Goal: Task Accomplishment & Management: Use online tool/utility

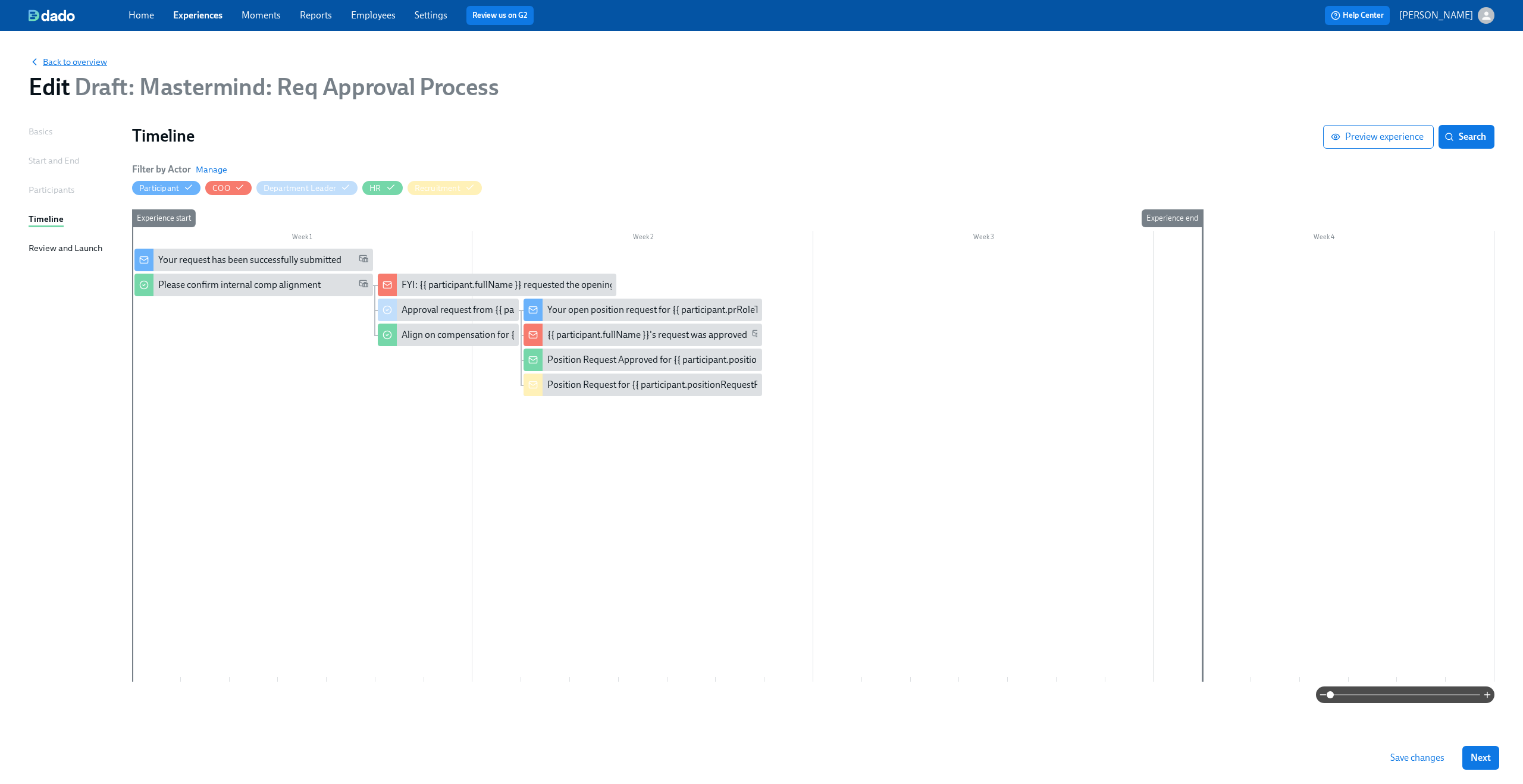
click at [79, 63] on span "Back to overview" at bounding box center [67, 61] width 78 height 12
click at [1401, 753] on span "Save changes" at bounding box center [1417, 757] width 54 height 12
click at [93, 65] on span "Back to overview" at bounding box center [67, 61] width 78 height 12
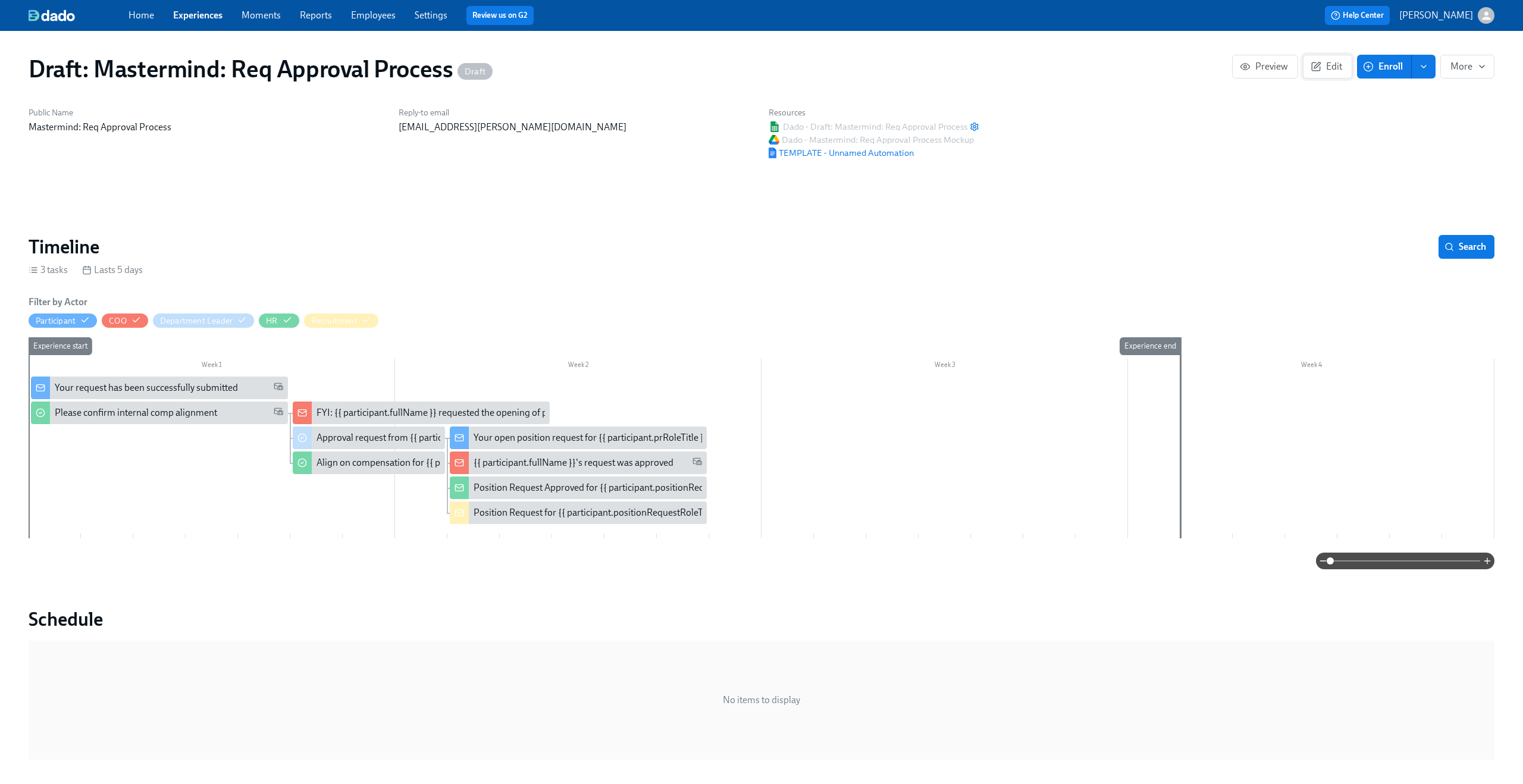
click at [1323, 65] on span "Edit" at bounding box center [1327, 67] width 29 height 12
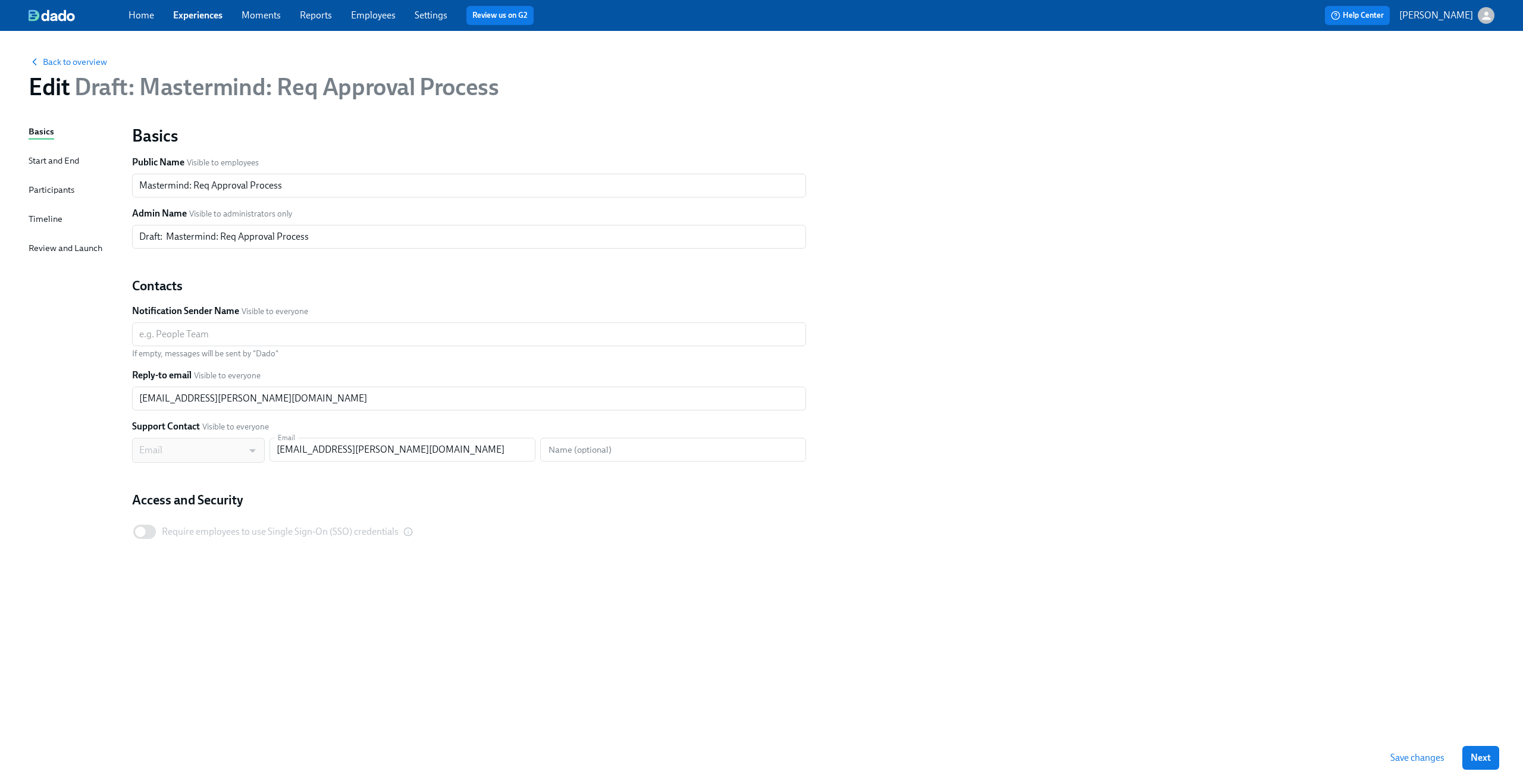
click at [196, 17] on link "Experiences" at bounding box center [197, 15] width 49 height 11
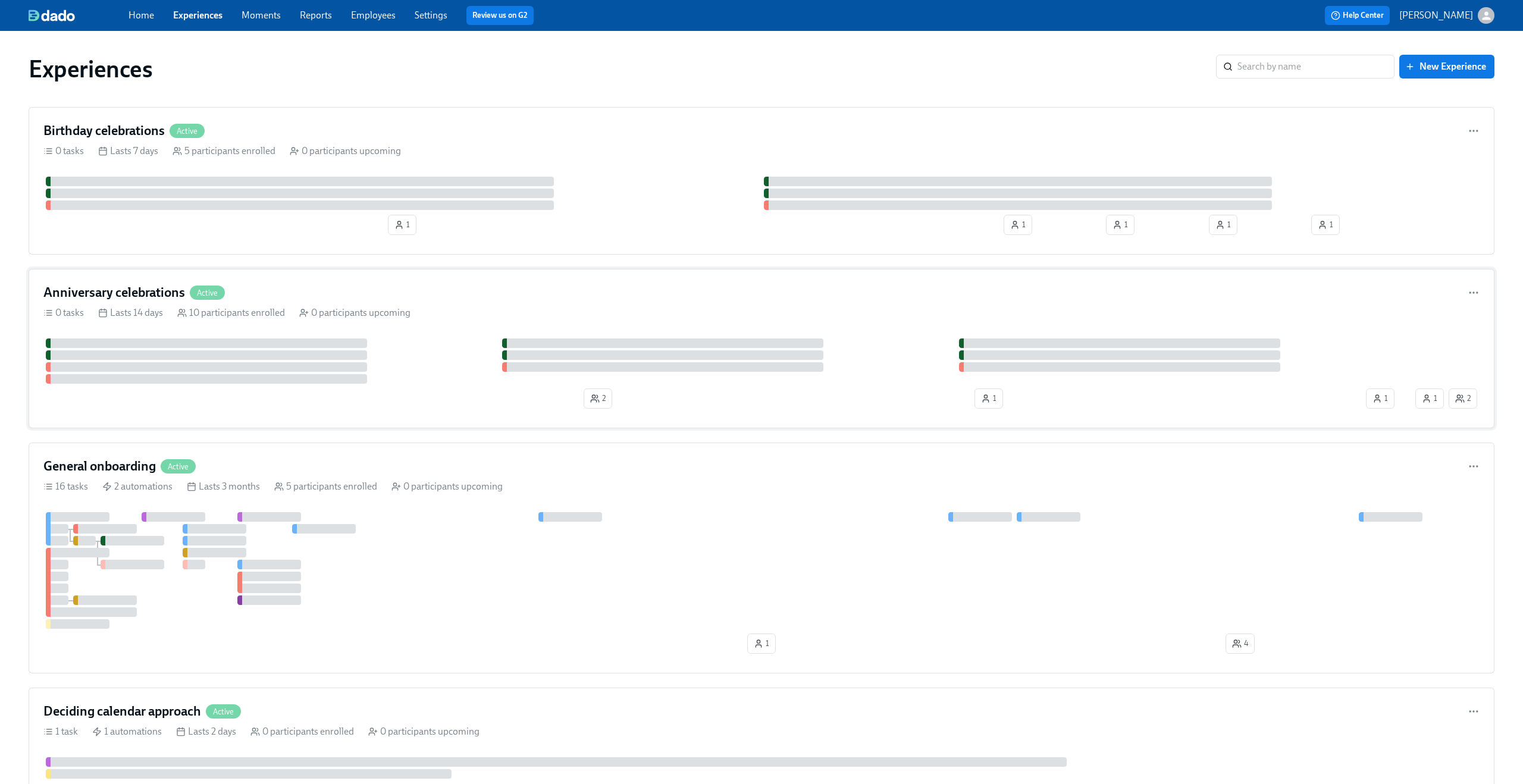
click at [458, 299] on div "Anniversary celebrations Active" at bounding box center [761, 293] width 1436 height 18
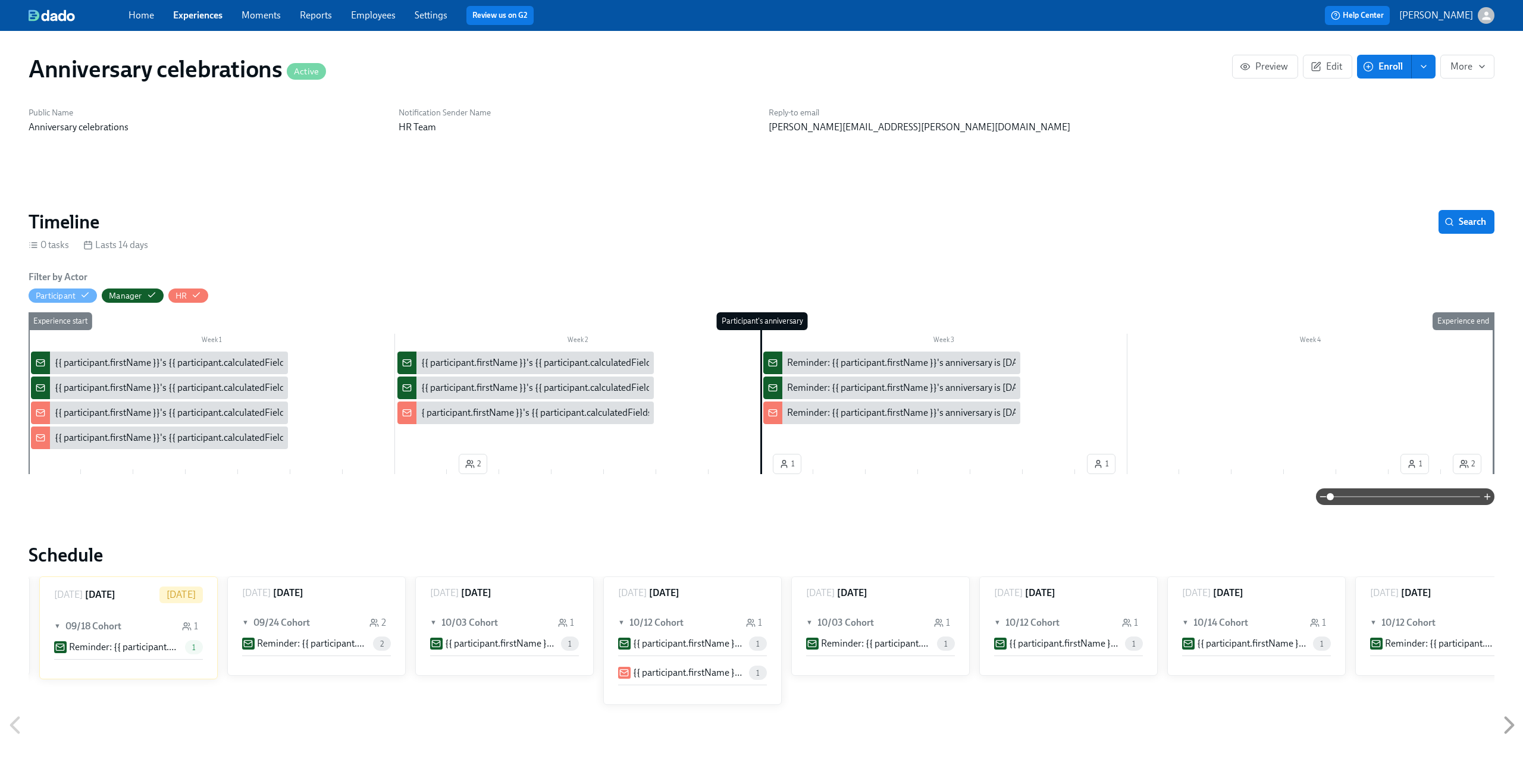
scroll to position [0, 1311]
click at [1327, 72] on span "Edit" at bounding box center [1327, 67] width 29 height 12
click at [1337, 75] on button "Edit" at bounding box center [1327, 67] width 49 height 23
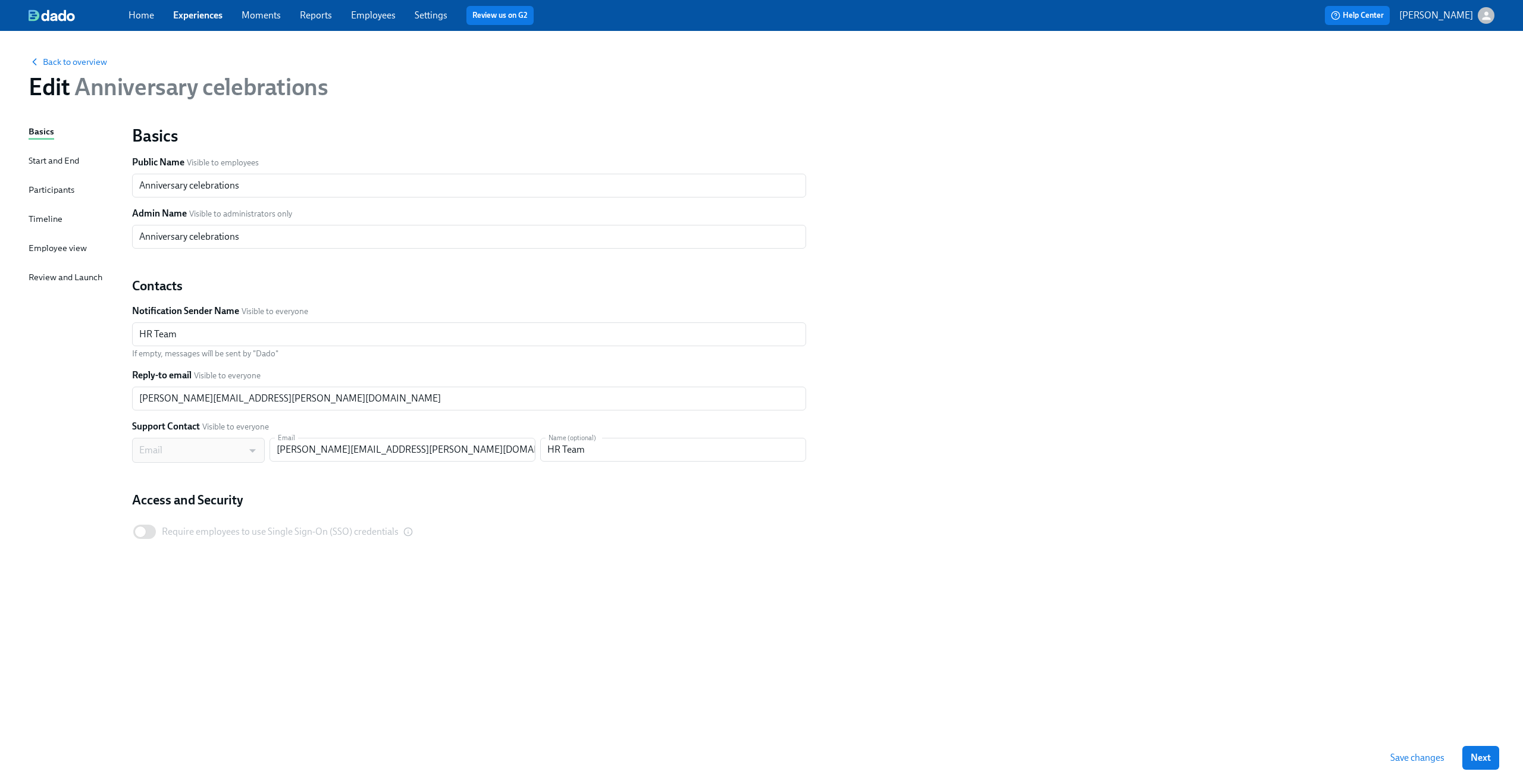
click at [56, 160] on div "Start and End" at bounding box center [53, 160] width 51 height 13
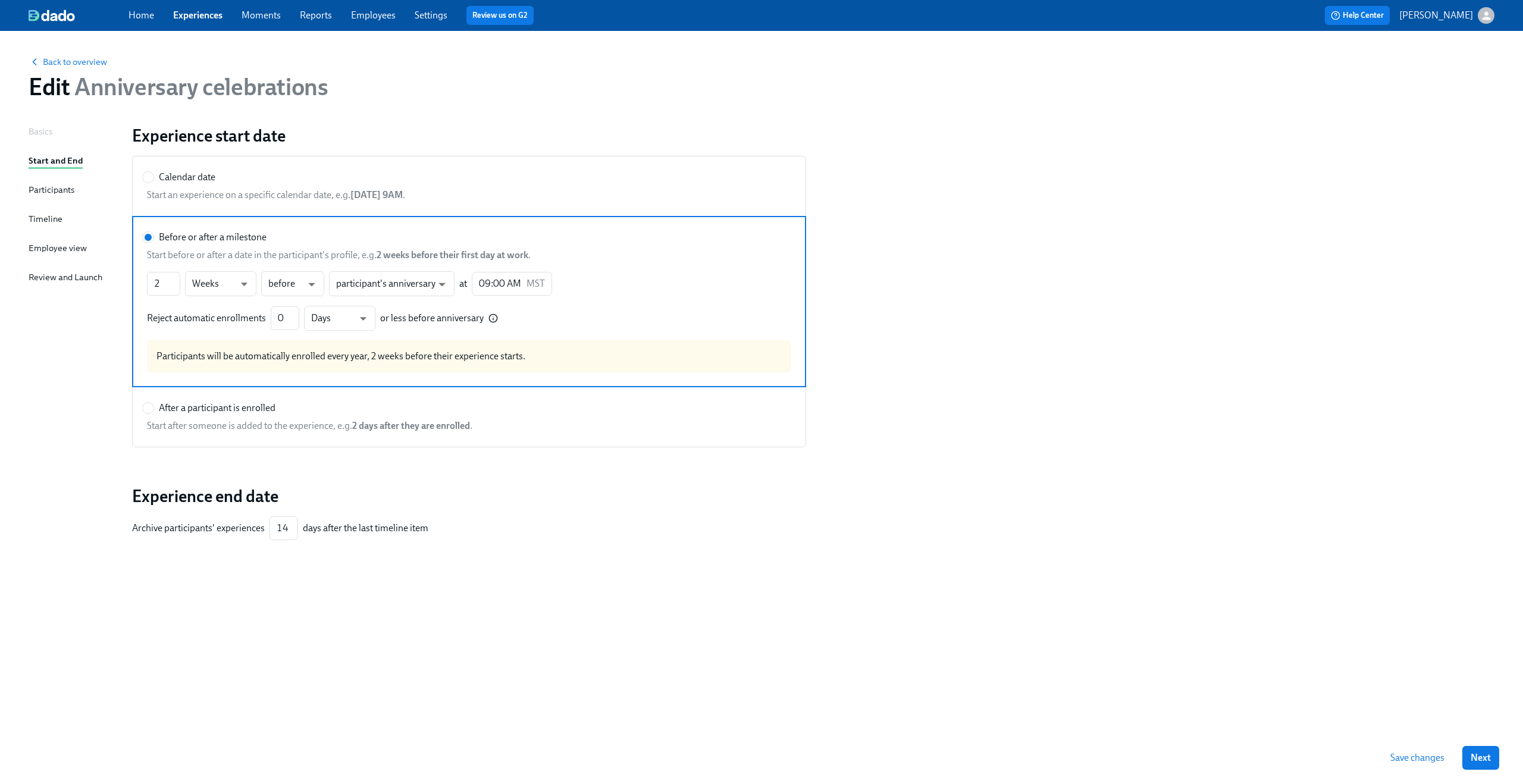
click at [52, 195] on div "Participants" at bounding box center [51, 189] width 46 height 13
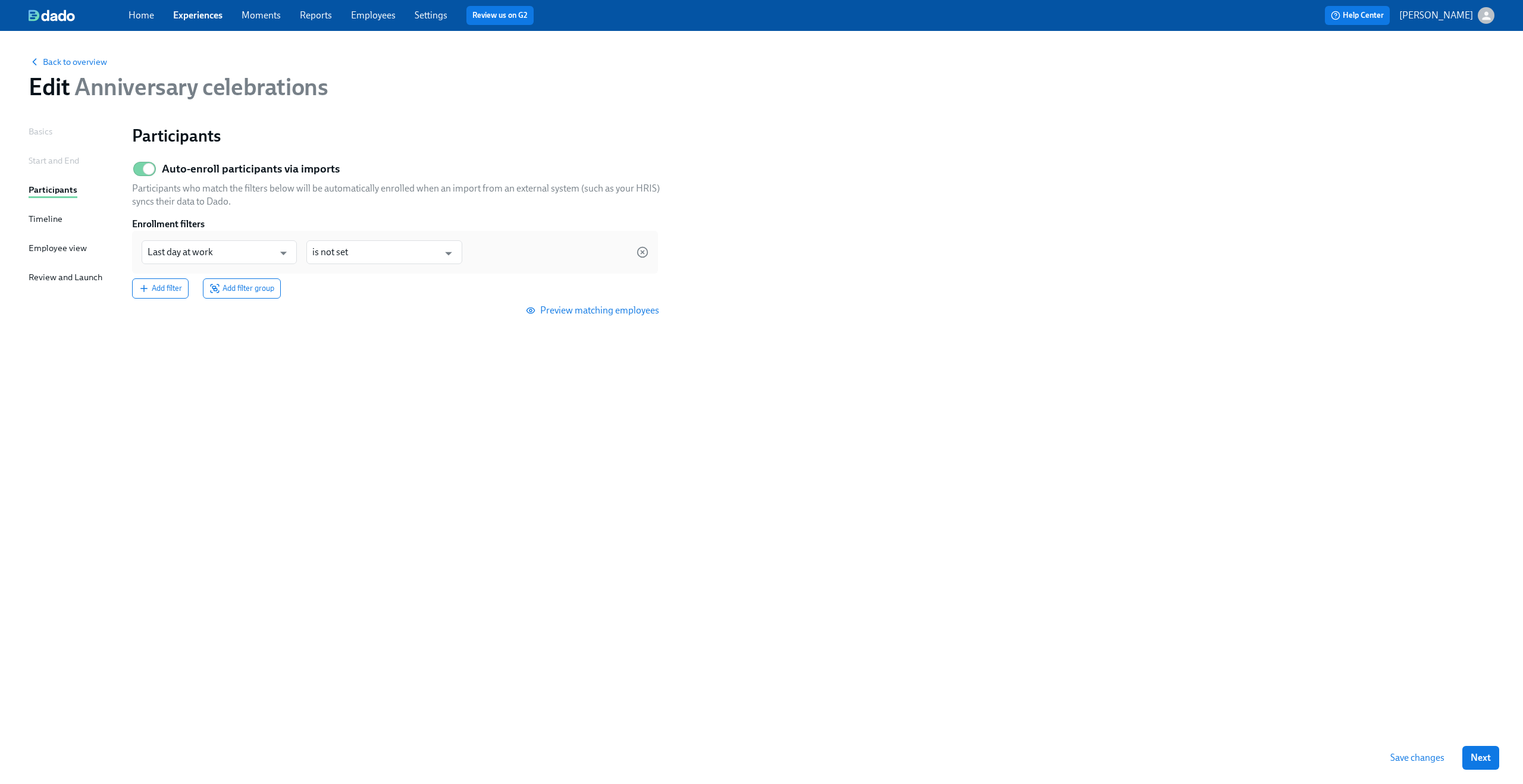
click at [48, 215] on div "Timeline" at bounding box center [45, 218] width 34 height 13
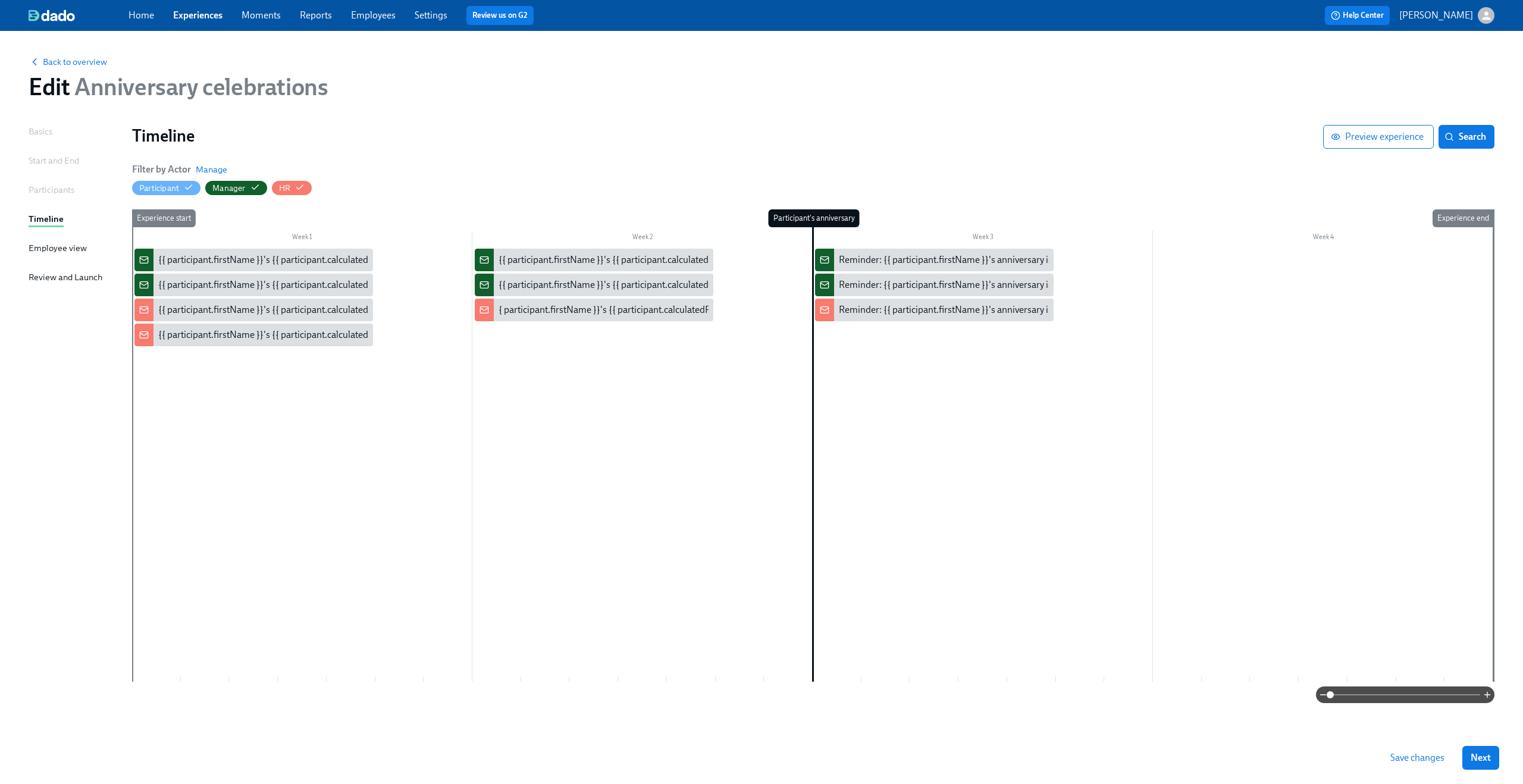
click at [41, 237] on div "Basics Start and End Participants Timeline Employee view Review and Launch" at bounding box center [73, 428] width 89 height 606
click at [39, 249] on div "Employee view" at bounding box center [57, 248] width 58 height 13
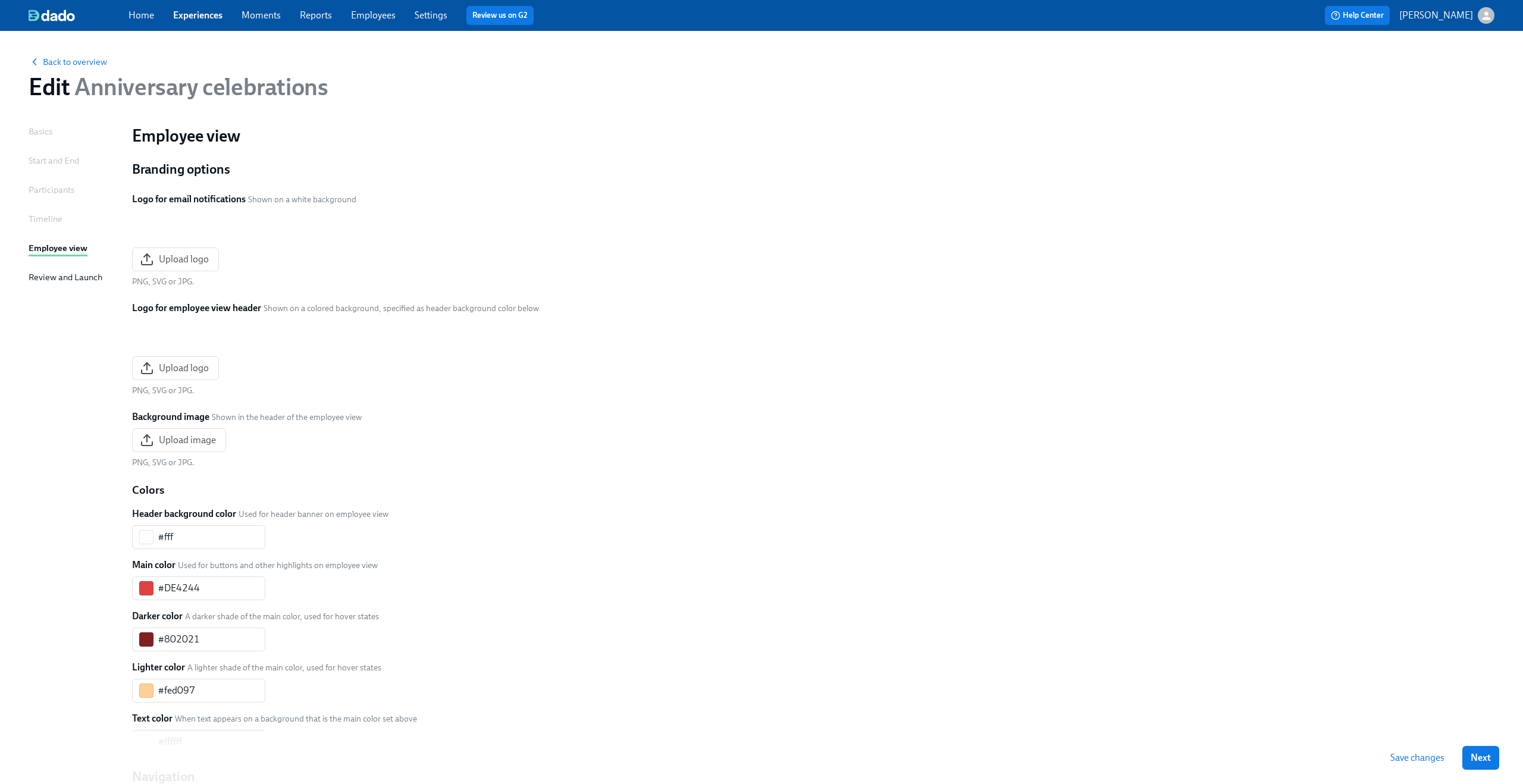
click at [38, 274] on div "Review and Launch" at bounding box center [65, 277] width 74 height 13
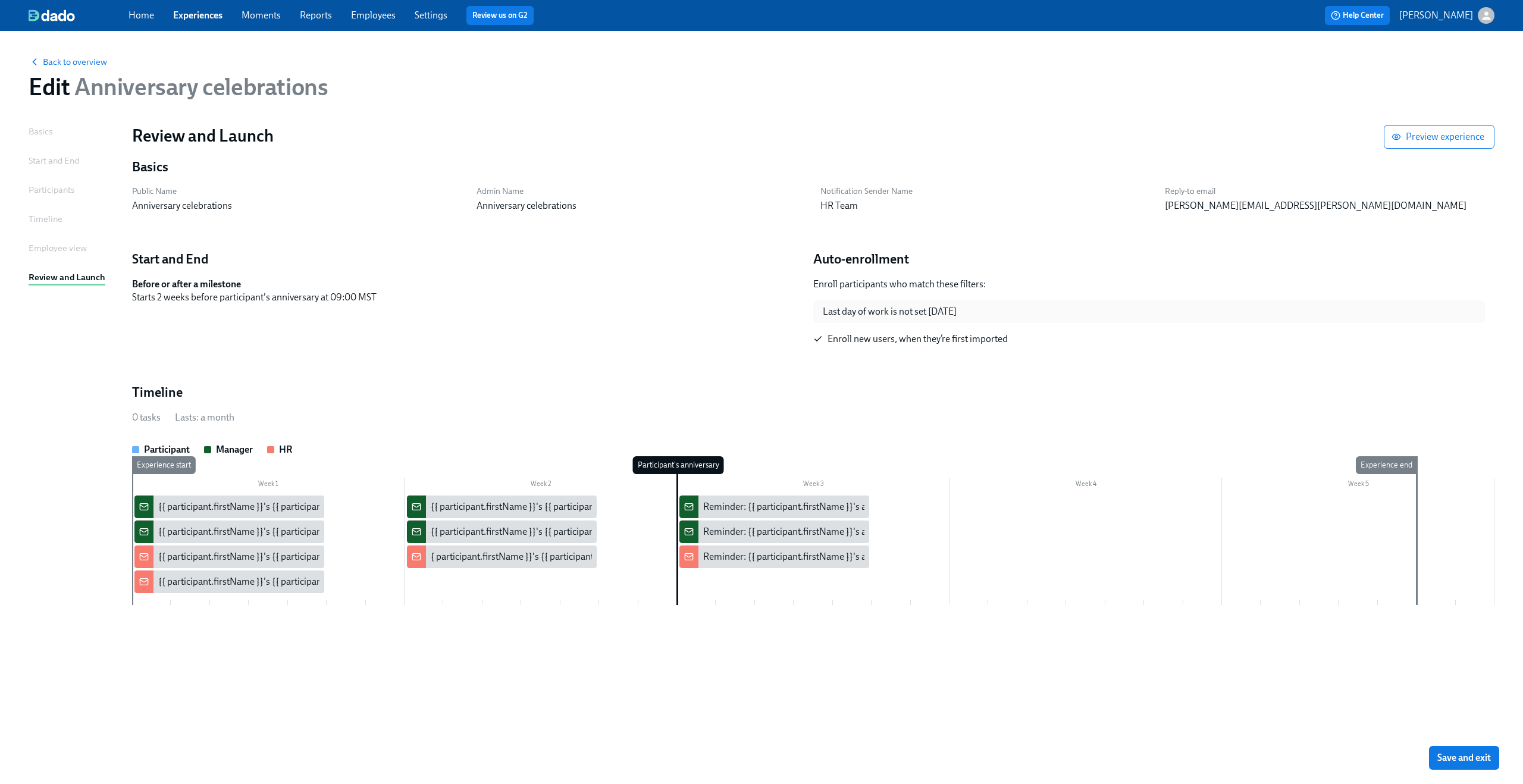
click at [43, 257] on div "Basics Start and End Participants Timeline Employee view Review and Launch" at bounding box center [73, 428] width 89 height 606
click at [47, 247] on div "Employee view" at bounding box center [57, 248] width 58 height 13
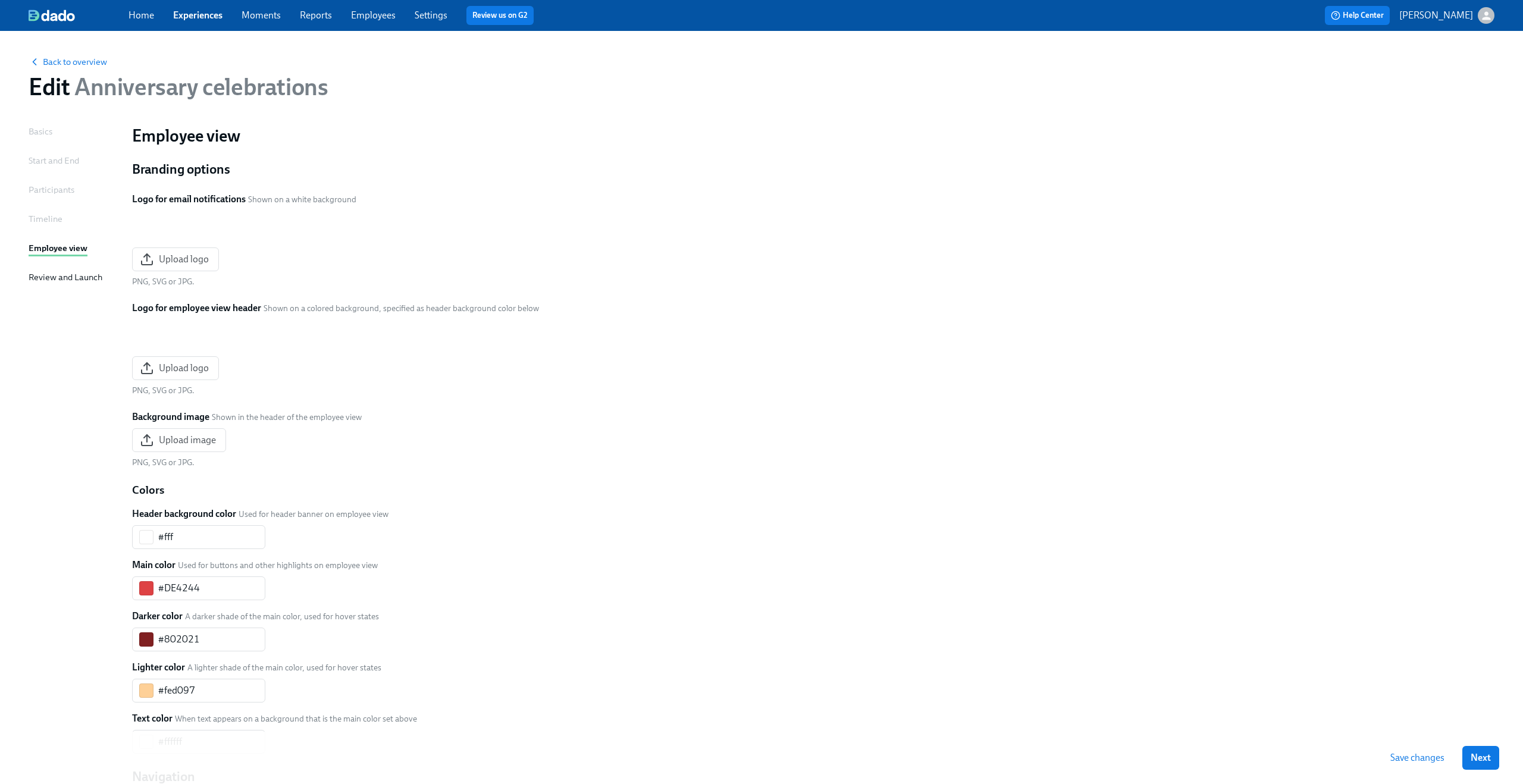
click at [49, 185] on div "Participants" at bounding box center [51, 189] width 46 height 13
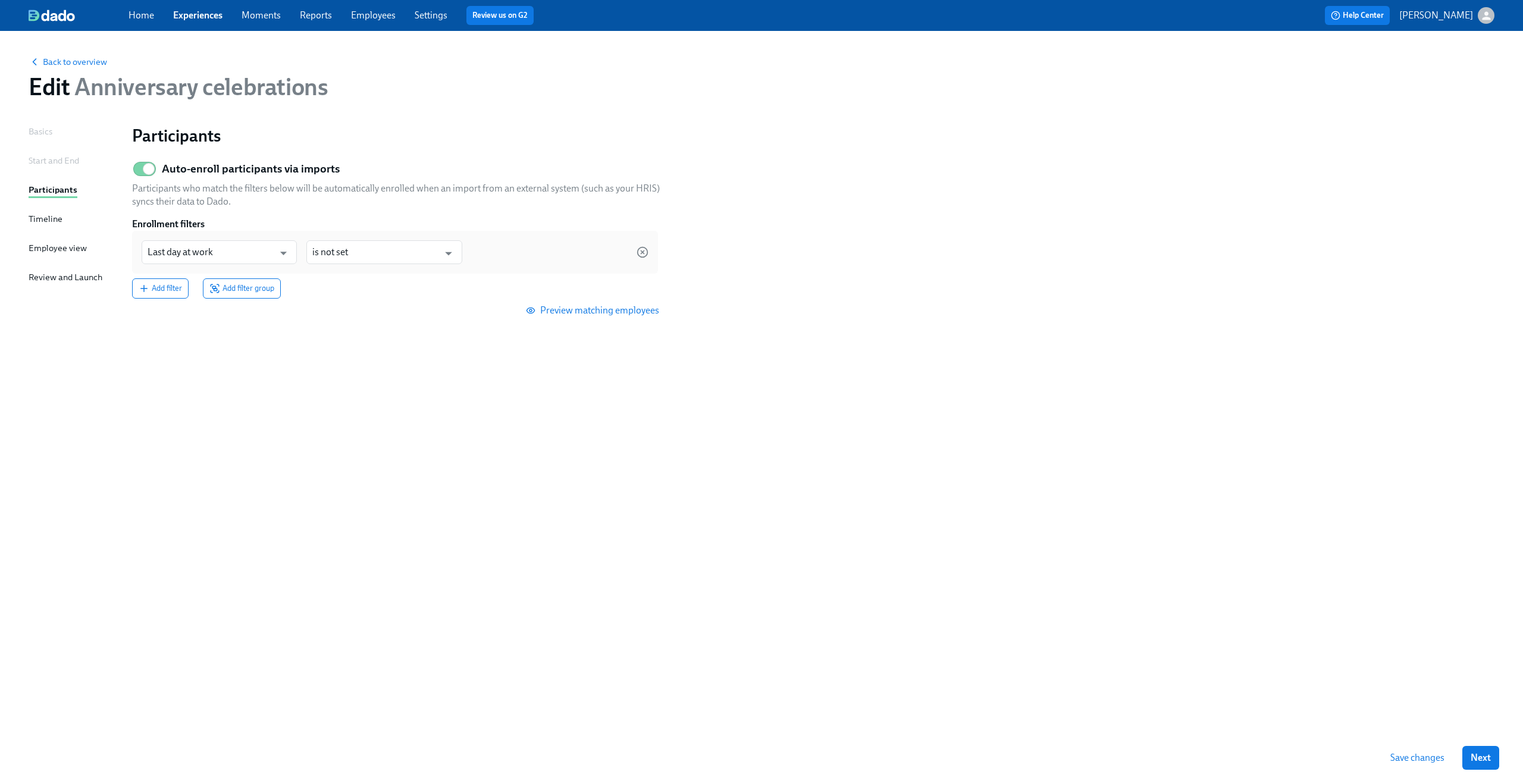
click at [39, 275] on div "Review and Launch" at bounding box center [65, 277] width 74 height 13
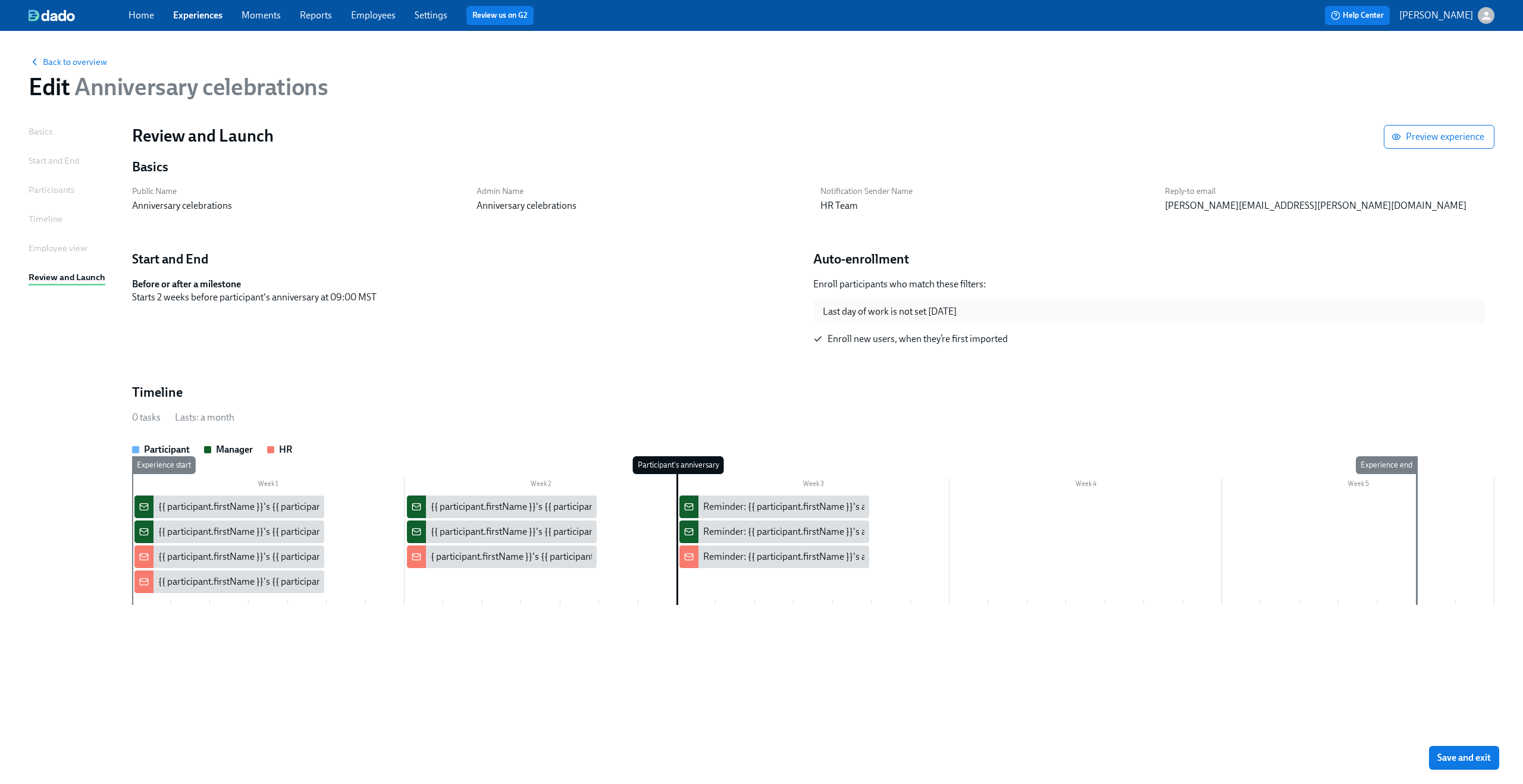
click at [49, 246] on div "Employee view" at bounding box center [57, 248] width 58 height 13
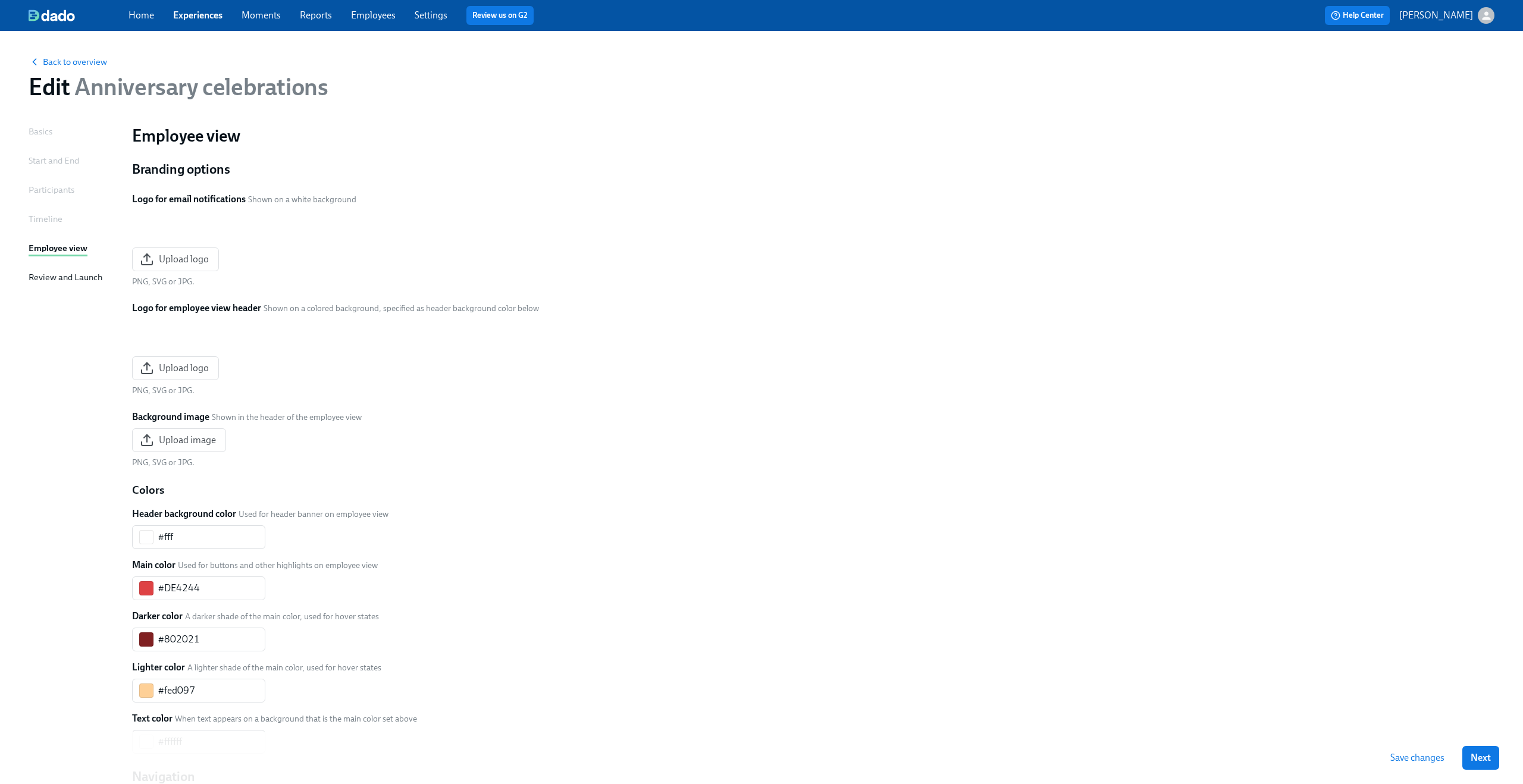
click at [52, 221] on div "Timeline" at bounding box center [45, 218] width 34 height 13
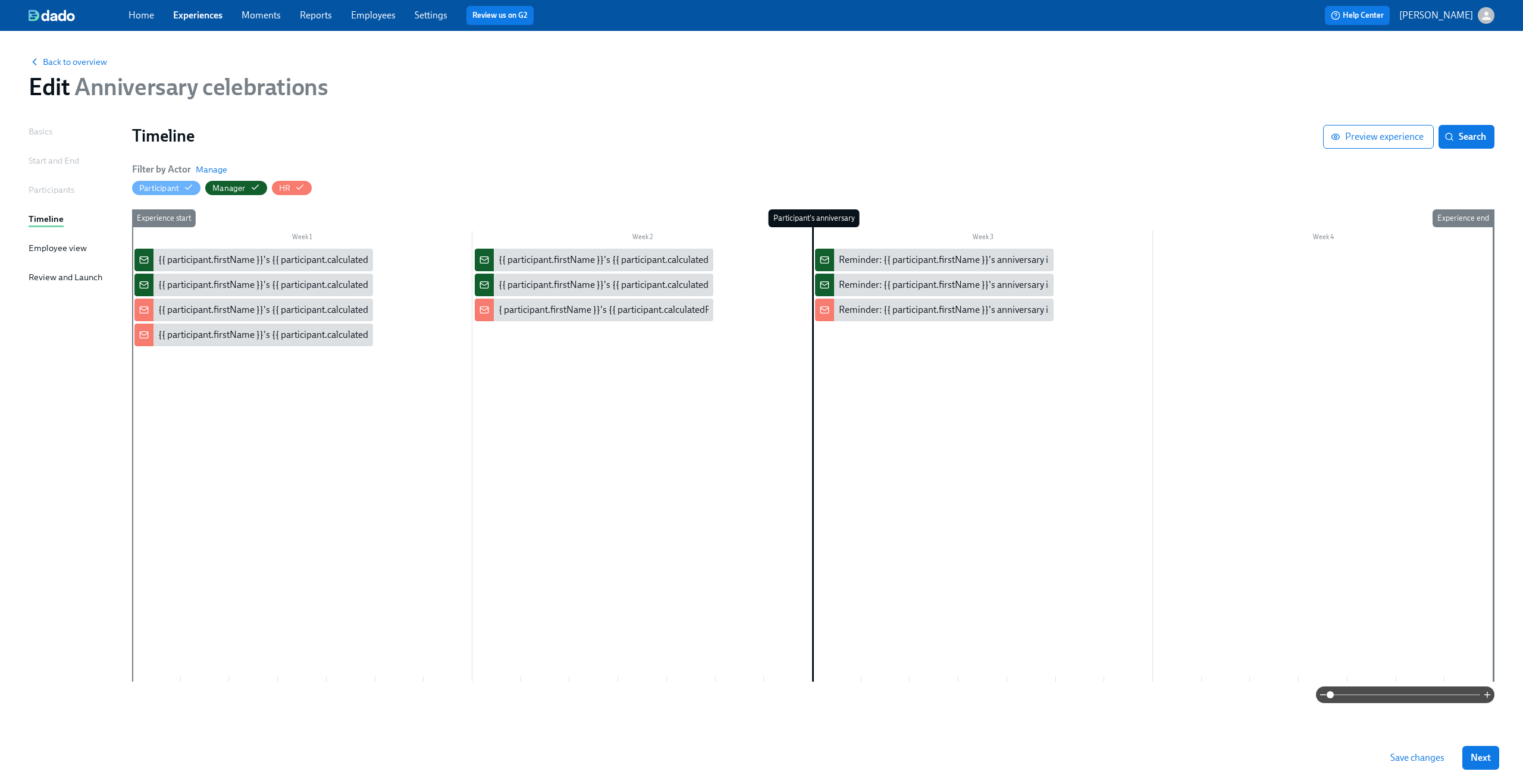
click at [60, 191] on div "Participants" at bounding box center [51, 189] width 46 height 13
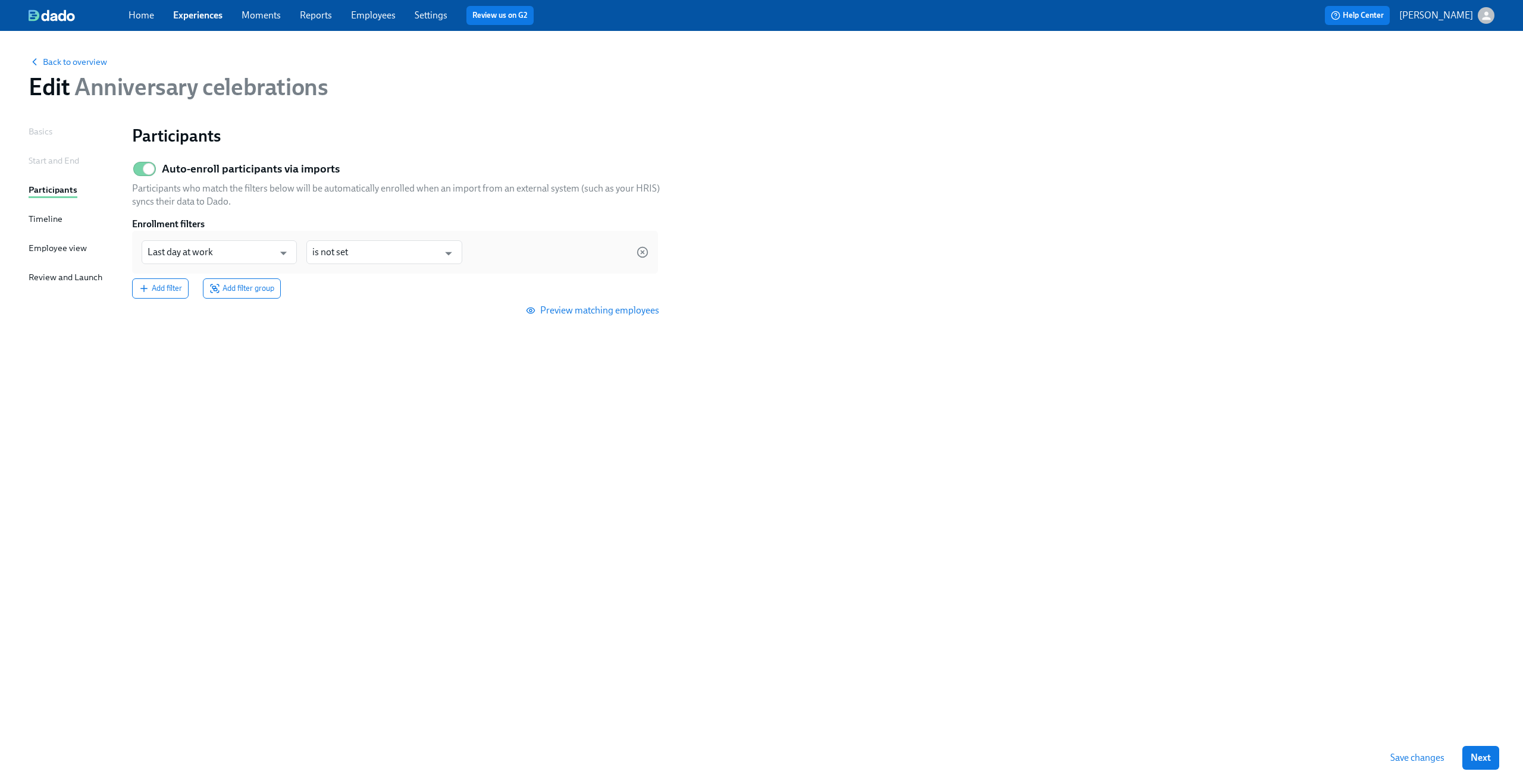
click at [61, 162] on div "Start and End" at bounding box center [53, 160] width 51 height 13
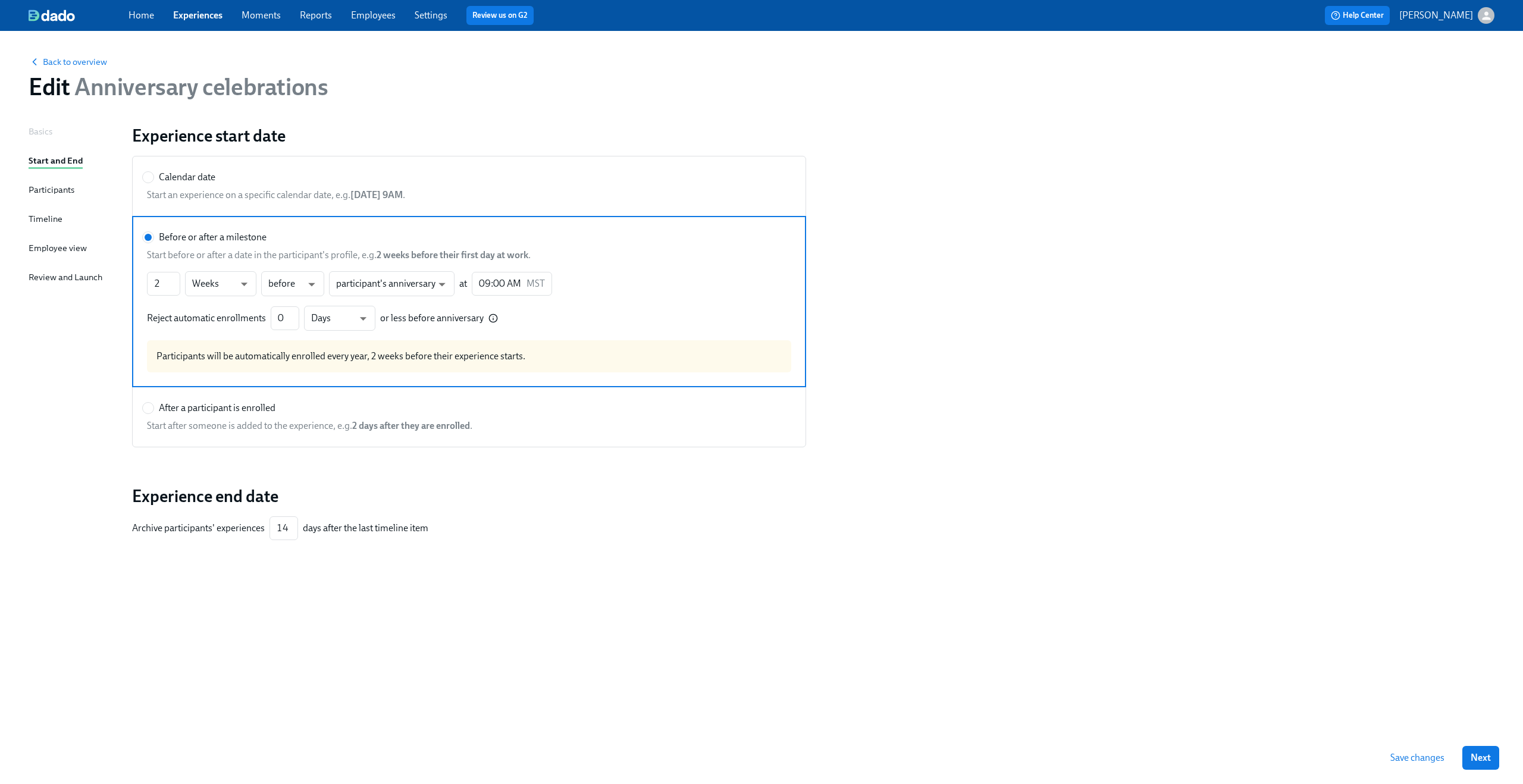
click at [51, 134] on div "Basics" at bounding box center [40, 131] width 23 height 13
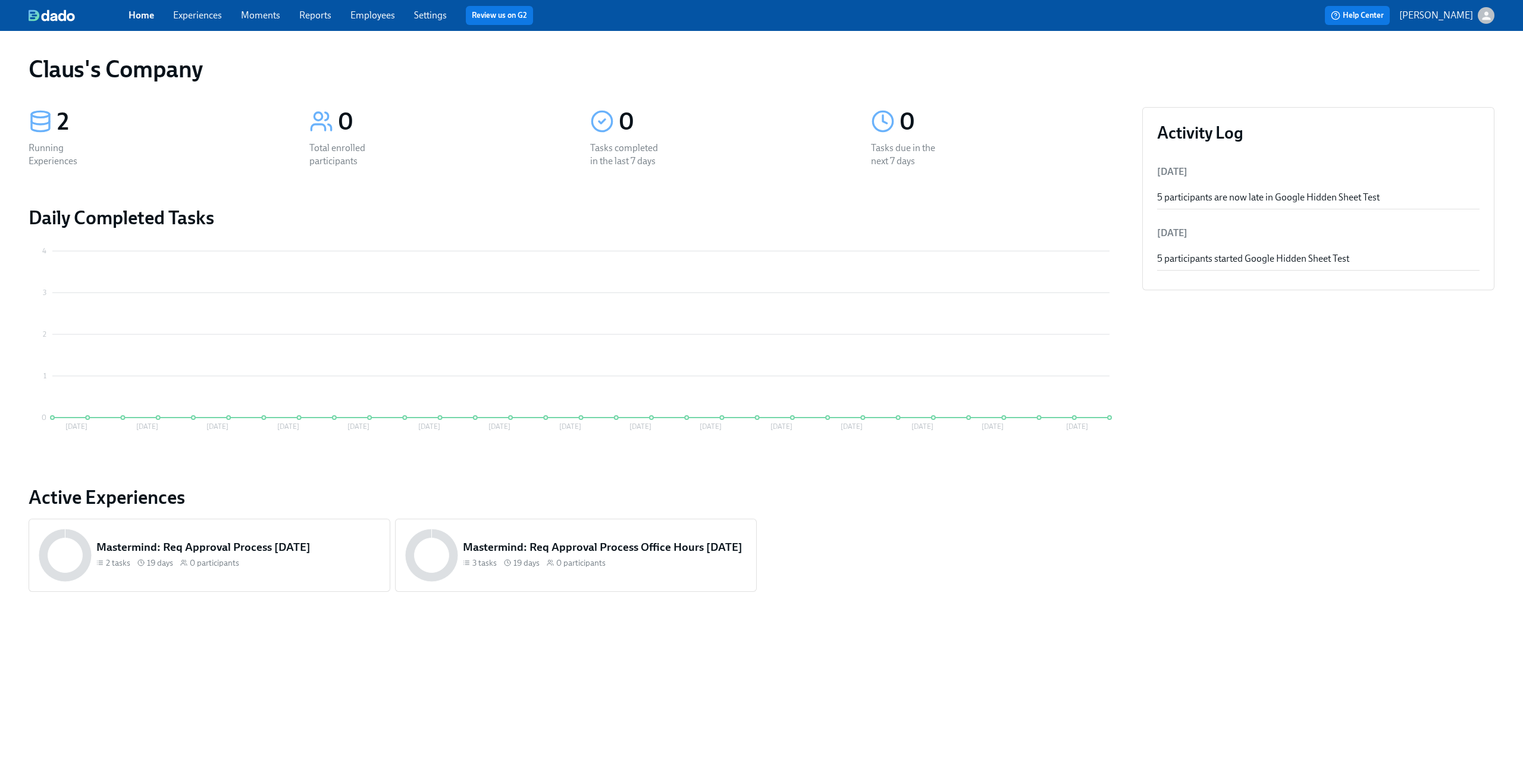
click at [1483, 19] on icon "button" at bounding box center [1485, 15] width 9 height 9
click at [1448, 72] on span "Switch organization..." at bounding box center [1428, 70] width 112 height 13
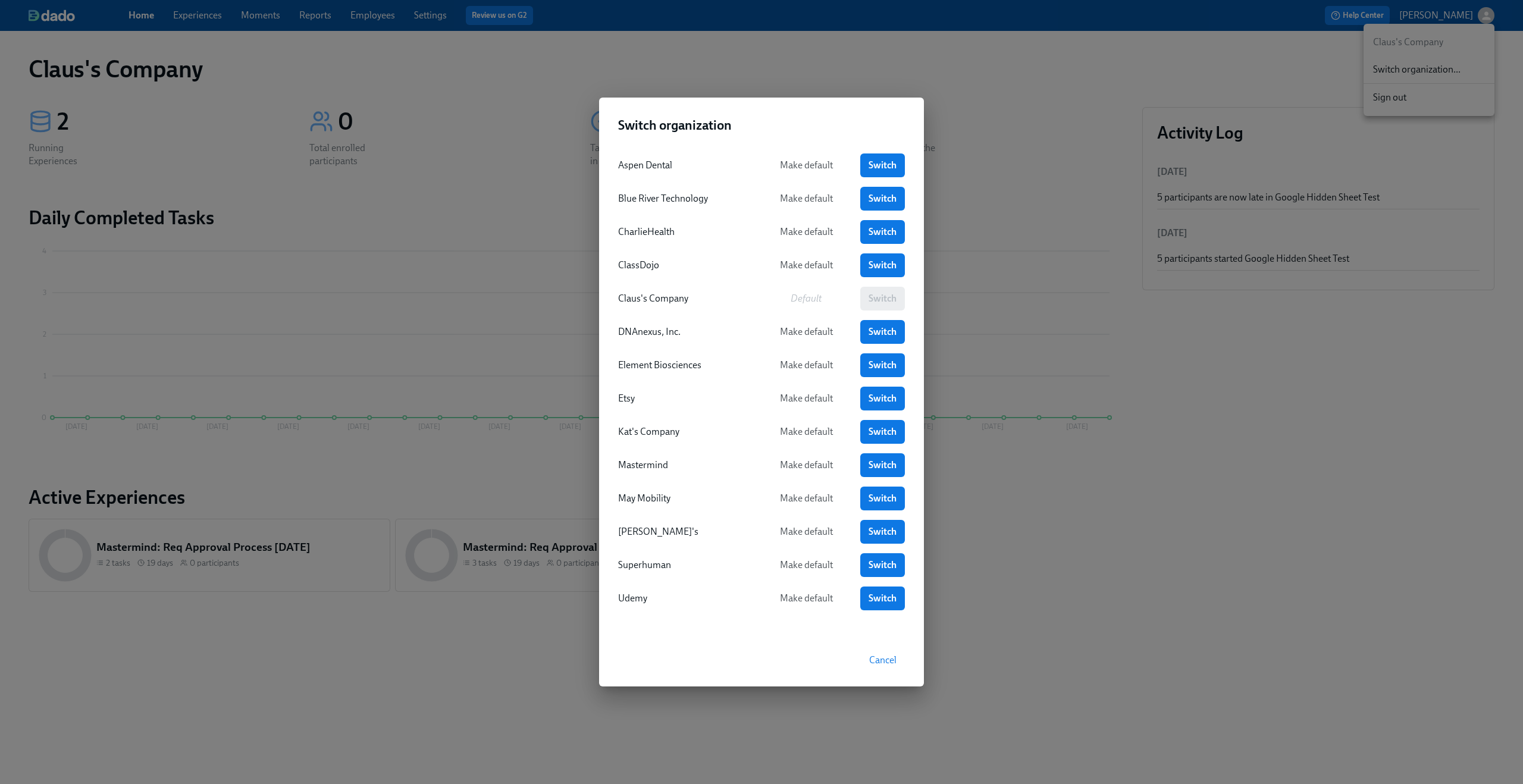
click at [908, 415] on div "Aspen Dental Make default Switch Blue River Technology Make default Switch Char…" at bounding box center [761, 389] width 325 height 490
click at [882, 459] on span "Switch" at bounding box center [883, 465] width 28 height 12
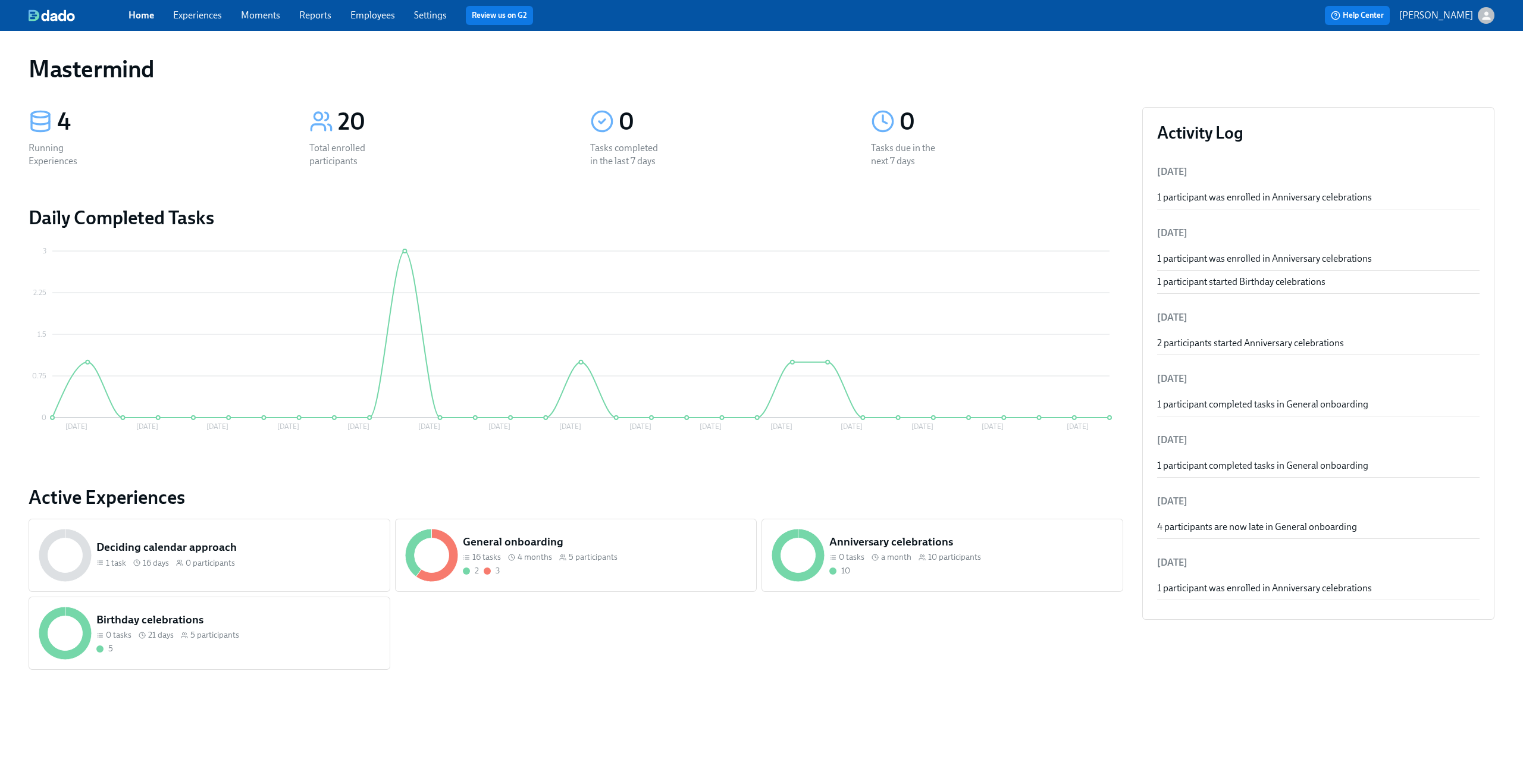
click at [190, 21] on span "Experiences" at bounding box center [197, 15] width 49 height 13
click at [195, 17] on link "Experiences" at bounding box center [197, 15] width 49 height 11
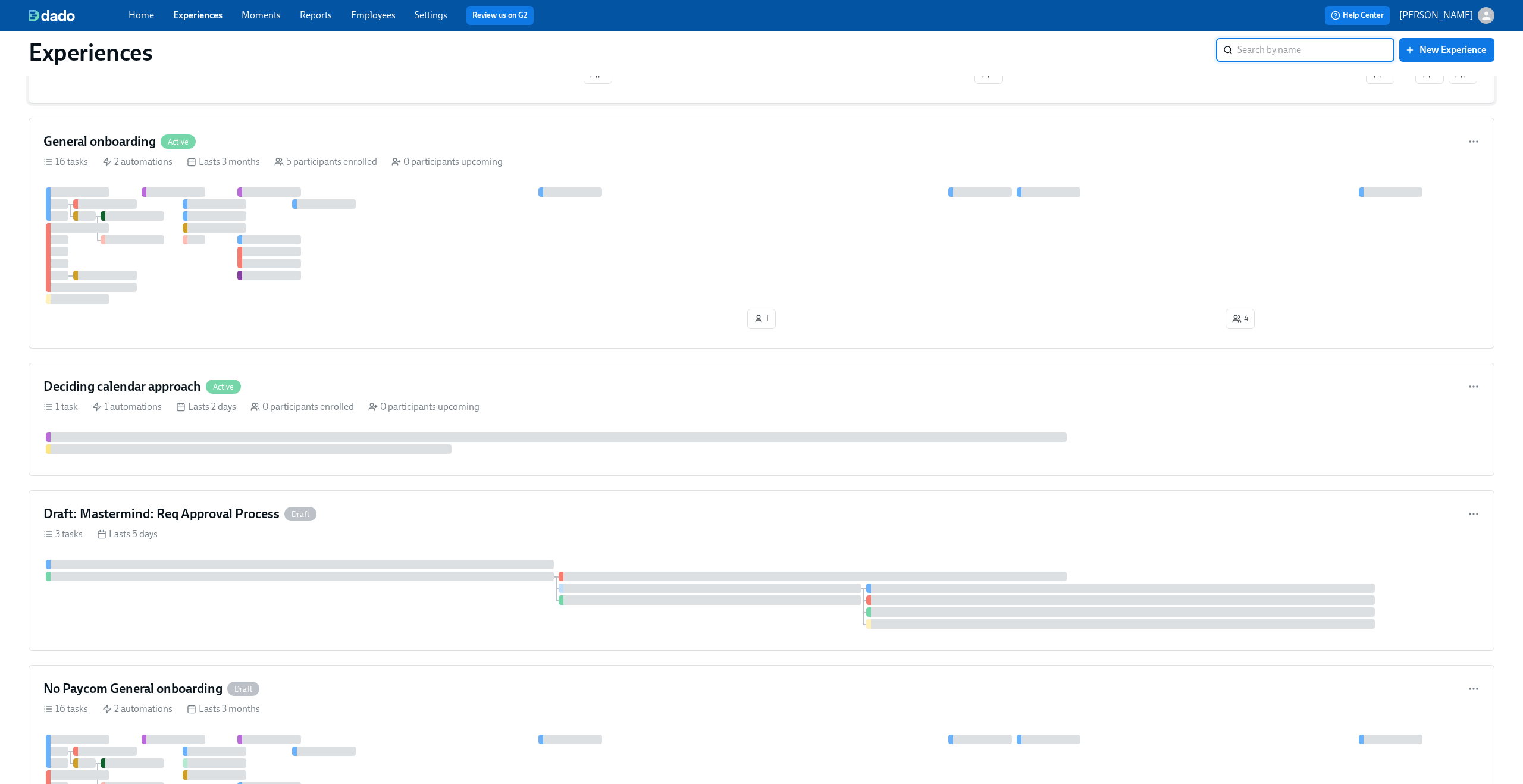
scroll to position [559, 0]
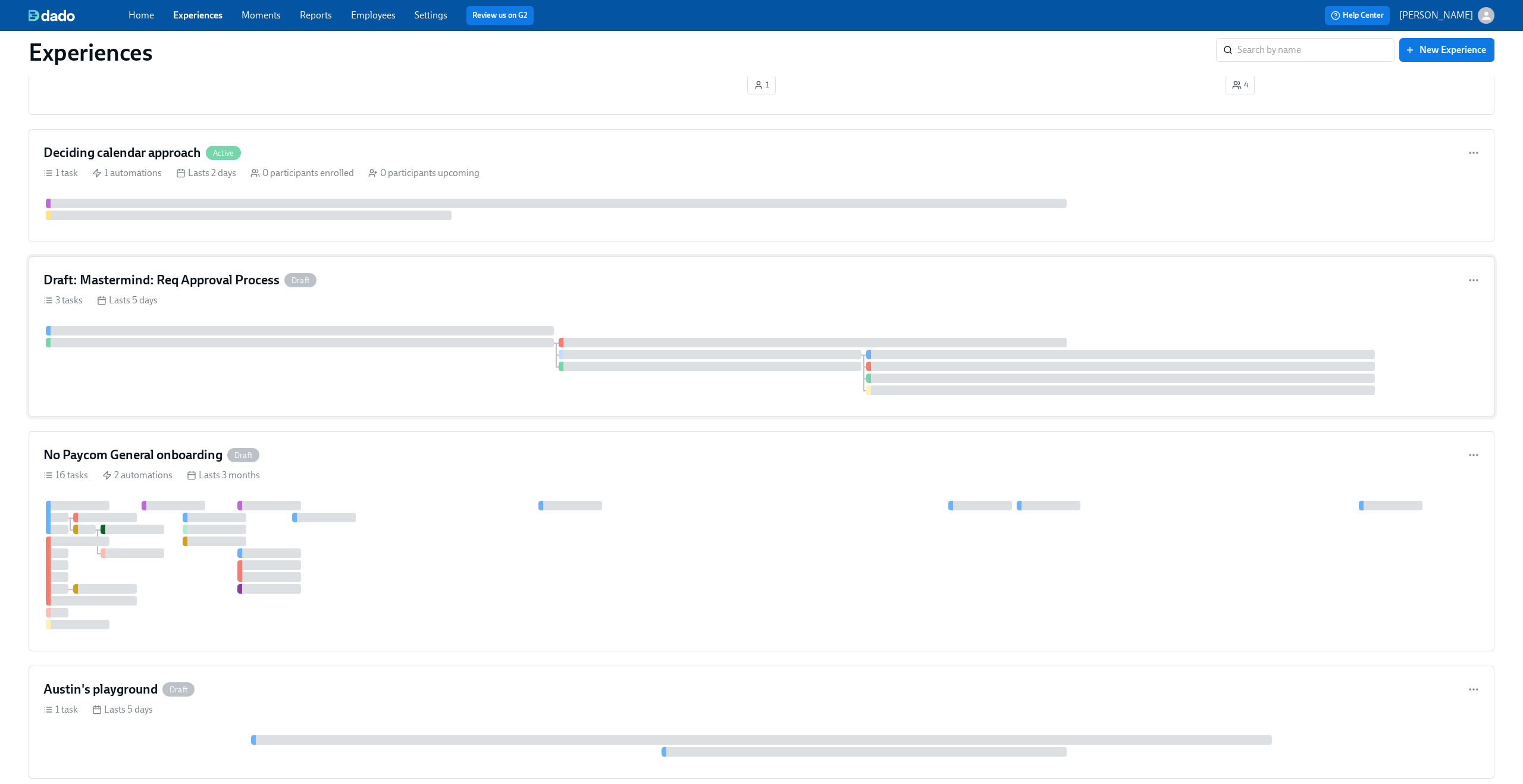
click at [410, 273] on div "Draft: Mastermind: Req Approval Process Draft" at bounding box center [761, 280] width 1436 height 18
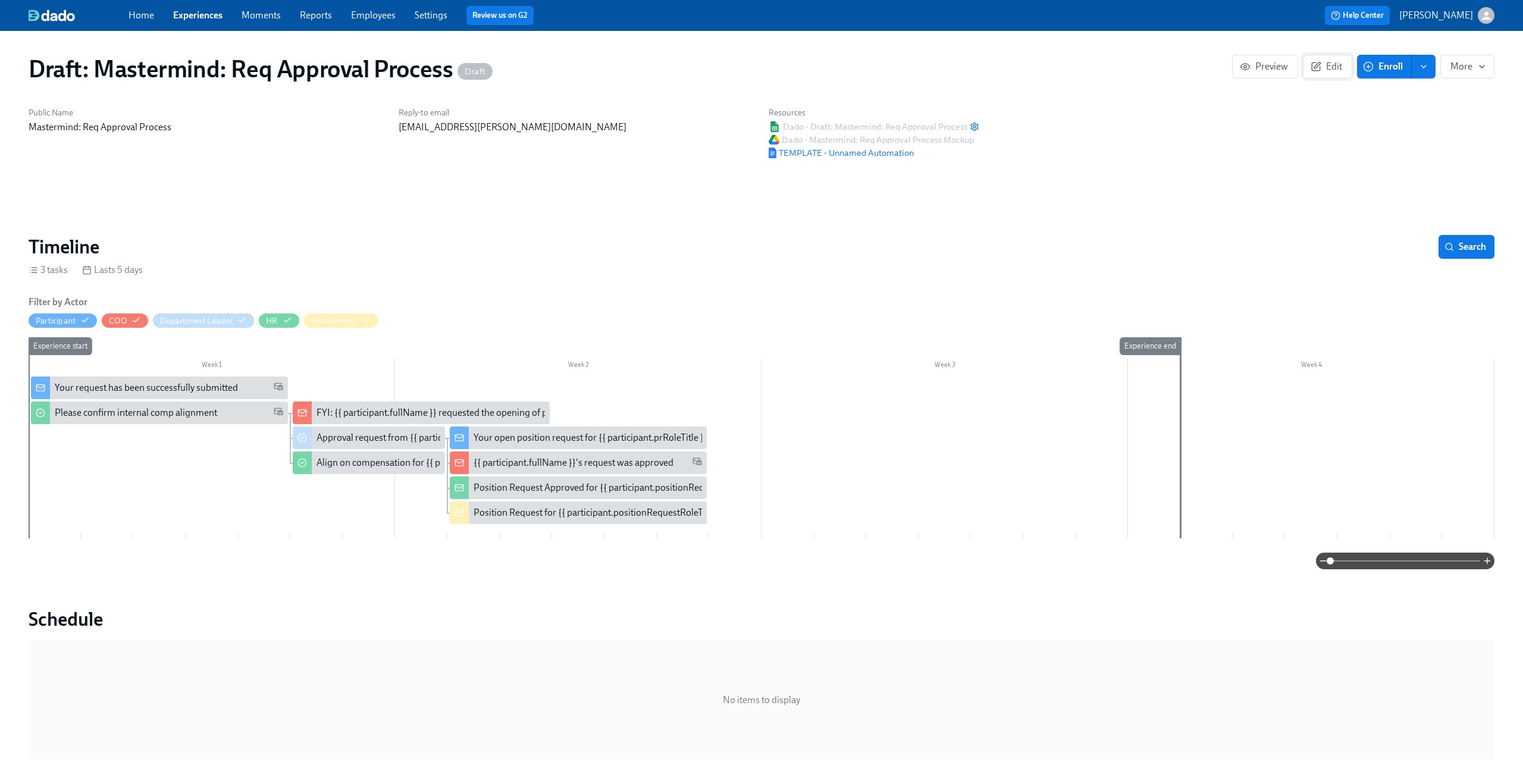
click at [1335, 77] on button "Edit" at bounding box center [1327, 67] width 49 height 23
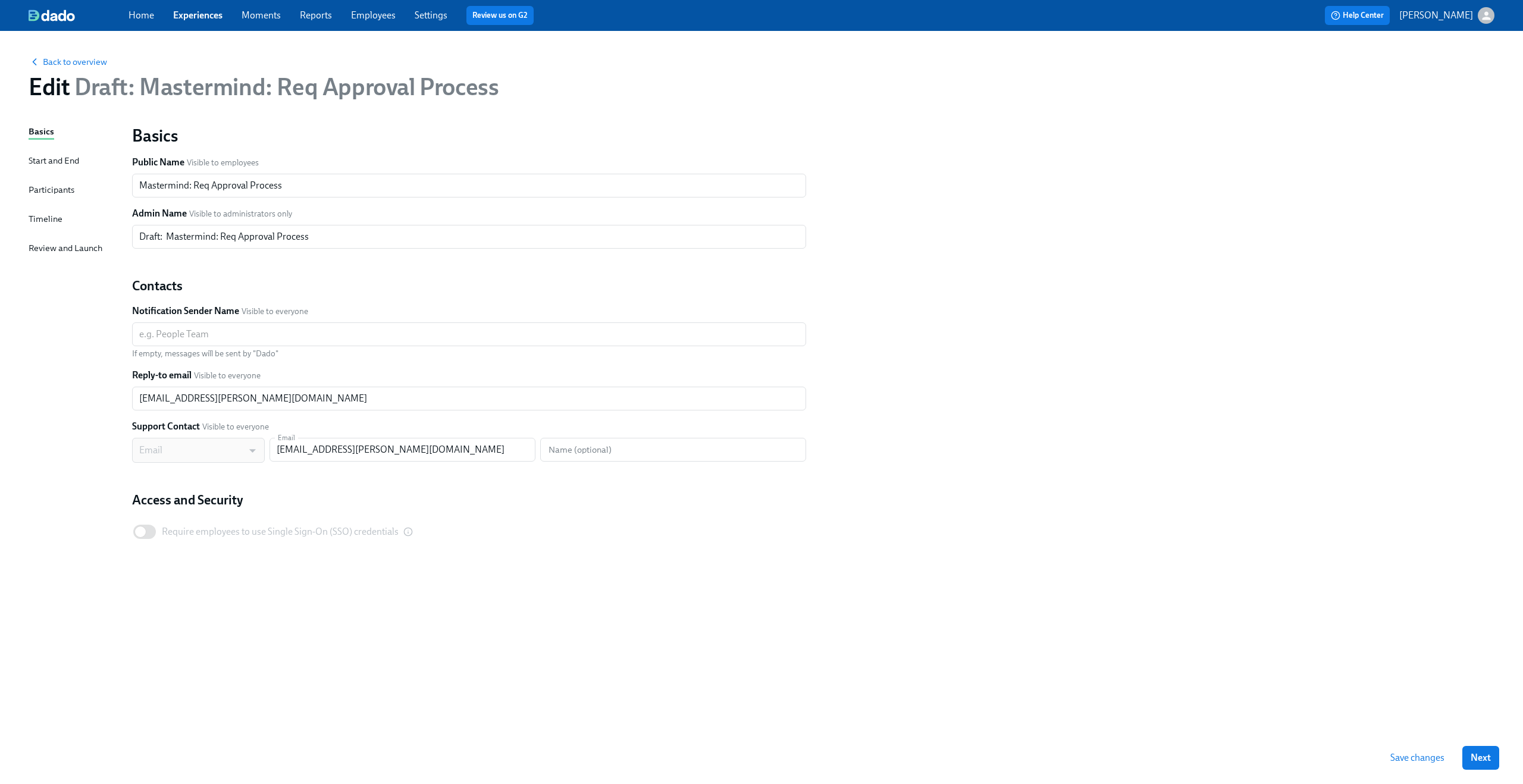
click at [43, 210] on div "Basics Start and End Participants Timeline Review and Launch" at bounding box center [73, 428] width 89 height 606
click at [41, 221] on div "Timeline" at bounding box center [45, 218] width 34 height 13
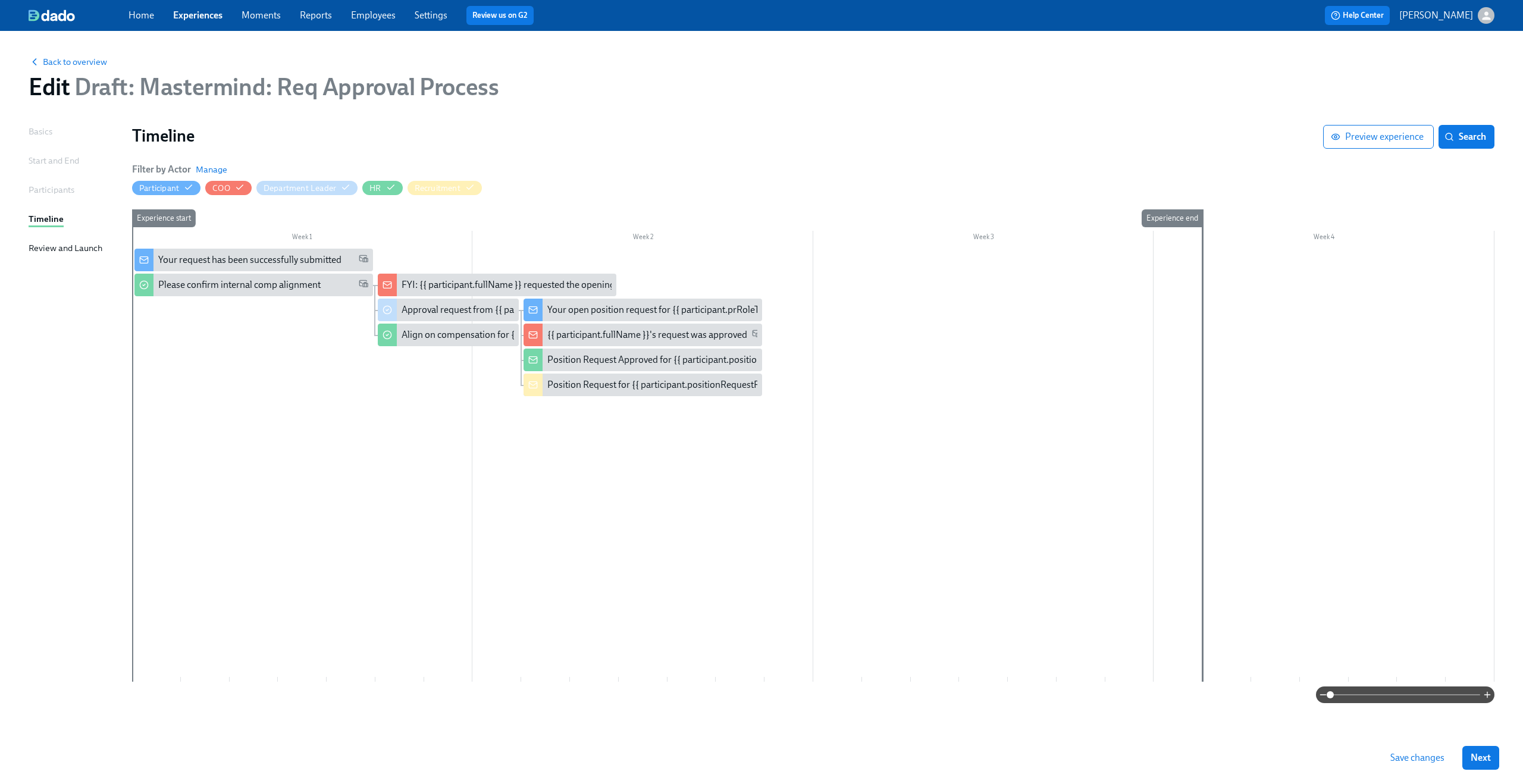
click at [41, 244] on div "Review and Launch" at bounding box center [65, 248] width 74 height 13
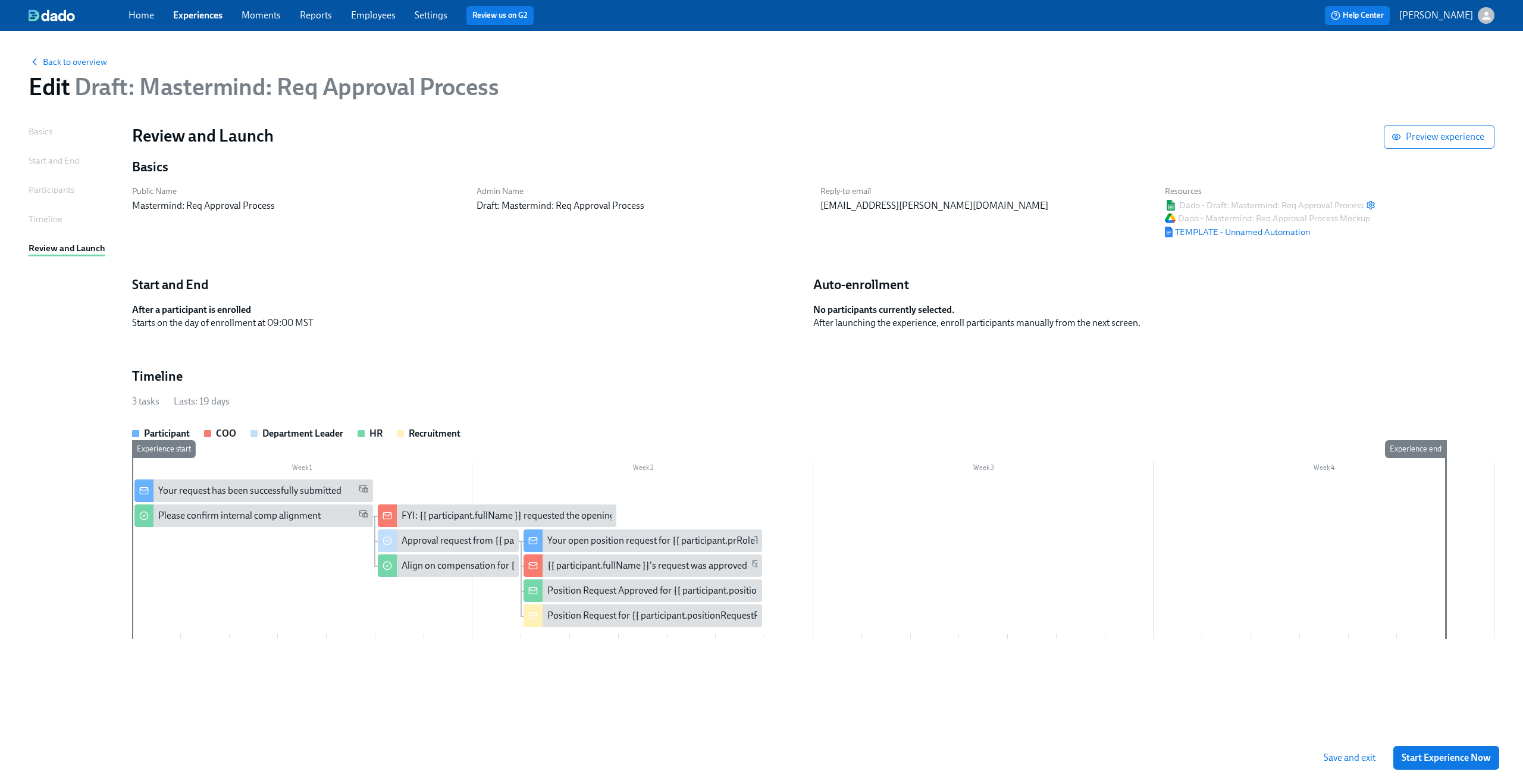
click at [51, 191] on div "Participants" at bounding box center [51, 189] width 46 height 13
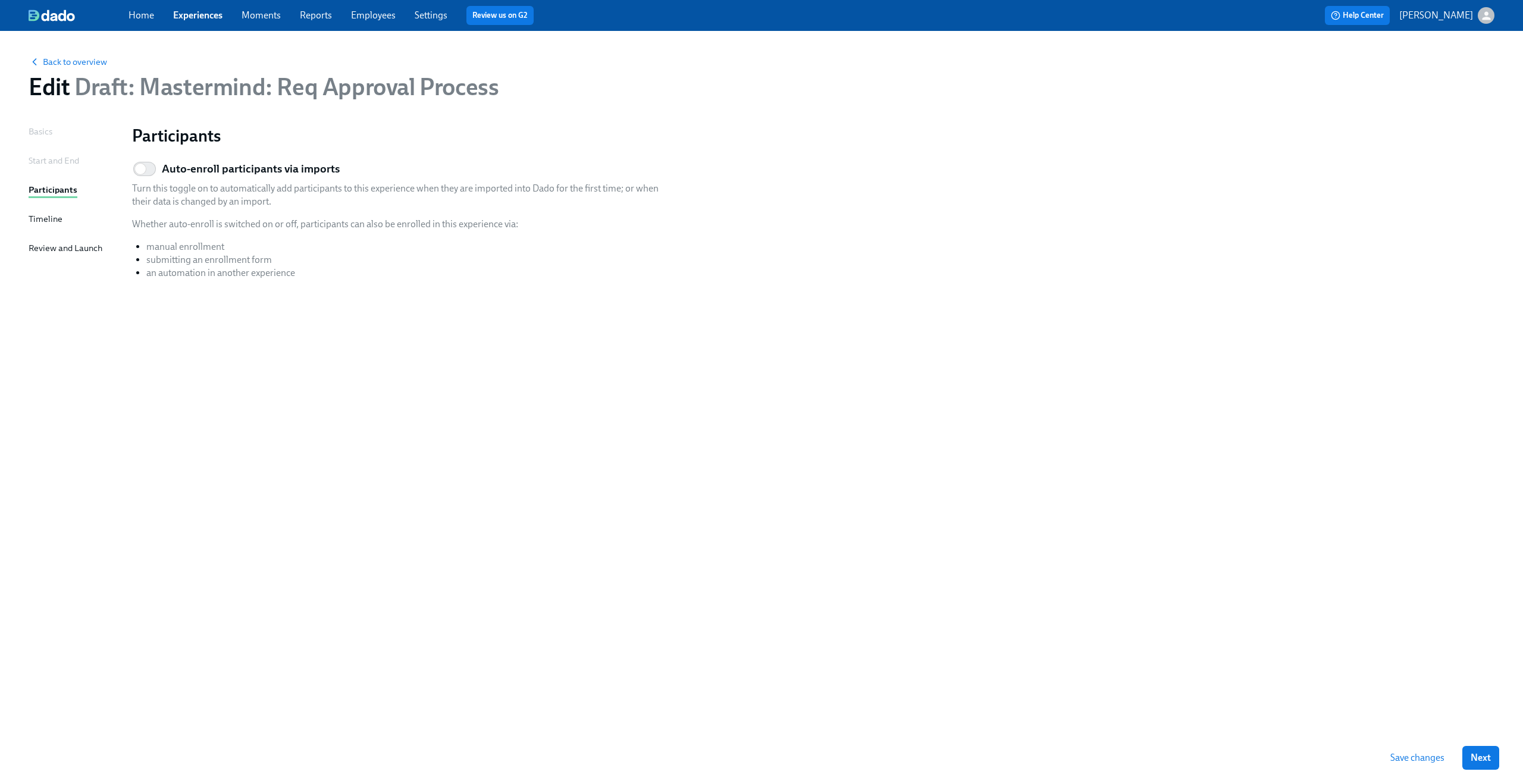
click at [52, 164] on div "Start and End" at bounding box center [53, 160] width 51 height 13
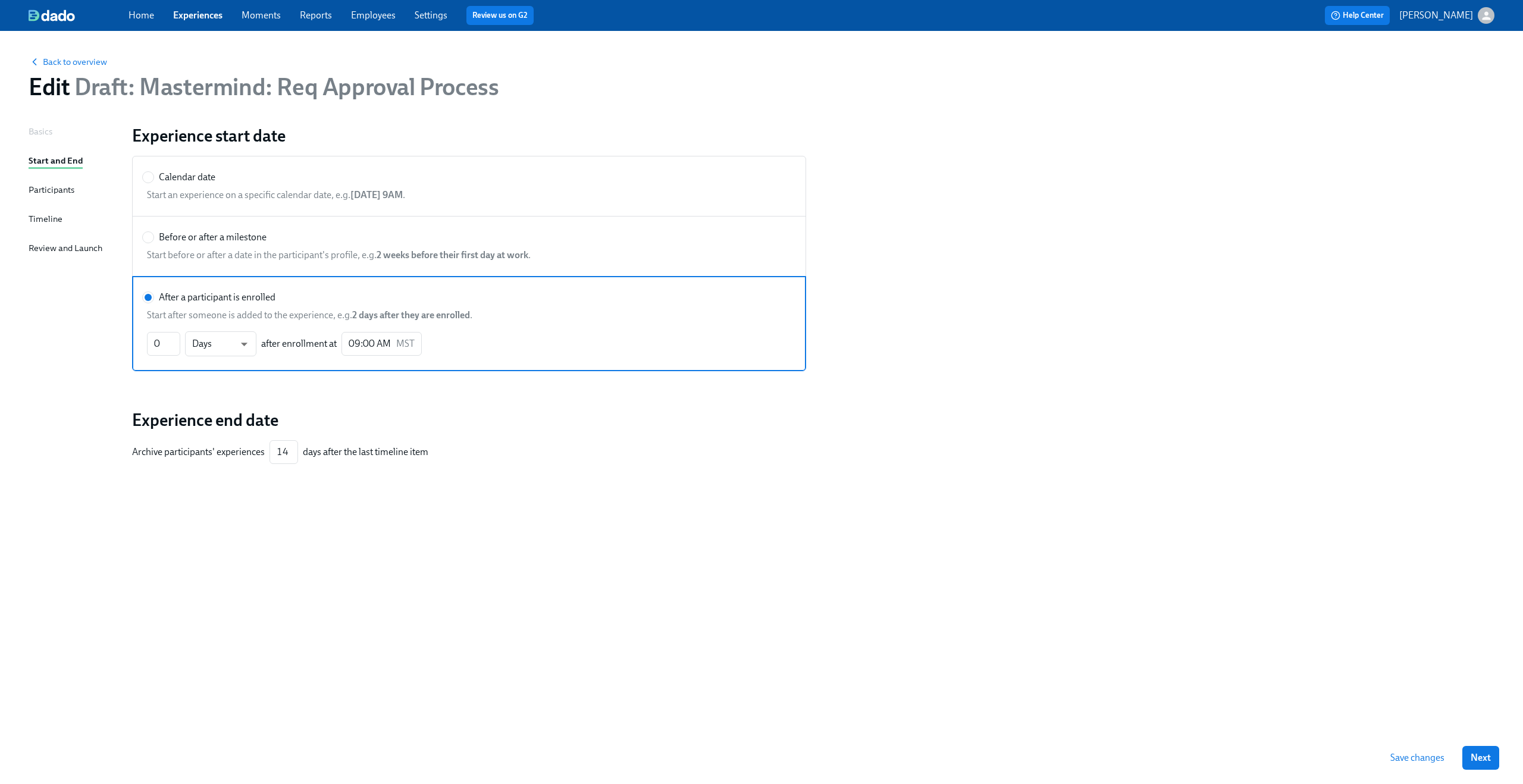
click at [50, 124] on div "Back to overview Edit Draft: Mastermind: Req Approval Process Basics Start and …" at bounding box center [761, 400] width 1466 height 710
click at [43, 132] on div "Basics" at bounding box center [40, 131] width 23 height 13
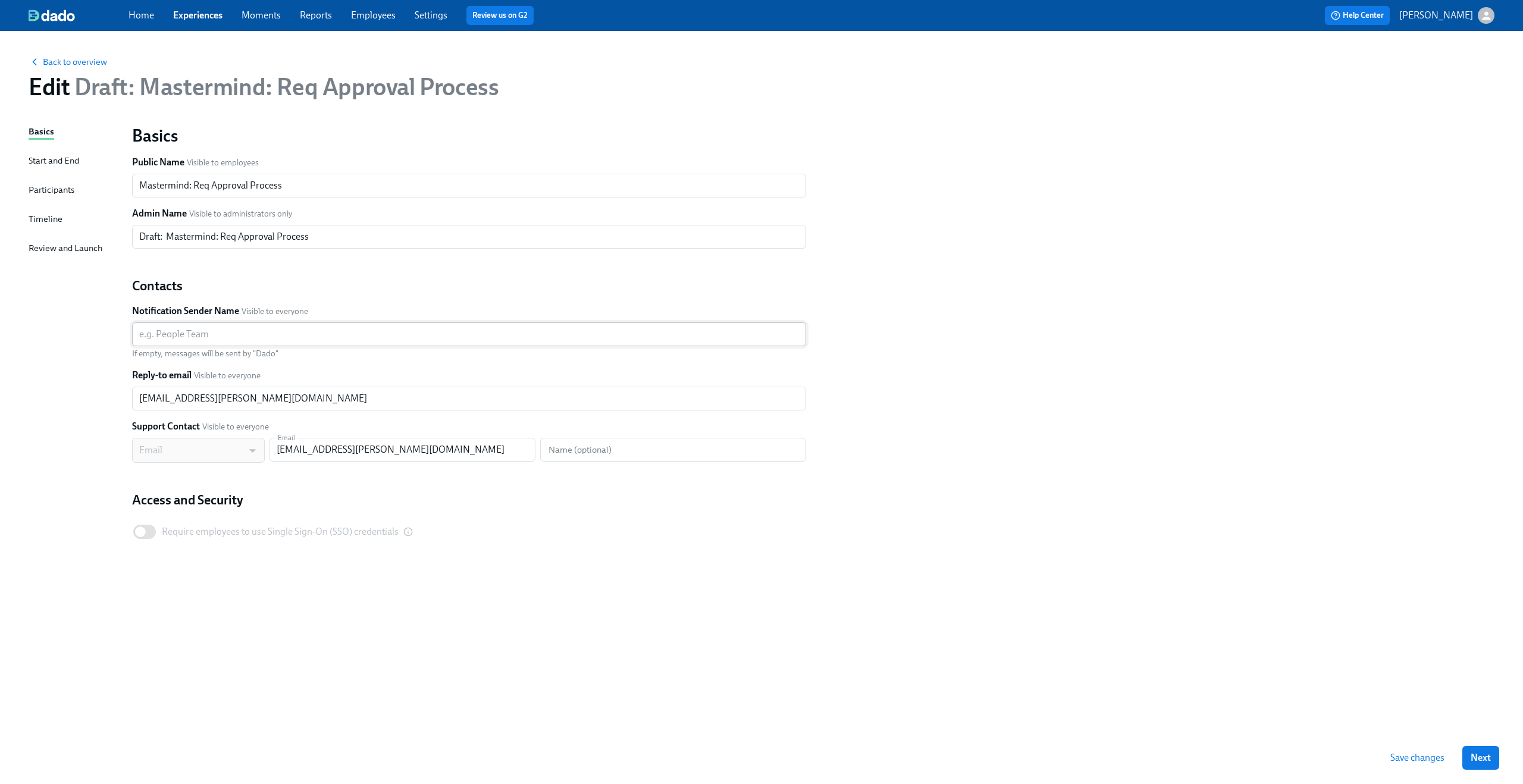
click at [315, 329] on input "text" at bounding box center [469, 334] width 674 height 23
type input "HR Team"
click at [63, 350] on div "Basics Start and End Participants Timeline Review and Launch" at bounding box center [73, 428] width 89 height 606
click at [389, 405] on input "claus.meyer@dadohr.com" at bounding box center [469, 398] width 674 height 23
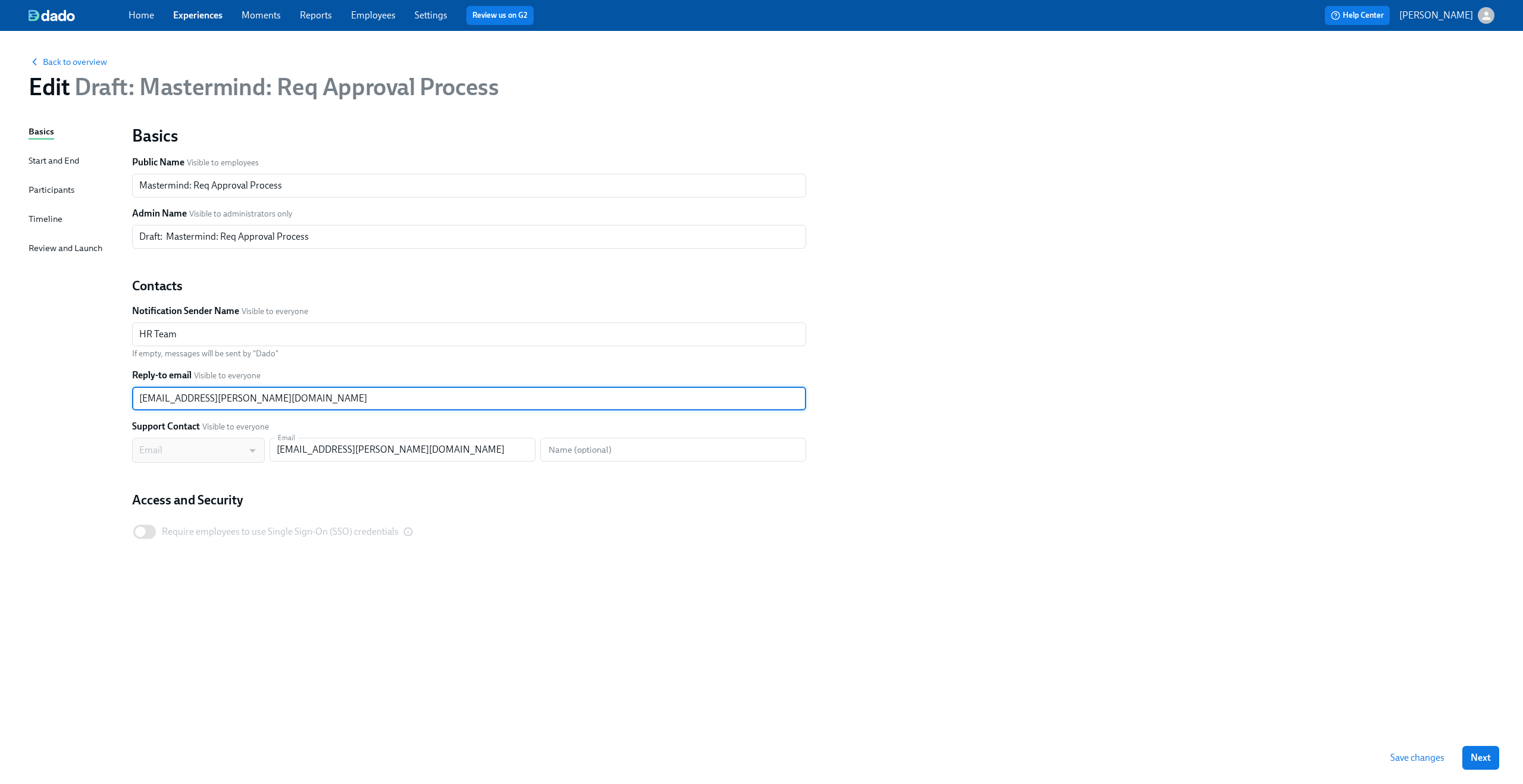
click at [389, 405] on input "claus.meyer@dadohr.com" at bounding box center [469, 398] width 674 height 23
paste input "marcello.anzalone@mastermind.com"
type input "marcello.anzalone@mastermind.com"
click at [47, 311] on div "Basics Start and End Participants Timeline Review and Launch" at bounding box center [73, 428] width 89 height 606
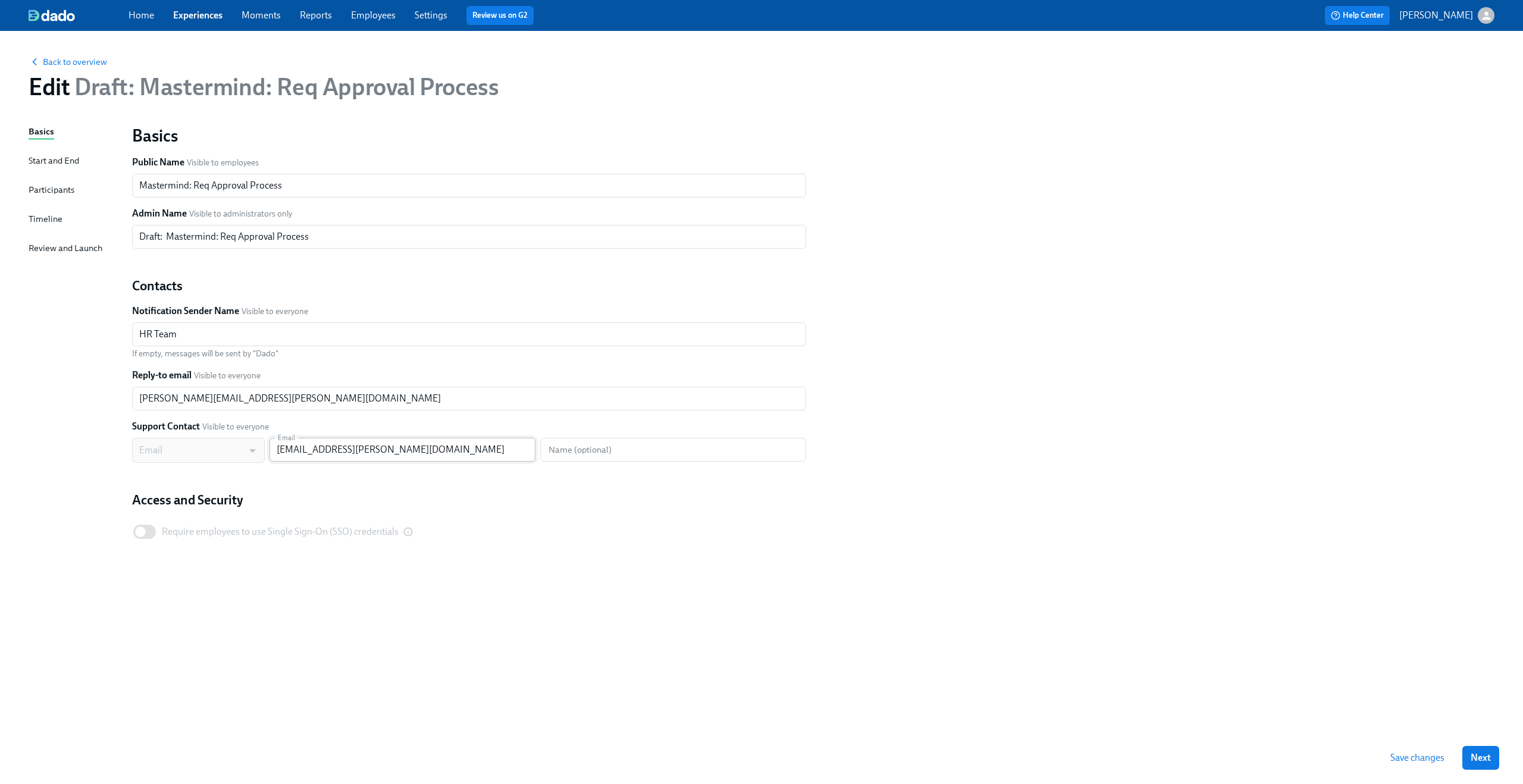
click at [365, 443] on input "claus.meyer@dadohr.com" at bounding box center [402, 449] width 266 height 23
click at [365, 443] on input "[EMAIL_ADDRESS][PERSON_NAME][DOMAIN_NAME]" at bounding box center [402, 449] width 266 height 23
paste input "marcello.anzalone@mastermind"
type input "[PERSON_NAME][EMAIL_ADDRESS][PERSON_NAME][DOMAIN_NAME]"
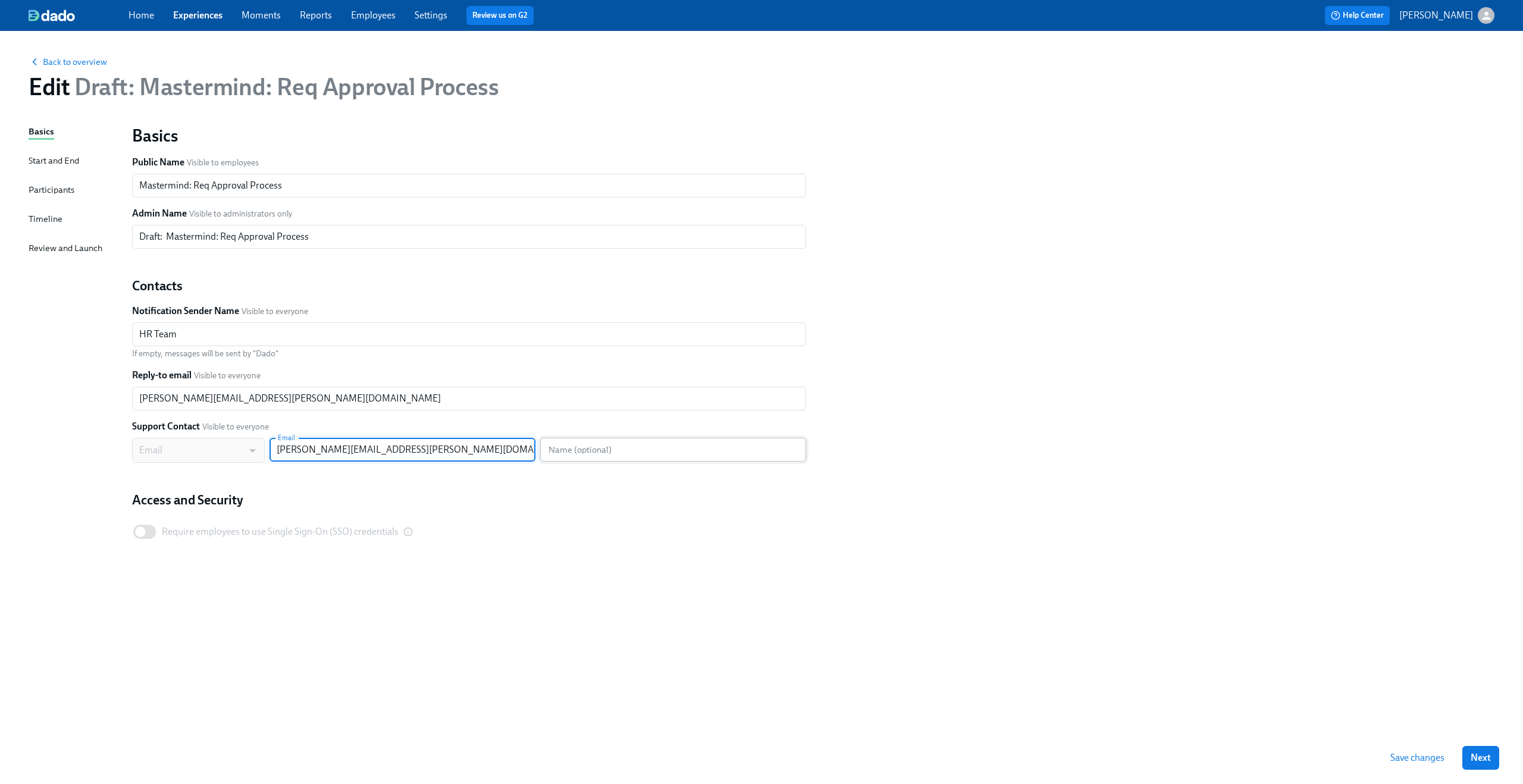
click at [578, 448] on input "text" at bounding box center [673, 449] width 266 height 23
type input "HR Team"
click at [17, 374] on div "Back to overview Edit Draft: Mastermind: Req Approval Process Basics Start and …" at bounding box center [762, 408] width 1523 height 753
click at [1428, 753] on span "Save changes" at bounding box center [1417, 757] width 54 height 12
click at [66, 160] on div "Start and End" at bounding box center [53, 160] width 51 height 13
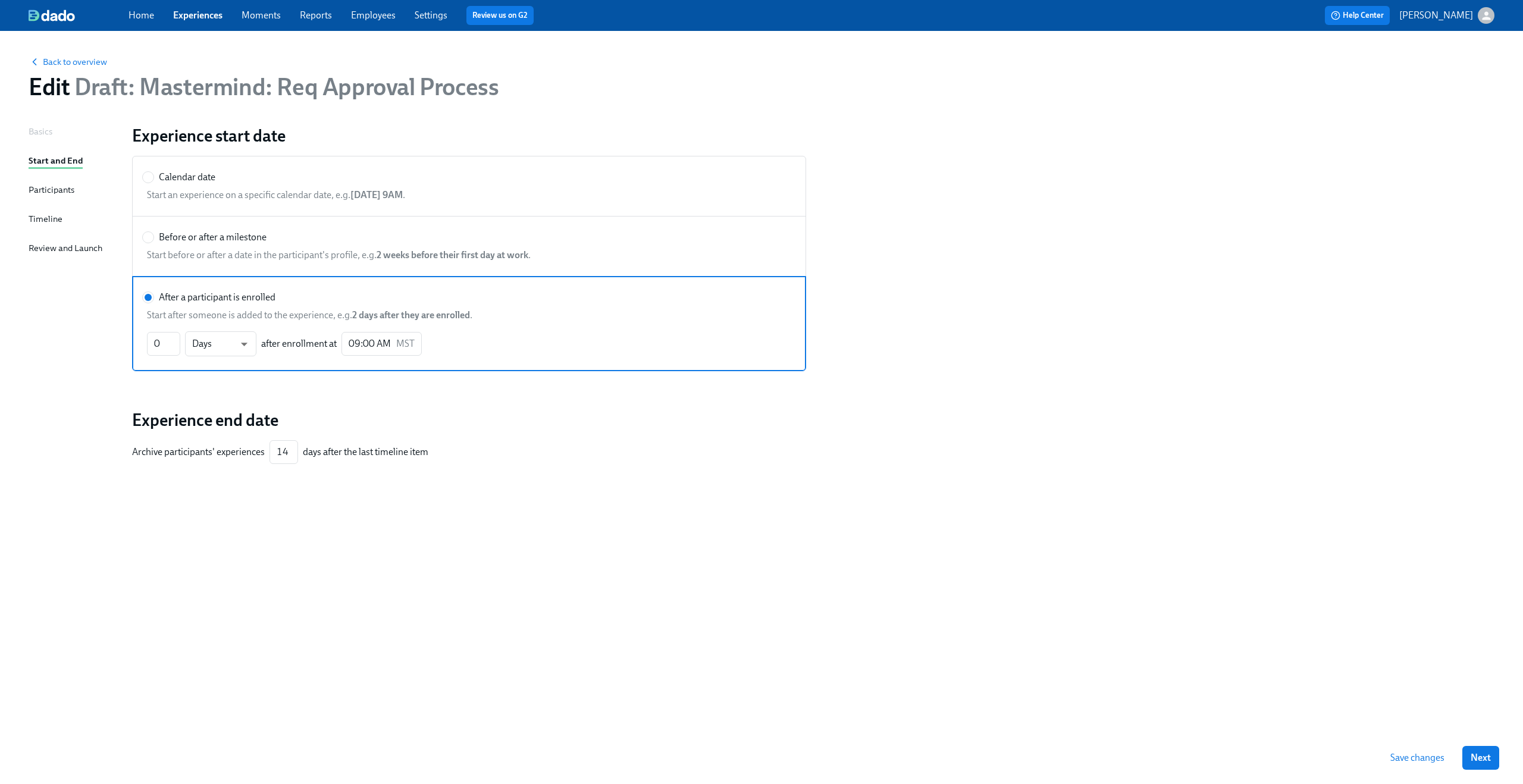
click at [53, 181] on div "Basics Start and End Participants Timeline Review and Launch" at bounding box center [73, 428] width 89 height 606
click at [49, 197] on div "Participants" at bounding box center [51, 190] width 46 height 15
click at [50, 194] on div "Participants" at bounding box center [51, 189] width 46 height 13
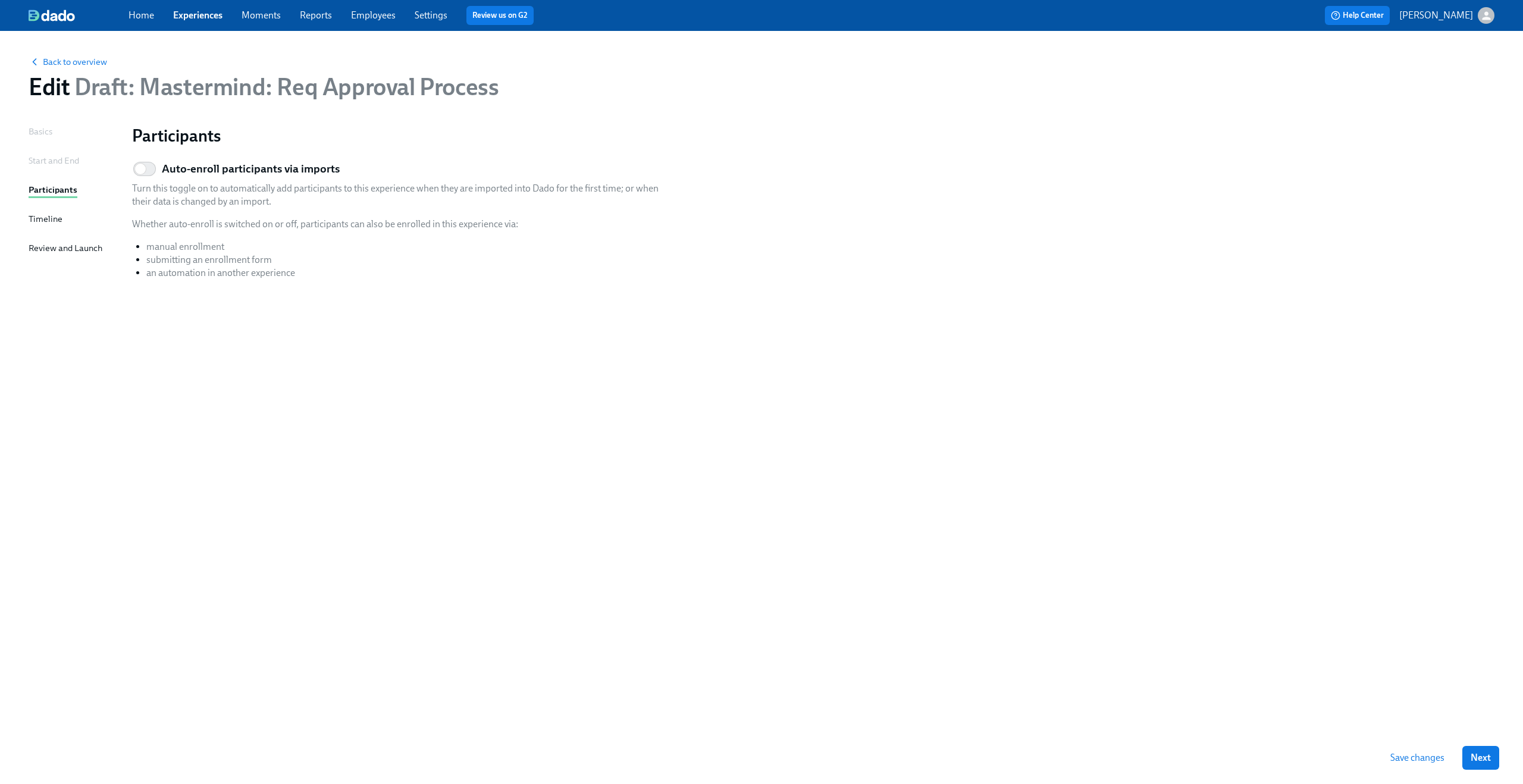
click at [43, 211] on div "Basics Start and End Participants Timeline Review and Launch" at bounding box center [73, 428] width 89 height 606
click at [40, 219] on div "Timeline" at bounding box center [45, 218] width 34 height 13
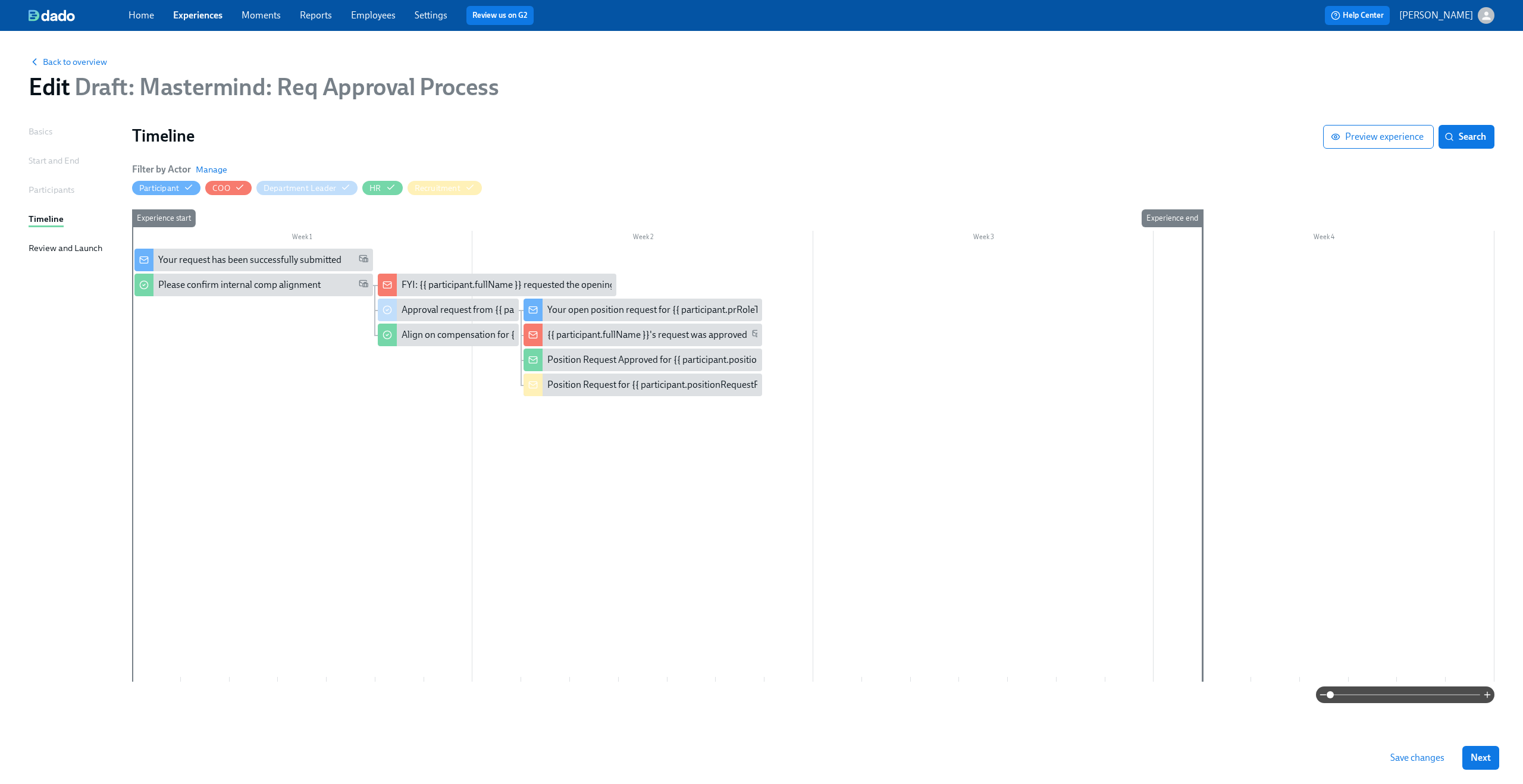
click at [38, 241] on div "Basics Start and End Participants Timeline Review and Launch" at bounding box center [73, 428] width 89 height 606
click at [38, 246] on div "Review and Launch" at bounding box center [65, 248] width 74 height 13
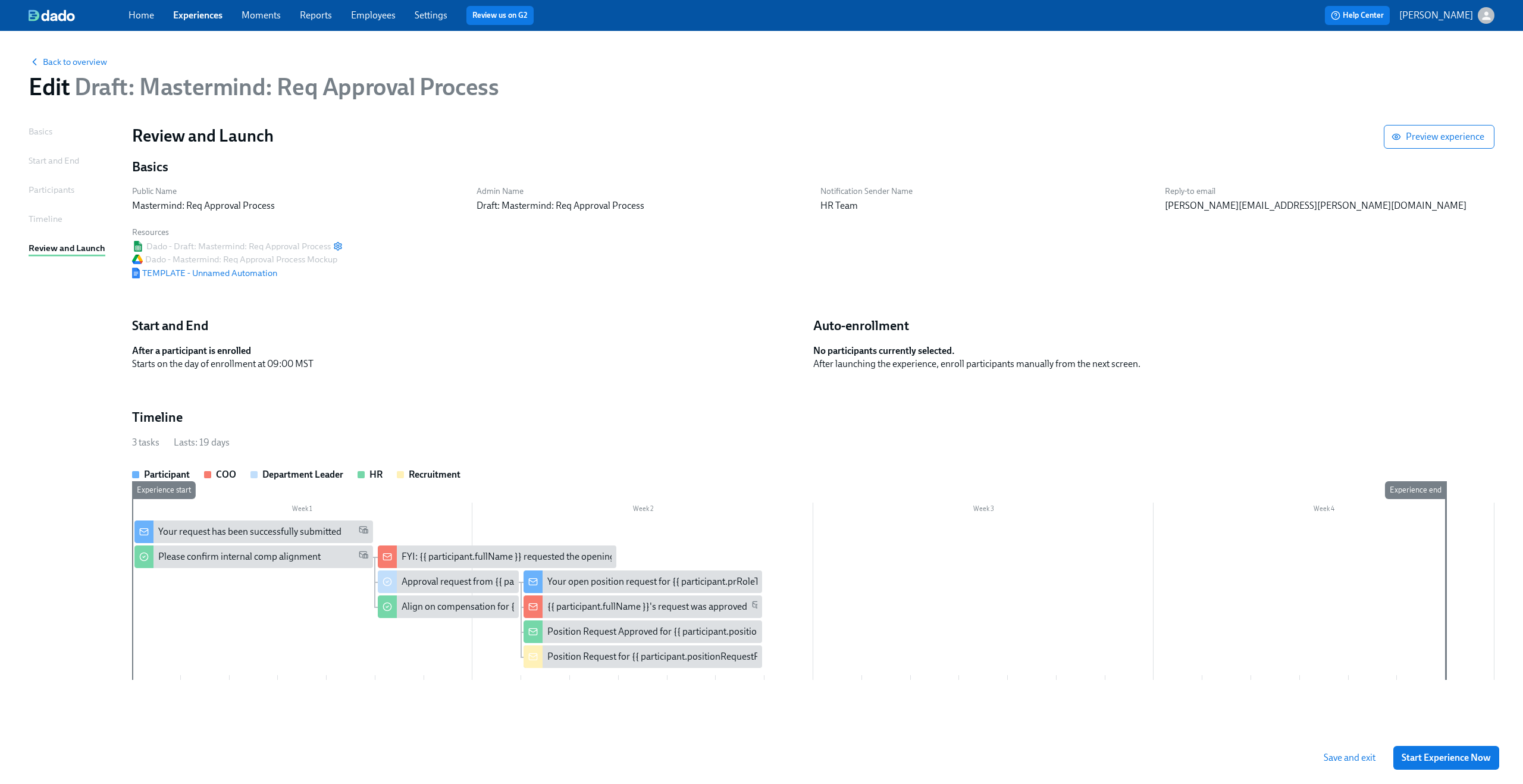
click at [46, 134] on div "Basics" at bounding box center [40, 131] width 23 height 13
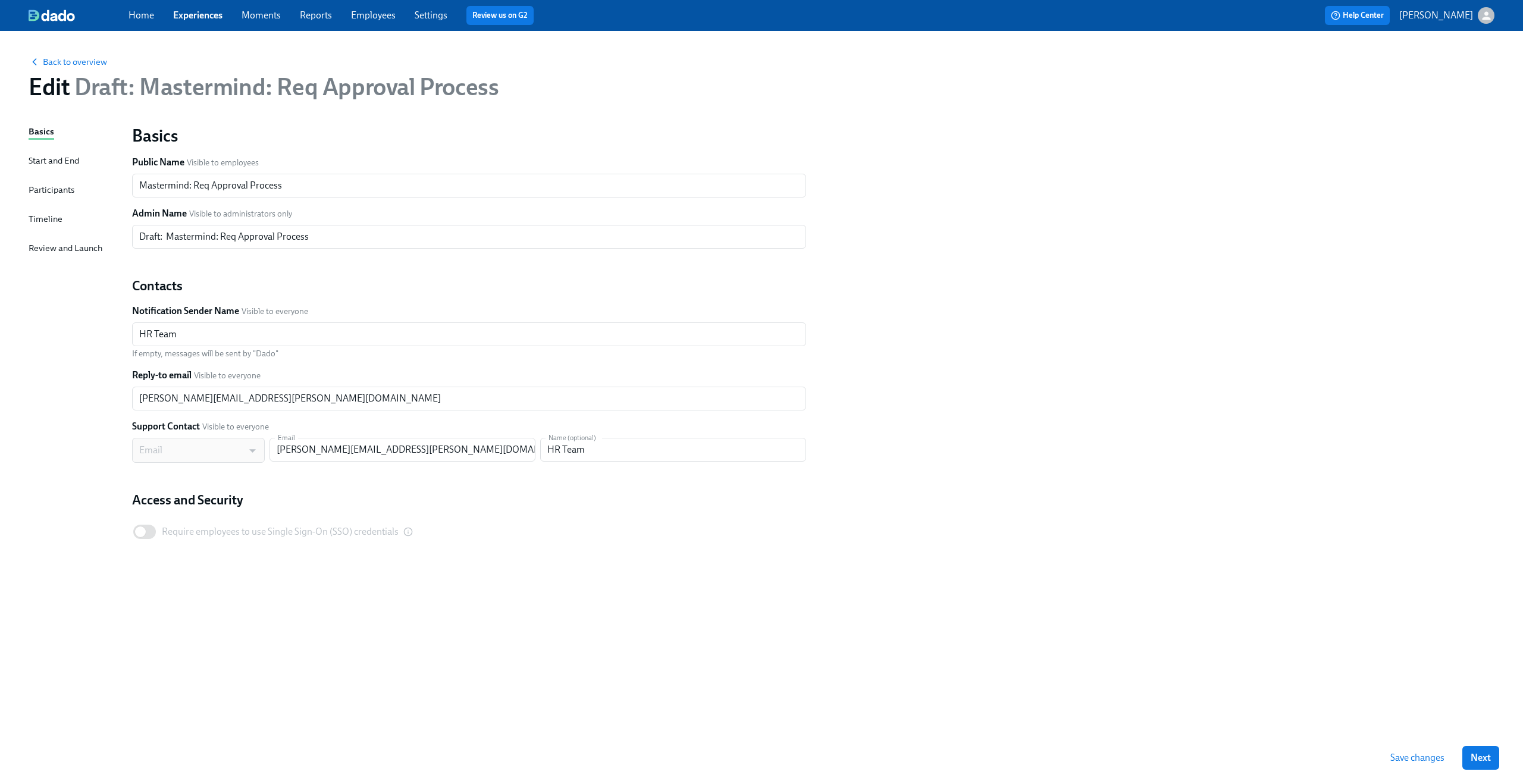
click at [55, 162] on div "Start and End" at bounding box center [53, 160] width 51 height 13
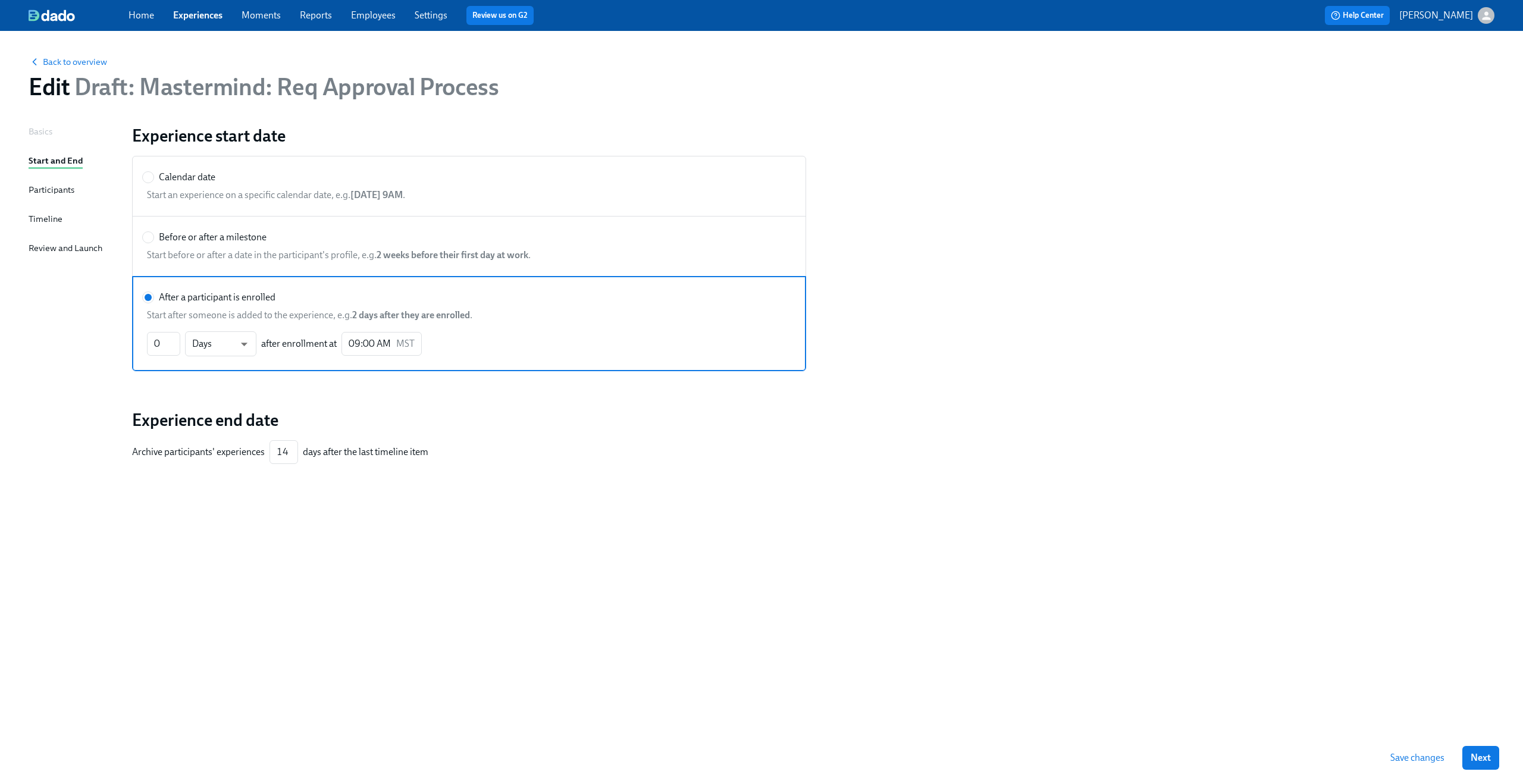
click at [46, 187] on div "Participants" at bounding box center [51, 189] width 46 height 13
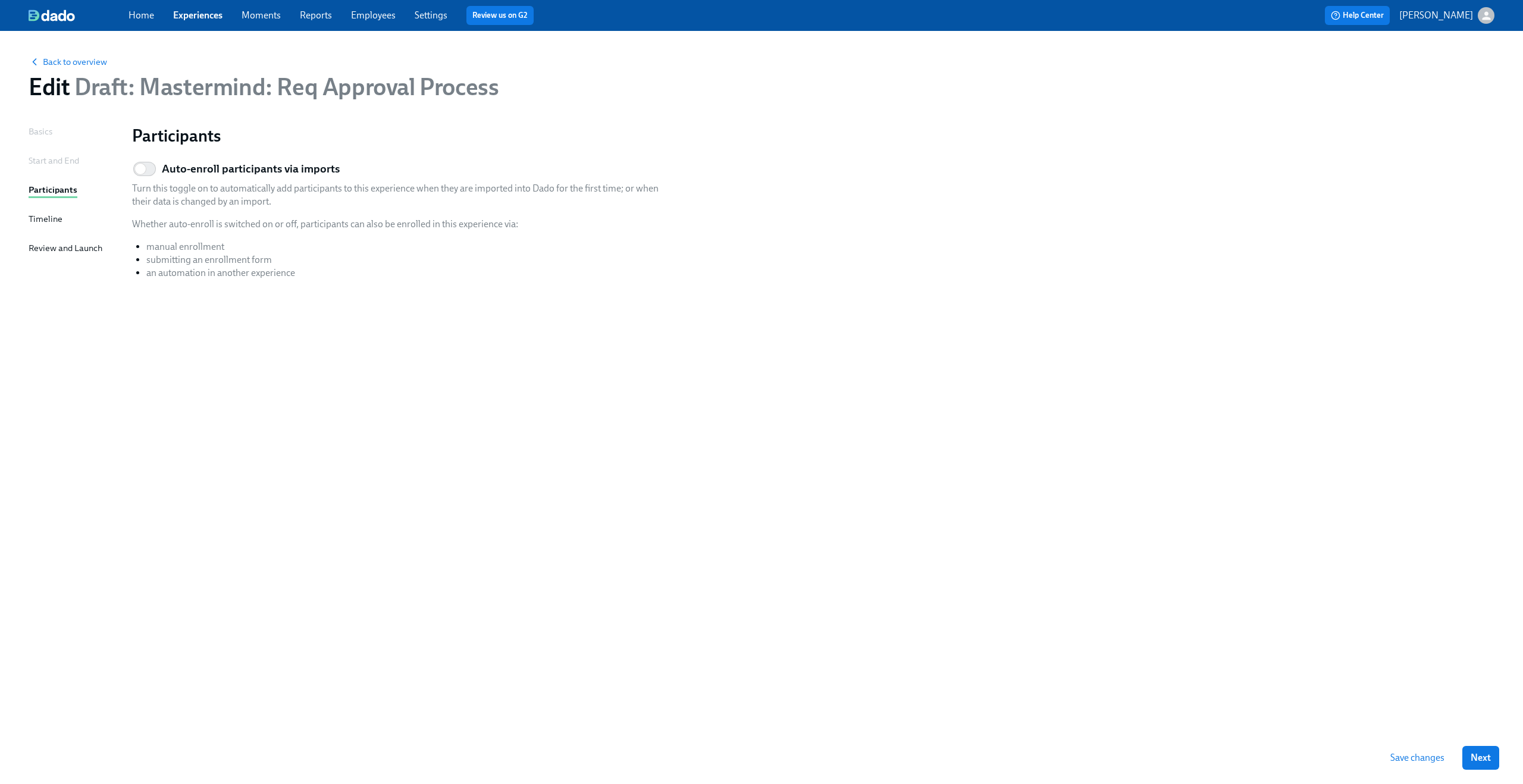
click at [38, 220] on div "Timeline" at bounding box center [45, 218] width 34 height 13
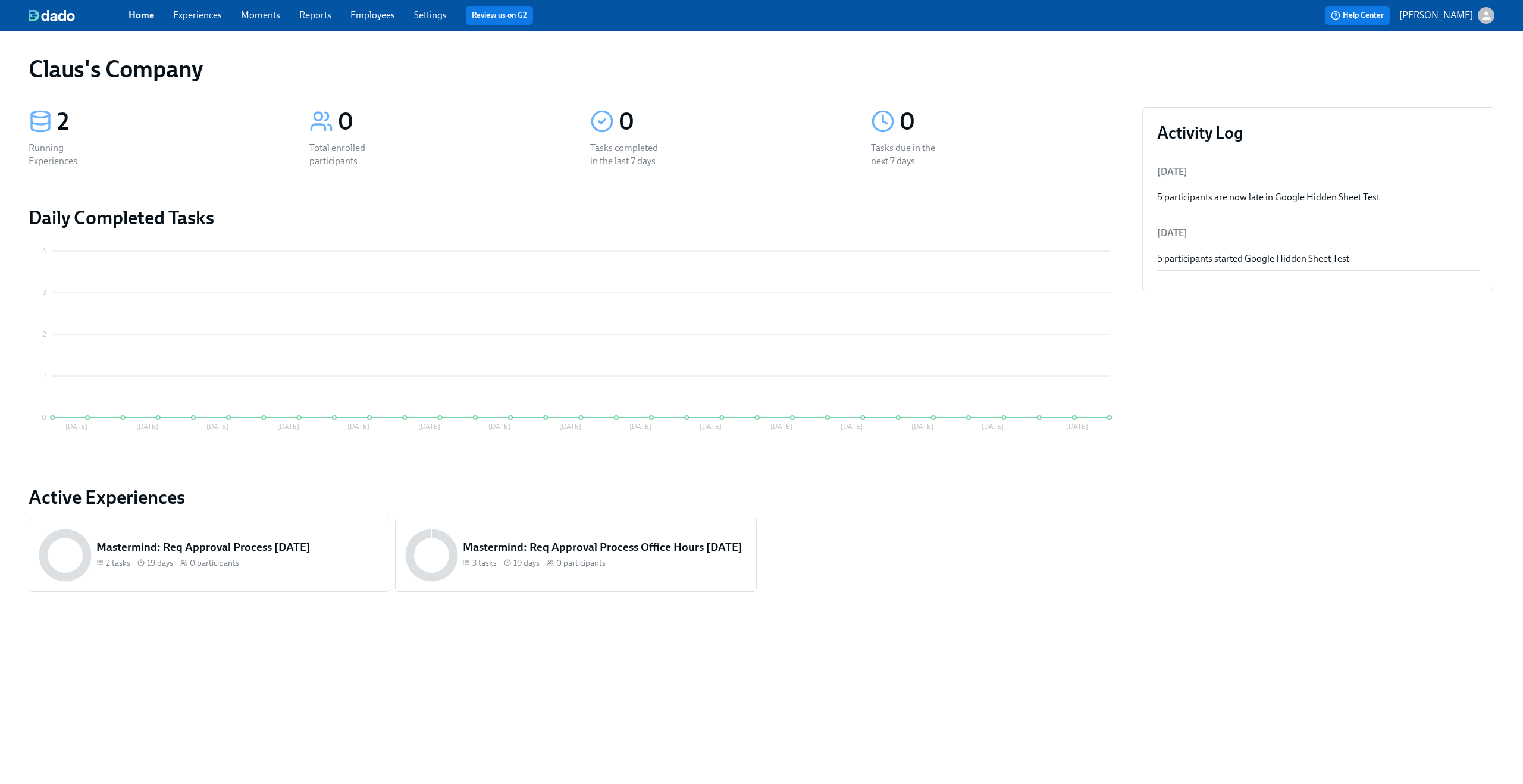
click at [1485, 15] on icon "button" at bounding box center [1485, 15] width 9 height 9
click at [1453, 67] on span "Switch organization..." at bounding box center [1428, 70] width 112 height 13
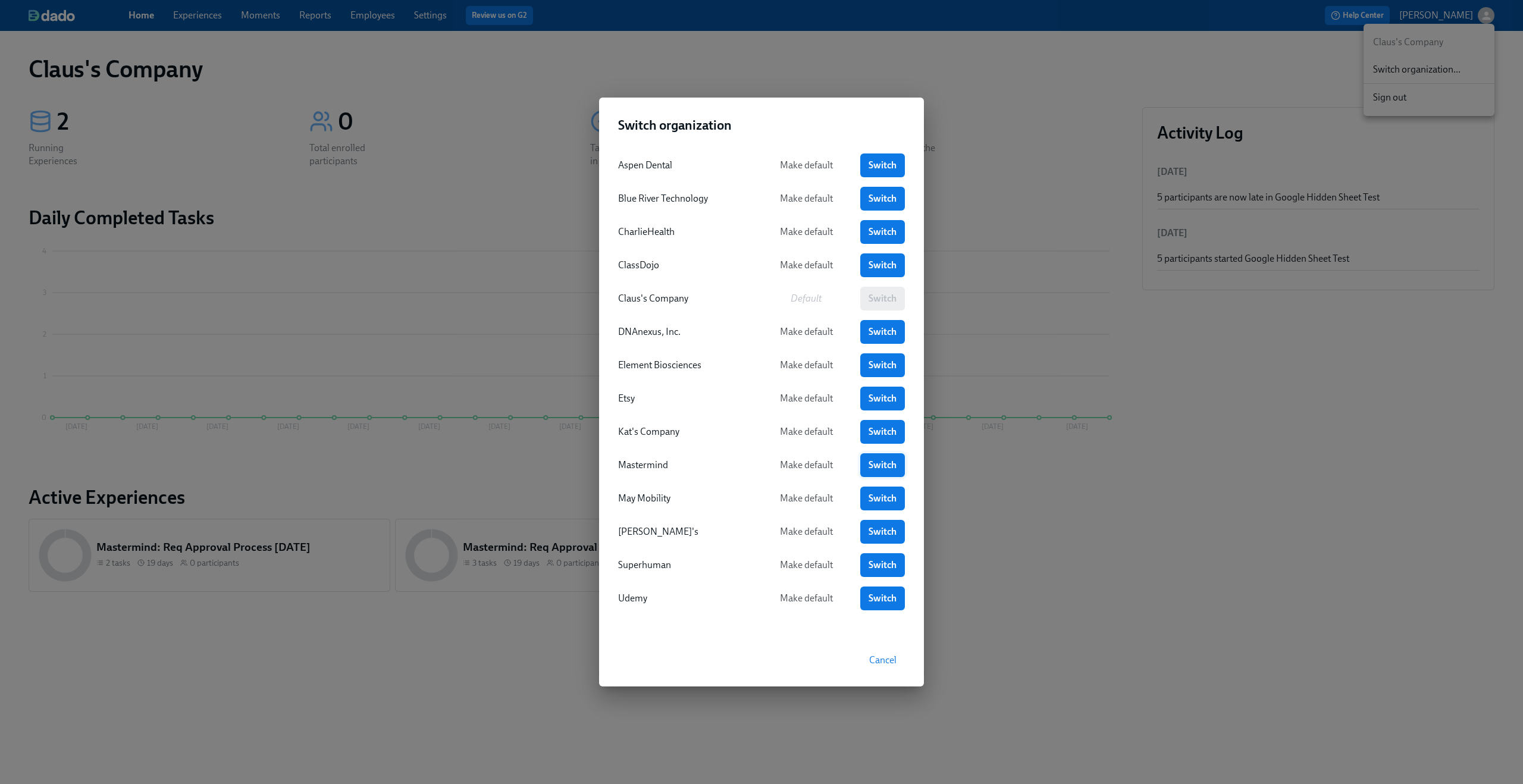
click at [894, 460] on span "Switch" at bounding box center [883, 465] width 28 height 12
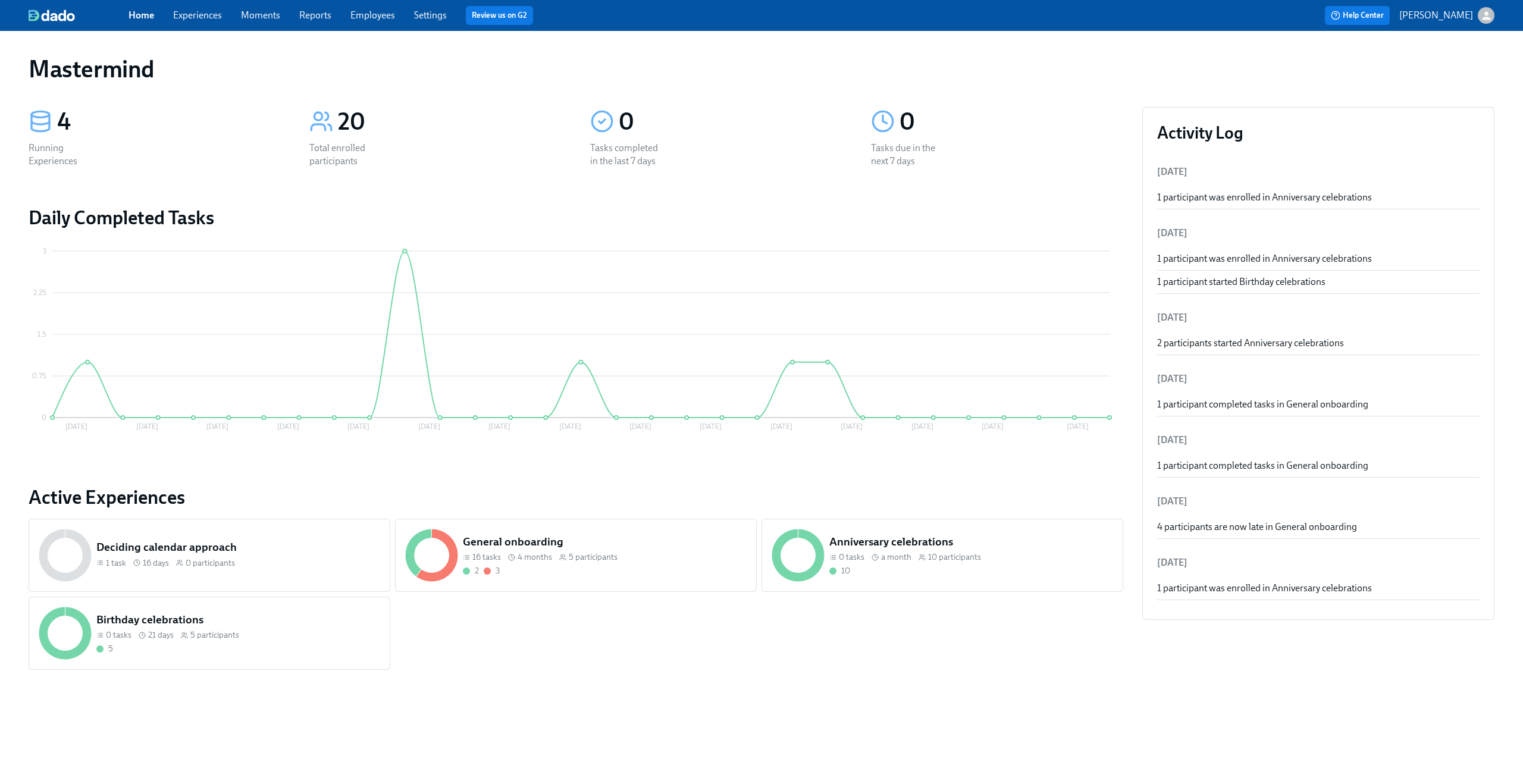
click at [207, 20] on link "Experiences" at bounding box center [197, 15] width 49 height 11
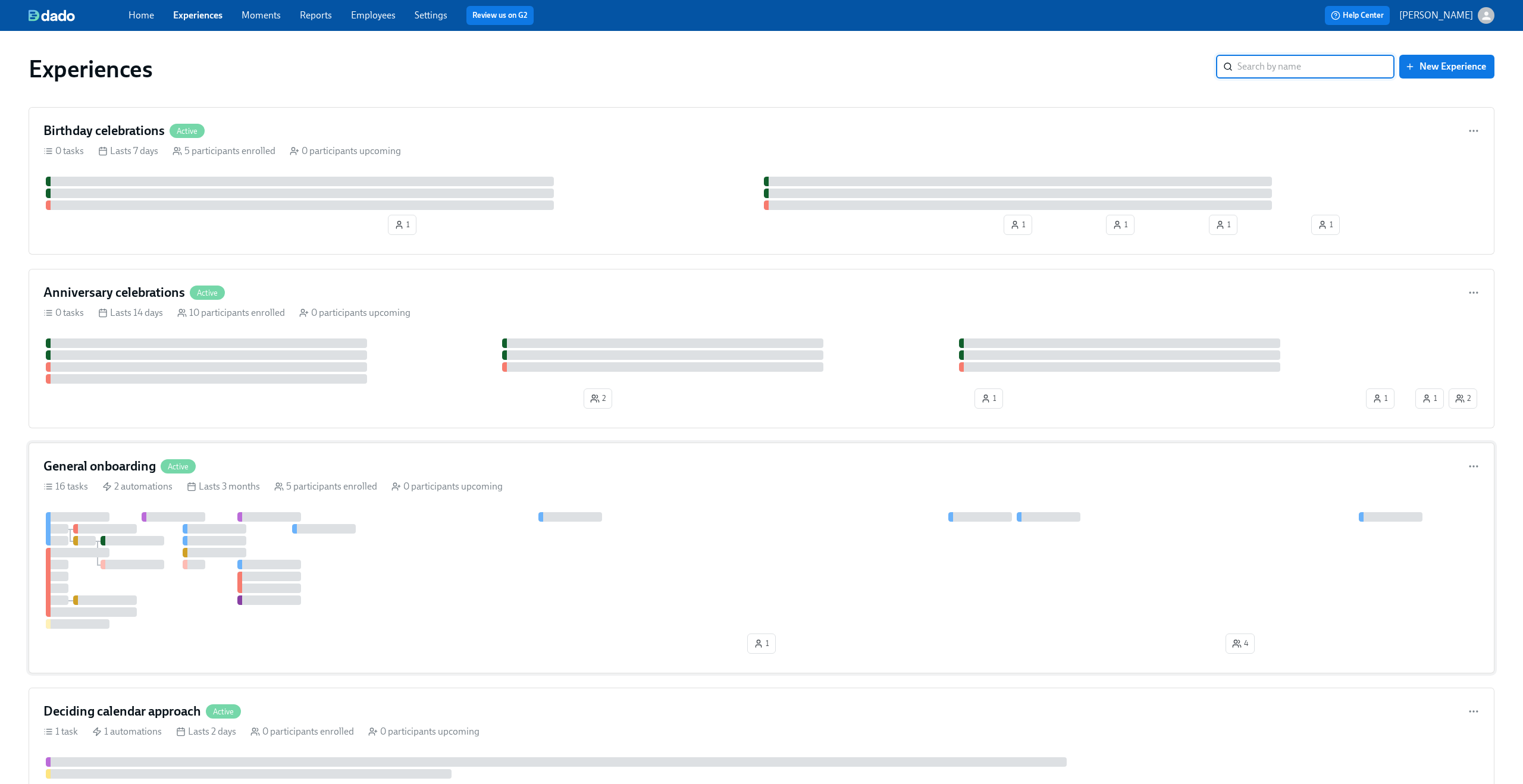
click at [480, 455] on div "General onboarding Active 16 tasks 2 automations Lasts 3 months 5 participants …" at bounding box center [761, 557] width 1466 height 231
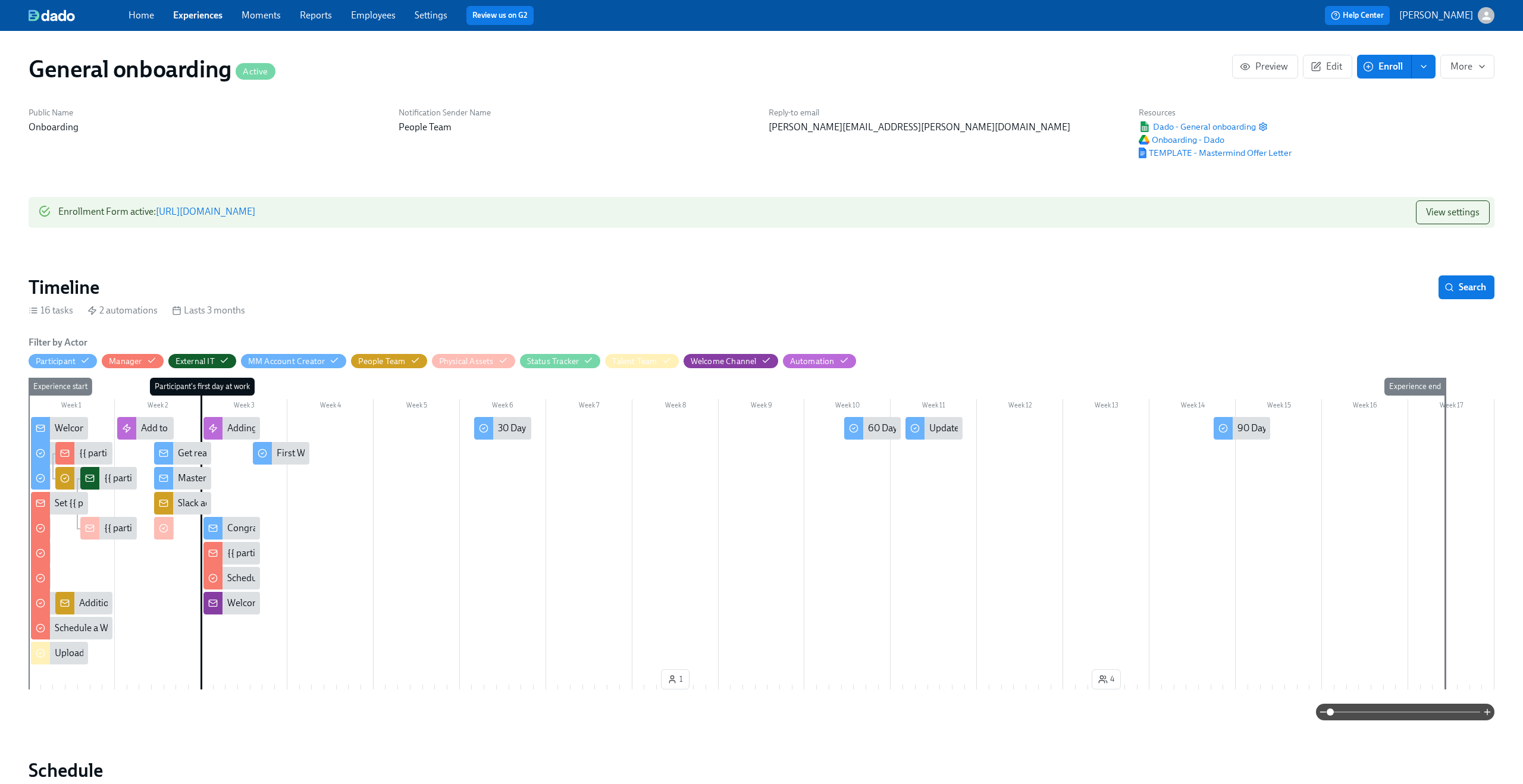
scroll to position [0, 1720]
click at [415, 361] on circle "button" at bounding box center [415, 360] width 2 height 2
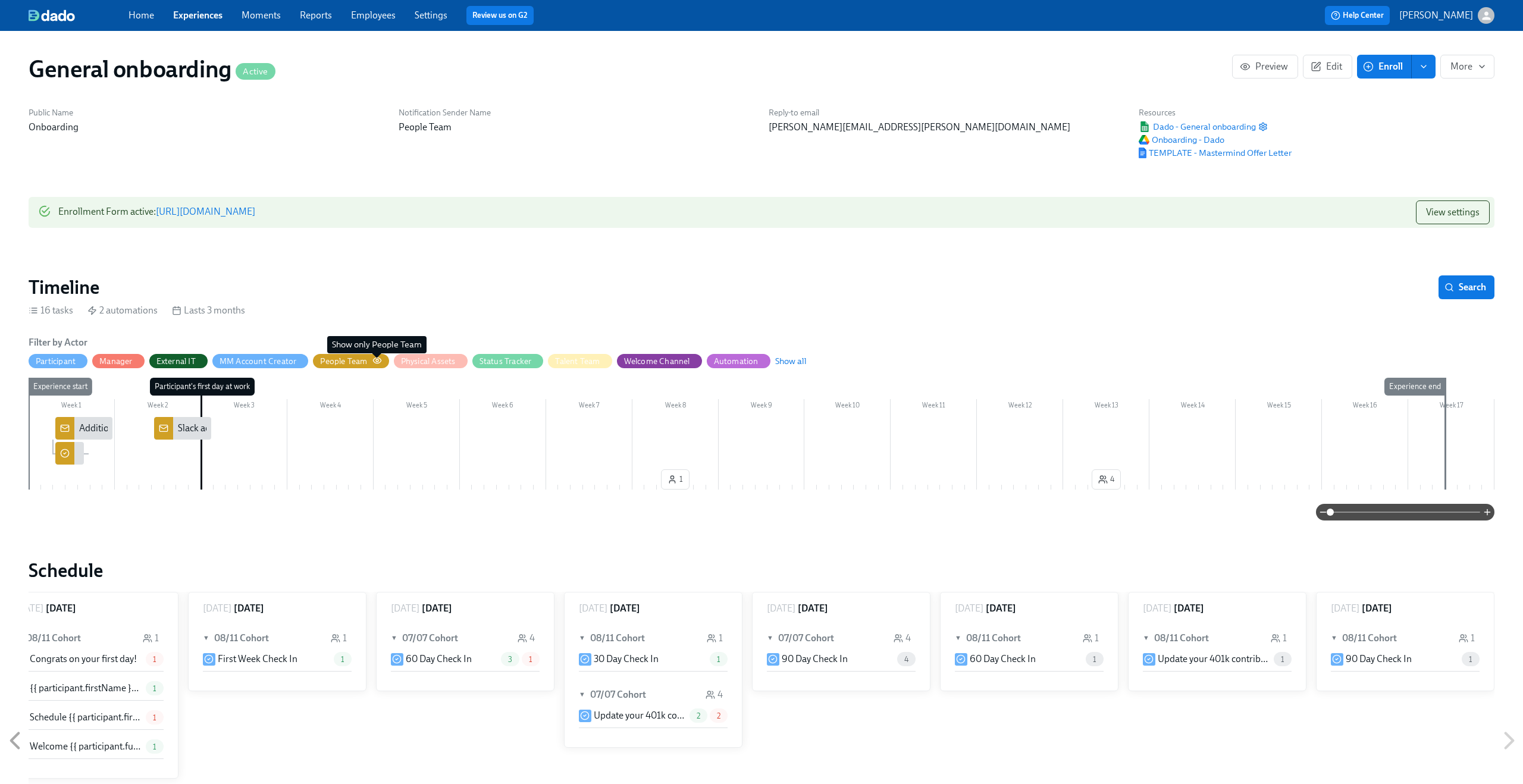
click at [378, 360] on icon "button" at bounding box center [377, 360] width 9 height 9
click at [996, 293] on div "Timeline Search" at bounding box center [761, 287] width 1466 height 23
click at [211, 16] on link "Experiences" at bounding box center [197, 15] width 49 height 11
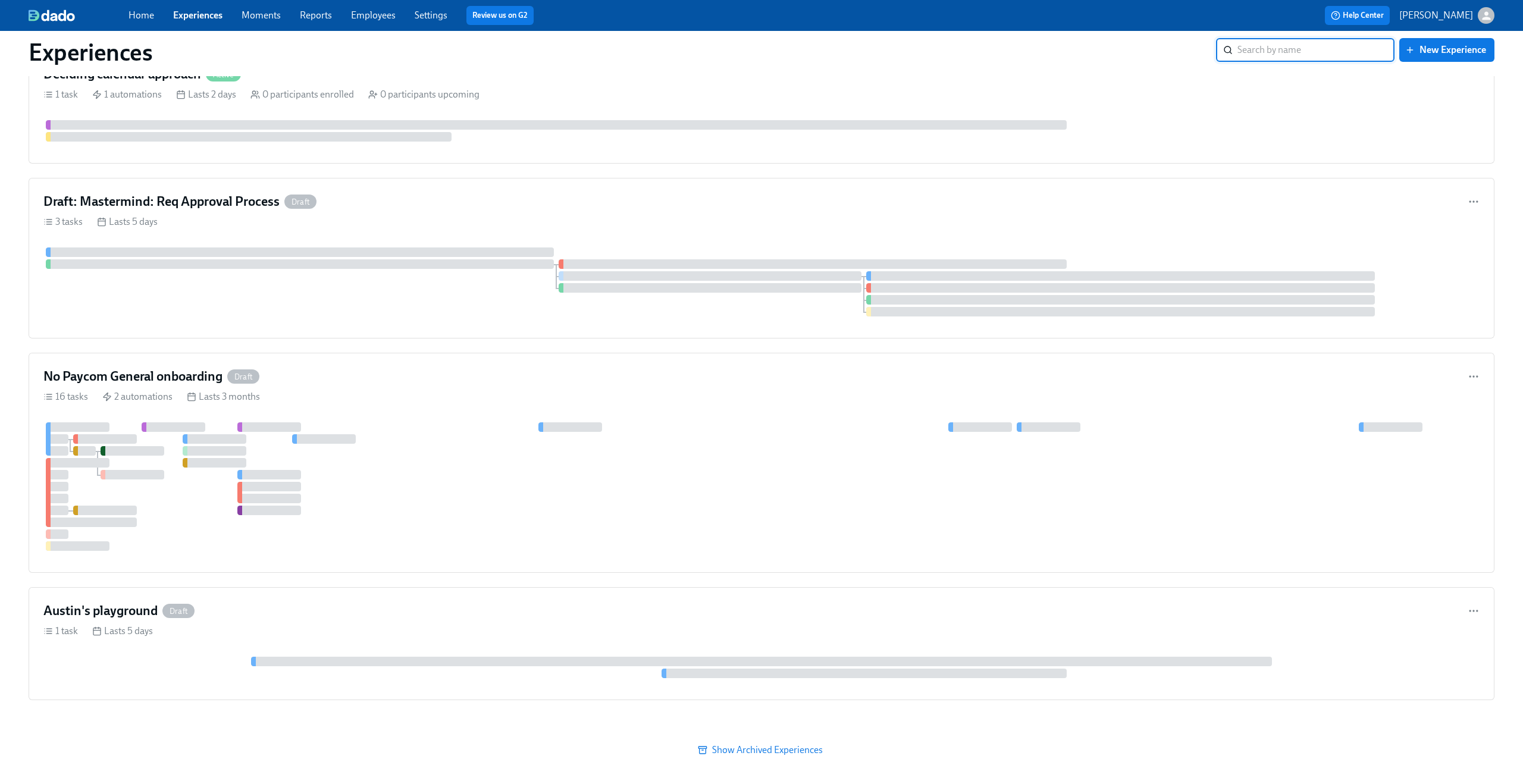
scroll to position [643, 0]
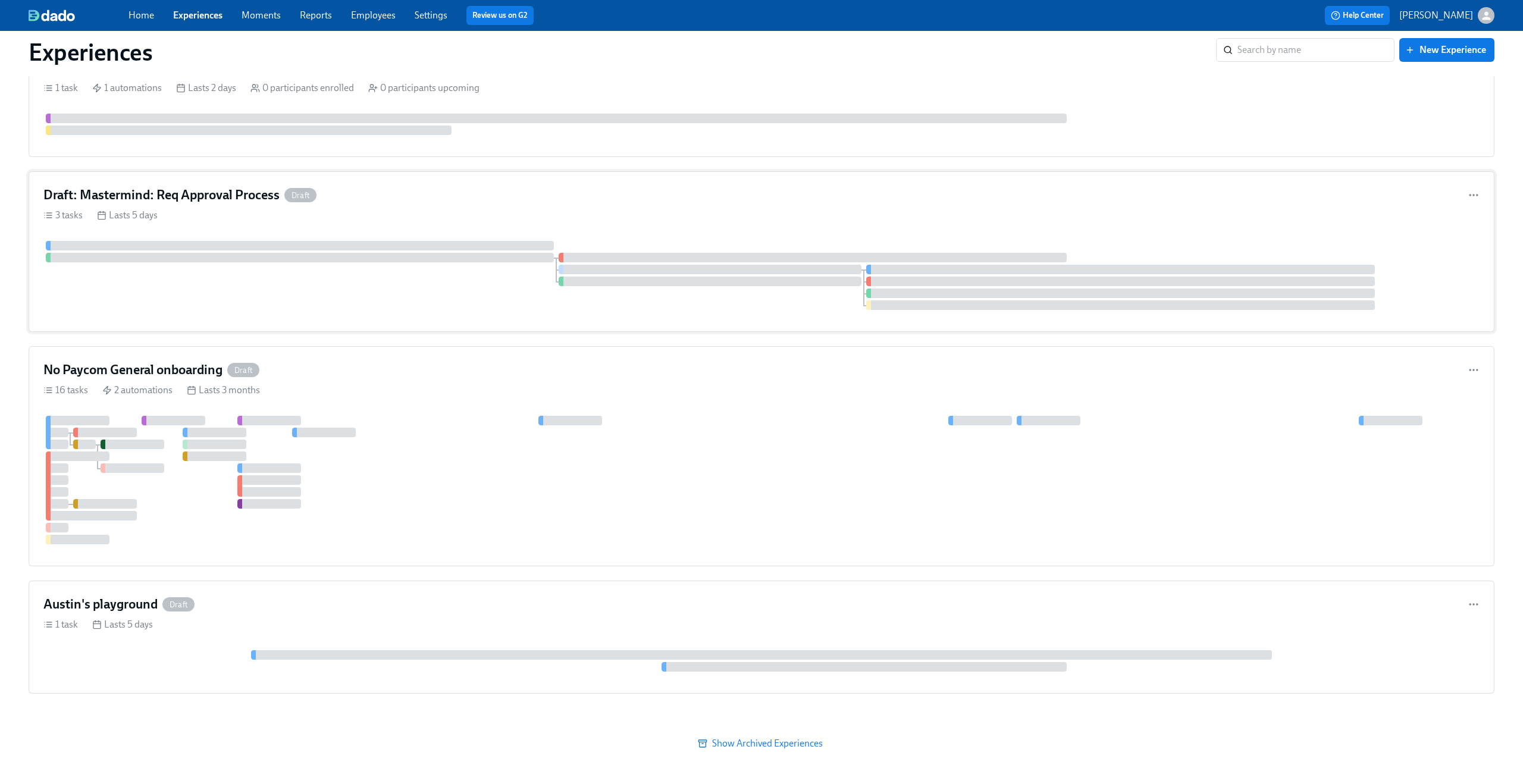
click at [388, 197] on div "Draft: Mastermind: Req Approval Process Draft" at bounding box center [761, 195] width 1436 height 18
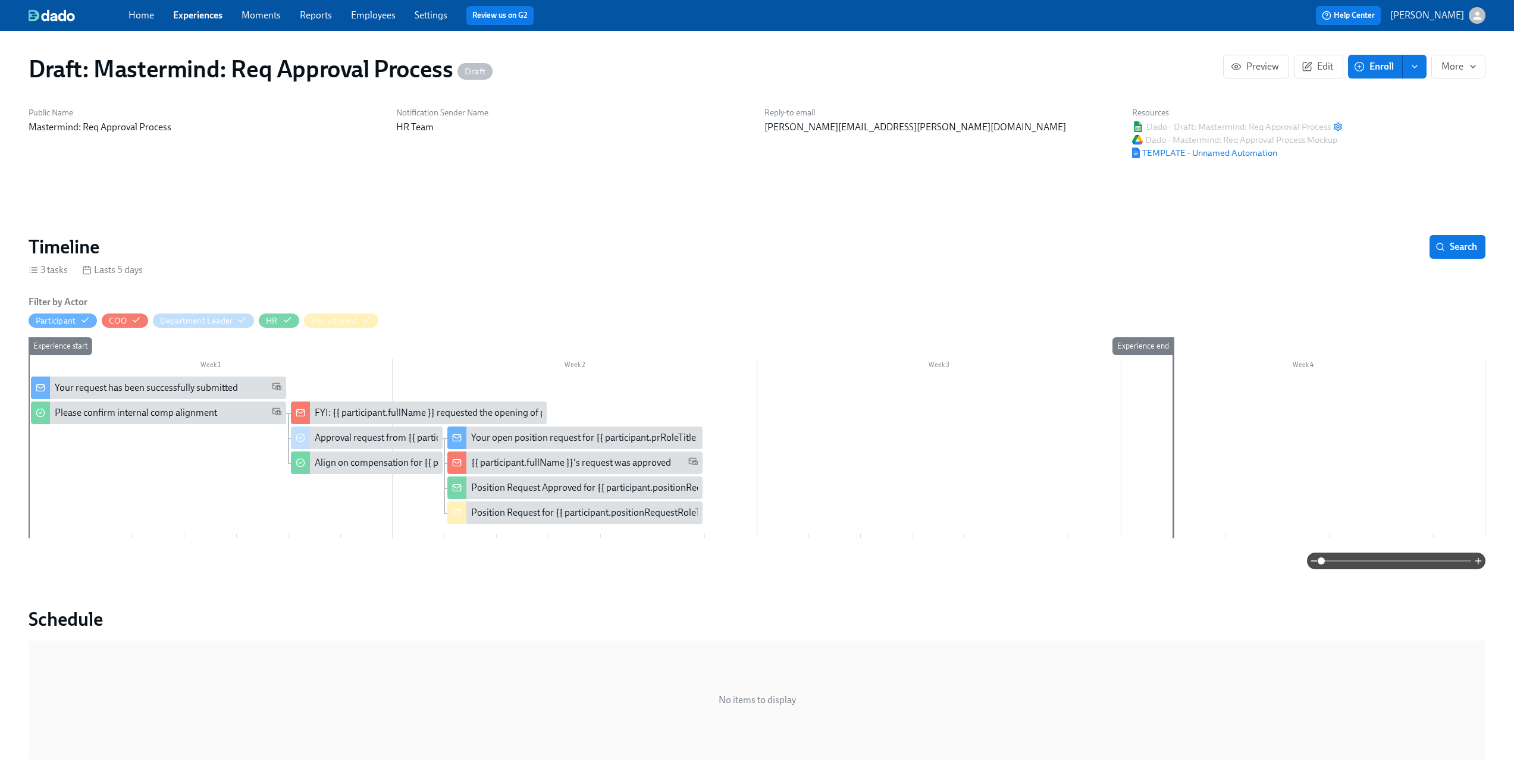
click at [175, 394] on div "Your request has been successfully submitted" at bounding box center [146, 387] width 183 height 13
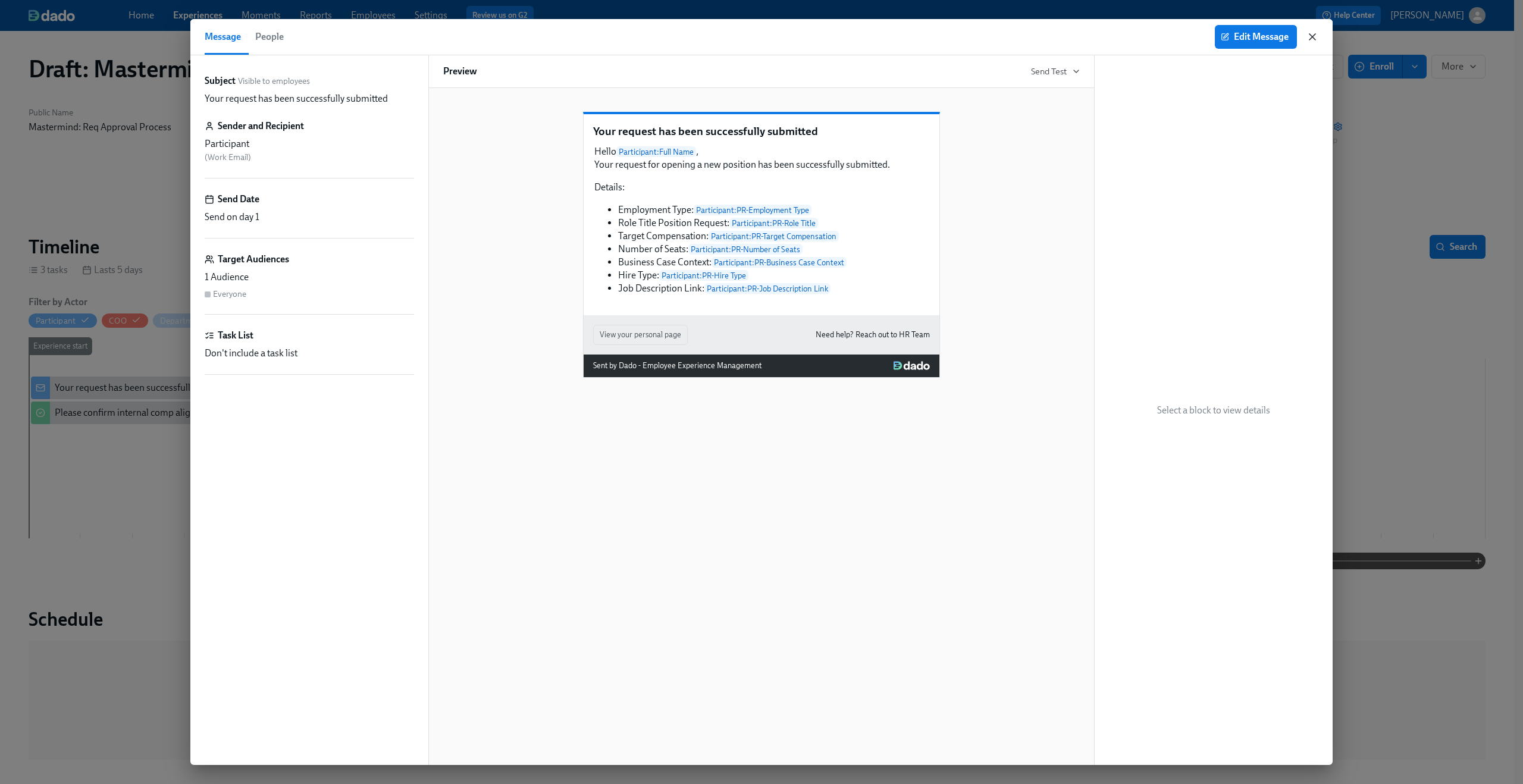
click at [1314, 42] on icon "button" at bounding box center [1312, 37] width 12 height 12
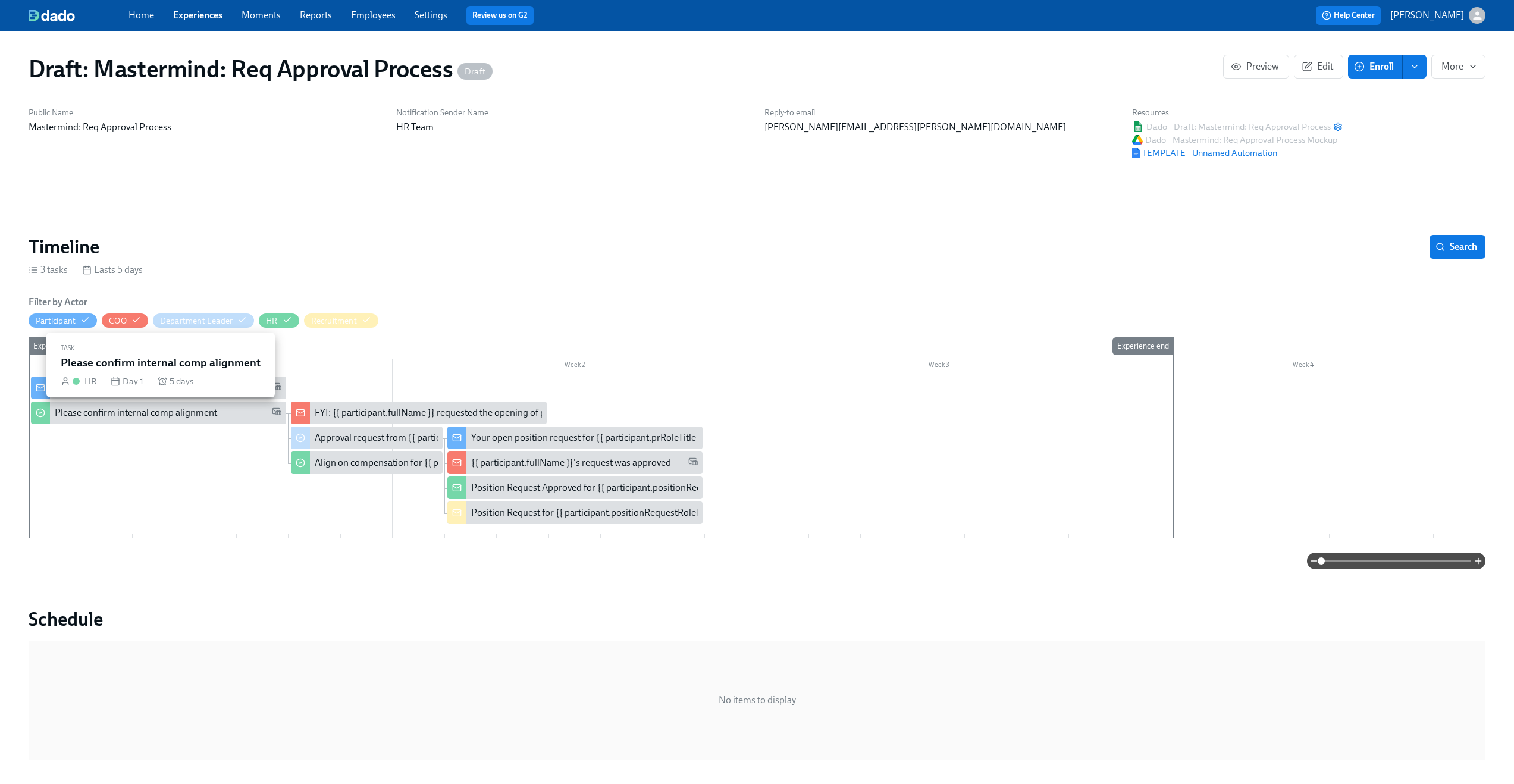
click at [176, 408] on div "Please confirm internal comp alignment" at bounding box center [135, 412] width 162 height 13
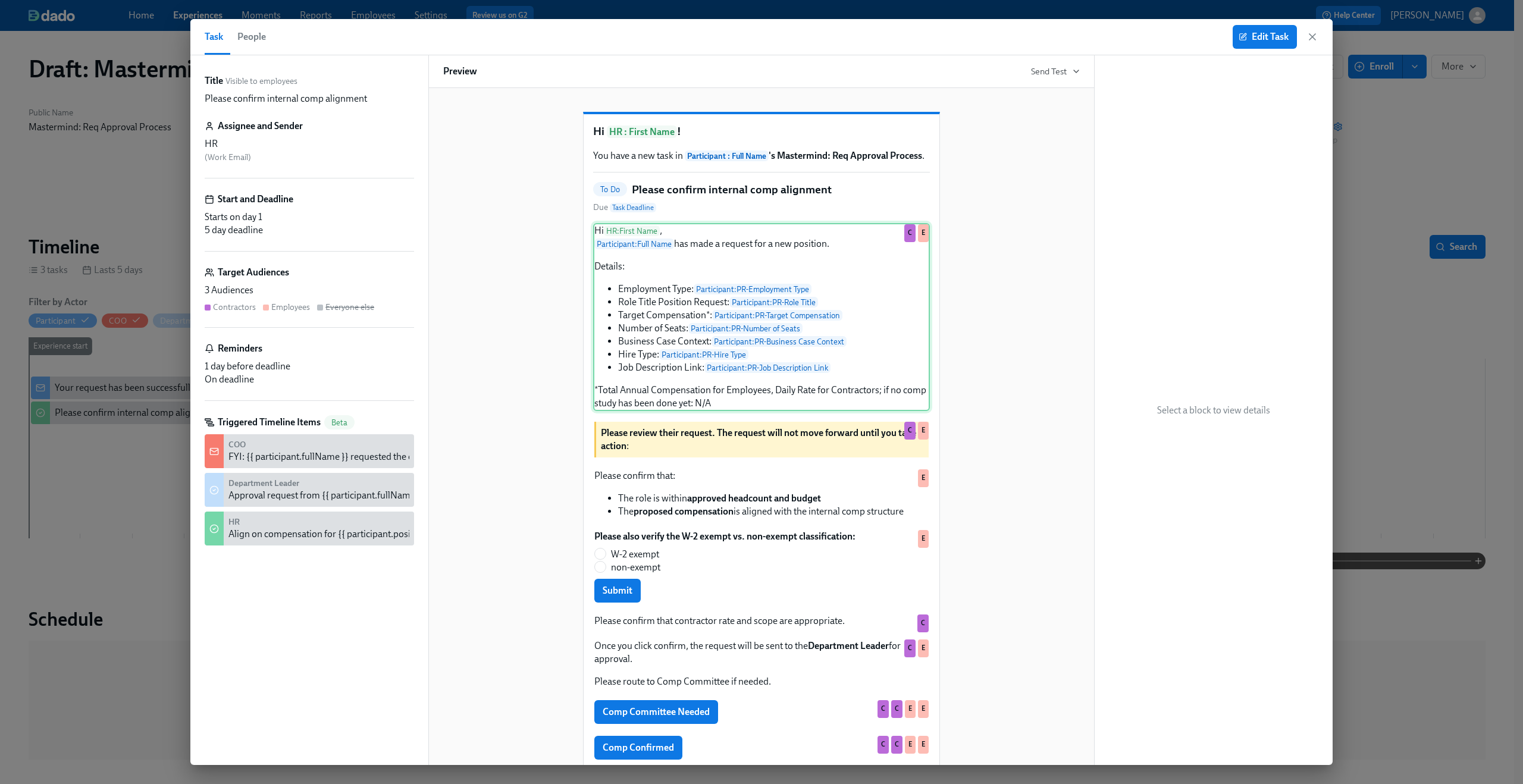
scroll to position [116, 0]
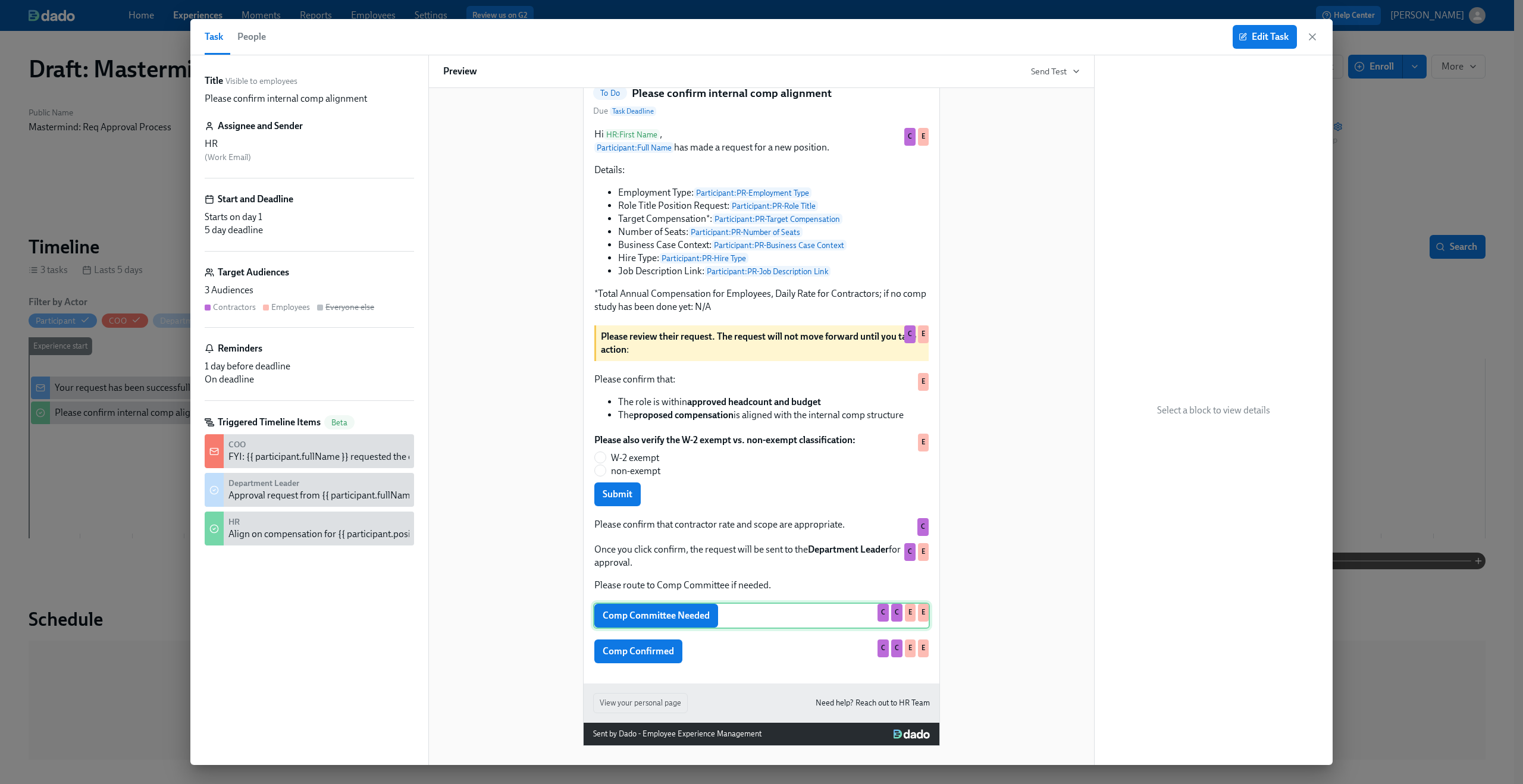
click at [697, 621] on div "Comp Committee Needed C C E E" at bounding box center [762, 615] width 337 height 26
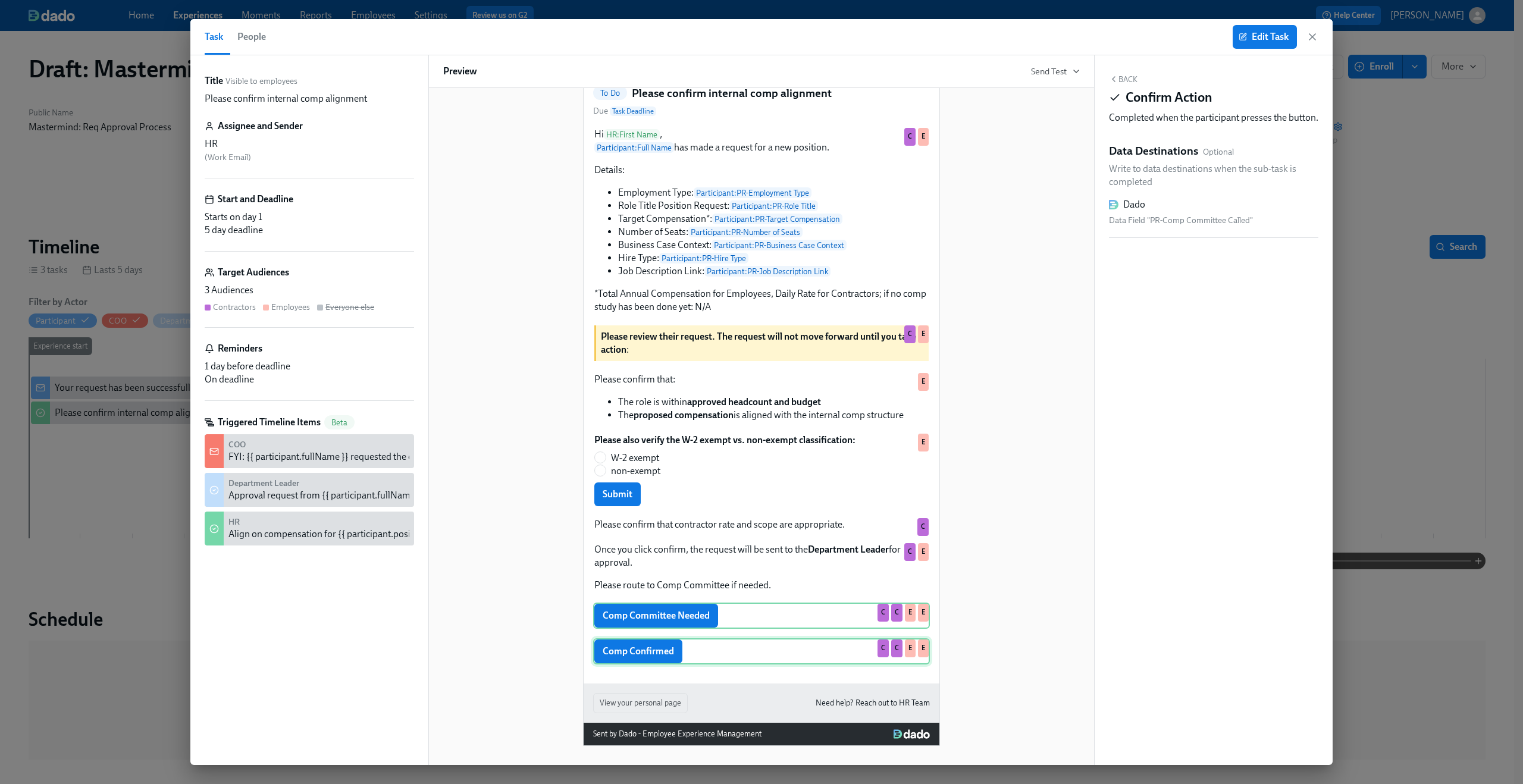
click at [697, 656] on div "Comp Confirmed C C E E" at bounding box center [762, 650] width 337 height 26
click at [693, 629] on div "Hi HR : First Name , Participant : Full Name has made a request for a new posit…" at bounding box center [762, 395] width 337 height 538
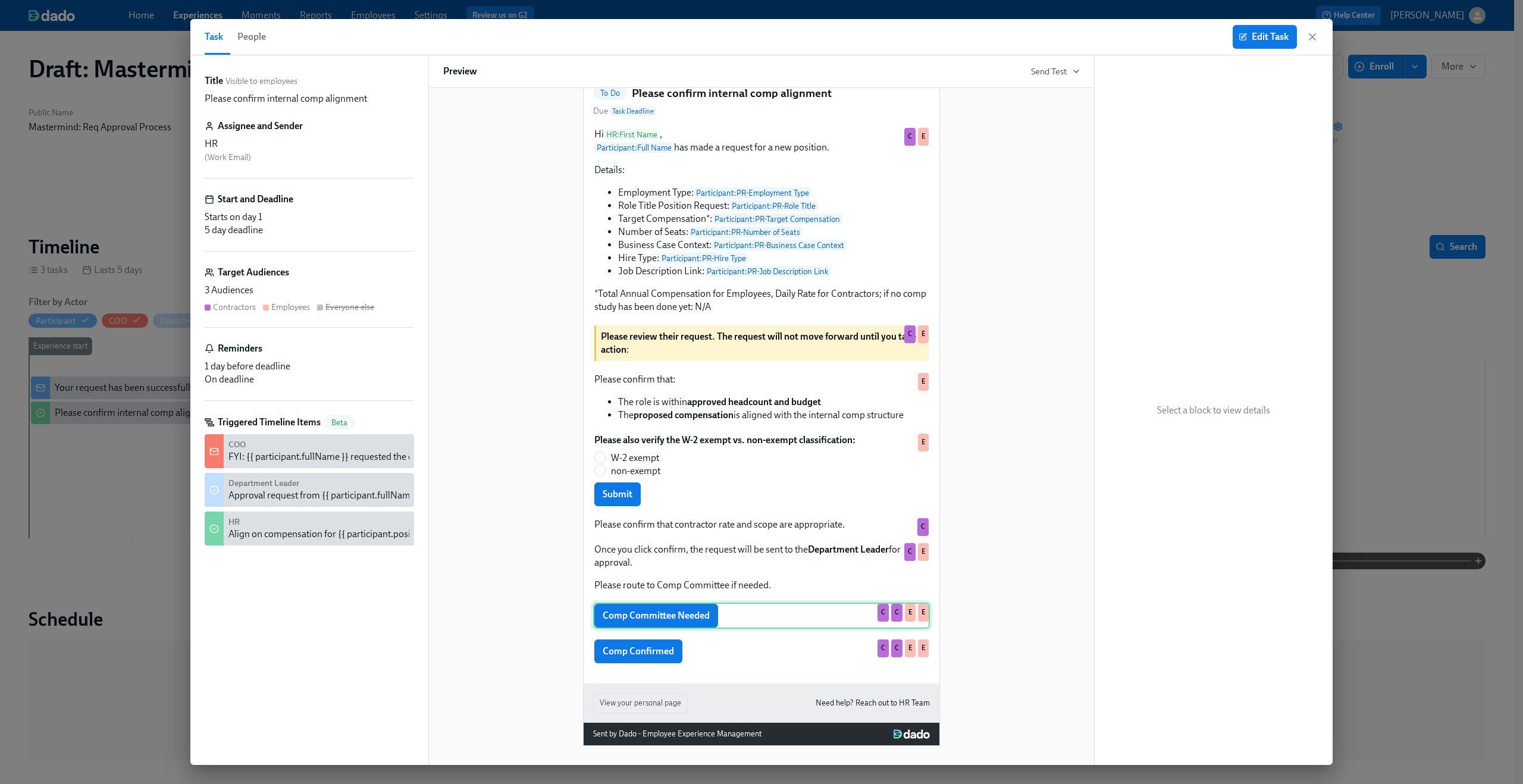
click at [690, 616] on div "Comp Committee Needed C C E E" at bounding box center [762, 615] width 337 height 26
click at [1251, 38] on span "Edit Task" at bounding box center [1264, 37] width 48 height 12
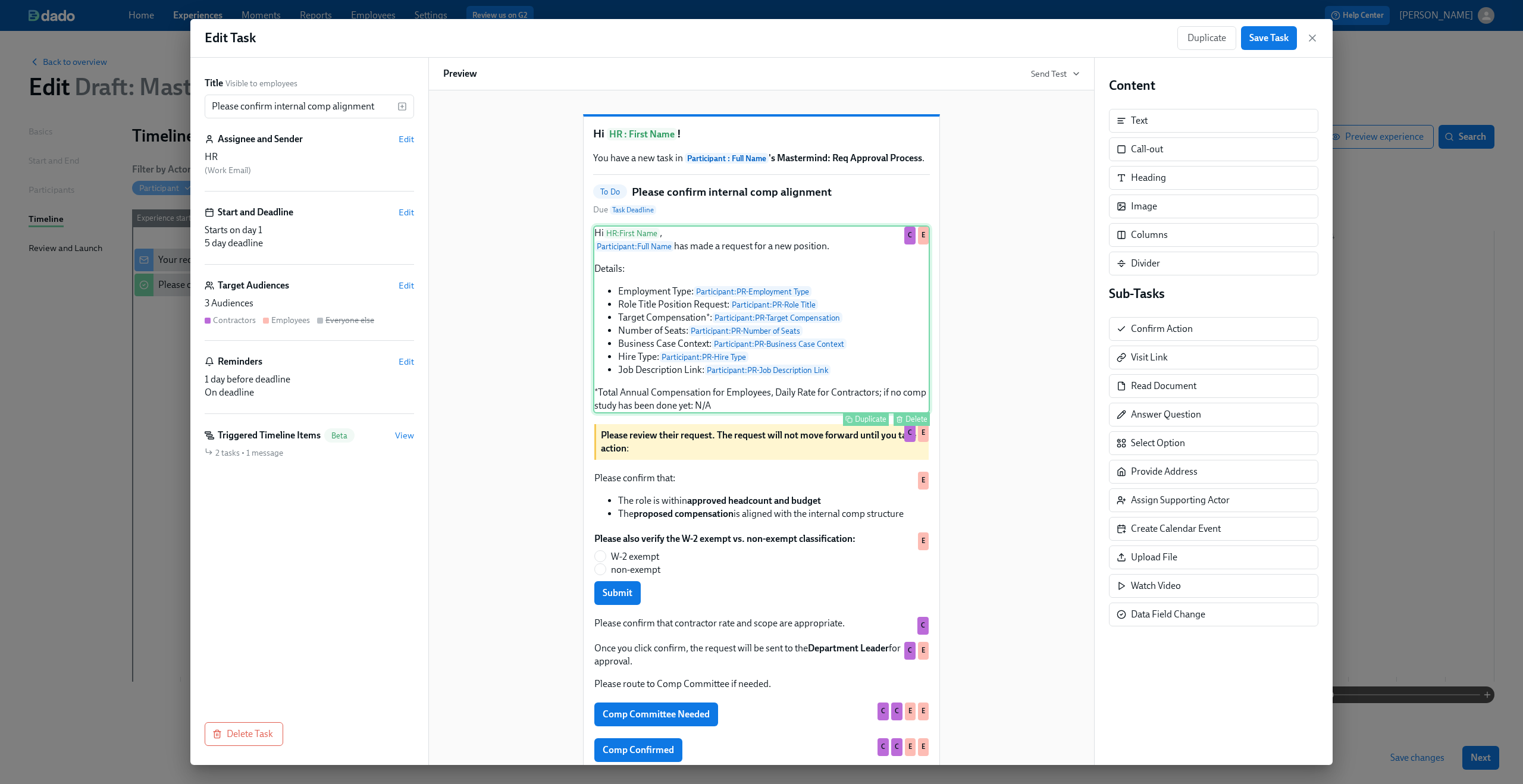
scroll to position [118, 0]
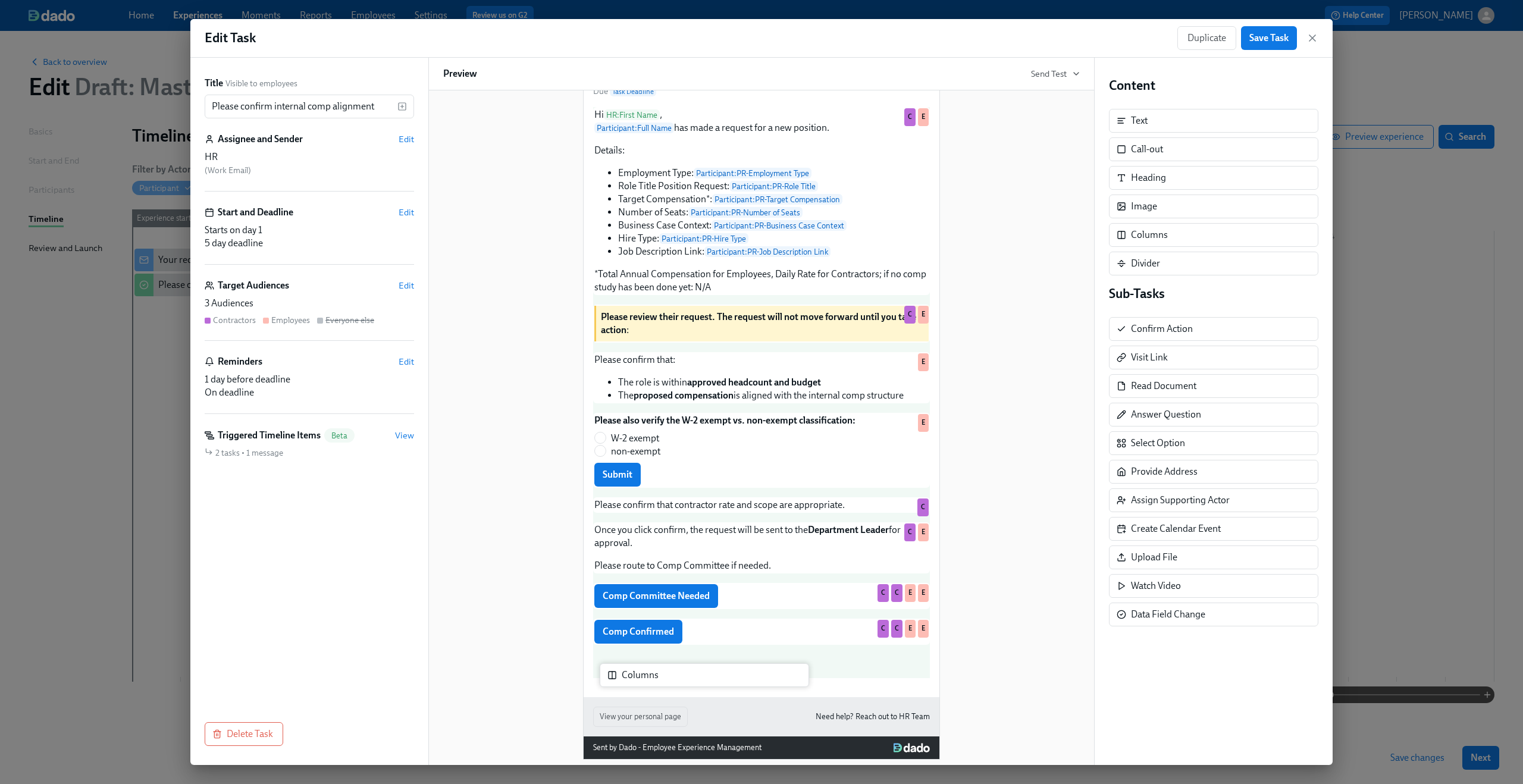
drag, startPoint x: 1220, startPoint y: 238, endPoint x: 704, endPoint y: 682, distance: 680.7
click at [704, 682] on div "Title Visible to employees Please confirm internal comp alignment ​ Assignee an…" at bounding box center [761, 412] width 1142 height 707
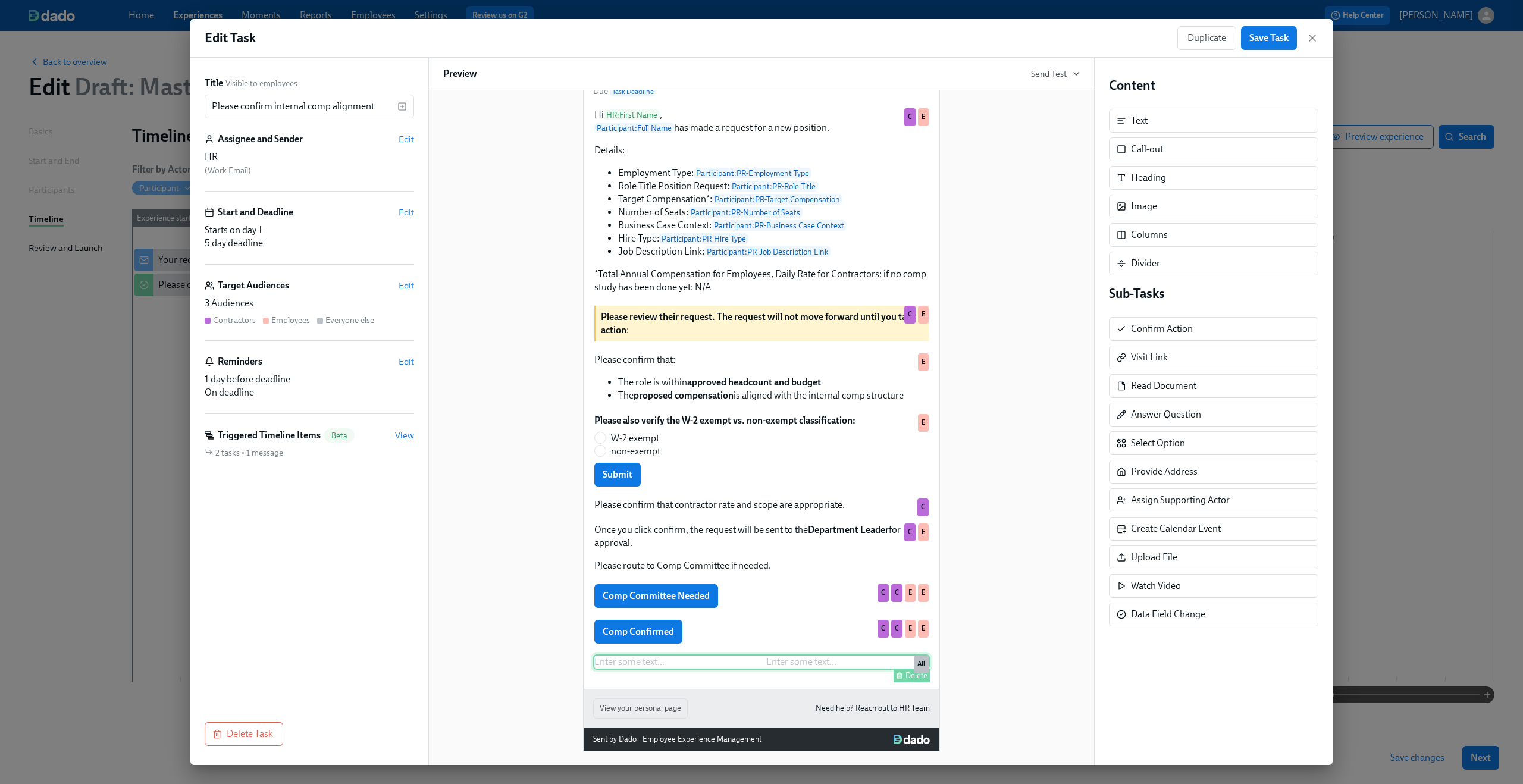
click at [628, 670] on div "Enter some text ... Enter some text ... Delete All" at bounding box center [762, 662] width 337 height 16
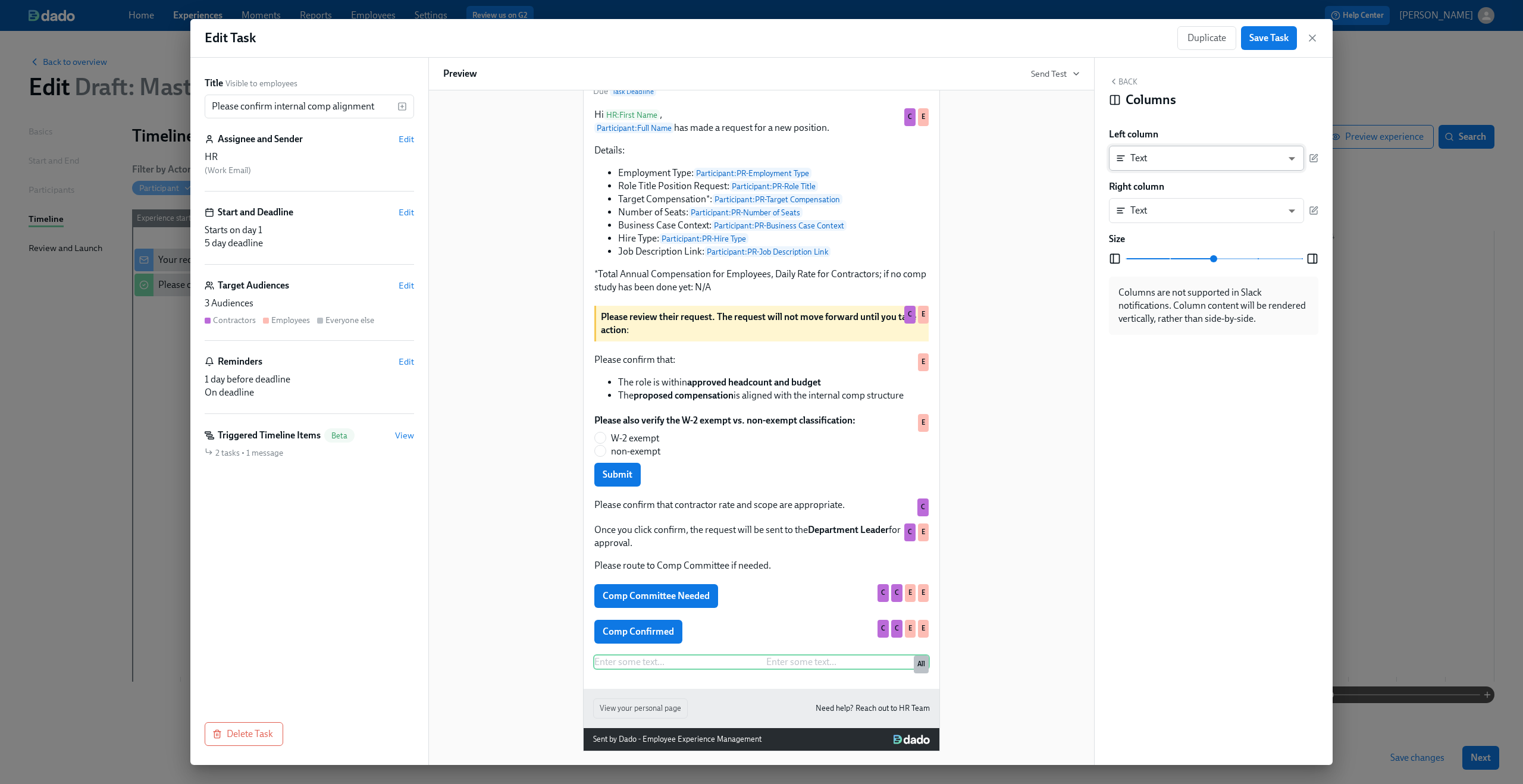
click at [1293, 155] on body "Home Experiences Moments Reports Employees Settings Review us on G2 Help Center…" at bounding box center [762, 392] width 1523 height 784
click at [1235, 266] on li "Confirm Action" at bounding box center [1206, 260] width 195 height 20
type input "CONFIRM"
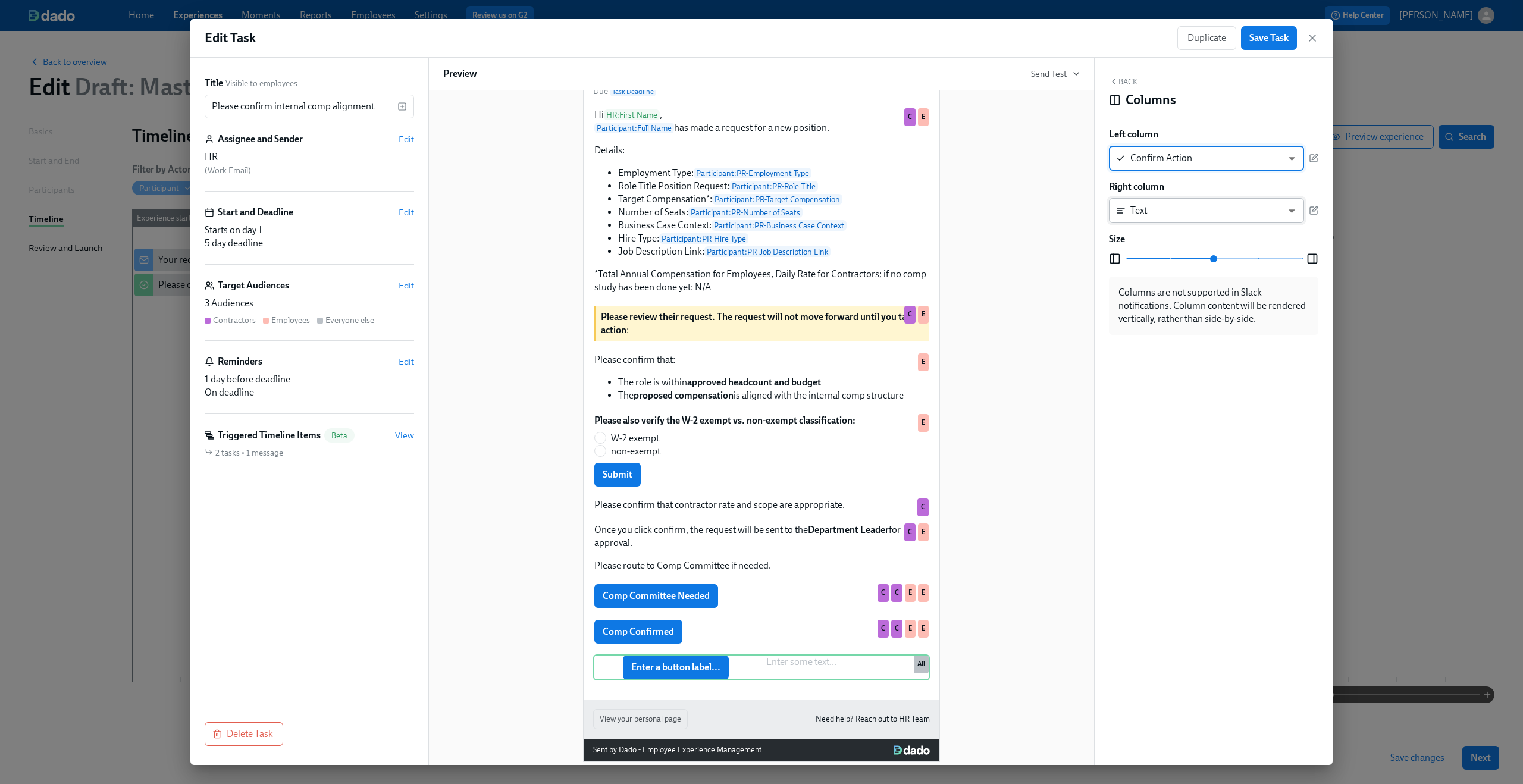
click at [1287, 207] on body "Home Experiences Moments Reports Employees Settings Review us on G2 Help Center…" at bounding box center [762, 392] width 1523 height 784
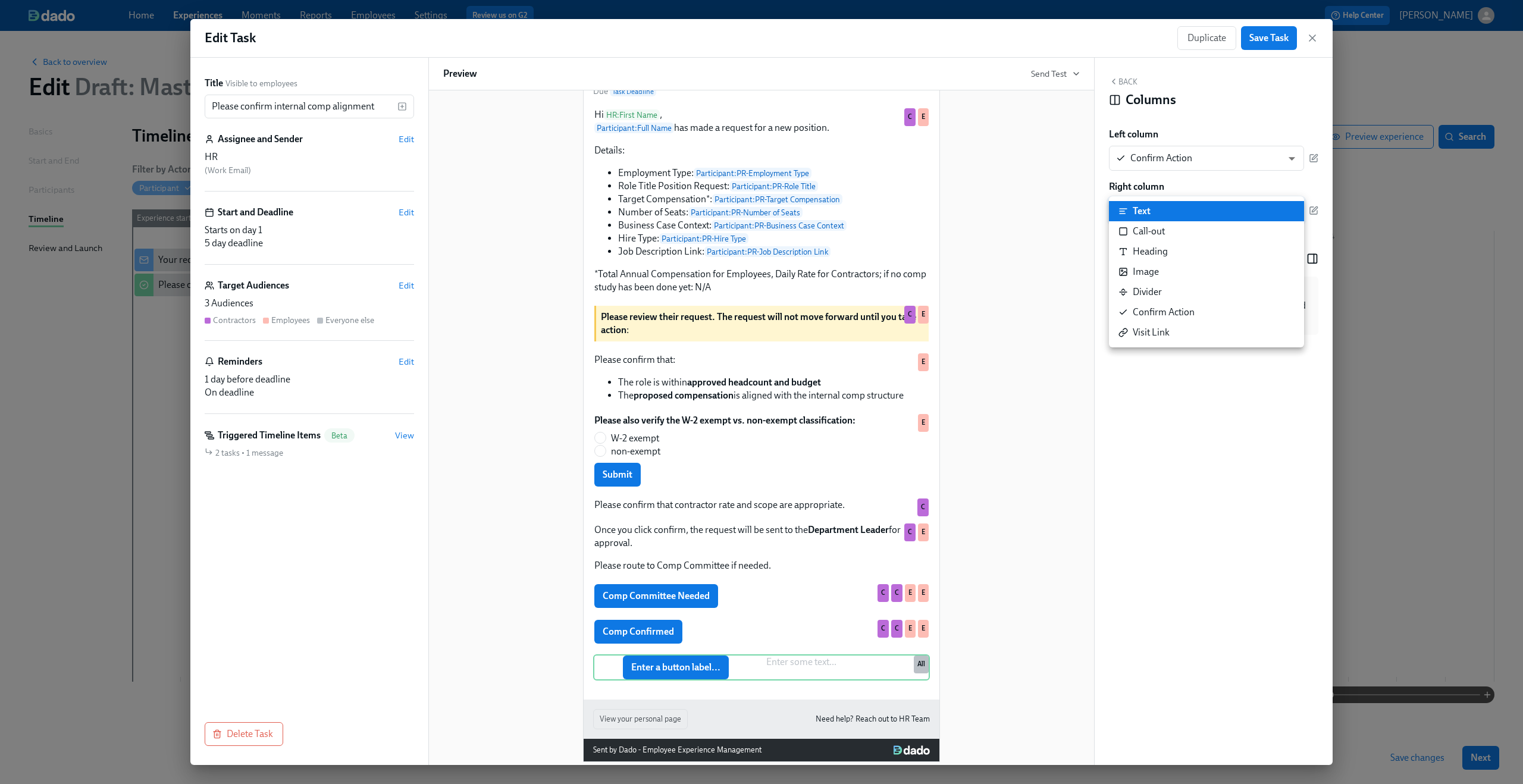
click at [1251, 311] on li "Confirm Action" at bounding box center [1206, 312] width 195 height 20
type input "CONFIRM"
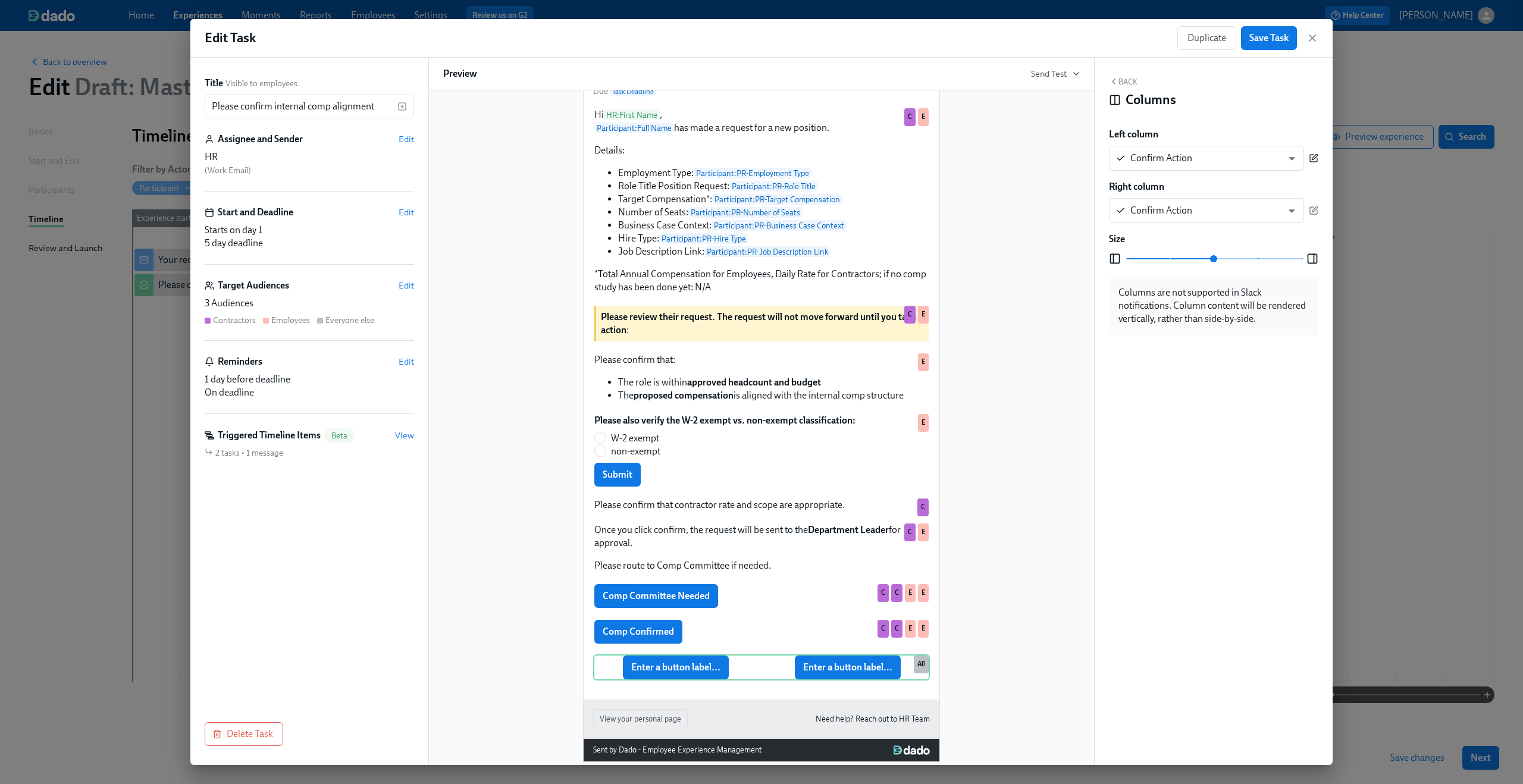
click at [1311, 158] on icon "button" at bounding box center [1313, 158] width 9 height 9
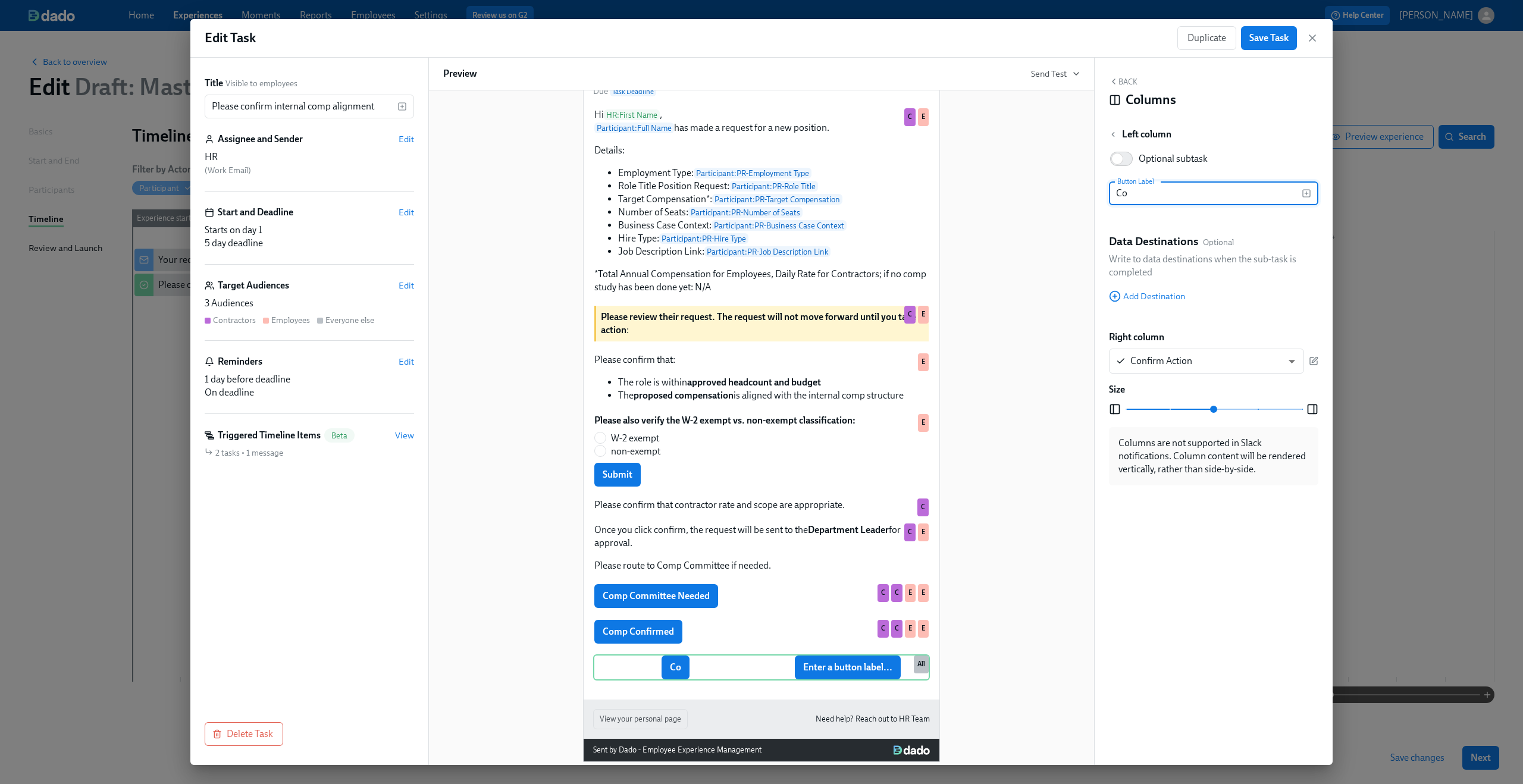
type input "C"
click at [860, 680] on div "Comp Confirmed Enter a button label... Delete All" at bounding box center [762, 667] width 337 height 26
type input "Comp Confirmed"
click at [1315, 361] on icon "button" at bounding box center [1313, 361] width 9 height 9
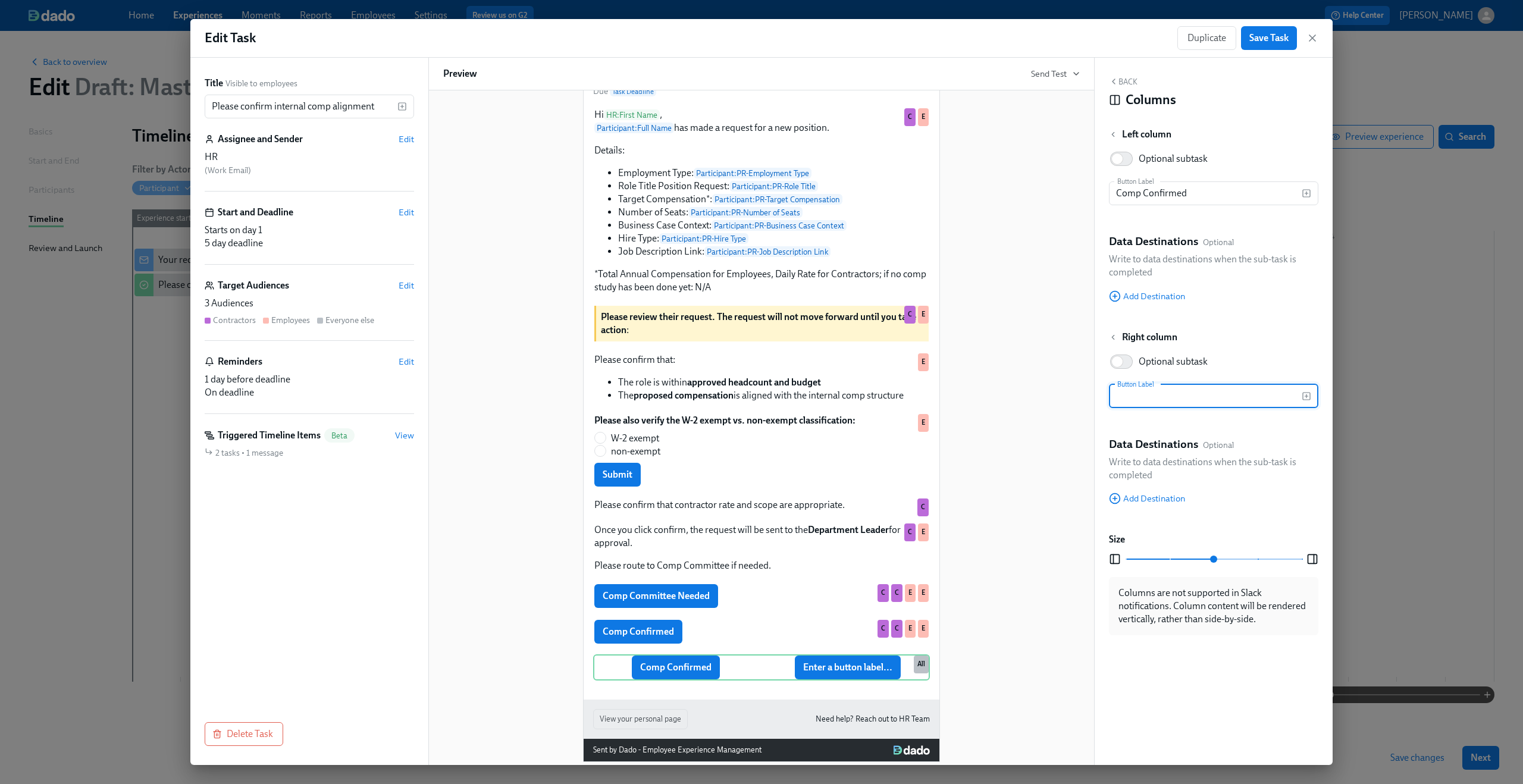
click at [1226, 396] on input "text" at bounding box center [1205, 396] width 193 height 23
type input "Comp Committee Neede"
click at [1172, 498] on span "Add Destination" at bounding box center [1147, 498] width 76 height 12
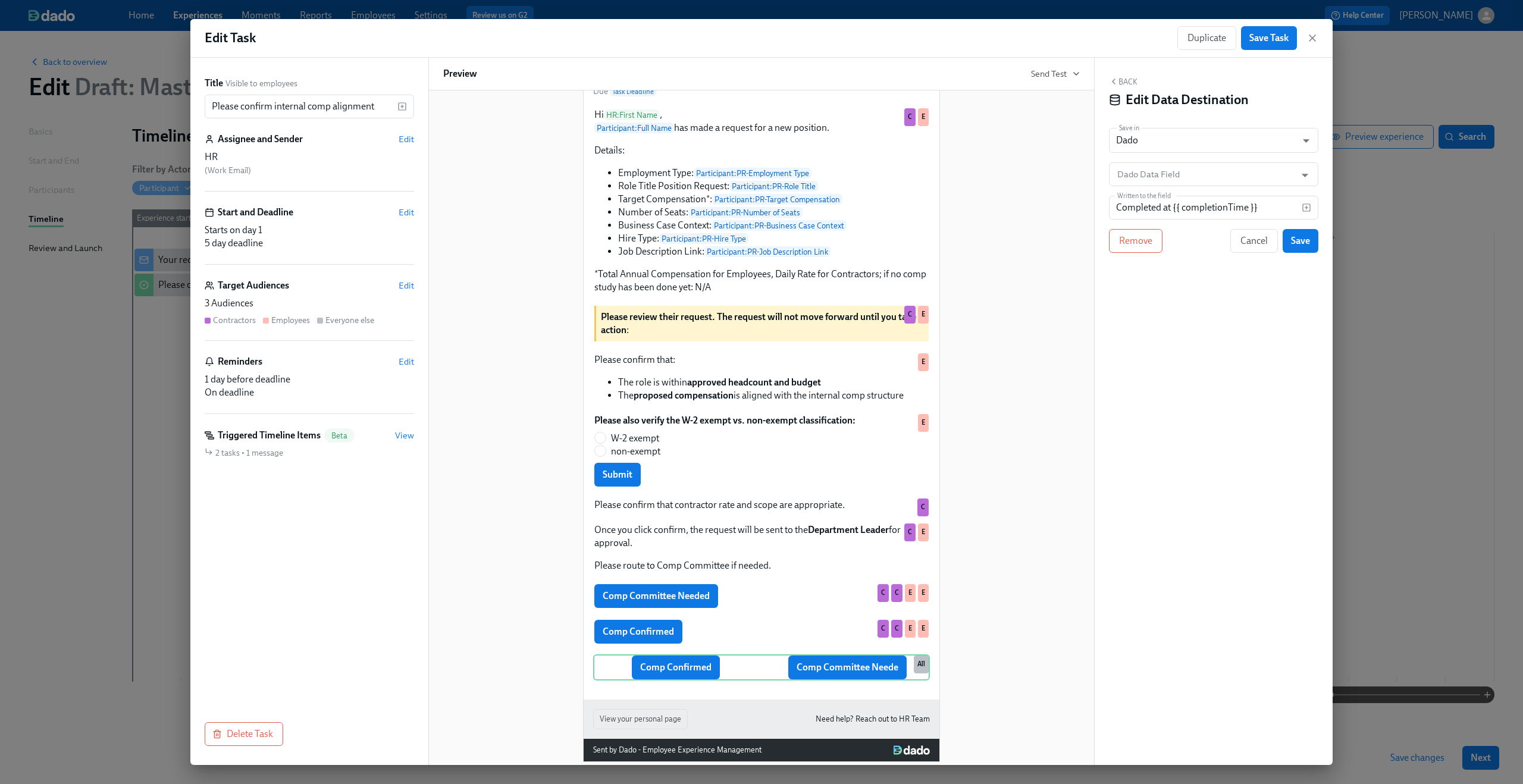
click at [1131, 86] on button "Back" at bounding box center [1123, 81] width 28 height 9
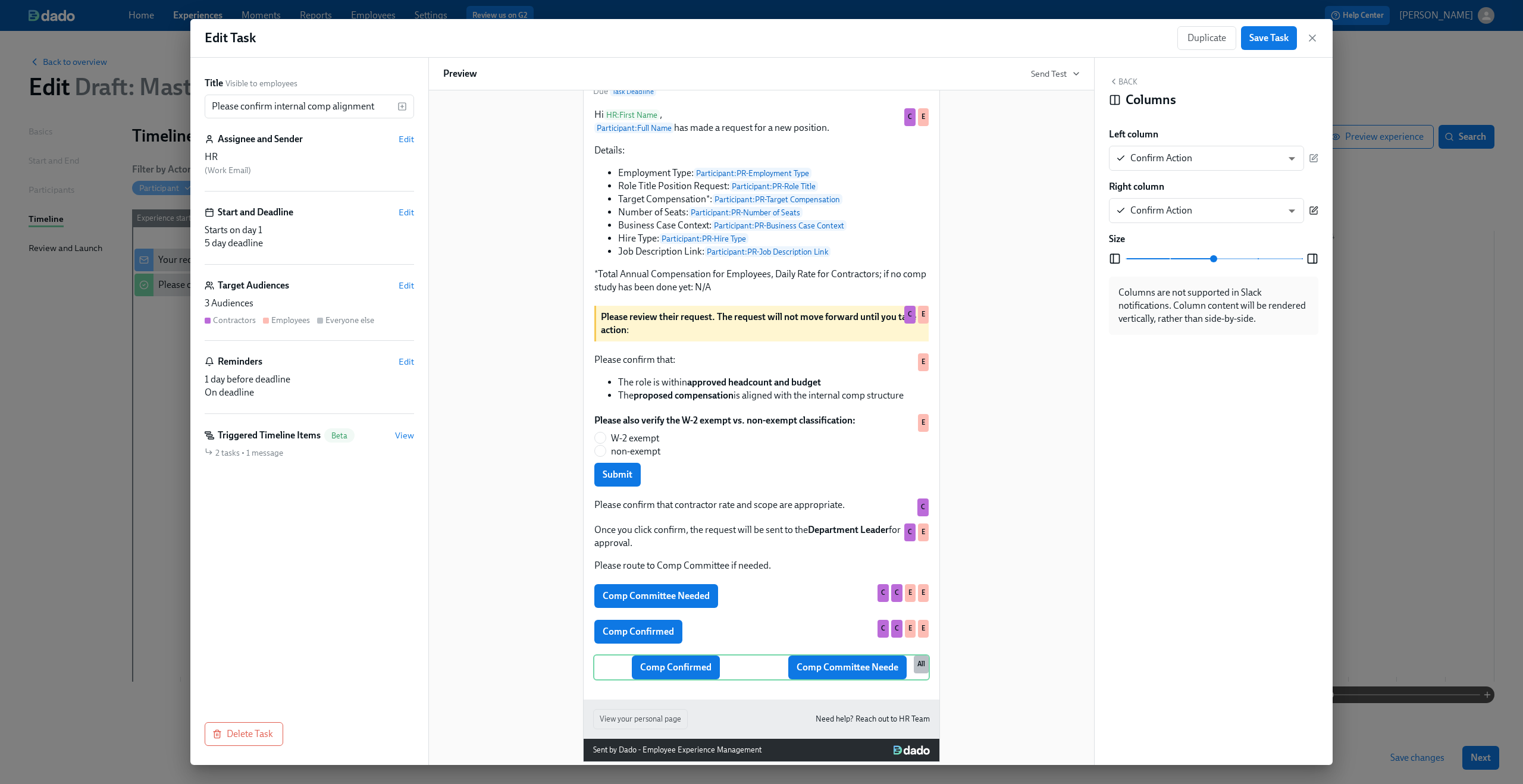
click at [1312, 206] on icon "button" at bounding box center [1313, 210] width 9 height 9
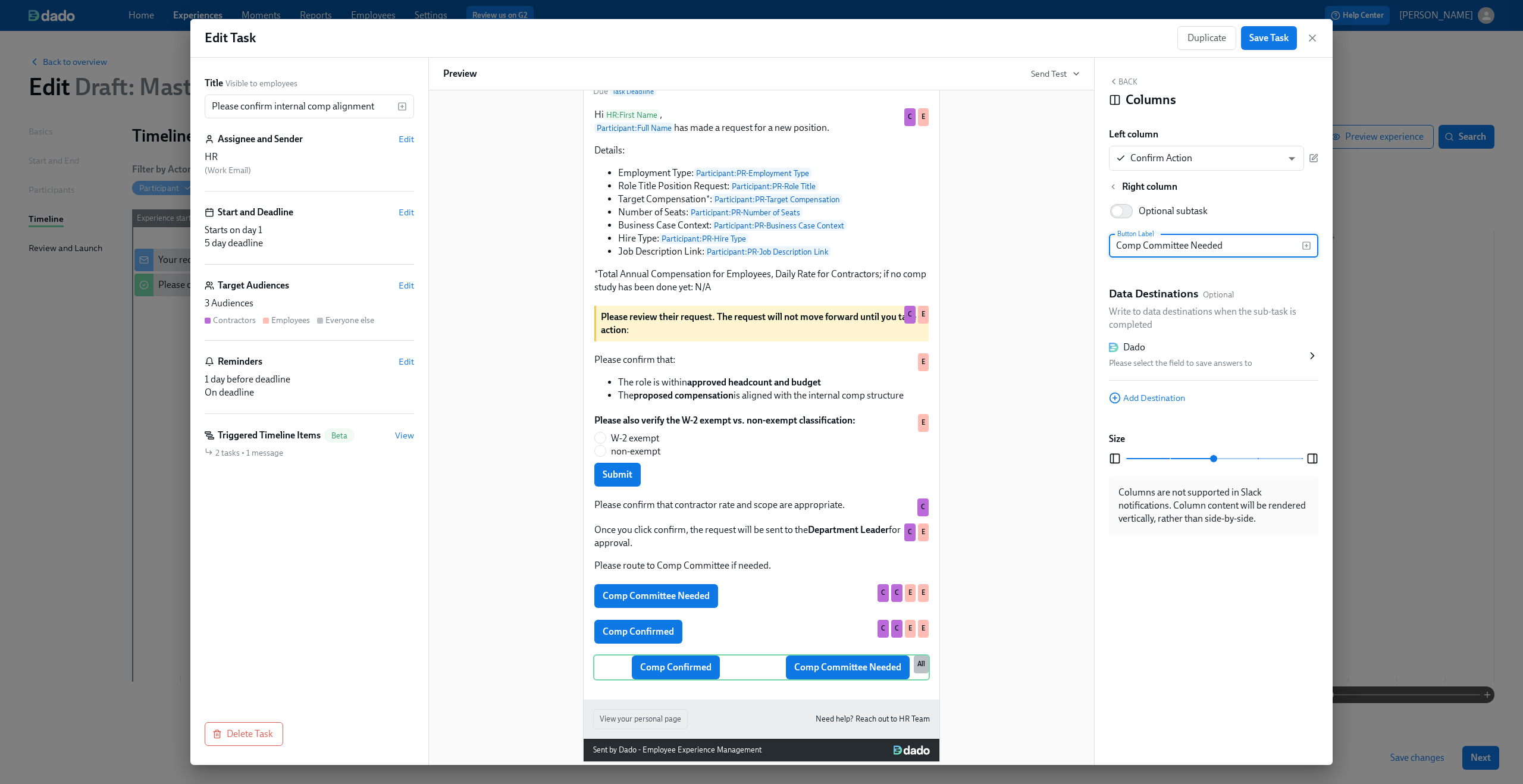
type input "Comp Committee Needed"
click at [1273, 360] on div "Please select the field to save answers to" at bounding box center [1208, 363] width 197 height 14
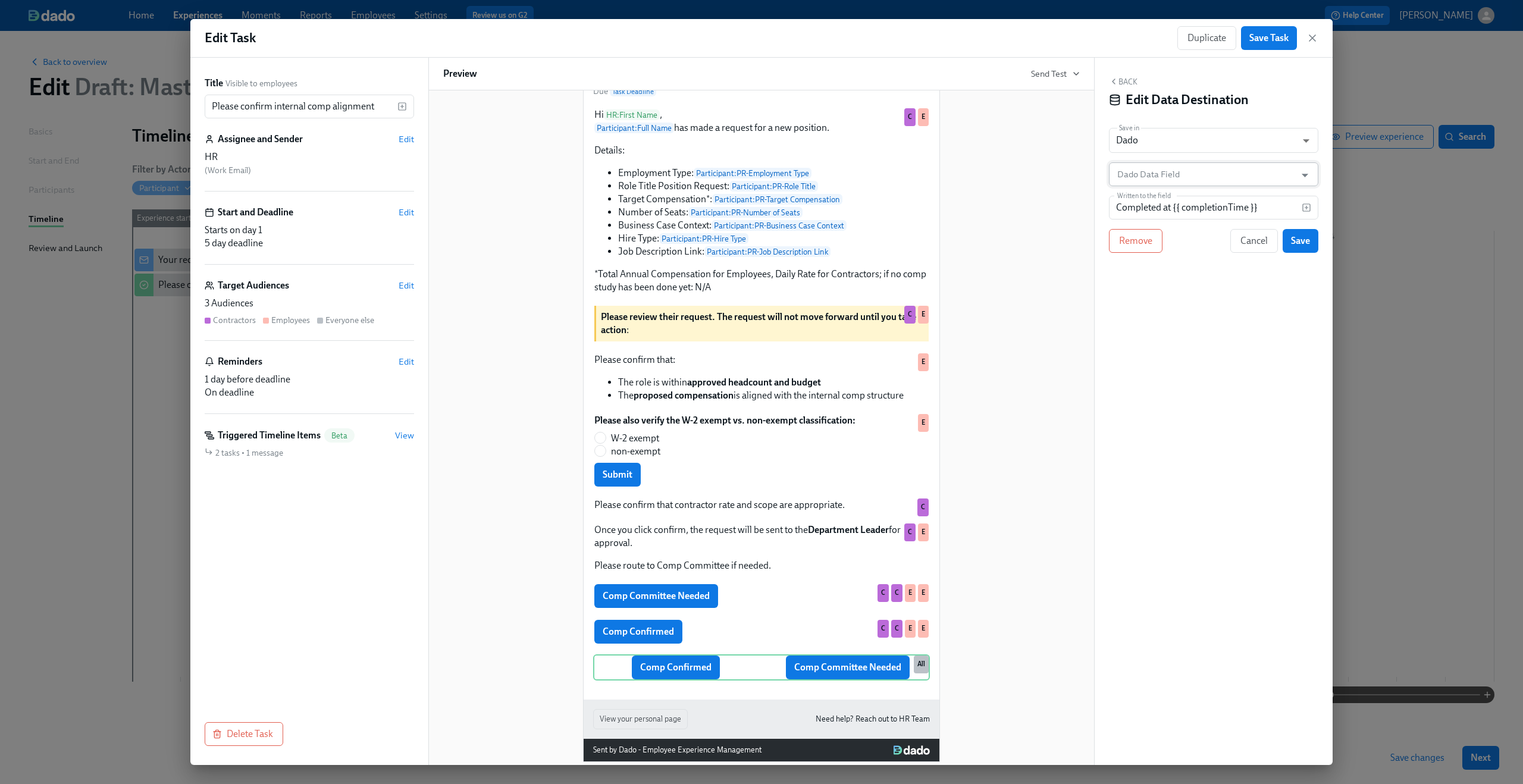
click at [1219, 185] on input "Dado Data Field" at bounding box center [1204, 174] width 180 height 23
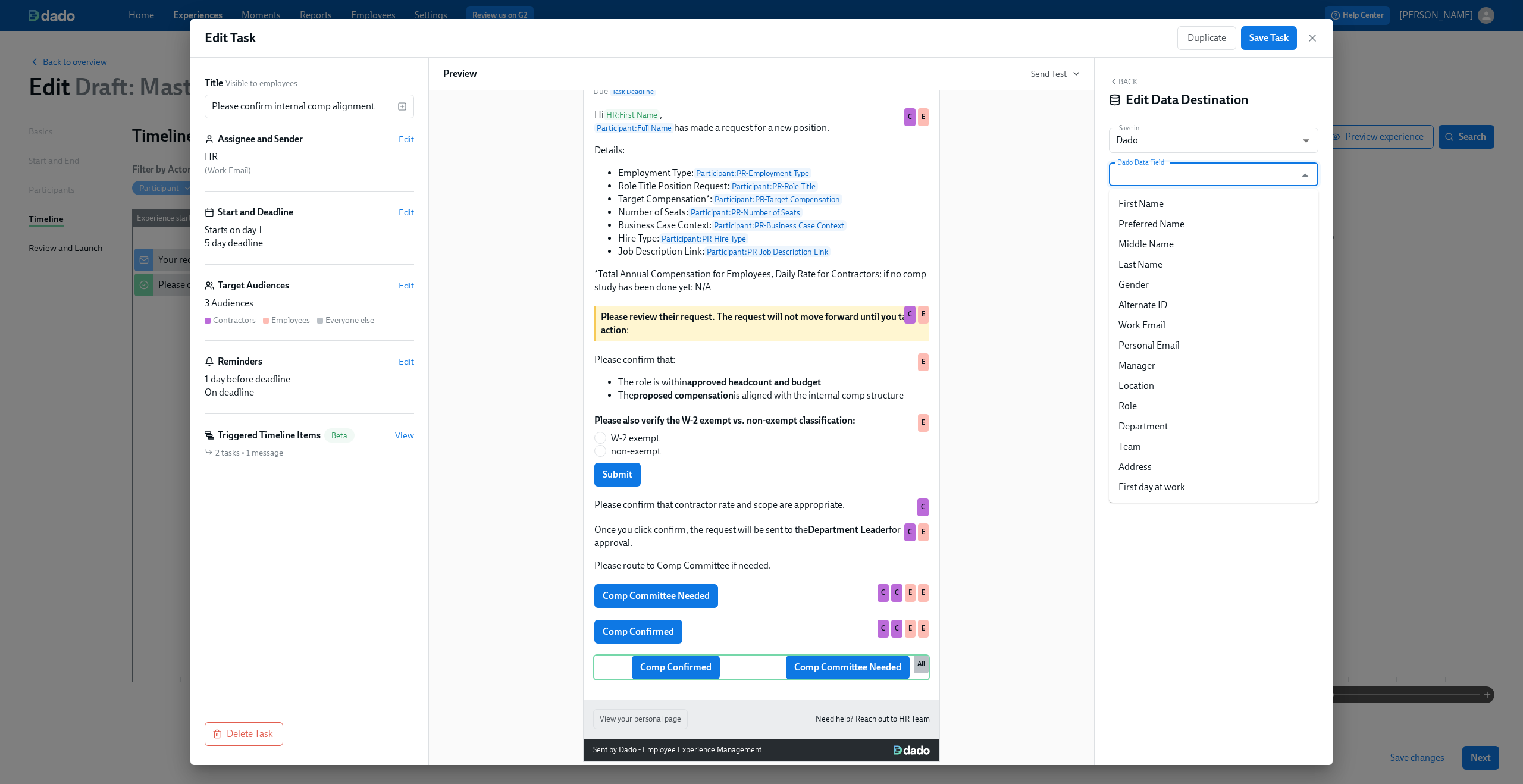
type input "c"
type input "o"
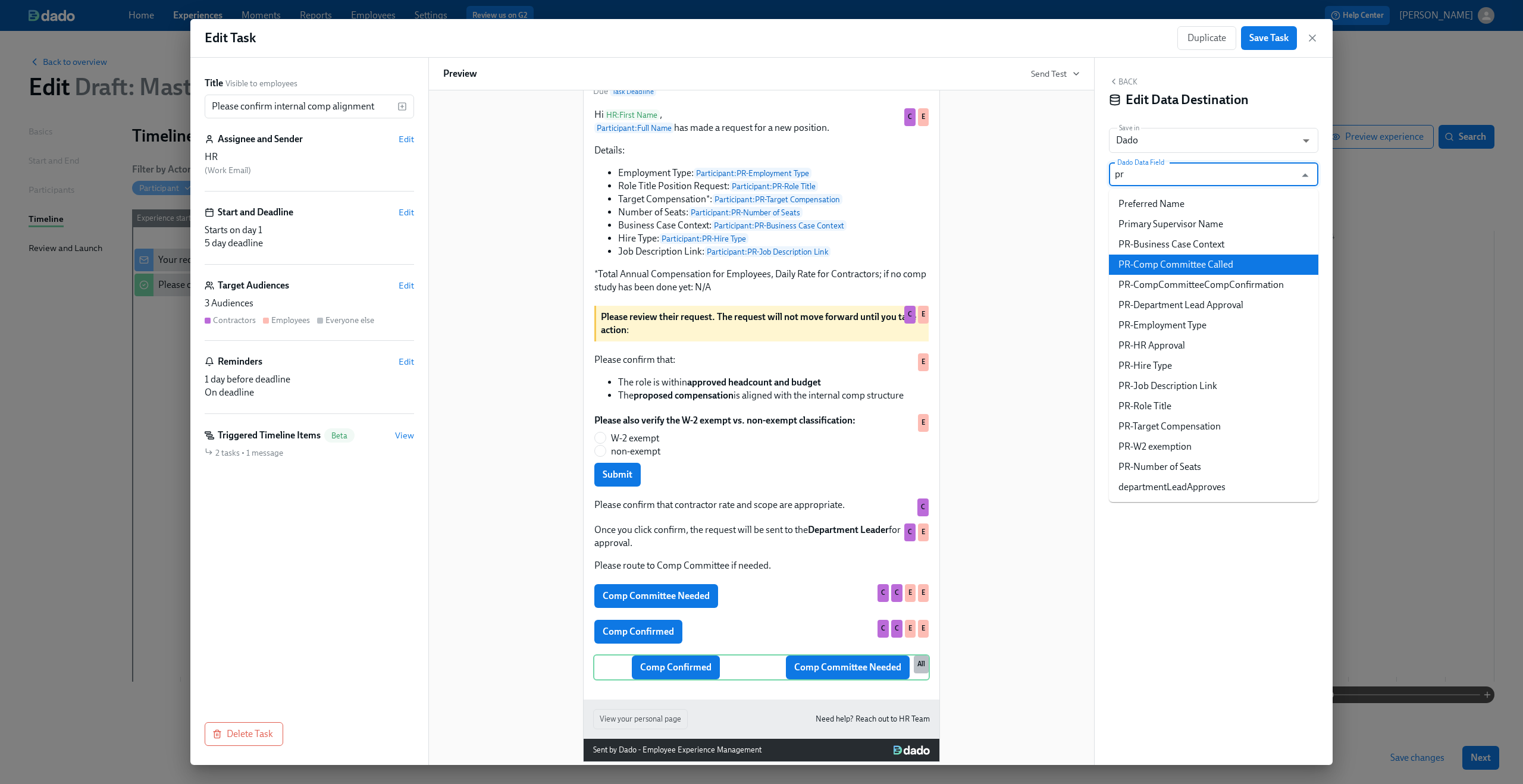
click at [1207, 267] on li "PR-Comp Committee Called" at bounding box center [1214, 264] width 210 height 20
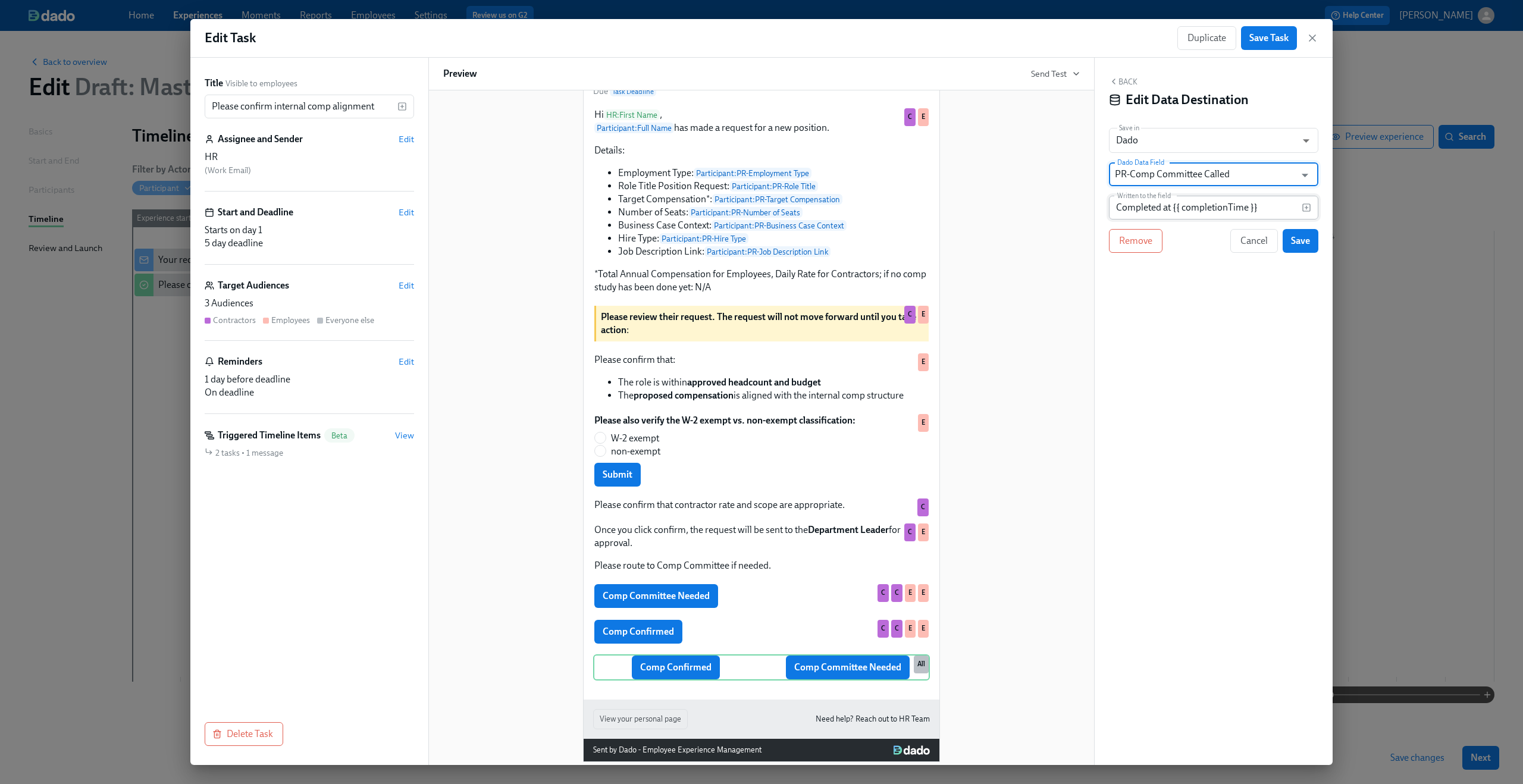
type input "PR-Comp Committee Called"
click at [1212, 212] on input "Completed at {{ completionTime }}" at bounding box center [1205, 207] width 193 height 23
type input "Comp Committee Called"
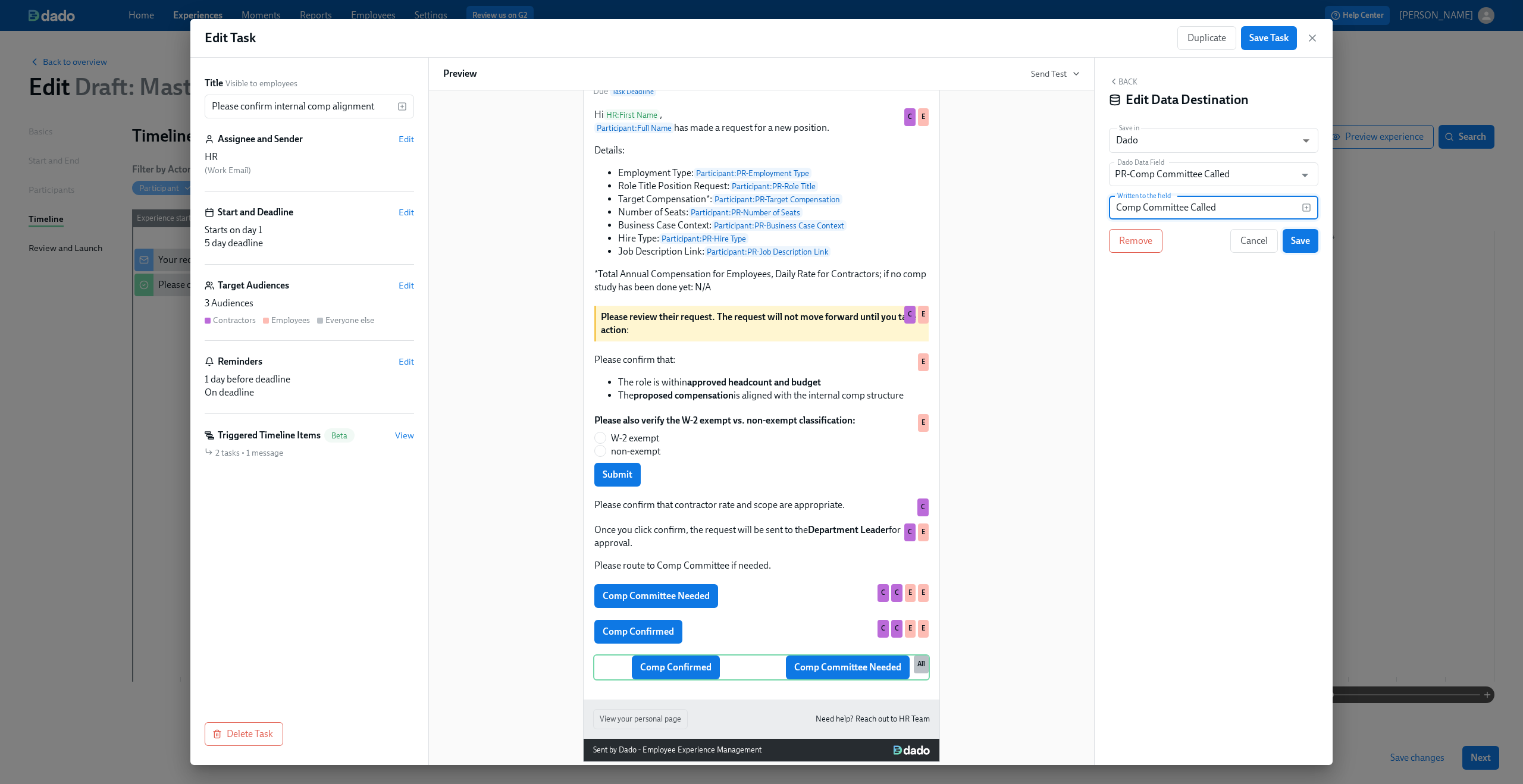
click at [1290, 236] on button "Save" at bounding box center [1301, 241] width 36 height 23
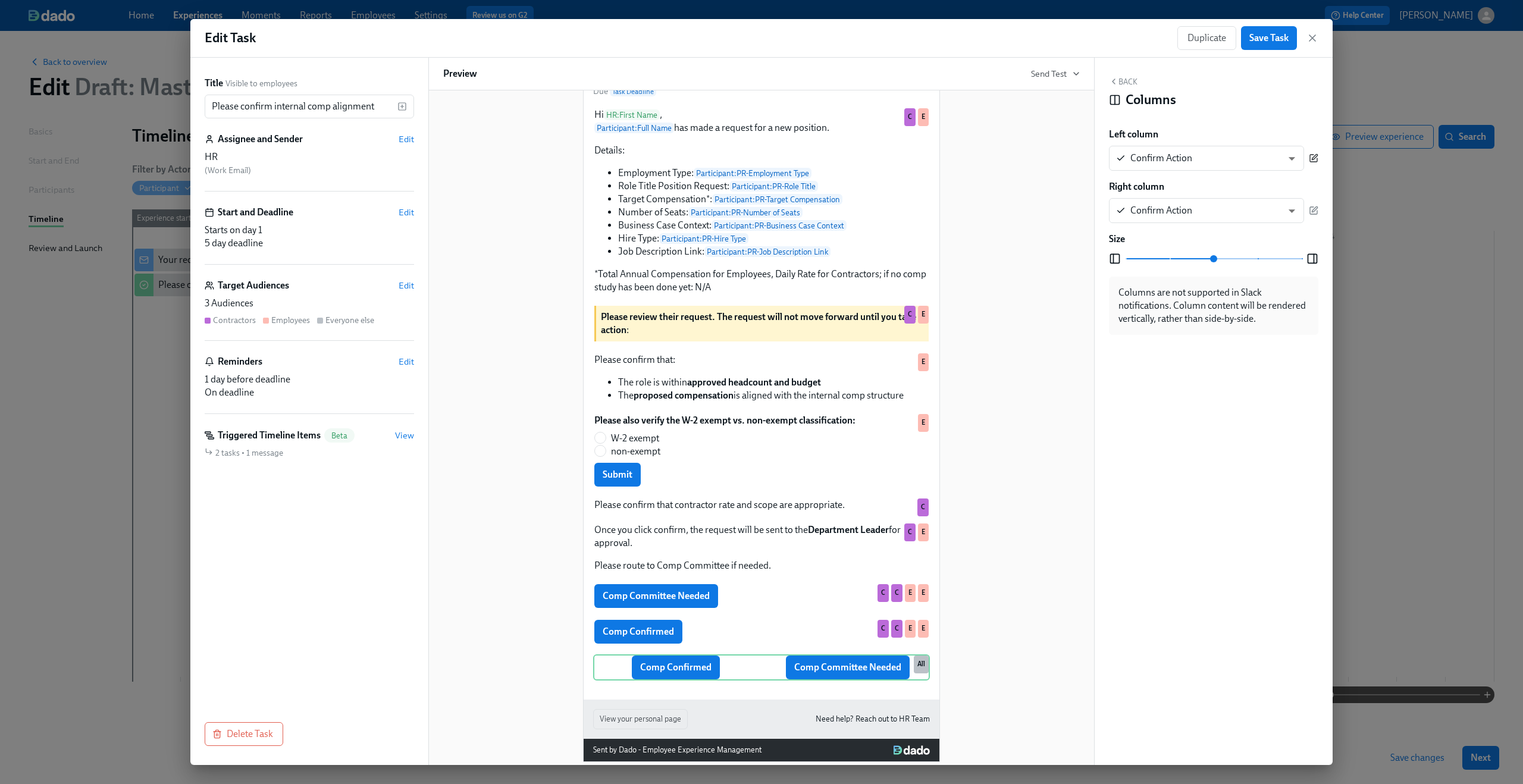
click at [1316, 155] on icon "button" at bounding box center [1314, 157] width 5 height 5
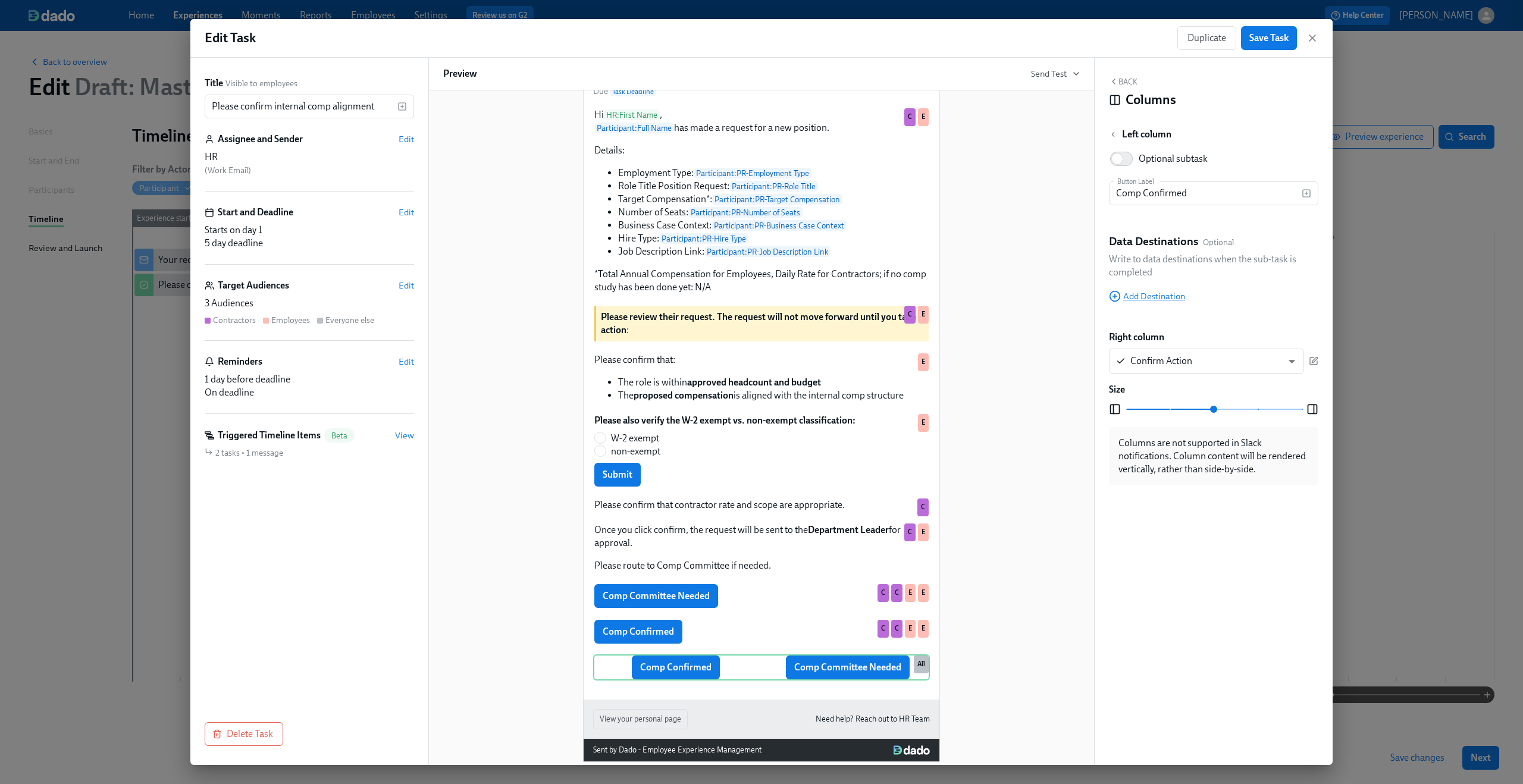
click at [1139, 298] on span "Add Destination" at bounding box center [1147, 296] width 76 height 12
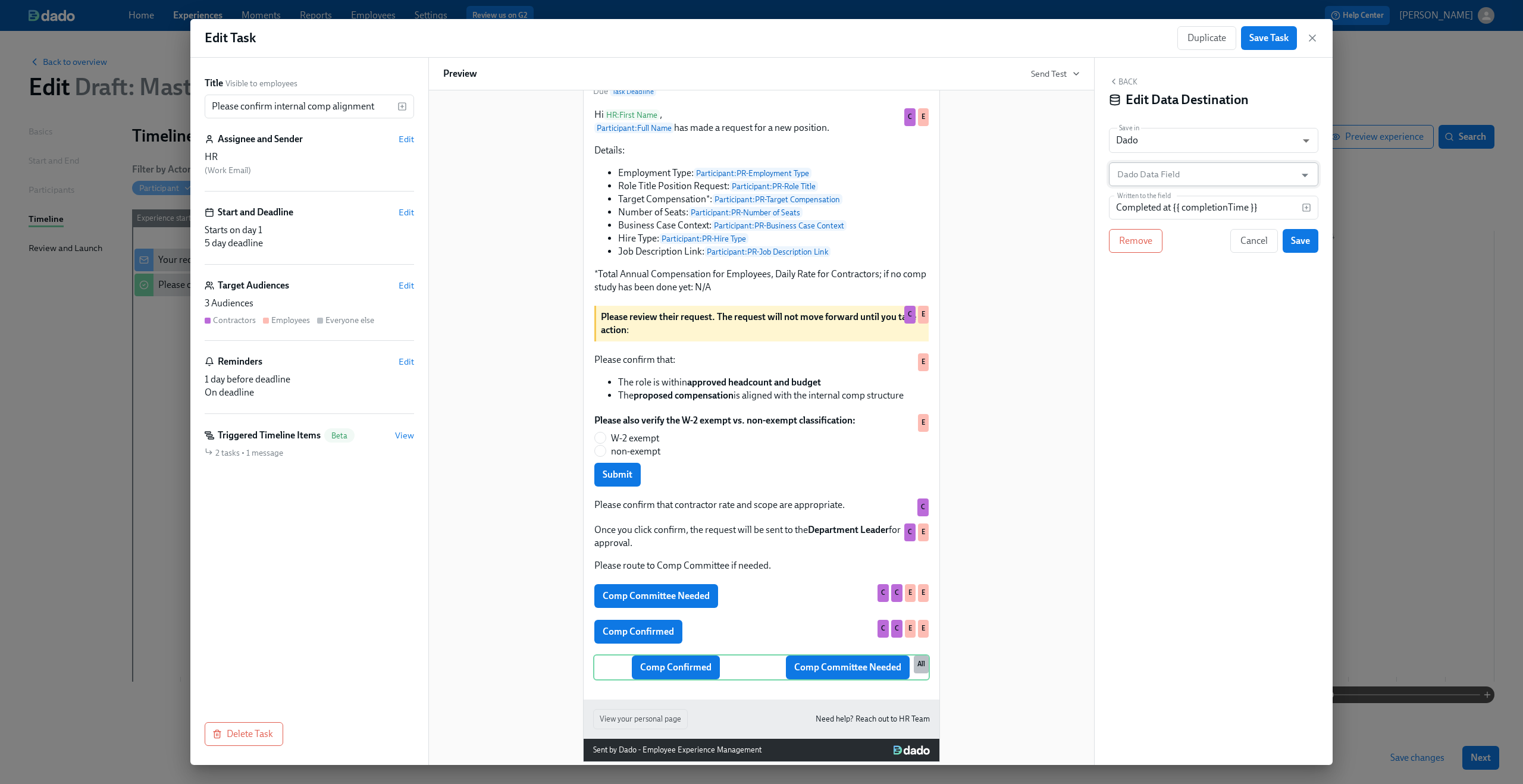
click at [1184, 176] on input "Dado Data Field" at bounding box center [1204, 174] width 180 height 23
click at [1172, 203] on li "PR-HR Approval" at bounding box center [1214, 204] width 210 height 20
type input "PR-HR Approval"
click at [1172, 203] on input "Completed at {{ completionTime }}" at bounding box center [1205, 207] width 193 height 23
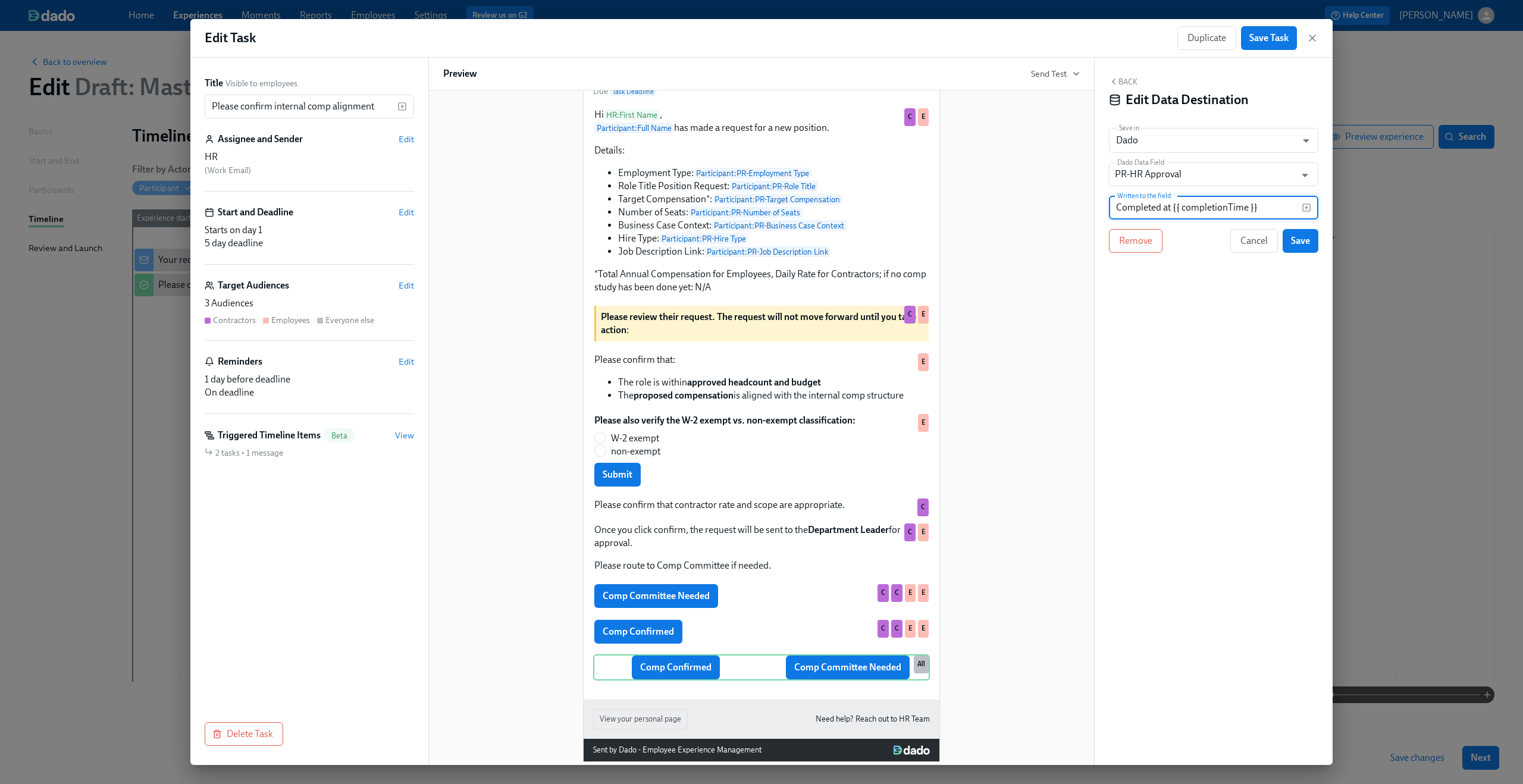
click at [1172, 203] on input "Completed at {{ completionTime }}" at bounding box center [1205, 207] width 193 height 23
type input "Approved"
click at [1302, 239] on span "Save" at bounding box center [1300, 240] width 19 height 12
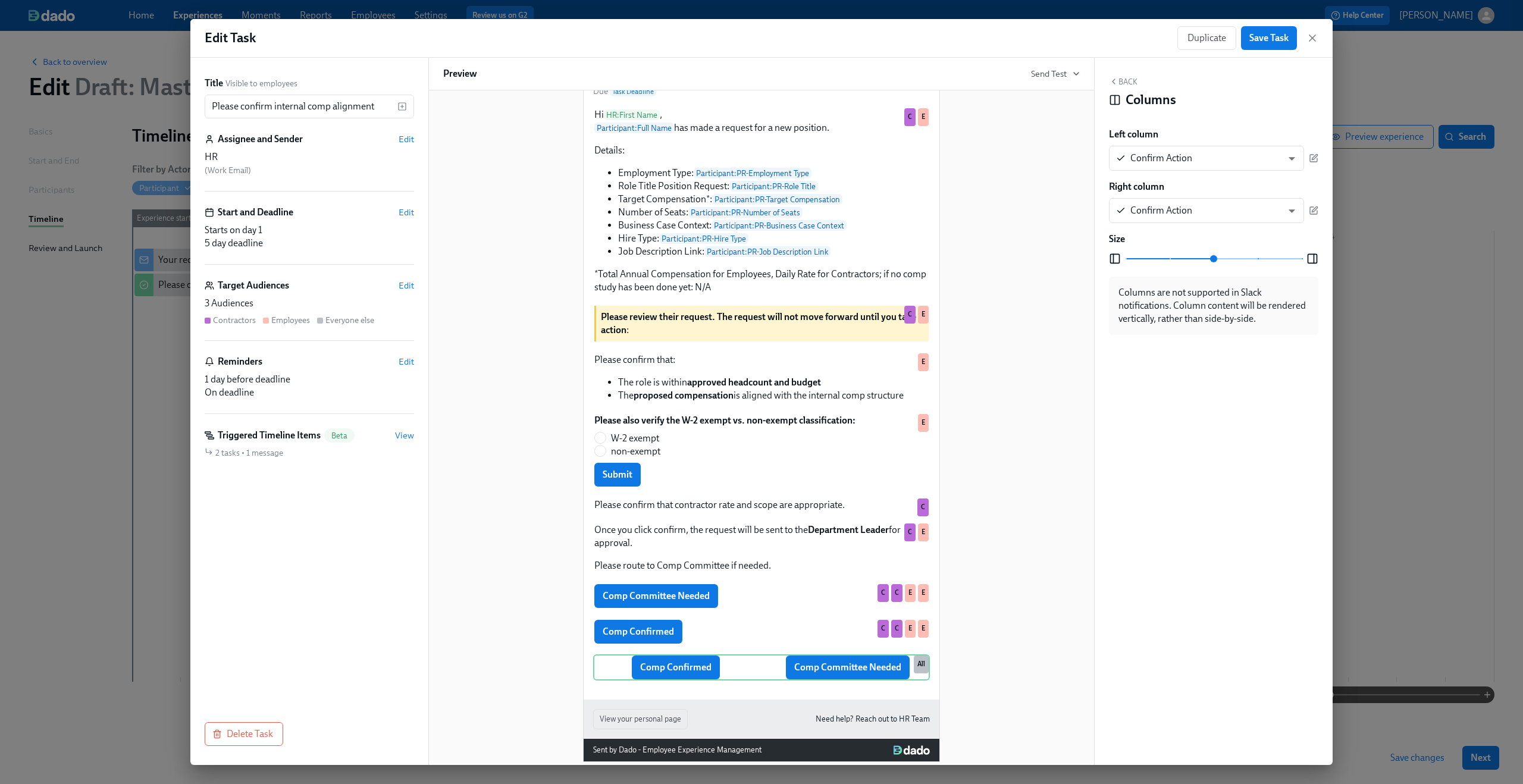
click at [1118, 83] on button "Back" at bounding box center [1123, 81] width 28 height 9
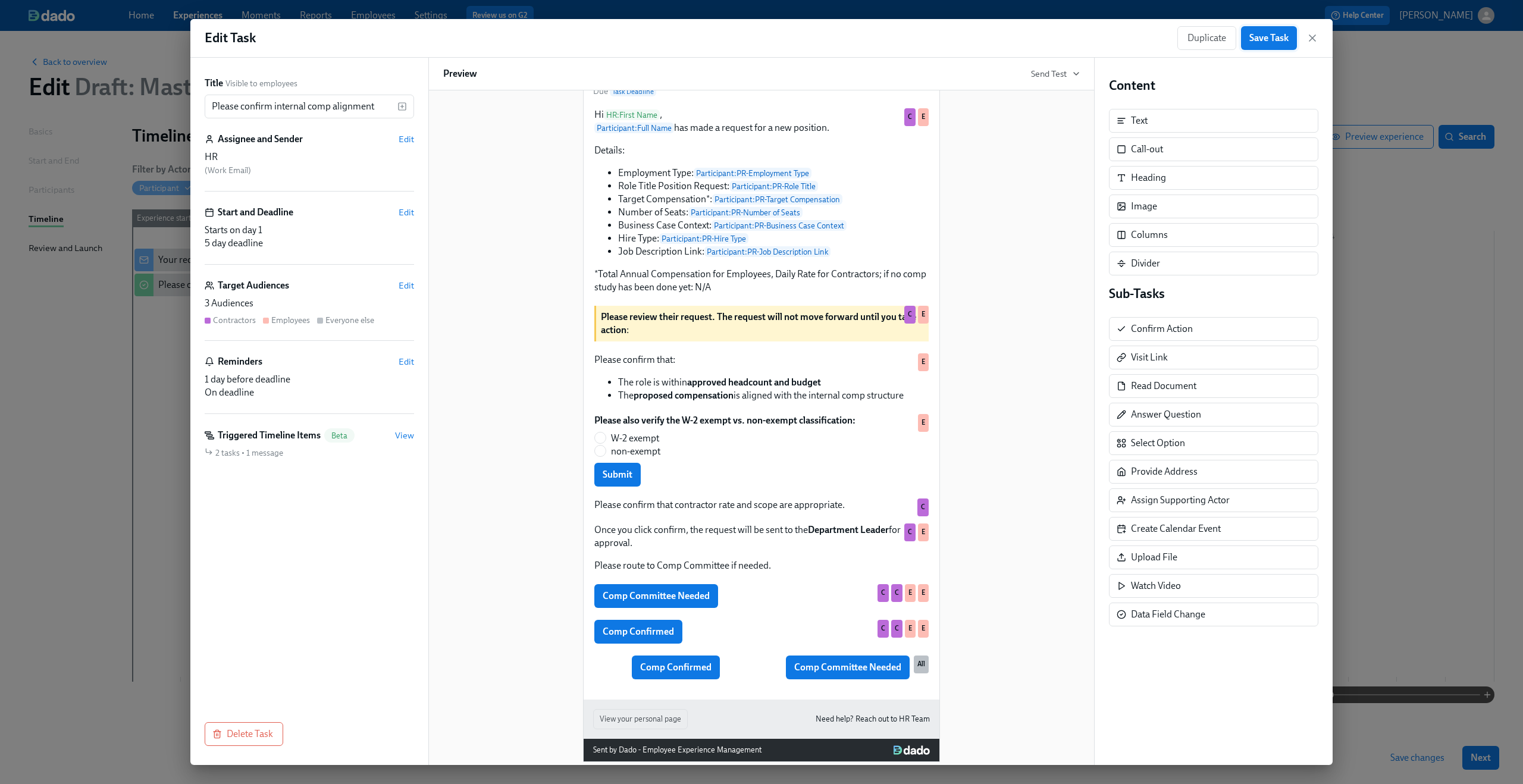
click at [1266, 40] on span "Save Task" at bounding box center [1269, 38] width 39 height 12
click at [1314, 38] on icon "button" at bounding box center [1312, 38] width 12 height 12
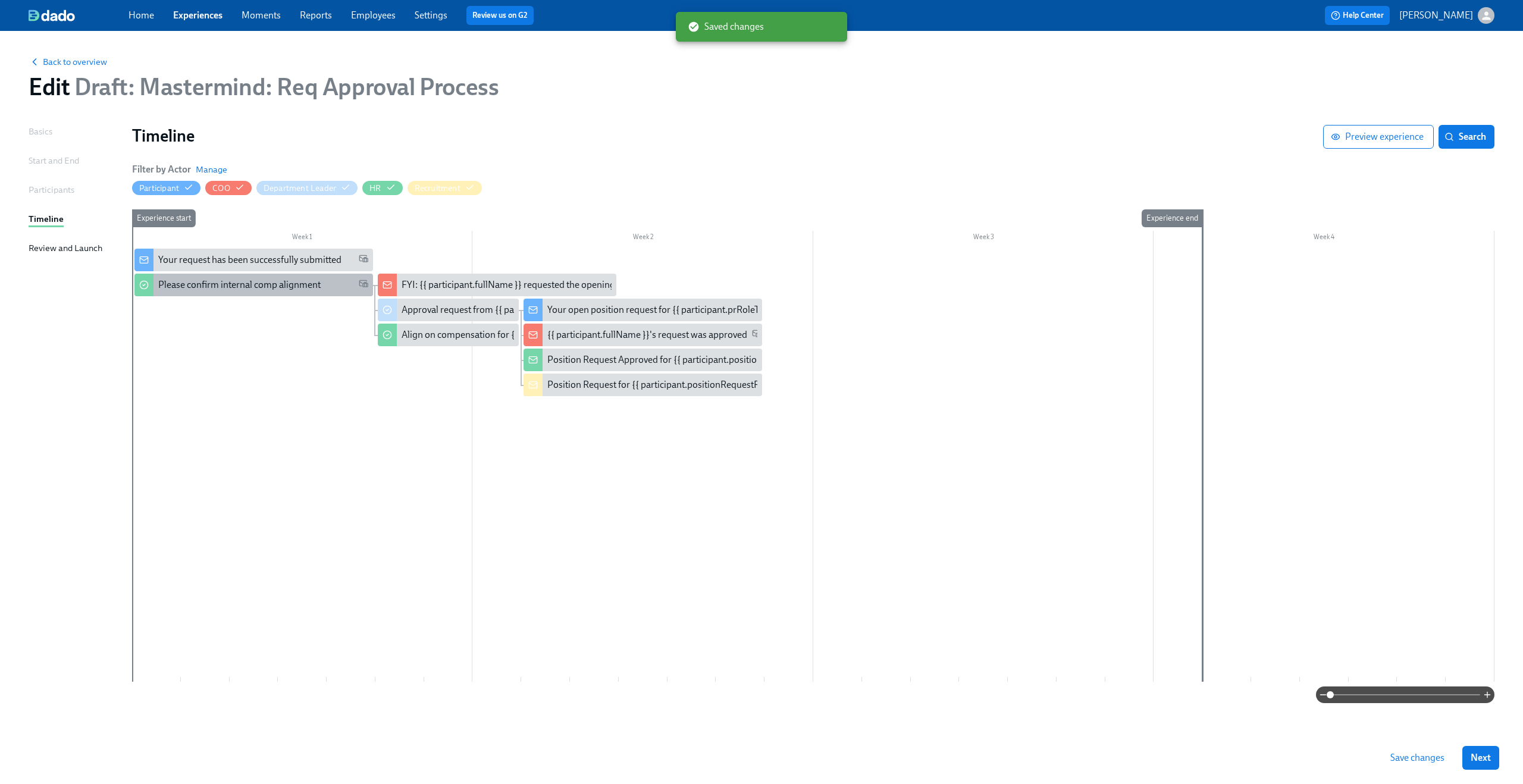
click at [305, 291] on div "Please confirm internal comp alignment" at bounding box center [239, 285] width 162 height 13
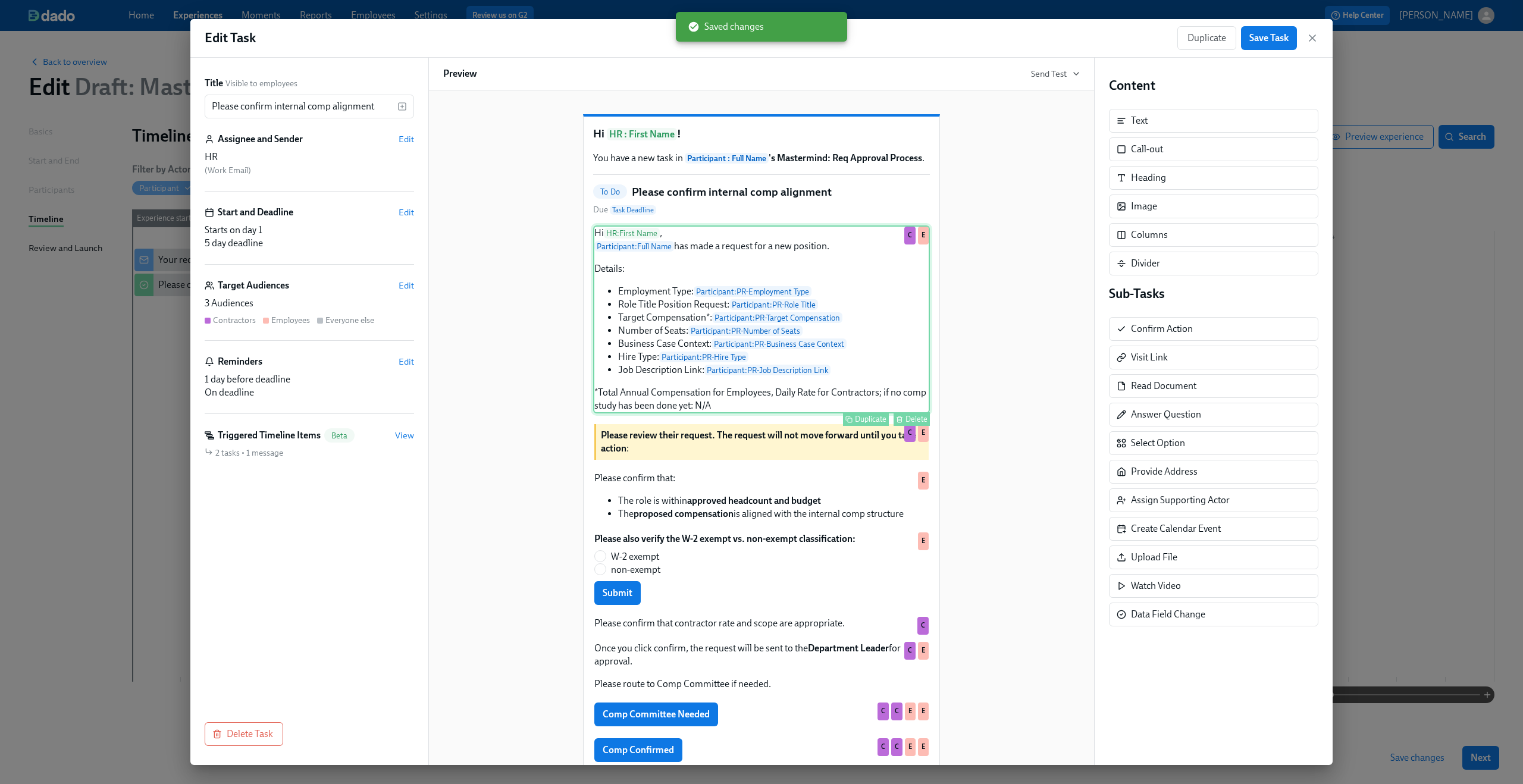
scroll to position [154, 0]
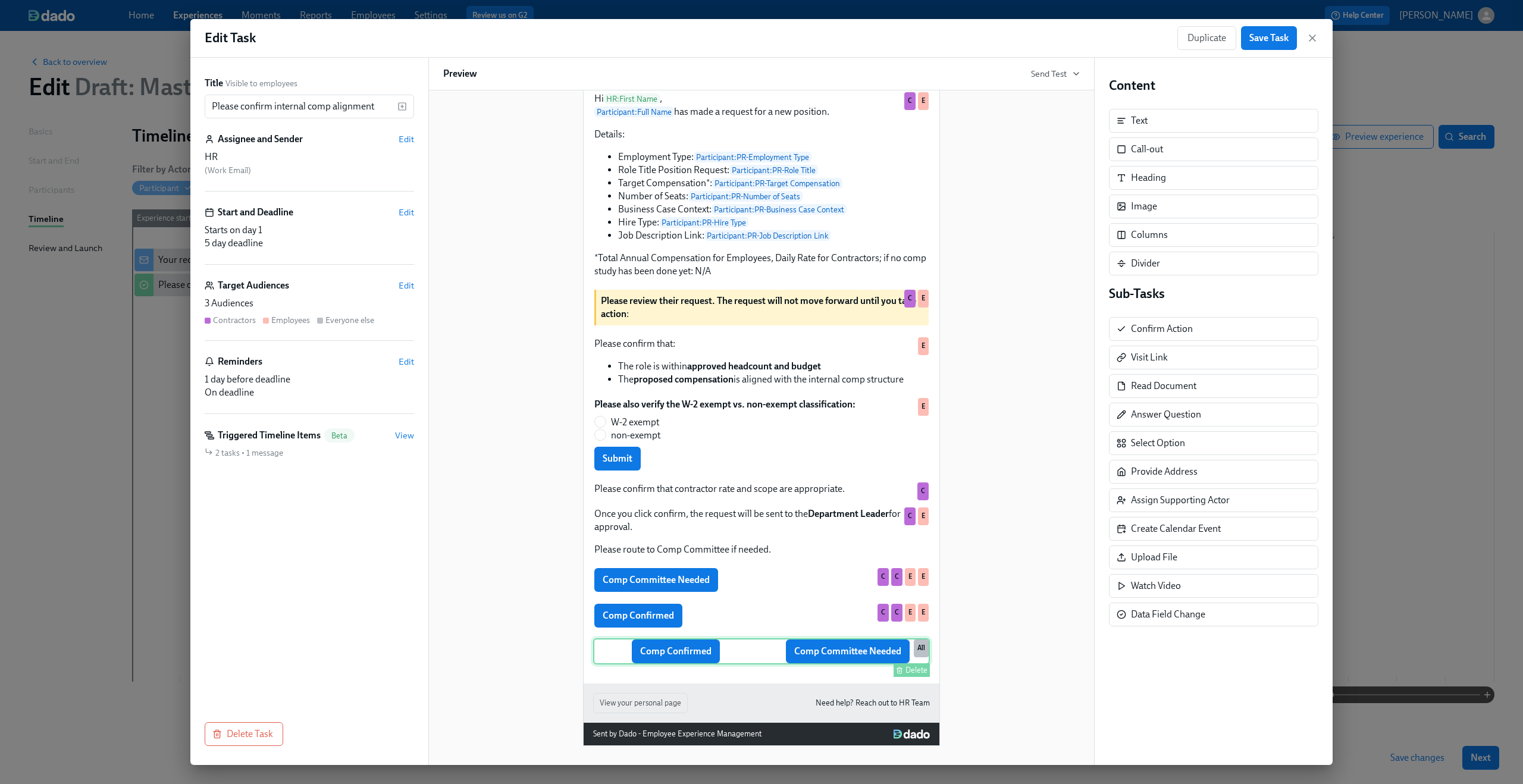
click at [725, 652] on div "Comp Confirmed Comp Committee Needed Delete All" at bounding box center [762, 650] width 337 height 26
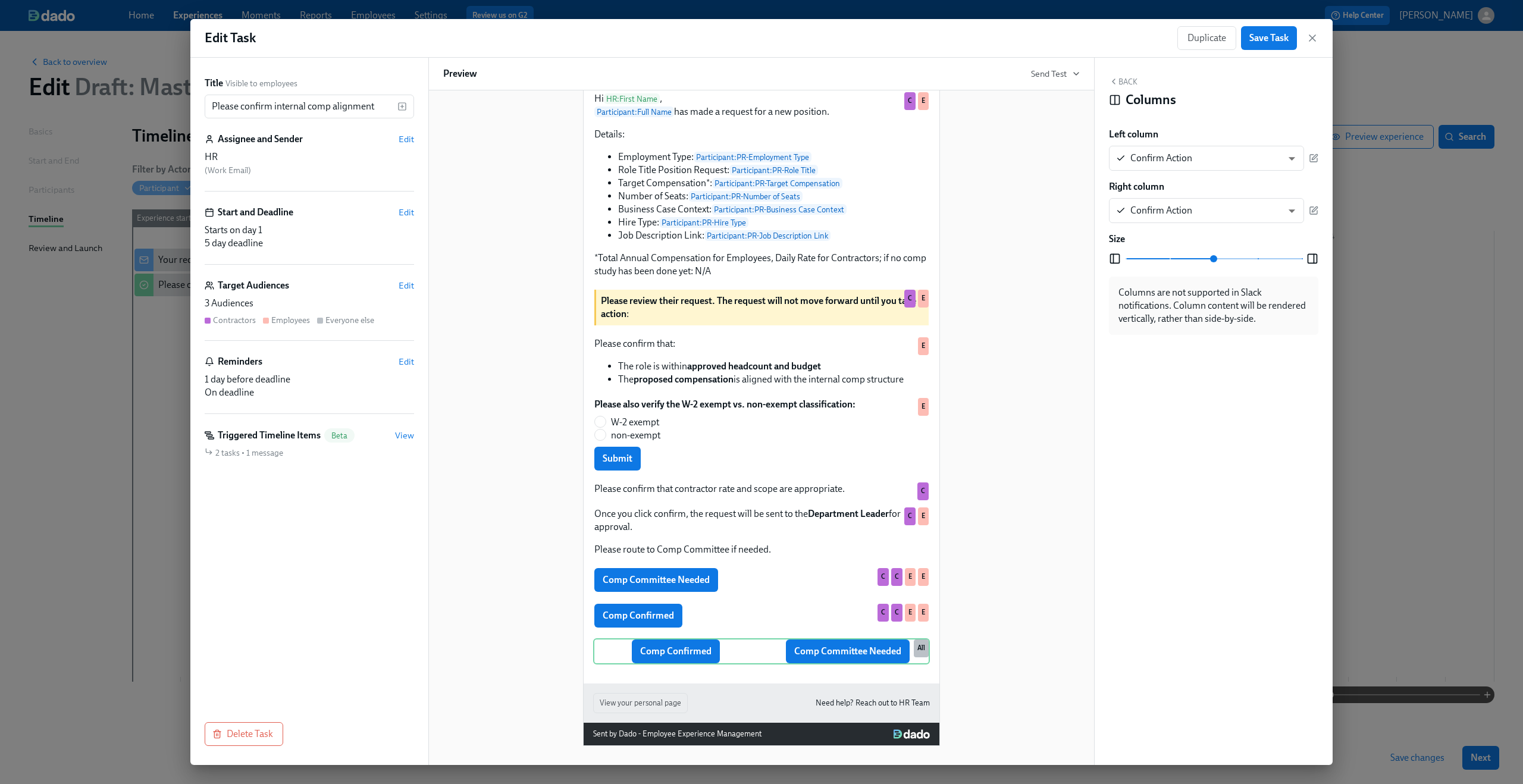
drag, startPoint x: 1213, startPoint y: 259, endPoint x: 1203, endPoint y: 251, distance: 12.8
click at [1210, 255] on span "Column Size" at bounding box center [1213, 258] width 7 height 7
click at [759, 656] on div "Comp Confirmed Comp Committee Needed Delete All" at bounding box center [762, 650] width 337 height 26
click at [399, 284] on span "Edit" at bounding box center [406, 285] width 16 height 12
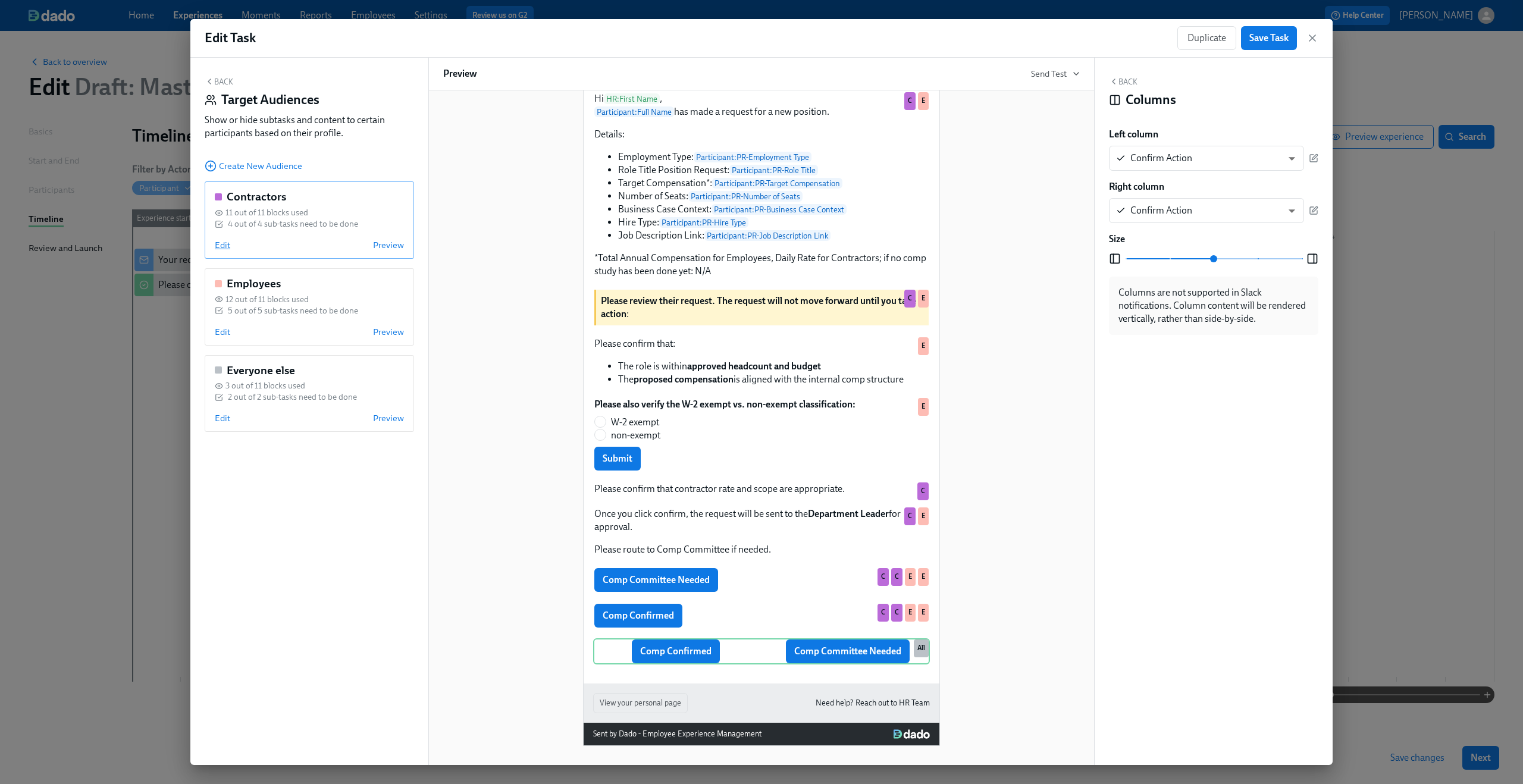
click at [221, 246] on span "Edit" at bounding box center [222, 245] width 16 height 12
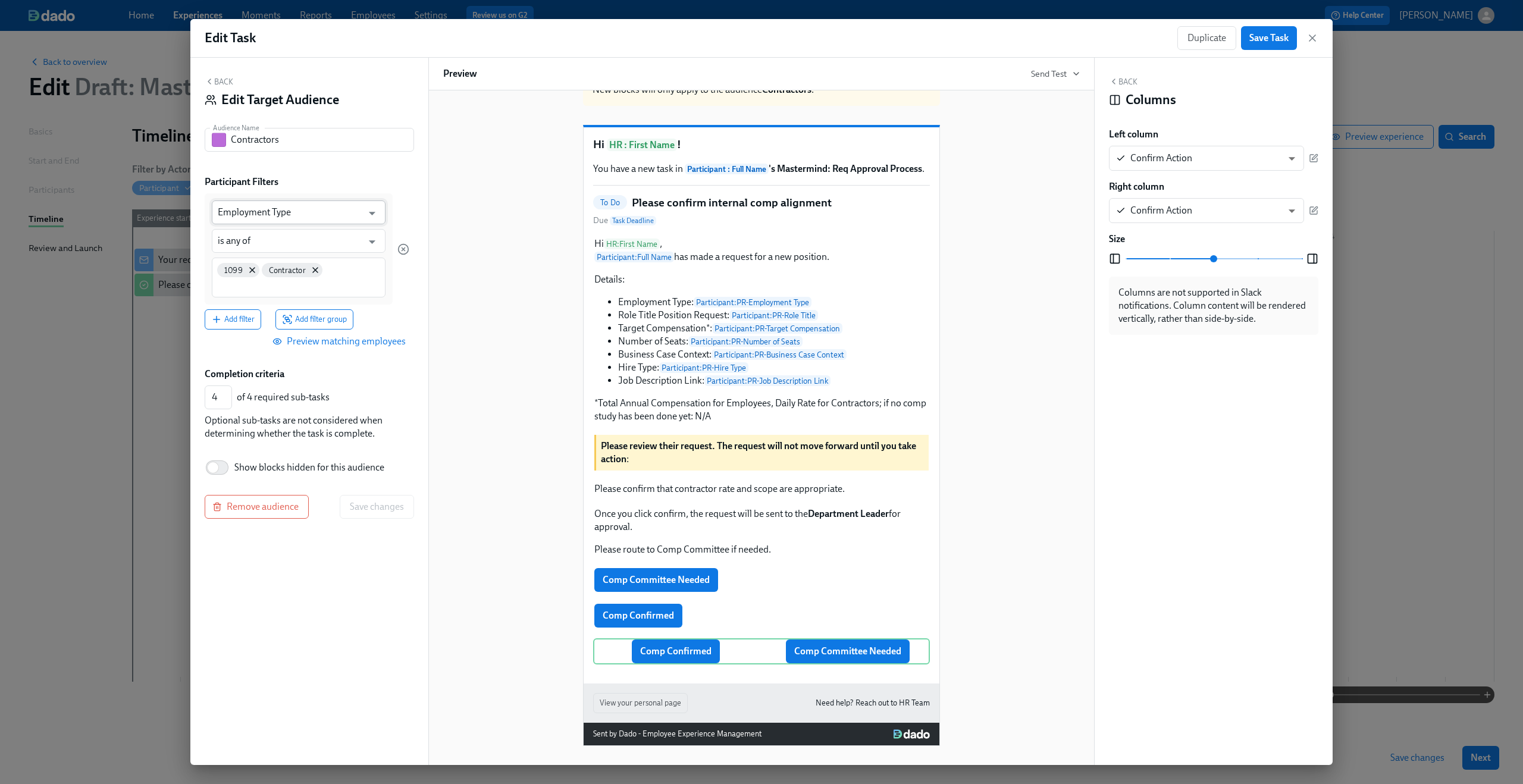
click at [301, 208] on input "Employment Type" at bounding box center [290, 212] width 145 height 23
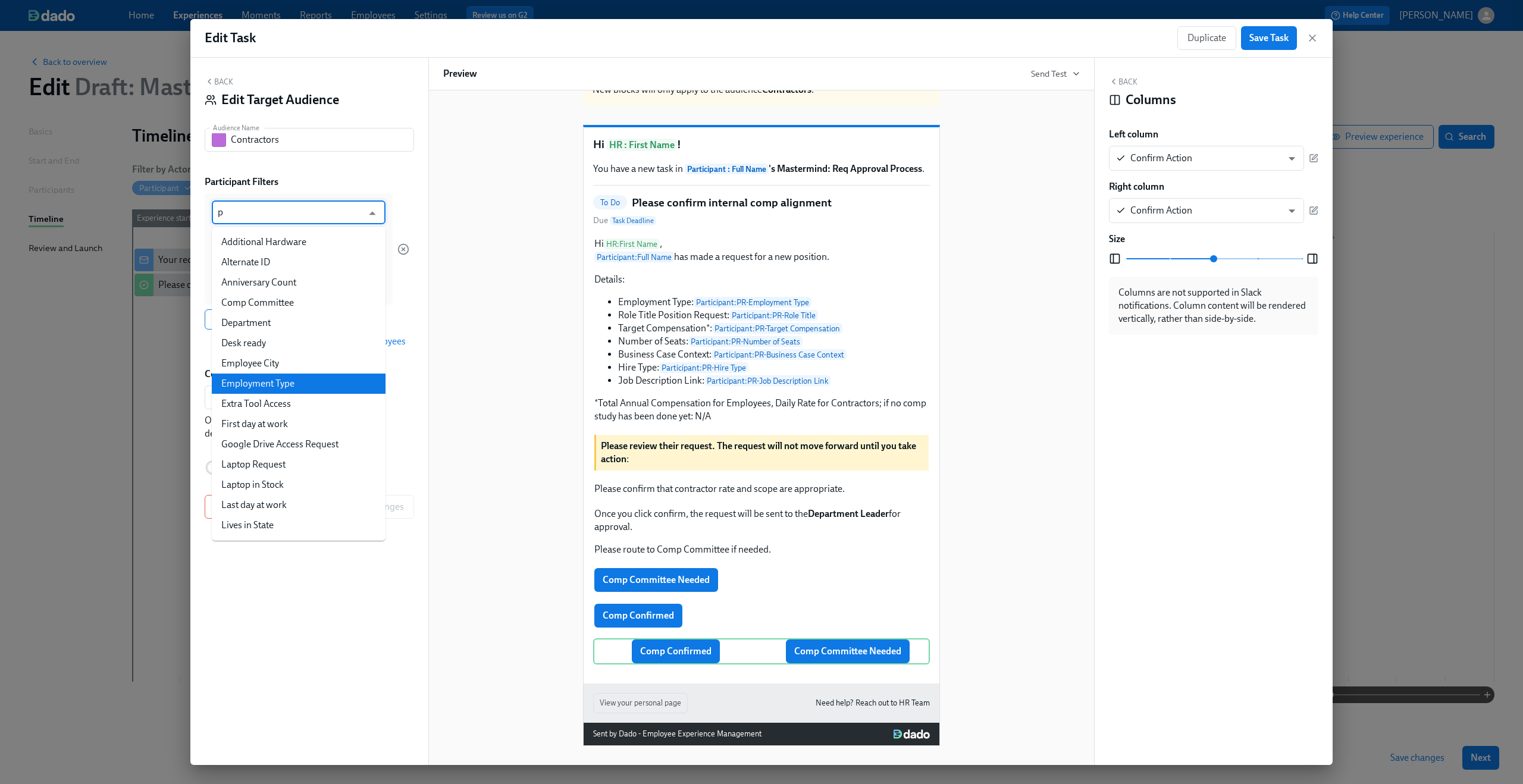
type input "pr"
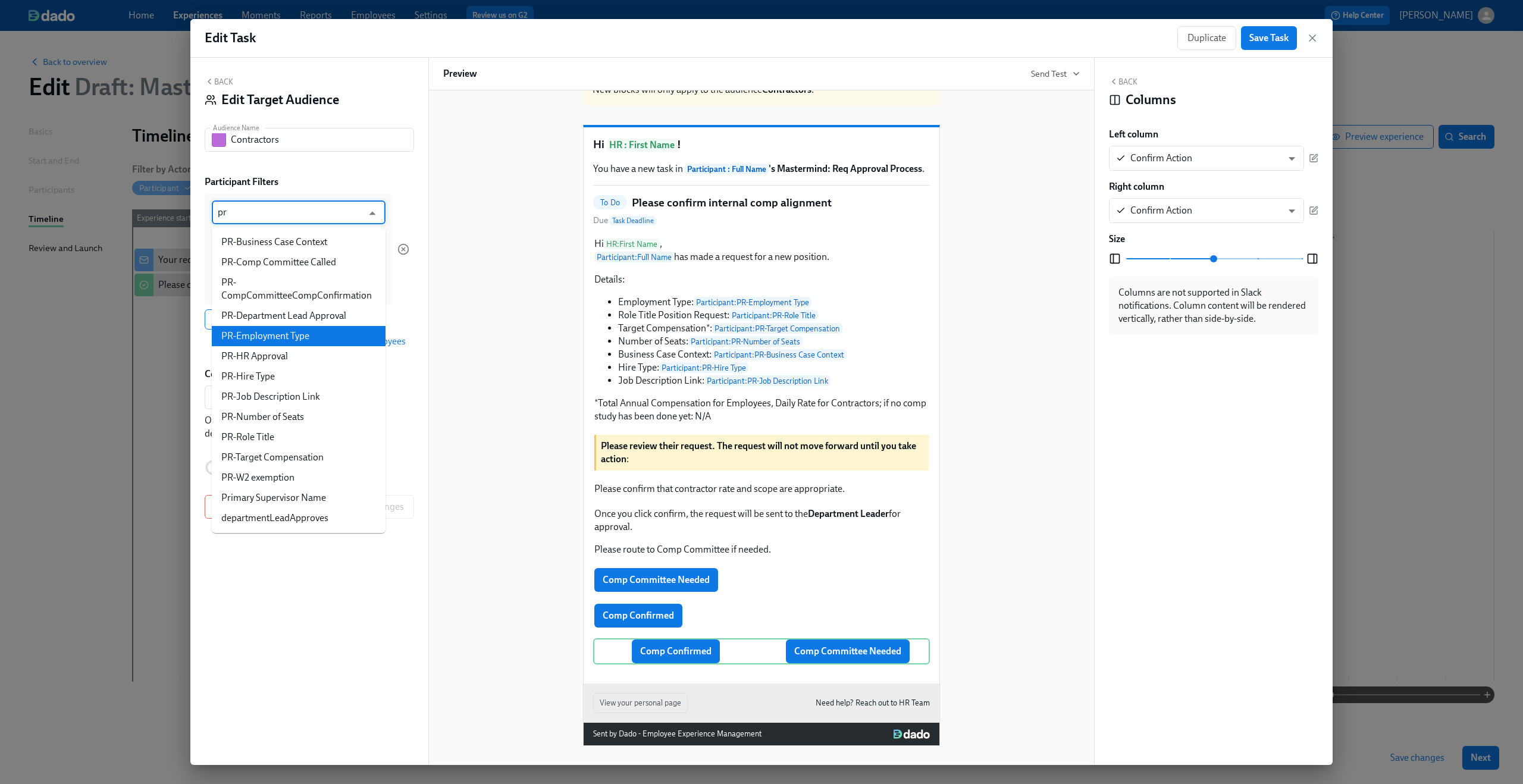
click at [321, 339] on li "PR-Employment Type" at bounding box center [299, 336] width 174 height 20
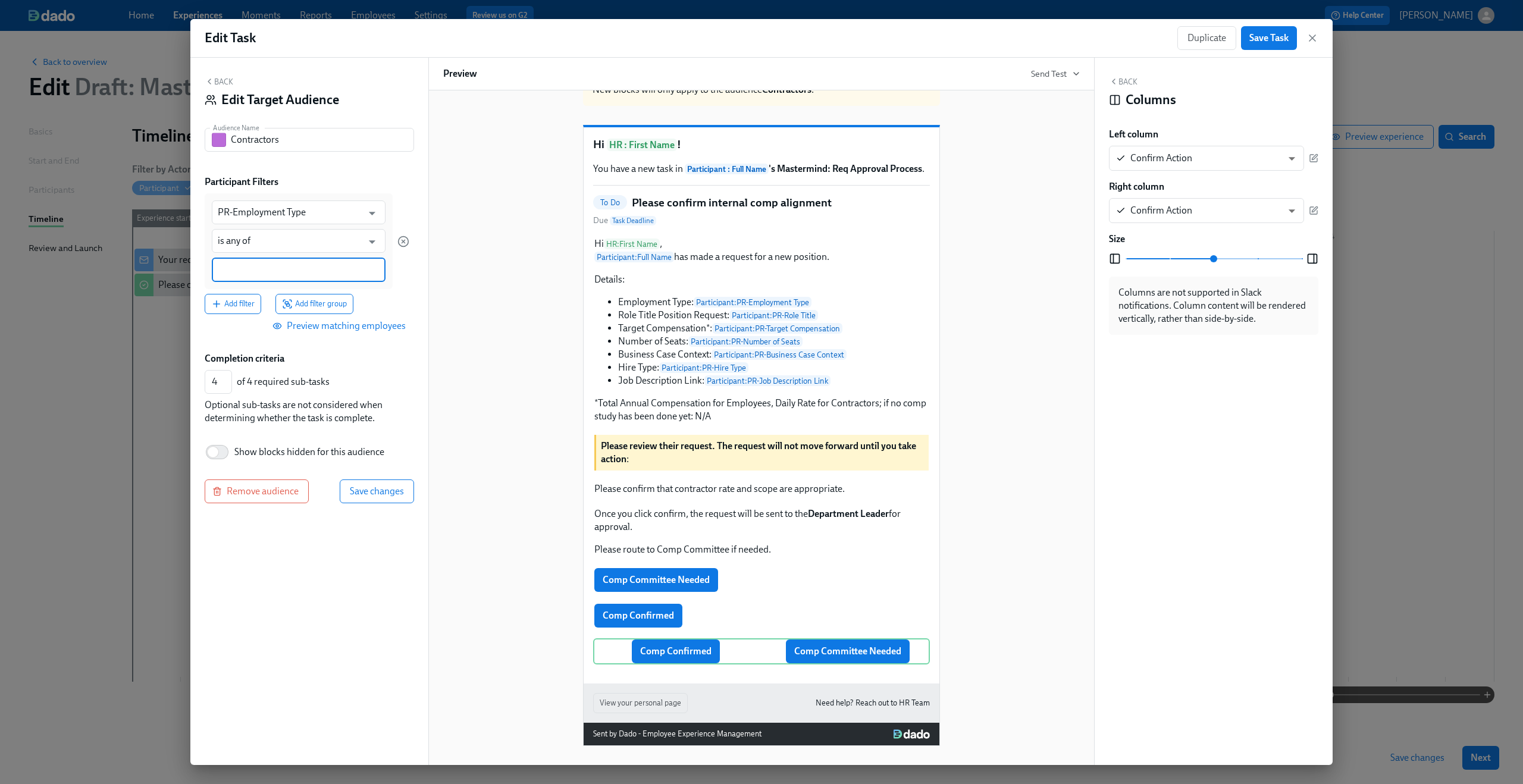
click at [300, 264] on input at bounding box center [298, 270] width 162 height 13
type input "Contractor"
click at [391, 497] on span "Save changes" at bounding box center [376, 490] width 54 height 12
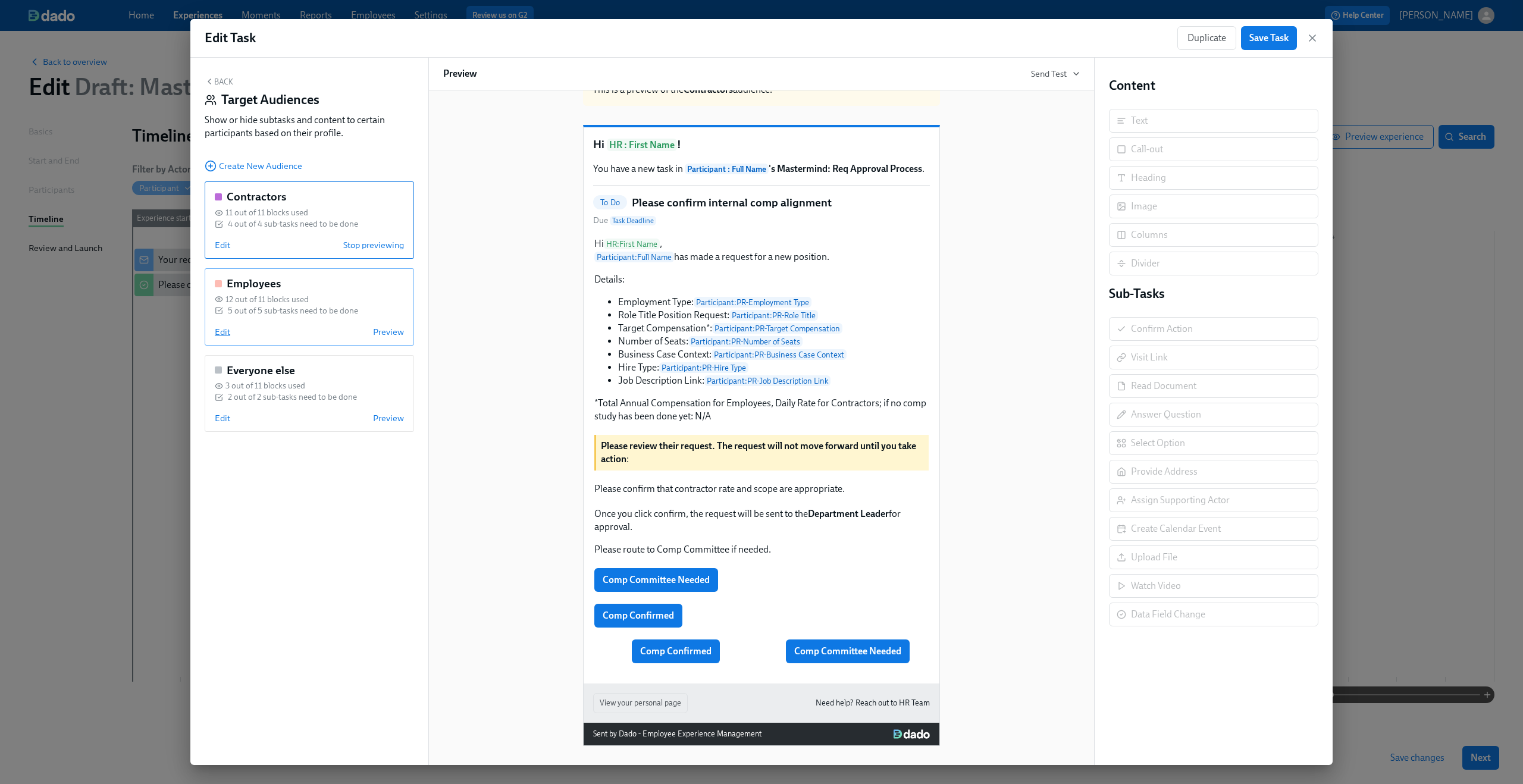
click at [228, 329] on span "Edit" at bounding box center [222, 331] width 16 height 12
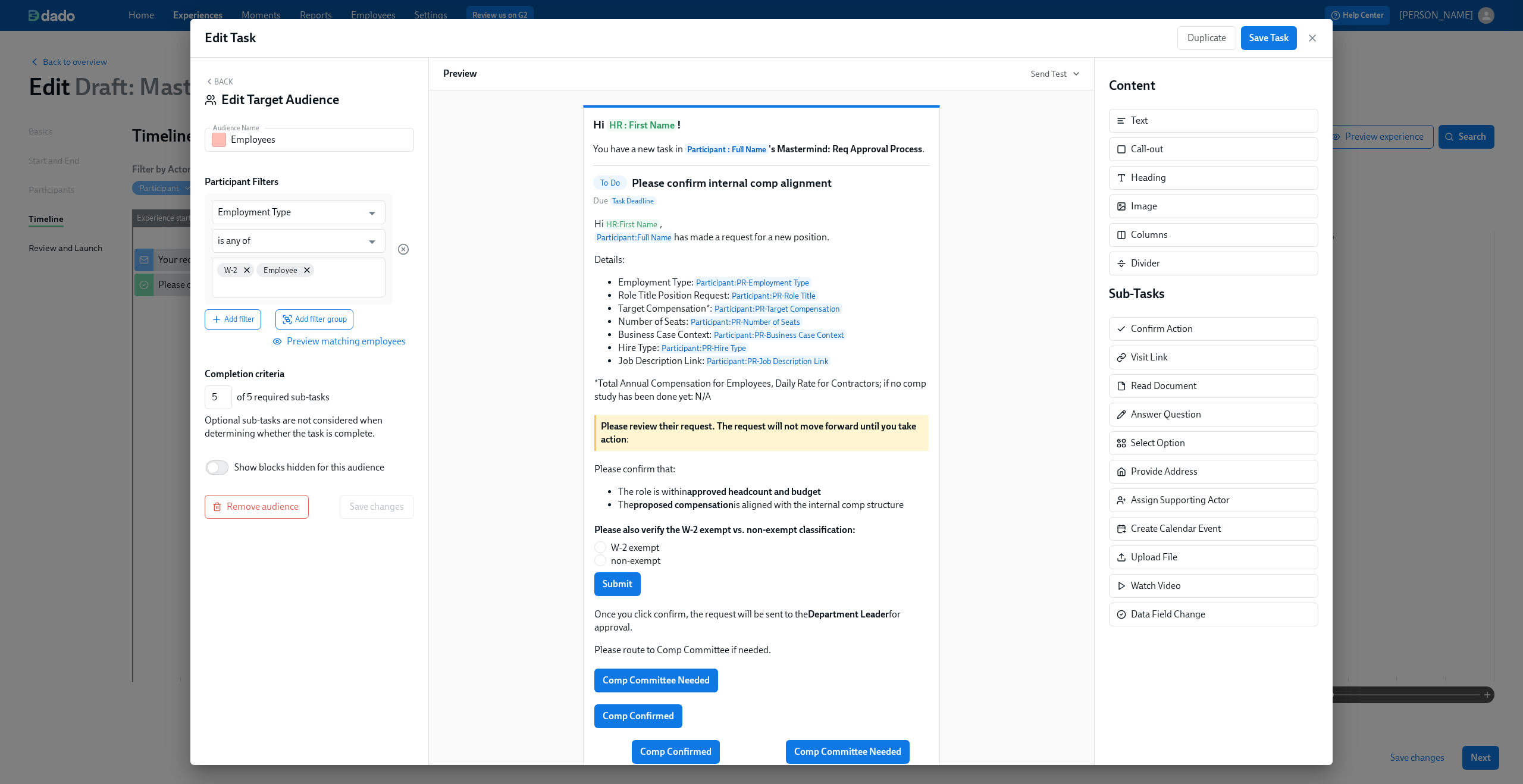
scroll to position [171, 0]
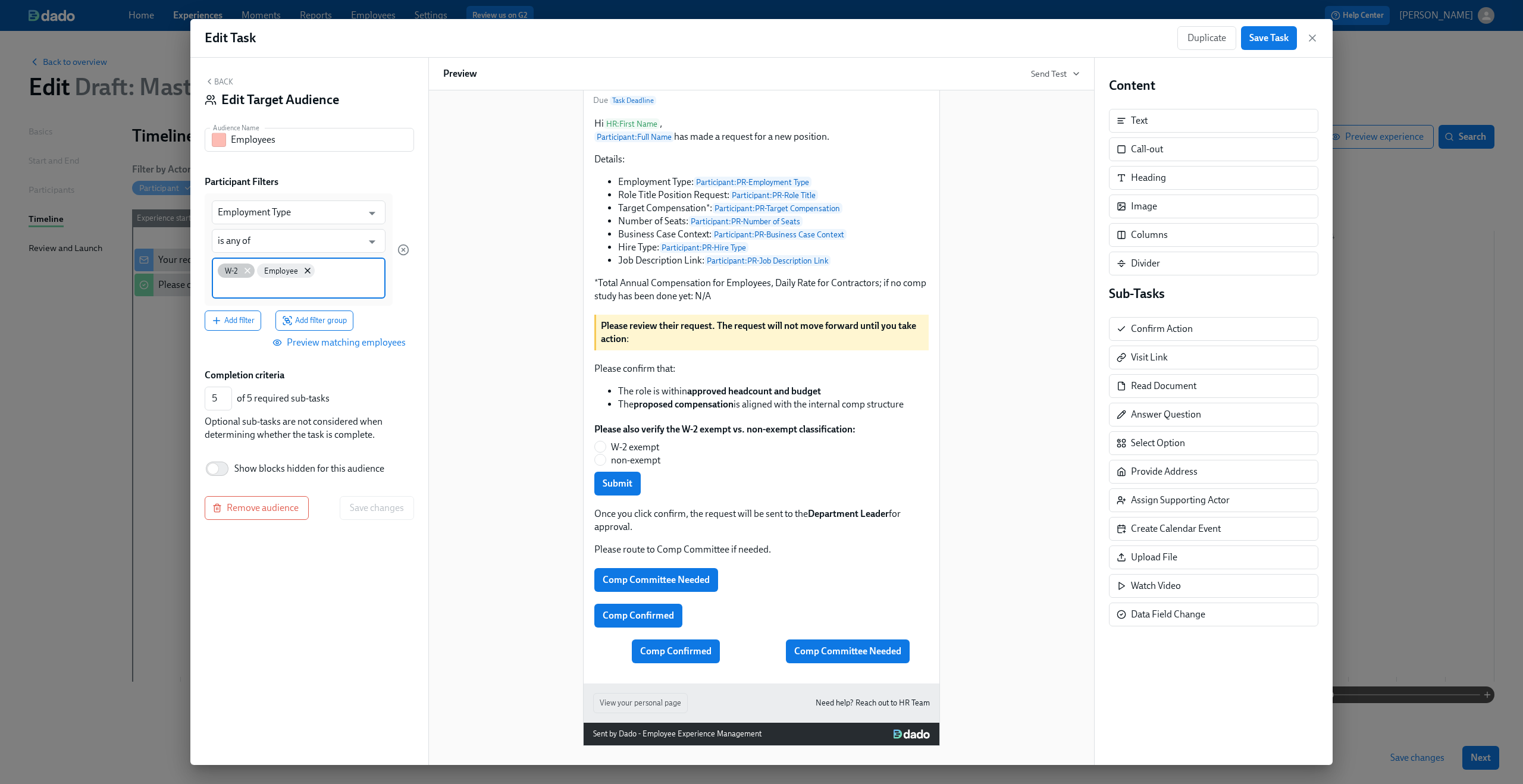
click at [248, 269] on icon at bounding box center [247, 271] width 9 height 9
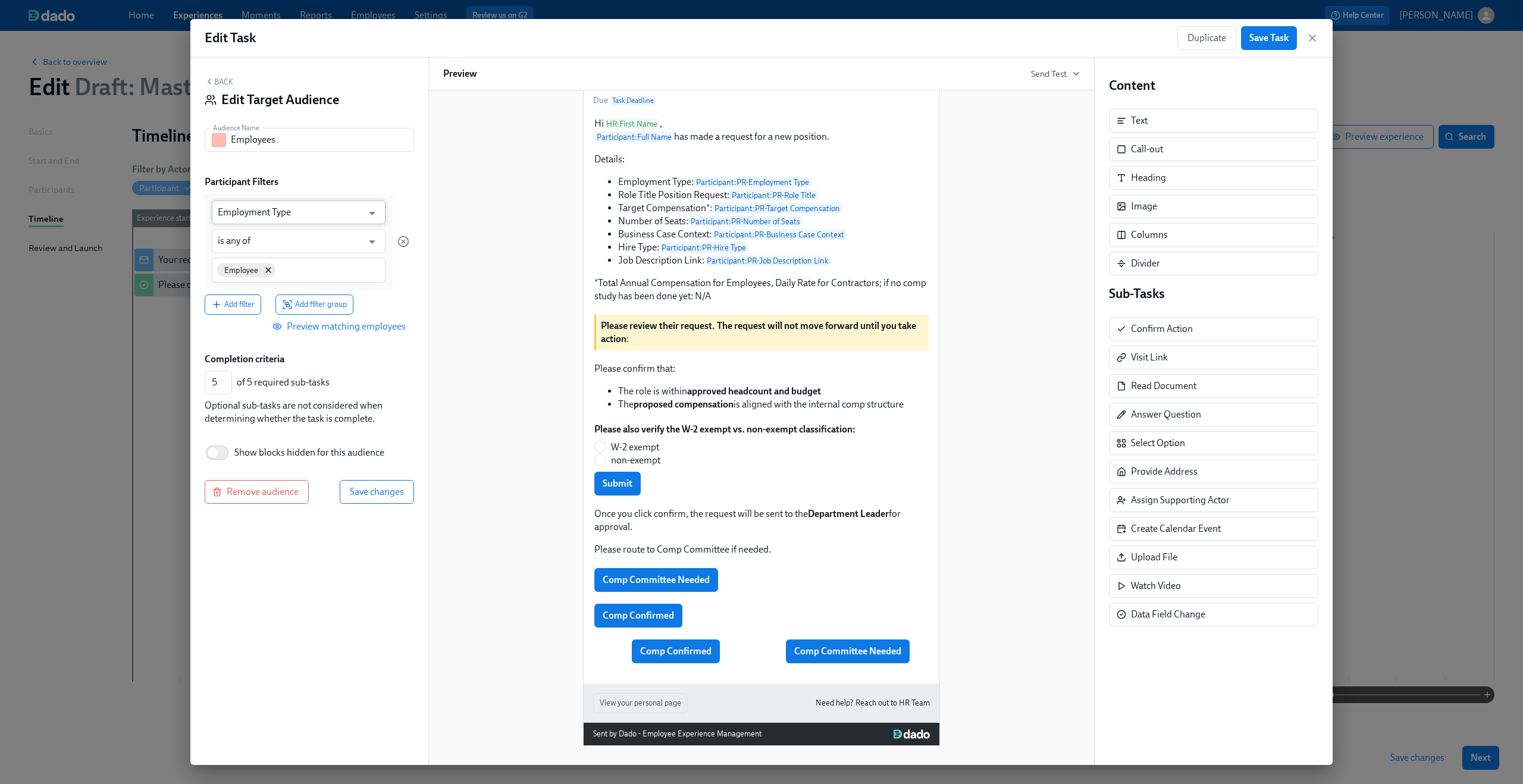
click at [275, 221] on input "Employment Type" at bounding box center [290, 212] width 145 height 23
type input "pr"
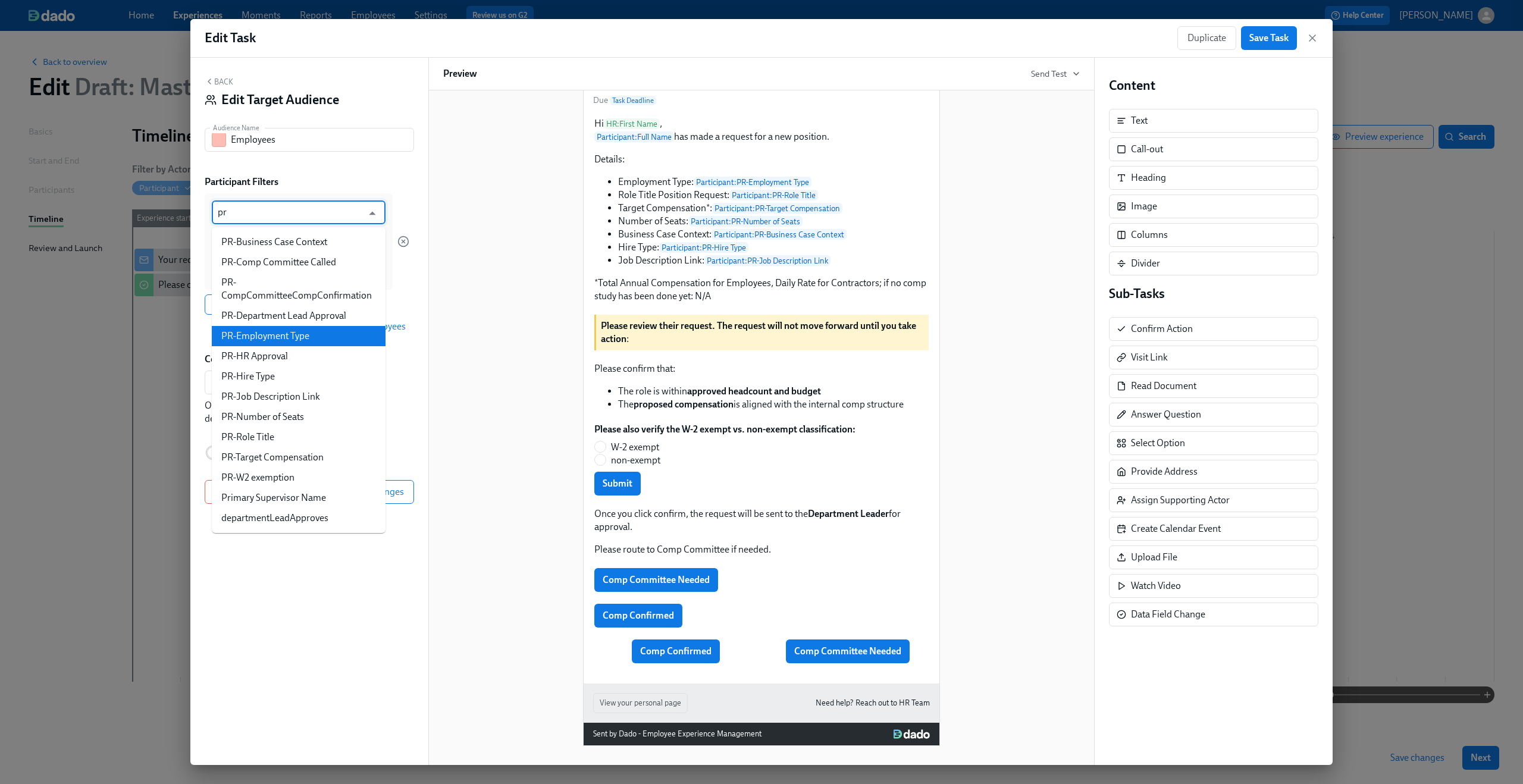
click at [281, 329] on li "PR-Employment Type" at bounding box center [299, 336] width 174 height 20
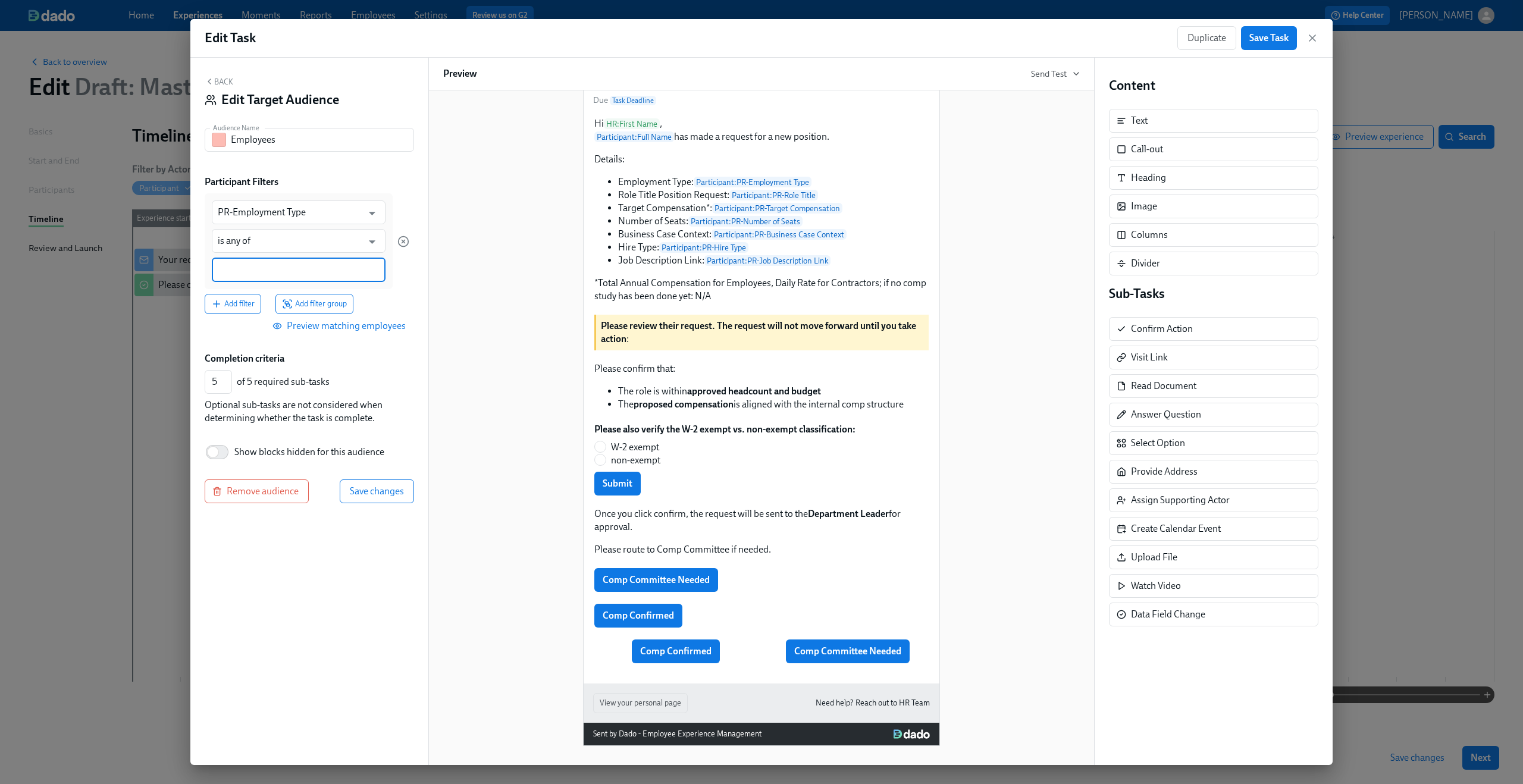
click at [291, 272] on input at bounding box center [298, 270] width 162 height 13
type input "Employee"
click at [388, 493] on span "Save changes" at bounding box center [376, 490] width 54 height 12
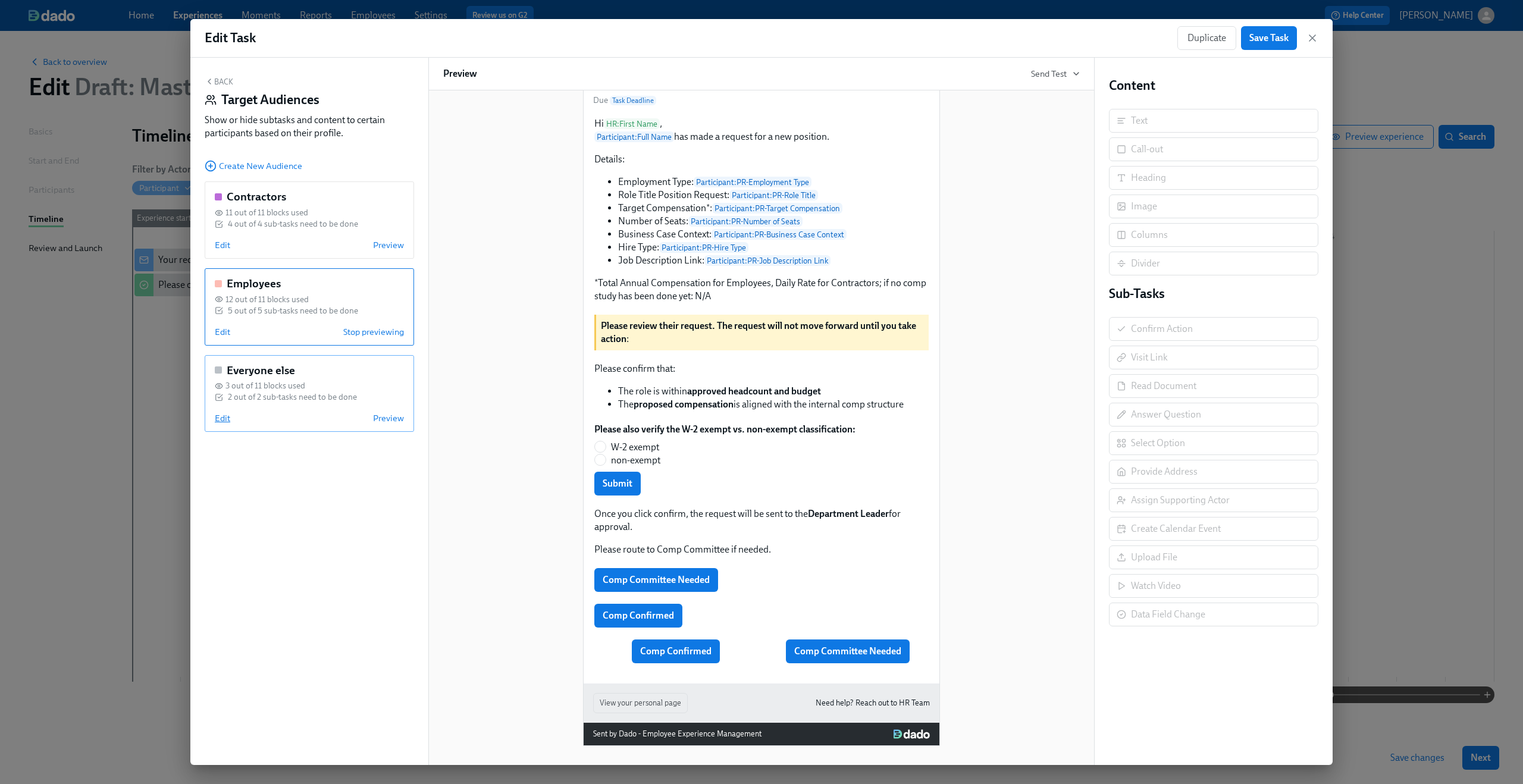
click at [226, 417] on span "Edit" at bounding box center [222, 418] width 16 height 12
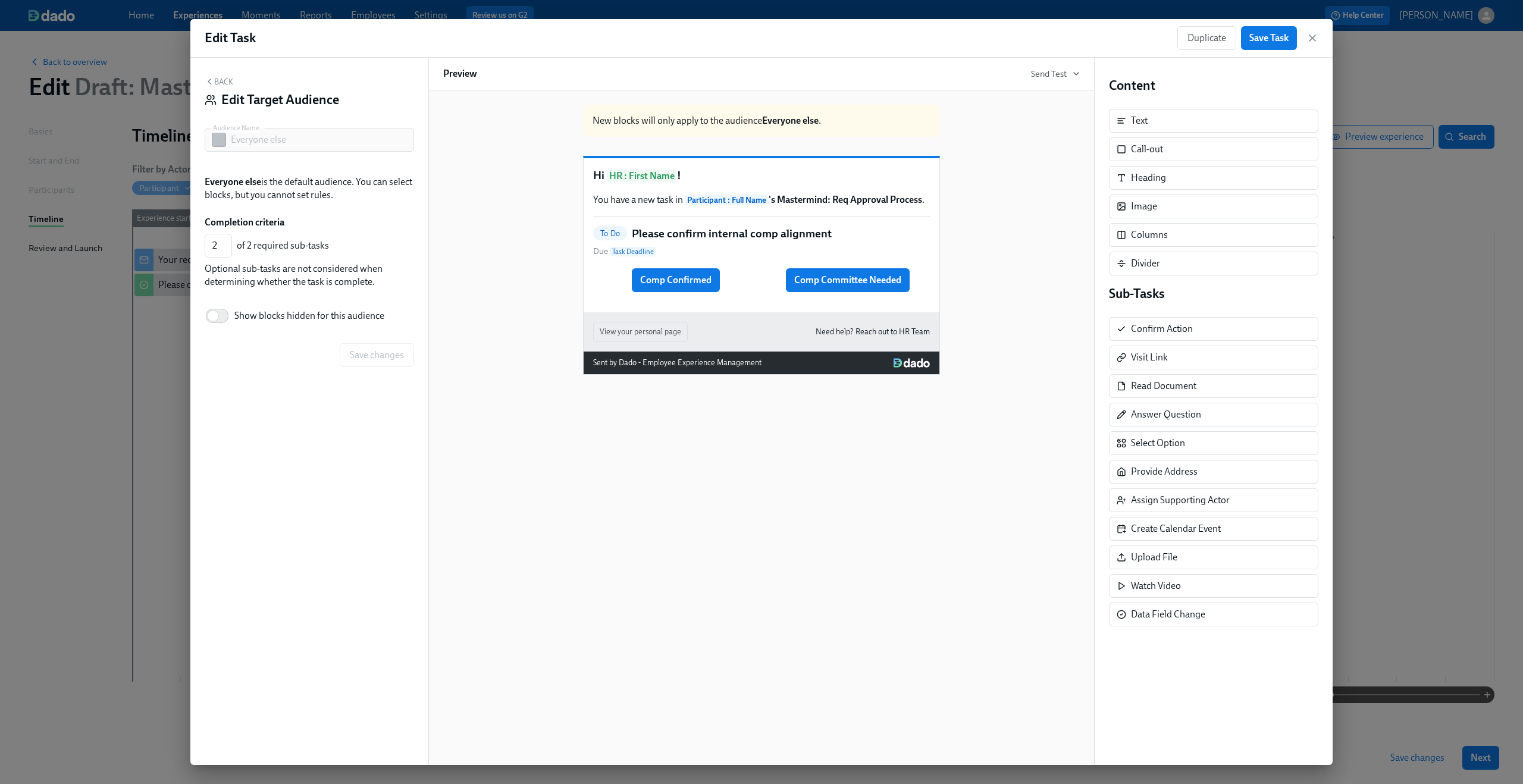
scroll to position [0, 0]
click at [236, 316] on span "Show blocks hidden for this audience" at bounding box center [309, 315] width 150 height 13
click at [236, 316] on input "Show blocks hidden for this audience" at bounding box center [213, 315] width 78 height 26
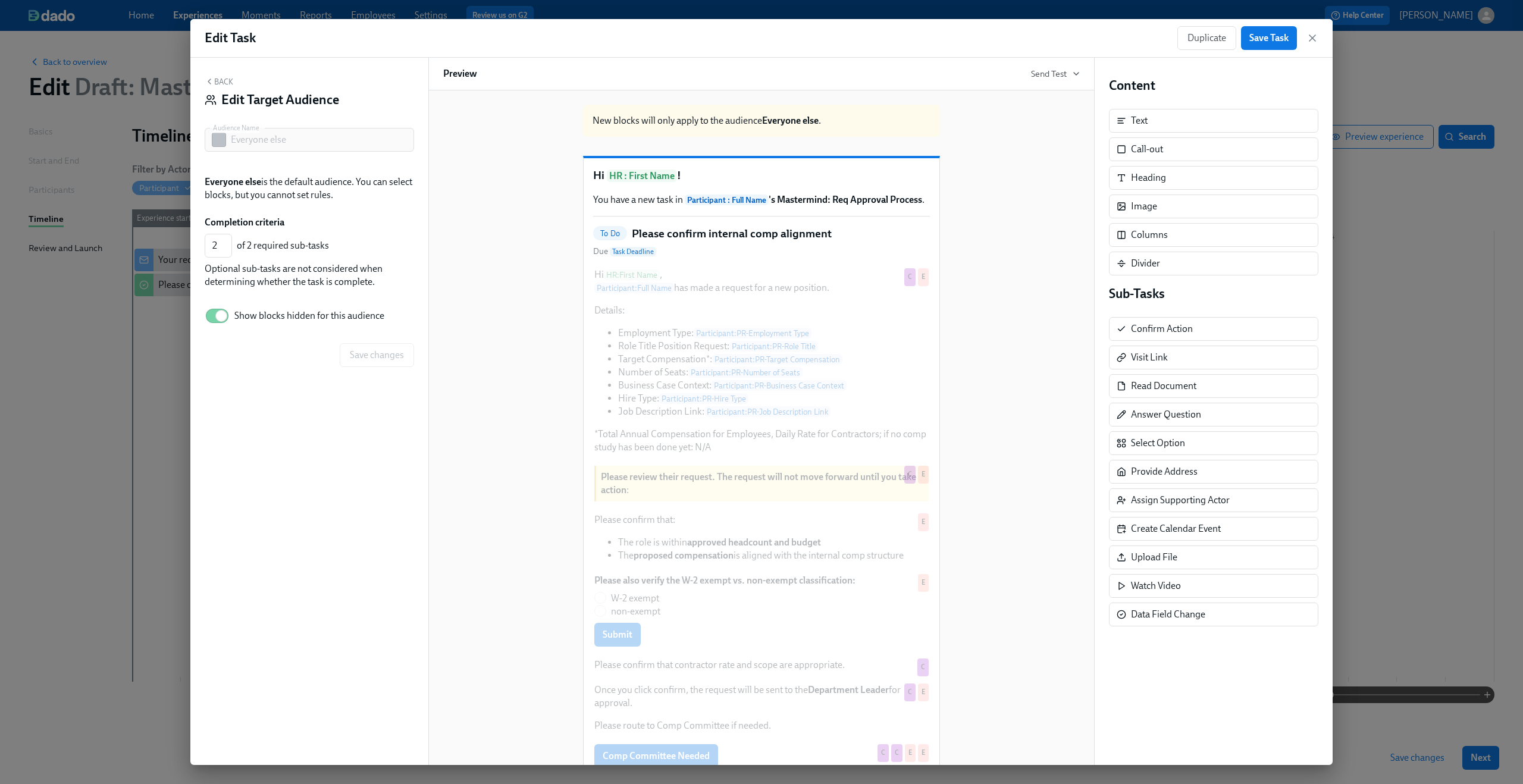
click at [236, 316] on span "Show blocks hidden for this audience" at bounding box center [309, 315] width 150 height 13
click at [236, 316] on input "Show blocks hidden for this audience" at bounding box center [221, 315] width 78 height 26
checkbox input "false"
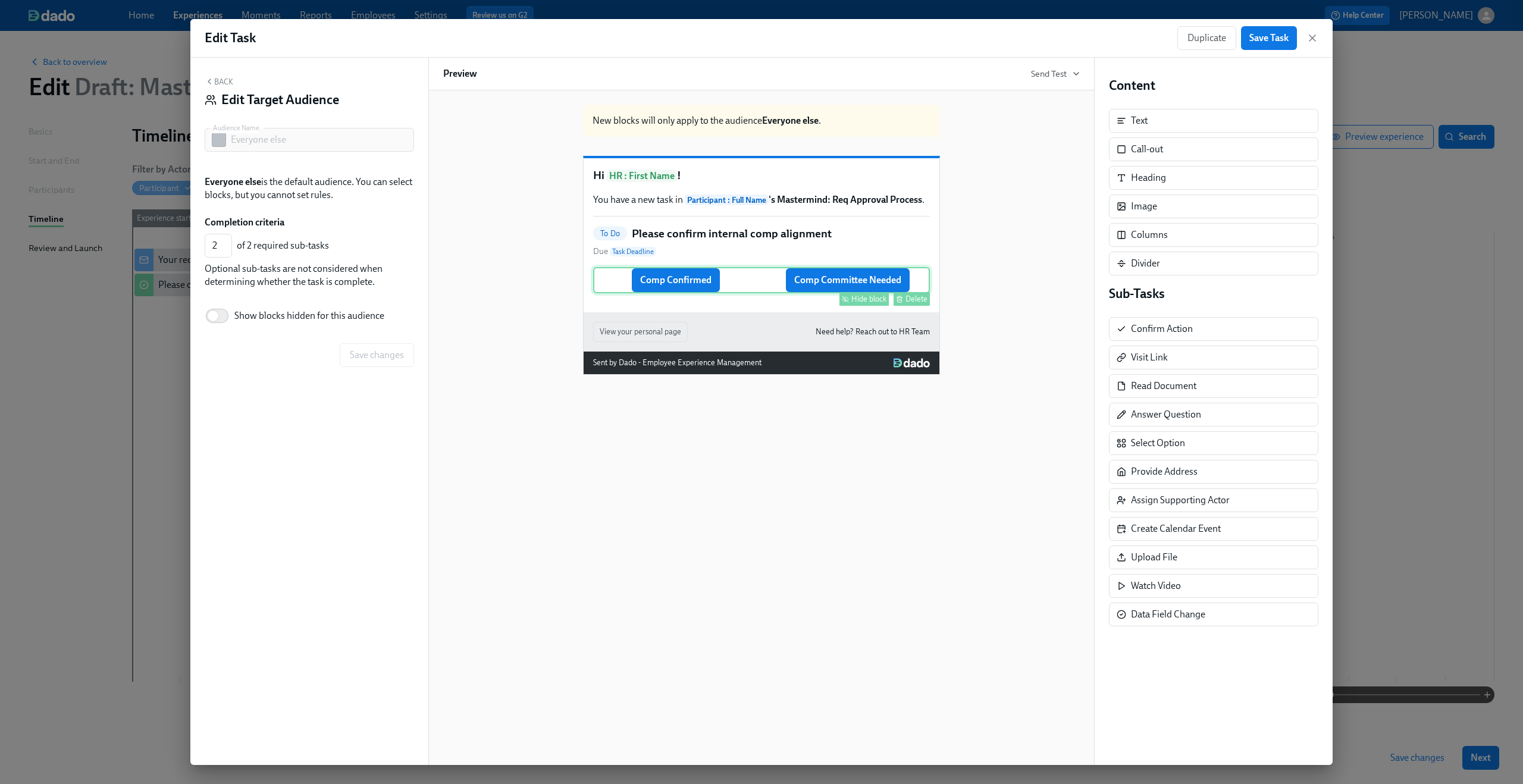
click at [756, 293] on div "Comp Confirmed Comp Committee Needed Hide block Delete" at bounding box center [762, 279] width 337 height 26
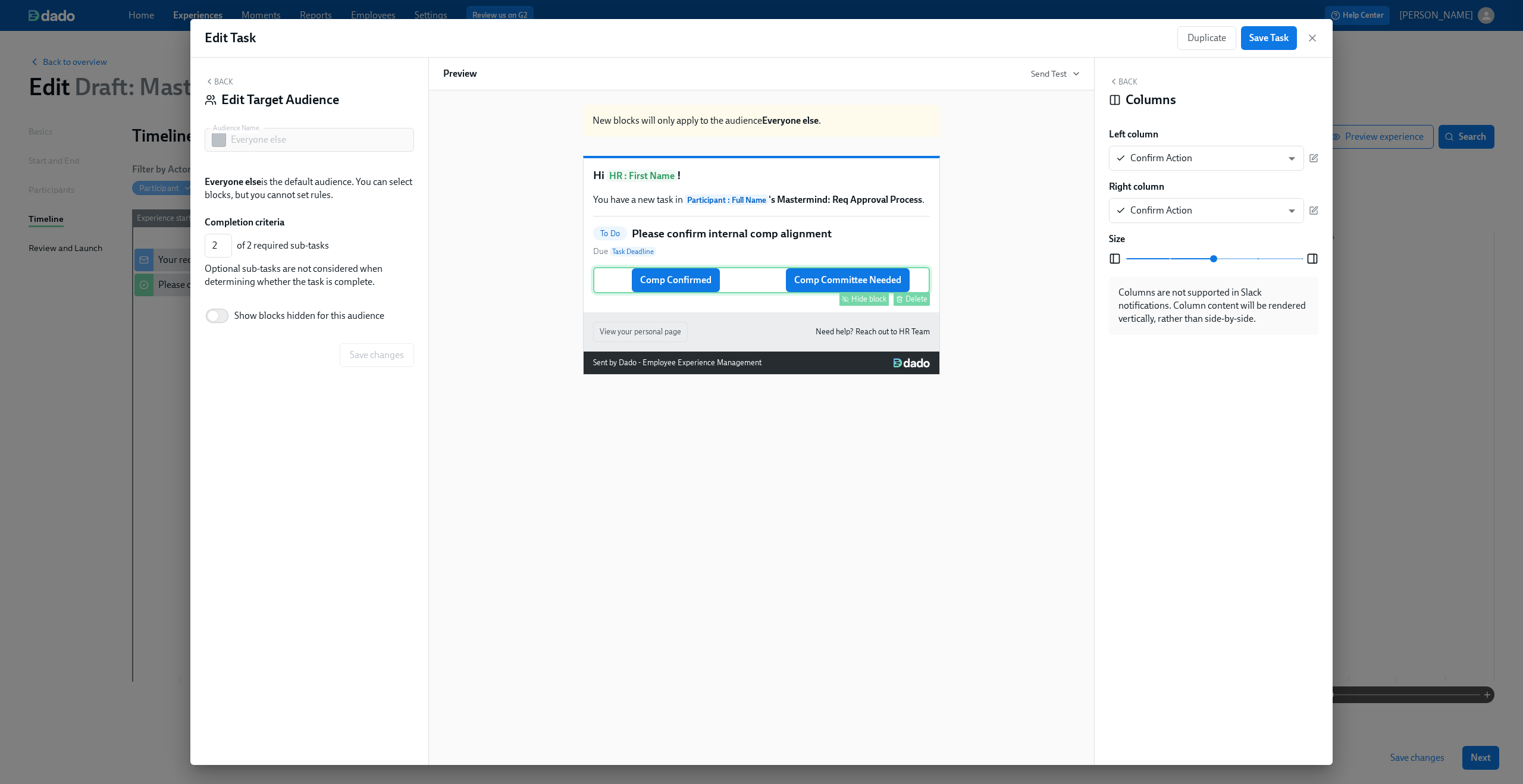
click at [872, 304] on div "Hide block" at bounding box center [869, 298] width 35 height 9
type input "0"
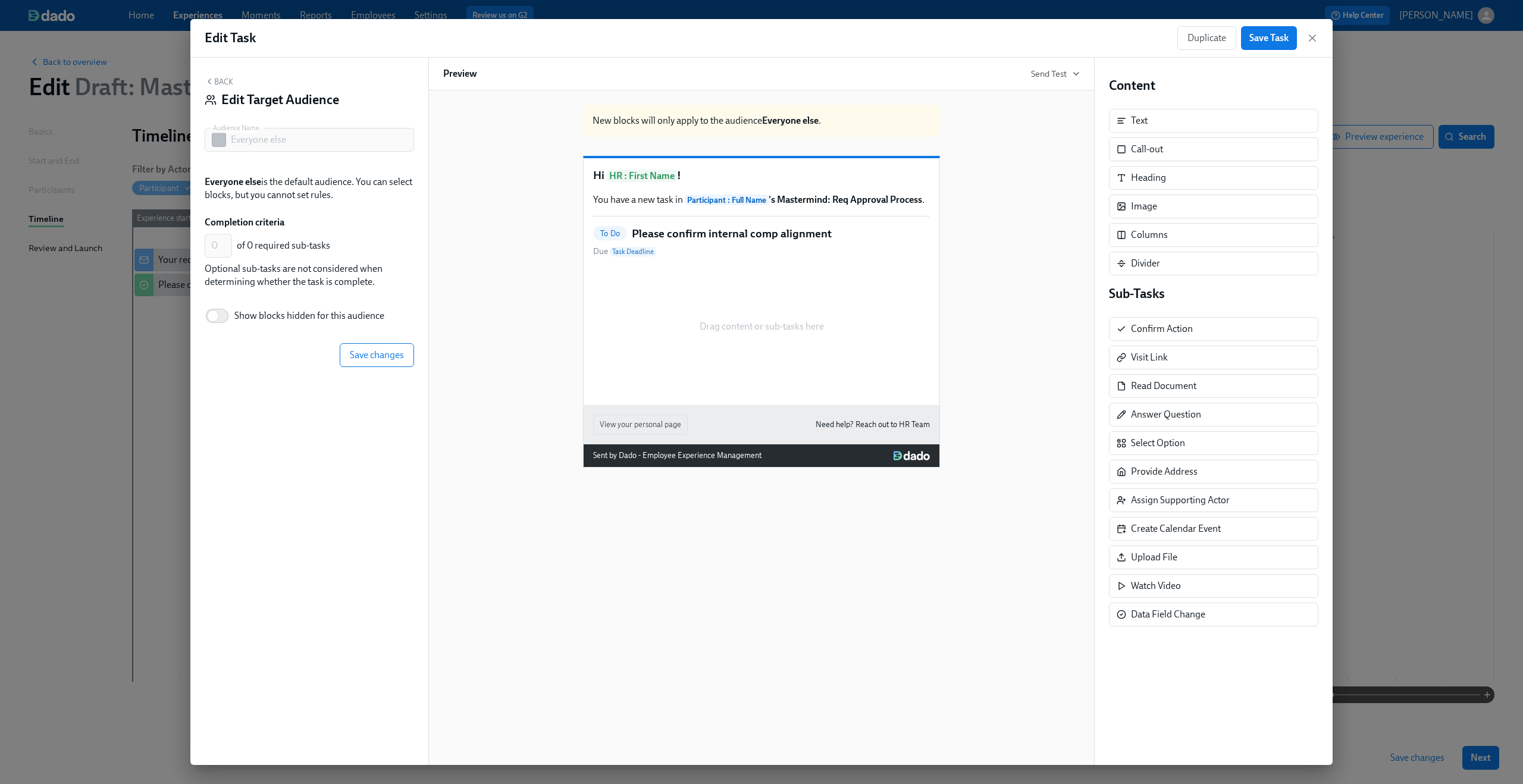
click at [217, 83] on button "Back" at bounding box center [218, 81] width 28 height 9
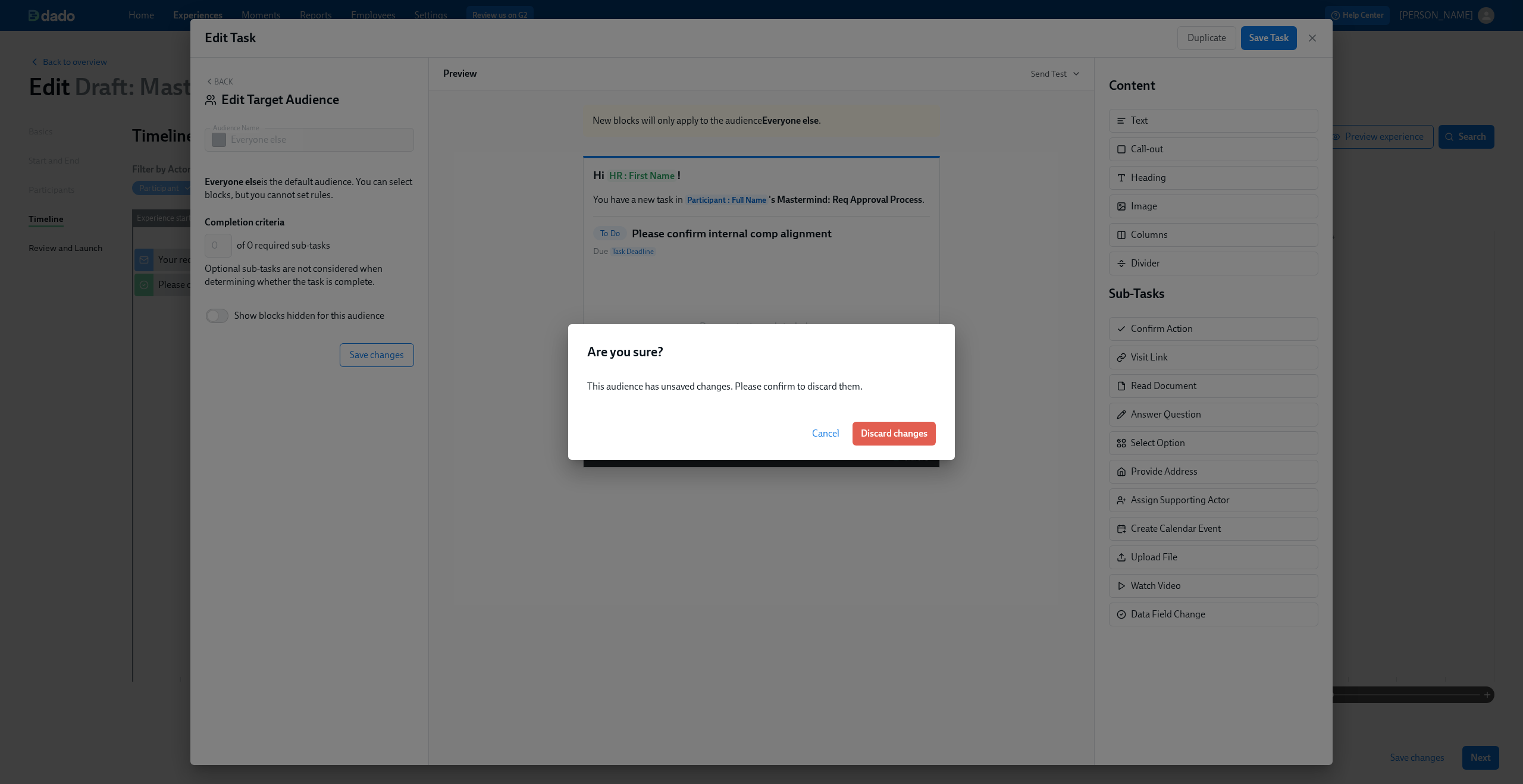
click at [822, 429] on span "Cancel" at bounding box center [825, 433] width 27 height 12
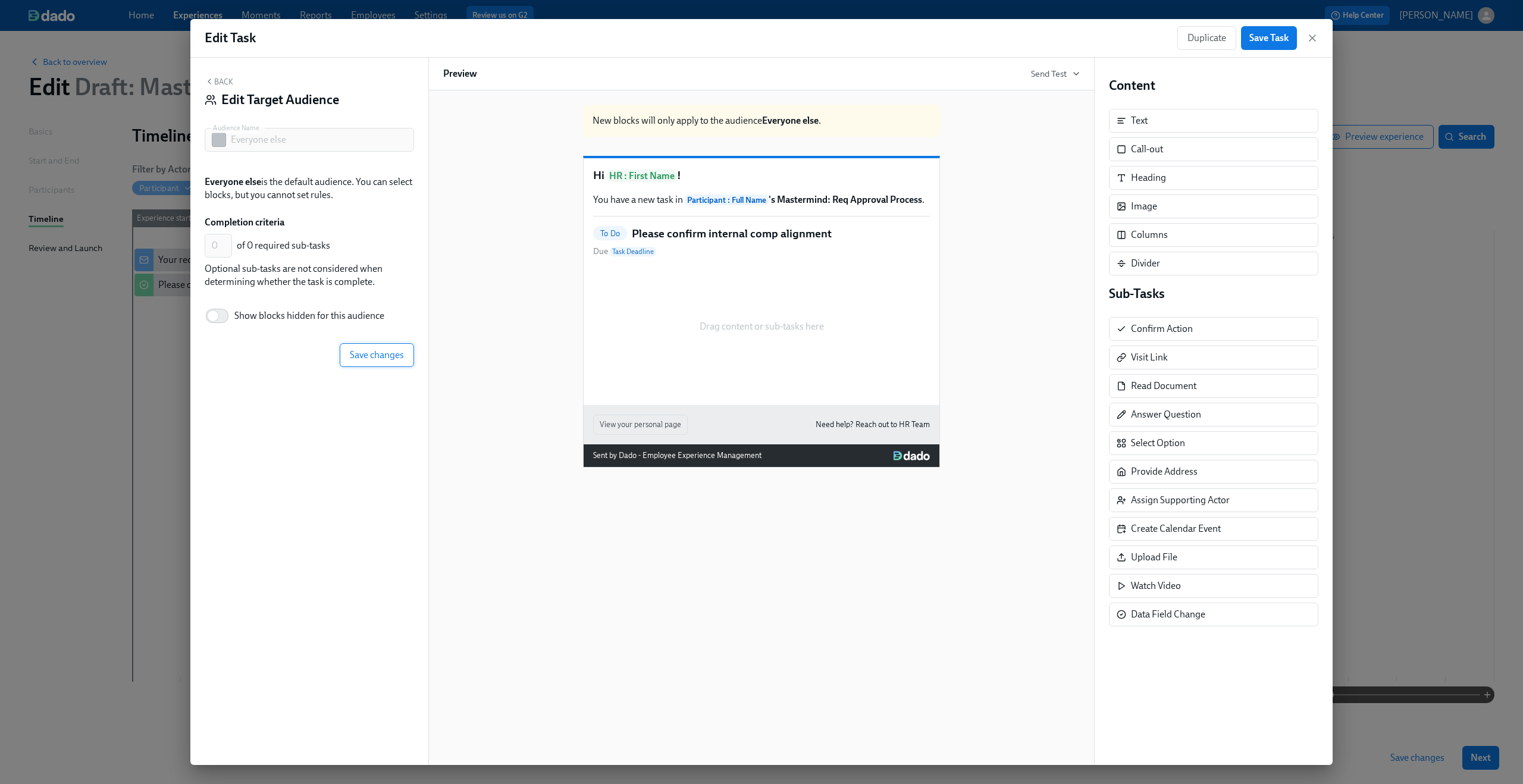
click at [394, 349] on button "Save changes" at bounding box center [376, 355] width 74 height 23
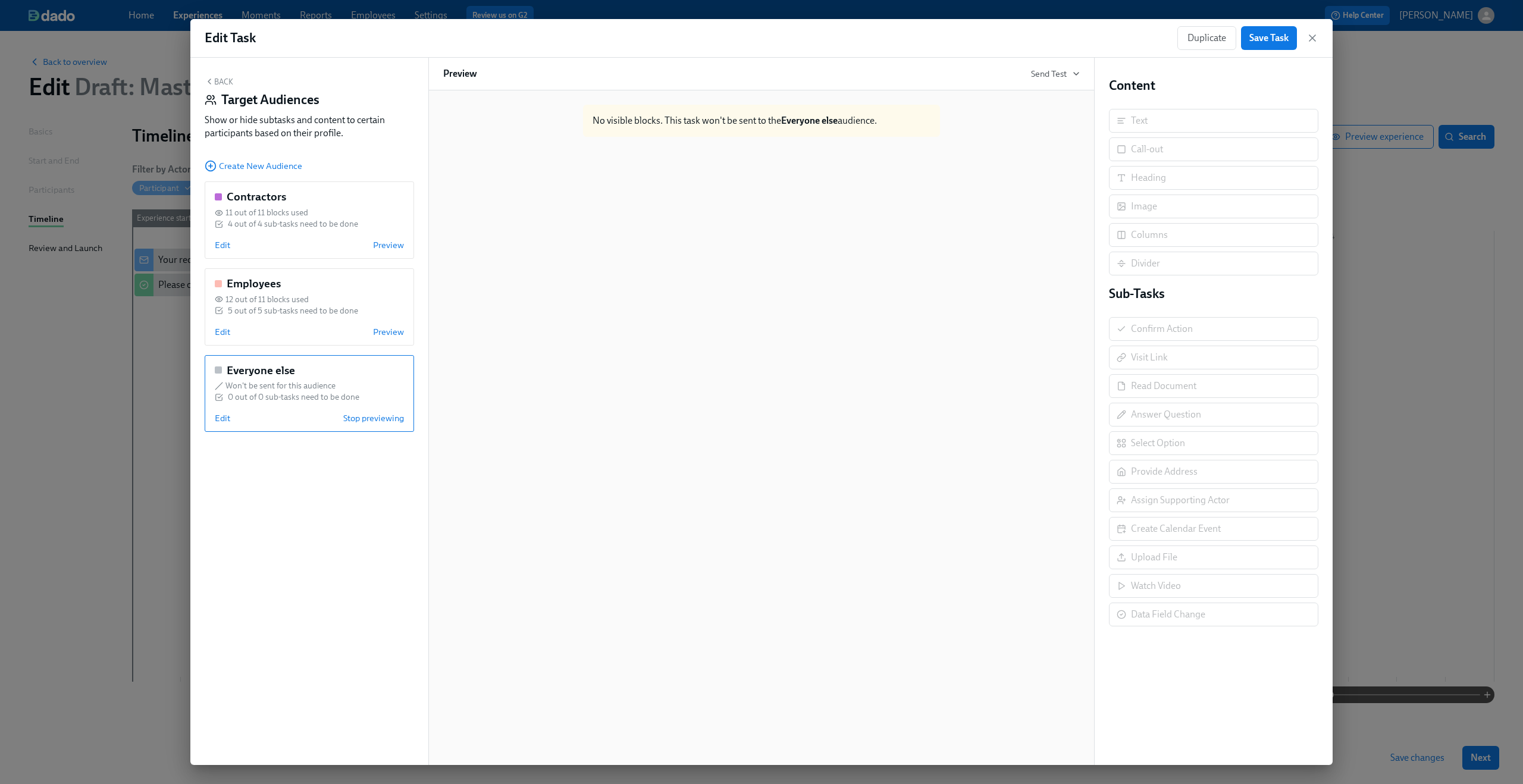
click at [218, 77] on button "Back" at bounding box center [218, 81] width 28 height 9
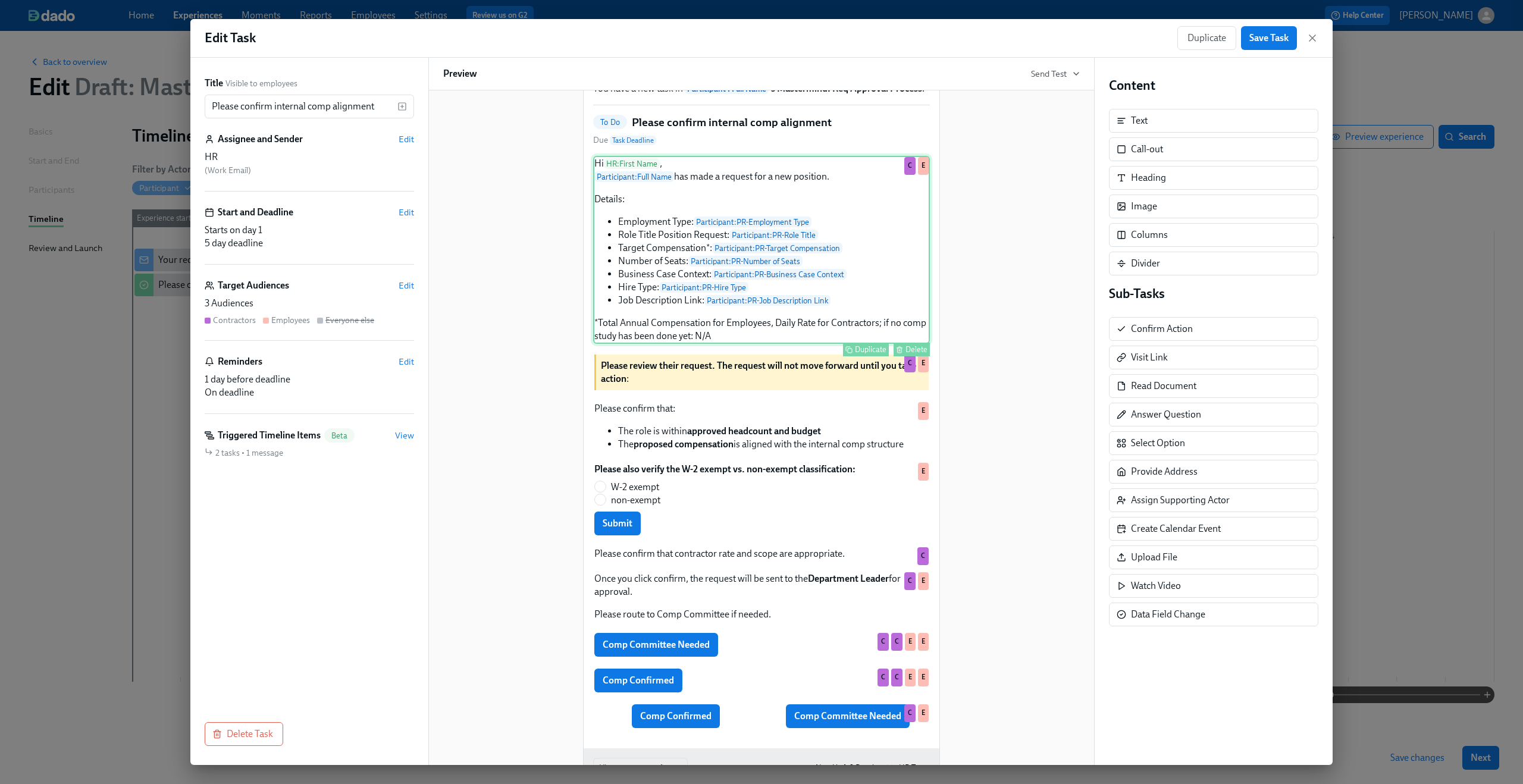
scroll to position [154, 0]
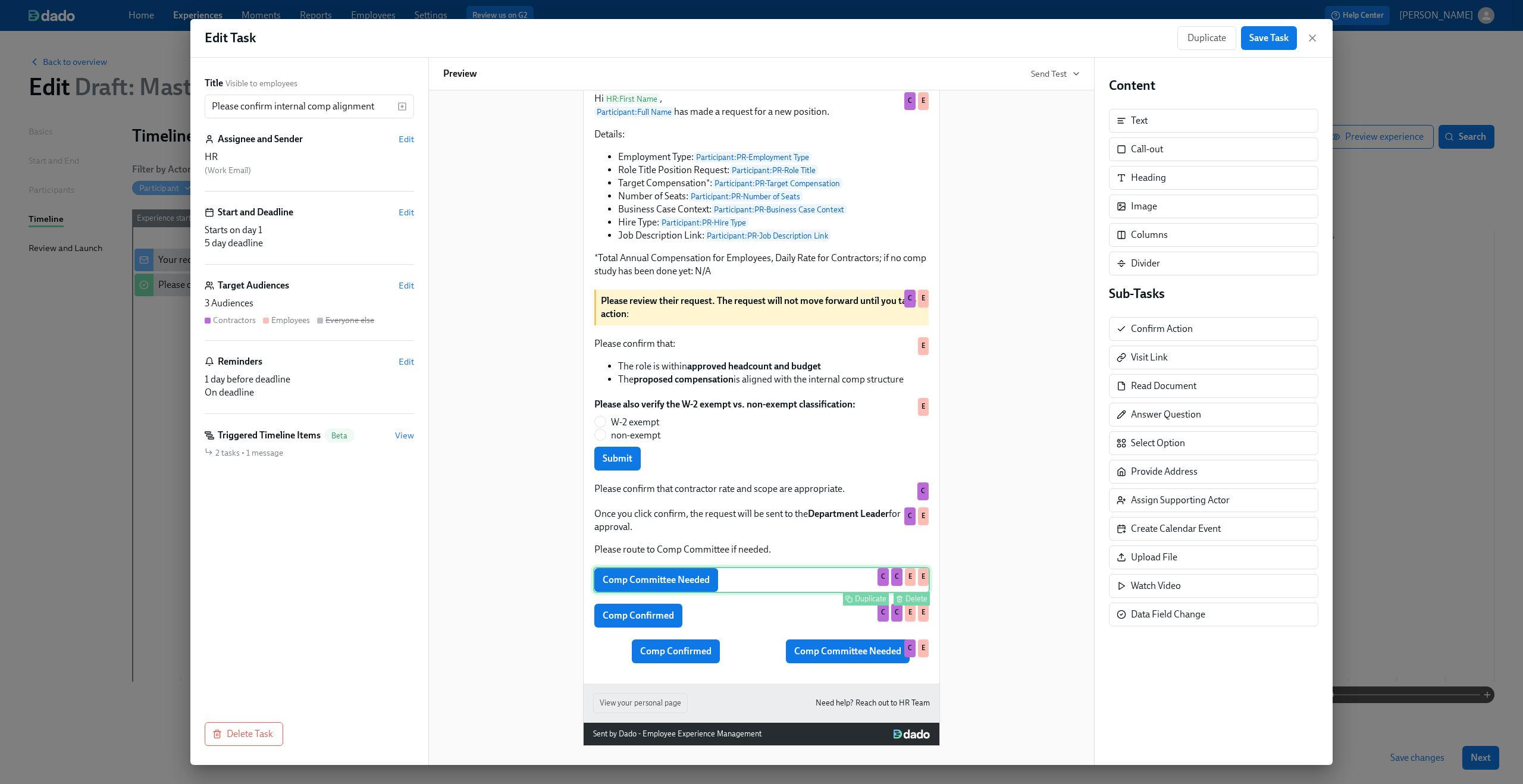
click at [787, 588] on div "Comp Committee Needed Duplicate Delete C C E E" at bounding box center [762, 579] width 337 height 26
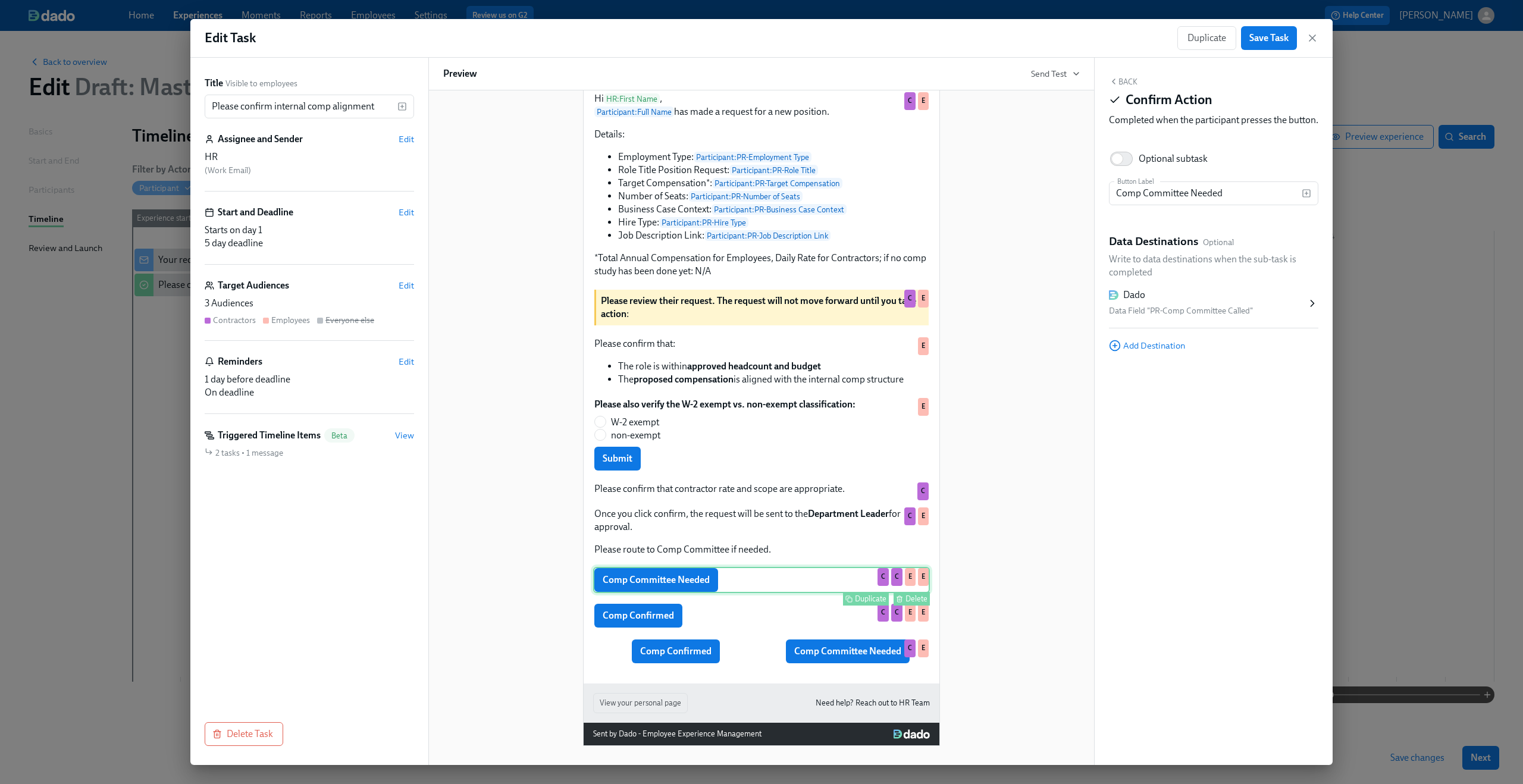
click at [910, 597] on div "Delete" at bounding box center [916, 598] width 22 height 9
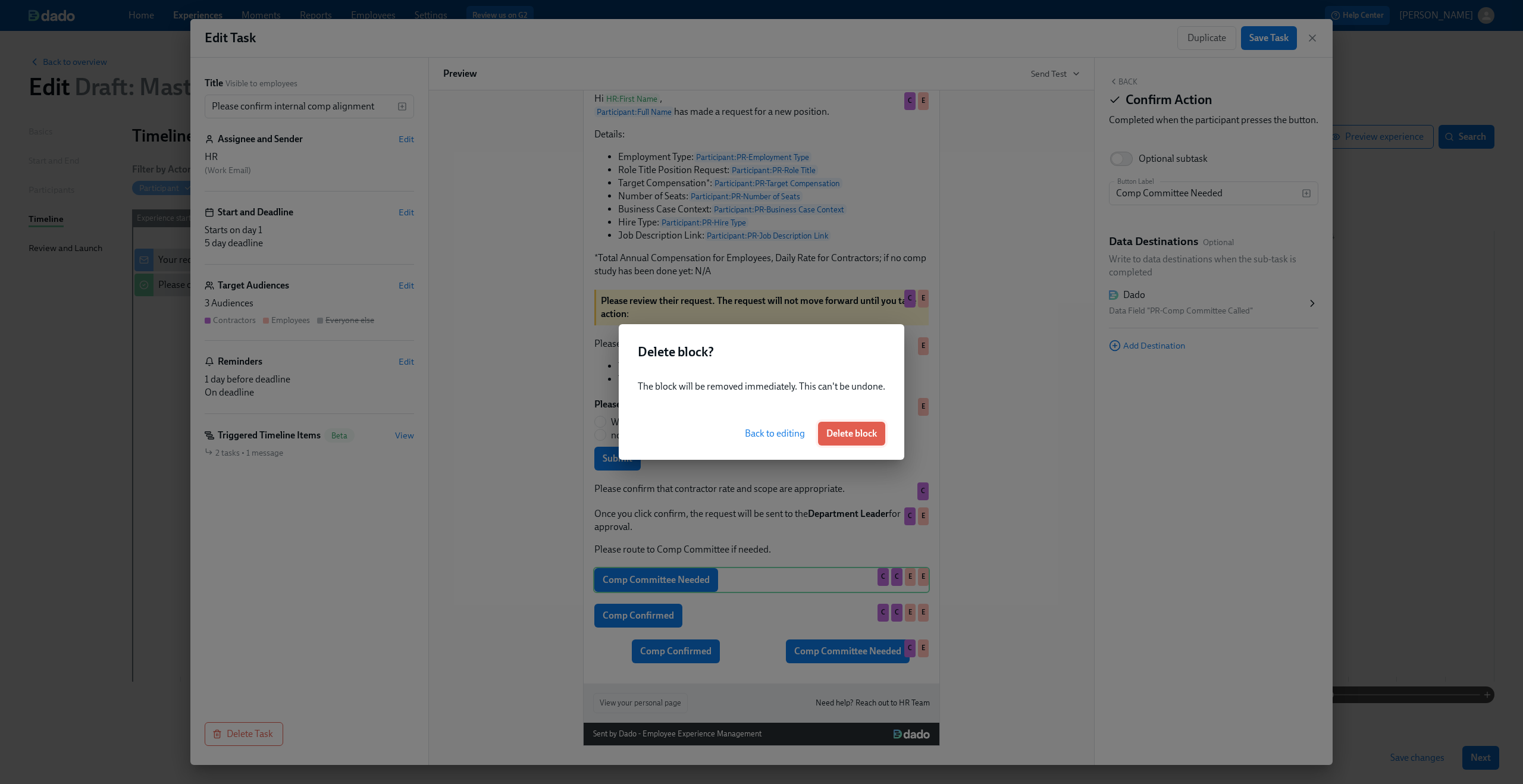
click at [859, 433] on span "Delete block" at bounding box center [852, 433] width 51 height 12
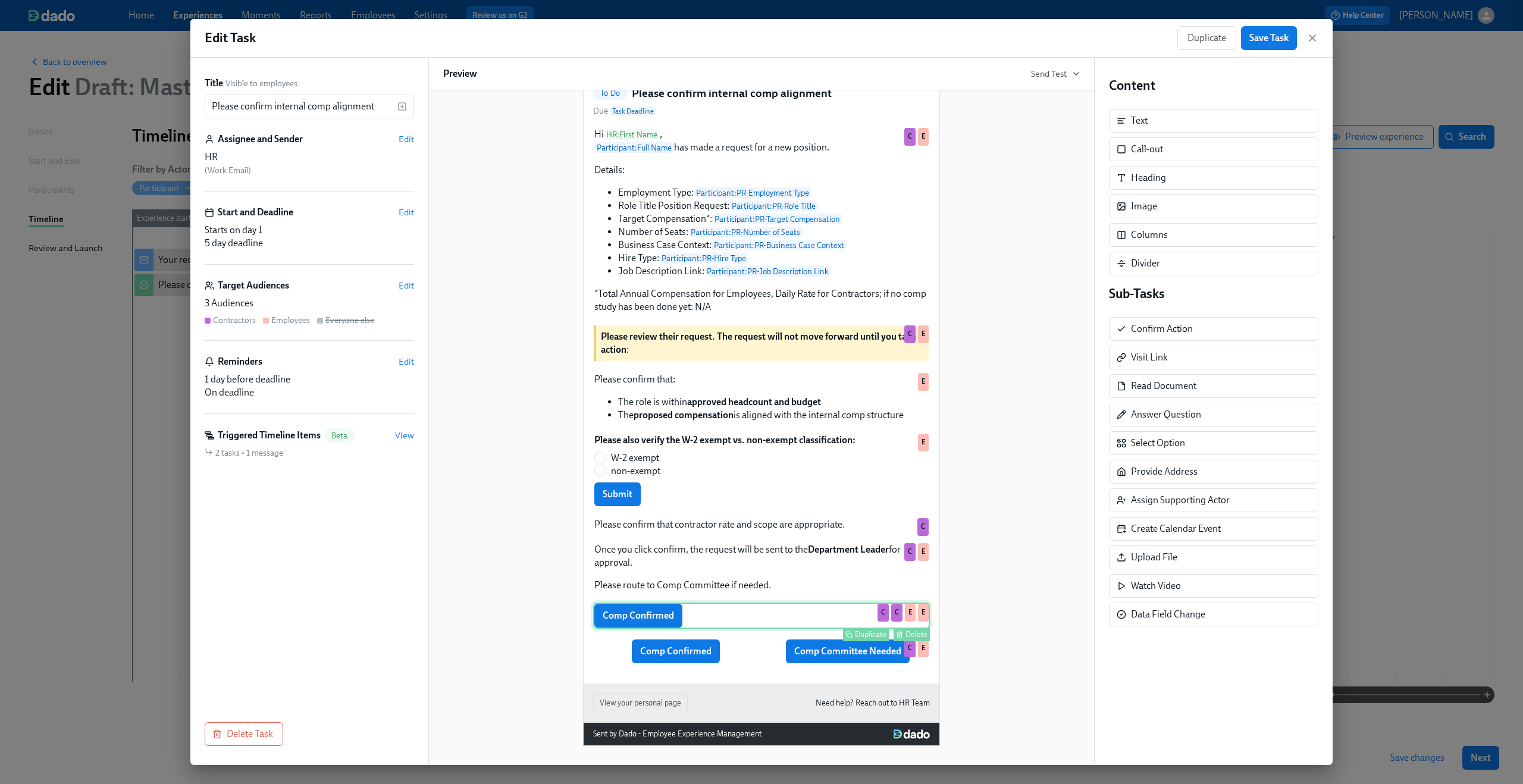
click at [908, 633] on div "Delete" at bounding box center [916, 634] width 22 height 9
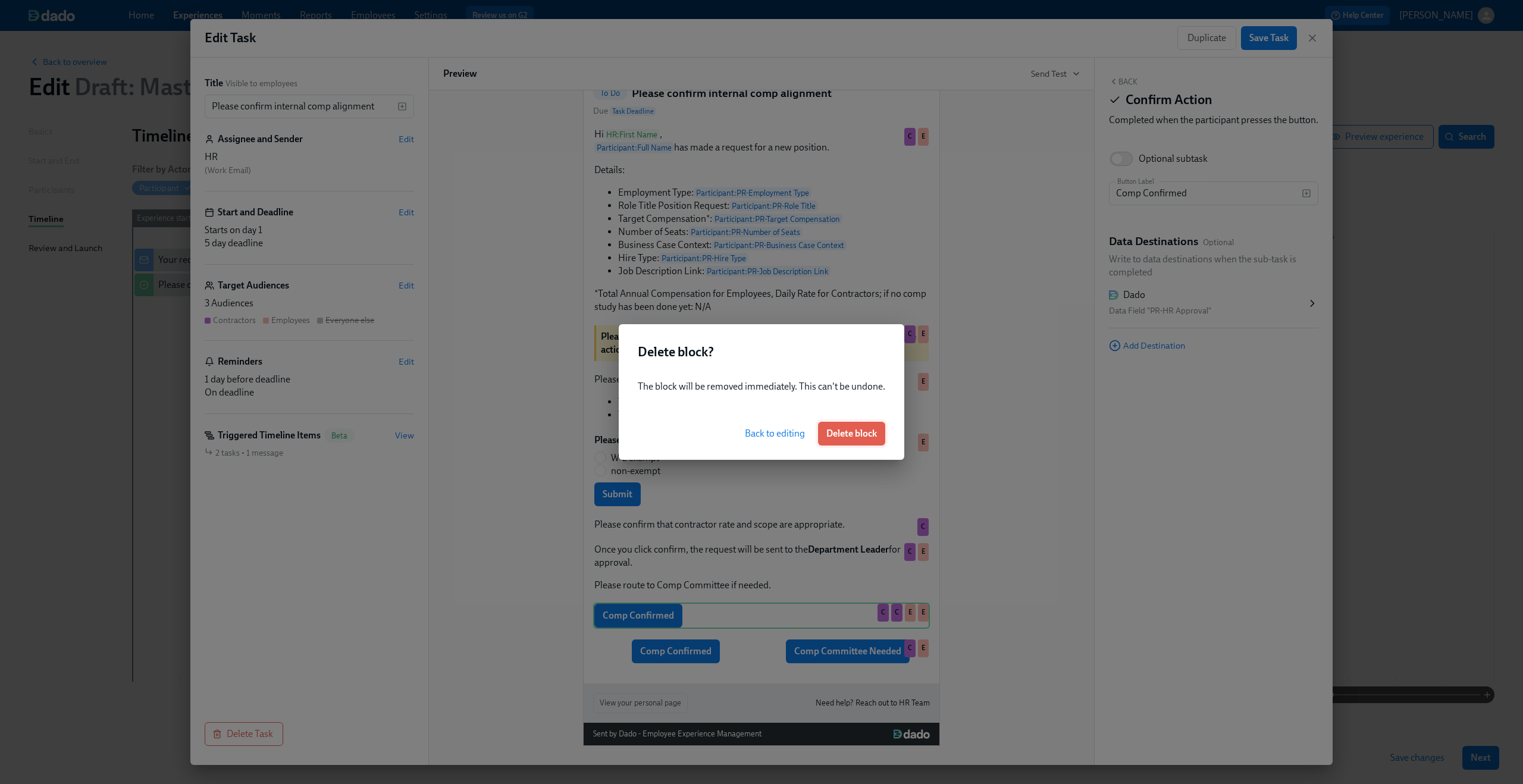
click at [862, 432] on span "Delete block" at bounding box center [852, 433] width 51 height 12
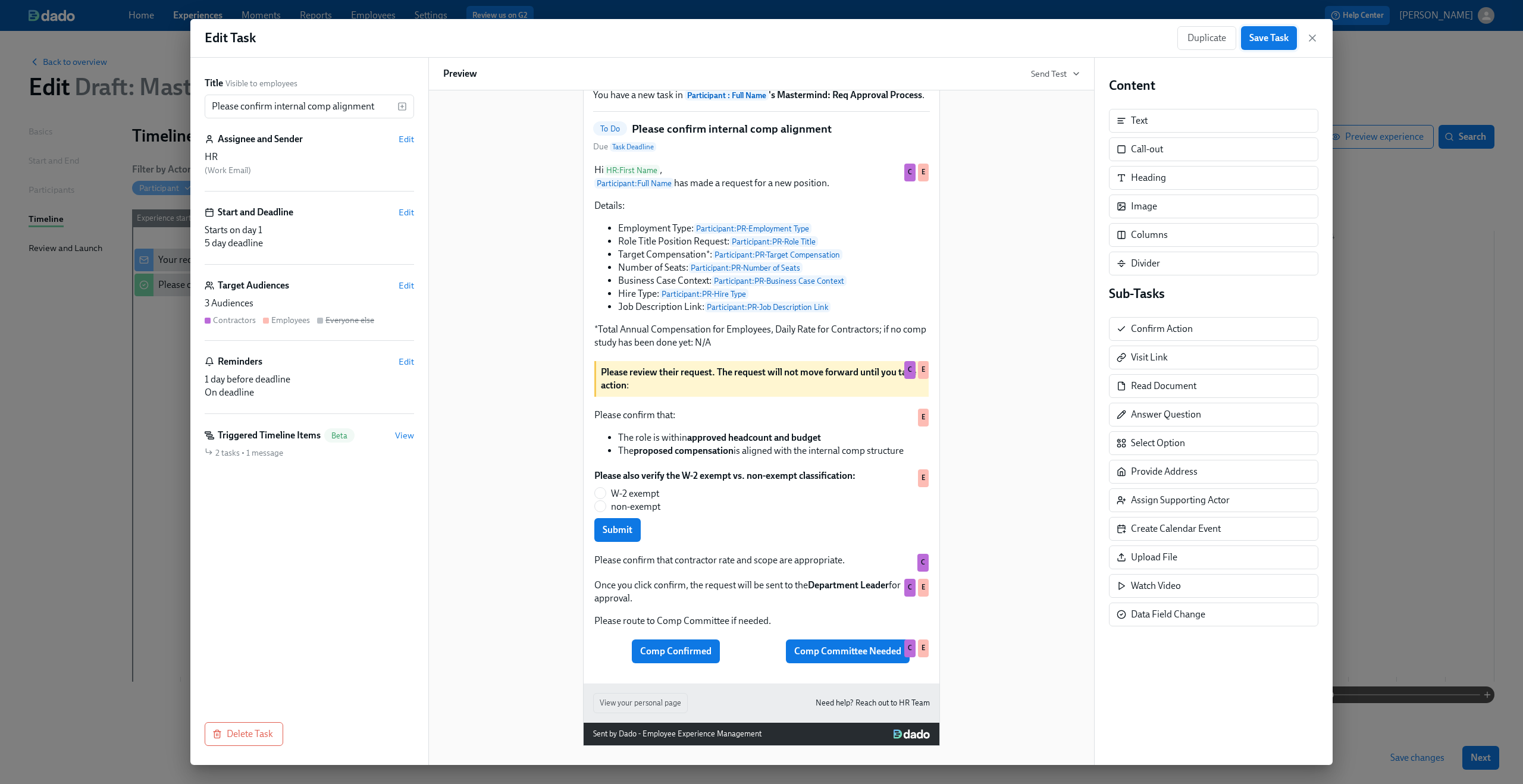
click at [1258, 43] on span "Save Task" at bounding box center [1269, 38] width 39 height 12
click at [1280, 36] on span "Save Task" at bounding box center [1269, 38] width 39 height 12
click at [1309, 36] on icon "button" at bounding box center [1312, 38] width 12 height 12
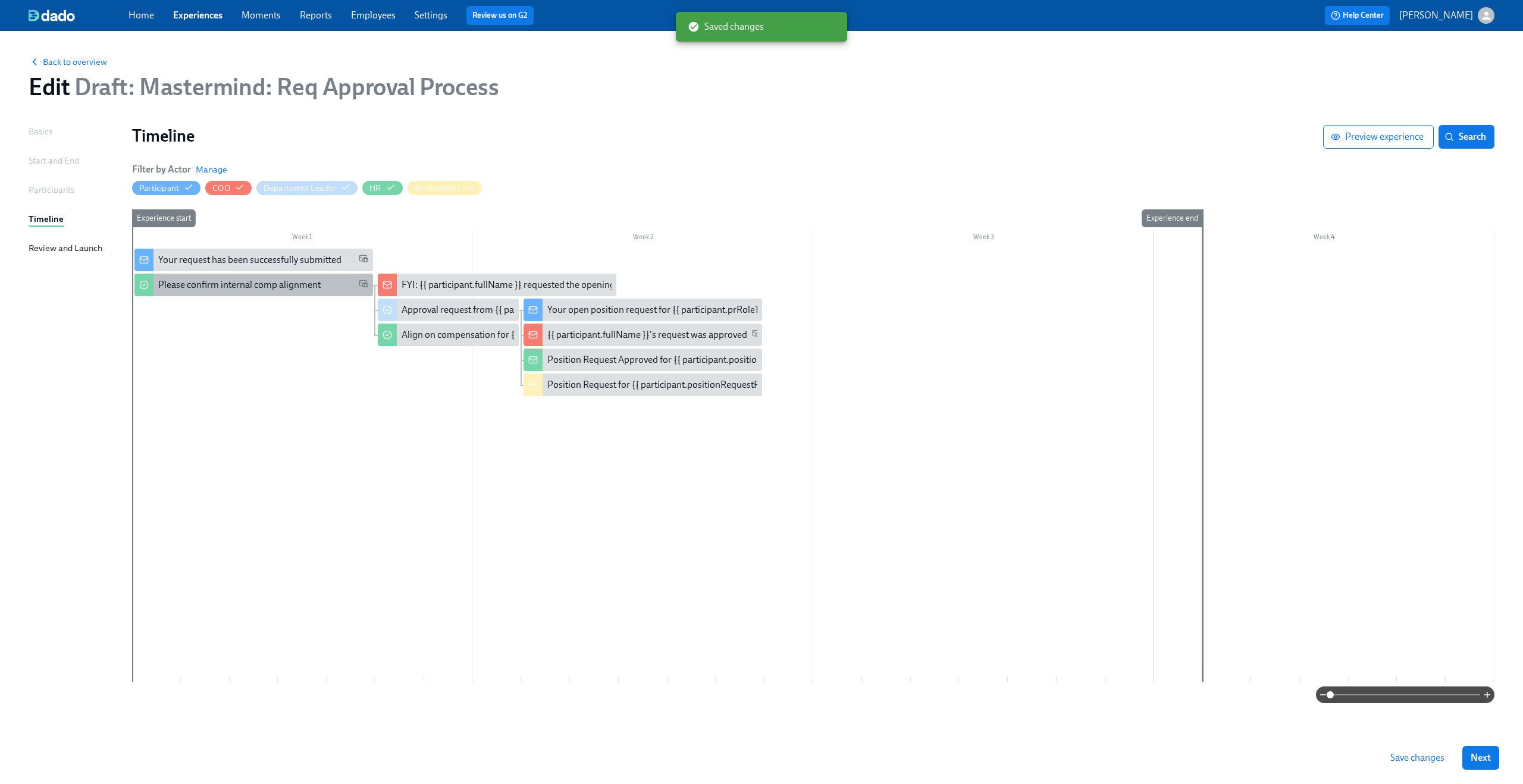
click at [274, 275] on div "Please confirm internal comp alignment" at bounding box center [254, 285] width 239 height 23
click at [1384, 754] on button "Save changes" at bounding box center [1417, 757] width 70 height 23
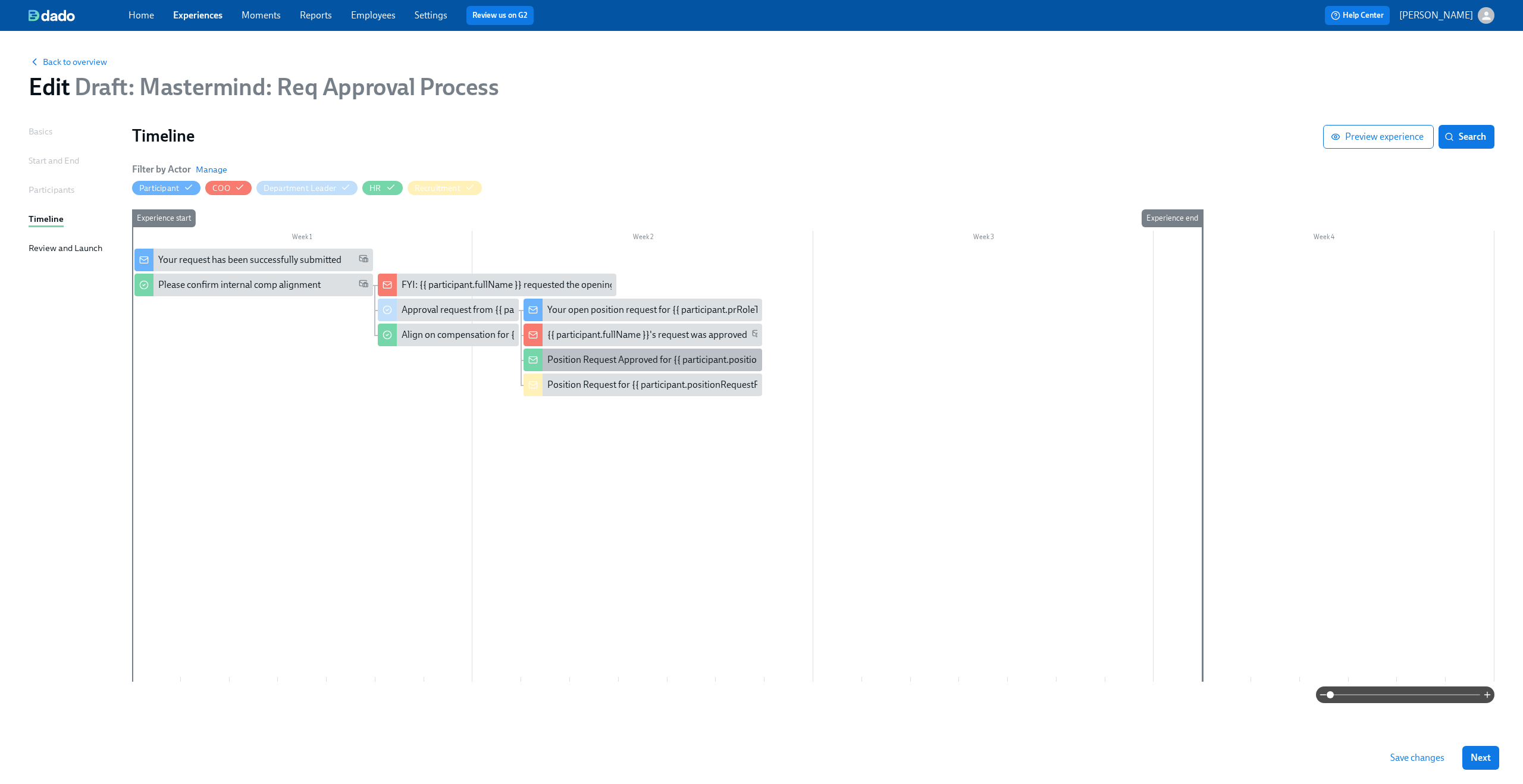
click at [579, 356] on div "Position Request Approved for {{ participant.positionRequestRoleTitle }}" at bounding box center [693, 359] width 293 height 13
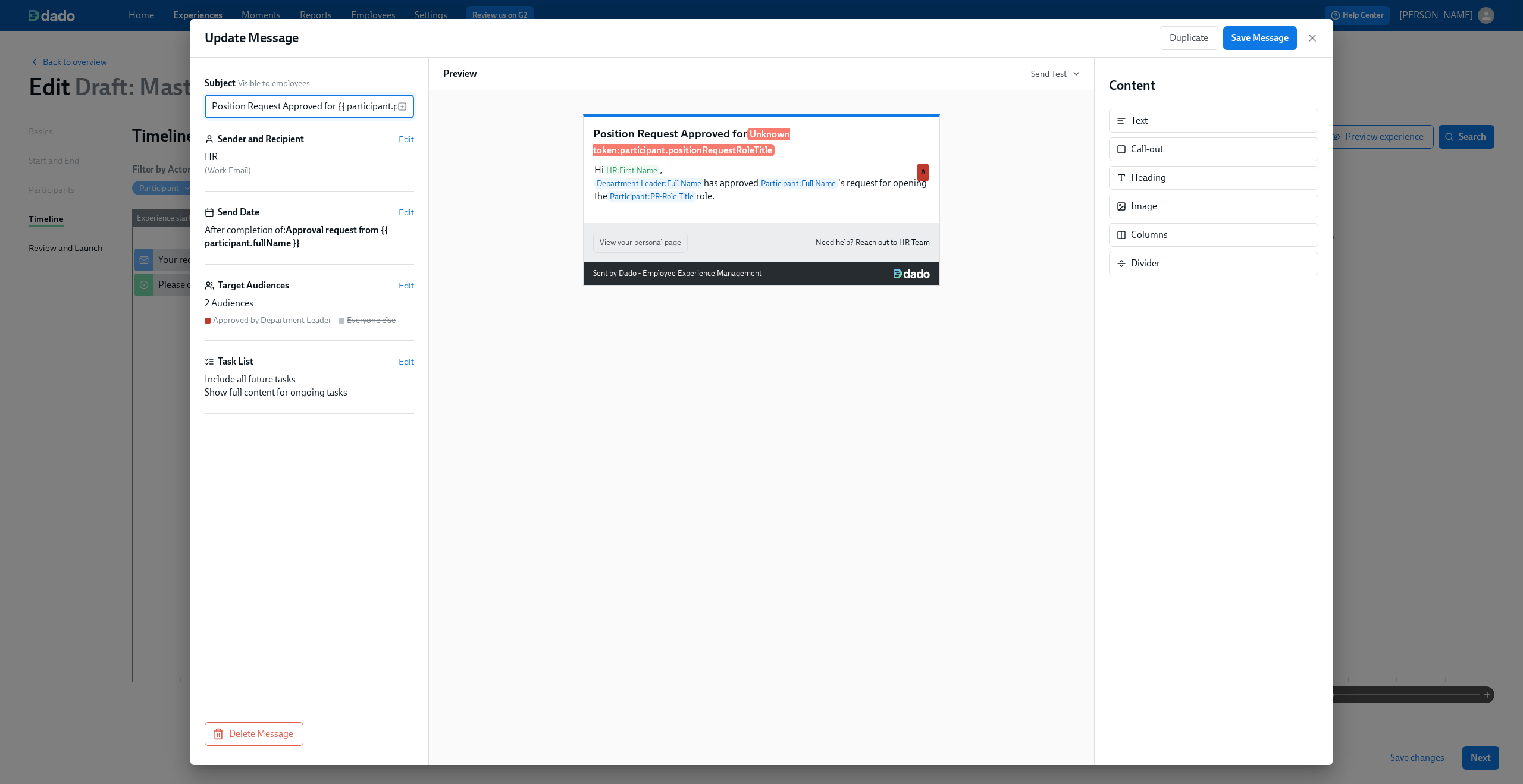
scroll to position [0, 106]
click at [283, 100] on input "Position Request Approved for {{ participant.positionRequestRoleTitle }}" at bounding box center [301, 106] width 193 height 23
drag, startPoint x: 232, startPoint y: 109, endPoint x: 495, endPoint y: 117, distance: 263.1
click at [495, 117] on div "Subject Visible to employees Position Request Approved for {{ participant.posit…" at bounding box center [761, 412] width 1142 height 707
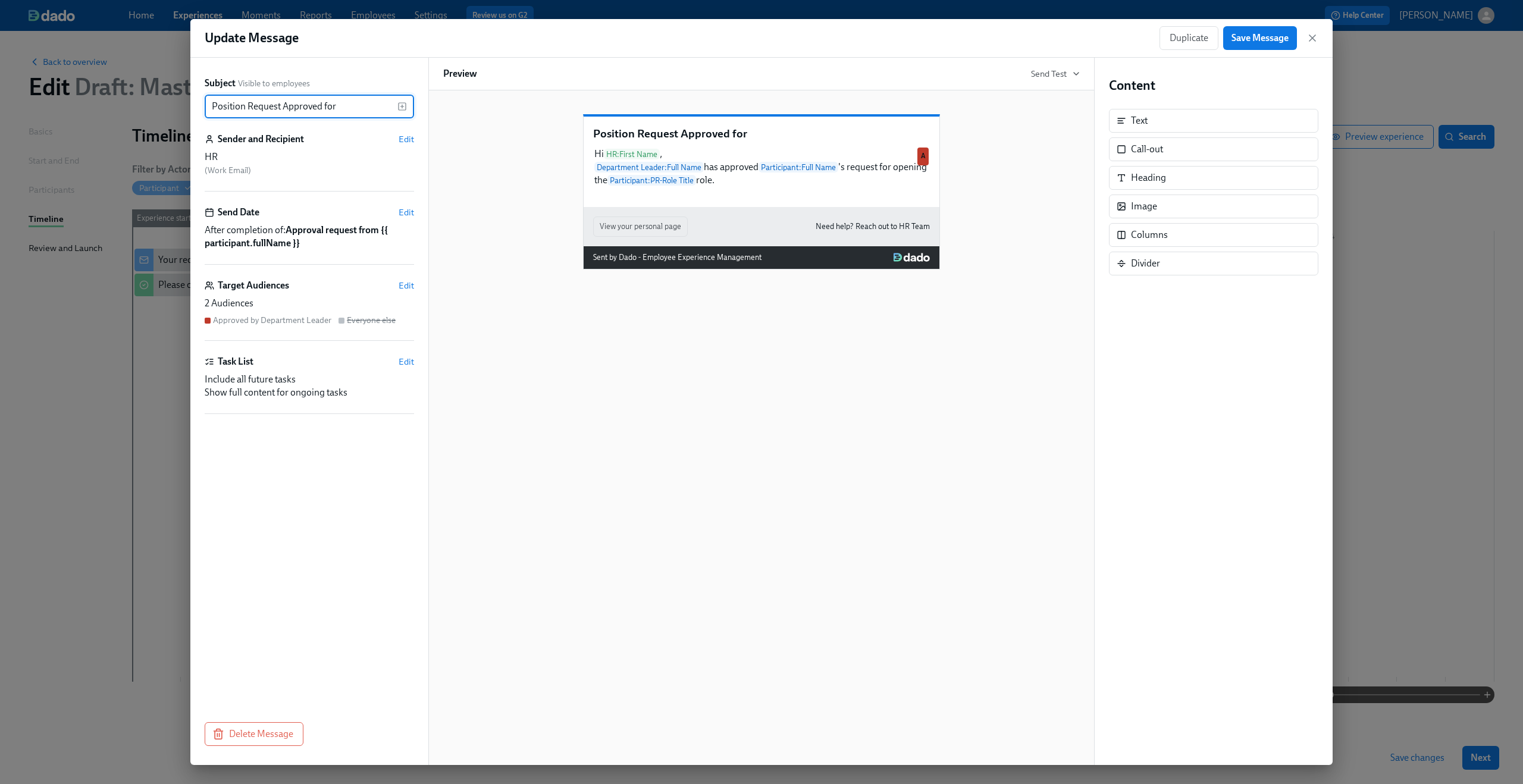
type input "Position Request Approved for"
click at [405, 110] on rect "button" at bounding box center [401, 106] width 7 height 7
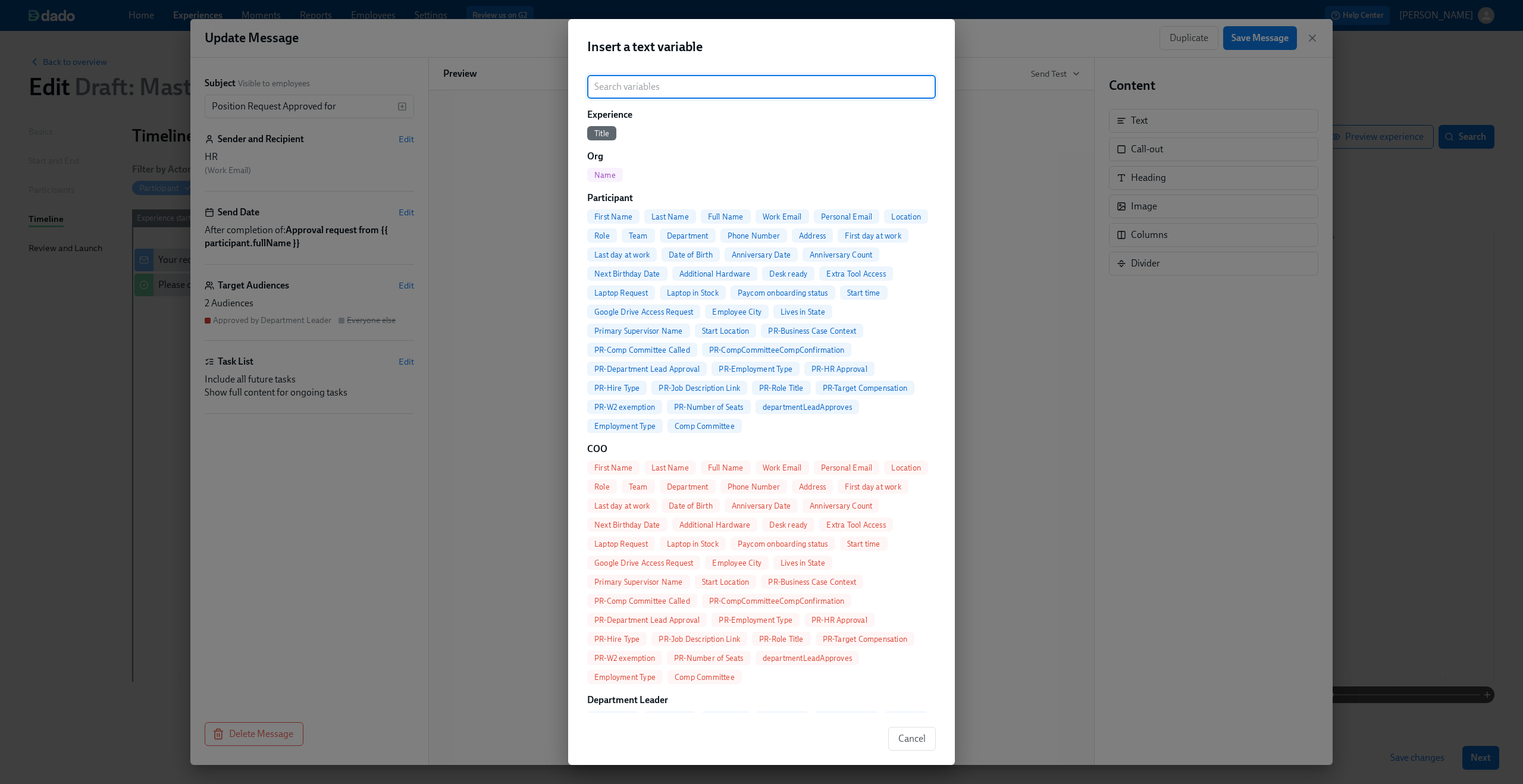
click at [744, 88] on input "search" at bounding box center [761, 87] width 348 height 23
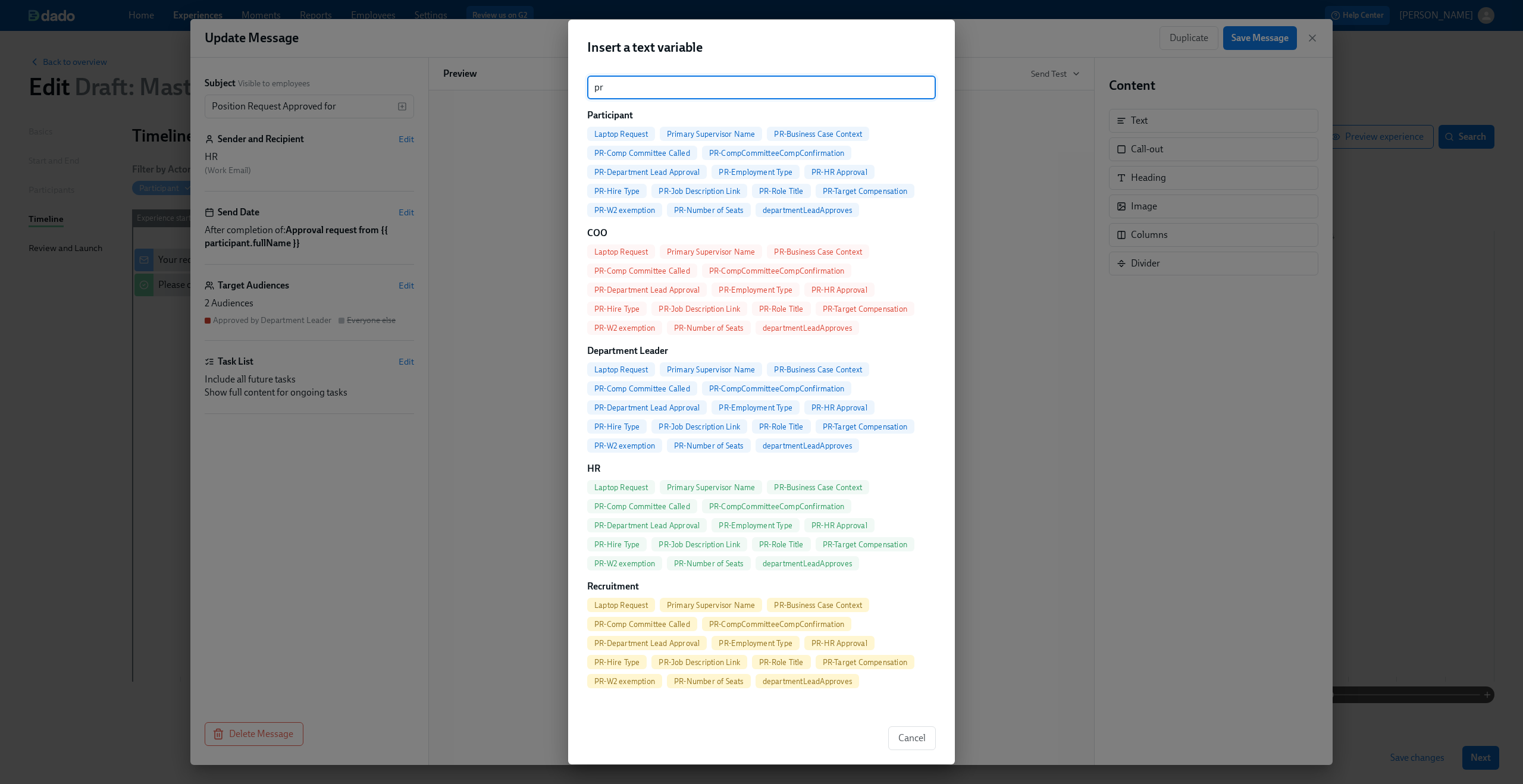
type input "pr"
click at [795, 191] on span "PR-Role Title" at bounding box center [781, 191] width 59 height 9
type input "Position Request Approved for {{ participant.prRoleTitle }}"
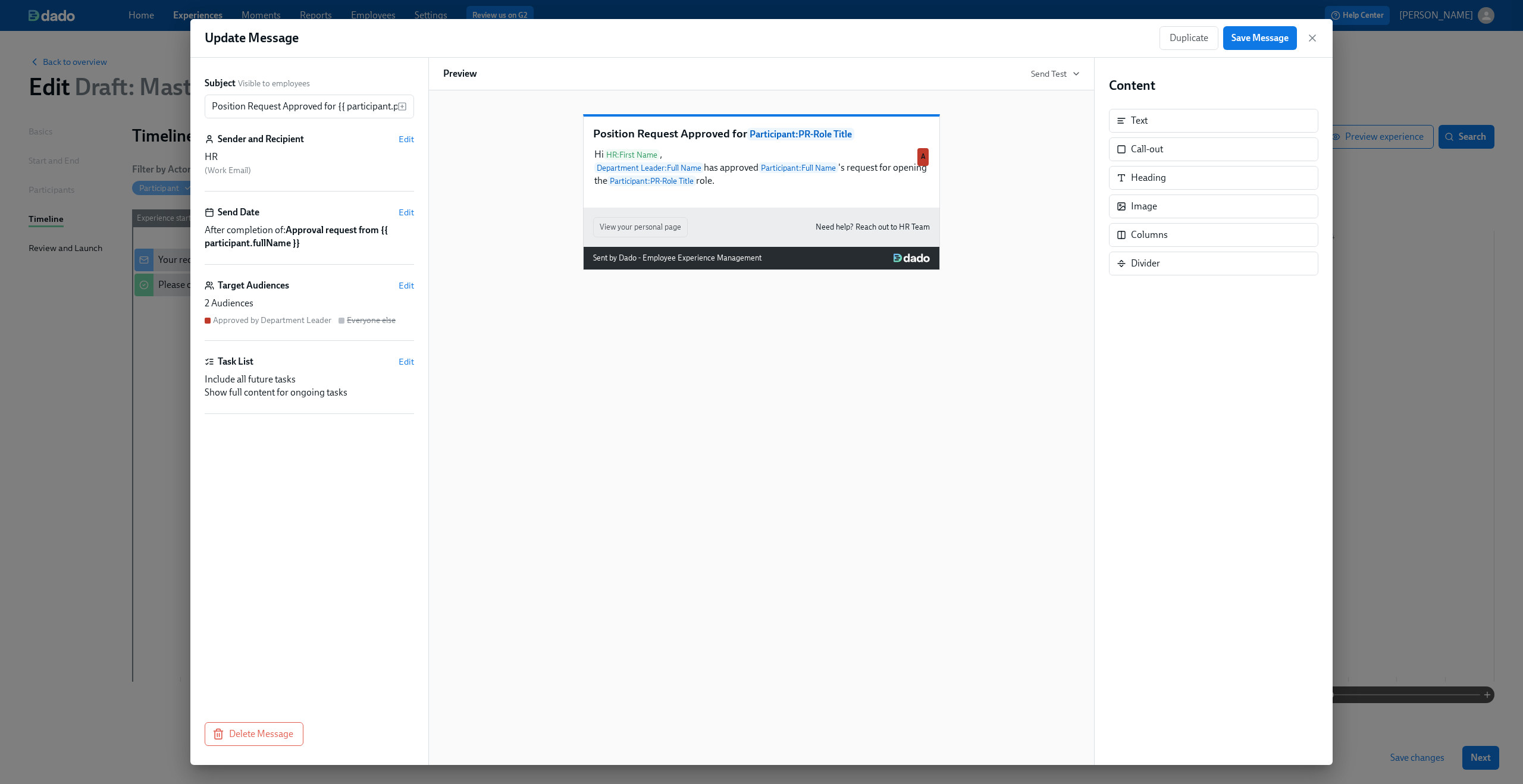
click at [752, 397] on div "Position Request Approved for Participant : PR-Role Title Hi HR : First Name , …" at bounding box center [761, 428] width 666 height 674
click at [1260, 38] on span "Save Message" at bounding box center [1259, 38] width 57 height 12
click at [1307, 34] on icon "button" at bounding box center [1312, 38] width 12 height 12
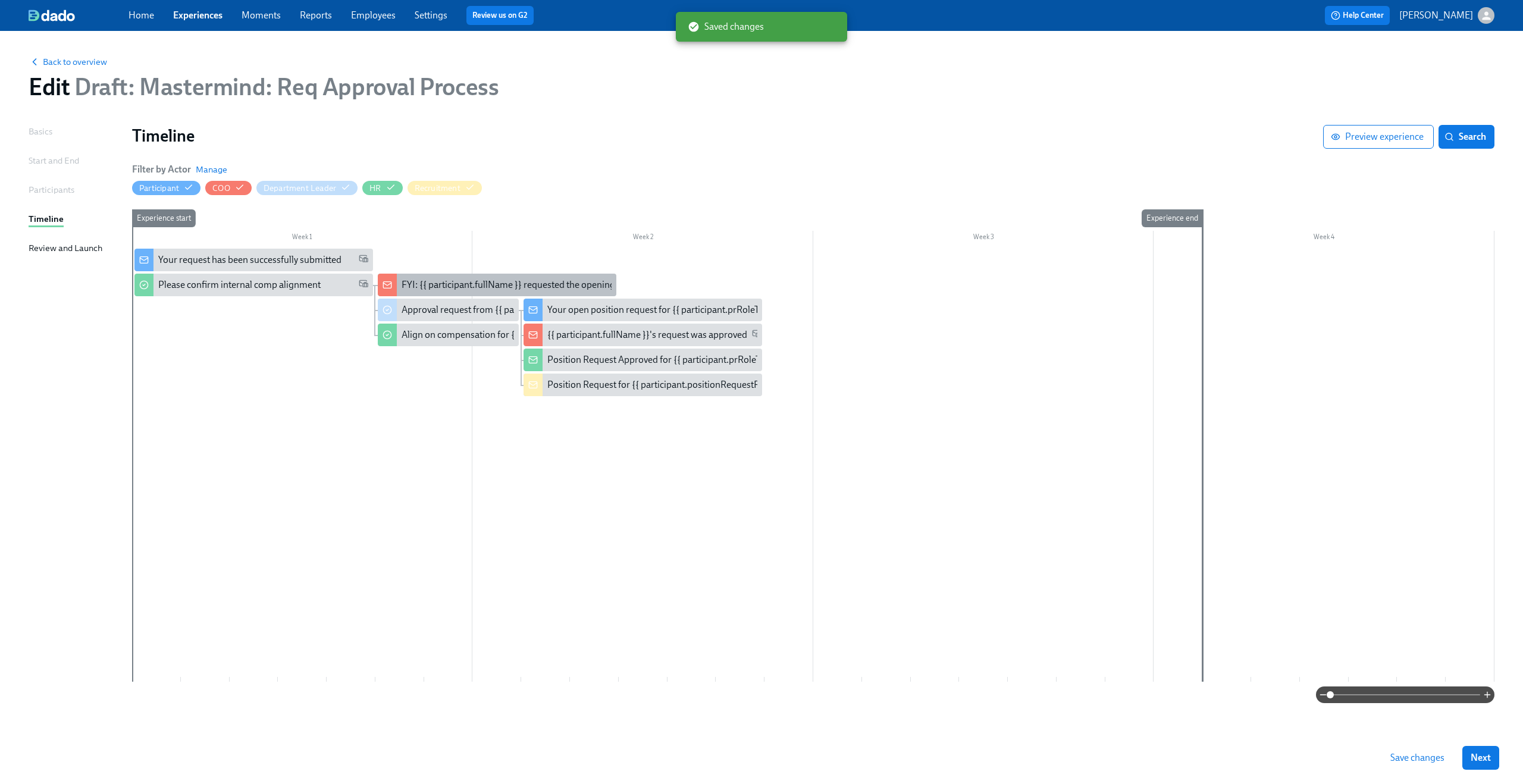
click at [473, 286] on div "FYI: {{ participant.fullName }} requested the opening of position {{ participan…" at bounding box center [586, 285] width 369 height 13
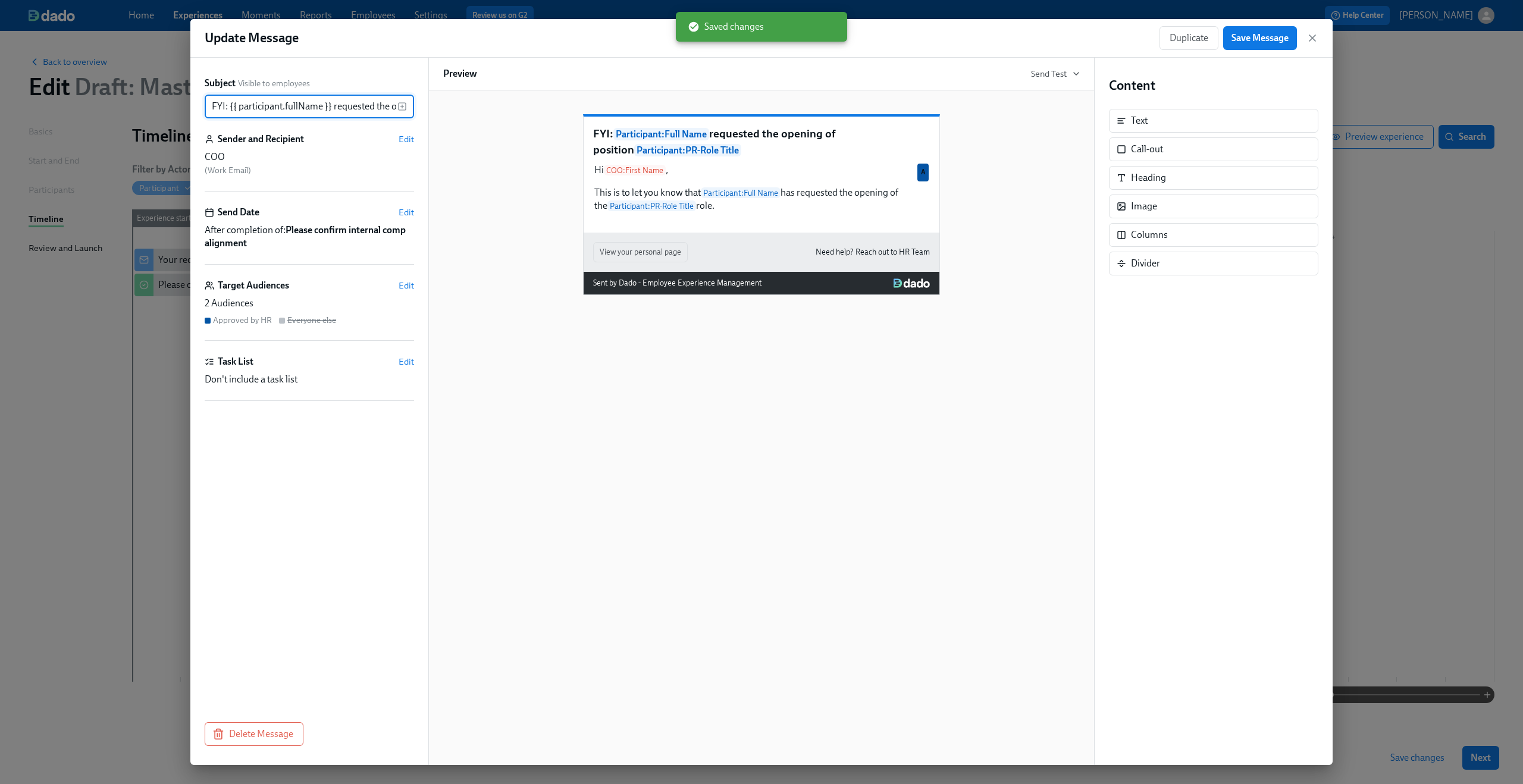
scroll to position [0, 183]
click at [409, 286] on span "Edit" at bounding box center [406, 285] width 16 height 12
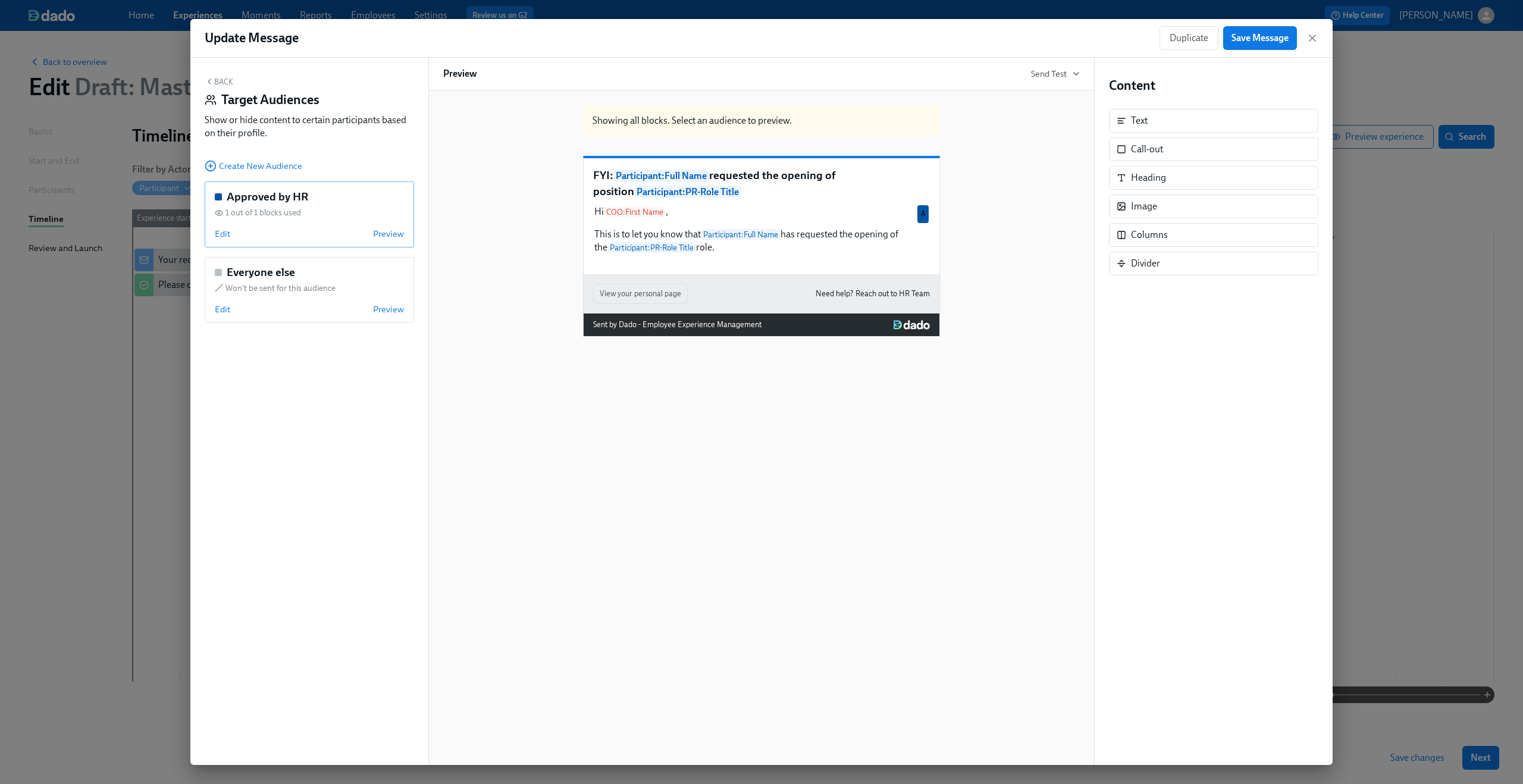
click at [232, 233] on div "Edit Preview" at bounding box center [309, 233] width 189 height 12
click at [344, 233] on span "Stop previewing" at bounding box center [374, 233] width 61 height 12
click at [220, 233] on span "Edit" at bounding box center [222, 233] width 16 height 12
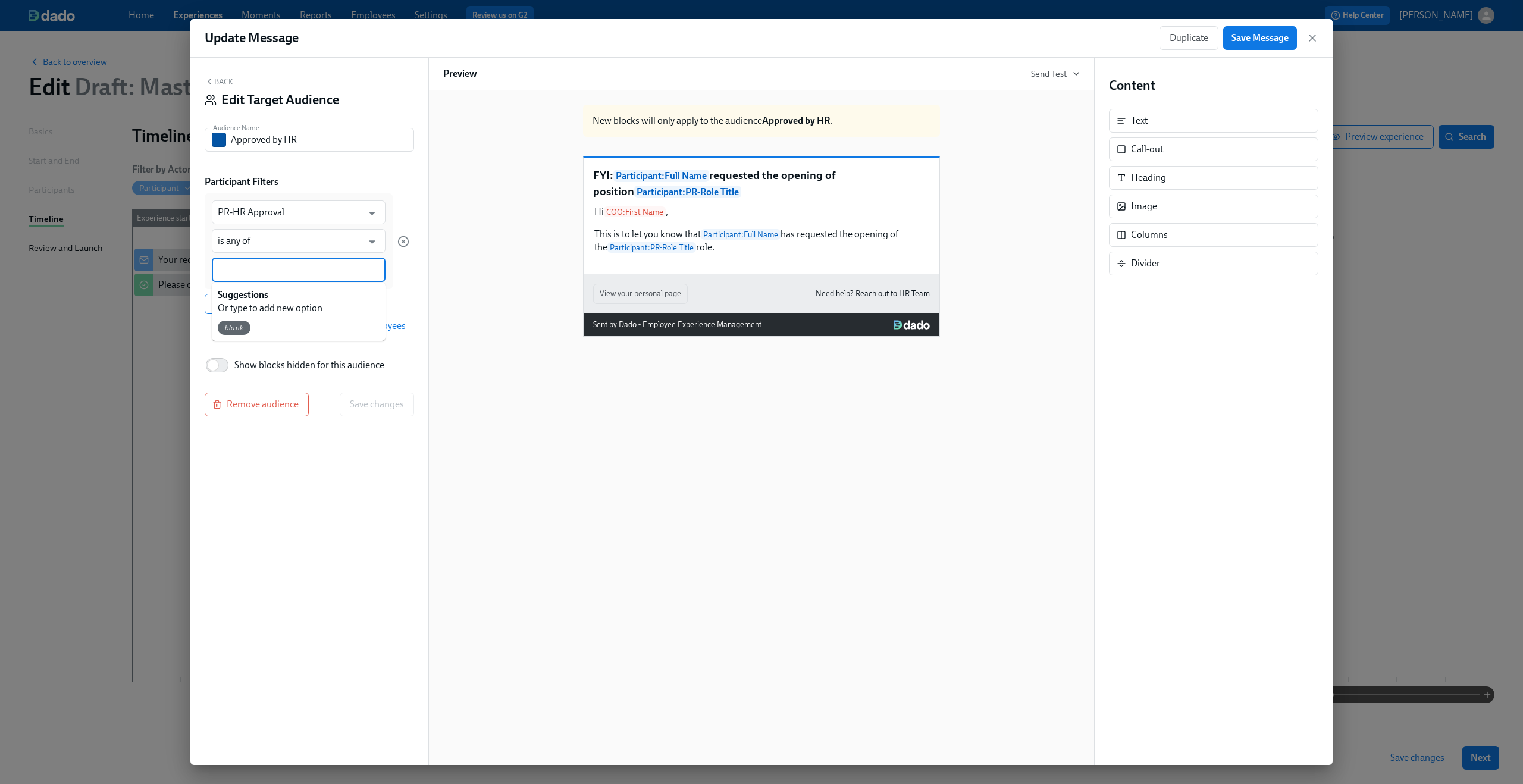
click at [290, 268] on input at bounding box center [298, 270] width 162 height 13
type input "Approved"
click at [399, 301] on div "Add filter Add filter group" at bounding box center [306, 304] width 204 height 20
click at [378, 404] on span "Save changes" at bounding box center [376, 405] width 54 height 12
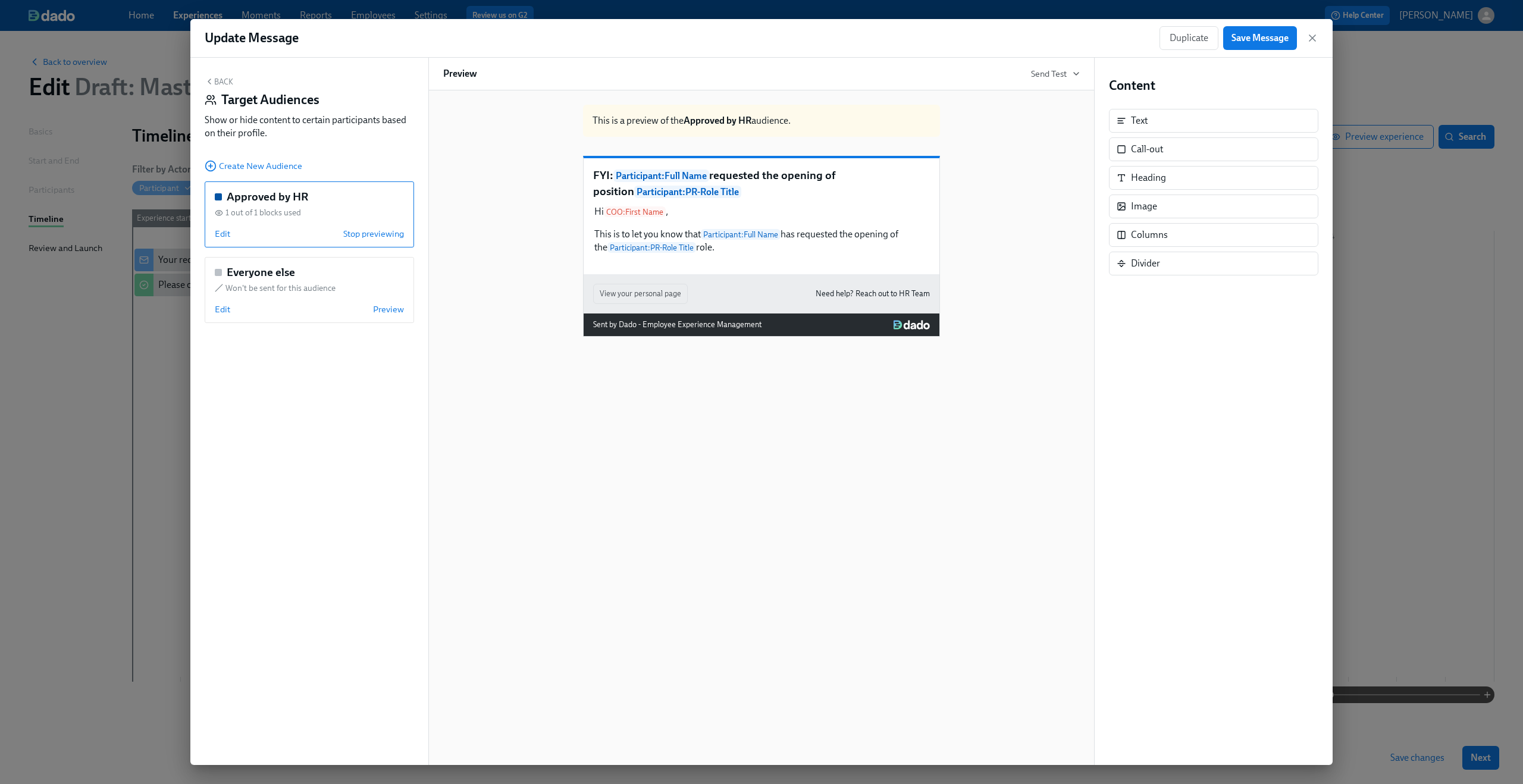
click at [218, 77] on button "Back" at bounding box center [218, 81] width 28 height 9
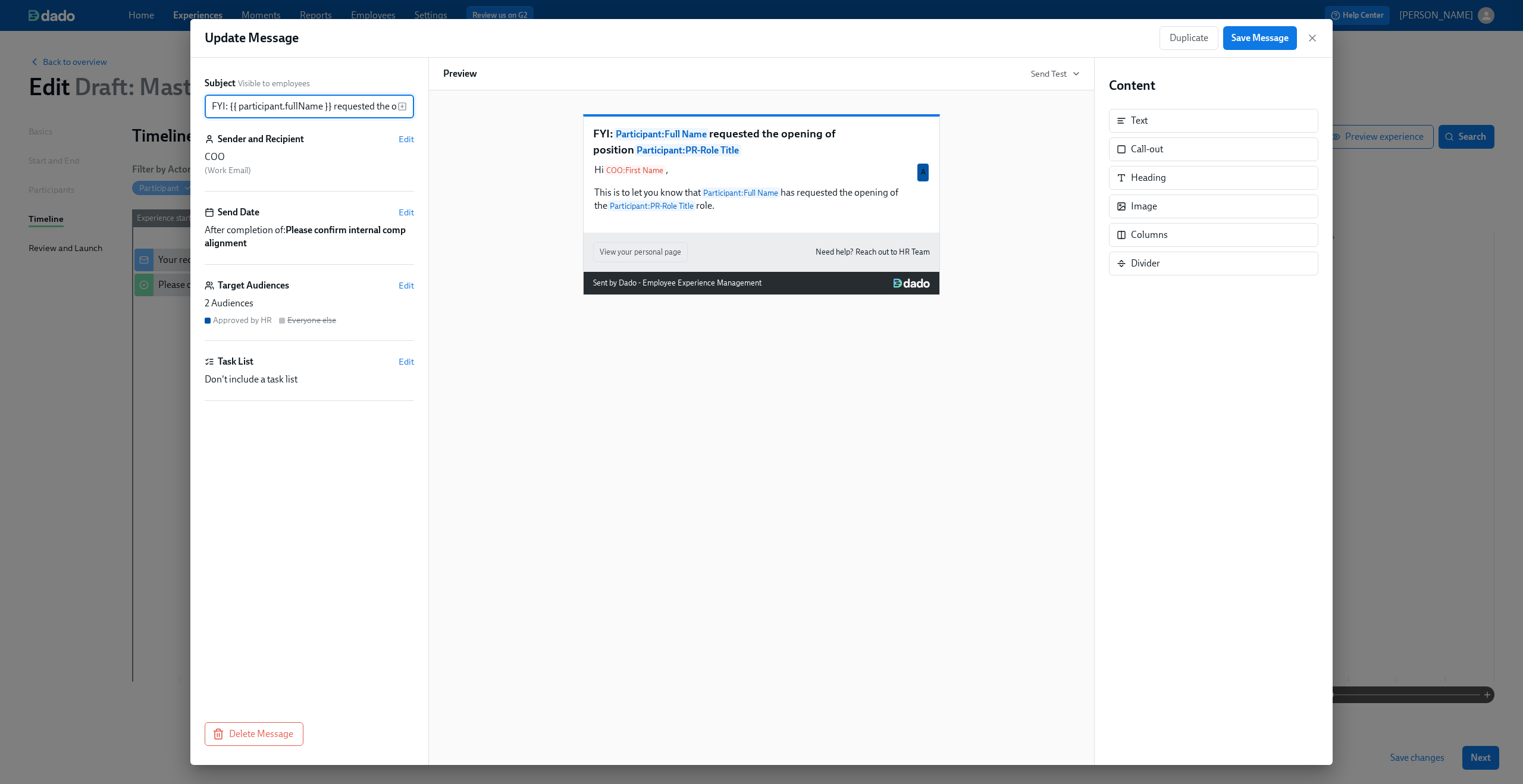
scroll to position [0, 183]
click at [1251, 41] on span "Save Message" at bounding box center [1259, 38] width 57 height 12
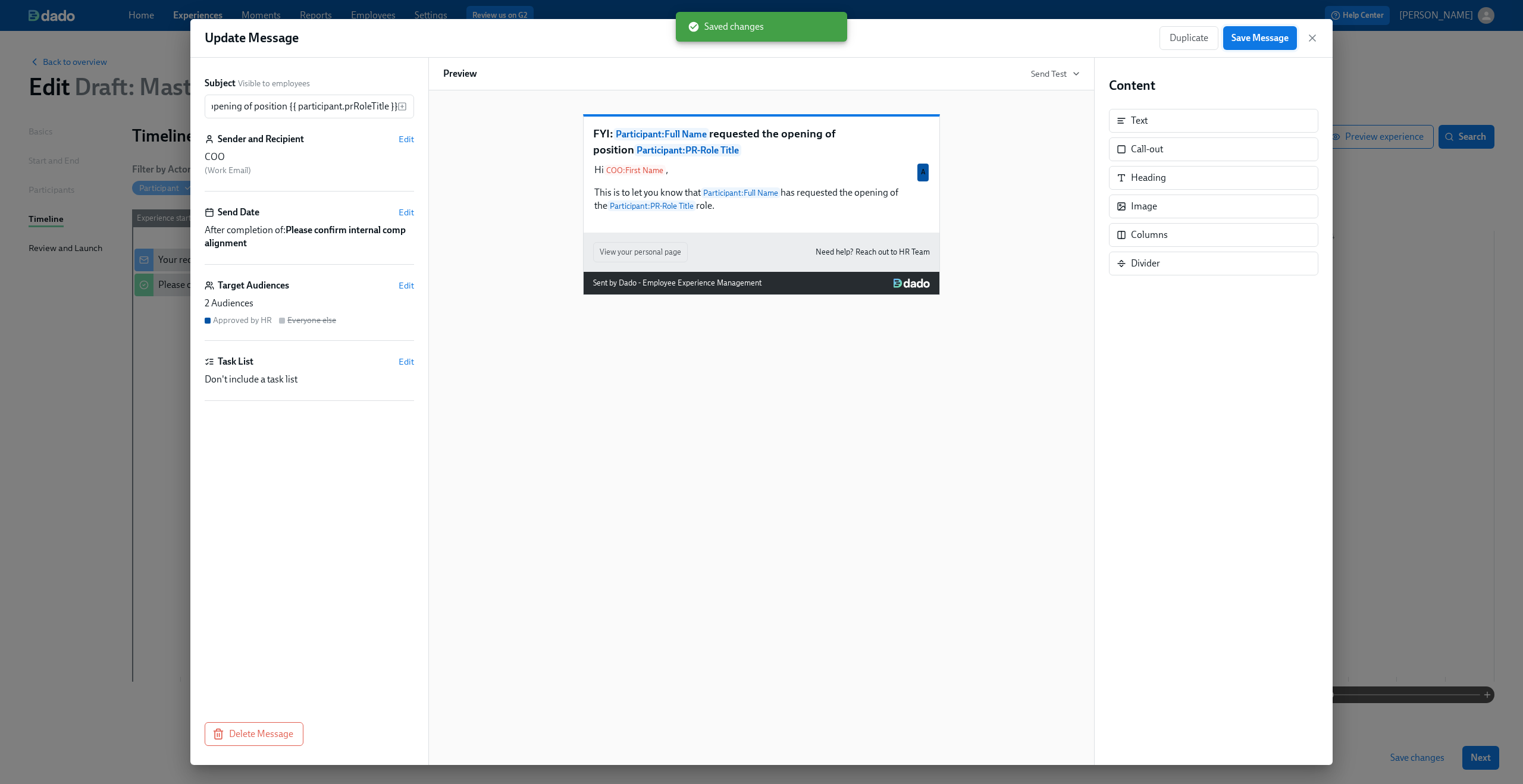
scroll to position [0, 0]
click at [1315, 41] on icon "button" at bounding box center [1312, 38] width 6 height 6
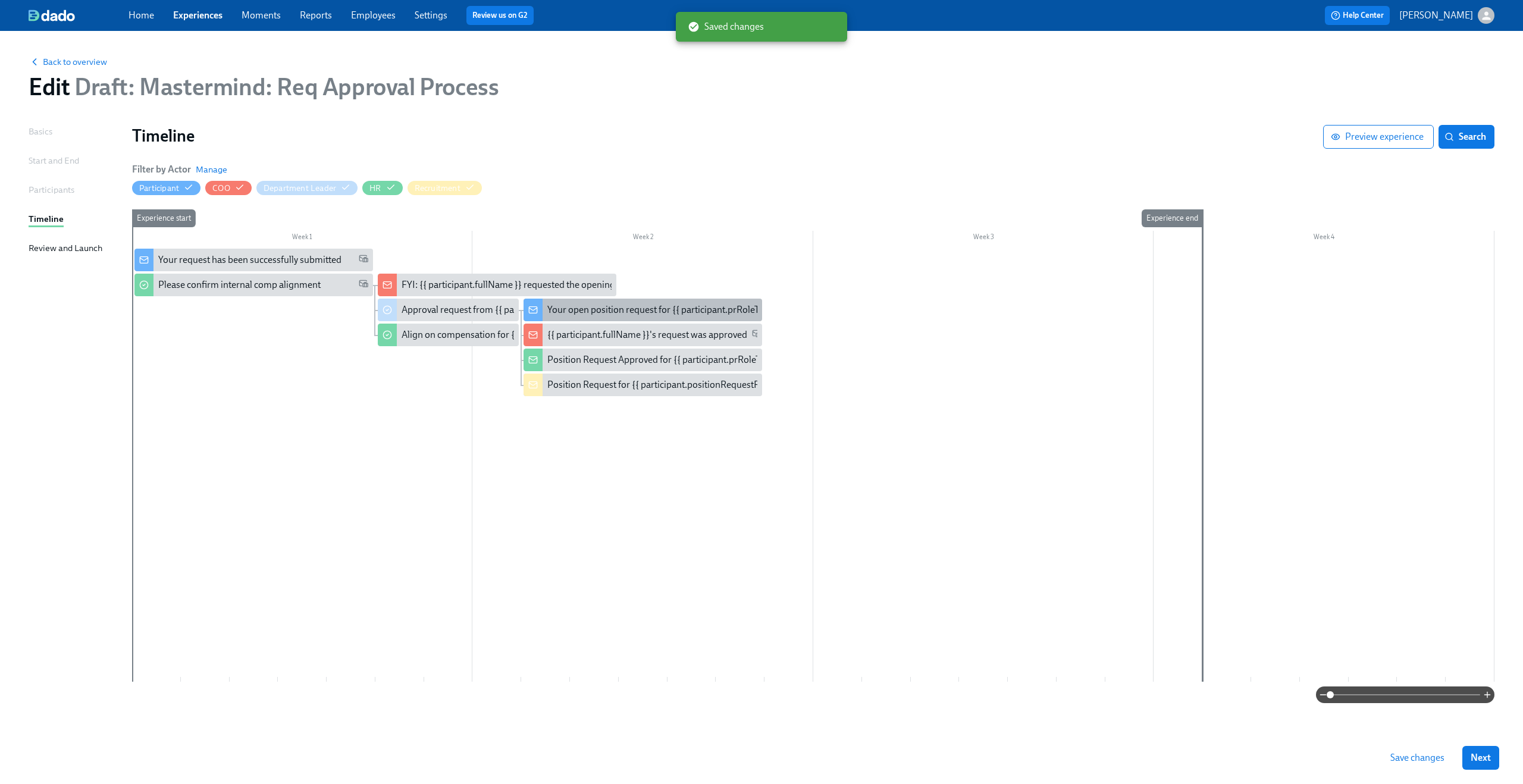
click at [561, 312] on div "Your open position request for {{ participant.prRoleTitle }}" at bounding box center [664, 310] width 234 height 13
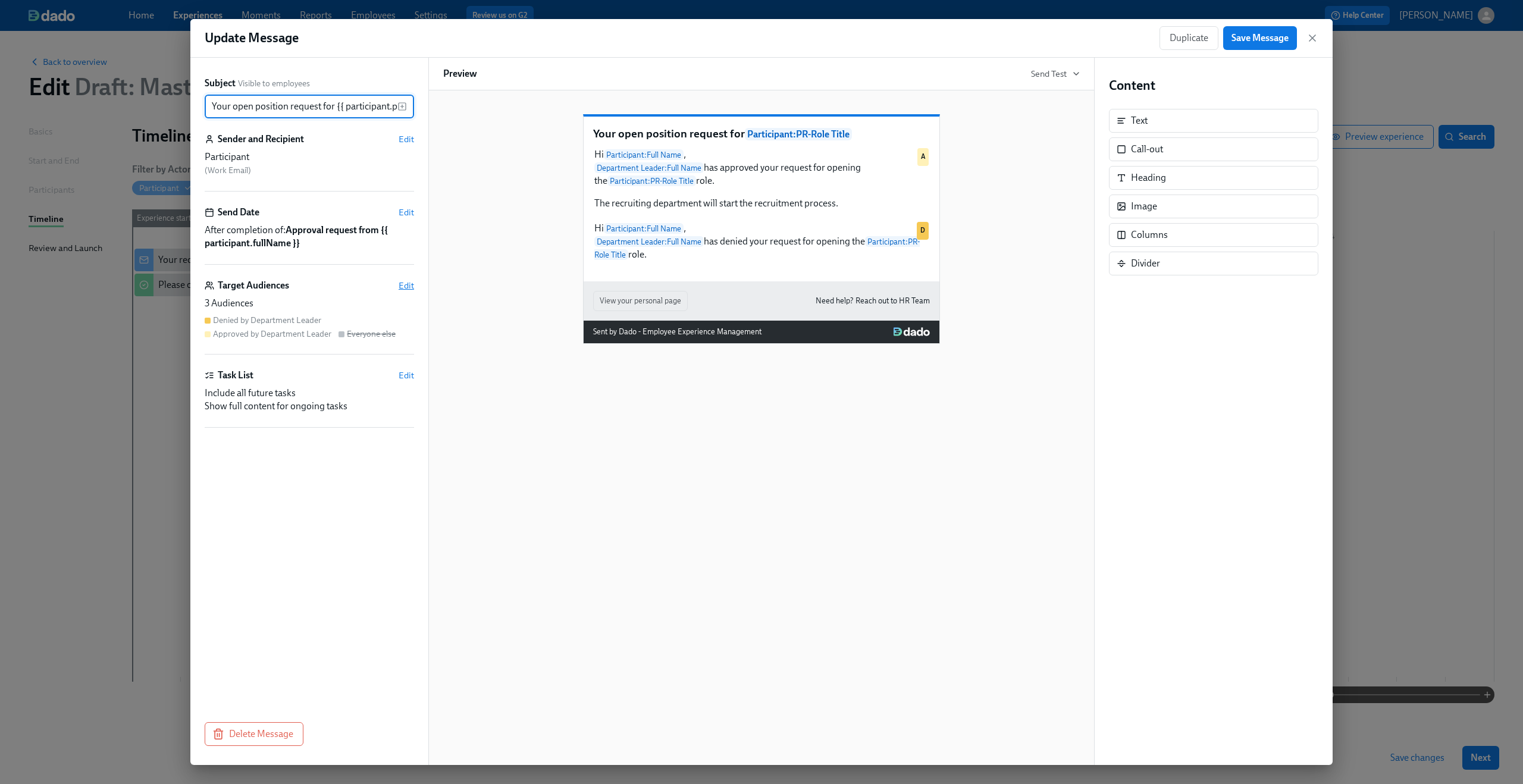
click at [408, 289] on span "Edit" at bounding box center [406, 285] width 16 height 12
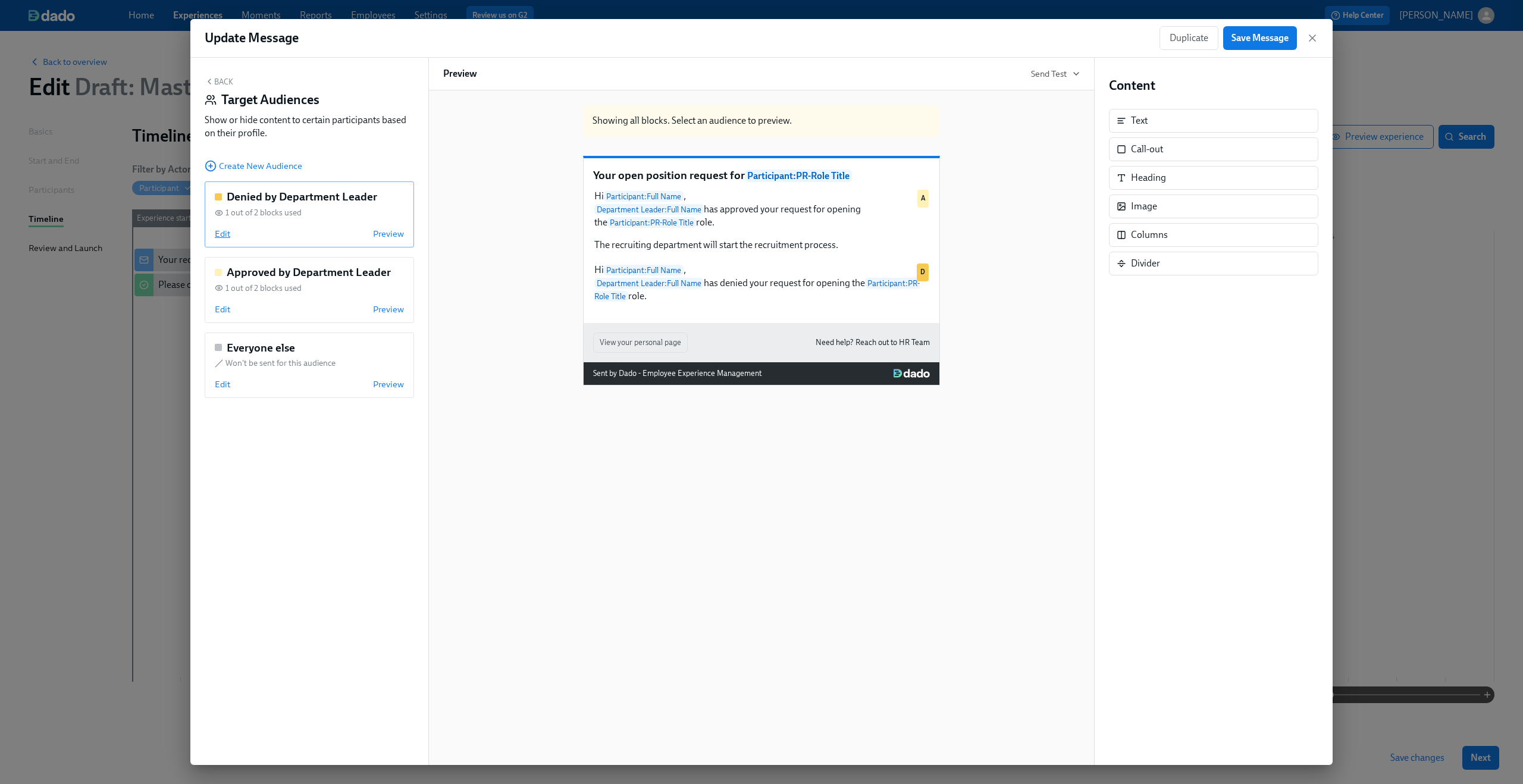
click at [218, 234] on span "Edit" at bounding box center [222, 233] width 16 height 12
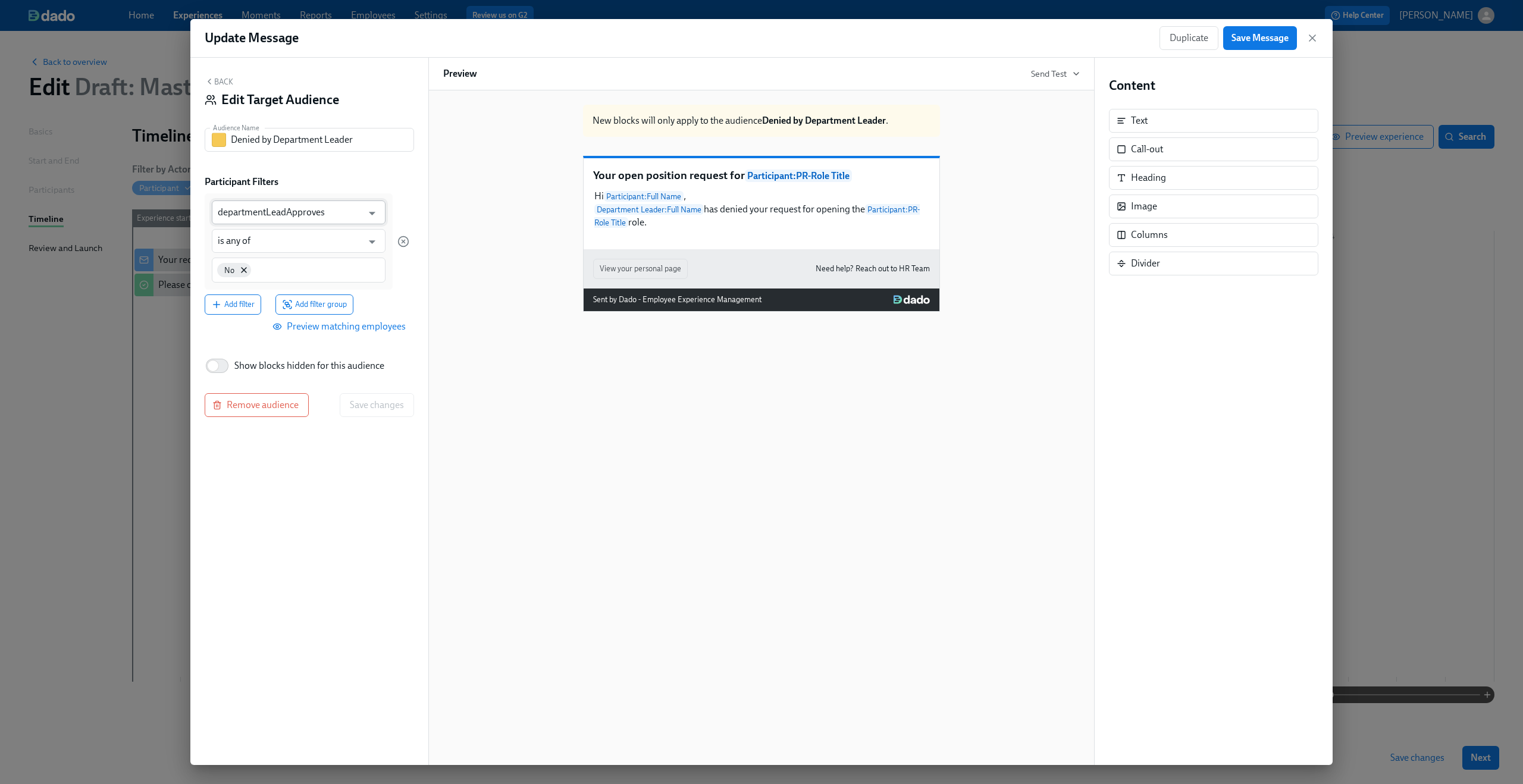
click at [259, 210] on input "departmentLeadApproves" at bounding box center [290, 212] width 145 height 23
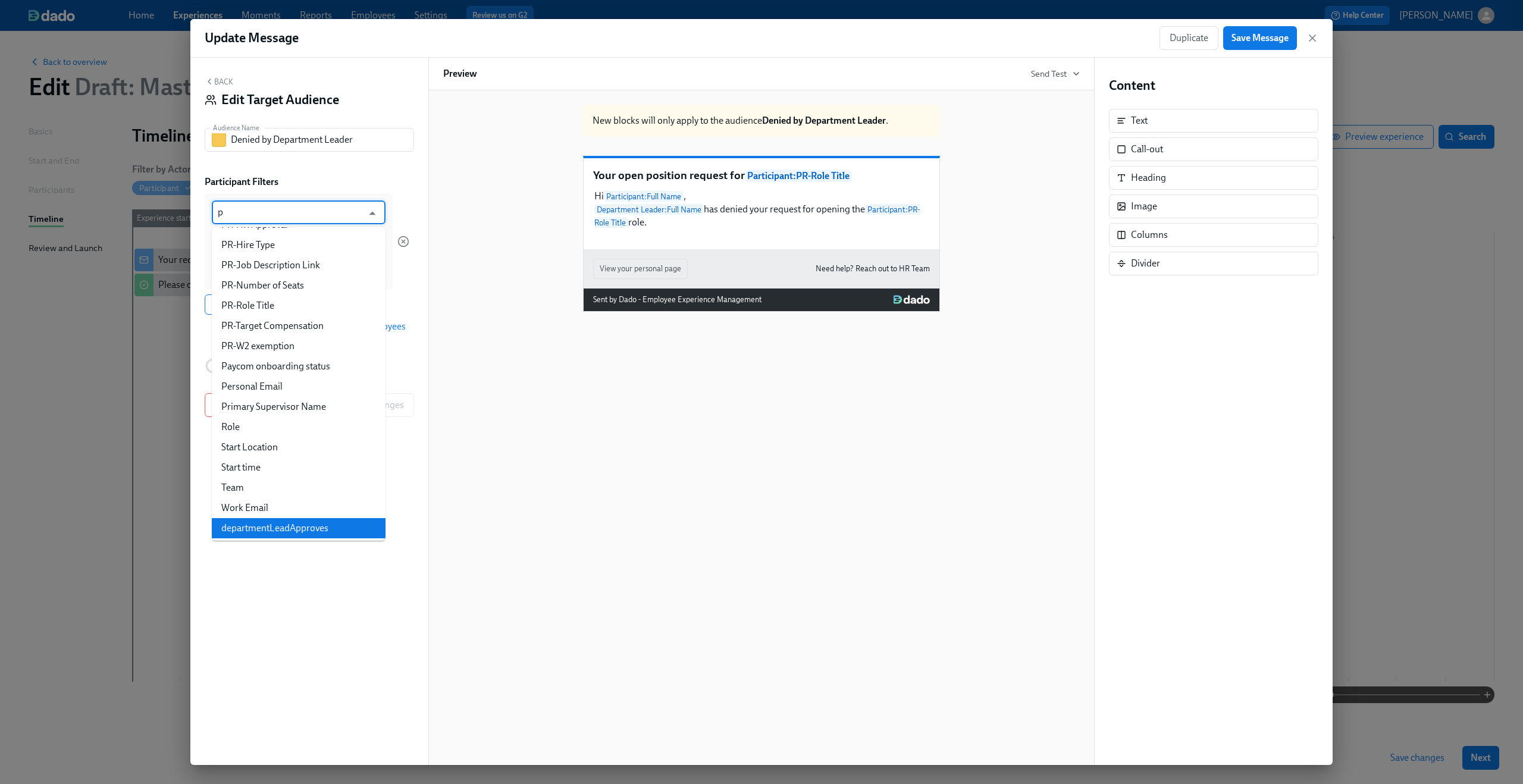
scroll to position [154, 0]
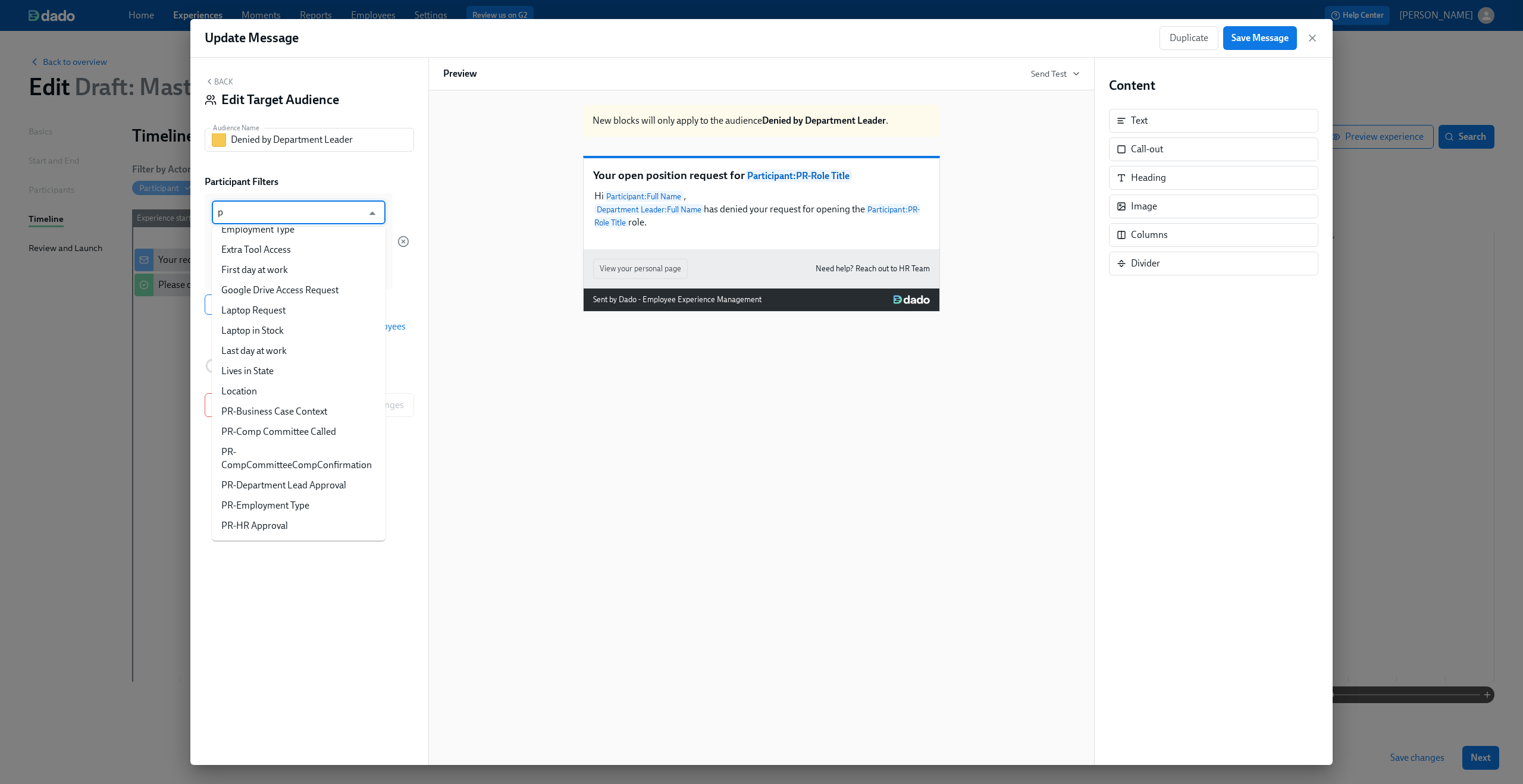
type input "pr"
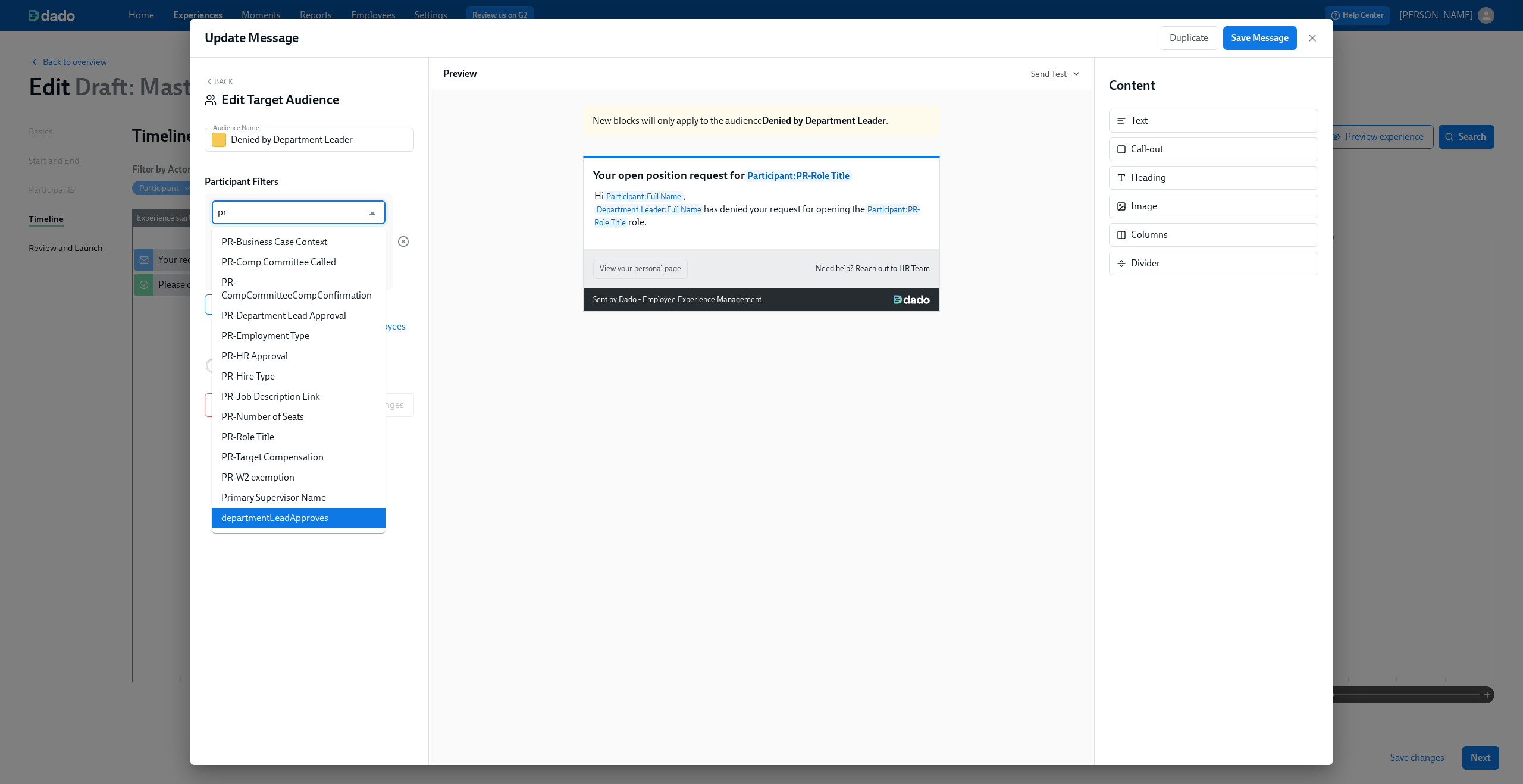
scroll to position [0, 0]
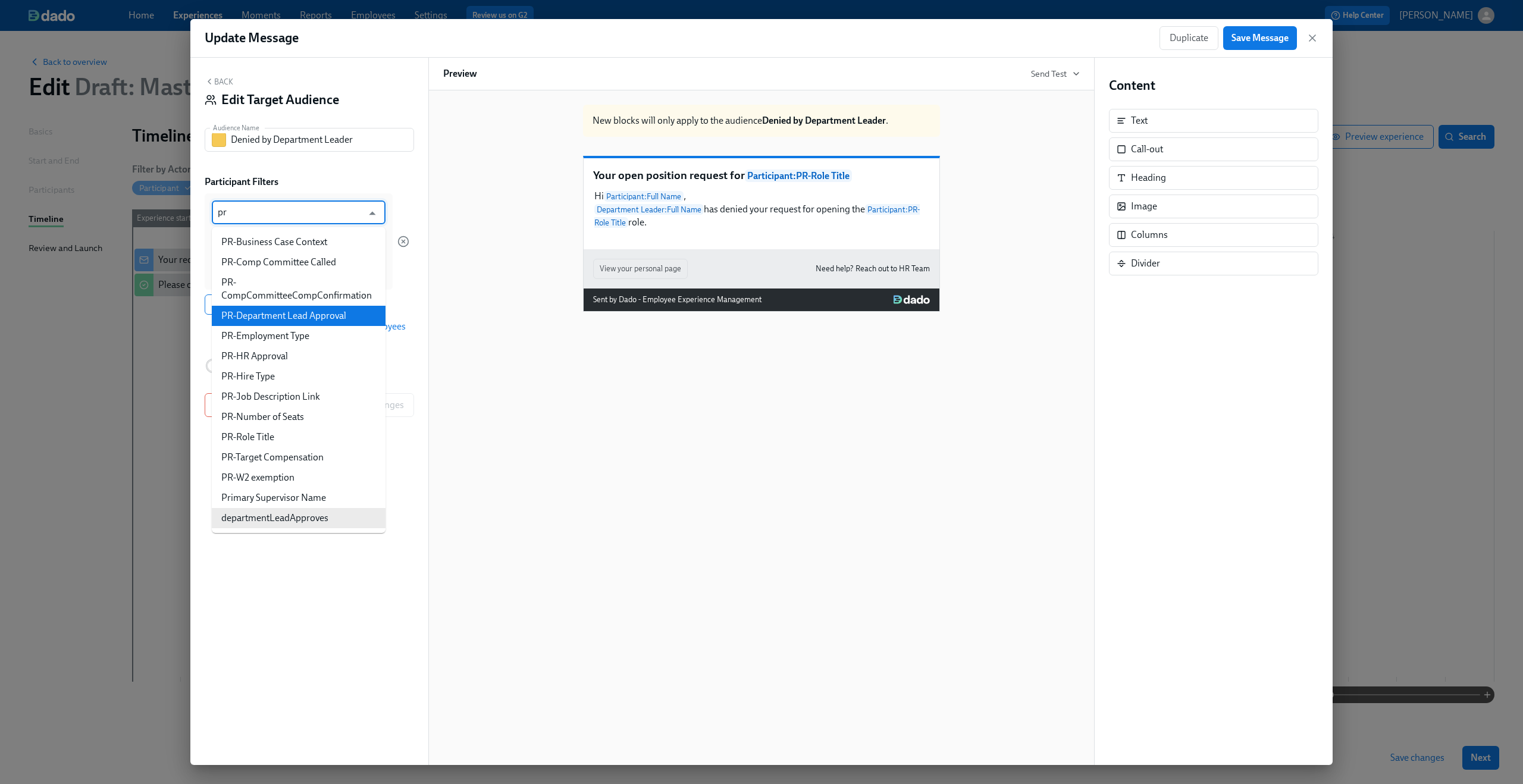
click at [279, 311] on li "PR-Department Lead Approval" at bounding box center [299, 316] width 174 height 20
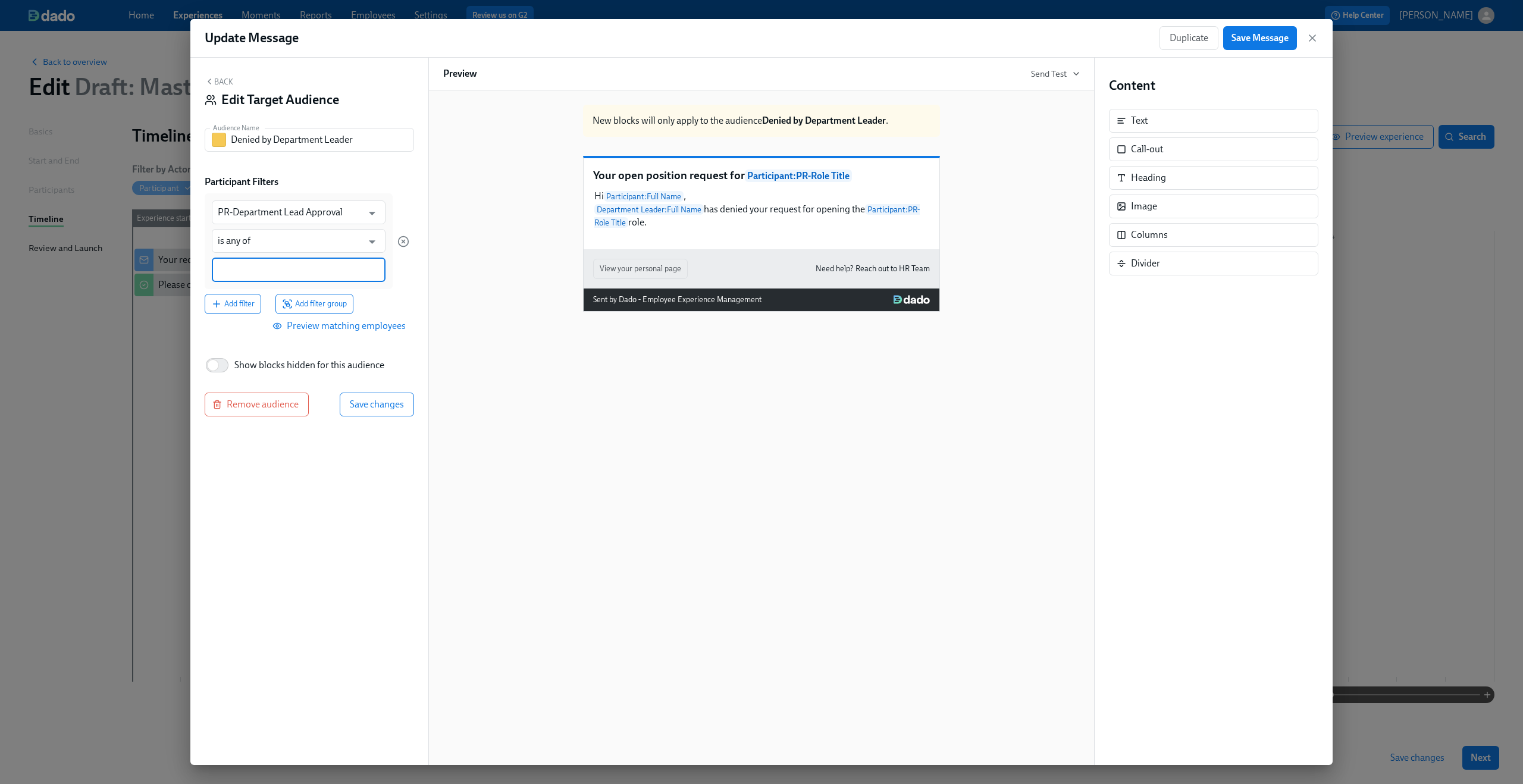
click at [268, 266] on input at bounding box center [298, 270] width 162 height 13
type input "Approved"
drag, startPoint x: 350, startPoint y: 397, endPoint x: 269, endPoint y: 273, distance: 148.1
click at [269, 273] on div "Back Edit Target Audience Audience Name Denied by Department Leader Audience Na…" at bounding box center [309, 412] width 238 height 707
click at [269, 273] on icon at bounding box center [267, 270] width 9 height 9
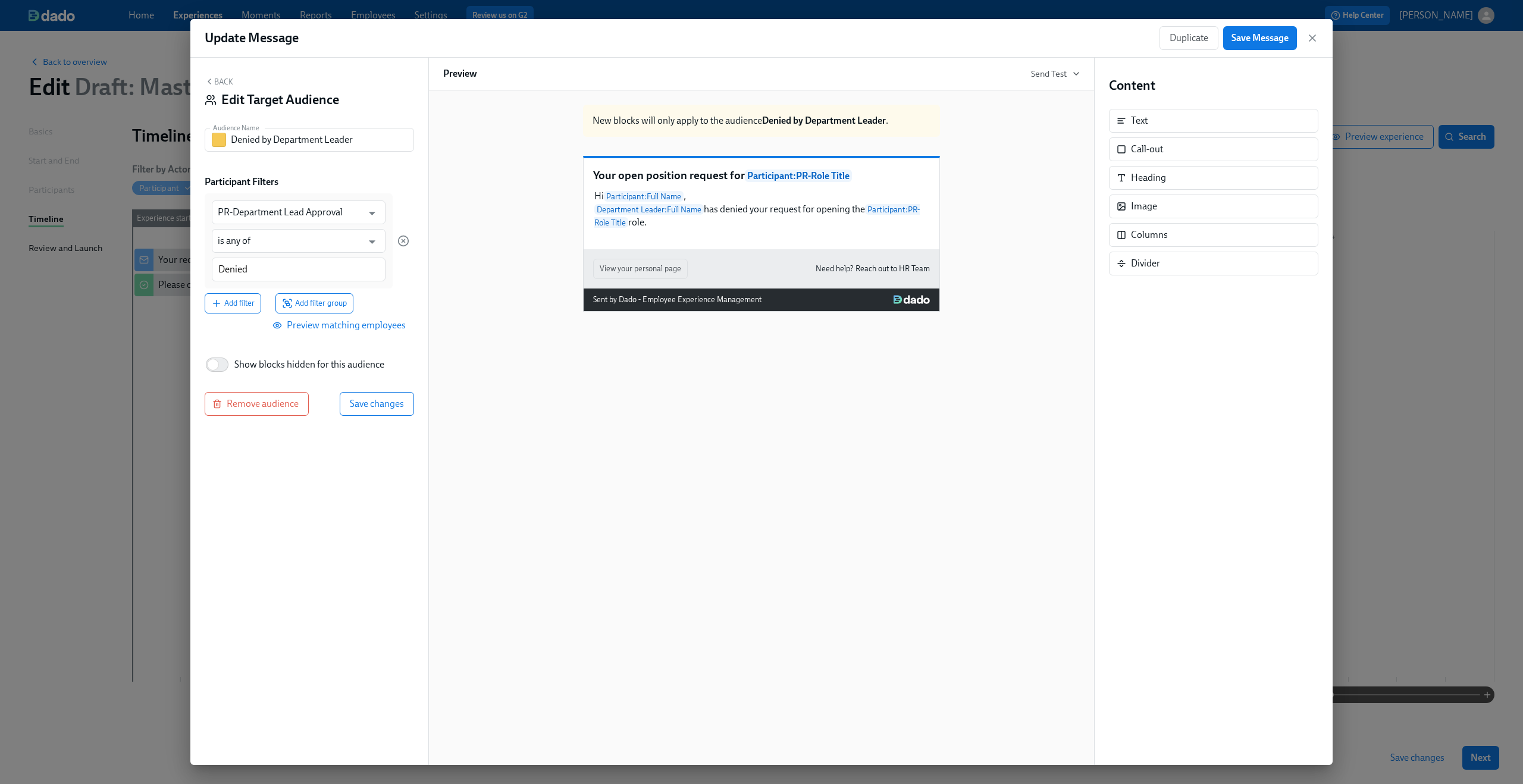
type input "Denied"
click at [404, 299] on div "Add filter Add filter group" at bounding box center [306, 304] width 204 height 20
click at [370, 408] on span "Save changes" at bounding box center [376, 405] width 54 height 12
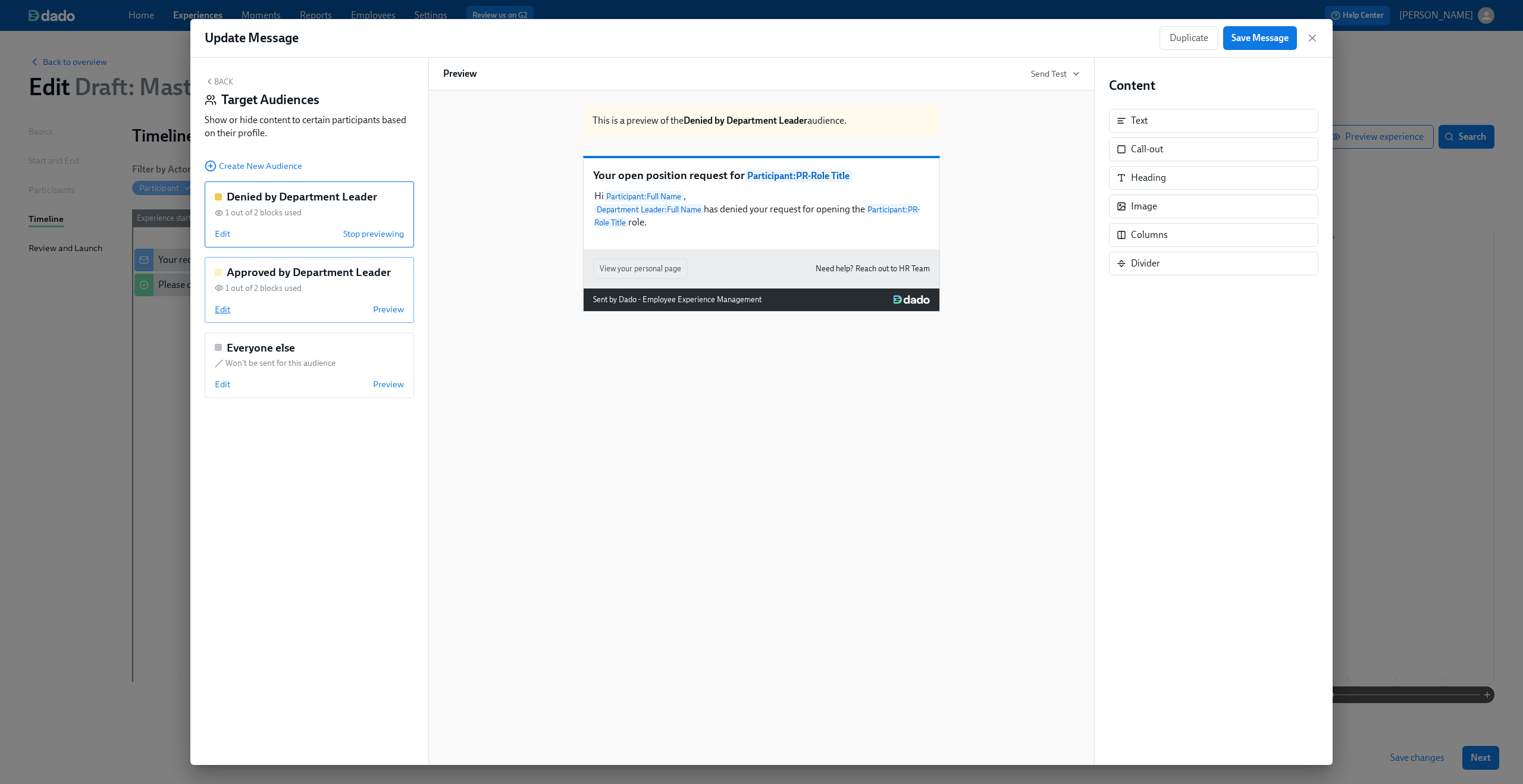
click at [222, 306] on span "Edit" at bounding box center [222, 309] width 16 height 12
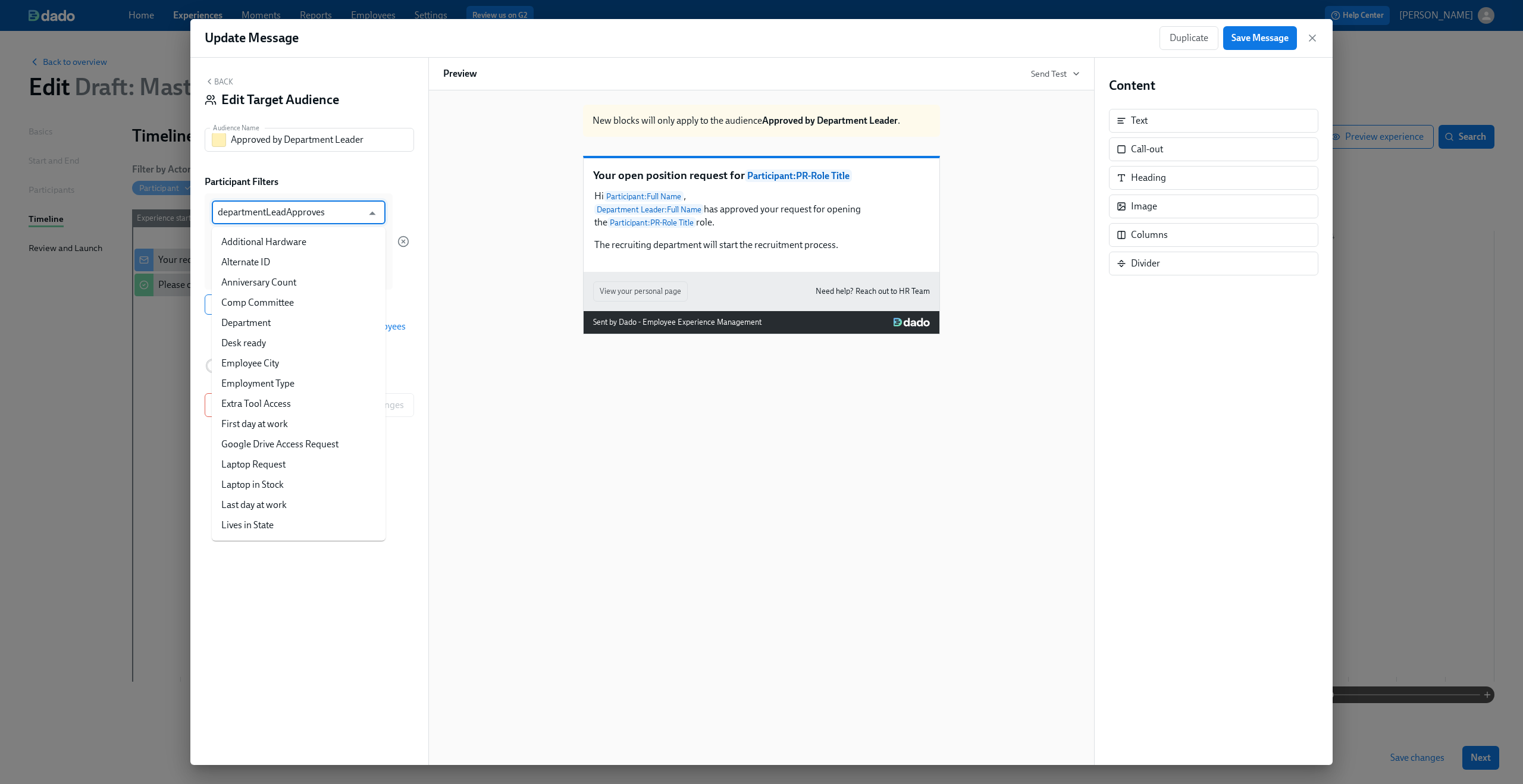
click at [317, 212] on input "departmentLeadApproves" at bounding box center [290, 212] width 145 height 23
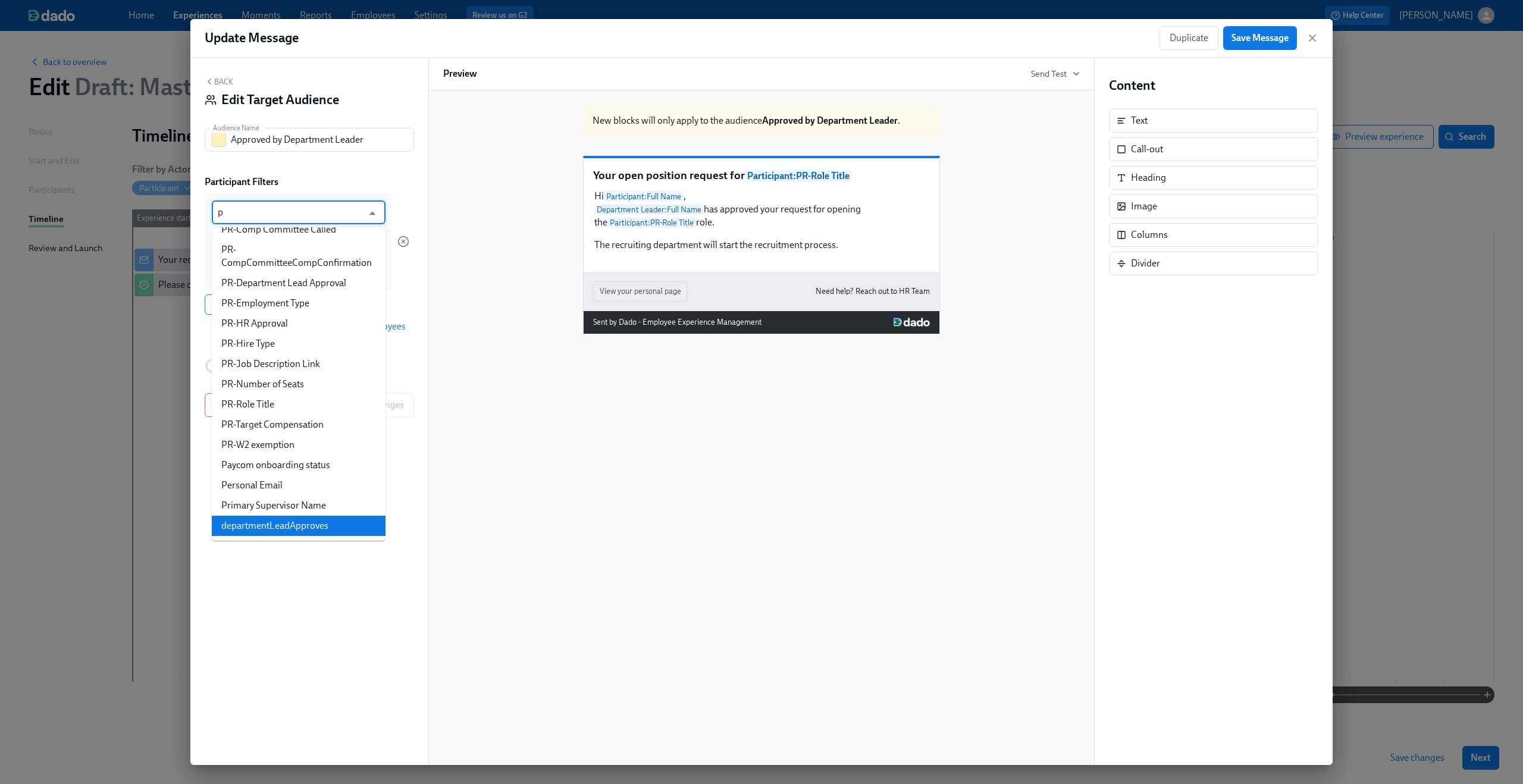
scroll to position [154, 0]
type input "pr"
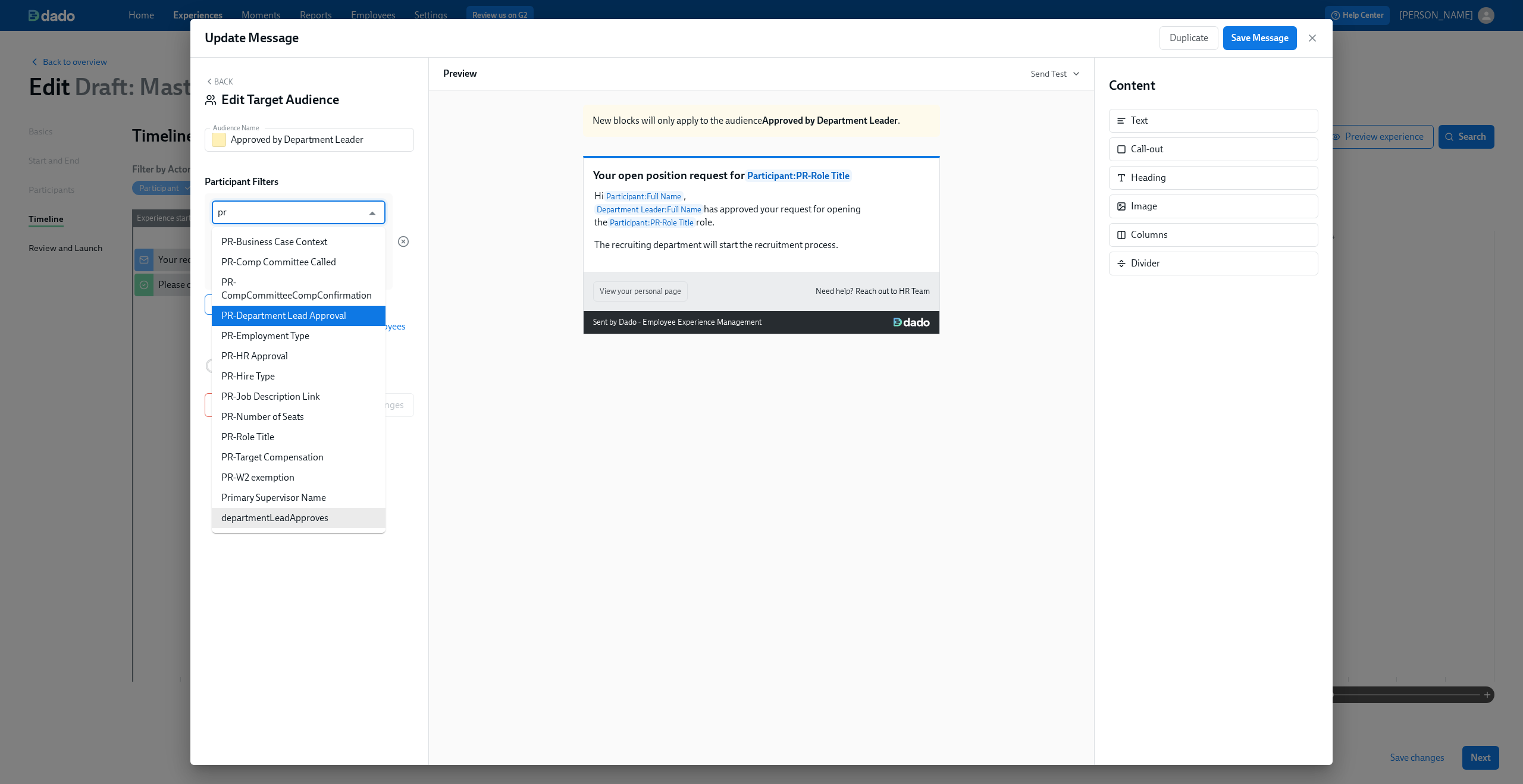
click at [338, 314] on li "PR-Department Lead Approval" at bounding box center [299, 316] width 174 height 20
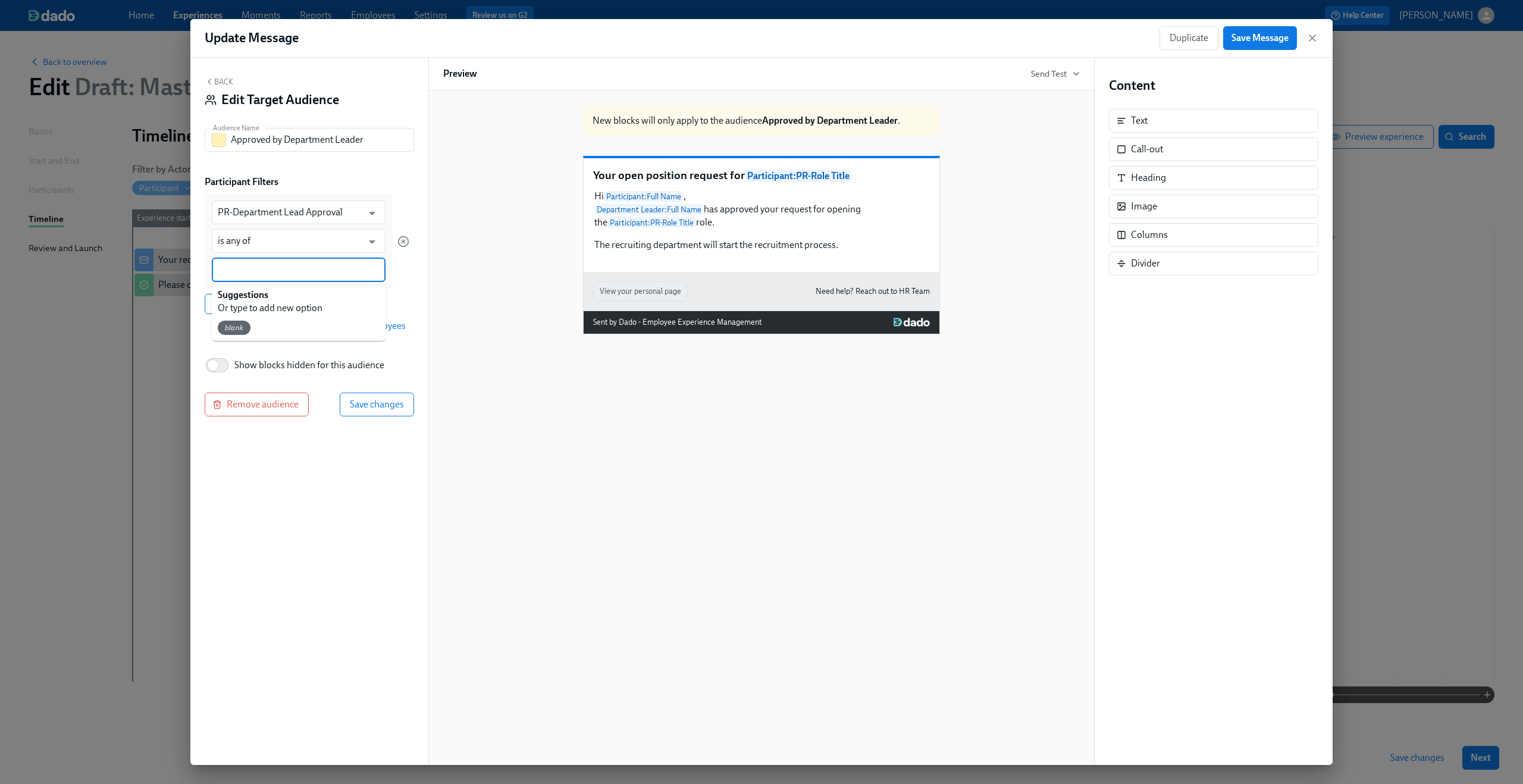
click at [329, 264] on input at bounding box center [298, 270] width 162 height 13
type input "Approved"
click at [388, 401] on span "Save changes" at bounding box center [376, 403] width 54 height 12
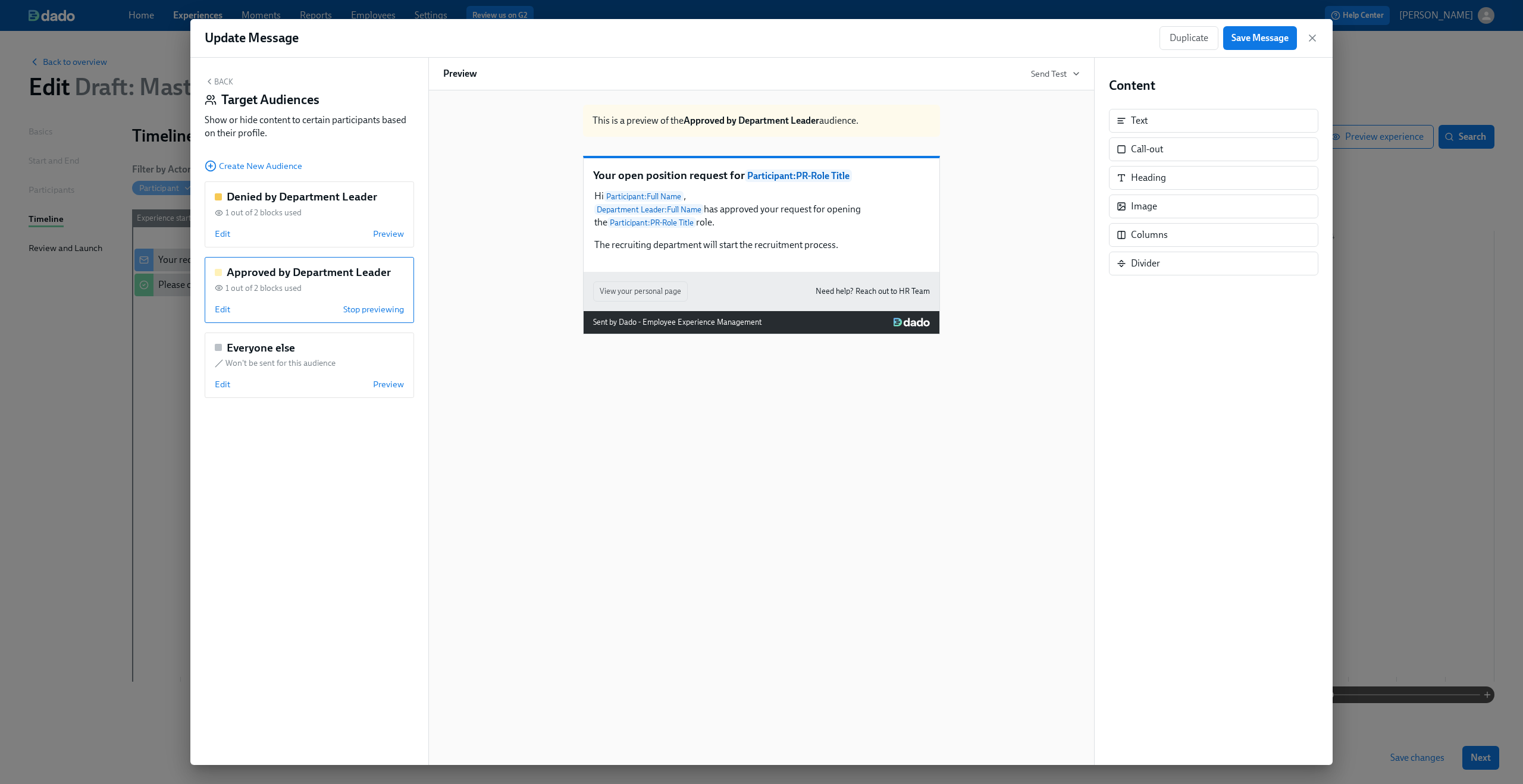
click at [227, 82] on button "Back" at bounding box center [218, 81] width 28 height 9
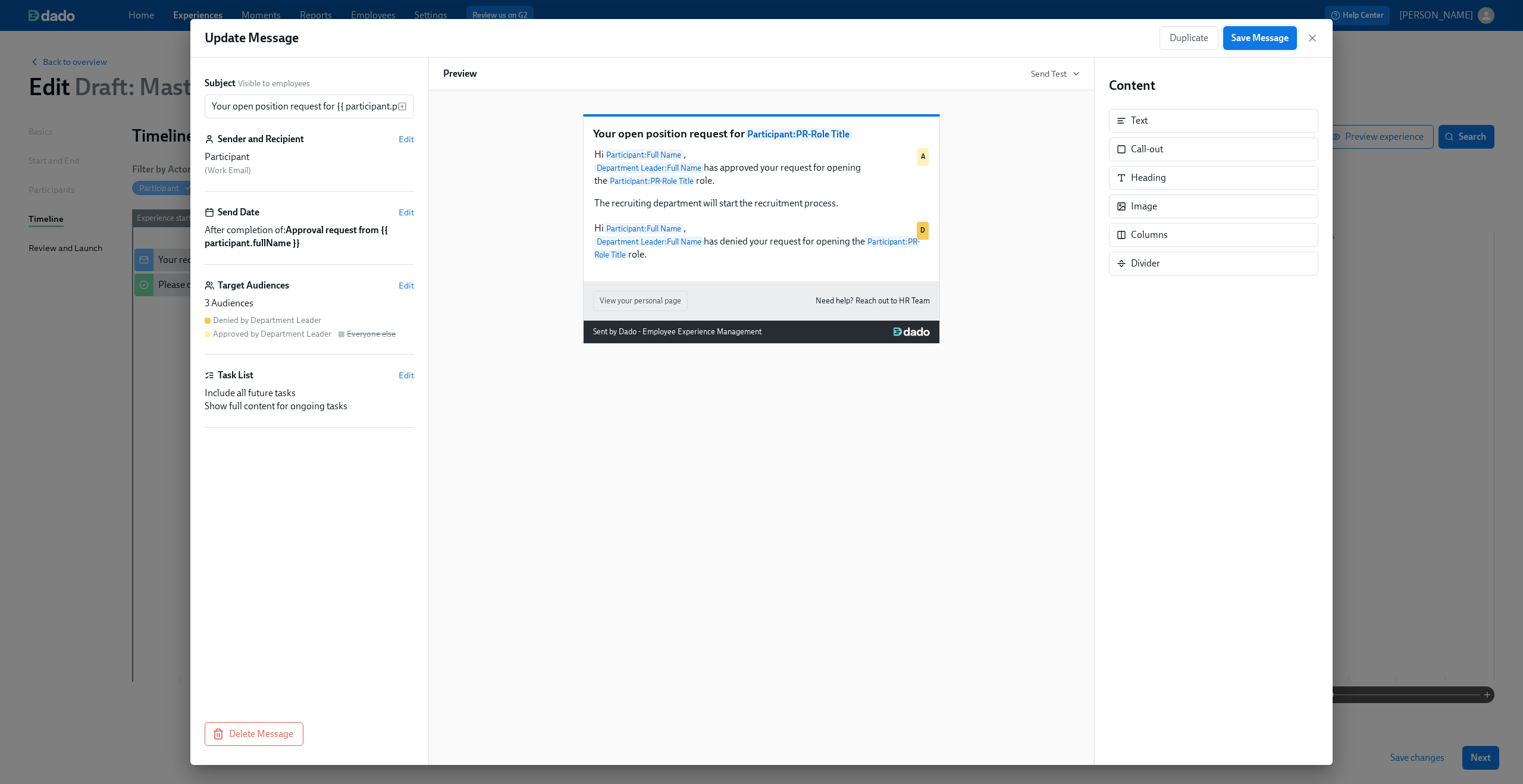
click at [1260, 38] on span "Save Message" at bounding box center [1259, 38] width 57 height 12
click at [1312, 39] on icon "button" at bounding box center [1312, 38] width 12 height 12
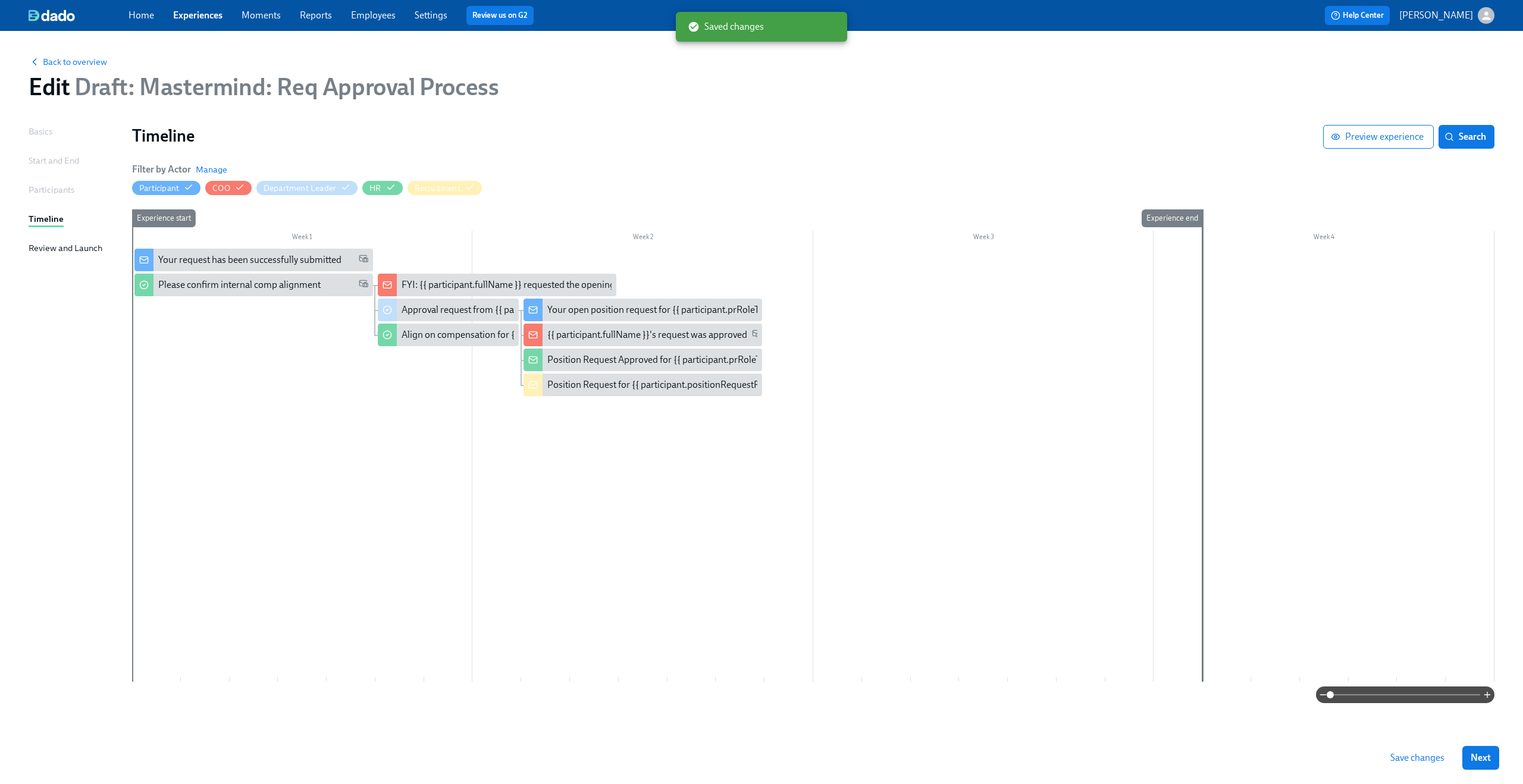
click at [1431, 755] on span "Save changes" at bounding box center [1417, 757] width 54 height 12
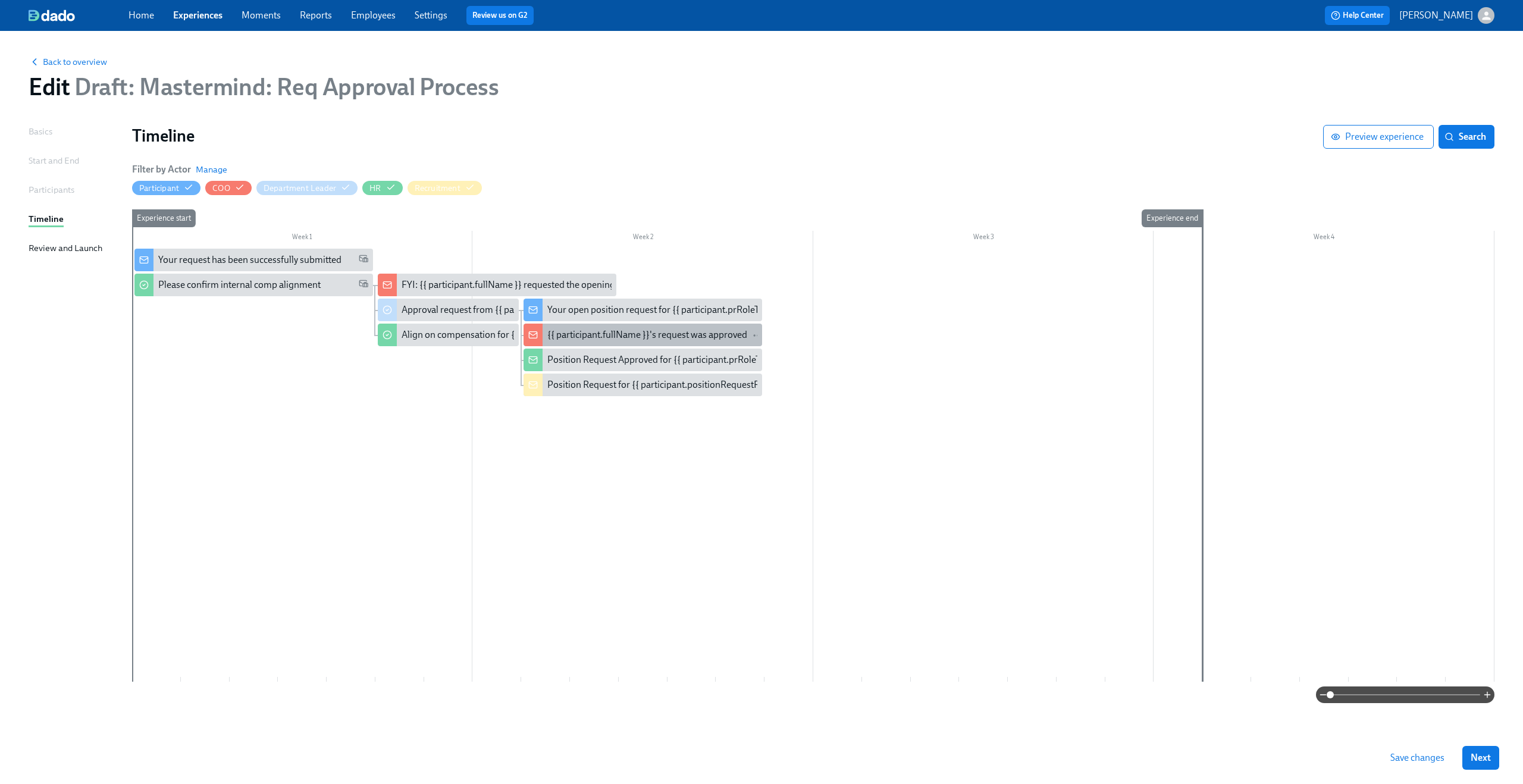
click at [571, 338] on div "{{ participant.fullName }}'s request was approved" at bounding box center [646, 335] width 200 height 13
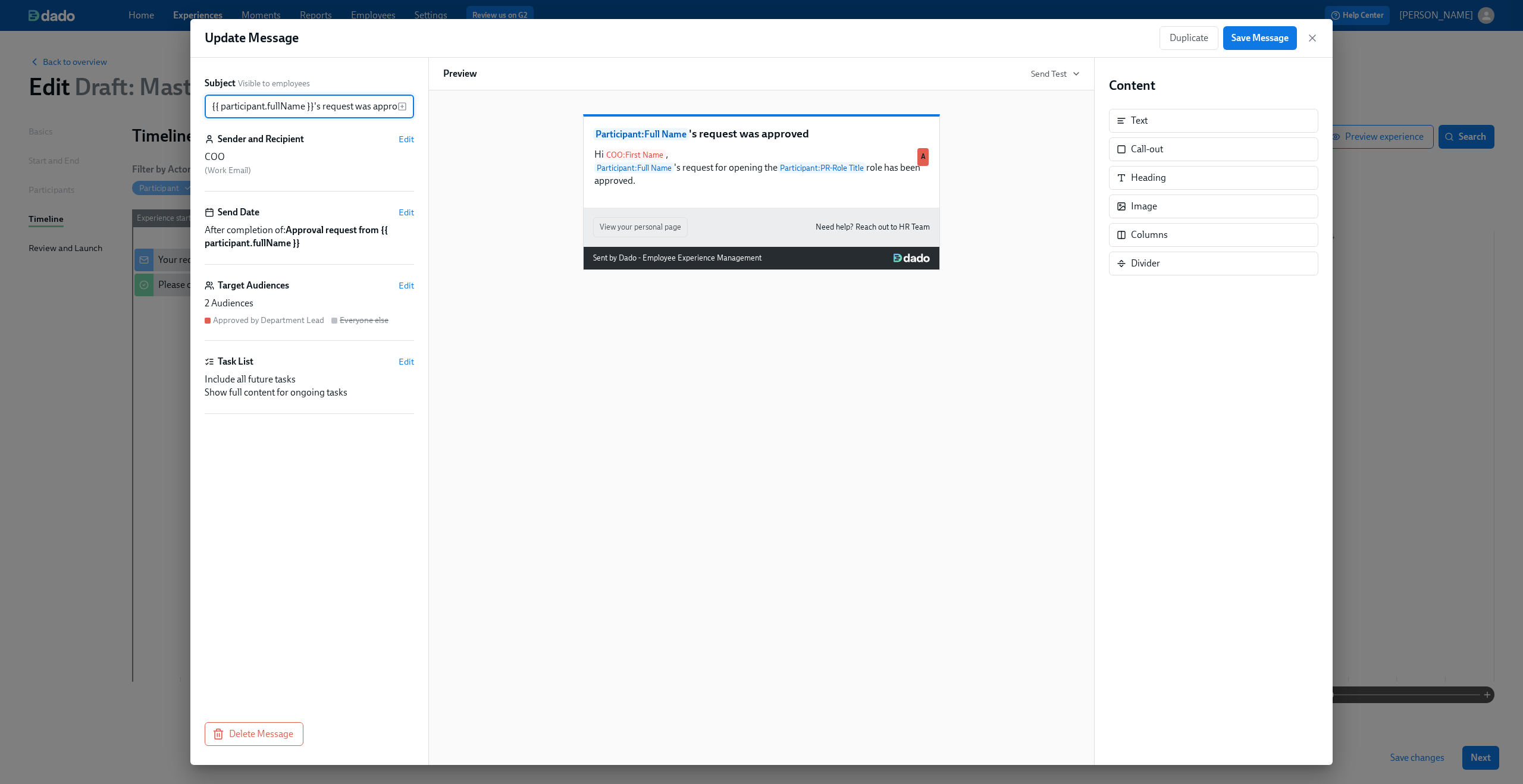
drag, startPoint x: 296, startPoint y: 110, endPoint x: 170, endPoint y: 110, distance: 126.0
click at [170, 110] on div "Update Message Duplicate Save Message Subject Visible to employees {{ participa…" at bounding box center [762, 392] width 1523 height 784
click at [495, 162] on div "Participant : Full Name 's request was approved Hi COO : First Name , Participa…" at bounding box center [761, 182] width 636 height 174
click at [406, 281] on span "Edit" at bounding box center [406, 285] width 16 height 12
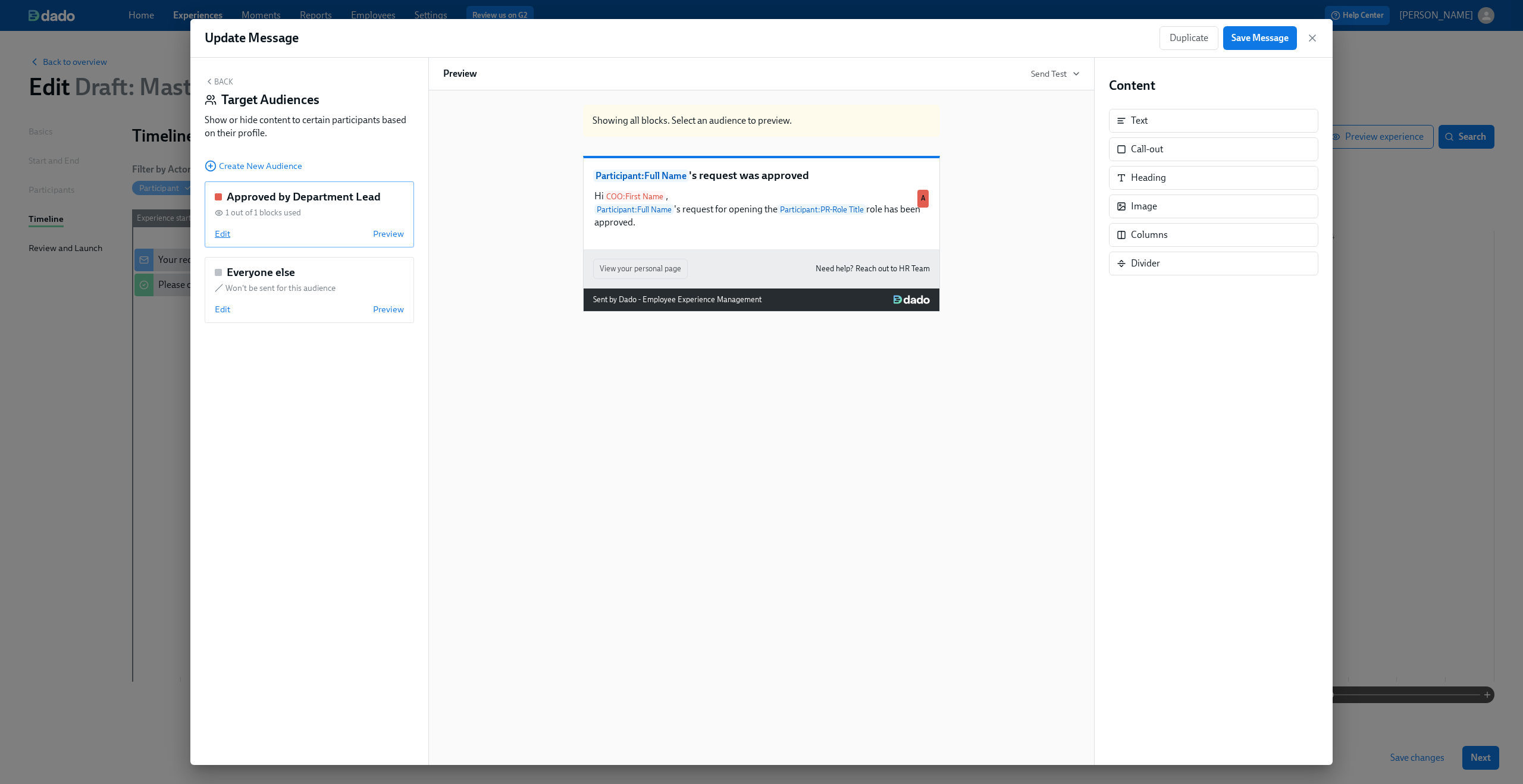
click at [221, 234] on span "Edit" at bounding box center [222, 233] width 16 height 12
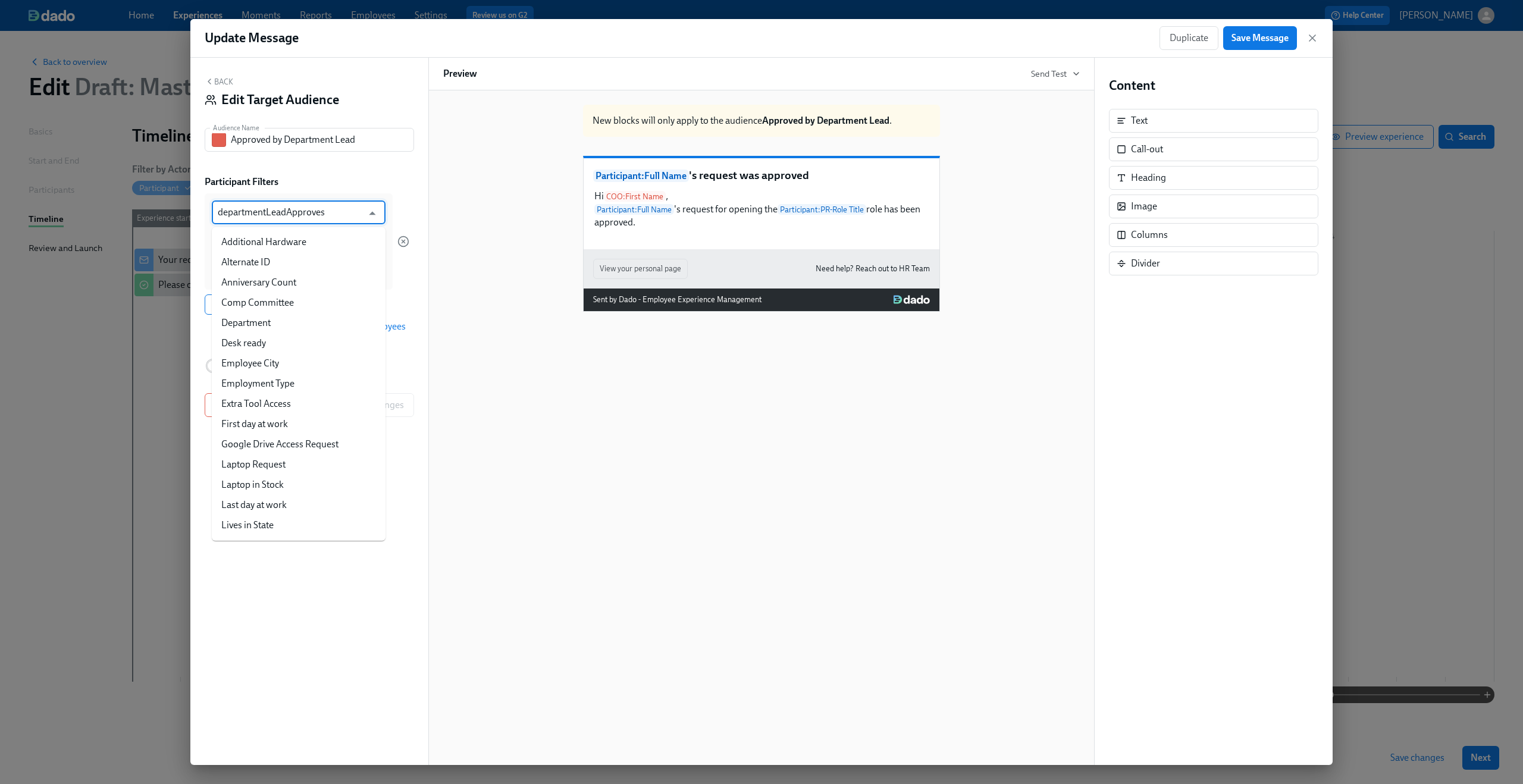
click at [351, 214] on input "departmentLeadApproves" at bounding box center [290, 212] width 145 height 23
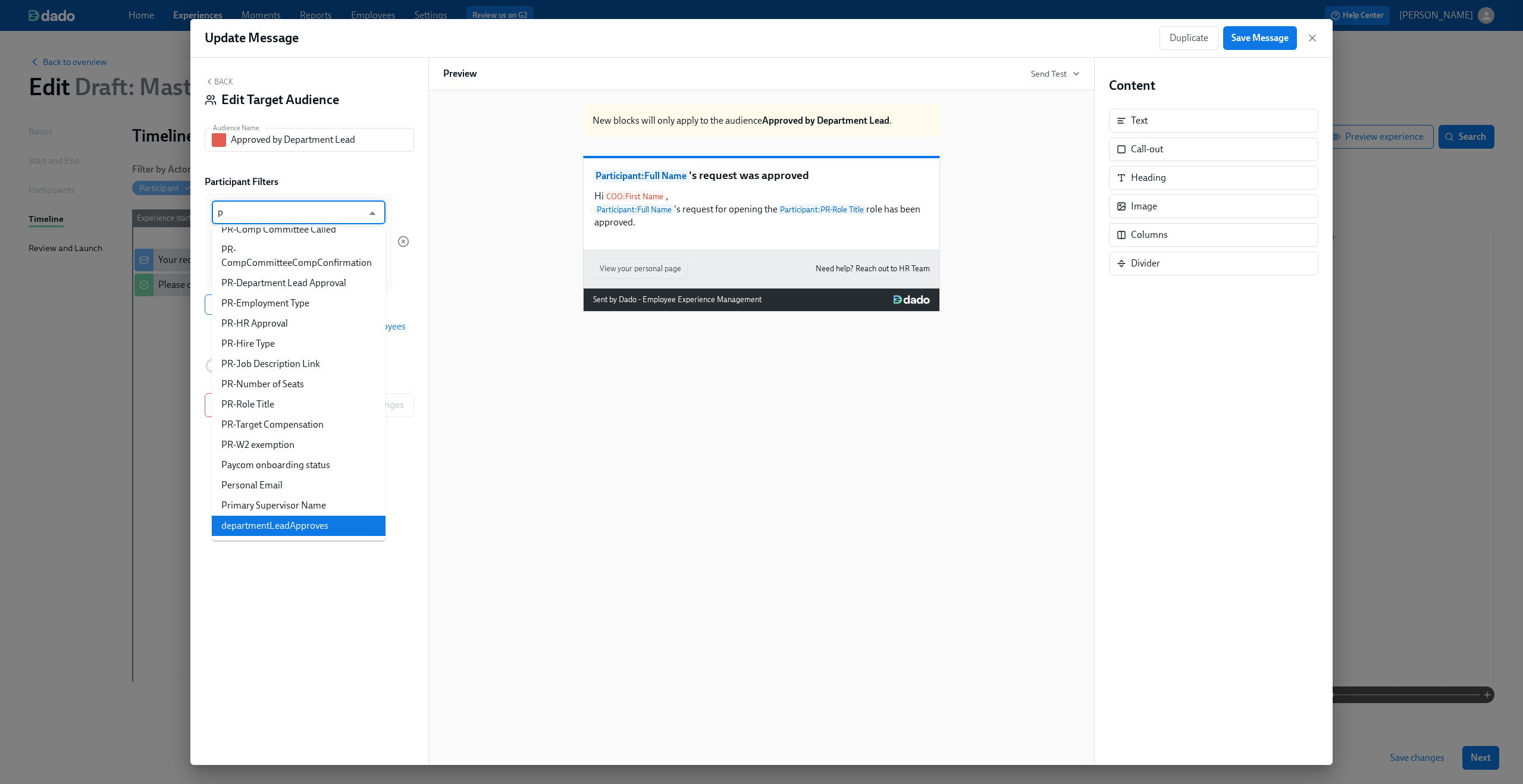
type input "pr"
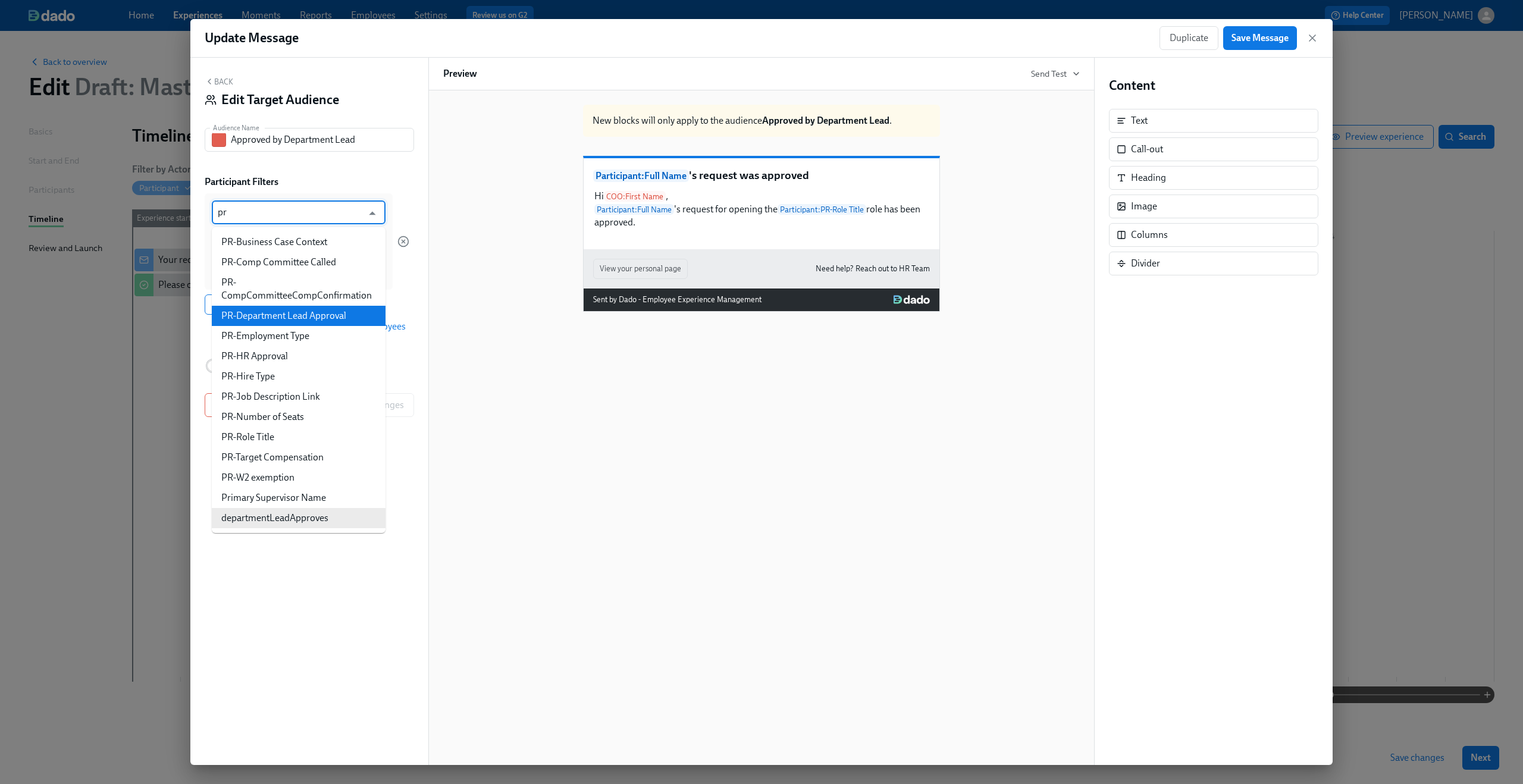
click at [326, 311] on li "PR-Department Lead Approval" at bounding box center [299, 316] width 174 height 20
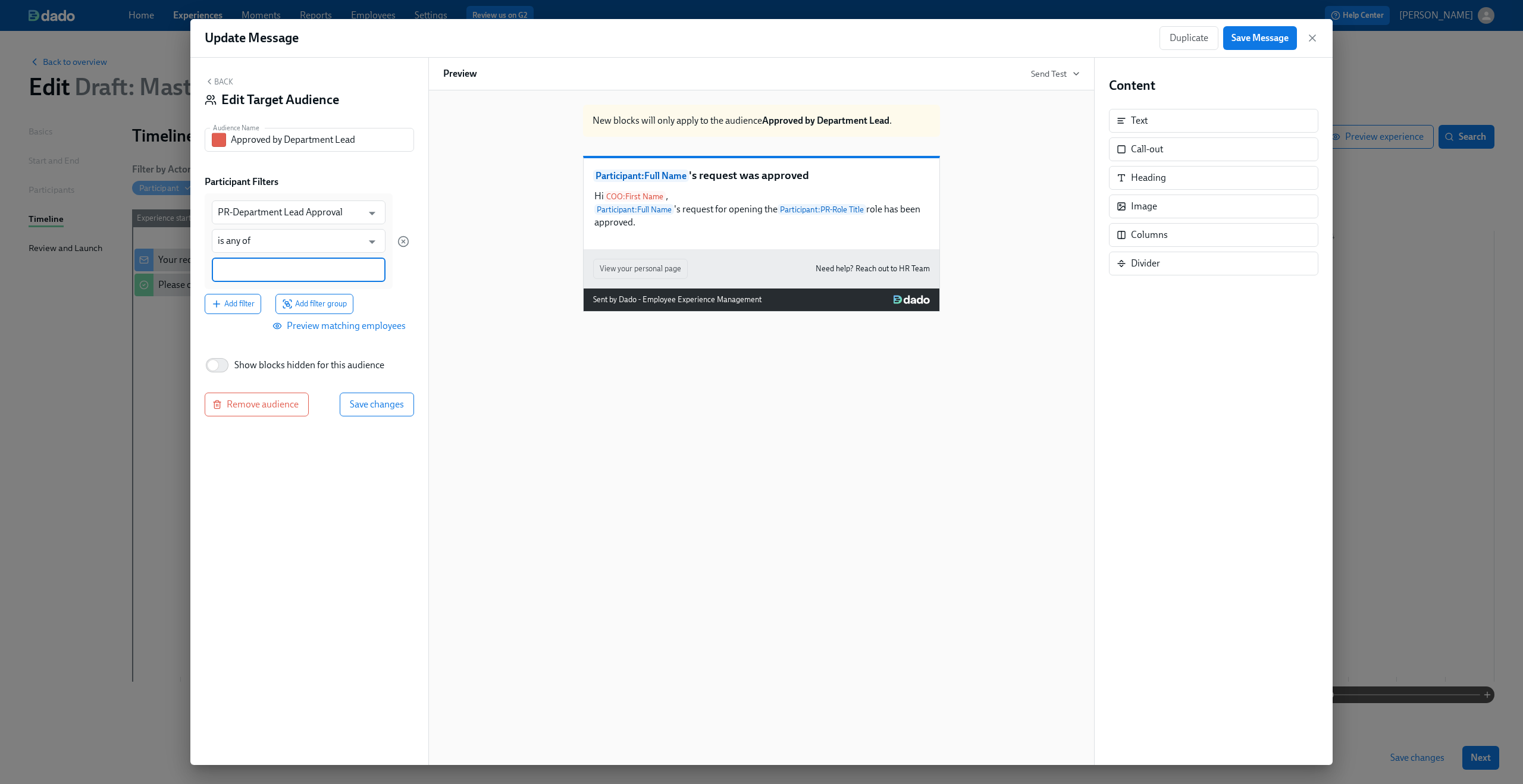
click at [306, 274] on input at bounding box center [298, 270] width 162 height 13
type input "Approved"
click at [360, 401] on span "Save changes" at bounding box center [376, 403] width 54 height 12
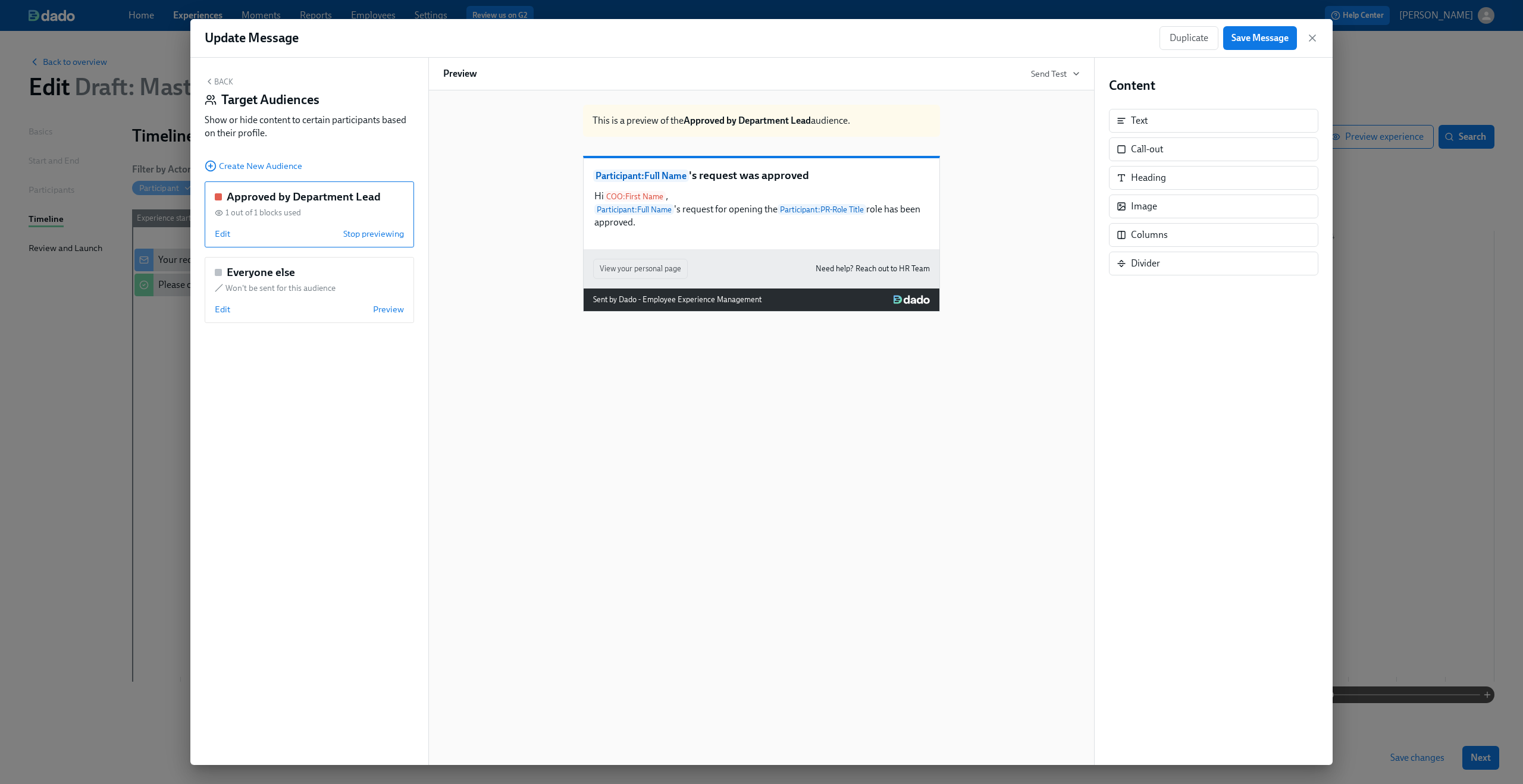
click at [218, 81] on button "Back" at bounding box center [218, 81] width 28 height 9
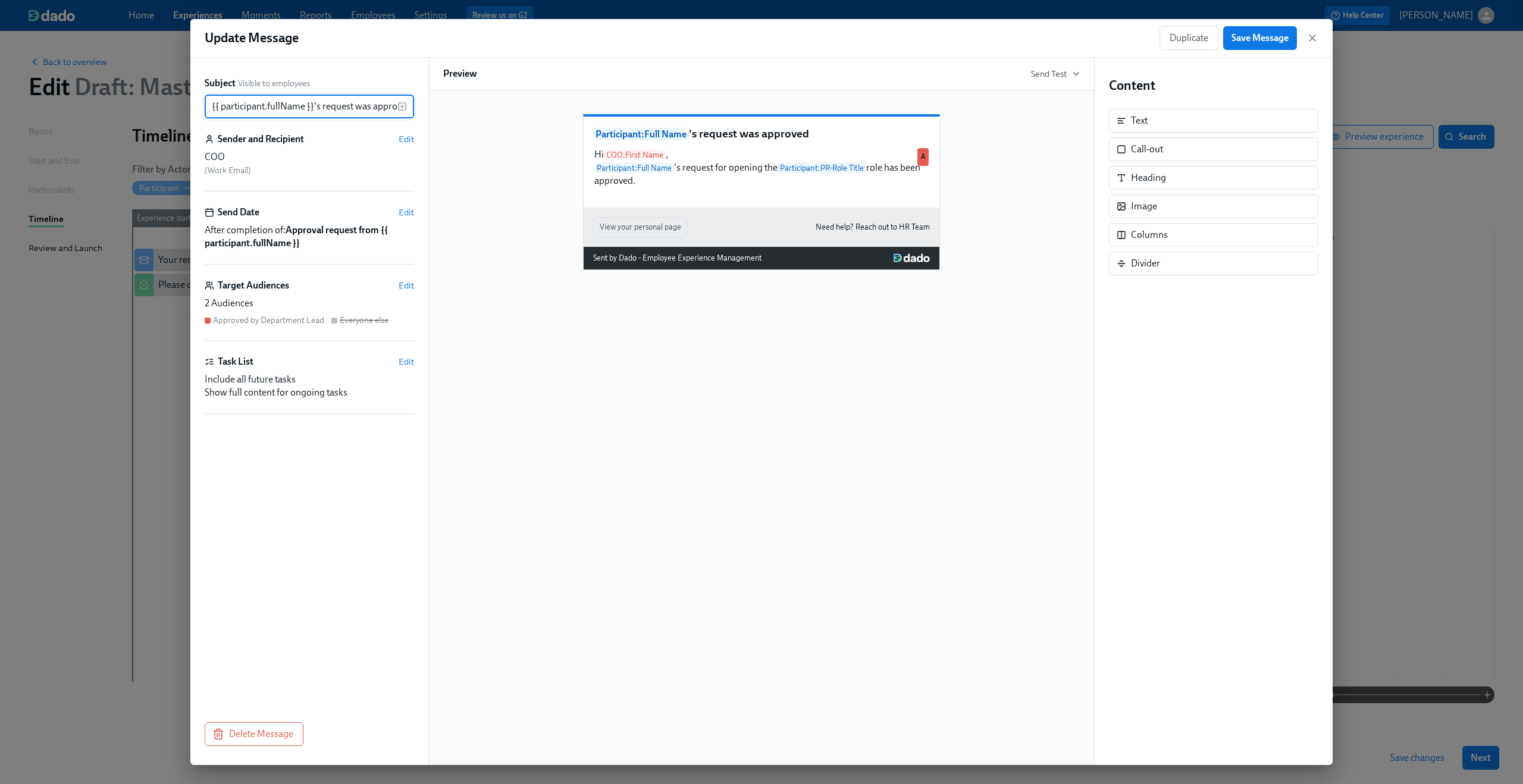
scroll to position [0, 13]
click at [1248, 41] on span "Save Message" at bounding box center [1259, 38] width 57 height 12
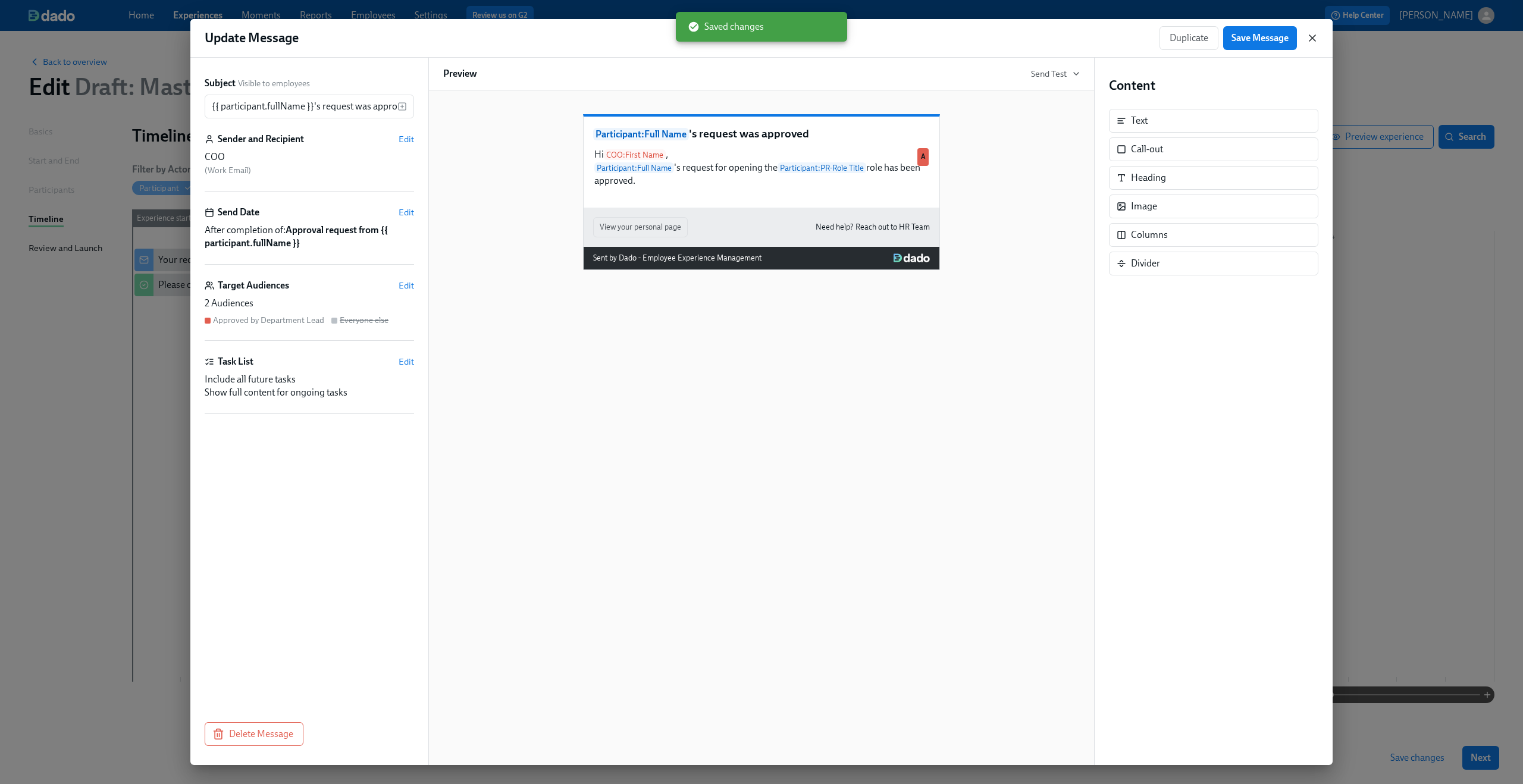
click at [1316, 38] on icon "button" at bounding box center [1312, 38] width 12 height 12
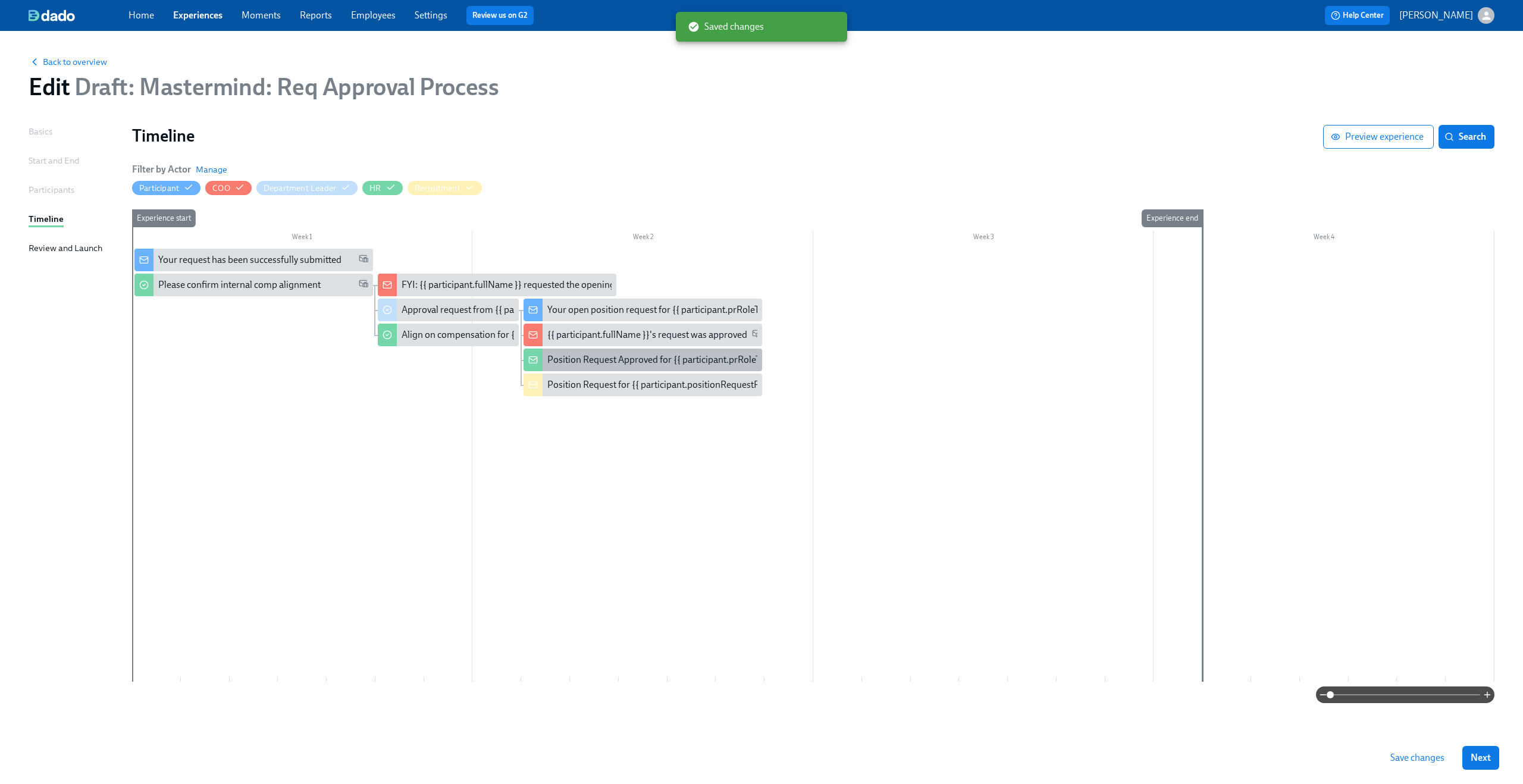
click at [626, 357] on div "Position Request Approved for {{ participant.prRoleTitle }}" at bounding box center [664, 359] width 235 height 13
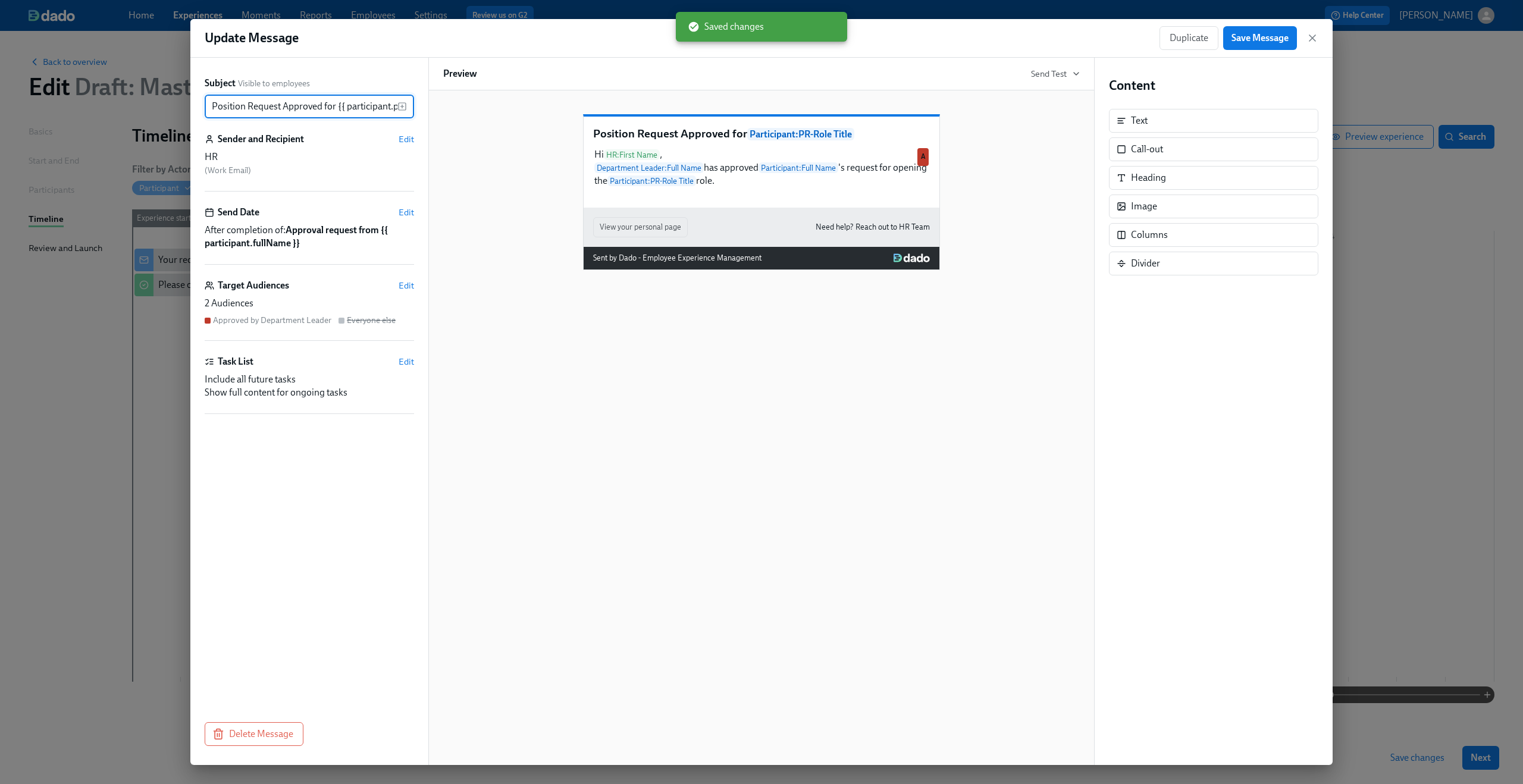
scroll to position [0, 49]
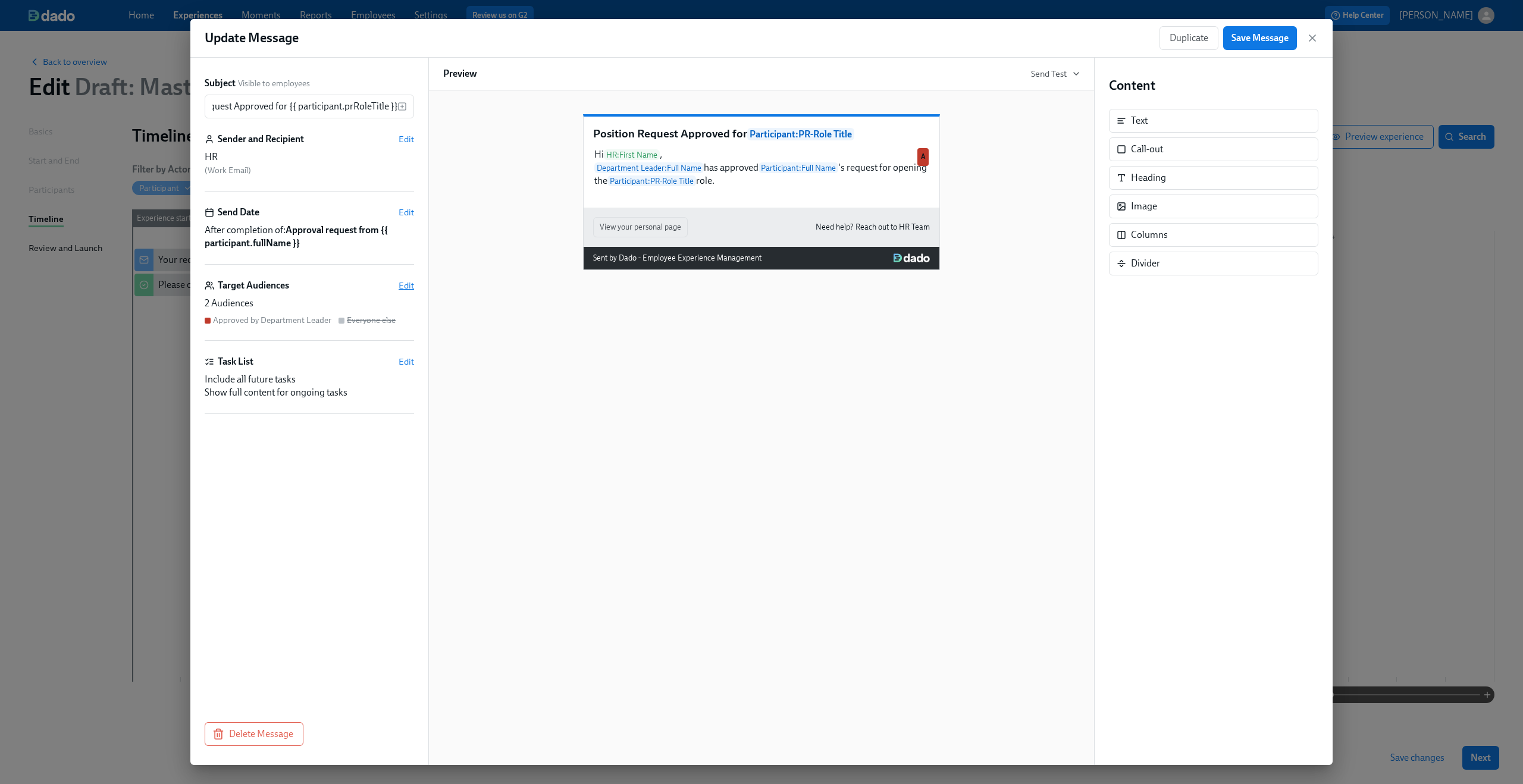
click at [400, 286] on span "Edit" at bounding box center [406, 285] width 16 height 12
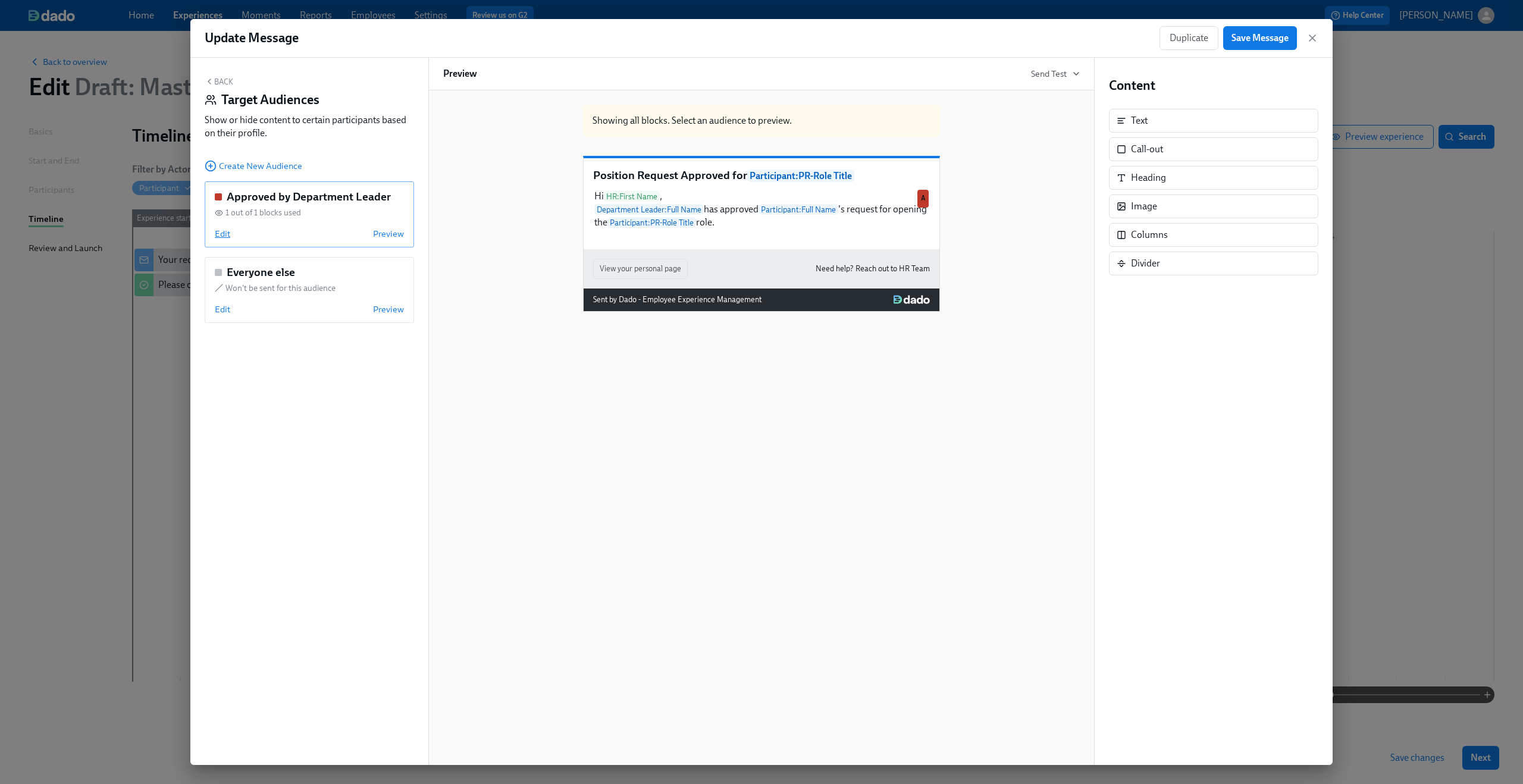
click at [222, 234] on span "Edit" at bounding box center [222, 233] width 16 height 12
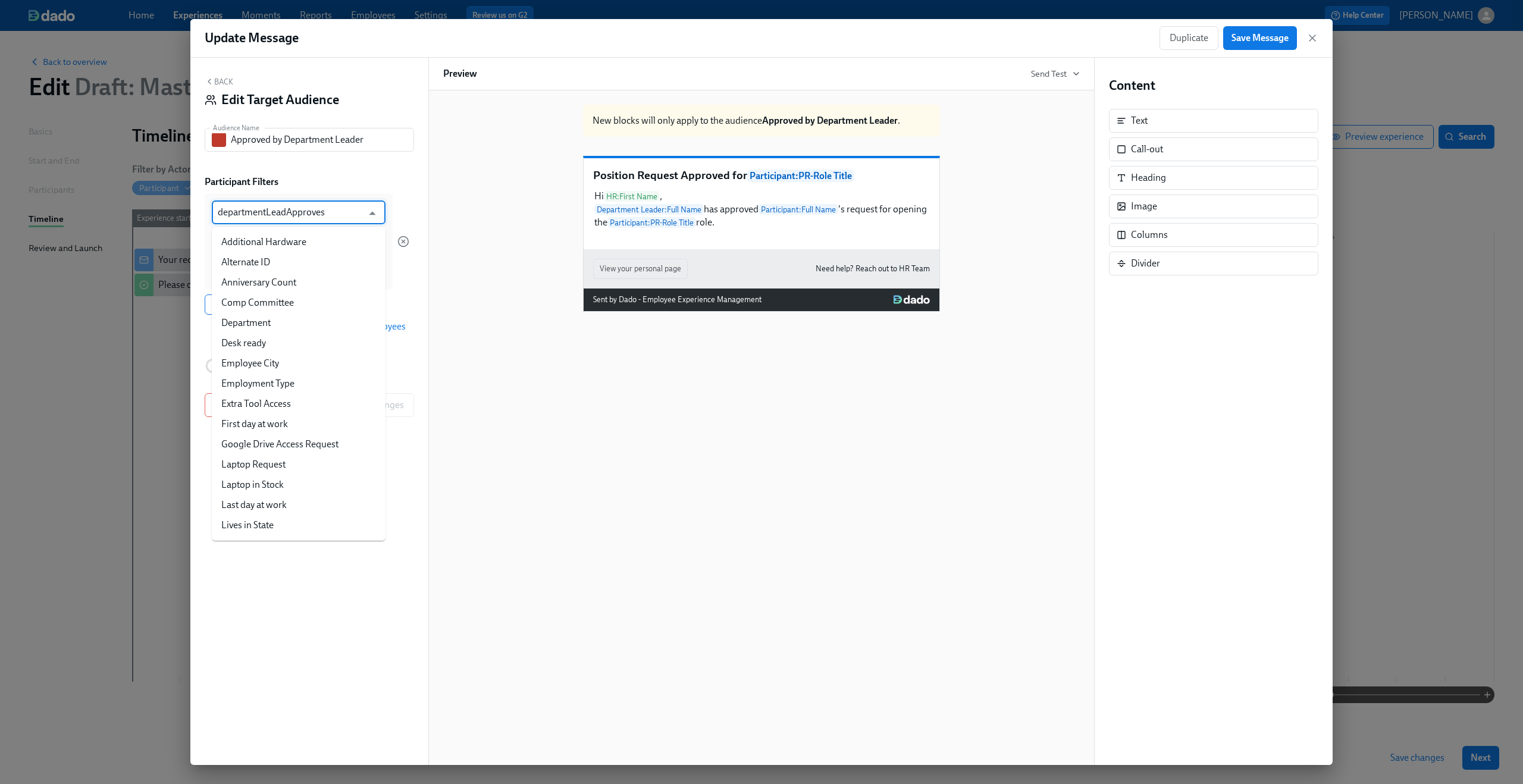
click at [311, 211] on input "departmentLeadApproves" at bounding box center [290, 212] width 145 height 23
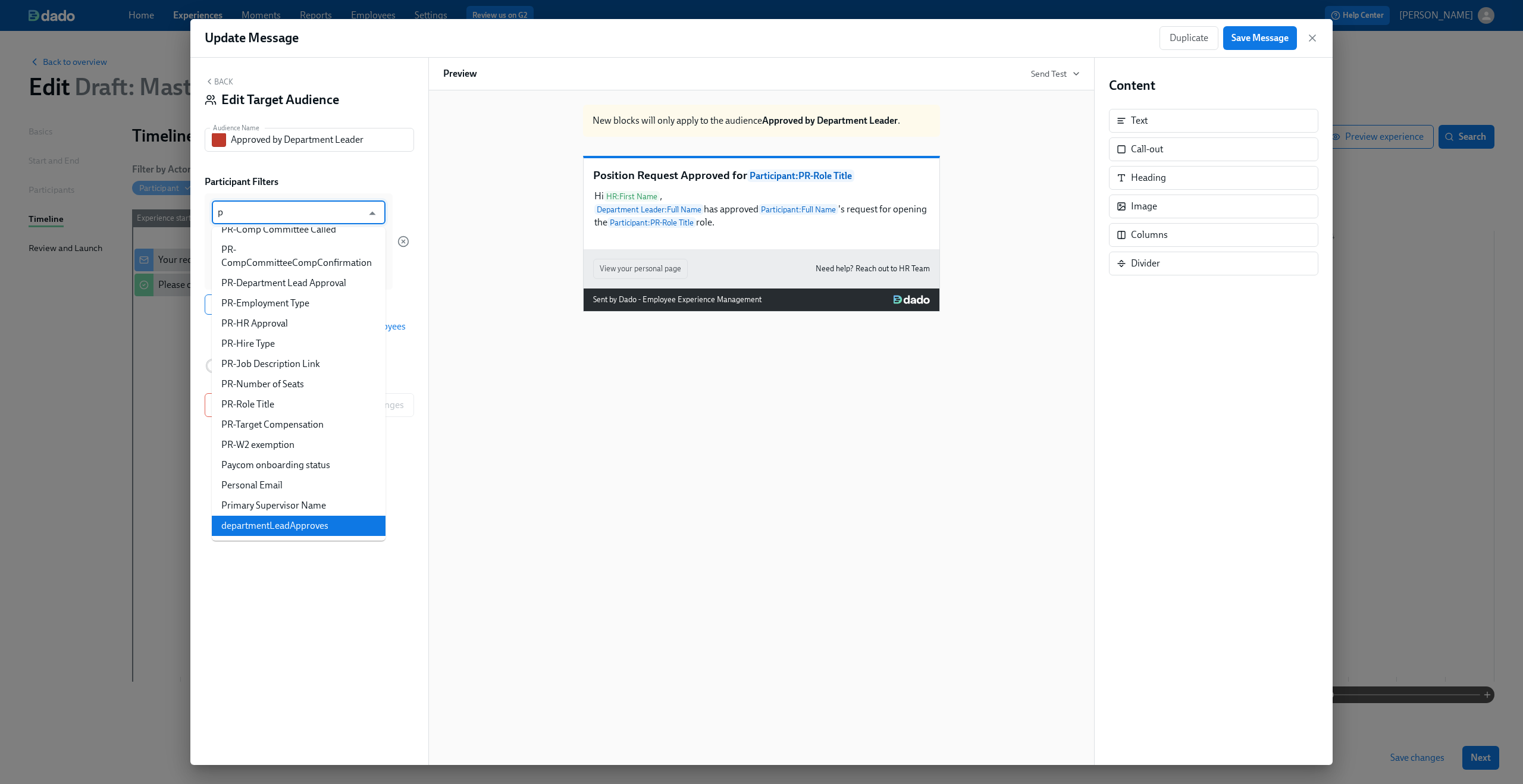
scroll to position [154, 0]
type input "pr"
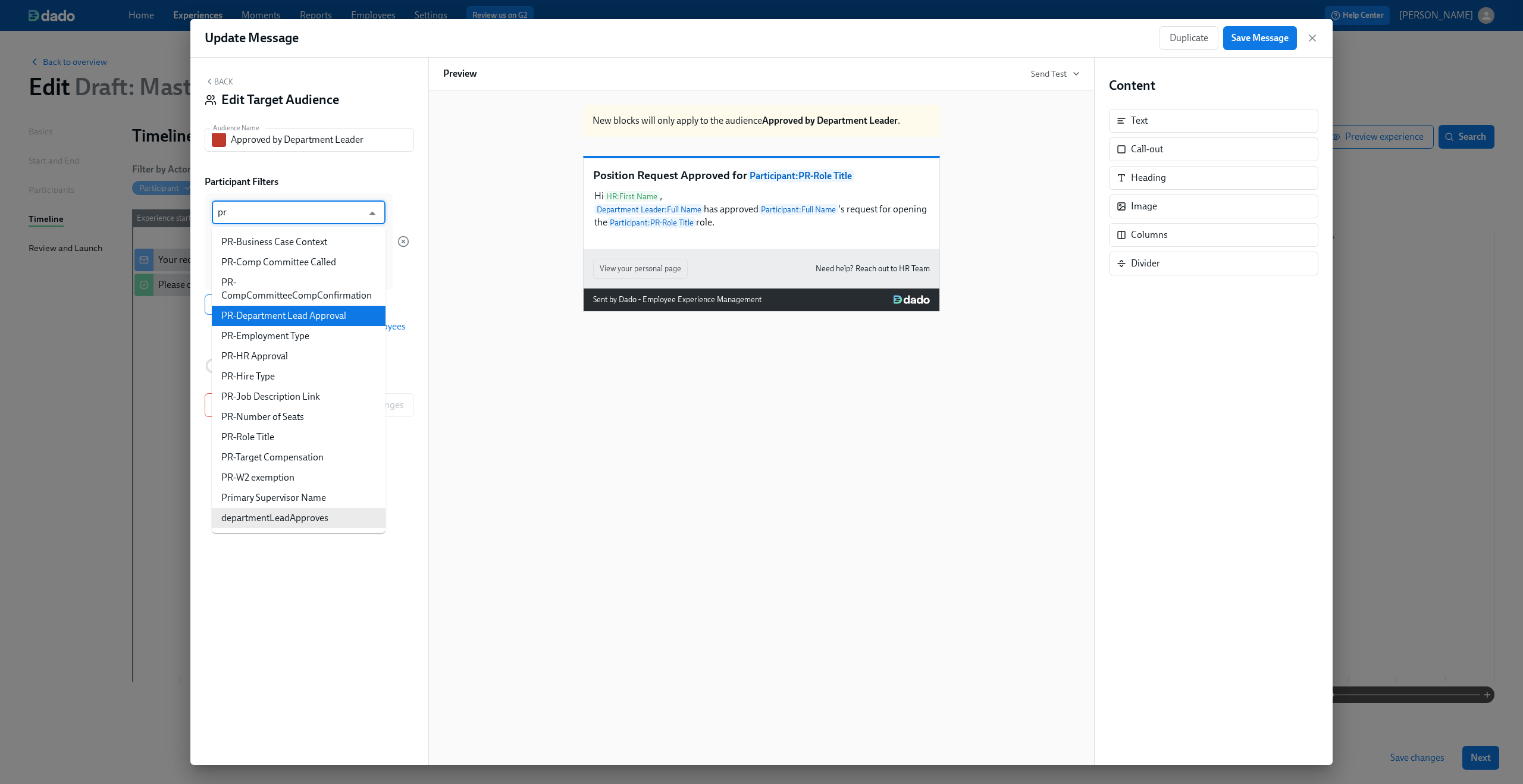
click at [352, 312] on li "PR-Department Lead Approval" at bounding box center [299, 316] width 174 height 20
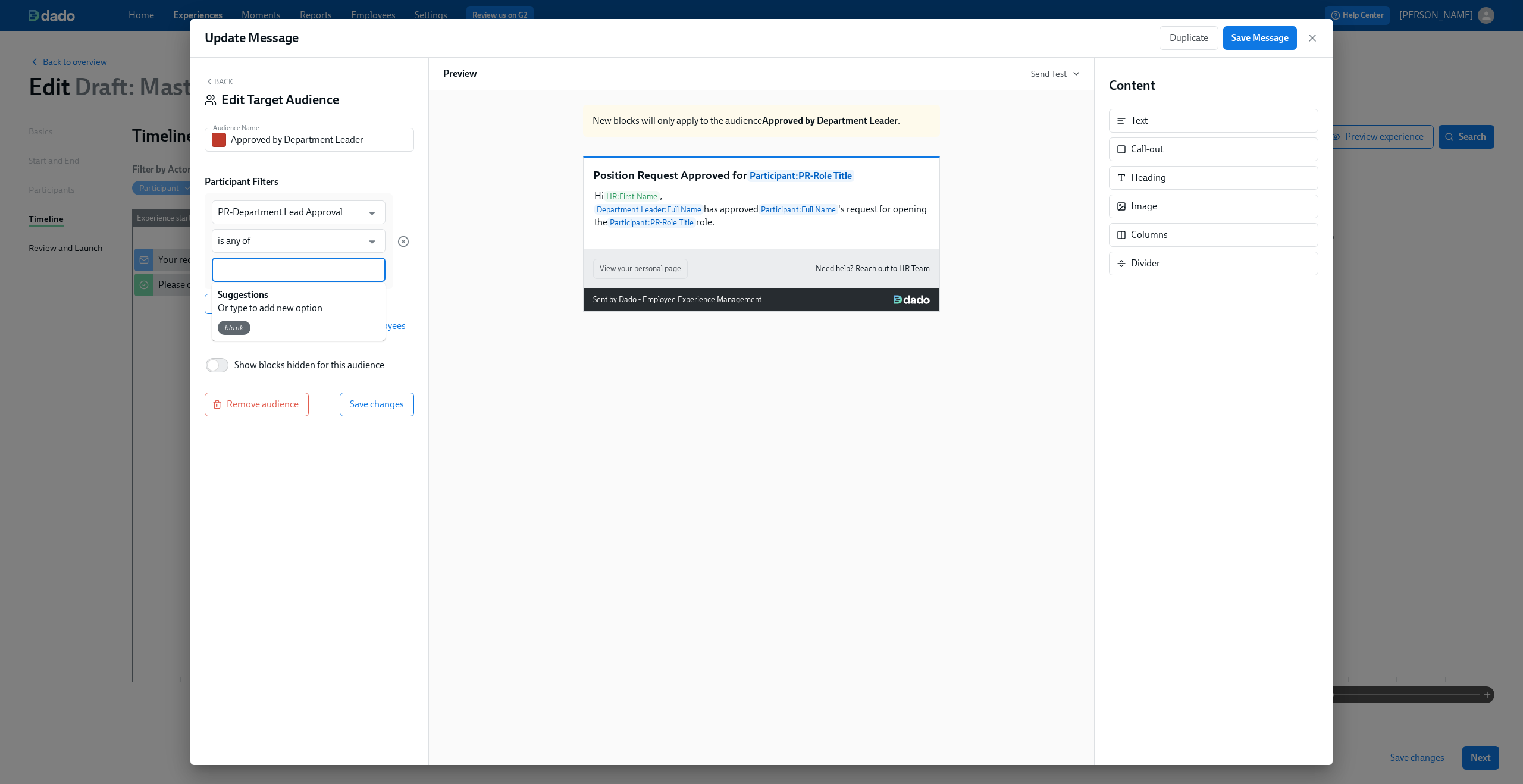
click at [285, 264] on input at bounding box center [298, 270] width 162 height 13
type input "Approved"
click at [358, 394] on button "Save changes" at bounding box center [376, 404] width 74 height 23
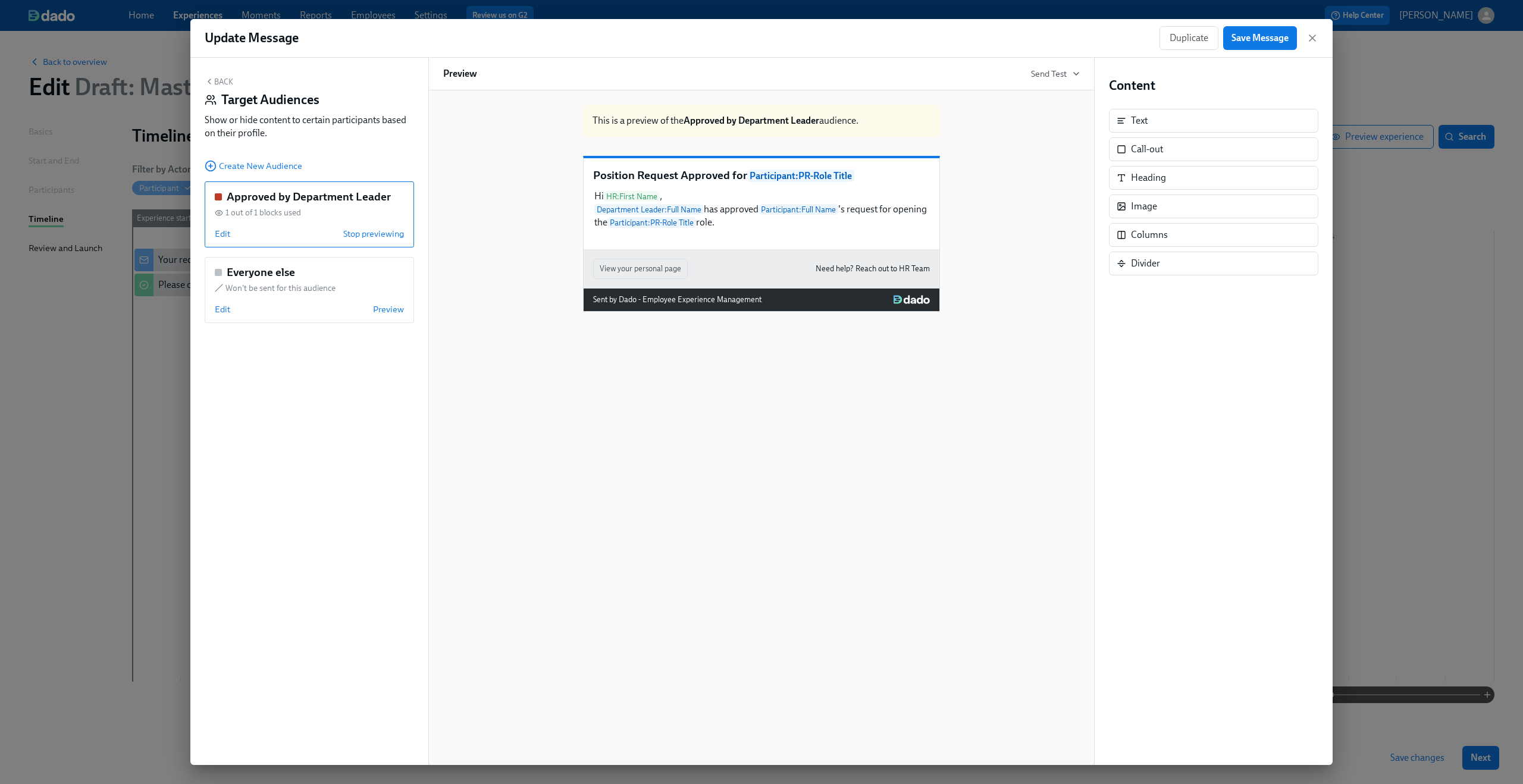
click at [227, 86] on button "Back" at bounding box center [218, 81] width 28 height 9
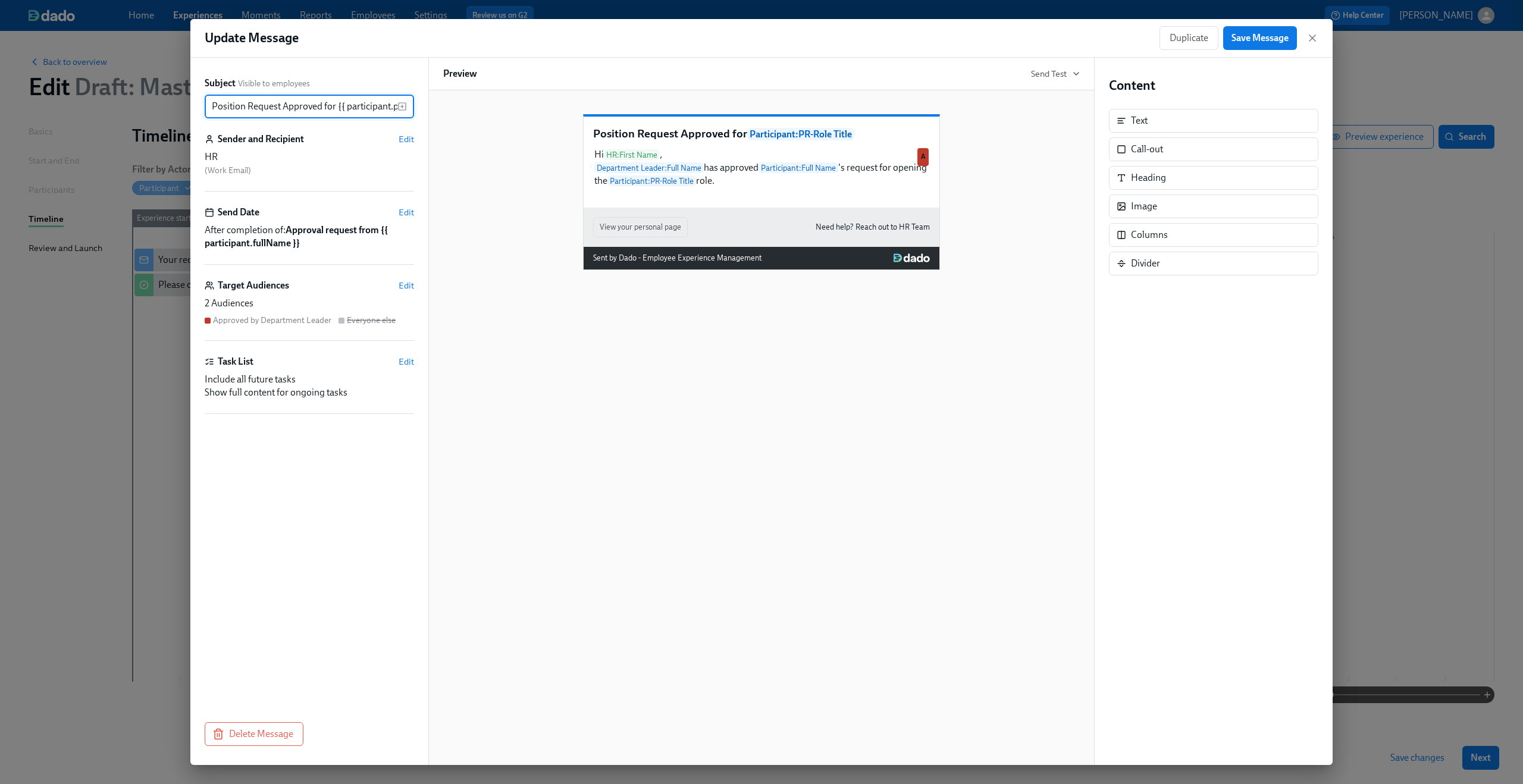
scroll to position [0, 49]
click at [1276, 28] on button "Save Message" at bounding box center [1260, 38] width 74 height 23
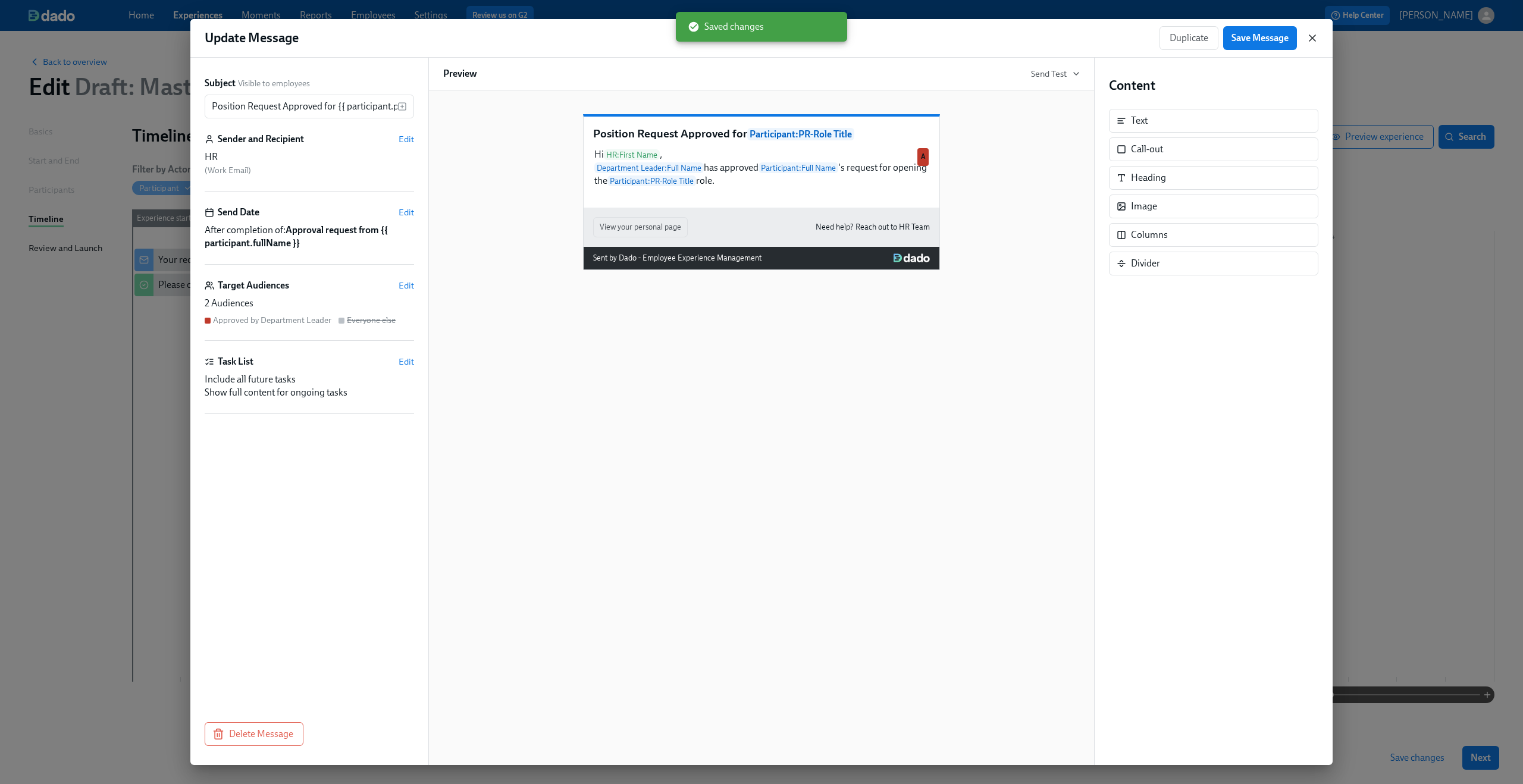
click at [1310, 32] on icon "button" at bounding box center [1312, 38] width 12 height 12
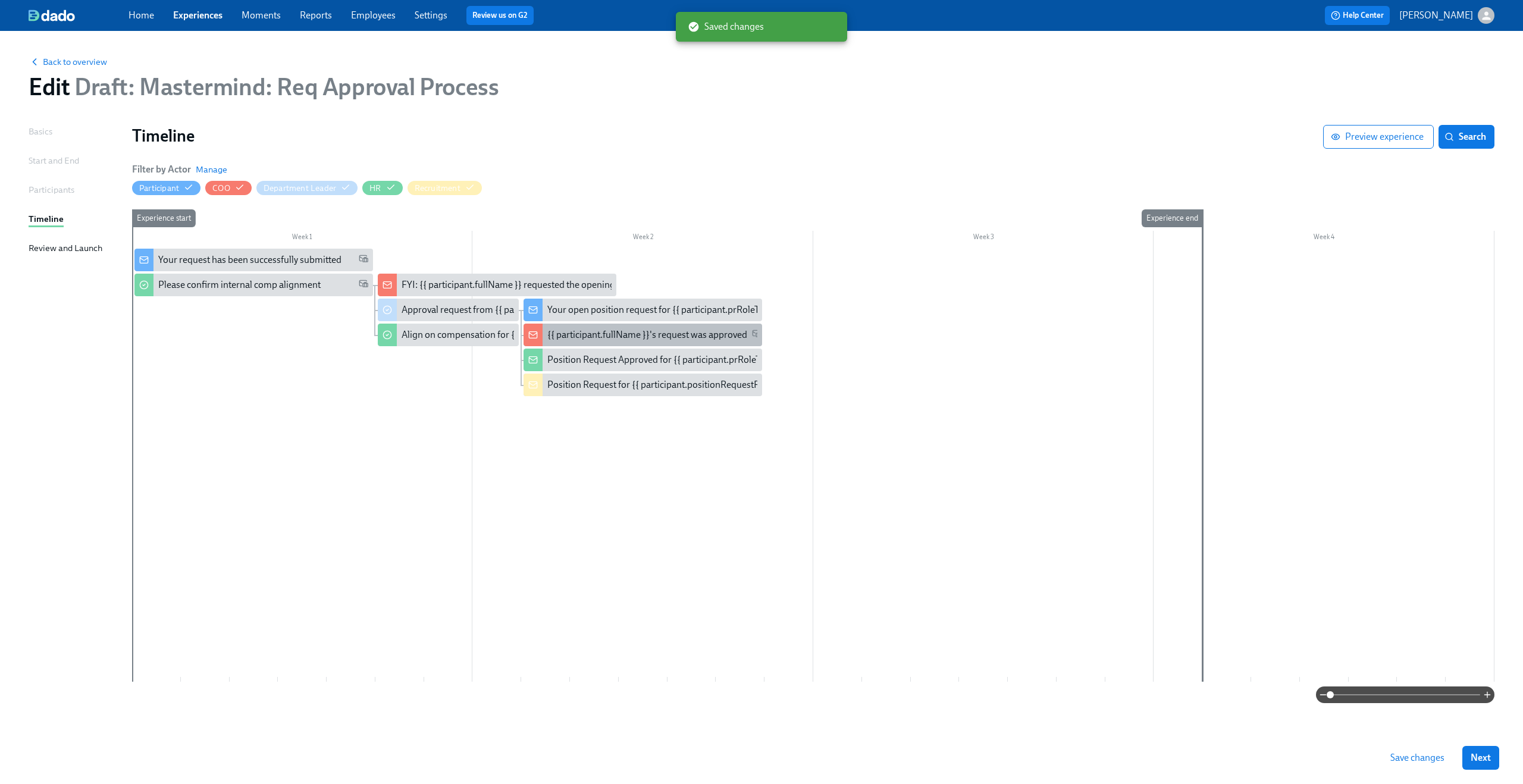
click at [614, 345] on div "{{ participant.fullName }}'s request was approved" at bounding box center [643, 334] width 239 height 23
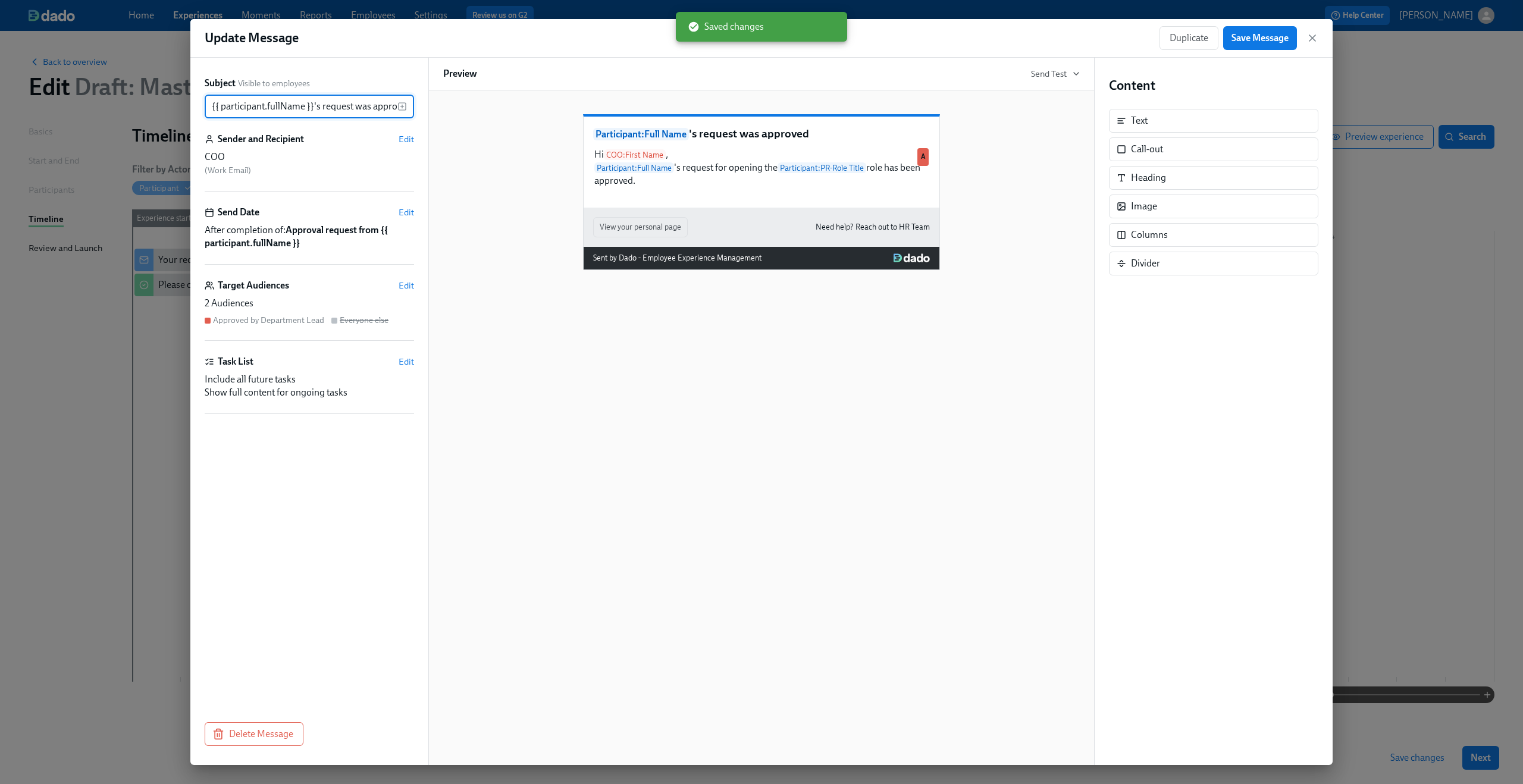
scroll to position [0, 13]
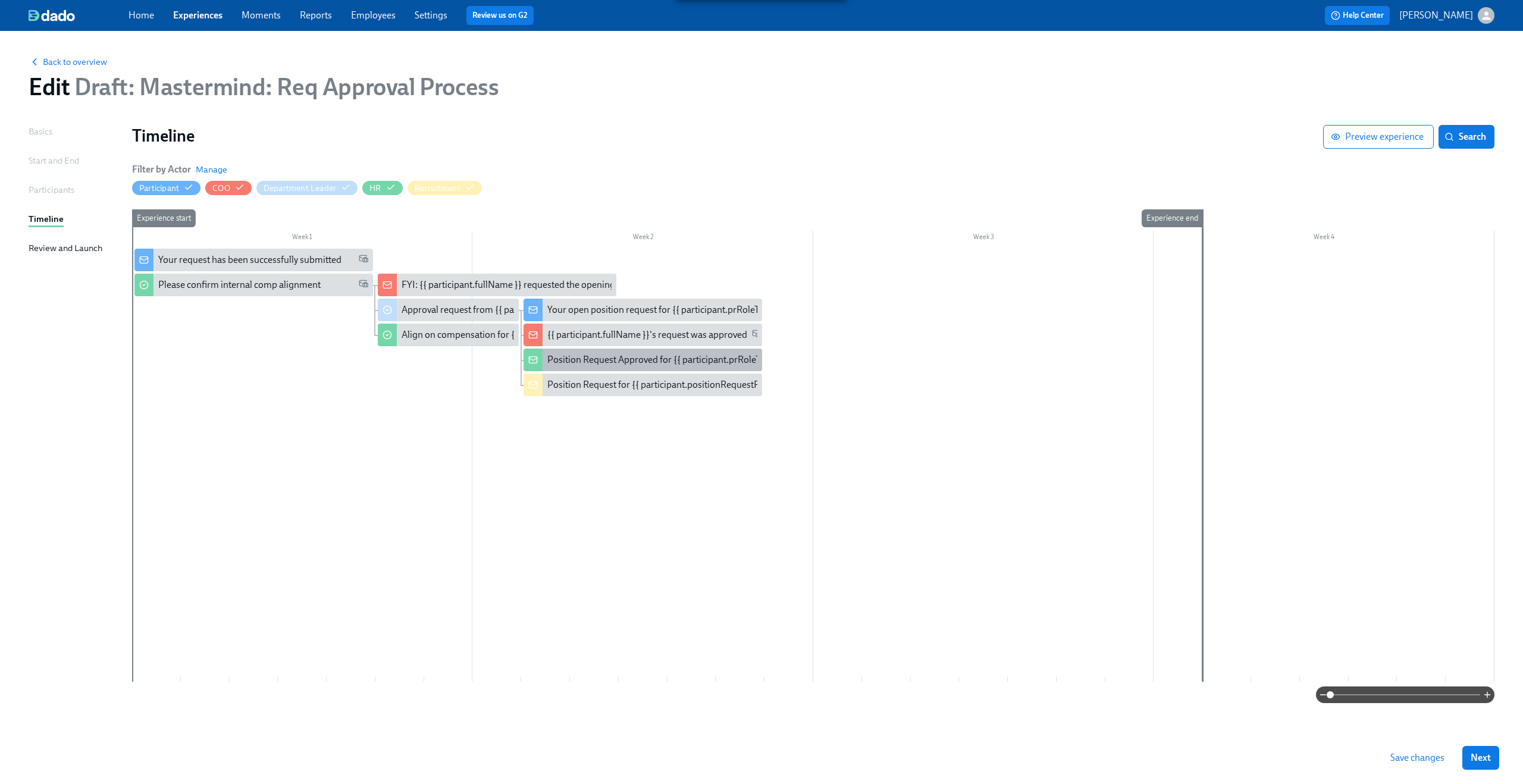
click at [576, 365] on div "Position Request Approved for {{ participant.prRoleTitle }}" at bounding box center [664, 359] width 235 height 13
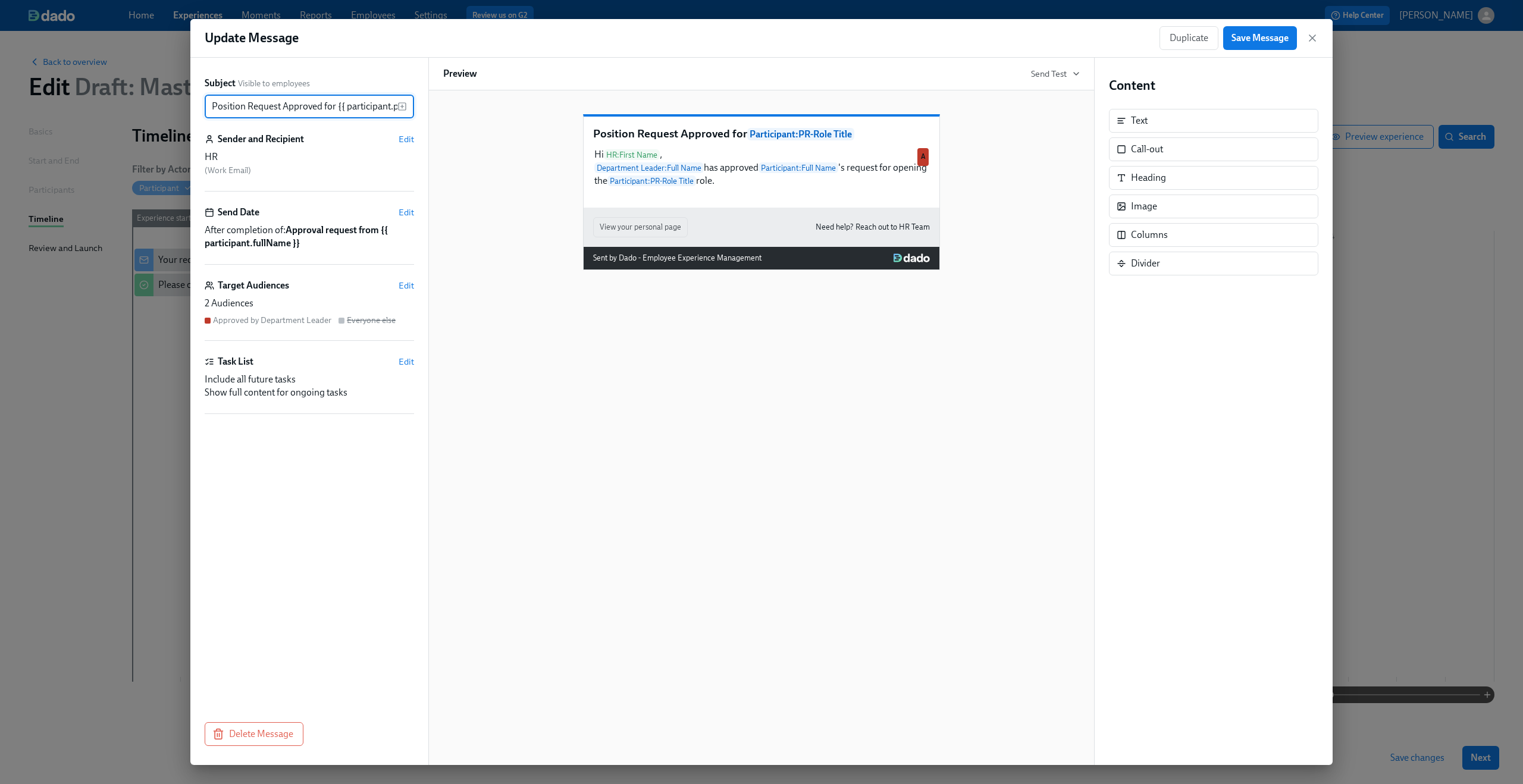
scroll to position [0, 49]
click at [411, 286] on span "Edit" at bounding box center [406, 285] width 16 height 12
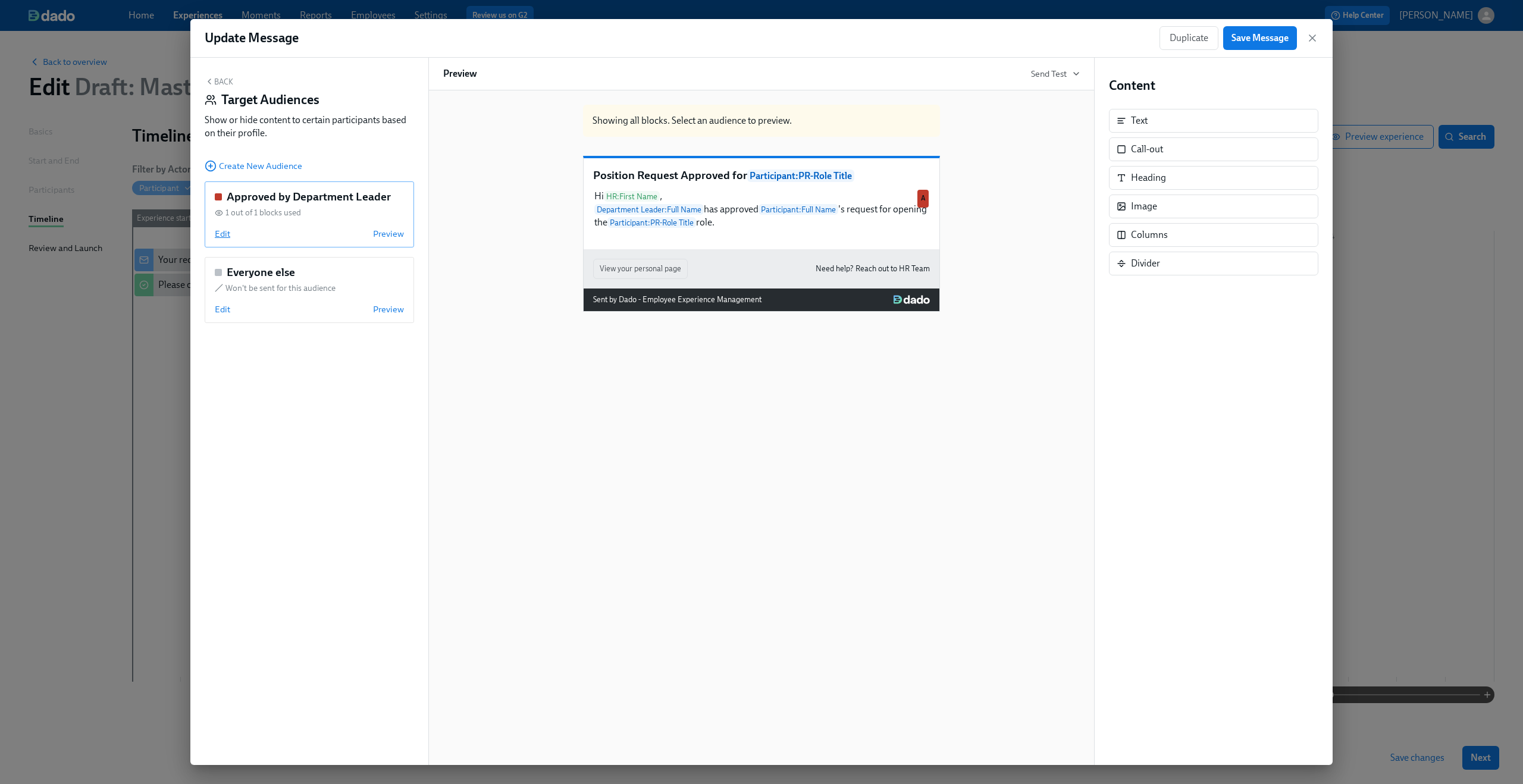
click at [228, 239] on span "Edit" at bounding box center [222, 233] width 16 height 12
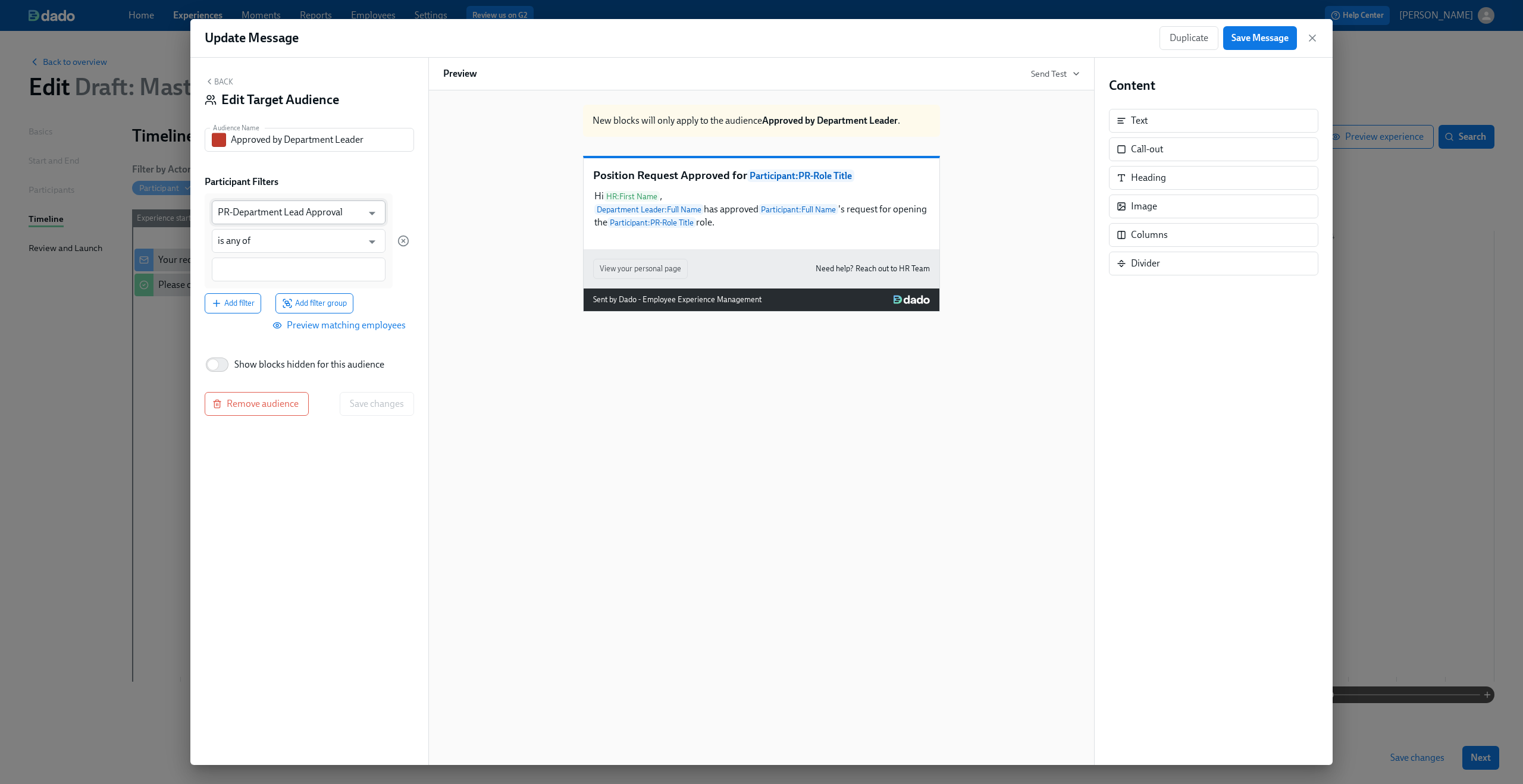
click at [303, 216] on input "PR-Department Lead Approval" at bounding box center [290, 212] width 145 height 23
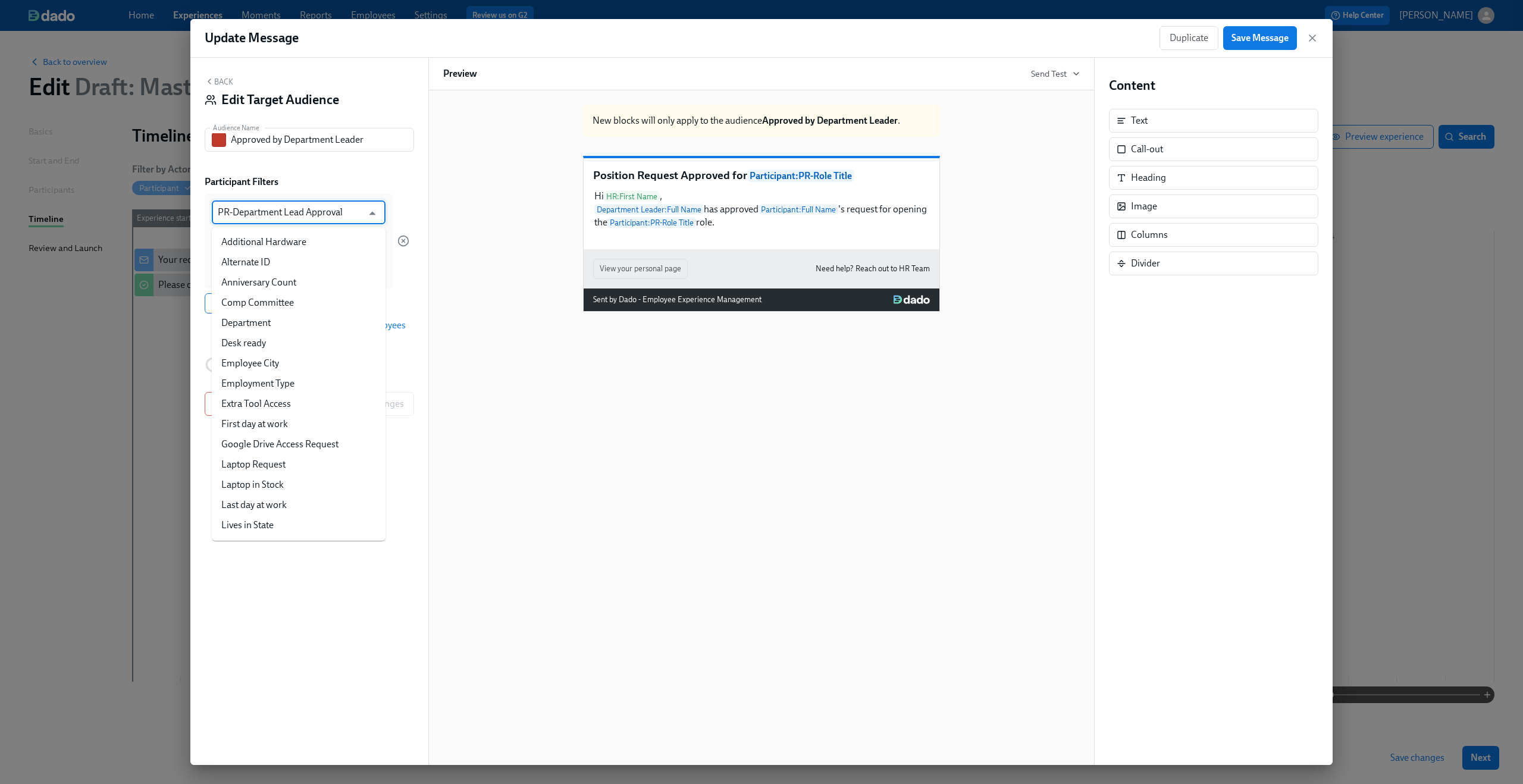
scroll to position [111, 0]
click at [354, 189] on div "Participant Filters PR-Department Lead Approval ​ is any of ​ Add filter Add fi…" at bounding box center [309, 256] width 210 height 162
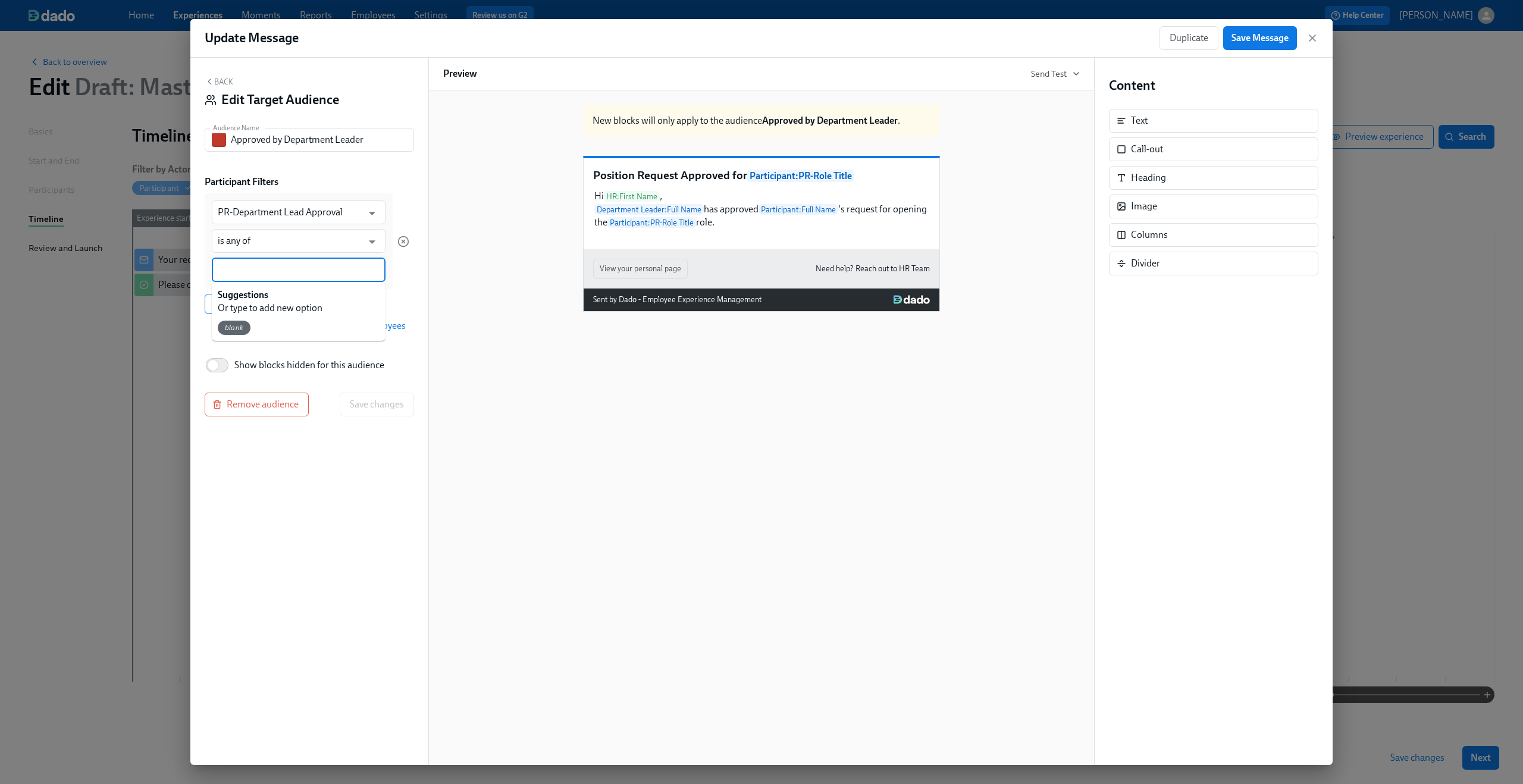
click at [296, 274] on input at bounding box center [298, 270] width 162 height 13
type input "Approved"
click at [385, 303] on div "Add filter Add filter group" at bounding box center [306, 304] width 204 height 20
click at [387, 400] on span "Save changes" at bounding box center [376, 405] width 54 height 12
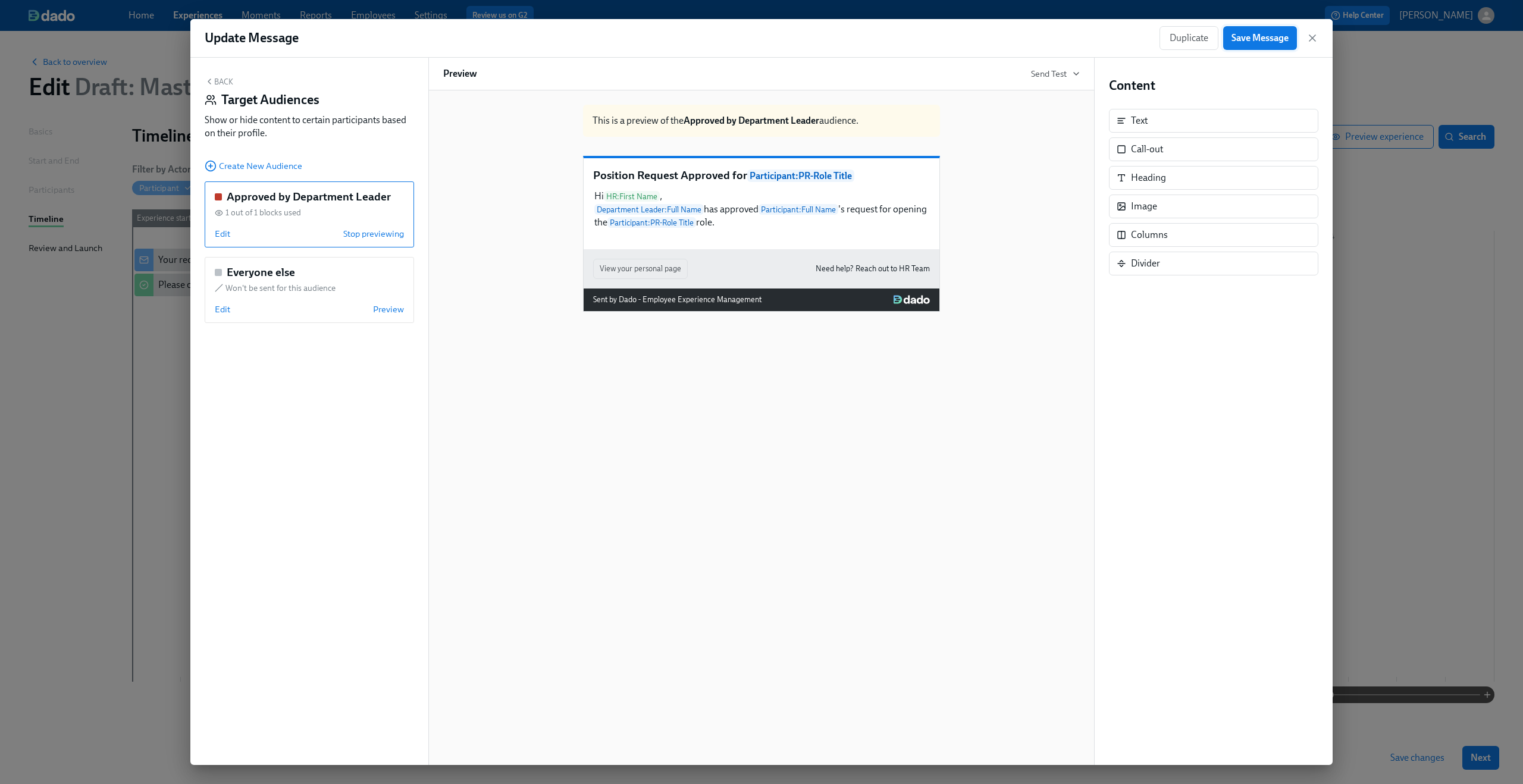
click at [1265, 37] on span "Save Message" at bounding box center [1259, 38] width 57 height 12
click at [1313, 36] on icon "button" at bounding box center [1312, 38] width 6 height 6
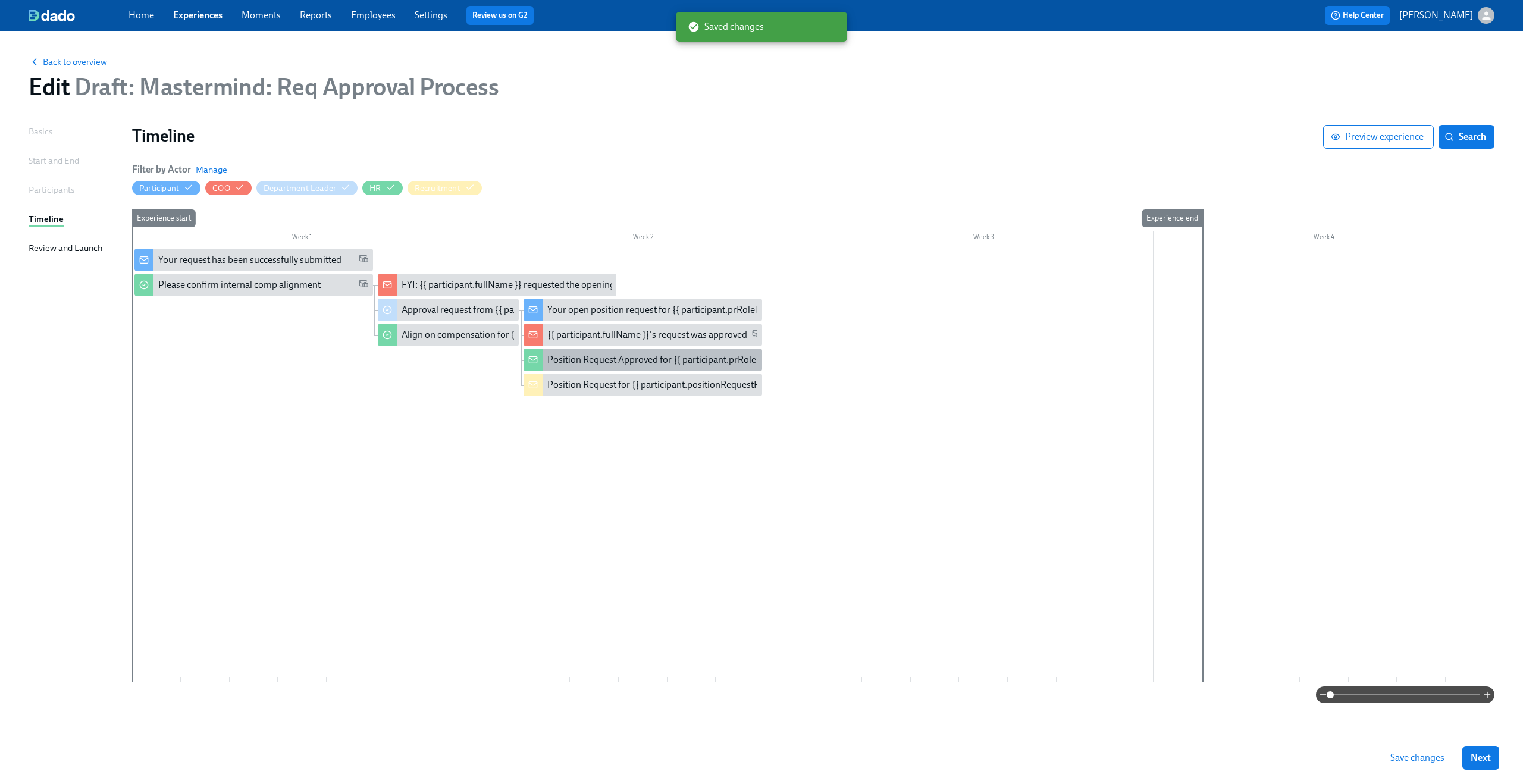
click at [637, 360] on div "Position Request Approved for {{ participant.prRoleTitle }}" at bounding box center [664, 359] width 235 height 13
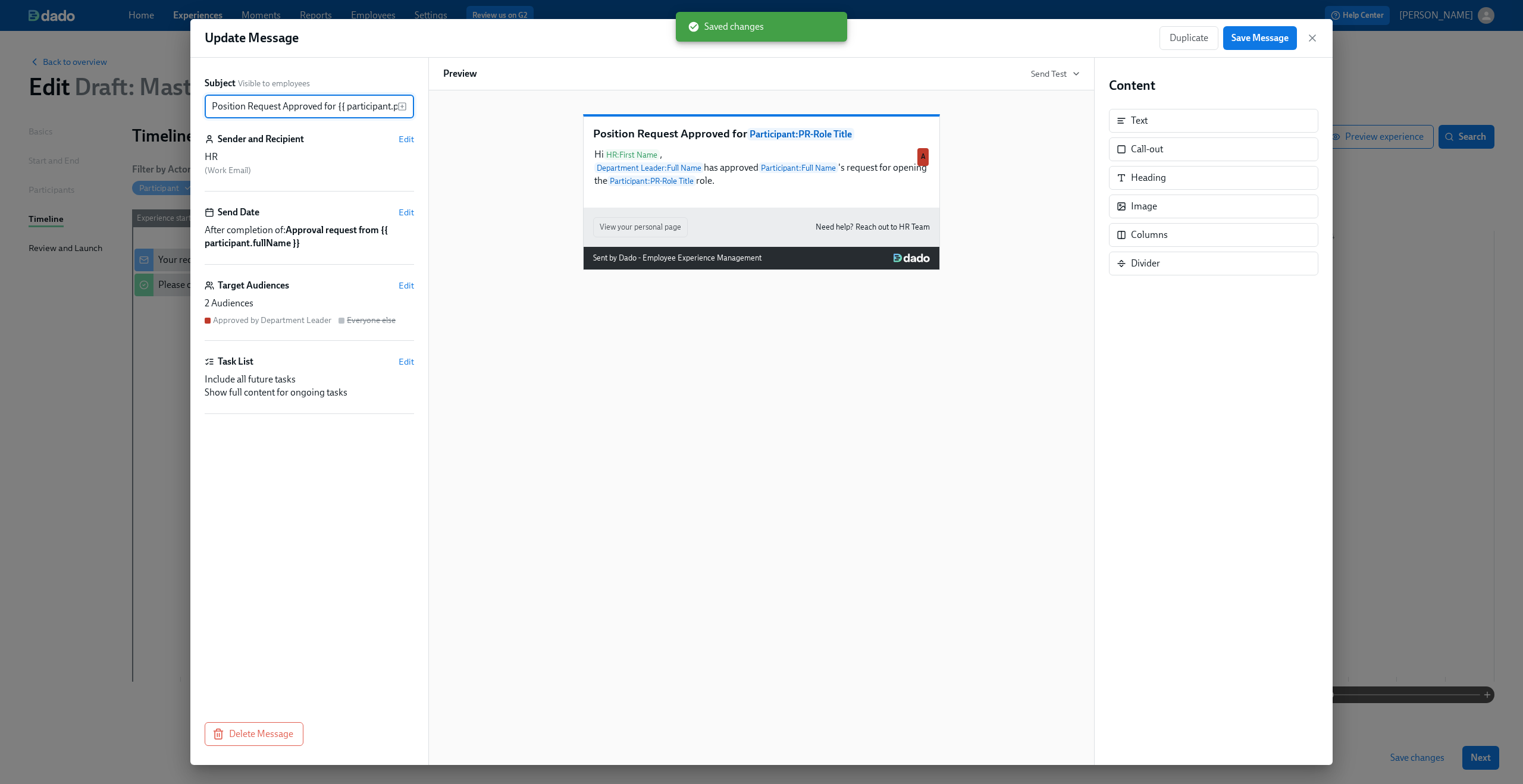
scroll to position [0, 49]
click at [400, 290] on span "Edit" at bounding box center [406, 285] width 16 height 12
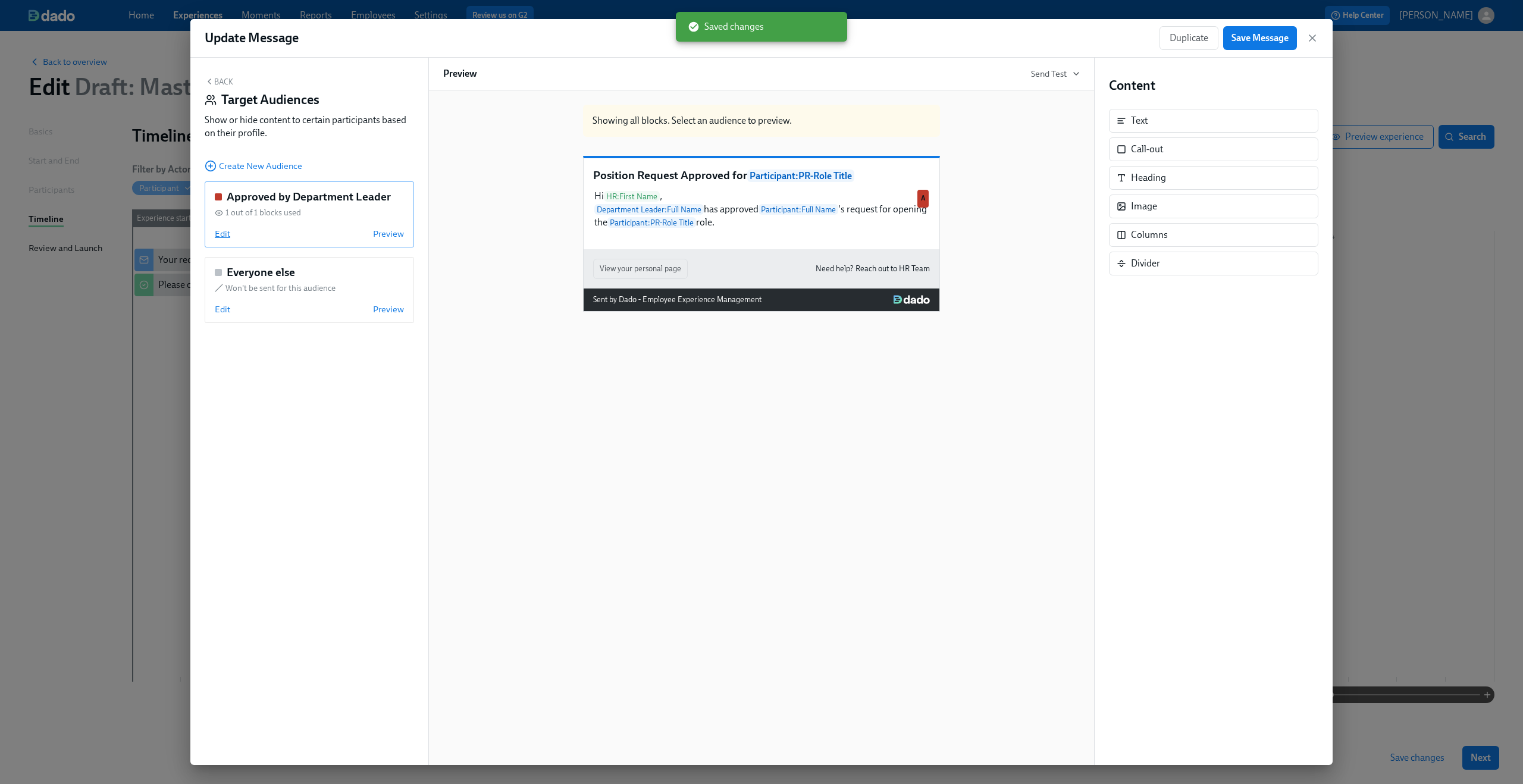
click at [229, 234] on span "Edit" at bounding box center [222, 233] width 16 height 12
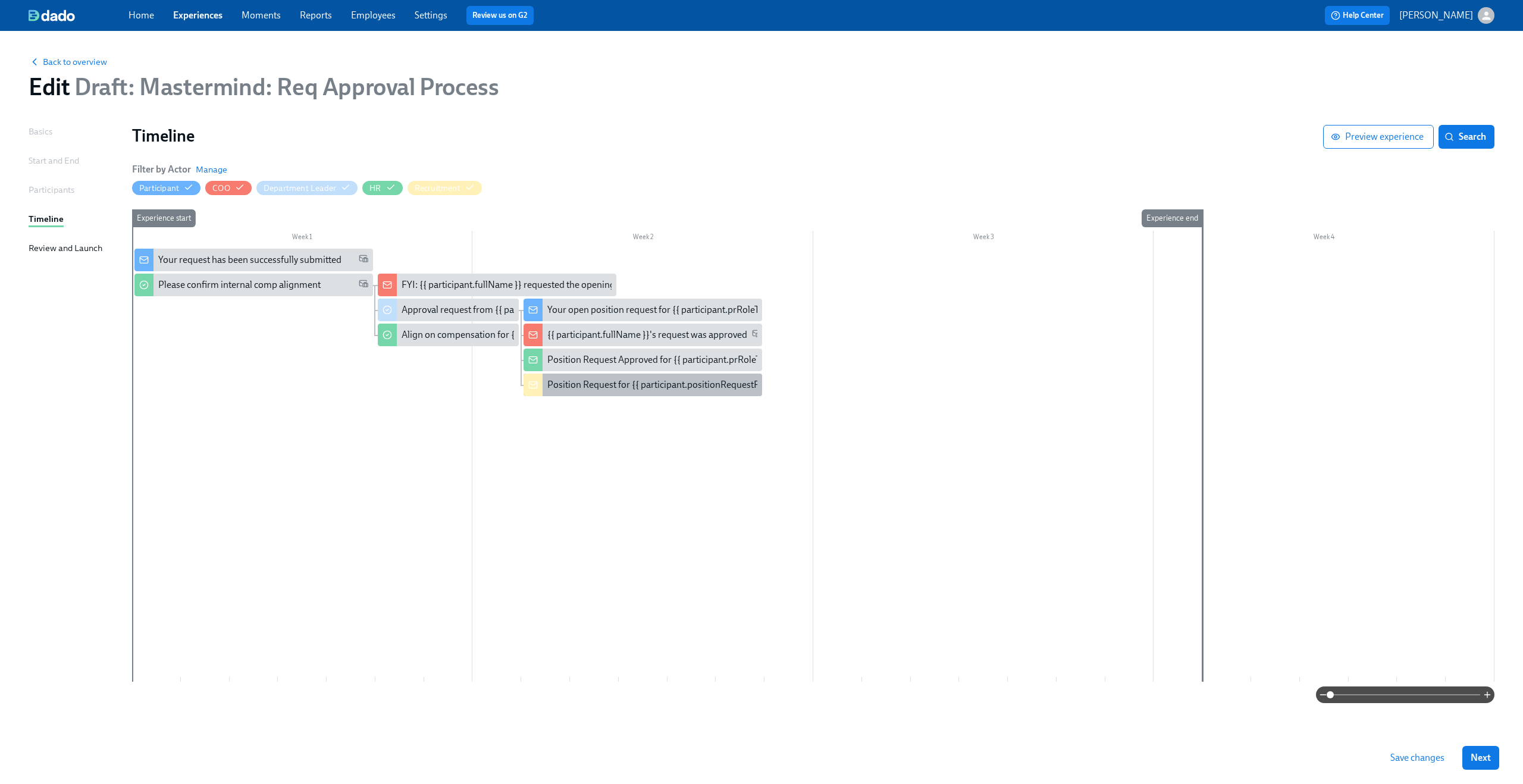
click at [649, 388] on div "Position Request for {{ participant.positionRequestRoleTitle }}" at bounding box center [672, 384] width 251 height 13
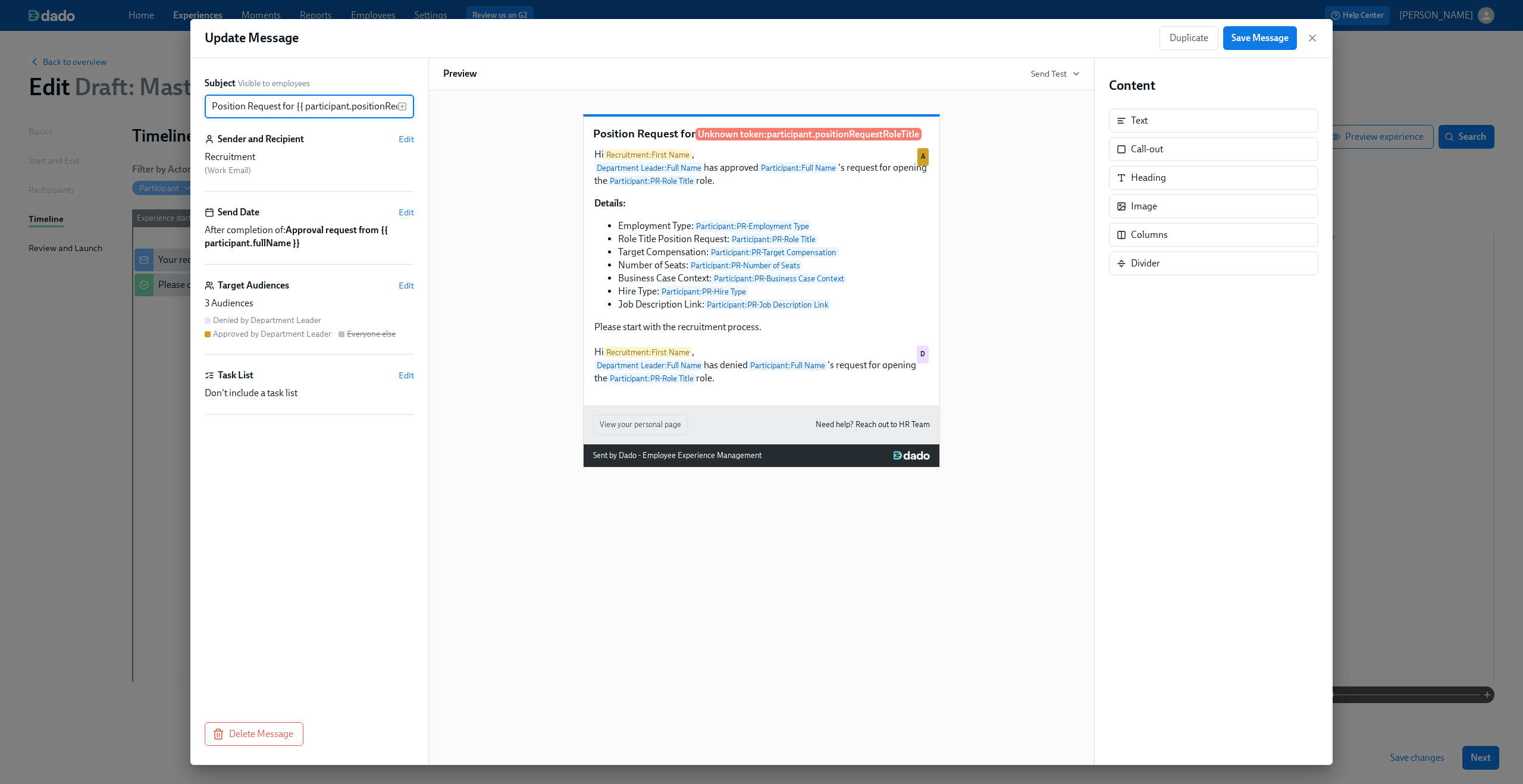
scroll to position [0, 64]
click at [336, 108] on input "Position Request for {{ participant.positionRequestRoleTitle }}" at bounding box center [301, 106] width 193 height 23
drag, startPoint x: 232, startPoint y: 106, endPoint x: 518, endPoint y: 119, distance: 286.3
click at [518, 119] on div "Subject Visible to employees Position Request for {{ participant.positionReques…" at bounding box center [761, 412] width 1142 height 707
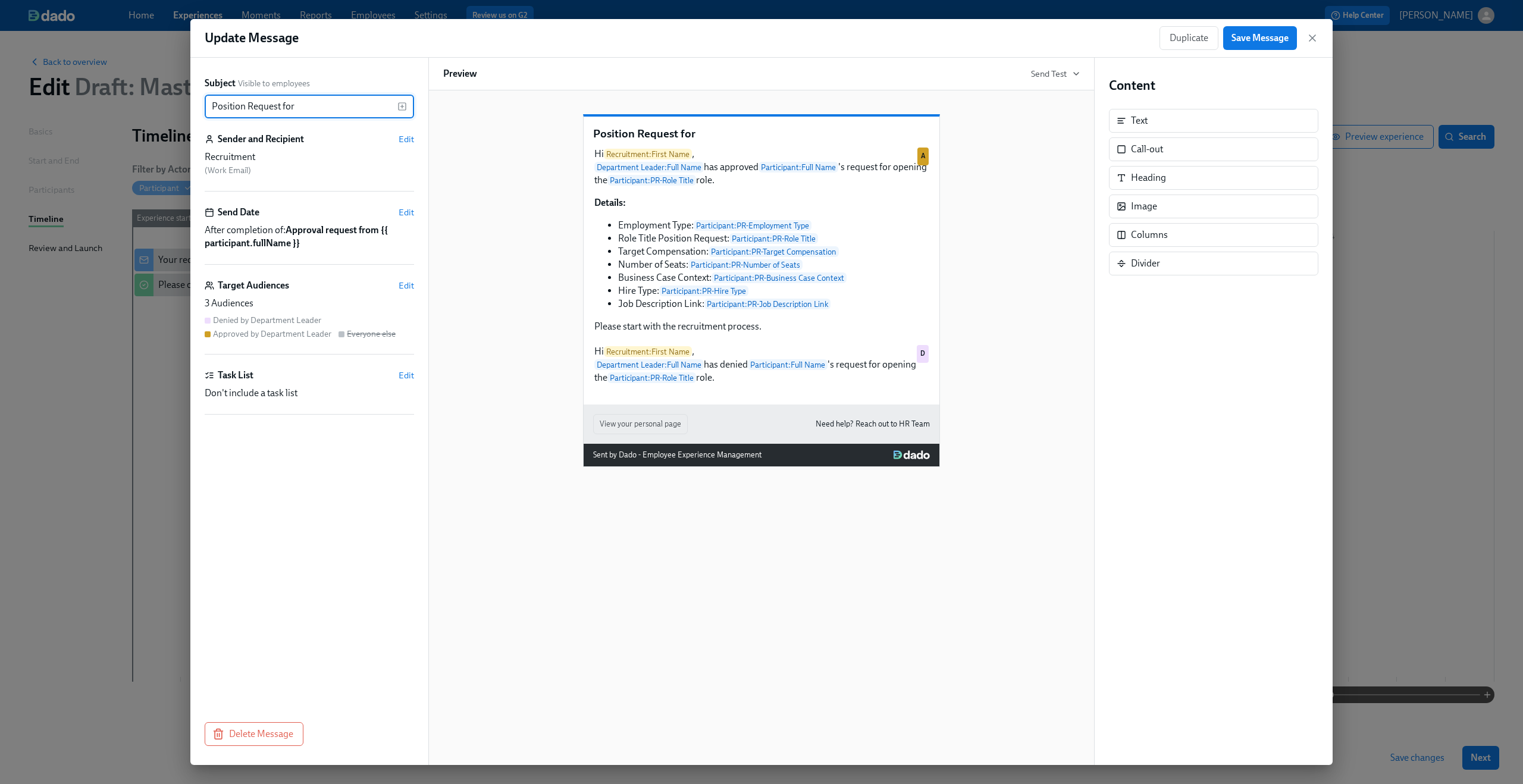
type input "Position Request for"
click at [402, 105] on icon "button" at bounding box center [402, 106] width 9 height 9
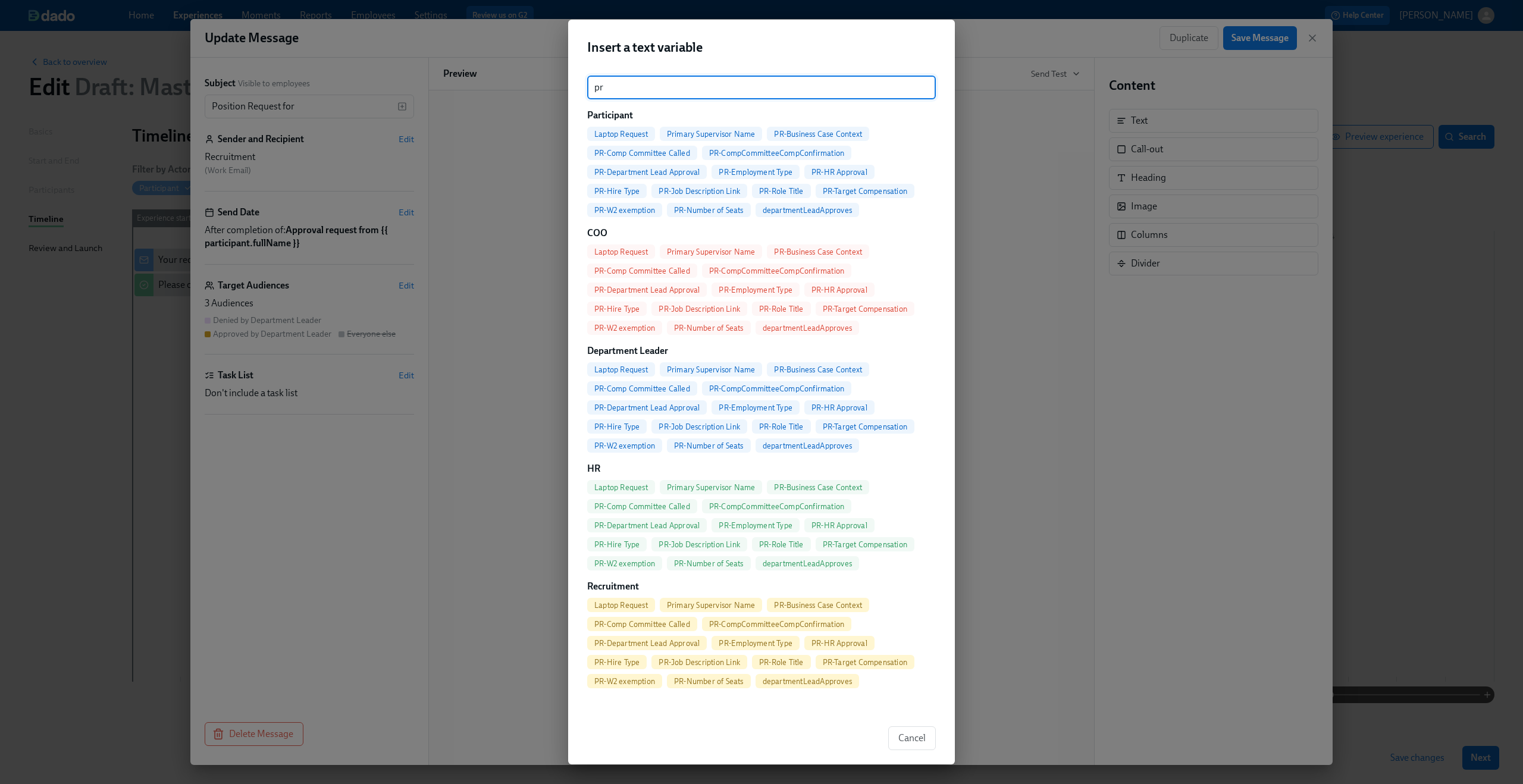
type input "pr"
click at [780, 185] on div "PR-Role Title" at bounding box center [781, 191] width 59 height 14
type input "Position Request for {{ participant.prRoleTitle }}"
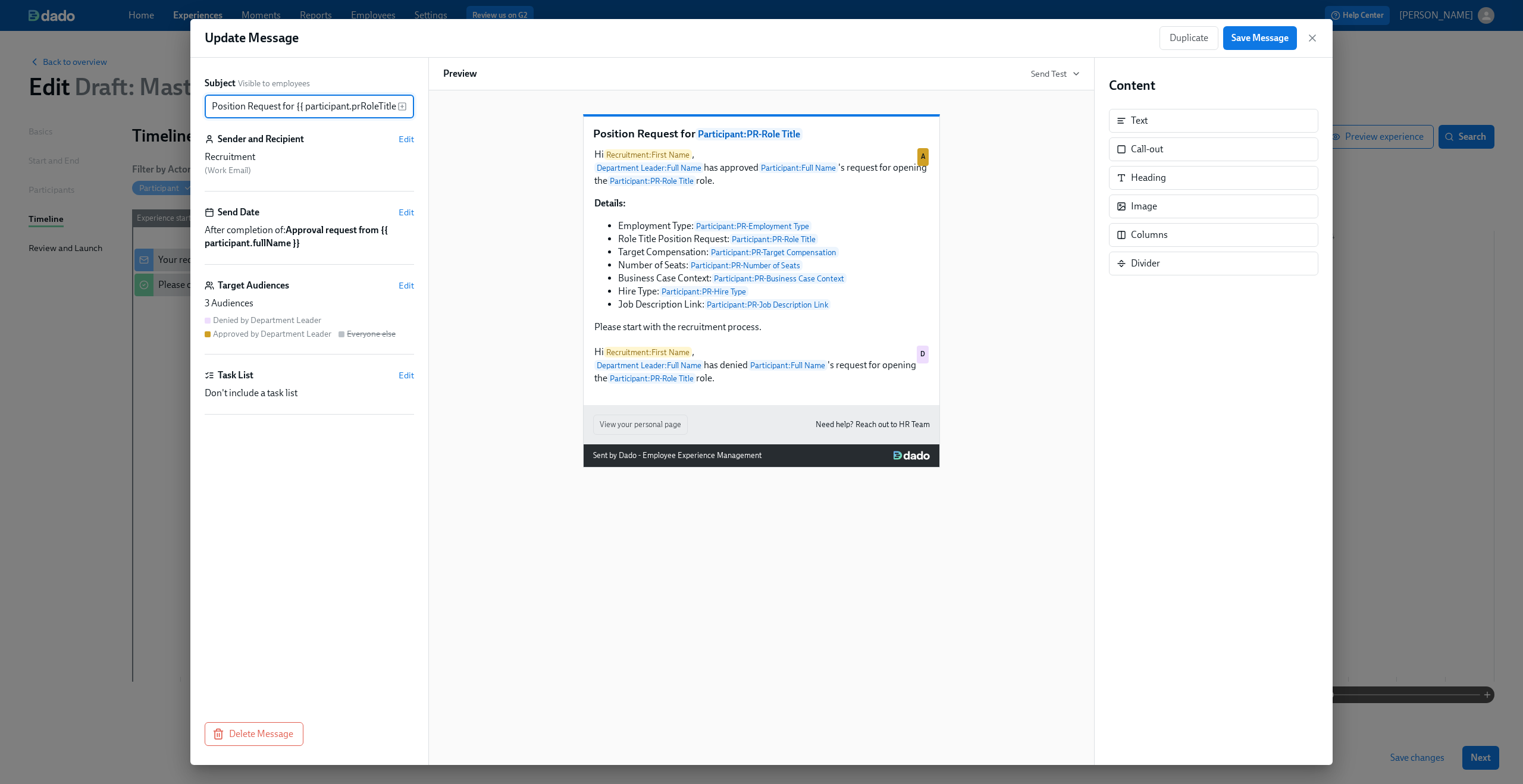
click at [513, 276] on div "Position Request for Participant : PR-Role Title Hi Recruitment : First Name , …" at bounding box center [761, 282] width 636 height 372
click at [410, 284] on span "Edit" at bounding box center [406, 285] width 16 height 12
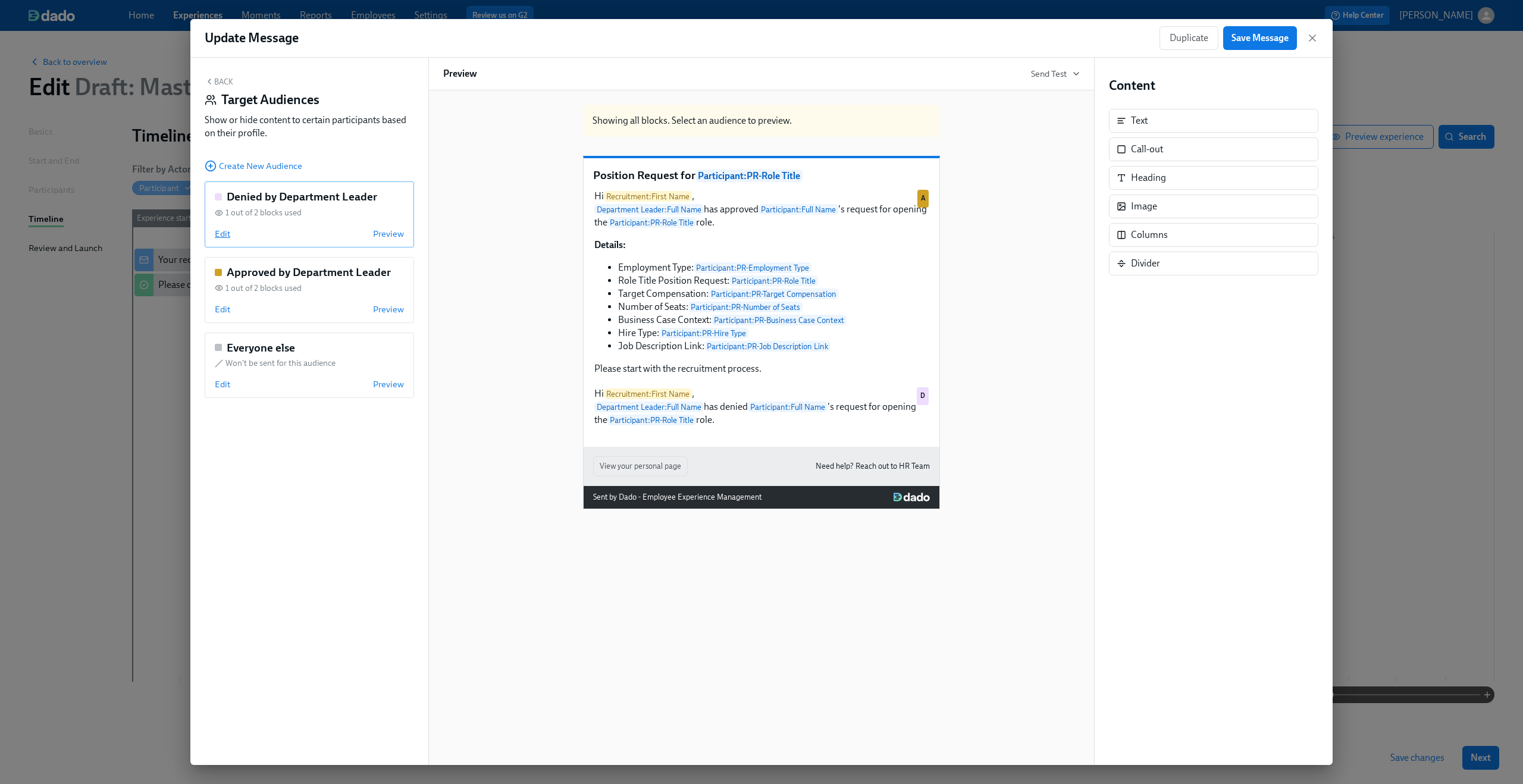
click at [229, 236] on span "Edit" at bounding box center [222, 233] width 16 height 12
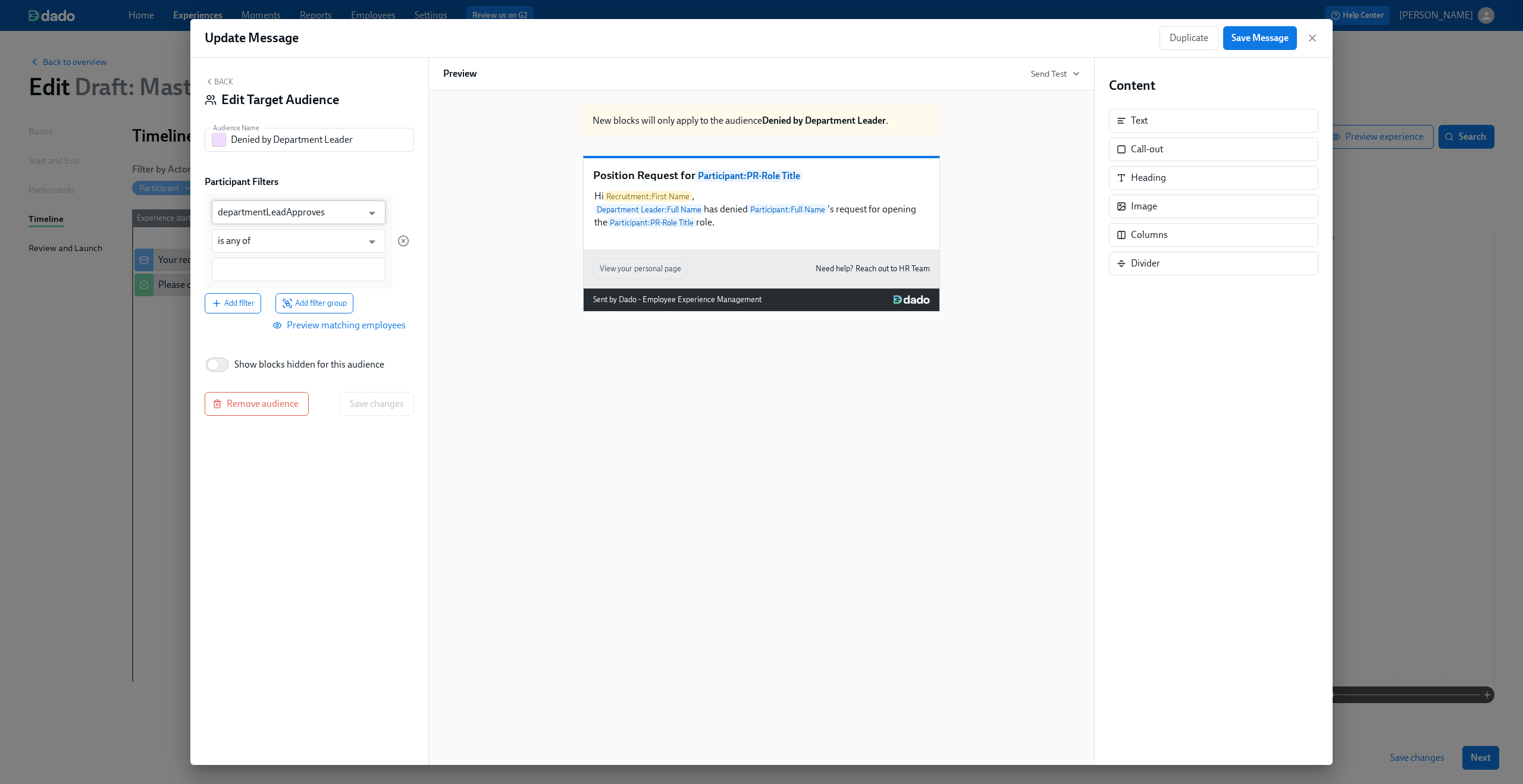
click at [319, 216] on input "departmentLeadApproves" at bounding box center [290, 212] width 145 height 23
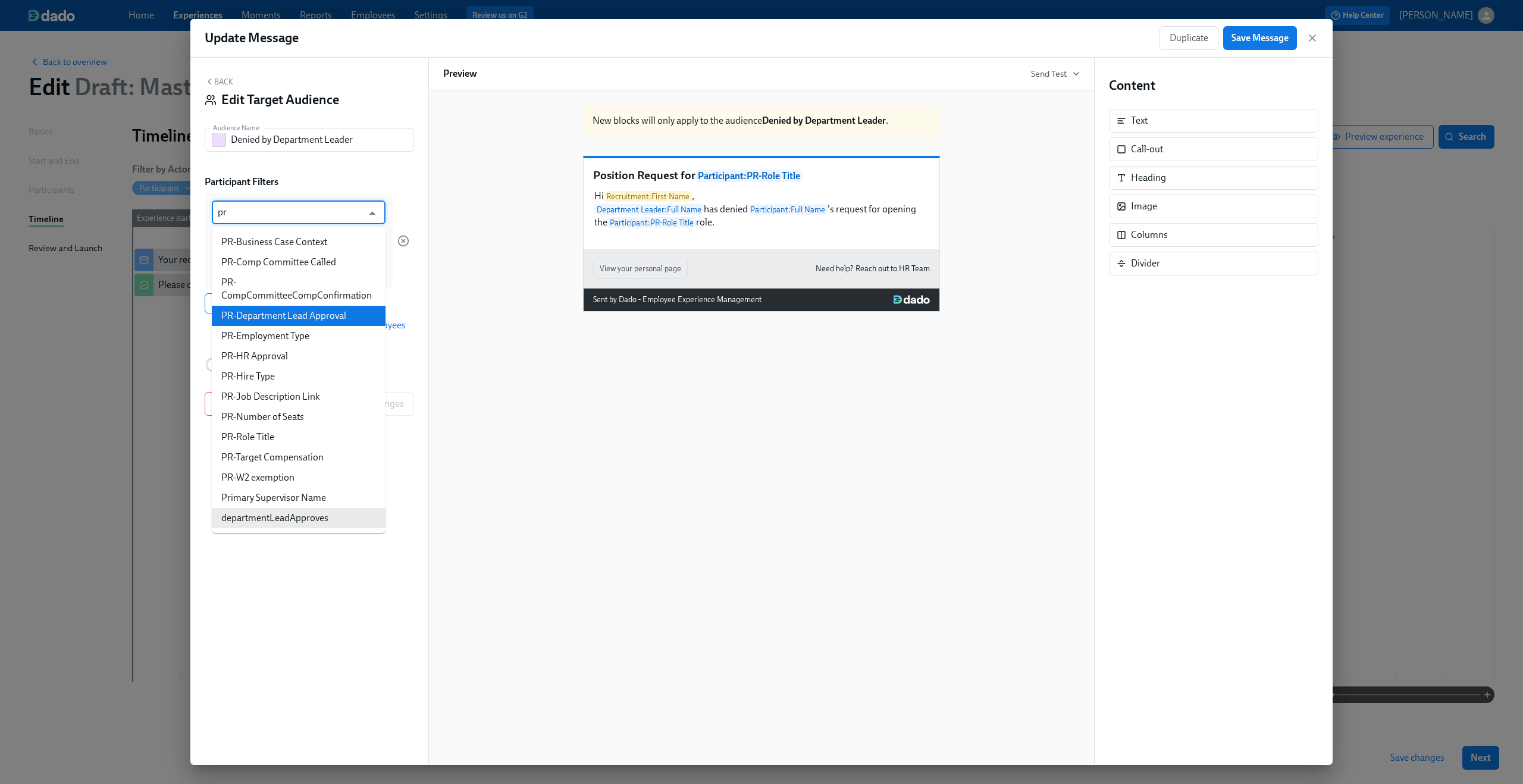
click at [327, 323] on li "PR-Department Lead Approval" at bounding box center [299, 316] width 174 height 20
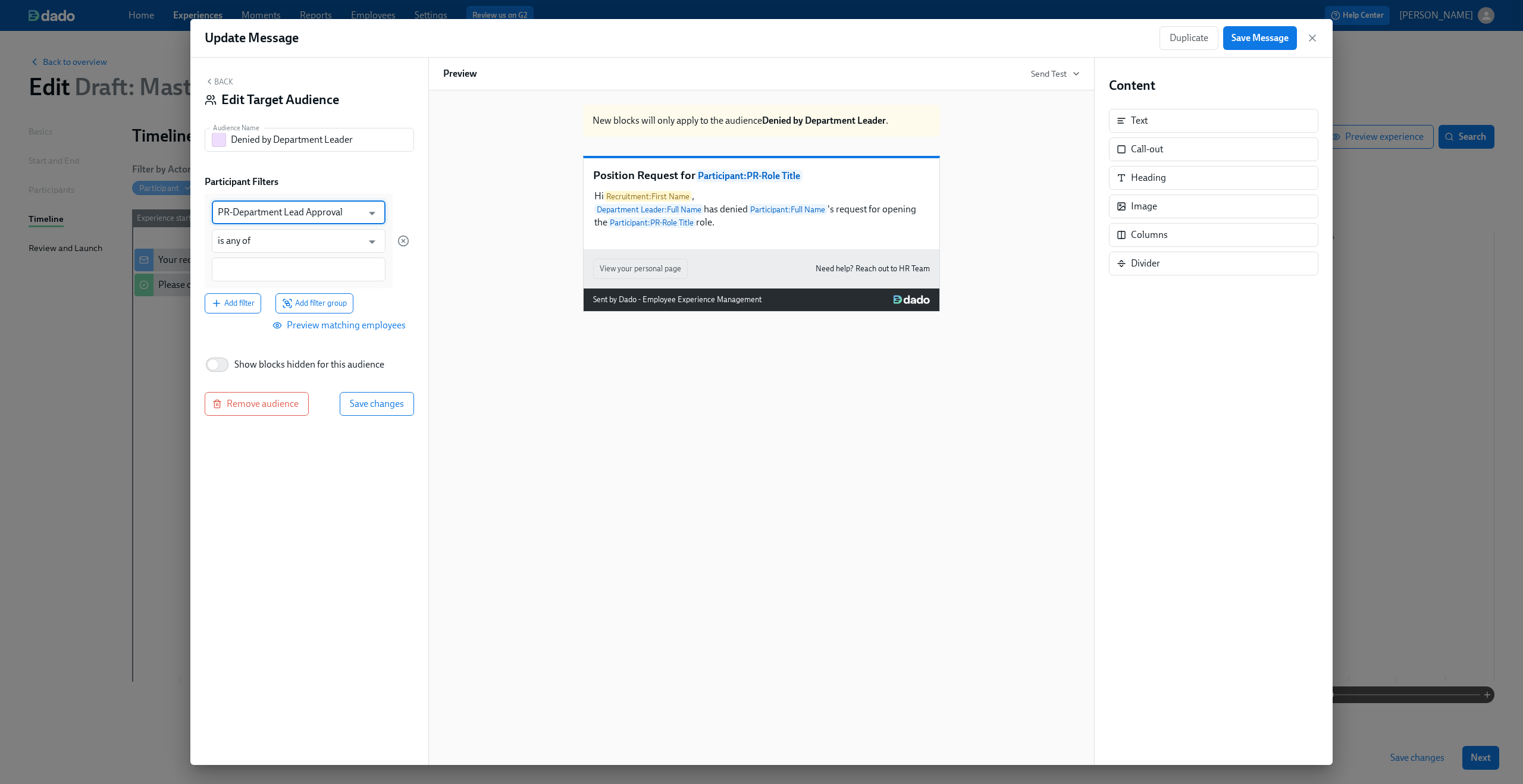
type input "PR-Department Lead Approval"
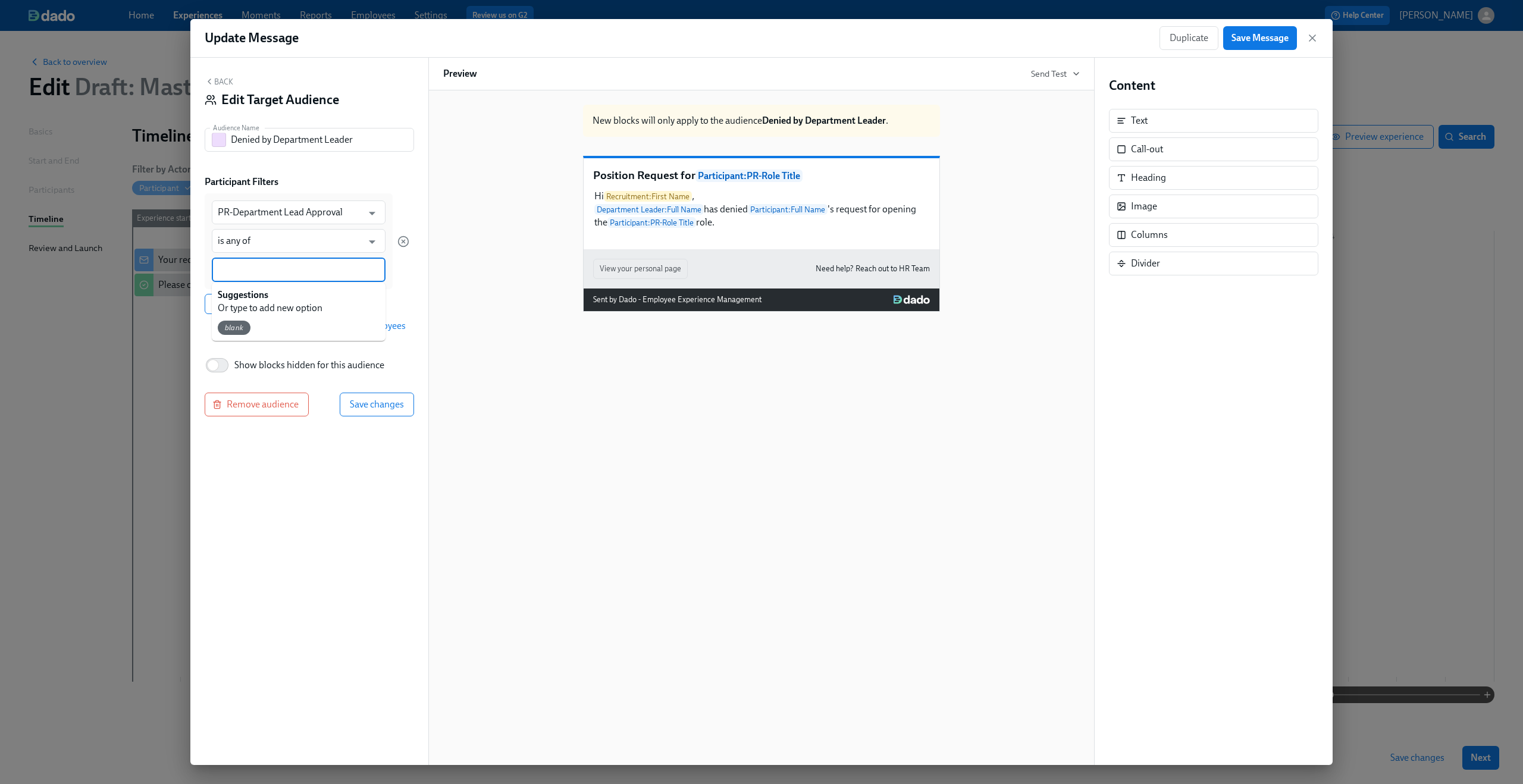
click at [277, 274] on input at bounding box center [298, 270] width 162 height 13
type input "Denied"
click at [394, 307] on div "Add filter Add filter group" at bounding box center [306, 304] width 204 height 20
click at [398, 408] on span "Save changes" at bounding box center [376, 405] width 54 height 12
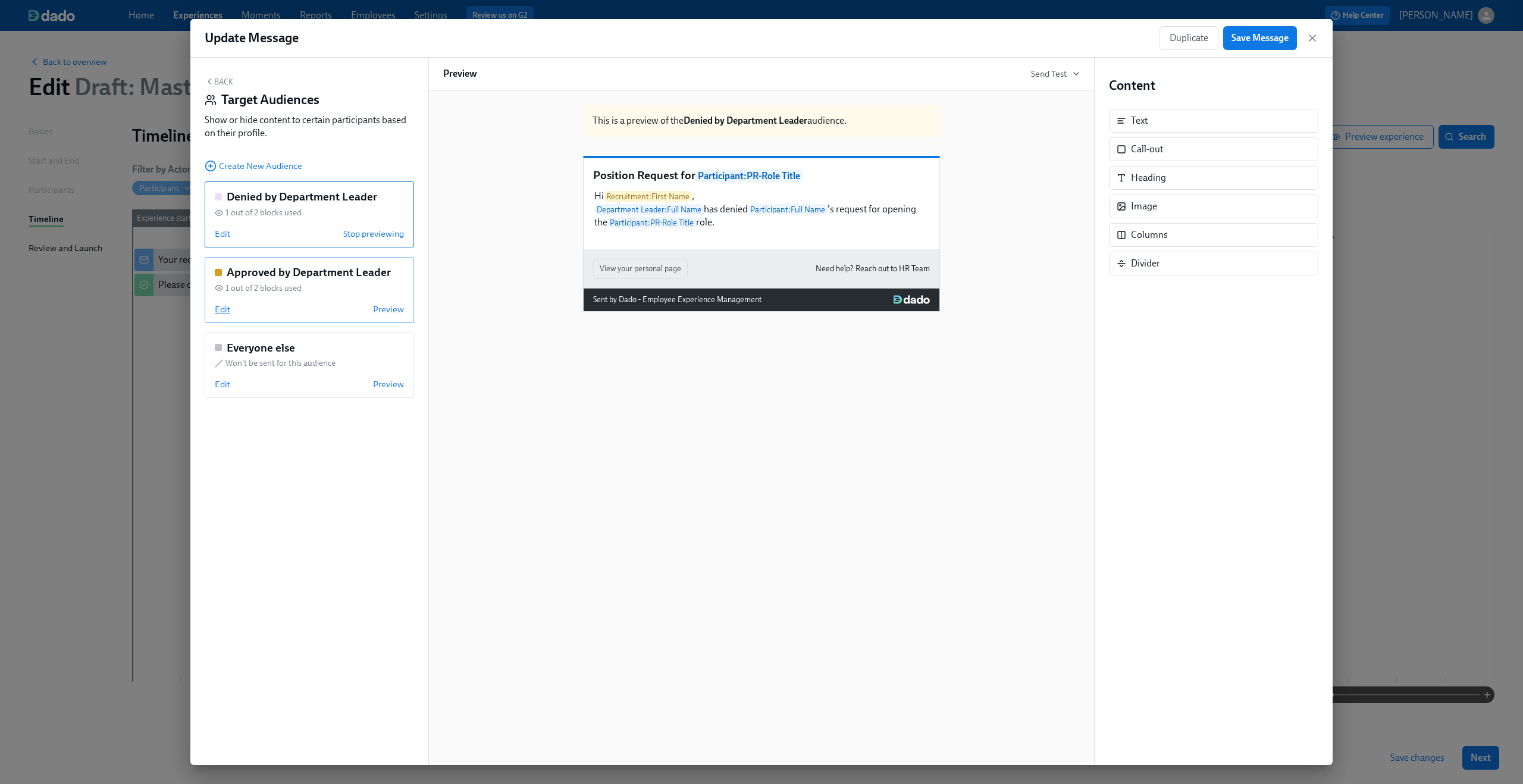
click at [219, 307] on span "Edit" at bounding box center [222, 309] width 16 height 12
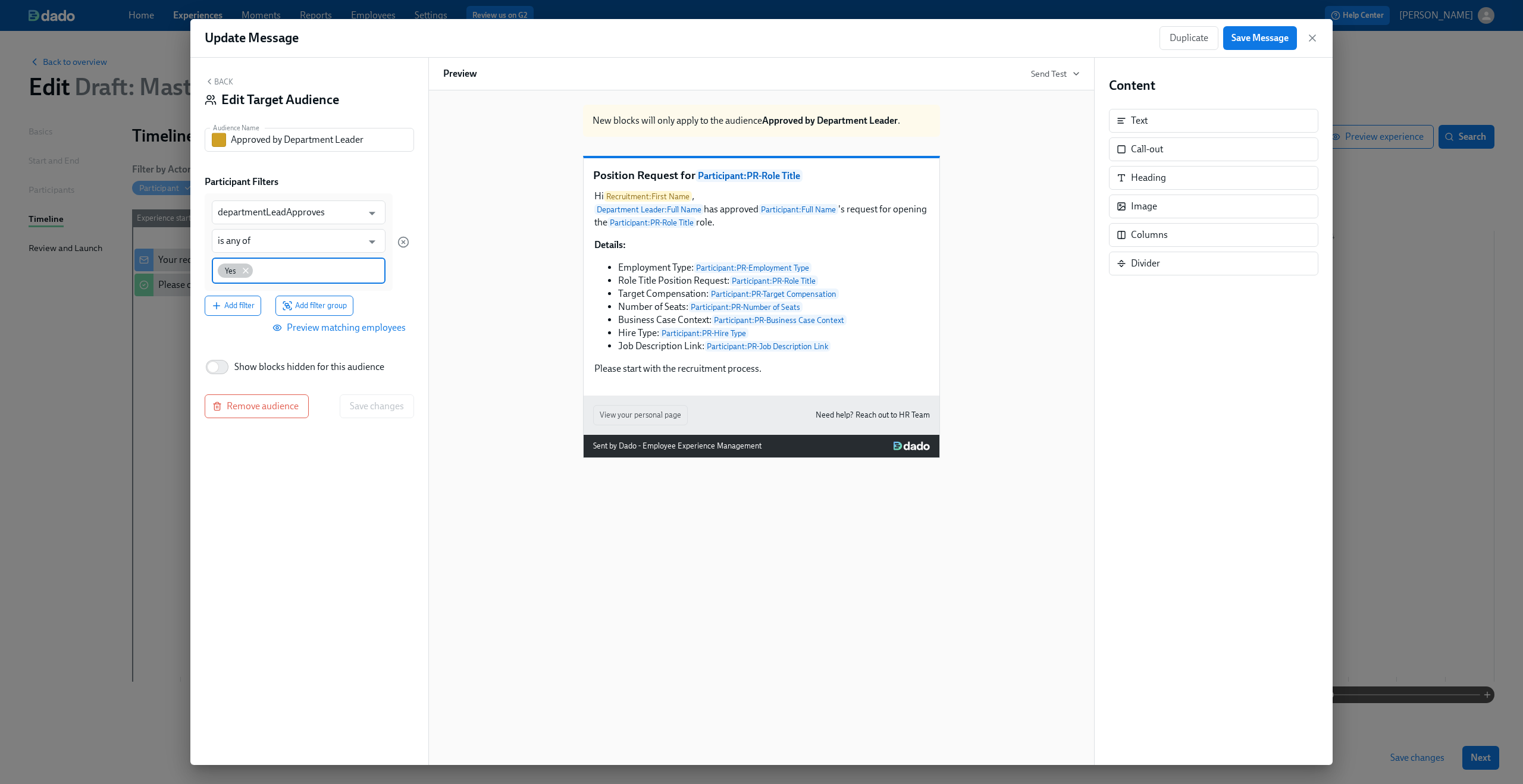
click at [241, 269] on icon at bounding box center [246, 271] width 9 height 9
click at [268, 219] on input "departmentLeadApproves" at bounding box center [290, 212] width 145 height 23
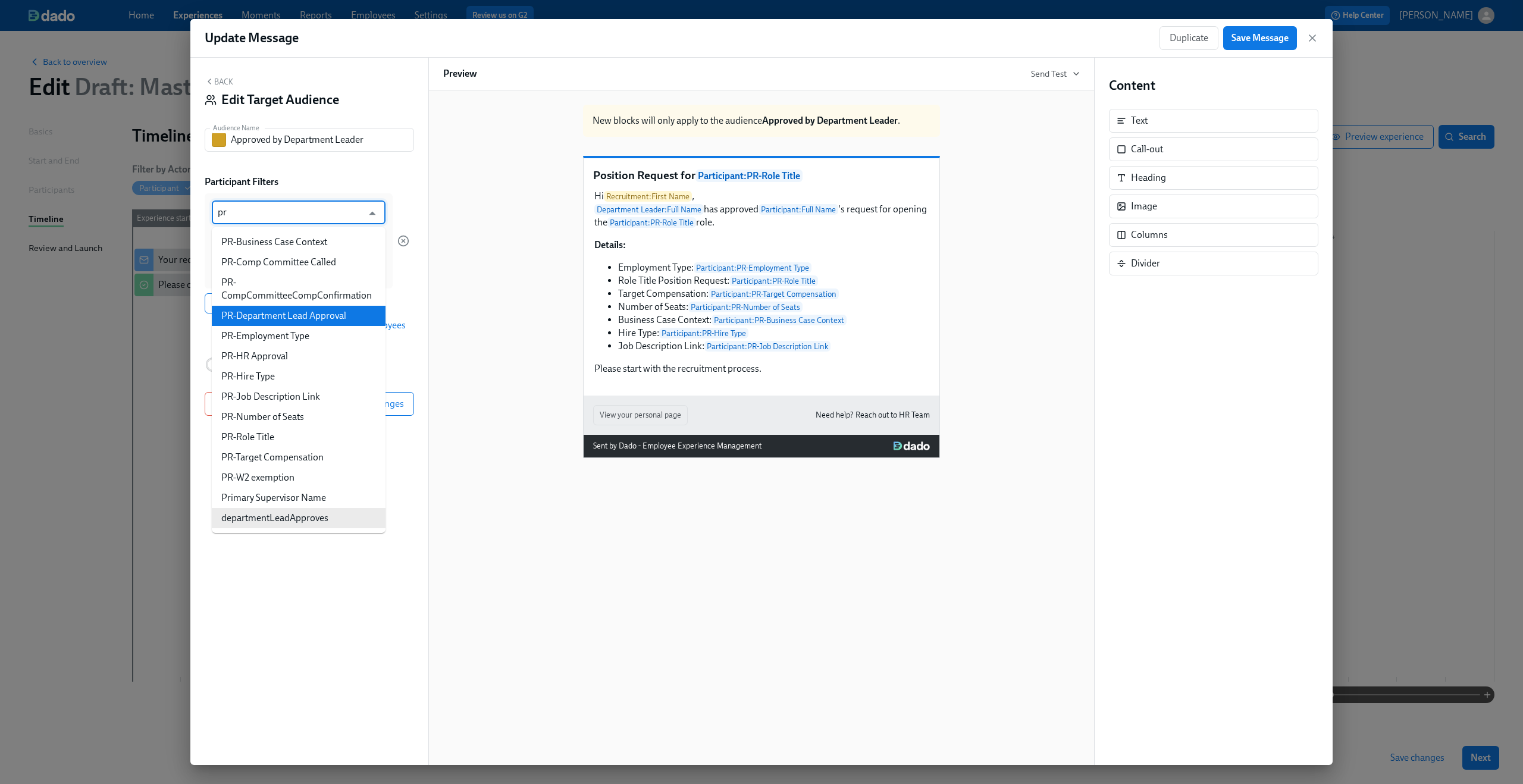
click at [298, 313] on li "PR-Department Lead Approval" at bounding box center [299, 316] width 174 height 20
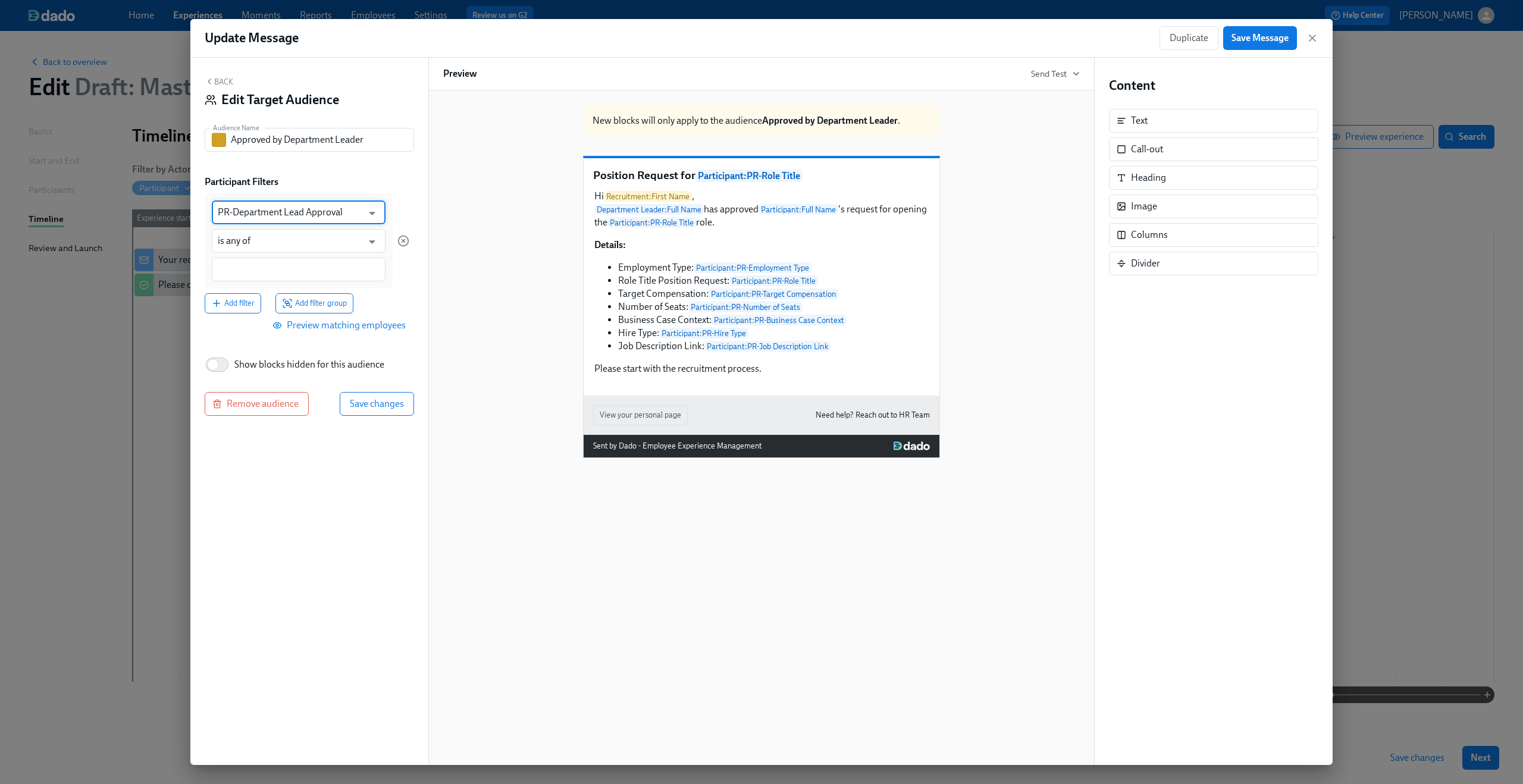
type input "PR-Department Lead Approval"
click at [291, 279] on div at bounding box center [299, 269] width 174 height 23
type input "Approved"
click at [391, 289] on div "PR-Department Lead Approval ​ is any of ​ Approved" at bounding box center [298, 241] width 188 height 95
click at [384, 411] on span "Save changes" at bounding box center [376, 405] width 54 height 12
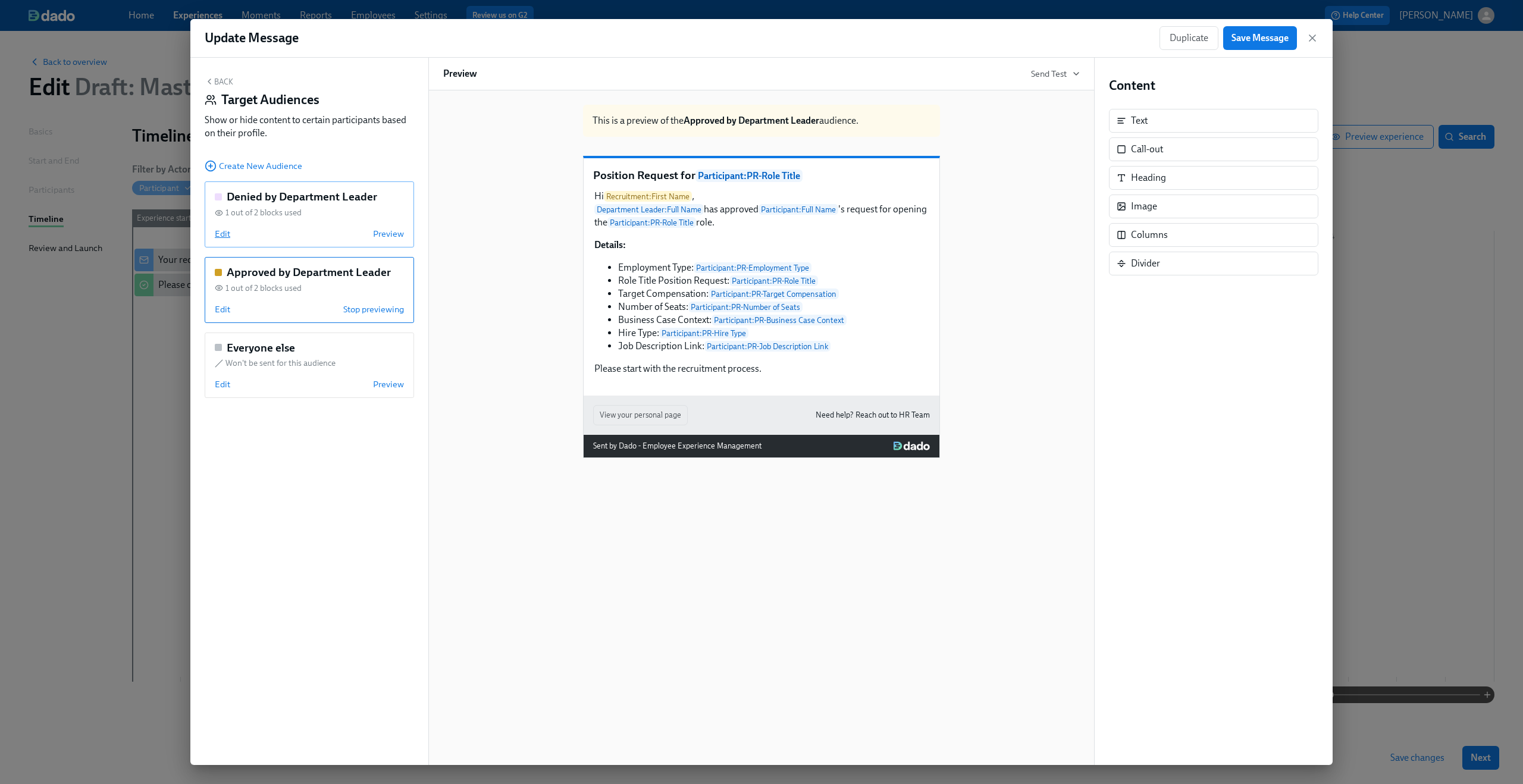
click at [220, 229] on span "Edit" at bounding box center [222, 233] width 16 height 12
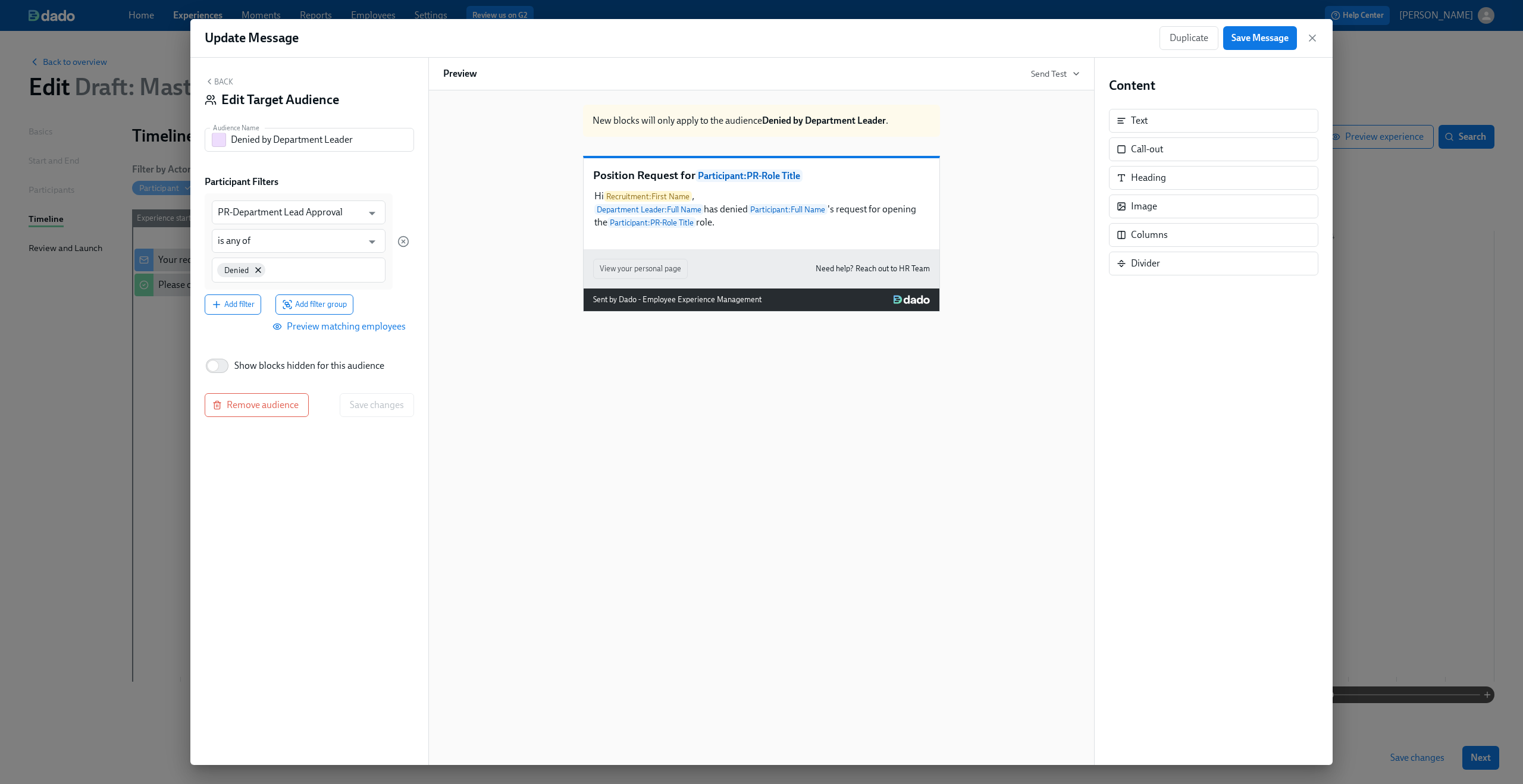
click at [214, 77] on button "Back" at bounding box center [218, 81] width 28 height 9
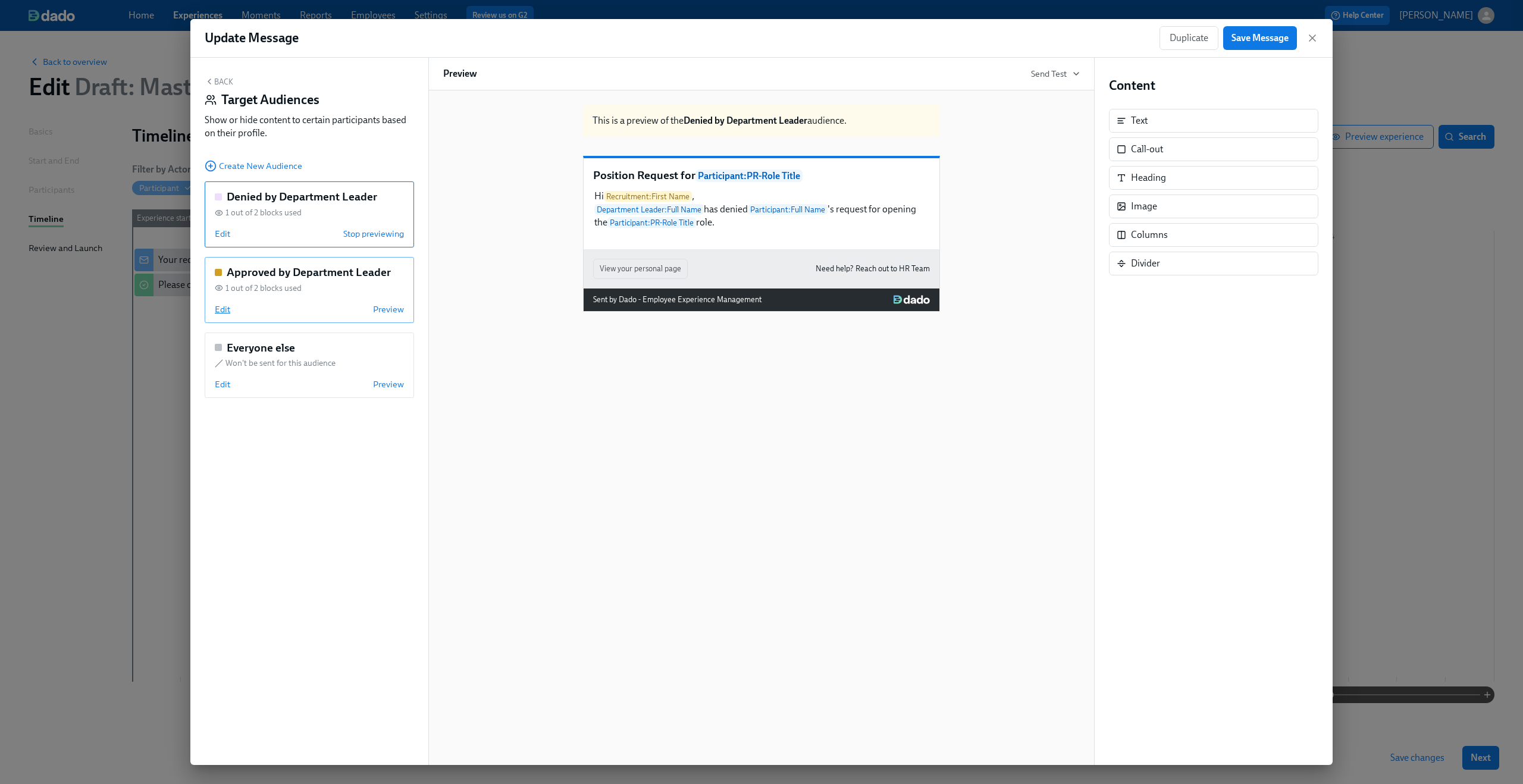
click at [225, 311] on span "Edit" at bounding box center [222, 309] width 16 height 12
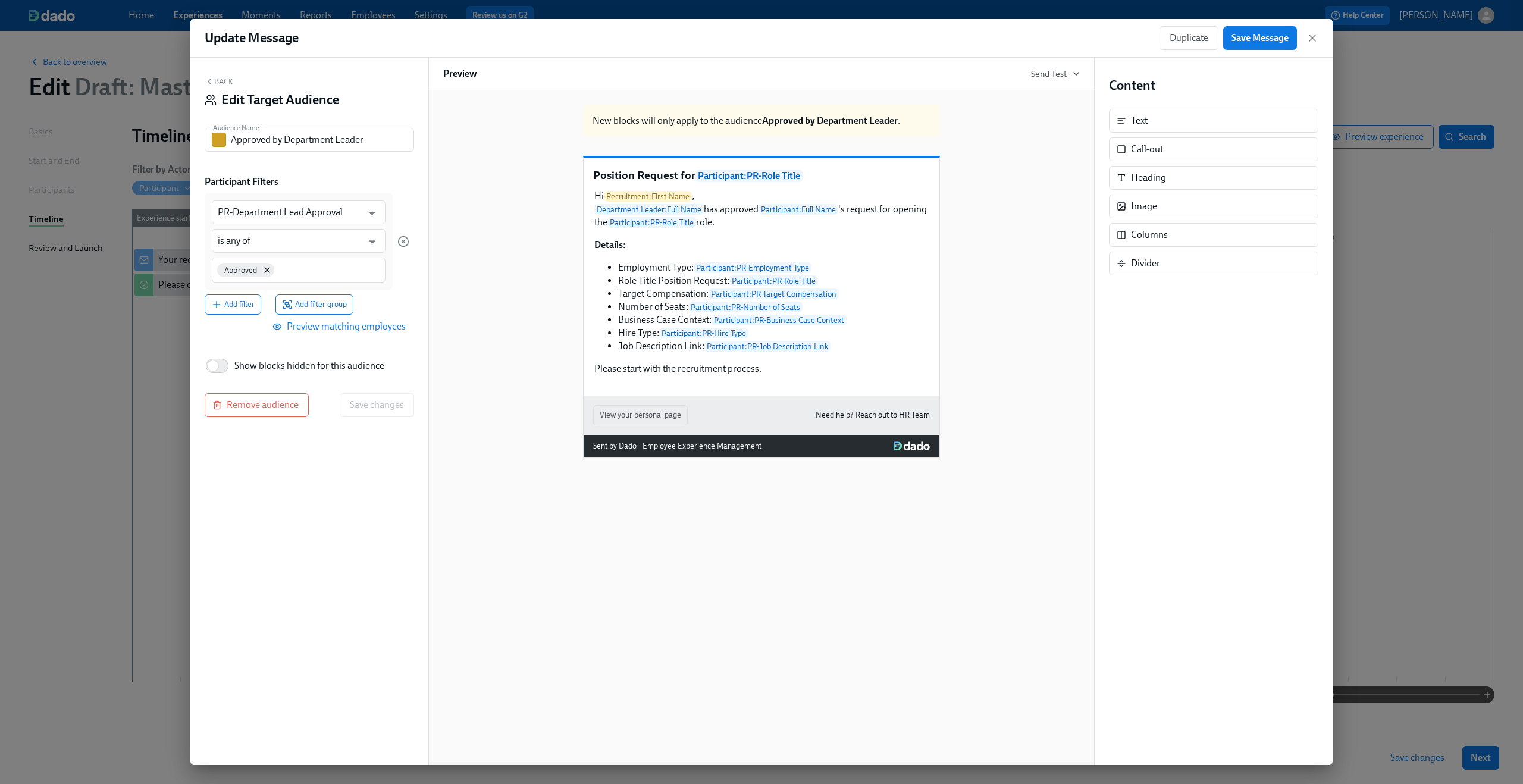
click at [219, 74] on div "Back Edit Target Audience Audience Name Approved by Department Leader Audience …" at bounding box center [309, 412] width 238 height 707
click at [219, 83] on button "Back" at bounding box center [218, 81] width 28 height 9
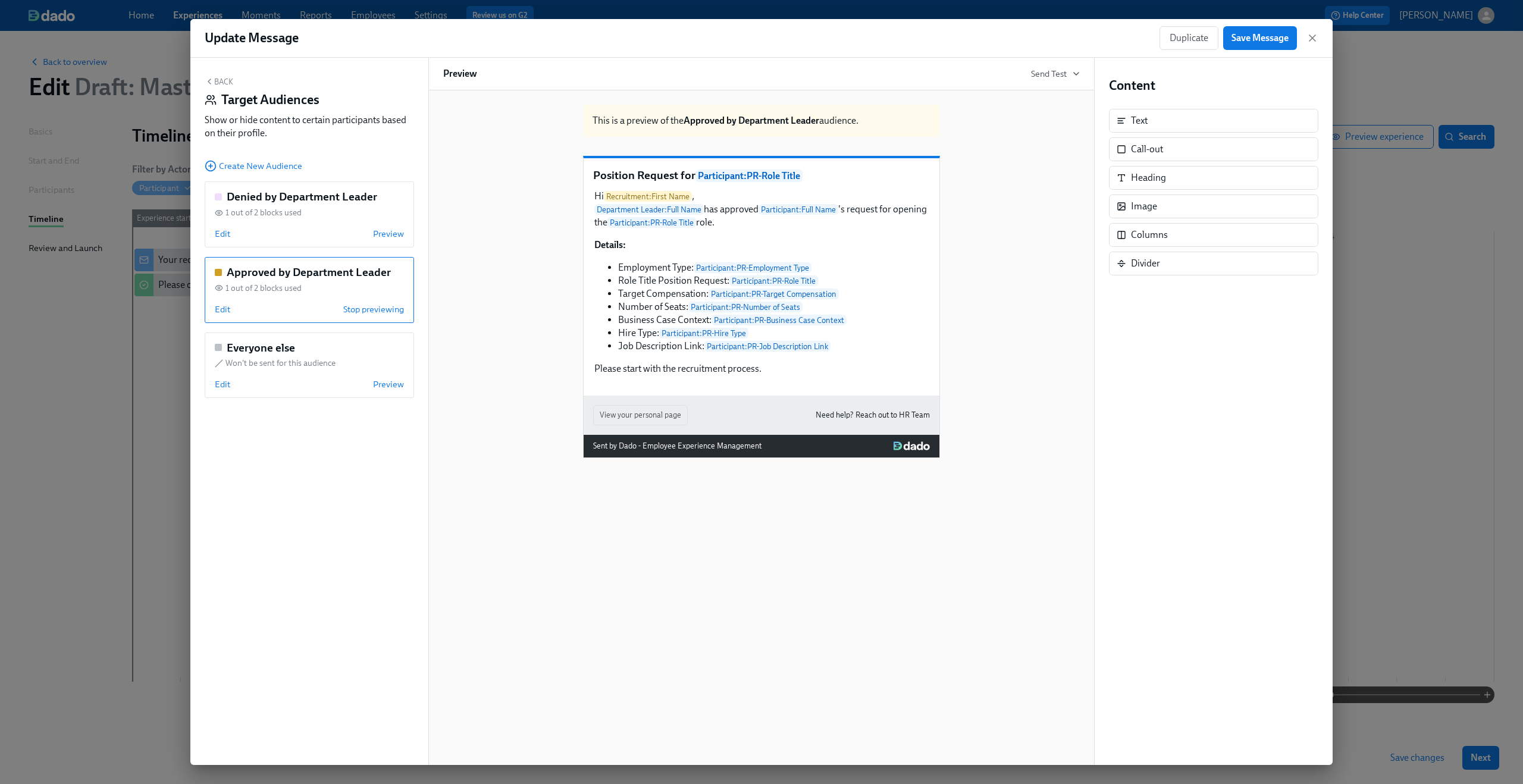
click at [225, 77] on button "Back" at bounding box center [218, 81] width 28 height 9
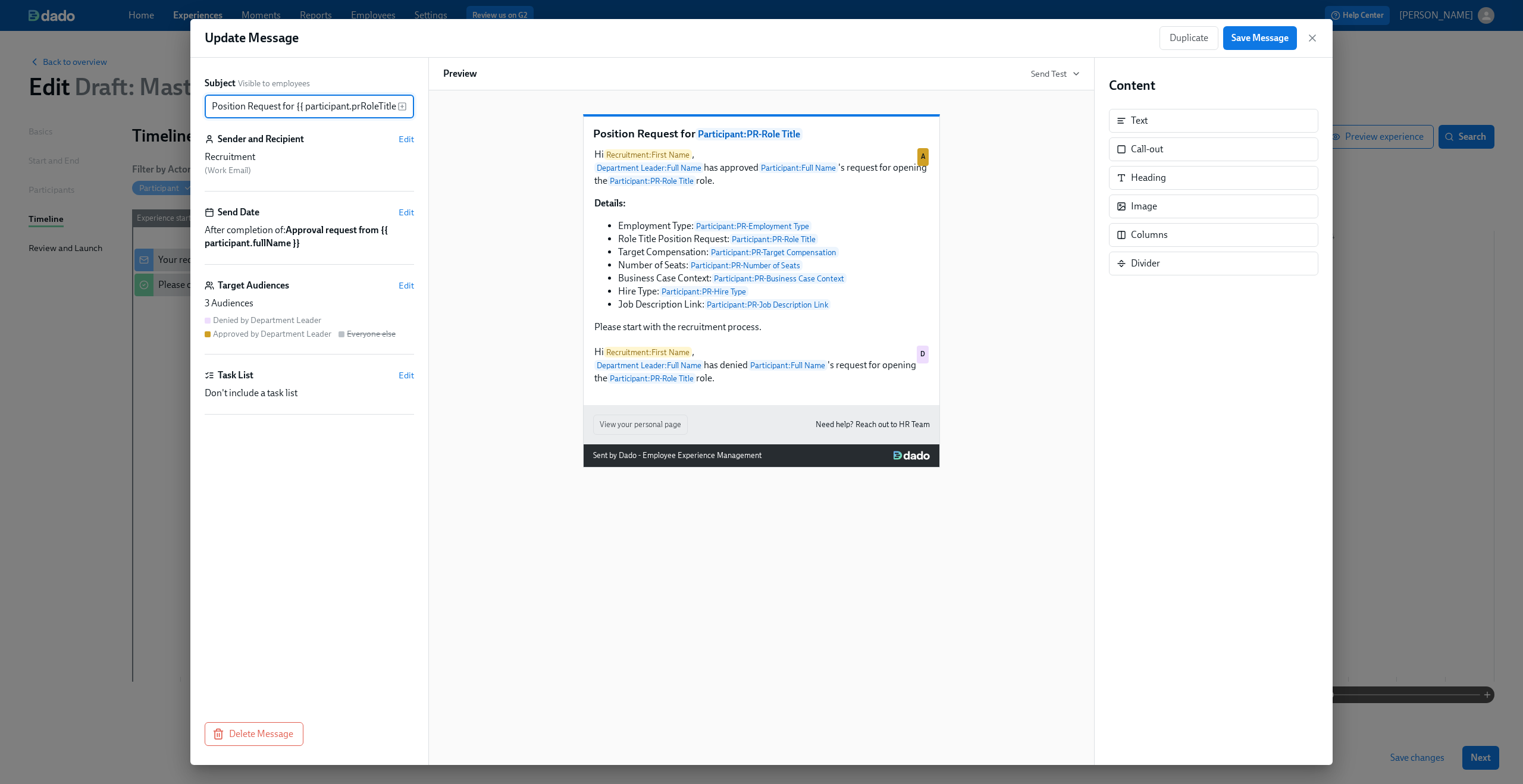
scroll to position [0, 7]
click at [1258, 45] on button "Save Message" at bounding box center [1260, 38] width 74 height 23
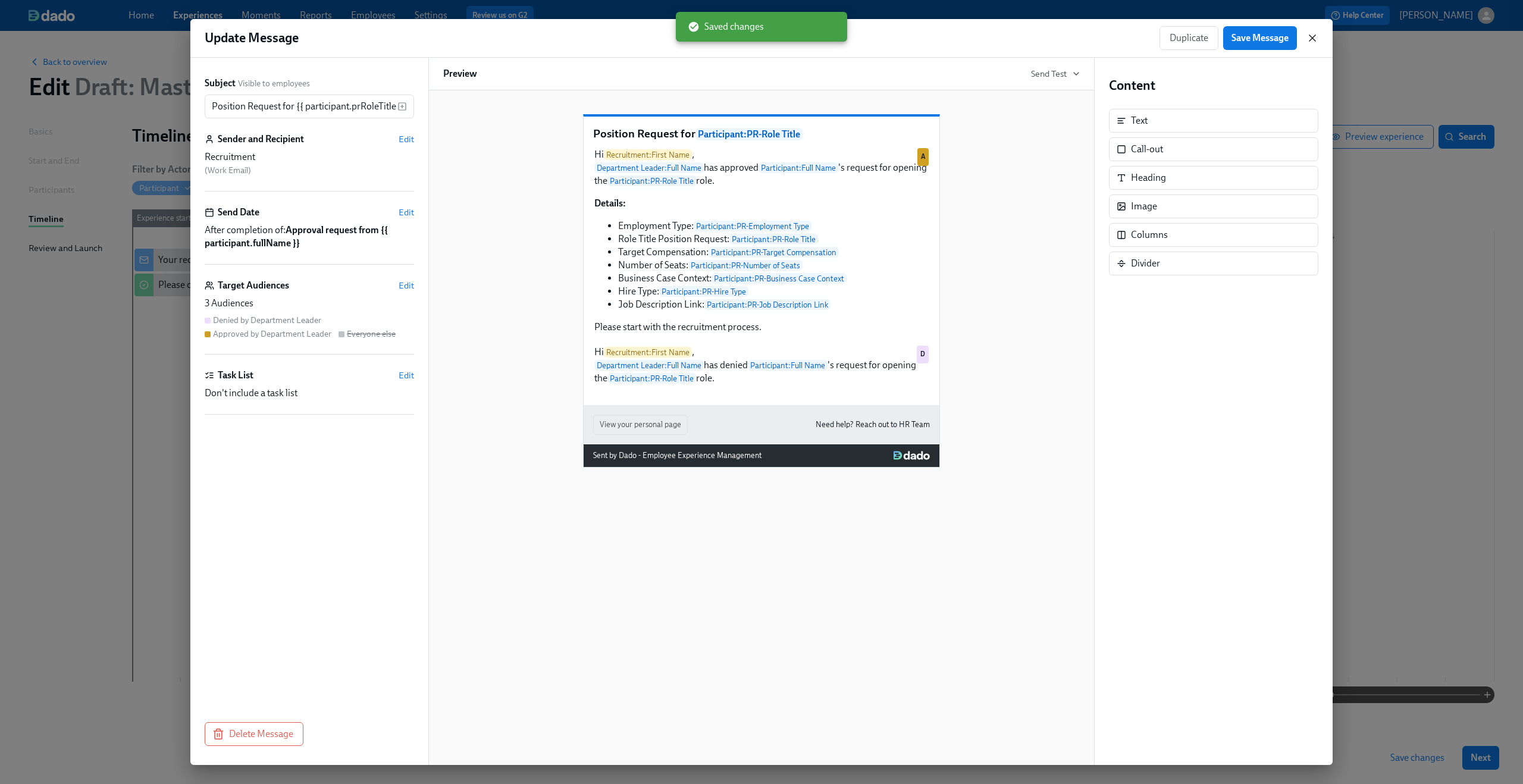
click at [1312, 41] on icon "button" at bounding box center [1312, 38] width 12 height 12
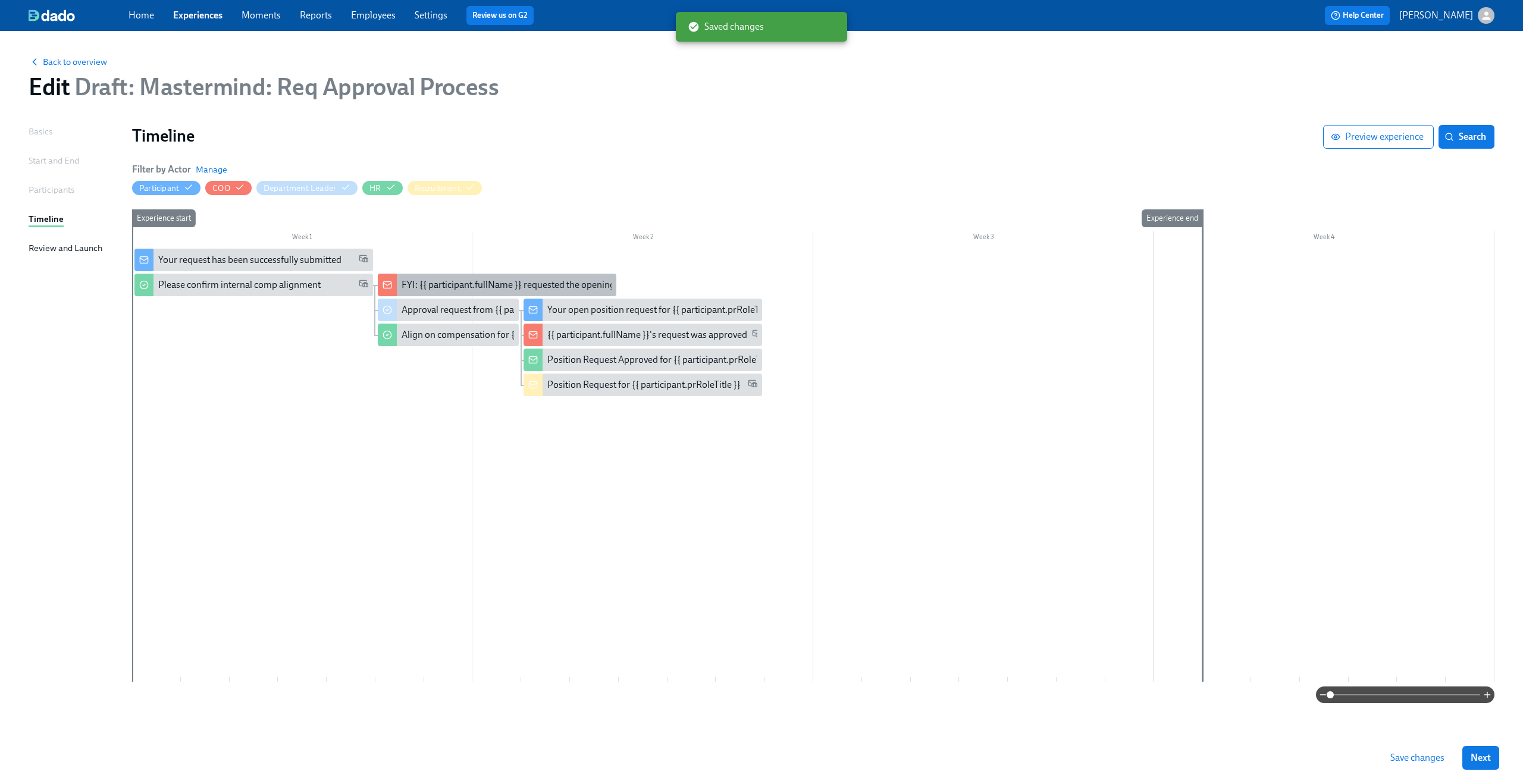
click at [478, 278] on div "FYI: {{ participant.fullName }} requested the opening of position {{ participan…" at bounding box center [497, 285] width 239 height 23
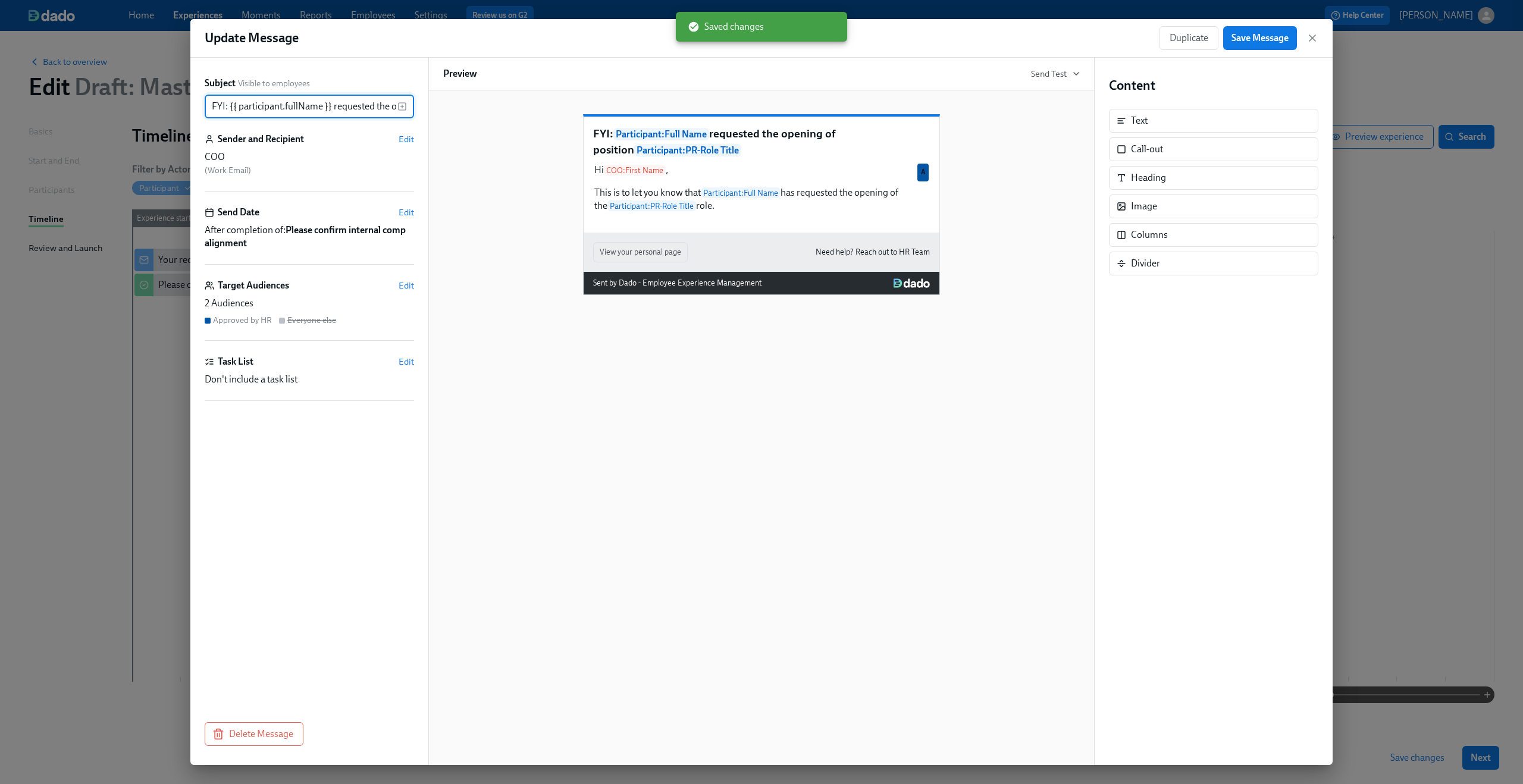
scroll to position [0, 183]
click at [405, 286] on span "Edit" at bounding box center [406, 285] width 16 height 12
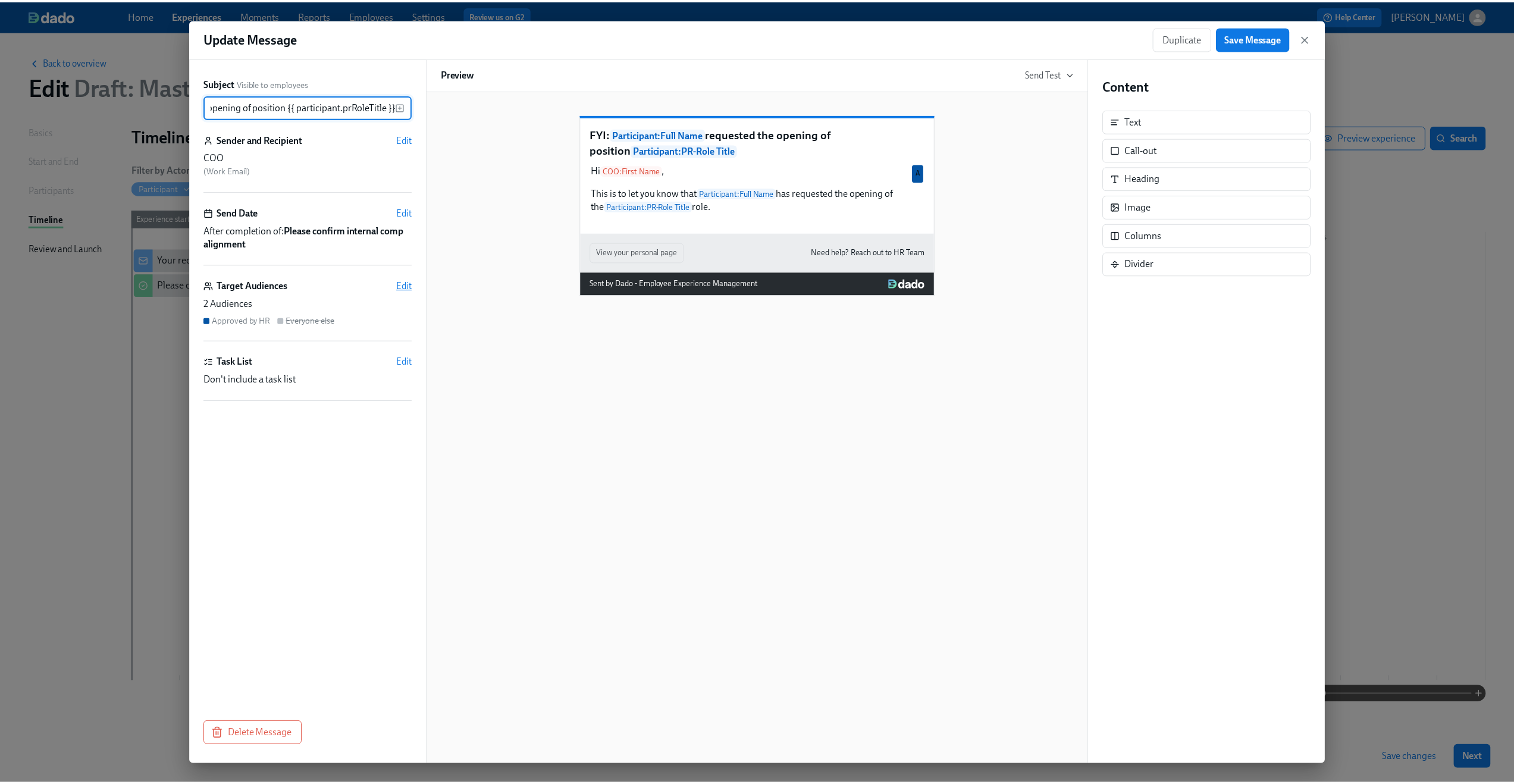
scroll to position [0, 0]
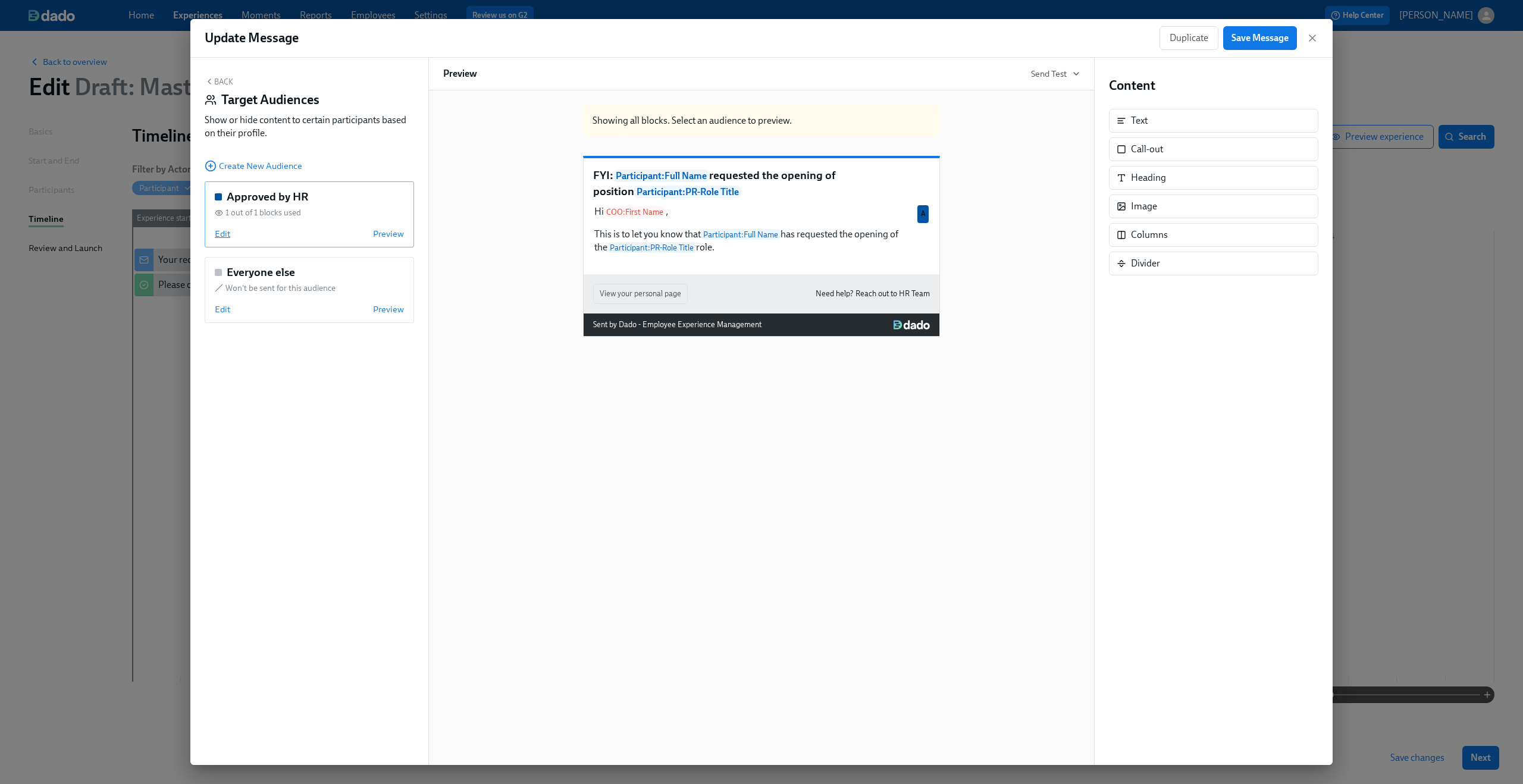
click at [220, 233] on span "Edit" at bounding box center [222, 233] width 16 height 12
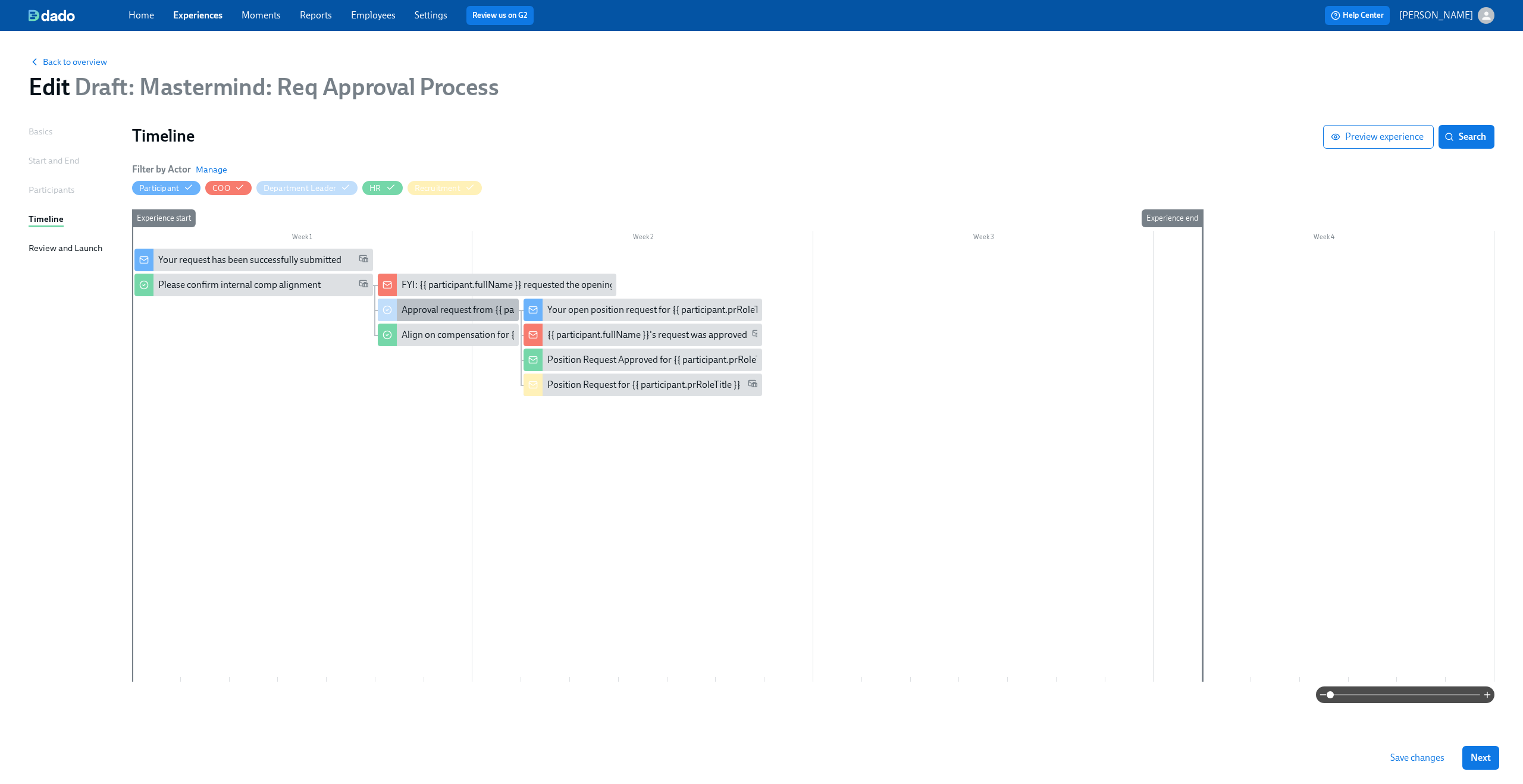
click at [441, 312] on div "Approval request from {{ participant.fullName }}" at bounding box center [499, 310] width 196 height 13
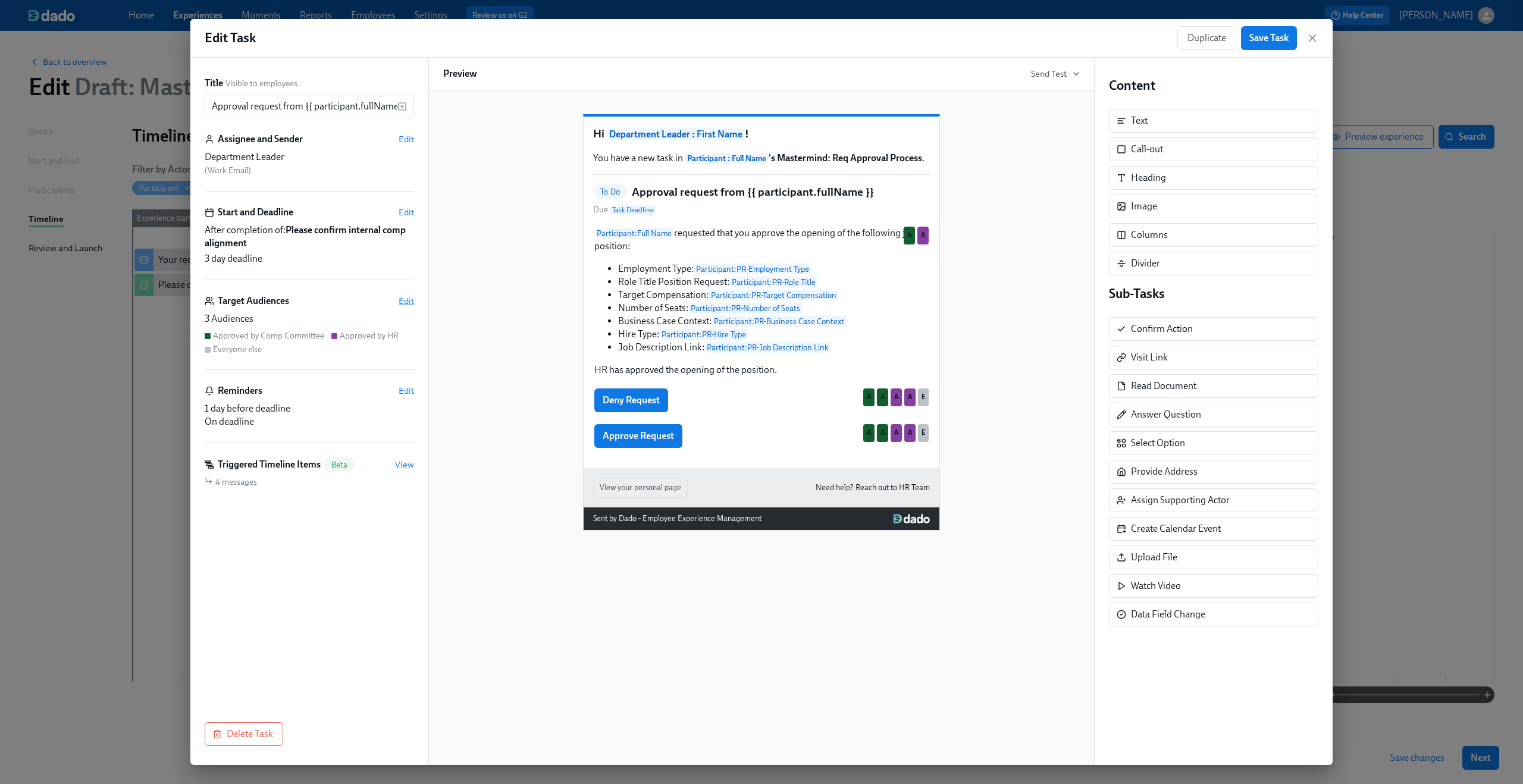
click at [410, 300] on span "Edit" at bounding box center [406, 300] width 16 height 12
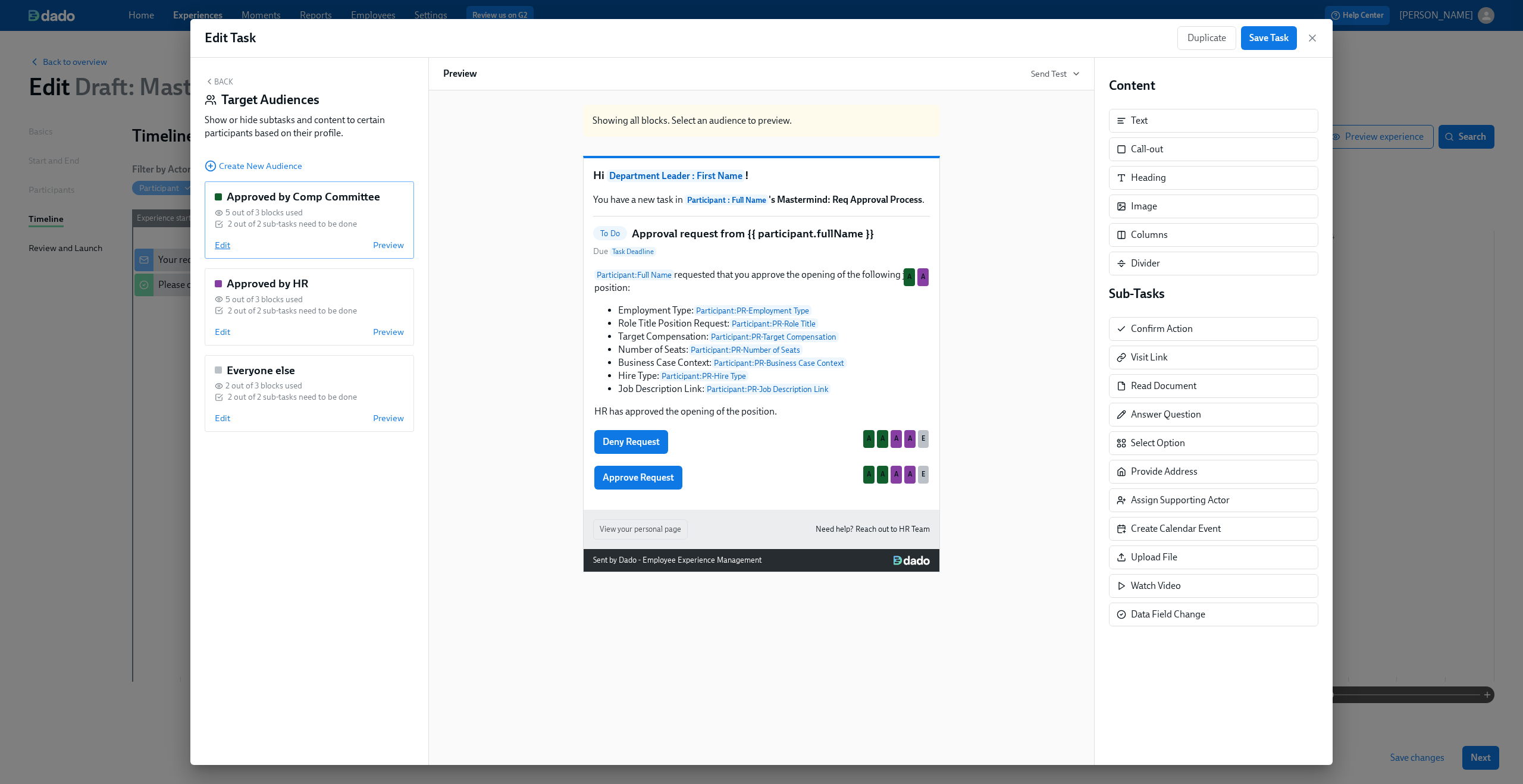
click at [221, 242] on span "Edit" at bounding box center [222, 245] width 16 height 12
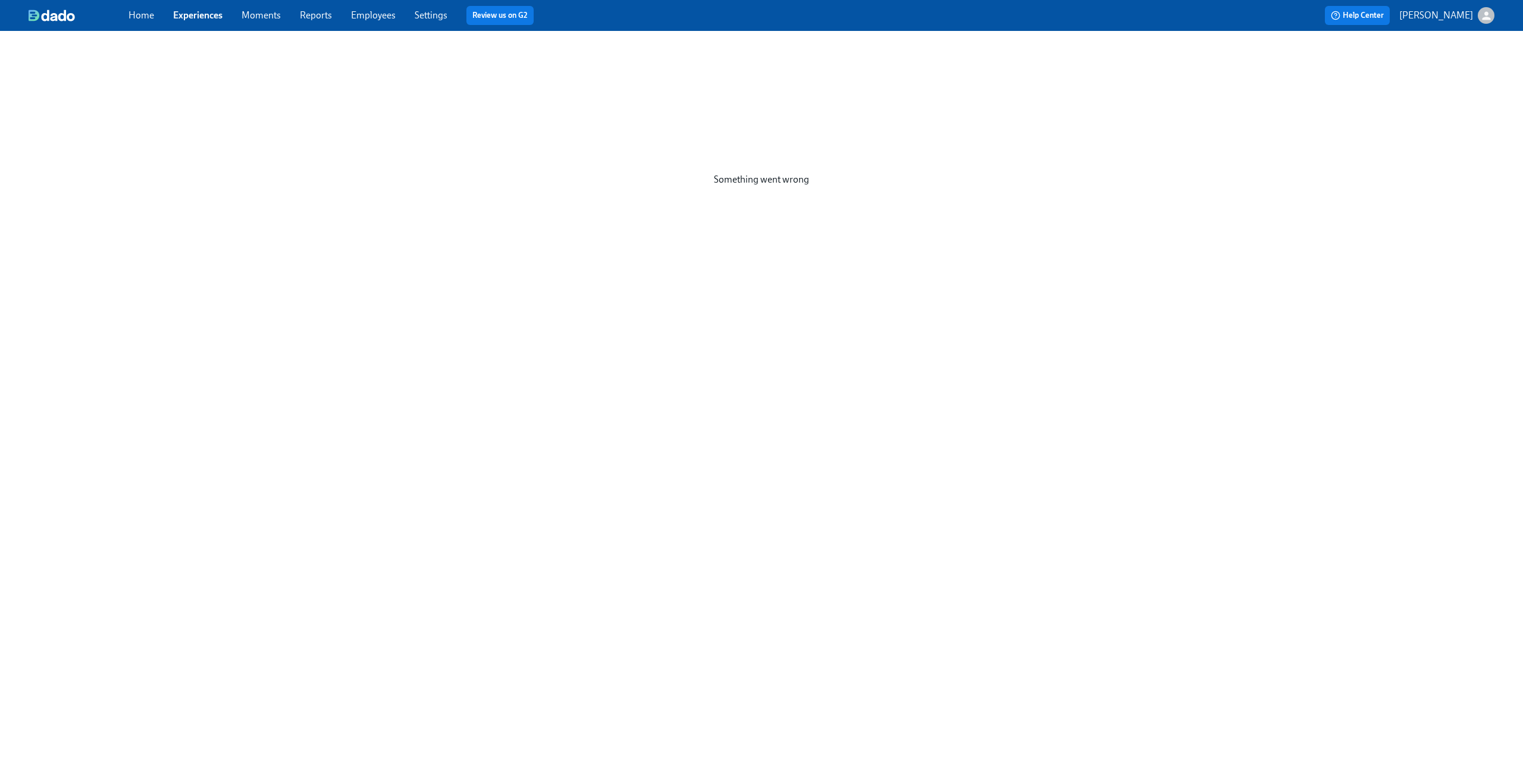
click at [185, 16] on link "Experiences" at bounding box center [197, 15] width 49 height 11
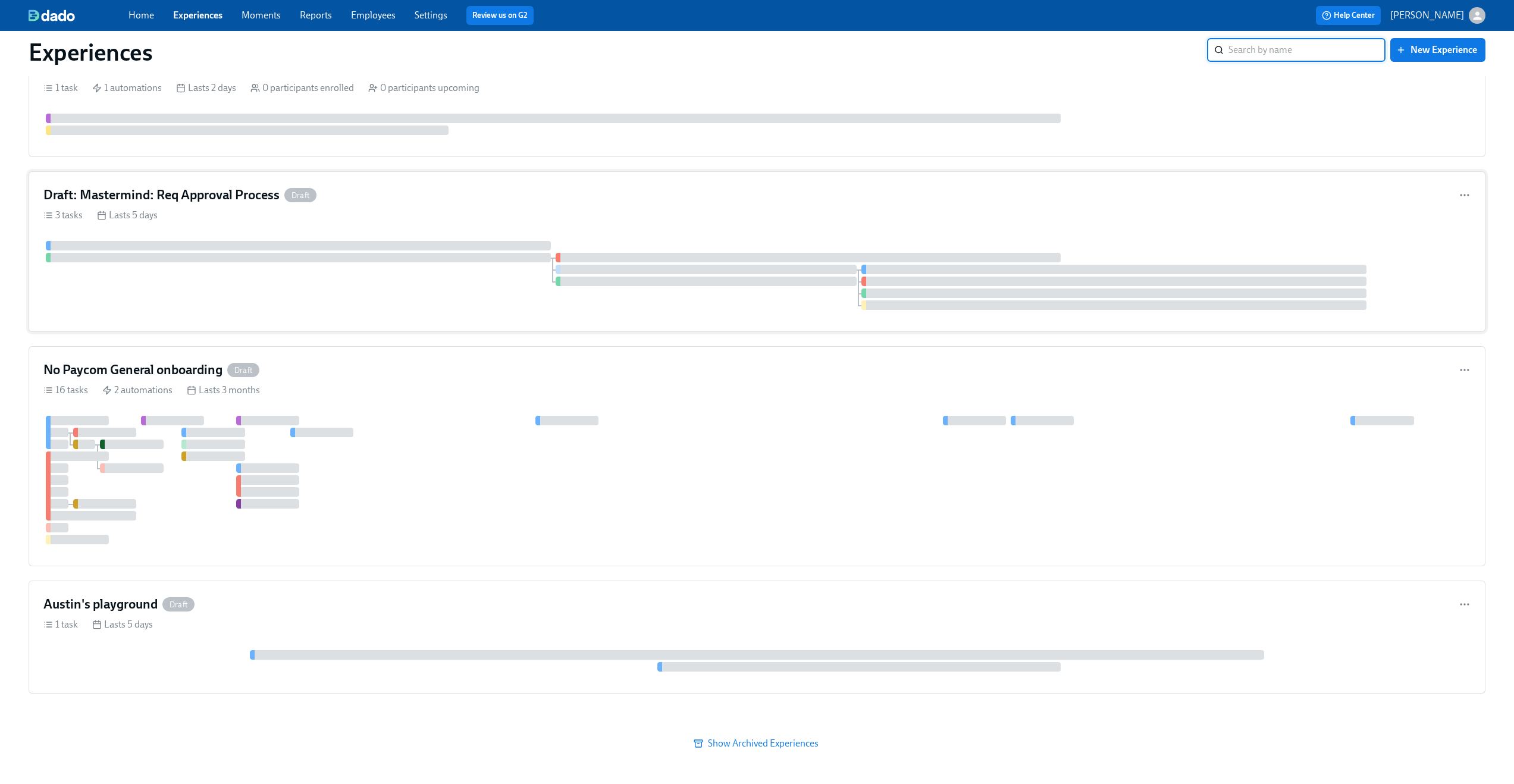
scroll to position [641, 0]
click at [482, 205] on div "Draft: Mastermind: Req Approval Process Draft" at bounding box center [756, 197] width 1427 height 18
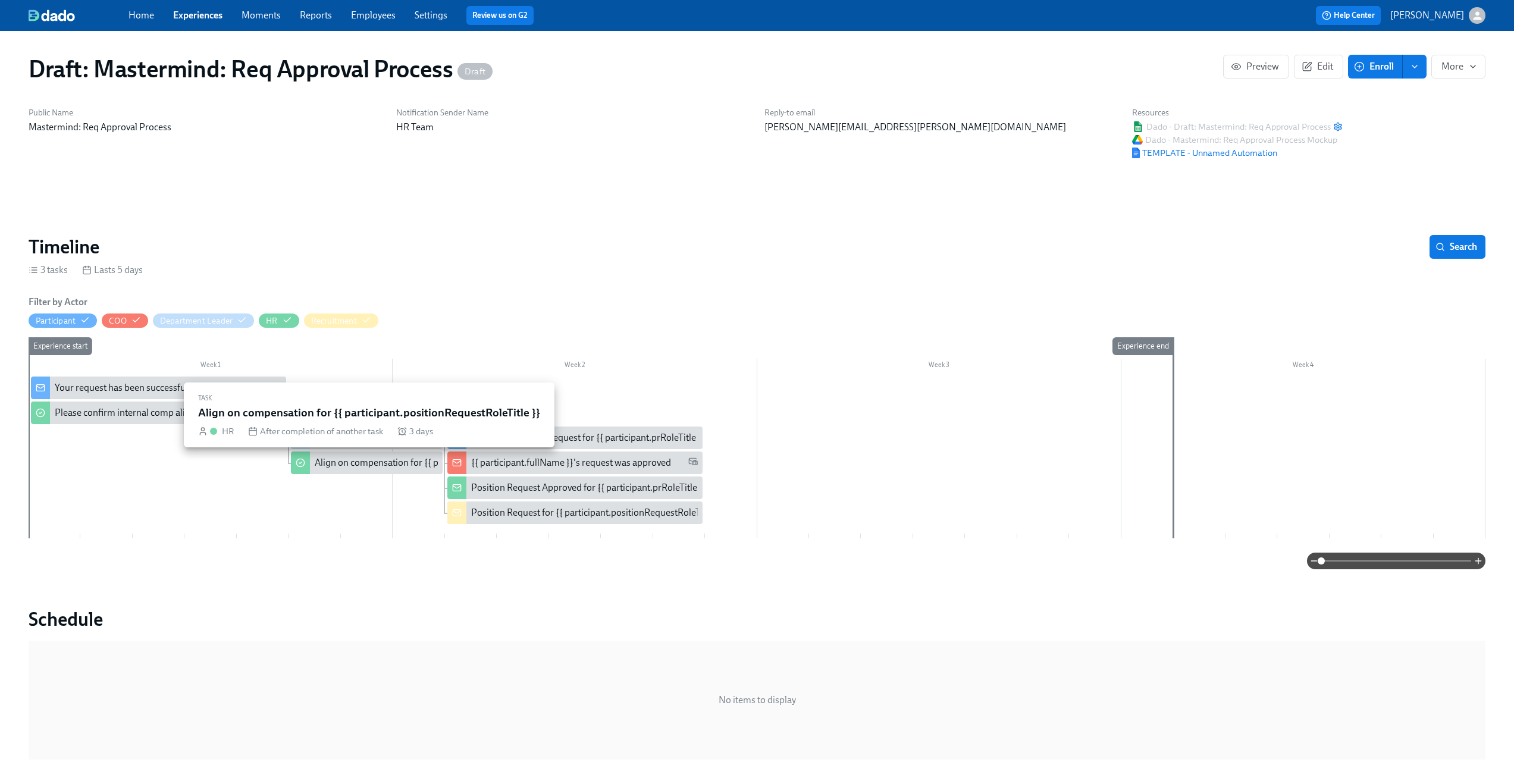
click at [389, 469] on div "Align on compensation for {{ participant.positionRequestRoleTitle }}" at bounding box center [366, 462] width 151 height 23
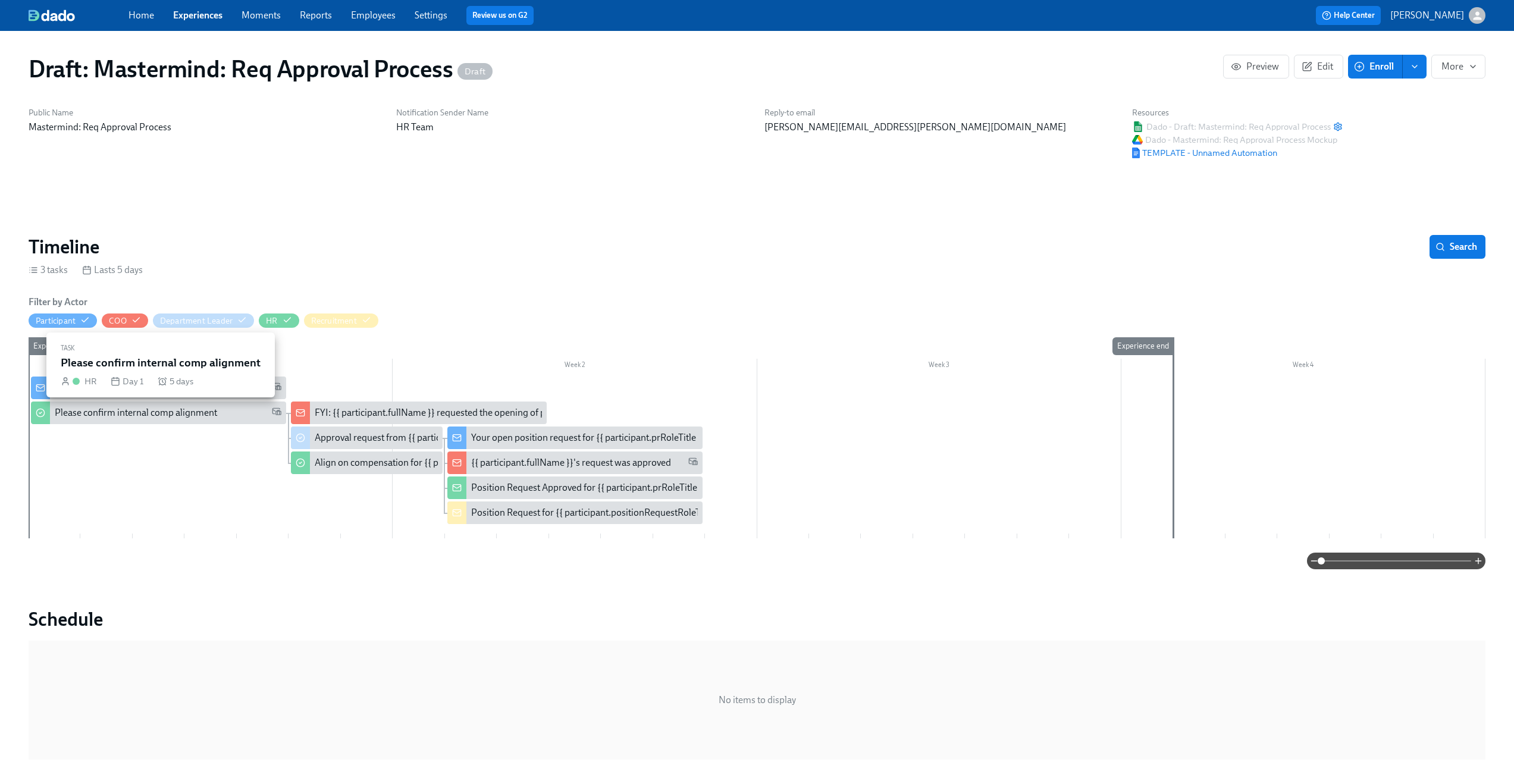
click at [138, 417] on div "Please confirm internal comp alignment" at bounding box center [135, 412] width 162 height 13
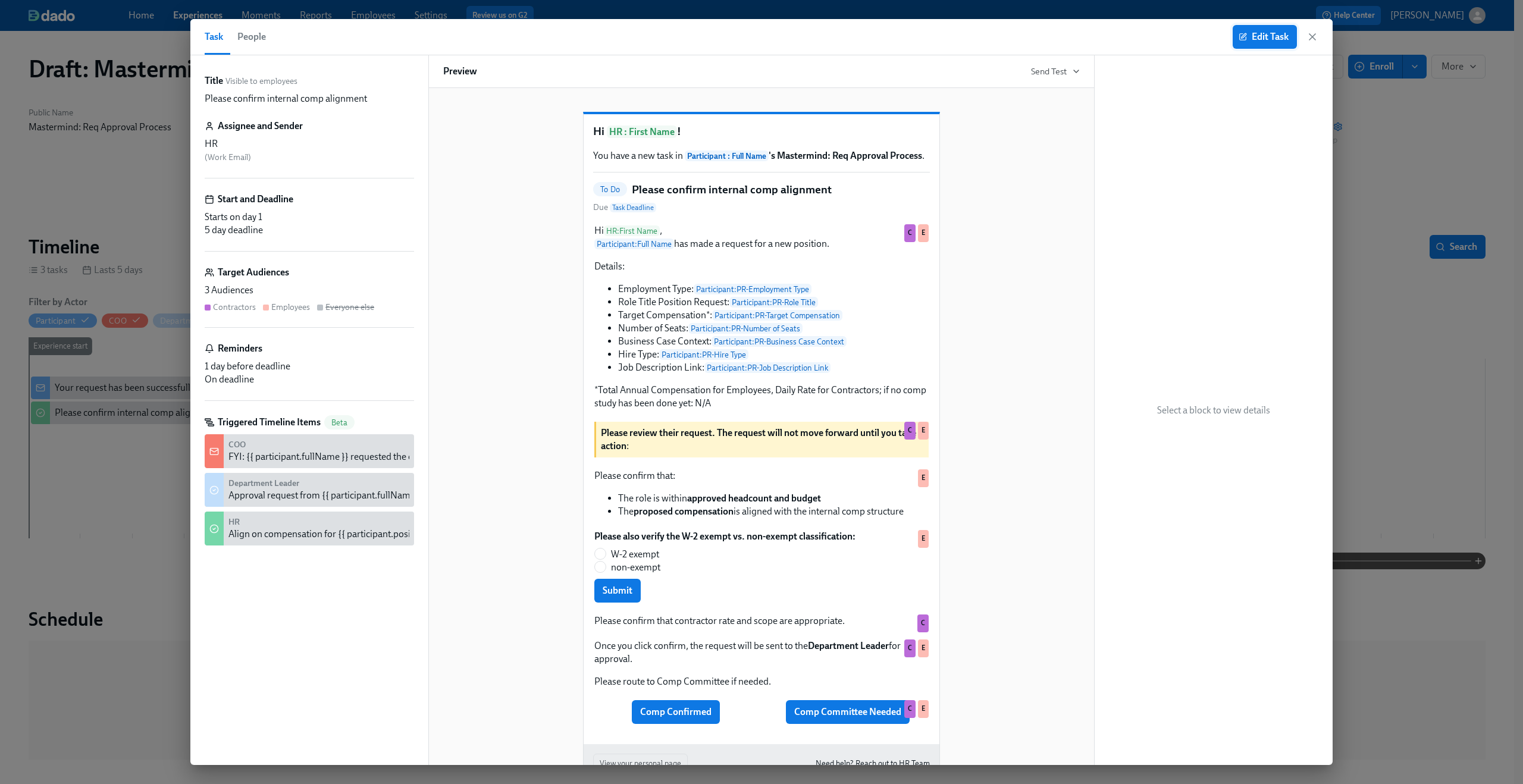
click at [1244, 36] on icon "button" at bounding box center [1242, 37] width 9 height 9
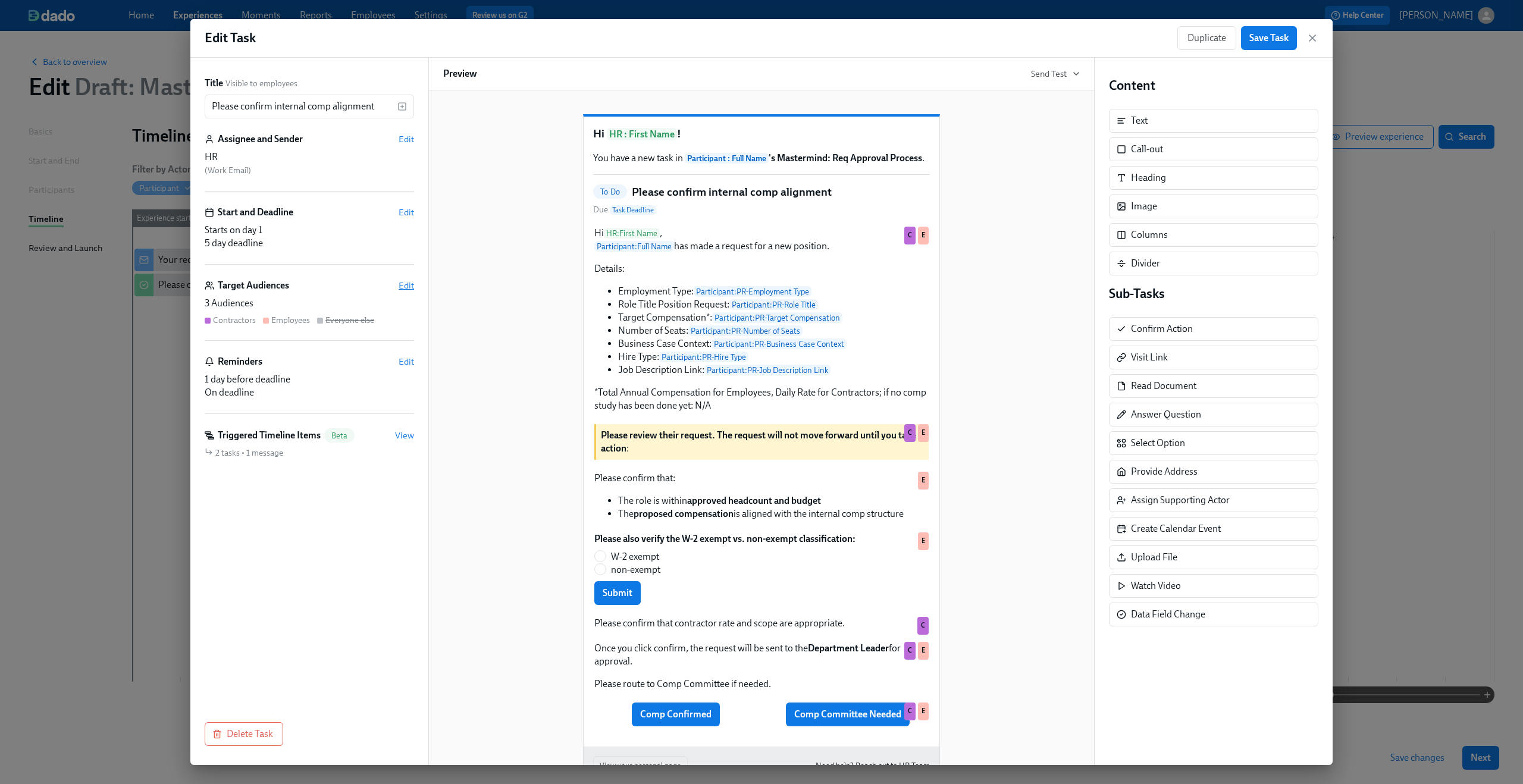
click at [409, 286] on span "Edit" at bounding box center [406, 285] width 16 height 12
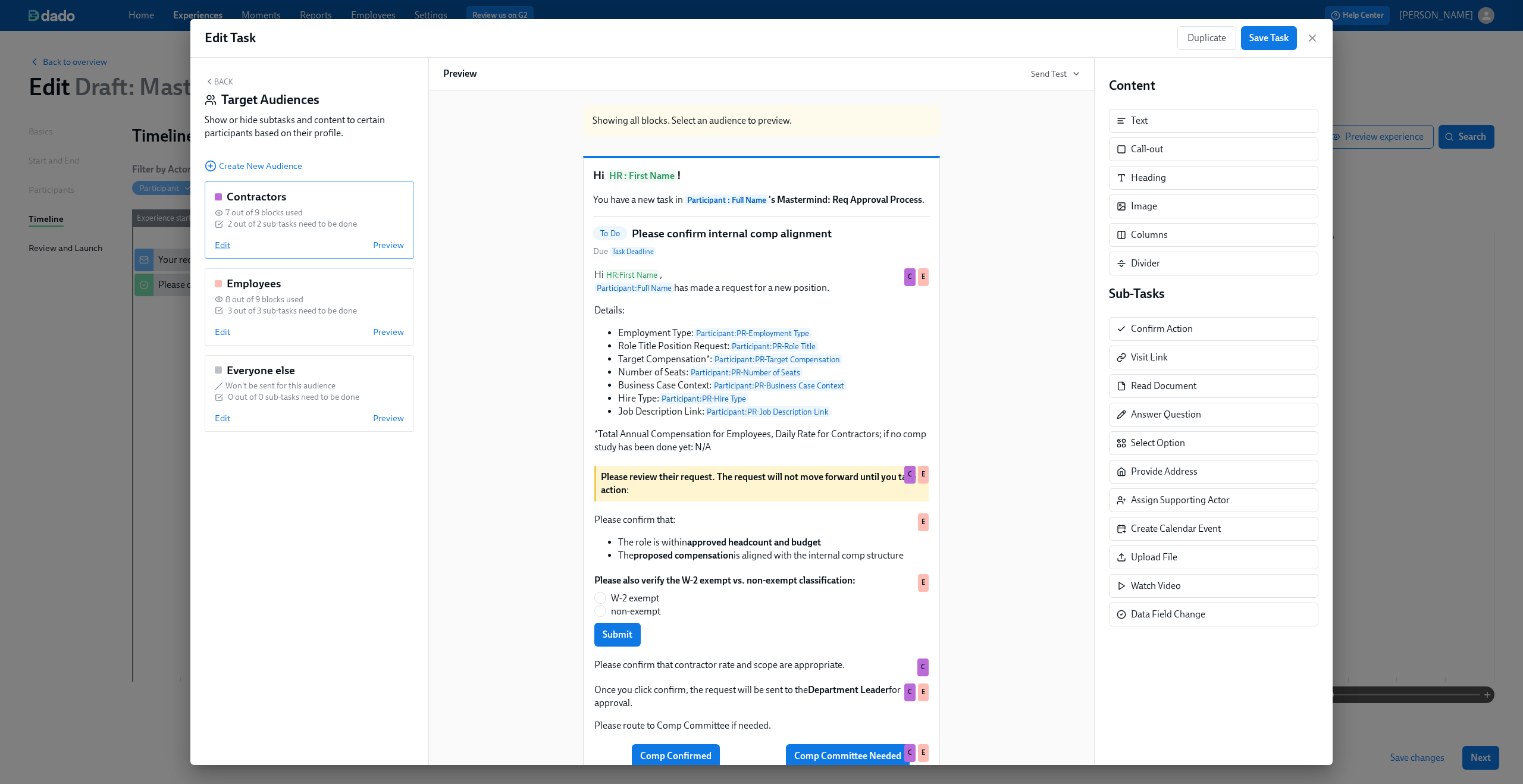
click at [218, 249] on span "Edit" at bounding box center [222, 245] width 16 height 12
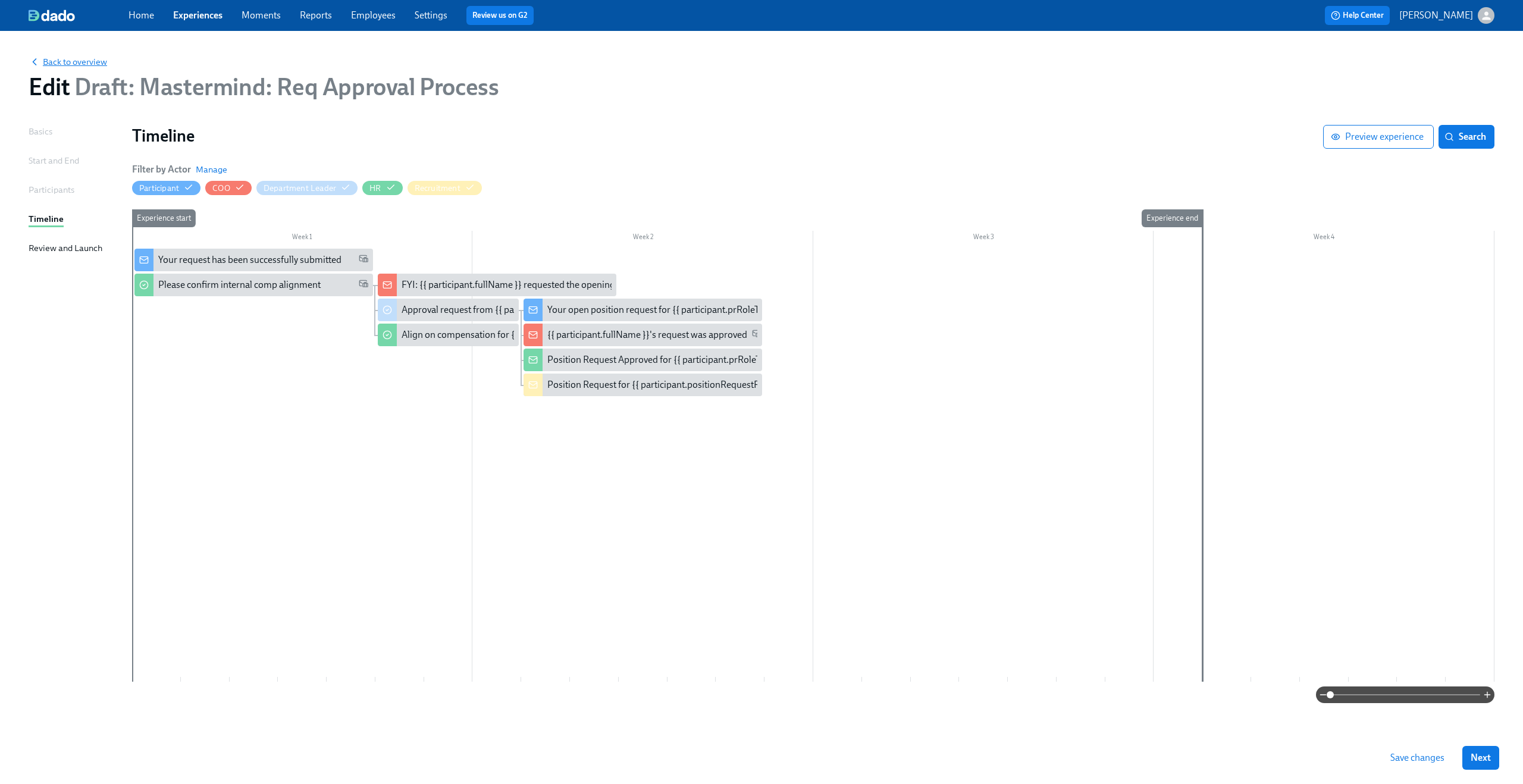
click at [98, 66] on span "Back to overview" at bounding box center [67, 61] width 78 height 12
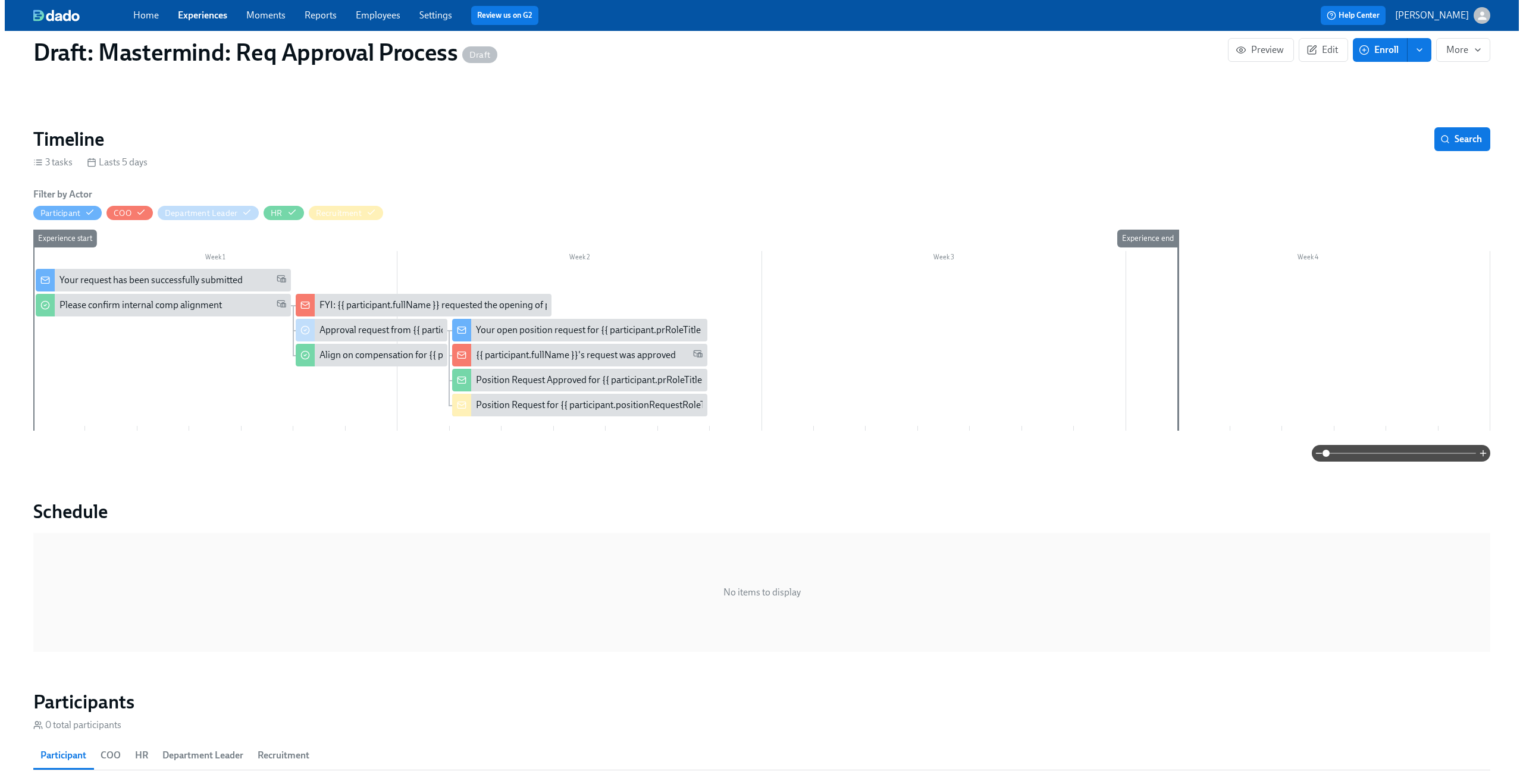
scroll to position [234, 0]
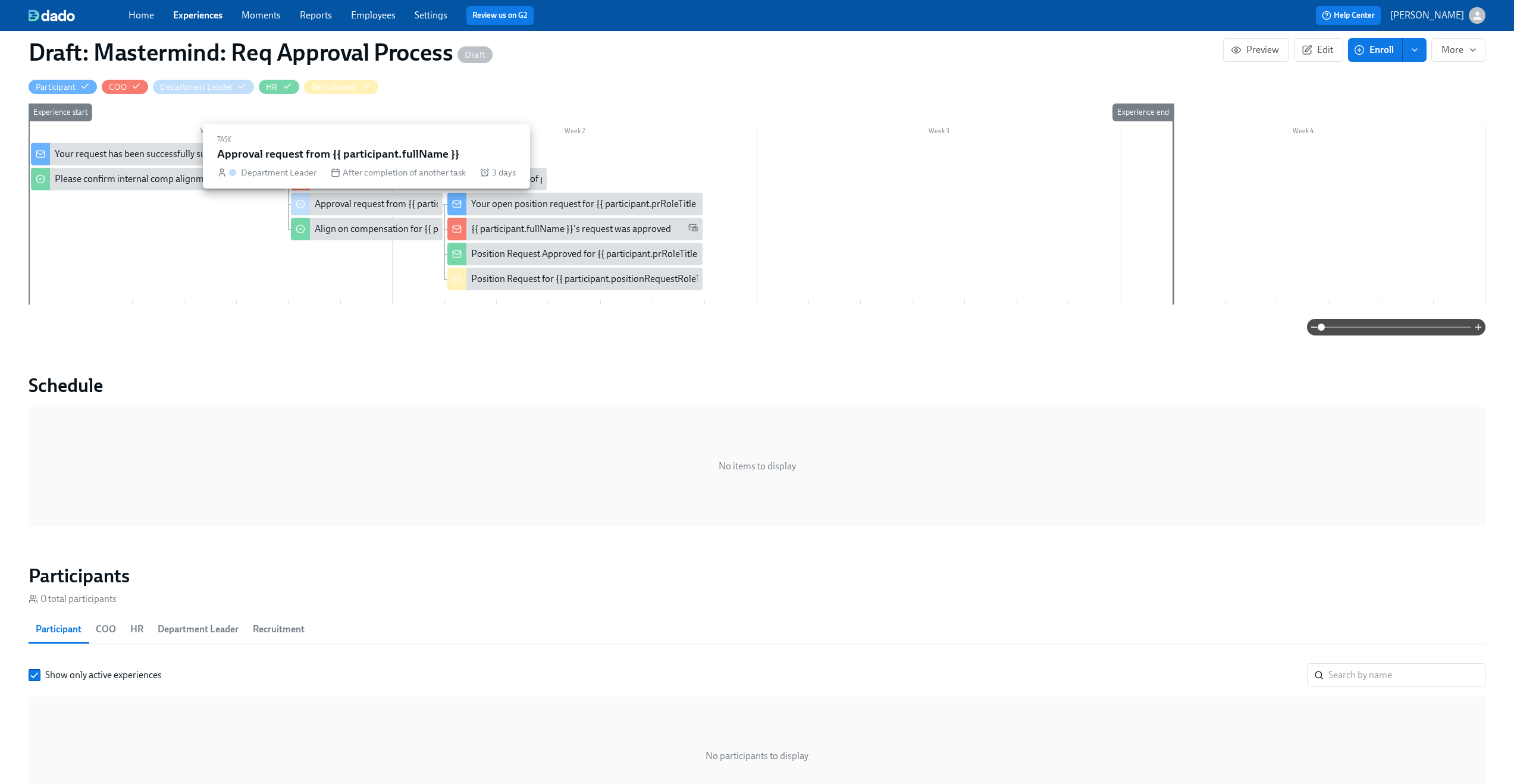
click at [372, 203] on div "Approval request from {{ participant.fullName }}" at bounding box center [413, 203] width 196 height 13
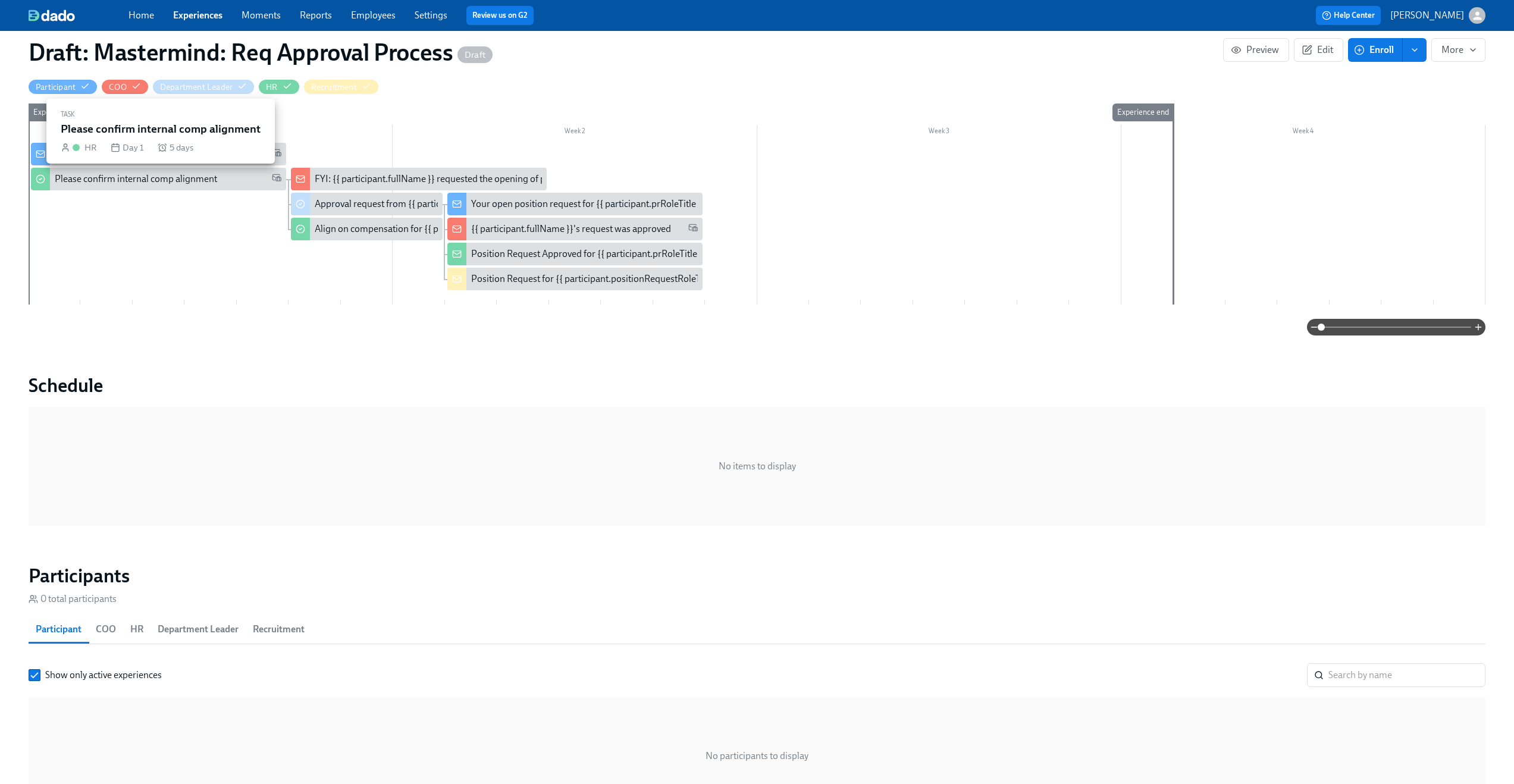
click at [106, 189] on div "Please confirm internal comp alignment" at bounding box center [159, 178] width 255 height 23
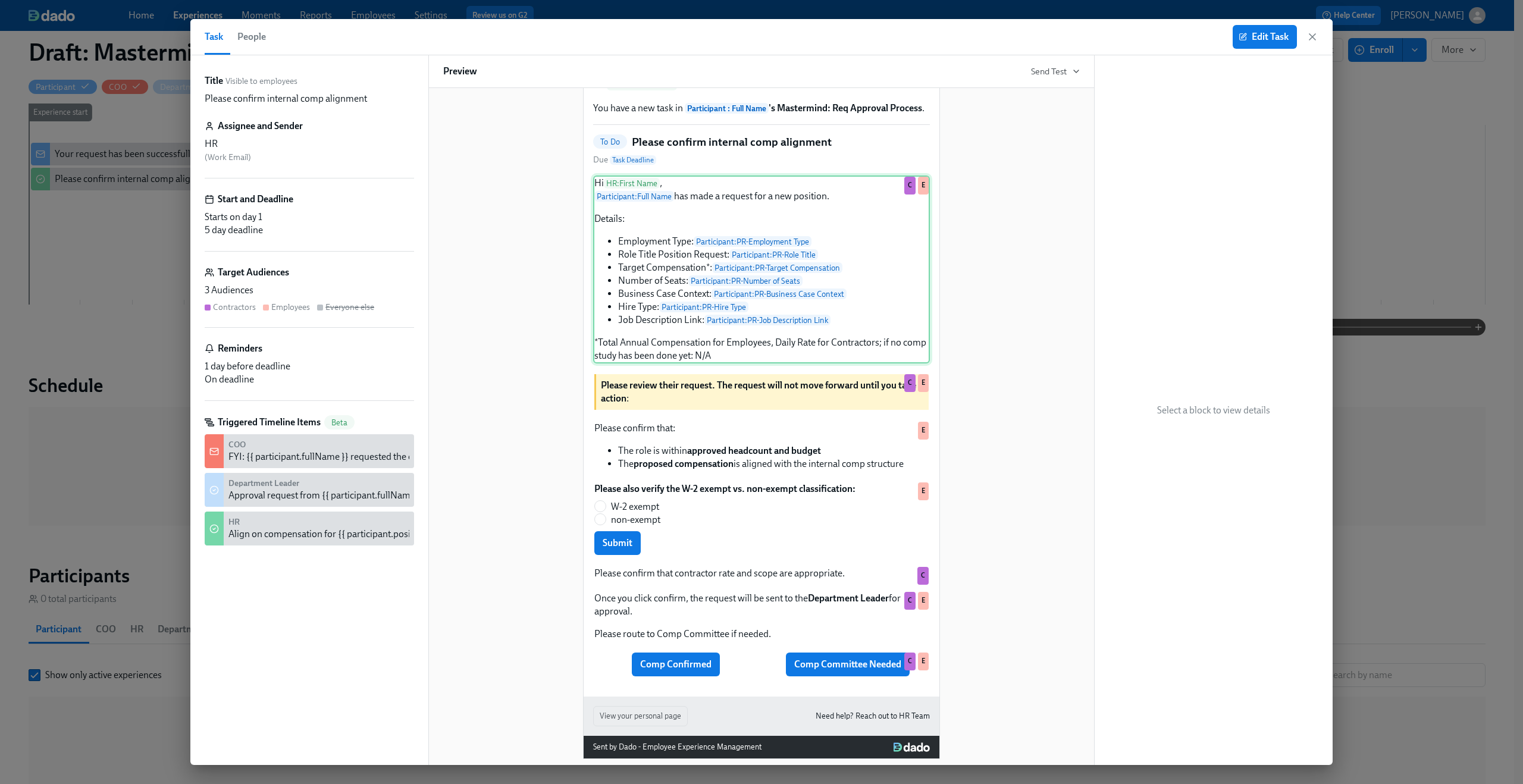
scroll to position [81, 0]
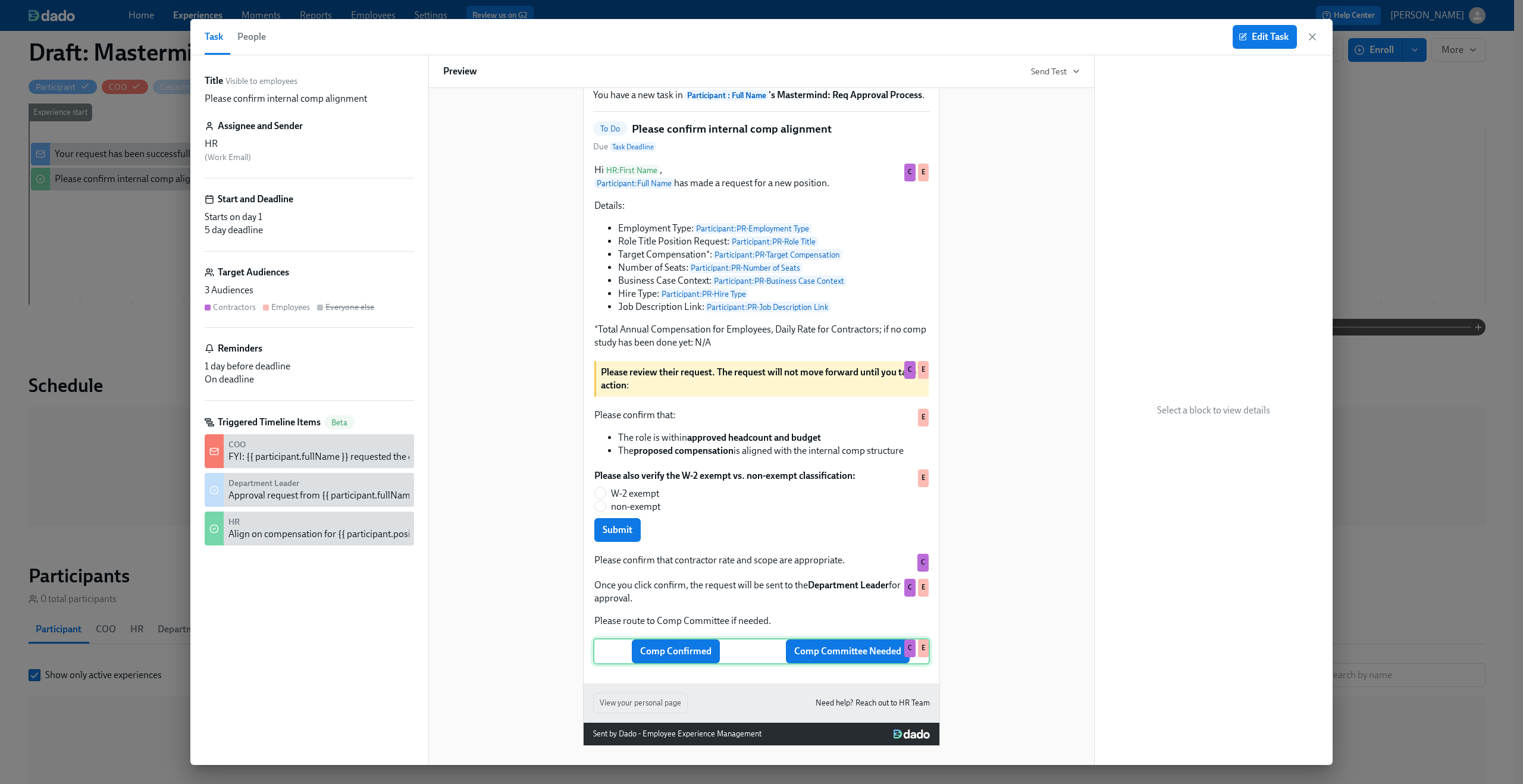
click at [766, 660] on div "Comp Confirmed Comp Committee Needed C E" at bounding box center [762, 650] width 337 height 26
click at [355, 264] on div "Title Visible to employees Please confirm internal comp alignment Assignee and …" at bounding box center [309, 410] width 210 height 671
click at [1264, 39] on span "Edit Task" at bounding box center [1264, 37] width 48 height 12
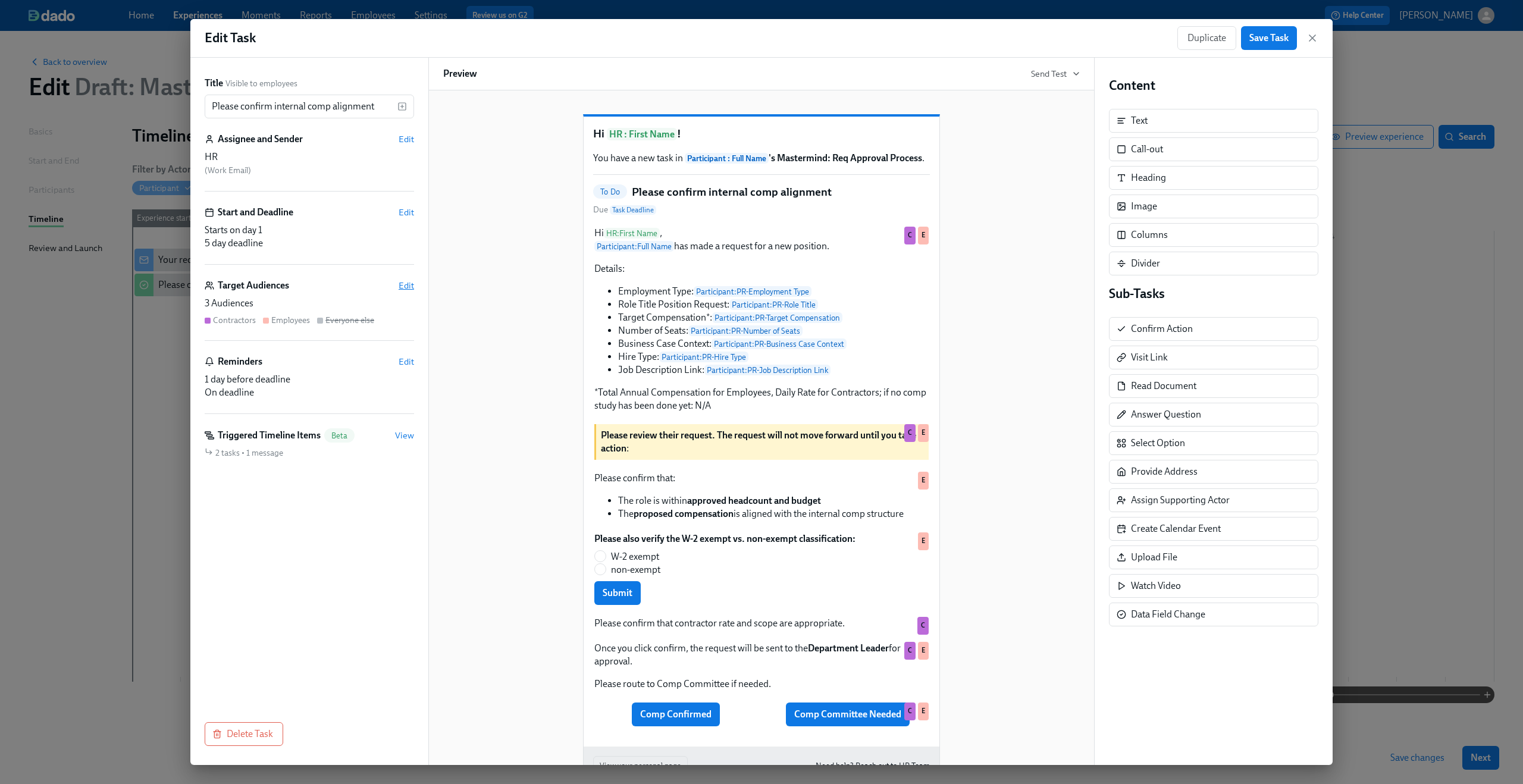
click at [403, 284] on span "Edit" at bounding box center [406, 285] width 16 height 12
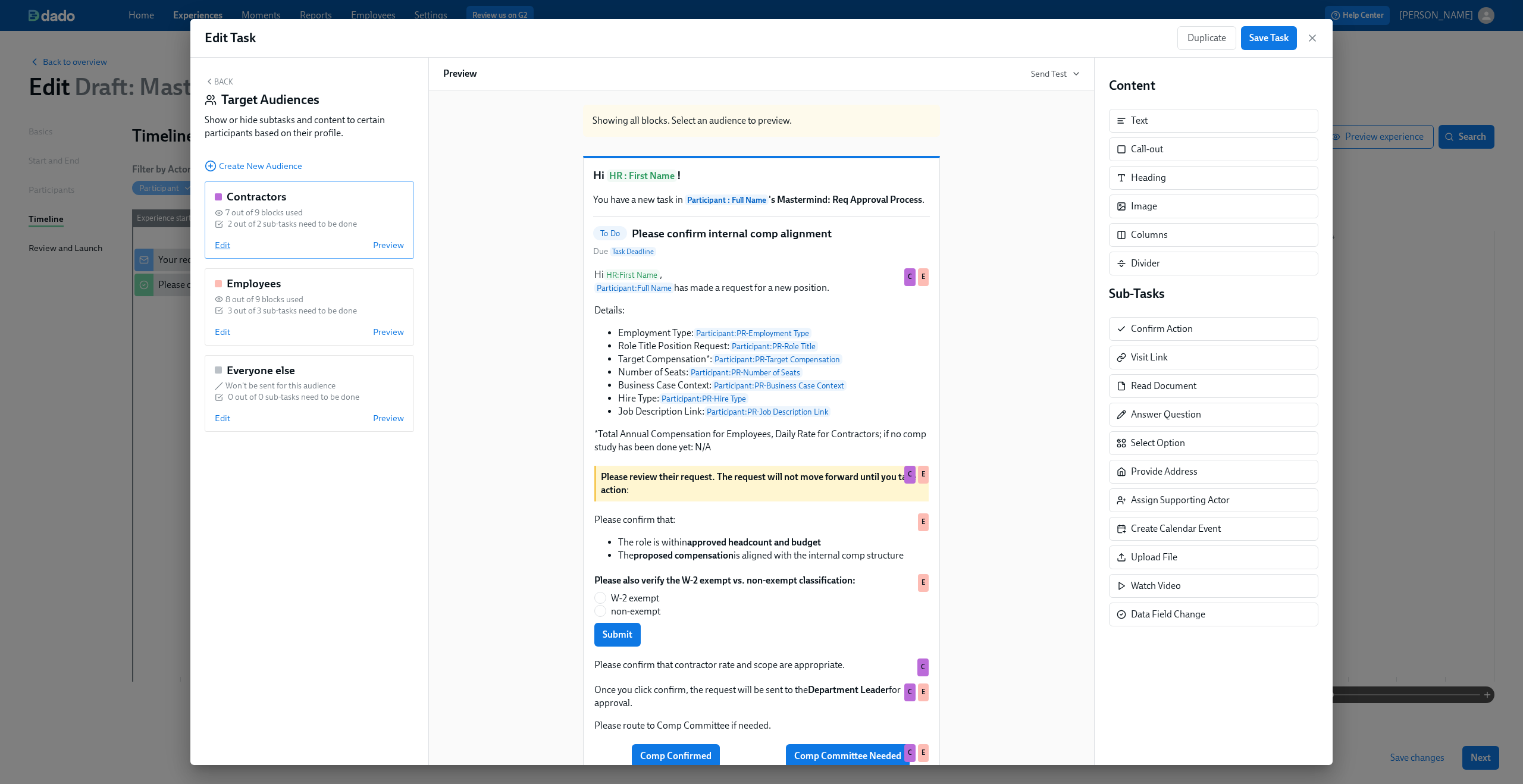
click at [223, 245] on span "Edit" at bounding box center [222, 245] width 16 height 12
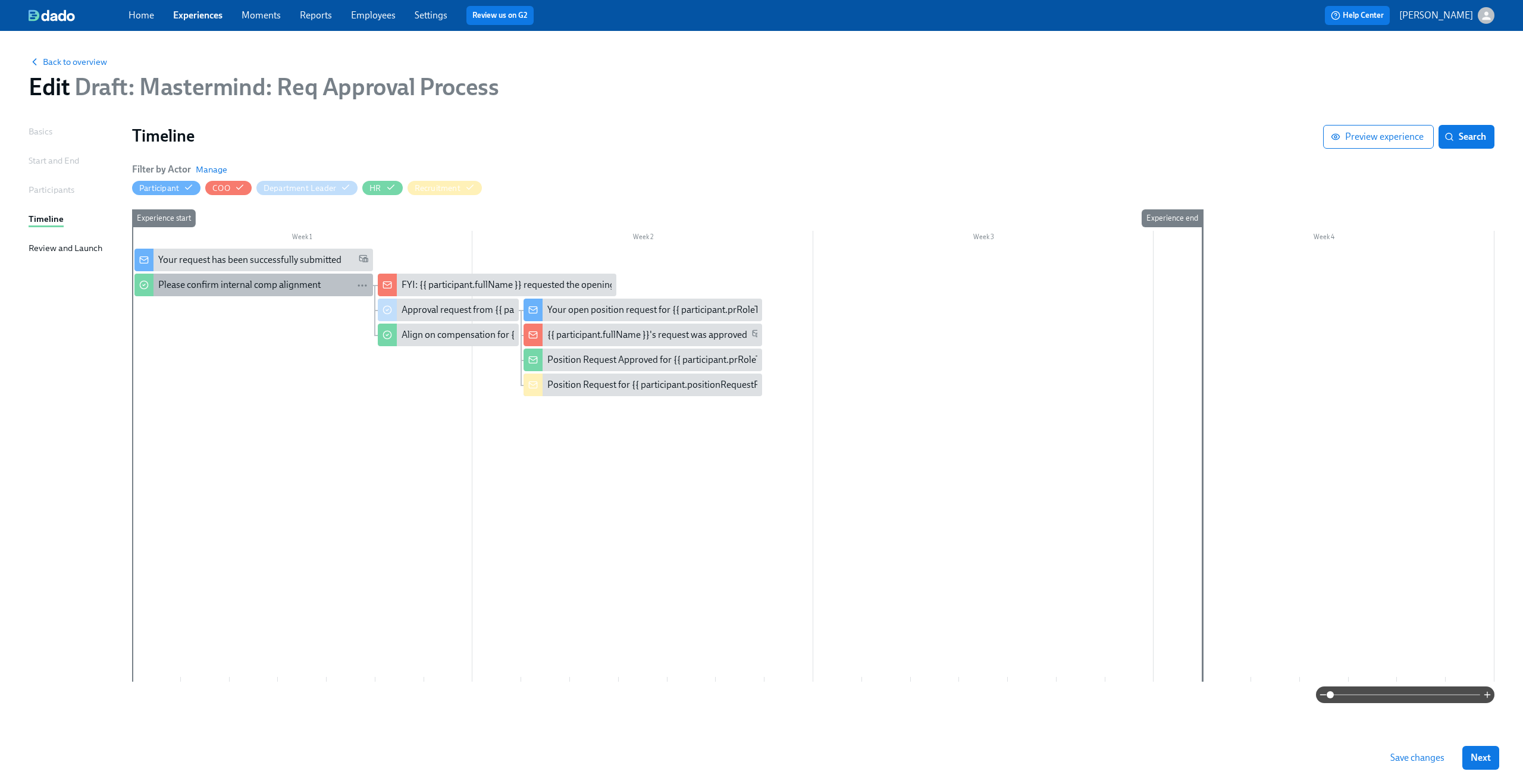
click at [218, 282] on div "Please confirm internal comp alignment" at bounding box center [239, 285] width 162 height 13
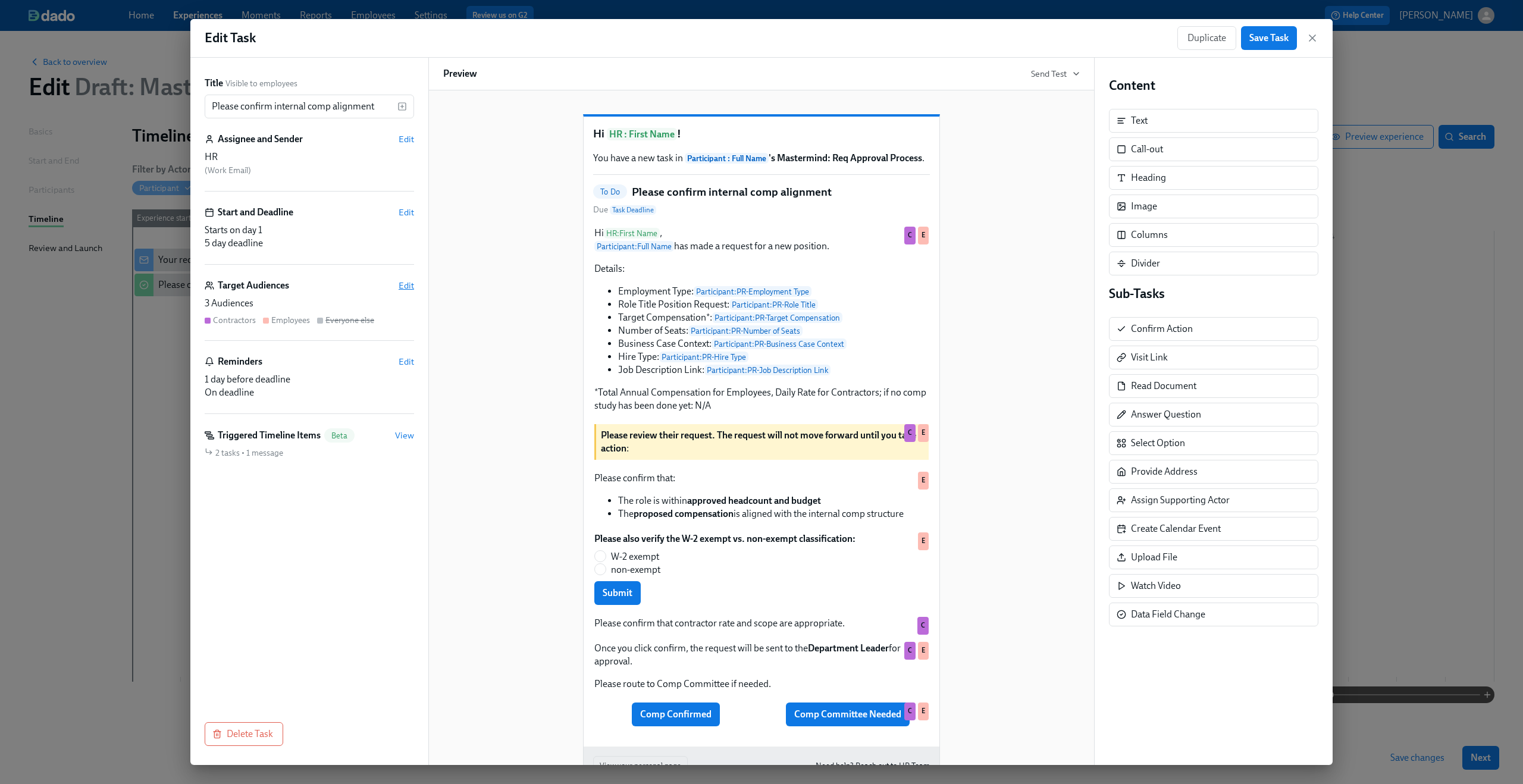
click at [399, 291] on span "Edit" at bounding box center [406, 285] width 16 height 12
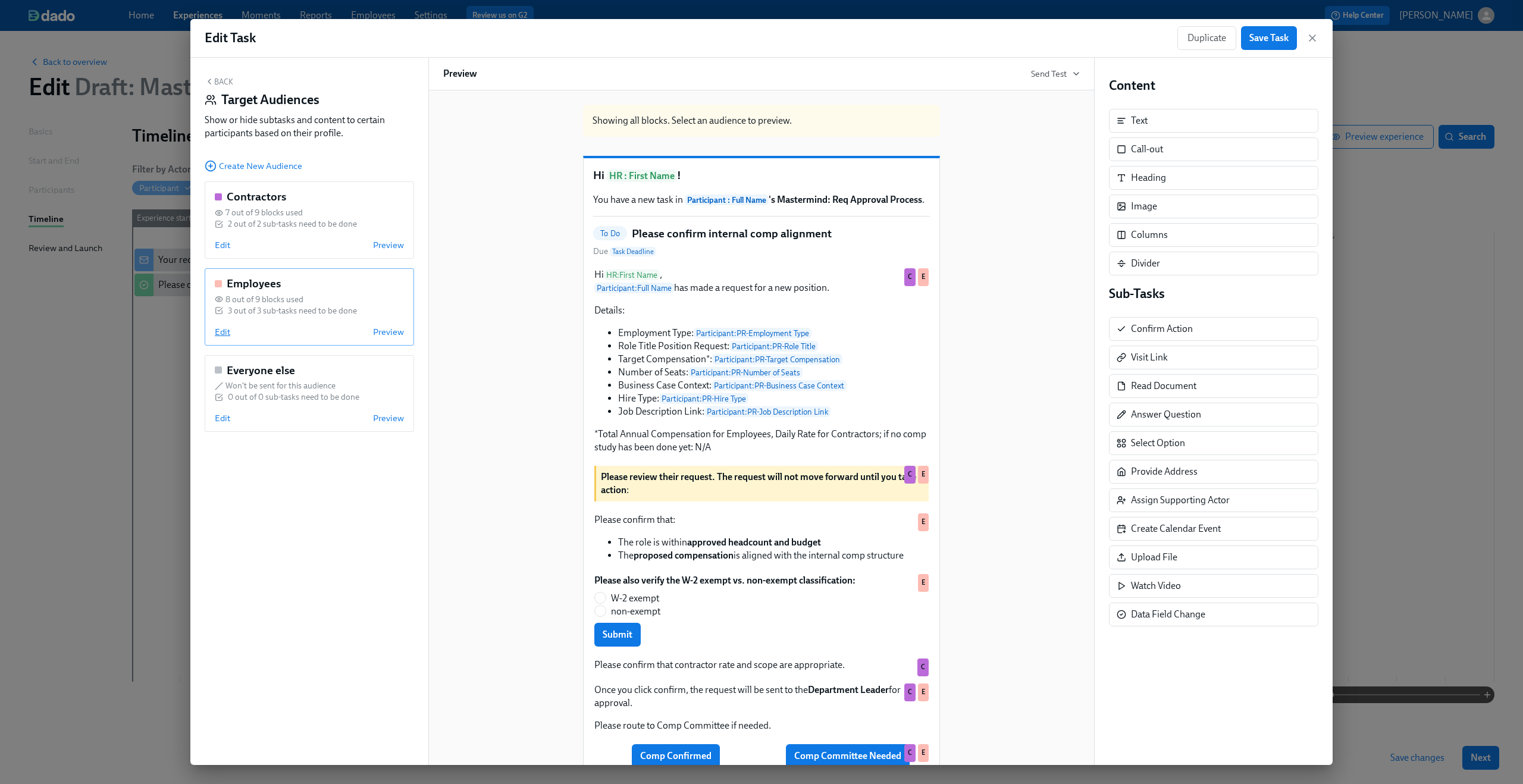
click at [229, 331] on span "Edit" at bounding box center [222, 331] width 16 height 12
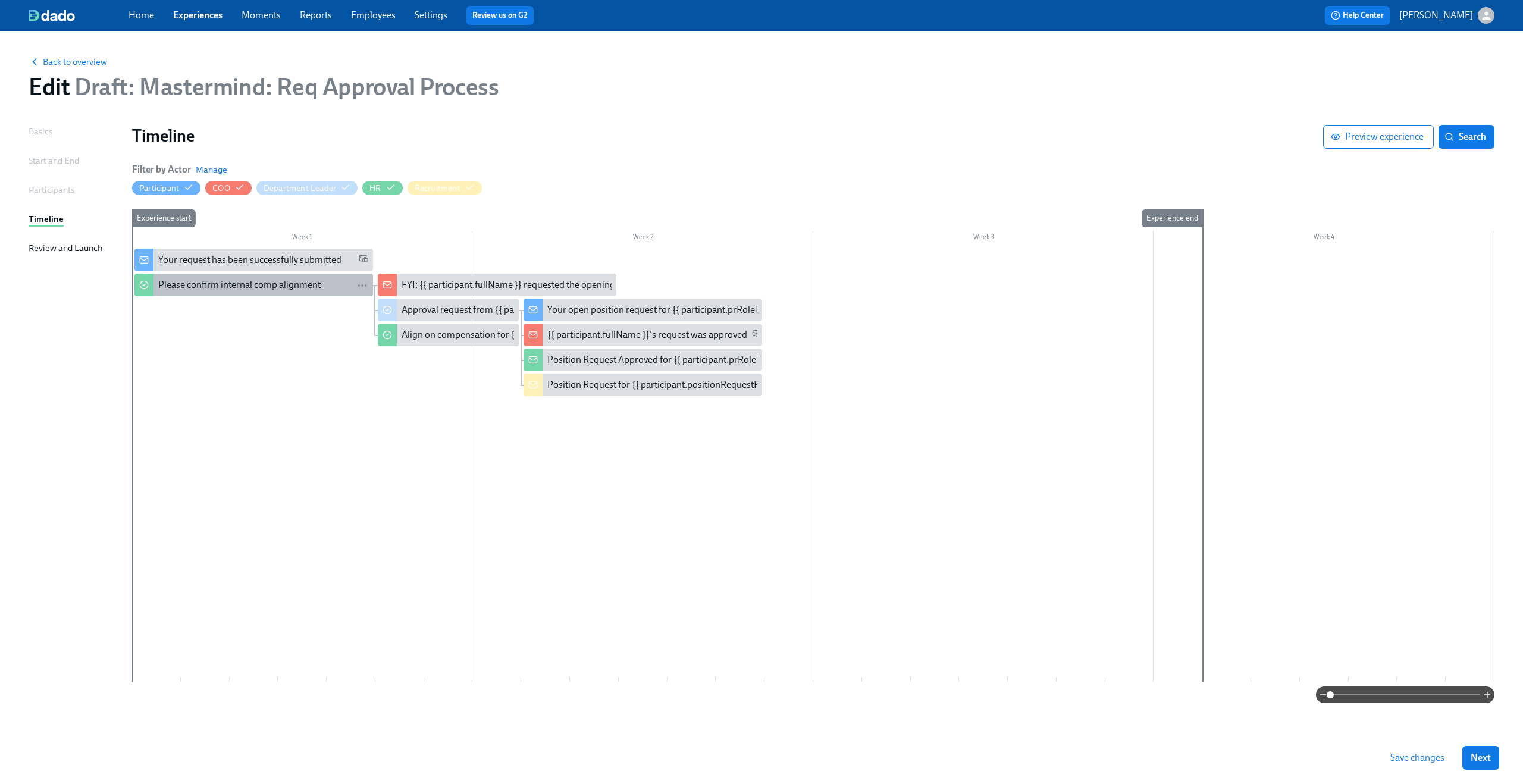
click at [301, 283] on div "Please confirm internal comp alignment" at bounding box center [239, 285] width 162 height 13
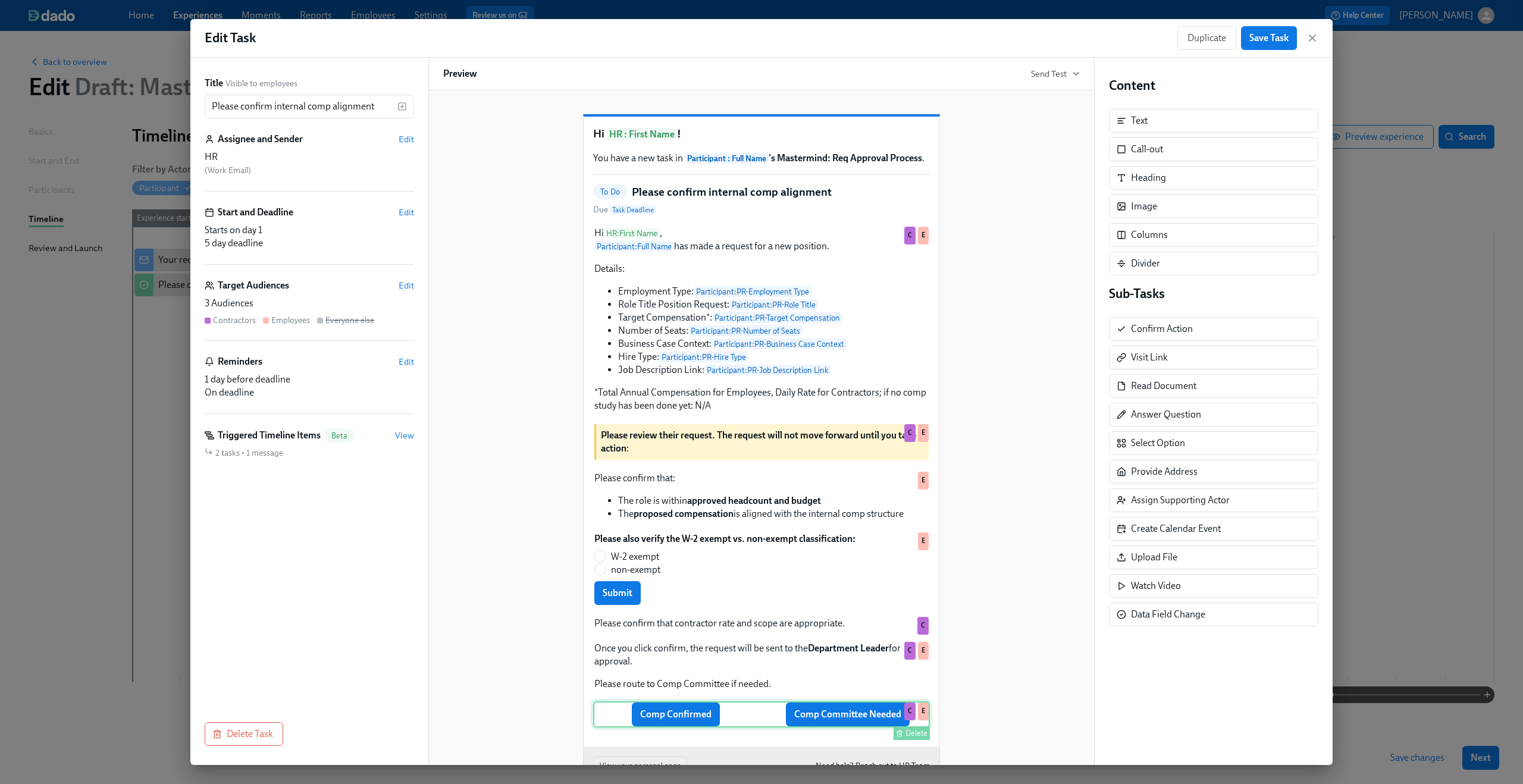
click at [718, 727] on div "Comp Confirmed Comp Committee Needed Delete C E" at bounding box center [762, 714] width 337 height 26
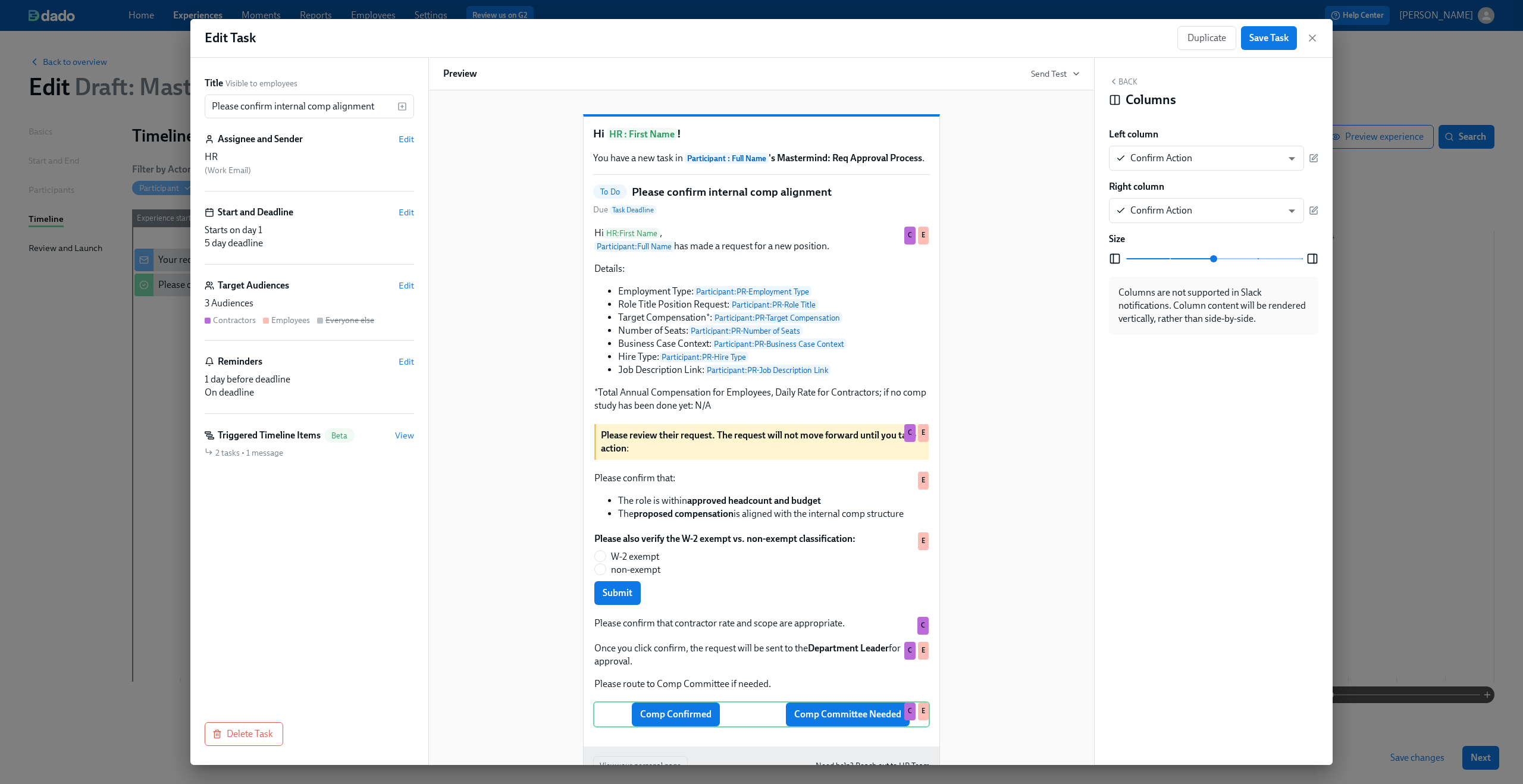
click at [1318, 161] on div "Back Columns Left column Confirm Action CONFIRM ​ Right column Confirm Action C…" at bounding box center [1213, 412] width 238 height 707
click at [1317, 156] on icon "button" at bounding box center [1313, 158] width 9 height 9
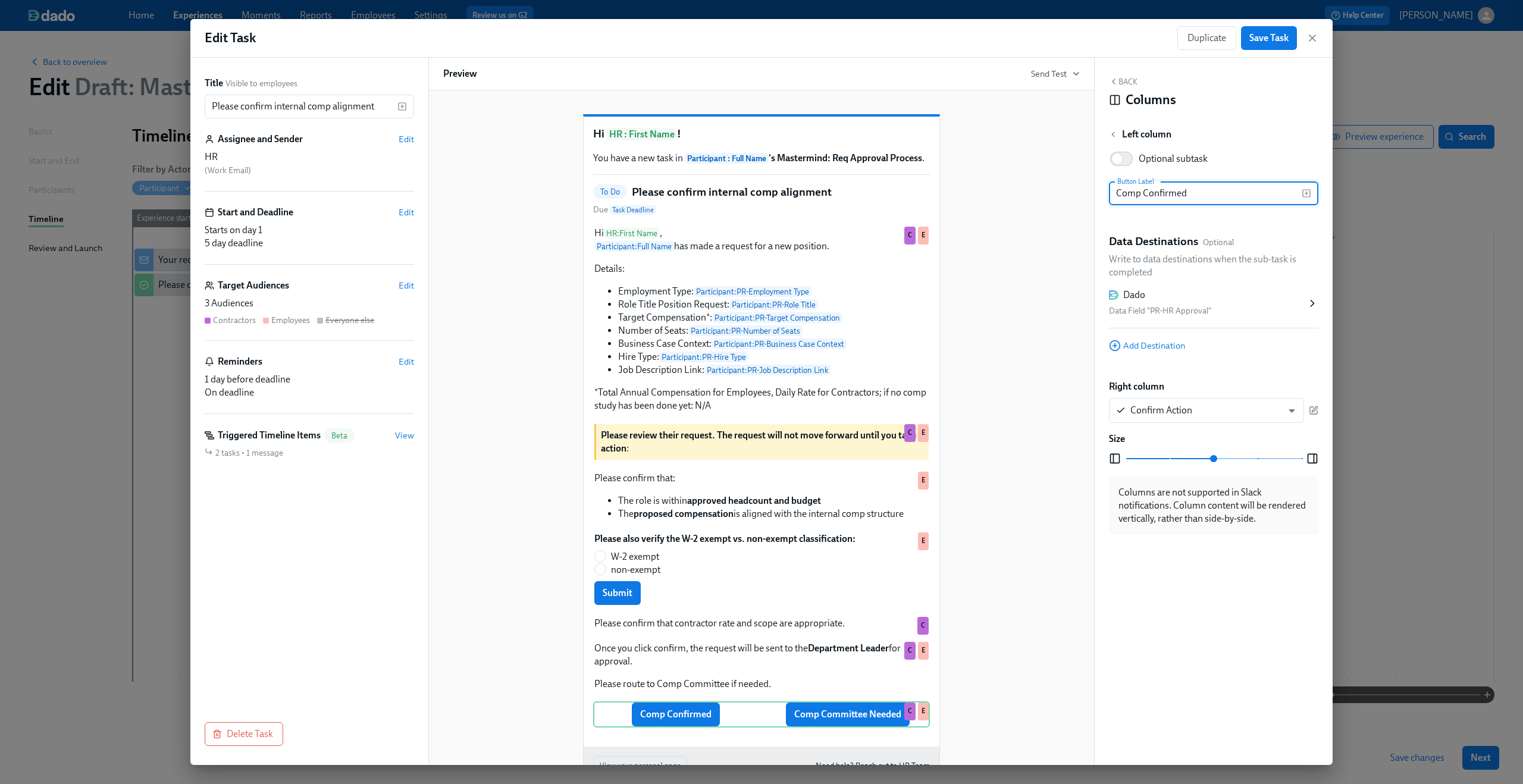
click at [1283, 303] on div "Dado Data Field "PR-HR Approval"" at bounding box center [1208, 304] width 197 height 30
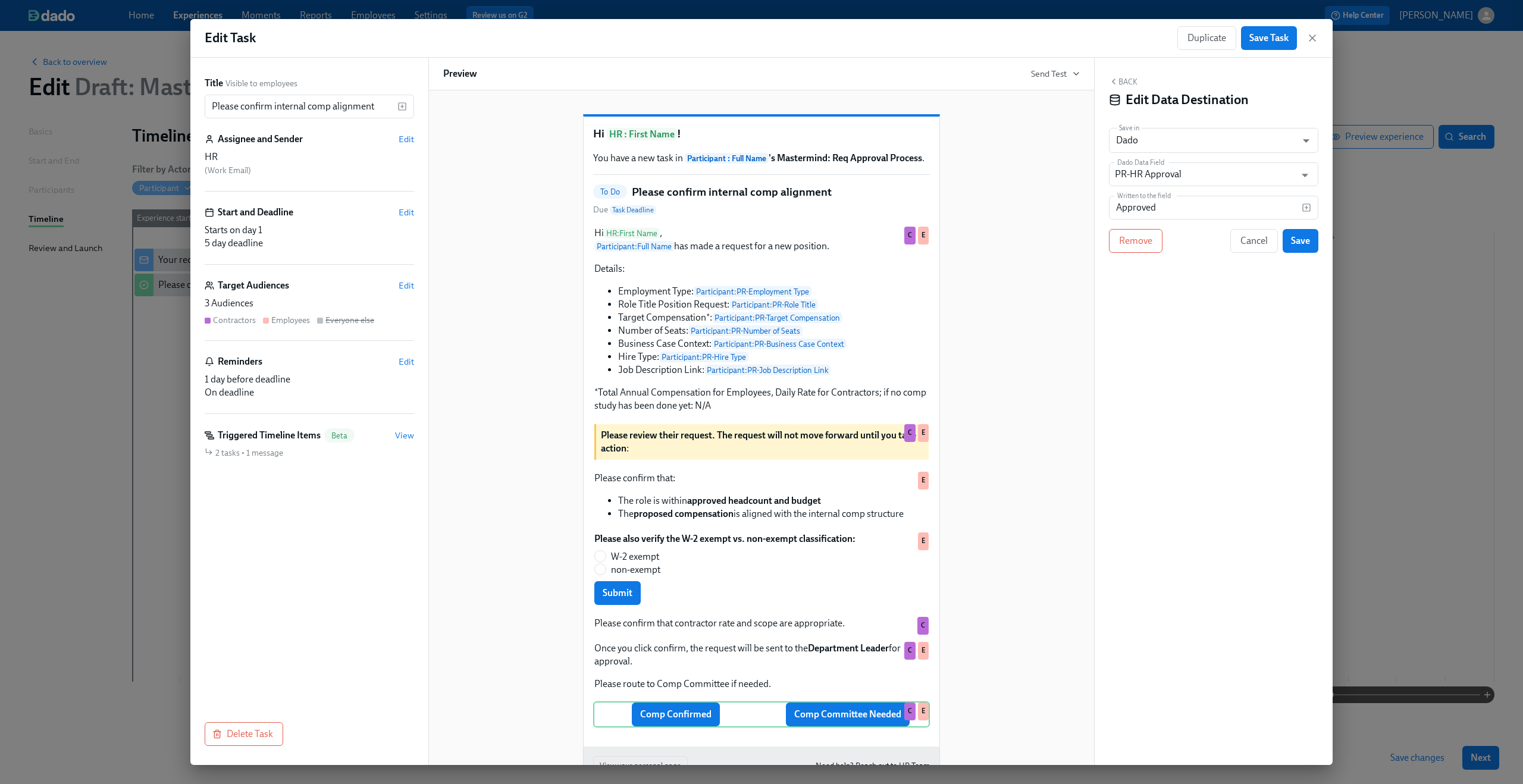
click at [1112, 78] on icon "button" at bounding box center [1114, 81] width 9 height 9
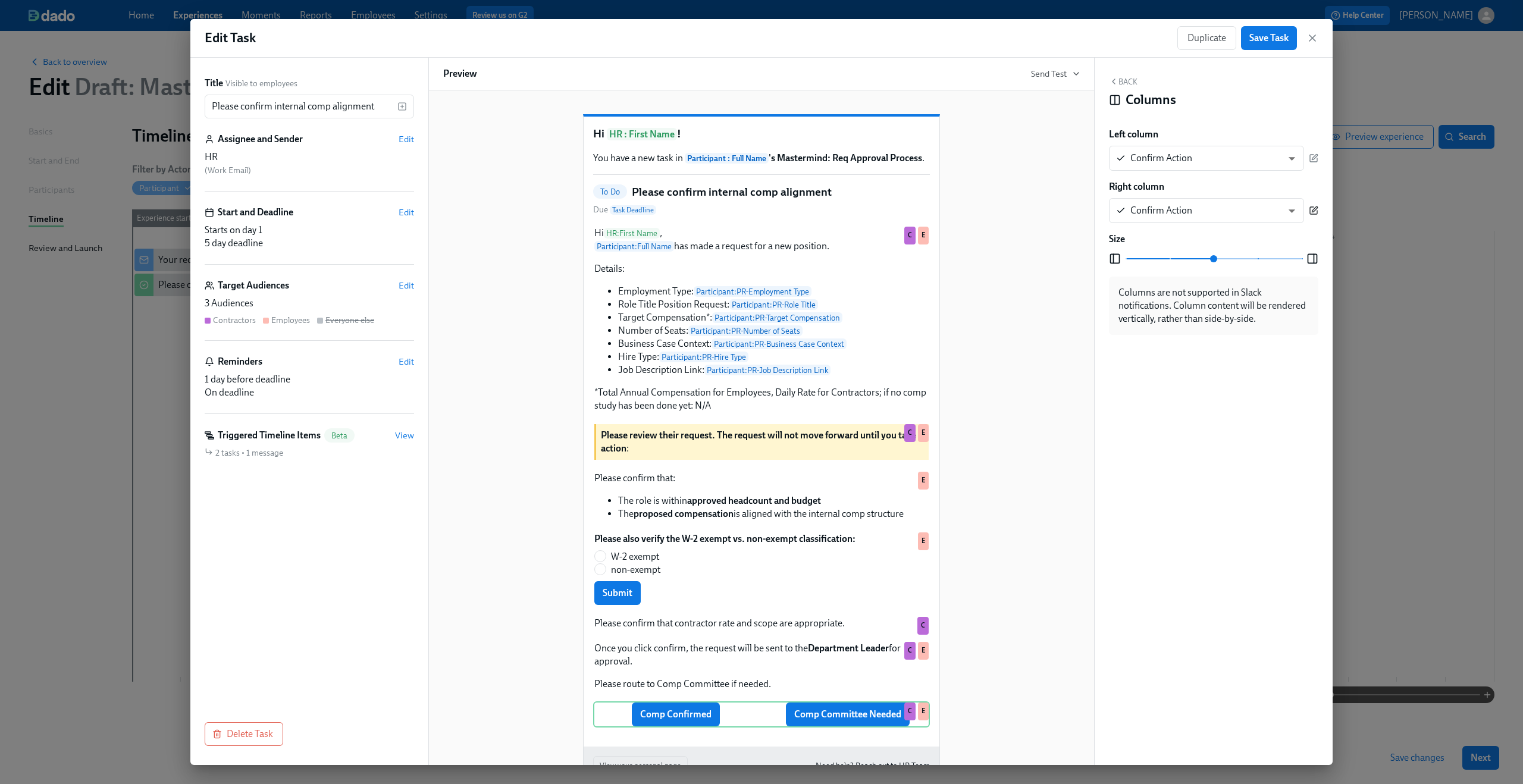
click at [1314, 210] on icon "button" at bounding box center [1313, 210] width 9 height 9
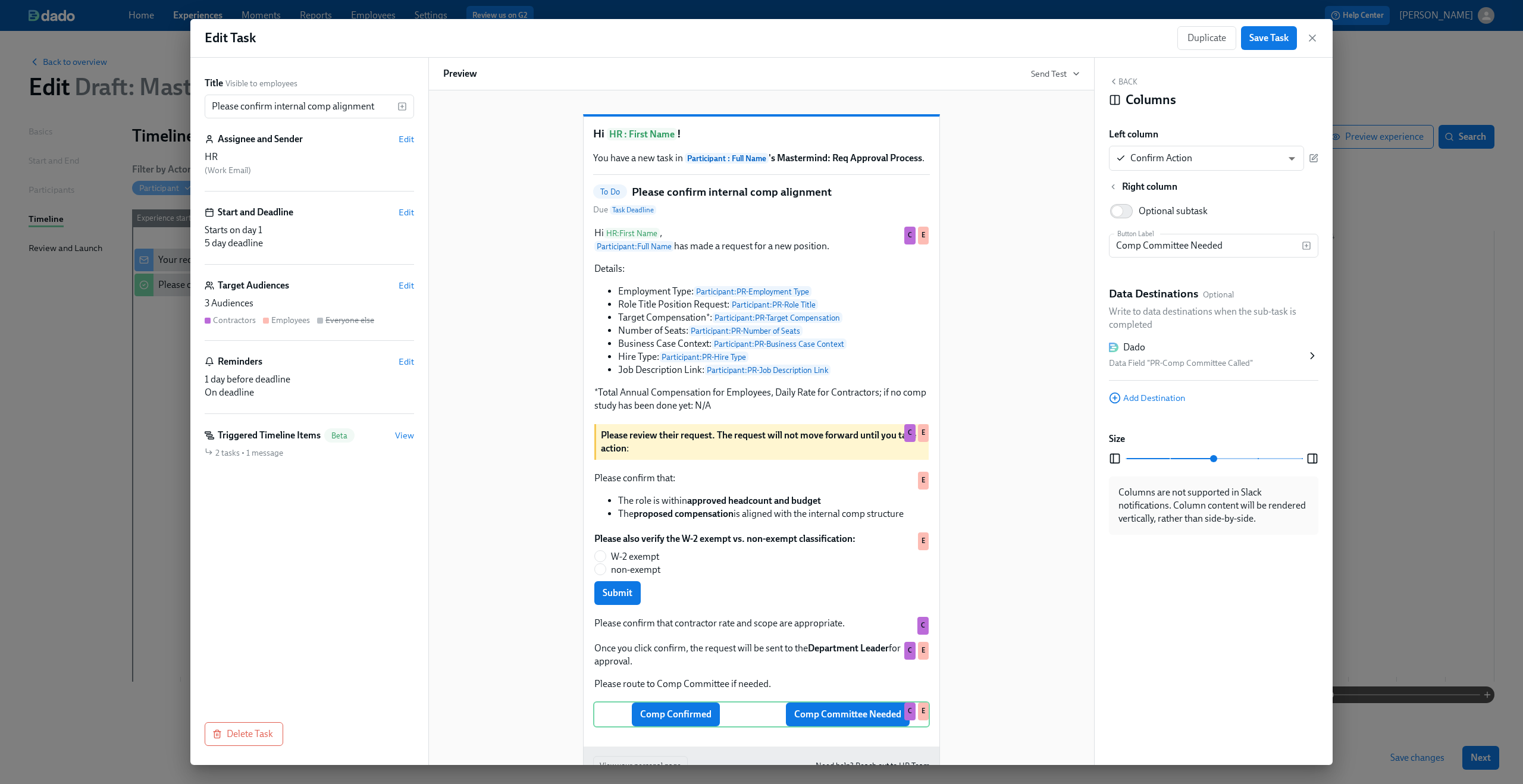
click at [1296, 351] on div "Dado" at bounding box center [1208, 347] width 197 height 13
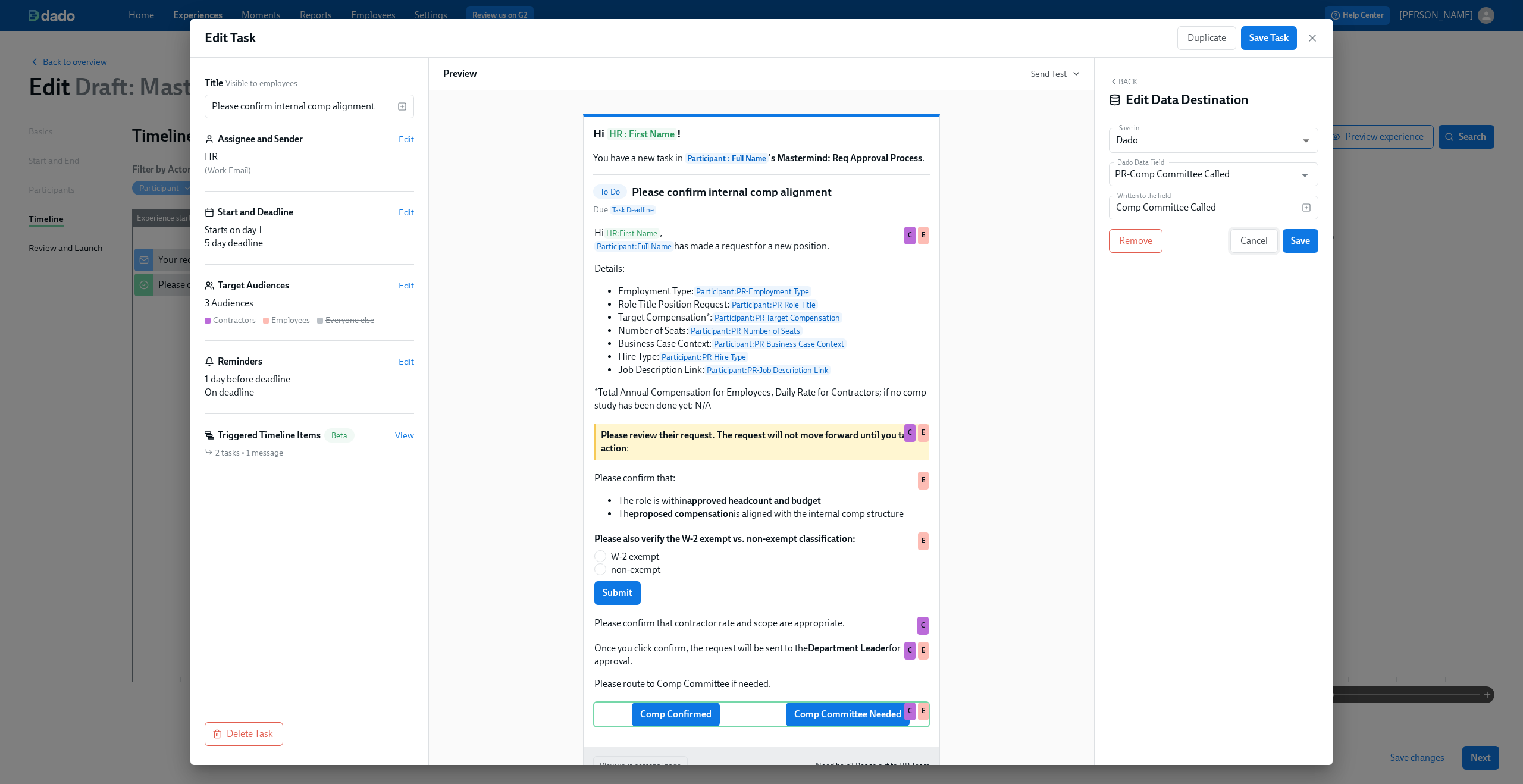
click at [1255, 233] on button "Cancel" at bounding box center [1254, 241] width 48 height 23
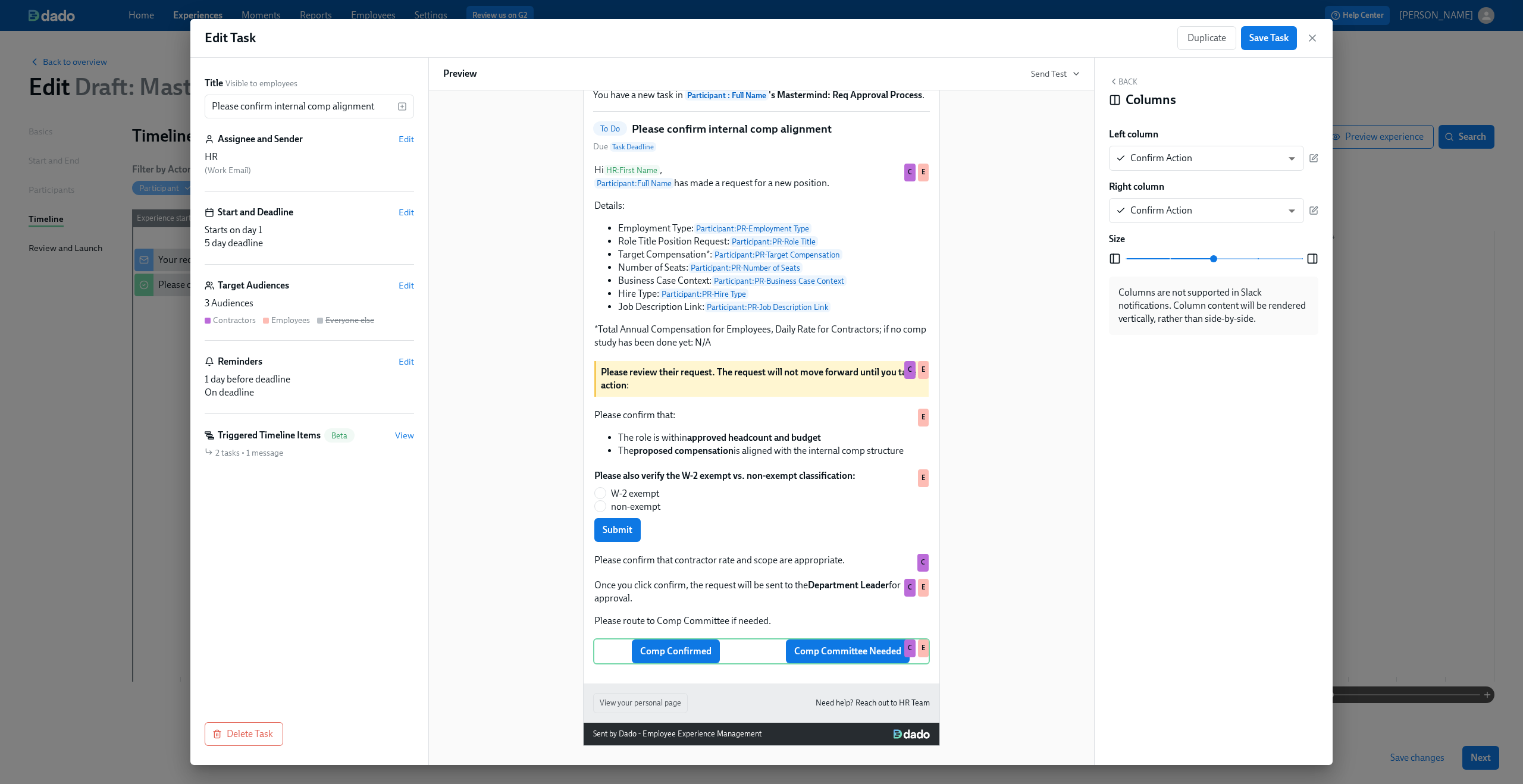
scroll to position [83, 0]
click at [406, 279] on span "Edit" at bounding box center [406, 285] width 16 height 12
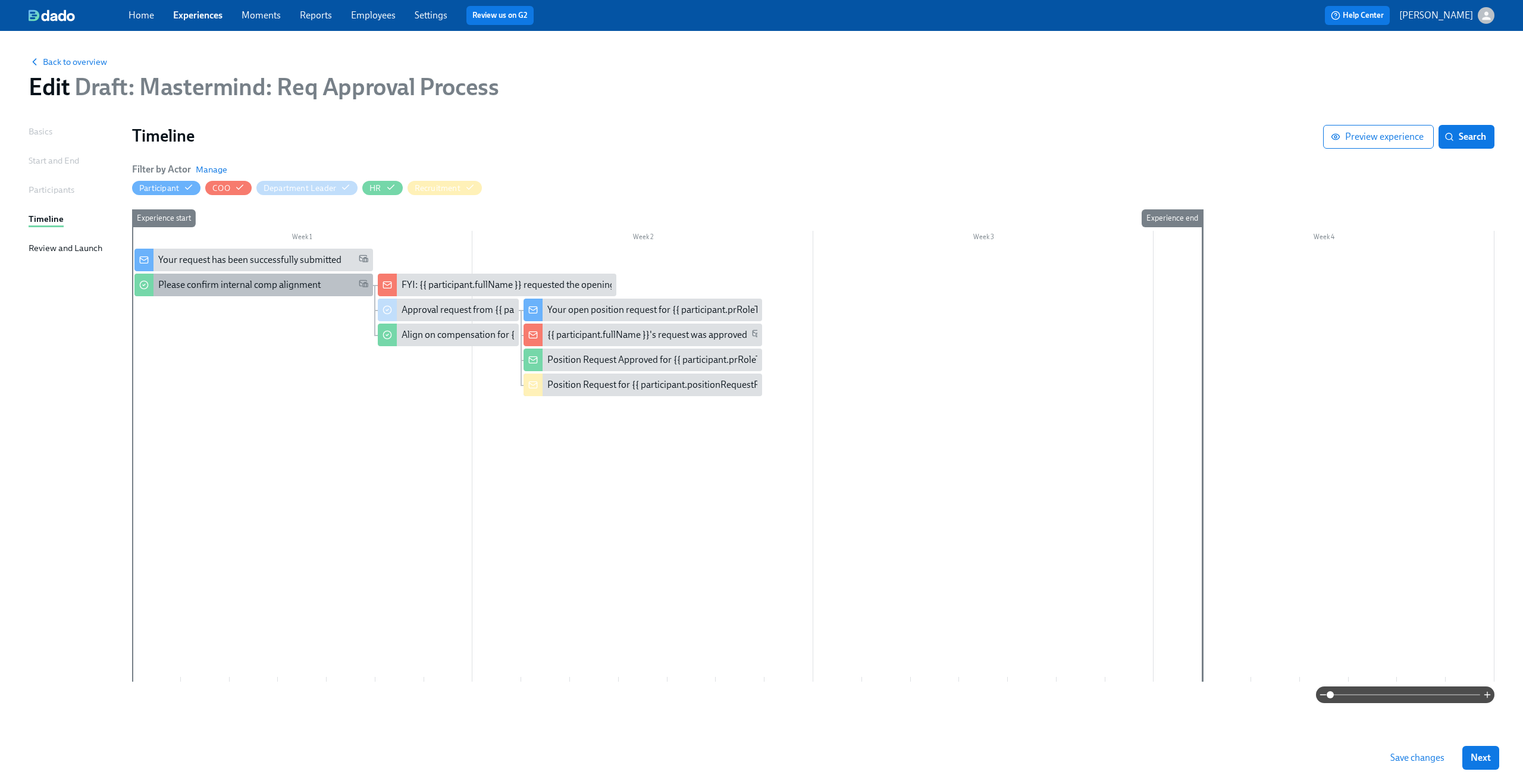
click at [257, 292] on div "Please confirm internal comp alignment" at bounding box center [254, 285] width 239 height 23
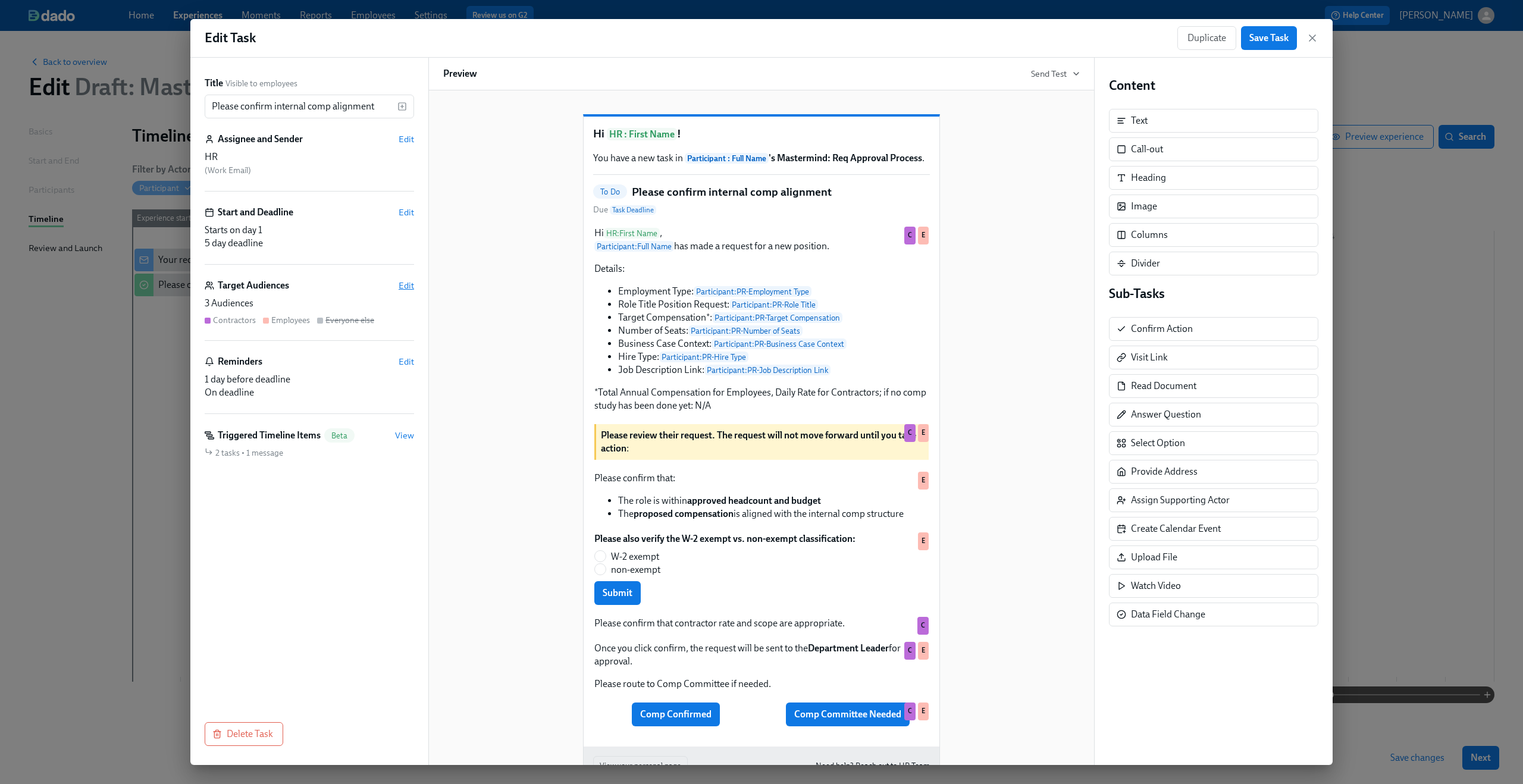
click at [405, 290] on span "Edit" at bounding box center [406, 285] width 16 height 12
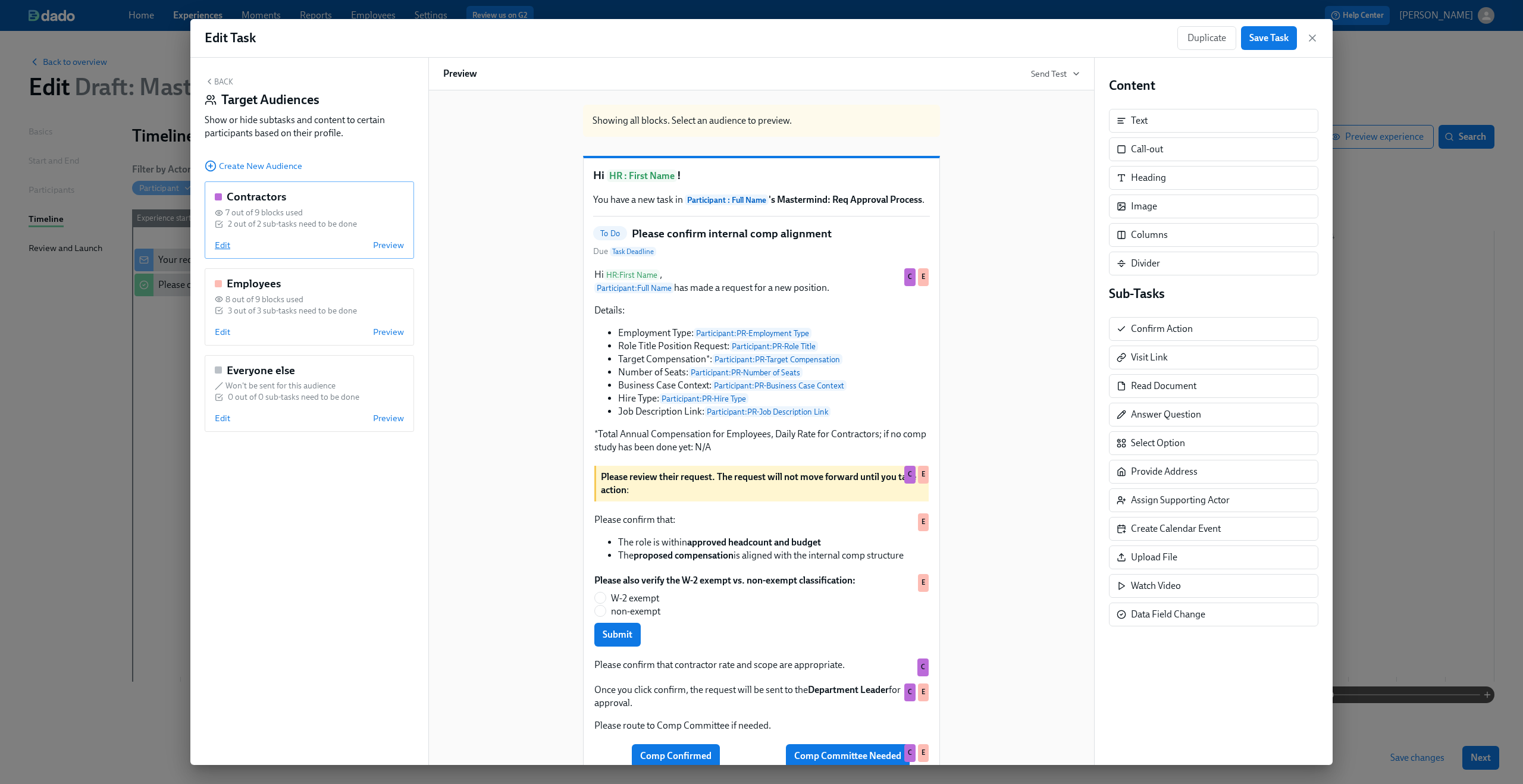
click at [227, 240] on span "Edit" at bounding box center [222, 245] width 16 height 12
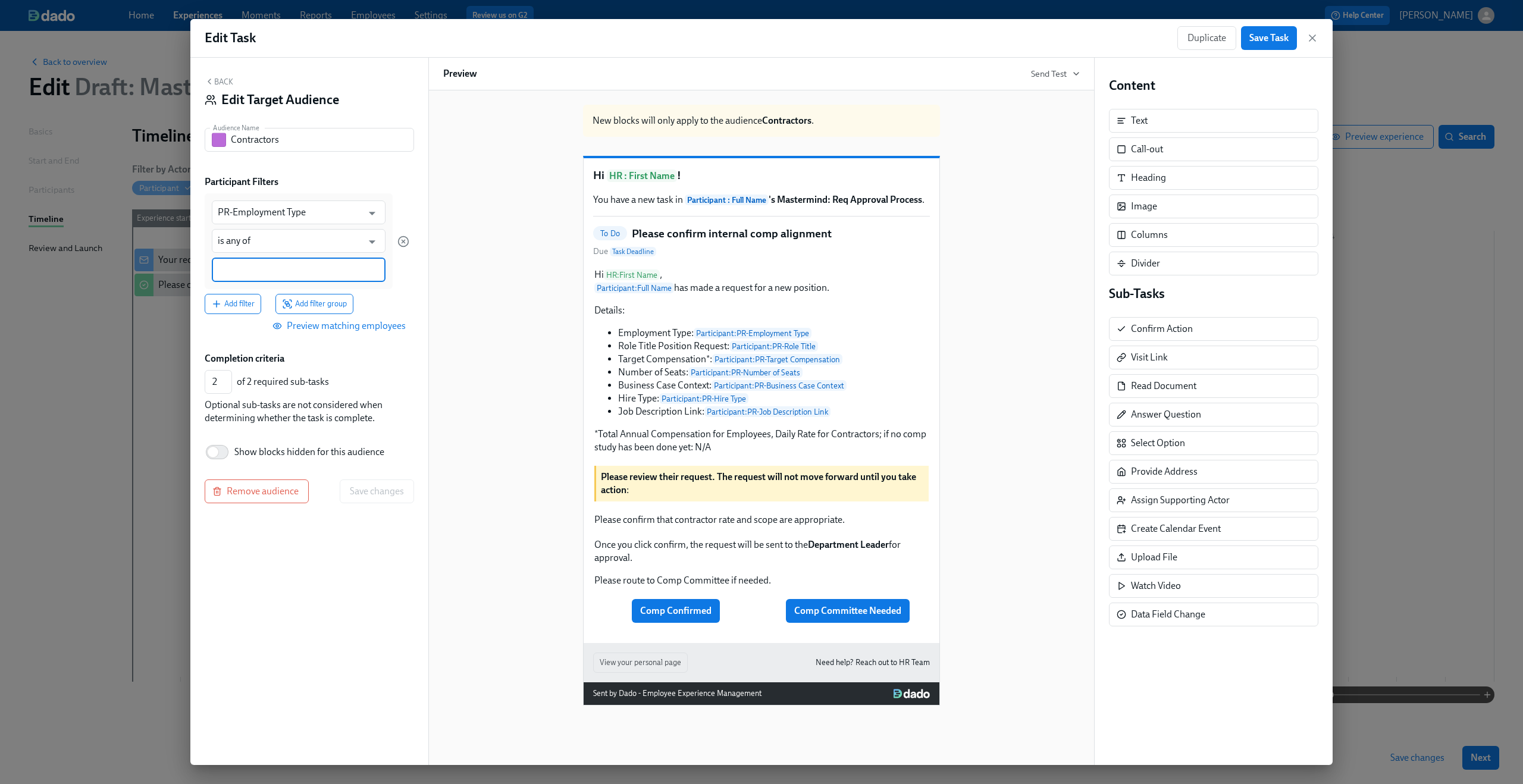
click at [259, 268] on input at bounding box center [298, 270] width 162 height 13
type input "Contractors"
click at [391, 300] on div "Add filter Add filter group" at bounding box center [306, 304] width 204 height 20
click at [367, 495] on span "Save changes" at bounding box center [376, 491] width 54 height 12
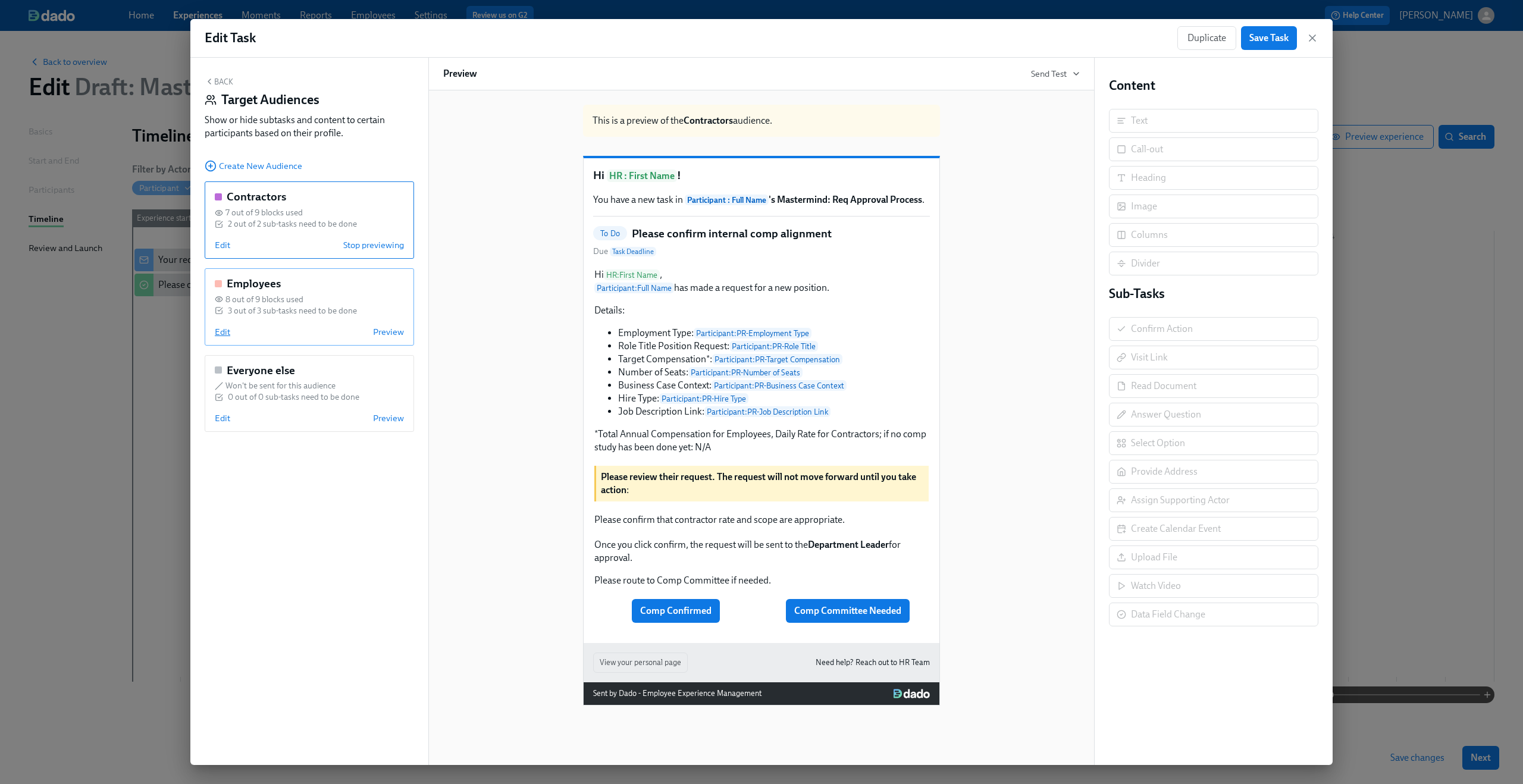
click at [222, 333] on span "Edit" at bounding box center [222, 331] width 16 height 12
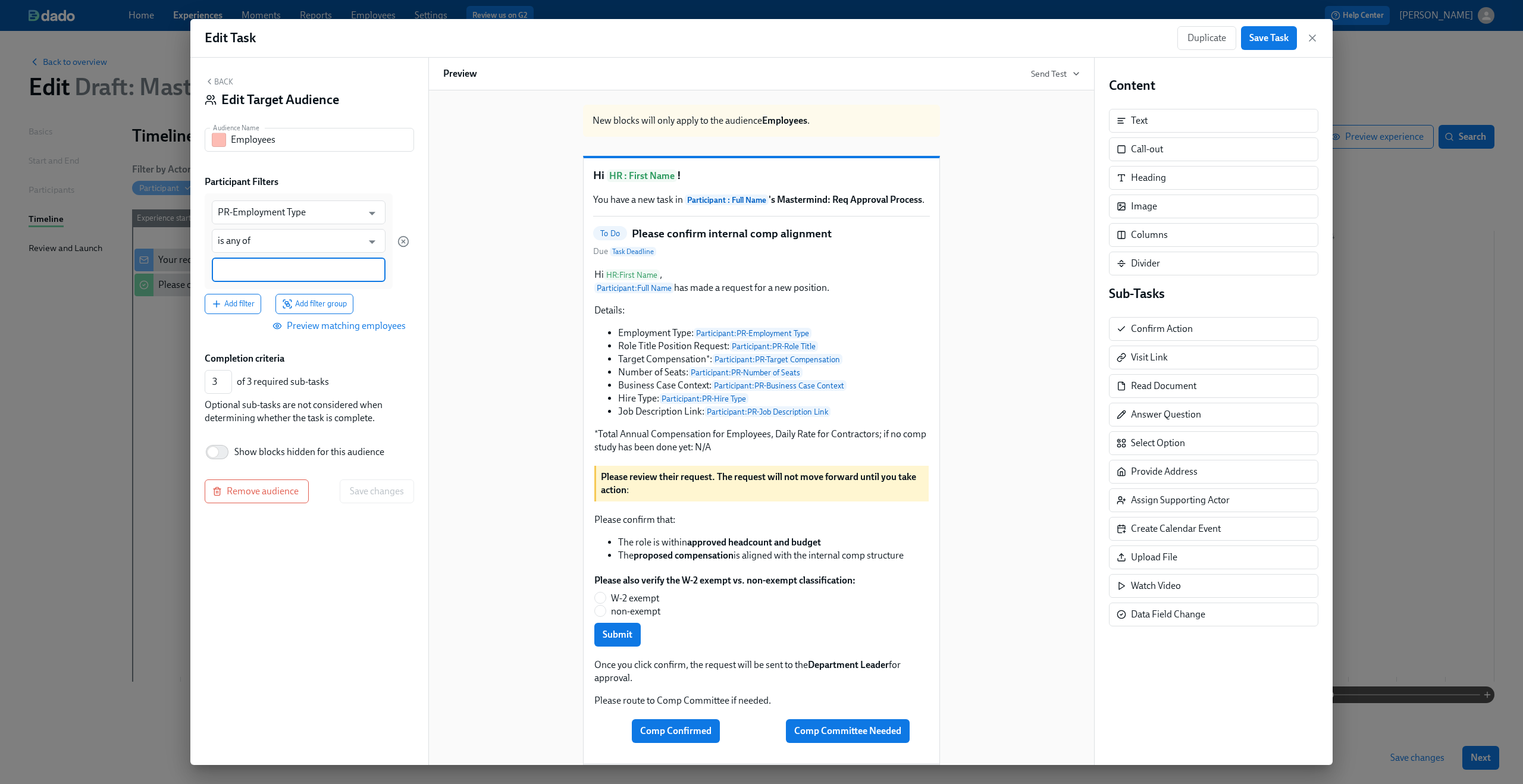
click at [267, 271] on input at bounding box center [298, 270] width 162 height 13
type input "e"
type input "Employees"
click at [393, 306] on div "Add filter Add filter group" at bounding box center [306, 304] width 204 height 20
click at [379, 498] on button "Save changes" at bounding box center [376, 491] width 74 height 23
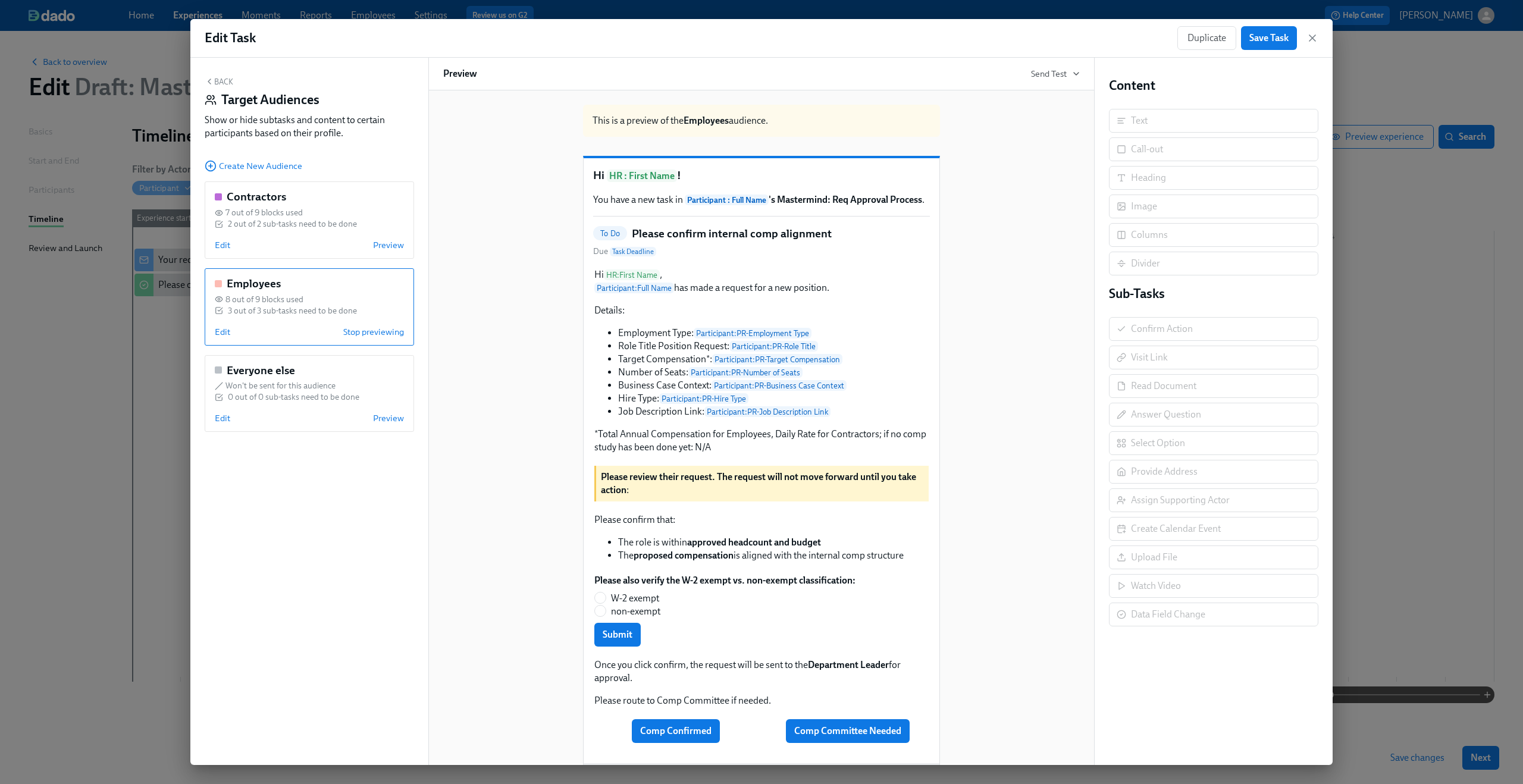
scroll to position [99, 0]
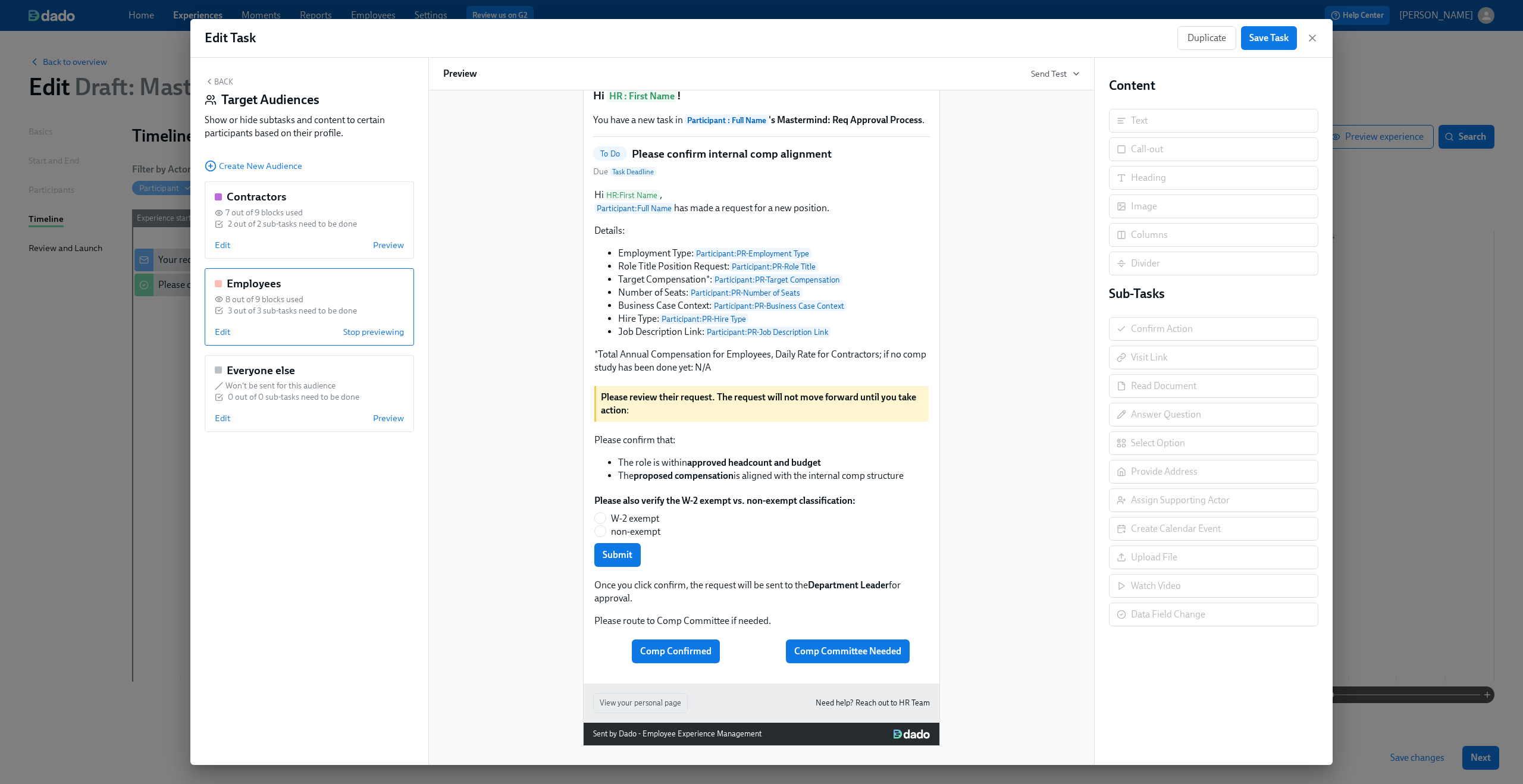
click at [754, 657] on div "Comp Confirmed Comp Committee Needed" at bounding box center [762, 650] width 337 height 26
click at [225, 74] on div "Back Target Audiences Show or hide subtasks and content to certain participants…" at bounding box center [309, 412] width 238 height 707
click at [225, 86] on button "Back" at bounding box center [218, 81] width 28 height 9
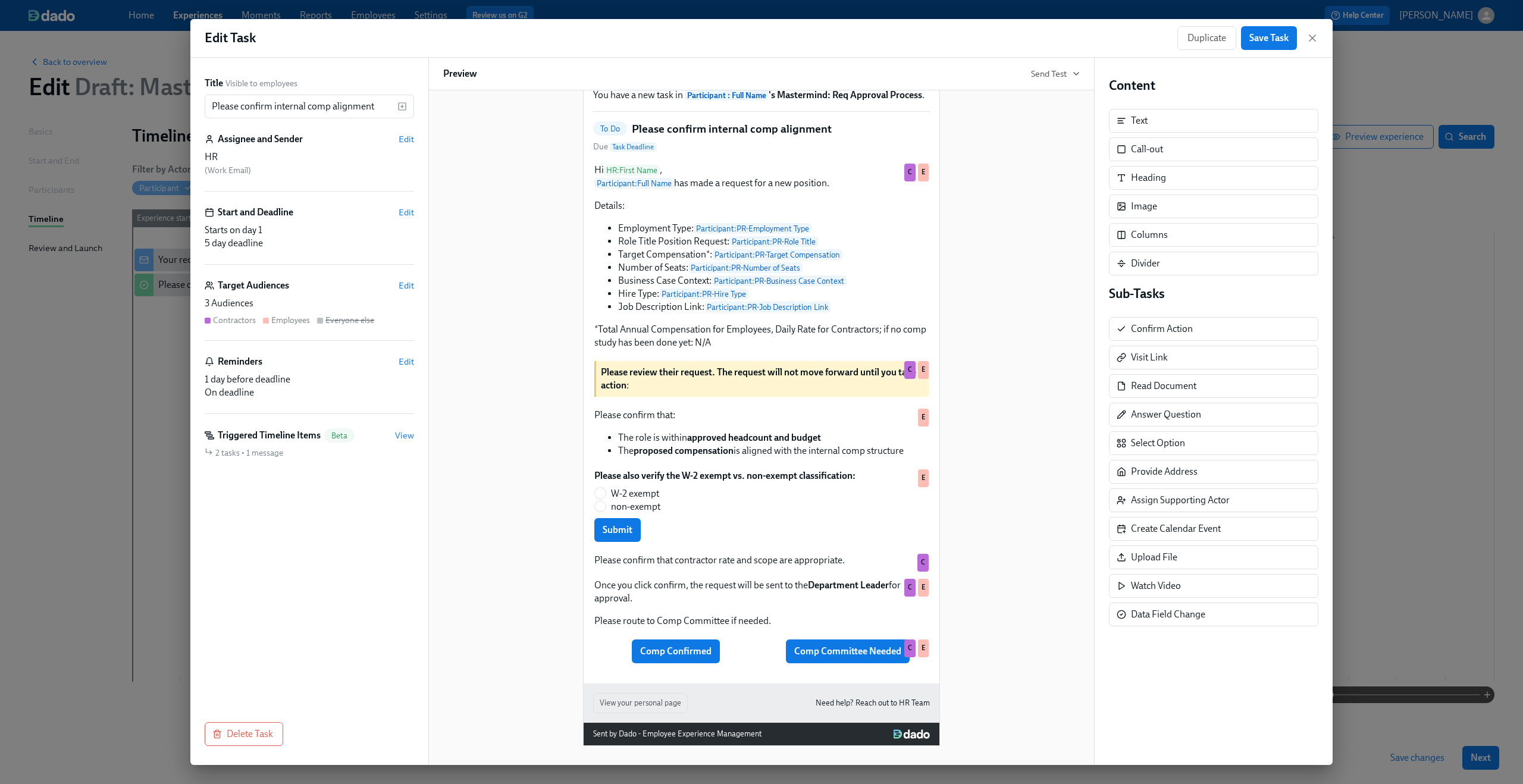
scroll to position [58, 0]
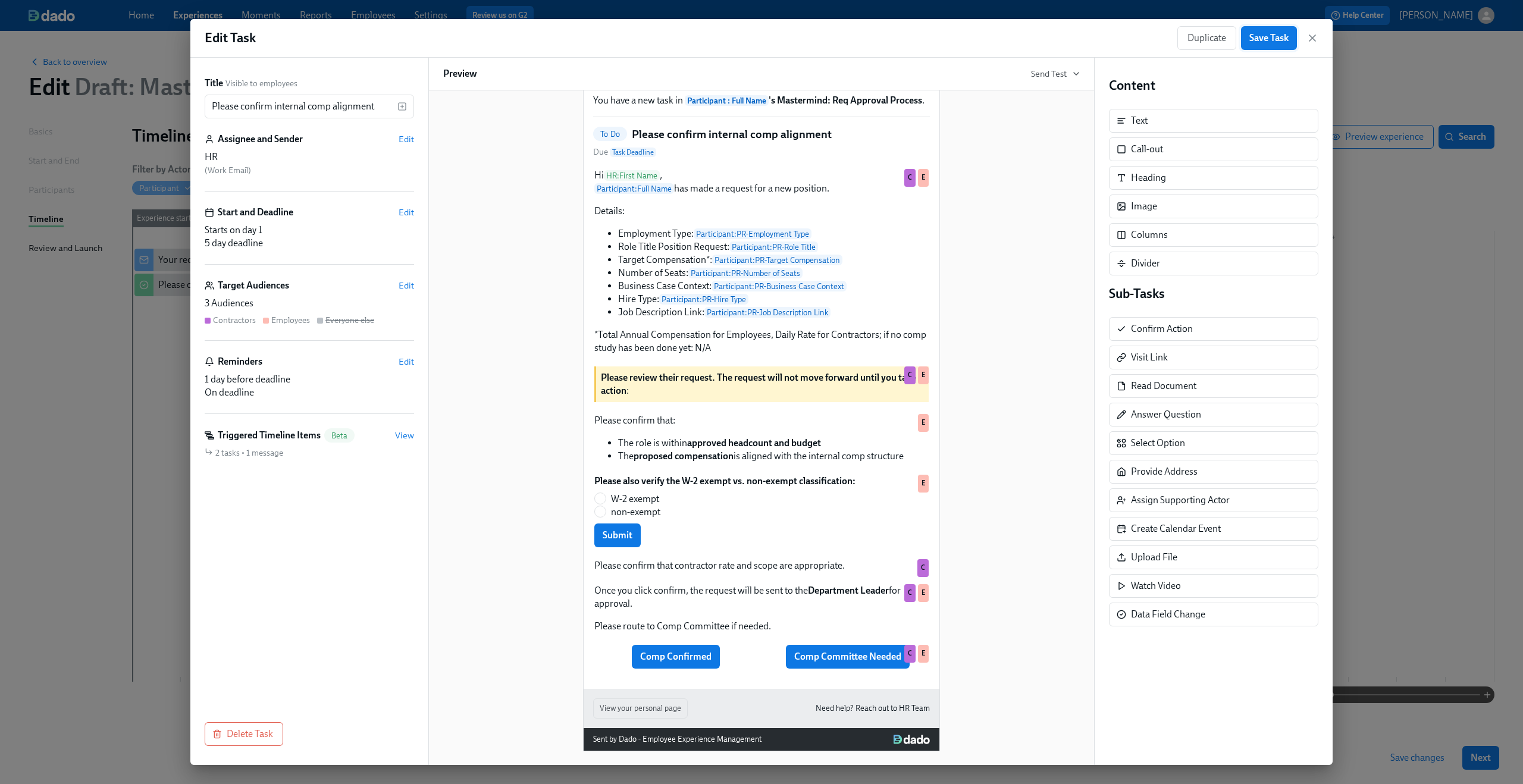
click at [1261, 46] on button "Save Task" at bounding box center [1268, 38] width 56 height 23
click at [1312, 39] on icon "button" at bounding box center [1312, 38] width 6 height 6
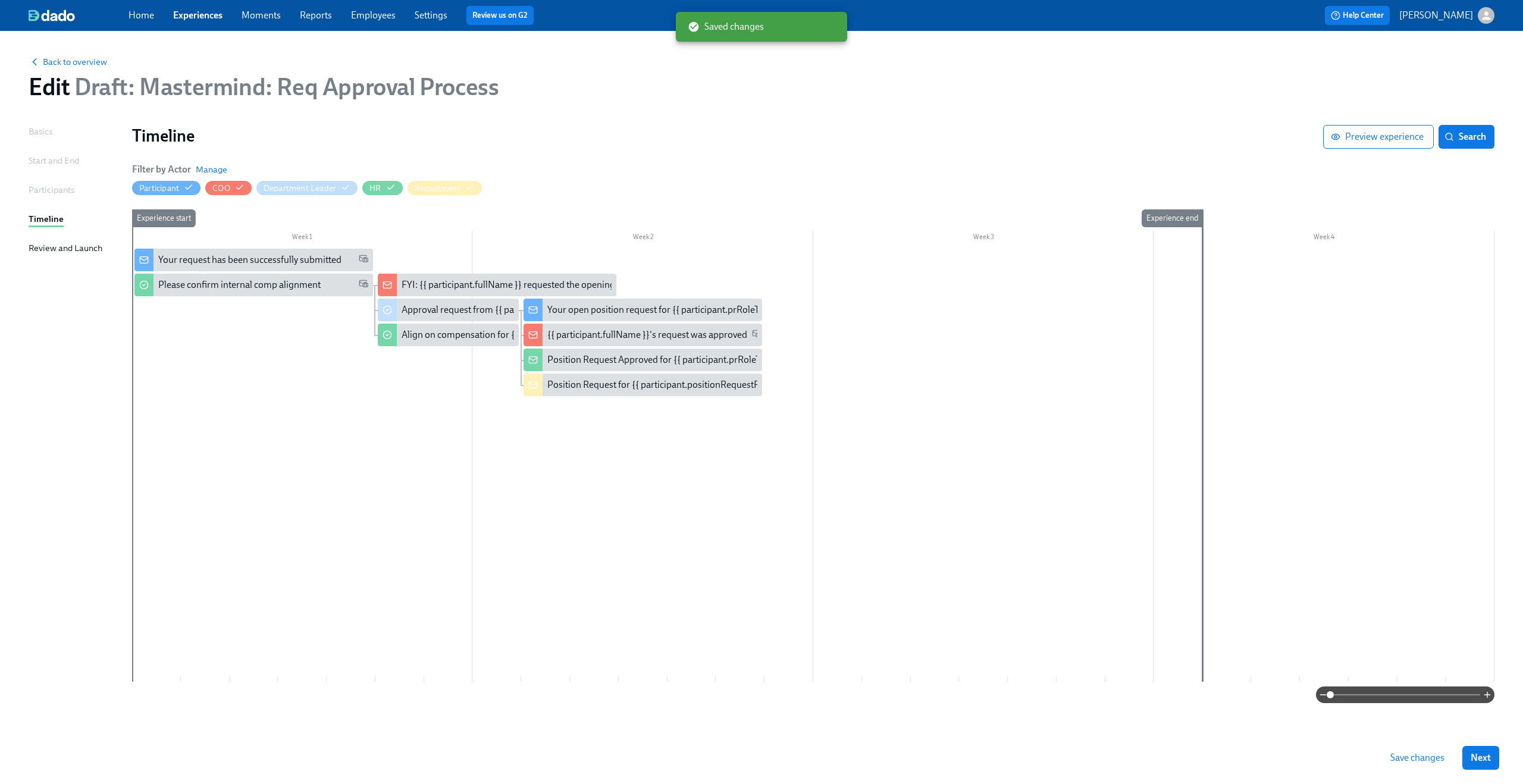
click at [1424, 759] on span "Save changes" at bounding box center [1417, 757] width 54 height 12
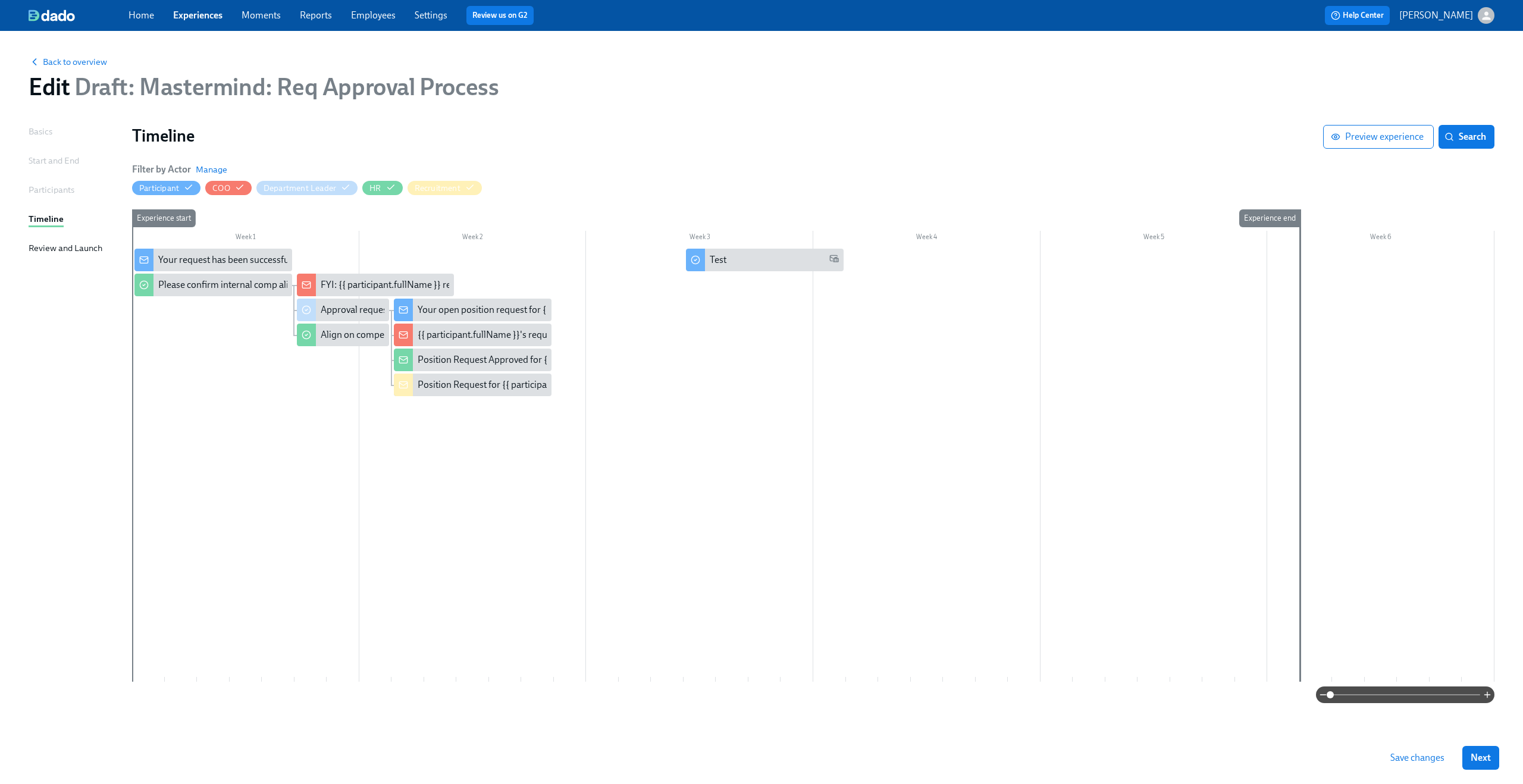
click at [1431, 699] on span at bounding box center [1405, 694] width 150 height 16
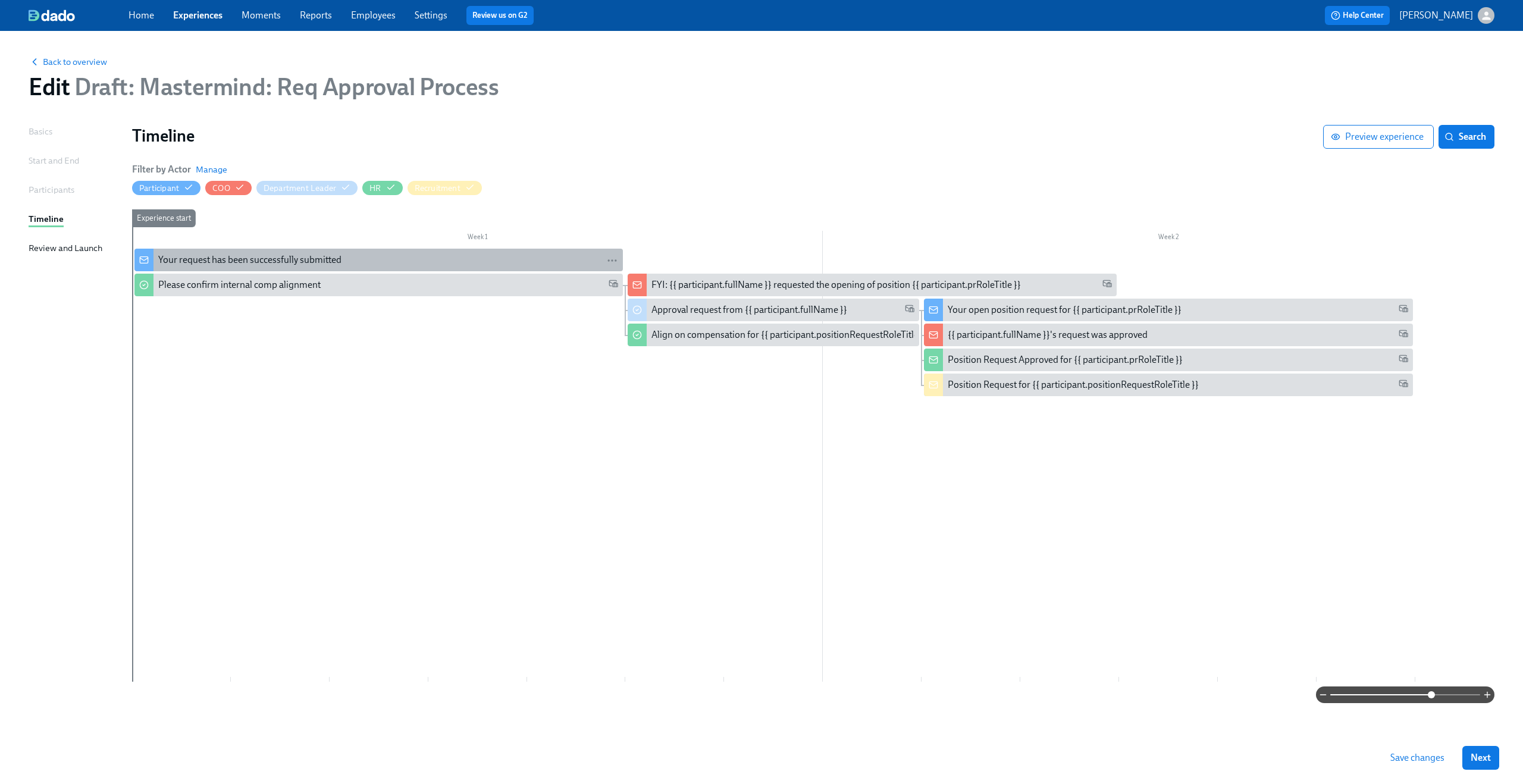
click at [268, 257] on div "Your request has been successfully submitted" at bounding box center [250, 260] width 183 height 13
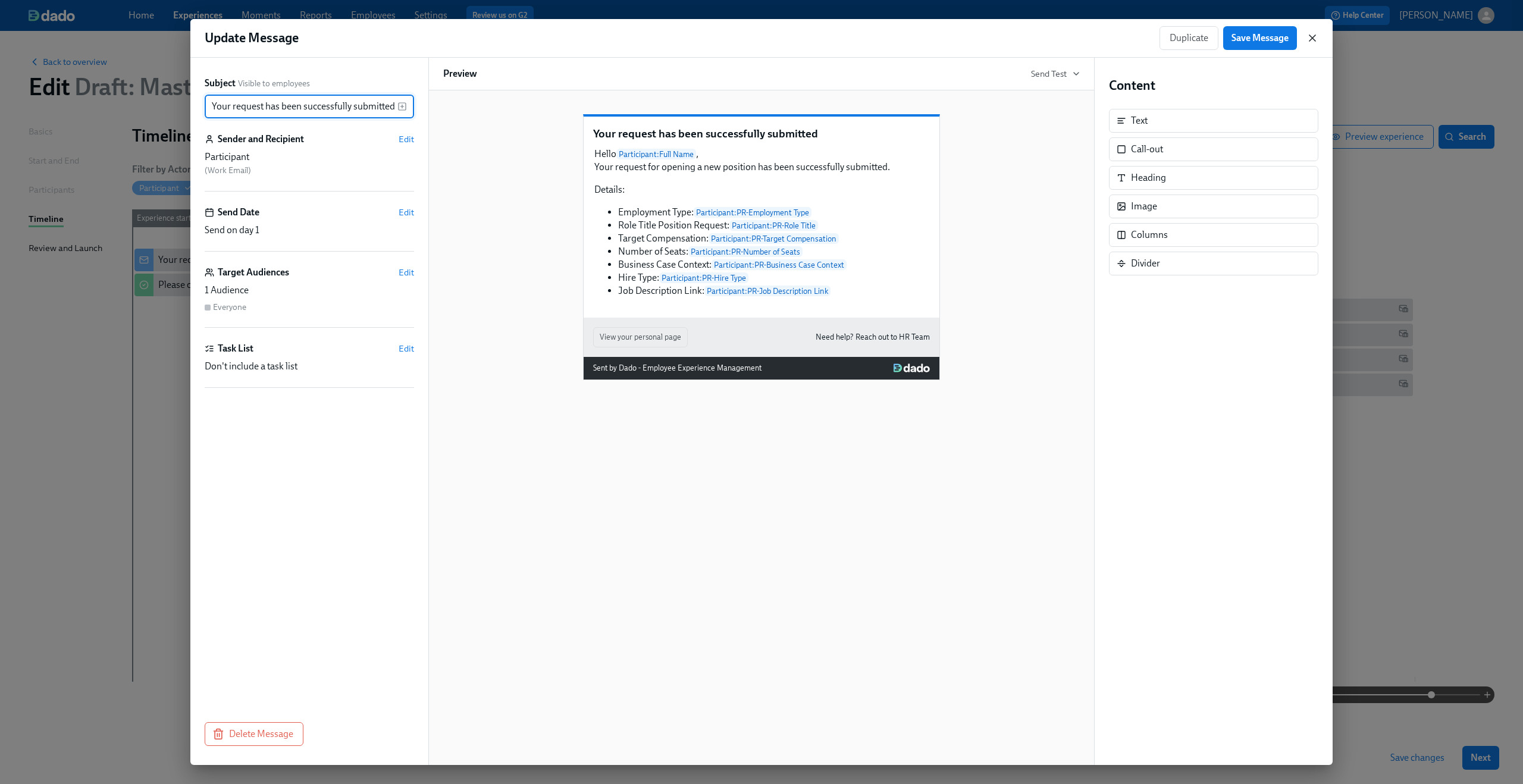
click at [1312, 38] on icon "button" at bounding box center [1312, 38] width 6 height 6
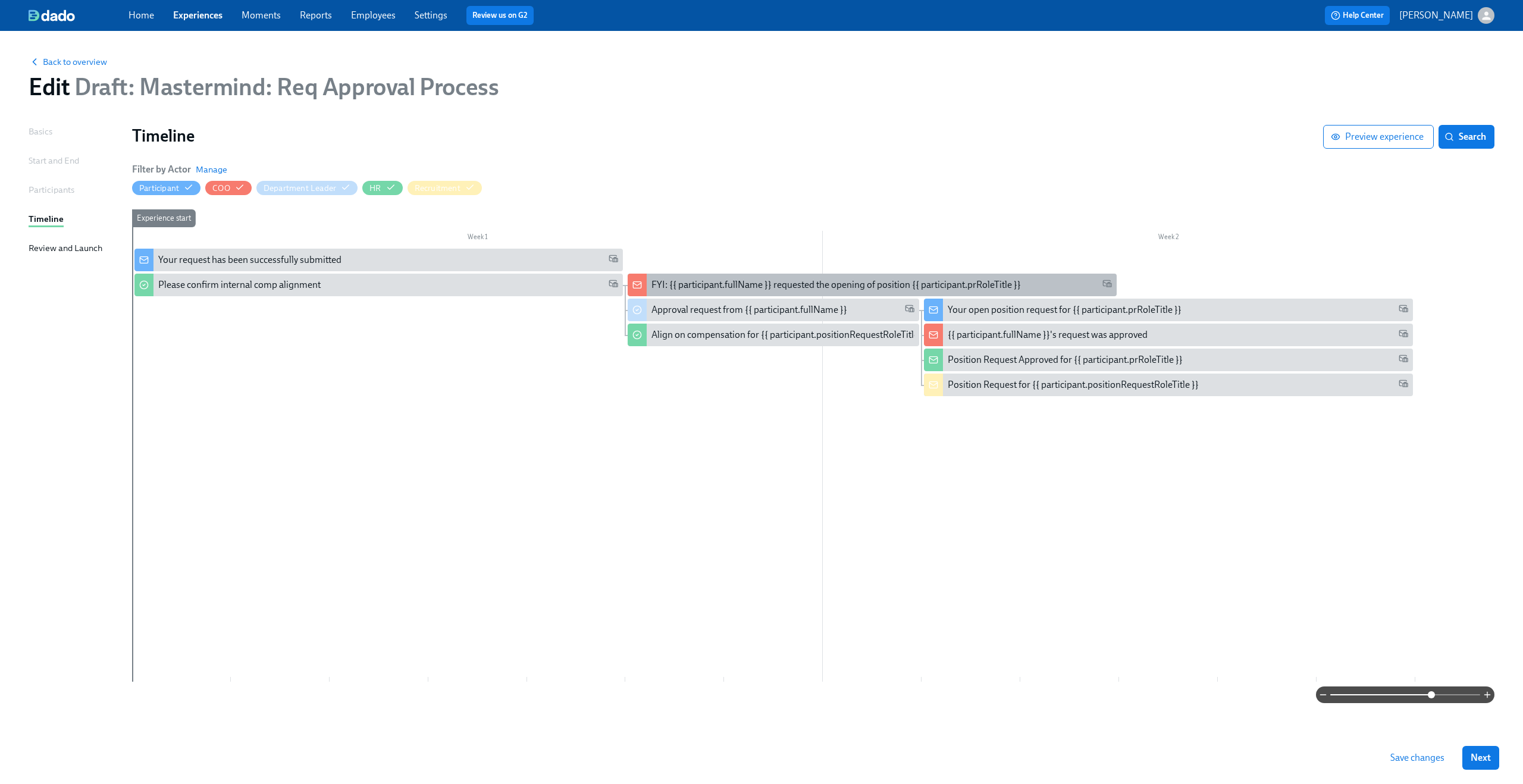
click at [703, 276] on div "FYI: {{ participant.fullName }} requested the opening of position {{ participan…" at bounding box center [872, 285] width 488 height 23
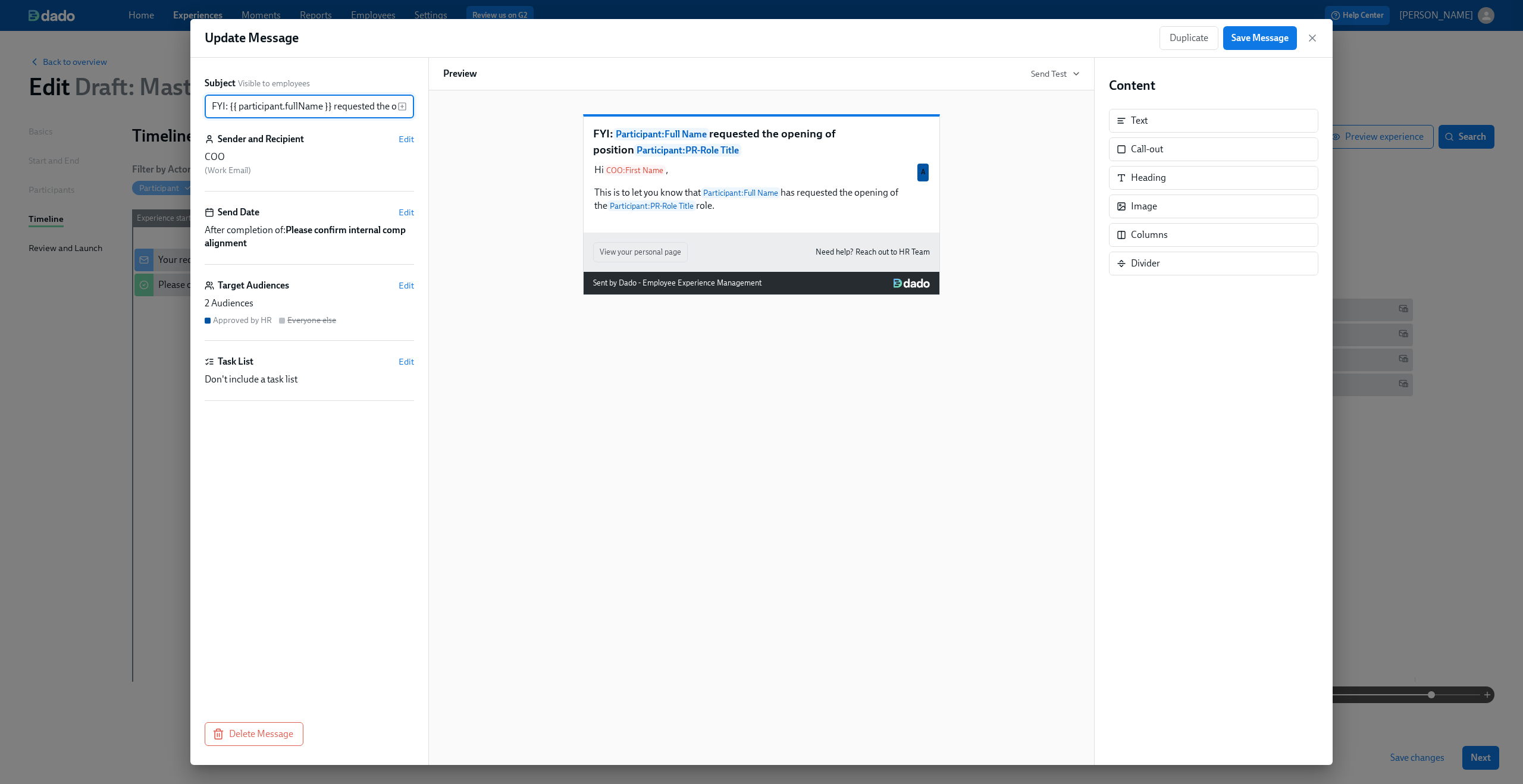
scroll to position [0, 183]
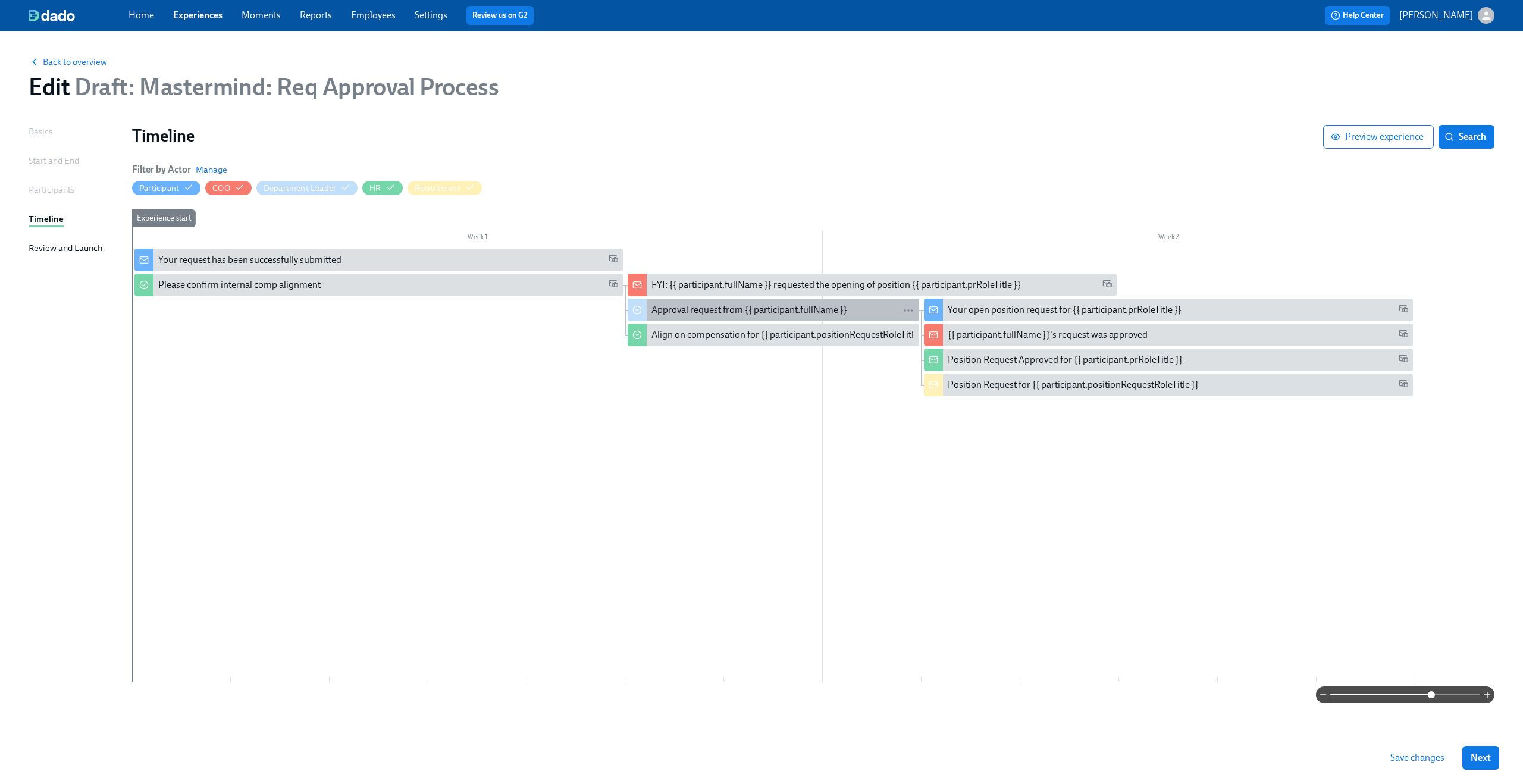
click at [689, 316] on div "Approval request from {{ participant.fullName }}" at bounding box center [749, 310] width 196 height 13
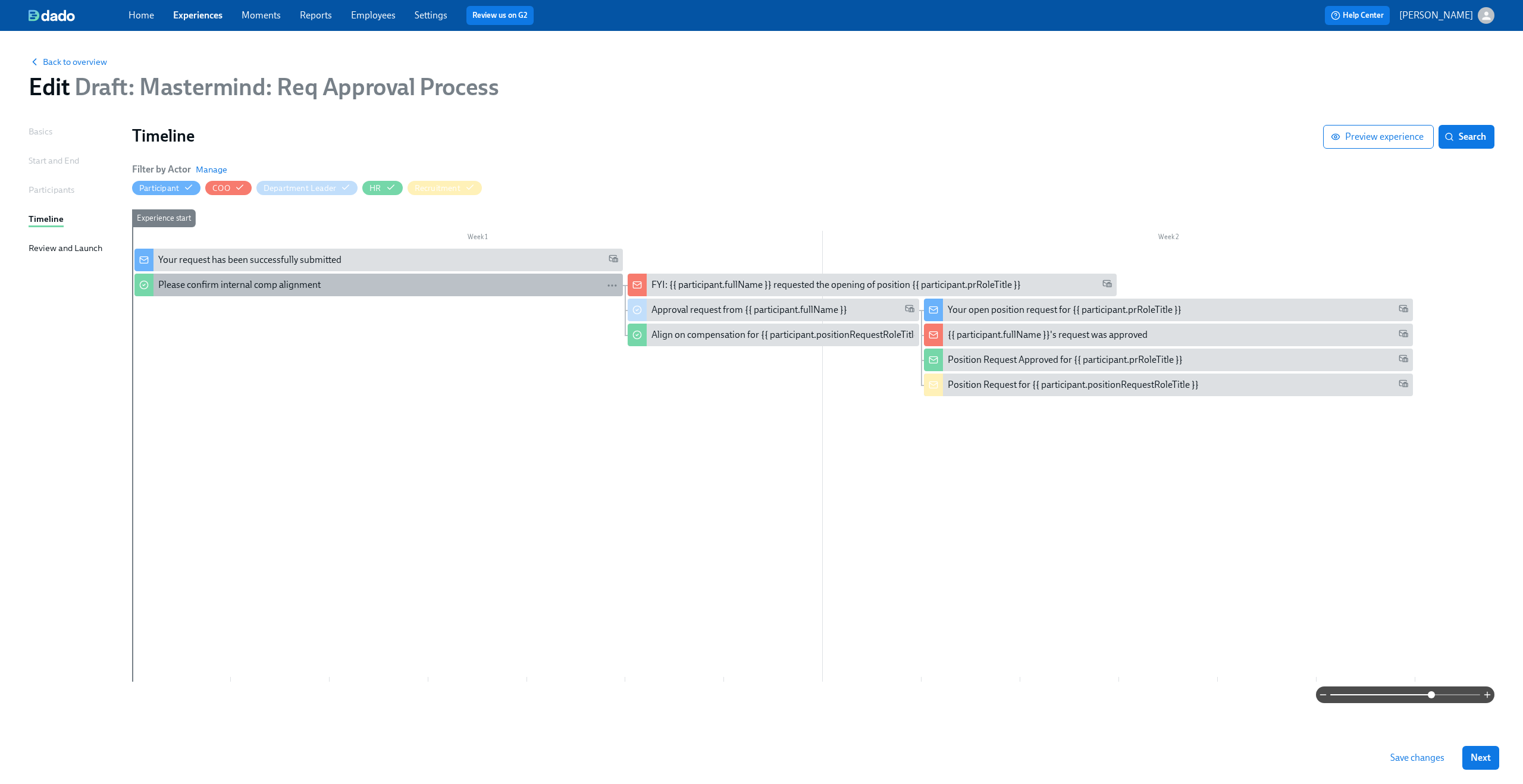
click at [488, 284] on div "Please confirm internal comp alignment" at bounding box center [387, 285] width 459 height 13
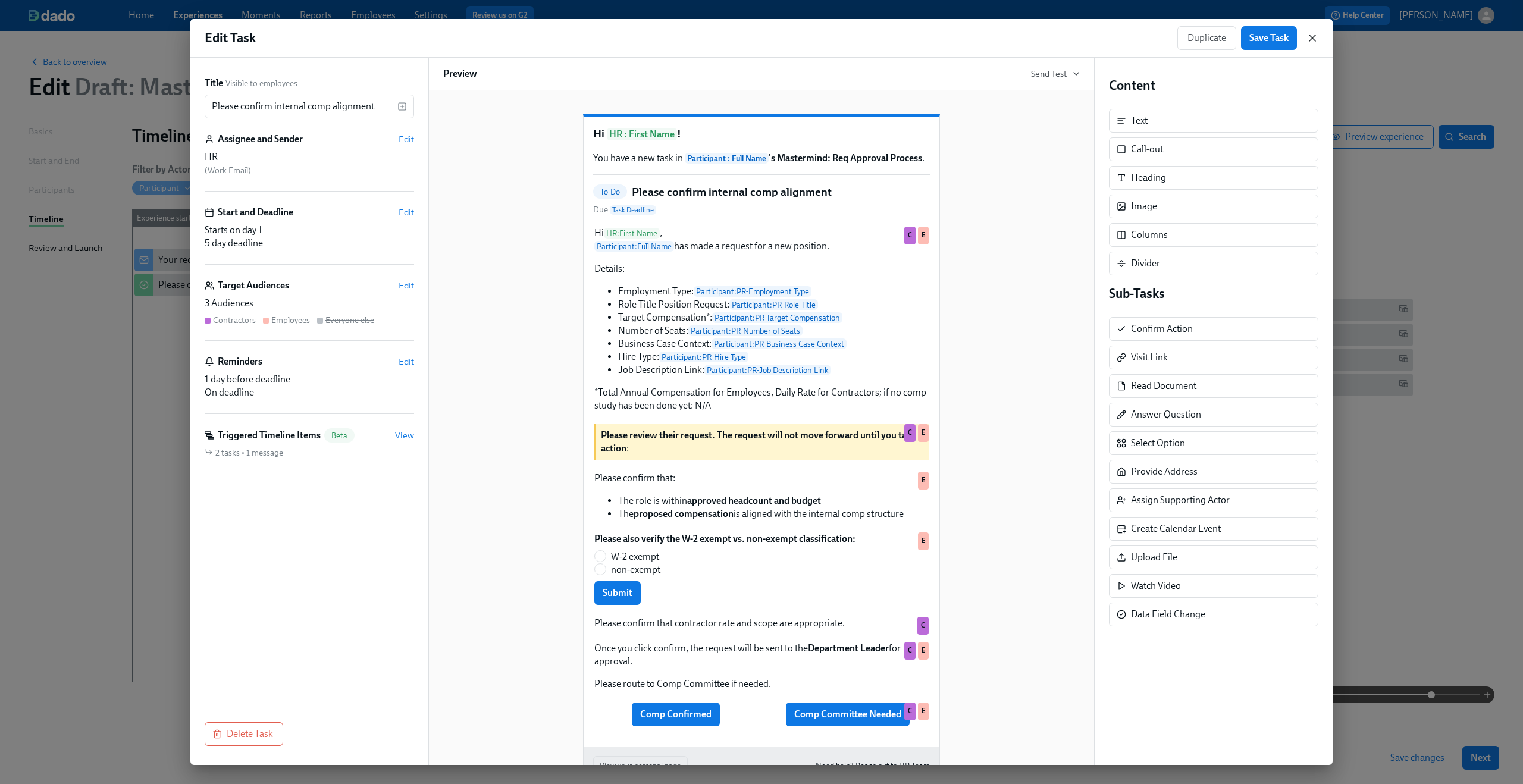
click at [1312, 38] on icon "button" at bounding box center [1312, 38] width 6 height 6
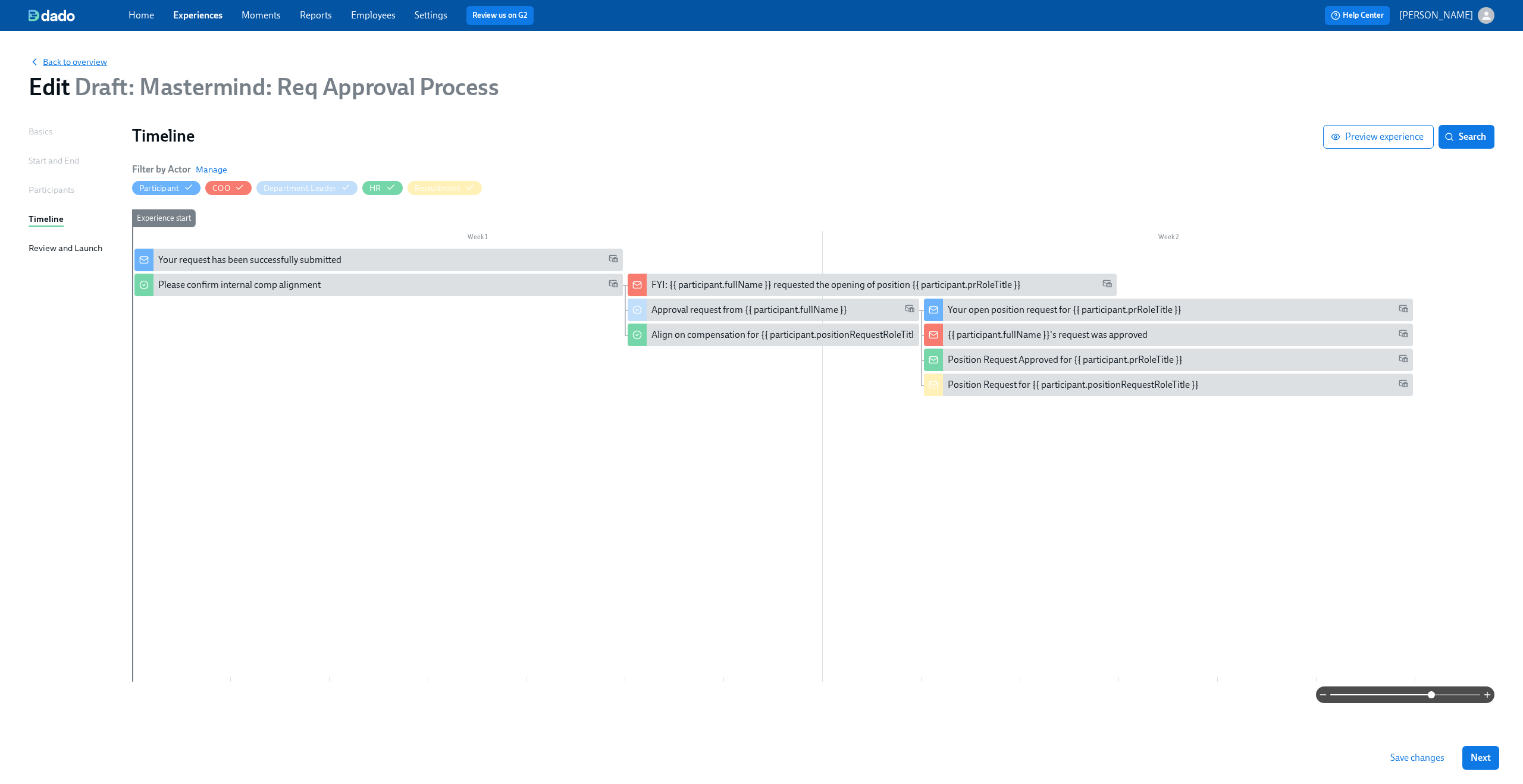
click at [68, 60] on span "Back to overview" at bounding box center [67, 61] width 78 height 12
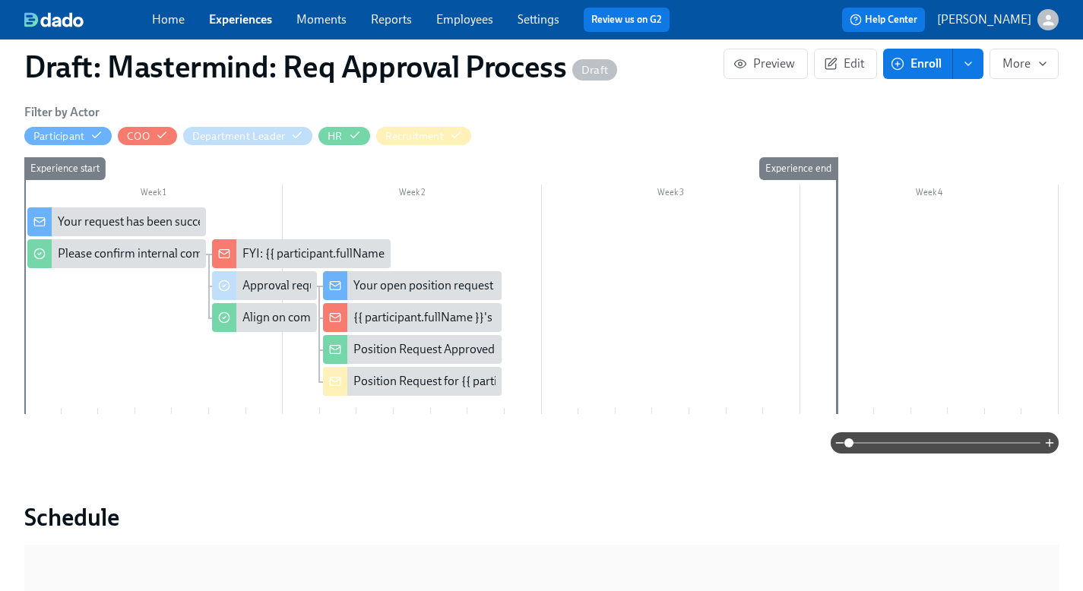
scroll to position [435, 0]
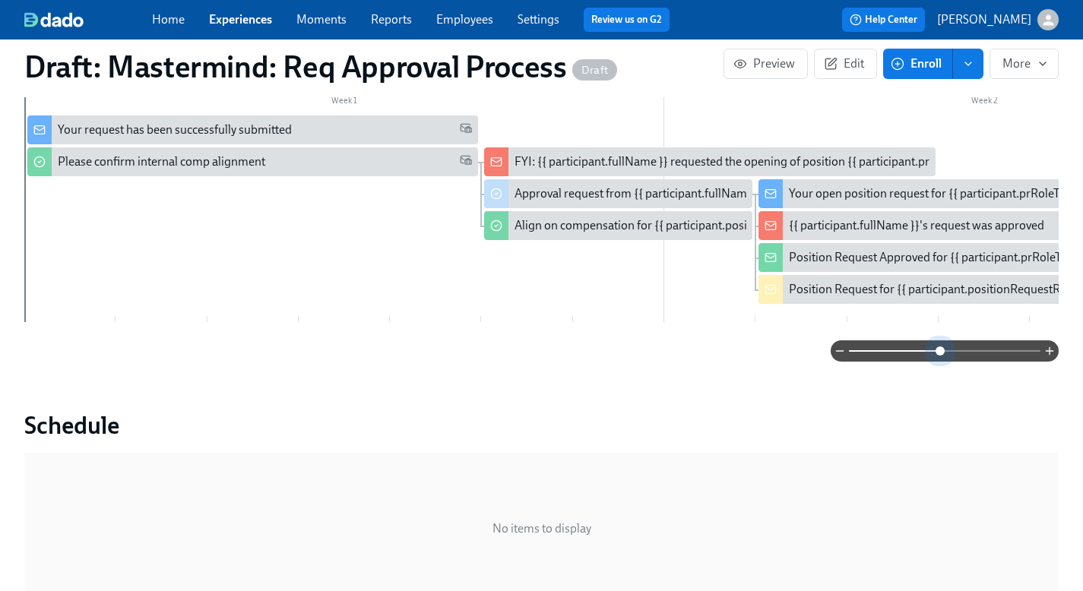
click at [942, 340] on span at bounding box center [945, 350] width 192 height 21
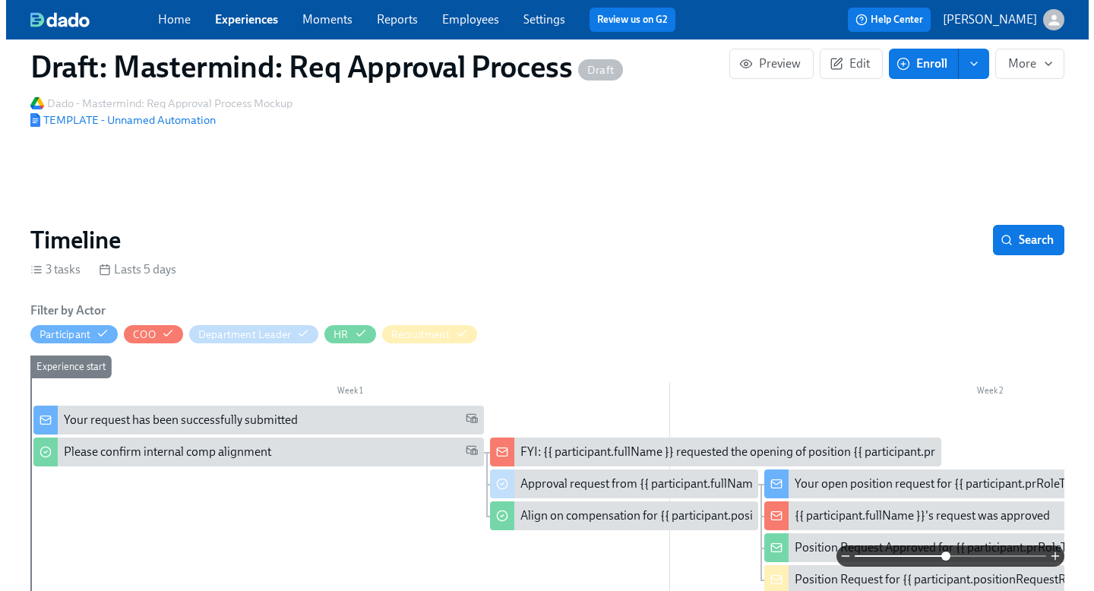
scroll to position [109, 0]
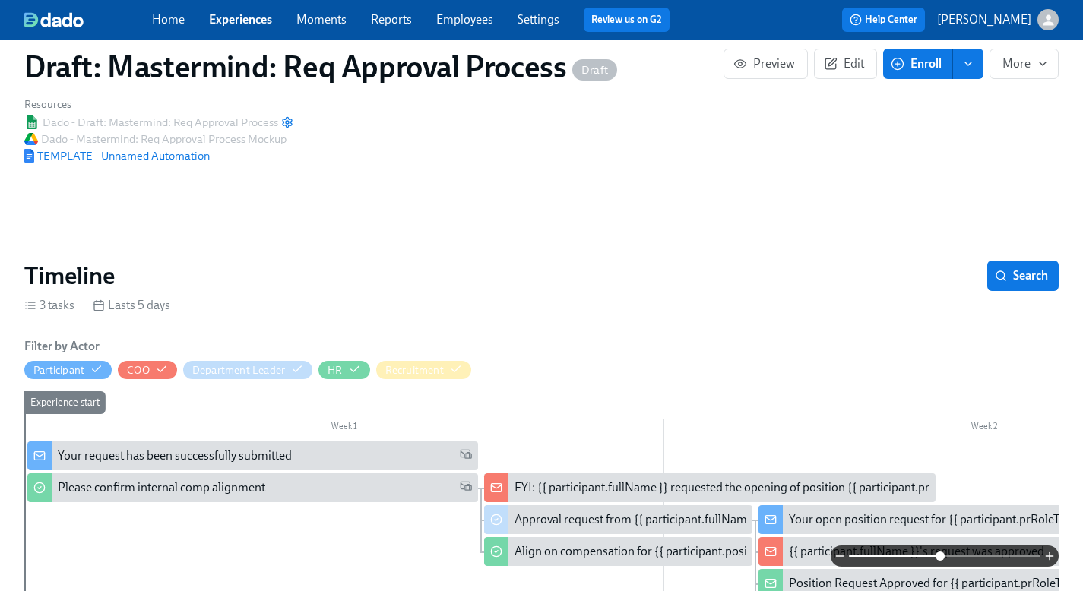
click at [213, 448] on div "Your request has been successfully submitted" at bounding box center [175, 456] width 234 height 17
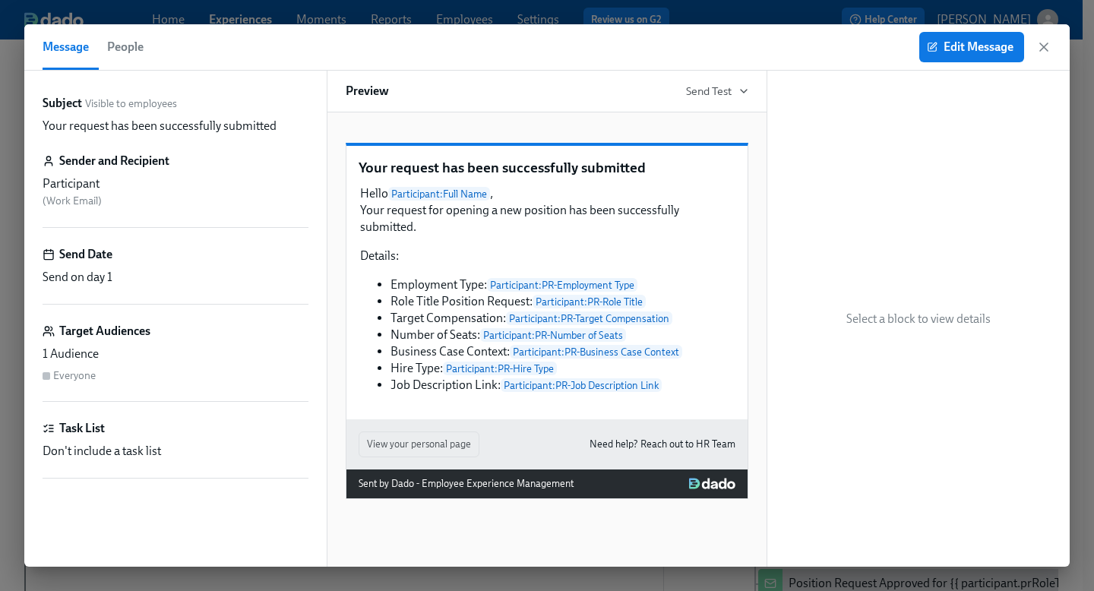
click at [152, 122] on p "Your request has been successfully submitted" at bounding box center [160, 126] width 234 height 17
copy div "Your request has been successfully submitted"
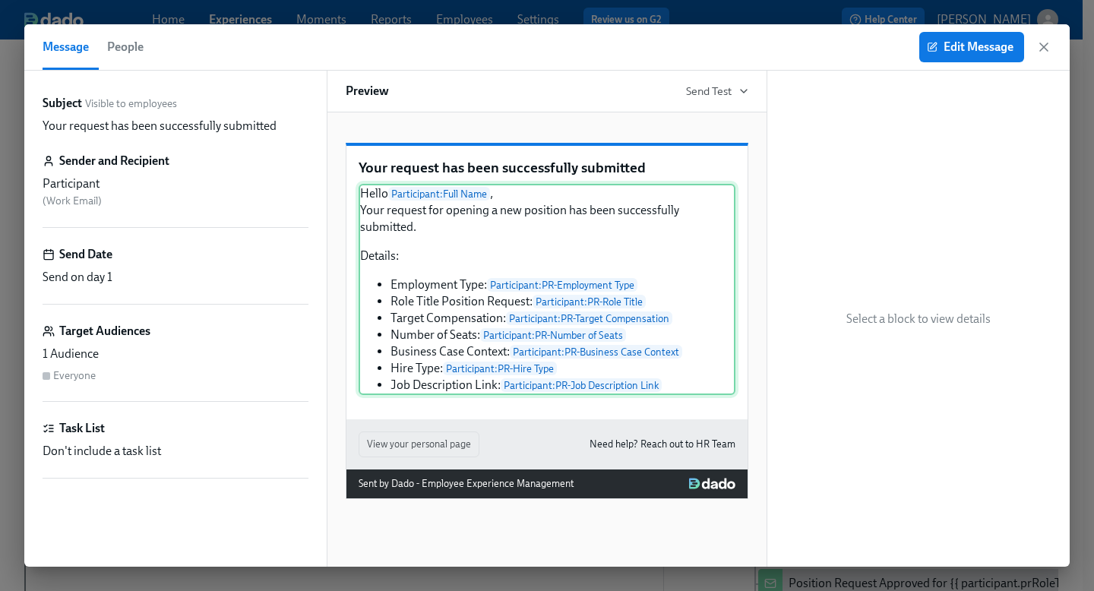
click at [429, 264] on div "Hello Participant : Full Name , Your request for opening a new position has bee…" at bounding box center [547, 289] width 377 height 211
click at [980, 48] on span "Edit Message" at bounding box center [972, 47] width 84 height 15
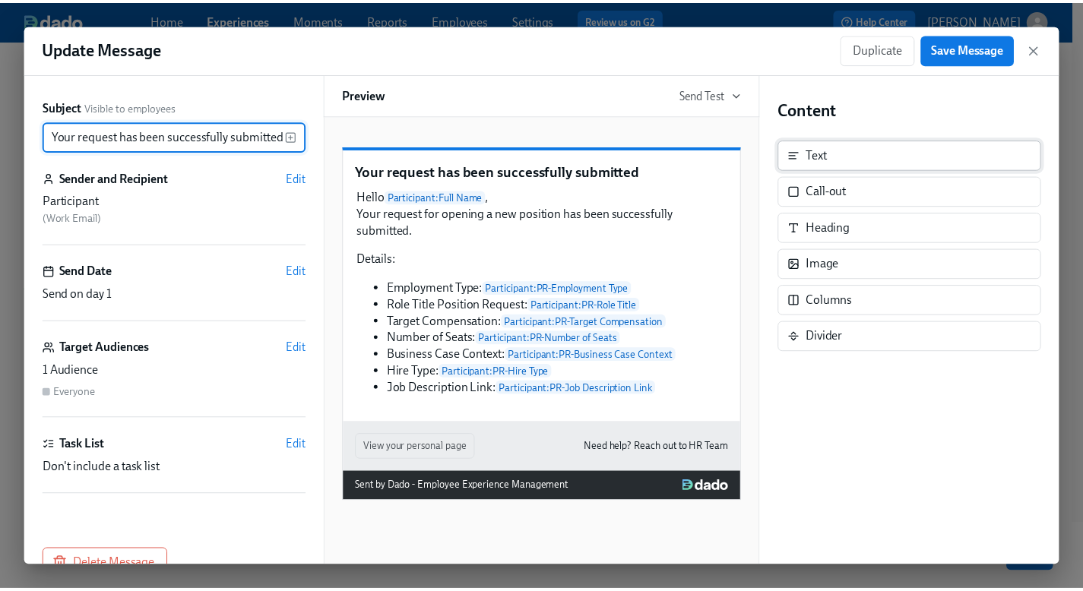
scroll to position [0, 8]
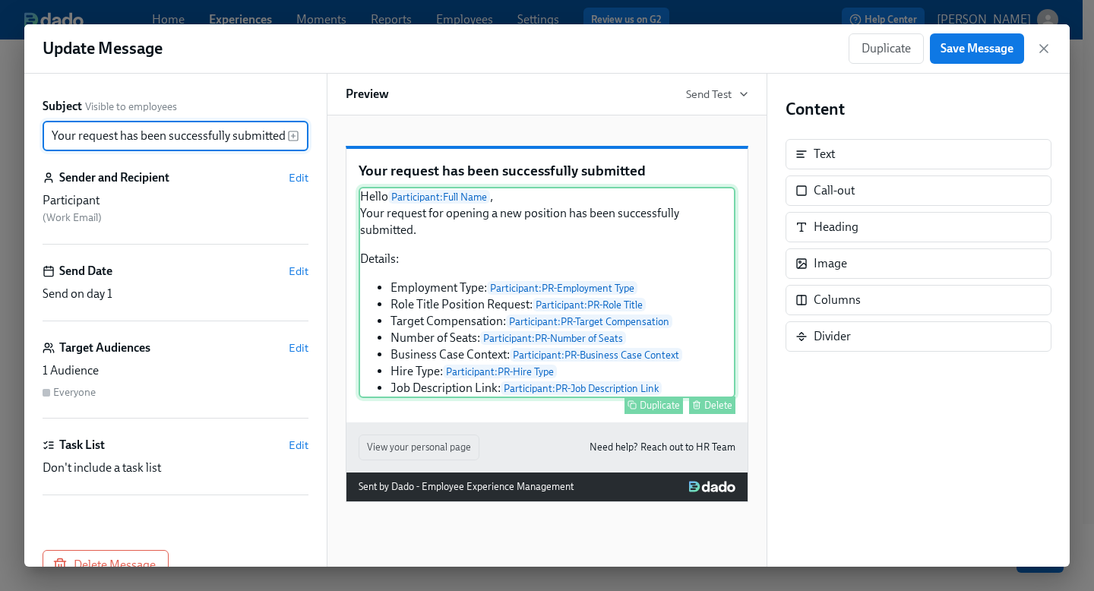
click at [518, 264] on div "Hello Participant : Full Name , Your request for opening a new position has bee…" at bounding box center [547, 292] width 377 height 211
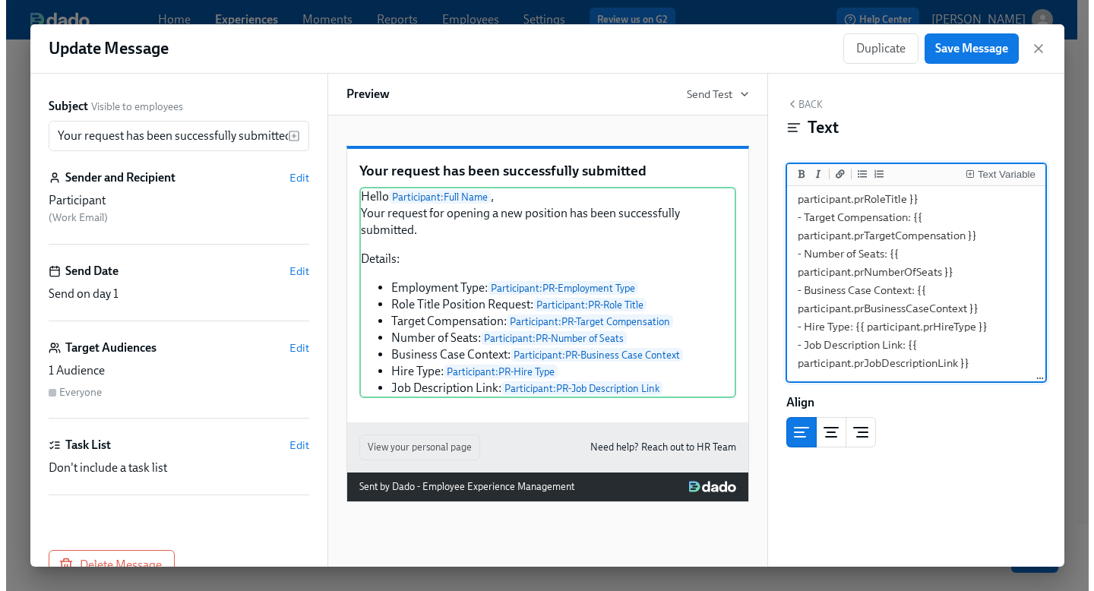
scroll to position [0, 0]
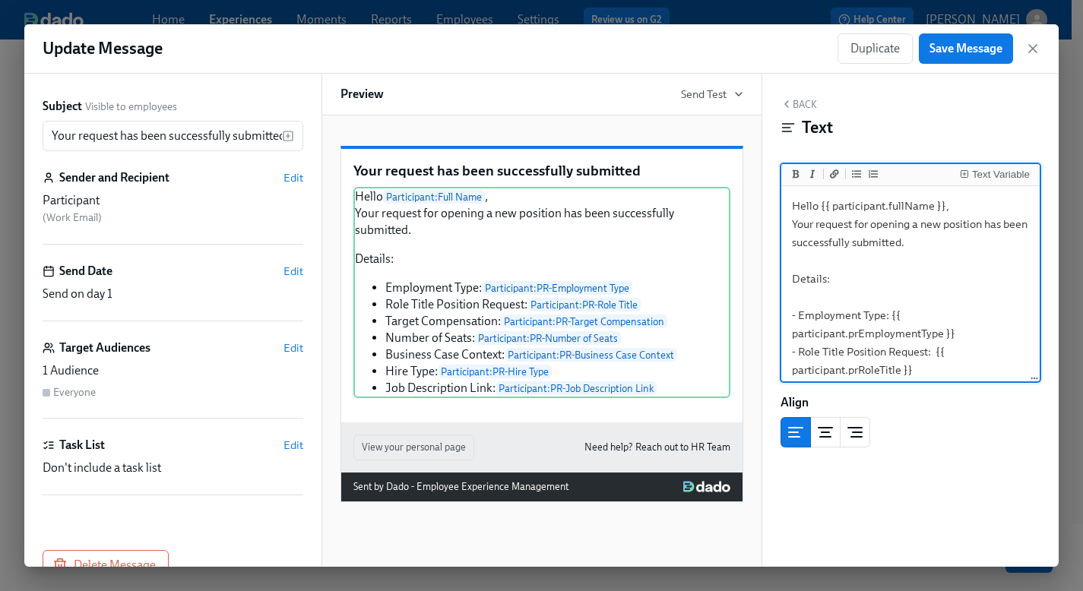
drag, startPoint x: 950, startPoint y: 353, endPoint x: 743, endPoint y: 109, distance: 319.8
click at [743, 109] on div "Subject Visible to employees Your request has been successfully submitted ​ Sen…" at bounding box center [541, 320] width 1034 height 493
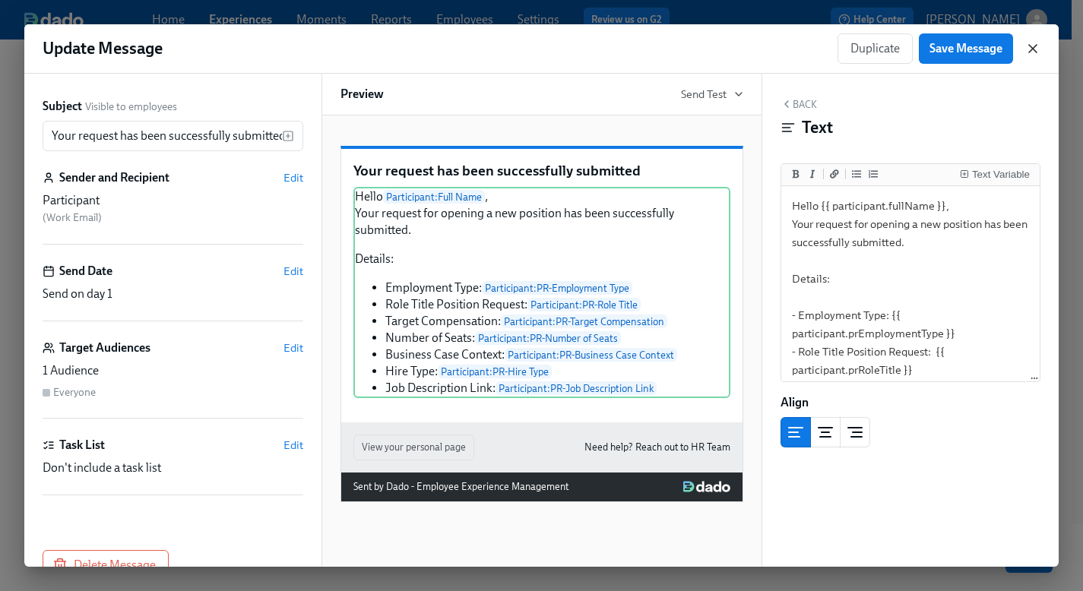
click at [1032, 45] on icon "button" at bounding box center [1032, 48] width 15 height 15
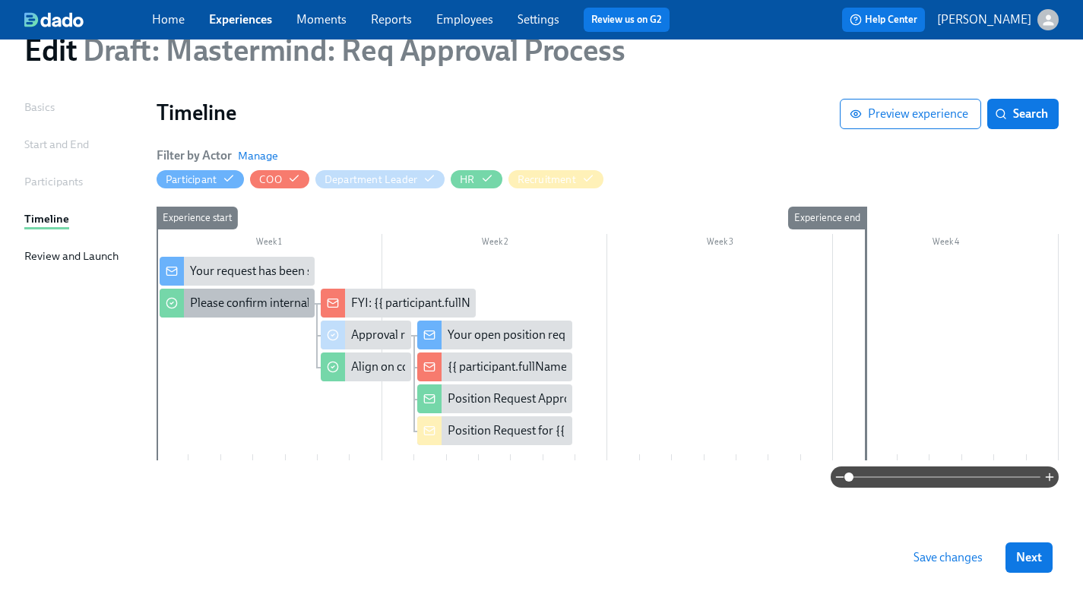
click at [268, 306] on div "Please confirm internal comp alignment" at bounding box center [293, 303] width 207 height 17
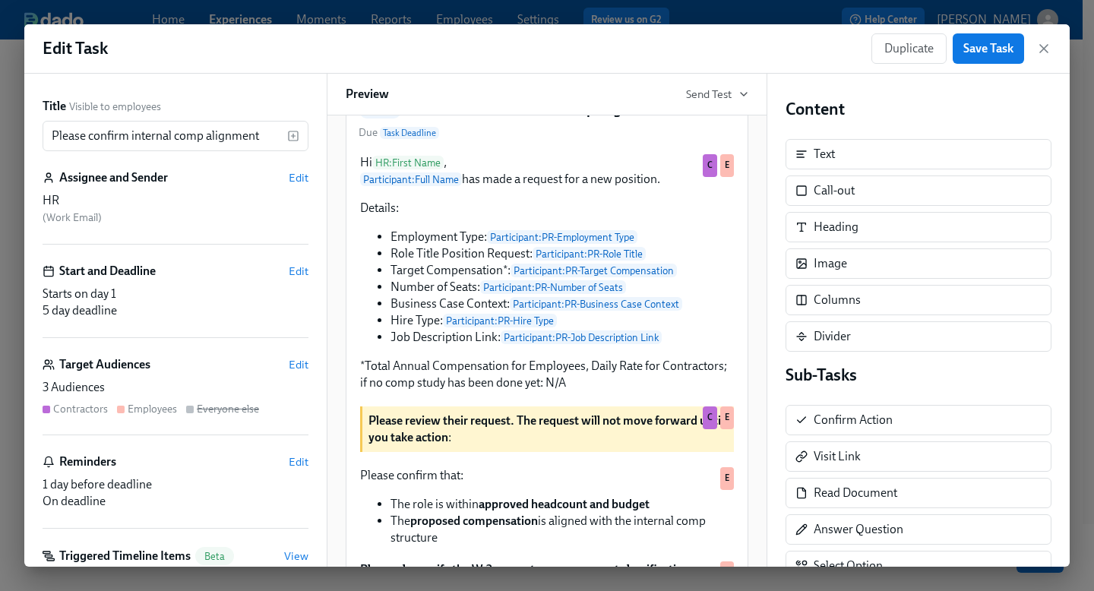
scroll to position [201, 0]
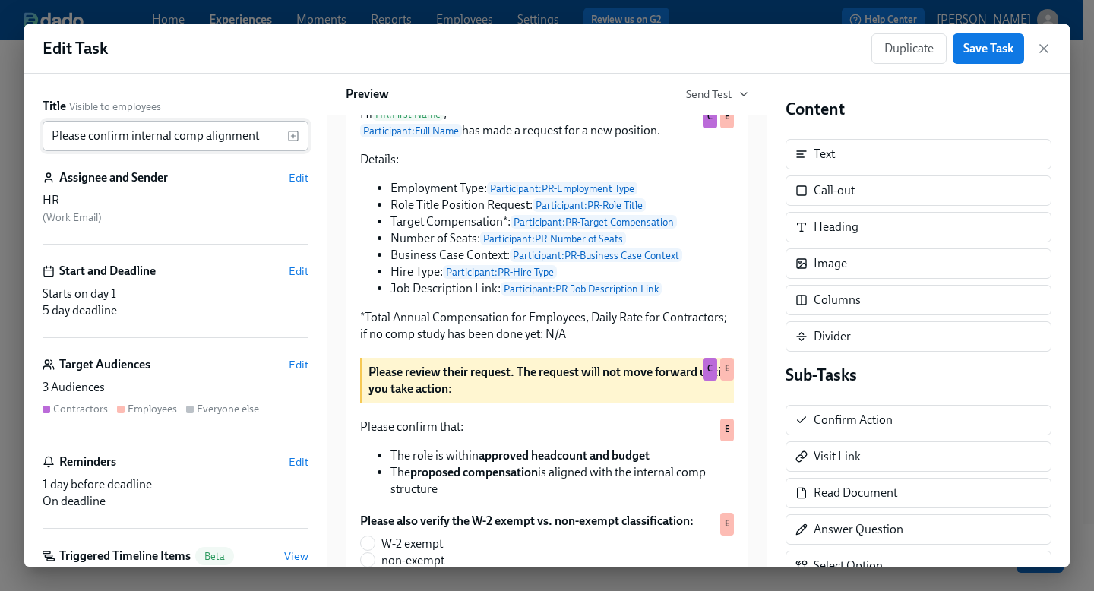
click at [155, 138] on input "Please confirm internal comp alignment" at bounding box center [165, 136] width 245 height 30
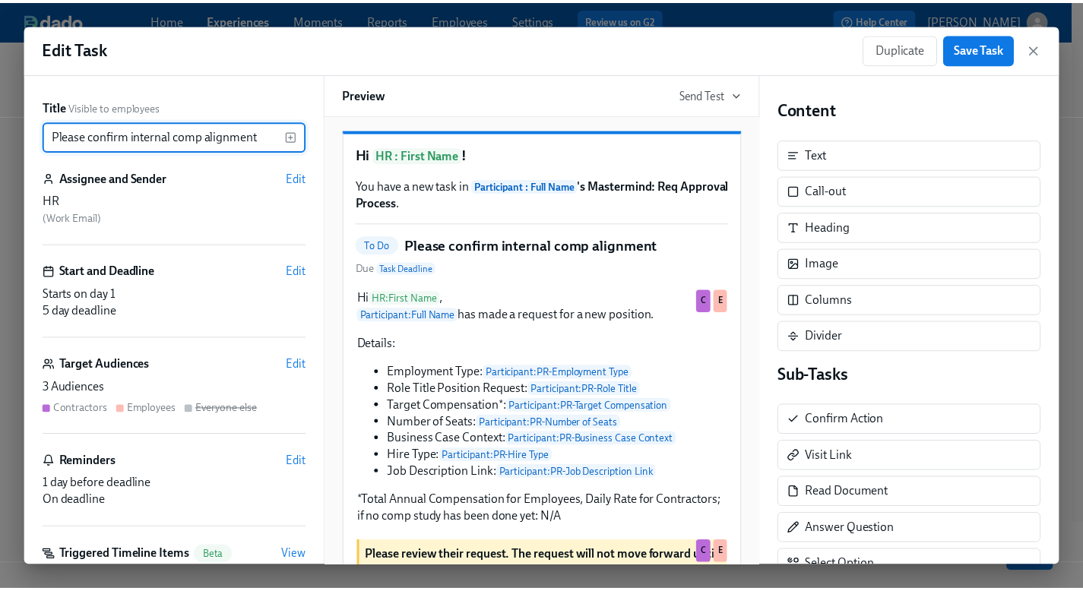
scroll to position [0, 0]
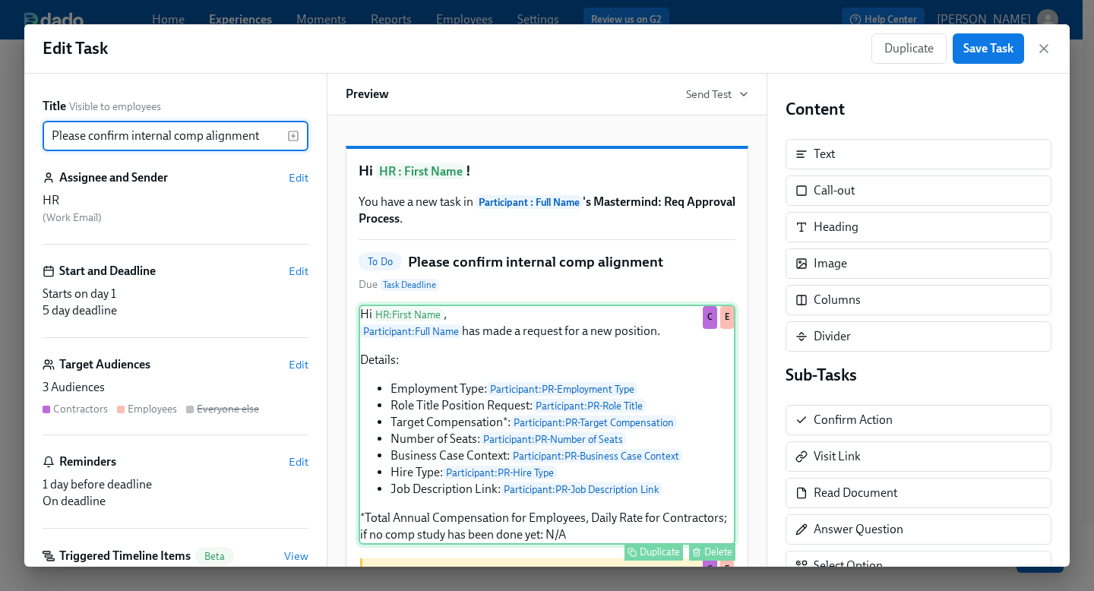
click at [556, 407] on div "Hi HR : First Name , Participant : Full Name has made a request for a new posit…" at bounding box center [547, 425] width 377 height 240
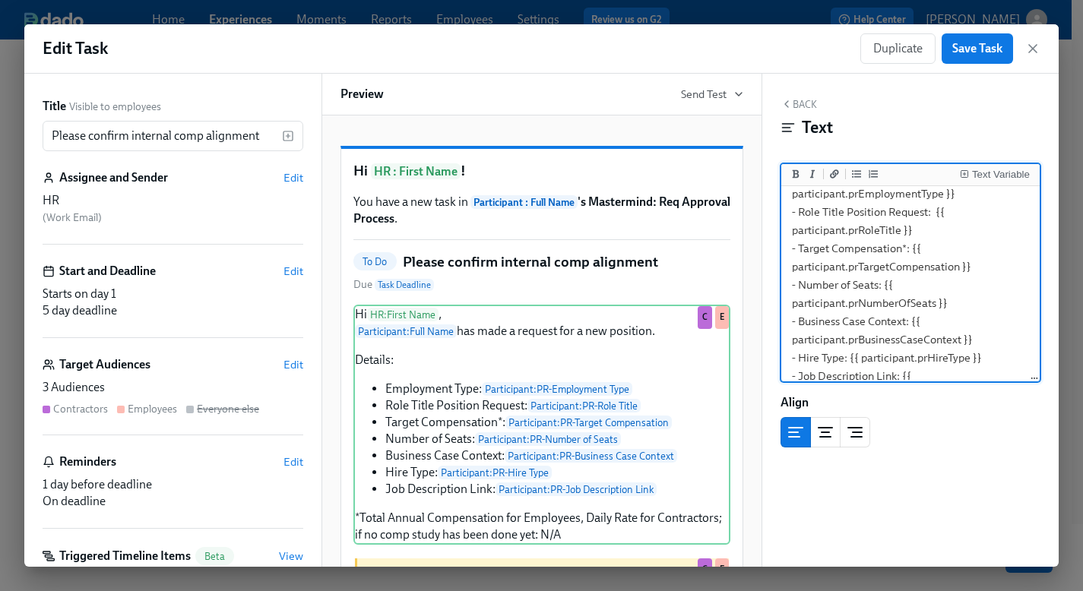
scroll to position [244, 0]
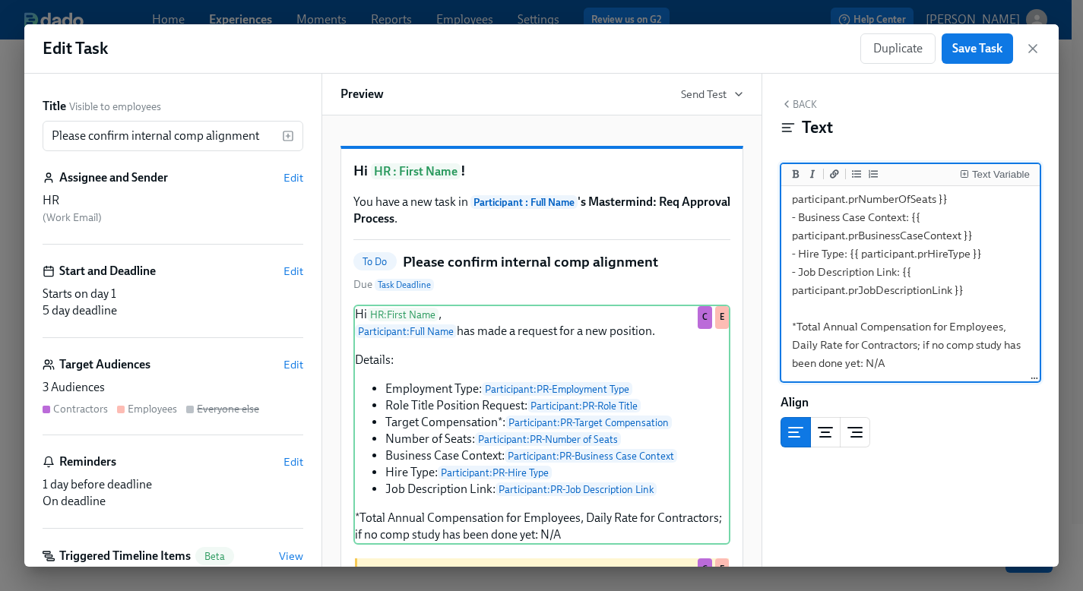
drag, startPoint x: 793, startPoint y: 207, endPoint x: 951, endPoint y: 481, distance: 316.0
click at [951, 481] on div "Back Text Text Variable Hi {{ hr.firstName }}, {{ participant.fullName }} has m…" at bounding box center [910, 320] width 297 height 493
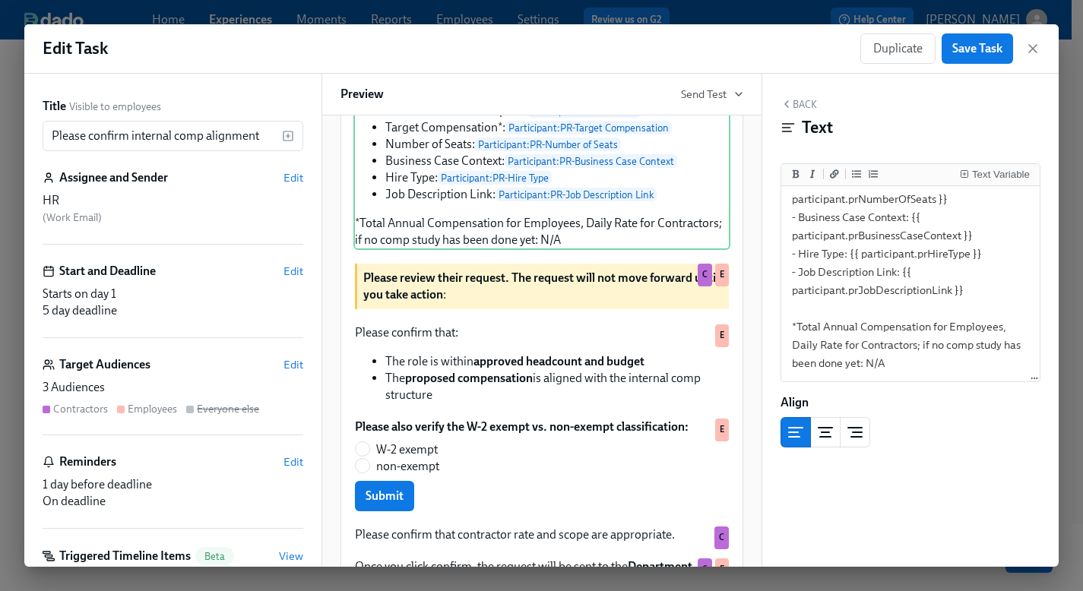
scroll to position [329, 0]
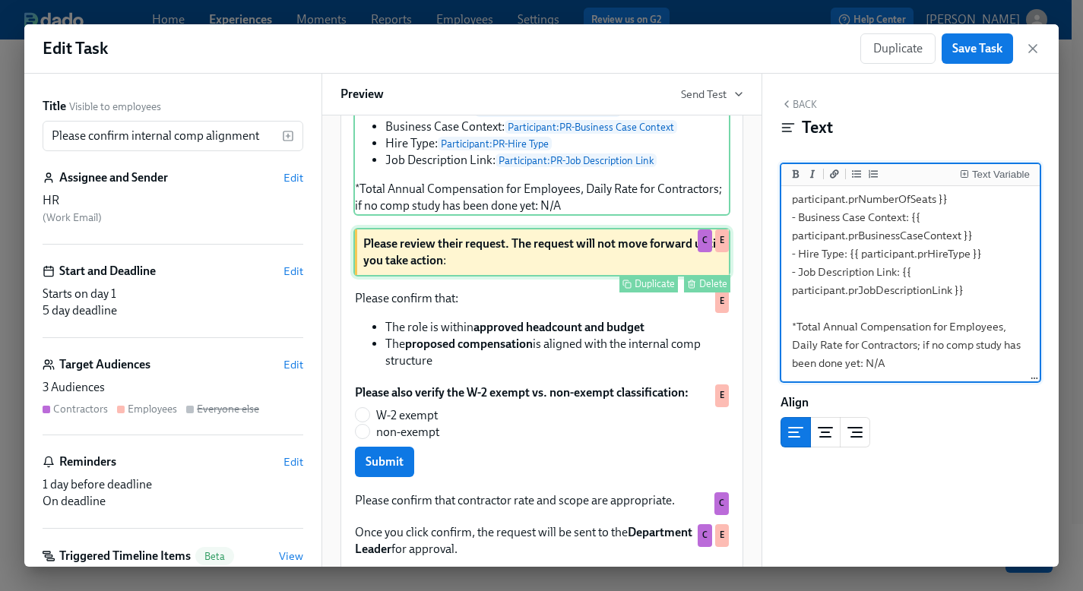
click at [518, 268] on div "Please review their request. The request will not move forward until you take a…" at bounding box center [541, 252] width 377 height 49
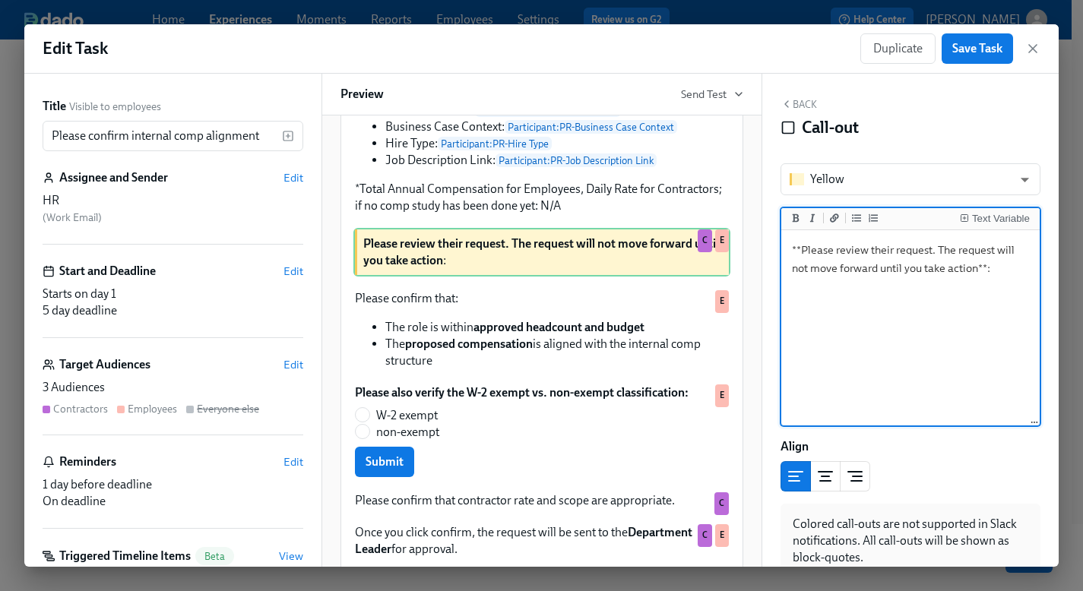
drag, startPoint x: 999, startPoint y: 269, endPoint x: 754, endPoint y: 239, distance: 247.3
click at [754, 239] on div "Title Visible to employees Please confirm internal comp alignment ​ Assignee an…" at bounding box center [541, 320] width 1034 height 493
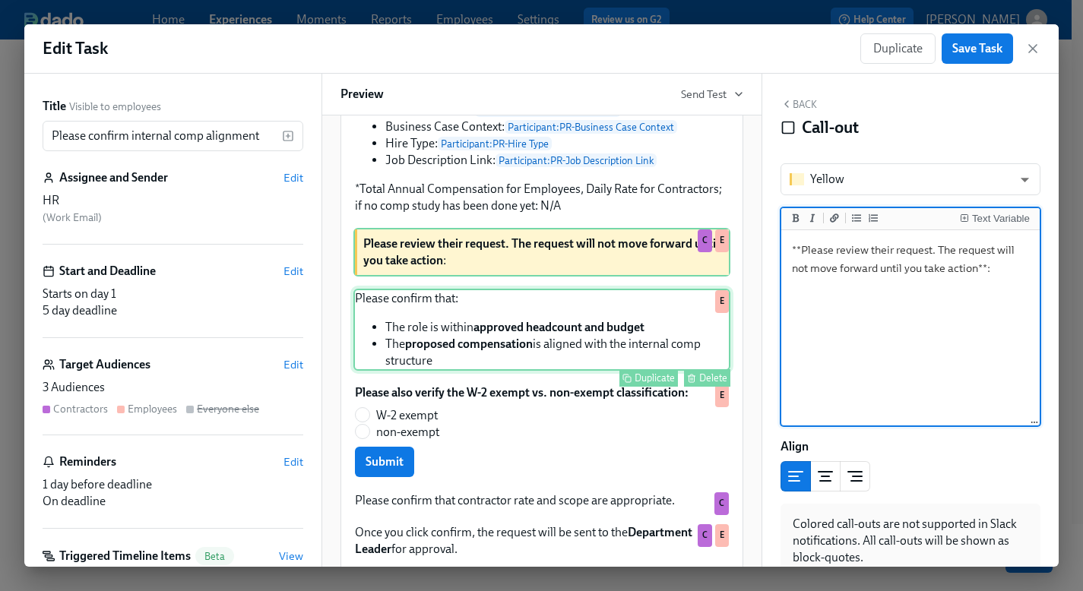
click at [440, 346] on div "Please confirm that: The role is within approved headcount and budget The propo…" at bounding box center [541, 330] width 377 height 82
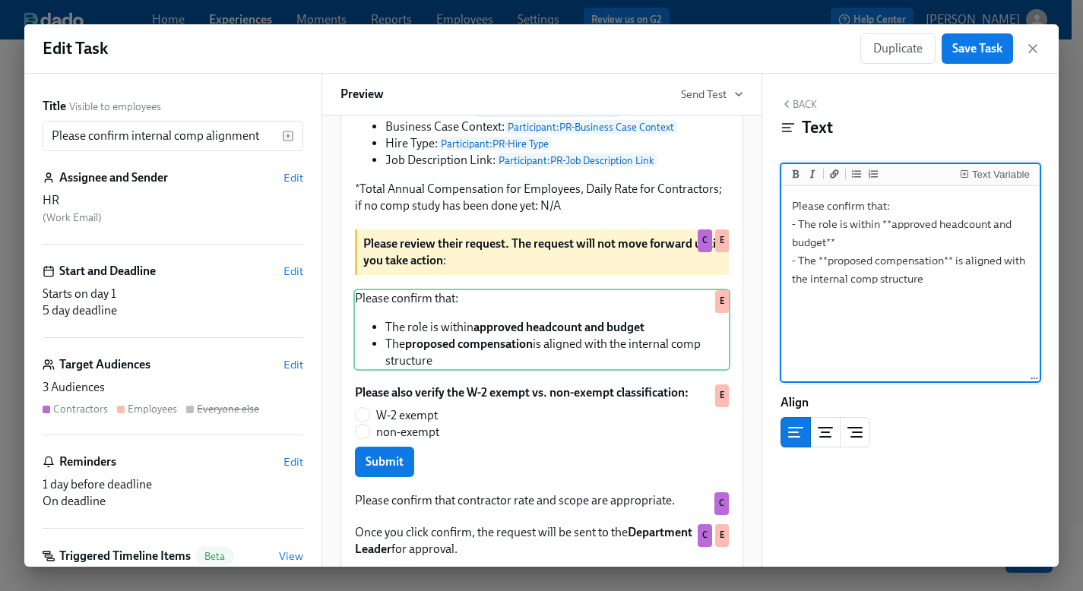
drag, startPoint x: 974, startPoint y: 300, endPoint x: 781, endPoint y: 220, distance: 208.9
click at [781, 220] on div "Please confirm that: - The role is within **approved headcount and budget** - T…" at bounding box center [910, 284] width 259 height 197
click at [488, 343] on div "Please confirm that: The role is within approved headcount and budget The propo…" at bounding box center [541, 330] width 377 height 82
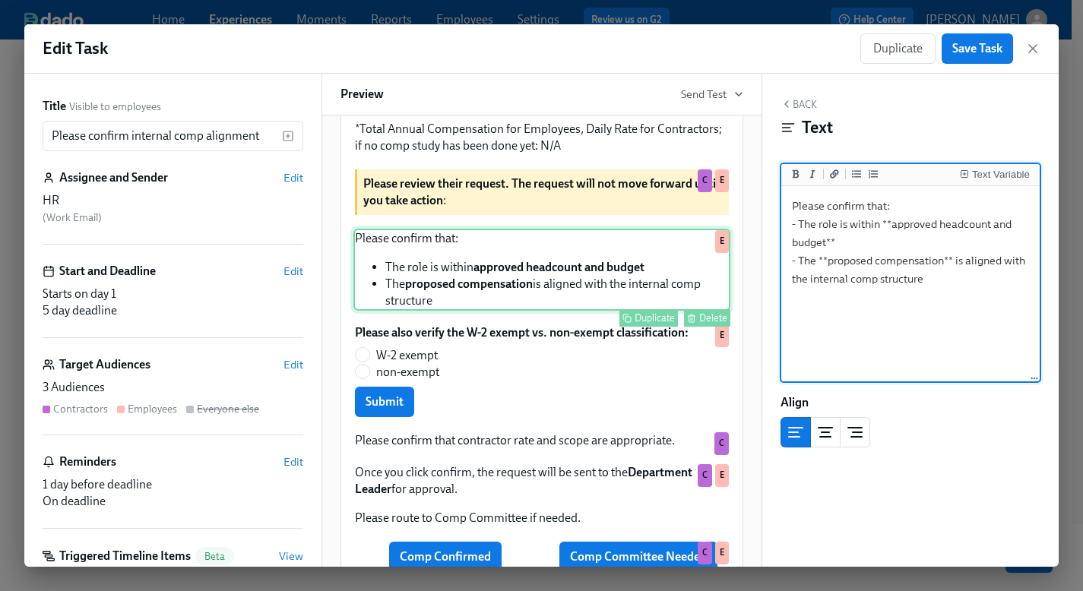
scroll to position [397, 0]
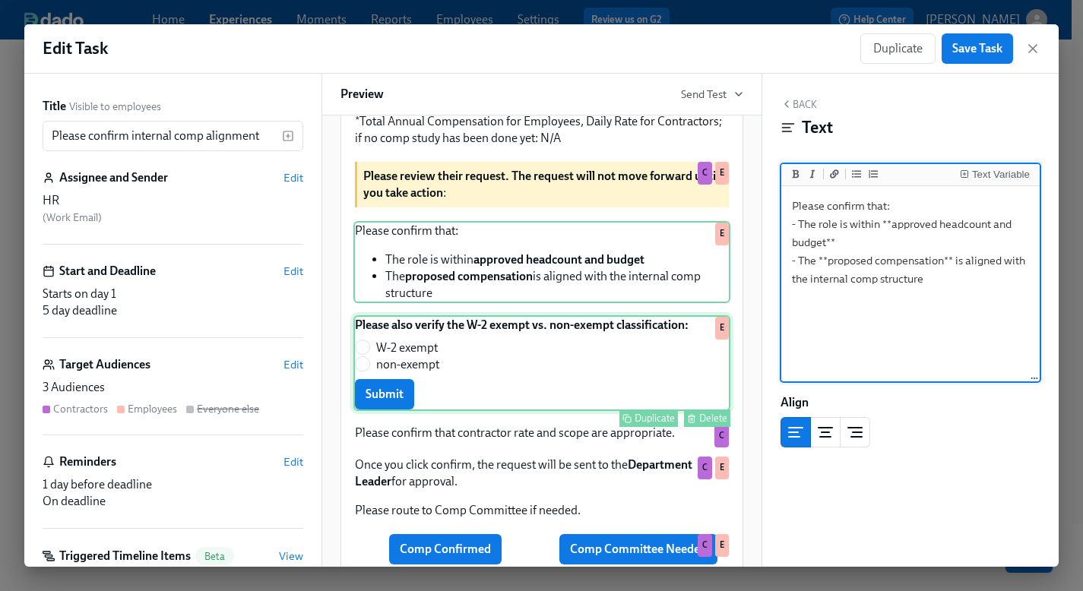
click at [503, 382] on div "Please also verify the W-2 exempt vs. non-exempt classification: W-2 exempt non…" at bounding box center [541, 363] width 377 height 96
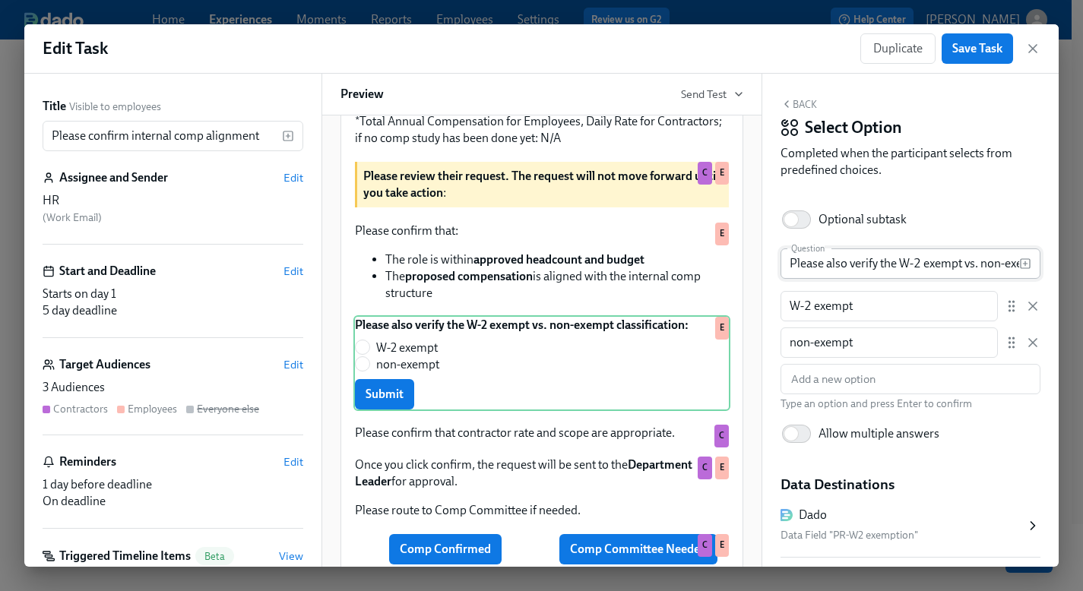
click at [848, 266] on input "Please also verify the W-2 exempt vs. non-exempt classification:" at bounding box center [900, 264] width 239 height 30
click at [808, 307] on input "W-2 exempt" at bounding box center [890, 306] width 218 height 30
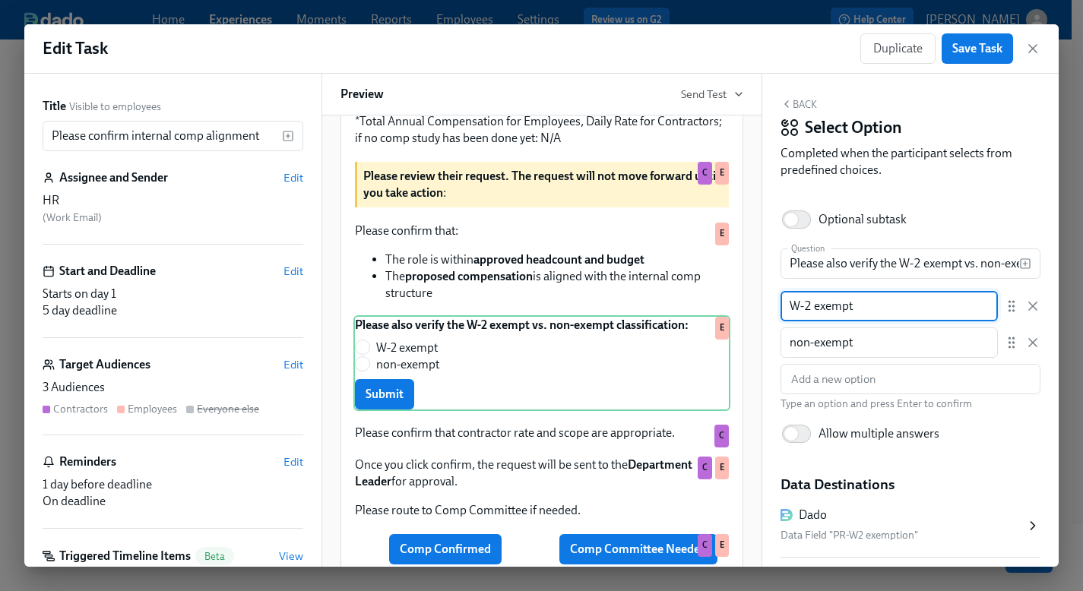
click at [808, 307] on input "W-2 exempt" at bounding box center [890, 306] width 218 height 30
click at [818, 346] on input "non-exempt" at bounding box center [890, 343] width 218 height 30
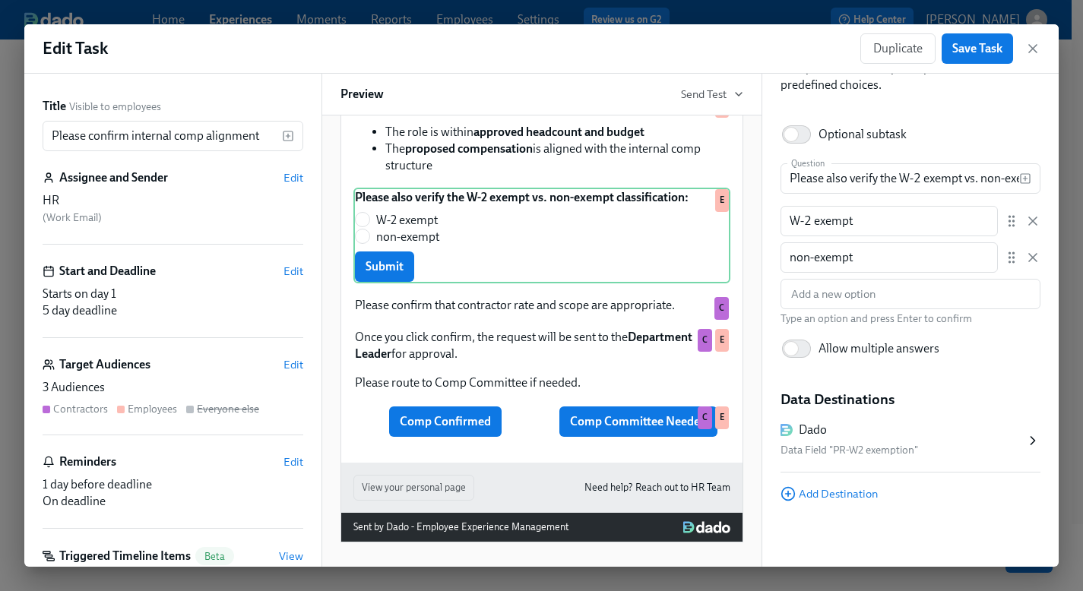
scroll to position [537, 0]
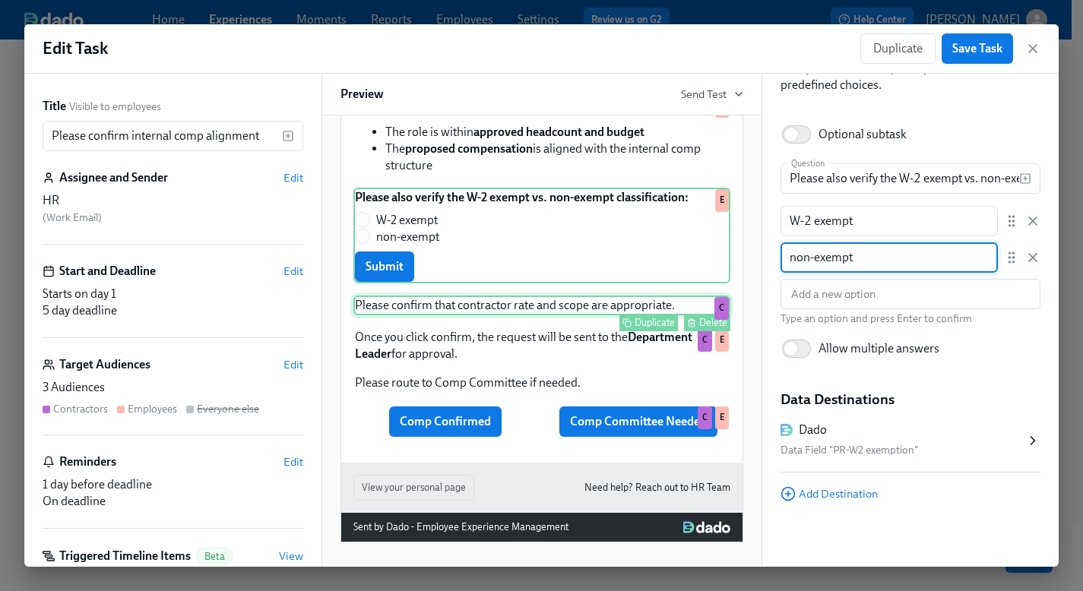
click at [498, 315] on div "Please confirm that contractor rate and scope are appropriate. Duplicate Delete…" at bounding box center [541, 306] width 377 height 20
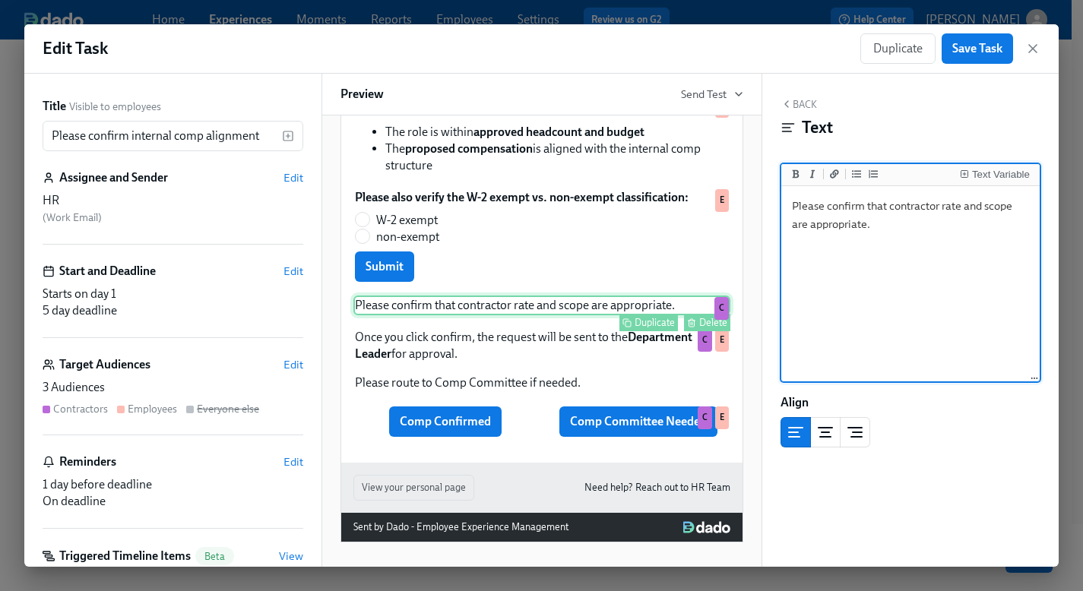
scroll to position [0, 0]
drag, startPoint x: 888, startPoint y: 230, endPoint x: 778, endPoint y: 194, distance: 115.1
click at [778, 194] on div "Back Text Text Variable Please confirm that contractor rate and scope are appro…" at bounding box center [910, 320] width 297 height 493
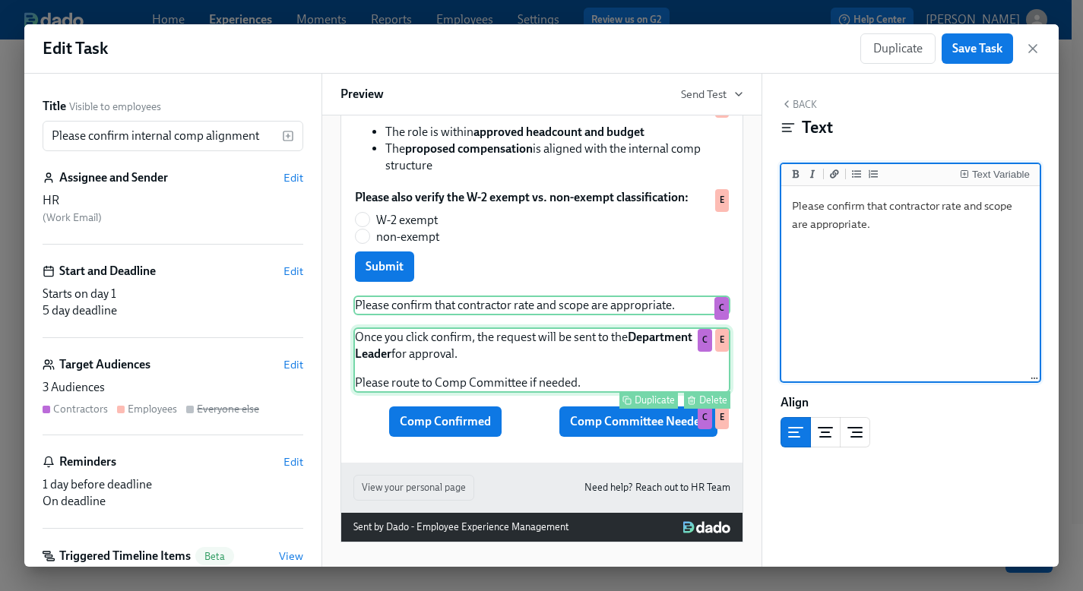
click at [458, 353] on div "Once you click confirm, the request will be sent to the Department Leader for a…" at bounding box center [541, 360] width 377 height 65
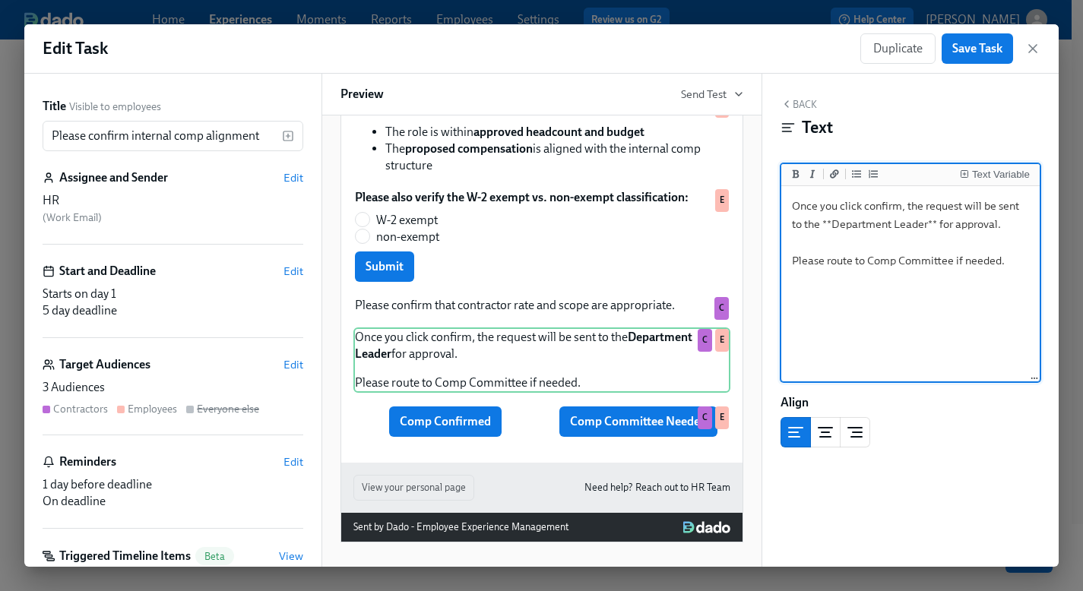
drag, startPoint x: 1005, startPoint y: 260, endPoint x: 775, endPoint y: 182, distance: 243.2
click at [775, 182] on div "Back Text Text Variable Once you click confirm, the request will be sent to the…" at bounding box center [910, 320] width 297 height 493
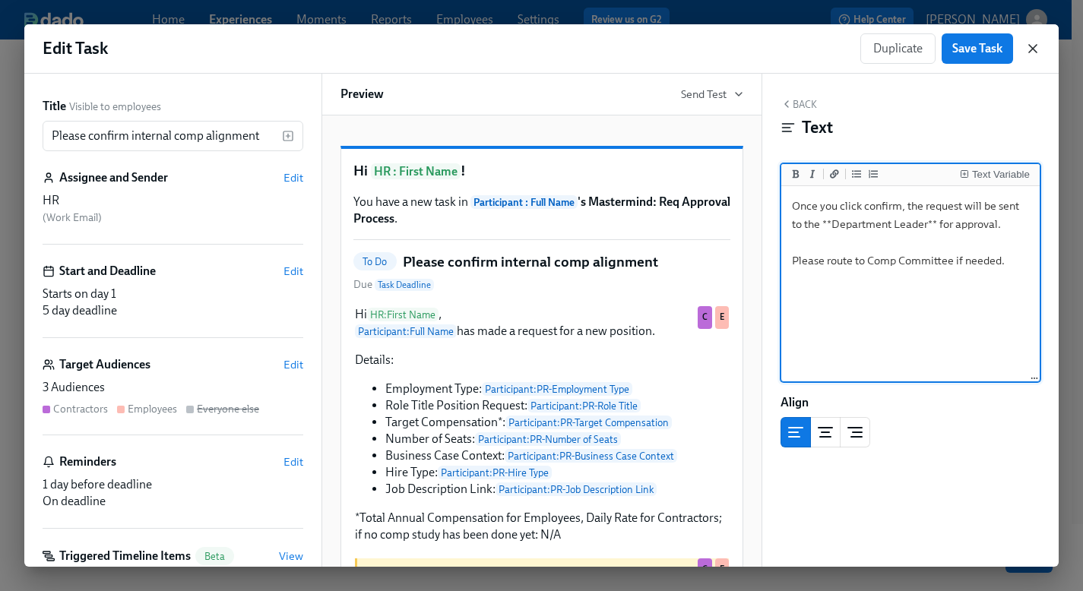
click at [1032, 49] on icon "button" at bounding box center [1033, 49] width 8 height 8
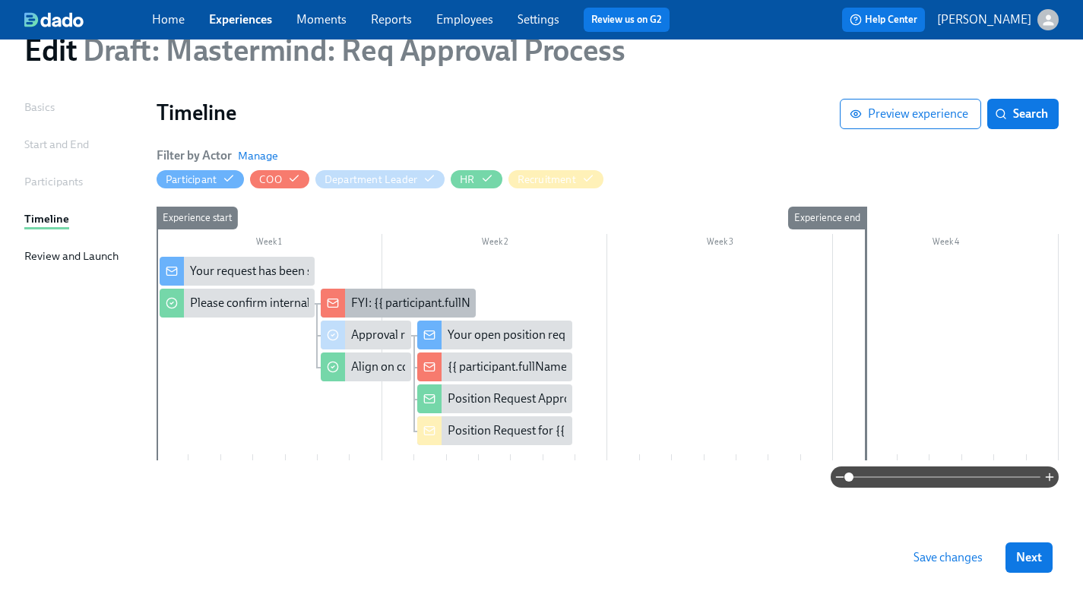
click at [378, 295] on div "FYI: {{ participant.fullName }} requested the opening of position {{ participan…" at bounding box center [587, 303] width 472 height 17
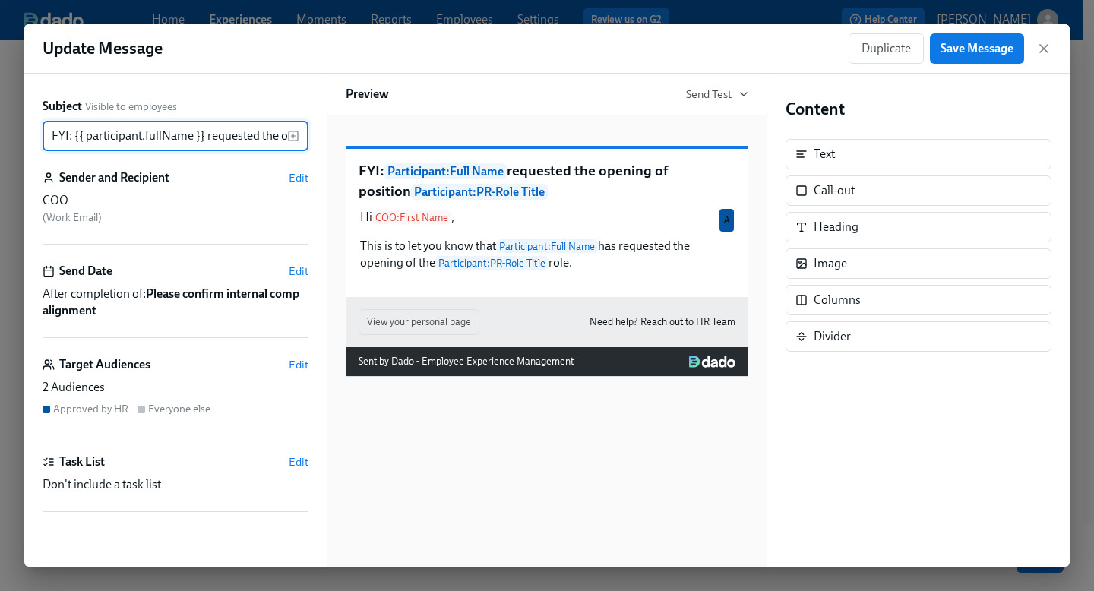
click at [92, 143] on input "FYI: {{ participant.fullName }} requested the opening of position {{ participan…" at bounding box center [165, 136] width 245 height 30
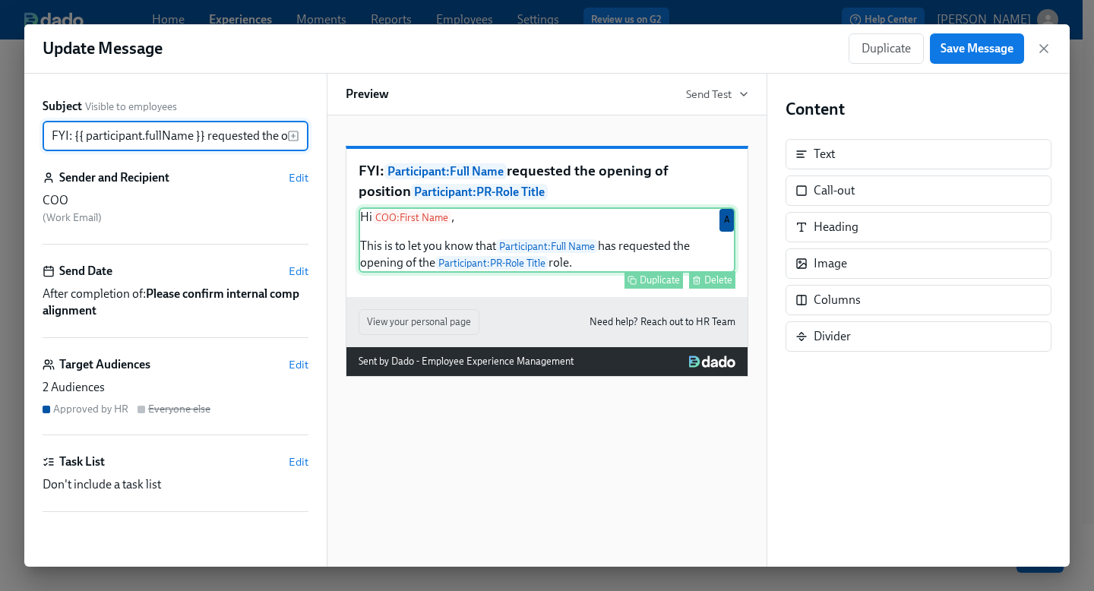
click at [613, 271] on div "Hi COO : First Name , This is to let you know that Participant : Full Name has …" at bounding box center [547, 239] width 377 height 65
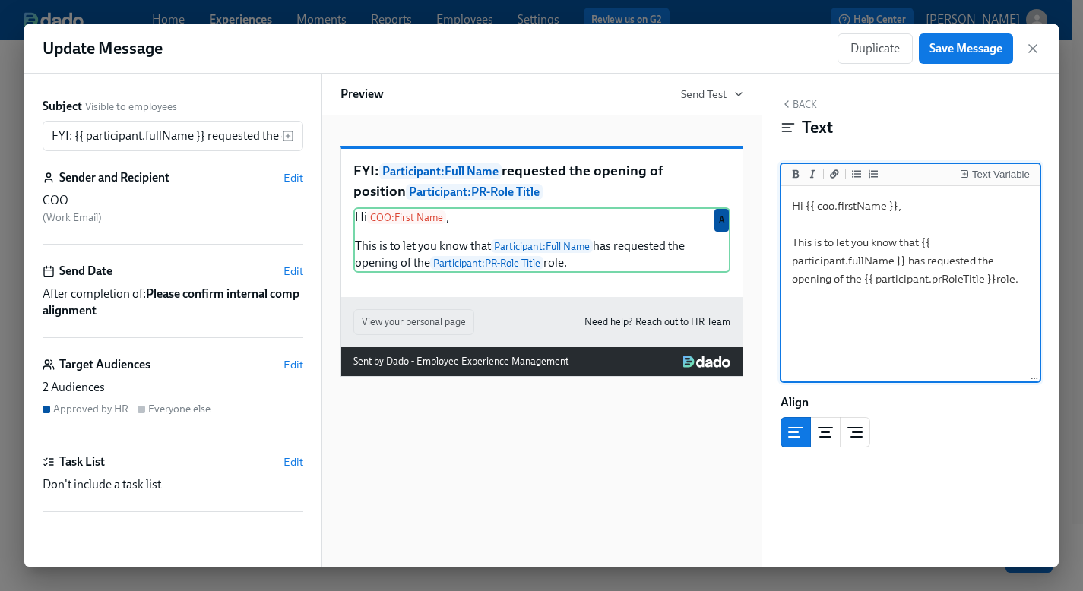
drag, startPoint x: 1024, startPoint y: 279, endPoint x: 799, endPoint y: 188, distance: 243.4
click at [799, 188] on div "Hi {{ coo.firstName }}, This is to let you know that {{ participant.fullName }}…" at bounding box center [910, 284] width 259 height 197
click at [1032, 53] on icon "button" at bounding box center [1032, 48] width 15 height 15
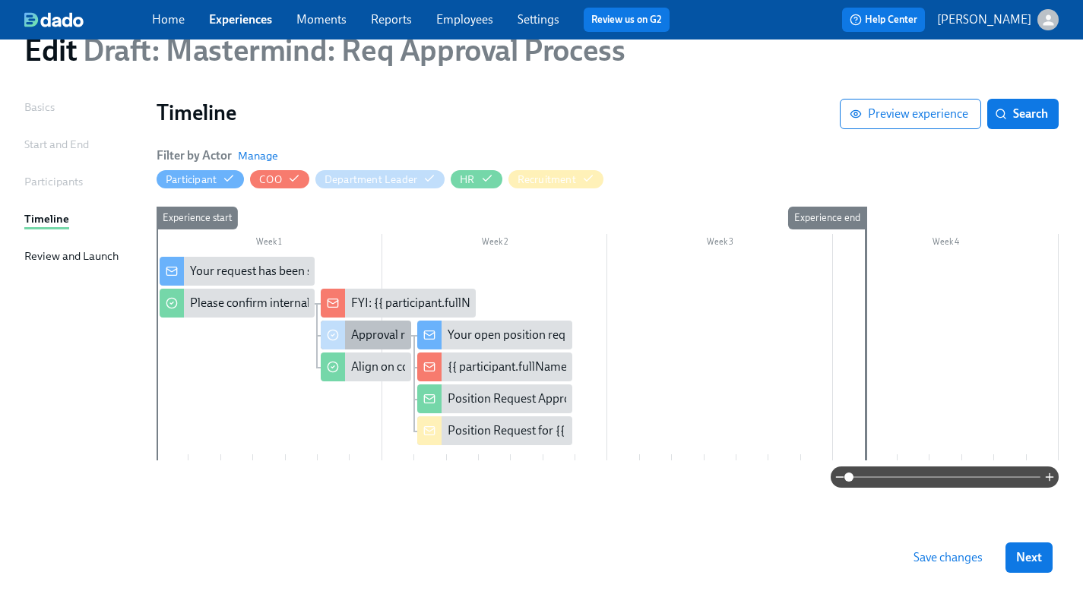
click at [364, 338] on div "Approval request from {{ participant.fullName }}" at bounding box center [476, 335] width 250 height 17
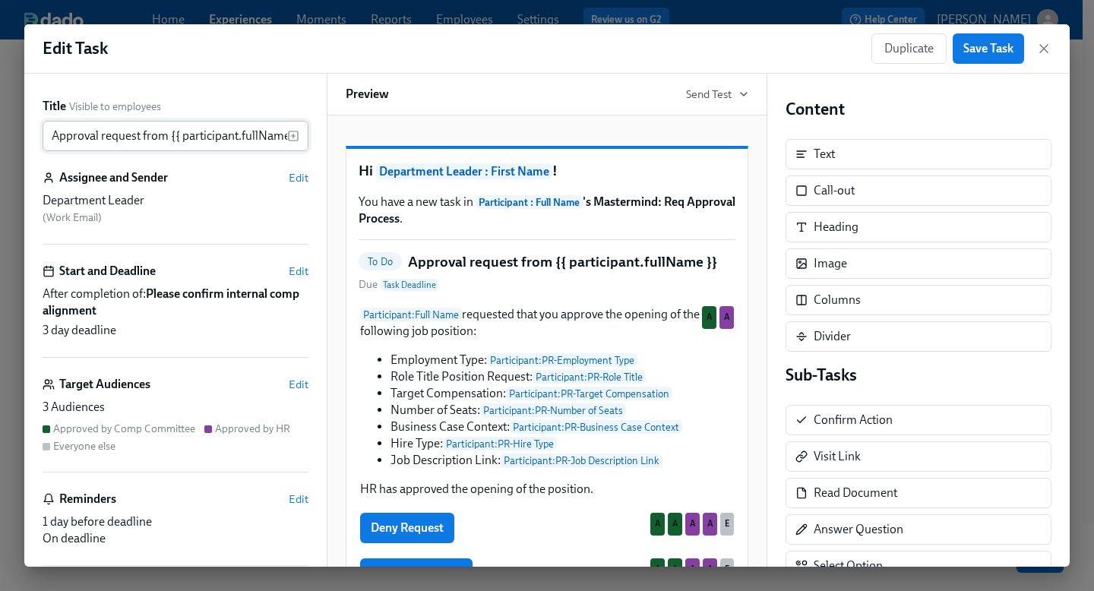
click at [138, 132] on input "Approval request from {{ participant.fullName }}" at bounding box center [165, 136] width 245 height 30
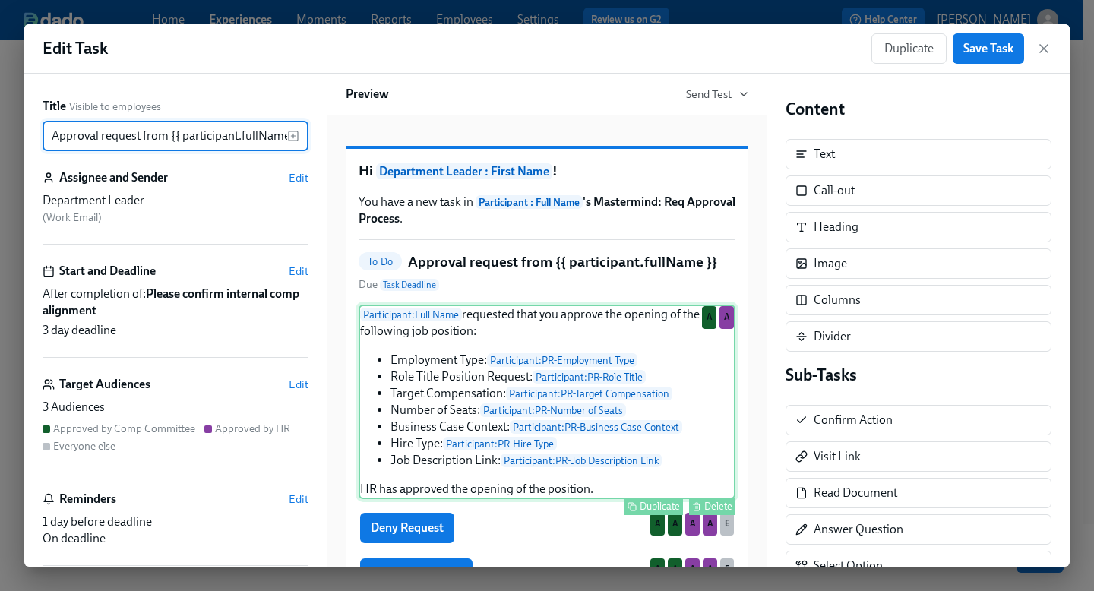
click at [454, 378] on div "Participant : Full Name requested that you approve the opening of the following…" at bounding box center [547, 402] width 377 height 195
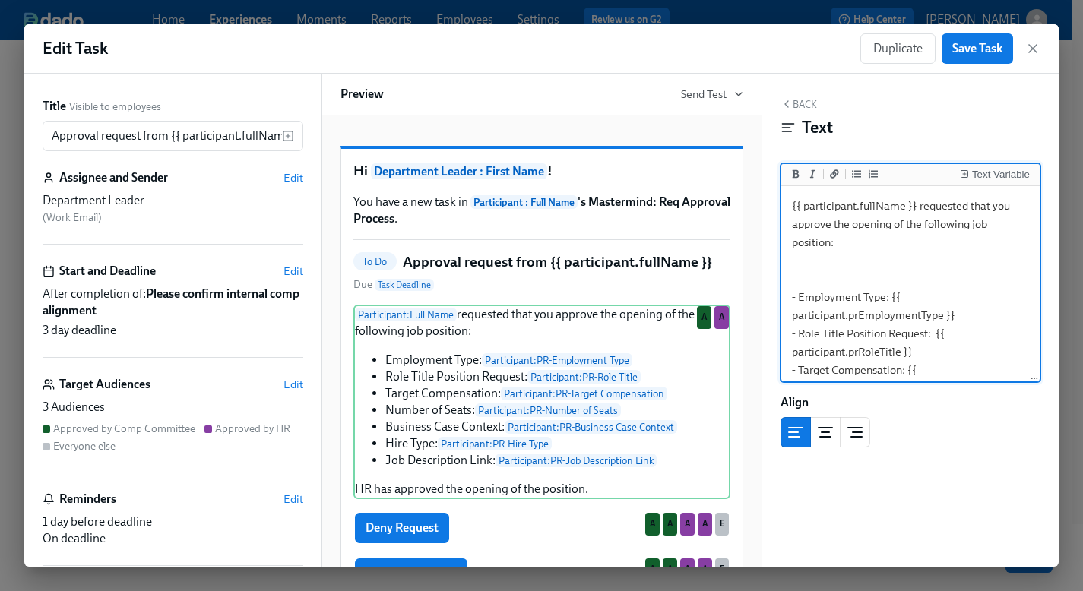
scroll to position [189, 0]
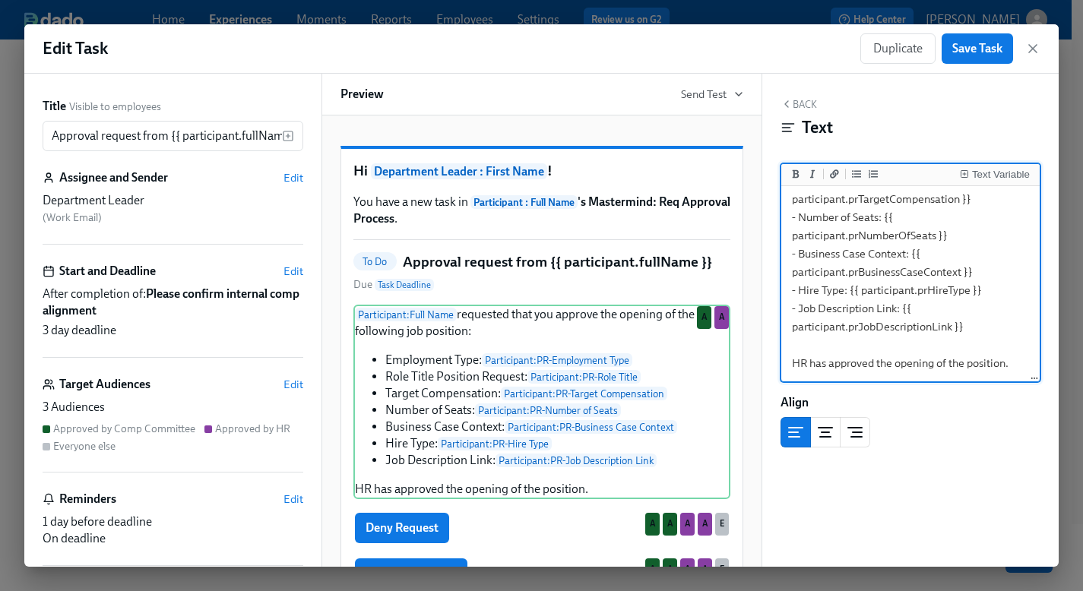
drag, startPoint x: 791, startPoint y: 207, endPoint x: 979, endPoint y: 458, distance: 313.3
click at [979, 458] on div "Back Text Text Variable {{ participant.fullName }} requested that you approve t…" at bounding box center [910, 320] width 297 height 493
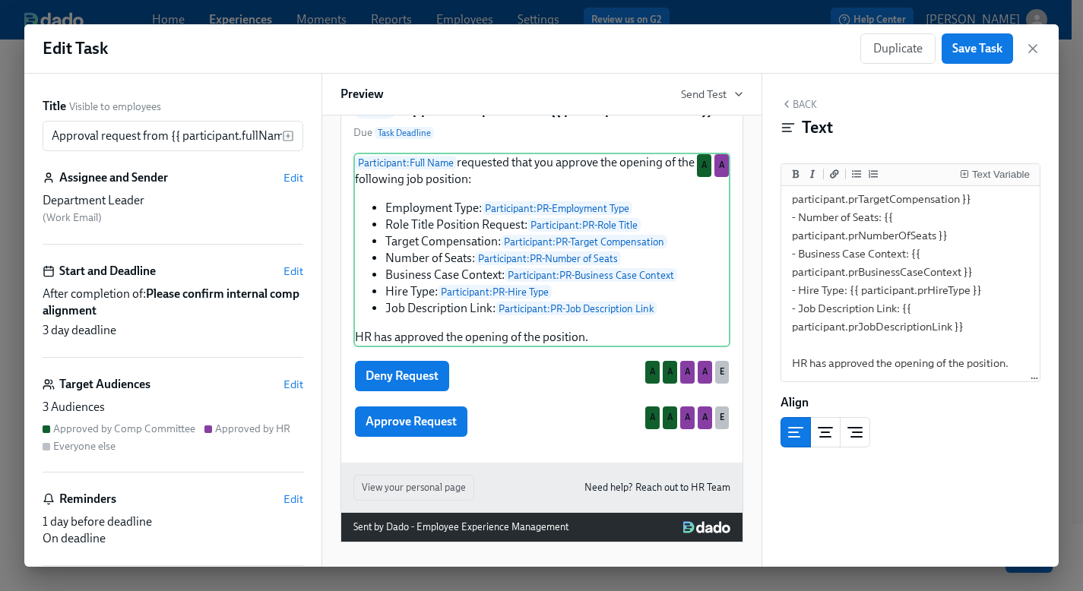
scroll to position [176, 0]
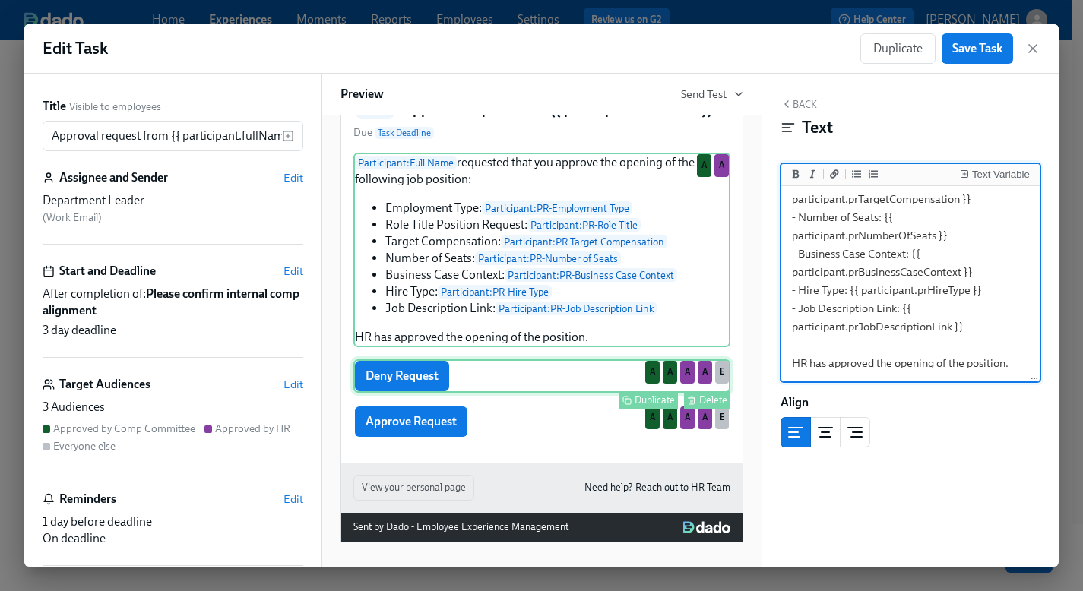
click at [493, 369] on div "Deny Request Duplicate Delete A A A A E" at bounding box center [541, 375] width 377 height 33
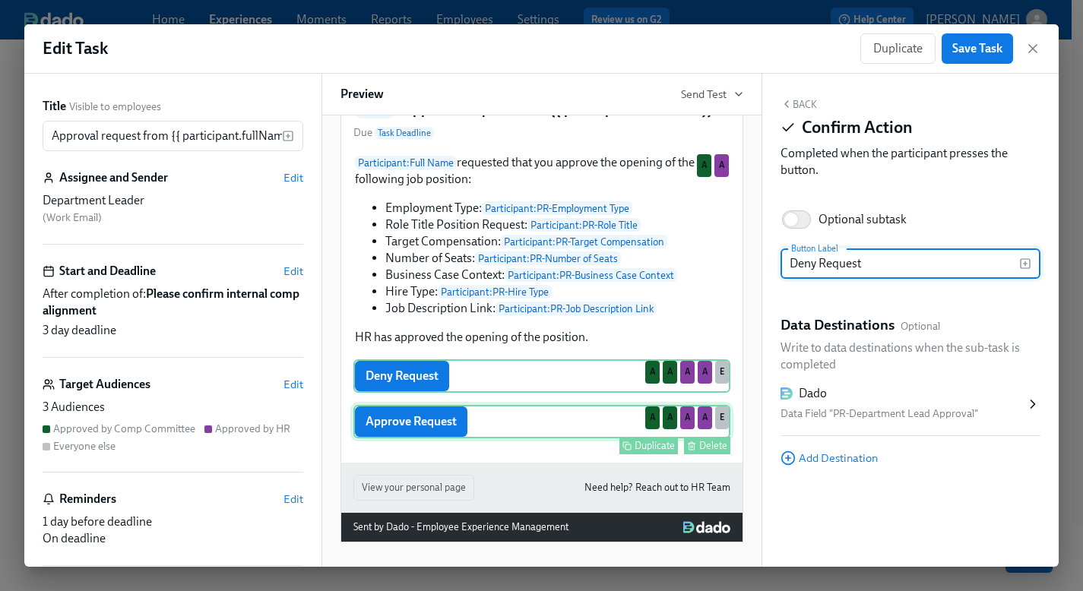
click at [495, 422] on div "Approve Request Duplicate Delete A A A A E" at bounding box center [541, 421] width 377 height 33
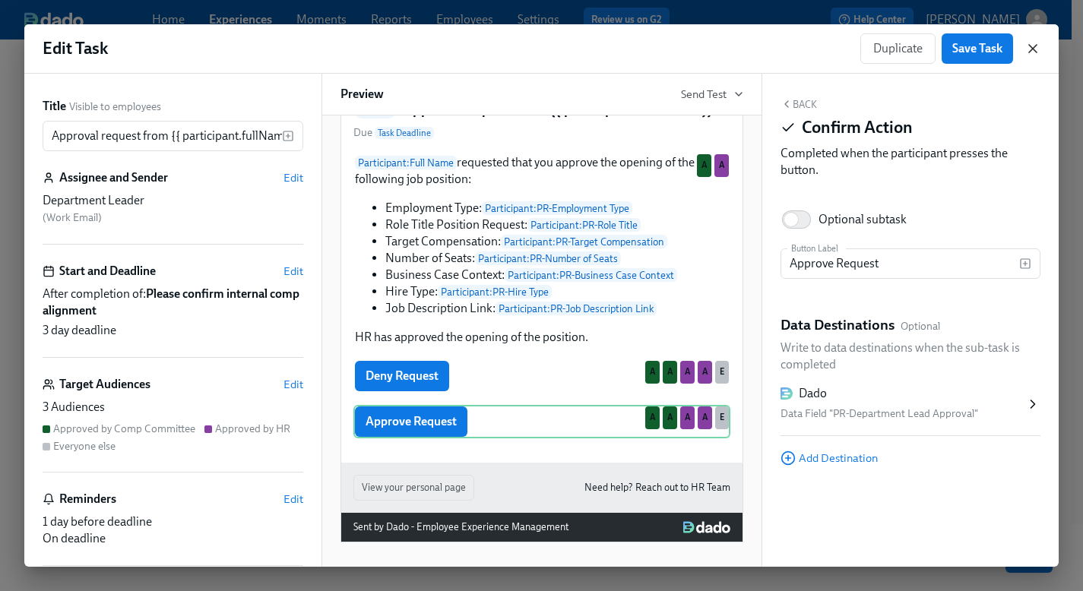
click at [1028, 48] on icon "button" at bounding box center [1032, 48] width 15 height 15
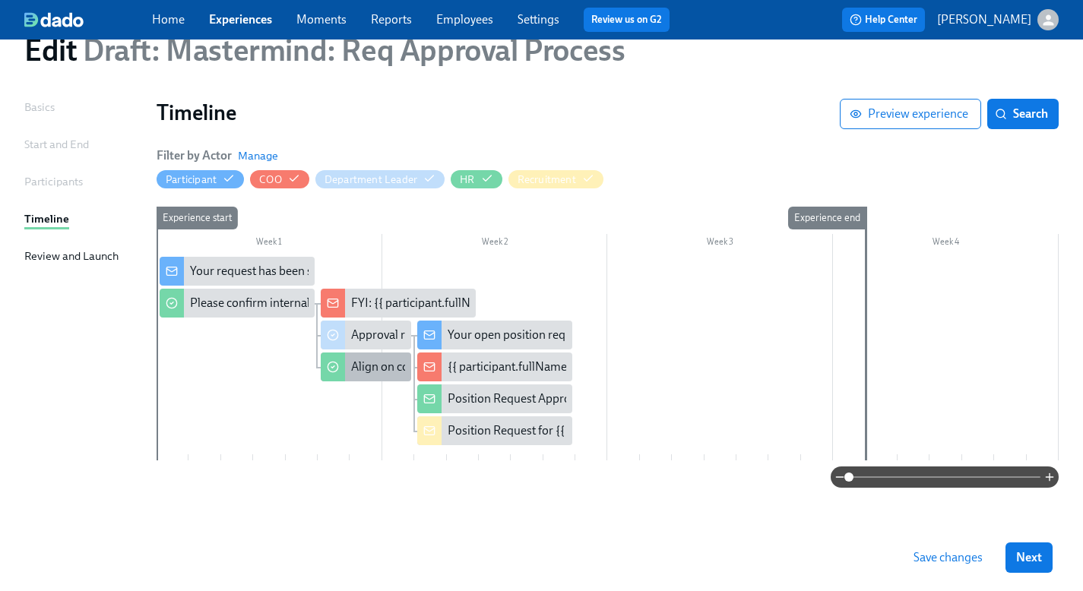
click at [353, 366] on div "Align on compensation for {{ participant.positionRequestRoleTitle }}" at bounding box center [527, 367] width 353 height 17
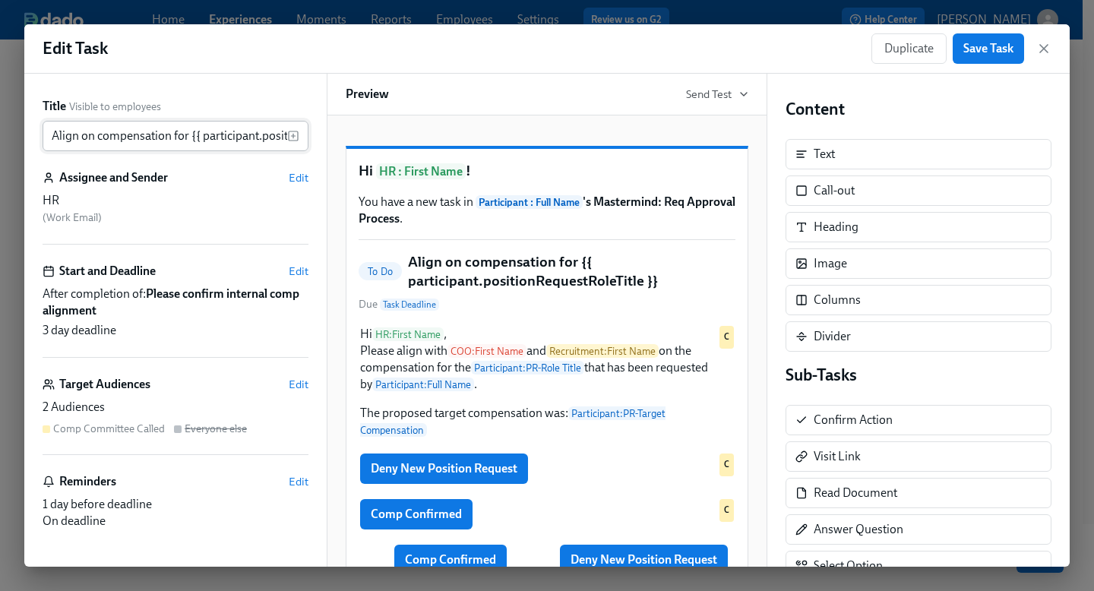
click at [169, 138] on input "Align on compensation for {{ participant.positionRequestRoleTitle }}" at bounding box center [165, 136] width 245 height 30
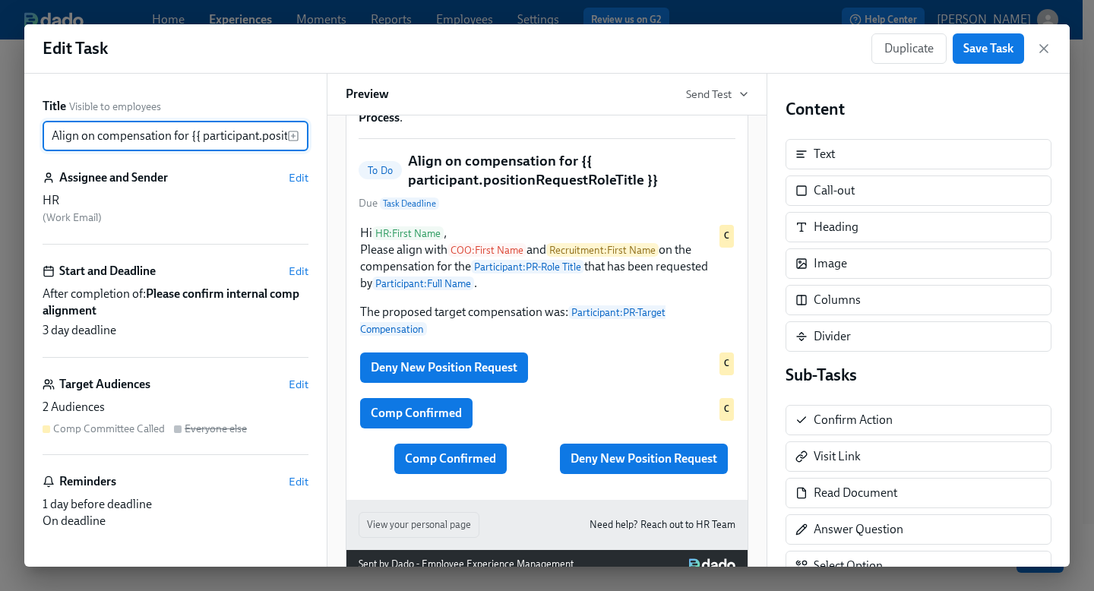
scroll to position [161, 0]
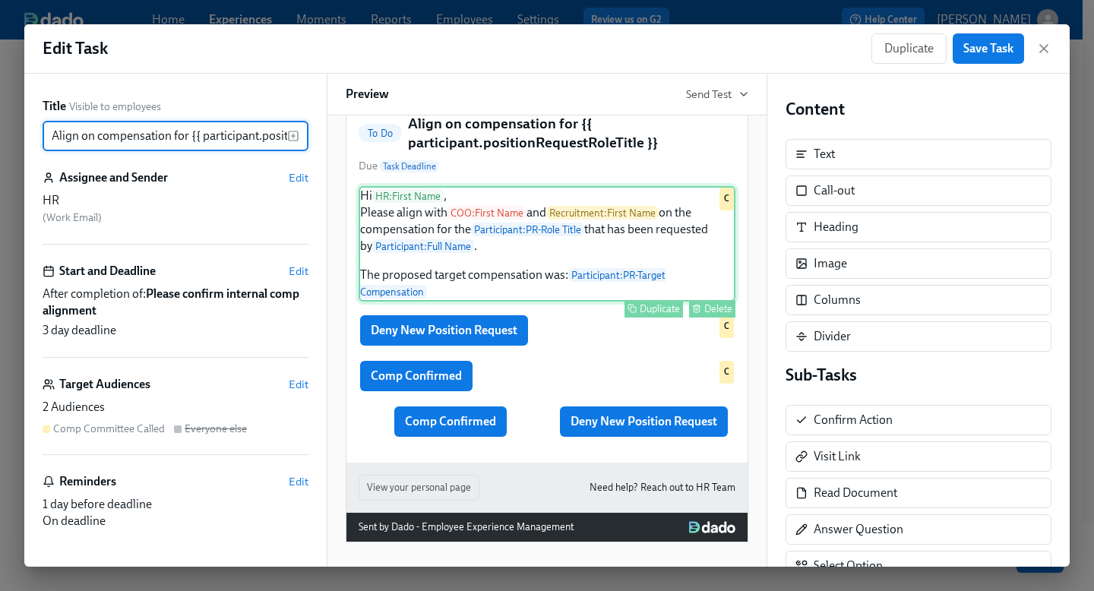
click at [458, 230] on div "Hi HR : First Name , Please align with COO : First Name and Recruitment : First…" at bounding box center [547, 244] width 377 height 116
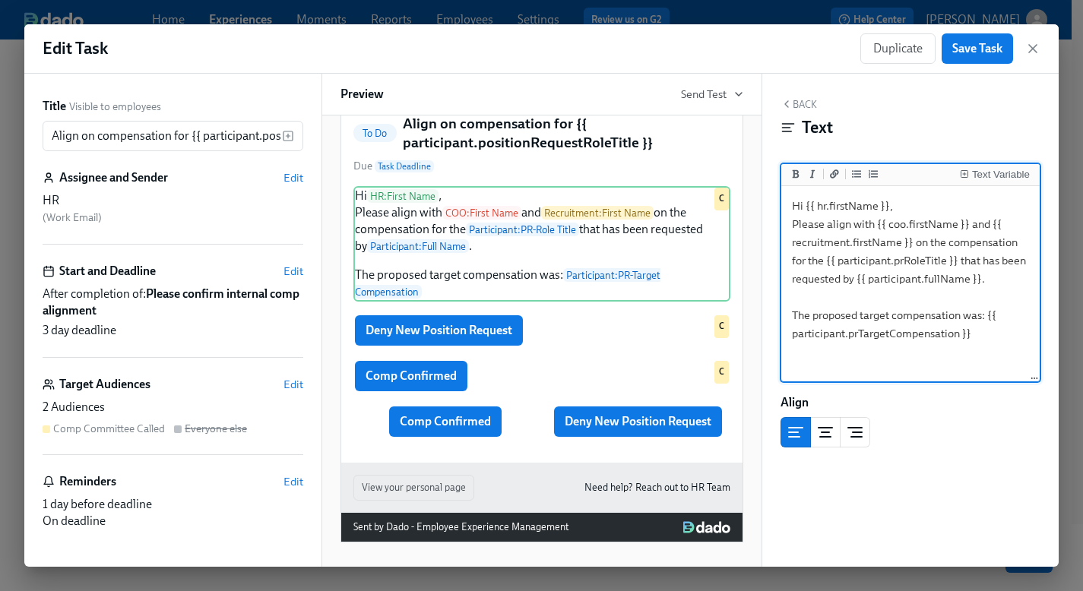
drag, startPoint x: 989, startPoint y: 338, endPoint x: 777, endPoint y: 172, distance: 270.2
click at [777, 172] on div "Back Text Text Variable Hi {{ hr.firstName }}, Please align with {{ coo.firstNa…" at bounding box center [910, 320] width 297 height 493
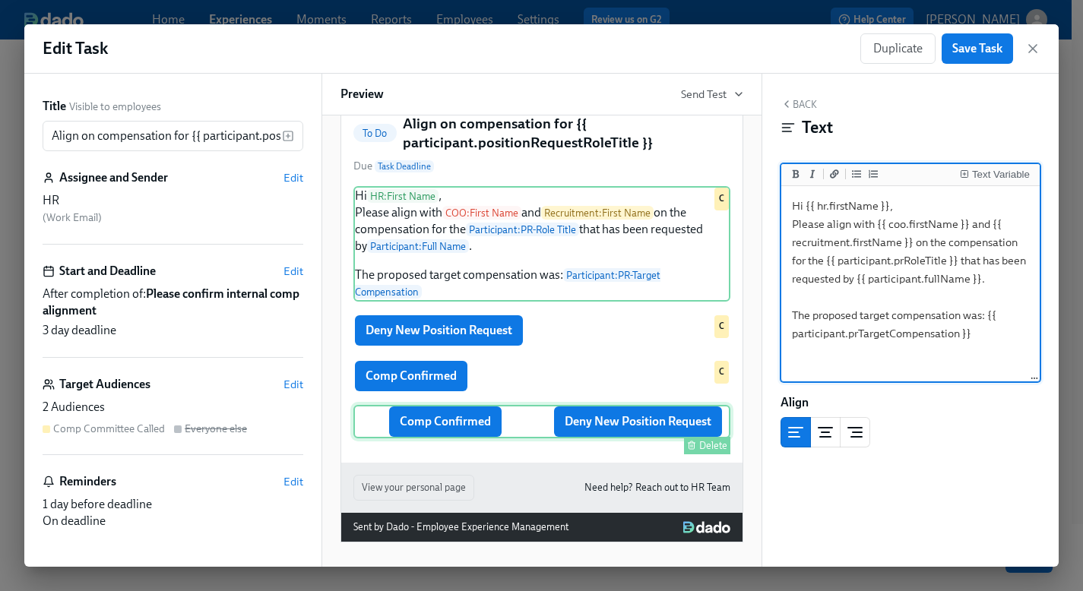
click at [466, 439] on div "Delete" at bounding box center [543, 445] width 374 height 17
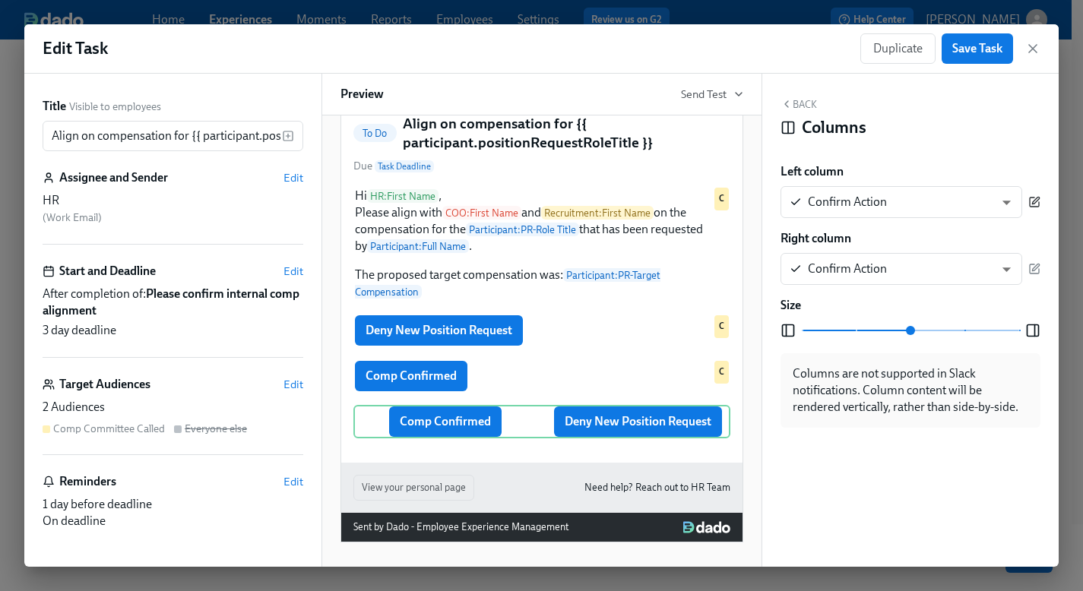
click at [1032, 206] on icon "button" at bounding box center [1034, 202] width 12 height 12
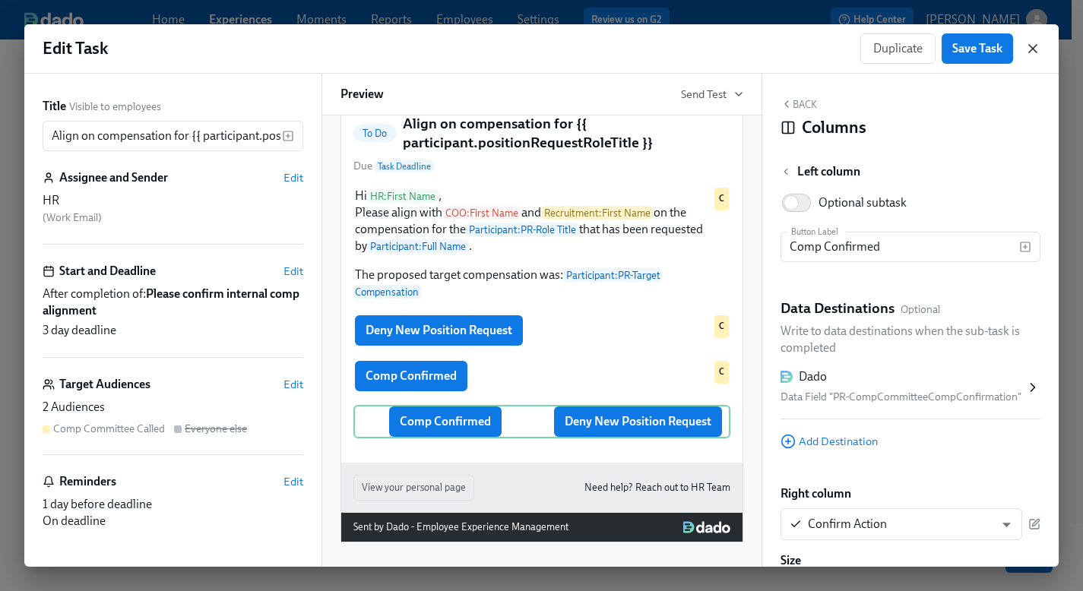
click at [1031, 44] on icon "button" at bounding box center [1032, 48] width 15 height 15
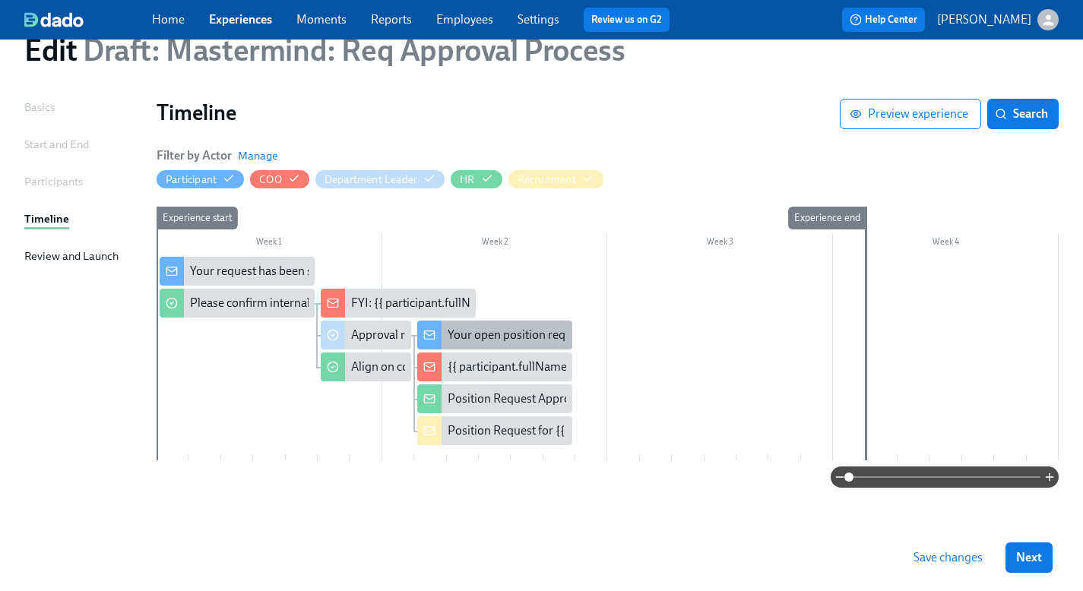
click at [483, 337] on div "Your open position request for {{ participant.prRoleTitle }}" at bounding box center [597, 335] width 299 height 17
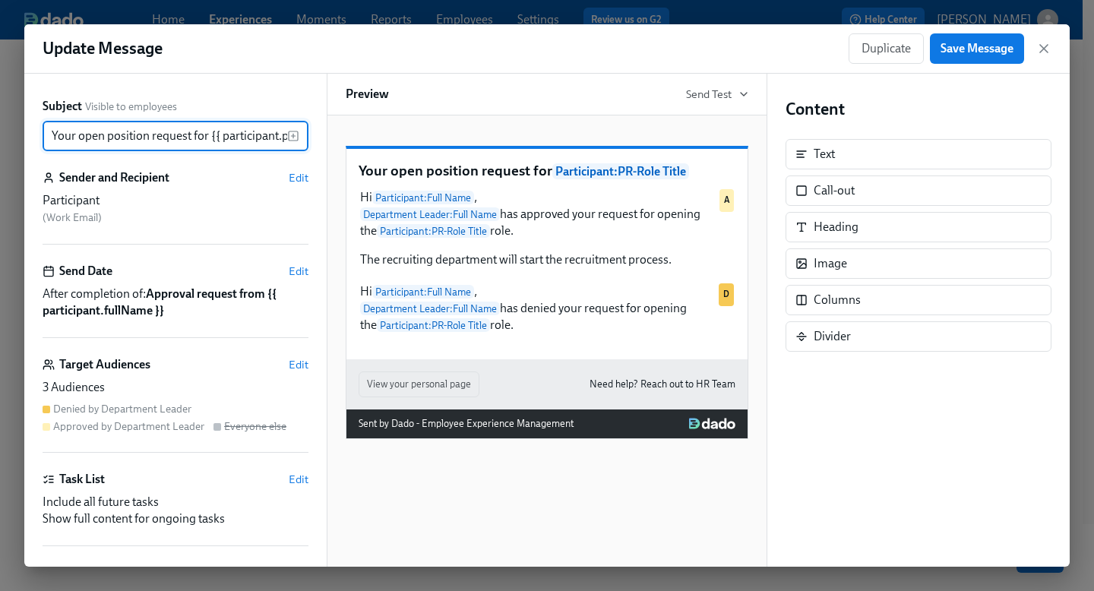
click at [119, 135] on input "Your open position request for {{ participant.prRoleTitle }}" at bounding box center [165, 136] width 245 height 30
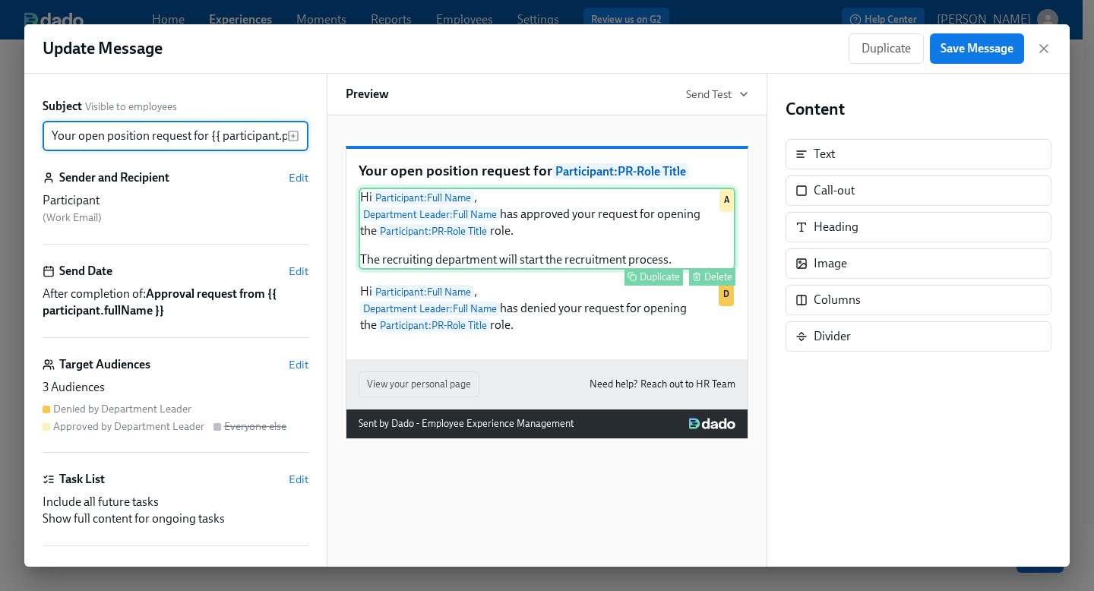
click at [477, 270] on div "Hi Participant : Full Name , Department Leader : Full Name has approved your re…" at bounding box center [547, 229] width 377 height 82
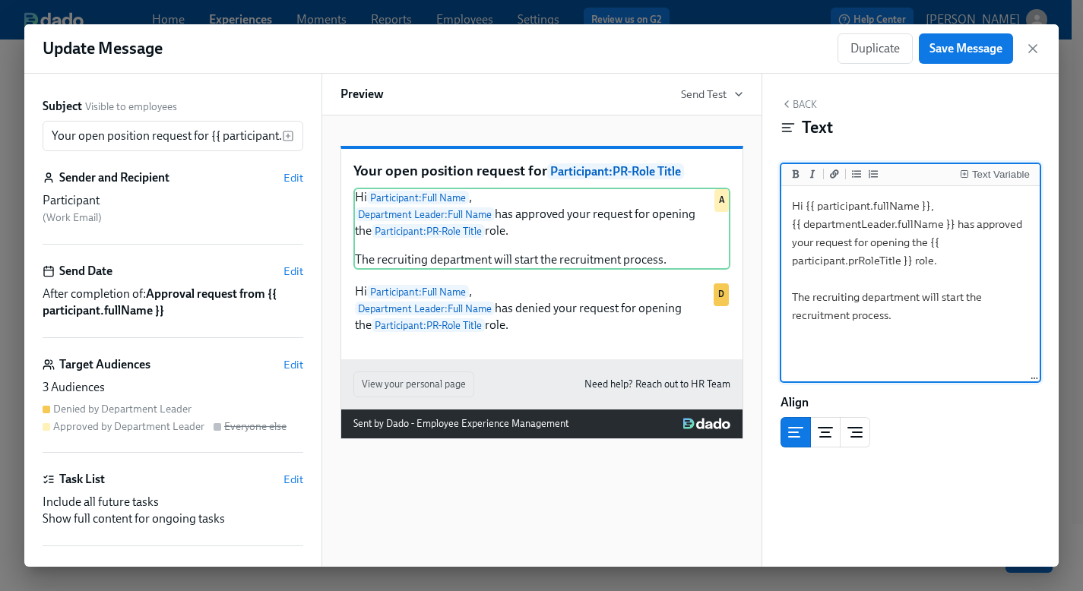
drag, startPoint x: 931, startPoint y: 321, endPoint x: 735, endPoint y: 155, distance: 257.2
click at [735, 155] on div "Subject Visible to employees Your open position request for {{ participant.prRo…" at bounding box center [541, 320] width 1034 height 493
click at [771, 300] on div "Back Text Text Variable Hi {{ participant.fullName }}, {{ departmentLeader.full…" at bounding box center [910, 320] width 297 height 493
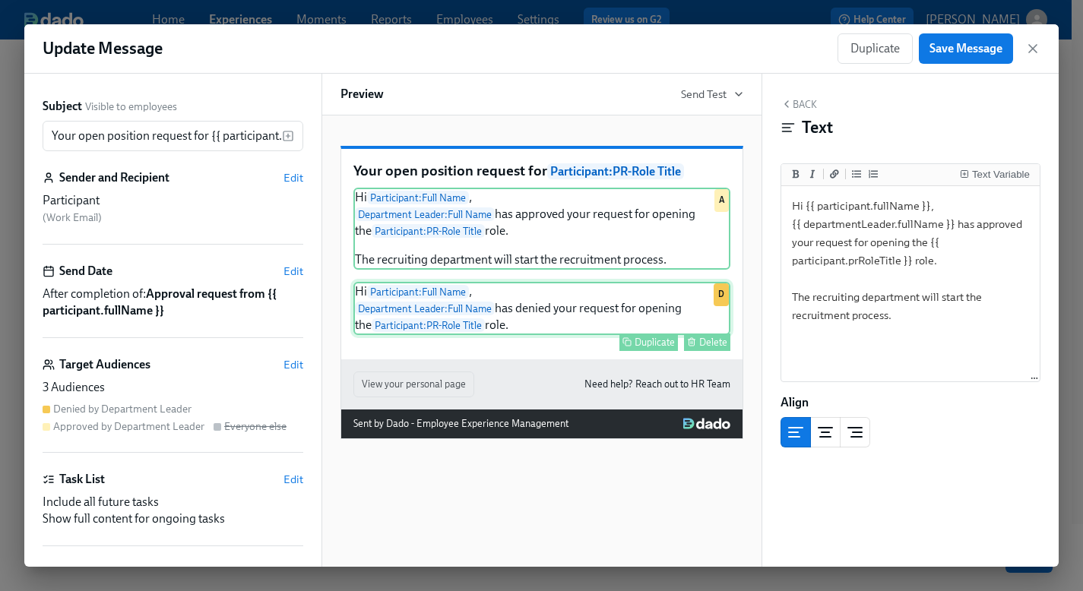
click at [514, 315] on div "Hi Participant : Full Name , Department Leader : Full Name has denied your requ…" at bounding box center [541, 308] width 377 height 53
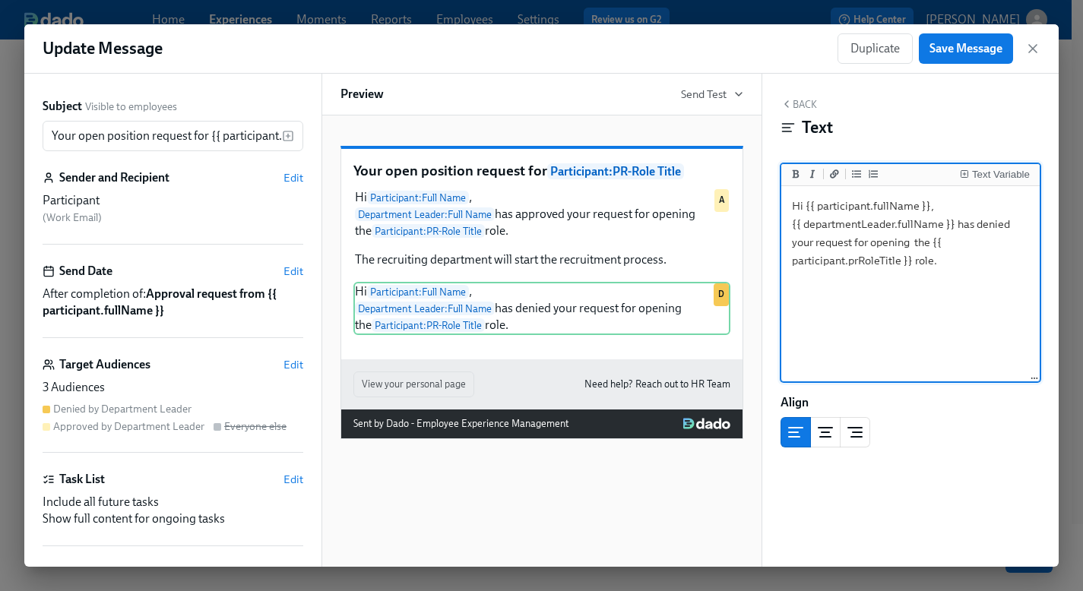
drag, startPoint x: 984, startPoint y: 270, endPoint x: 692, endPoint y: 188, distance: 303.7
click at [692, 188] on div "Subject Visible to employees Your open position request for {{ participant.prRo…" at bounding box center [541, 320] width 1034 height 493
click at [952, 269] on textarea "Hi {{ participant.fullName }}, {{ departmentLeader.fullName }} has denied your …" at bounding box center [910, 284] width 253 height 191
click at [1032, 49] on icon "button" at bounding box center [1033, 49] width 8 height 8
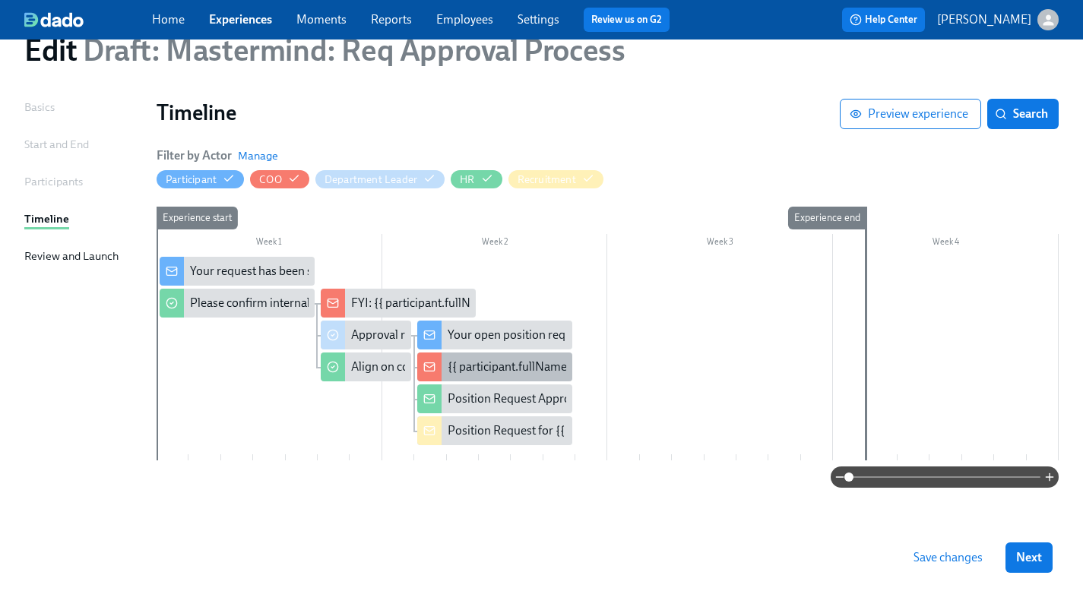
click at [506, 376] on div "{{ participant.fullName }}'s request was approved" at bounding box center [494, 367] width 155 height 29
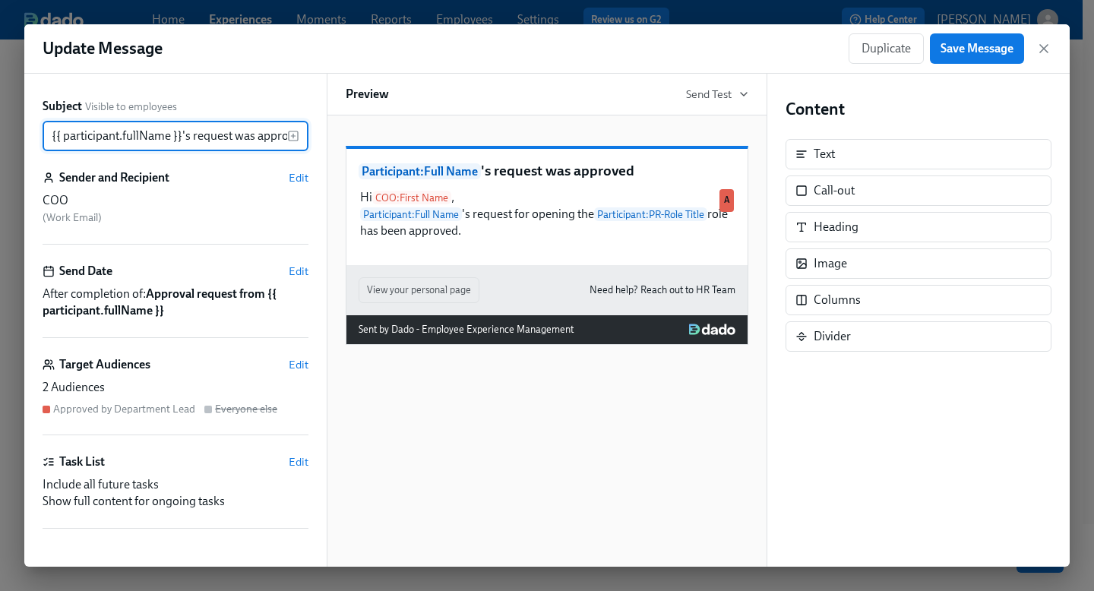
click at [156, 138] on input "{{ participant.fullName }}'s request was approved" at bounding box center [165, 136] width 245 height 30
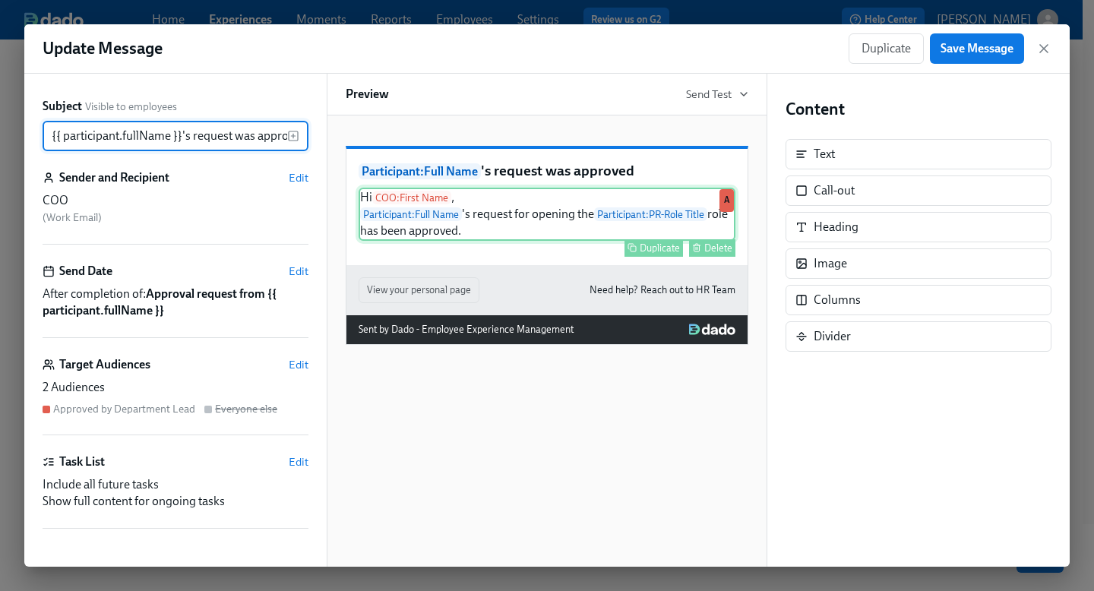
click at [541, 241] on div "Hi COO : First Name , Participant : Full Name 's request for opening the Partic…" at bounding box center [547, 214] width 377 height 53
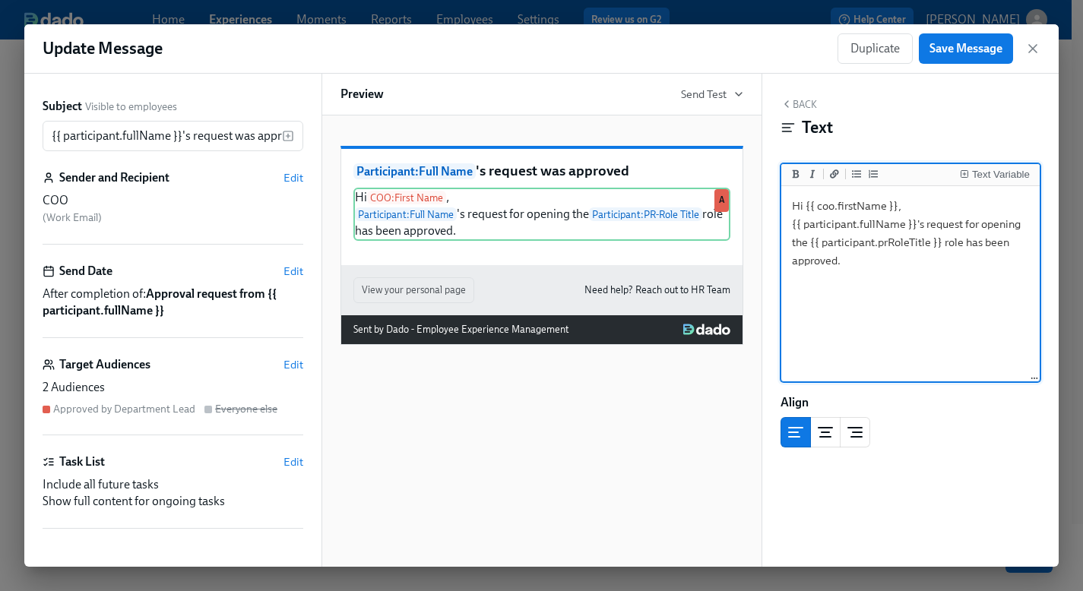
drag, startPoint x: 908, startPoint y: 278, endPoint x: 767, endPoint y: 178, distance: 173.3
click at [767, 178] on div "Back Text Text Variable Hi {{ coo.firstName }}, {{ participant.fullName }}'s re…" at bounding box center [910, 320] width 297 height 493
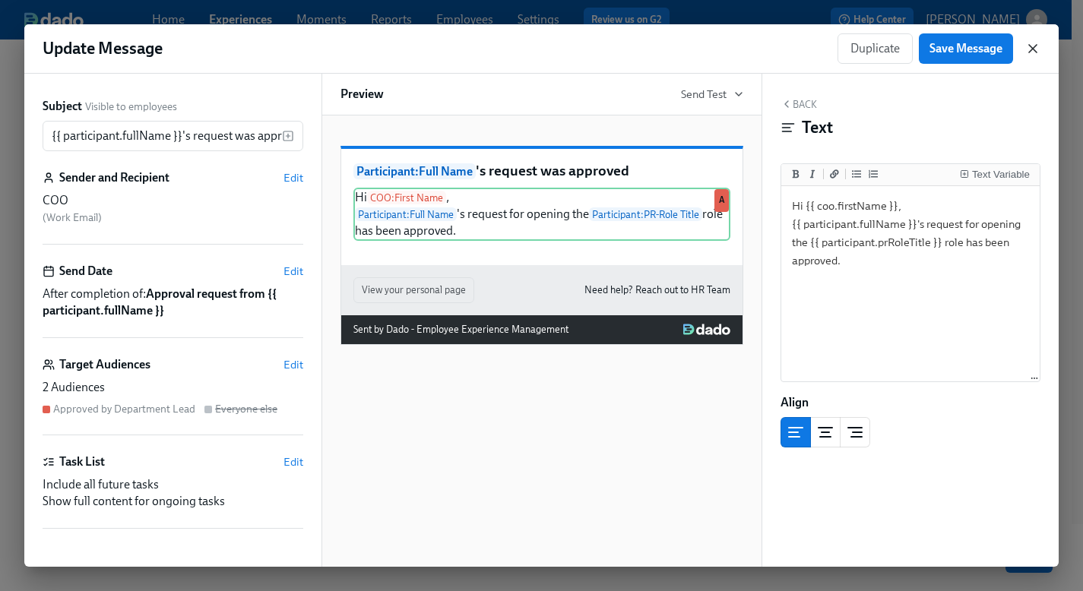
click at [1032, 49] on icon "button" at bounding box center [1032, 48] width 15 height 15
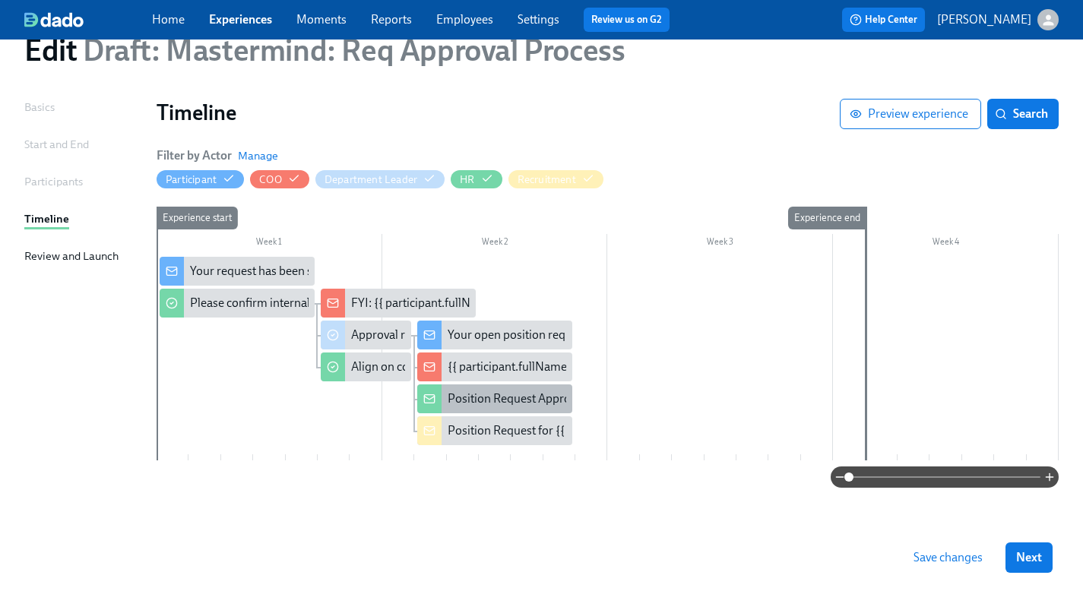
click at [493, 405] on div "Position Request Approved for {{ participant.prRoleTitle }}" at bounding box center [598, 399] width 300 height 17
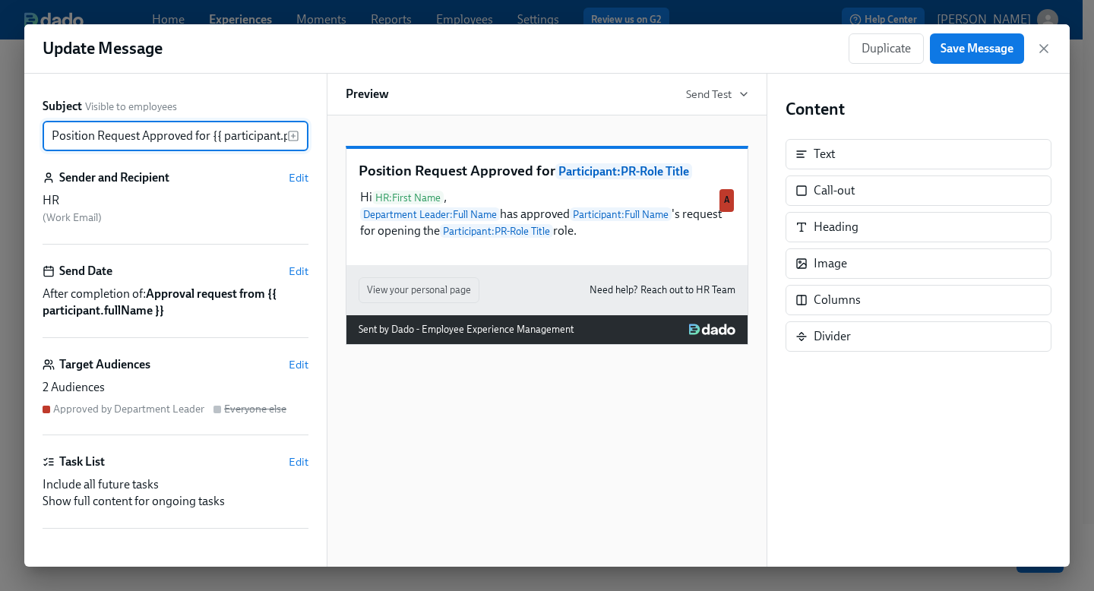
scroll to position [0, 75]
click at [164, 148] on input "Position Request Approved for {{ participant.prRoleTitle }}" at bounding box center [165, 136] width 245 height 30
click at [157, 126] on input "Position Request Approved for {{ participant.prRoleTitle }}" at bounding box center [165, 136] width 245 height 30
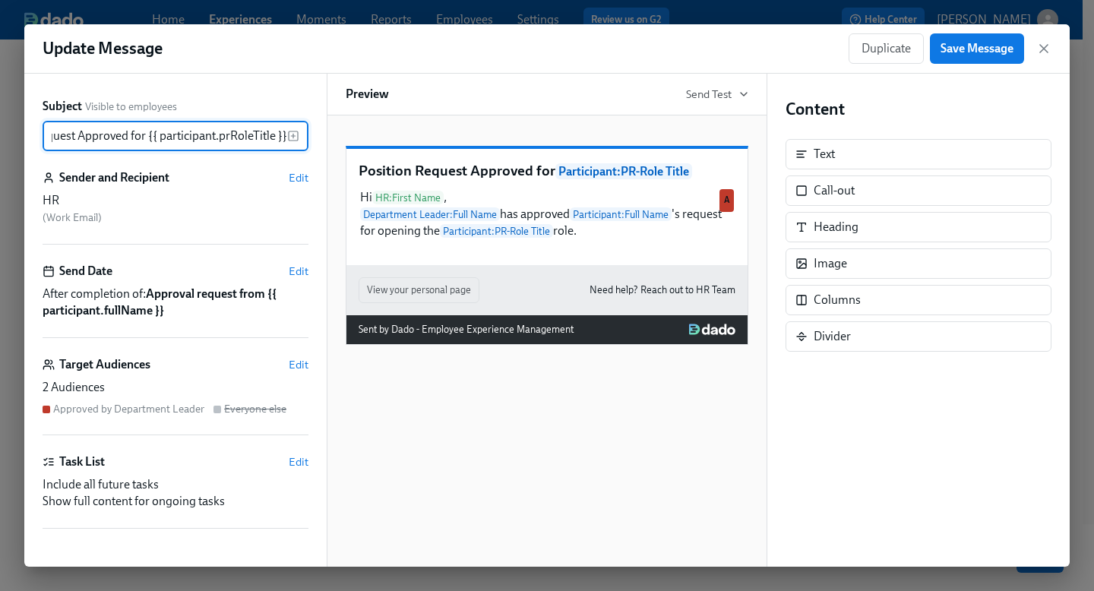
click at [157, 126] on input "Position Request Approved for {{ participant.prRoleTitle }}" at bounding box center [165, 136] width 245 height 30
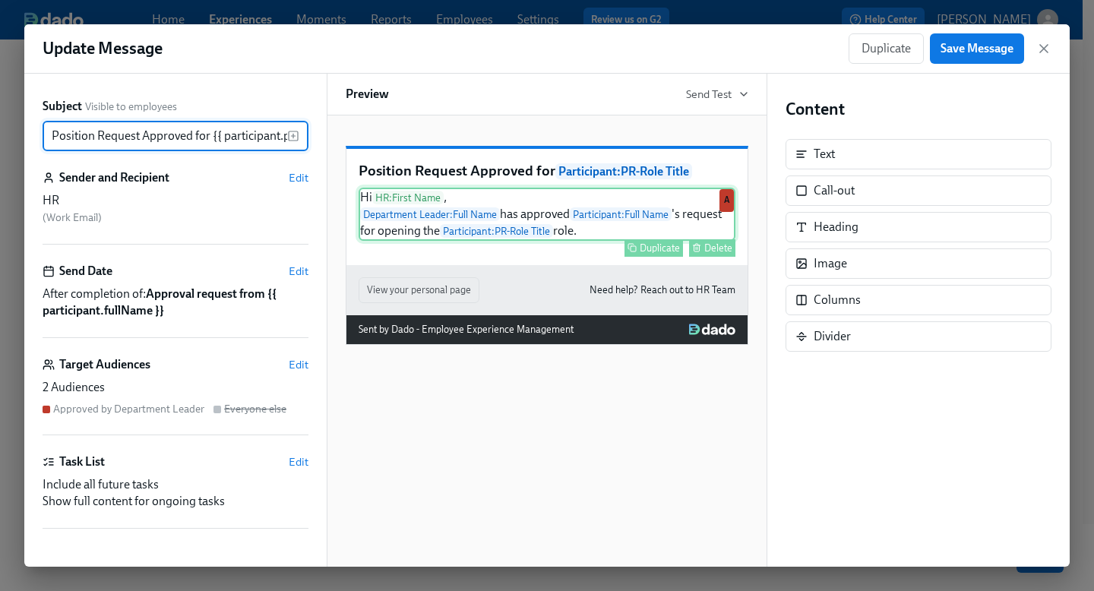
click at [565, 231] on div "Hi HR : First Name , Department Leader : Full Name has approved Participant : F…" at bounding box center [547, 214] width 377 height 53
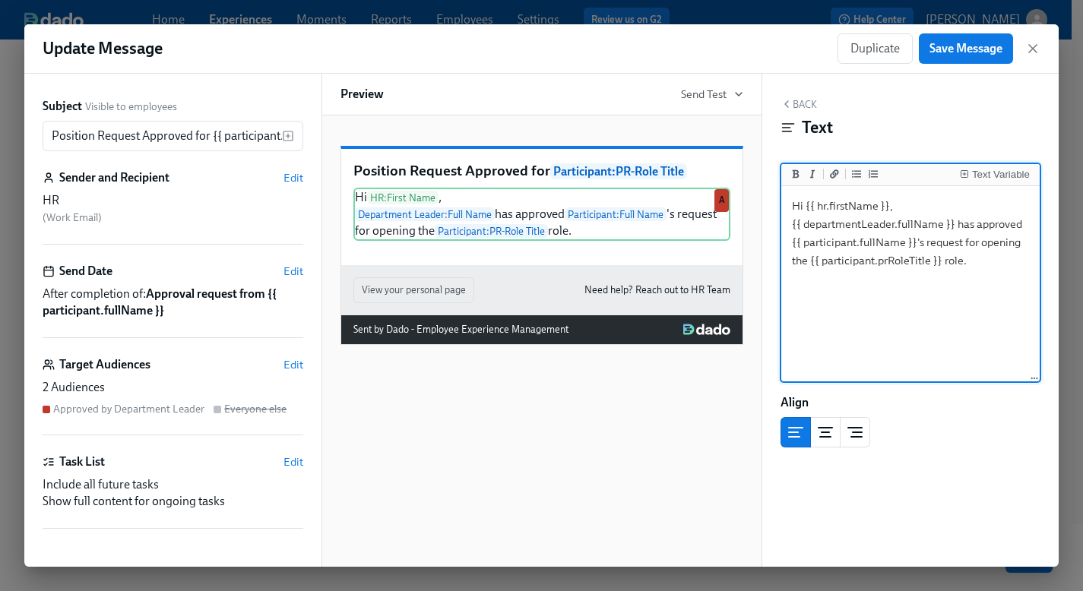
drag, startPoint x: 976, startPoint y: 271, endPoint x: 759, endPoint y: 178, distance: 235.9
click at [762, 185] on div "Back Text Text Variable Hi {{ hr.firstName }}, {{ departmentLeader.fullName }} …" at bounding box center [910, 320] width 297 height 493
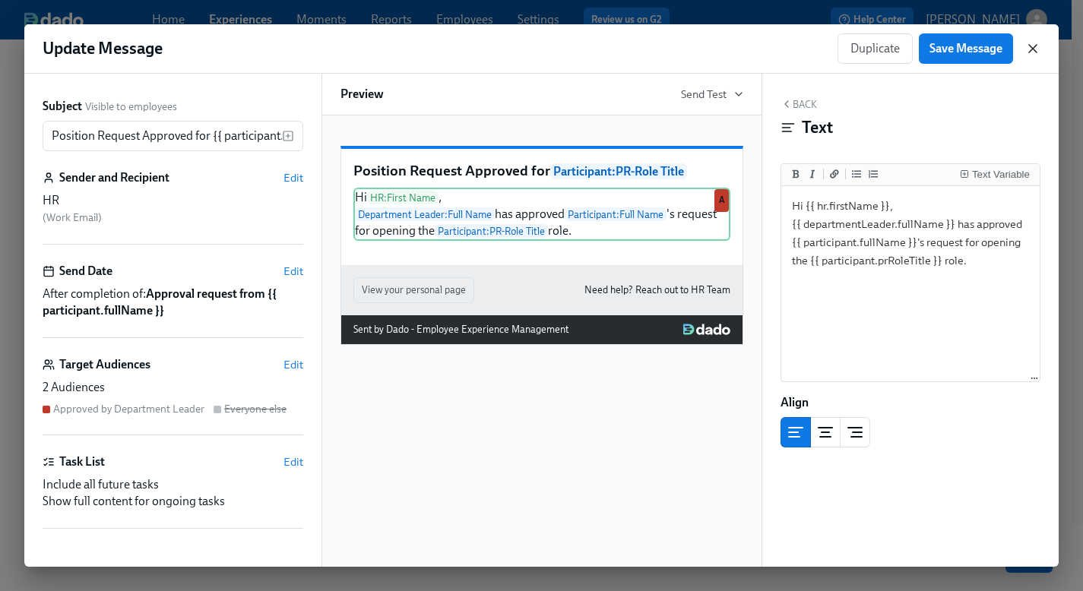
click at [1036, 46] on icon "button" at bounding box center [1032, 48] width 15 height 15
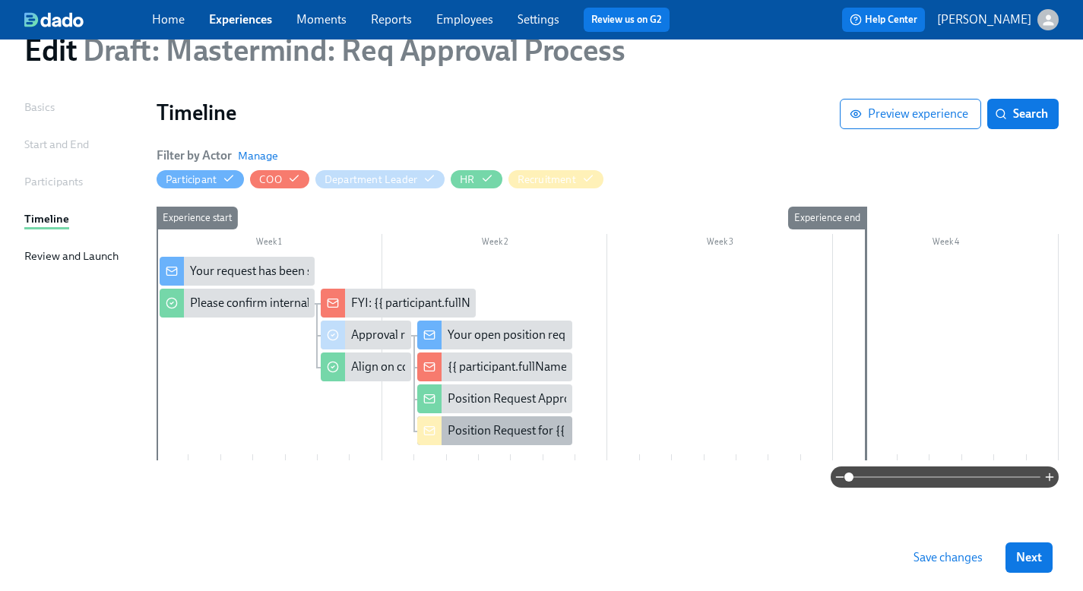
click at [474, 439] on div "Position Request for {{ participant.positionRequestRoleTitle }}" at bounding box center [608, 431] width 321 height 17
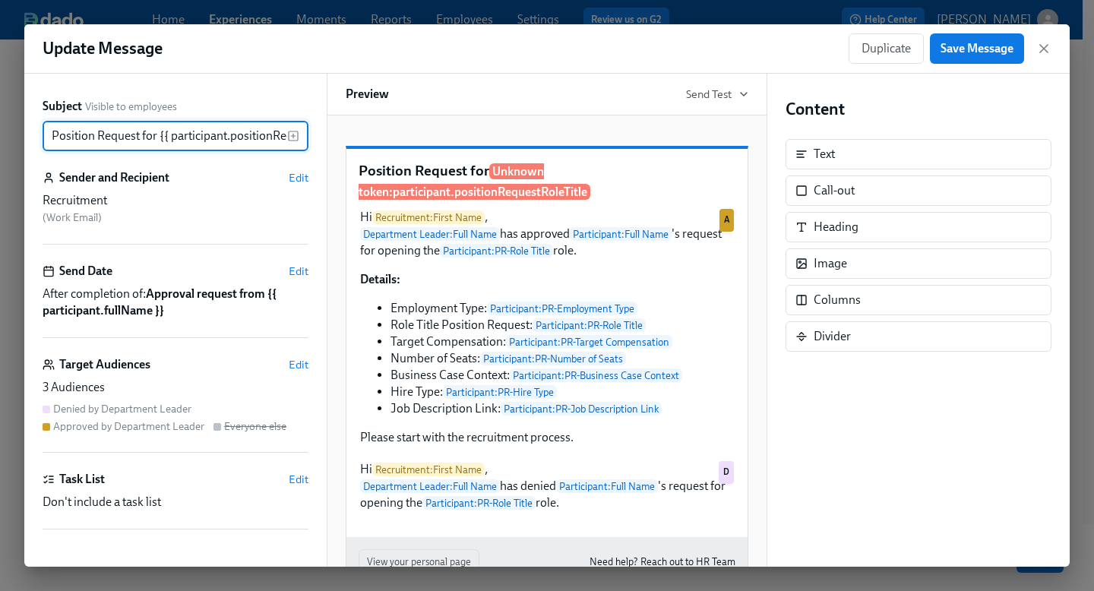
scroll to position [0, 95]
click at [159, 148] on input "Position Request for {{ participant.positionRequestRoleTitle }}" at bounding box center [165, 136] width 245 height 30
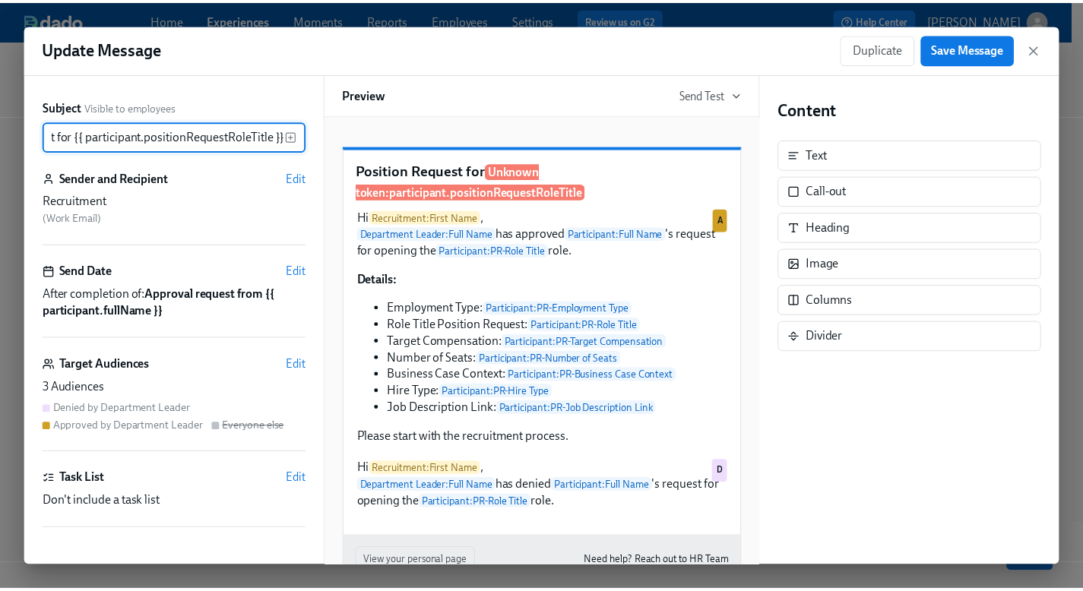
scroll to position [0, 0]
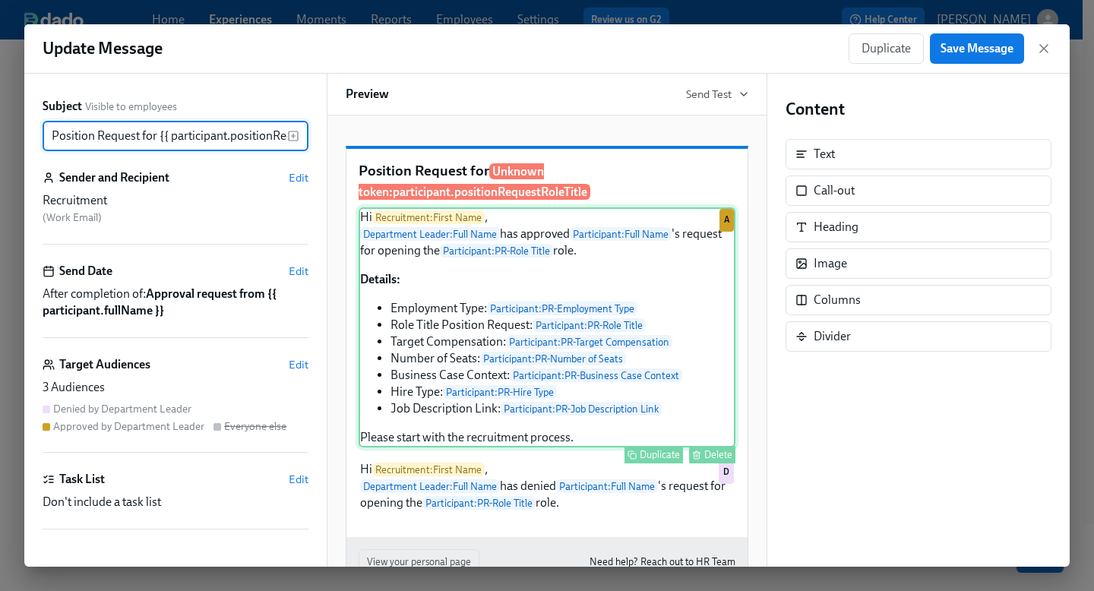
click at [445, 292] on div "Hi Recruitment : First Name , Department Leader : Full Name has approved Partic…" at bounding box center [547, 327] width 377 height 240
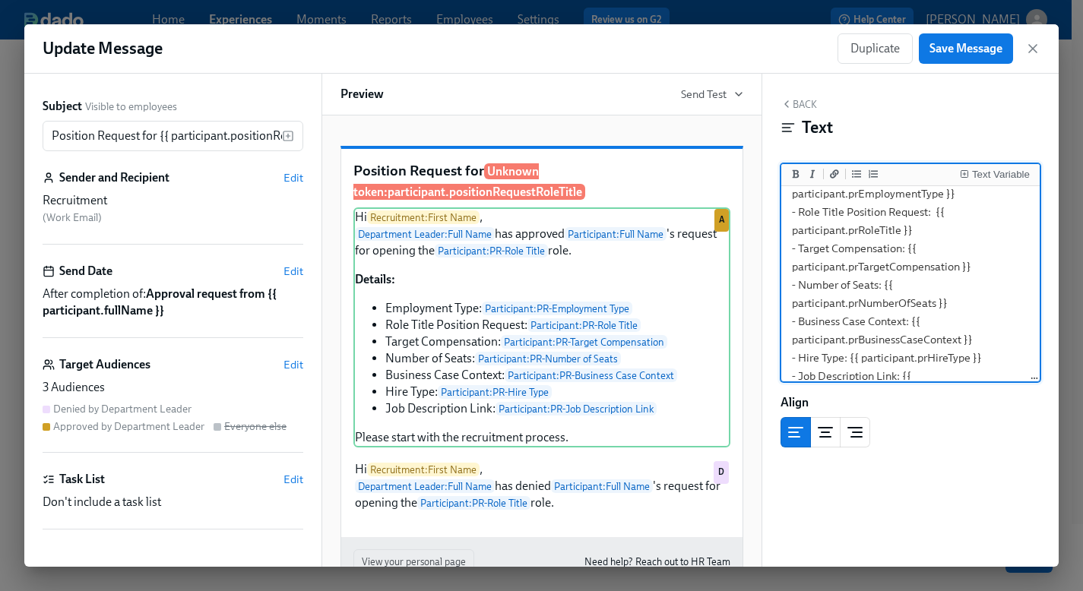
scroll to position [244, 0]
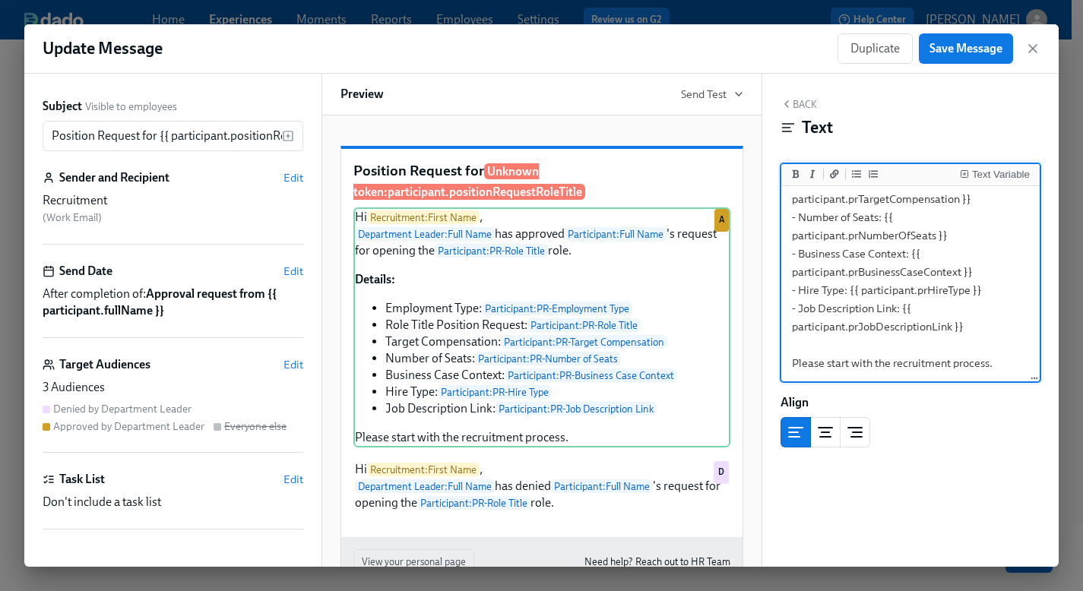
drag, startPoint x: 791, startPoint y: 201, endPoint x: 923, endPoint y: 432, distance: 265.8
click at [923, 432] on div "Back Text Text Variable Hi {{ recruitment.firstName }}, {{ departmentLeader.ful…" at bounding box center [910, 320] width 297 height 493
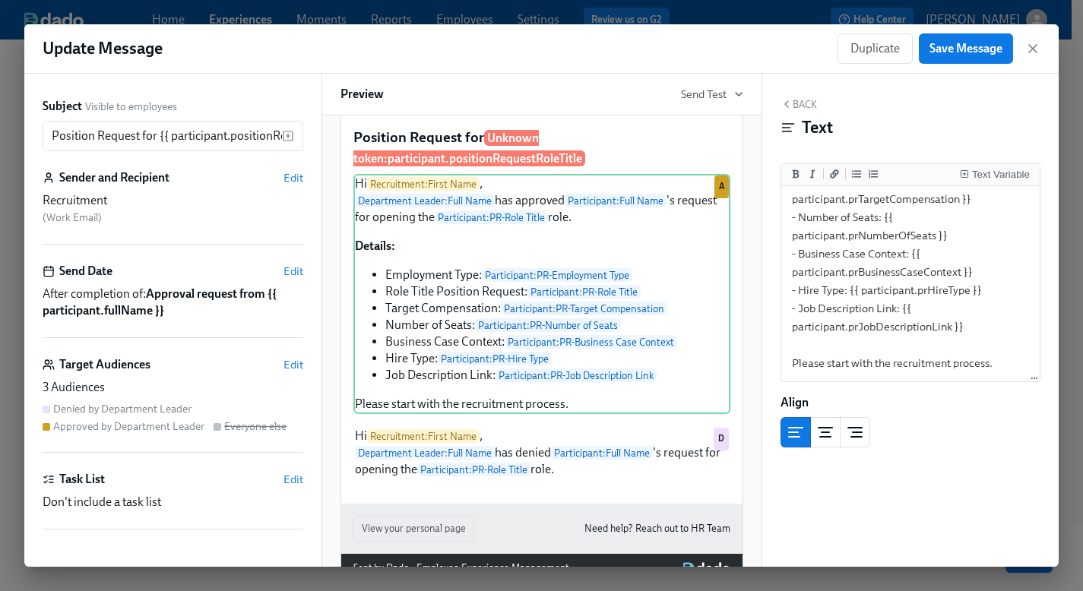
scroll to position [102, 0]
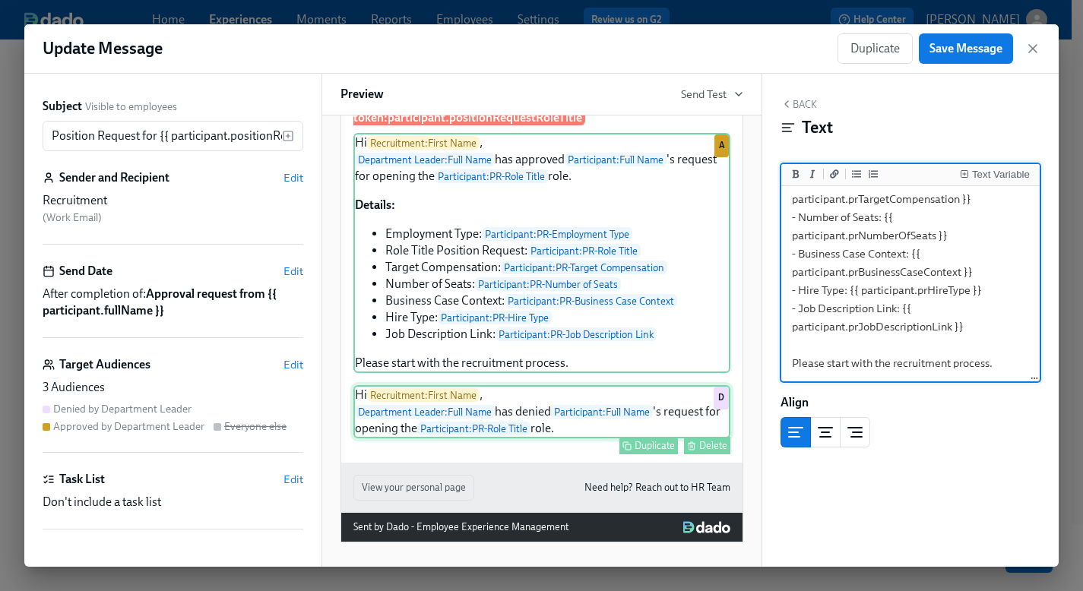
click at [568, 391] on div "Hi Recruitment : First Name , Department Leader : Full Name has denied Particip…" at bounding box center [541, 411] width 377 height 53
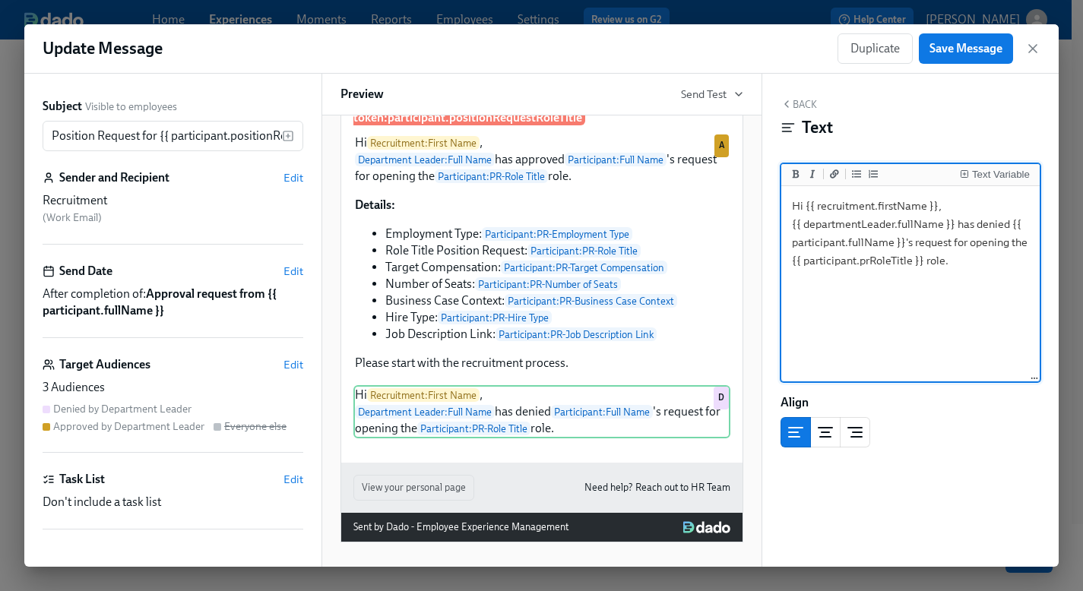
drag, startPoint x: 990, startPoint y: 265, endPoint x: 767, endPoint y: 171, distance: 242.5
click at [767, 171] on div "Back Text Text Variable Hi {{ recruitment.firstName }}, {{ departmentLeader.ful…" at bounding box center [910, 320] width 297 height 493
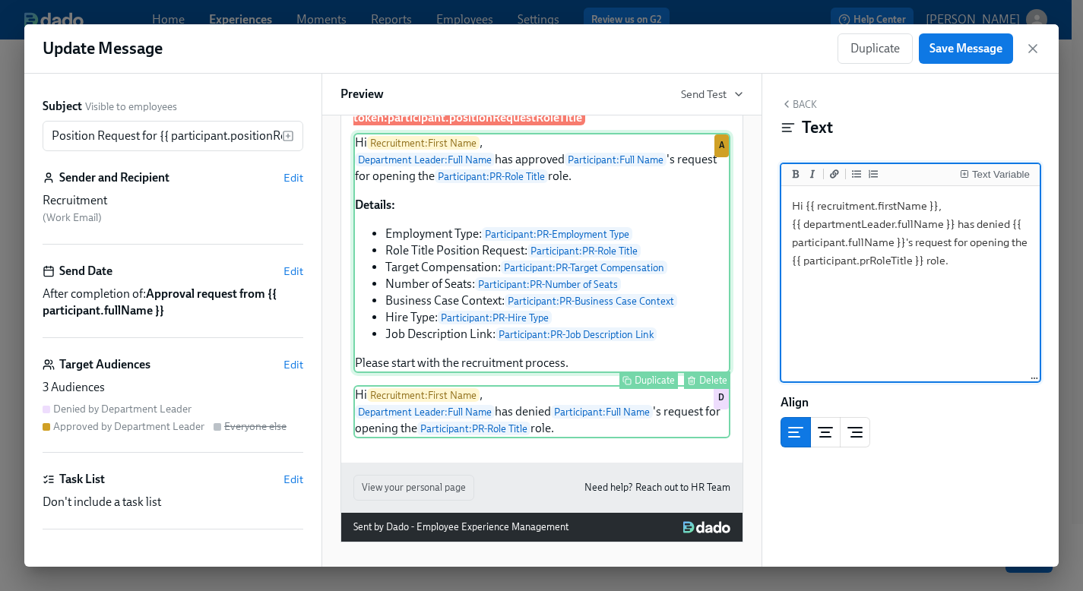
scroll to position [0, 0]
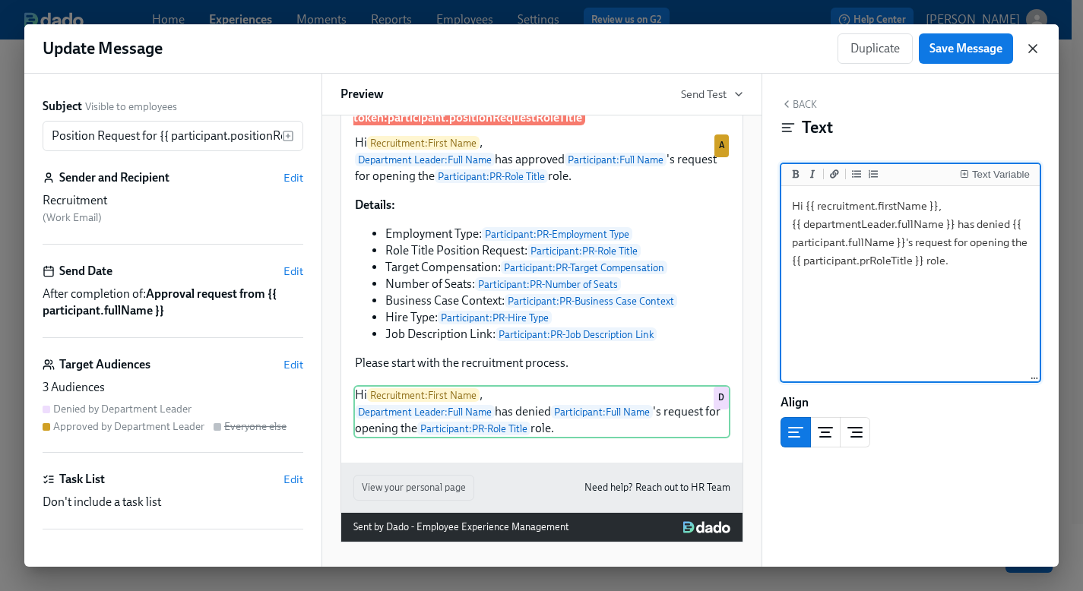
click at [1030, 50] on icon "button" at bounding box center [1033, 49] width 8 height 8
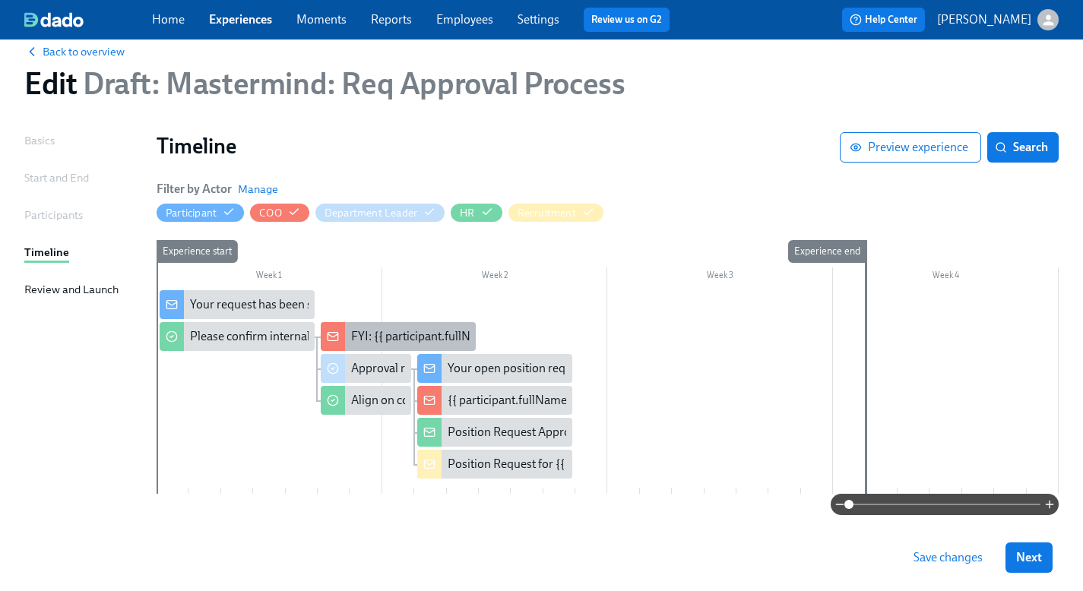
scroll to position [61, 0]
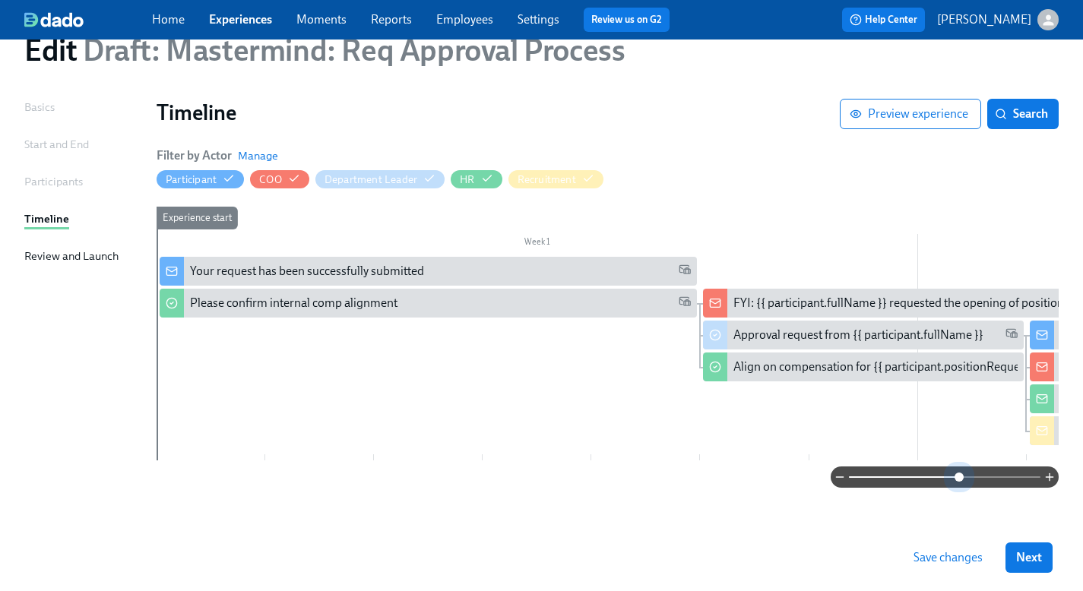
click at [958, 481] on span at bounding box center [945, 477] width 192 height 21
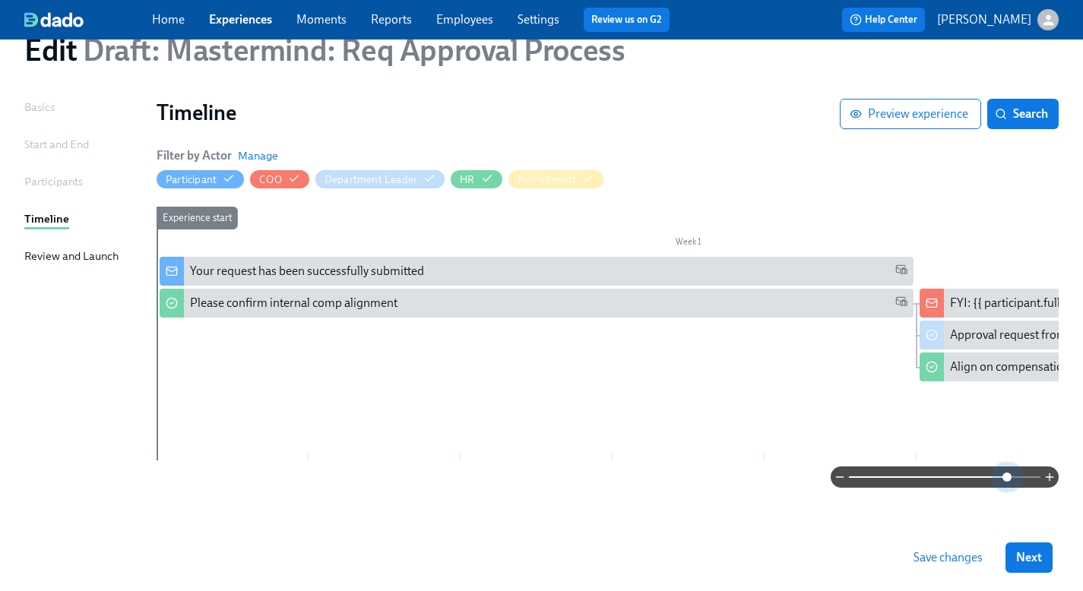
click at [1008, 480] on span at bounding box center [945, 477] width 192 height 21
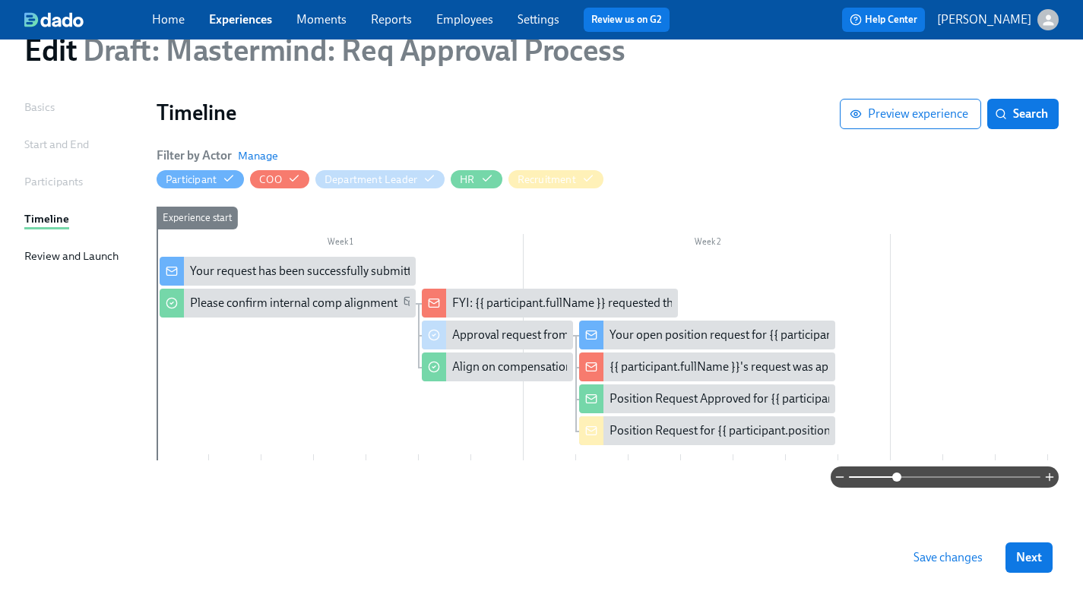
drag, startPoint x: 989, startPoint y: 482, endPoint x: 894, endPoint y: 482, distance: 95.0
click at [894, 482] on span at bounding box center [945, 477] width 192 height 21
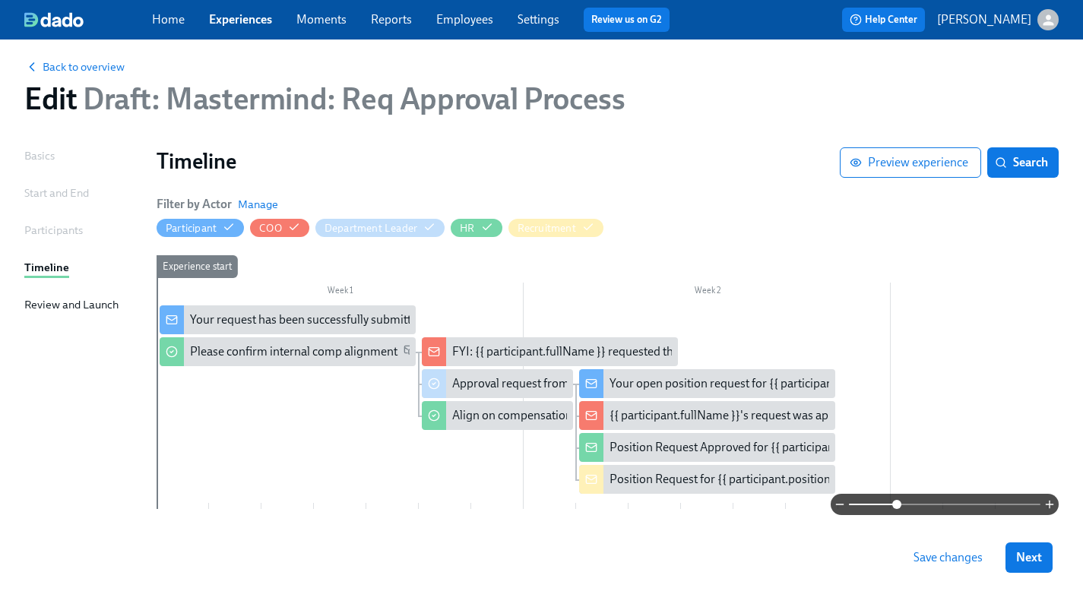
scroll to position [0, 0]
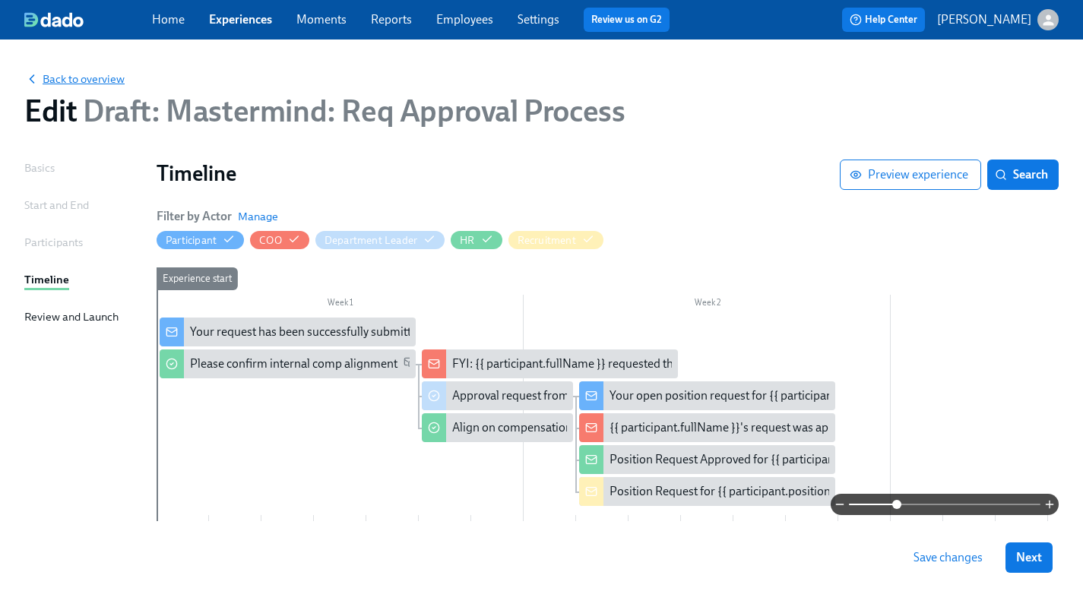
click at [78, 78] on span "Back to overview" at bounding box center [74, 78] width 100 height 15
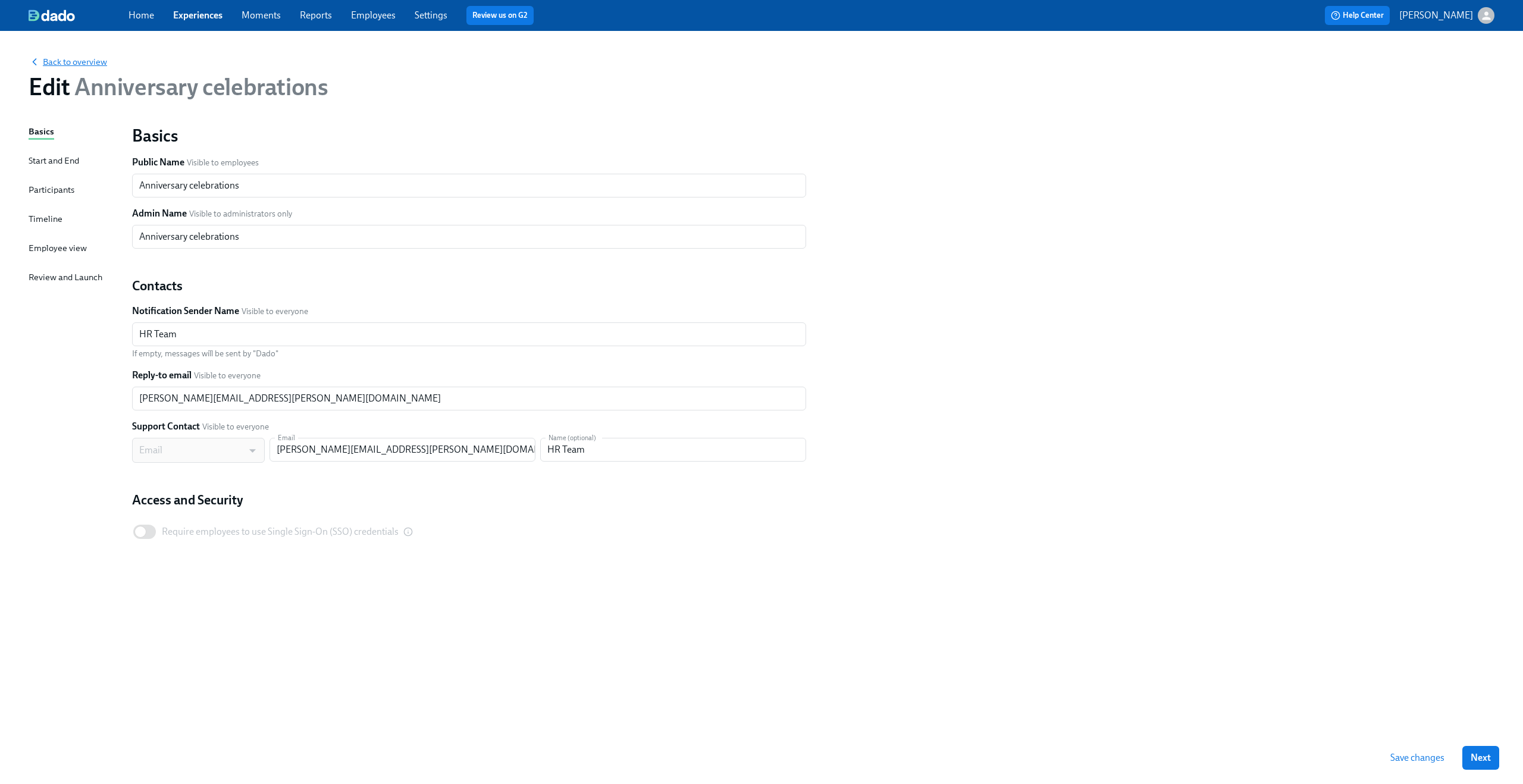
click at [69, 62] on span "Back to overview" at bounding box center [67, 61] width 78 height 12
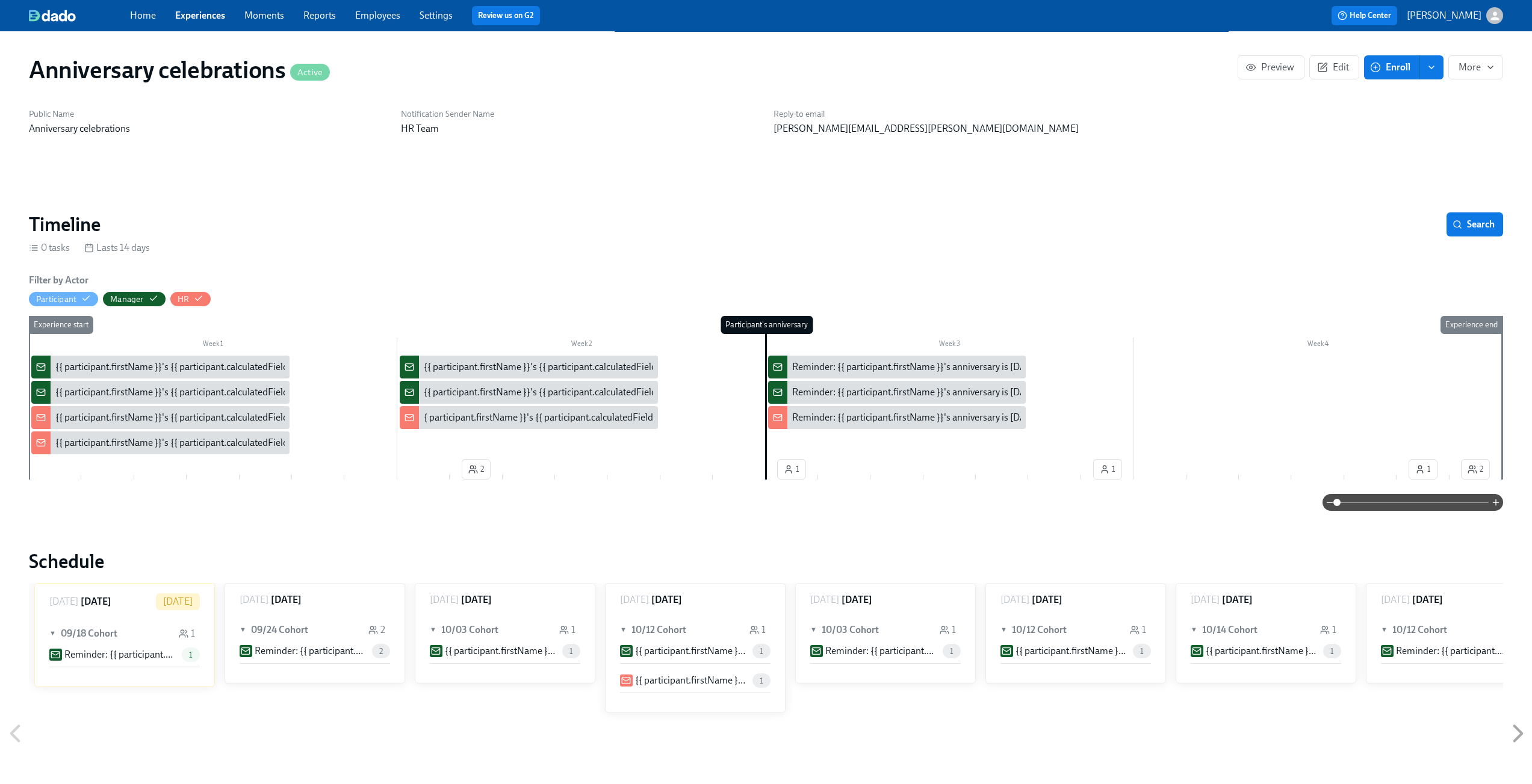
scroll to position [0, 1327]
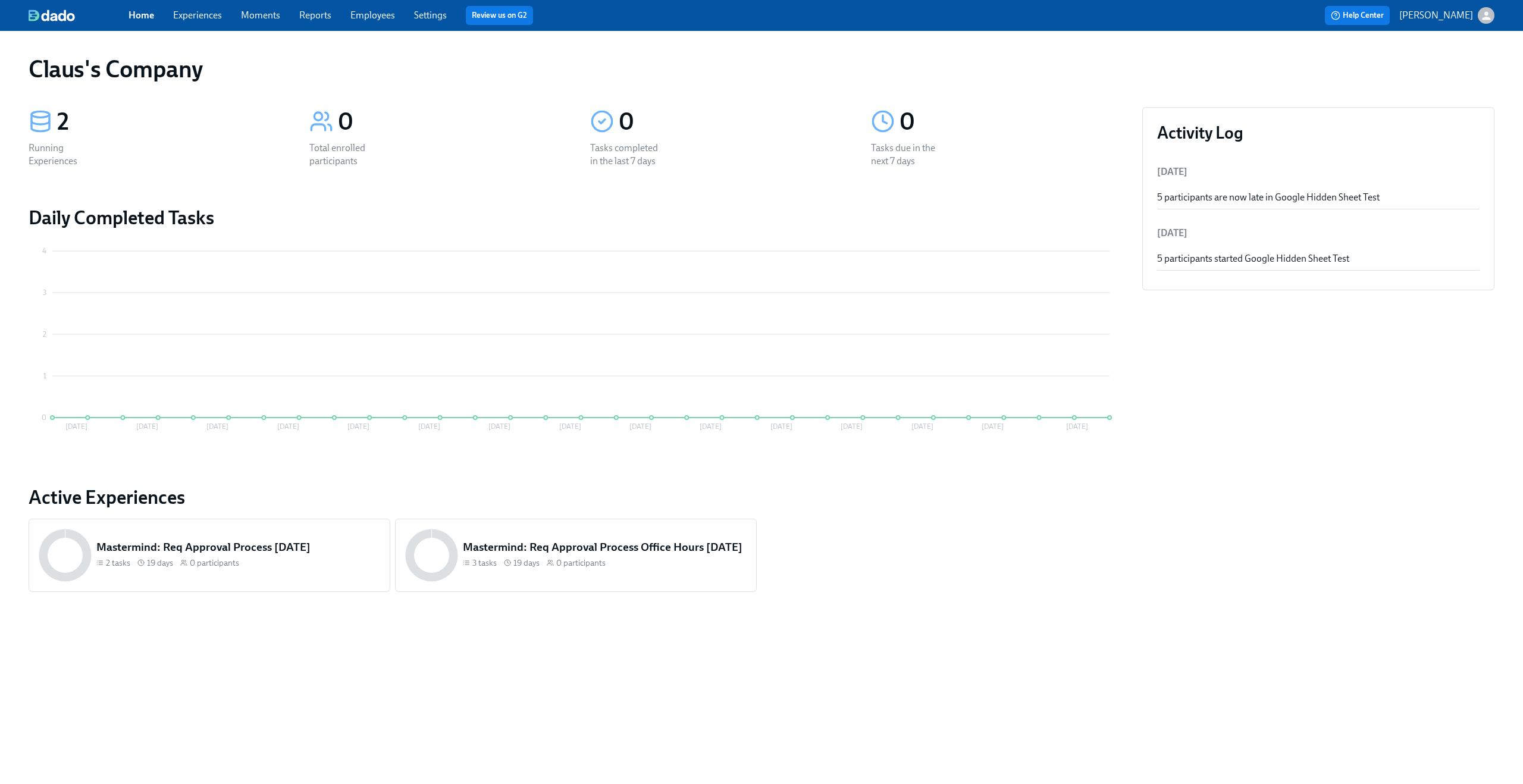
click at [1480, 20] on icon "button" at bounding box center [1486, 16] width 13 height 13
click at [1458, 59] on div "Switch organization..." at bounding box center [1428, 70] width 131 height 28
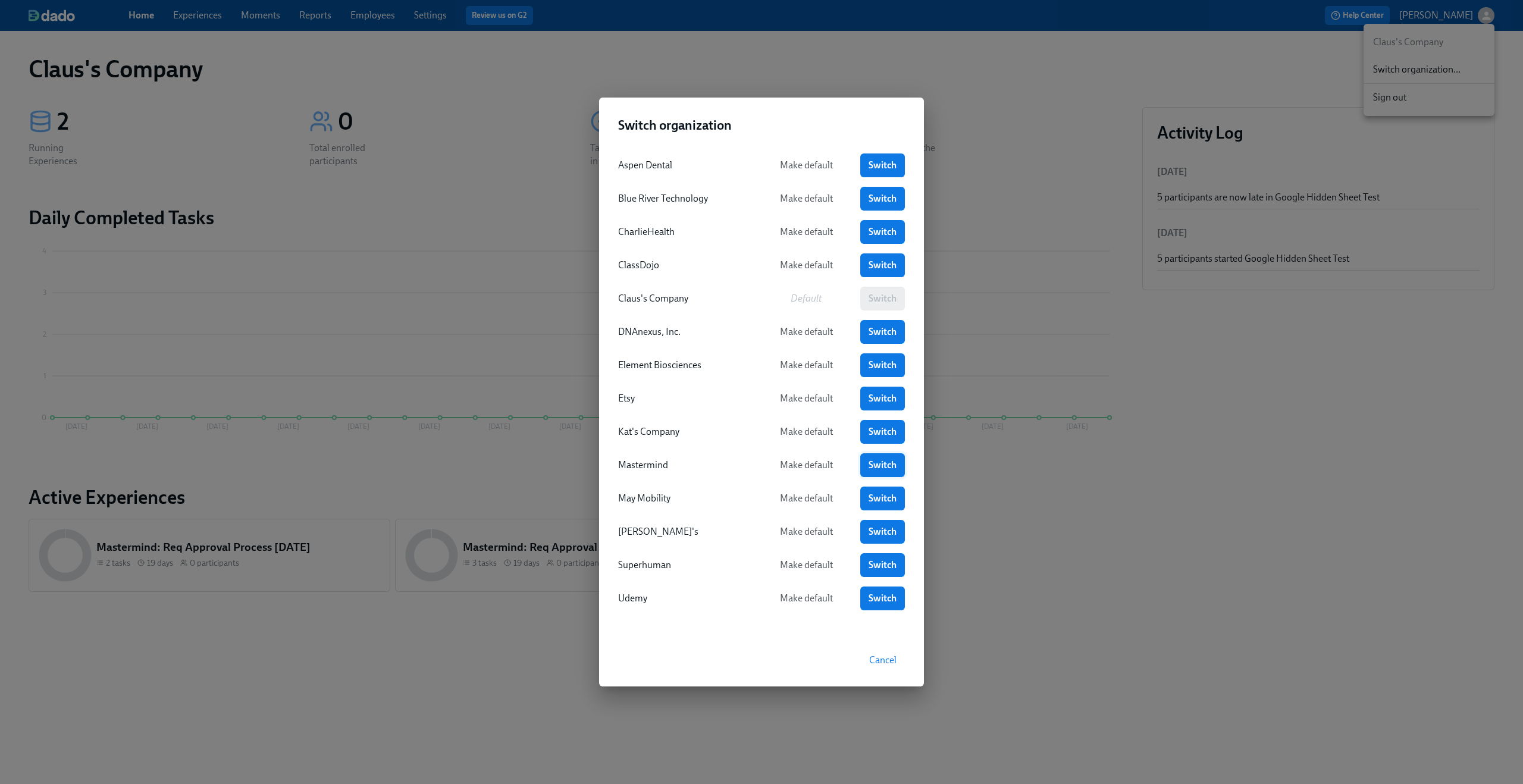
click at [880, 469] on span "Switch" at bounding box center [883, 465] width 28 height 12
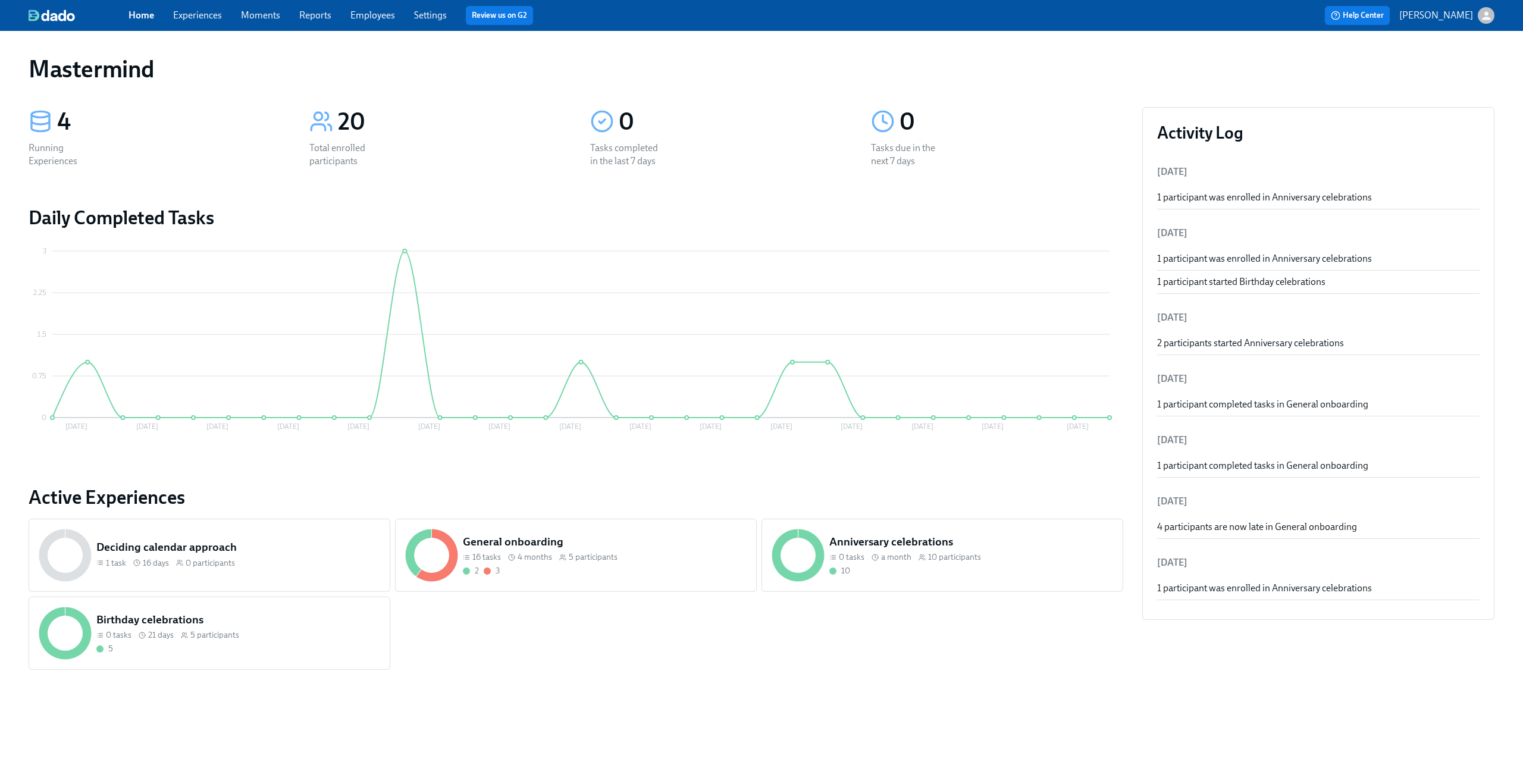
click at [193, 16] on link "Experiences" at bounding box center [197, 15] width 49 height 11
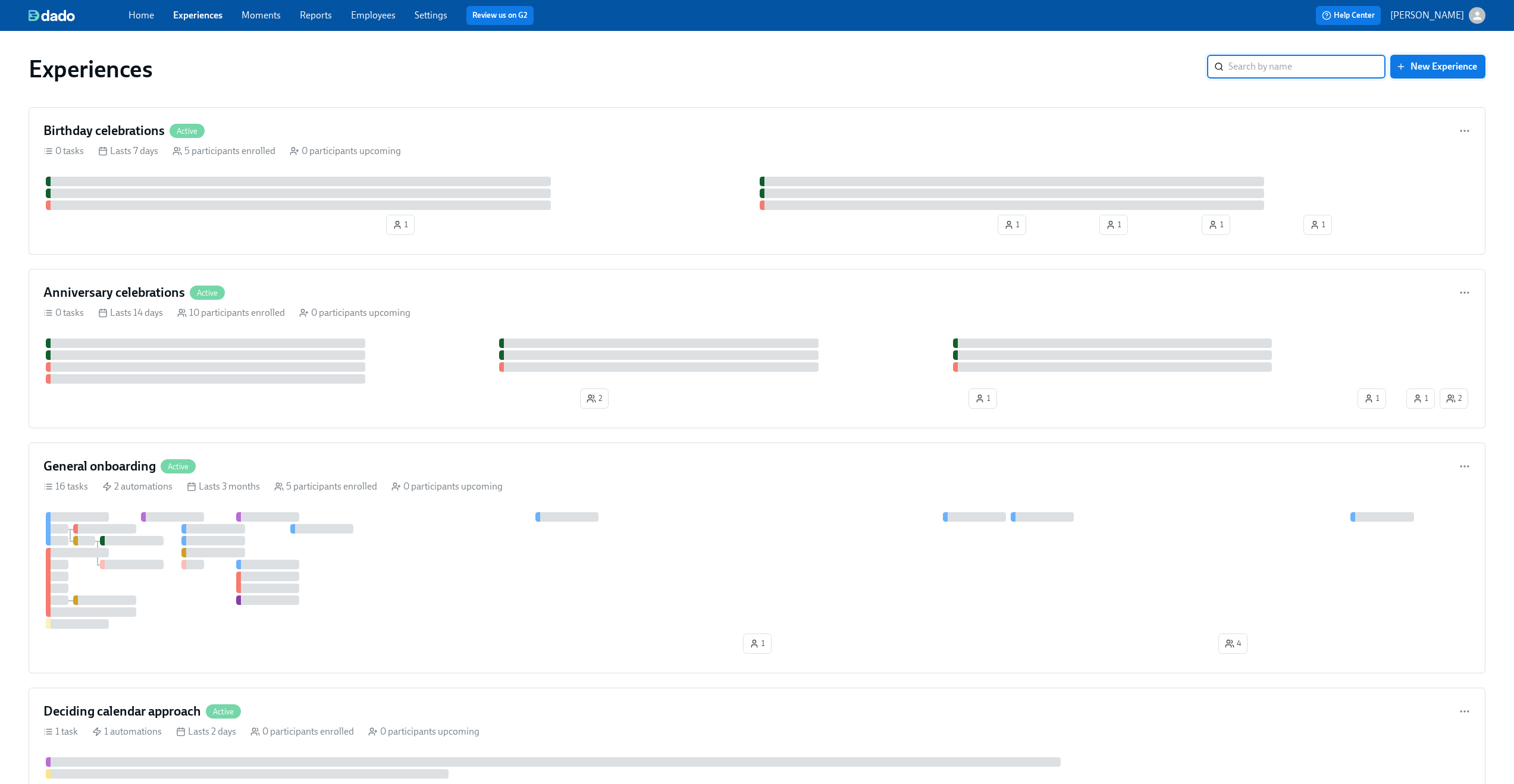
click at [1464, 67] on span "New Experience" at bounding box center [1438, 67] width 78 height 12
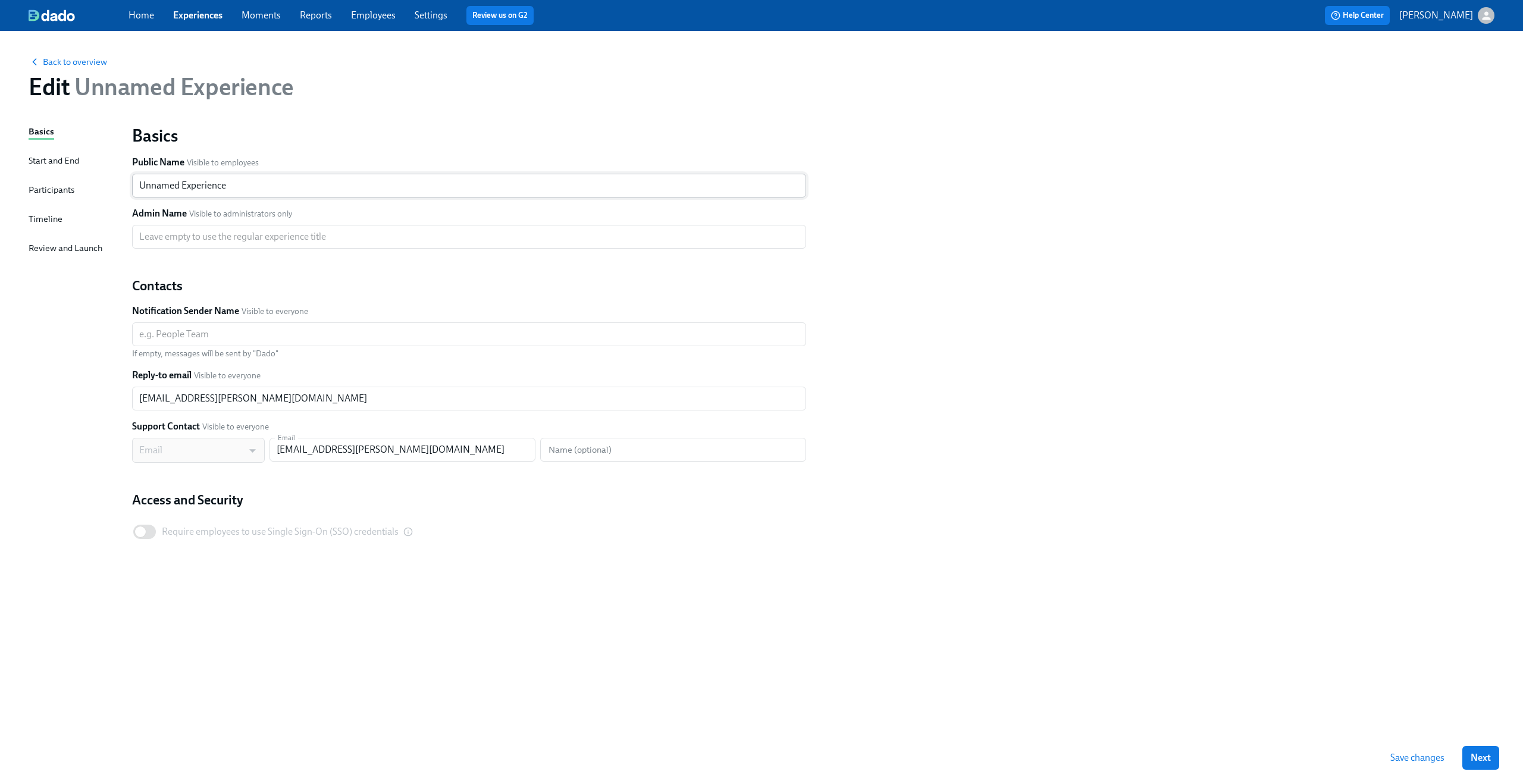
click at [160, 178] on input "Unnamed Experience" at bounding box center [469, 185] width 674 height 23
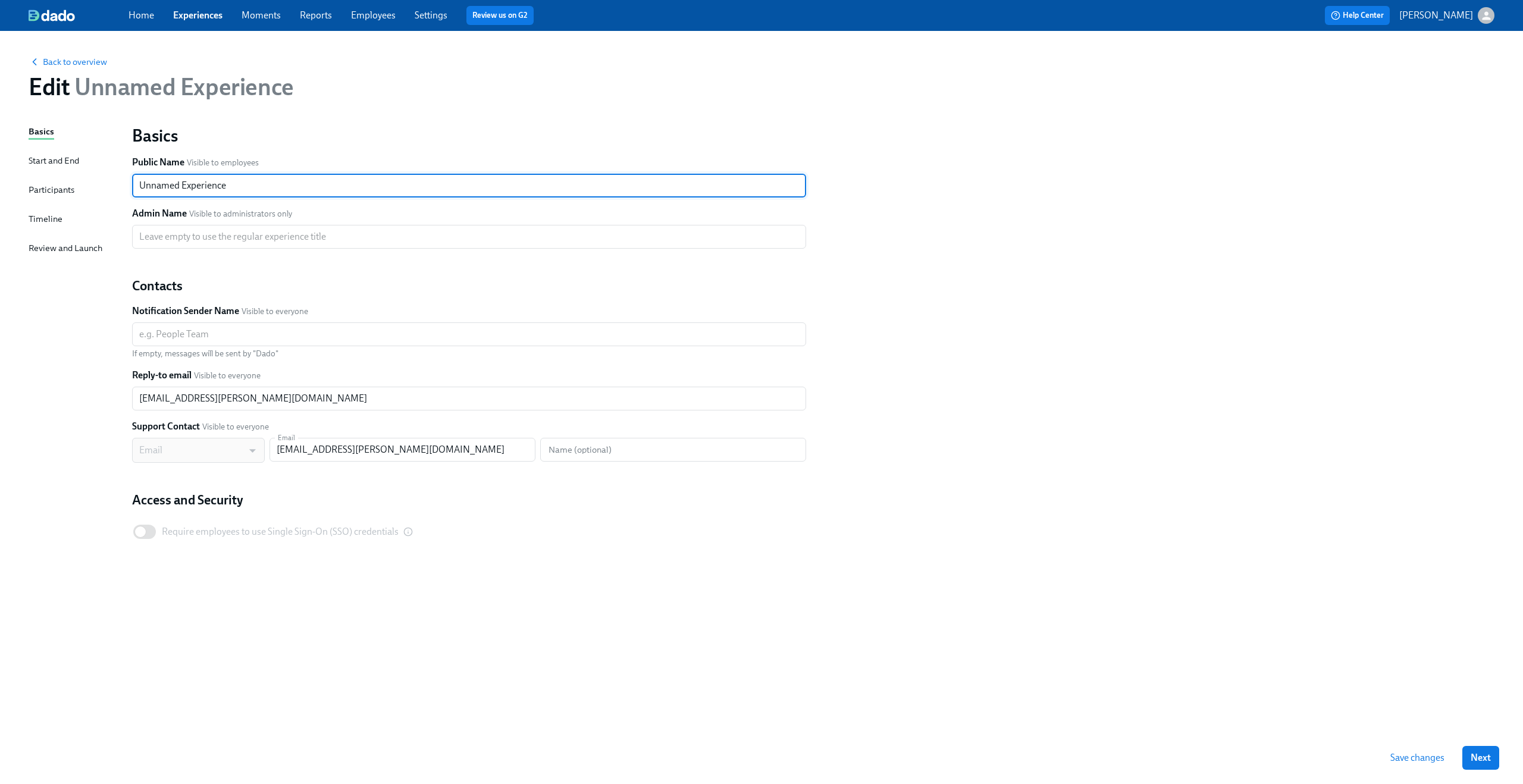
click at [160, 178] on input "Unnamed Experience" at bounding box center [469, 185] width 674 height 23
type input "Req Approval New"
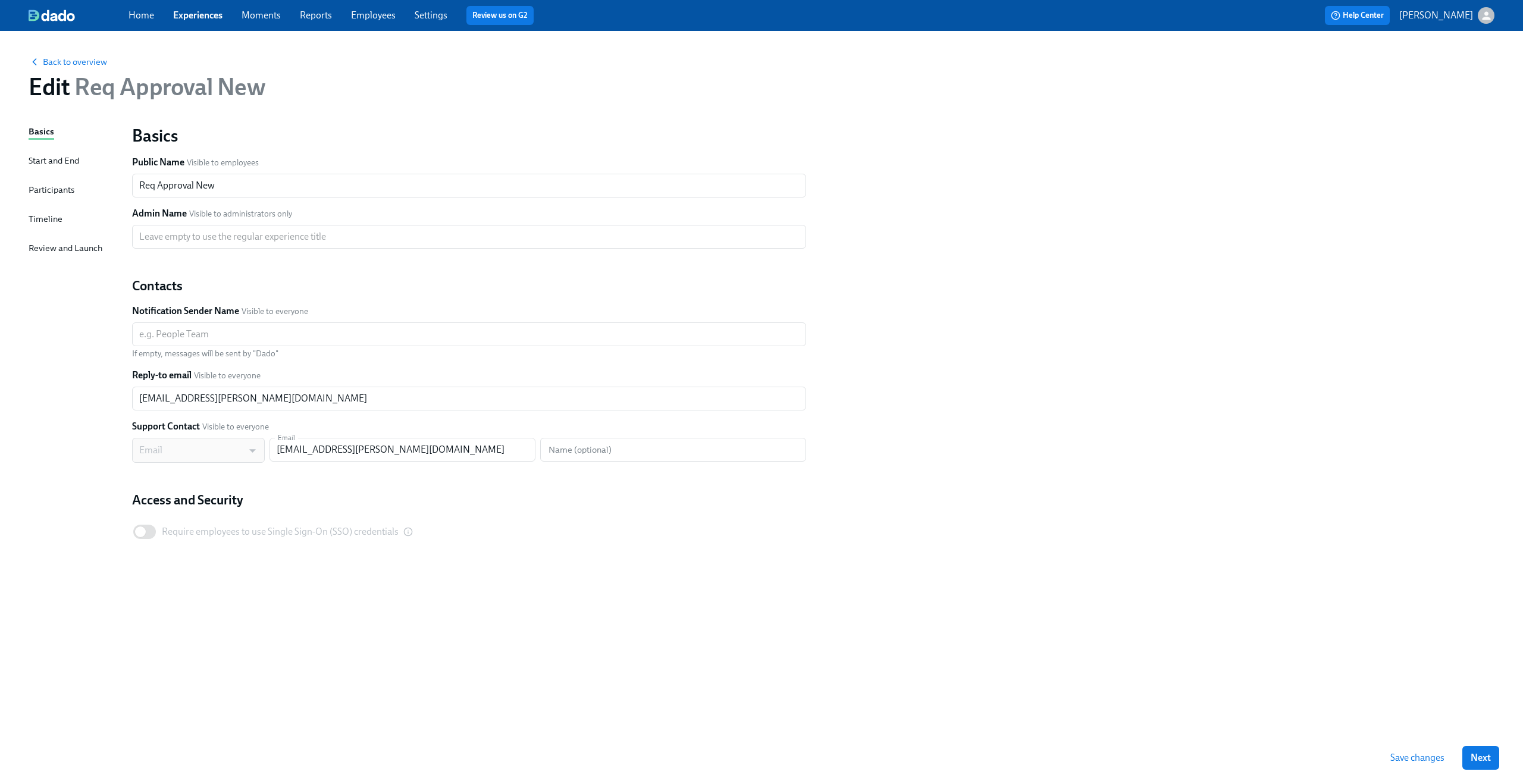
click at [54, 192] on div "Participants" at bounding box center [51, 189] width 46 height 13
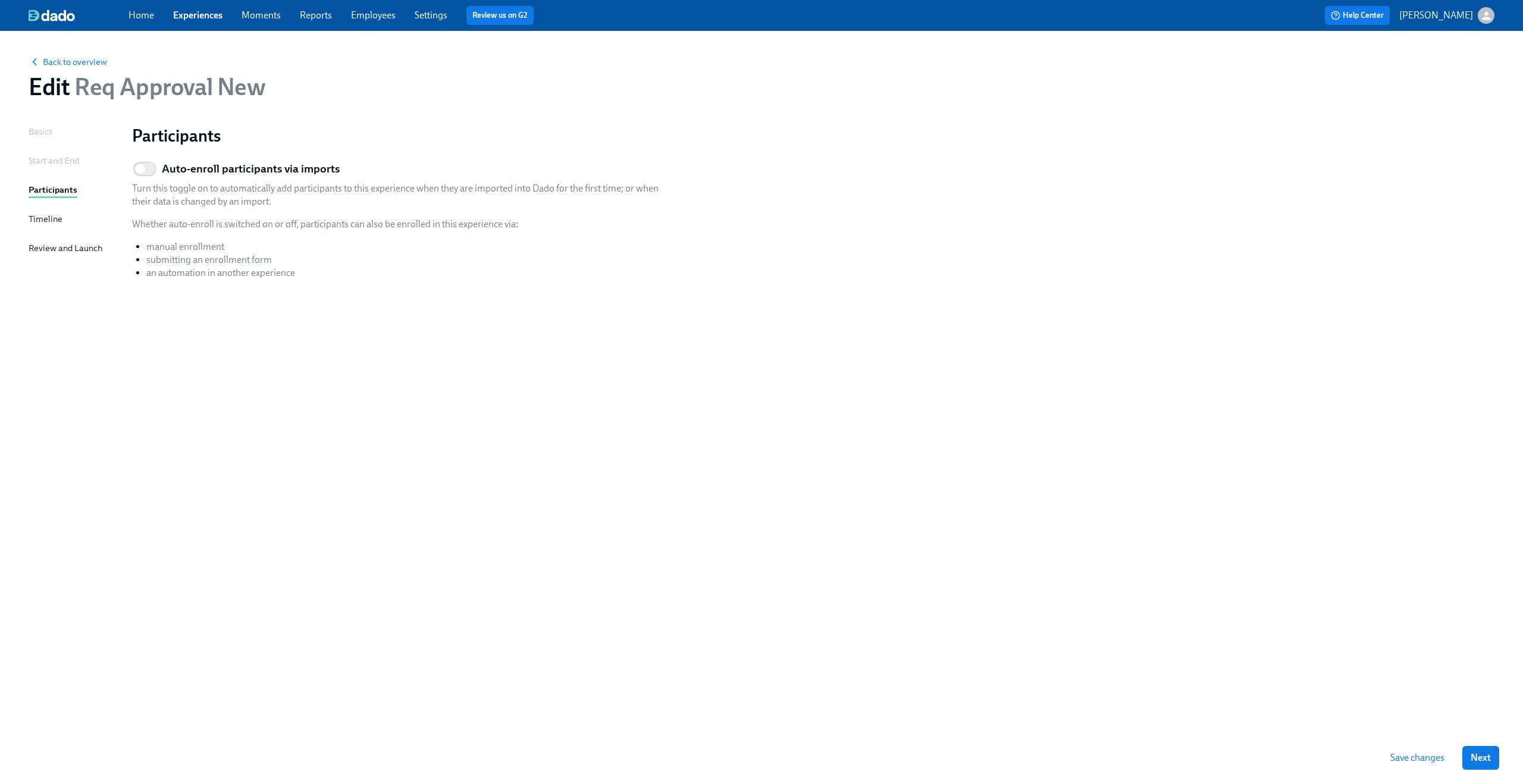
click at [43, 220] on div "Timeline" at bounding box center [45, 218] width 34 height 13
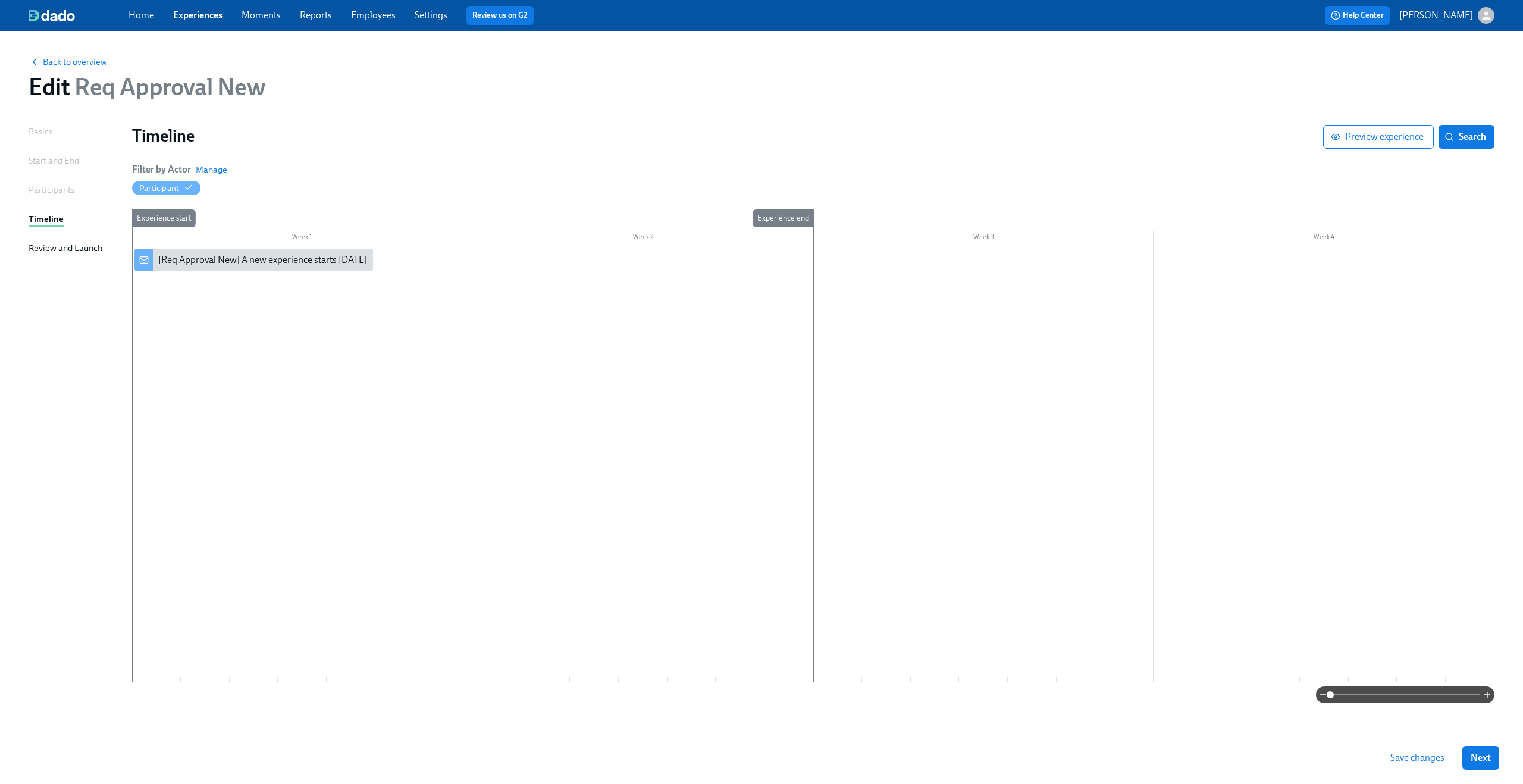
click at [1404, 753] on span "Save changes" at bounding box center [1417, 757] width 54 height 12
click at [182, 19] on link "Experiences" at bounding box center [197, 15] width 49 height 11
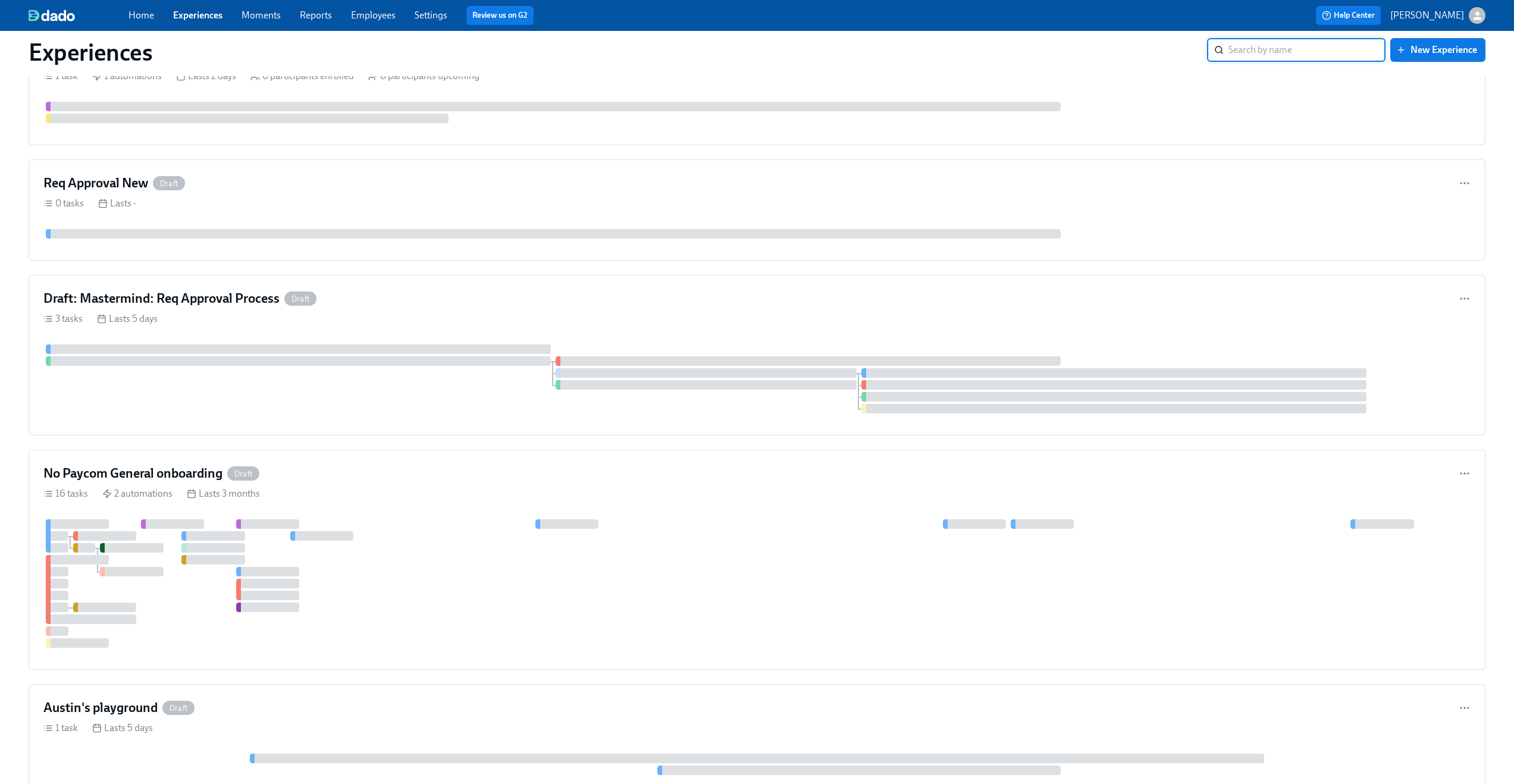
scroll to position [620, 0]
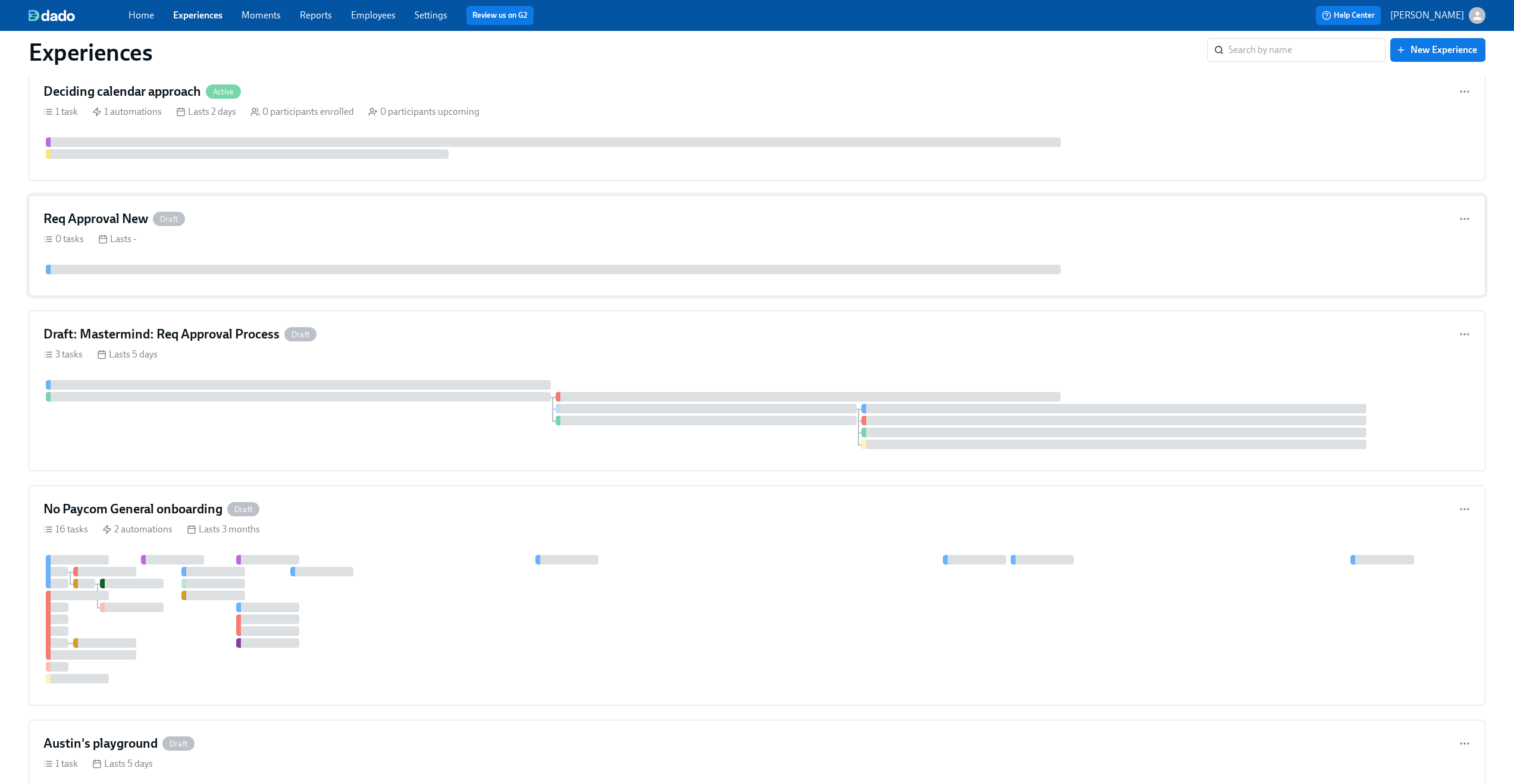
click at [326, 232] on div "Req Approval New Draft 0 tasks Lasts -" at bounding box center [756, 245] width 1457 height 101
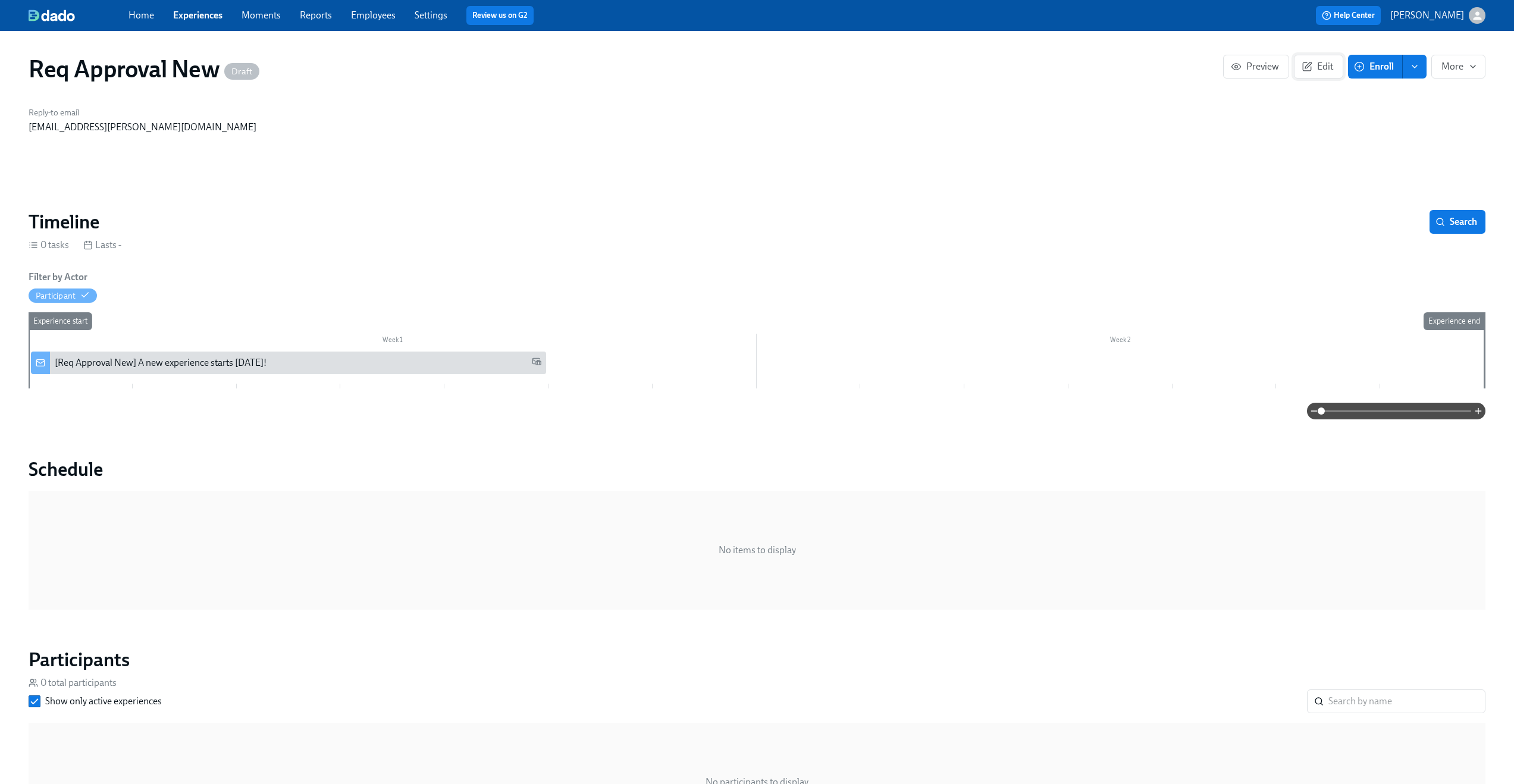
click at [1322, 72] on span "Edit" at bounding box center [1318, 67] width 29 height 12
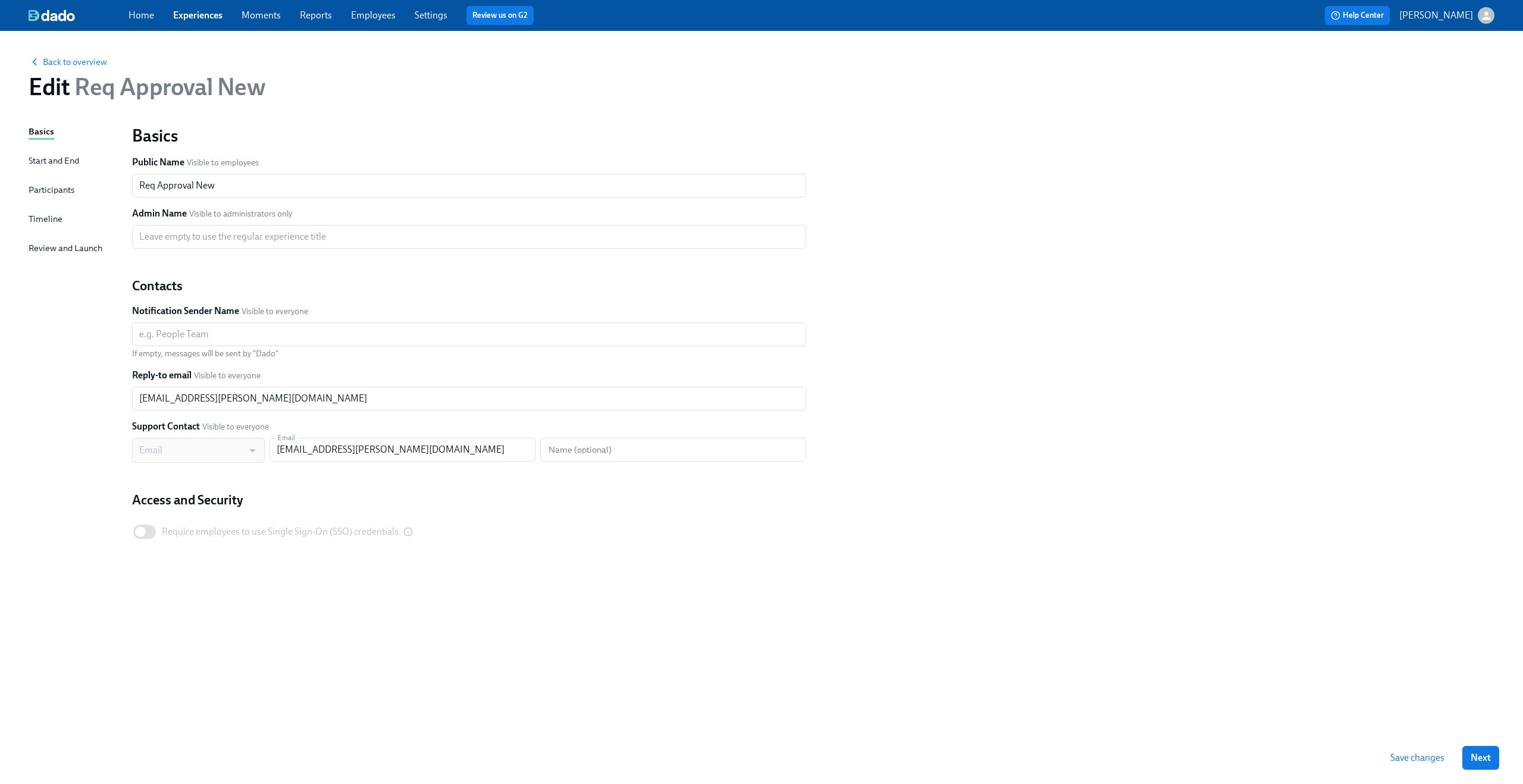
click at [45, 225] on div "Timeline" at bounding box center [45, 218] width 34 height 13
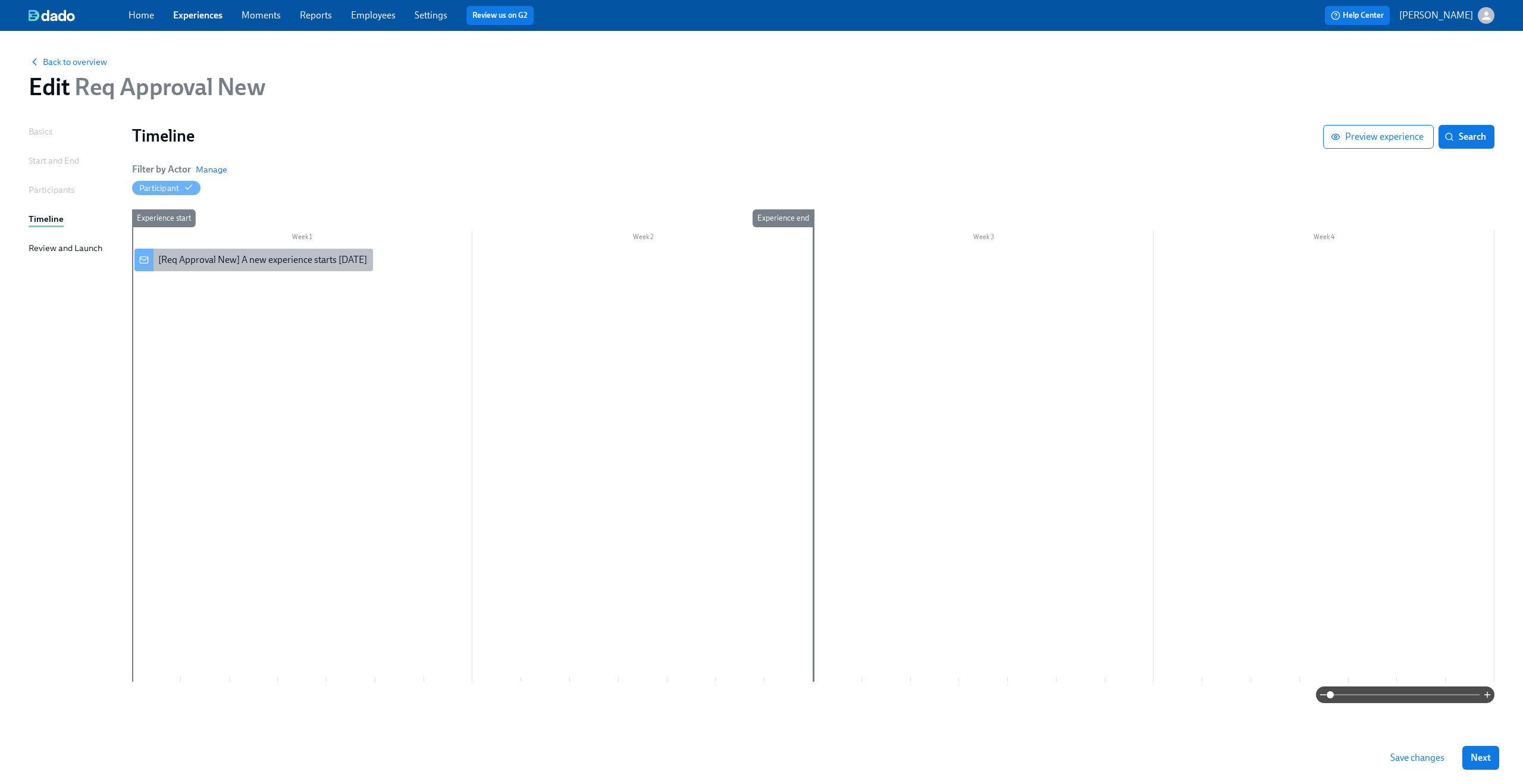
click at [211, 264] on div "[Req Approval New] A new experience starts [DATE]!" at bounding box center [264, 260] width 212 height 13
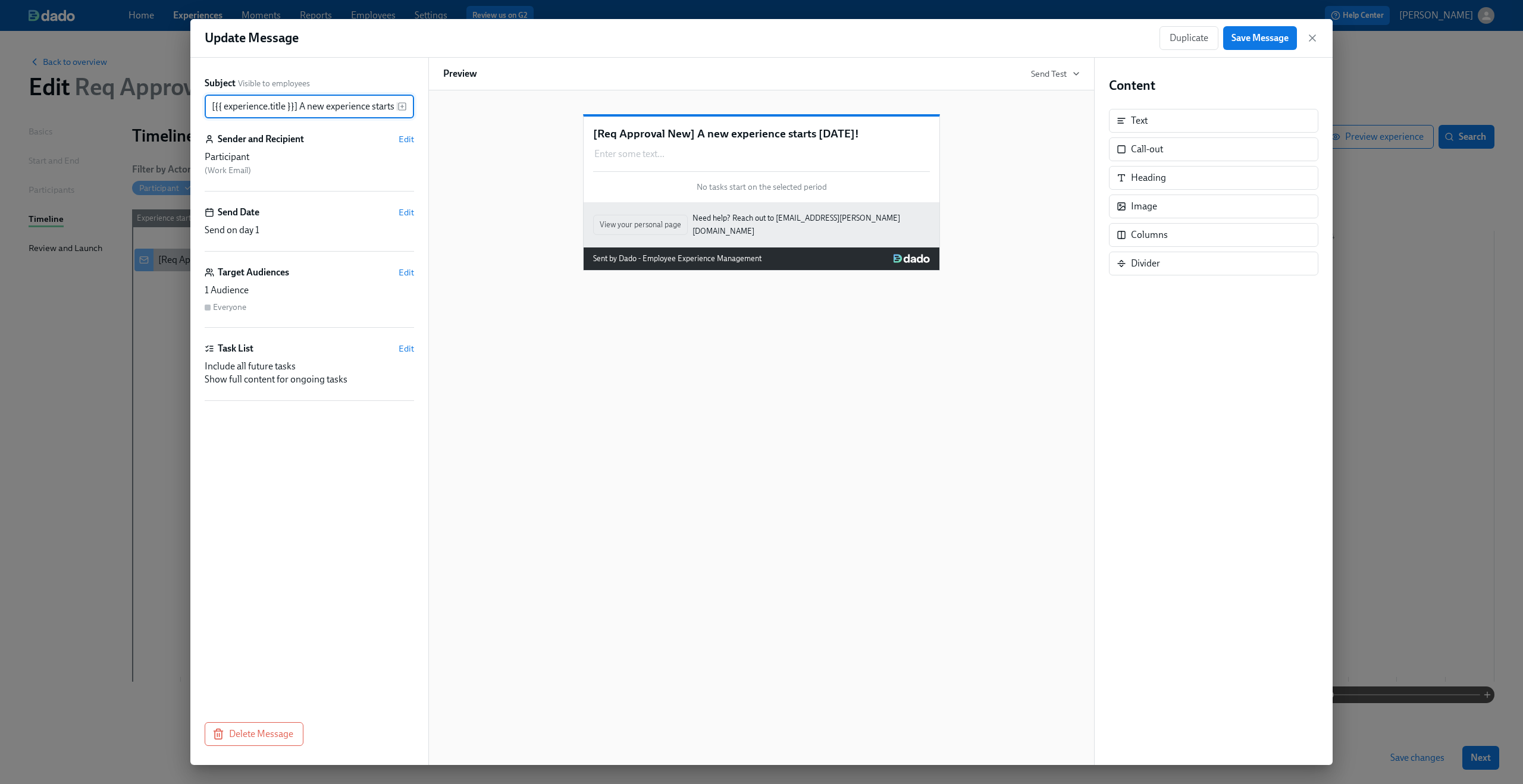
scroll to position [0, 26]
click at [268, 102] on input "[{{ experience.title }}] A new experience starts [DATE]!" at bounding box center [301, 106] width 193 height 23
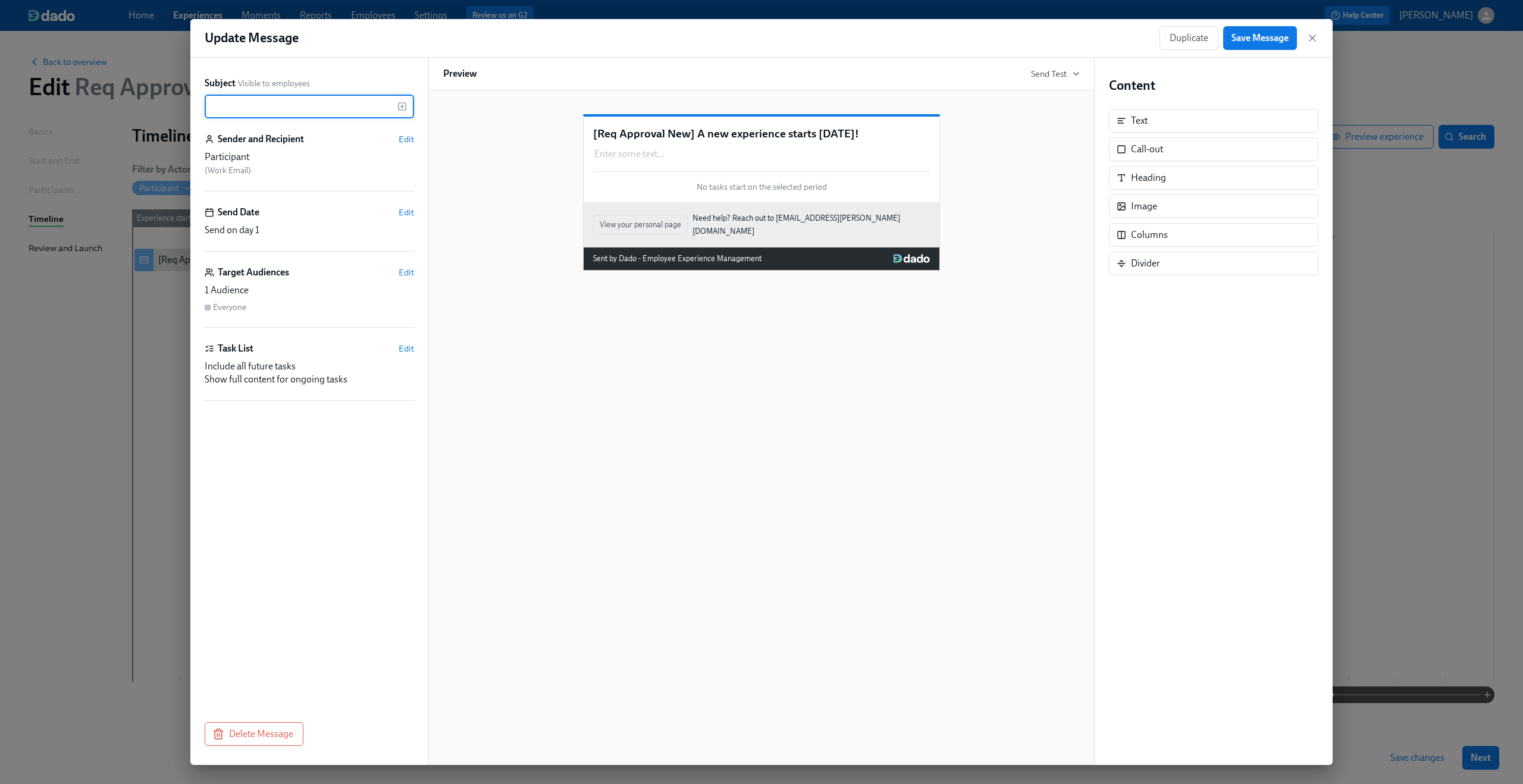
scroll to position [0, 0]
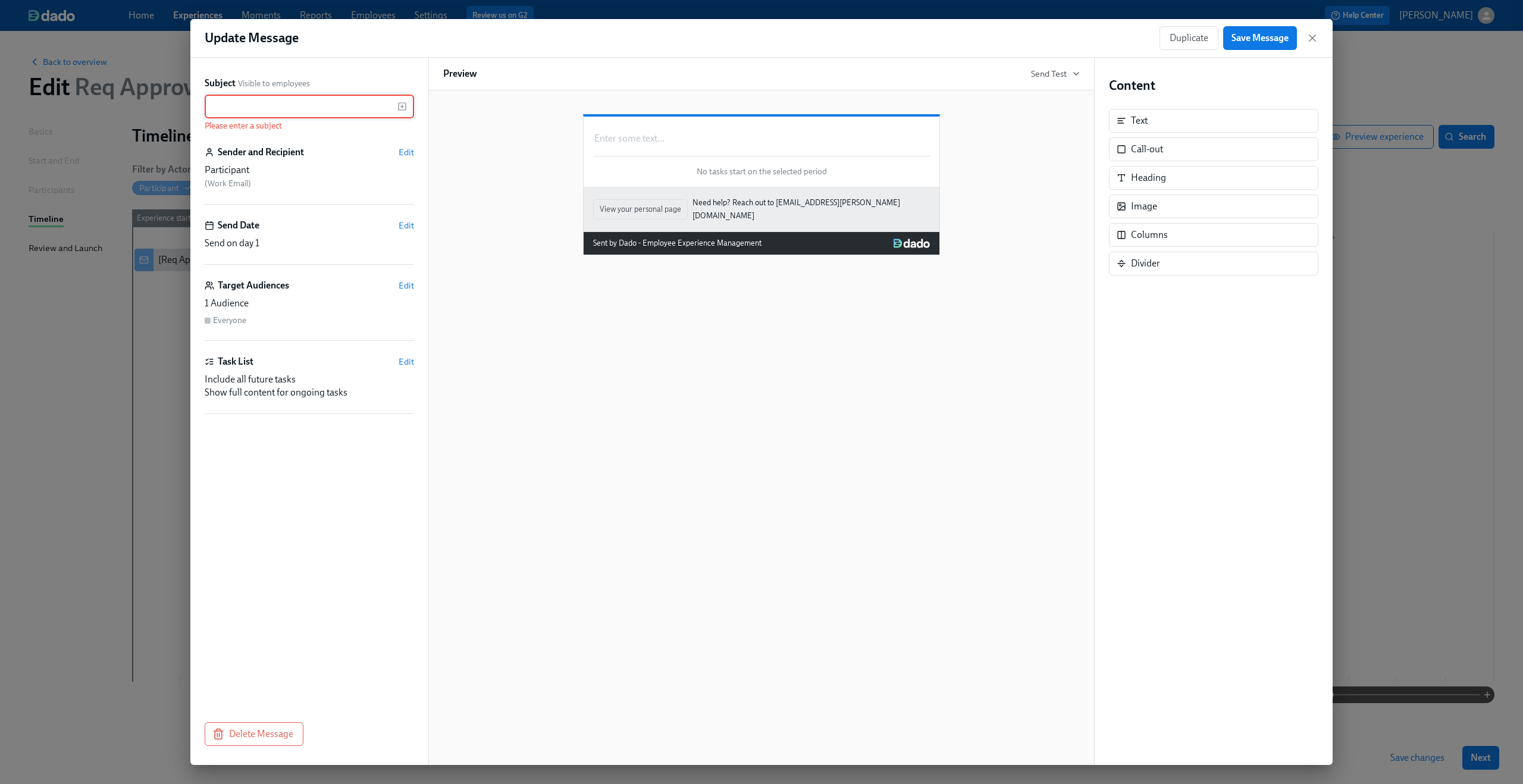
paste input "Your request has been successfully submitted"
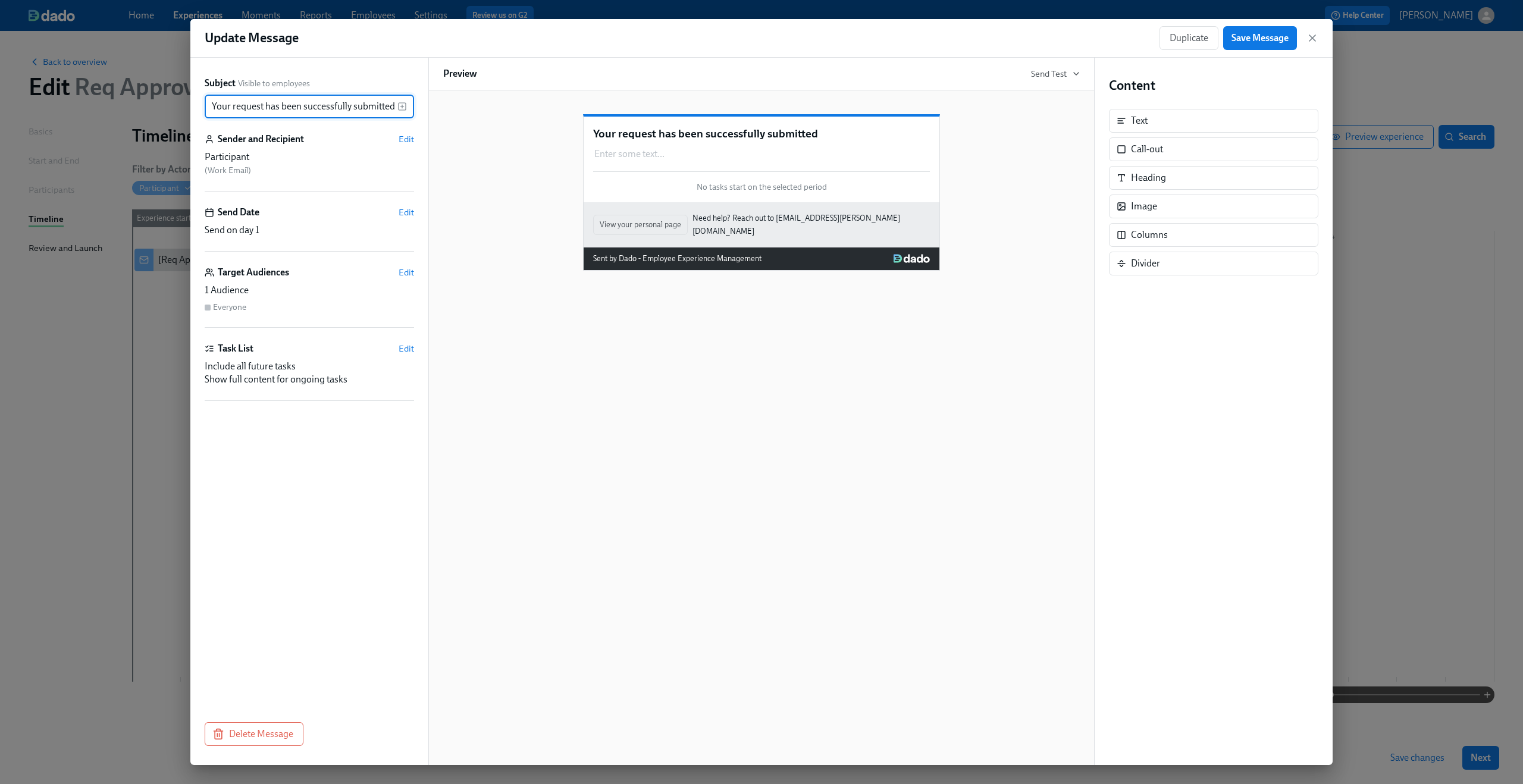
type input "Your request has been successfully submitted"
click at [509, 260] on div "Your request has been successfully submitted Enter some text ... Duplicate Dele…" at bounding box center [761, 183] width 636 height 175
click at [405, 142] on span "Edit" at bounding box center [406, 138] width 16 height 12
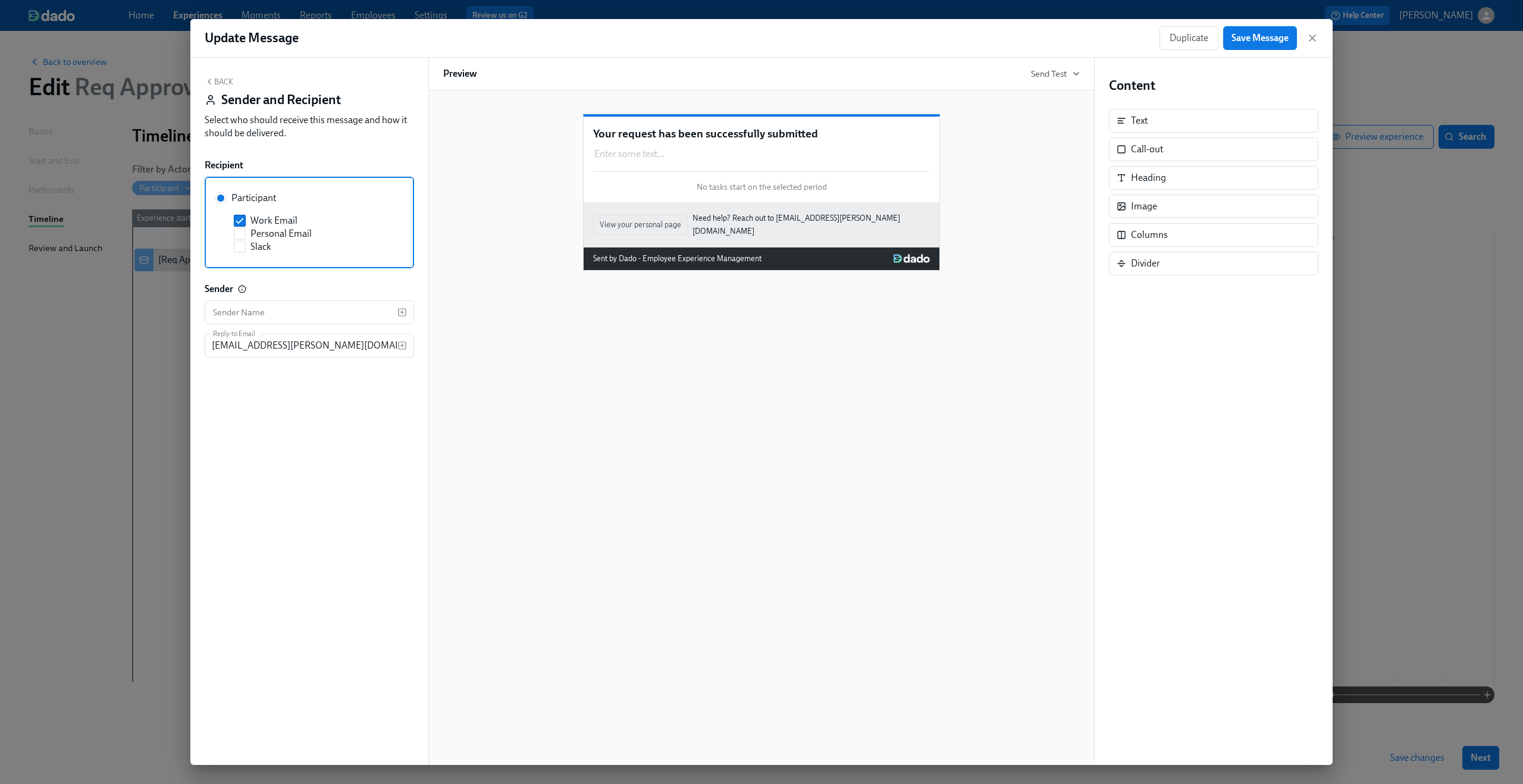
click at [443, 153] on div "Your request has been successfully submitted Enter some text ... Duplicate Dele…" at bounding box center [761, 183] width 636 height 175
click at [219, 77] on button "Back" at bounding box center [218, 81] width 28 height 9
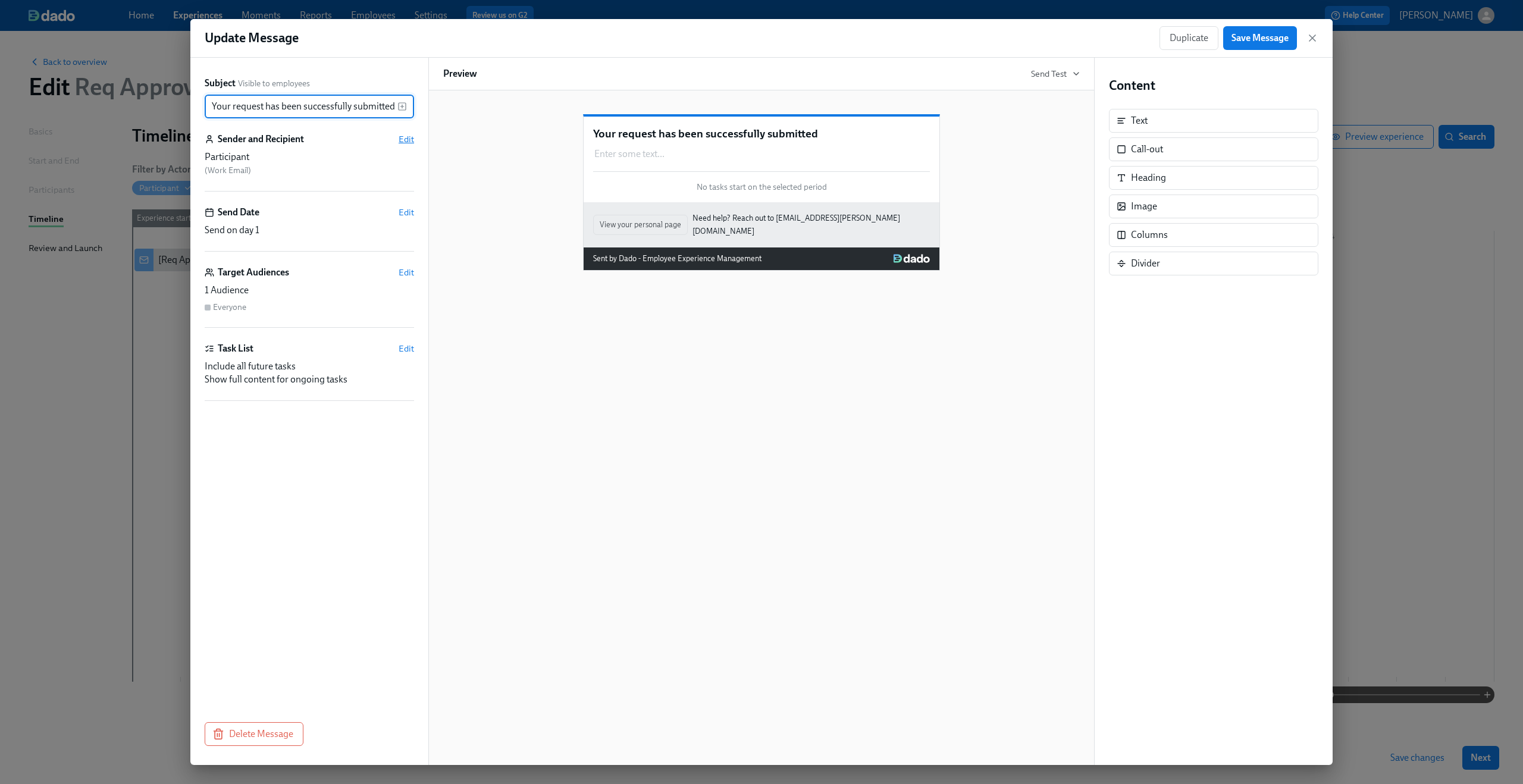
click at [408, 140] on span "Edit" at bounding box center [406, 138] width 16 height 12
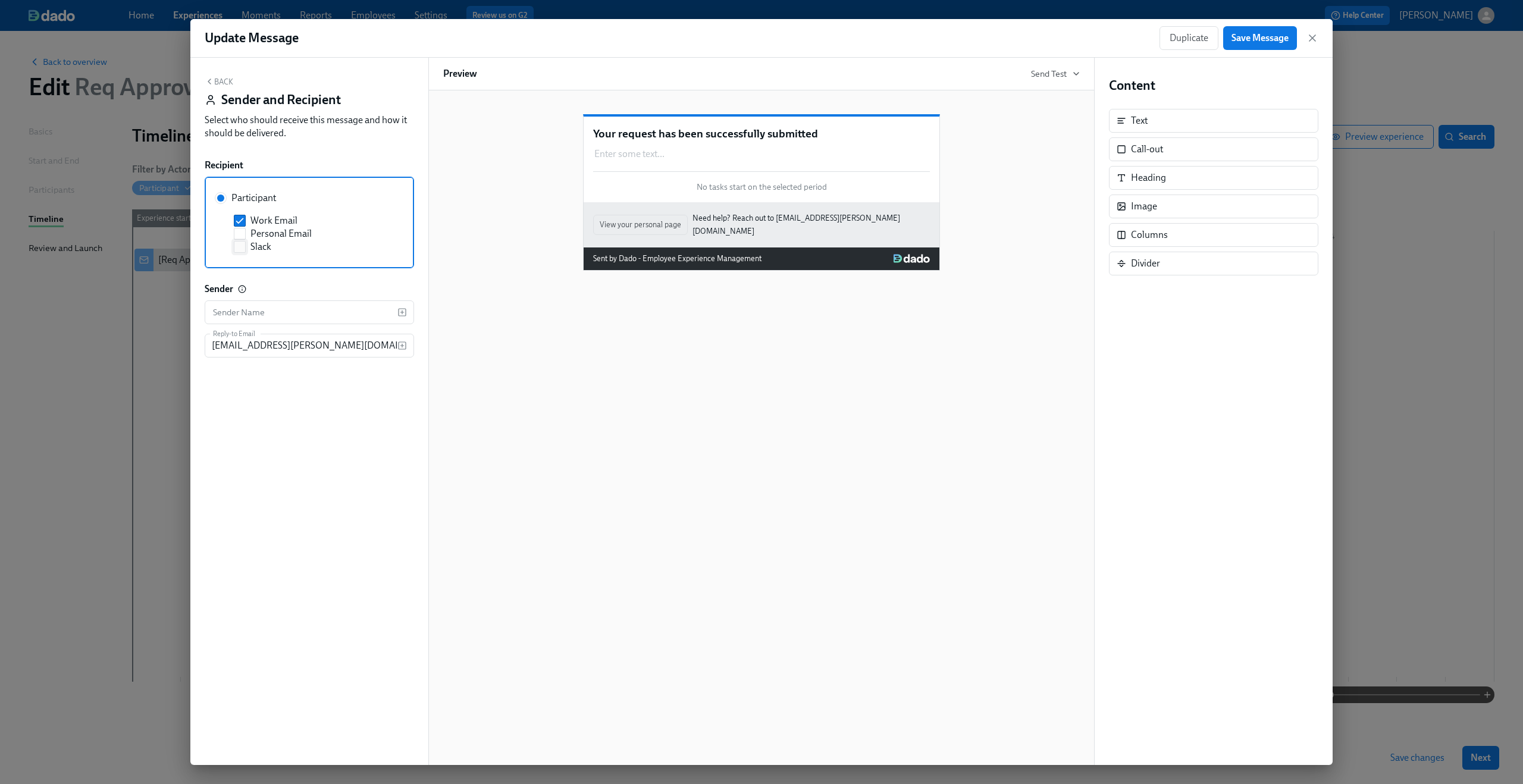
click at [247, 244] on label "Slack" at bounding box center [311, 246] width 156 height 13
click at [245, 244] on input "Slack" at bounding box center [239, 247] width 11 height 11
checkbox input "true"
click at [495, 207] on div "Your request has been successfully submitted Enter some text ... Duplicate Dele…" at bounding box center [761, 183] width 636 height 175
click at [218, 83] on button "Back" at bounding box center [218, 81] width 28 height 9
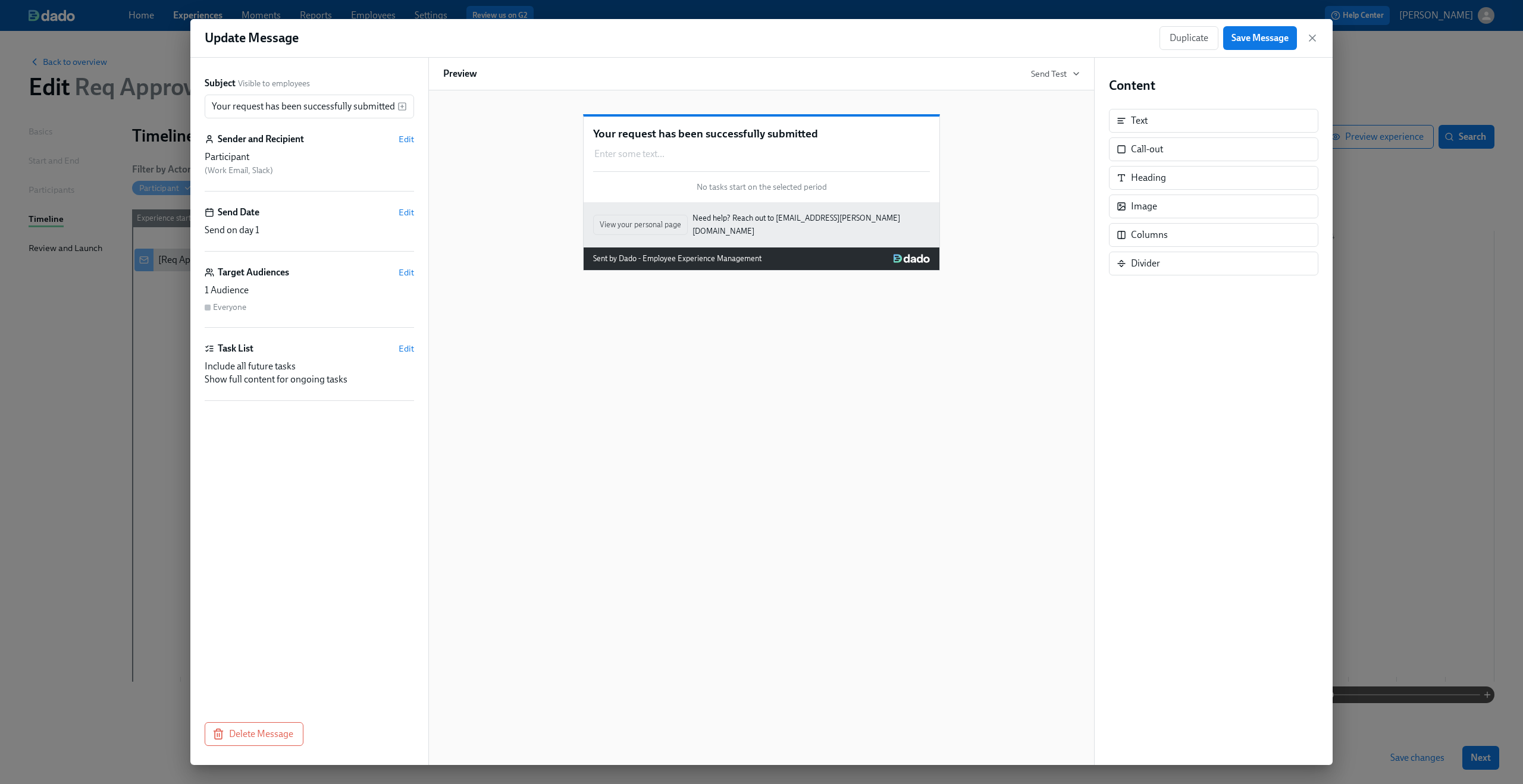
click at [569, 427] on div "Your request has been successfully submitted Enter some text ... Duplicate Dele…" at bounding box center [761, 428] width 666 height 674
click at [1313, 31] on div "Duplicate Save Message" at bounding box center [1238, 38] width 159 height 23
click at [1311, 37] on icon "button" at bounding box center [1312, 38] width 6 height 6
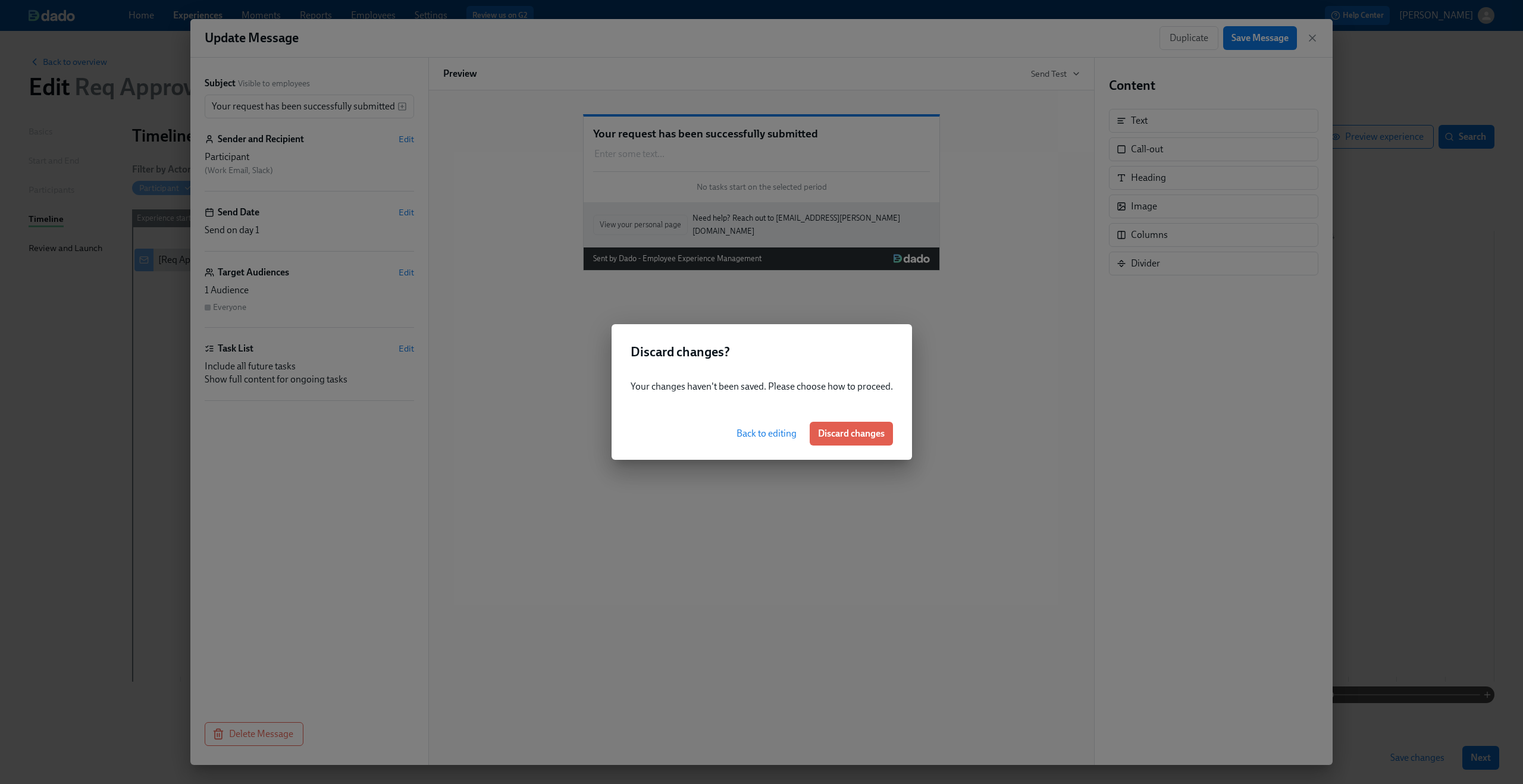
click at [774, 434] on span "Back to editing" at bounding box center [766, 433] width 60 height 12
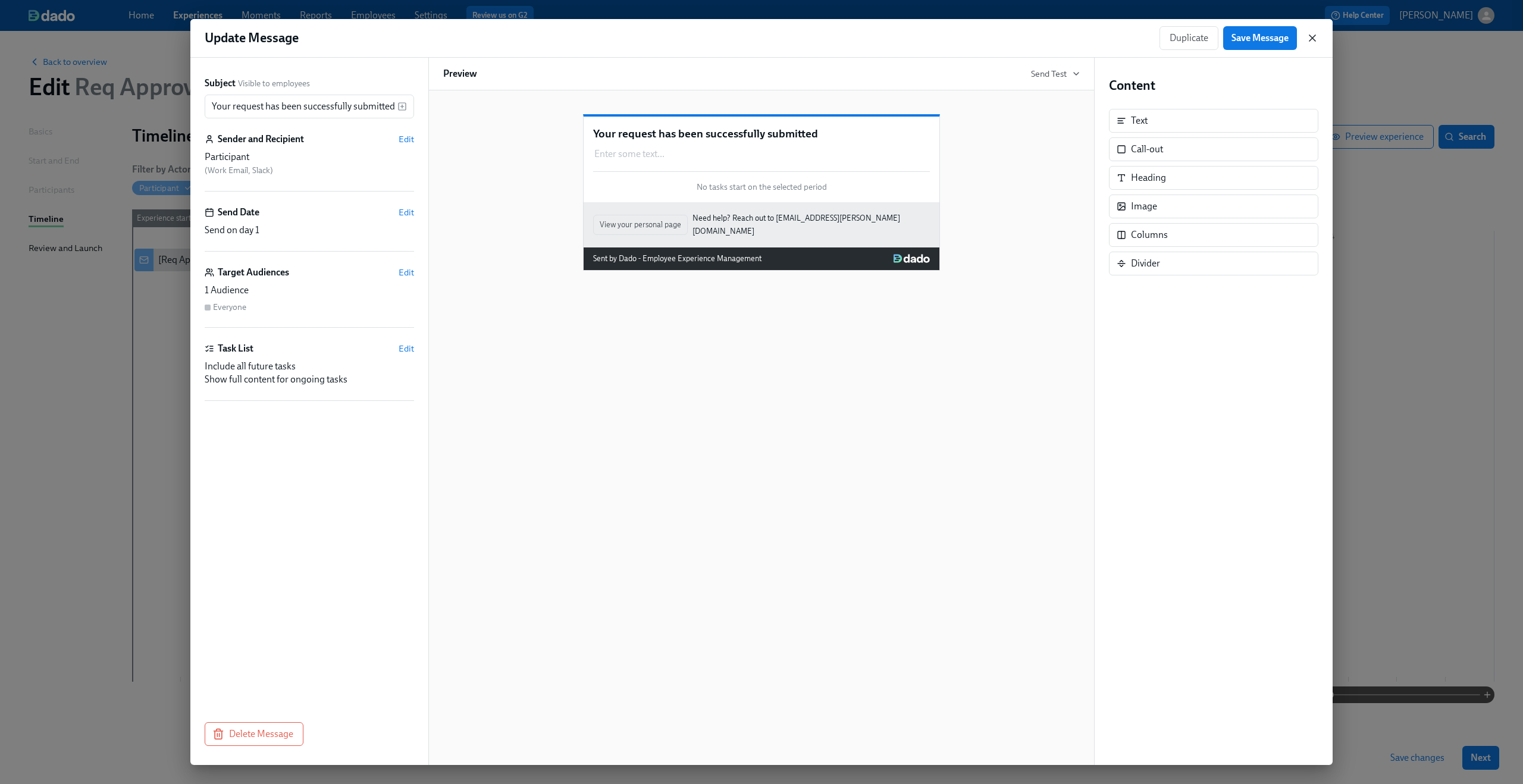
click at [1309, 41] on icon "button" at bounding box center [1312, 38] width 6 height 6
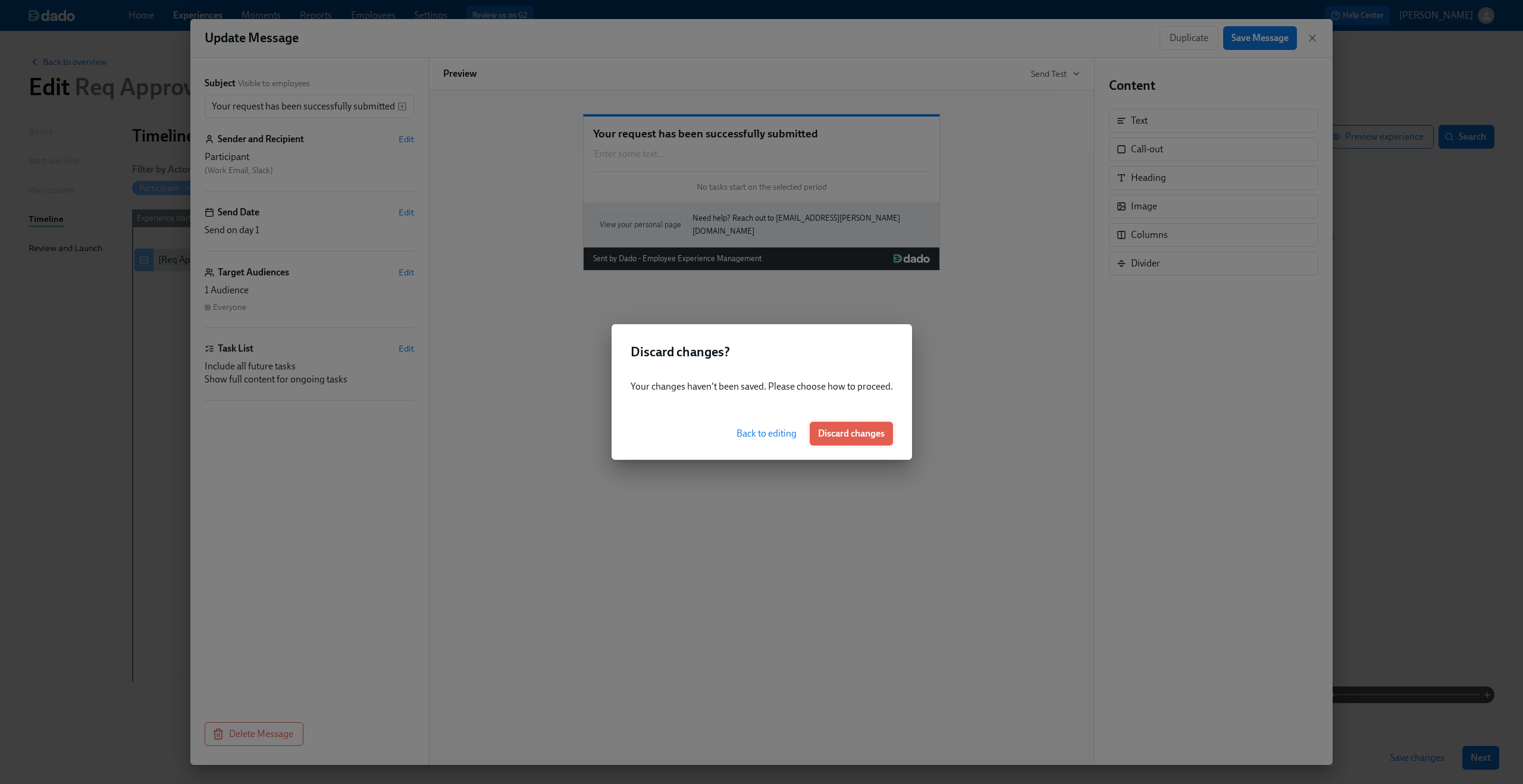
click at [858, 431] on span "Discard changes" at bounding box center [851, 433] width 67 height 12
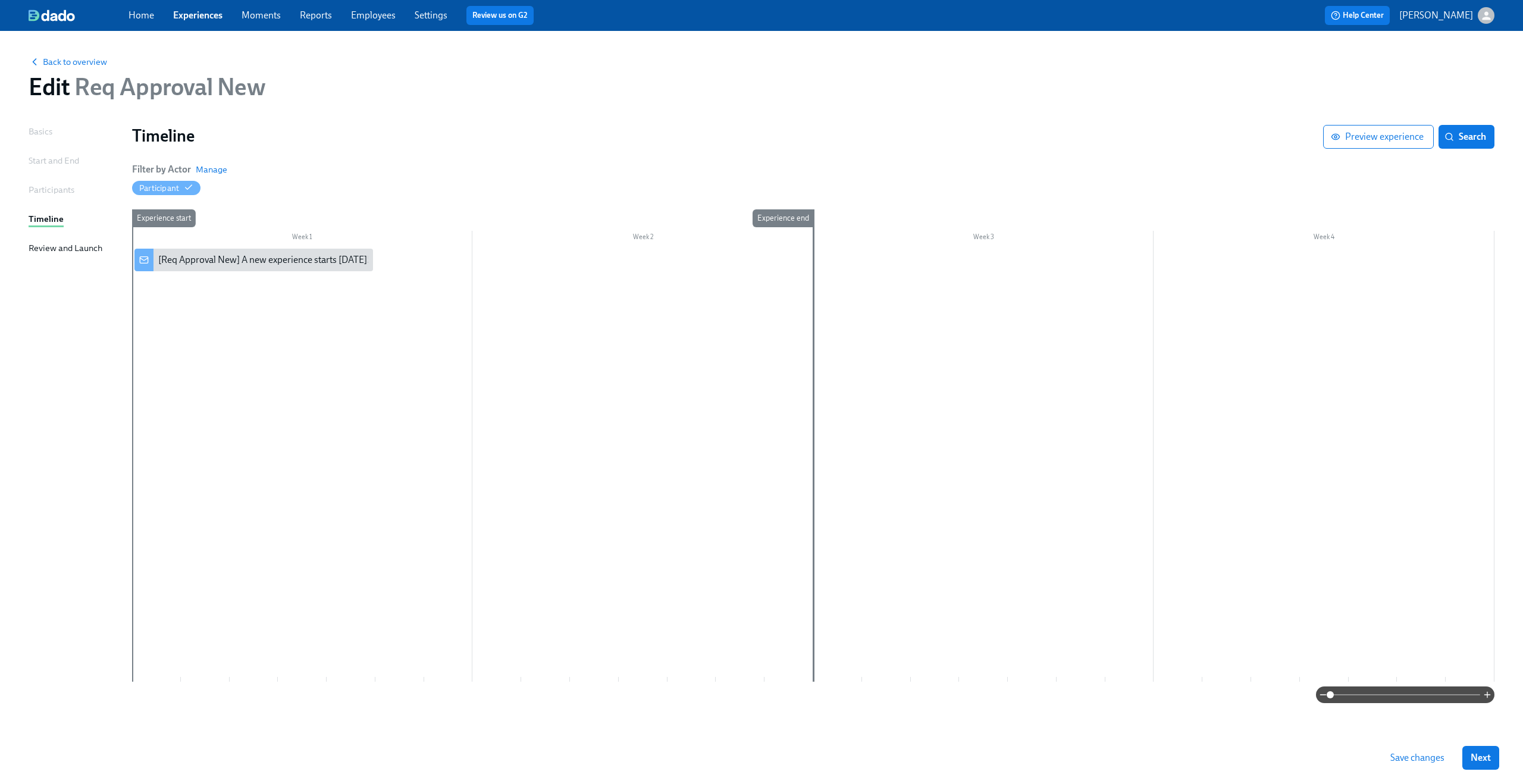
click at [1406, 754] on span "Save changes" at bounding box center [1417, 757] width 54 height 12
click at [207, 171] on span "Manage" at bounding box center [211, 169] width 31 height 12
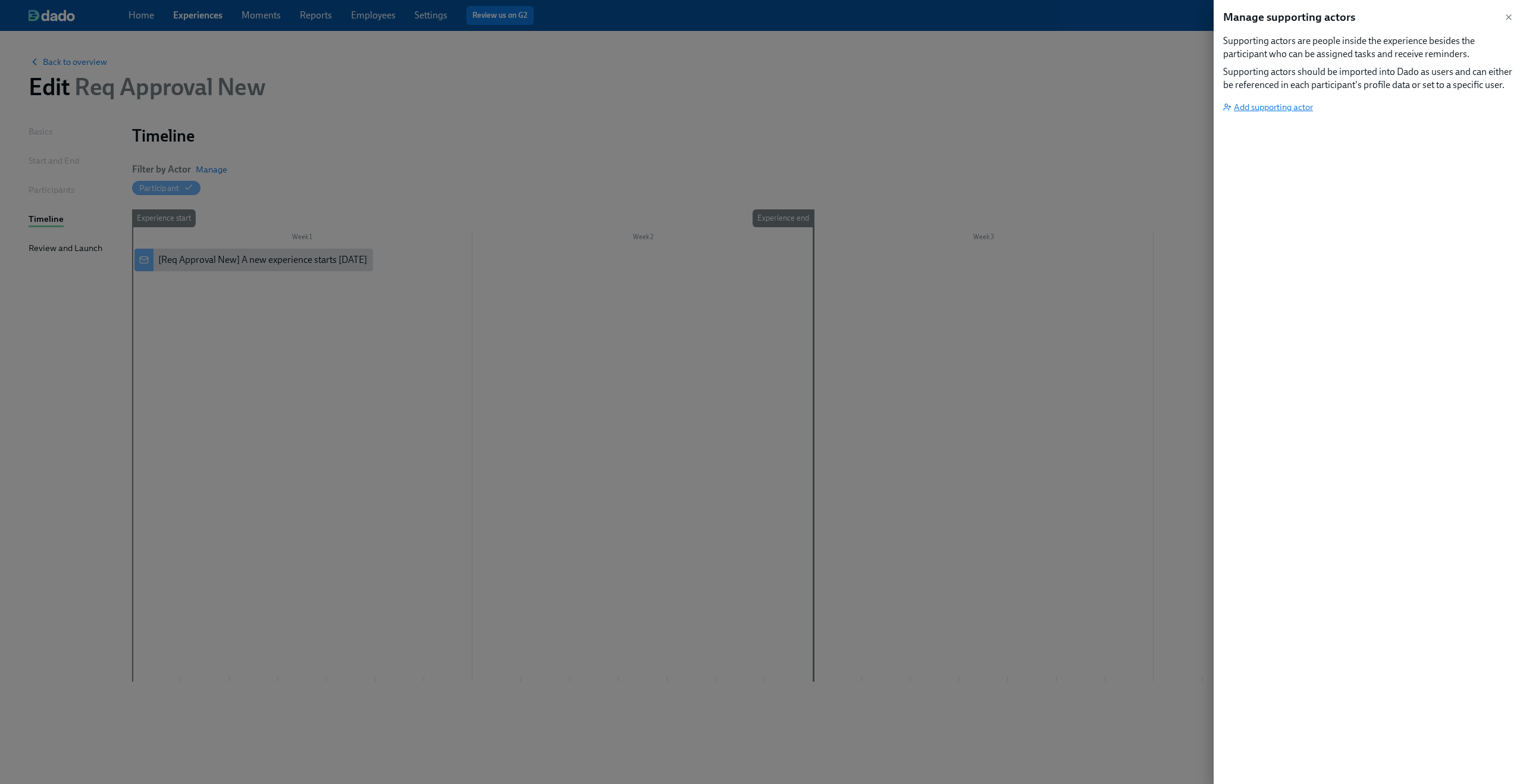
click at [1269, 110] on span "Add supporting actor" at bounding box center [1268, 106] width 90 height 12
click at [1506, 15] on icon "button" at bounding box center [1508, 17] width 5 height 5
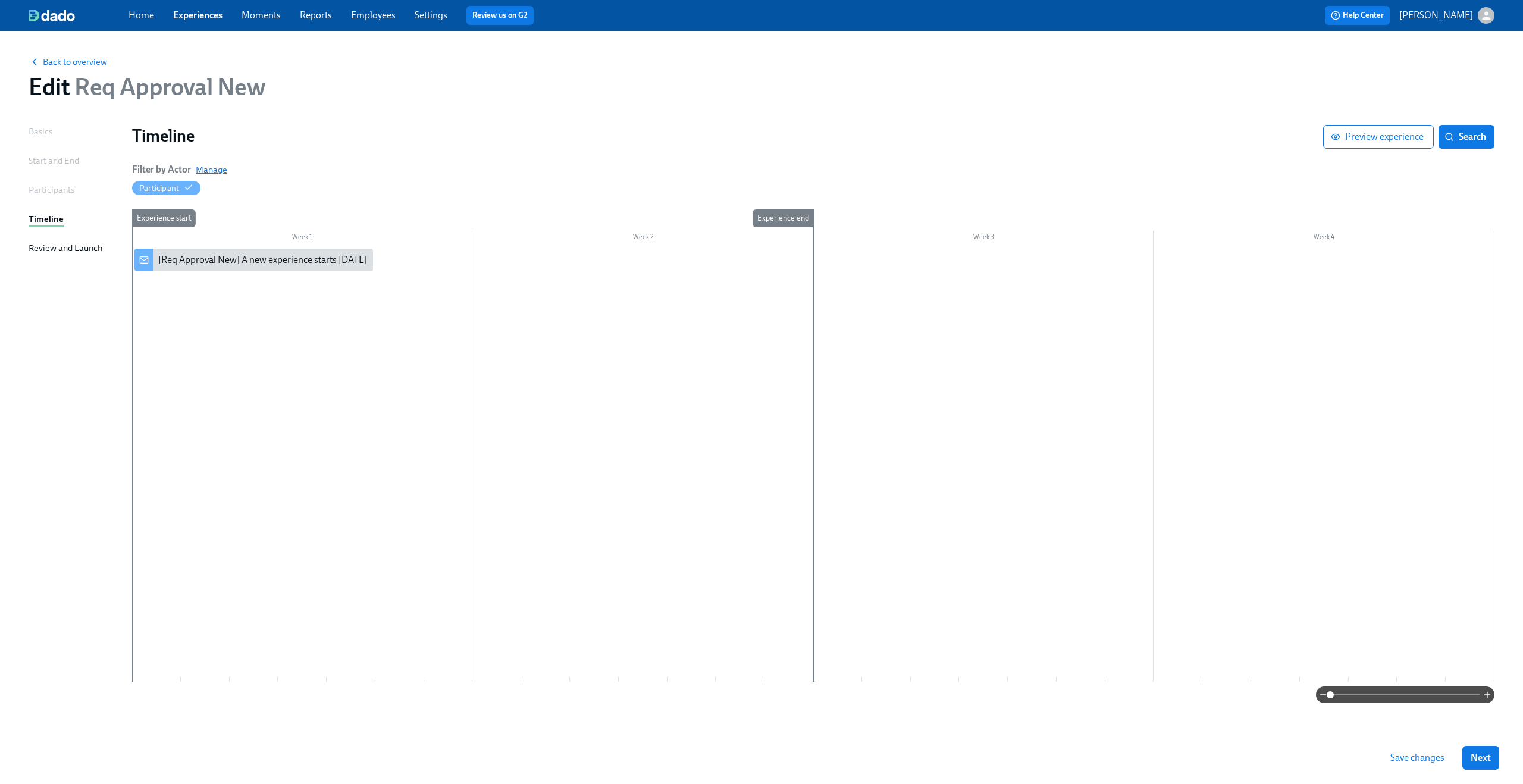
click at [217, 165] on span "Manage" at bounding box center [211, 169] width 31 height 12
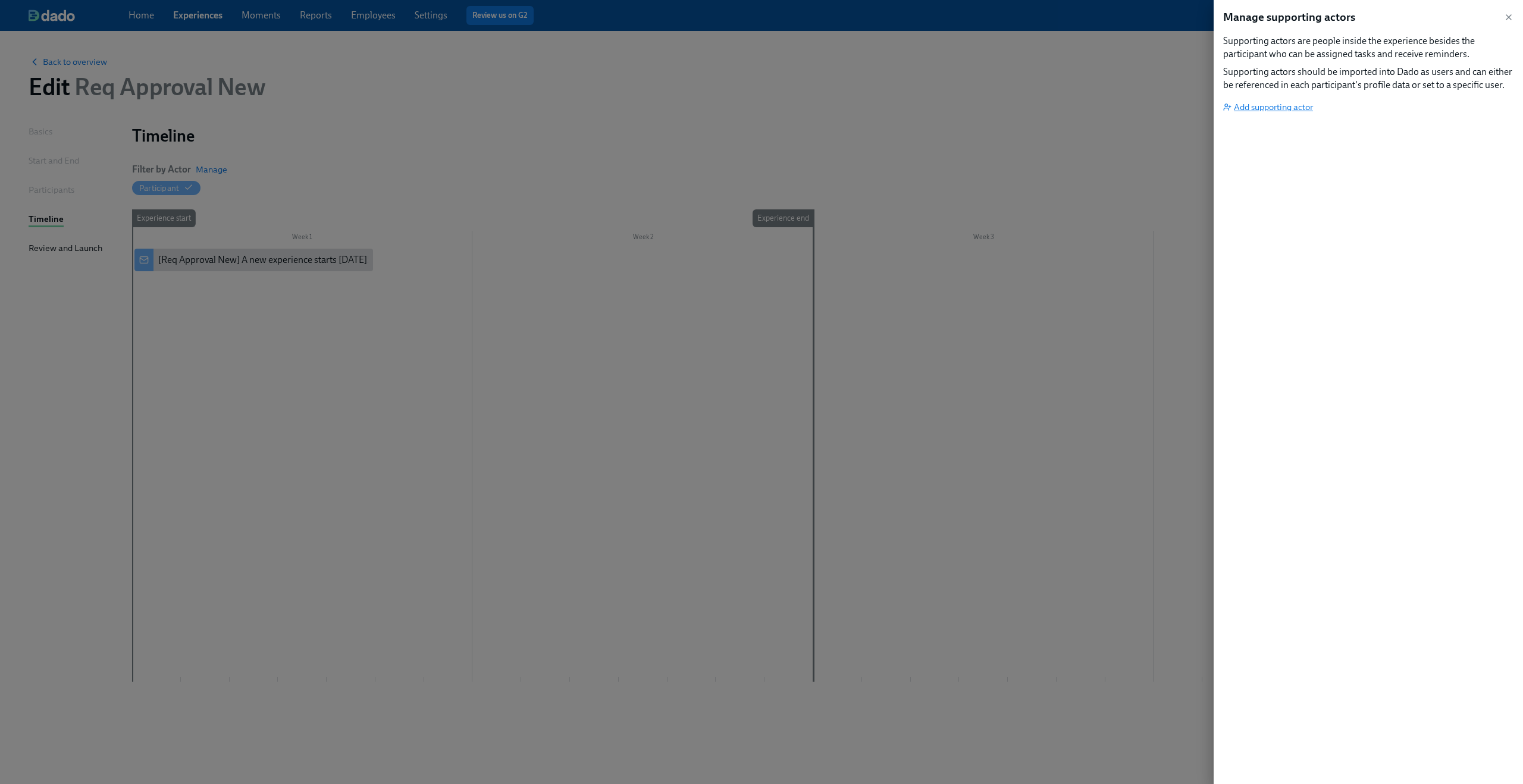
click at [1296, 111] on span "Add supporting actor" at bounding box center [1268, 106] width 90 height 12
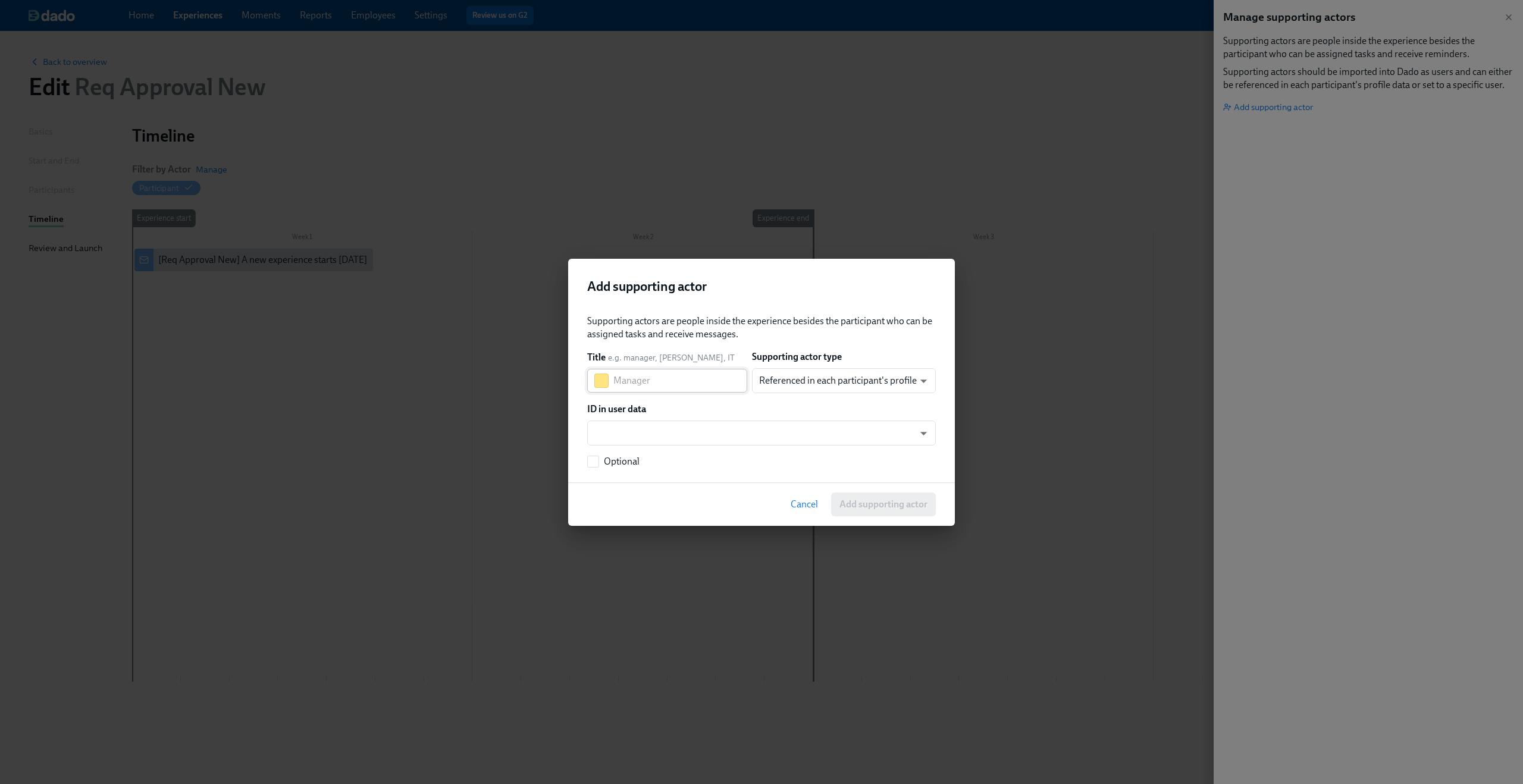
click at [725, 385] on input "text" at bounding box center [680, 380] width 134 height 23
type input "People Team"
click at [812, 383] on body "Home Experiences Moments Reports Employees Settings Review us on G2 Help Center…" at bounding box center [762, 392] width 1523 height 784
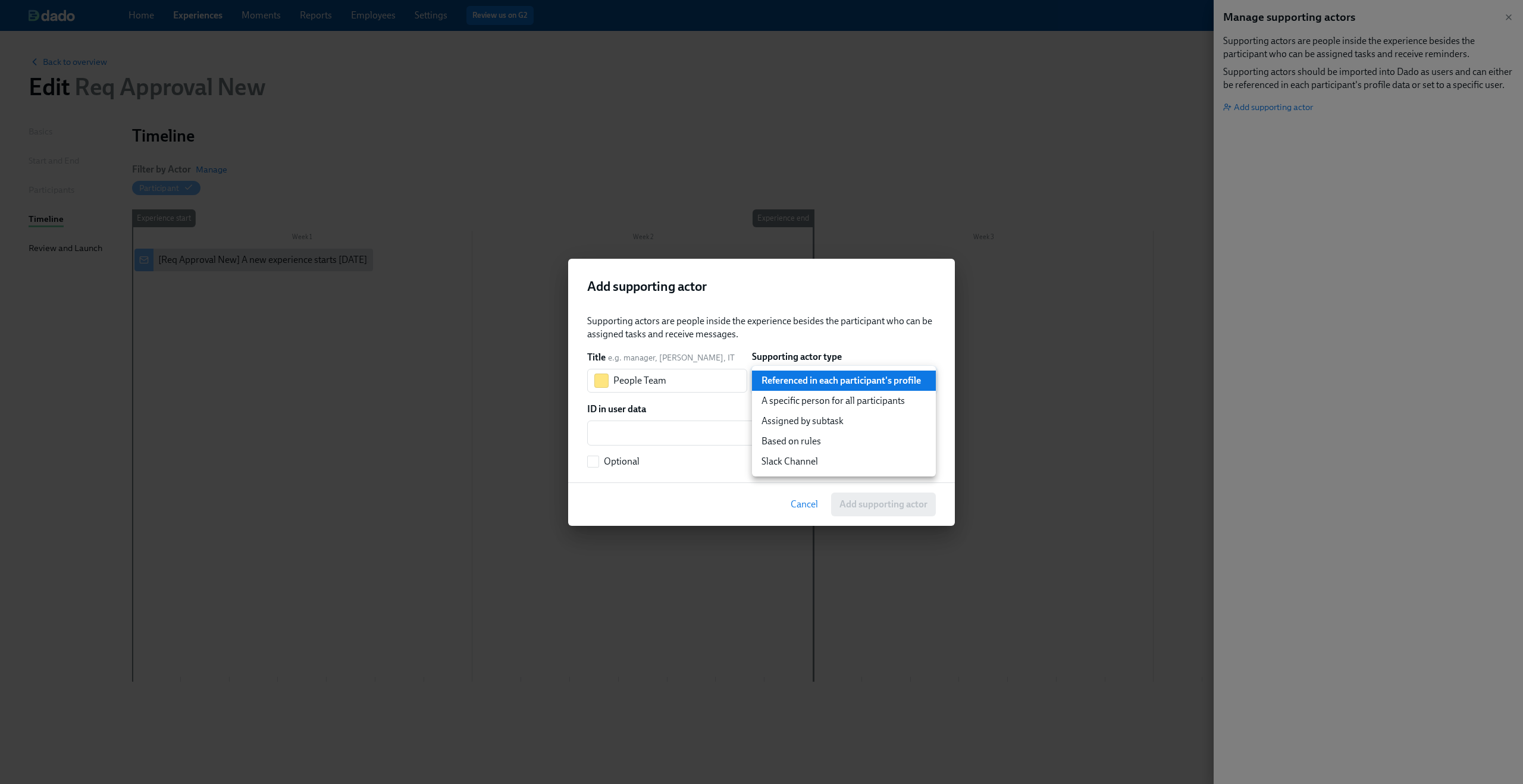
click at [815, 405] on li "A specific person for all participants" at bounding box center [844, 401] width 184 height 20
type input "staticUser"
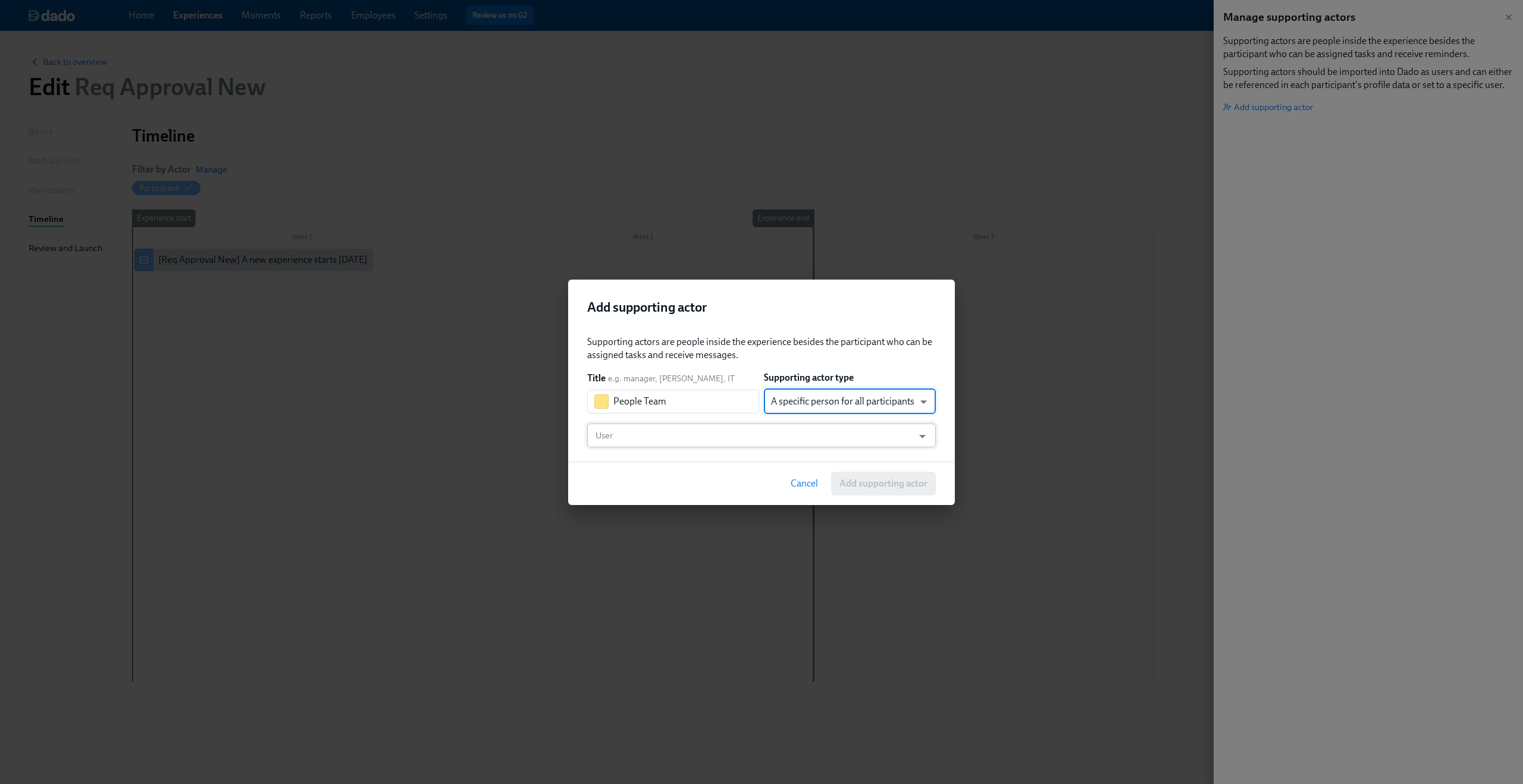
click at [753, 431] on input "User" at bounding box center [750, 435] width 314 height 23
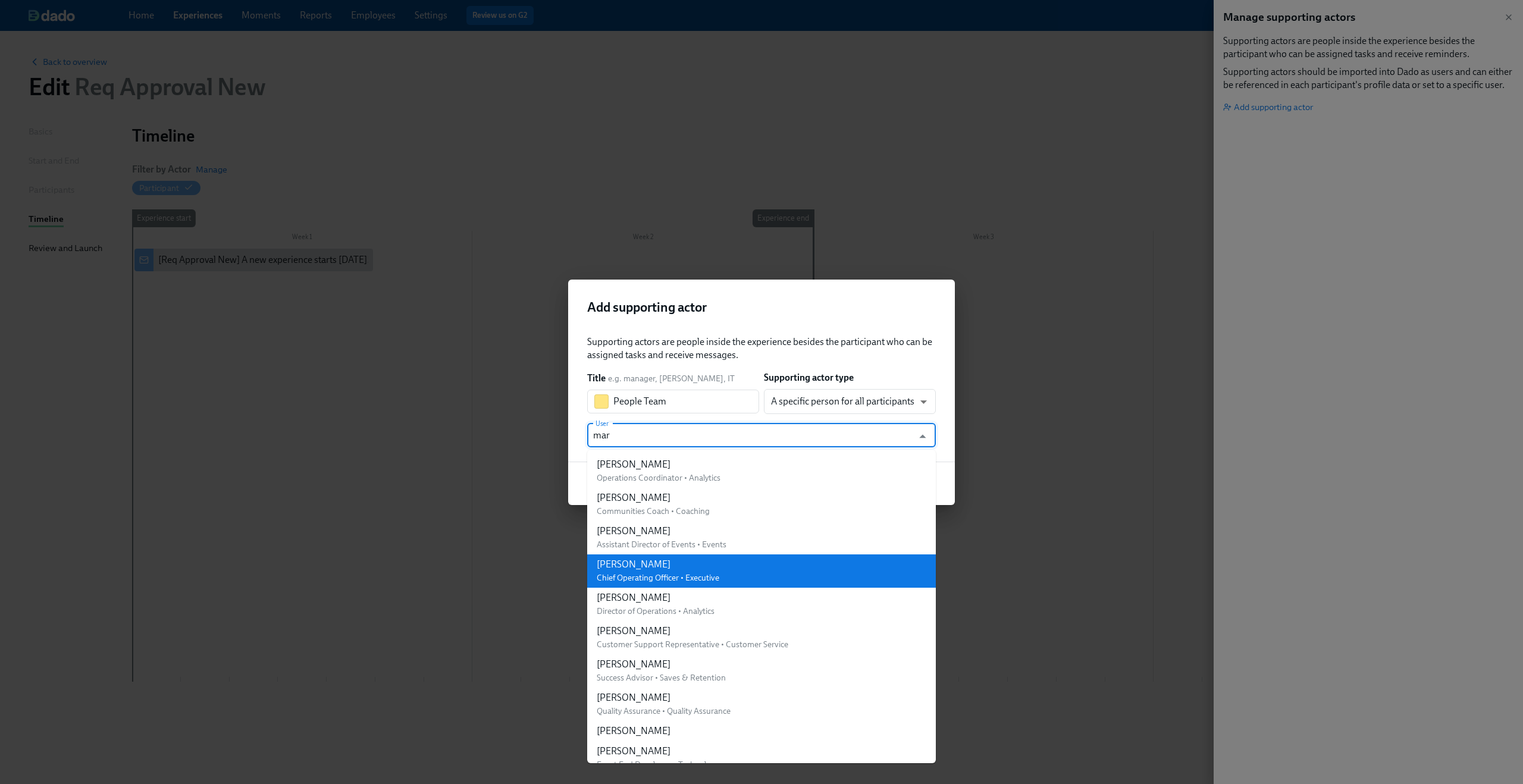
click at [742, 569] on li "[PERSON_NAME] Chief Operating Officer • Executive" at bounding box center [761, 570] width 348 height 34
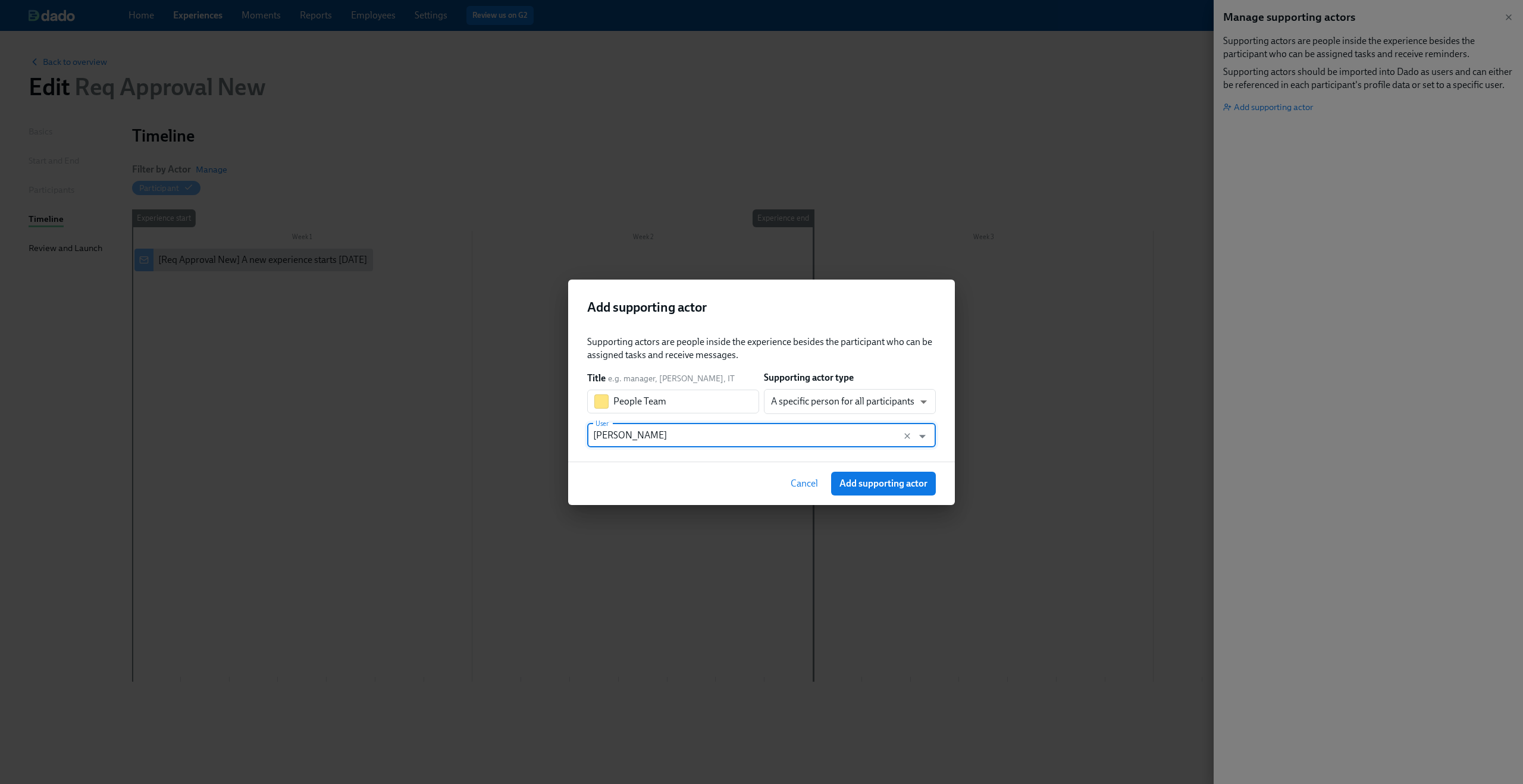
type input "[PERSON_NAME]"
click at [715, 462] on div "Cancel Add supporting actor" at bounding box center [762, 483] width 387 height 43
click at [869, 477] on span "Add supporting actor" at bounding box center [883, 483] width 88 height 12
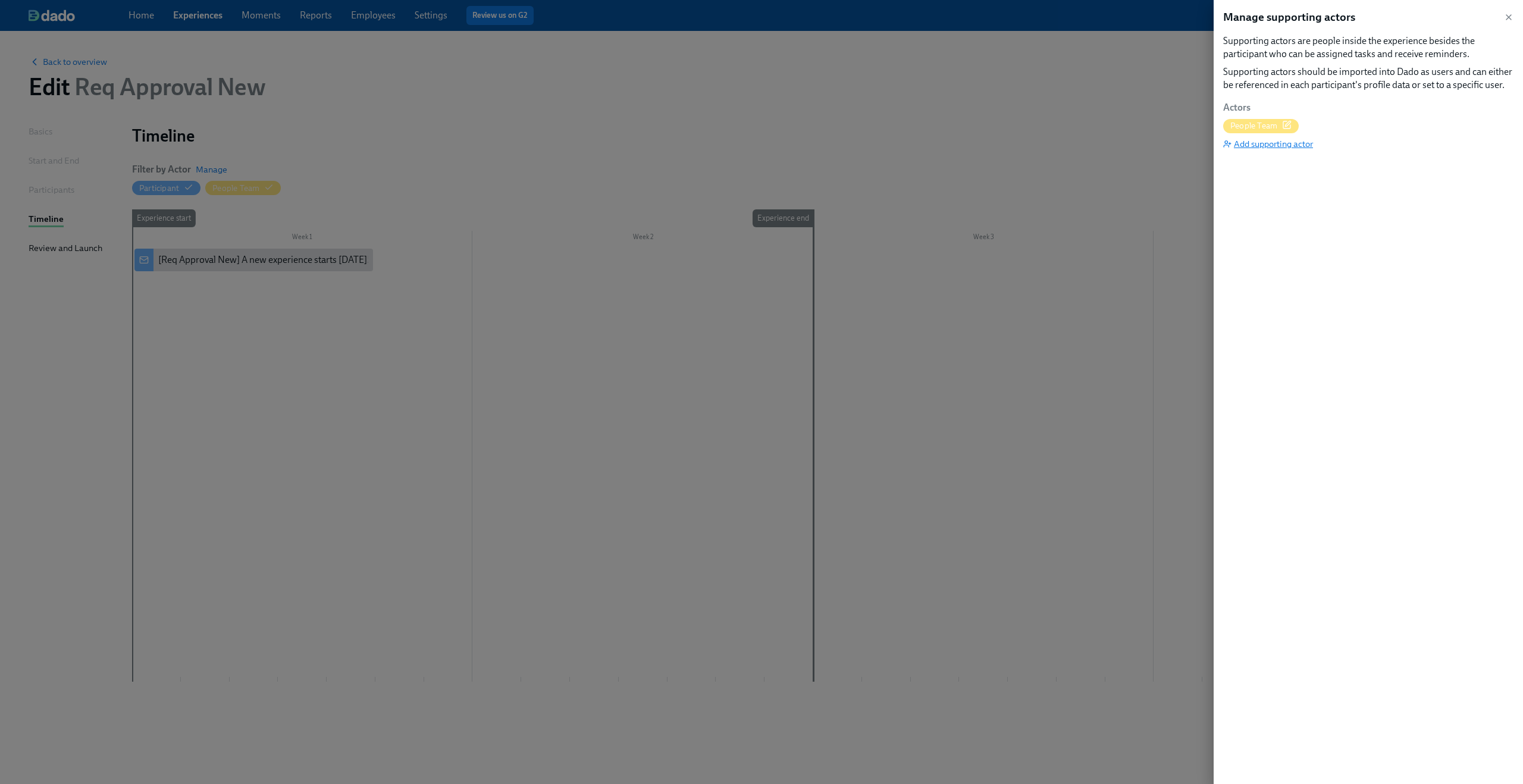
click at [1289, 140] on span "Add supporting actor" at bounding box center [1268, 143] width 90 height 12
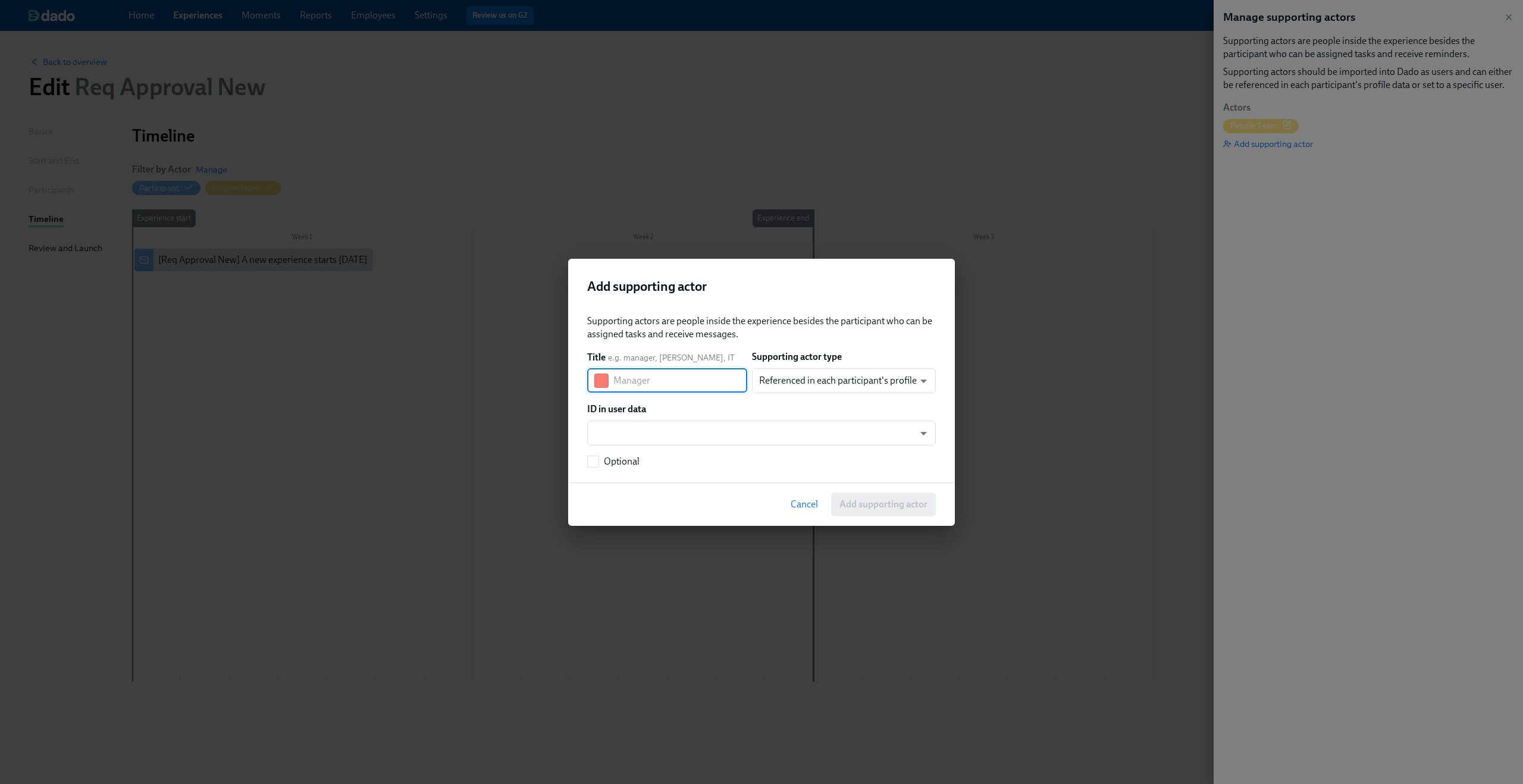
click at [673, 383] on input "text" at bounding box center [680, 380] width 134 height 23
type input "Recruitment Team"
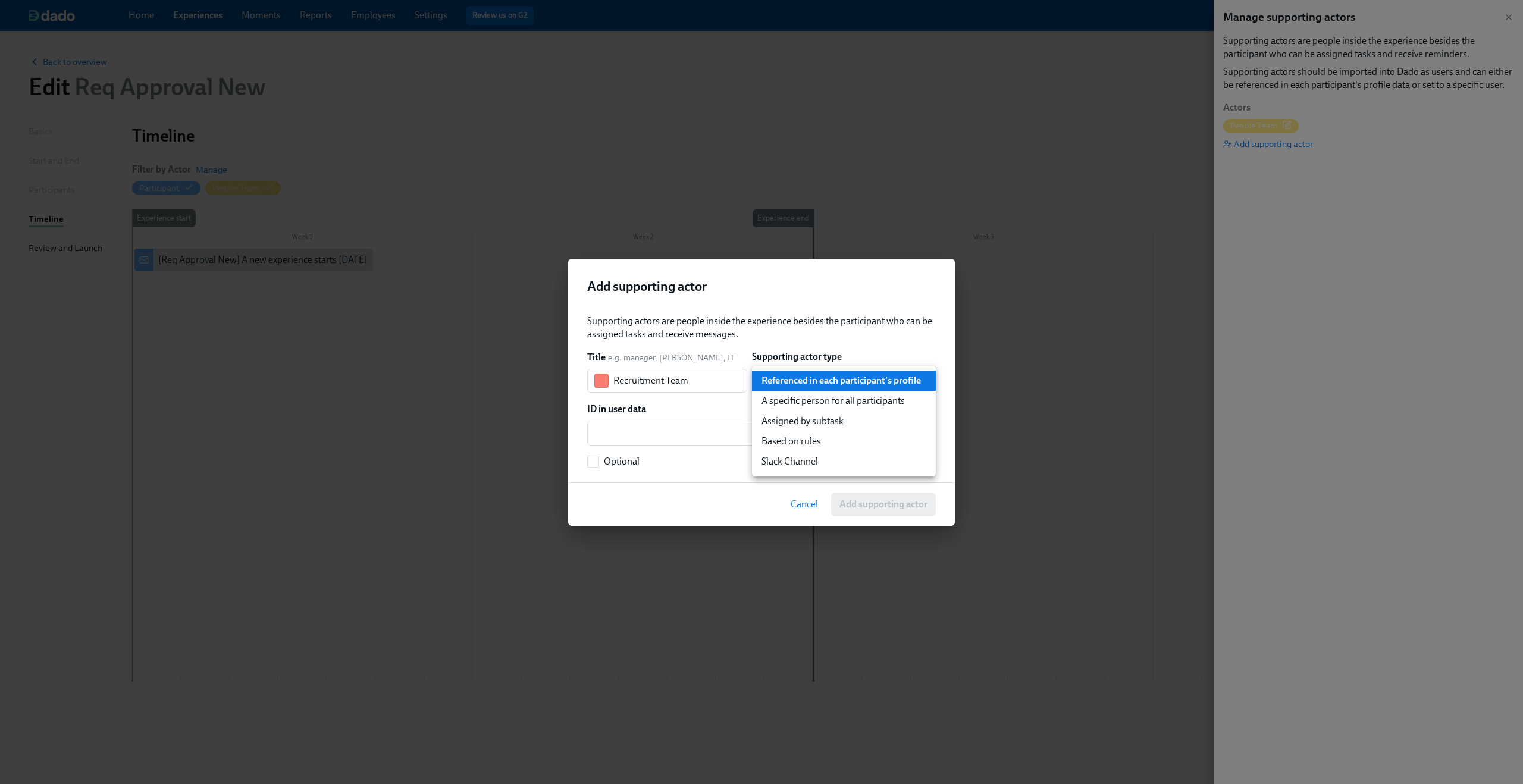
click at [824, 383] on body "Home Experiences Moments Reports Employees Settings Review us on G2 Help Center…" at bounding box center [762, 392] width 1523 height 784
click at [825, 397] on li "A specific person for all participants" at bounding box center [844, 401] width 184 height 20
type input "staticUser"
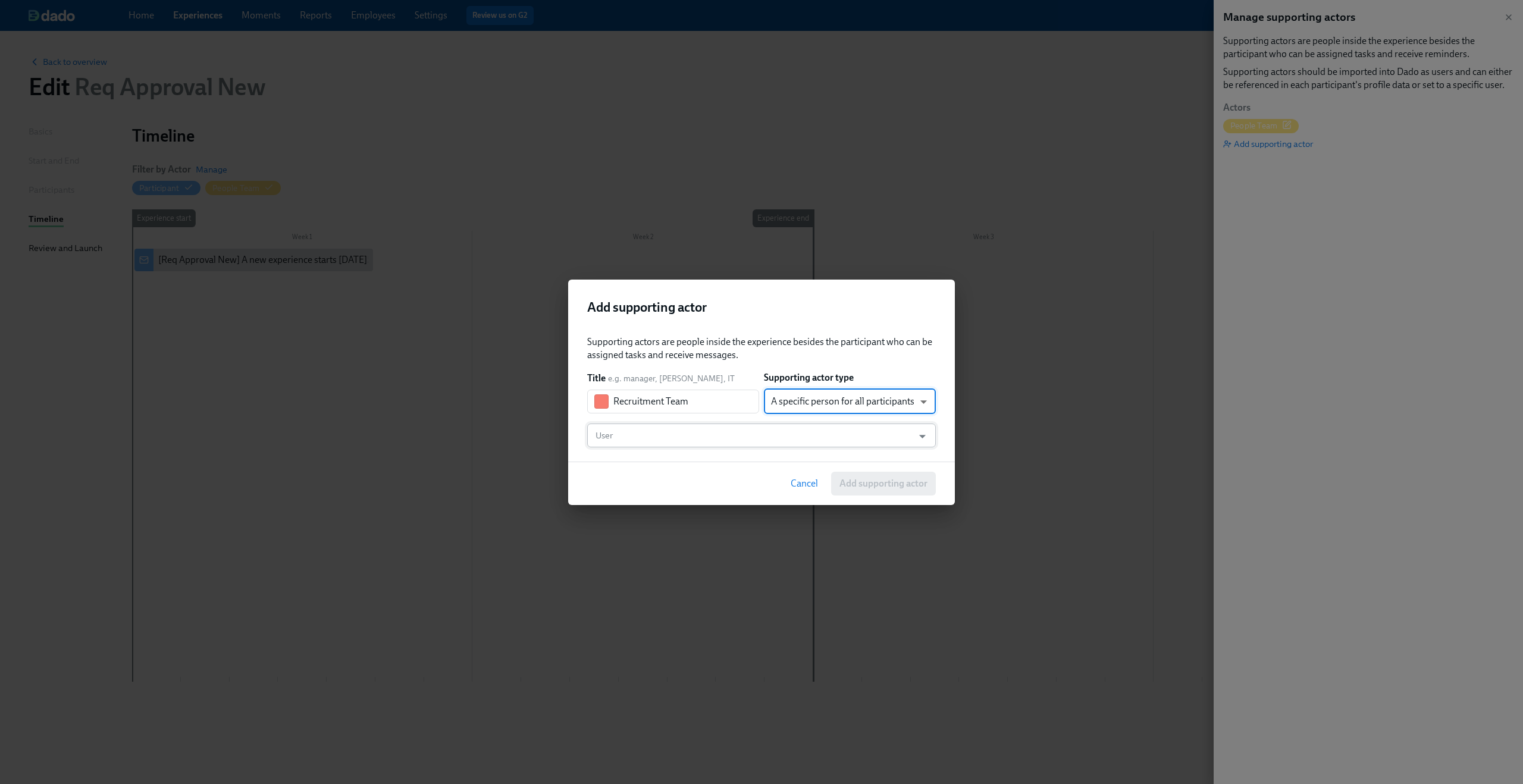
click at [732, 439] on input "User" at bounding box center [750, 435] width 314 height 23
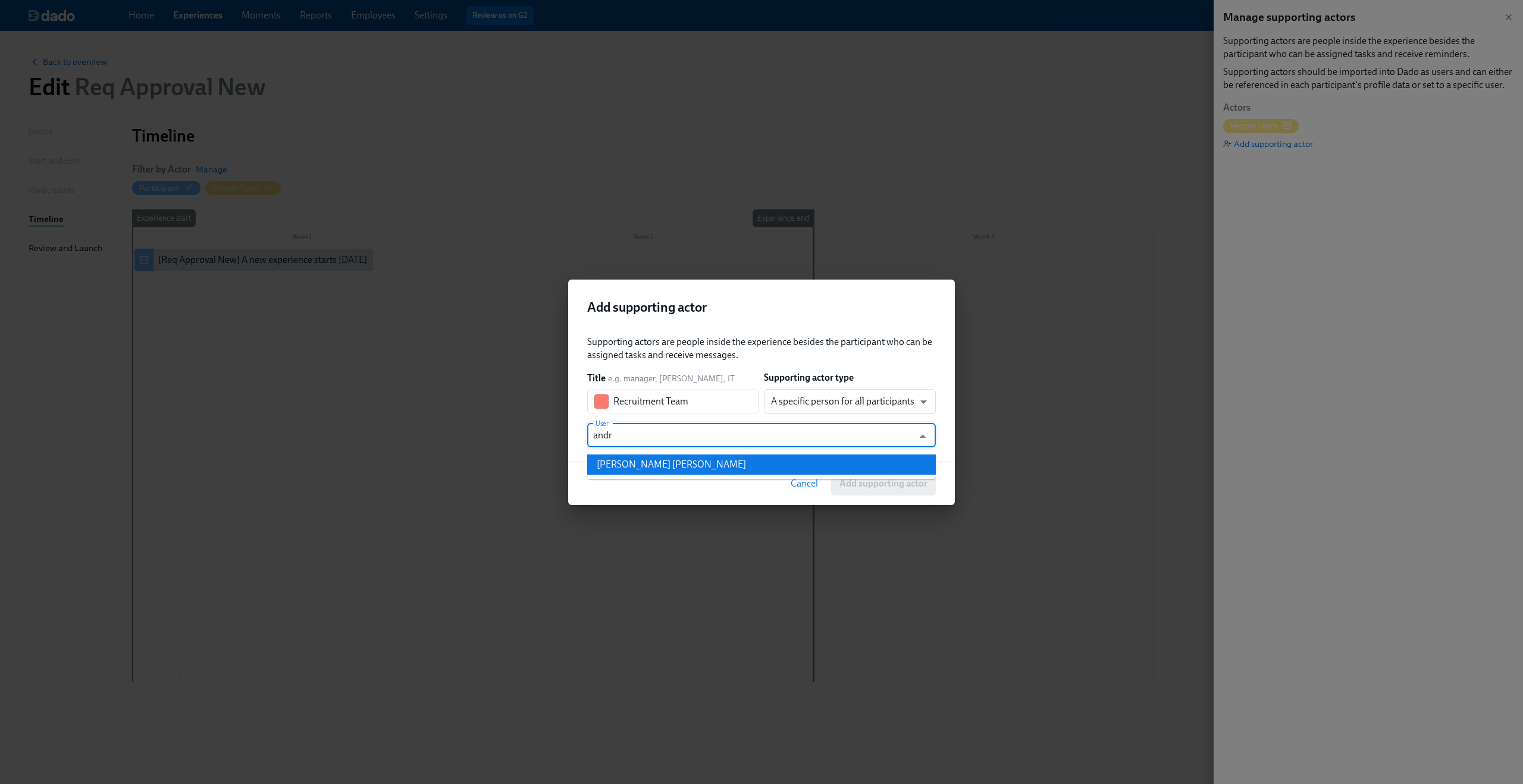
click at [729, 459] on li "Andres Sette Arruza" at bounding box center [761, 465] width 348 height 20
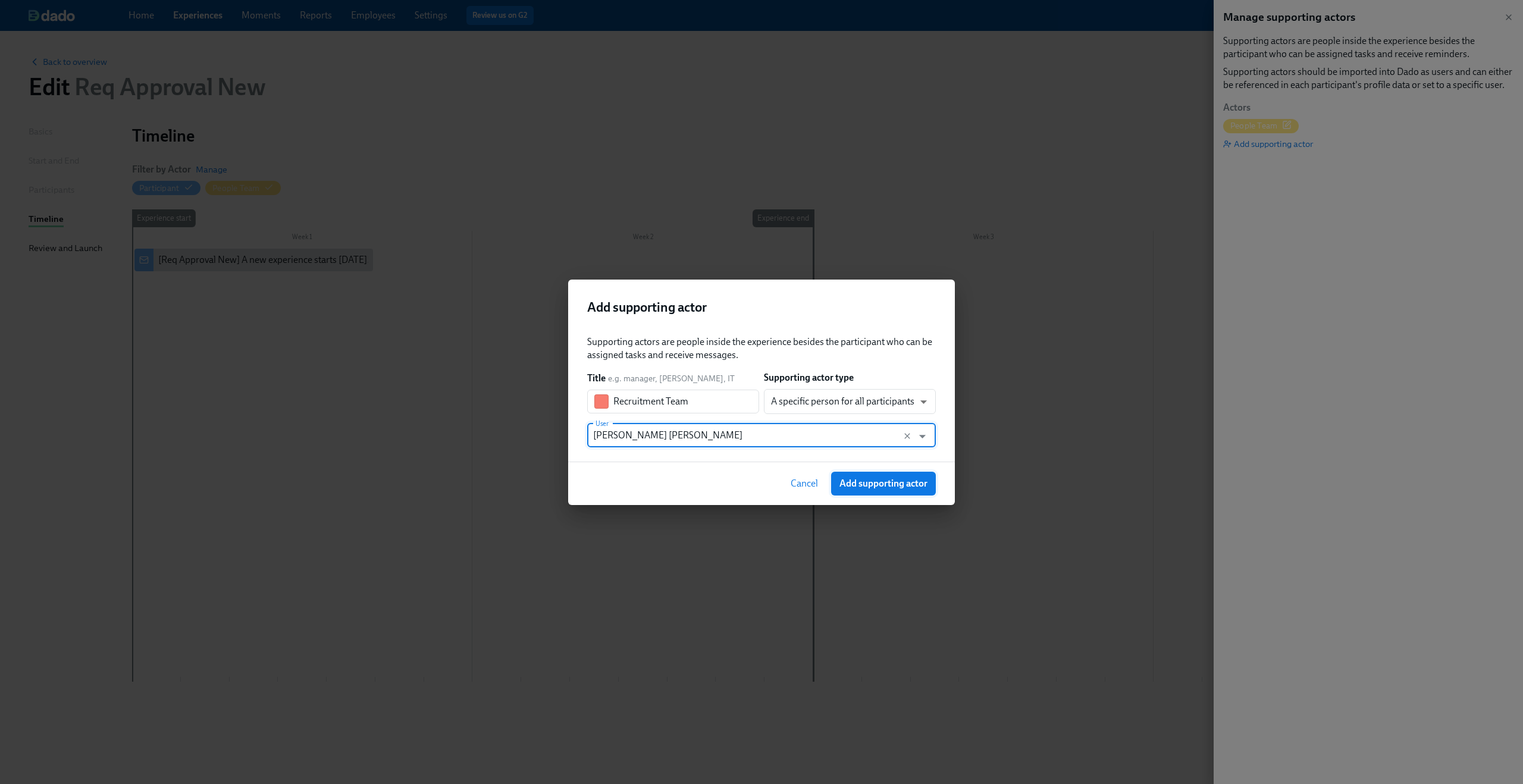
type input "Andres Sette Arruza"
click at [870, 477] on span "Add supporting actor" at bounding box center [883, 483] width 88 height 12
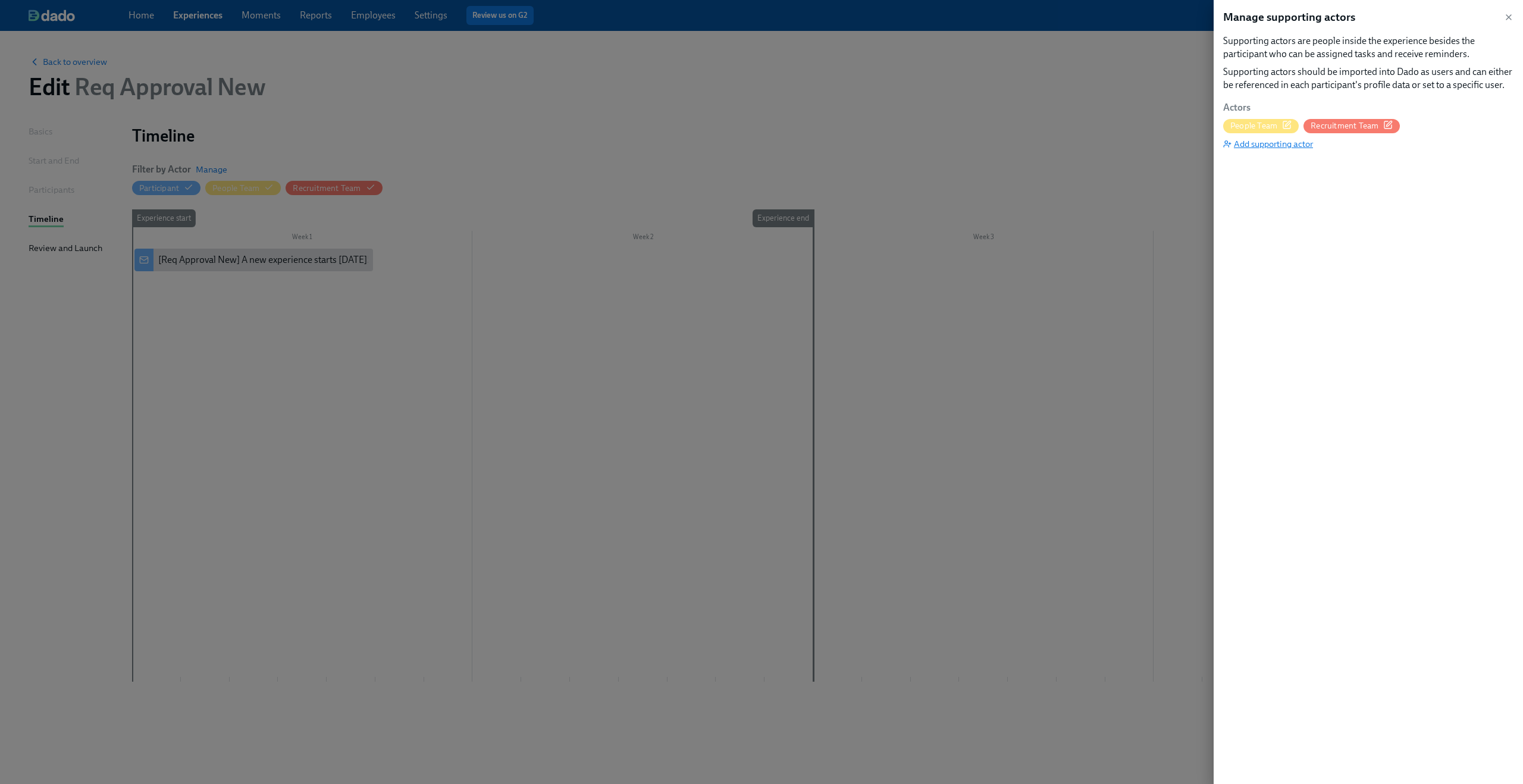
click at [1273, 142] on span "Add supporting actor" at bounding box center [1268, 143] width 90 height 12
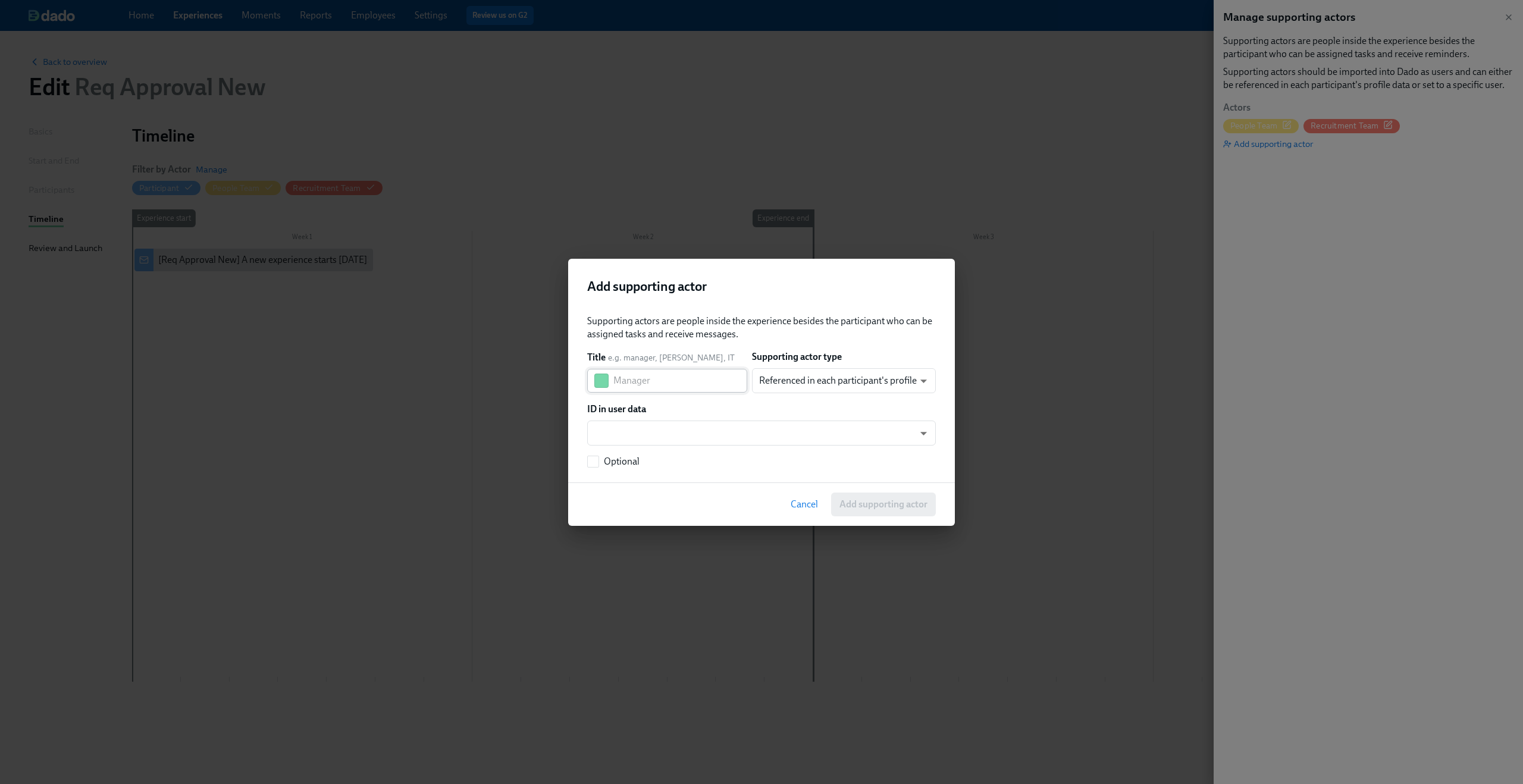
click at [699, 376] on input "text" at bounding box center [680, 380] width 134 height 23
type input "COO"
click at [788, 372] on body "Home Experiences Moments Reports Employees Settings Review us on G2 Help Center…" at bounding box center [762, 392] width 1523 height 784
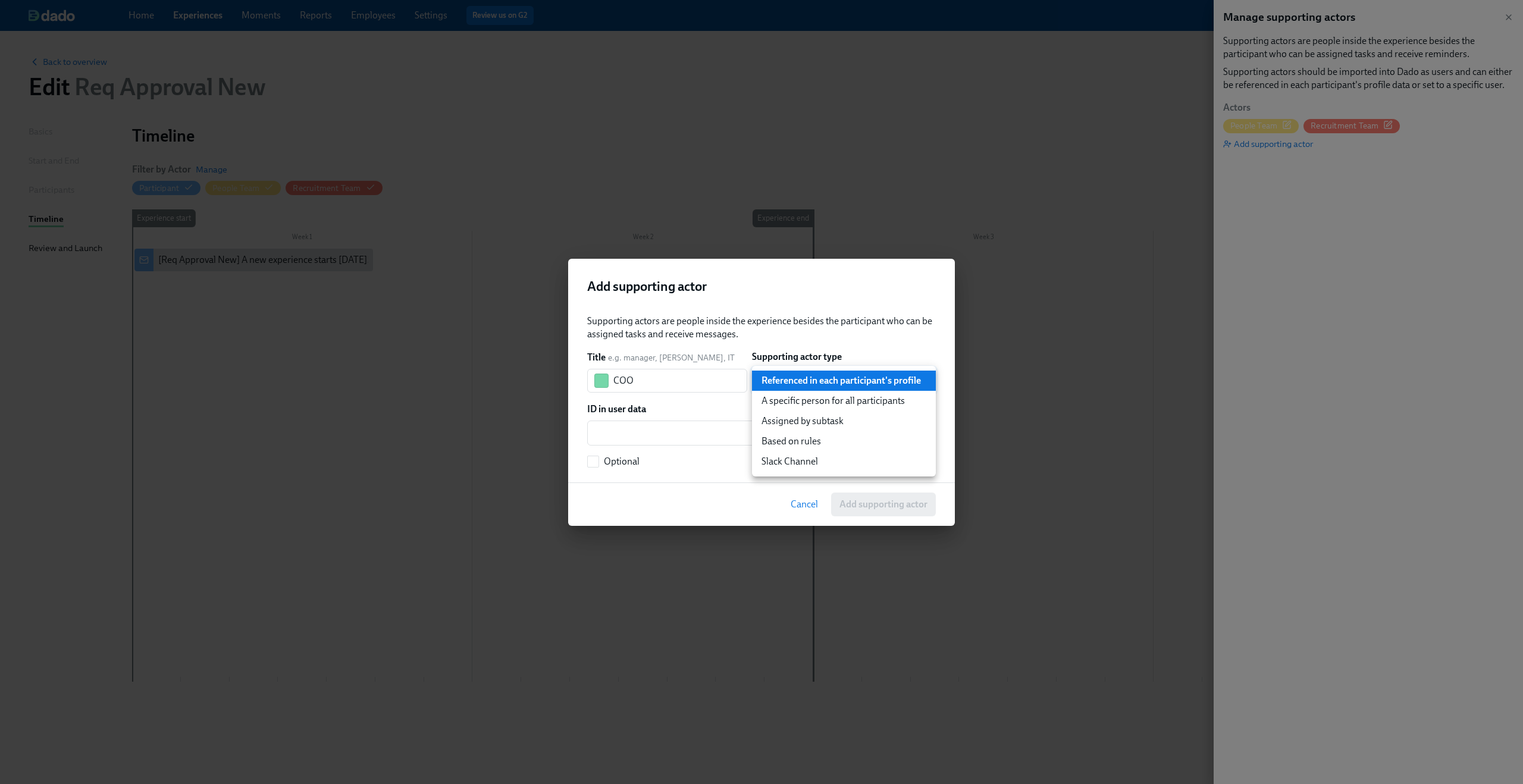
click at [791, 405] on li "A specific person for all participants" at bounding box center [844, 401] width 184 height 20
type input "staticUser"
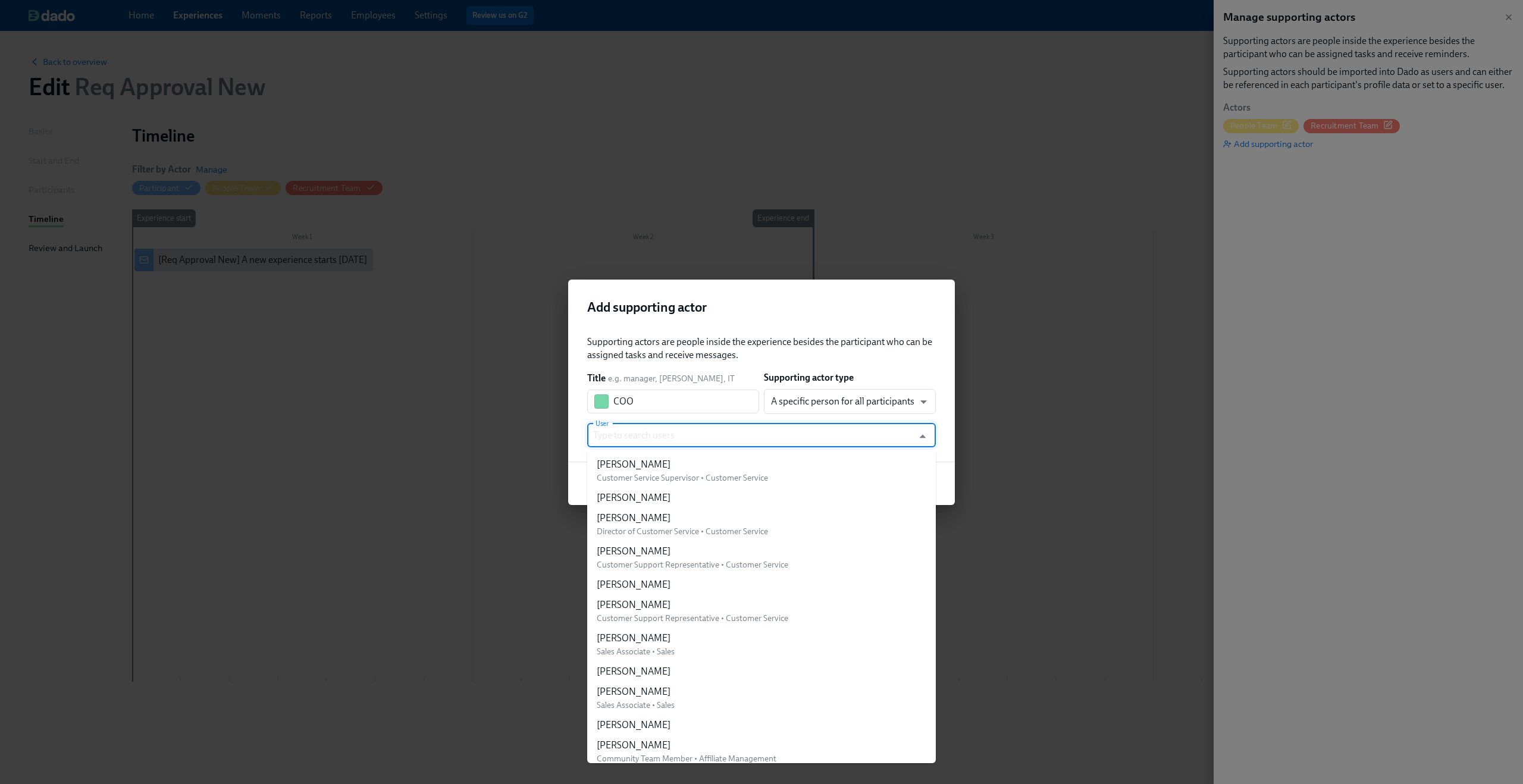
click at [715, 435] on input "User" at bounding box center [750, 435] width 314 height 23
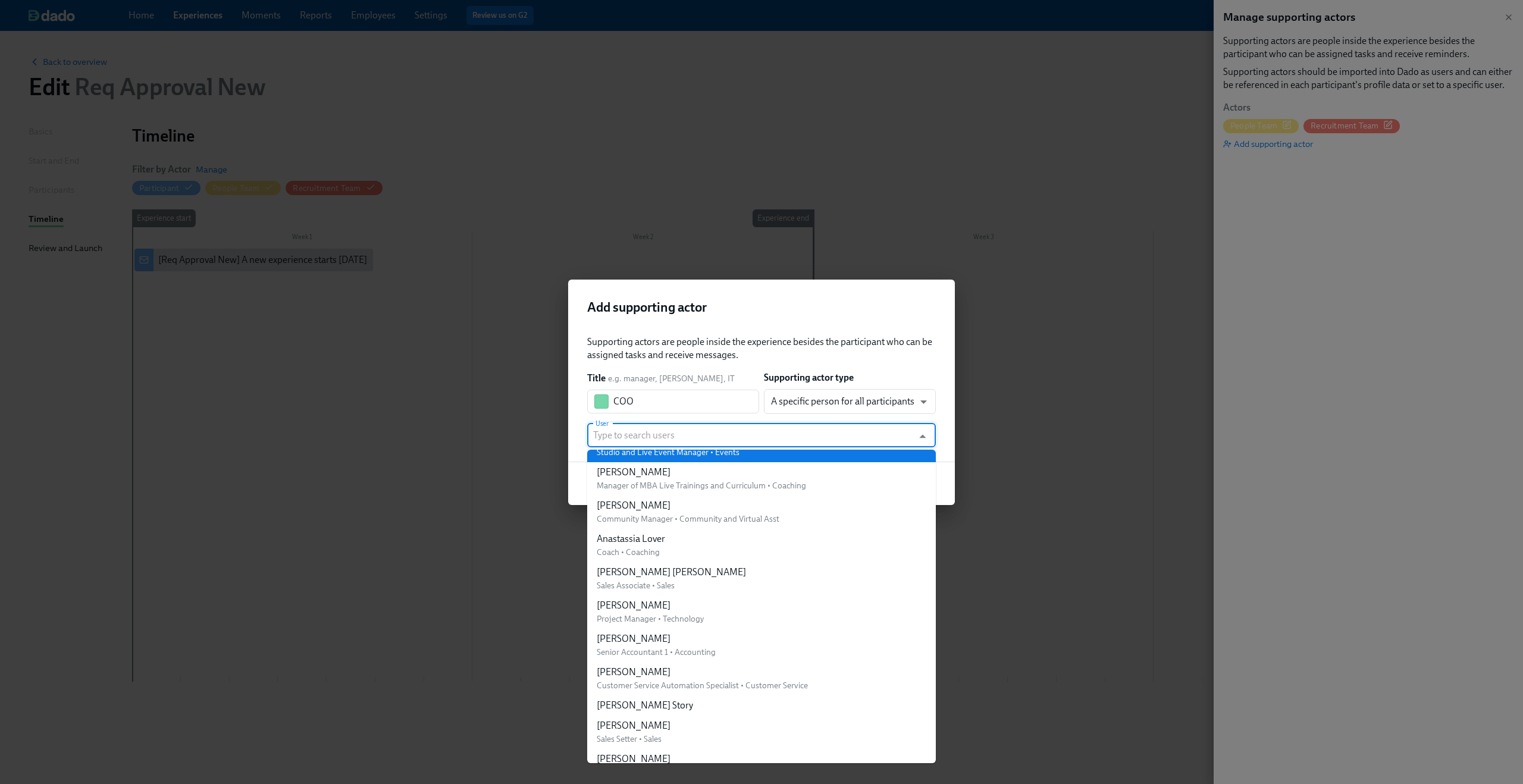
click at [706, 438] on input "User" at bounding box center [750, 435] width 314 height 23
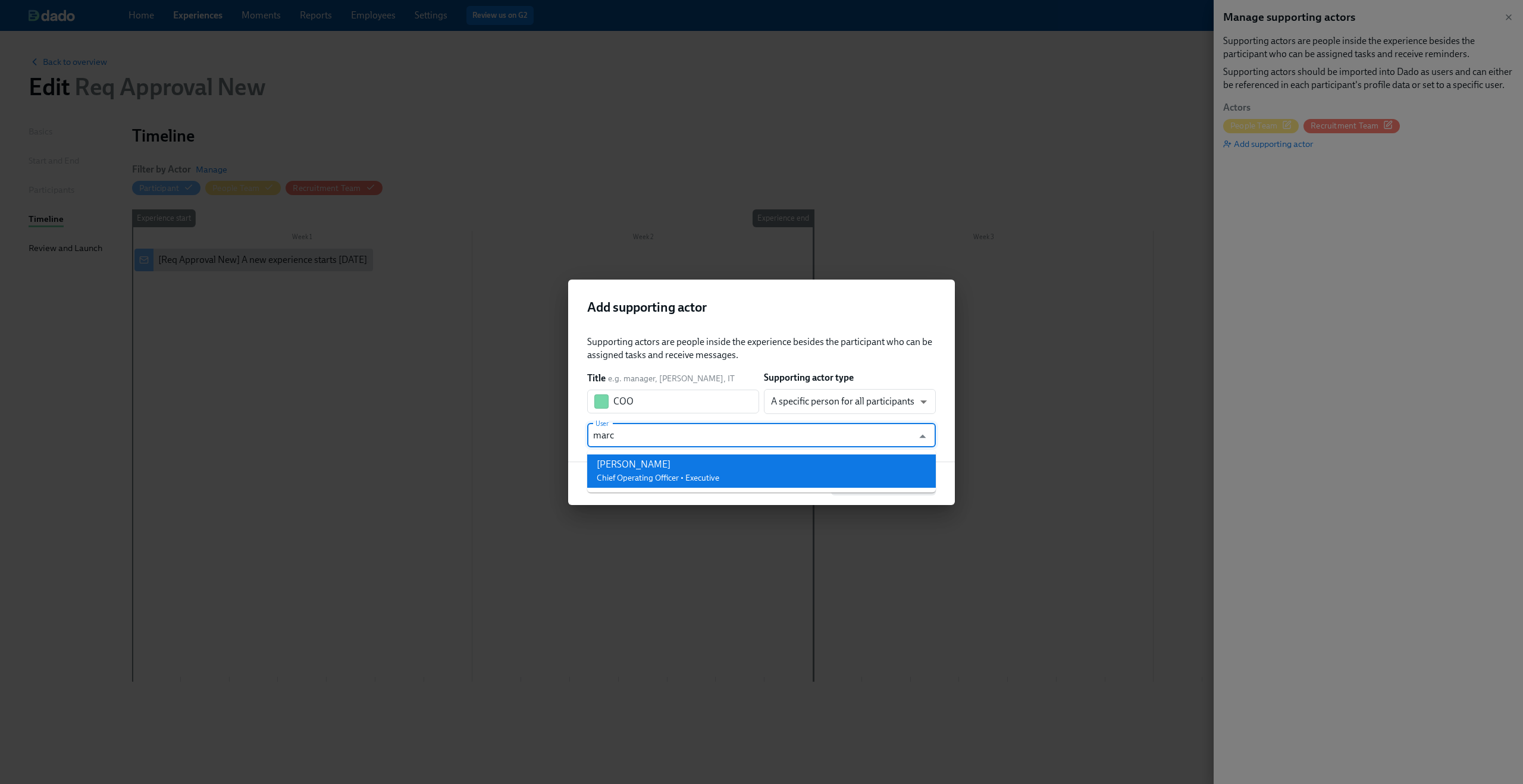
click at [704, 475] on span "Chief Operating Officer • Executive" at bounding box center [657, 477] width 123 height 10
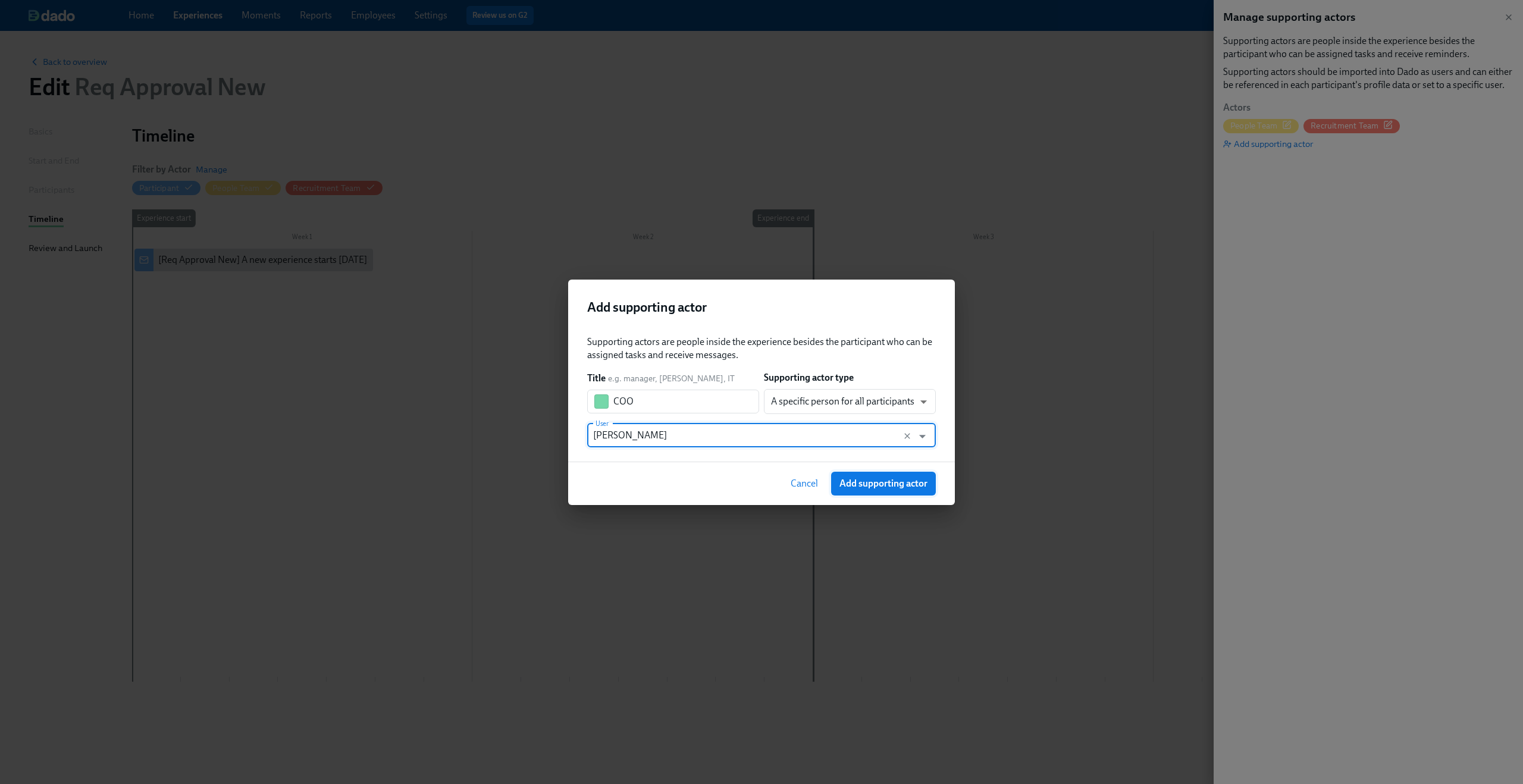
type input "Marcello Anzalone"
click at [879, 487] on span "Add supporting actor" at bounding box center [883, 483] width 88 height 12
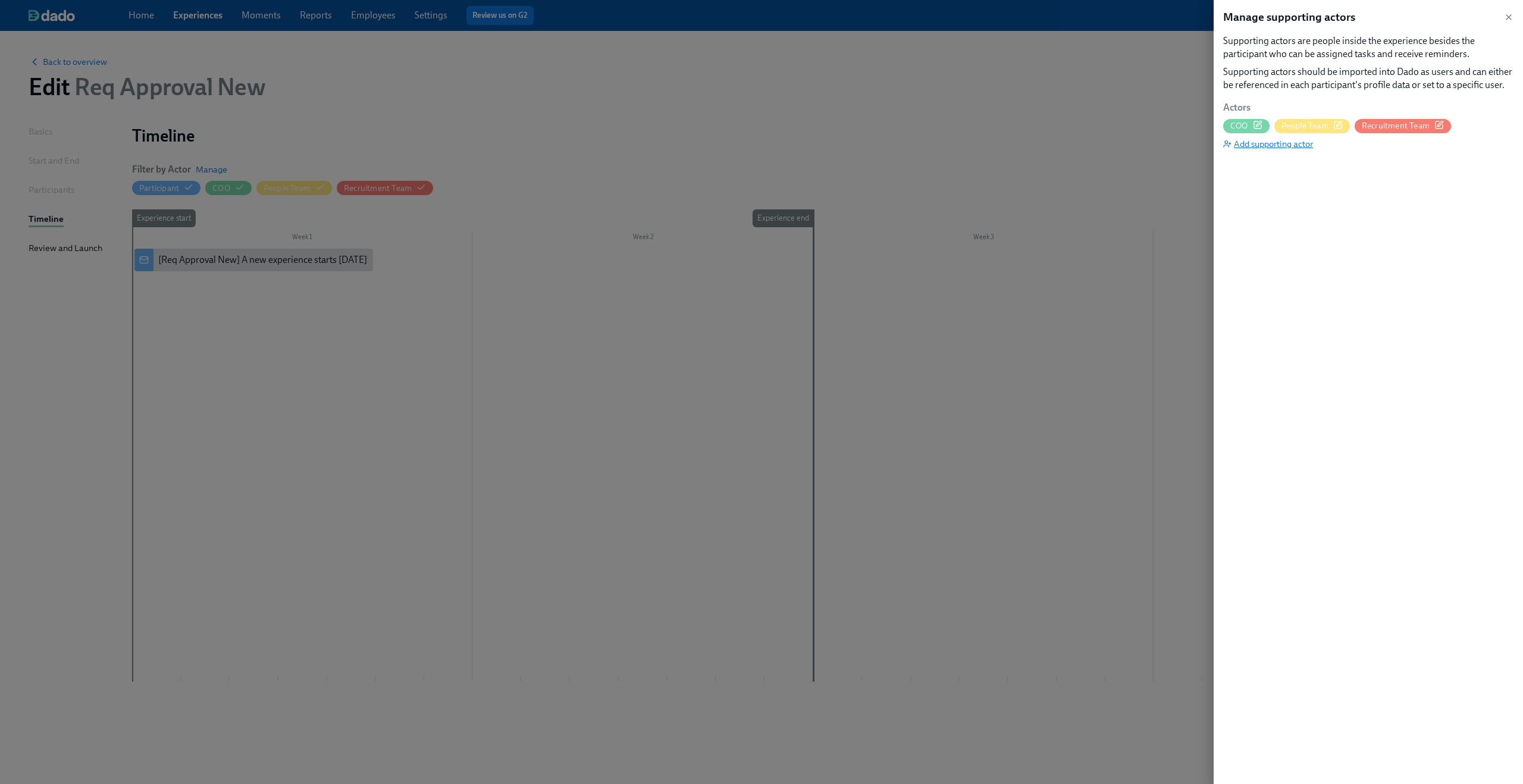
click at [1298, 142] on span "Add supporting actor" at bounding box center [1268, 143] width 90 height 12
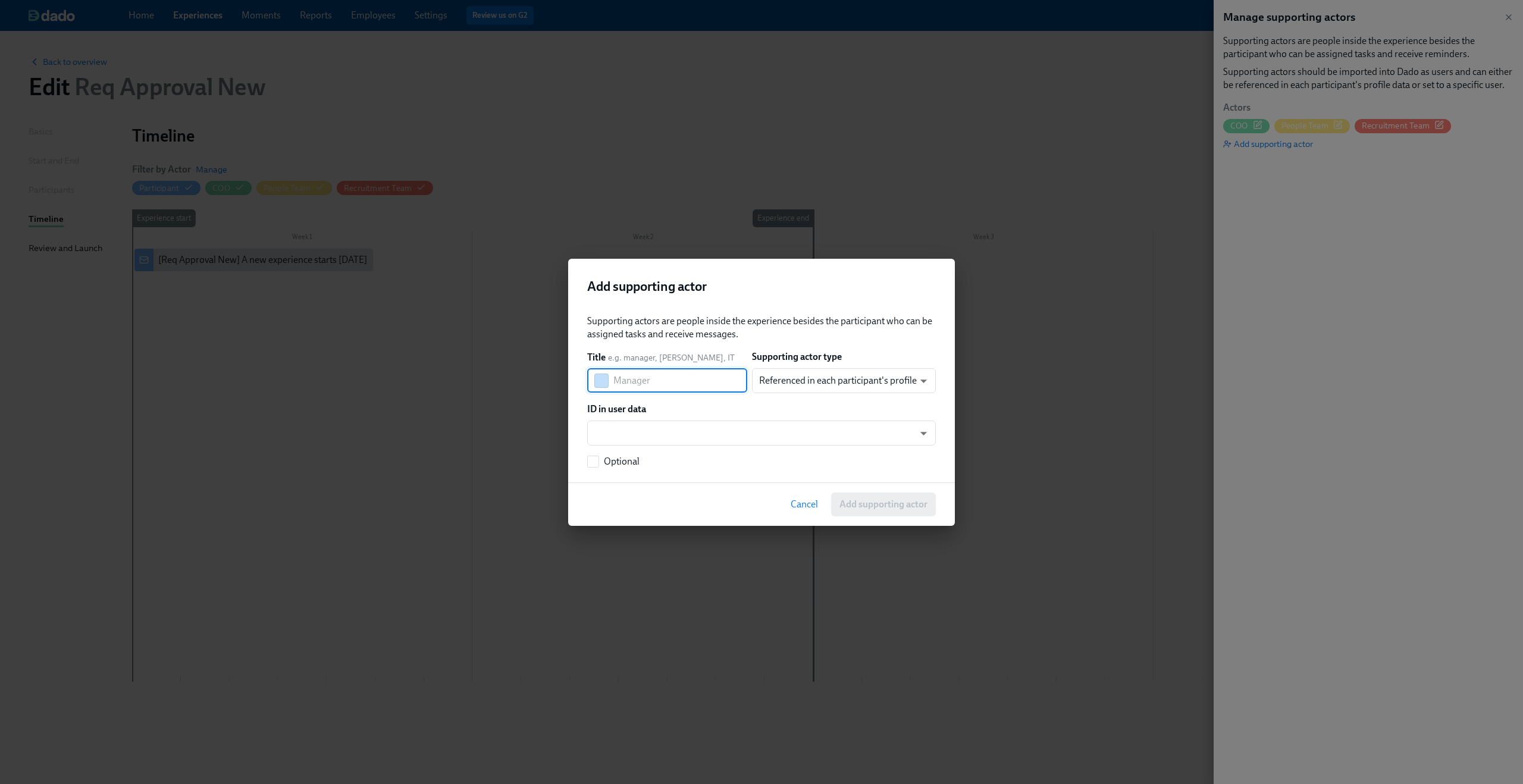
click at [670, 376] on input "text" at bounding box center [680, 380] width 134 height 23
type input "Department Leader"
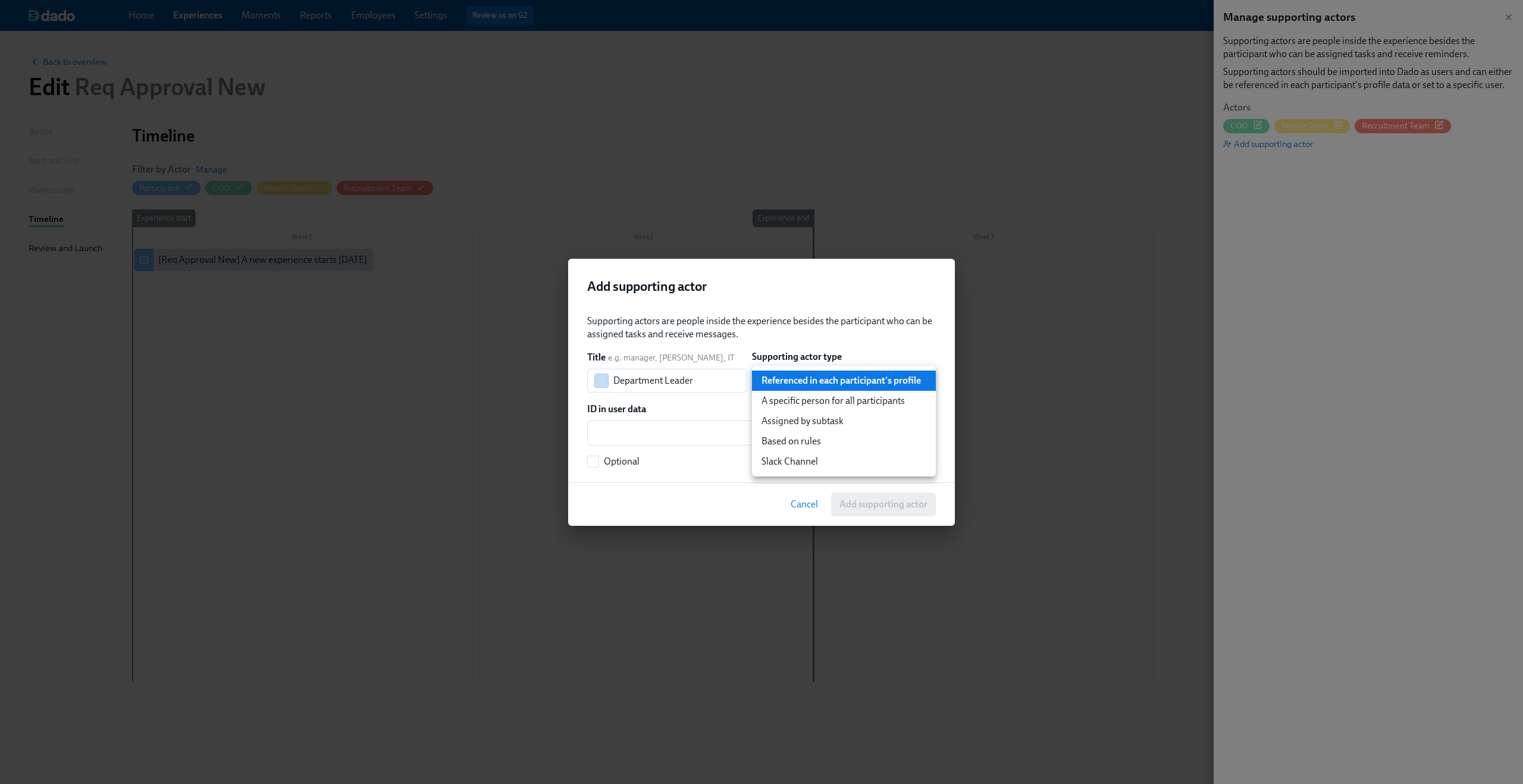
click at [784, 383] on body "Home Experiences Moments Reports Employees Settings Review us on G2 Help Center…" at bounding box center [762, 392] width 1523 height 784
click at [784, 383] on li "Referenced in each participant's profile" at bounding box center [844, 380] width 184 height 20
click at [733, 426] on body "Home Experiences Moments Reports Employees Settings Review us on G2 Help Center…" at bounding box center [762, 392] width 1523 height 784
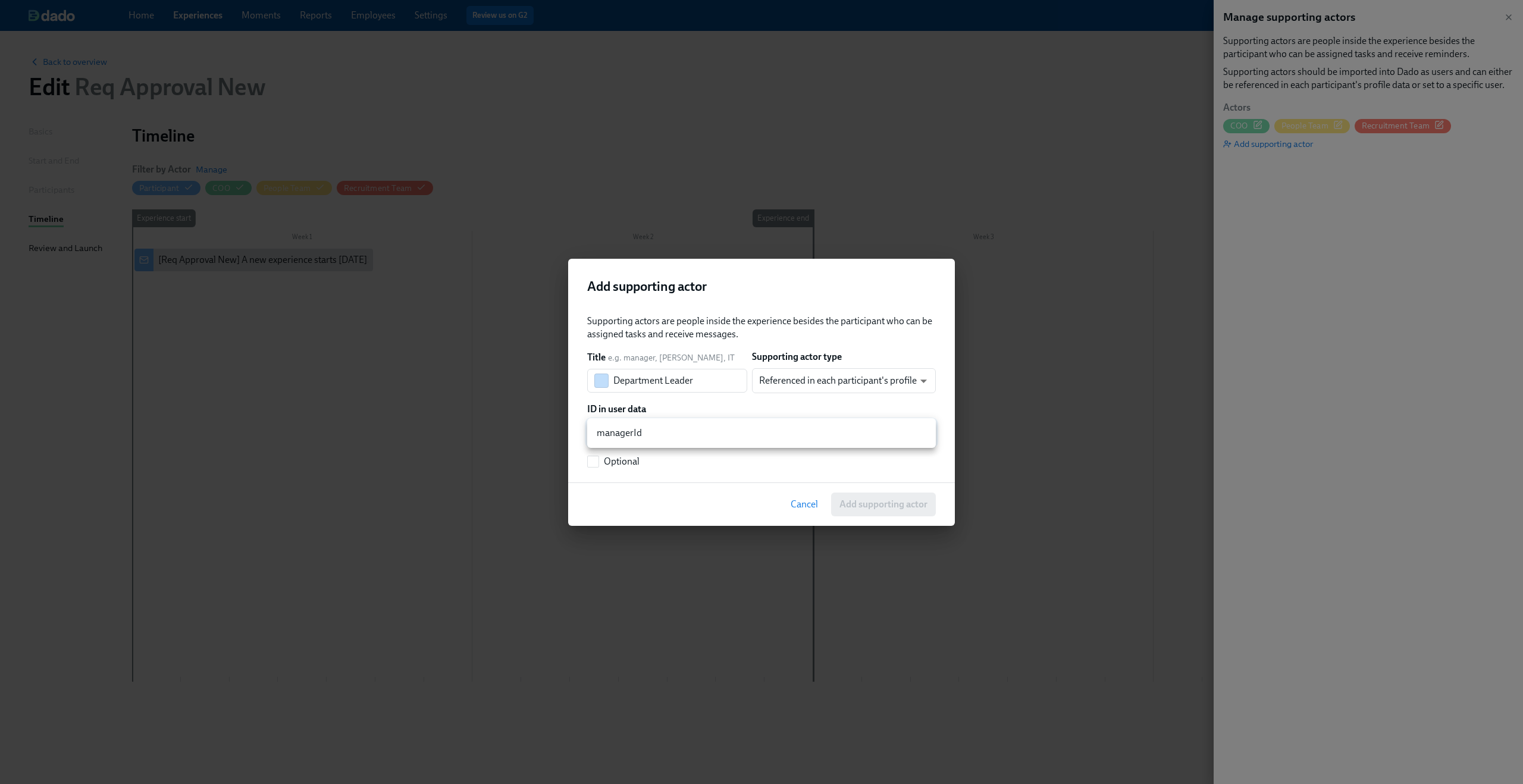
click at [725, 433] on li "managerId" at bounding box center [761, 433] width 348 height 20
type input "managerId"
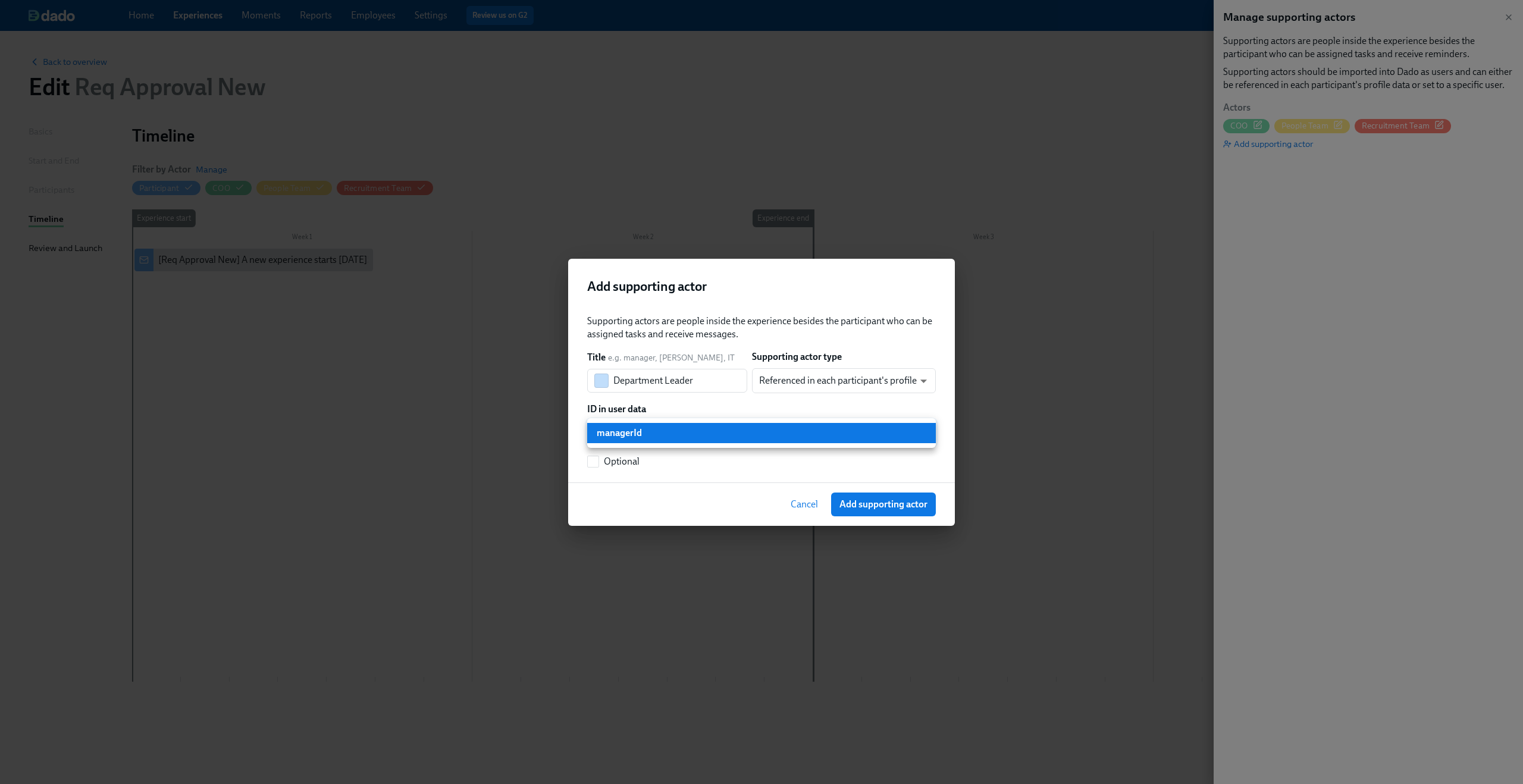
click at [725, 433] on body "Home Experiences Moments Reports Employees Settings Review us on G2 Help Center…" at bounding box center [762, 392] width 1523 height 784
click at [725, 433] on li "managerId" at bounding box center [761, 433] width 348 height 20
drag, startPoint x: 895, startPoint y: 503, endPoint x: 783, endPoint y: 441, distance: 128.0
click at [783, 441] on div "Add supporting actor Supporting actors are people inside the experience besides…" at bounding box center [762, 392] width 387 height 267
click at [592, 459] on input "Optional" at bounding box center [593, 462] width 11 height 11
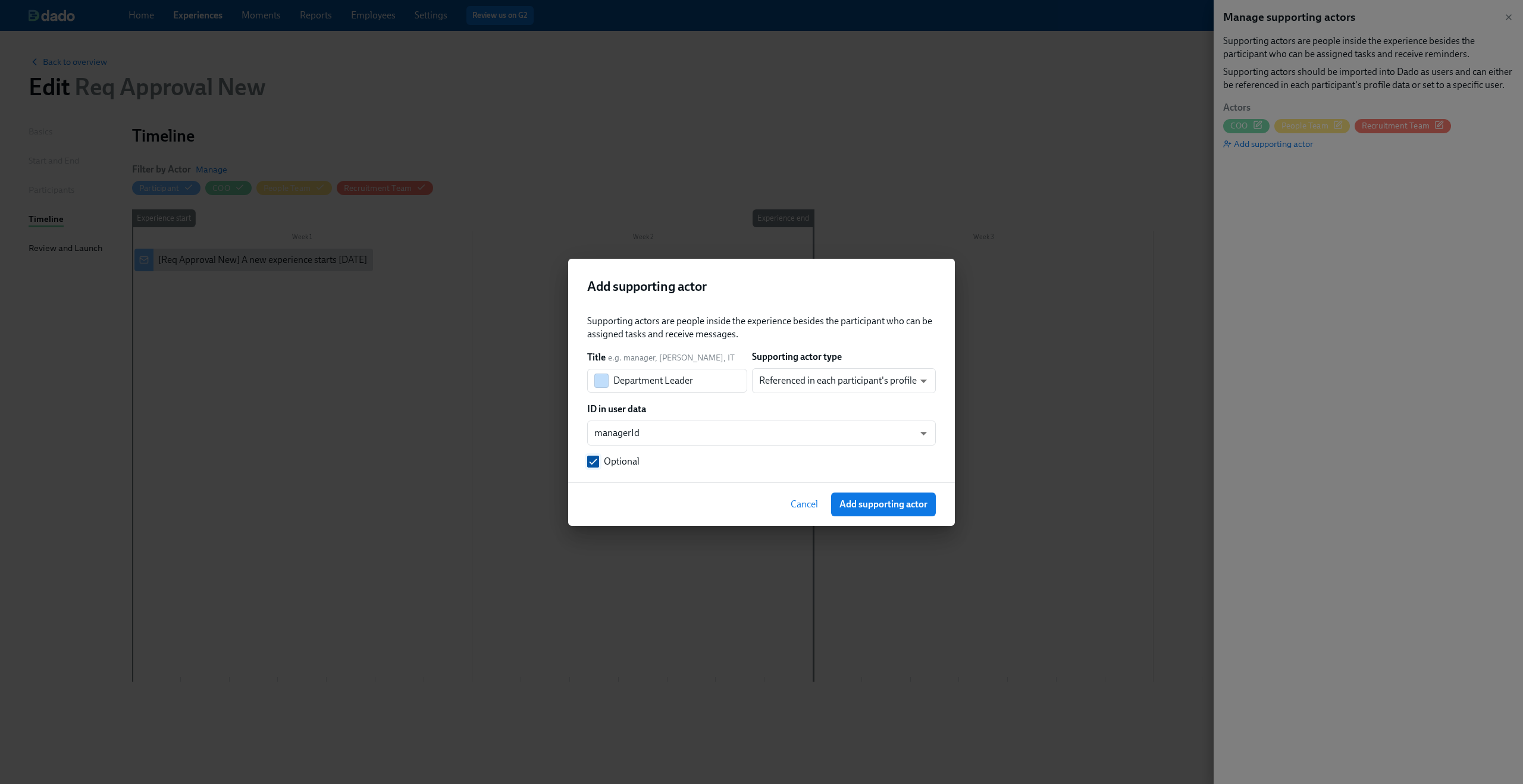
click at [592, 459] on input "Optional" at bounding box center [593, 462] width 11 height 11
checkbox input "false"
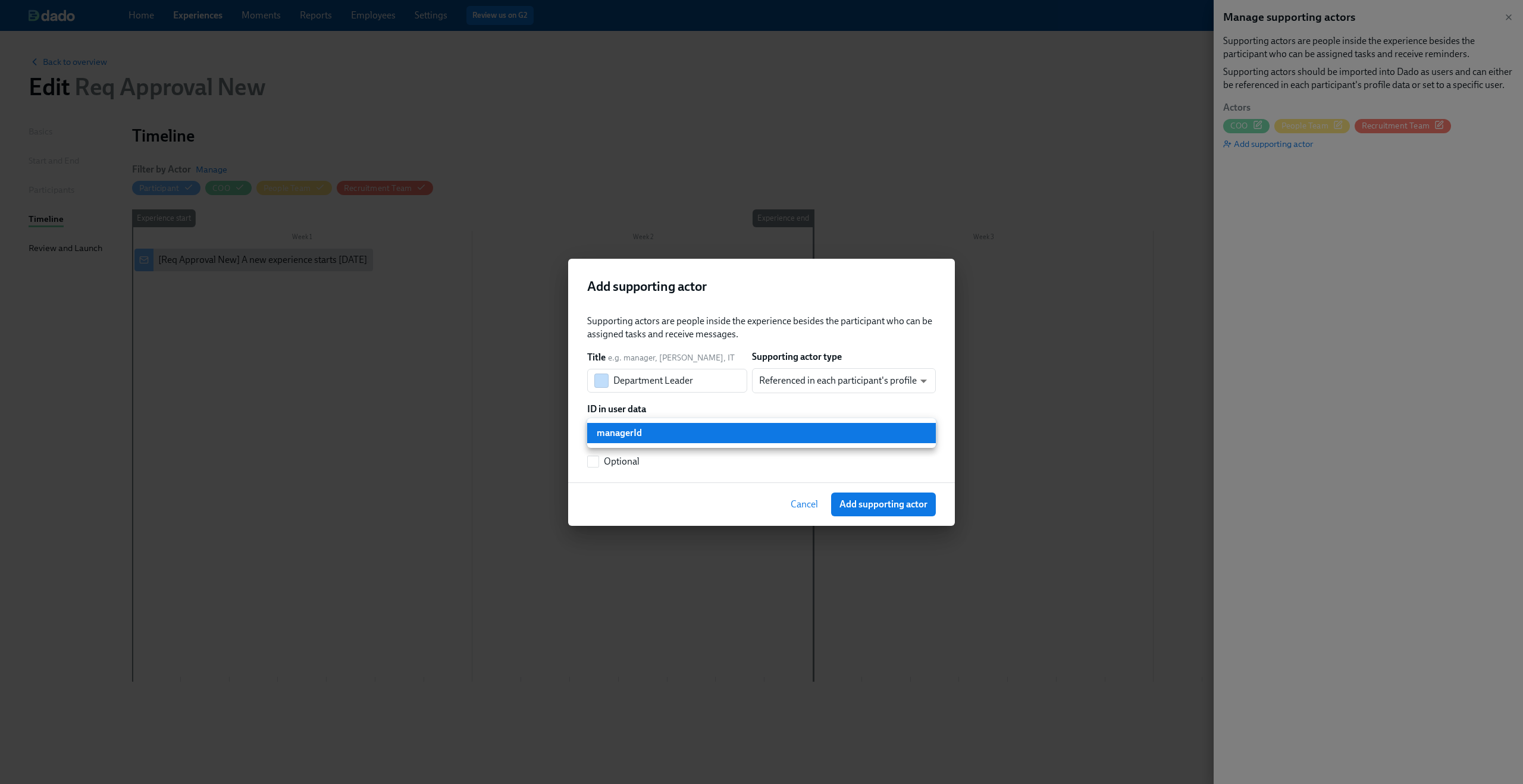
click at [734, 426] on body "Home Experiences Moments Reports Employees Settings Review us on G2 Help Center…" at bounding box center [762, 392] width 1523 height 784
click at [753, 399] on div at bounding box center [762, 392] width 1523 height 784
click at [807, 384] on body "Home Experiences Moments Reports Employees Settings Review us on G2 Help Center…" at bounding box center [762, 392] width 1523 height 784
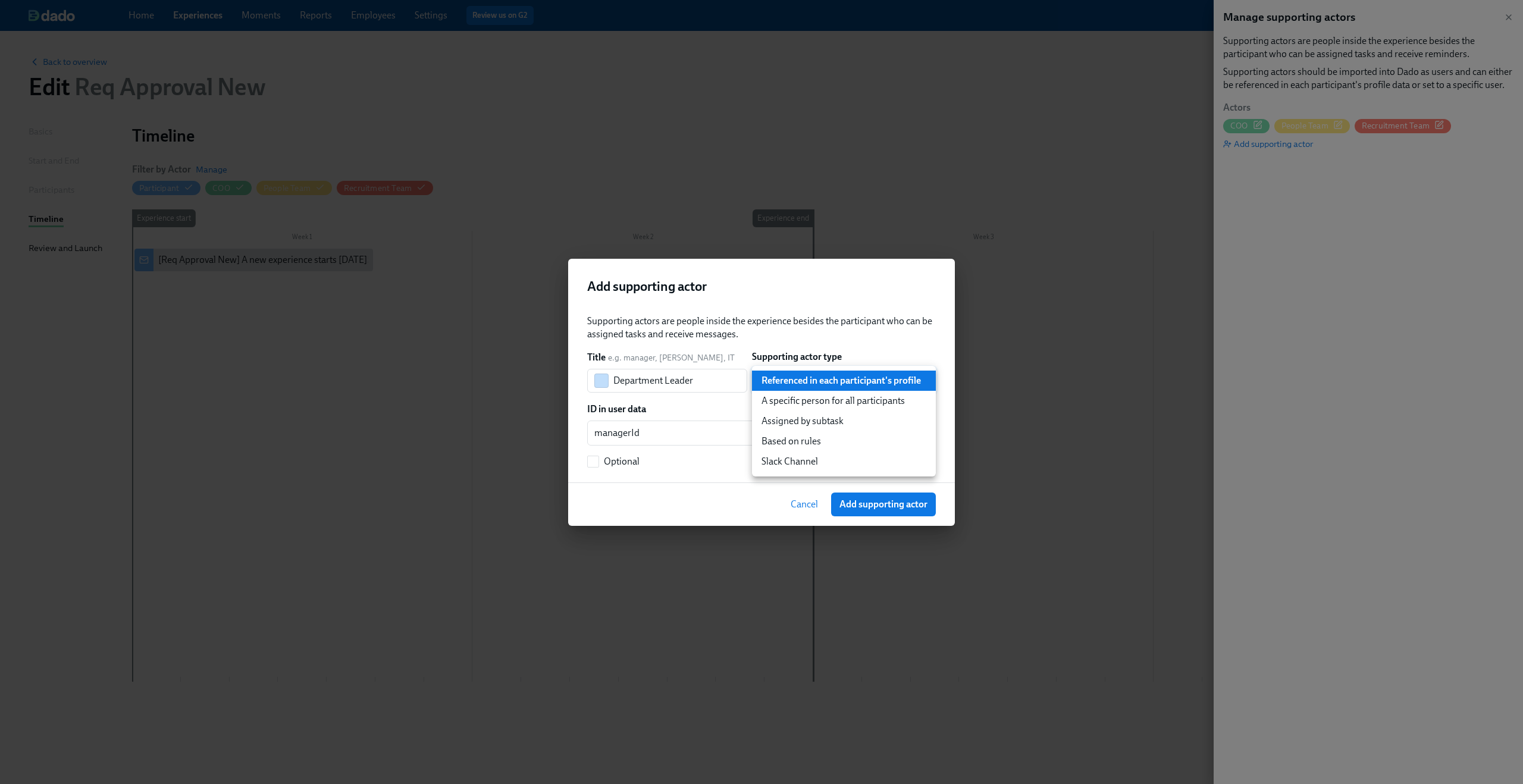
click at [752, 336] on div at bounding box center [762, 392] width 1523 height 784
click at [778, 377] on body "Home Experiences Moments Reports Employees Settings Review us on G2 Help Center…" at bounding box center [762, 392] width 1523 height 784
click at [715, 408] on div at bounding box center [762, 392] width 1523 height 784
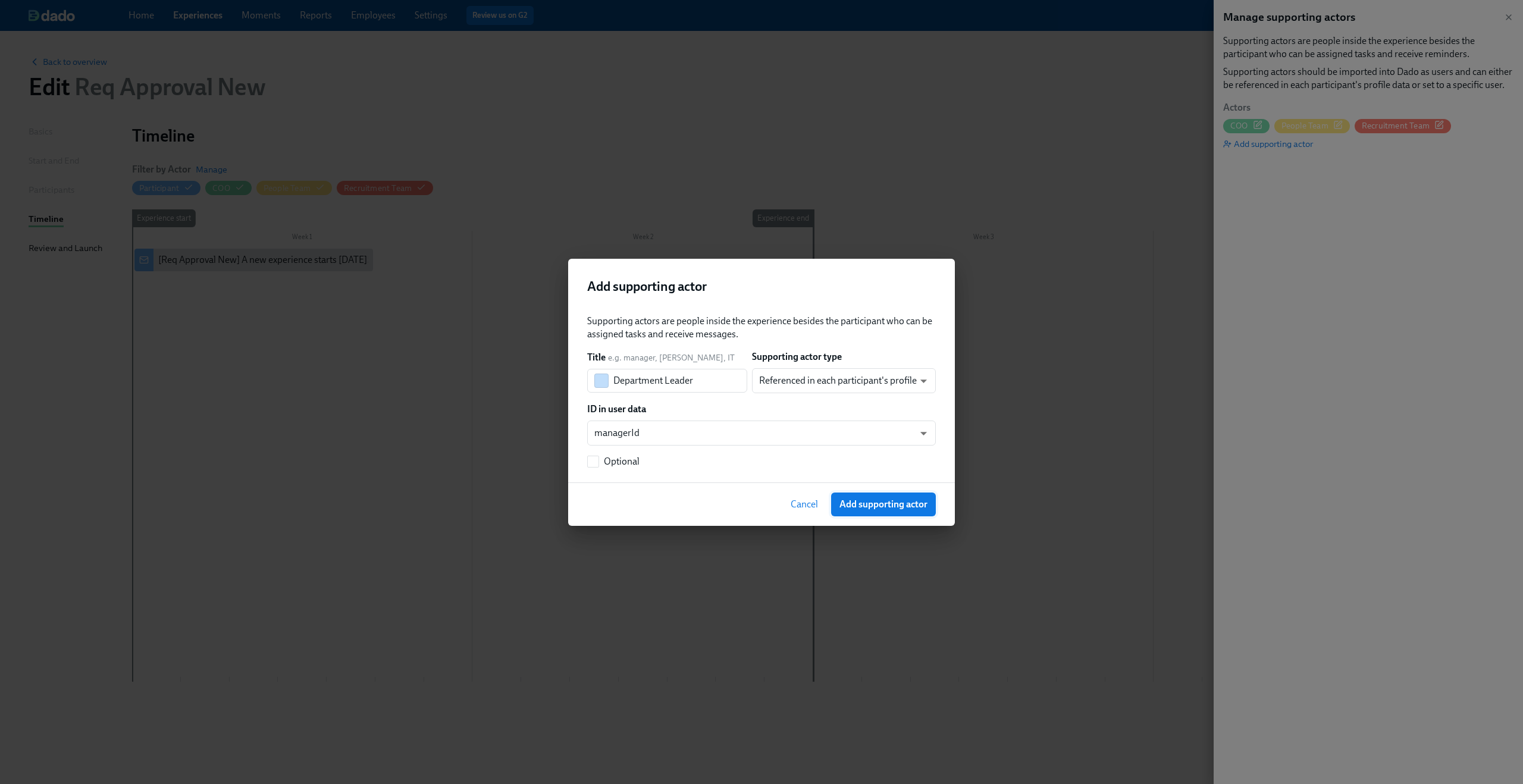
click at [876, 498] on span "Add supporting actor" at bounding box center [883, 504] width 88 height 12
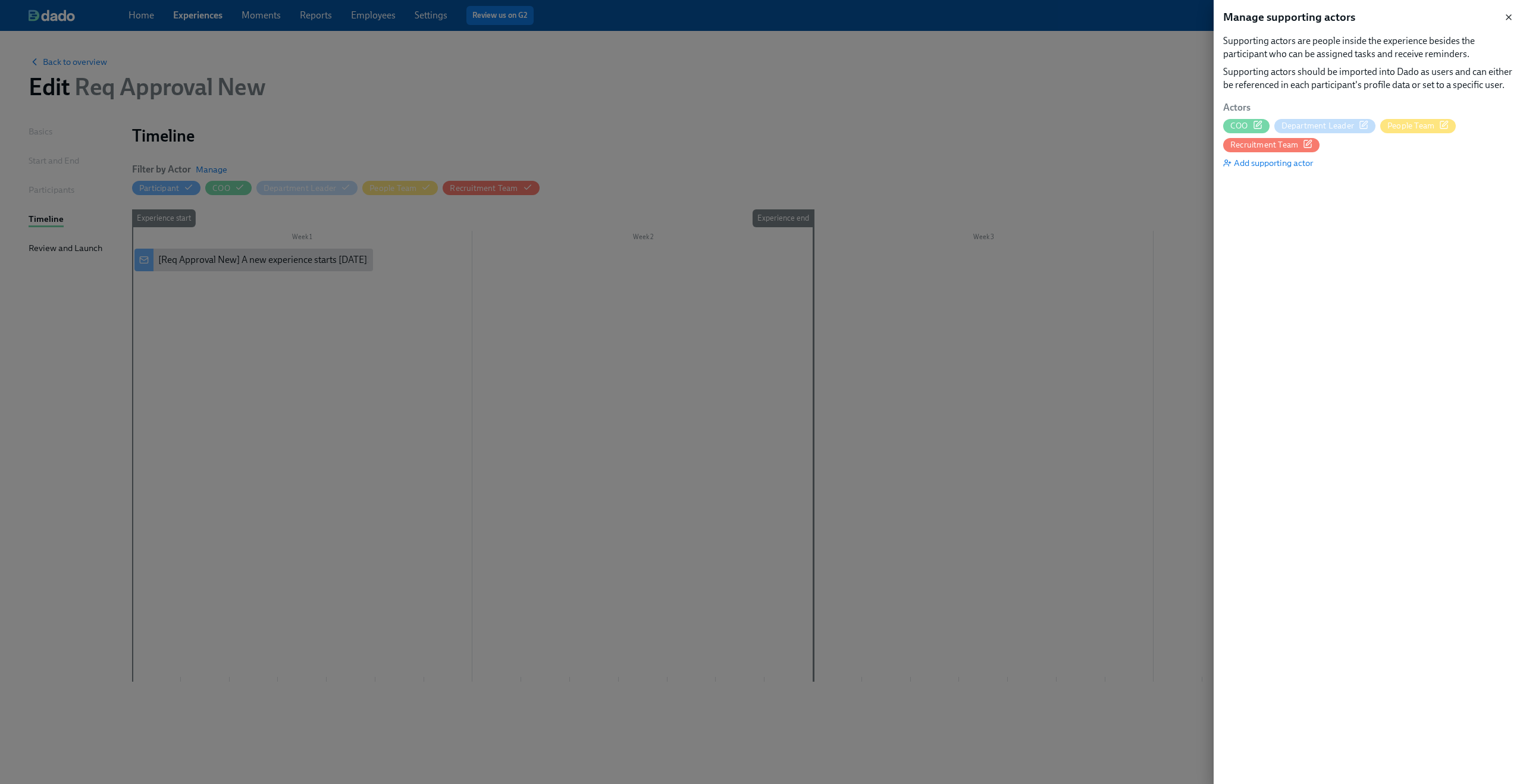
click at [1504, 16] on icon "button" at bounding box center [1508, 17] width 9 height 9
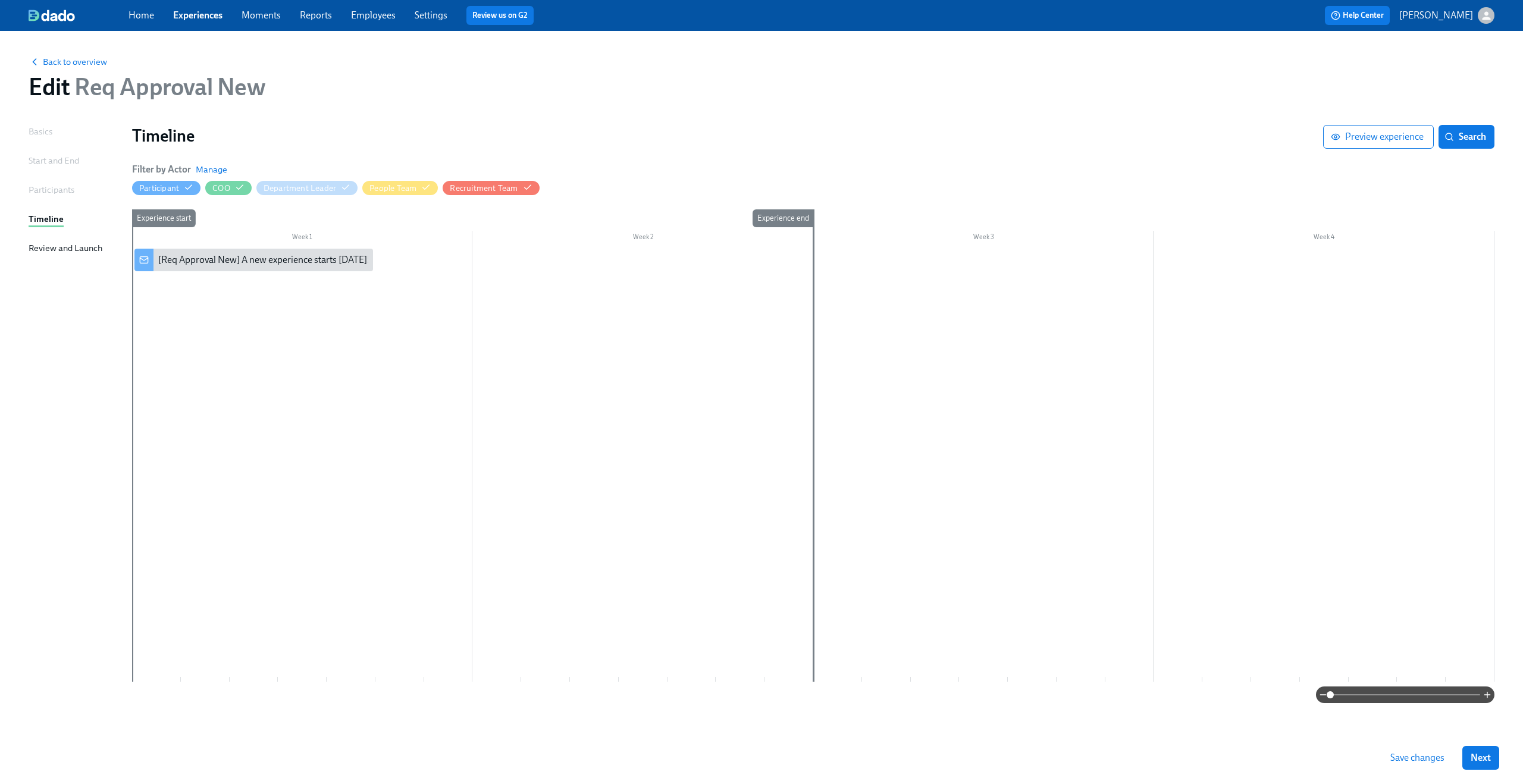
click at [1424, 753] on span "Save changes" at bounding box center [1417, 757] width 54 height 12
click at [319, 264] on div "[Req Approval New] A new experience starts today!" at bounding box center [264, 260] width 212 height 13
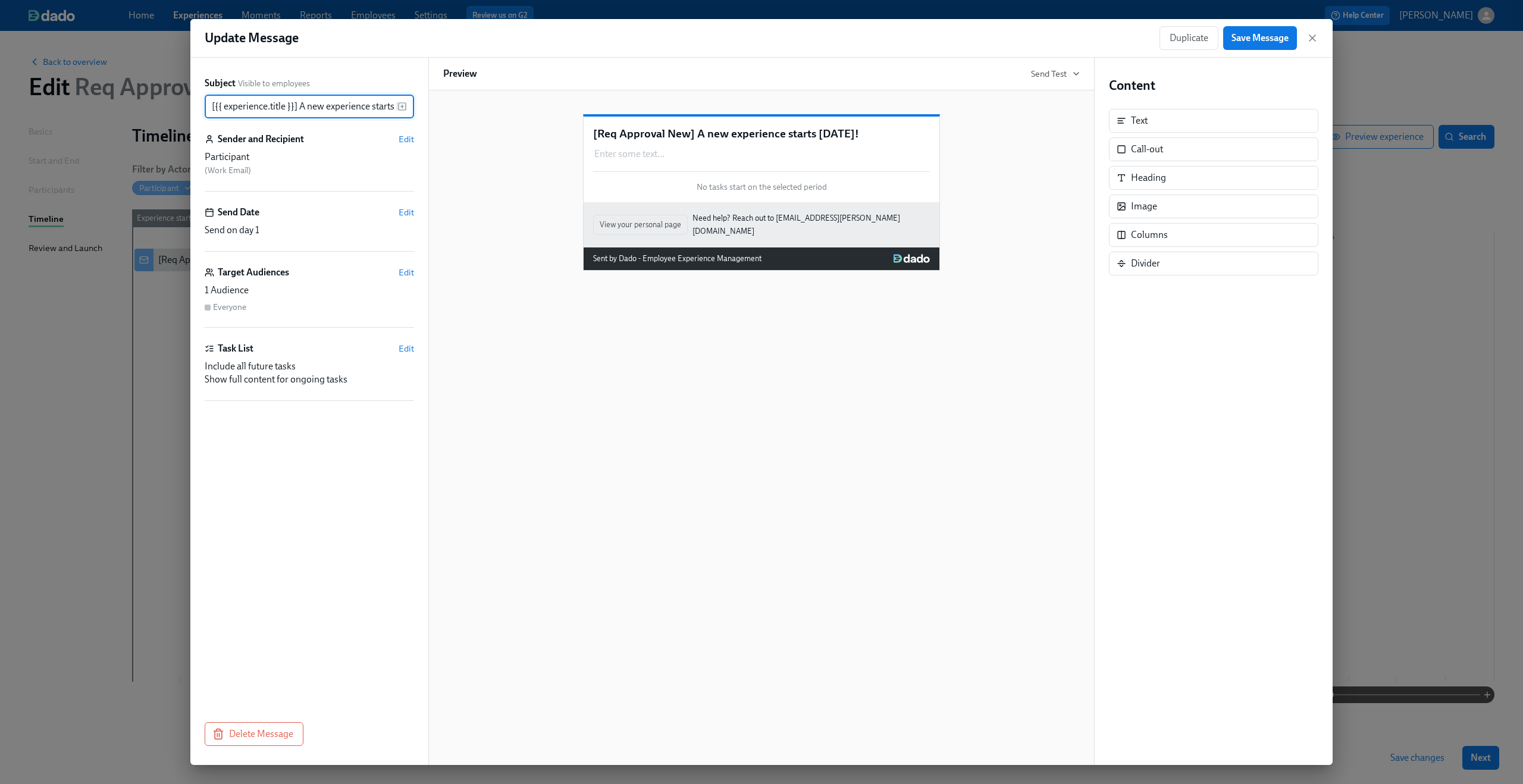
scroll to position [0, 26]
click at [272, 727] on button "Delete Message" at bounding box center [254, 734] width 99 height 23
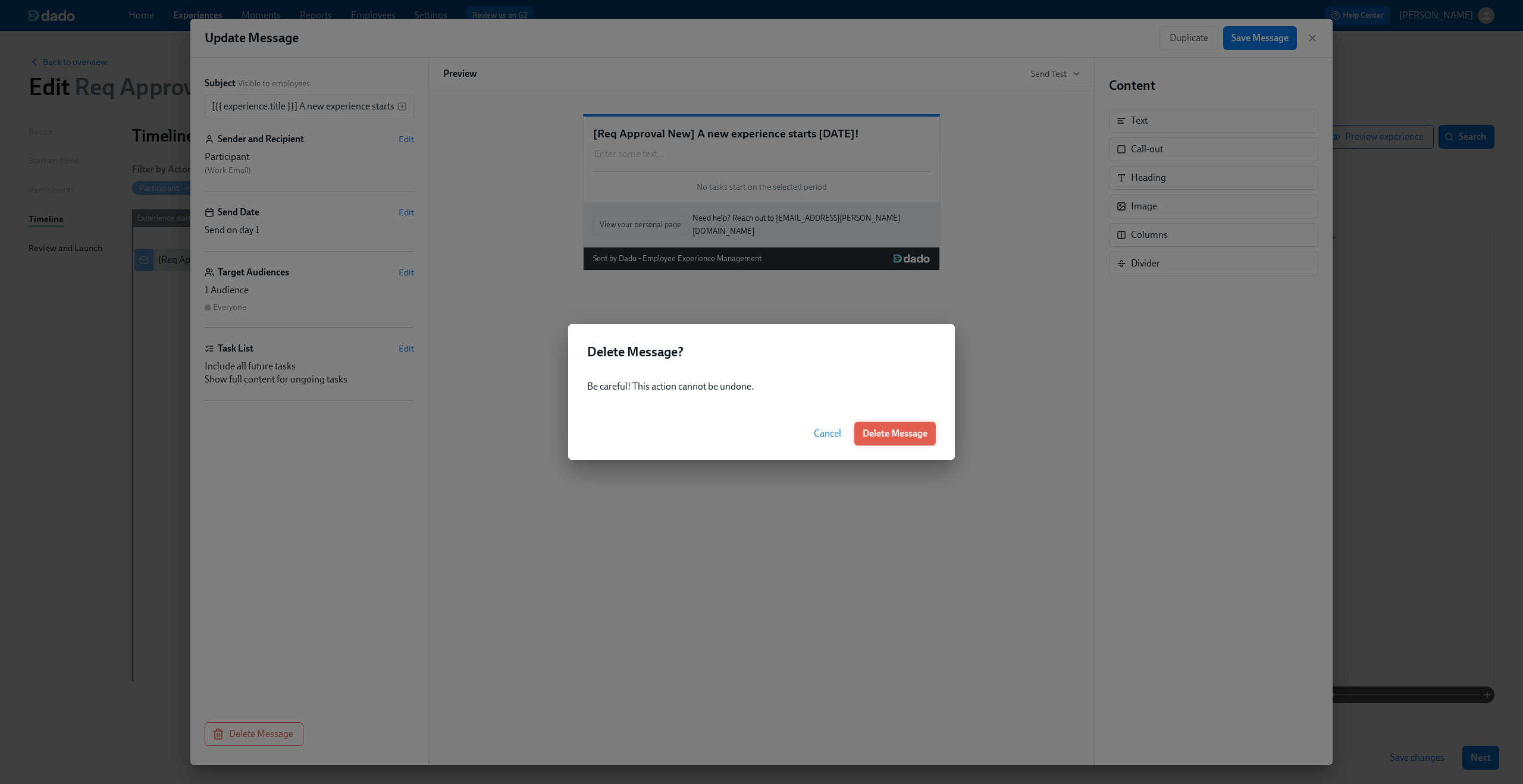
click at [931, 430] on button "Delete Message" at bounding box center [895, 433] width 81 height 23
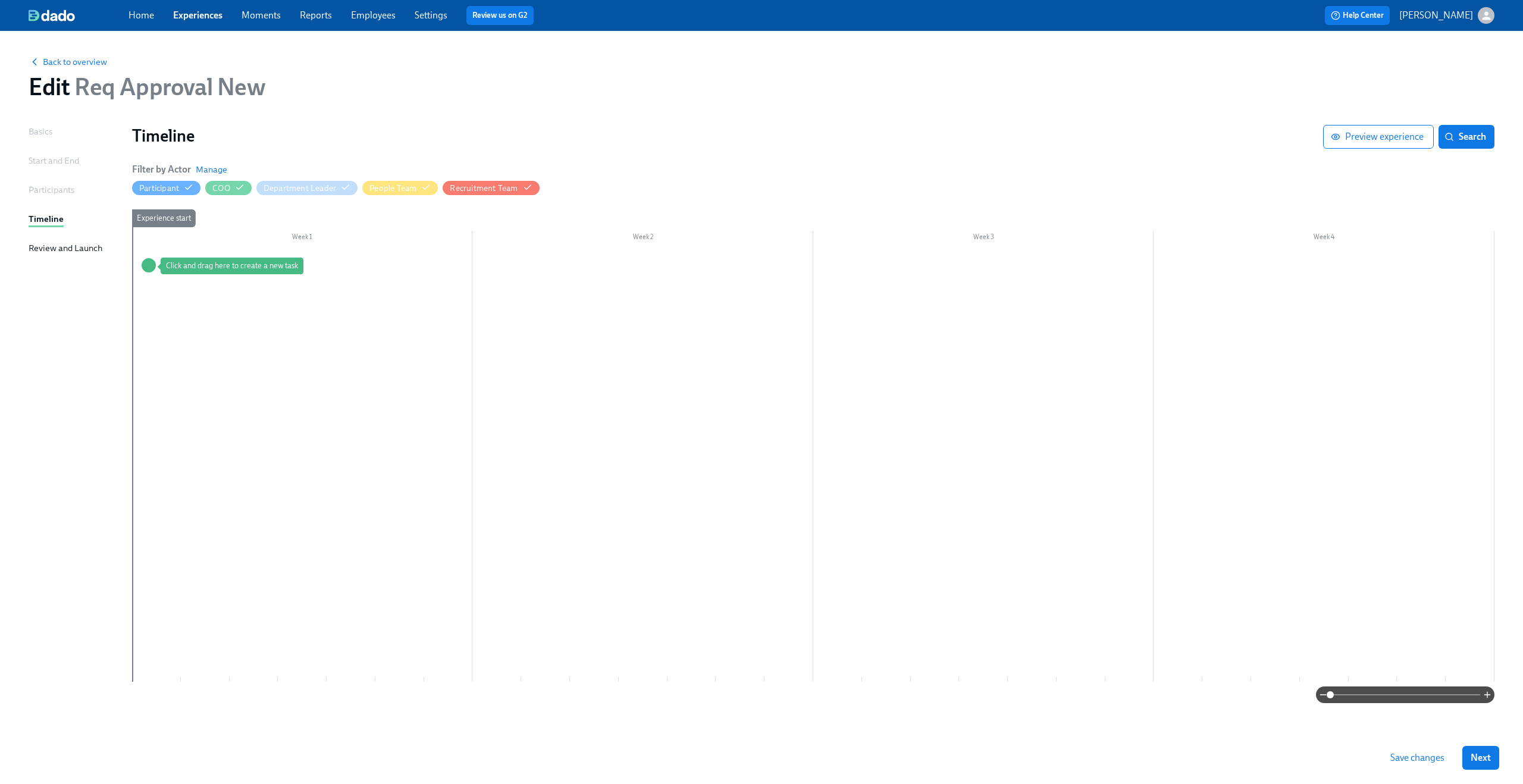
click at [252, 297] on div at bounding box center [813, 465] width 1362 height 433
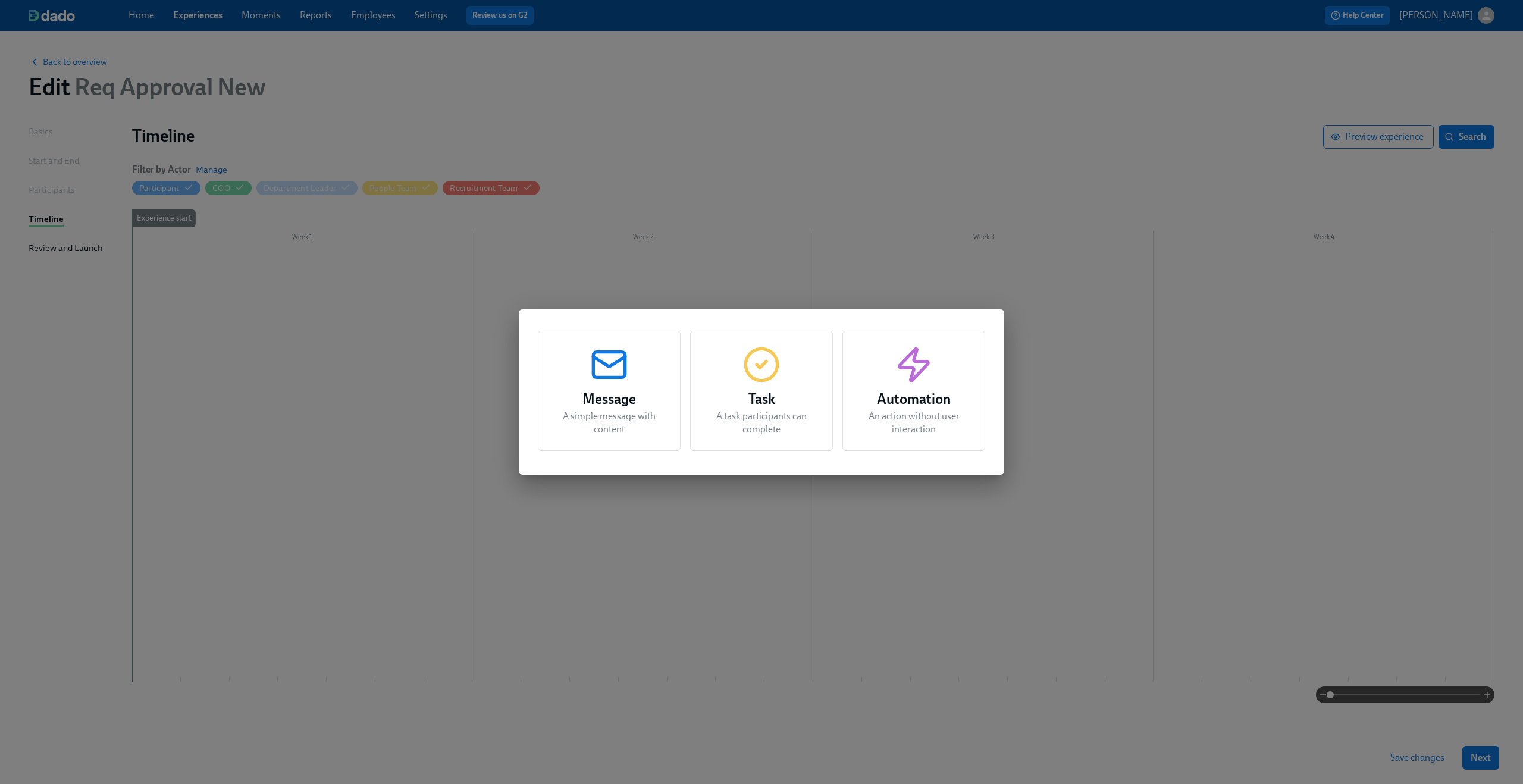
click at [653, 380] on div "Message A simple message with content" at bounding box center [609, 391] width 142 height 120
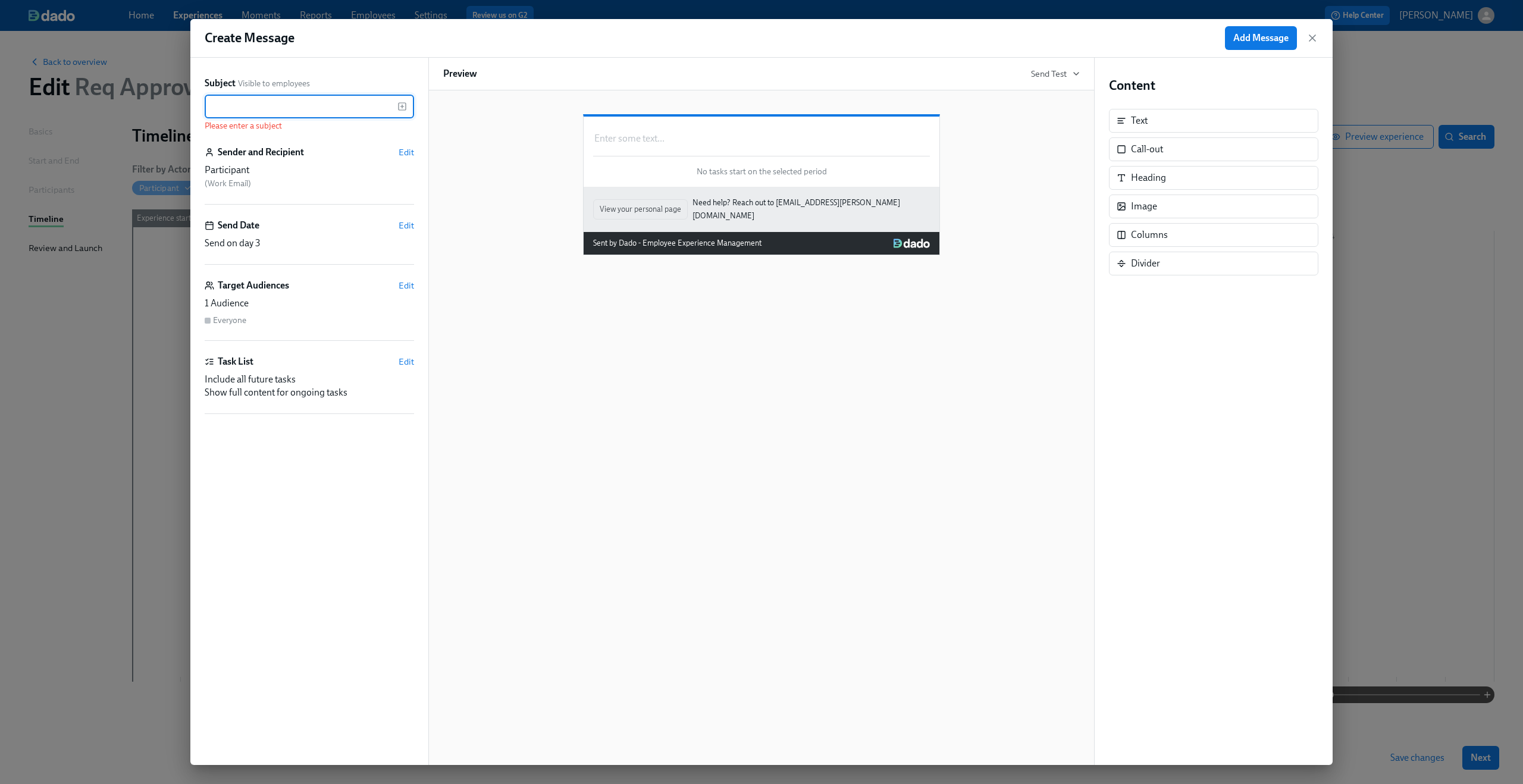
click at [306, 108] on input "text" at bounding box center [301, 106] width 193 height 23
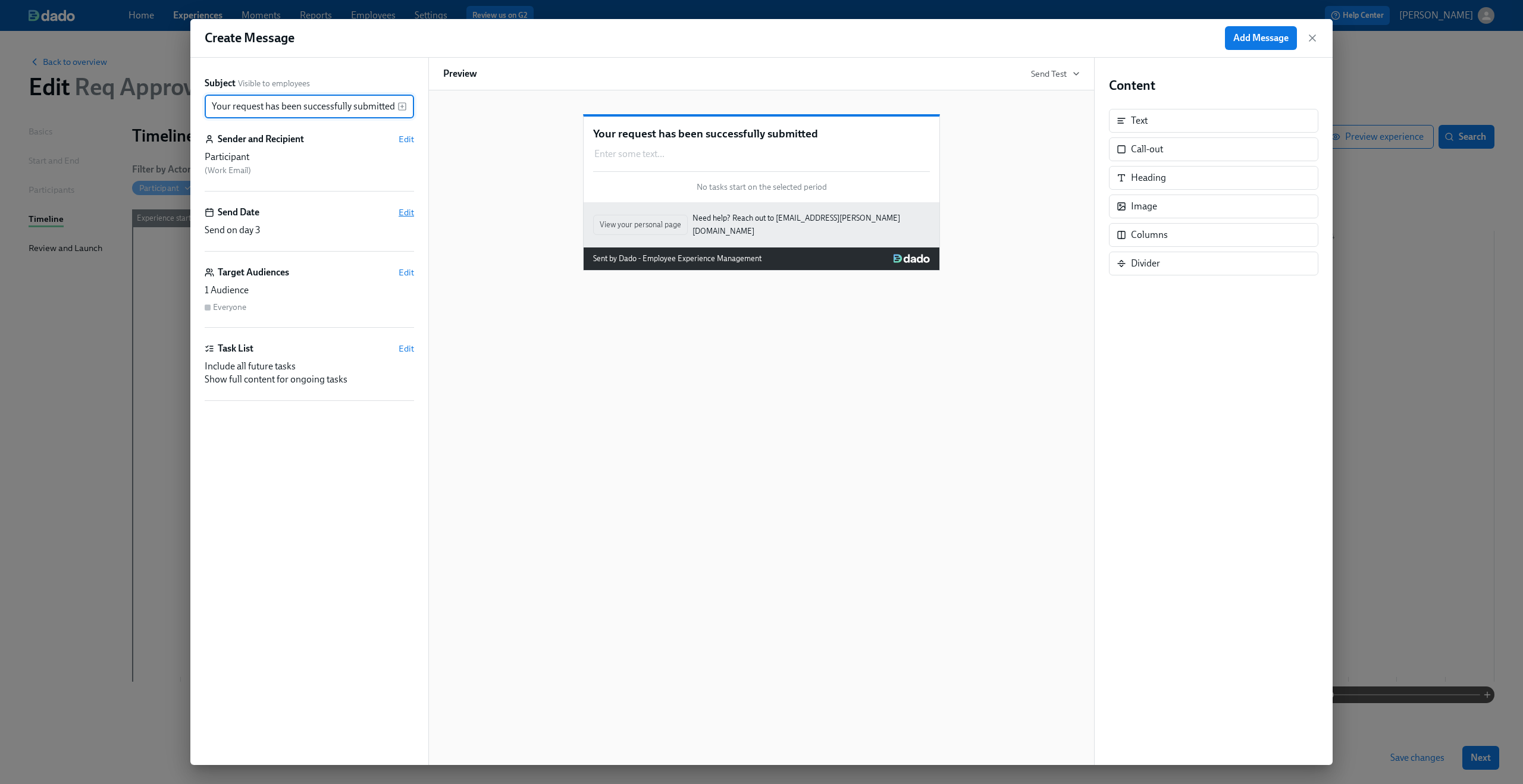
type input "Your request has been successfully submitted"
click at [411, 214] on span "Edit" at bounding box center [406, 212] width 16 height 12
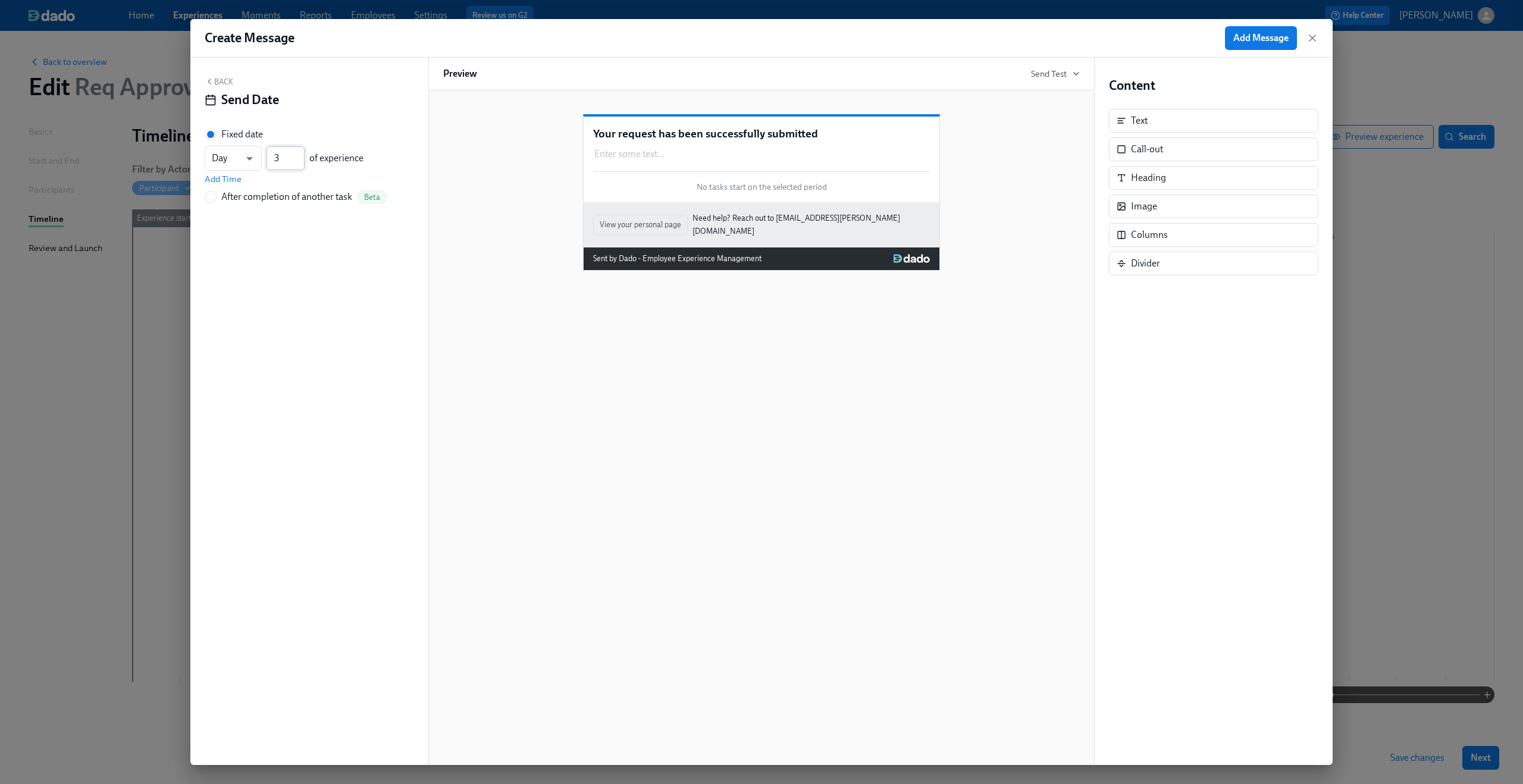
click at [280, 160] on input "3" at bounding box center [285, 158] width 38 height 23
click at [297, 162] on input "2" at bounding box center [285, 158] width 38 height 23
type input "1"
click at [297, 162] on input "1" at bounding box center [285, 158] width 38 height 23
click at [325, 138] on div "Fixed date Day d ​ 1 ​ of experience Add Time" at bounding box center [309, 156] width 210 height 57
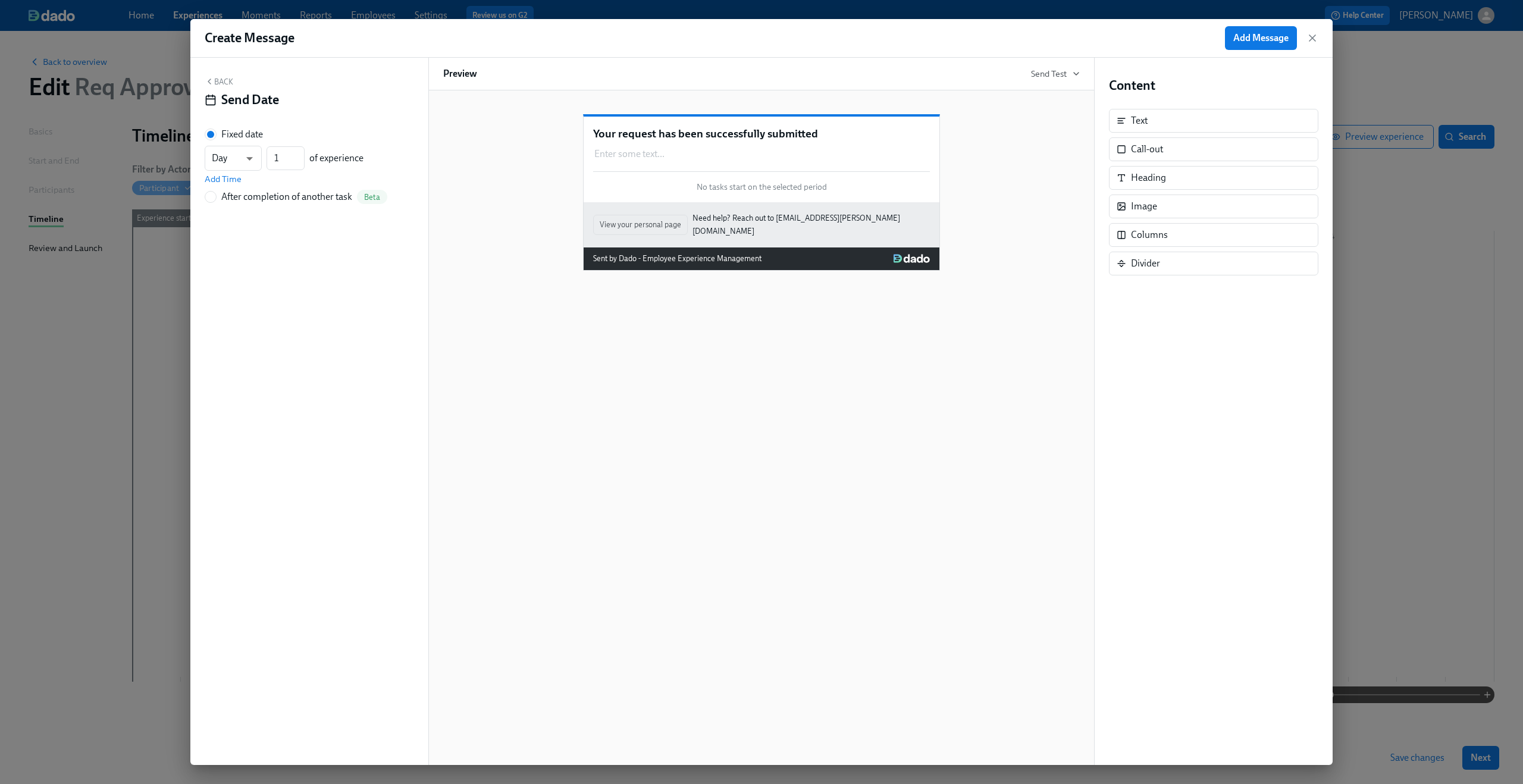
click at [221, 81] on button "Back" at bounding box center [218, 81] width 28 height 9
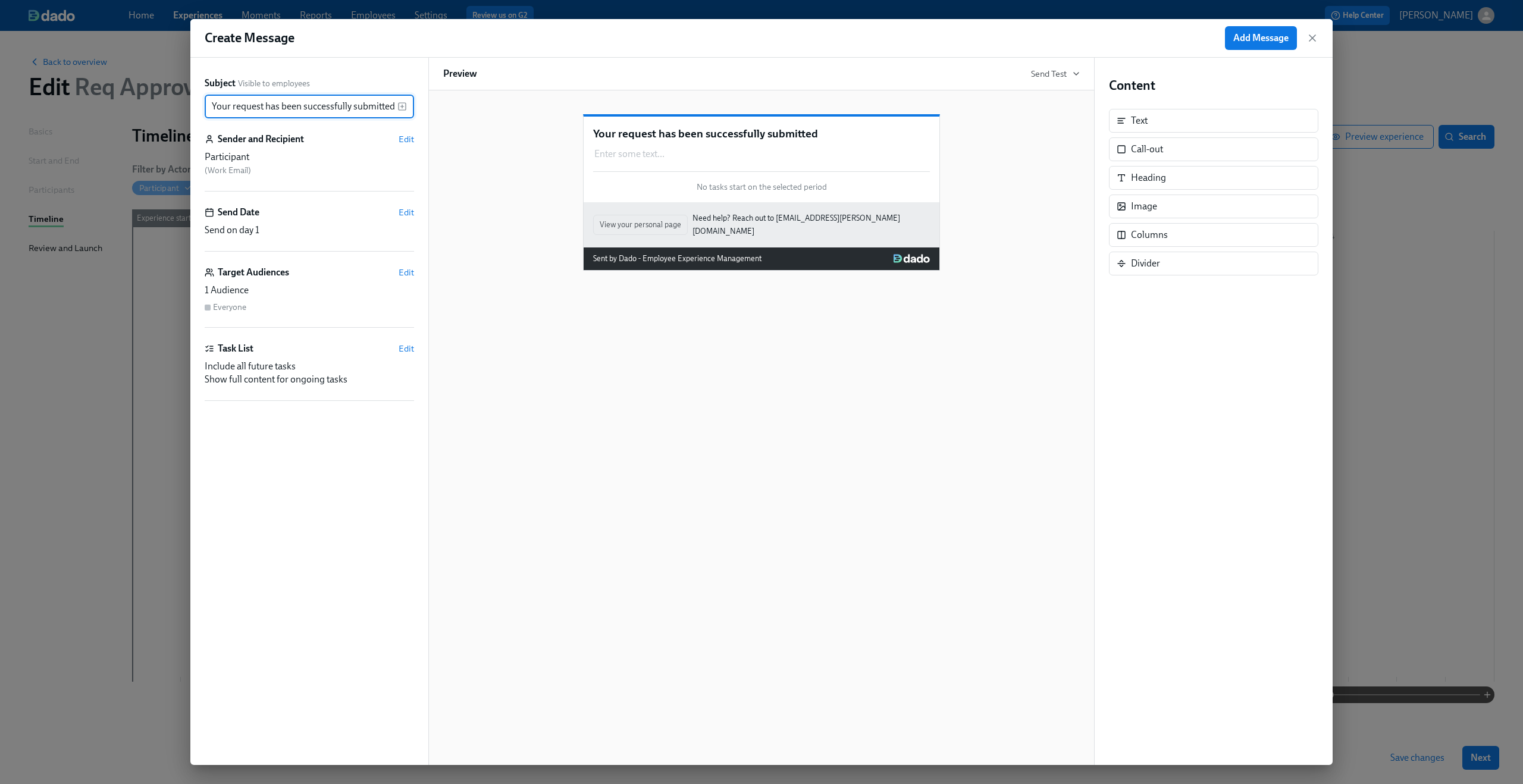
click at [463, 144] on div "Your request has been successfully submitted Enter some text ... Duplicate Dele…" at bounding box center [761, 183] width 636 height 175
drag, startPoint x: 1171, startPoint y: 128, endPoint x: 694, endPoint y: 210, distance: 484.0
click at [694, 210] on div "Subject Visible to employees Your request has been successfully submitted ​ Sen…" at bounding box center [761, 412] width 1142 height 707
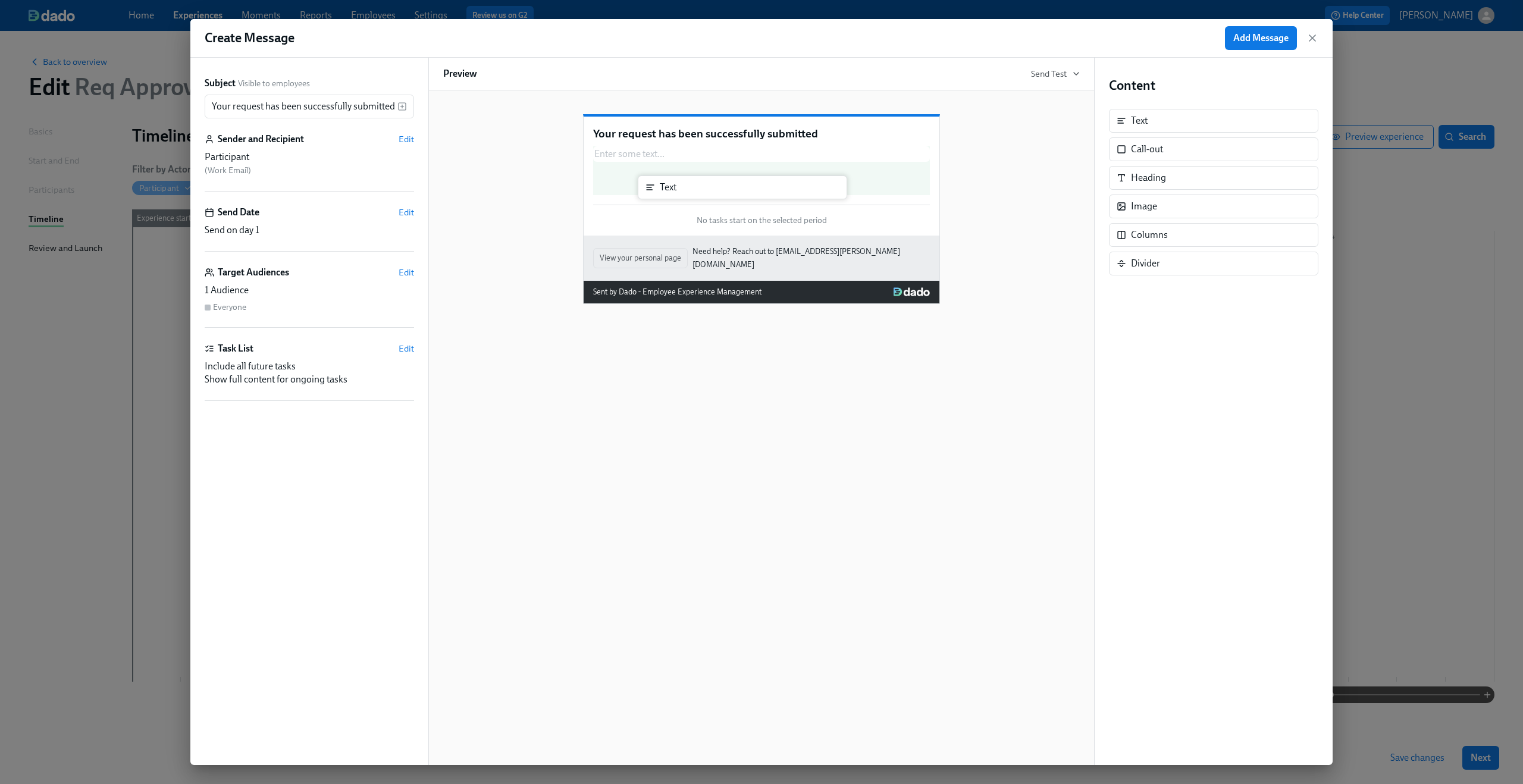
drag, startPoint x: 1160, startPoint y: 160, endPoint x: 778, endPoint y: 185, distance: 382.8
click at [778, 185] on div "Subject Visible to employees Your request has been successfully submitted ​ Sen…" at bounding box center [761, 412] width 1142 height 707
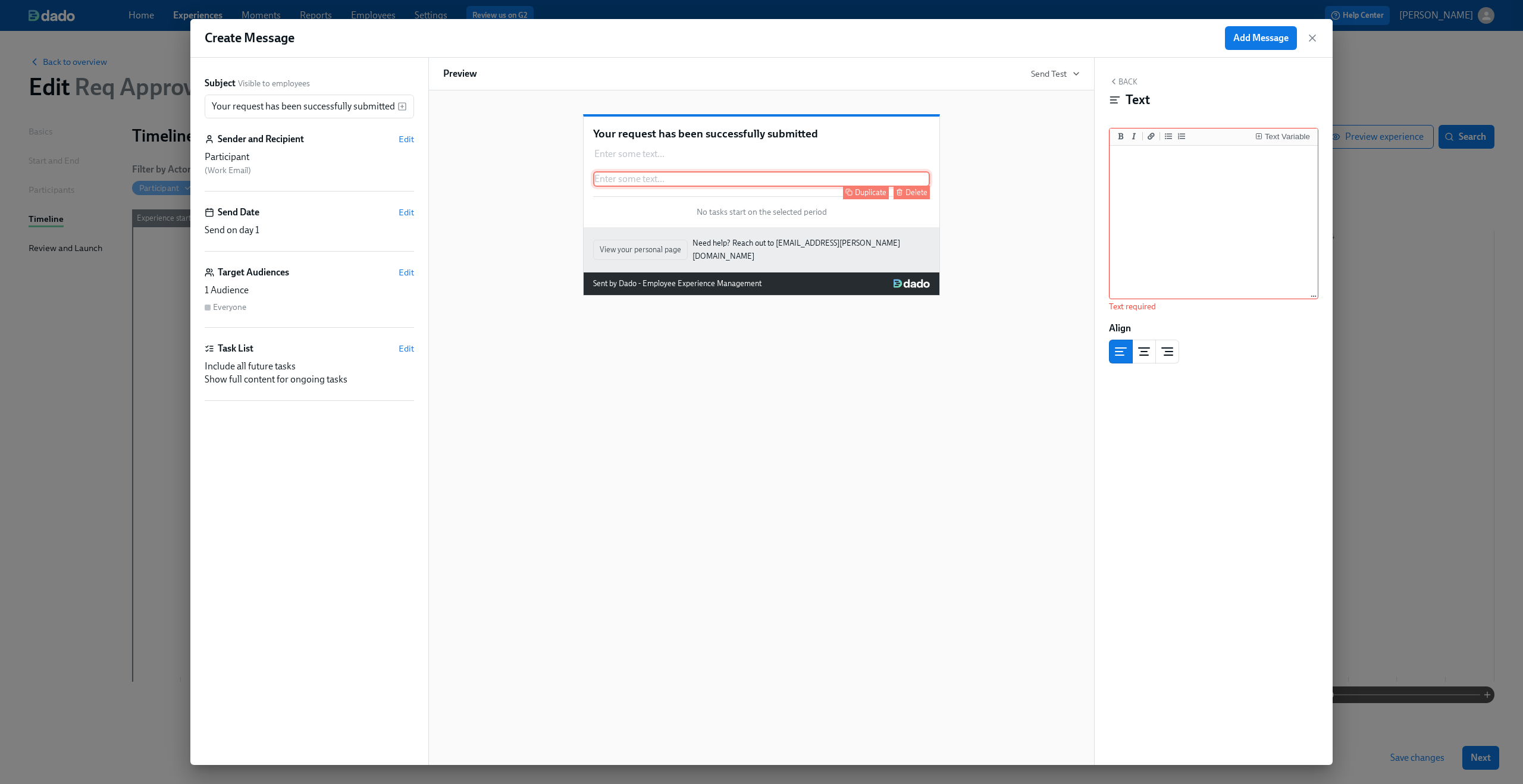
click at [906, 197] on div "Delete" at bounding box center [916, 192] width 22 height 9
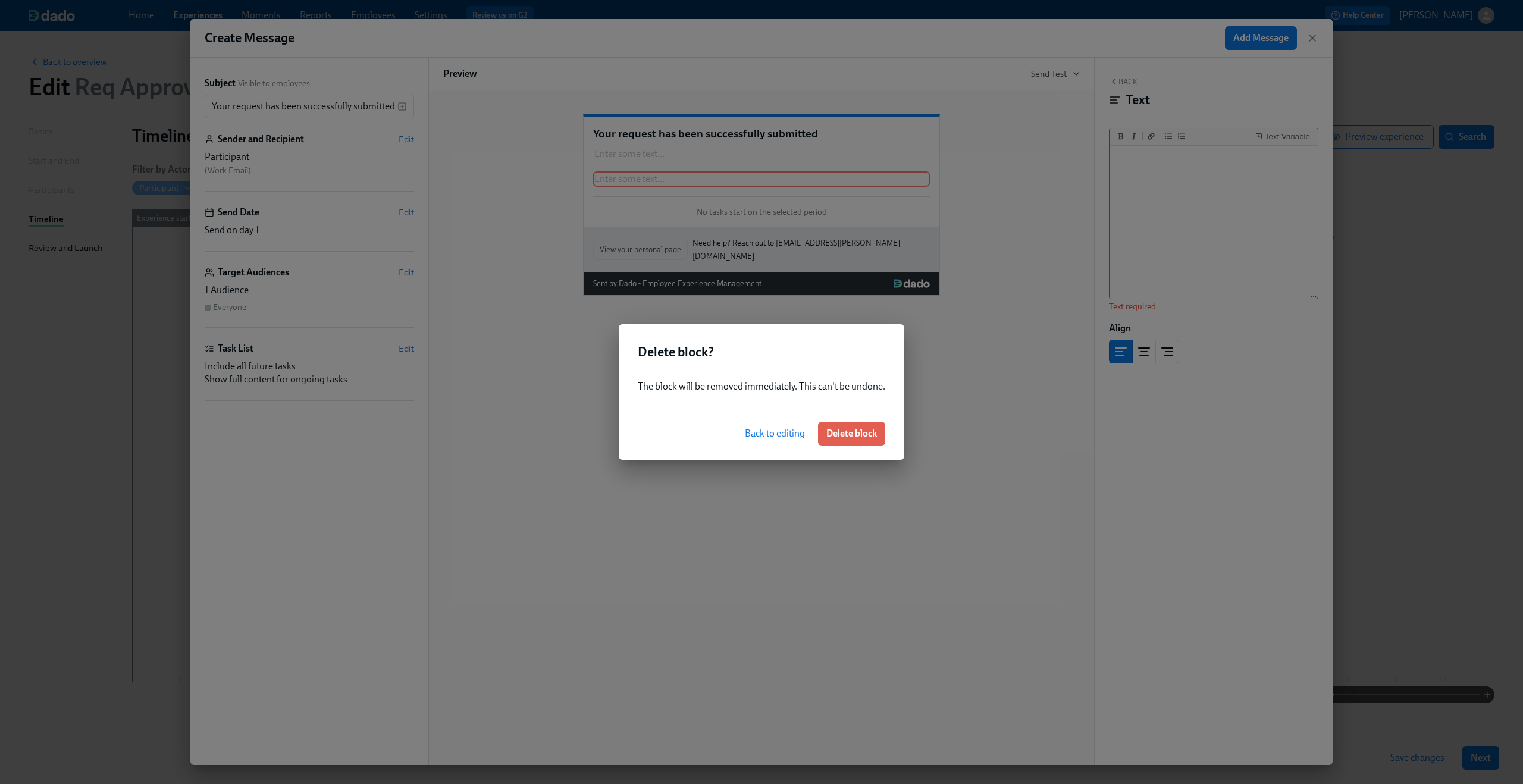
click at [852, 427] on span "Delete block" at bounding box center [852, 433] width 51 height 12
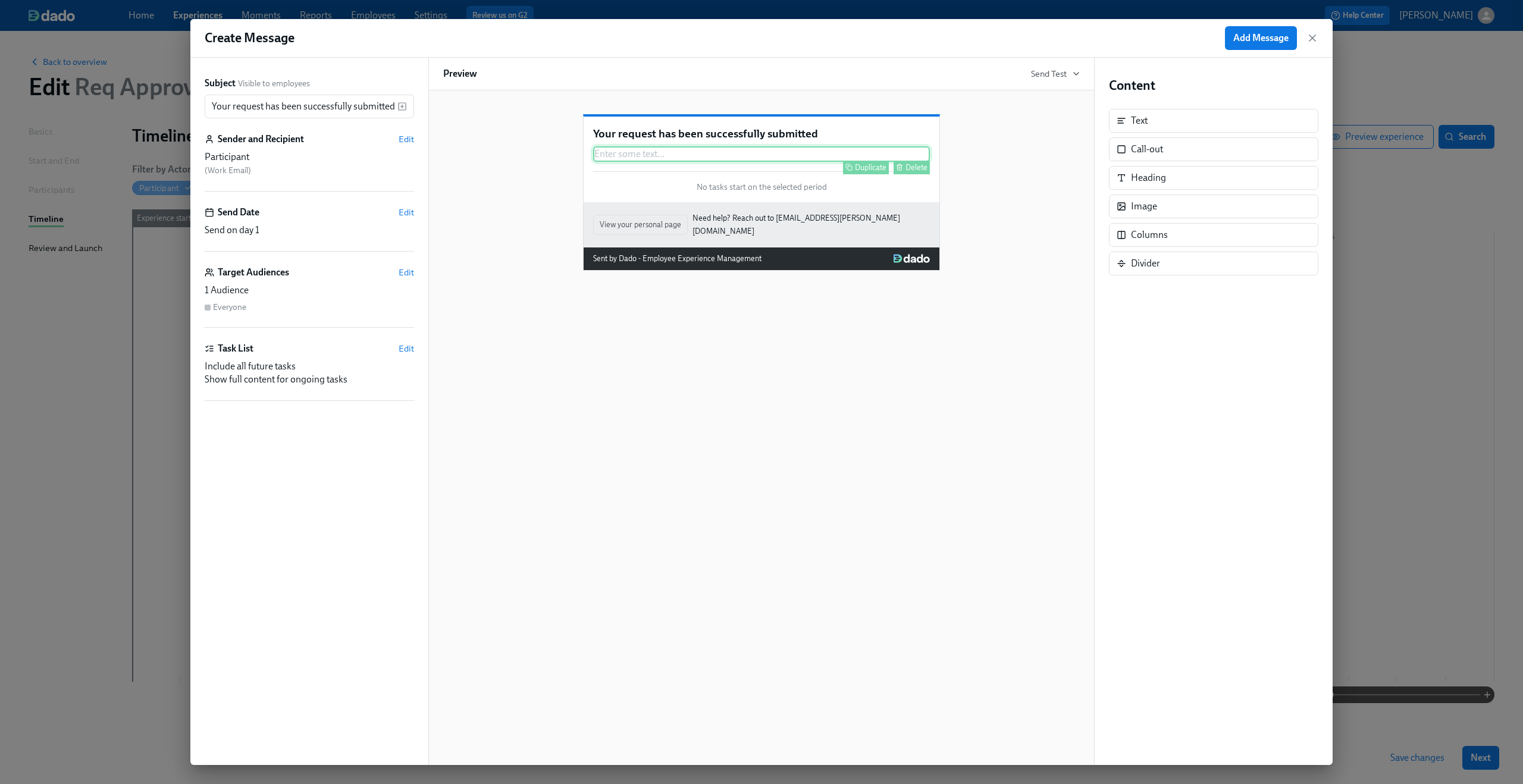
click at [742, 162] on div "Enter some text ... Duplicate Delete" at bounding box center [762, 154] width 337 height 16
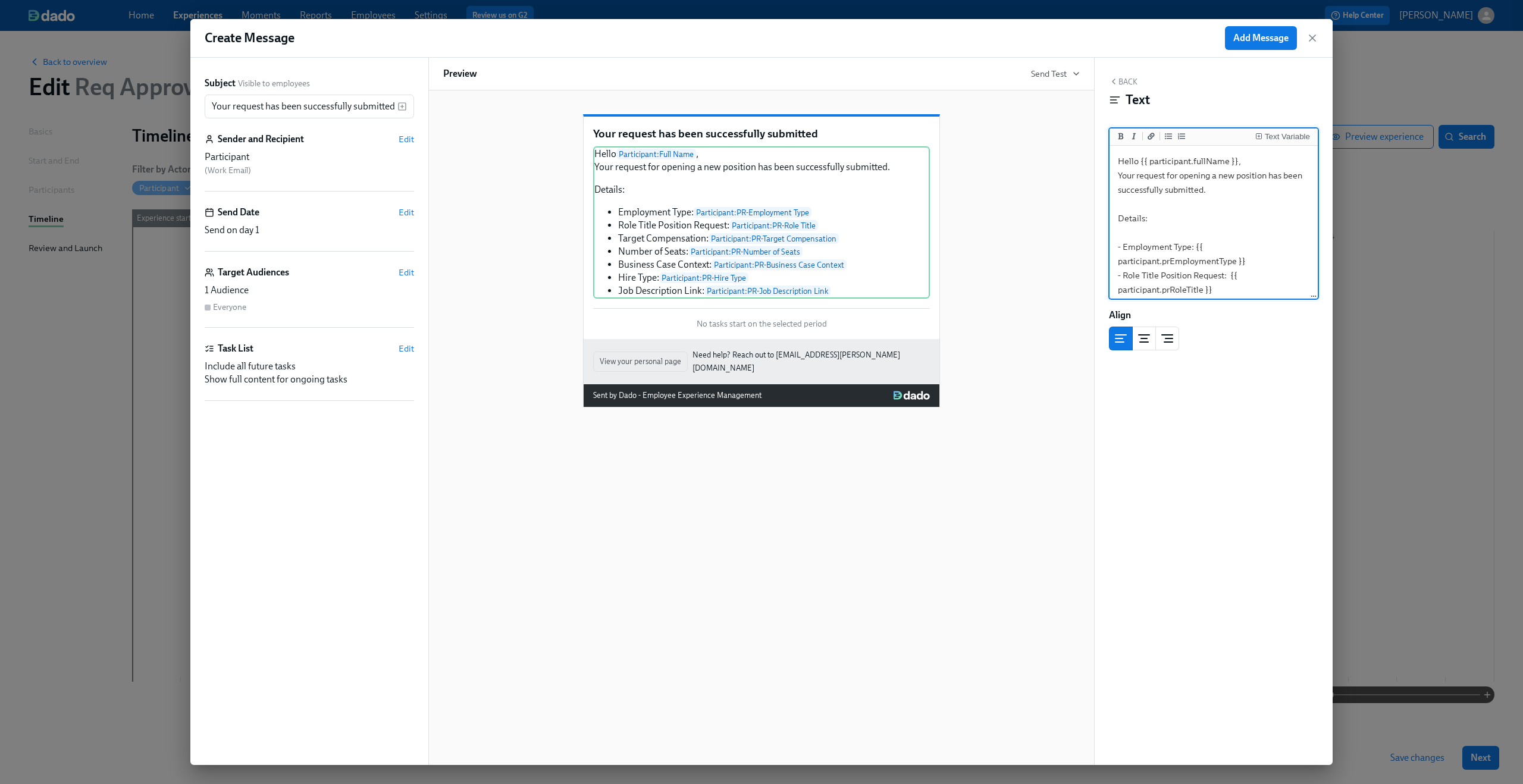
scroll to position [126, 0]
type textarea "Hello {{ participant.fullName }}, Your request for opening a new position has b…"
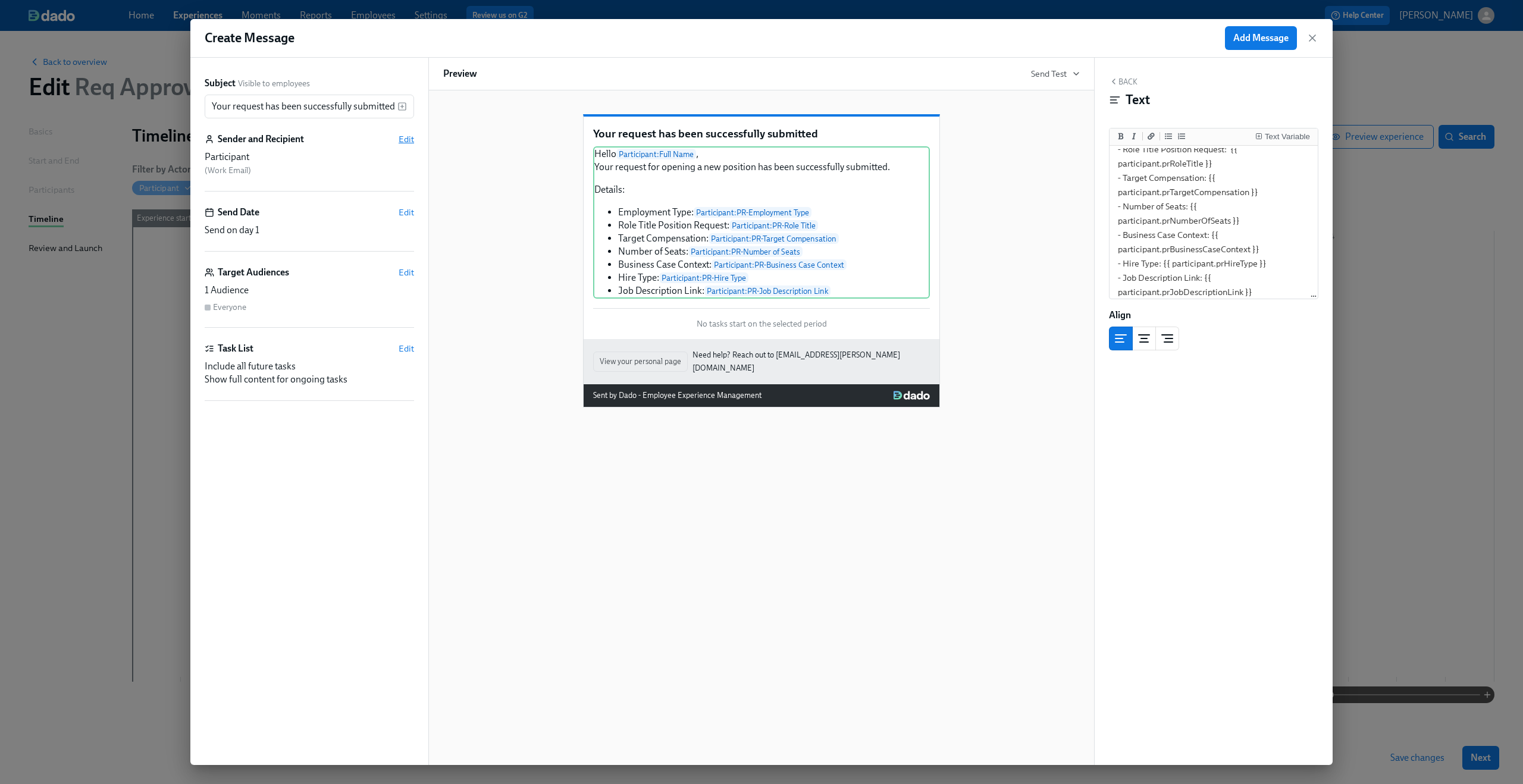
click at [405, 137] on span "Edit" at bounding box center [406, 138] width 16 height 12
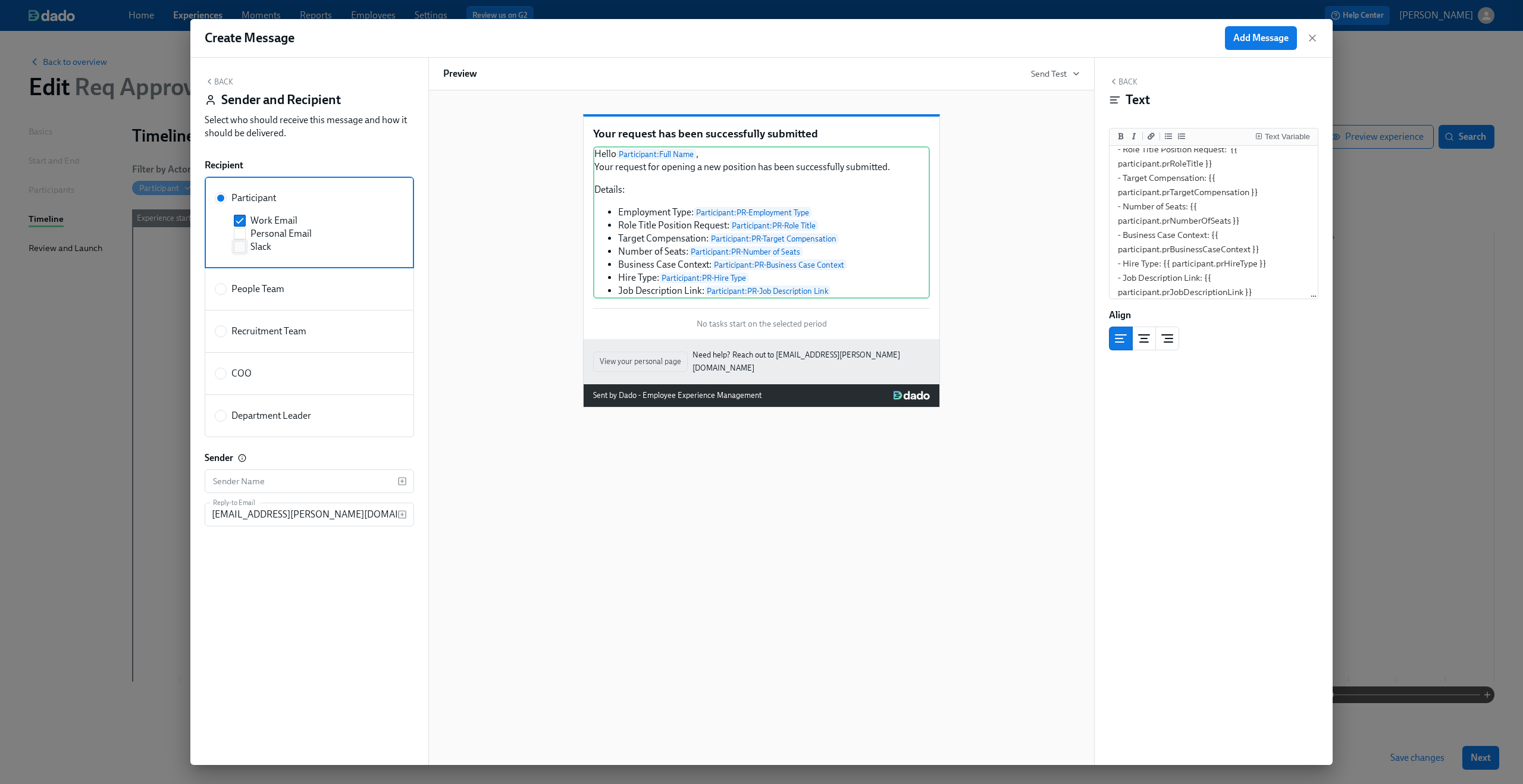
click at [260, 249] on span "Slack" at bounding box center [261, 246] width 21 height 13
click at [245, 249] on input "Slack" at bounding box center [239, 247] width 11 height 11
checkbox input "true"
click at [549, 207] on div "Your request has been successfully submitted Hello Participant : Full Name , Yo…" at bounding box center [761, 251] width 636 height 312
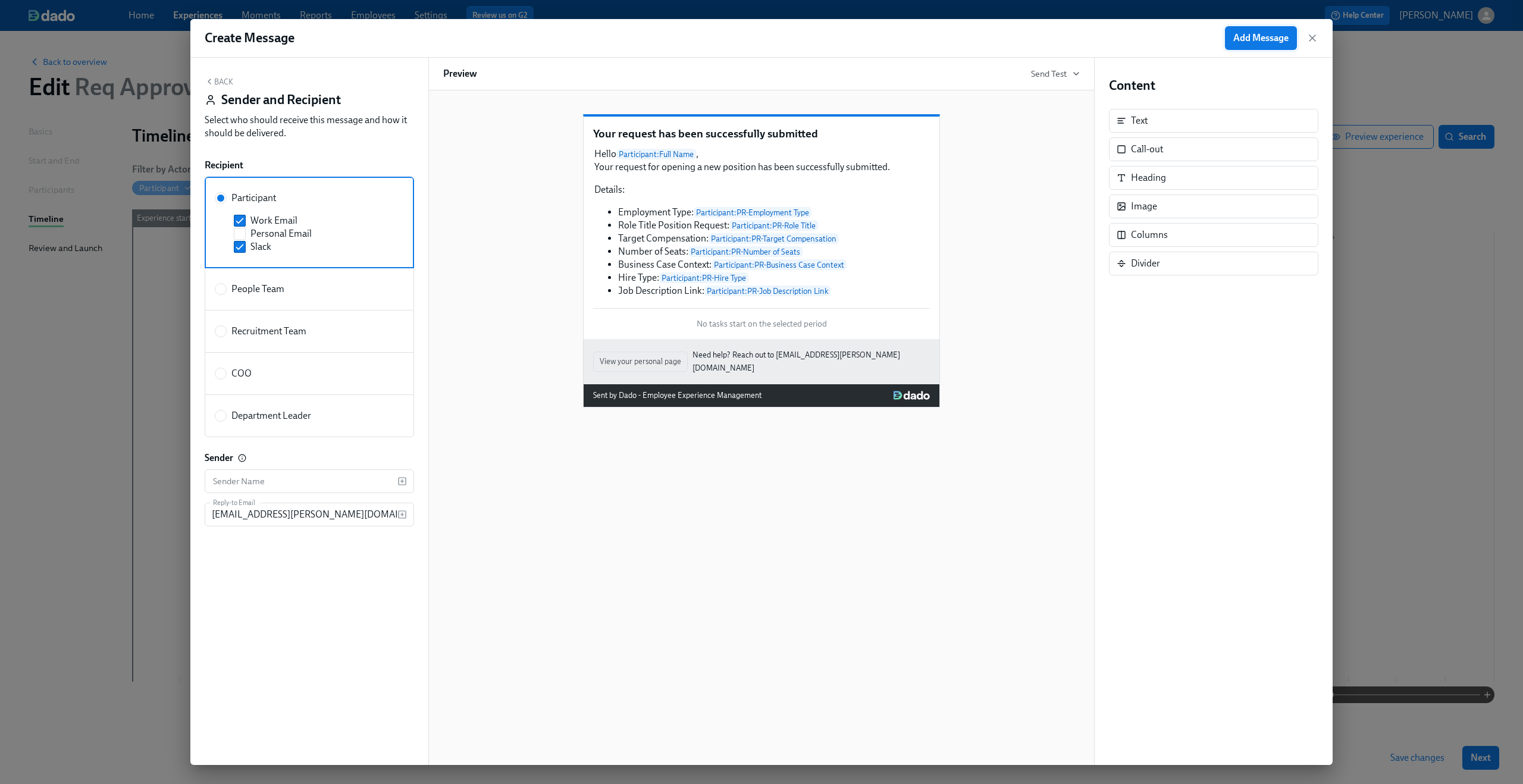
click at [1282, 38] on span "Add Message" at bounding box center [1260, 38] width 56 height 12
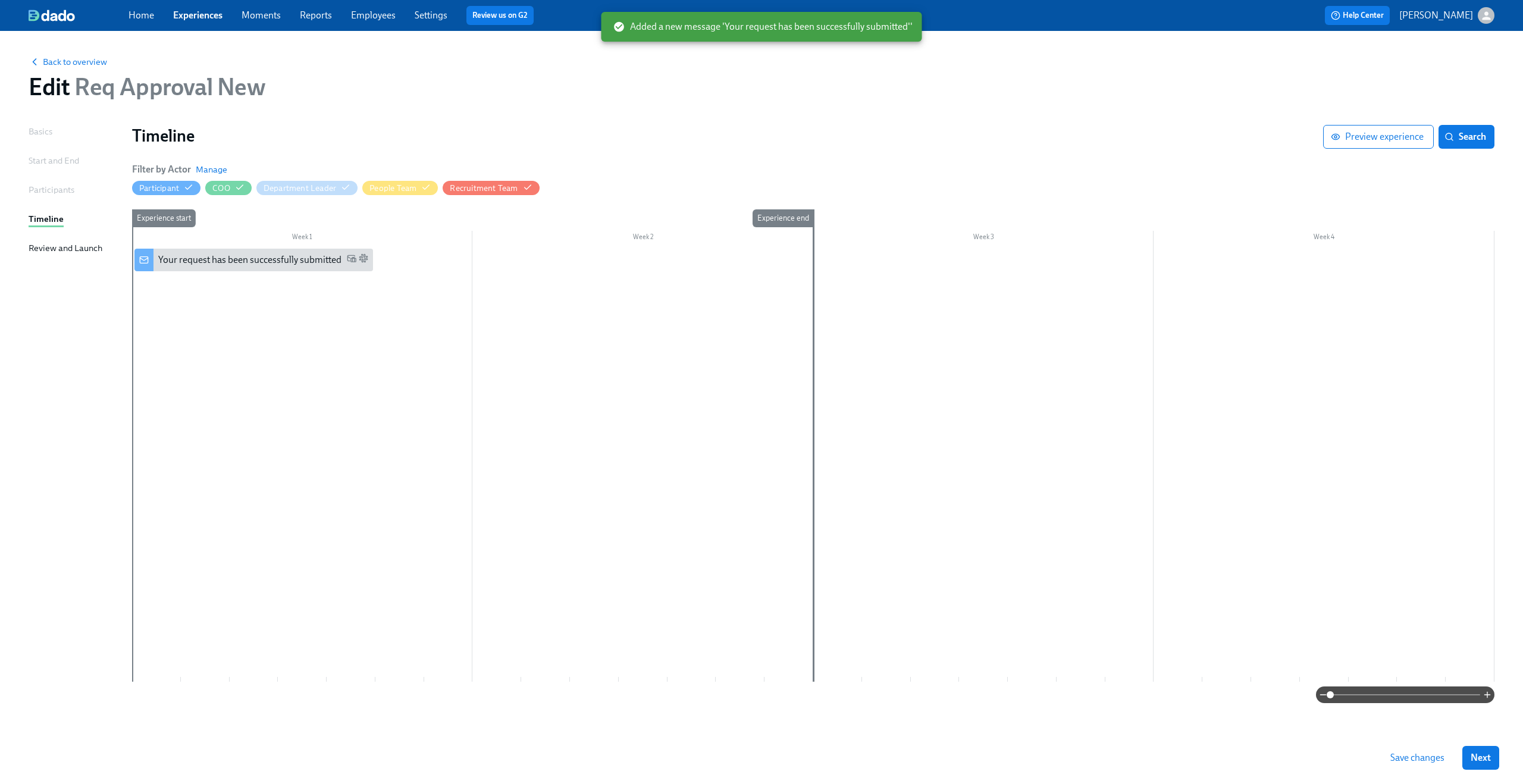
click at [266, 297] on div at bounding box center [813, 465] width 1362 height 433
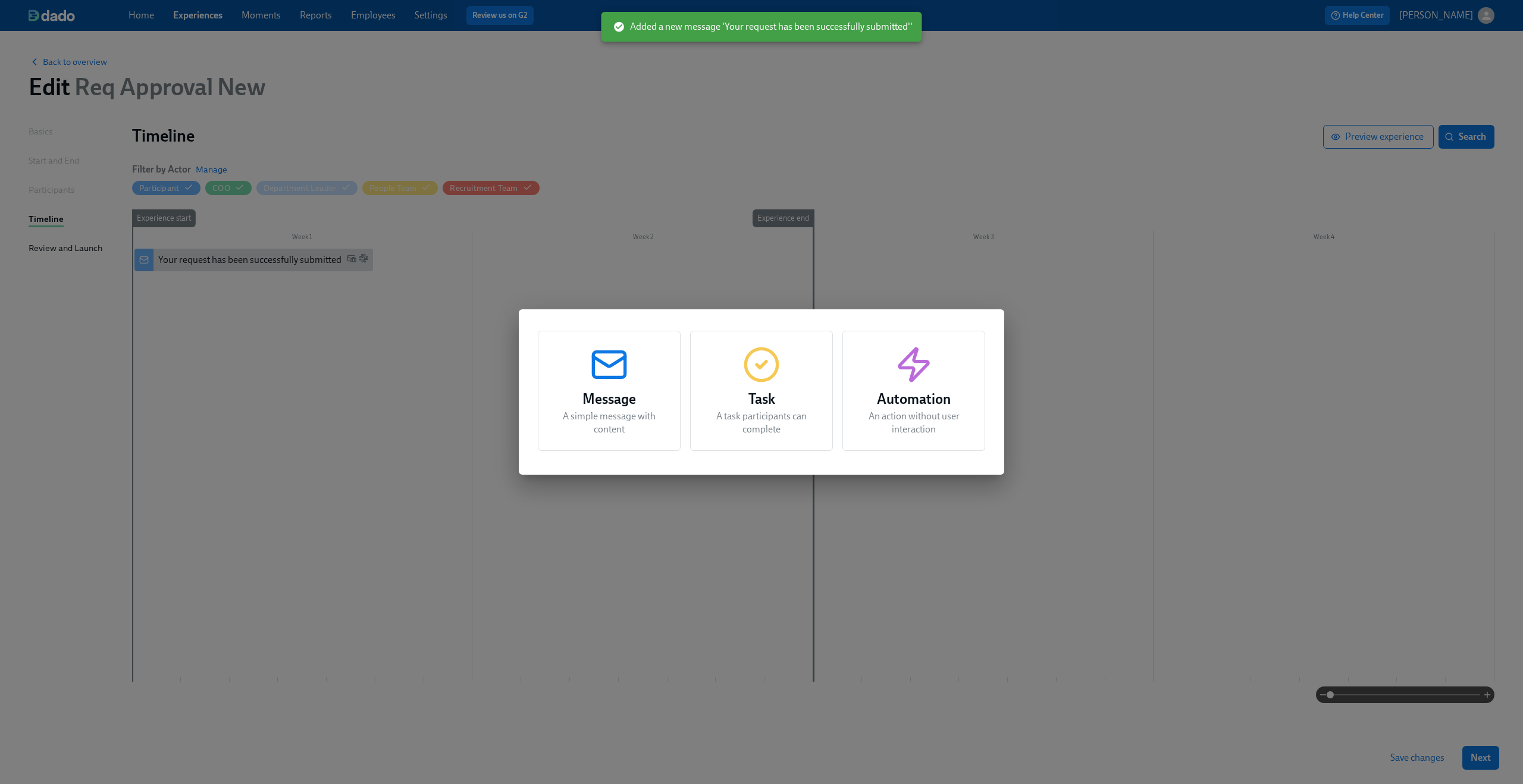
click at [734, 372] on div "Task A task participants can complete" at bounding box center [762, 391] width 142 height 120
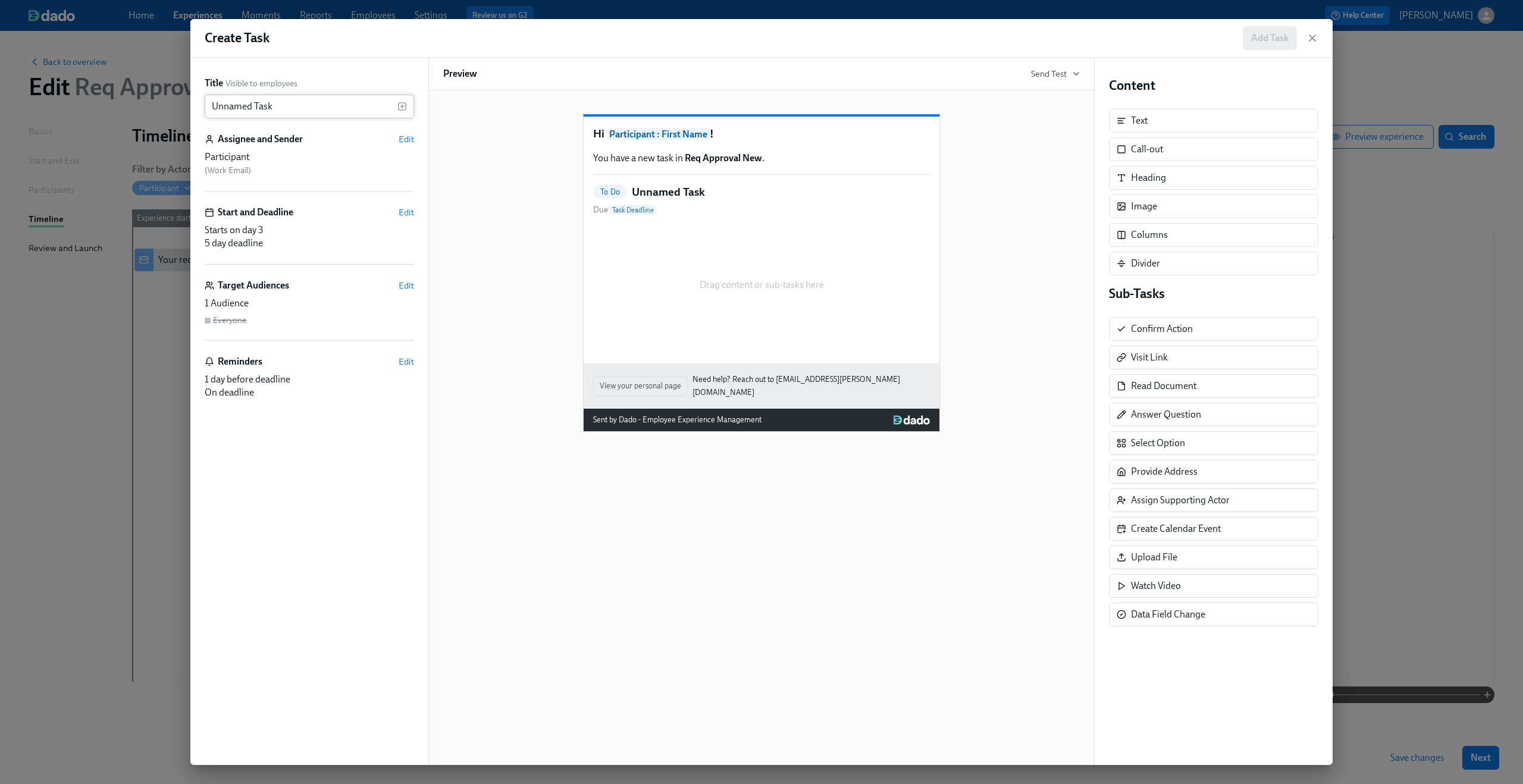
click at [311, 98] on input "Unnamed Task" at bounding box center [301, 106] width 193 height 23
click at [311, 98] on input "Unnamed Task" at bounding box center [301, 106] width 193 height 23
click at [308, 104] on input "Unnamed Task" at bounding box center [301, 106] width 193 height 23
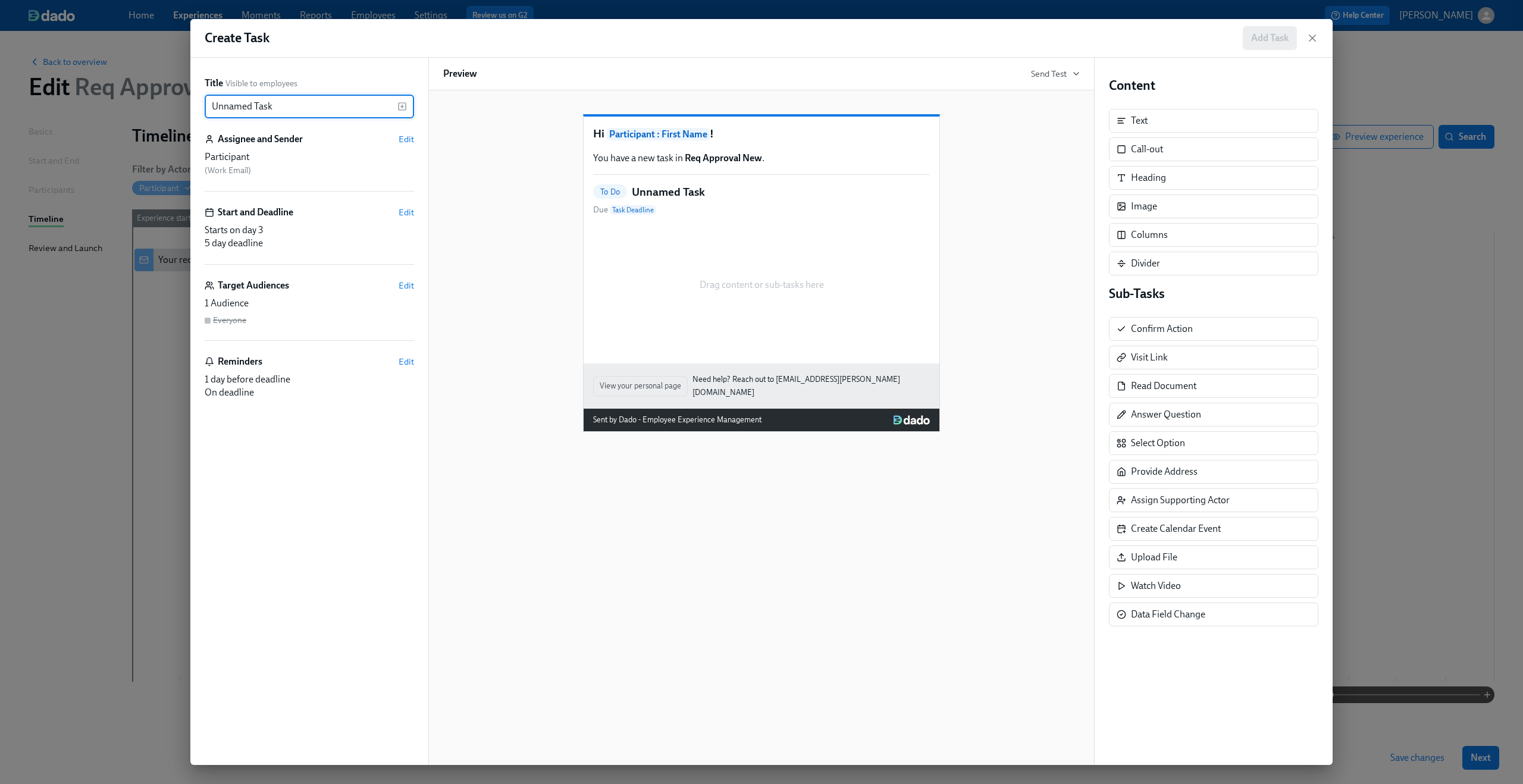
click at [308, 104] on input "Unnamed Task" at bounding box center [301, 106] width 193 height 23
paste input "Please confirm internal comp alignment"
type input "Please confirm internal comp alignment"
click at [512, 125] on div "Hi Participant : First Name ! You have a new task in Req Approval New . To Do P…" at bounding box center [761, 264] width 636 height 336
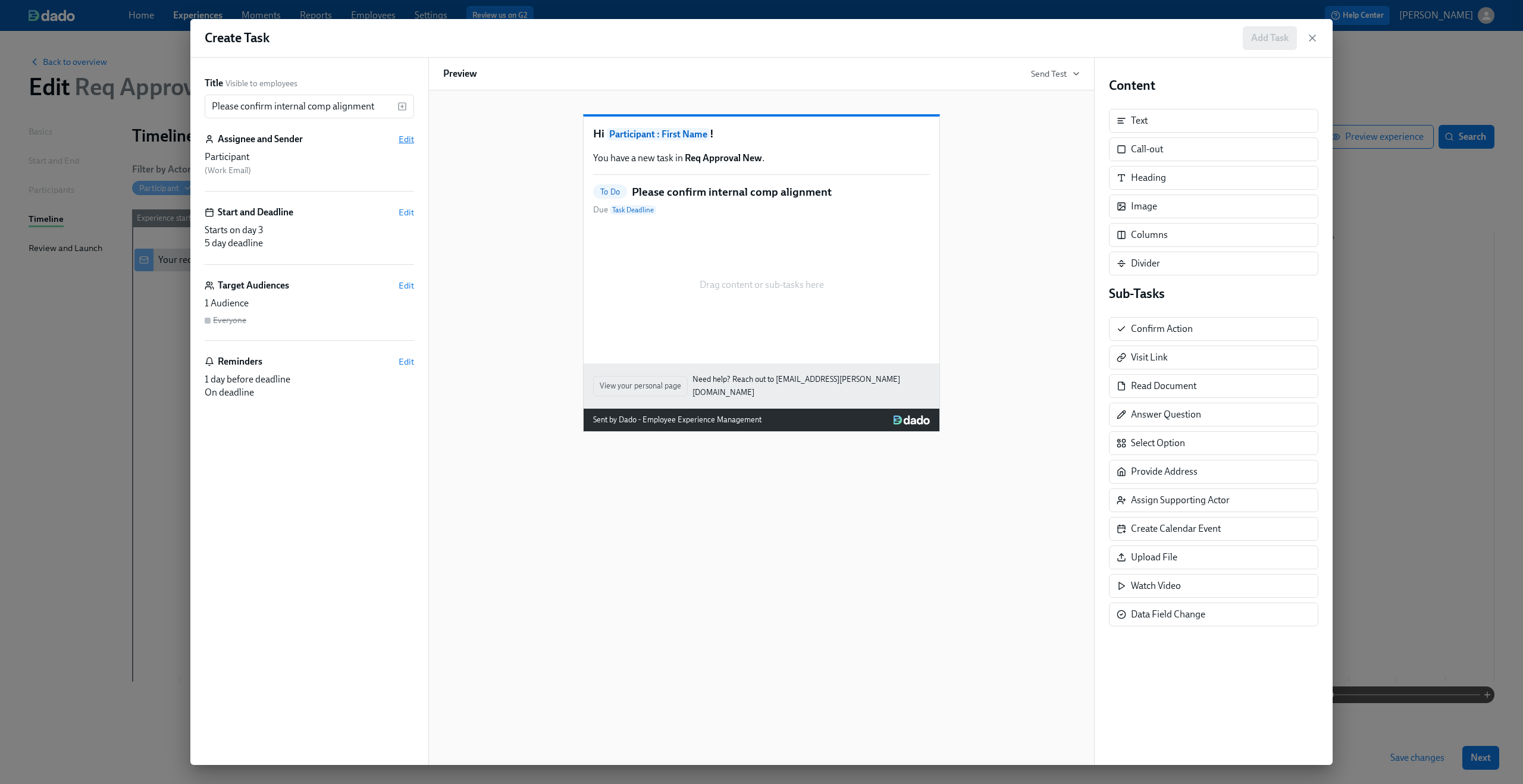
click at [409, 138] on span "Edit" at bounding box center [406, 138] width 16 height 12
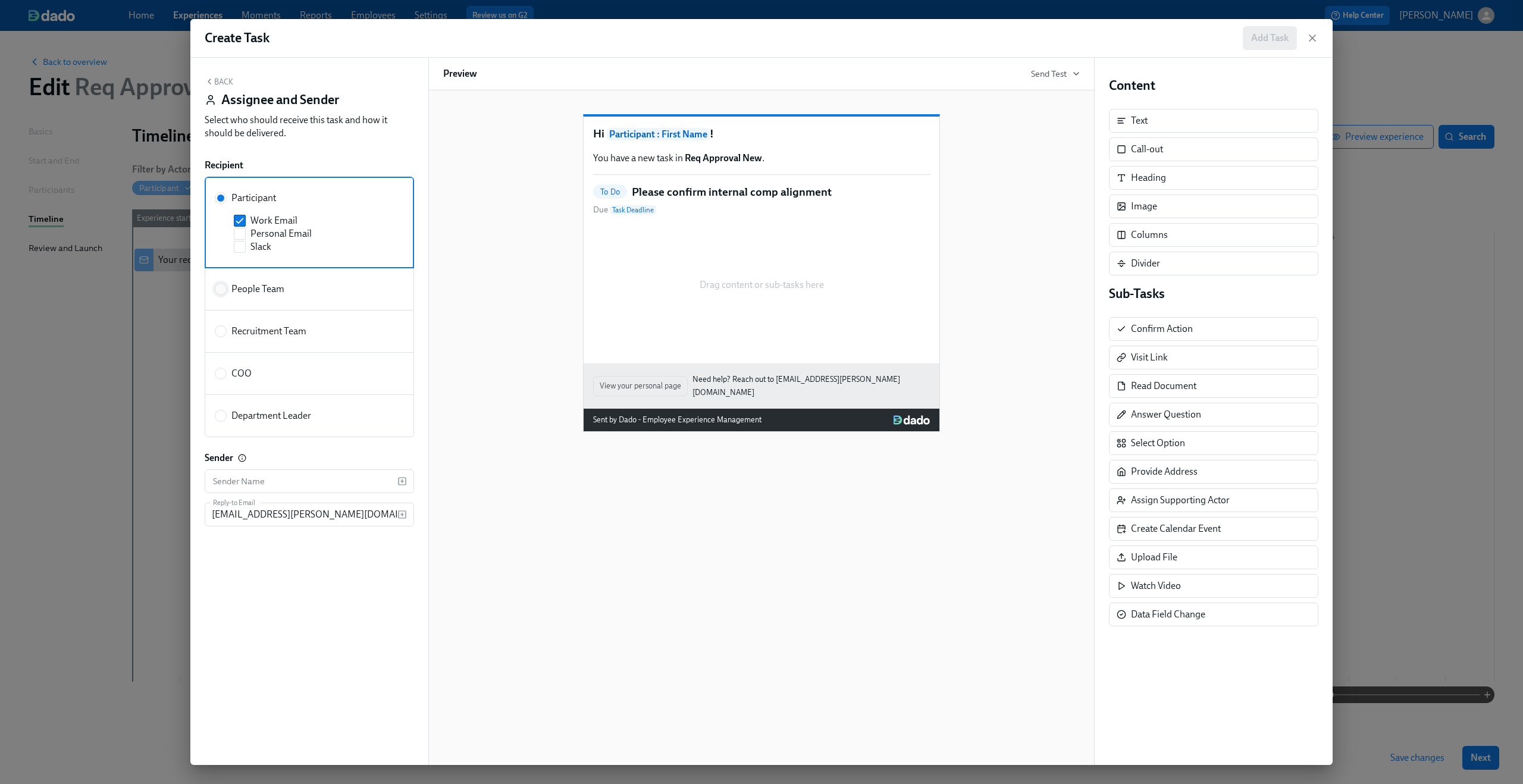
click at [217, 290] on input "People Team" at bounding box center [221, 290] width 11 height 11
radio input "true"
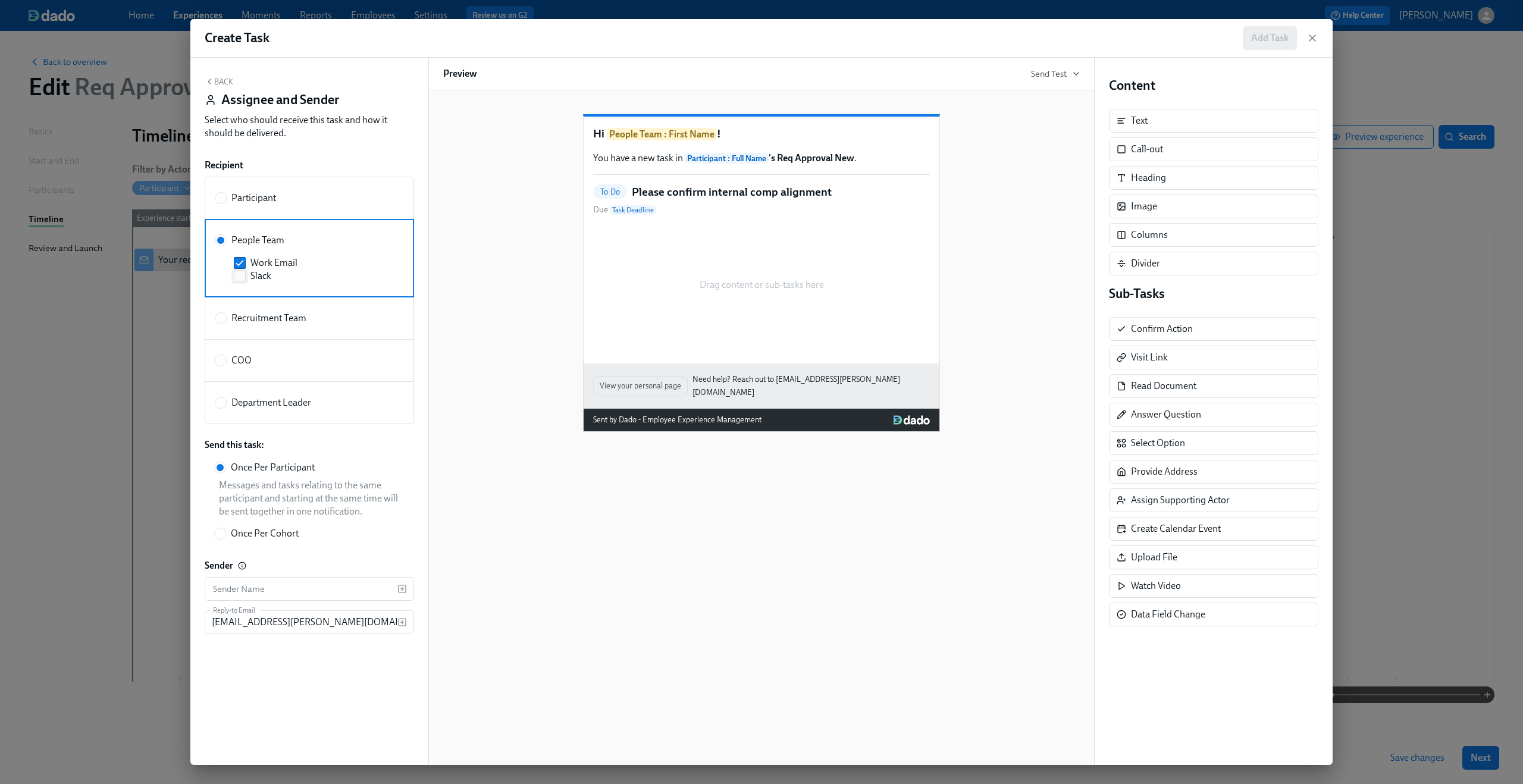
click at [244, 282] on label "Slack" at bounding box center [311, 275] width 156 height 13
click at [244, 281] on input "Slack" at bounding box center [239, 276] width 11 height 11
checkbox input "true"
click at [484, 311] on div "Hi People Team : First Name ! You have a new task in Participant : Full Name 's…" at bounding box center [761, 264] width 636 height 336
click at [715, 199] on h5 "Please confirm internal comp alignment" at bounding box center [731, 192] width 200 height 16
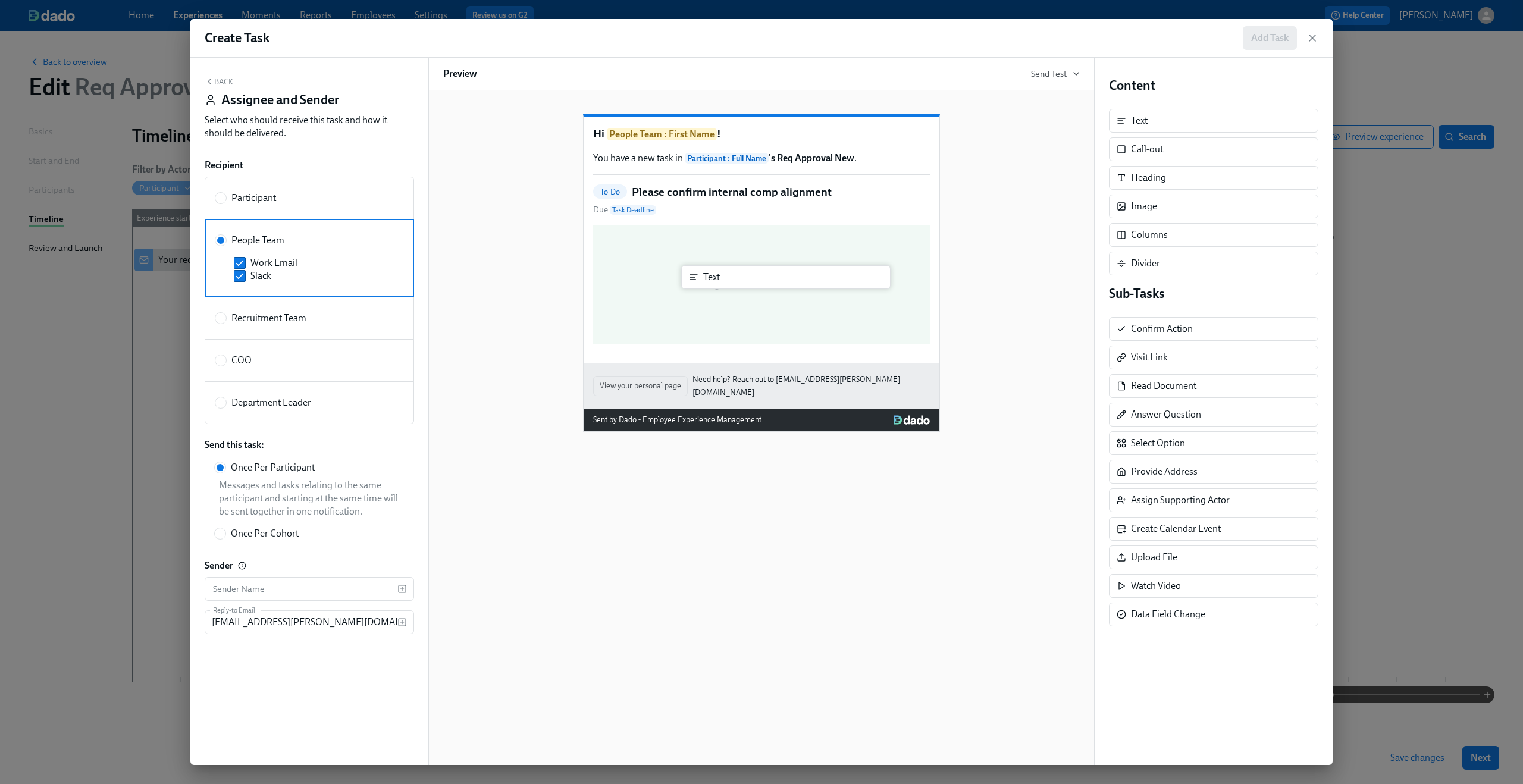
drag, startPoint x: 1183, startPoint y: 118, endPoint x: 750, endPoint y: 276, distance: 460.9
click at [750, 276] on div "Back Assignee and Sender Select who should receive this task and how it should …" at bounding box center [761, 412] width 1142 height 707
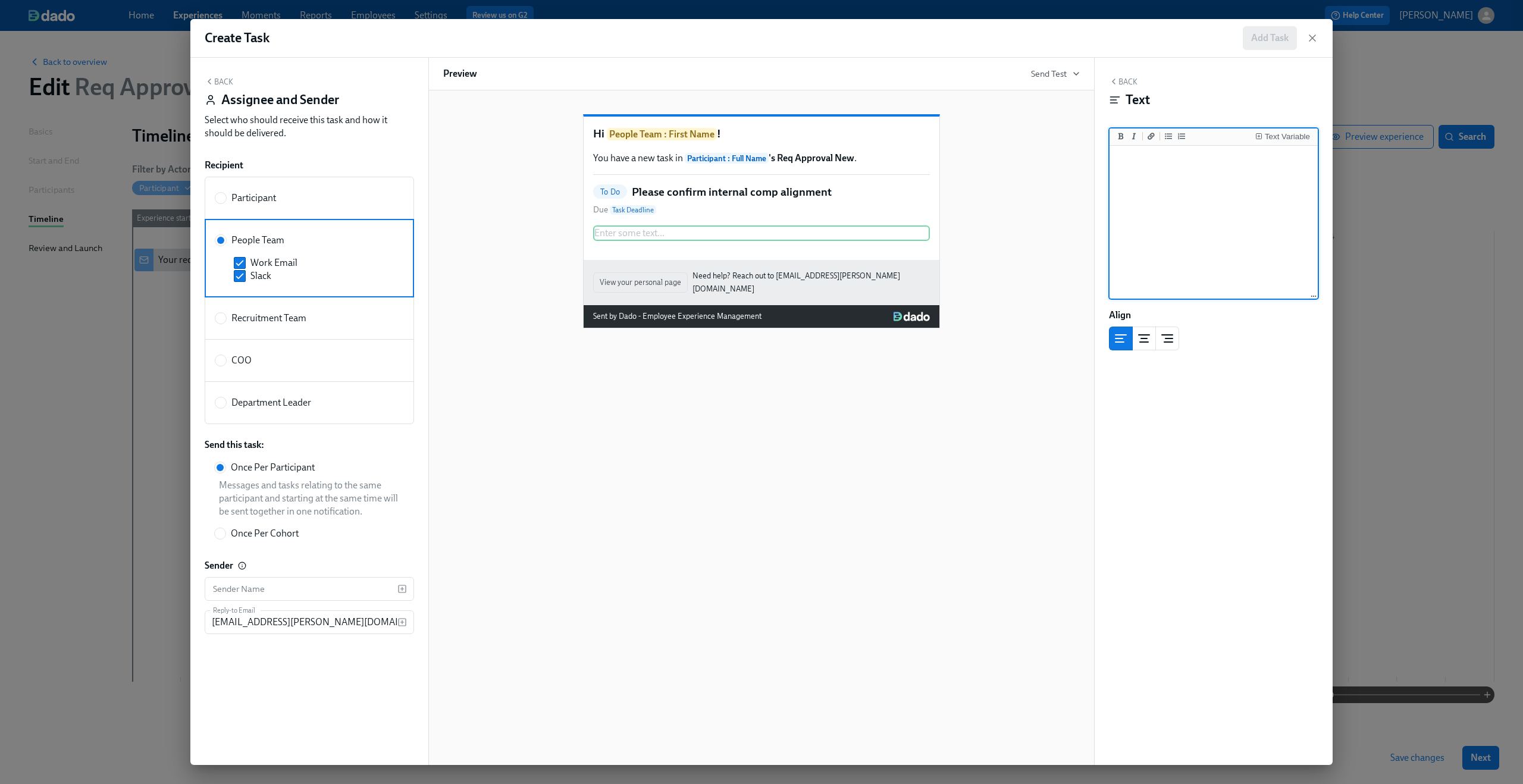
click at [1166, 177] on textarea at bounding box center [1213, 222] width 203 height 149
type textarea "Hi {{ hr.firstName }}, {{ participant.fullName }} has made a request for a new …"
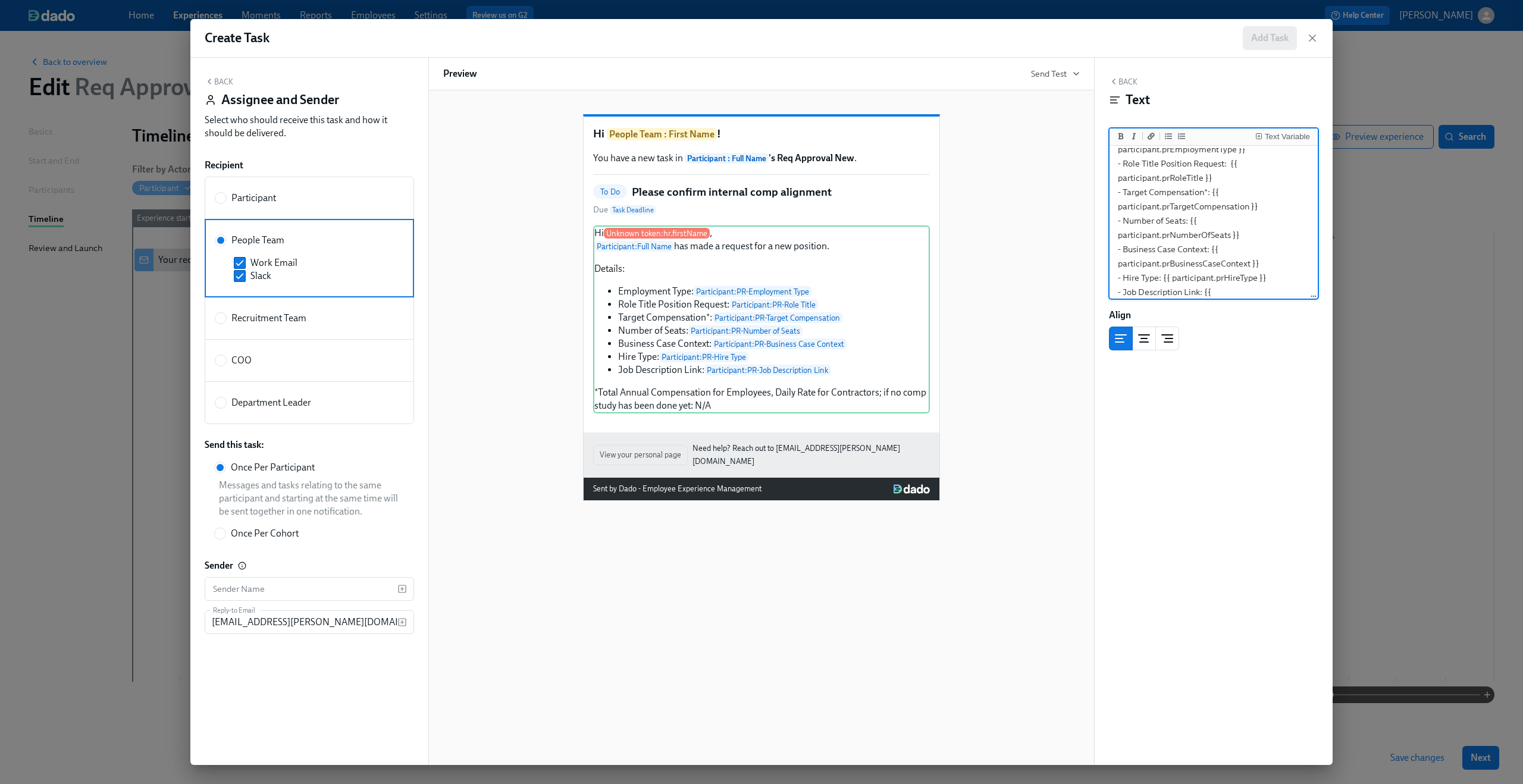
scroll to position [0, 0]
click at [1149, 163] on textarea "Hi {{ hr.firstName }}, {{ participant.fullName }} has made a request for a new …" at bounding box center [1213, 318] width 203 height 340
drag, startPoint x: 1131, startPoint y: 157, endPoint x: 1208, endPoint y: 158, distance: 77.0
click at [1208, 158] on textarea "Hi {{ hr.firstName }}, {{ participant.fullName }} has made a request for a new …" at bounding box center [1213, 318] width 203 height 340
click at [1199, 164] on textarea "Hi {{ hr.firstName }}, {{ participant.fullName }} has made a request for a new …" at bounding box center [1213, 318] width 203 height 340
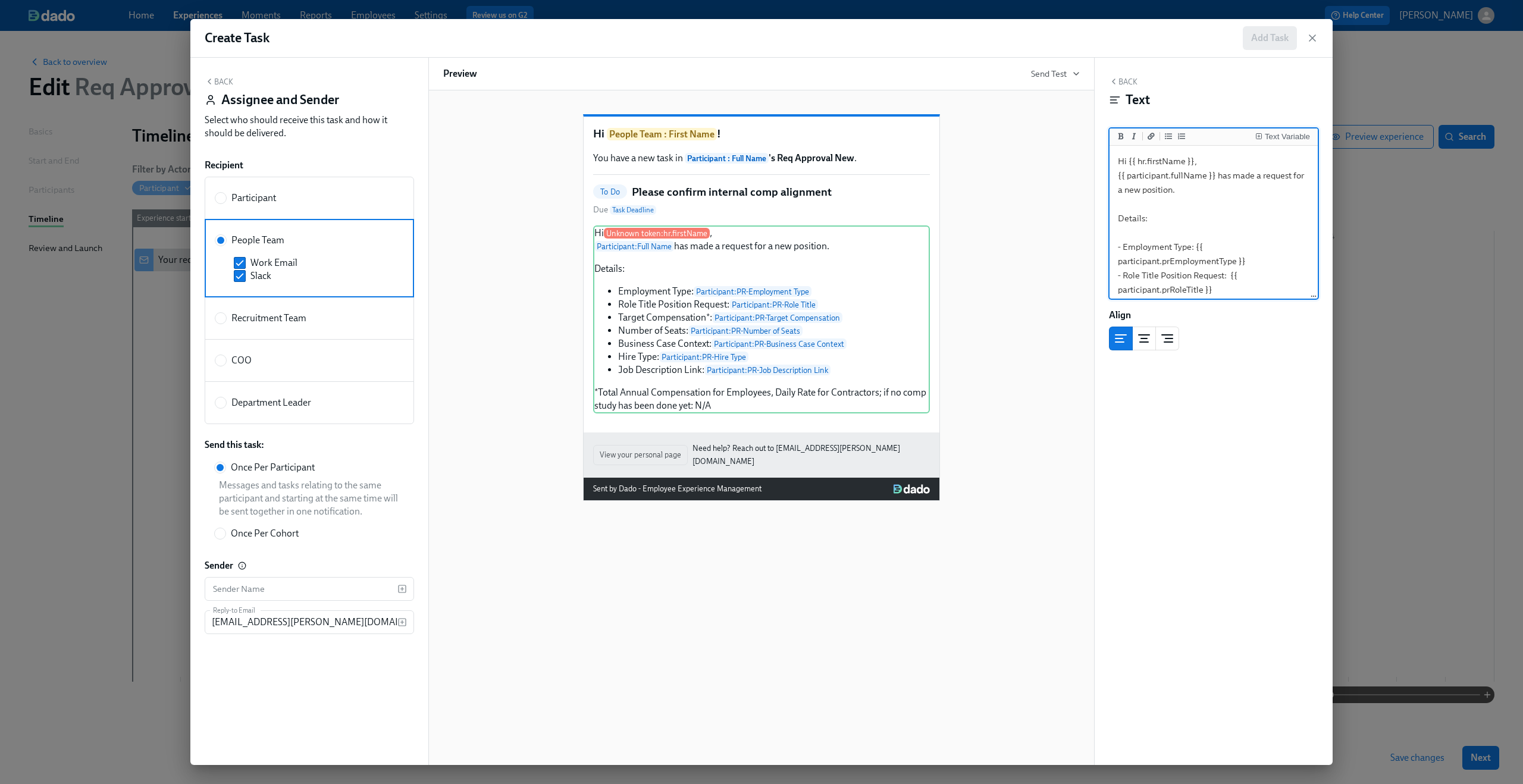
drag, startPoint x: 1128, startPoint y: 163, endPoint x: 1194, endPoint y: 162, distance: 66.0
click at [1194, 162] on textarea "Hi {{ hr.firstName }}, {{ participant.fullName }} has made a request for a new …" at bounding box center [1213, 318] width 203 height 340
click at [1193, 162] on textarea "Hi {{ hr.firstName }}, {{ participant.fullName }} has made a request for a new …" at bounding box center [1213, 318] width 203 height 340
drag, startPoint x: 1201, startPoint y: 160, endPoint x: 1149, endPoint y: 165, distance: 52.2
click at [1149, 165] on textarea "Hi {{ hr.firstName }}, {{ participant.fullName }} has made a request for a new …" at bounding box center [1213, 318] width 203 height 340
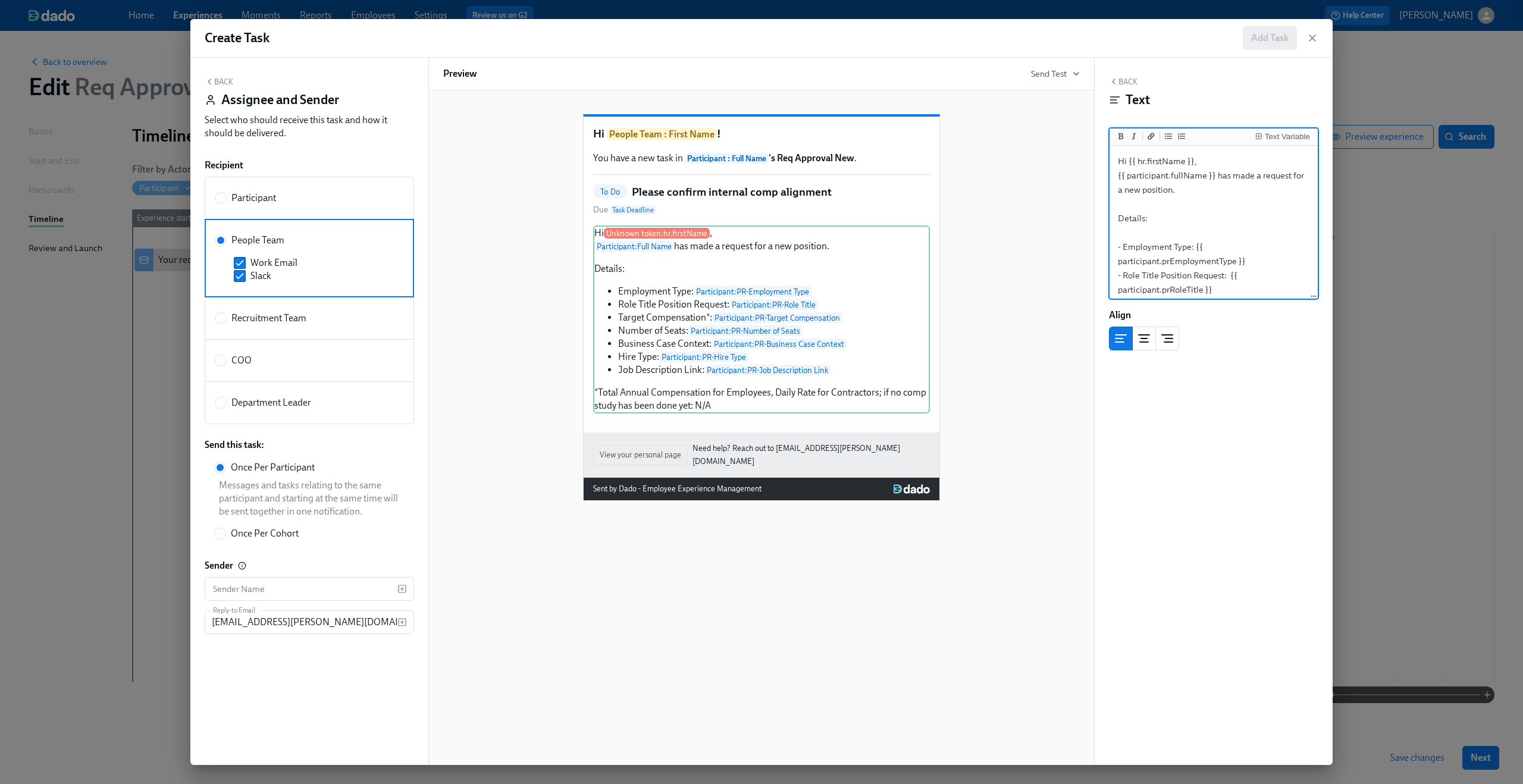
click at [1179, 195] on textarea "Hi {{ hr.firstName }}, {{ participant.fullName }} has made a request for a new …" at bounding box center [1213, 318] width 203 height 340
drag, startPoint x: 1202, startPoint y: 164, endPoint x: 1139, endPoint y: 162, distance: 63.0
click at [1139, 162] on textarea "Hi {{ hr.firstName }}, {{ participant.fullName }} has made a request for a new …" at bounding box center [1213, 318] width 203 height 340
click at [1143, 227] on textarea "Hi {{ hr.firstName }}, {{ participant.fullName }} has made a request for a new …" at bounding box center [1213, 318] width 203 height 340
drag, startPoint x: 1204, startPoint y: 160, endPoint x: 1132, endPoint y: 167, distance: 72.3
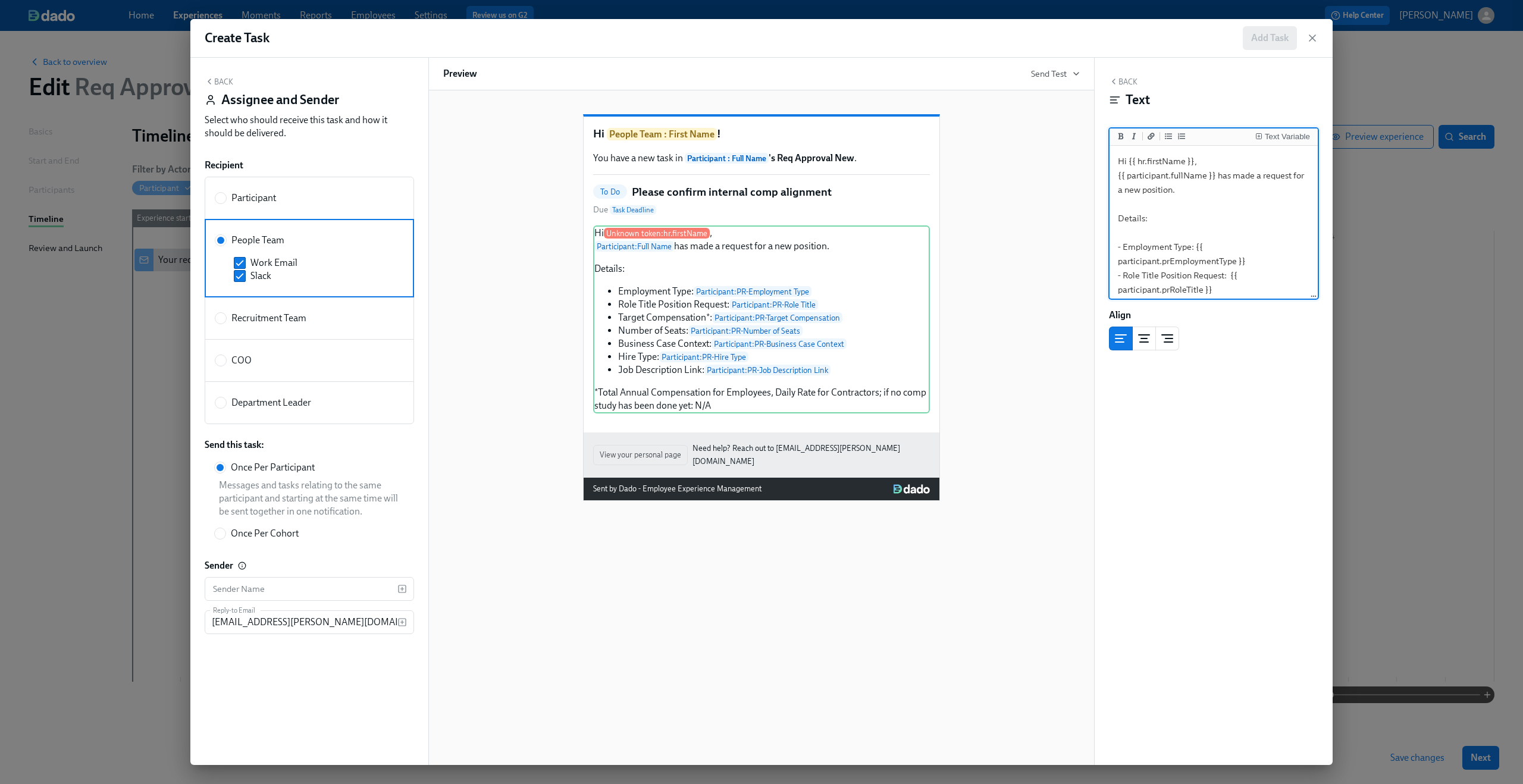
click at [1132, 167] on textarea "Hi {{ hr.firstName }}, {{ participant.fullName }} has made a request for a new …" at bounding box center [1213, 318] width 203 height 340
click at [1114, 182] on textarea "Hi {{ hr.firstName }}, {{ participant.fullName }} has made a request for a new …" at bounding box center [1213, 318] width 203 height 340
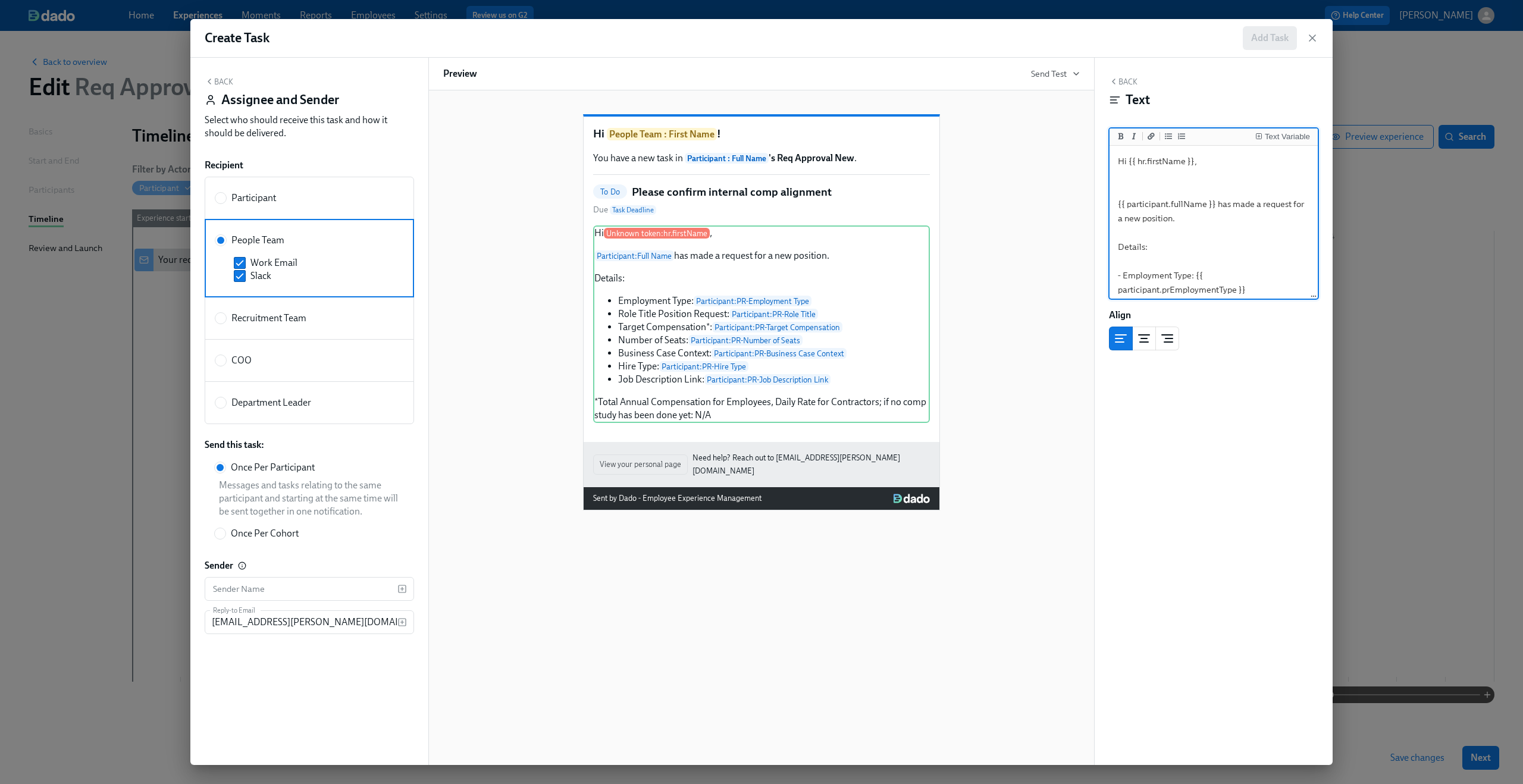
drag, startPoint x: 1130, startPoint y: 166, endPoint x: 1200, endPoint y: 165, distance: 70.0
click at [1200, 165] on textarea "Hi {{ hr.firstName }}, {{ participant.fullName }} has made a request for a new …" at bounding box center [1213, 332] width 203 height 369
click at [1262, 138] on div "Text Variable" at bounding box center [1283, 136] width 55 height 9
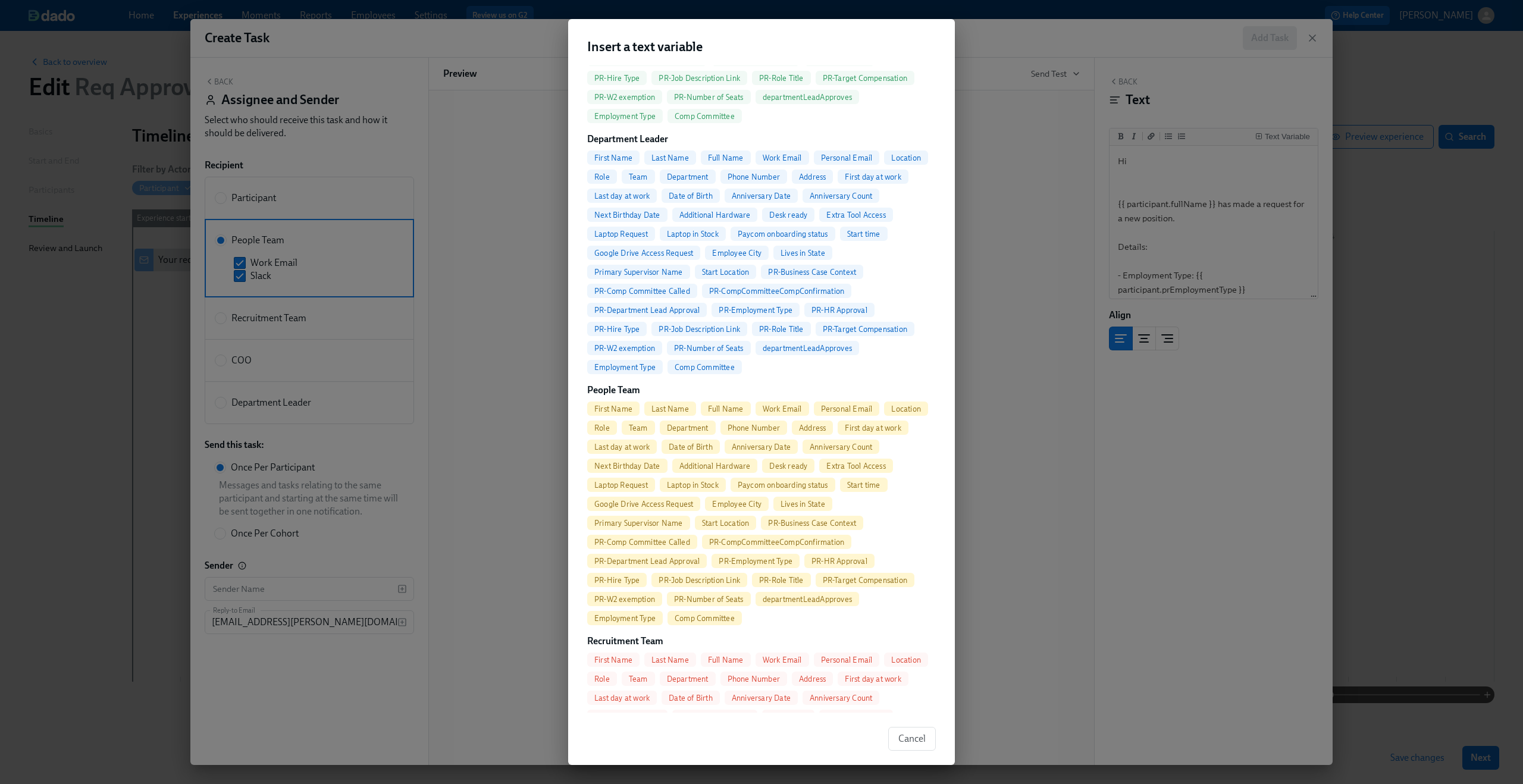
scroll to position [577, 0]
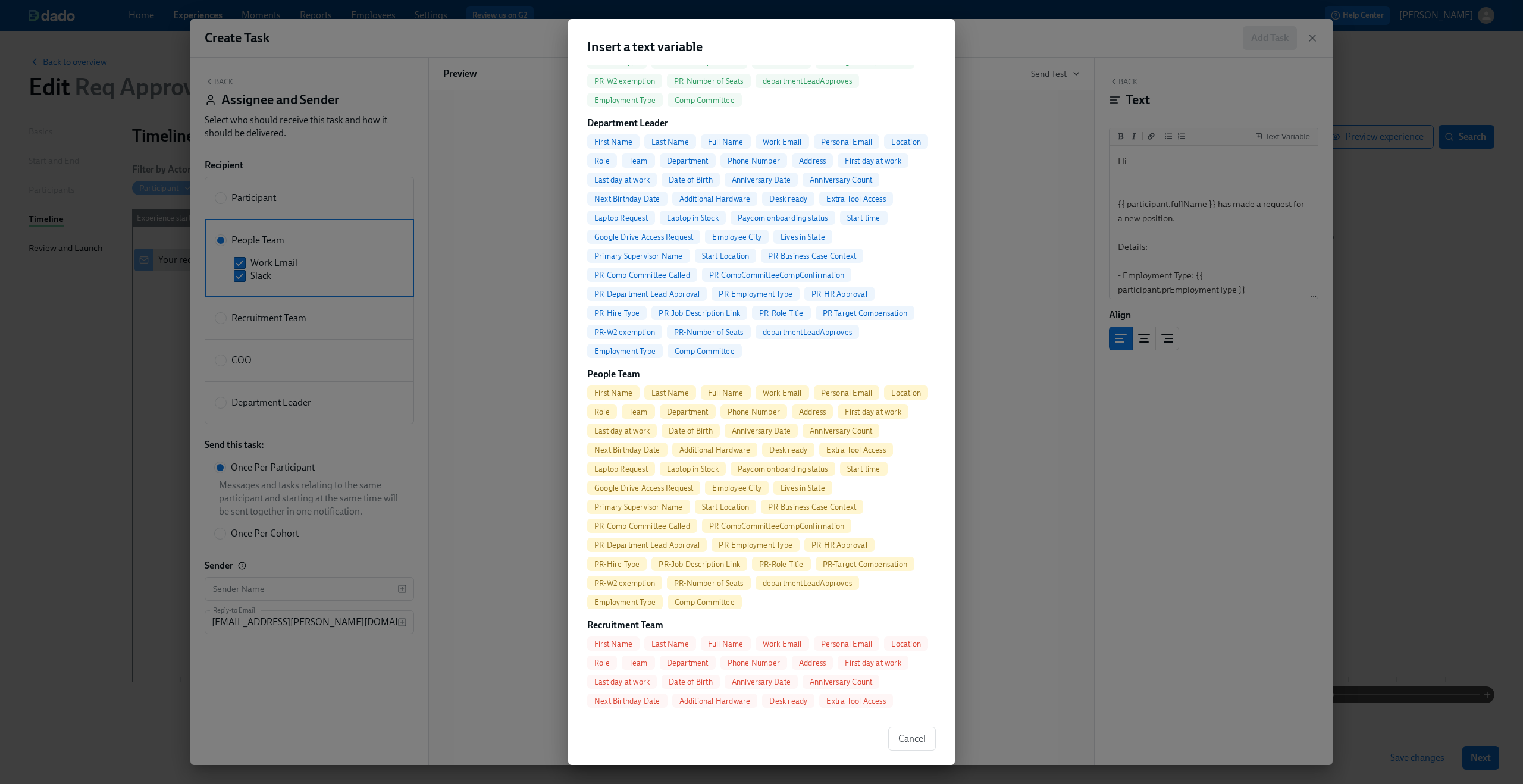
click at [616, 394] on span "First Name" at bounding box center [613, 392] width 52 height 9
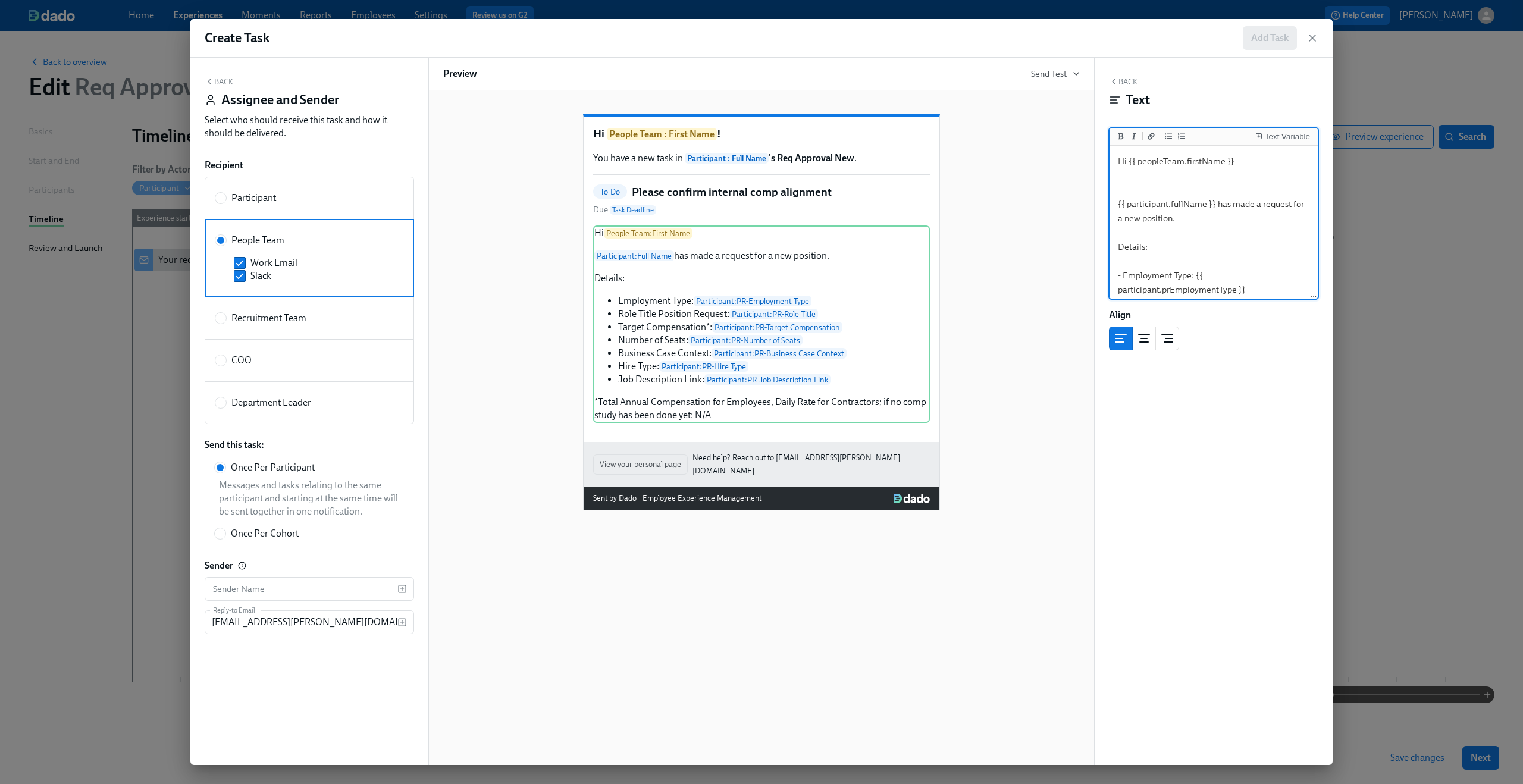
click at [1122, 194] on textarea "Hi {{ peopleTeam.firstName }} {{ participant.fullName }} has made a request for…" at bounding box center [1213, 332] width 203 height 369
type textarea "Hi {{ peopleTeam.firstName }}, {{ participant.fullName }} has made a request fo…"
click at [1035, 252] on div "Hi People Team : First Name ! You have a new task in Participant : Full Name 's…" at bounding box center [761, 303] width 636 height 415
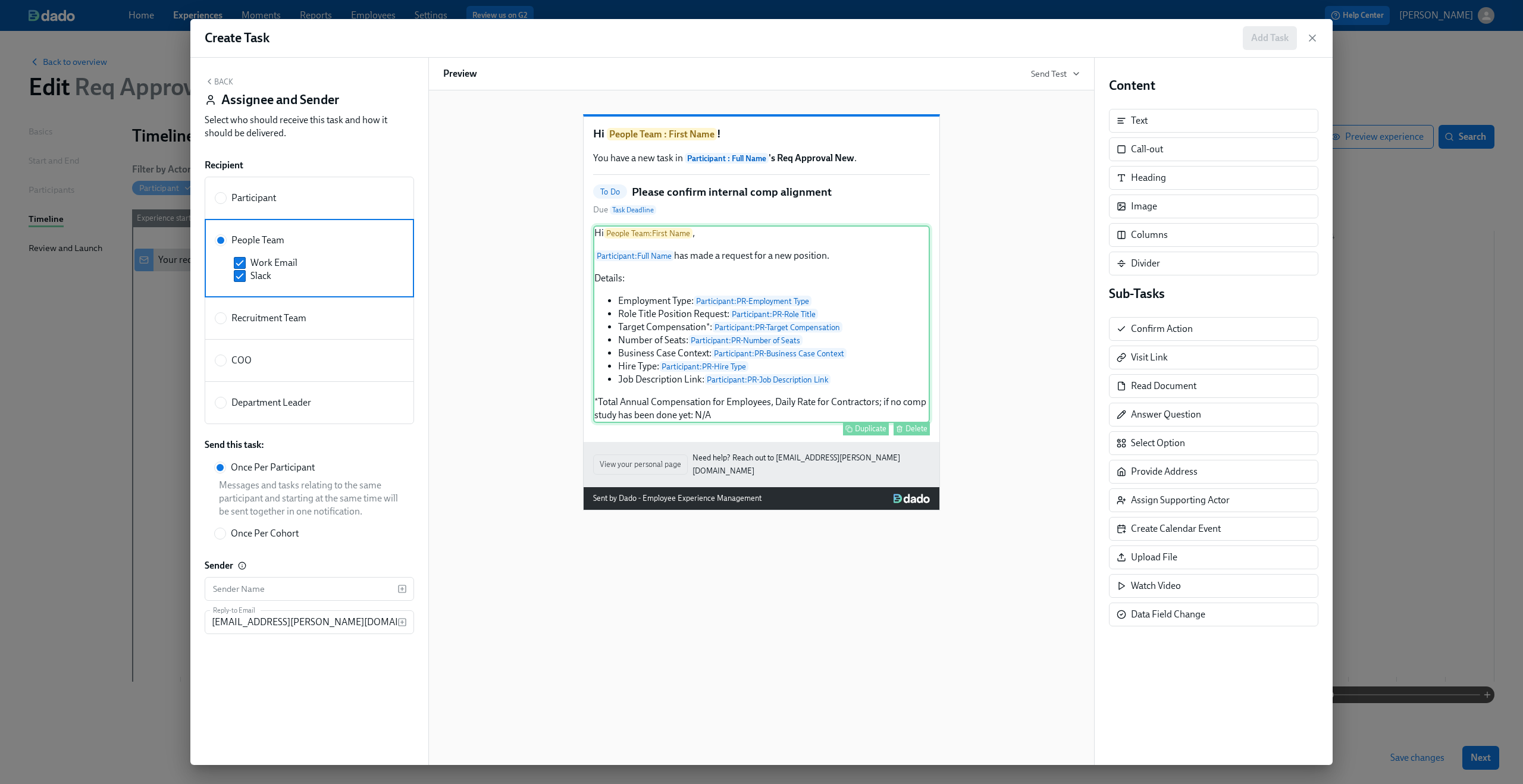
click at [779, 333] on div "Hi People Team : First Name , Participant : Full Name has made a request for a …" at bounding box center [762, 324] width 337 height 197
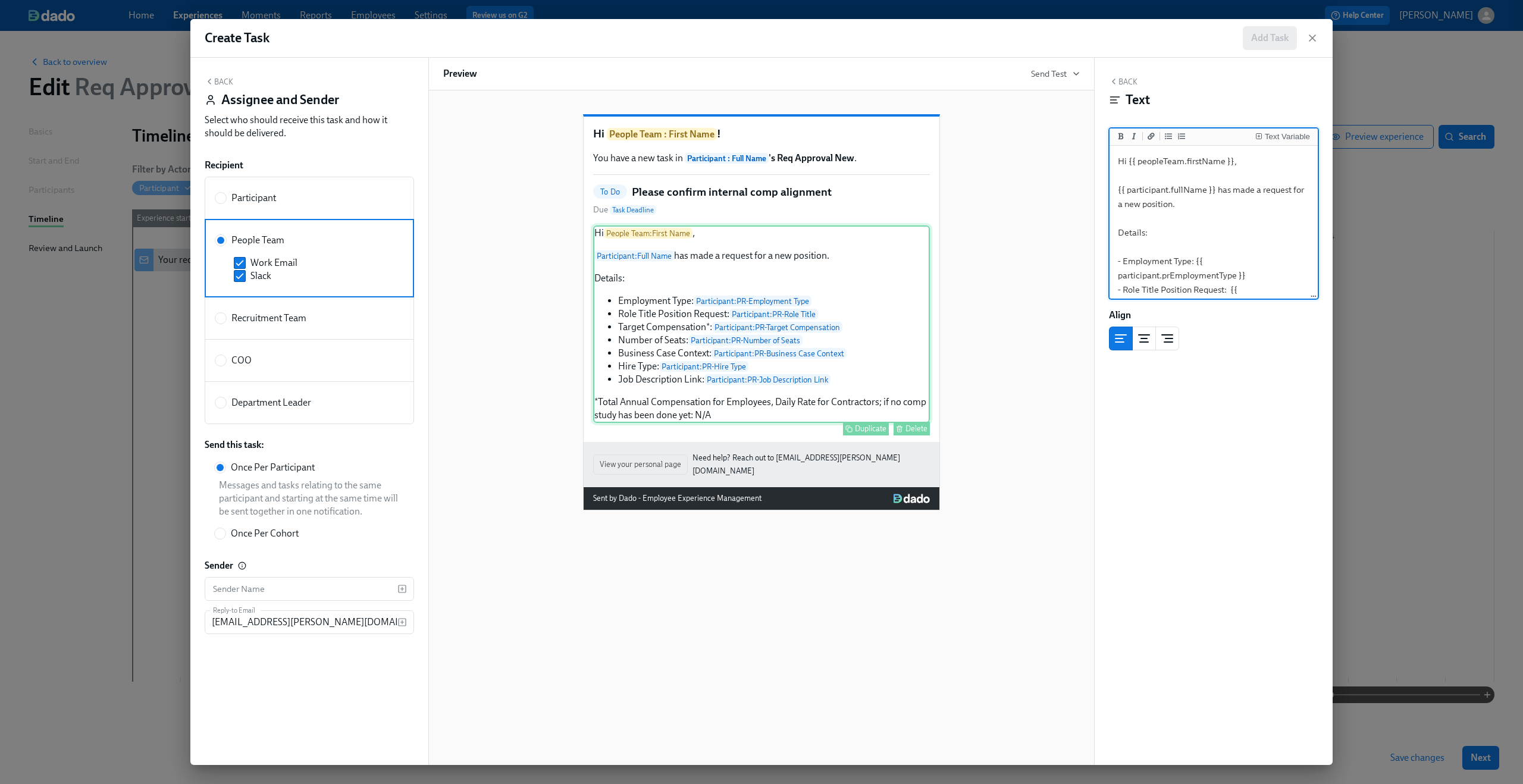
click at [707, 332] on div "Hi People Team : First Name , Participant : Full Name has made a request for a …" at bounding box center [762, 324] width 337 height 197
click at [553, 304] on div "Hi People Team : First Name ! You have a new task in Participant : Full Name 's…" at bounding box center [761, 303] width 636 height 415
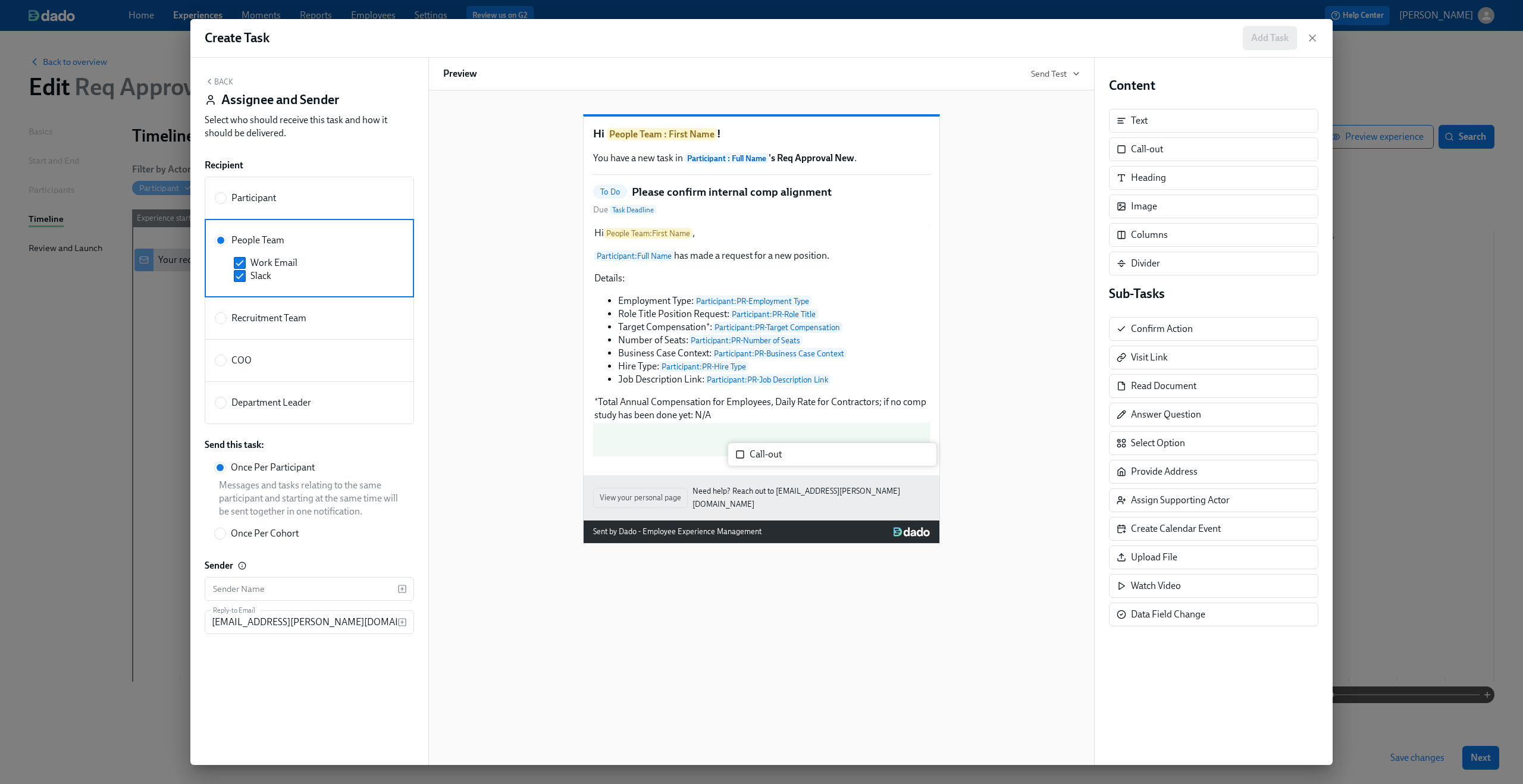
drag, startPoint x: 1181, startPoint y: 154, endPoint x: 795, endPoint y: 469, distance: 498.2
click at [795, 469] on div "Back Assignee and Sender Select who should receive this task and how it should …" at bounding box center [761, 412] width 1142 height 707
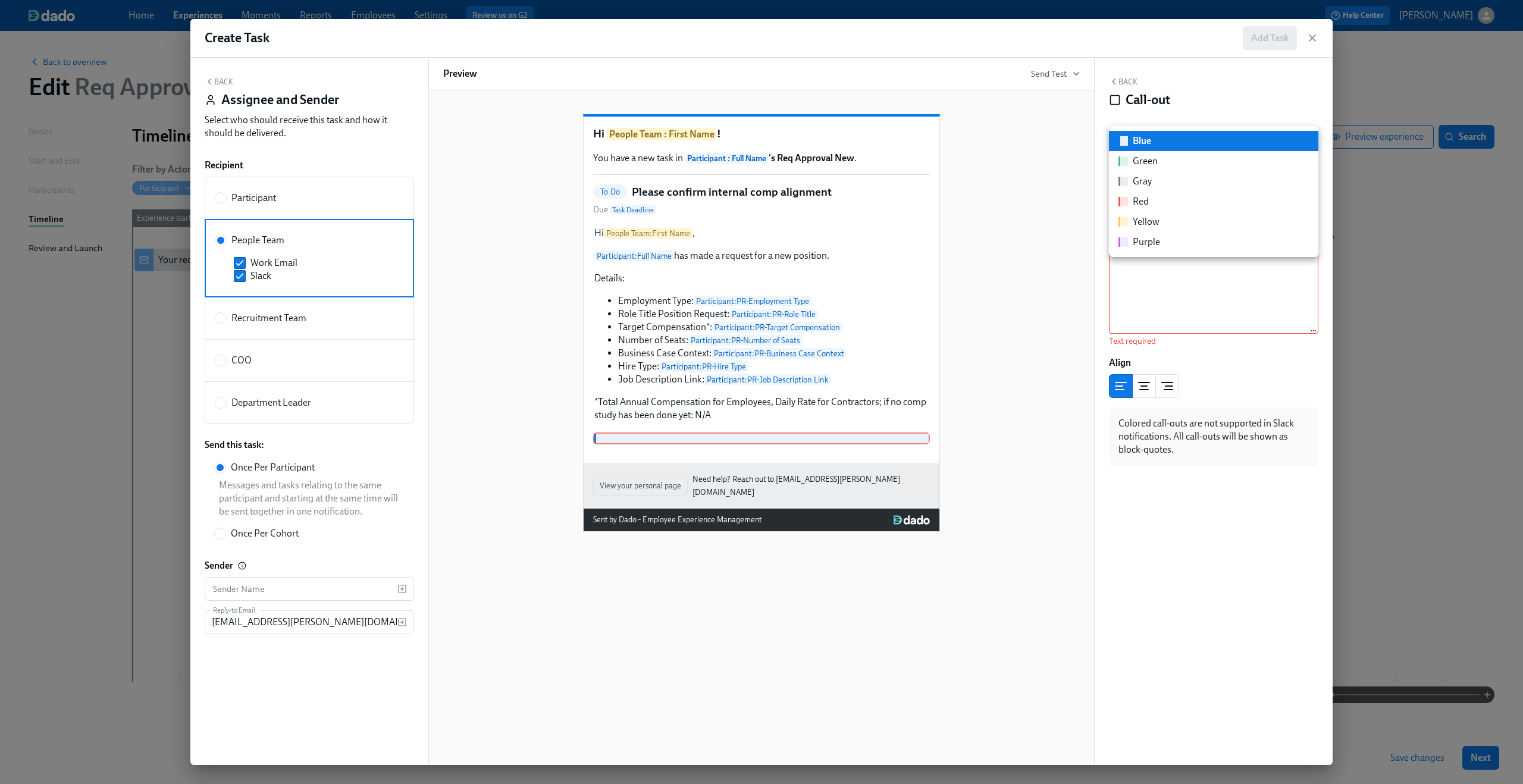
click at [1306, 134] on body "Home Experiences Moments Reports Employees Settings Review us on G2 Help Center…" at bounding box center [762, 392] width 1523 height 784
click at [1234, 224] on li "Yellow" at bounding box center [1214, 222] width 210 height 20
type input "yellow"
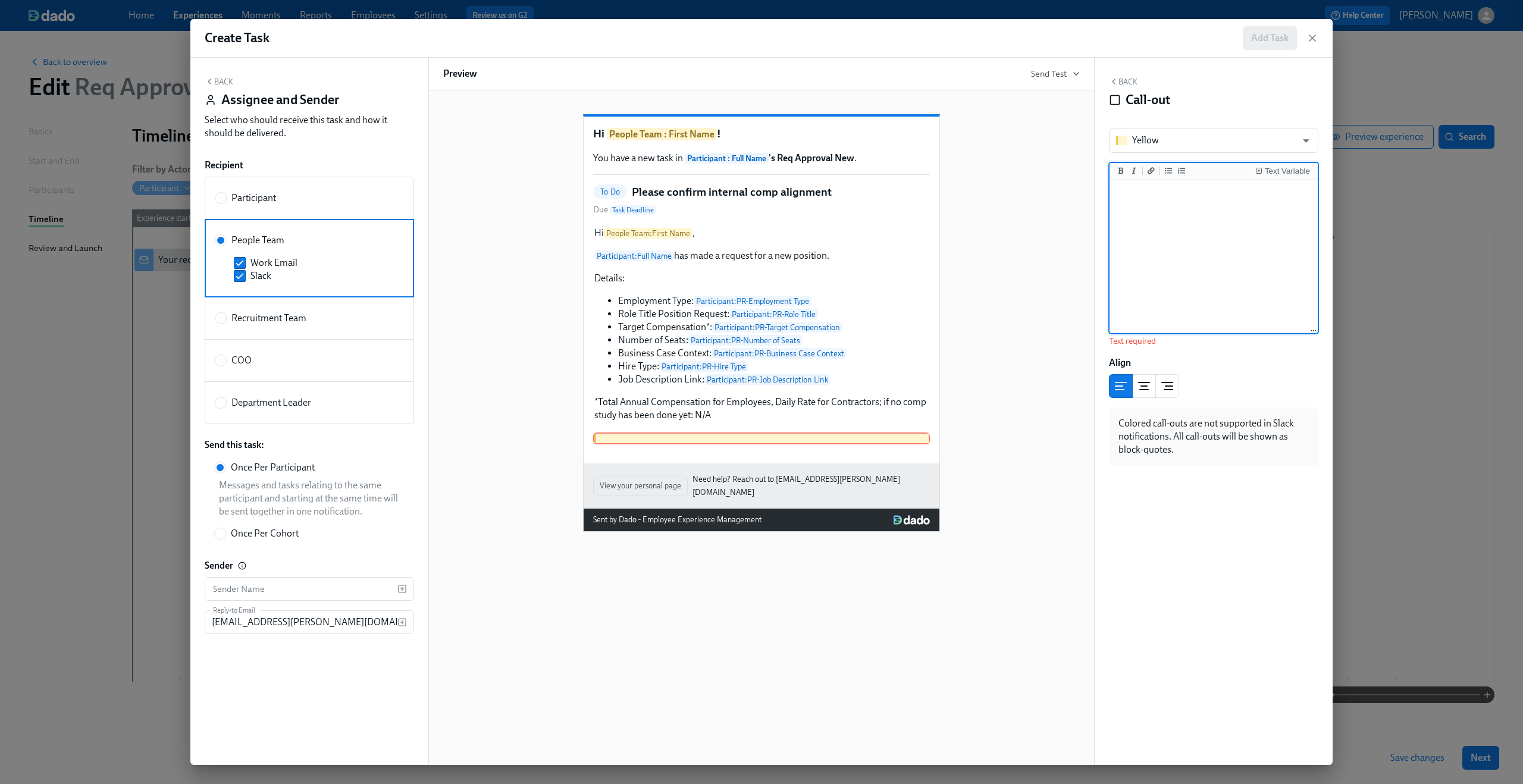
click at [1193, 214] on textarea at bounding box center [1213, 257] width 203 height 149
paste textarea "**Please review their request. The request will not move forward until you take…"
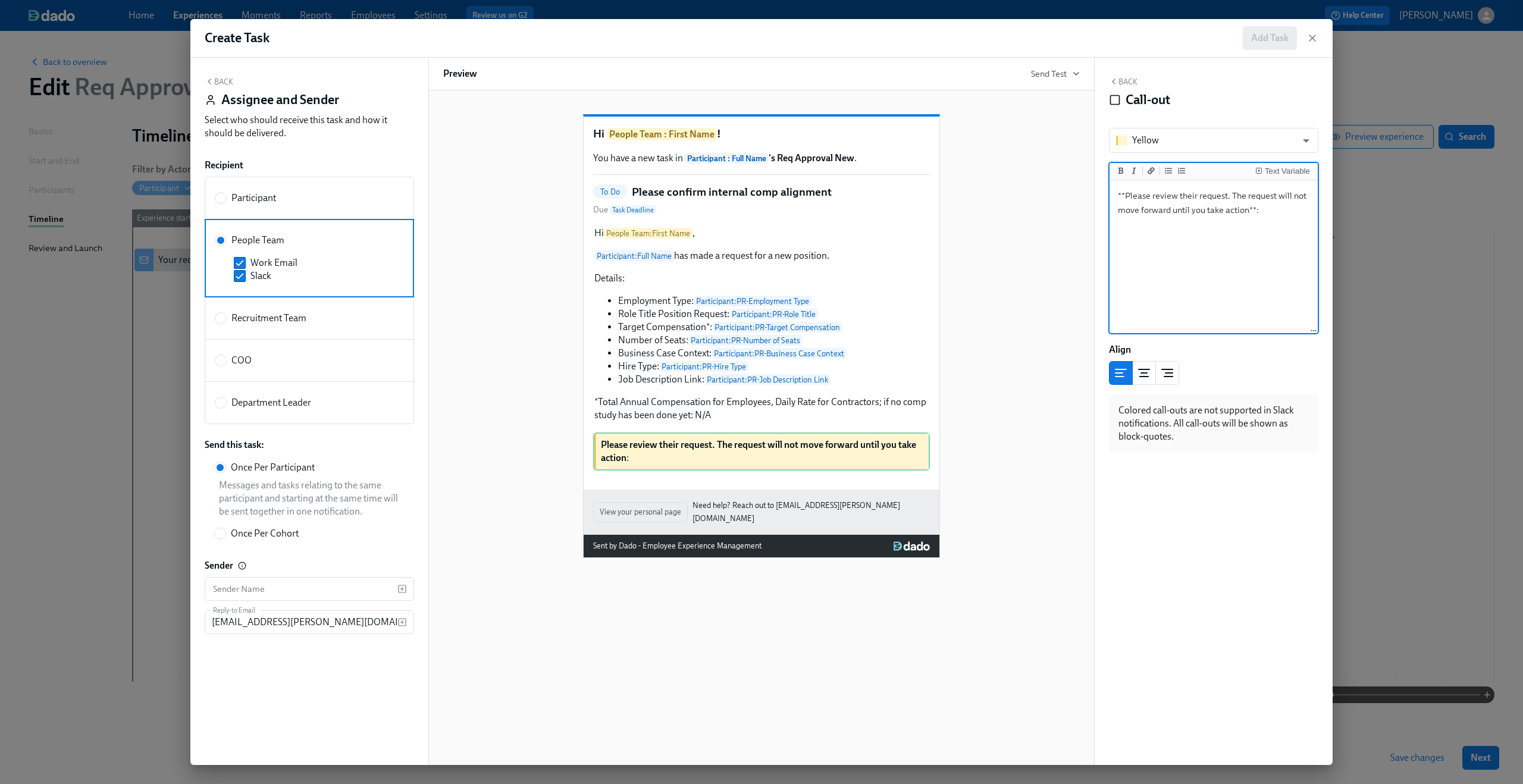
type textarea "**Please review their request. The request will not move forward until you take…"
click at [987, 343] on div "Hi People Team : First Name ! You have a new task in Participant : Full Name 's…" at bounding box center [761, 326] width 636 height 462
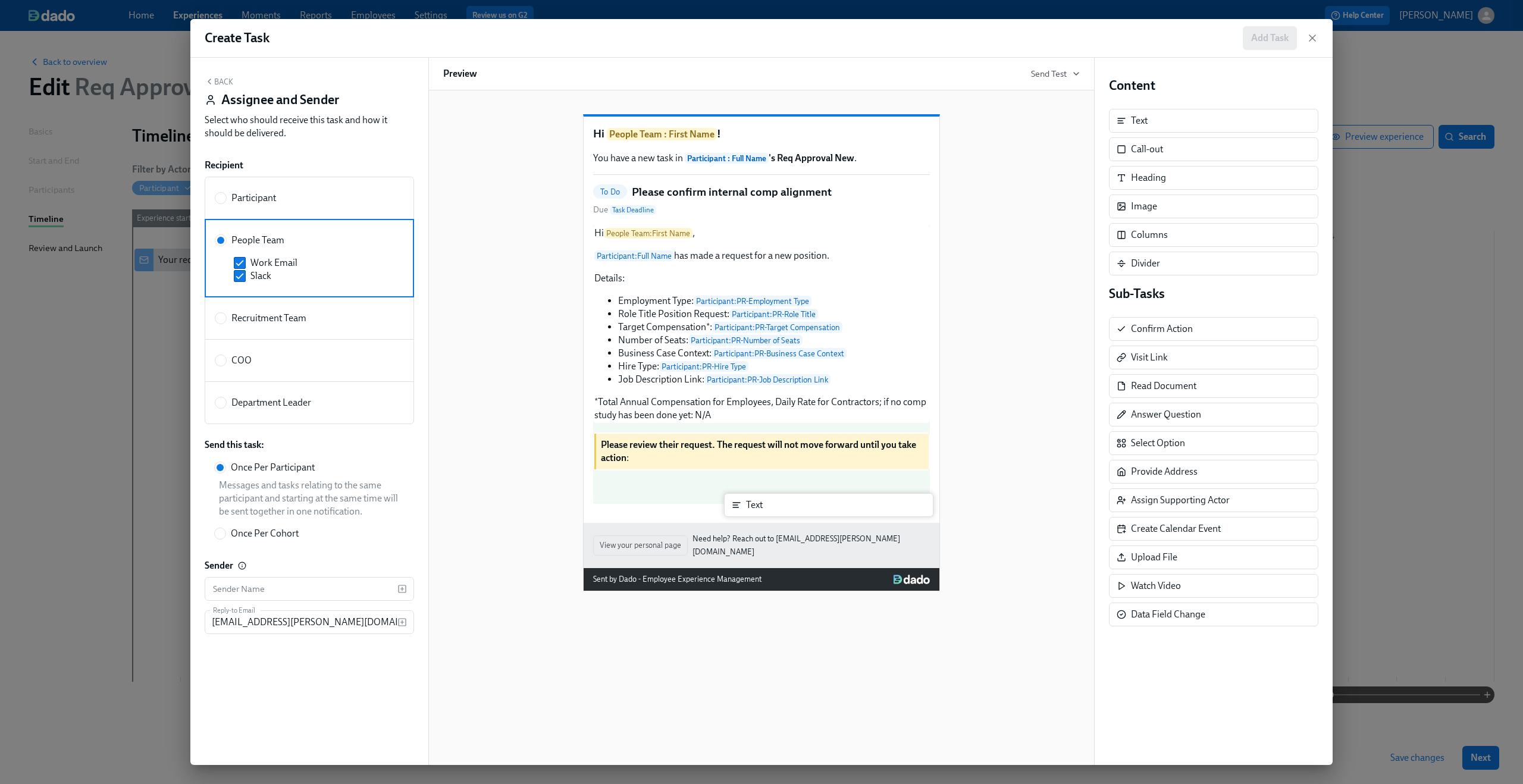
drag, startPoint x: 1154, startPoint y: 119, endPoint x: 766, endPoint y: 509, distance: 550.1
click at [766, 509] on div "Back Assignee and Sender Select who should receive this task and how it should …" at bounding box center [761, 412] width 1142 height 707
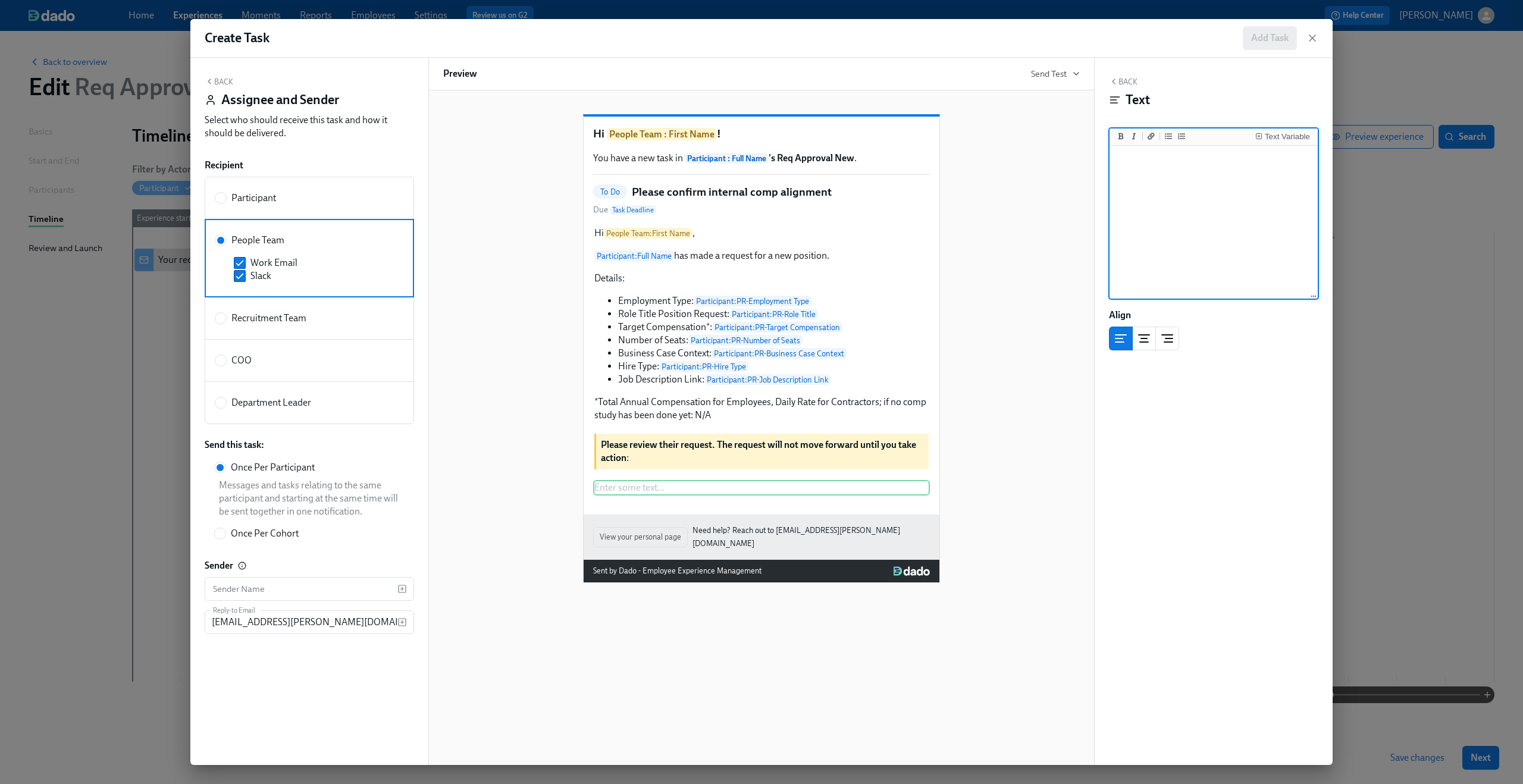
click at [1179, 172] on textarea at bounding box center [1213, 222] width 203 height 149
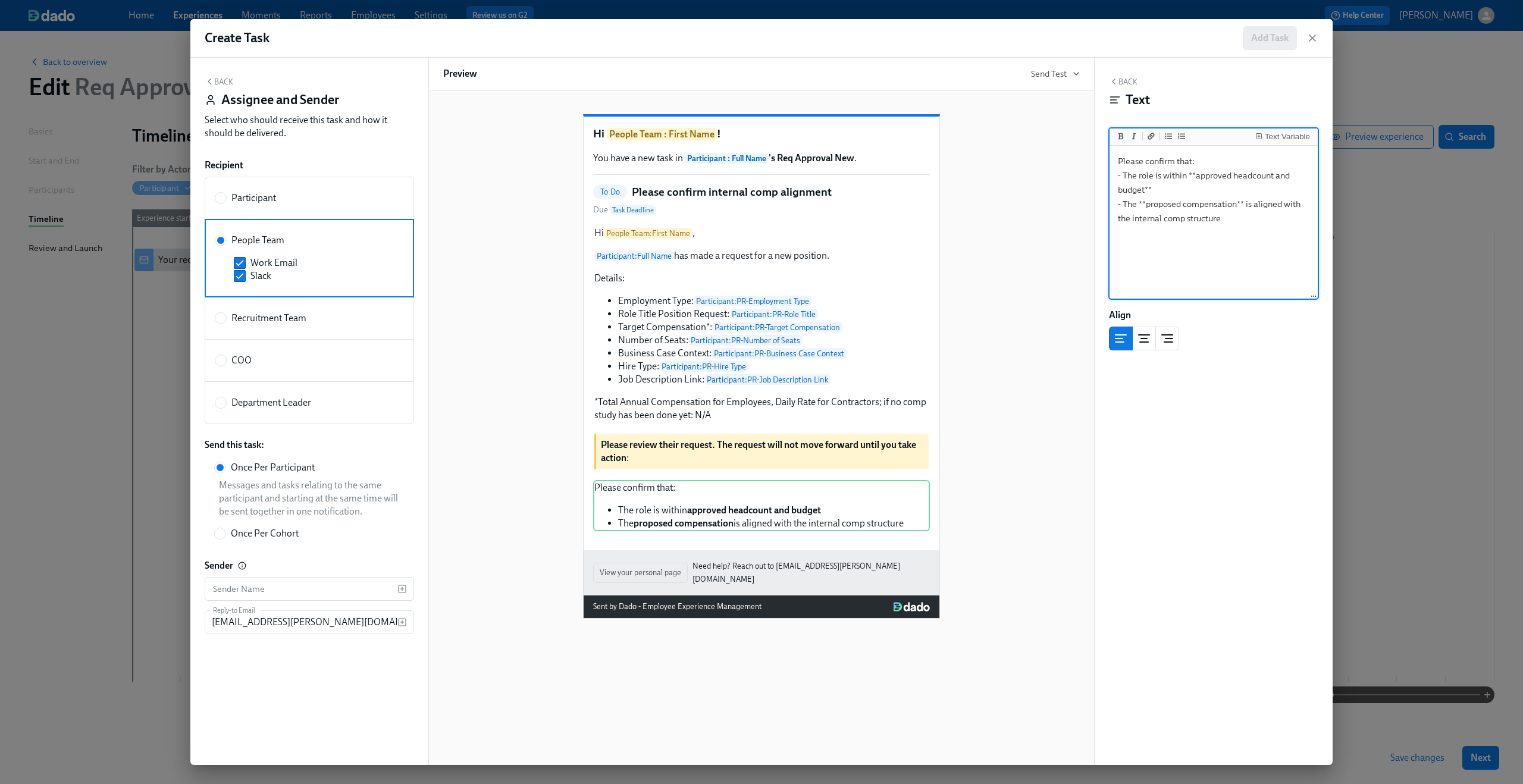
type textarea "Please confirm that: - The role is within **approved headcount and budget** - T…"
click at [1116, 81] on icon "button" at bounding box center [1114, 81] width 9 height 9
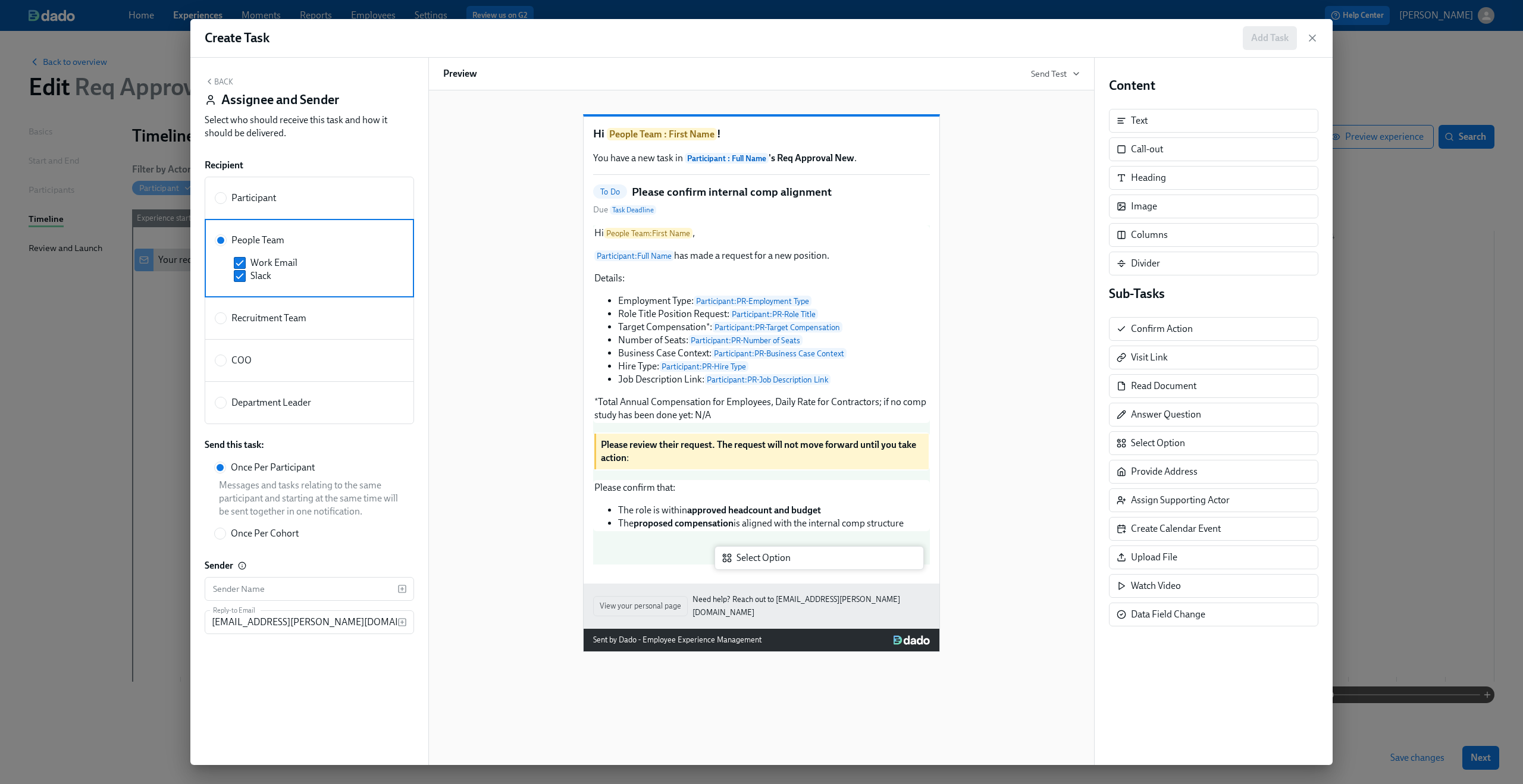
drag, startPoint x: 1175, startPoint y: 442, endPoint x: 777, endPoint y: 557, distance: 414.3
click at [777, 557] on div "Back Assignee and Sender Select who should receive this task and how it should …" at bounding box center [761, 412] width 1142 height 707
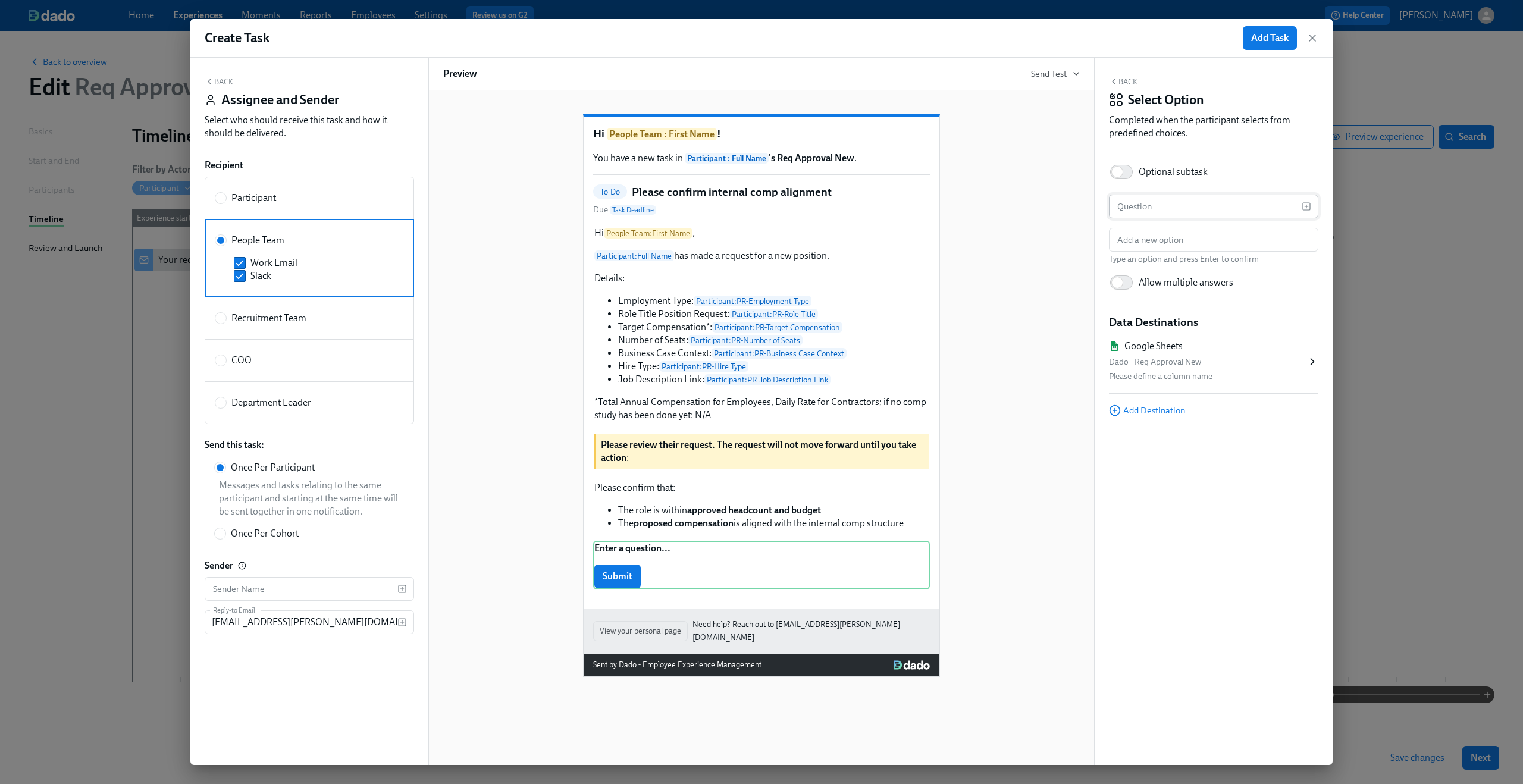
click at [1228, 210] on input "text" at bounding box center [1205, 207] width 193 height 23
paste input "Please also verify the W-2 exempt vs. non-exempt classification:"
type input "Please also verify the W-2 exempt vs. non-exempt classification:"
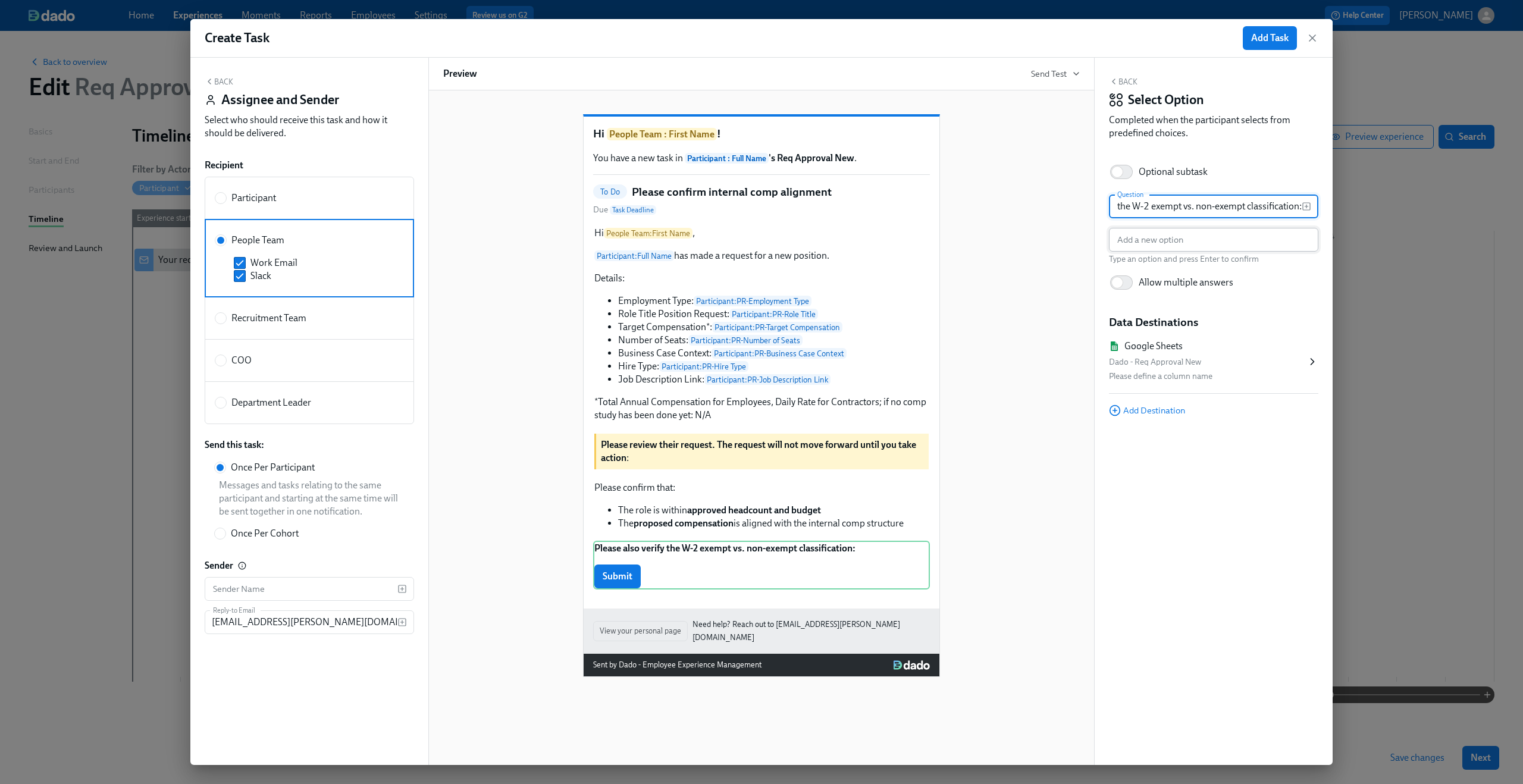
click at [1205, 242] on input "text" at bounding box center [1214, 239] width 210 height 23
click at [1166, 239] on input "text" at bounding box center [1214, 239] width 210 height 23
paste input "W-2 exempt"
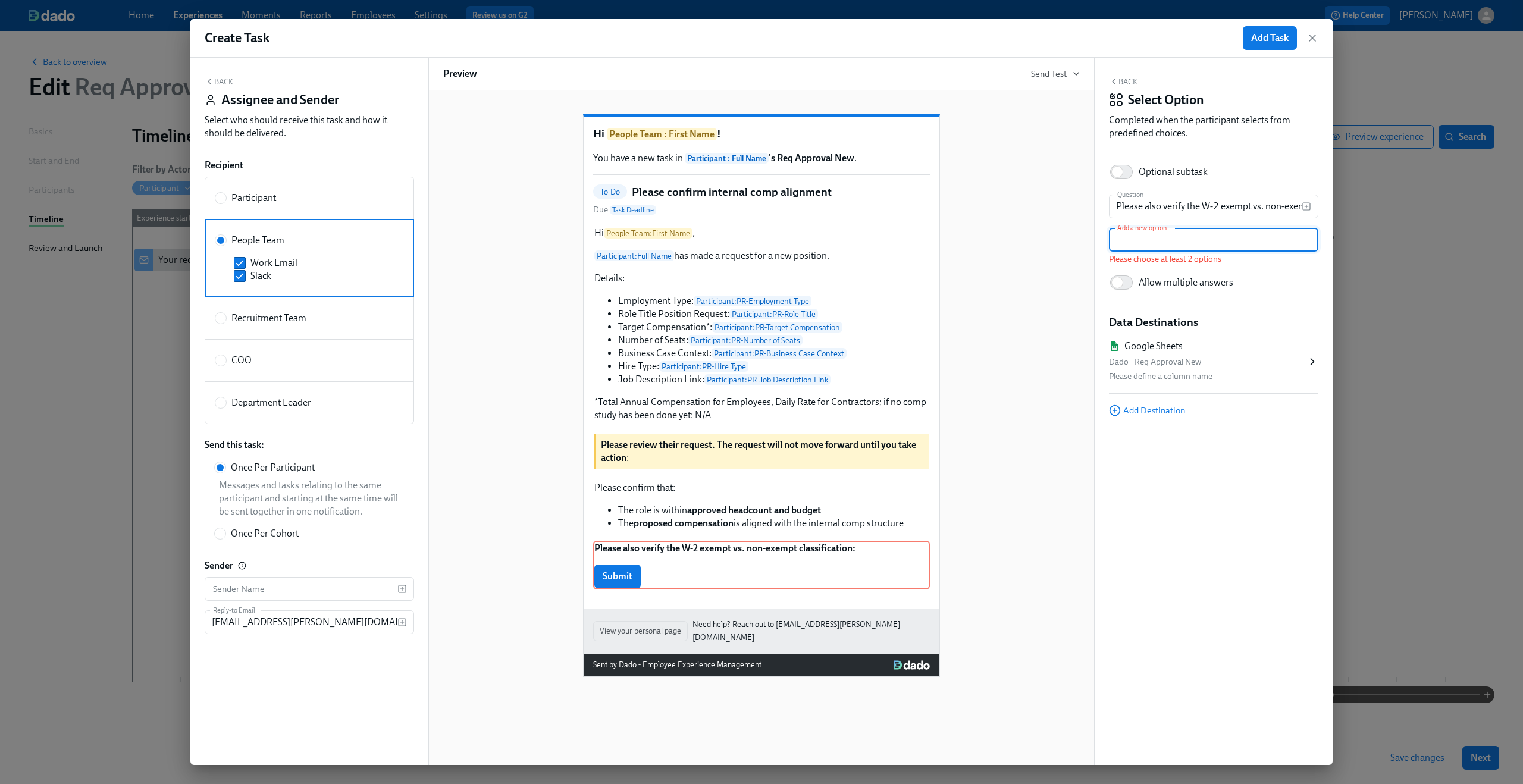
type input "W-2 exempt"
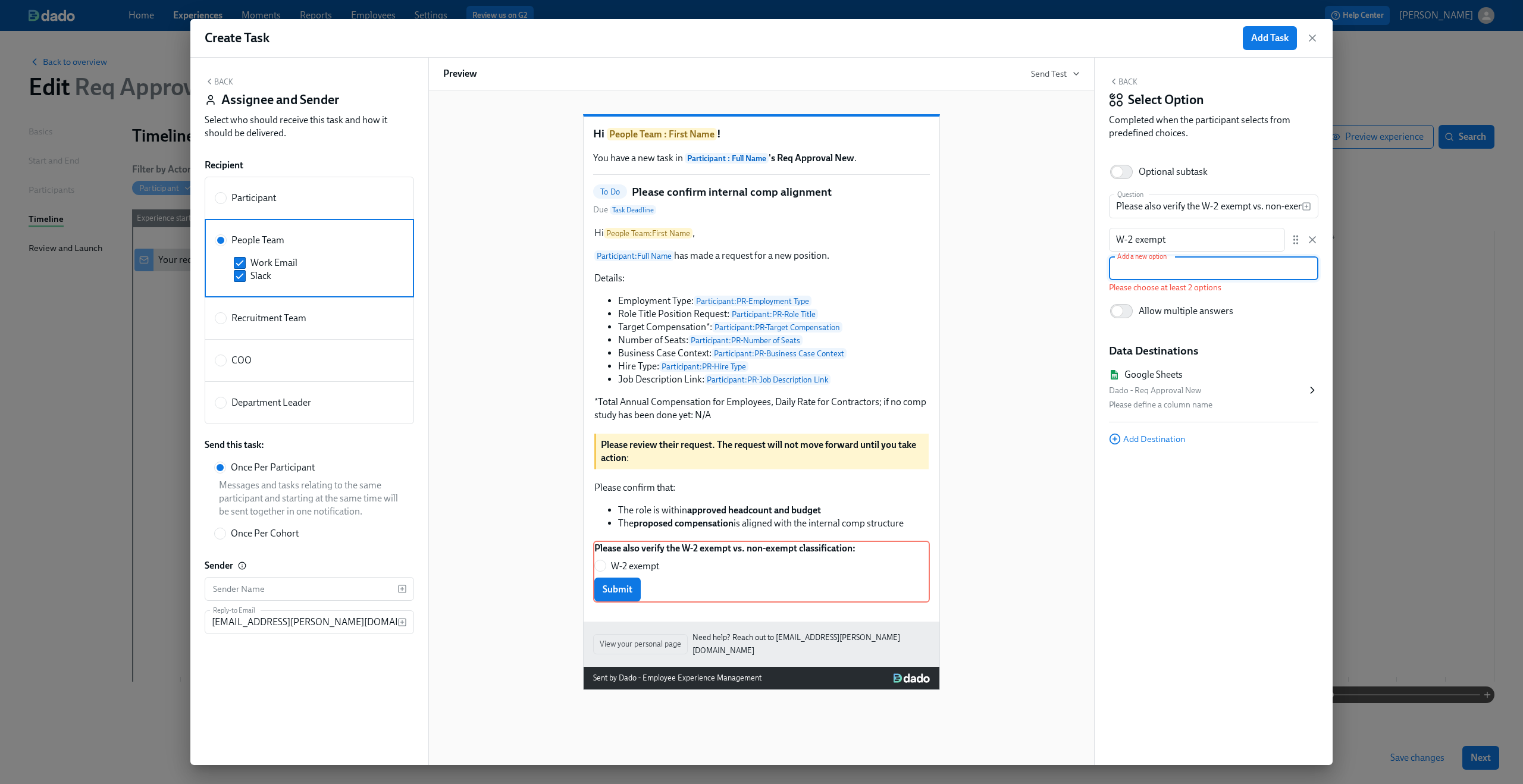
click at [1184, 261] on input "text" at bounding box center [1214, 268] width 210 height 23
paste input "non-exempt"
type input "non-exempt"
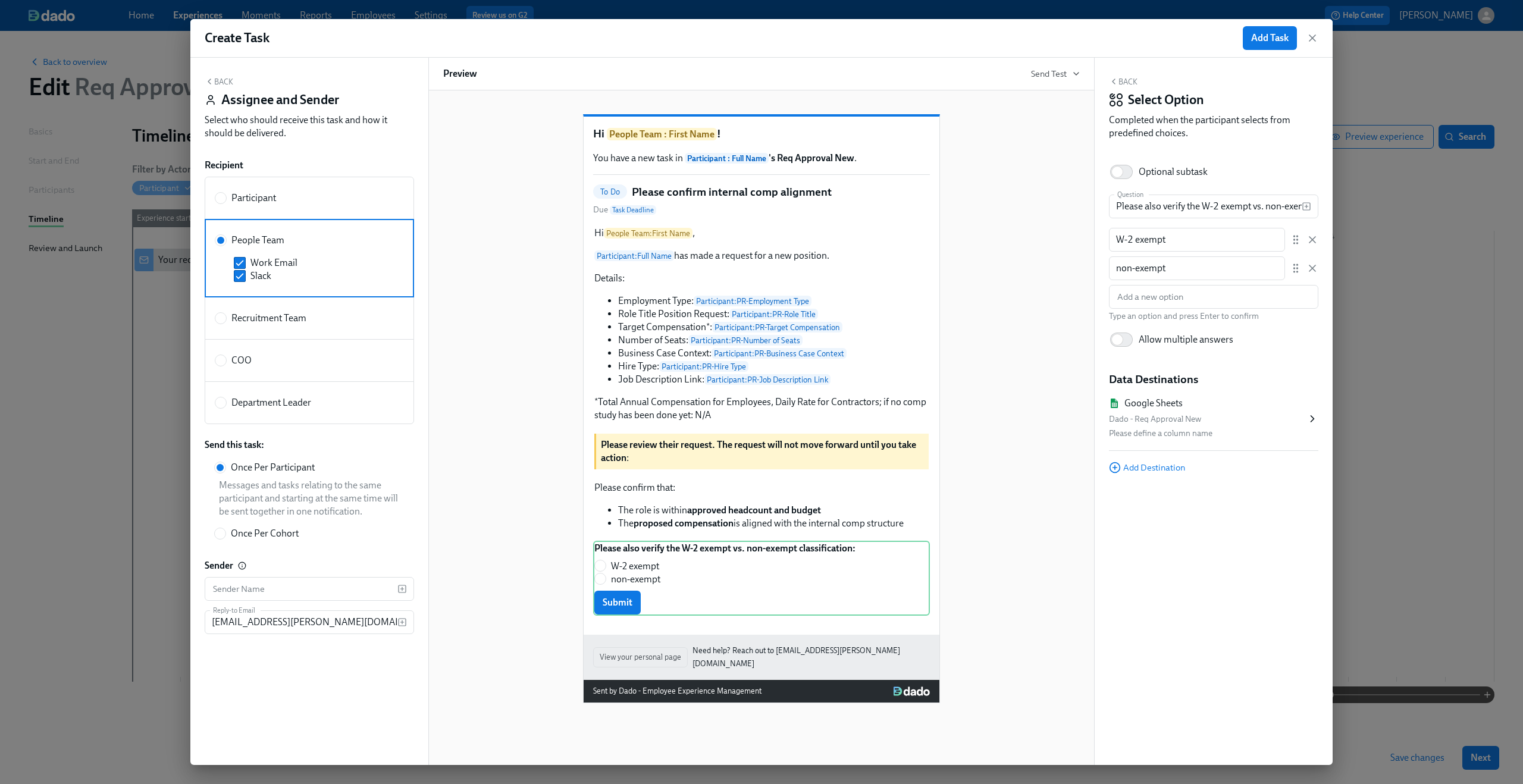
click at [1277, 415] on div "Dado - Req Approval New" at bounding box center [1208, 419] width 197 height 14
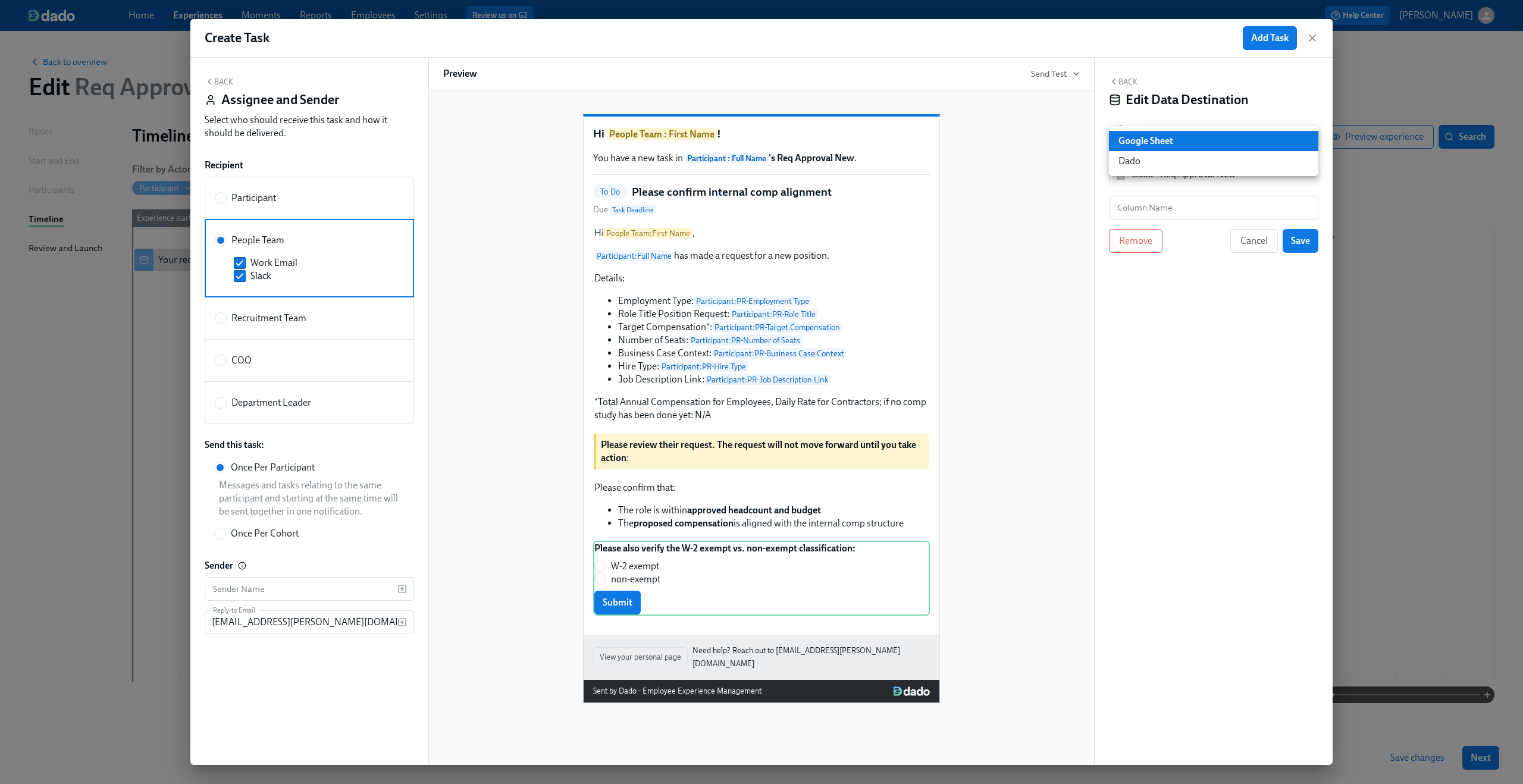
click at [1196, 134] on body "Home Experiences Moments Reports Employees Settings Review us on G2 Help Center…" at bounding box center [762, 392] width 1523 height 784
click at [1192, 157] on li "Dado" at bounding box center [1214, 161] width 210 height 20
type input "USER_PROFILE"
click at [1184, 173] on input "Dado Data Field" at bounding box center [1204, 174] width 180 height 23
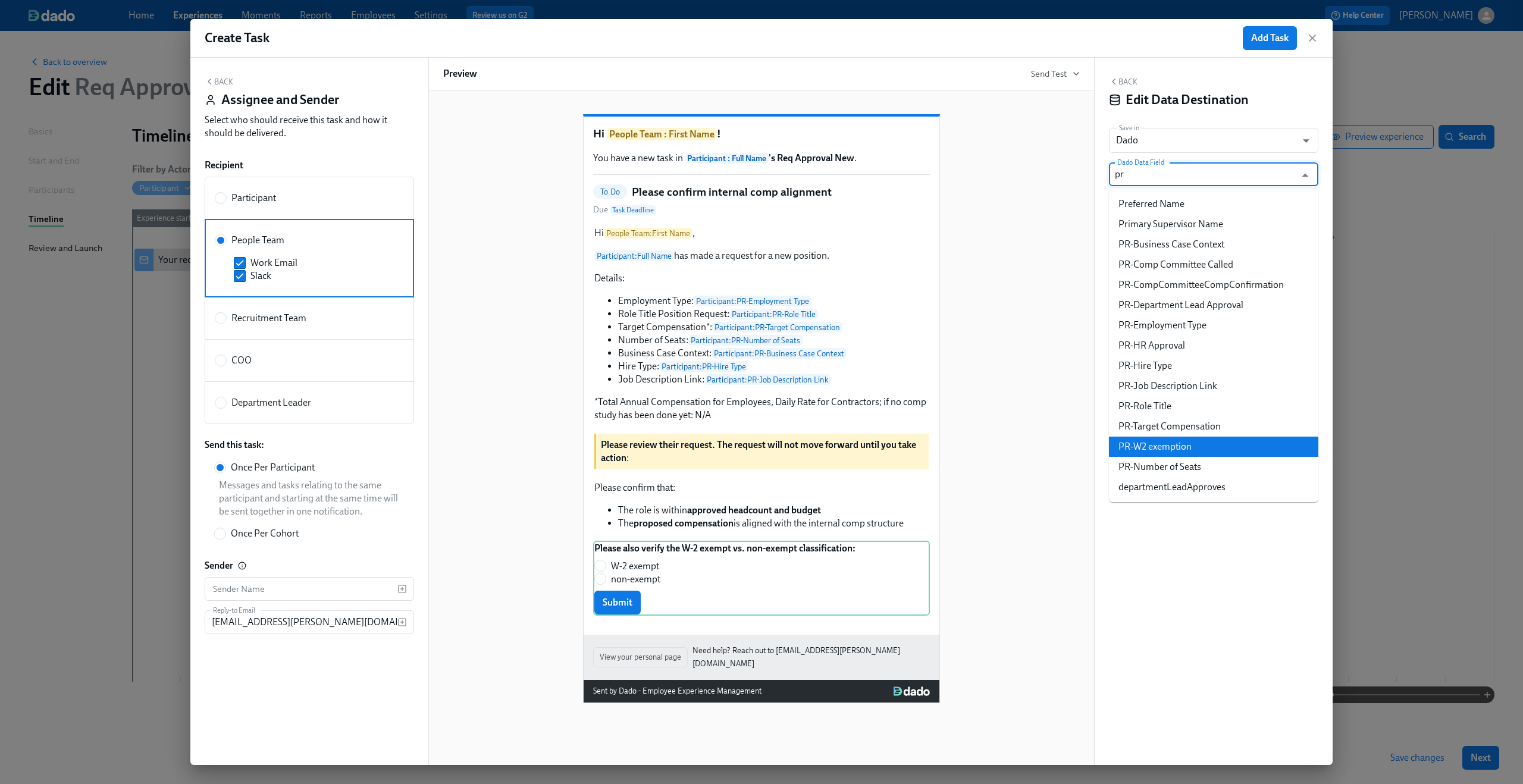
click at [1179, 444] on li "PR-W2 exemption" at bounding box center [1214, 447] width 210 height 20
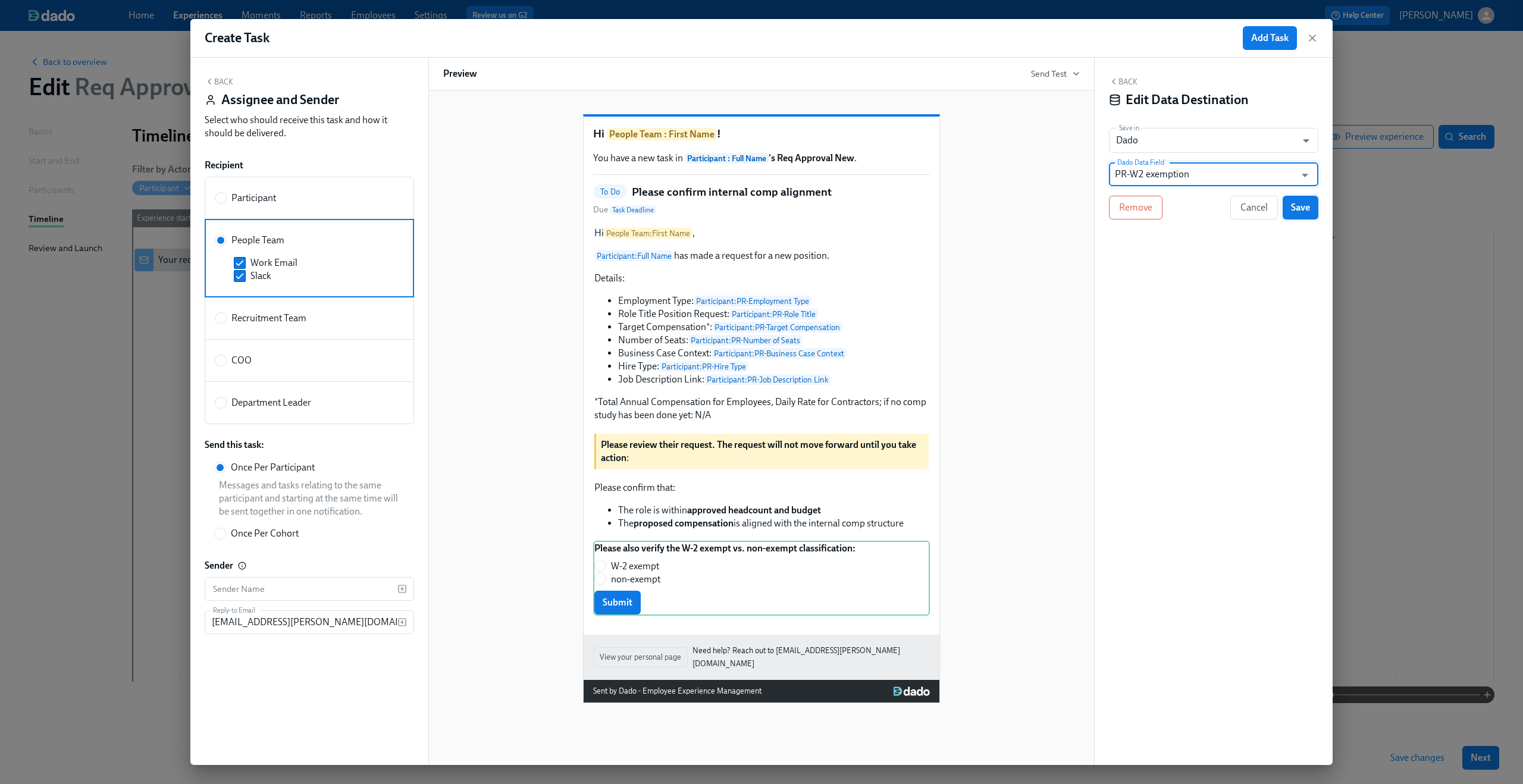
type input "PR-W2 exemption"
click at [1292, 207] on span "Save" at bounding box center [1300, 207] width 19 height 12
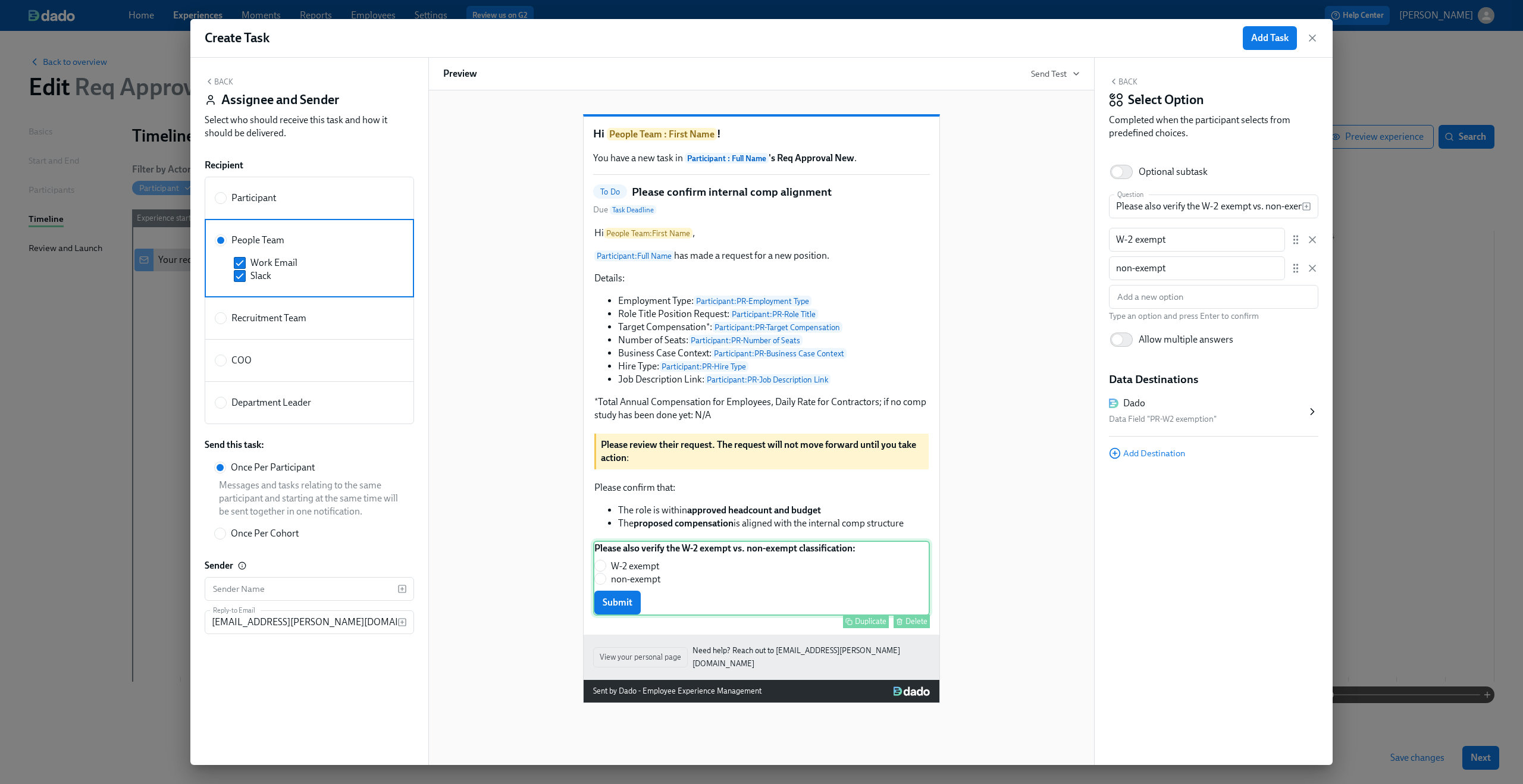
click at [798, 591] on div "Please also verify the W-2 exempt vs. non-exempt classification: W-2 exempt non…" at bounding box center [762, 578] width 337 height 75
click at [1122, 77] on div "Back Select Option Completed when the participant selects from predefined choic…" at bounding box center [1214, 110] width 210 height 68
click at [1122, 79] on button "Back" at bounding box center [1123, 81] width 28 height 9
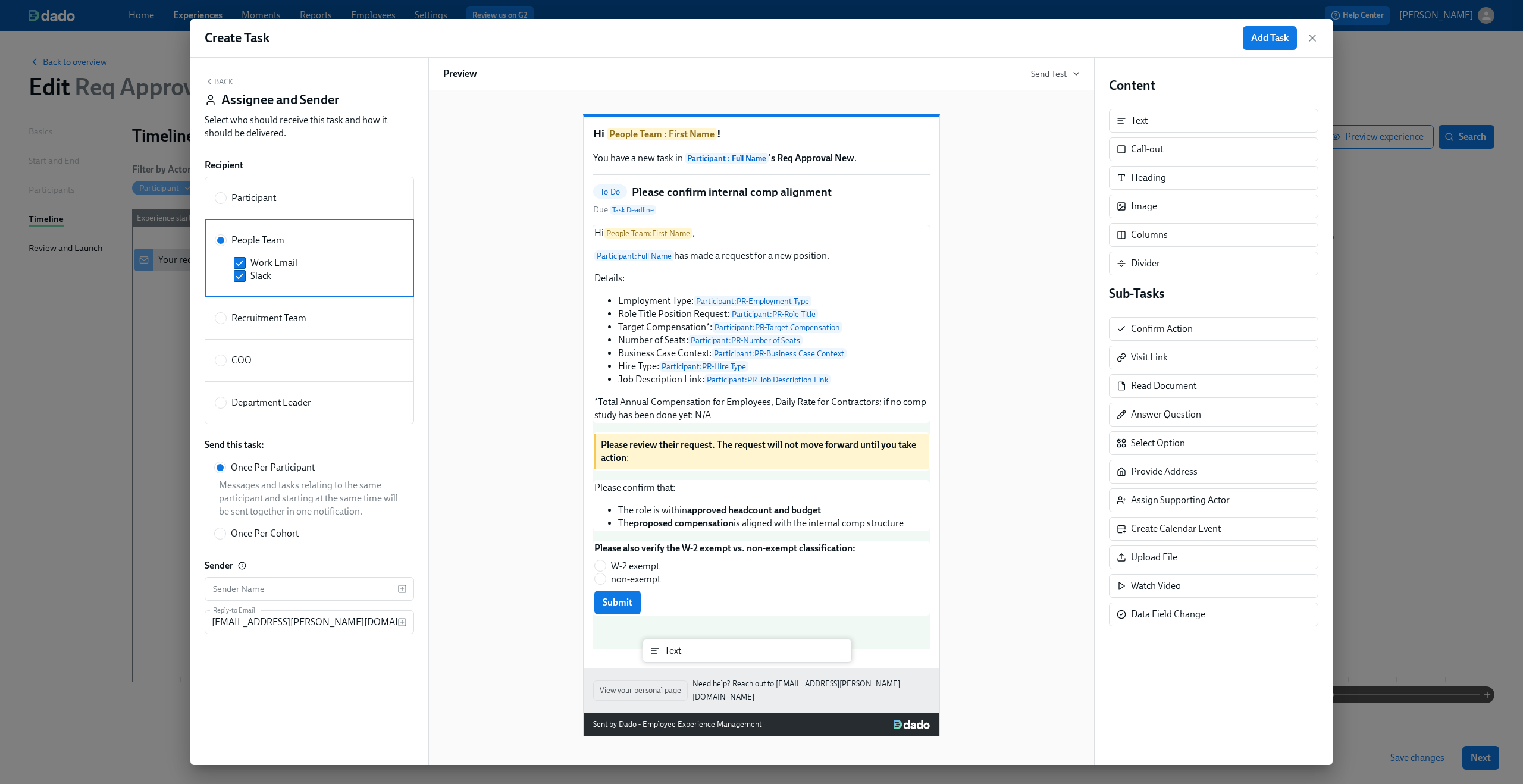
drag, startPoint x: 1170, startPoint y: 118, endPoint x: 702, endPoint y: 653, distance: 710.8
click at [702, 653] on div "Back Assignee and Sender Select who should receive this task and how it should …" at bounding box center [761, 412] width 1142 height 707
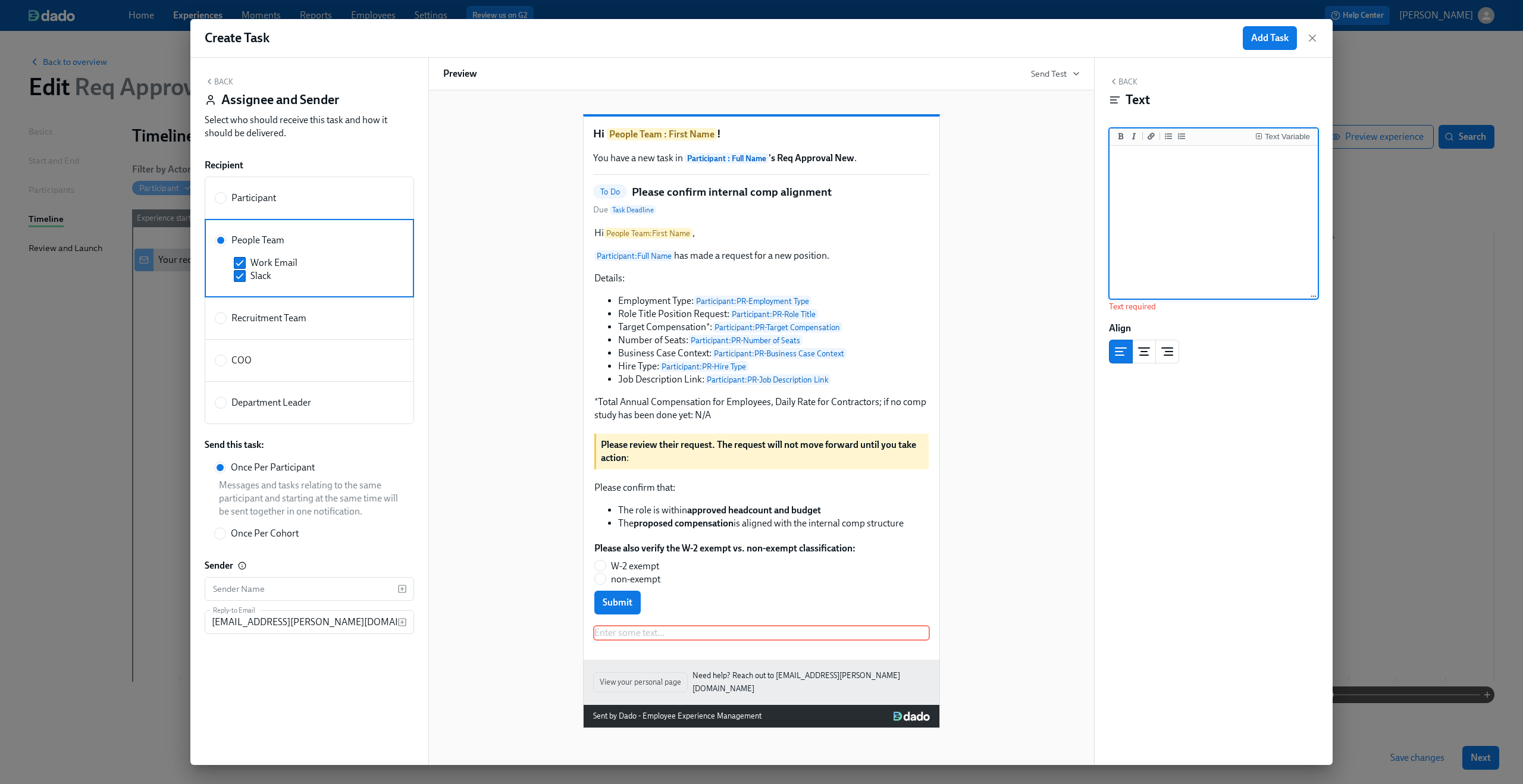
paste textarea "Please confirm that contractor rate and scope are appropriate."
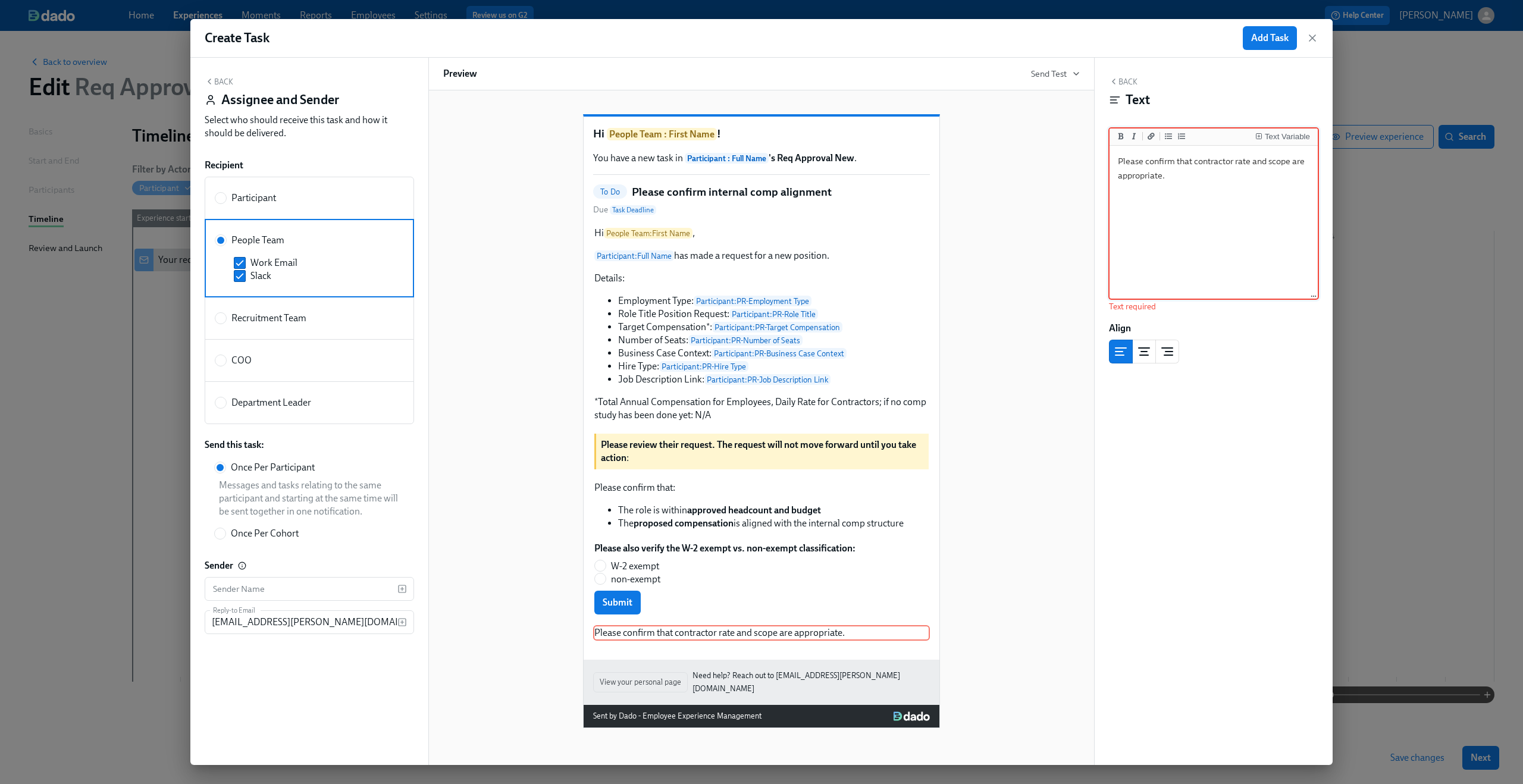
type textarea "Please confirm that contractor rate and scope are appropriate."
click at [1030, 609] on div "Hi People Team : First Name ! You have a new task in Participant : Full Name 's…" at bounding box center [761, 412] width 636 height 633
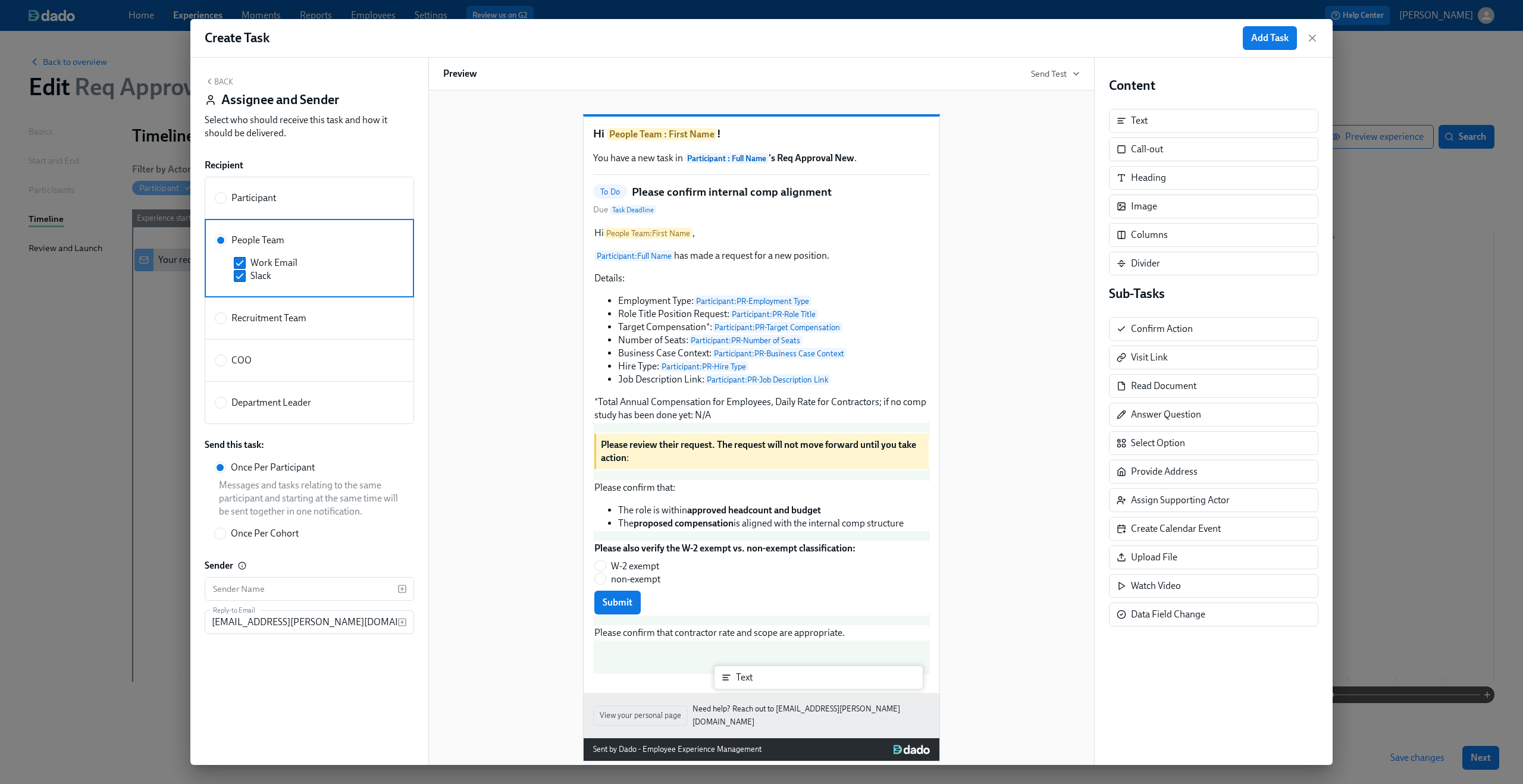
drag, startPoint x: 1156, startPoint y: 126, endPoint x: 759, endPoint y: 686, distance: 686.4
click at [759, 686] on div "Back Assignee and Sender Select who should receive this task and how it should …" at bounding box center [761, 412] width 1142 height 707
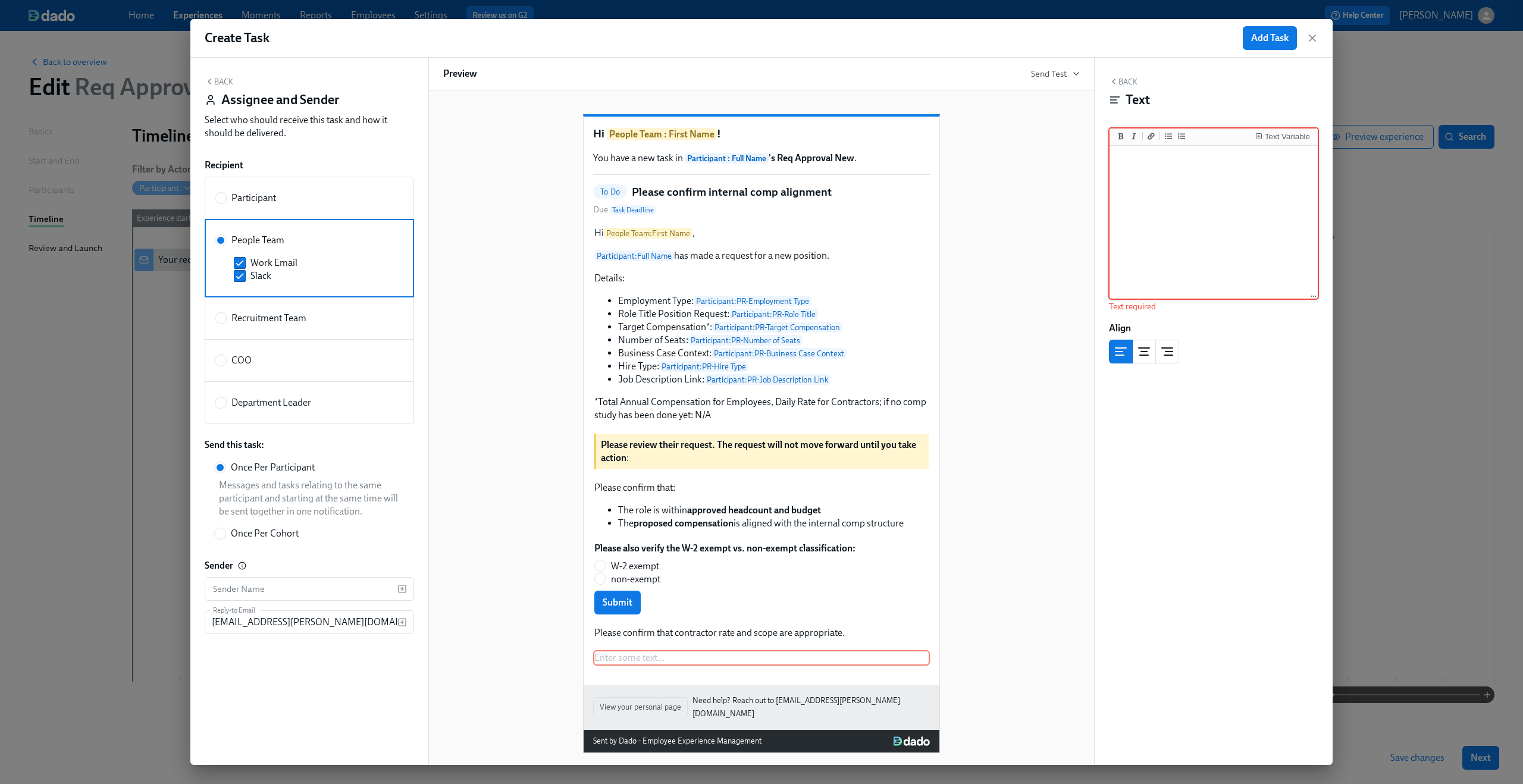
paste textarea "Once you click confirm, the request will be sent to the **Department Leader** f…"
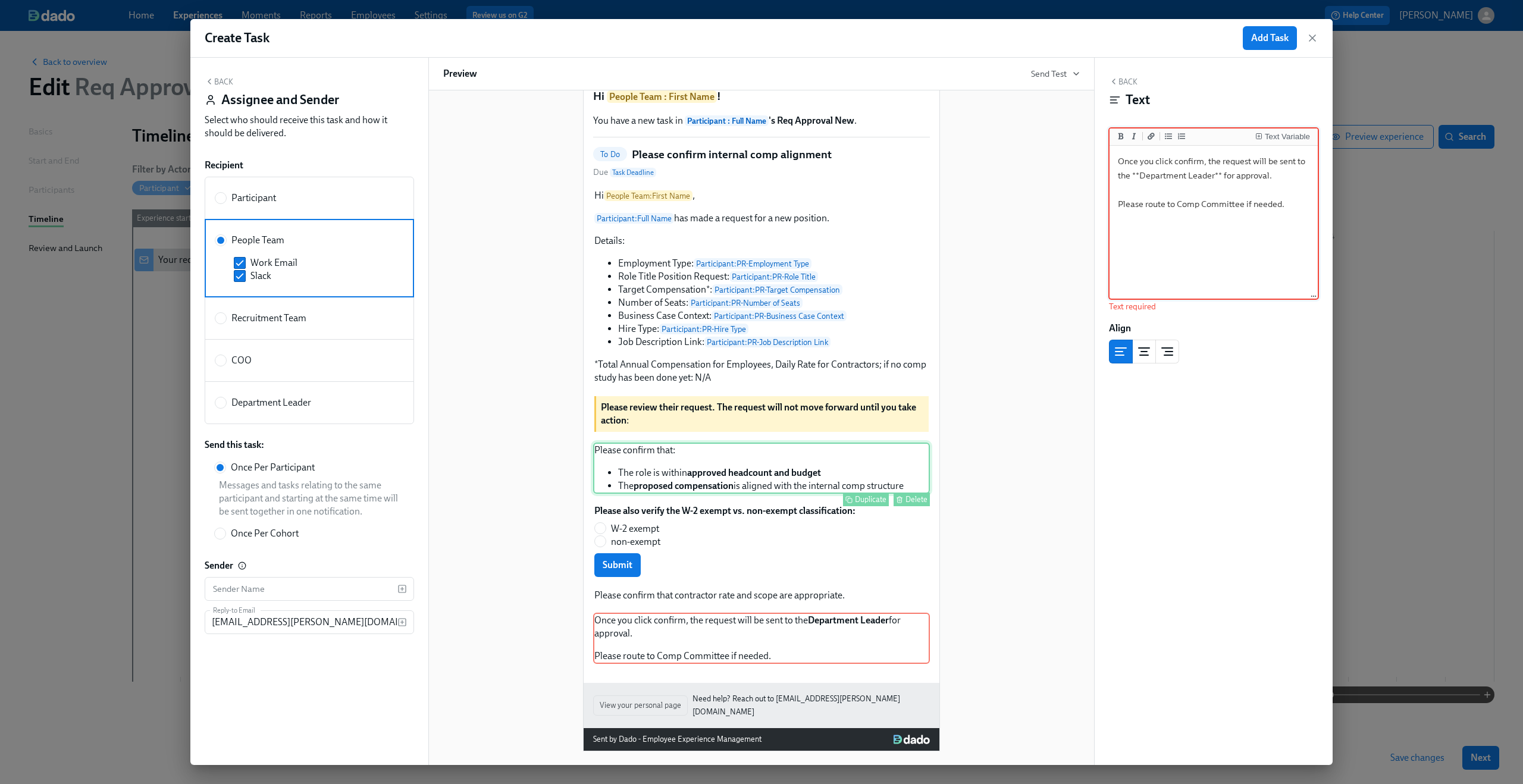
scroll to position [56, 0]
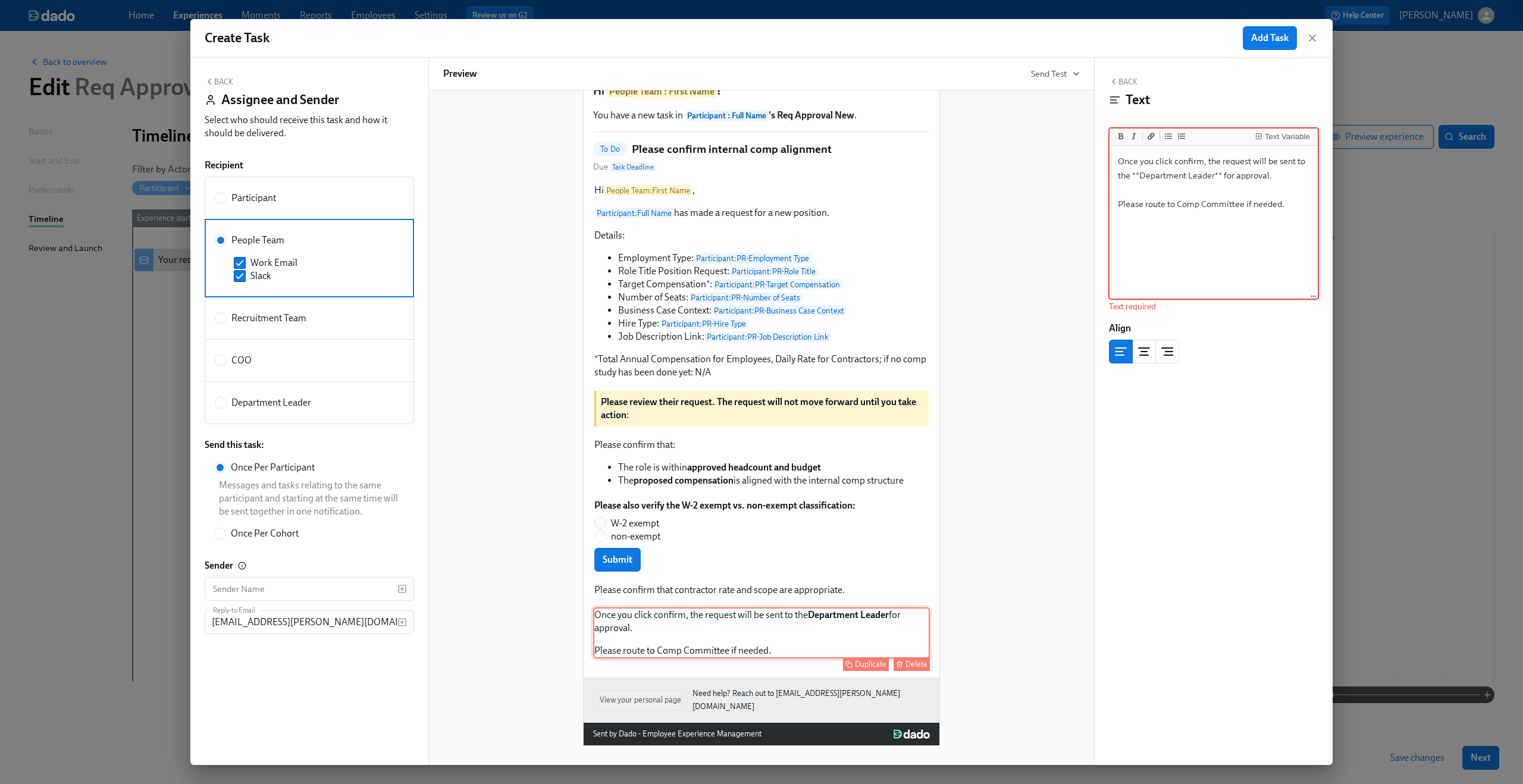
click at [794, 648] on div "Once you click confirm, the request will be sent to the Department Leader for a…" at bounding box center [762, 632] width 337 height 51
type textarea "Once you click confirm, the request will be sent to the **Department Leader** f…"
click at [1151, 476] on div "Back Text Text Variable Once you click confirm, the request will be sent to the…" at bounding box center [1213, 412] width 238 height 707
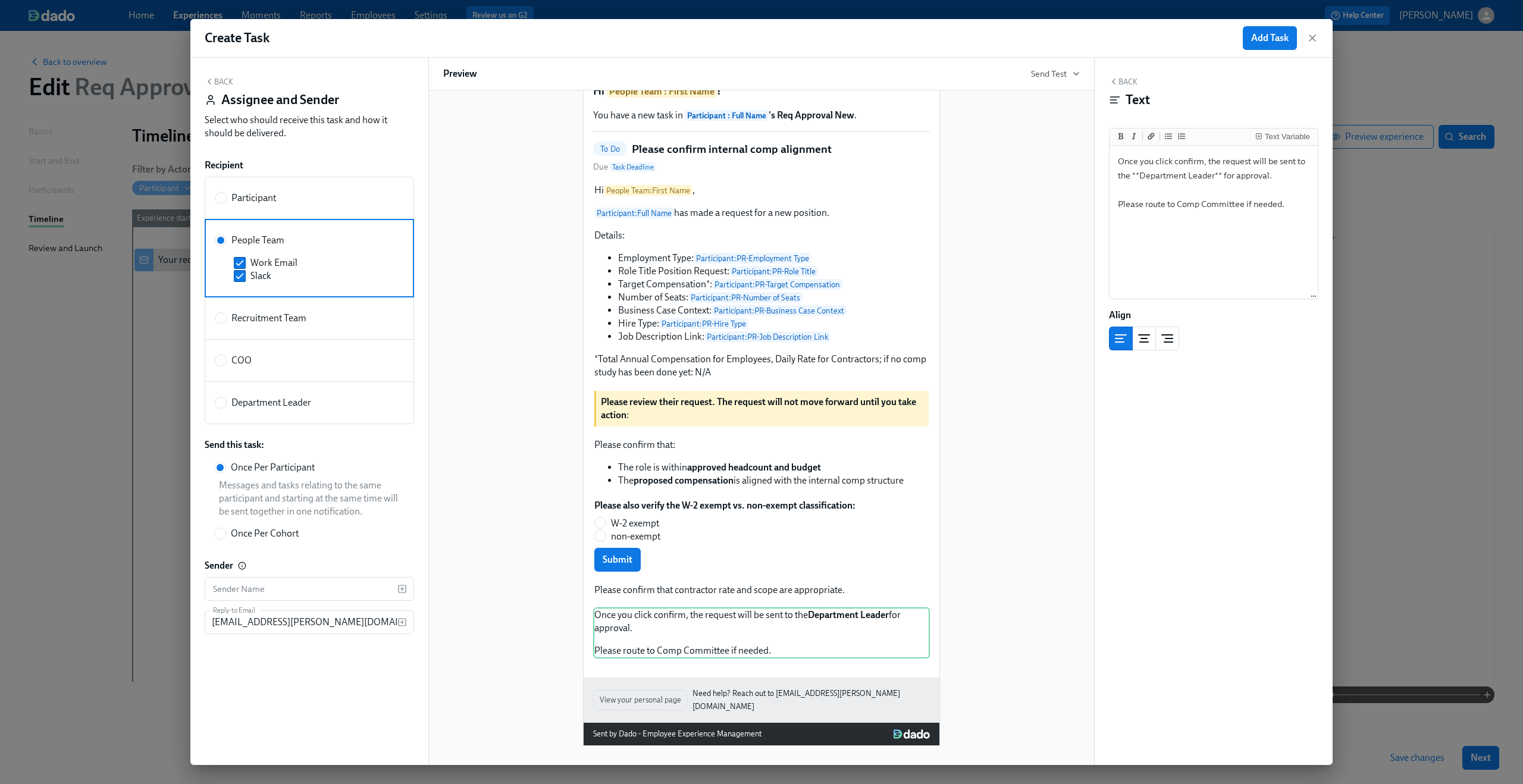
click at [1122, 82] on button "Back" at bounding box center [1123, 81] width 28 height 9
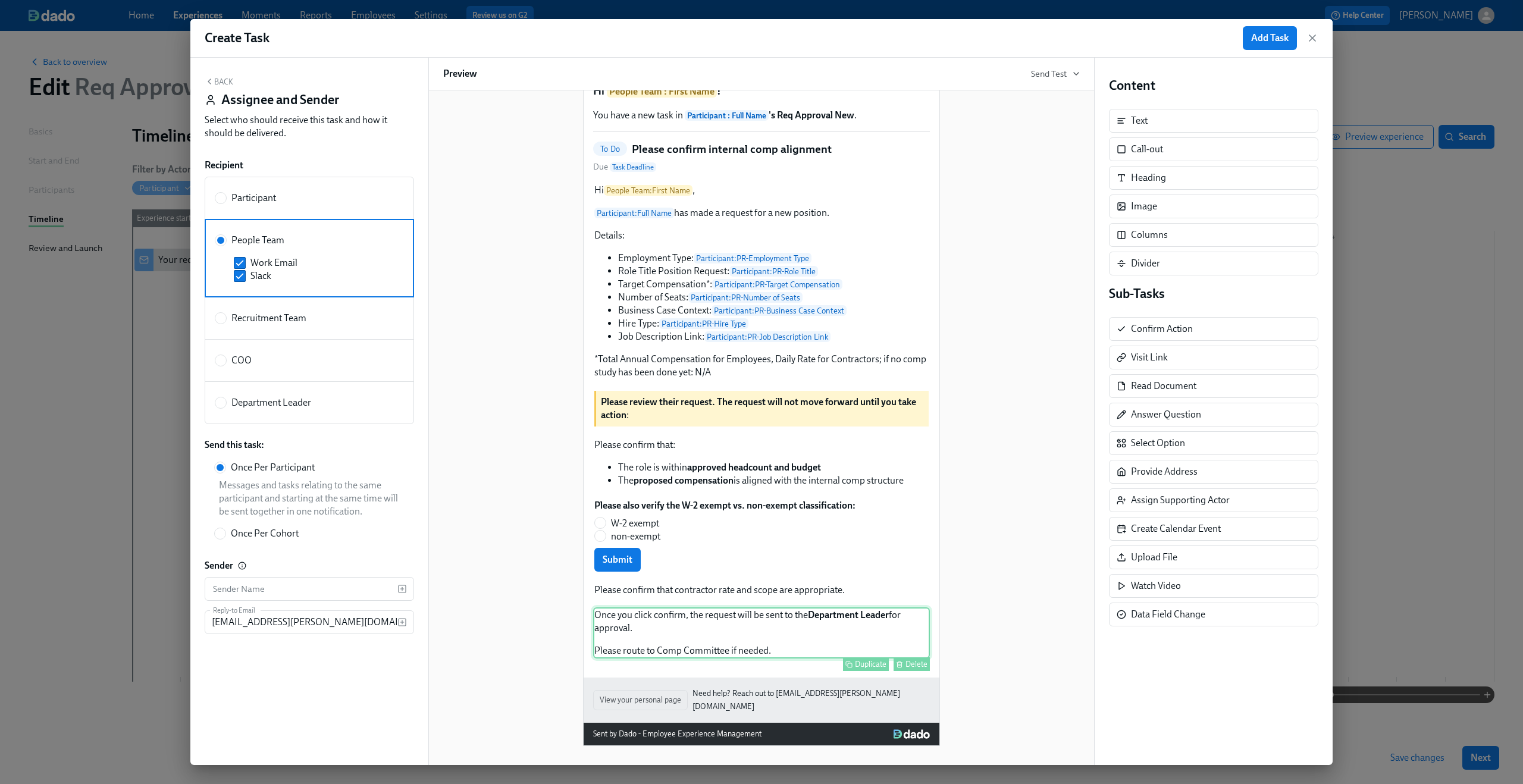
click at [740, 642] on div "Once you click confirm, the request will be sent to the Department Leader for a…" at bounding box center [762, 632] width 337 height 51
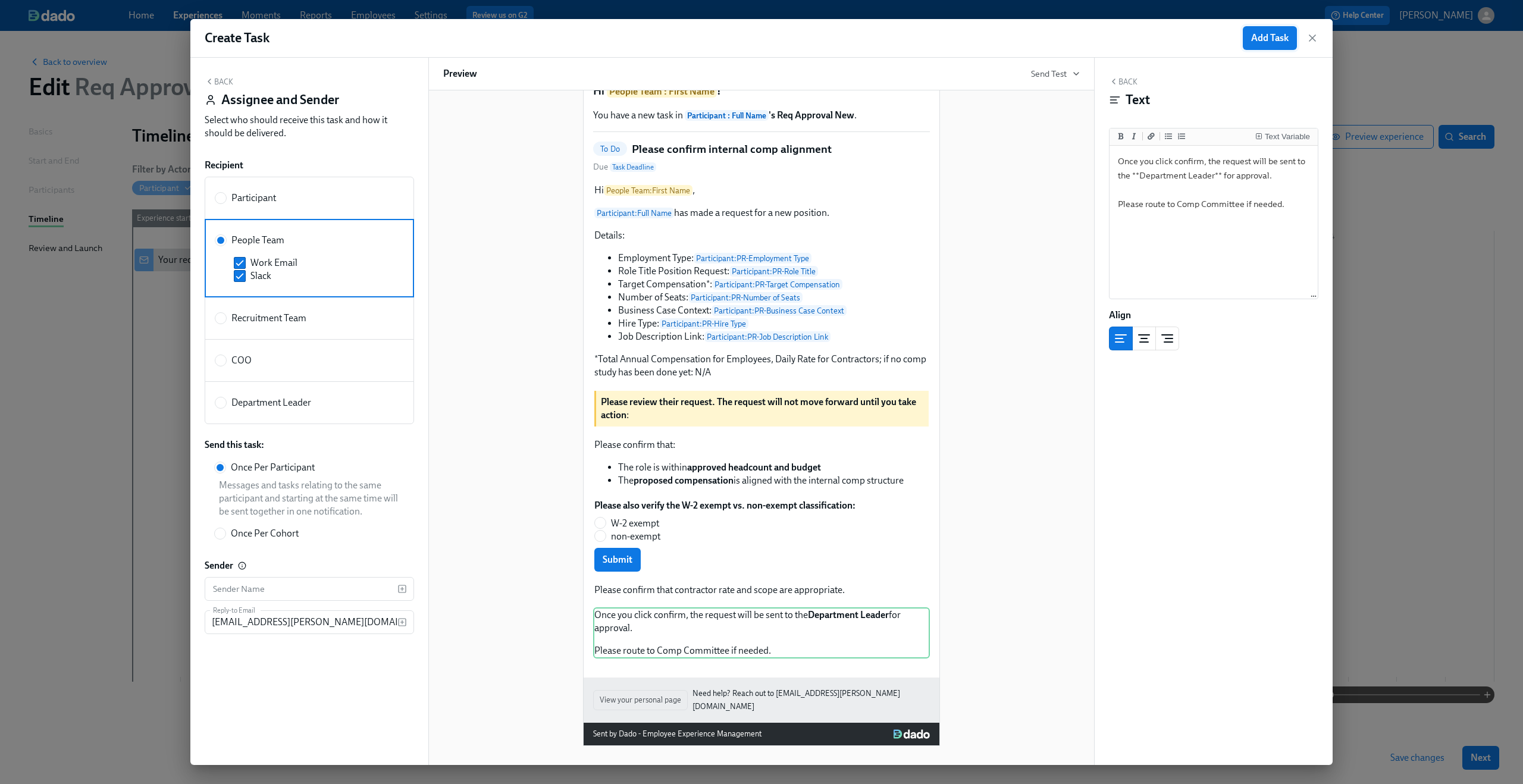
click at [1267, 43] on span "Add Task" at bounding box center [1269, 38] width 38 height 12
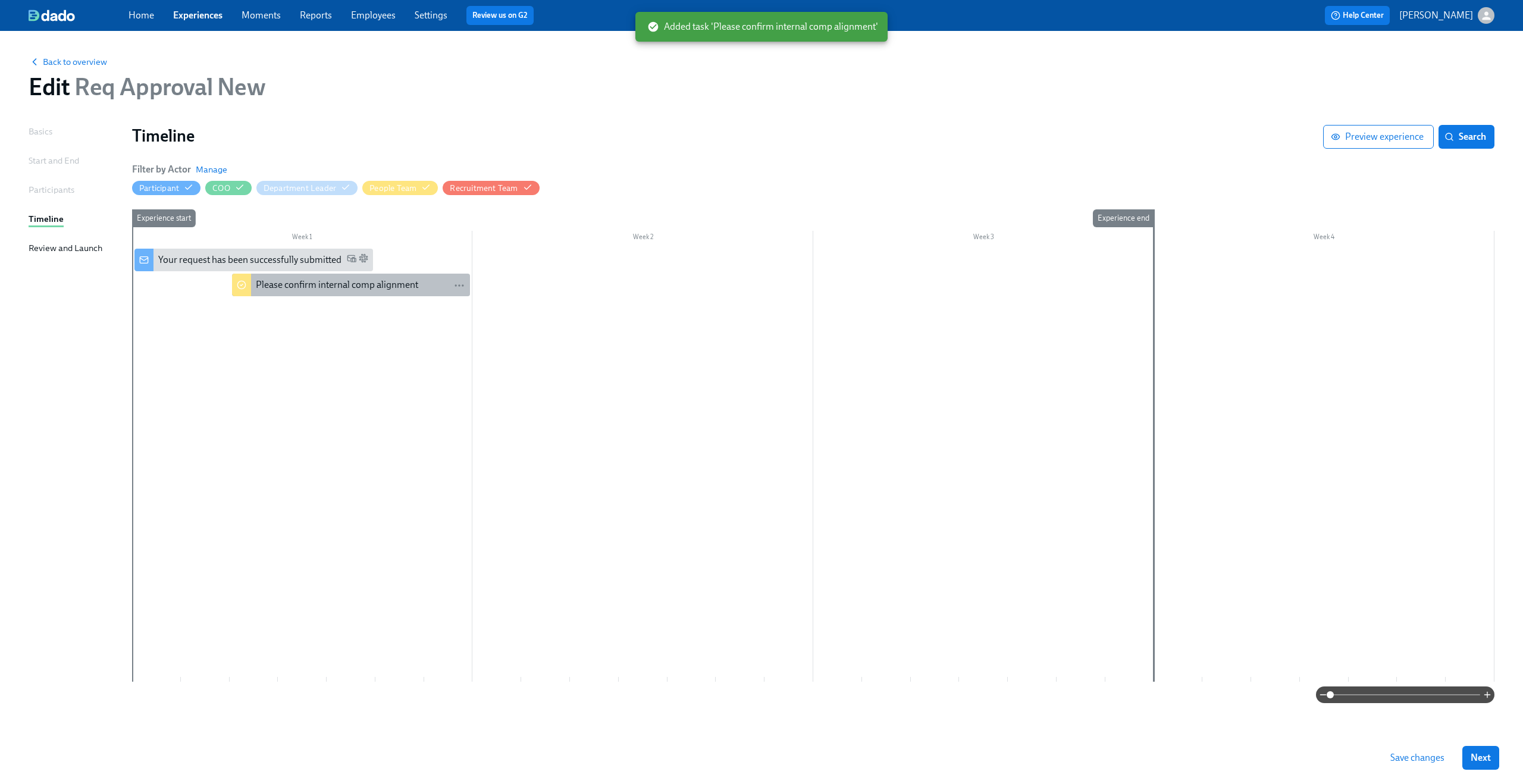
click at [266, 282] on div "Please confirm internal comp alignment" at bounding box center [337, 285] width 162 height 13
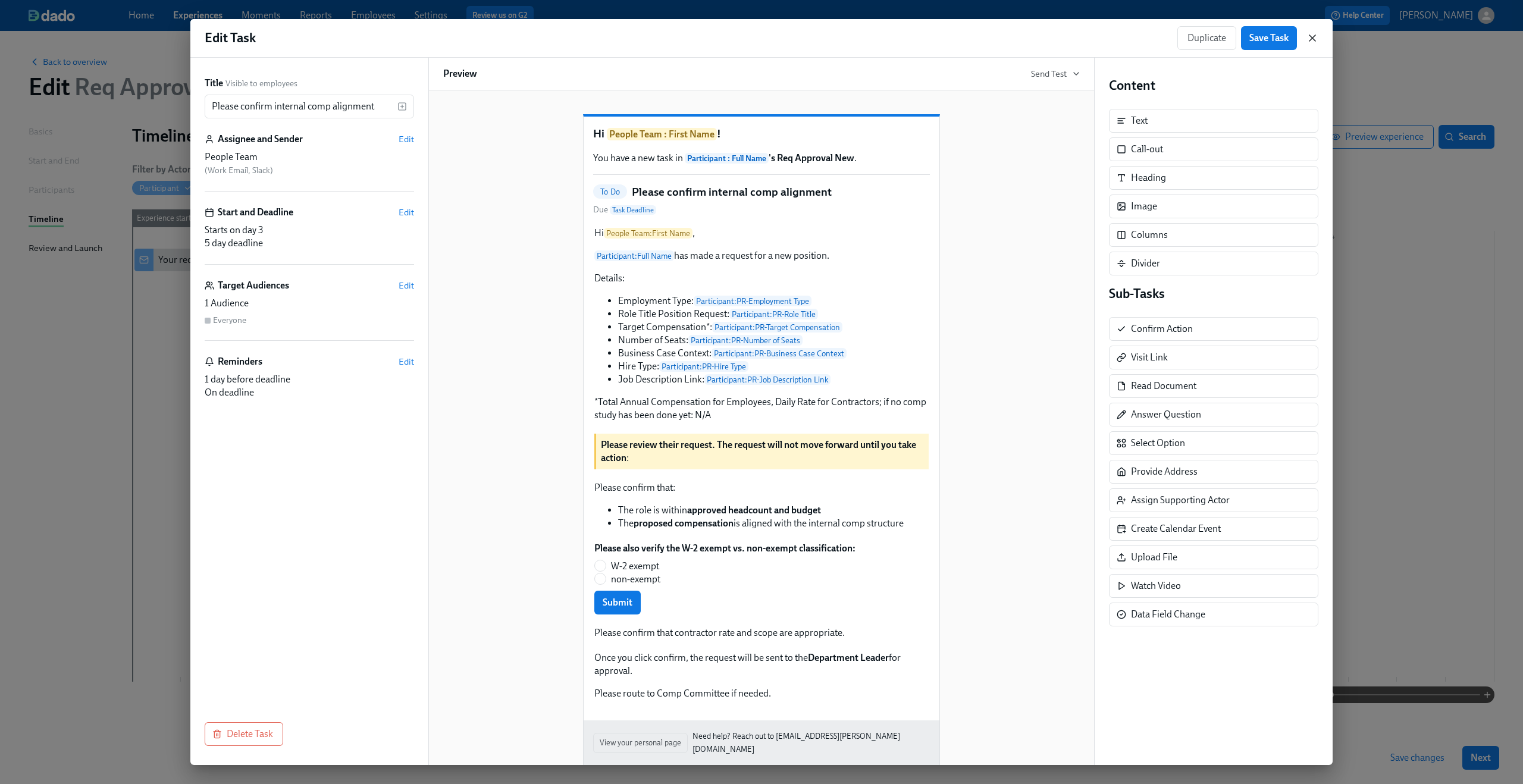
click at [1311, 33] on icon "button" at bounding box center [1312, 38] width 12 height 12
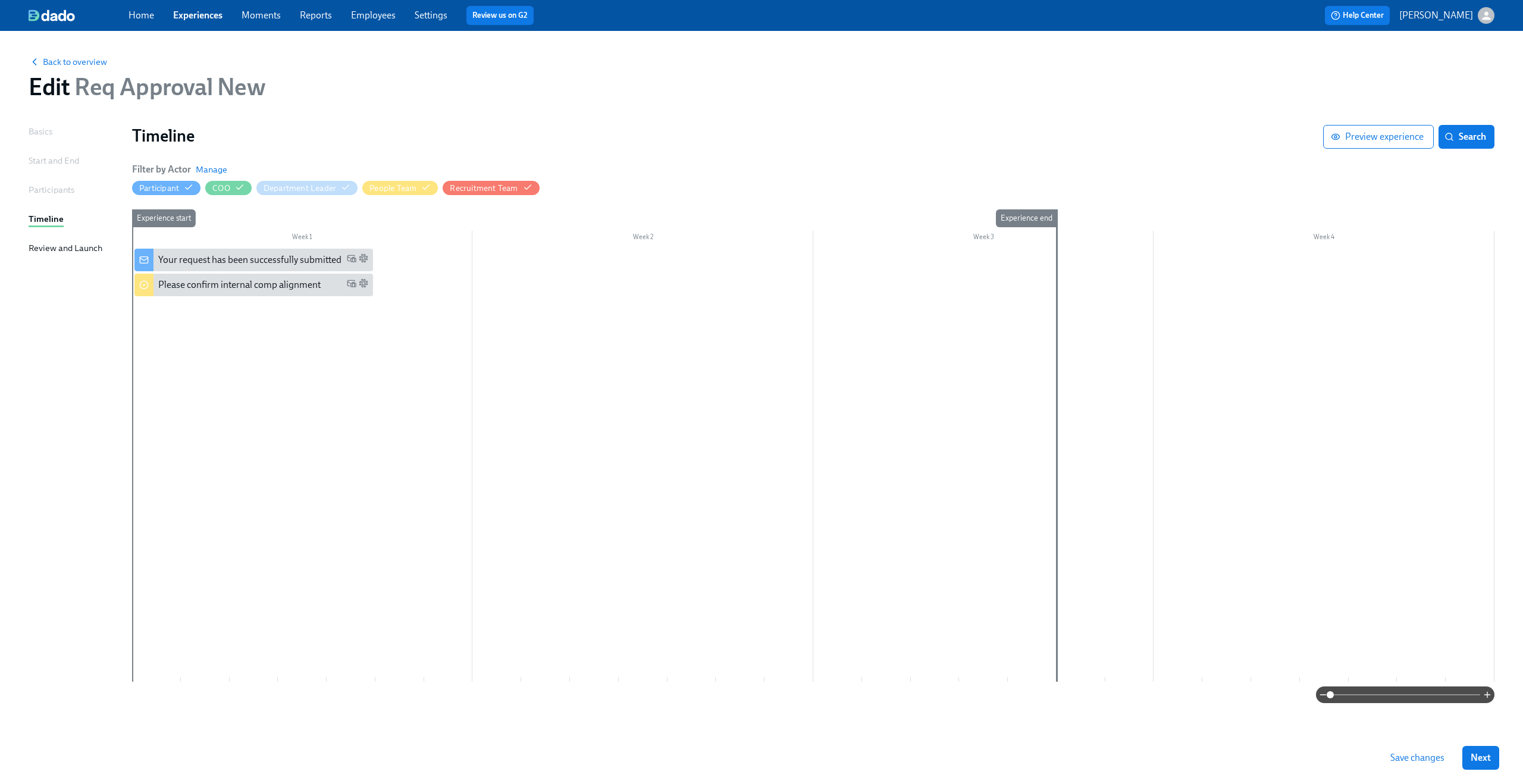
click at [473, 315] on div at bounding box center [813, 465] width 1362 height 433
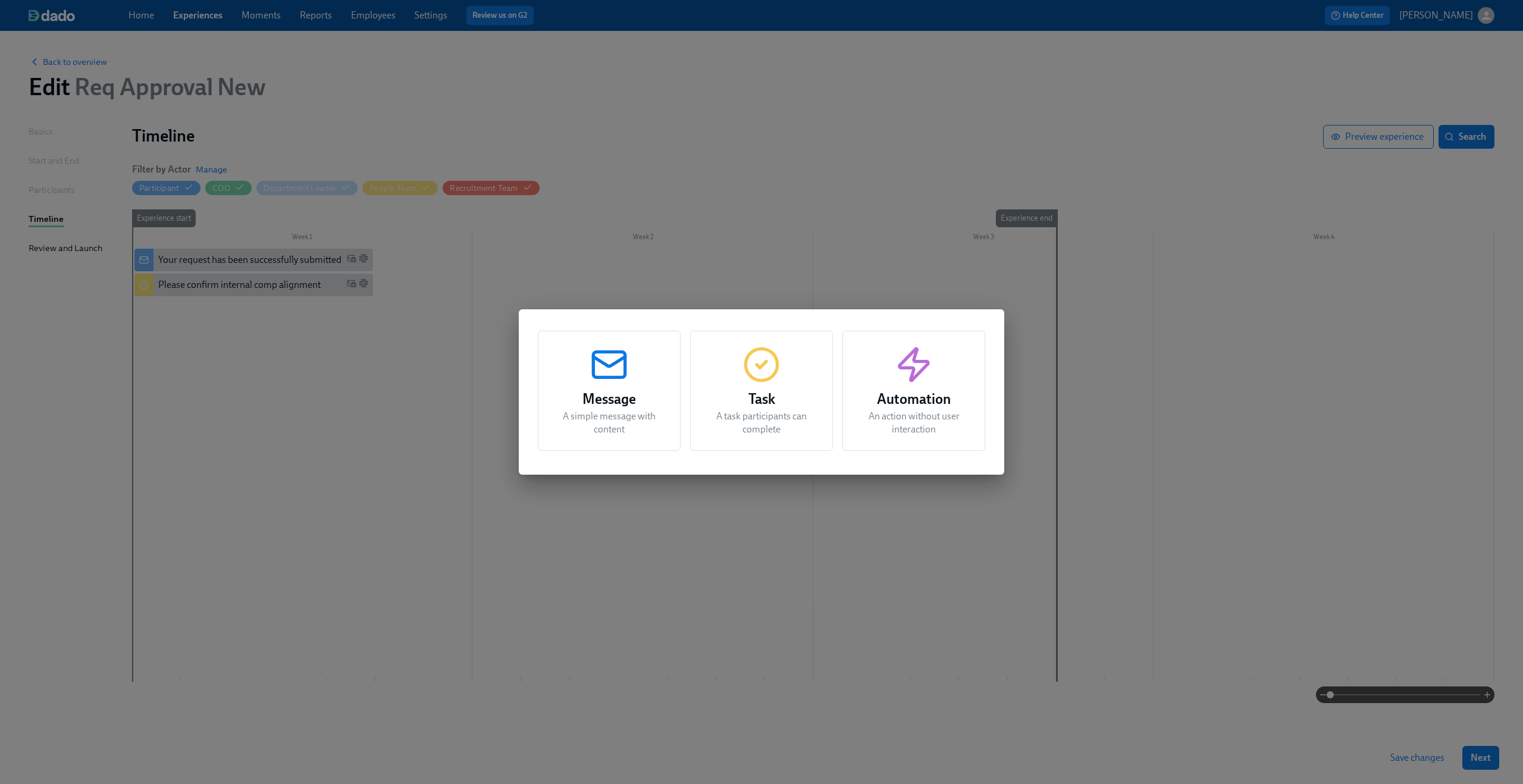
click at [598, 380] on icon "button" at bounding box center [609, 365] width 38 height 38
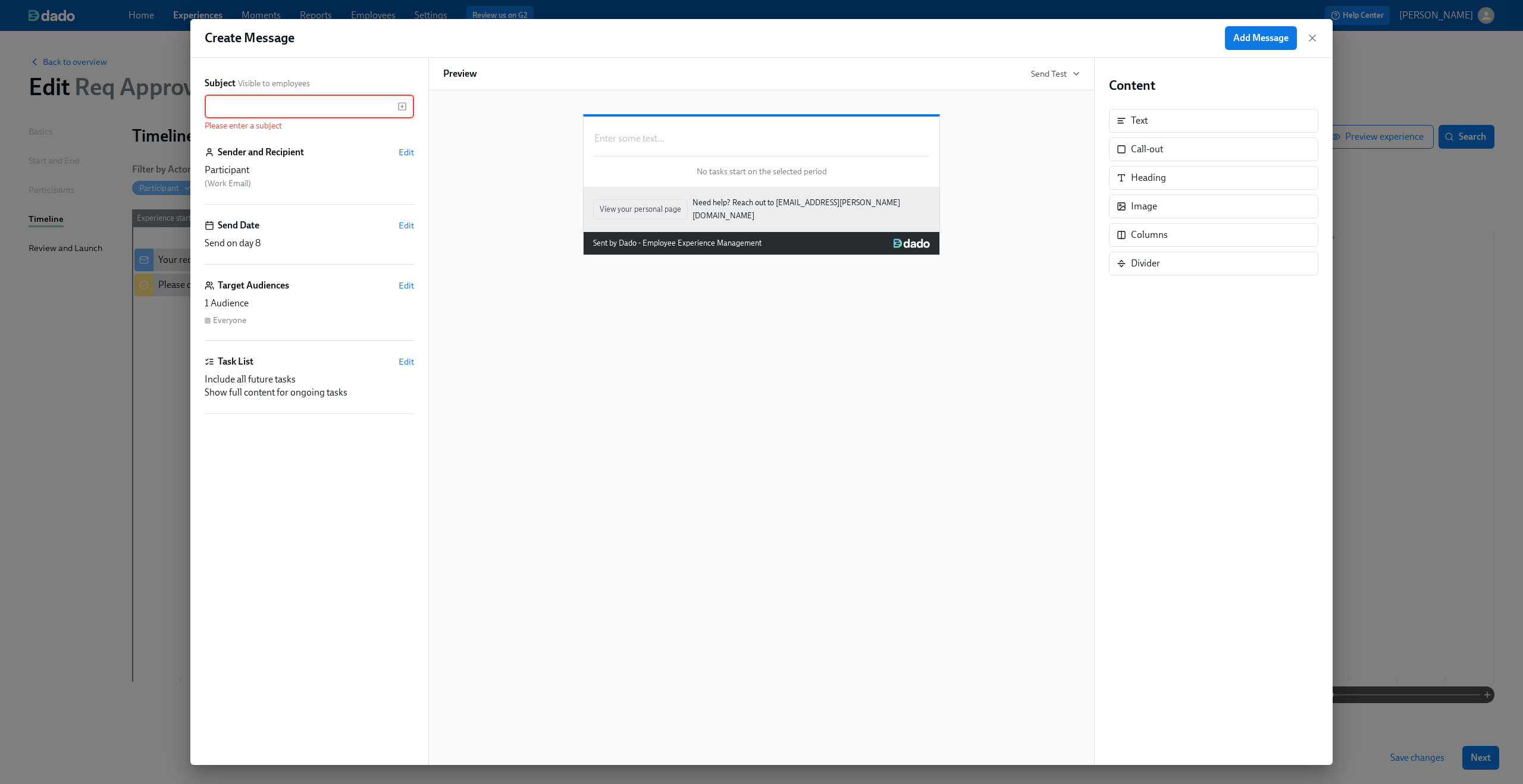
paste input "FYI: {{ participant.fullName }} requested the opening of position {{ participan…"
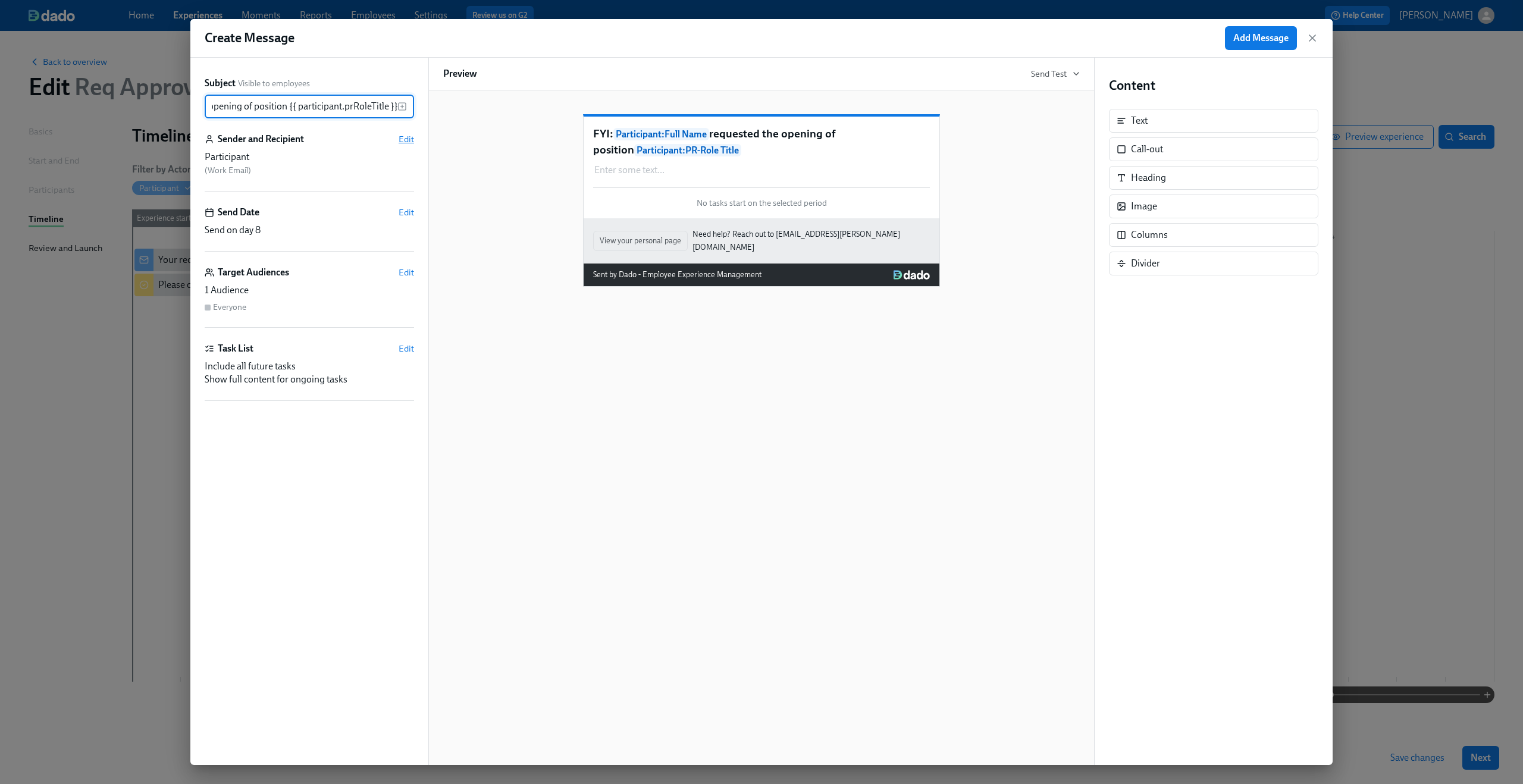
type input "FYI: {{ participant.fullName }} requested the opening of position {{ participan…"
click at [405, 138] on span "Edit" at bounding box center [406, 138] width 16 height 12
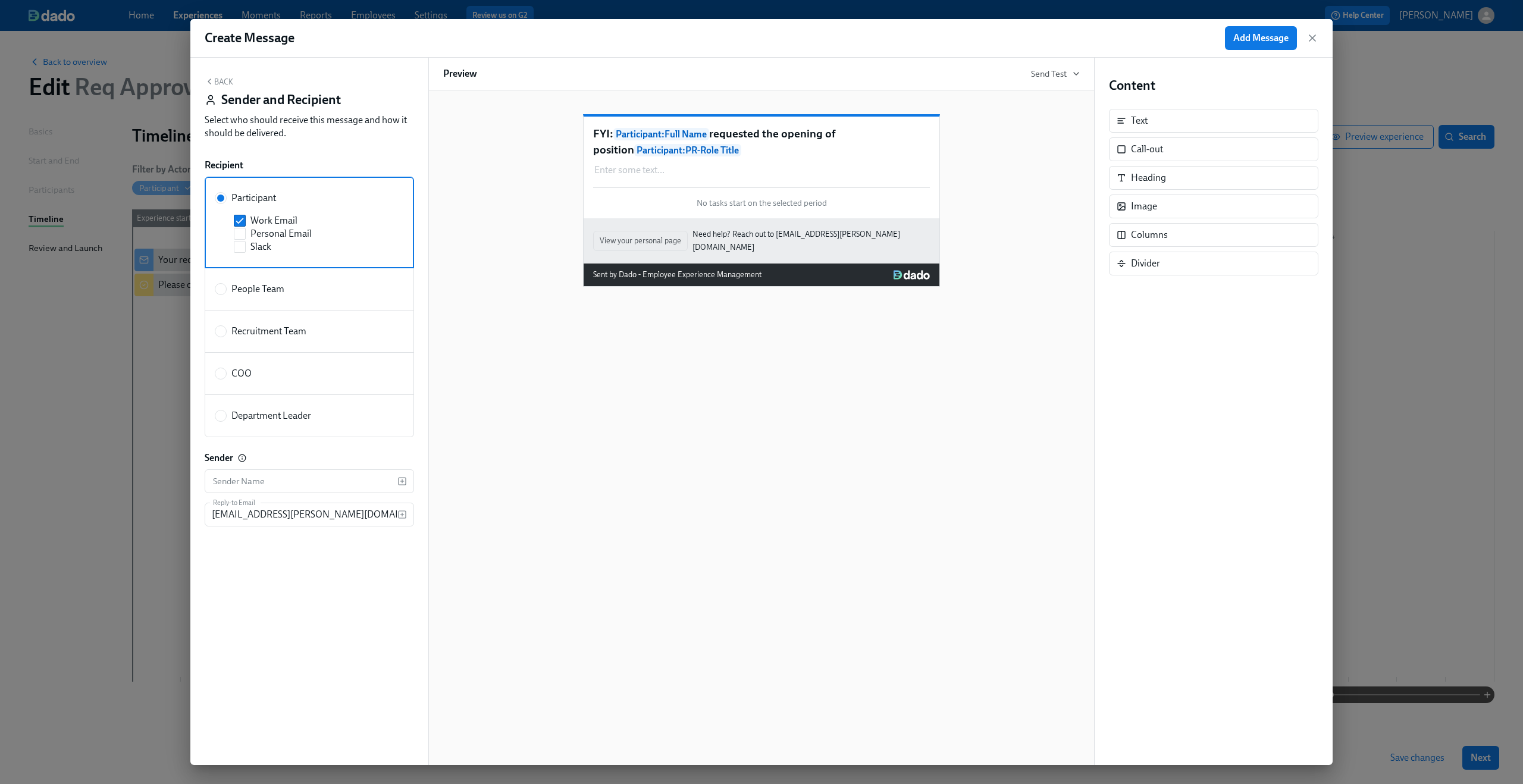
click at [257, 362] on label "COO" at bounding box center [309, 373] width 210 height 43
click at [226, 368] on input "COO" at bounding box center [221, 373] width 11 height 11
radio input "true"
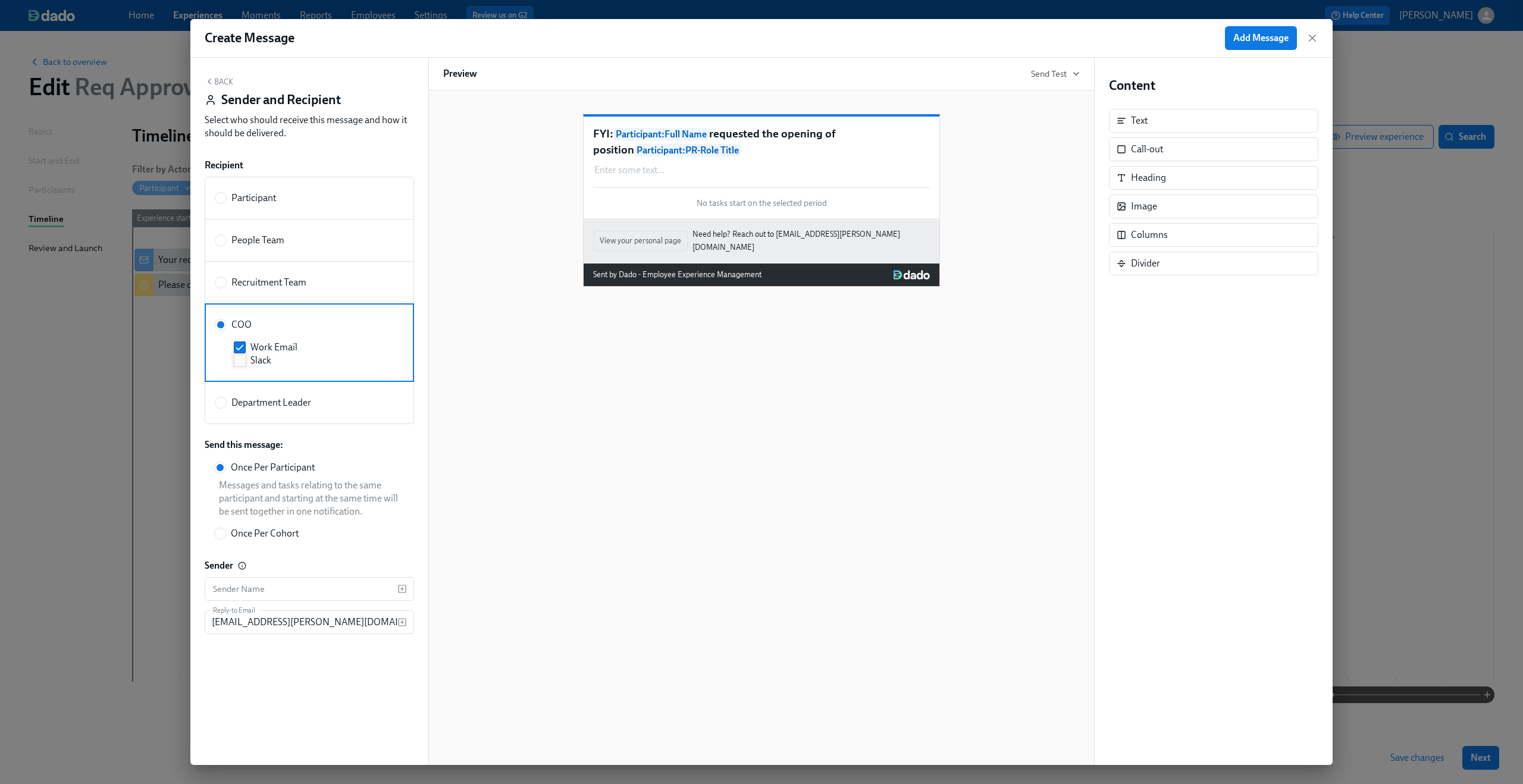
click at [247, 364] on label "Slack" at bounding box center [311, 360] width 156 height 13
click at [245, 364] on input "Slack" at bounding box center [239, 361] width 11 height 11
checkbox input "true"
click at [470, 377] on div "FYI: Participant : Full Name requested the opening of position Participant : PR…" at bounding box center [761, 428] width 666 height 674
click at [216, 85] on button "Back" at bounding box center [218, 81] width 28 height 9
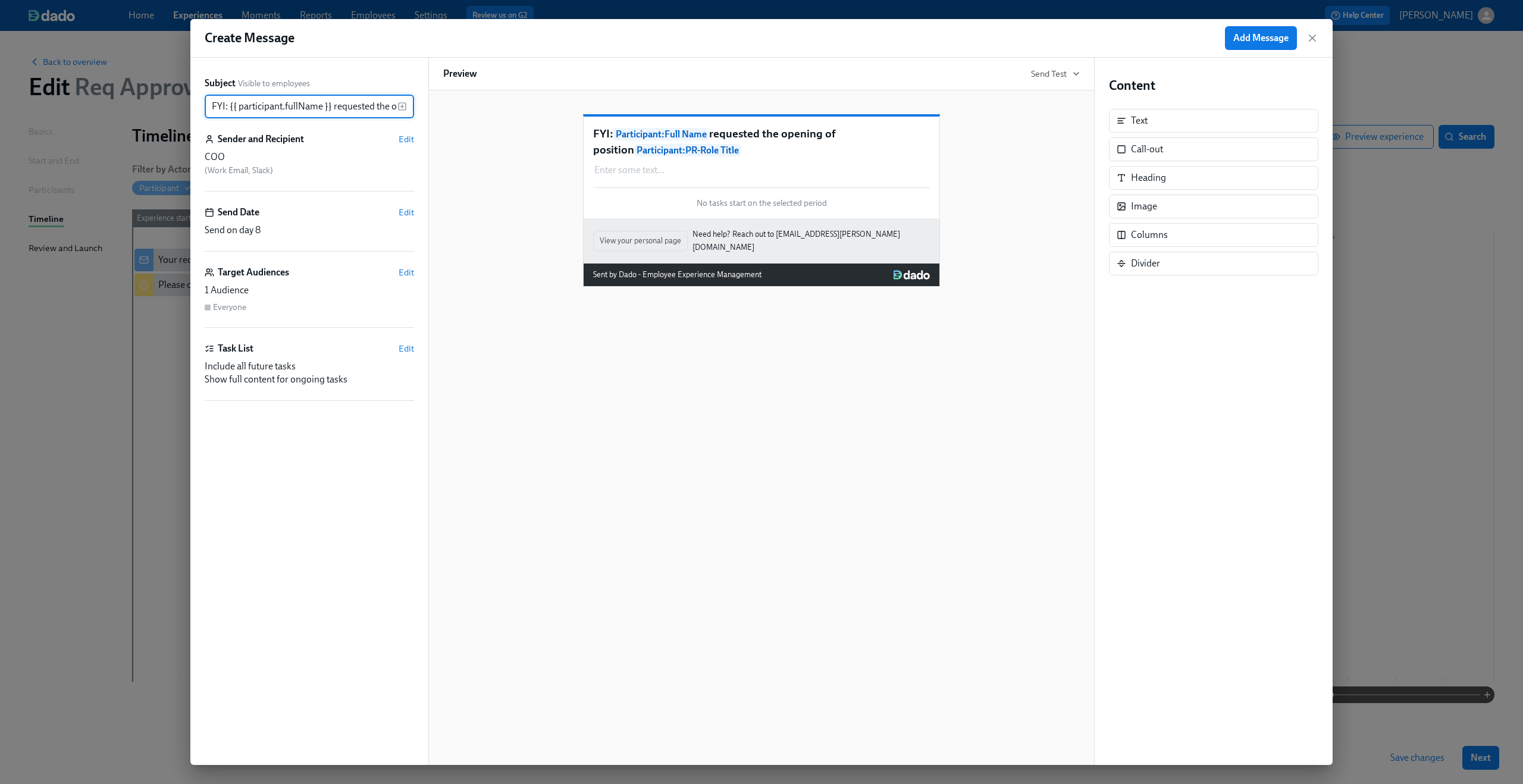
scroll to position [0, 183]
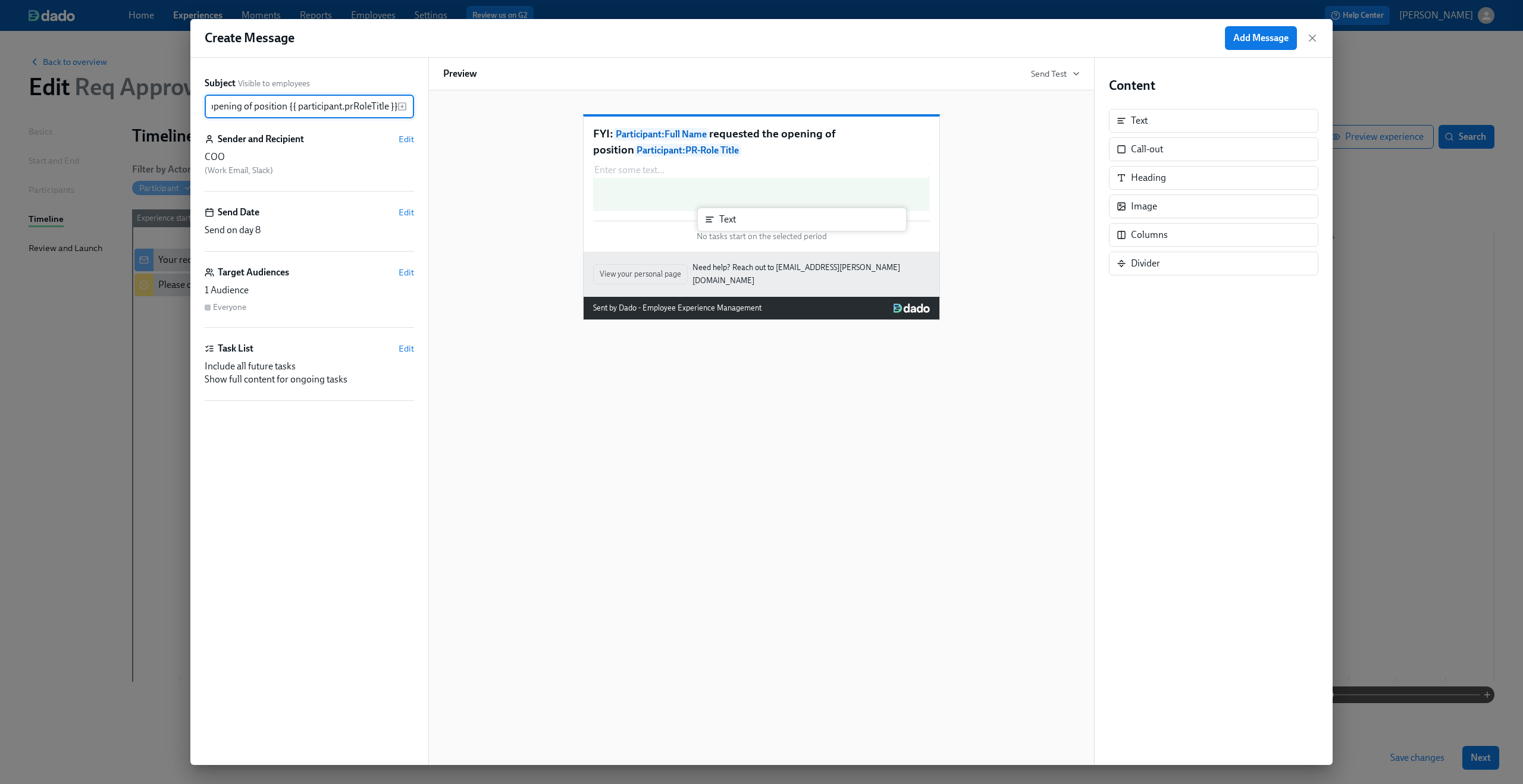
drag, startPoint x: 1176, startPoint y: 125, endPoint x: 756, endPoint y: 224, distance: 431.5
click at [756, 224] on div "Subject Visible to employees FYI: {{ participant.fullName }} requested the open…" at bounding box center [761, 412] width 1142 height 707
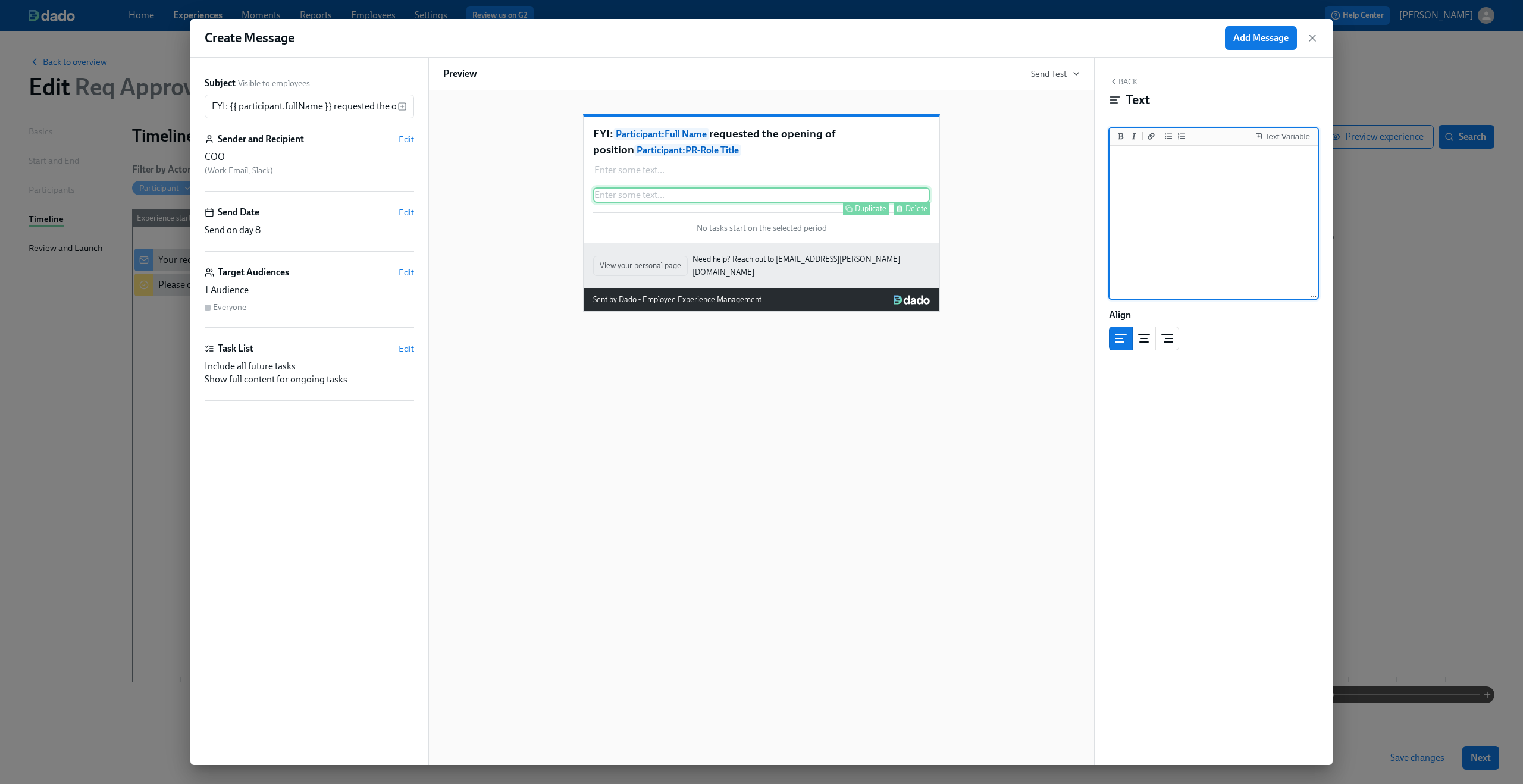
click at [805, 203] on div "Enter some text ... Duplicate Delete" at bounding box center [762, 195] width 337 height 16
click at [919, 213] on div "Delete" at bounding box center [916, 208] width 22 height 9
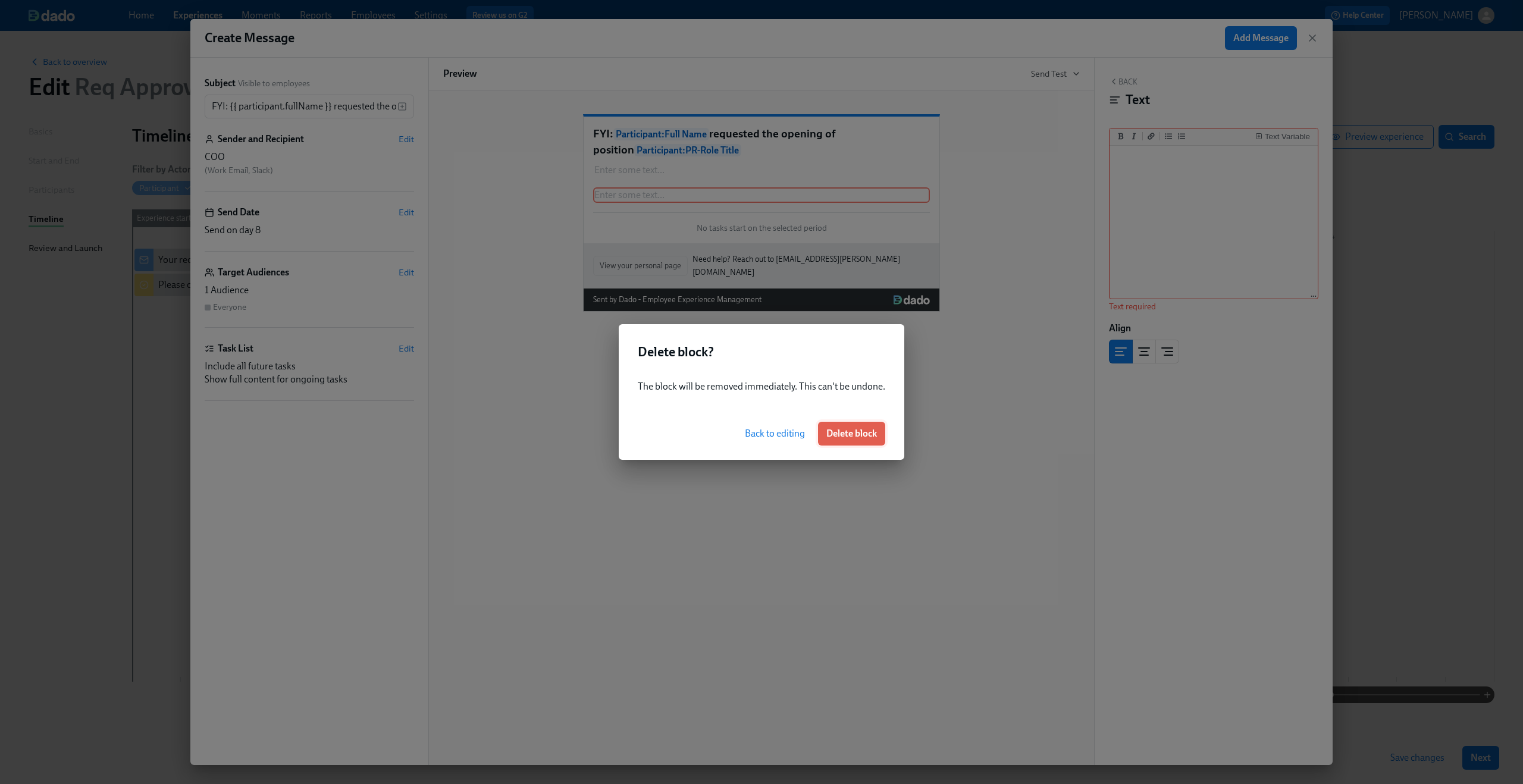
click at [859, 444] on button "Delete block" at bounding box center [852, 433] width 67 height 23
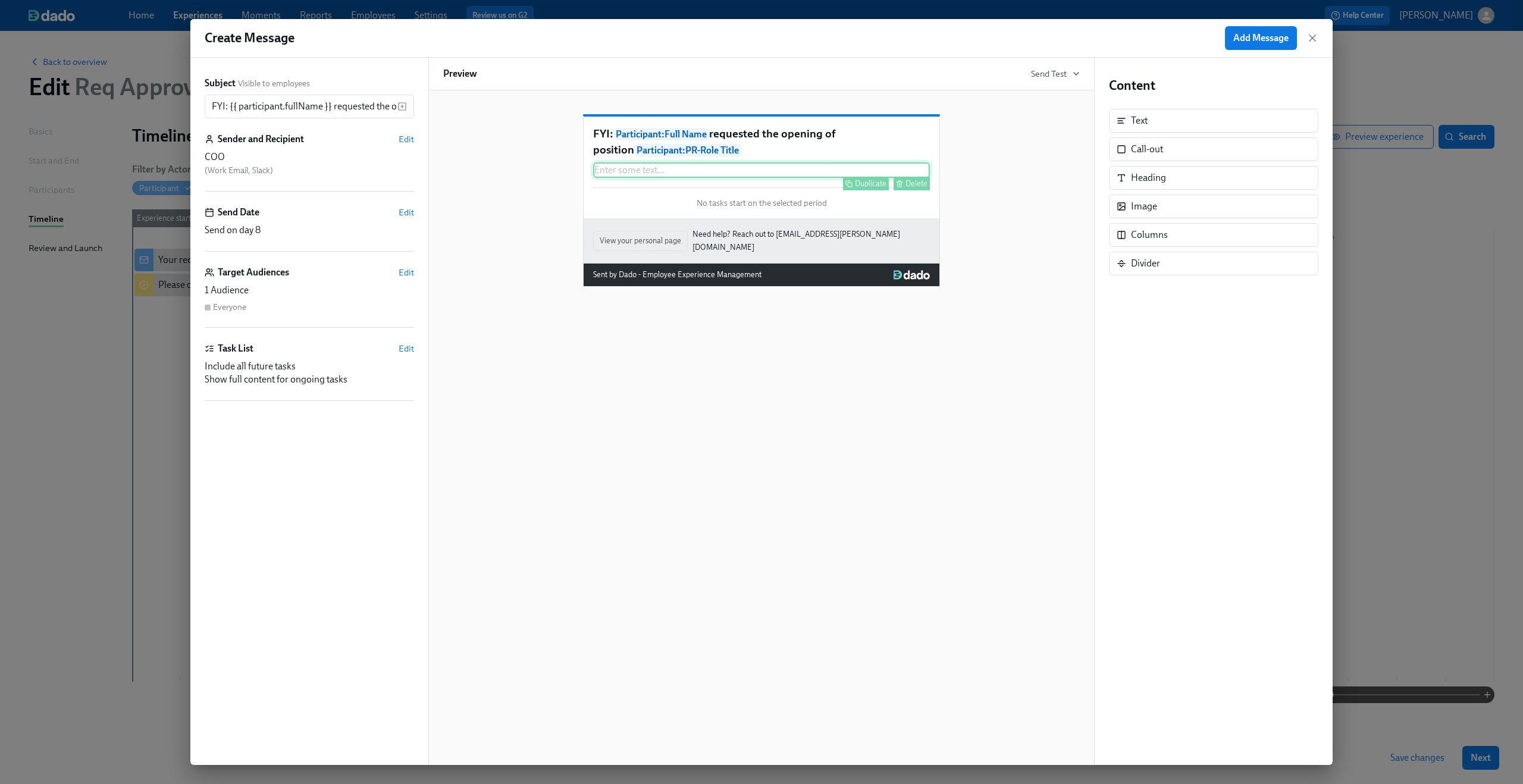
click at [778, 178] on div "Enter some text ... Duplicate Delete" at bounding box center [762, 170] width 337 height 16
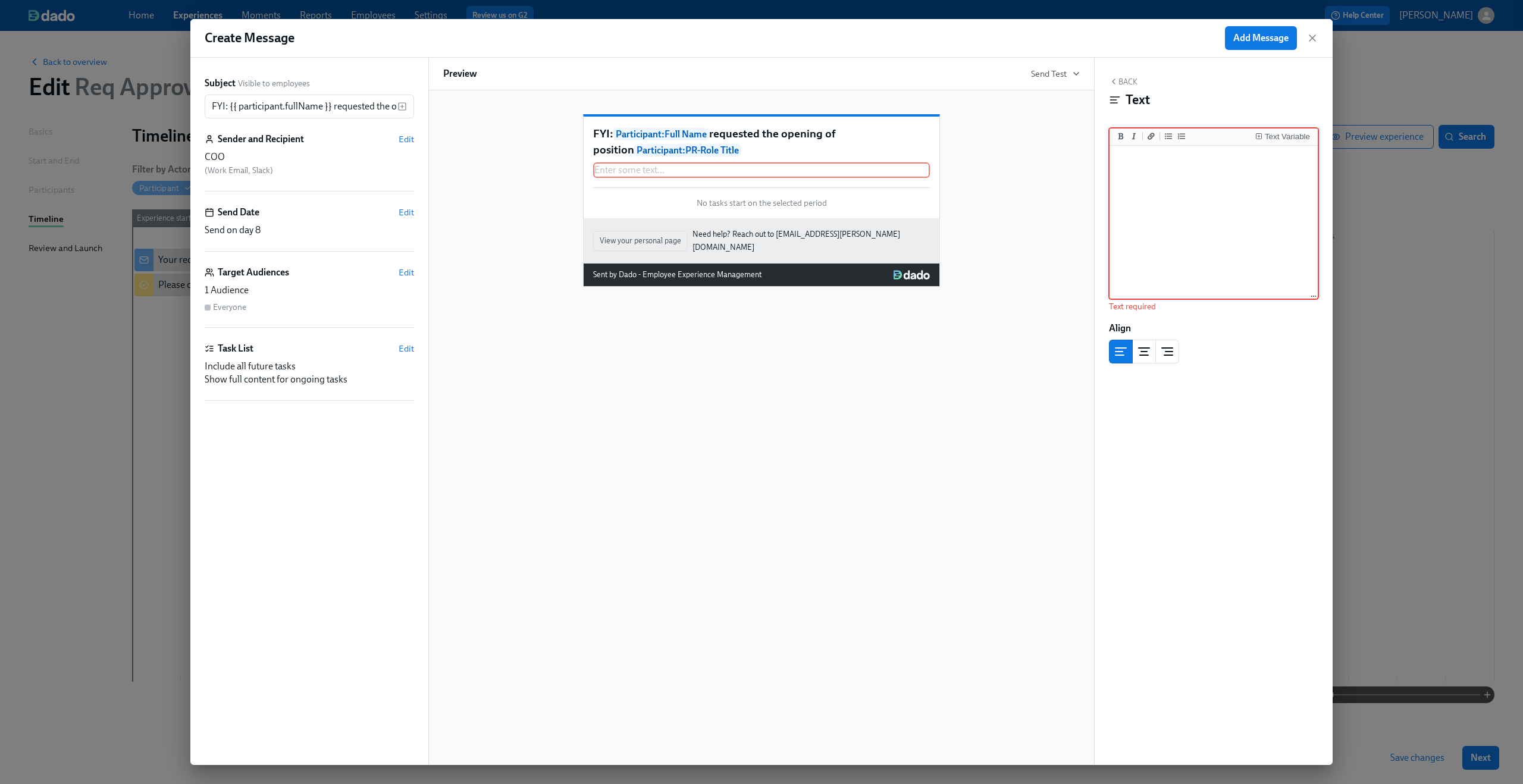
paste textarea "Hi {{ coo.firstName }}, This is to let you know that {{ participant.fullName }}…"
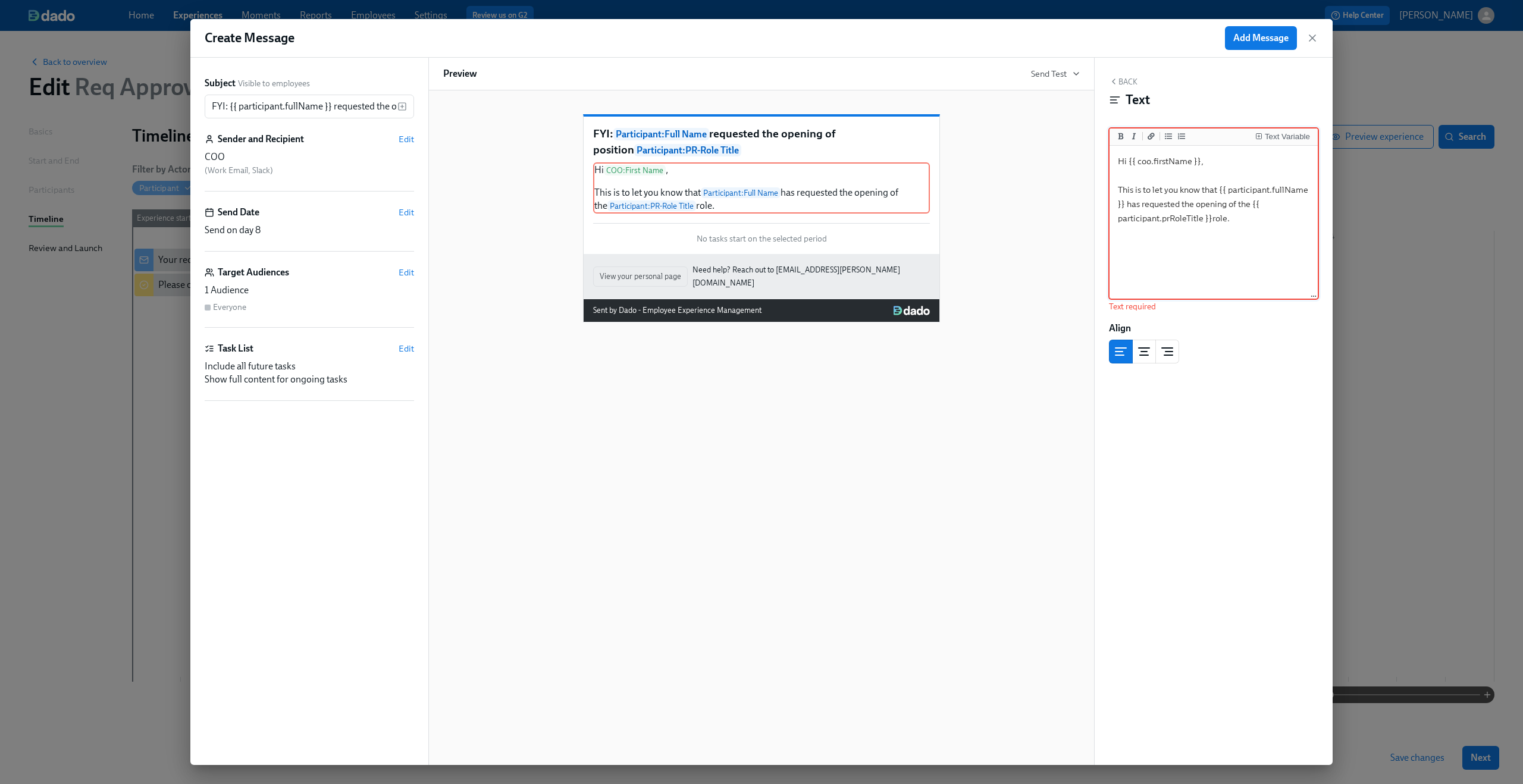
type textarea "Hi {{ coo.firstName }}, This is to let you know that {{ participant.fullName }}…"
click at [1030, 222] on div "FYI: Participant : Full Name requested the opening of position Participant : PR…" at bounding box center [761, 209] width 636 height 227
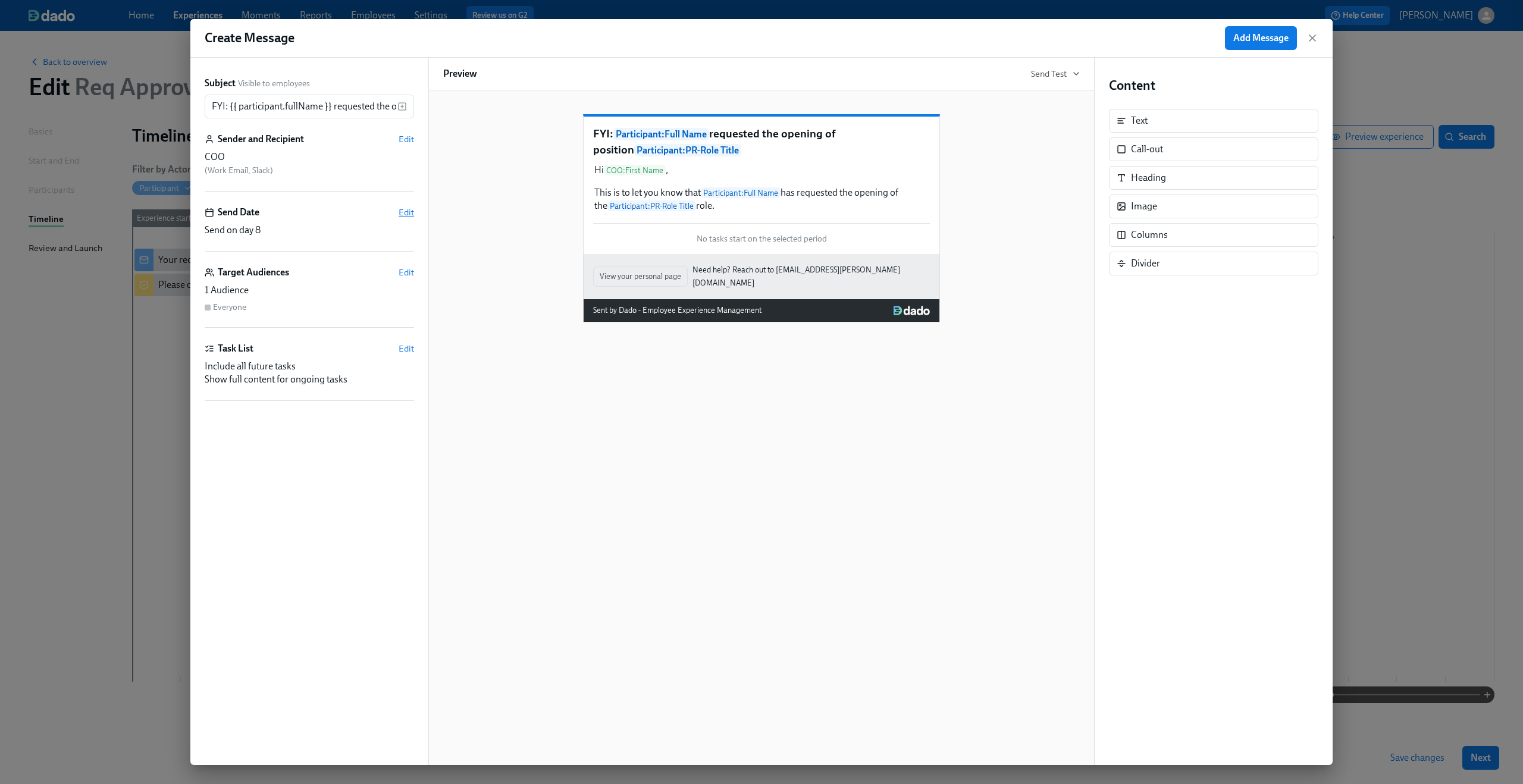
click at [405, 216] on span "Edit" at bounding box center [406, 212] width 16 height 12
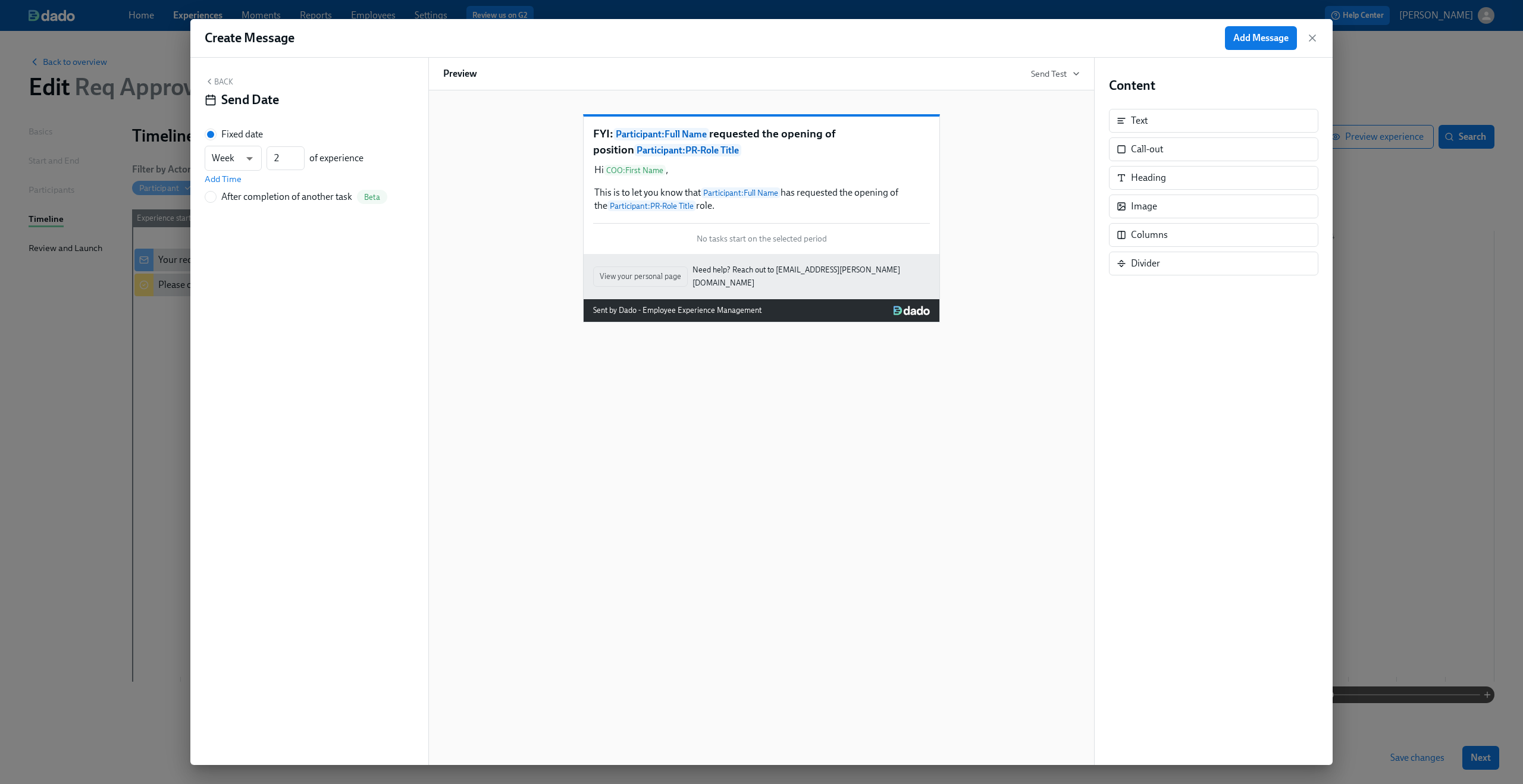
click at [279, 195] on div "After completion of another task" at bounding box center [286, 196] width 131 height 13
click at [216, 195] on input "After completion of another task Beta" at bounding box center [211, 197] width 11 height 11
radio input "true"
radio input "false"
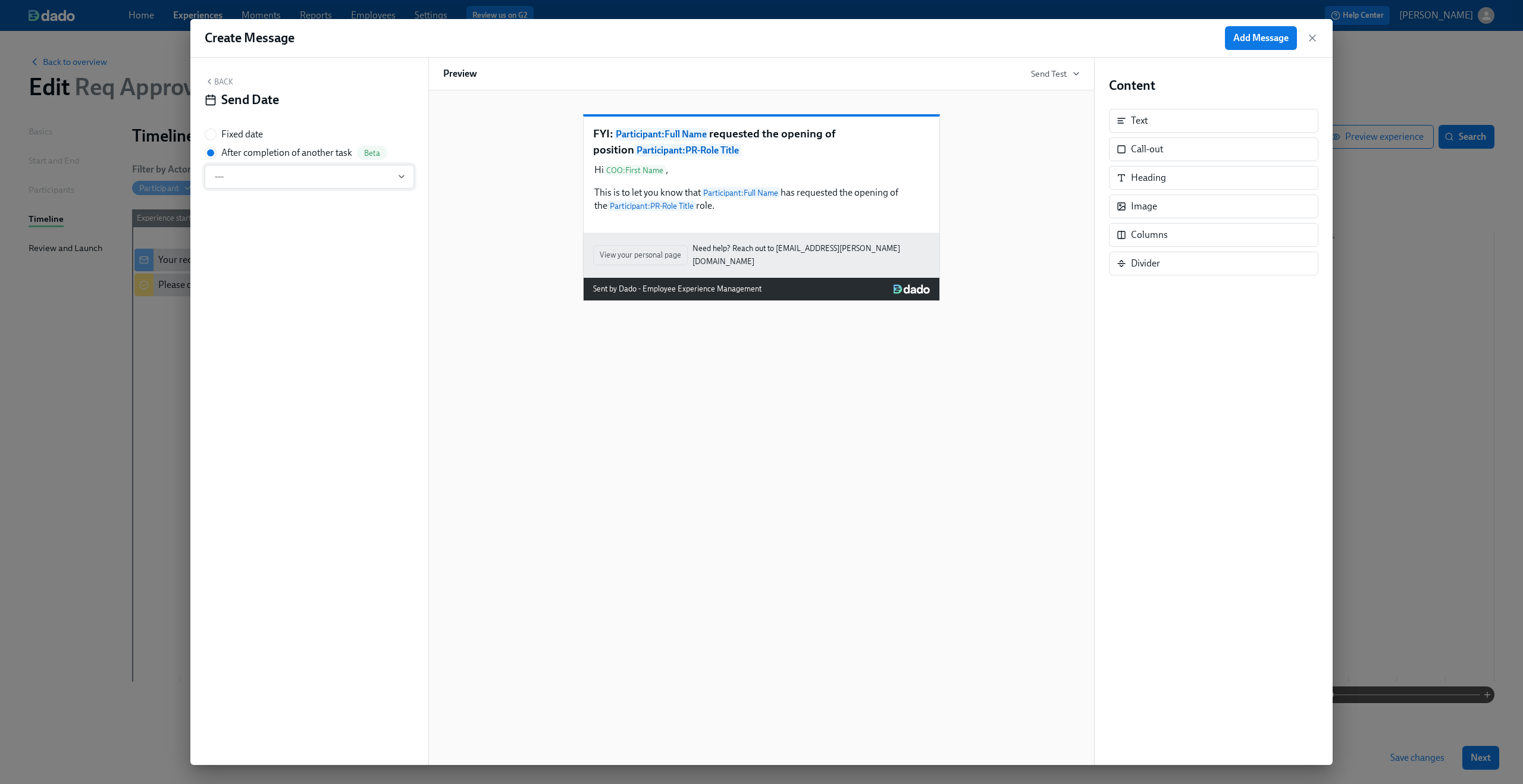
click at [284, 179] on span "---" at bounding box center [309, 176] width 189 height 12
click at [279, 243] on div "Please confirm internal comp alignment" at bounding box center [301, 242] width 150 height 13
click at [1240, 51] on div "Create Message Add Message" at bounding box center [761, 38] width 1142 height 38
click at [1250, 36] on span "Add Message" at bounding box center [1260, 38] width 56 height 12
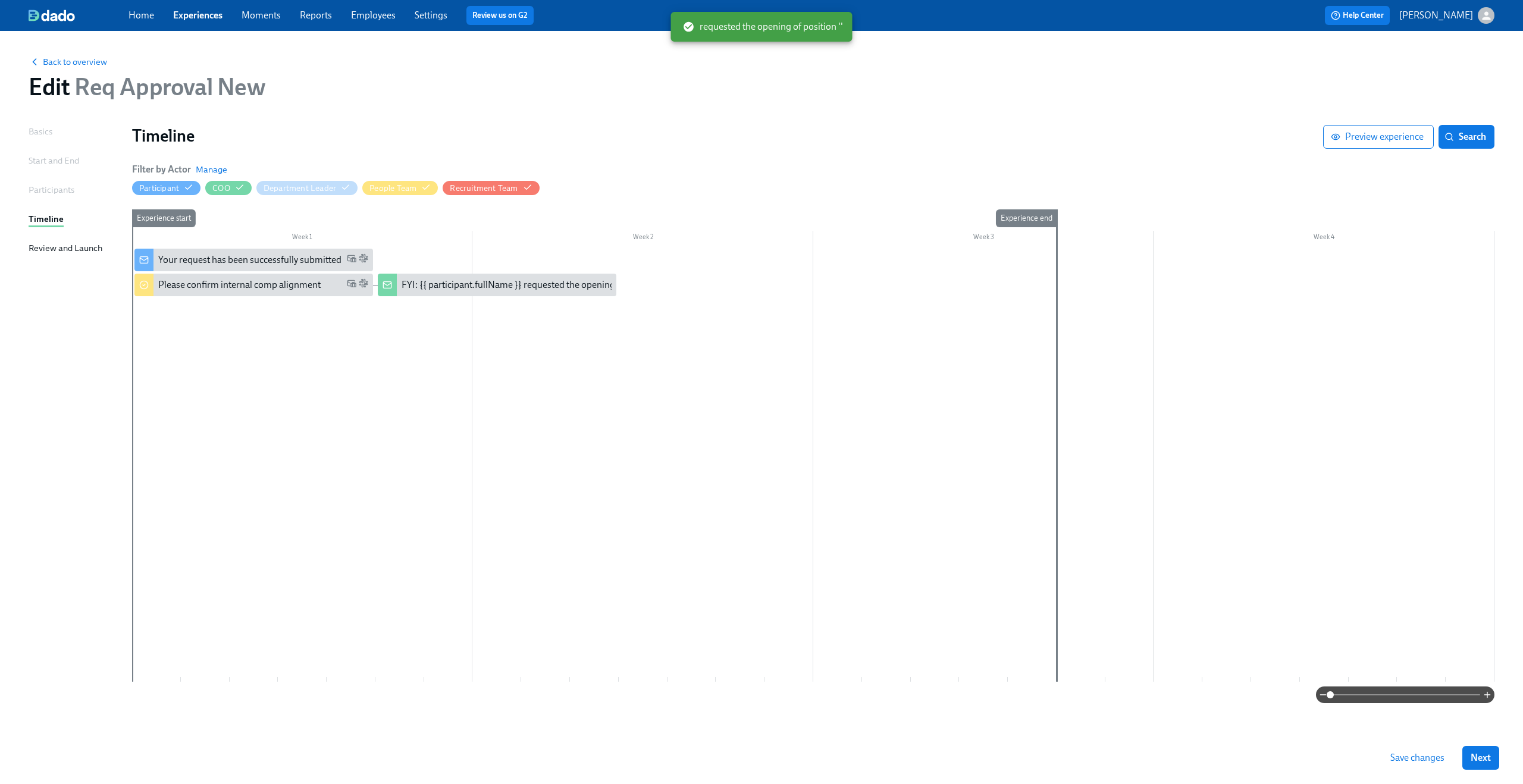
click at [512, 358] on div at bounding box center [813, 465] width 1362 height 433
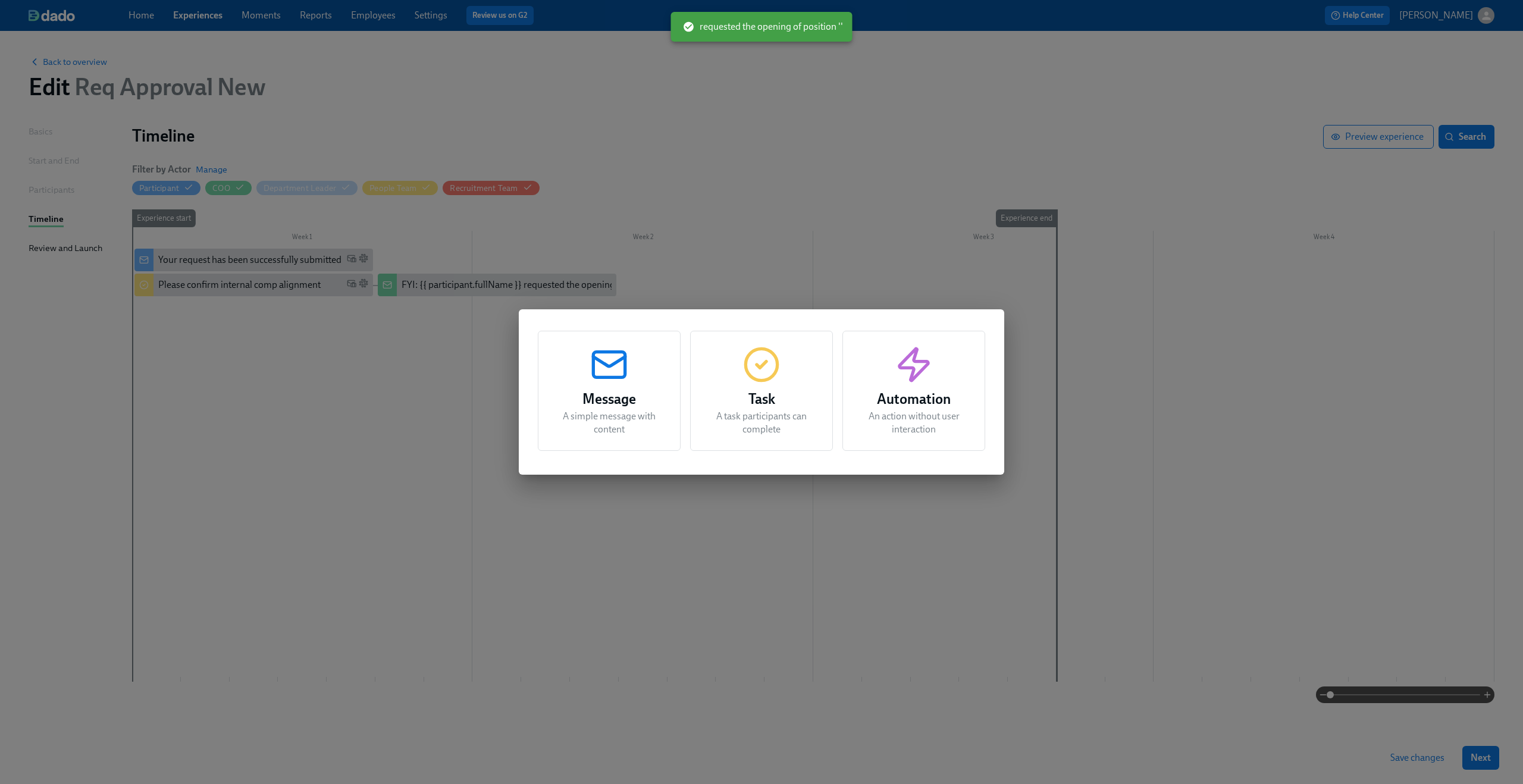
click at [759, 379] on circle "button" at bounding box center [761, 364] width 31 height 31
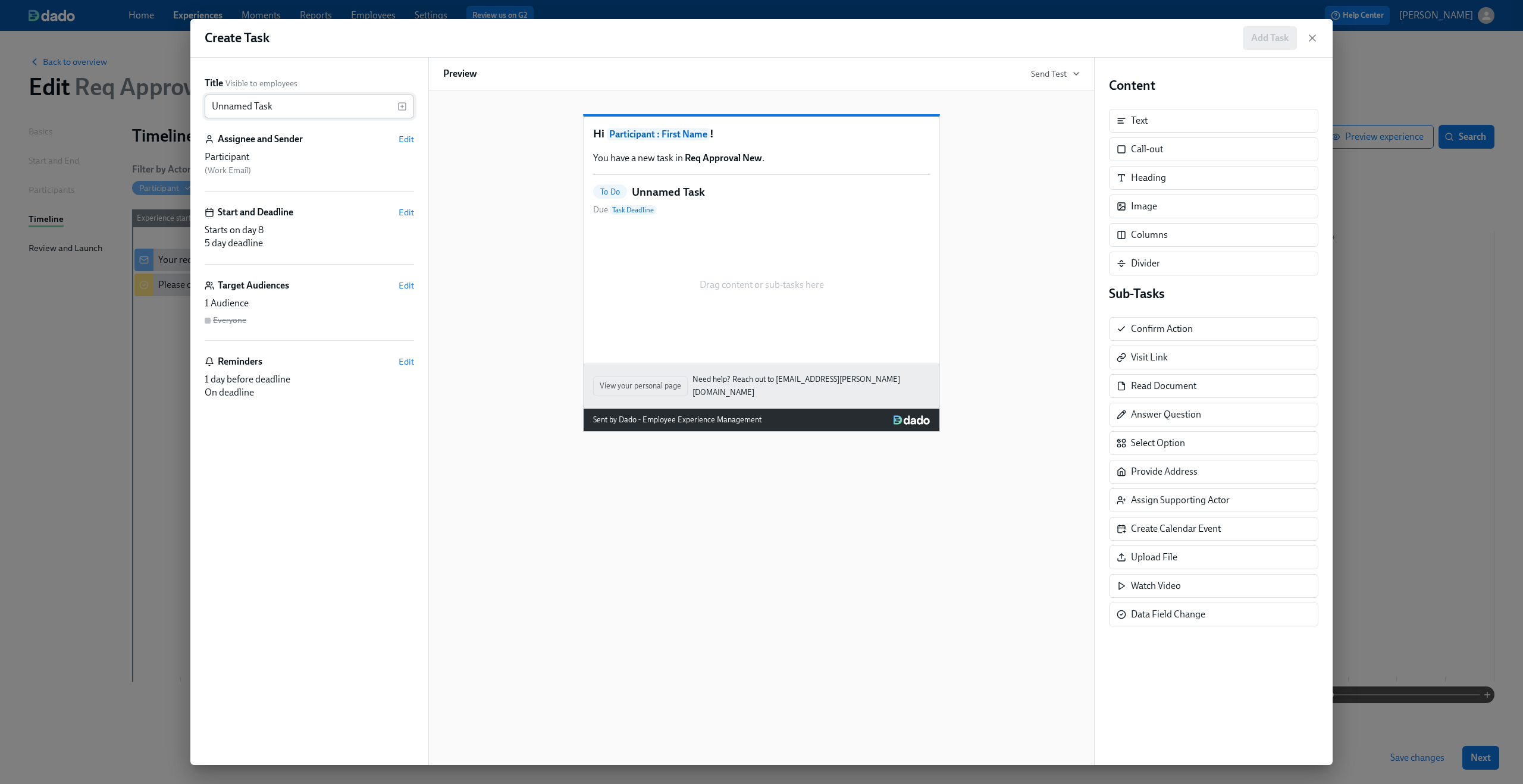
click at [283, 102] on input "Unnamed Task" at bounding box center [301, 106] width 193 height 23
paste input "Approval request from {{ participant.fullName }}"
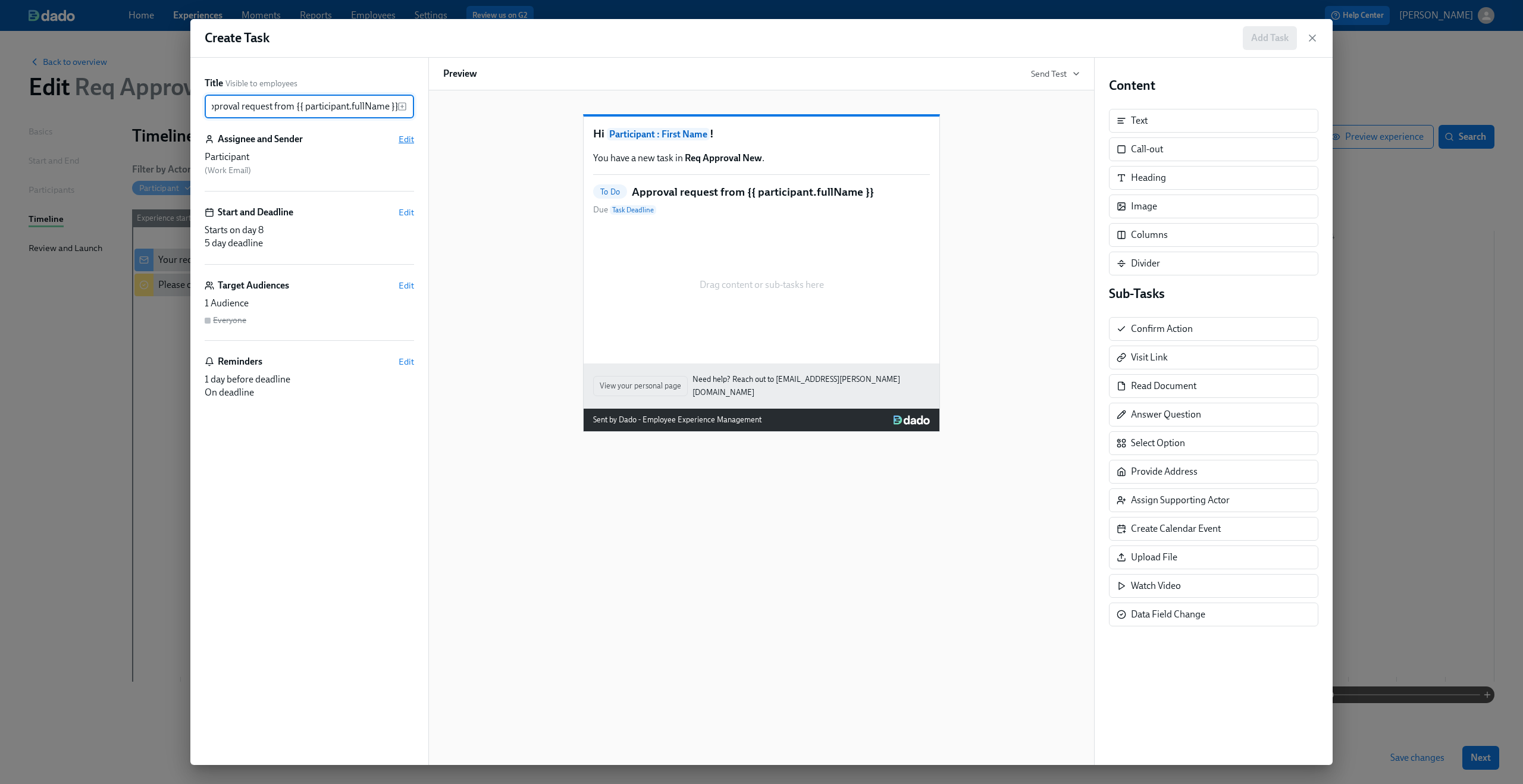
type input "Approval request from {{ participant.fullName }}"
click at [405, 144] on span "Edit" at bounding box center [406, 138] width 16 height 12
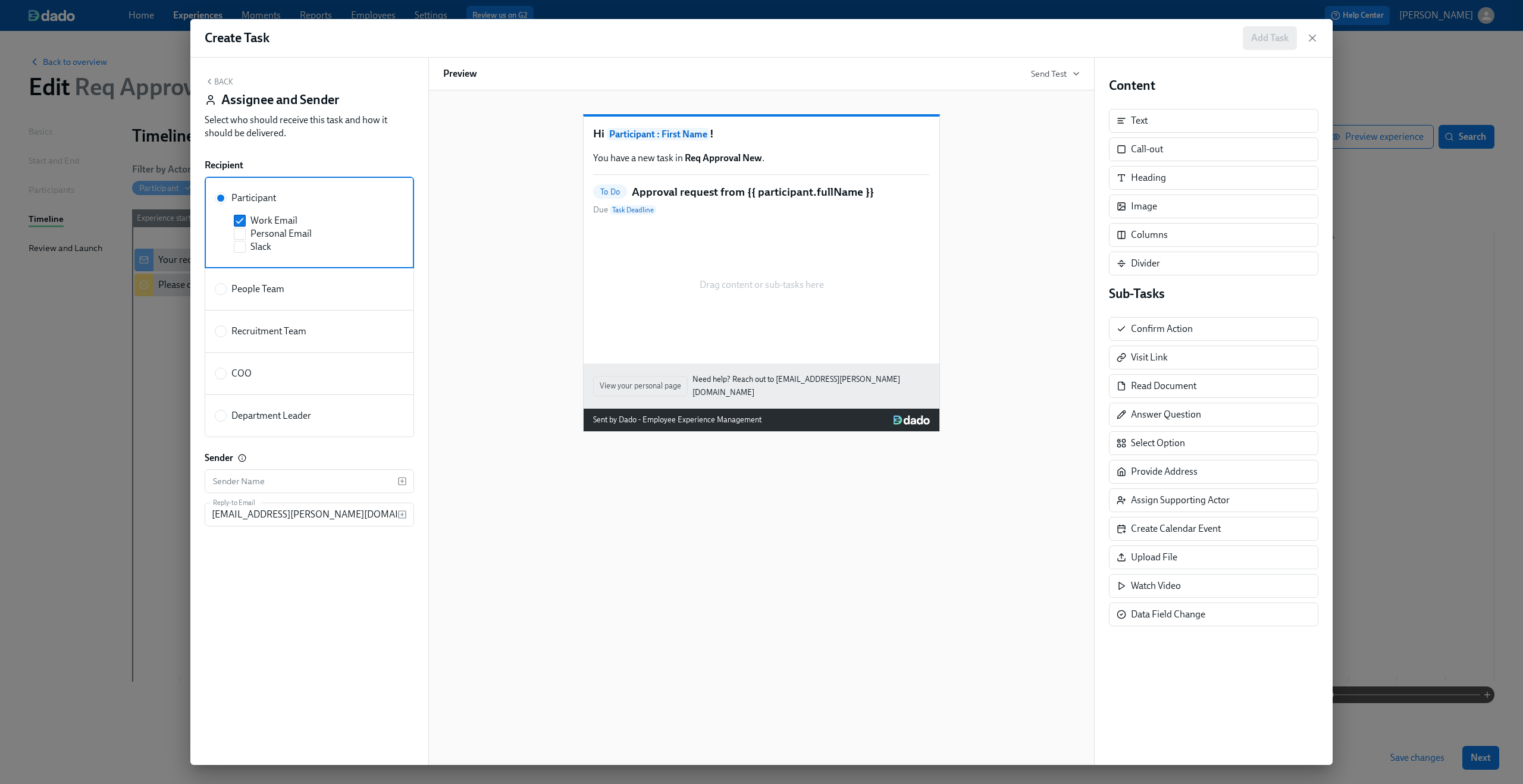
click at [251, 414] on span "Department Leader" at bounding box center [272, 415] width 80 height 13
click at [226, 414] on input "Department Leader" at bounding box center [221, 415] width 11 height 11
radio input "true"
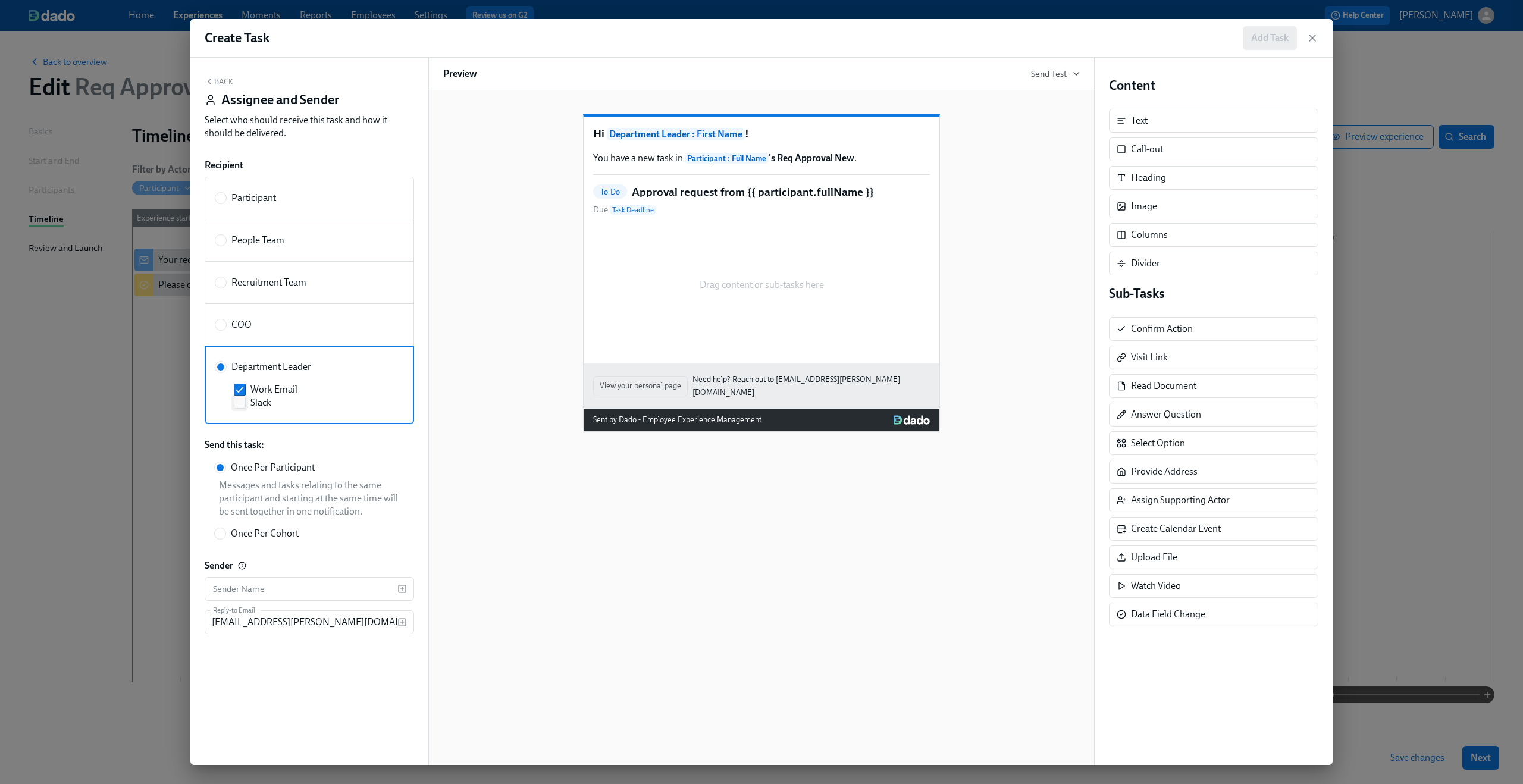
click at [247, 399] on label "Slack" at bounding box center [311, 402] width 156 height 13
click at [245, 399] on input "Slack" at bounding box center [239, 403] width 11 height 11
checkbox input "true"
click at [214, 86] on div "Back Assignee and Sender Select who should receive this task and how it should …" at bounding box center [309, 110] width 210 height 68
click at [214, 81] on button "Back" at bounding box center [218, 81] width 28 height 9
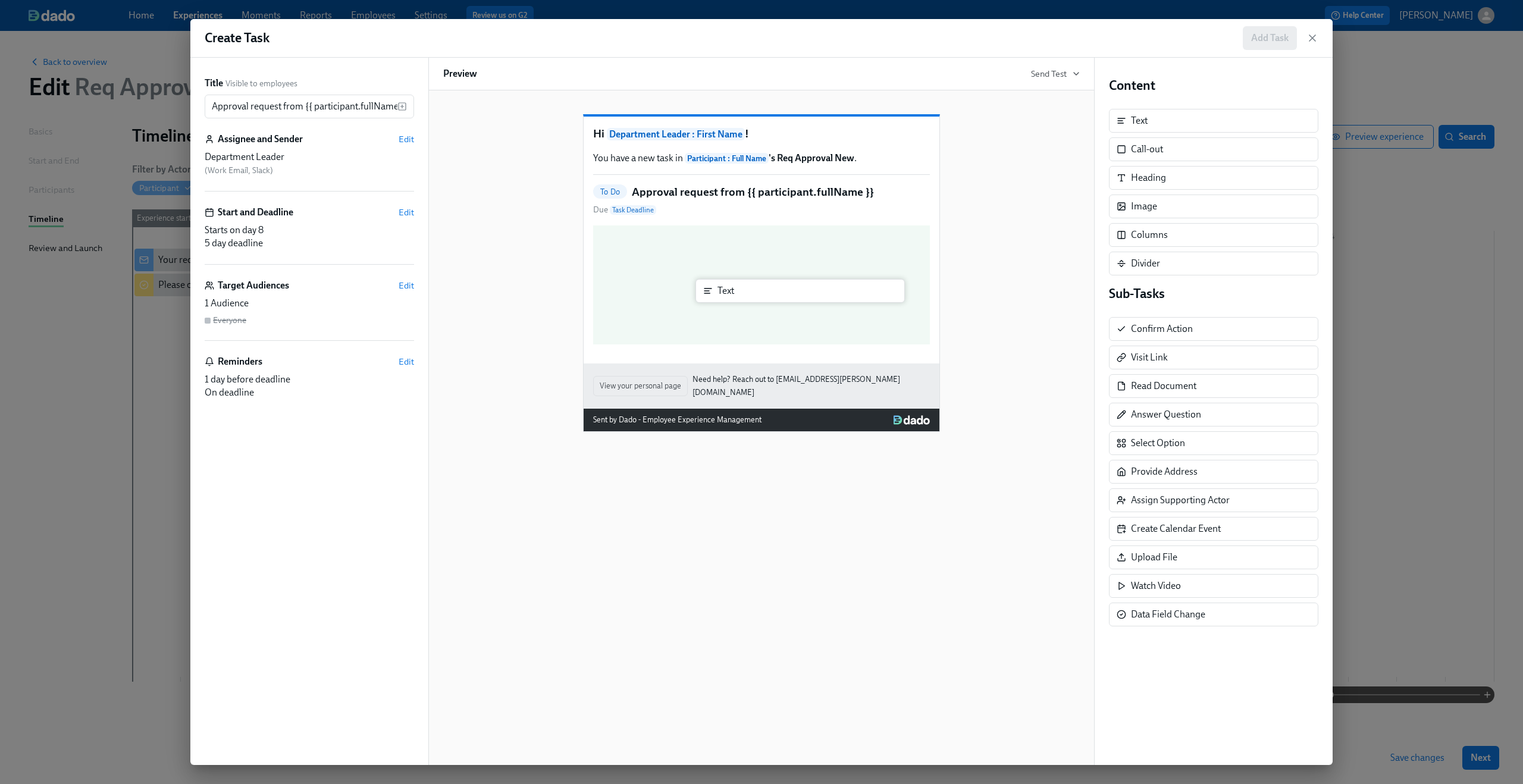
drag, startPoint x: 1131, startPoint y: 121, endPoint x: 712, endPoint y: 293, distance: 452.9
click at [712, 293] on div "Title Visible to employees Approval request from {{ participant.fullName }} ​ A…" at bounding box center [761, 412] width 1142 height 707
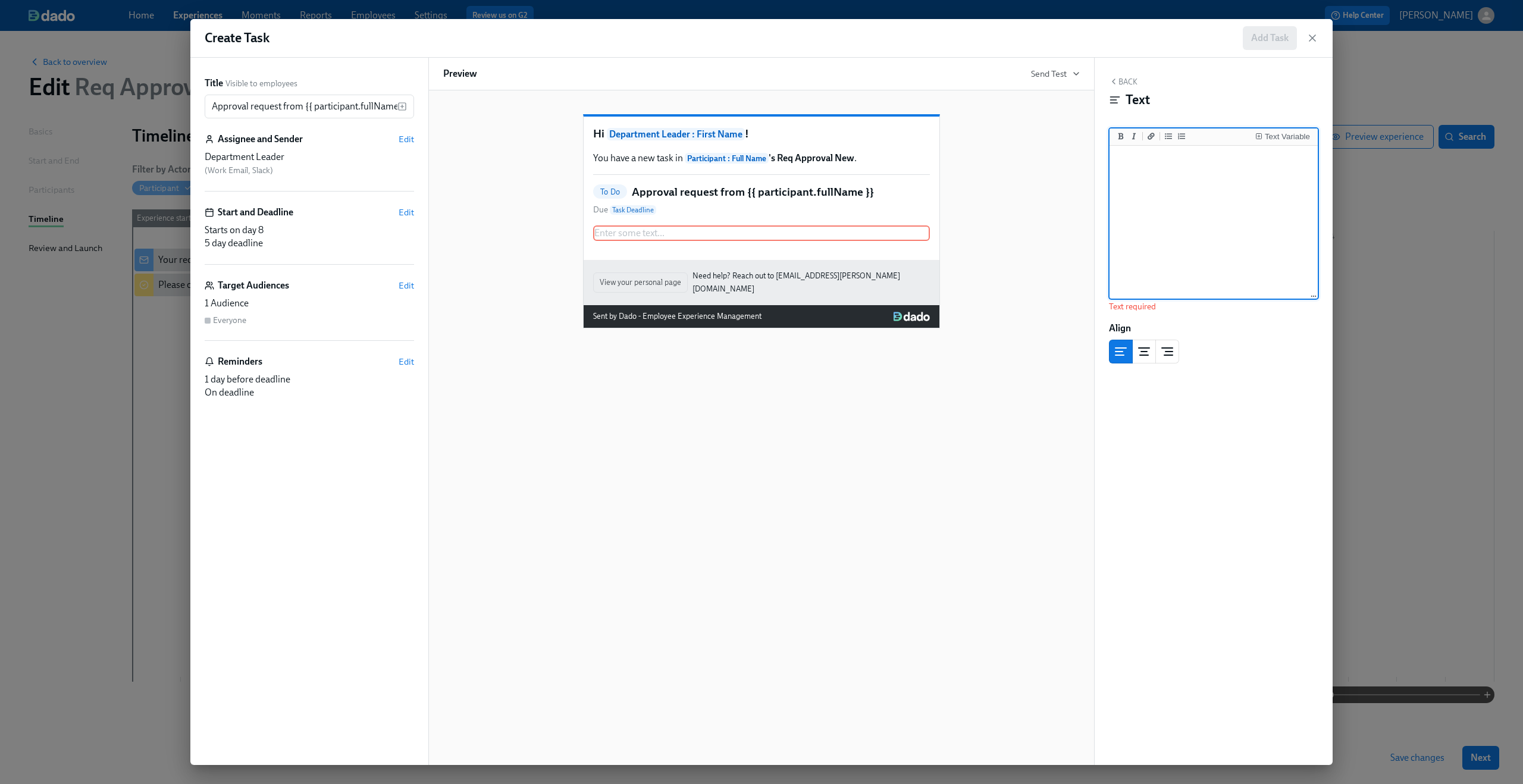
paste textarea "{{ participant.fullName }} requested that you approve the opening of the follow…"
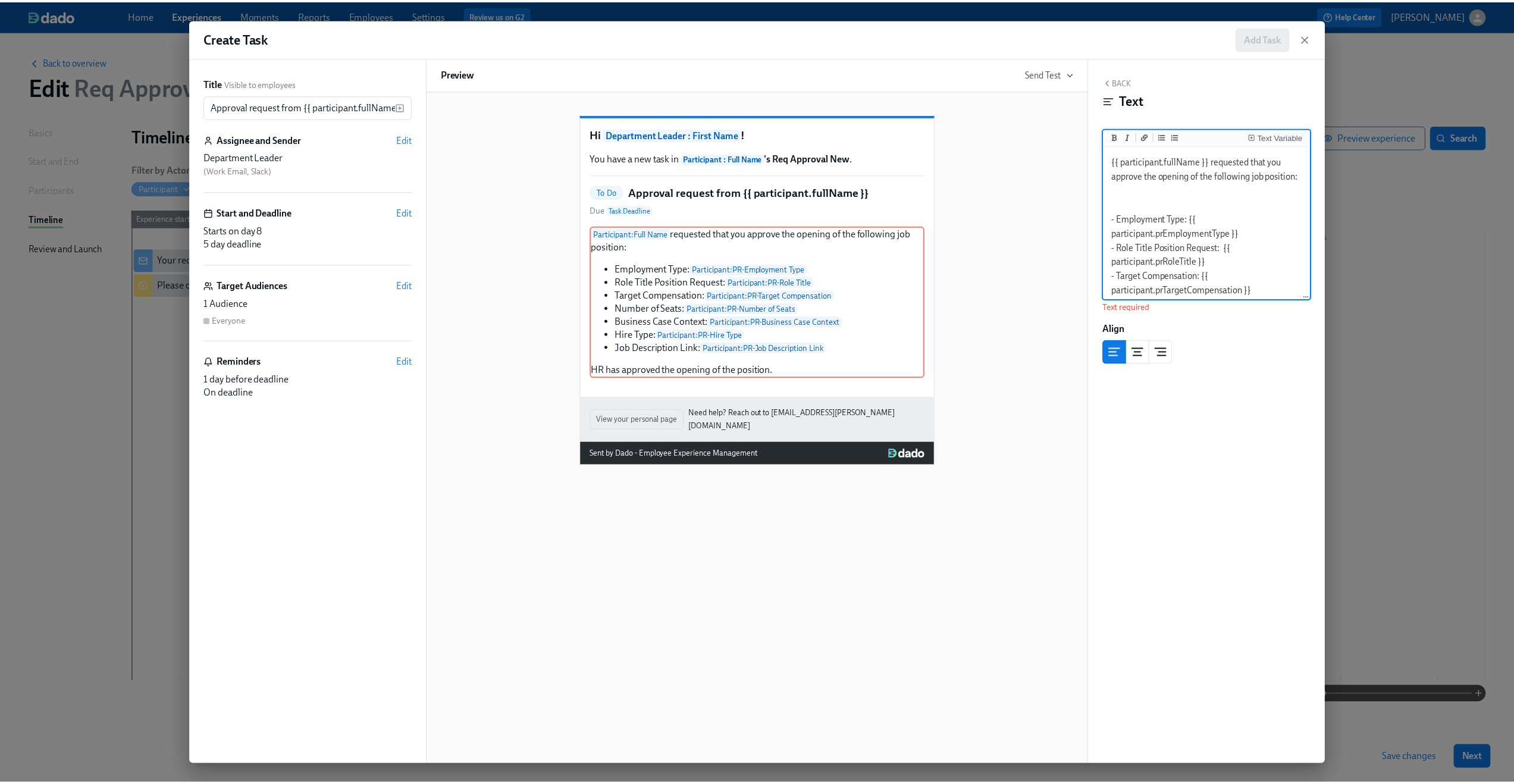
scroll to position [140, 0]
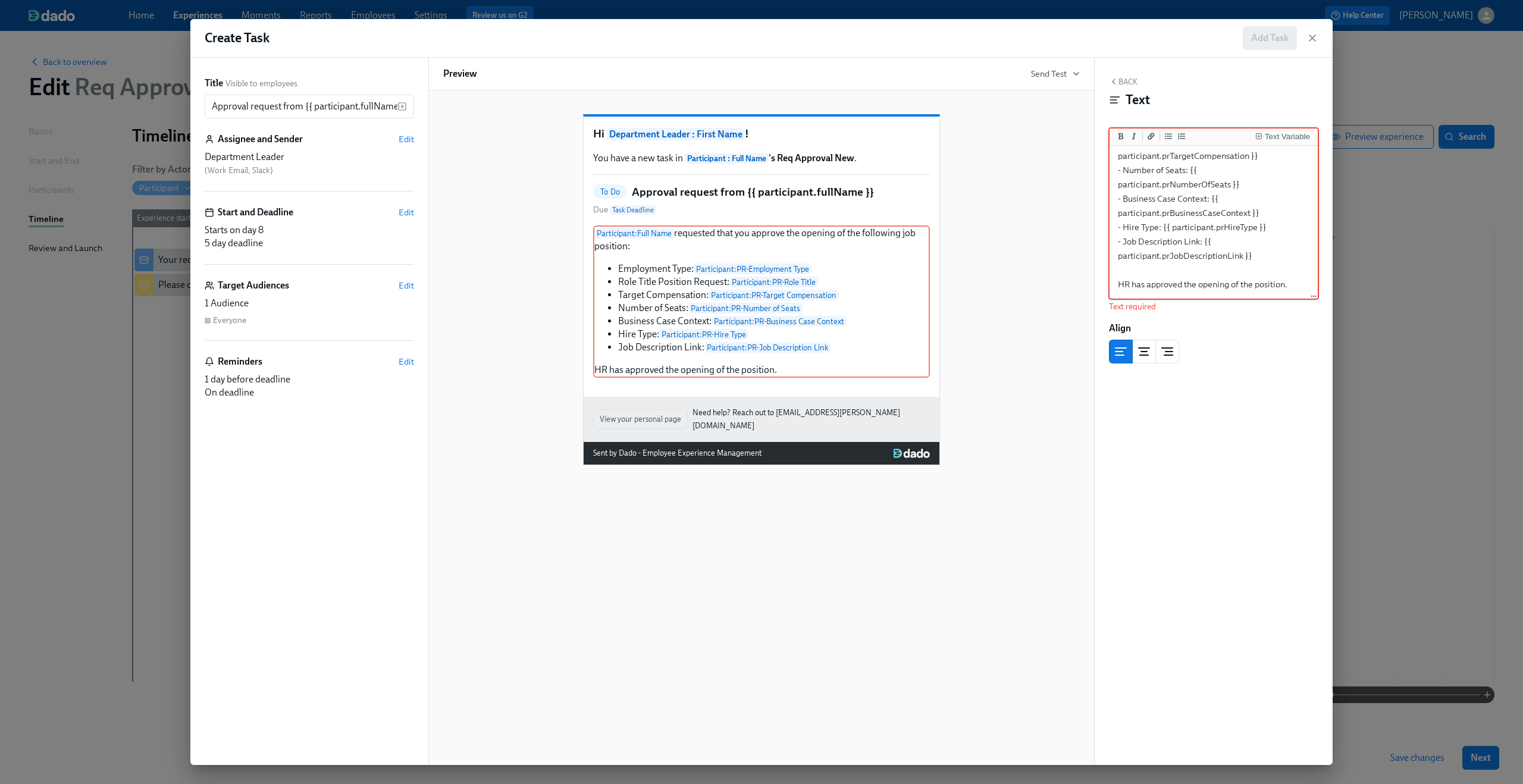
type textarea "{{ participant.fullName }} requested that you approve the opening of the follow…"
click at [1215, 552] on div "Back Text Text Variable {{ participant.fullName }} requested that you approve t…" at bounding box center [1213, 412] width 238 height 707
click at [1114, 81] on icon "button" at bounding box center [1114, 81] width 9 height 9
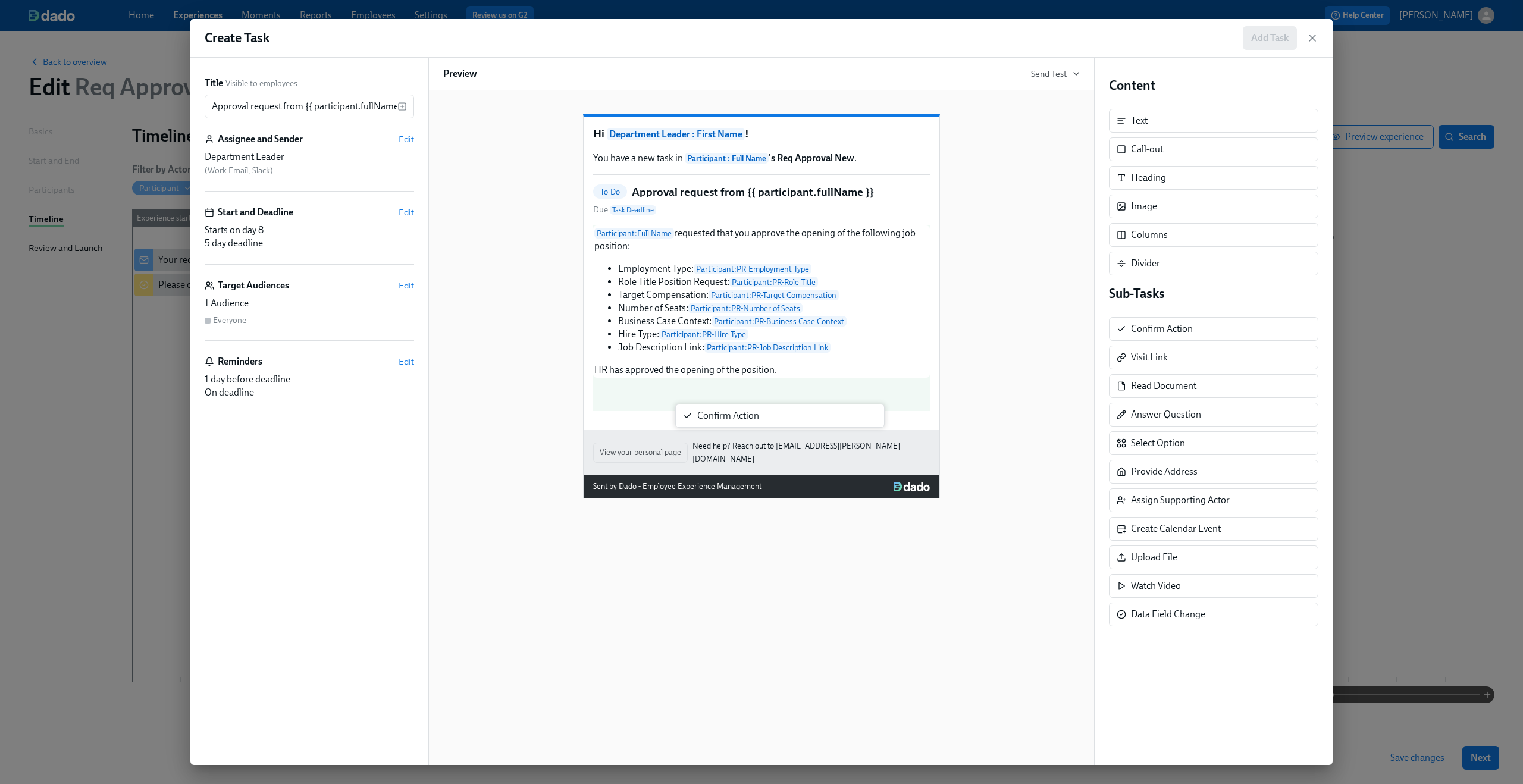
drag, startPoint x: 1198, startPoint y: 336, endPoint x: 762, endPoint y: 424, distance: 444.8
click at [762, 424] on div "Title Visible to employees Approval request from {{ participant.fullName }} ​ A…" at bounding box center [761, 412] width 1142 height 707
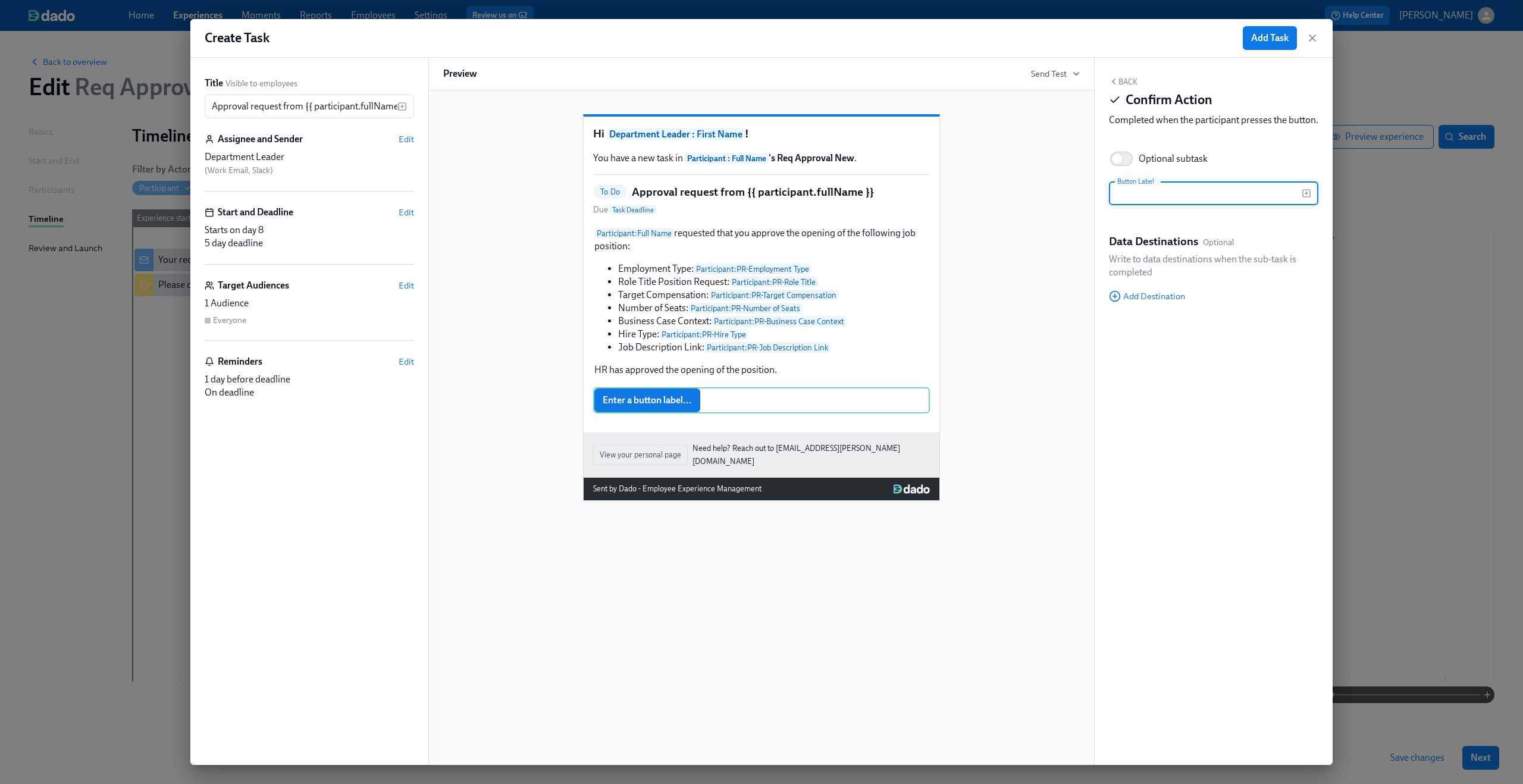
click at [1232, 369] on div "Back Confirm Action Completed when the participant presses the button. Optional…" at bounding box center [1213, 412] width 238 height 707
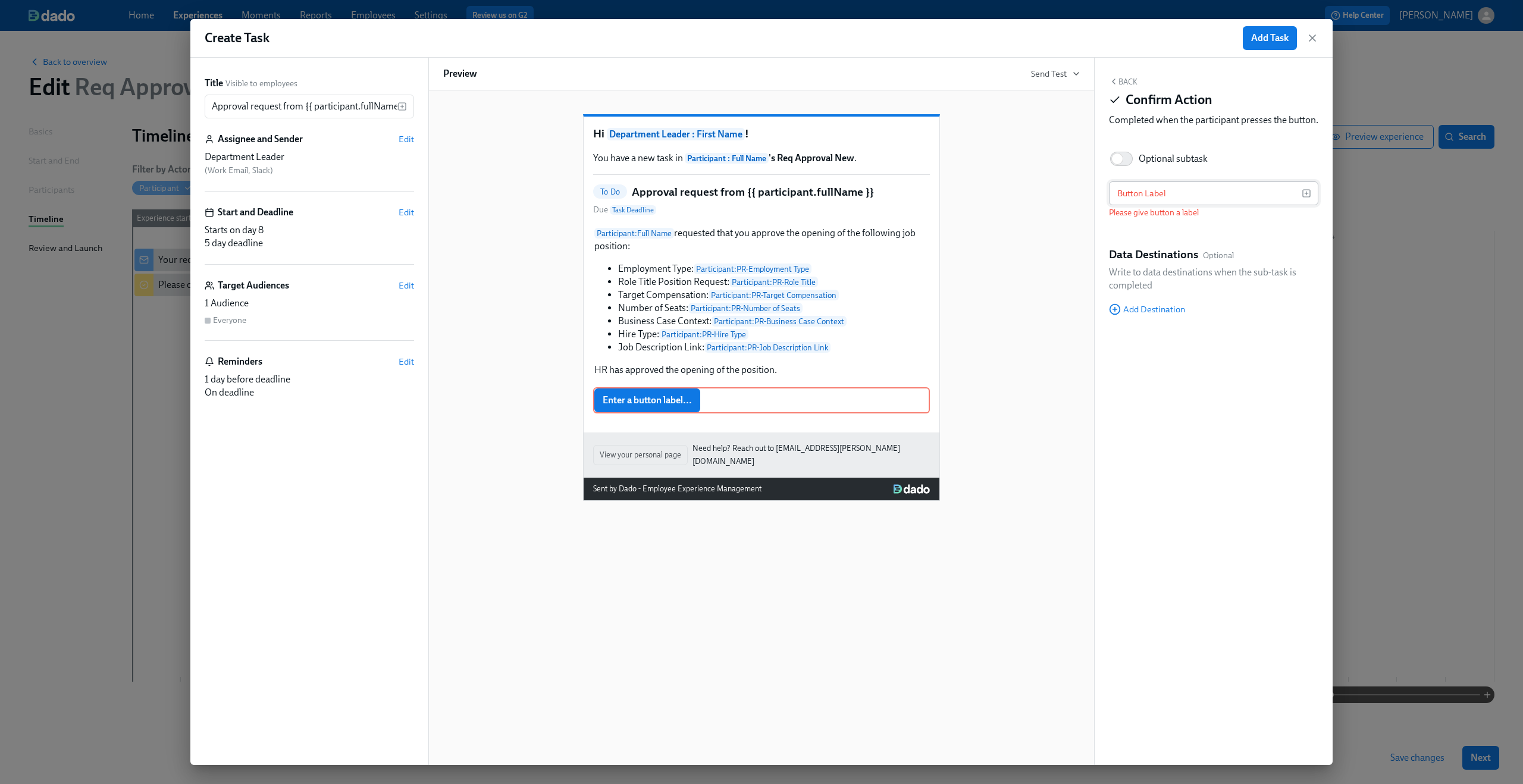
click at [1188, 205] on input "text" at bounding box center [1205, 193] width 193 height 23
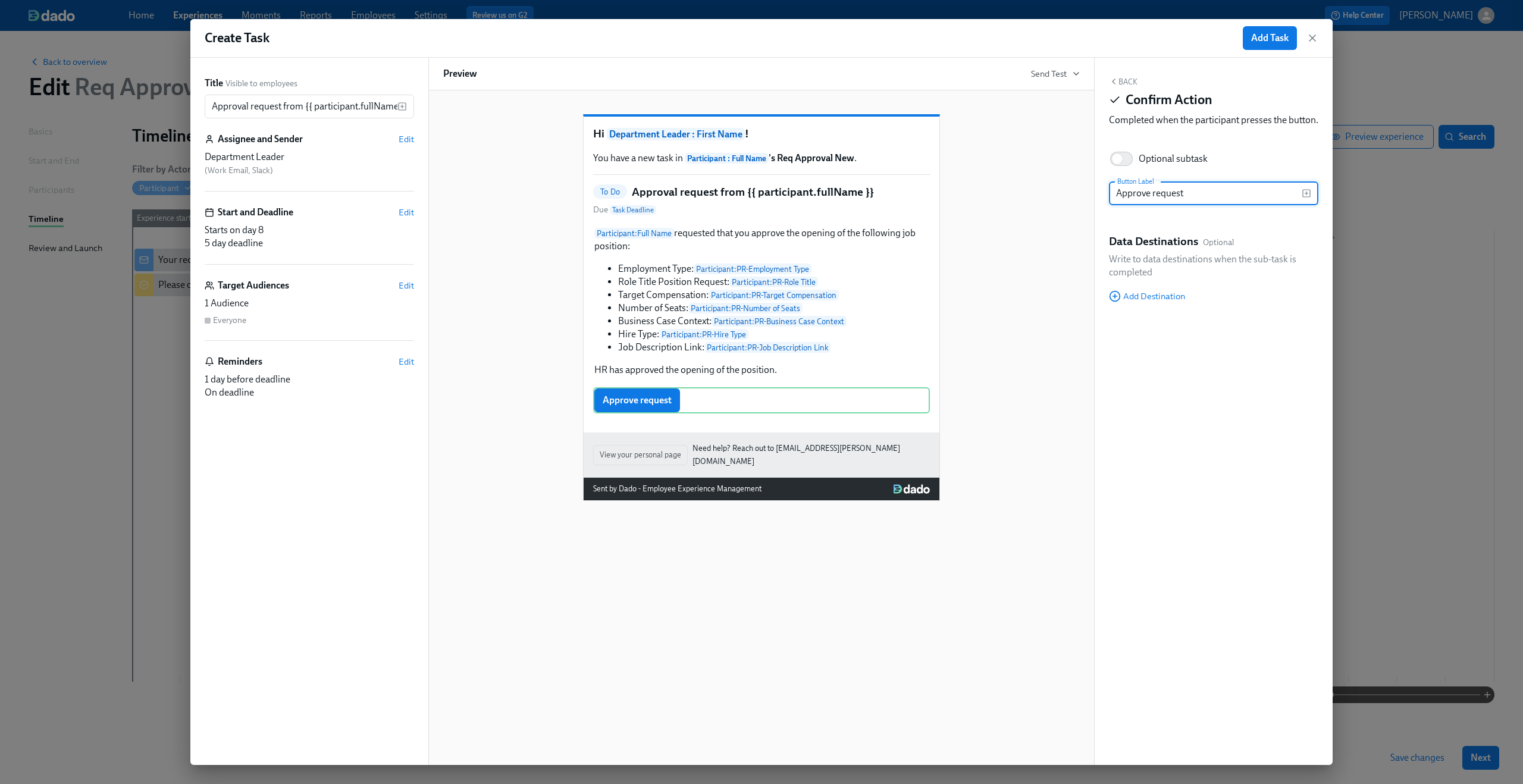
type input "Approve request"
click at [1146, 302] on span "Add Destination" at bounding box center [1147, 296] width 76 height 12
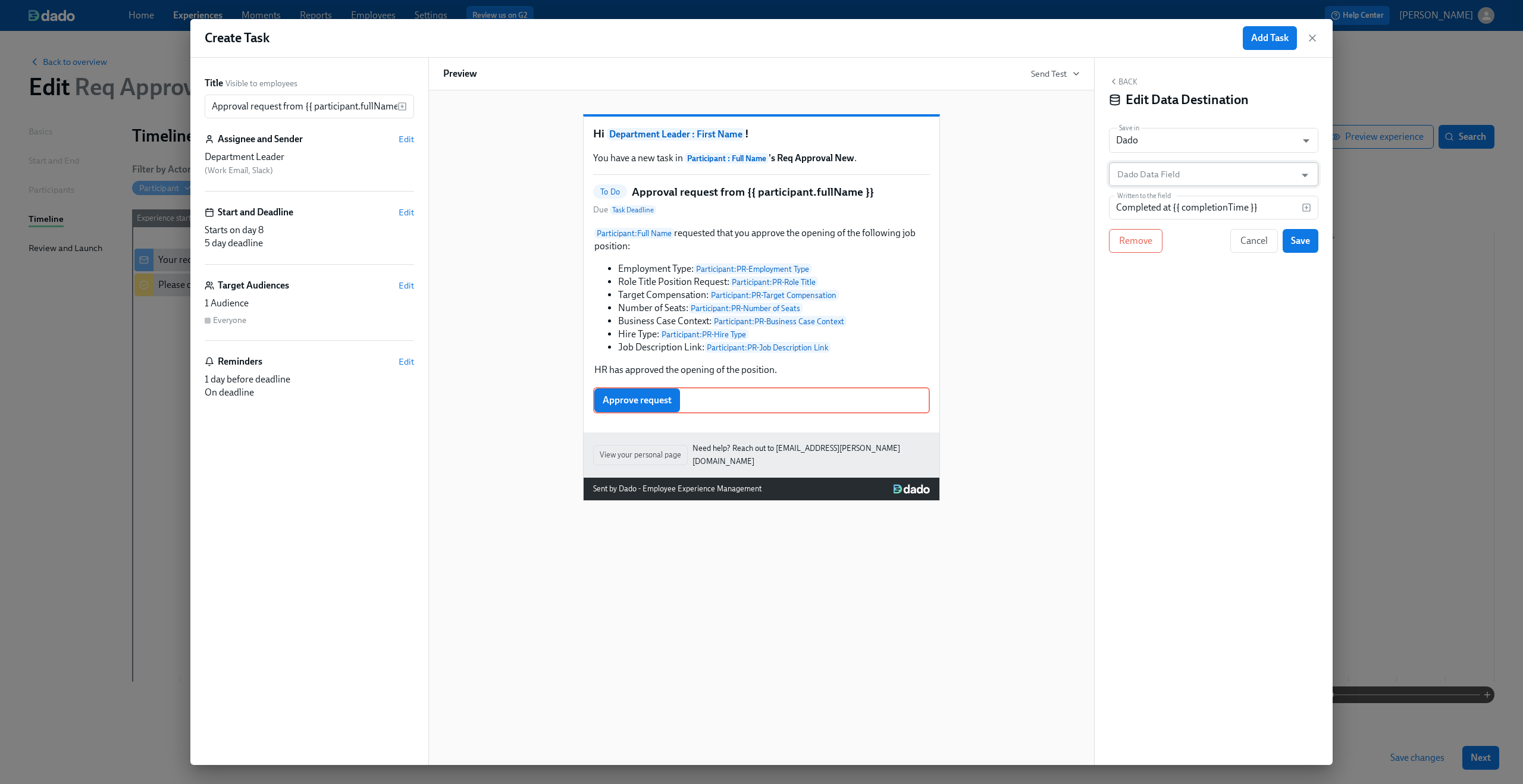
click at [1182, 174] on input "Dado Data Field" at bounding box center [1204, 174] width 180 height 23
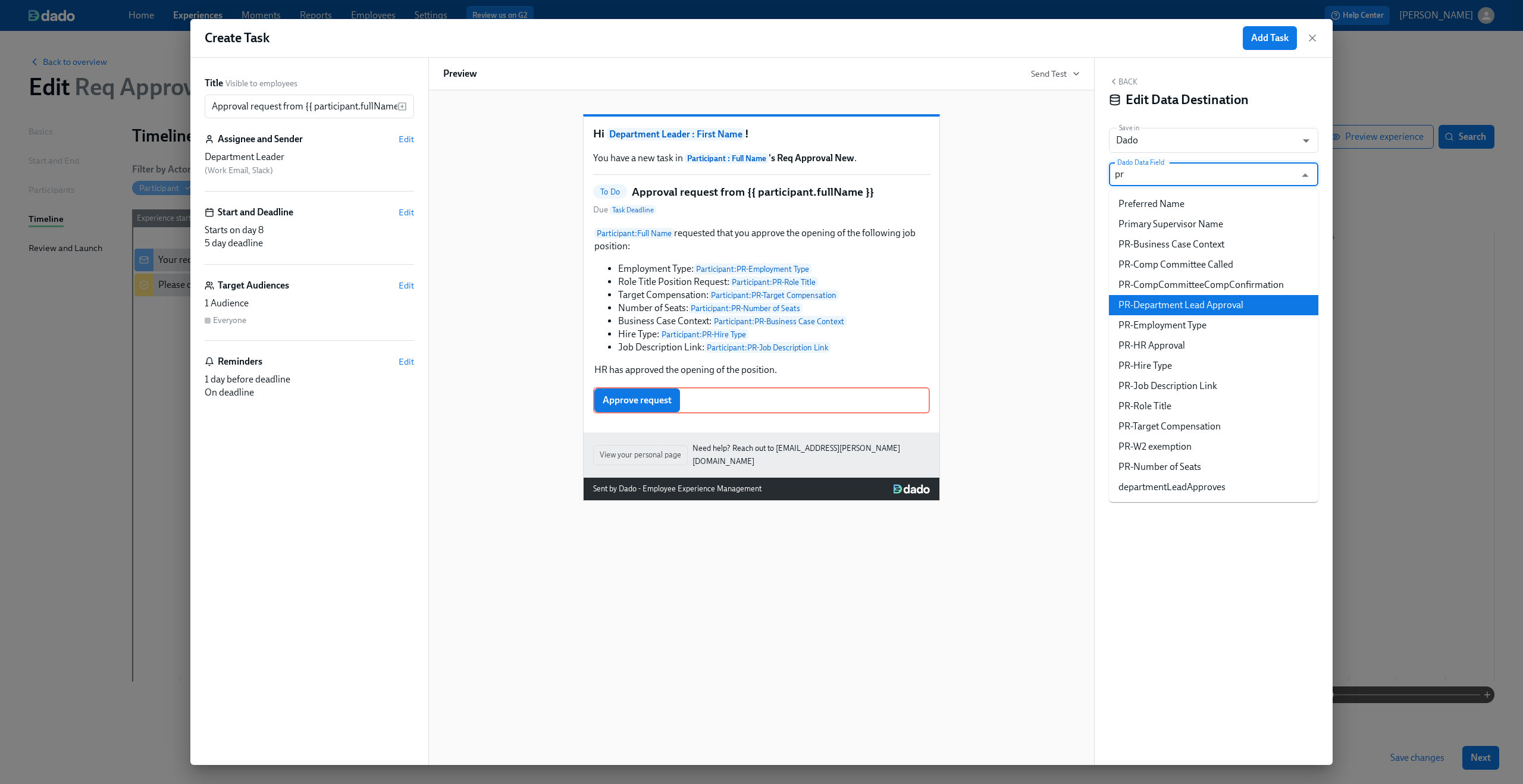
click at [1173, 299] on li "PR-Department Lead Approval" at bounding box center [1214, 305] width 210 height 20
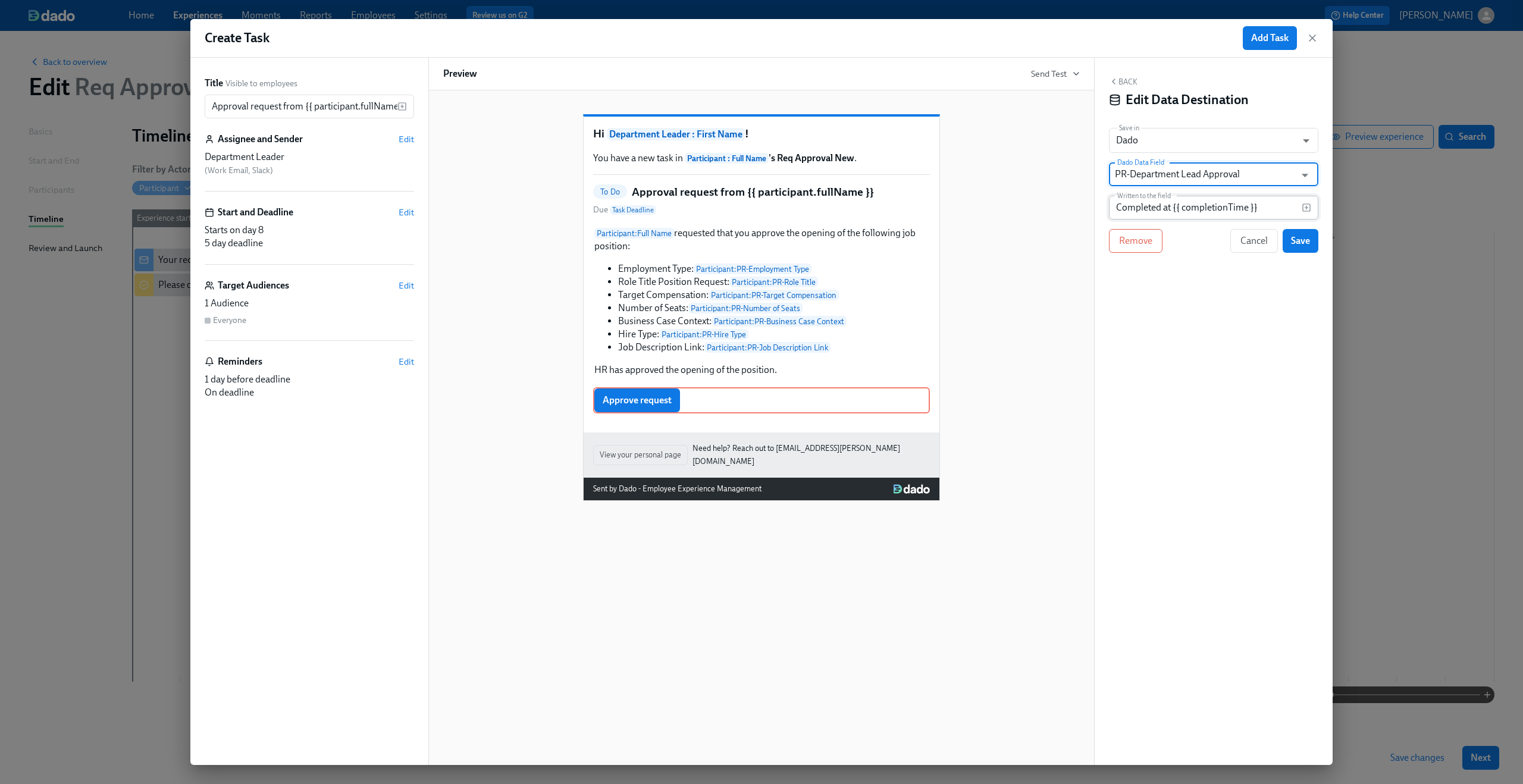
type input "PR-Department Lead Approval"
click at [1213, 209] on input "Completed at {{ completionTime }}" at bounding box center [1205, 207] width 193 height 23
type input "Approved"
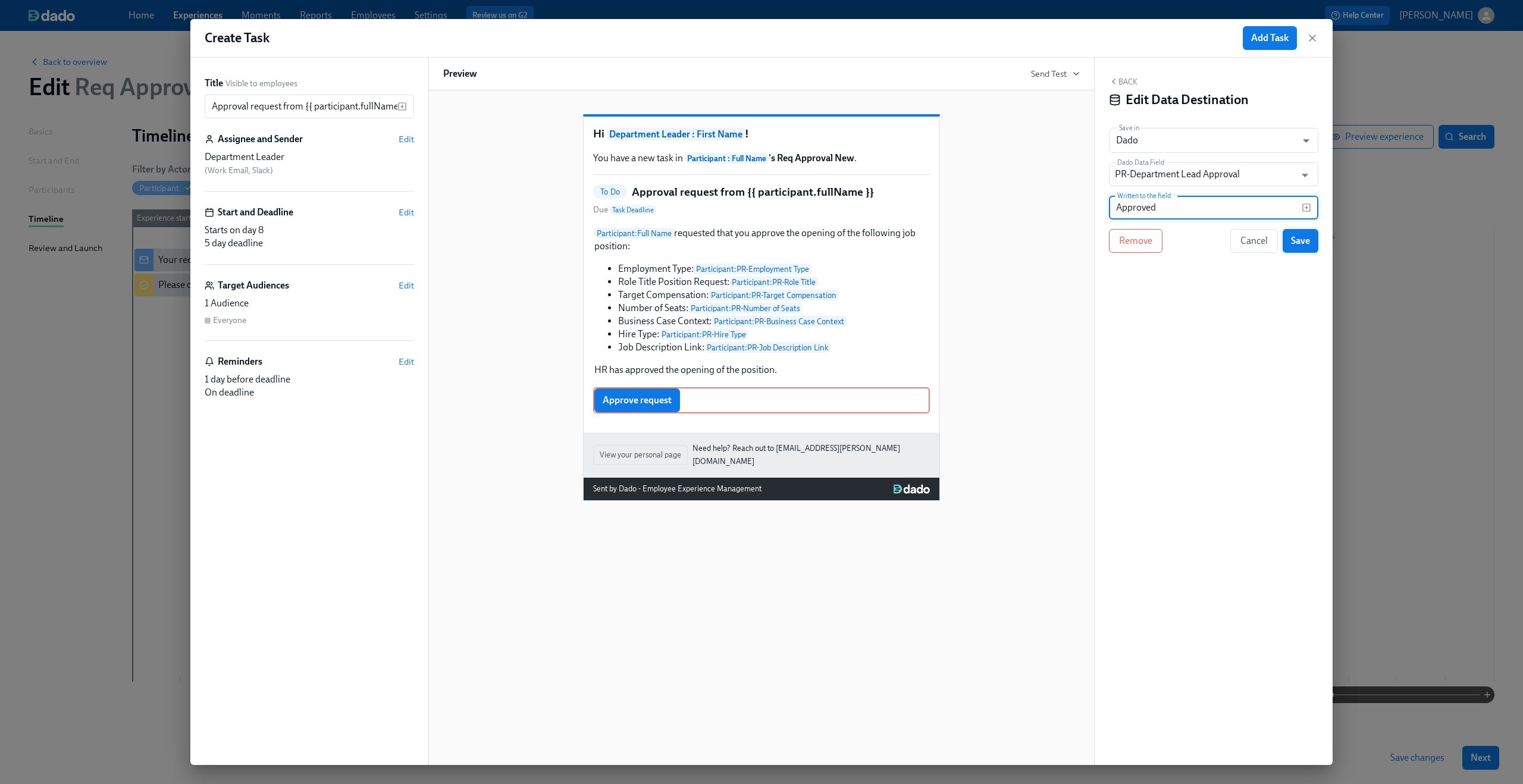
click at [1298, 244] on span "Save" at bounding box center [1300, 240] width 19 height 12
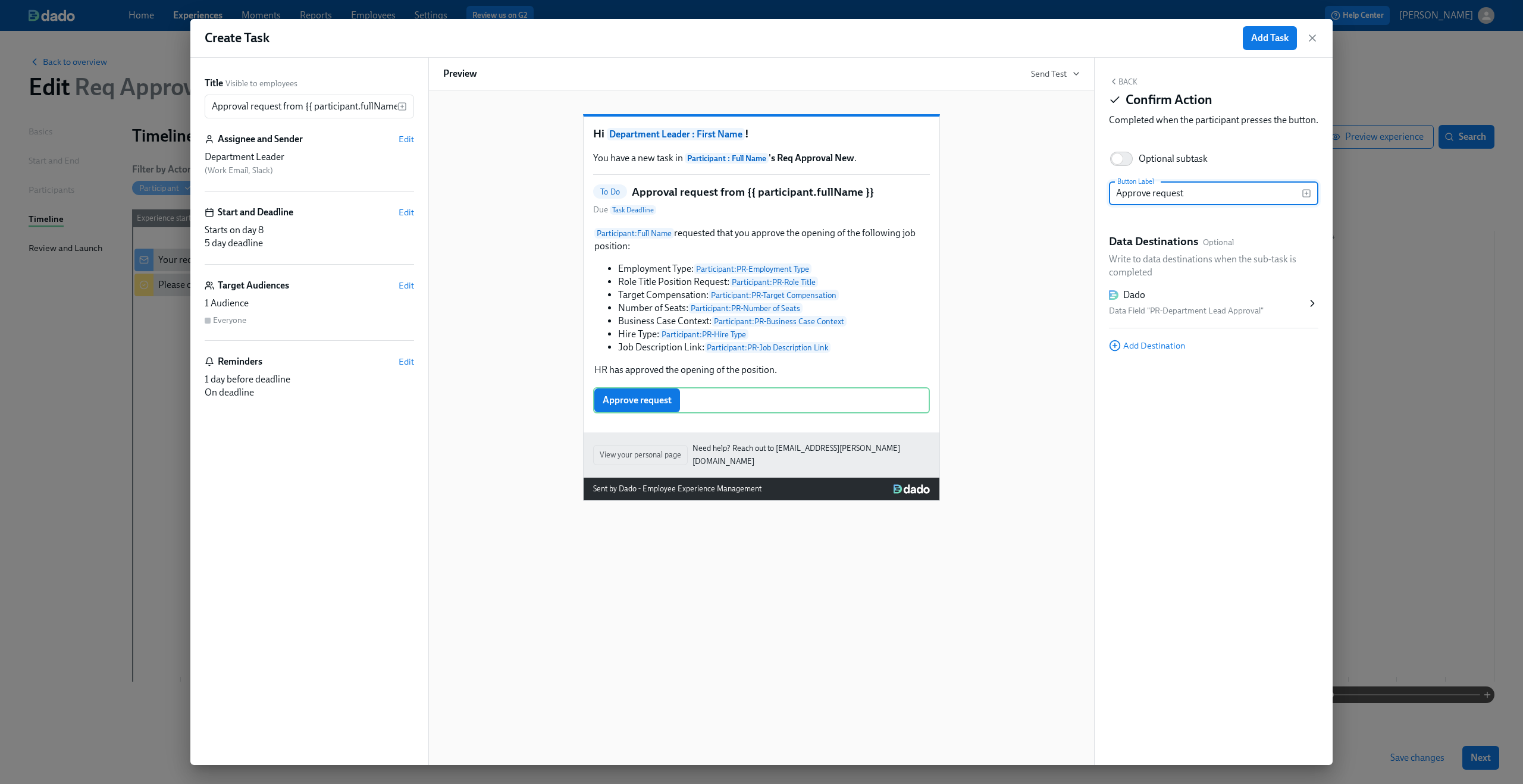
click at [1124, 85] on button "Back" at bounding box center [1123, 81] width 28 height 9
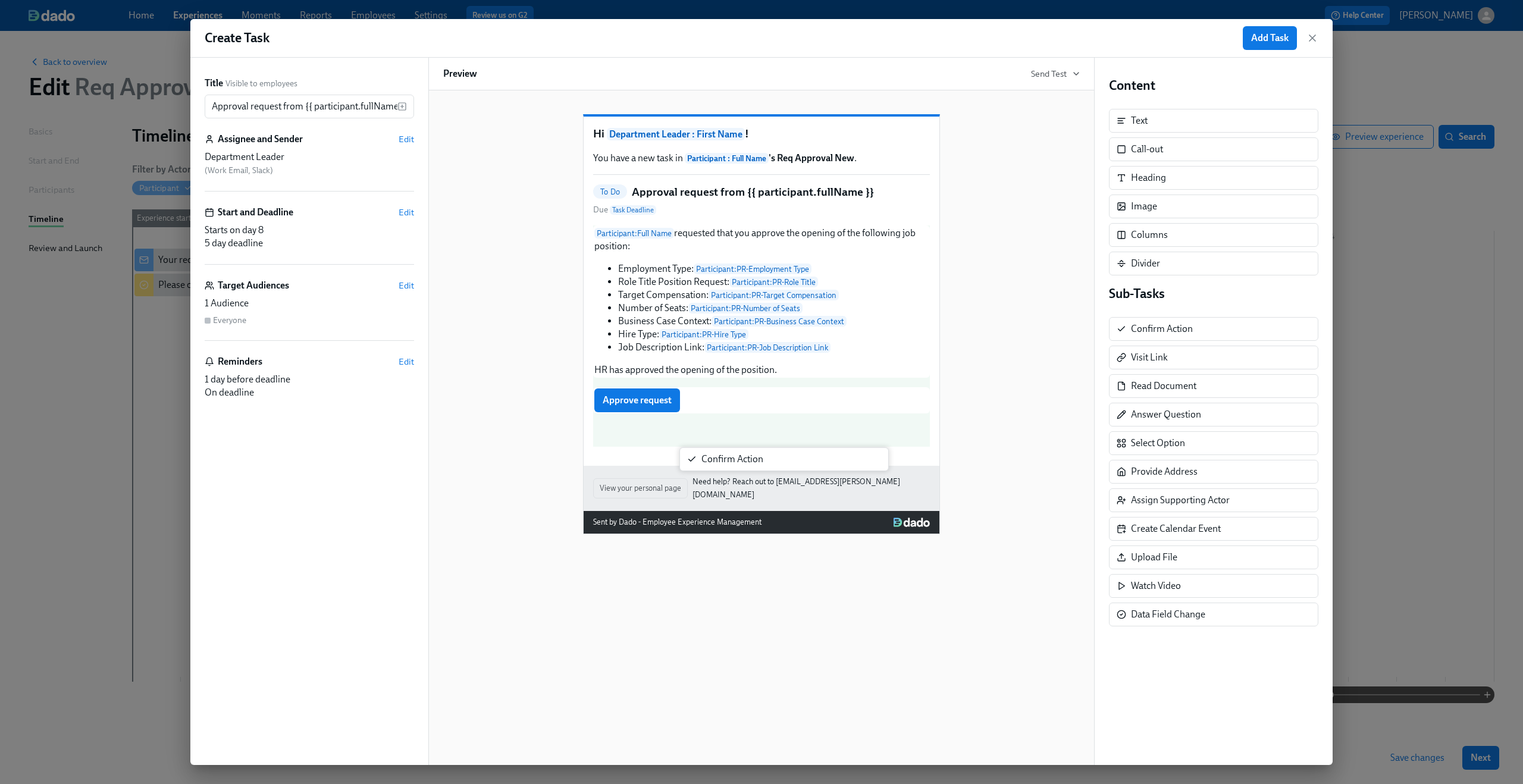
drag, startPoint x: 1154, startPoint y: 325, endPoint x: 720, endPoint y: 457, distance: 453.6
click at [720, 457] on div "Title Visible to employees Approval request from {{ participant.fullName }} ​ A…" at bounding box center [761, 412] width 1142 height 707
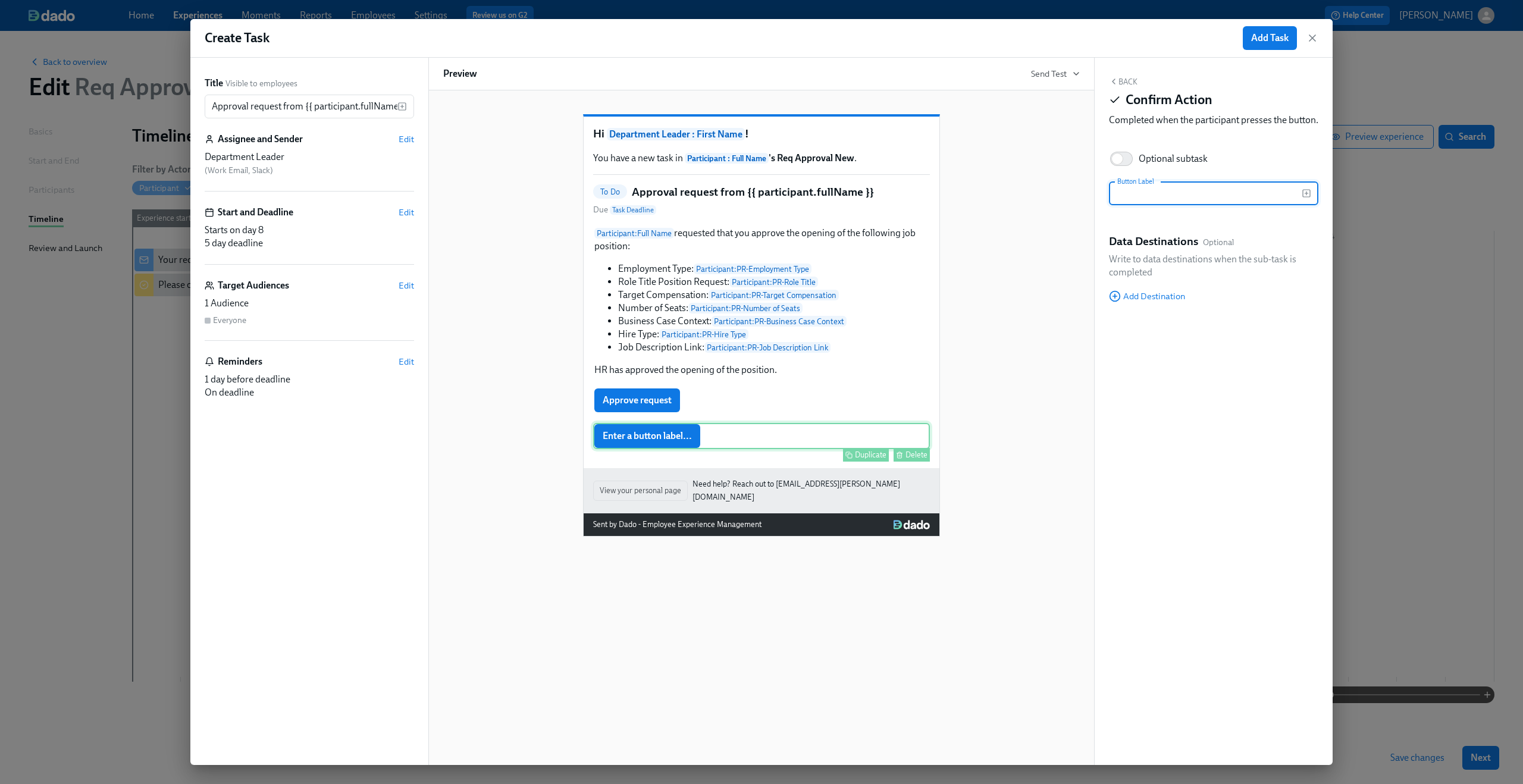
click at [662, 449] on div "Enter a button label... Duplicate Delete" at bounding box center [762, 435] width 337 height 26
click at [656, 426] on div "Duplicate Delete" at bounding box center [762, 419] width 334 height 13
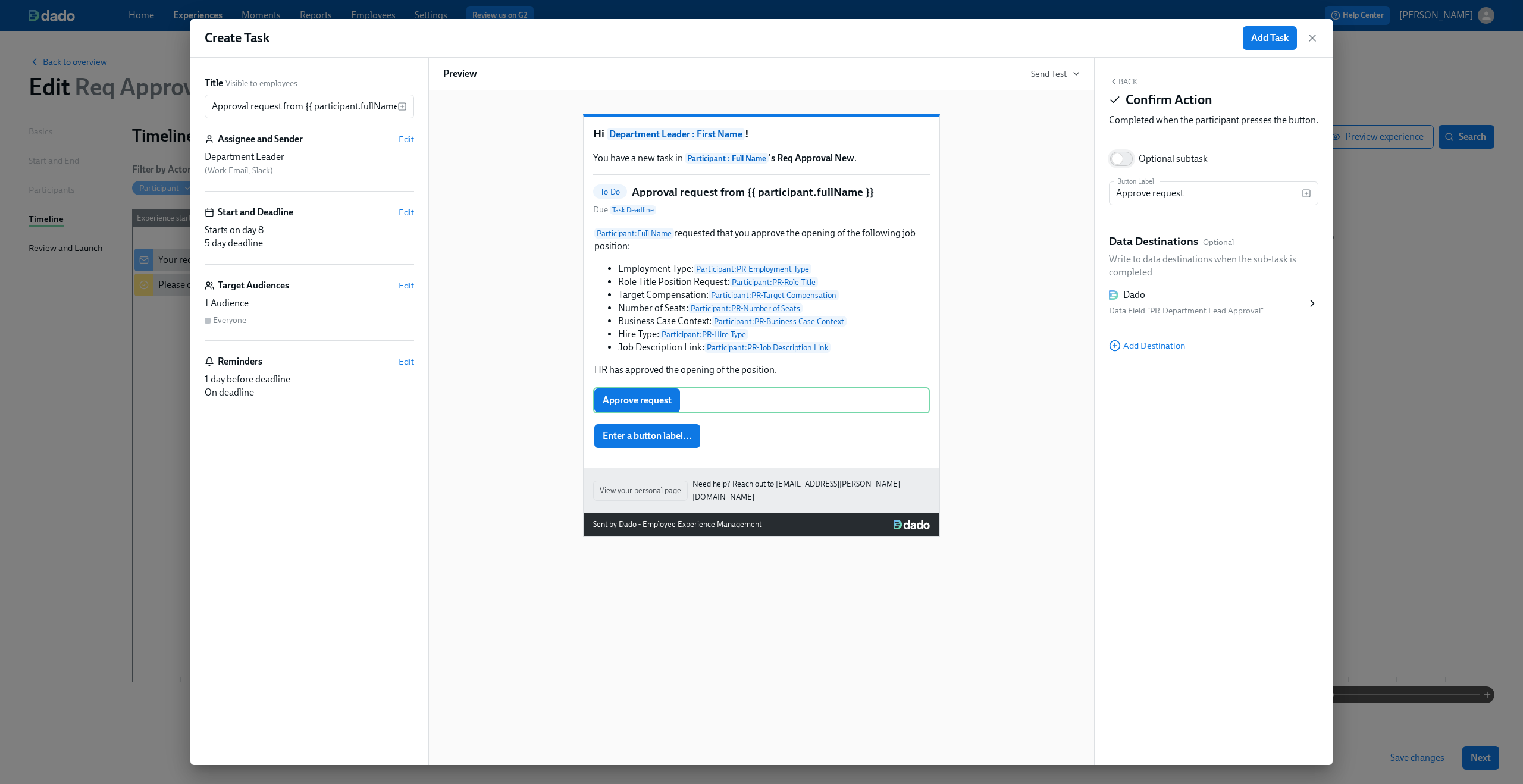
click at [1124, 172] on input "Optional subtask" at bounding box center [1117, 158] width 78 height 26
checkbox input "true"
click at [675, 449] on div "Enter a button label... Duplicate Delete" at bounding box center [762, 435] width 337 height 26
click at [1125, 170] on input "Optional subtask" at bounding box center [1117, 158] width 78 height 26
checkbox input "true"
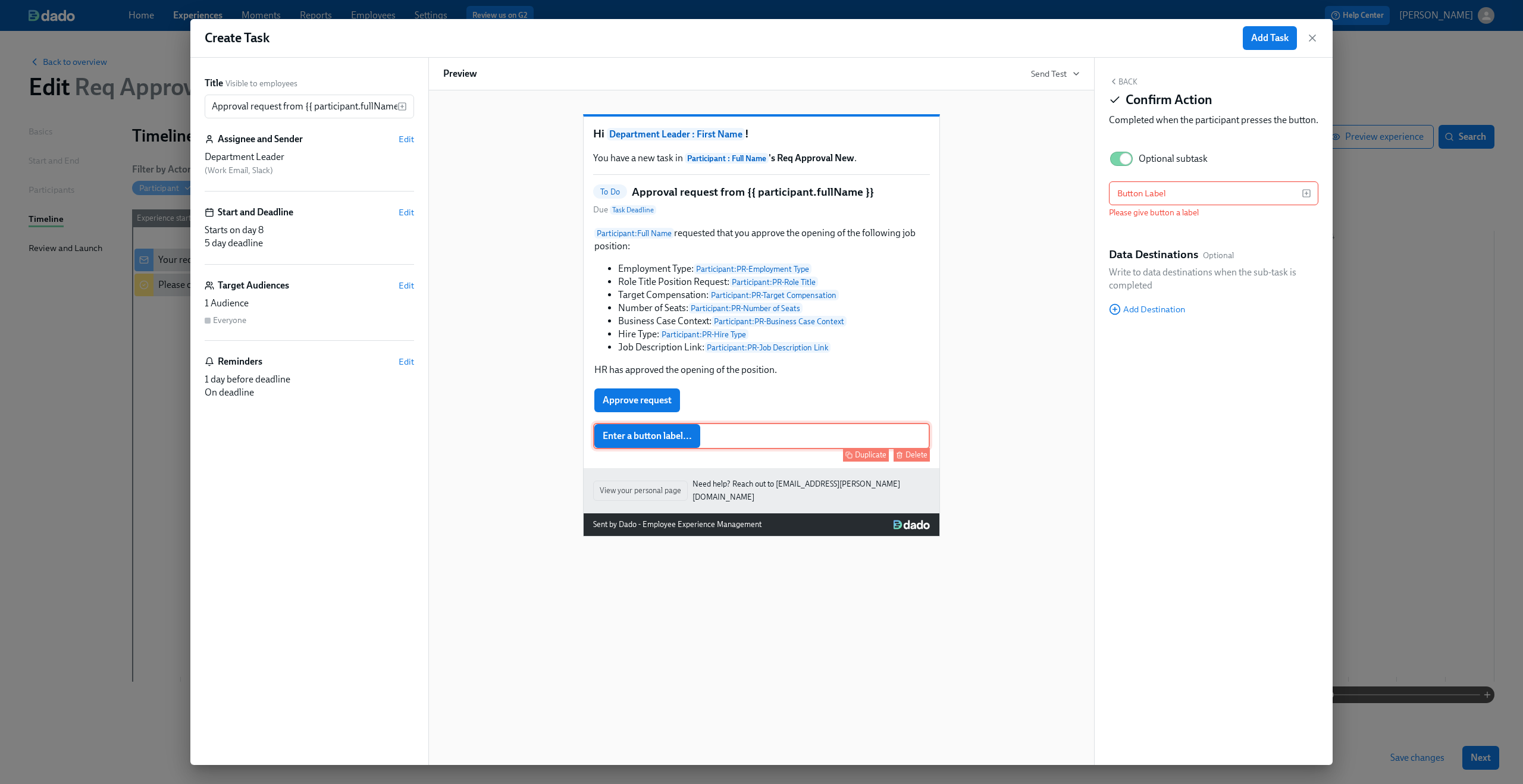
click at [747, 449] on div "Enter a button label... Duplicate Delete" at bounding box center [762, 435] width 337 height 26
click at [1183, 205] on input "text" at bounding box center [1205, 193] width 193 height 23
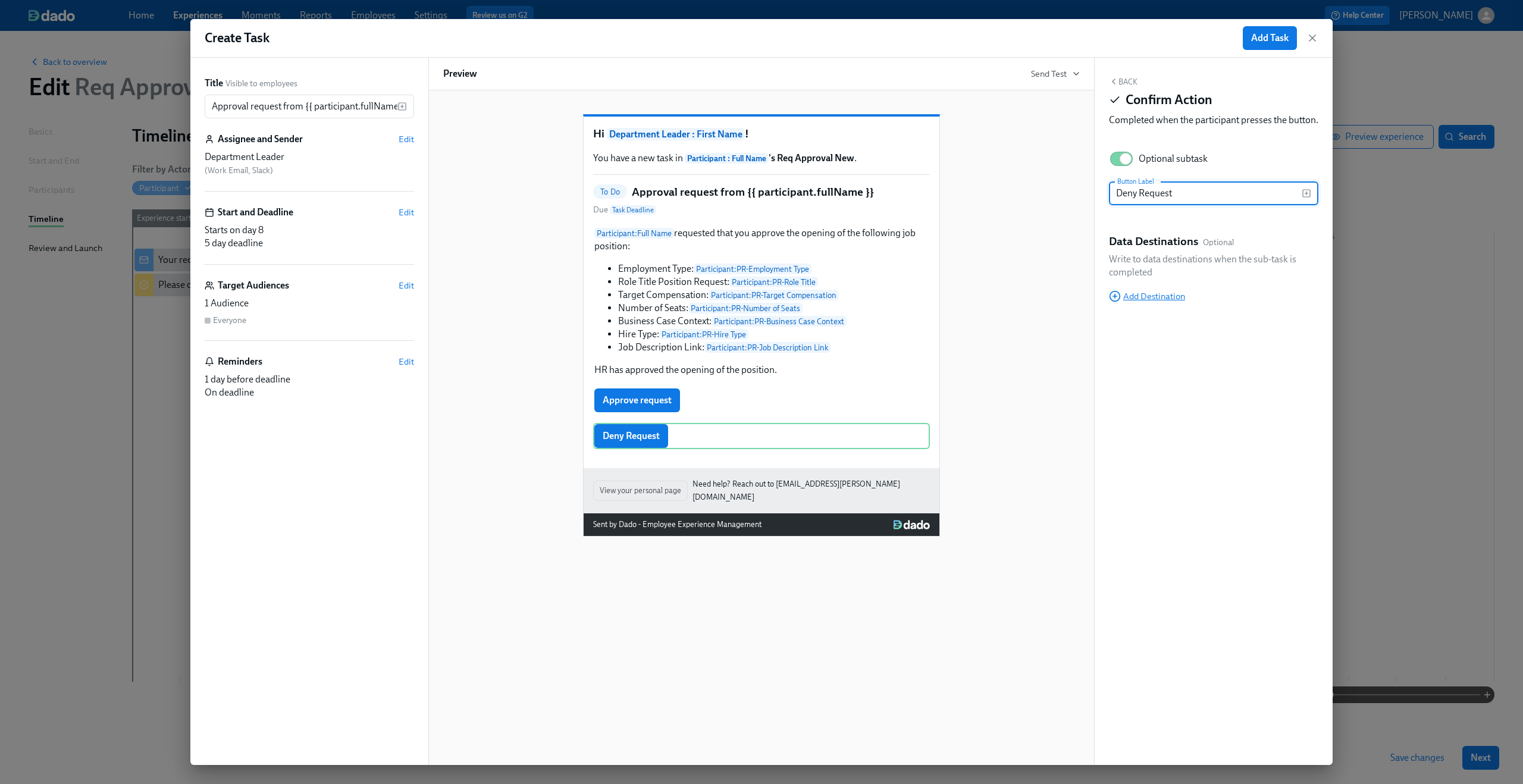
type input "Deny Request"
click at [1153, 302] on span "Add Destination" at bounding box center [1147, 296] width 76 height 12
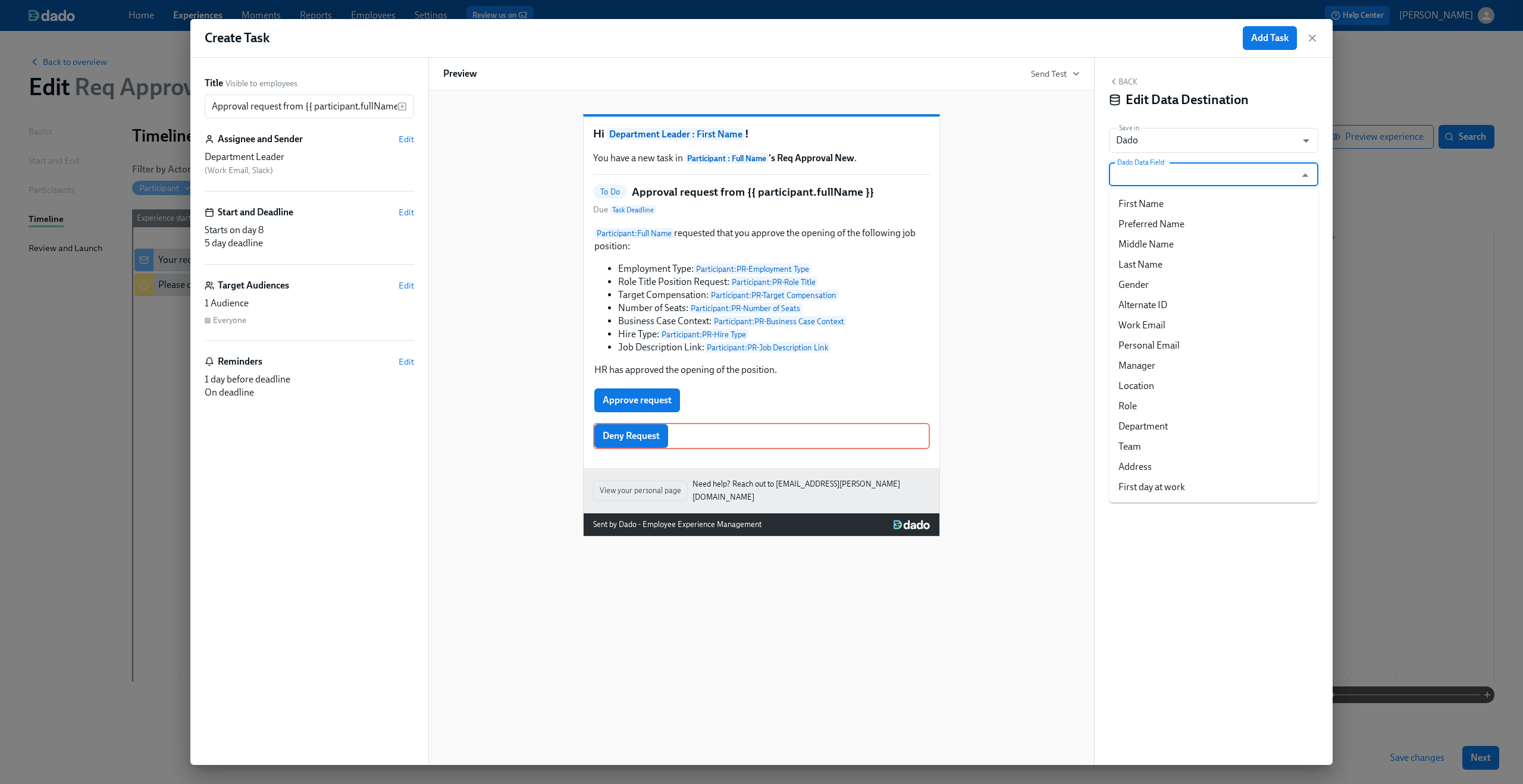
click at [1174, 180] on input "Dado Data Field" at bounding box center [1204, 174] width 180 height 23
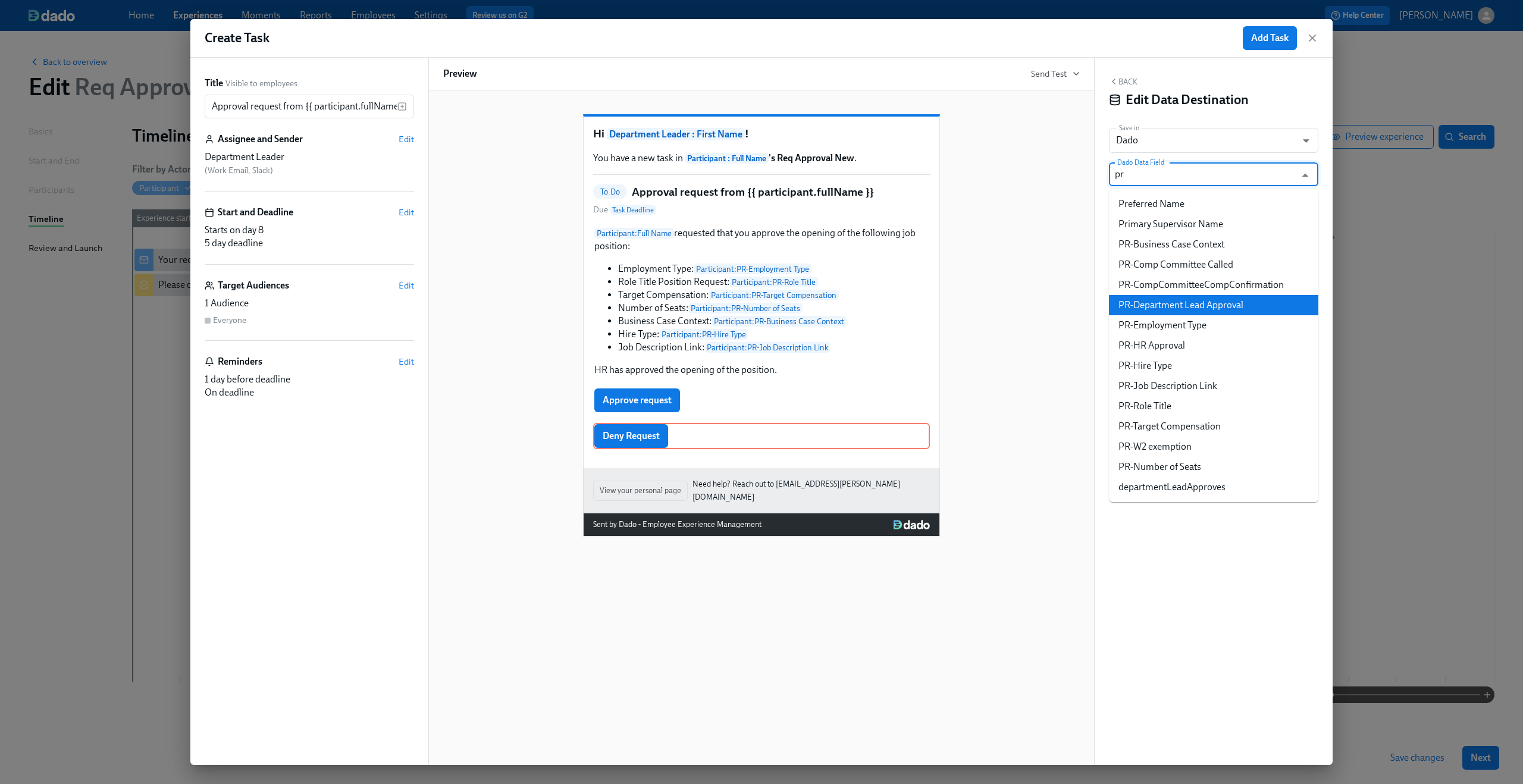
click at [1215, 301] on li "PR-Department Lead Approval" at bounding box center [1214, 305] width 210 height 20
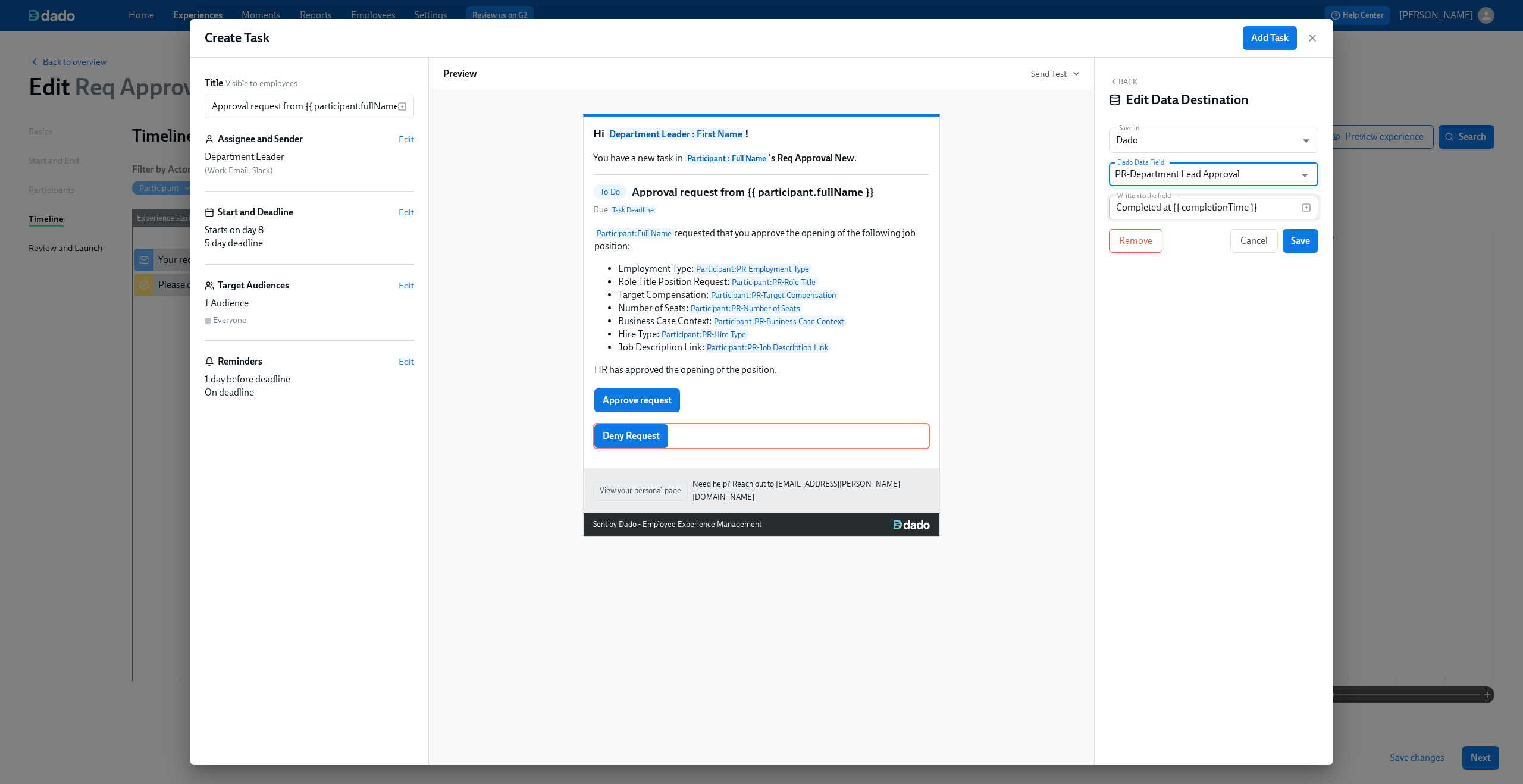
type input "PR-Department Lead Approval"
click at [1178, 212] on input "Completed at {{ completionTime }}" at bounding box center [1205, 207] width 193 height 23
type input "Denied"
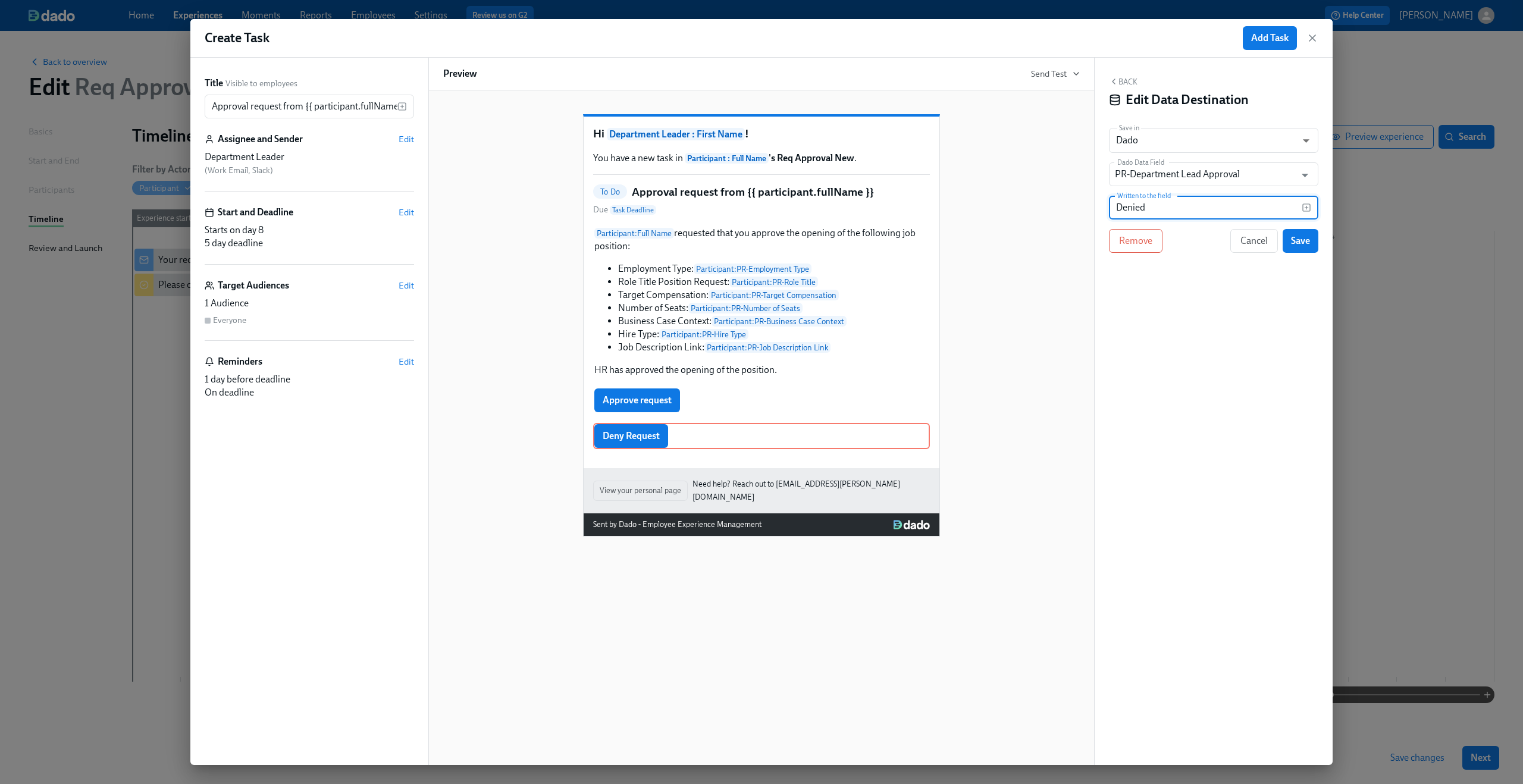
click at [1235, 326] on div "Back Edit Data Destination Save in Dado USER_PROFILE ​ Dado Data Field PR-Depar…" at bounding box center [1213, 412] width 238 height 707
click at [1298, 240] on span "Save" at bounding box center [1300, 240] width 19 height 12
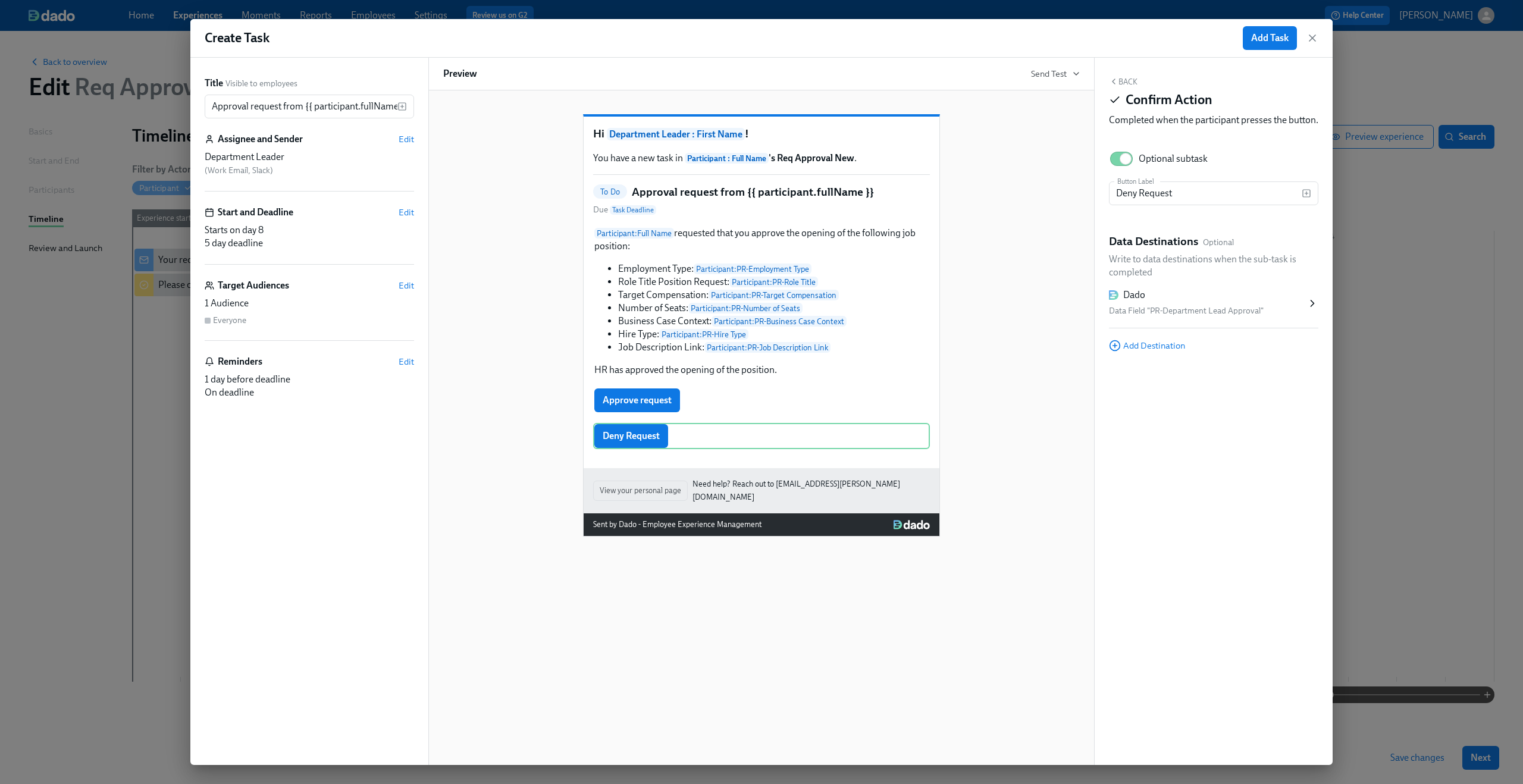
click at [1122, 78] on button "Back" at bounding box center [1123, 81] width 28 height 9
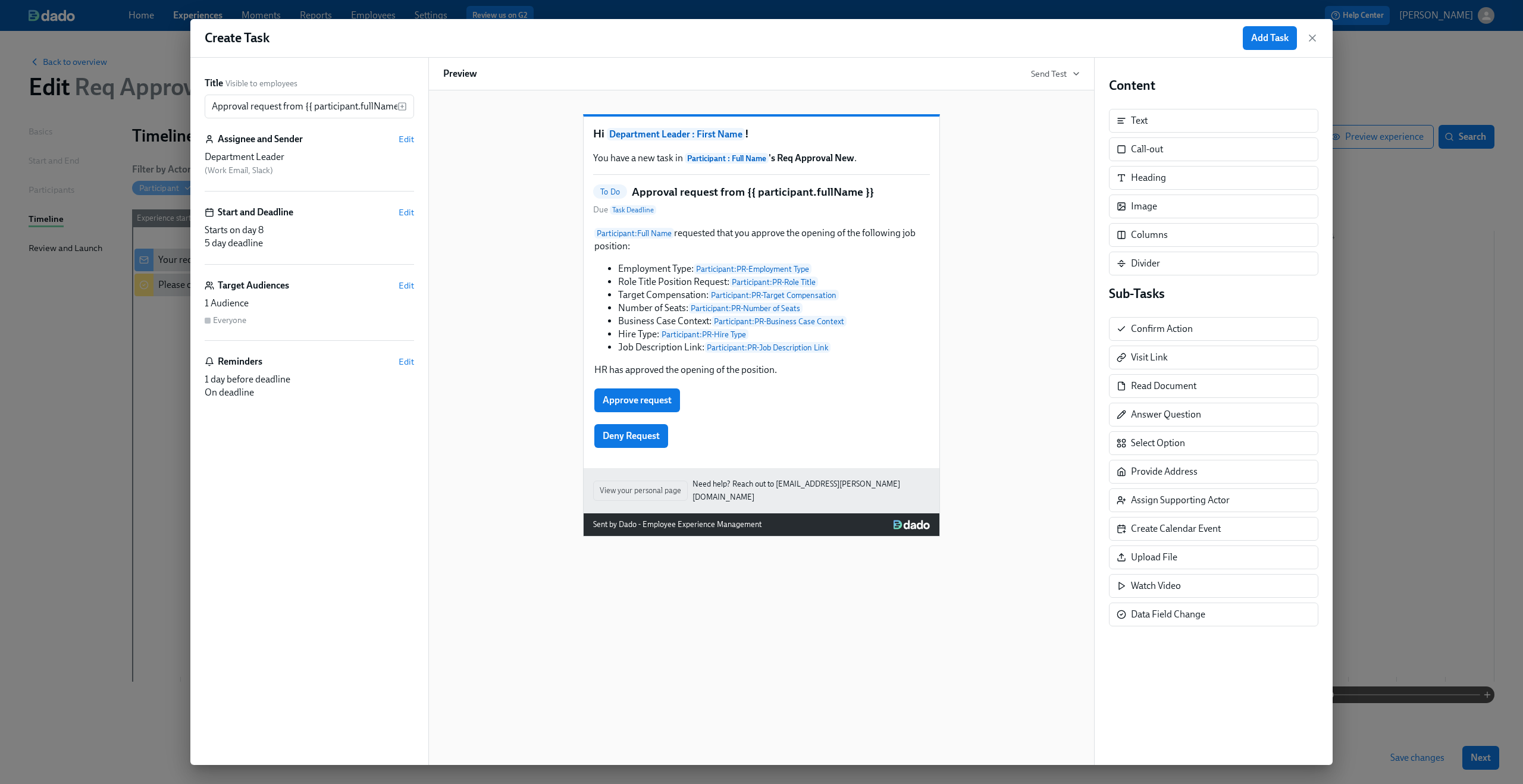
drag, startPoint x: 1266, startPoint y: 38, endPoint x: 903, endPoint y: 229, distance: 410.2
click at [903, 229] on div "Create Task Add Task Title Visible to employees Approval request from {{ partic…" at bounding box center [761, 391] width 1142 height 746
click at [1273, 32] on span "Add Task" at bounding box center [1269, 38] width 38 height 12
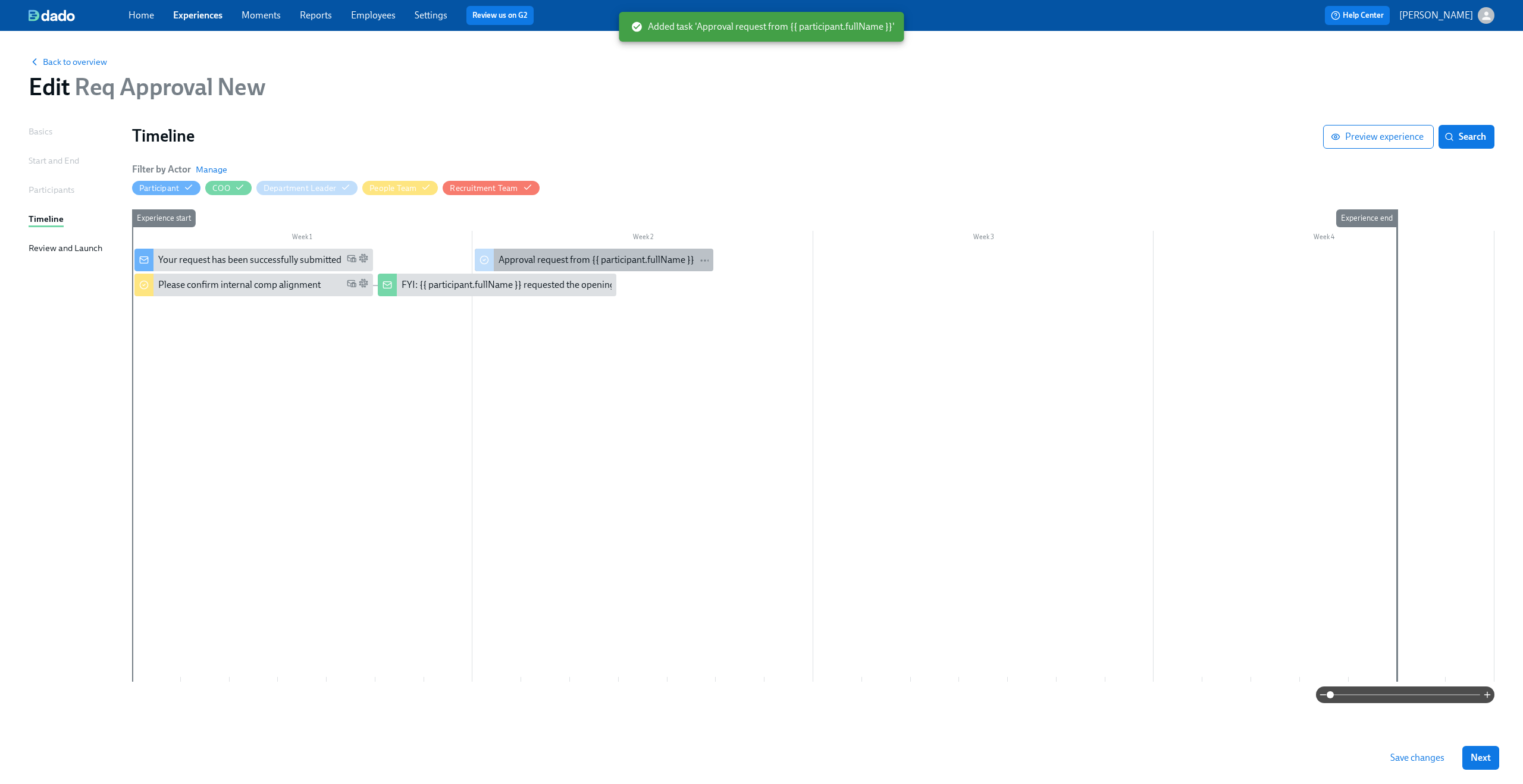
click at [551, 257] on div "Approval request from {{ participant.fullName }}" at bounding box center [596, 260] width 196 height 13
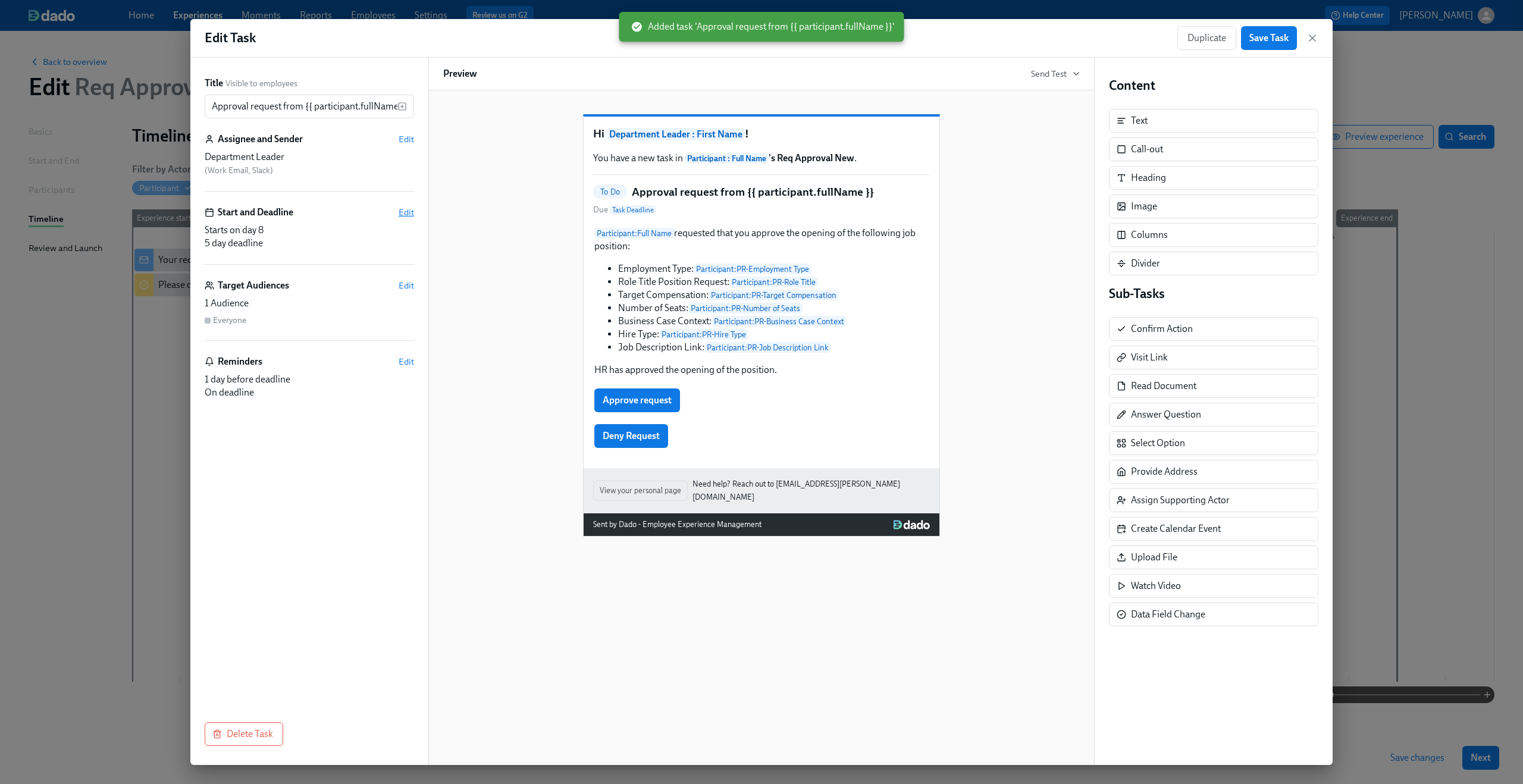
click at [409, 209] on span "Edit" at bounding box center [406, 212] width 16 height 12
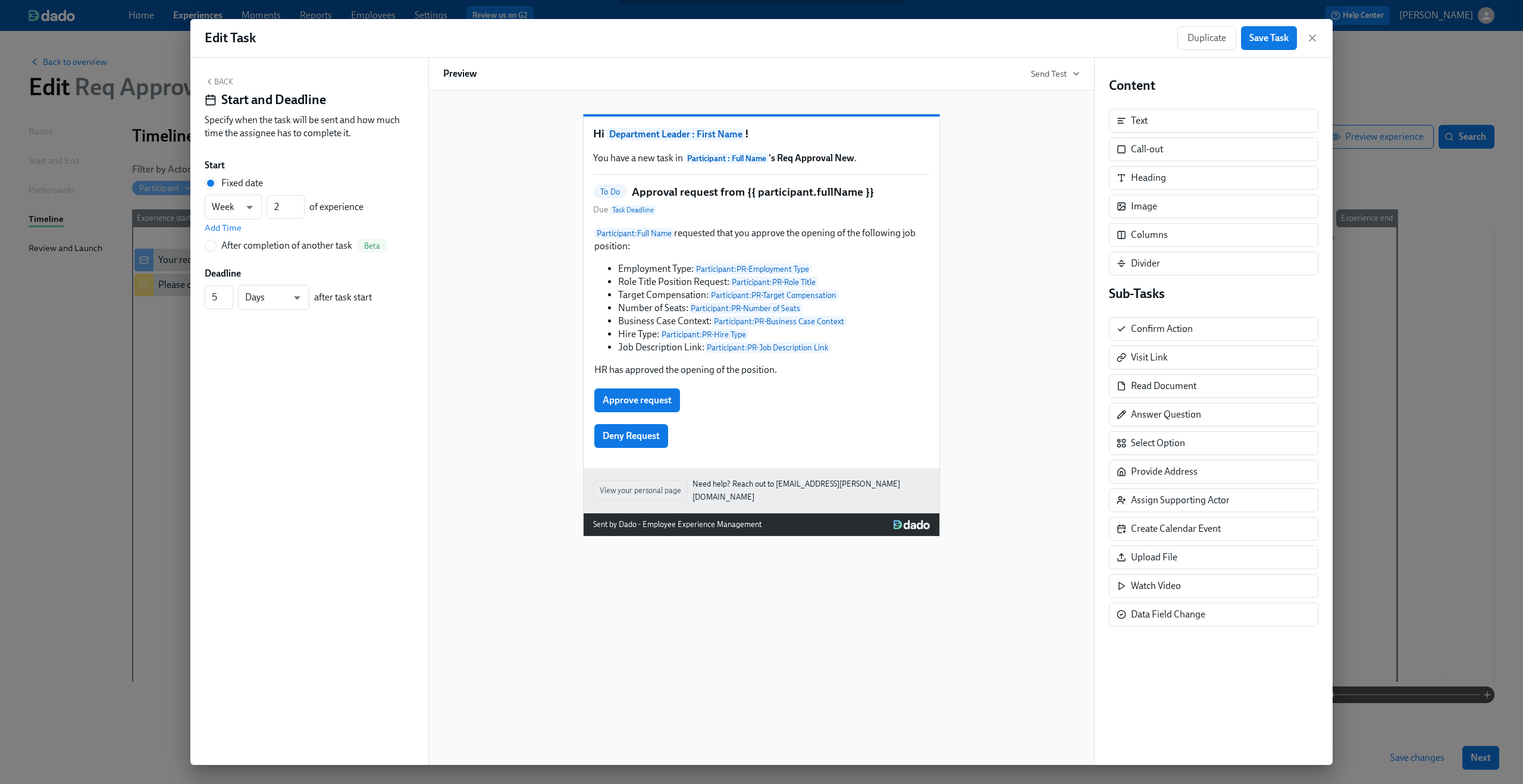
click at [278, 250] on div "After completion of another task" at bounding box center [286, 246] width 131 height 13
click at [216, 250] on input "After completion of another task Beta" at bounding box center [211, 246] width 11 height 11
radio input "true"
radio input "false"
click at [273, 228] on span "---" at bounding box center [309, 225] width 189 height 12
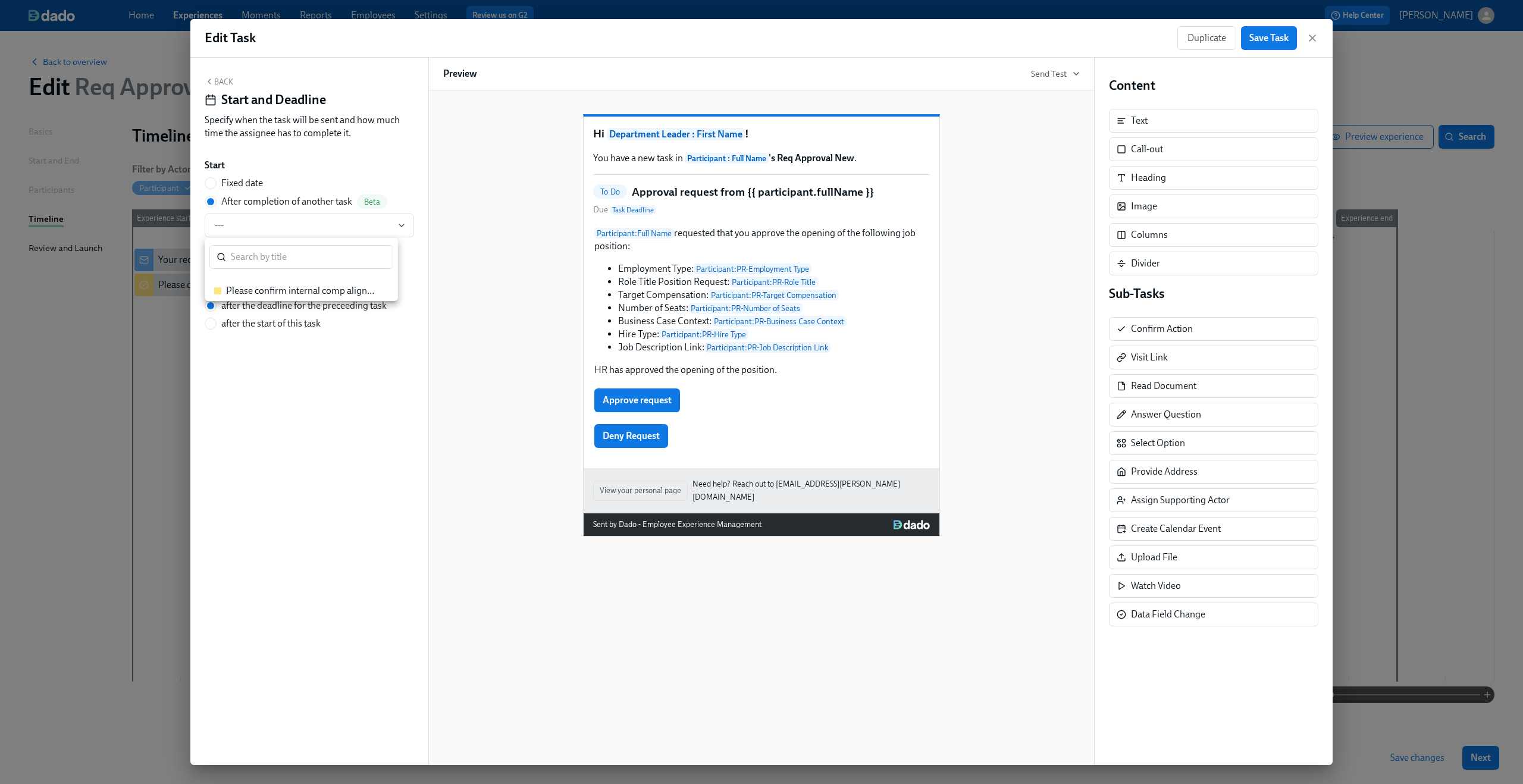
click at [271, 288] on div "Please confirm internal comp alignment" at bounding box center [301, 290] width 150 height 13
click at [1275, 40] on span "Save Task" at bounding box center [1269, 38] width 39 height 12
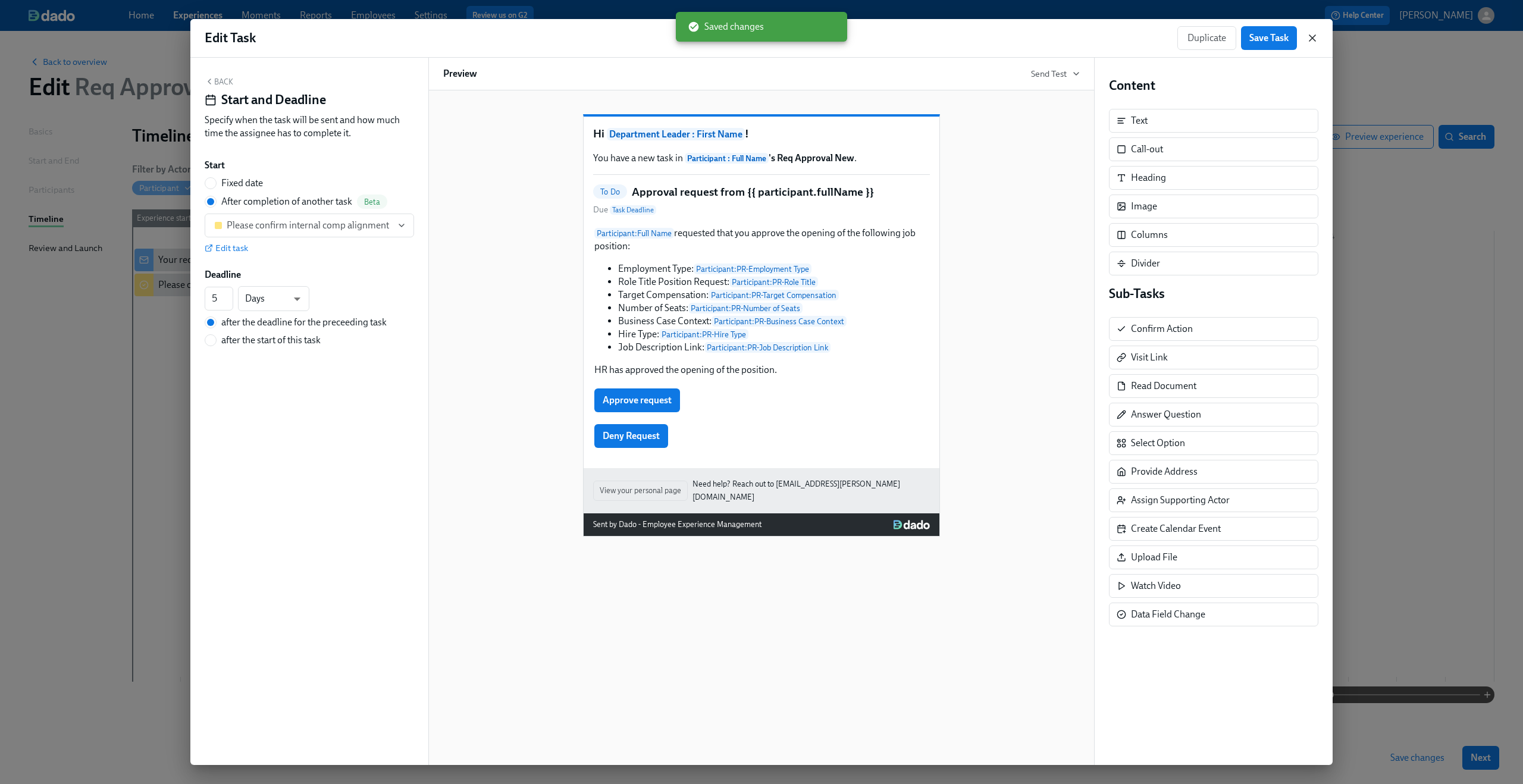
click at [1309, 37] on icon "button" at bounding box center [1312, 38] width 12 height 12
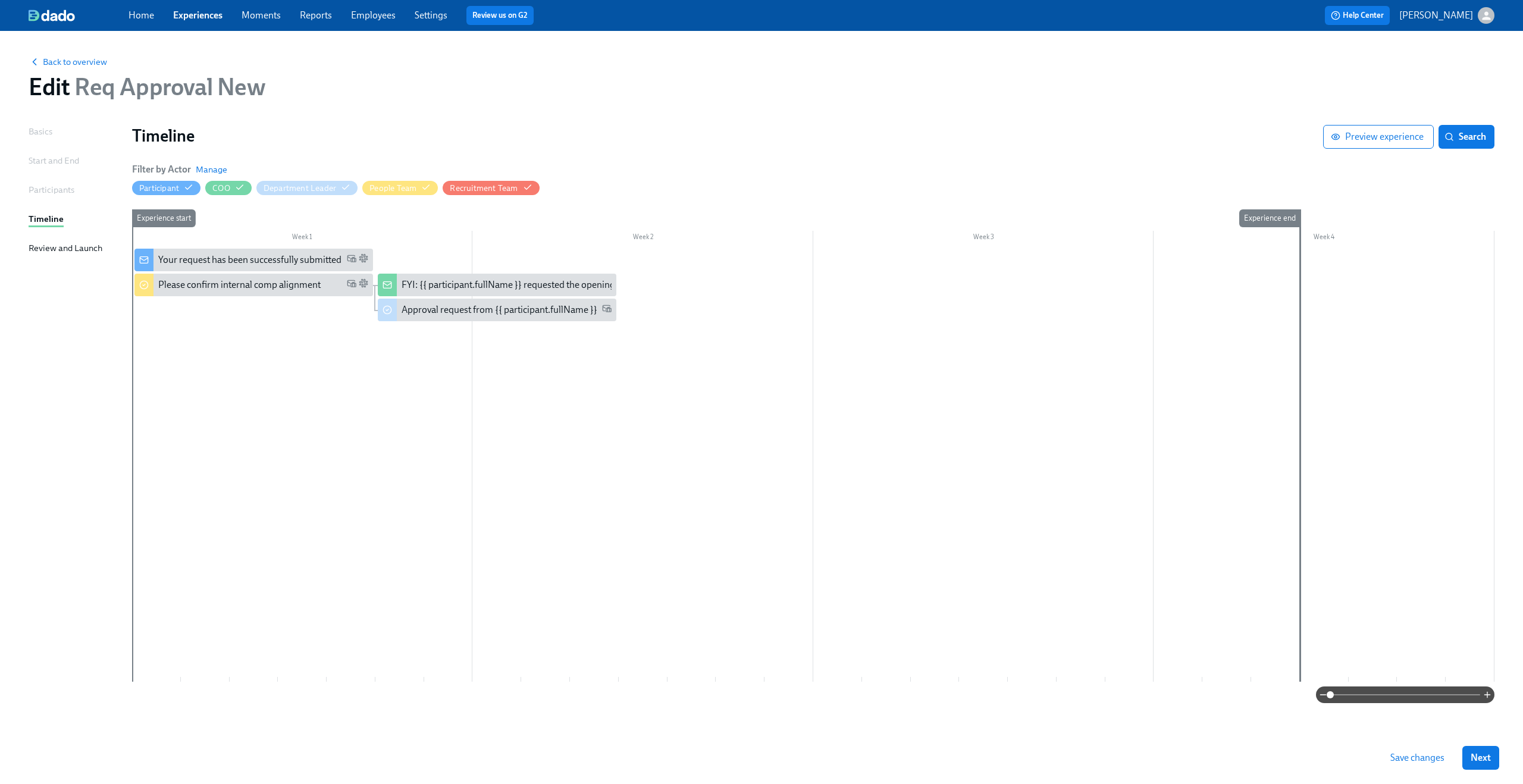
click at [563, 369] on div at bounding box center [813, 465] width 1362 height 433
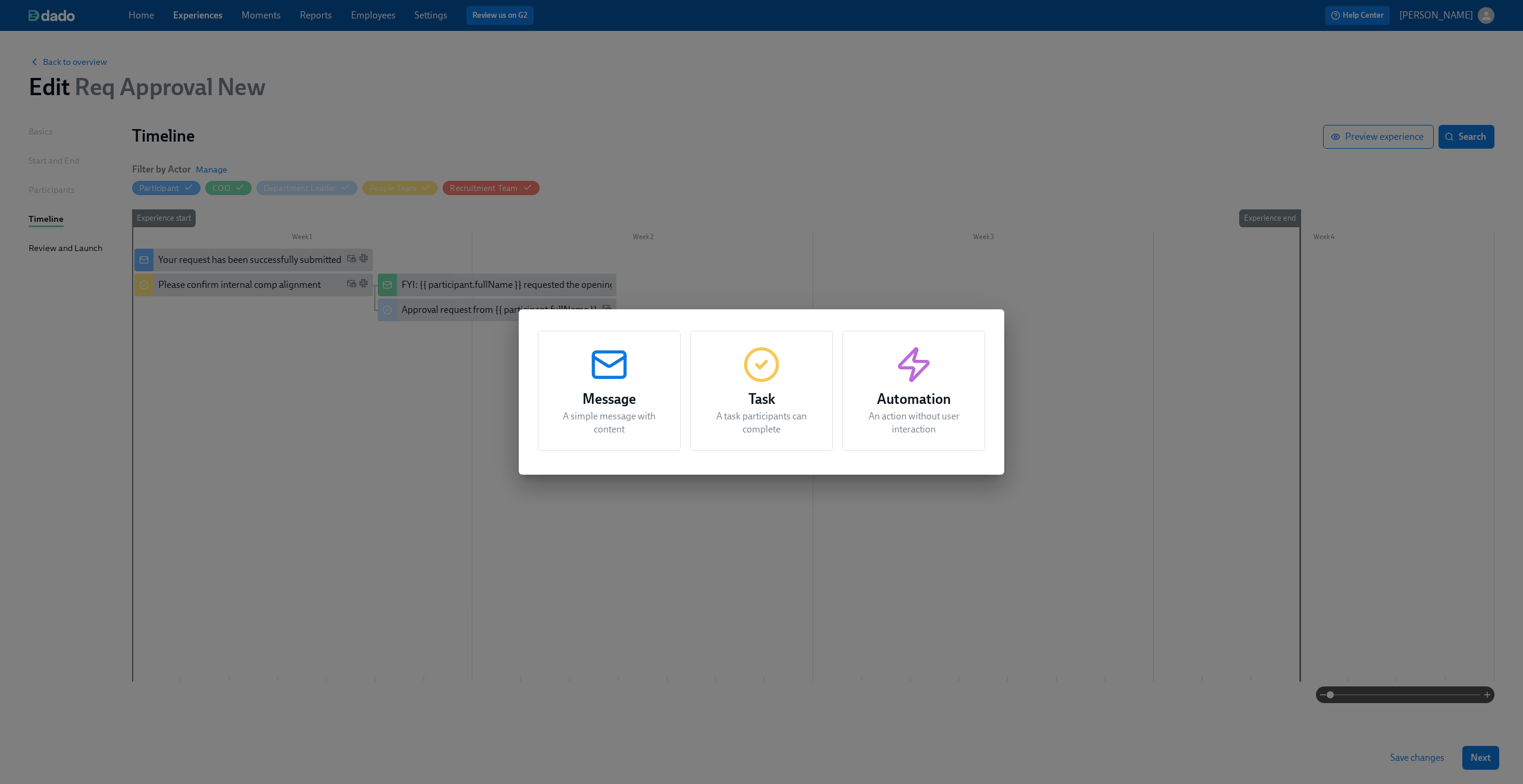
click at [1012, 522] on div "Message A simple message with content Task A task participants can complete Aut…" at bounding box center [762, 392] width 1523 height 784
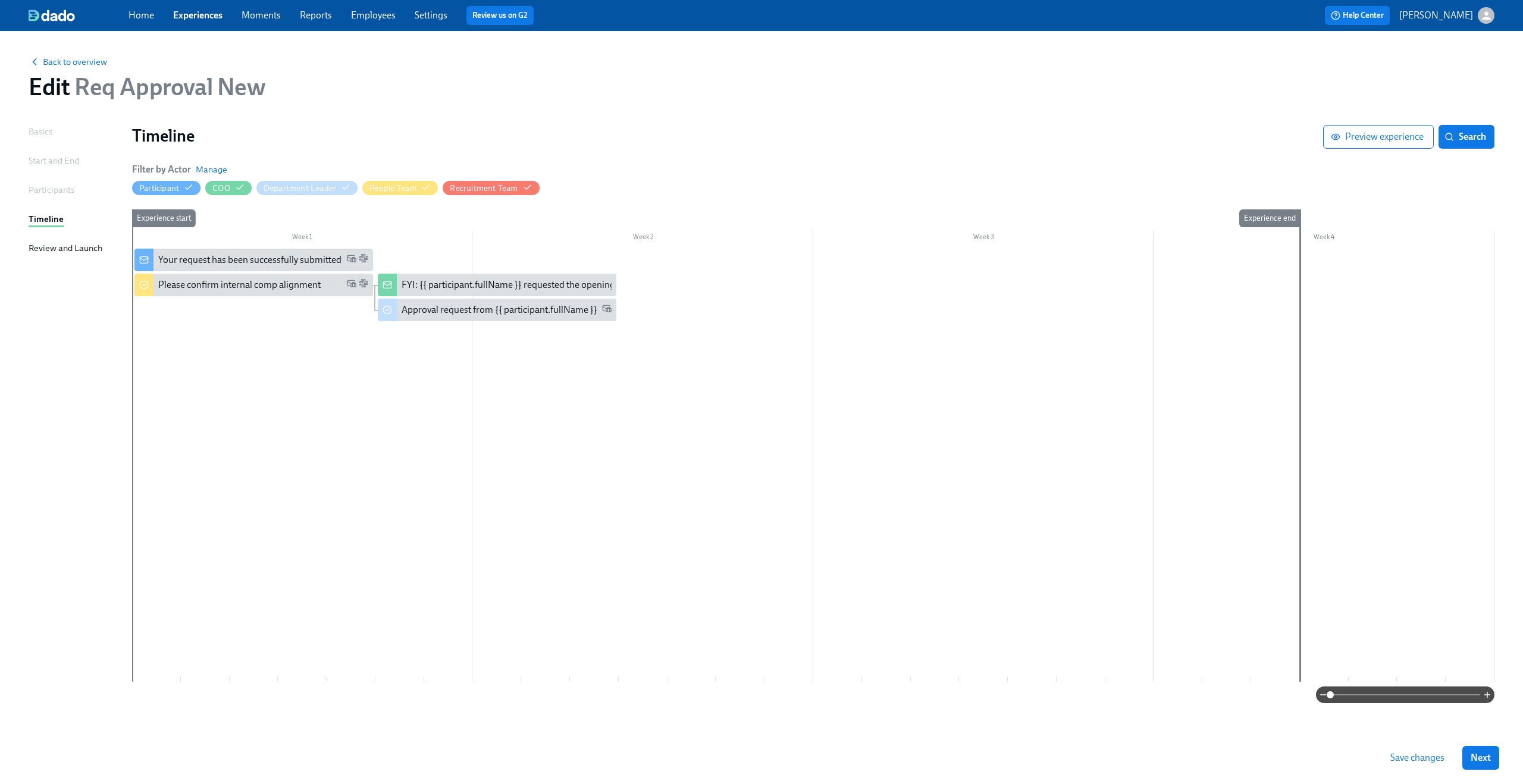
click at [1410, 759] on span "Save changes" at bounding box center [1417, 757] width 54 height 12
click at [1403, 760] on span "Save changes" at bounding box center [1417, 757] width 54 height 12
click at [92, 63] on span "Back to overview" at bounding box center [67, 61] width 78 height 12
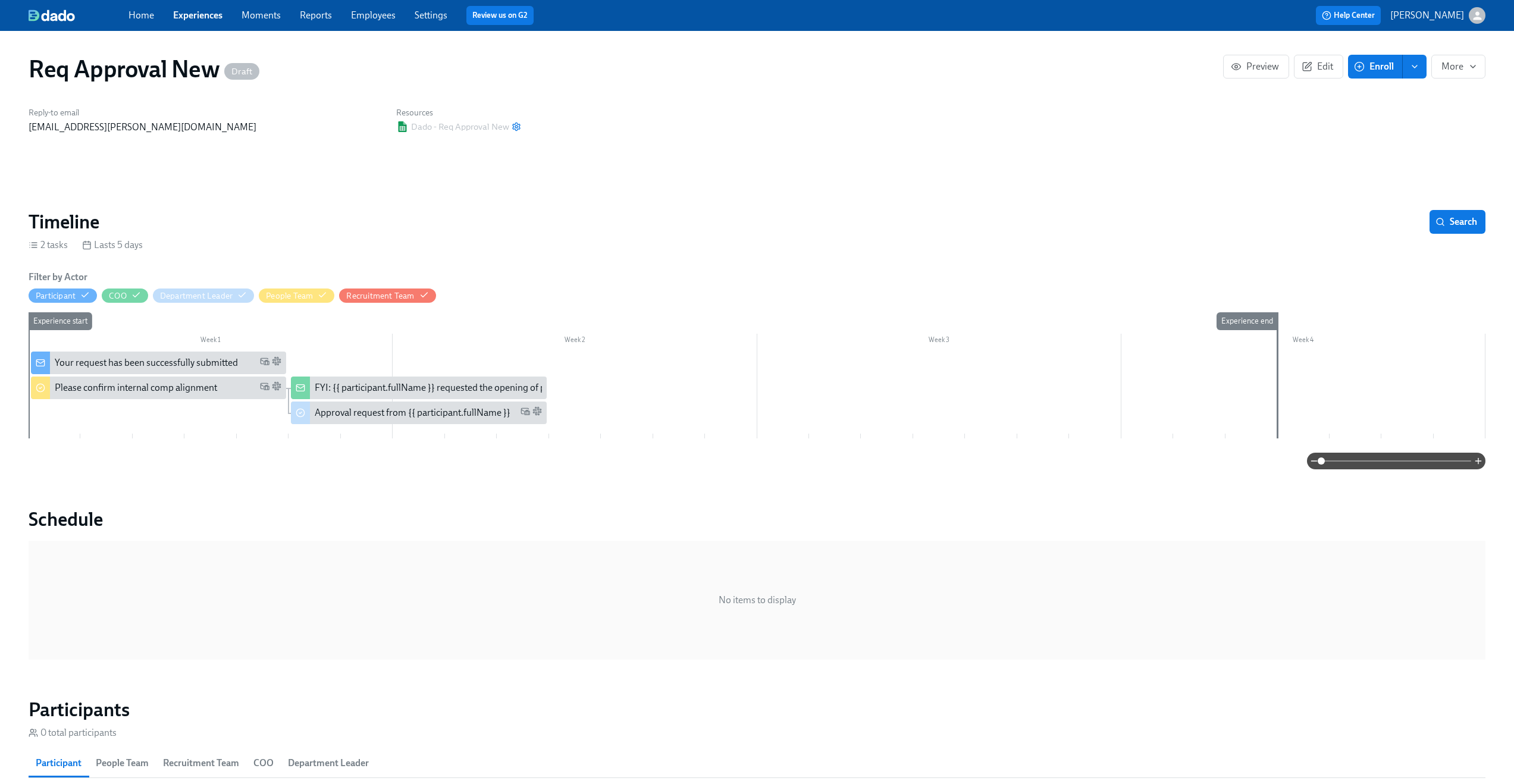
click at [188, 19] on link "Experiences" at bounding box center [197, 15] width 49 height 11
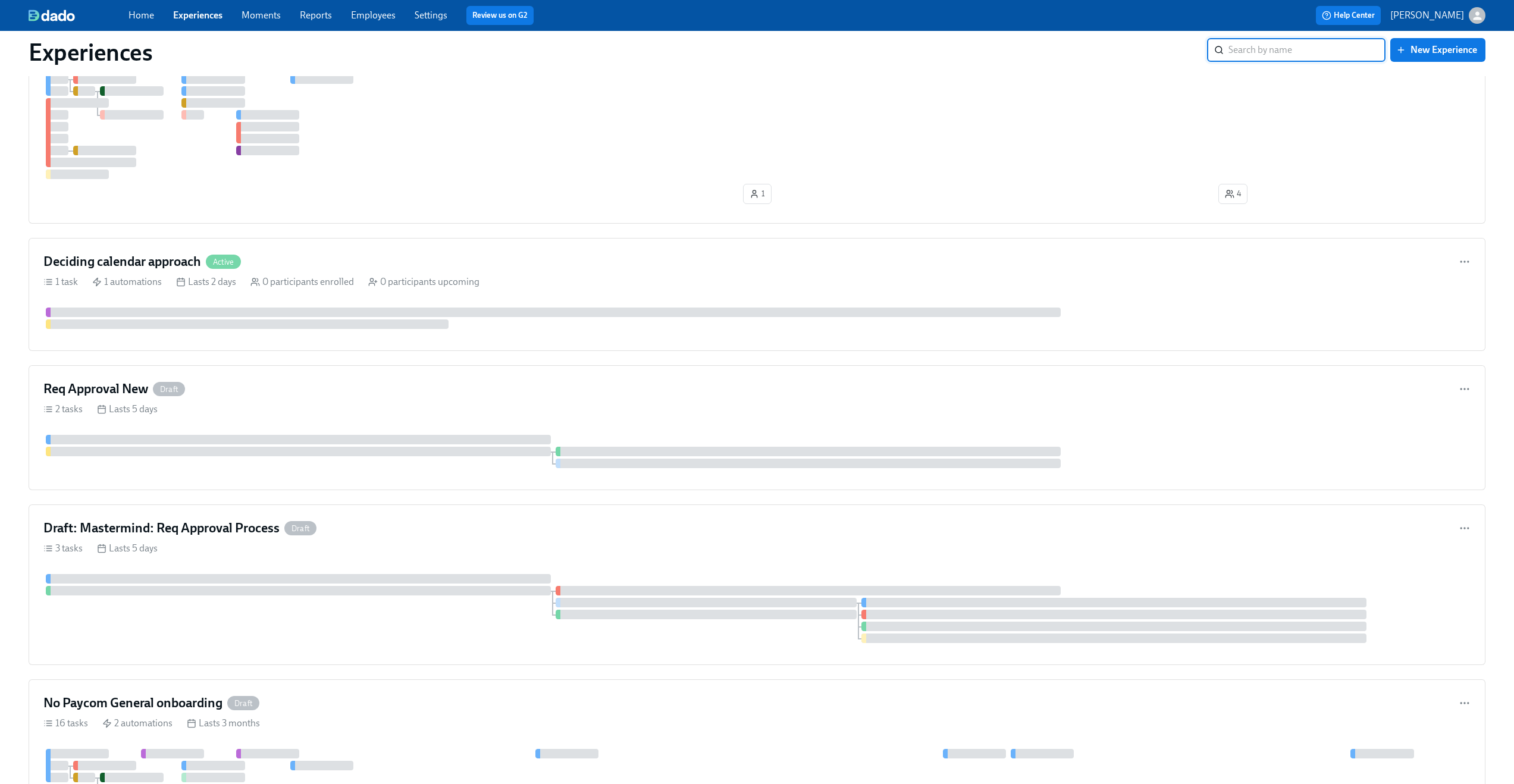
scroll to position [523, 0]
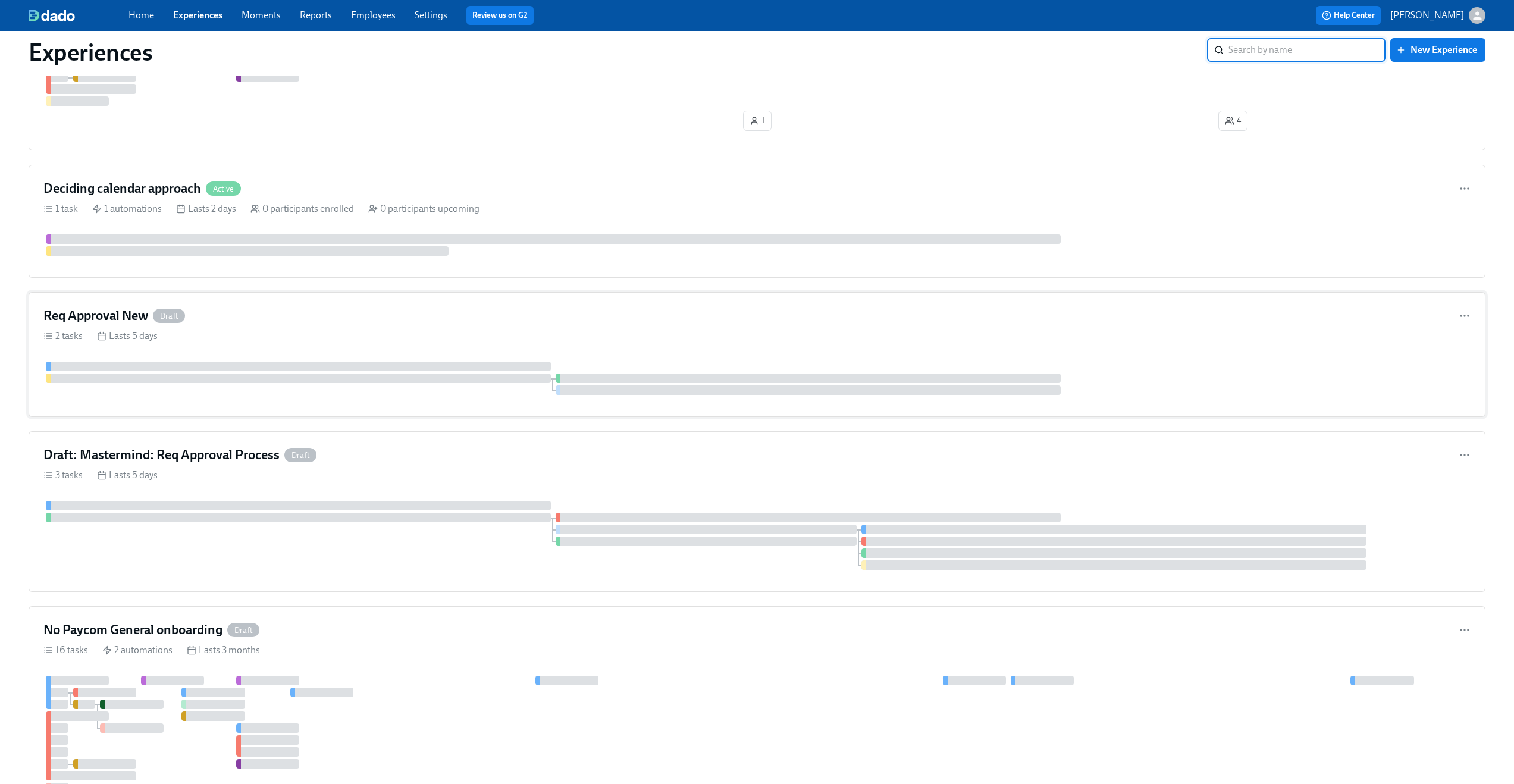
click at [366, 333] on div "2 tasks Lasts 5 days" at bounding box center [756, 336] width 1427 height 13
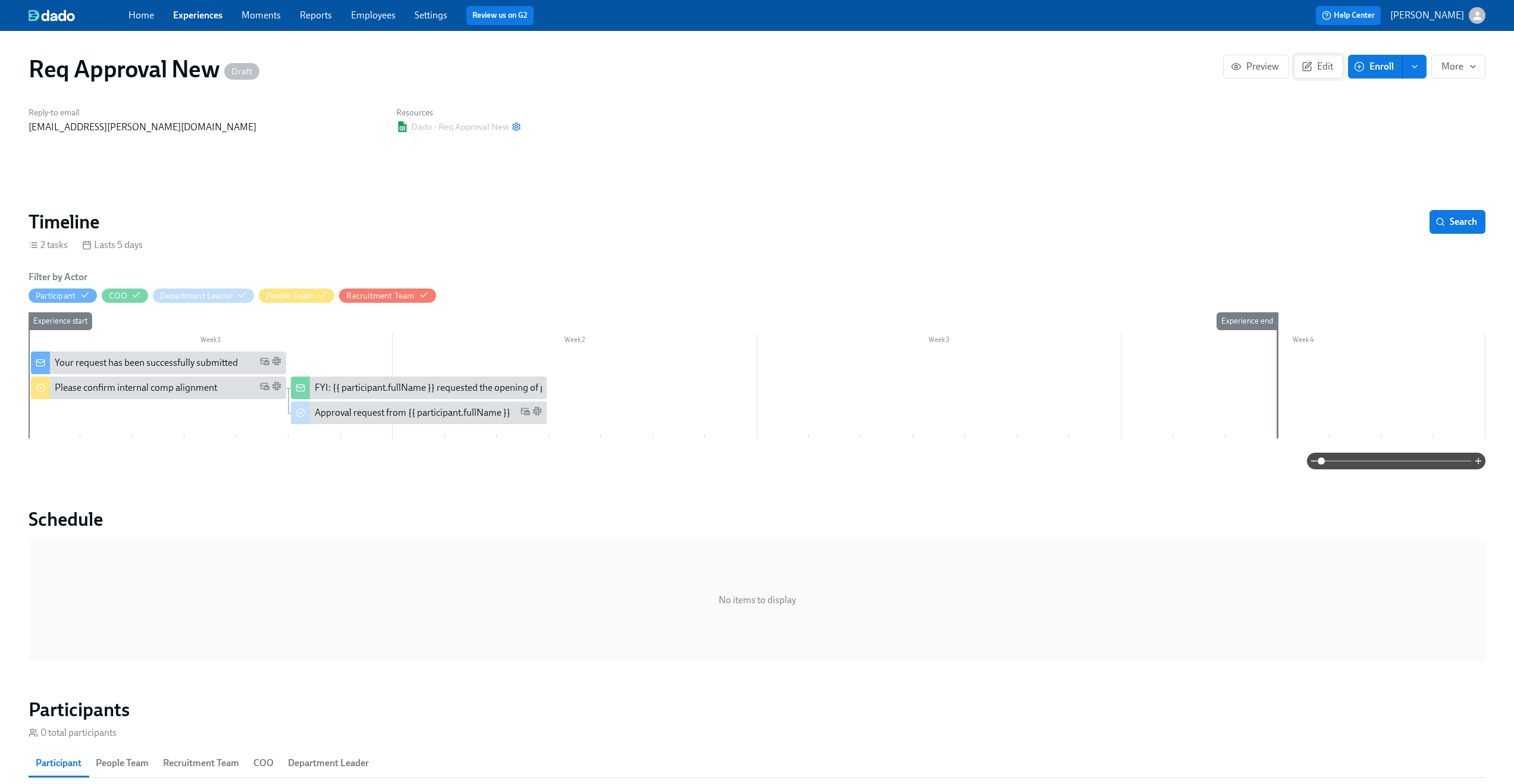
click at [1320, 67] on span "Edit" at bounding box center [1318, 67] width 29 height 12
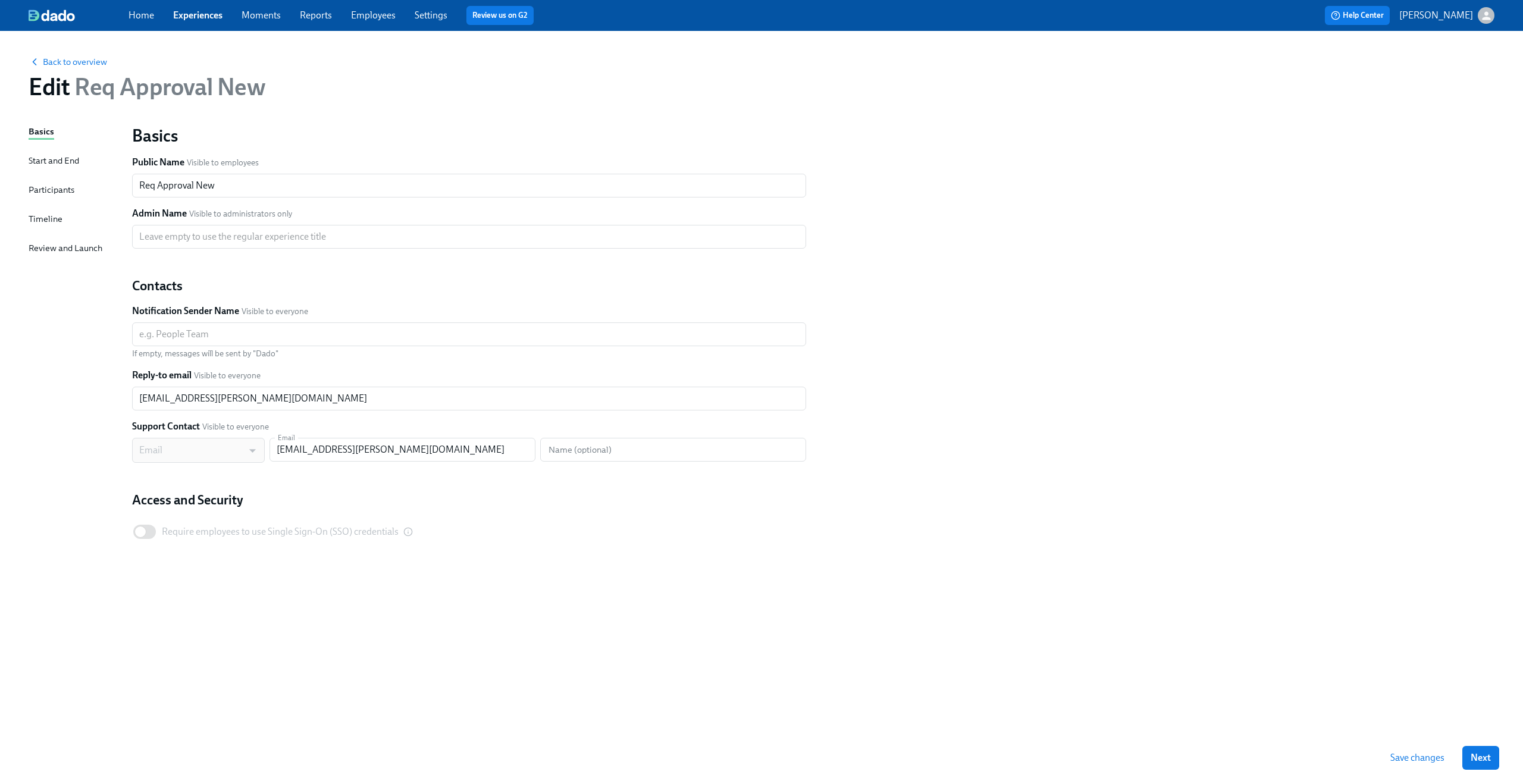
click at [41, 218] on div "Timeline" at bounding box center [45, 218] width 34 height 13
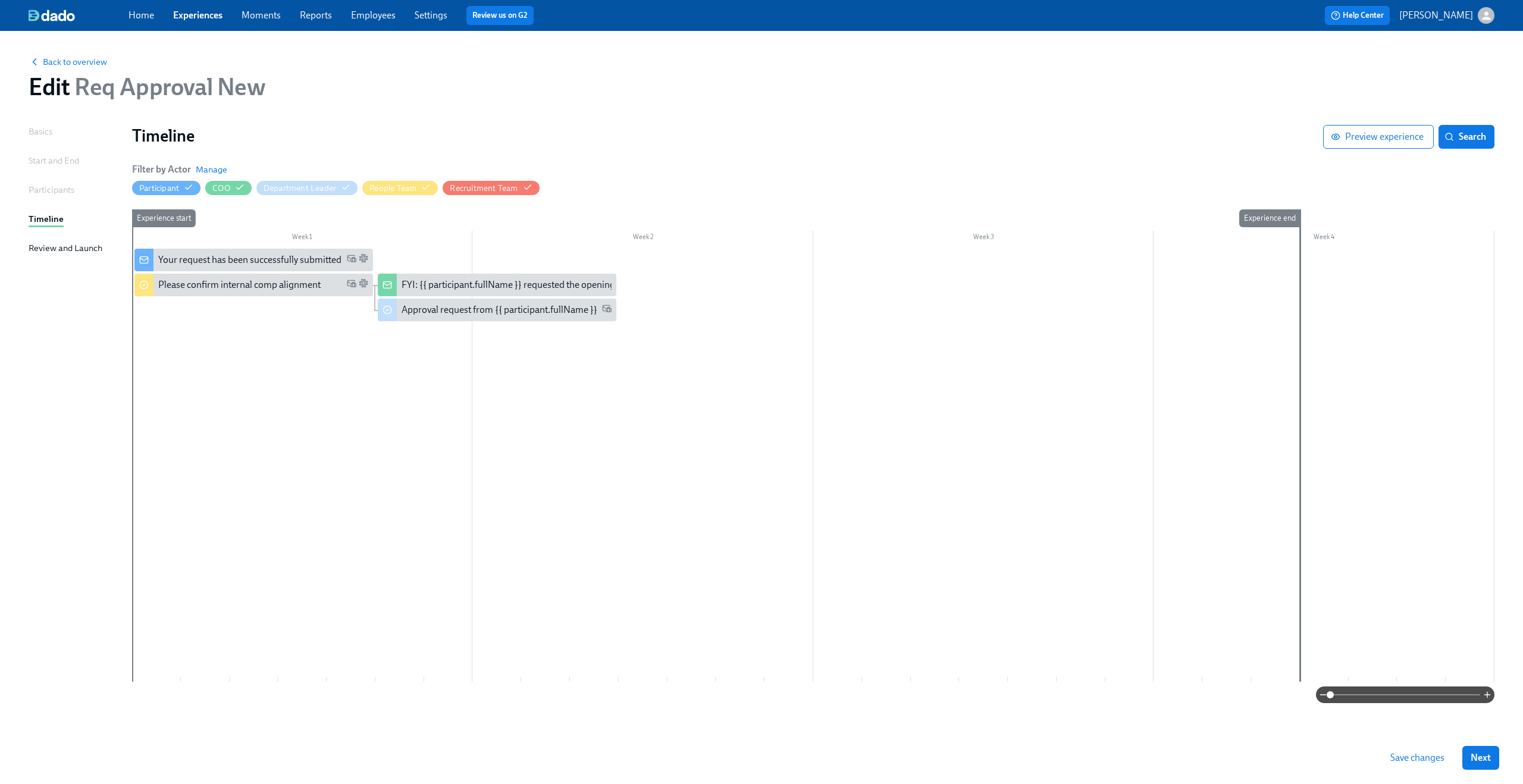
click at [503, 444] on div at bounding box center [813, 465] width 1362 height 433
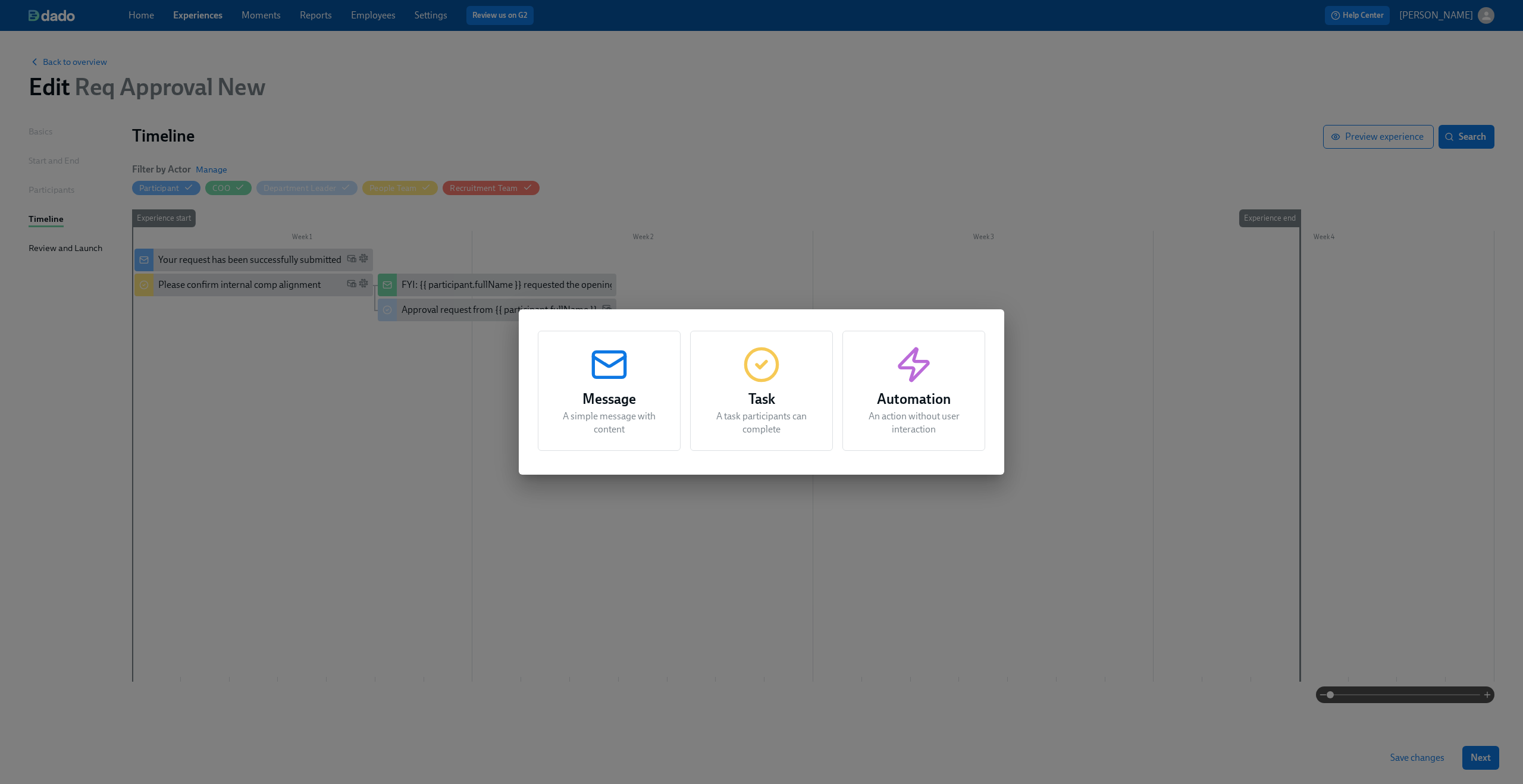
click at [750, 390] on h3 "Task" at bounding box center [762, 398] width 113 height 21
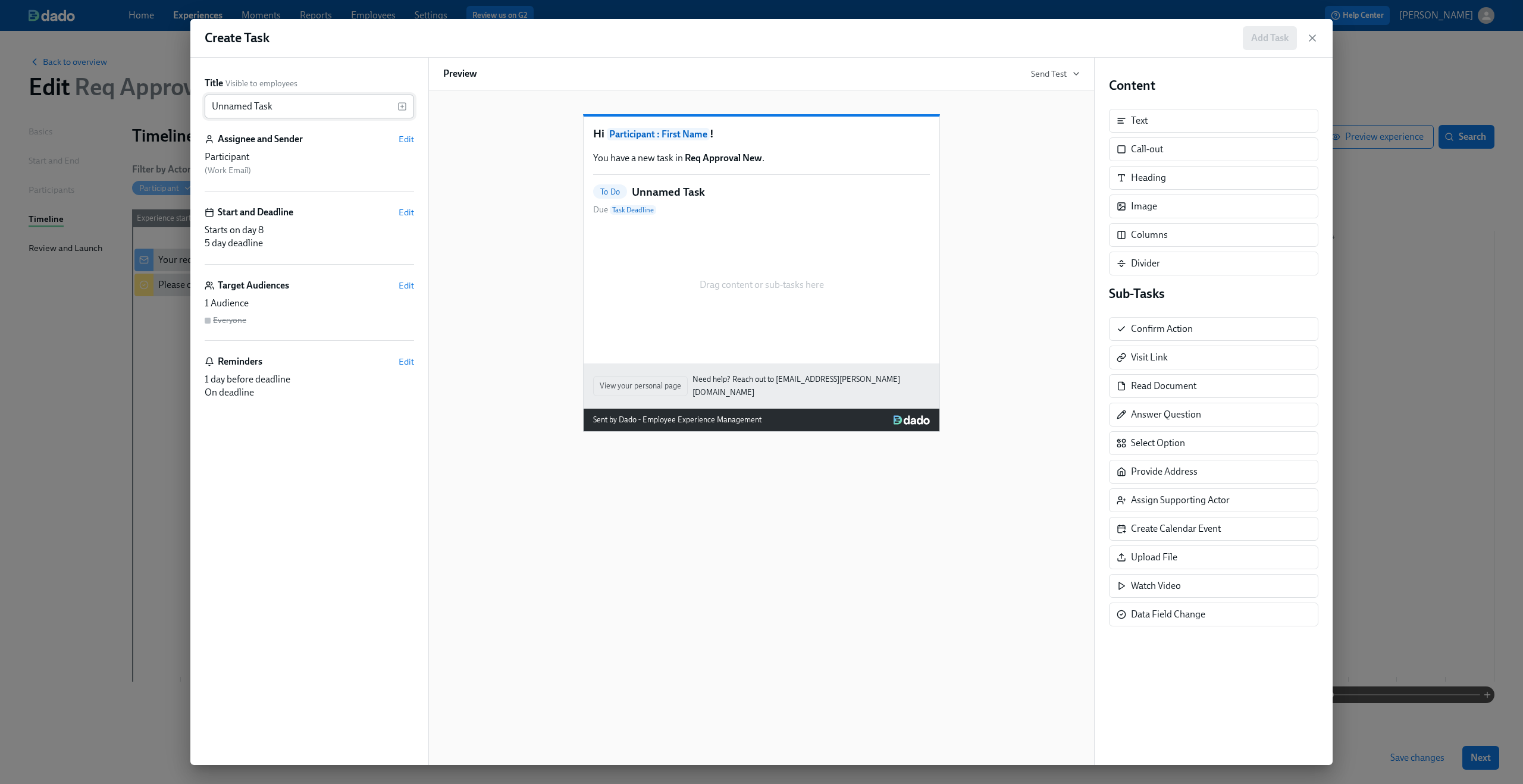
click at [293, 109] on input "Unnamed Task" at bounding box center [301, 106] width 193 height 23
paste input "Align on compensation for {{ participant.positionRequestRoleTitle }}"
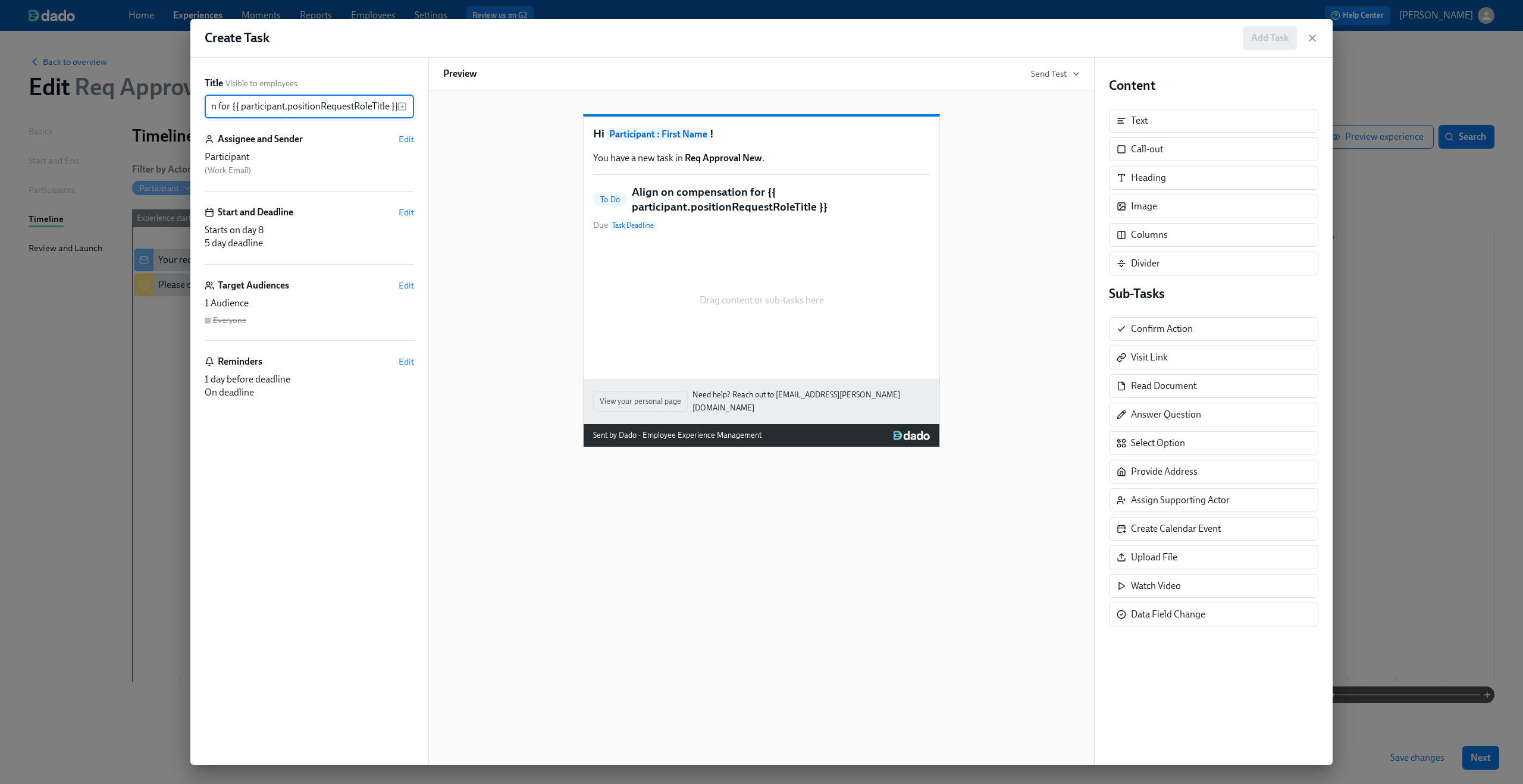
type input "Align on compensation for {{ participant.positionRequestRoleTitle }}"
click at [466, 182] on div "Hi Participant : First Name ! You have a new task in Req Approval New . To Do A…" at bounding box center [761, 272] width 636 height 352
click at [410, 135] on span "Edit" at bounding box center [406, 138] width 16 height 12
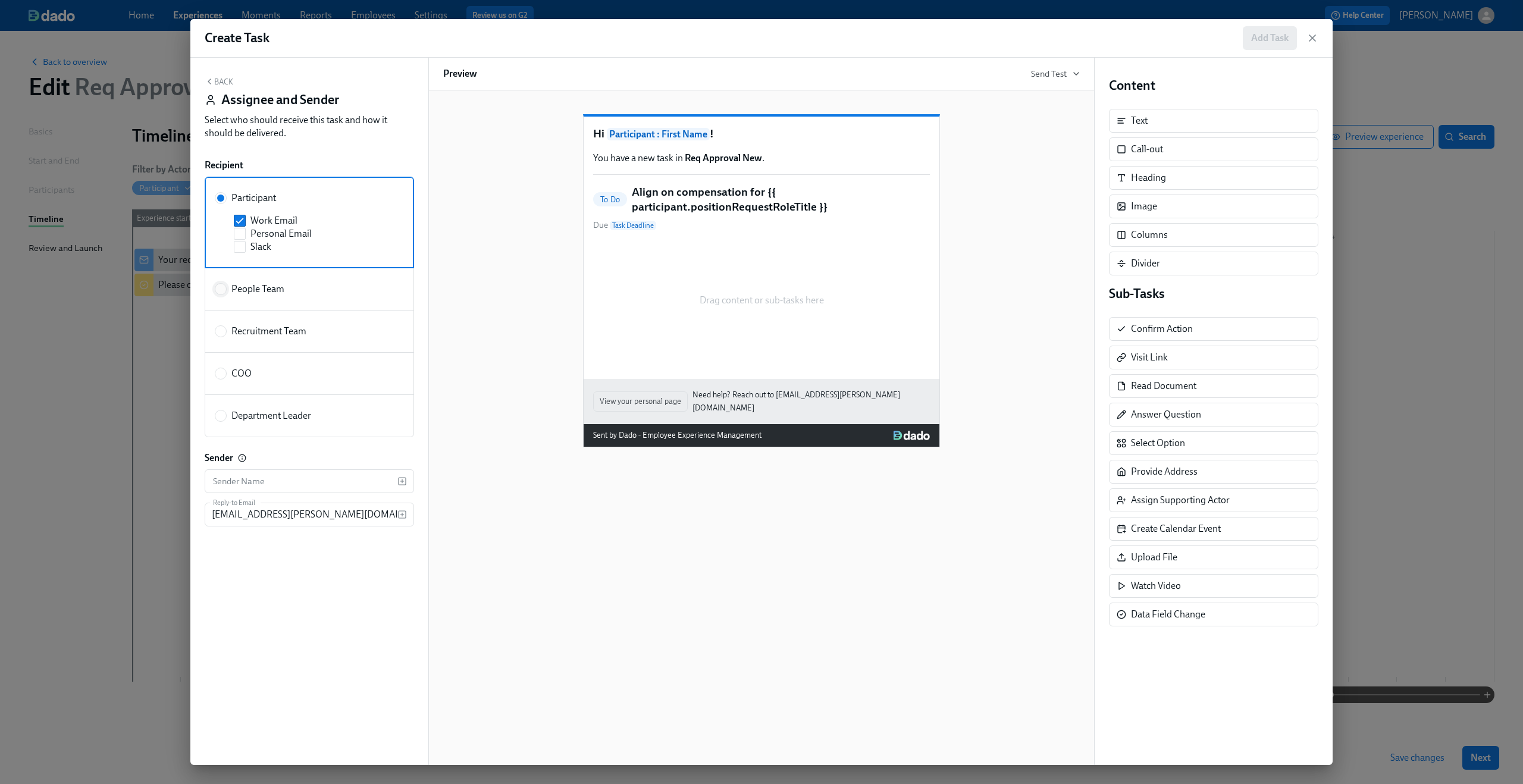
click at [224, 293] on input "People Team" at bounding box center [221, 290] width 11 height 11
radio input "true"
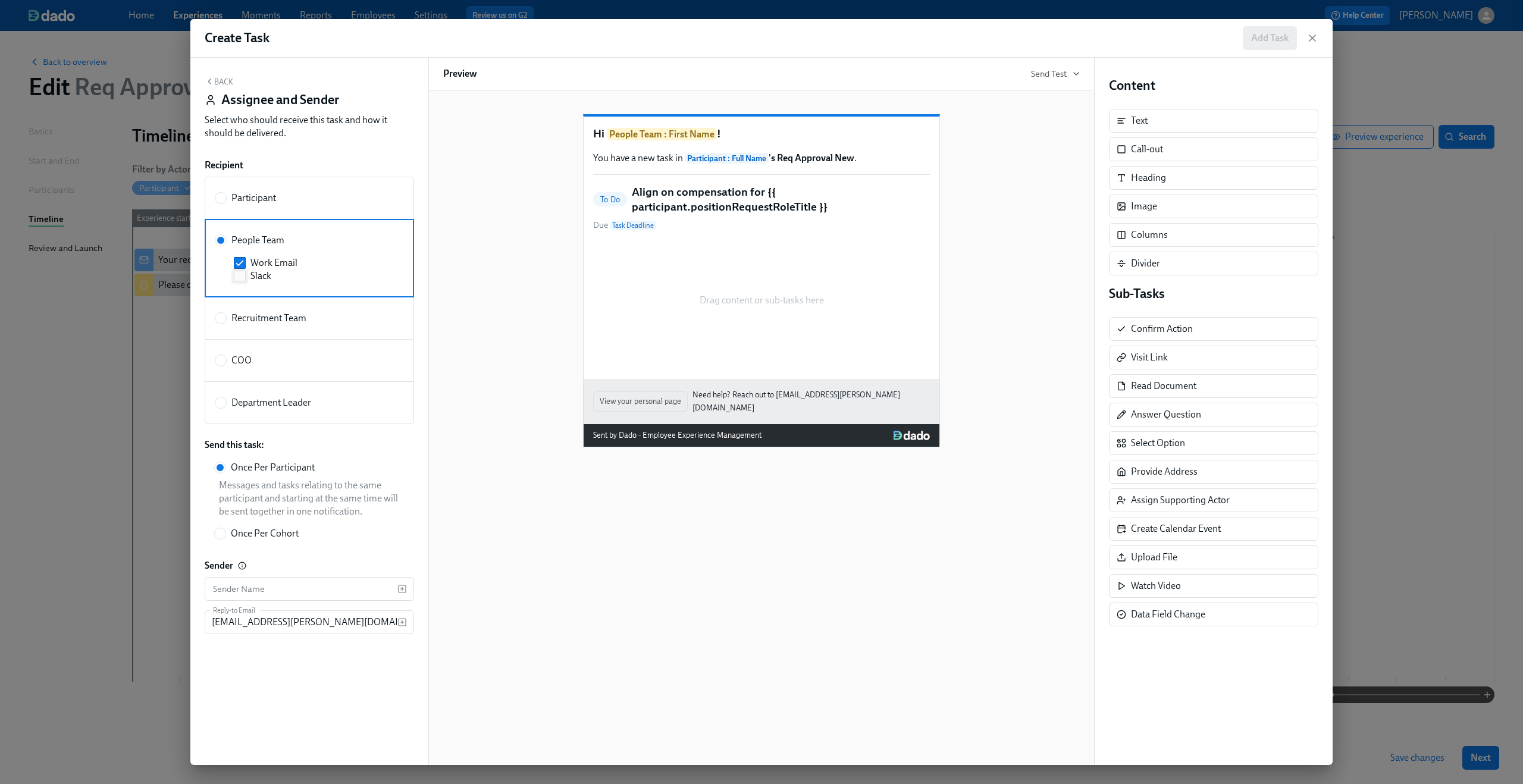
click at [249, 279] on label "Slack" at bounding box center [311, 275] width 156 height 13
click at [245, 279] on input "Slack" at bounding box center [239, 276] width 11 height 11
checkbox input "true"
click at [502, 257] on div "Hi People Team : First Name ! You have a new task in Participant : Full Name 's…" at bounding box center [761, 272] width 636 height 352
click at [229, 80] on button "Back" at bounding box center [218, 81] width 28 height 9
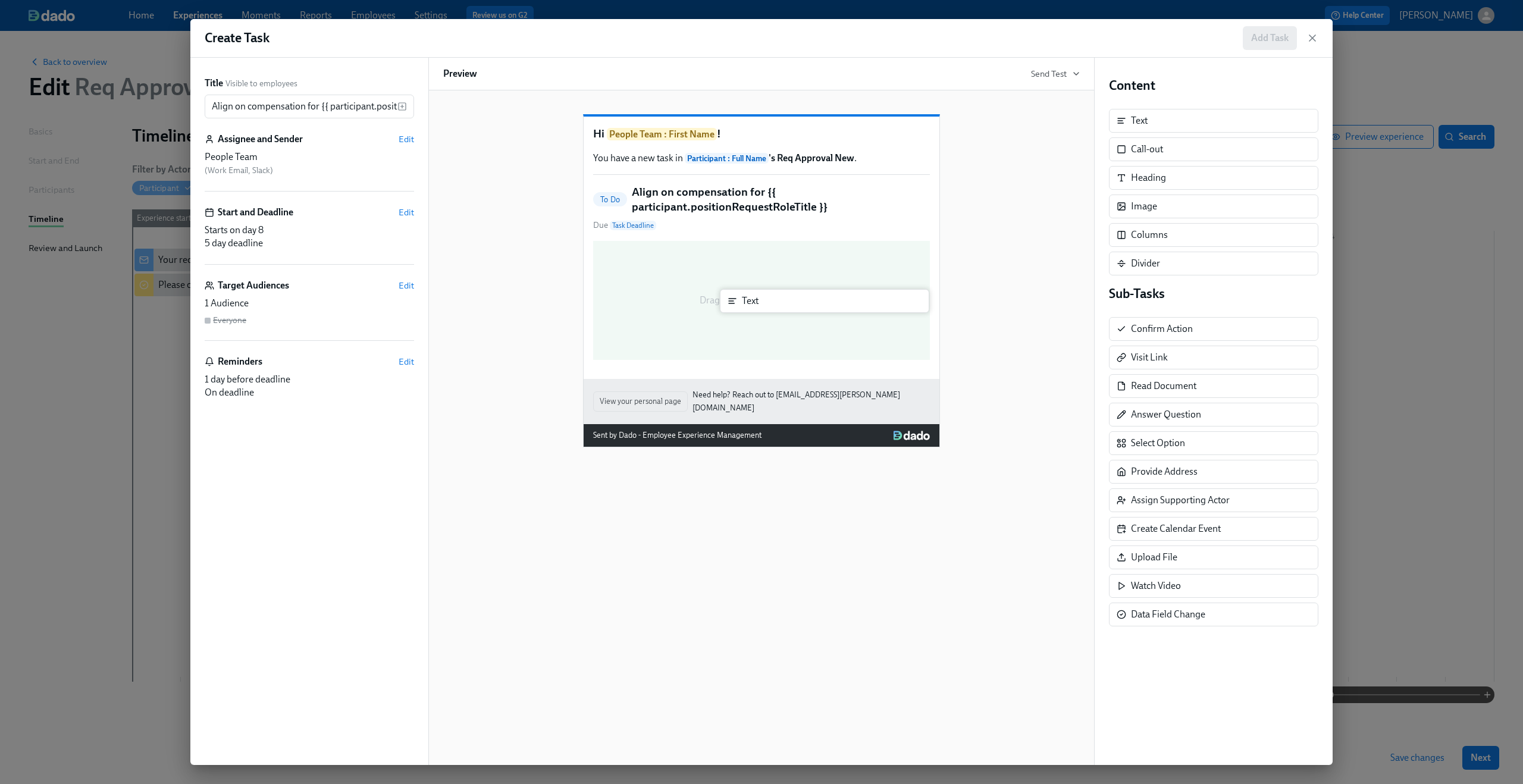
drag, startPoint x: 1171, startPoint y: 120, endPoint x: 776, endPoint y: 301, distance: 434.5
click at [776, 301] on div "Title Visible to employees Align on compensation for {{ participant.positionReq…" at bounding box center [761, 412] width 1142 height 707
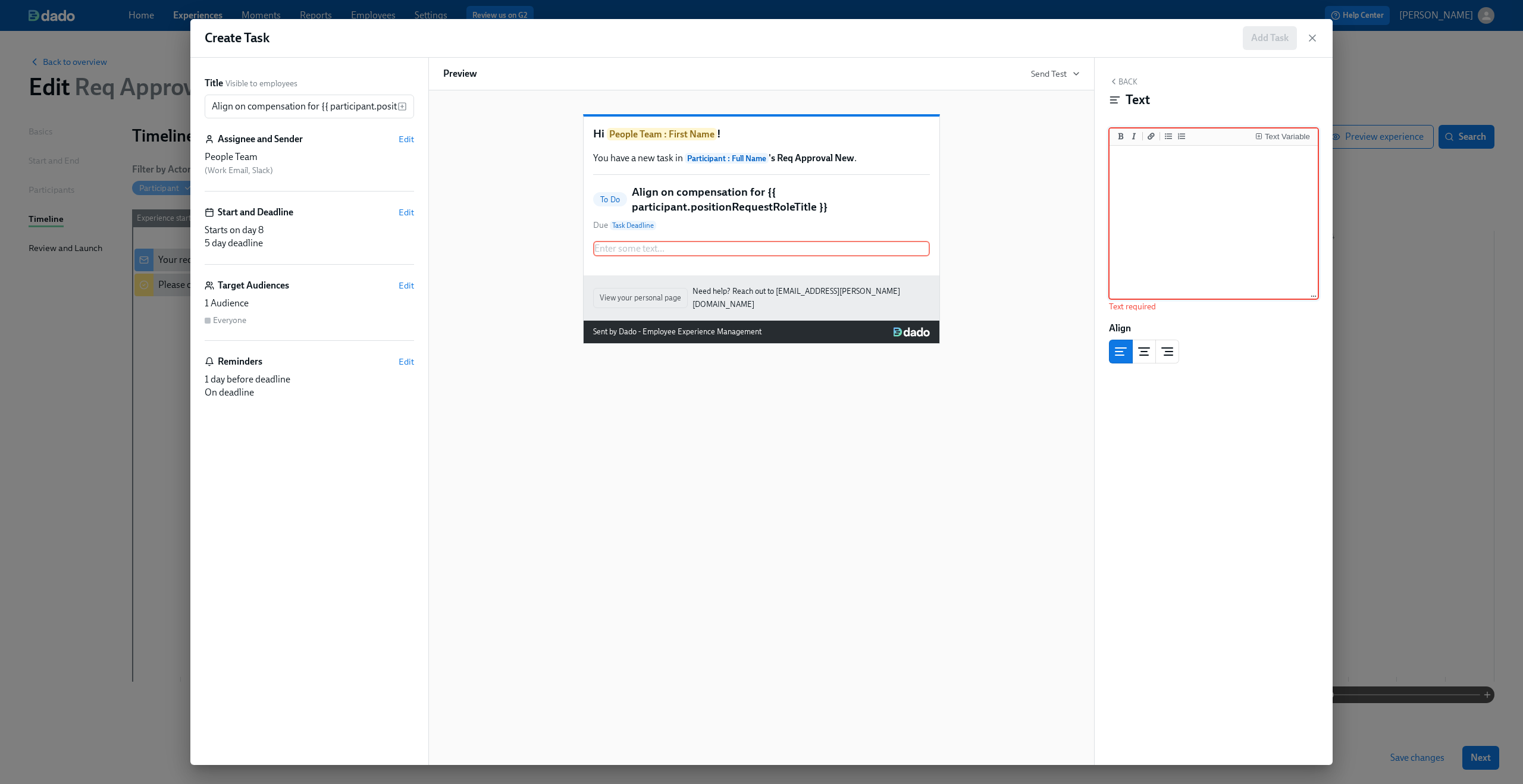
paste textarea "Hi {{ hr.firstName }}, Please align with {{ coo.firstName }} and {{ recruitment…"
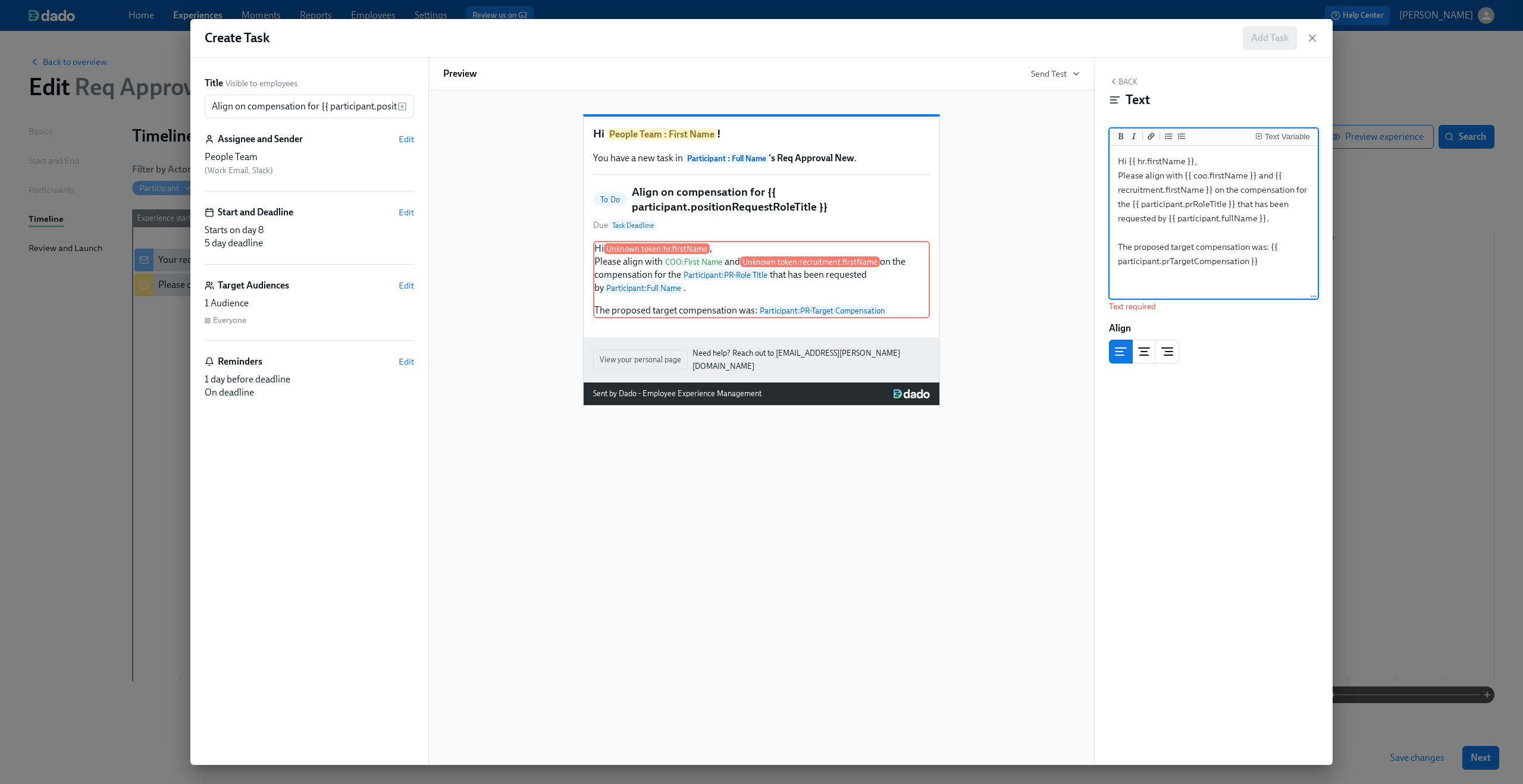
drag, startPoint x: 1129, startPoint y: 162, endPoint x: 1194, endPoint y: 165, distance: 65.1
click at [1194, 165] on textarea "Hi {{ hr.firstName }}, Please align with {{ coo.firstName }} and {{ recruitment…" at bounding box center [1213, 222] width 203 height 149
click at [1269, 138] on div "Text Variable" at bounding box center [1287, 136] width 45 height 9
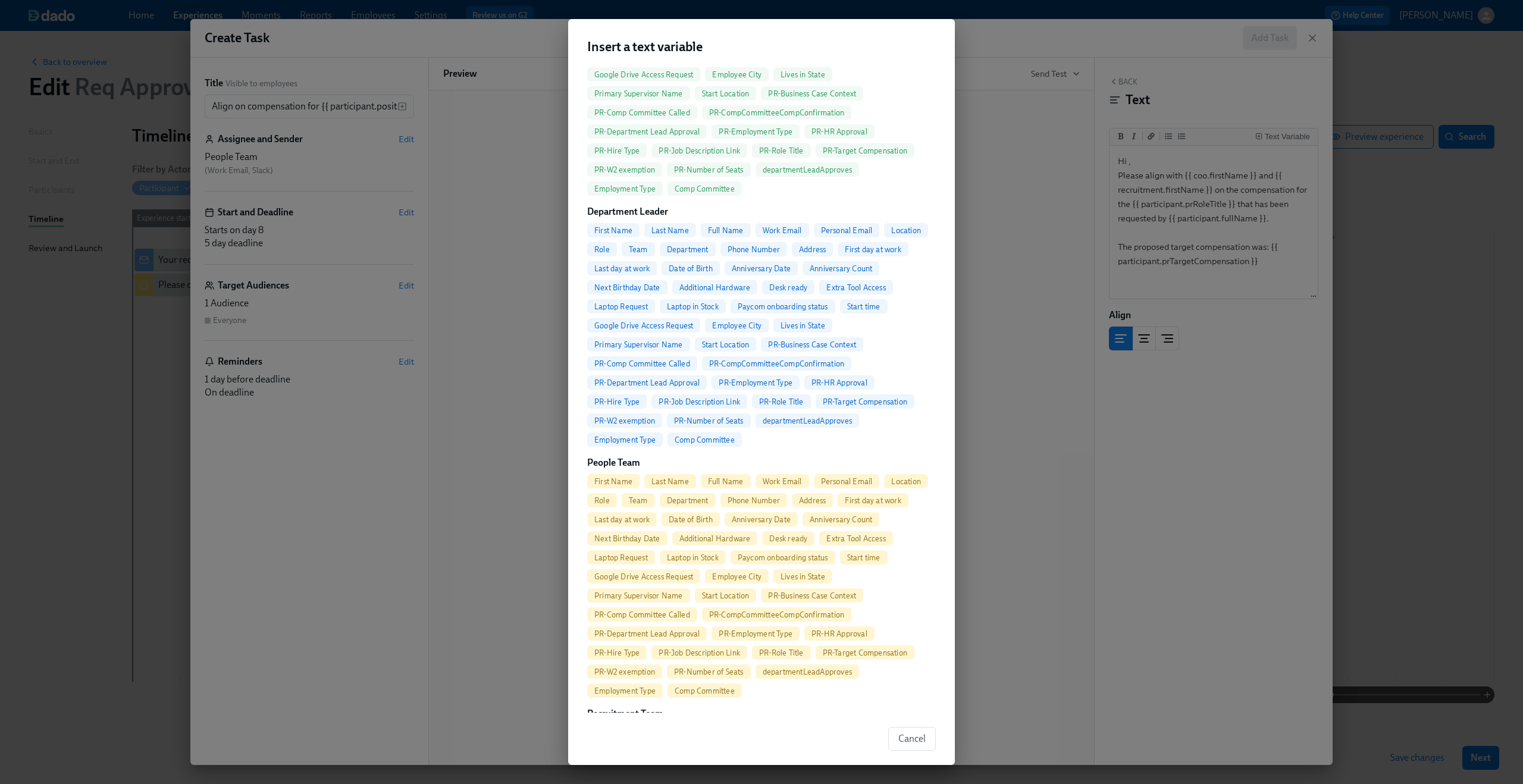
scroll to position [512, 0]
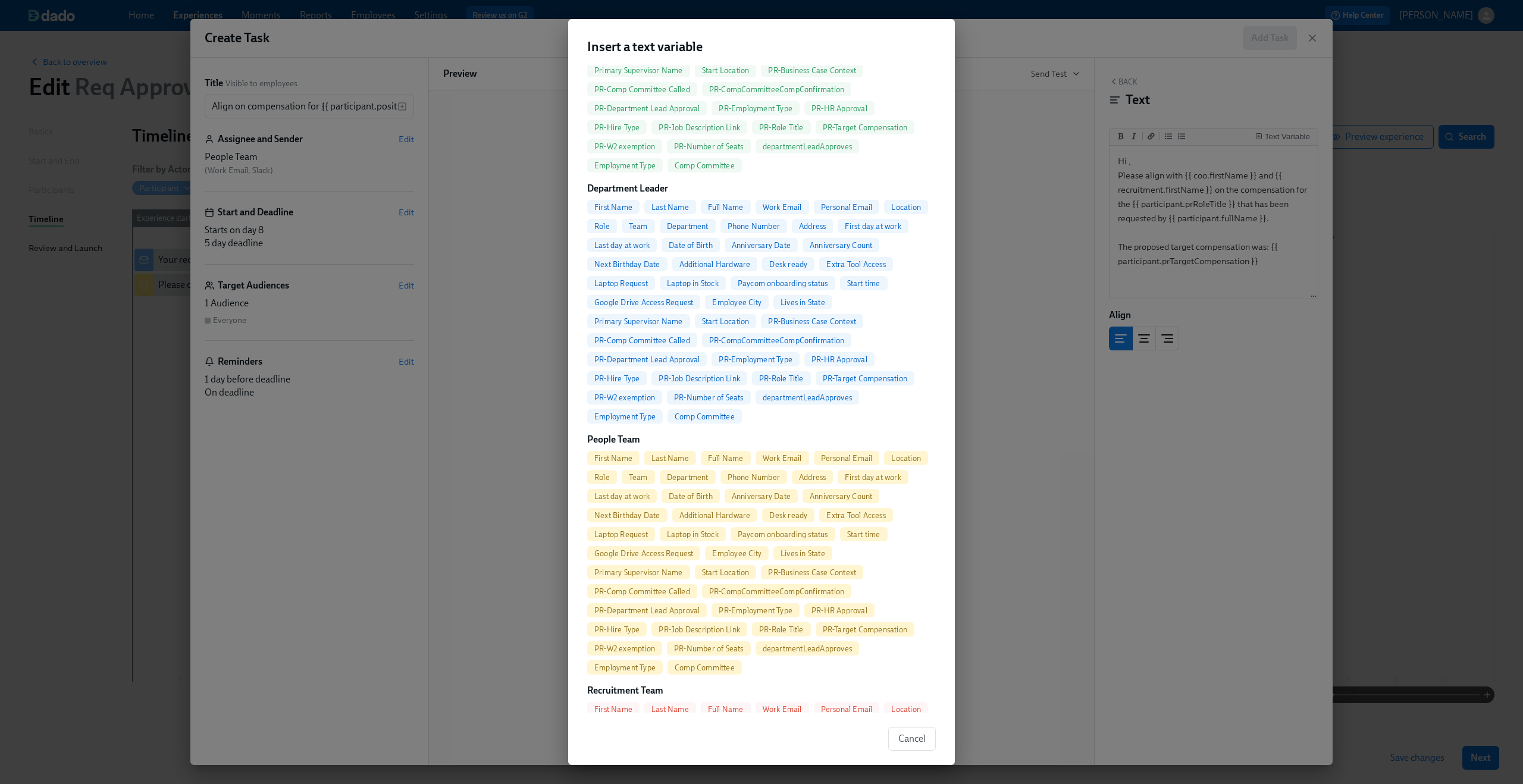
click at [621, 452] on div "First Name" at bounding box center [613, 458] width 52 height 14
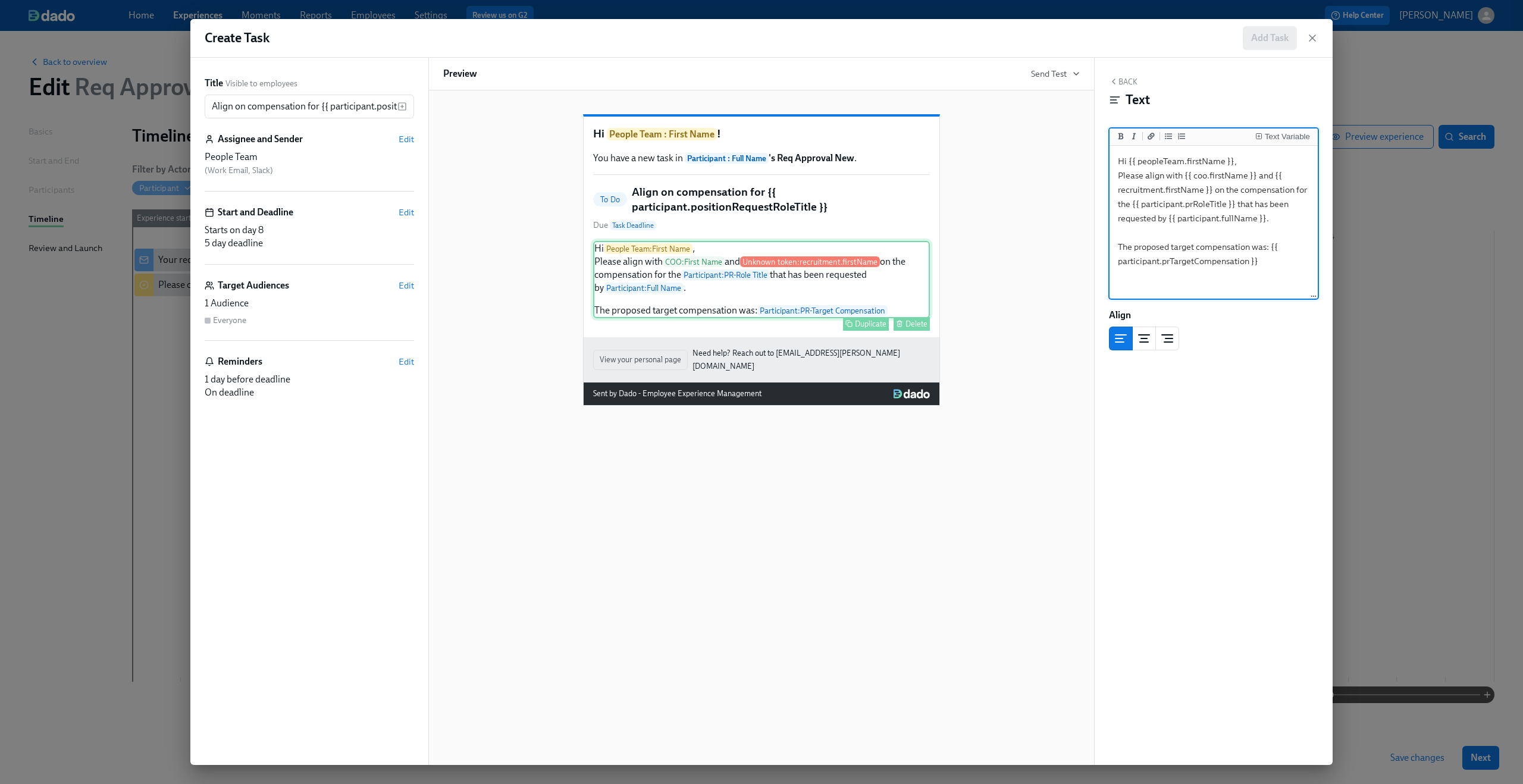
click at [760, 281] on div "Hi People Team : First Name , Please align with COO : First Name and Unknown to…" at bounding box center [762, 279] width 337 height 77
click at [775, 279] on div "Hi People Team : First Name , Please align with COO : First Name and Unknown to…" at bounding box center [762, 279] width 337 height 77
click at [790, 274] on div "Hi People Team : First Name , Please align with COO : First Name and Unknown to…" at bounding box center [762, 279] width 337 height 77
drag, startPoint x: 1271, startPoint y: 175, endPoint x: 1211, endPoint y: 191, distance: 62.1
click at [1211, 191] on textarea "Hi {{ peopleTeam.firstName }}, Please align with {{ coo.firstName }} and {{ rec…" at bounding box center [1213, 222] width 203 height 149
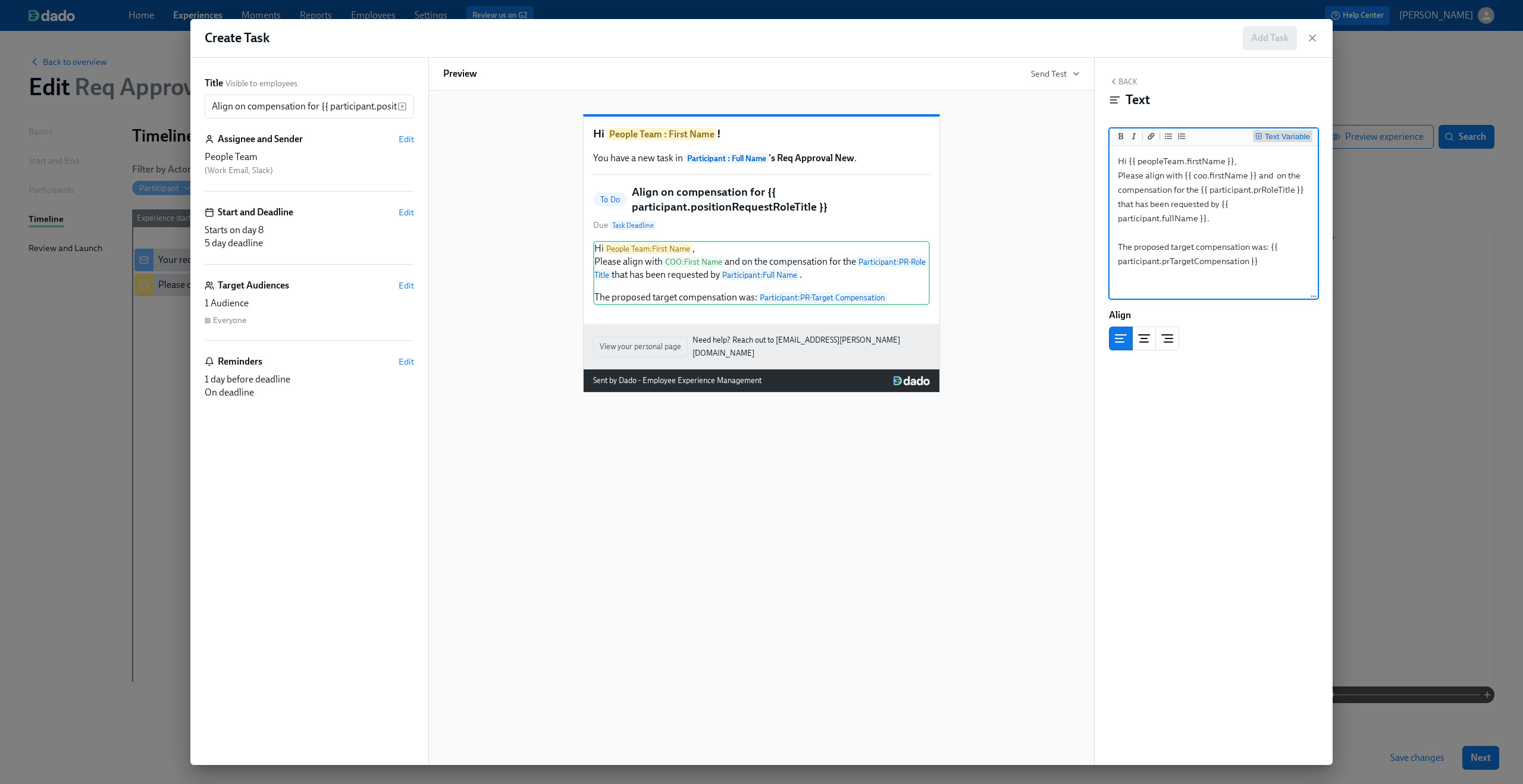
click at [1291, 135] on div "Text Variable" at bounding box center [1287, 136] width 45 height 9
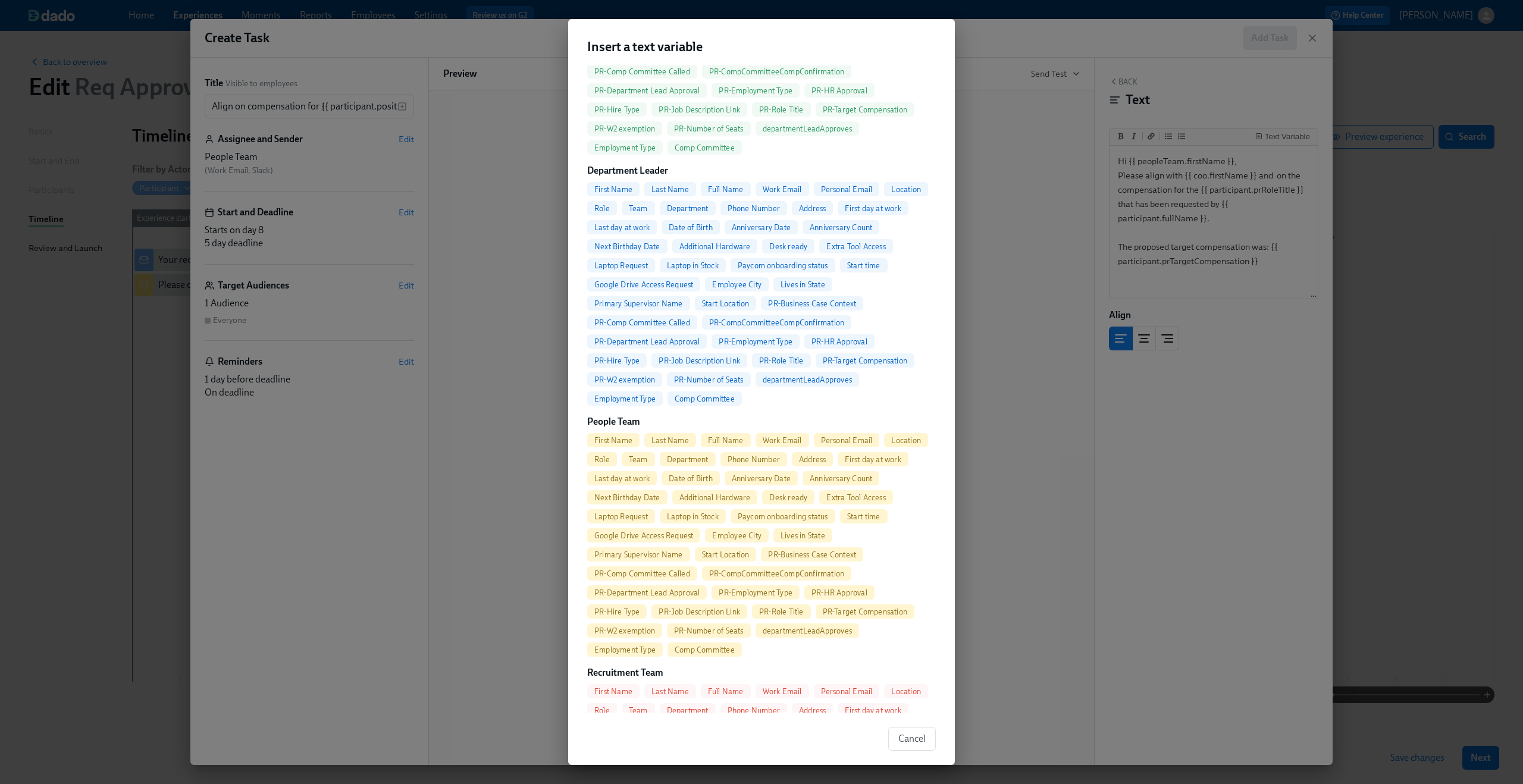
scroll to position [608, 0]
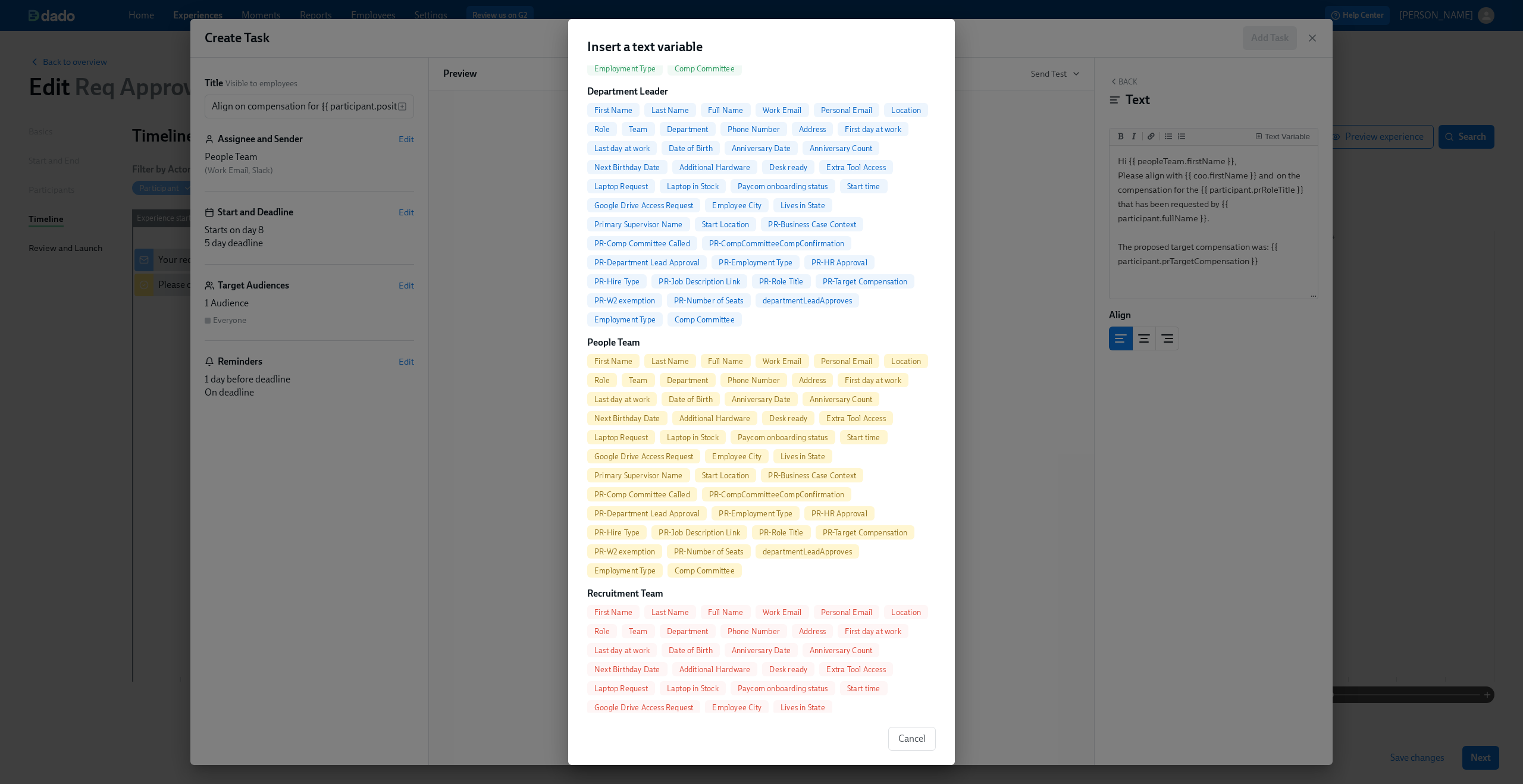
click at [629, 610] on span "First Name" at bounding box center [613, 612] width 52 height 9
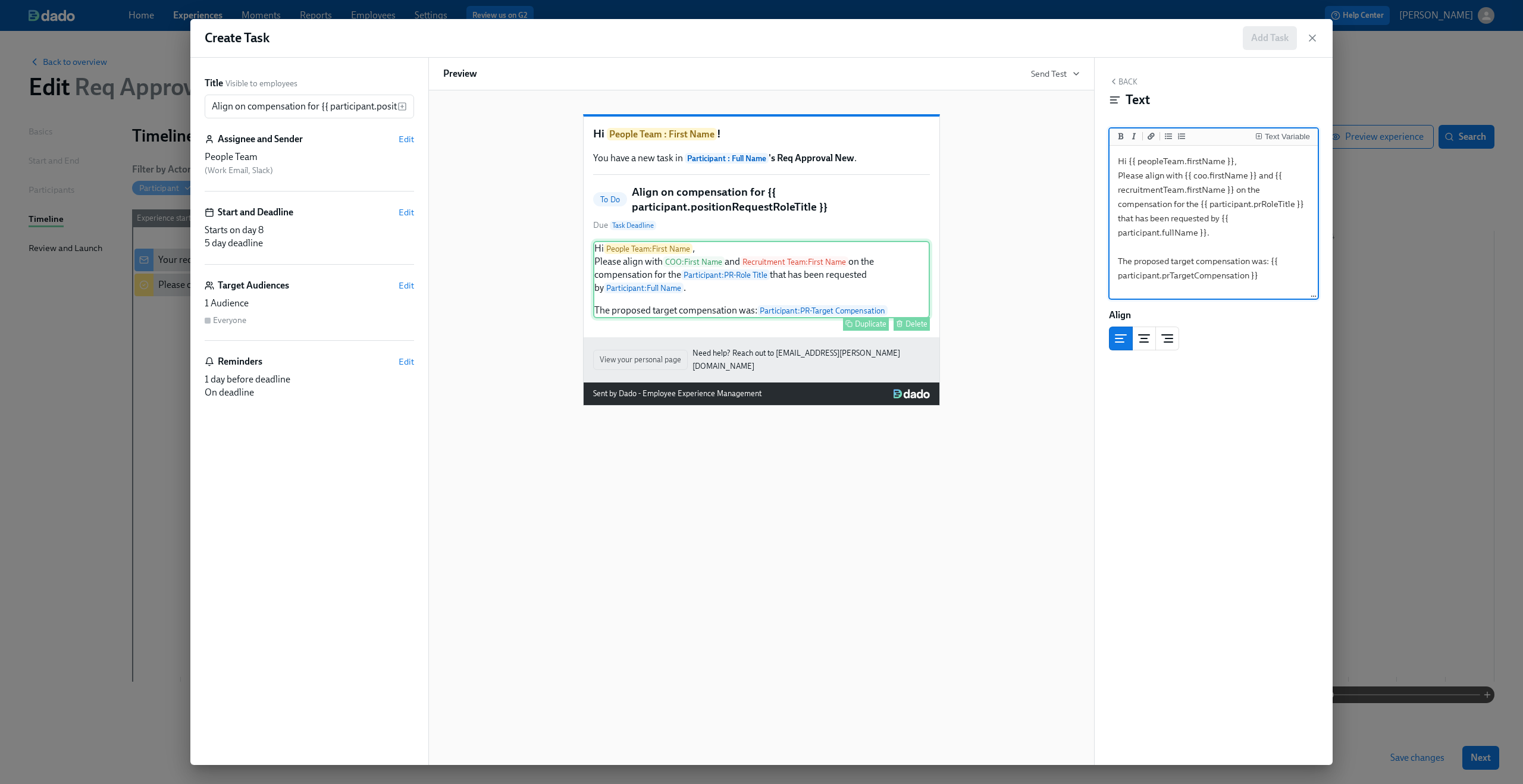
click at [771, 286] on div "Hi People Team : First Name , Please align with COO : First Name and Recruitmen…" at bounding box center [762, 279] width 337 height 77
click at [1273, 227] on textarea "Hi {{ peopleTeam.firstName }}, Please align with {{ coo.firstName }} and {{ rec…" at bounding box center [1213, 222] width 203 height 149
click at [1307, 204] on textarea "Hi {{ peopleTeam.firstName }}, Please align with {{ coo.firstName }} and {{ rec…" at bounding box center [1213, 222] width 203 height 149
type textarea "Hi {{ peopleTeam.firstName }}, Please align with {{ coo.firstName }} and {{ rec…"
click at [1017, 351] on div "Hi People Team : First Name ! You have a new task in Participant : Full Name 's…" at bounding box center [761, 250] width 636 height 311
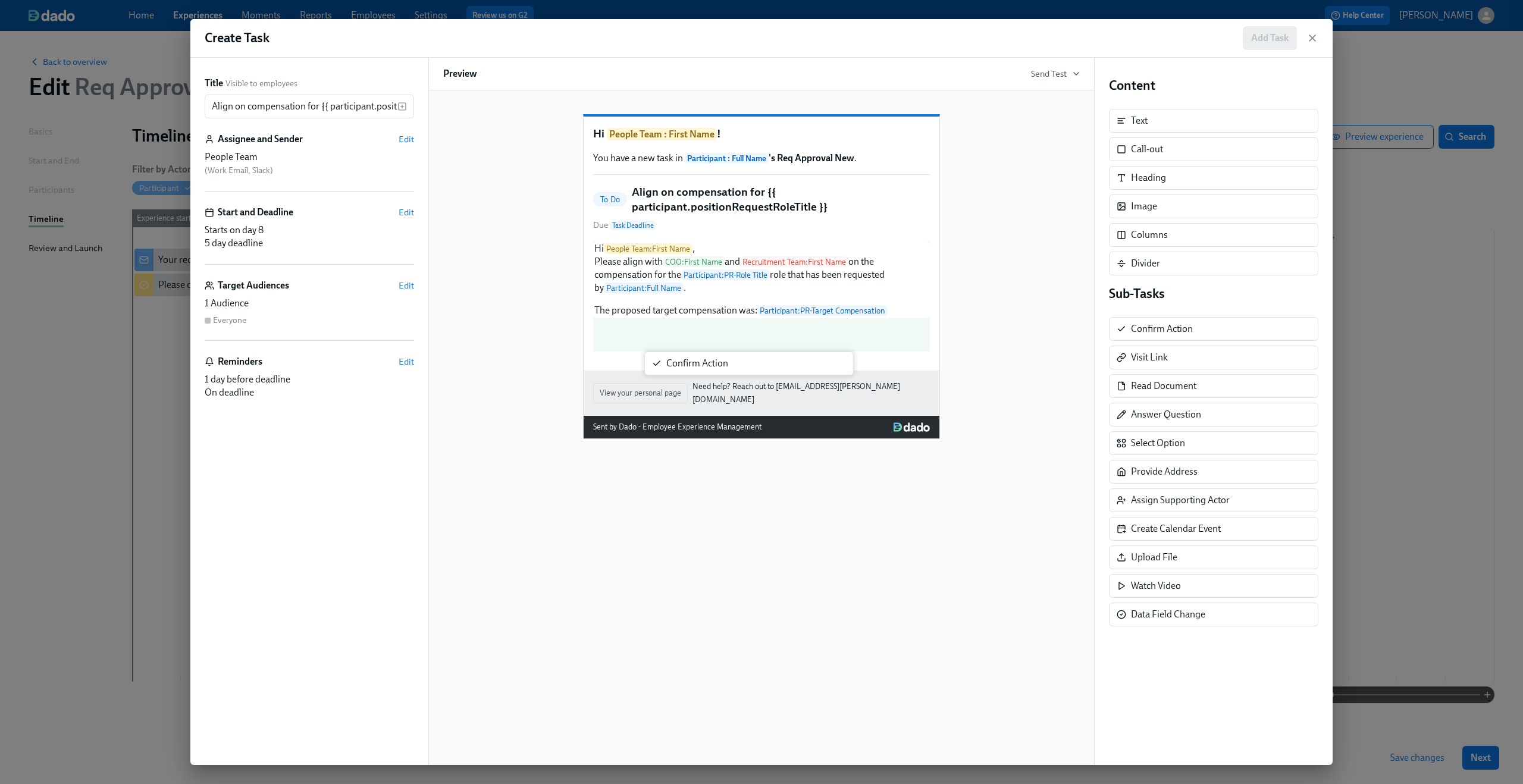
drag, startPoint x: 1157, startPoint y: 334, endPoint x: 688, endPoint y: 368, distance: 470.2
click at [688, 366] on div "Title Visible to employees Align on compensation for {{ participant.positionReq…" at bounding box center [761, 412] width 1142 height 707
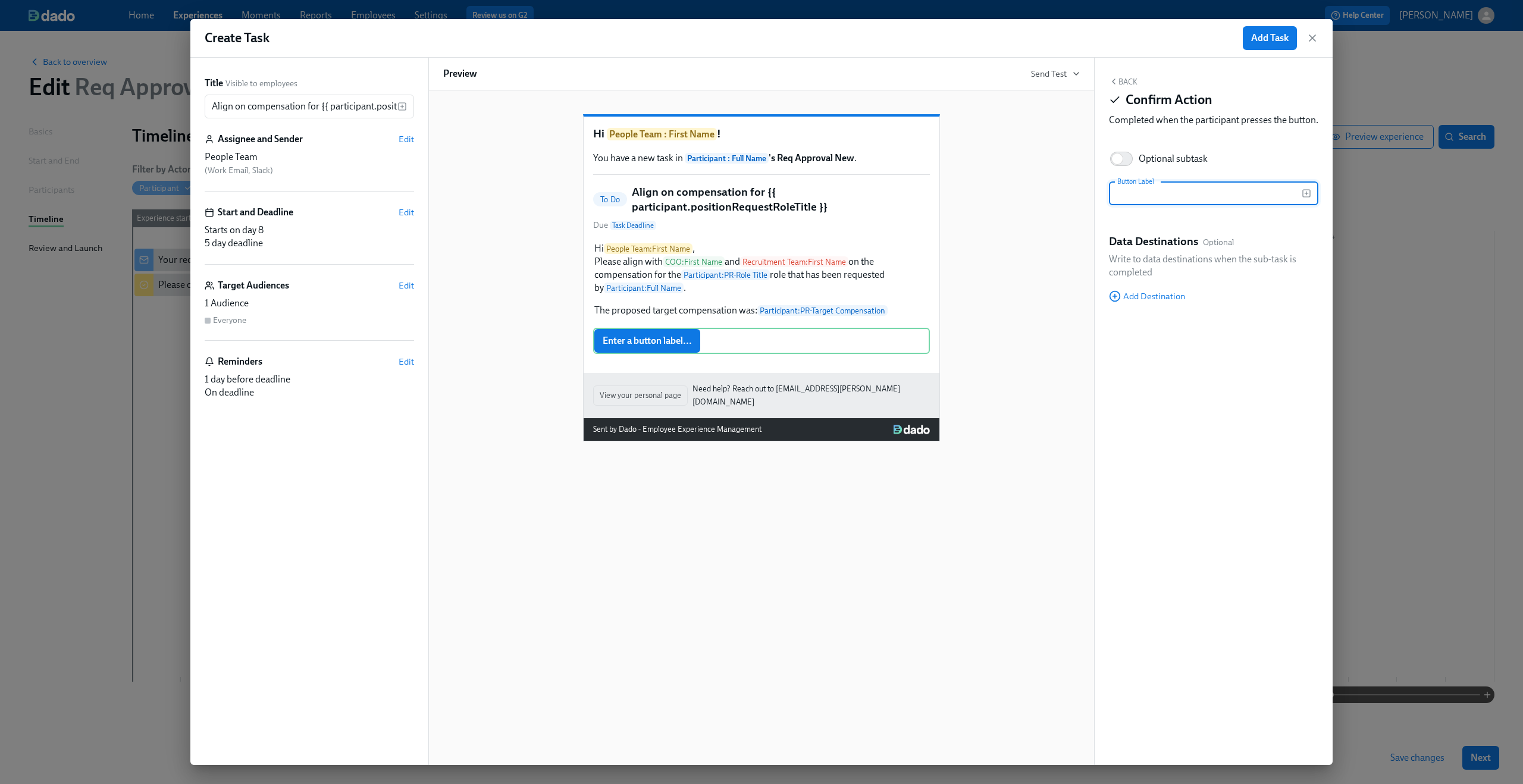
click at [688, 354] on div "Enter a button label... Duplicate Delete" at bounding box center [762, 340] width 337 height 26
type input "Comp confirmed"
click at [1120, 172] on input "Optional subtask" at bounding box center [1117, 158] width 78 height 26
checkbox input "true"
click at [1164, 315] on div "Back Confirm Action Completed when the participant presses the button. Optional…" at bounding box center [1213, 412] width 238 height 707
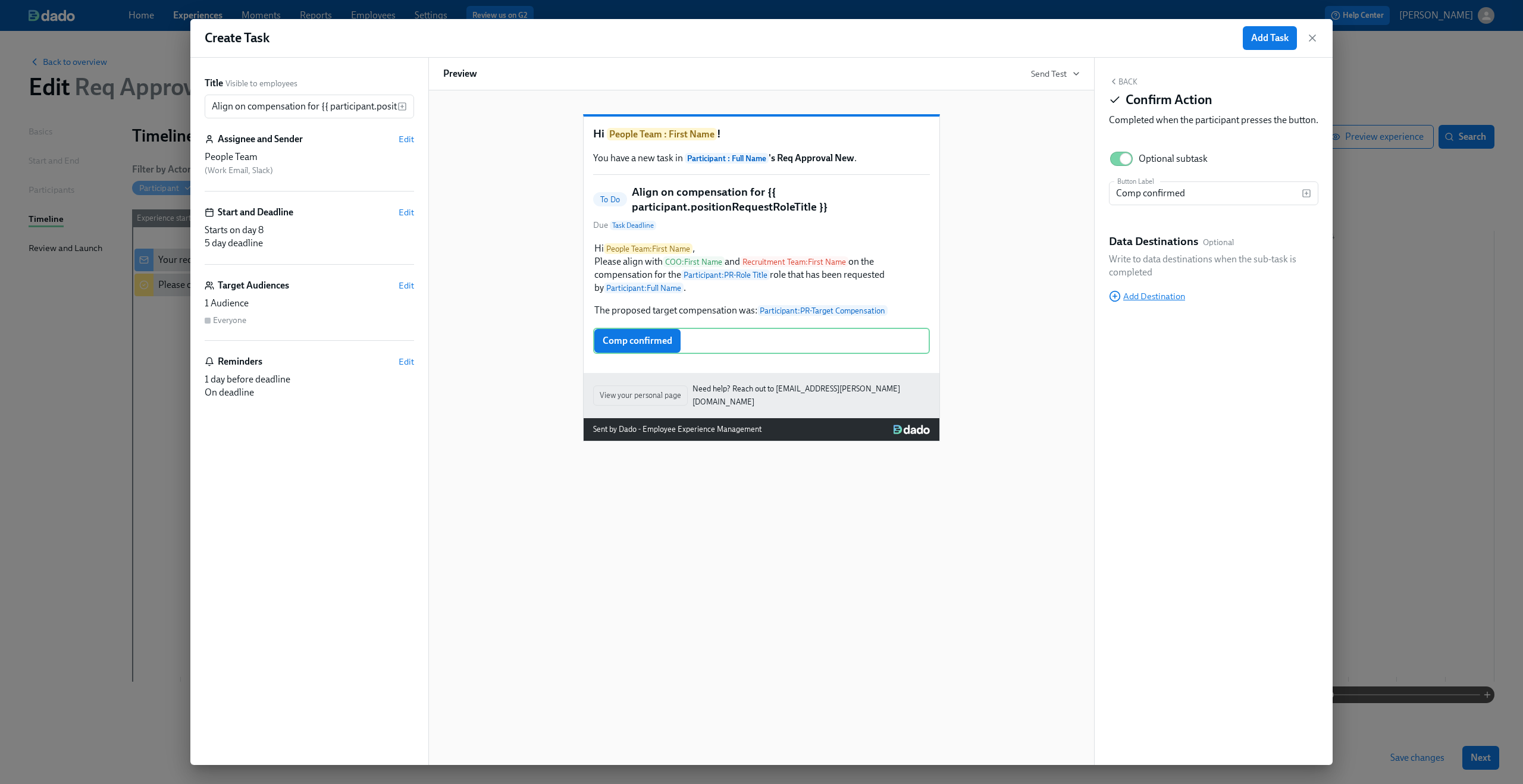
click at [1162, 302] on span "Add Destination" at bounding box center [1147, 296] width 76 height 12
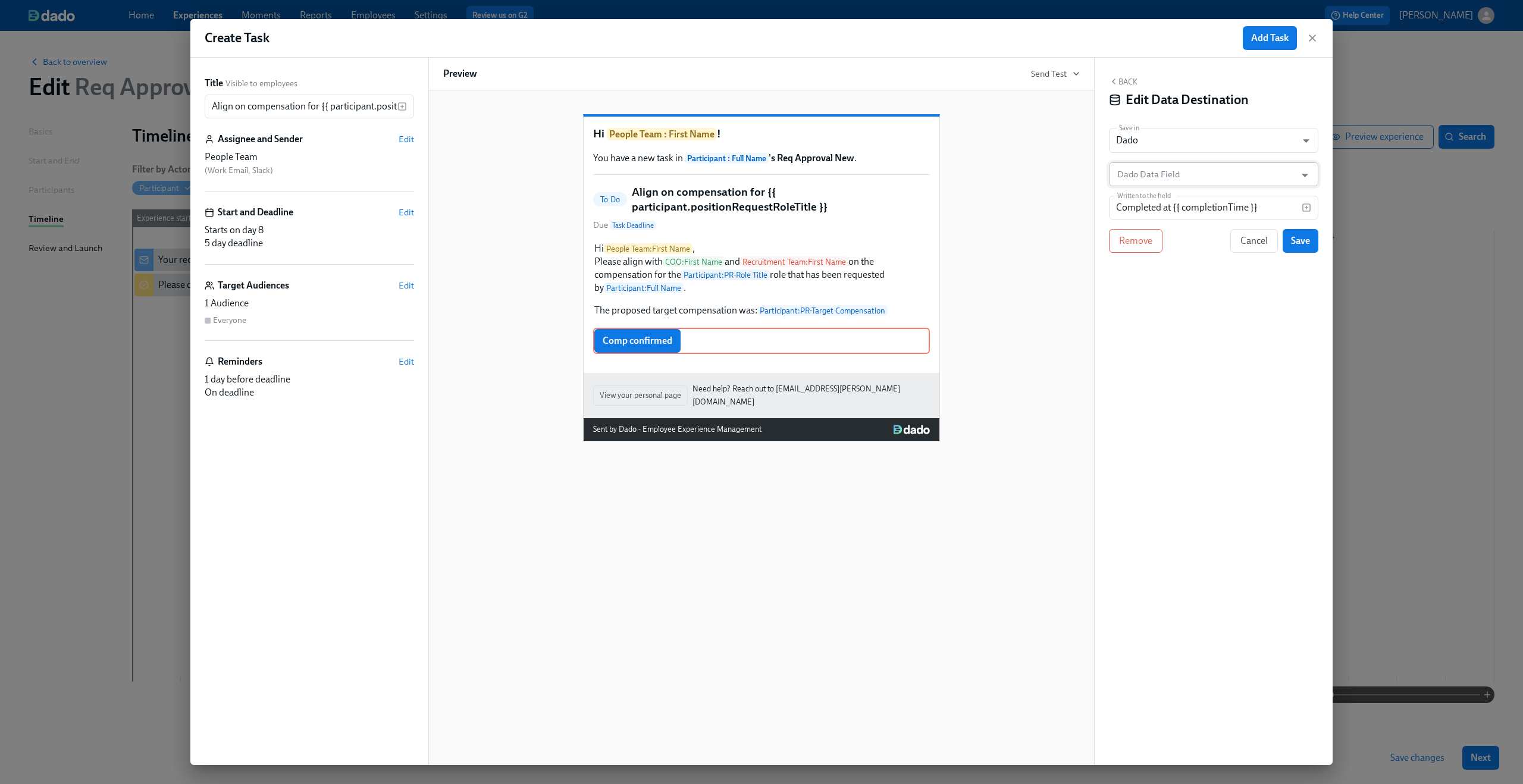
click at [1186, 174] on input "Dado Data Field" at bounding box center [1204, 174] width 180 height 23
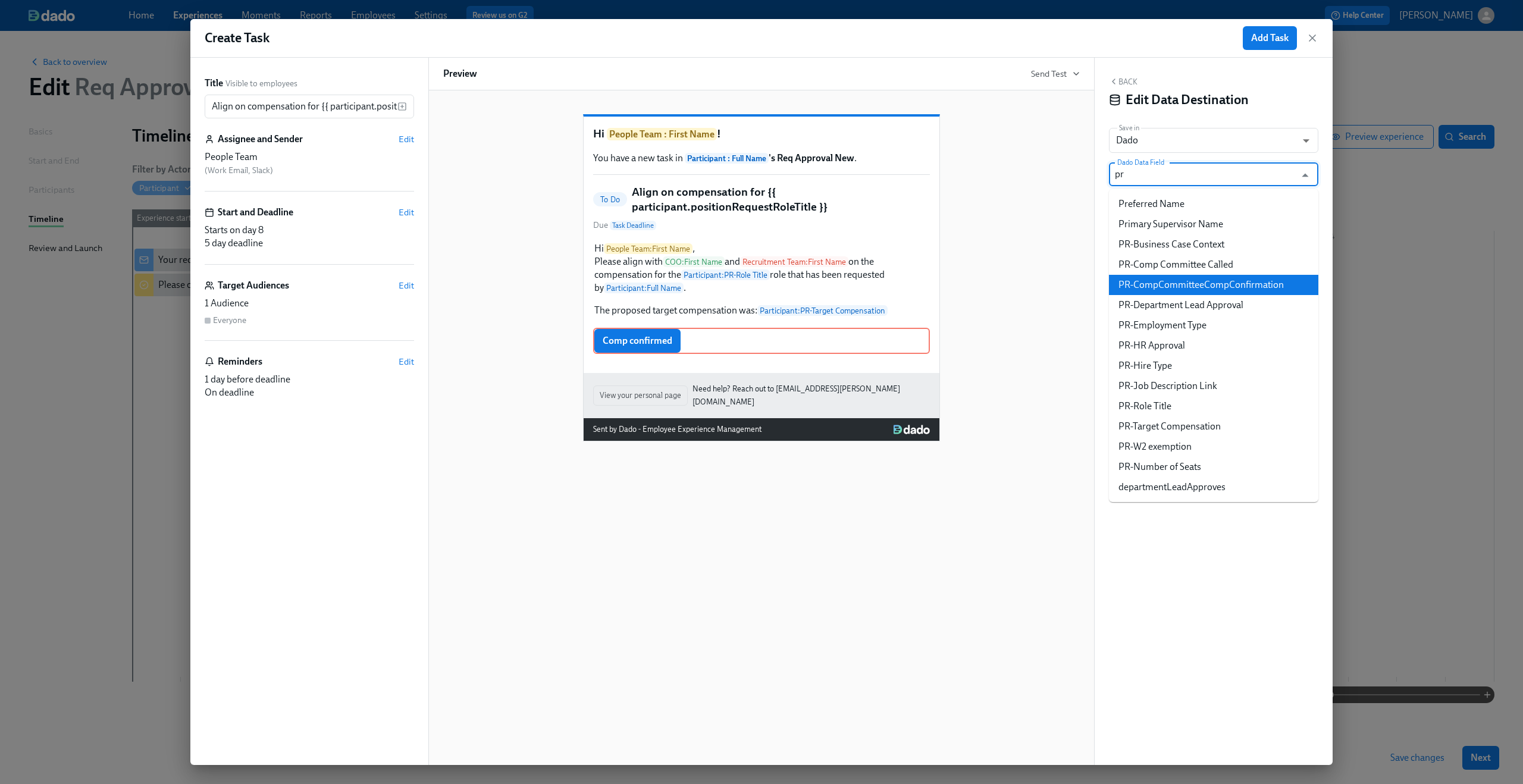
click at [1197, 281] on li "PR-CompCommitteeCompConfirmation" at bounding box center [1214, 285] width 210 height 20
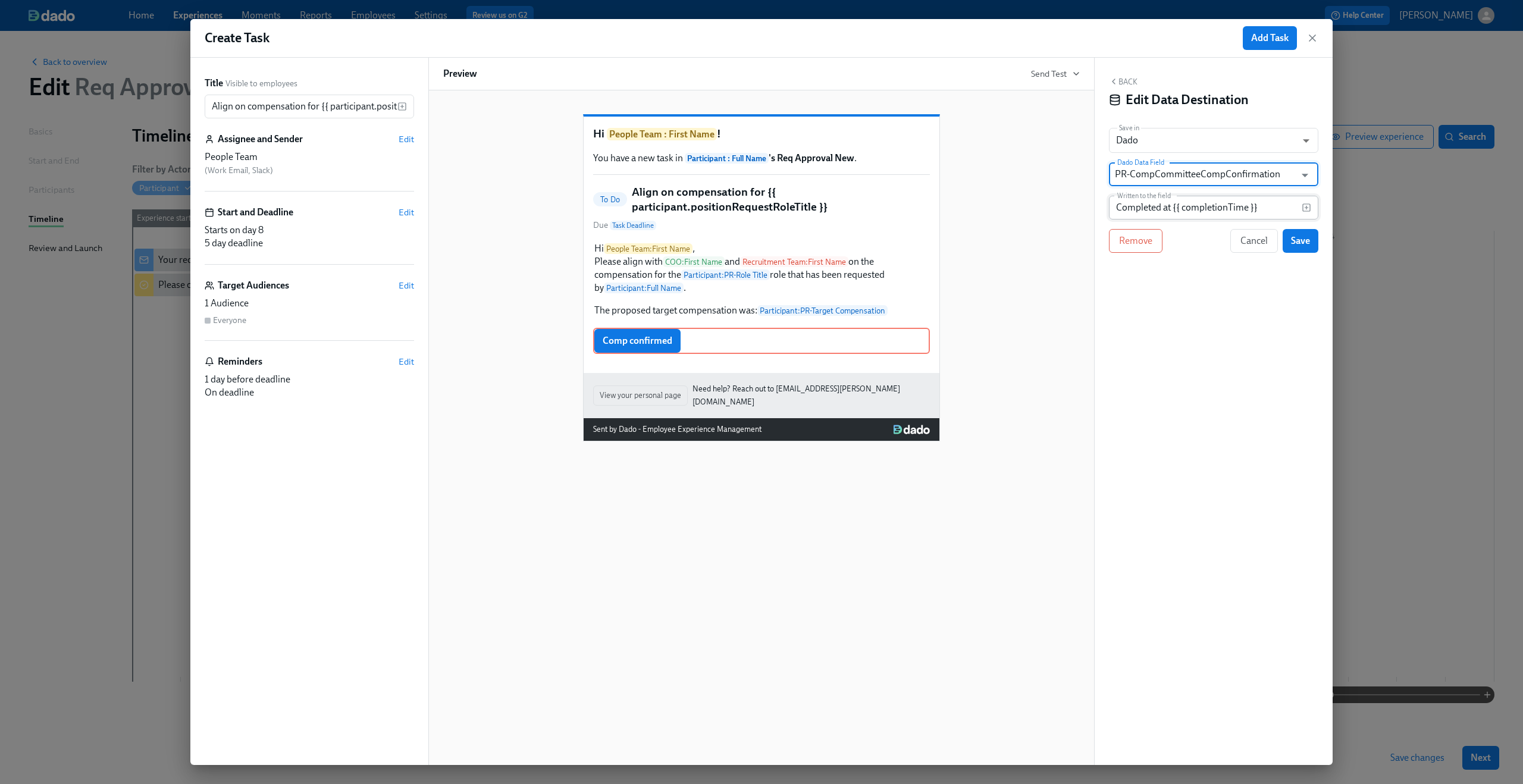
type input "PR-CompCommitteeCompConfirmation"
click at [1183, 210] on input "Completed at {{ completionTime }}" at bounding box center [1205, 207] width 193 height 23
type input "Comp Committee Compensation Confirmed"
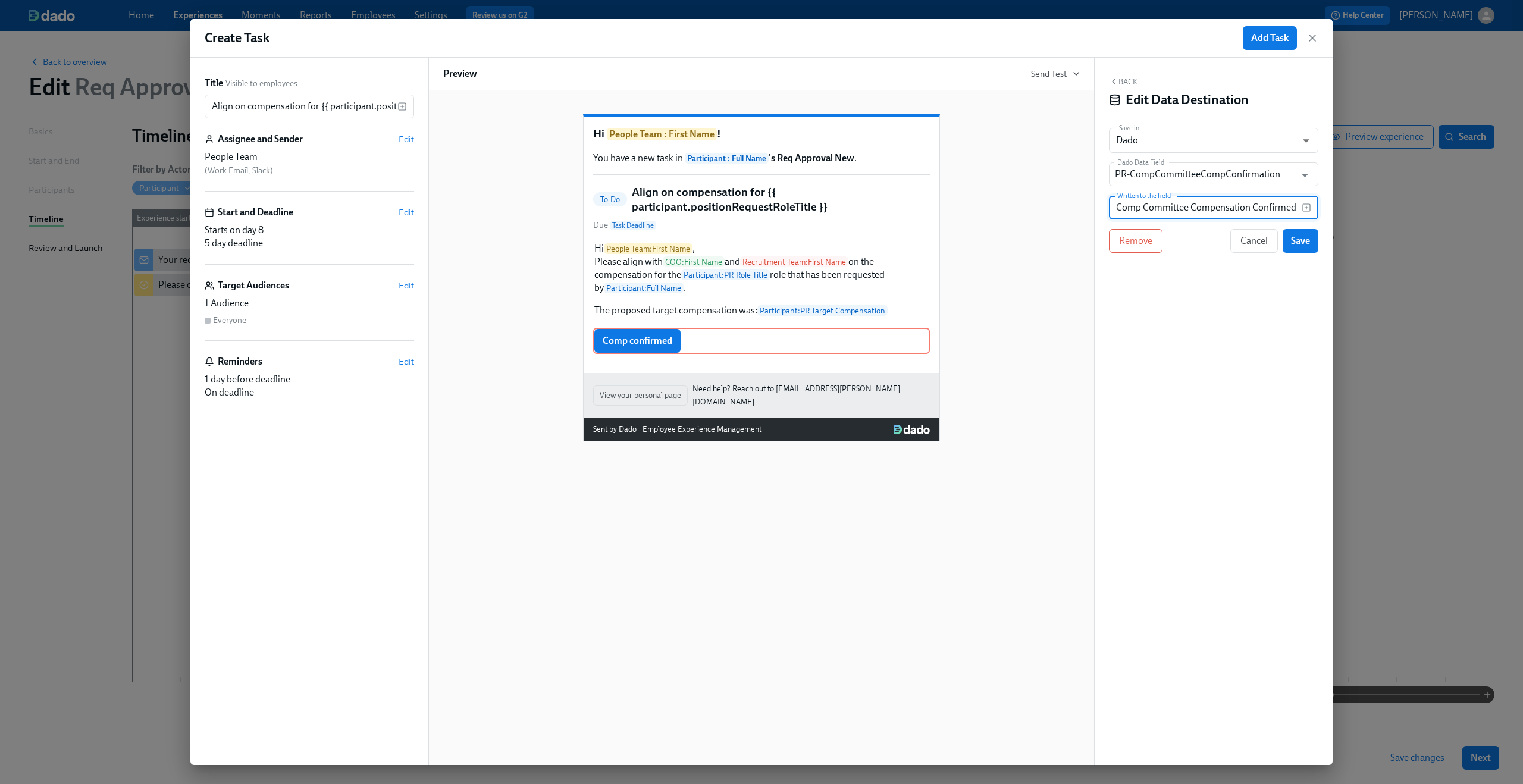
click at [1200, 314] on div "Back Edit Data Destination Save in Dado USER_PROFILE ​ Dado Data Field PR-CompC…" at bounding box center [1213, 412] width 238 height 707
click at [1297, 240] on span "Save" at bounding box center [1300, 240] width 19 height 12
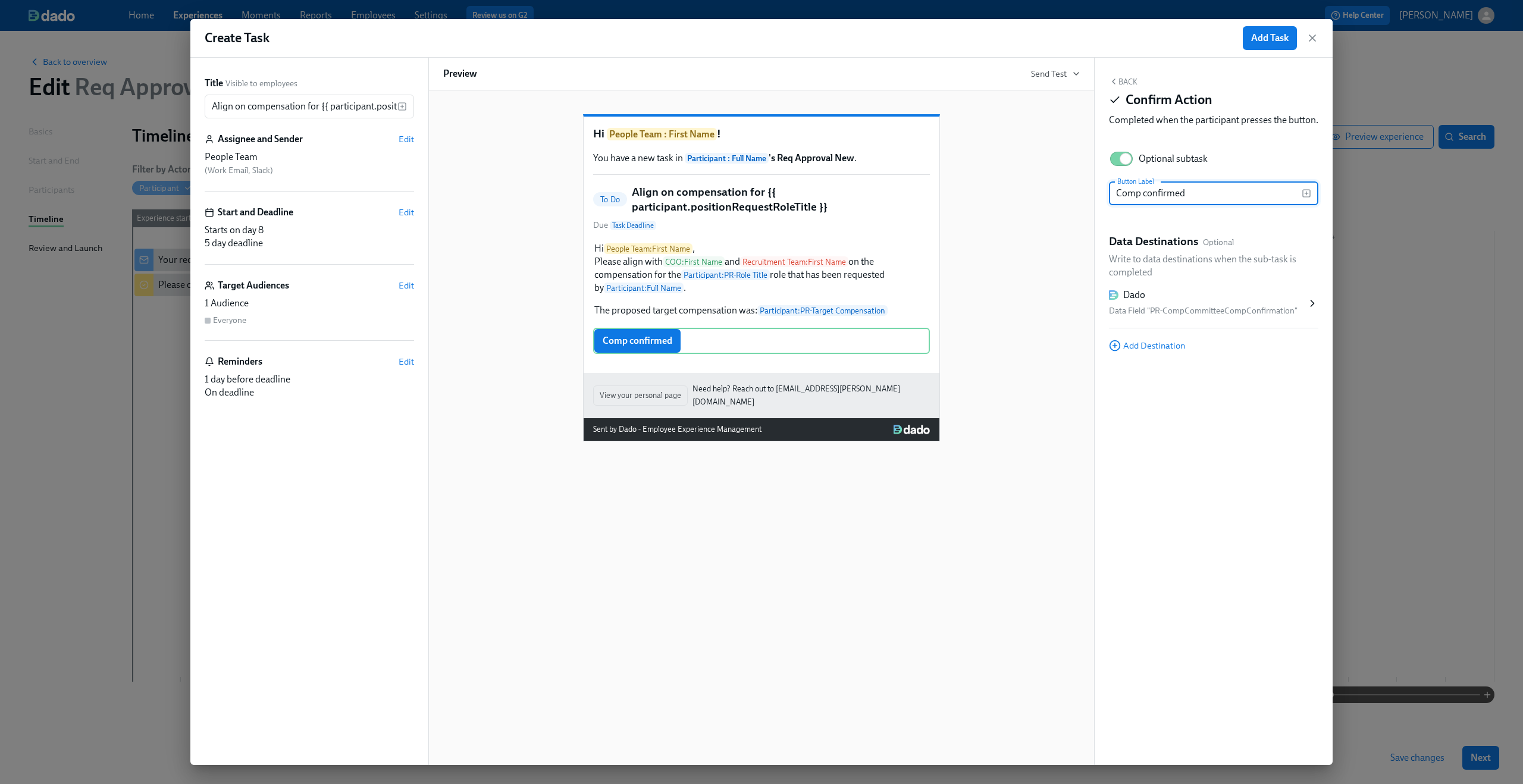
click at [1177, 318] on div "Data Field "PR-CompCommitteeCompConfirmation"" at bounding box center [1208, 311] width 197 height 14
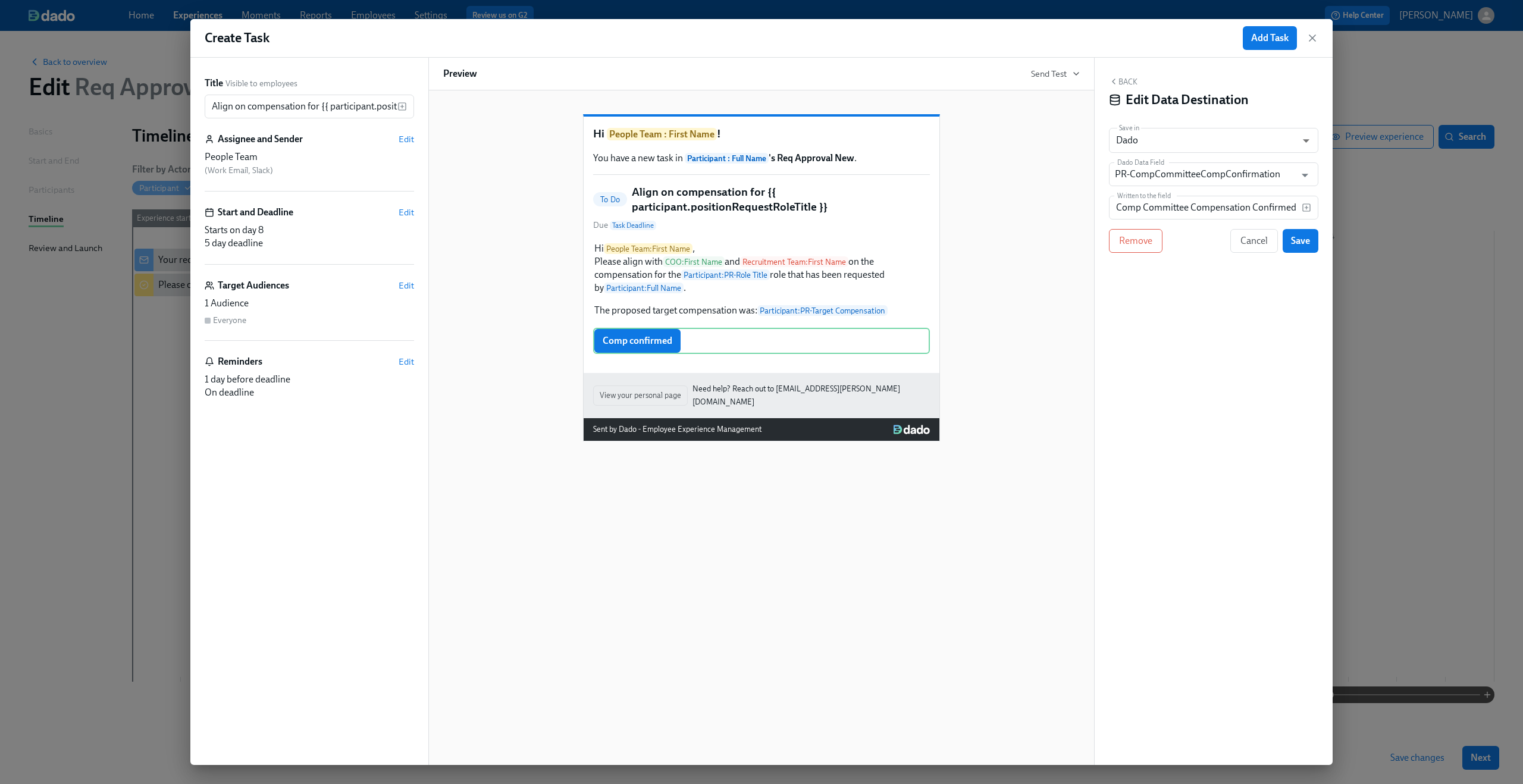
click at [1054, 275] on div "Hi People Team : First Name ! You have a new task in Participant : Full Name 's…" at bounding box center [761, 268] width 636 height 346
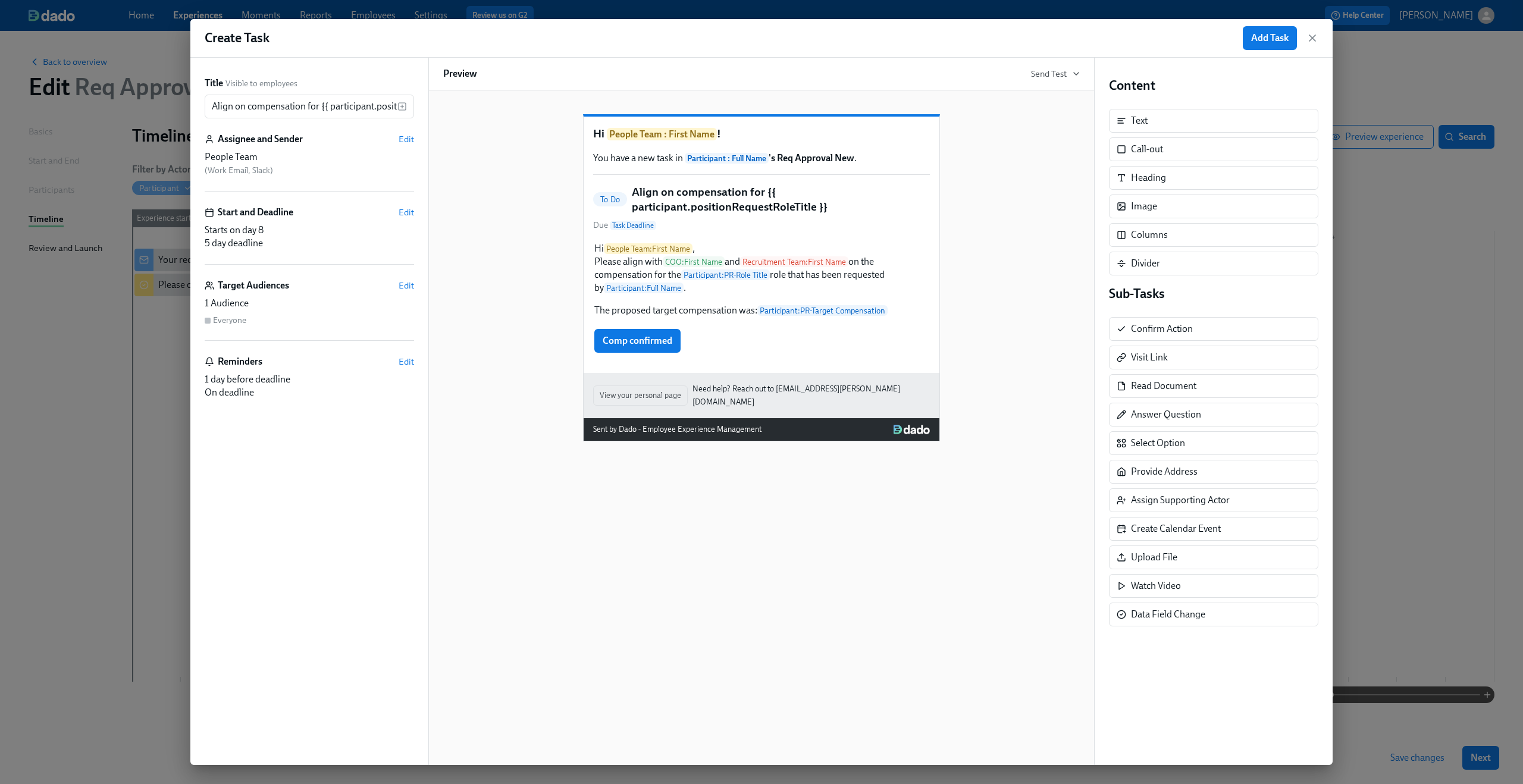
click at [972, 246] on div "Hi People Team : First Name ! You have a new task in Participant : Full Name 's…" at bounding box center [761, 268] width 636 height 346
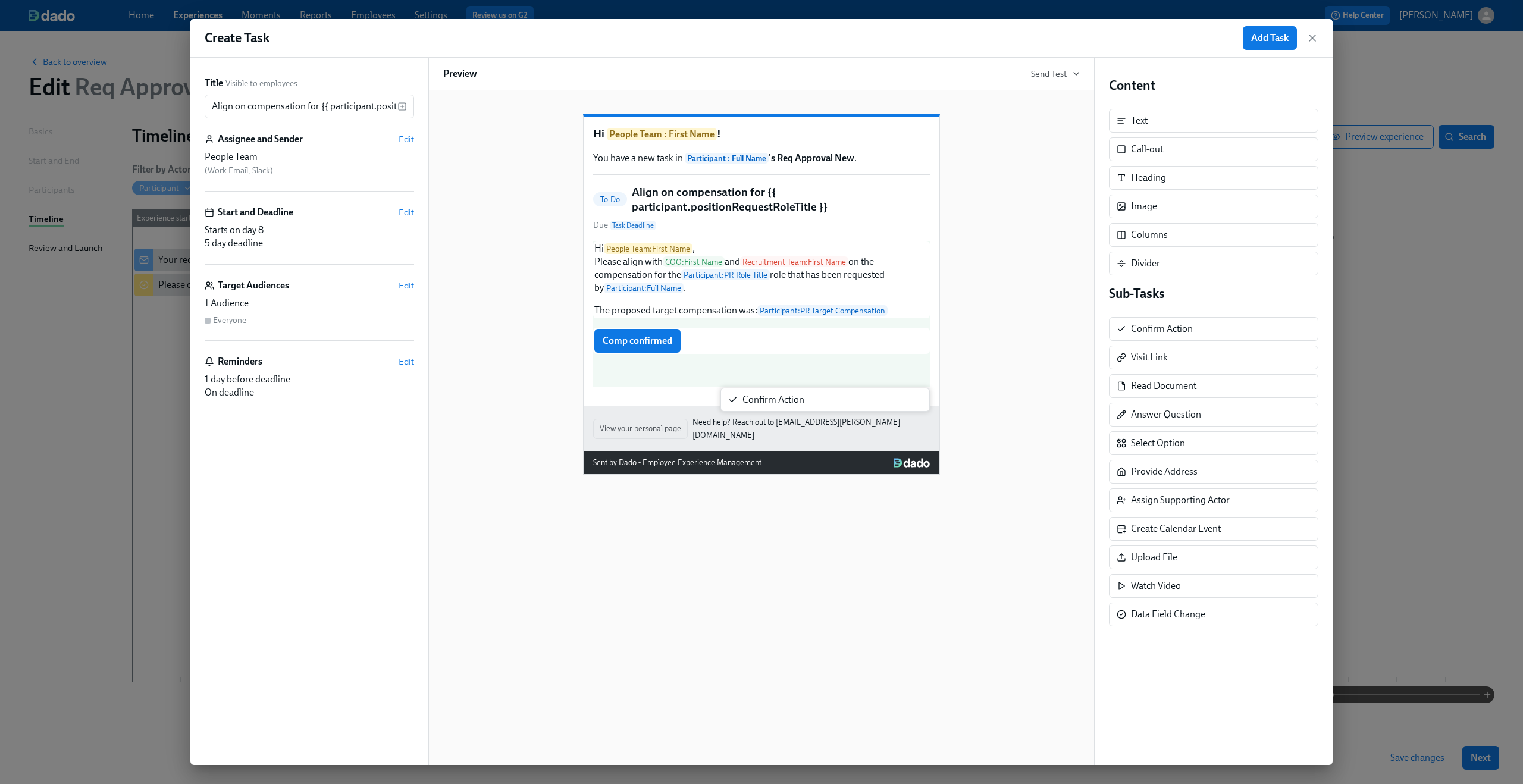
drag, startPoint x: 1165, startPoint y: 321, endPoint x: 772, endPoint y: 393, distance: 399.5
click at [772, 393] on div "Title Visible to employees Align on compensation for {{ participant.positionReq…" at bounding box center [761, 412] width 1142 height 707
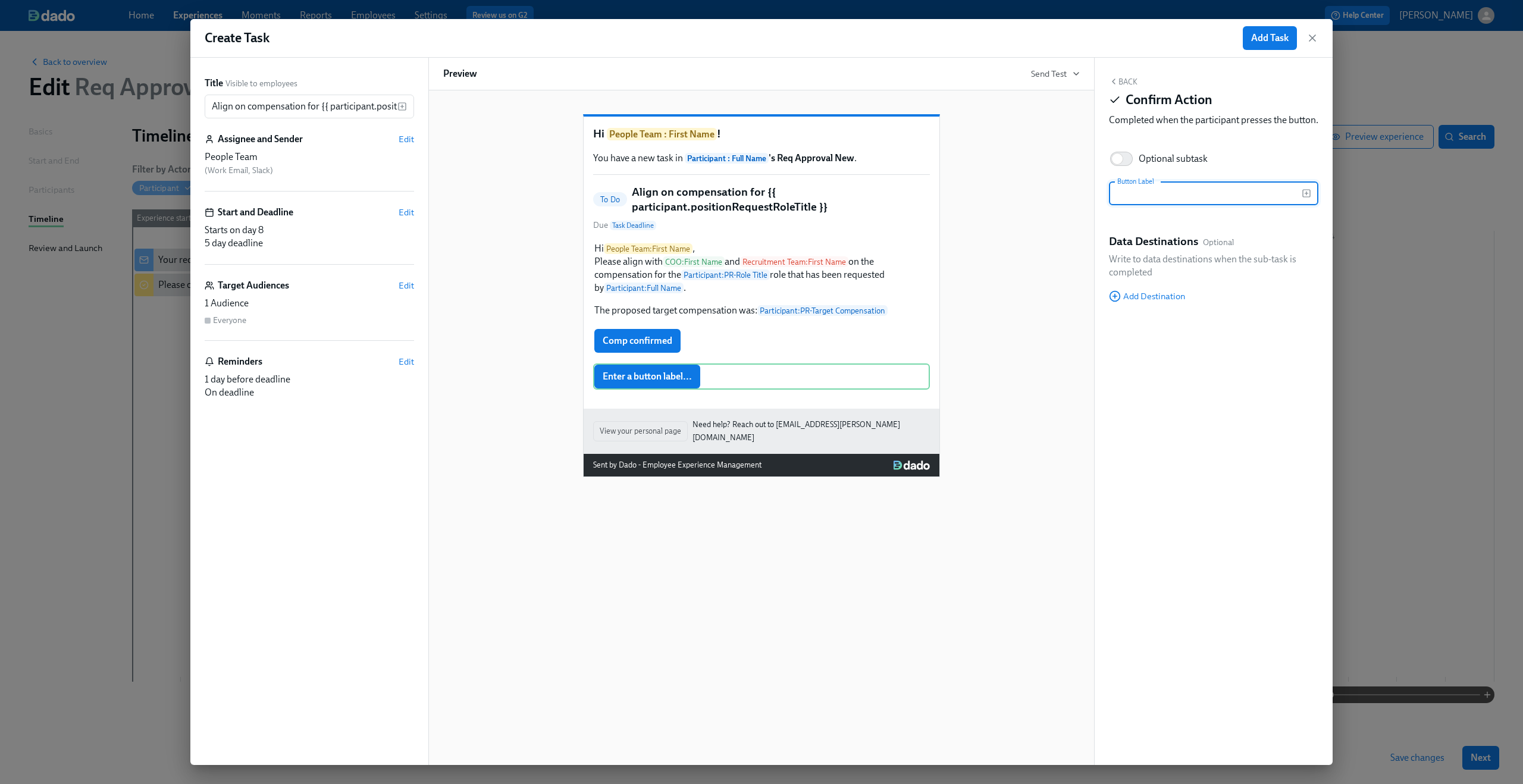
click at [1137, 205] on input "text" at bounding box center [1205, 193] width 193 height 23
type input "Deny New Position Request"
click at [410, 213] on span "Edit" at bounding box center [406, 212] width 16 height 12
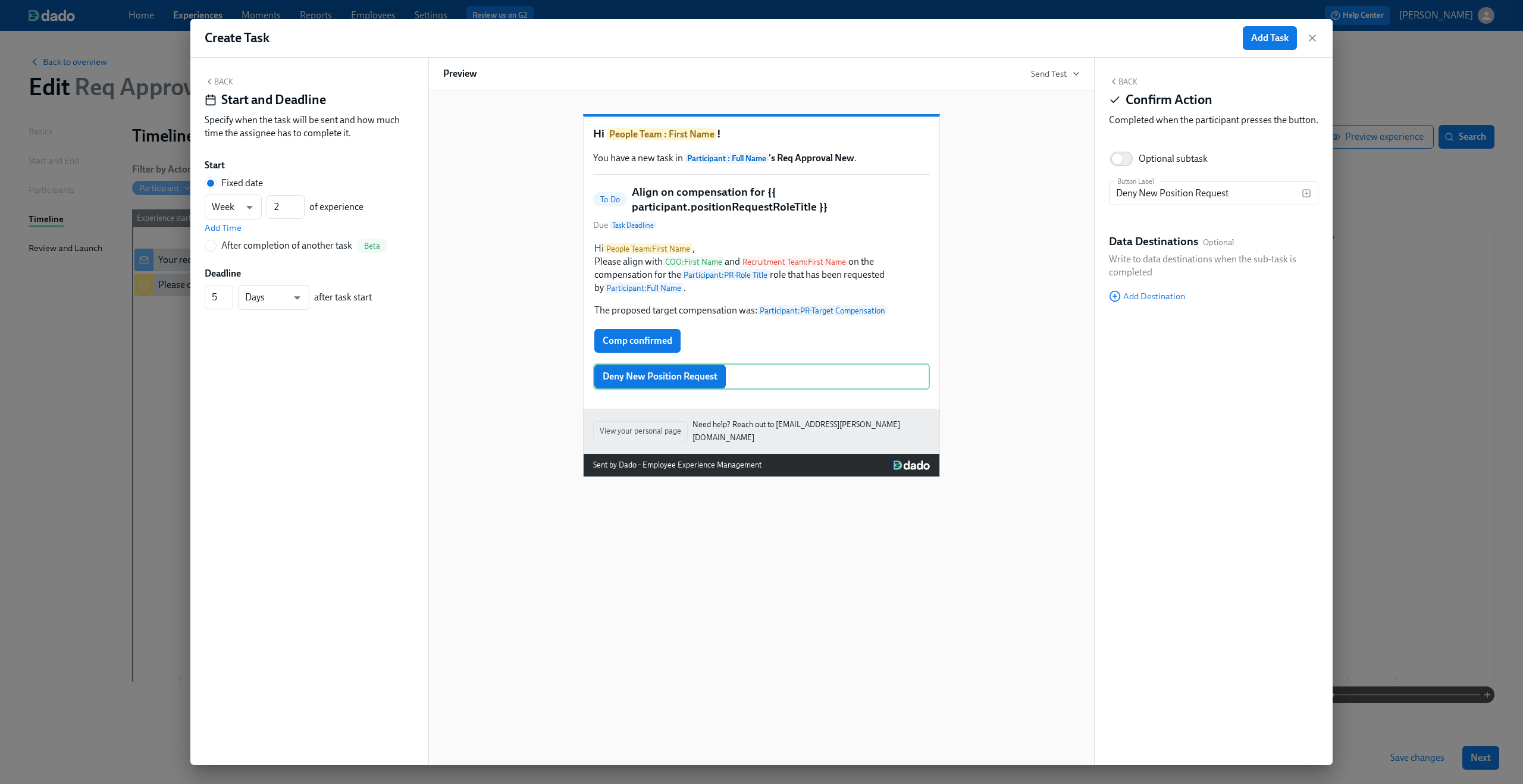
click at [225, 242] on div "After completion of another task" at bounding box center [286, 246] width 131 height 13
click at [216, 242] on input "After completion of another task Beta" at bounding box center [211, 246] width 11 height 11
radio input "true"
radio input "false"
click at [238, 225] on span "---" at bounding box center [309, 225] width 189 height 12
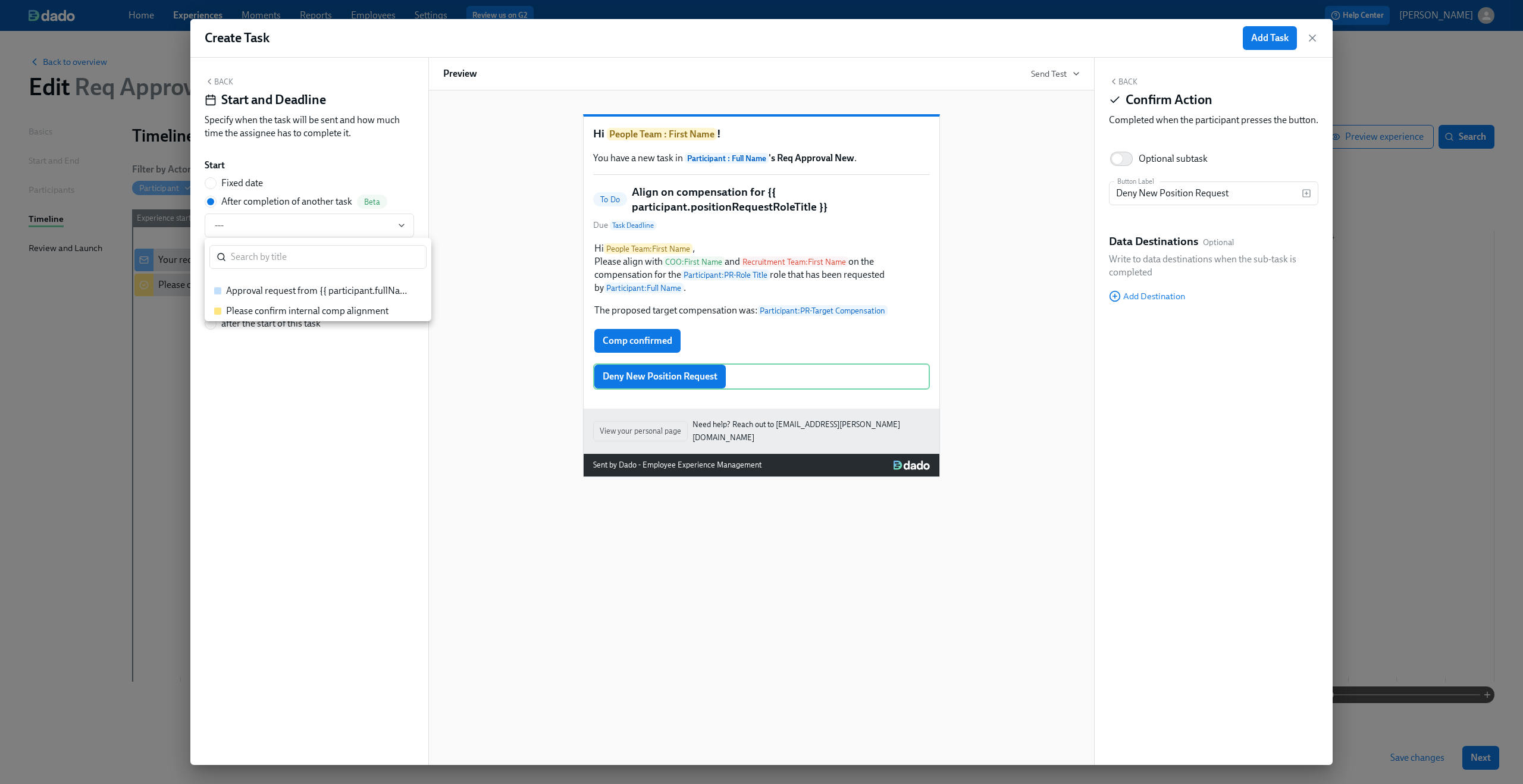
click at [261, 311] on div "Please confirm internal comp alignment" at bounding box center [307, 311] width 162 height 13
click at [433, 264] on div "Hi People Team : First Name ! You have a new task in Participant : Full Name 's…" at bounding box center [761, 428] width 666 height 674
click at [225, 304] on input "4" at bounding box center [218, 298] width 28 height 23
type input "3"
click at [225, 304] on input "3" at bounding box center [218, 298] width 28 height 23
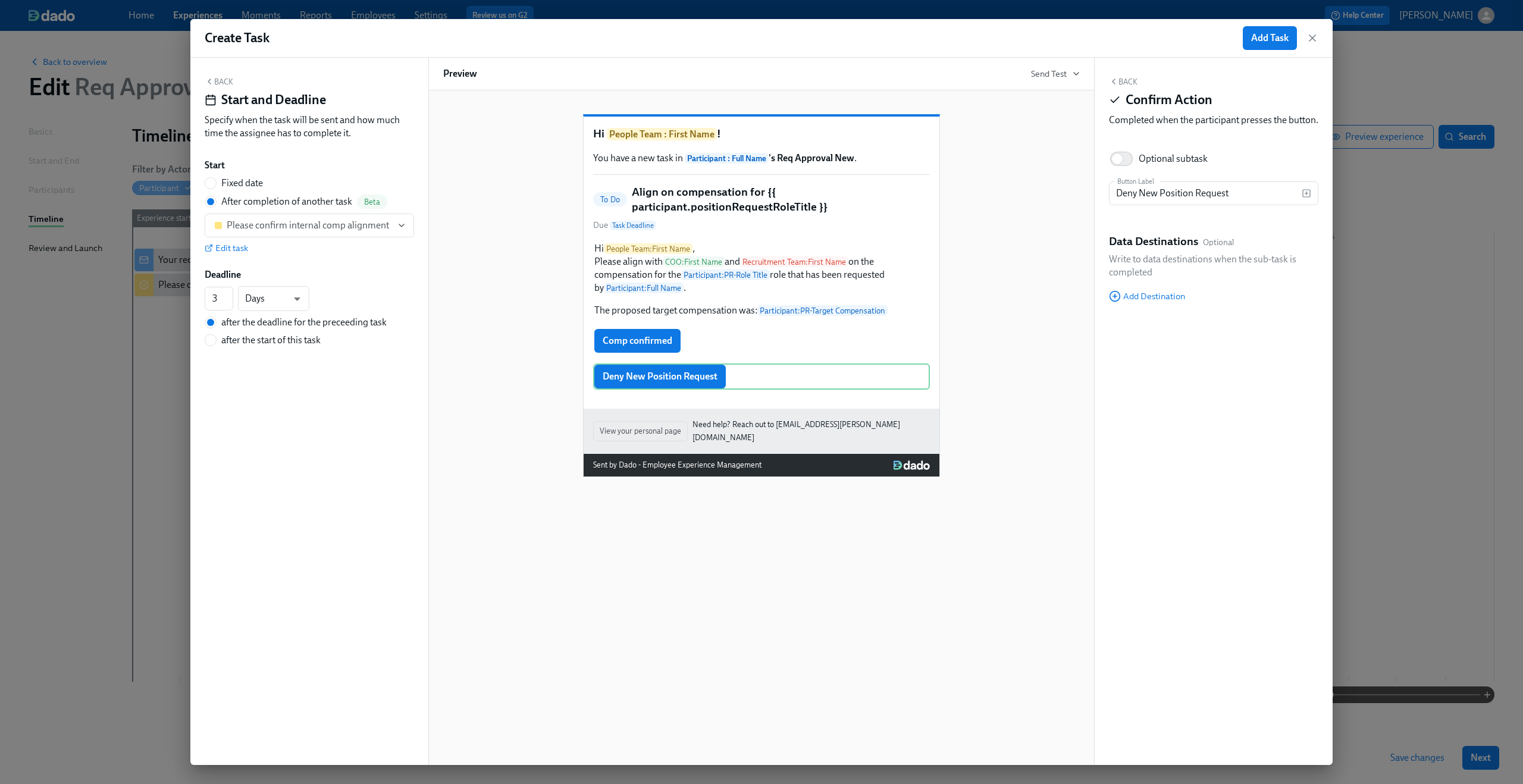
click at [306, 273] on div "Deadline" at bounding box center [309, 275] width 210 height 13
click at [509, 286] on div "Hi People Team : First Name ! You have a new task in Participant : Full Name 's…" at bounding box center [761, 286] width 636 height 382
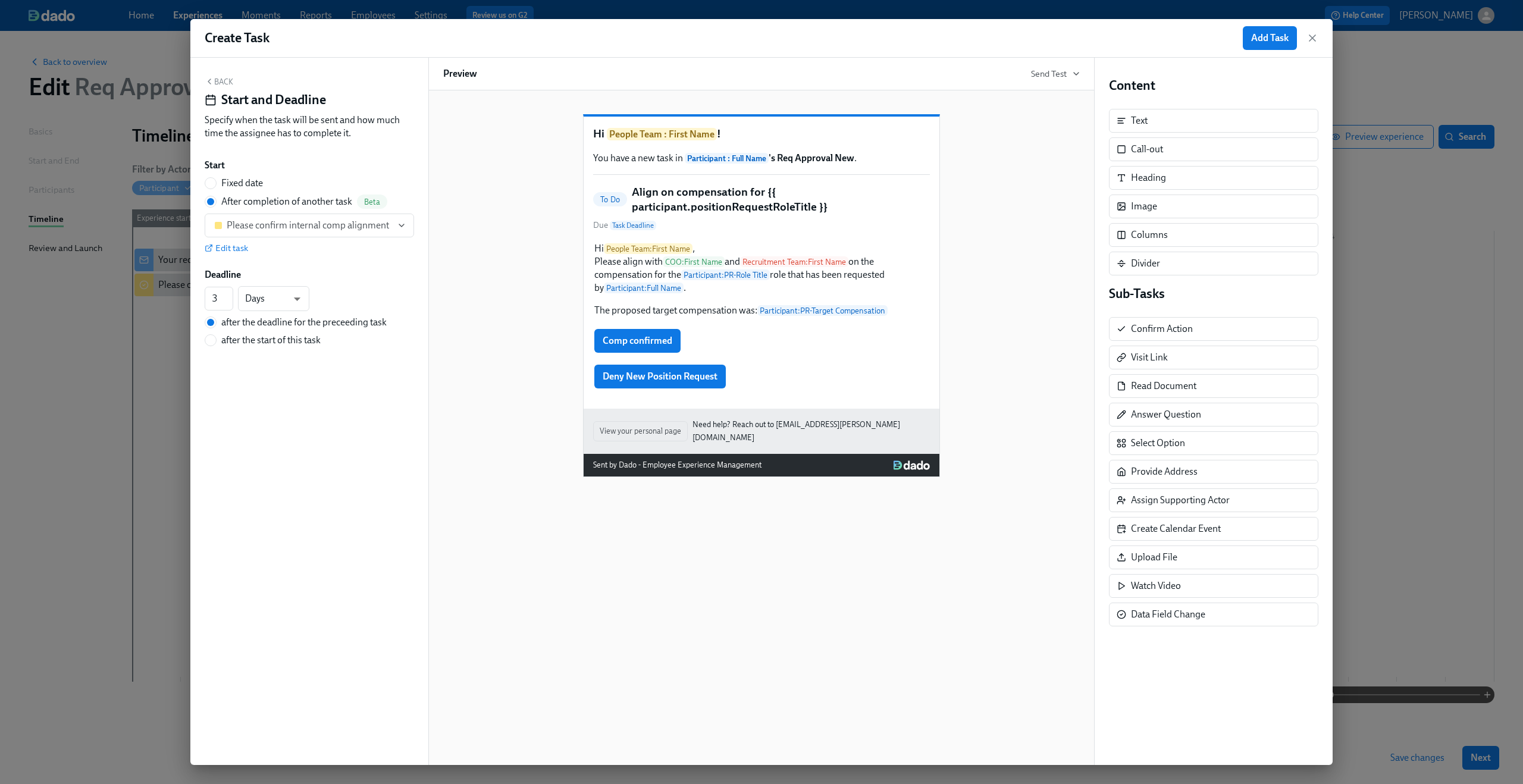
click at [301, 340] on span "after the start of this task" at bounding box center [271, 340] width 99 height 13
click at [216, 340] on input "after the start of this task" at bounding box center [211, 340] width 11 height 11
radio input "true"
radio input "false"
click at [524, 298] on div "Hi People Team : First Name ! You have a new task in Participant : Full Name 's…" at bounding box center [761, 286] width 636 height 382
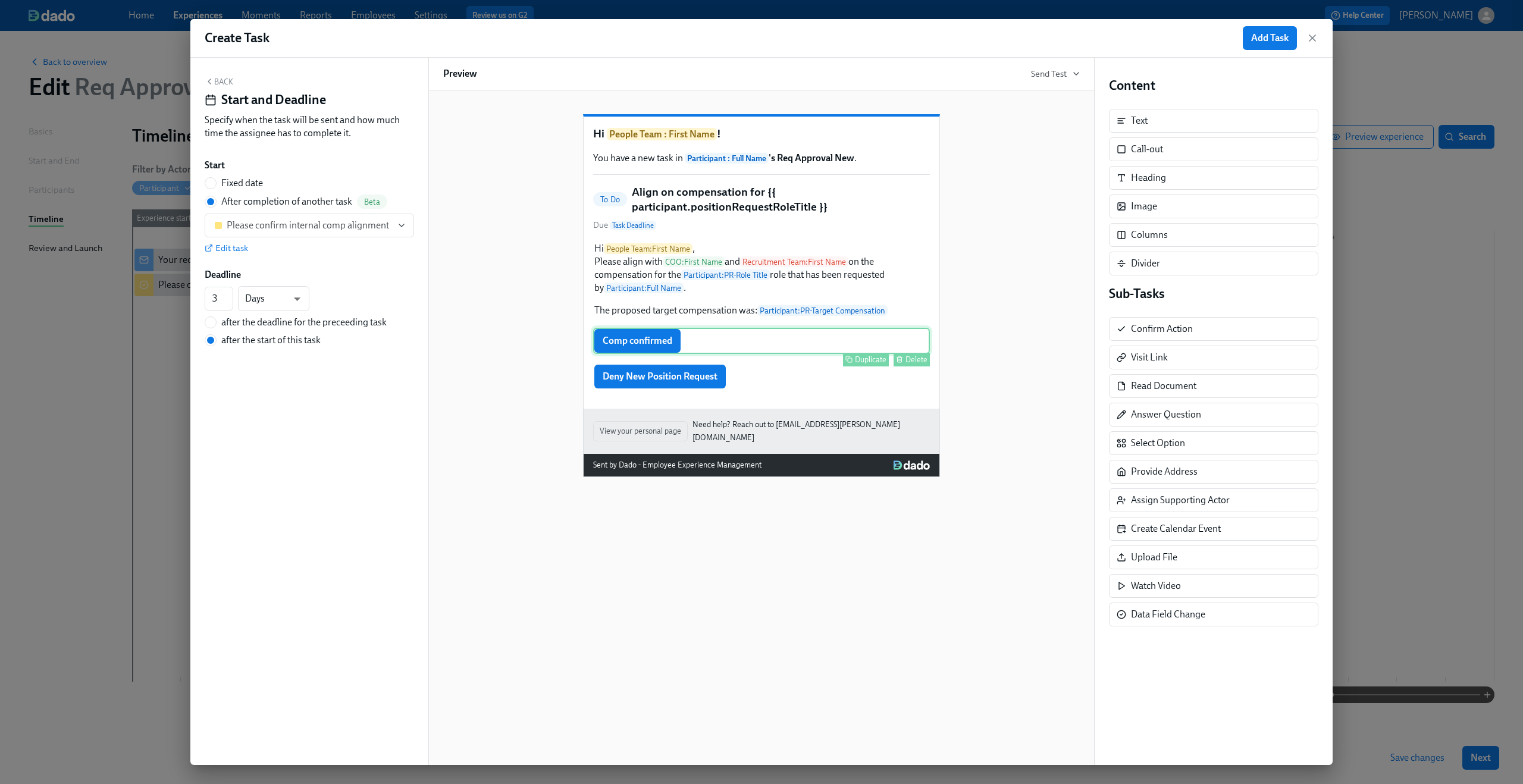
click at [643, 354] on div "Comp confirmed Duplicate Delete" at bounding box center [762, 340] width 337 height 26
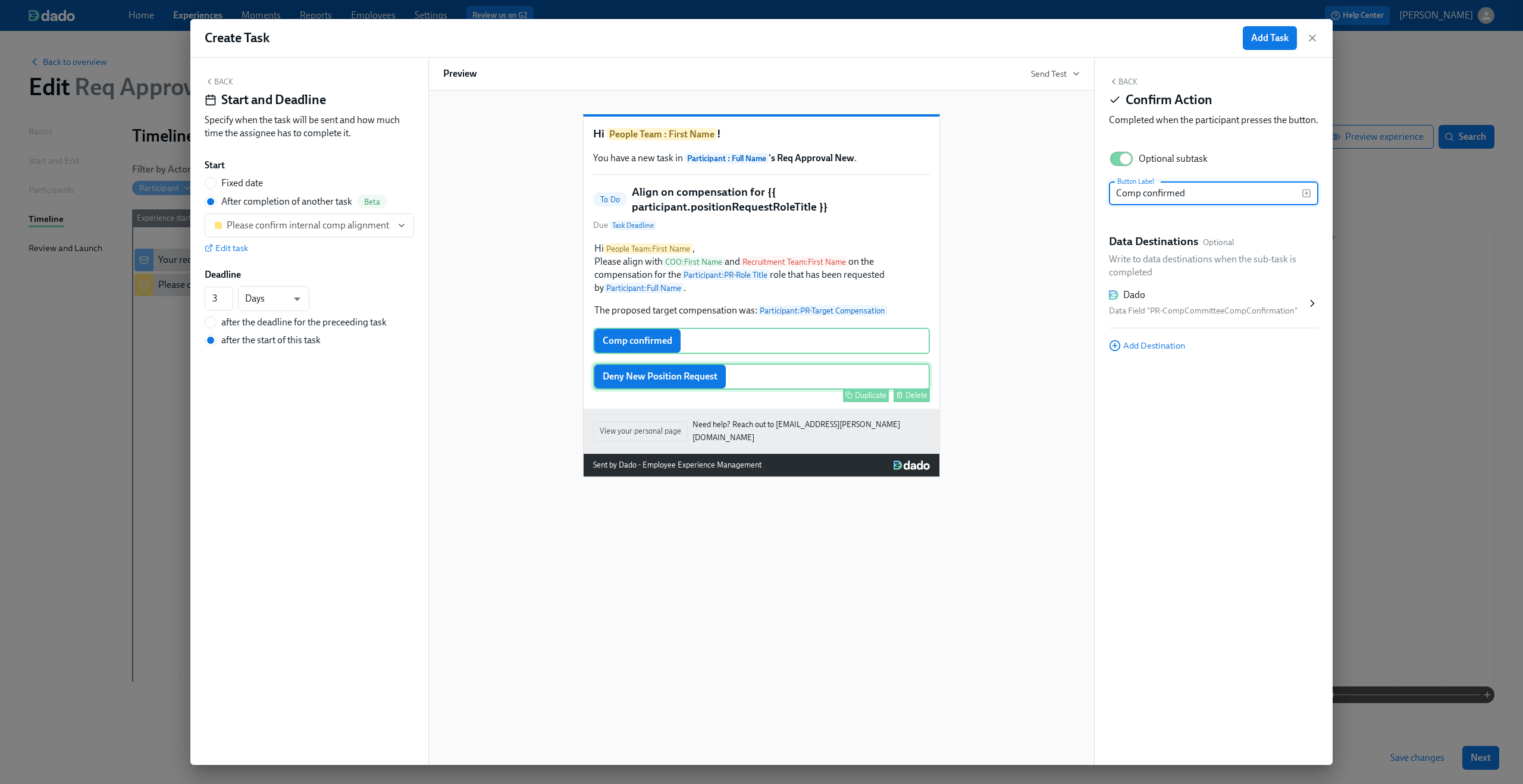
click at [639, 390] on div "Deny New Position Request Duplicate Delete" at bounding box center [762, 376] width 337 height 26
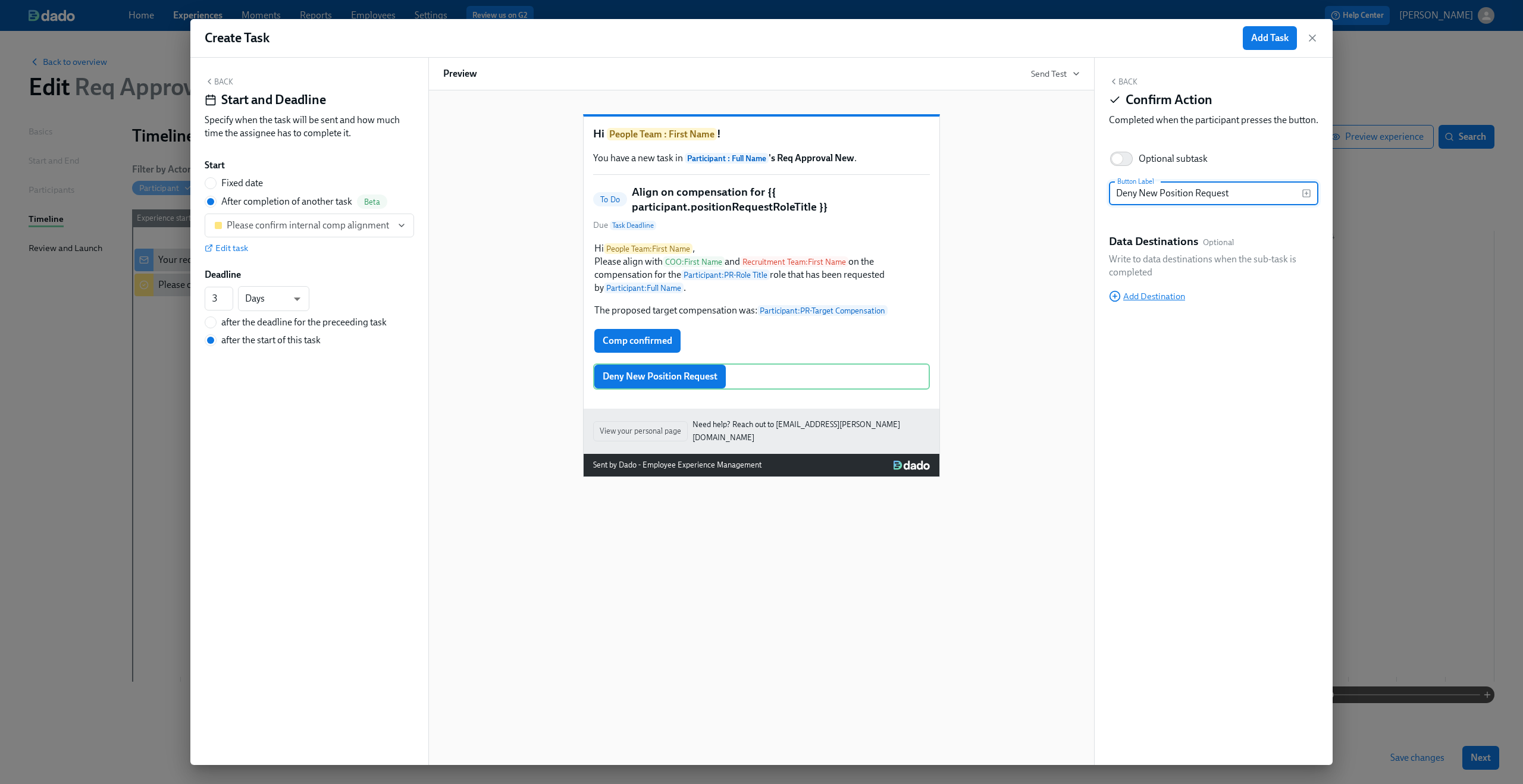
click at [1158, 302] on span "Add Destination" at bounding box center [1147, 296] width 76 height 12
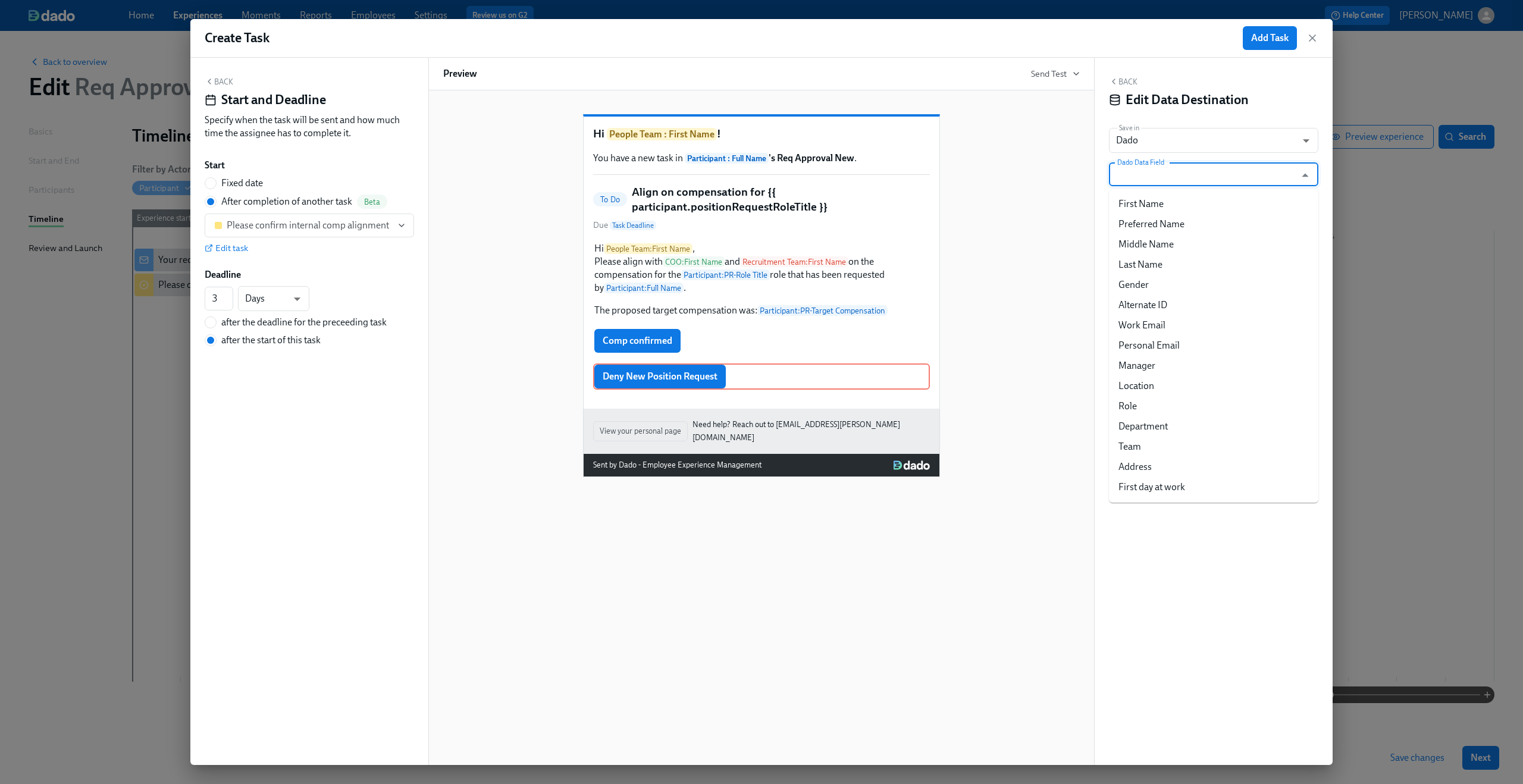
click at [1238, 169] on input "Dado Data Field" at bounding box center [1204, 174] width 180 height 23
type input "p"
type input "d"
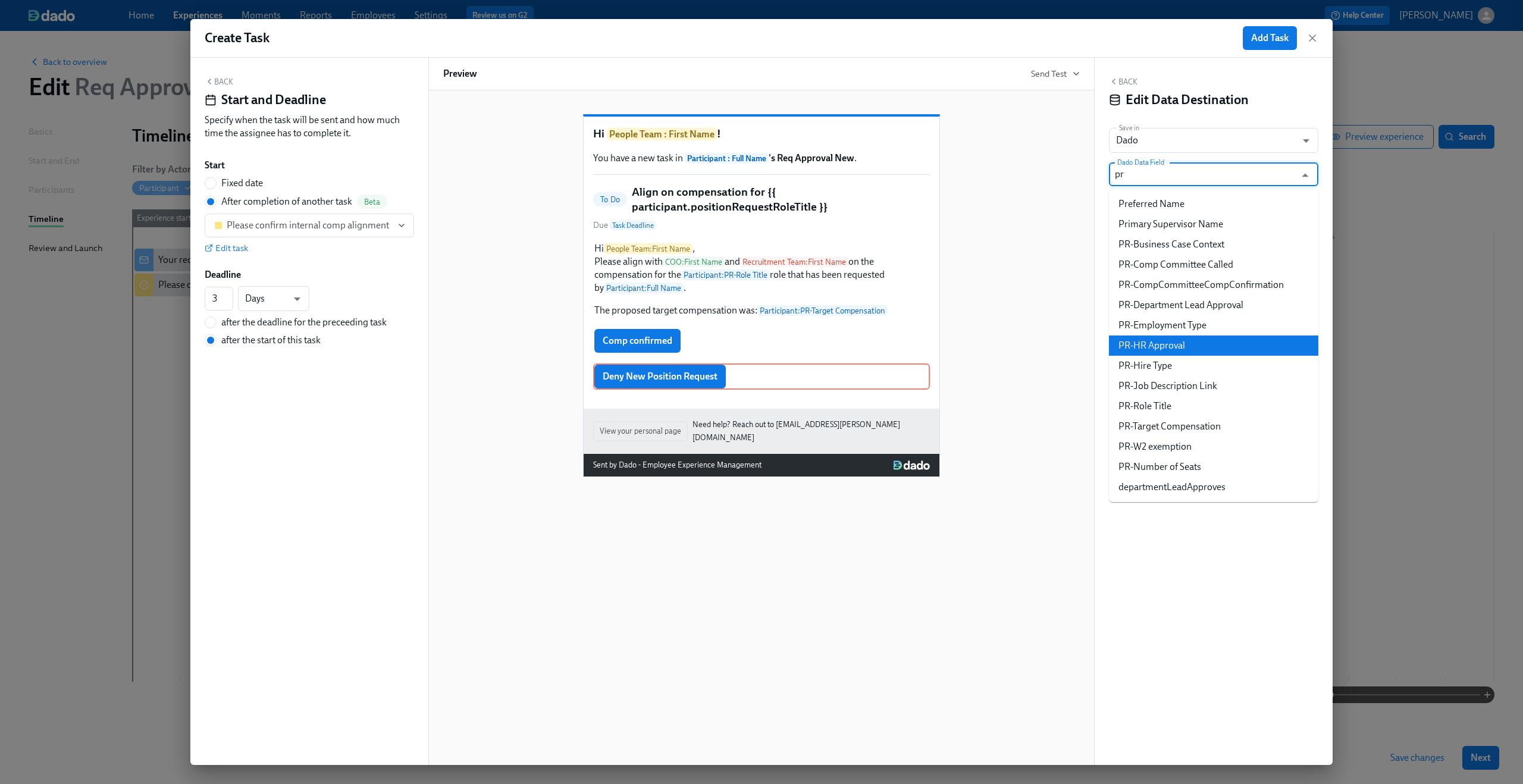
click at [1220, 347] on li "PR-HR Approval" at bounding box center [1214, 346] width 210 height 20
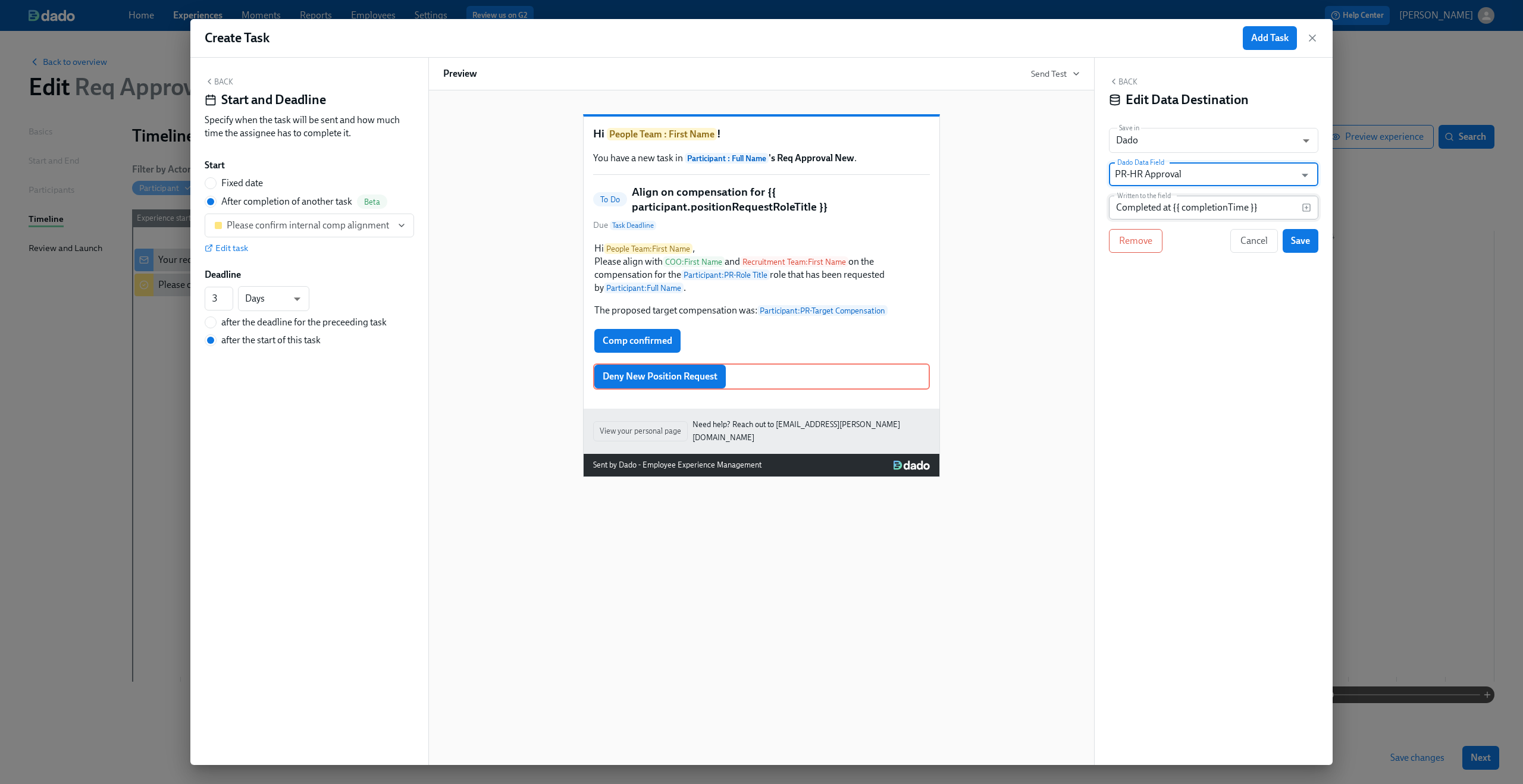
type input "PR-HR Approval"
click at [1220, 210] on input "Completed at {{ completionTime }}" at bounding box center [1205, 207] width 193 height 23
type input "Denied"
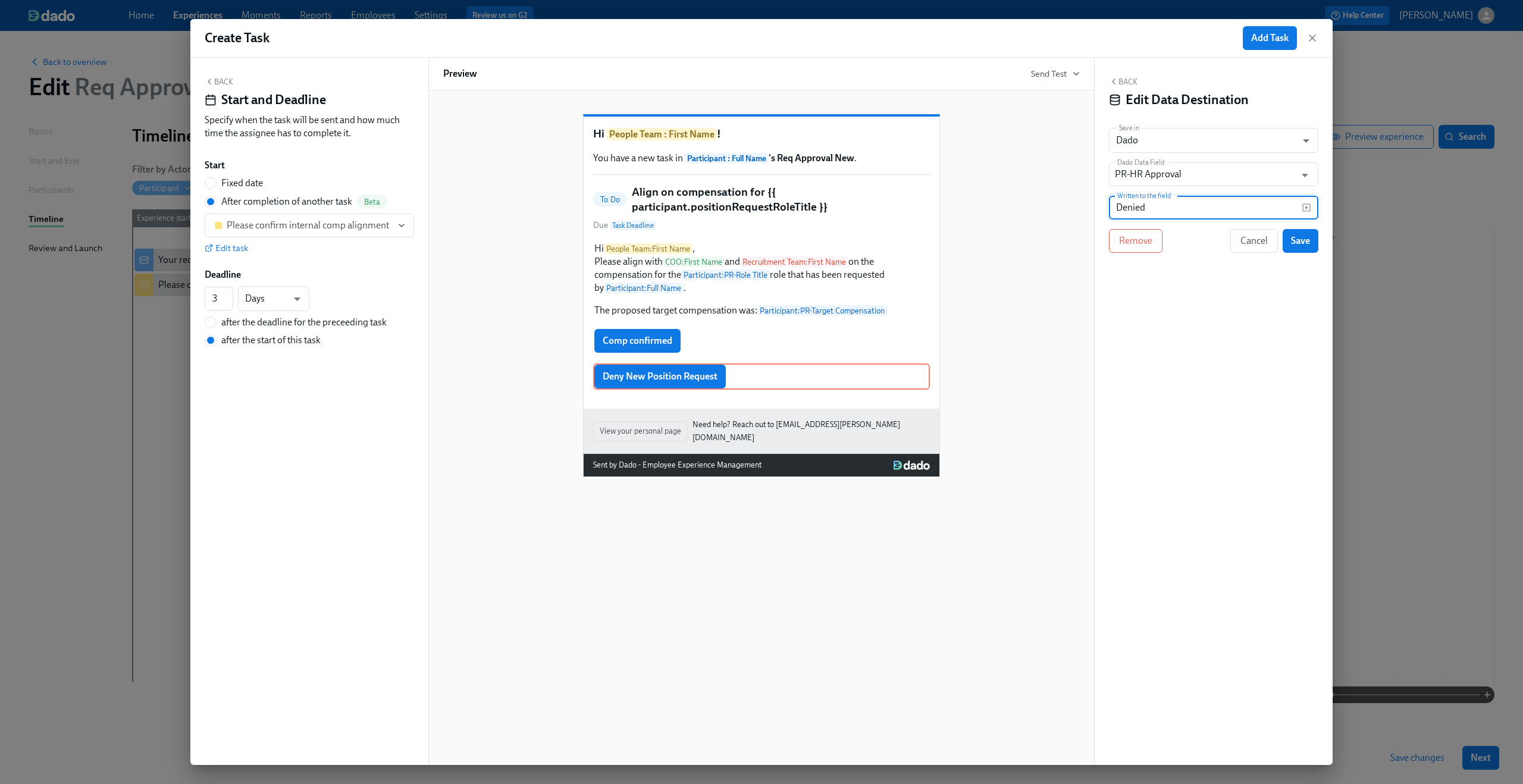
click at [1322, 307] on div "Back Edit Data Destination Save in Dado USER_PROFILE ​ Dado Data Field PR-HR Ap…" at bounding box center [1213, 412] width 238 height 707
click at [1304, 245] on span "Save" at bounding box center [1300, 240] width 19 height 12
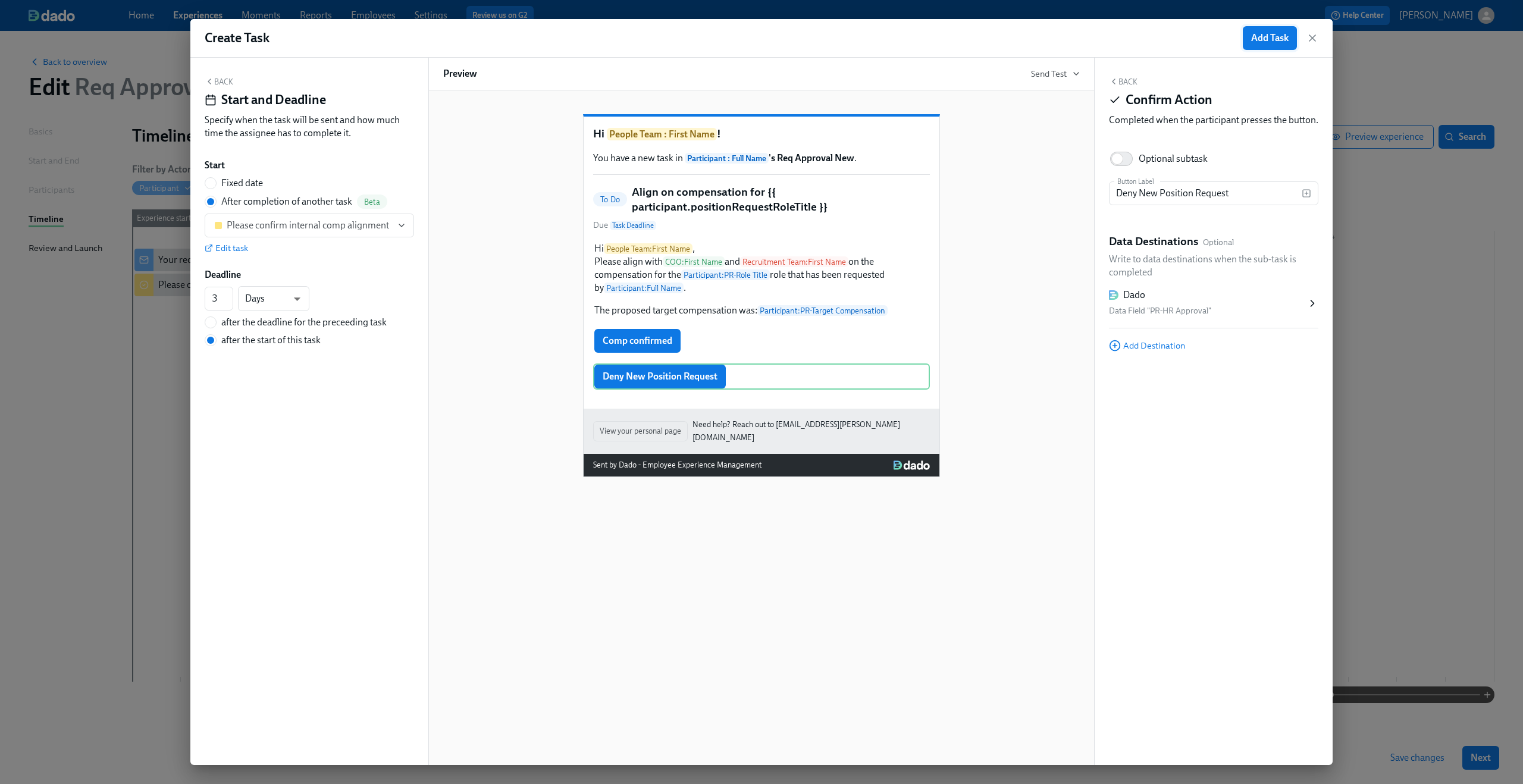
click at [1260, 27] on button "Add Task" at bounding box center [1269, 38] width 54 height 23
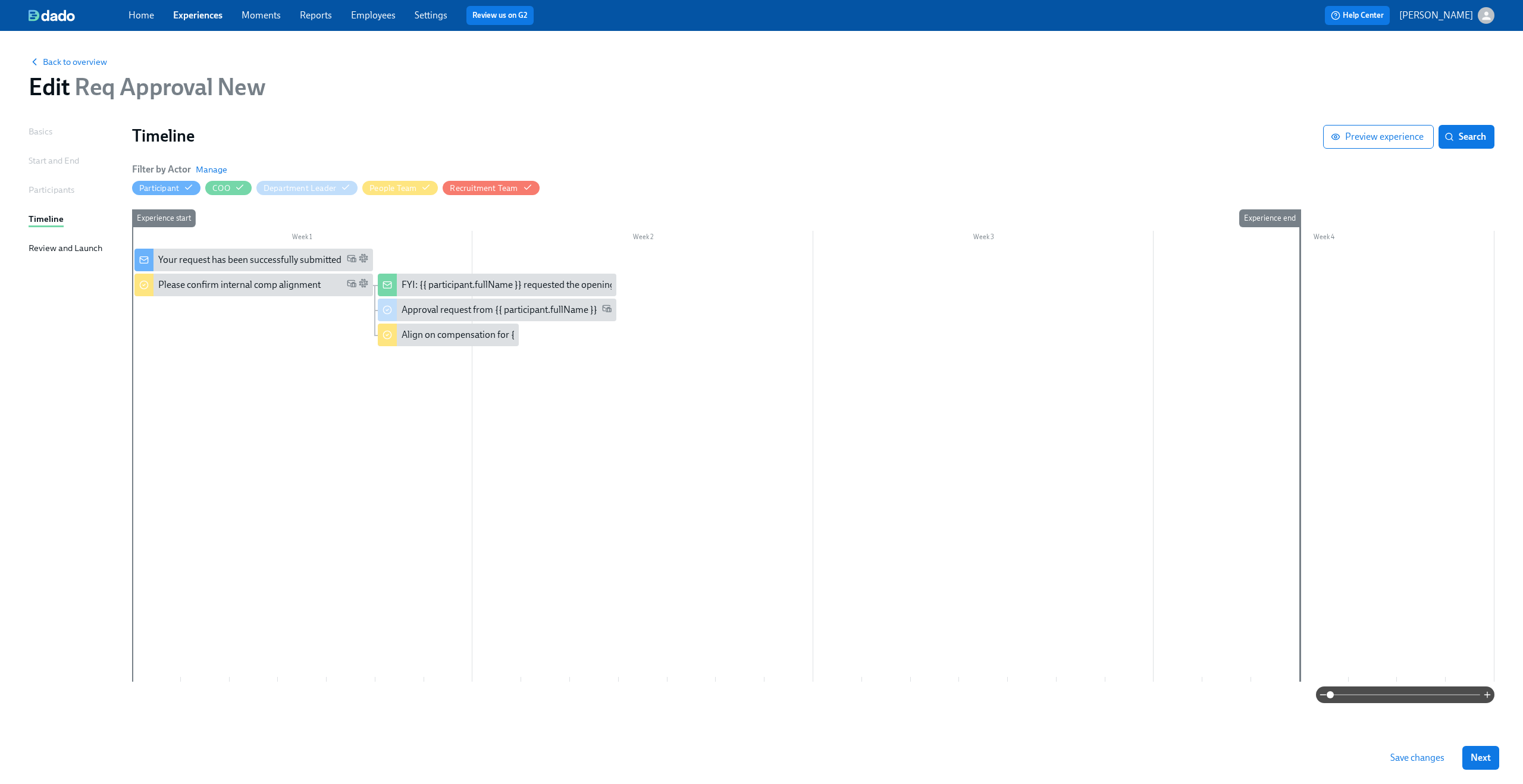
click at [729, 322] on div at bounding box center [813, 465] width 1362 height 433
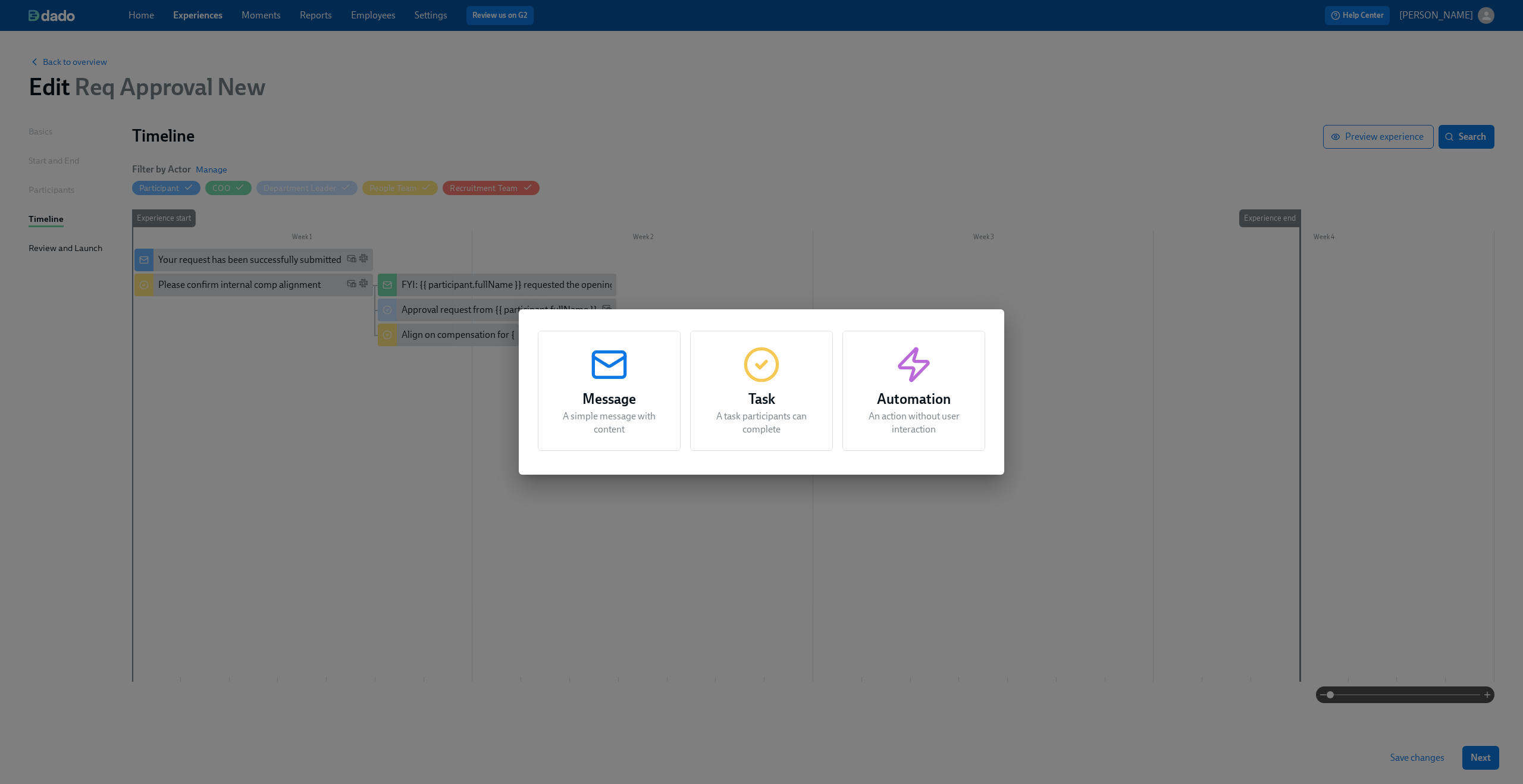
click at [603, 385] on div "Message A simple message with content" at bounding box center [609, 391] width 142 height 120
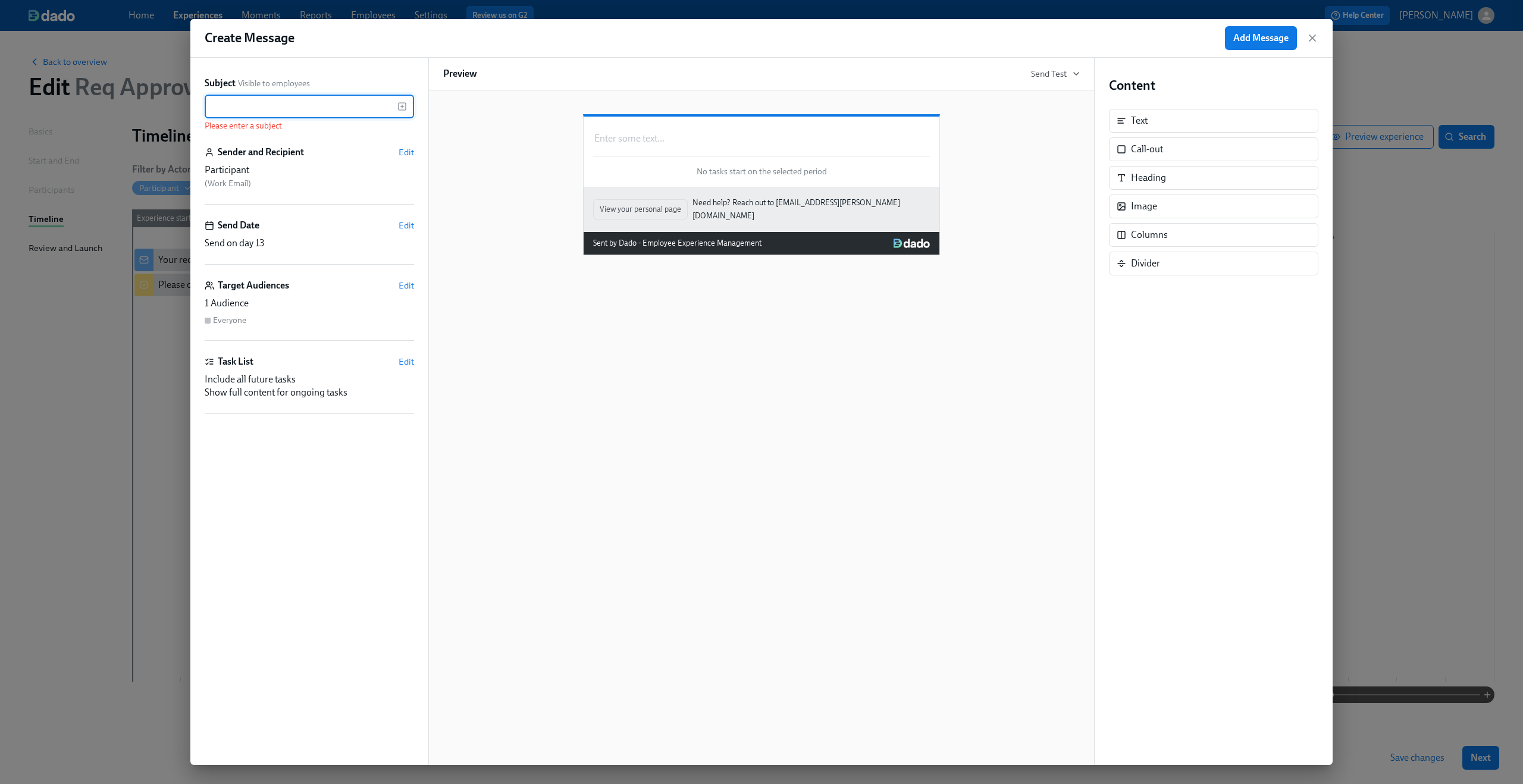
click at [331, 106] on input "text" at bounding box center [301, 106] width 193 height 23
paste input "Your open position request for {{ participant.prRoleTitle }}"
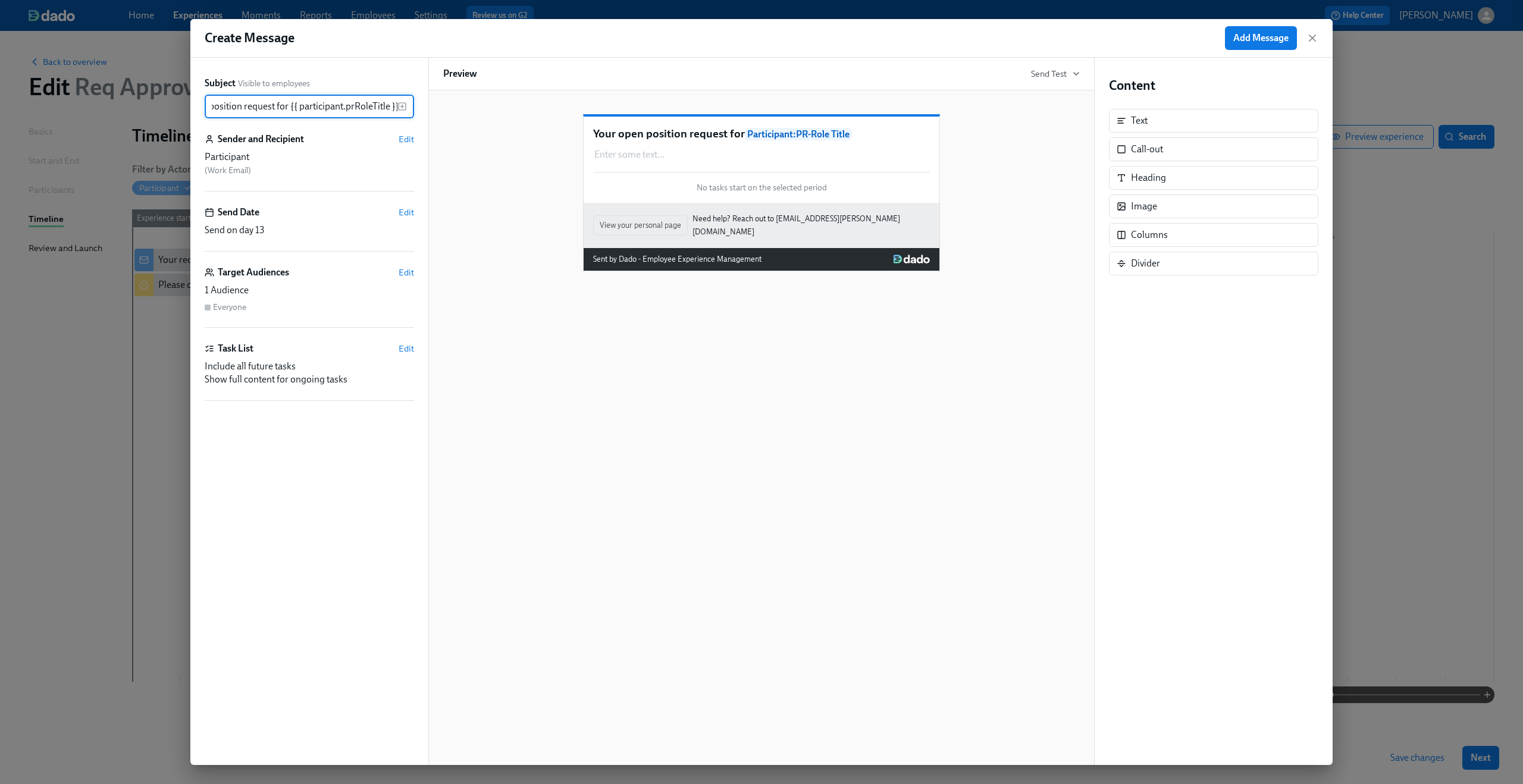
type input "Your open position request for {{ participant.prRoleTitle }}"
click at [408, 205] on div "Subject Visible to employees Your open position request for {{ participant.prRo…" at bounding box center [309, 411] width 210 height 669
click at [409, 207] on span "Edit" at bounding box center [406, 212] width 16 height 12
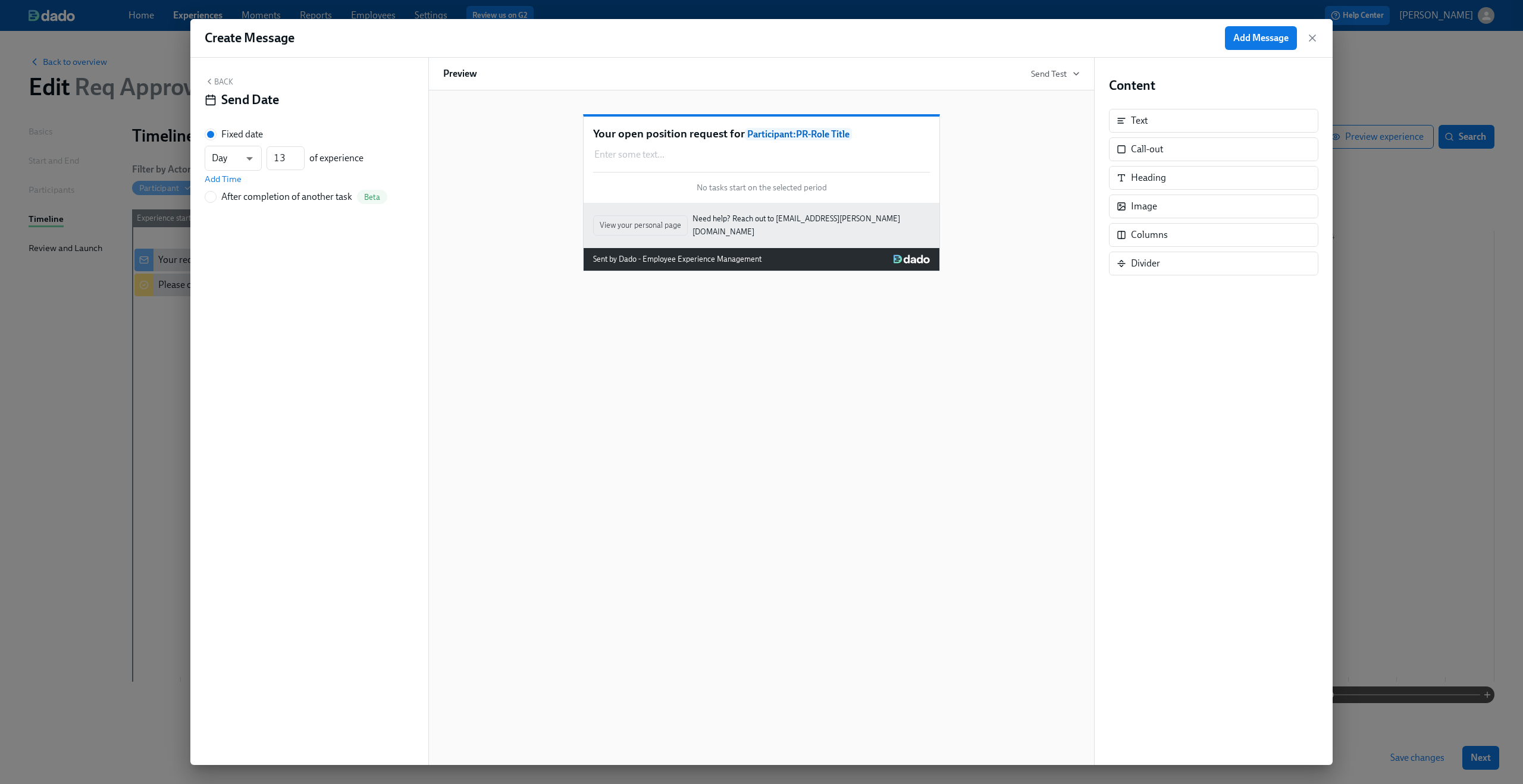
click at [234, 192] on div "After completion of another task" at bounding box center [286, 196] width 131 height 13
click at [216, 192] on input "After completion of another task Beta" at bounding box center [211, 197] width 11 height 11
radio input "true"
radio input "false"
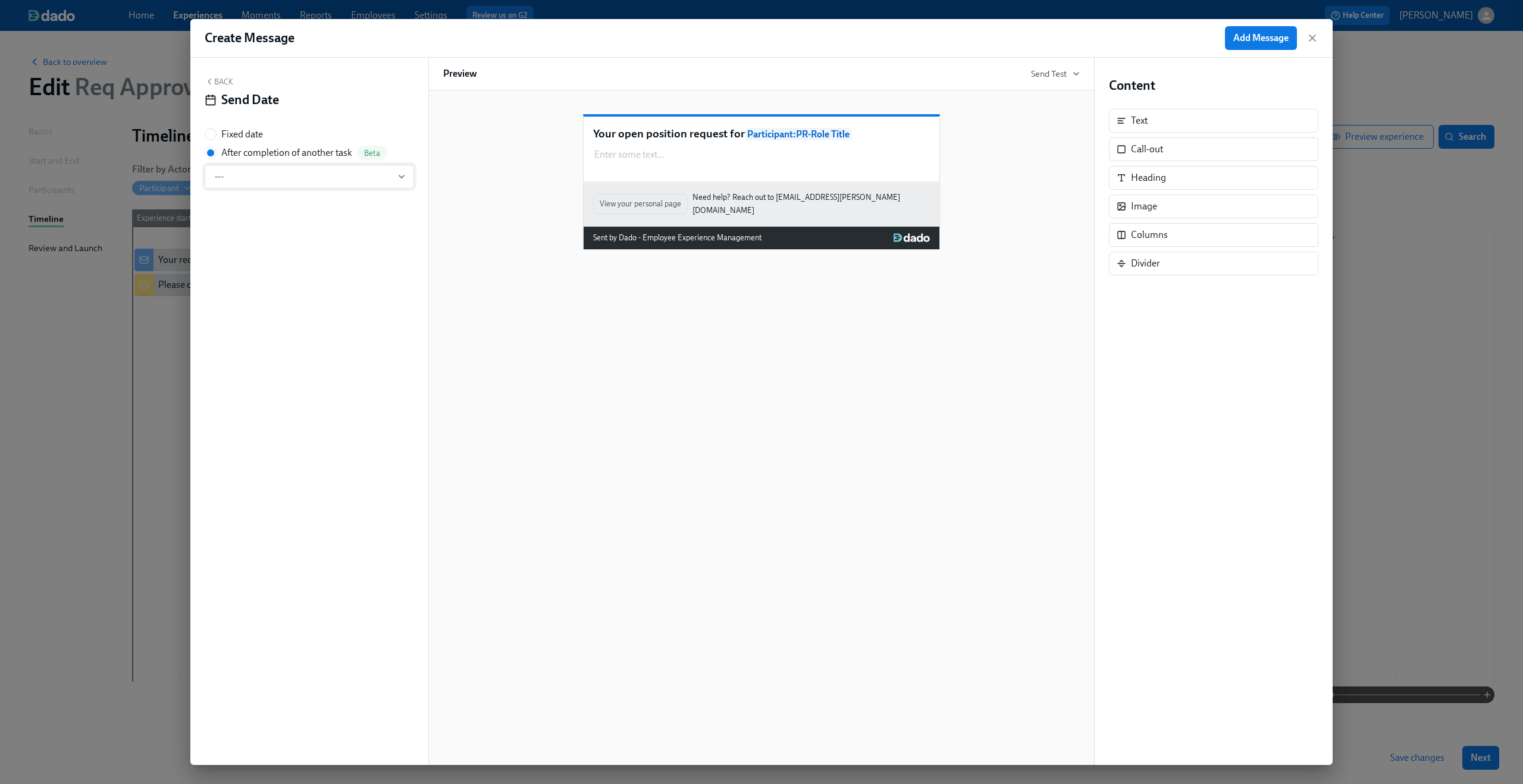
click at [269, 175] on span "---" at bounding box center [309, 176] width 189 height 12
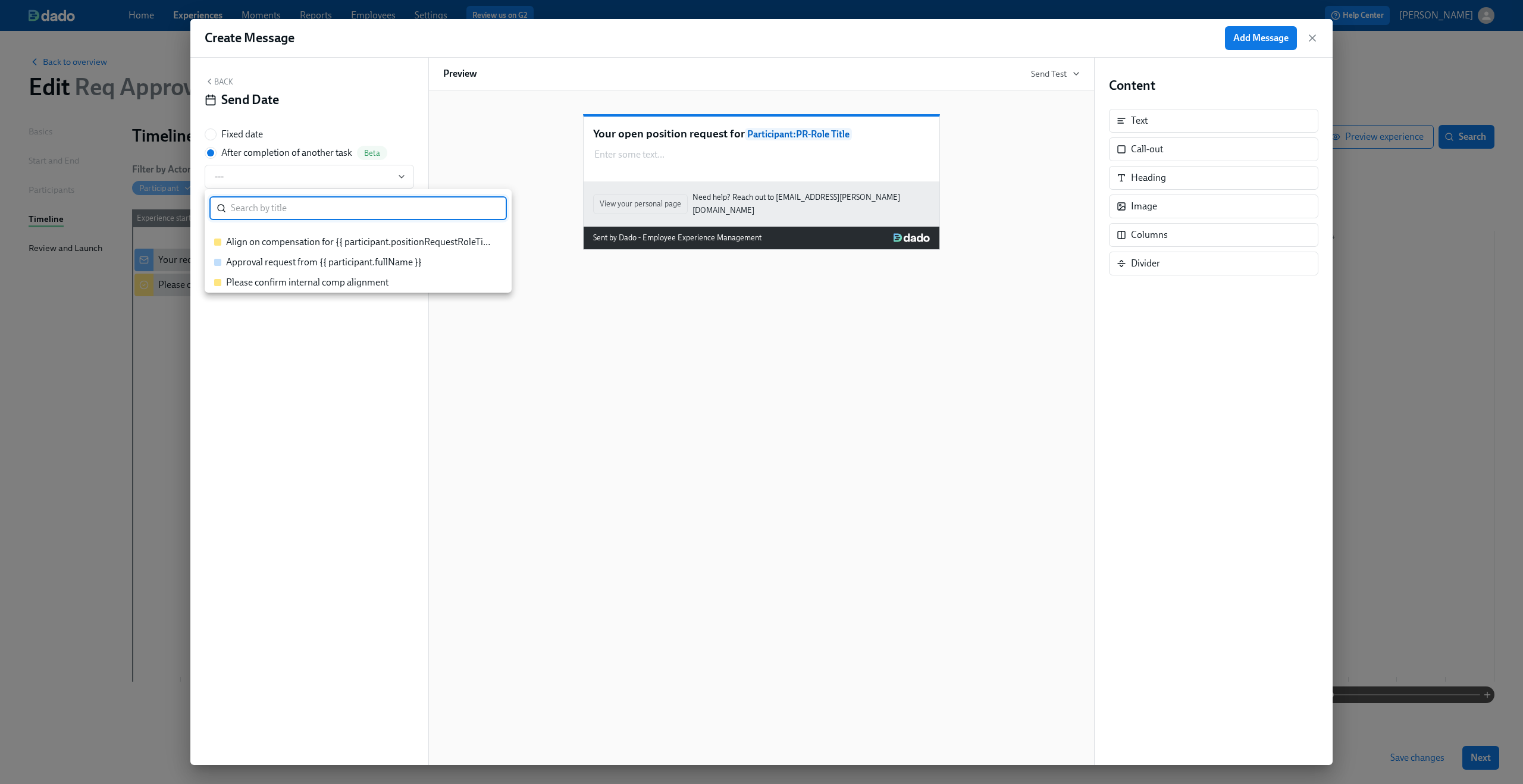
click at [271, 259] on div "Approval request from {{ participant.fullName }}" at bounding box center [324, 262] width 196 height 13
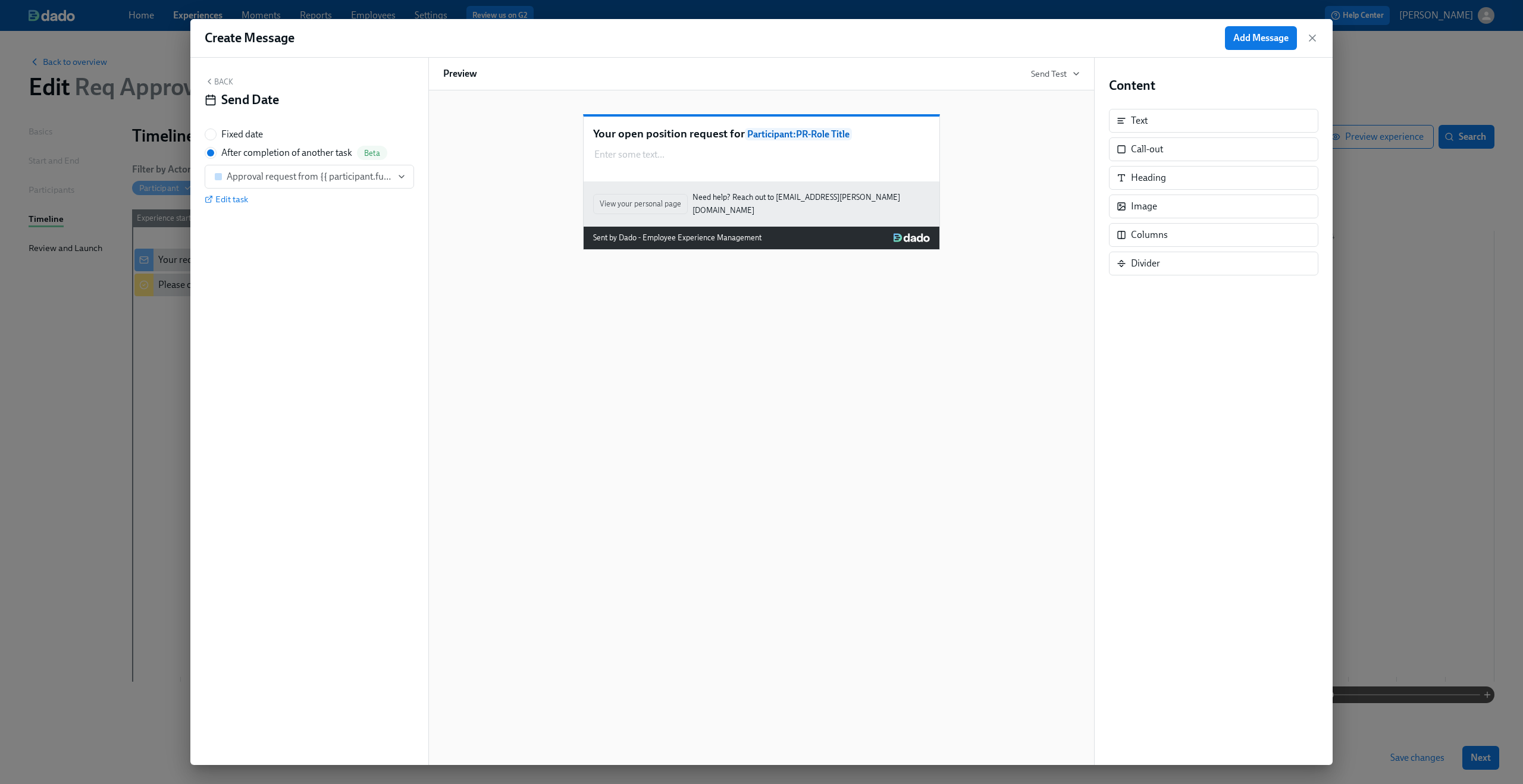
click at [509, 274] on div "Your open position request for Participant : PR-Role Title Enter some text ... …" at bounding box center [761, 428] width 666 height 674
click at [736, 162] on div "Enter some text ... Duplicate Delete" at bounding box center [762, 155] width 337 height 16
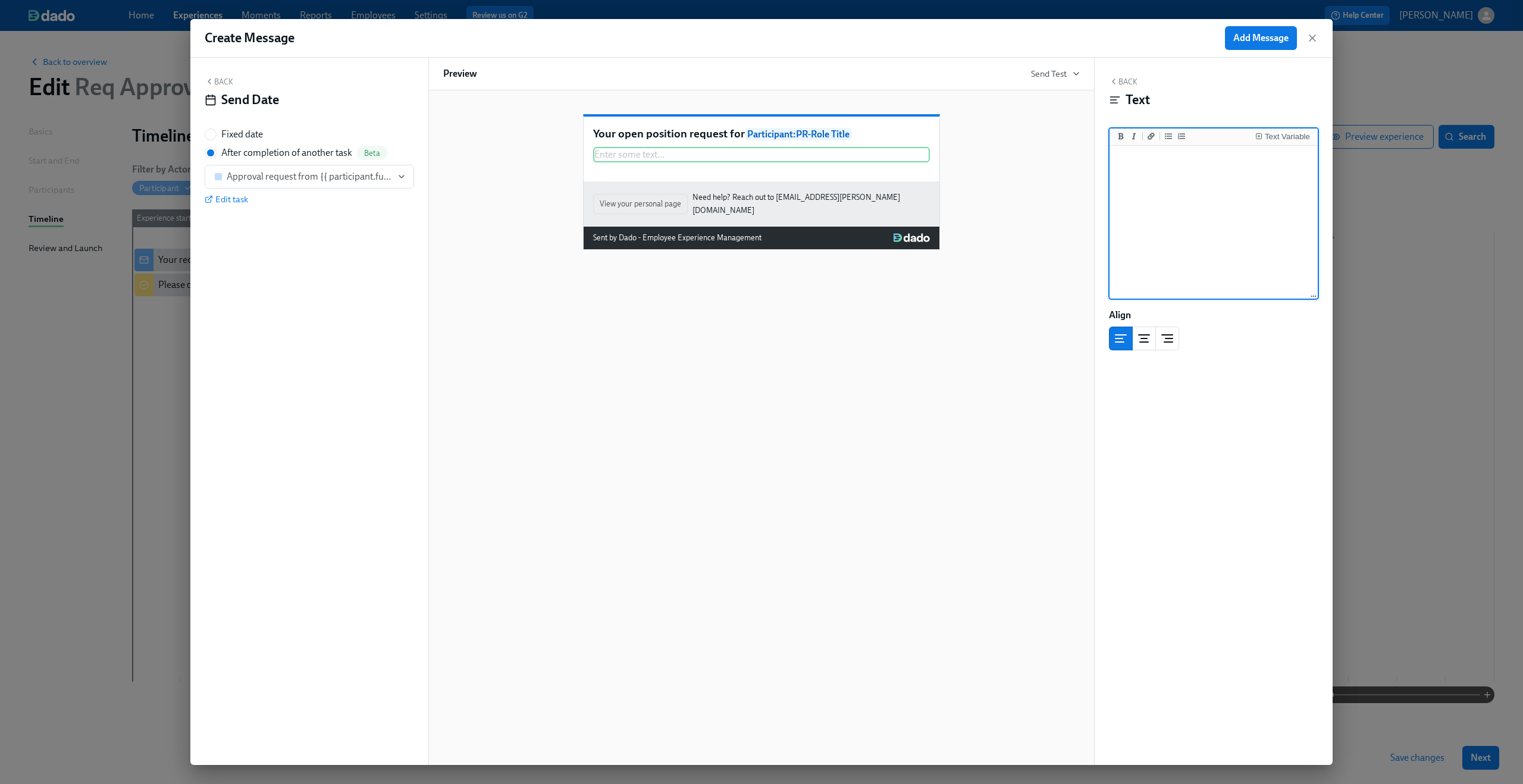
click at [1240, 202] on textarea at bounding box center [1213, 222] width 203 height 149
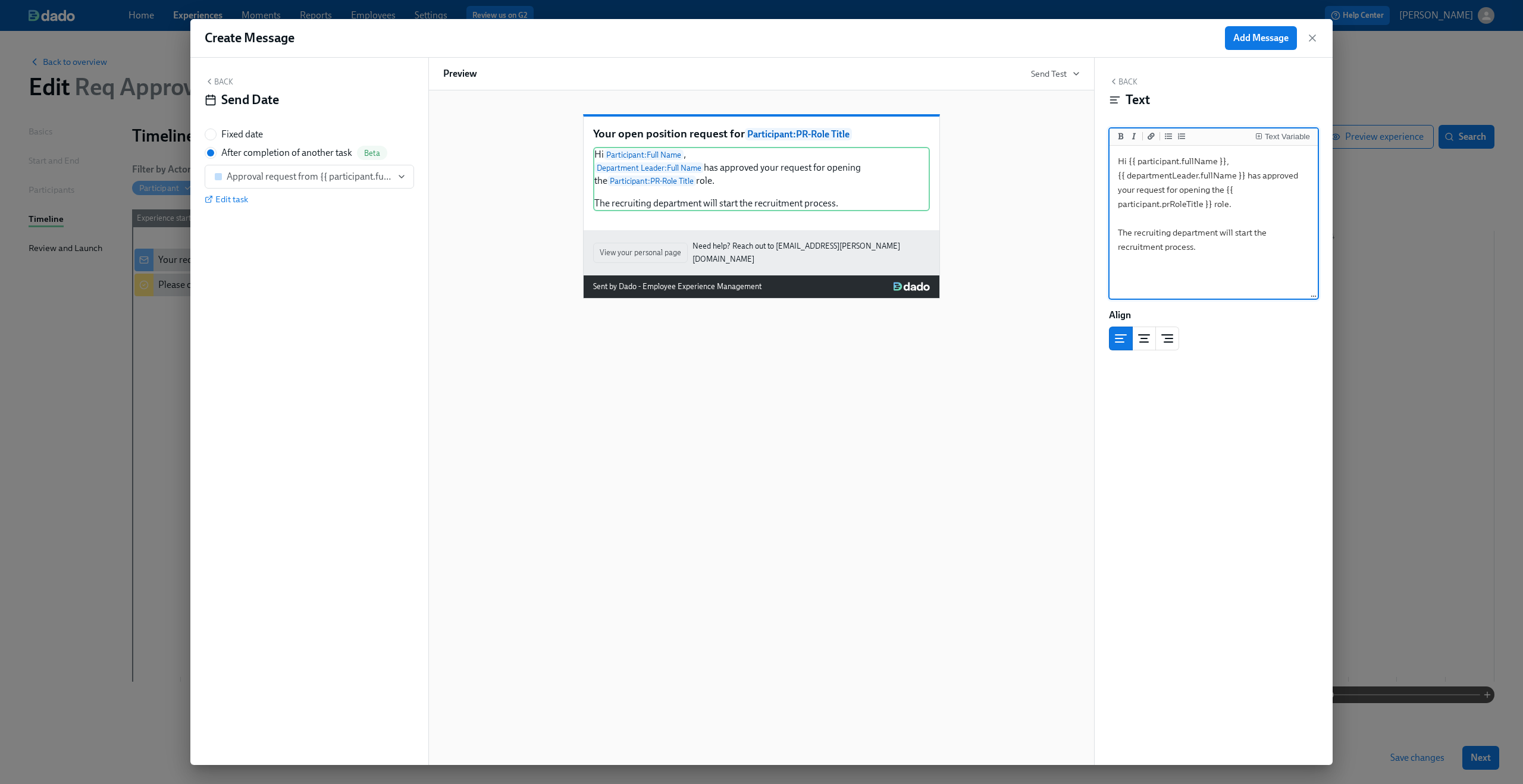
type textarea "Hi {{ participant.fullName }}, {{ departmentLeader.fullName }} has approved you…"
click at [1027, 219] on div "Your open position request for Participant : PR-Role Title Hi Participant : Ful…" at bounding box center [761, 197] width 636 height 203
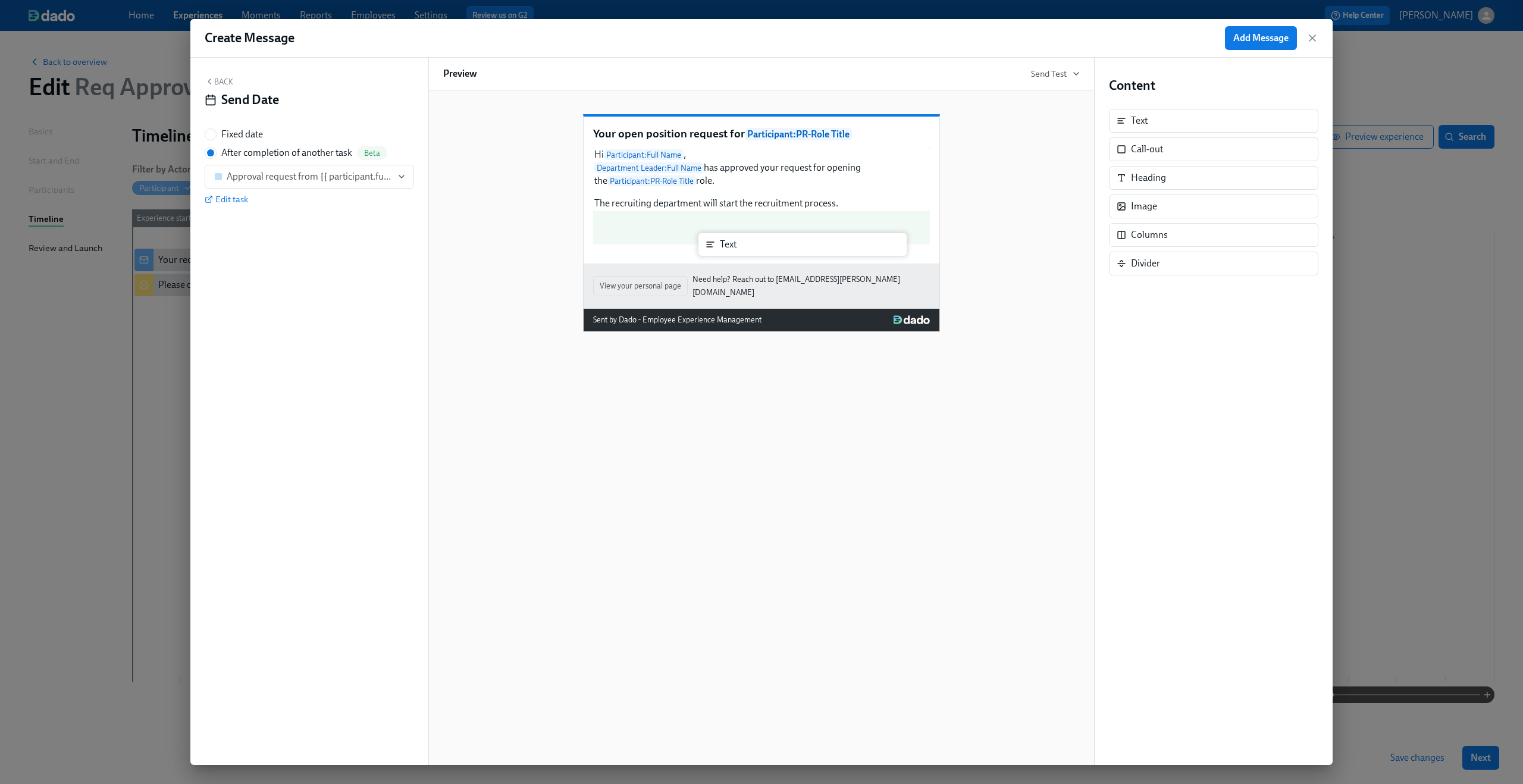
drag, startPoint x: 1154, startPoint y: 123, endPoint x: 737, endPoint y: 247, distance: 435.0
click at [737, 247] on div "Back Send Date Fixed date After completion of another task Beta Approval reques…" at bounding box center [761, 412] width 1142 height 707
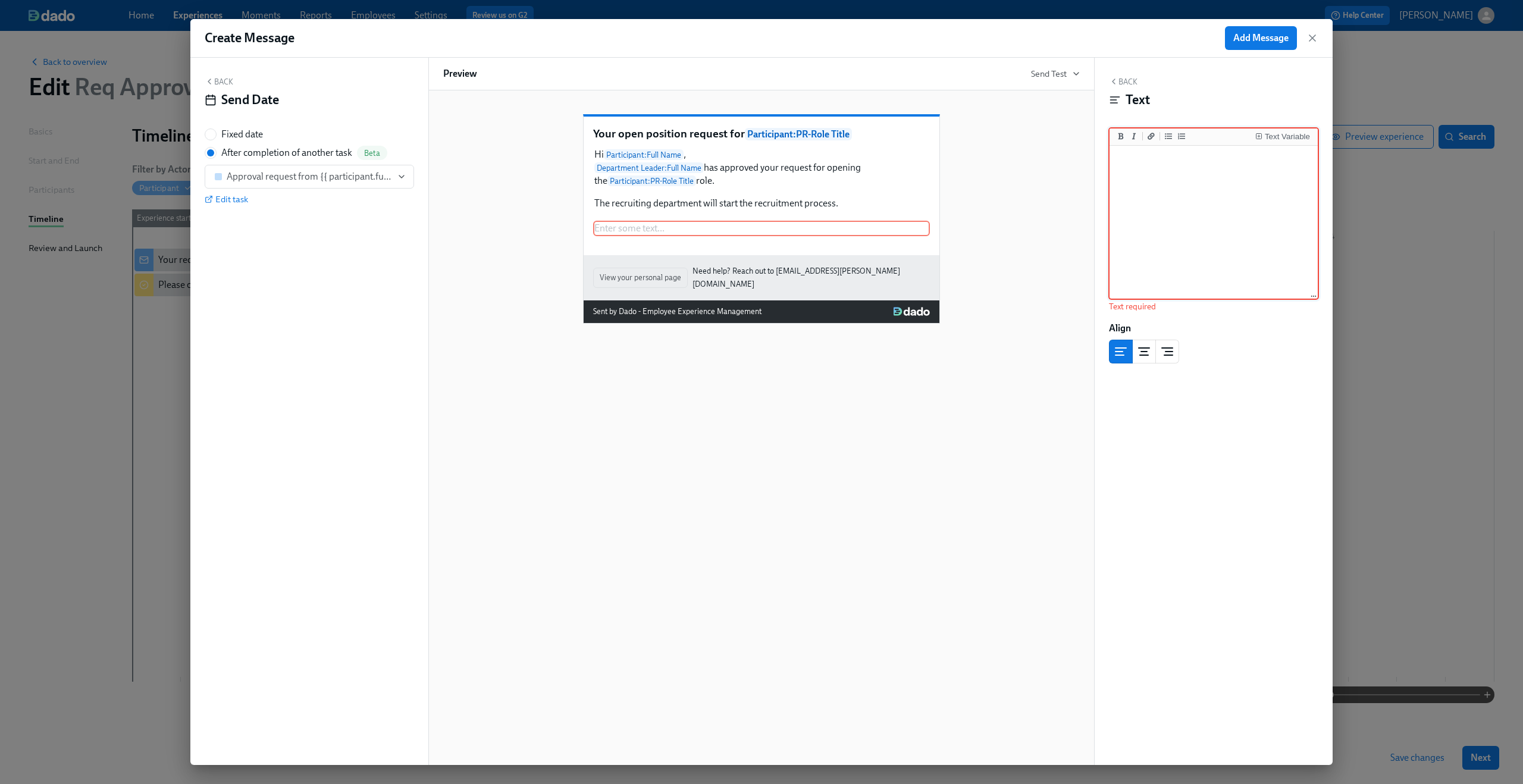
click at [1392, 193] on div "Create Message Add Message Back Send Date Fixed date After completion of anothe…" at bounding box center [762, 392] width 1523 height 784
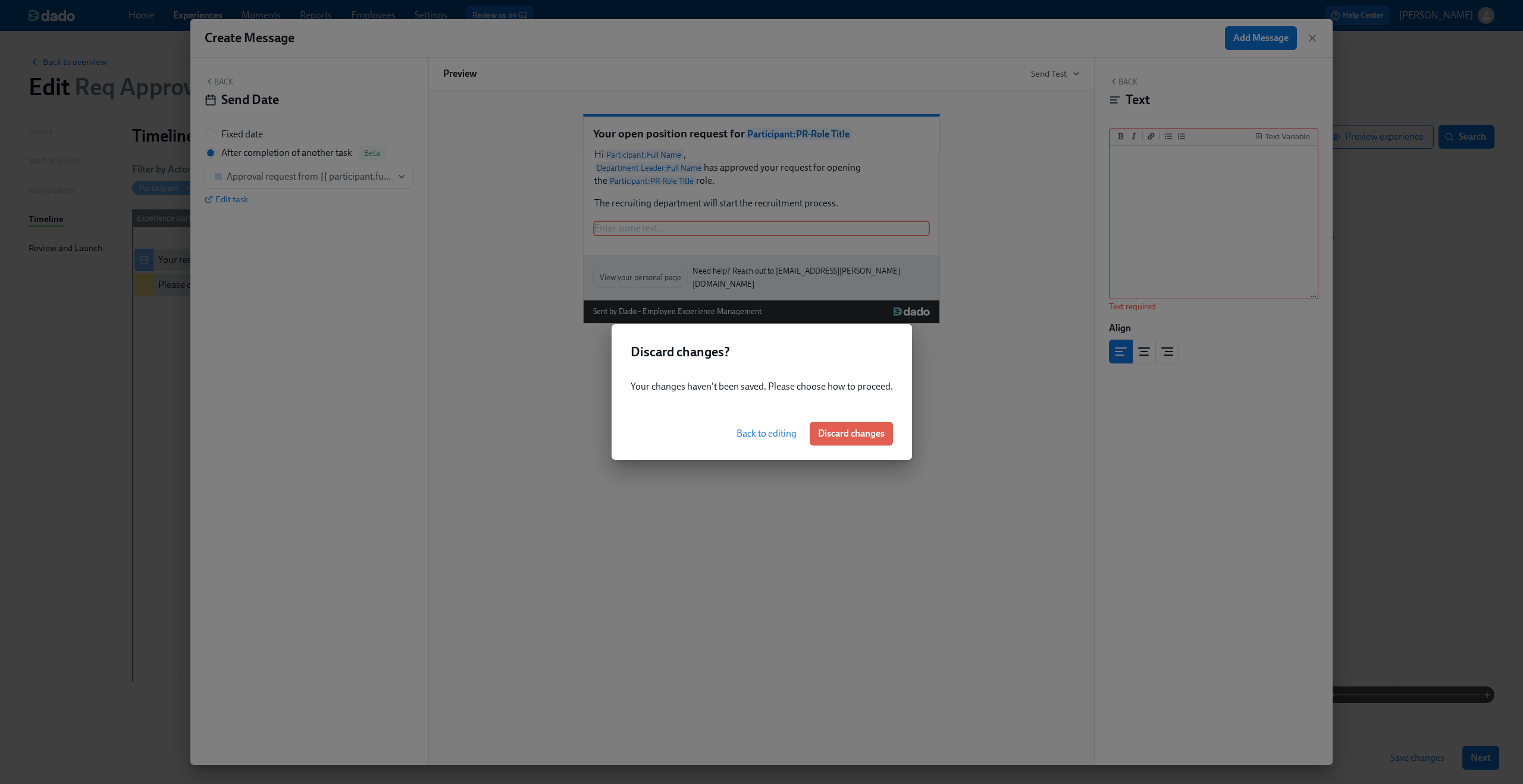
click at [776, 433] on span "Back to editing" at bounding box center [766, 433] width 60 height 12
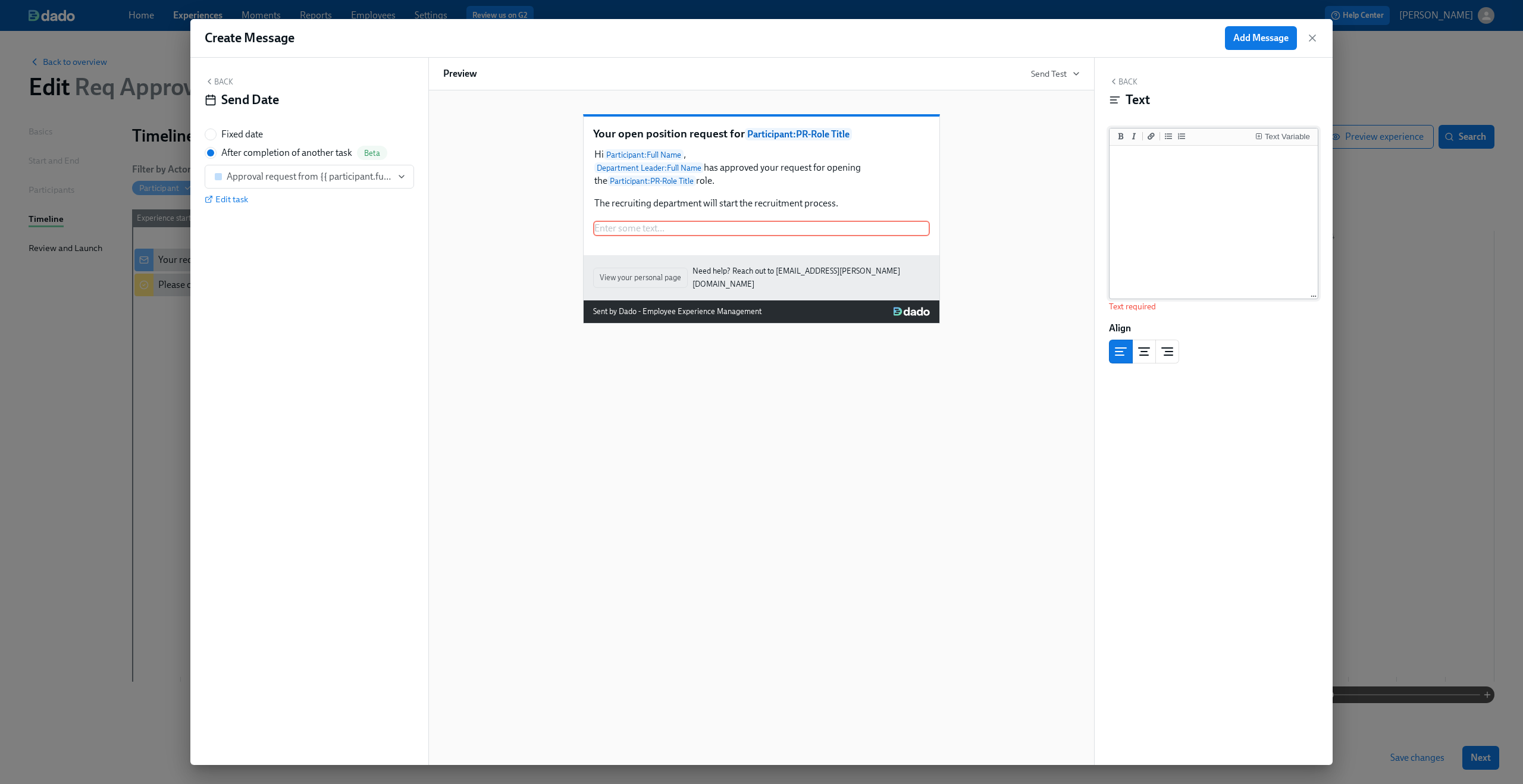
click at [1149, 203] on textarea at bounding box center [1213, 222] width 203 height 149
paste textarea "Hi {{ participant.fullName }}, {{ departmentLeader.fullName }} has denied your …"
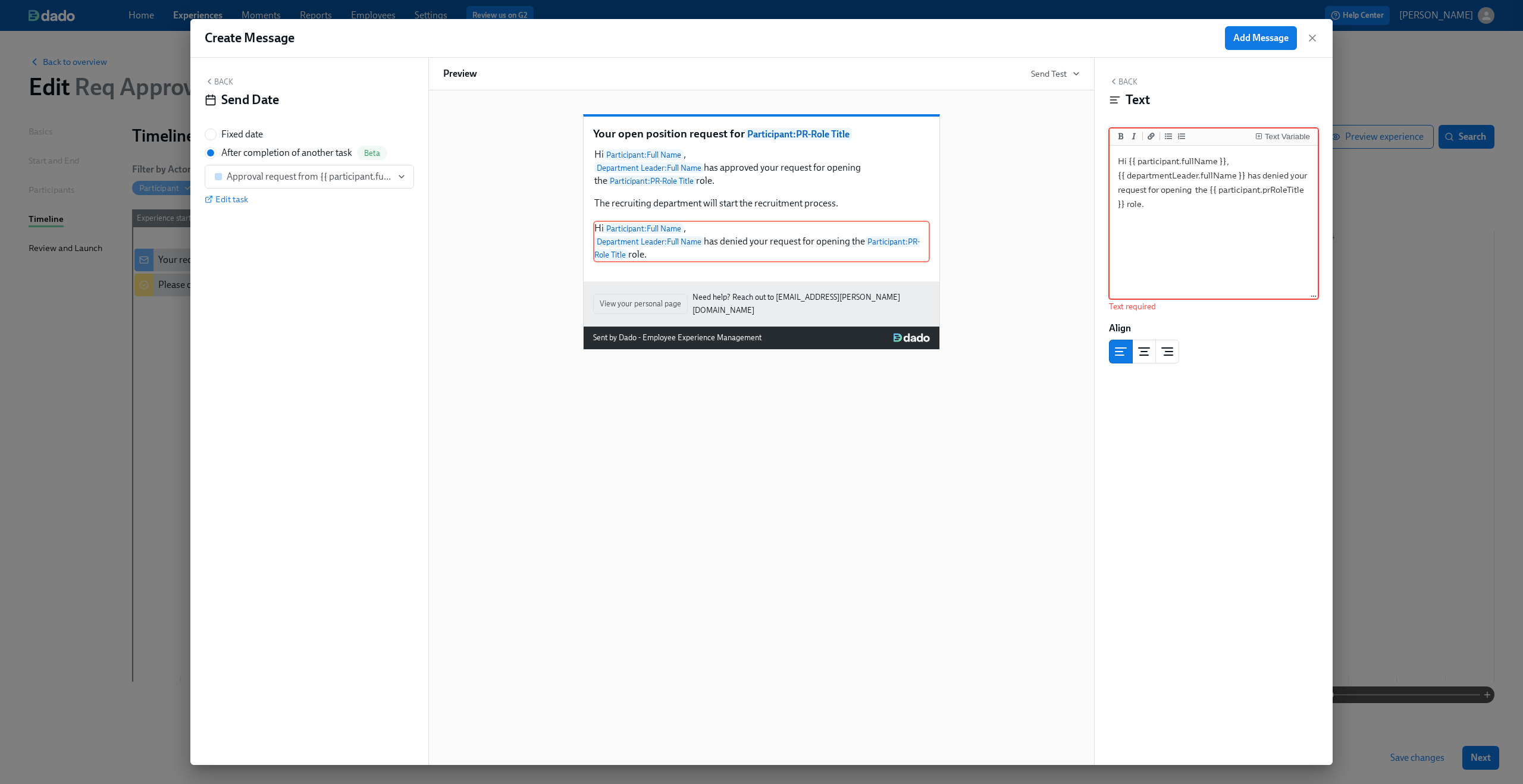
type textarea "Hi {{ participant.fullName }}, {{ departmentLeader.fullName }} has denied your …"
click at [990, 412] on div "Your open position request for Participant : PR-Role Title Hi Participant : Ful…" at bounding box center [761, 428] width 666 height 674
click at [218, 81] on button "Back" at bounding box center [218, 81] width 28 height 9
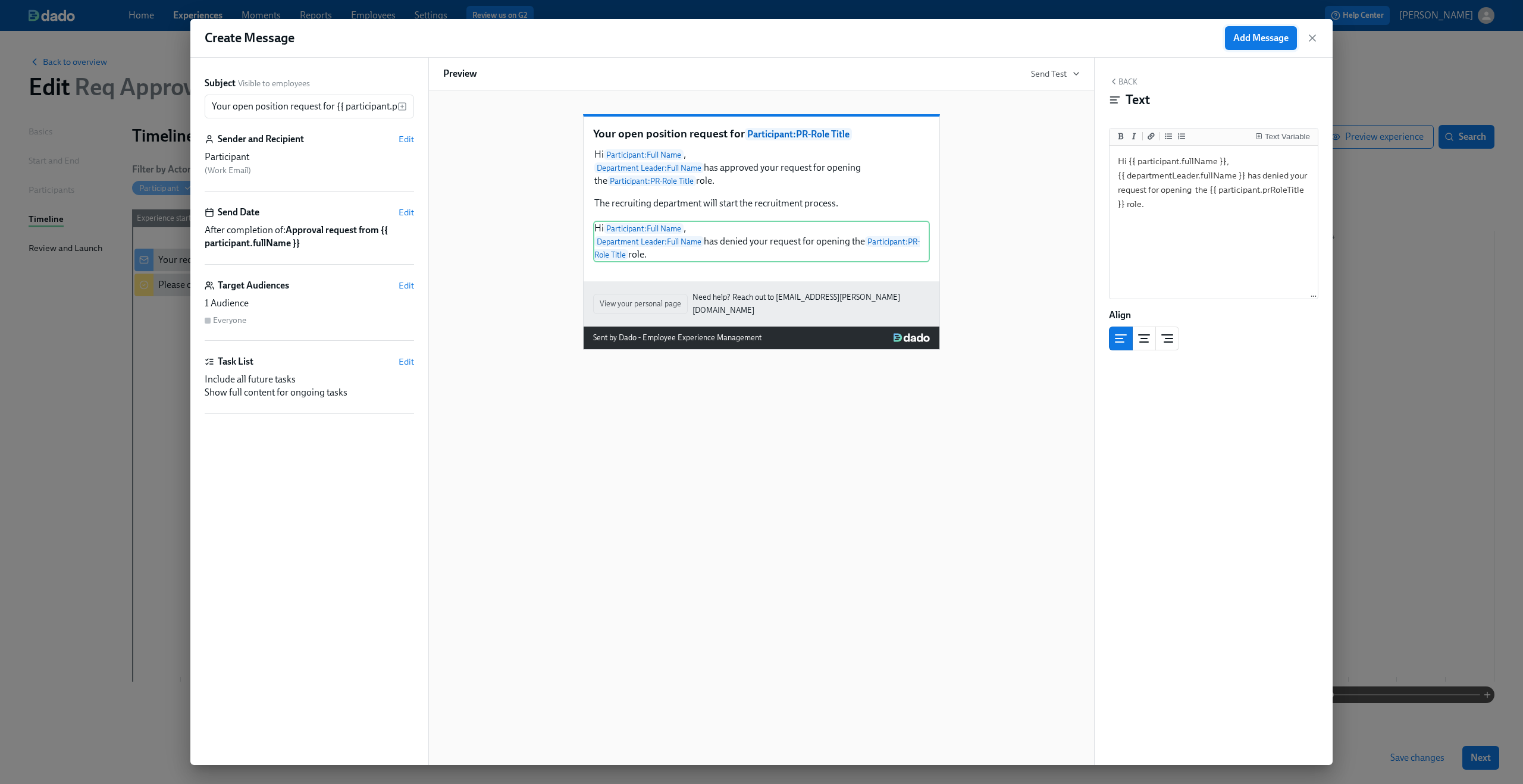
click at [1277, 41] on span "Add Message" at bounding box center [1260, 38] width 56 height 12
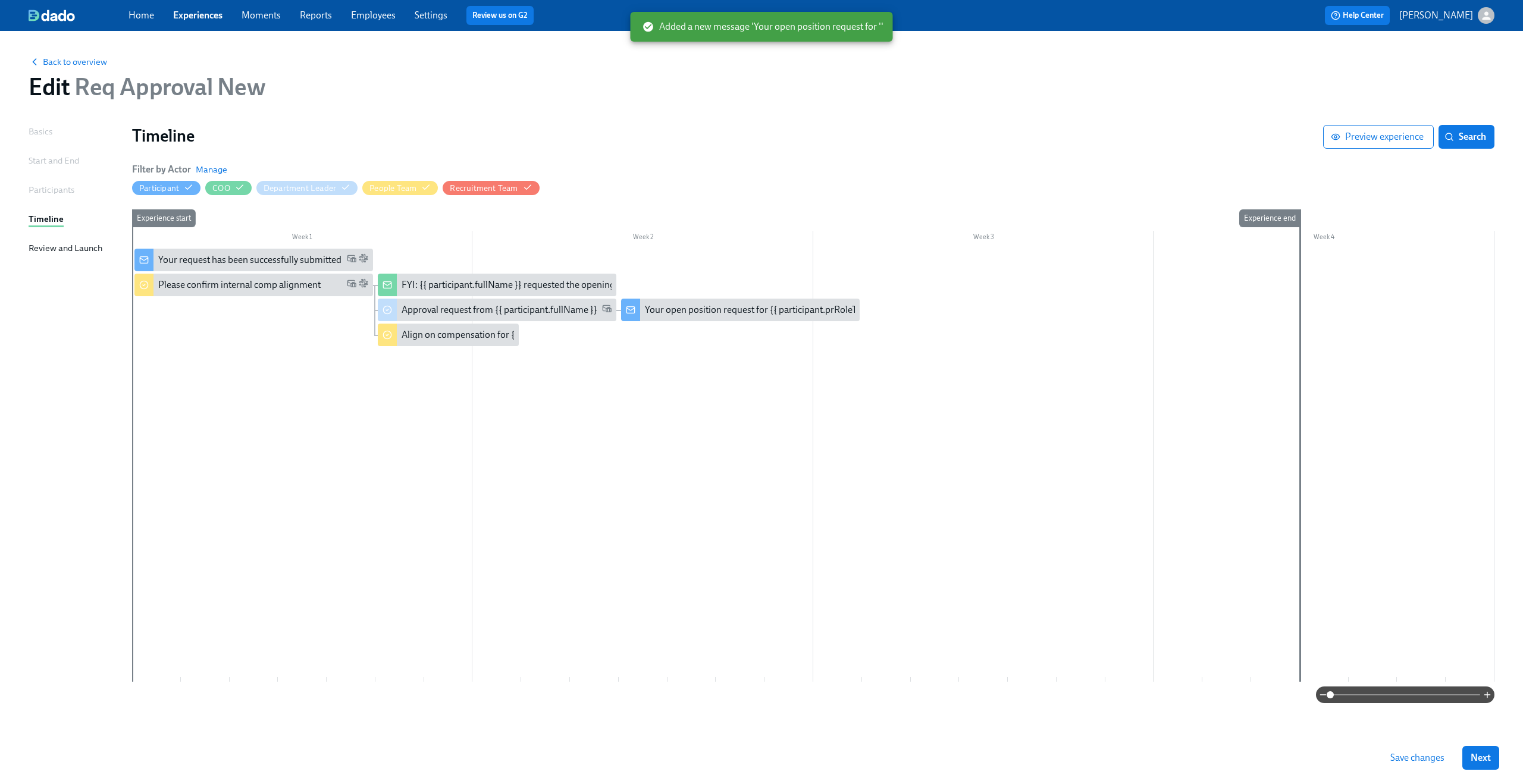
click at [740, 376] on div at bounding box center [813, 465] width 1362 height 433
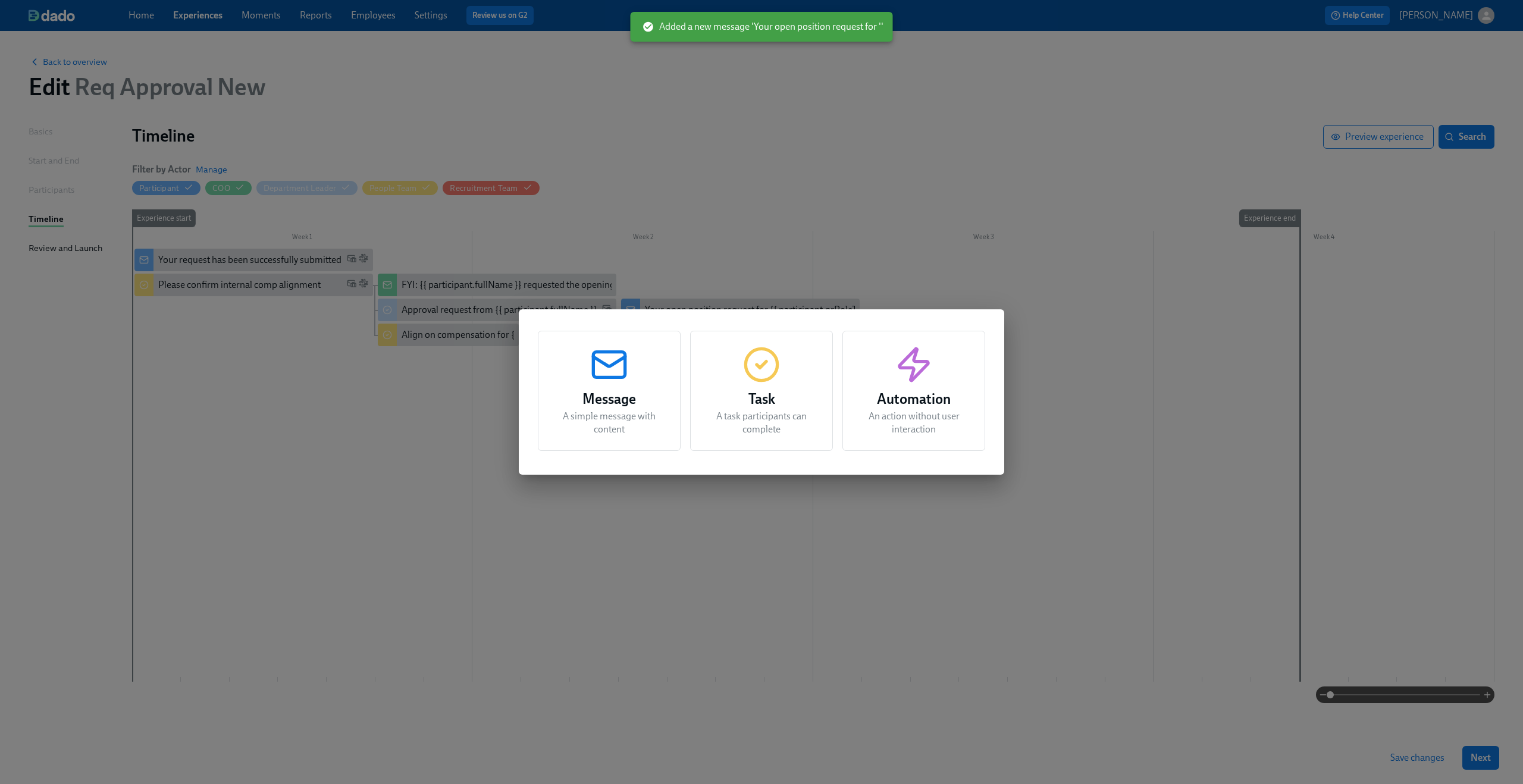
click at [627, 382] on icon "button" at bounding box center [609, 365] width 38 height 38
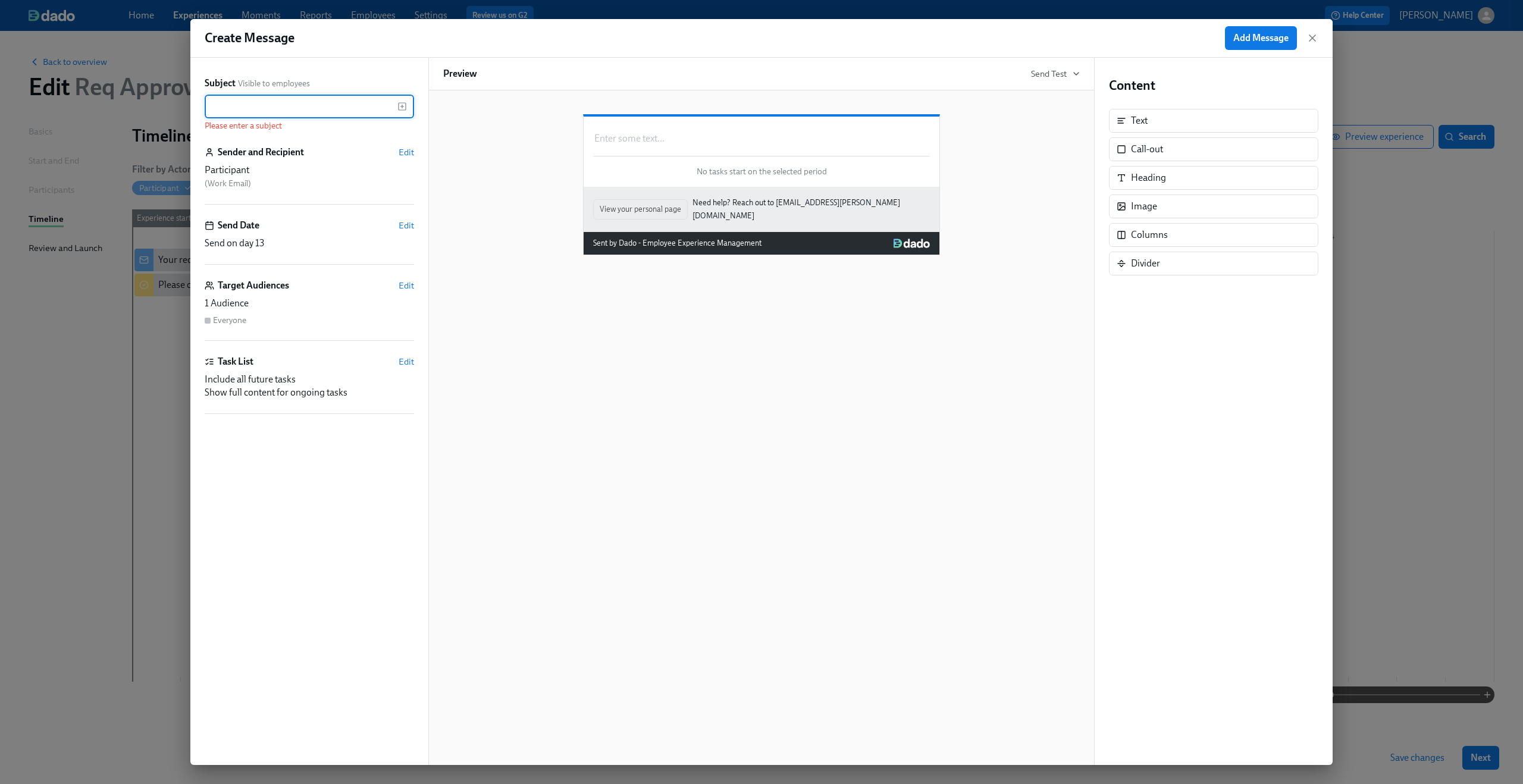
click at [352, 110] on input "text" at bounding box center [301, 106] width 193 height 23
paste input "{{ participant.fullName }}'s request was approved"
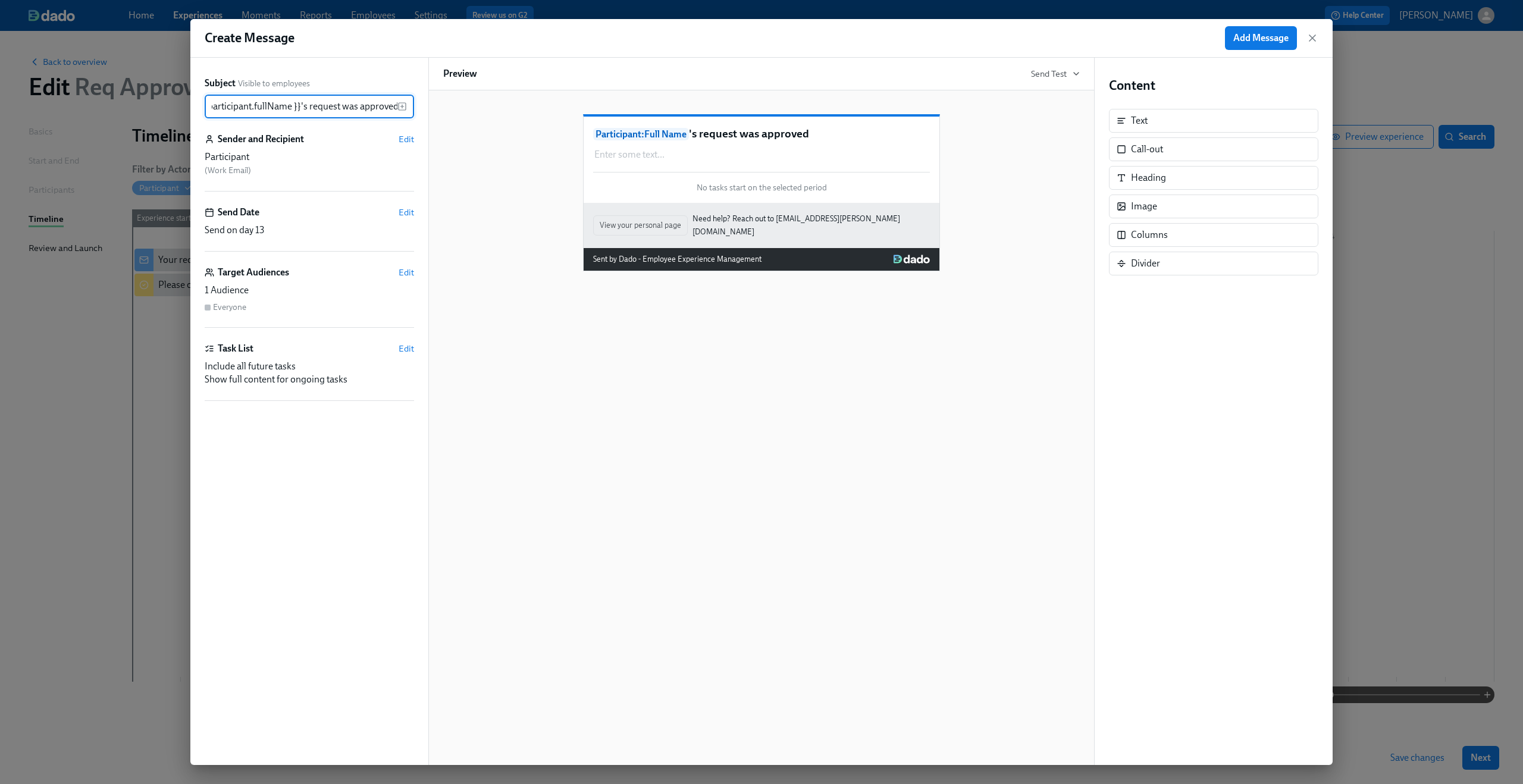
type input "{{ participant.fullName }}'s request was approved"
click at [483, 189] on div "Participant : Full Name 's request was approved Enter some text ... Duplicate D…" at bounding box center [761, 183] width 636 height 176
click at [410, 138] on span "Edit" at bounding box center [406, 138] width 16 height 12
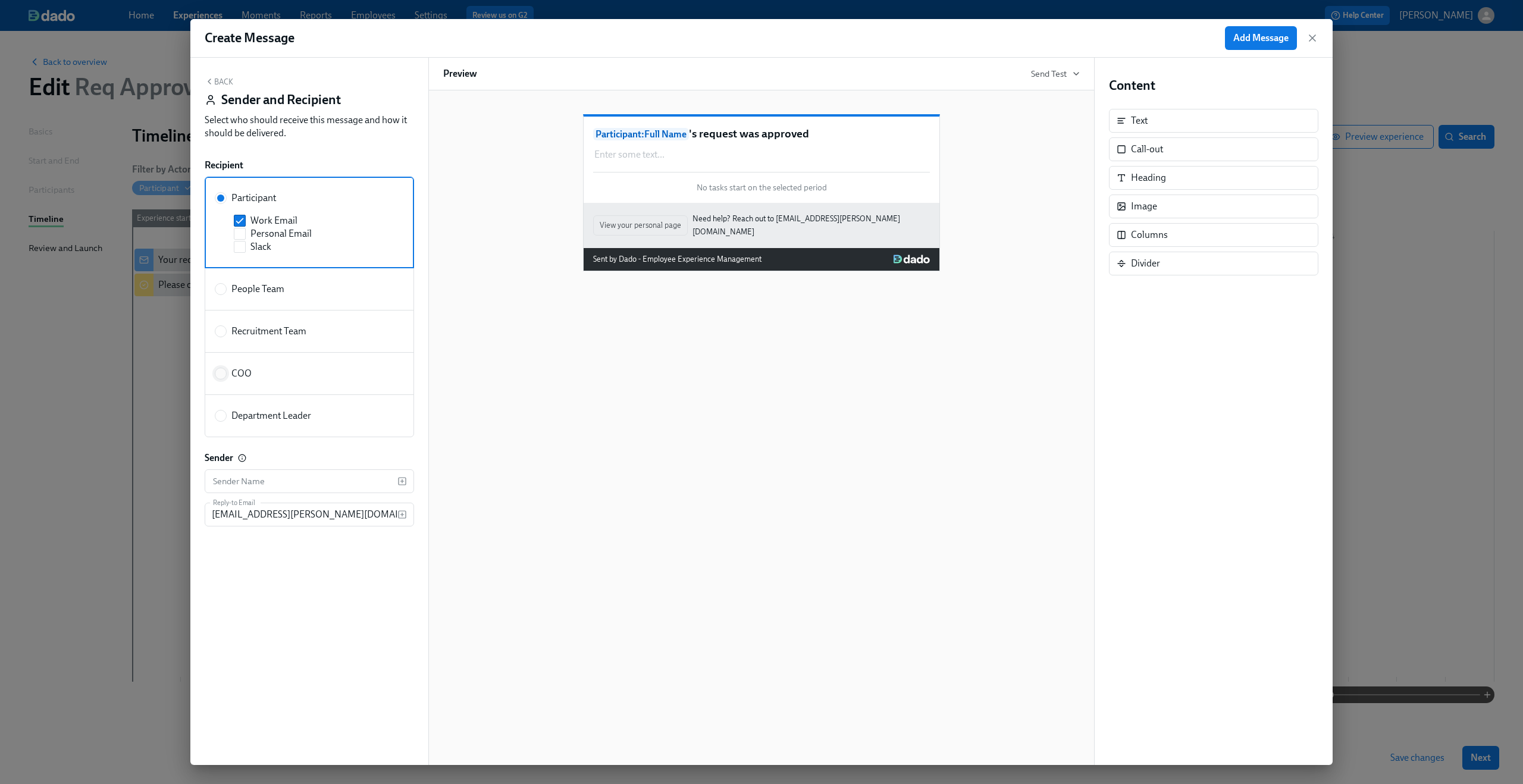
click at [221, 377] on input "COO" at bounding box center [221, 373] width 11 height 11
radio input "true"
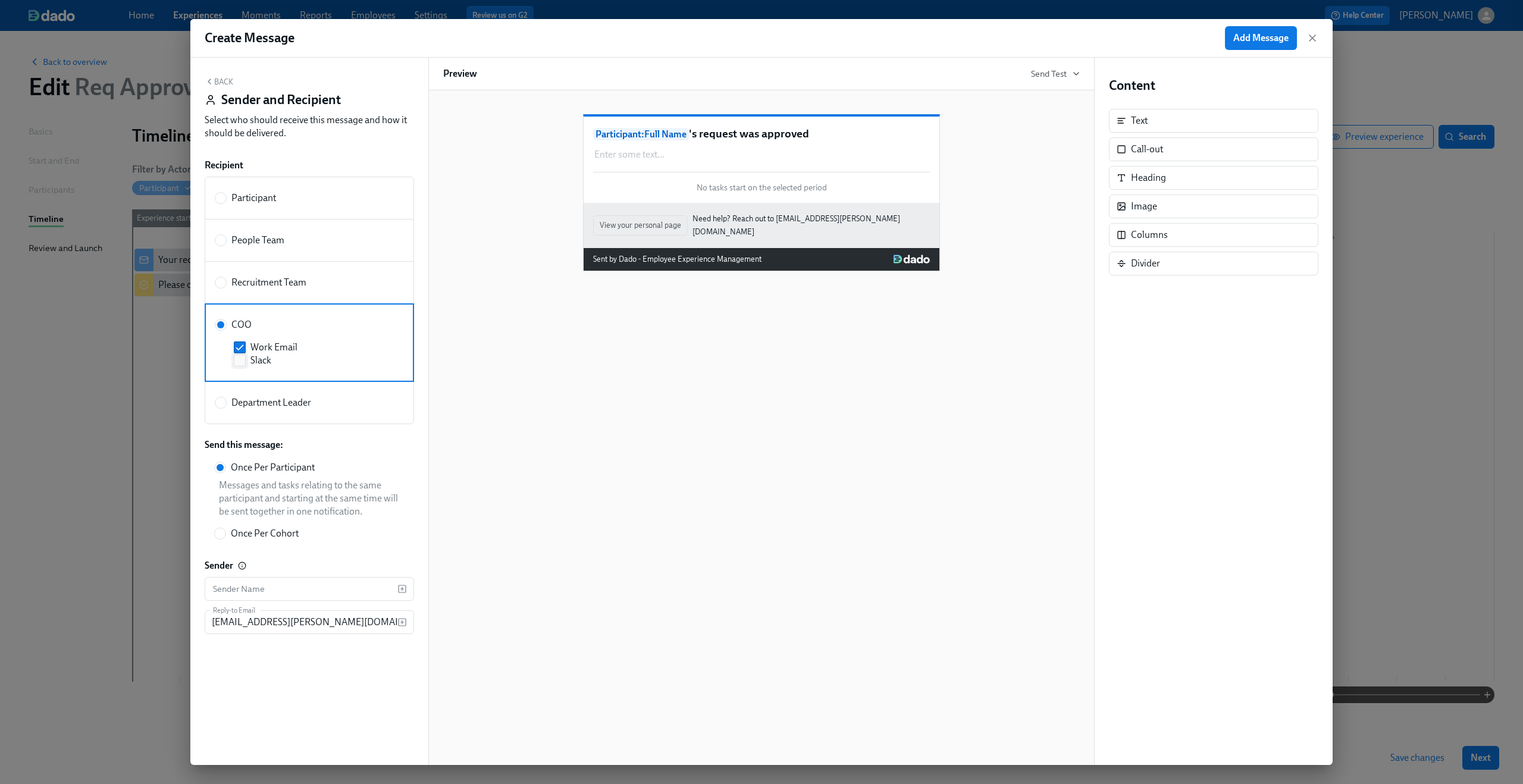
click at [241, 360] on input "Slack" at bounding box center [239, 361] width 11 height 11
checkbox input "true"
click at [219, 85] on button "Back" at bounding box center [218, 81] width 28 height 9
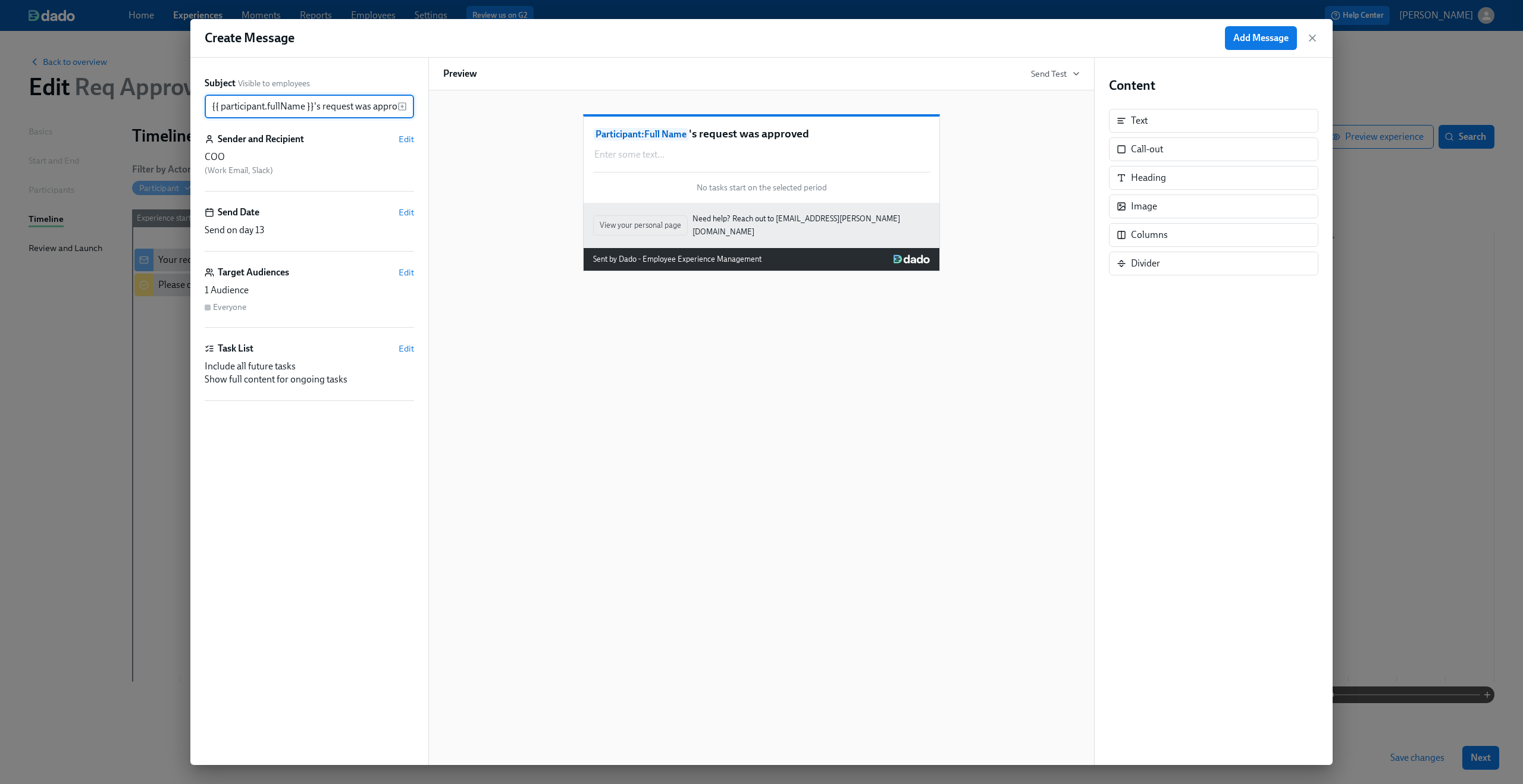
scroll to position [0, 13]
drag, startPoint x: 1149, startPoint y: 116, endPoint x: 1129, endPoint y: 124, distance: 21.5
click at [1129, 124] on div "Content Text Text Call-out Heading Image Columns Divider" at bounding box center [1214, 176] width 210 height 199
click at [676, 162] on div "Enter some text ... Duplicate Delete" at bounding box center [762, 155] width 337 height 16
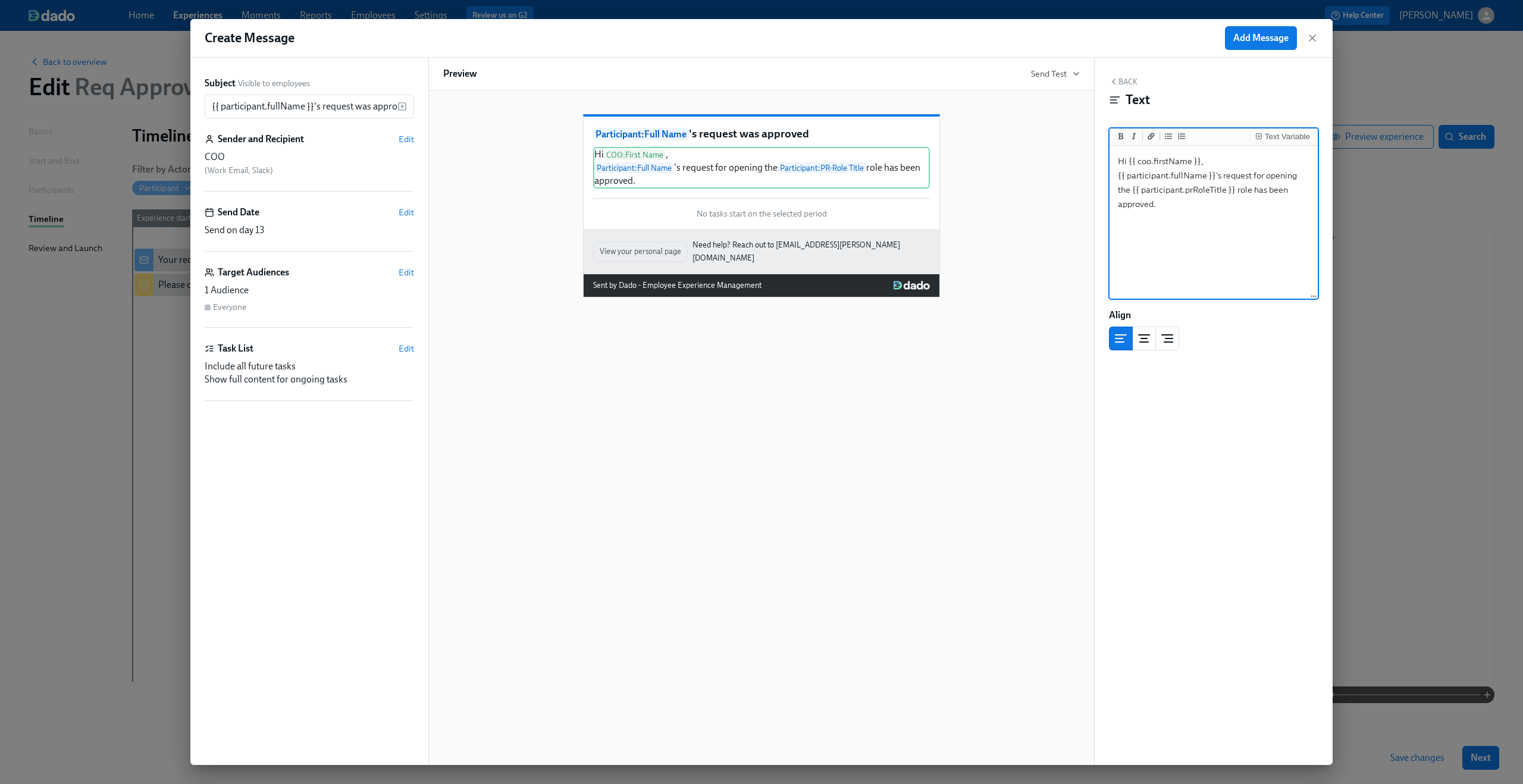
type textarea "Hi {{ coo.firstName }}, {{ participant.fullName }}'s request for opening the {{…"
click at [987, 477] on div "Participant : Full Name 's request was approved Hi COO : First Name , Participa…" at bounding box center [761, 428] width 666 height 674
click at [405, 212] on span "Edit" at bounding box center [406, 212] width 16 height 12
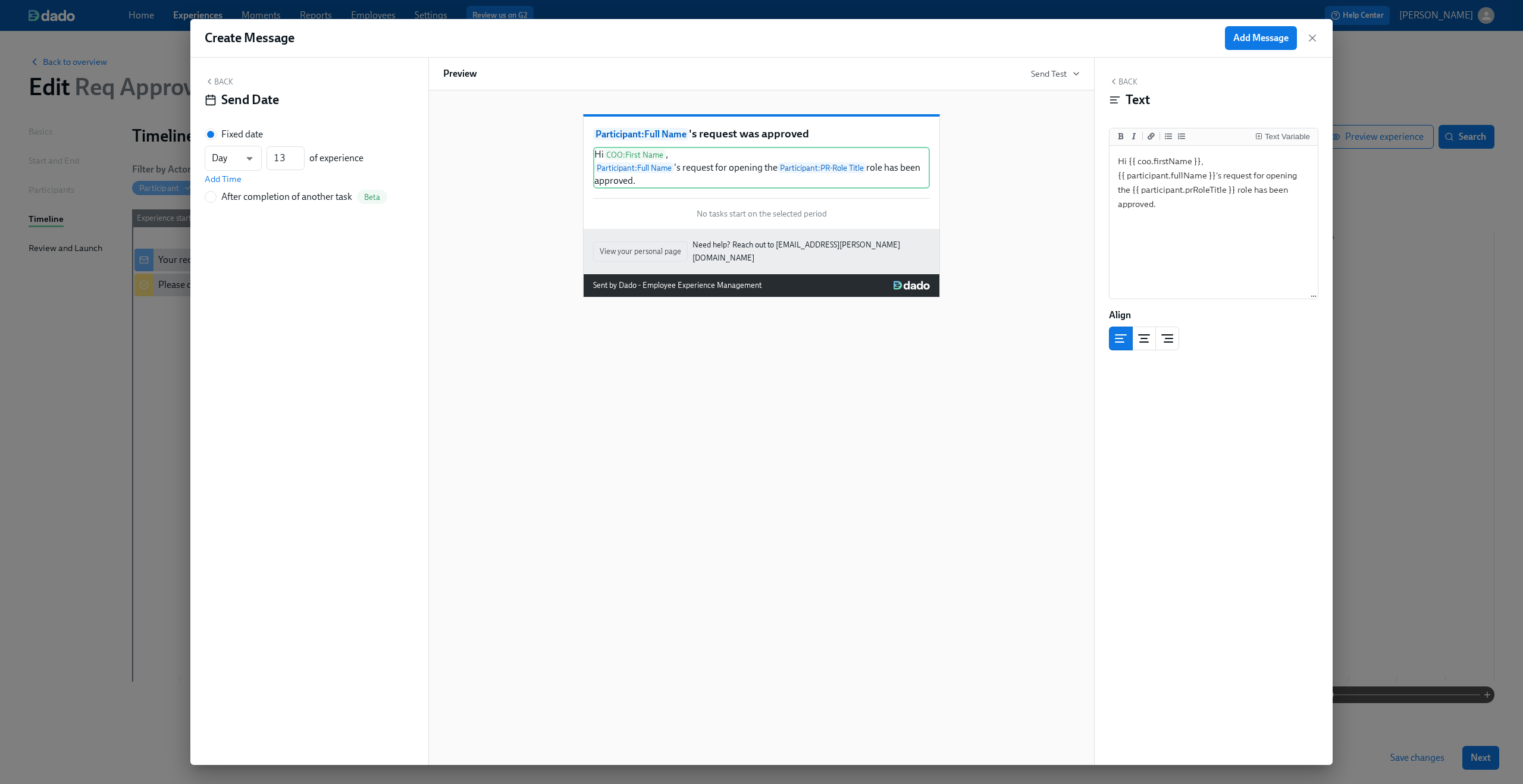
click at [237, 197] on div "After completion of another task" at bounding box center [286, 196] width 131 height 13
click at [216, 197] on input "After completion of another task Beta" at bounding box center [211, 197] width 11 height 11
radio input "true"
radio input "false"
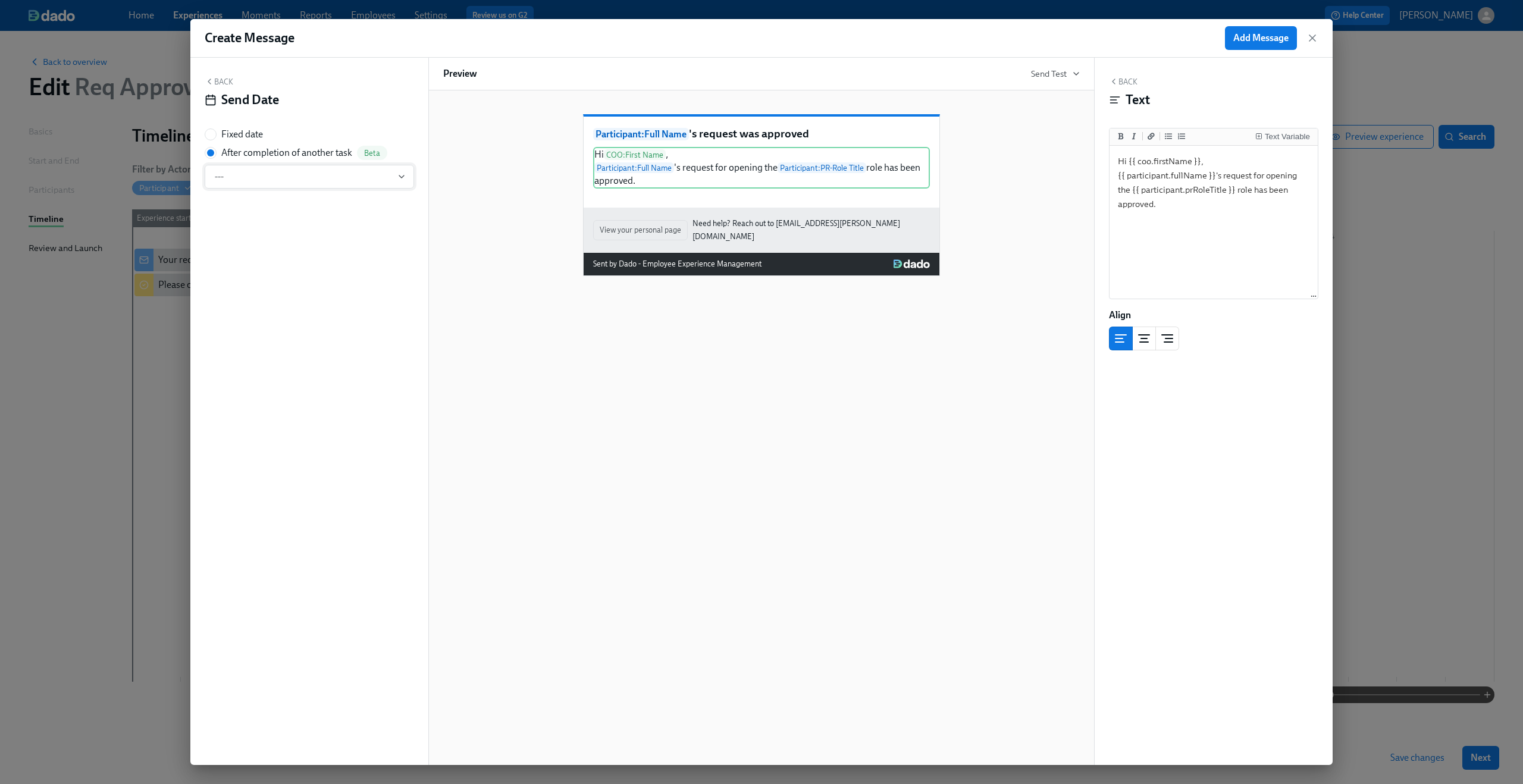
click at [247, 181] on span "---" at bounding box center [309, 176] width 189 height 12
click at [259, 258] on div "Approval request from {{ participant.fullName }}" at bounding box center [324, 262] width 196 height 13
click at [600, 379] on div "Participant : Full Name 's request was approved Hi COO : First Name , Participa…" at bounding box center [761, 428] width 666 height 674
click at [1263, 31] on button "Add Message" at bounding box center [1261, 38] width 72 height 23
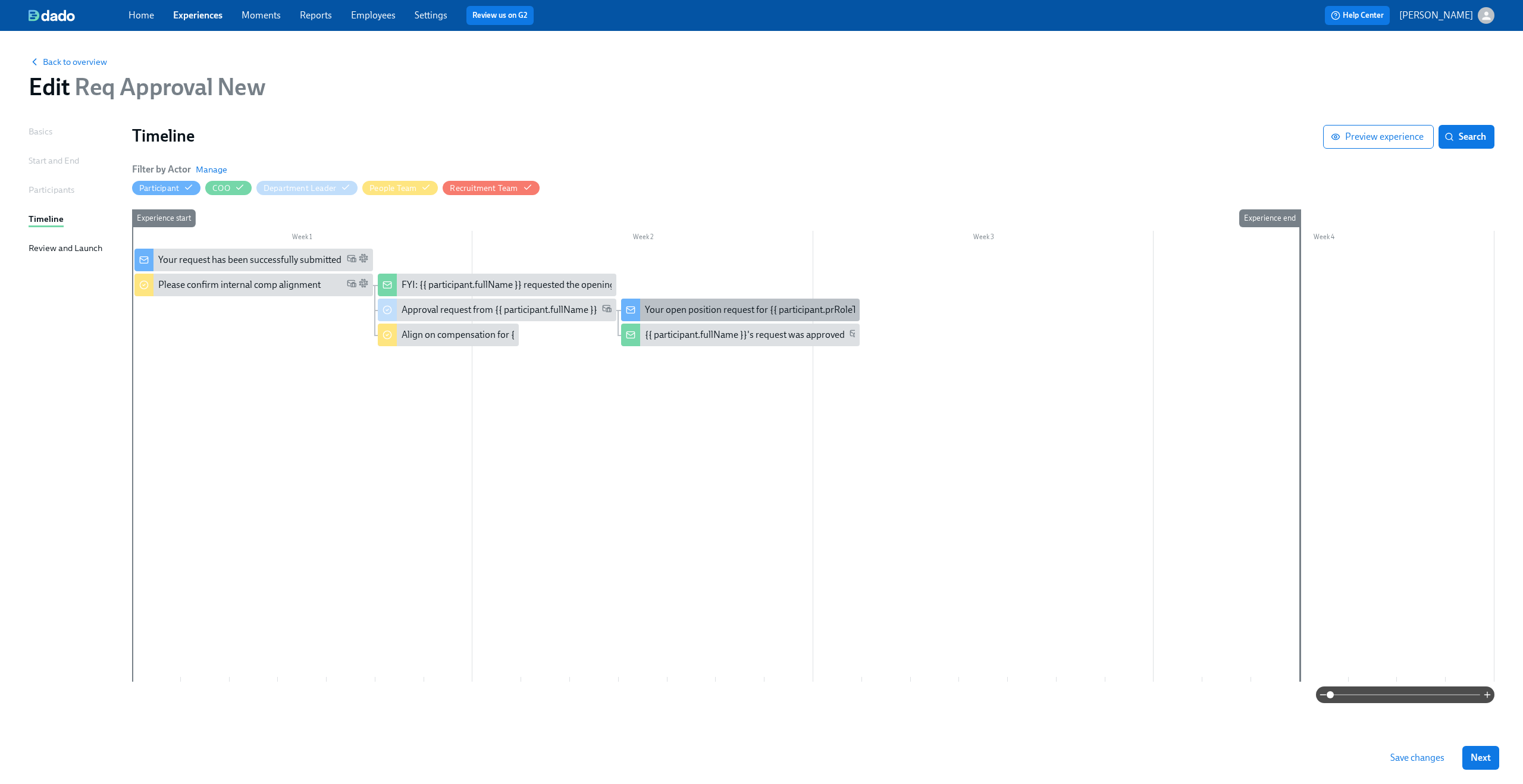
click at [697, 310] on div "Your open position request for {{ participant.prRoleTitle }}" at bounding box center [762, 310] width 234 height 13
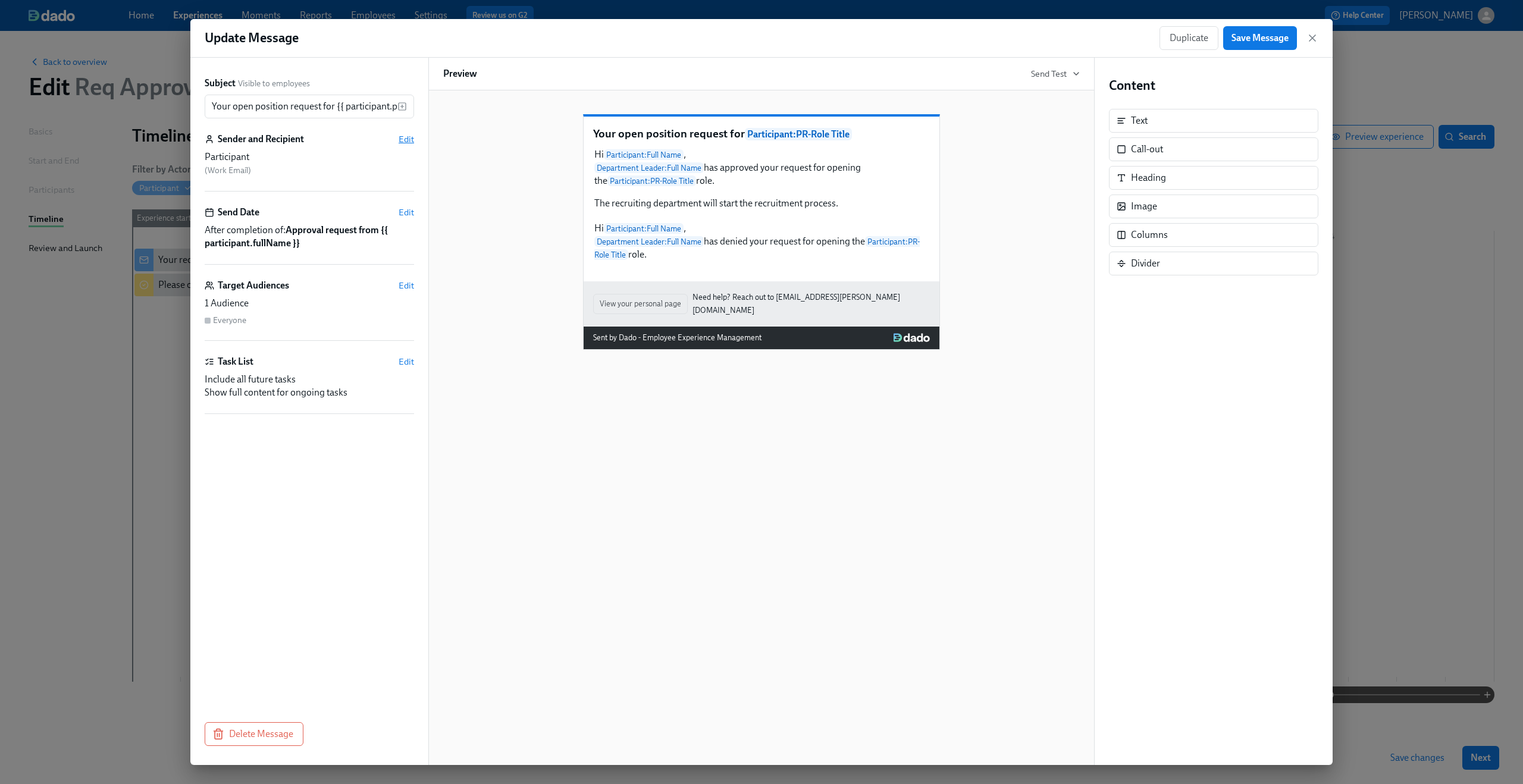
click at [412, 138] on span "Edit" at bounding box center [406, 138] width 16 height 12
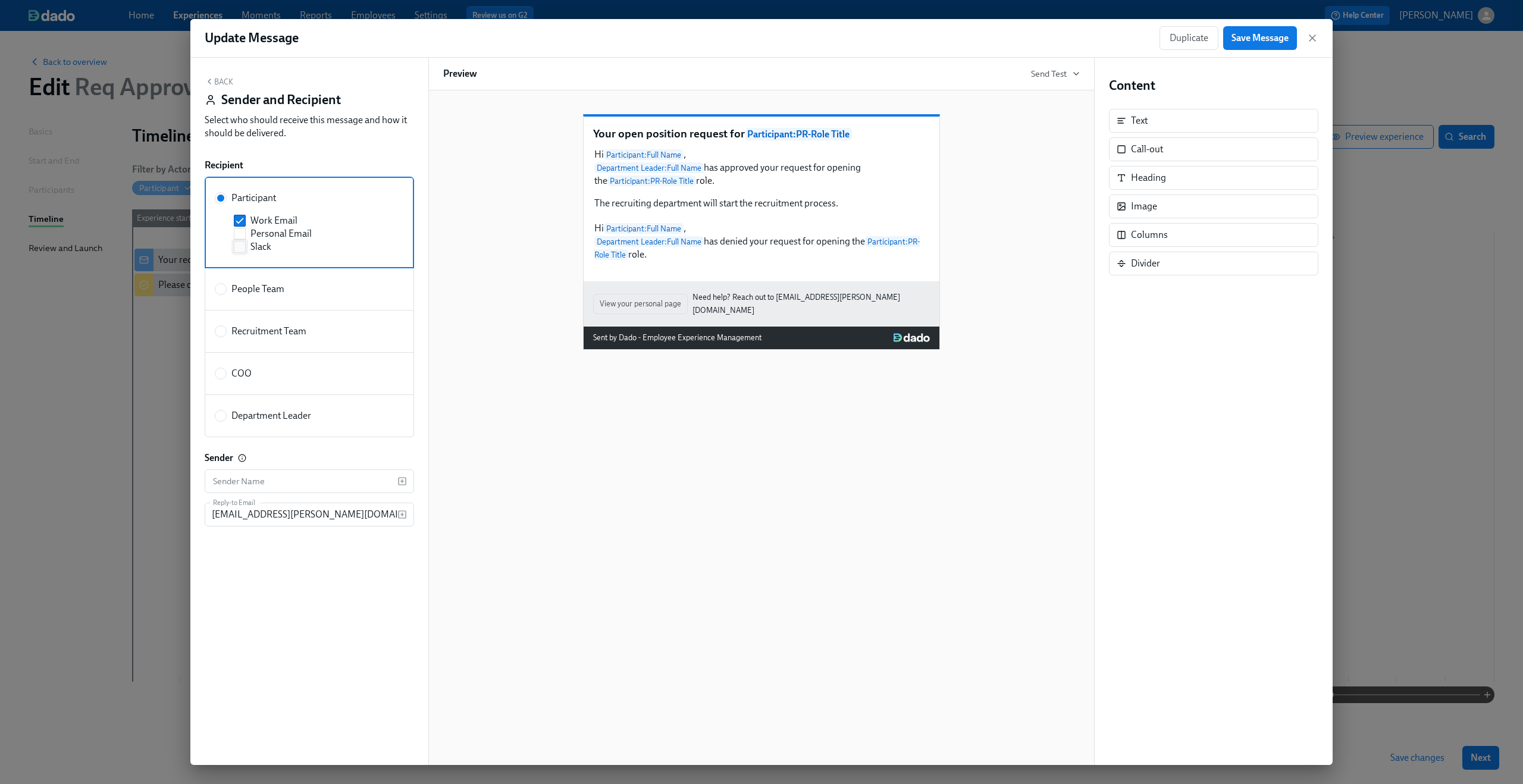
click at [257, 250] on span "Slack" at bounding box center [261, 246] width 21 height 13
click at [245, 250] on input "Slack" at bounding box center [239, 247] width 11 height 11
checkbox input "true"
click at [1255, 41] on span "Save Message" at bounding box center [1259, 38] width 57 height 12
click at [1312, 36] on icon "button" at bounding box center [1312, 38] width 12 height 12
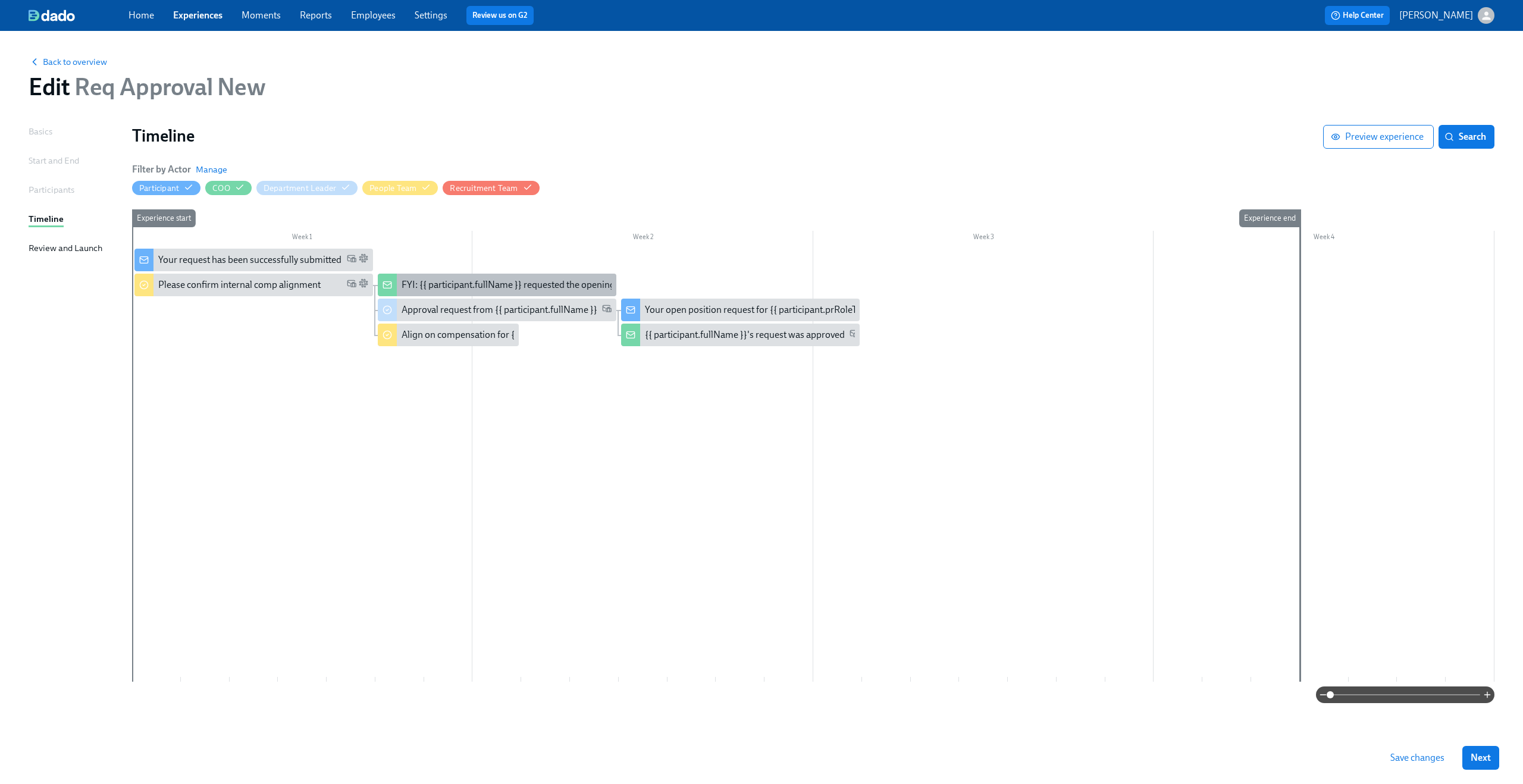
click at [455, 280] on div "FYI: {{ participant.fullName }} requested the opening of position {{ participan…" at bounding box center [586, 285] width 369 height 13
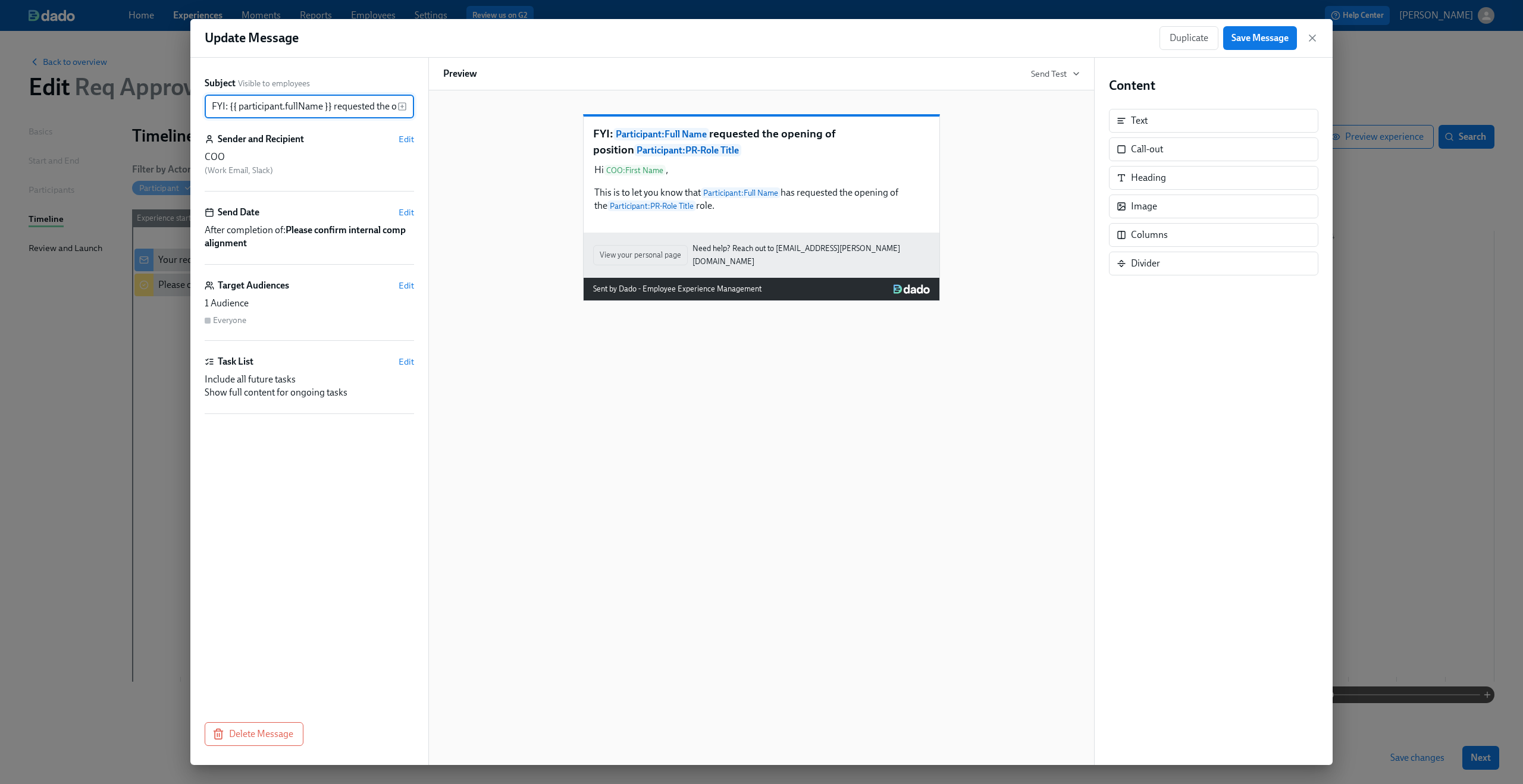
scroll to position [0, 183]
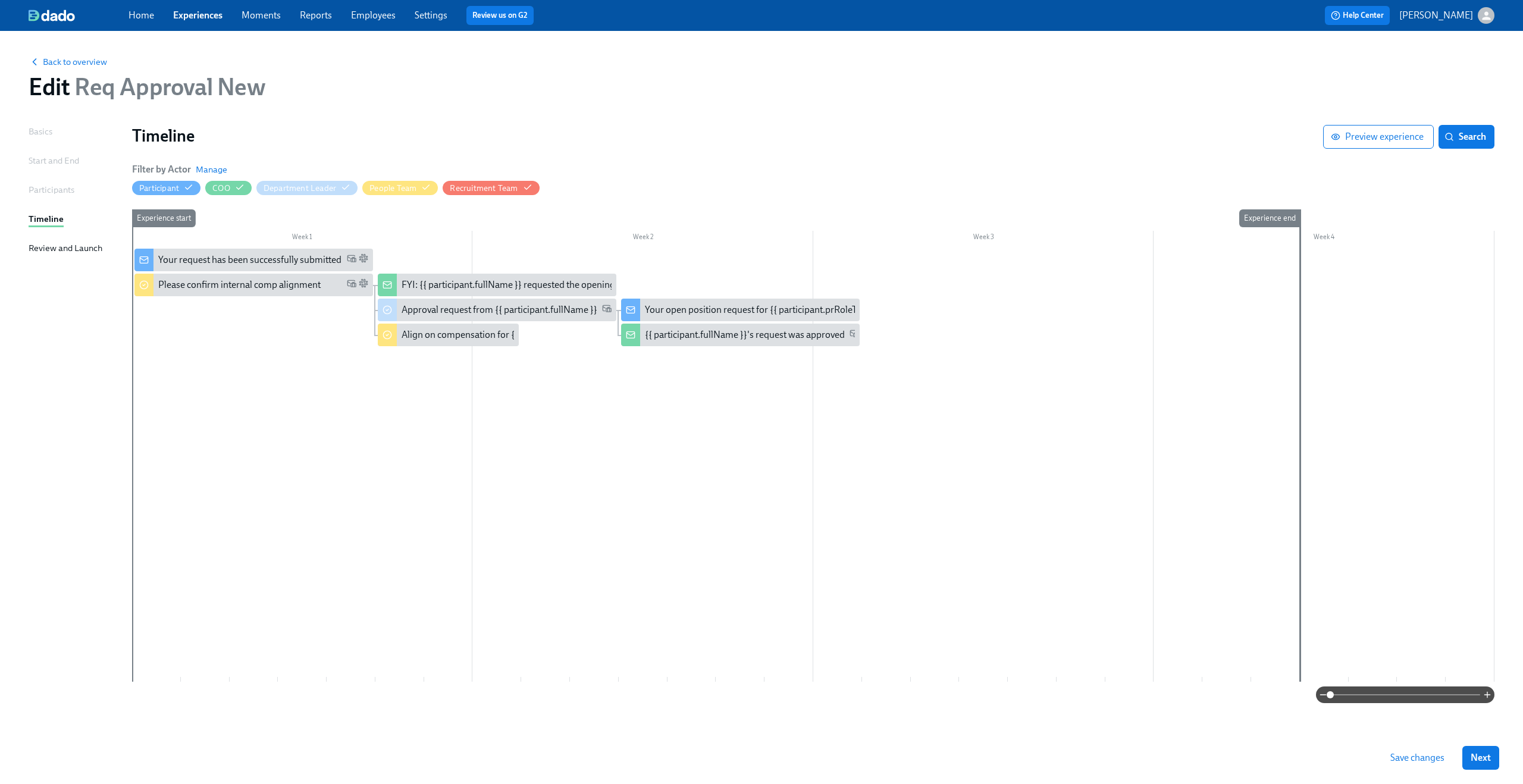
click at [688, 371] on div at bounding box center [813, 465] width 1362 height 433
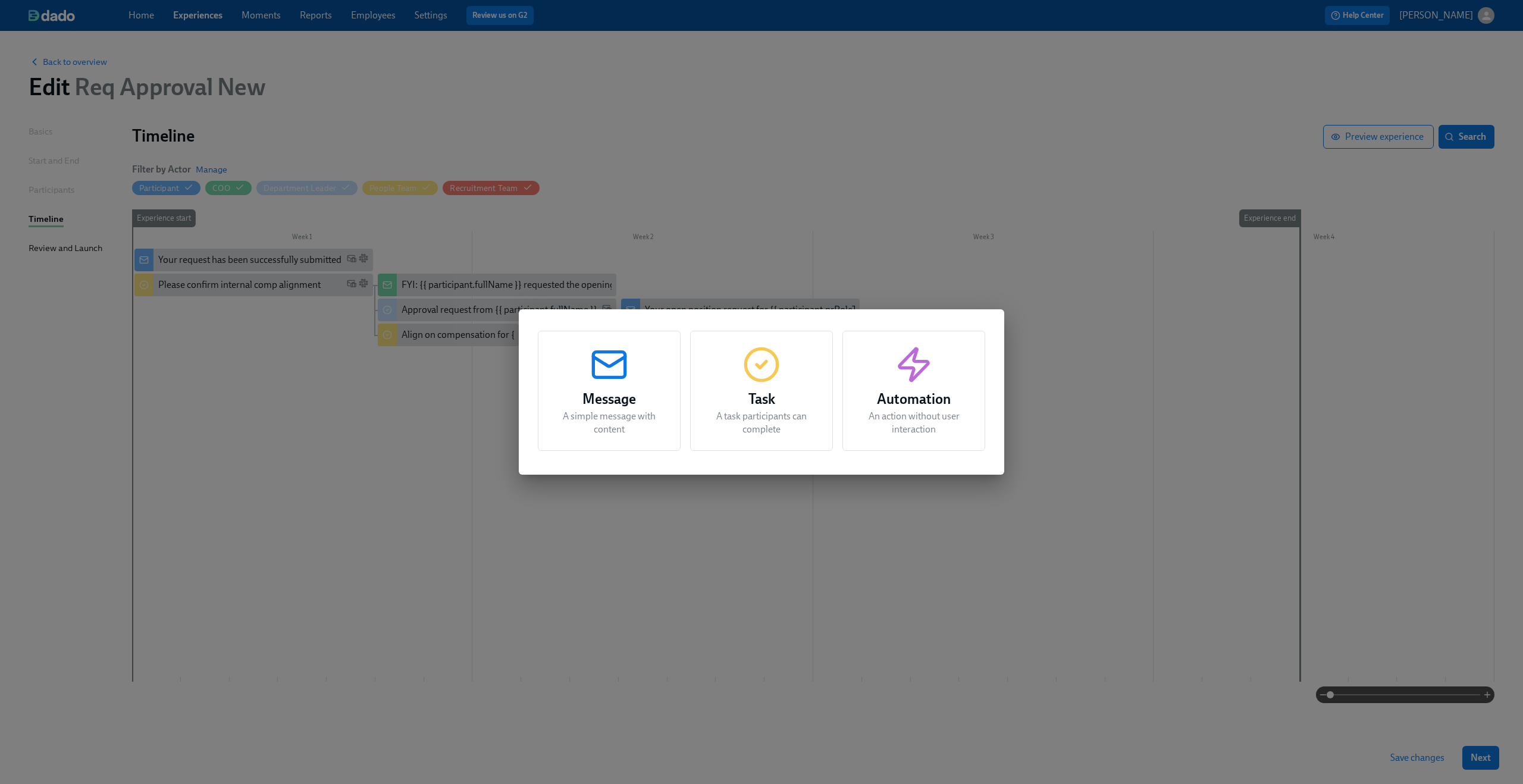
click at [635, 373] on div "Message A simple message with content" at bounding box center [609, 391] width 142 height 120
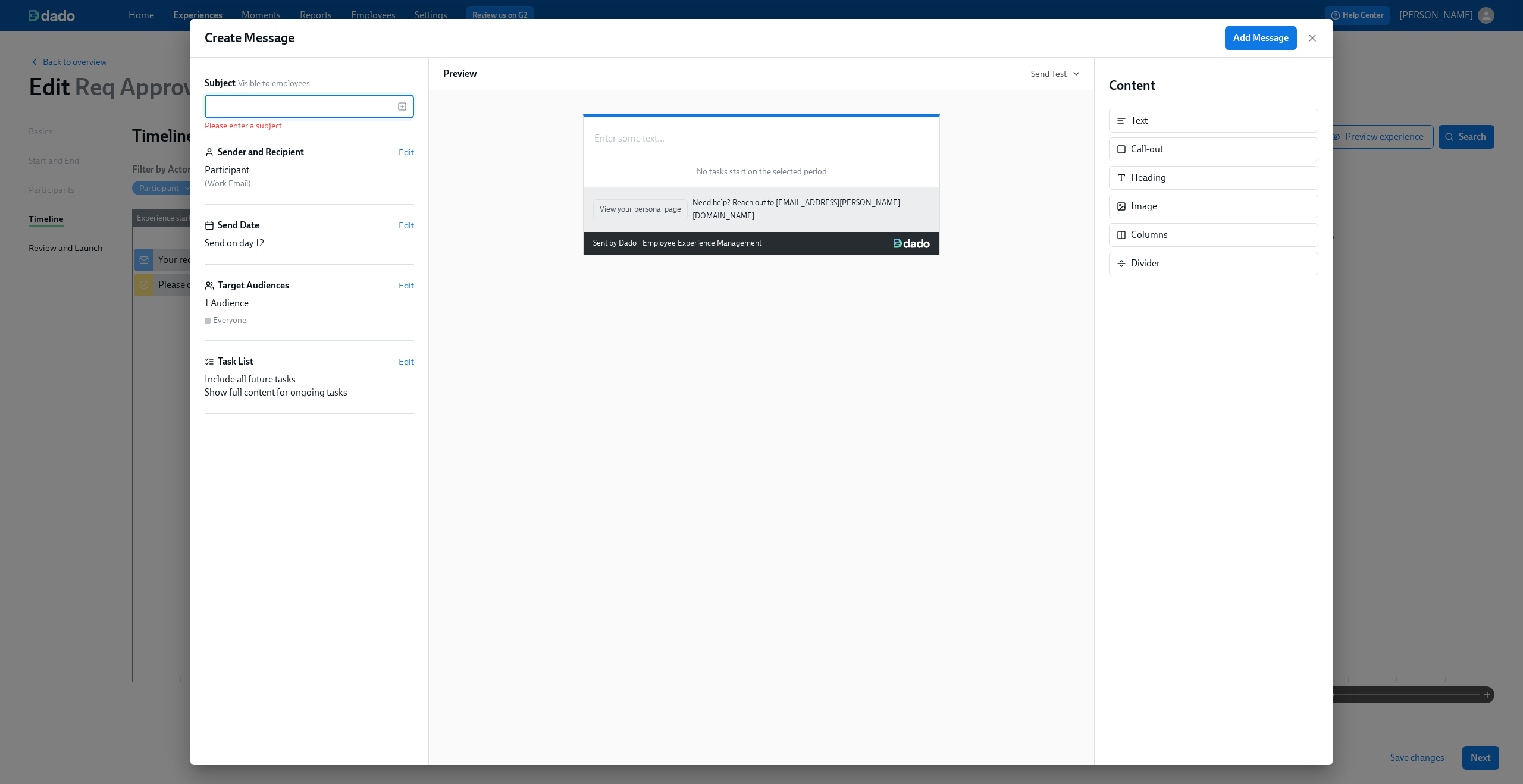
click at [344, 110] on input "text" at bounding box center [301, 106] width 193 height 23
paste input "Position Request Approved for {{ participant.prRoleTitle }}"
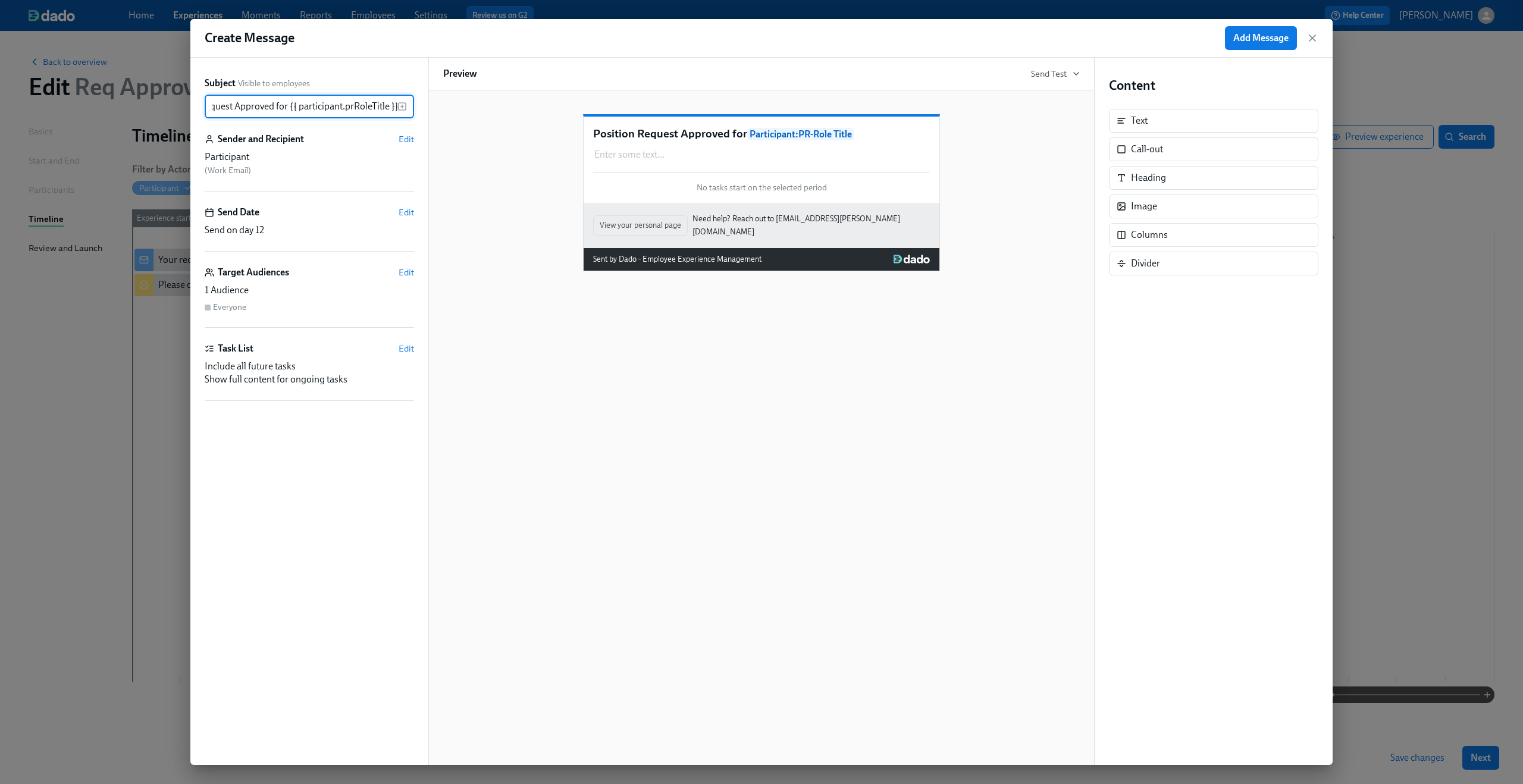
type input "Position Request Approved for {{ participant.prRoleTitle }}"
click at [466, 164] on div "Position Request Approved for Participant : PR-Role Title Enter some text ... D…" at bounding box center [761, 183] width 636 height 176
click at [410, 138] on span "Edit" at bounding box center [406, 138] width 16 height 12
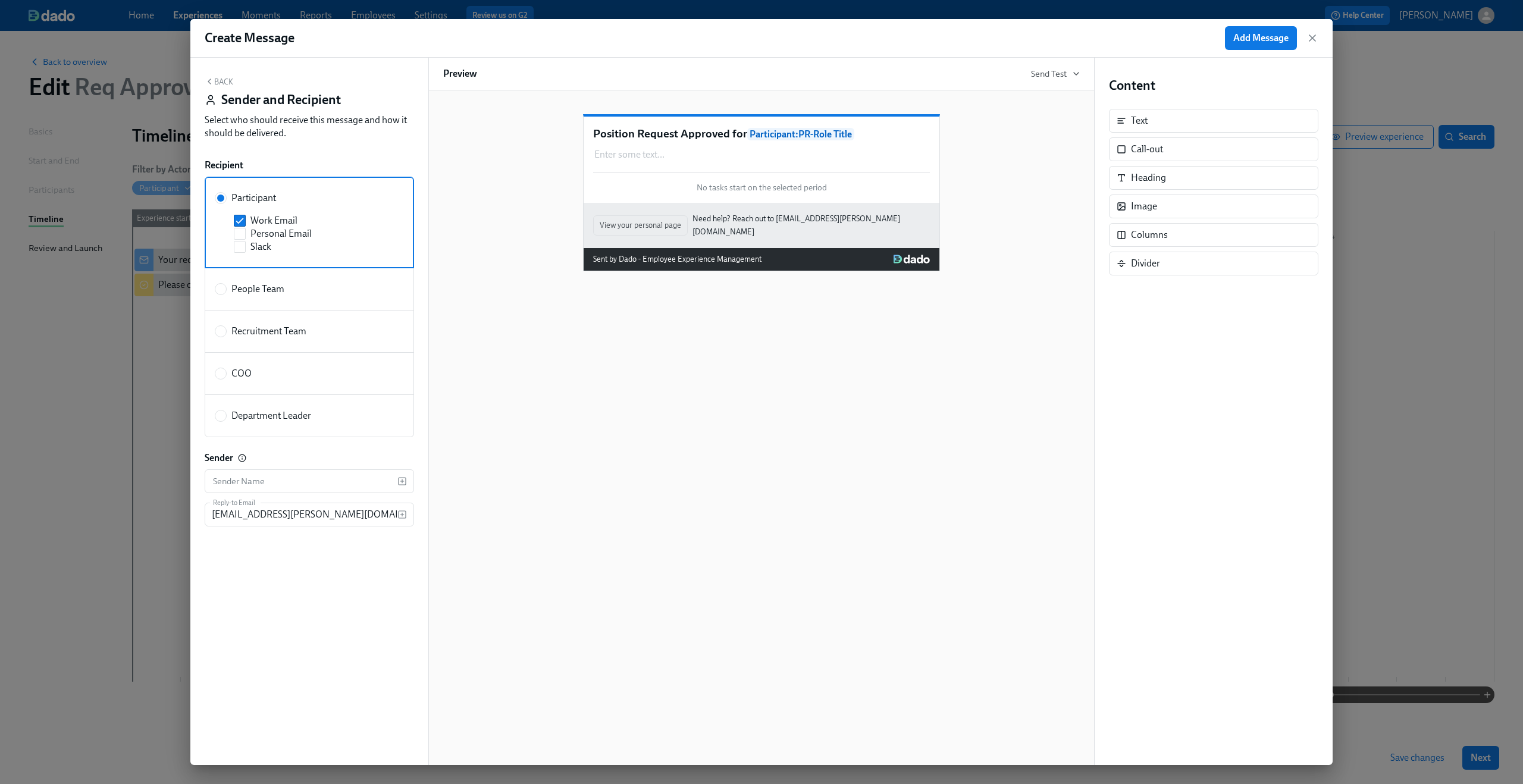
click at [219, 299] on label "People Team" at bounding box center [309, 289] width 210 height 43
click at [219, 294] on input "People Team" at bounding box center [221, 290] width 11 height 11
radio input "true"
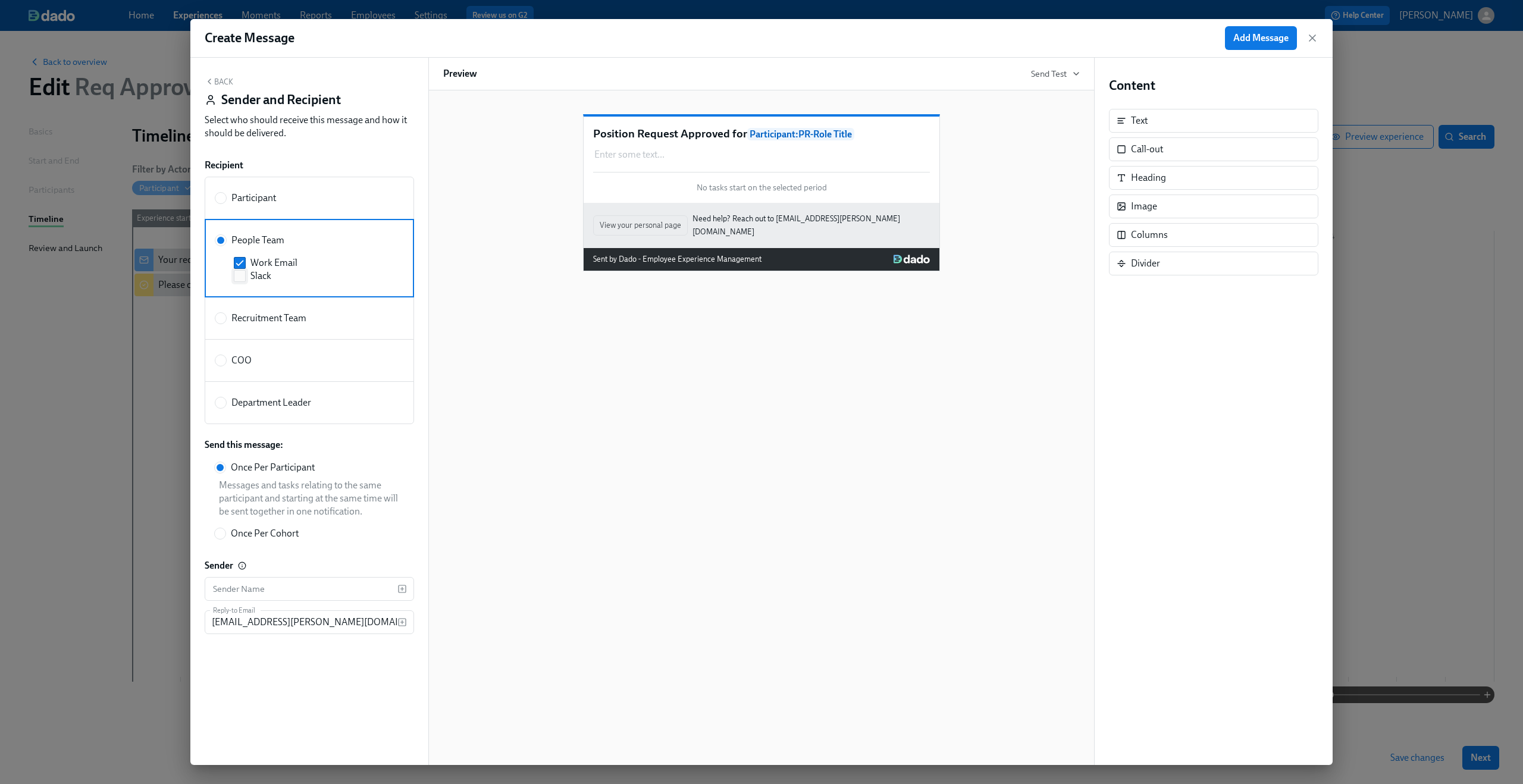
click at [257, 282] on span "Slack" at bounding box center [261, 275] width 21 height 13
click at [245, 281] on input "Slack" at bounding box center [239, 276] width 11 height 11
checkbox input "true"
click at [229, 81] on button "Back" at bounding box center [218, 81] width 28 height 9
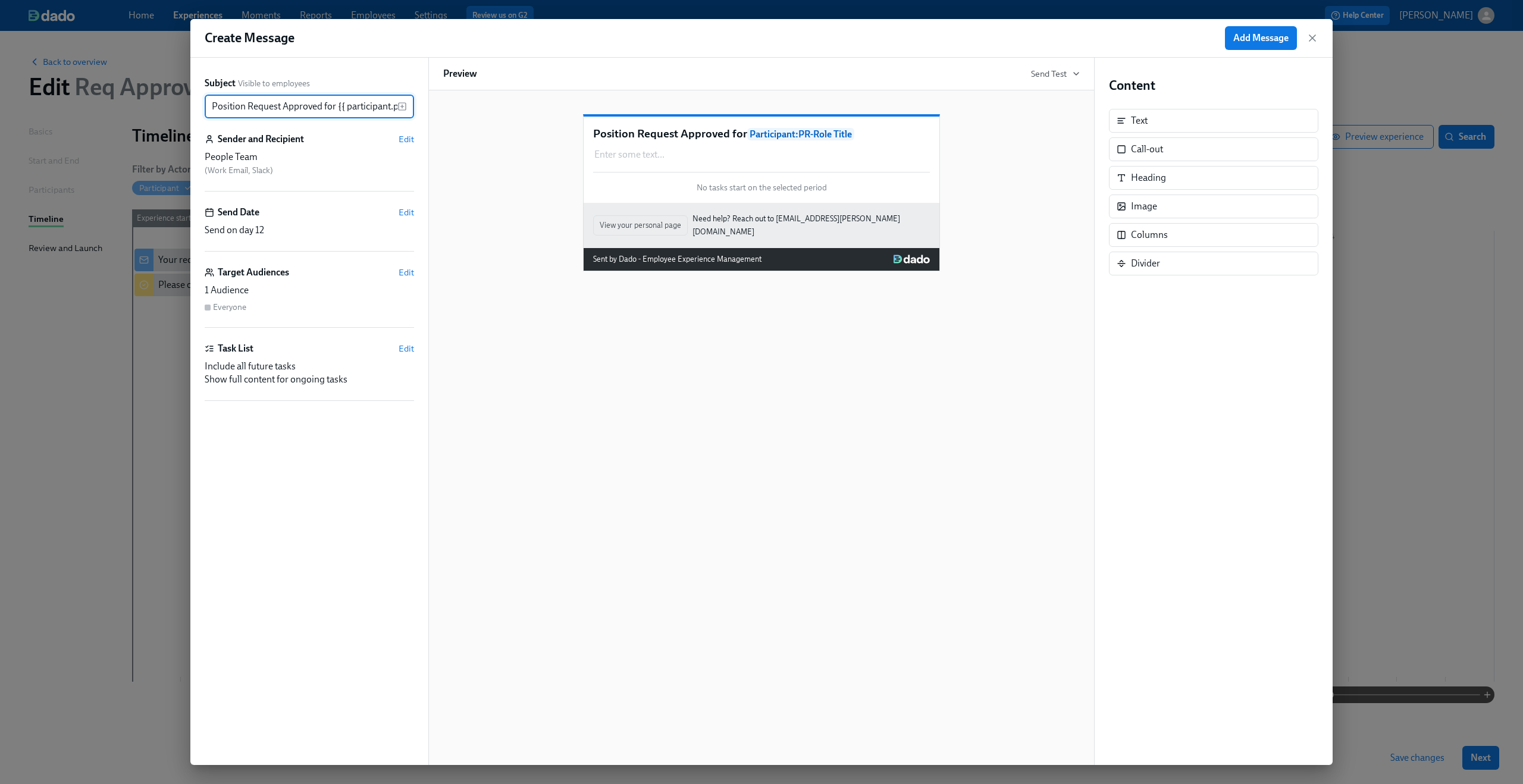
scroll to position [0, 49]
click at [405, 212] on span "Edit" at bounding box center [406, 212] width 16 height 12
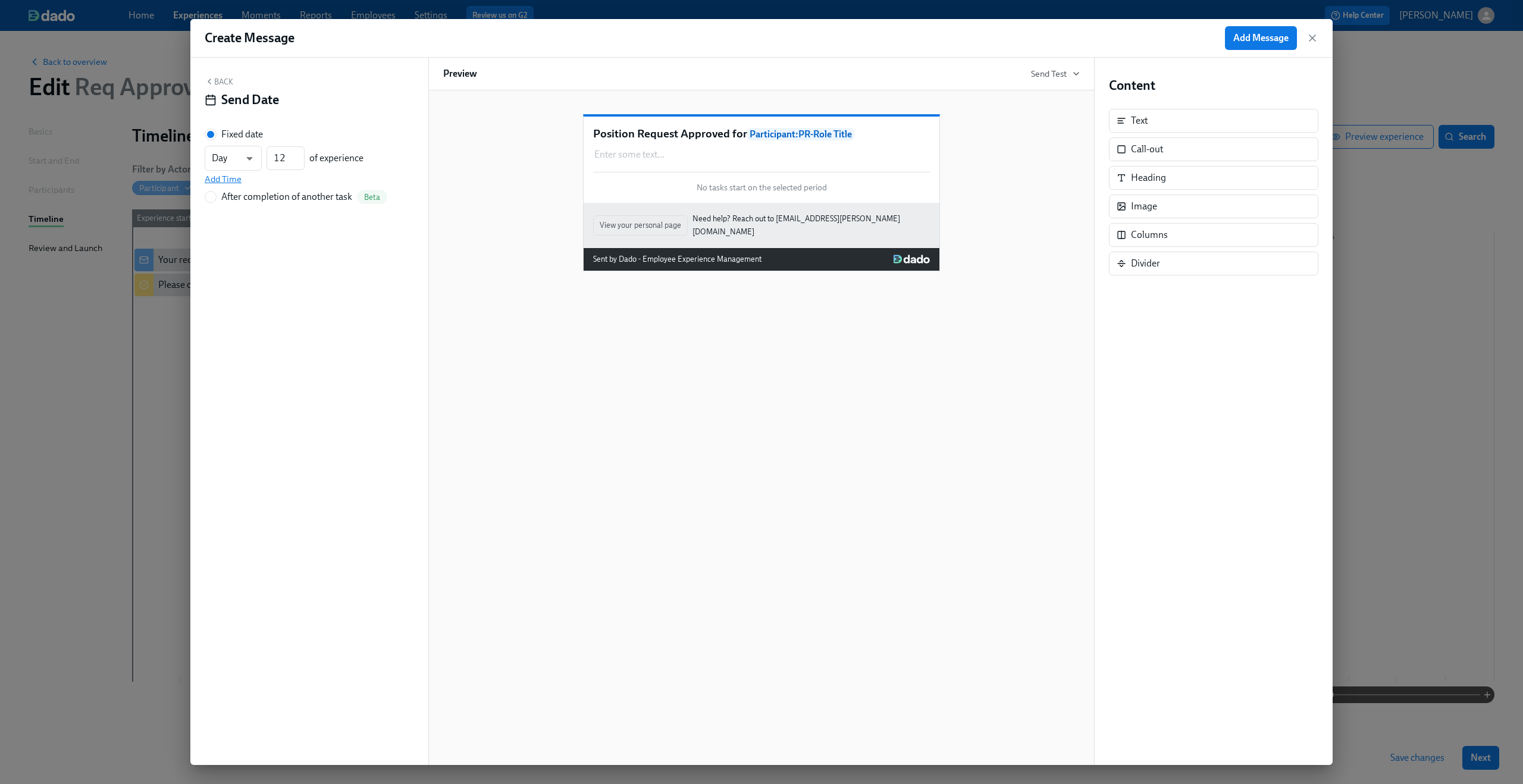
click at [233, 182] on span "Add Time" at bounding box center [222, 178] width 37 height 12
click at [276, 184] on icon "button" at bounding box center [274, 185] width 9 height 9
click at [222, 202] on div "After completion of another task" at bounding box center [286, 196] width 131 height 13
click at [216, 202] on input "After completion of another task Beta" at bounding box center [211, 197] width 11 height 11
radio input "true"
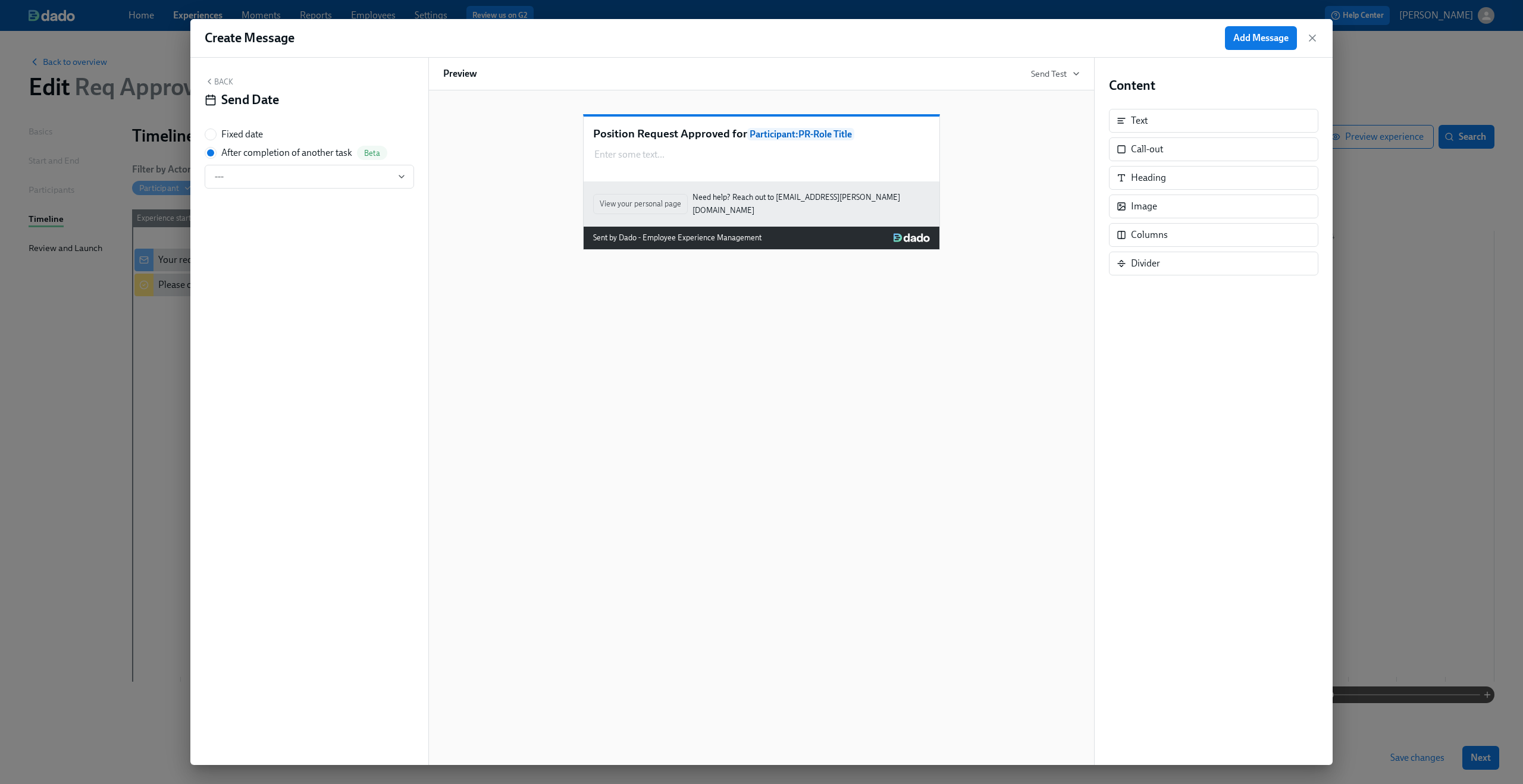
radio input "false"
click at [261, 172] on span "---" at bounding box center [309, 176] width 189 height 12
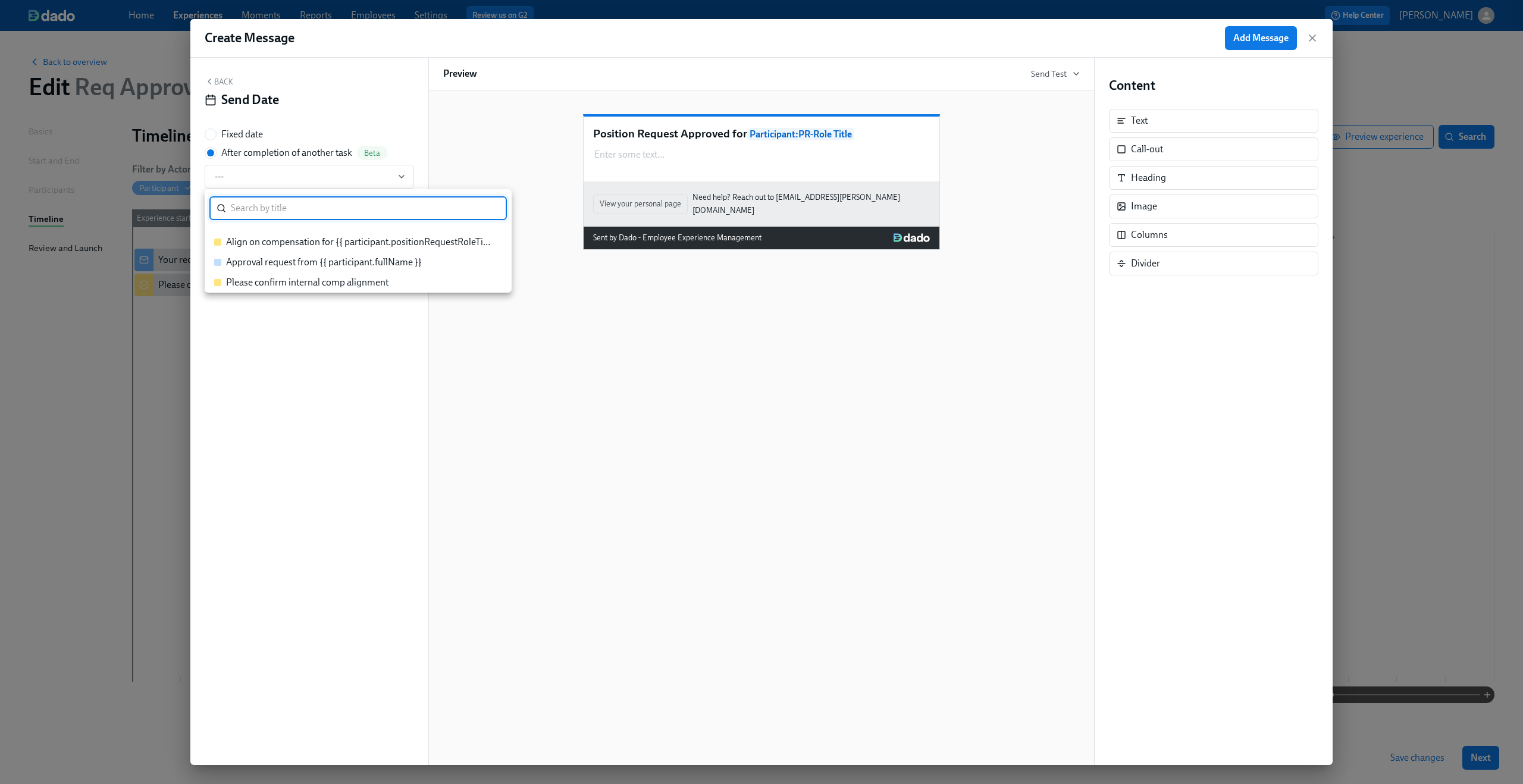
click at [268, 256] on div "Approval request from {{ participant.fullName }}" at bounding box center [324, 262] width 196 height 13
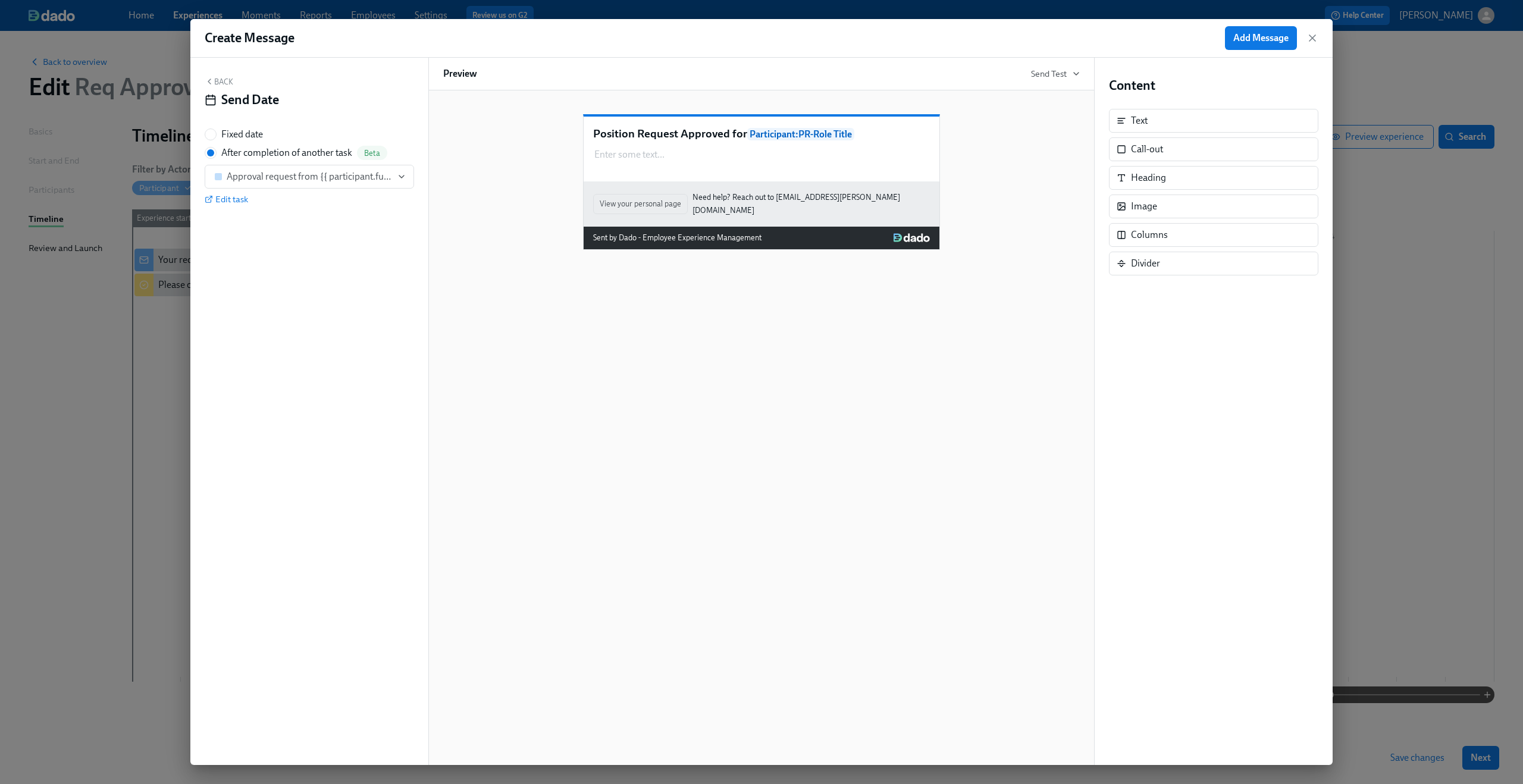
click at [569, 336] on div "Position Request Approved for Participant : PR-Role Title Enter some text ... D…" at bounding box center [761, 428] width 666 height 674
click at [611, 174] on div "Duplicate Delete" at bounding box center [762, 167] width 334 height 13
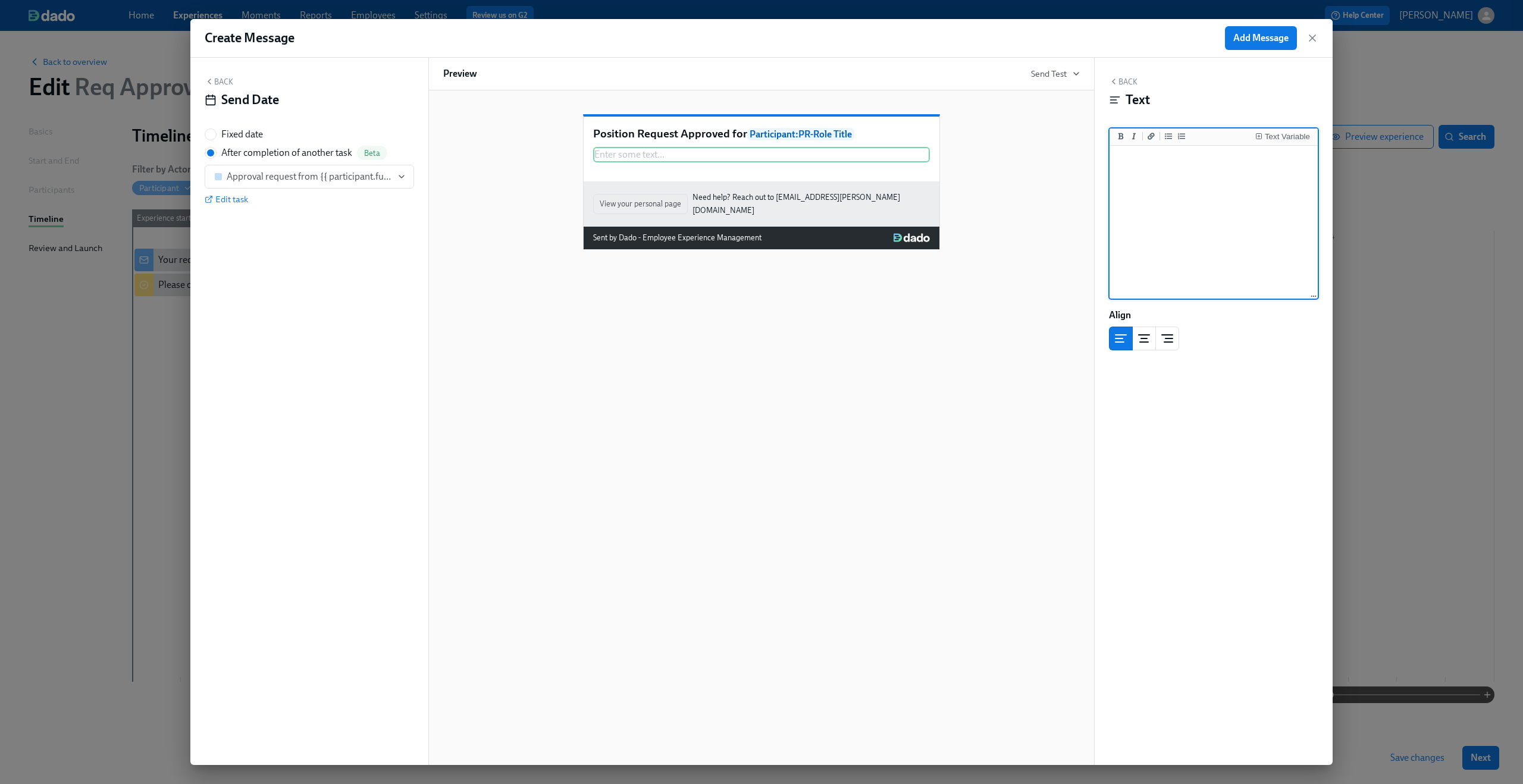
click at [1228, 185] on textarea at bounding box center [1213, 222] width 203 height 149
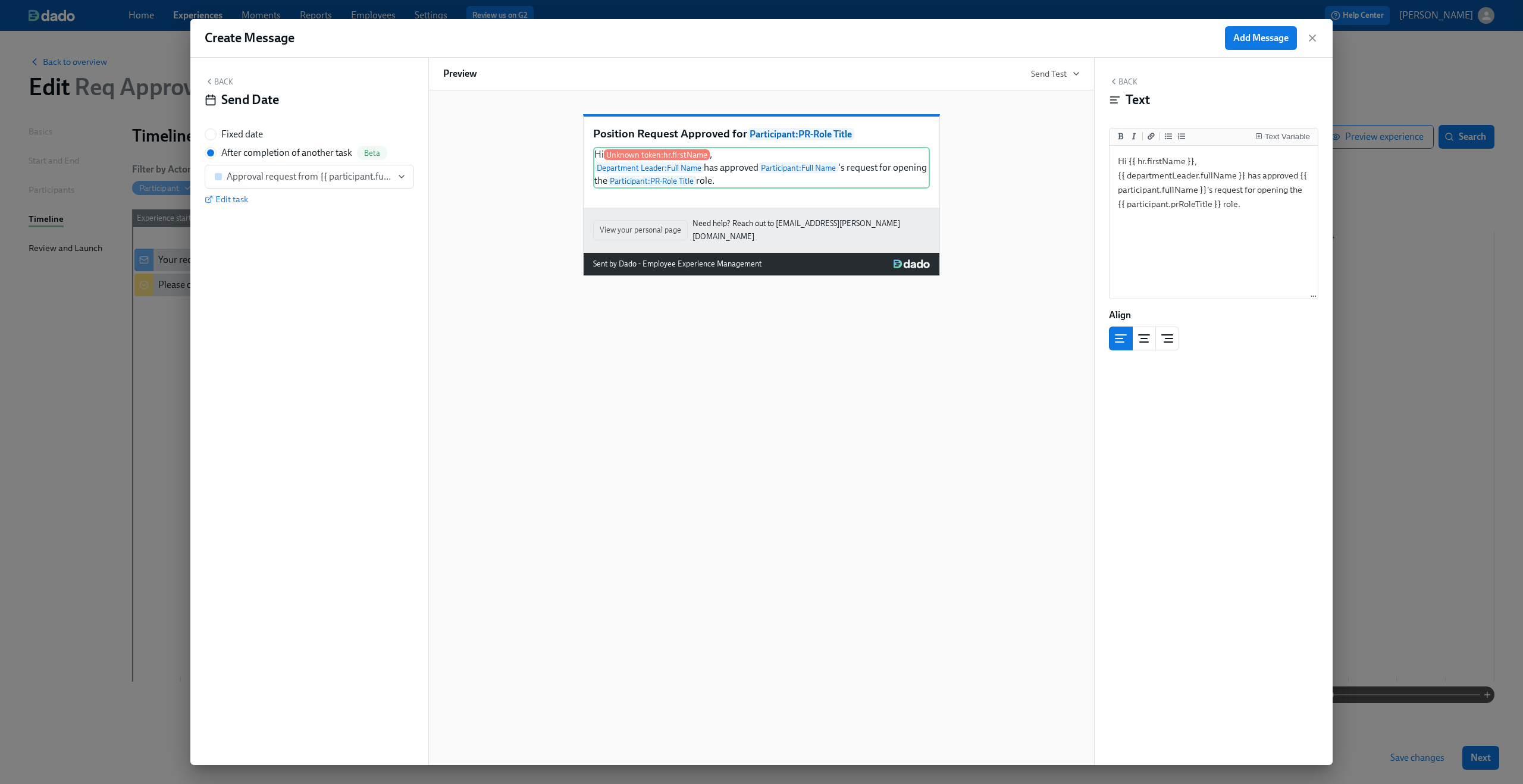
click at [878, 455] on div "Position Request Approved for Participant : PR-Role Title Hi Unknown token: hr.…" at bounding box center [761, 428] width 666 height 674
drag, startPoint x: 1131, startPoint y: 159, endPoint x: 1213, endPoint y: 167, distance: 82.4
click at [1213, 167] on textarea "Hi {{ hr.firstName }}, {{ departmentLeader.fullName }} has approved {{ particip…" at bounding box center [1213, 222] width 203 height 149
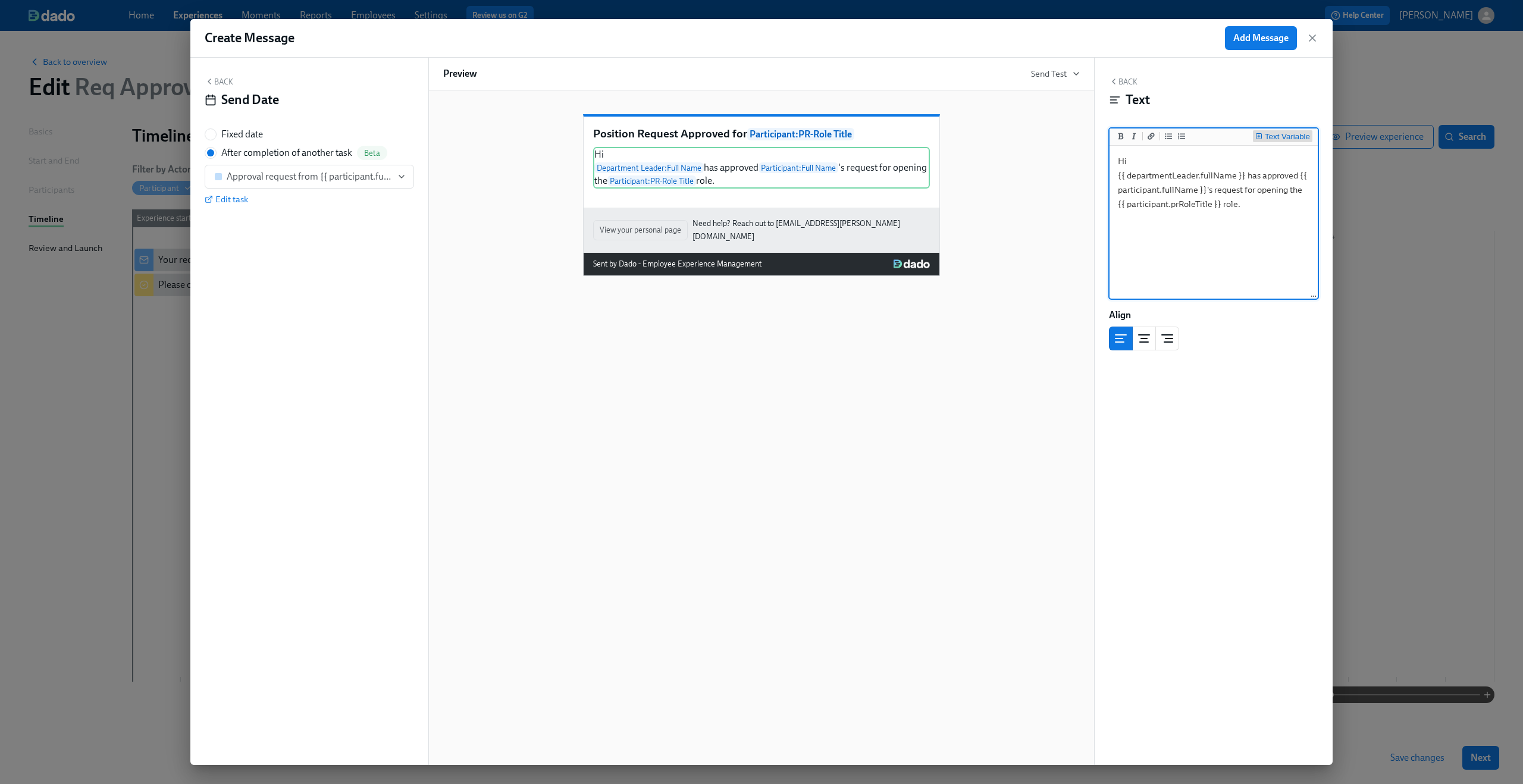
click at [1265, 134] on div "Text Variable" at bounding box center [1287, 136] width 45 height 9
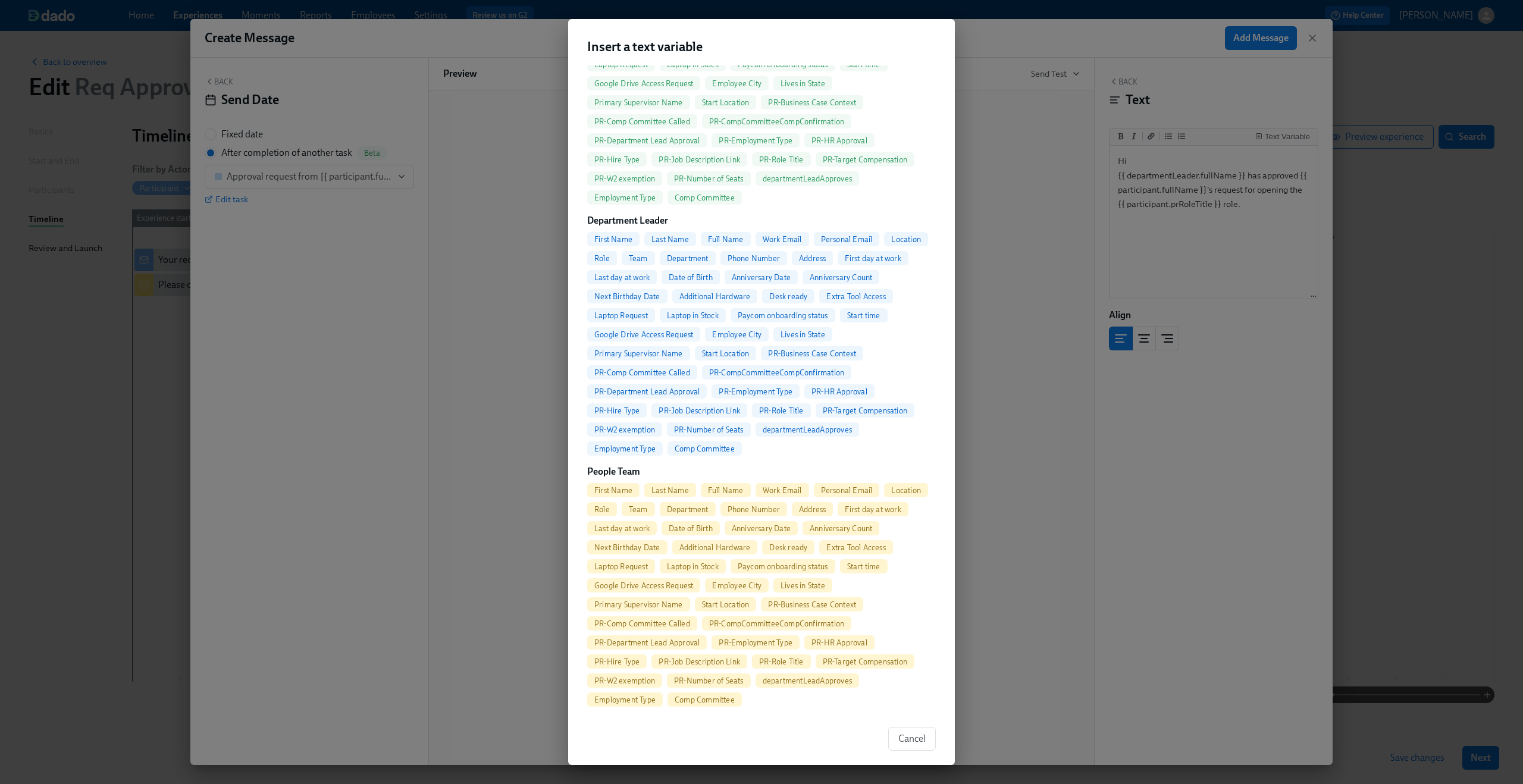
scroll to position [480, 0]
click at [613, 487] on span "First Name" at bounding box center [613, 489] width 52 height 9
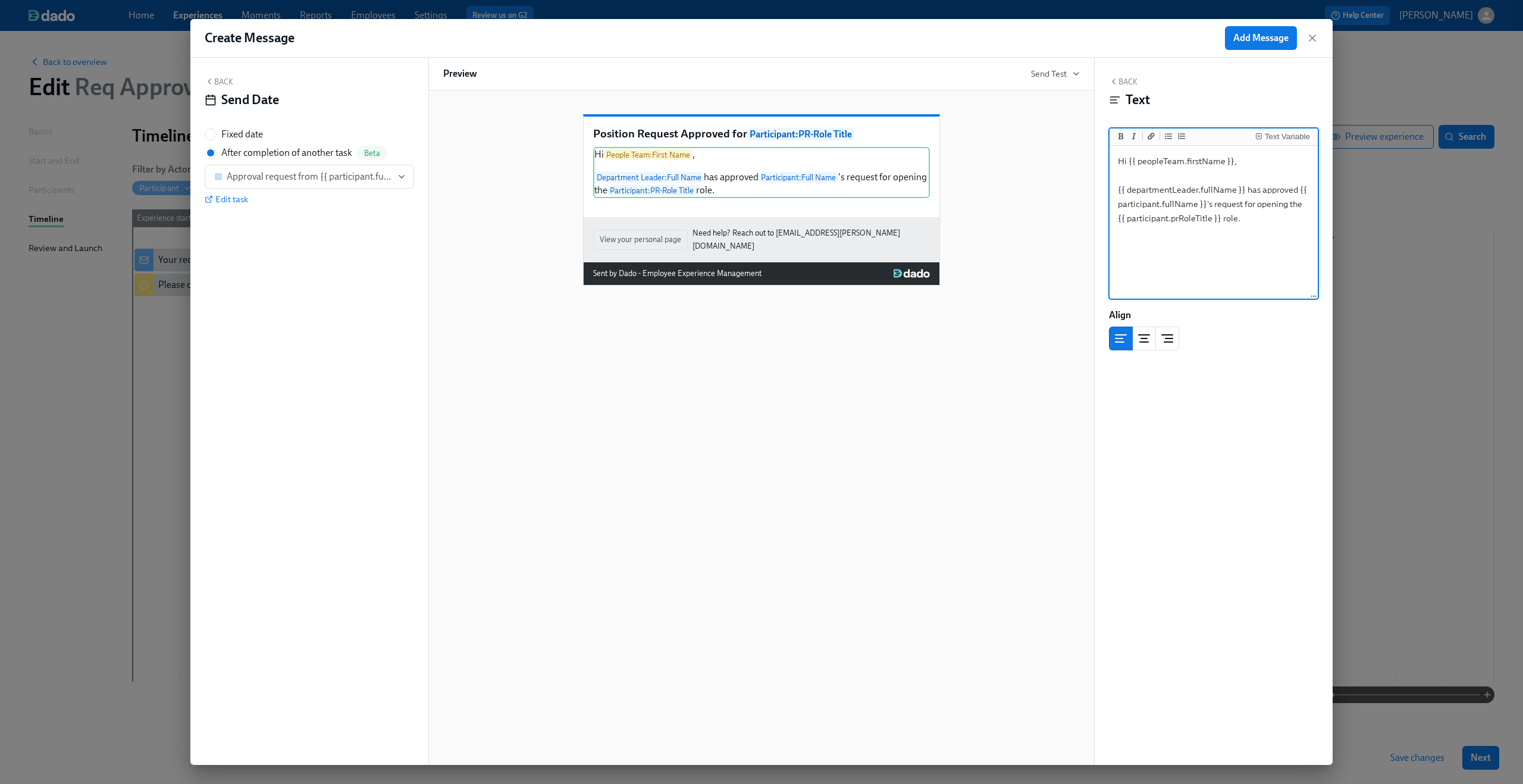
type textarea "Hi {{ peopleTeam.firstName }}, {{ departmentLeader.fullName }} has approved {{ …"
click at [1211, 405] on div "Back Text Text Variable Hi {{ peopleTeam.firstName }}, {{ departmentLeader.full…" at bounding box center [1213, 412] width 238 height 707
click at [219, 81] on button "Back" at bounding box center [218, 81] width 28 height 9
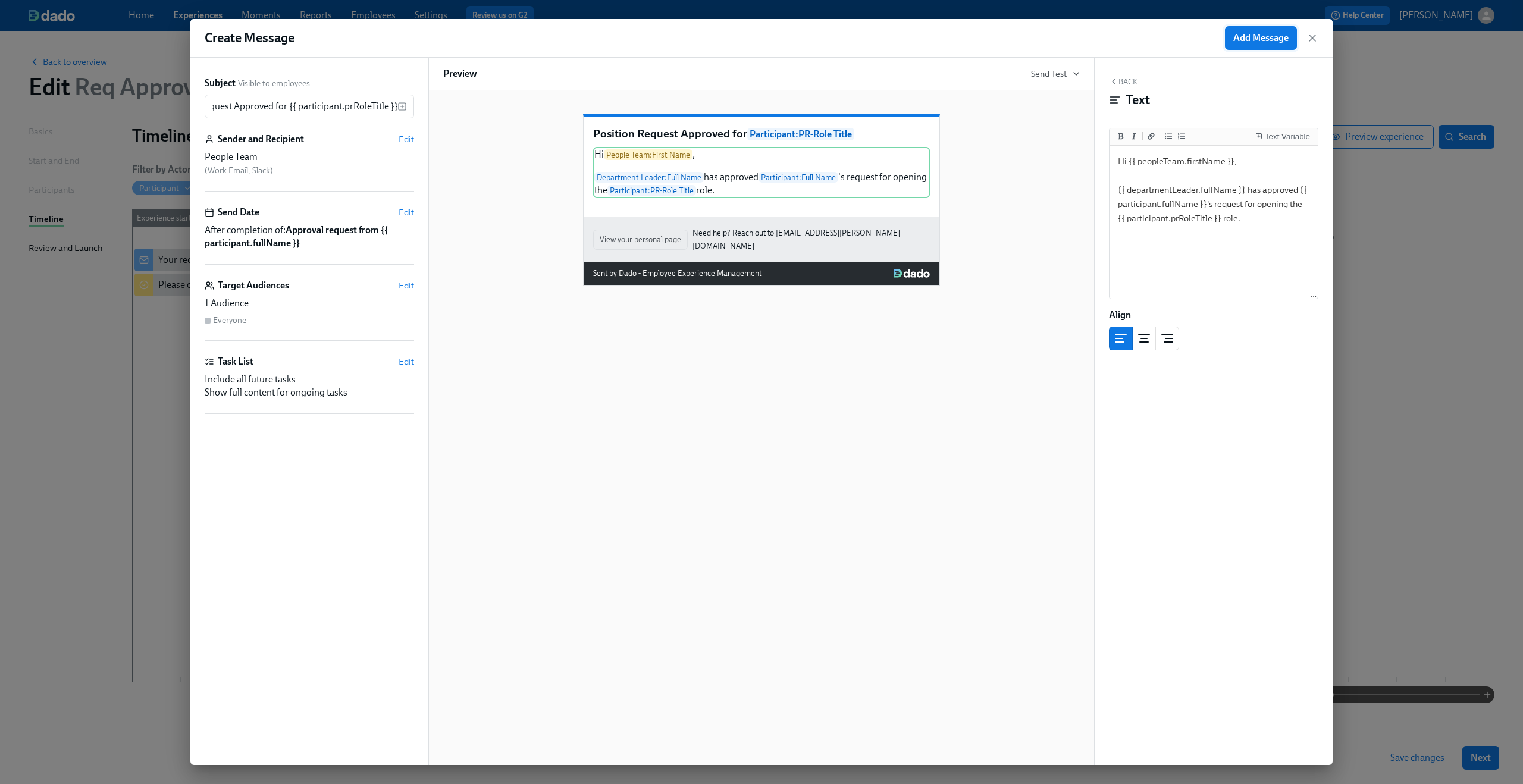
scroll to position [0, 0]
click at [1272, 41] on span "Add Message" at bounding box center [1260, 38] width 56 height 12
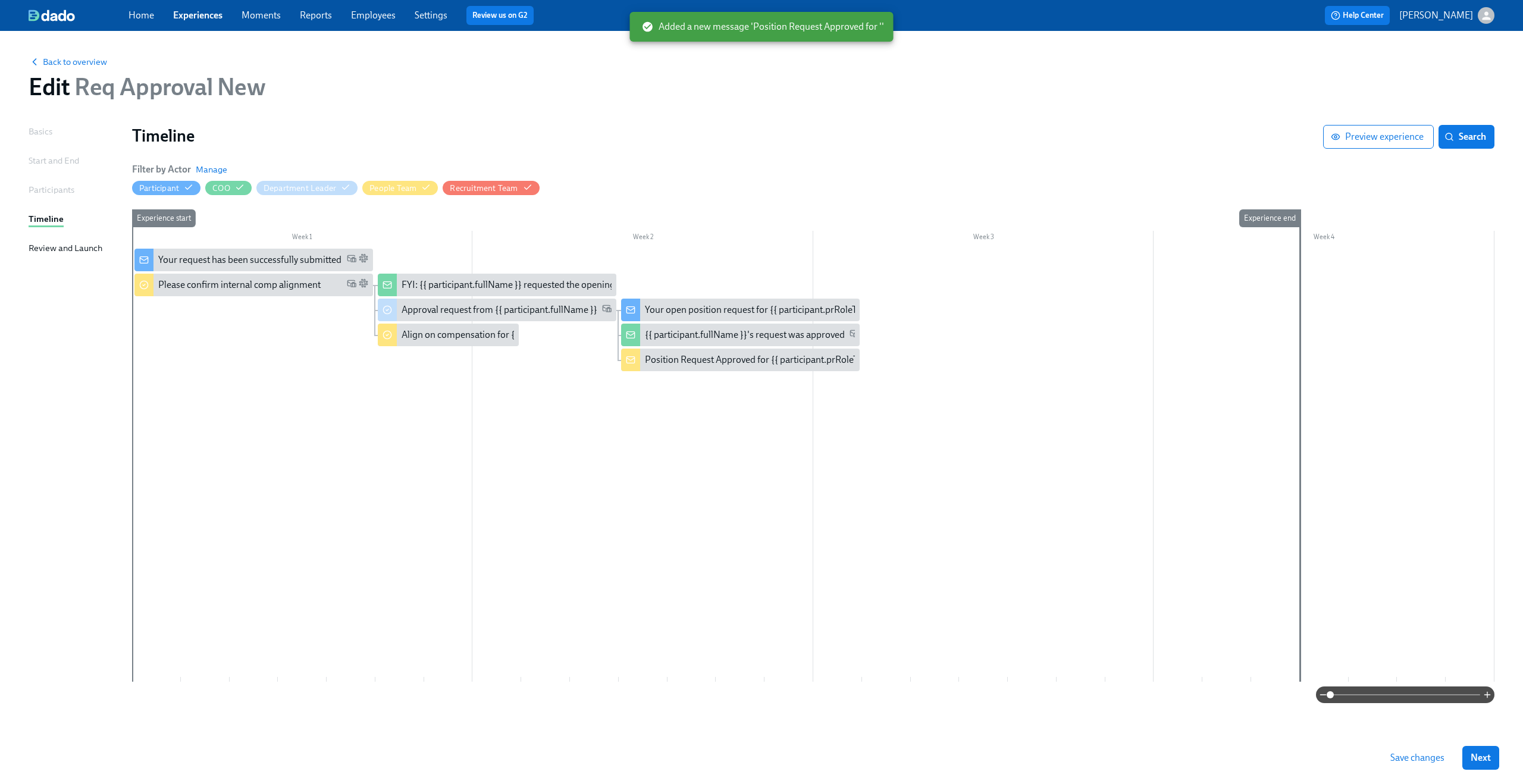
click at [1444, 757] on button "Save changes" at bounding box center [1417, 757] width 70 height 23
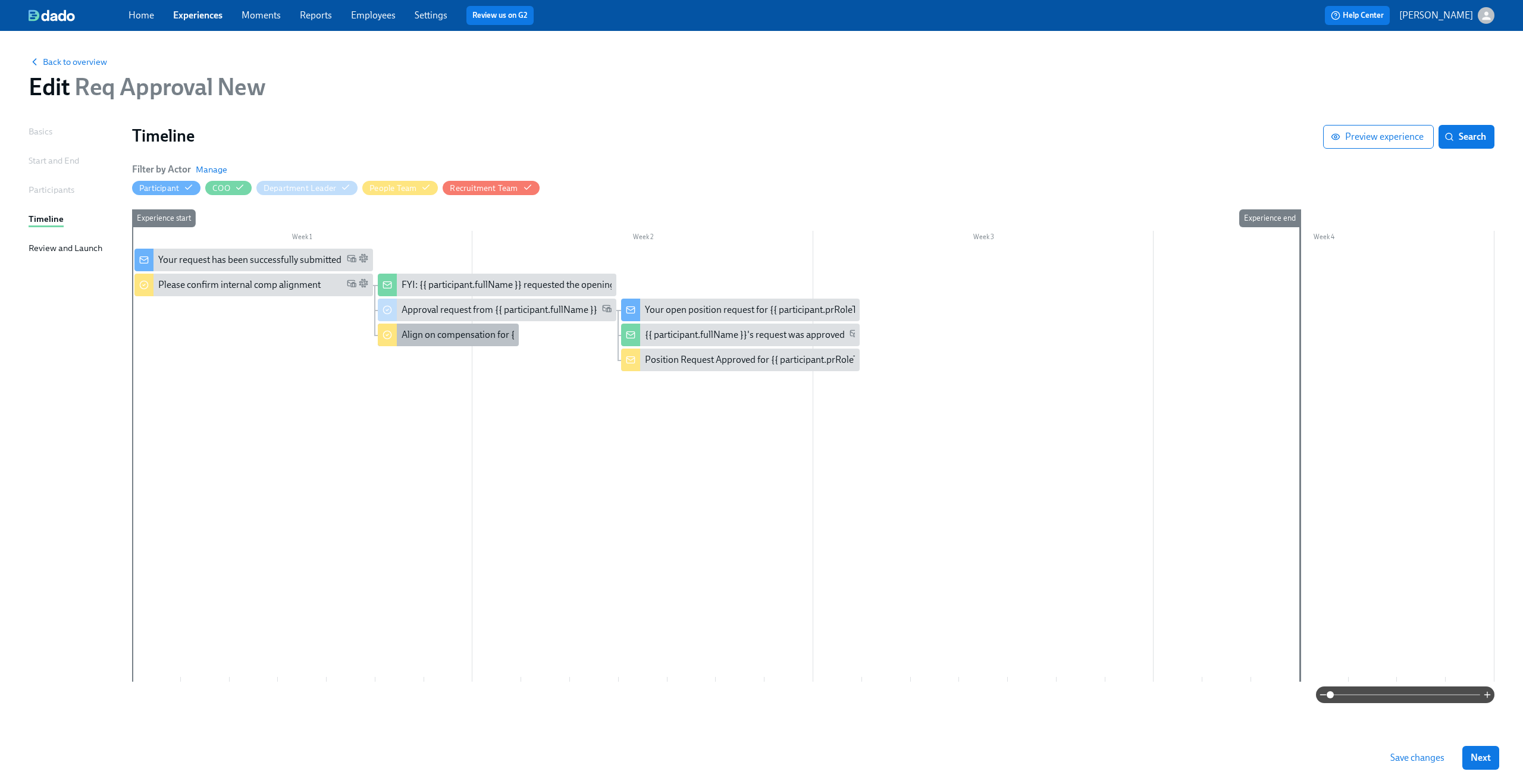
click at [482, 331] on div "Align on compensation for {{ participant.positionRequestRoleTitle }}" at bounding box center [539, 335] width 276 height 13
click at [745, 409] on div at bounding box center [813, 465] width 1362 height 433
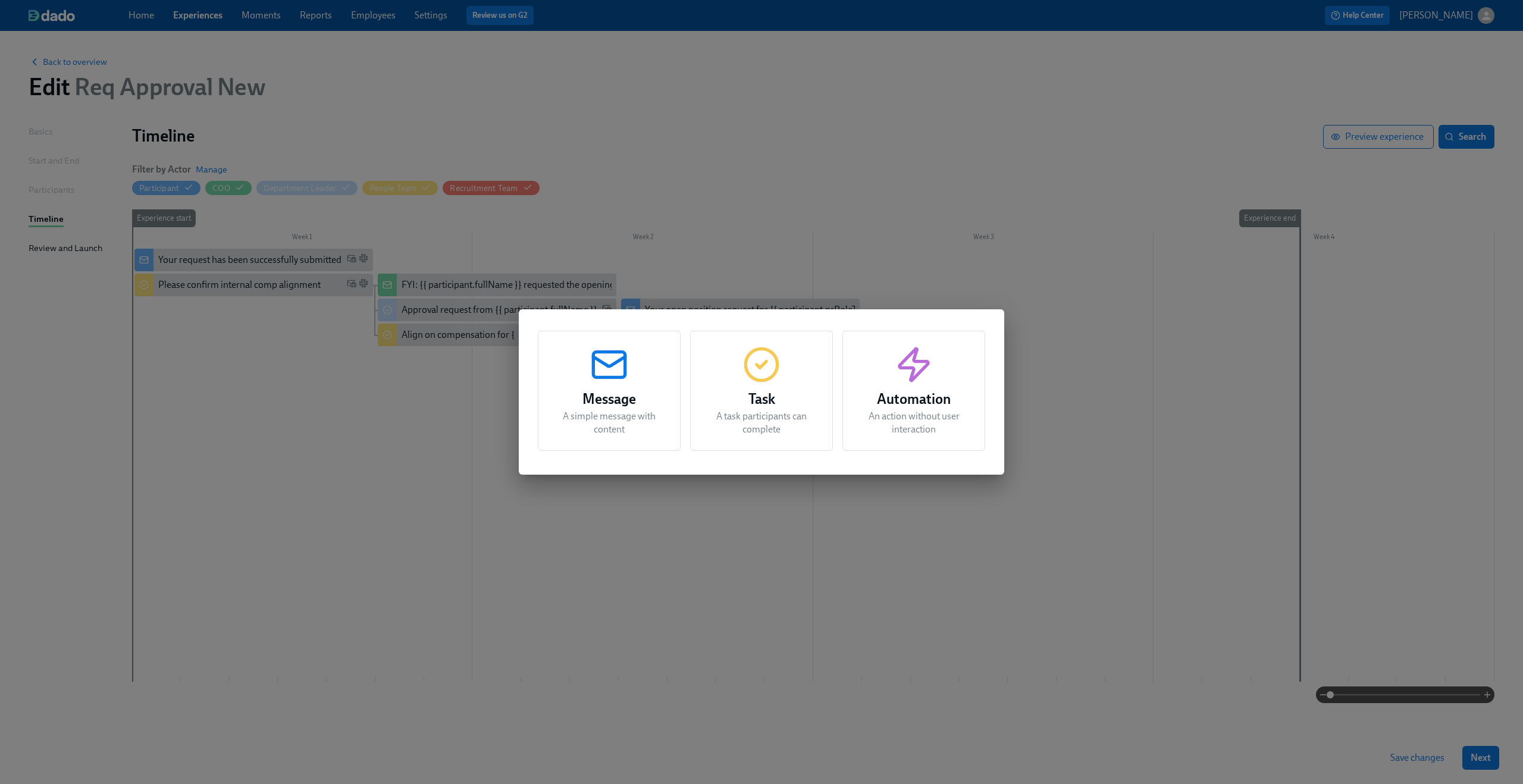
click at [627, 363] on icon "button" at bounding box center [609, 365] width 38 height 38
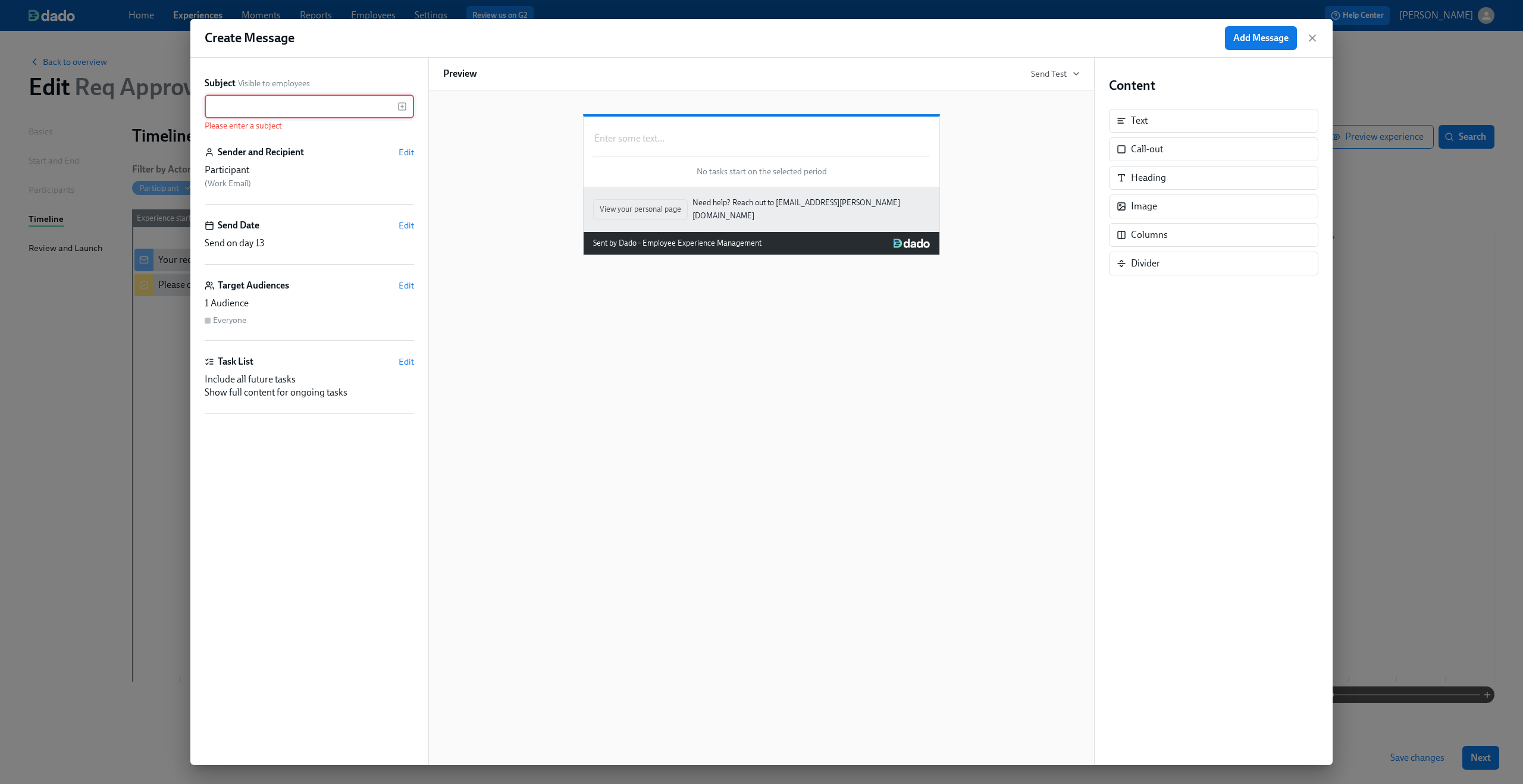
paste input "Position Request for {{ participant.positionRequestRoleTitle }}"
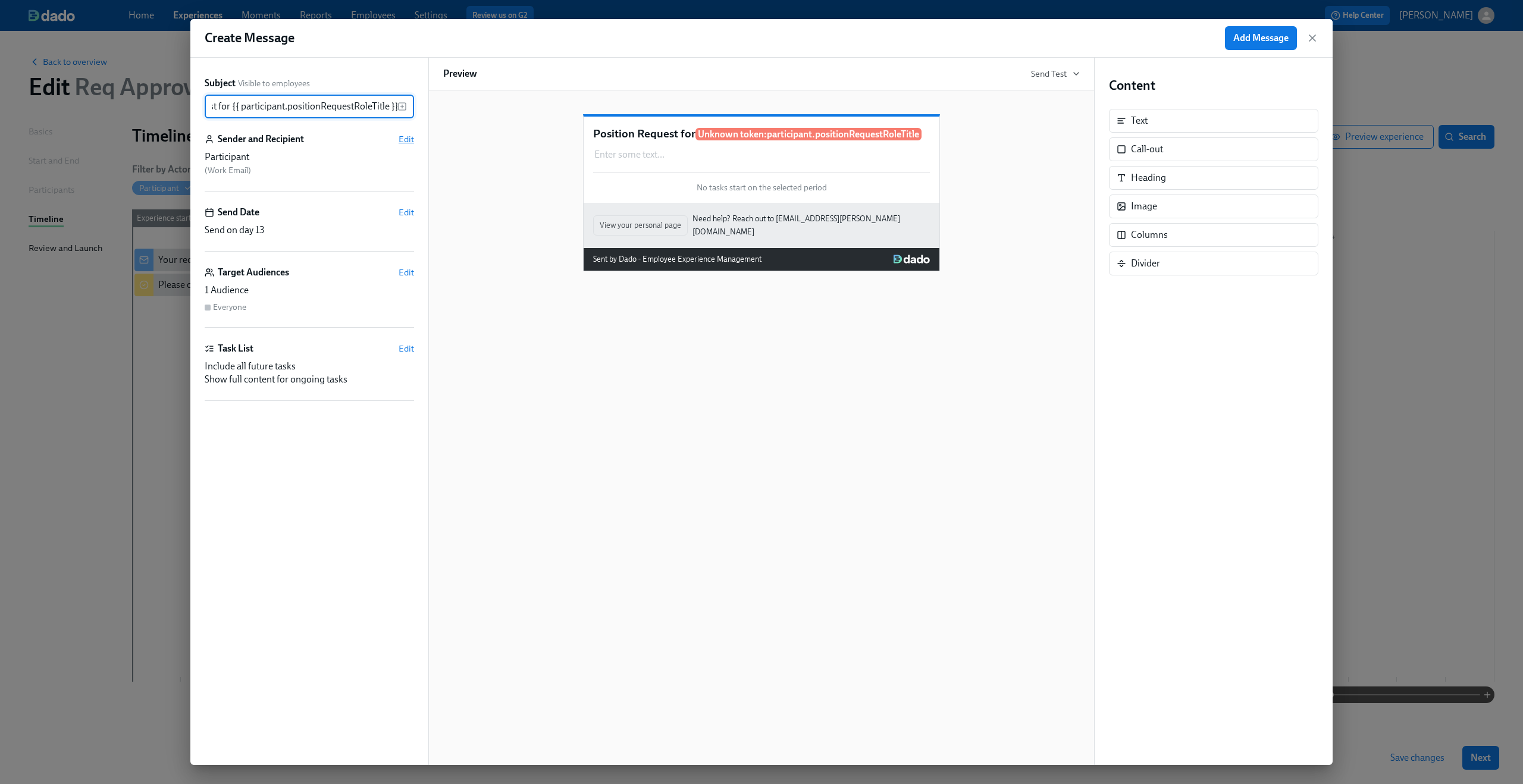
type input "Position Request for {{ participant.positionRequestRoleTitle }}"
click at [405, 143] on span "Edit" at bounding box center [406, 138] width 16 height 12
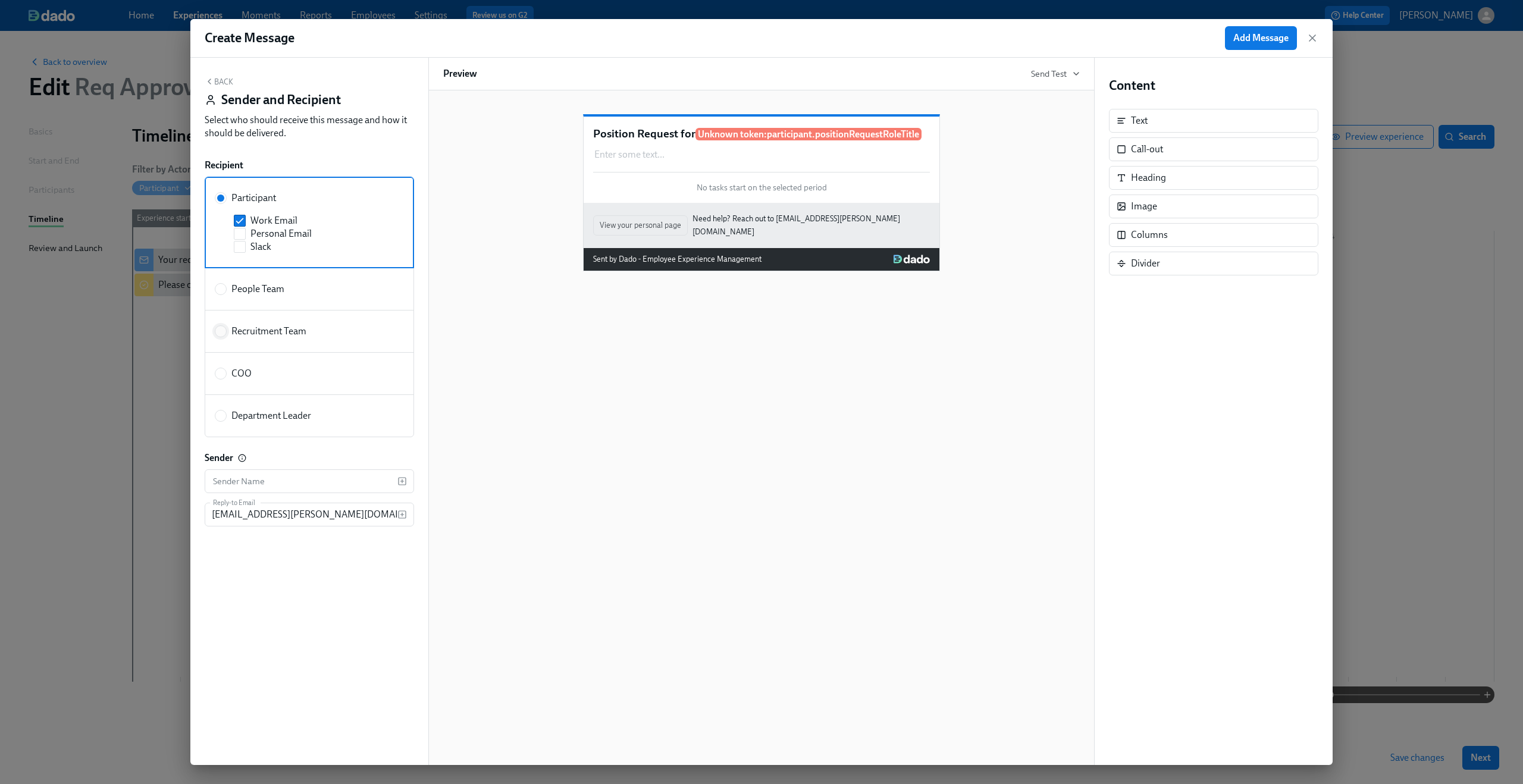
click at [219, 333] on input "Recruitment Team" at bounding box center [221, 331] width 11 height 11
radio input "true"
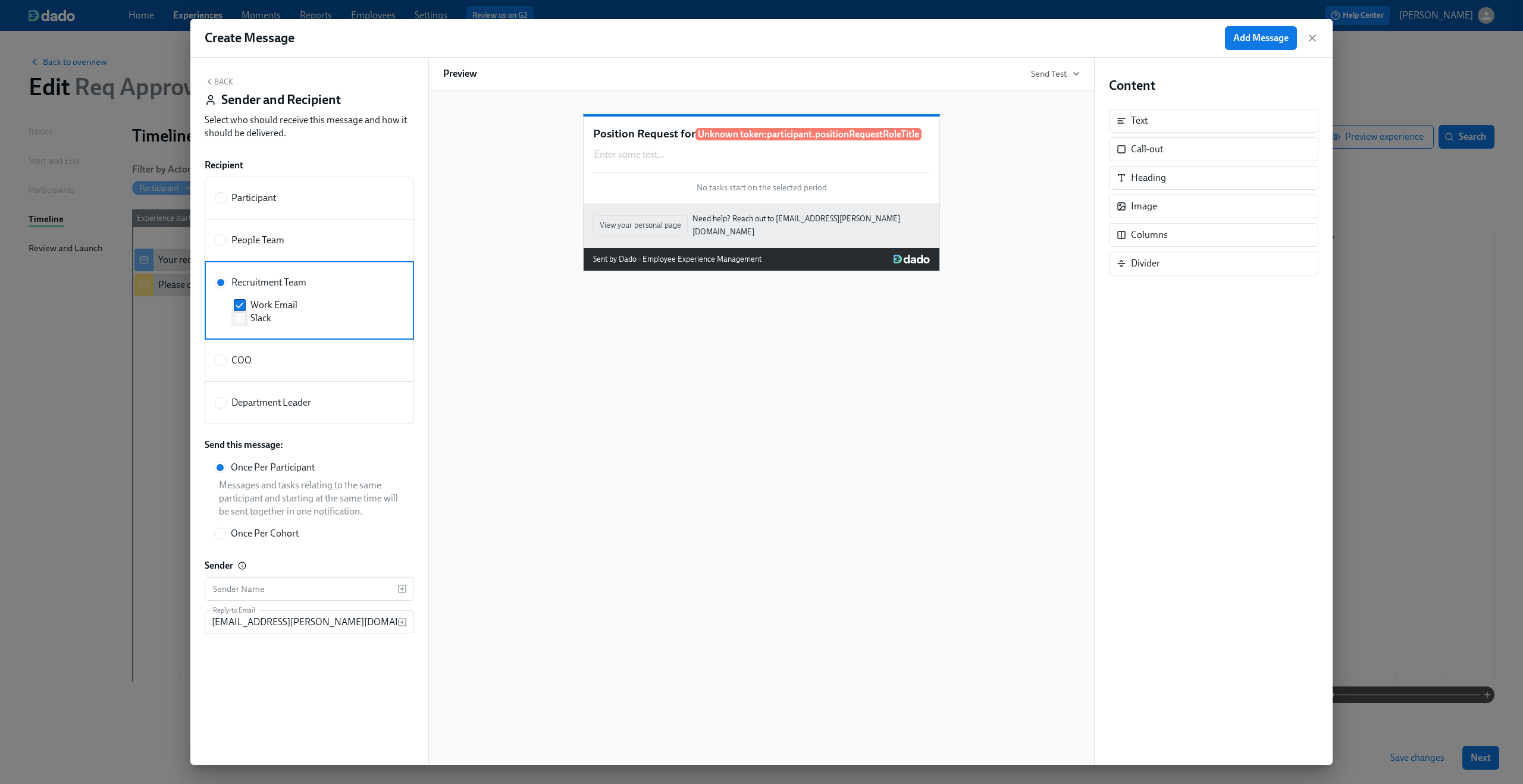
click at [239, 316] on input "Slack" at bounding box center [239, 318] width 11 height 11
checkbox input "true"
click at [495, 333] on div "Position Request for Unknown token: participant.positionRequestRoleTitle Enter …" at bounding box center [761, 428] width 666 height 674
click at [224, 81] on button "Back" at bounding box center [218, 81] width 28 height 9
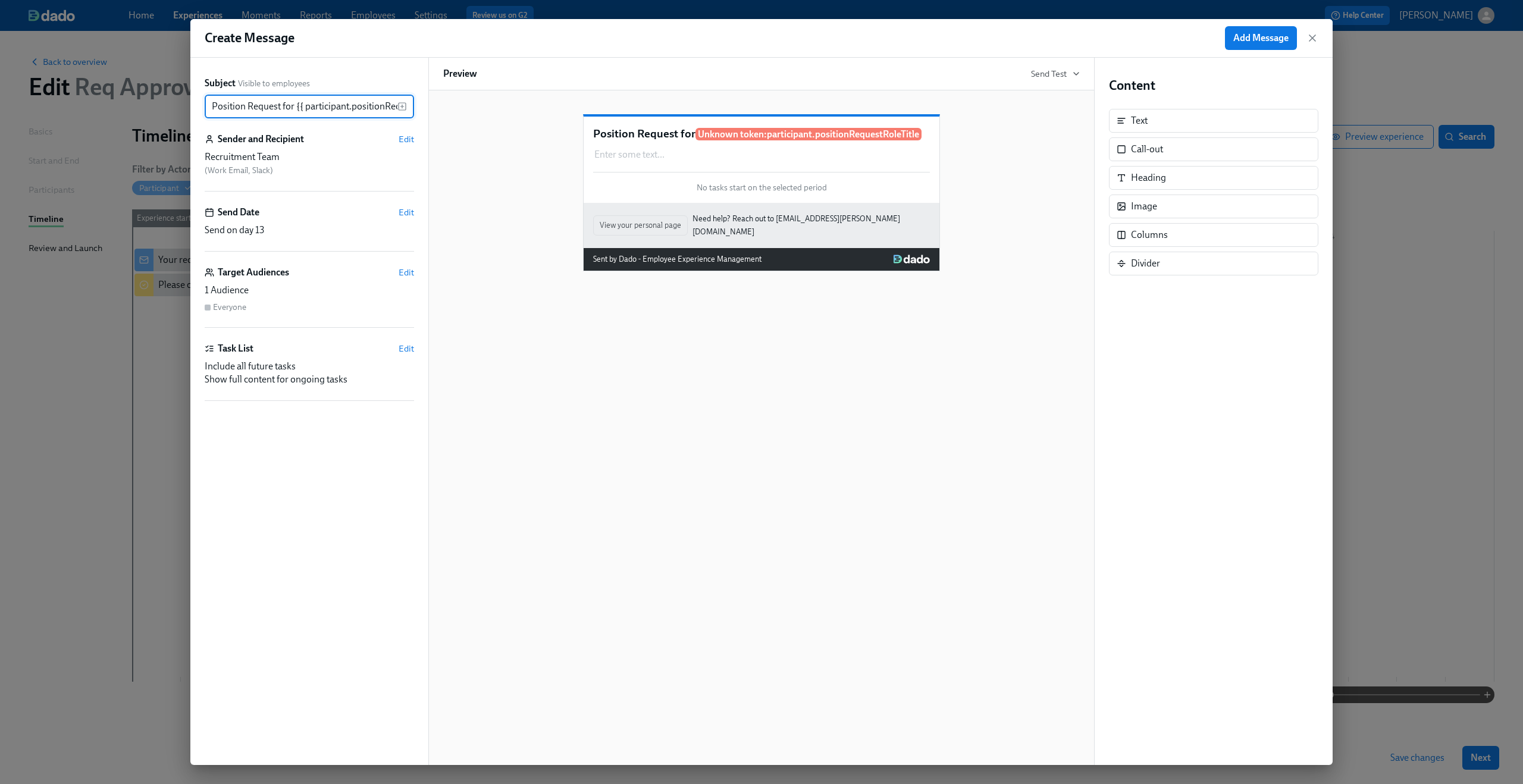
scroll to position [0, 64]
drag, startPoint x: 234, startPoint y: 111, endPoint x: 545, endPoint y: 118, distance: 311.1
click at [545, 118] on div "Subject Visible to employees Position Request for {{ participant.positionReques…" at bounding box center [761, 412] width 1142 height 707
type input "Position Request for"
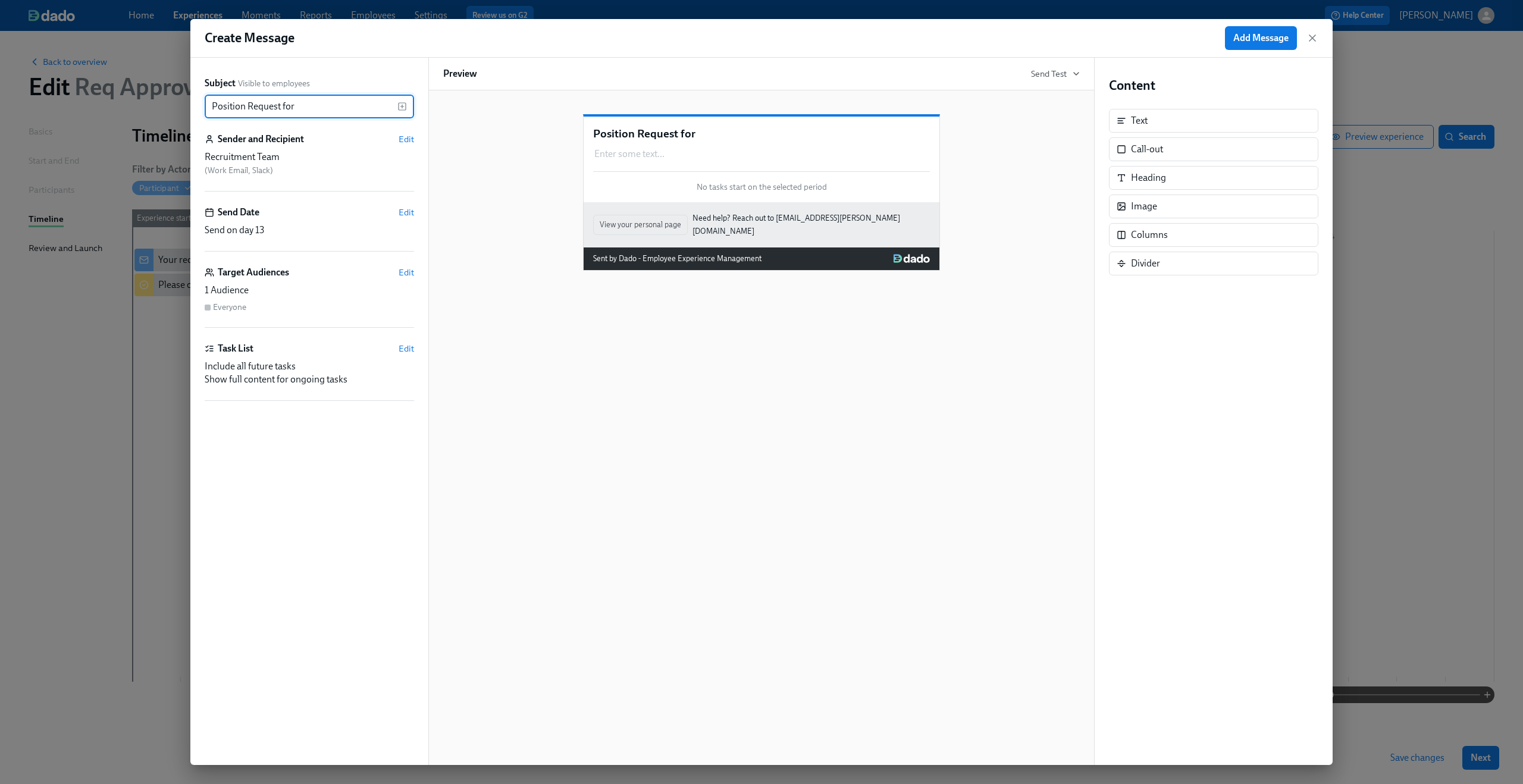
click at [400, 106] on icon "button" at bounding box center [402, 106] width 9 height 9
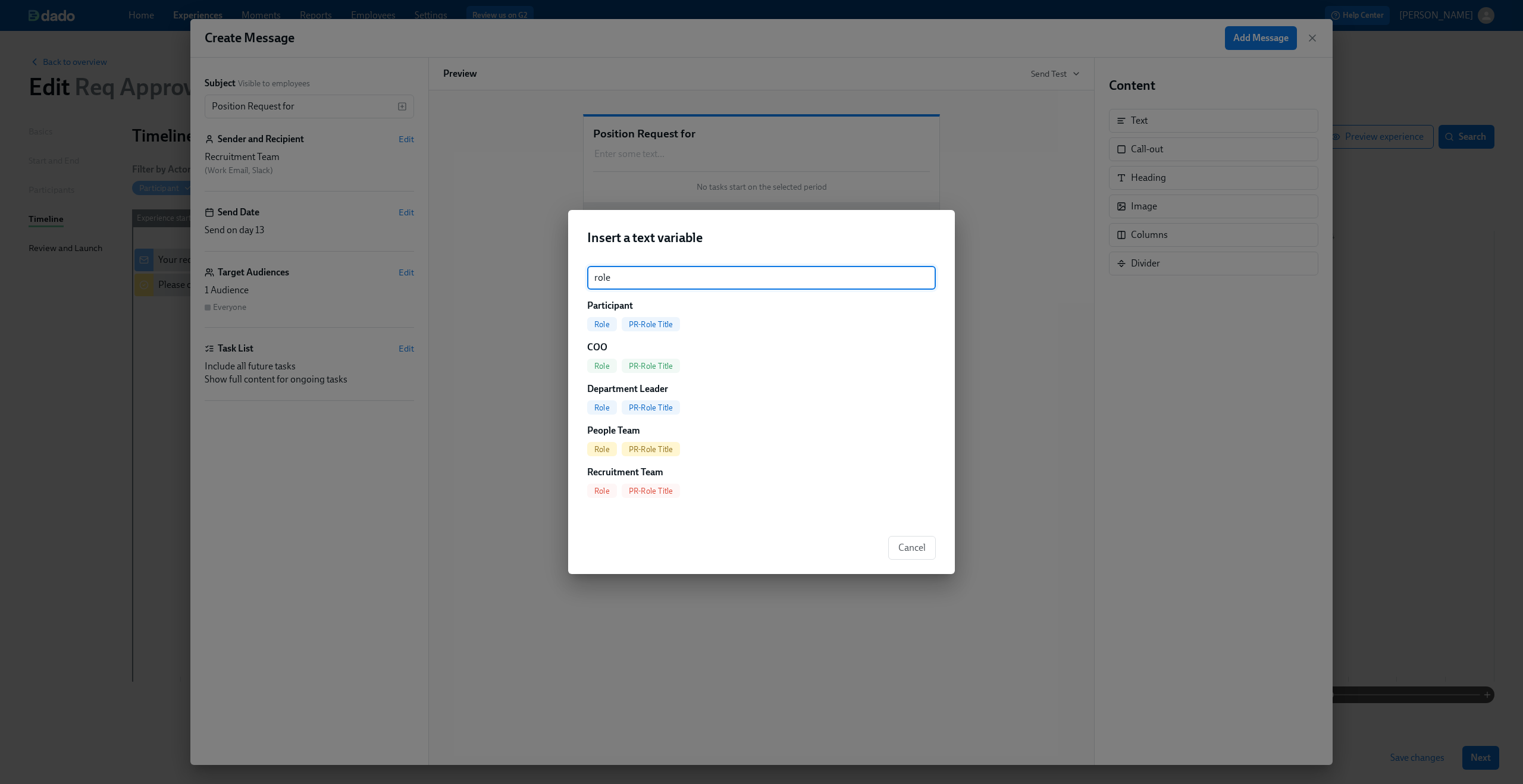
type input "role"
click at [640, 323] on span "PR-Role Title" at bounding box center [650, 324] width 59 height 9
type input "Position Request for {{ participant.prRoleTitle }}"
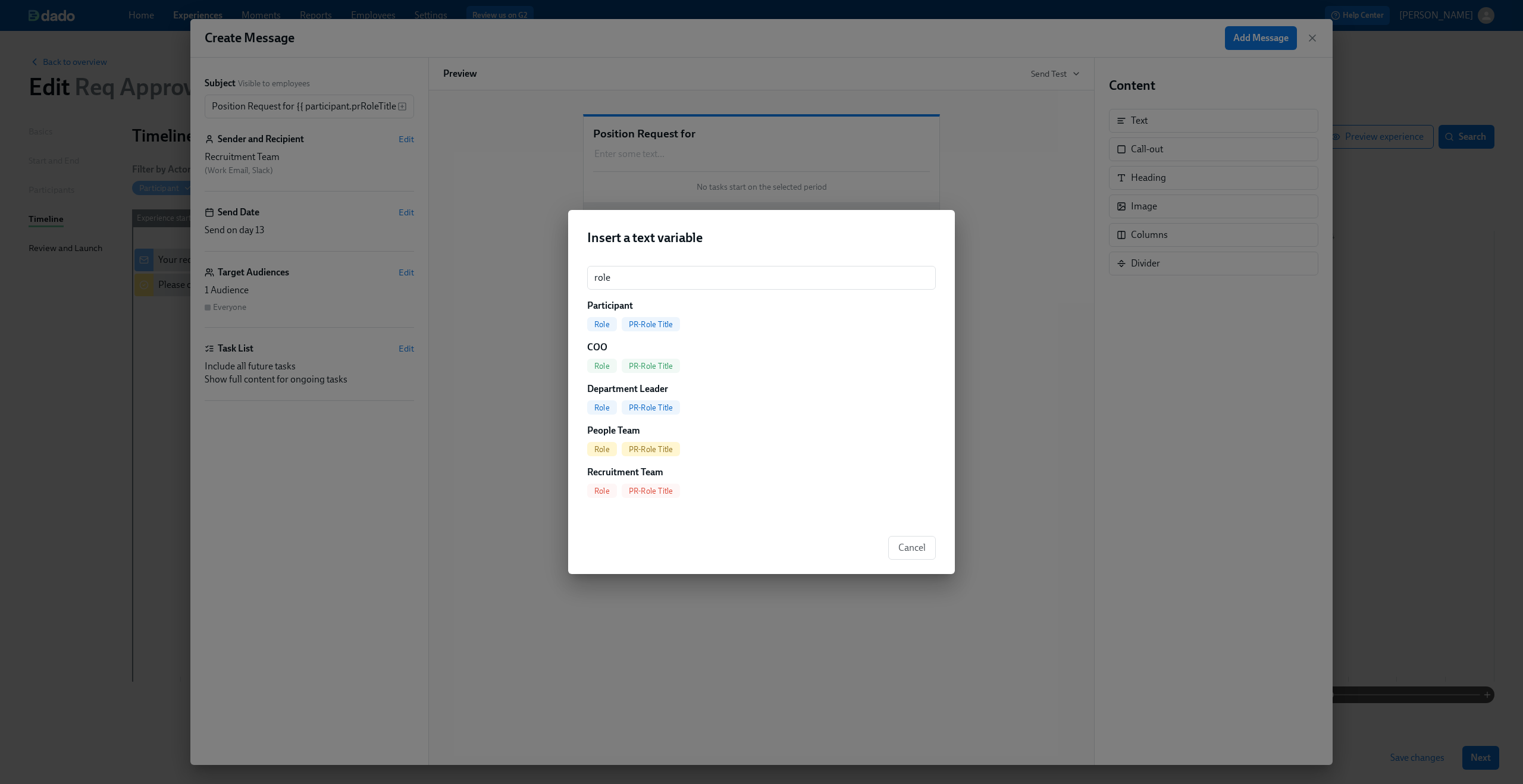
scroll to position [0, 7]
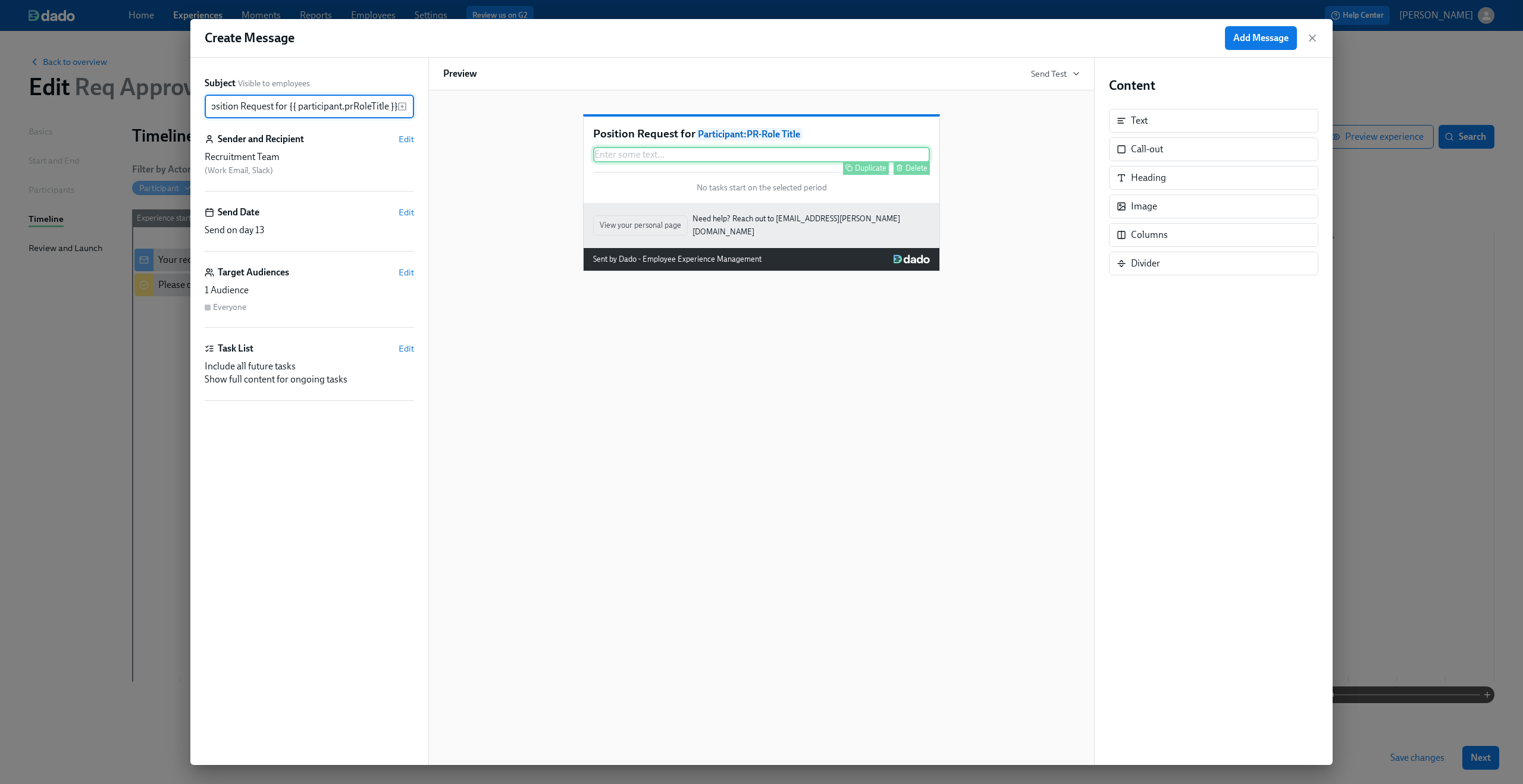
click at [806, 162] on div "Enter some text ... Duplicate Delete" at bounding box center [762, 155] width 337 height 16
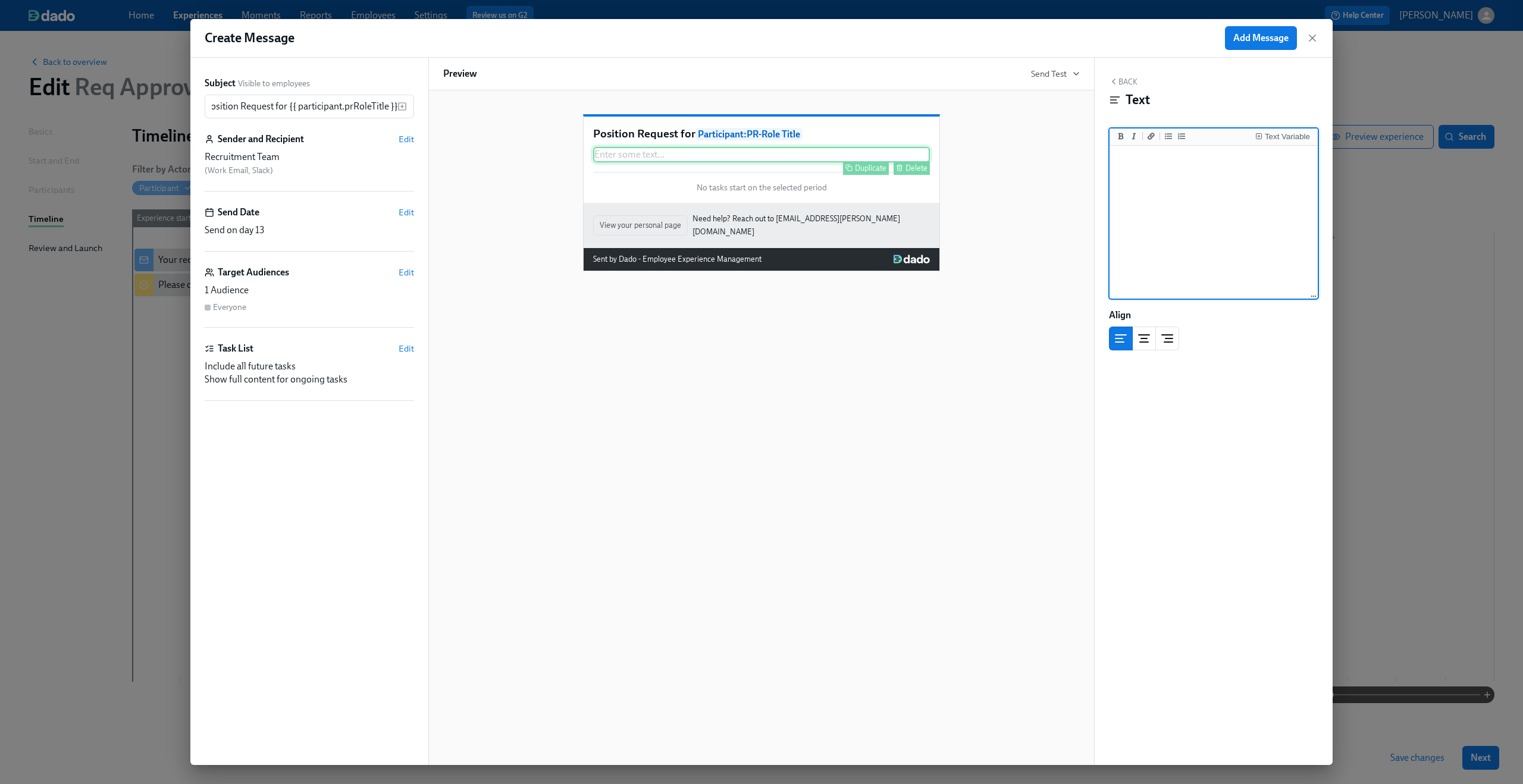
scroll to position [0, 0]
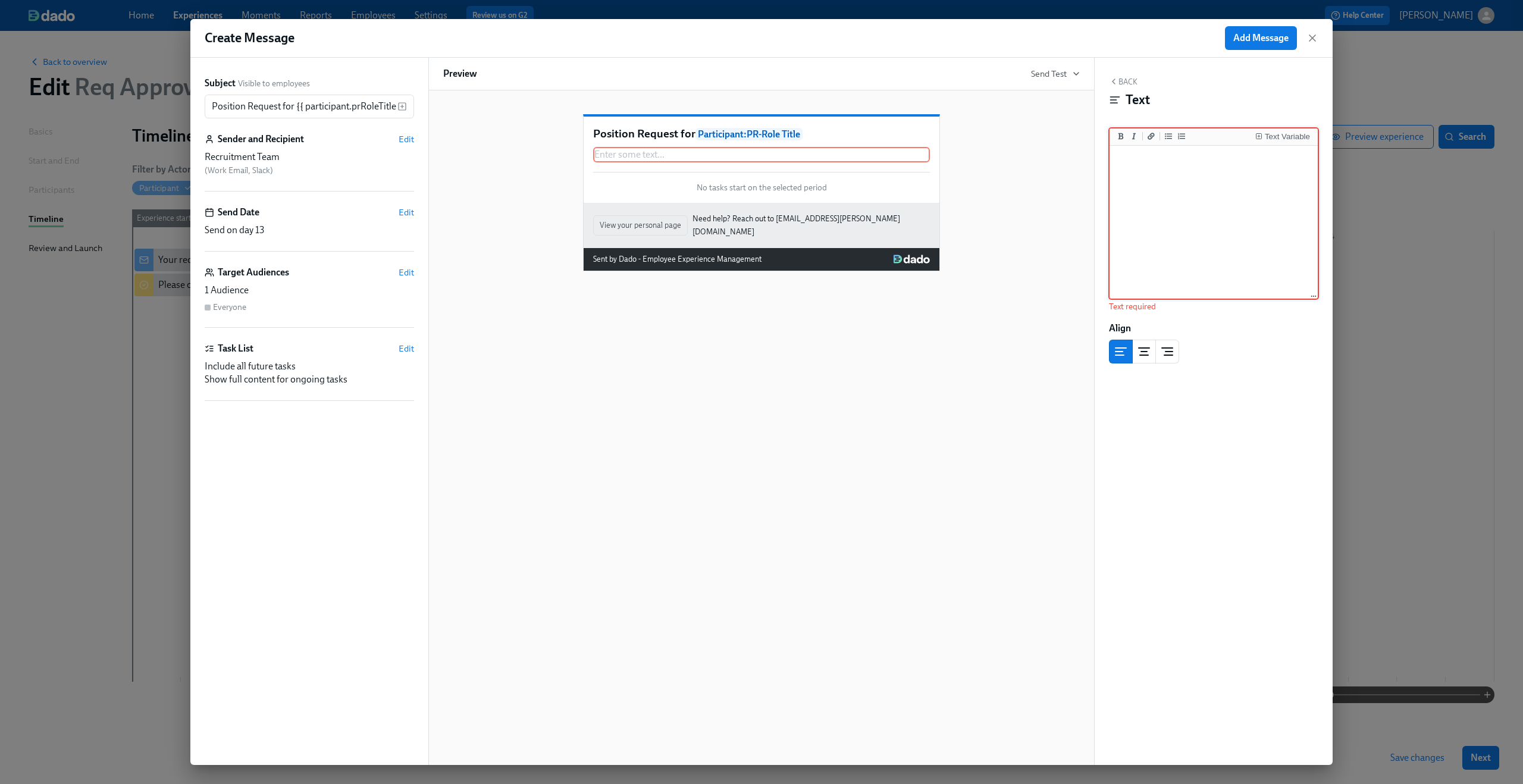
paste textarea "Hi {{ recruitment.firstName }}, {{ departmentLeader.fullName }} has approved {{…"
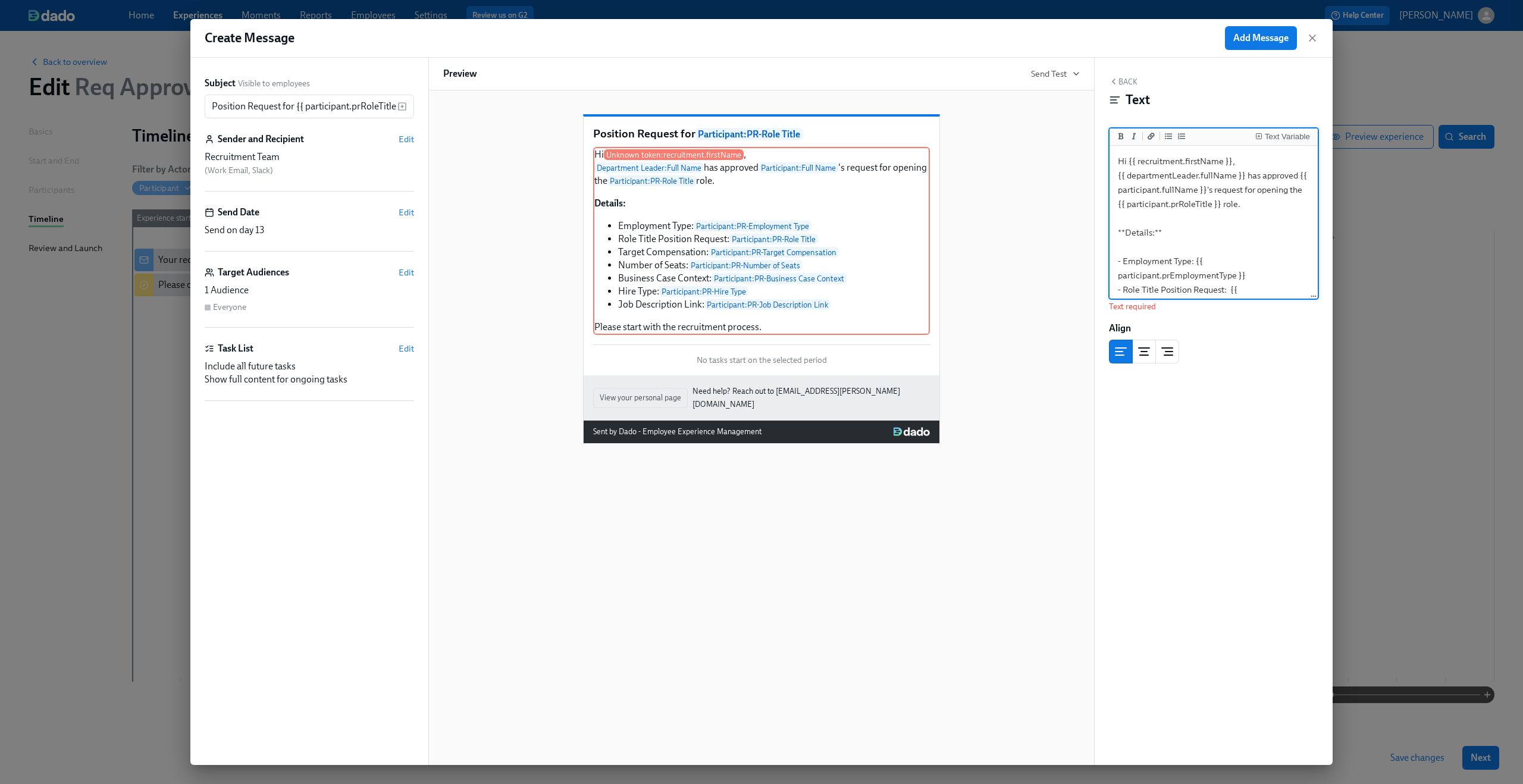
drag, startPoint x: 1129, startPoint y: 162, endPoint x: 1230, endPoint y: 157, distance: 101.1
click at [1230, 157] on textarea "Hi {{ recruitment.firstName }}, {{ departmentLeader.fullName }} has approved {{…" at bounding box center [1213, 311] width 203 height 325
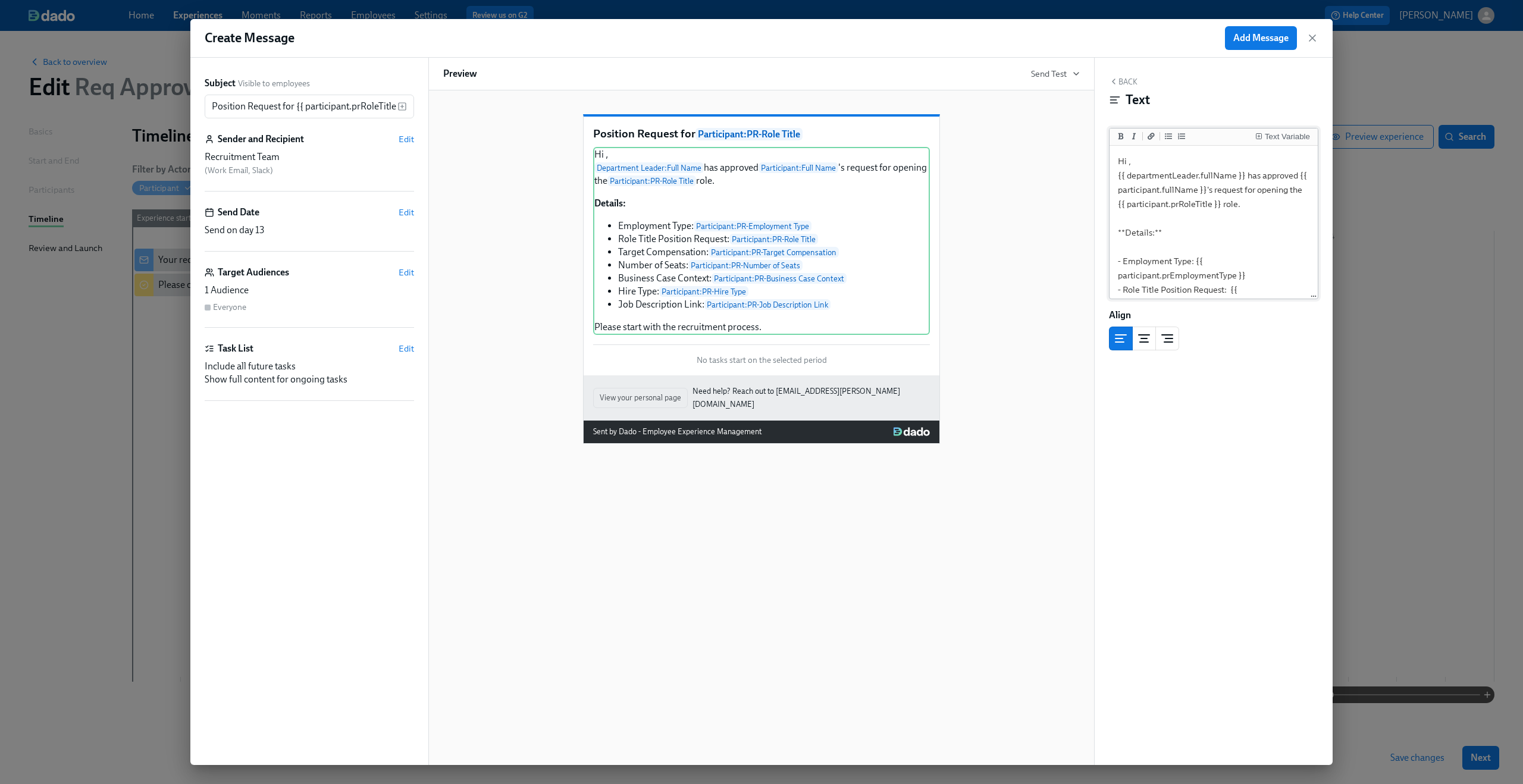
click at [1280, 129] on div "Text Variable" at bounding box center [1213, 137] width 208 height 17
click at [1280, 132] on div "Text Variable" at bounding box center [1287, 136] width 45 height 9
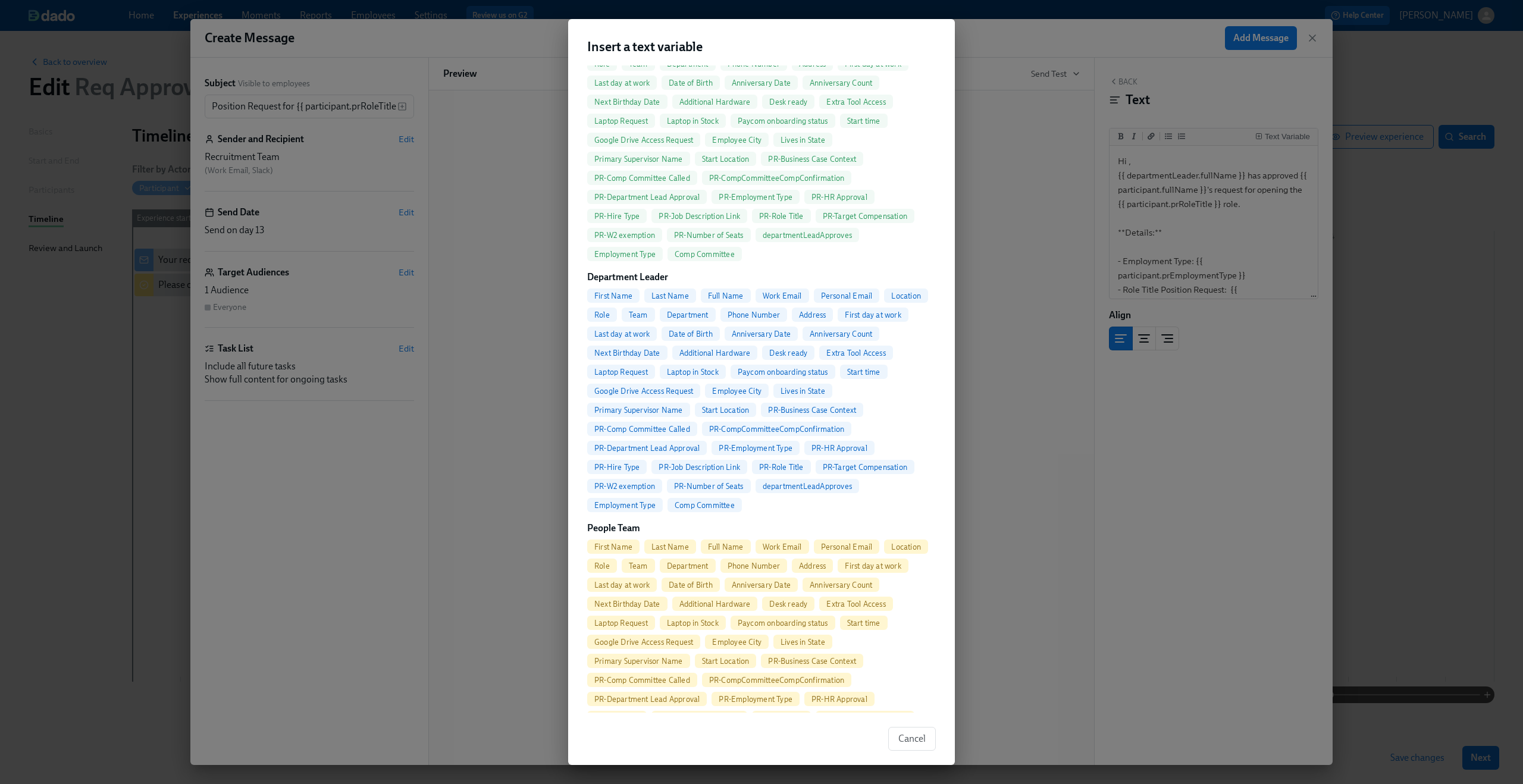
scroll to position [423, 0]
click at [623, 540] on div "First Name" at bounding box center [613, 546] width 52 height 14
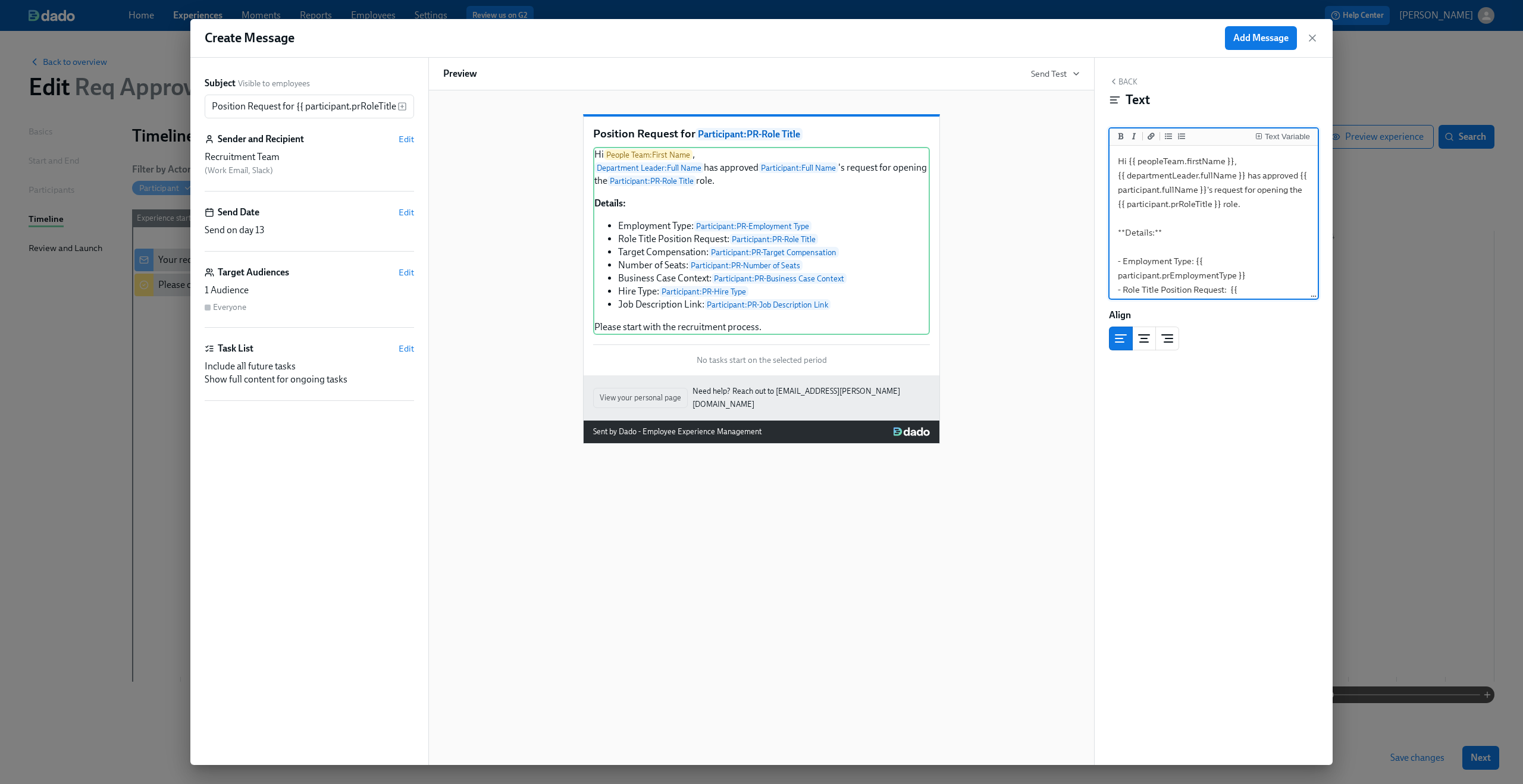
type textarea "Hi {{ peopleTeam.firstName }}, {{ departmentLeader.fullName }} has approved {{ …"
click at [1119, 79] on button "Back" at bounding box center [1123, 81] width 28 height 9
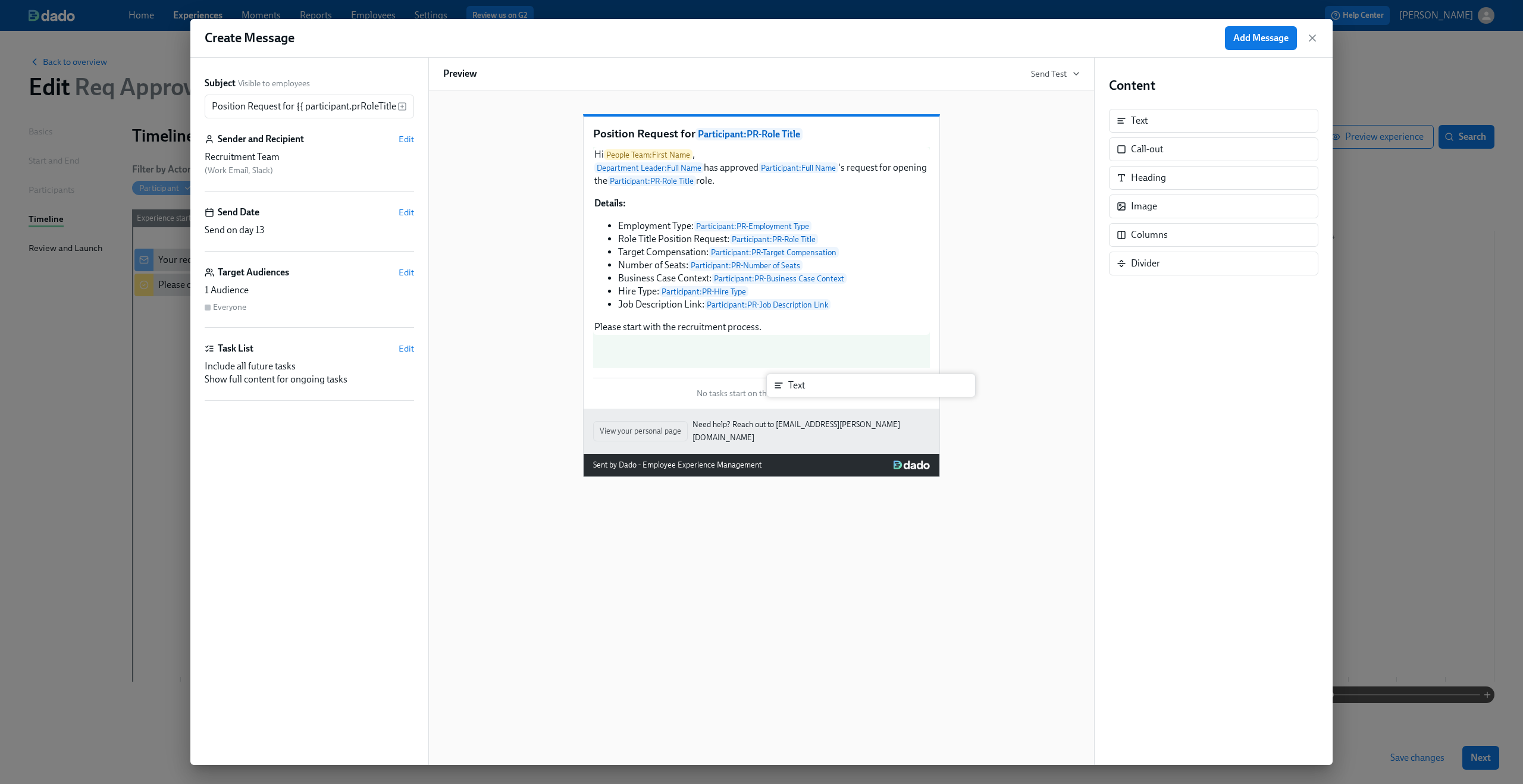
drag, startPoint x: 1143, startPoint y: 123, endPoint x: 748, endPoint y: 393, distance: 478.5
click at [748, 393] on div "Subject Visible to employees Position Request for {{ participant.prRoleTitle }}…" at bounding box center [761, 412] width 1142 height 707
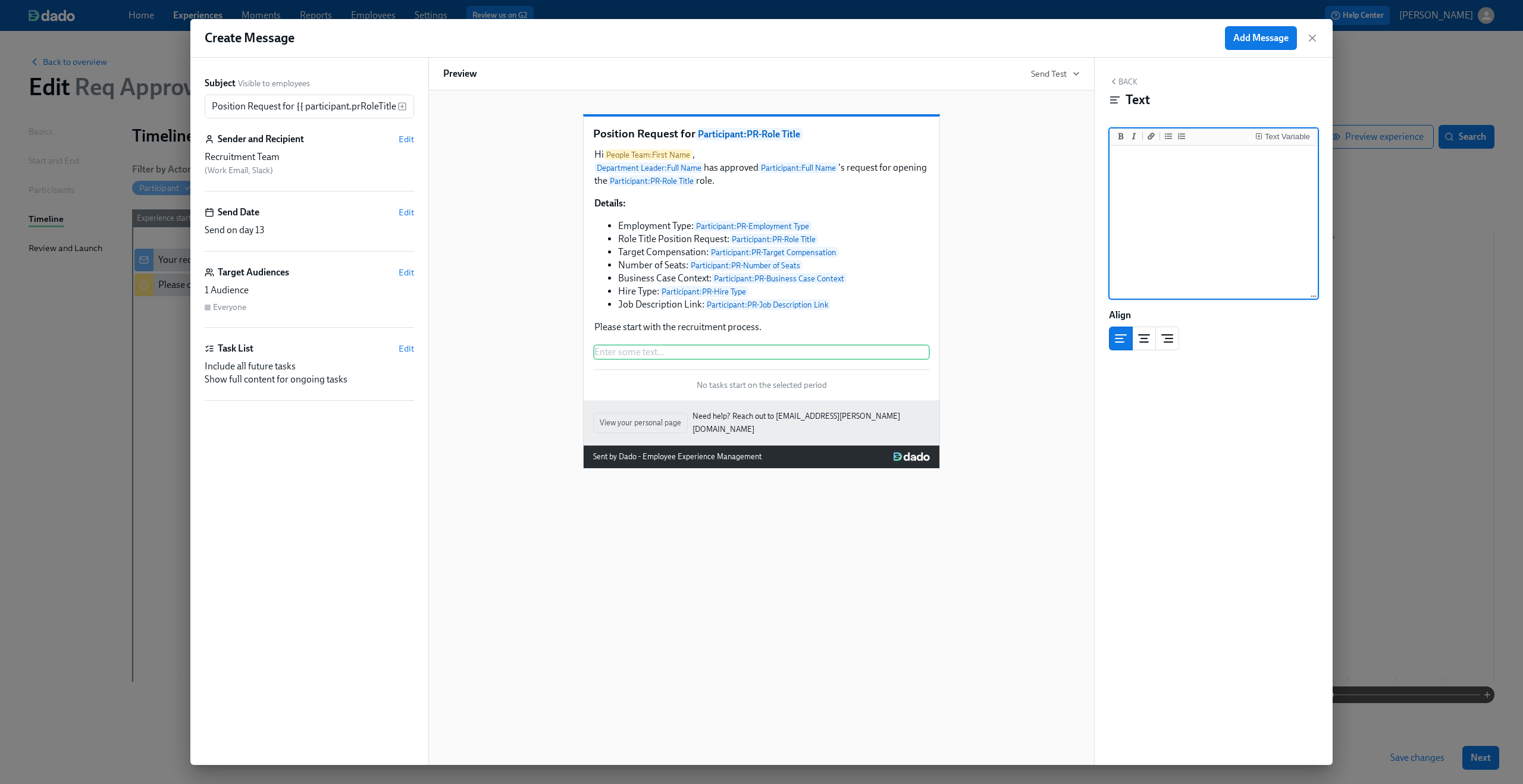
click at [1177, 192] on textarea at bounding box center [1213, 222] width 203 height 149
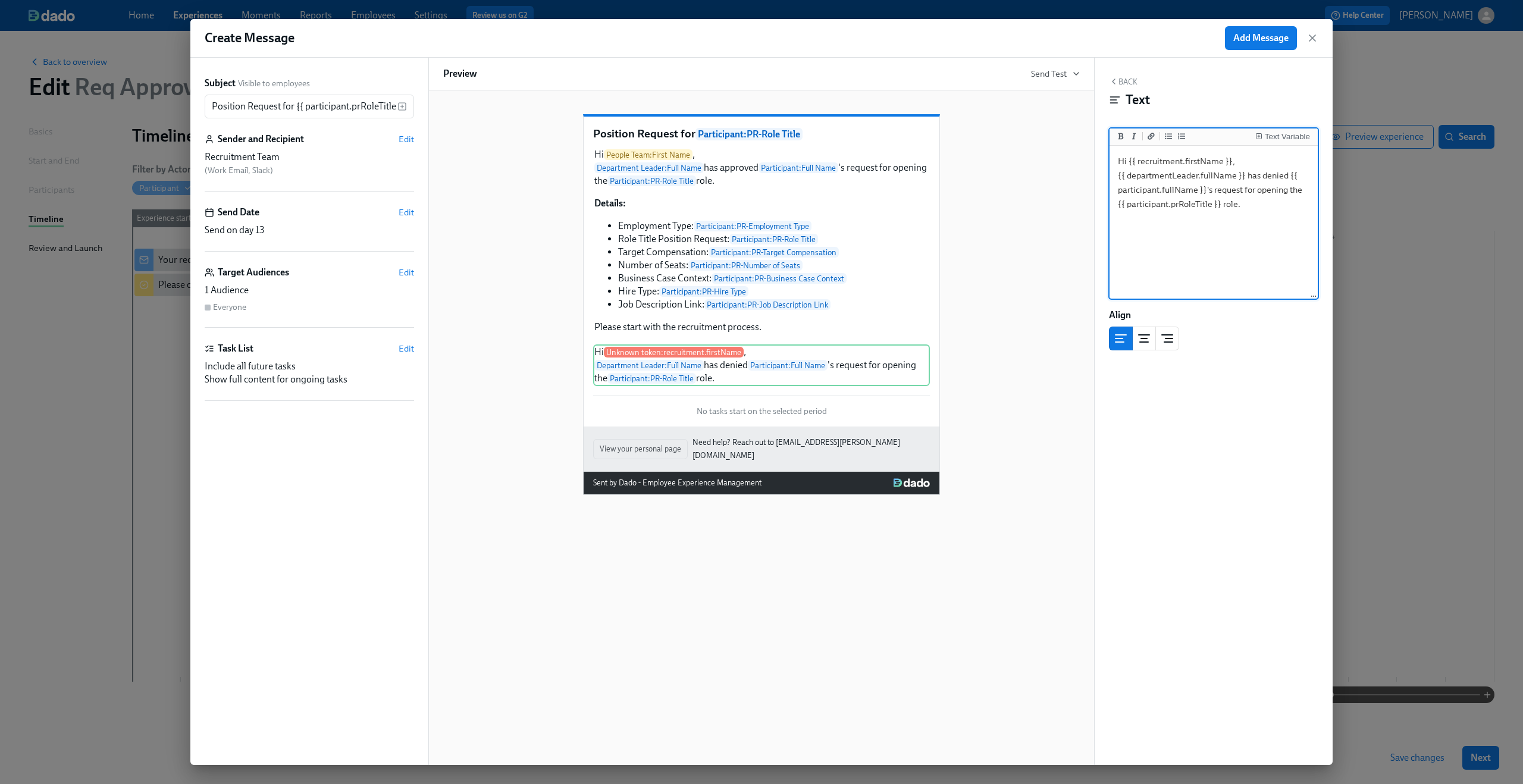
drag, startPoint x: 1128, startPoint y: 160, endPoint x: 1229, endPoint y: 156, distance: 101.1
click at [1229, 156] on textarea "Hi {{ recruitment.firstName }}, {{ departmentLeader.fullName }} has denied {{ p…" at bounding box center [1213, 222] width 203 height 149
click at [1266, 132] on button "Text Variable" at bounding box center [1283, 135] width 59 height 12
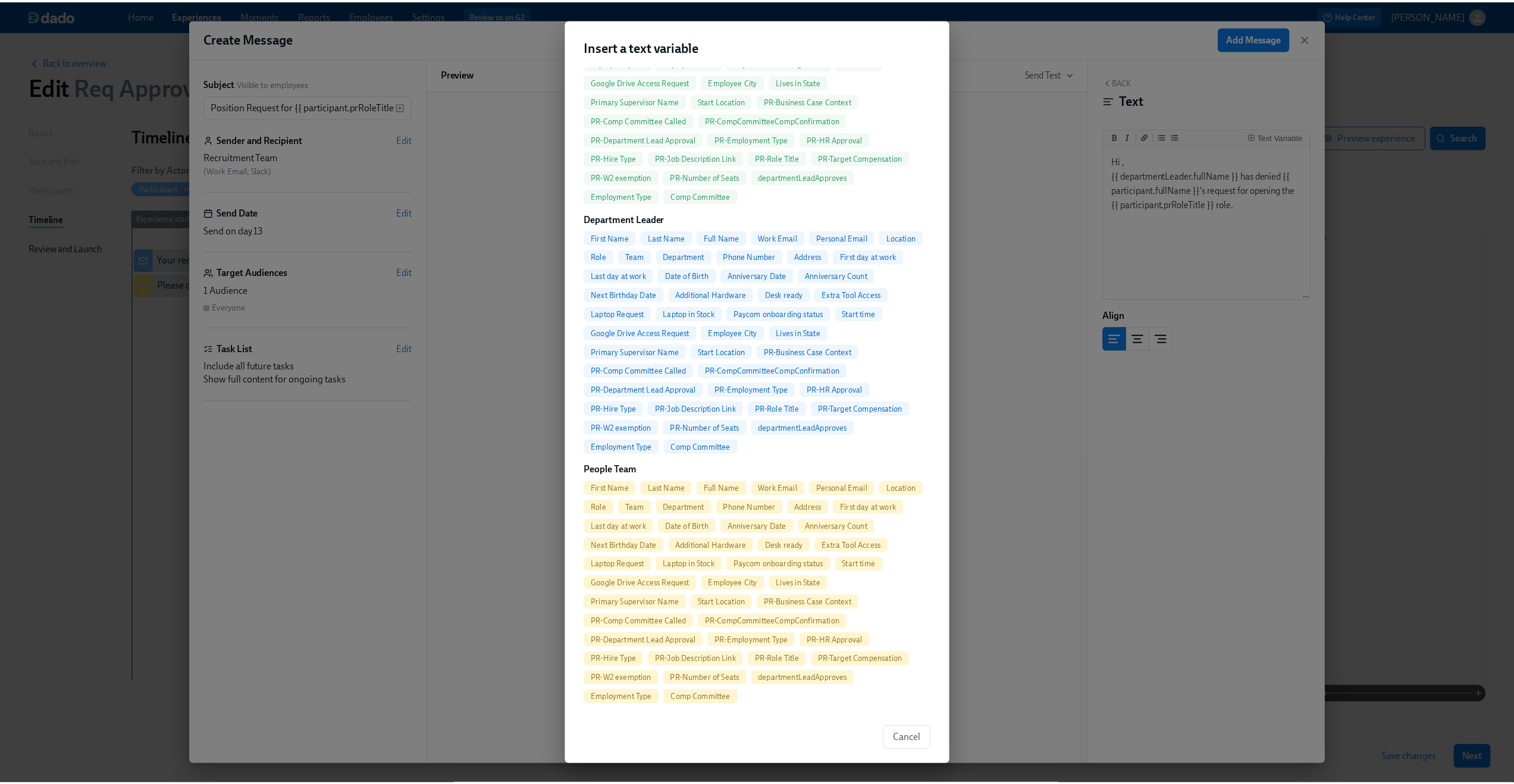
scroll to position [529, 0]
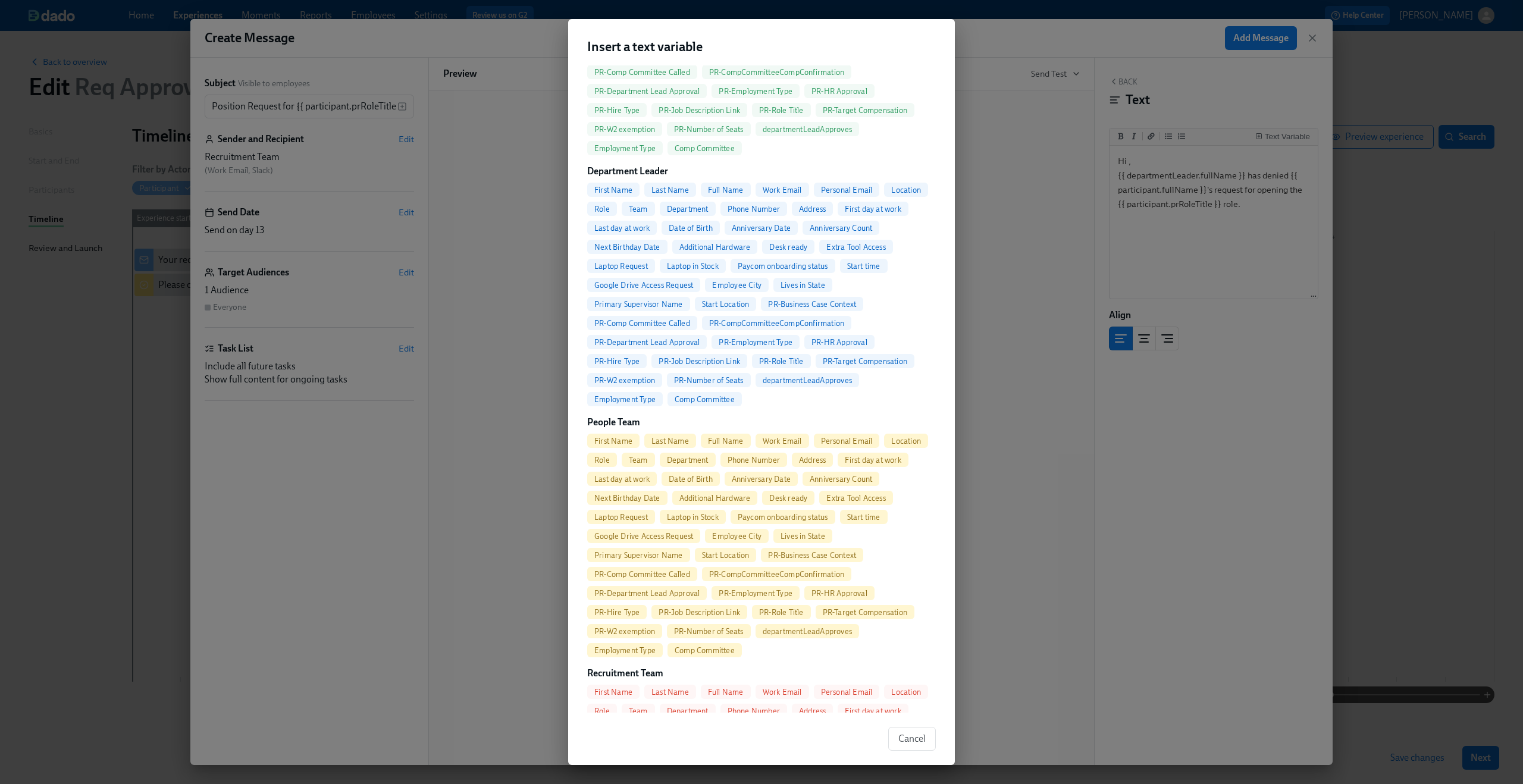
click at [610, 442] on span "First Name" at bounding box center [613, 441] width 52 height 9
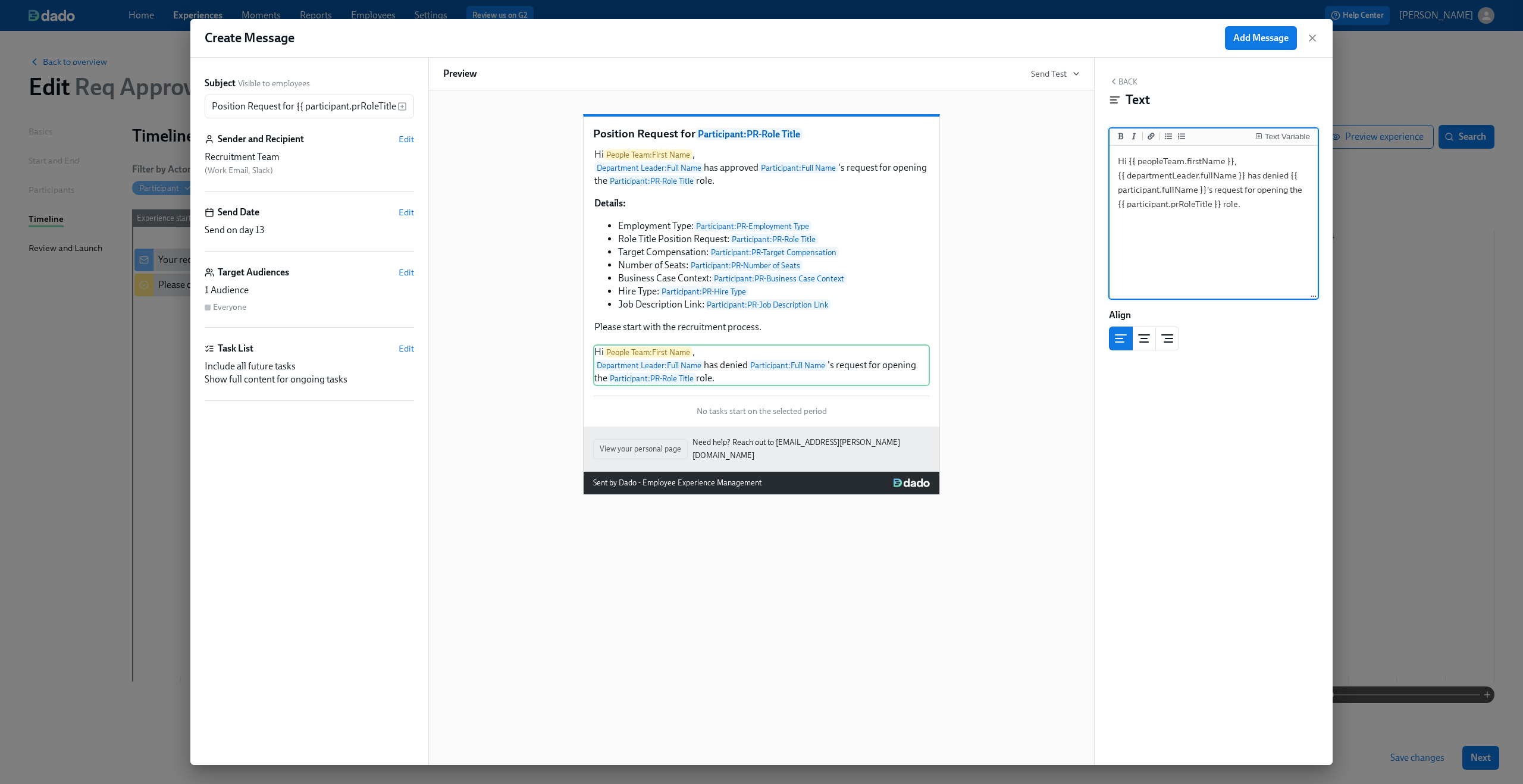
type textarea "Hi {{ peopleTeam.firstName }}, {{ departmentLeader.fullName }} has denied {{ pa…"
click at [1062, 299] on div "Position Request for Participant : PR-Role Title Hi People Team : First Name , …" at bounding box center [761, 295] width 636 height 400
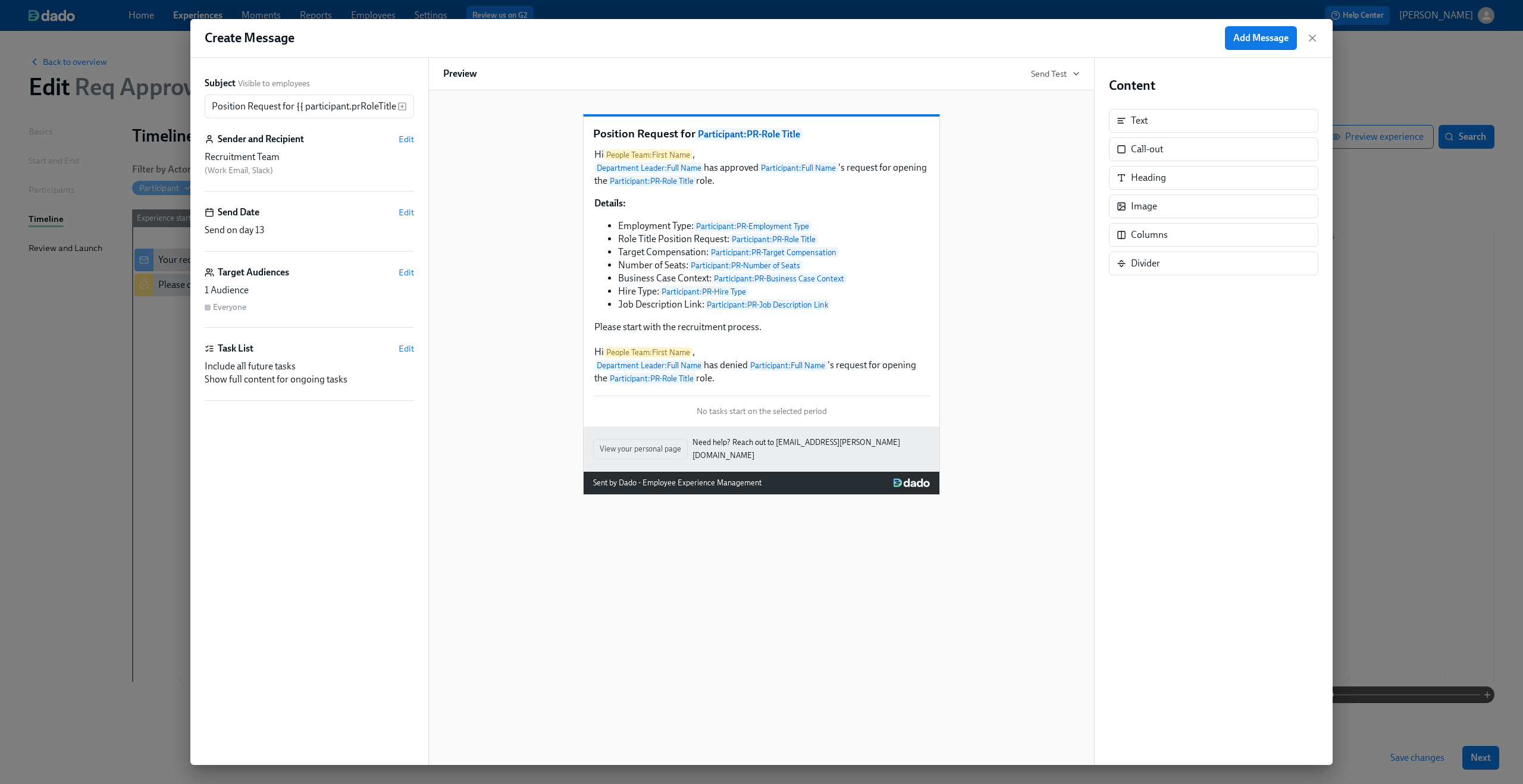
click at [393, 210] on div "Send Date Edit" at bounding box center [309, 212] width 210 height 13
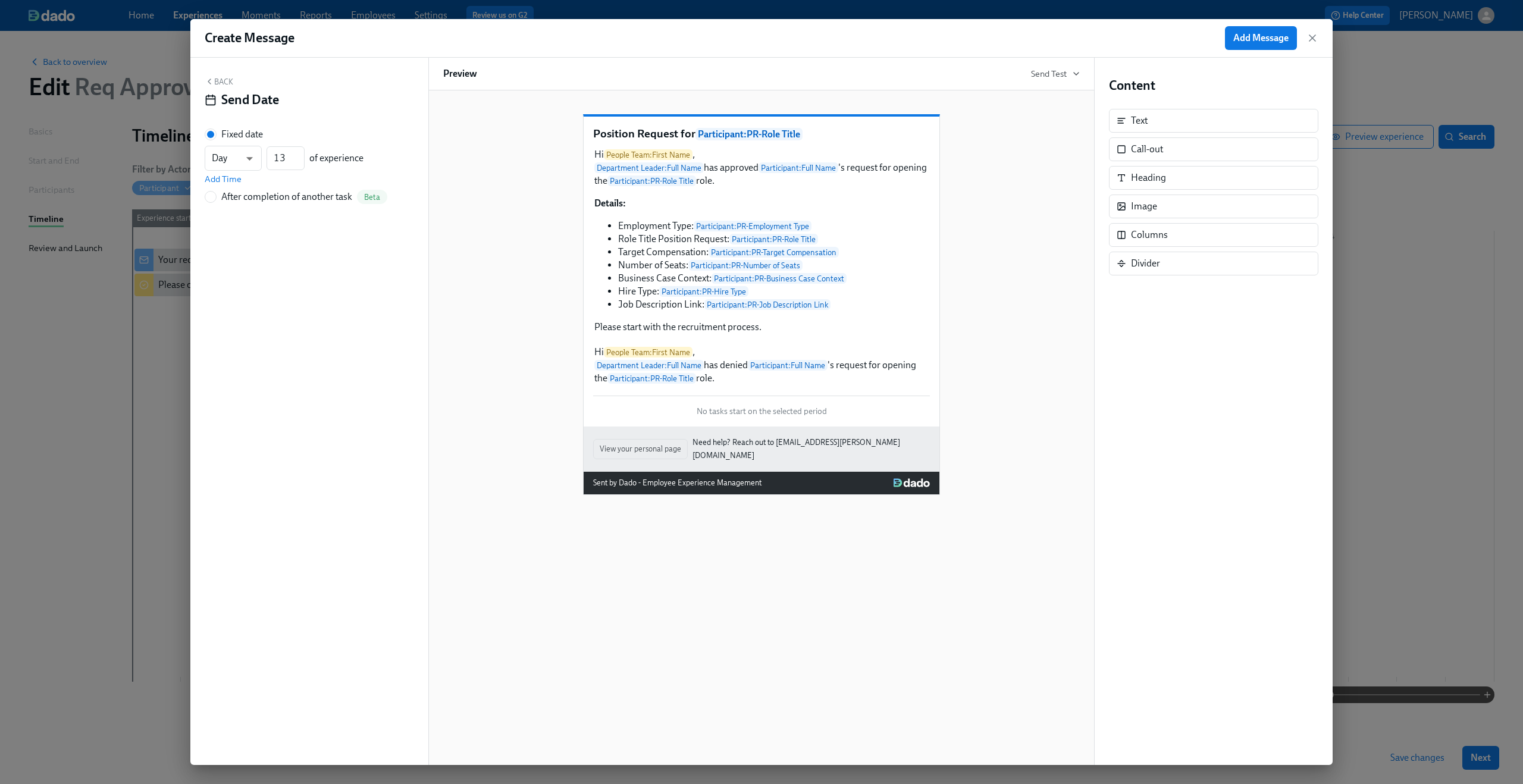
click at [226, 195] on div "After completion of another task" at bounding box center [286, 196] width 131 height 13
click at [216, 195] on input "After completion of another task Beta" at bounding box center [211, 197] width 11 height 11
radio input "true"
radio input "false"
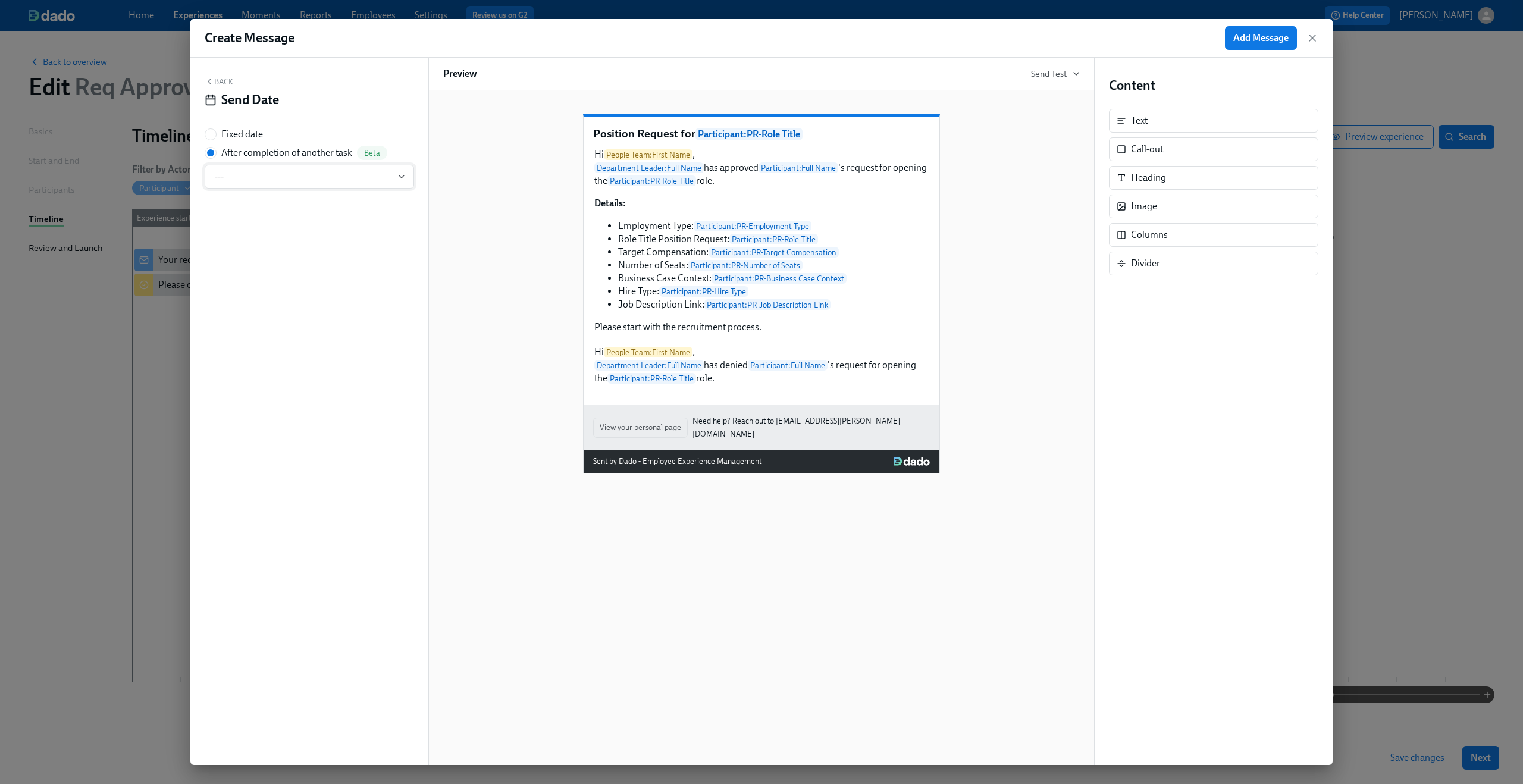
click at [230, 182] on span "---" at bounding box center [309, 176] width 189 height 12
click at [242, 257] on div "Approval request from {{ participant.fullName }}" at bounding box center [324, 262] width 196 height 13
click at [1012, 236] on div "Position Request for Participant : PR-Role Title Hi People Team : First Name , …" at bounding box center [761, 284] width 636 height 378
click at [1265, 36] on span "Add Message" at bounding box center [1260, 38] width 56 height 12
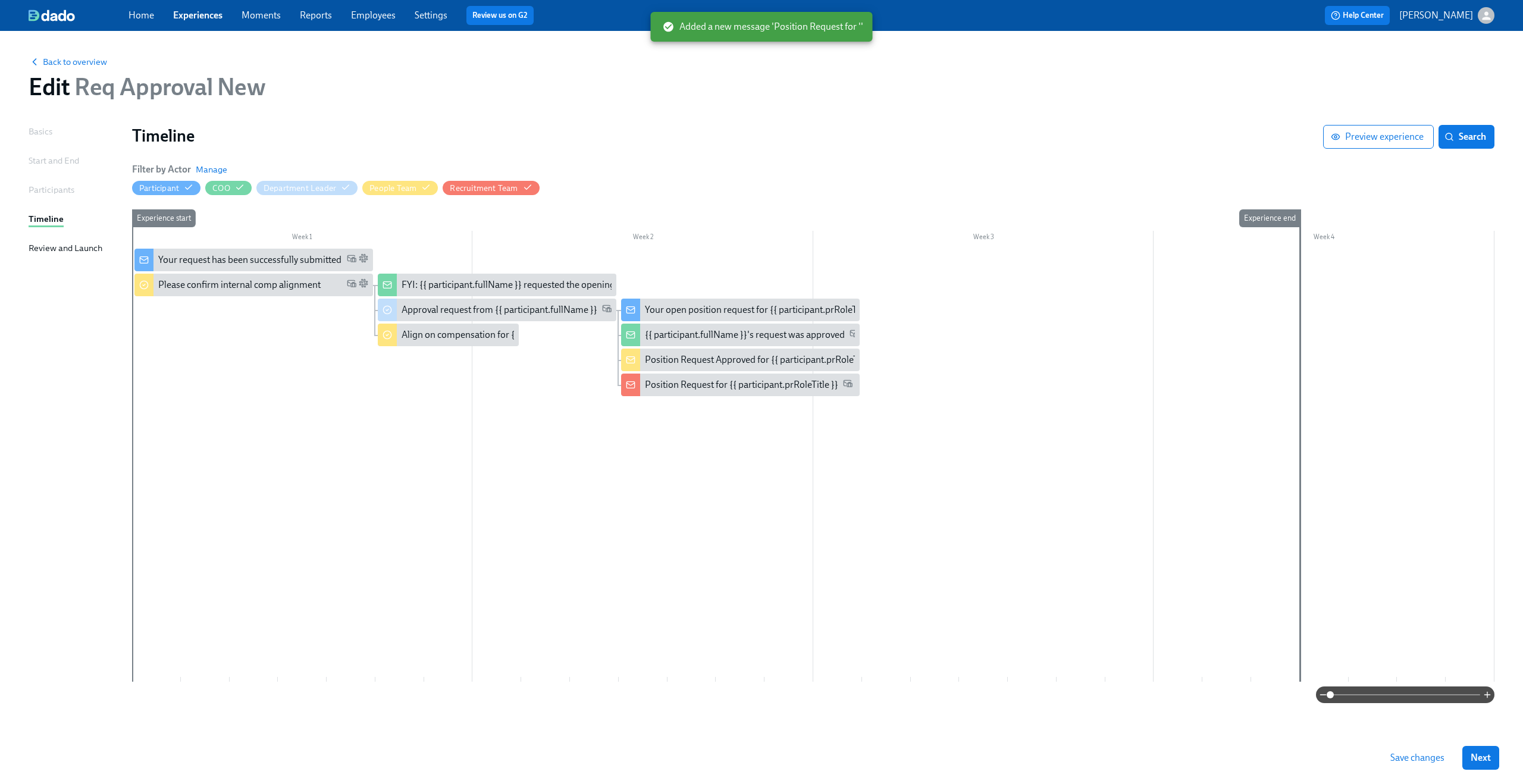
click at [1417, 757] on span "Save changes" at bounding box center [1417, 757] width 54 height 12
click at [1407, 753] on span "Save changes" at bounding box center [1417, 757] width 54 height 12
click at [1406, 753] on span "Save changes" at bounding box center [1417, 757] width 54 height 12
click at [120, 46] on div "Back to overview Edit Req Approval New" at bounding box center [761, 78] width 1485 height 66
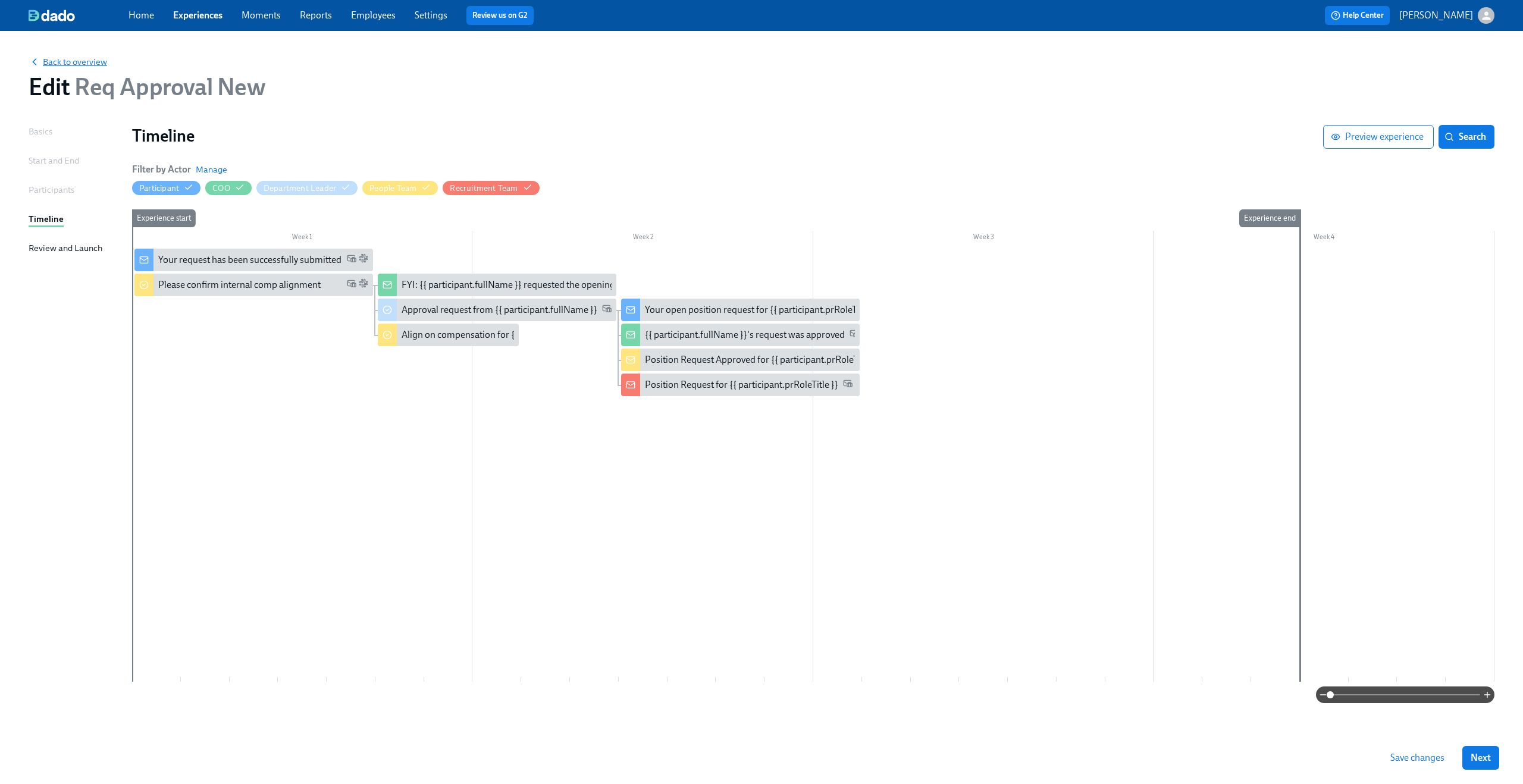
click at [93, 57] on span "Back to overview" at bounding box center [67, 61] width 78 height 12
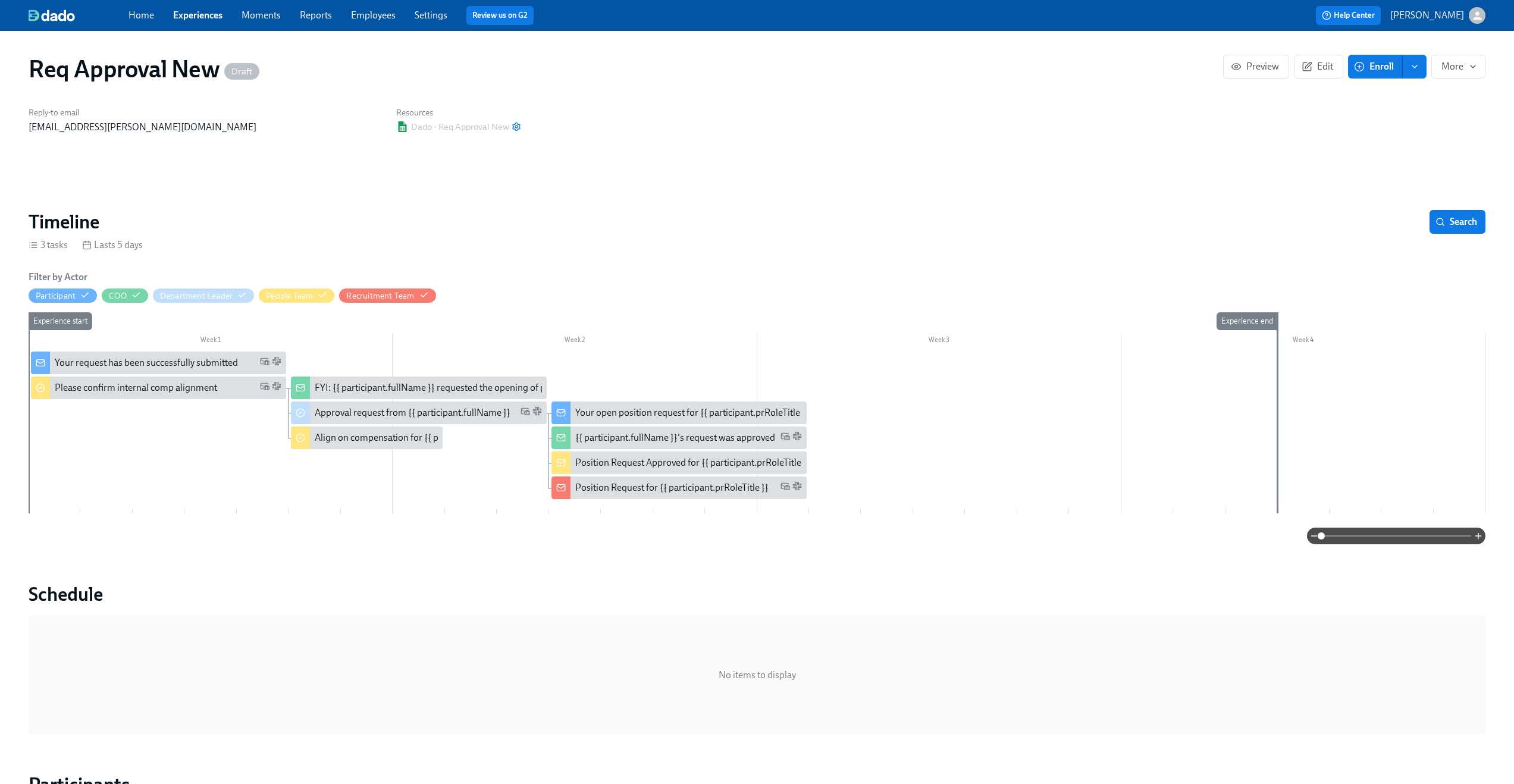
click at [1415, 68] on icon "enroll" at bounding box center [1415, 67] width 9 height 9
click at [1407, 116] on span "Enrollment form" at bounding box center [1383, 120] width 68 height 13
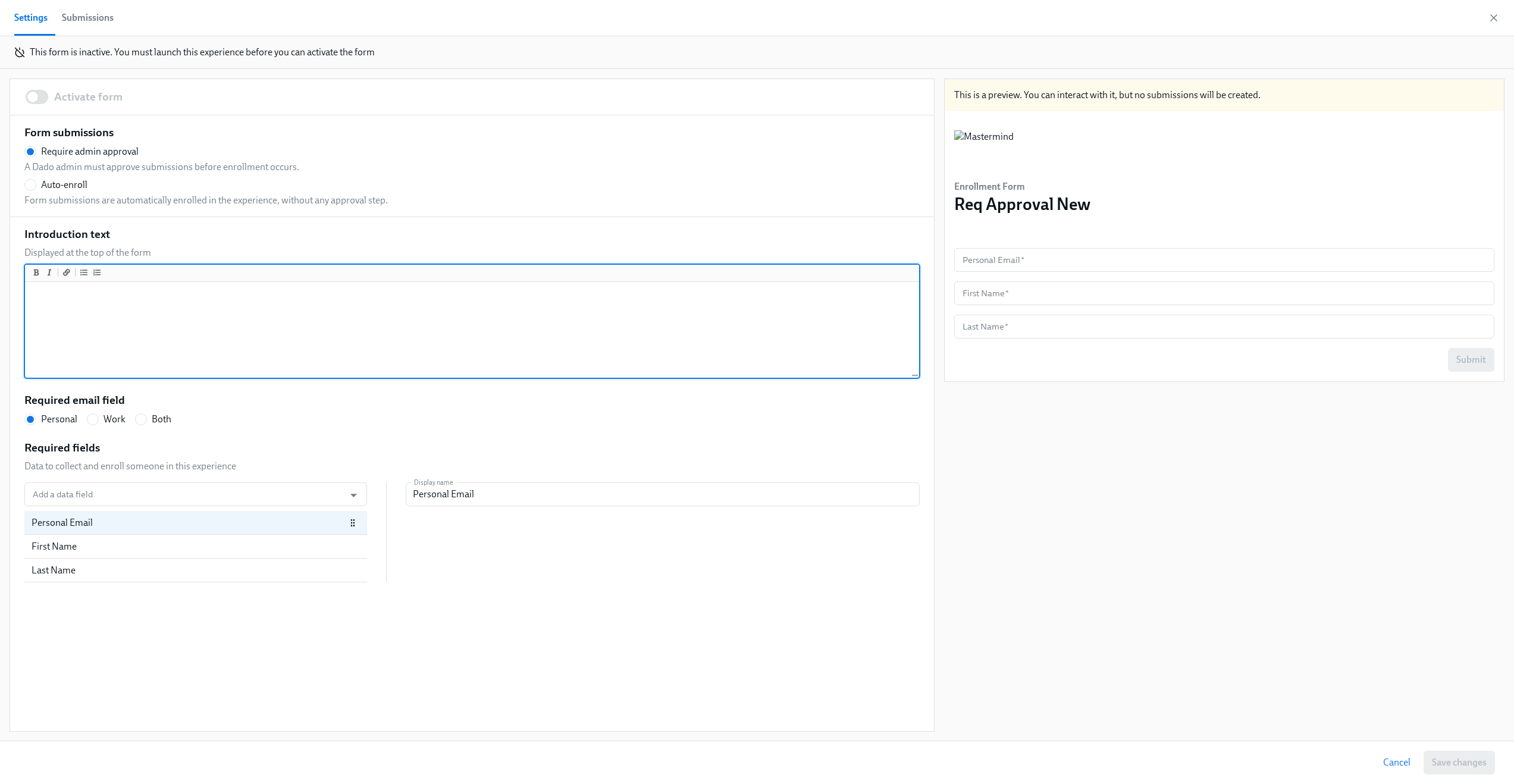
click at [66, 323] on textarea at bounding box center [472, 330] width 889 height 92
paste textarea "Please complete this form to submit a request to open recruitment for a new pos…"
radio input "false"
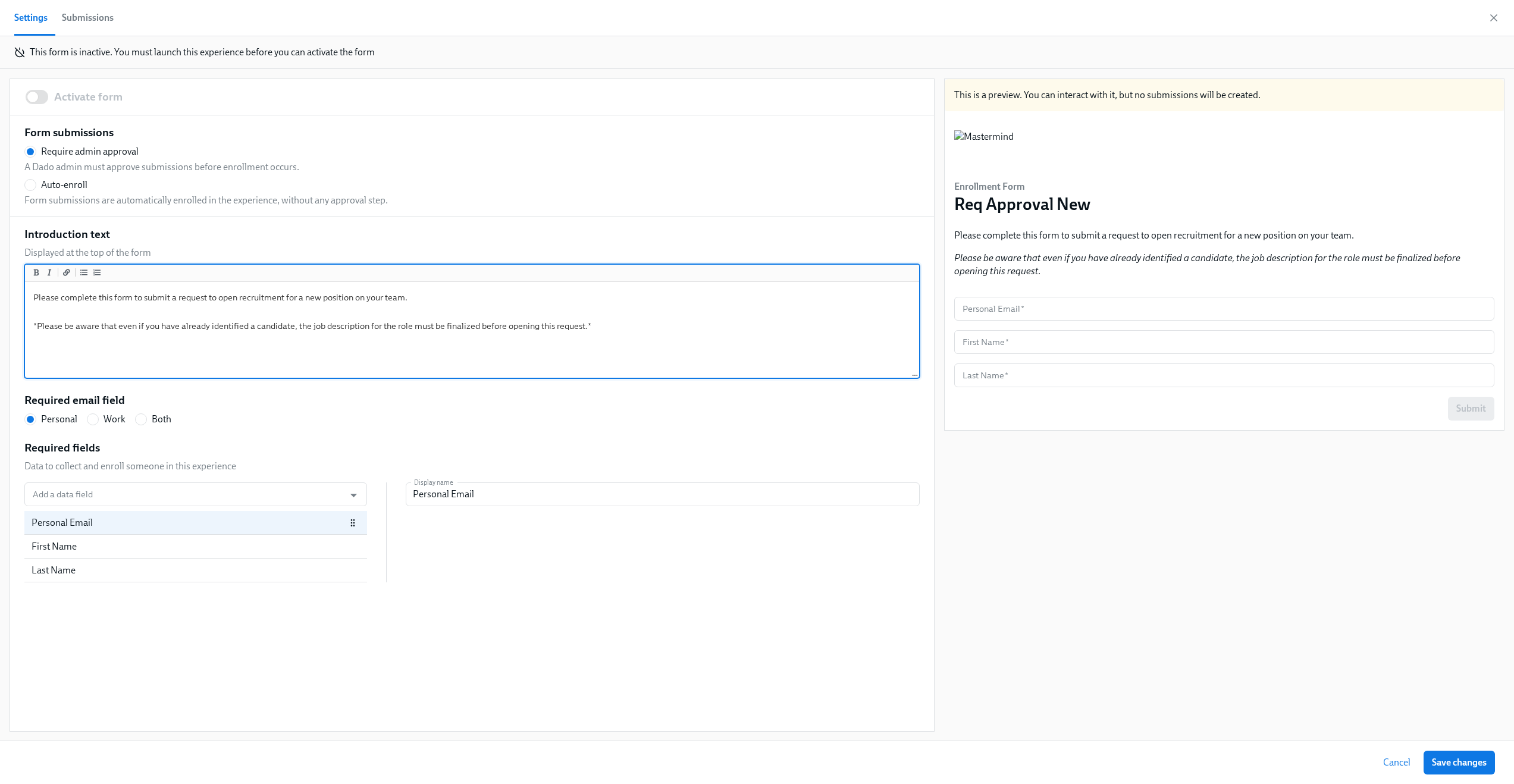
scroll to position [1, 0]
type textarea "Please complete this form to submit a request to open recruitment for a new pos…"
click at [213, 404] on div "Required email field Personal Work Both" at bounding box center [472, 408] width 896 height 34
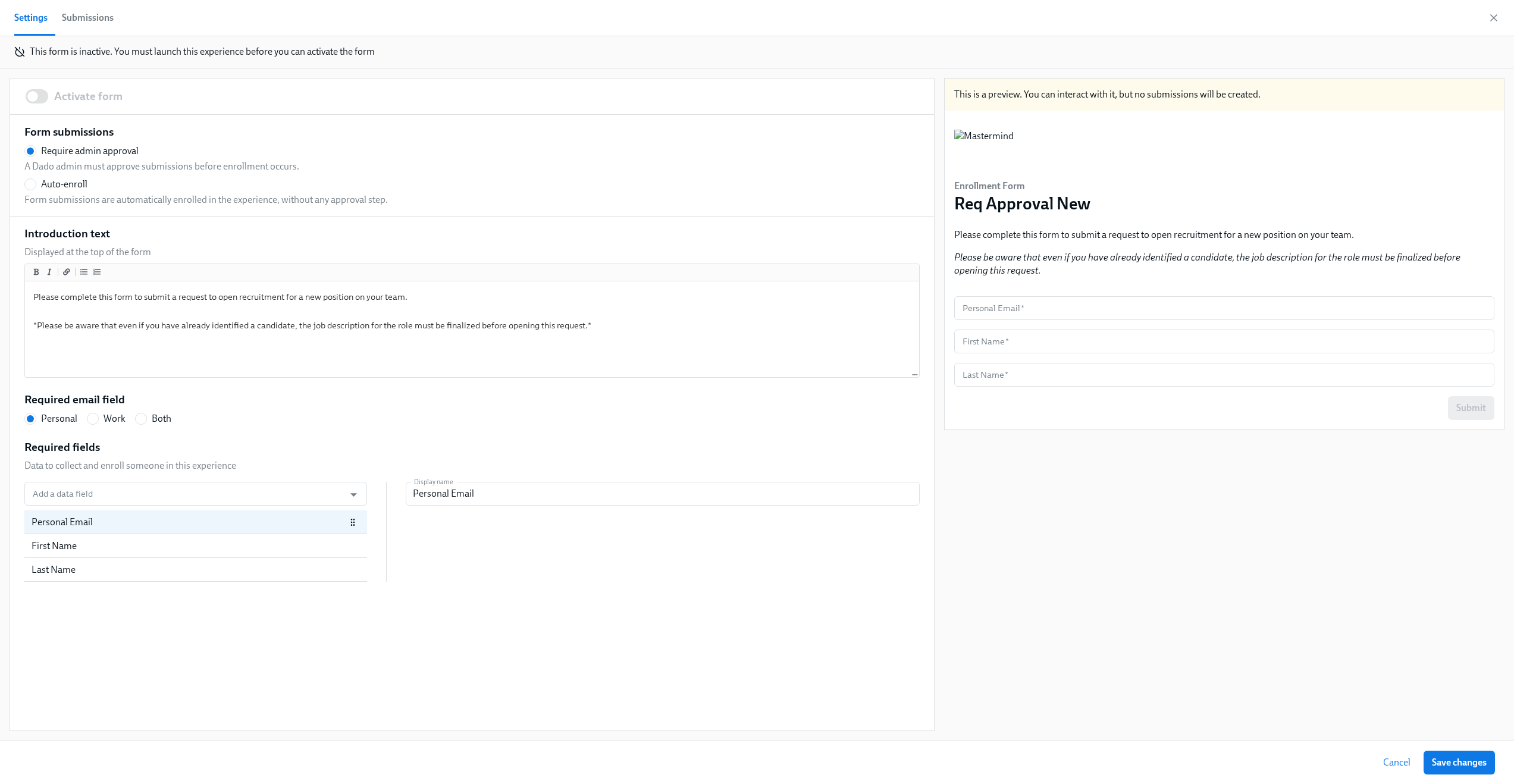
scroll to position [117, 0]
click at [105, 415] on span "Work" at bounding box center [114, 419] width 22 height 13
click at [98, 415] on input "Work" at bounding box center [93, 419] width 11 height 11
radio input "true"
drag, startPoint x: 150, startPoint y: 521, endPoint x: 148, endPoint y: 593, distance: 72.0
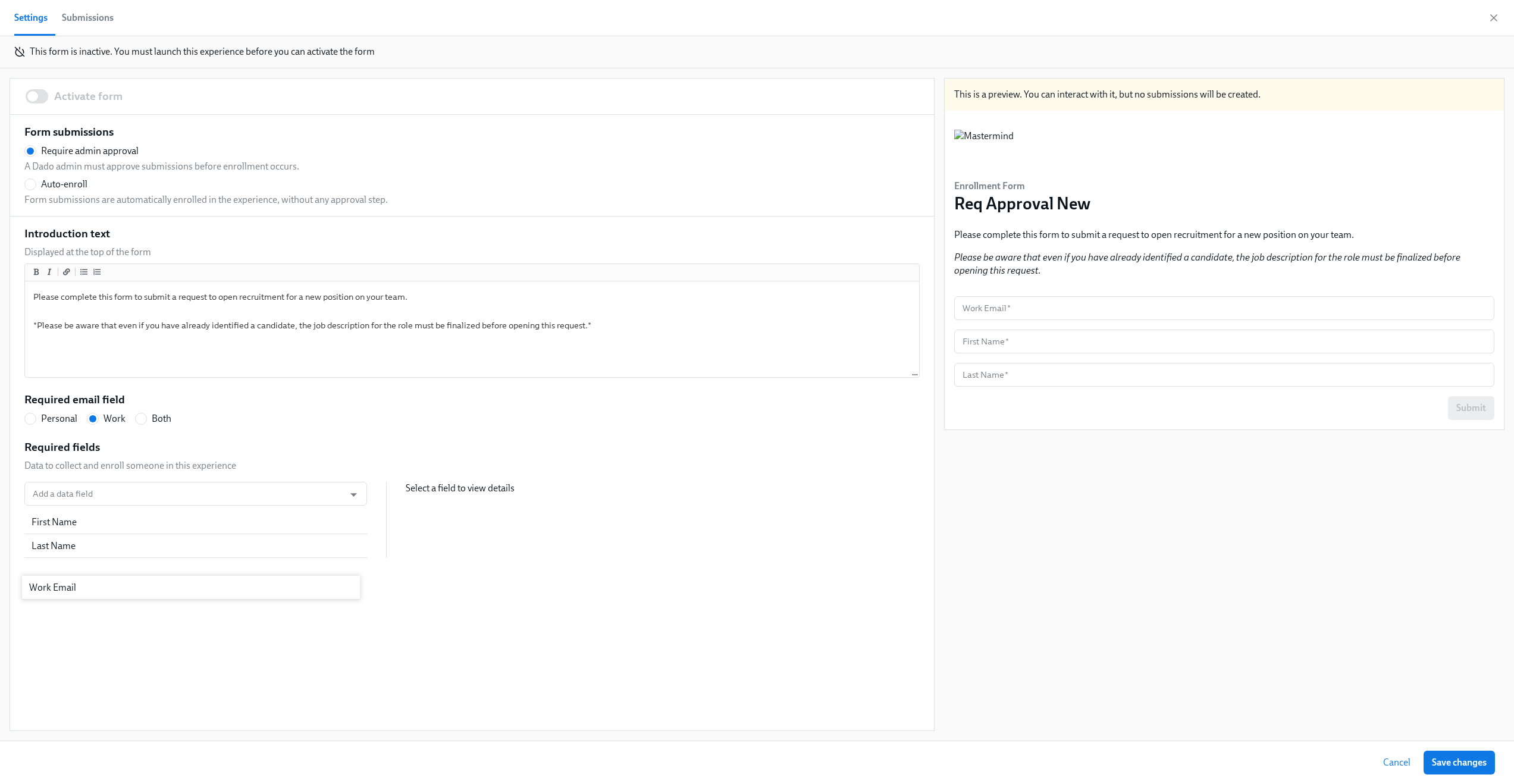
click at [148, 593] on div "Activate form Form submissions Require admin approval A Dado admin must approve…" at bounding box center [472, 404] width 924 height 652
radio input "true"
click at [314, 425] on div "Required email field Personal Work Both" at bounding box center [472, 408] width 896 height 34
click at [265, 496] on input "Add a data field" at bounding box center [185, 494] width 308 height 23
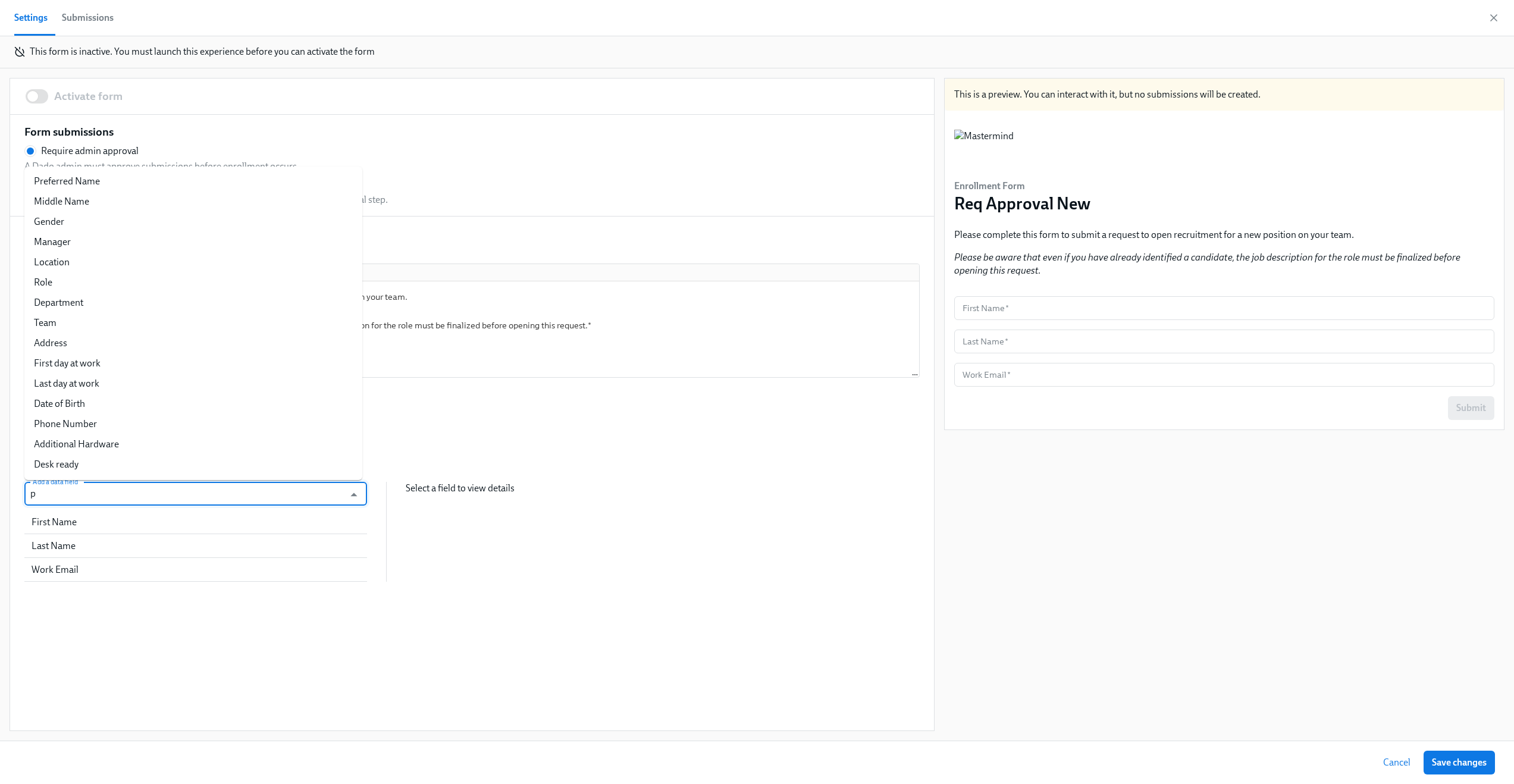
type input "pr"
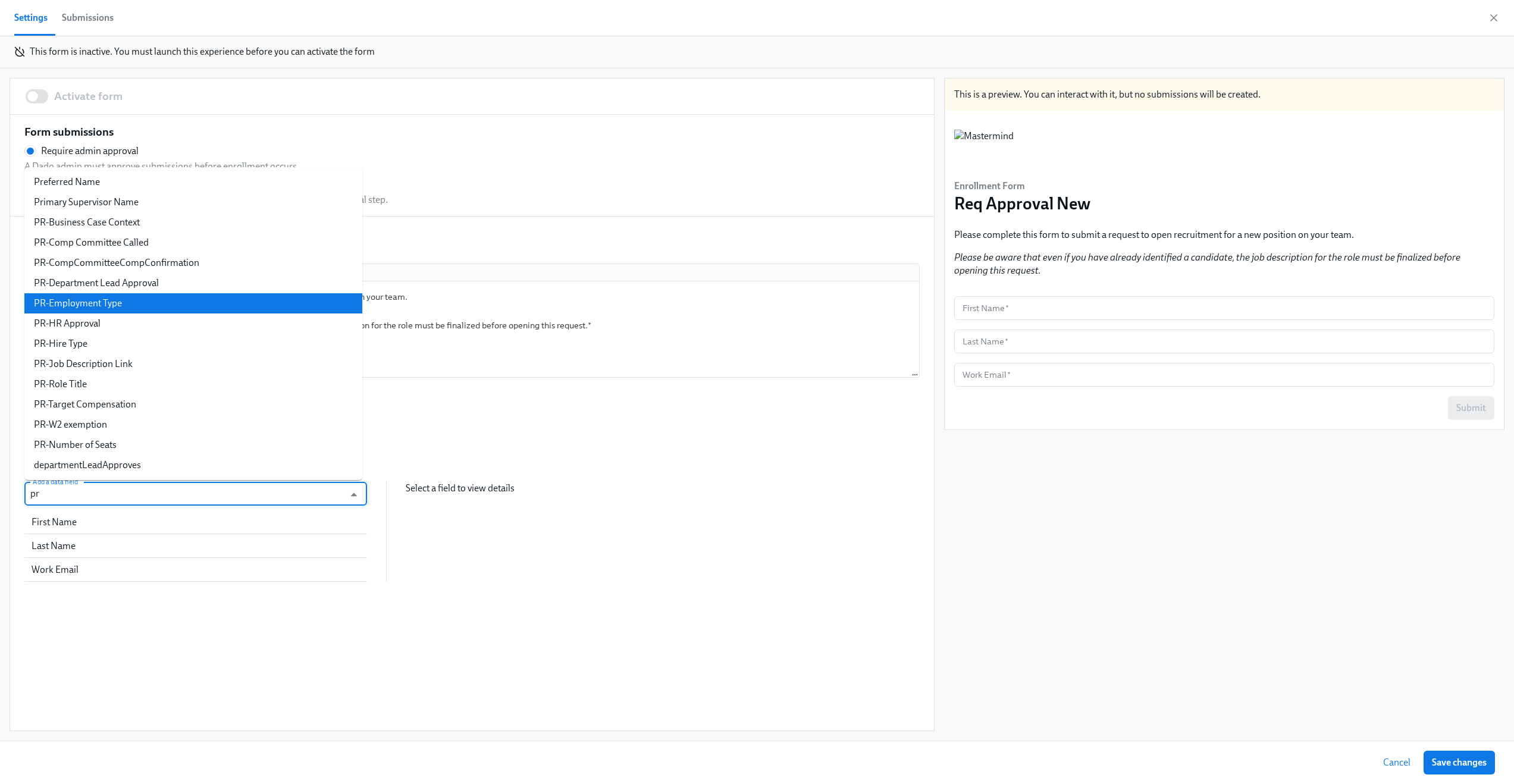
click at [238, 296] on li "PR-Employment Type" at bounding box center [193, 304] width 338 height 20
radio input "false"
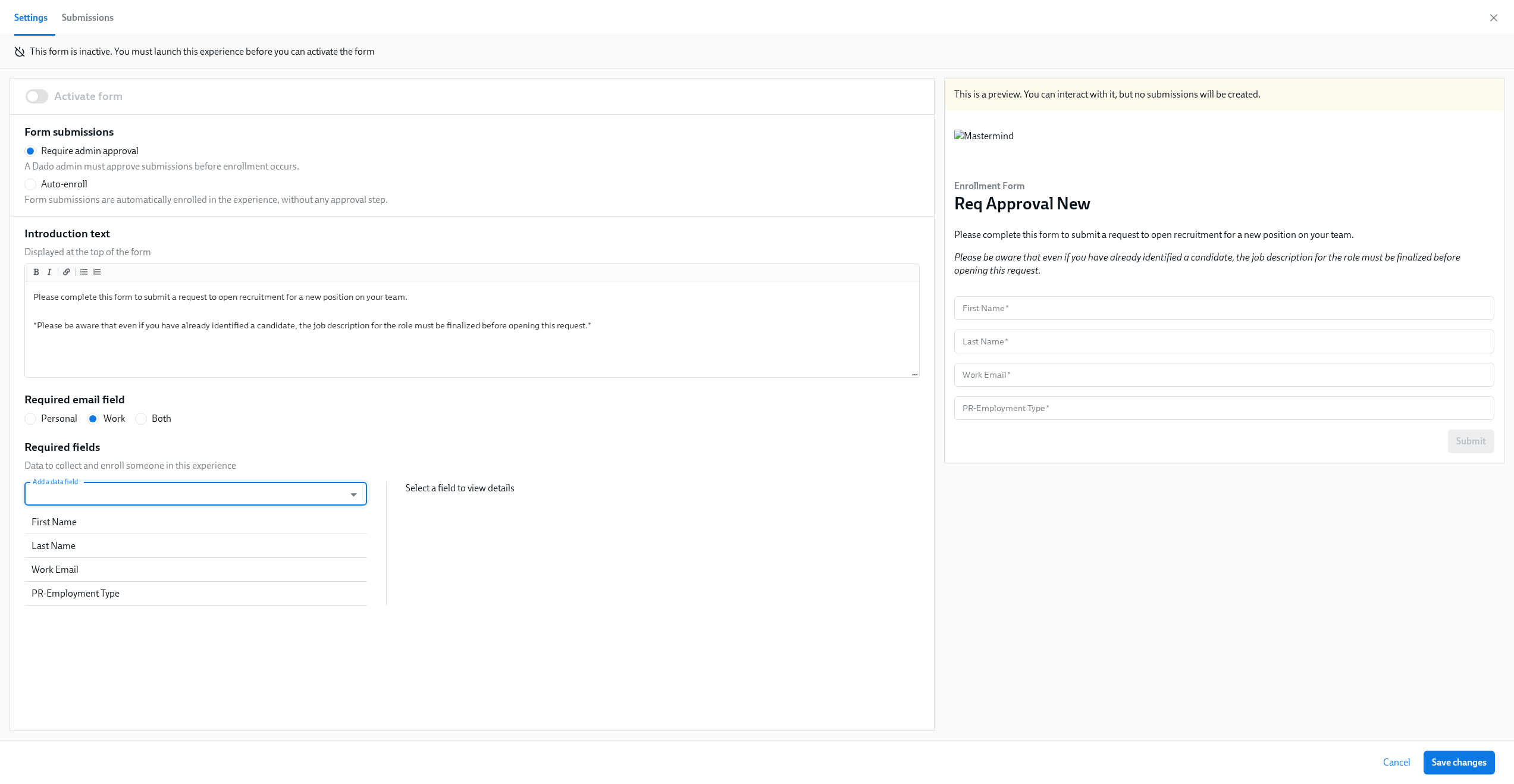
click at [203, 487] on input "Add a data field" at bounding box center [185, 494] width 308 height 23
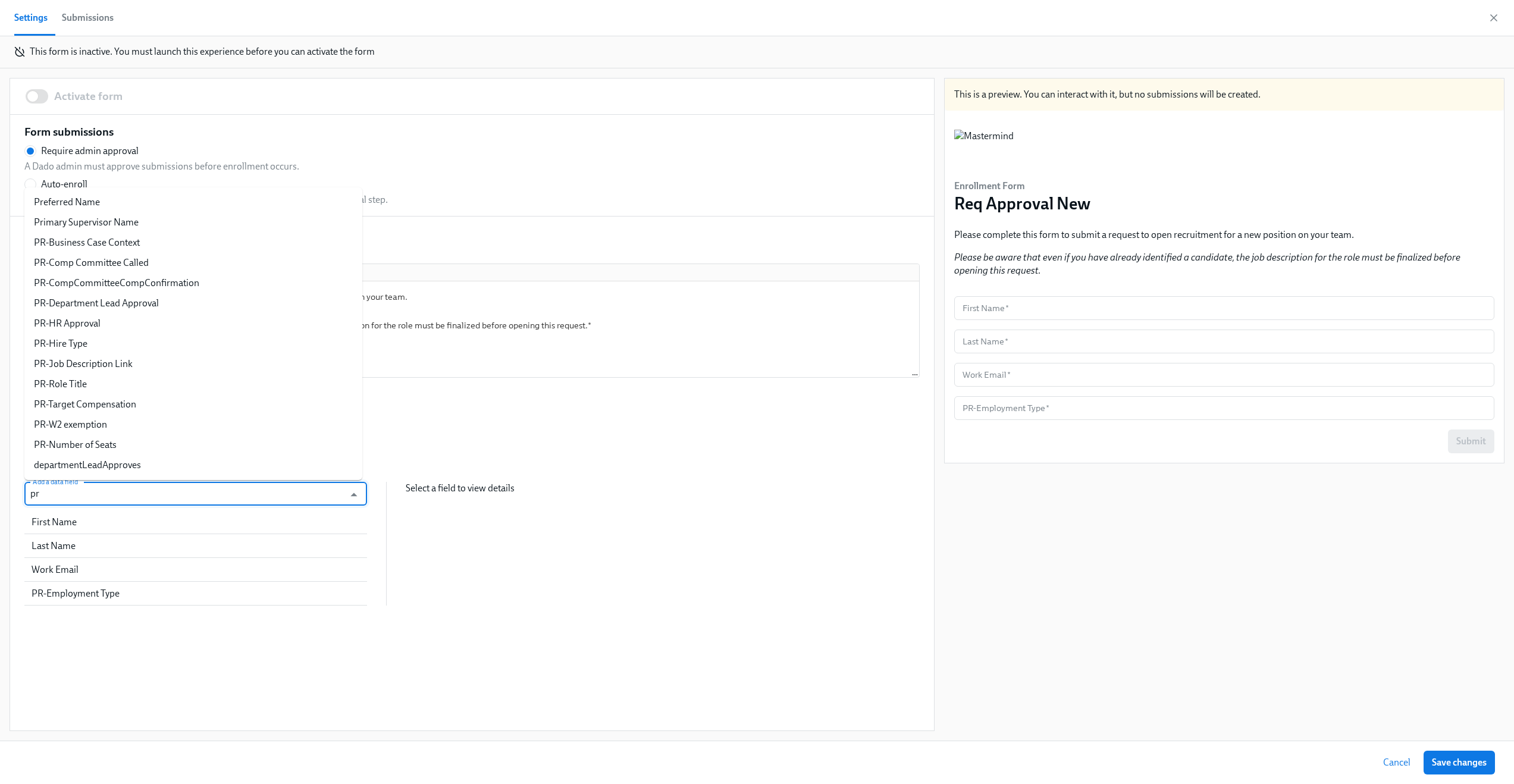
type input "pr"
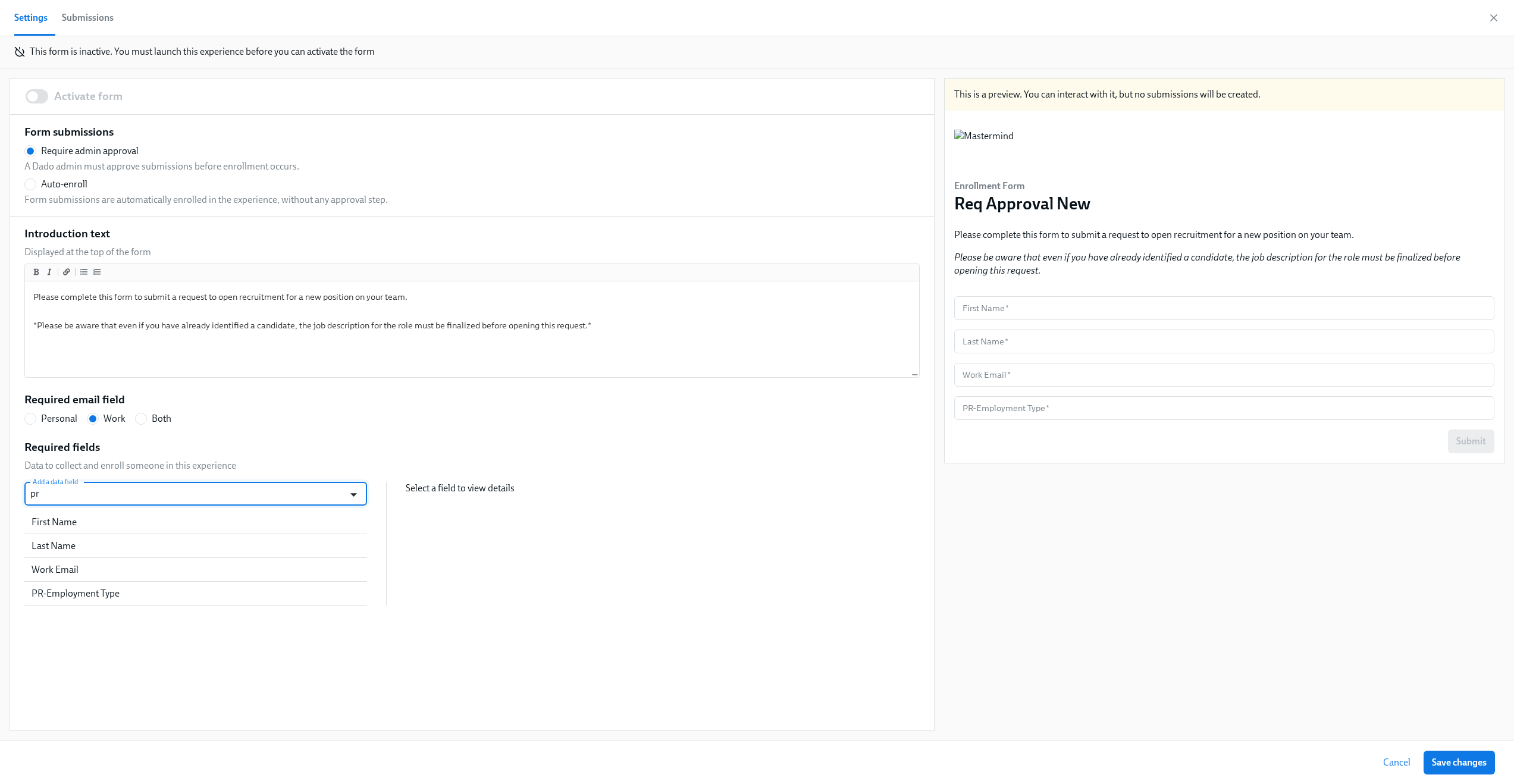
click at [346, 496] on icon "Open" at bounding box center [354, 494] width 16 height 16
click at [346, 499] on icon "Open" at bounding box center [354, 494] width 16 height 16
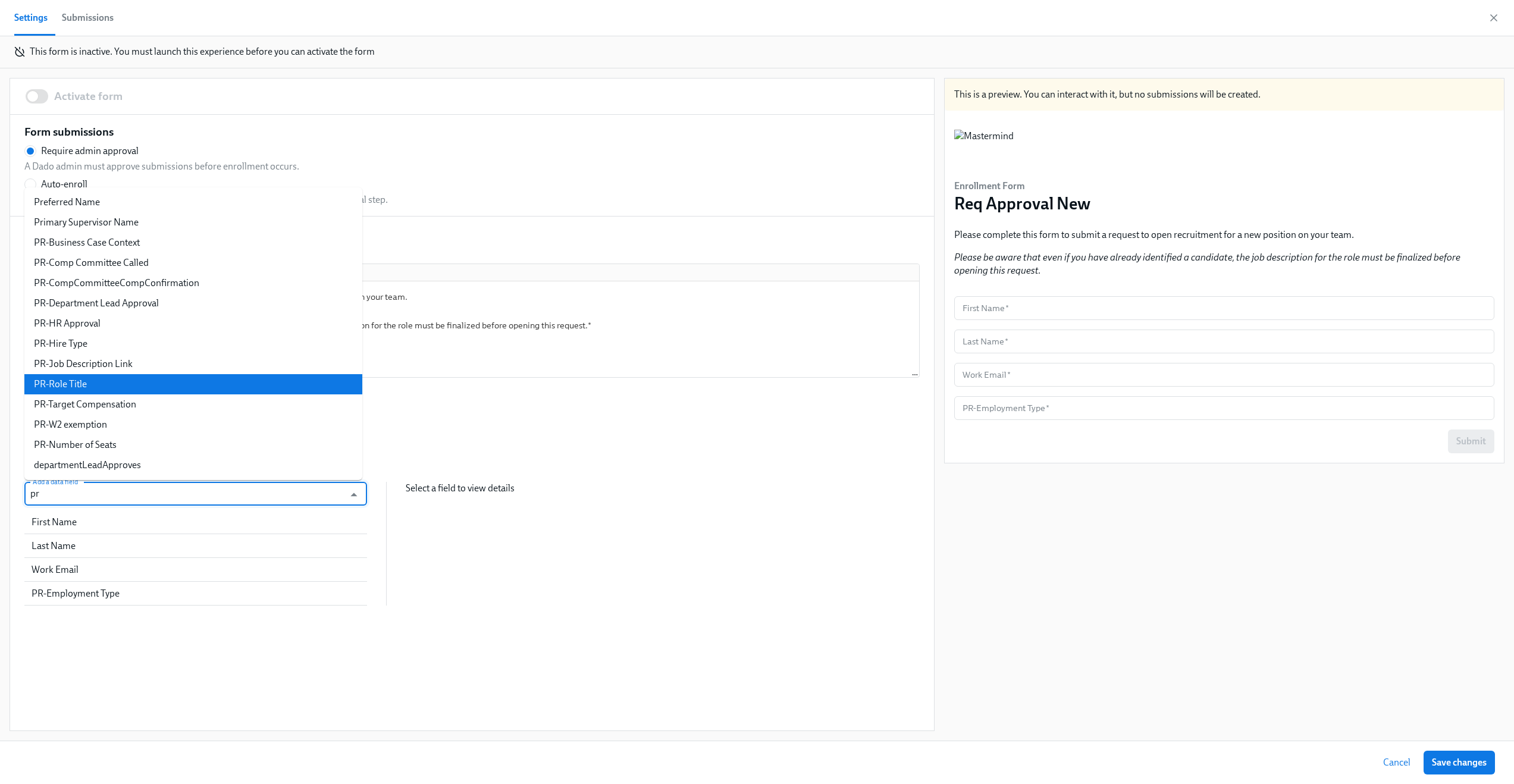
click at [195, 374] on li "PR-Role Title" at bounding box center [193, 384] width 338 height 20
radio input "false"
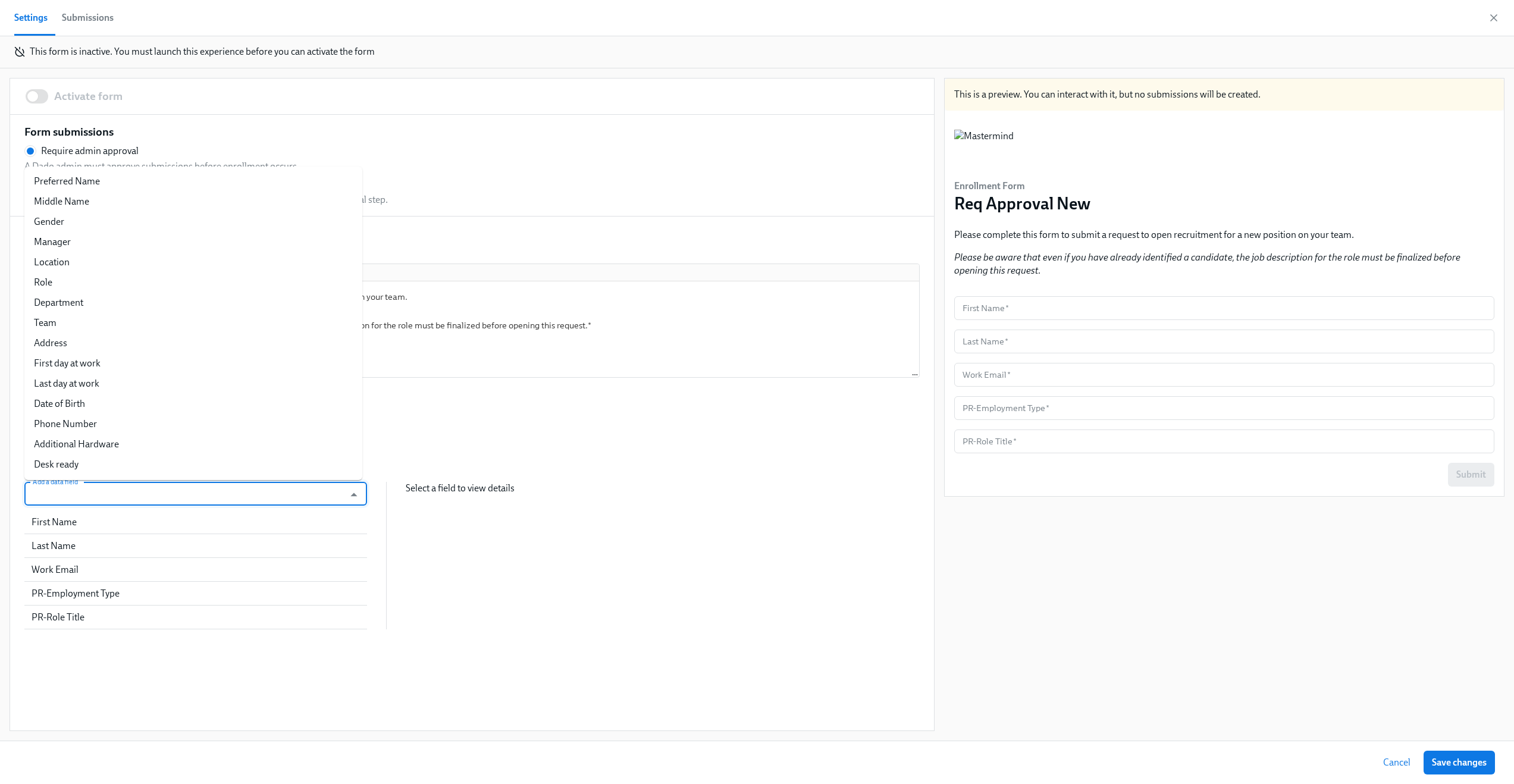
click at [294, 502] on input "Add a data field" at bounding box center [185, 494] width 308 height 23
type input "pr"
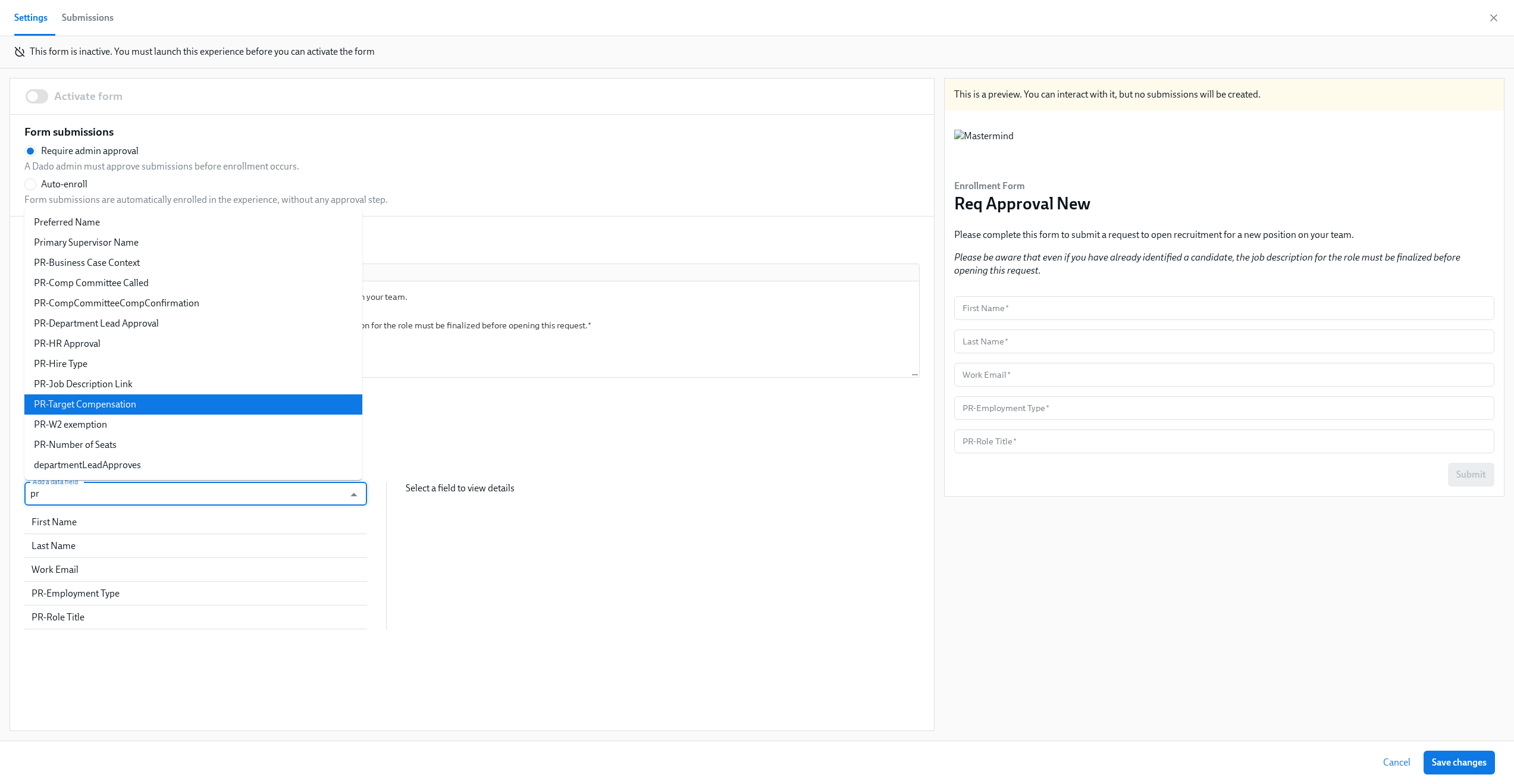
click at [182, 399] on li "PR-Target Compensation" at bounding box center [193, 405] width 338 height 20
radio input "false"
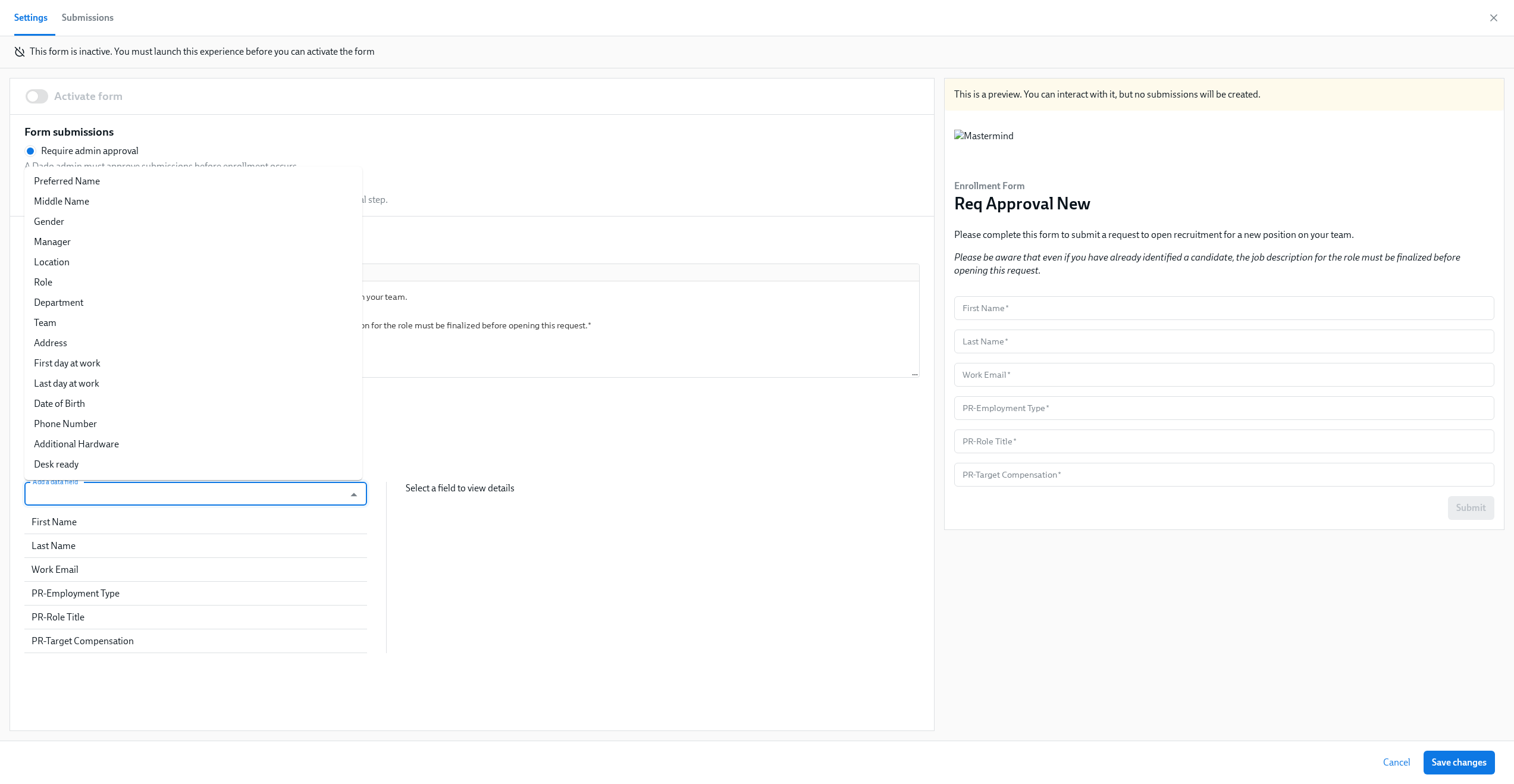
click at [268, 494] on input "Add a data field" at bounding box center [185, 494] width 308 height 23
type input "pr"
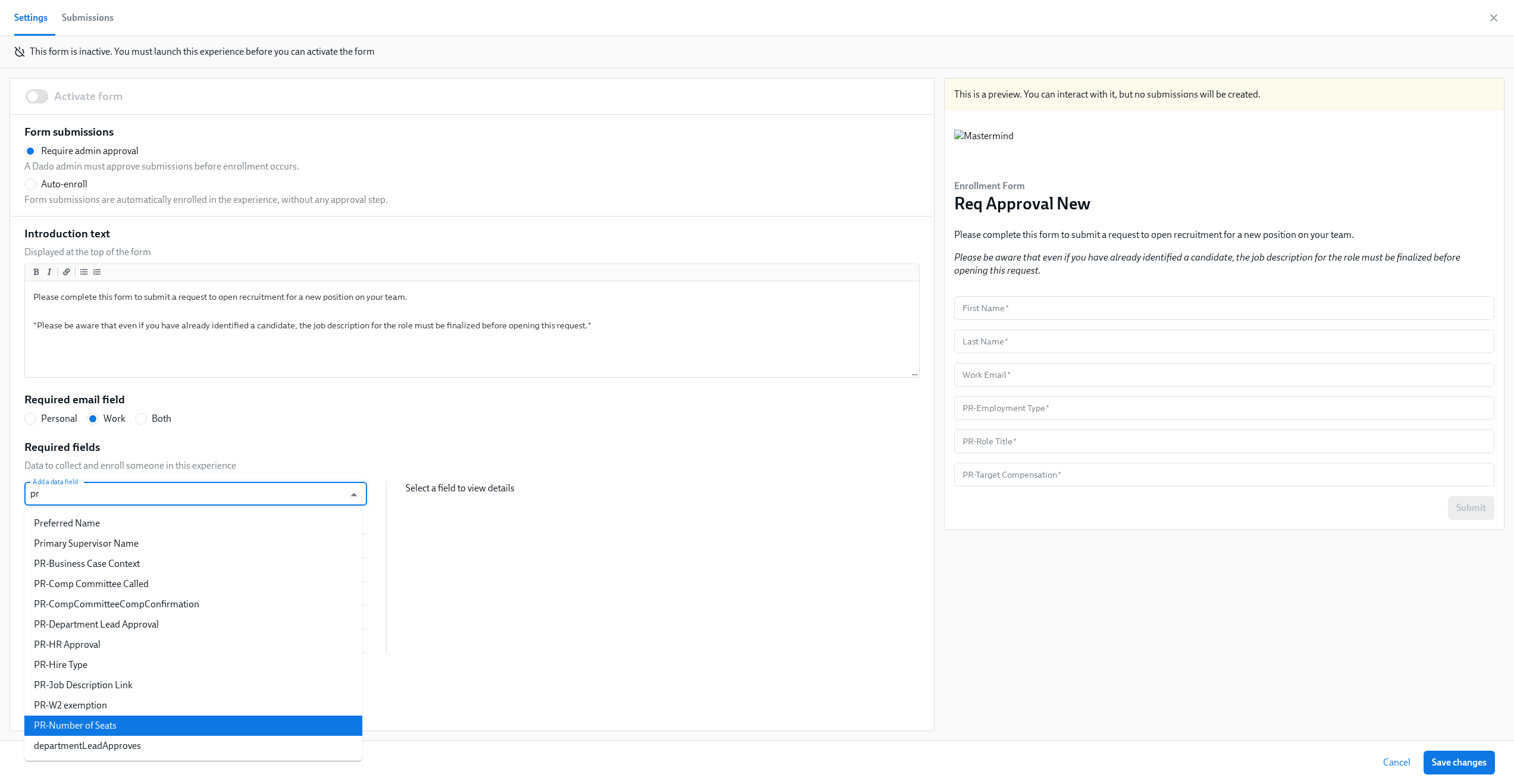
click at [302, 715] on li "PR-Number of Seats" at bounding box center [193, 725] width 338 height 20
radio input "false"
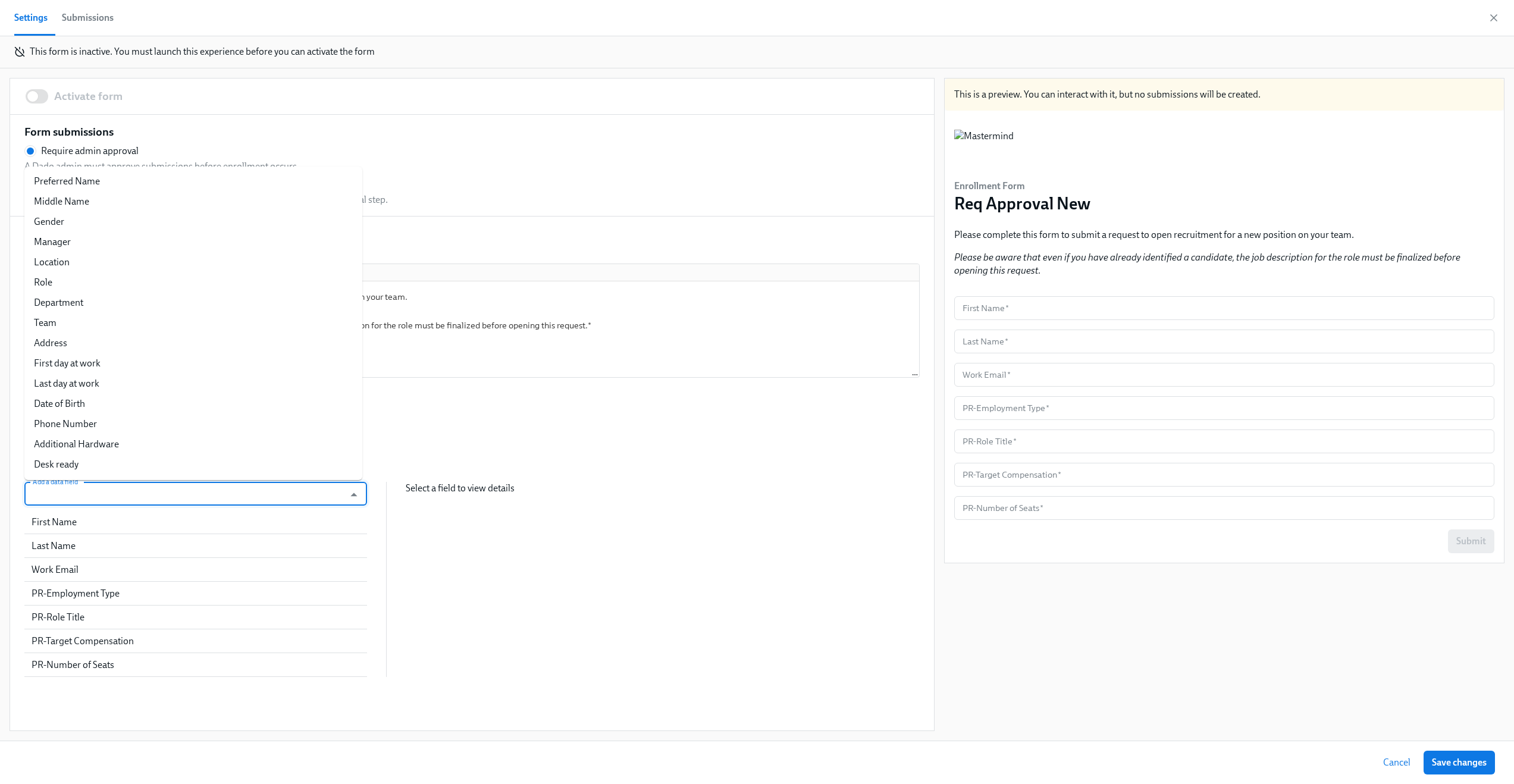
click at [204, 492] on input "Add a data field" at bounding box center [185, 494] width 308 height 23
type input "pr"
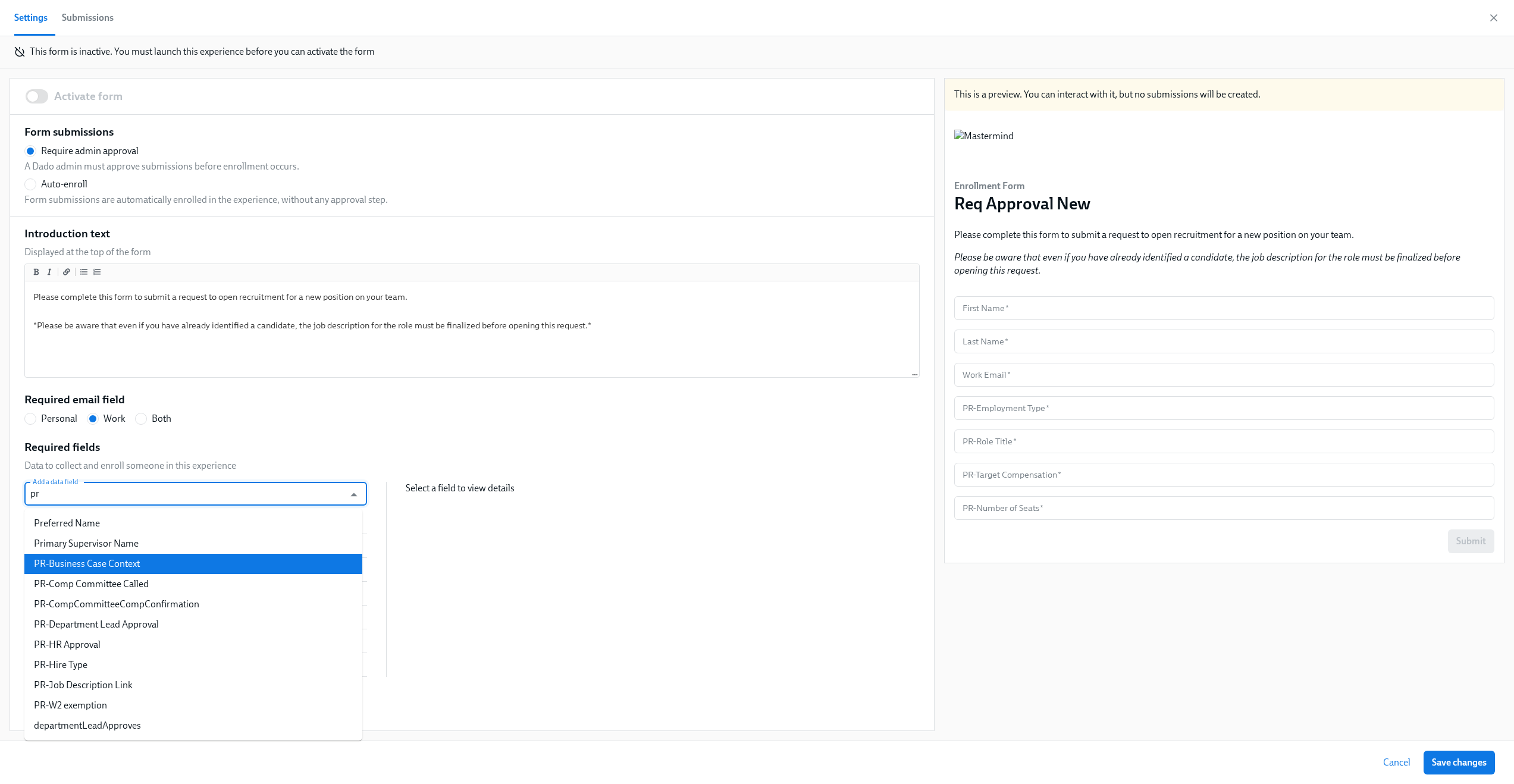
click at [214, 554] on li "PR-Business Case Context" at bounding box center [193, 564] width 338 height 20
radio input "false"
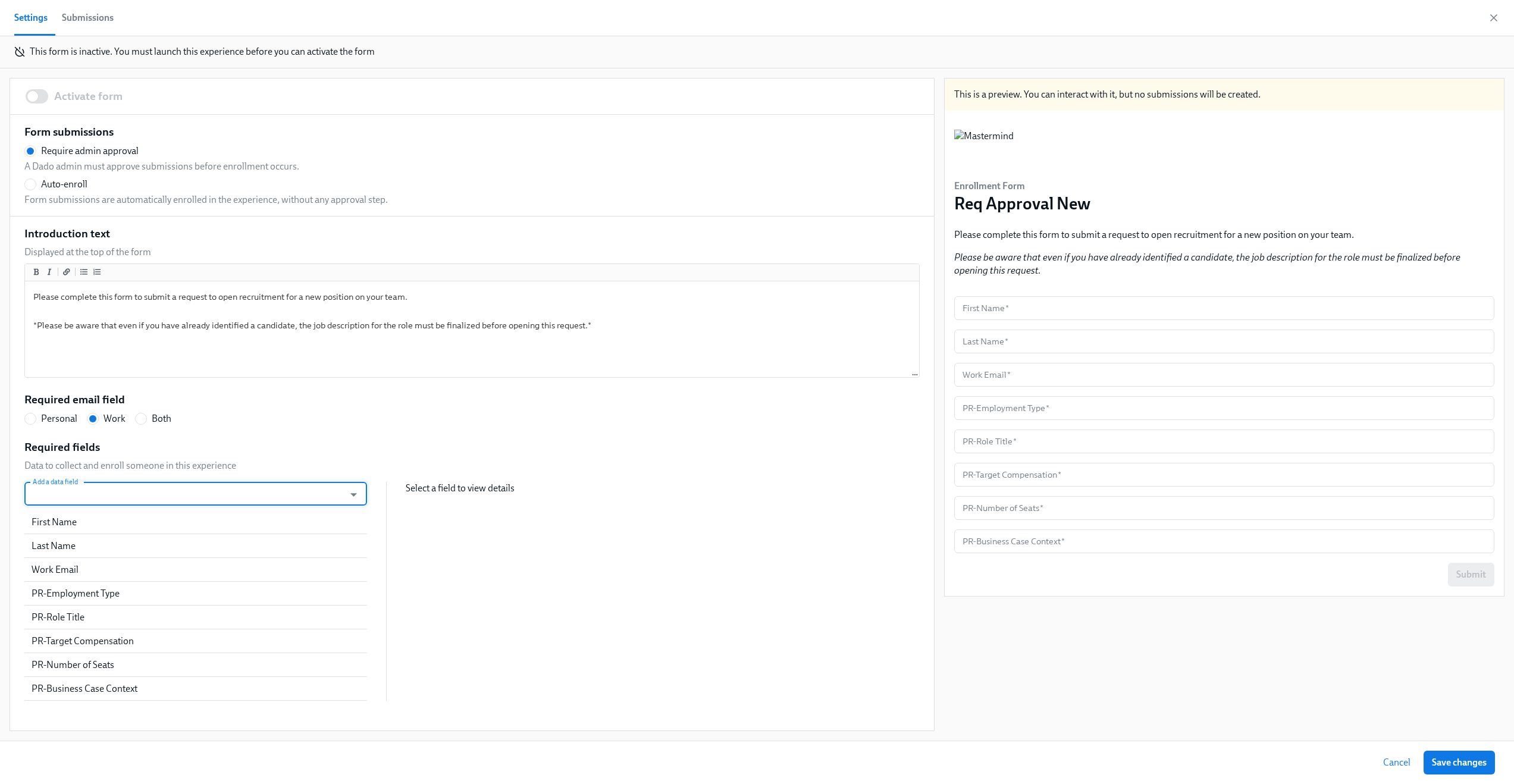
click at [182, 492] on input "Add a data field" at bounding box center [185, 494] width 308 height 23
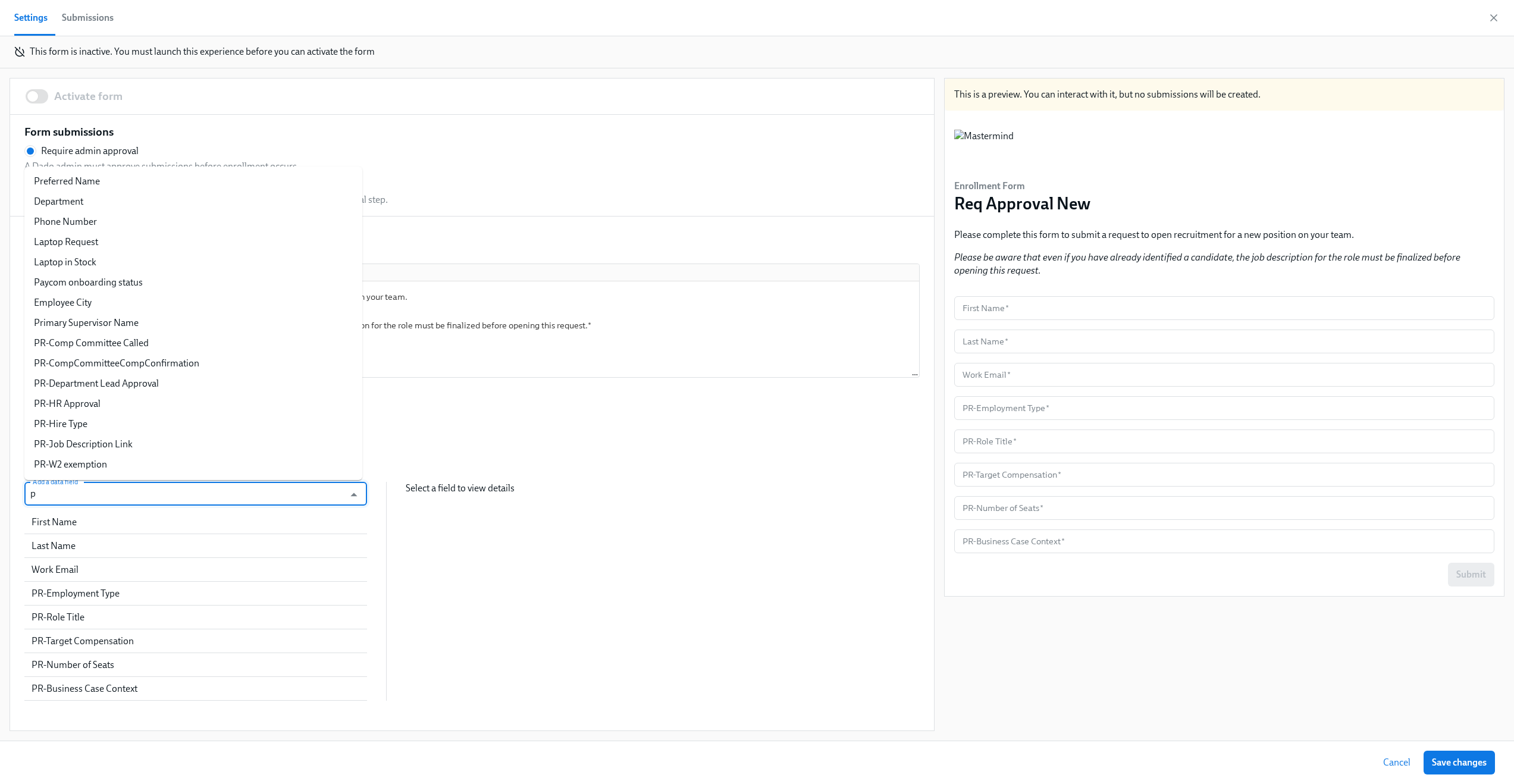
type input "pr"
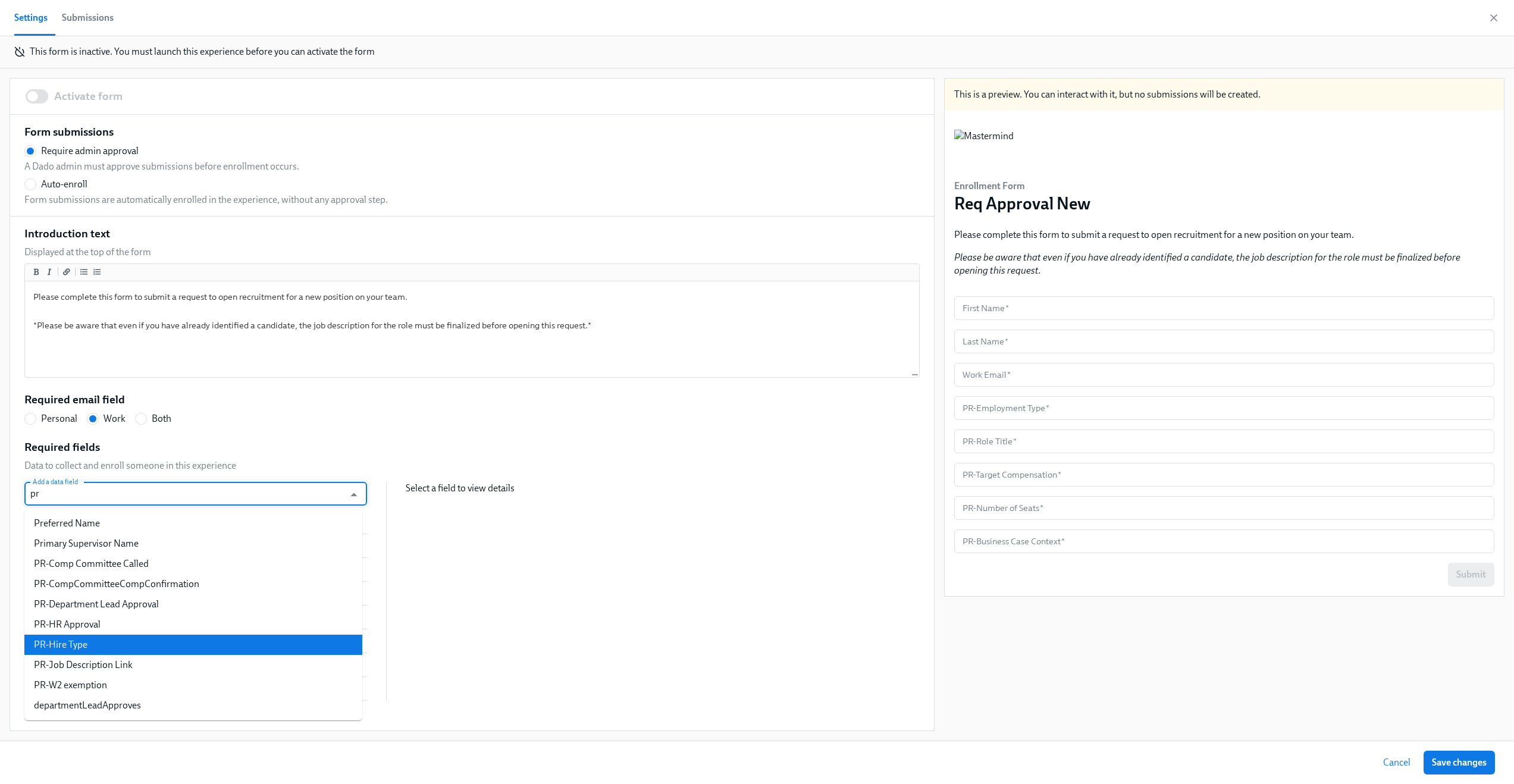
click at [208, 641] on li "PR-Hire Type" at bounding box center [193, 645] width 338 height 20
radio input "false"
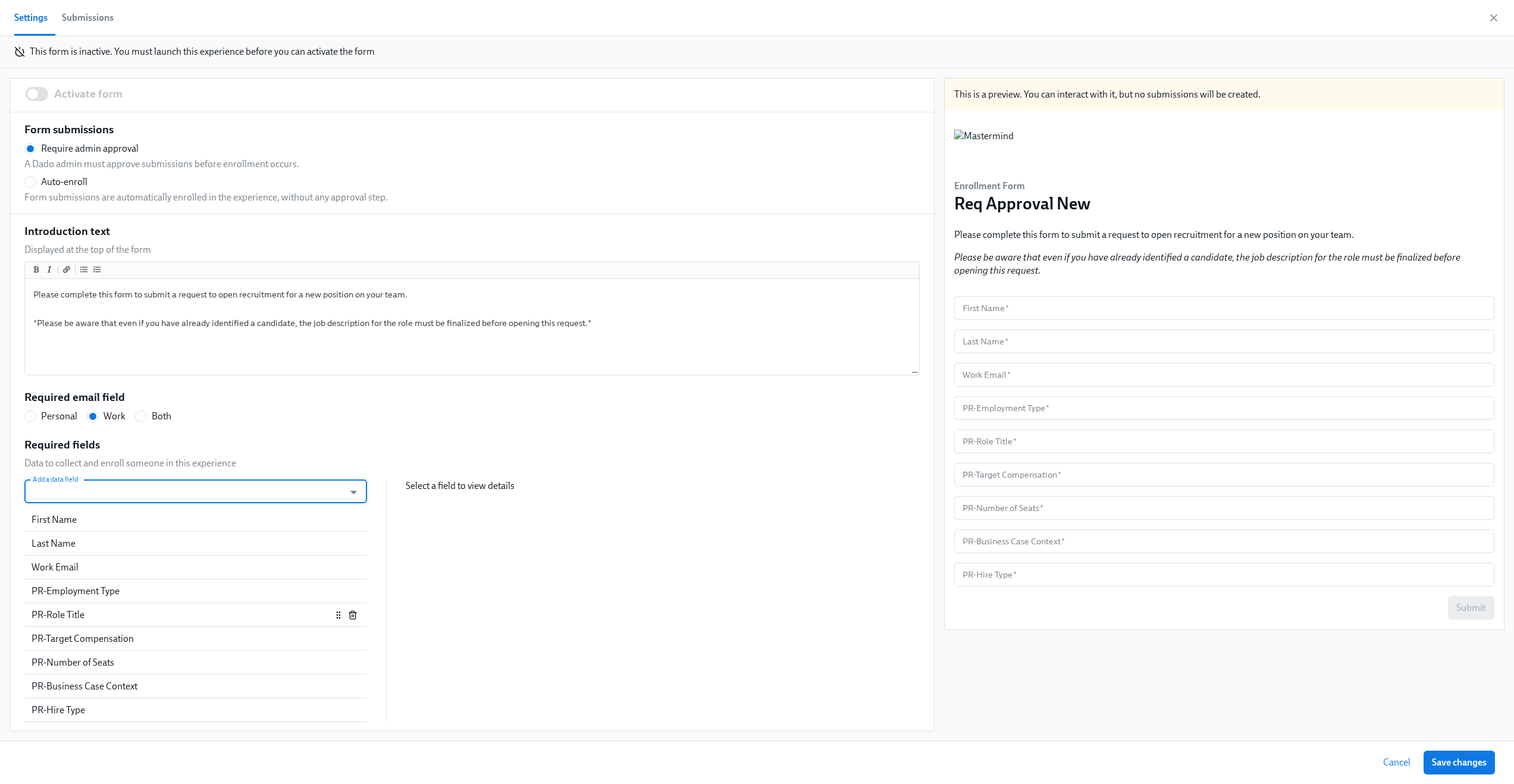
scroll to position [4, 0]
click at [173, 493] on input "Add a data field" at bounding box center [185, 490] width 308 height 23
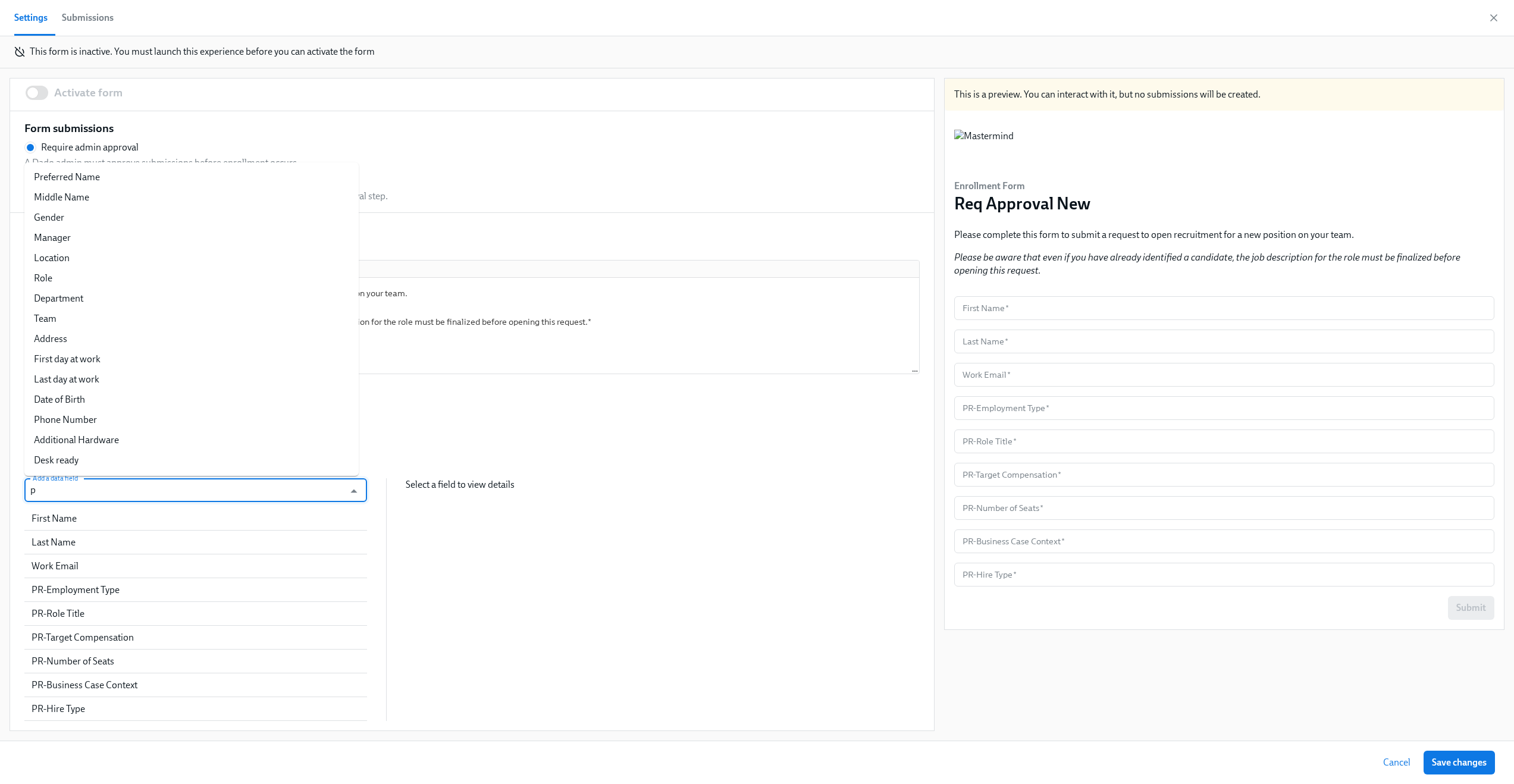
type input "pr"
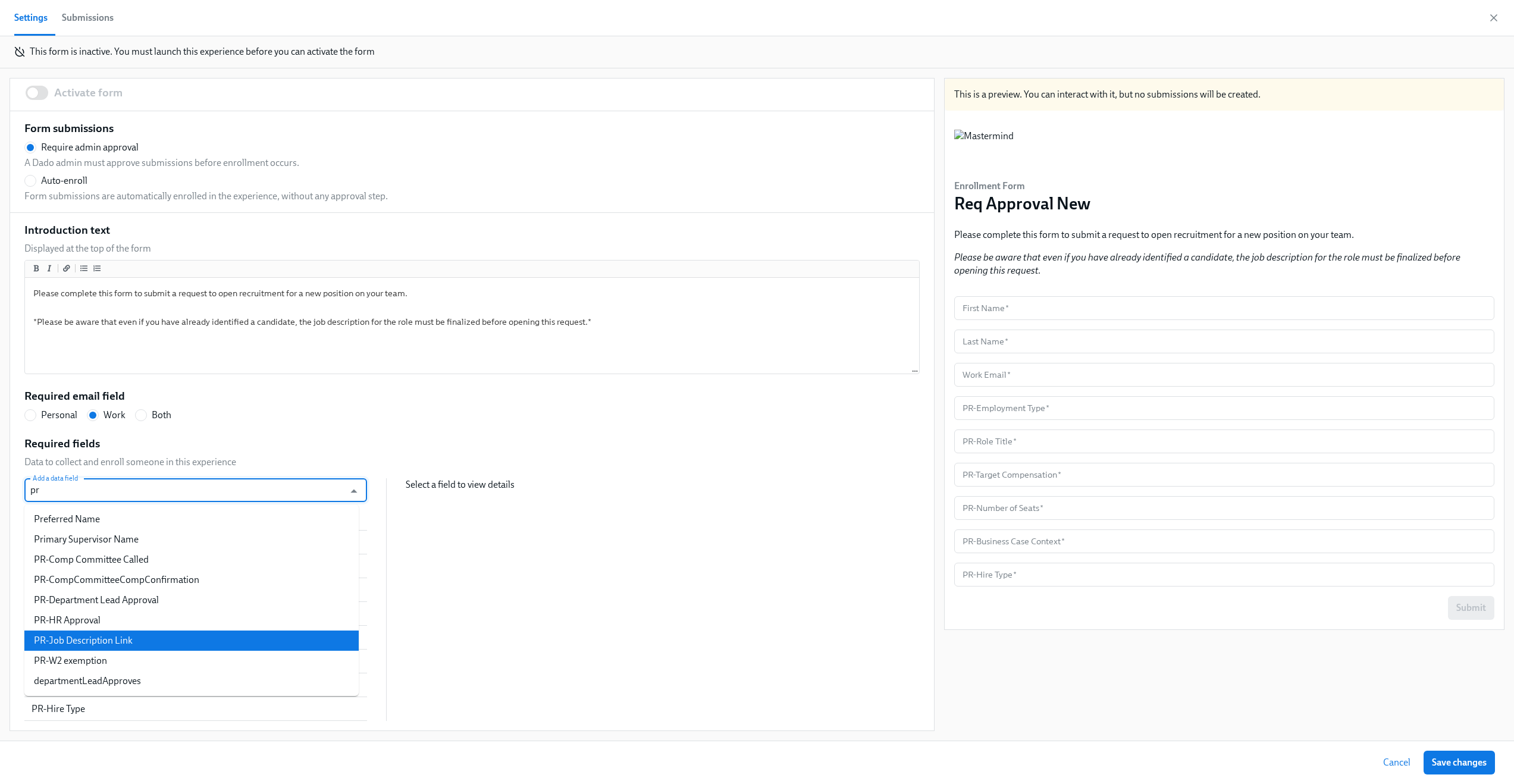
click at [182, 631] on li "PR-Job Description Link" at bounding box center [191, 641] width 334 height 20
radio input "false"
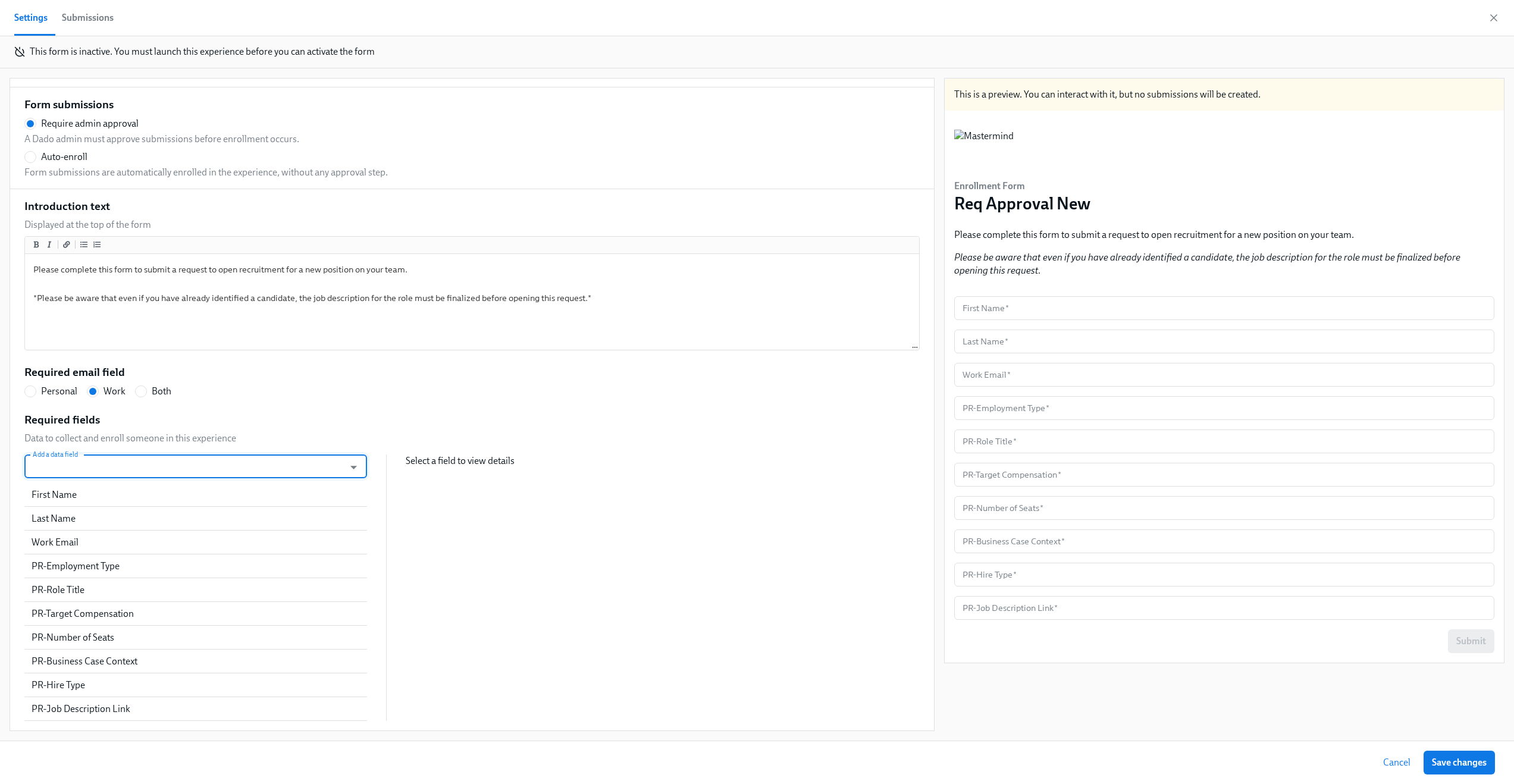
scroll to position [239, 0]
click at [824, 405] on div "Introduction text Displayed at the top of the form Please complete this form to…" at bounding box center [472, 460] width 896 height 523
click at [121, 562] on div "PR-Employment Type" at bounding box center [181, 566] width 300 height 13
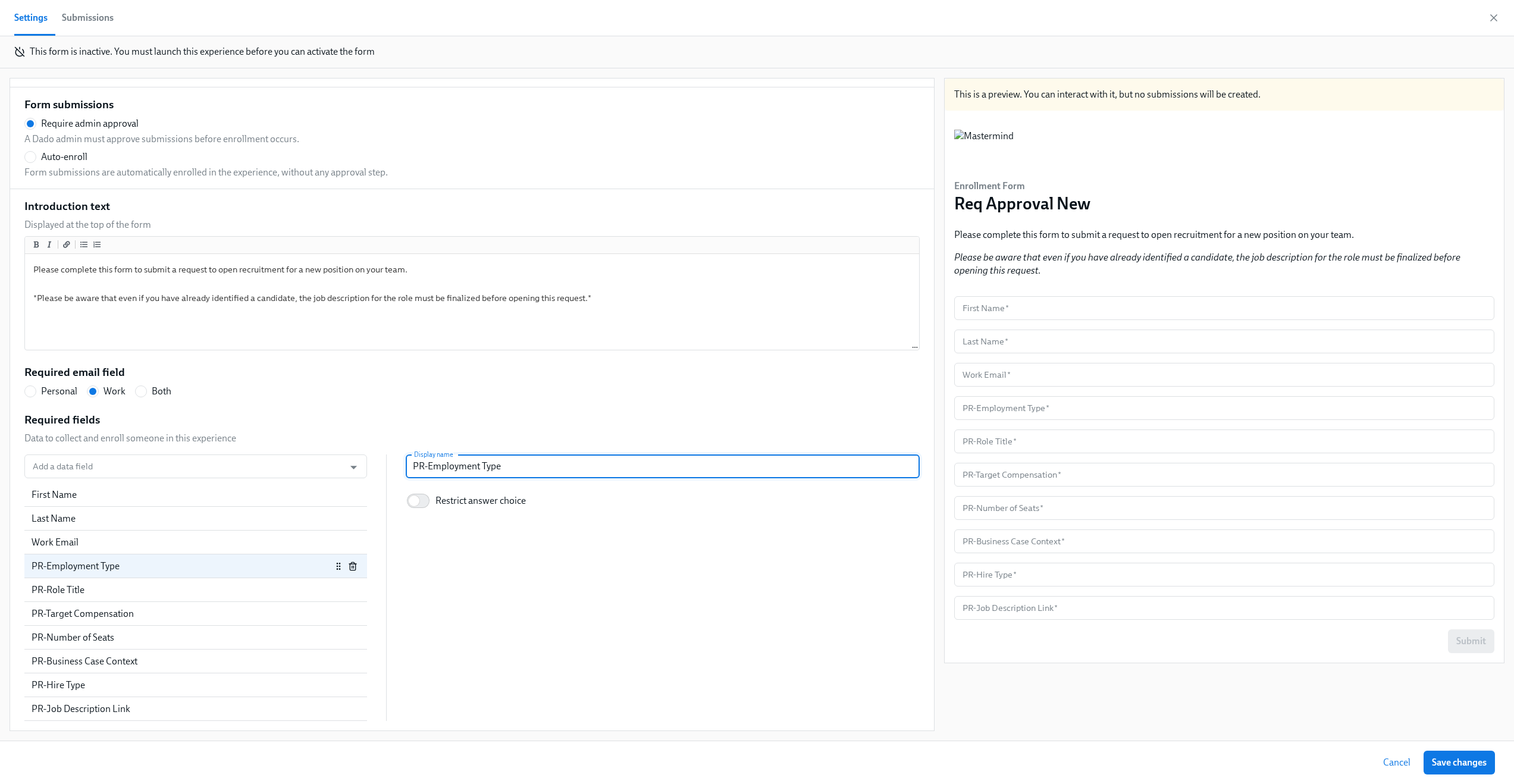
drag, startPoint x: 421, startPoint y: 465, endPoint x: 391, endPoint y: 466, distance: 30.0
click at [391, 466] on div "Add a data field Add a data field First Name Last Name Work Email PR-Employment…" at bounding box center [472, 588] width 896 height 266
radio input "false"
type input "Employment Type"
click at [409, 504] on input "Restrict answer choice" at bounding box center [414, 500] width 78 height 26
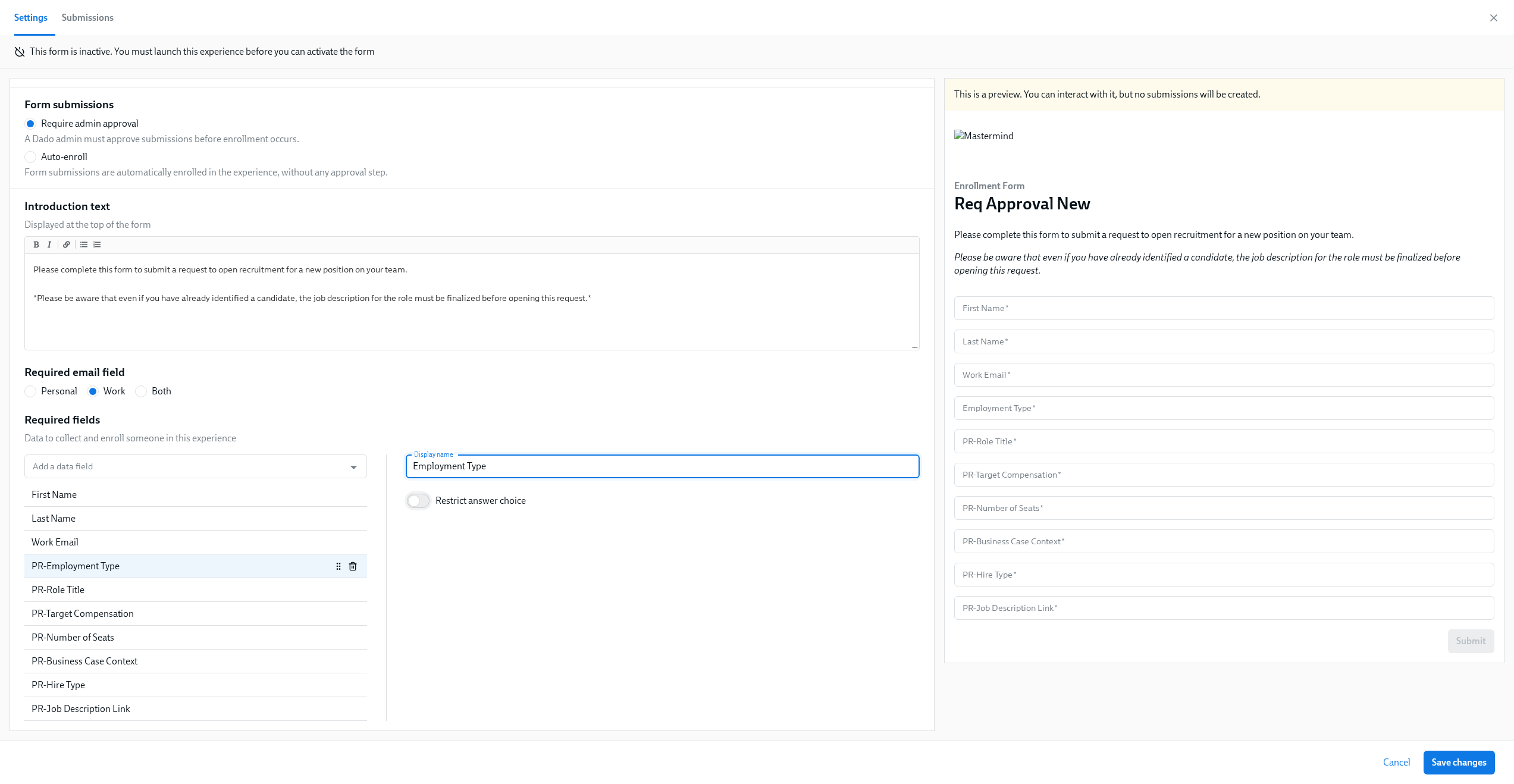
checkbox input "true"
radio input "false"
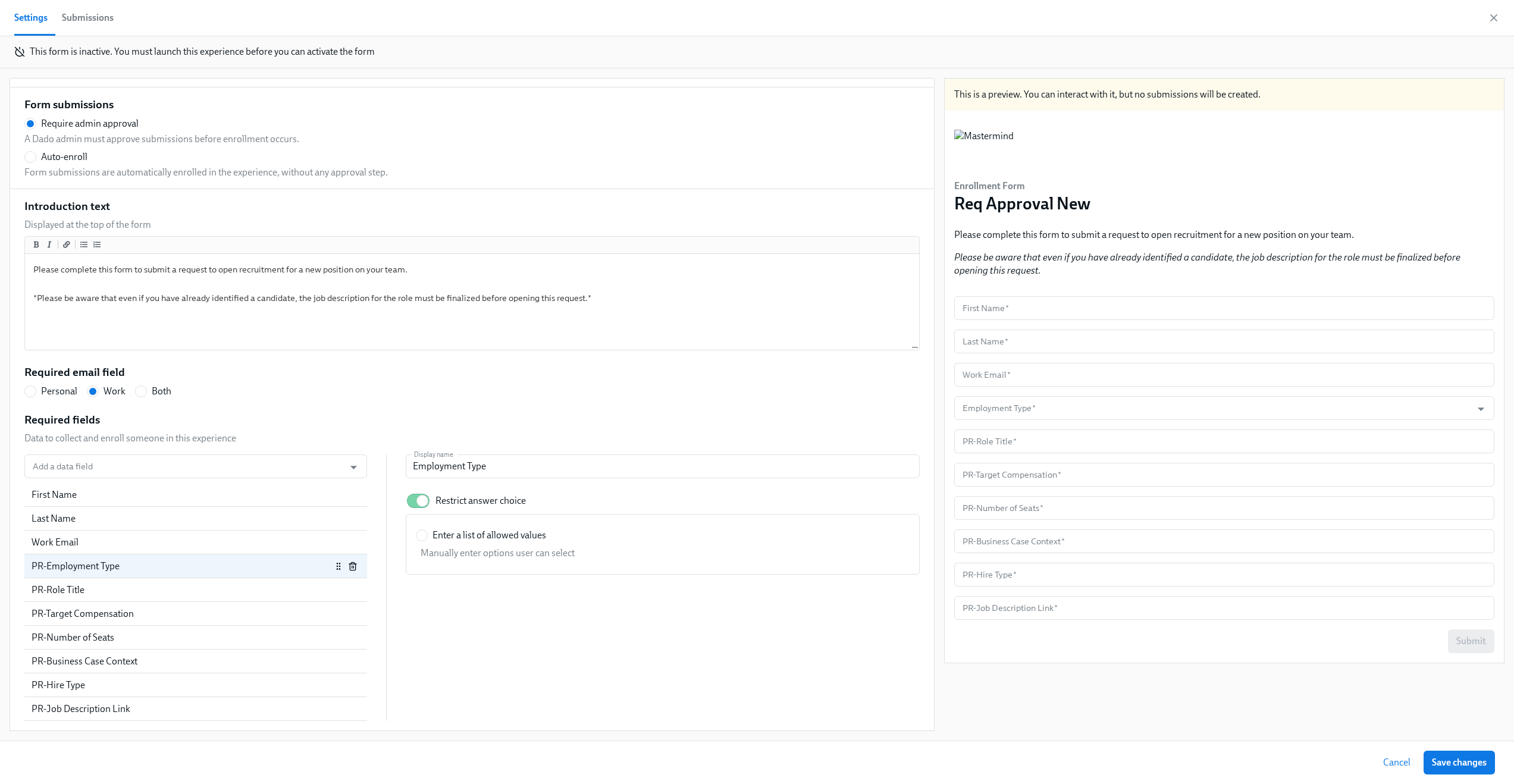
click at [491, 536] on span "Enter a list of allowed values" at bounding box center [489, 535] width 114 height 13
click at [427, 536] on input "Enter a list of allowed values" at bounding box center [422, 535] width 11 height 11
radio input "true"
radio input "false"
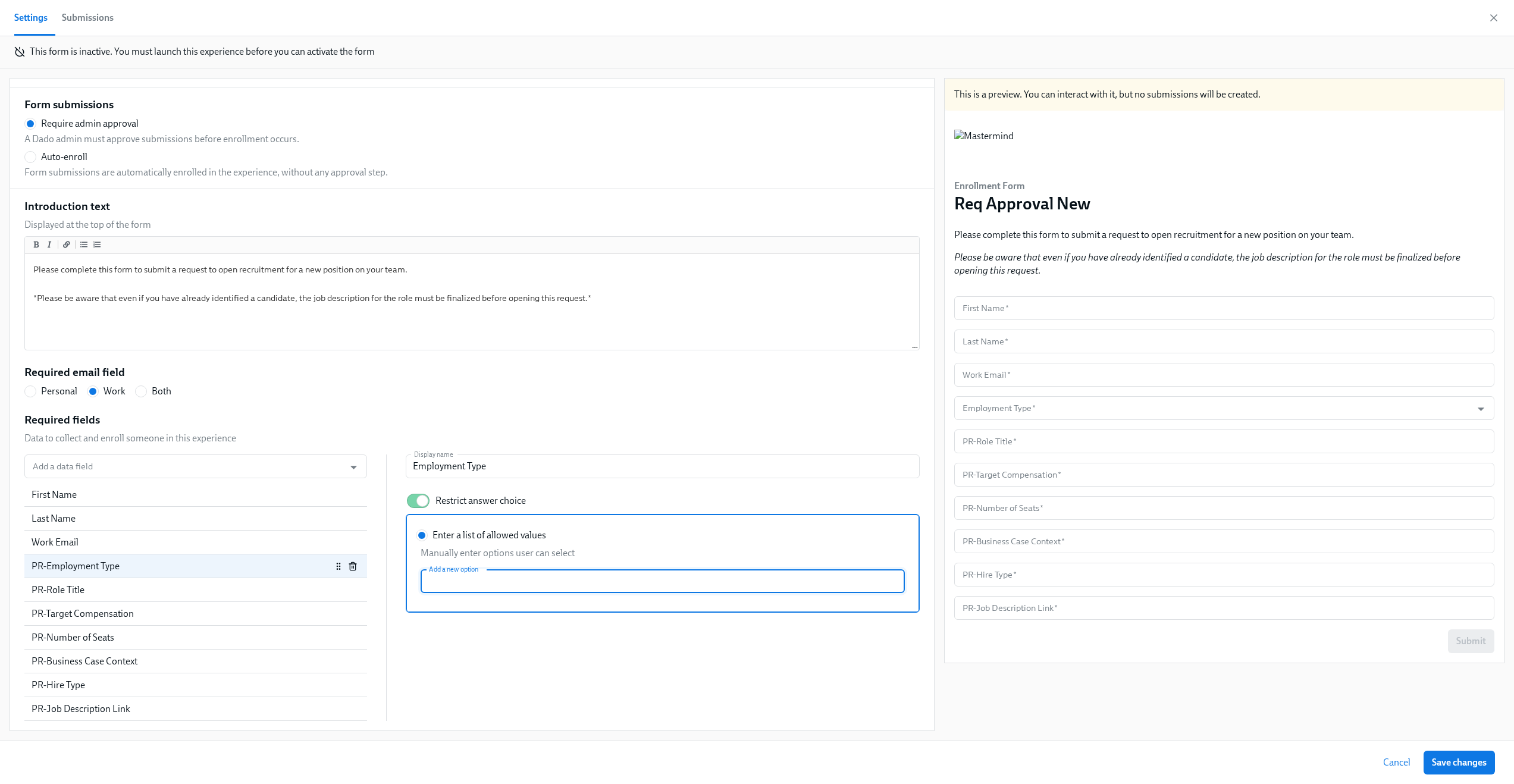
click at [510, 569] on input "Enter a list of allowed values Manually enter options user can select Add a new…" at bounding box center [662, 581] width 485 height 23
type input "Employee"
radio input "false"
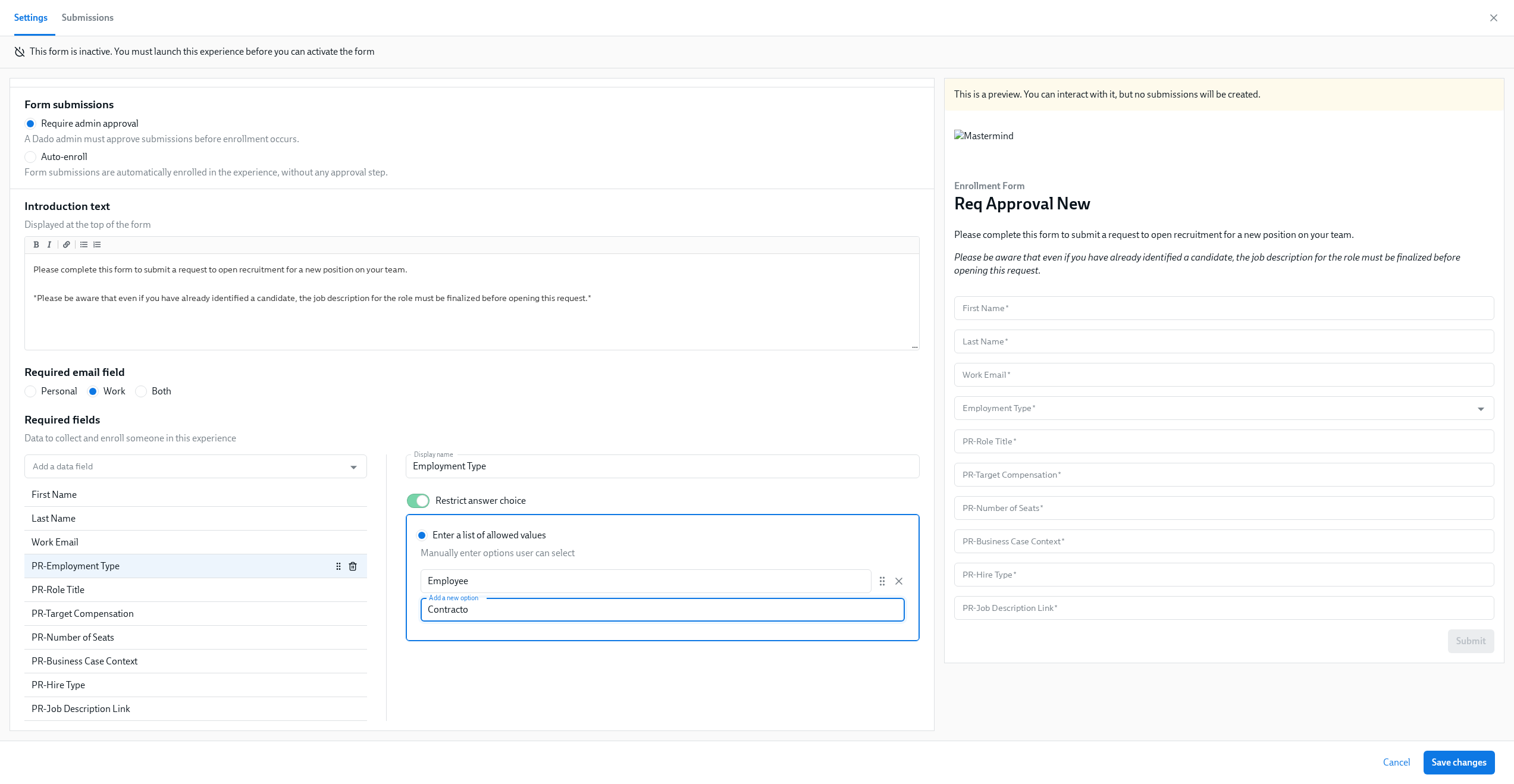
type input "Contractor"
radio input "false"
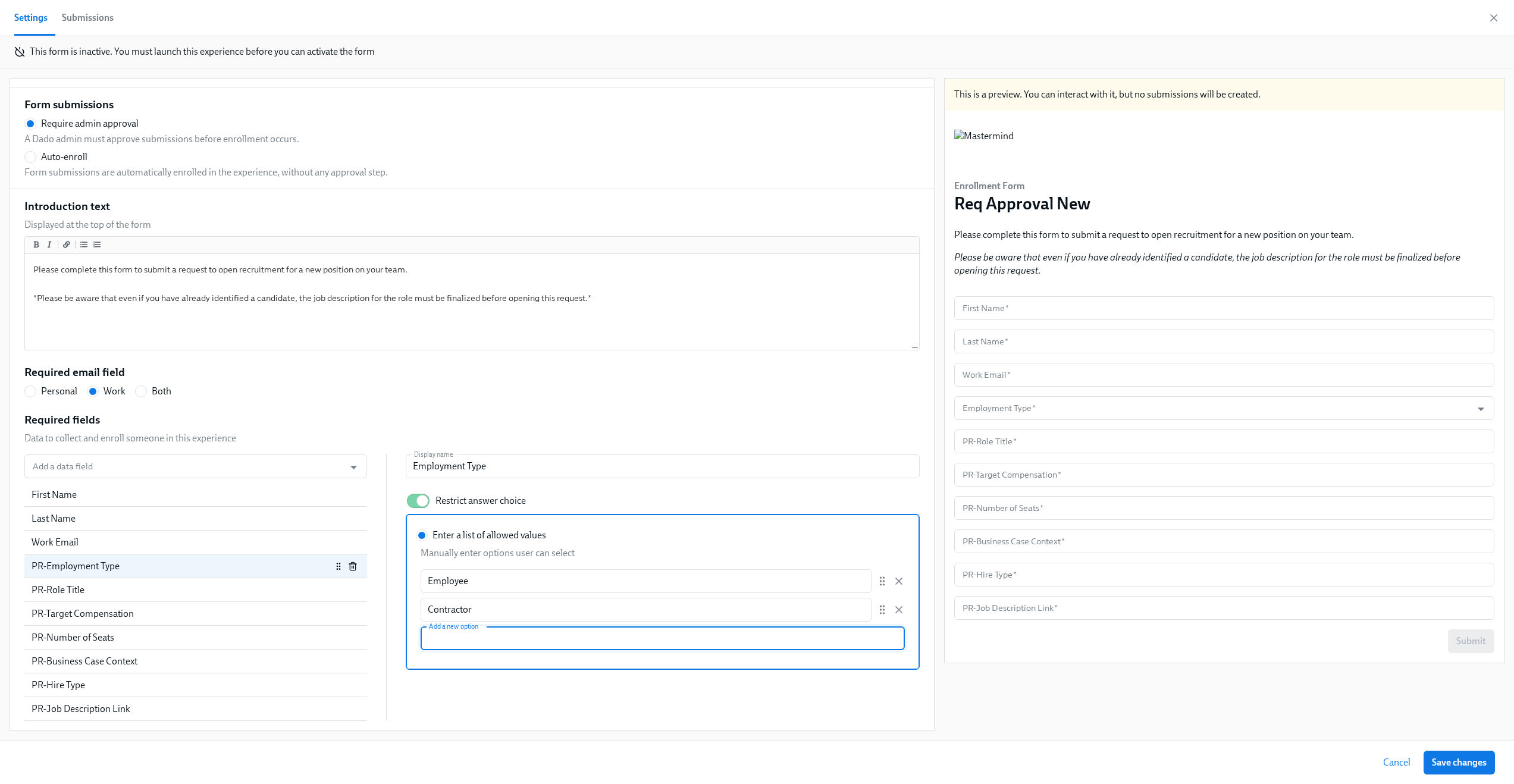
click at [544, 679] on div "Add a data field Add a data field First Name Last Name Work Email PR-Employment…" at bounding box center [472, 588] width 896 height 266
click at [1456, 761] on span "Save changes" at bounding box center [1459, 762] width 55 height 12
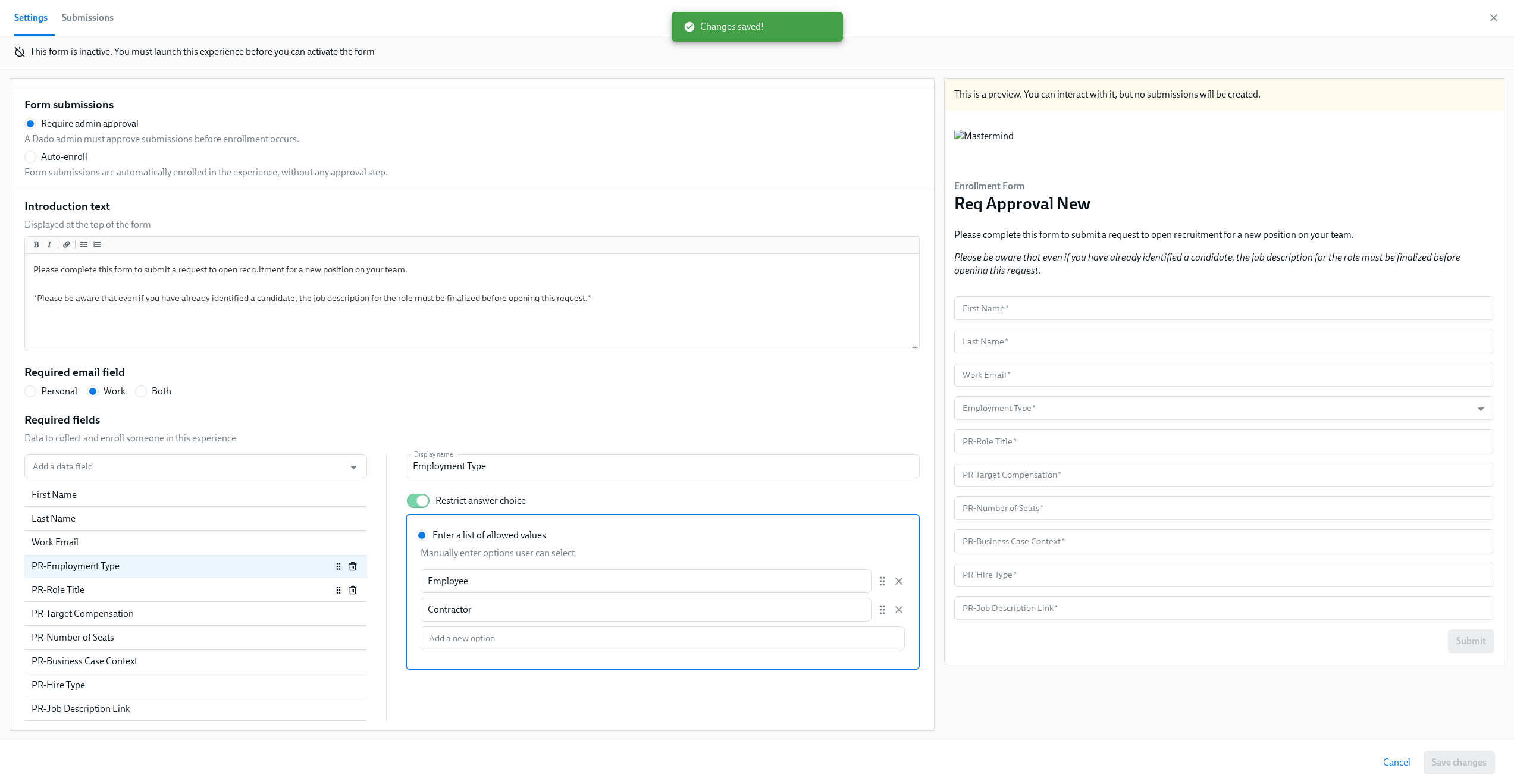
click at [120, 588] on div "PR-Role Title" at bounding box center [181, 590] width 300 height 13
radio input "false"
type input "PR-Role Title"
checkbox input "false"
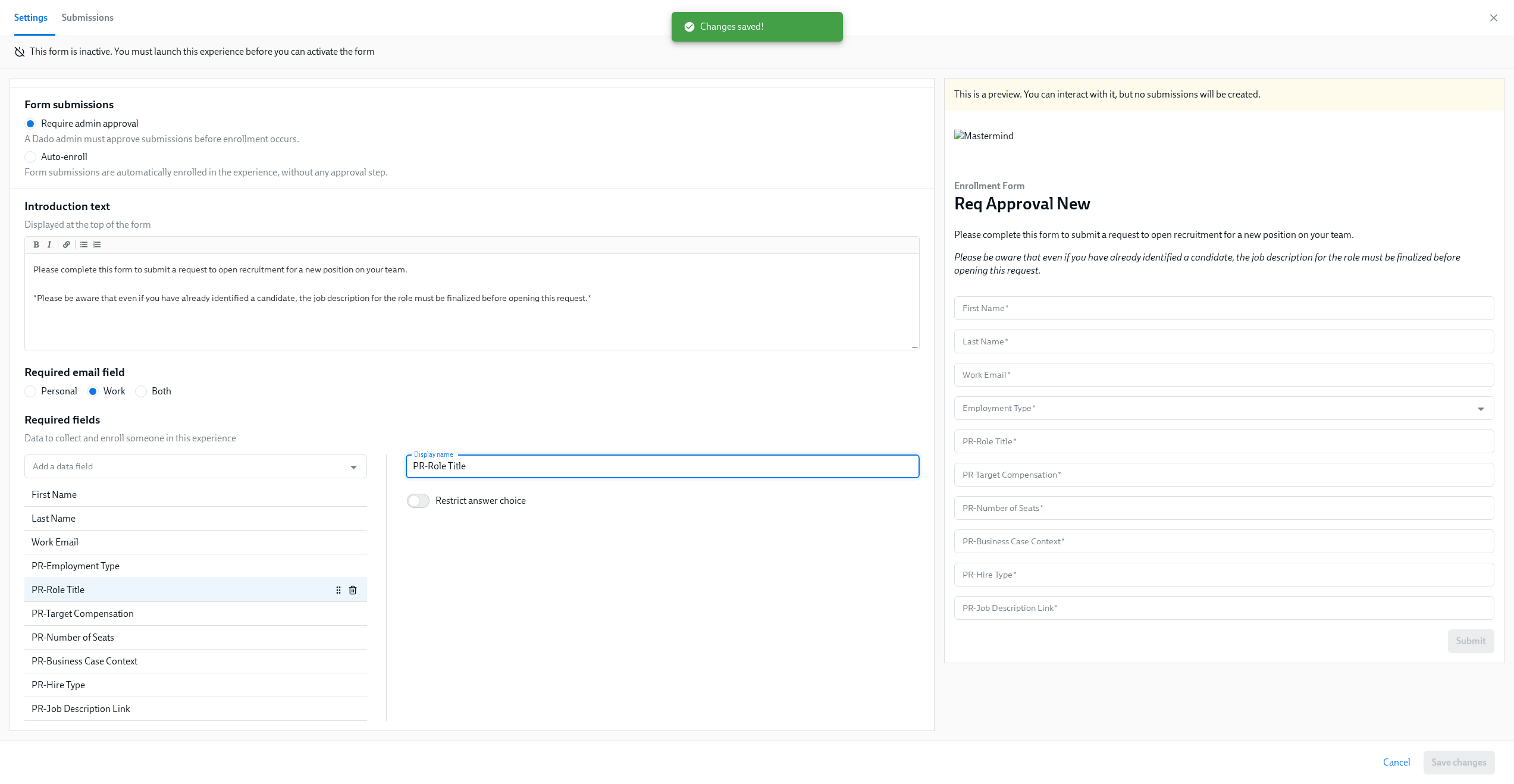
drag, startPoint x: 422, startPoint y: 469, endPoint x: 376, endPoint y: 469, distance: 46.0
click at [376, 469] on div "Add a data field Add a data field First Name Last Name Work Email PR-Employment…" at bounding box center [472, 588] width 896 height 266
radio input "false"
type input "Role Title"
click at [658, 554] on div "Add a data field Add a data field First Name Last Name Work Email PR-Employment…" at bounding box center [472, 588] width 896 height 266
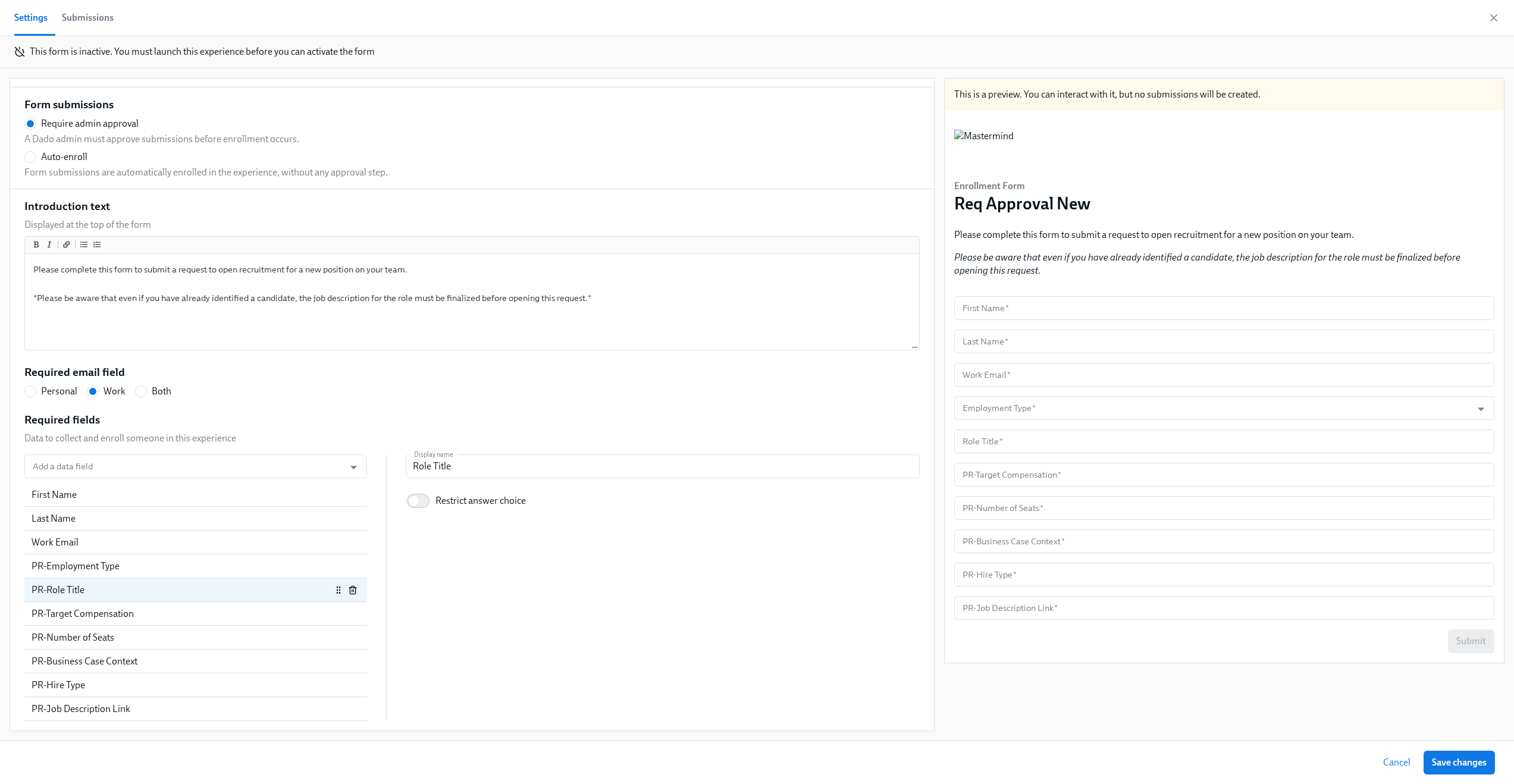
click at [236, 591] on div "PR-Role Title" at bounding box center [181, 590] width 300 height 13
click at [212, 613] on div "PR-Target Compensation" at bounding box center [181, 613] width 300 height 13
radio input "false"
type input "PR-Target Compensation"
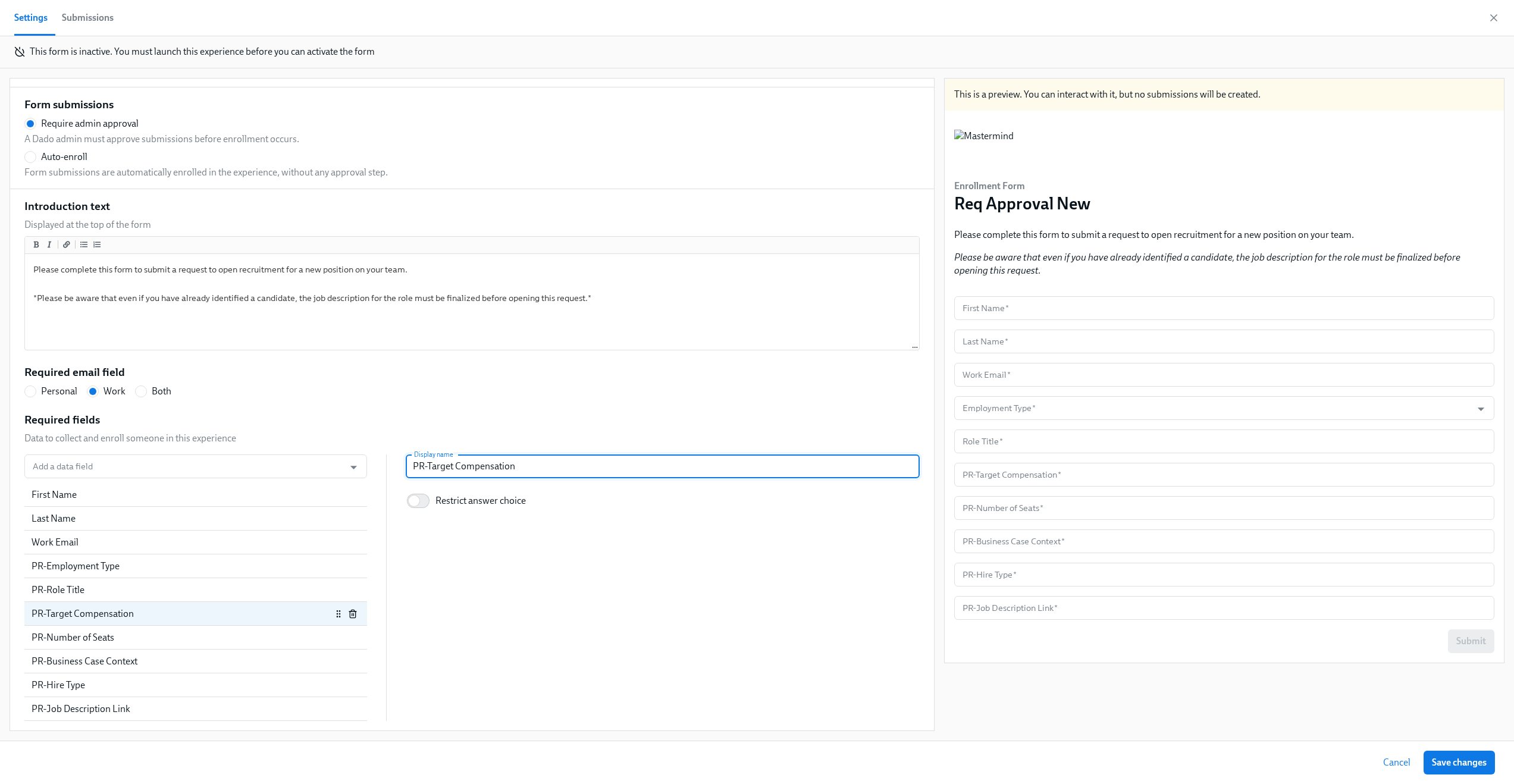
drag, startPoint x: 420, startPoint y: 469, endPoint x: 388, endPoint y: 469, distance: 32.0
click at [391, 469] on div "Add a data field Add a data field First Name Last Name Work Email PR-Employment…" at bounding box center [472, 588] width 896 height 266
click at [514, 472] on input "PR-Target Compensation" at bounding box center [662, 466] width 514 height 23
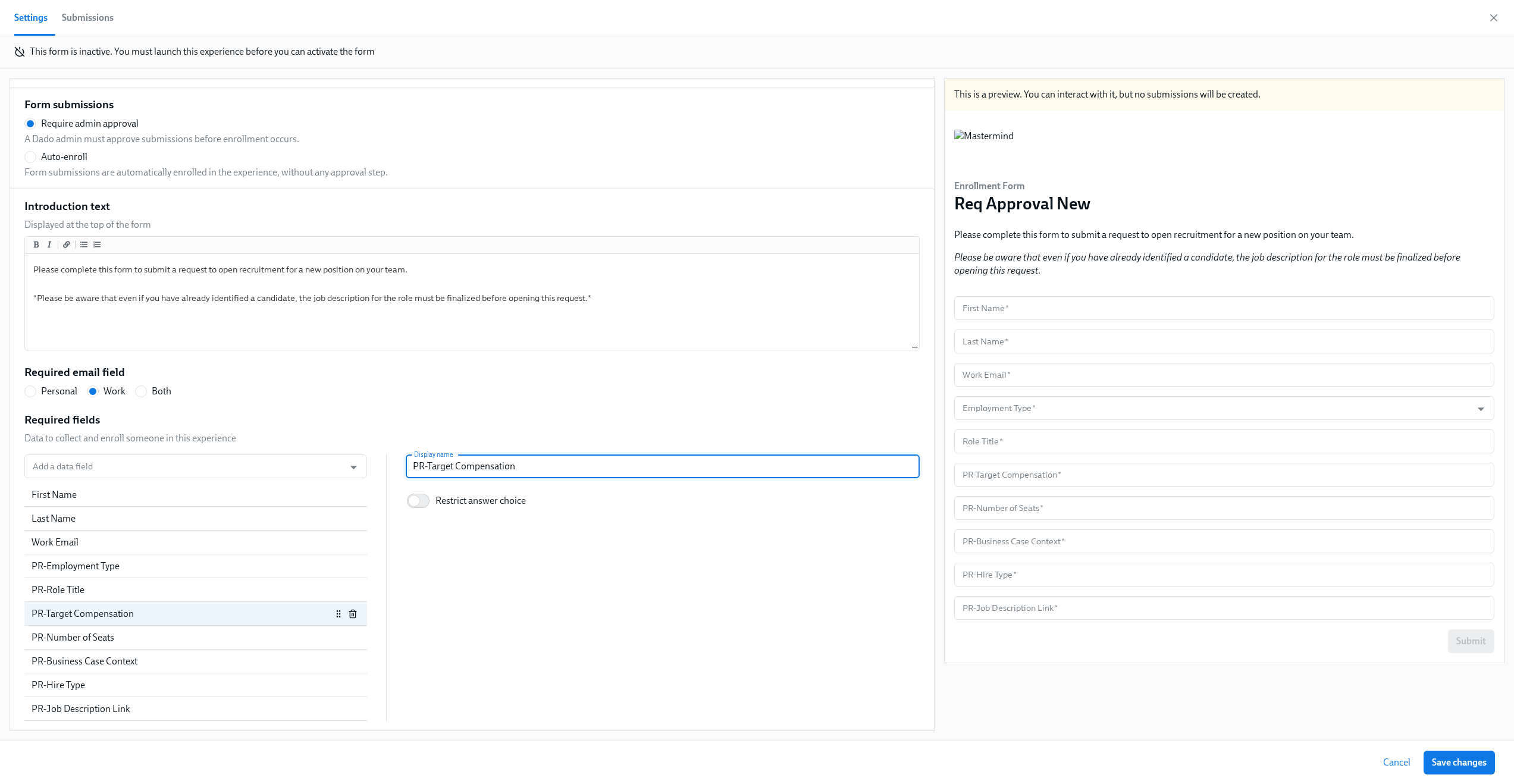
paste input "Target Compensation (if Contractor: Daily Rate; if research on comp has not bee…"
radio input "false"
type input "Target Compensation (if Contractor: Daily Rate; if research on comp has not bee…"
click at [529, 518] on div "Add a data field Add a data field First Name Last Name Work Email PR-Employment…" at bounding box center [472, 588] width 896 height 266
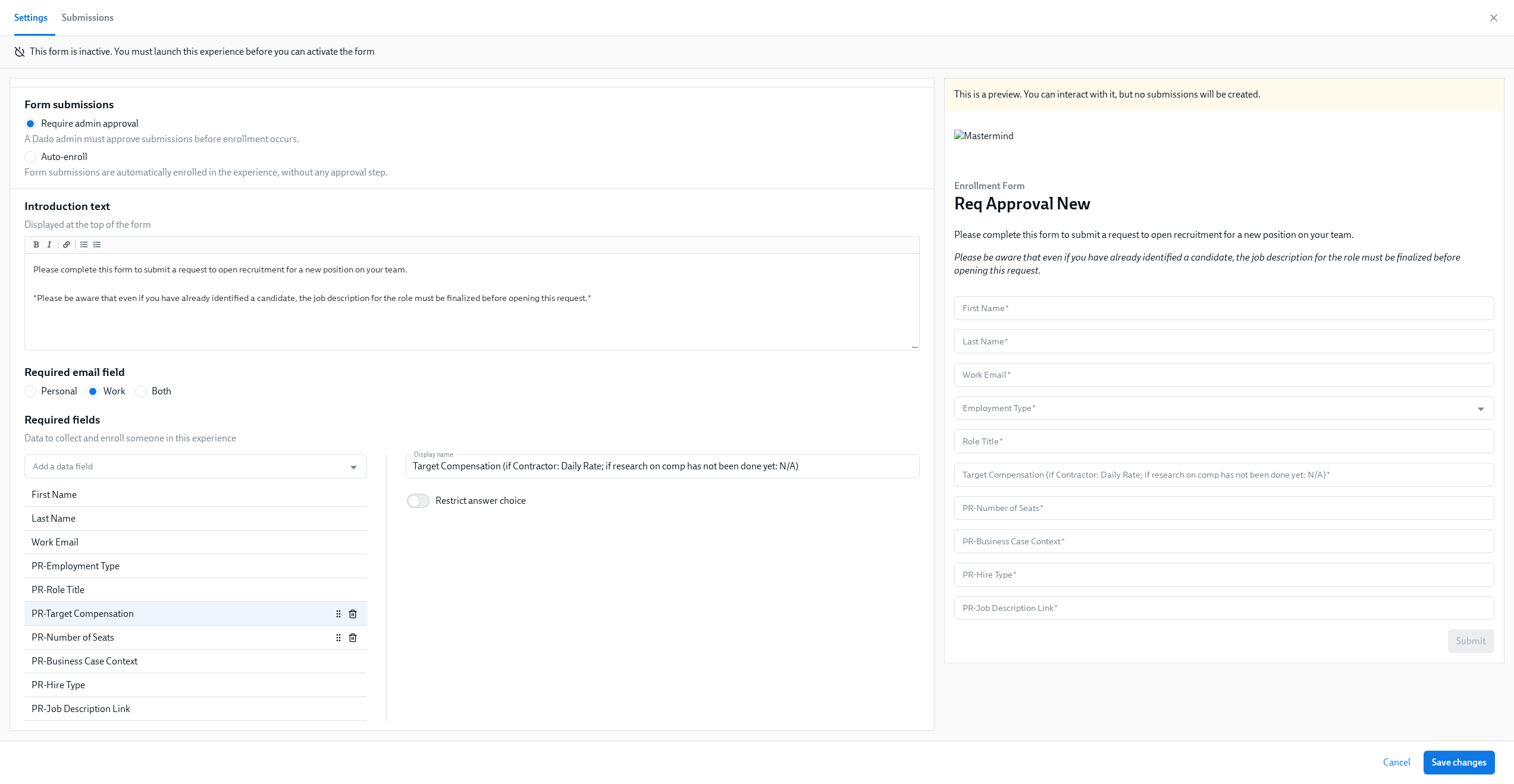
click at [142, 637] on div "PR-Number of Seats" at bounding box center [181, 637] width 300 height 13
radio input "false"
type input "PR-Number of Seats"
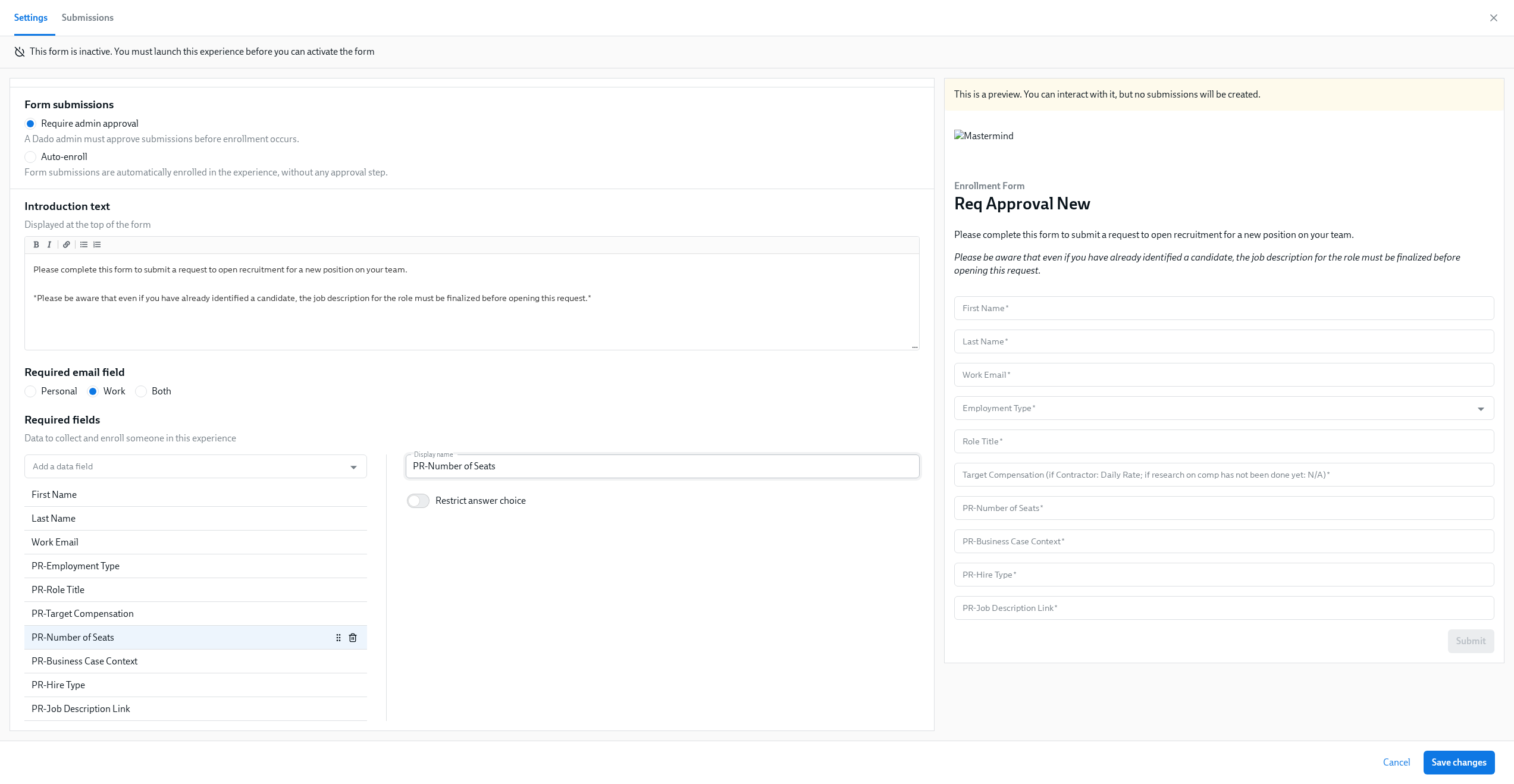
click at [511, 471] on input "PR-Number of Seats" at bounding box center [662, 466] width 514 height 23
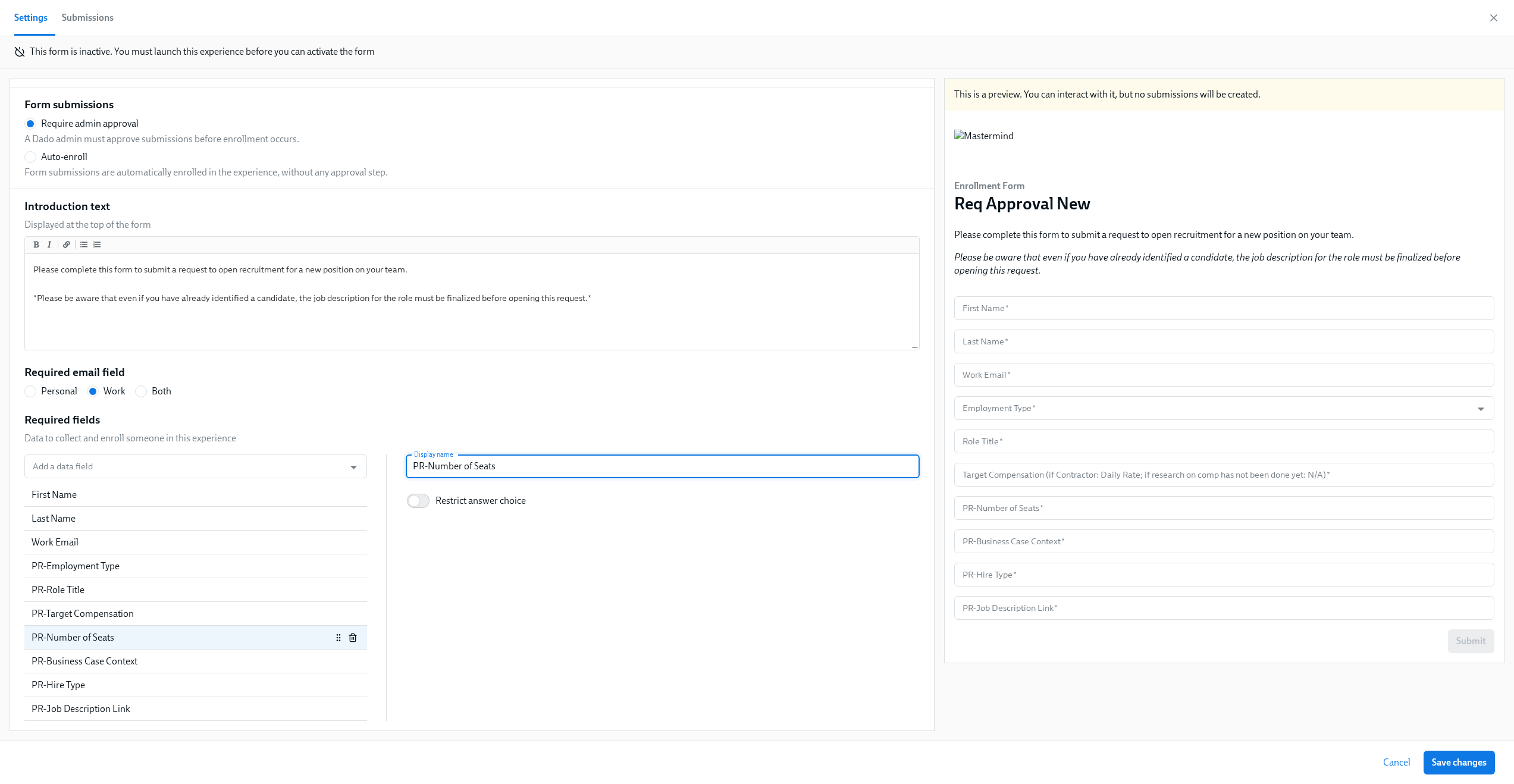
paste input "How many of this role do you need?"
radio input "false"
type input "How many of this role do you need?"
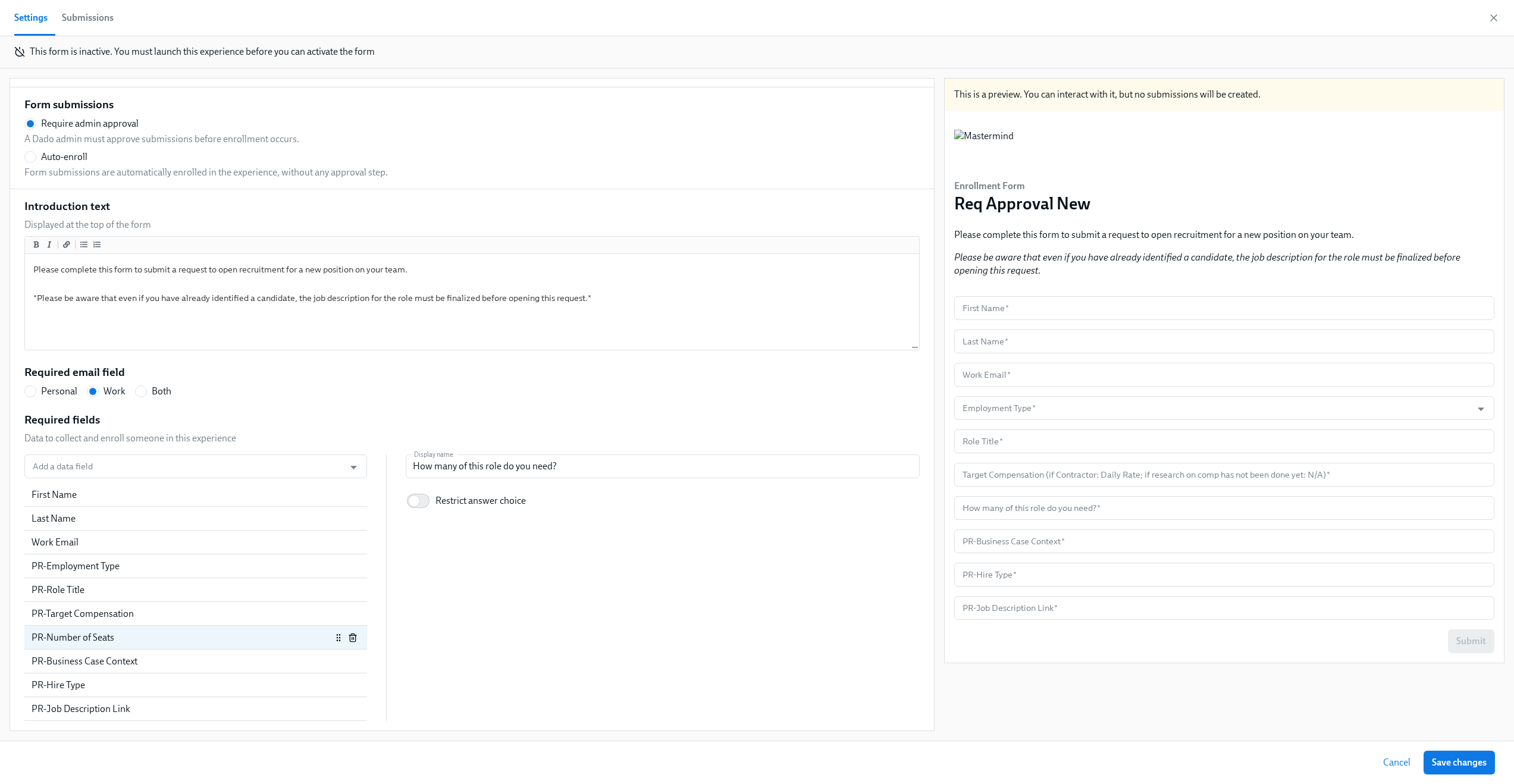
click at [499, 572] on div "Add a data field Add a data field First Name Last Name Work Email PR-Employment…" at bounding box center [472, 588] width 896 height 266
click at [132, 664] on div "PR-Business Case Context" at bounding box center [181, 661] width 300 height 13
radio input "false"
click at [507, 467] on input "PR-Business Case Context" at bounding box center [662, 466] width 514 height 23
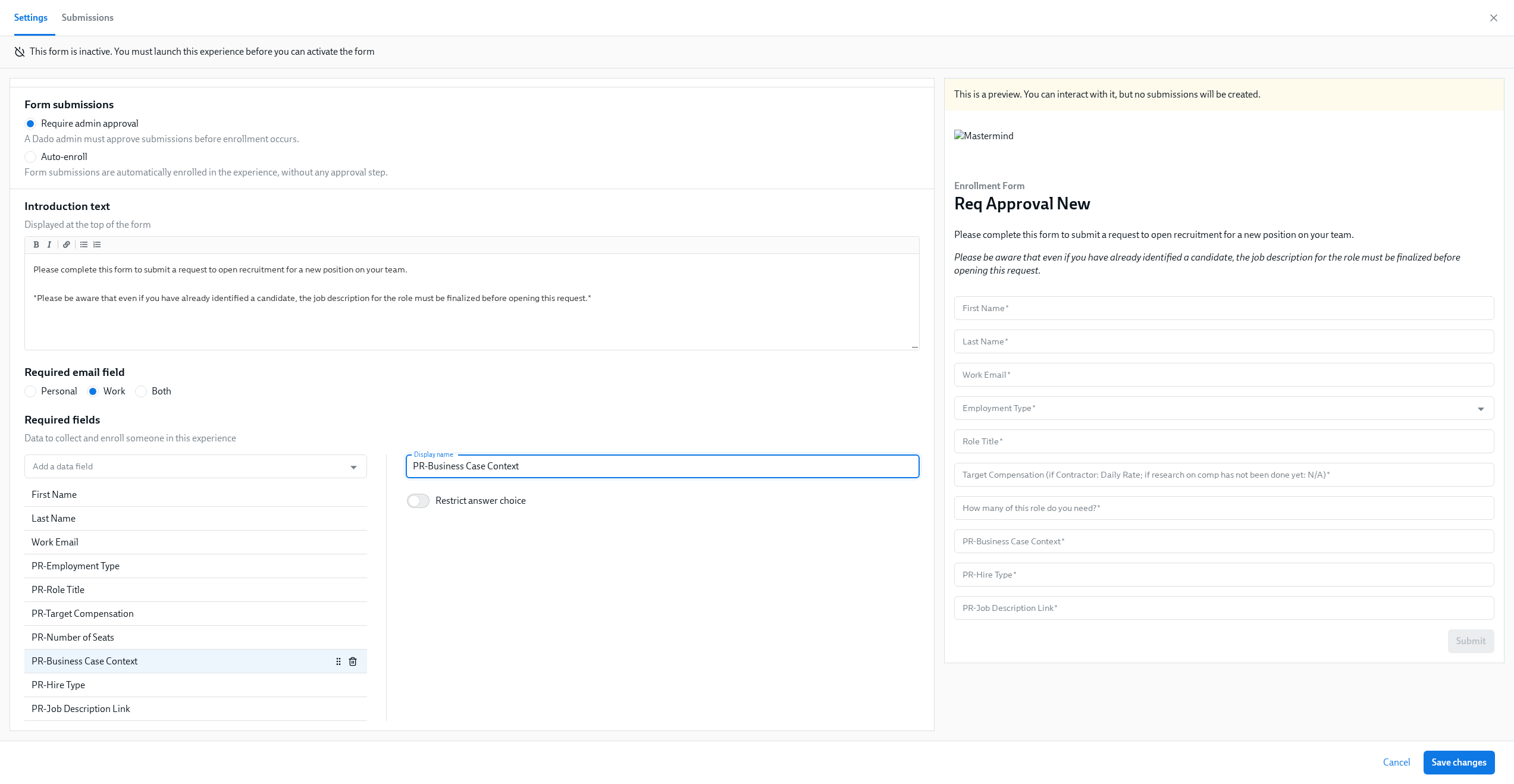
click at [507, 467] on input "PR-Business Case Context" at bounding box center [662, 466] width 514 height 23
paste input "Business Case Context (e.g. we need to increase team capacity due to a recent s…"
type input "Business Case Context (e.g. we need to increase team capacity due to a recent s…"
radio input "false"
type input "Business Case Context (e.g. we need to increase team capacity due to a recent s…"
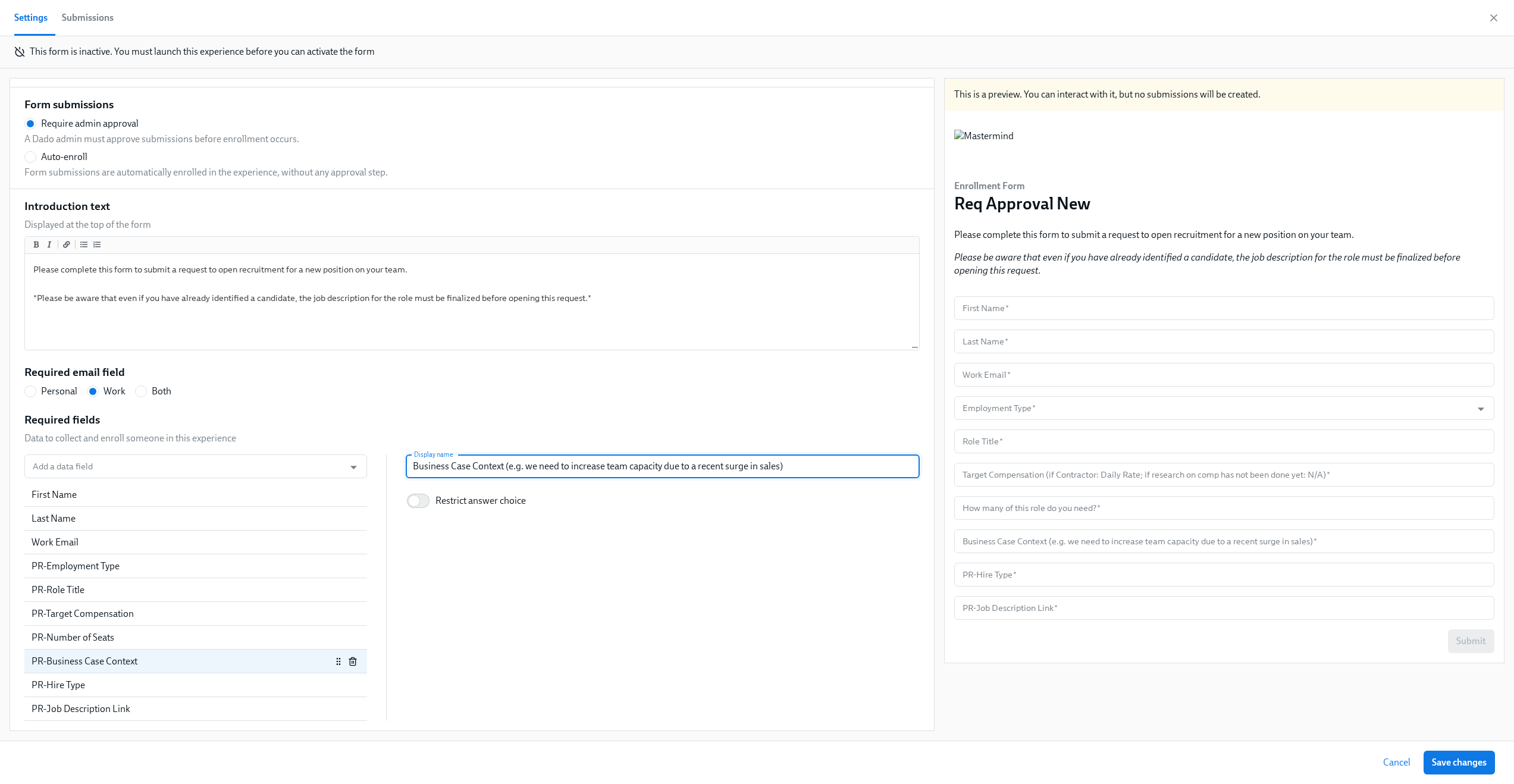
click at [222, 681] on div "PR-Hire Type" at bounding box center [196, 685] width 329 height 13
radio input "false"
type input "PR-Hire Type"
click at [222, 681] on div "PR-Hire Type" at bounding box center [196, 685] width 329 height 13
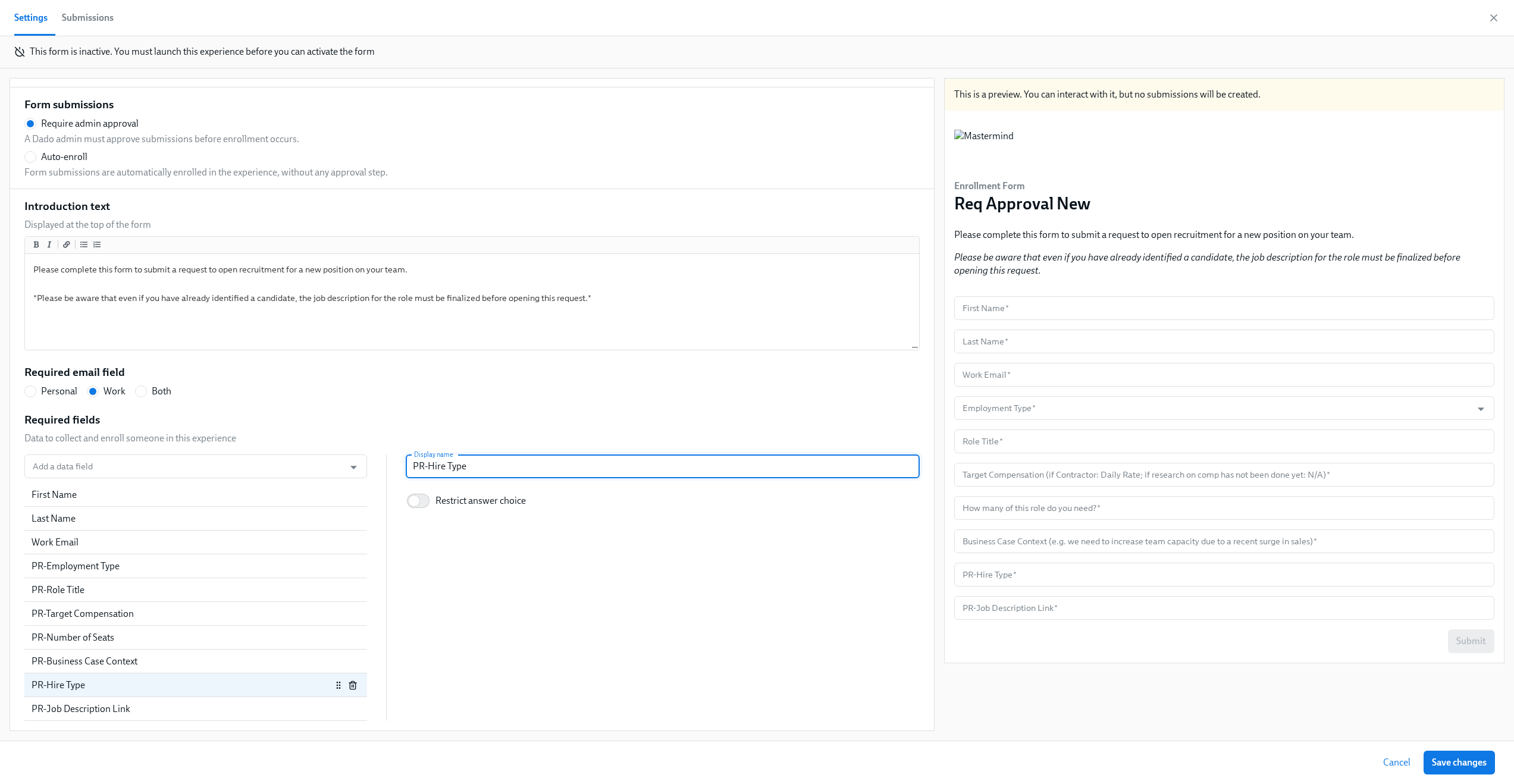
drag, startPoint x: 421, startPoint y: 466, endPoint x: 378, endPoint y: 466, distance: 43.0
click at [380, 466] on div "Add a data field Add a data field First Name Last Name Work Email PR-Employment…" at bounding box center [472, 588] width 896 height 266
radio input "false"
type input "Hire Type"
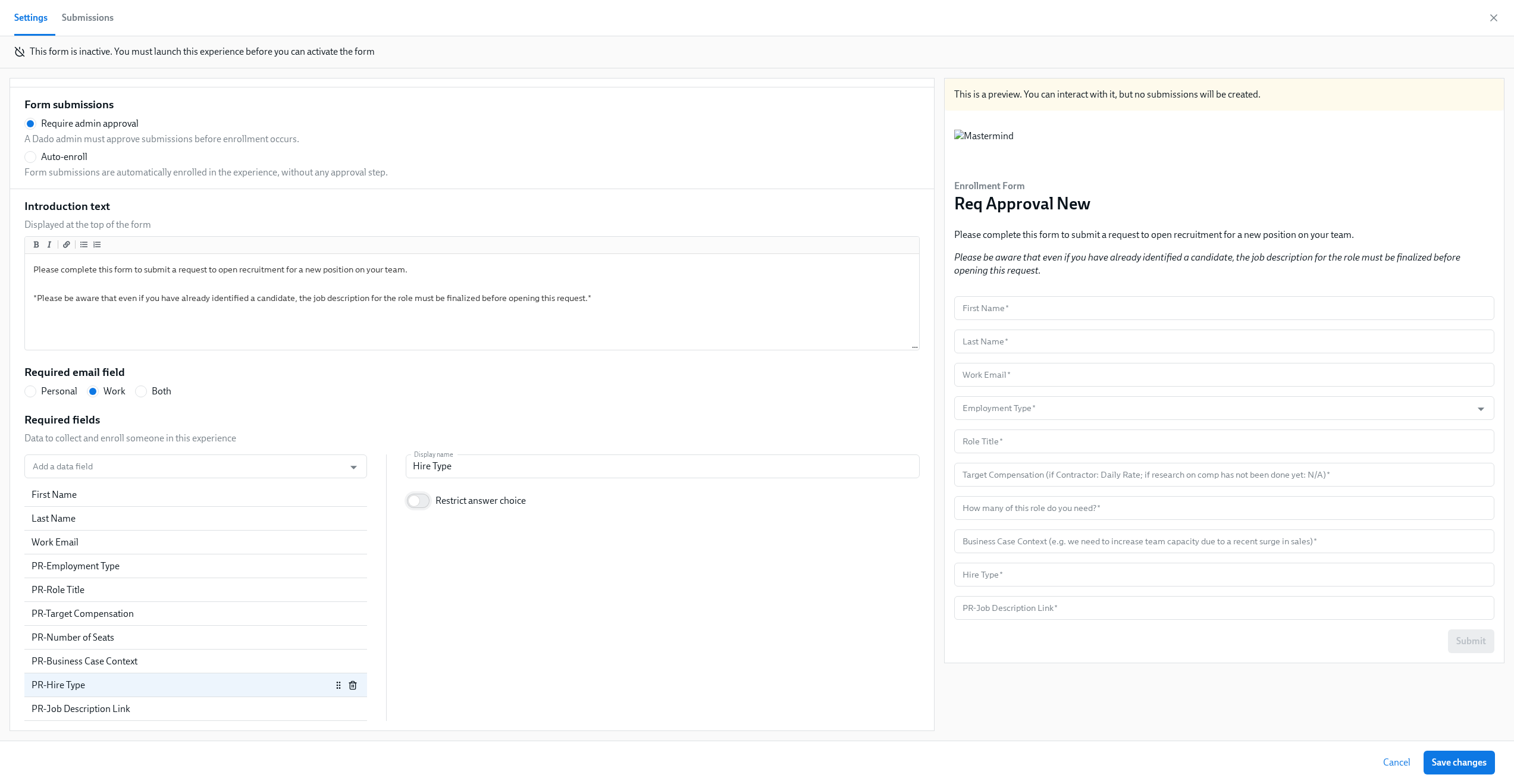
click at [416, 503] on input "Restrict answer choice" at bounding box center [414, 500] width 78 height 26
checkbox input "true"
radio input "false"
click at [455, 534] on span "Enter a list of allowed values" at bounding box center [489, 535] width 114 height 13
click at [427, 534] on input "Enter a list of allowed values" at bounding box center [422, 535] width 11 height 11
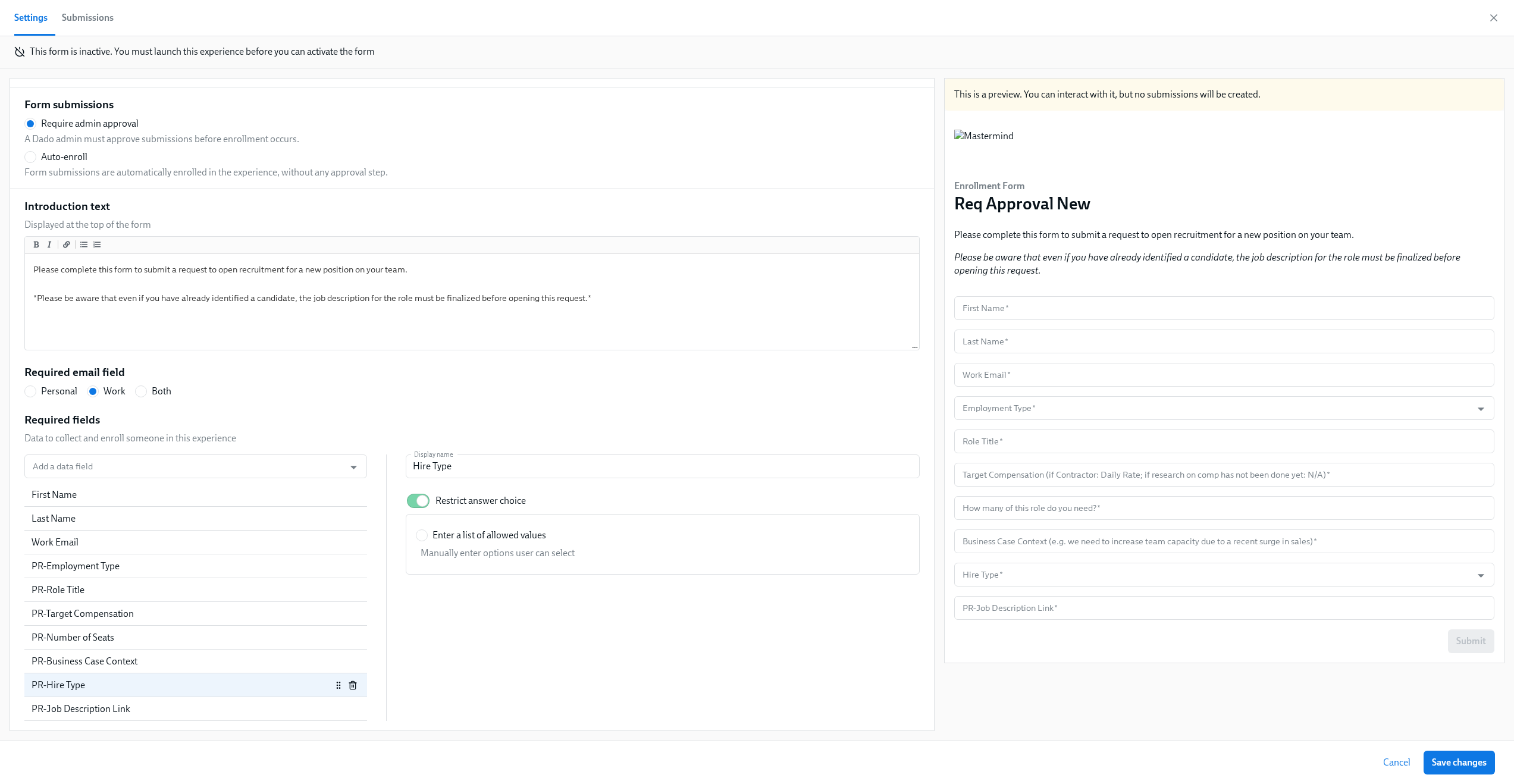
radio input "true"
radio input "false"
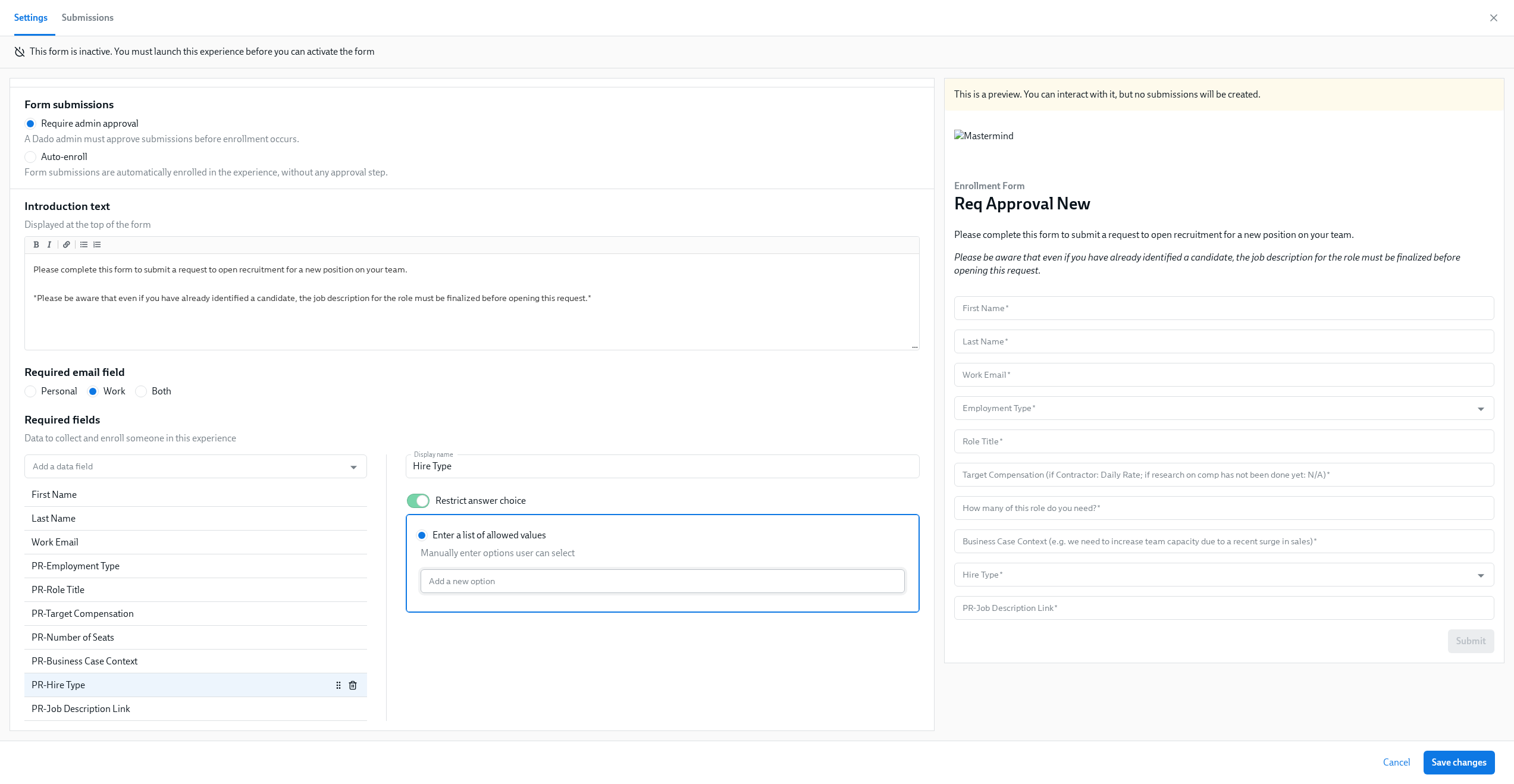
click at [460, 591] on input "Enter a list of allowed values Manually enter options user can select Add a new…" at bounding box center [662, 581] width 485 height 23
type input "New Headcount"
radio input "false"
type input "Backfill"
radio input "false"
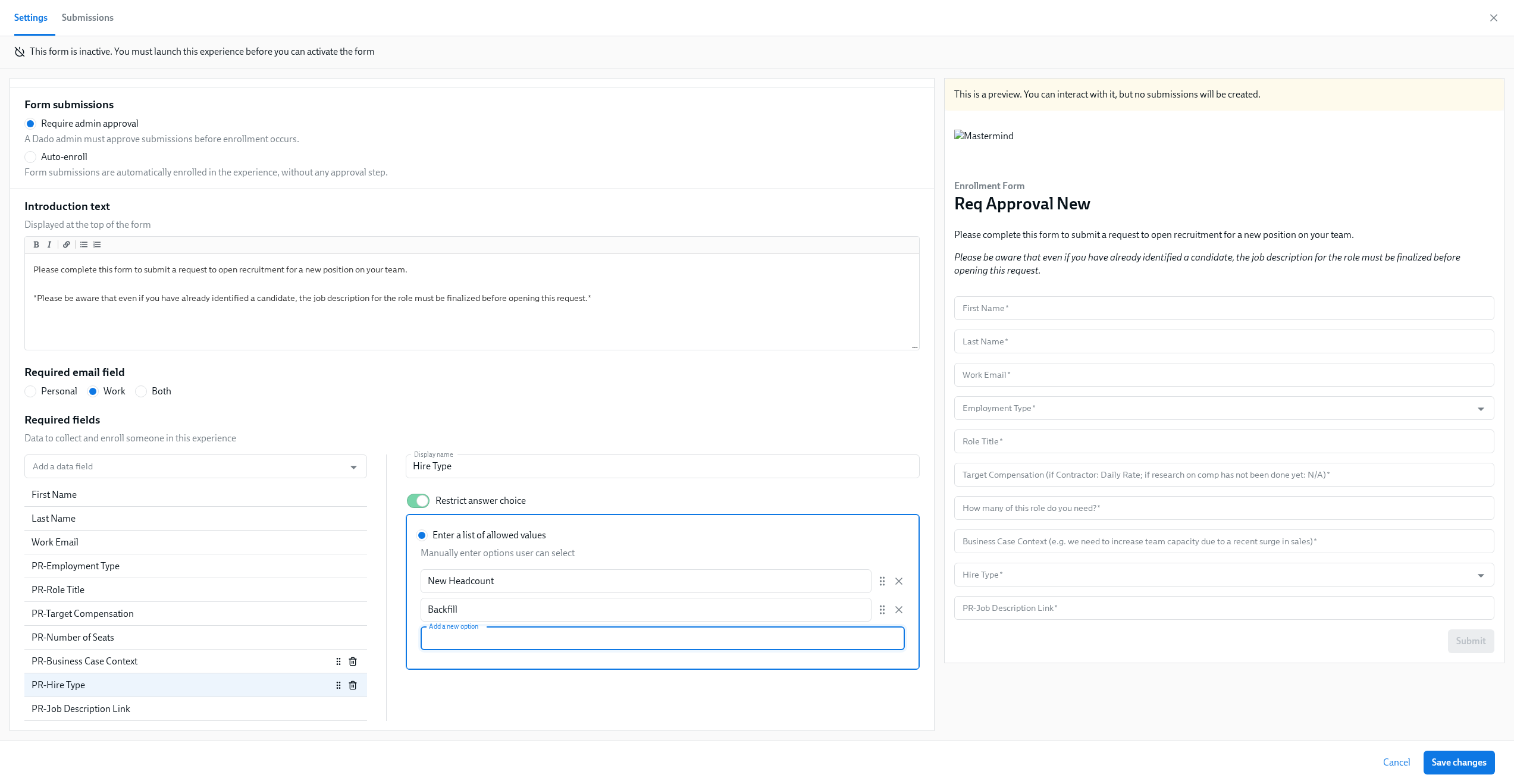
scroll to position [351, 0]
click at [185, 680] on div "PR-Hire Type" at bounding box center [181, 685] width 300 height 13
click at [172, 707] on div "PR-Job Description Link" at bounding box center [181, 709] width 300 height 13
radio input "false"
type input "PR-Job Description Link"
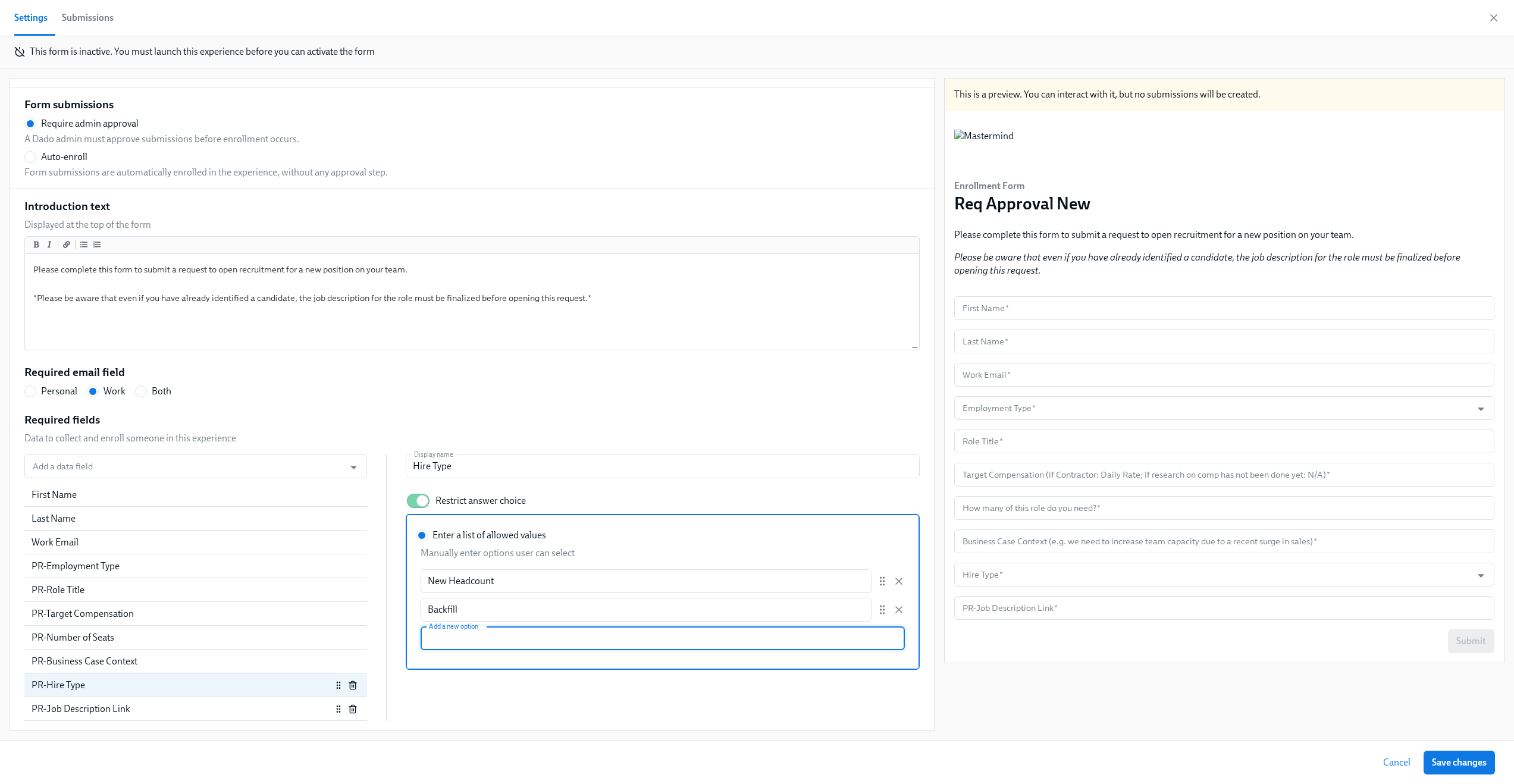
checkbox input "false"
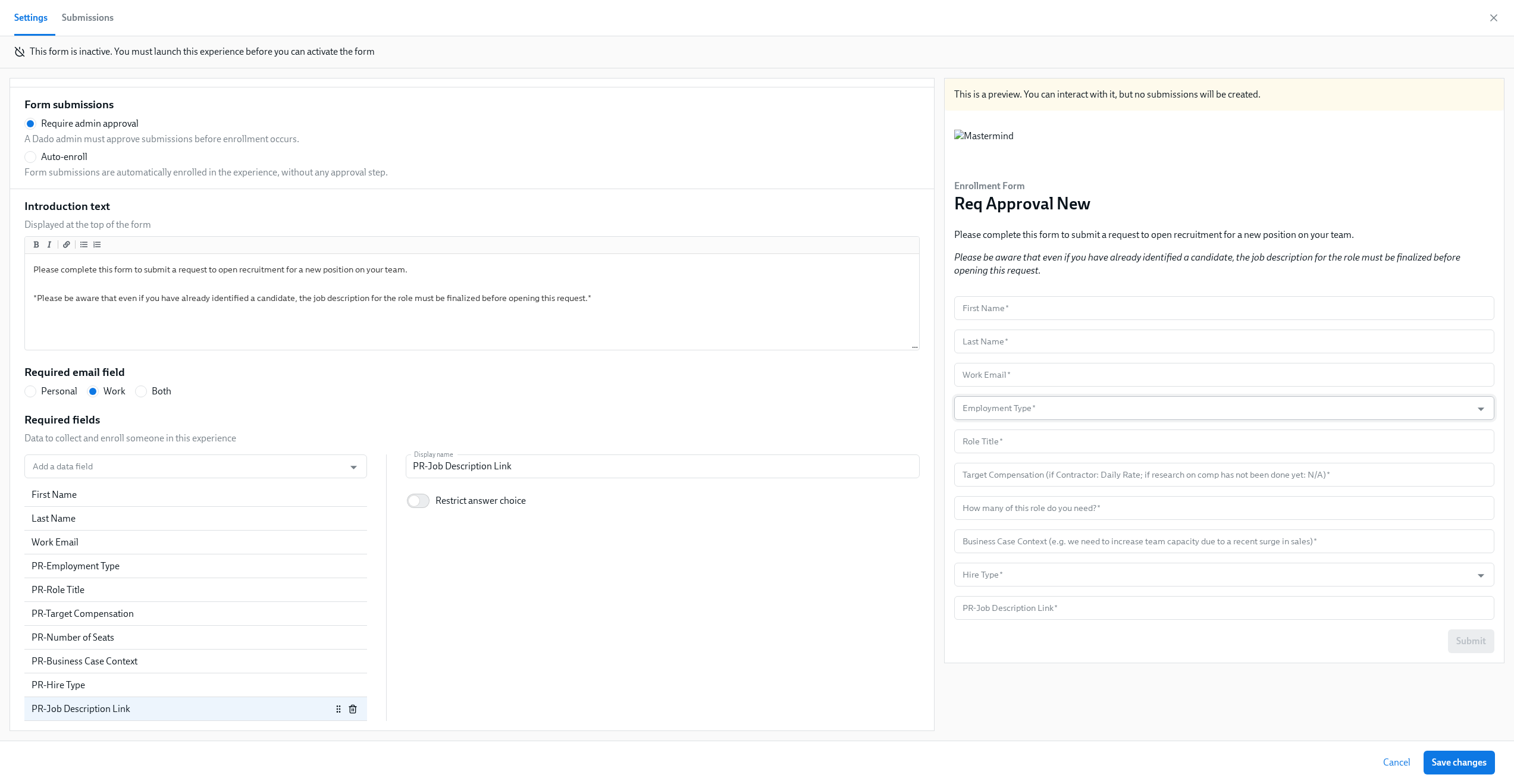
click at [1123, 408] on input "Employment Type   *" at bounding box center [1213, 408] width 506 height 23
click at [1123, 408] on input "Employment Type   *" at bounding box center [1213, 408] width 506 height 23
click at [1473, 412] on icon "Open" at bounding box center [1481, 408] width 16 height 16
click at [1473, 412] on icon "Close" at bounding box center [1481, 408] width 16 height 16
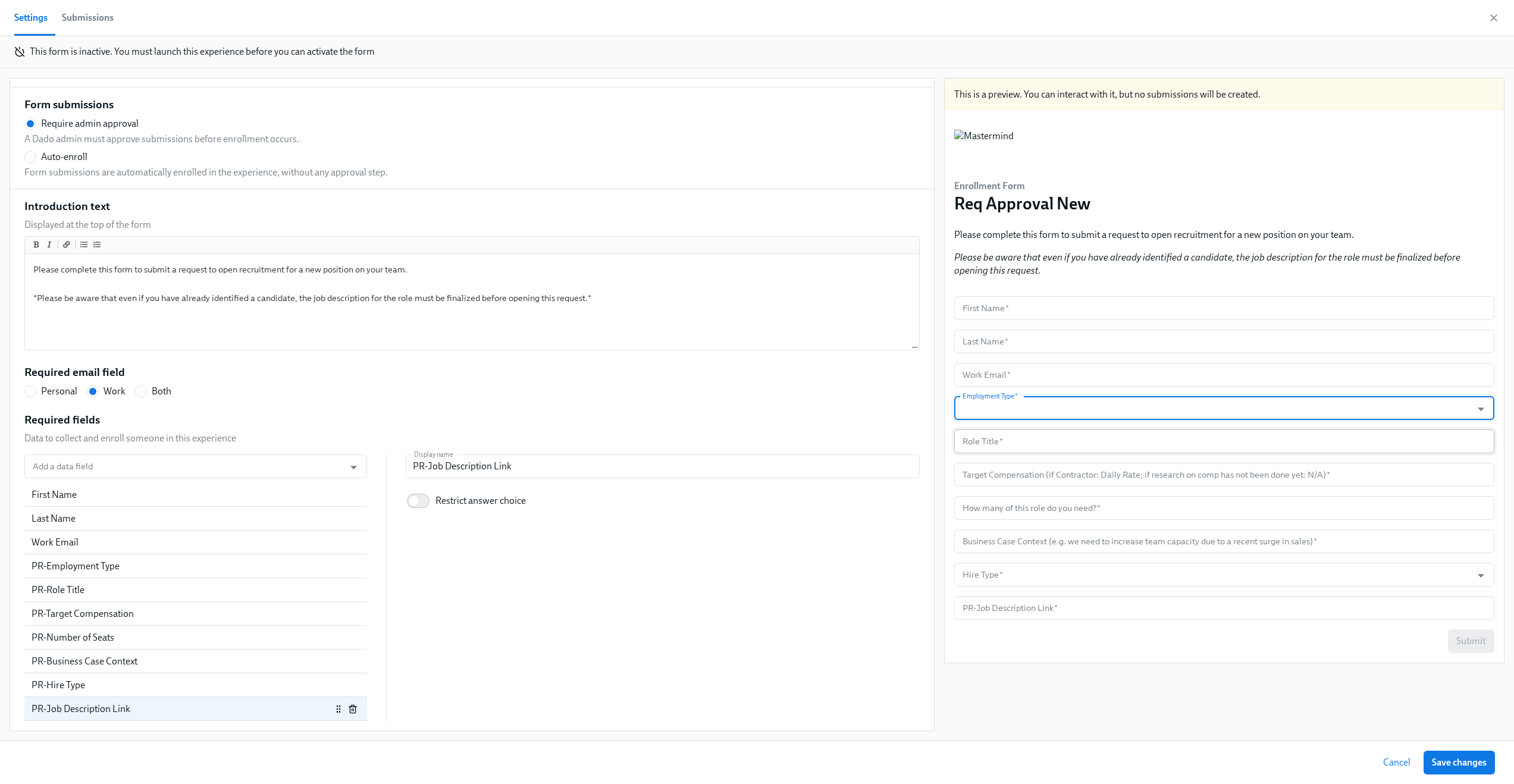
click at [1251, 441] on input "text" at bounding box center [1224, 441] width 540 height 23
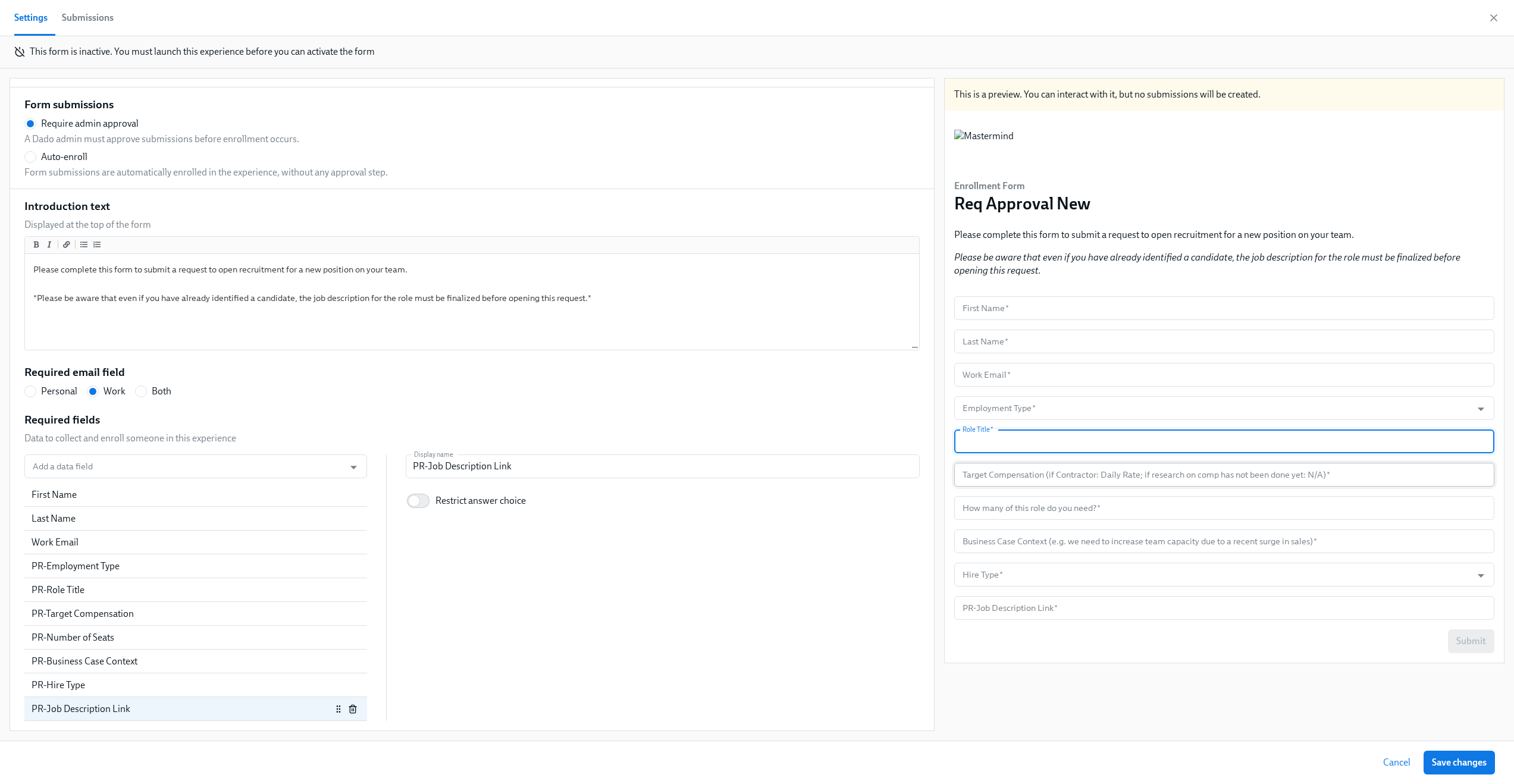
click at [1252, 466] on input "text" at bounding box center [1224, 474] width 540 height 23
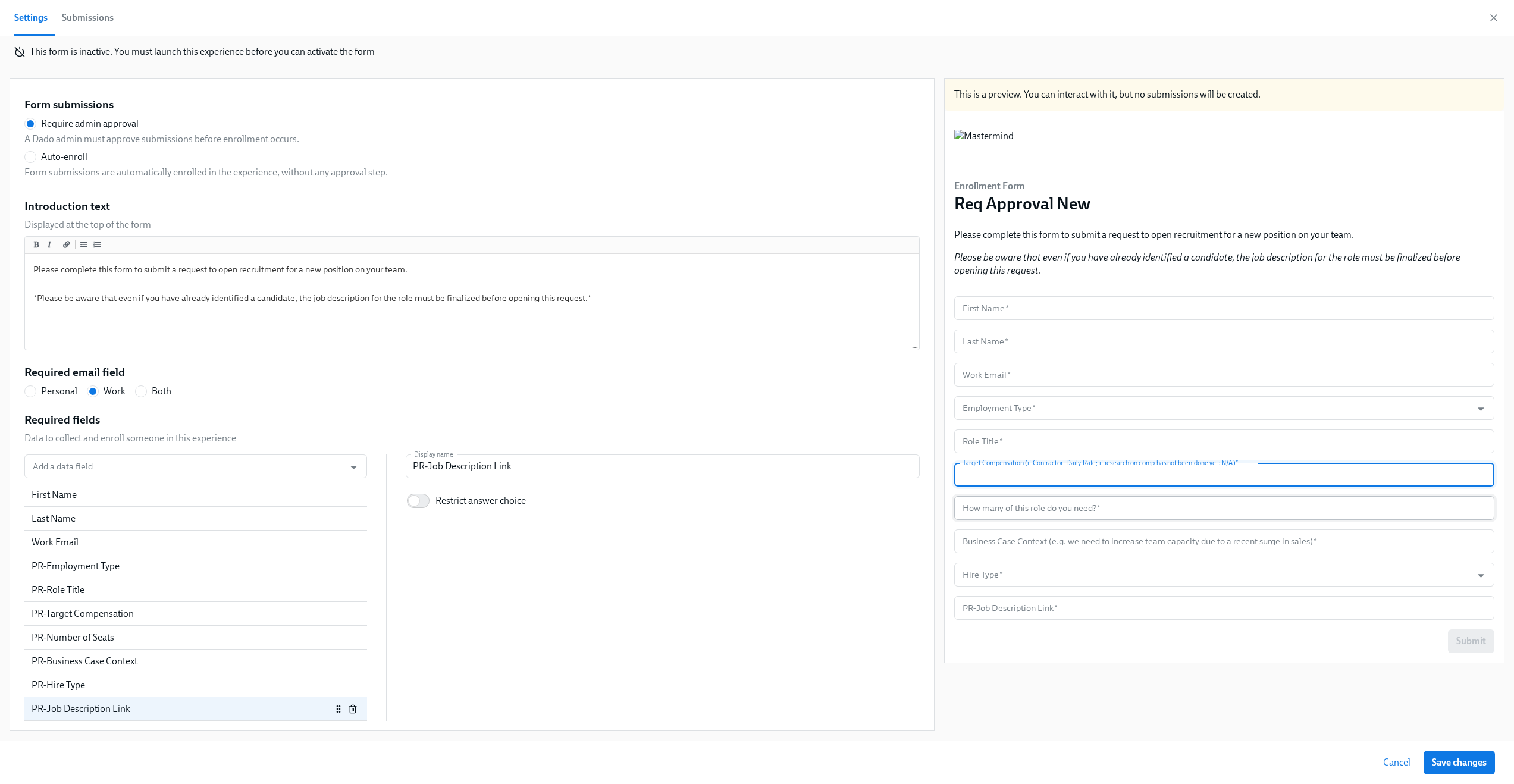
click at [1244, 512] on input "text" at bounding box center [1224, 508] width 540 height 23
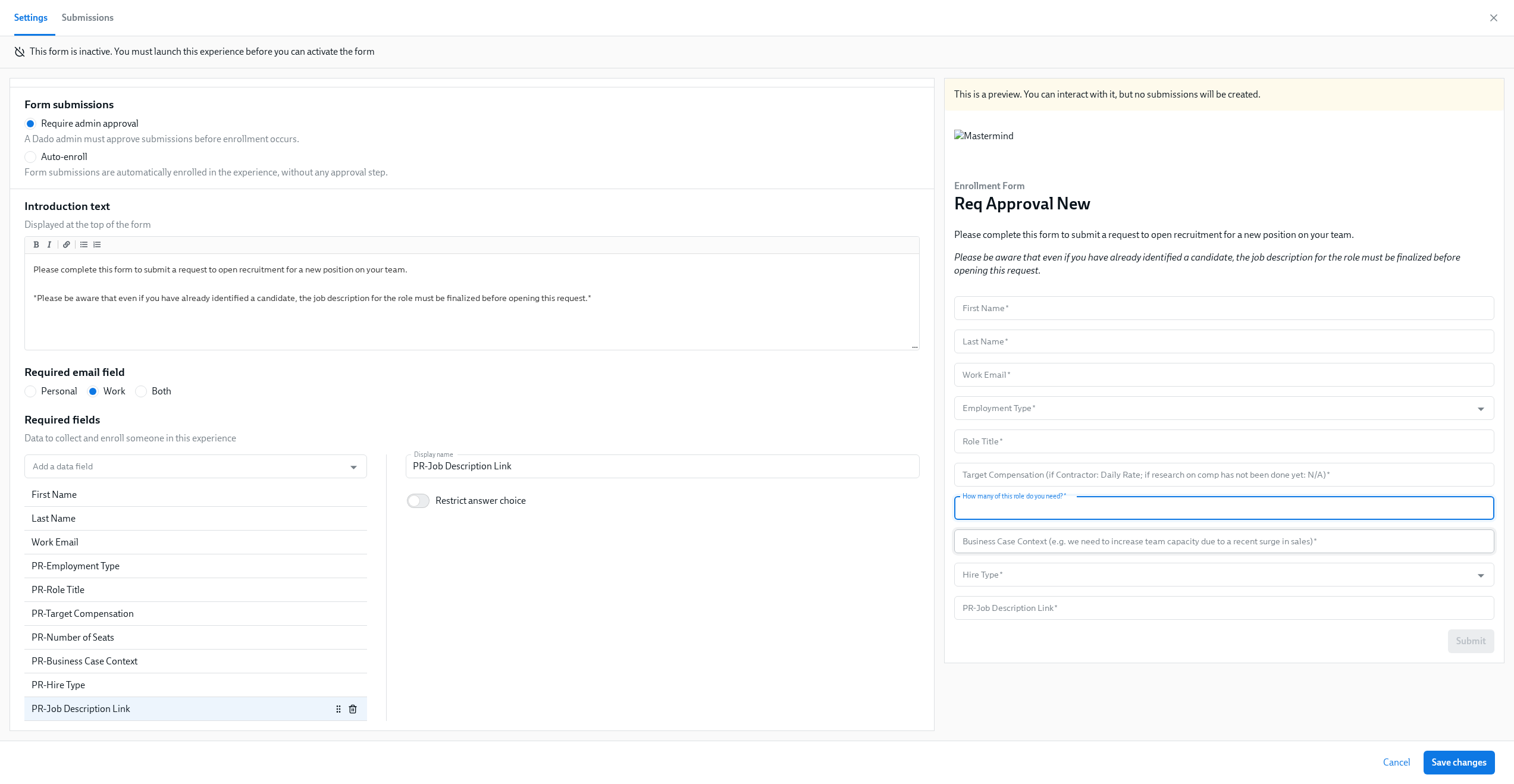
click at [1248, 534] on input "text" at bounding box center [1224, 541] width 540 height 23
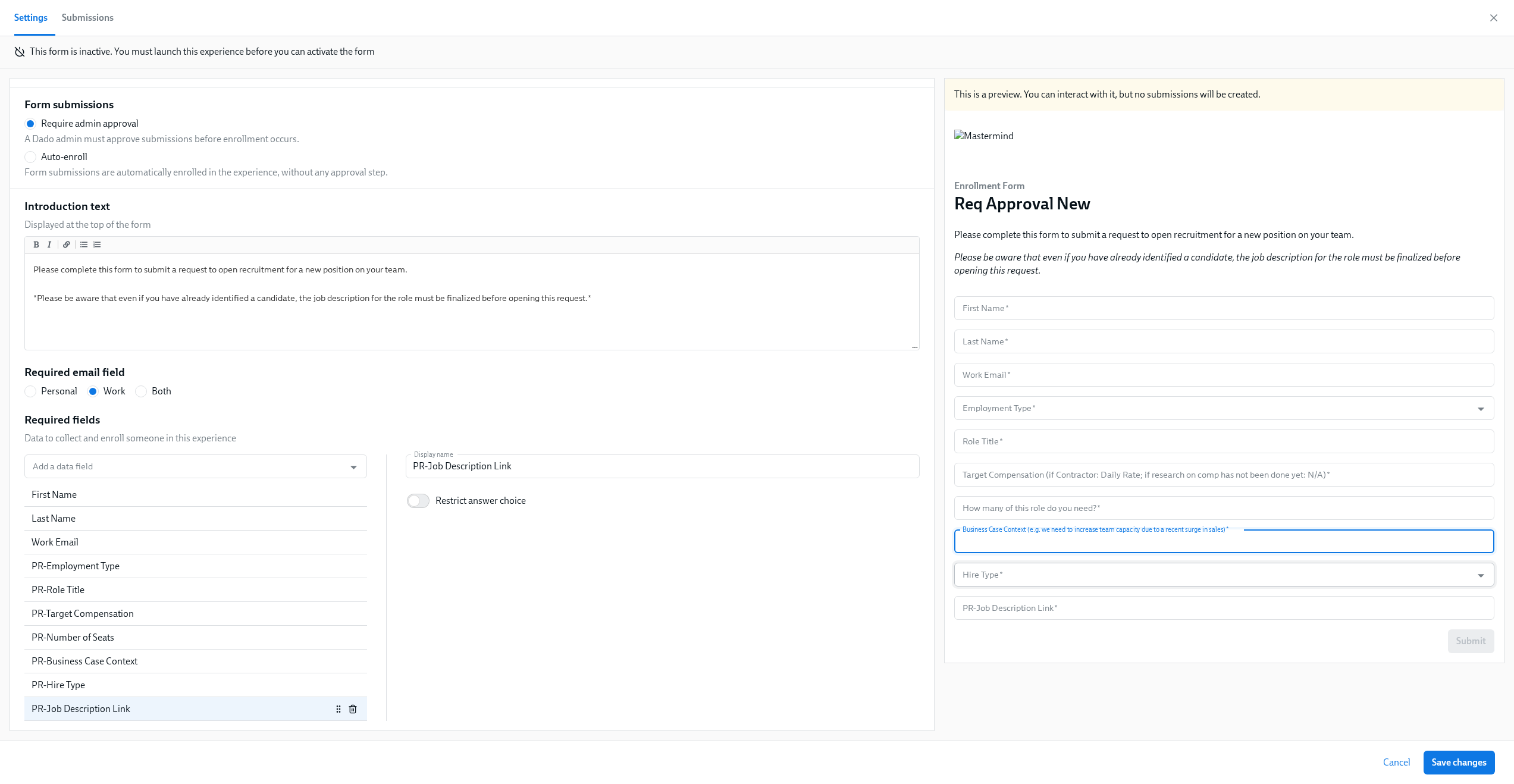
click at [1224, 584] on input "Hire Type   *" at bounding box center [1213, 574] width 506 height 23
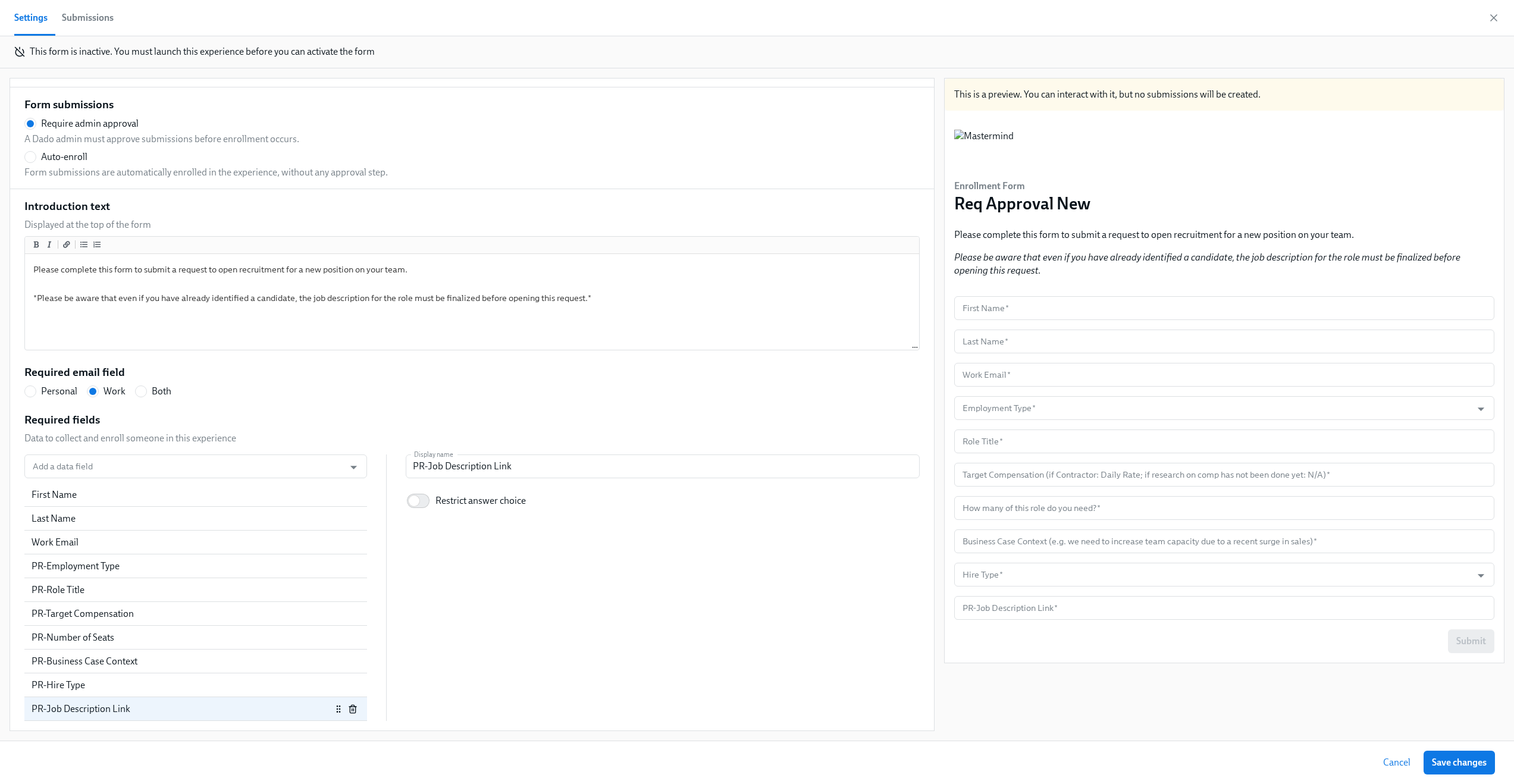
click at [1217, 671] on div "This is a preview. You can interact with it, but no submissions will be created…" at bounding box center [1224, 405] width 561 height 653
click at [1181, 611] on input "text" at bounding box center [1224, 608] width 540 height 23
click at [506, 467] on input "PR-Job Description Link" at bounding box center [662, 466] width 514 height 23
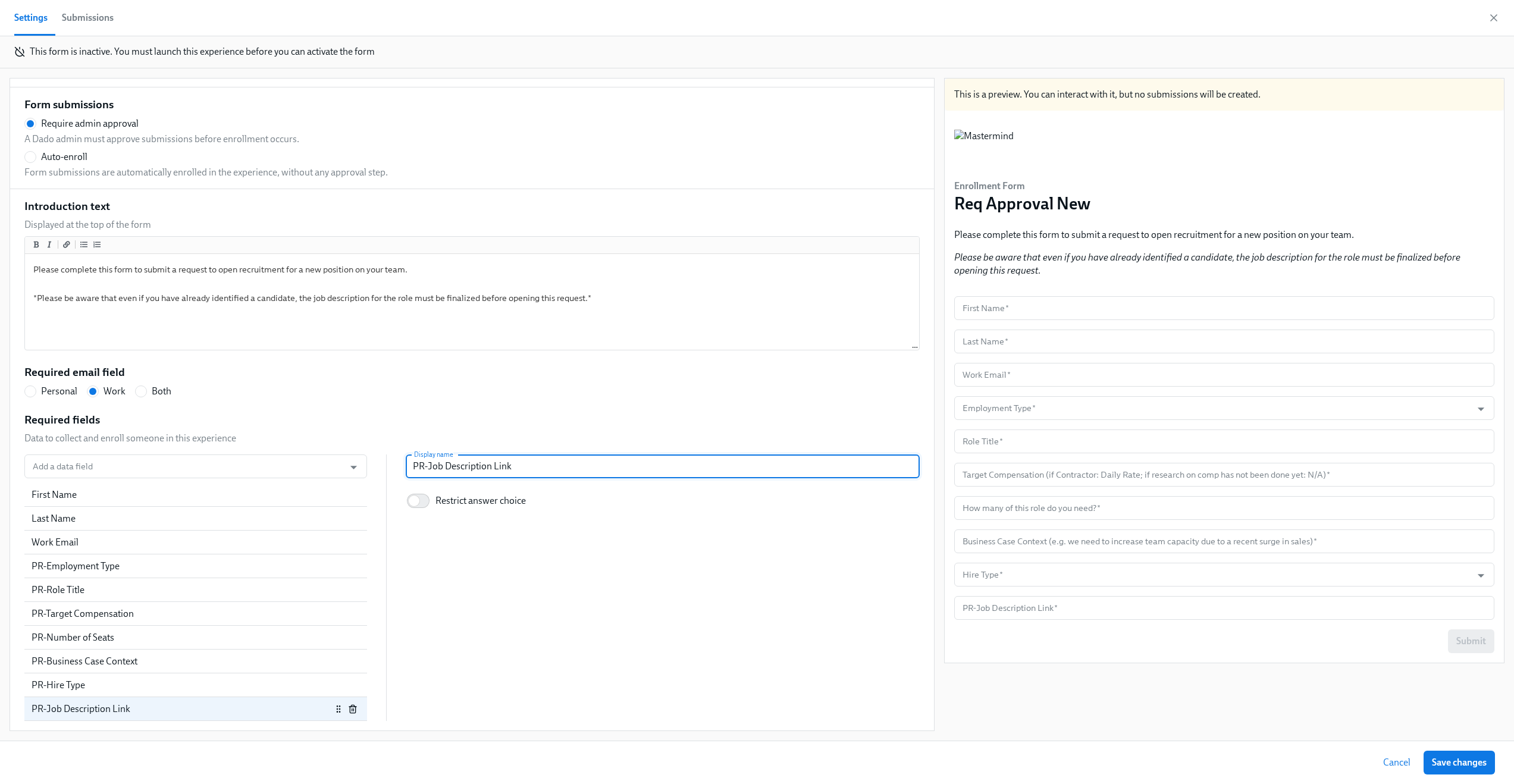
click at [506, 467] on input "PR-Job Description Link" at bounding box center [662, 466] width 514 height 23
paste input "Google Doc Link to Job Description"
radio input "false"
type input "Google Doc Link to Job Description"
click at [538, 408] on div "Introduction text Displayed at the top of the form Please complete this form to…" at bounding box center [472, 460] width 896 height 523
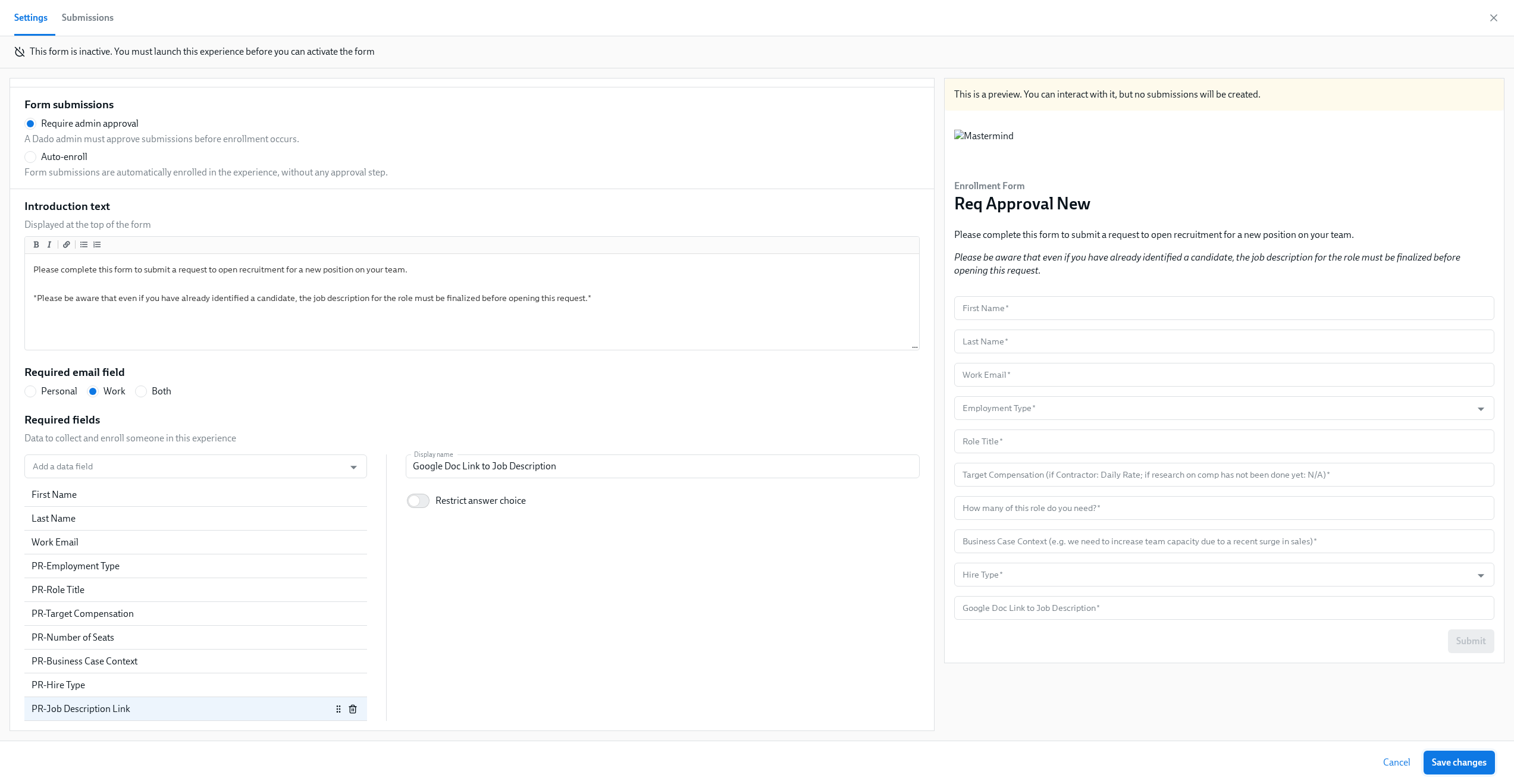
click at [1480, 764] on span "Save changes" at bounding box center [1459, 762] width 55 height 12
radio input "false"
click at [1494, 16] on icon "button" at bounding box center [1494, 18] width 6 height 6
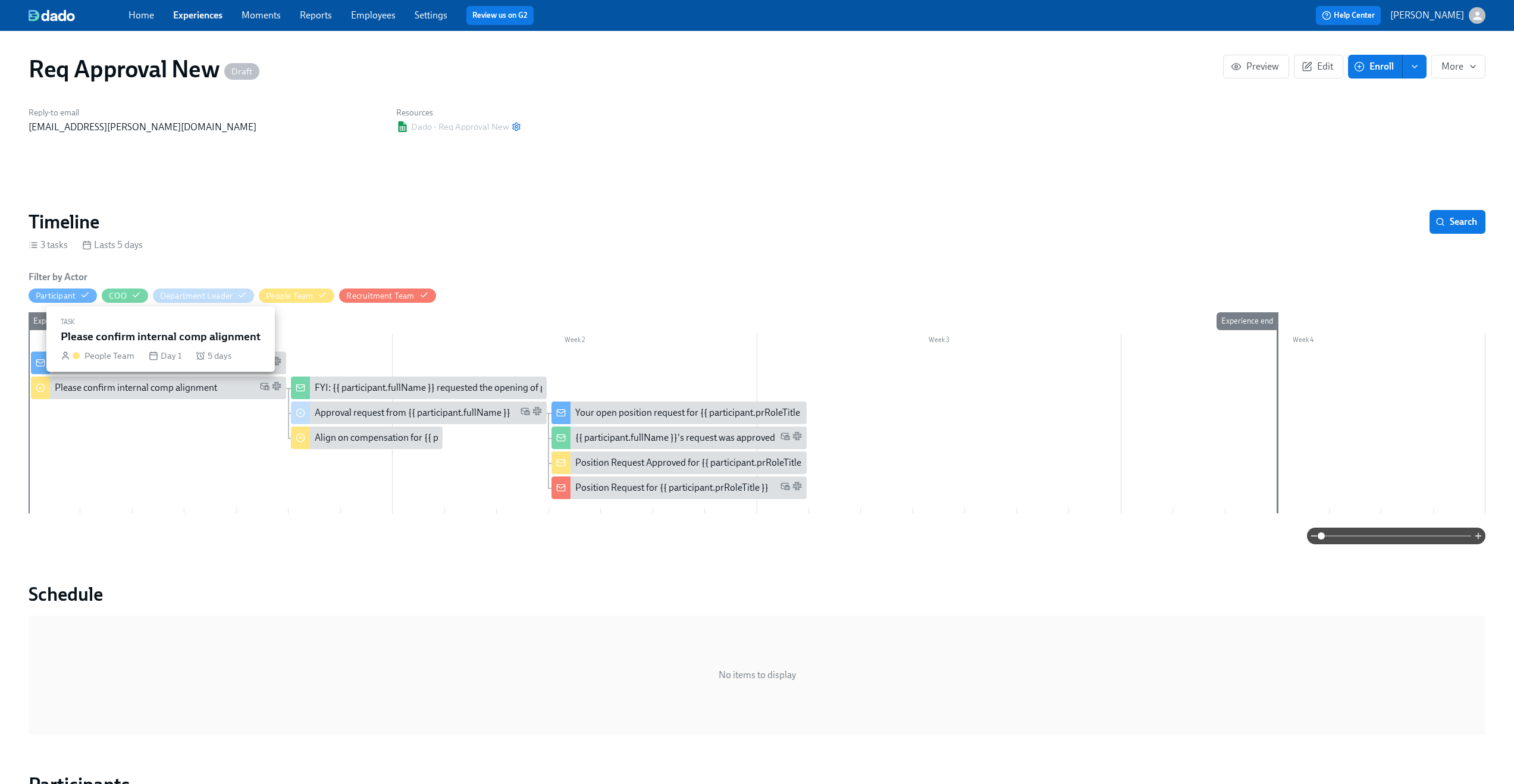
click at [128, 393] on div "Please confirm internal comp alignment" at bounding box center [135, 387] width 162 height 13
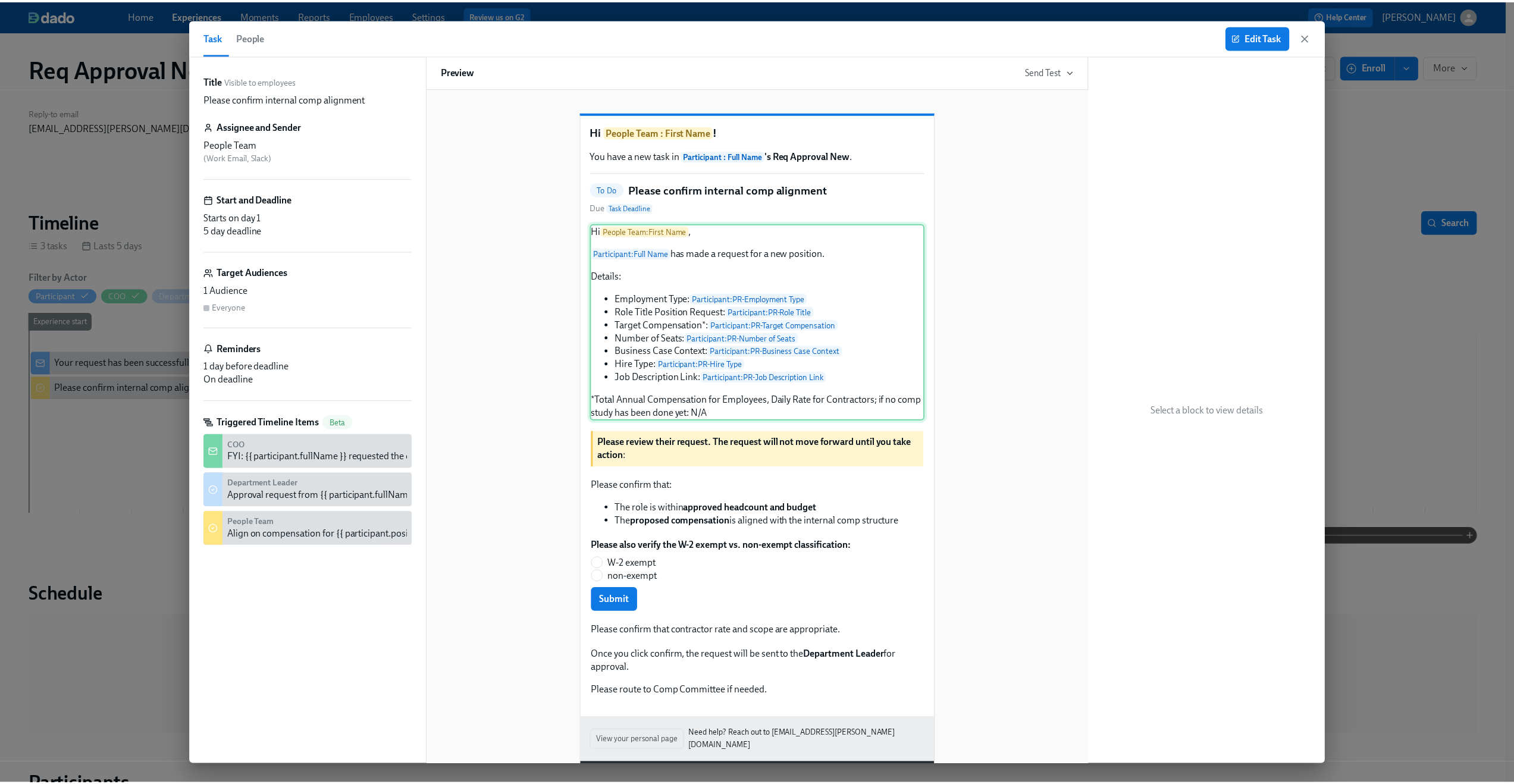
scroll to position [54, 0]
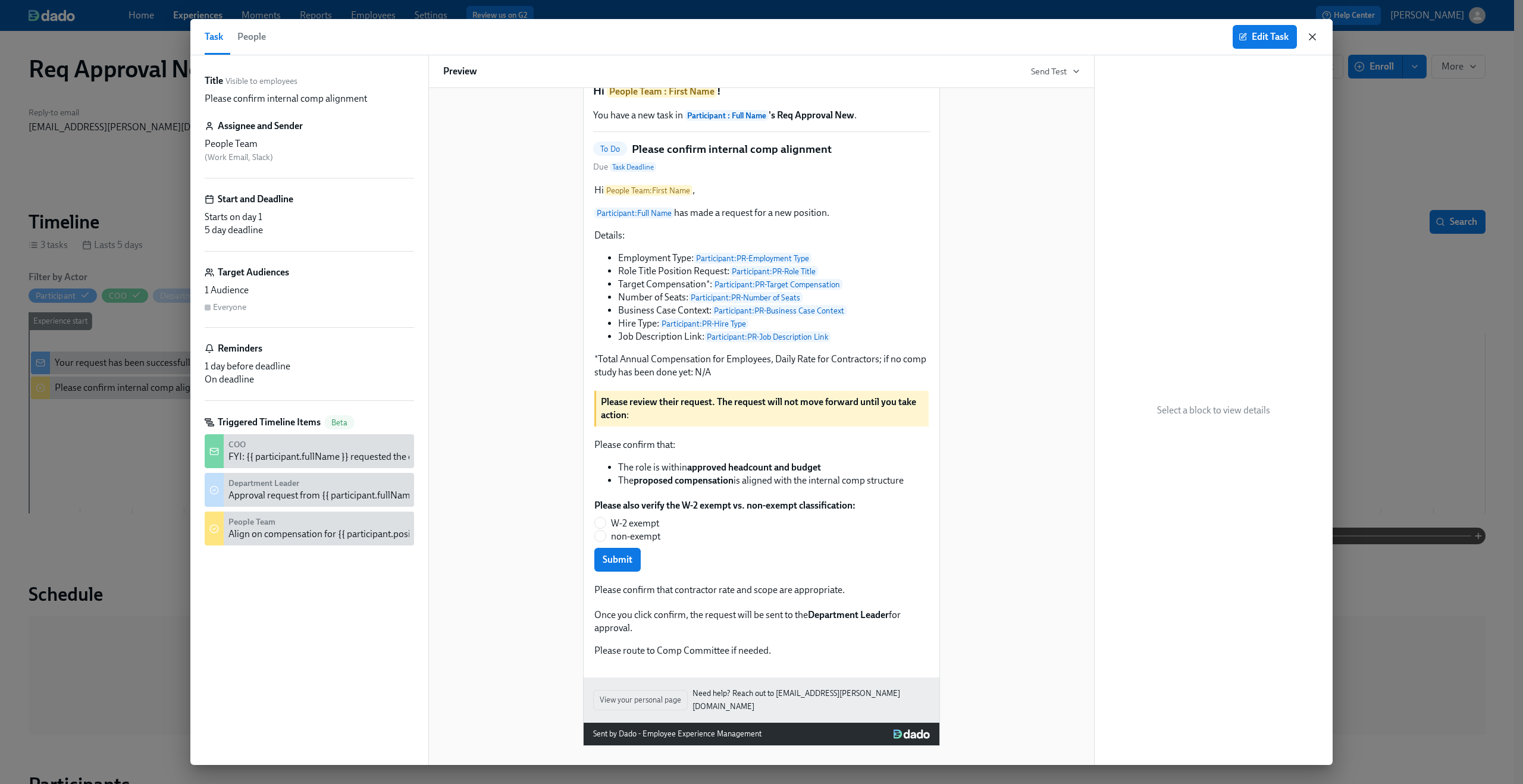
click at [1312, 38] on icon "button" at bounding box center [1312, 37] width 12 height 12
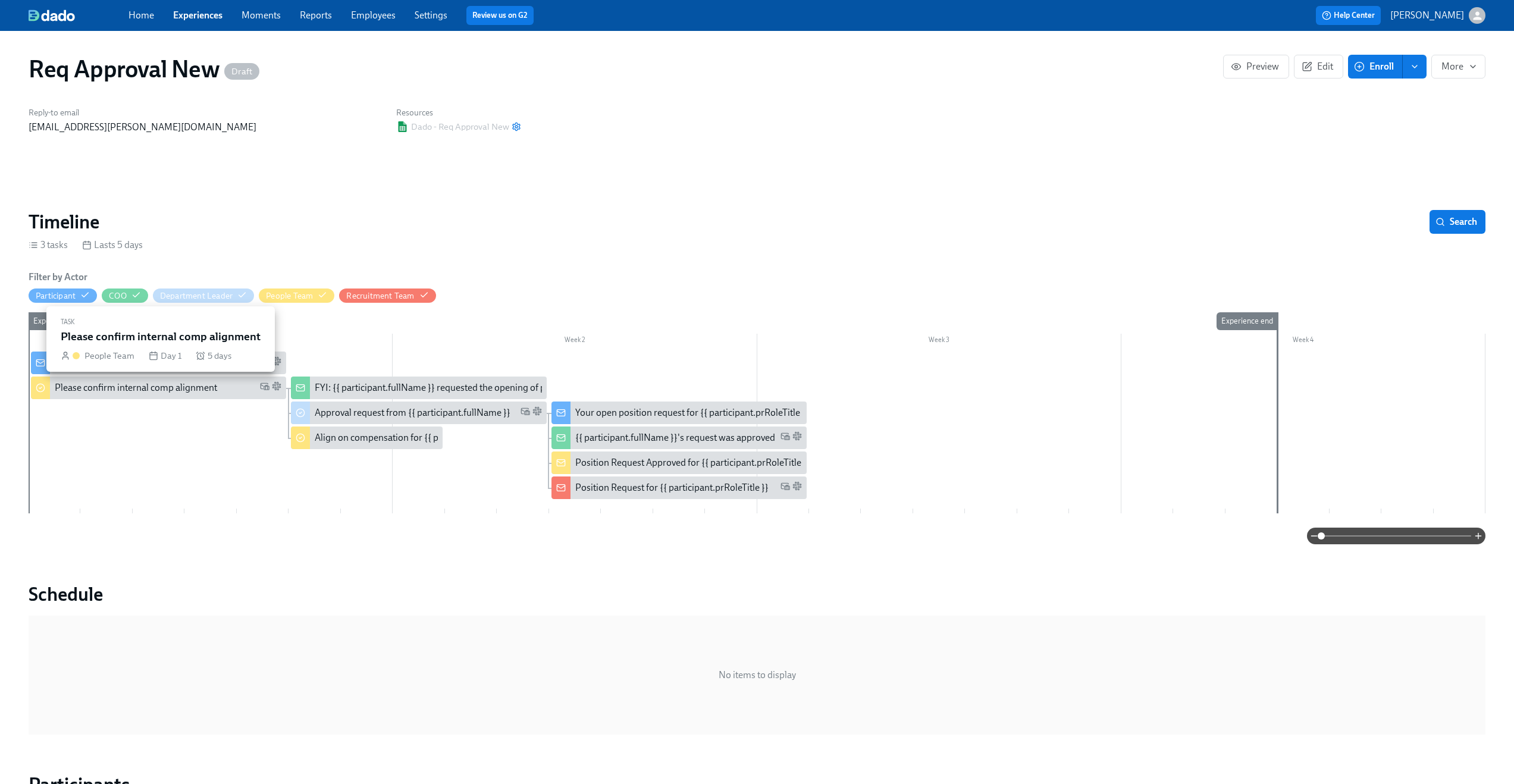
click at [180, 395] on div "Please confirm internal comp alignment" at bounding box center [159, 387] width 255 height 23
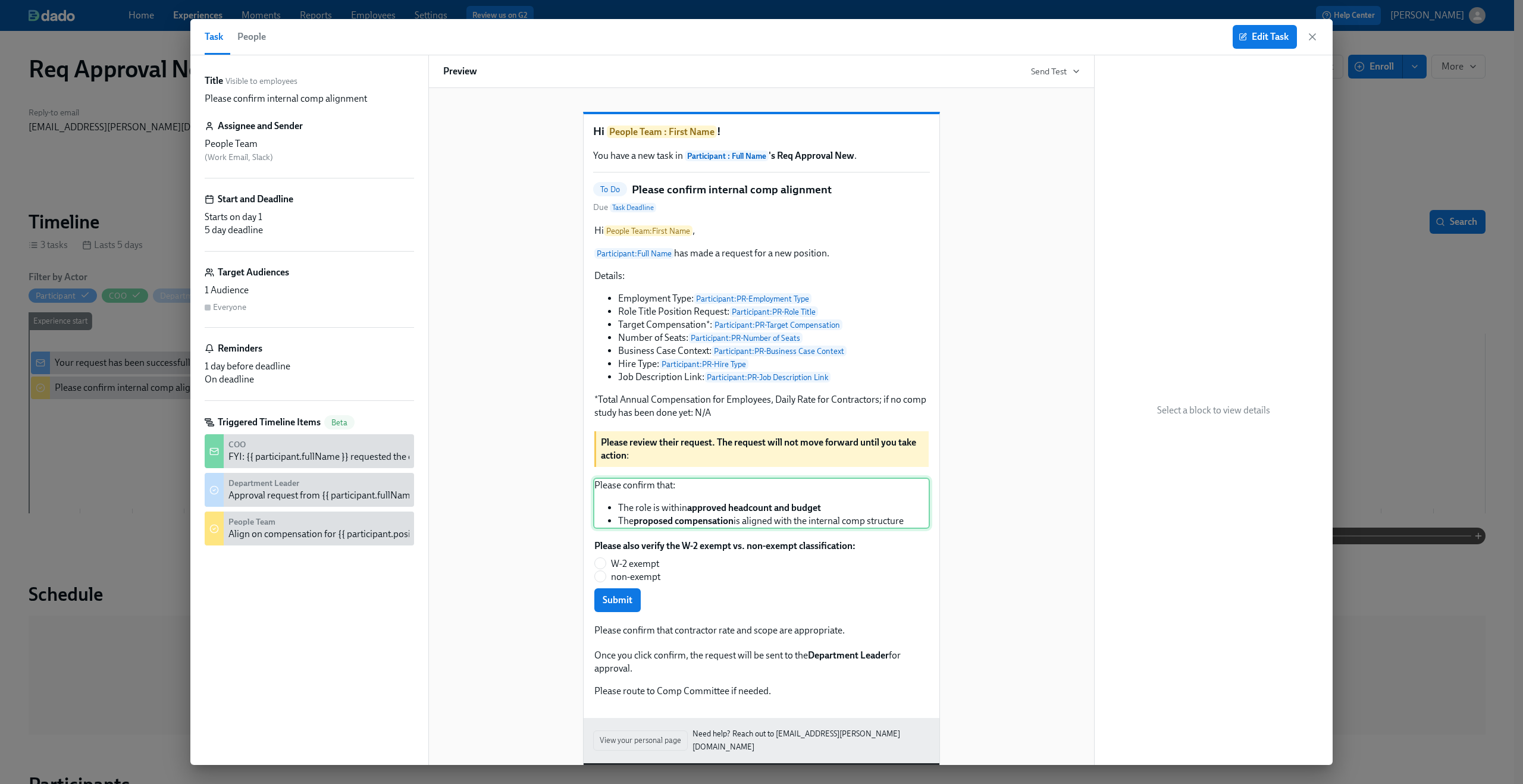
scroll to position [54, 0]
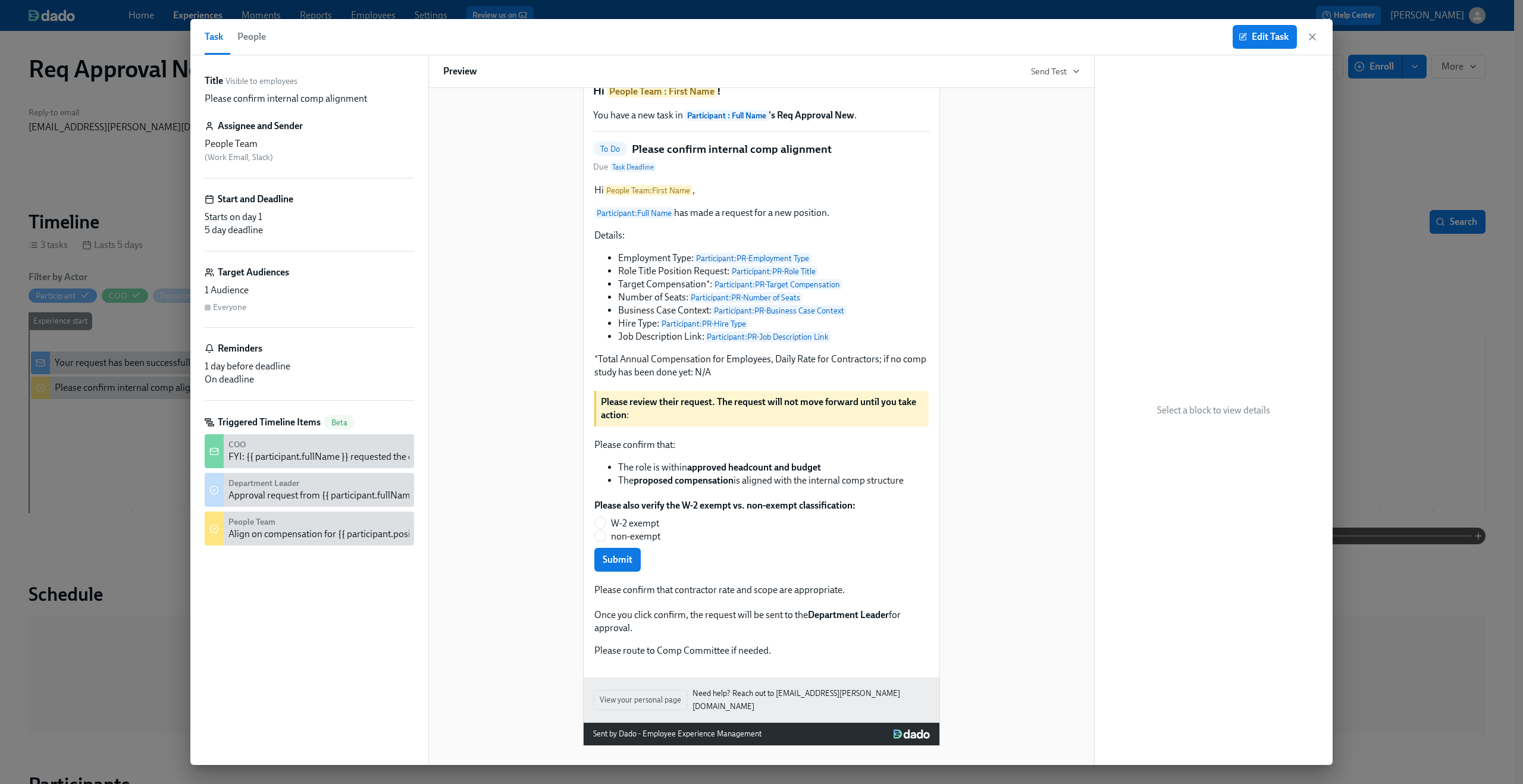
click at [1030, 251] on div "Hi People Team : First Name ! You have a new task in Participant : Full Name 's…" at bounding box center [761, 399] width 636 height 693
click at [1255, 30] on button "Edit Task" at bounding box center [1265, 37] width 64 height 23
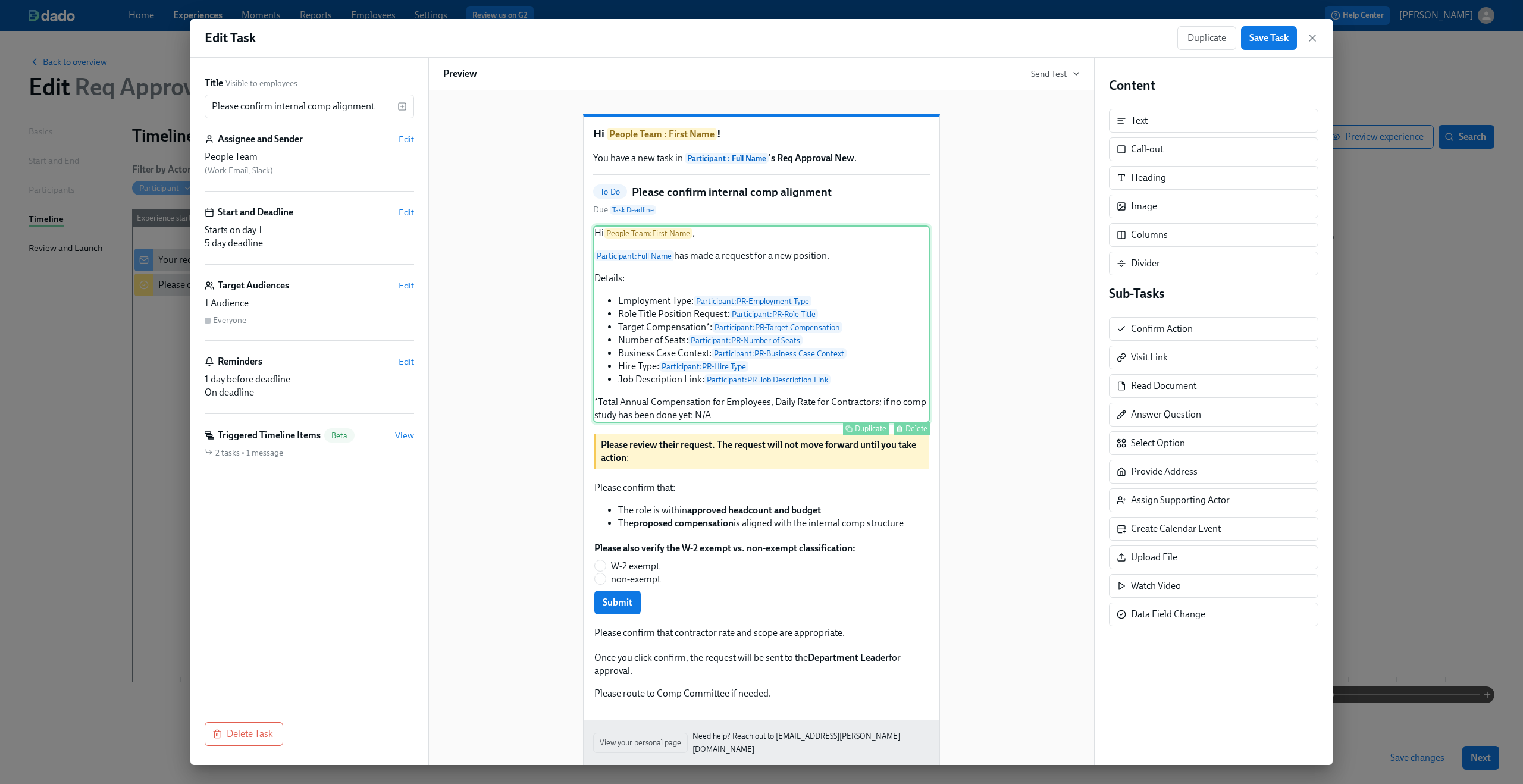
scroll to position [56, 0]
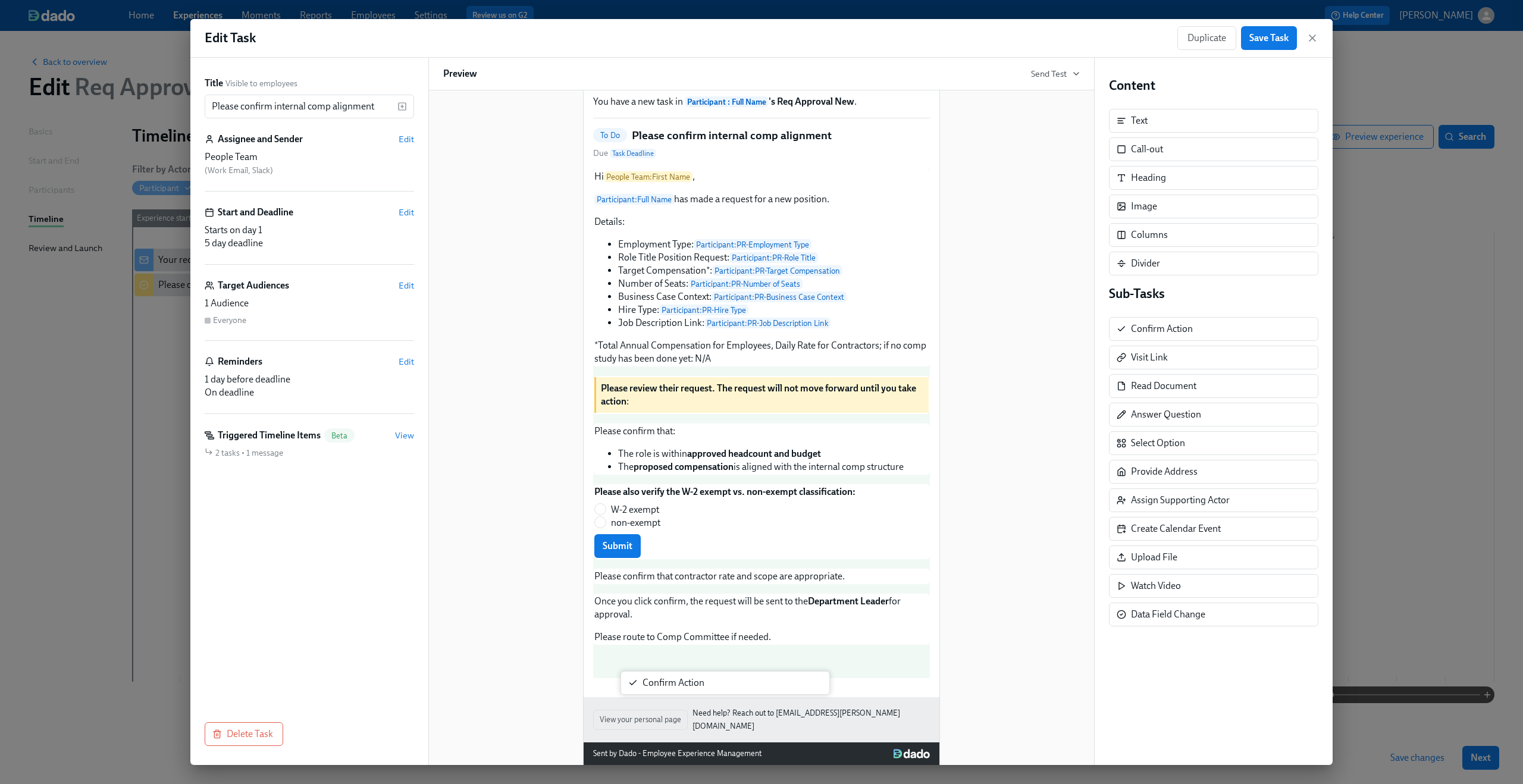
drag, startPoint x: 1168, startPoint y: 331, endPoint x: 677, endPoint y: 688, distance: 607.1
click at [677, 688] on div "Title Visible to employees Please confirm internal comp alignment ​ Assignee an…" at bounding box center [761, 412] width 1142 height 707
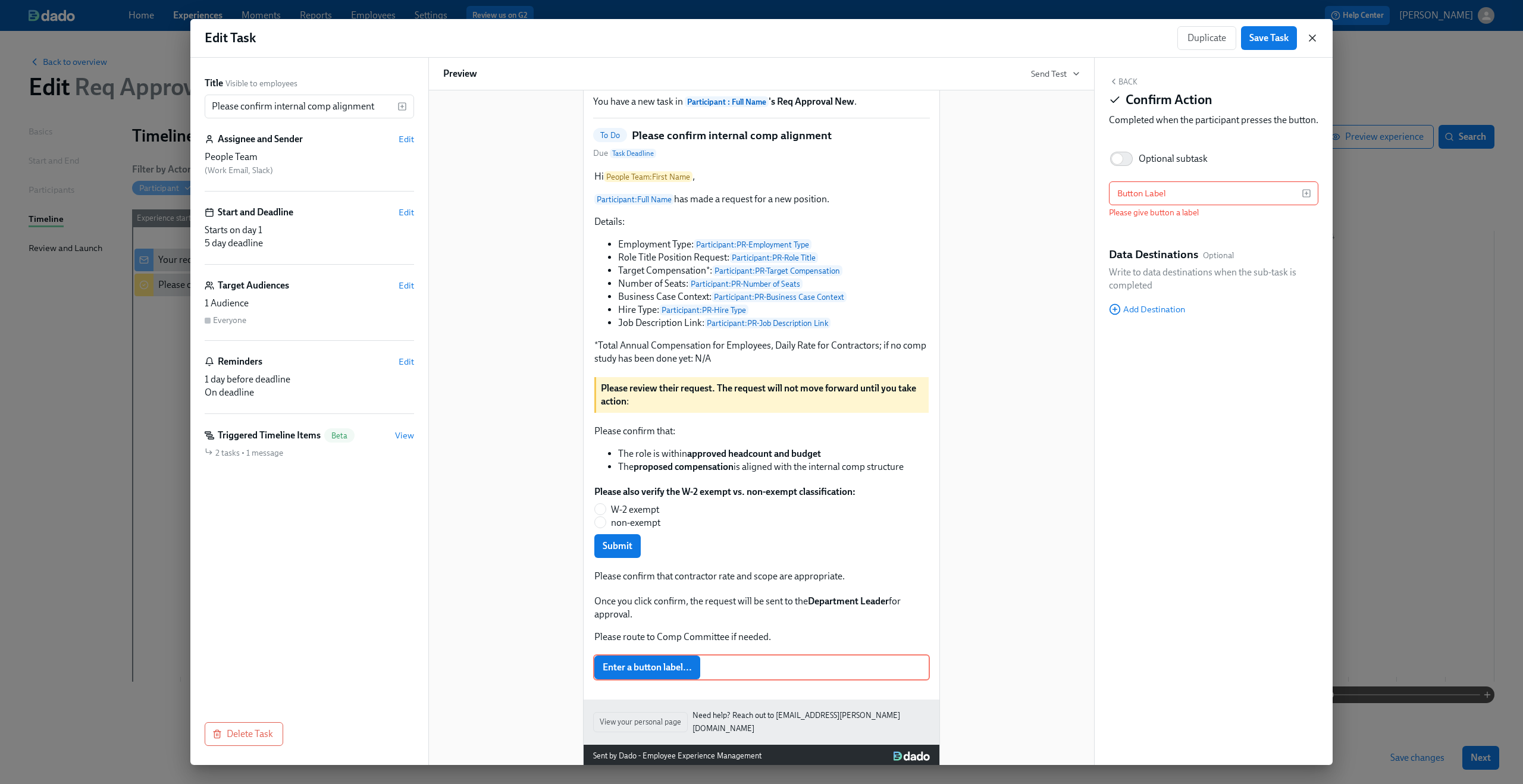
click at [1310, 38] on icon "button" at bounding box center [1312, 38] width 12 height 12
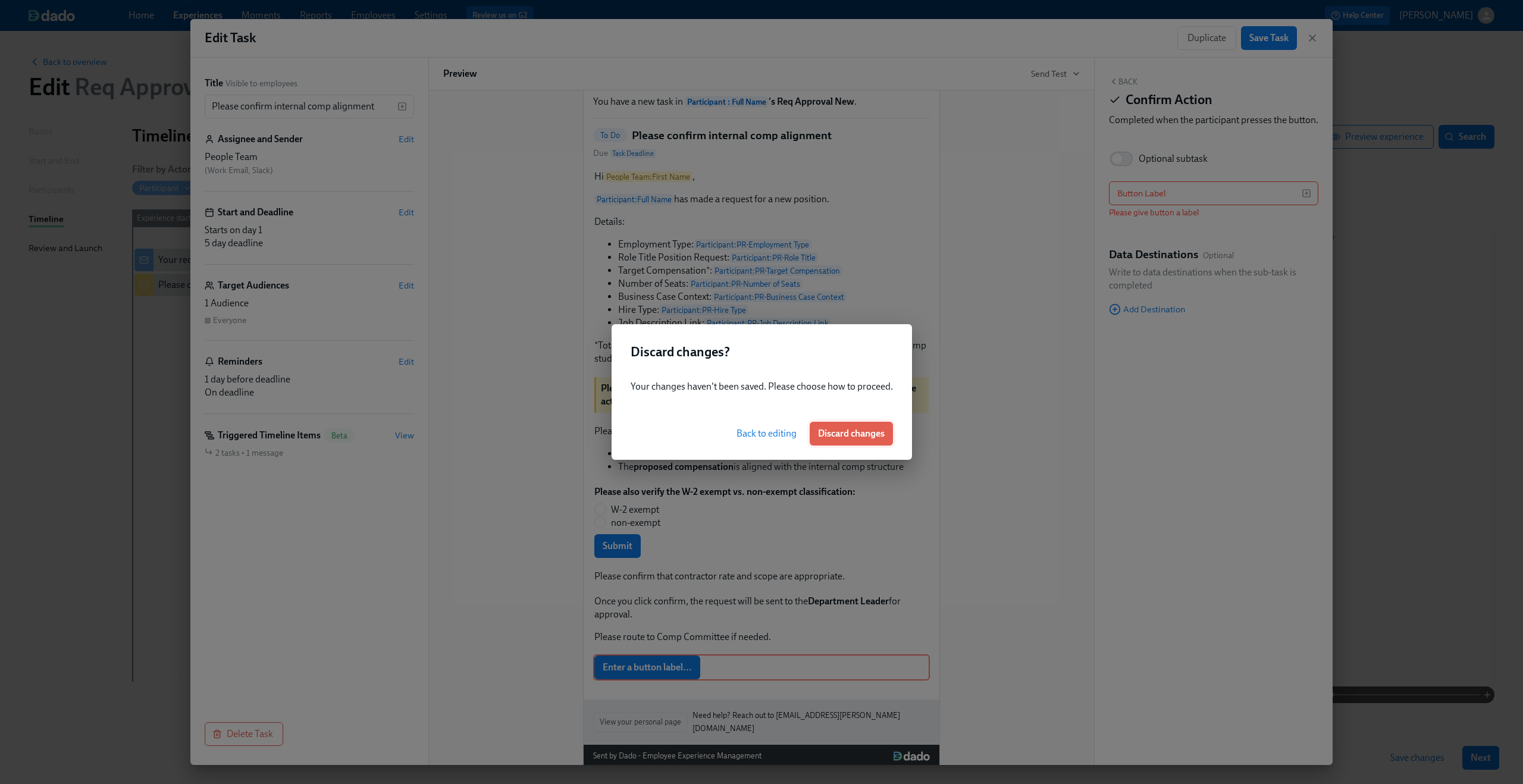
click at [823, 431] on span "Discard changes" at bounding box center [851, 433] width 67 height 12
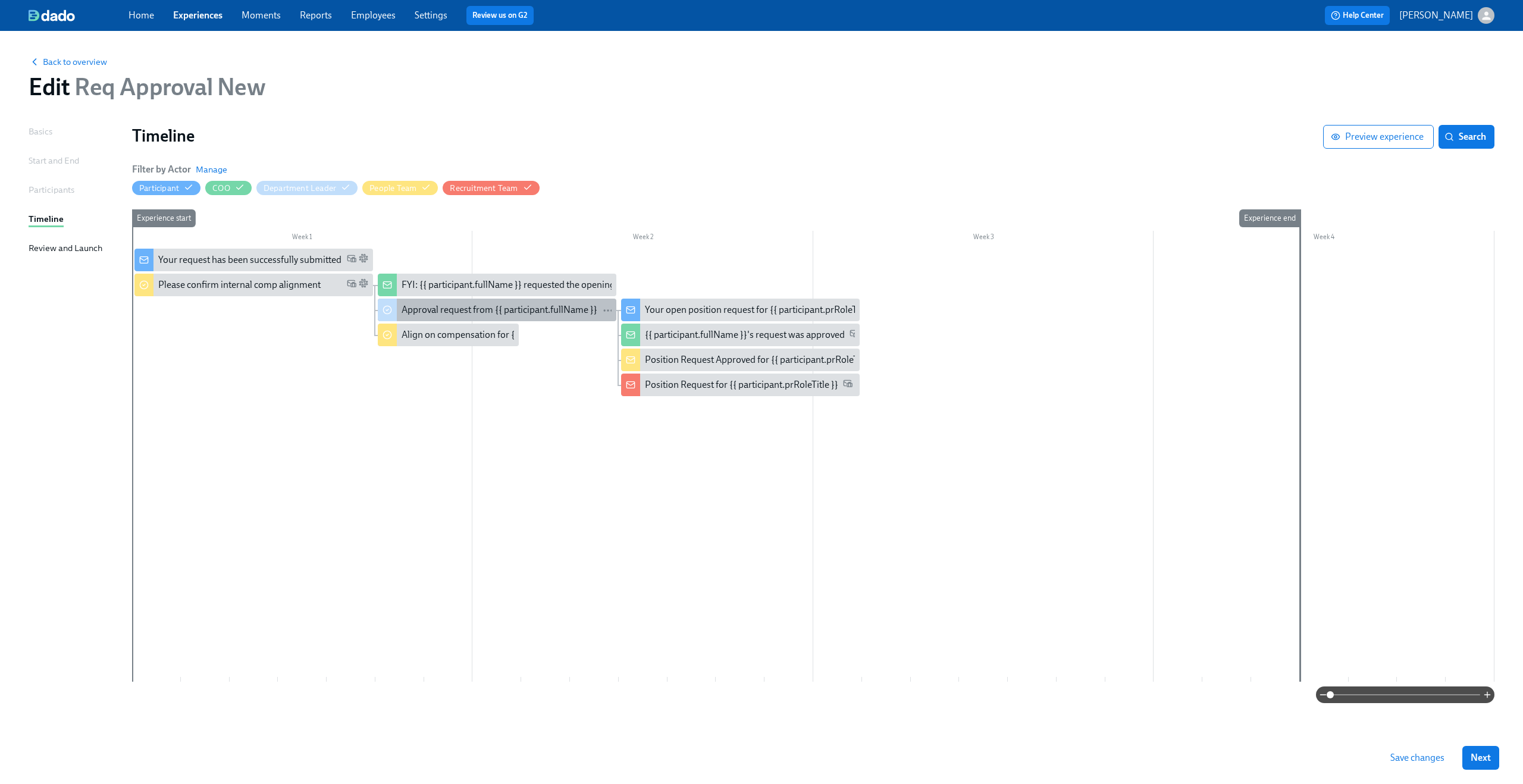
click at [423, 306] on div "Approval request from {{ participant.fullName }}" at bounding box center [499, 310] width 196 height 13
click at [487, 316] on div "Approval request from {{ participant.fullName }}" at bounding box center [499, 310] width 196 height 13
click at [488, 329] on div "Align on compensation for {{ participant.positionRequestRoleTitle }}" at bounding box center [539, 335] width 276 height 13
click at [218, 286] on div "Please confirm internal comp alignment" at bounding box center [239, 285] width 162 height 13
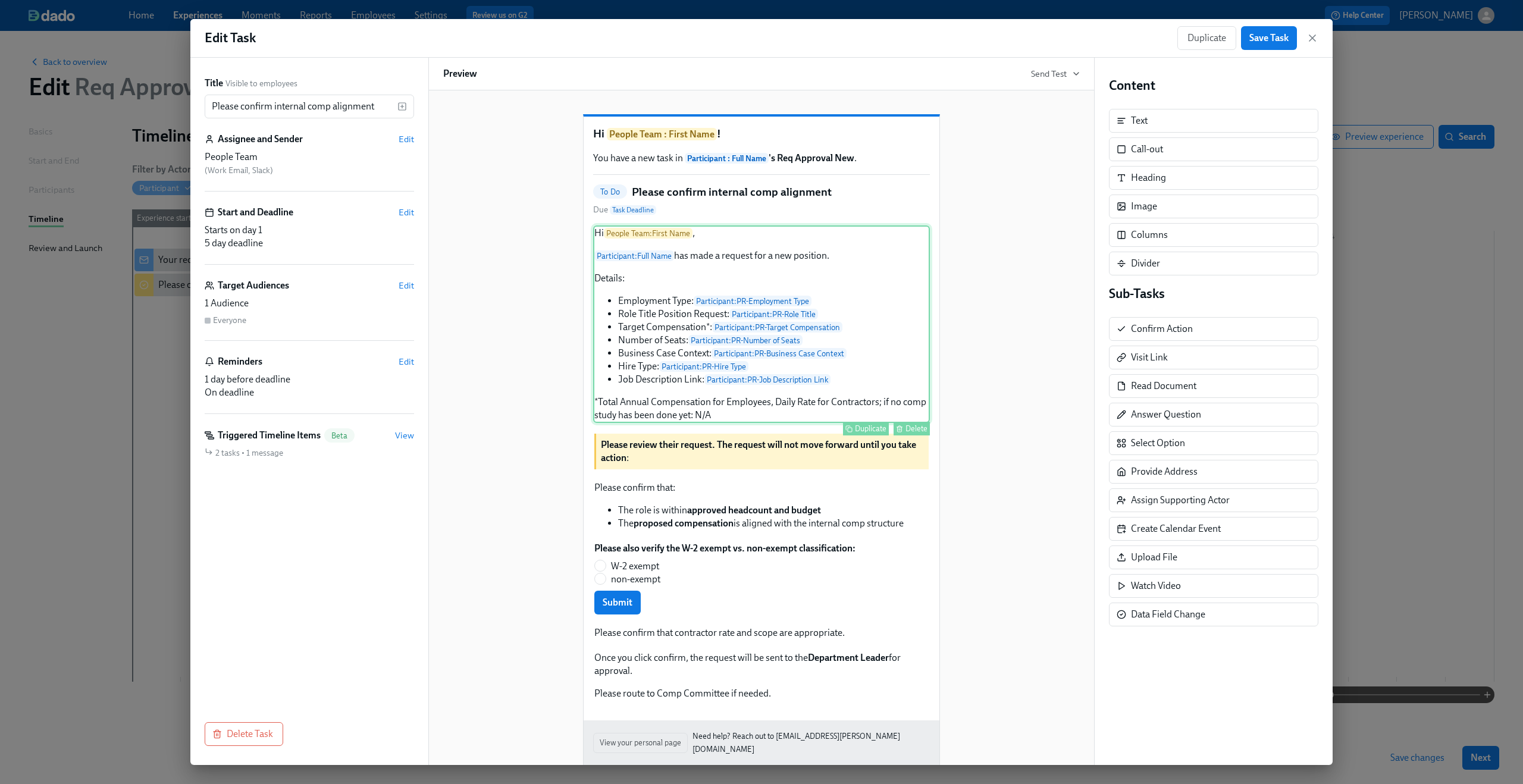
scroll to position [56, 0]
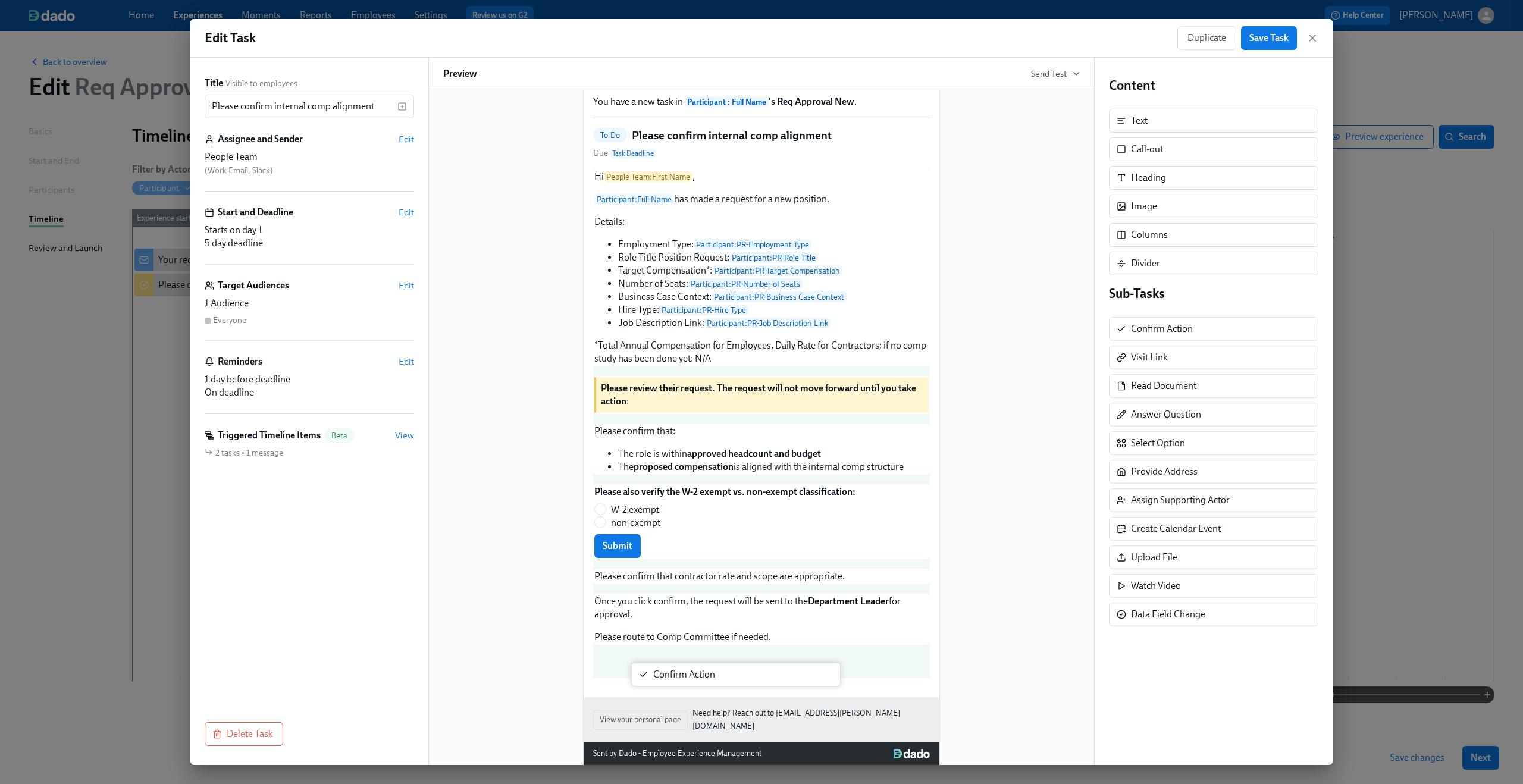
drag, startPoint x: 1158, startPoint y: 335, endPoint x: 677, endPoint y: 683, distance: 593.7
click at [677, 683] on div "Title Visible to employees Please confirm internal comp alignment ​ Assignee an…" at bounding box center [761, 412] width 1142 height 707
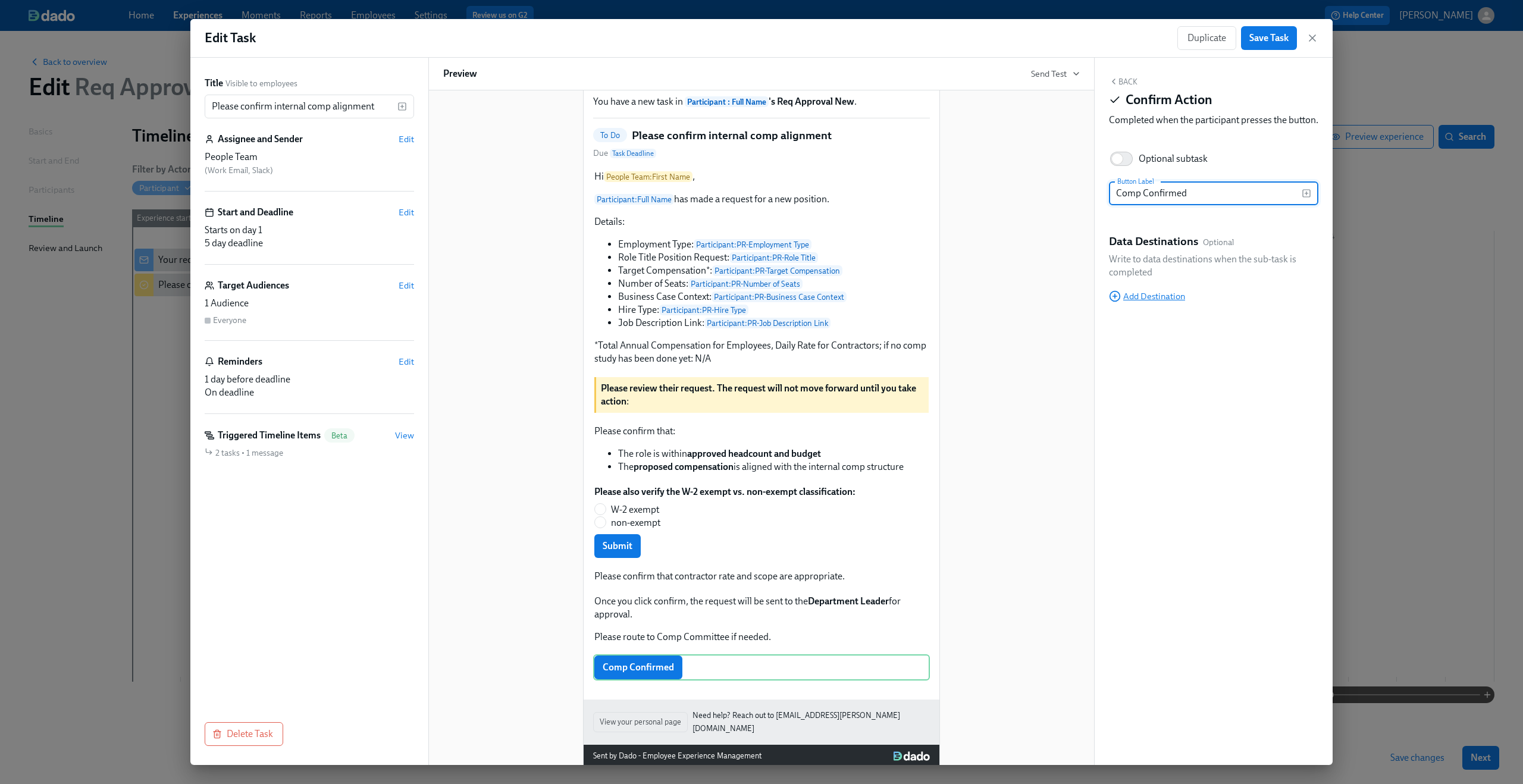
type input "Comp Confirmed"
click at [1149, 302] on span "Add Destination" at bounding box center [1147, 296] width 76 height 12
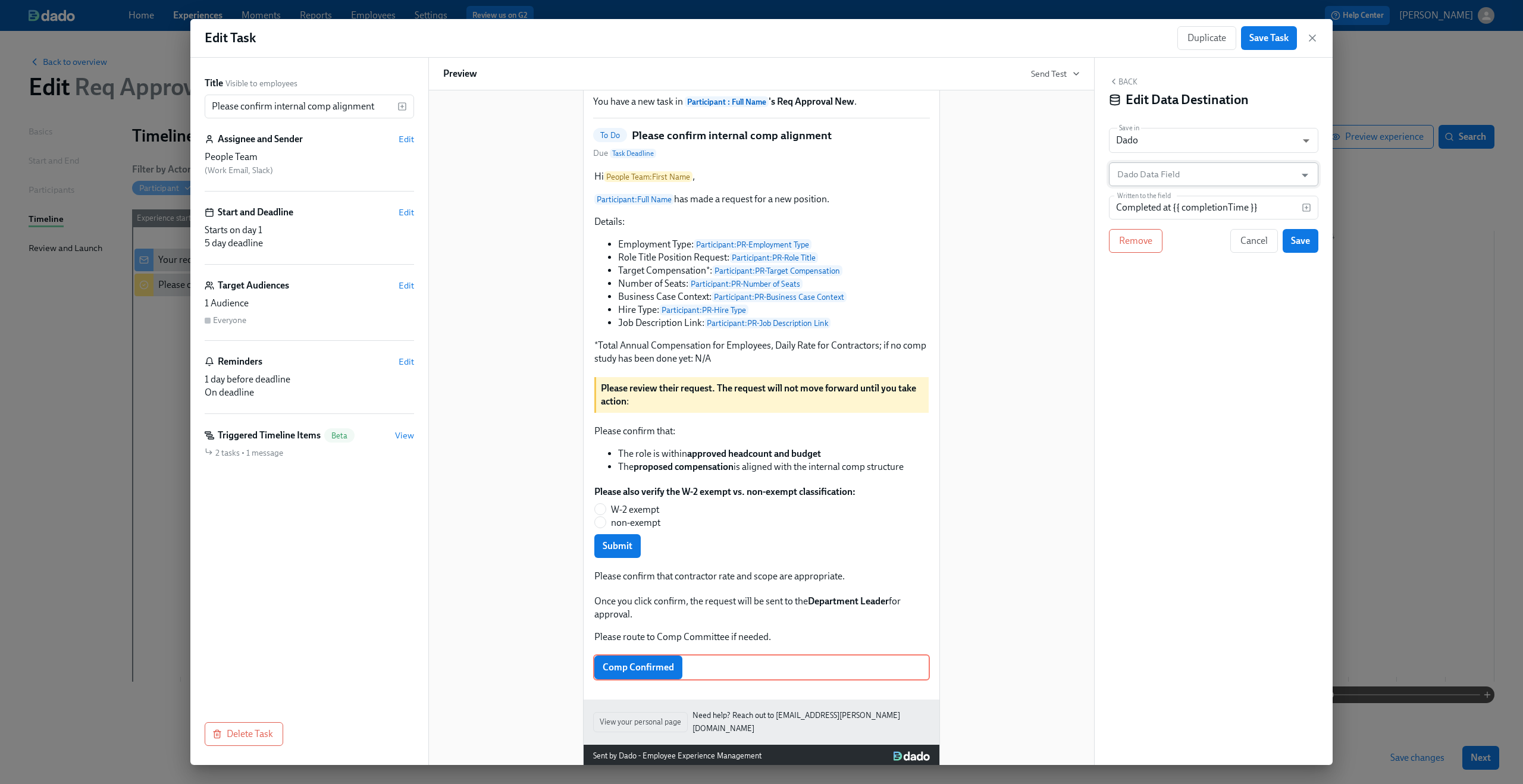
click at [1186, 180] on input "Dado Data Field" at bounding box center [1204, 174] width 180 height 23
click at [1190, 197] on li "PR-HR Approval" at bounding box center [1214, 204] width 210 height 20
type input "PR-HR Approval"
click at [1186, 210] on input "Completed at {{ completionTime }}" at bounding box center [1205, 207] width 193 height 23
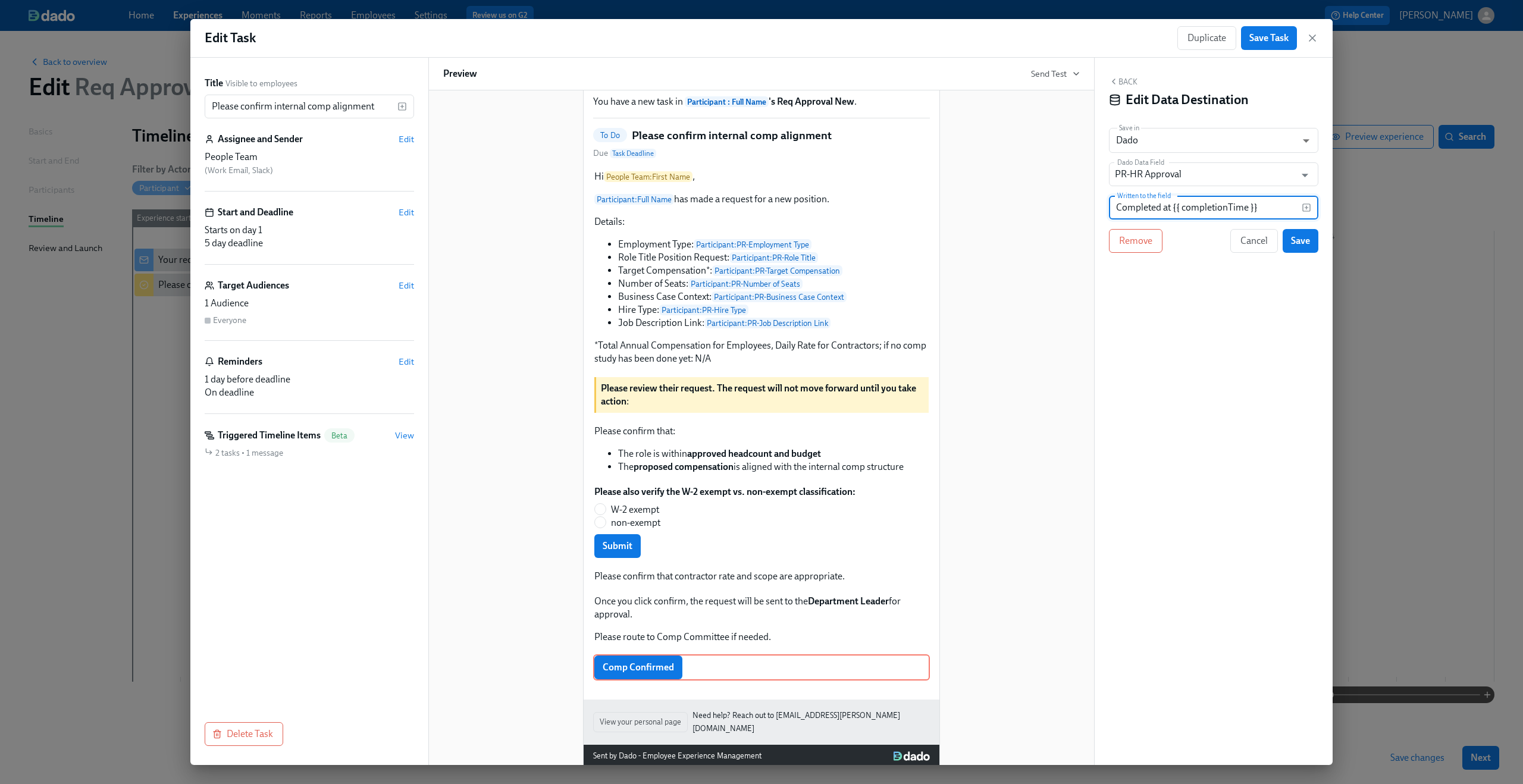
click at [1186, 210] on input "Completed at {{ completionTime }}" at bounding box center [1205, 207] width 193 height 23
type input "Approved"
click at [1301, 237] on span "Save" at bounding box center [1300, 240] width 19 height 12
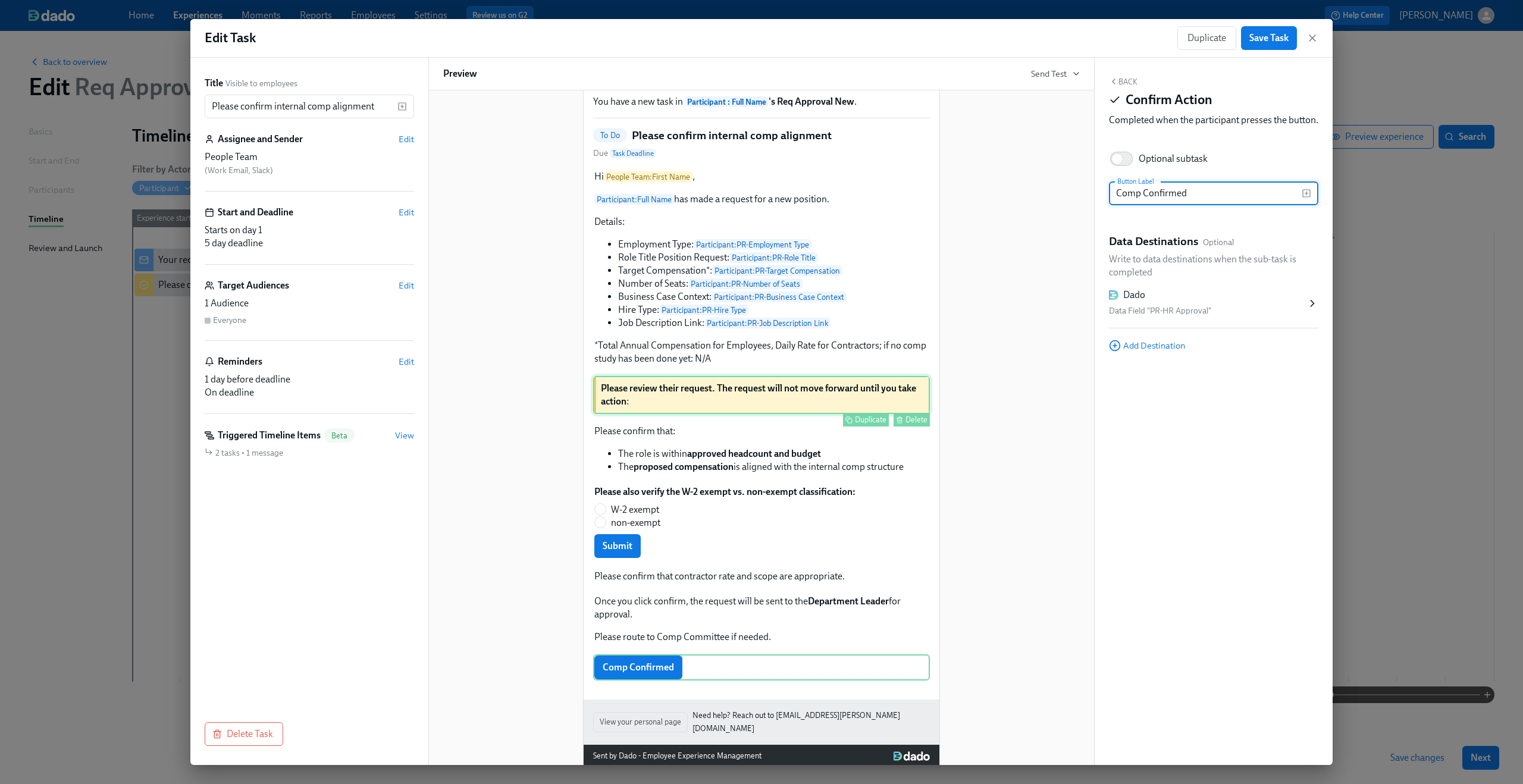
scroll to position [92, 0]
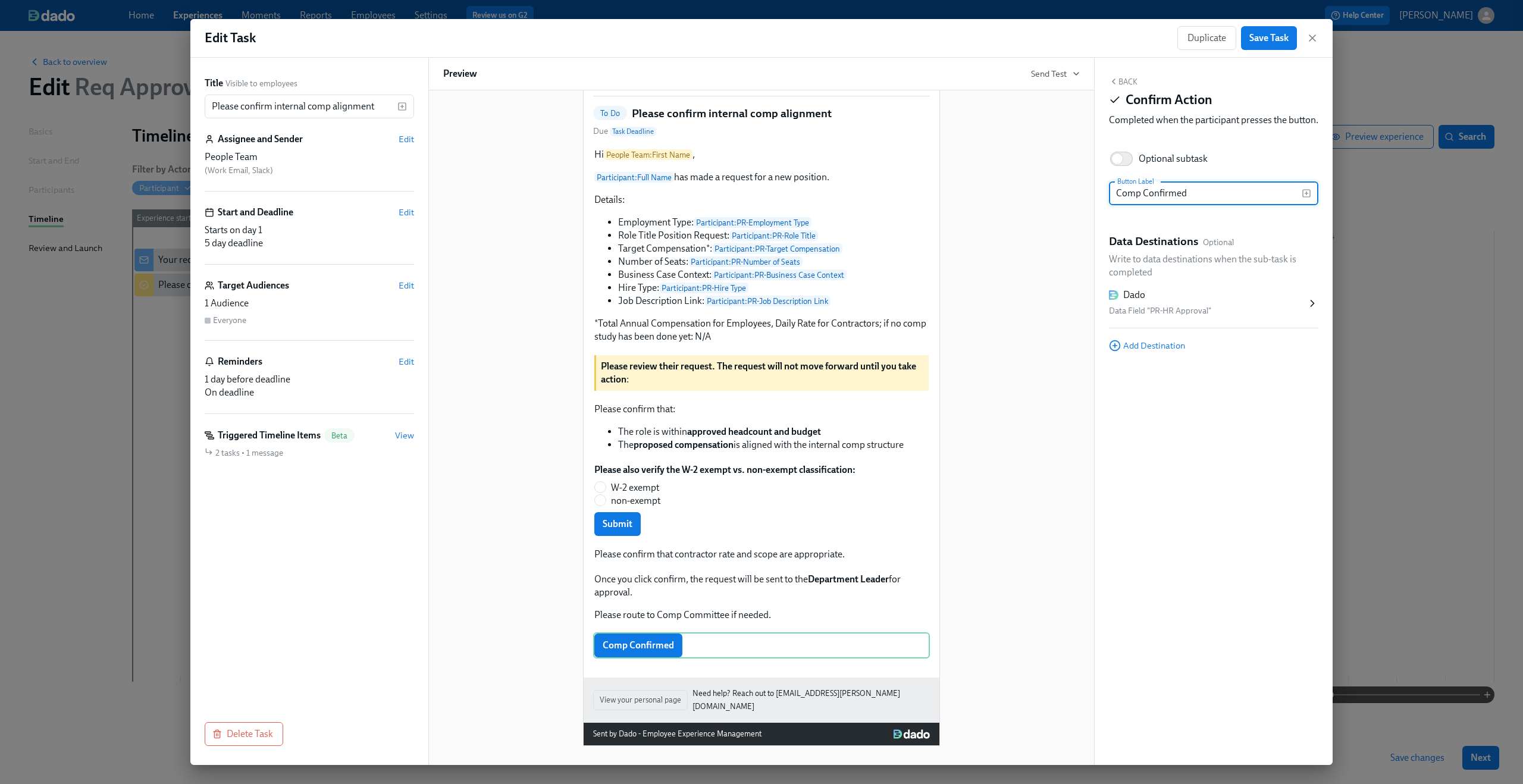
click at [1121, 81] on button "Back" at bounding box center [1123, 81] width 28 height 9
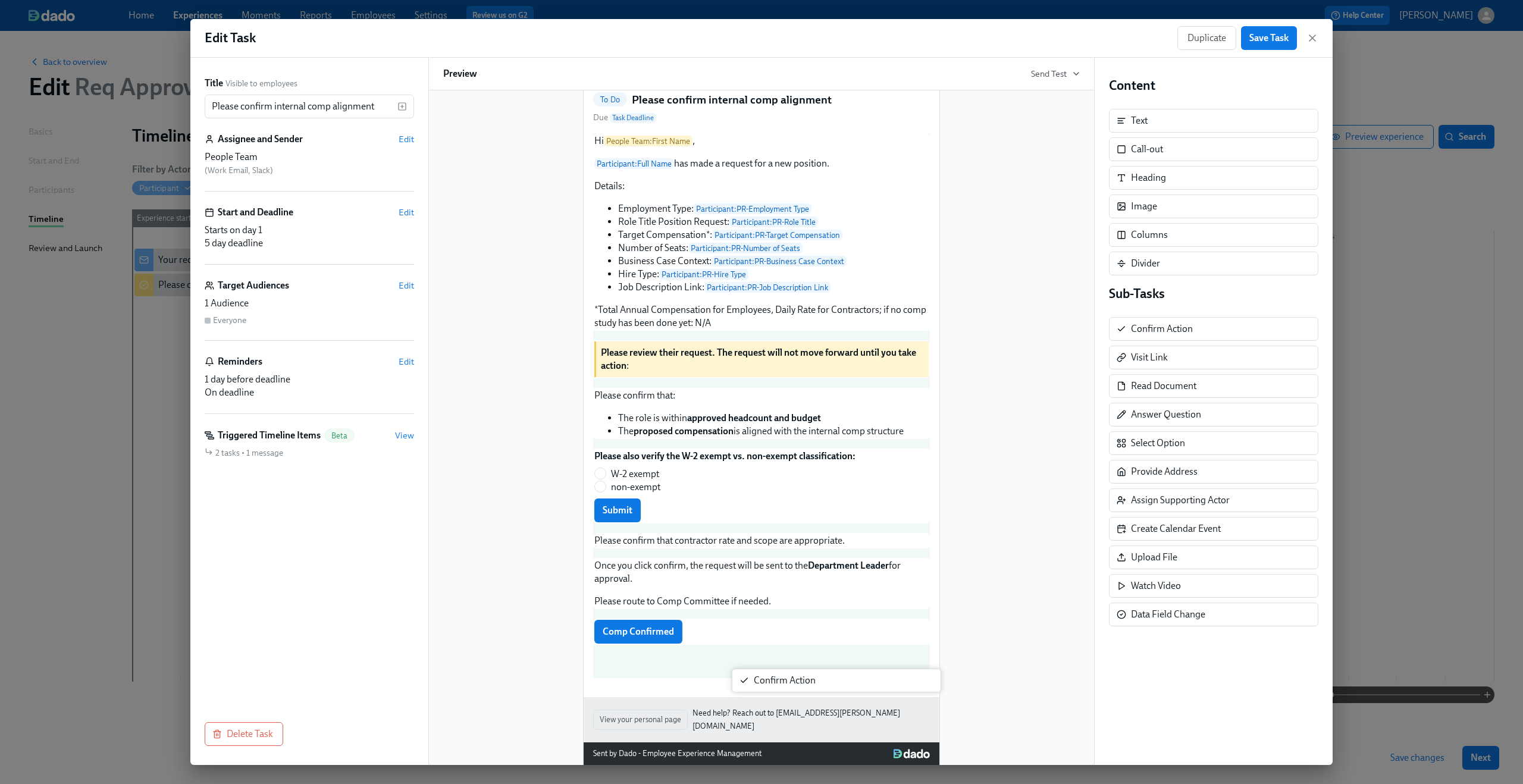
drag, startPoint x: 1155, startPoint y: 328, endPoint x: 774, endPoint y: 682, distance: 520.1
click at [774, 682] on div "Title Visible to employees Please confirm internal comp alignment ​ Assignee an…" at bounding box center [761, 412] width 1142 height 707
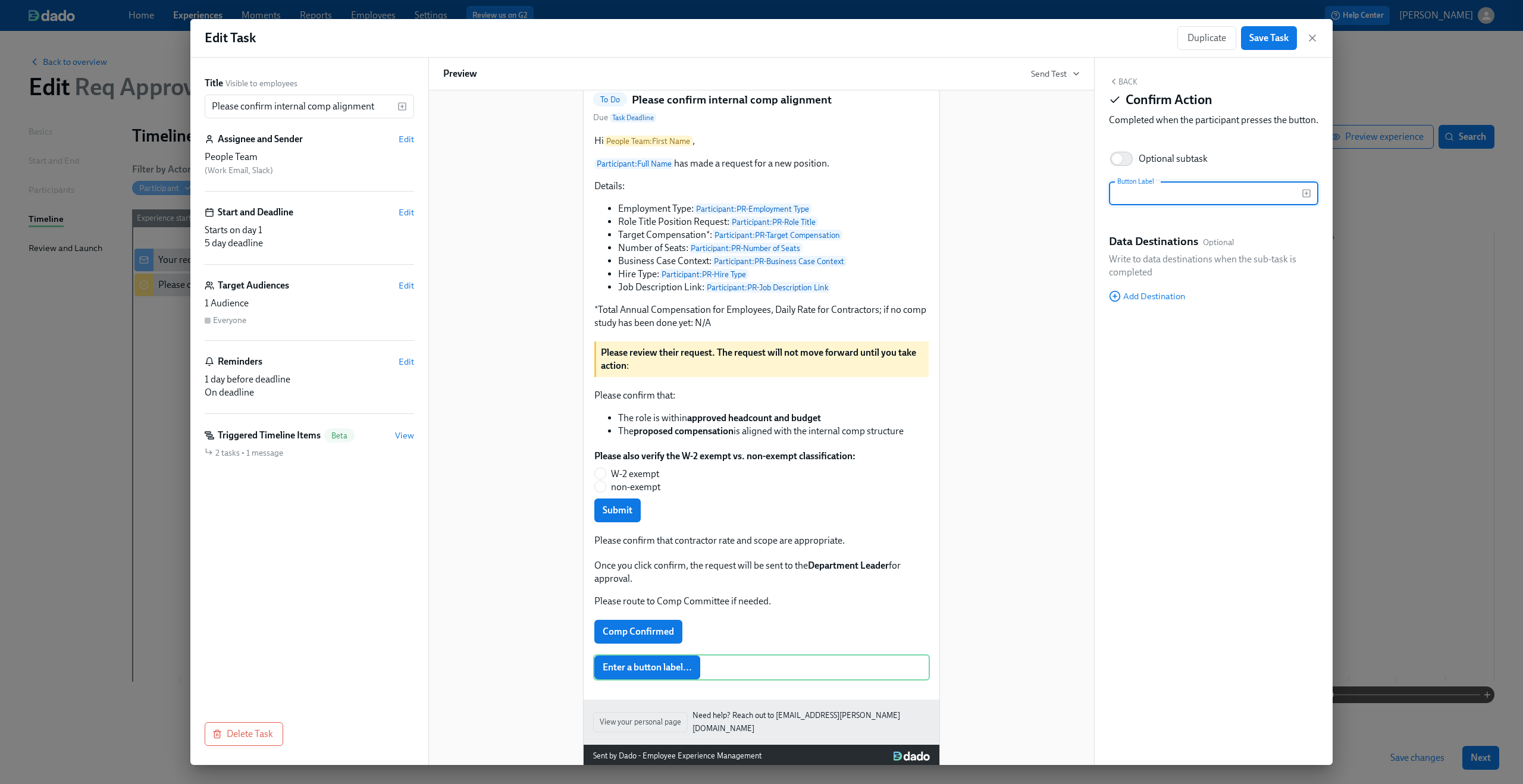
click at [1177, 205] on input "text" at bounding box center [1205, 193] width 193 height 23
type input "Comp Committee Needed"
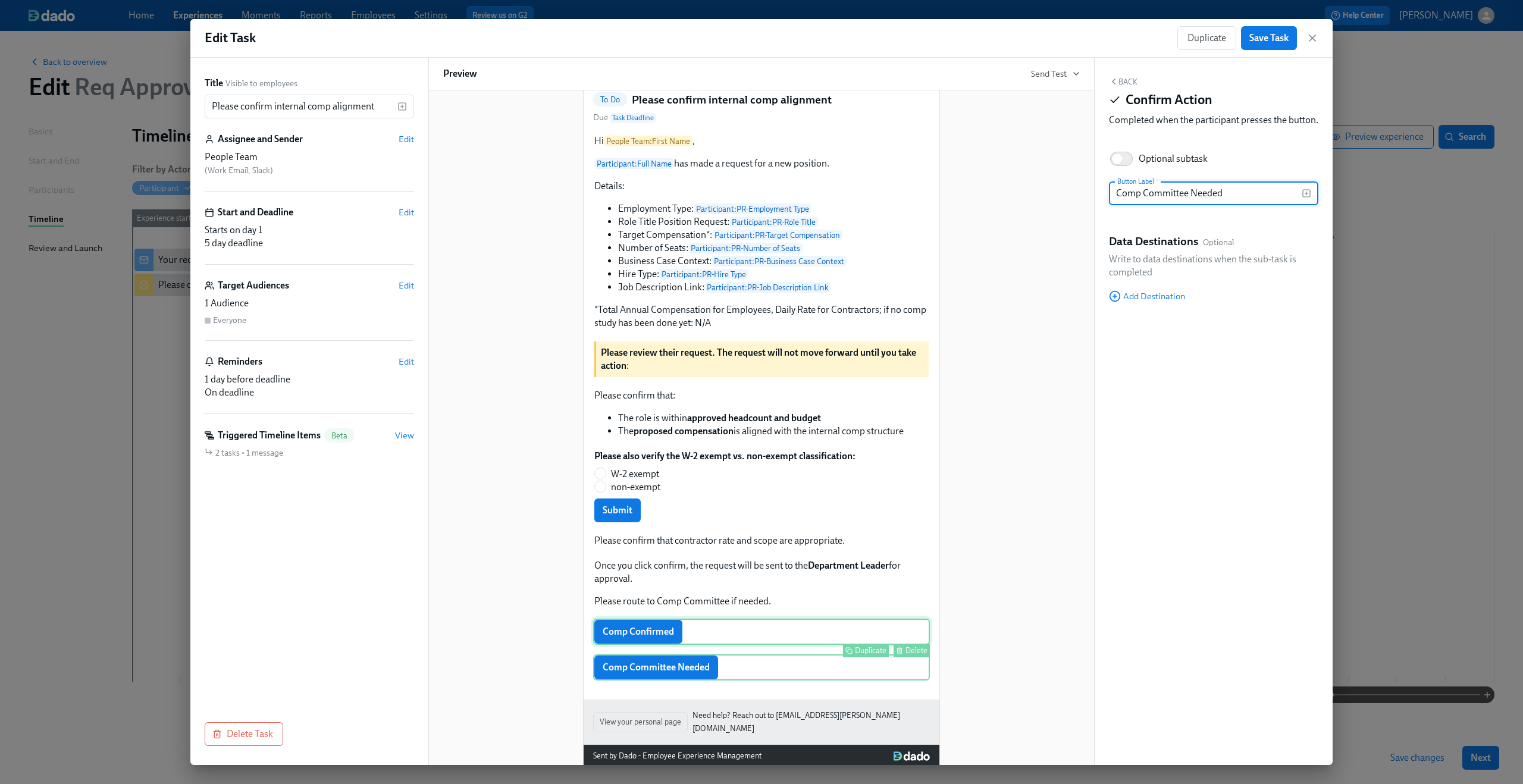
click at [641, 645] on div "Comp Confirmed Duplicate Delete" at bounding box center [762, 631] width 337 height 26
click at [1123, 172] on input "Optional subtask" at bounding box center [1117, 158] width 78 height 26
checkbox input "true"
click at [690, 680] on div "Comp Committee Needed Duplicate Delete" at bounding box center [762, 667] width 337 height 26
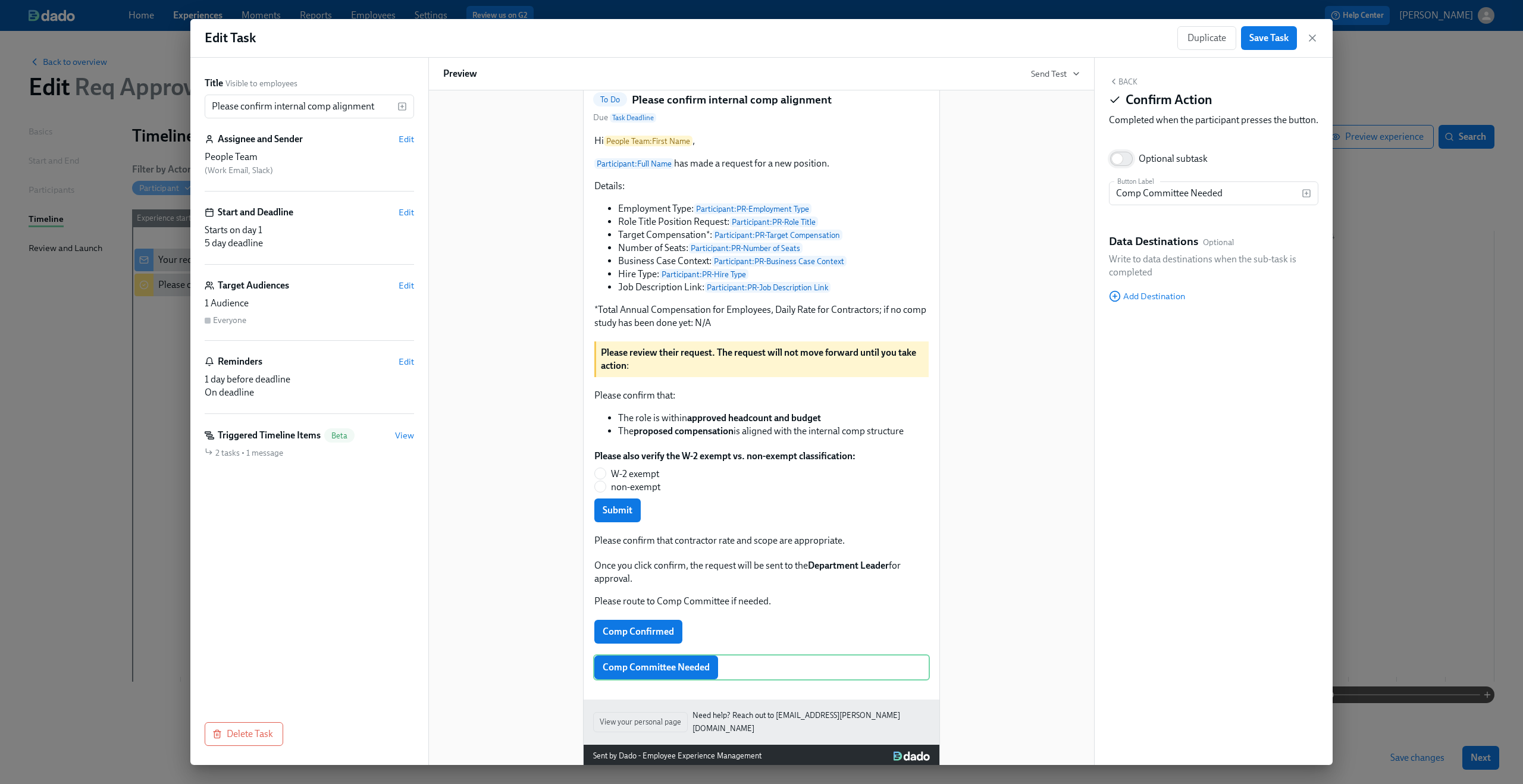
click at [1132, 172] on input "Optional subtask" at bounding box center [1117, 158] width 78 height 26
checkbox input "true"
click at [1144, 302] on span "Add Destination" at bounding box center [1147, 296] width 76 height 12
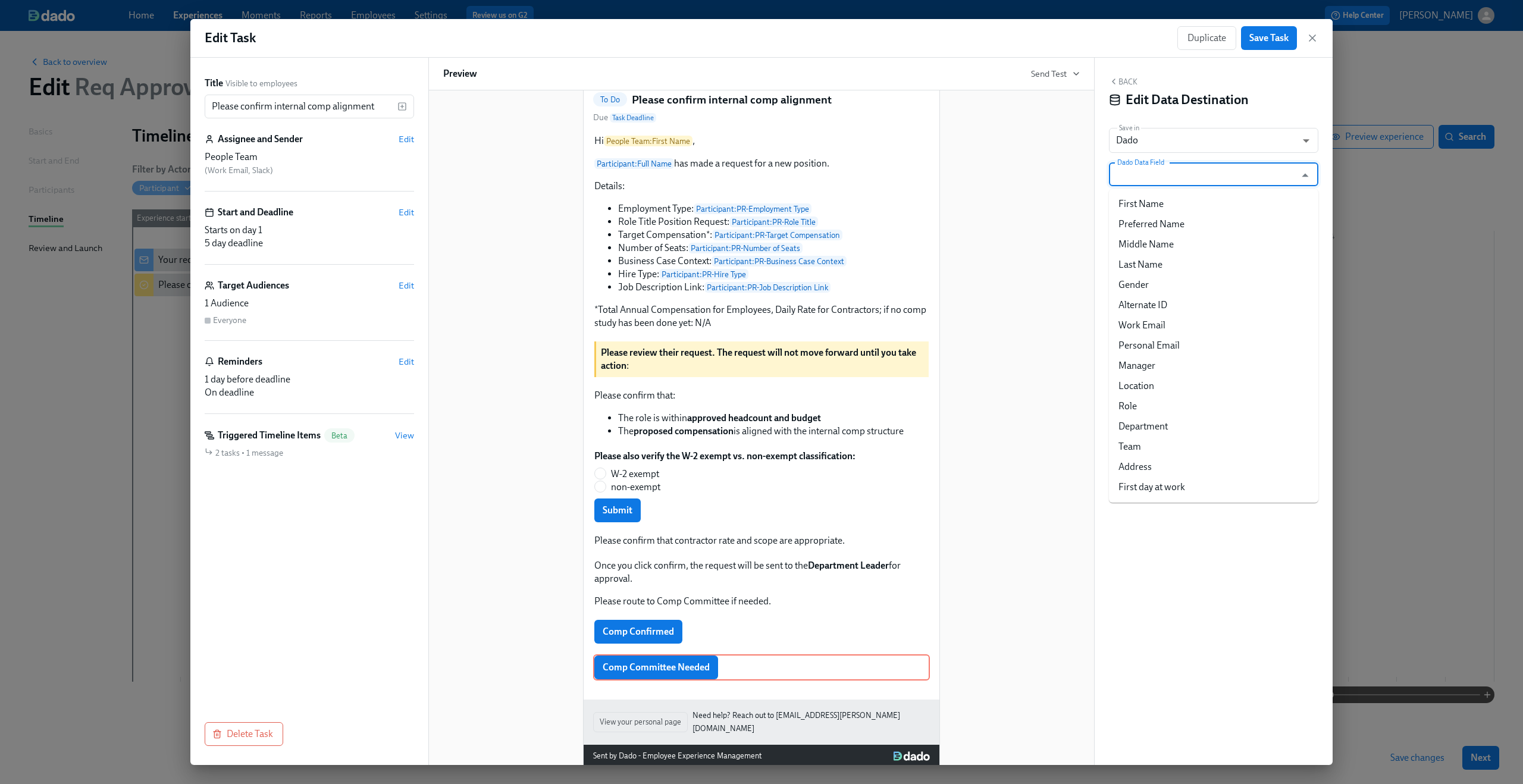
click at [1164, 176] on input "Dado Data Field" at bounding box center [1204, 174] width 180 height 23
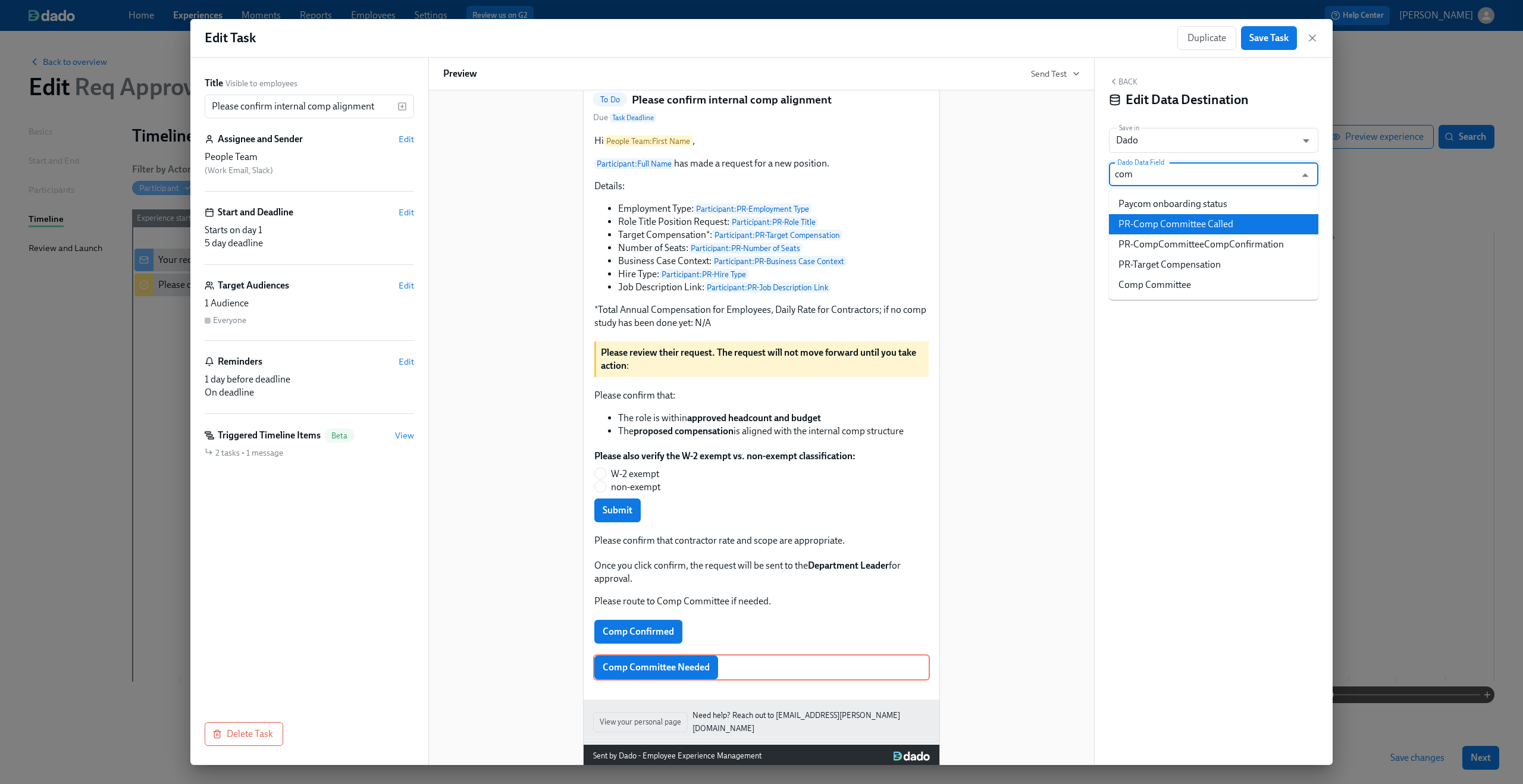
click at [1171, 221] on li "PR-Comp Committee Called" at bounding box center [1214, 225] width 210 height 20
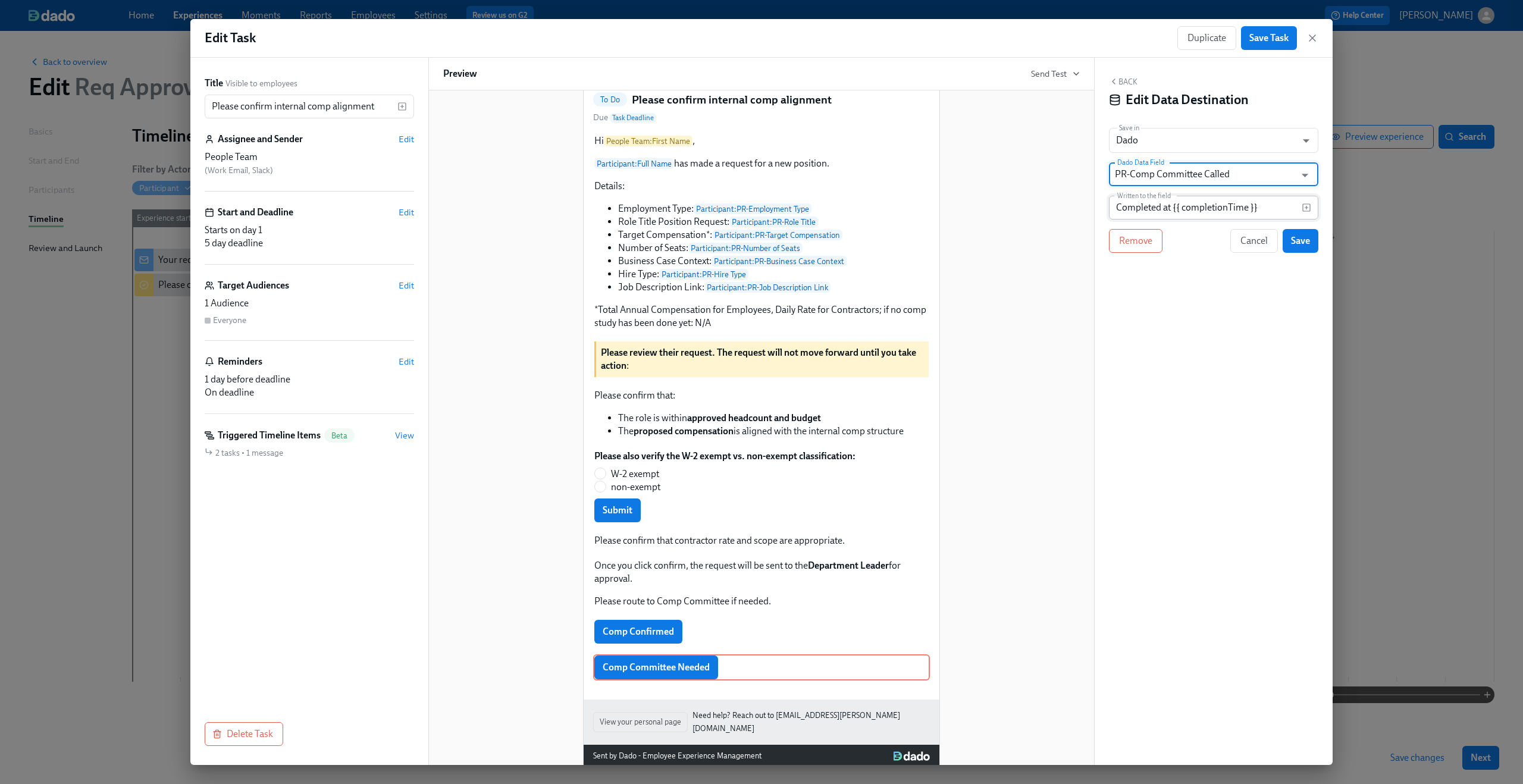
type input "PR-Comp Committee Called"
click at [1182, 207] on input "Completed at {{ completionTime }}" at bounding box center [1205, 207] width 193 height 23
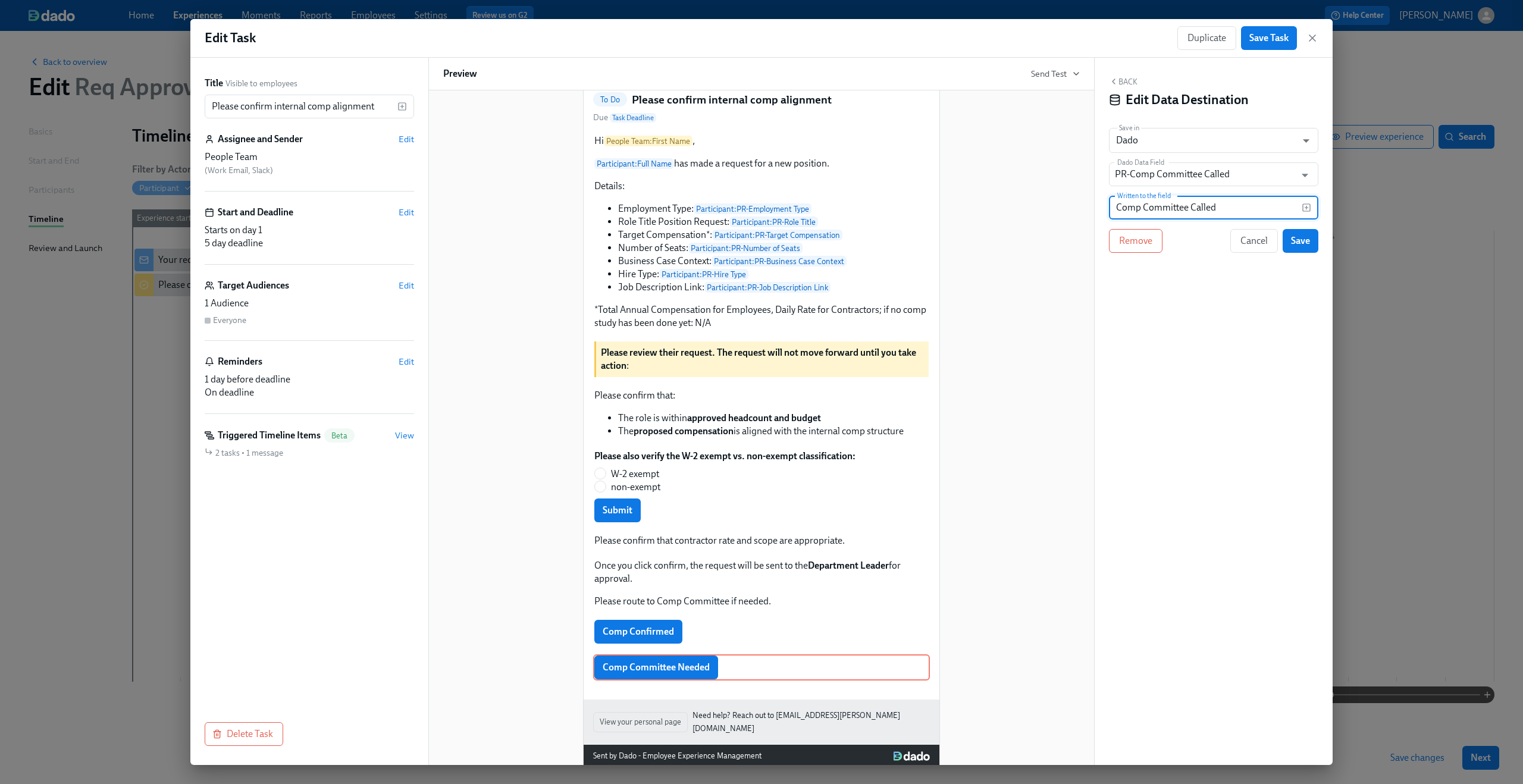
type input "Comp Committee Called"
click at [1181, 269] on div "Block ID: KSOzvx4Tc" at bounding box center [1214, 268] width 210 height 13
click at [1309, 233] on button "Save" at bounding box center [1301, 241] width 36 height 23
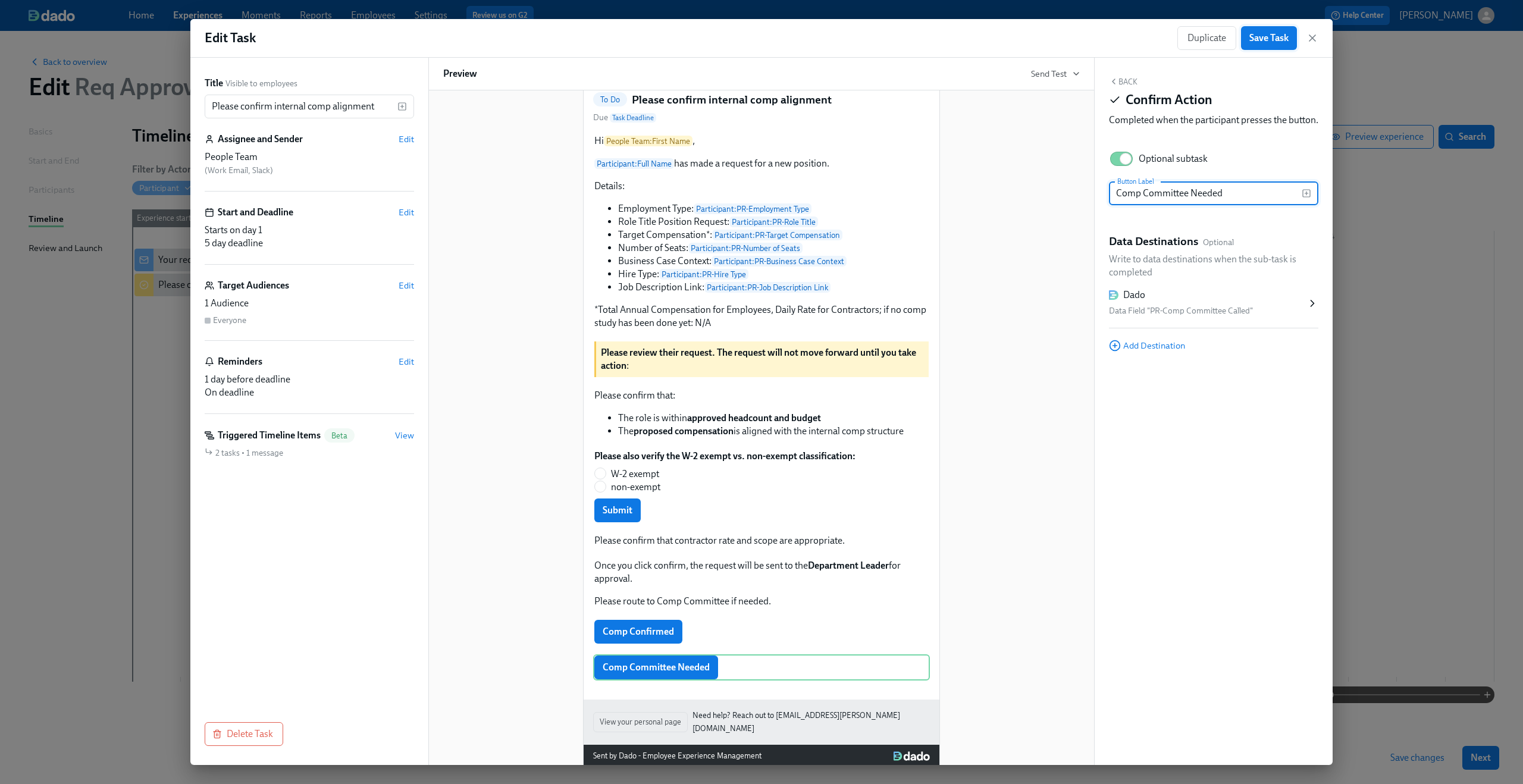
click at [1272, 39] on span "Save Task" at bounding box center [1269, 38] width 39 height 12
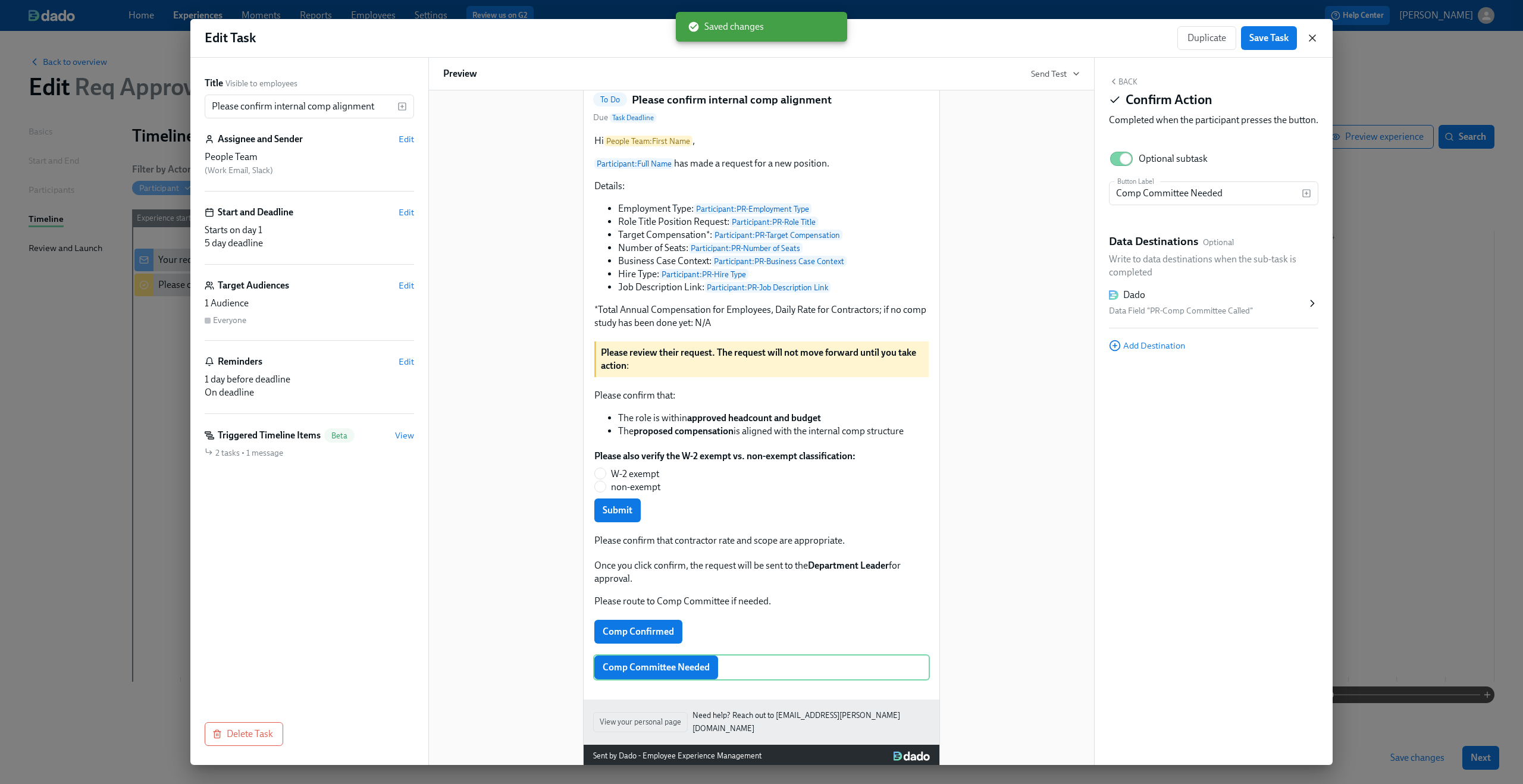
click at [1311, 40] on icon "button" at bounding box center [1312, 38] width 12 height 12
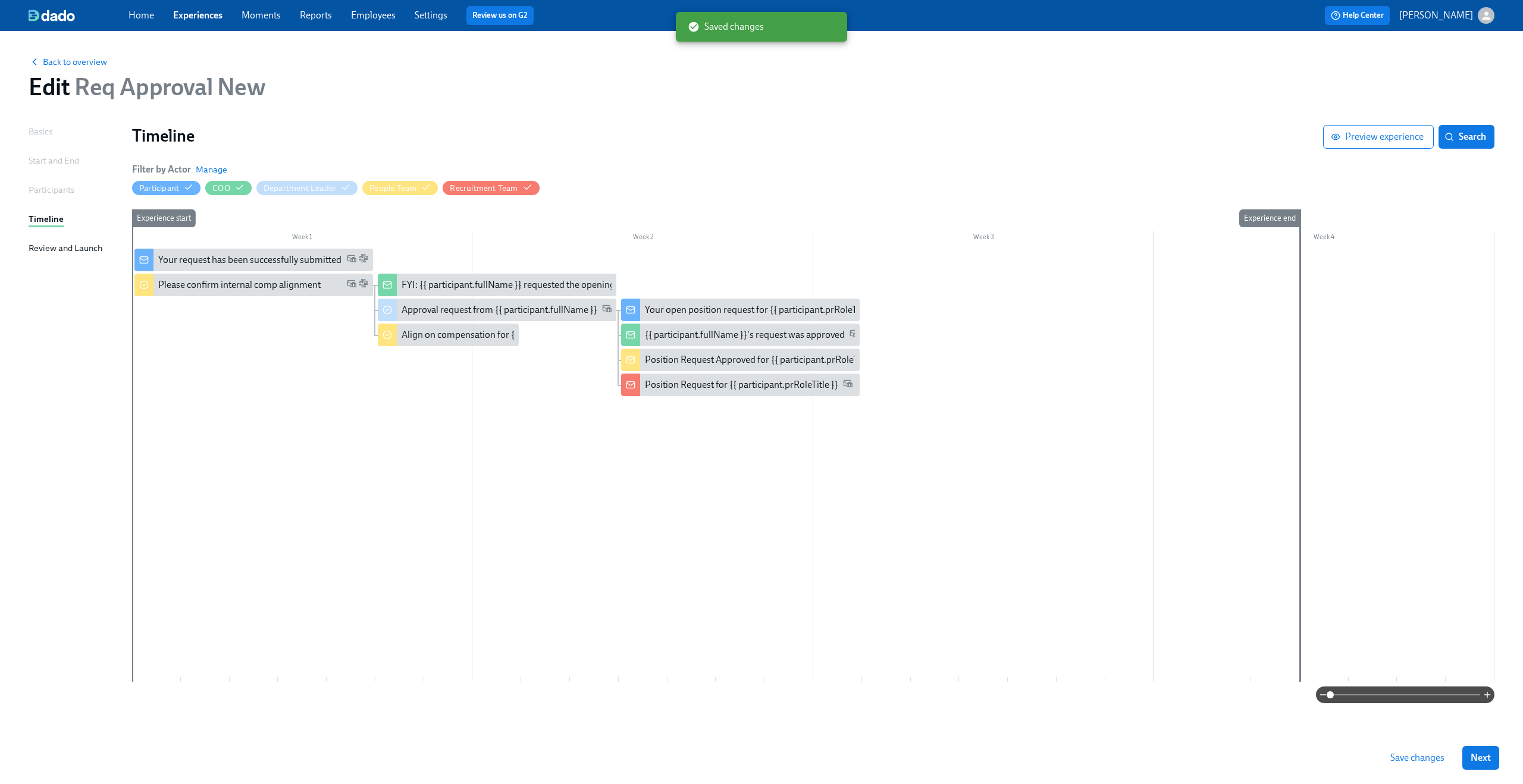
click at [1428, 762] on span "Save changes" at bounding box center [1417, 757] width 54 height 12
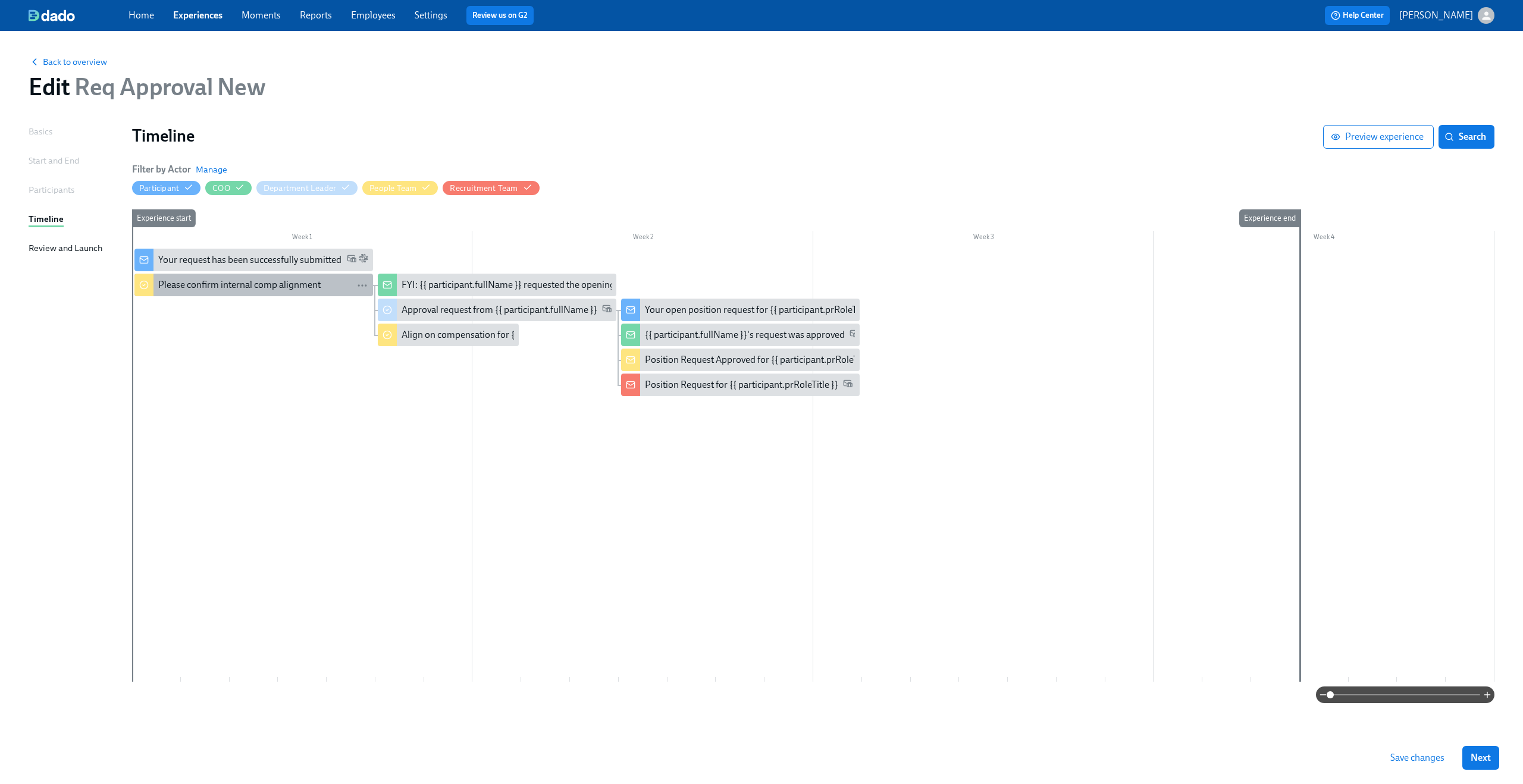
click at [236, 285] on div "Please confirm internal comp alignment" at bounding box center [239, 285] width 162 height 13
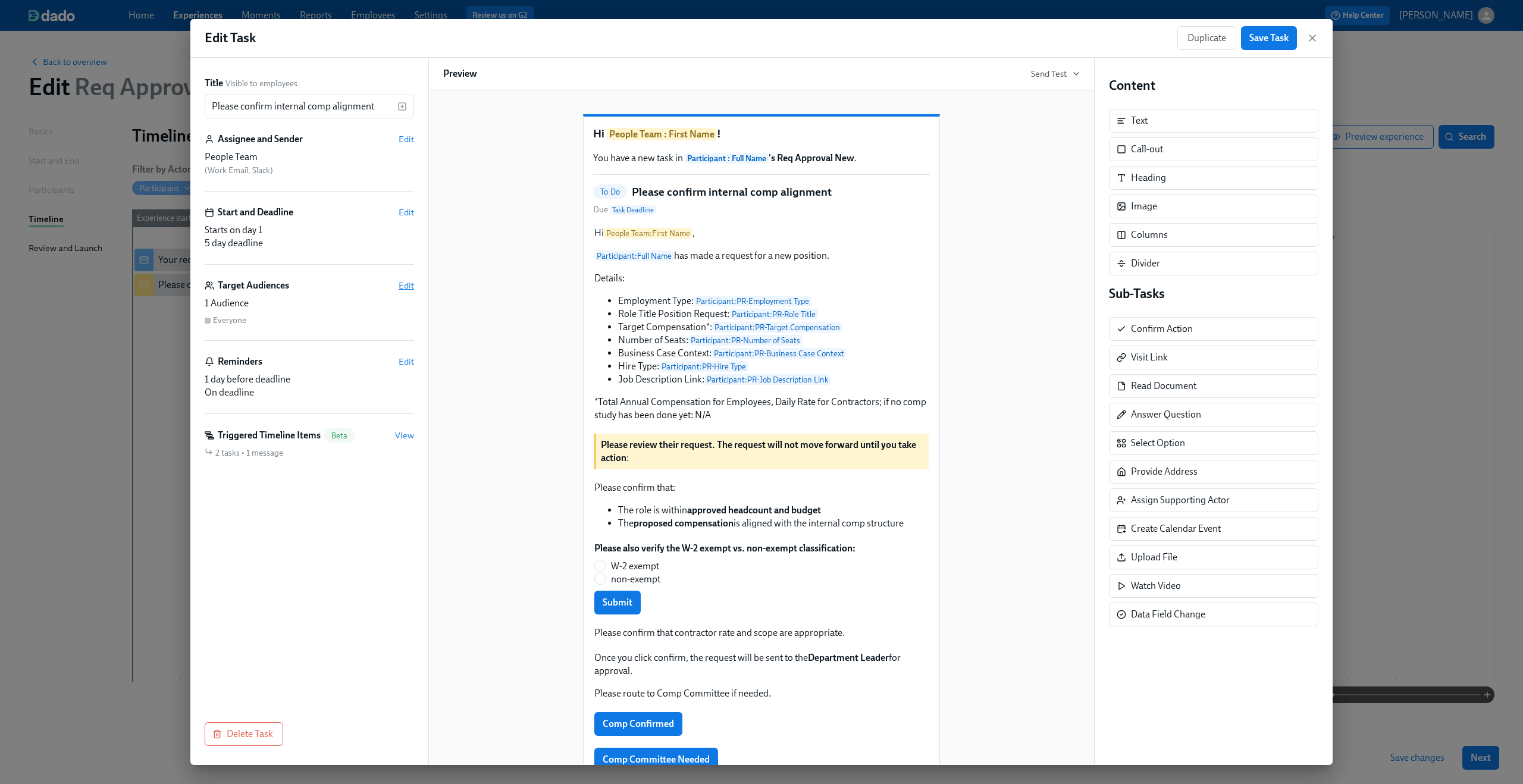
click at [401, 282] on span "Edit" at bounding box center [406, 285] width 16 height 12
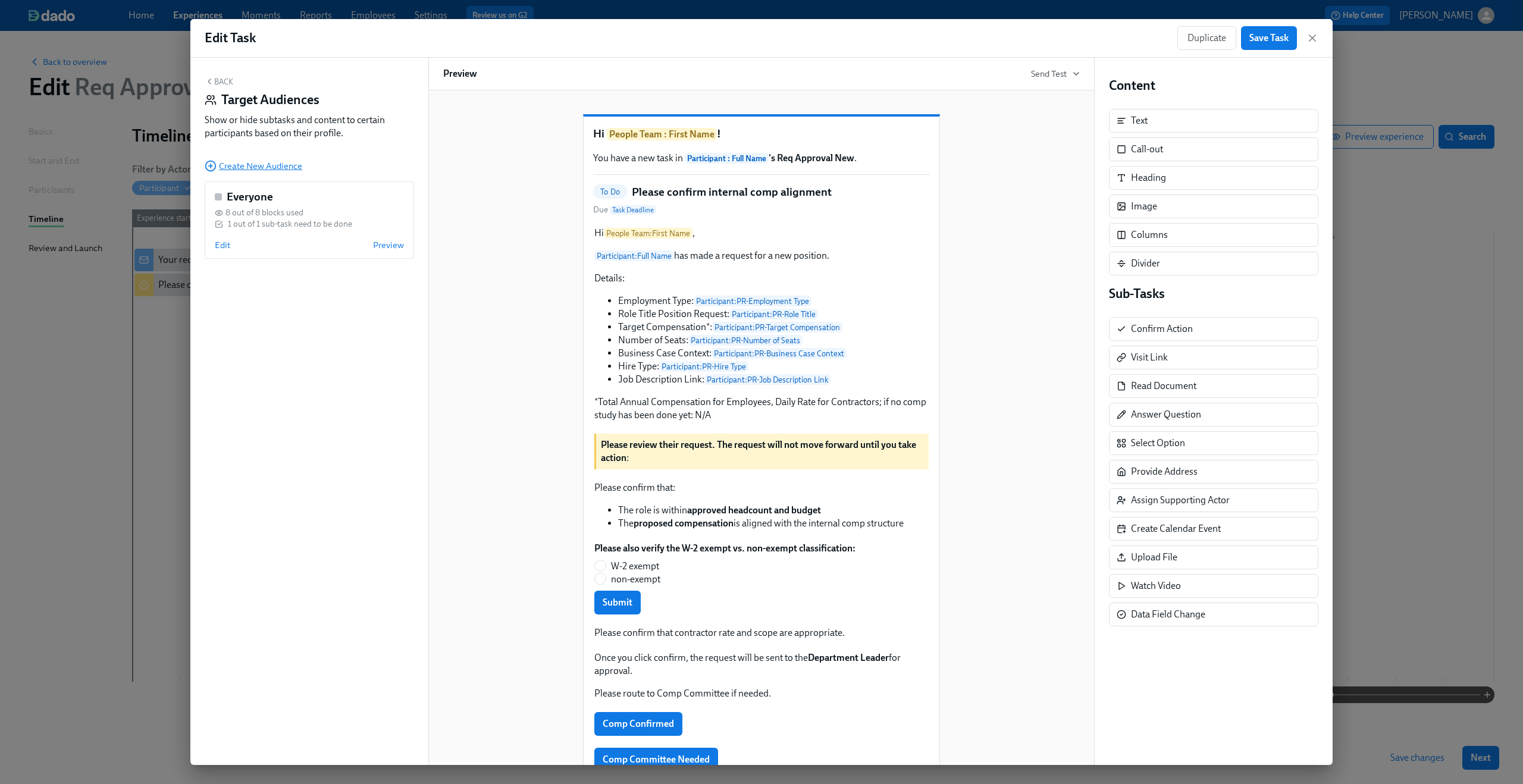
click at [263, 170] on span "Create New Audience" at bounding box center [253, 165] width 98 height 12
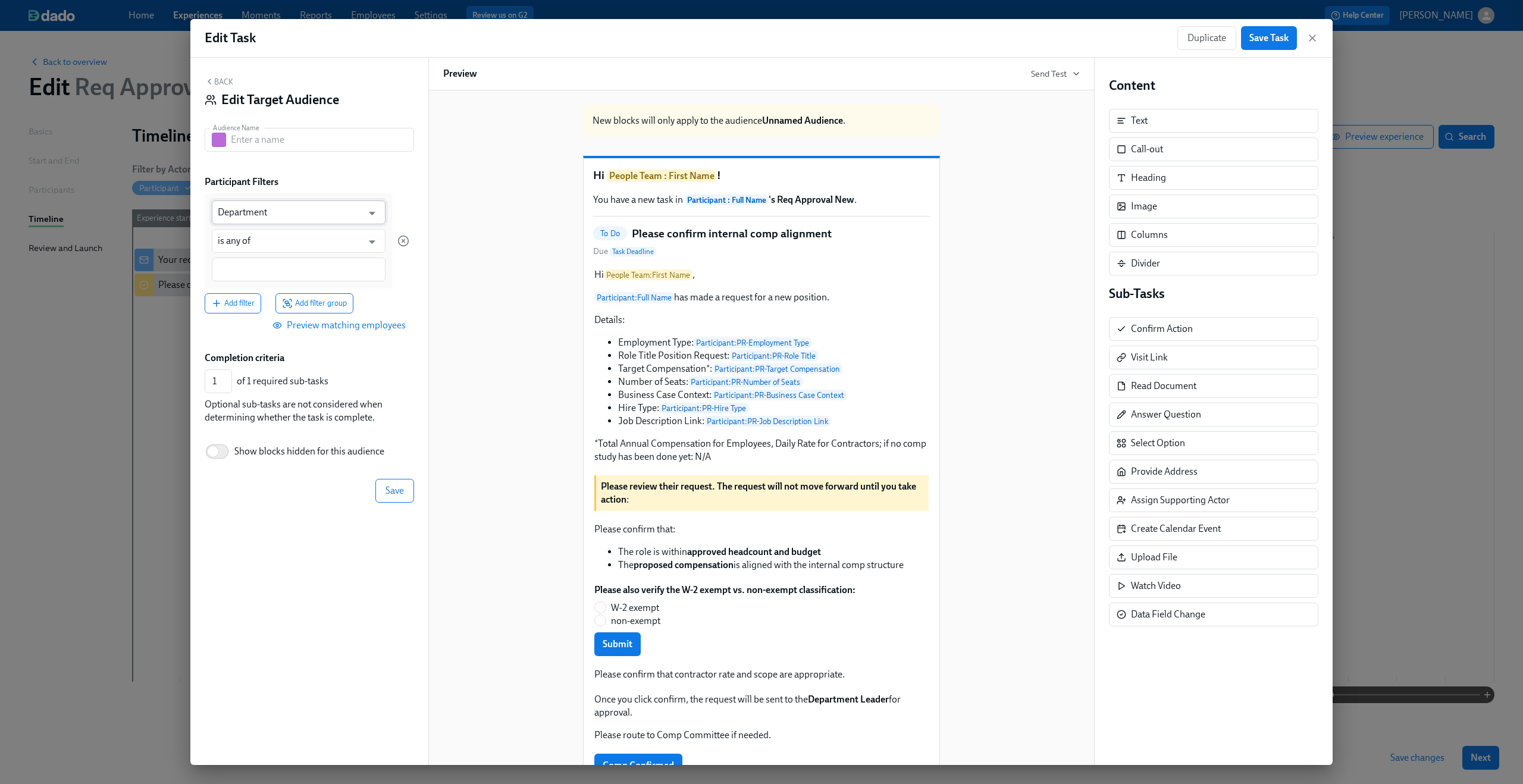
click at [293, 204] on input "Department" at bounding box center [290, 212] width 145 height 23
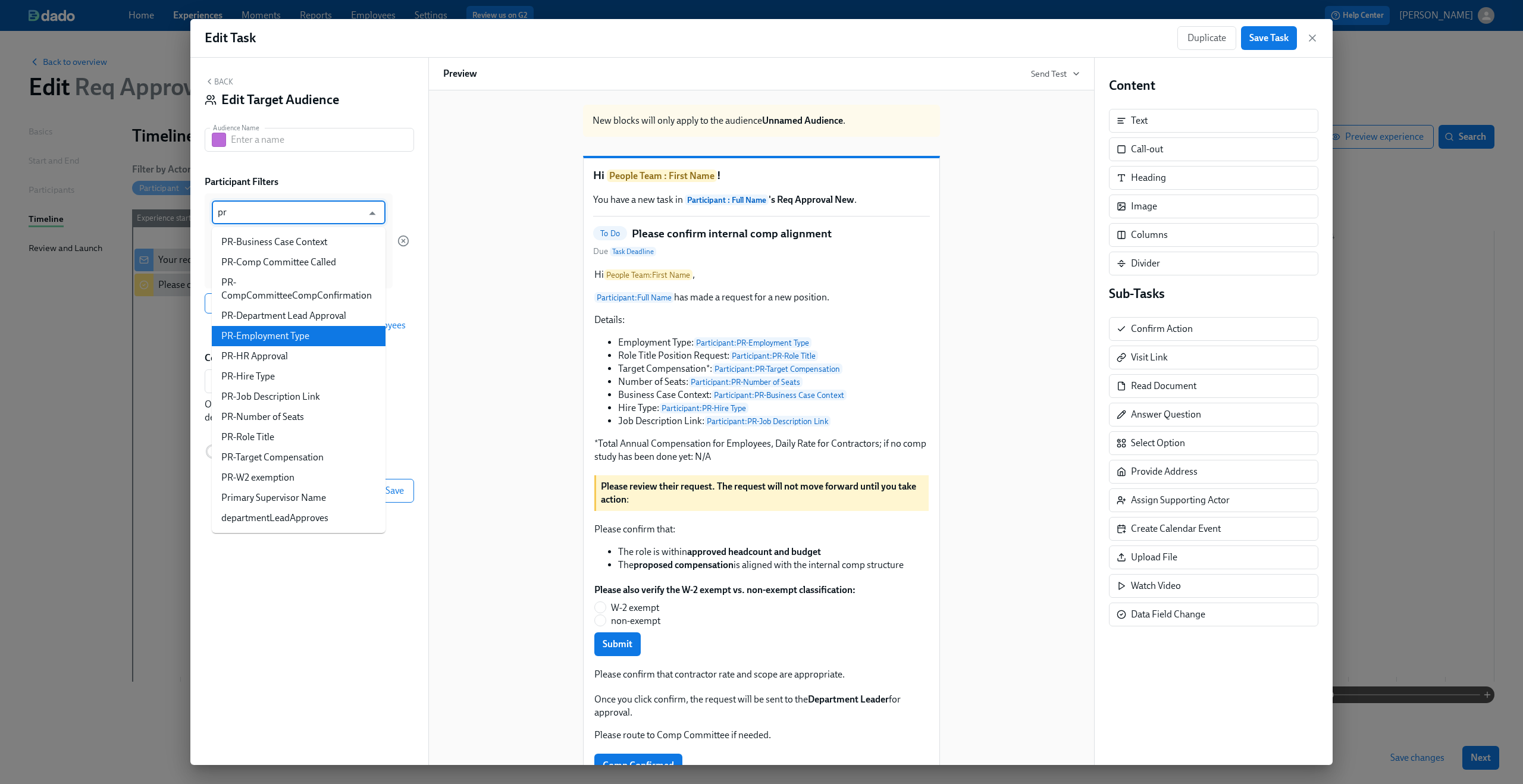
click at [276, 329] on li "PR-Employment Type" at bounding box center [299, 336] width 174 height 20
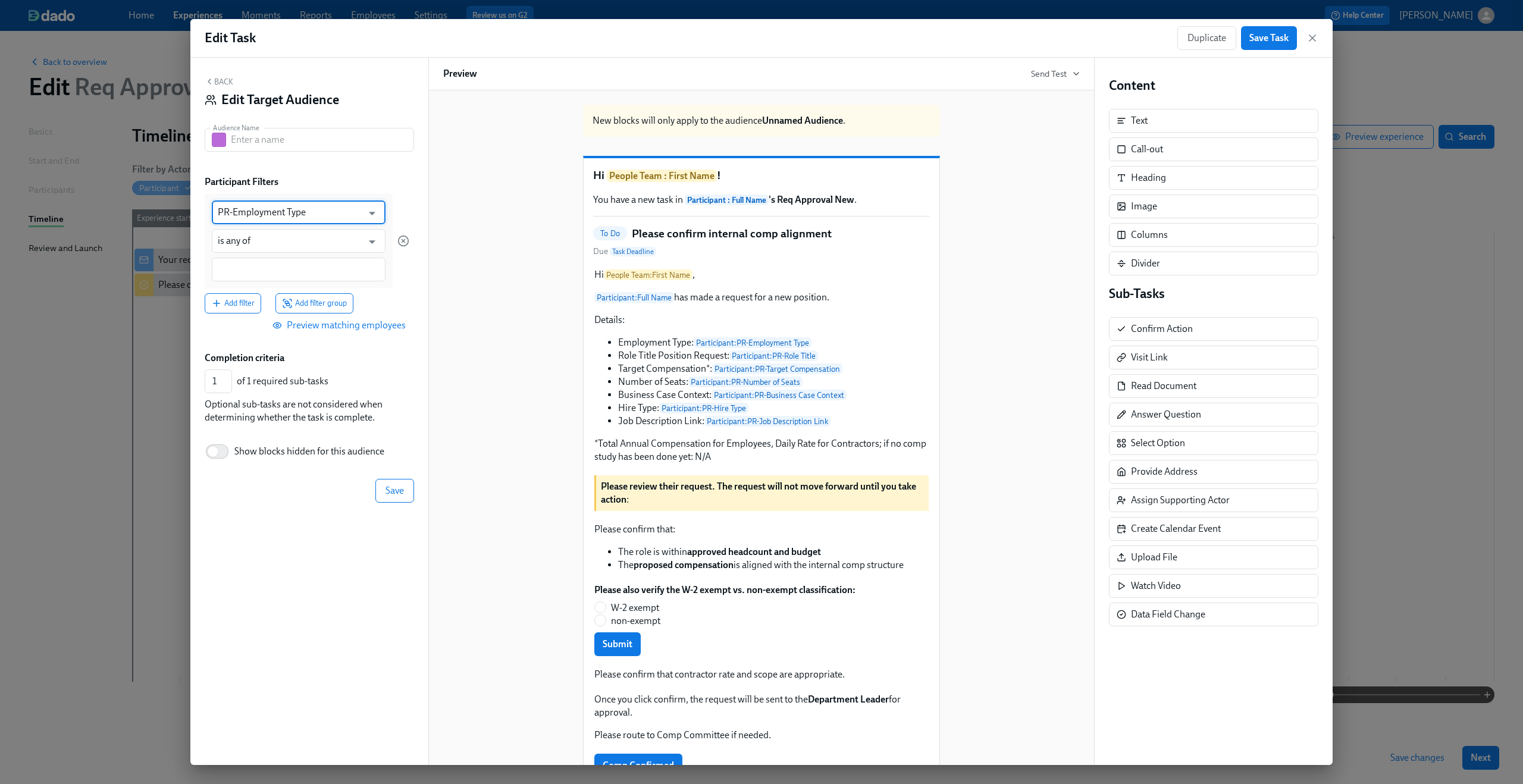
type input "PR-Employment Type"
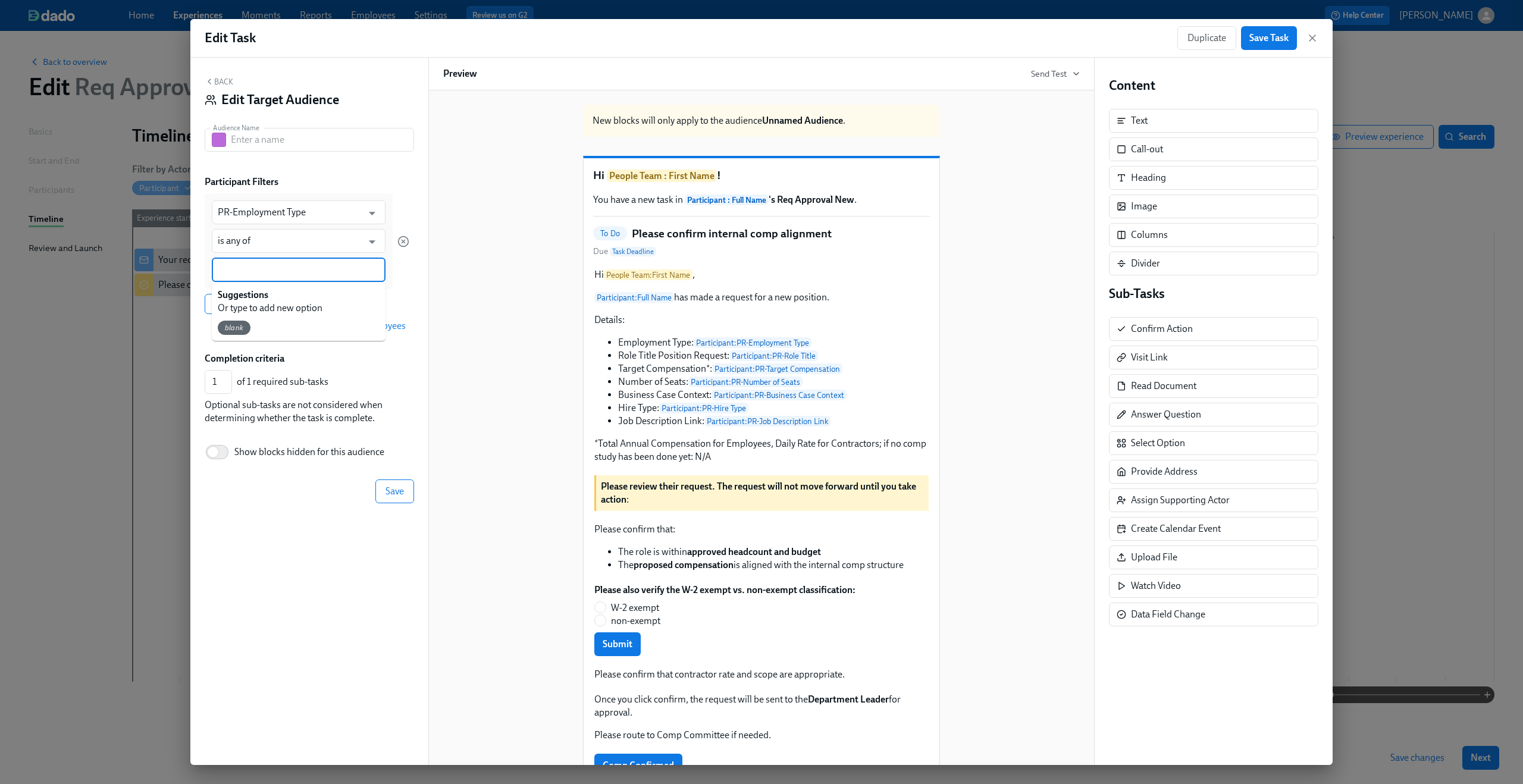
click at [281, 274] on input at bounding box center [298, 270] width 162 height 13
click at [279, 277] on div at bounding box center [299, 269] width 174 height 23
click at [267, 147] on input "text" at bounding box center [322, 139] width 183 height 23
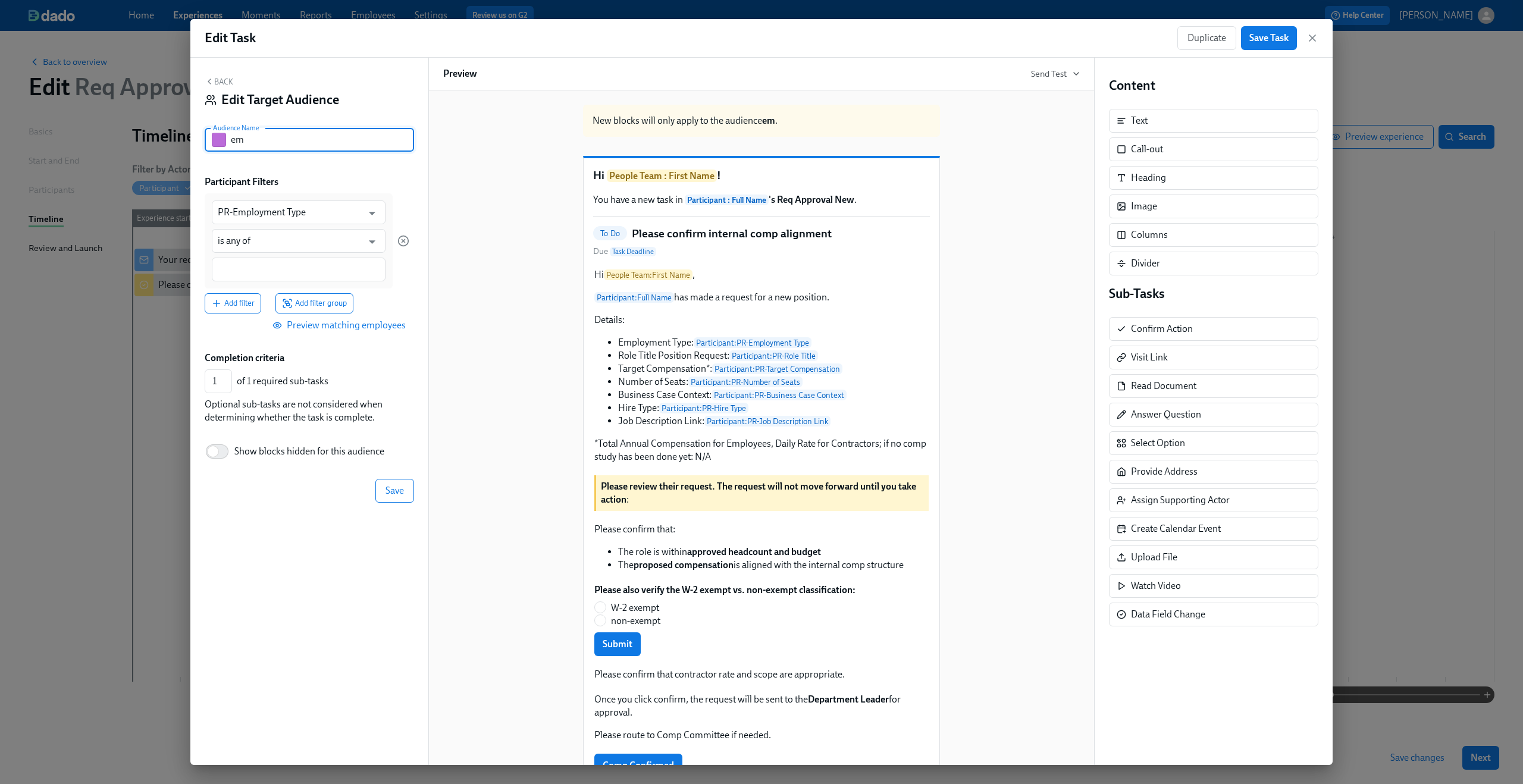
type input "e"
type input "Employee"
click at [261, 268] on input at bounding box center [298, 270] width 162 height 13
type input "Employee"
click at [391, 288] on div "PR-Employment Type ​ is any of ​ Employee" at bounding box center [298, 241] width 188 height 95
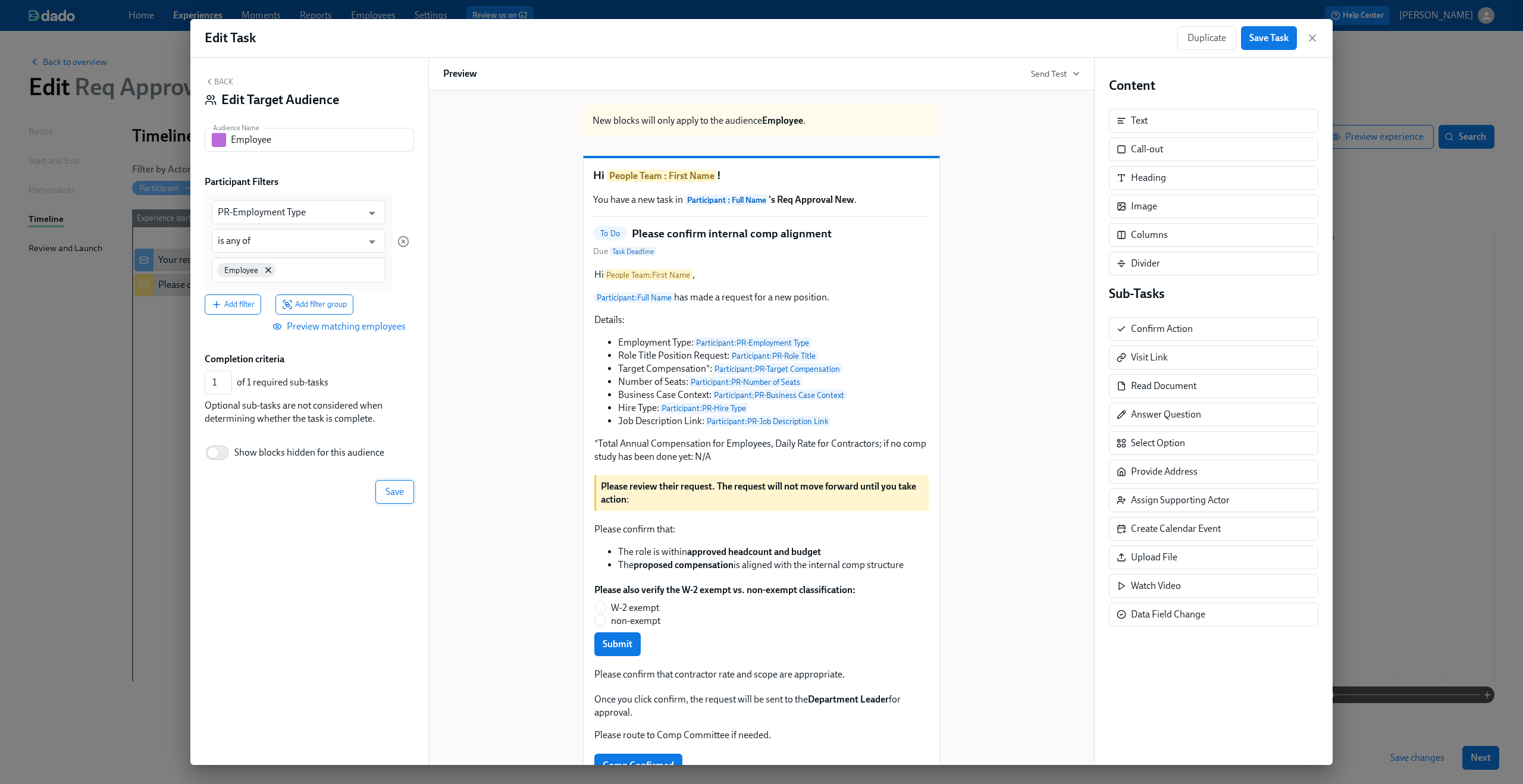
click at [403, 492] on span "Save" at bounding box center [394, 491] width 19 height 12
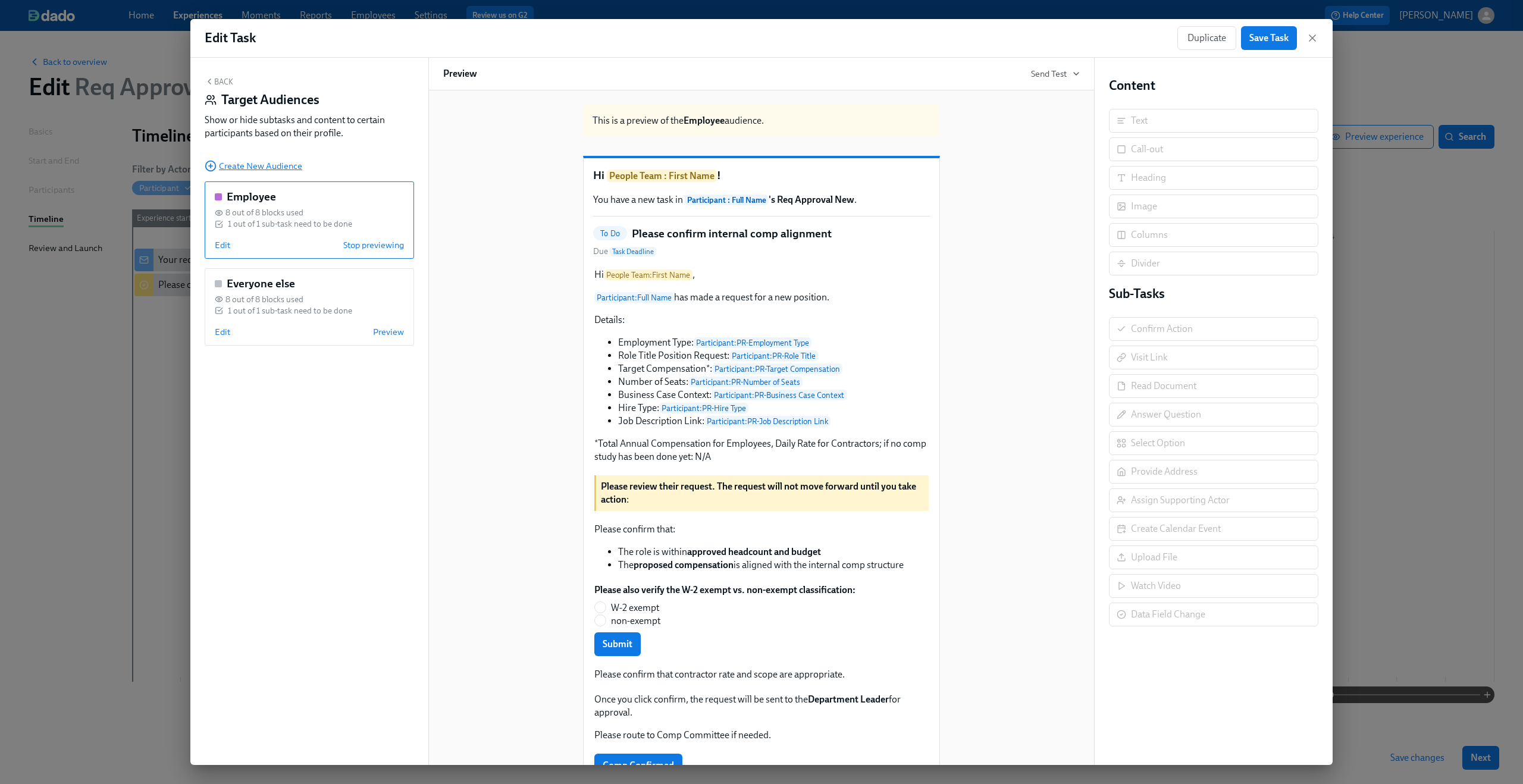
click at [225, 170] on span "Create New Audience" at bounding box center [253, 165] width 98 height 12
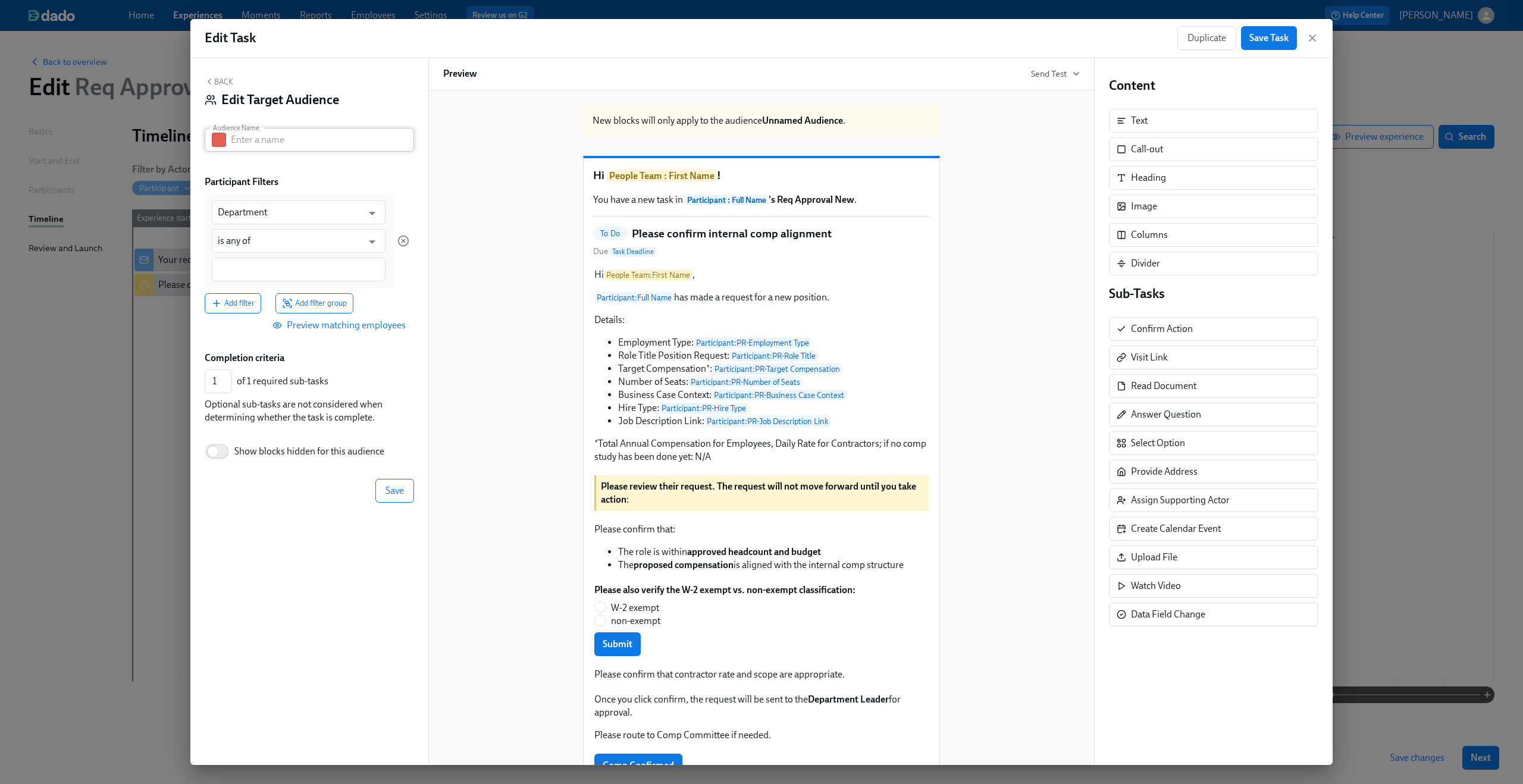
click at [249, 138] on input "text" at bounding box center [322, 139] width 183 height 23
type input "Contractor"
click at [299, 176] on div "Participant Filters" at bounding box center [309, 182] width 210 height 13
click at [289, 214] on input "Department" at bounding box center [290, 212] width 145 height 23
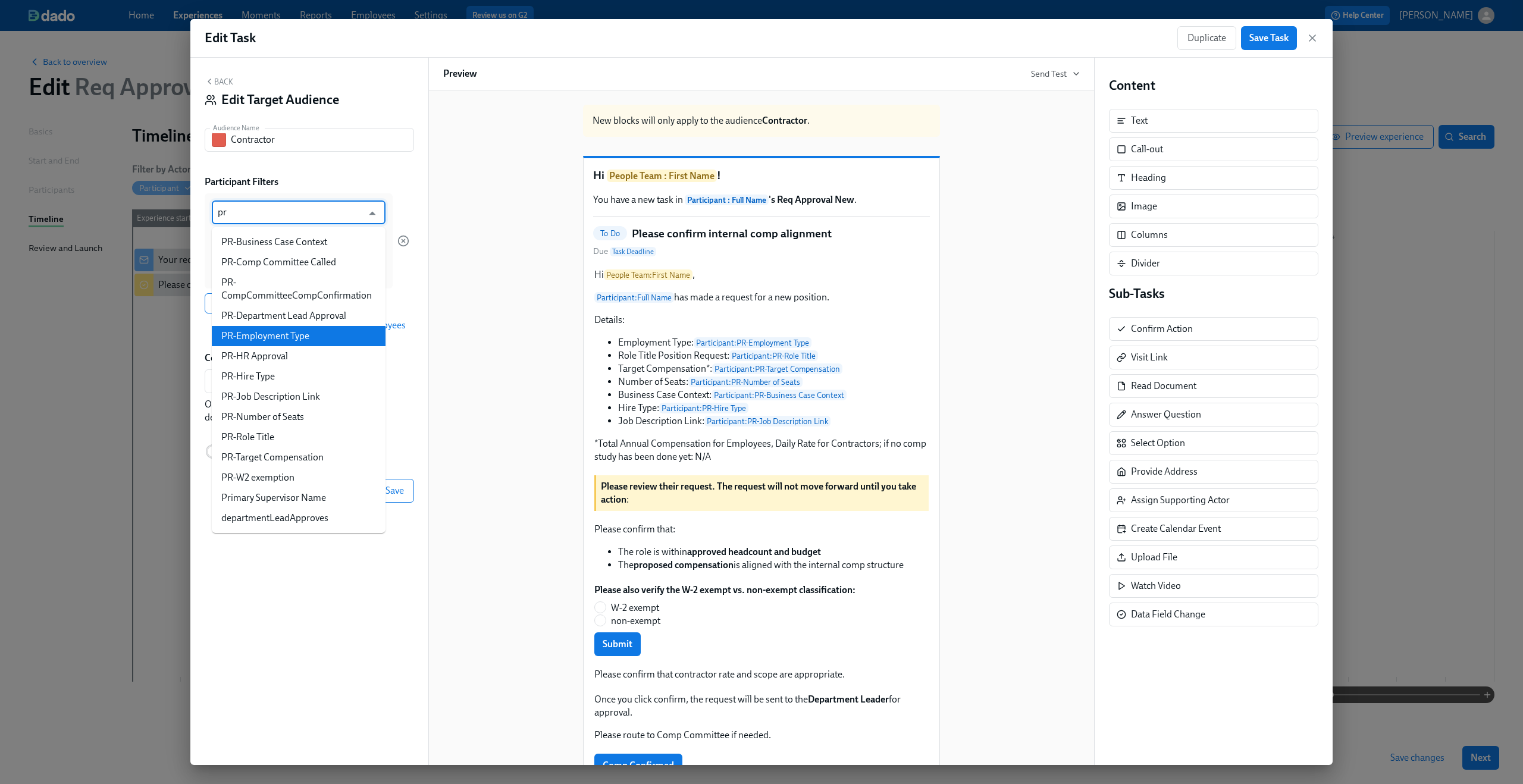
click at [314, 334] on li "PR-Employment Type" at bounding box center [299, 336] width 174 height 20
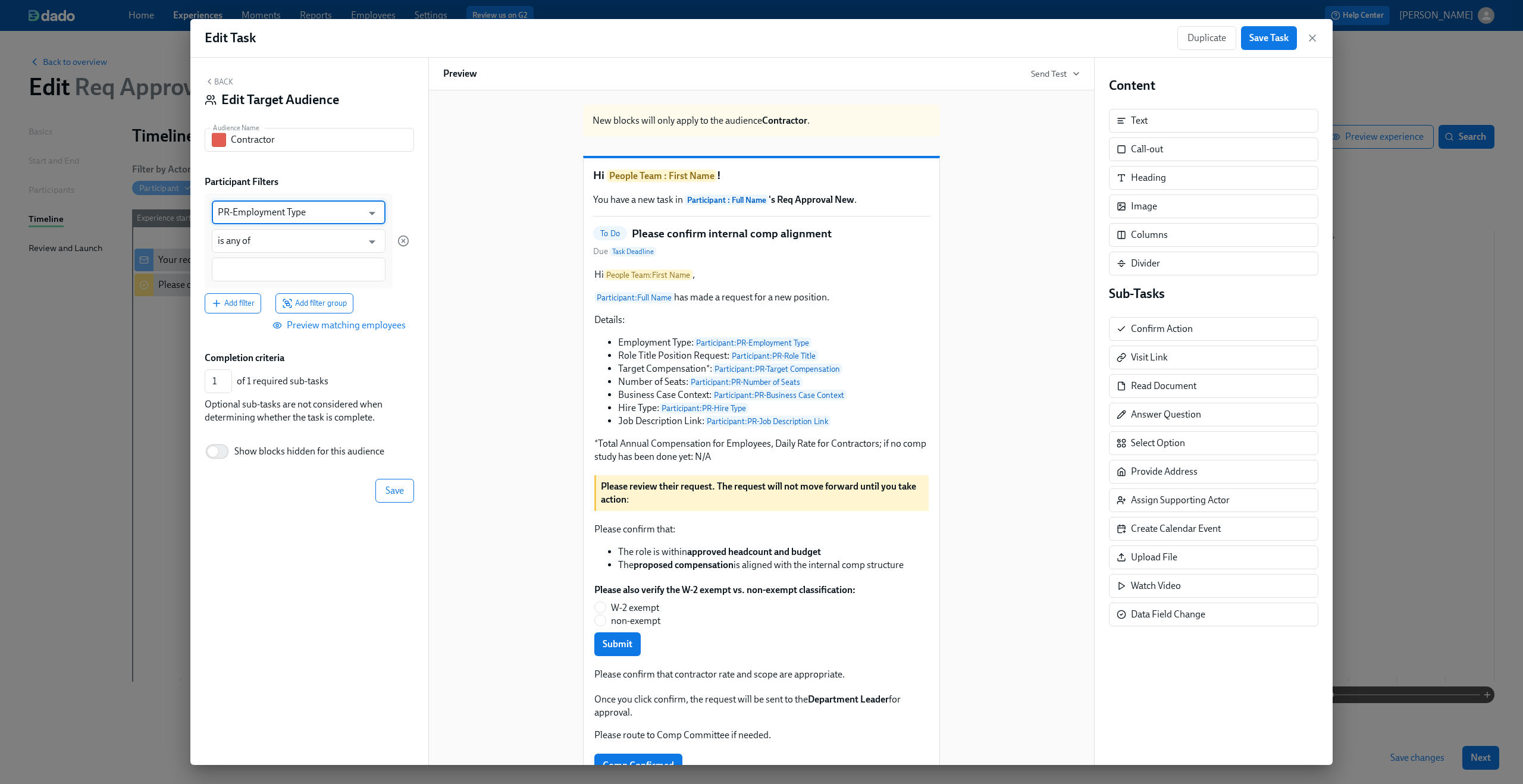
type input "PR-Employment Type"
click at [289, 277] on div at bounding box center [299, 269] width 174 height 23
type input "Contractor"
click at [393, 490] on span "Save" at bounding box center [394, 490] width 19 height 12
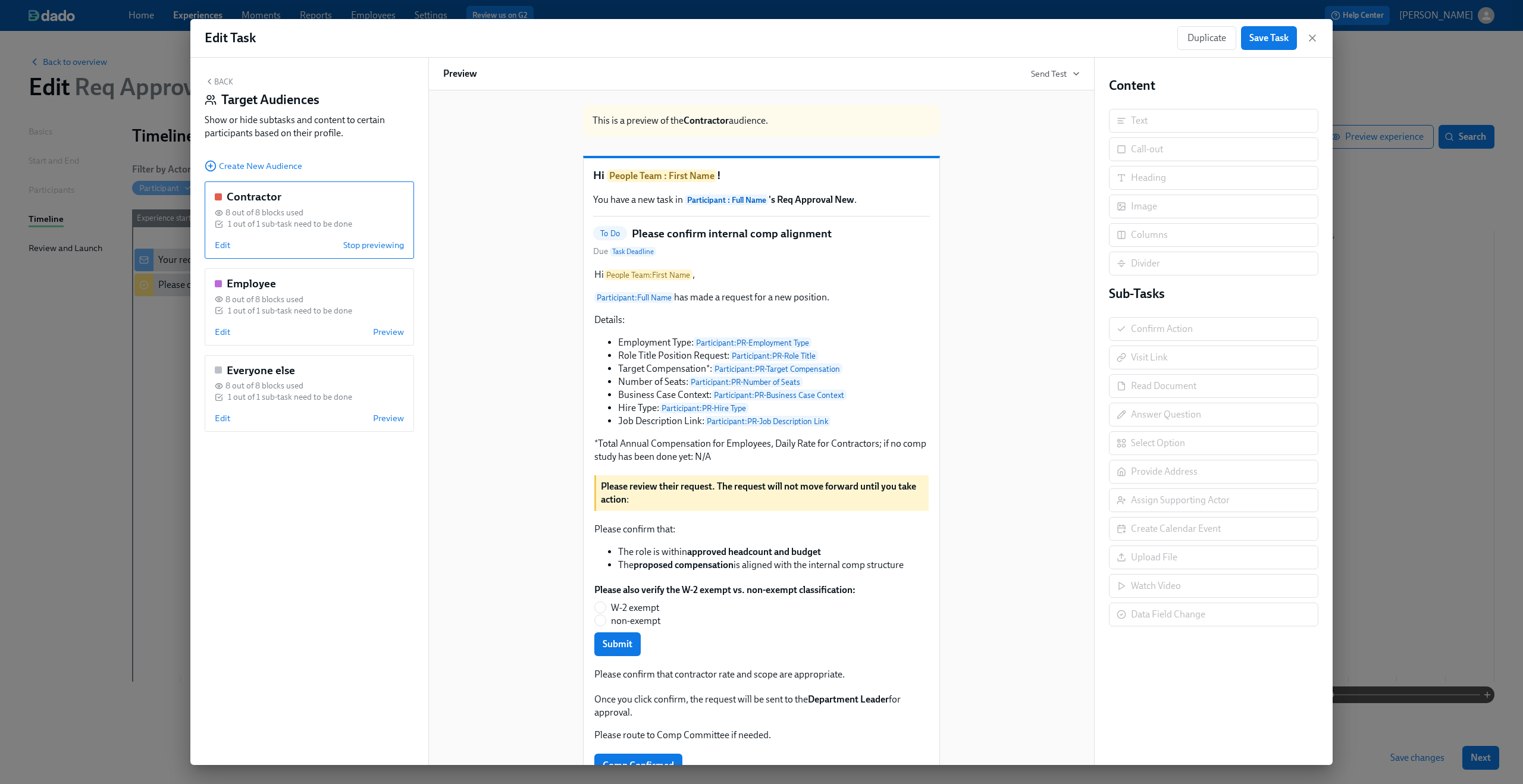
click at [743, 622] on div "Please also verify the W-2 exempt vs. non-exempt classification: W-2 exempt non…" at bounding box center [762, 620] width 337 height 75
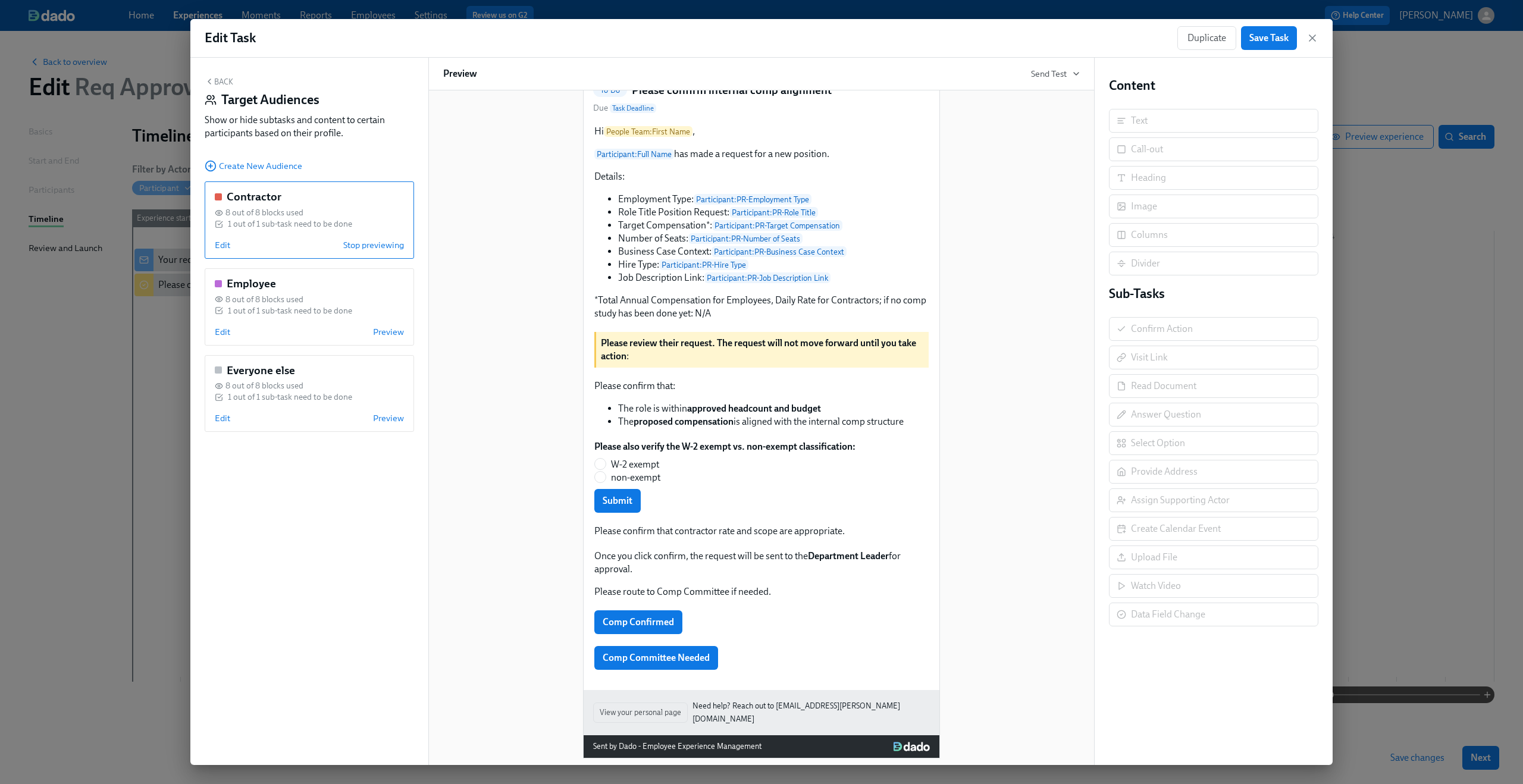
scroll to position [170, 0]
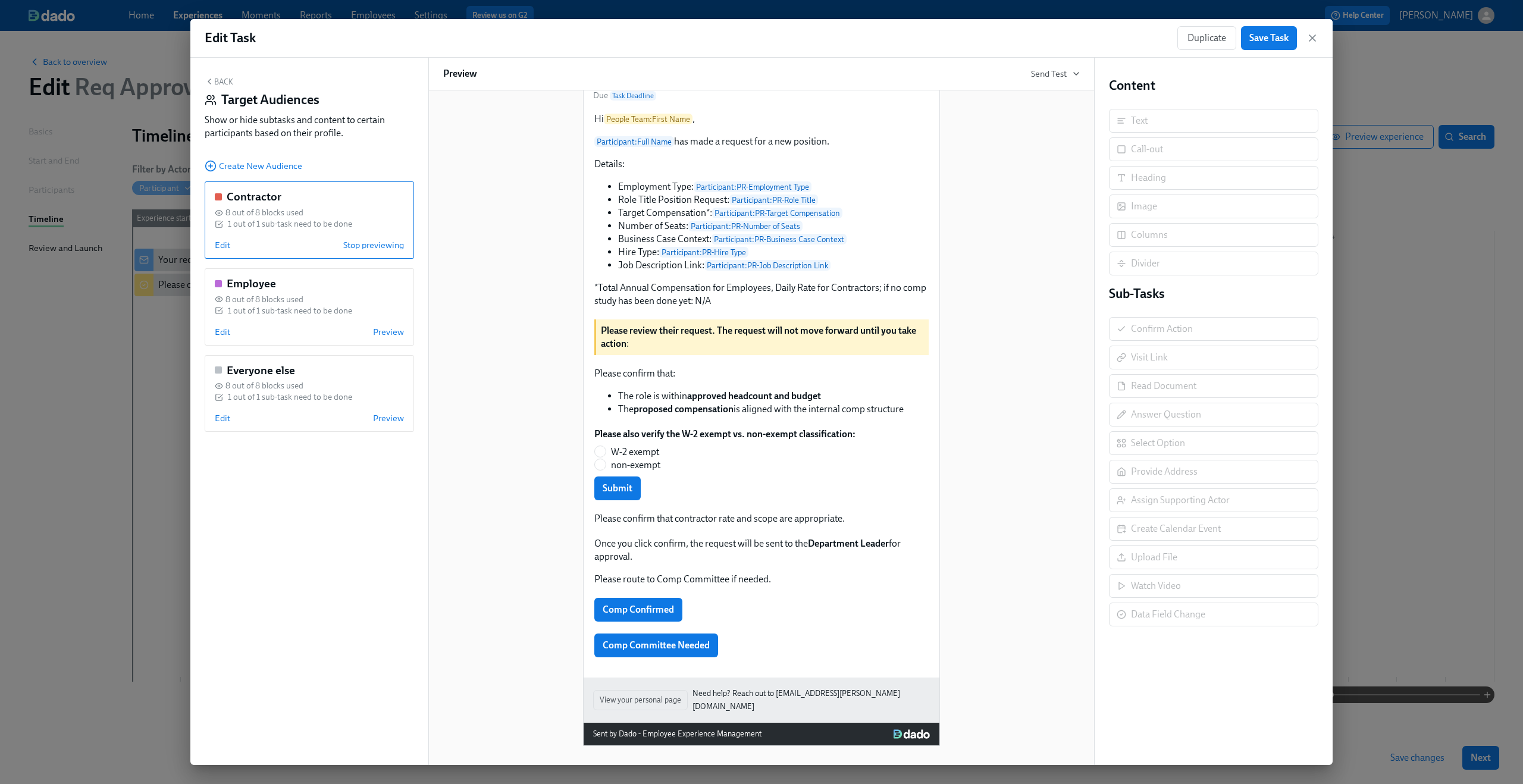
click at [703, 486] on div "Please also verify the W-2 exempt vs. non-exempt classification: W-2 exempt non…" at bounding box center [762, 464] width 337 height 75
click at [219, 82] on button "Back" at bounding box center [218, 81] width 28 height 9
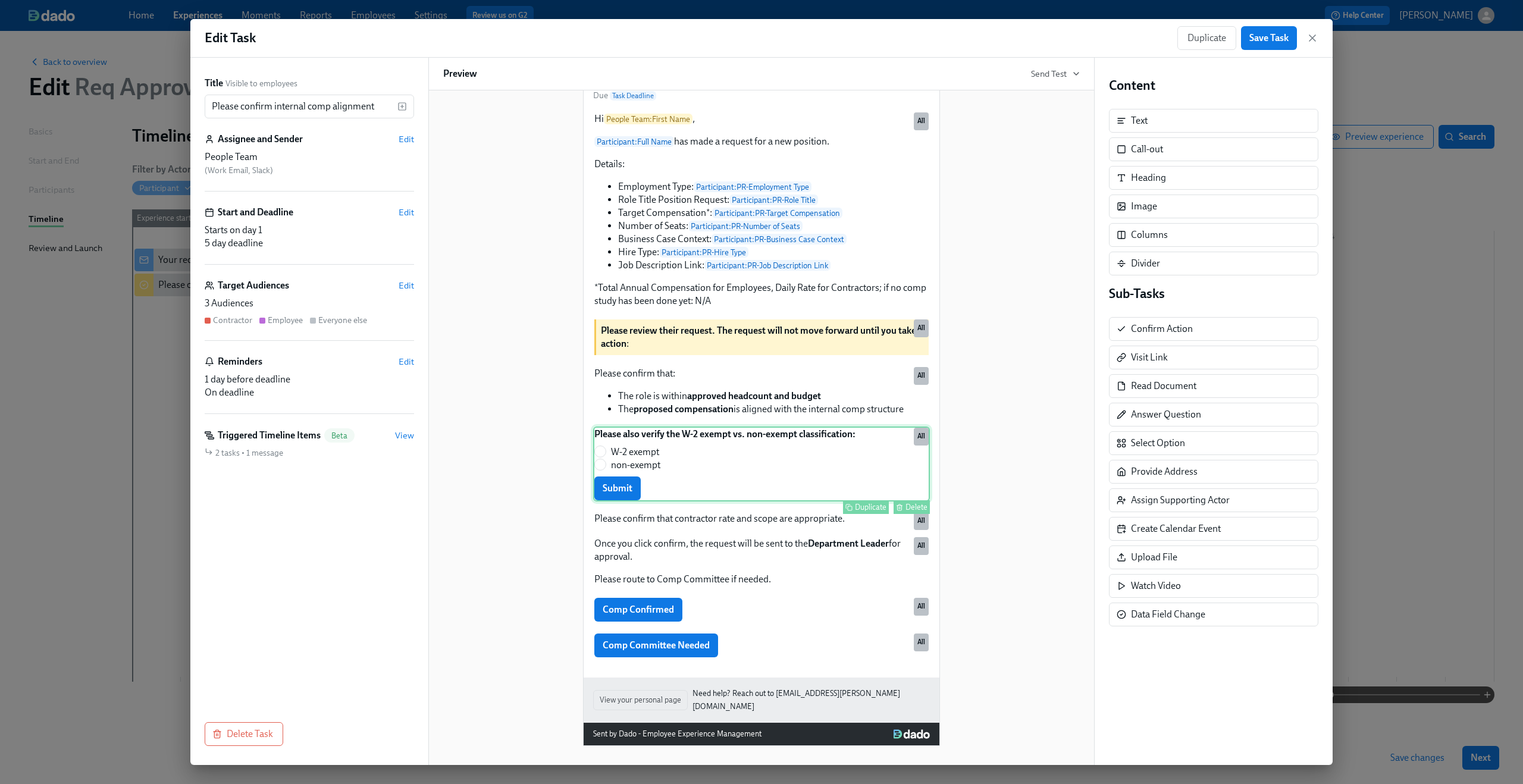
click at [619, 487] on div "Please also verify the W-2 exempt vs. non-exempt classification: W-2 exempt non…" at bounding box center [762, 464] width 337 height 75
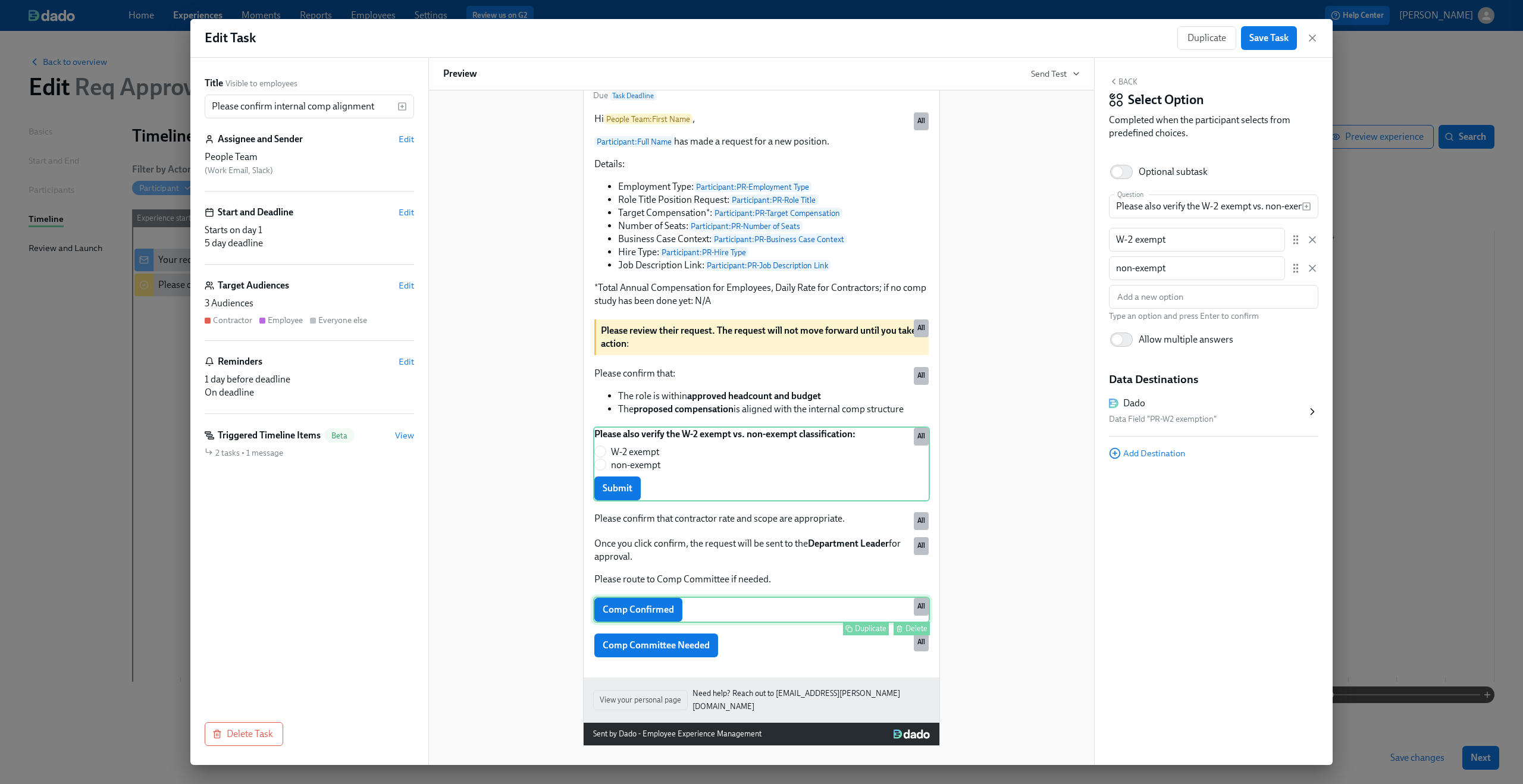
click at [669, 628] on div "Duplicate Delete" at bounding box center [762, 628] width 334 height 13
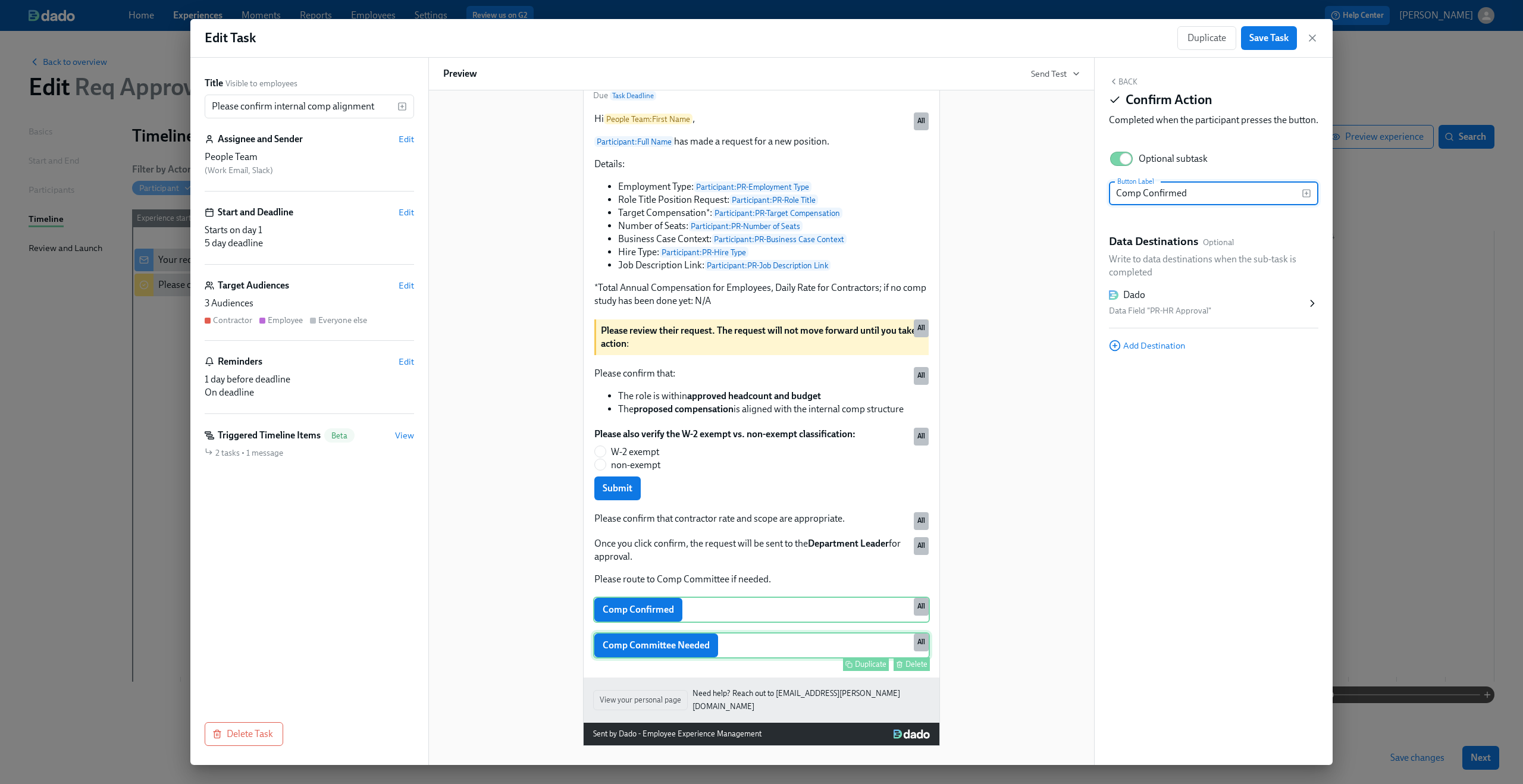
click at [665, 668] on div "Duplicate Delete" at bounding box center [762, 664] width 334 height 13
click at [653, 623] on div "Comp Confirmed Duplicate Delete All" at bounding box center [762, 609] width 337 height 26
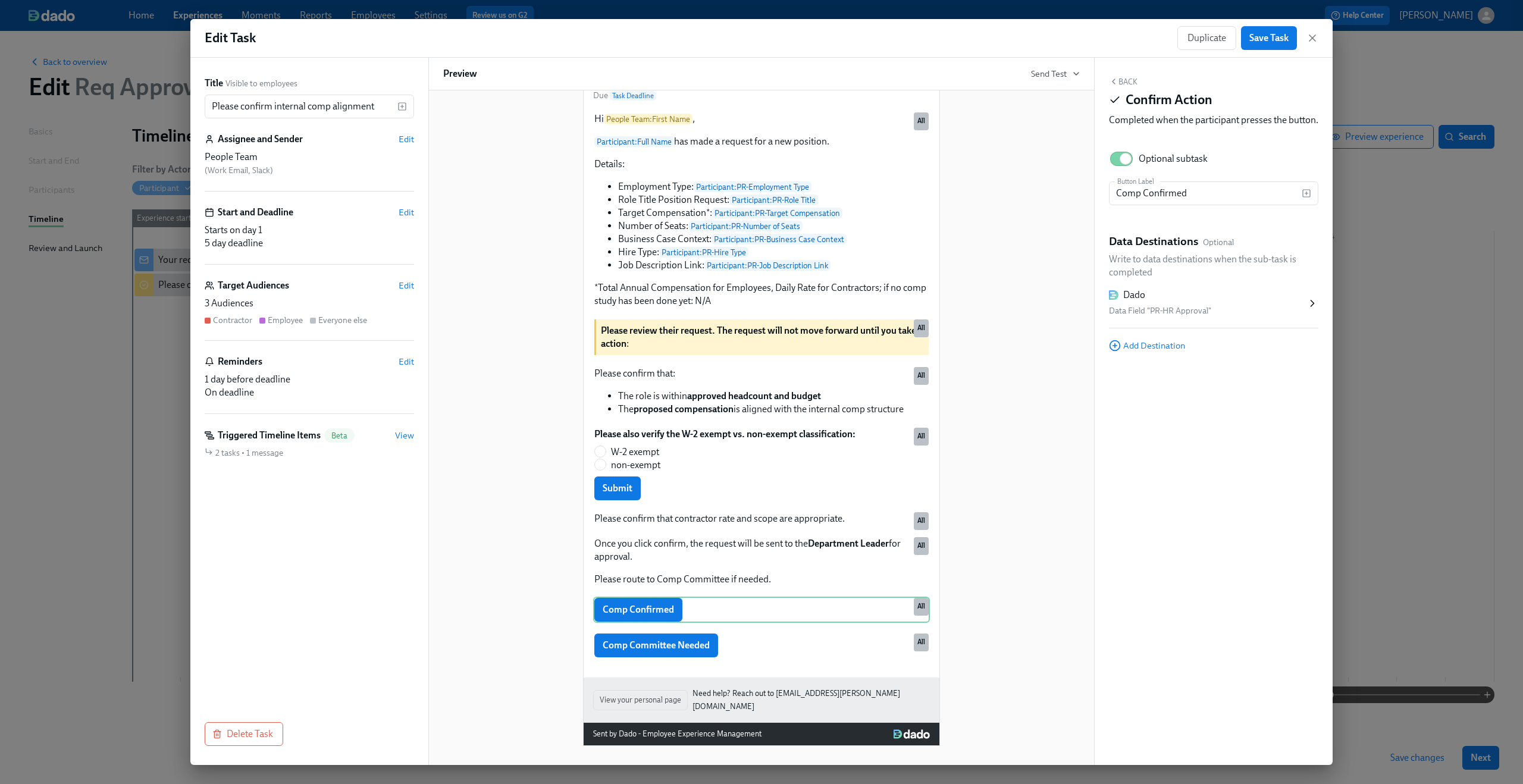
click at [489, 401] on div "Hi People Team : First Name ! You have a new task in Participant : Full Name 's…" at bounding box center [761, 363] width 636 height 764
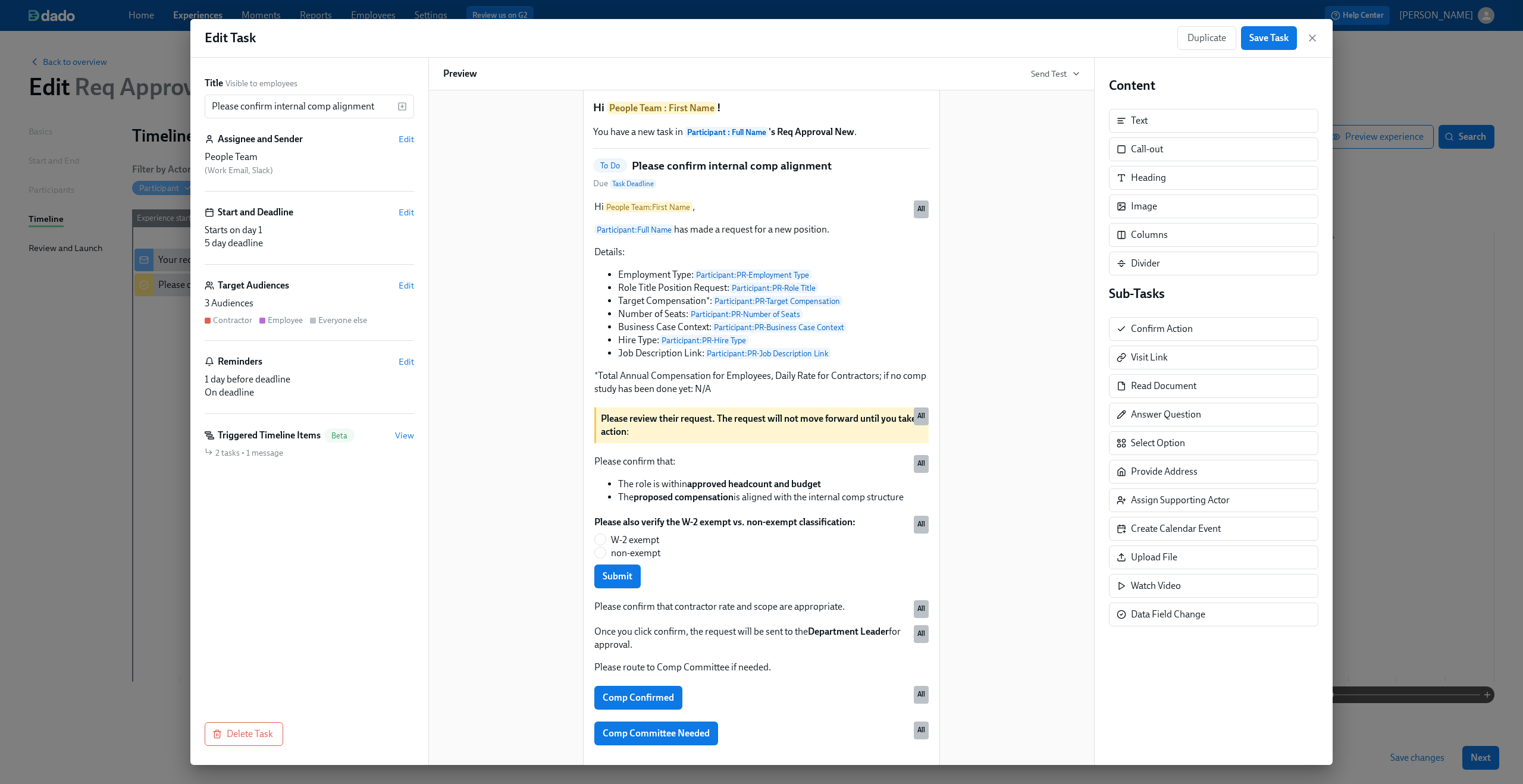
scroll to position [0, 0]
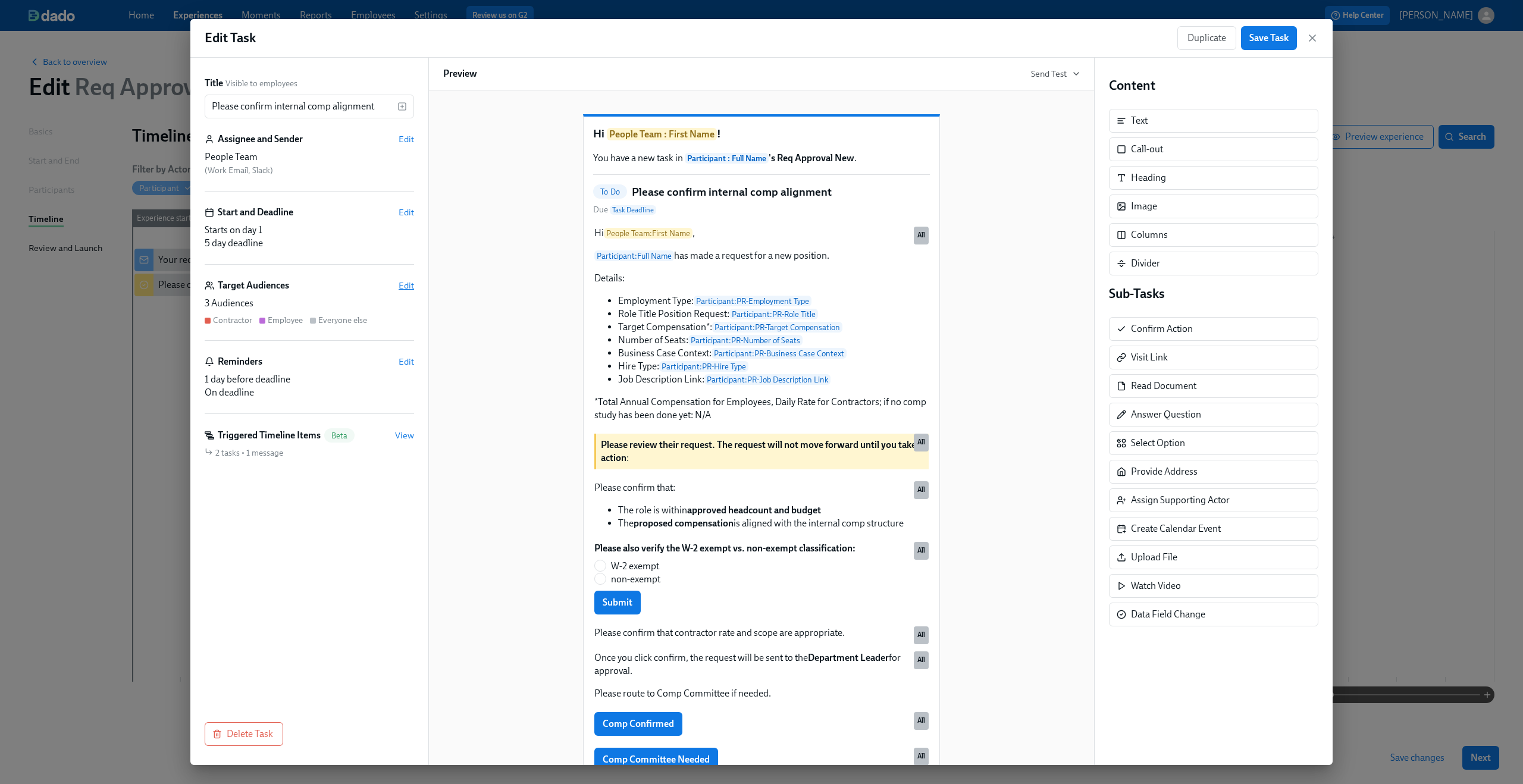
click at [405, 281] on span "Edit" at bounding box center [406, 285] width 16 height 12
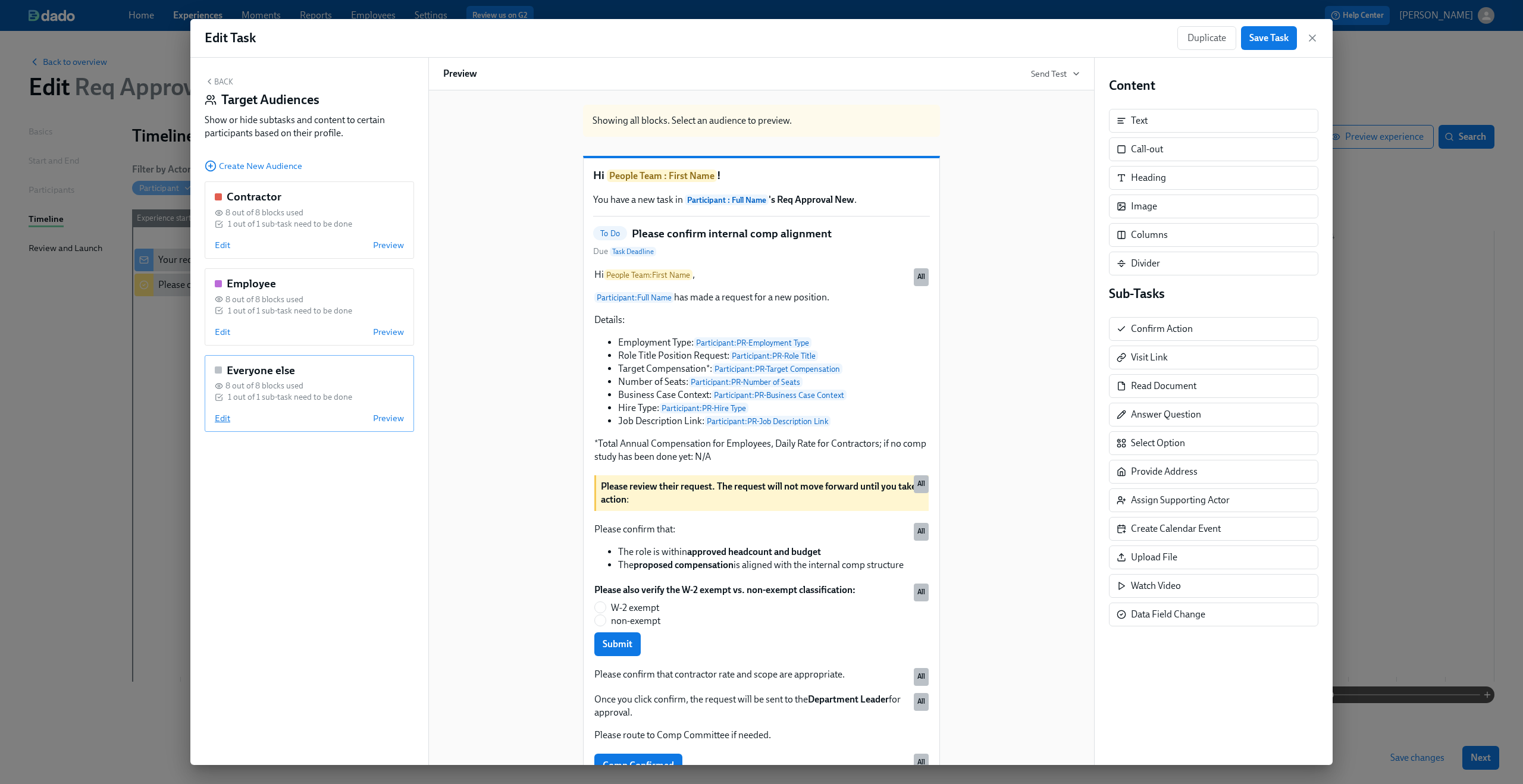
click at [221, 418] on span "Edit" at bounding box center [222, 418] width 16 height 12
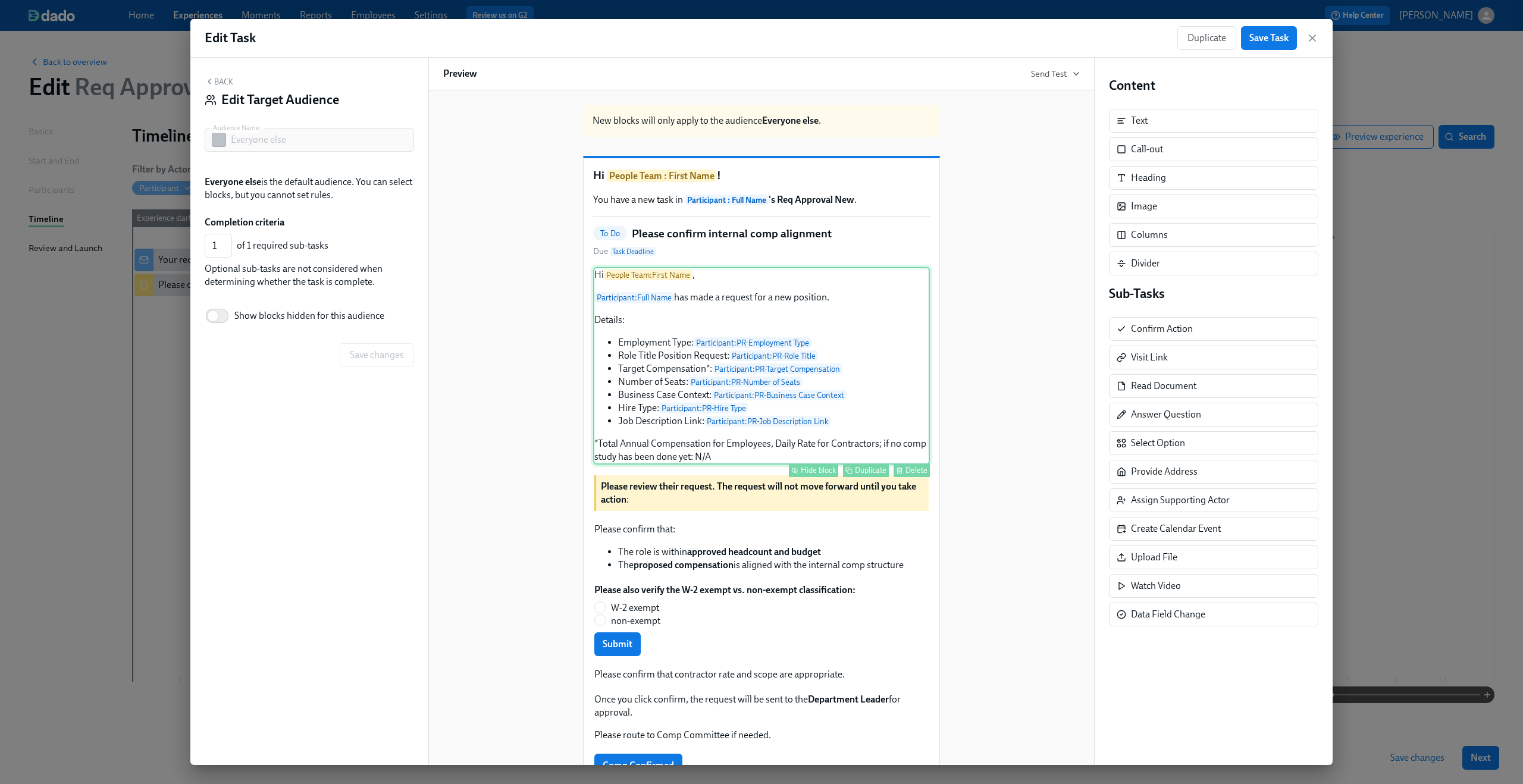
click at [688, 374] on div "Hi People Team : First Name , Participant : Full Name has made a request for a …" at bounding box center [762, 365] width 337 height 197
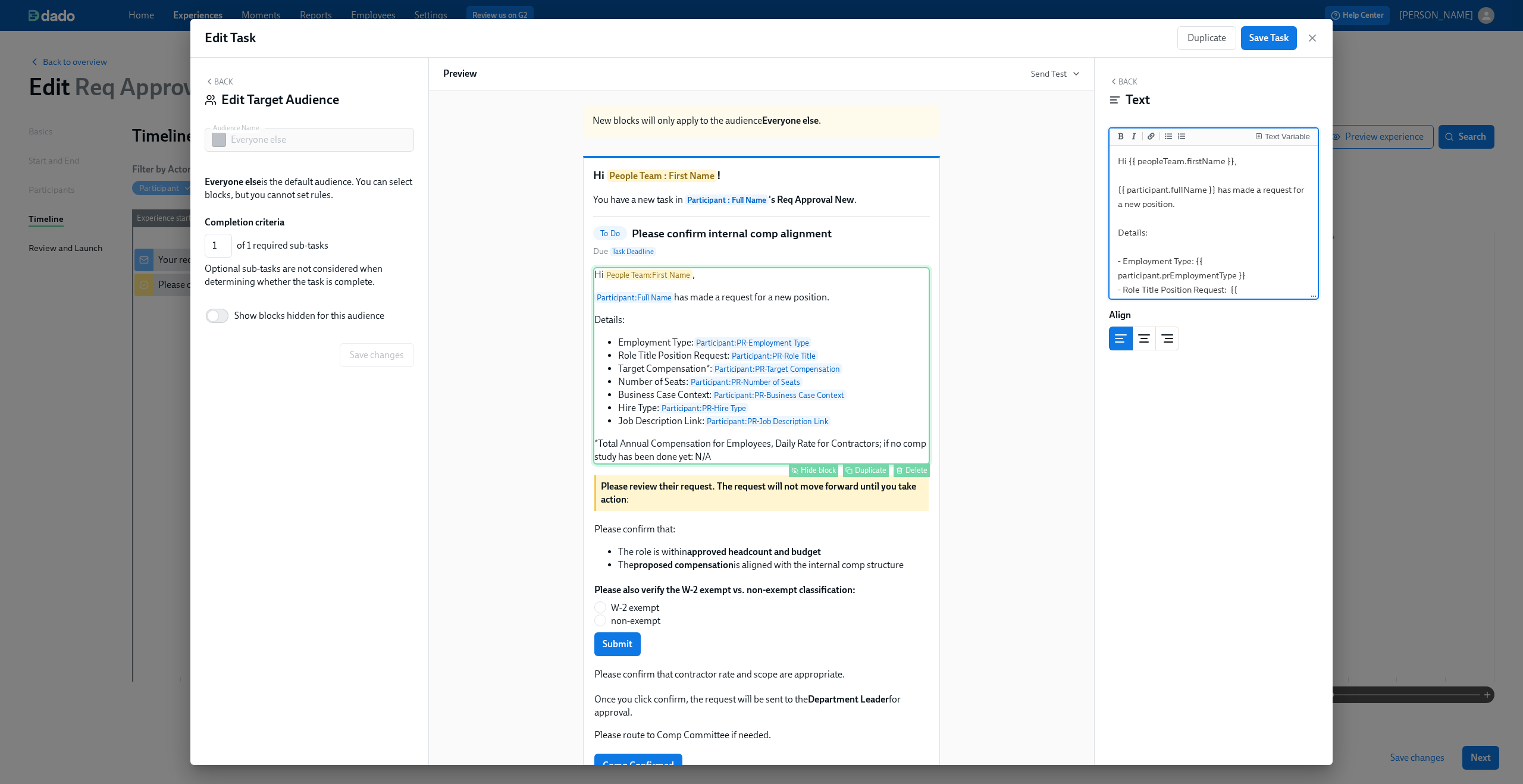
click at [810, 474] on div "Hide block" at bounding box center [818, 469] width 35 height 9
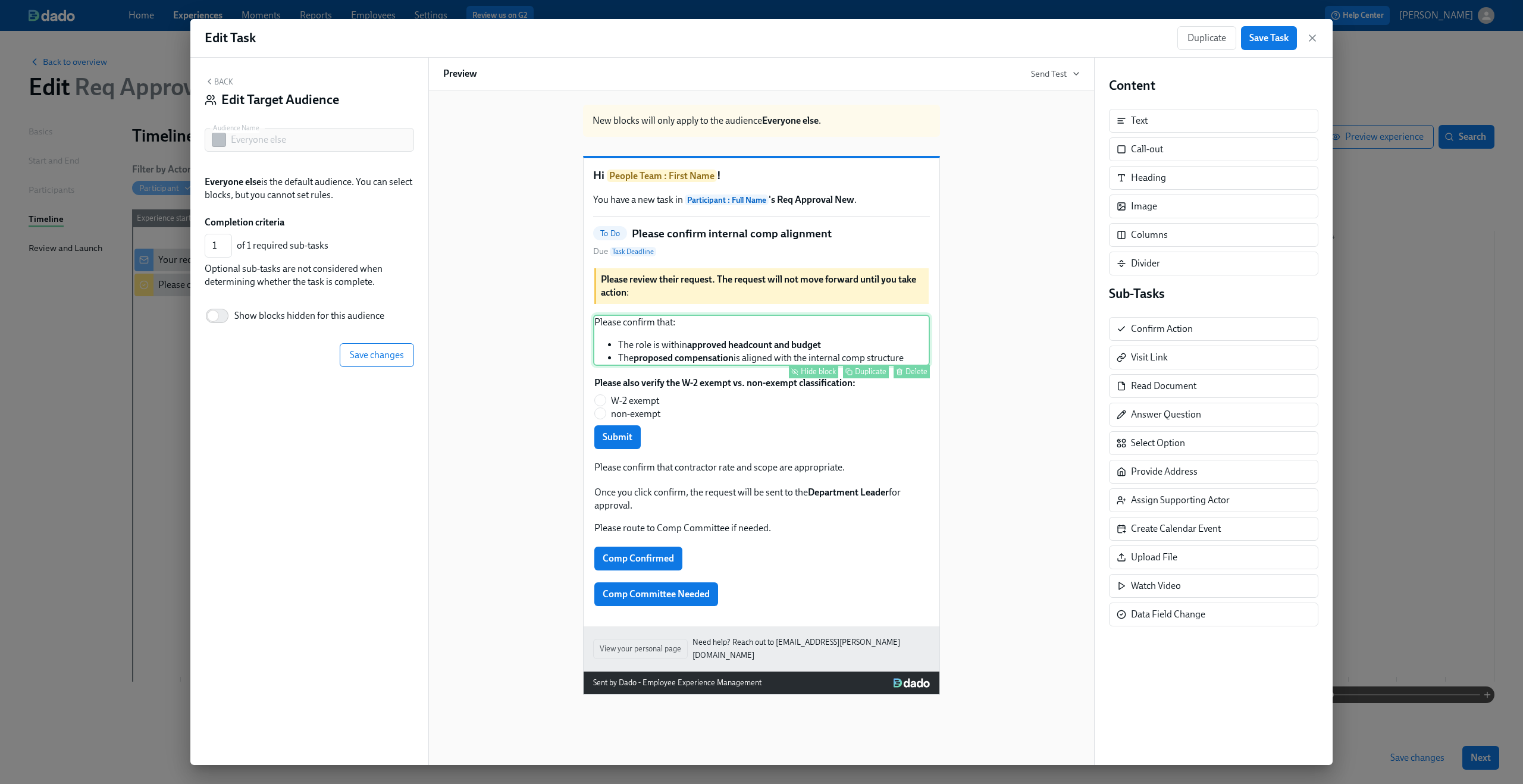
click at [728, 364] on div "Please confirm that: The role is within approved headcount and budget The propo…" at bounding box center [762, 340] width 337 height 51
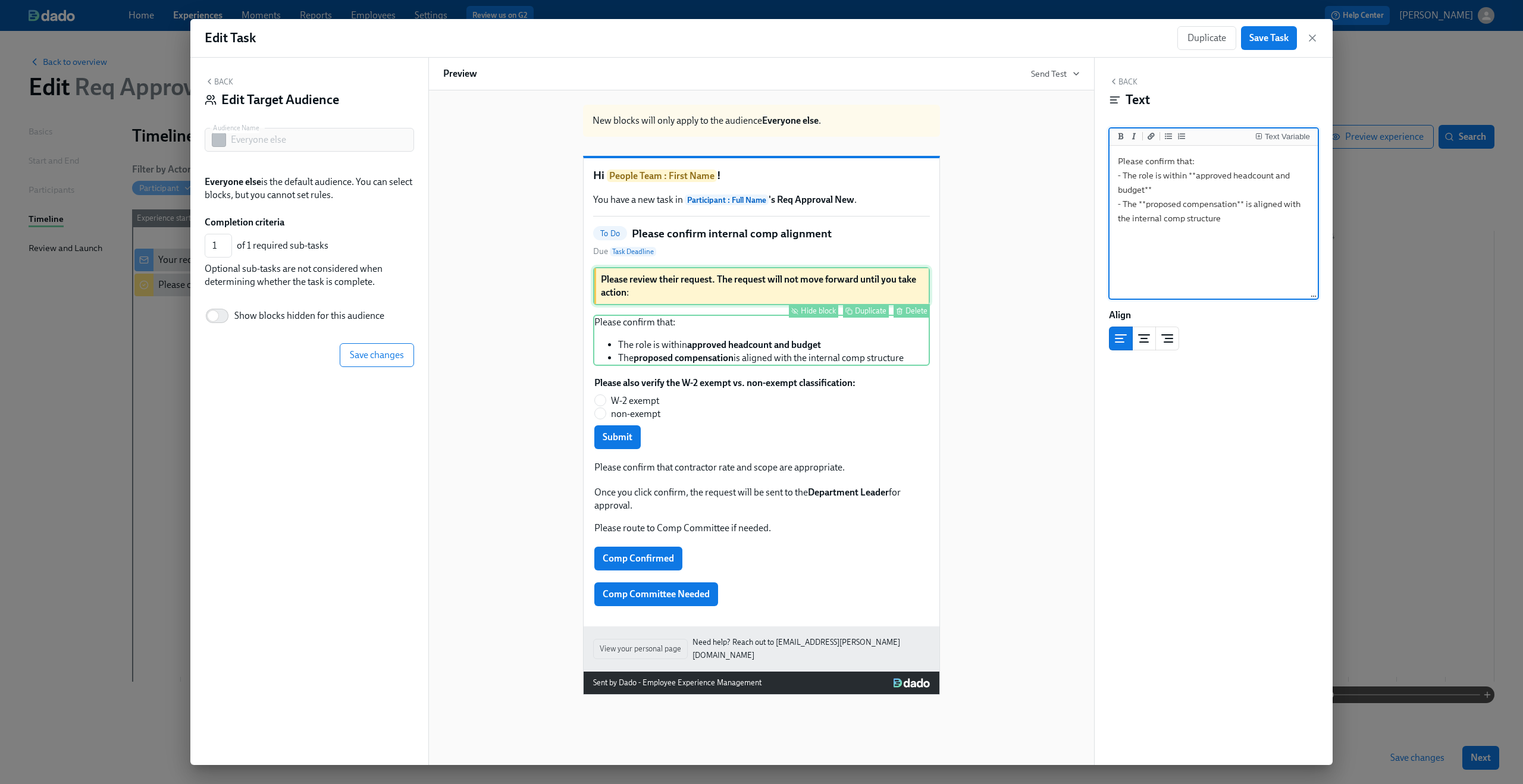
click at [728, 305] on div "Please review their request. The request will not move forward until you take a…" at bounding box center [762, 286] width 337 height 38
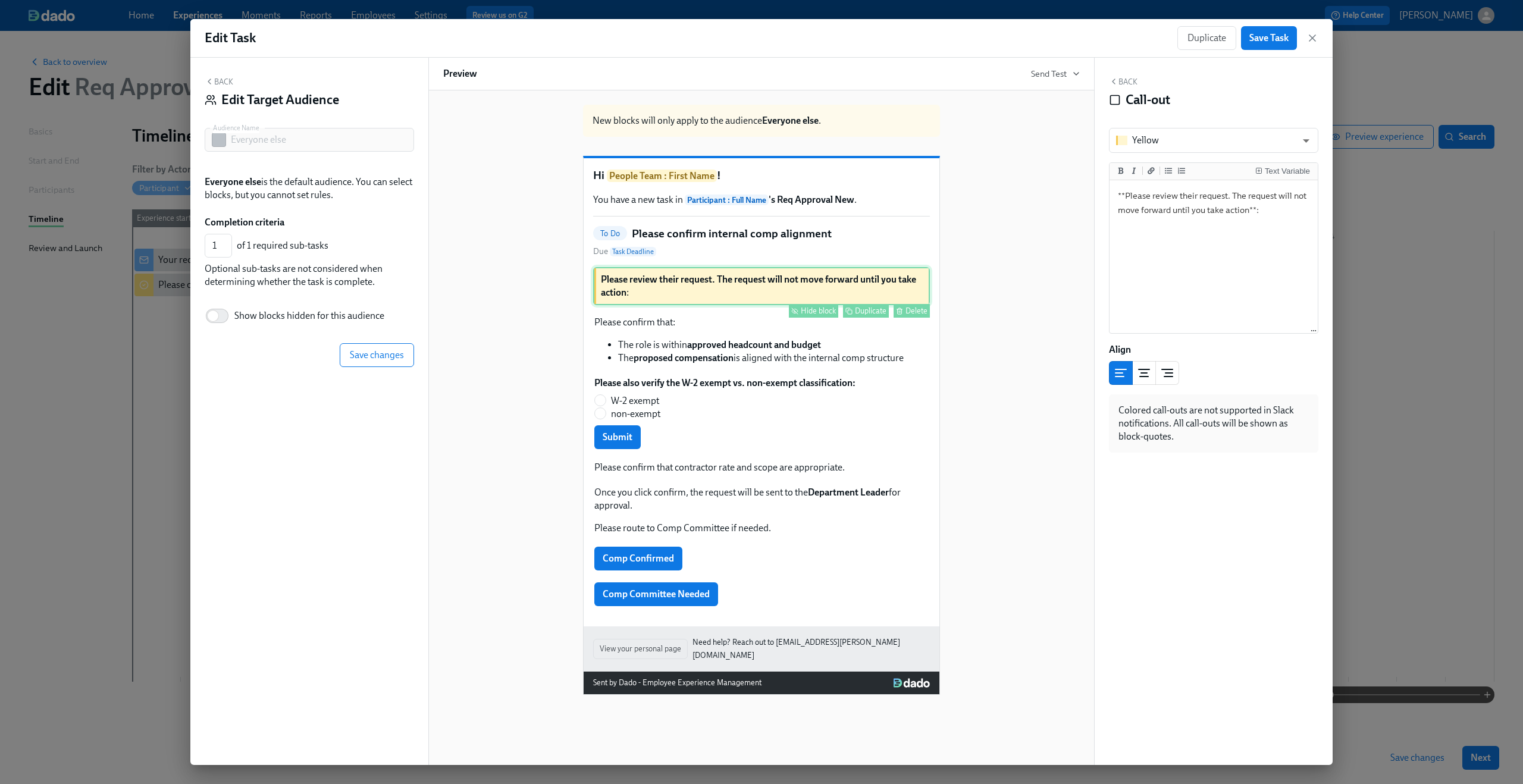
click at [799, 318] on button "Hide block" at bounding box center [813, 310] width 49 height 13
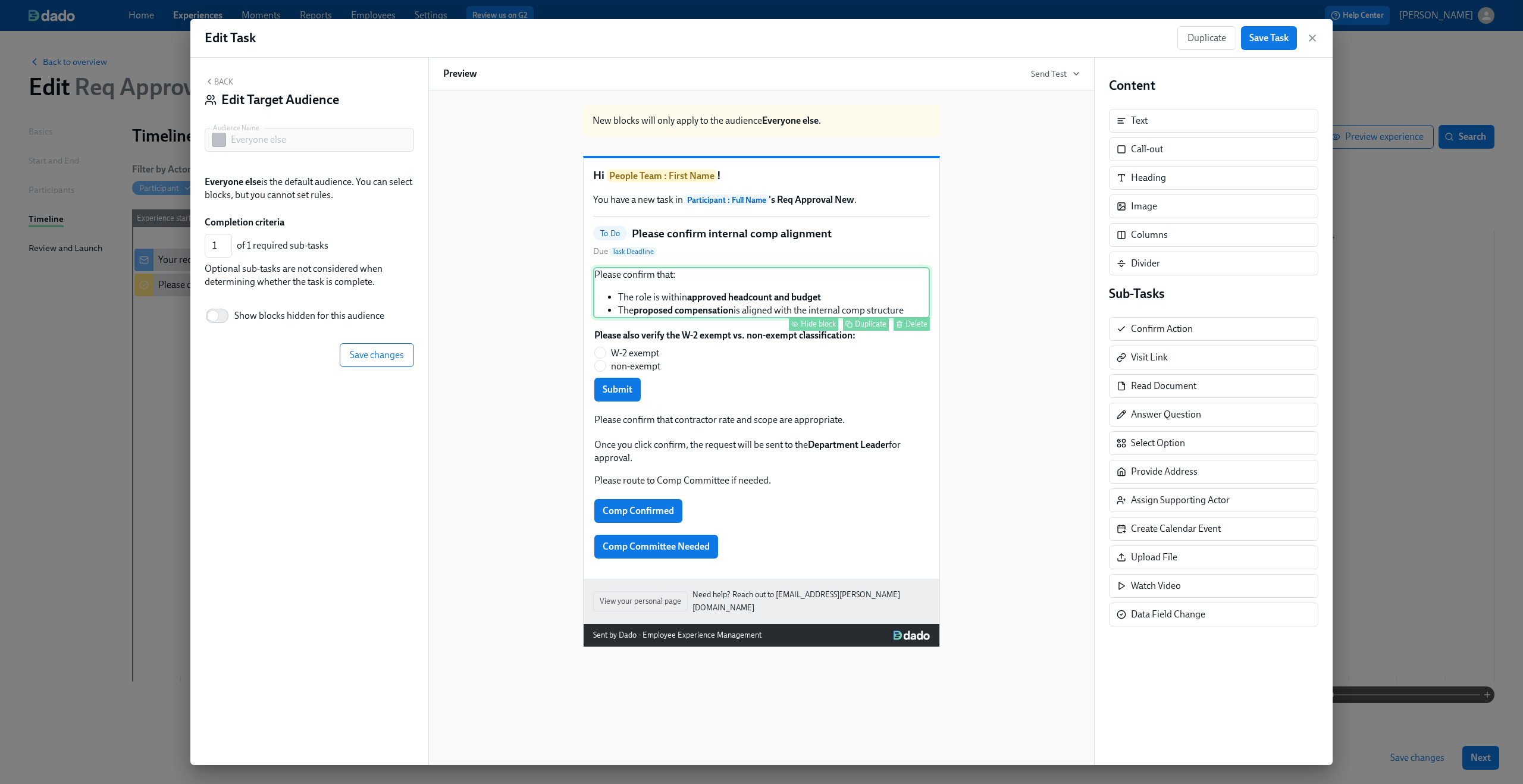
click at [725, 318] on div "Please confirm that: The role is within approved headcount and budget The propo…" at bounding box center [762, 292] width 337 height 51
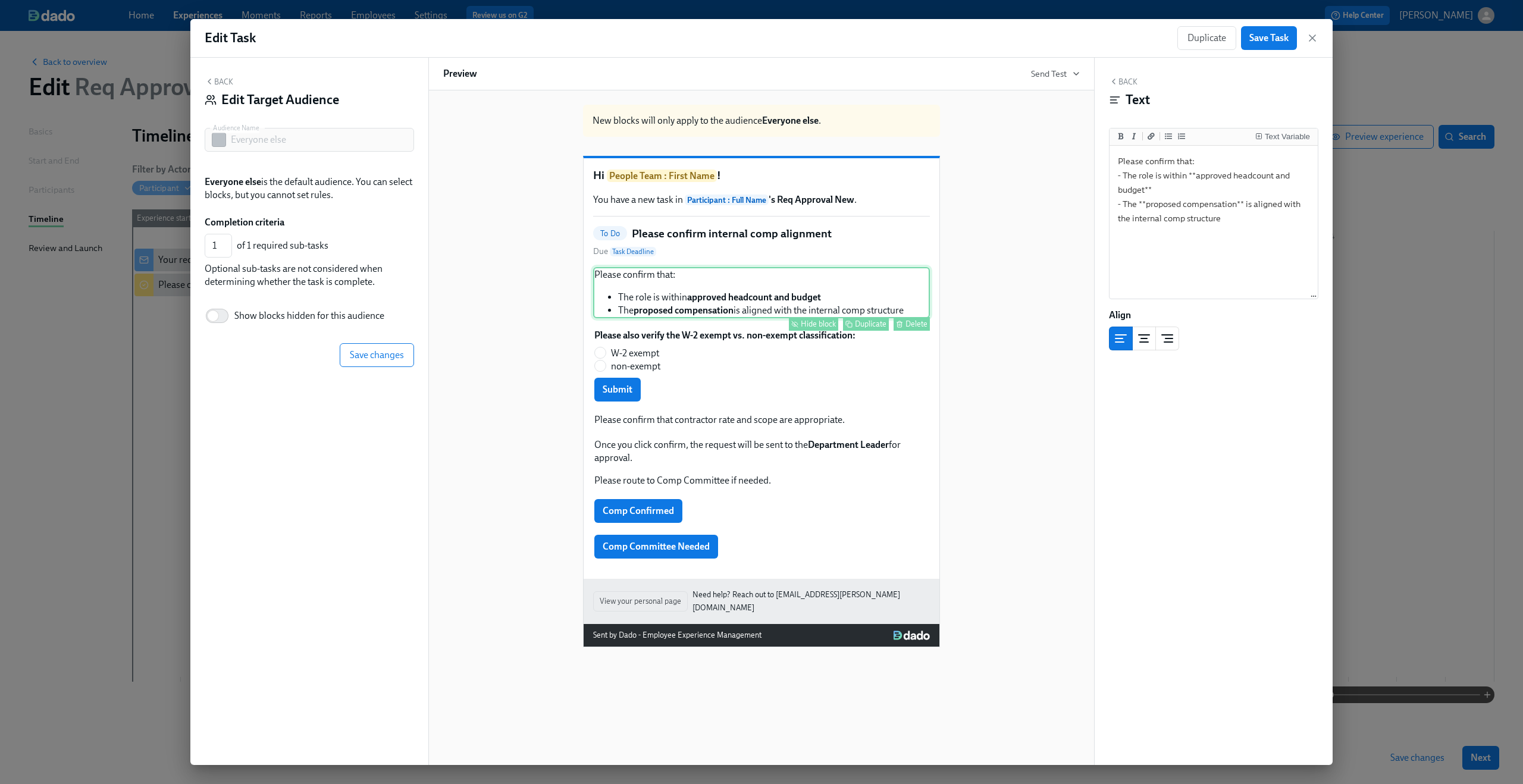
click at [808, 329] on div "Hide block" at bounding box center [818, 323] width 35 height 9
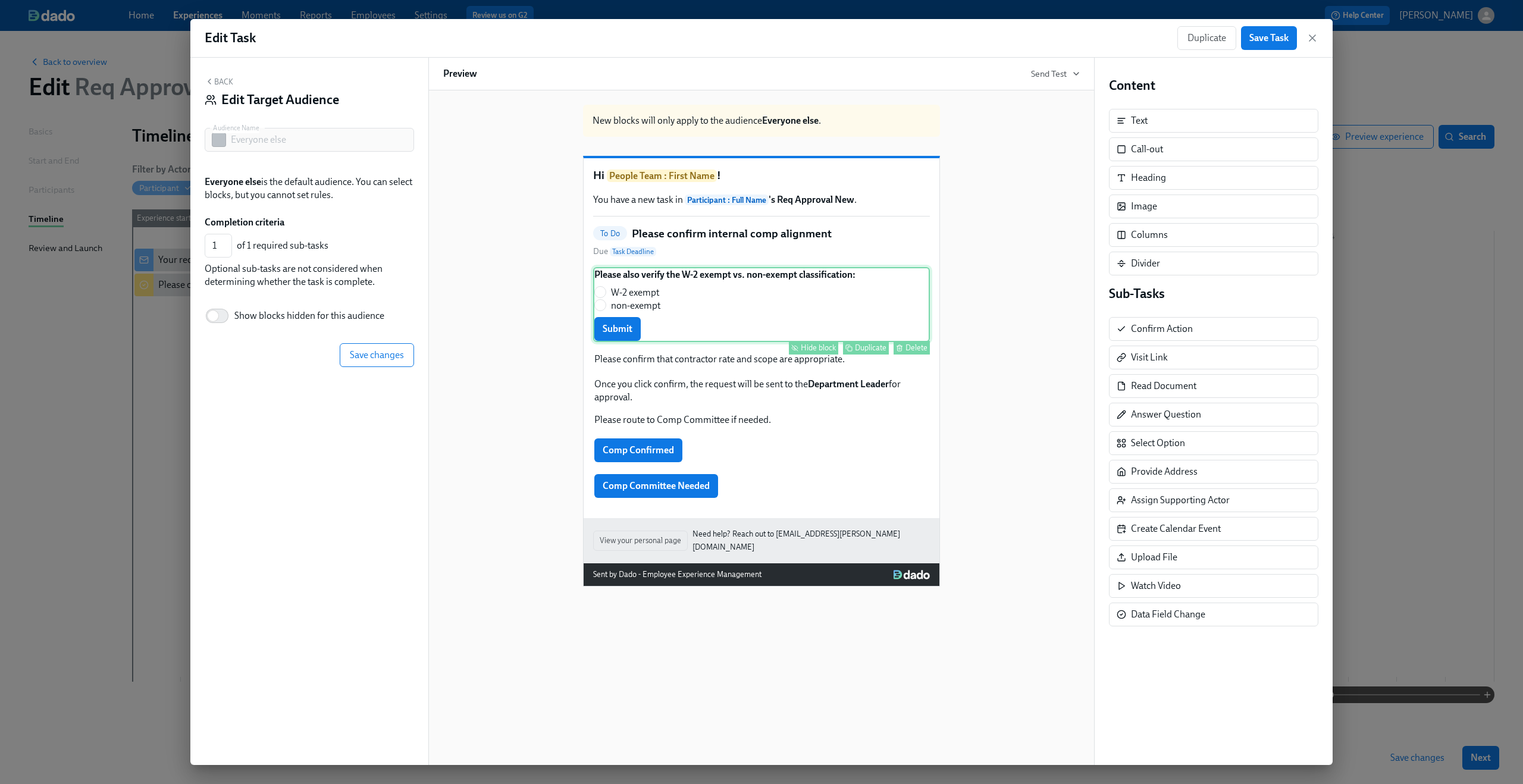
click at [676, 342] on div "Please also verify the W-2 exempt vs. non-exempt classification: W-2 exempt non…" at bounding box center [762, 304] width 337 height 75
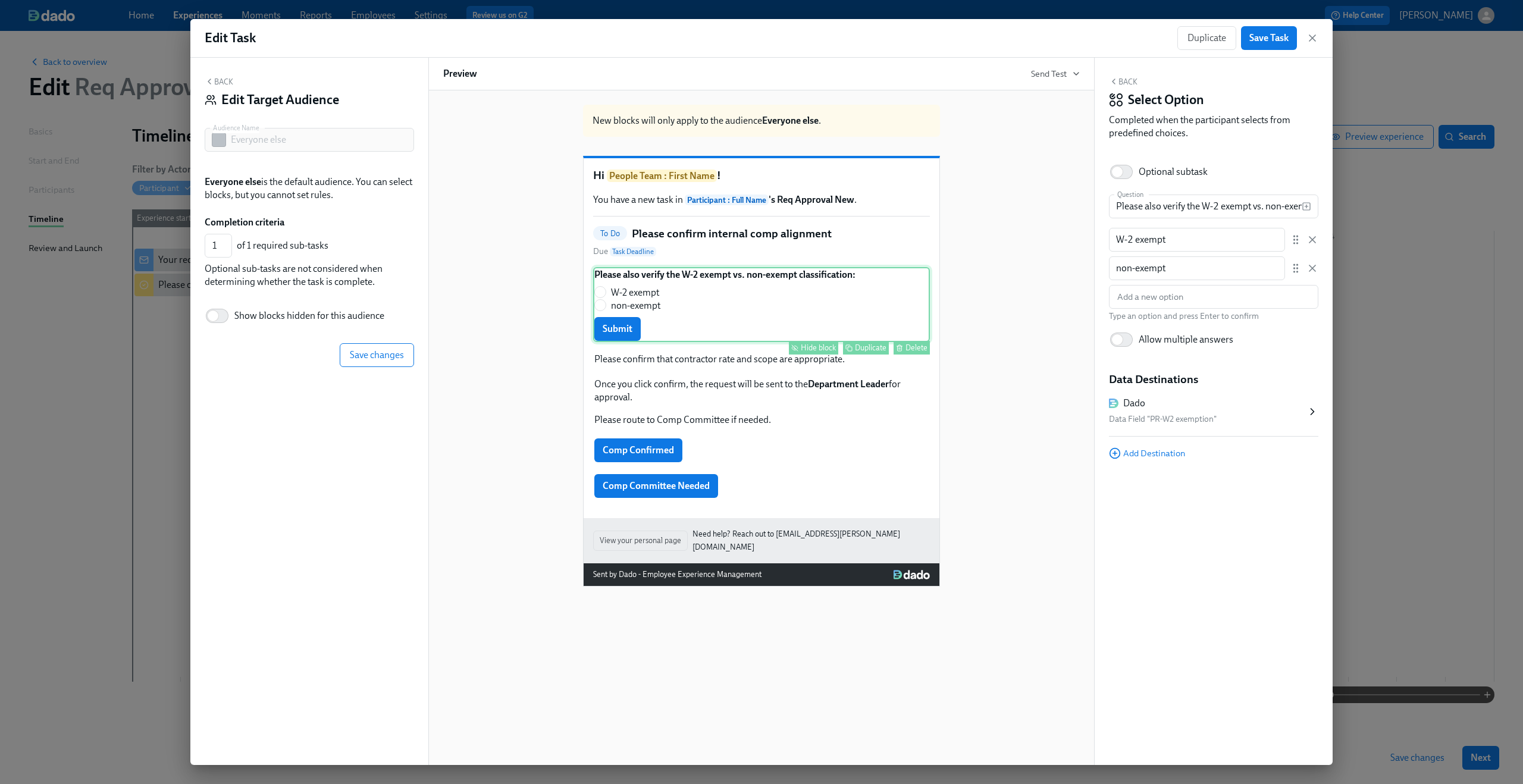
click at [798, 351] on icon "button" at bounding box center [794, 347] width 7 height 7
type input "0"
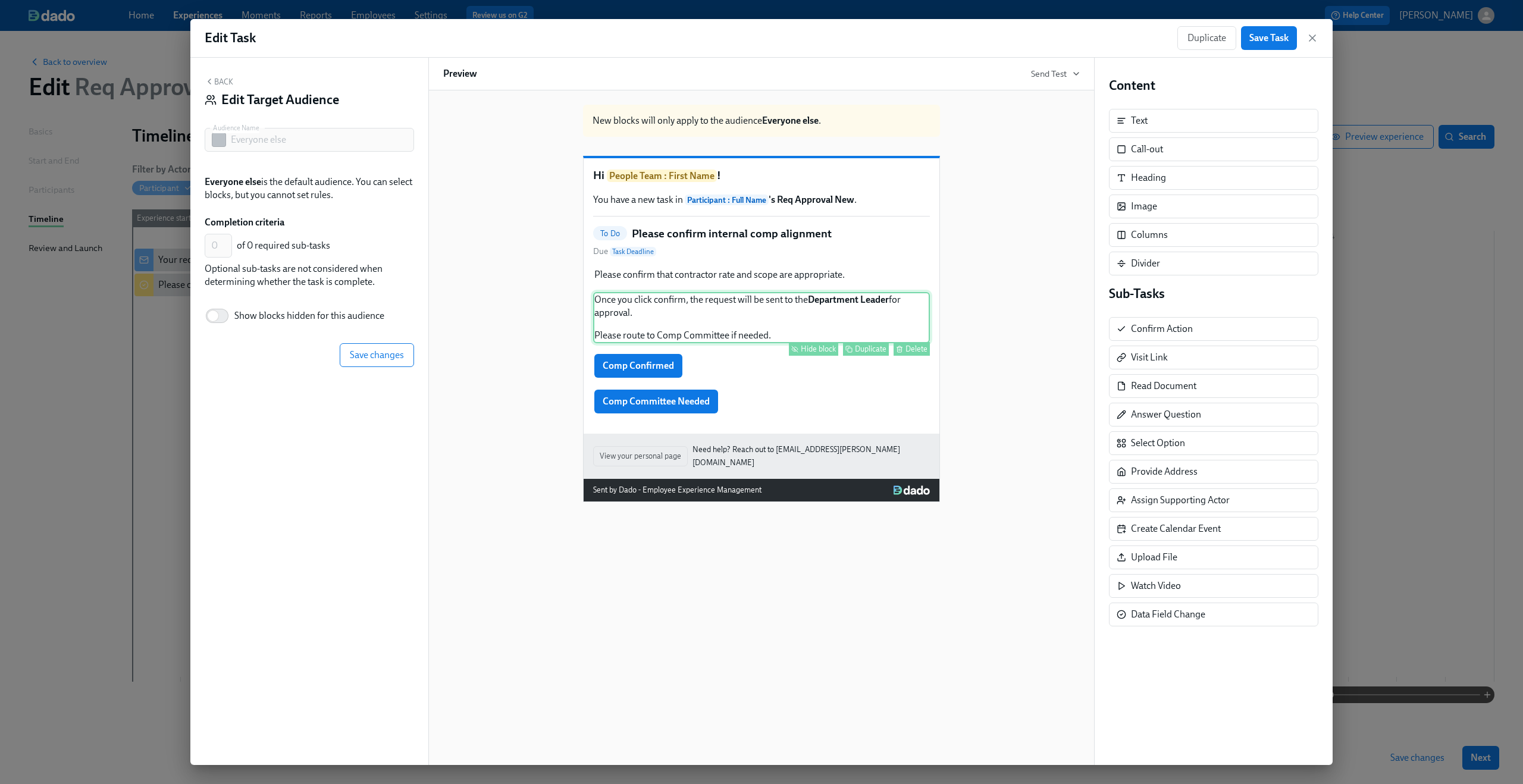
click at [710, 325] on div "Once you click confirm, the request will be sent to the Department Leader for a…" at bounding box center [762, 317] width 337 height 51
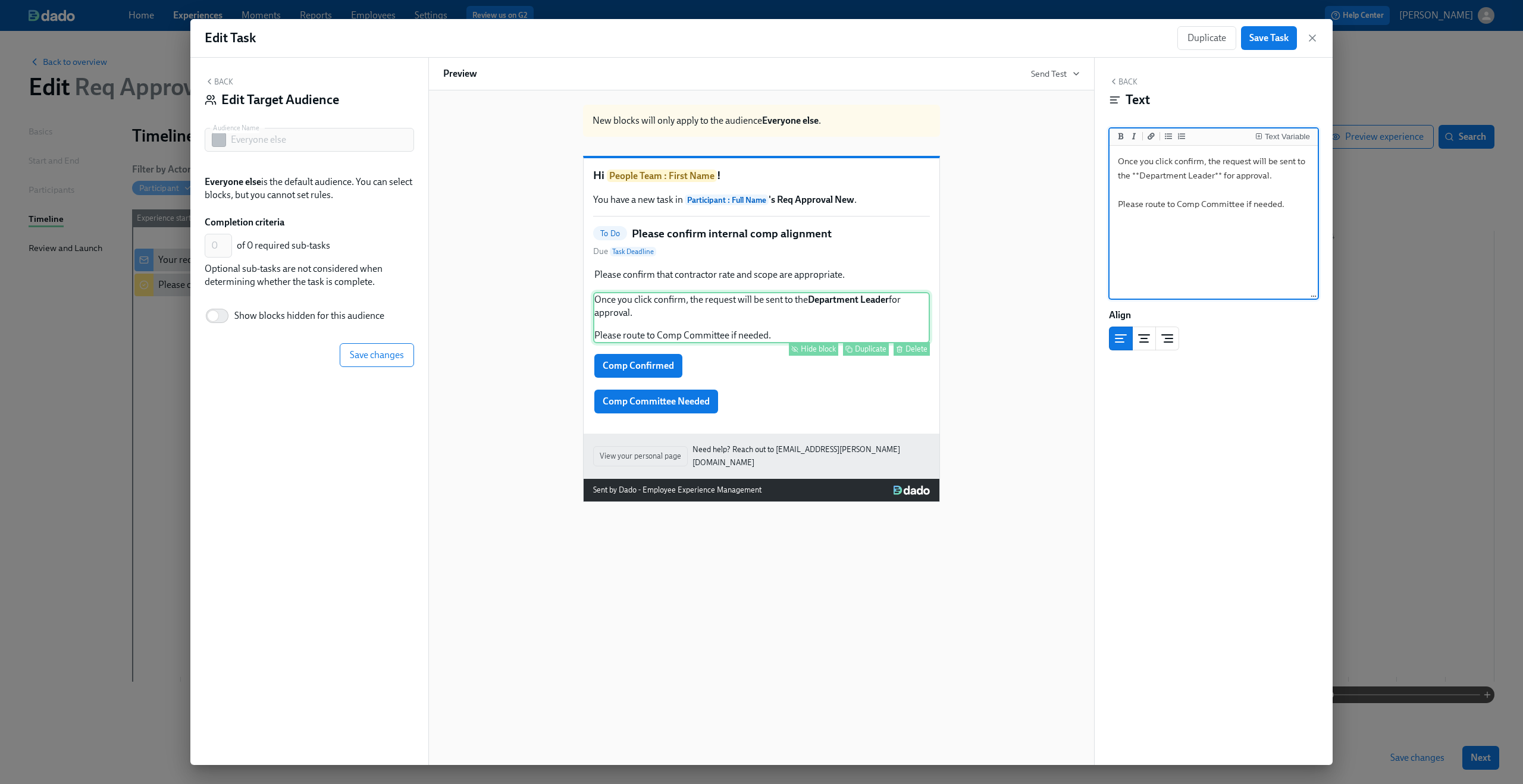
click at [809, 353] on div "Hide block" at bounding box center [818, 348] width 35 height 9
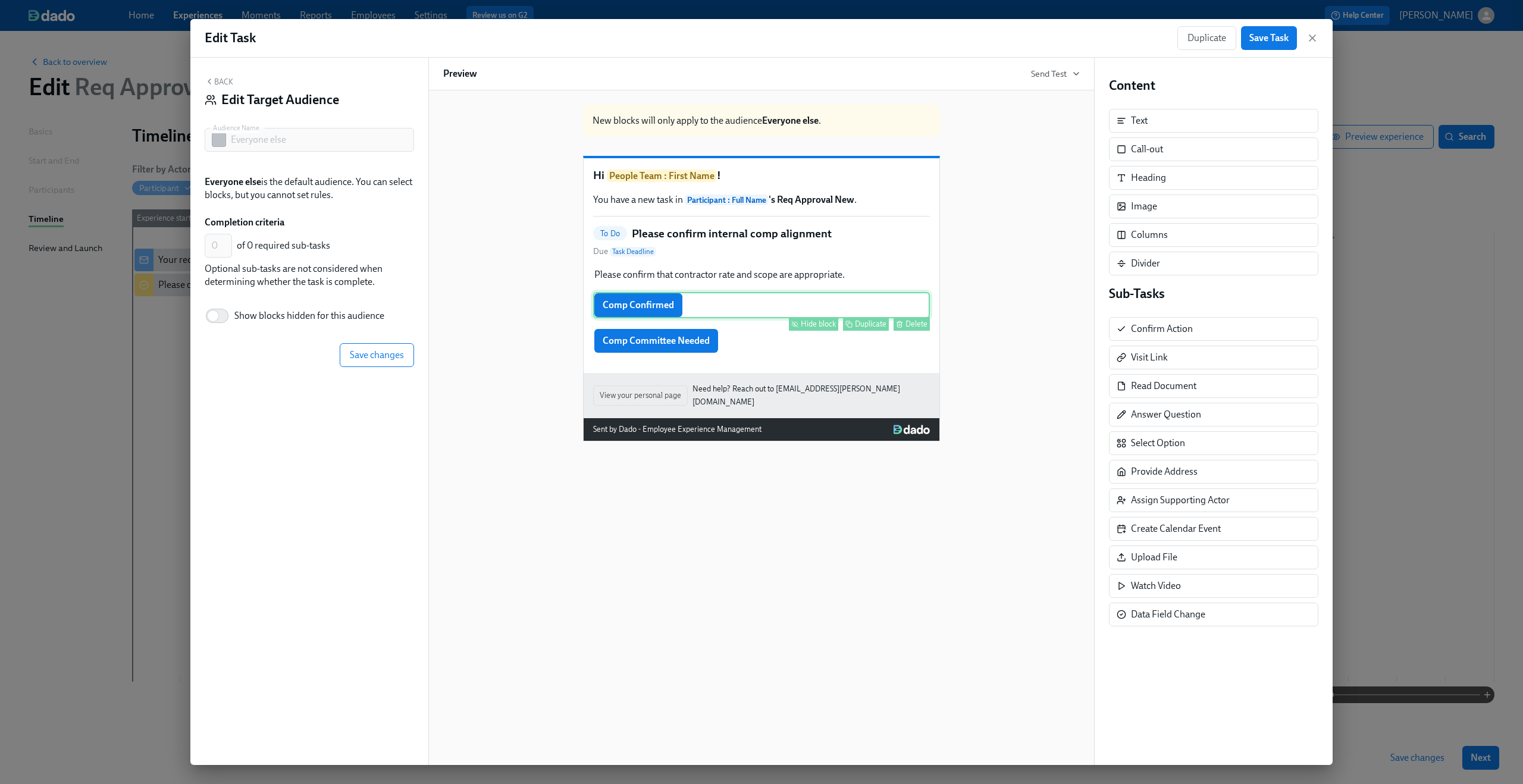
click at [734, 318] on div "Comp Confirmed Hide block Duplicate Delete" at bounding box center [762, 304] width 337 height 26
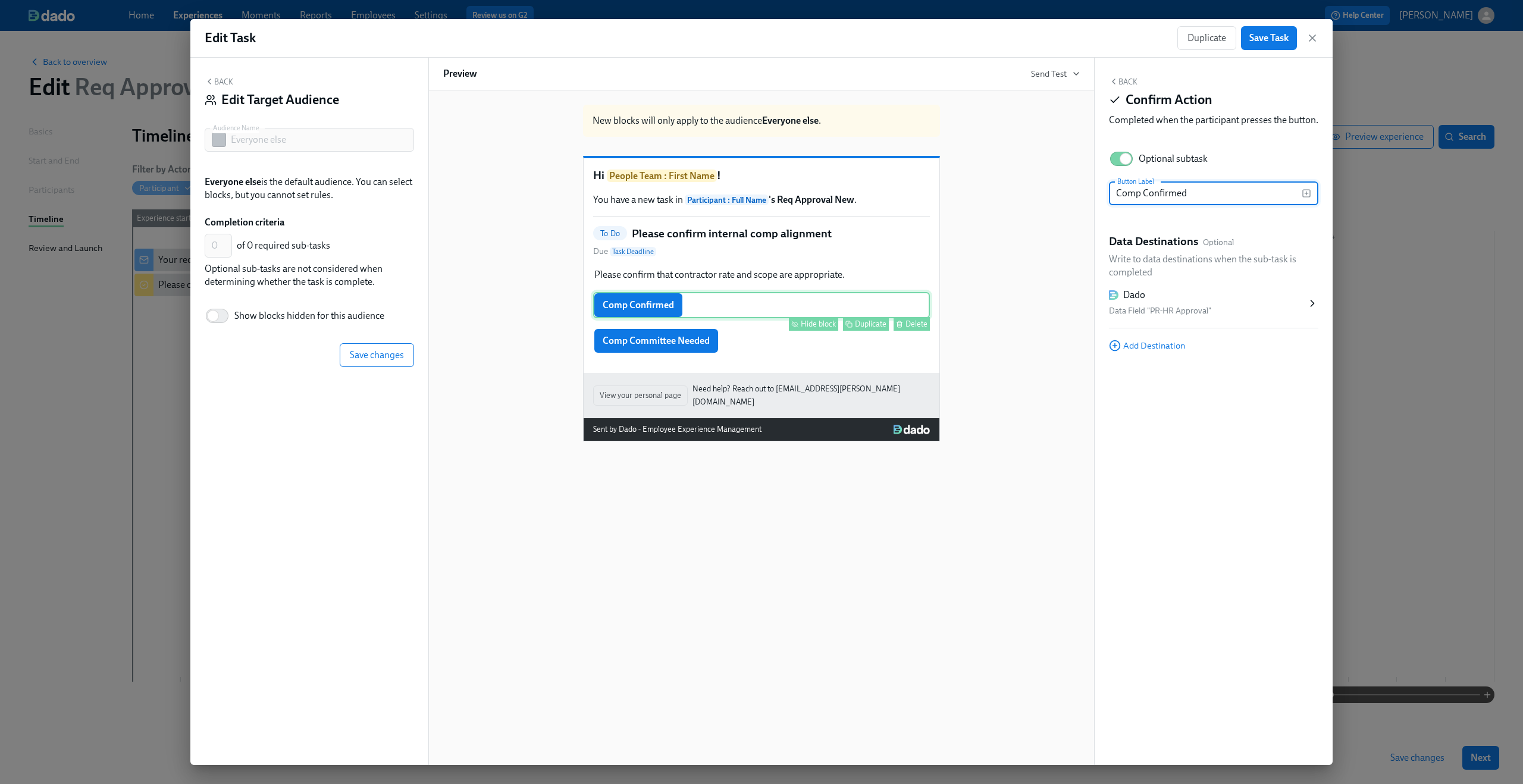
click at [816, 329] on div "Hide block" at bounding box center [818, 323] width 35 height 9
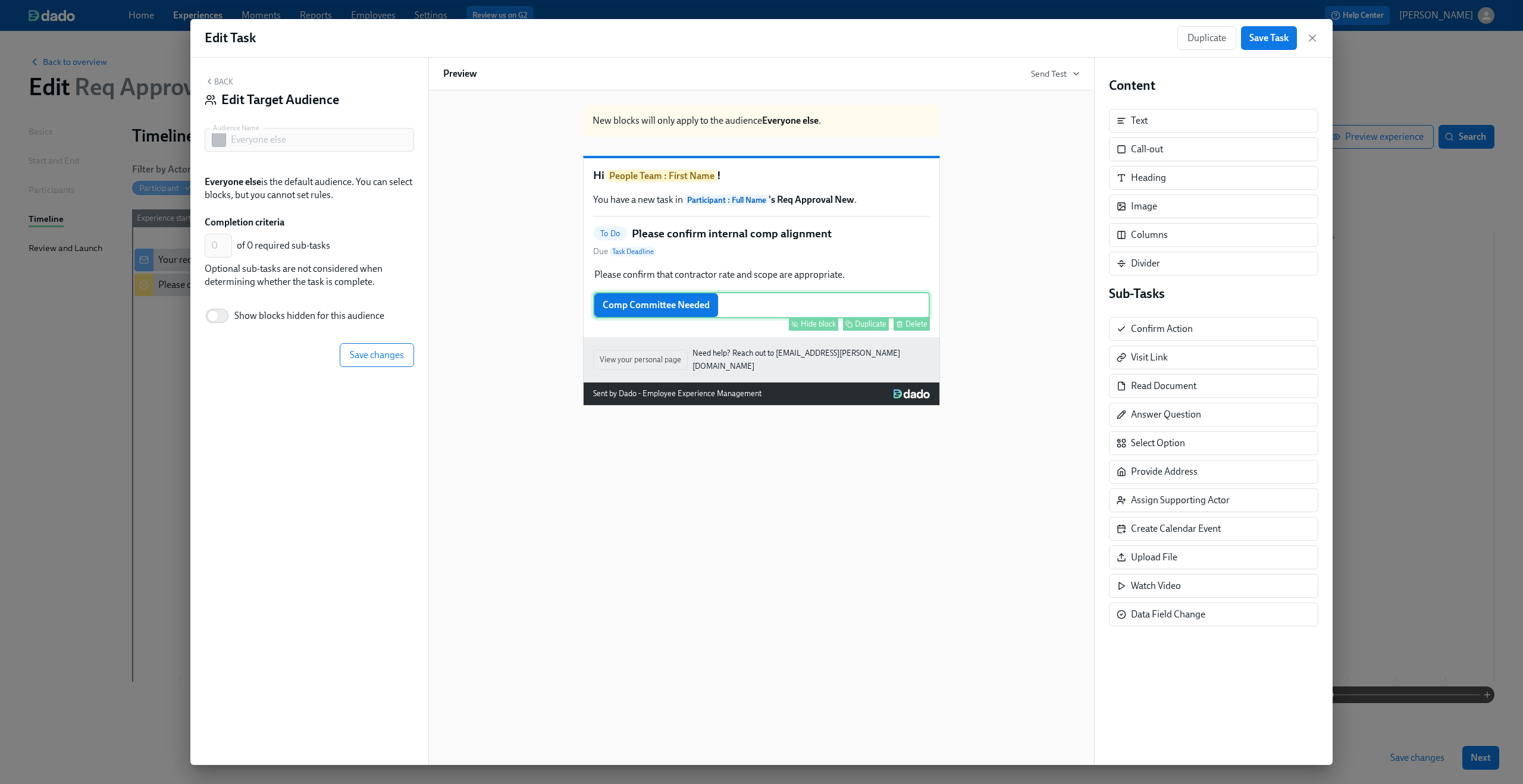
click at [733, 331] on div "Hide block Duplicate Delete" at bounding box center [762, 323] width 334 height 13
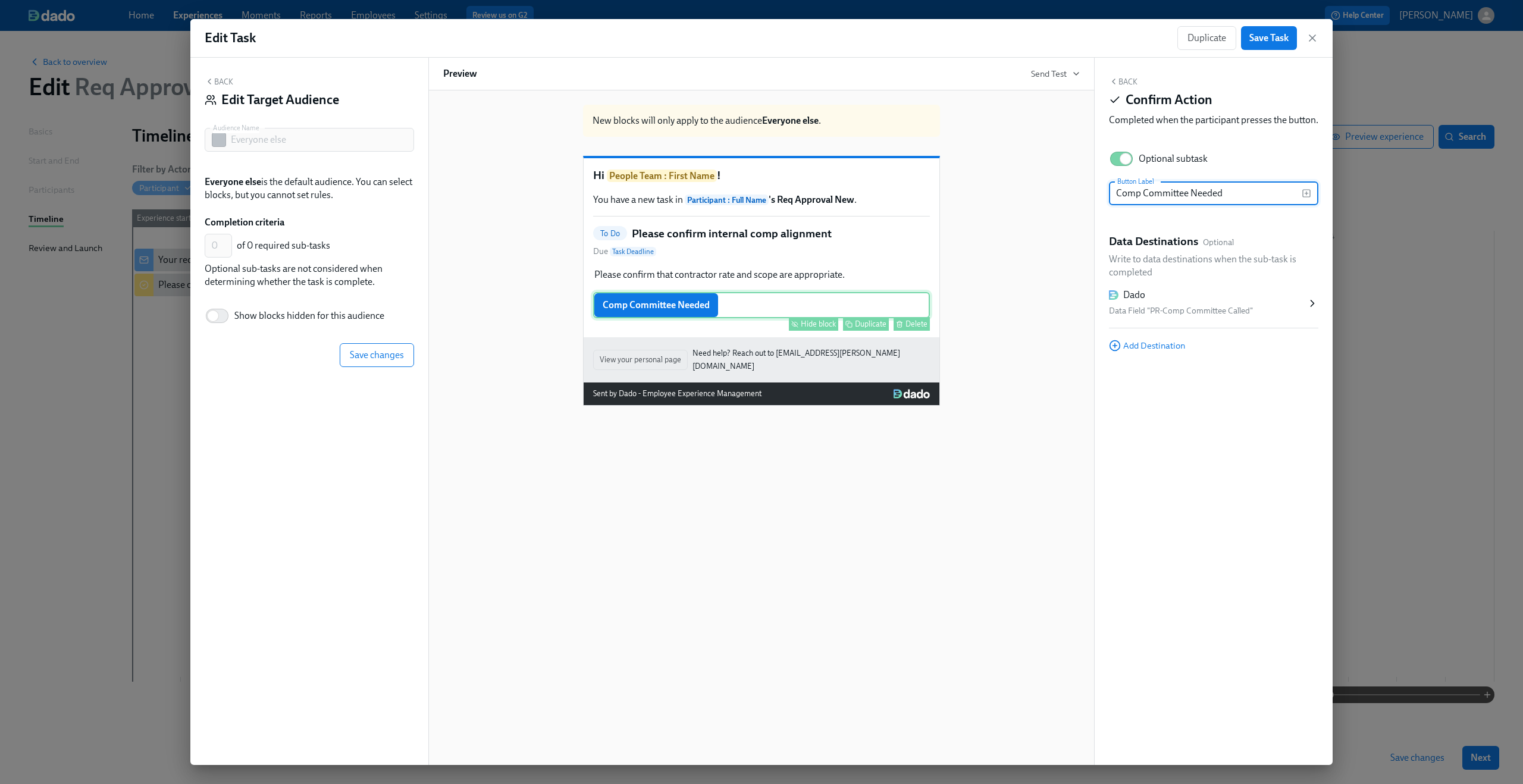
click at [805, 329] on div "Hide block" at bounding box center [818, 323] width 35 height 9
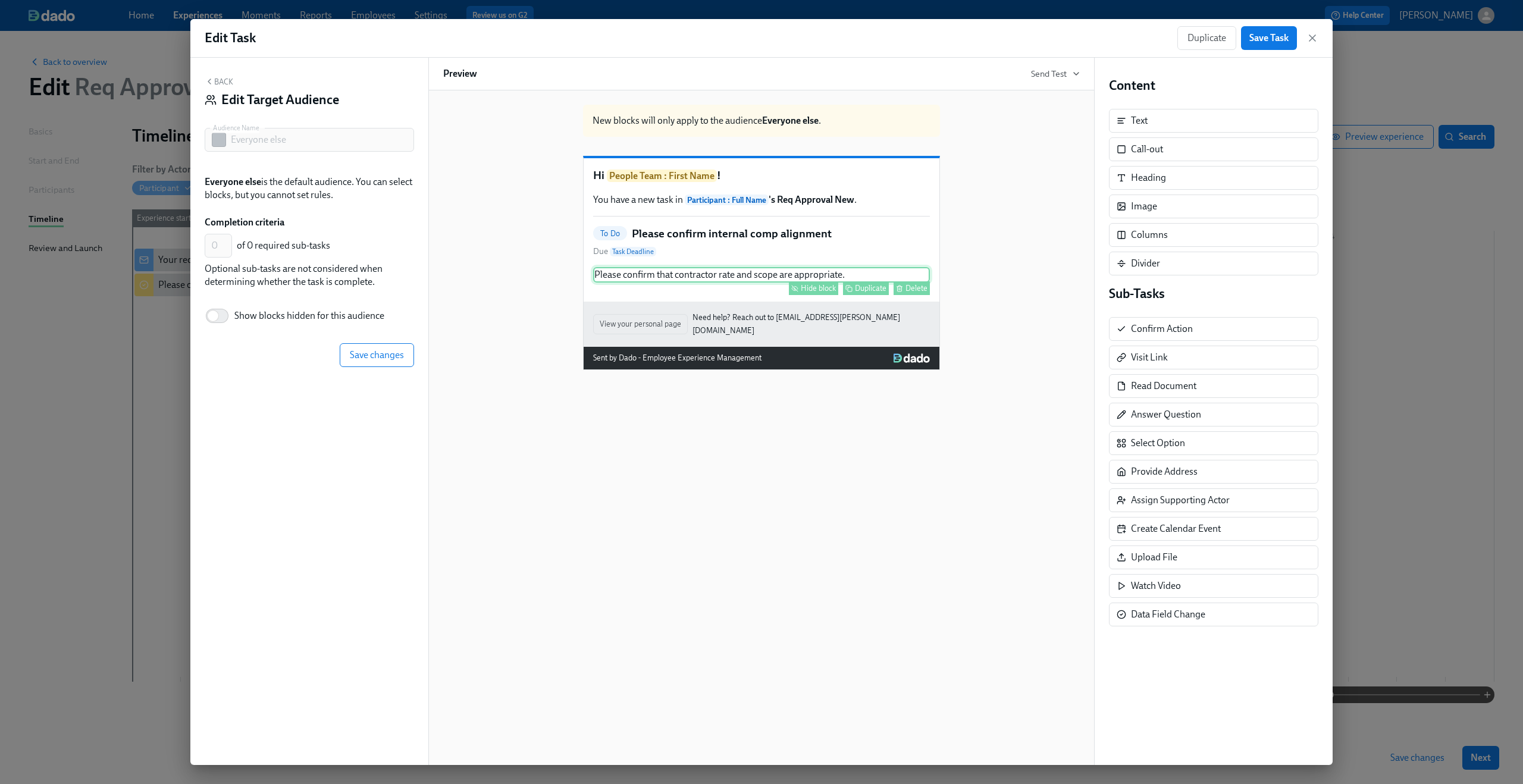
click at [777, 282] on div "Please confirm that contractor rate and scope are appropriate. Hide block Dupli…" at bounding box center [762, 275] width 337 height 16
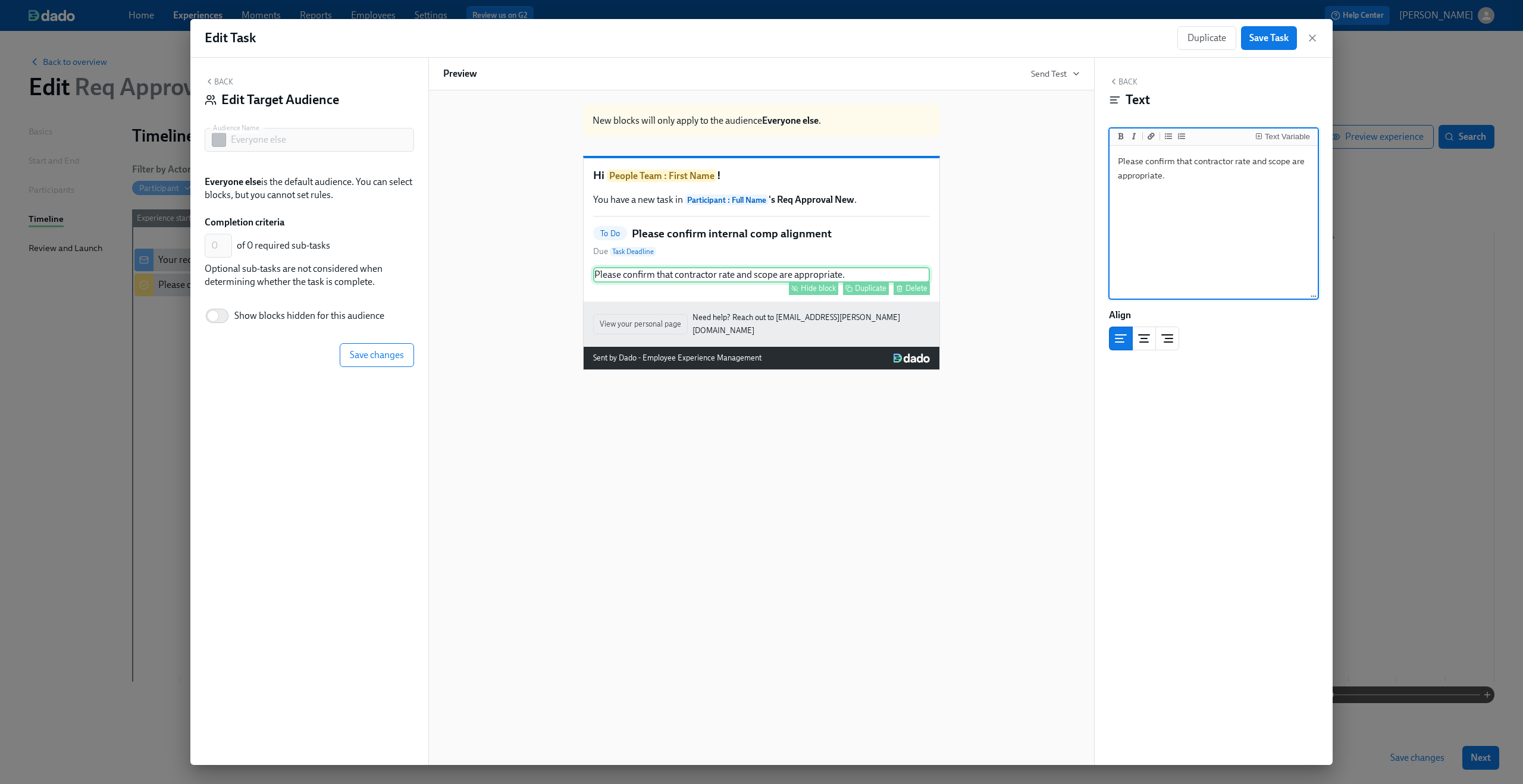
click at [802, 293] on div "Hide block" at bounding box center [818, 288] width 35 height 9
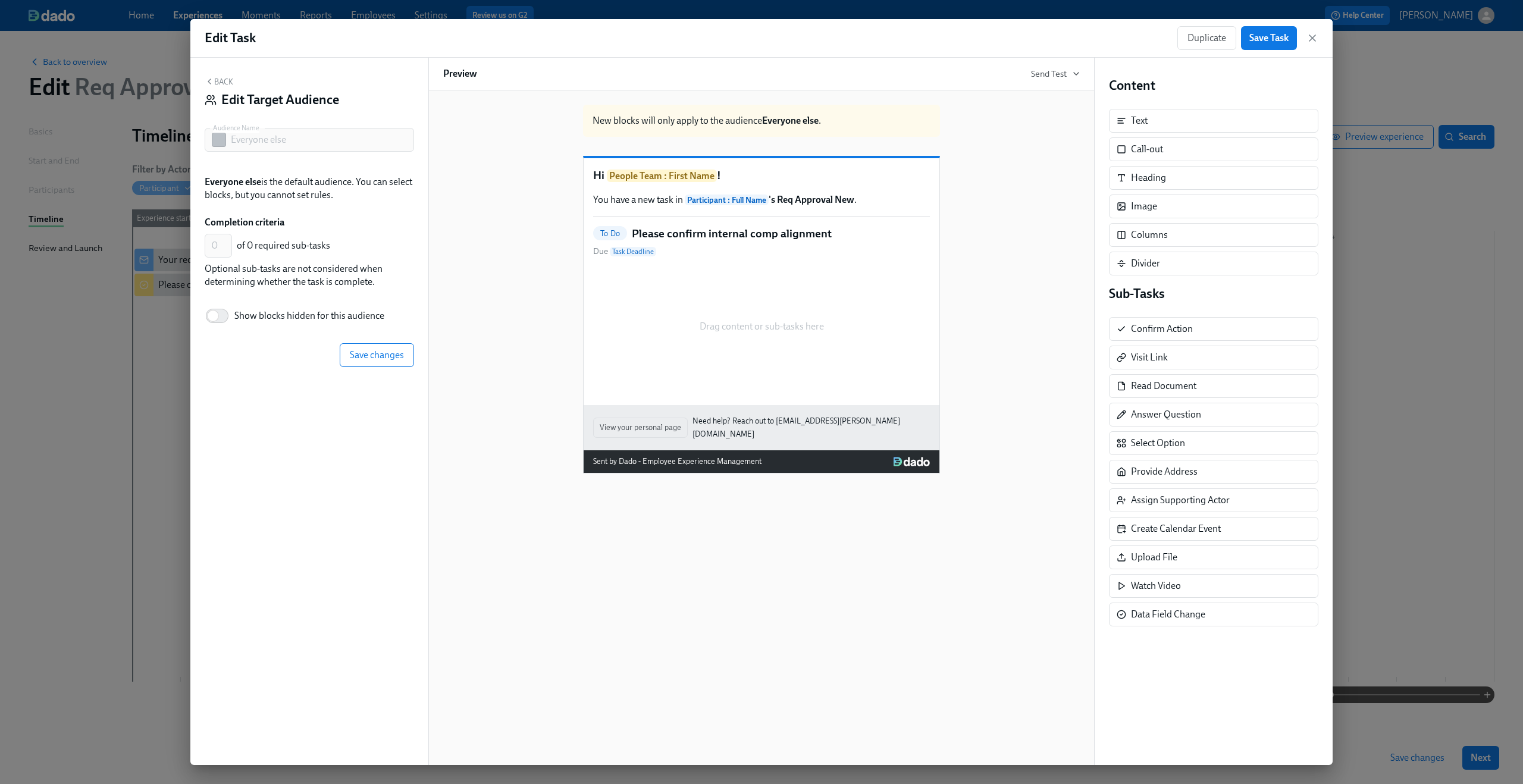
click at [755, 257] on div "To Do Please confirm internal comp alignment Due Task Deadline" at bounding box center [762, 242] width 337 height 32
click at [372, 355] on span "Save changes" at bounding box center [376, 354] width 54 height 12
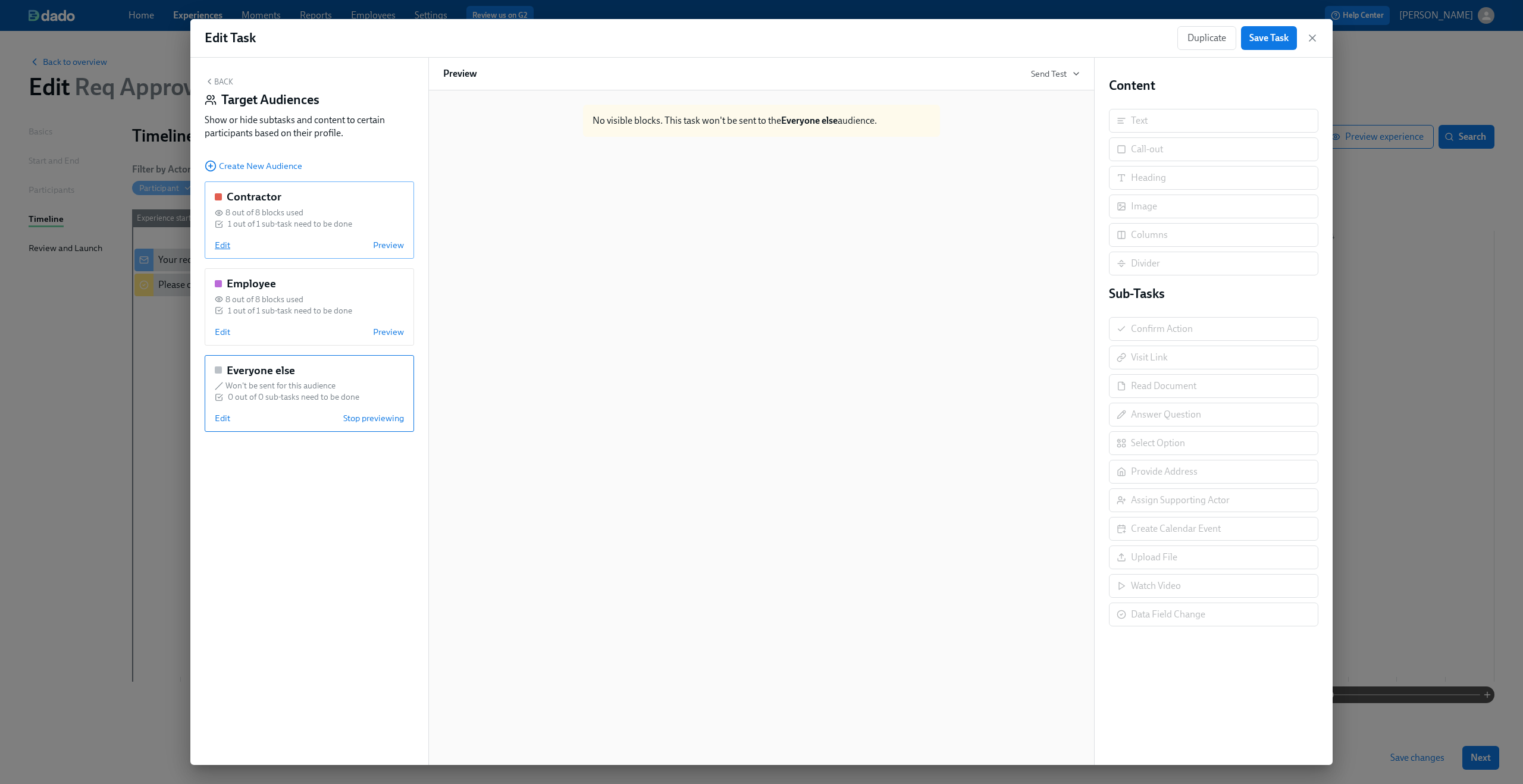
click at [225, 243] on span "Edit" at bounding box center [222, 245] width 16 height 12
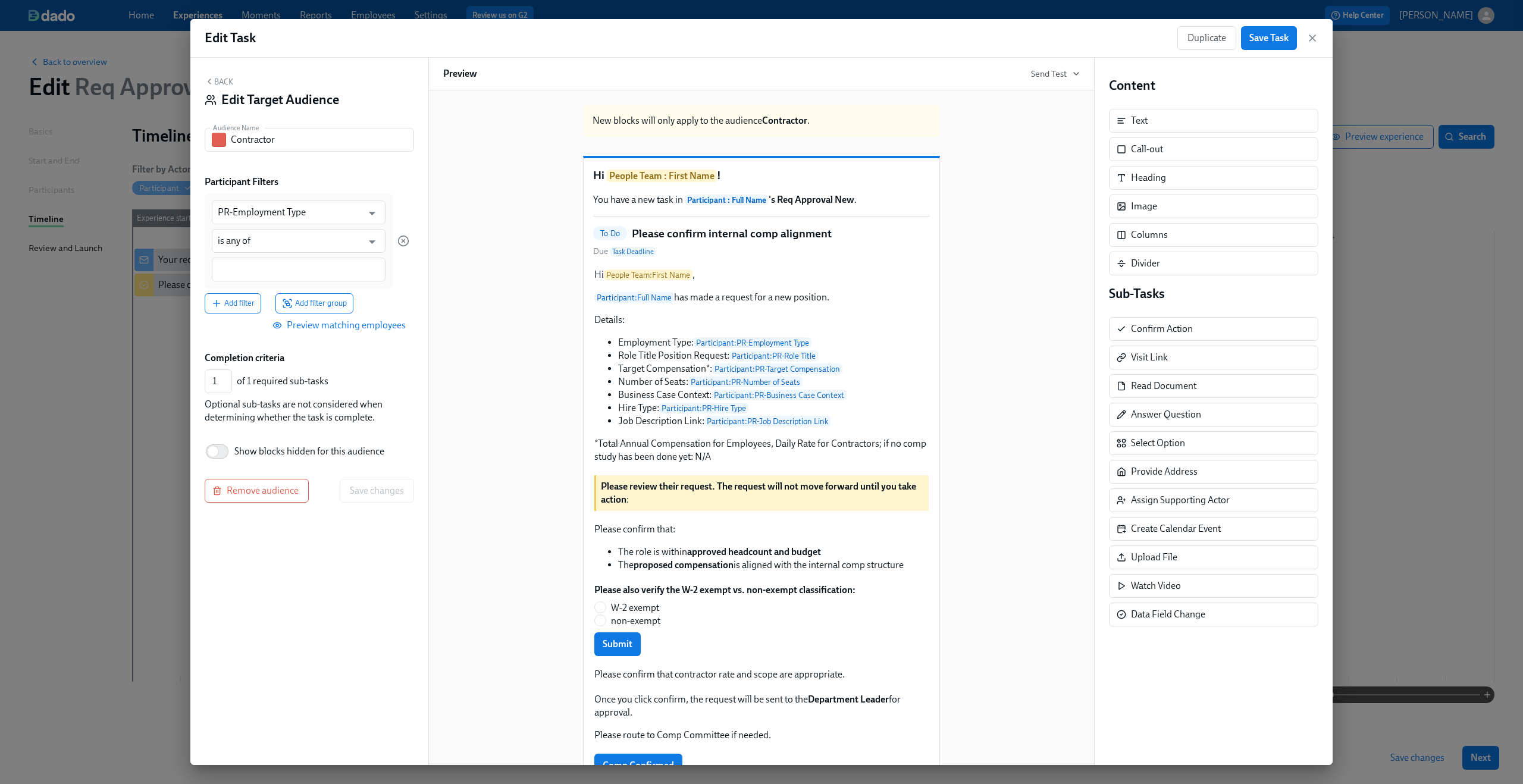
click at [222, 82] on button "Back" at bounding box center [218, 81] width 28 height 9
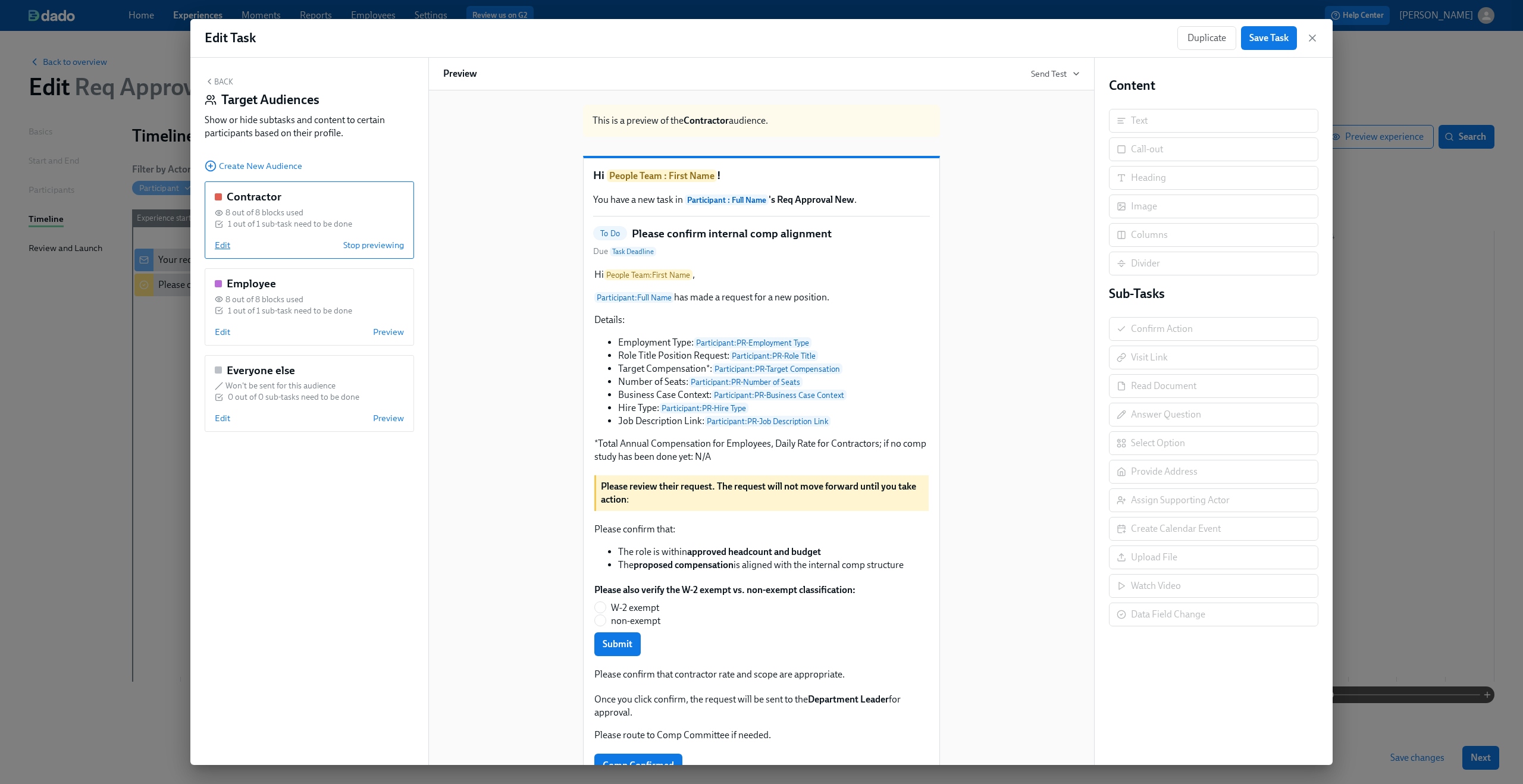
click at [225, 249] on span "Edit" at bounding box center [222, 245] width 16 height 12
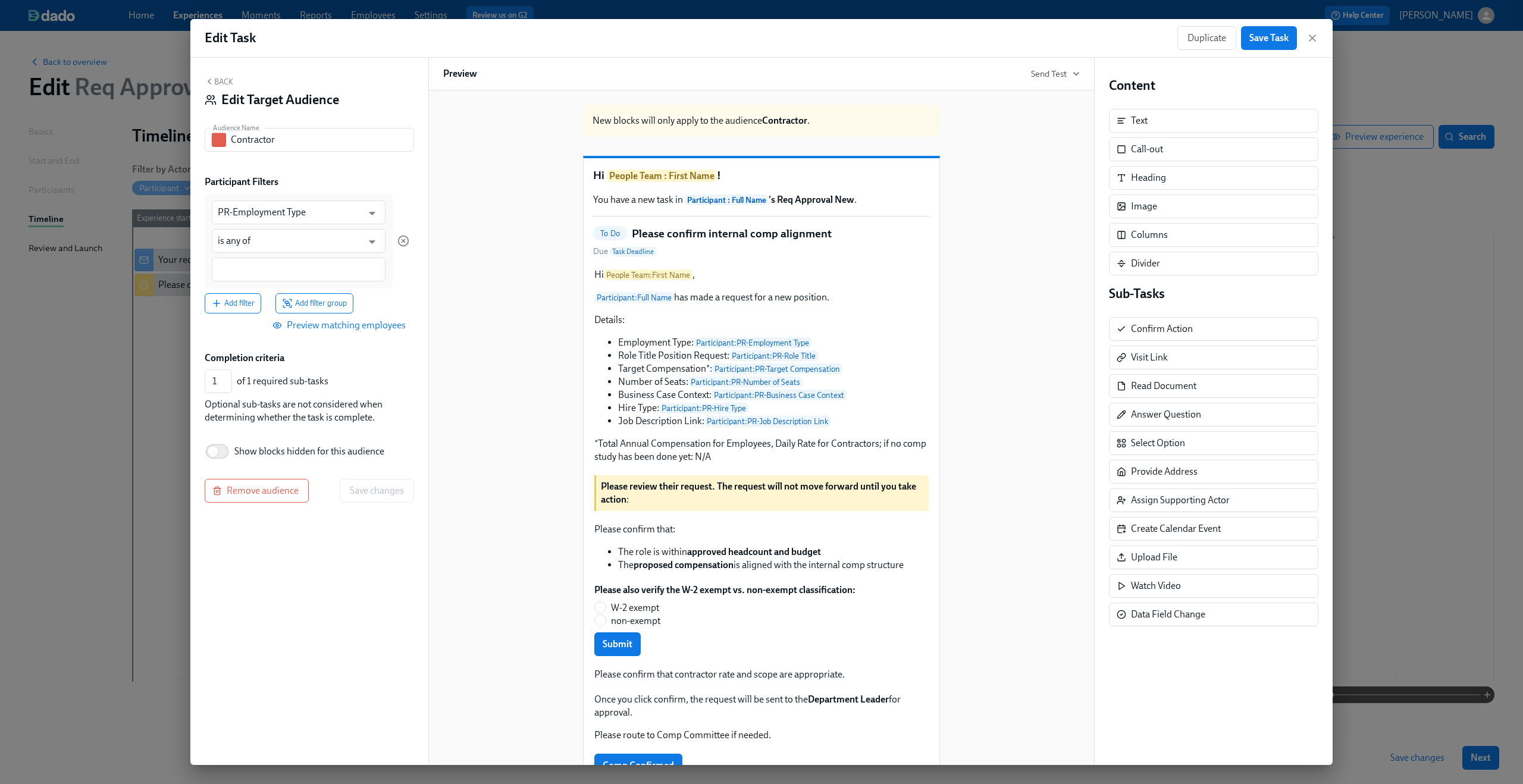
click at [216, 81] on button "Back" at bounding box center [218, 81] width 28 height 9
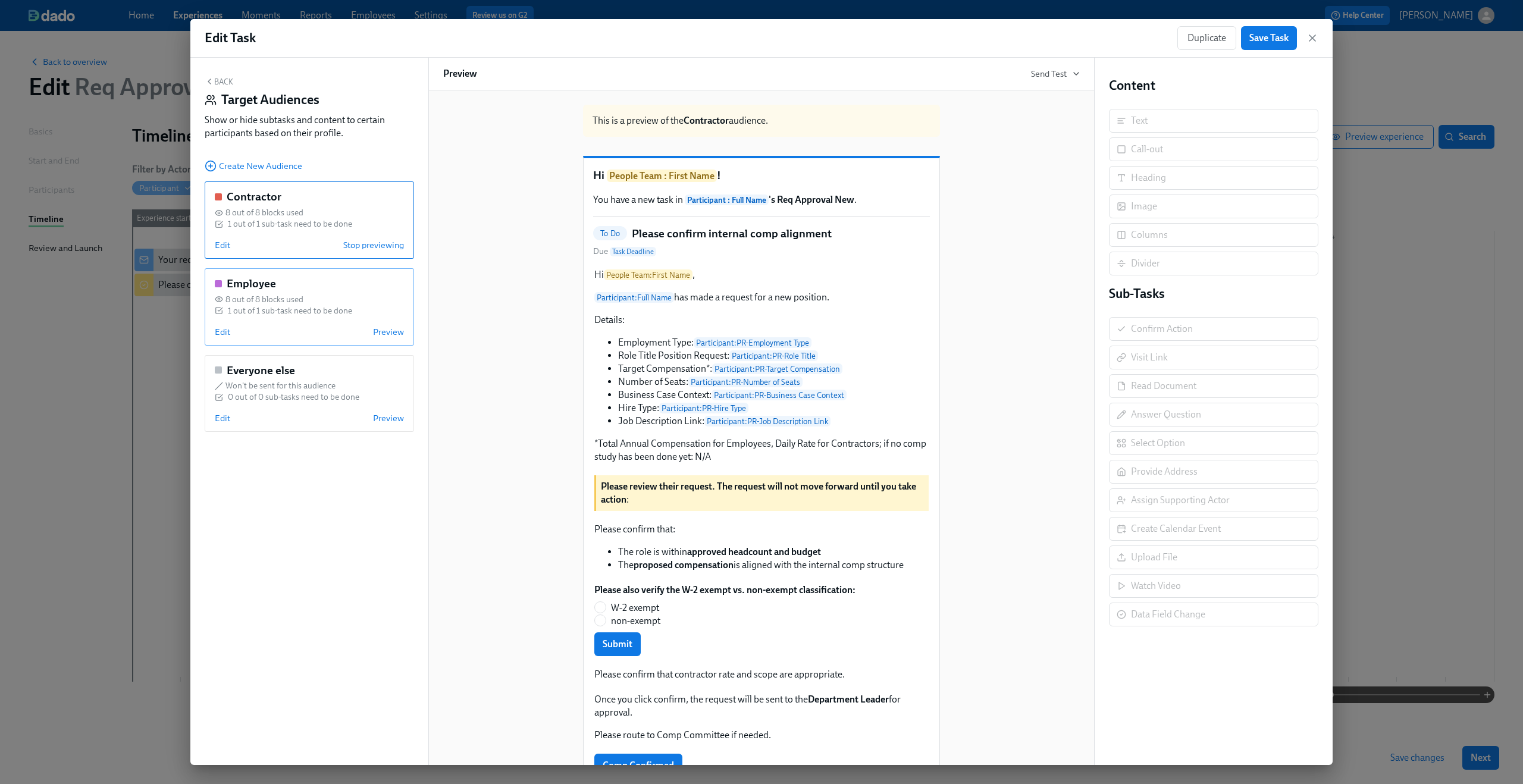
click at [223, 325] on div "Employee 8 out of 8 blocks used 1 out of 1 sub-task need to be done Edit Preview" at bounding box center [309, 307] width 210 height 77
click at [219, 336] on span "Edit" at bounding box center [222, 331] width 16 height 12
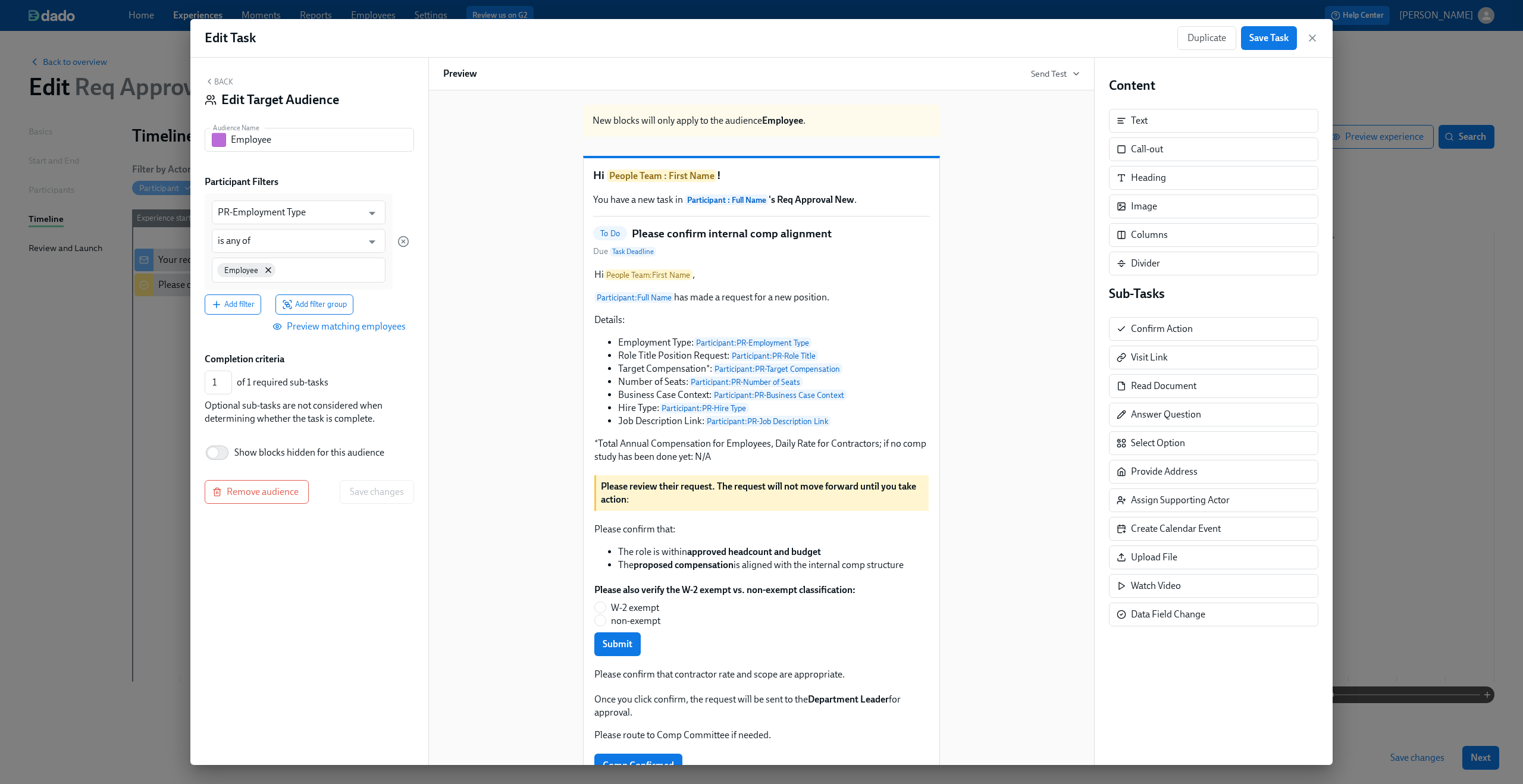
click at [208, 84] on icon "button" at bounding box center [209, 81] width 9 height 9
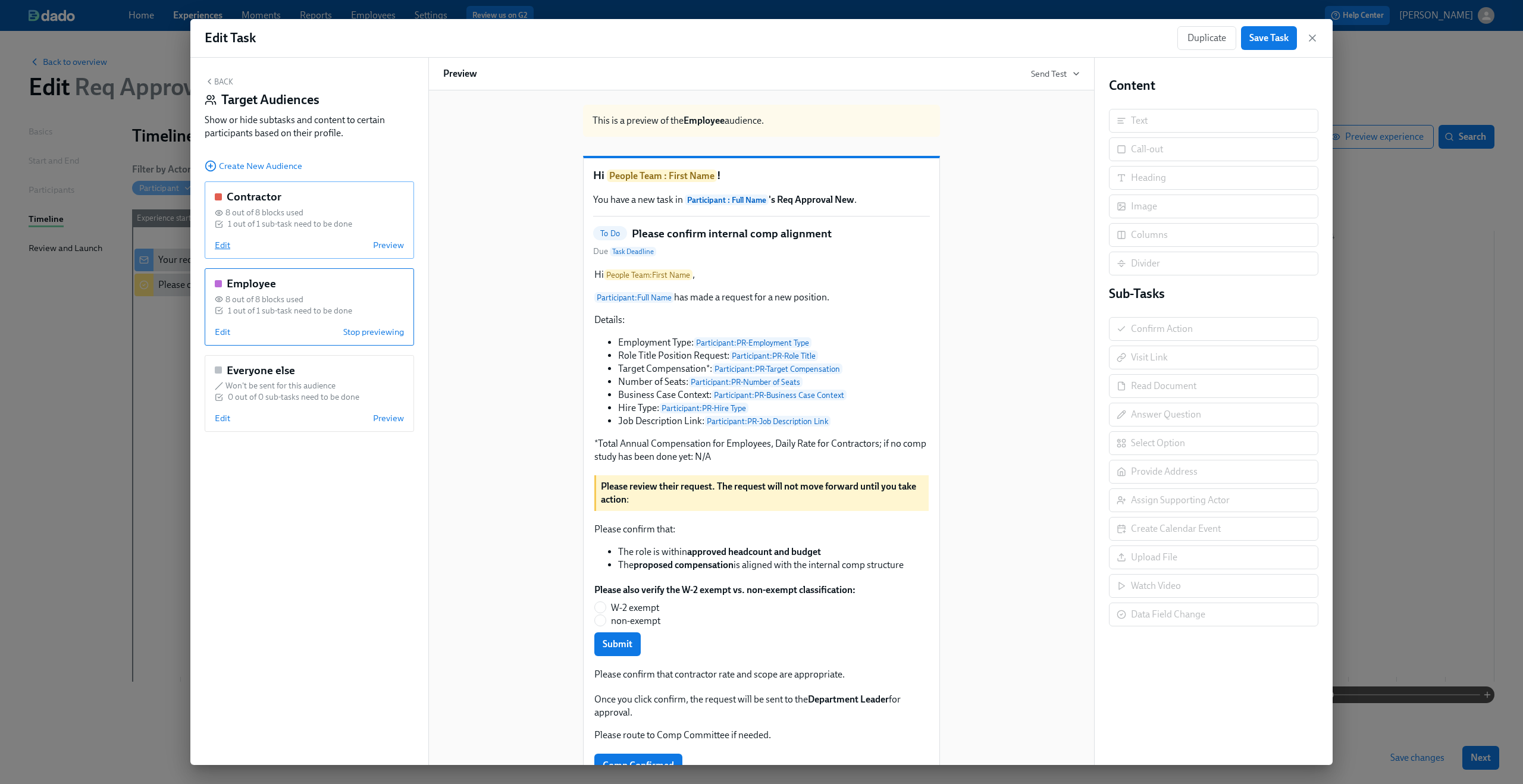
click at [219, 246] on span "Edit" at bounding box center [222, 245] width 16 height 12
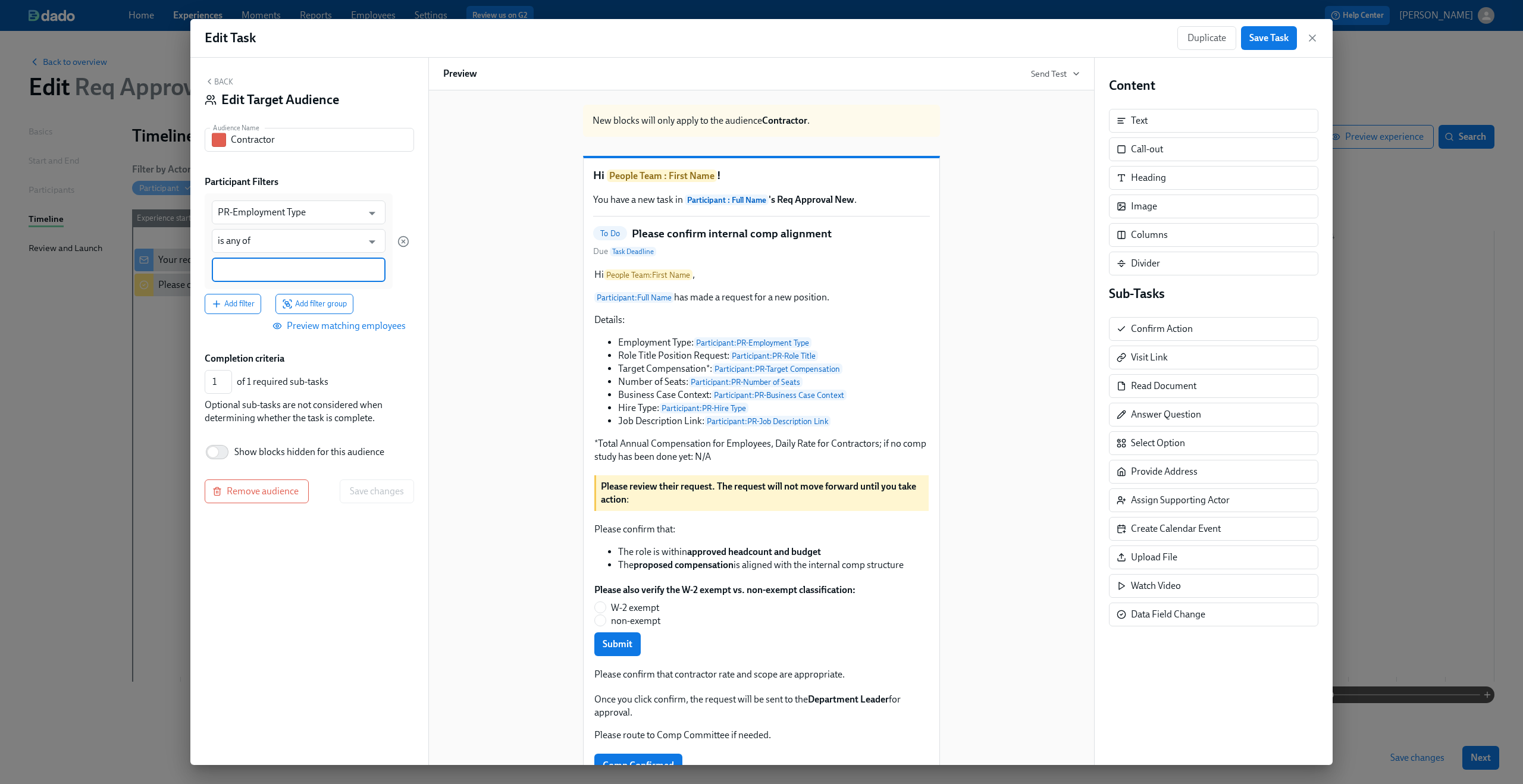
click at [259, 269] on input at bounding box center [298, 270] width 162 height 13
type input "Conrtactor"
click at [370, 383] on div "of 1 required sub-tasks" at bounding box center [322, 381] width 172 height 13
drag, startPoint x: 384, startPoint y: 484, endPoint x: 304, endPoint y: 233, distance: 263.4
click at [304, 233] on div "Back Edit Target Audience Audience Name Contractor Audience Name Participant Fi…" at bounding box center [309, 412] width 238 height 707
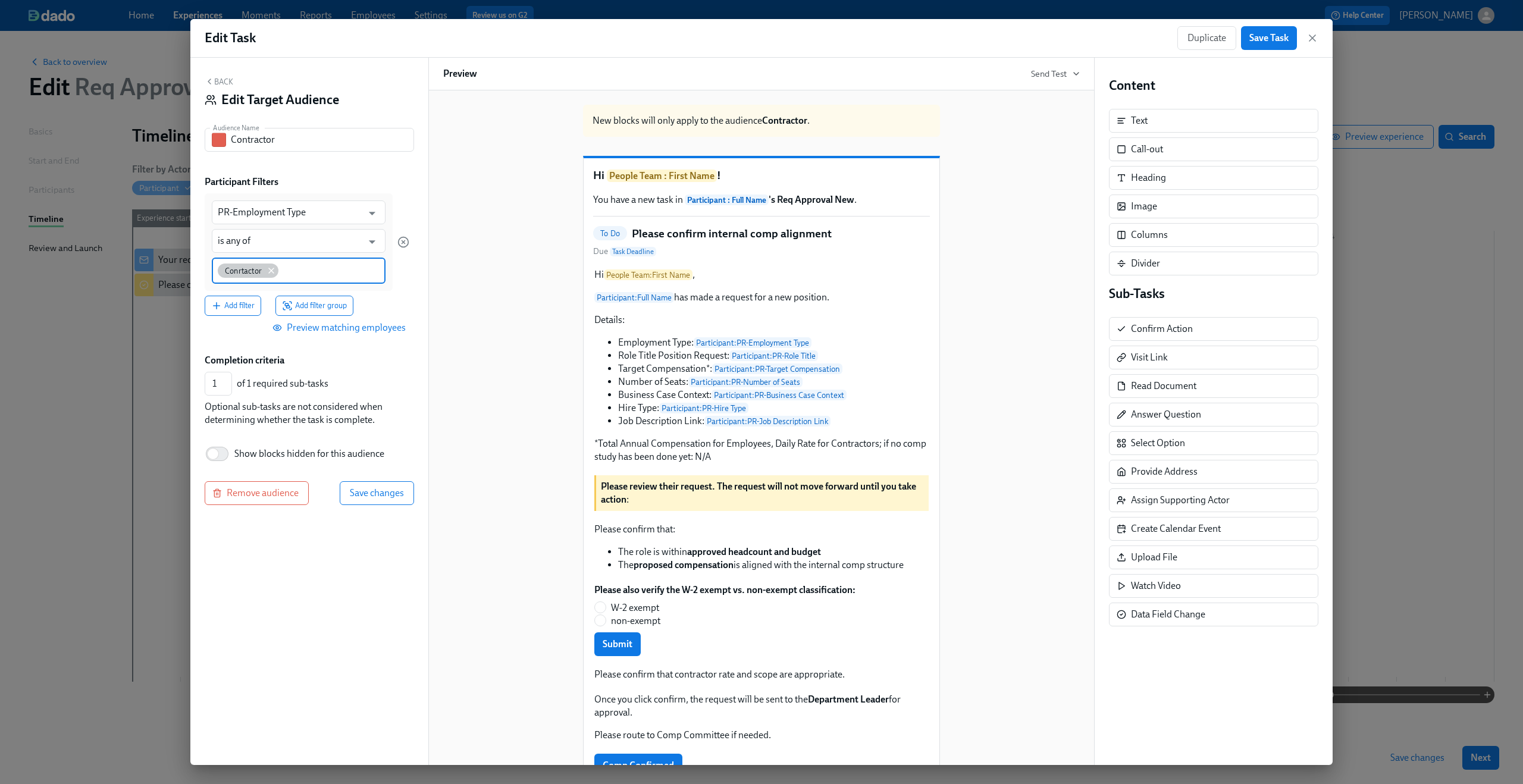
click at [272, 269] on icon at bounding box center [271, 271] width 9 height 9
click at [264, 272] on input at bounding box center [298, 270] width 162 height 13
type input "Contractor"
click at [398, 282] on div at bounding box center [403, 241] width 12 height 95
click at [394, 494] on span "Save changes" at bounding box center [376, 491] width 54 height 12
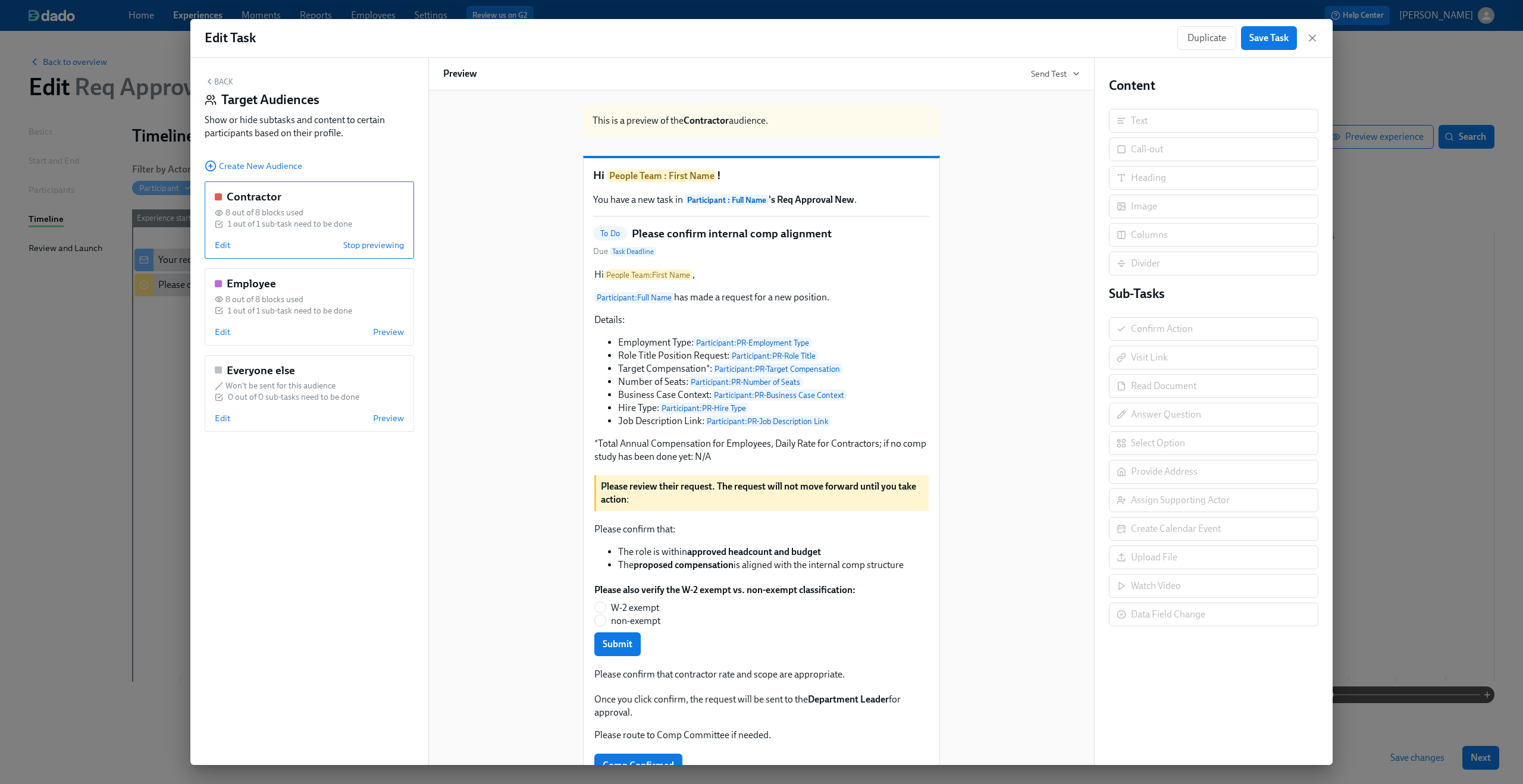
click at [227, 91] on div "Back Target Audiences Show or hide subtasks and content to certain participants…" at bounding box center [309, 110] width 210 height 68
click at [224, 83] on button "Back" at bounding box center [218, 81] width 28 height 9
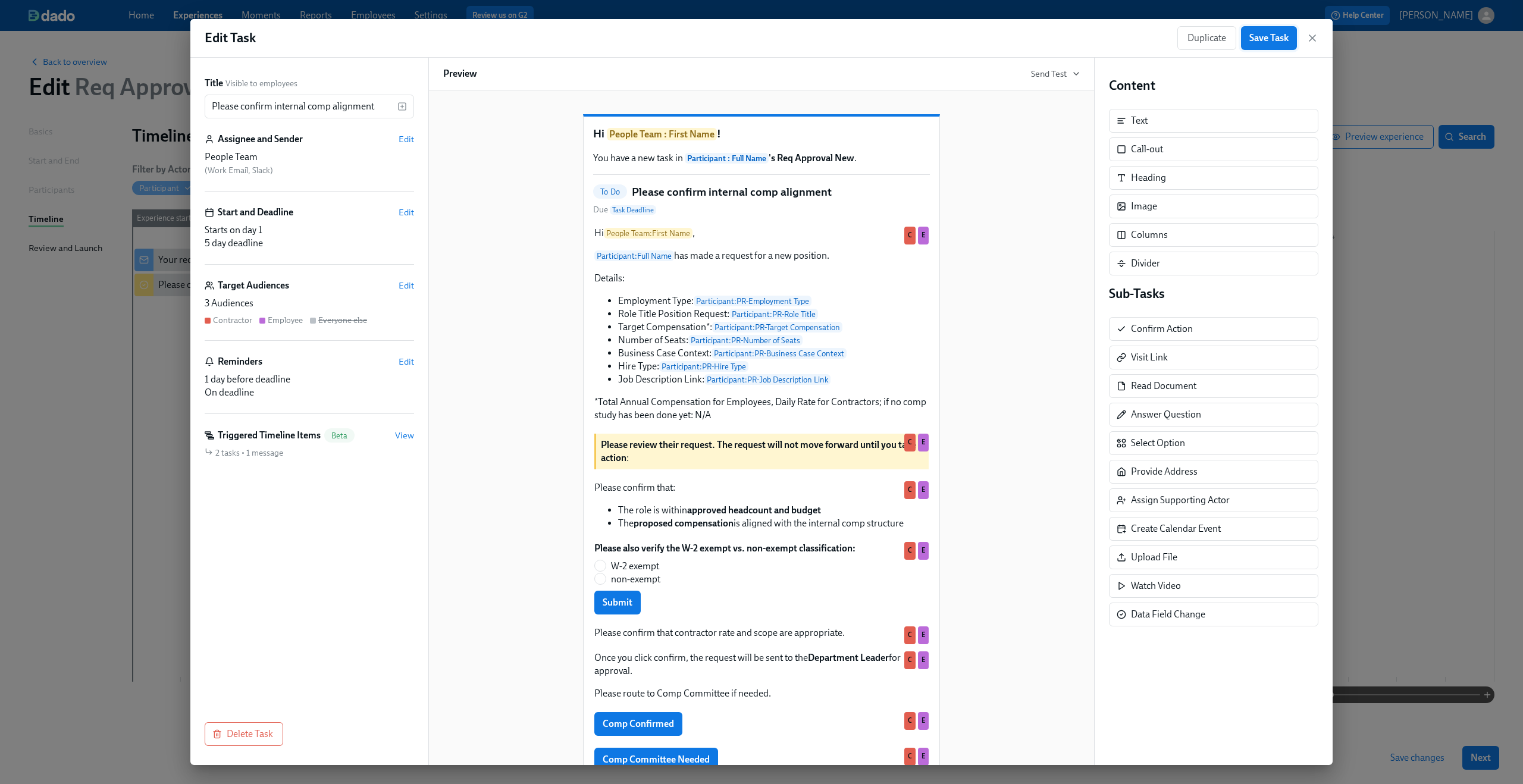
click at [1255, 41] on span "Save Task" at bounding box center [1269, 38] width 39 height 12
click at [1312, 38] on icon "button" at bounding box center [1312, 38] width 6 height 6
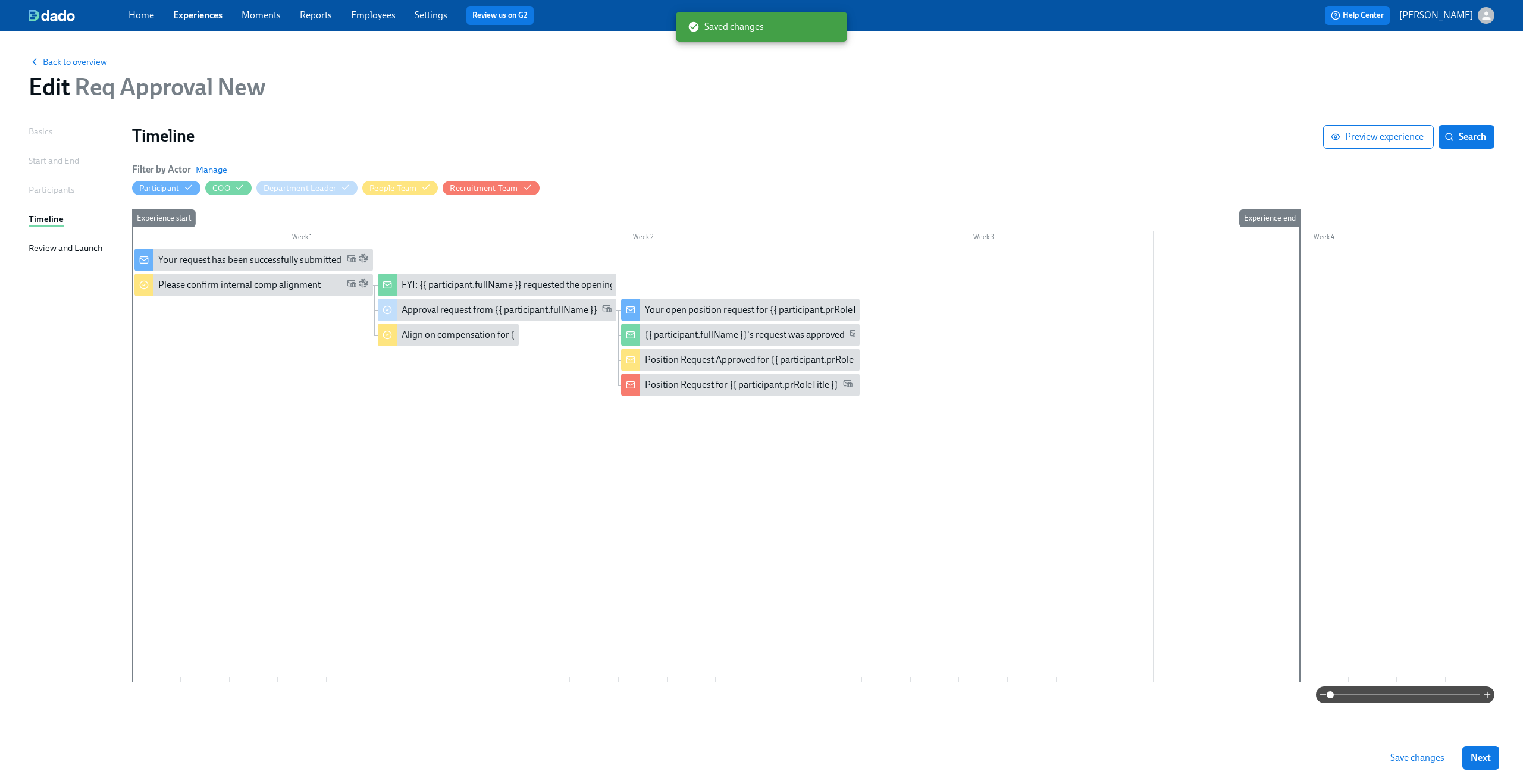
click at [1417, 762] on span "Save changes" at bounding box center [1417, 757] width 54 height 12
click at [272, 387] on div at bounding box center [813, 465] width 1362 height 433
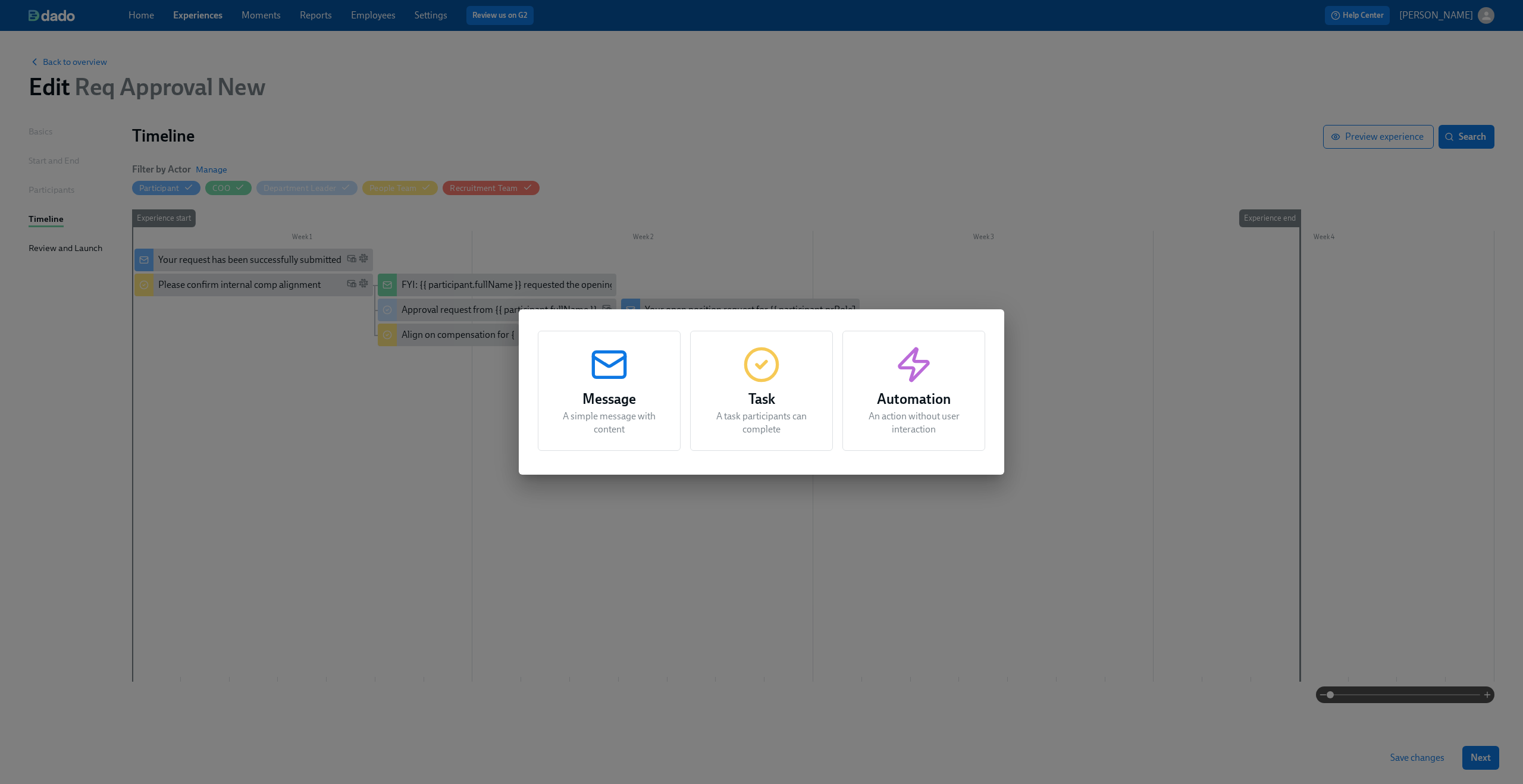
click at [272, 387] on div "Message A simple message with content Task A task participants can complete Aut…" at bounding box center [762, 392] width 1523 height 784
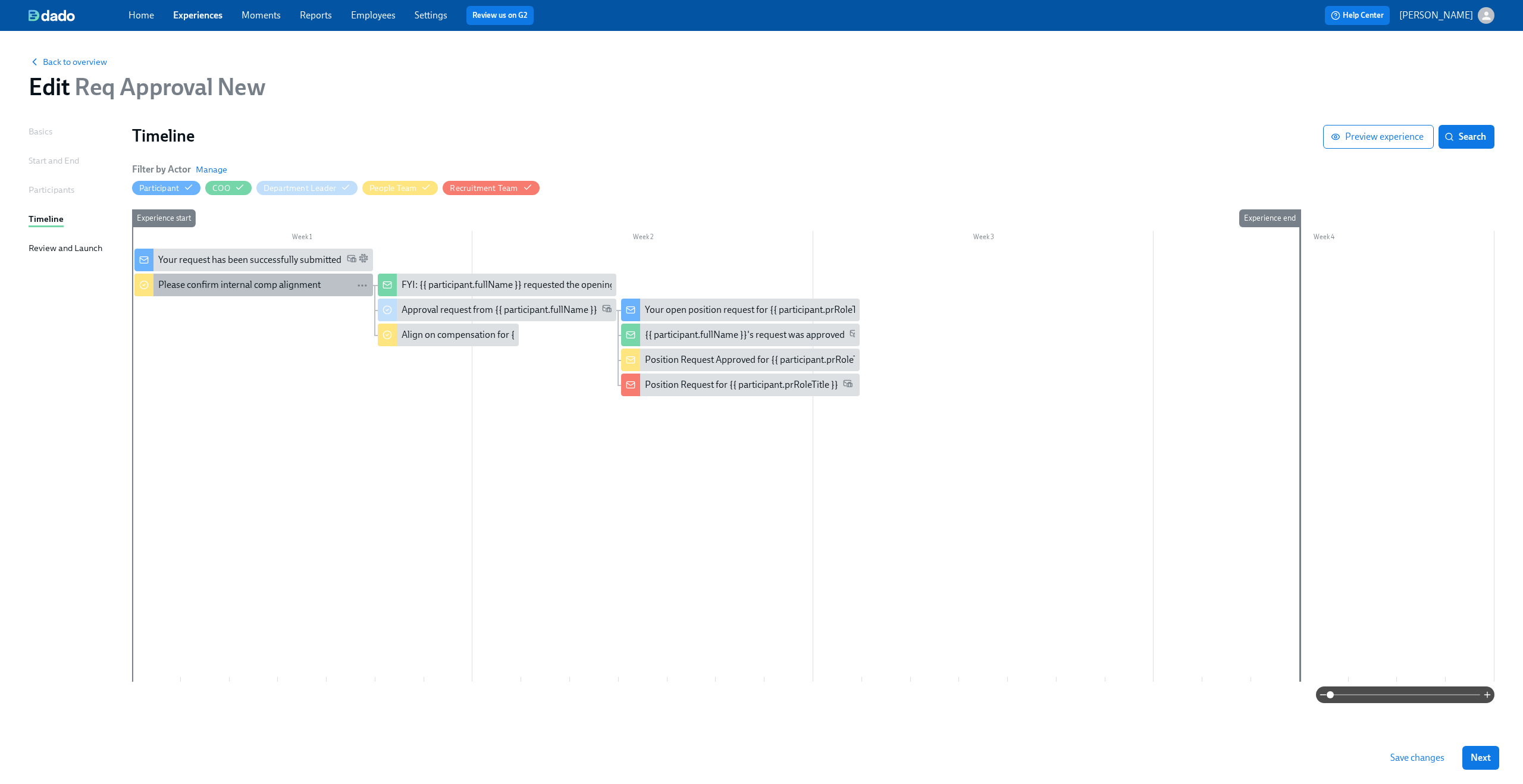
click at [238, 286] on div "Please confirm internal comp alignment" at bounding box center [239, 285] width 162 height 13
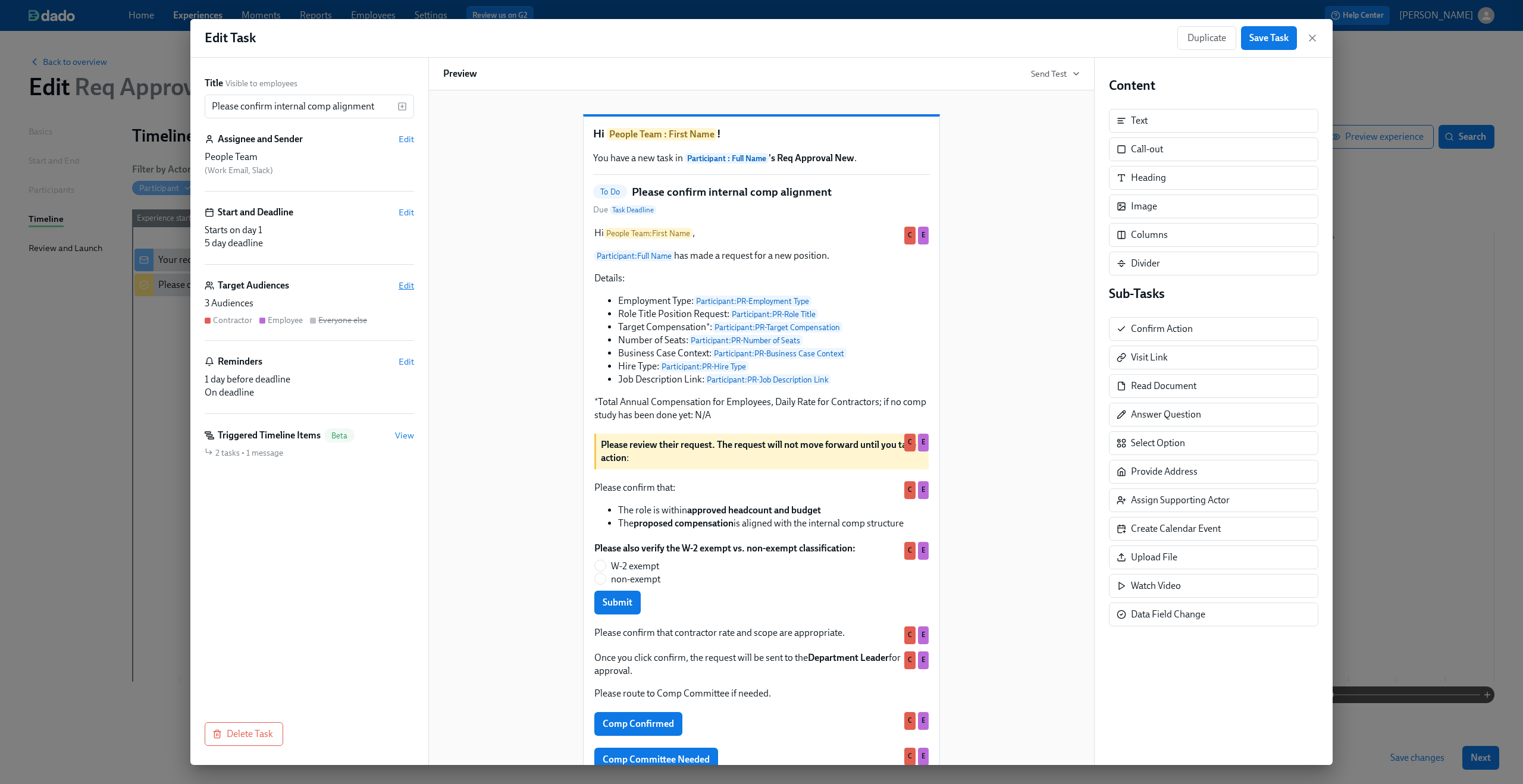
click at [403, 281] on span "Edit" at bounding box center [406, 285] width 16 height 12
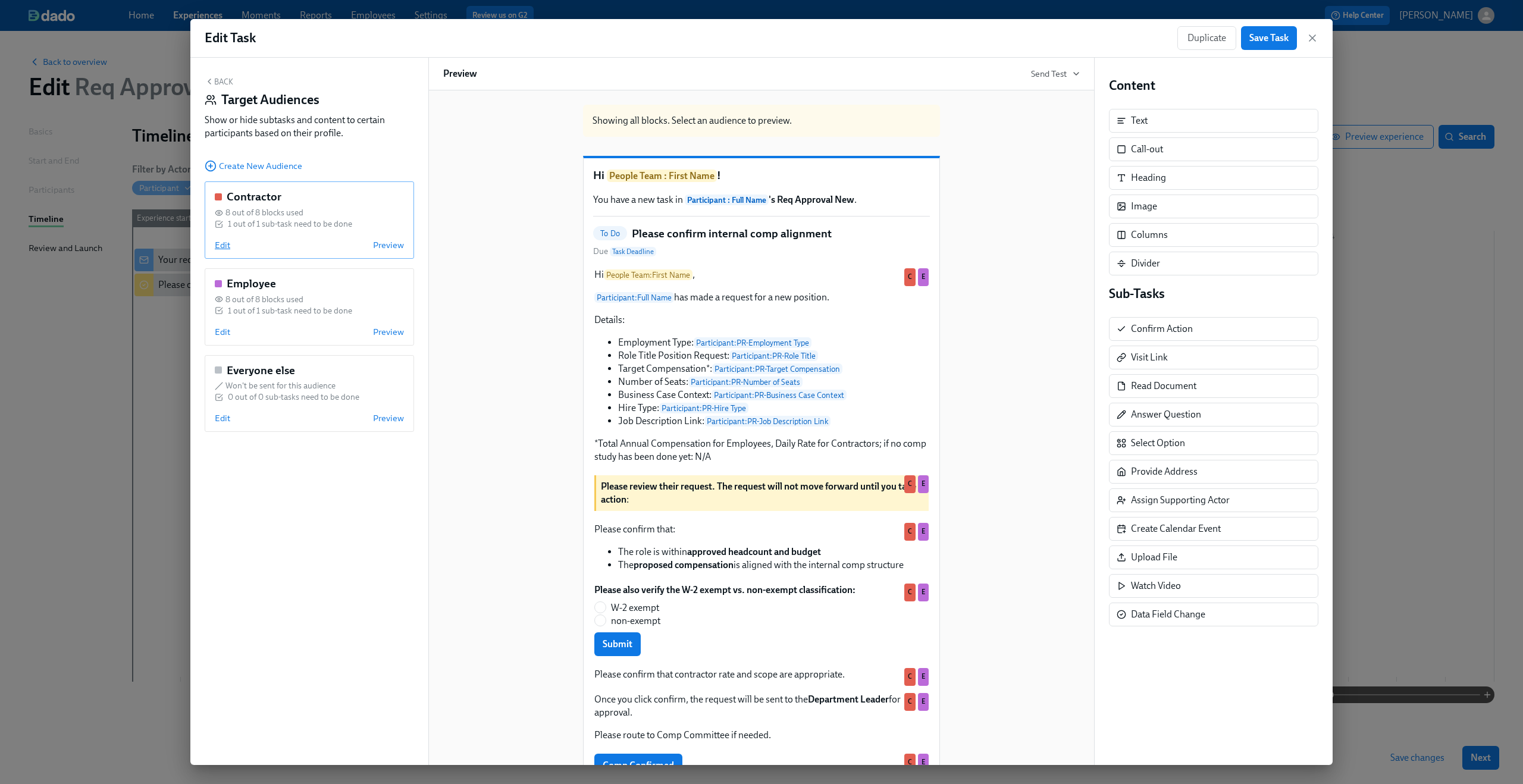
click at [225, 247] on span "Edit" at bounding box center [222, 245] width 16 height 12
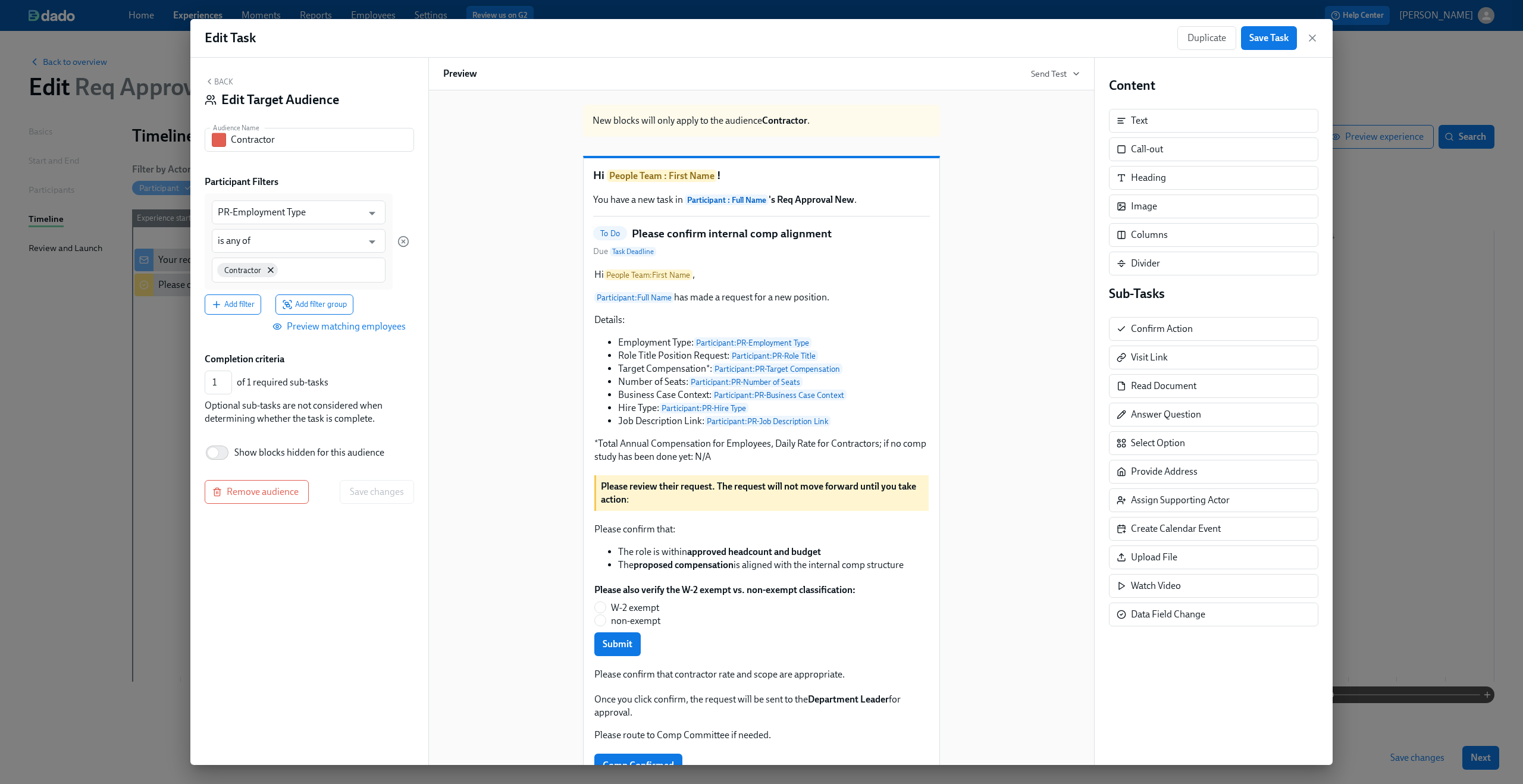
click at [225, 81] on button "Back" at bounding box center [218, 81] width 28 height 9
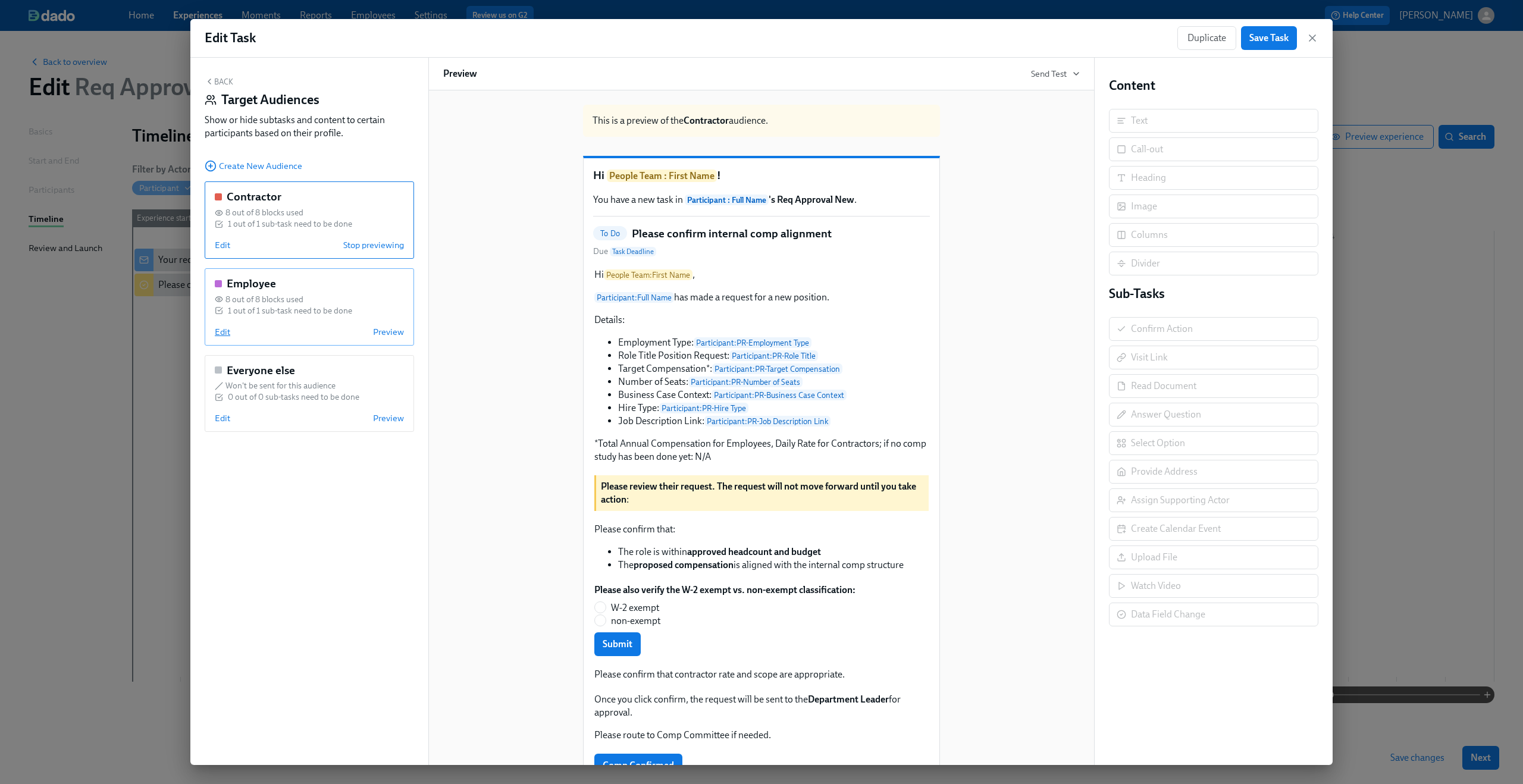
click at [223, 333] on span "Edit" at bounding box center [222, 331] width 16 height 12
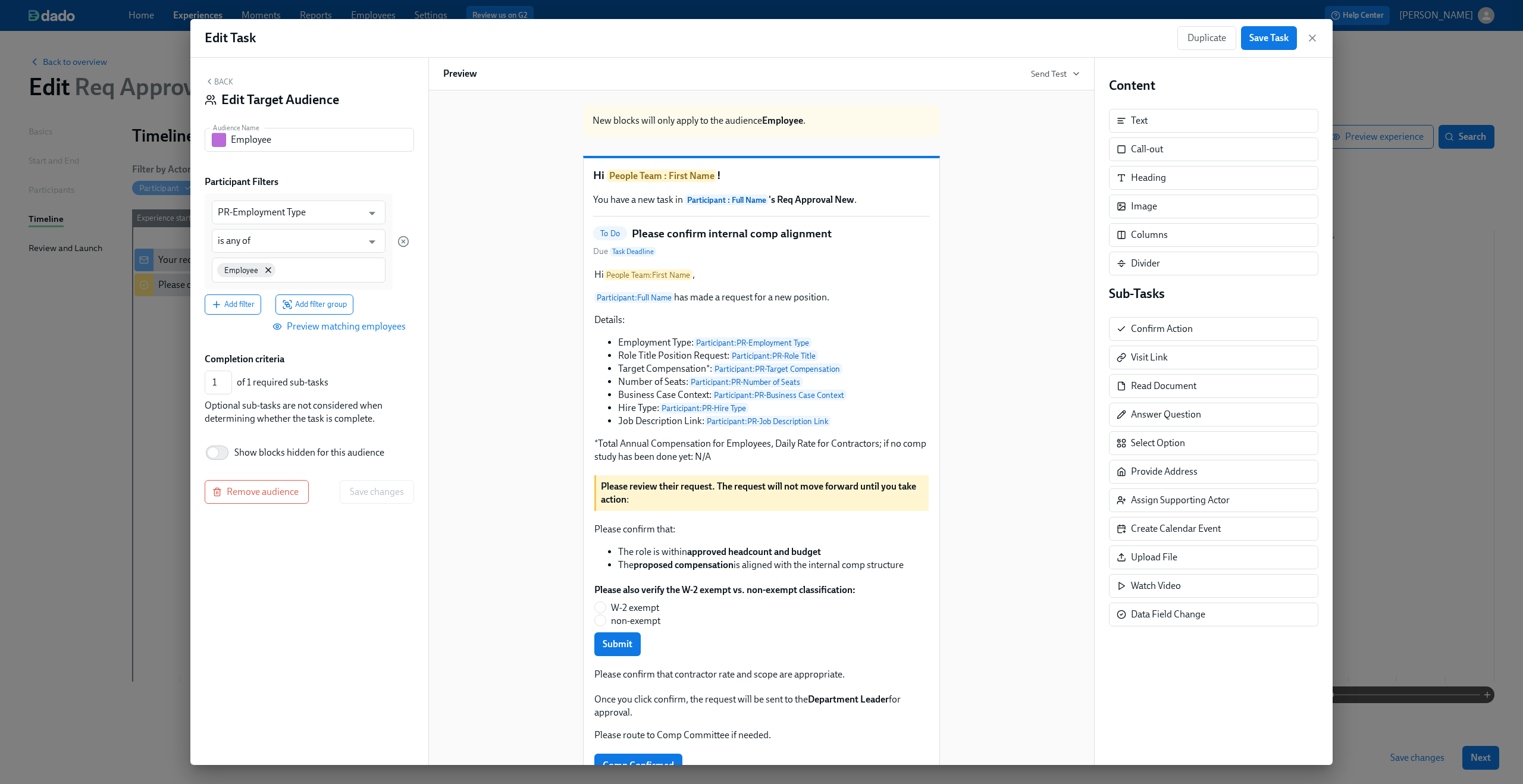
click at [221, 81] on button "Back" at bounding box center [218, 81] width 28 height 9
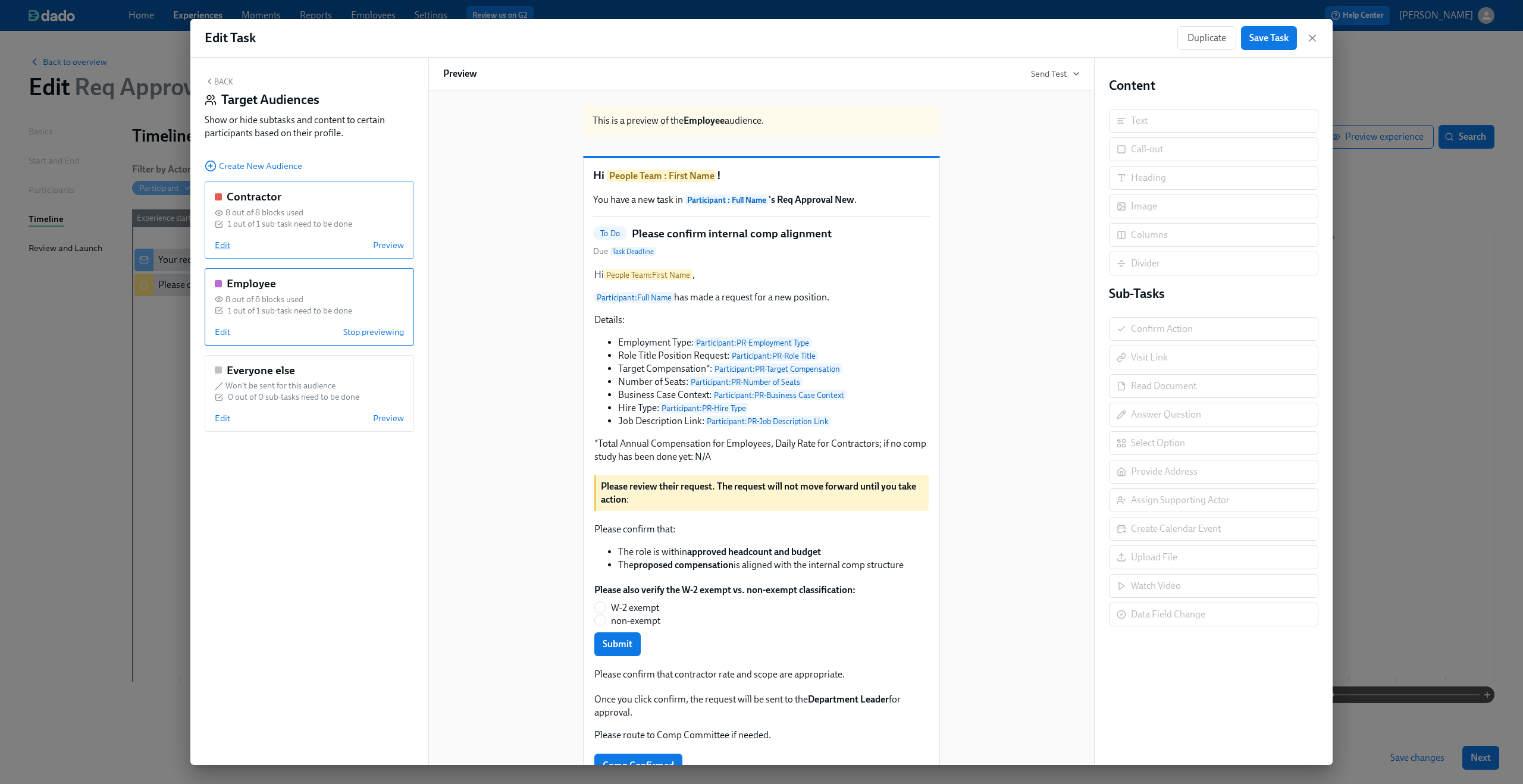
click at [220, 247] on span "Edit" at bounding box center [222, 245] width 16 height 12
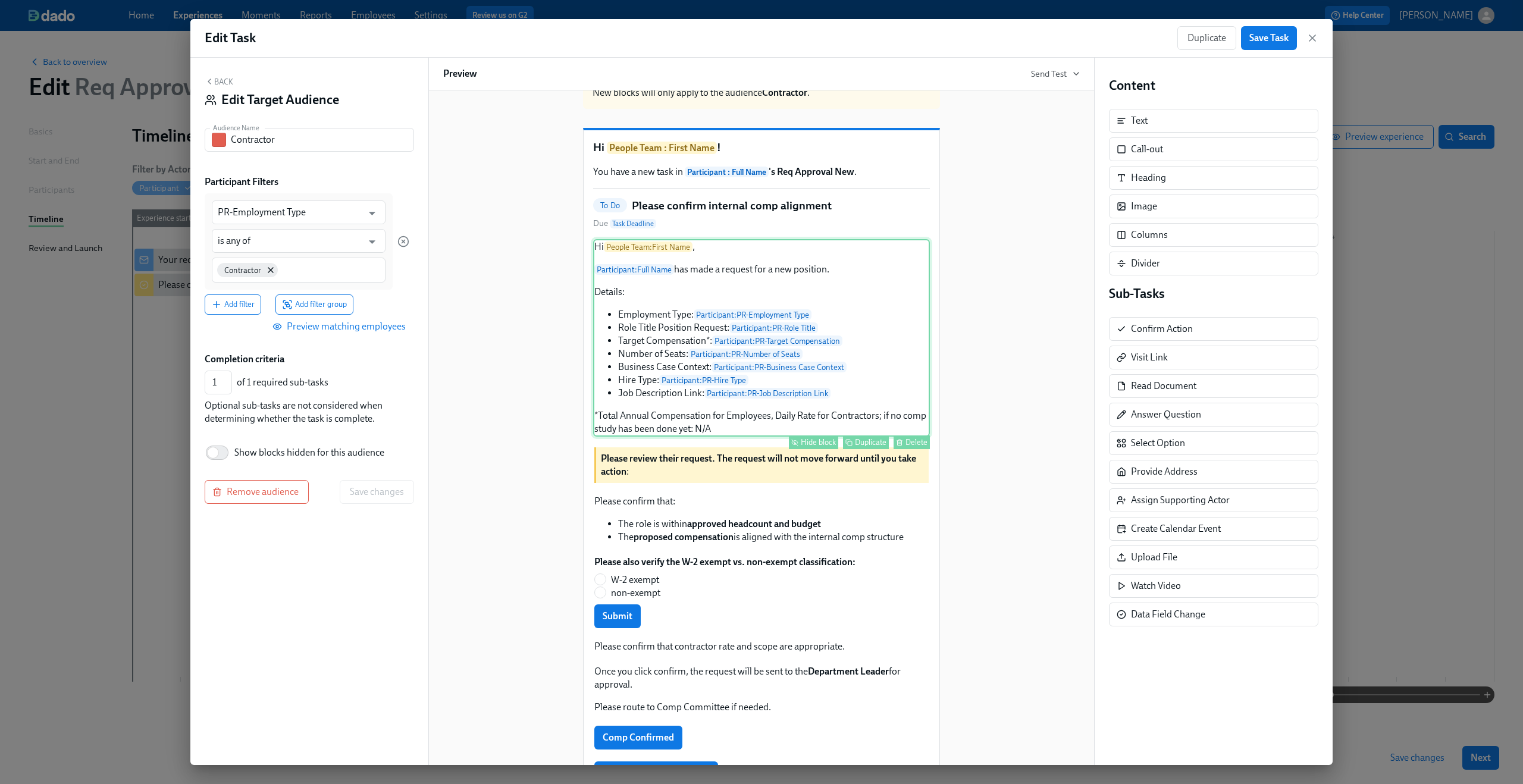
scroll to position [41, 0]
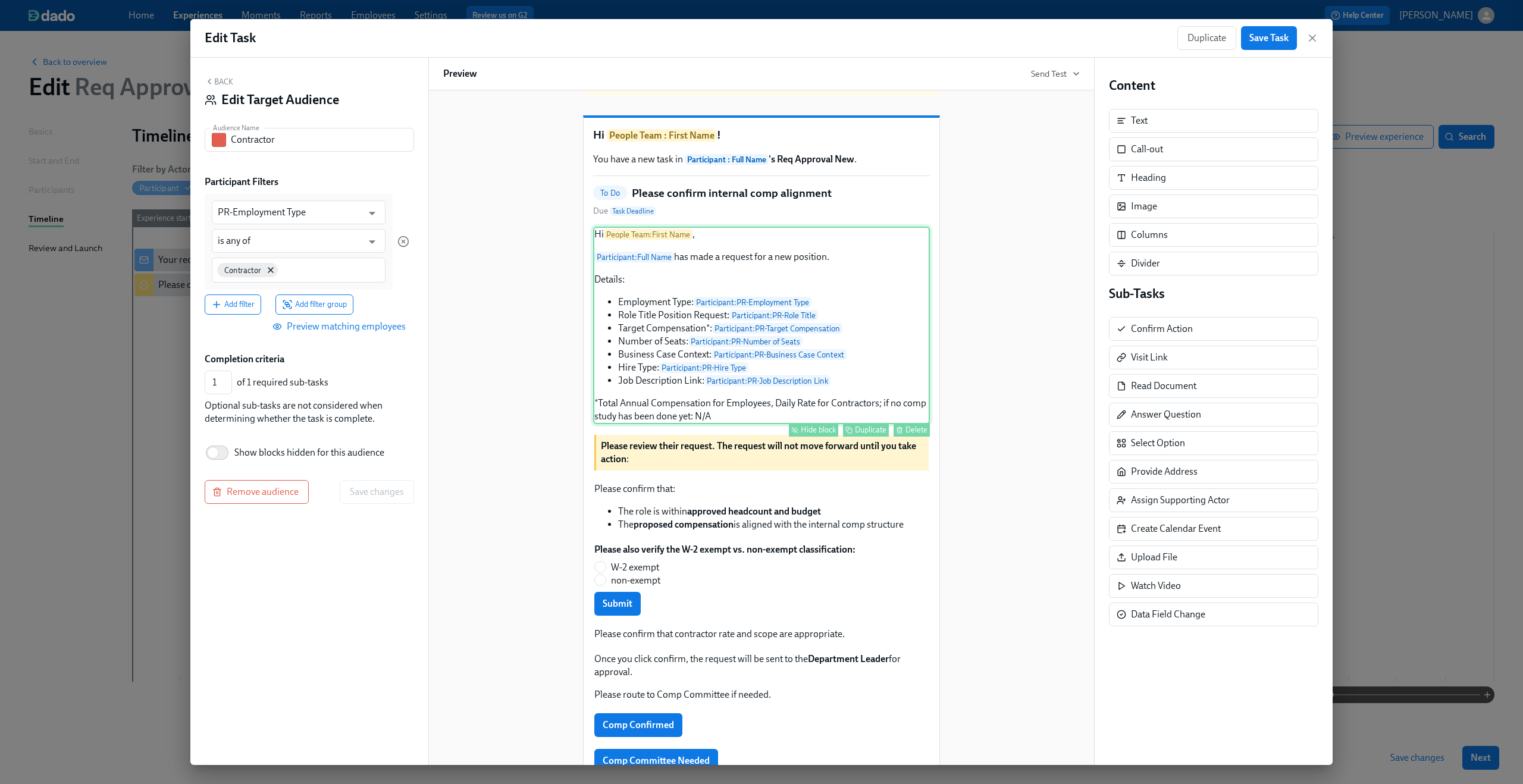
click at [715, 351] on div "Hi People Team : First Name , Participant : Full Name has made a request for a …" at bounding box center [762, 325] width 337 height 197
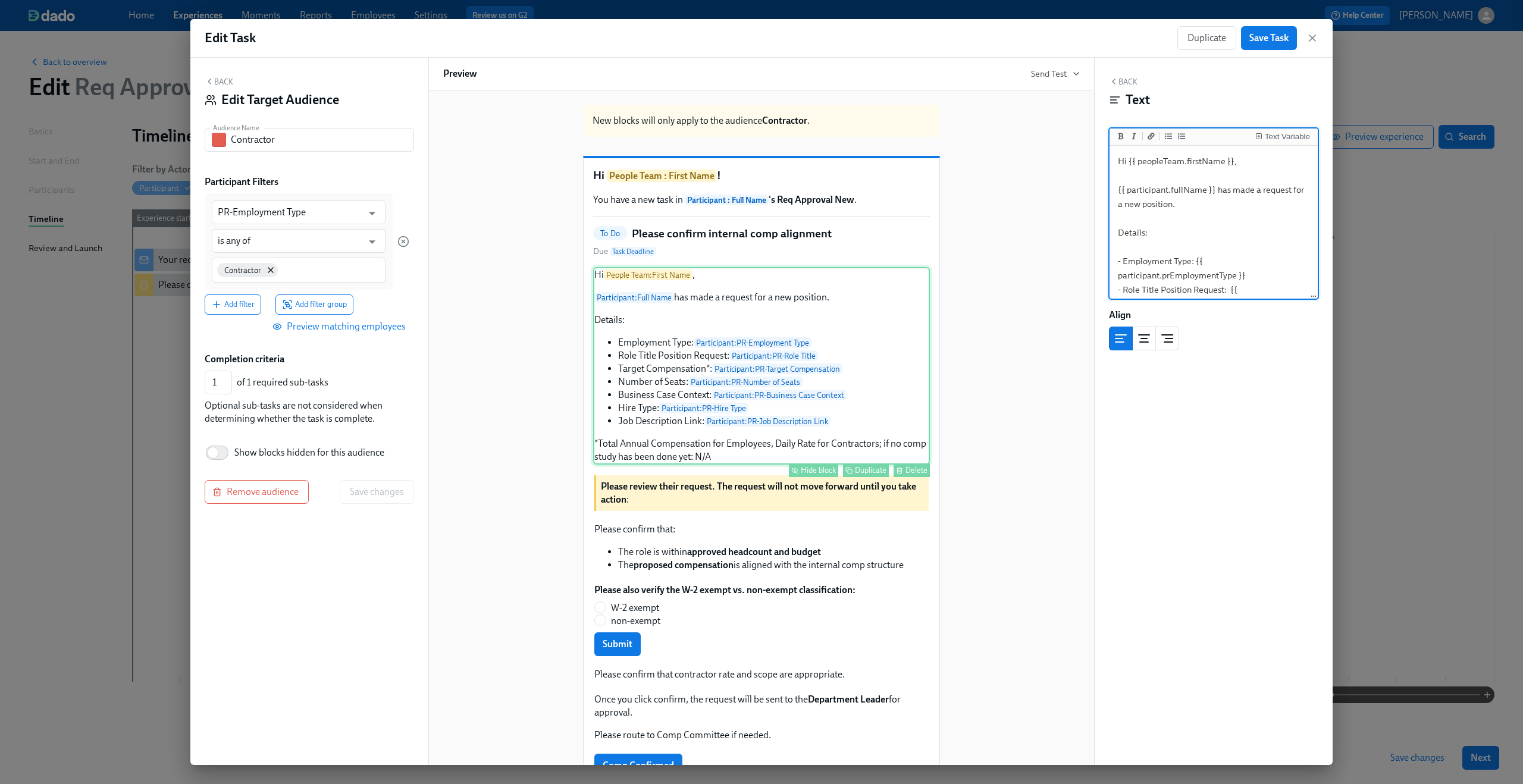
scroll to position [70, 0]
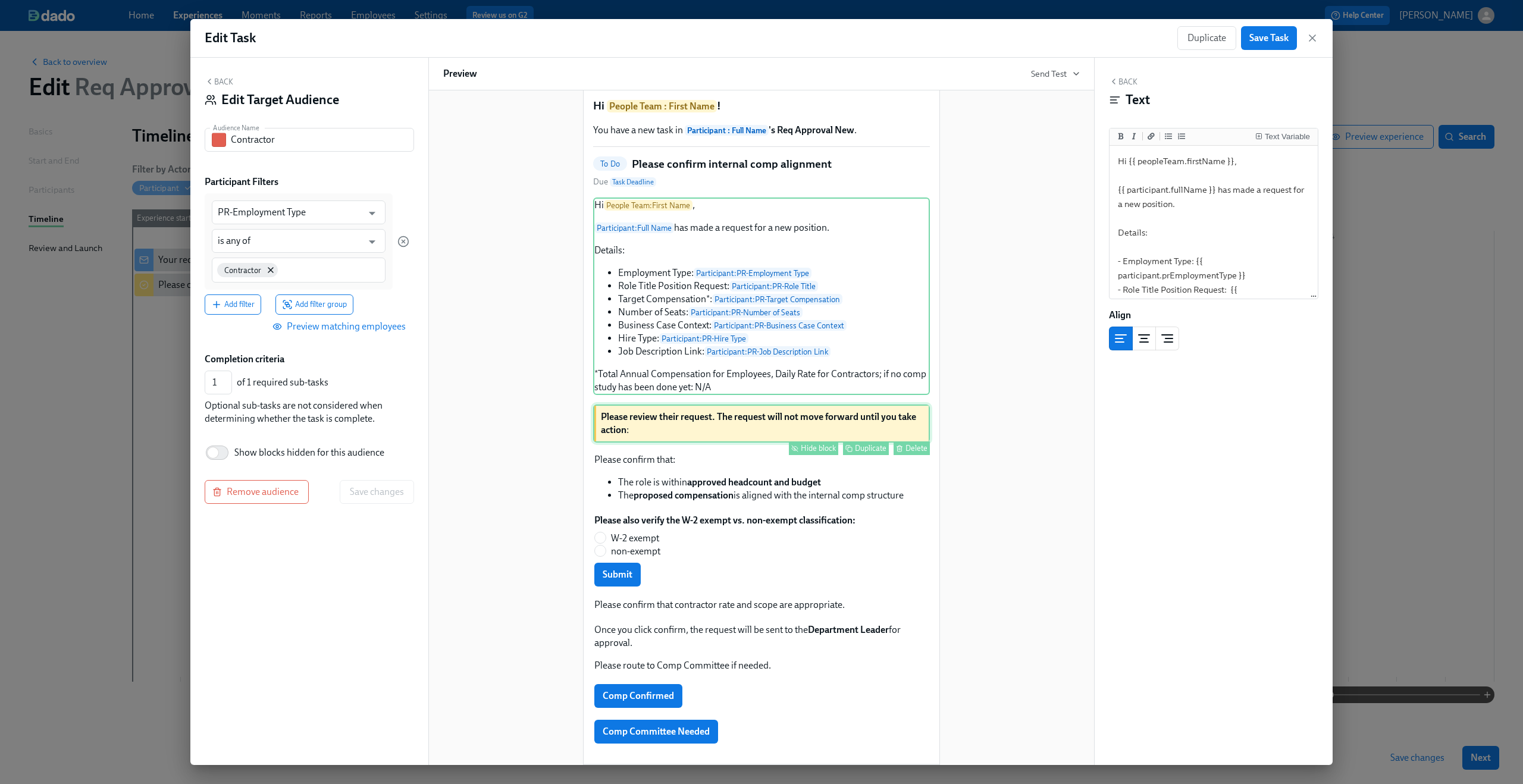
click at [712, 442] on div "Please review their request. The request will not move forward until you take a…" at bounding box center [762, 423] width 337 height 38
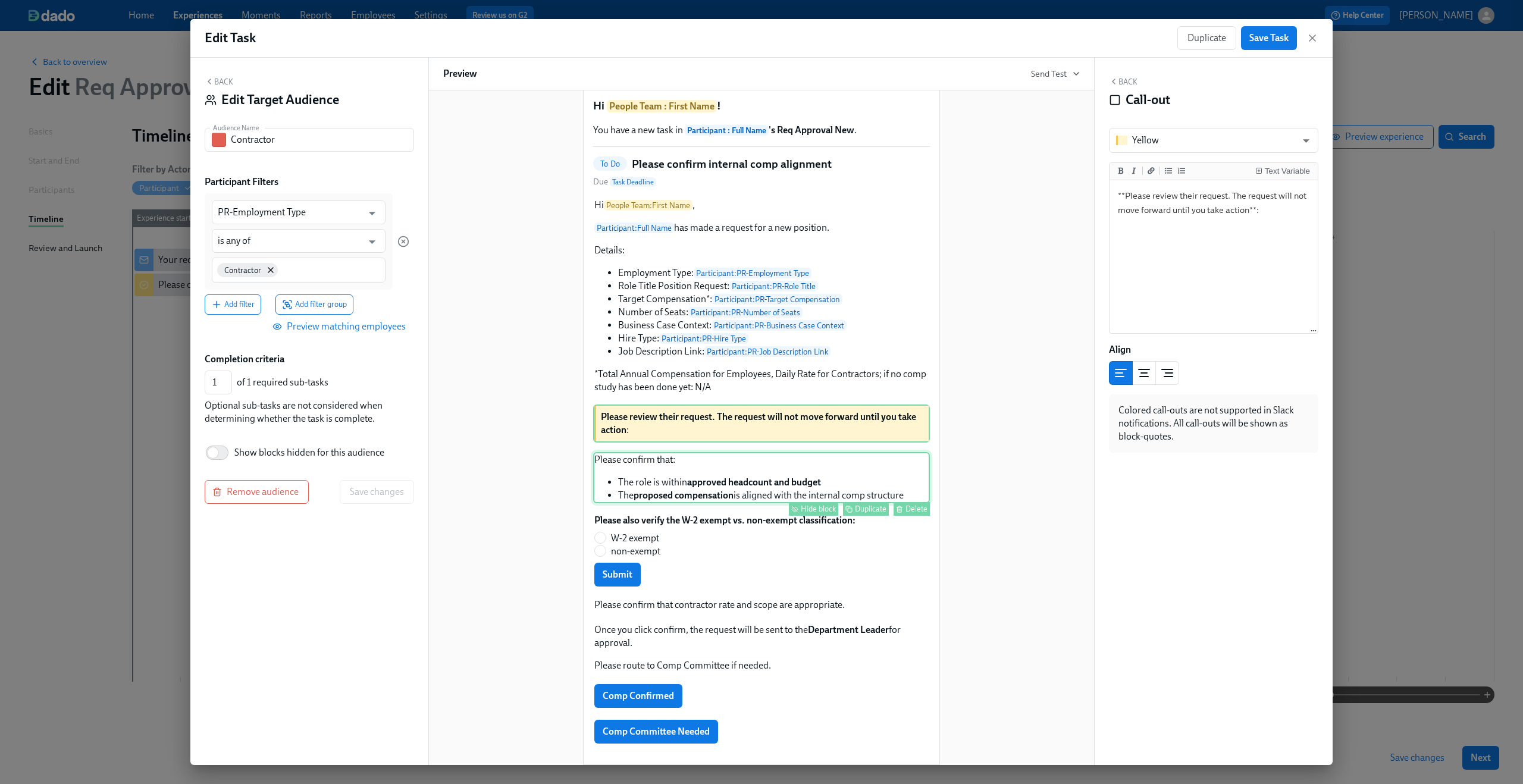
click at [718, 494] on div "Please confirm that: The role is within approved headcount and budget The propo…" at bounding box center [762, 477] width 337 height 51
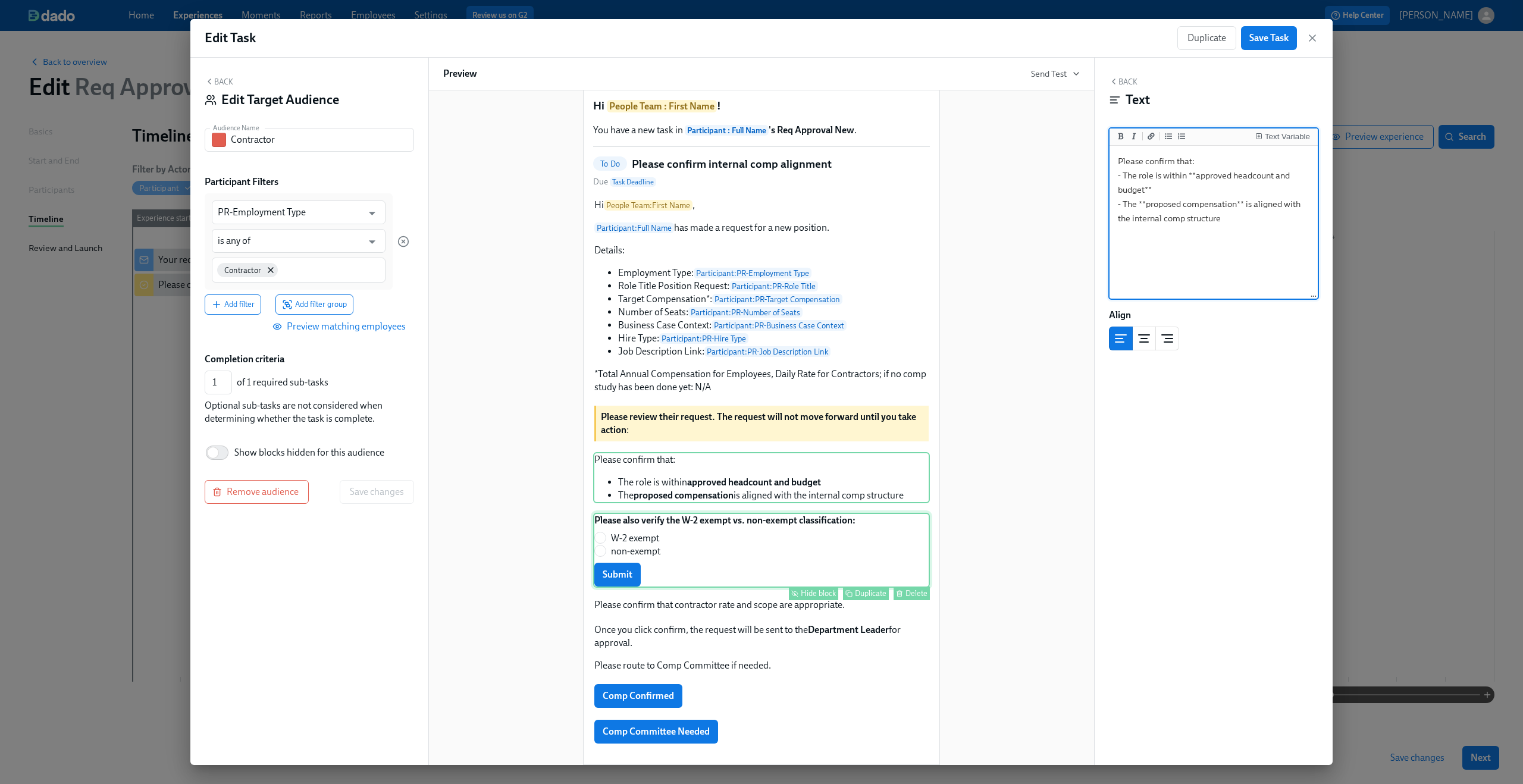
click at [732, 559] on div "Please also verify the W-2 exempt vs. non-exempt classification: W-2 exempt non…" at bounding box center [762, 550] width 337 height 75
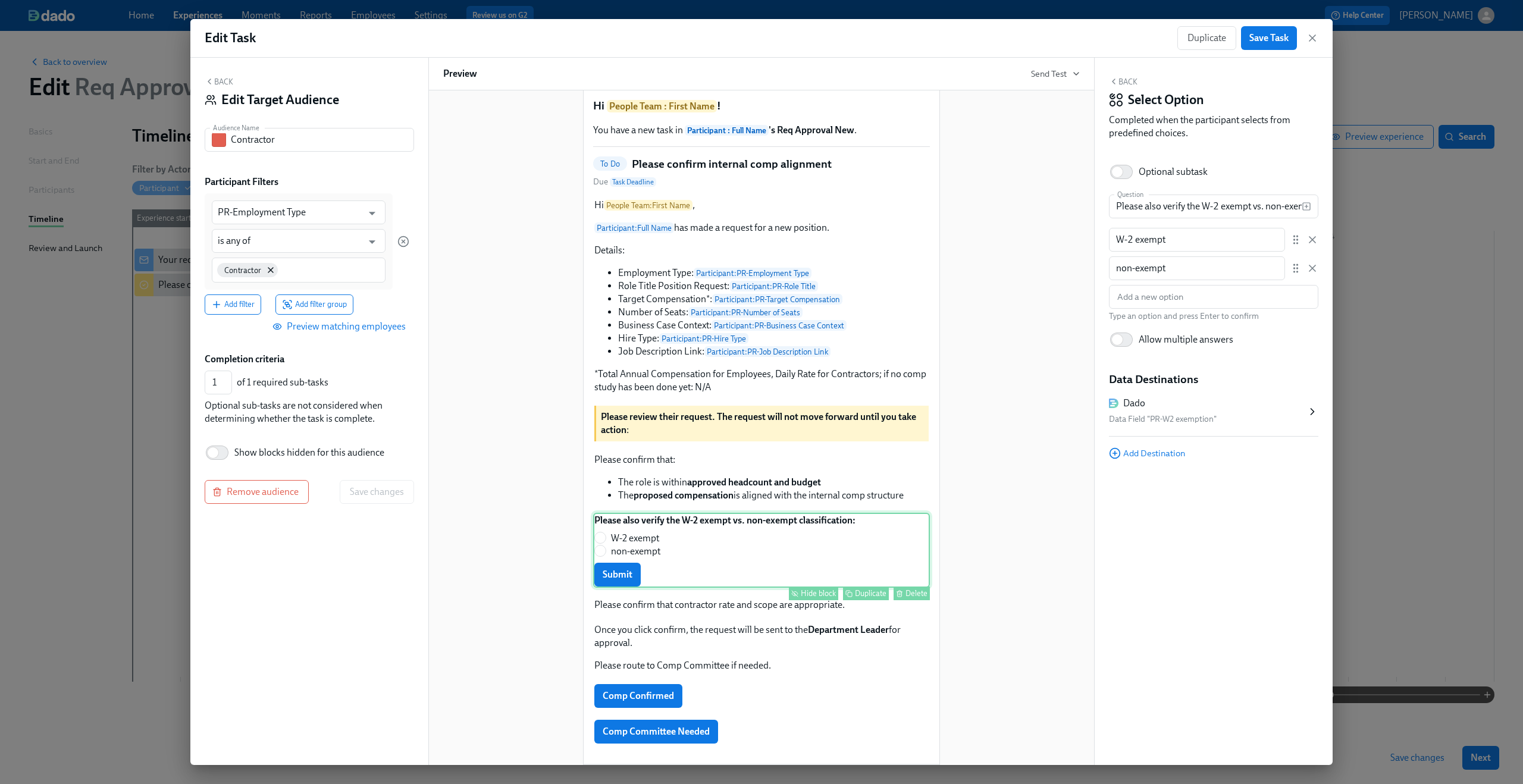
click at [812, 598] on div "Hide block" at bounding box center [818, 592] width 35 height 9
type input "0"
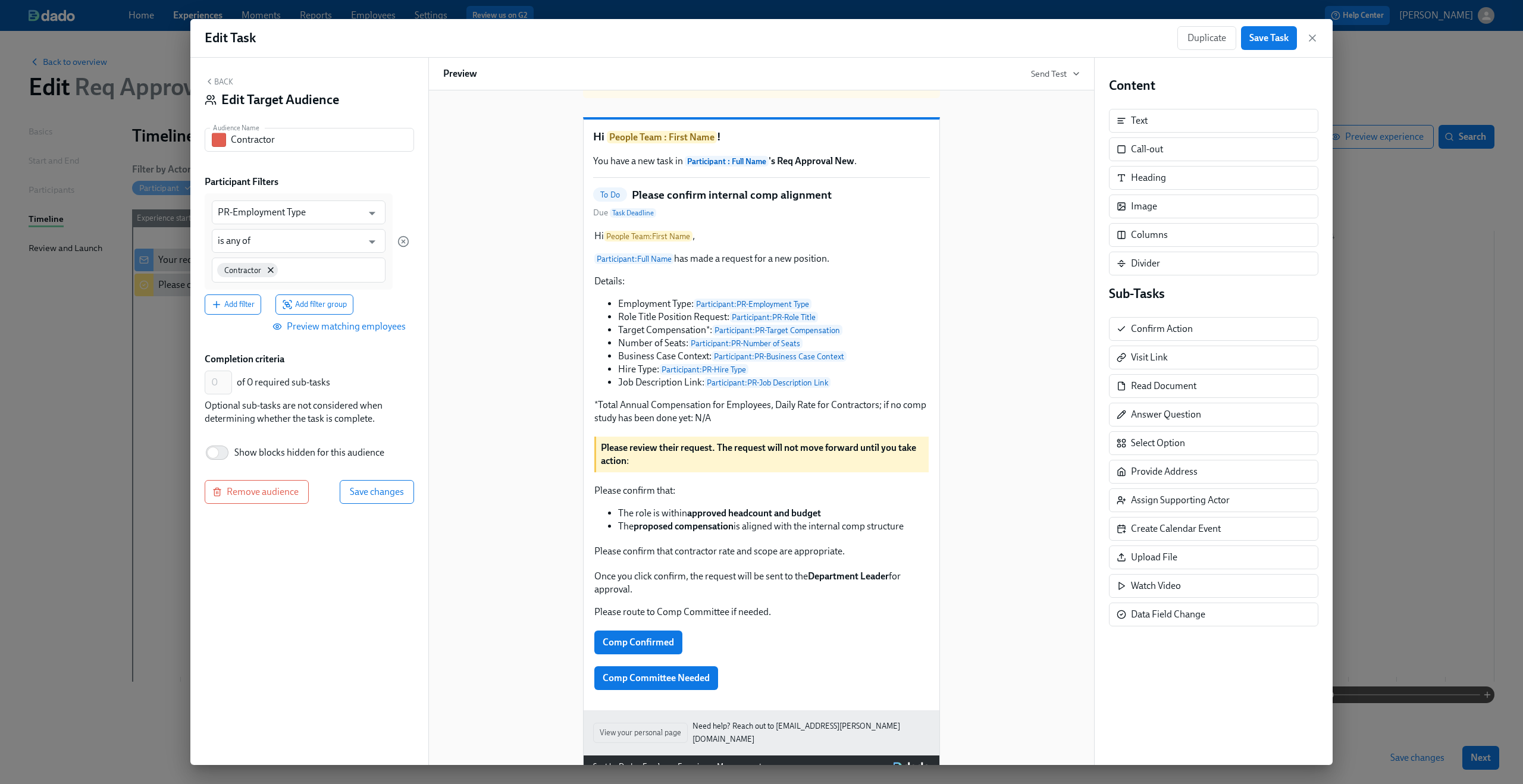
scroll to position [0, 0]
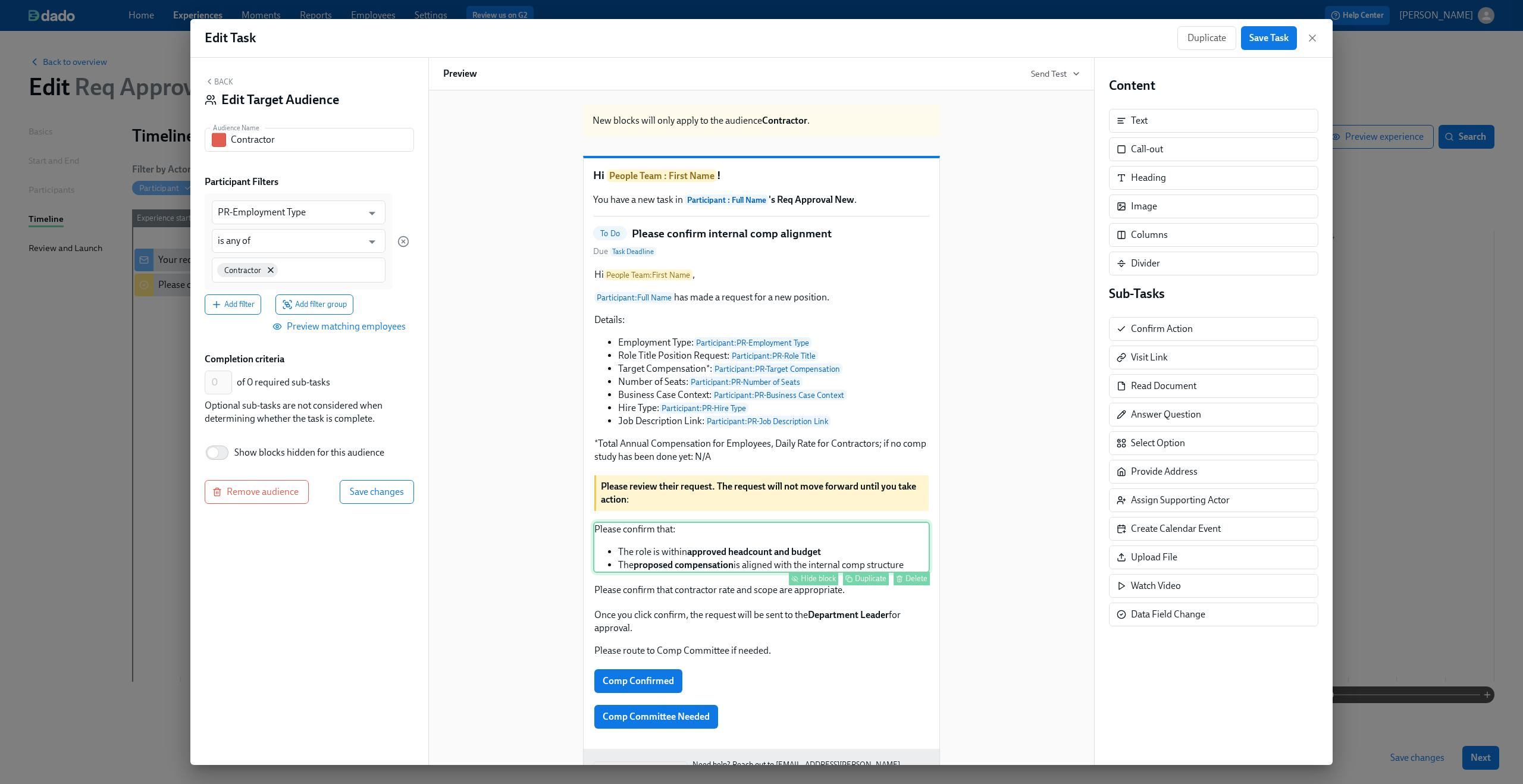
click at [754, 562] on div "Please confirm that: The role is within approved headcount and budget The propo…" at bounding box center [762, 547] width 337 height 51
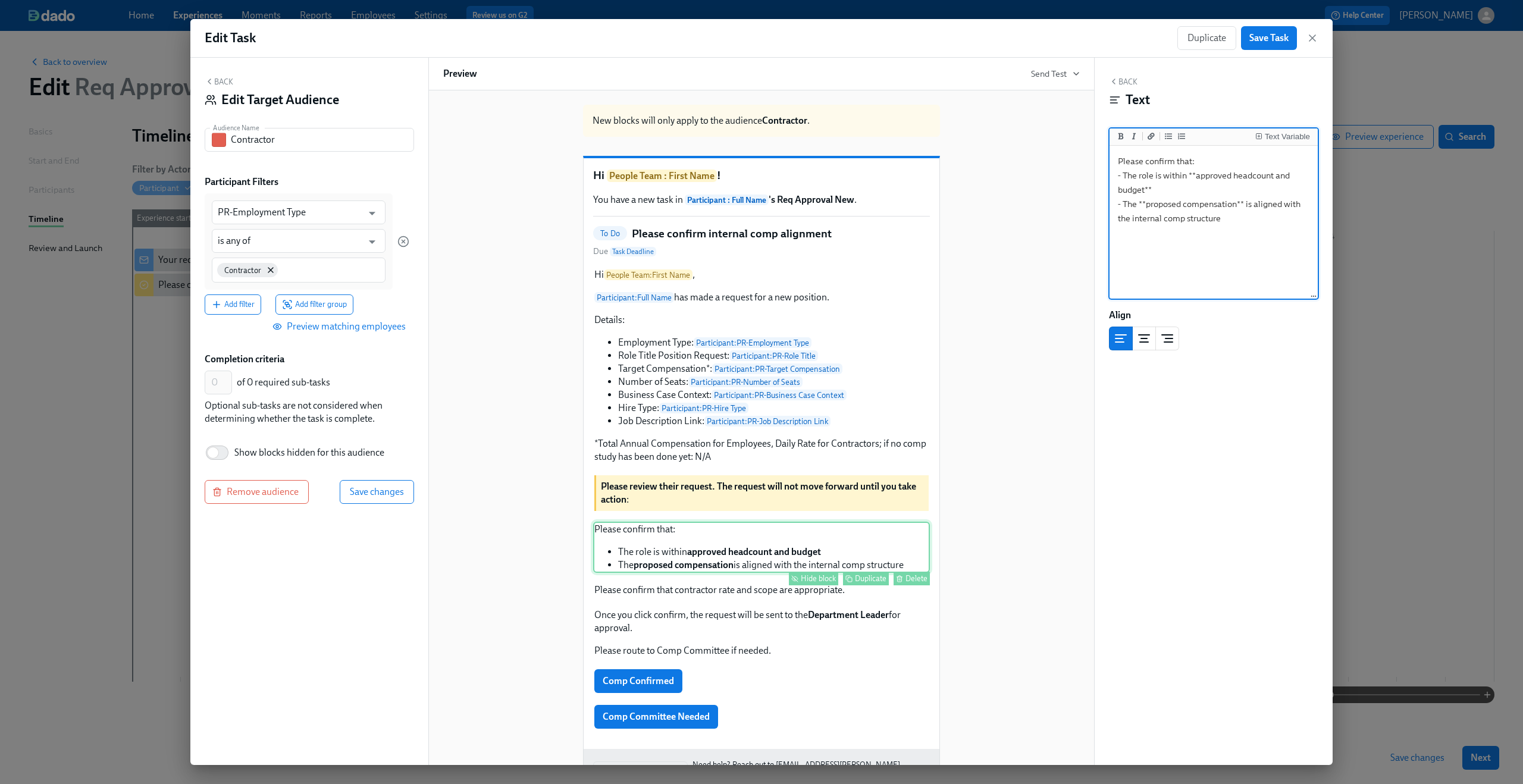
click at [815, 583] on div "Hide block" at bounding box center [818, 577] width 35 height 9
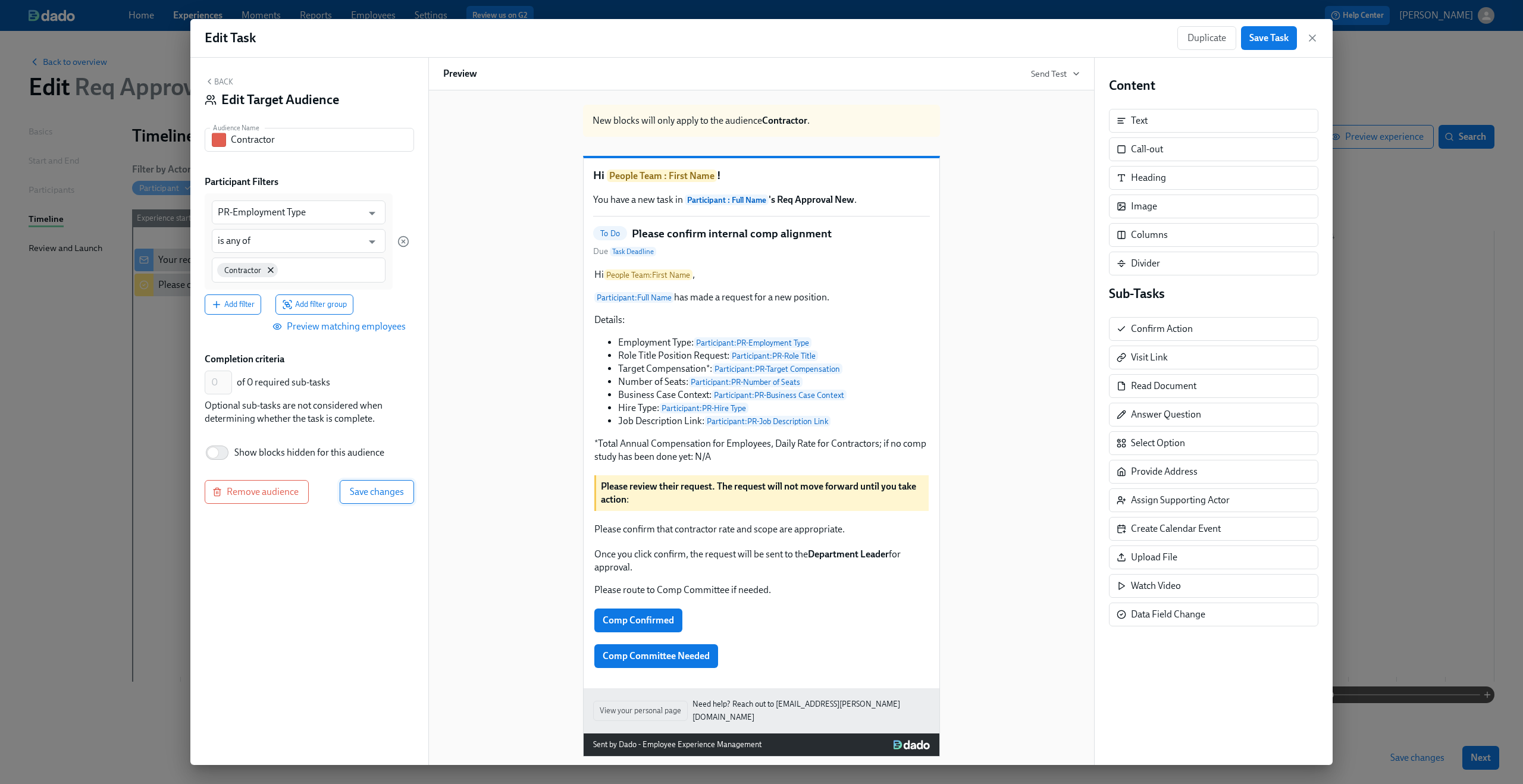
click at [380, 490] on span "Save changes" at bounding box center [376, 491] width 54 height 12
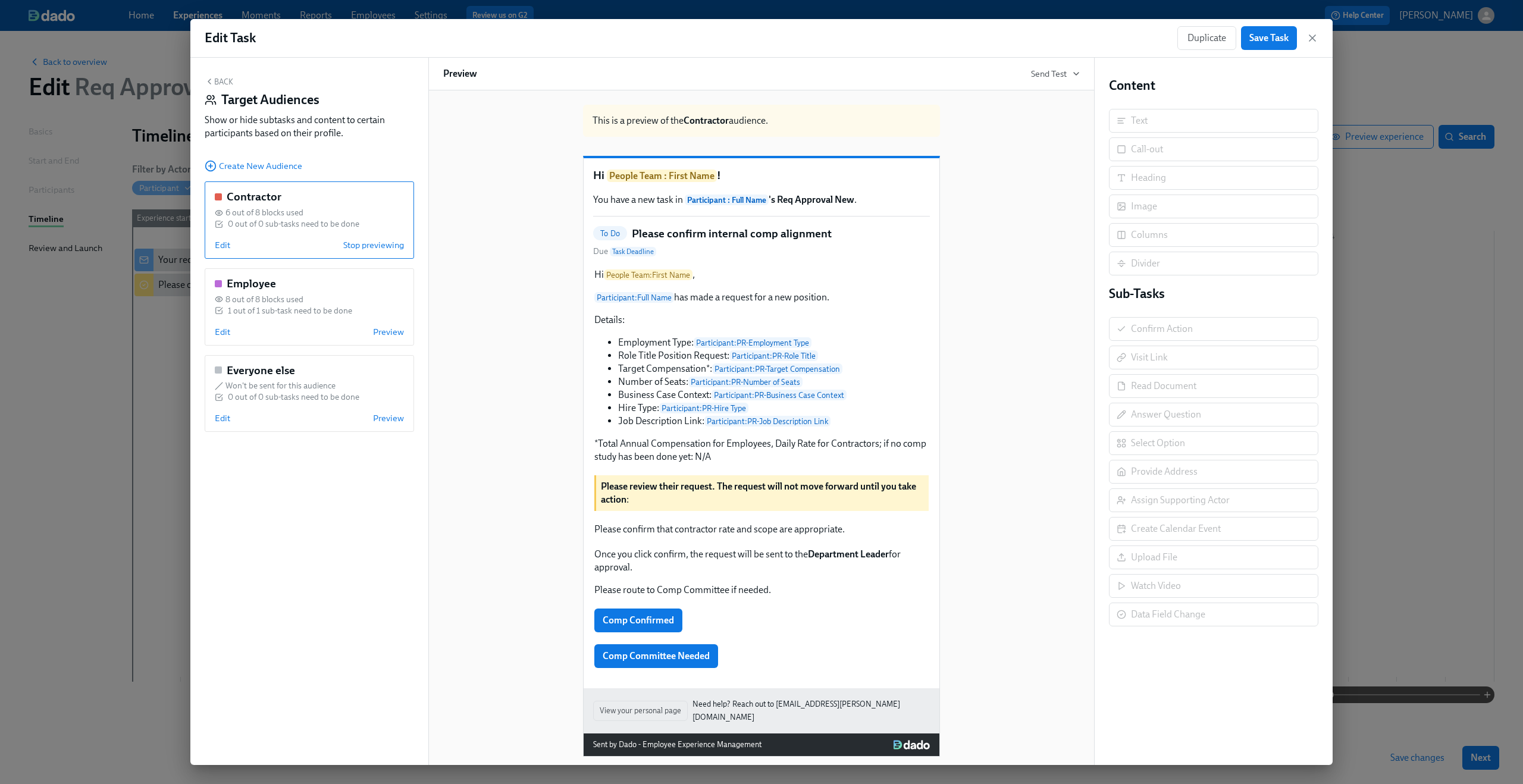
click at [214, 85] on button "Back" at bounding box center [218, 81] width 28 height 9
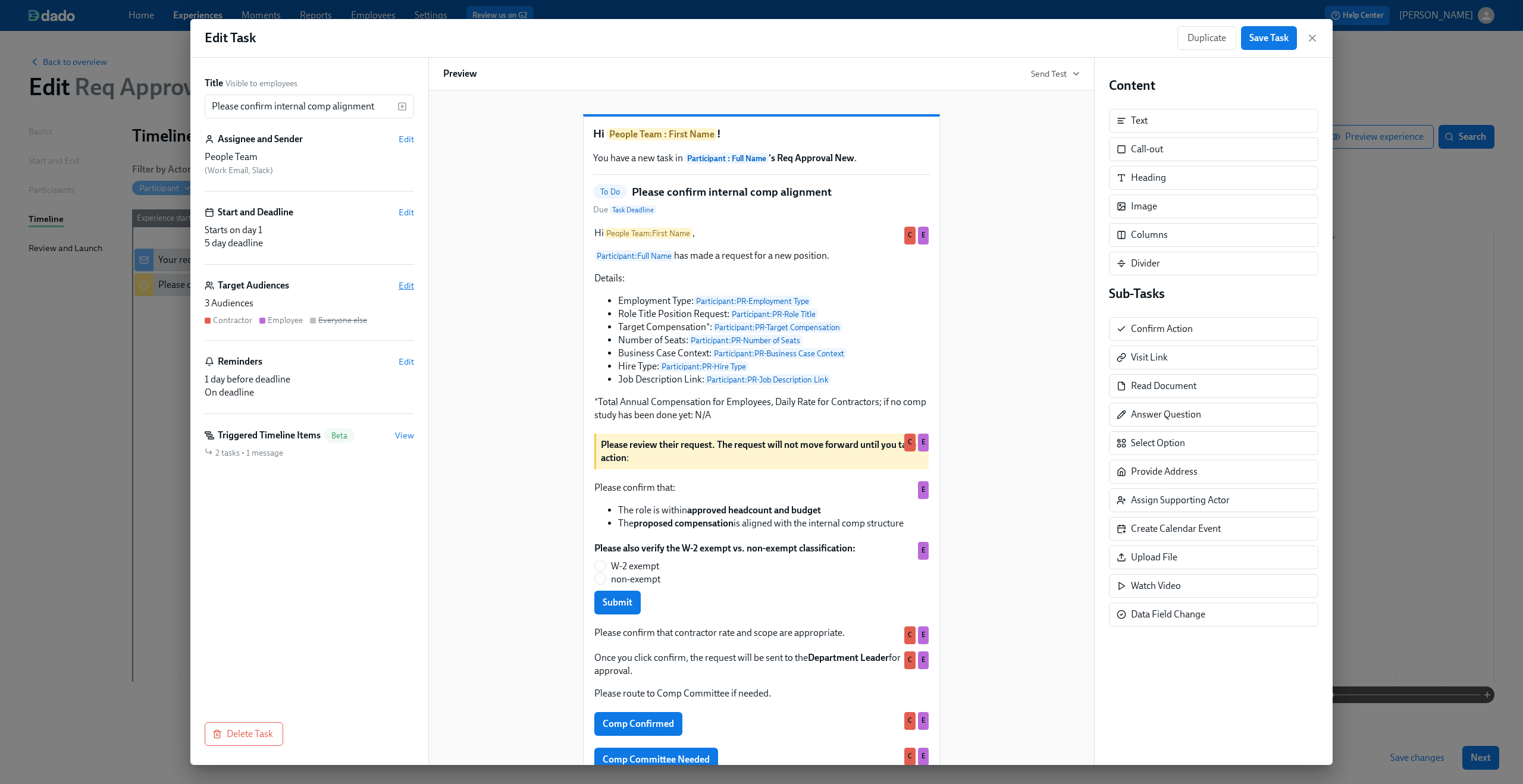
click at [410, 283] on span "Edit" at bounding box center [406, 285] width 16 height 12
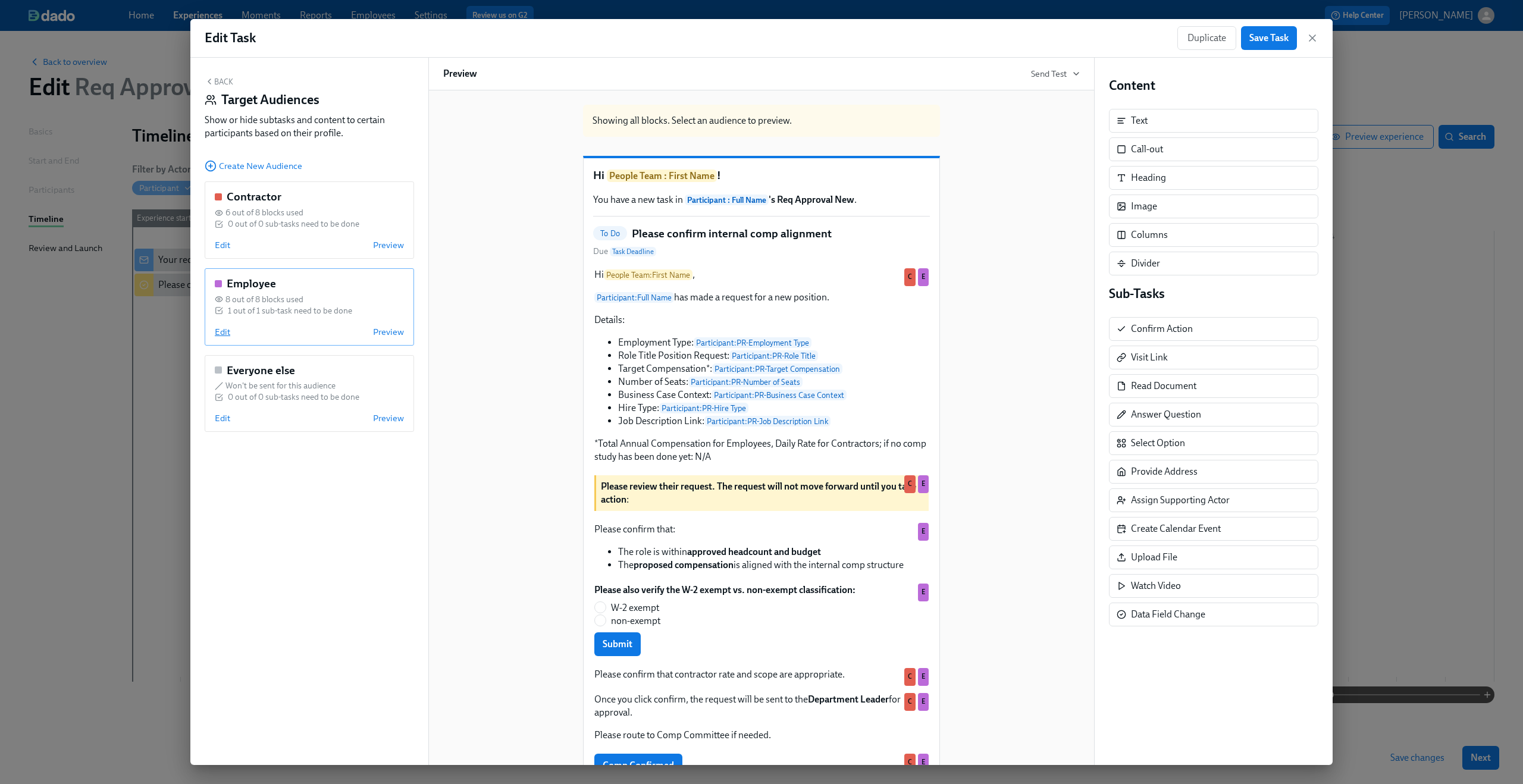
click at [219, 329] on span "Edit" at bounding box center [222, 331] width 16 height 12
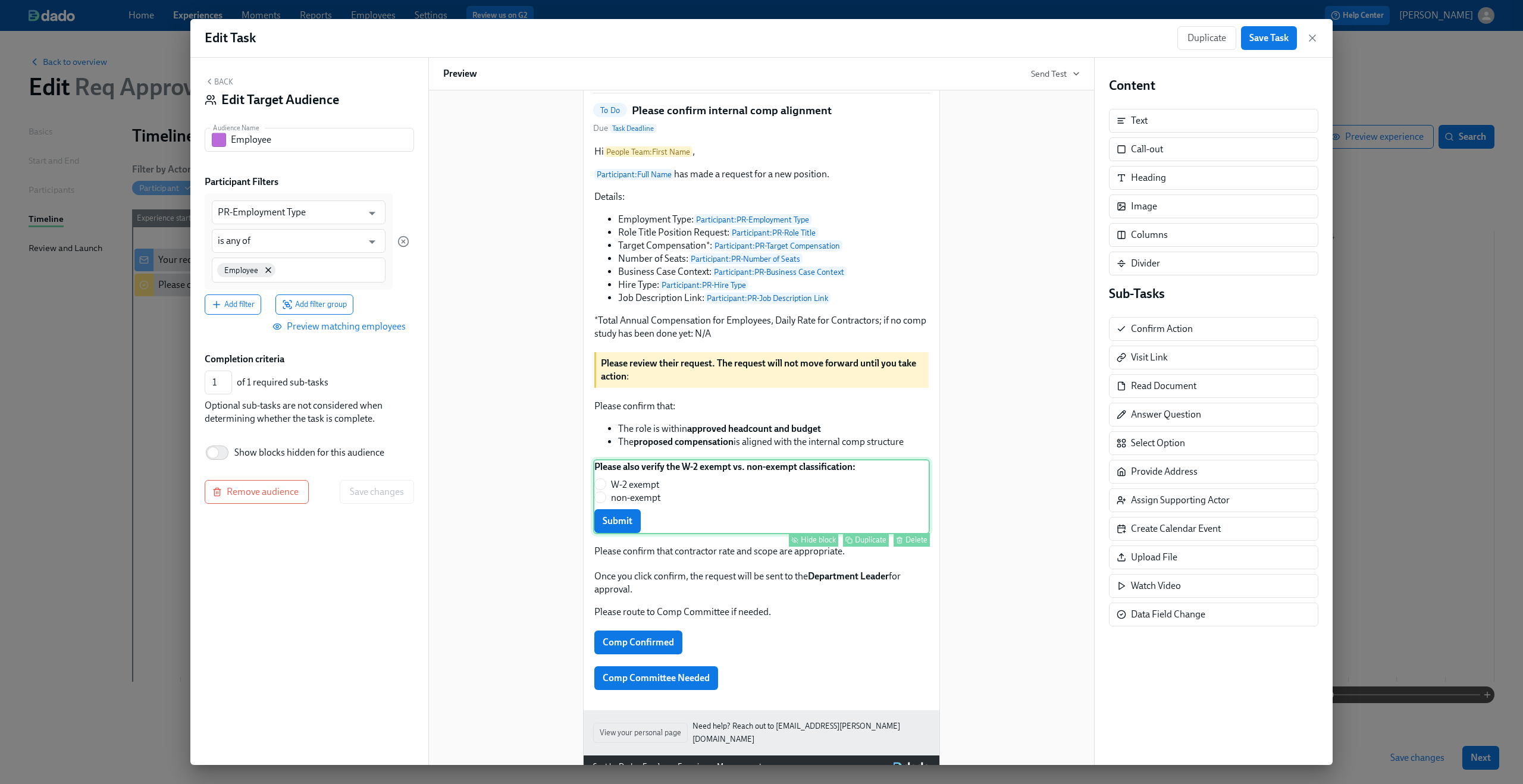
scroll to position [130, 0]
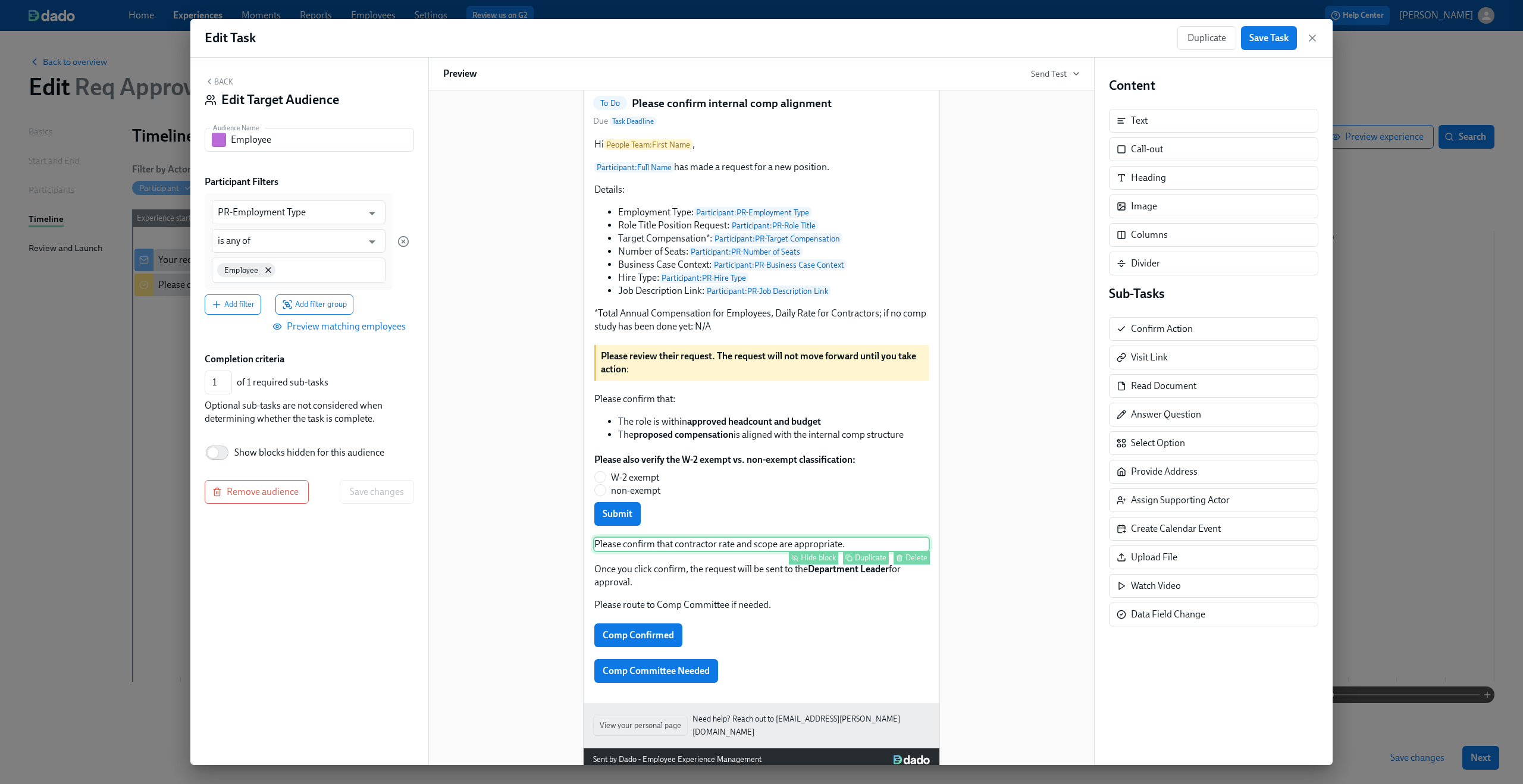
click at [819, 552] on div "Please confirm that contractor rate and scope are appropriate. Hide block Dupli…" at bounding box center [762, 545] width 337 height 16
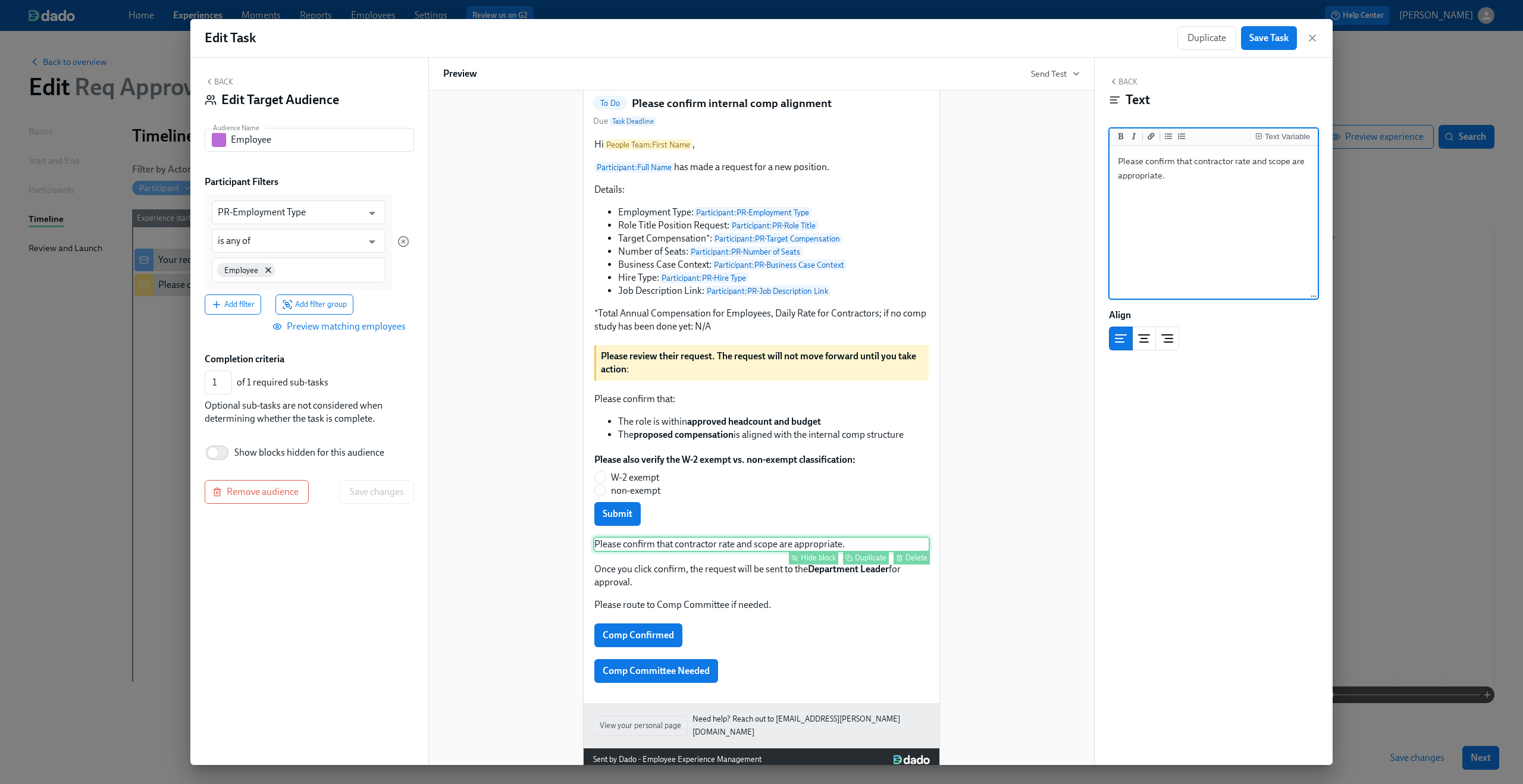
click at [826, 562] on div "Hide block" at bounding box center [818, 557] width 35 height 9
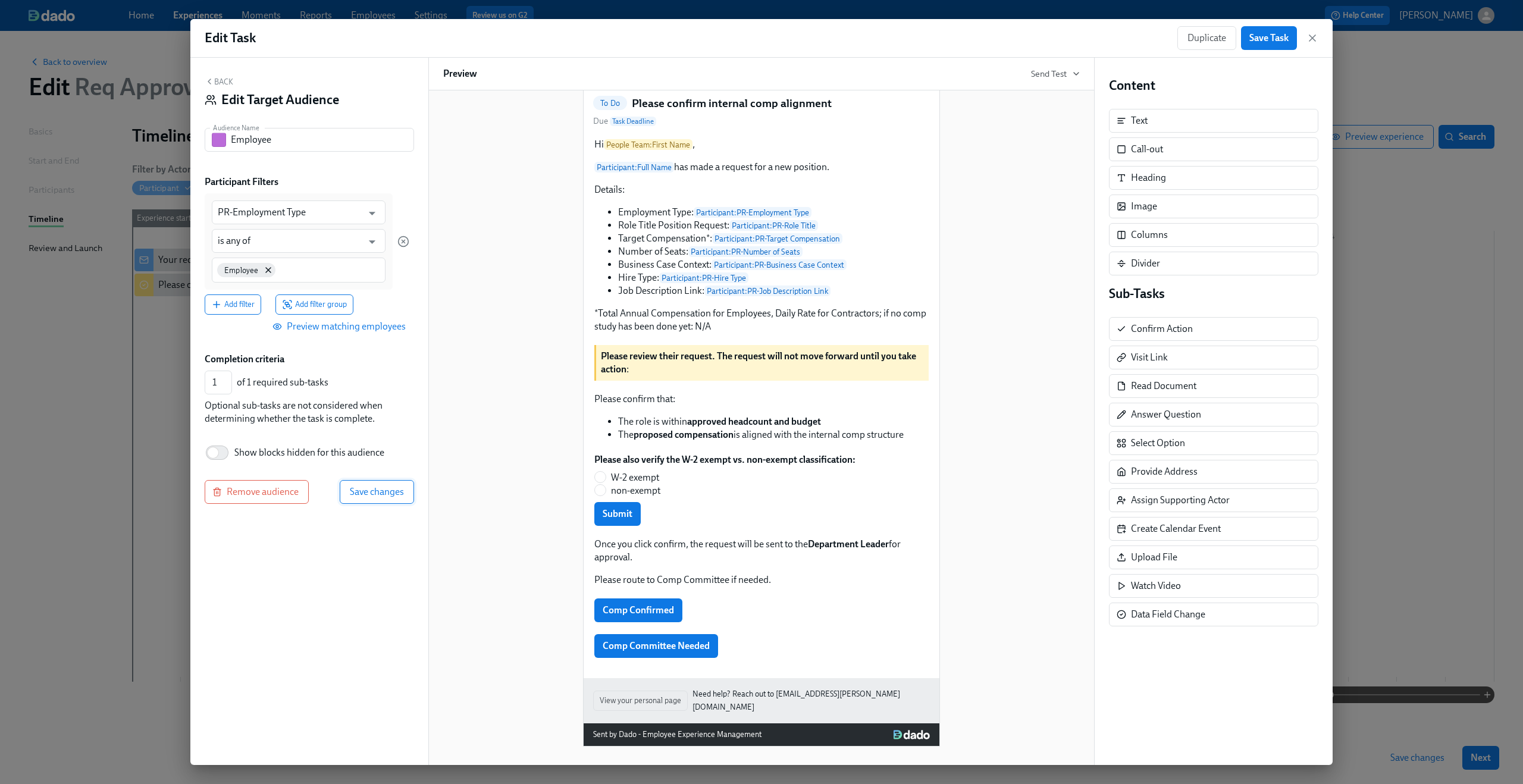
click at [368, 498] on button "Save changes" at bounding box center [376, 491] width 74 height 23
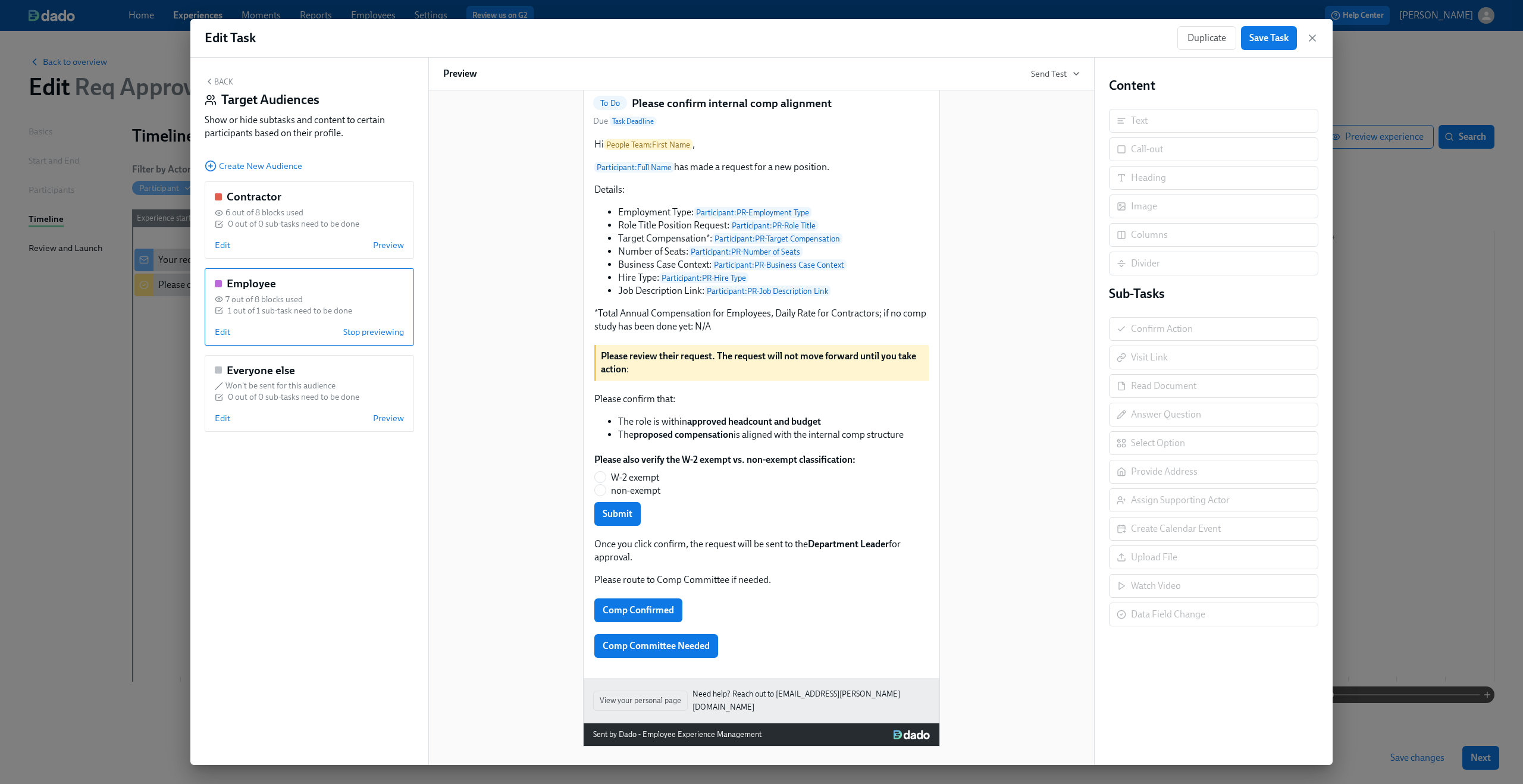
click at [214, 82] on button "Back" at bounding box center [218, 81] width 28 height 9
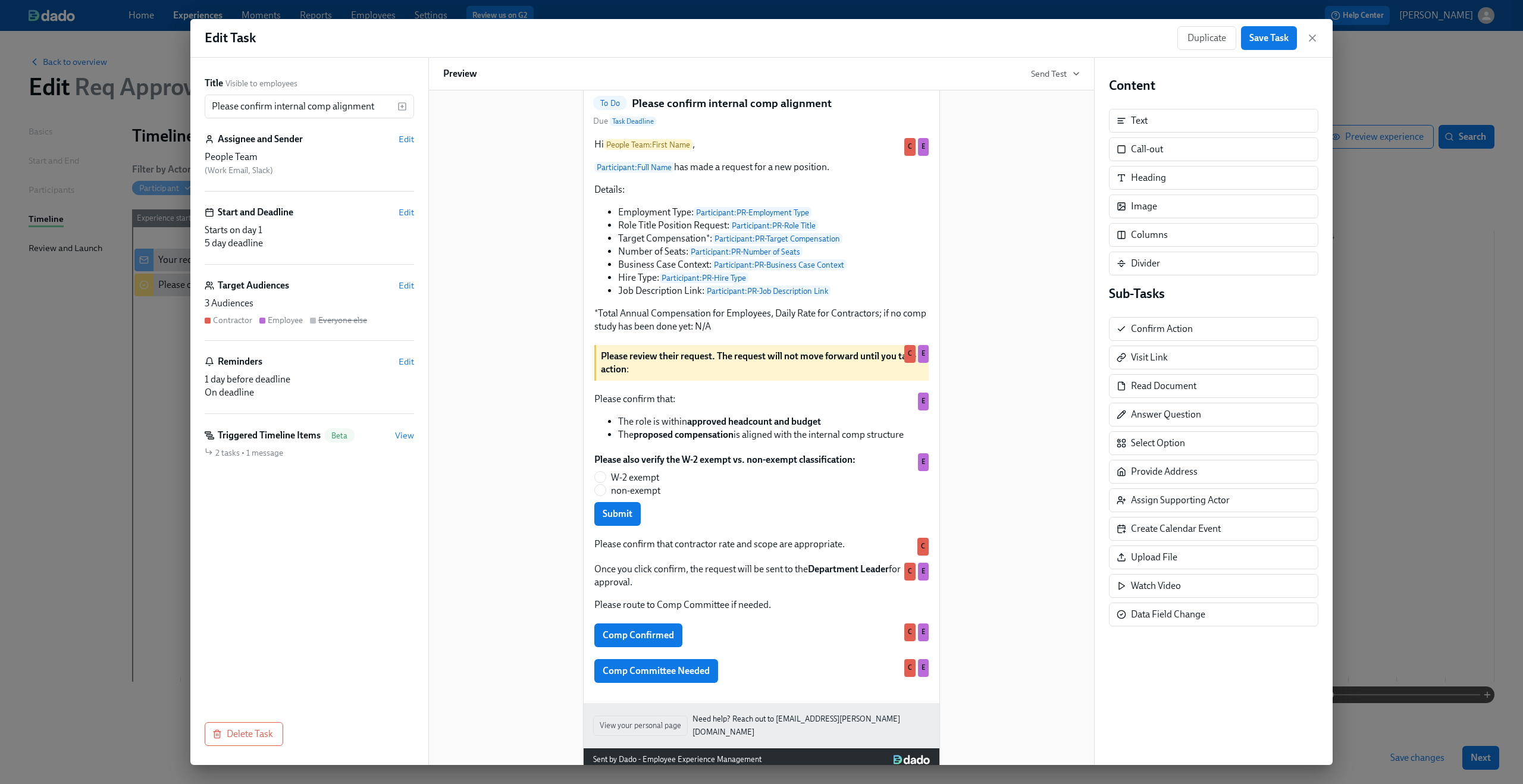
click at [1010, 430] on div "Hi People Team : First Name ! You have a new task in Participant : Full Name 's…" at bounding box center [761, 388] width 636 height 764
click at [739, 608] on div "Once you click confirm, the request will be sent to the Department Leader for a…" at bounding box center [762, 586] width 337 height 51
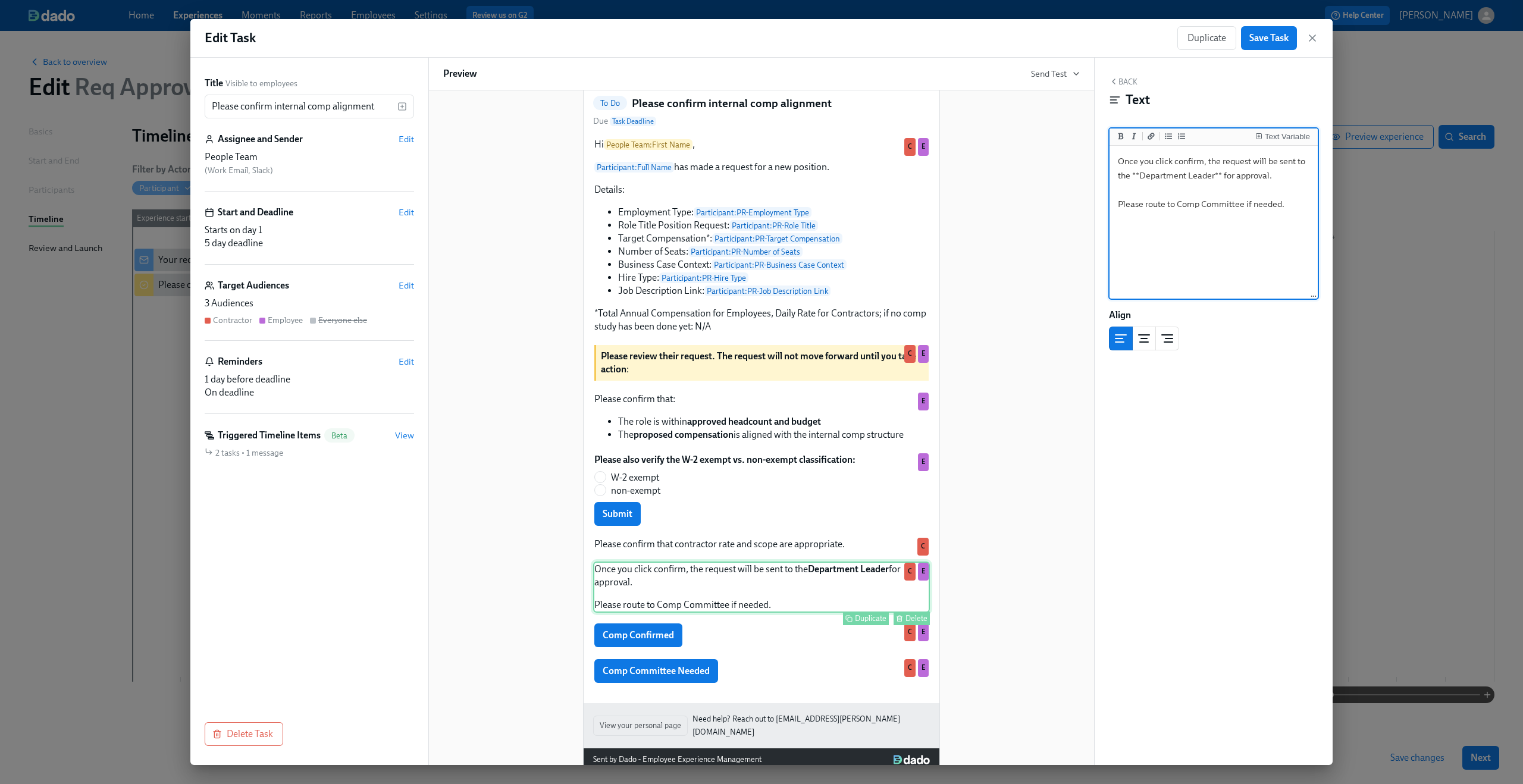
click at [652, 594] on div "Once you click confirm, the request will be sent to the Department Leader for a…" at bounding box center [762, 586] width 337 height 51
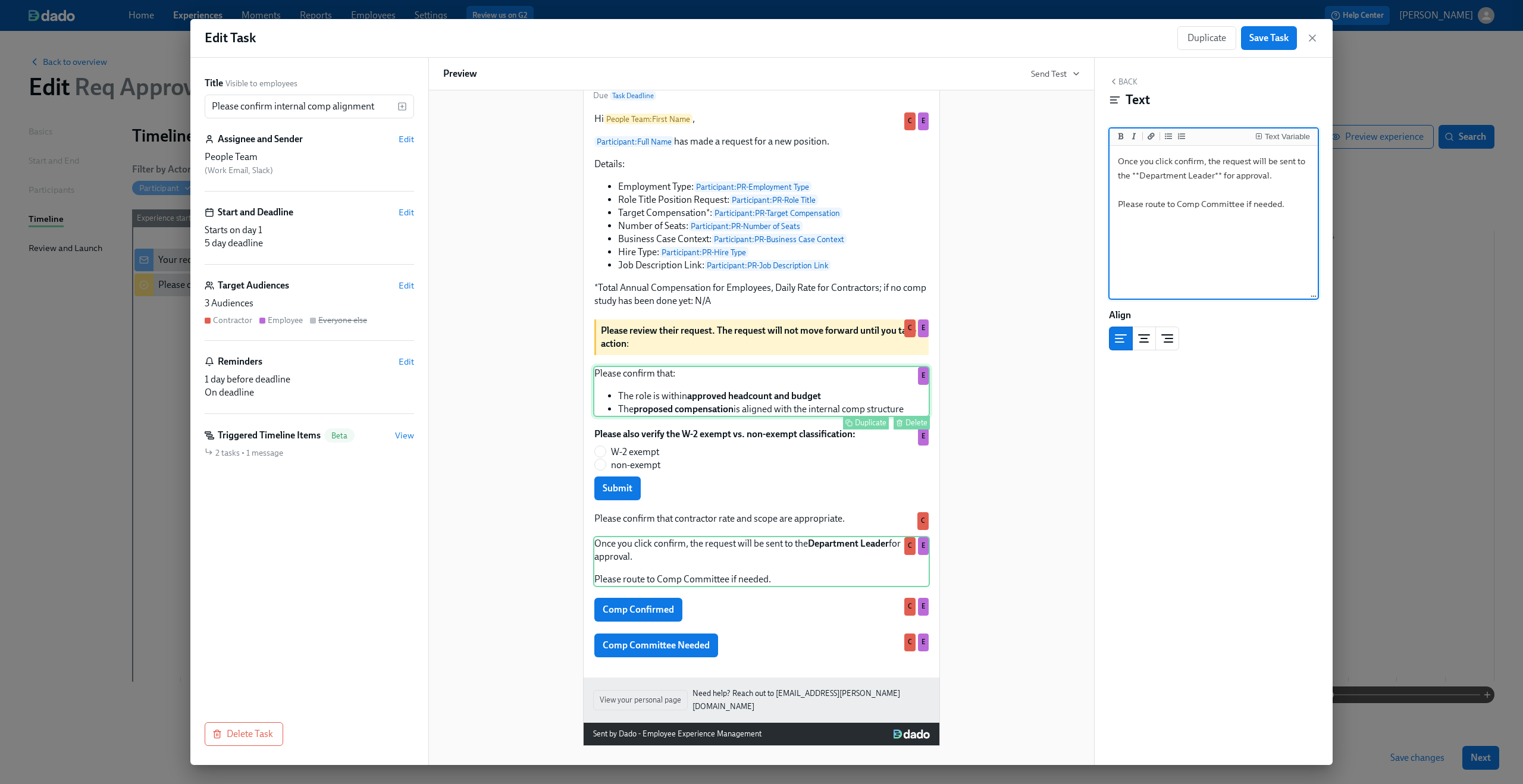
scroll to position [128, 0]
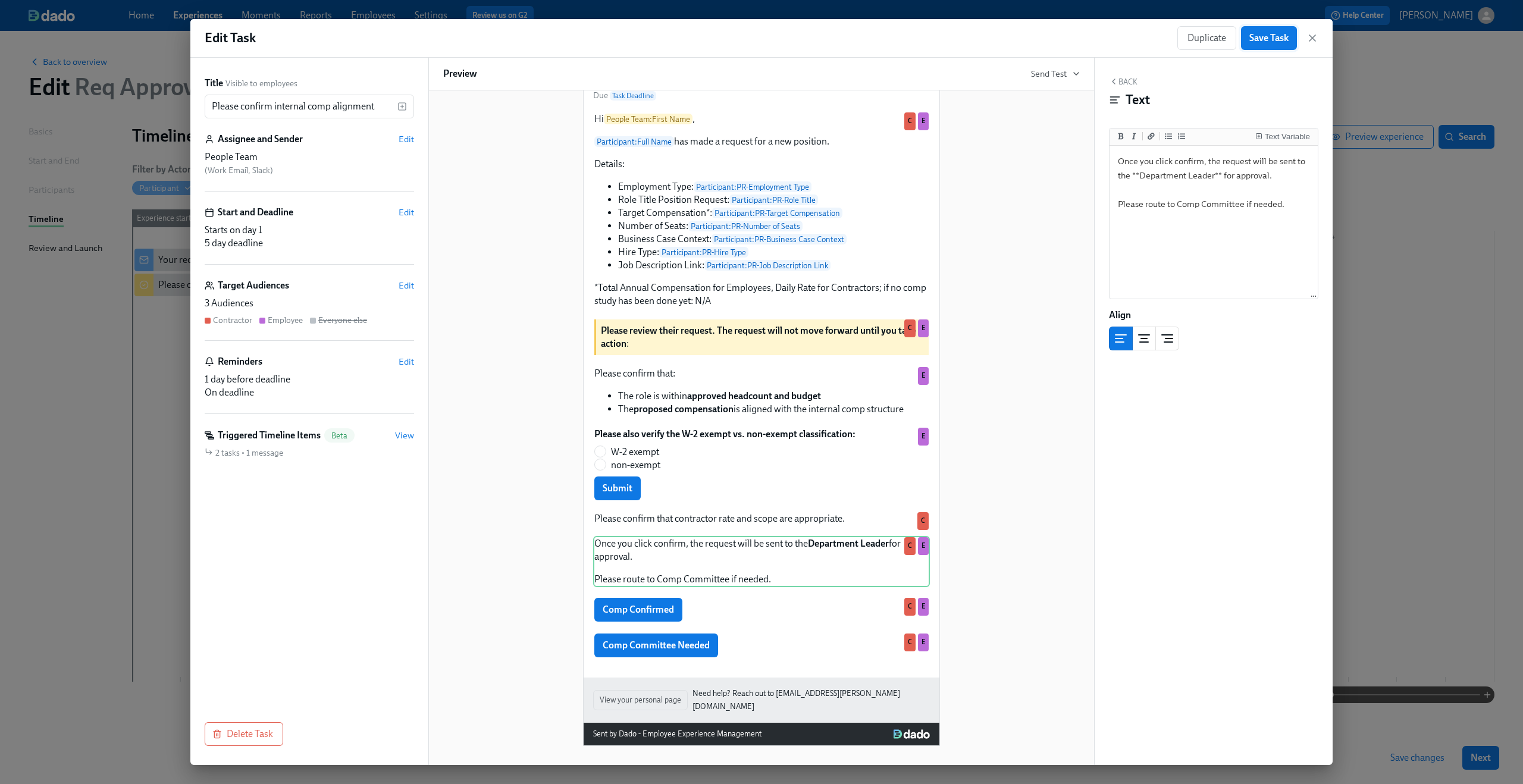
click at [1272, 35] on span "Save Task" at bounding box center [1269, 38] width 39 height 12
click at [1309, 34] on icon "button" at bounding box center [1312, 38] width 12 height 12
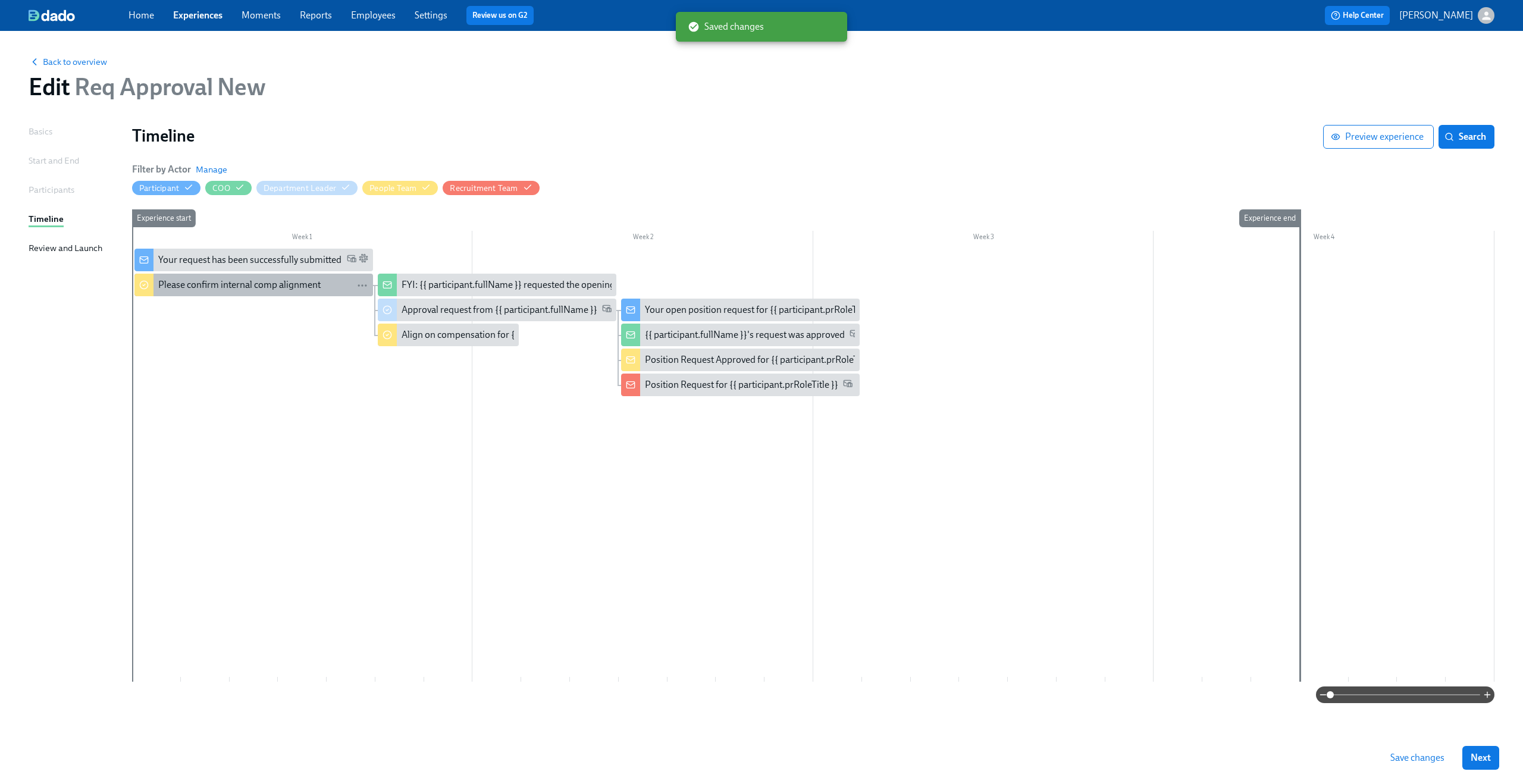
click at [257, 286] on div "Please confirm internal comp alignment" at bounding box center [239, 285] width 162 height 13
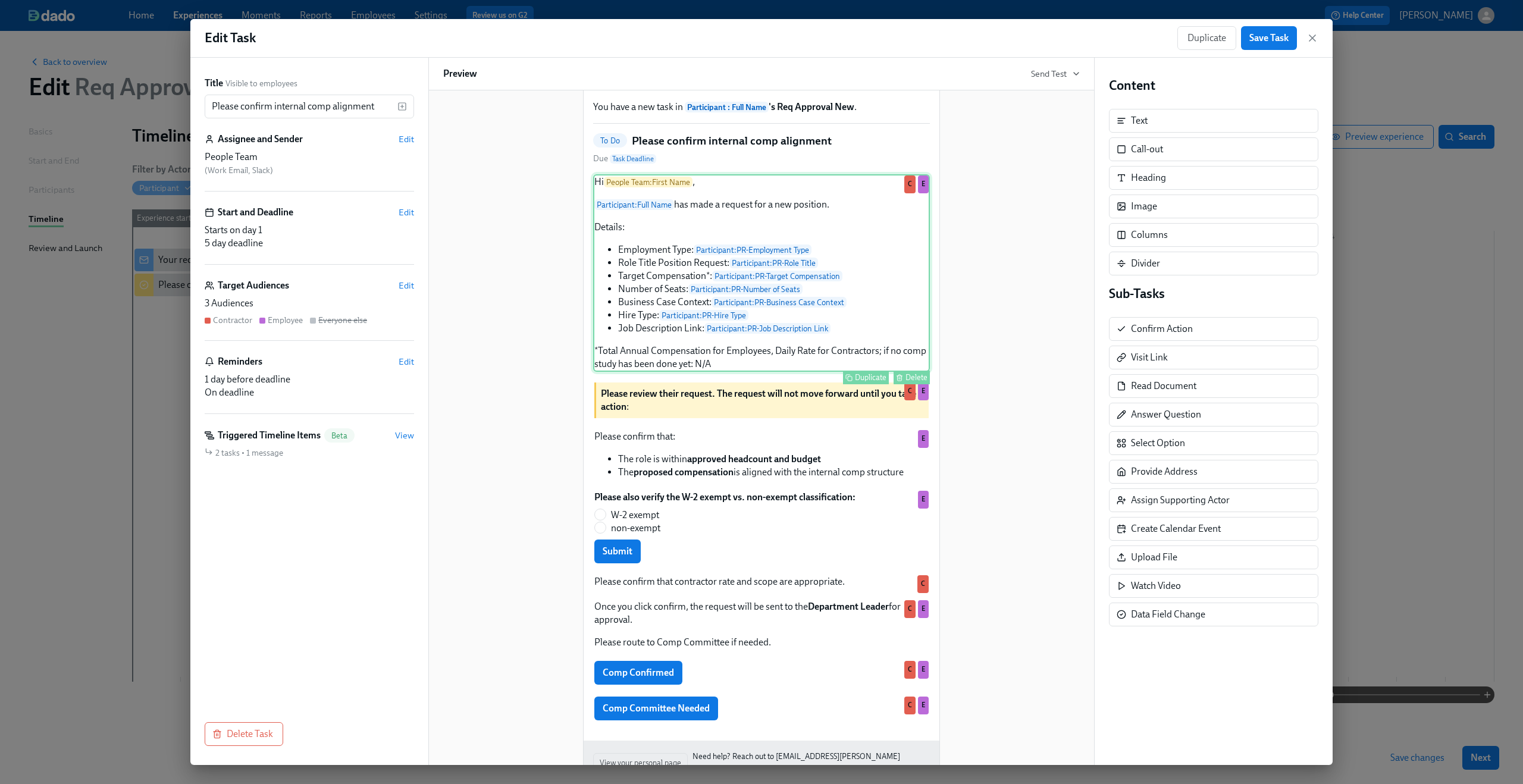
scroll to position [128, 0]
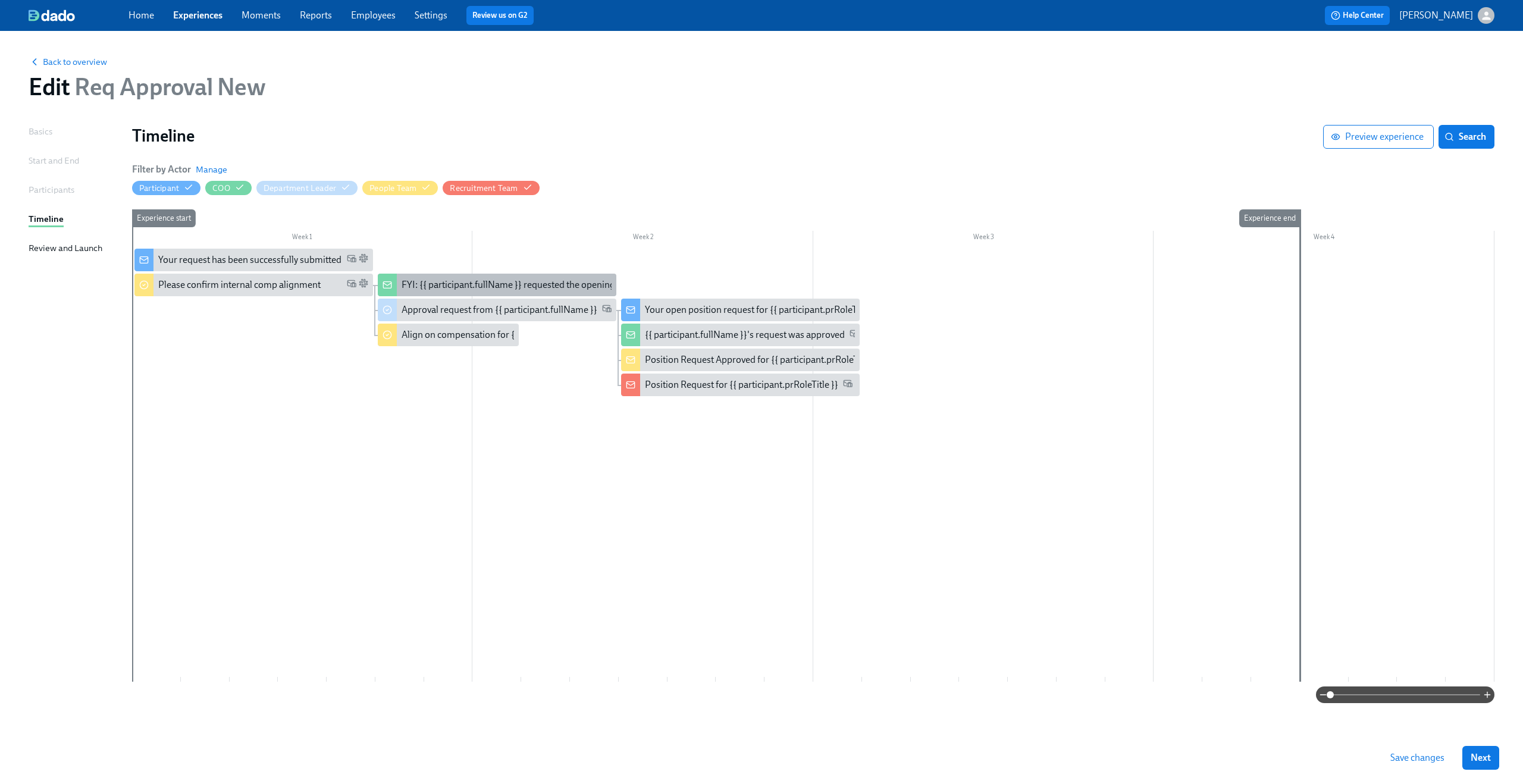
click at [449, 286] on div "FYI: {{ participant.fullName }} requested the opening of position {{ participan…" at bounding box center [586, 285] width 369 height 13
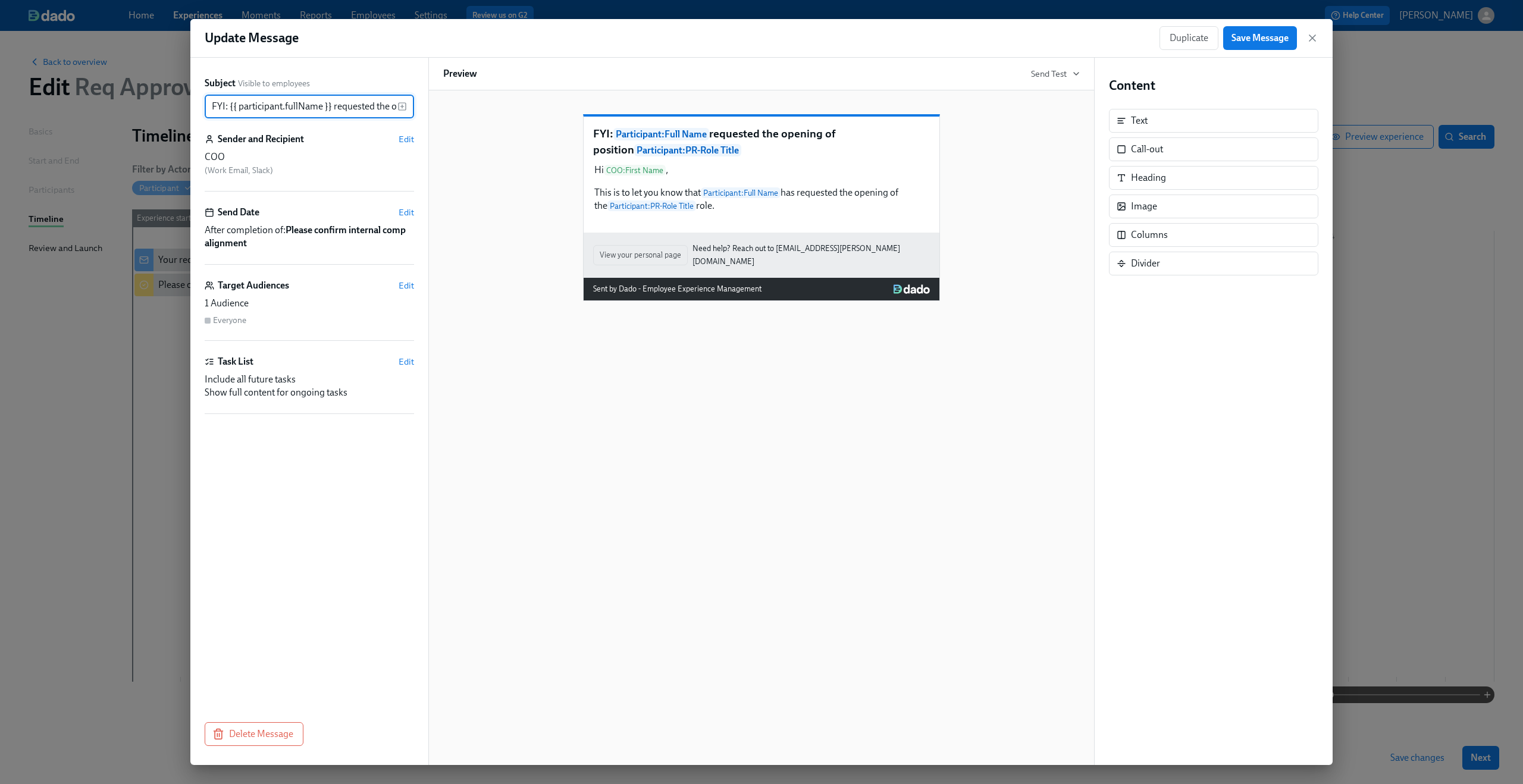
scroll to position [0, 183]
click at [410, 283] on span "Edit" at bounding box center [406, 285] width 16 height 12
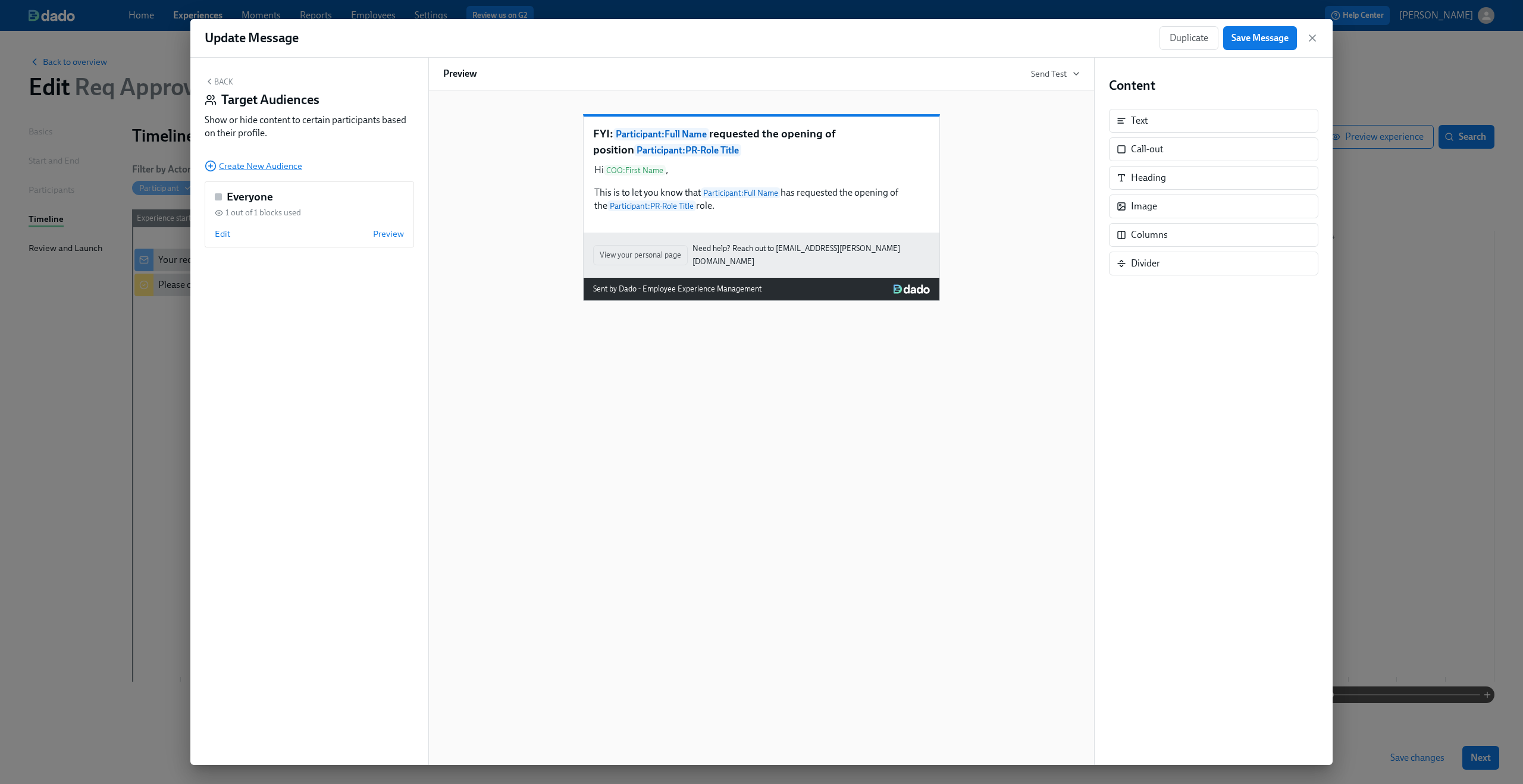
click at [258, 167] on span "Create New Audience" at bounding box center [253, 165] width 98 height 12
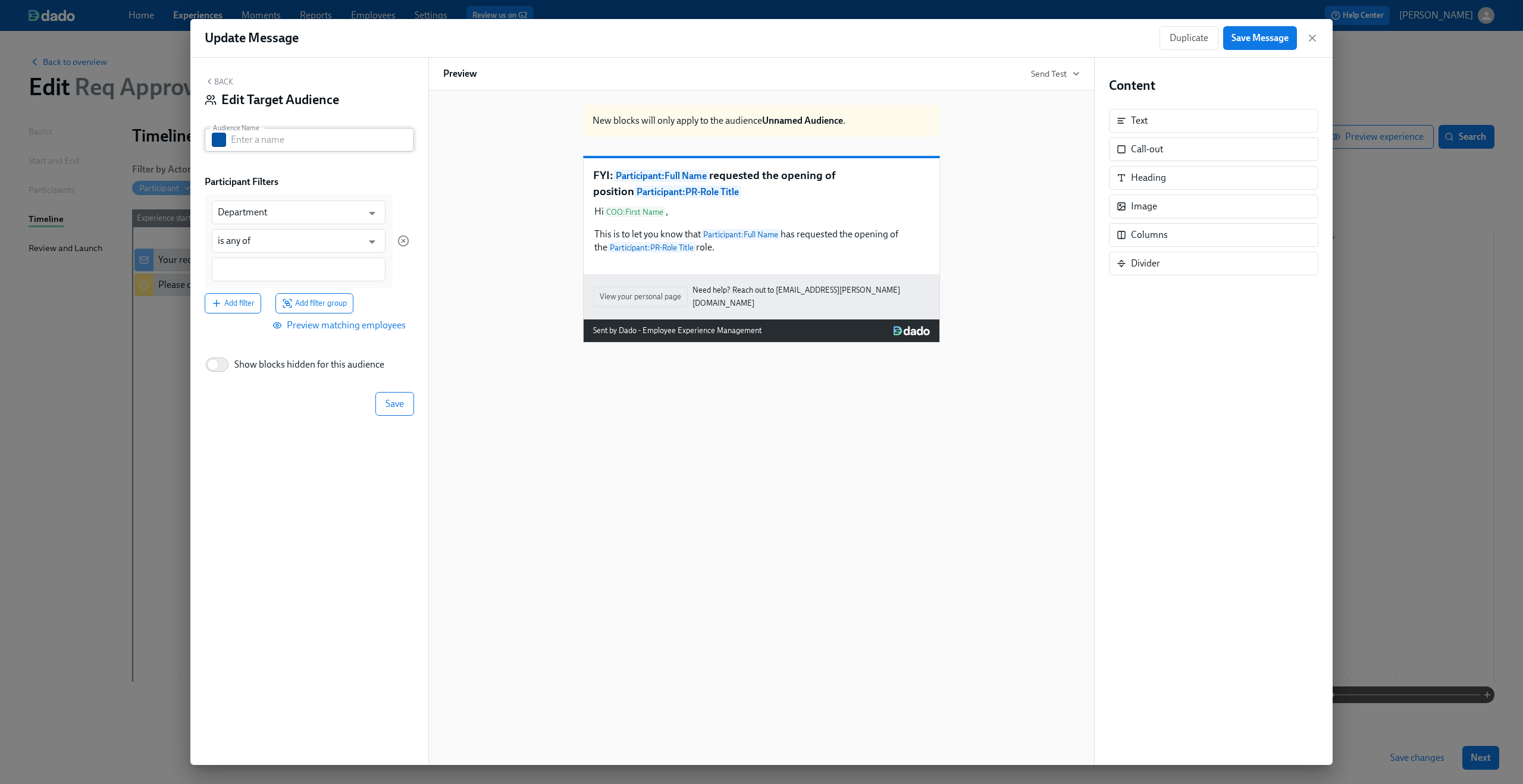
click at [273, 141] on input "text" at bounding box center [322, 139] width 183 height 23
type input "Approved by HR"
click at [314, 167] on div "Back Edit Target Audience Audience Name Approved by HR Audience Name Participan…" at bounding box center [309, 412] width 238 height 707
click at [304, 210] on input "Department" at bounding box center [290, 212] width 145 height 23
click at [318, 264] on li "PR-HR Approval" at bounding box center [299, 262] width 174 height 20
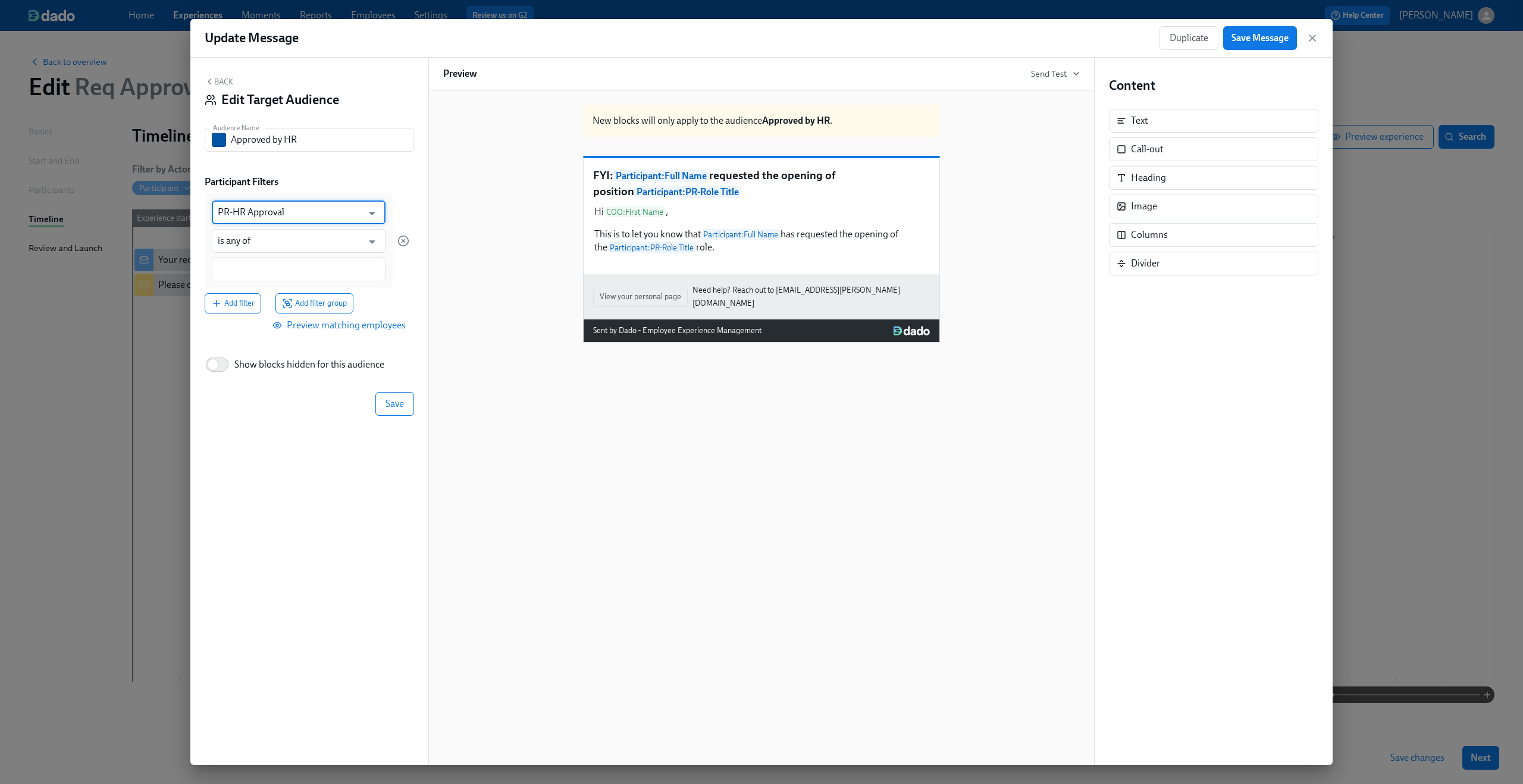
type input "PR-HR Approval"
click at [311, 267] on input at bounding box center [298, 270] width 162 height 13
type input "Approved"
click at [394, 400] on span "Save" at bounding box center [394, 403] width 19 height 12
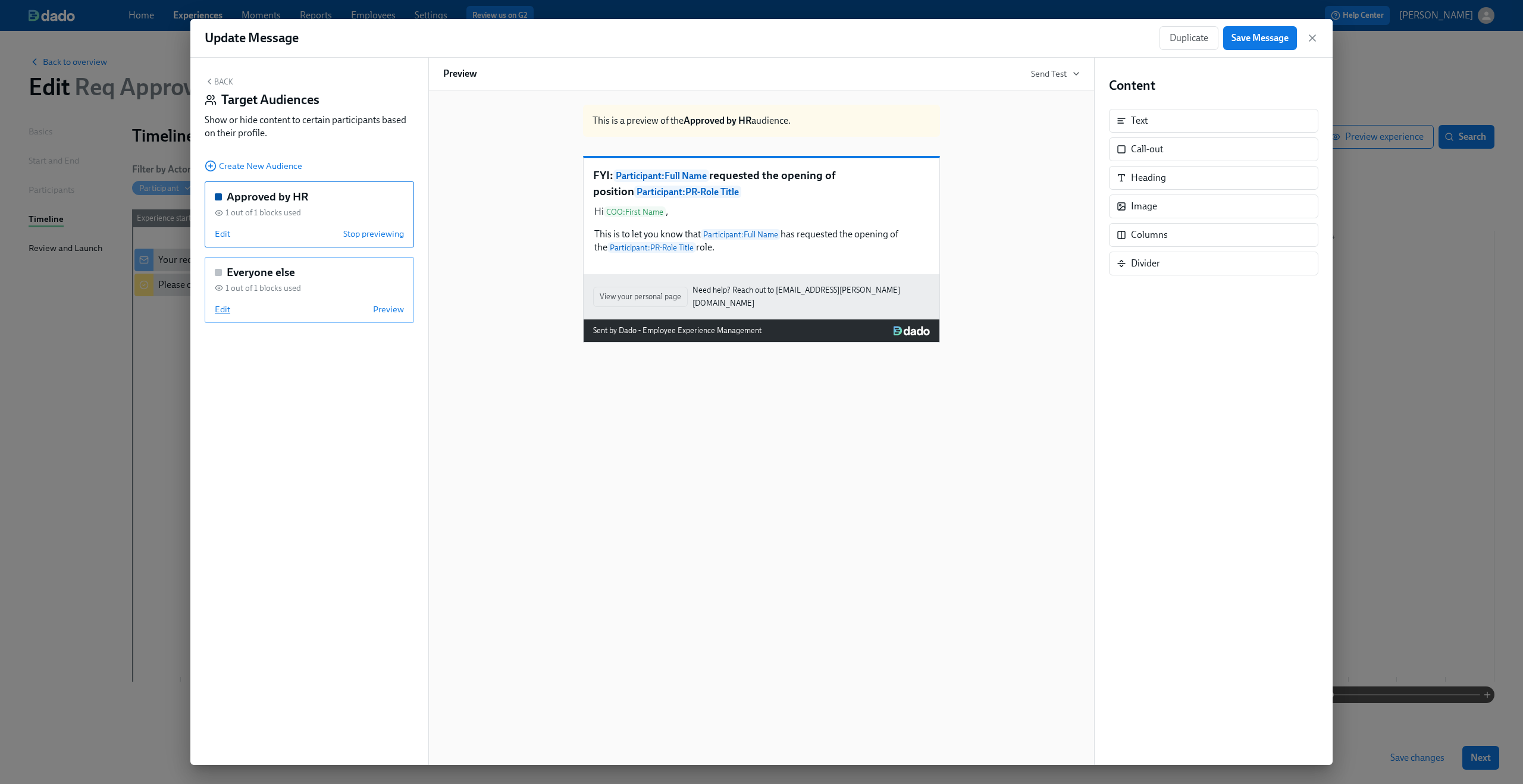
click at [224, 311] on span "Edit" at bounding box center [222, 309] width 16 height 12
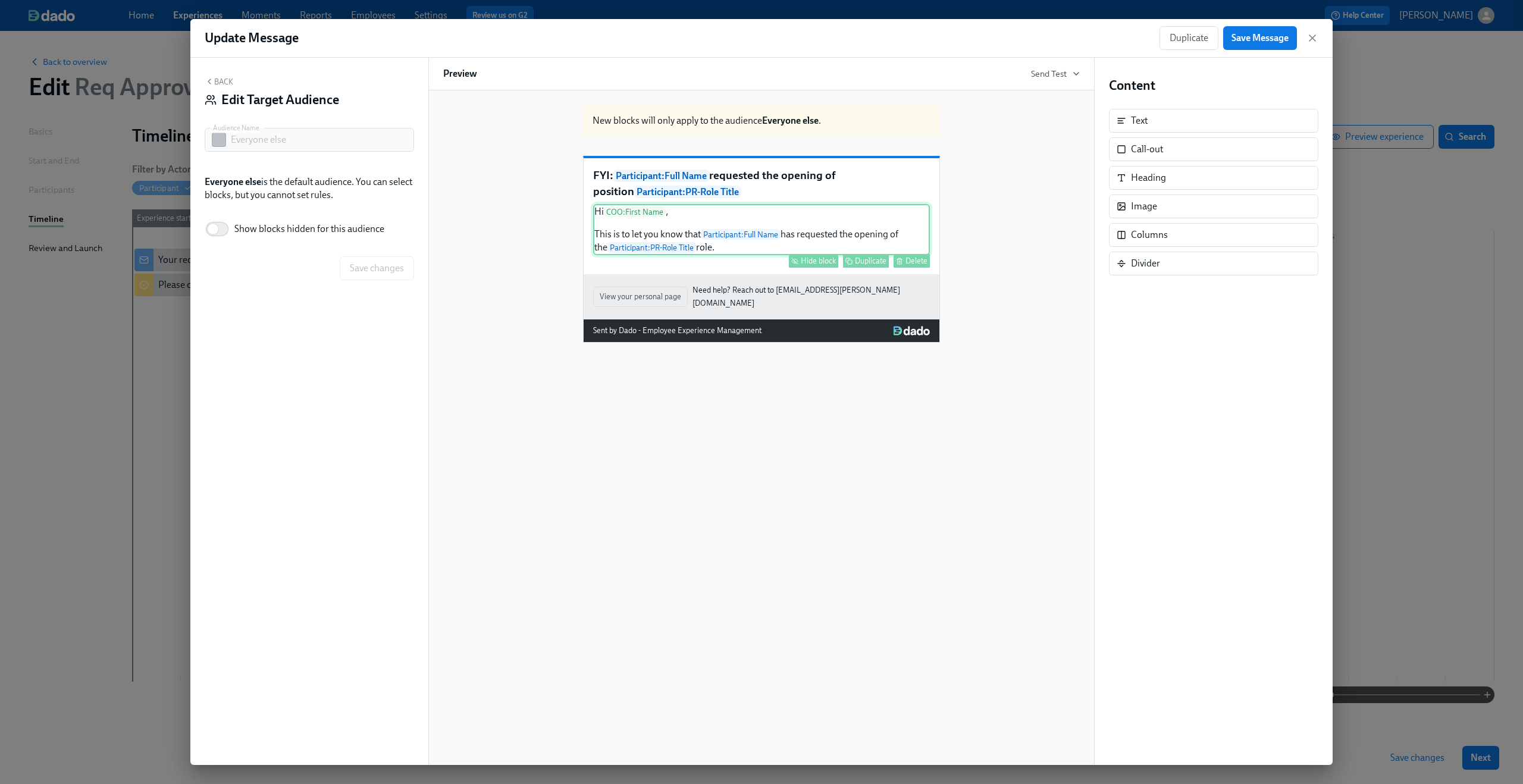
click at [774, 250] on div "Hi COO : First Name , This is to let you know that Participant : Full Name has …" at bounding box center [762, 229] width 337 height 51
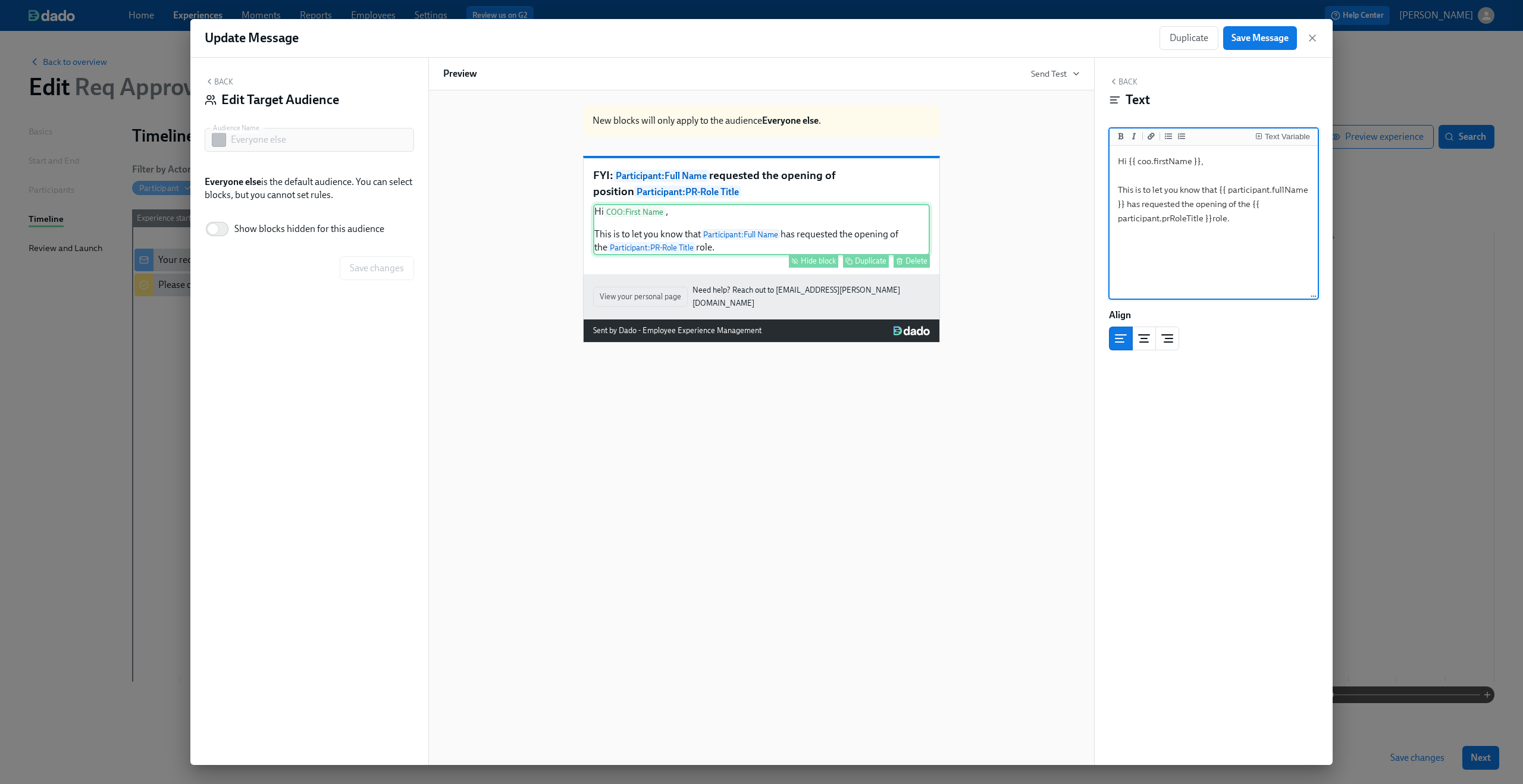
click at [807, 265] on div "Hide block" at bounding box center [818, 261] width 35 height 9
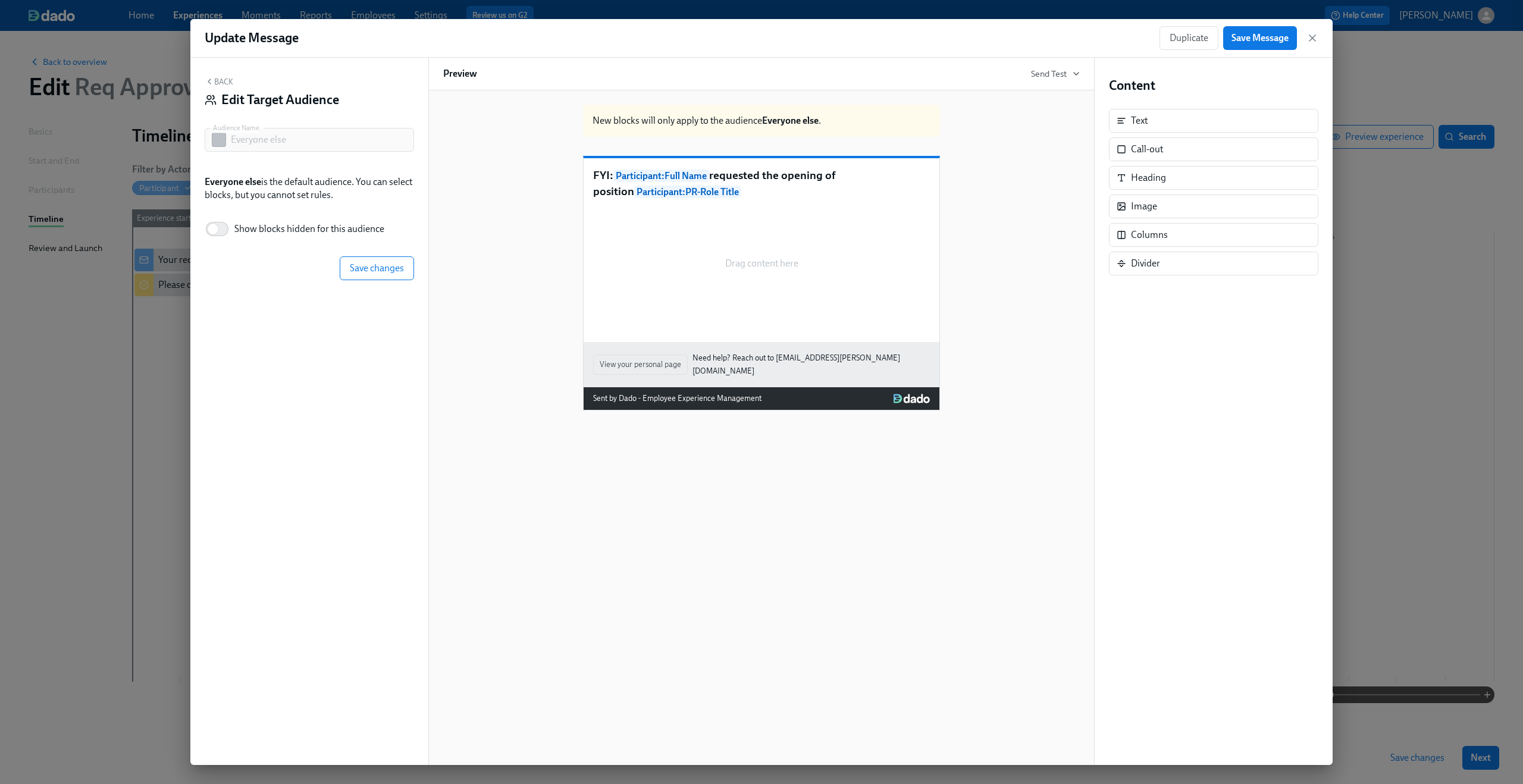
click at [756, 200] on p "FYI: Participant : Full Name requested the opening of position Participant : PR…" at bounding box center [762, 183] width 337 height 31
click at [369, 274] on button "Save changes" at bounding box center [376, 268] width 74 height 23
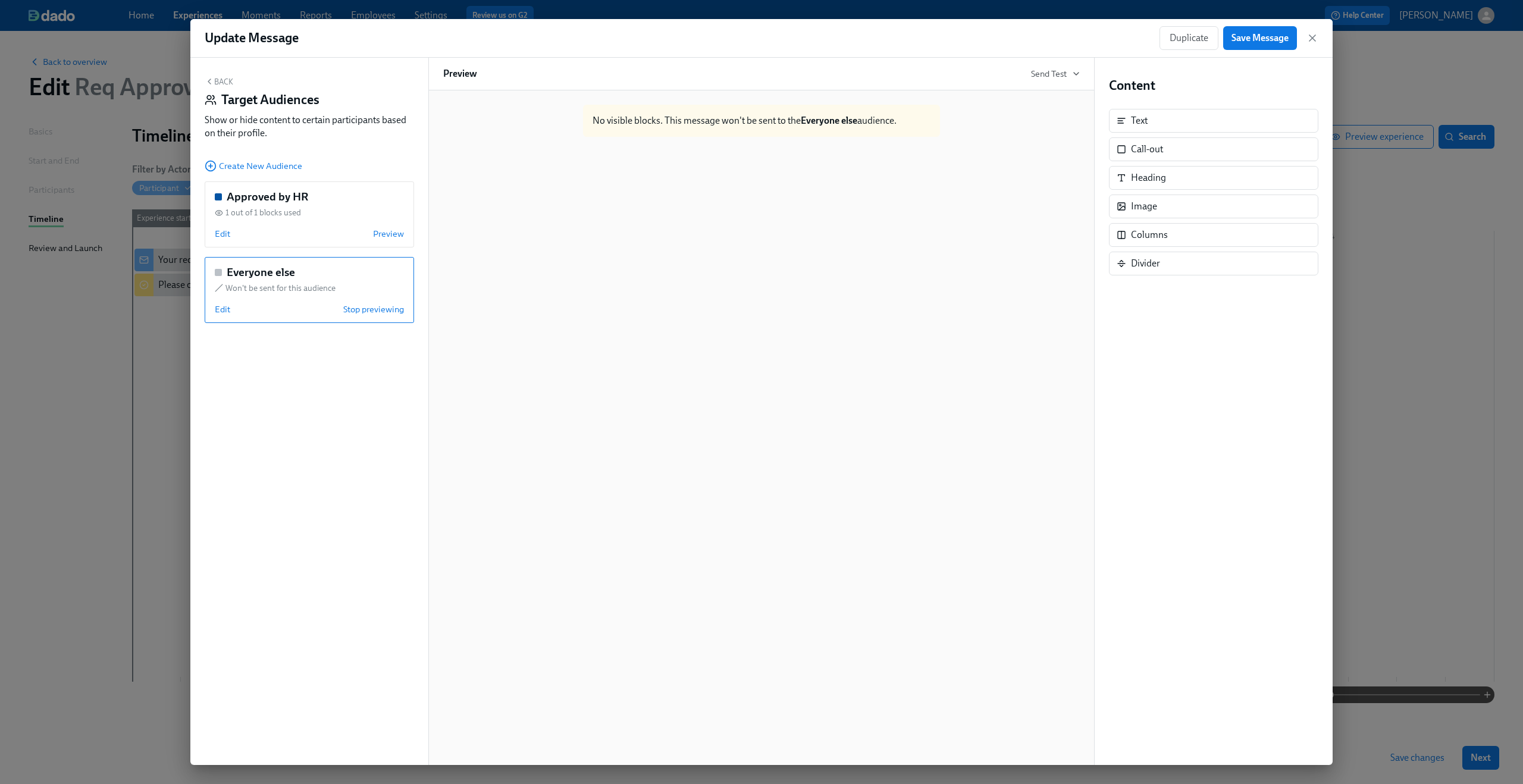
click at [217, 83] on button "Back" at bounding box center [218, 81] width 28 height 9
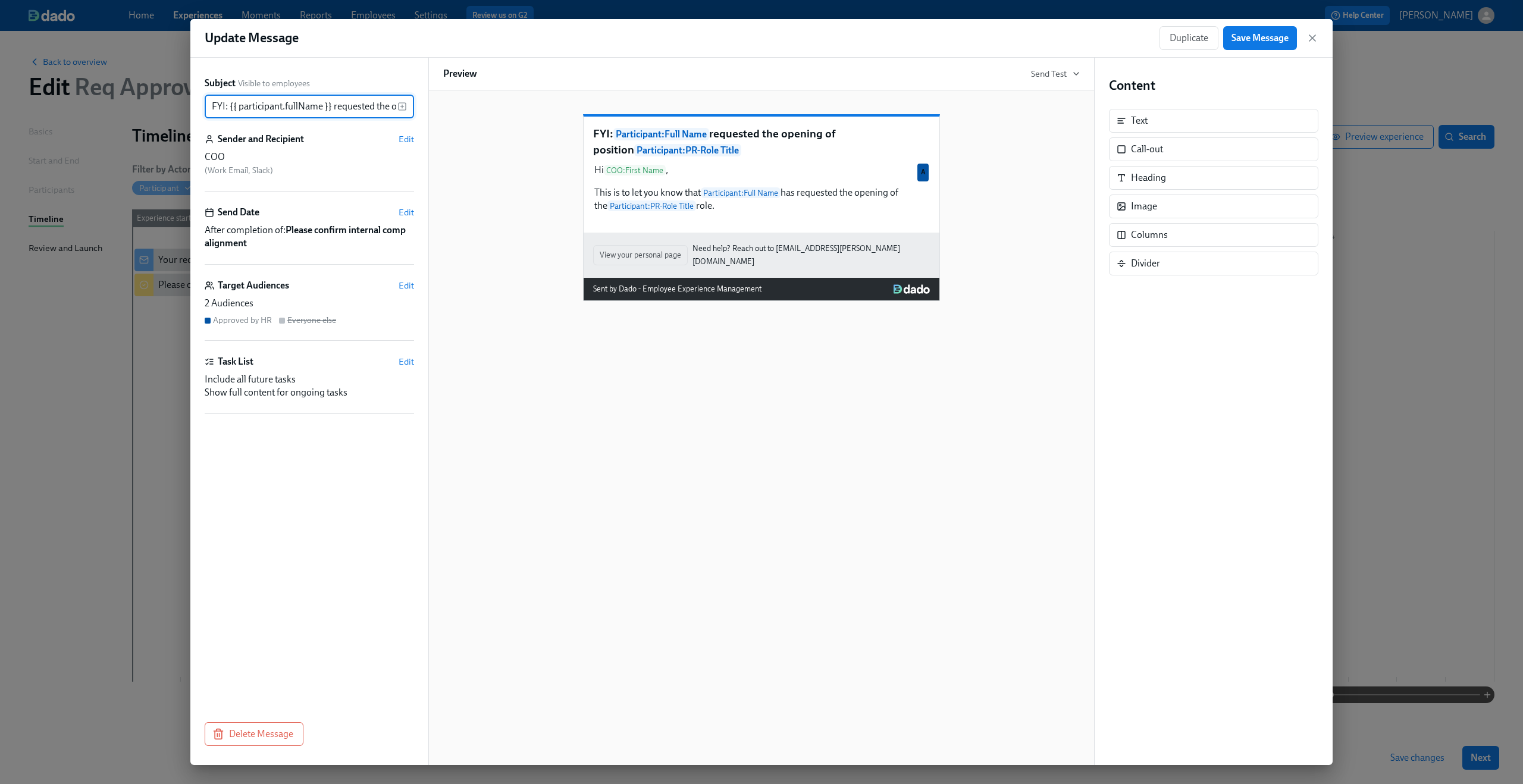
scroll to position [0, 183]
click at [1246, 38] on span "Save Message" at bounding box center [1259, 38] width 57 height 12
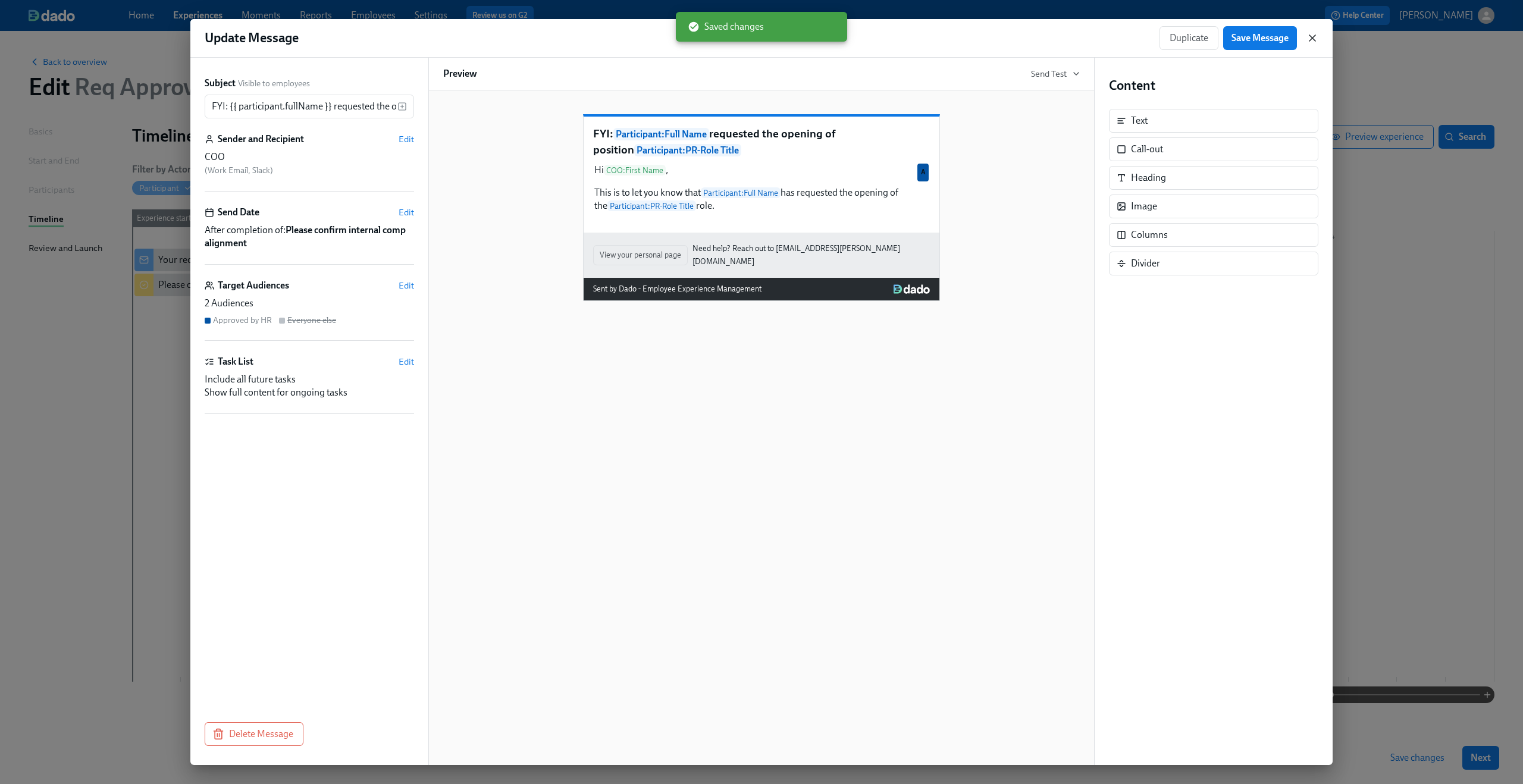
click at [1313, 40] on icon "button" at bounding box center [1312, 38] width 12 height 12
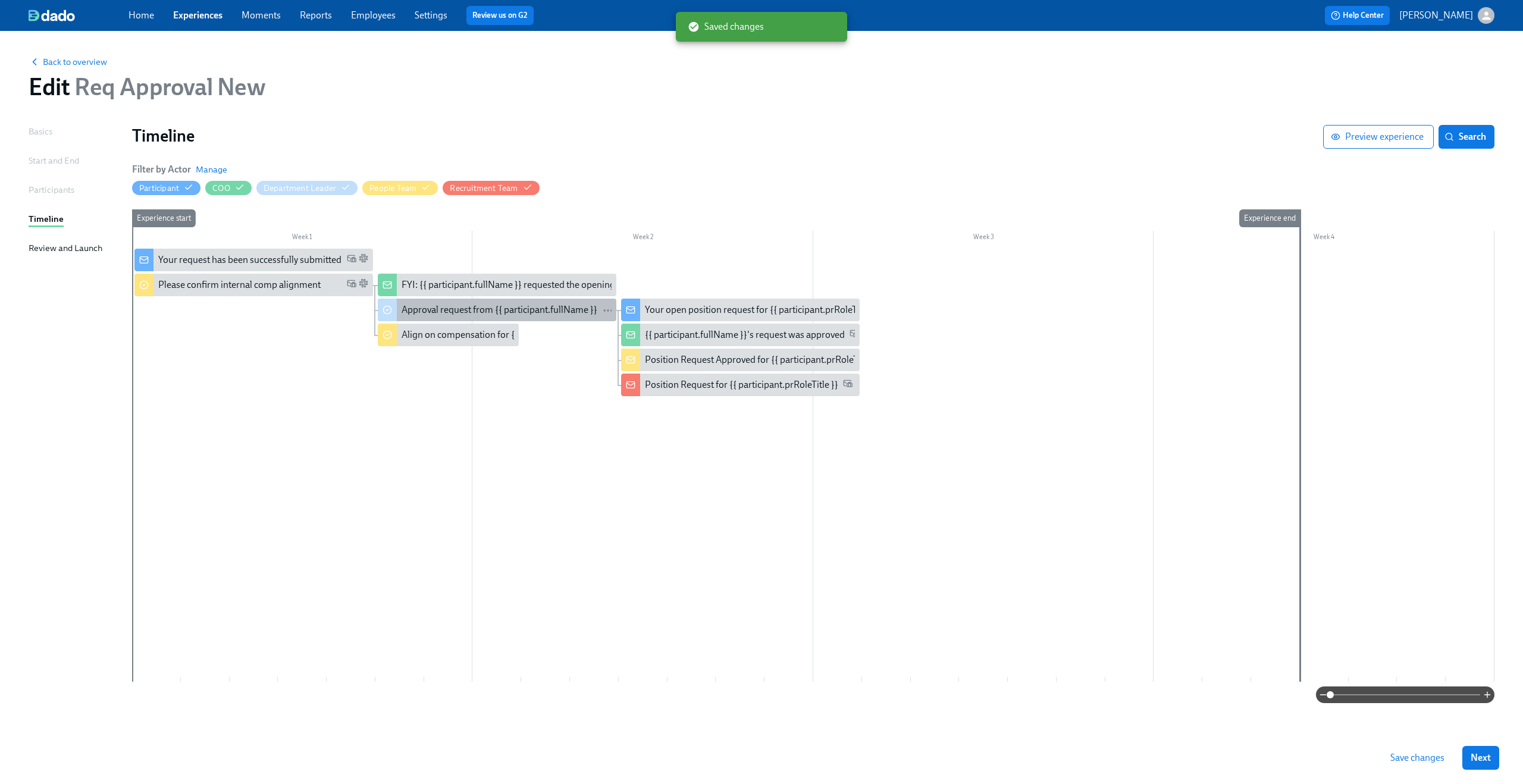
click at [453, 316] on div "Approval request from {{ participant.fullName }}" at bounding box center [499, 310] width 196 height 13
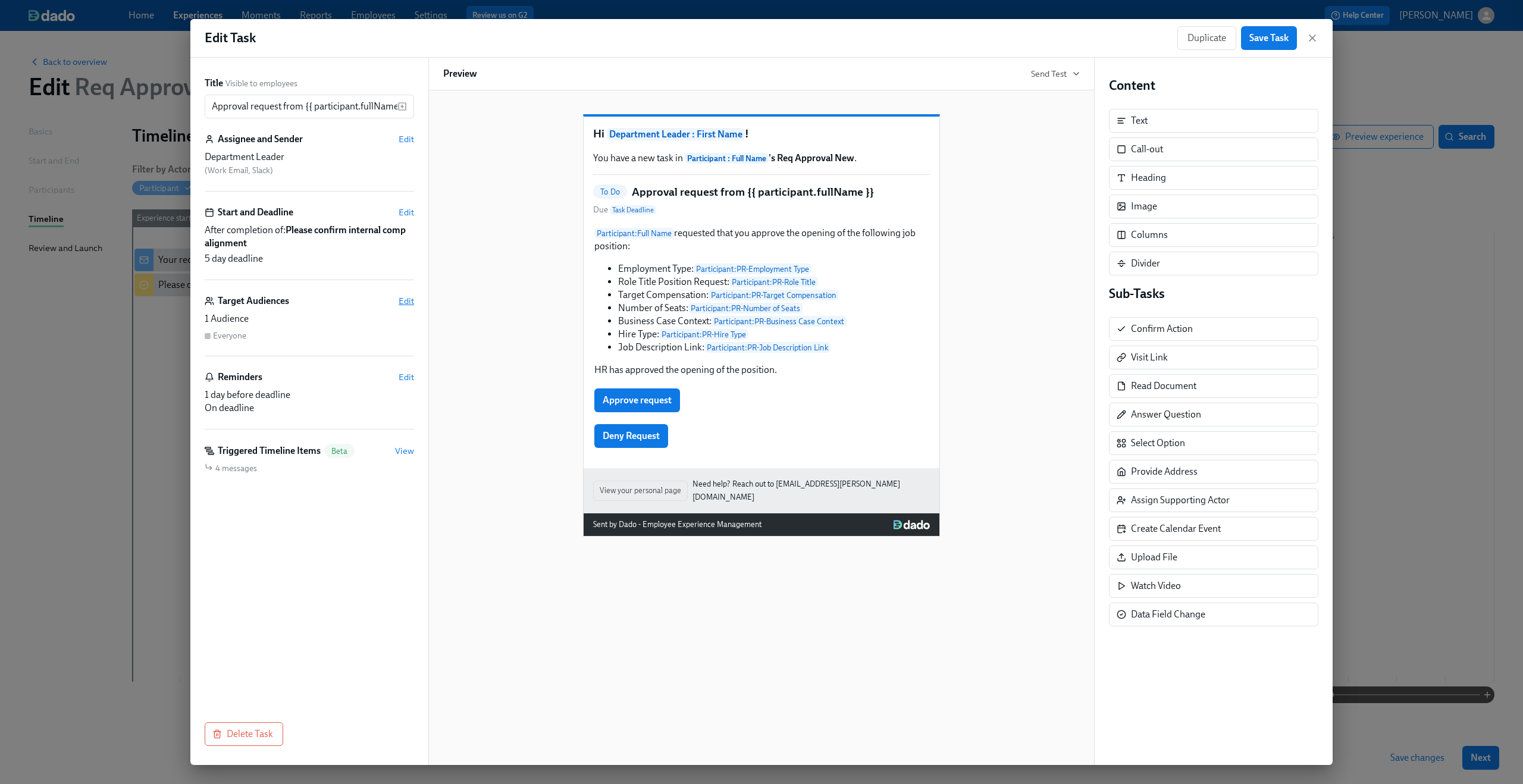
click at [406, 300] on span "Edit" at bounding box center [406, 300] width 16 height 12
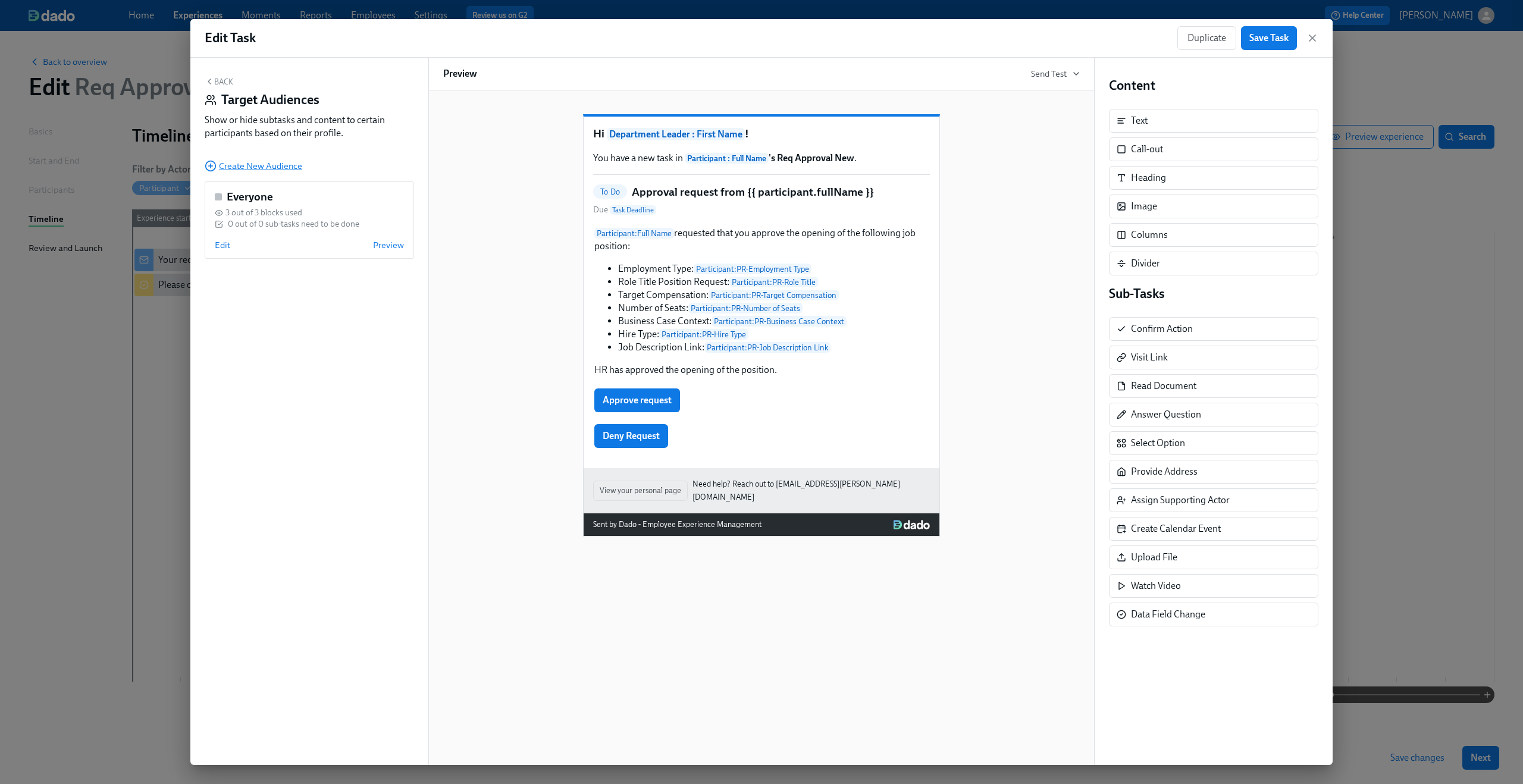
click at [269, 172] on span "Create New Audience" at bounding box center [253, 165] width 98 height 12
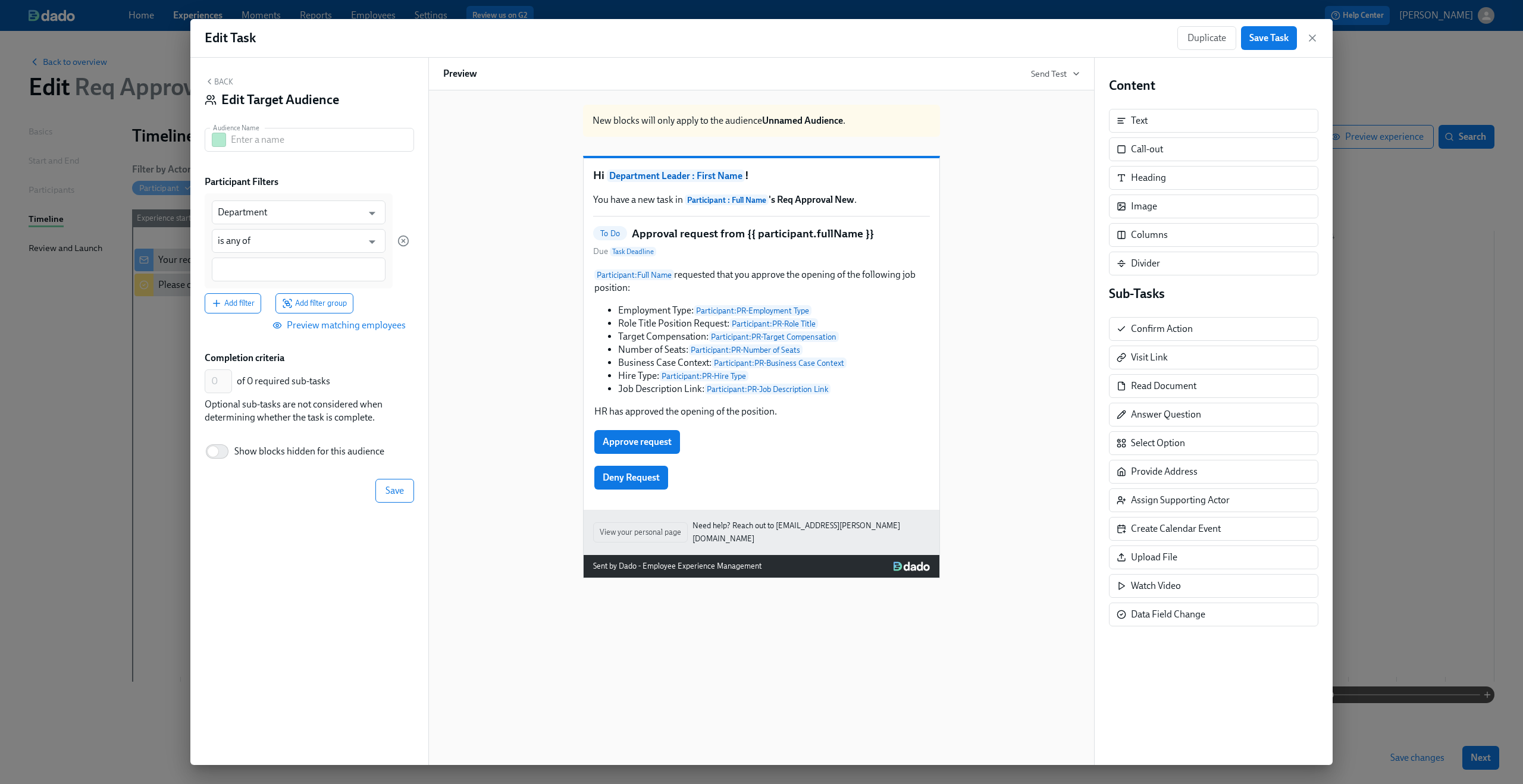
click at [280, 153] on div "Audience Name Audience Name" at bounding box center [309, 144] width 210 height 34
click at [284, 146] on input "text" at bounding box center [322, 139] width 183 height 23
type input "Approved by HR"
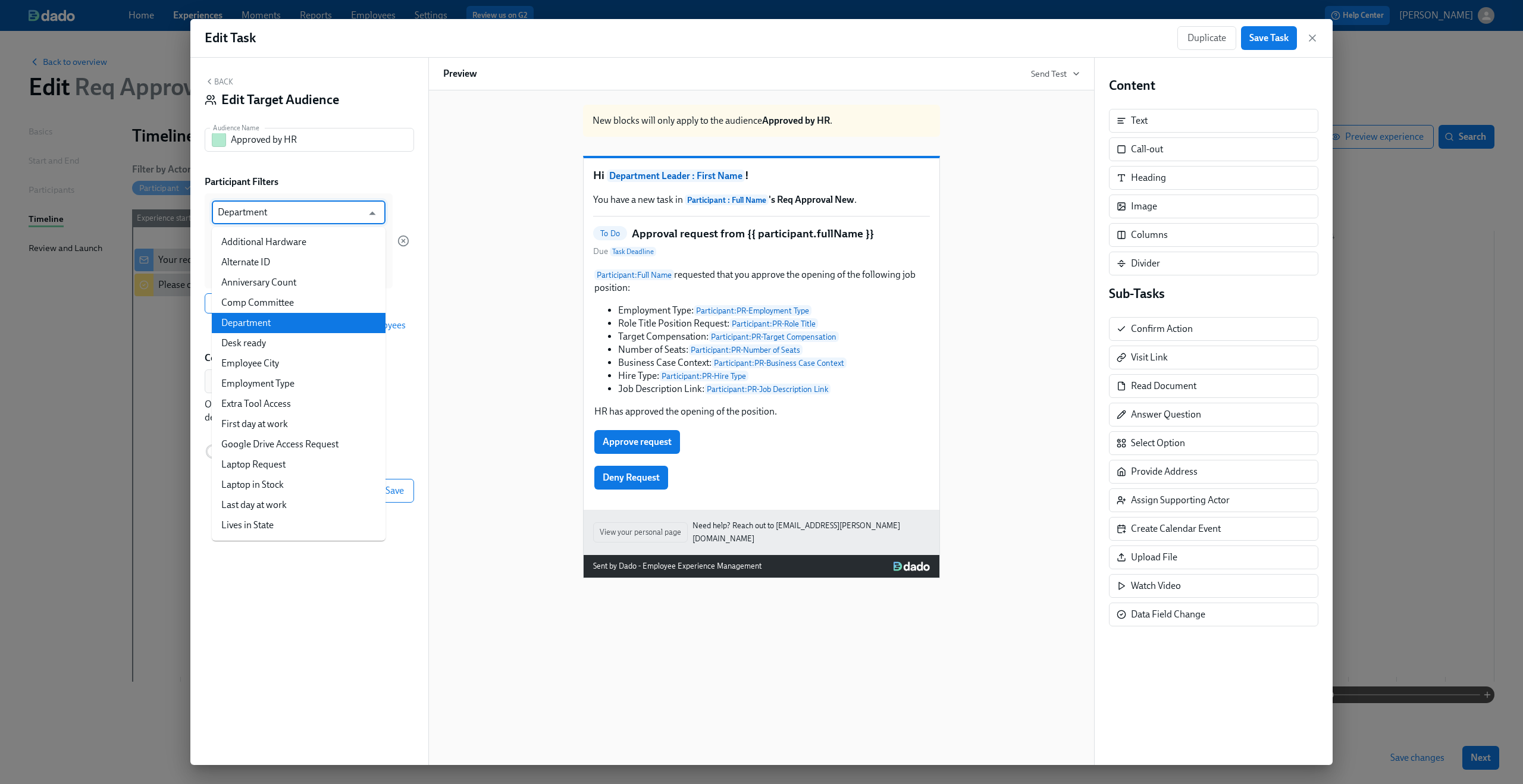
click at [293, 217] on input "Department" at bounding box center [290, 212] width 145 height 23
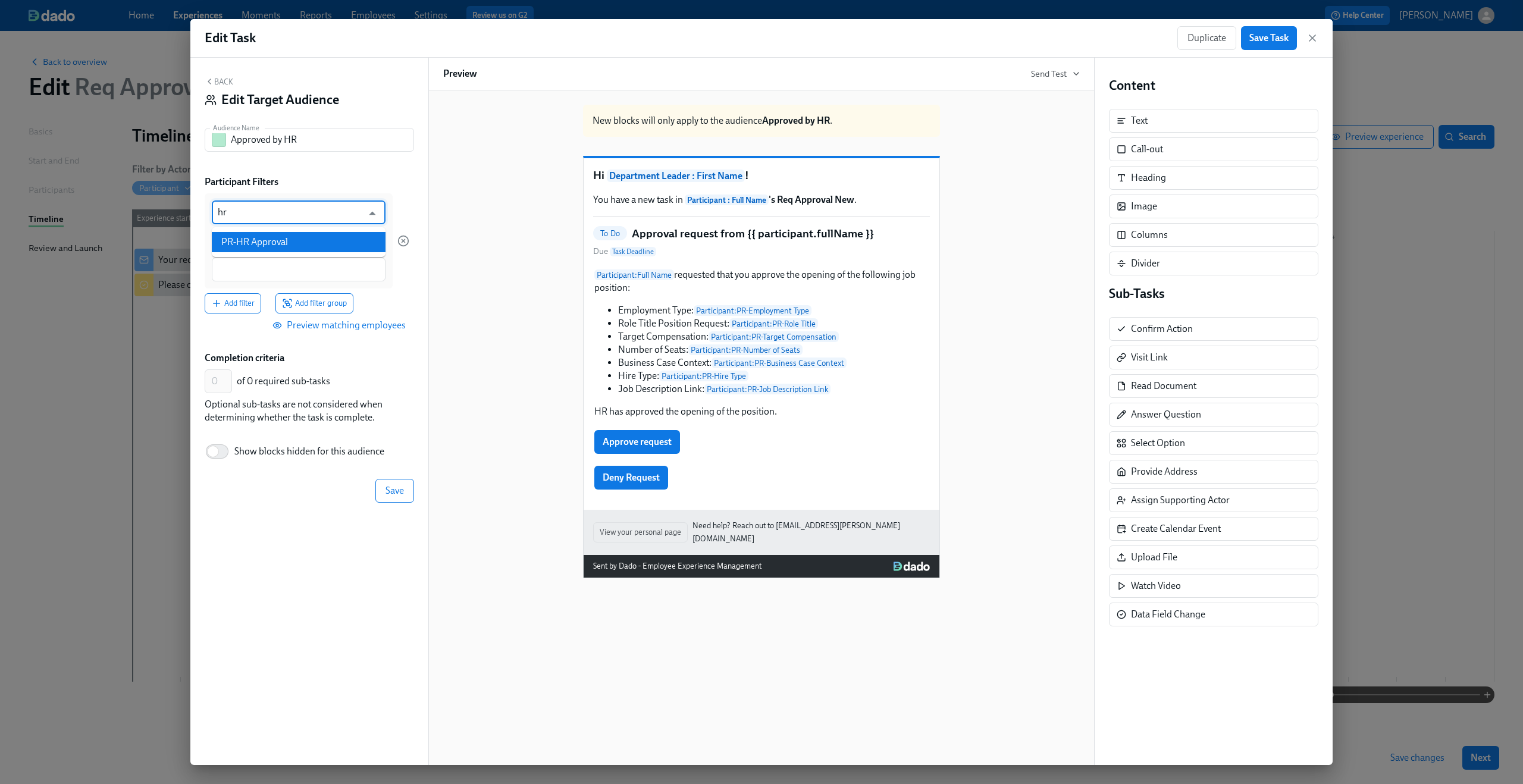
click at [272, 246] on li "PR-HR Approval" at bounding box center [299, 242] width 174 height 20
type input "PR-HR Approval"
click at [272, 260] on div at bounding box center [299, 269] width 174 height 23
type input "Approved"
click at [393, 494] on span "Save" at bounding box center [394, 490] width 19 height 12
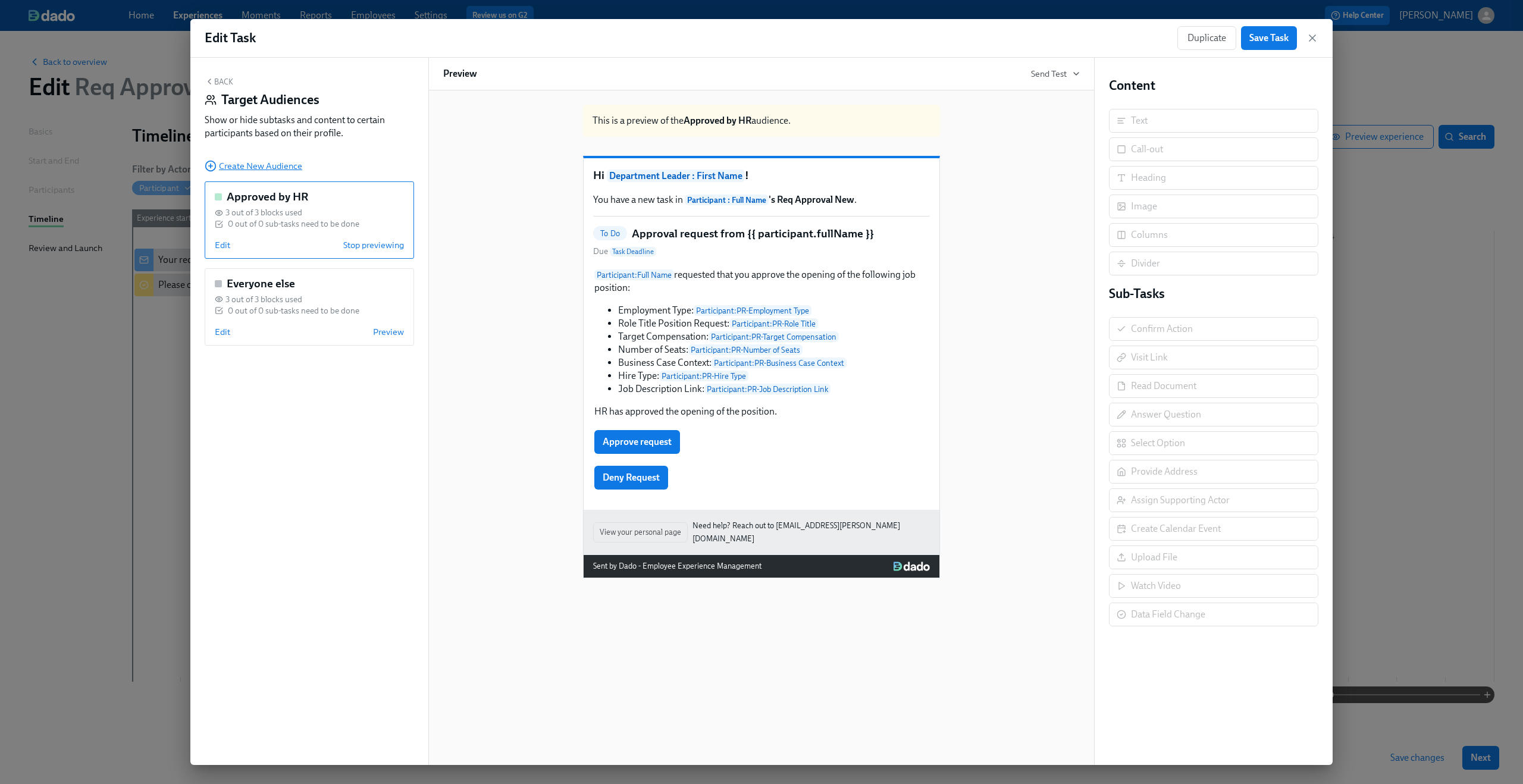
click at [234, 167] on span "Create New Audience" at bounding box center [253, 165] width 98 height 12
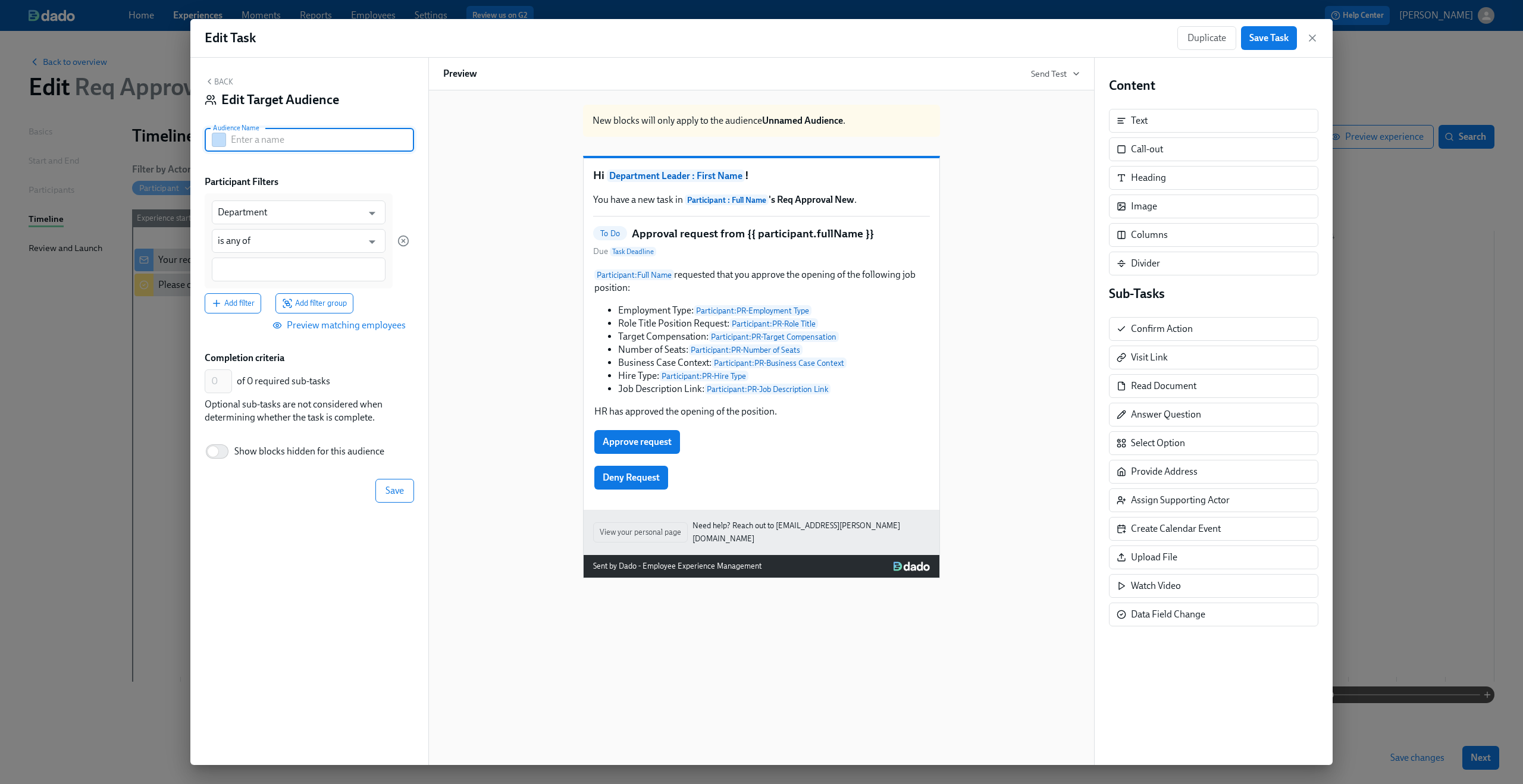
click at [272, 142] on input "text" at bounding box center [322, 139] width 183 height 23
type input "Approved by Comp Committee"
click at [376, 191] on div "Participant Filters Department ​ is any of ​ Add filter Add filter group Previe…" at bounding box center [309, 256] width 210 height 162
click at [360, 215] on input "Department" at bounding box center [290, 212] width 145 height 23
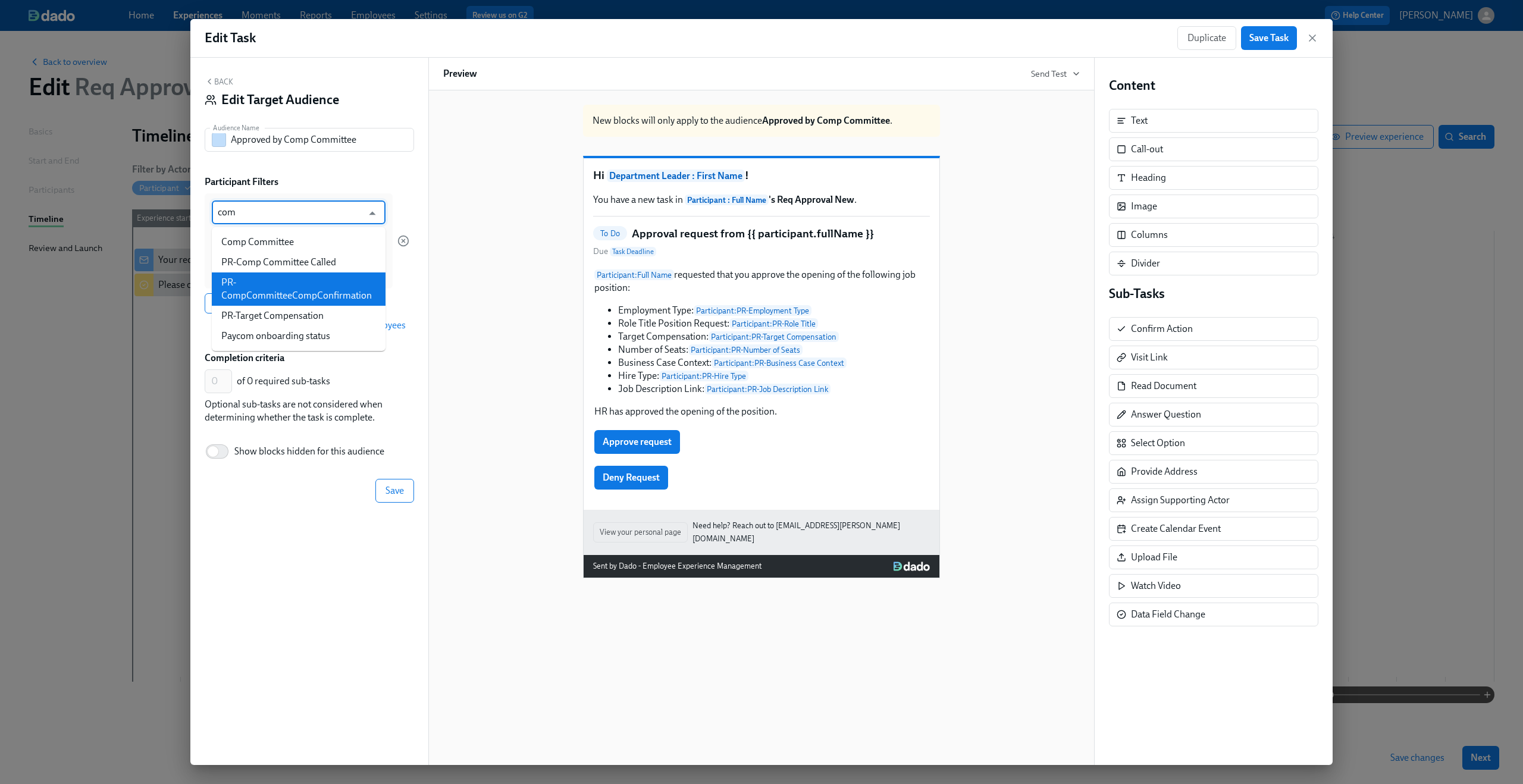
click at [349, 285] on li "PR-CompCommitteeCompConfirmation" at bounding box center [299, 289] width 174 height 34
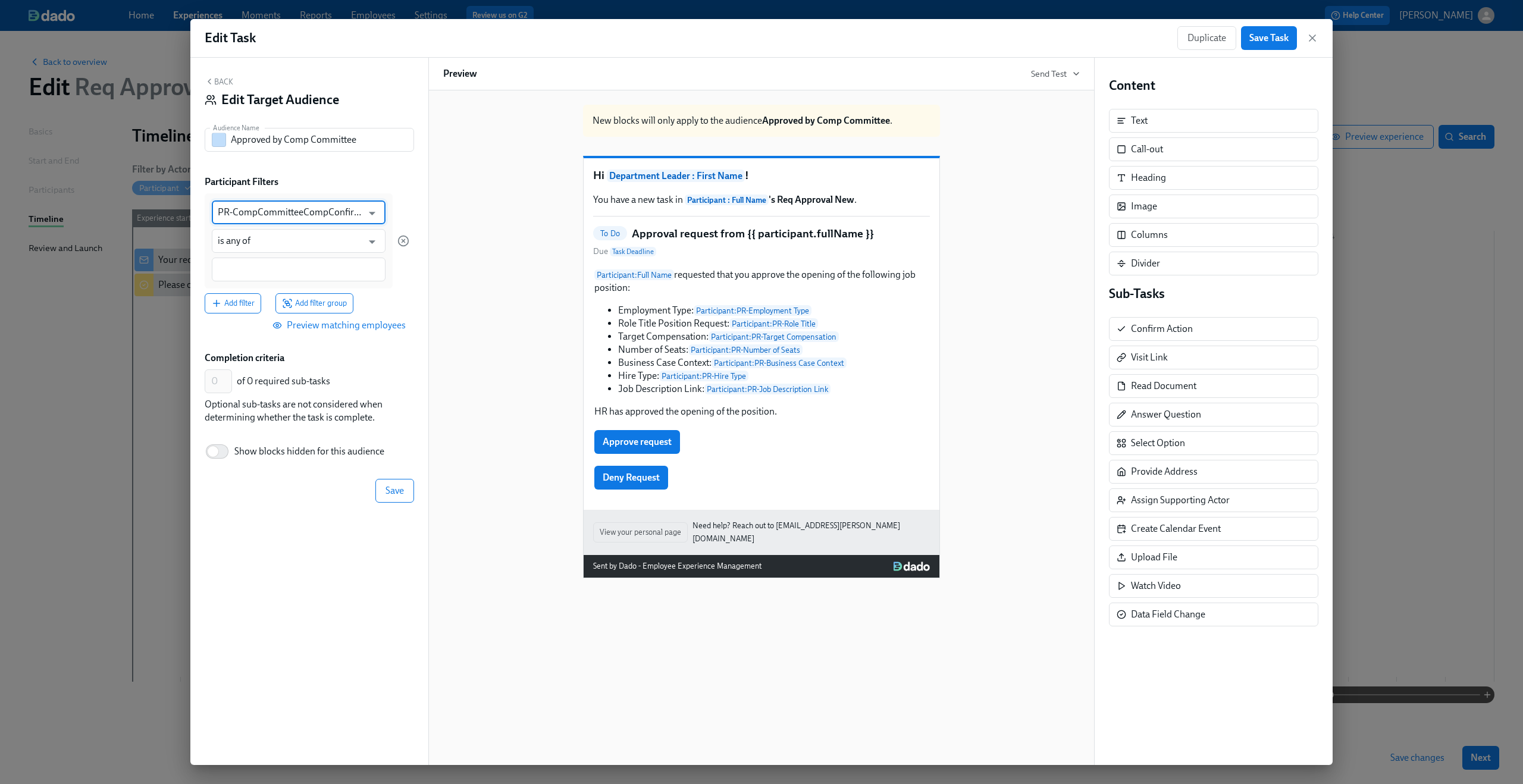
type input "PR-CompCommitteeCompConfirmation"
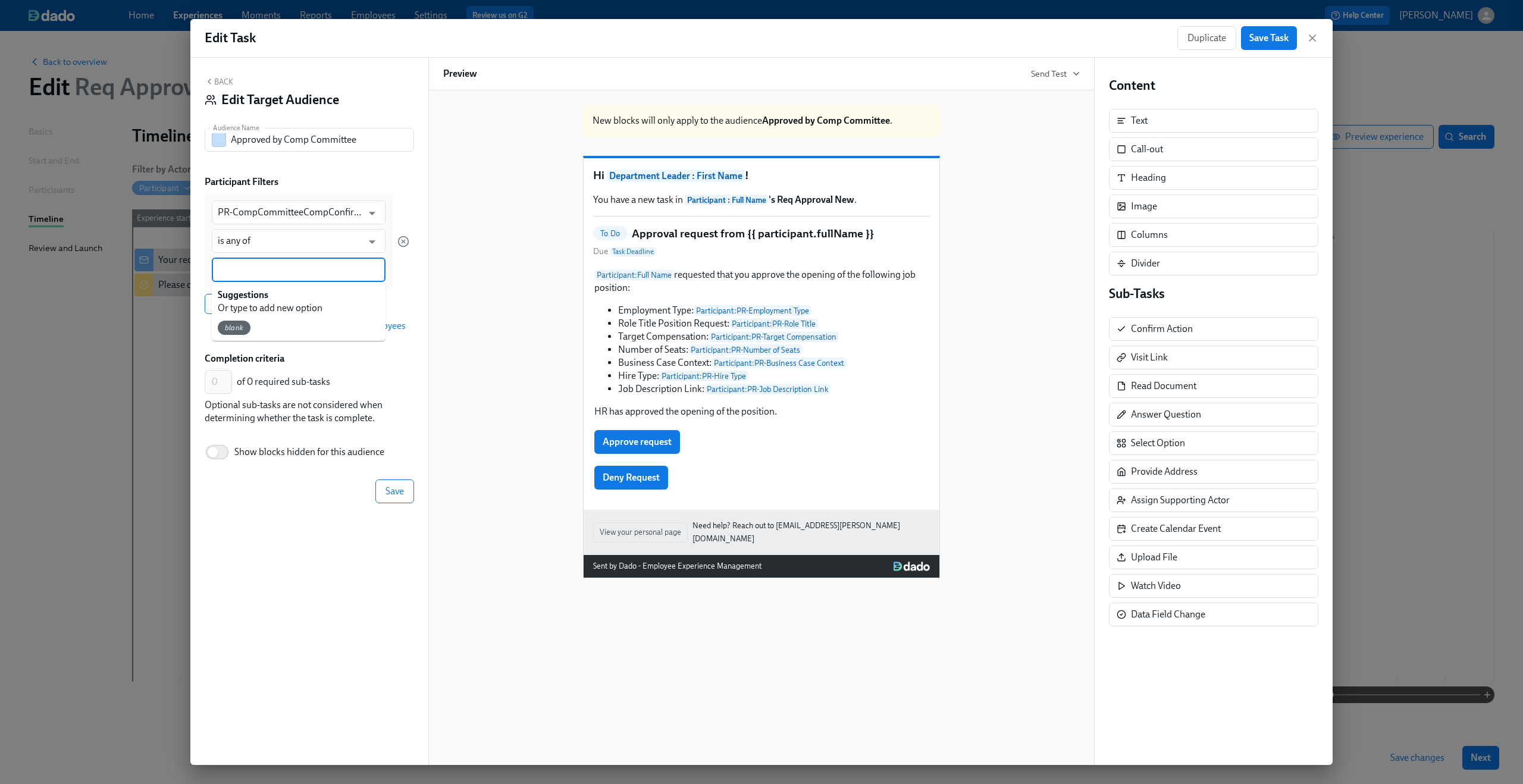
click at [312, 272] on input at bounding box center [298, 270] width 162 height 13
type input "Comp Committee Comp Confirmed"
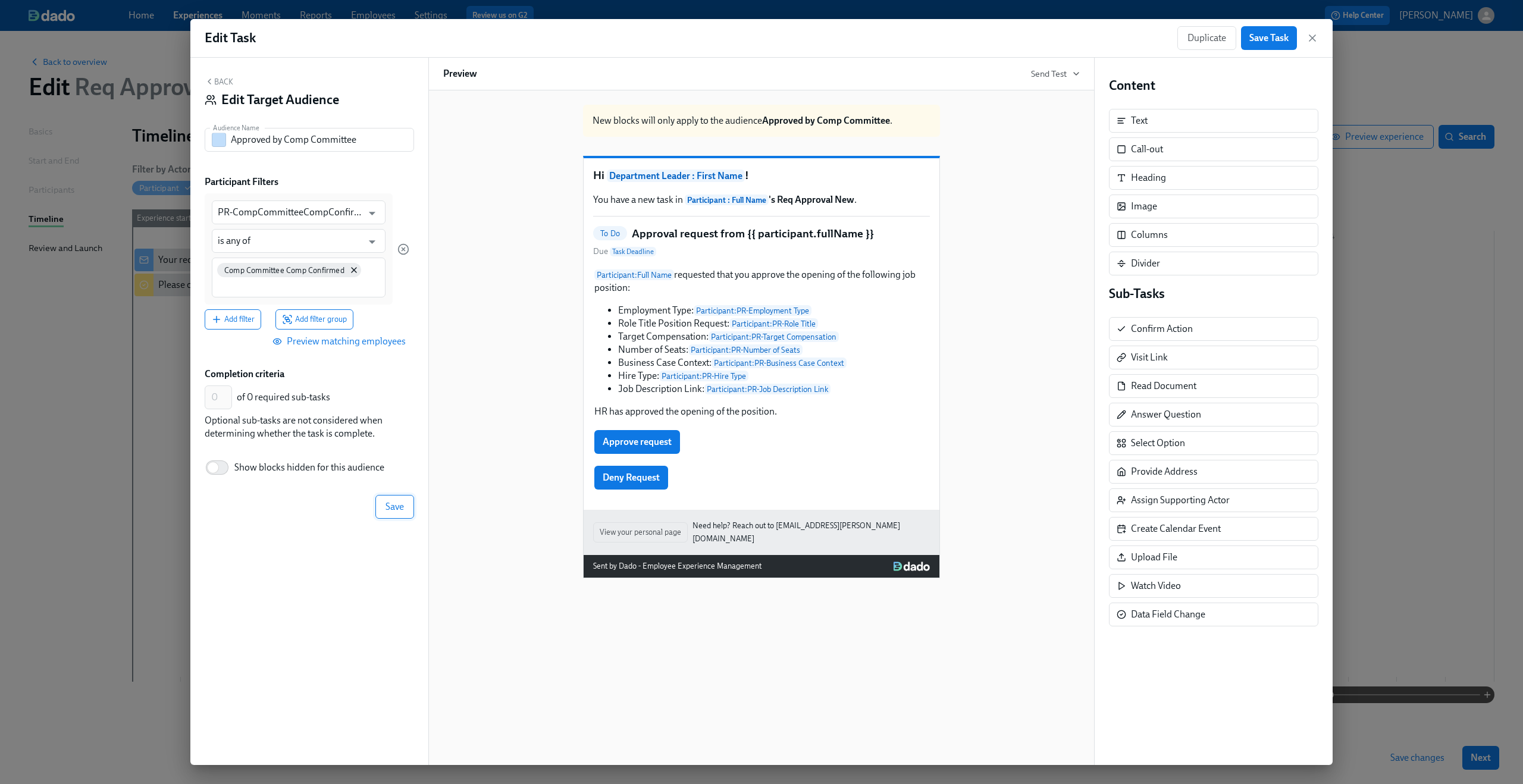
click at [405, 515] on button "Save" at bounding box center [394, 506] width 38 height 23
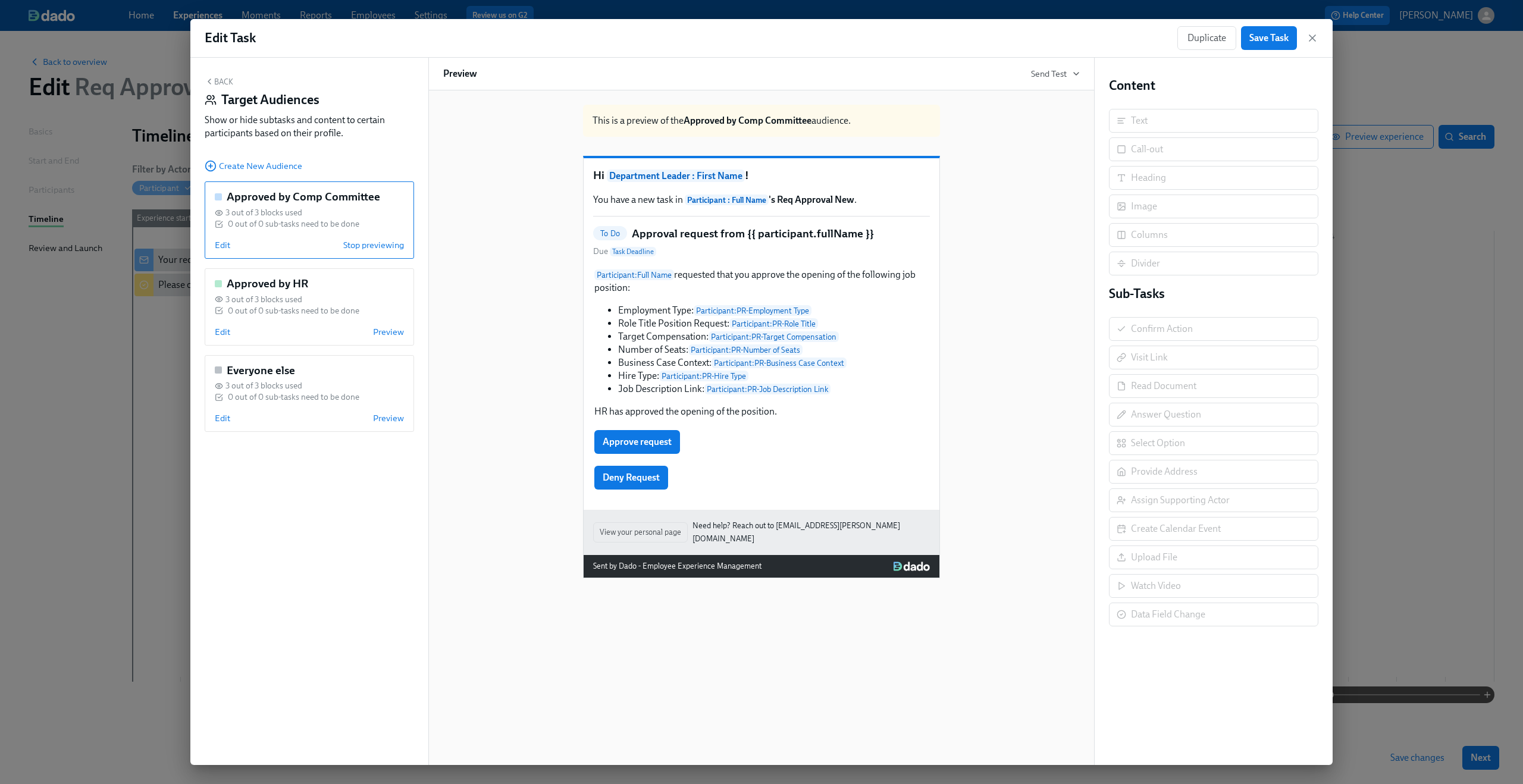
click at [217, 85] on button "Back" at bounding box center [218, 81] width 28 height 9
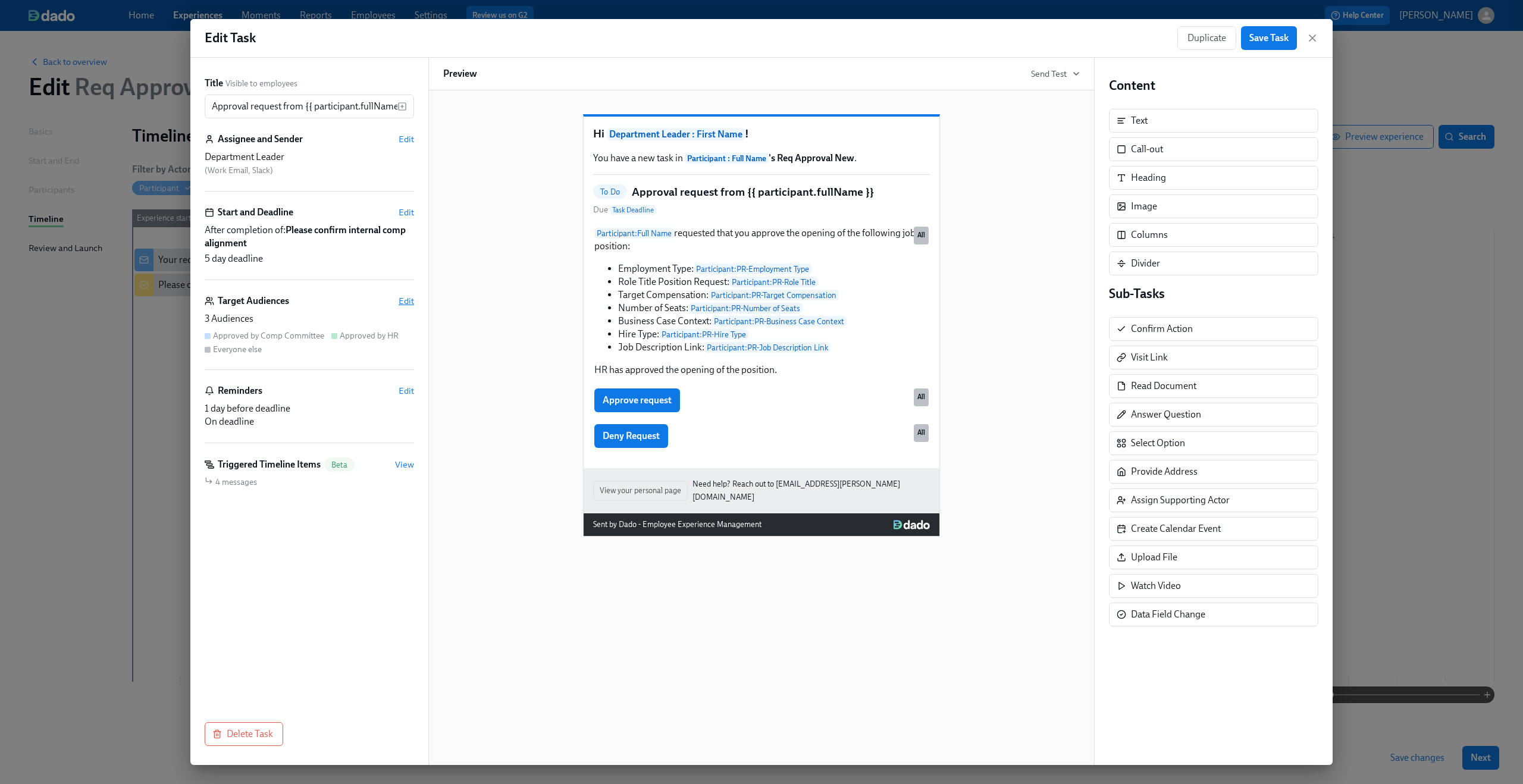
click at [403, 300] on span "Edit" at bounding box center [406, 300] width 16 height 12
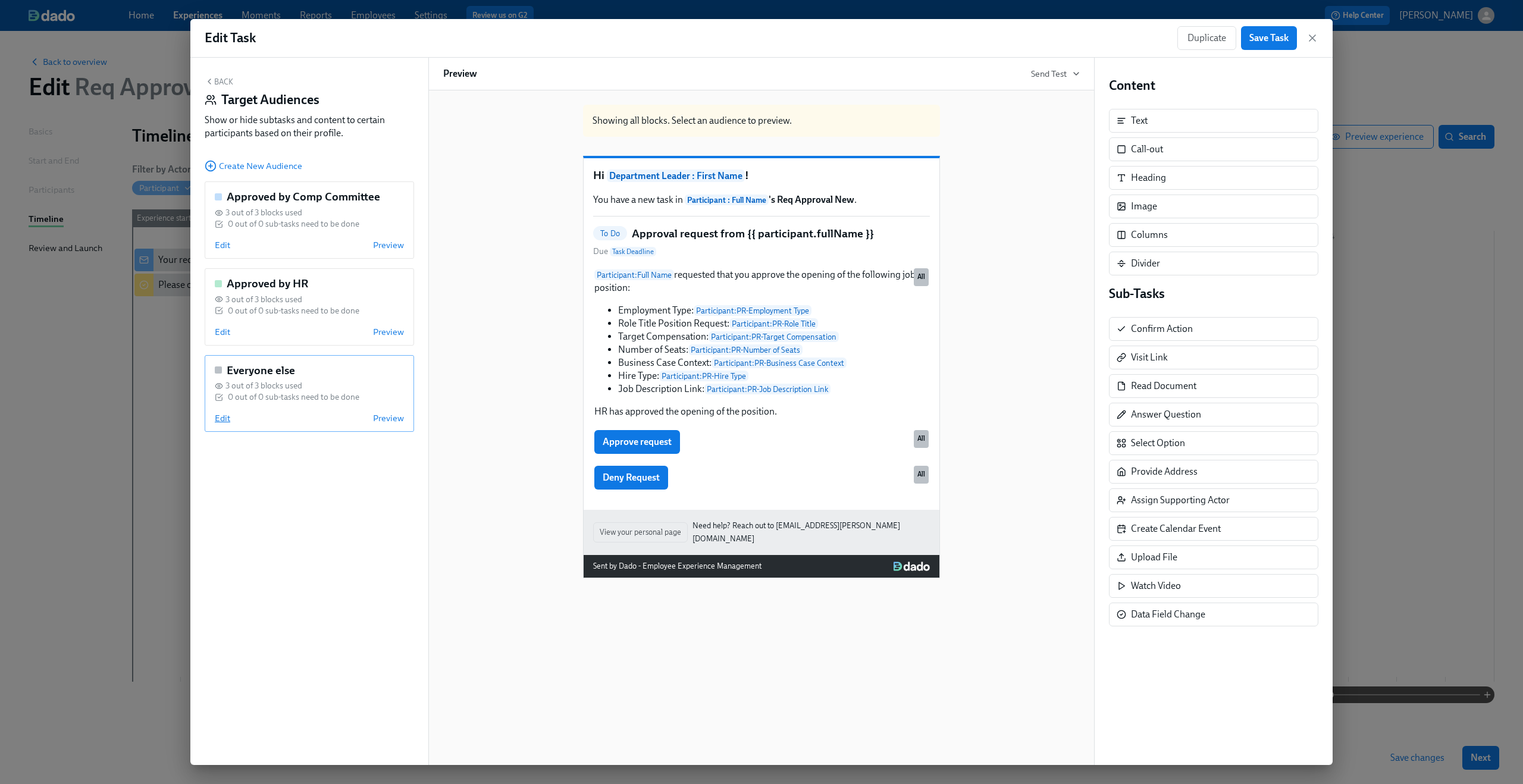
click at [218, 418] on span "Edit" at bounding box center [222, 418] width 16 height 12
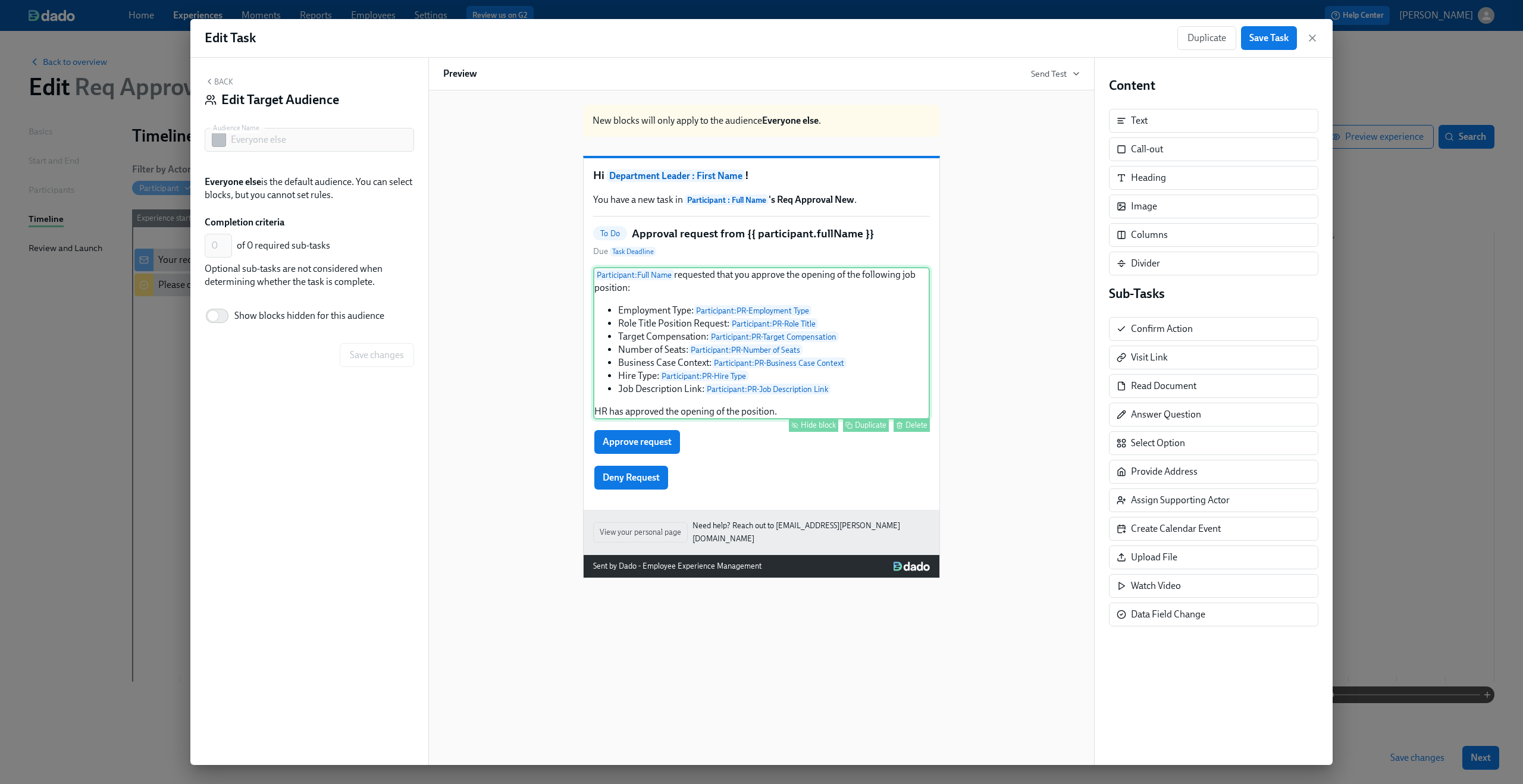
click at [694, 355] on div "Participant : Full Name requested that you approve the opening of the following…" at bounding box center [762, 343] width 337 height 153
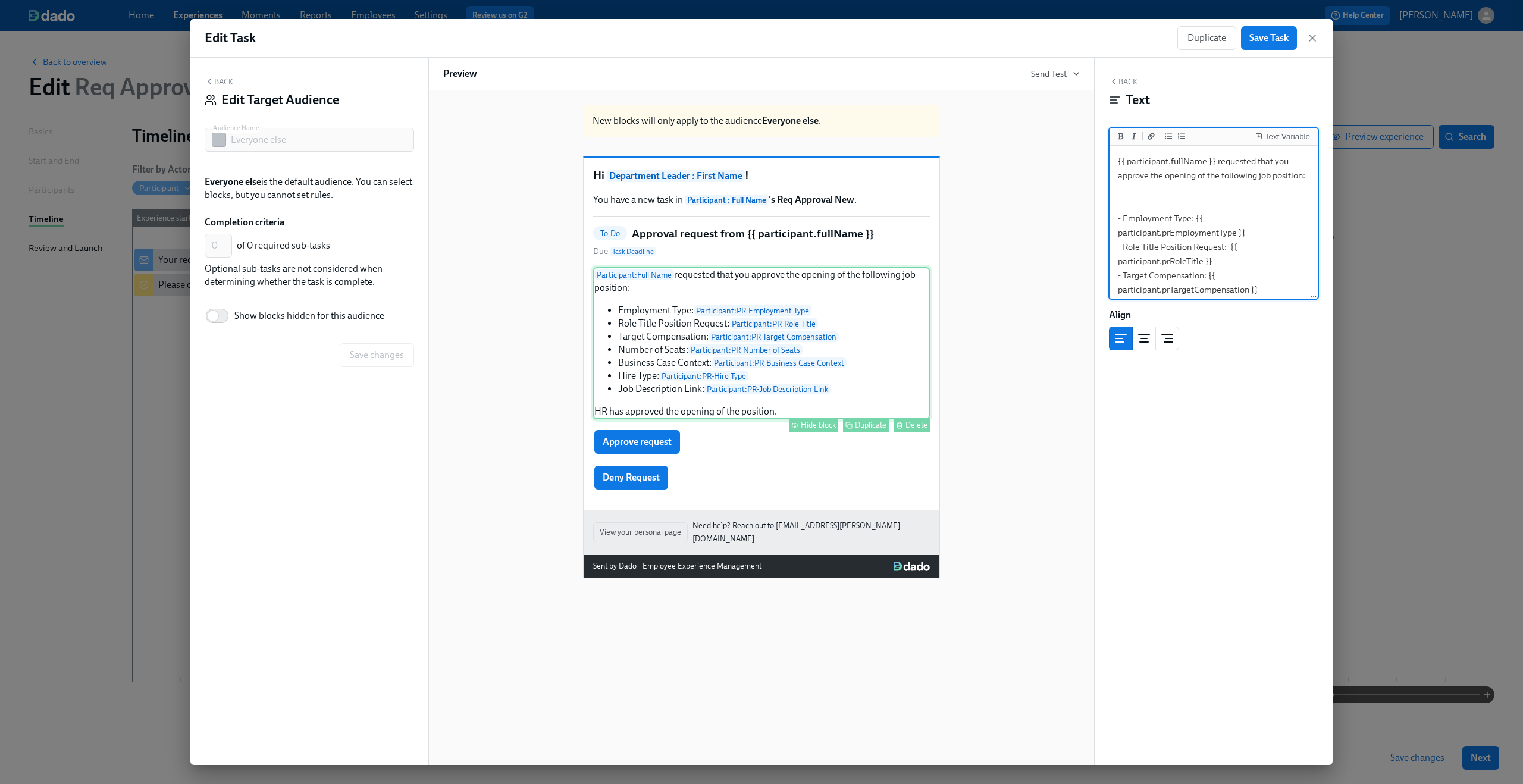
click at [818, 430] on div "Hide block" at bounding box center [818, 424] width 35 height 9
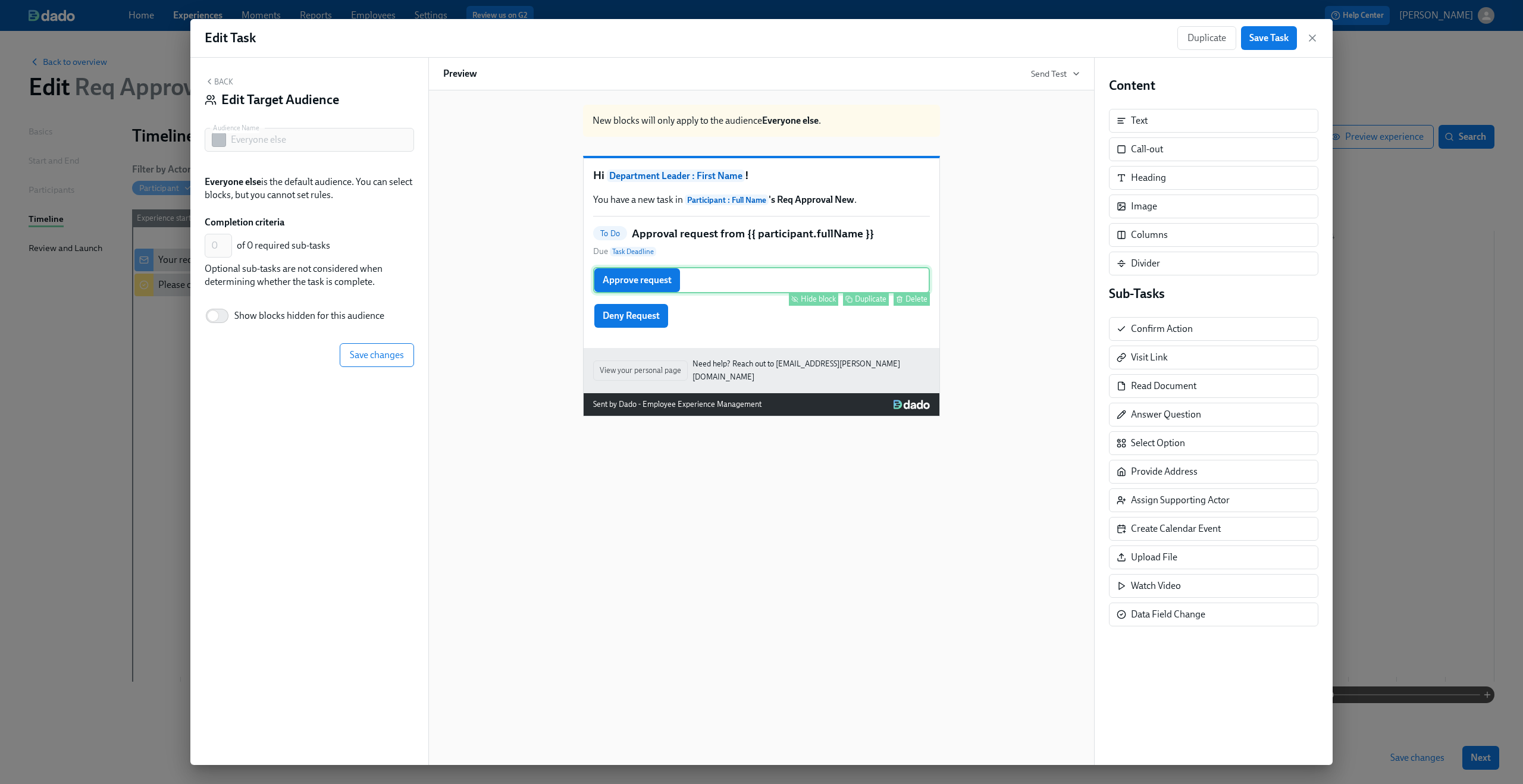
click at [813, 293] on div "Approve request Hide block Duplicate Delete" at bounding box center [762, 279] width 337 height 26
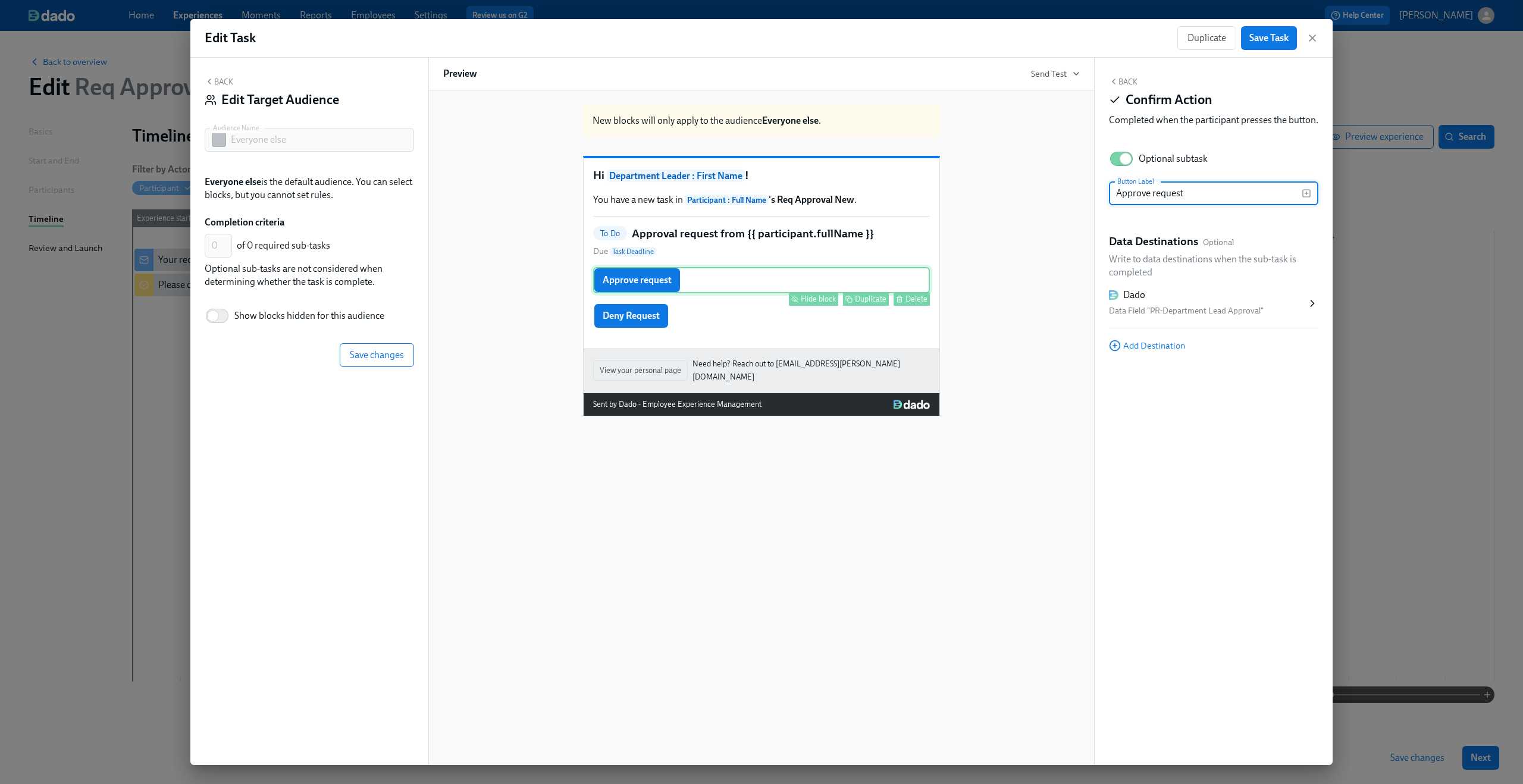
click at [811, 304] on div "Hide block" at bounding box center [818, 298] width 35 height 9
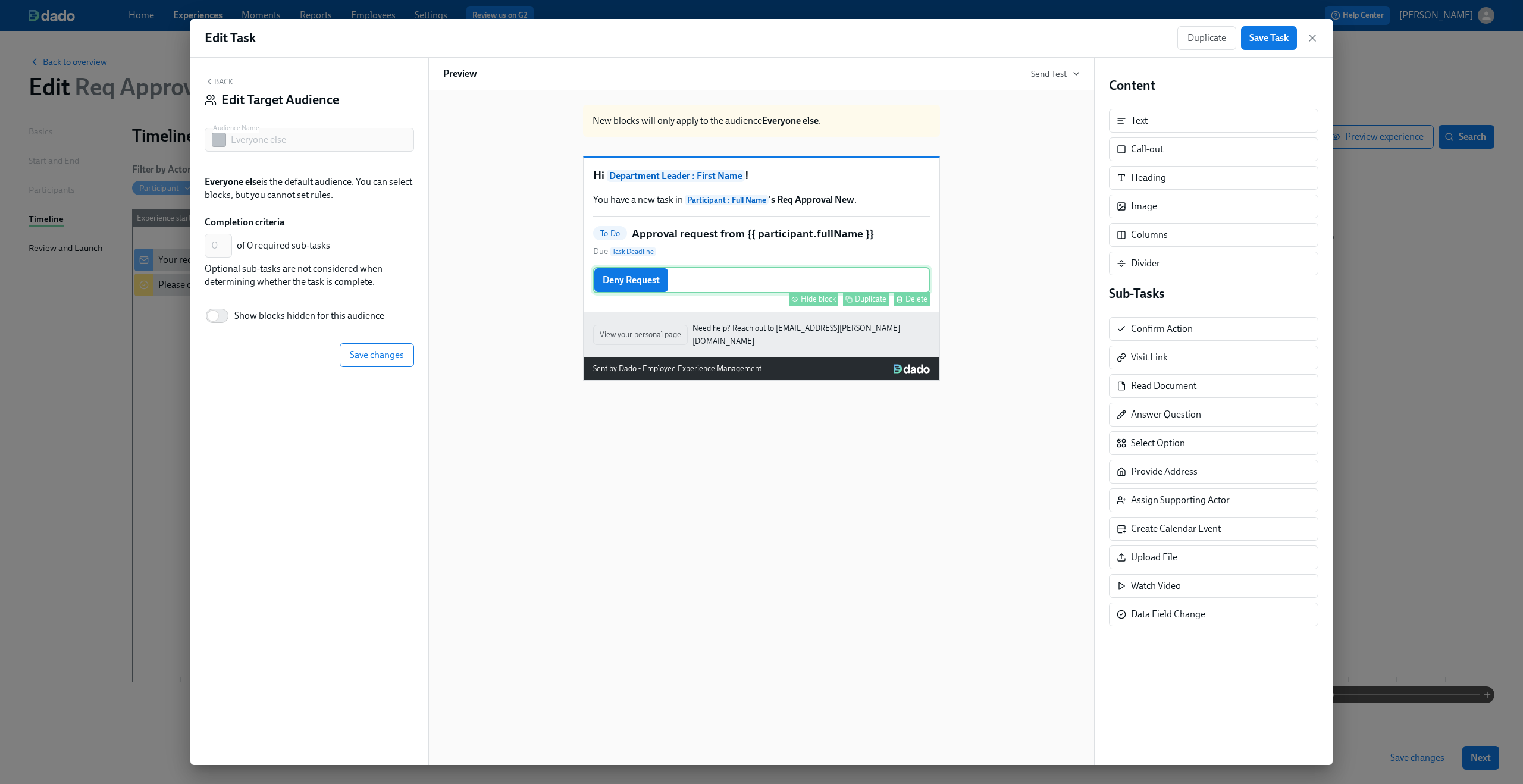
click at [815, 293] on div "Deny Request Hide block Duplicate Delete" at bounding box center [762, 279] width 337 height 26
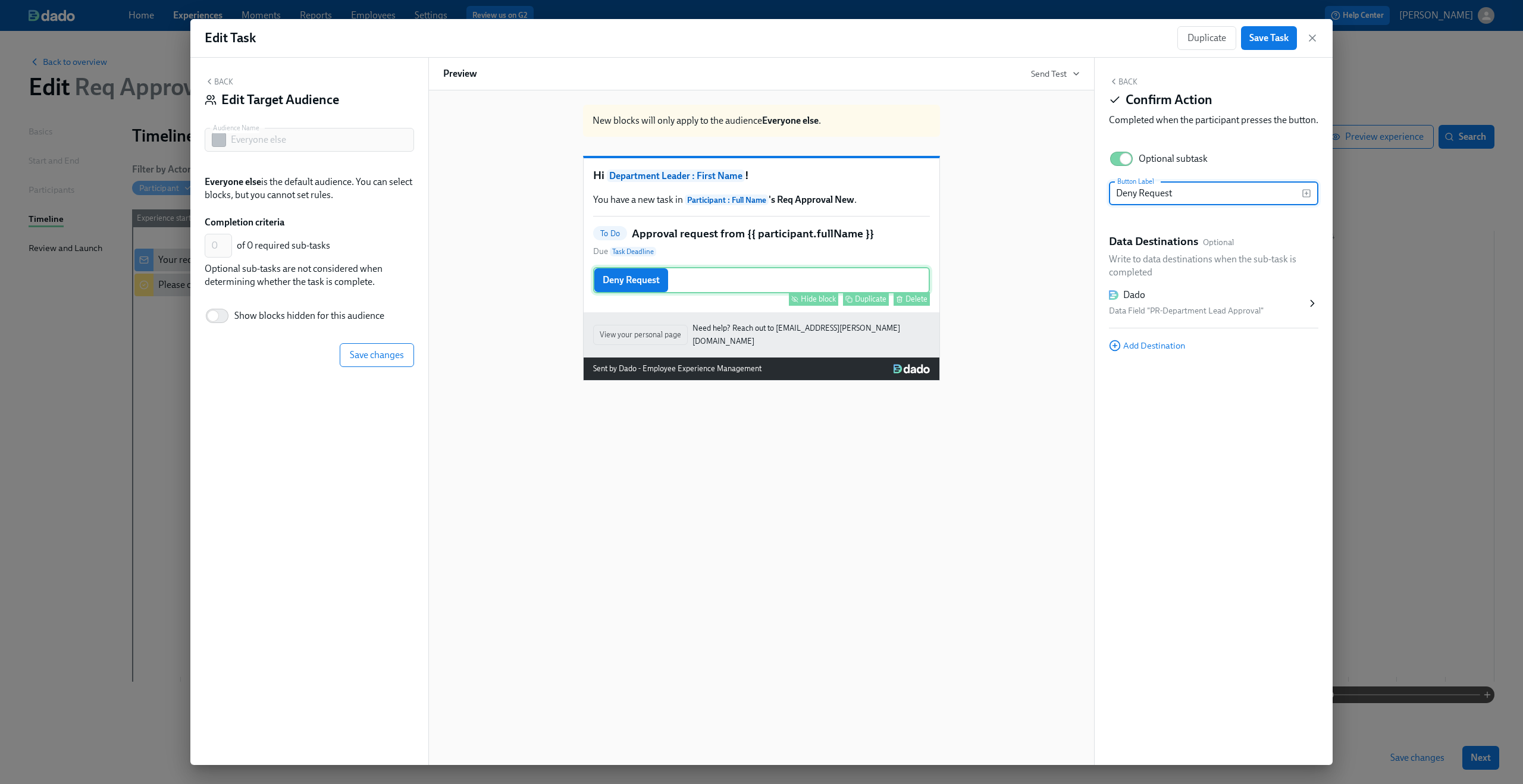
click at [816, 304] on div "Hide block" at bounding box center [818, 298] width 35 height 9
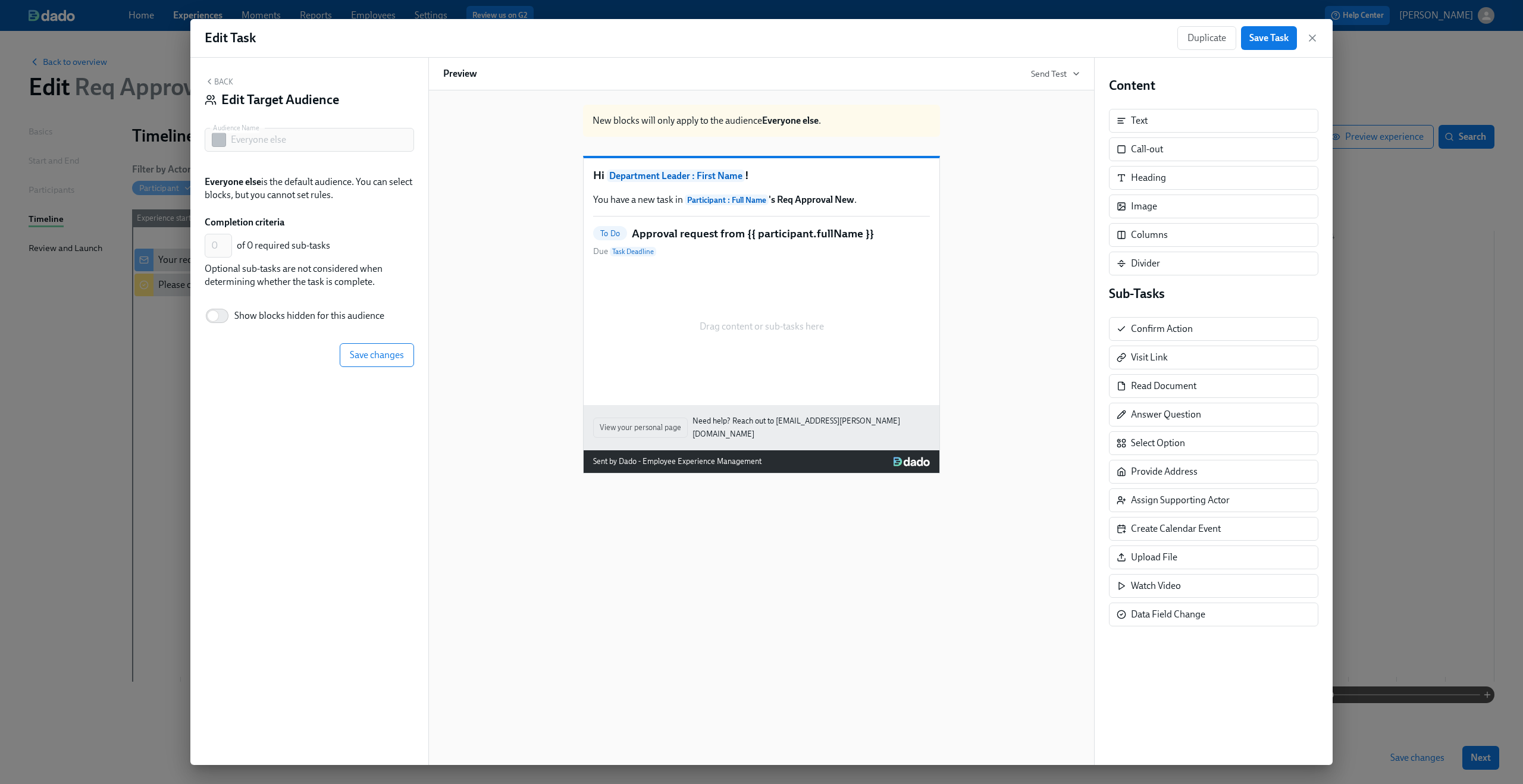
click at [777, 242] on h5 "Approval request from {{ participant.fullName }}" at bounding box center [752, 234] width 242 height 16
click at [399, 355] on span "Save changes" at bounding box center [376, 354] width 54 height 12
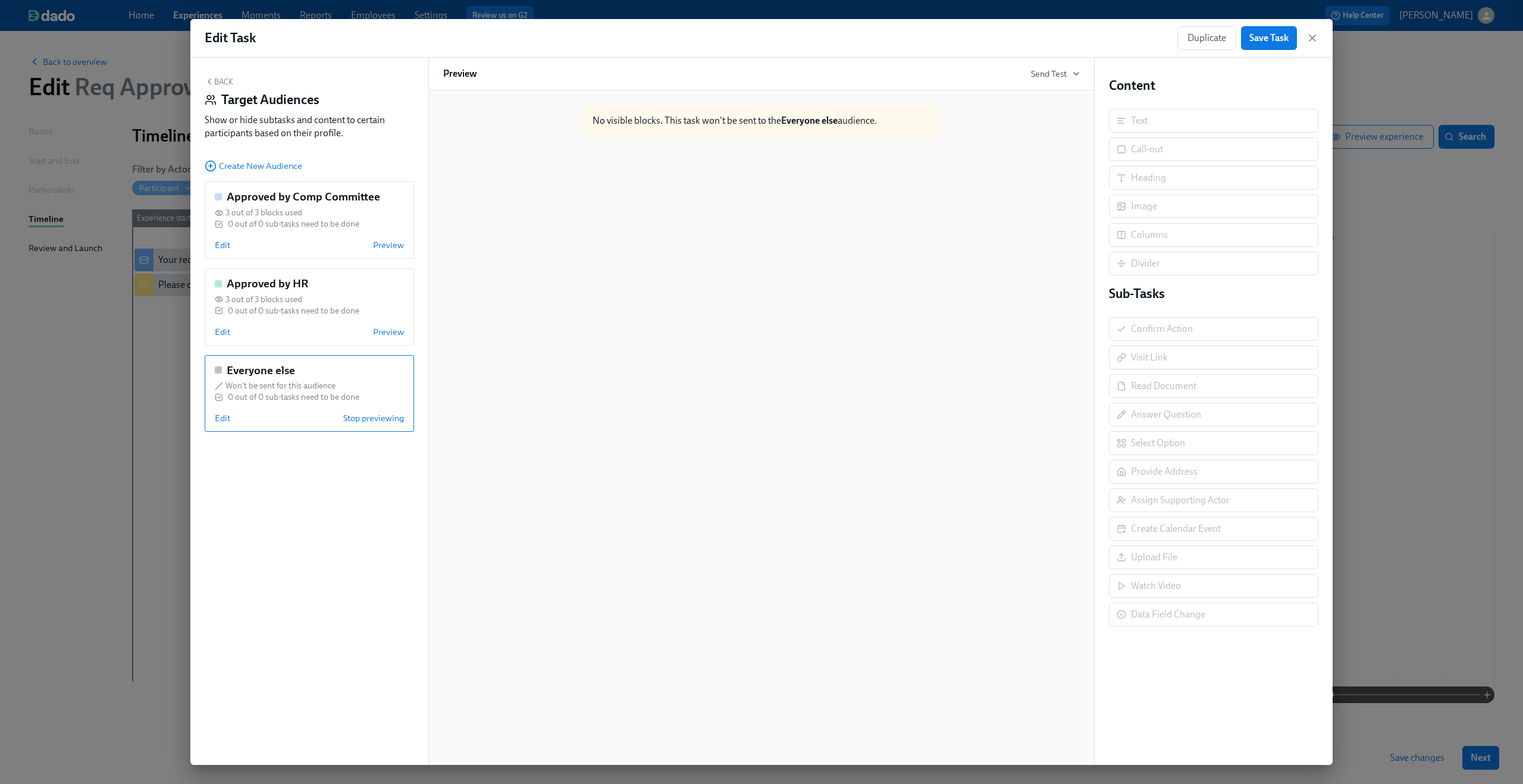
click at [223, 86] on button "Back" at bounding box center [218, 81] width 28 height 9
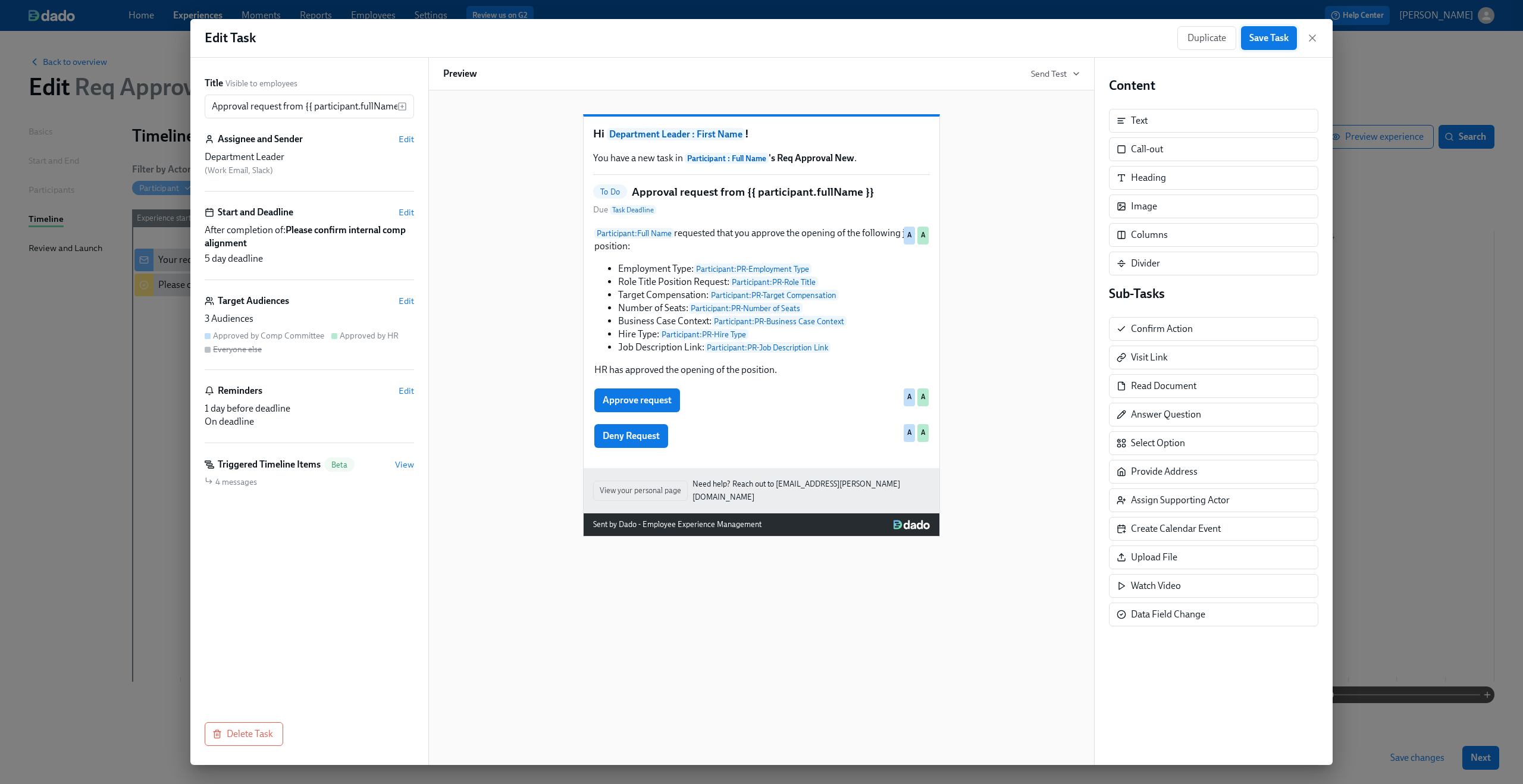
click at [1258, 41] on span "Save Task" at bounding box center [1269, 38] width 39 height 12
click at [1310, 39] on icon "button" at bounding box center [1312, 38] width 6 height 6
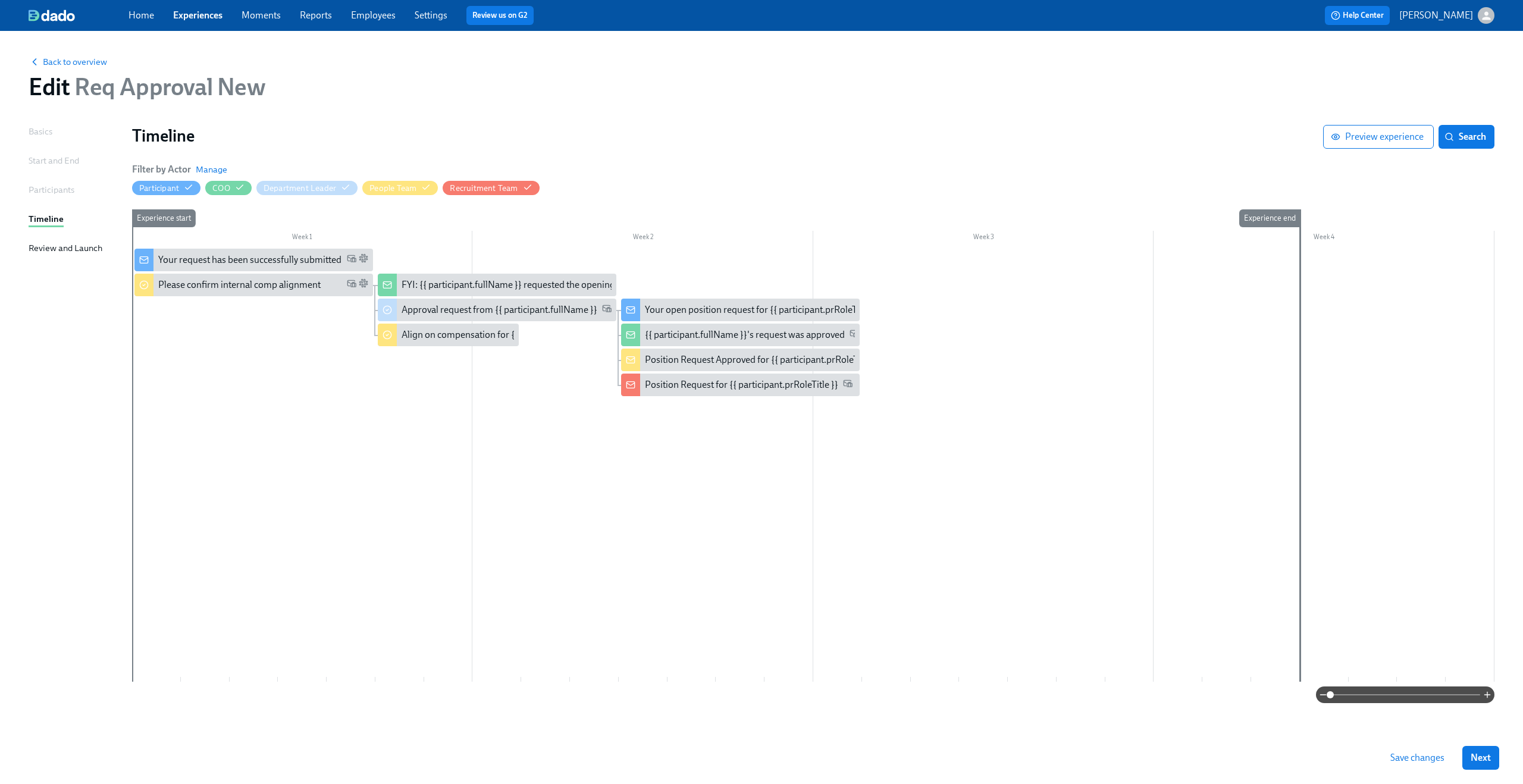
click at [639, 468] on div at bounding box center [813, 465] width 1362 height 433
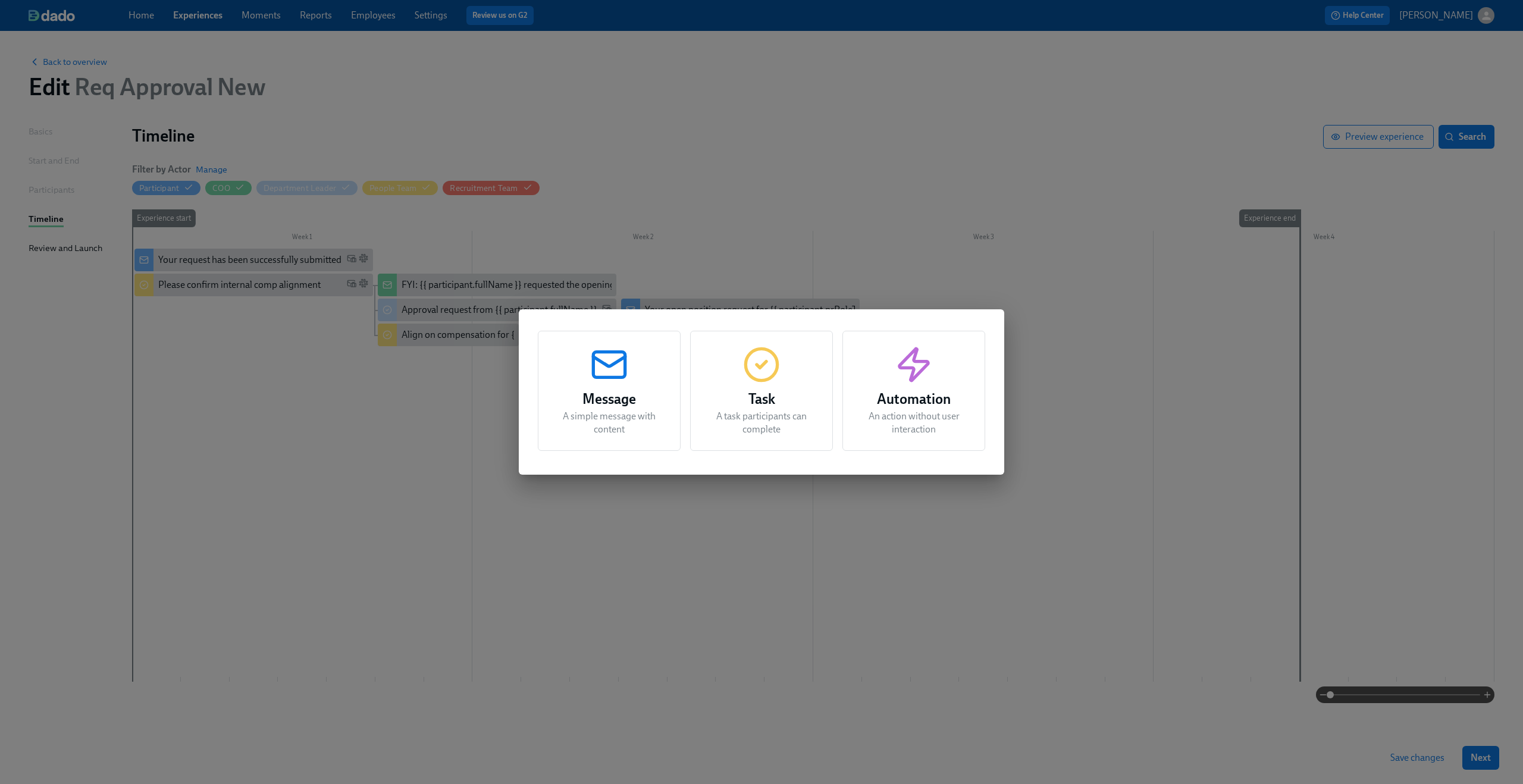
click at [956, 569] on div "Message A simple message with content Task A task participants can complete Aut…" at bounding box center [762, 392] width 1523 height 784
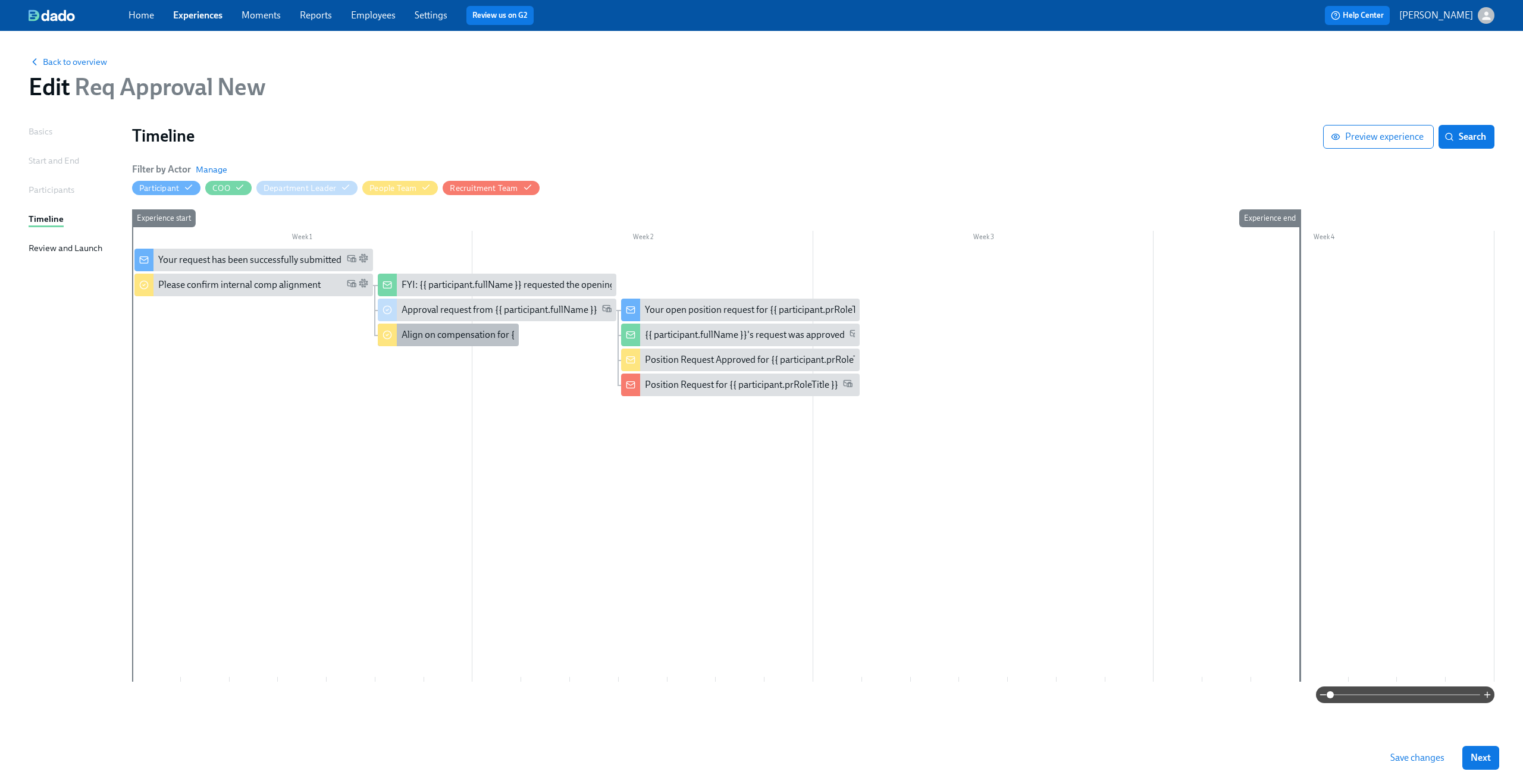
click at [422, 333] on div "Align on compensation for {{ participant.positionRequestRoleTitle }}" at bounding box center [539, 335] width 276 height 13
click at [447, 336] on div "Align on compensation for {{ participant.positionRequestRoleTitle }}" at bounding box center [539, 335] width 276 height 13
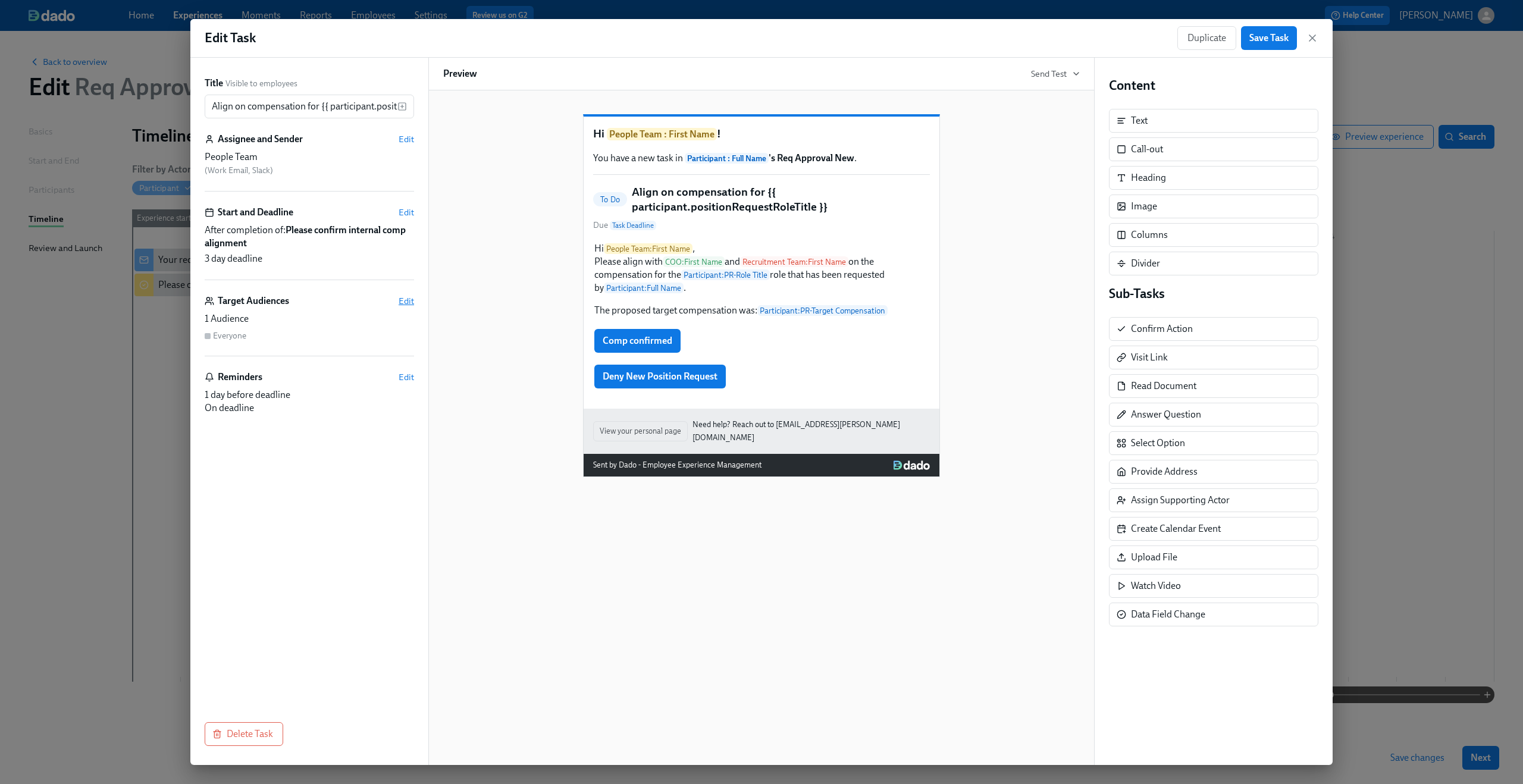
click at [399, 298] on span "Edit" at bounding box center [406, 300] width 16 height 12
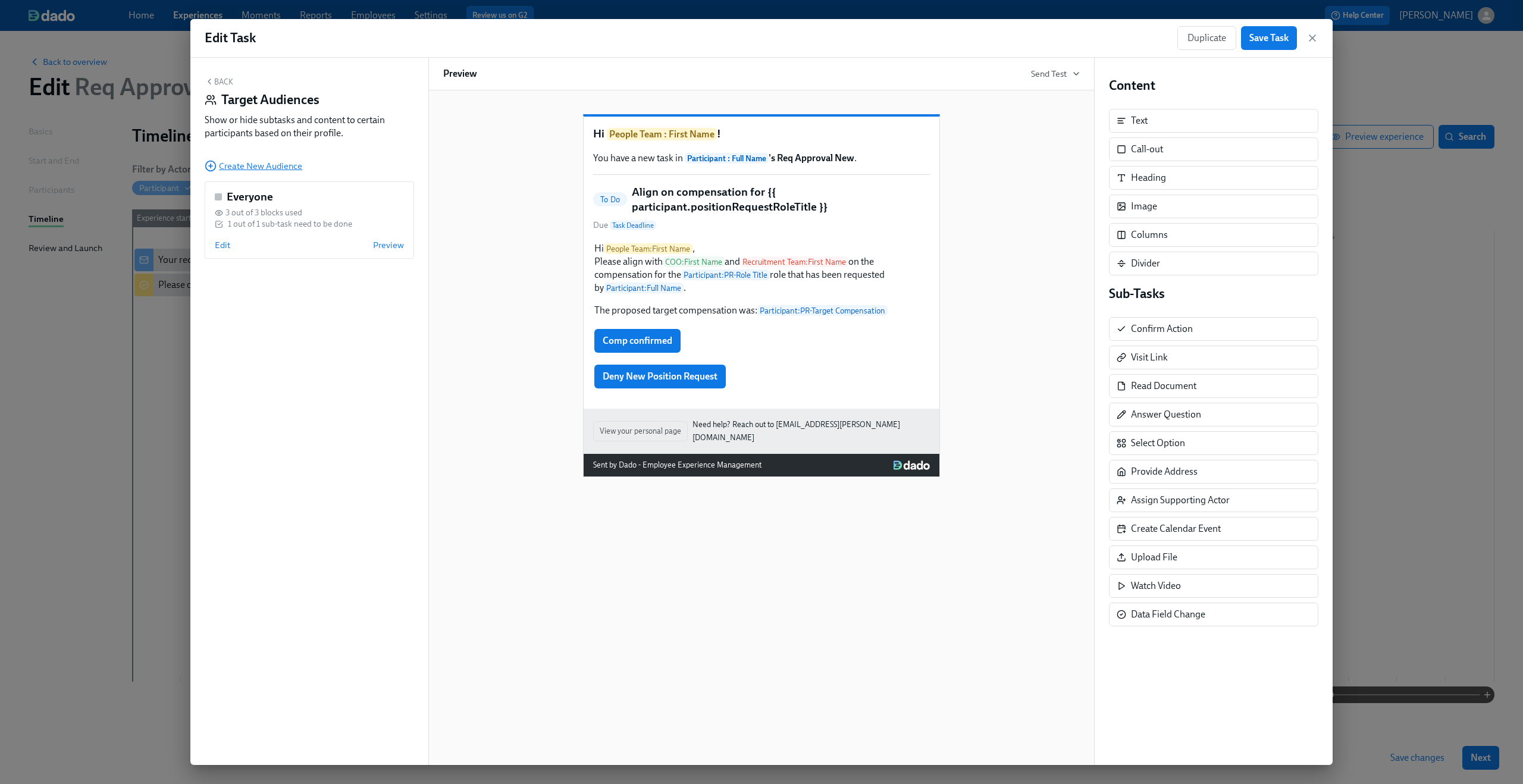
click at [271, 165] on span "Create New Audience" at bounding box center [253, 165] width 98 height 12
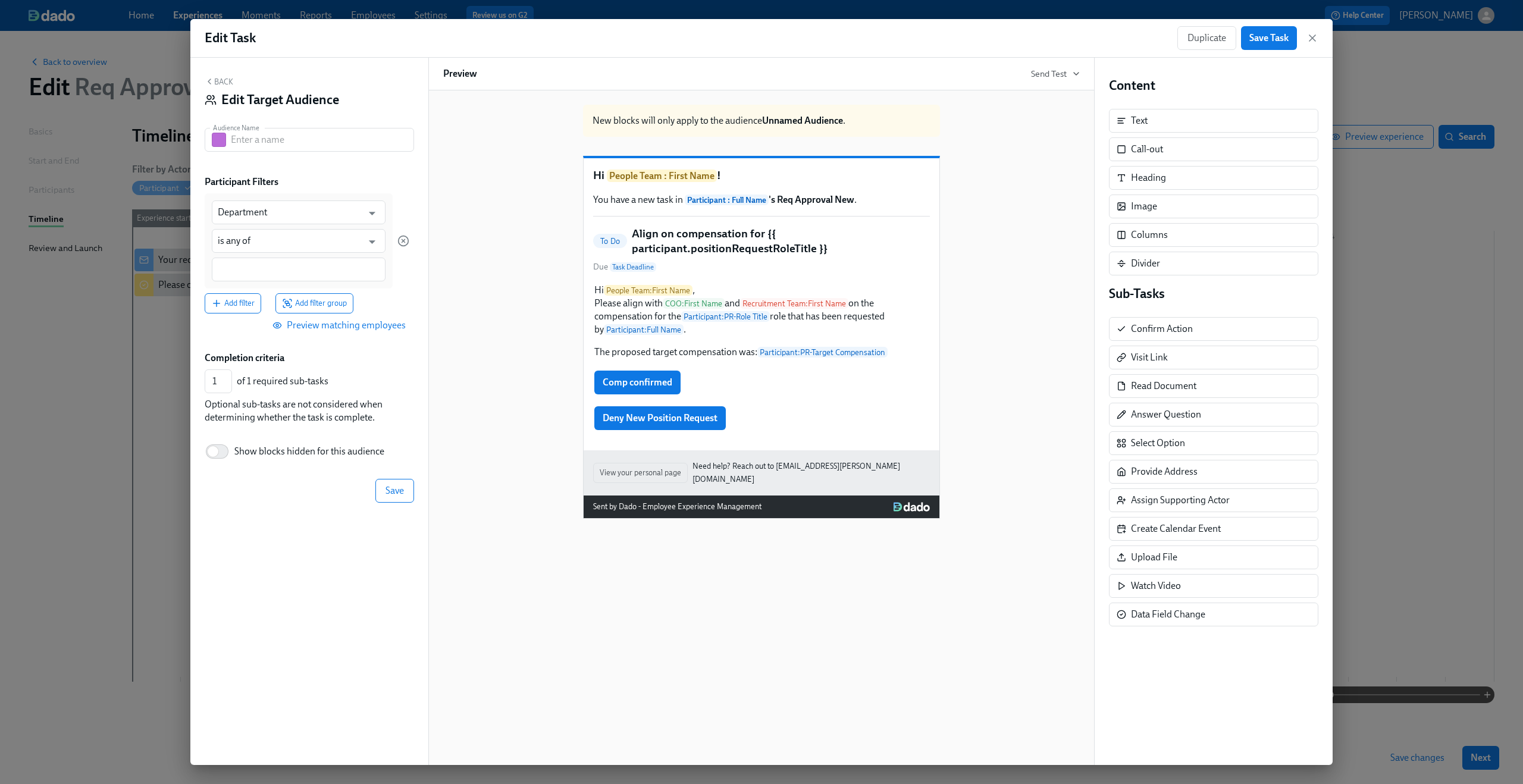
click at [275, 227] on div "Department ​ is any of ​" at bounding box center [298, 241] width 188 height 95
click at [297, 141] on input "text" at bounding box center [322, 139] width 183 height 23
type input "Comp Committee Called"
click at [315, 206] on input "Department" at bounding box center [290, 212] width 145 height 23
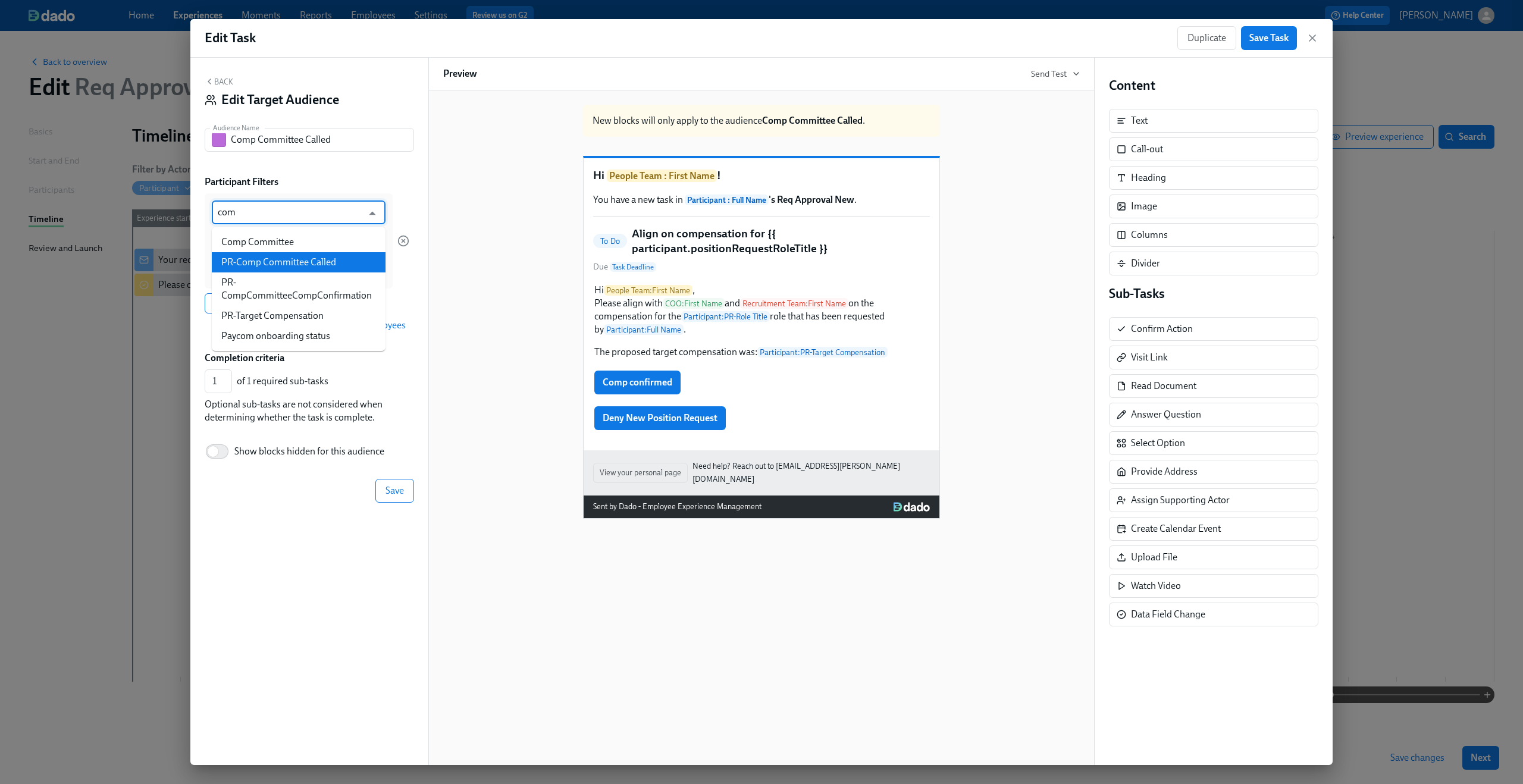
click at [311, 259] on li "PR-Comp Committee Called" at bounding box center [299, 262] width 174 height 20
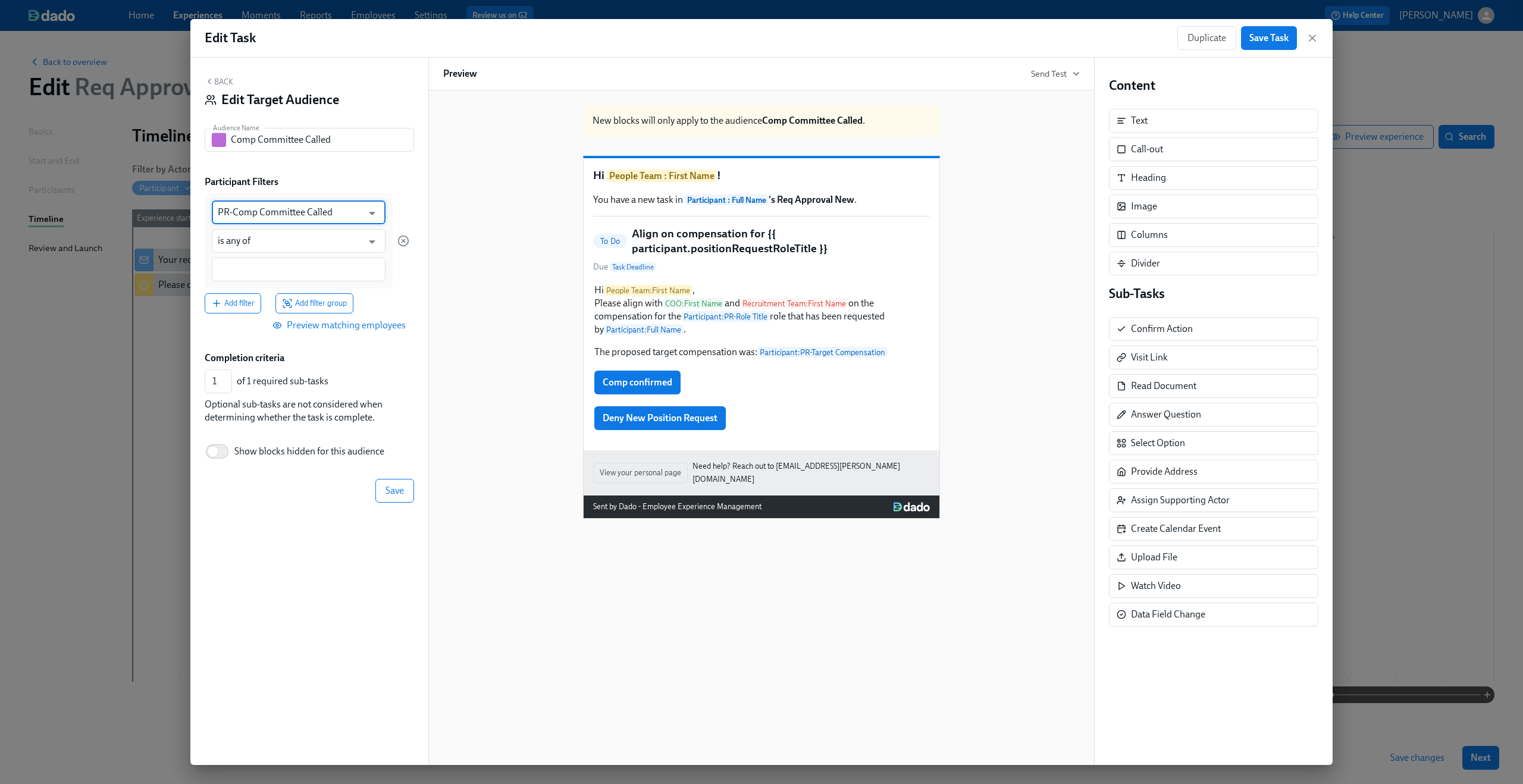
type input "PR-Comp Committee Called"
click at [294, 268] on input at bounding box center [298, 270] width 162 height 13
type input "Comp Committee Called"
click at [391, 484] on button "Save" at bounding box center [394, 491] width 38 height 23
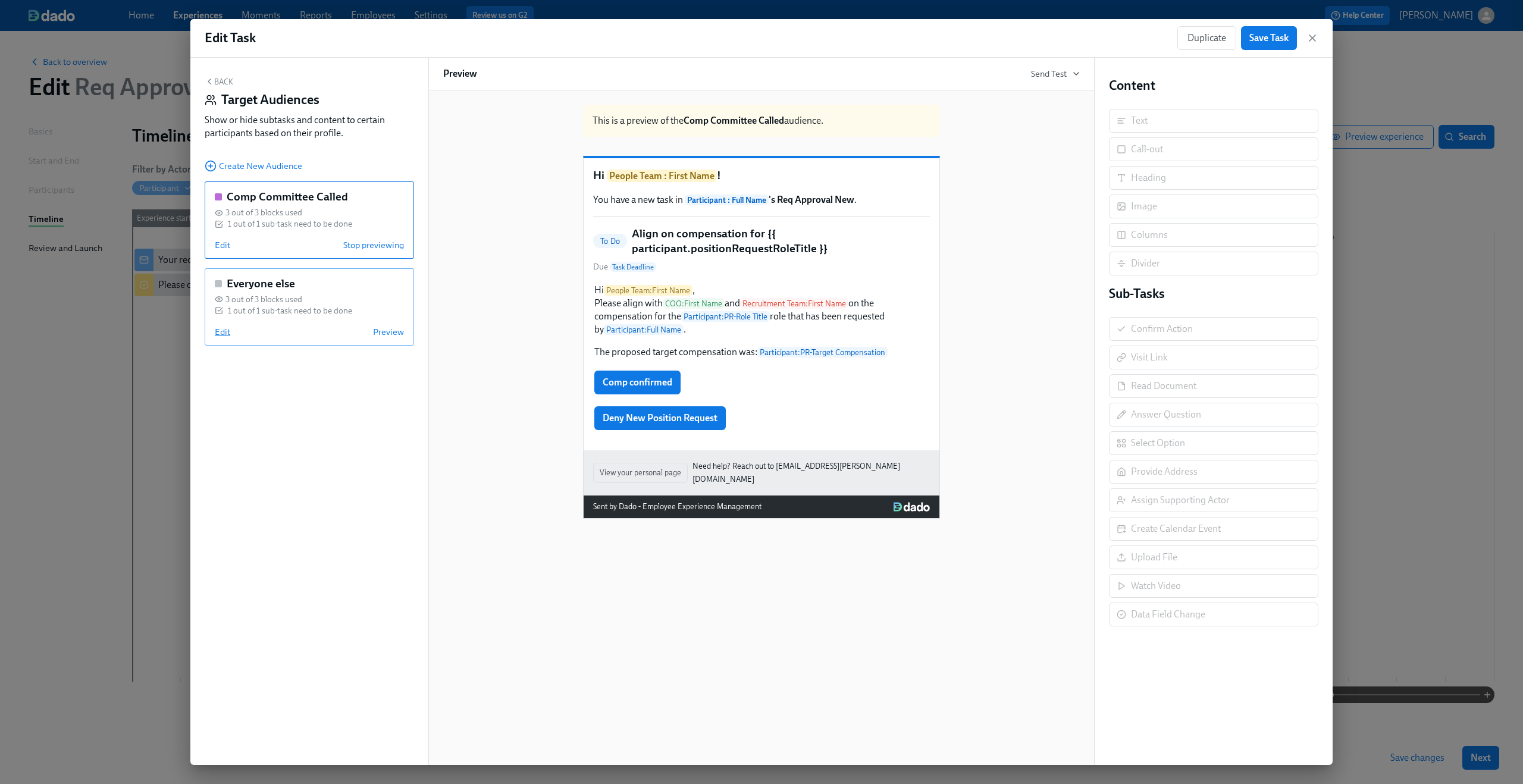
click at [227, 333] on span "Edit" at bounding box center [222, 331] width 16 height 12
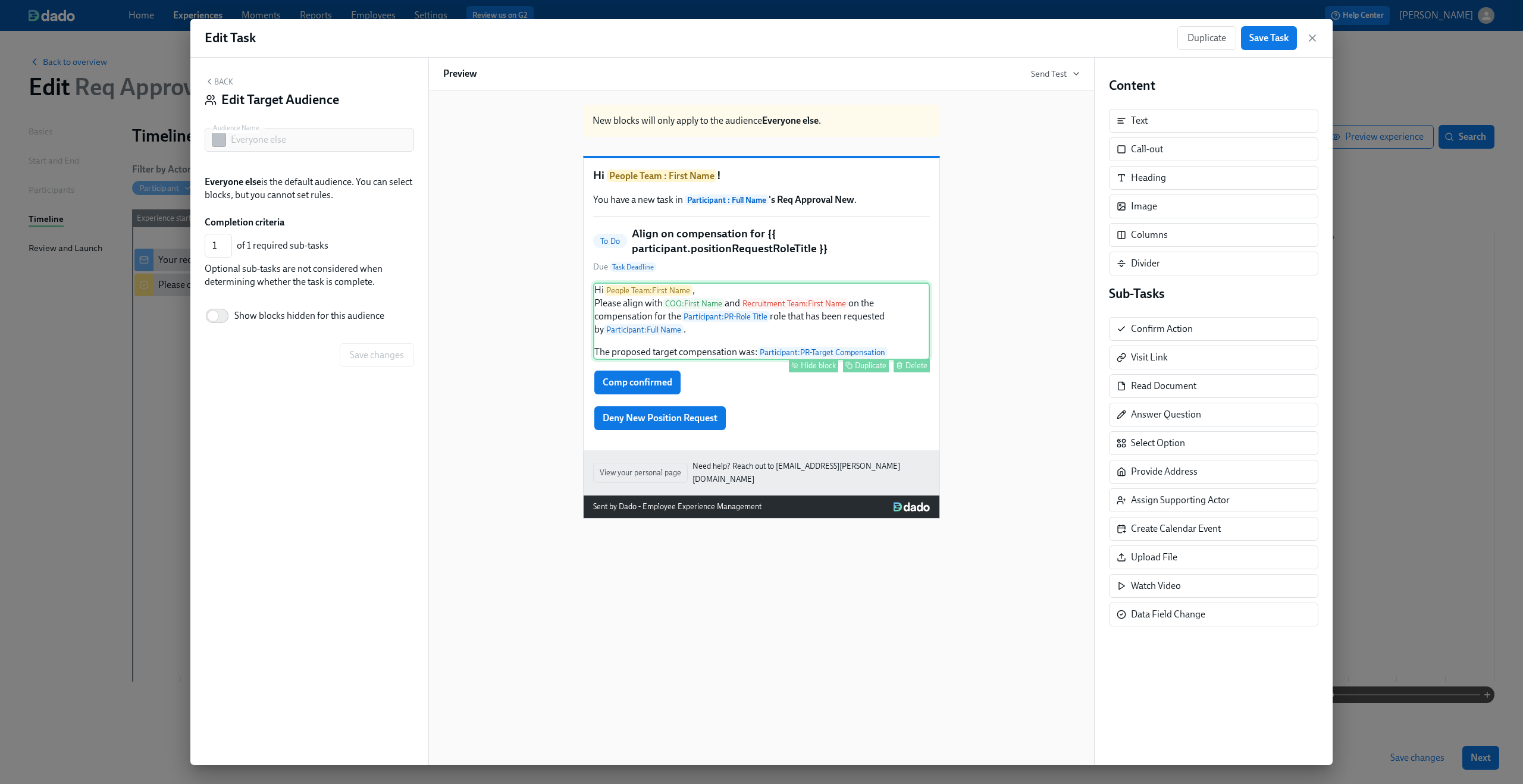
click at [713, 327] on div "Hi People Team : First Name , Please align with COO : First Name and Recruitmen…" at bounding box center [762, 321] width 337 height 77
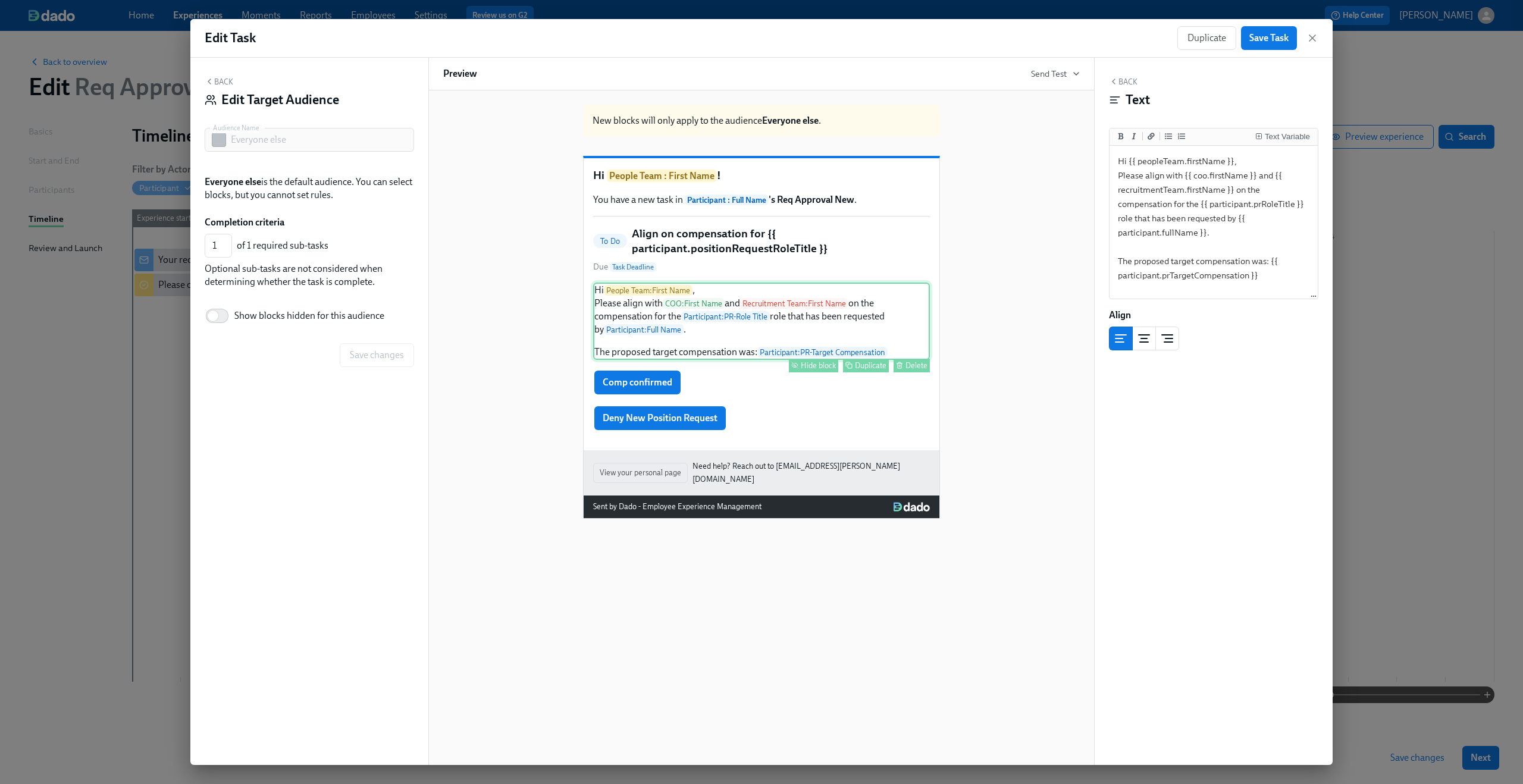
click at [804, 370] on div "Hide block" at bounding box center [818, 365] width 35 height 9
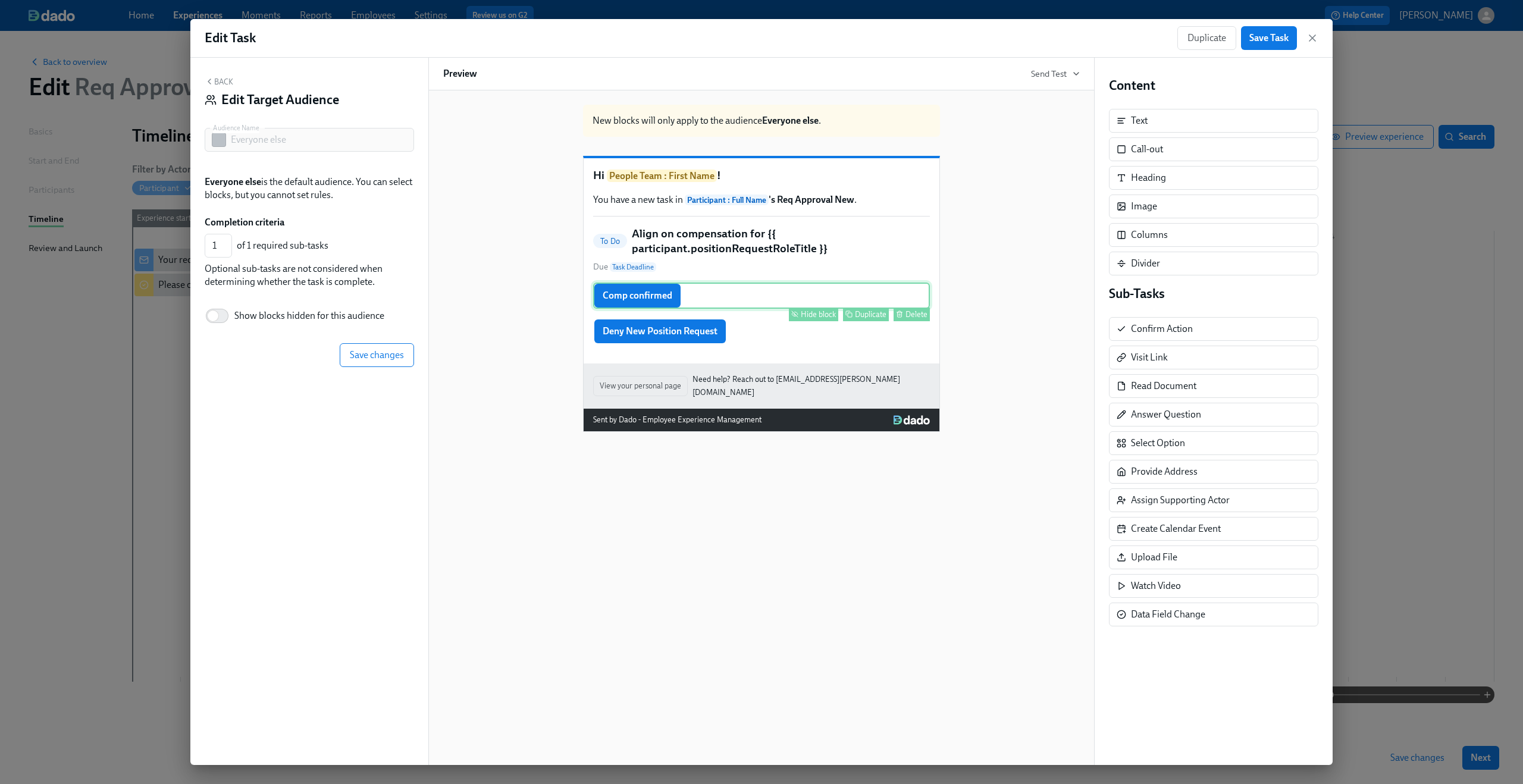
click at [769, 308] on div "Comp confirmed Hide block Duplicate Delete" at bounding box center [762, 295] width 337 height 26
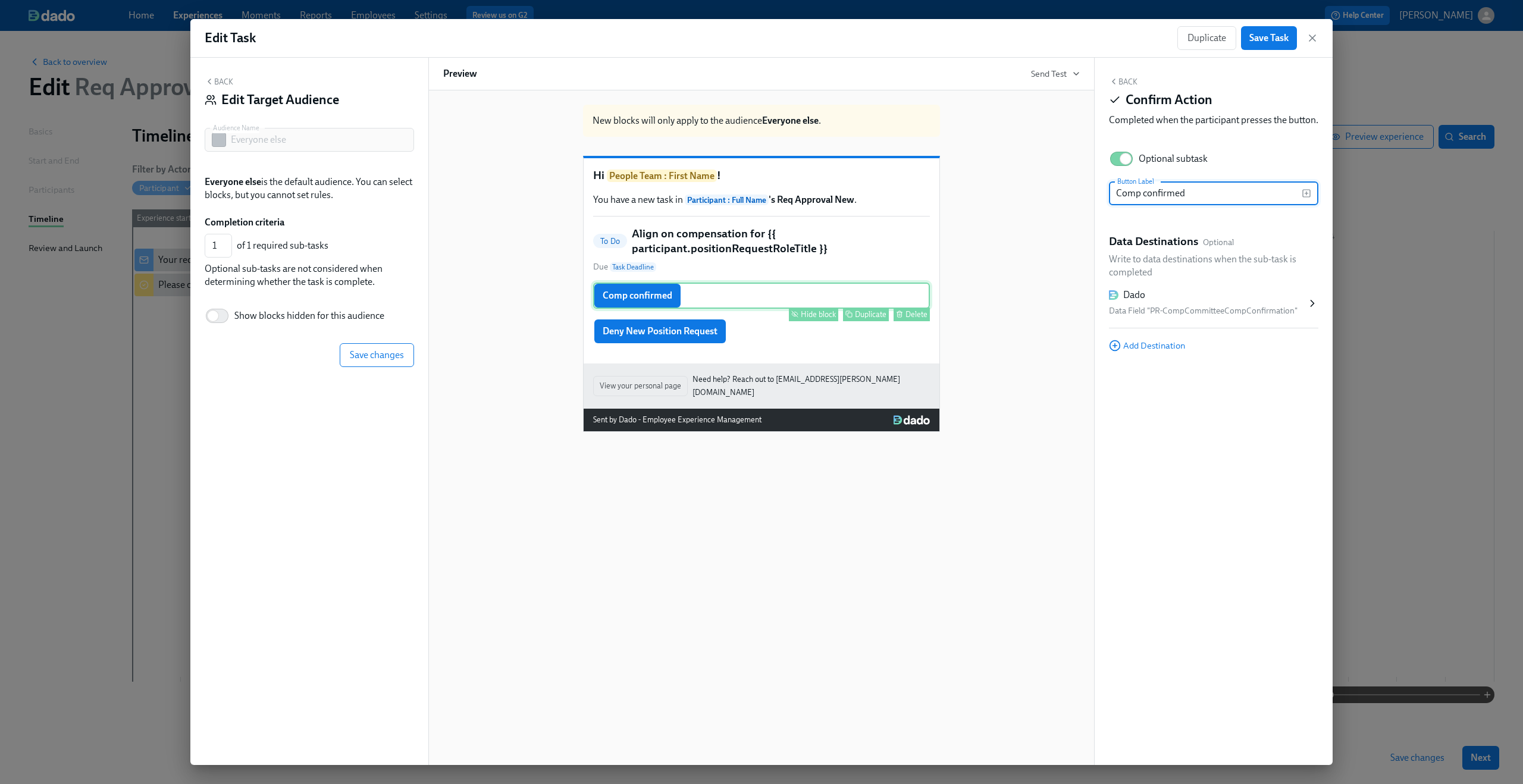
click at [808, 318] on div "Hide block" at bounding box center [818, 314] width 35 height 9
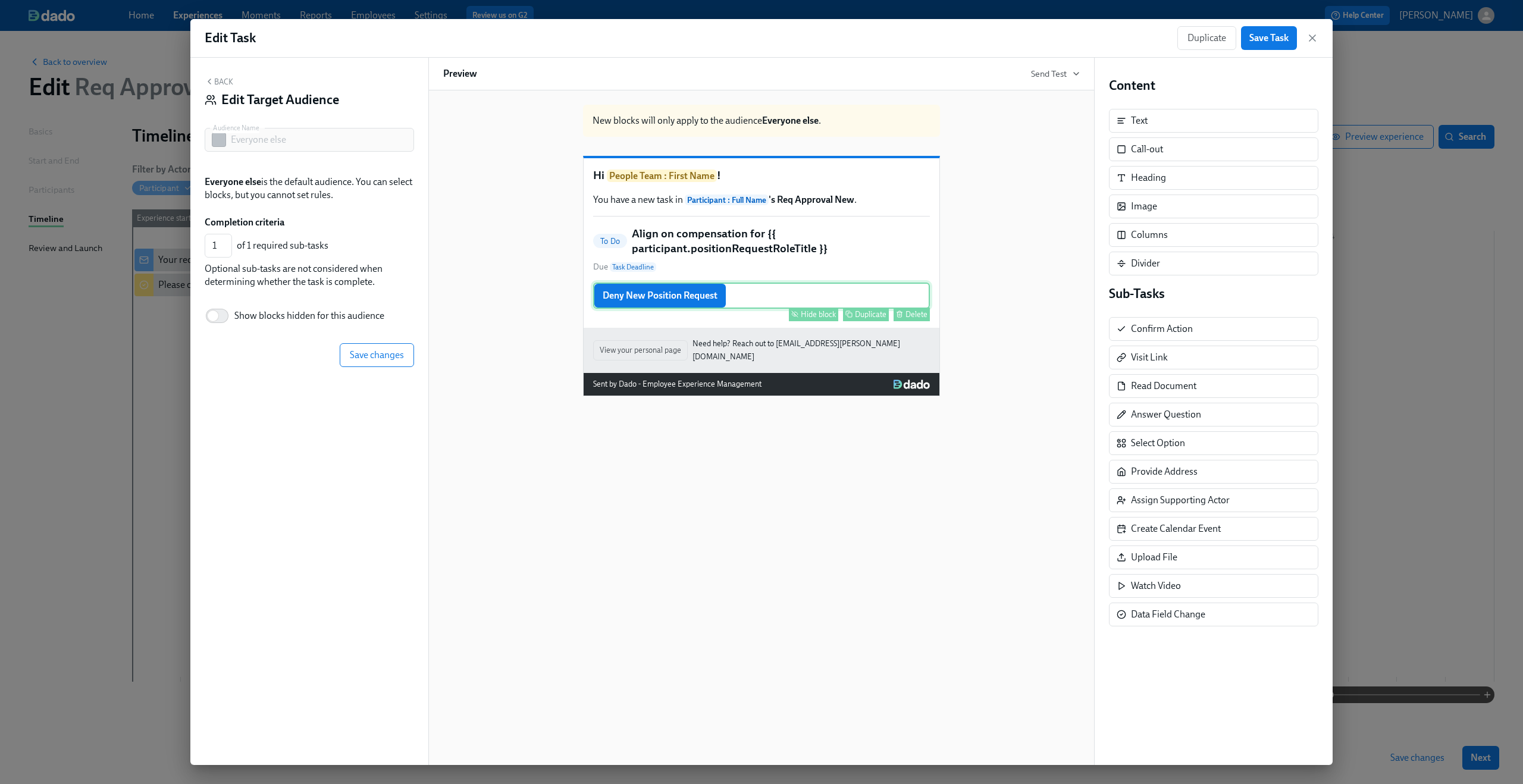
click at [795, 306] on div "Deny New Position Request Hide block Duplicate Delete" at bounding box center [762, 295] width 337 height 26
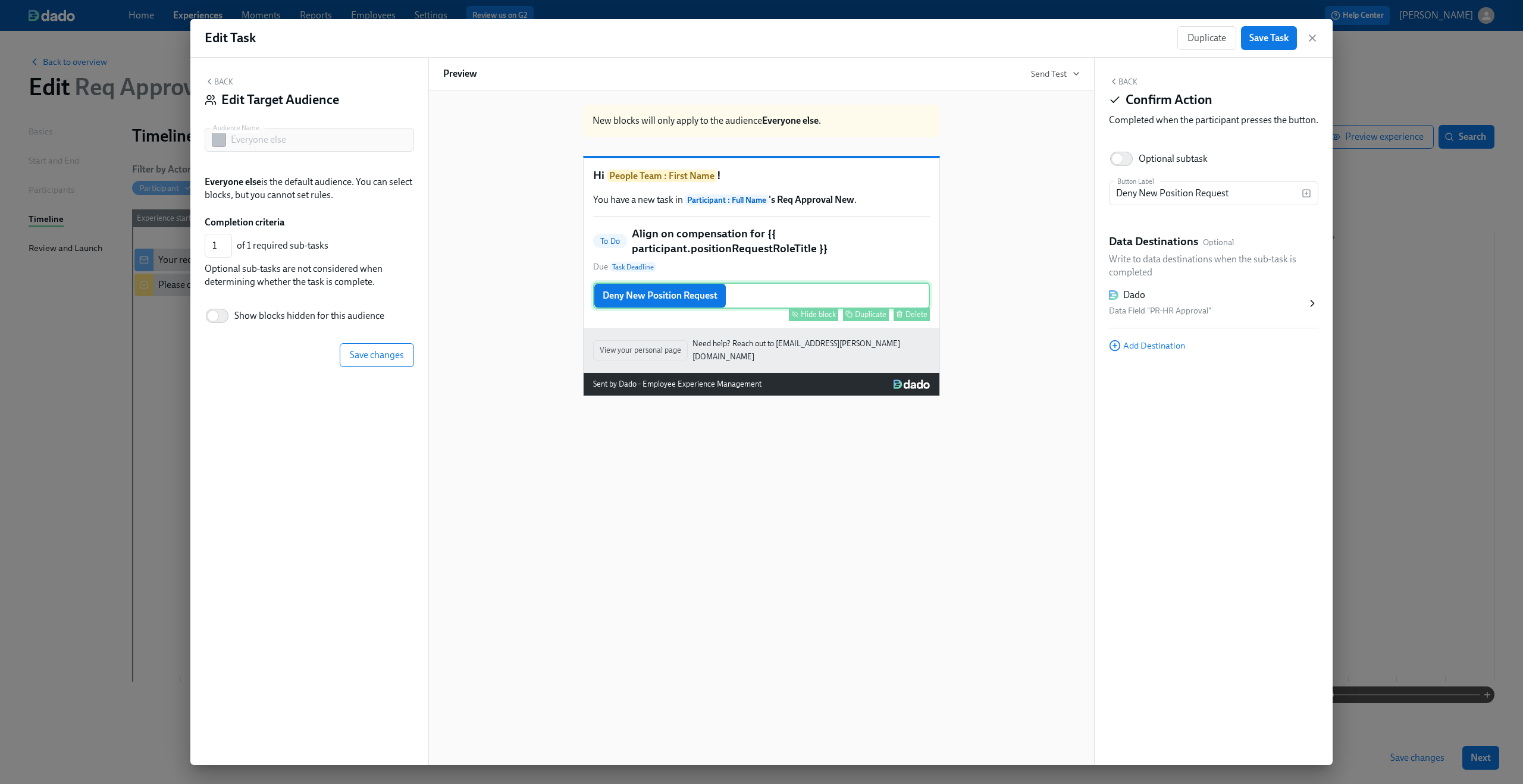
click at [805, 318] on div "Hide block" at bounding box center [818, 314] width 35 height 9
type input "0"
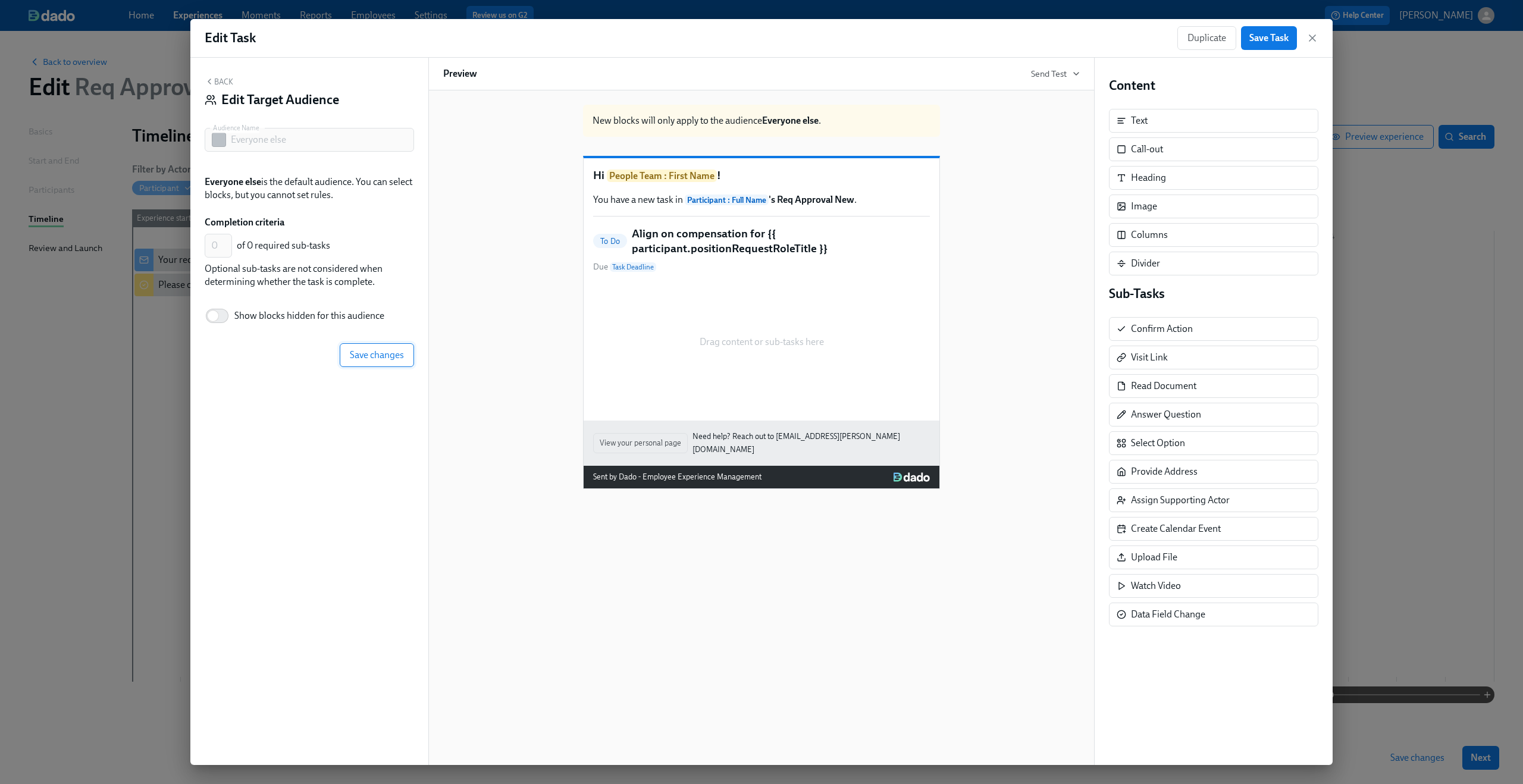
click at [383, 351] on span "Save changes" at bounding box center [376, 354] width 54 height 12
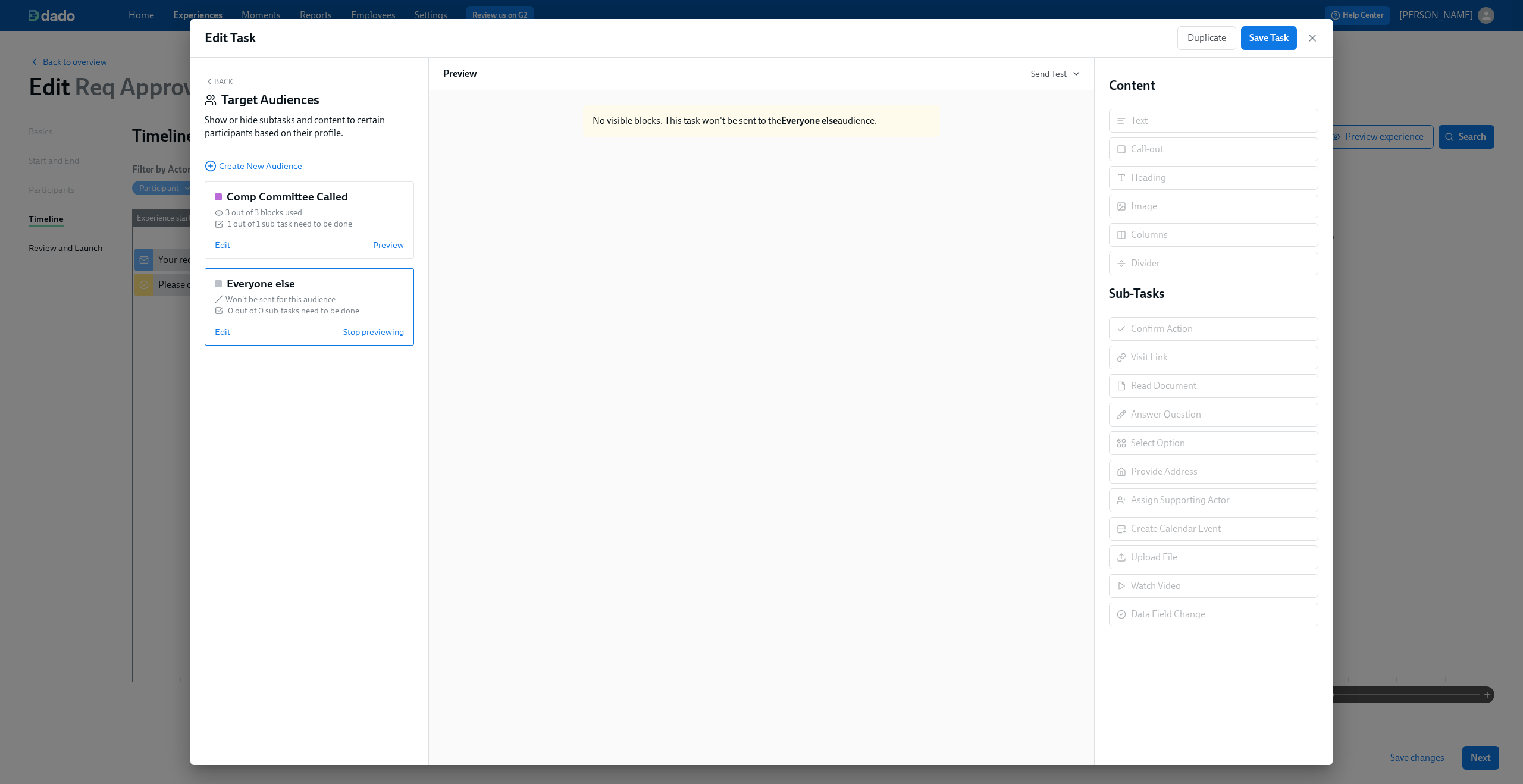
click at [213, 83] on icon "button" at bounding box center [209, 81] width 9 height 9
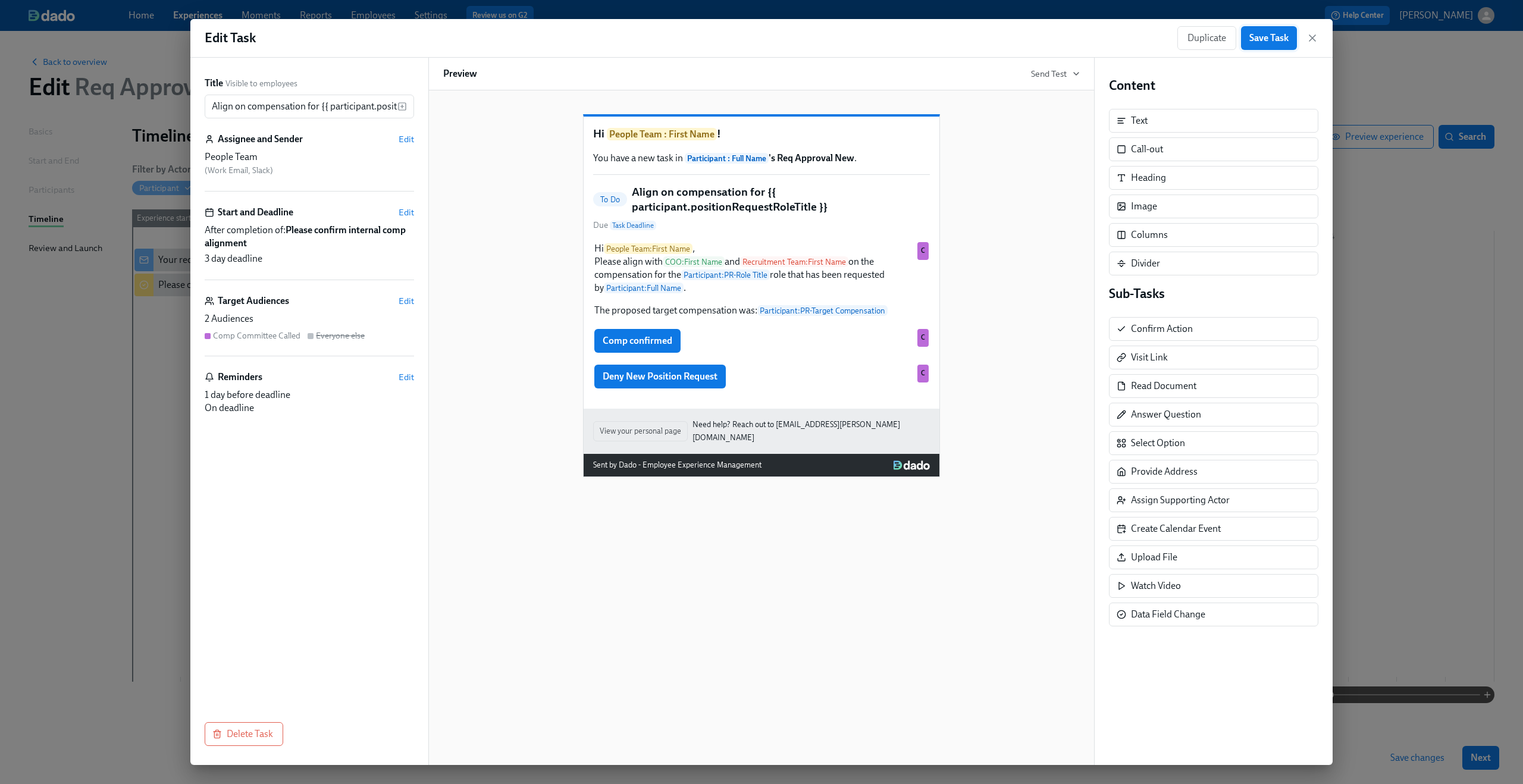
click at [1266, 41] on span "Save Task" at bounding box center [1269, 38] width 39 height 12
click at [656, 388] on div "Deny New Position Request Duplicate Delete C" at bounding box center [762, 376] width 337 height 26
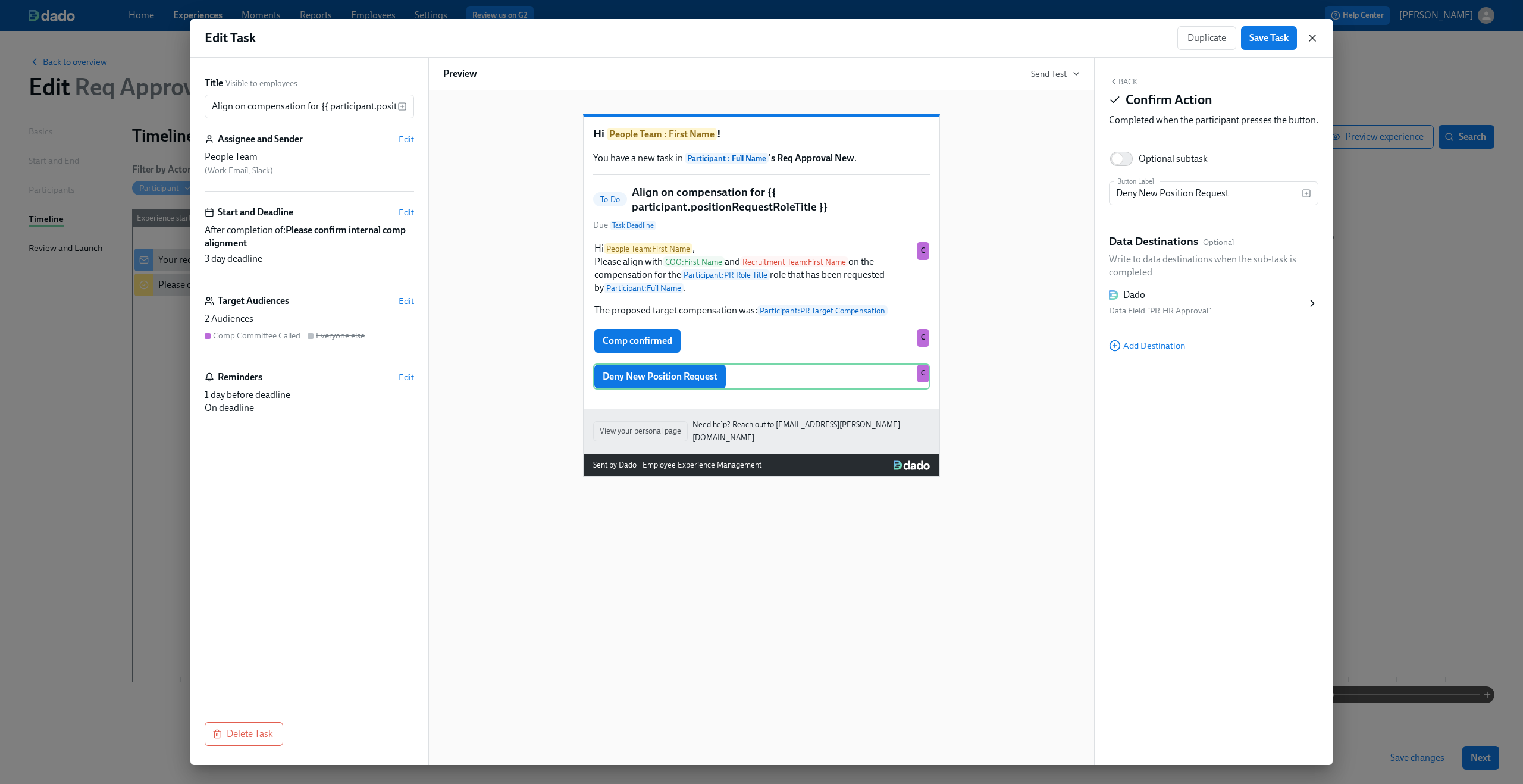
click at [1311, 34] on icon "button" at bounding box center [1312, 38] width 12 height 12
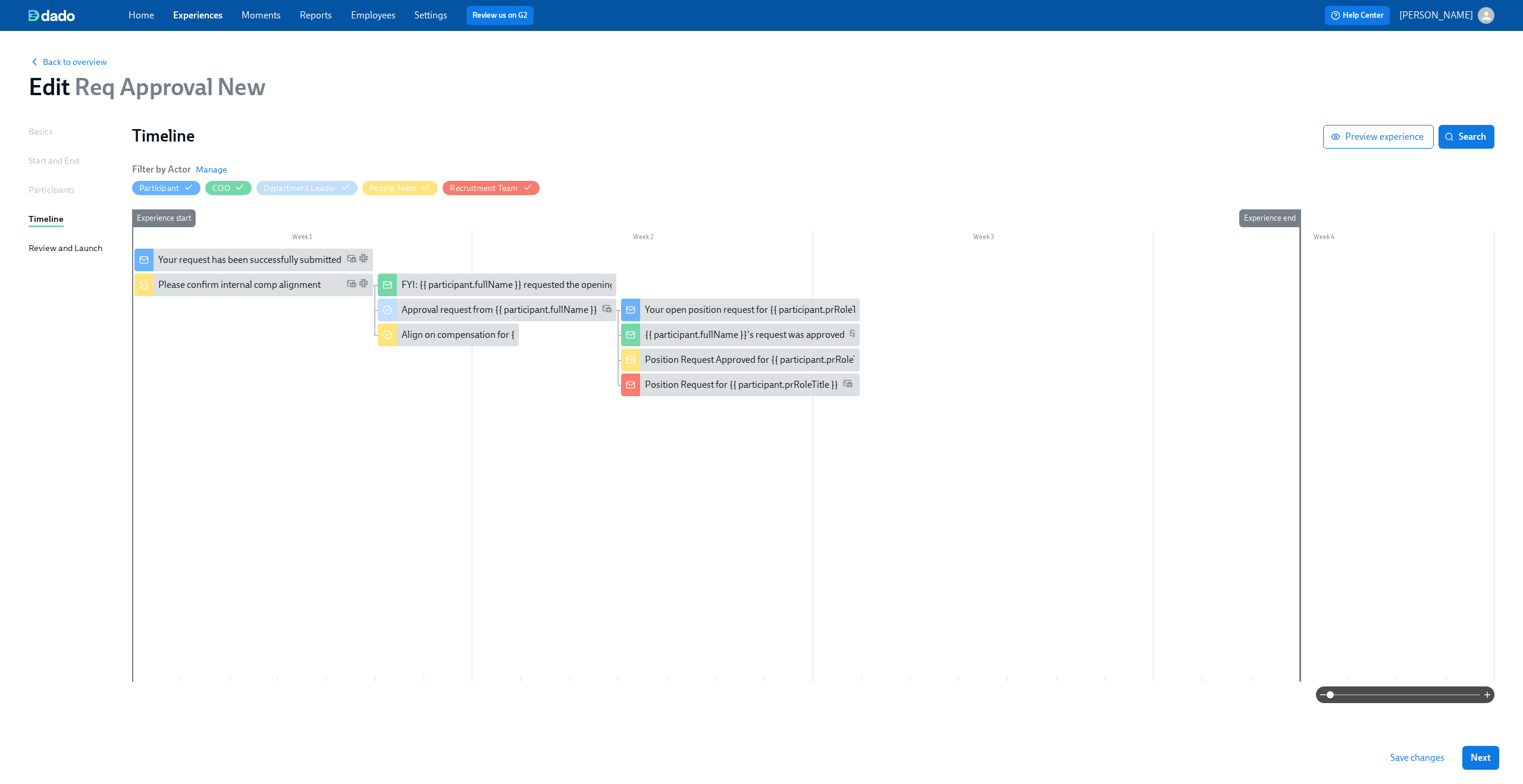
click at [1414, 760] on span "Save changes" at bounding box center [1417, 757] width 54 height 12
click at [733, 313] on div "Your open position request for {{ participant.prRoleTitle }}" at bounding box center [762, 310] width 234 height 13
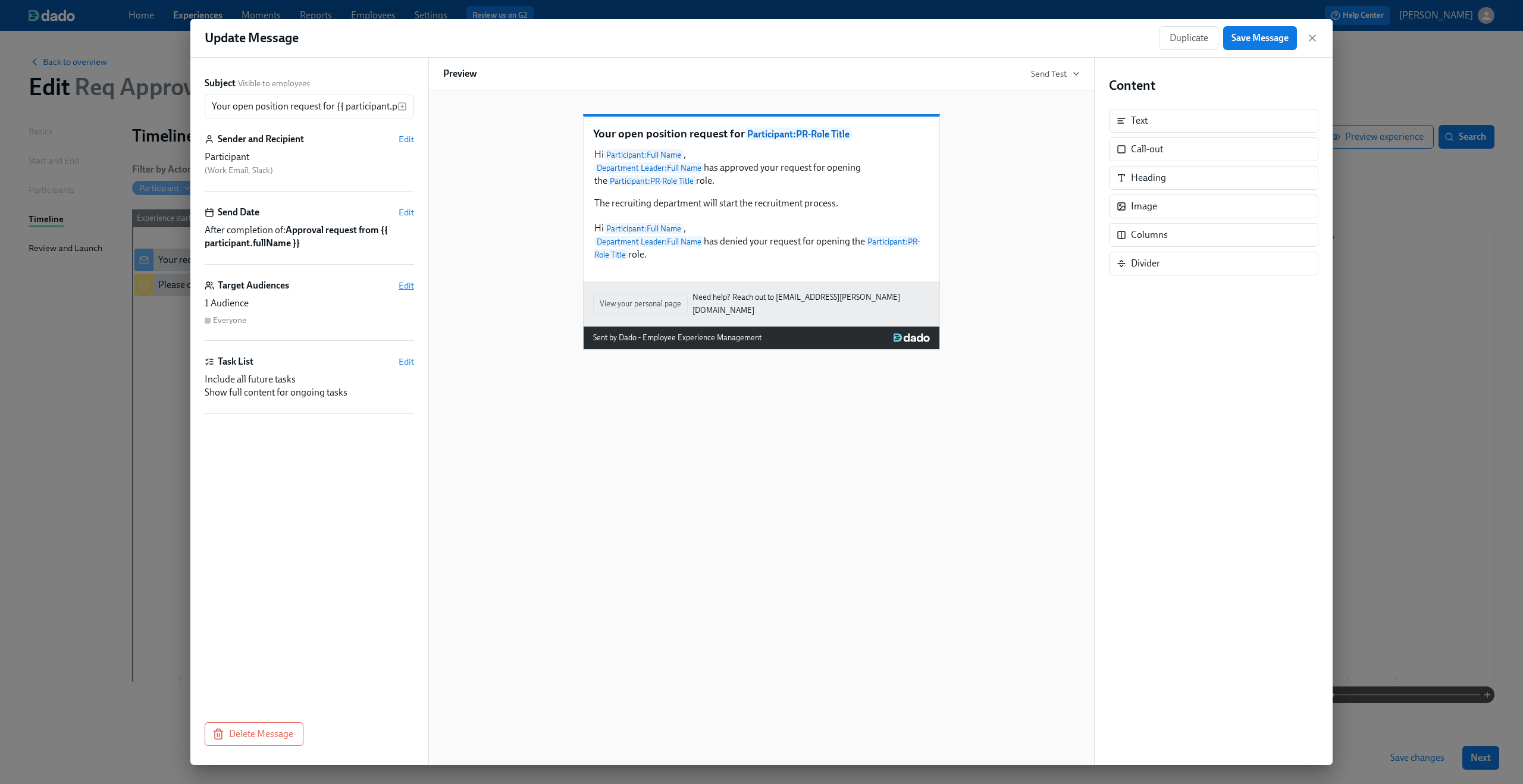
click at [408, 286] on span "Edit" at bounding box center [406, 285] width 16 height 12
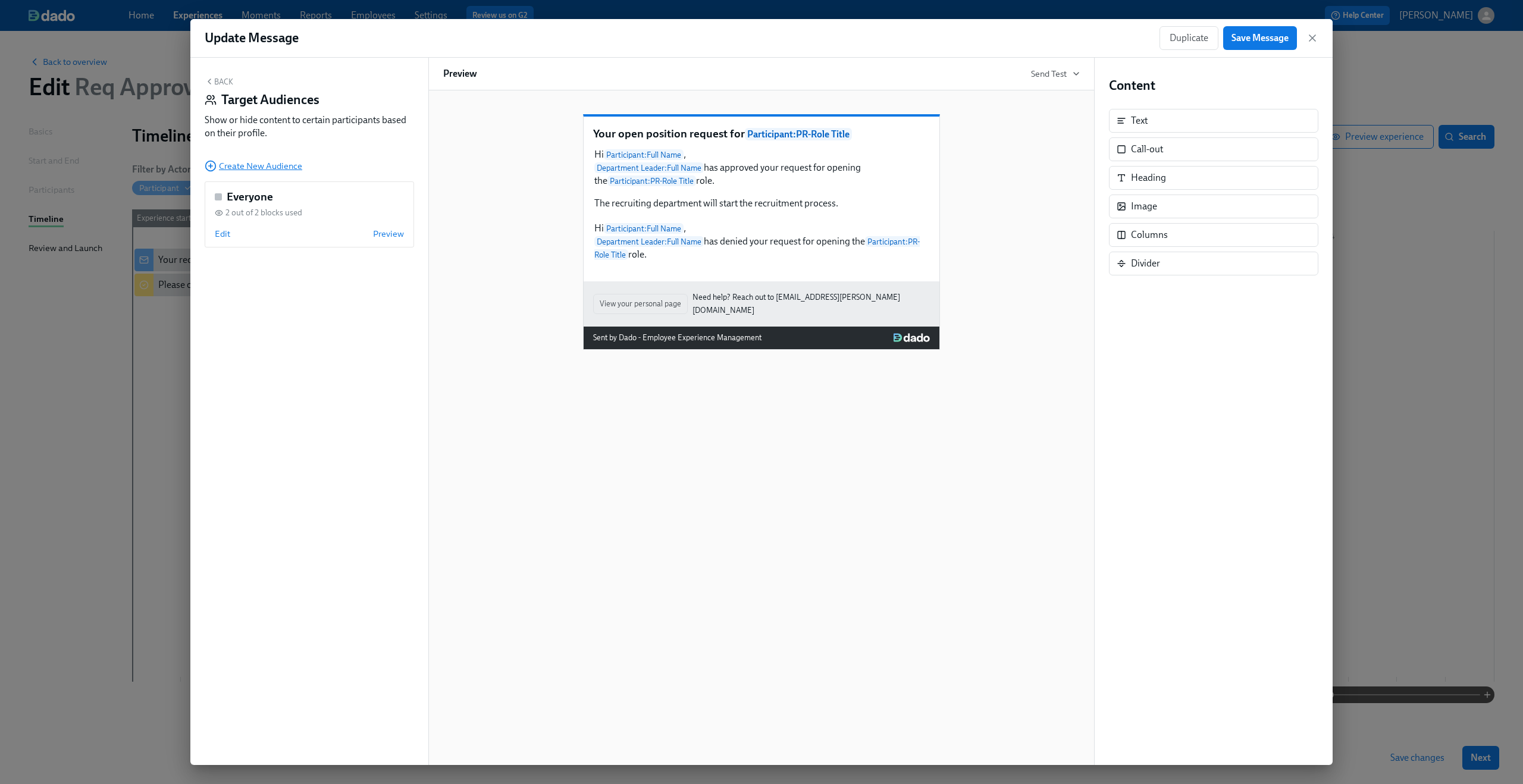
click at [280, 167] on span "Create New Audience" at bounding box center [253, 165] width 98 height 12
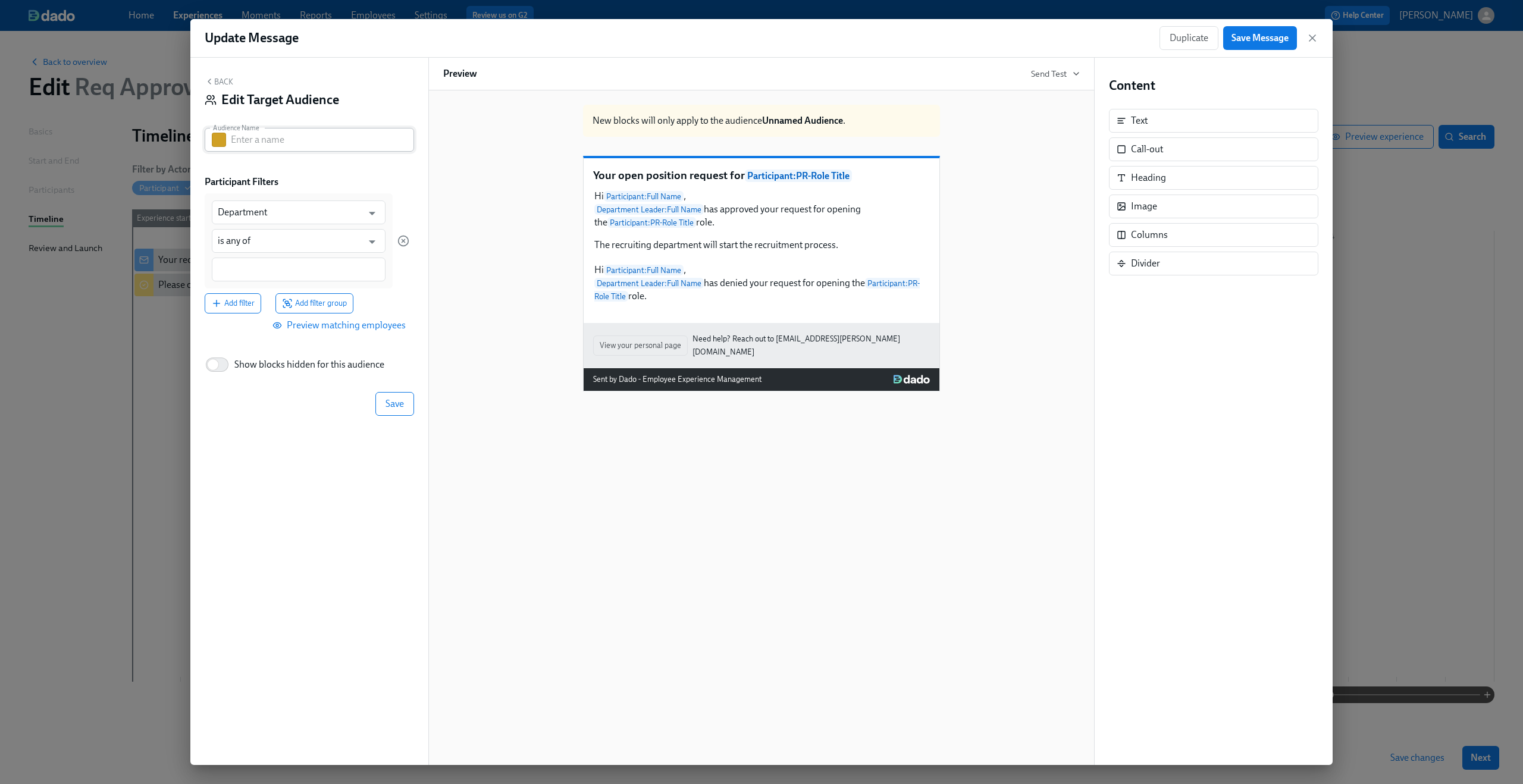
click at [289, 143] on input "text" at bounding box center [322, 139] width 183 height 23
type input "Approved by Department Leader"
click at [291, 216] on input "Department" at bounding box center [290, 212] width 145 height 23
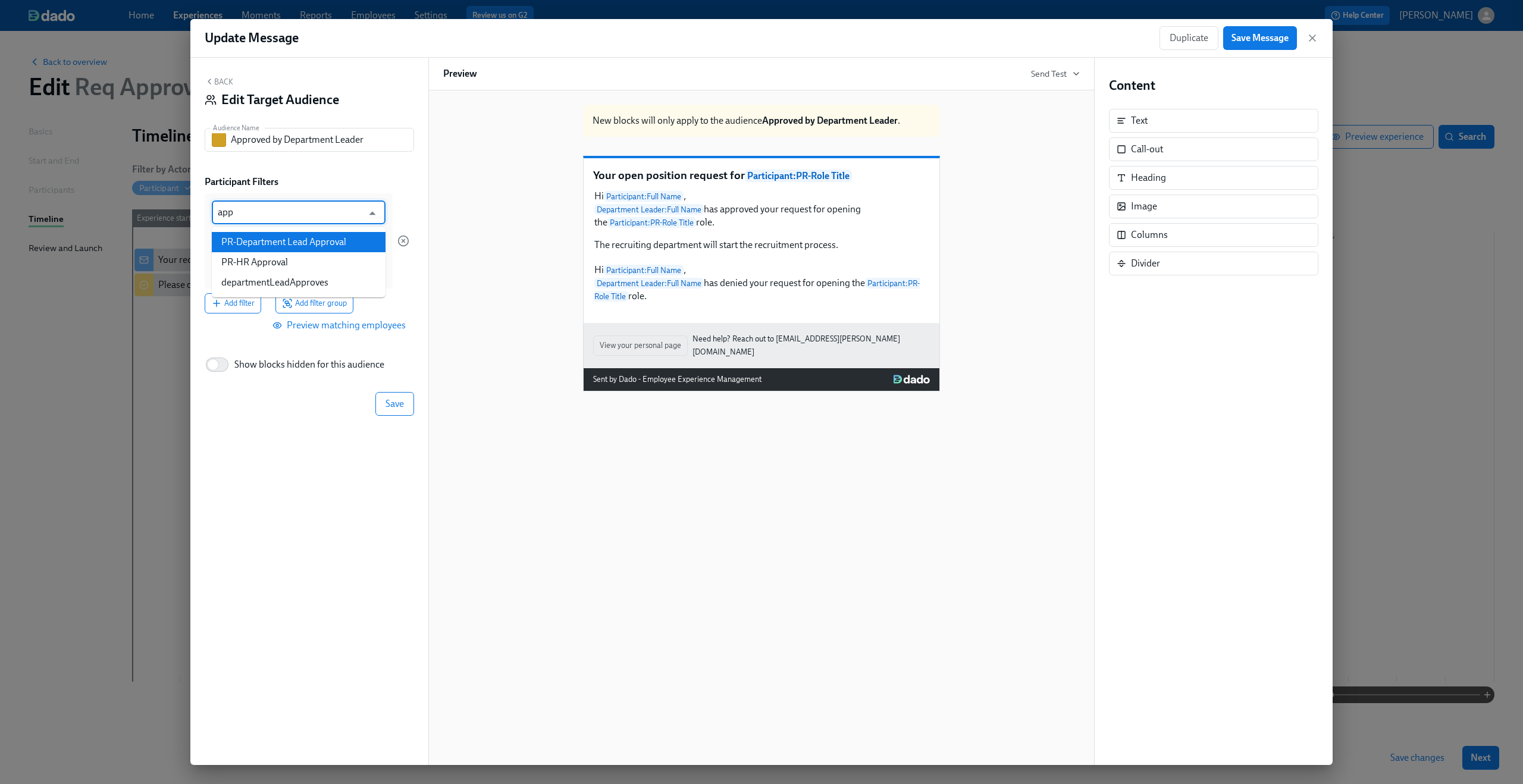
click at [314, 239] on li "PR-Department Lead Approval" at bounding box center [299, 242] width 174 height 20
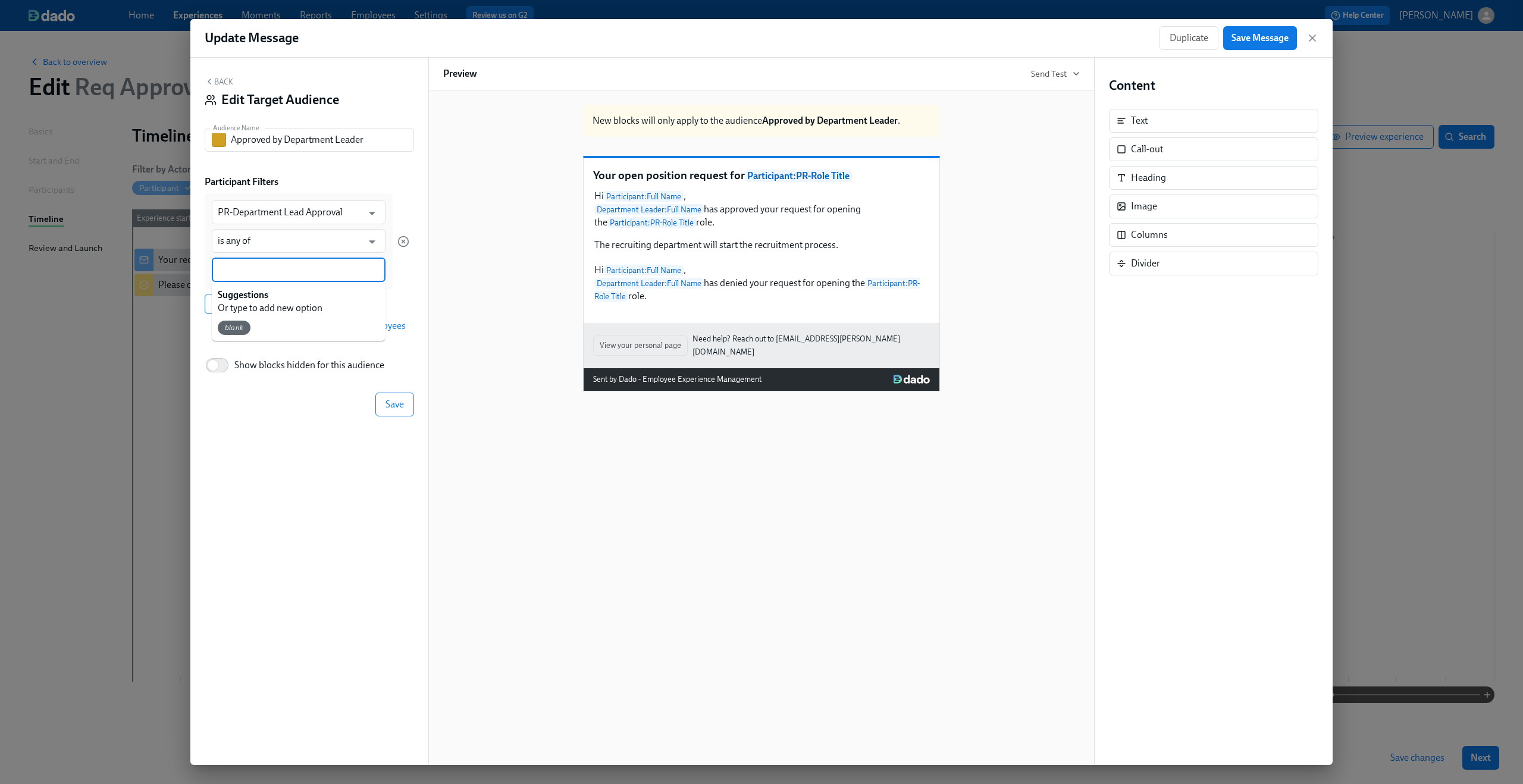
click at [301, 268] on input at bounding box center [298, 270] width 162 height 13
click at [394, 397] on button "Save" at bounding box center [394, 404] width 38 height 23
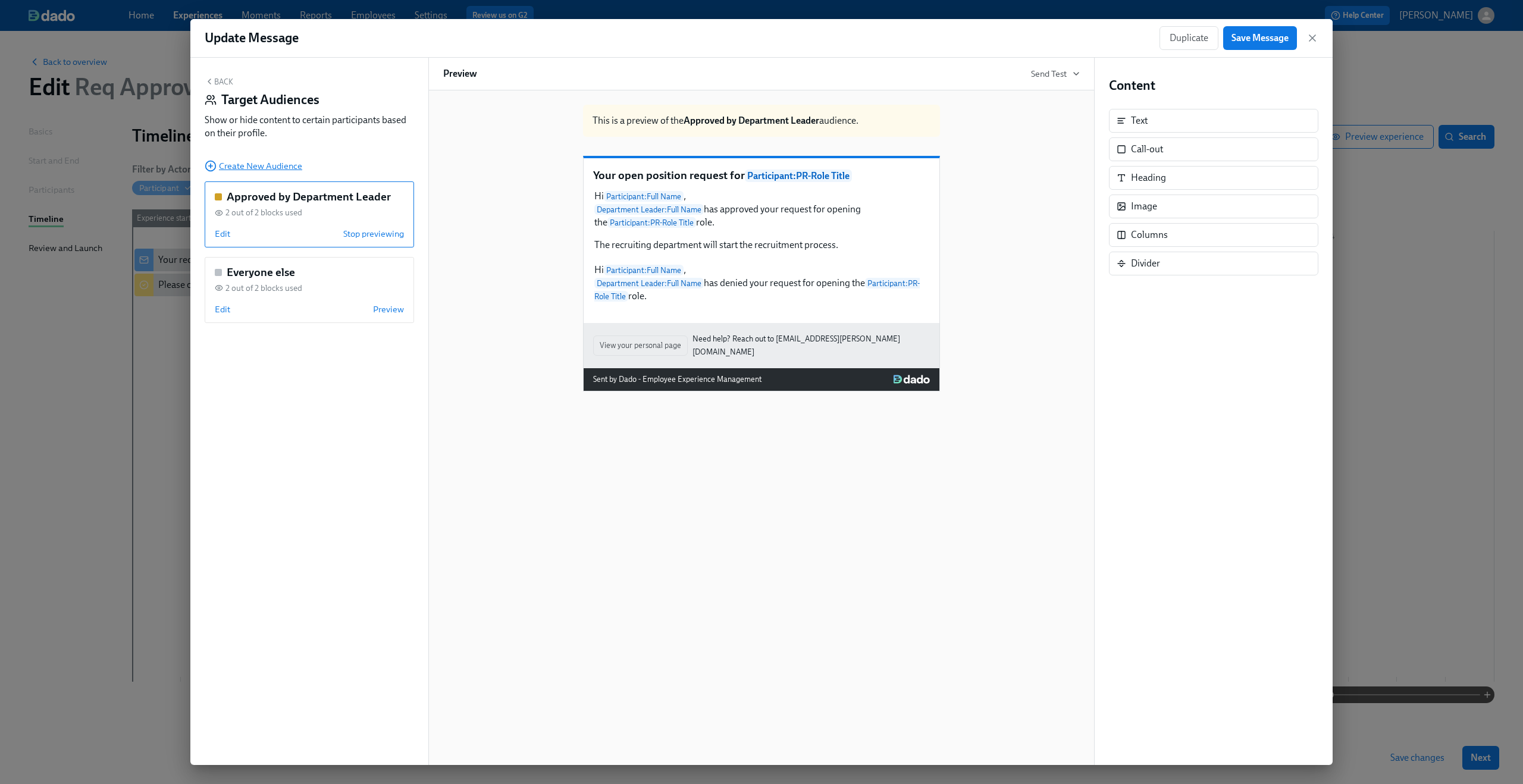
click at [262, 169] on span "Create New Audience" at bounding box center [253, 165] width 98 height 12
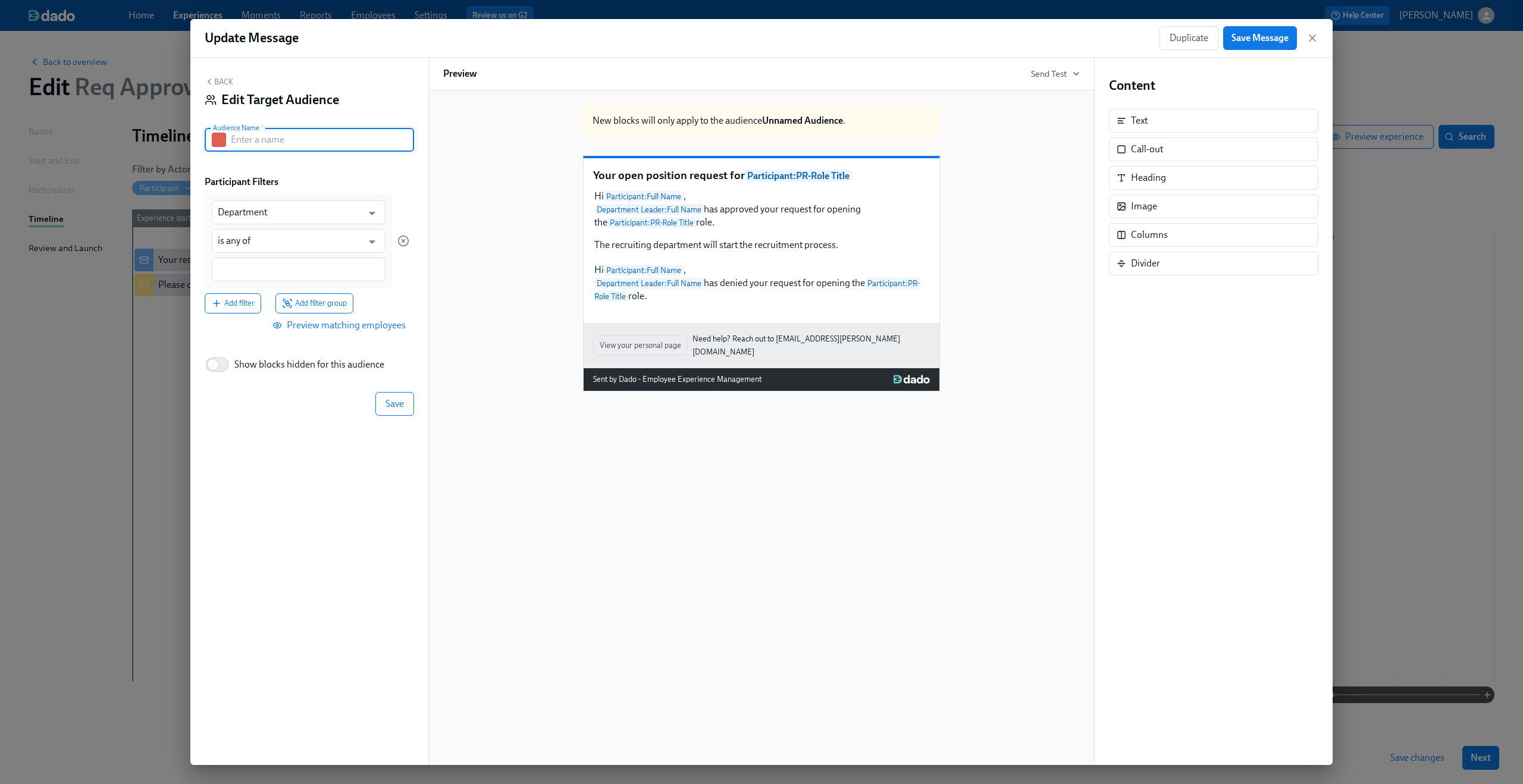
click at [312, 147] on input "text" at bounding box center [322, 139] width 183 height 23
click at [325, 214] on input "Department" at bounding box center [290, 212] width 145 height 23
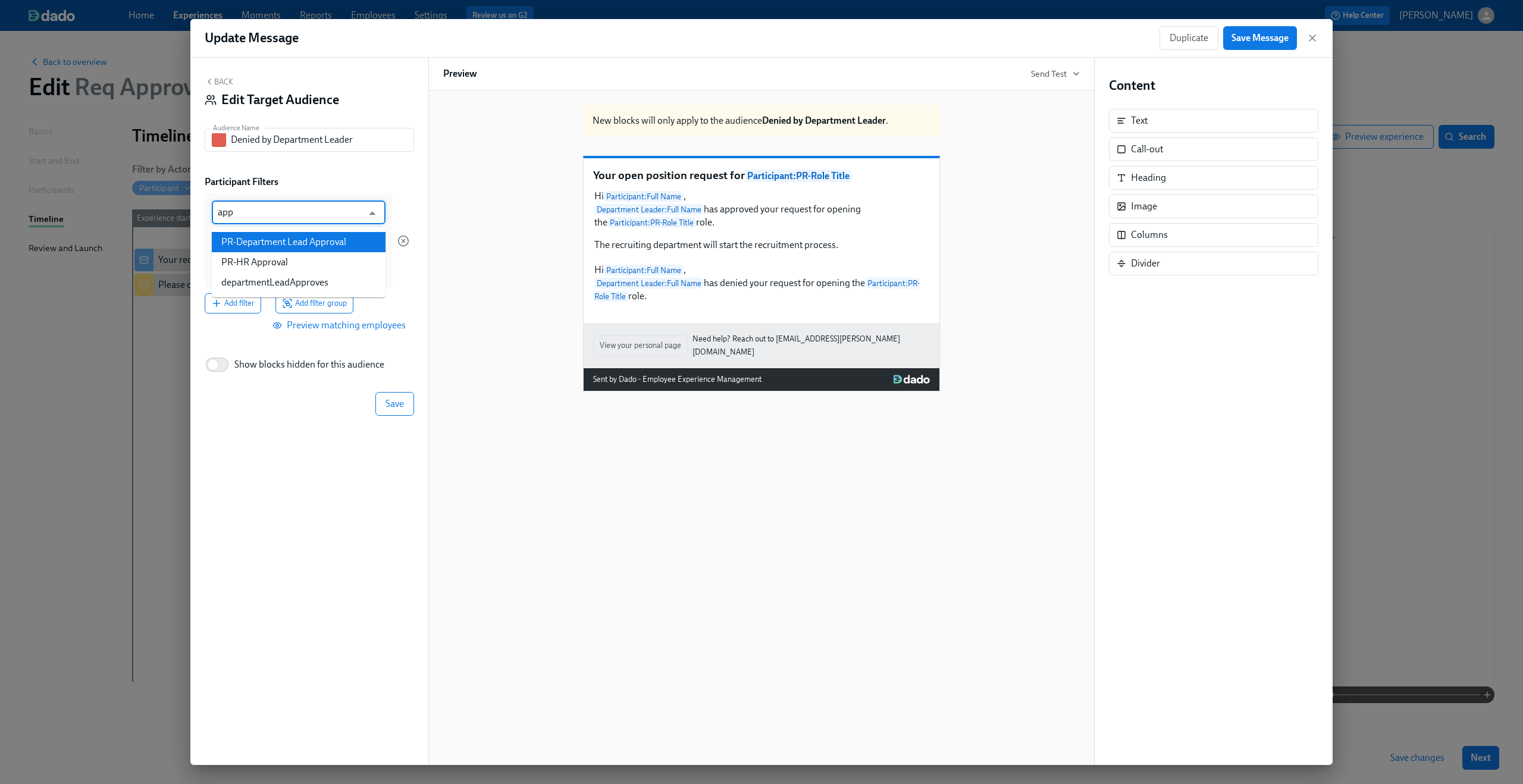
click at [335, 234] on li "PR-Department Lead Approval" at bounding box center [299, 242] width 174 height 20
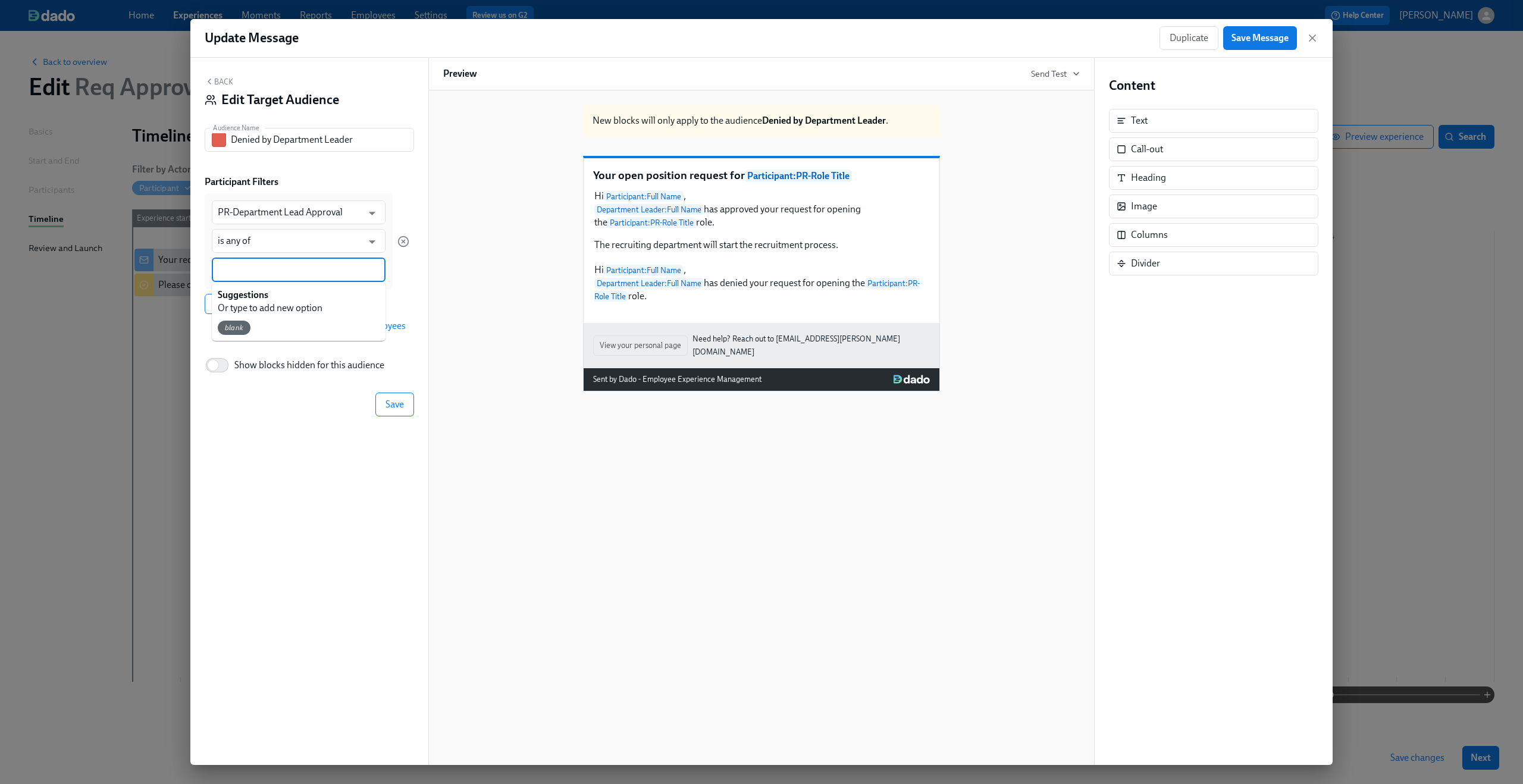
click at [317, 268] on input at bounding box center [298, 270] width 162 height 13
click at [406, 410] on button "Save" at bounding box center [394, 404] width 38 height 23
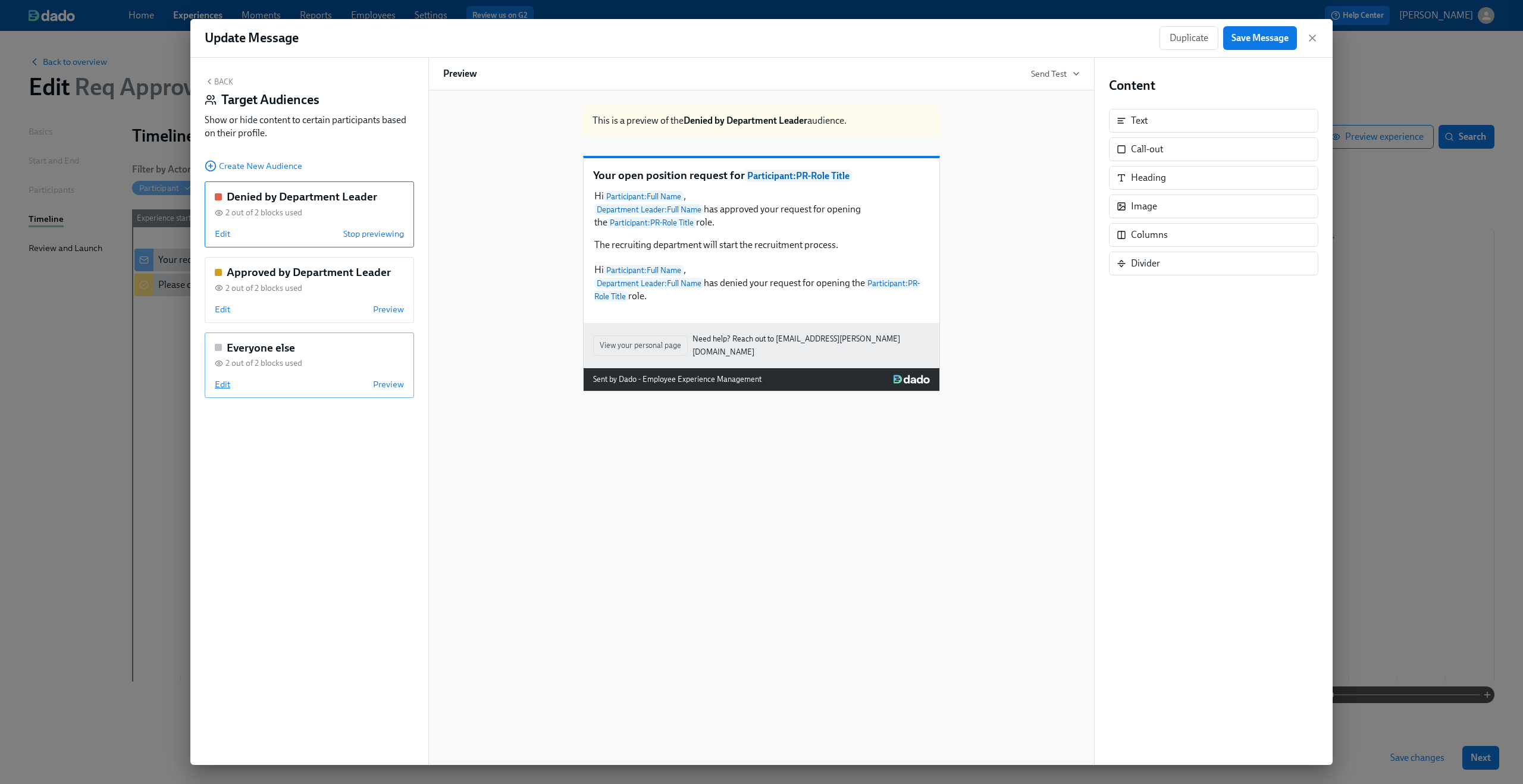
click at [219, 388] on span "Edit" at bounding box center [222, 383] width 16 height 12
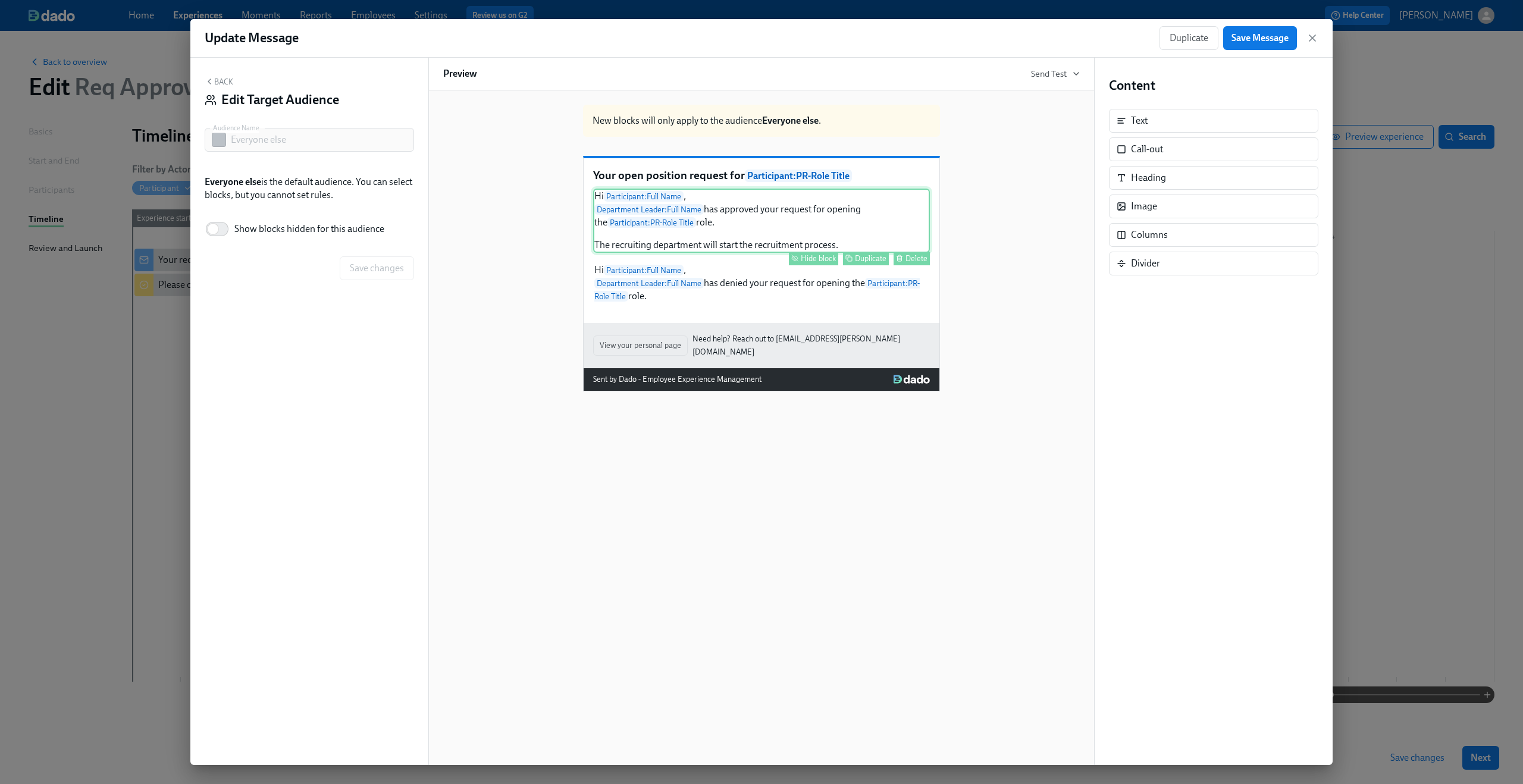
click at [718, 236] on div "Hi Participant : Full Name , Department Leader : Full Name has approved your re…" at bounding box center [762, 221] width 337 height 64
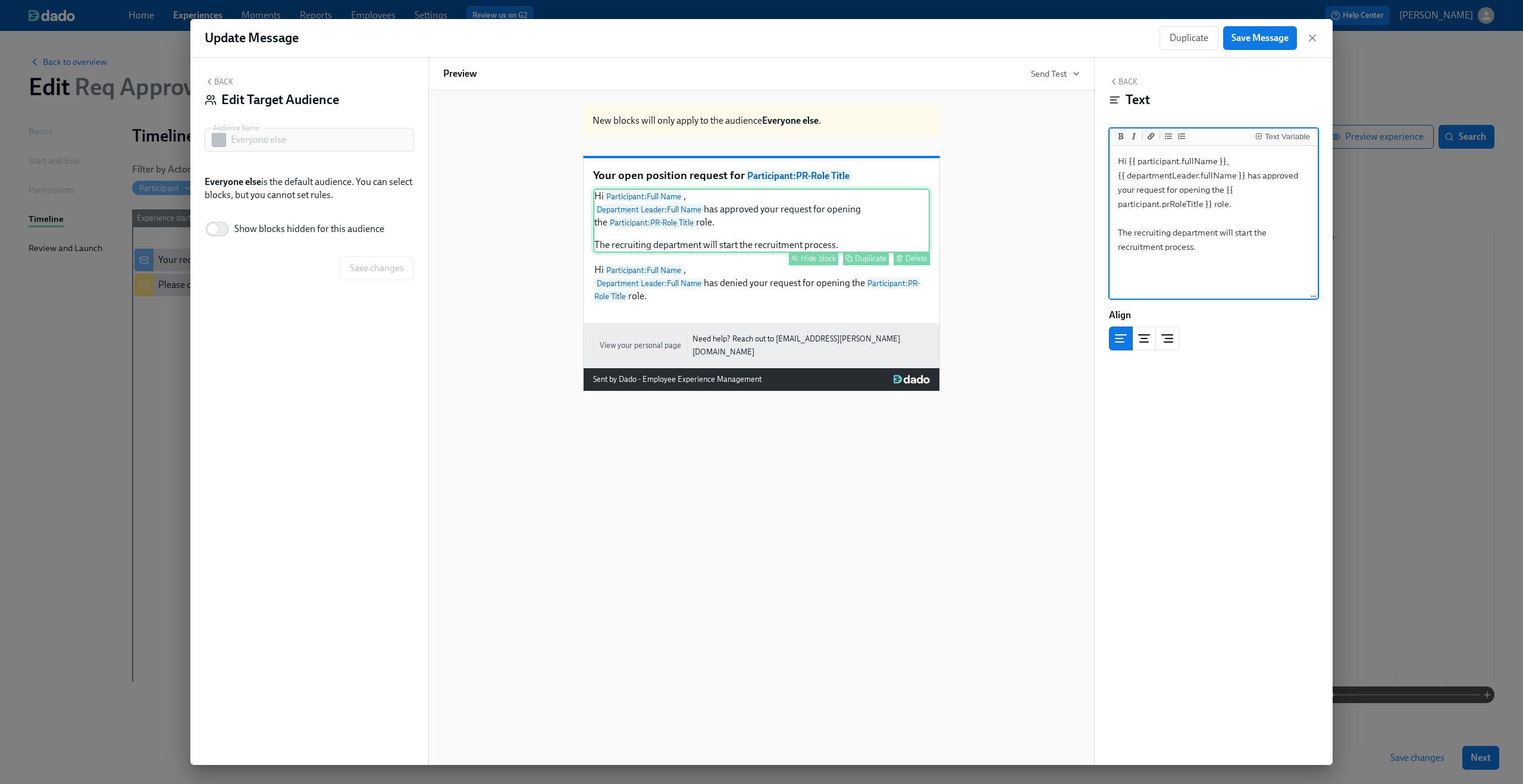
click at [816, 263] on div "Hide block" at bounding box center [818, 258] width 35 height 9
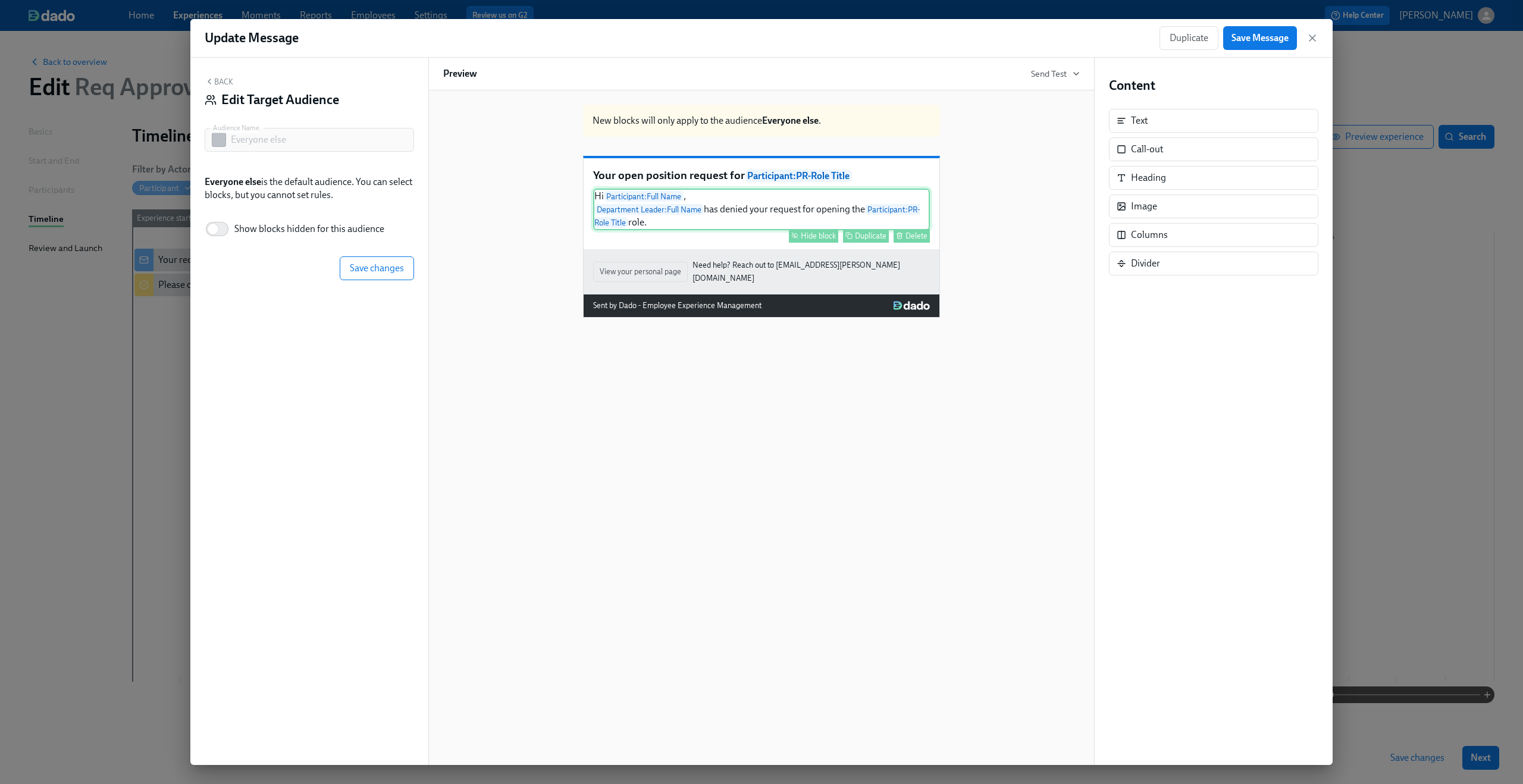
click at [809, 230] on div "Hi Participant : Full Name , Department Leader : Full Name has denied your requ…" at bounding box center [762, 209] width 337 height 41
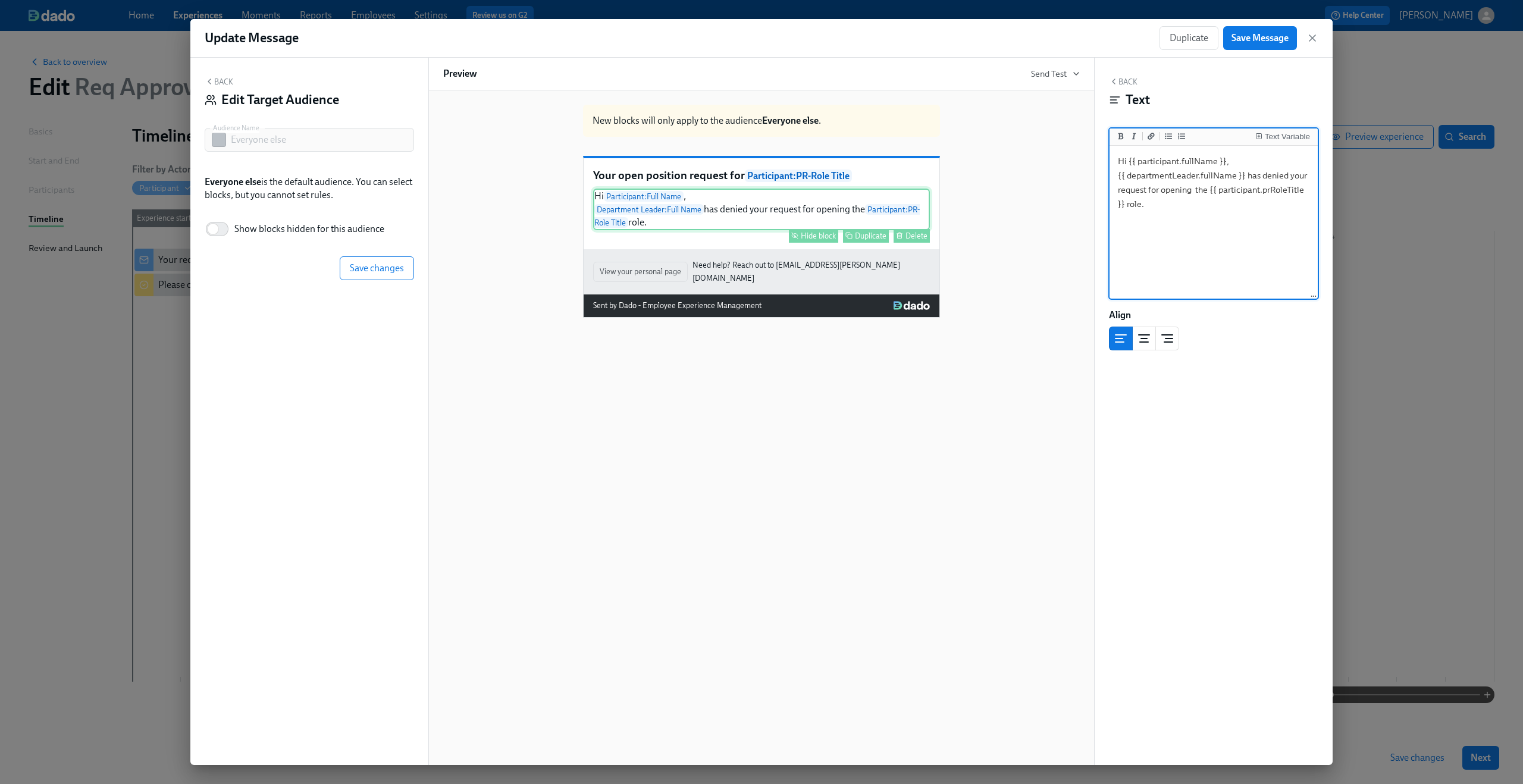
click at [814, 243] on button "Hide block" at bounding box center [813, 236] width 49 height 13
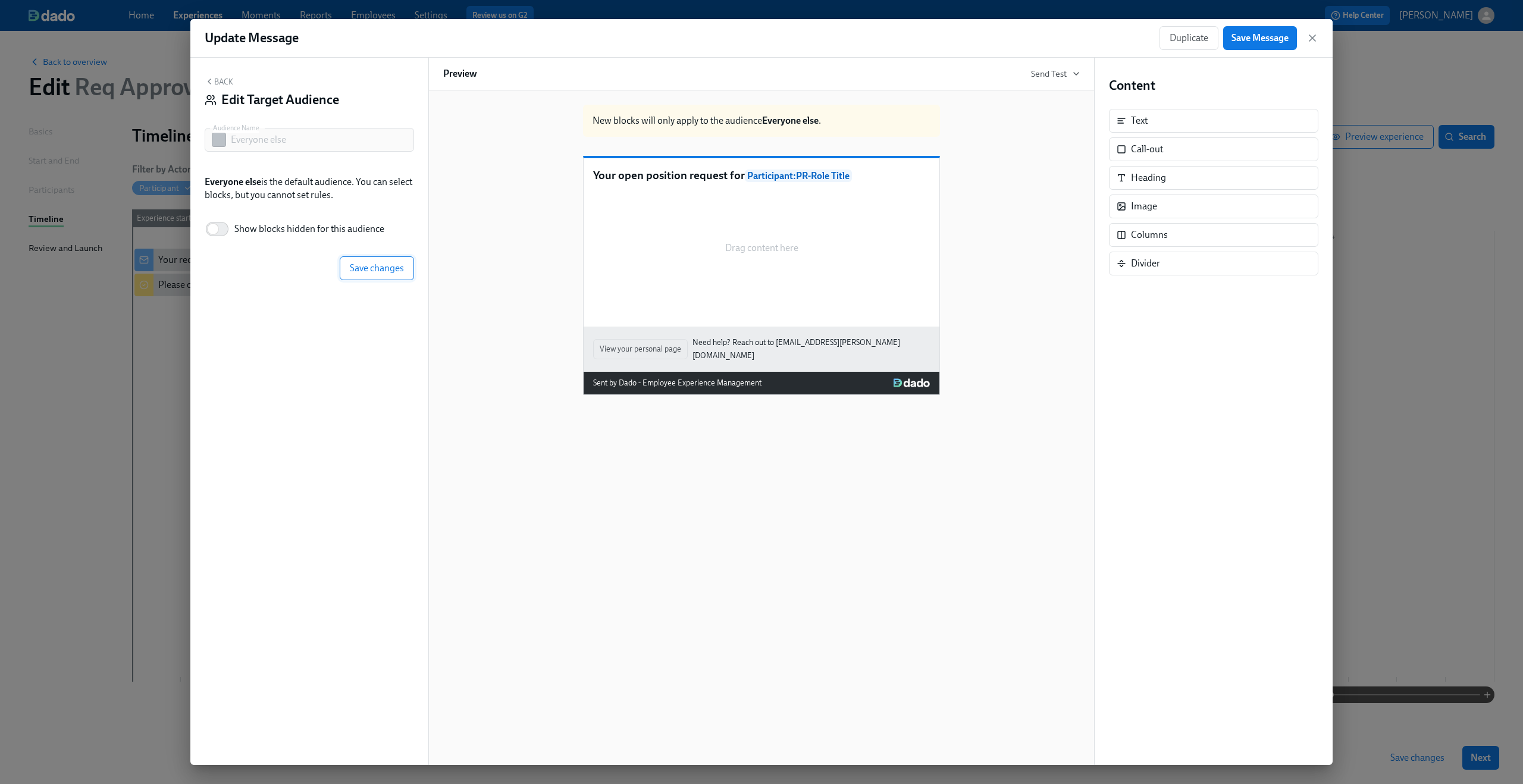
click at [380, 274] on span "Save changes" at bounding box center [376, 268] width 54 height 12
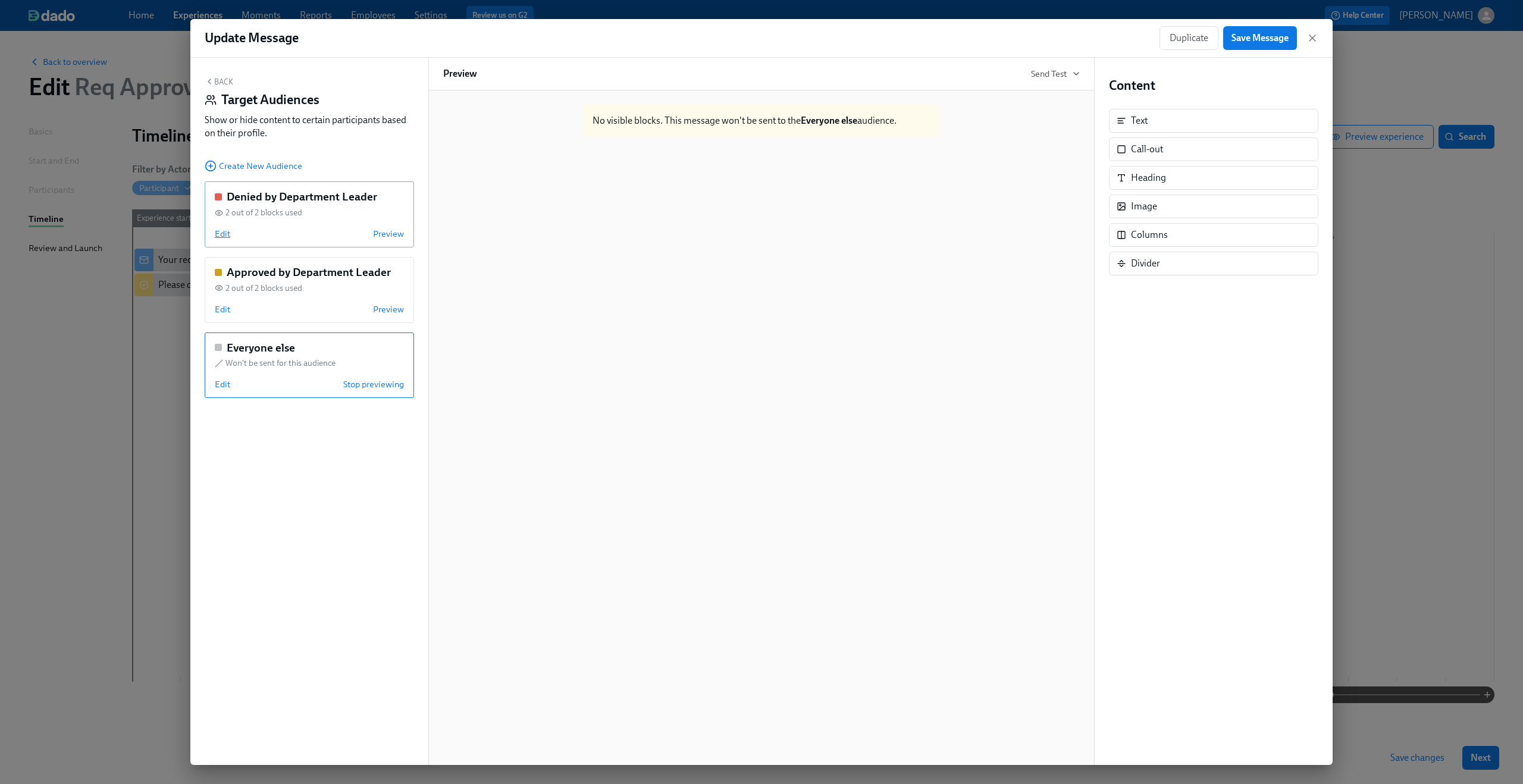
click at [227, 237] on span "Edit" at bounding box center [222, 233] width 16 height 12
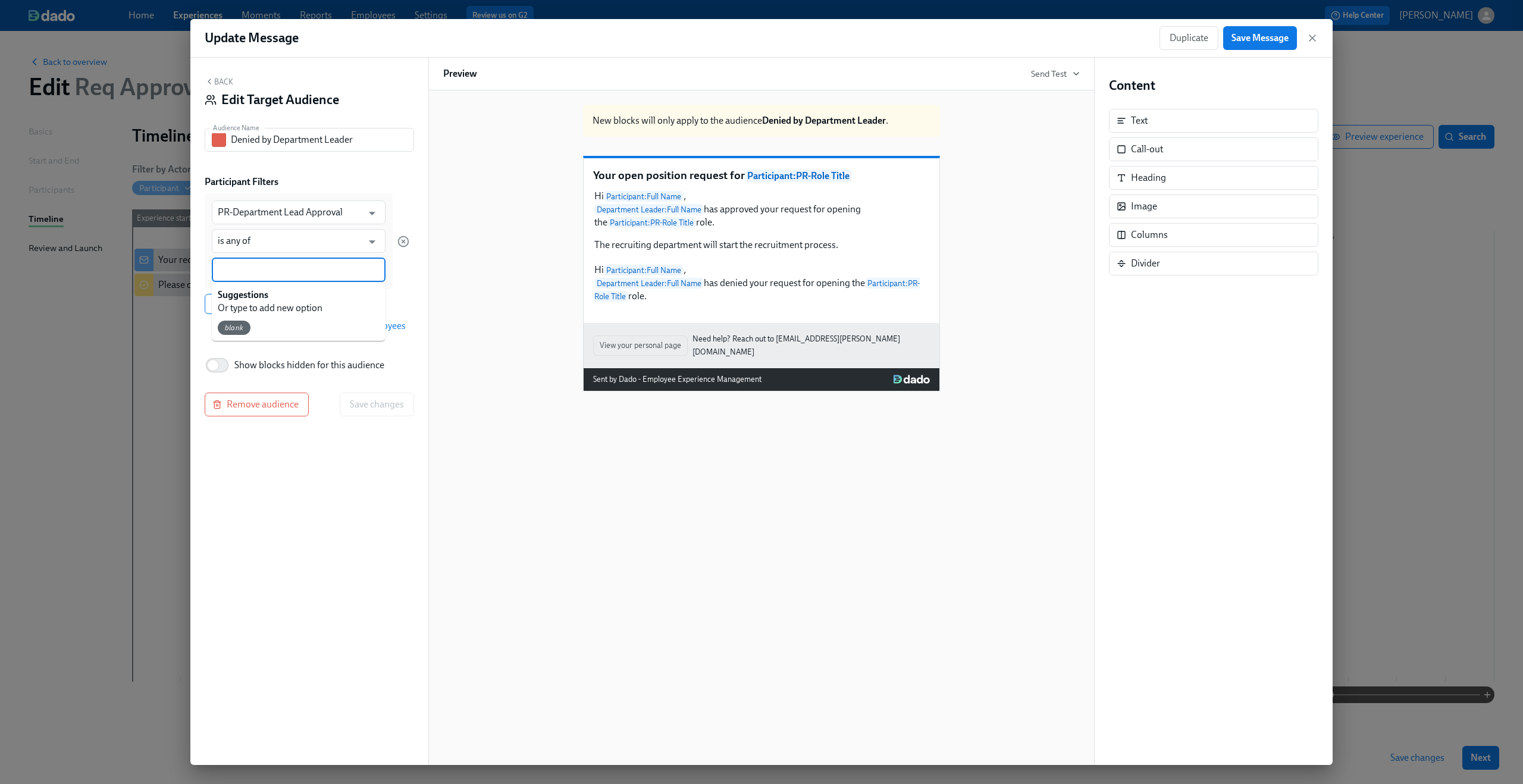
click at [254, 270] on input at bounding box center [298, 270] width 162 height 13
click at [387, 293] on div "PR-Department Lead Approval ​ is any of ​ Approved Add filter Add filter group" at bounding box center [306, 254] width 204 height 120
click at [391, 395] on button "Save changes" at bounding box center [376, 405] width 74 height 23
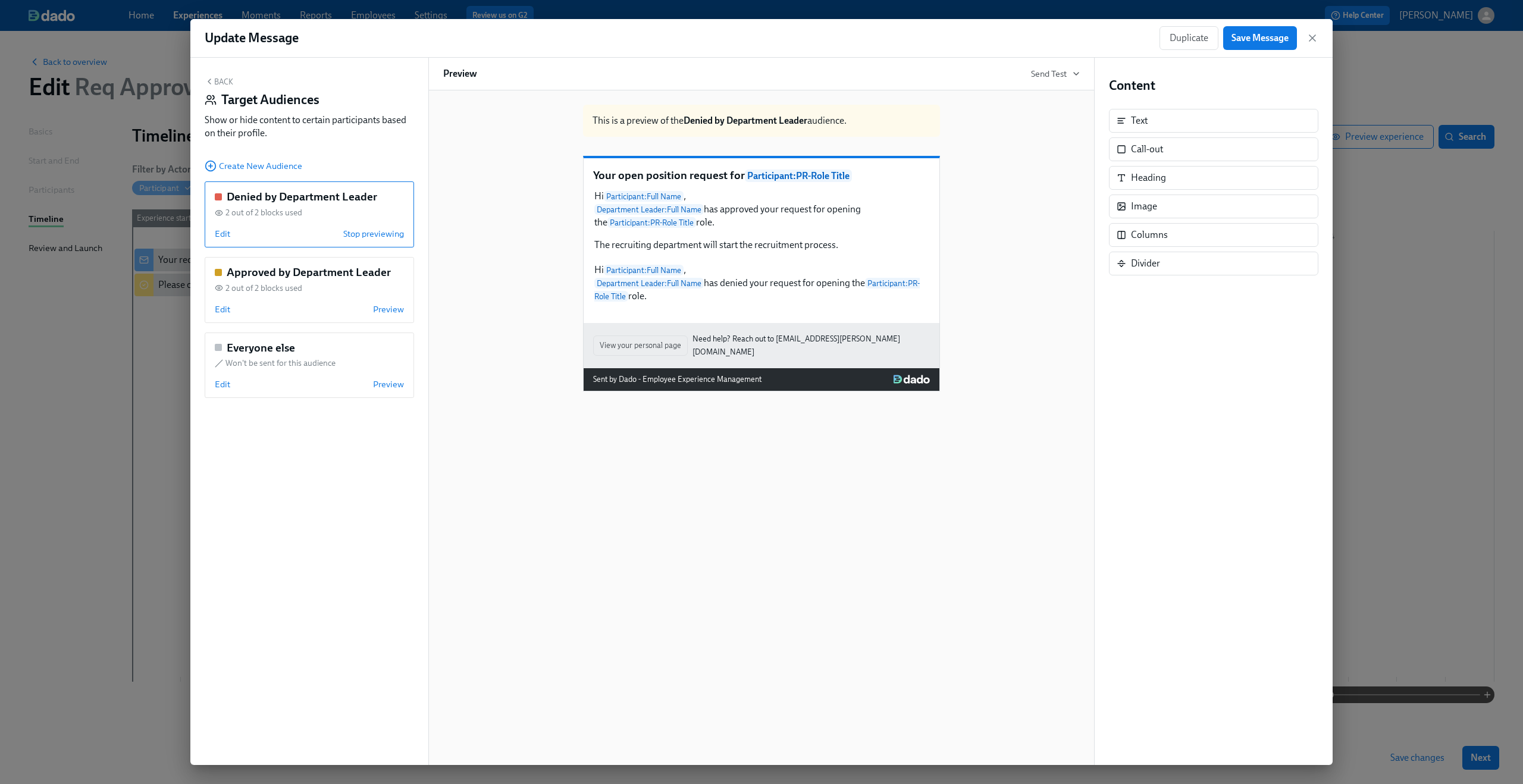
click at [219, 83] on button "Back" at bounding box center [218, 81] width 28 height 9
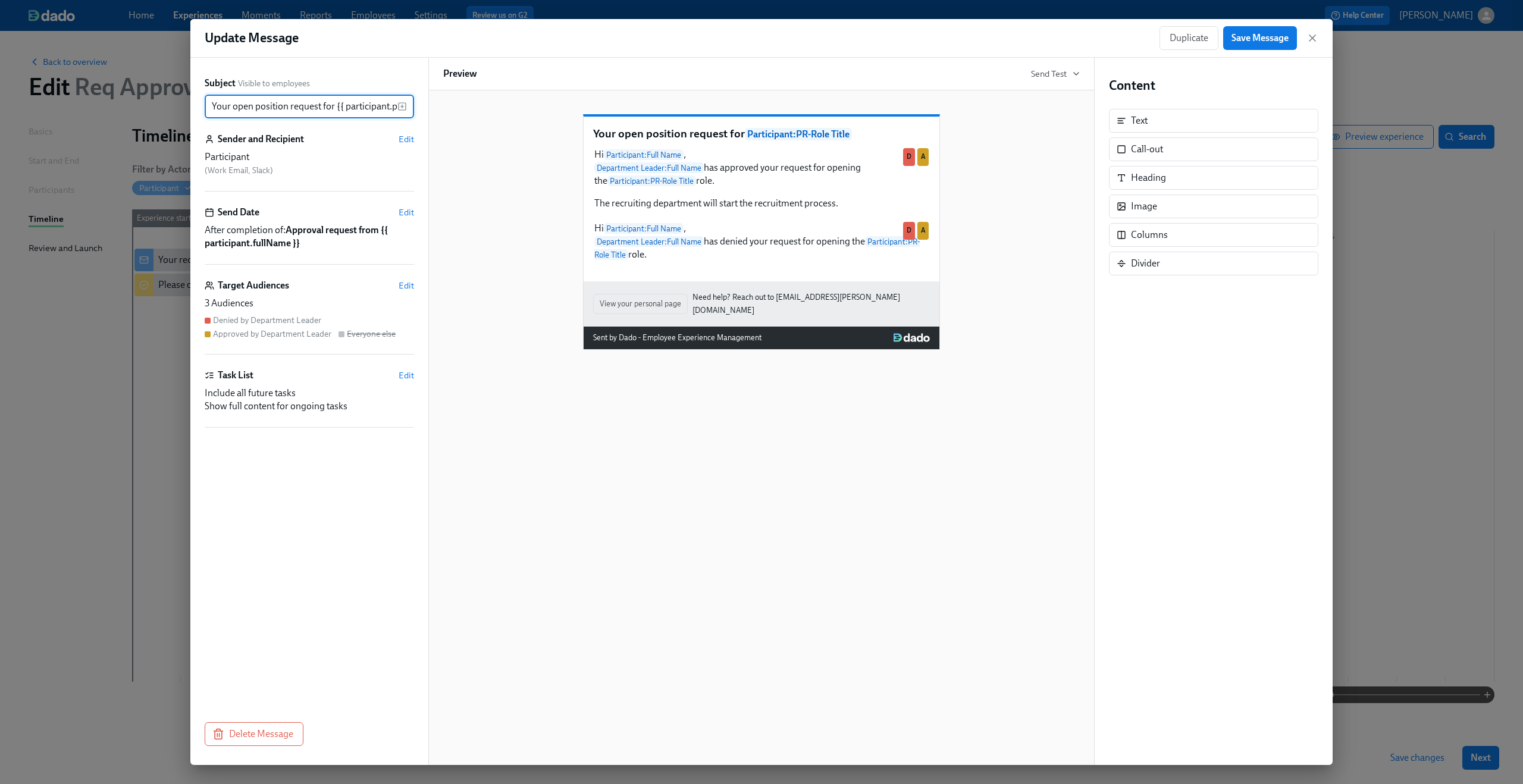
scroll to position [0, 47]
click at [1269, 45] on button "Save Message" at bounding box center [1260, 38] width 74 height 23
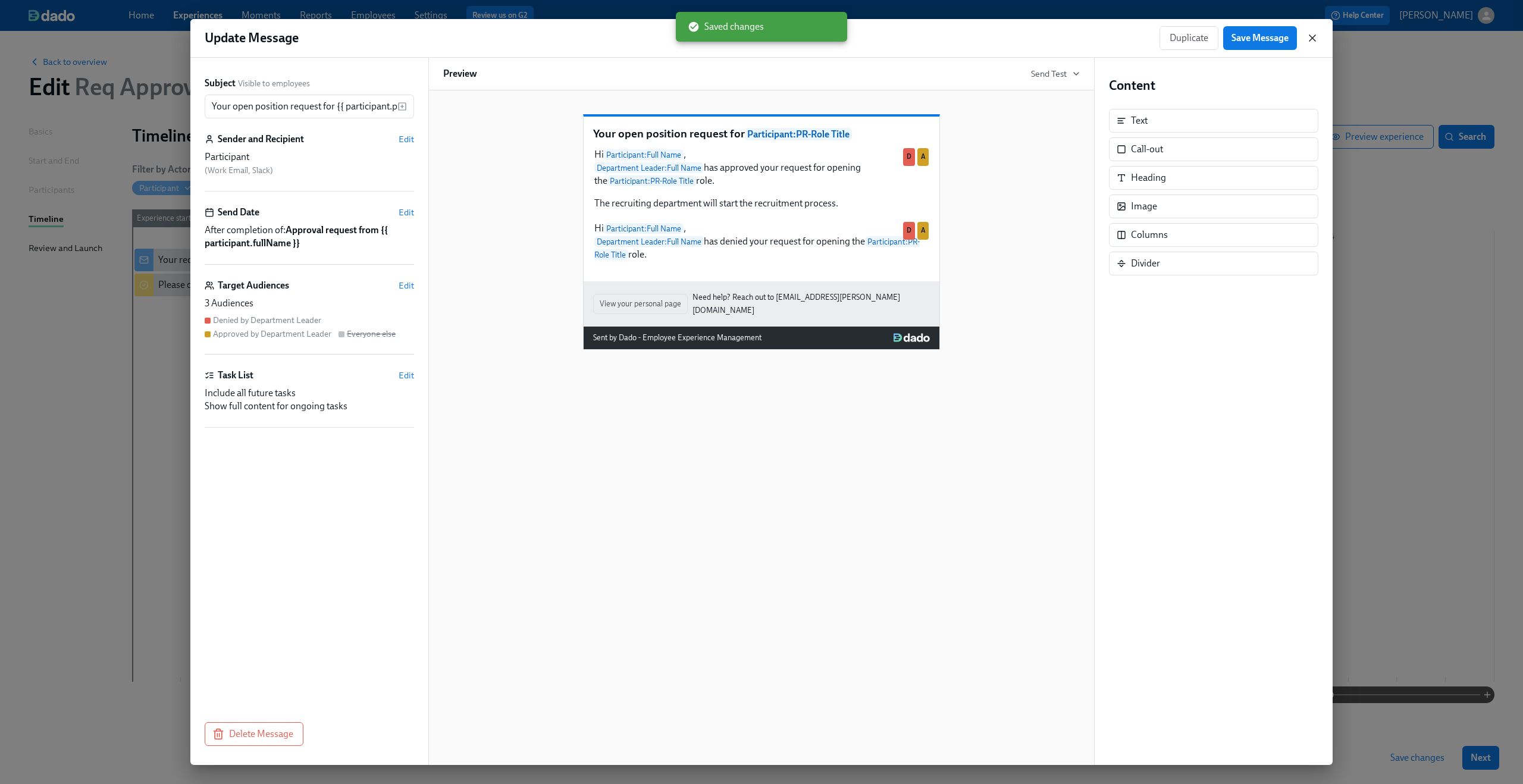
click at [1309, 37] on icon "button" at bounding box center [1312, 38] width 12 height 12
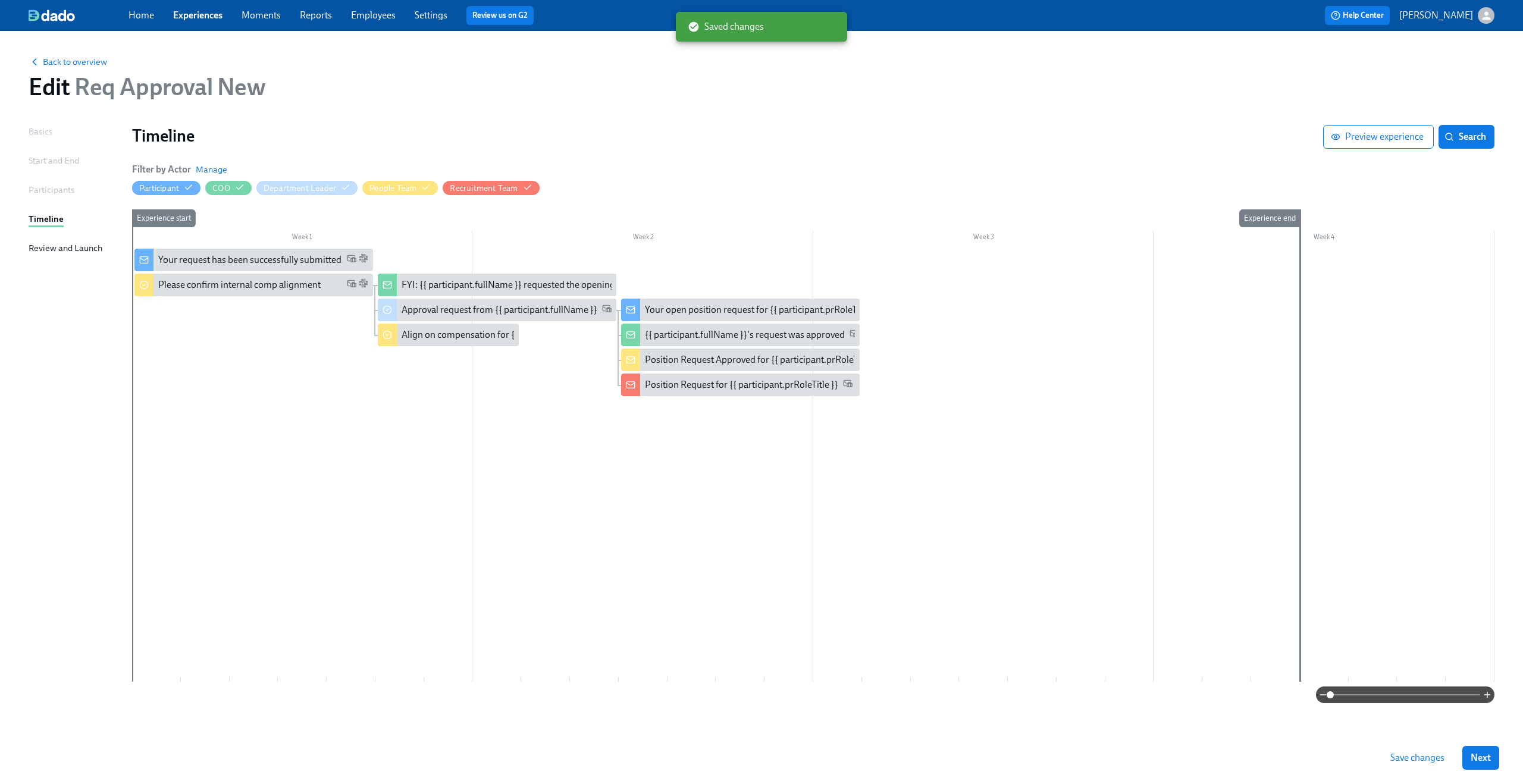
click at [1436, 758] on span "Save changes" at bounding box center [1417, 757] width 54 height 12
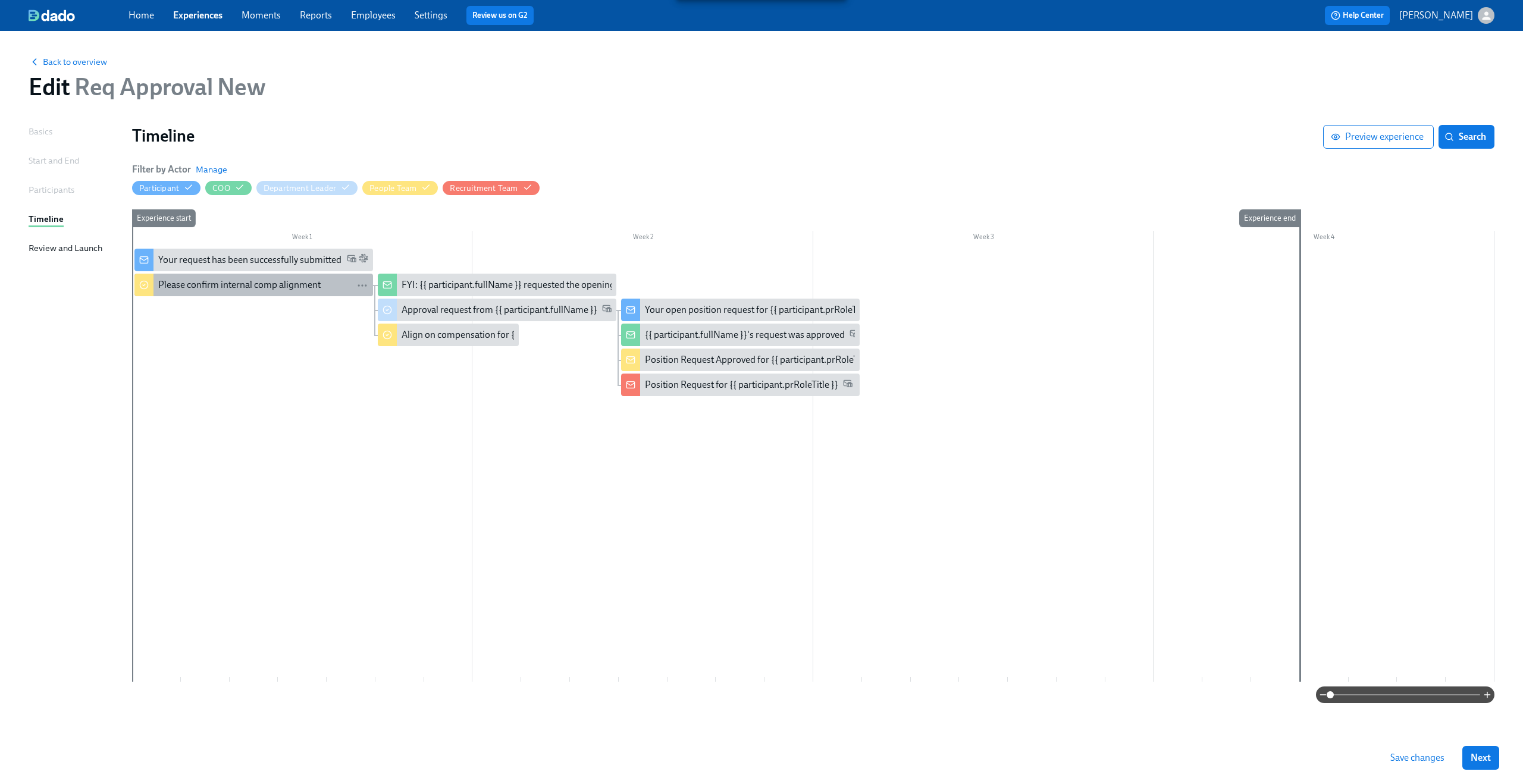
click at [311, 291] on div "Please confirm internal comp alignment" at bounding box center [239, 285] width 162 height 13
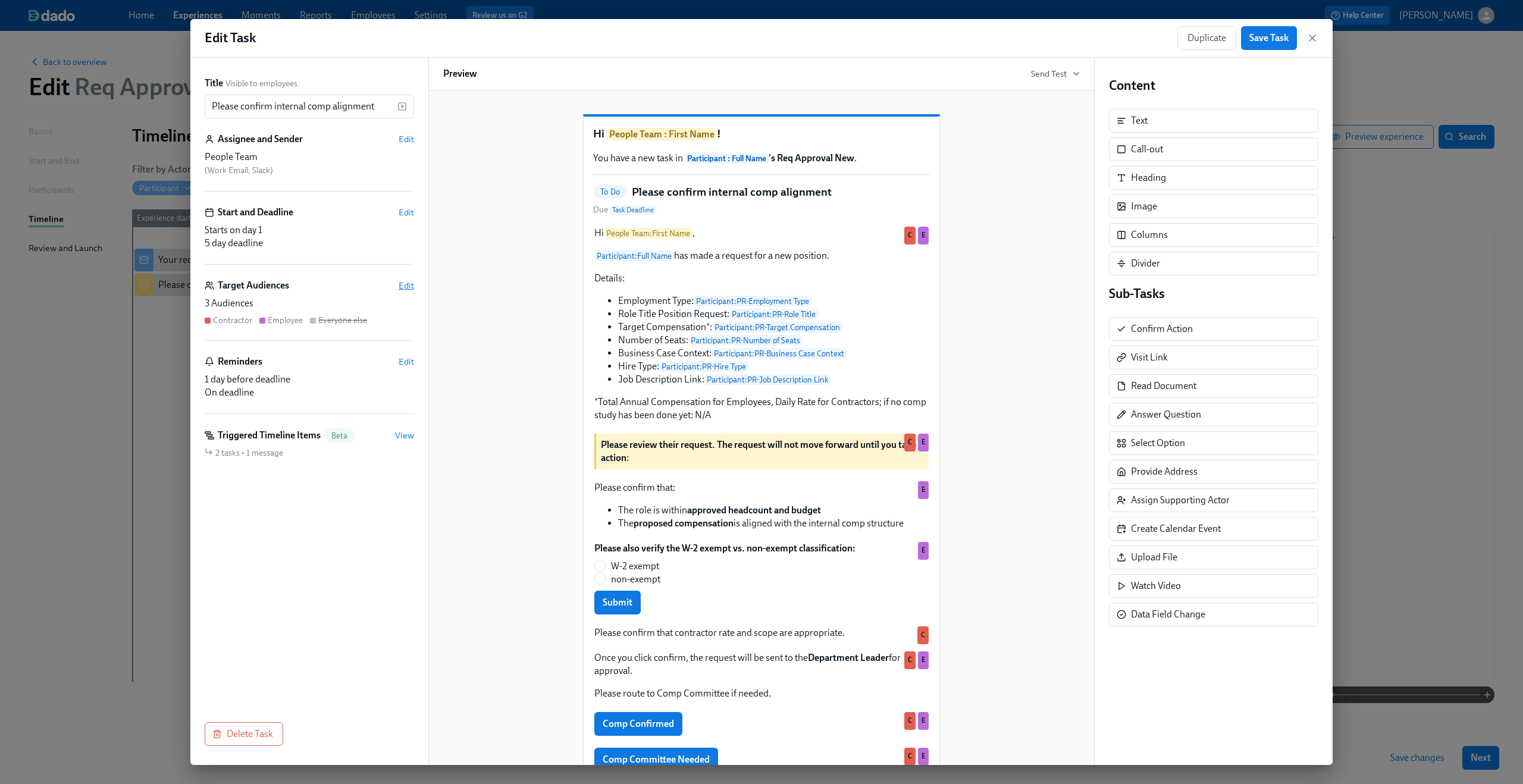
click at [400, 287] on span "Edit" at bounding box center [406, 285] width 16 height 12
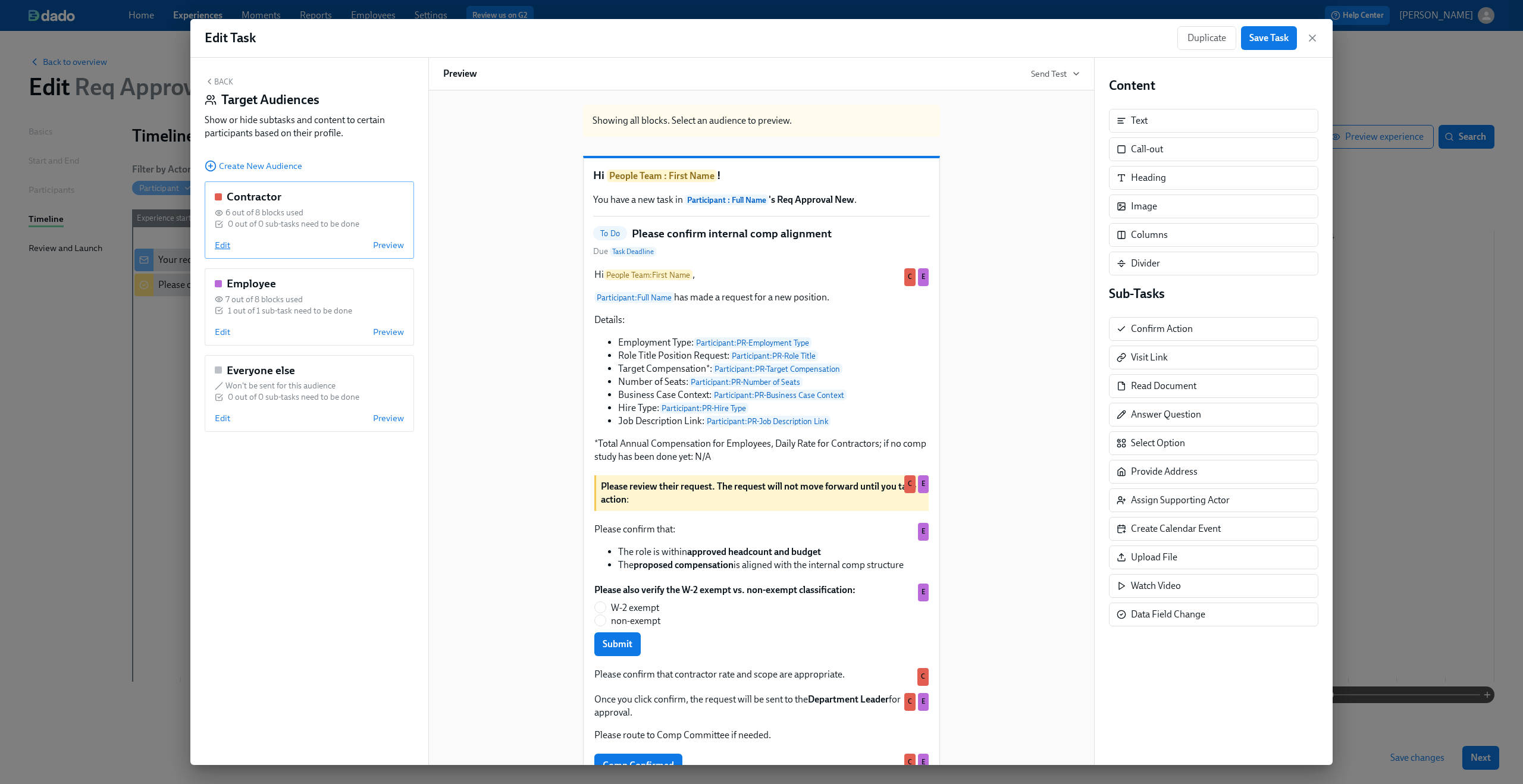
click at [215, 244] on span "Edit" at bounding box center [222, 245] width 16 height 12
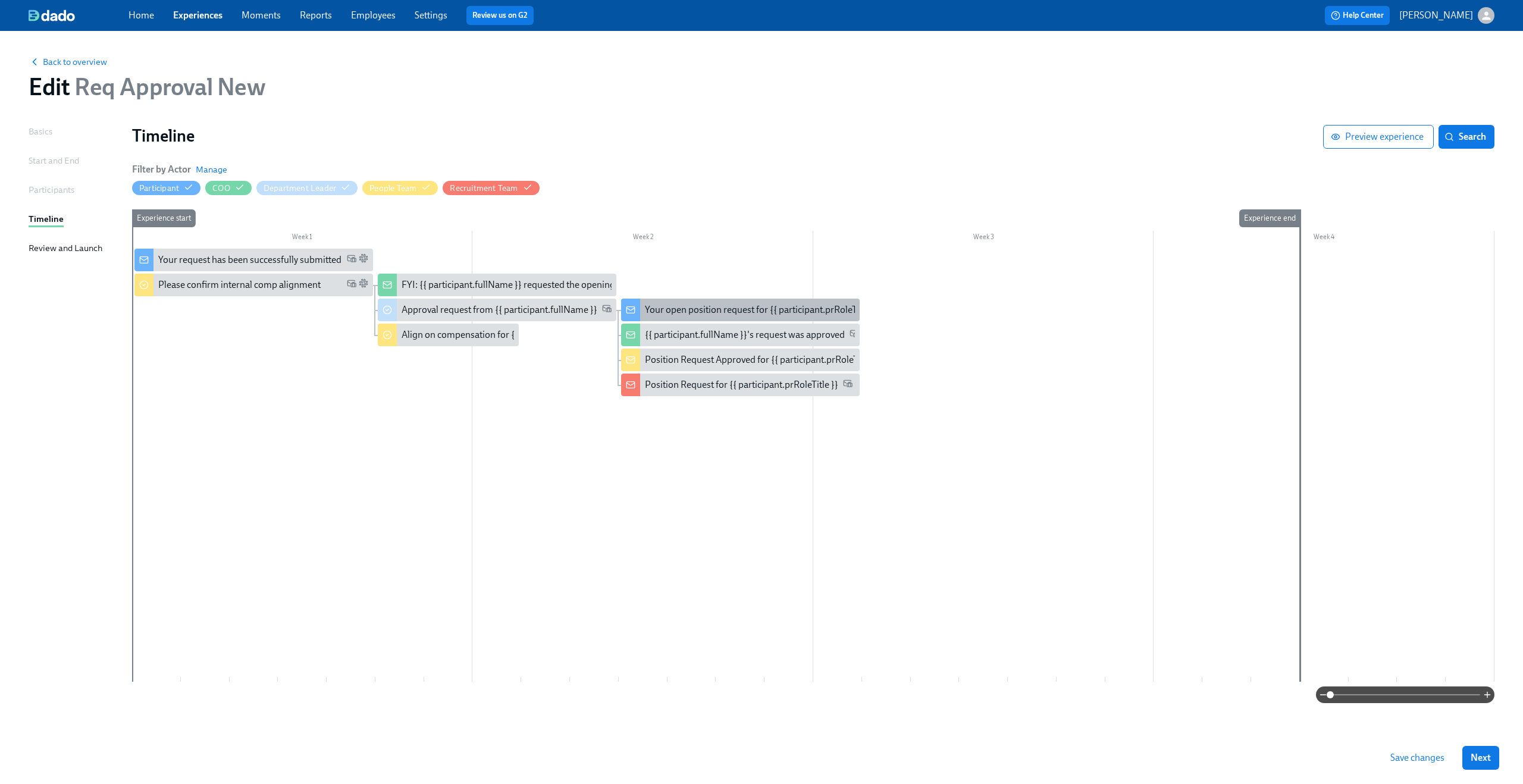
click at [675, 300] on div "Your open position request for {{ participant.prRoleTitle }}" at bounding box center [740, 310] width 239 height 23
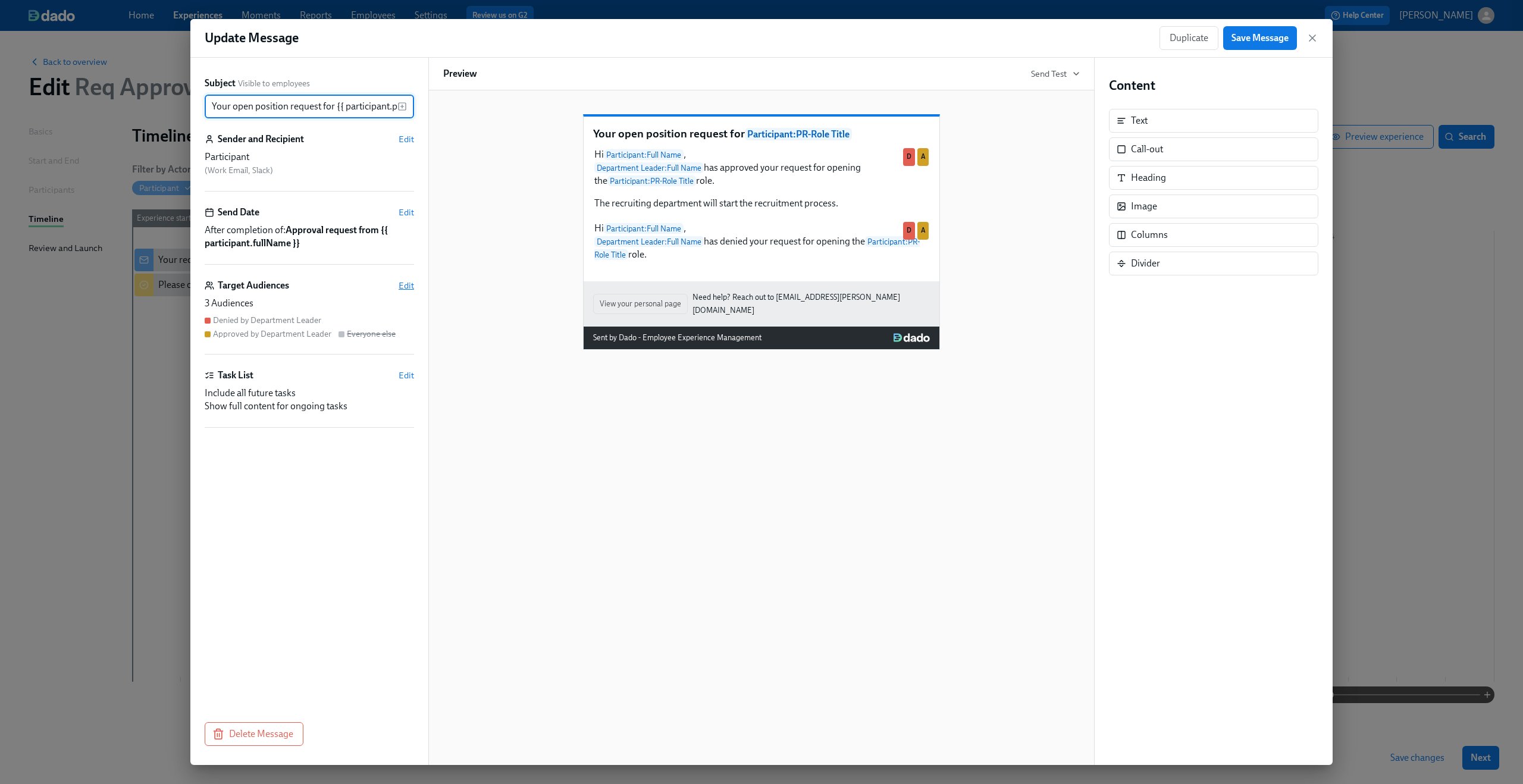
click at [408, 286] on span "Edit" at bounding box center [406, 285] width 16 height 12
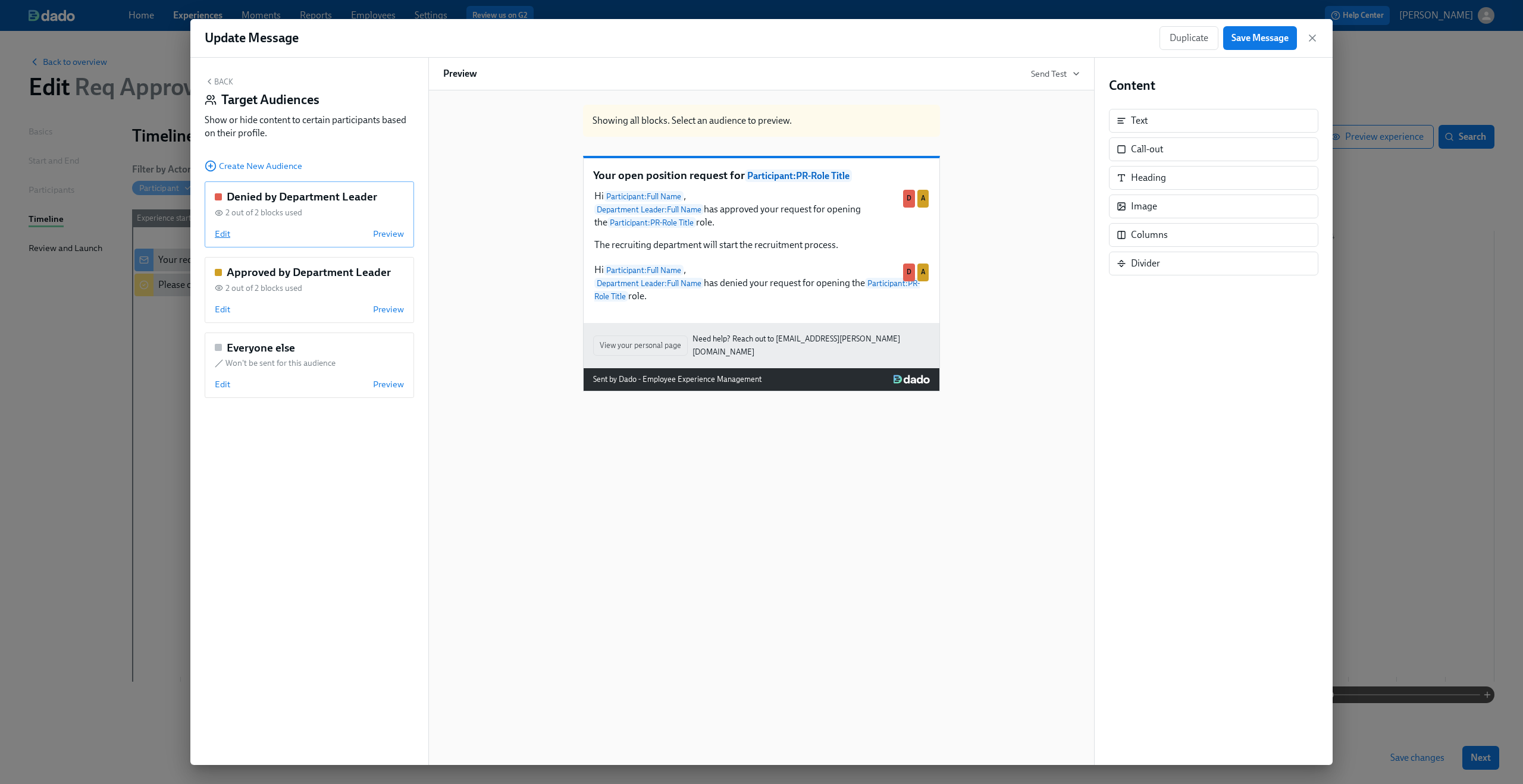
click at [225, 235] on span "Edit" at bounding box center [222, 233] width 16 height 12
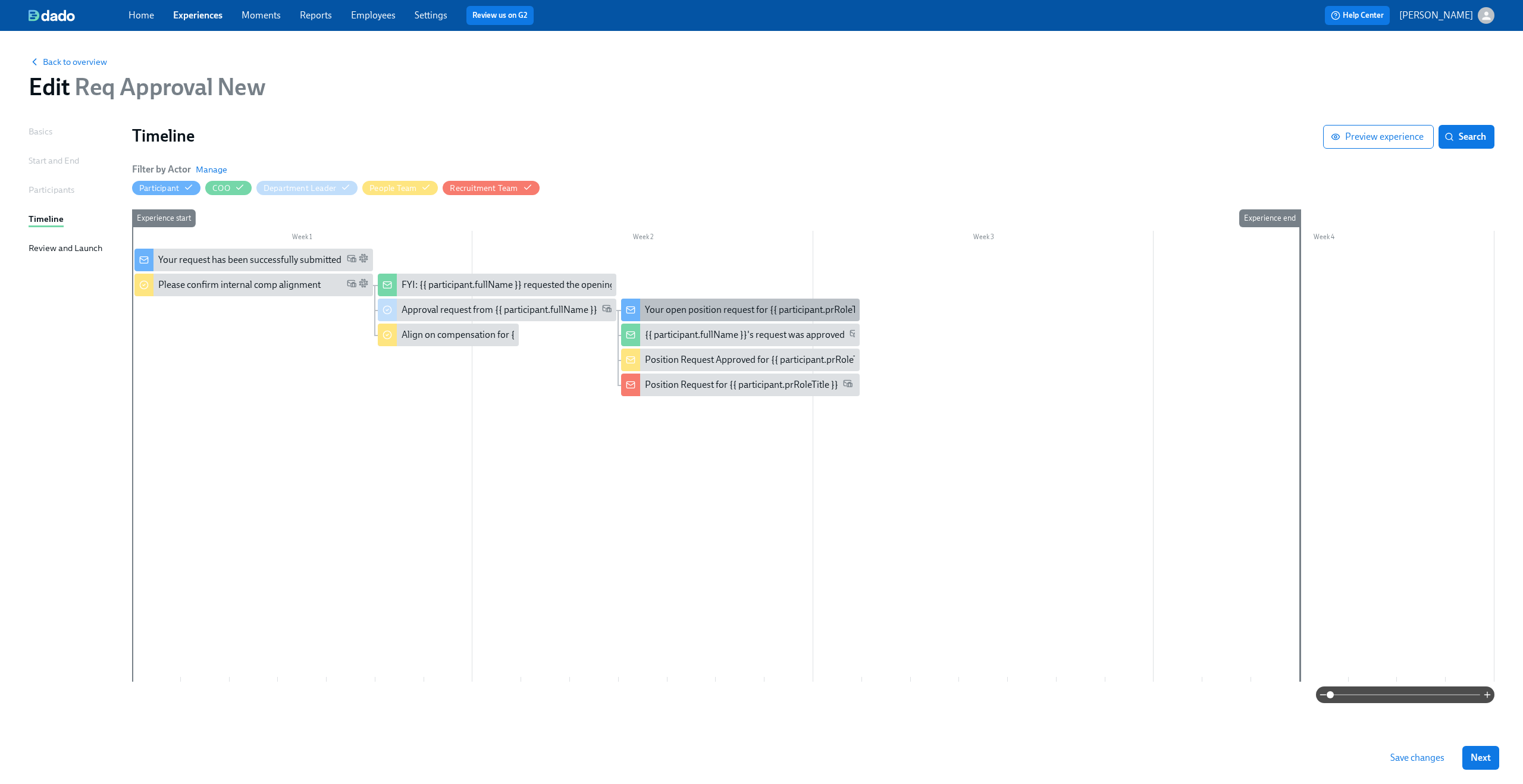
click at [642, 315] on div "Your open position request for {{ participant.prRoleTitle }}" at bounding box center [740, 310] width 239 height 23
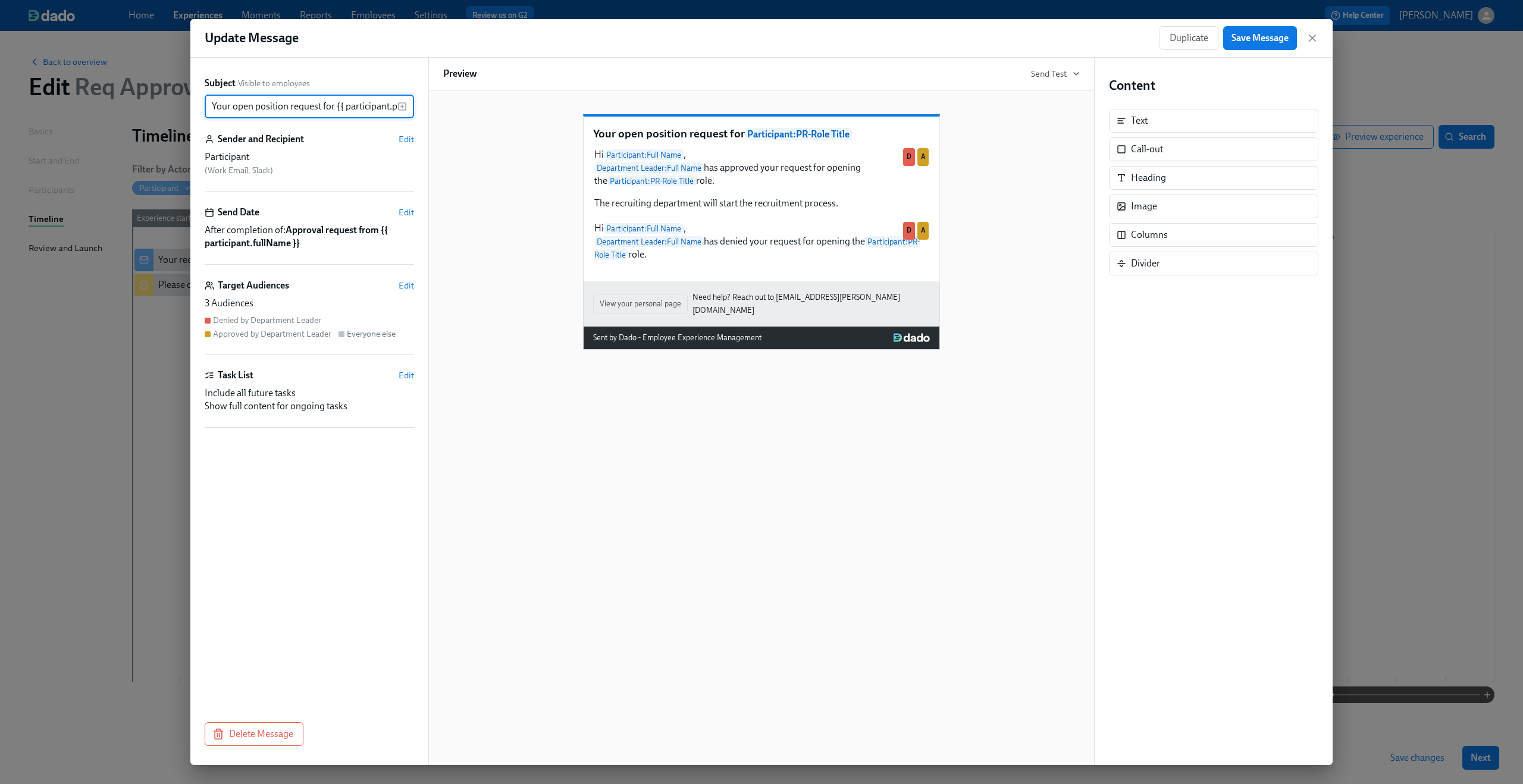
scroll to position [0, 47]
click at [400, 286] on span "Edit" at bounding box center [406, 285] width 16 height 12
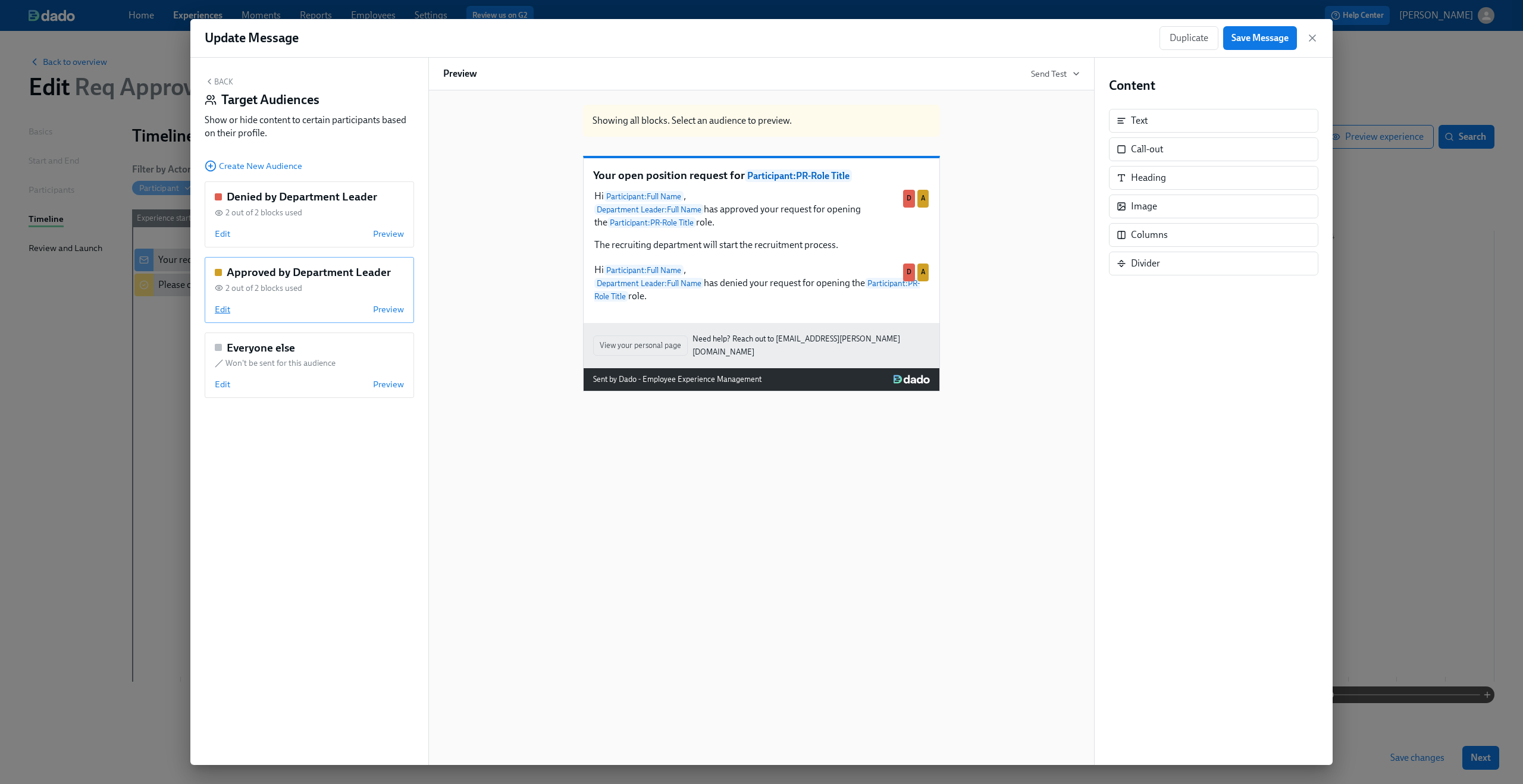
click at [220, 308] on span "Edit" at bounding box center [222, 309] width 16 height 12
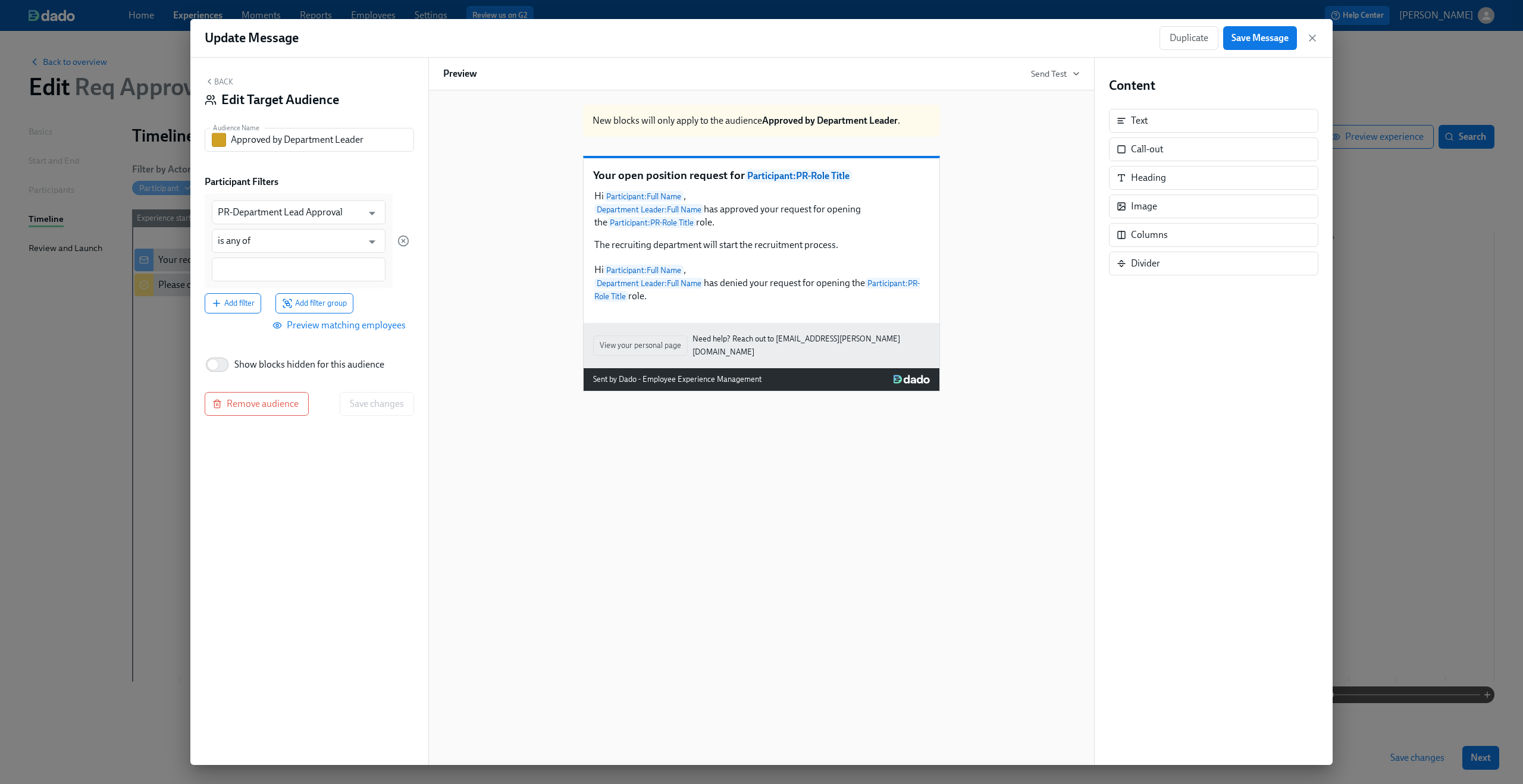
click at [306, 279] on div at bounding box center [299, 269] width 174 height 23
click at [385, 300] on div "Add filter Add filter group" at bounding box center [306, 304] width 204 height 20
click at [379, 404] on span "Save changes" at bounding box center [376, 405] width 54 height 12
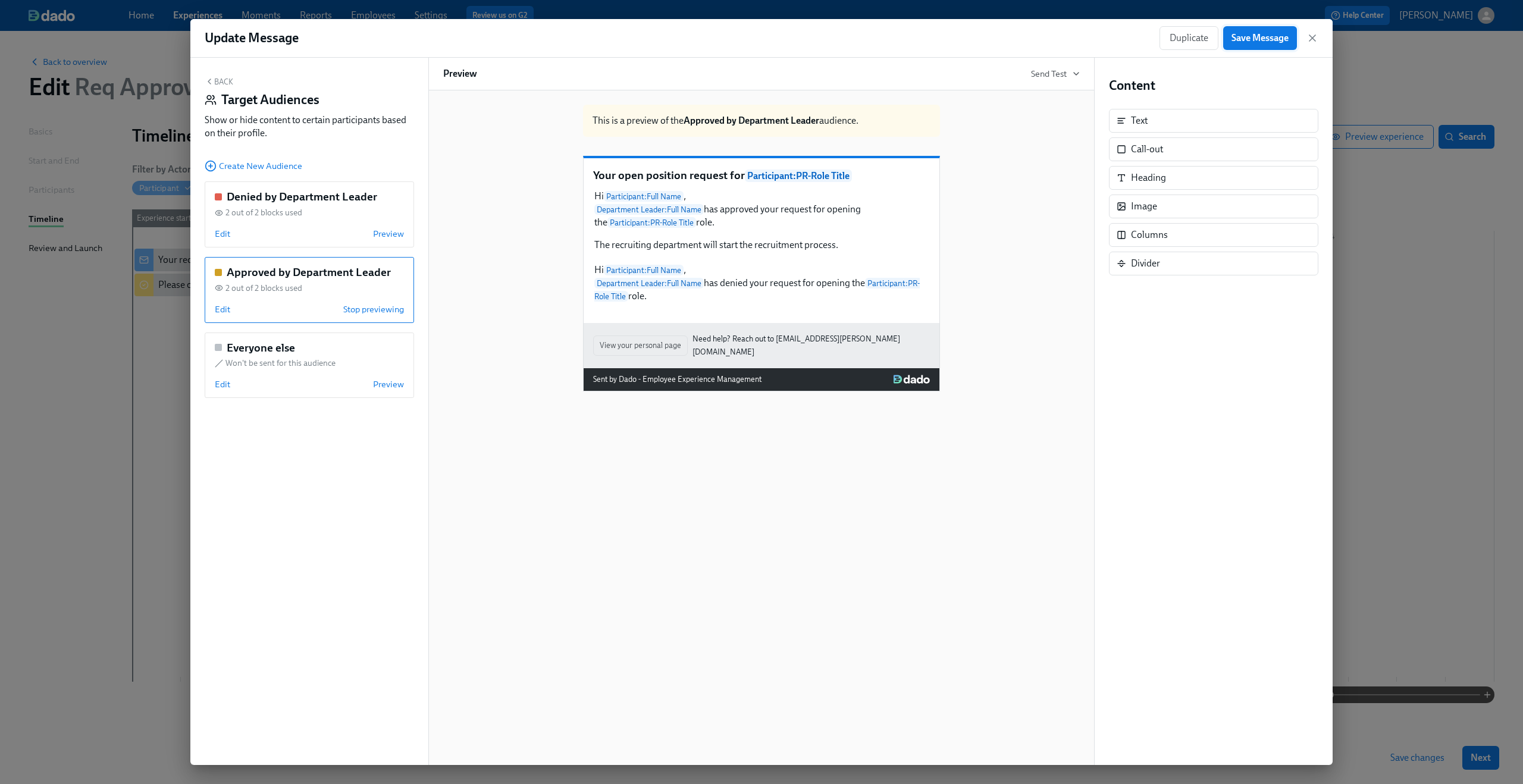
click at [1258, 38] on span "Save Message" at bounding box center [1259, 38] width 57 height 12
click at [1309, 38] on icon "button" at bounding box center [1312, 38] width 12 height 12
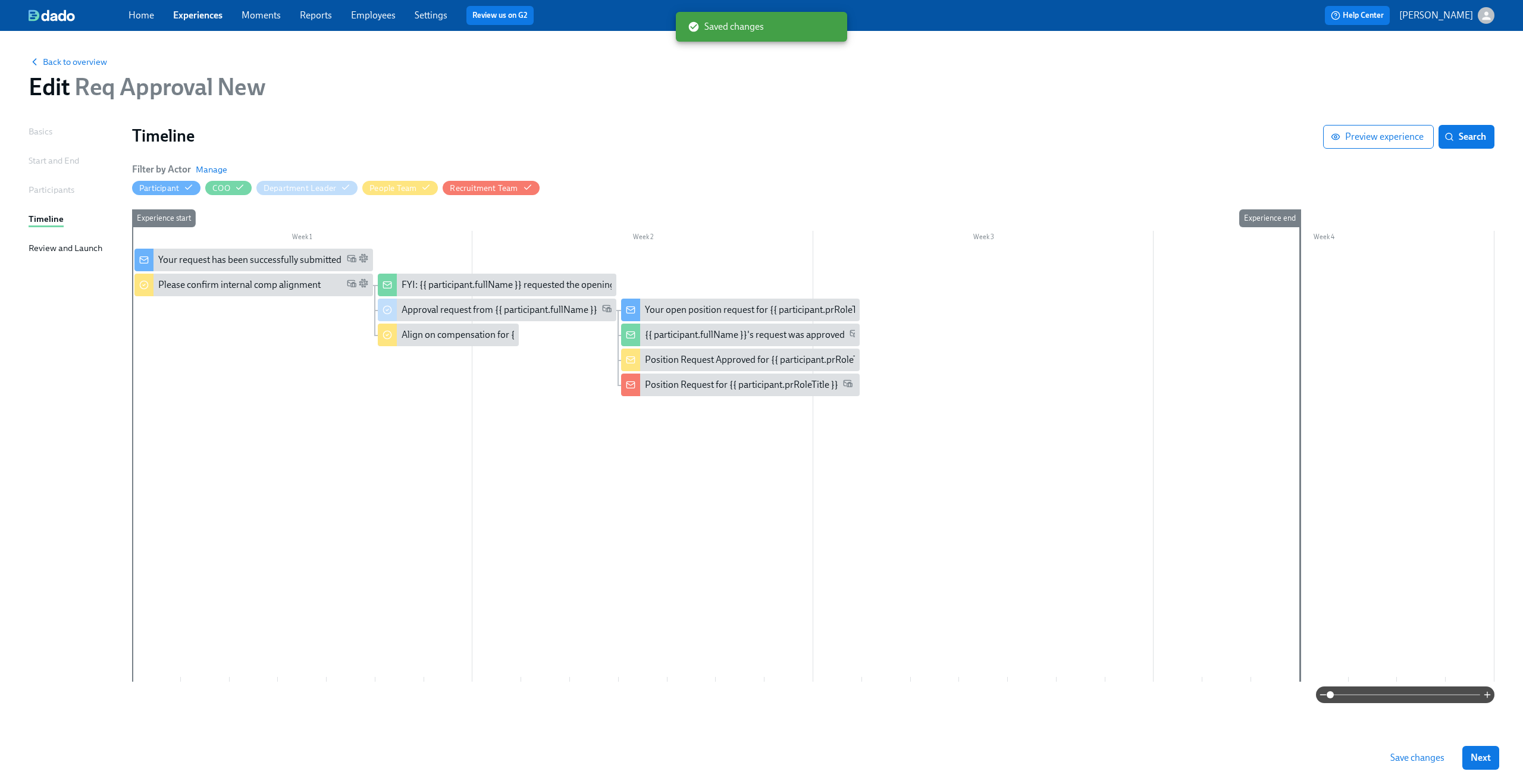
click at [1409, 757] on span "Save changes" at bounding box center [1417, 757] width 54 height 12
click at [754, 312] on div "Your open position request for {{ participant.prRoleTitle }}" at bounding box center [762, 310] width 234 height 13
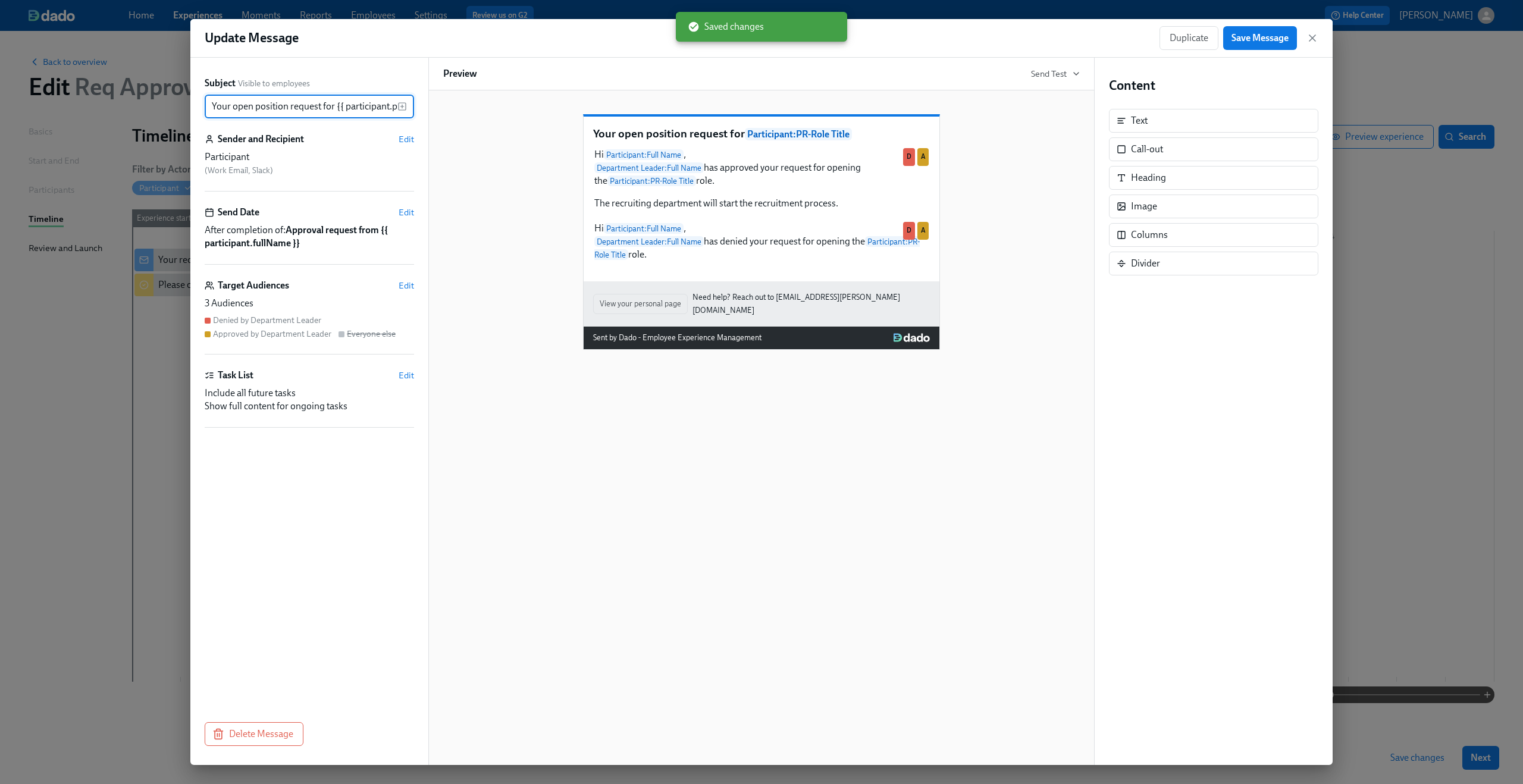
scroll to position [0, 47]
click at [394, 282] on div "Target Audiences Edit" at bounding box center [309, 285] width 210 height 13
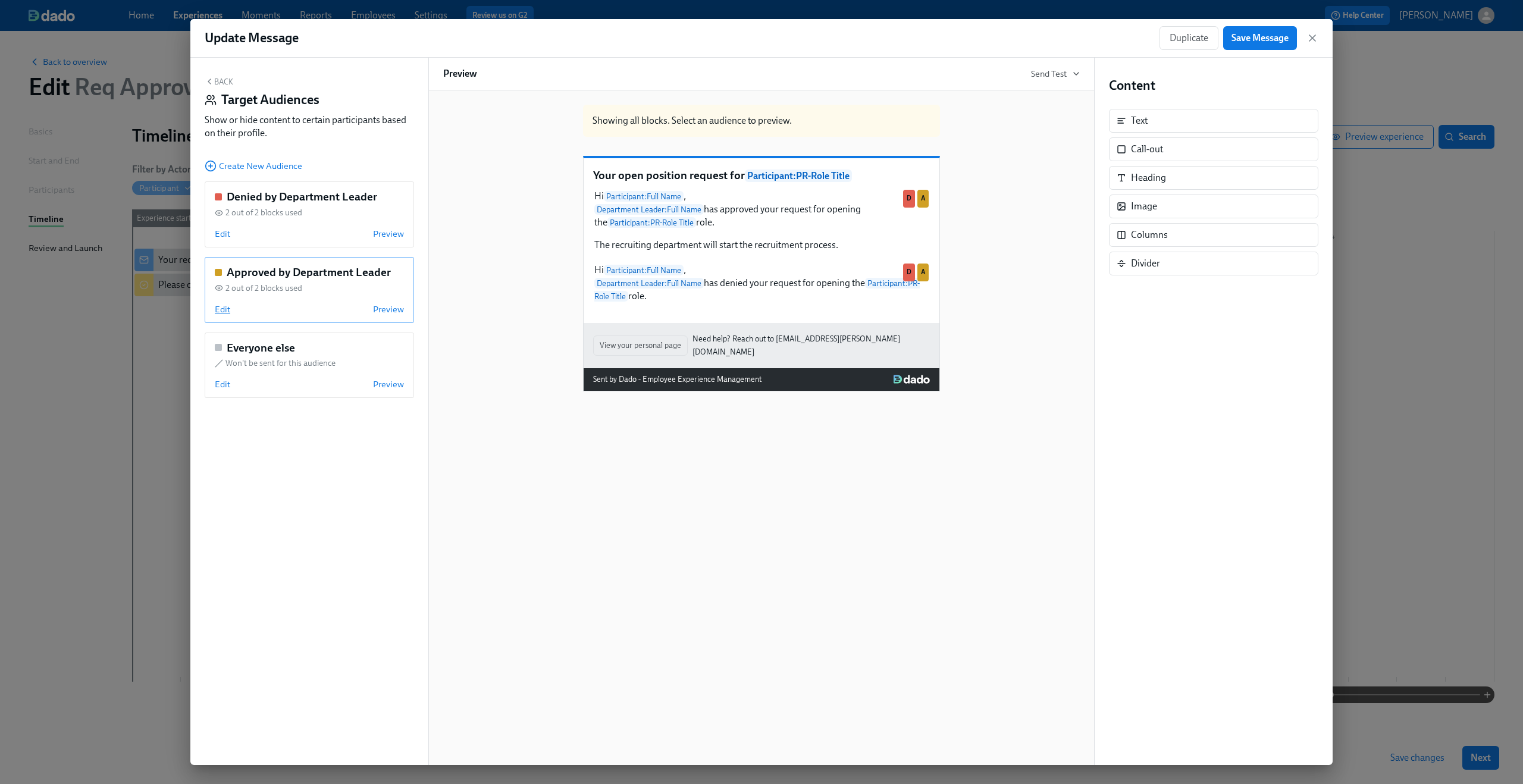
click at [223, 306] on span "Edit" at bounding box center [222, 309] width 16 height 12
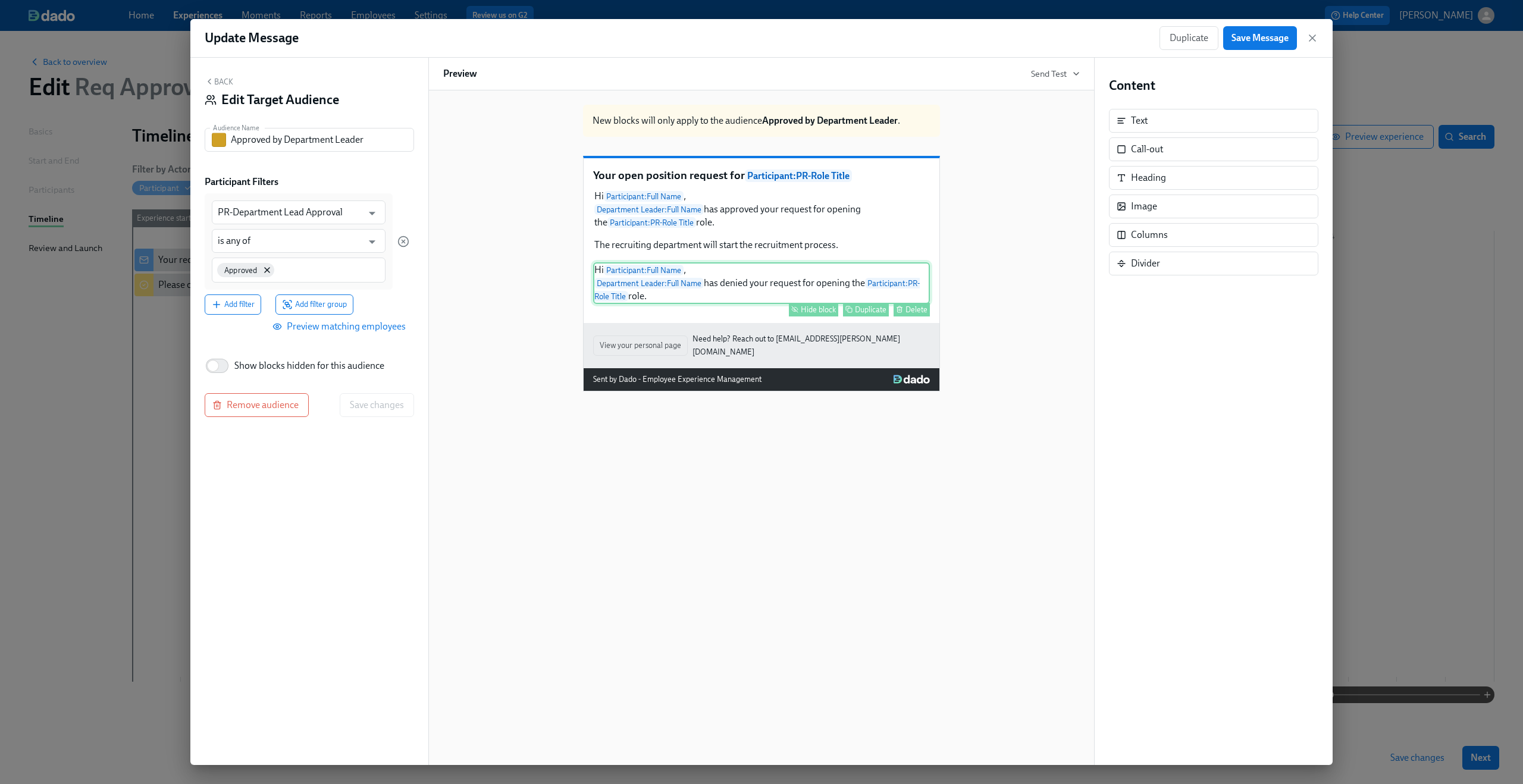
click at [699, 303] on div "Hi Participant : Full Name , Department Leader : Full Name has denied your requ…" at bounding box center [762, 282] width 337 height 41
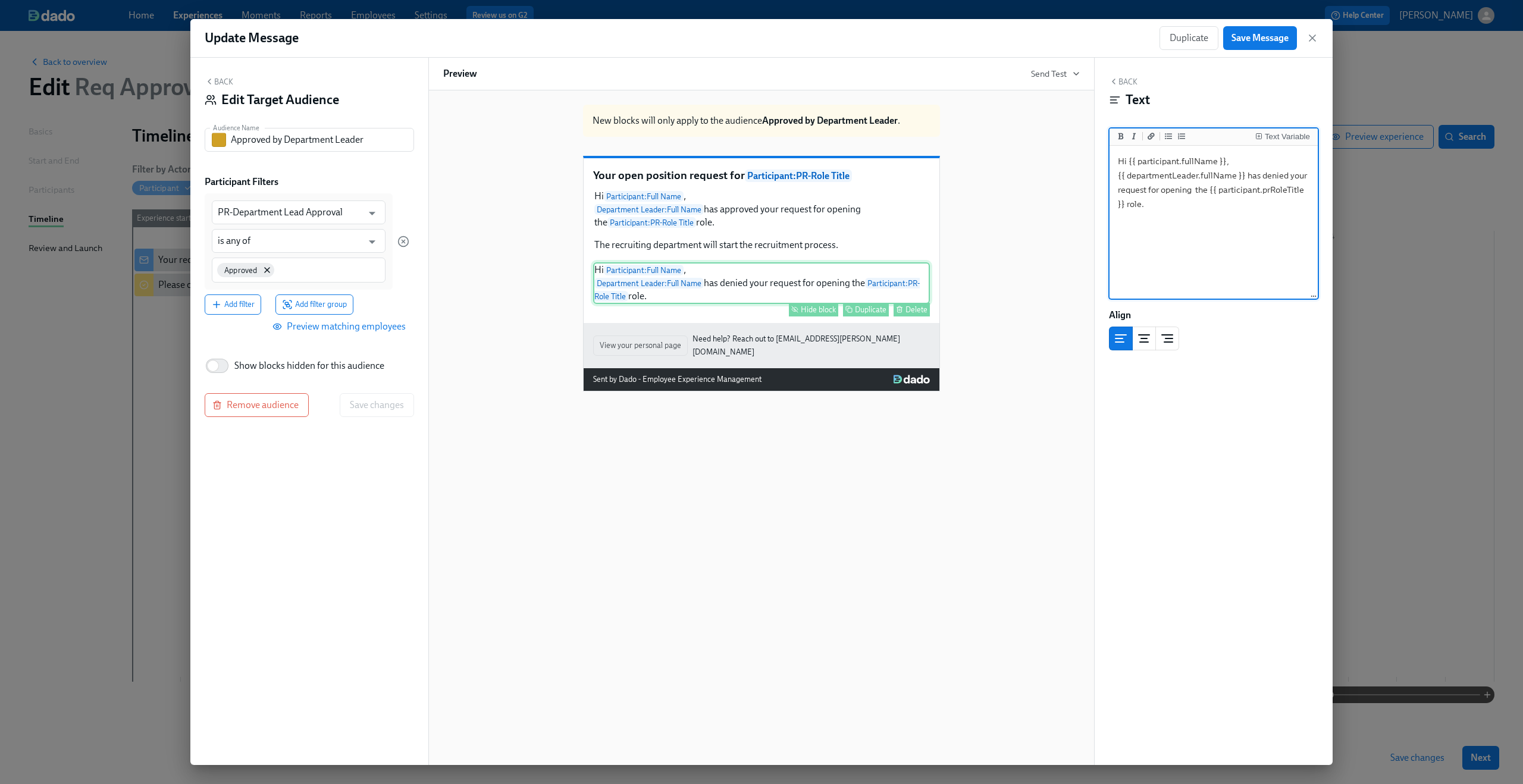
click at [817, 314] on div "Hide block" at bounding box center [818, 309] width 35 height 9
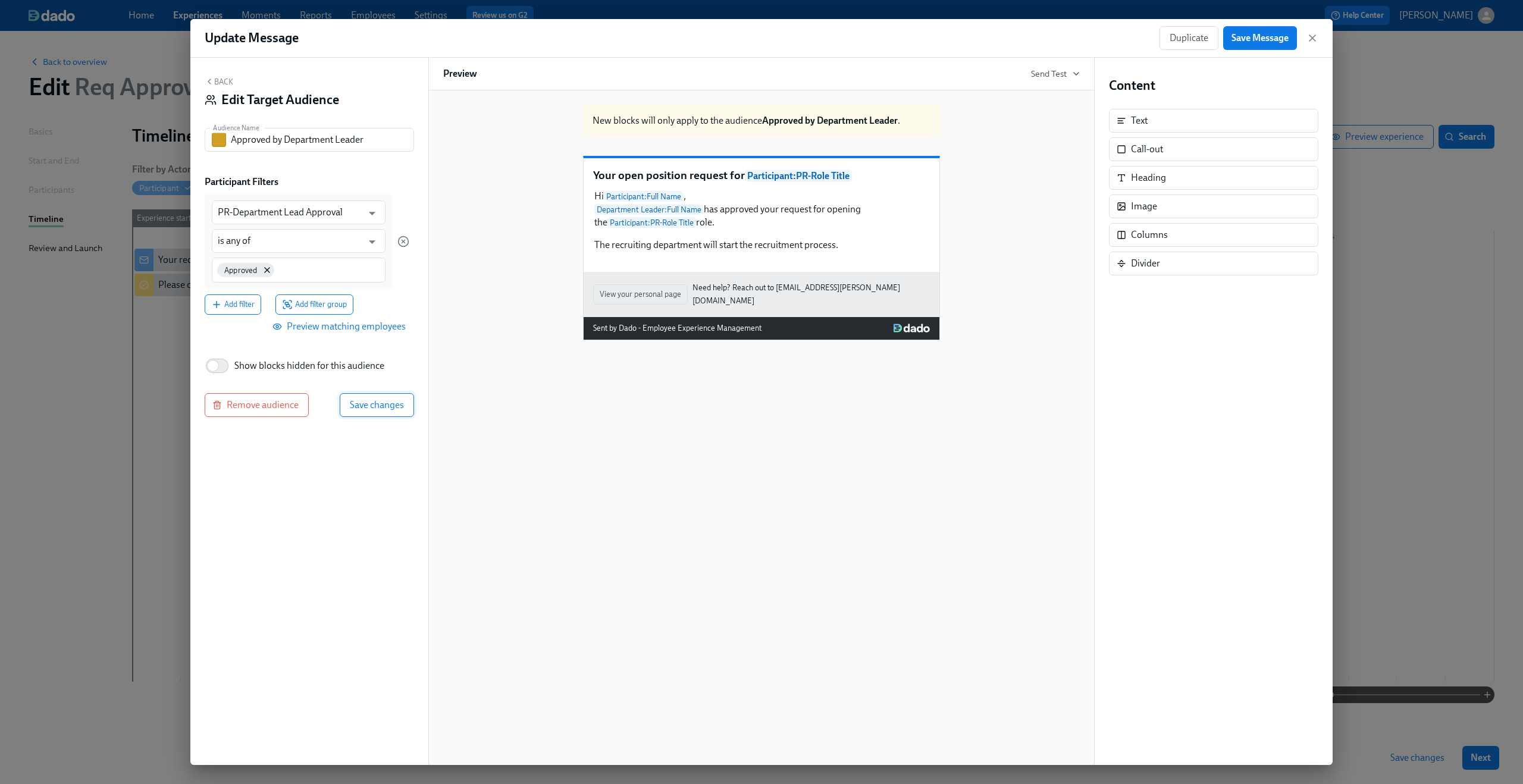
click at [386, 400] on span "Save changes" at bounding box center [376, 405] width 54 height 12
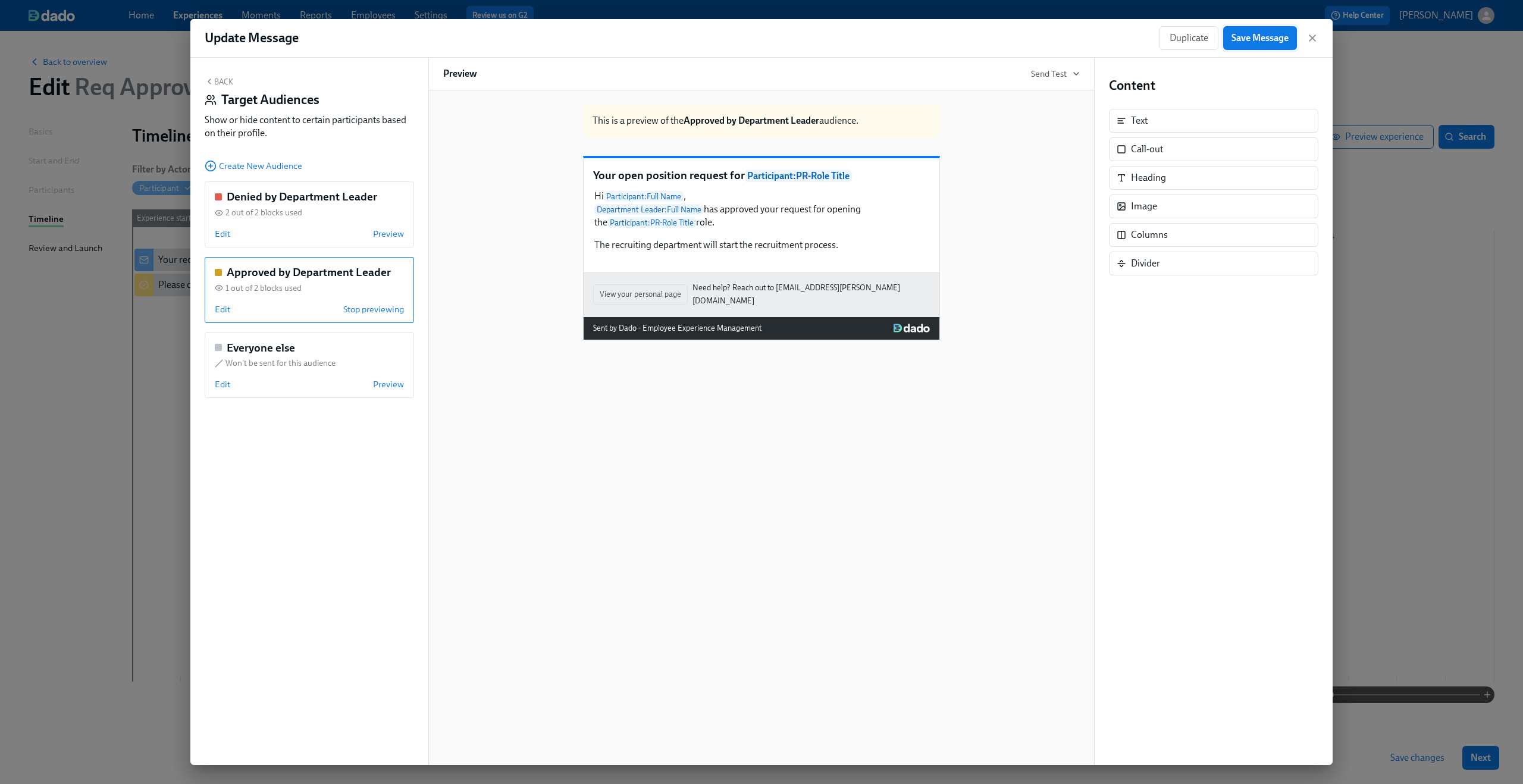
click at [1261, 48] on button "Save Message" at bounding box center [1260, 38] width 74 height 23
click at [1307, 38] on icon "button" at bounding box center [1312, 38] width 12 height 12
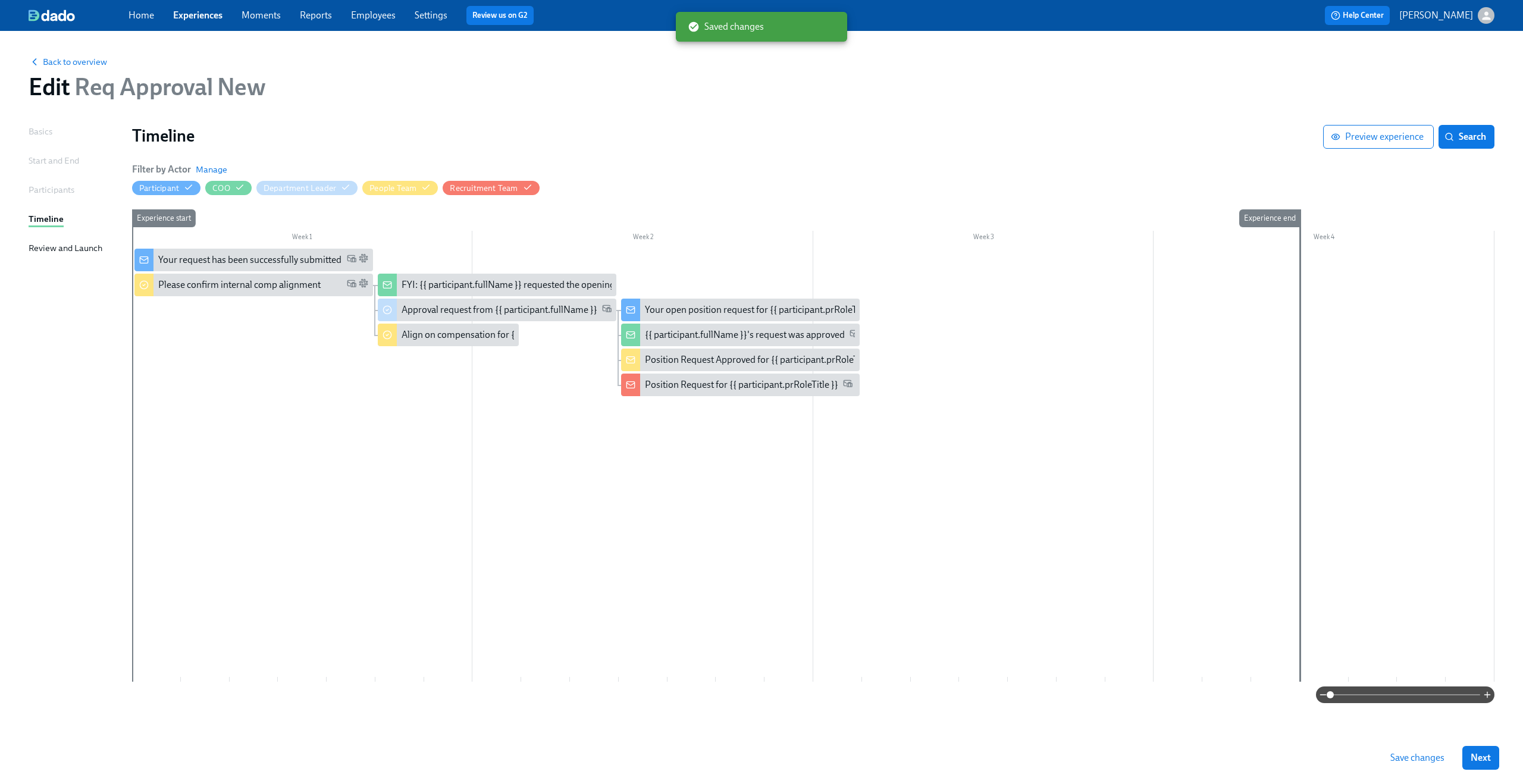
click at [1431, 759] on span "Save changes" at bounding box center [1417, 757] width 54 height 12
click at [685, 308] on div "Your open position request for {{ participant.prRoleTitle }}" at bounding box center [762, 310] width 234 height 13
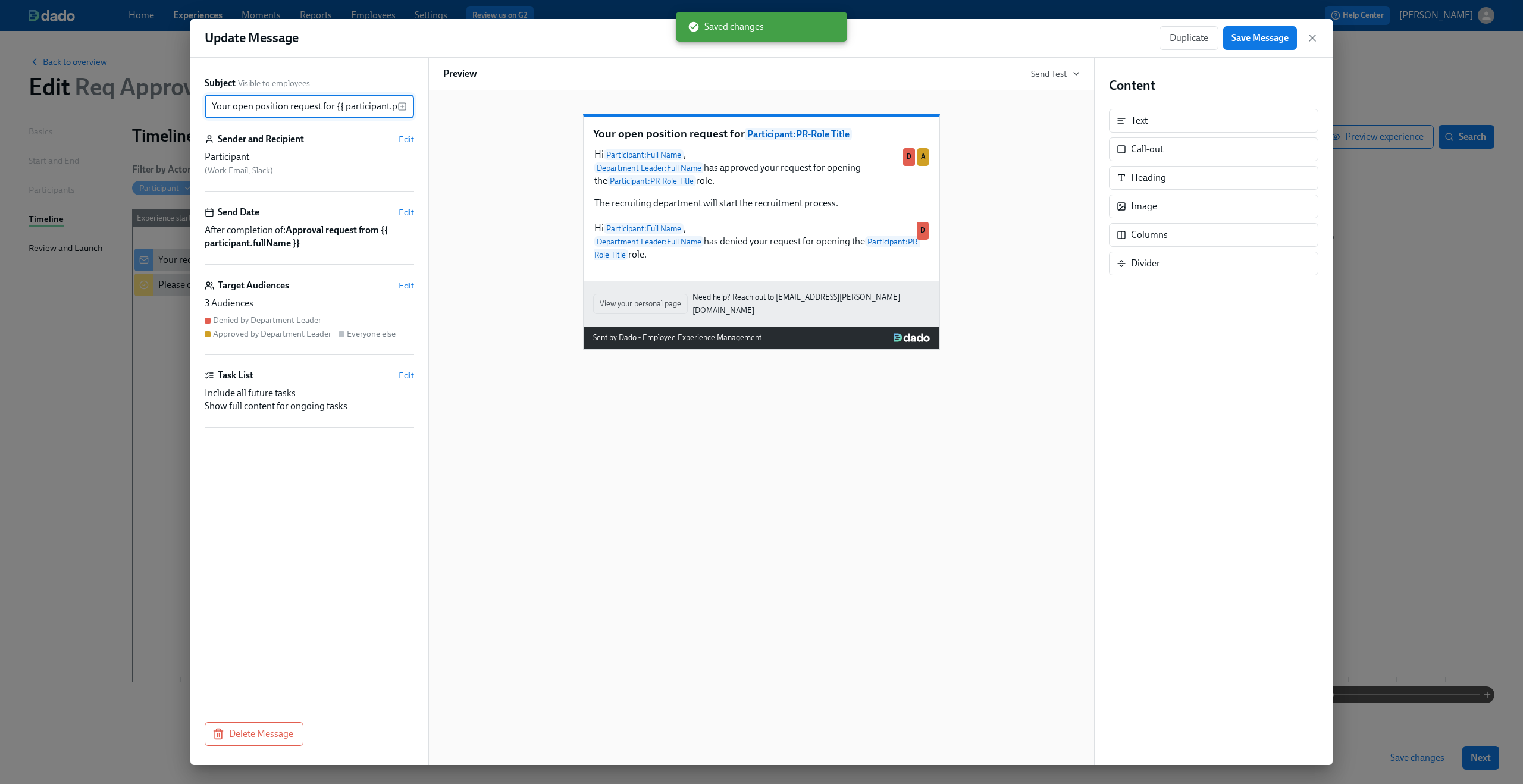
scroll to position [0, 47]
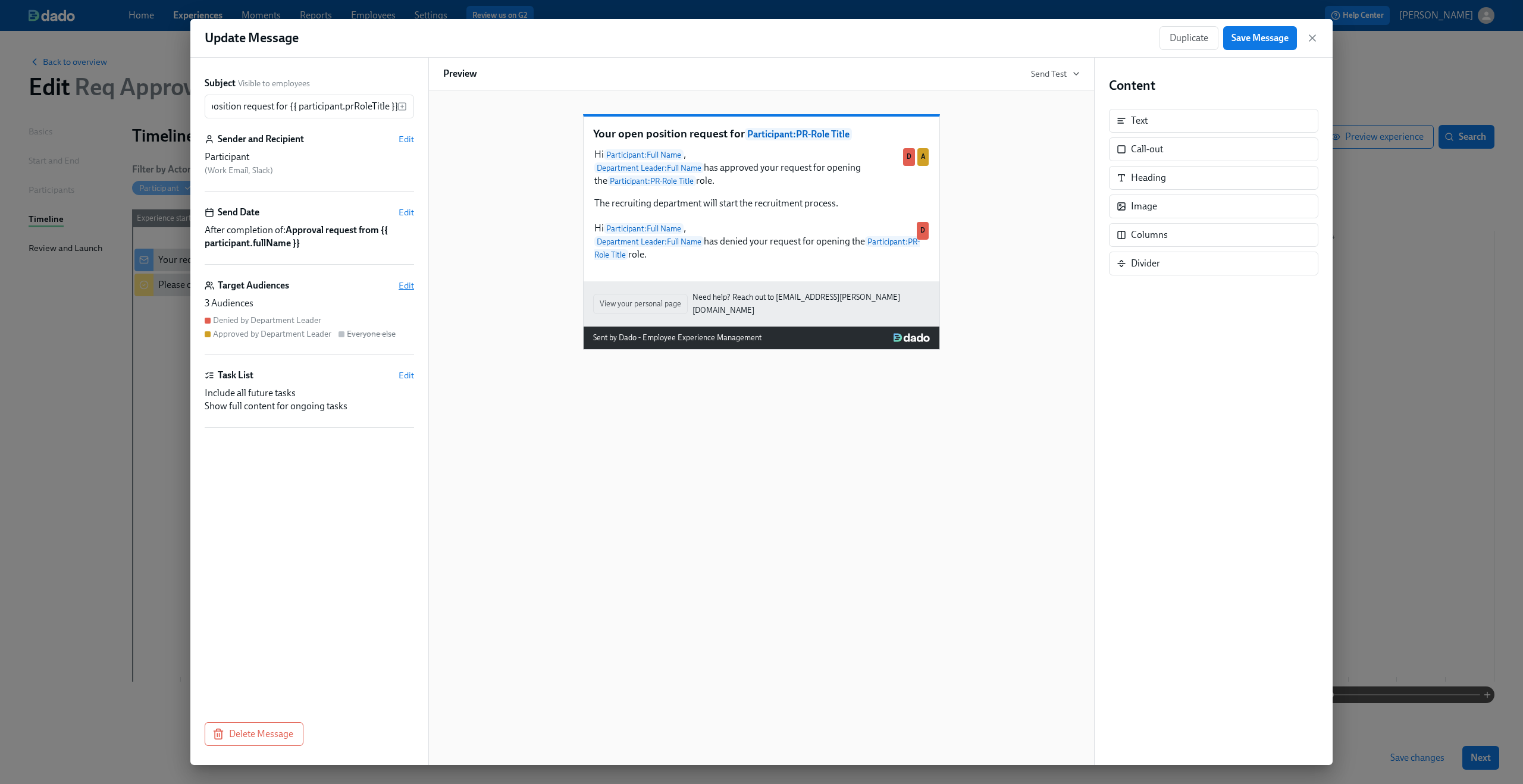
click at [407, 288] on span "Edit" at bounding box center [406, 285] width 16 height 12
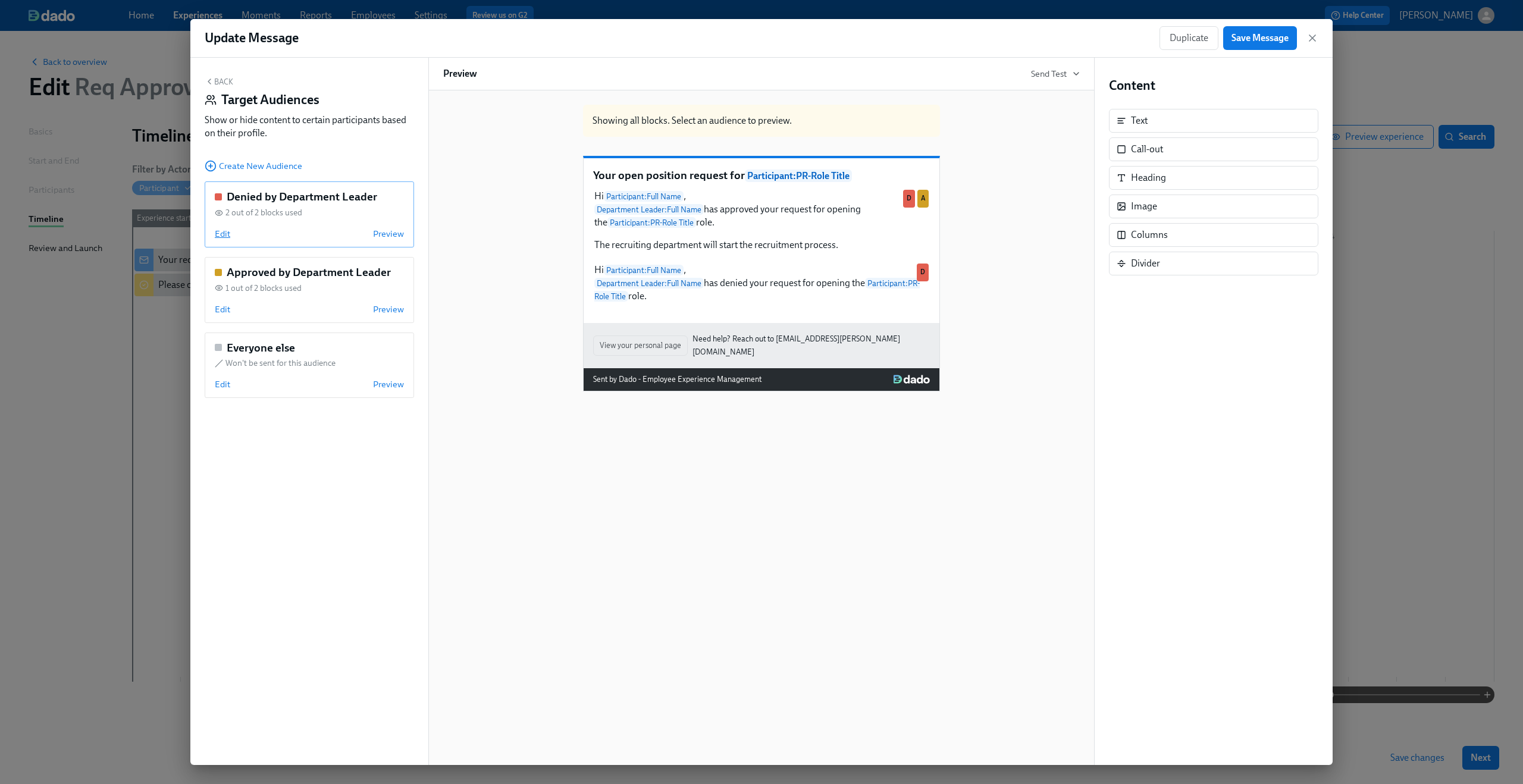
click at [220, 234] on span "Edit" at bounding box center [222, 233] width 16 height 12
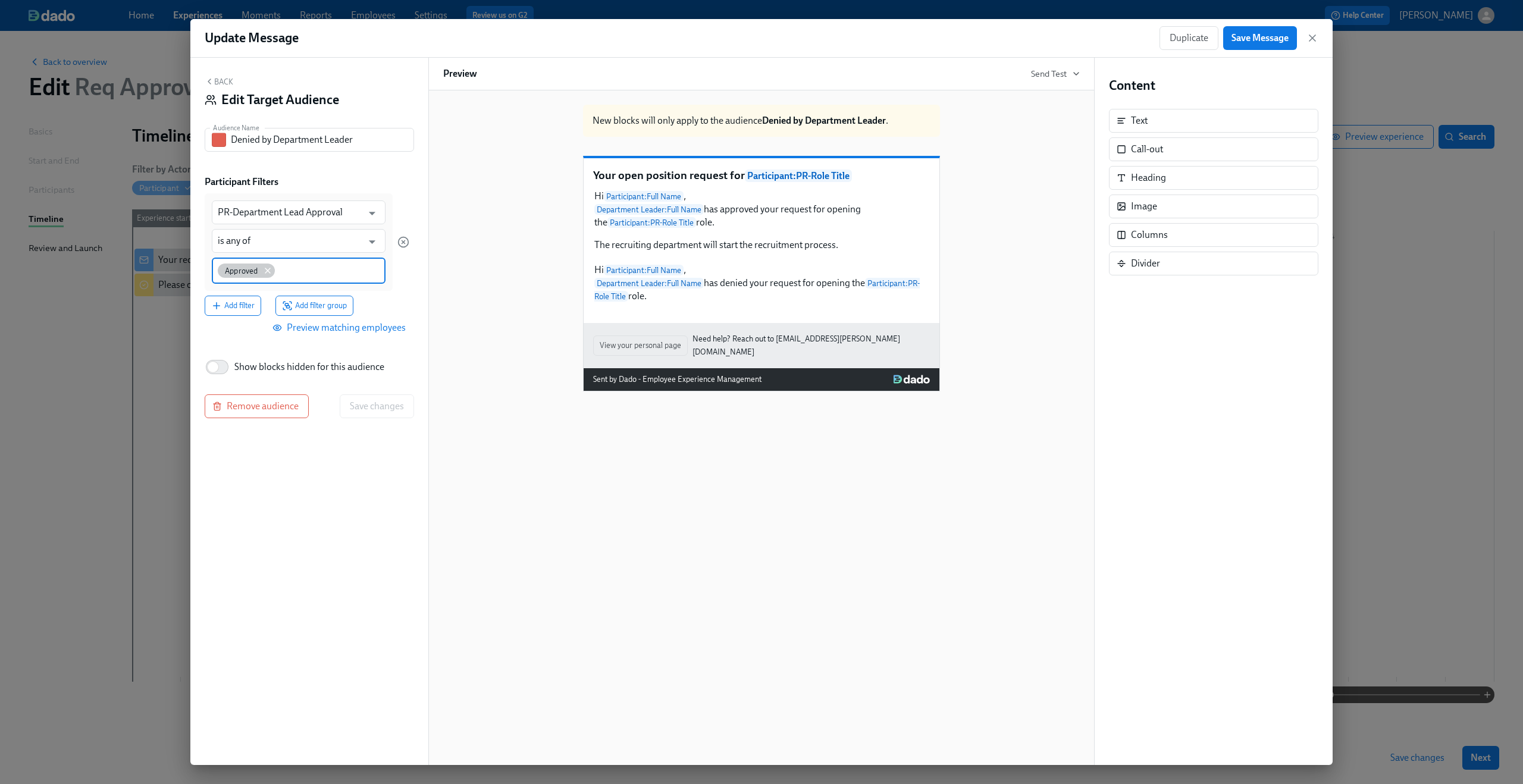
click at [271, 274] on icon at bounding box center [268, 271] width 9 height 9
click at [271, 274] on input at bounding box center [298, 270] width 162 height 13
click at [390, 298] on div "Add filter Add filter group" at bounding box center [306, 304] width 204 height 20
click at [387, 400] on span "Save changes" at bounding box center [376, 405] width 54 height 12
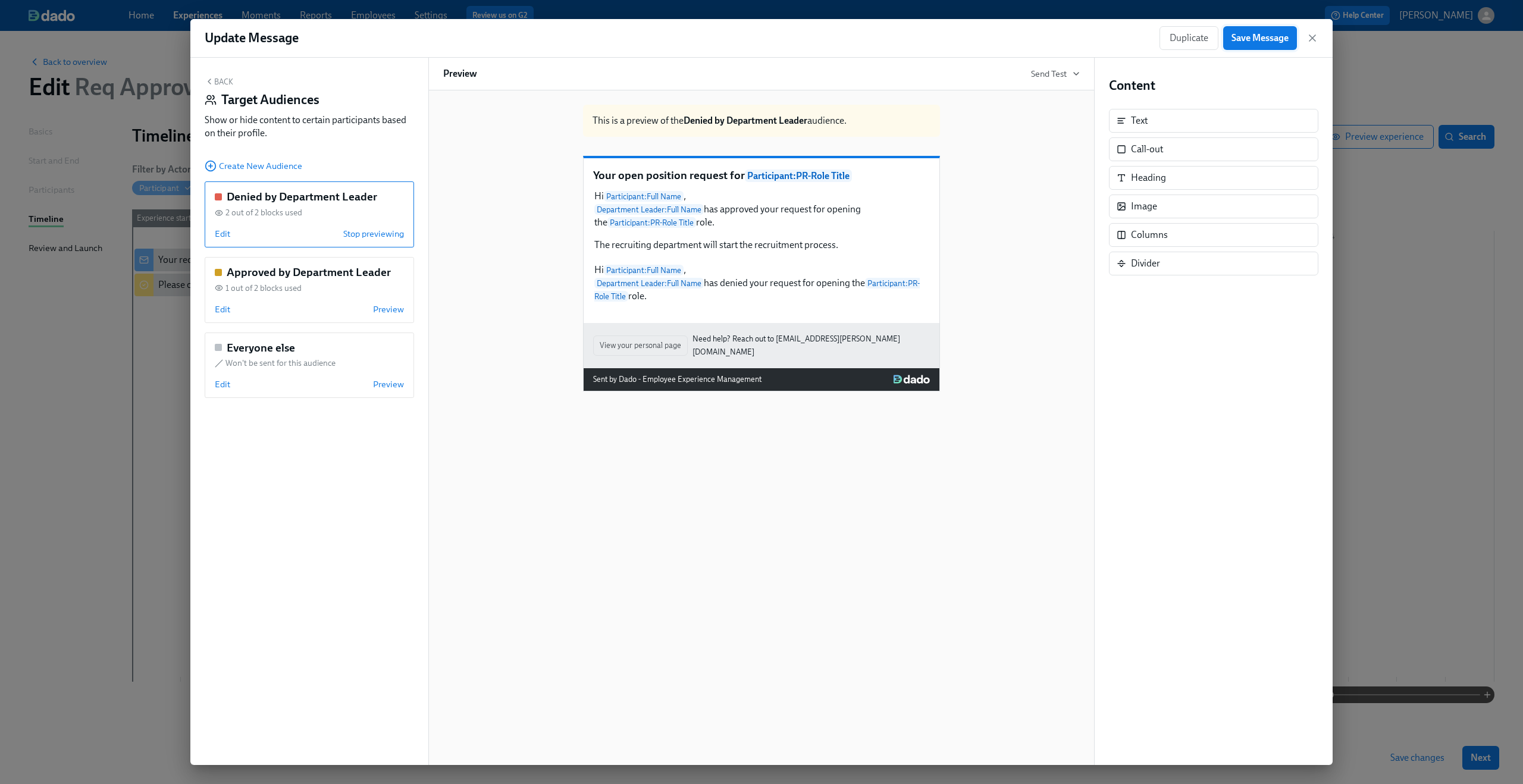
click at [1275, 42] on span "Save Message" at bounding box center [1259, 38] width 57 height 12
click at [222, 238] on span "Edit" at bounding box center [222, 233] width 16 height 12
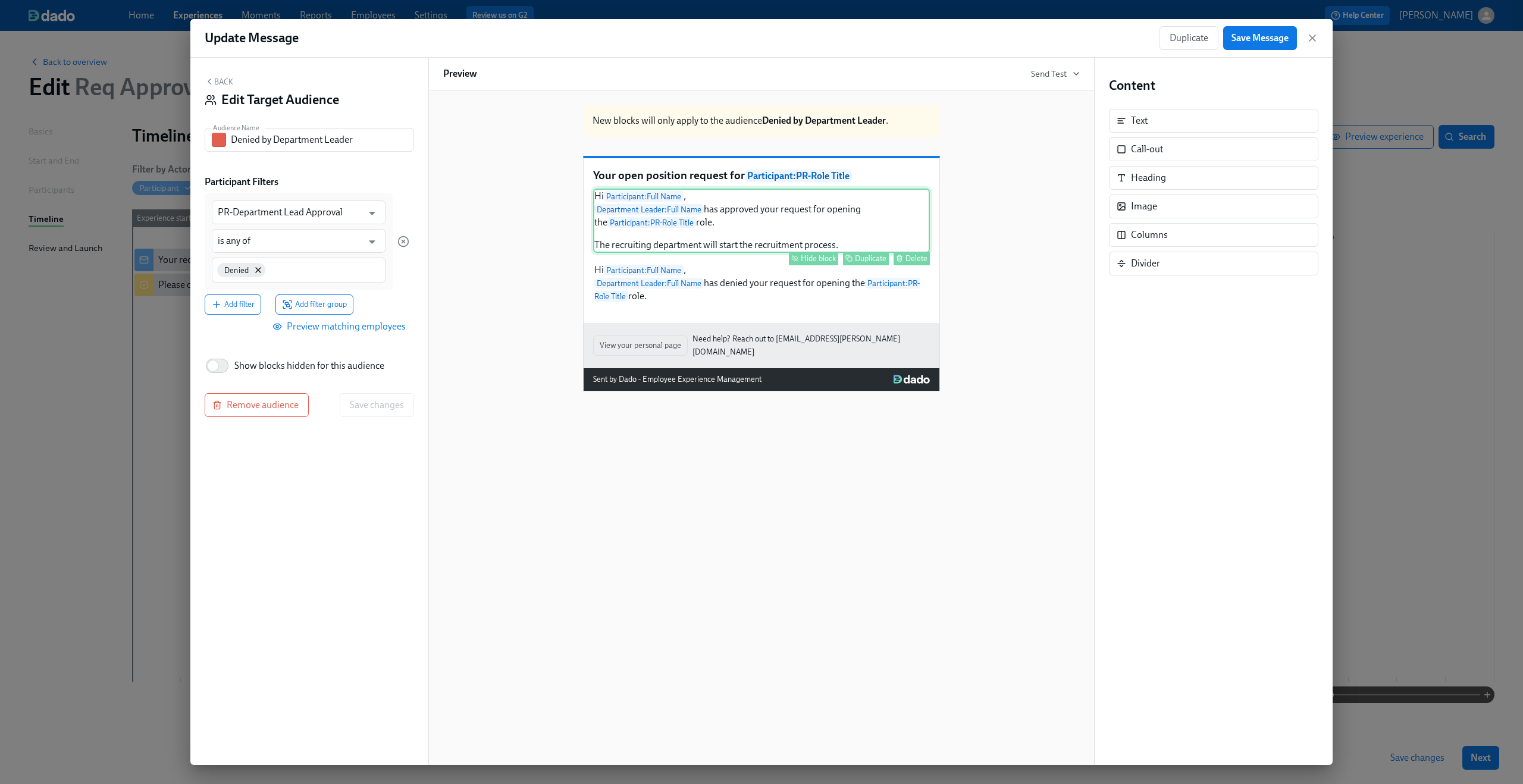
click at [722, 234] on div "Hi Participant : Full Name , Department Leader : Full Name has approved your re…" at bounding box center [762, 221] width 337 height 64
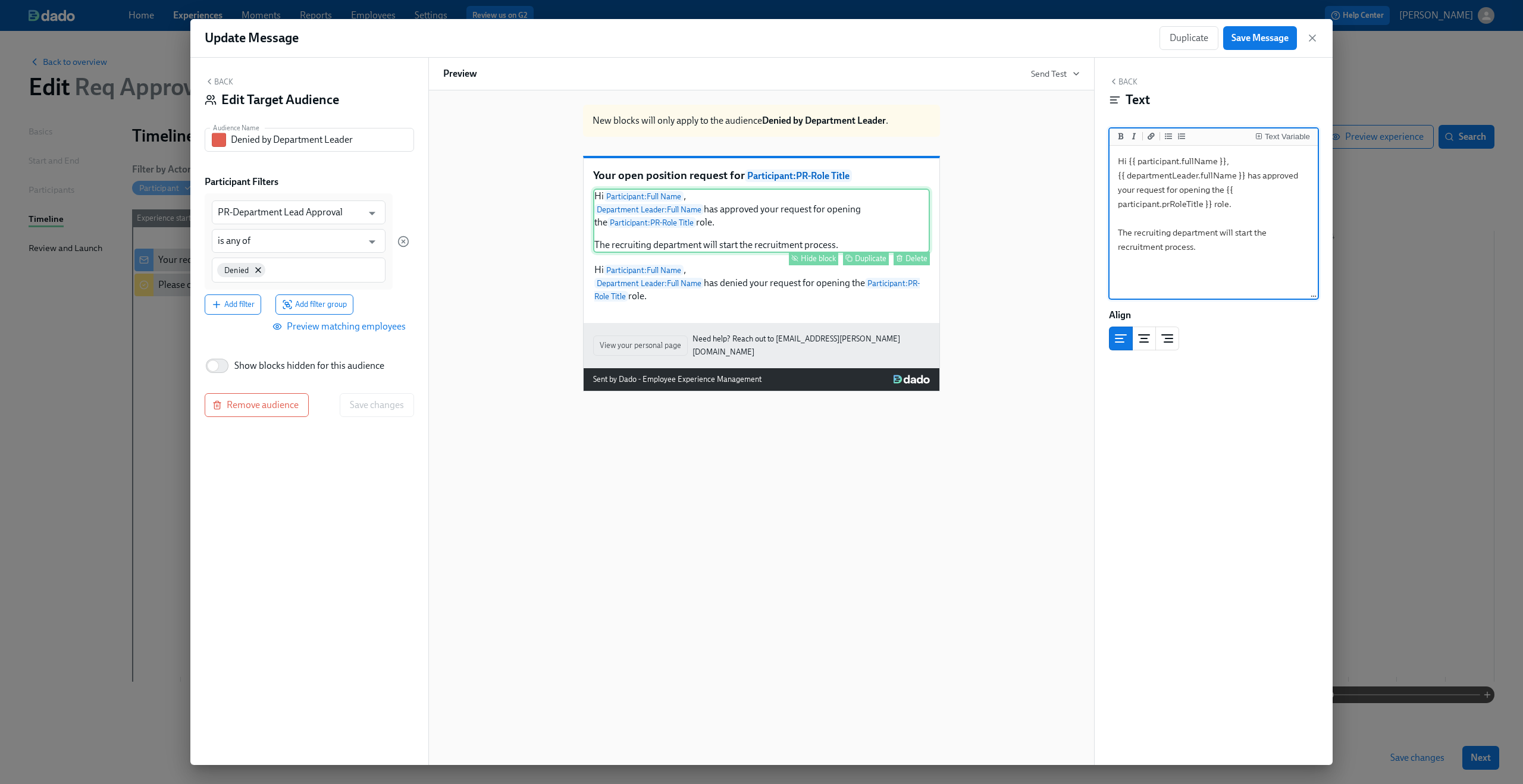
click at [816, 263] on div "Hide block" at bounding box center [818, 258] width 35 height 9
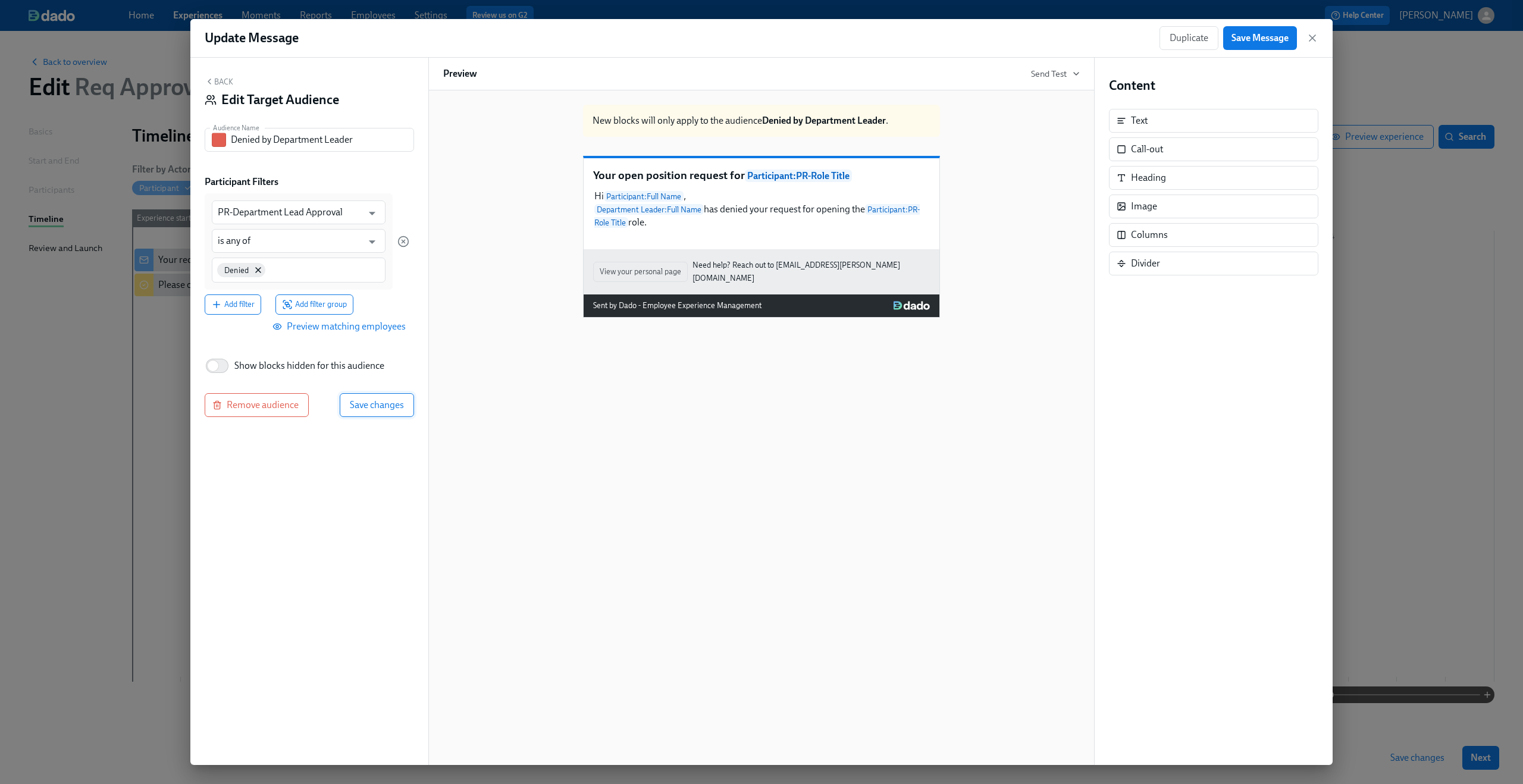
click at [378, 400] on span "Save changes" at bounding box center [376, 405] width 54 height 12
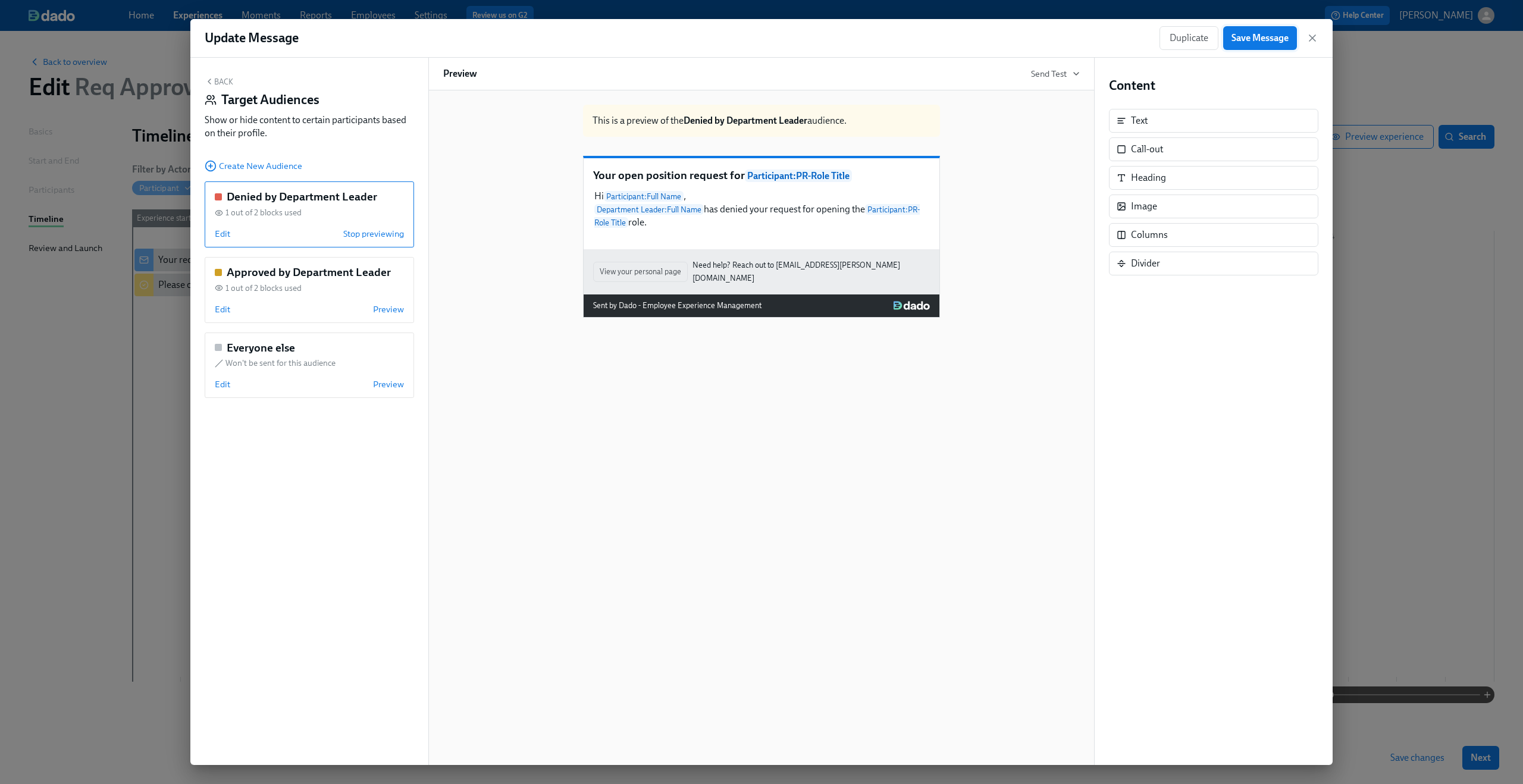
click at [1230, 43] on button "Save Message" at bounding box center [1260, 38] width 74 height 23
click at [1312, 34] on icon "button" at bounding box center [1312, 38] width 12 height 12
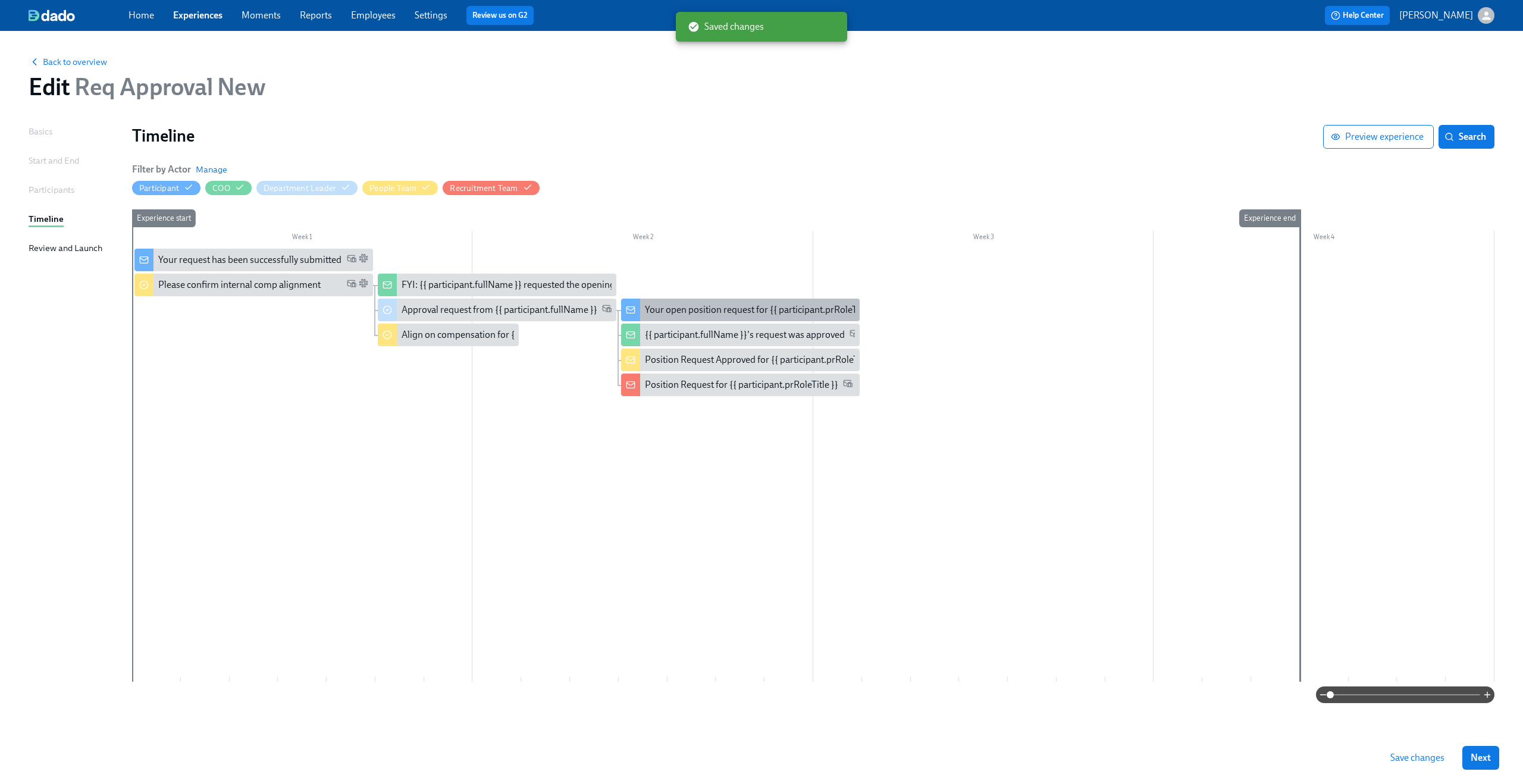
click at [711, 314] on div "Your open position request for {{ participant.prRoleTitle }}" at bounding box center [762, 310] width 234 height 13
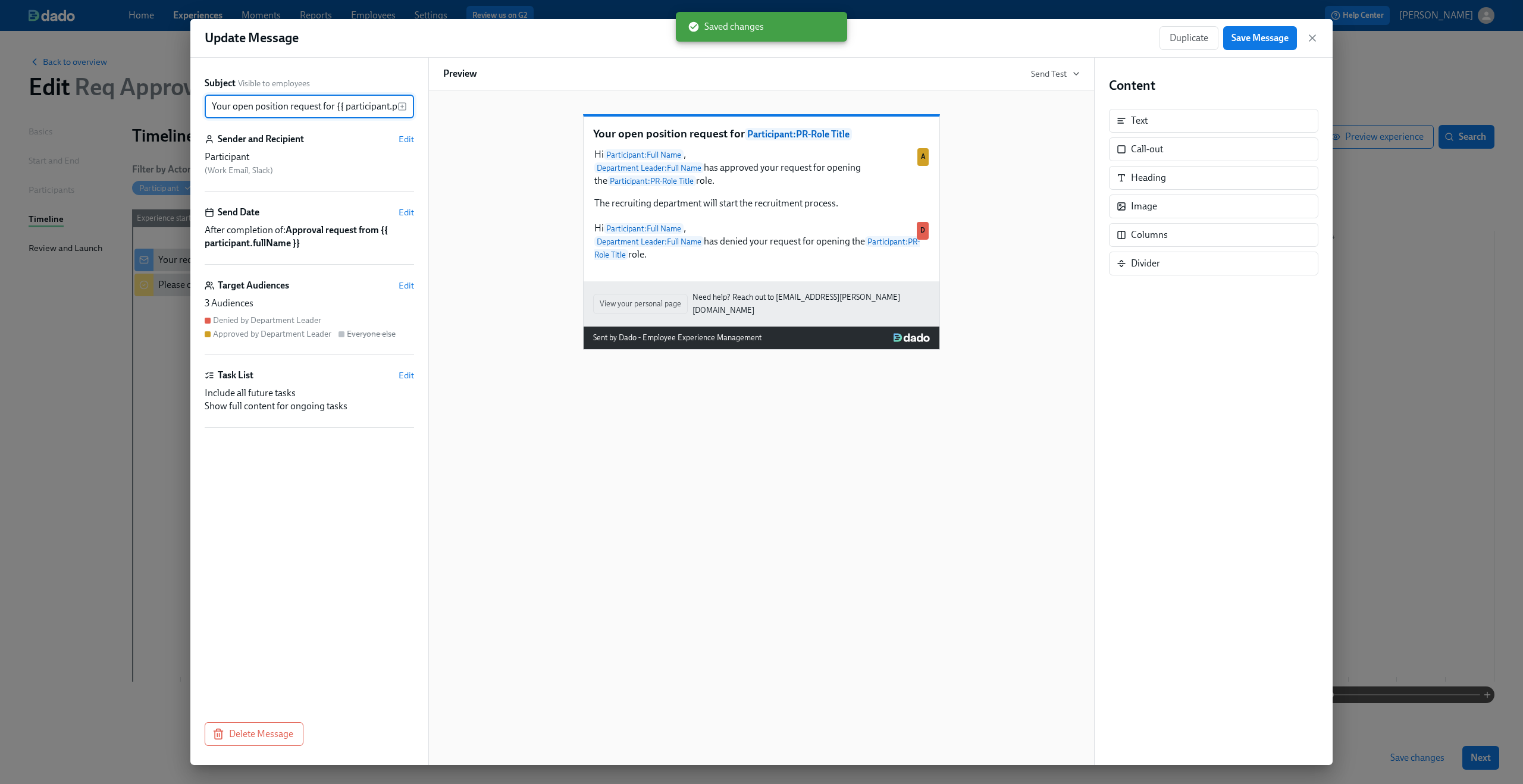
scroll to position [0, 47]
click at [403, 290] on span "Edit" at bounding box center [406, 285] width 16 height 12
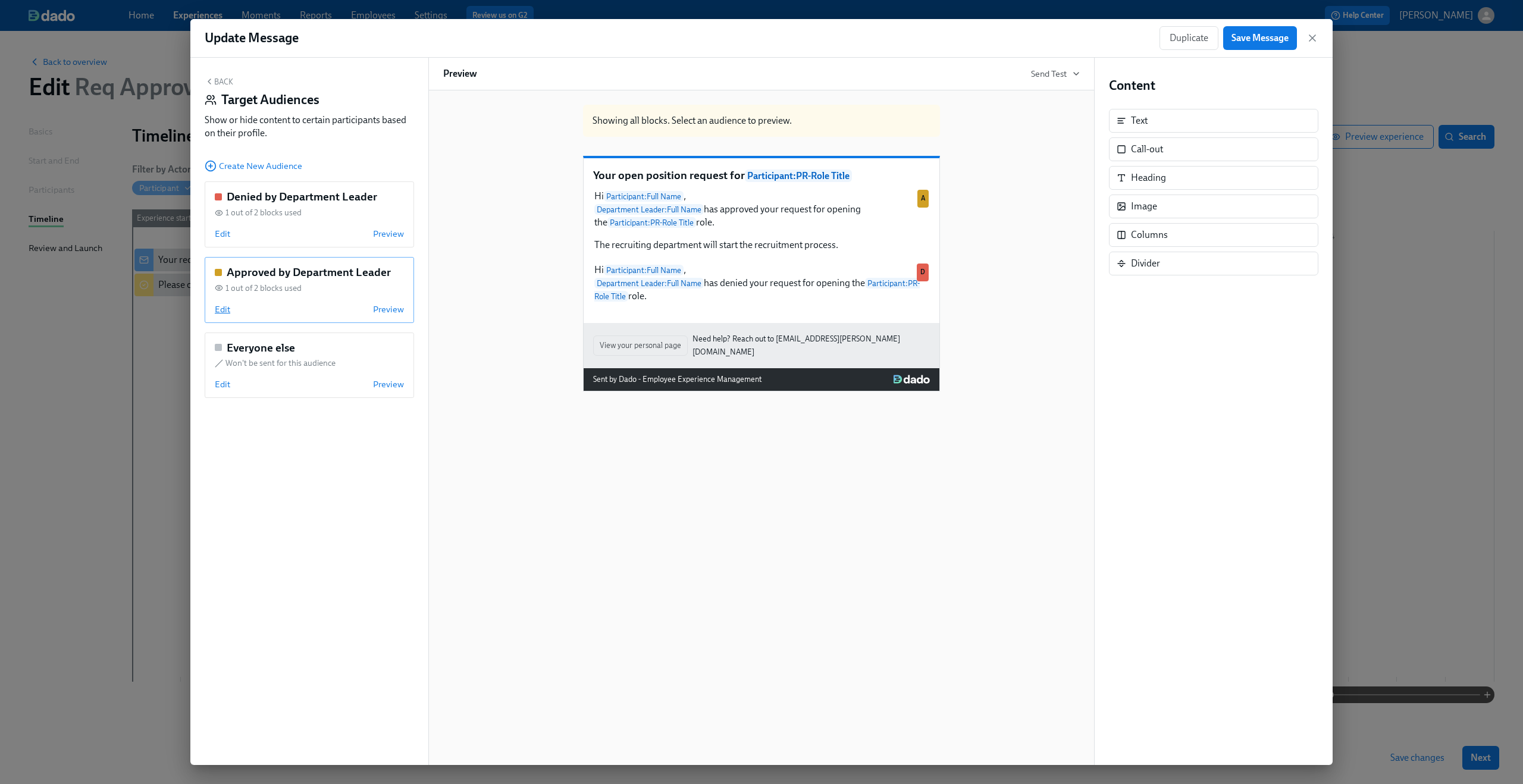
click at [220, 309] on span "Edit" at bounding box center [222, 309] width 16 height 12
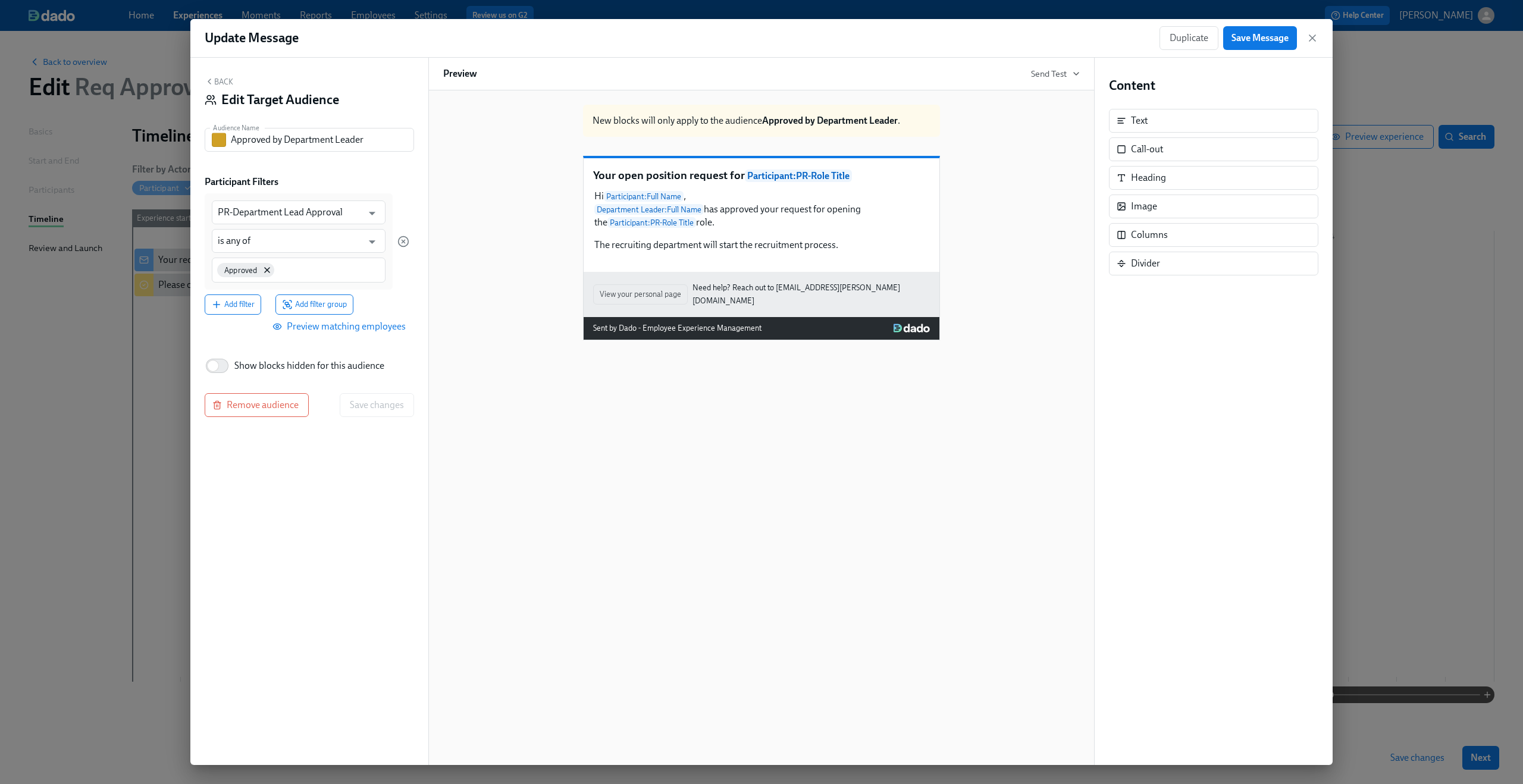
click at [212, 85] on icon "button" at bounding box center [209, 81] width 9 height 9
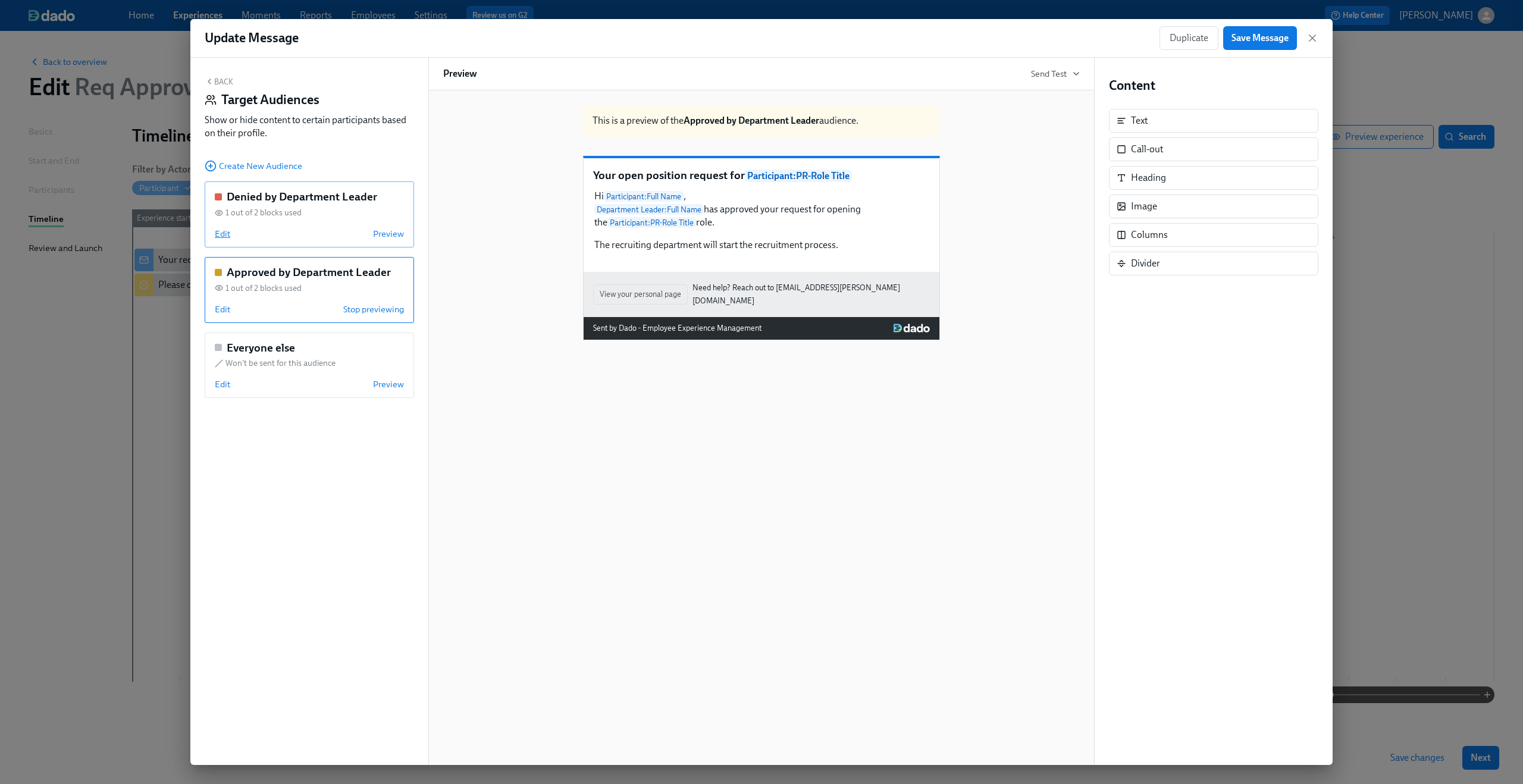
click at [224, 234] on span "Edit" at bounding box center [222, 233] width 16 height 12
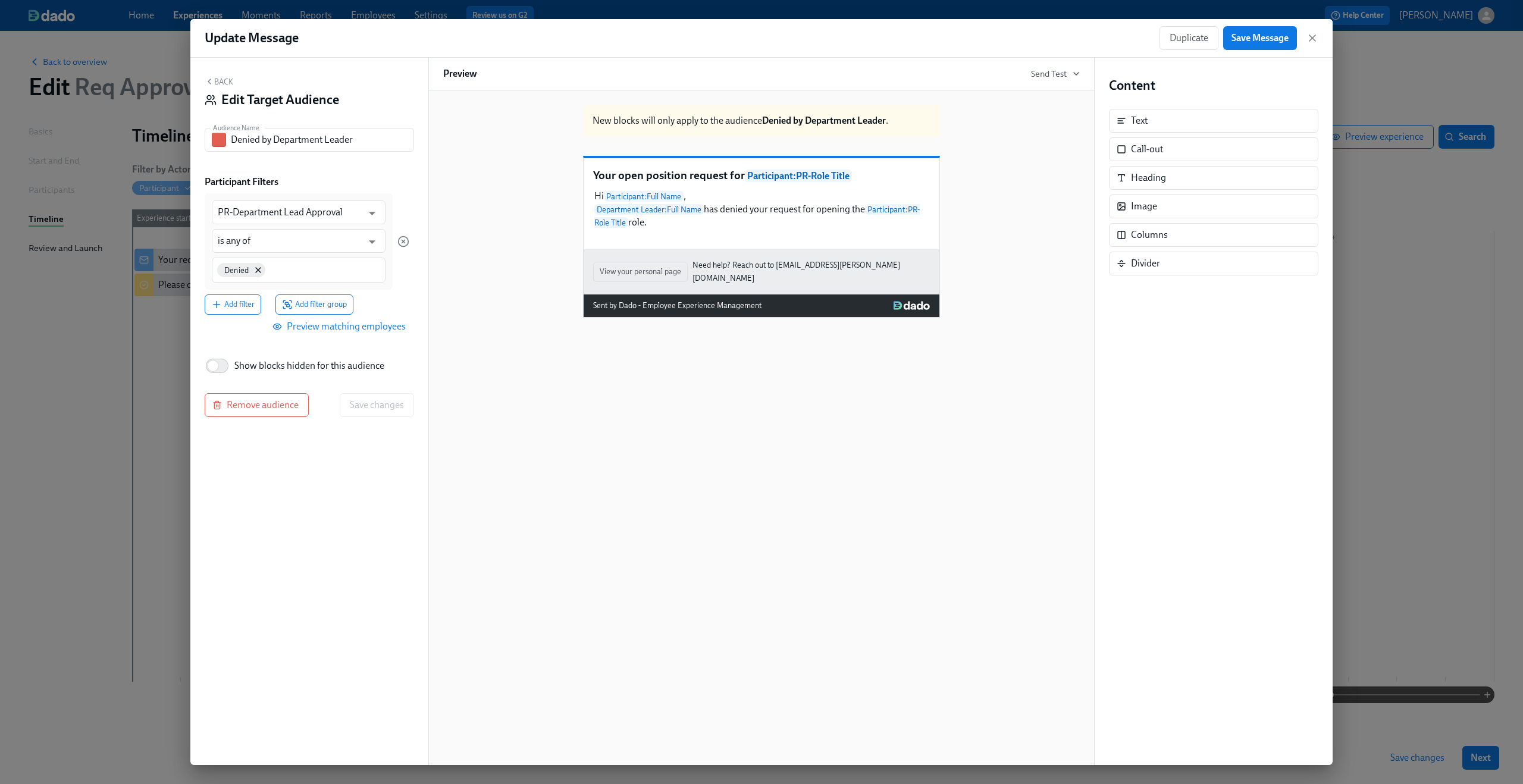
click at [210, 78] on icon "button" at bounding box center [209, 81] width 9 height 9
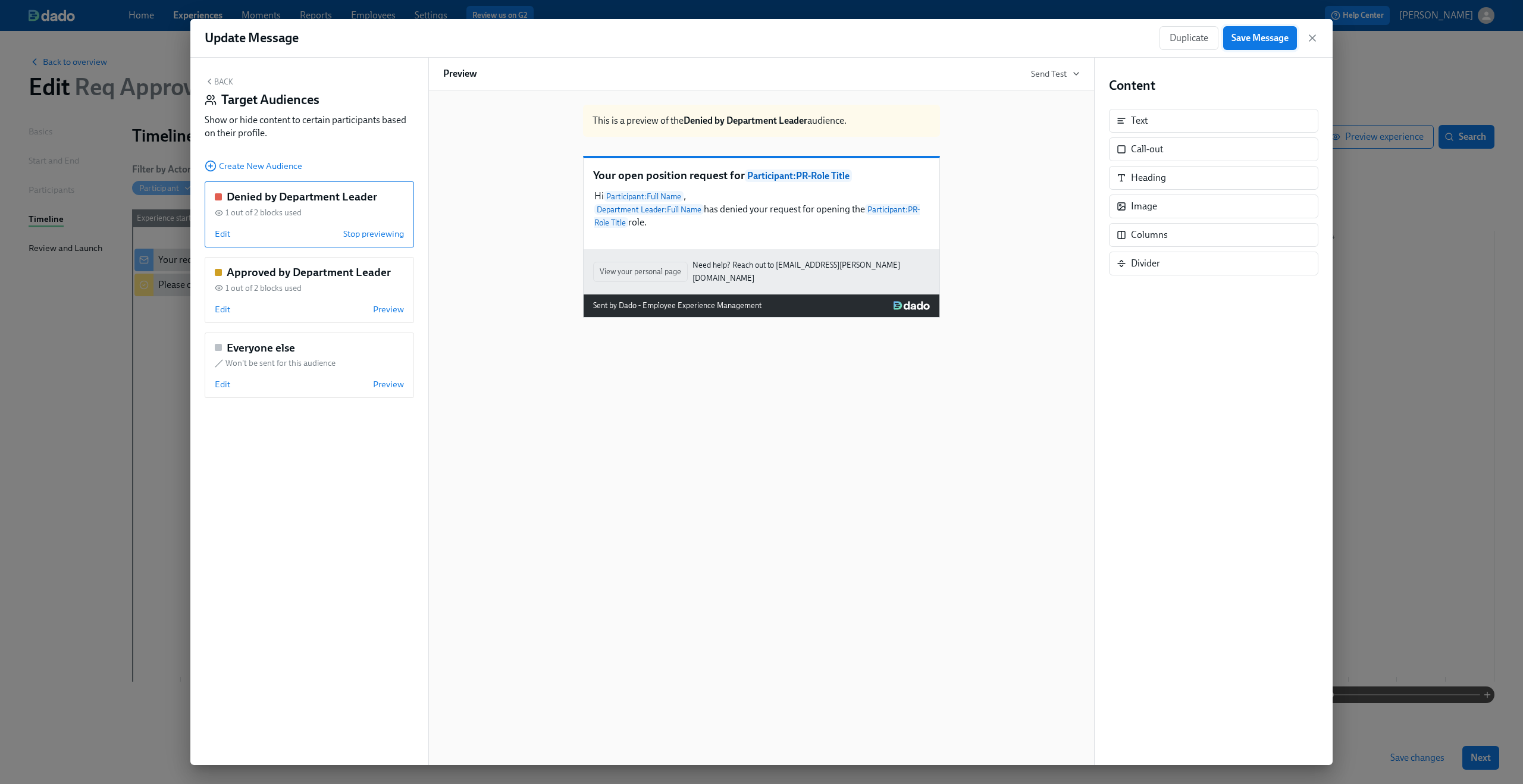
click at [1275, 41] on span "Save Message" at bounding box center [1259, 38] width 57 height 12
click at [217, 81] on button "Back" at bounding box center [218, 81] width 28 height 9
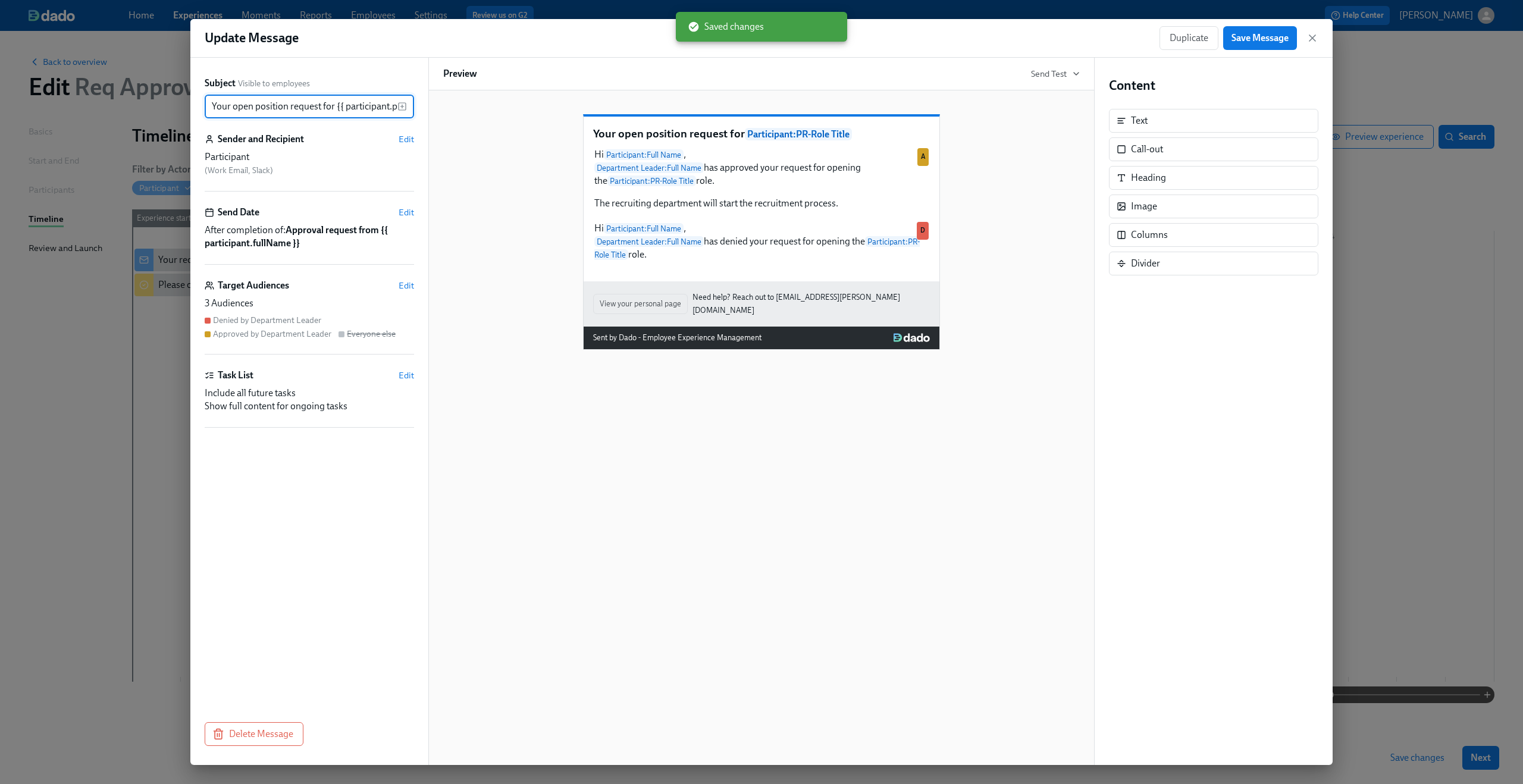
scroll to position [0, 47]
click at [670, 468] on div "Your open position request for Participant : PR-Role Title Hi Participant : Ful…" at bounding box center [761, 428] width 666 height 674
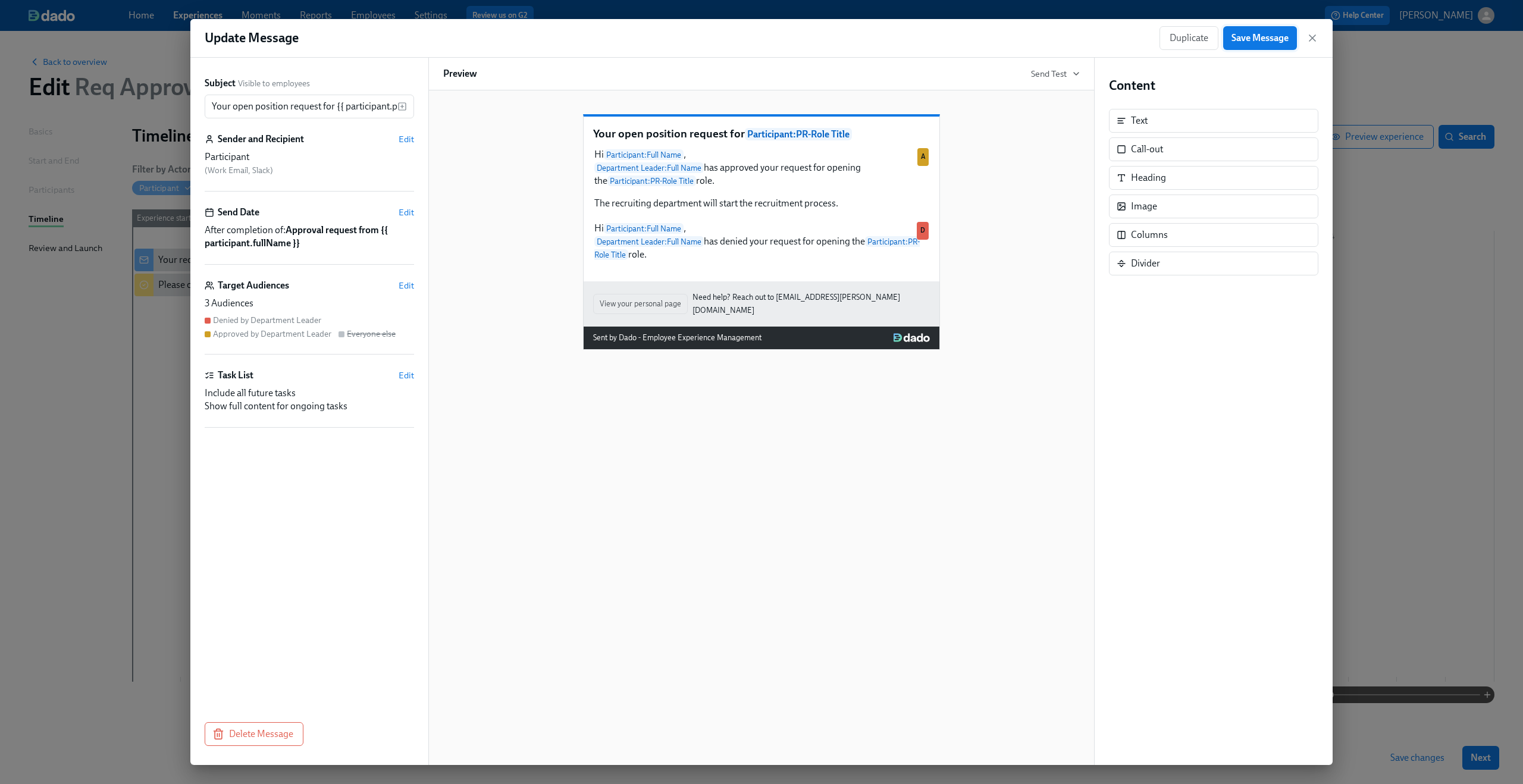
click at [1270, 38] on span "Save Message" at bounding box center [1259, 38] width 57 height 12
click at [1311, 39] on icon "button" at bounding box center [1312, 38] width 6 height 6
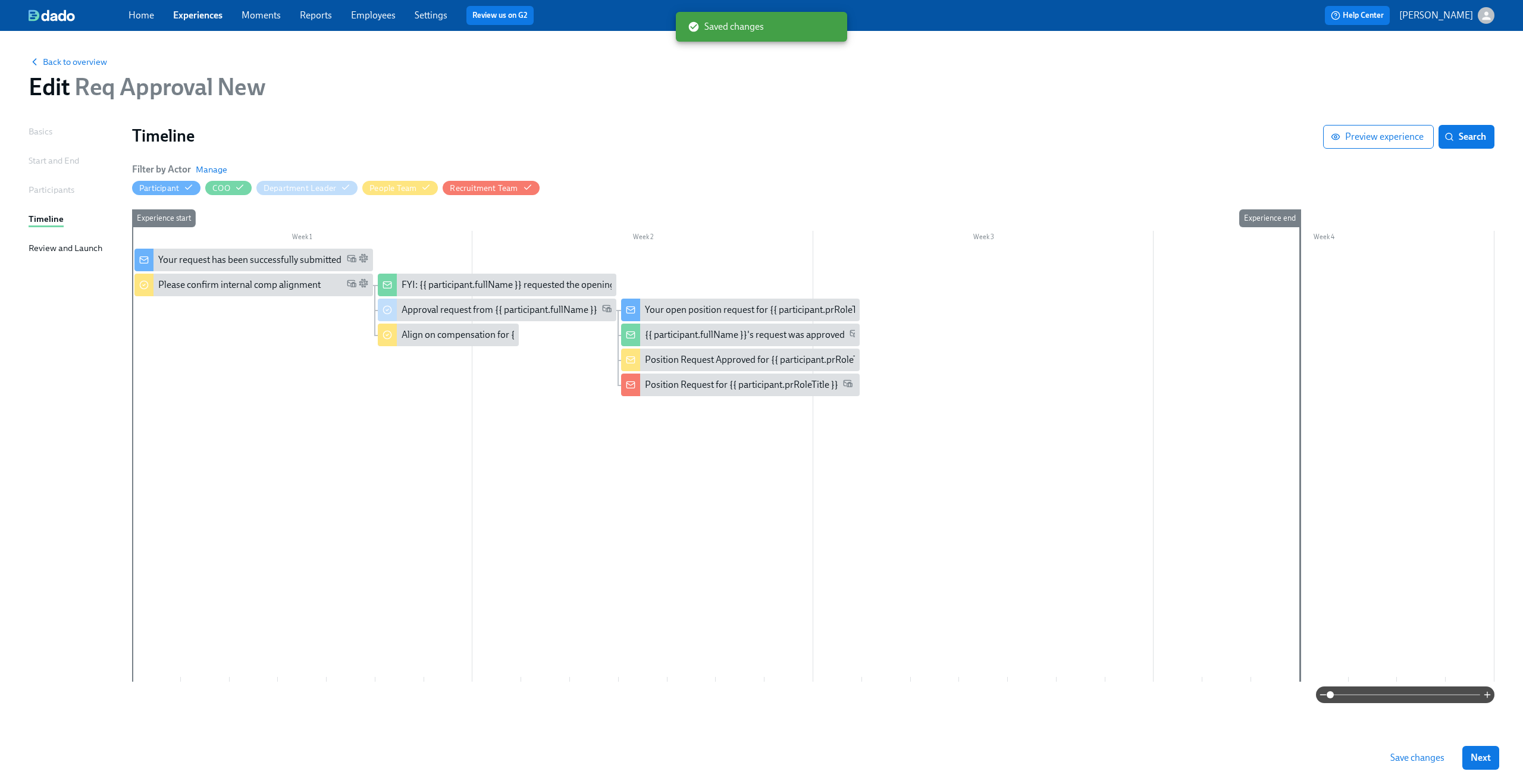
click at [851, 574] on div at bounding box center [813, 465] width 1362 height 433
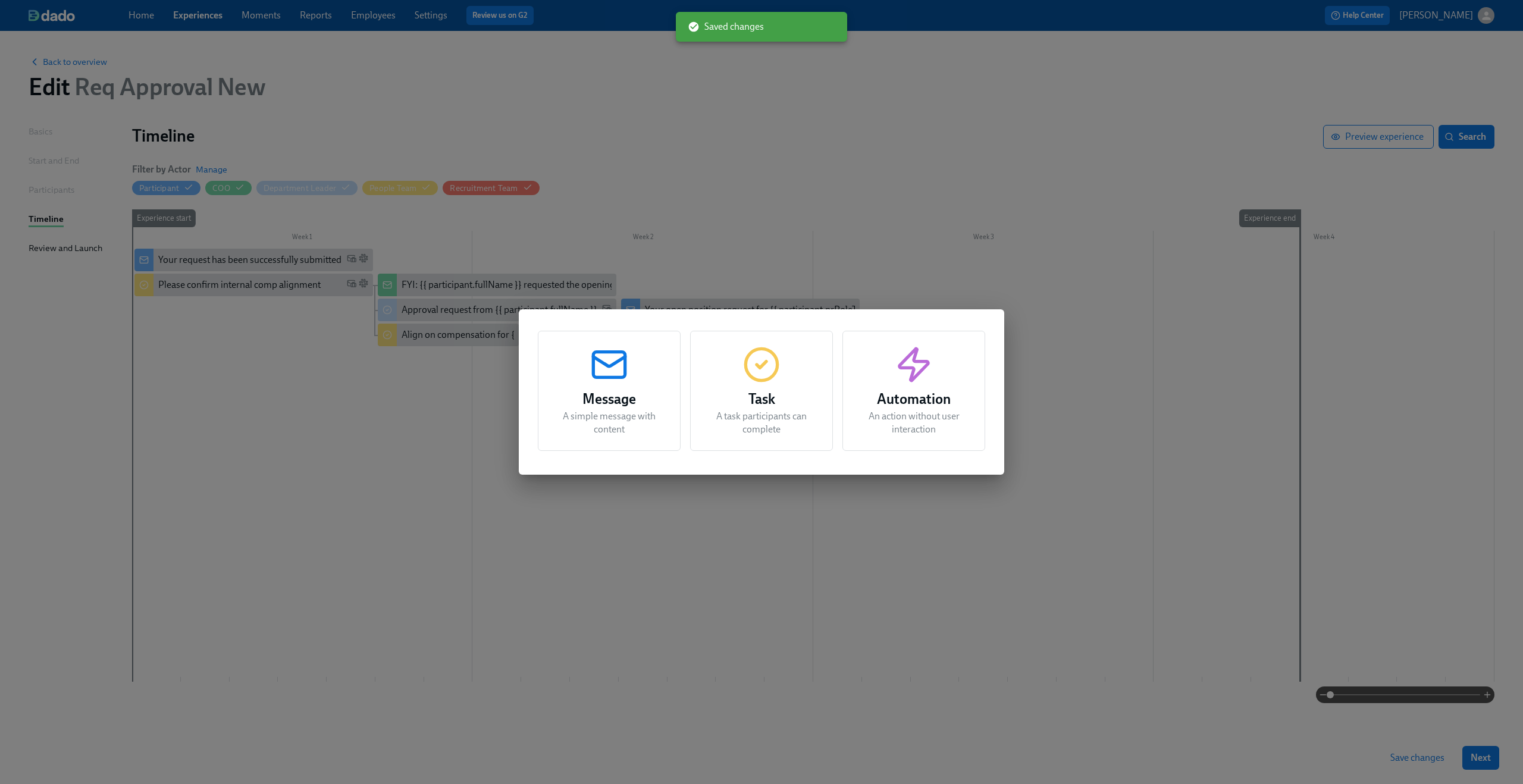
click at [677, 567] on div "Message A simple message with content Task A task participants can complete Aut…" at bounding box center [762, 392] width 1523 height 784
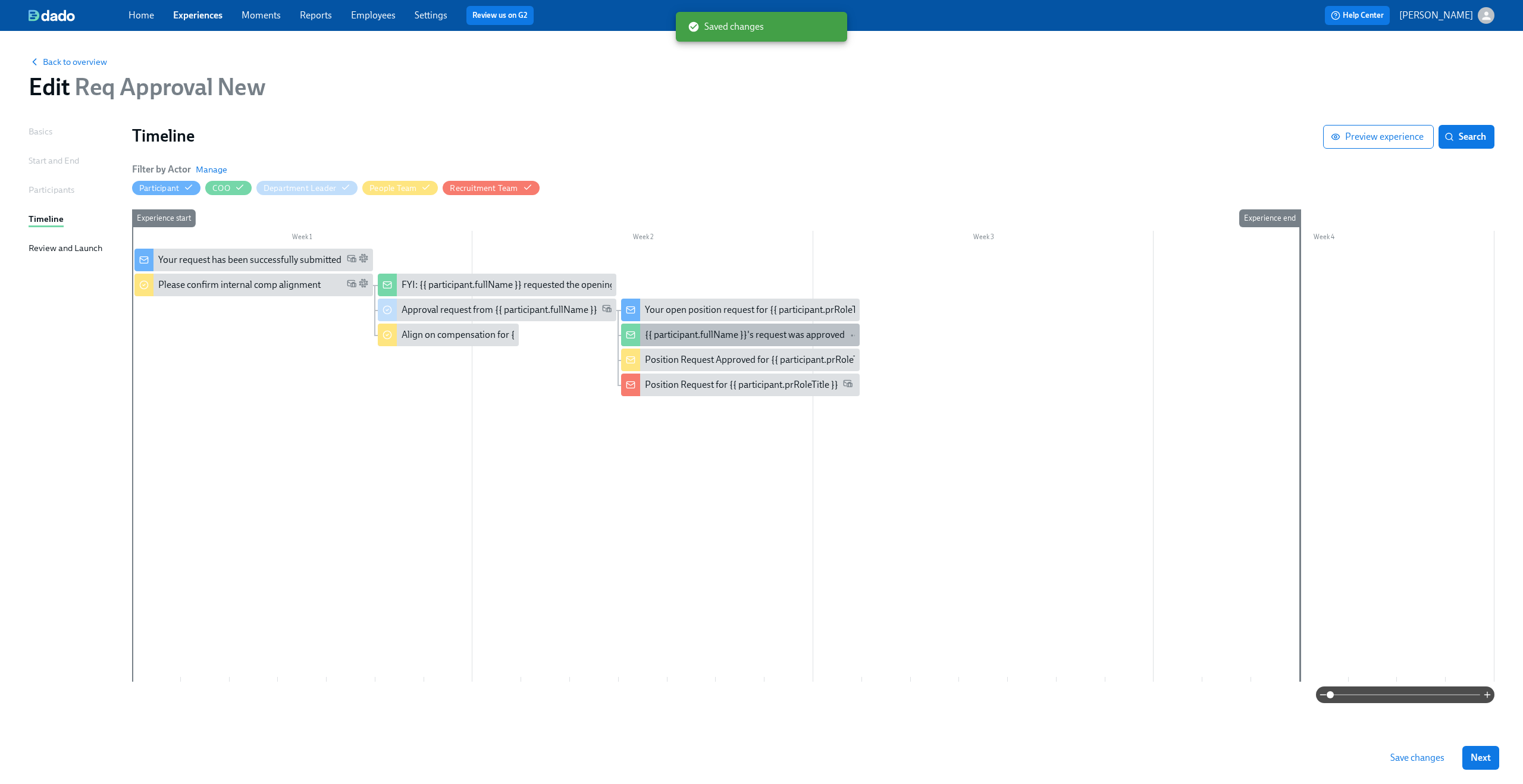
click at [718, 340] on div "{{ participant.fullName }}'s request was approved" at bounding box center [744, 335] width 200 height 13
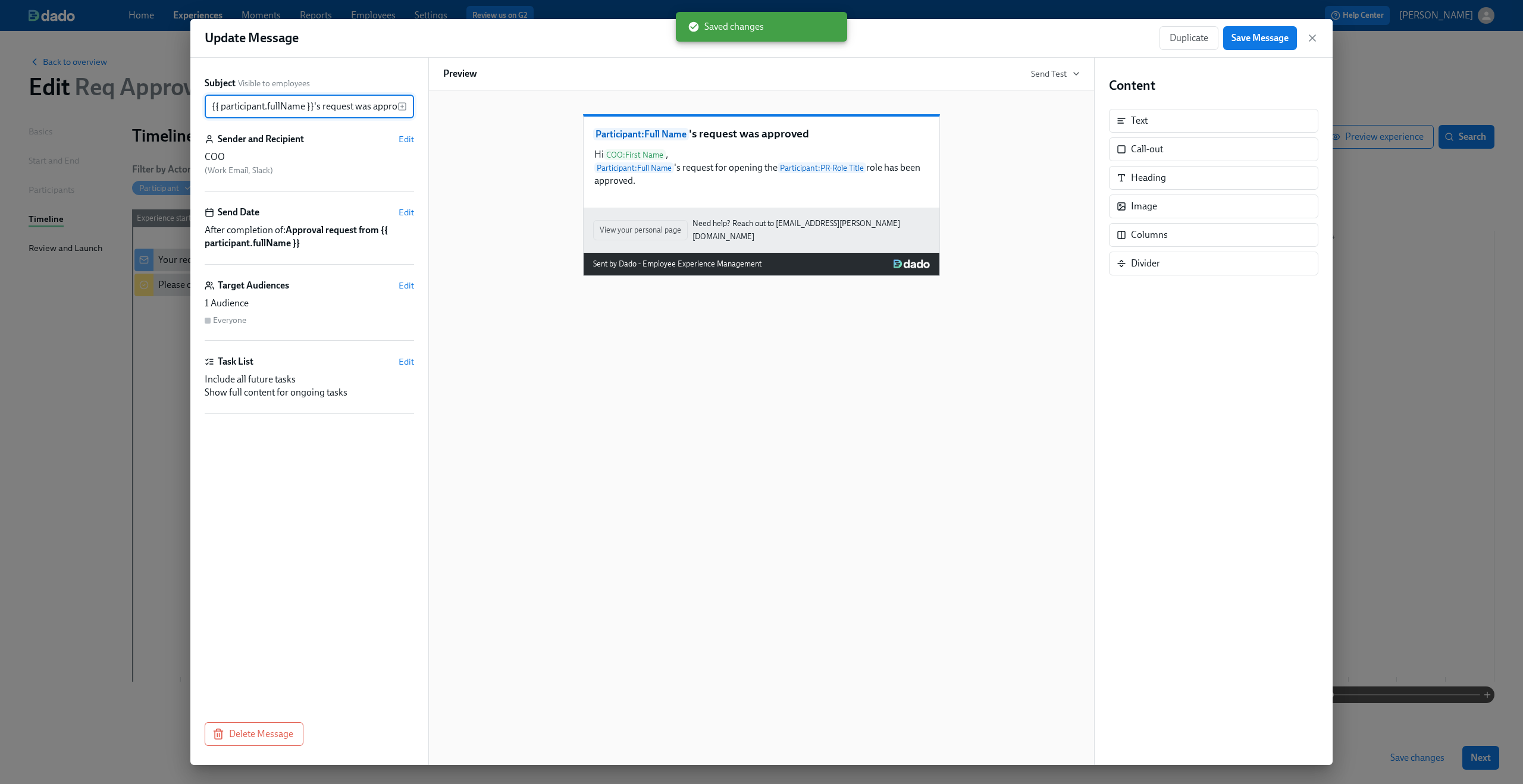
scroll to position [0, 13]
click at [1317, 40] on icon "button" at bounding box center [1312, 38] width 12 height 12
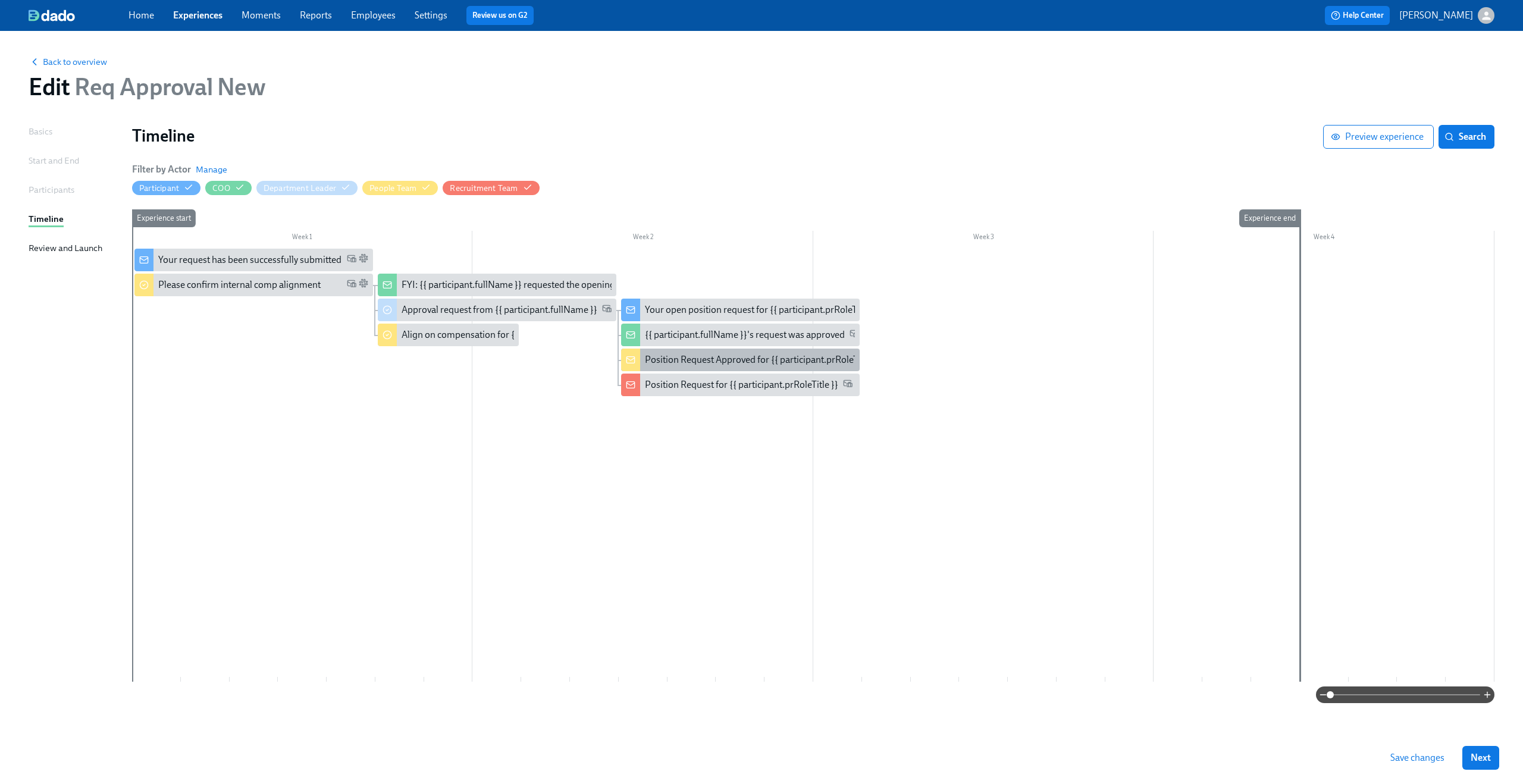
click at [686, 361] on div "Position Request Approved for {{ participant.prRoleTitle }}" at bounding box center [762, 359] width 235 height 13
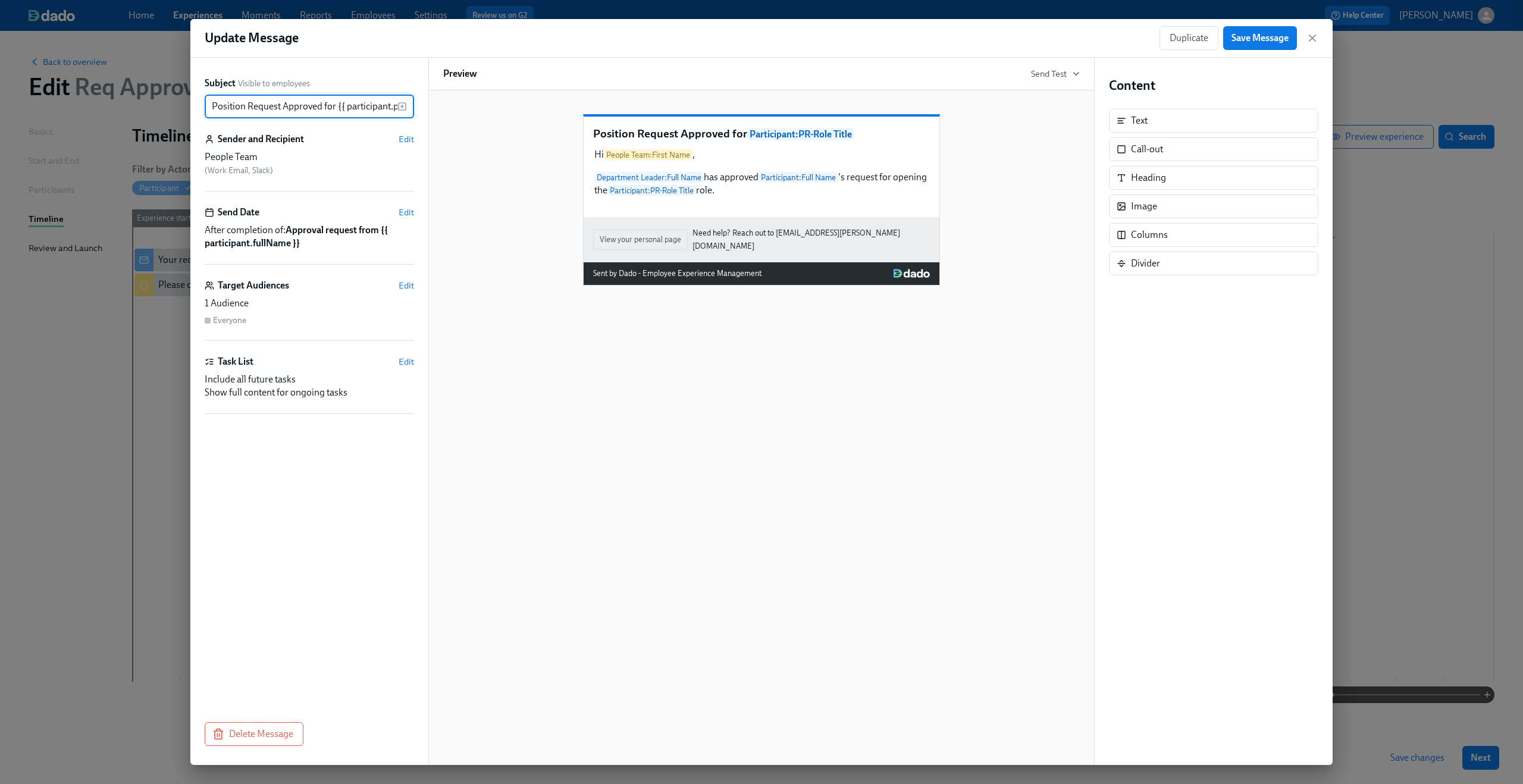
scroll to position [0, 49]
click at [610, 516] on div "Position Request Approved for Participant : PR-Role Title Hi People Team : Firs…" at bounding box center [761, 428] width 666 height 674
click at [405, 284] on span "Edit" at bounding box center [406, 285] width 16 height 12
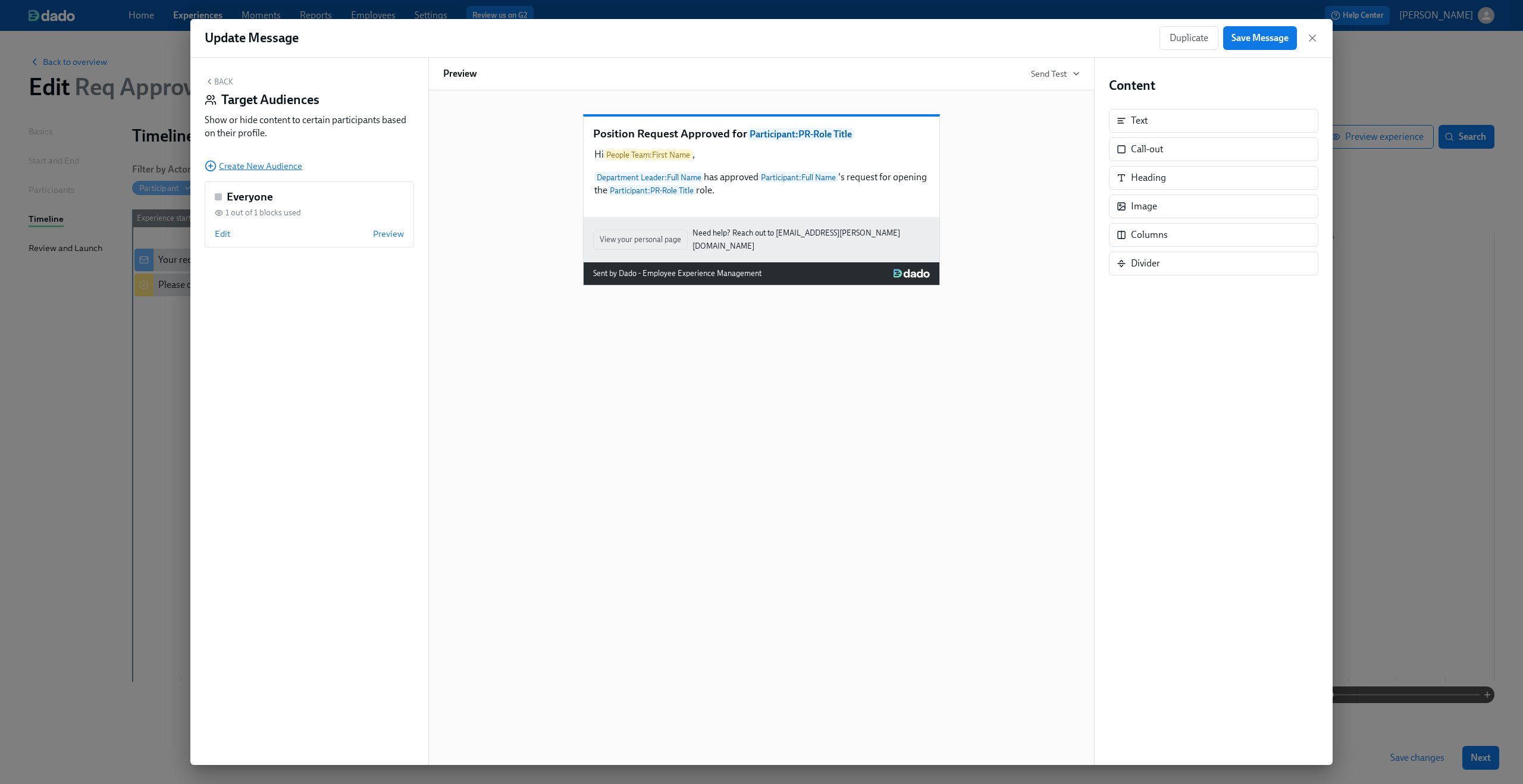
click at [233, 171] on span "Create New Audience" at bounding box center [253, 165] width 98 height 12
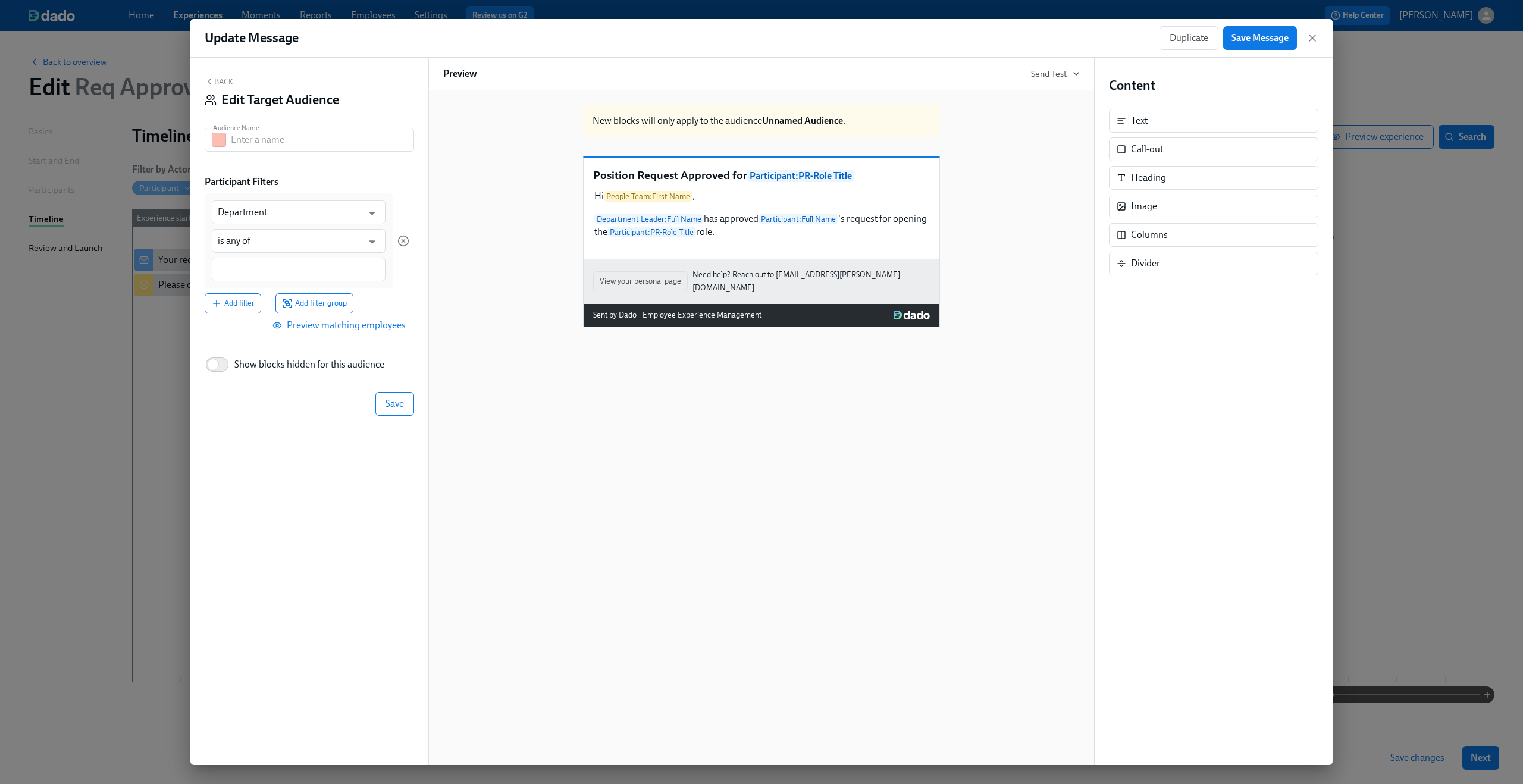
click at [212, 79] on icon "button" at bounding box center [209, 81] width 9 height 9
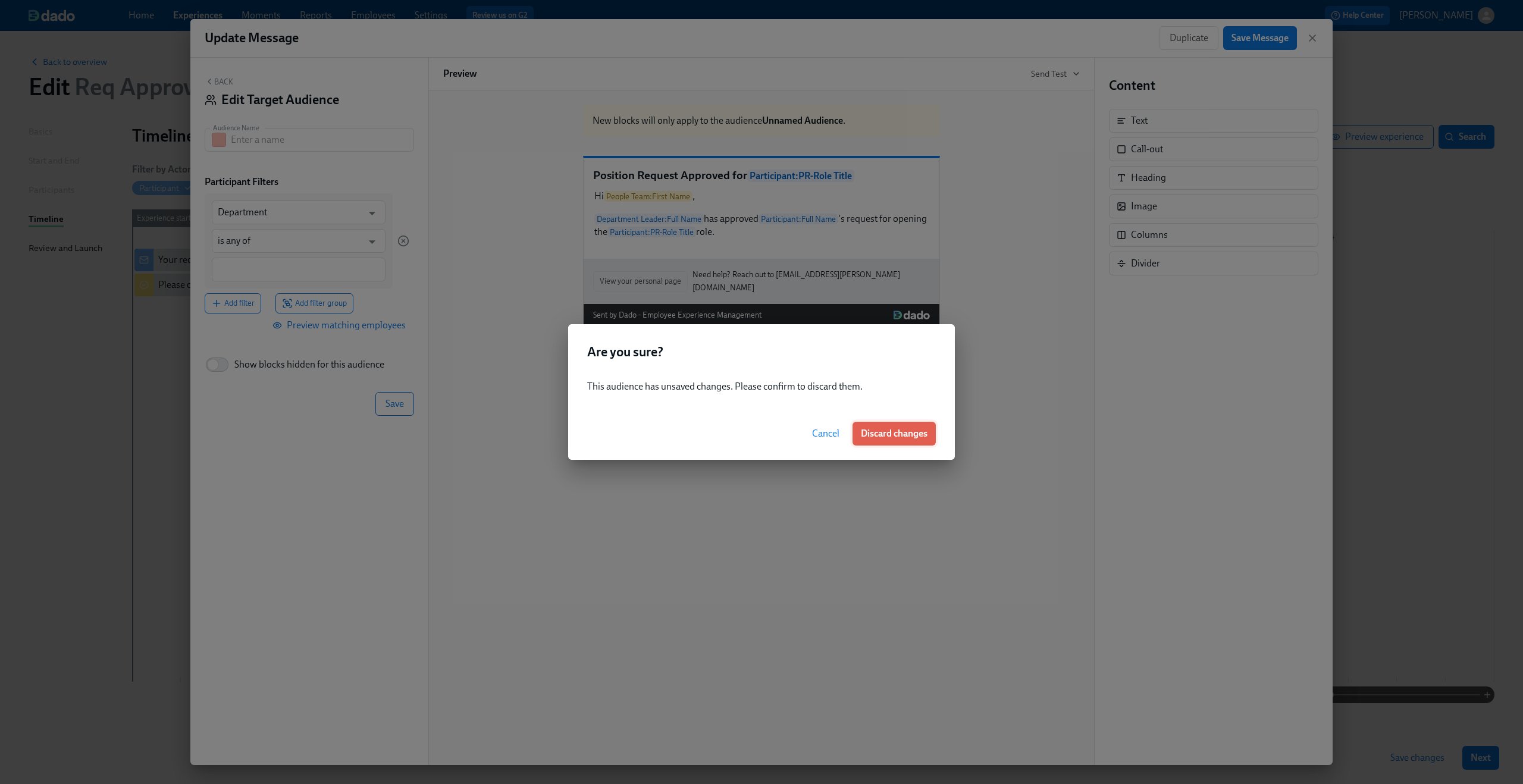
click at [893, 437] on span "Discard changes" at bounding box center [894, 433] width 67 height 12
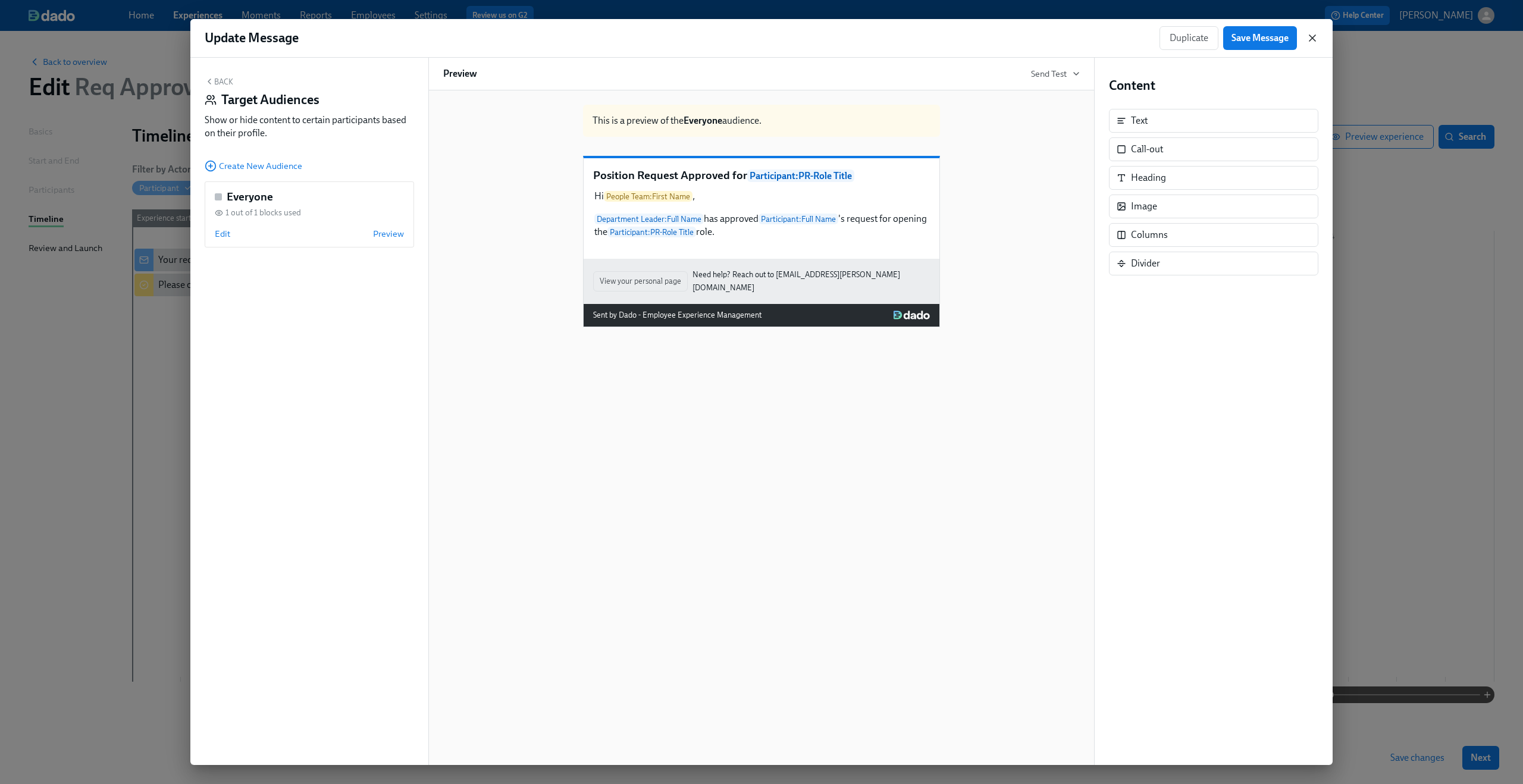
click at [1309, 38] on icon "button" at bounding box center [1312, 38] width 12 height 12
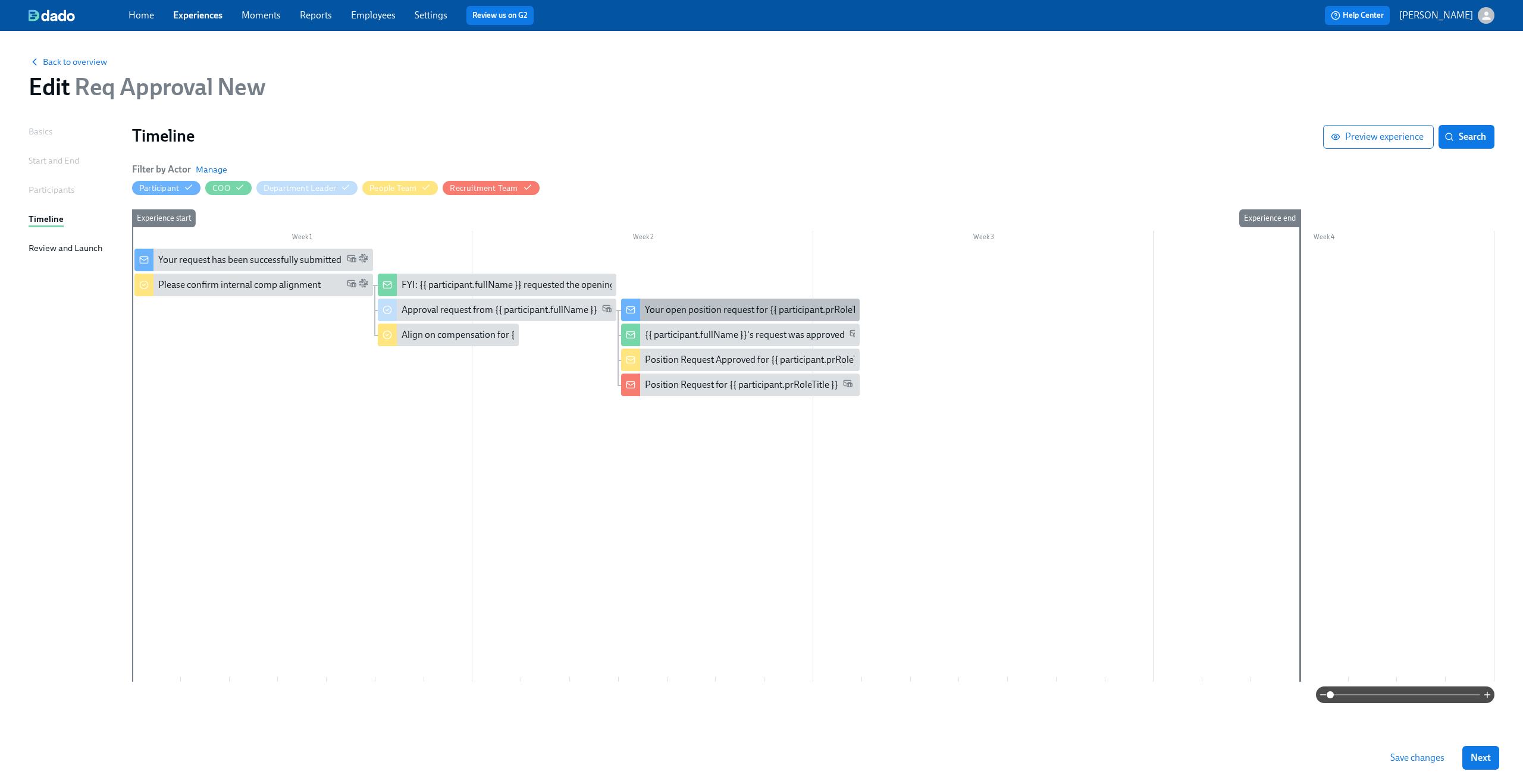
click at [765, 304] on div "Your open position request for {{ participant.prRoleTitle }}" at bounding box center [762, 310] width 234 height 13
click at [675, 363] on div "Position Request Approved for {{ participant.prRoleTitle }}" at bounding box center [762, 359] width 235 height 13
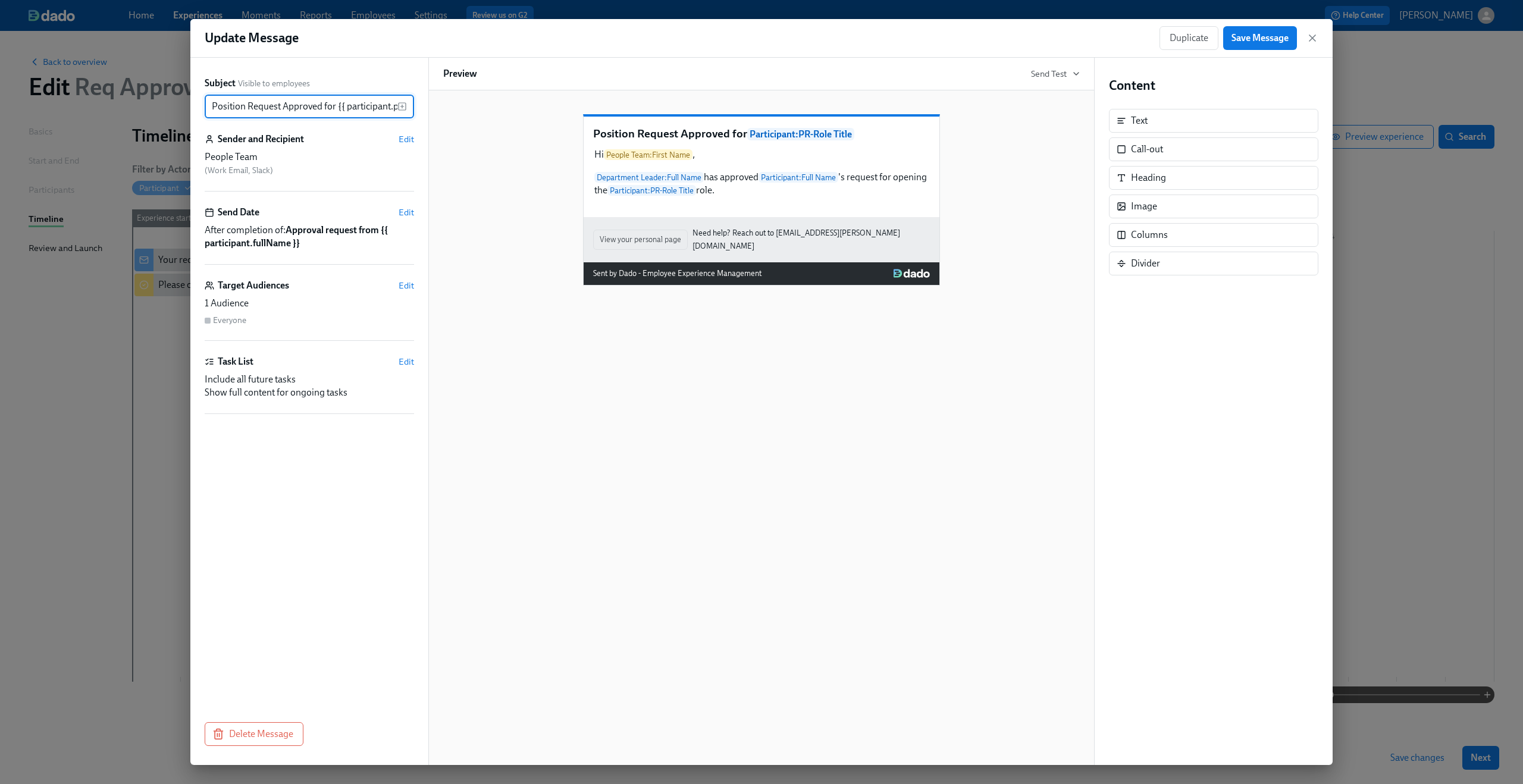
scroll to position [0, 49]
click at [410, 286] on span "Edit" at bounding box center [406, 285] width 16 height 12
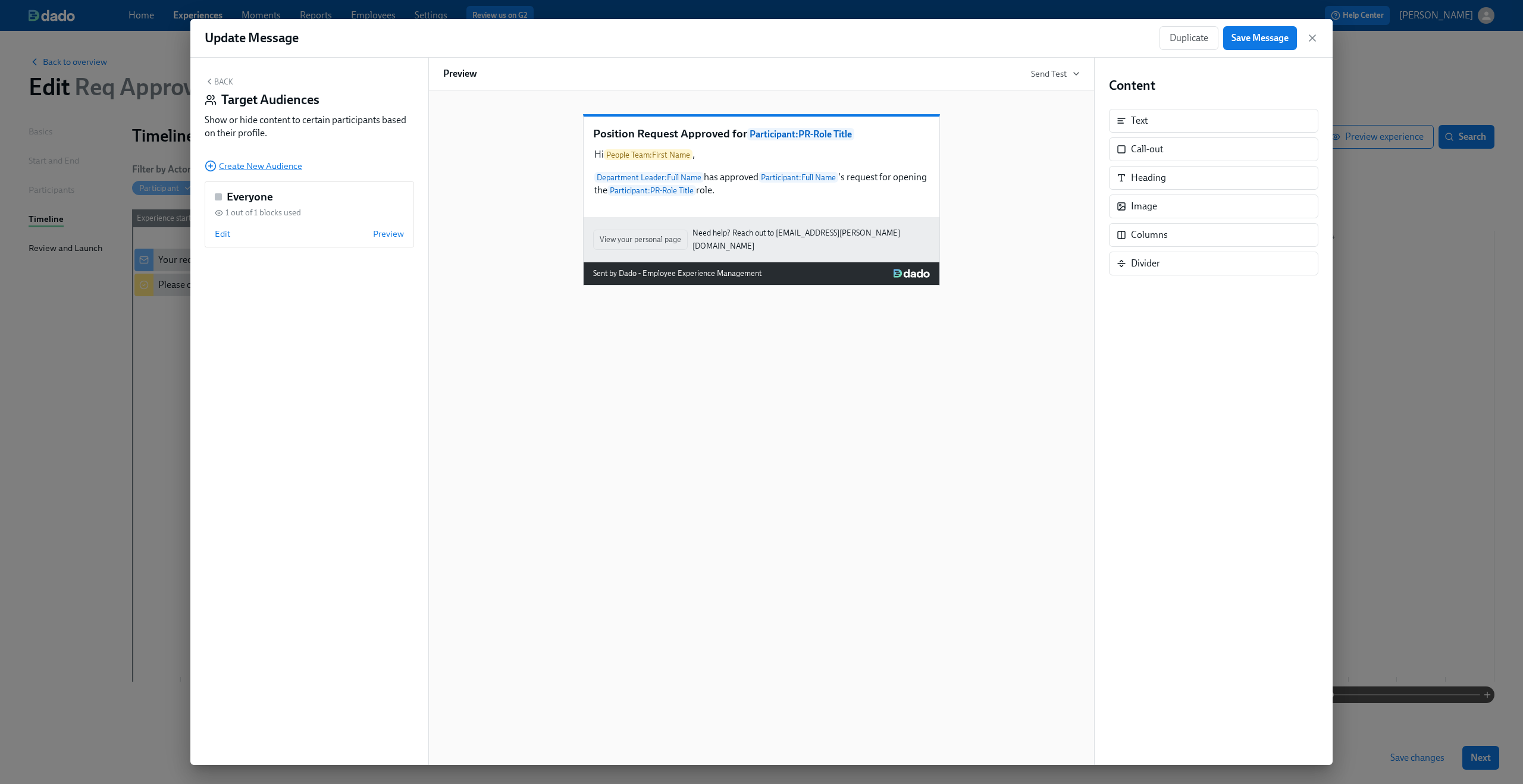
click at [236, 166] on span "Create New Audience" at bounding box center [253, 165] width 98 height 12
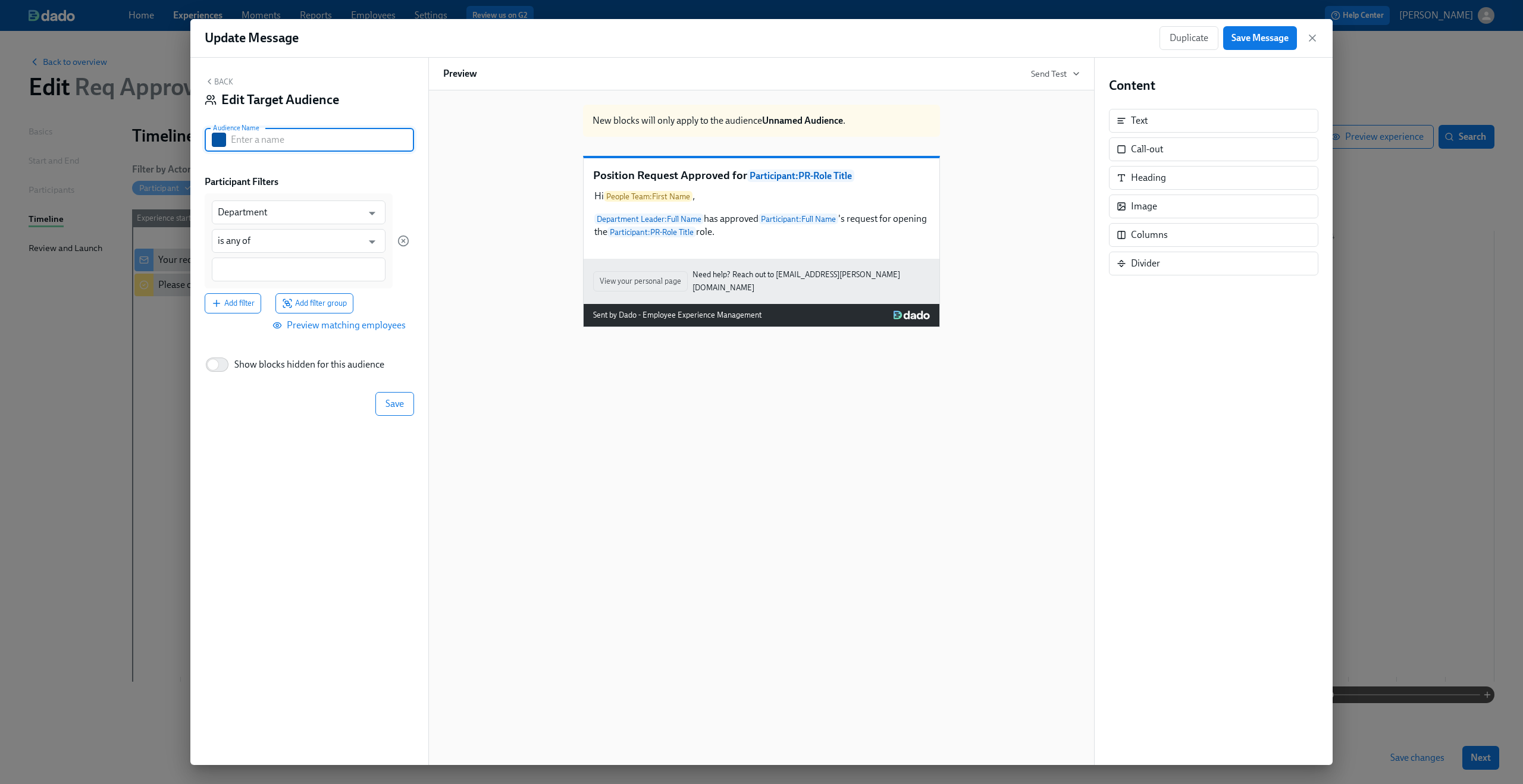
click at [316, 139] on input "text" at bounding box center [322, 139] width 183 height 23
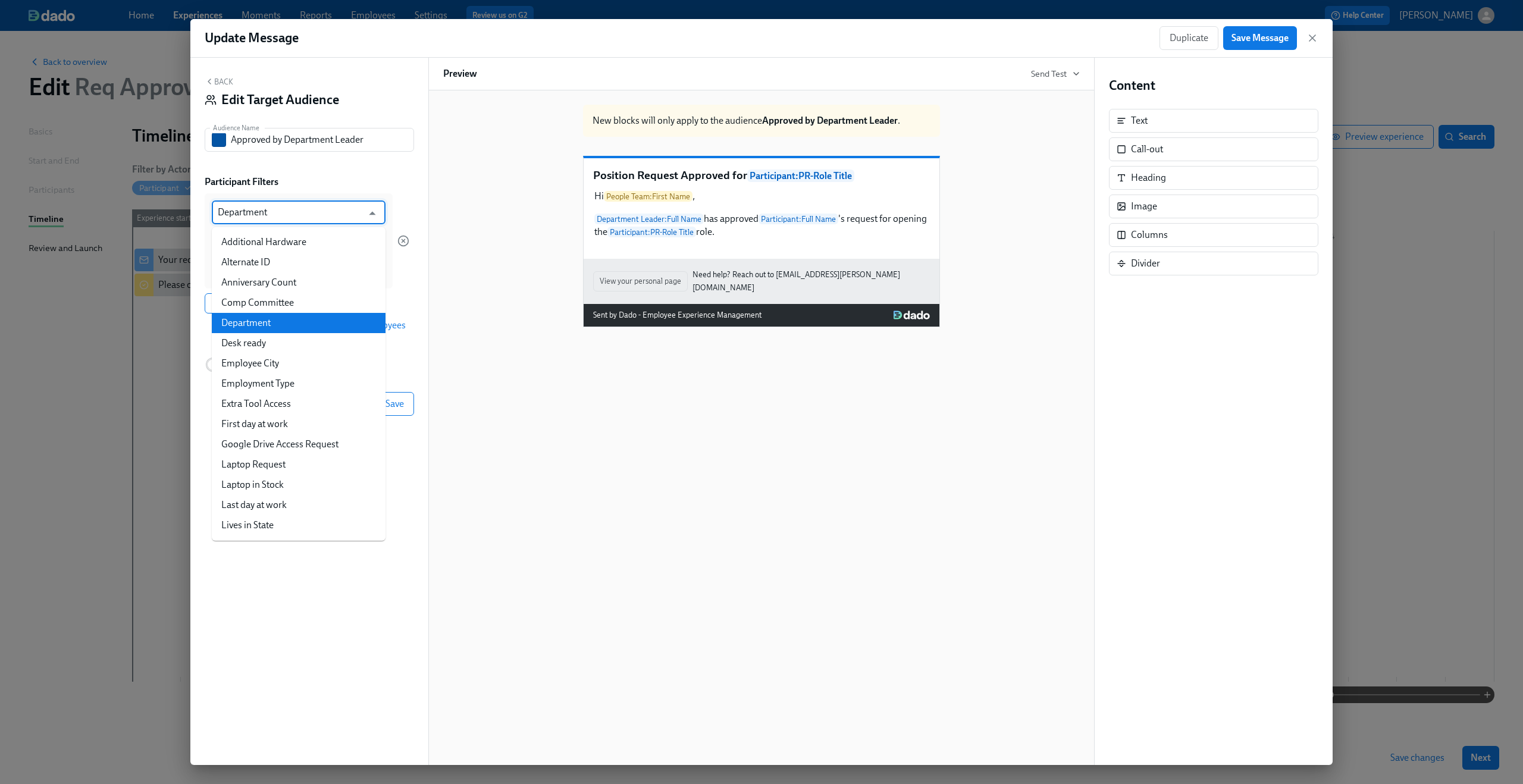
click at [313, 214] on input "Department" at bounding box center [290, 212] width 145 height 23
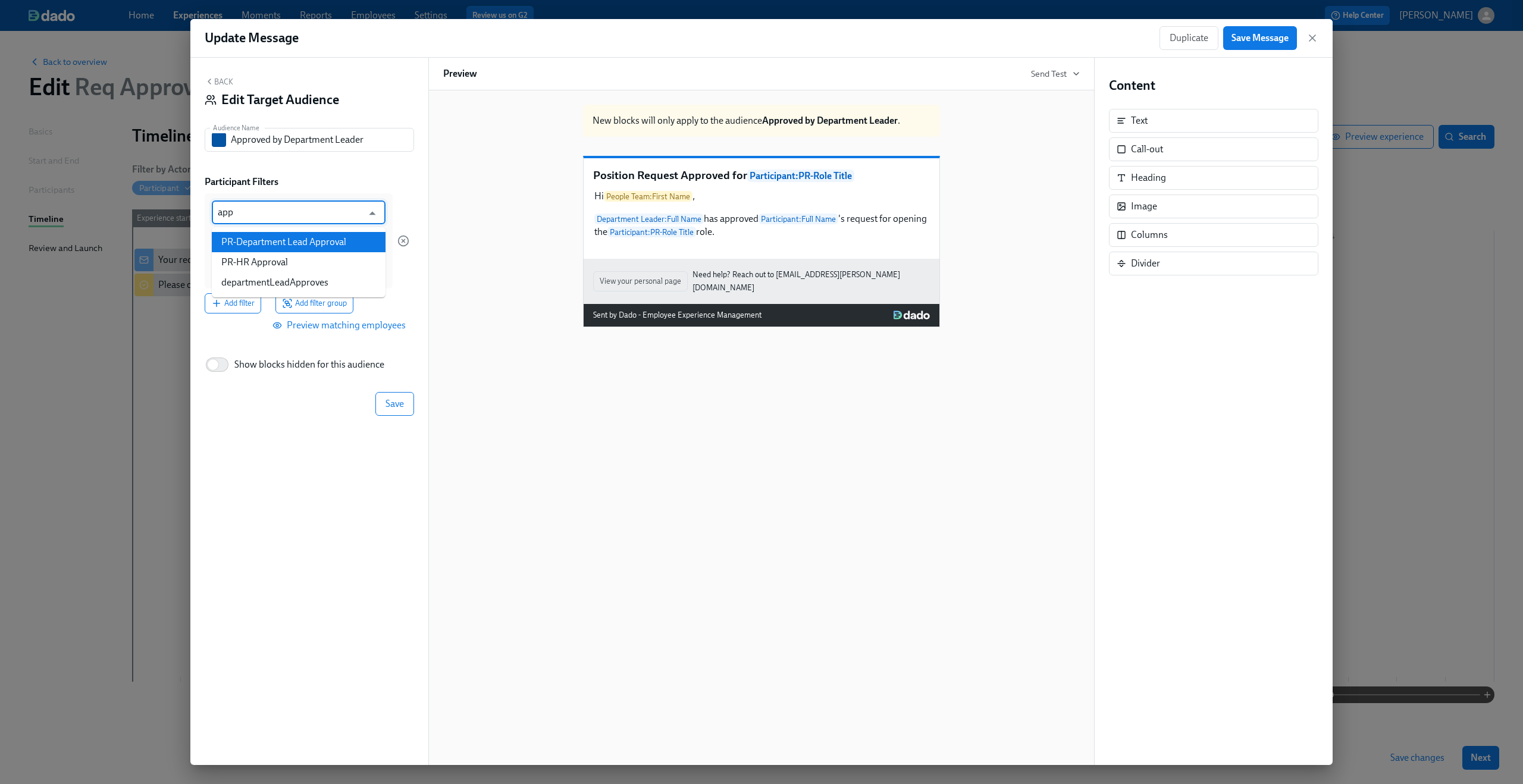
click at [326, 241] on li "PR-Department Lead Approval" at bounding box center [299, 242] width 174 height 20
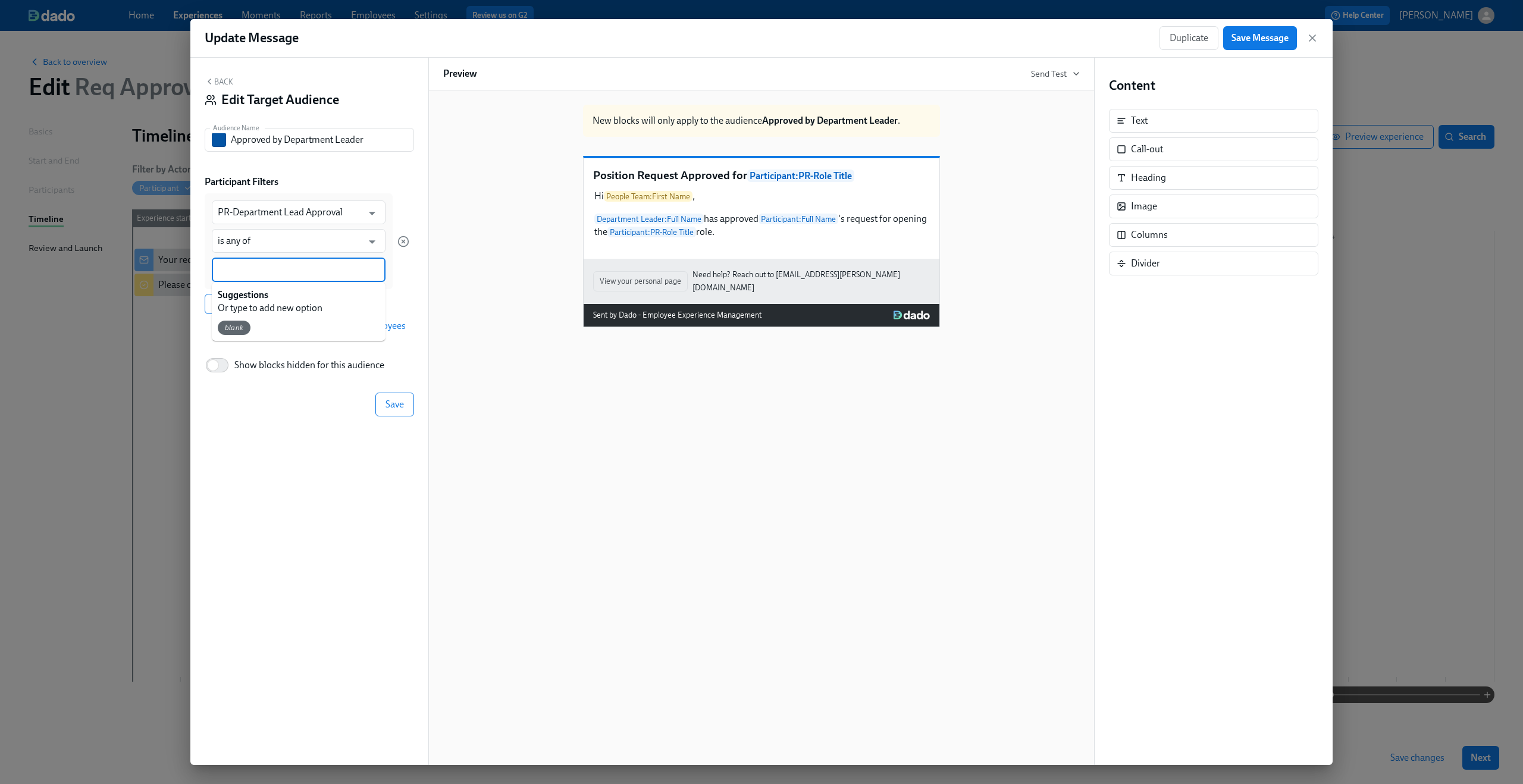
click at [283, 269] on input at bounding box center [298, 270] width 162 height 13
click at [398, 405] on span "Save" at bounding box center [394, 403] width 19 height 12
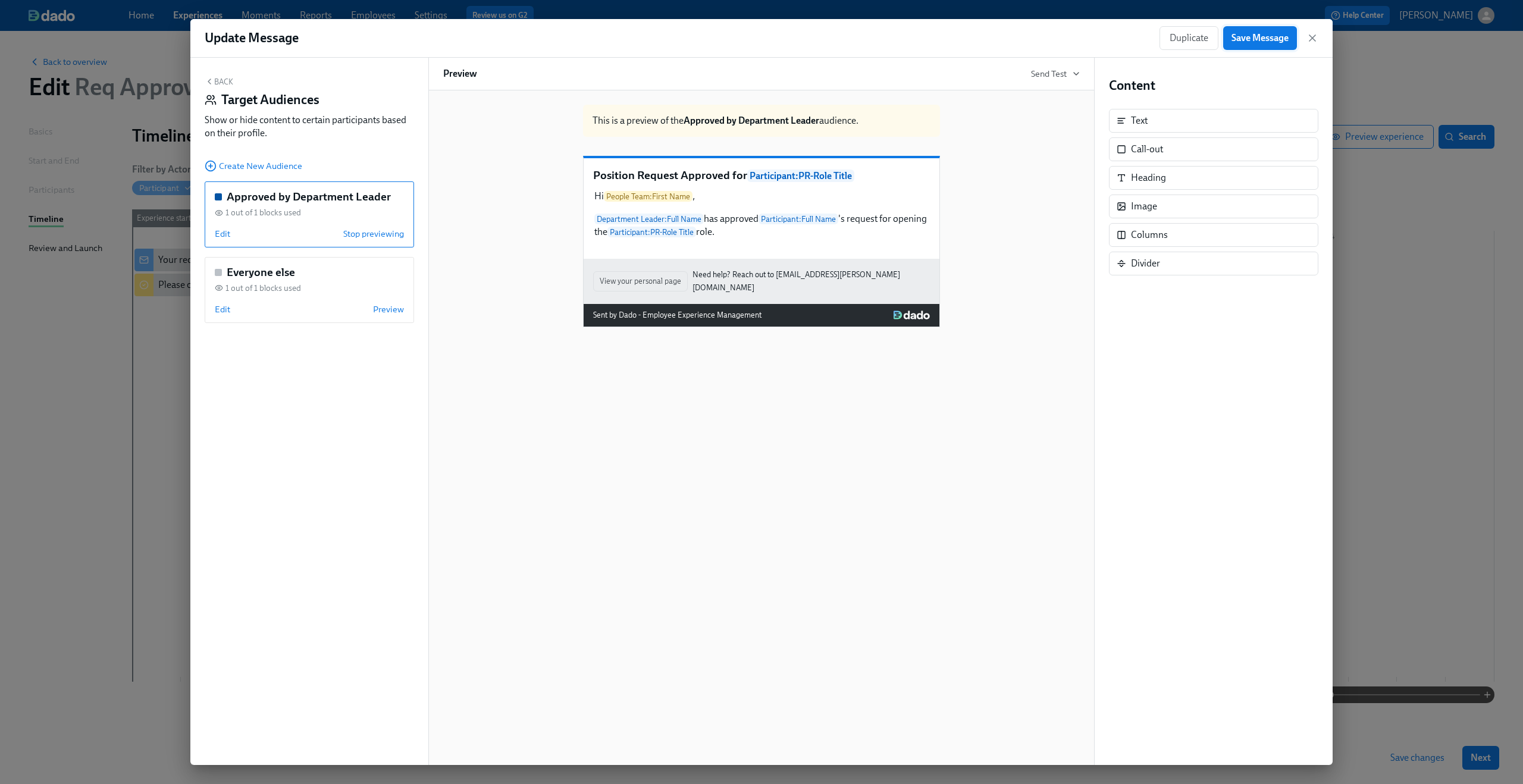
click at [1258, 38] on span "Save Message" at bounding box center [1259, 38] width 57 height 12
click at [1314, 38] on icon "button" at bounding box center [1312, 38] width 12 height 12
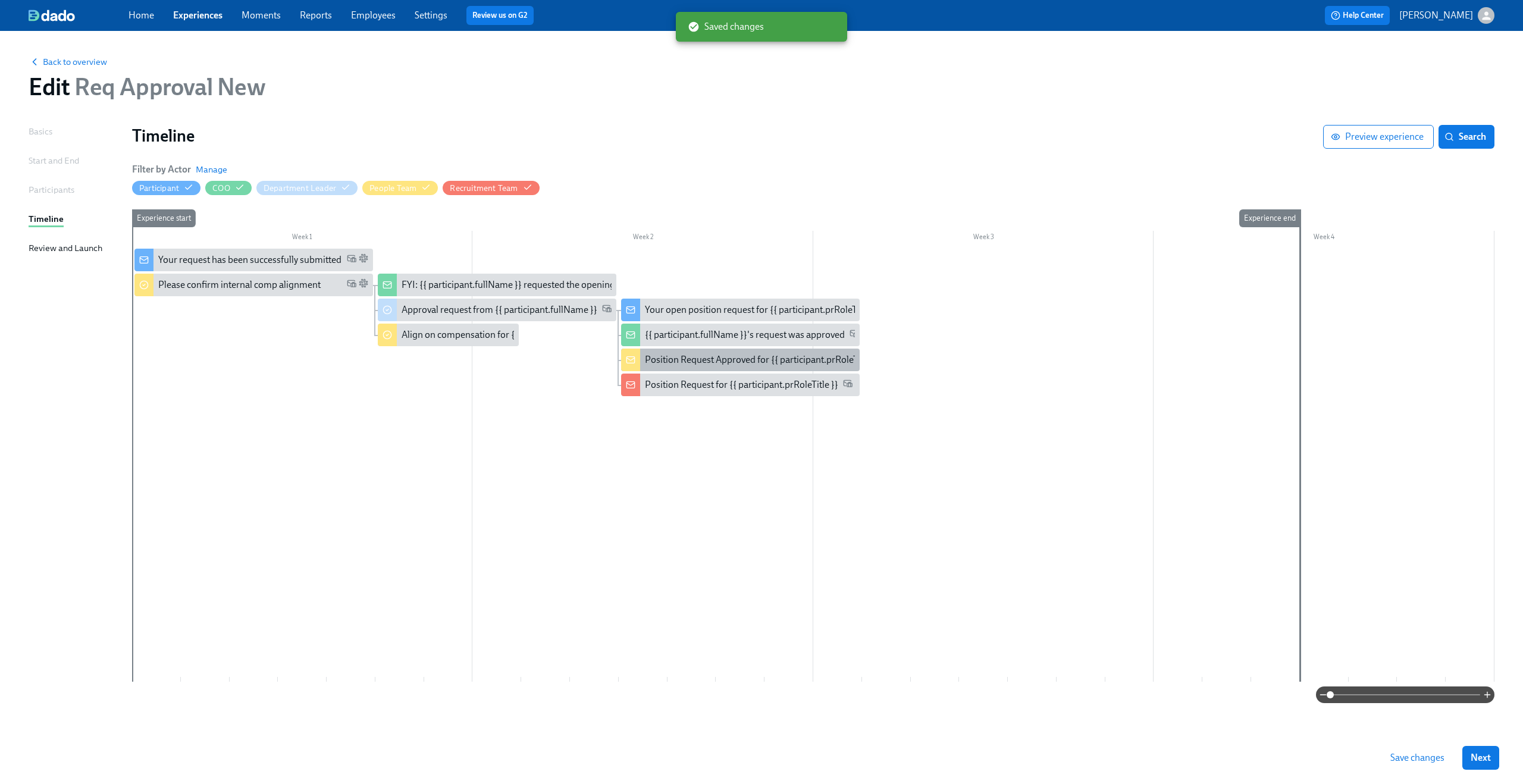
click at [670, 351] on div "Position Request Approved for {{ participant.prRoleTitle }}" at bounding box center [740, 359] width 239 height 23
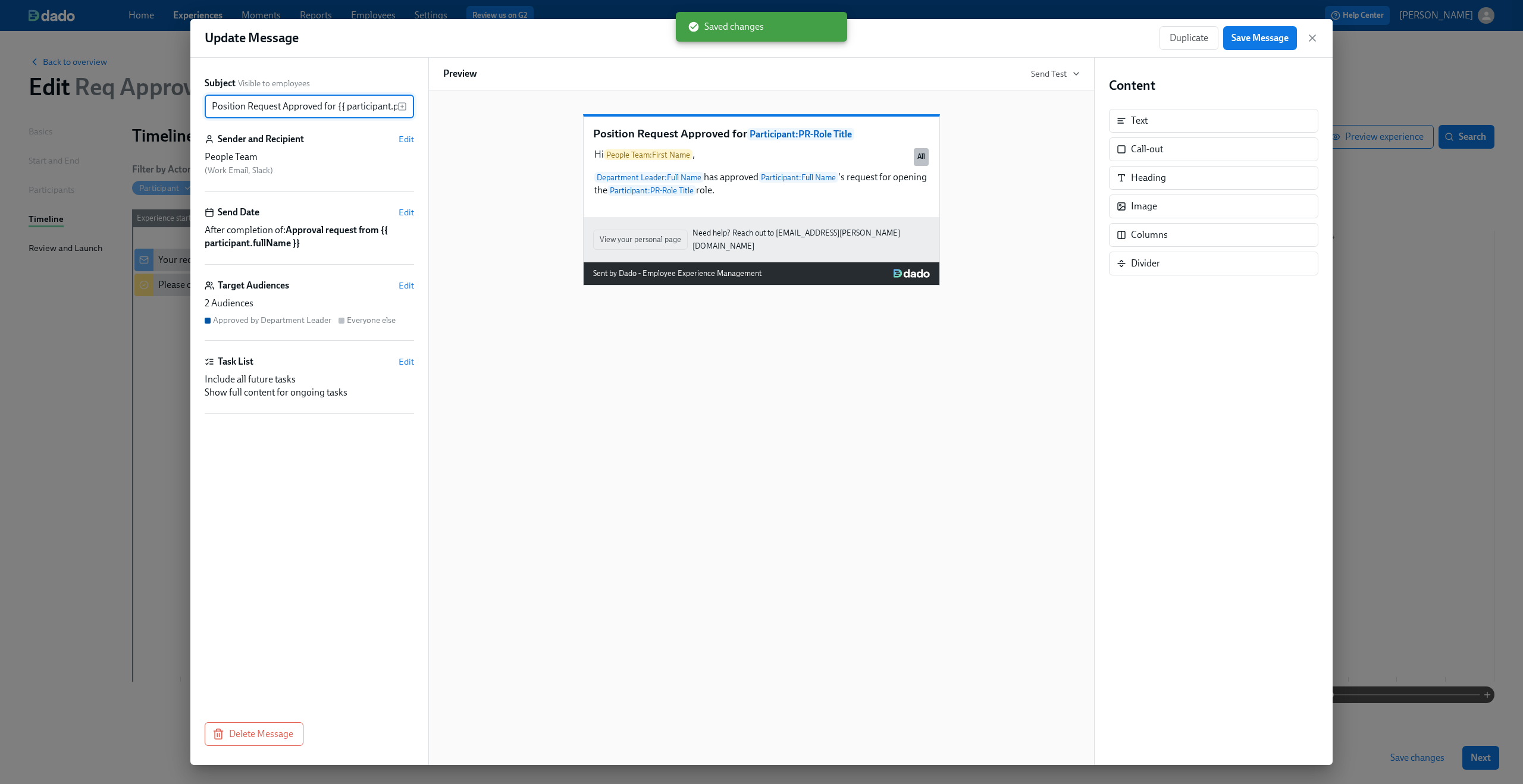
scroll to position [0, 49]
click at [410, 281] on span "Edit" at bounding box center [406, 285] width 16 height 12
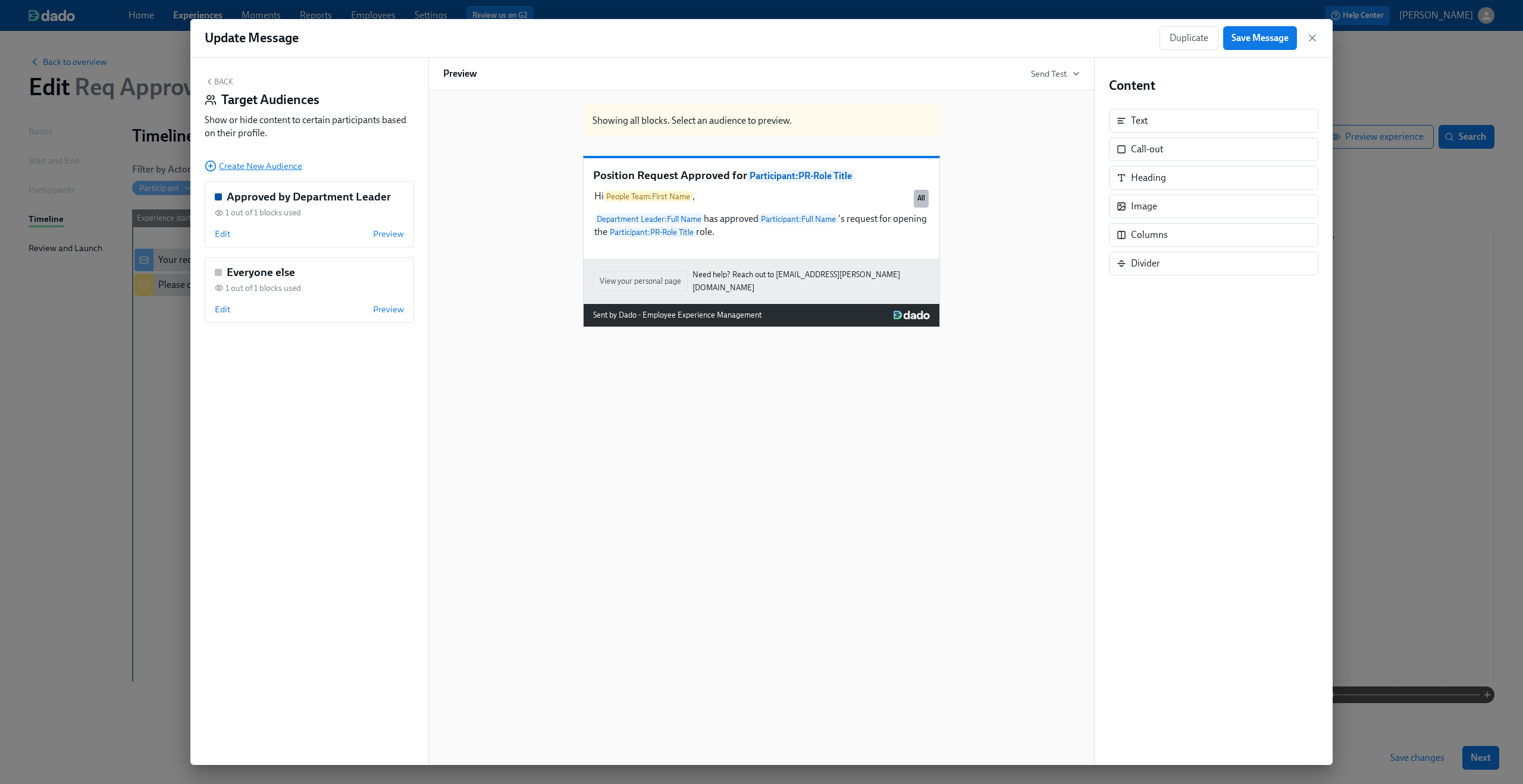
click at [245, 169] on span "Create New Audience" at bounding box center [253, 165] width 98 height 12
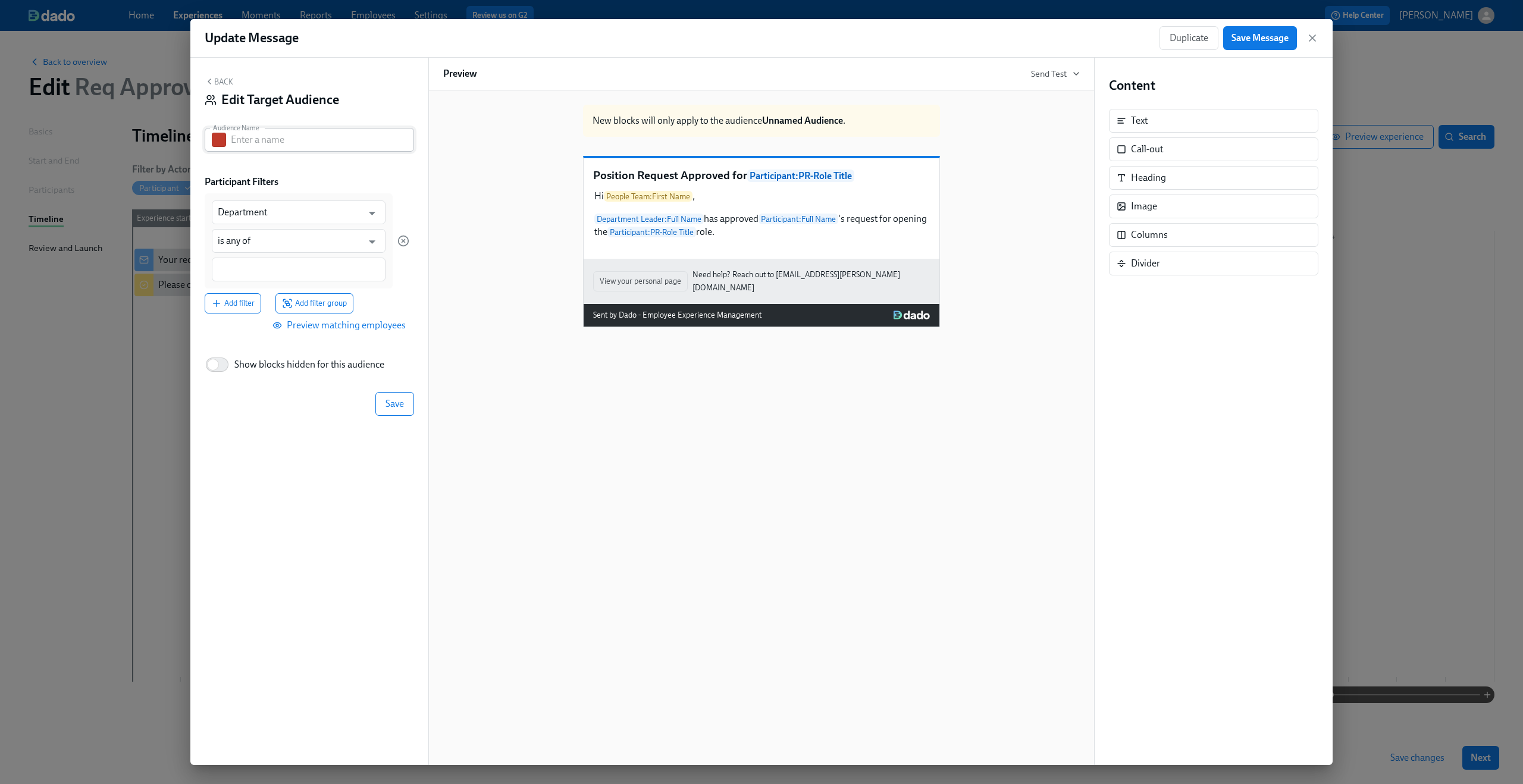
click at [327, 142] on input "text" at bounding box center [322, 139] width 183 height 23
click at [301, 211] on input "Department" at bounding box center [290, 212] width 145 height 23
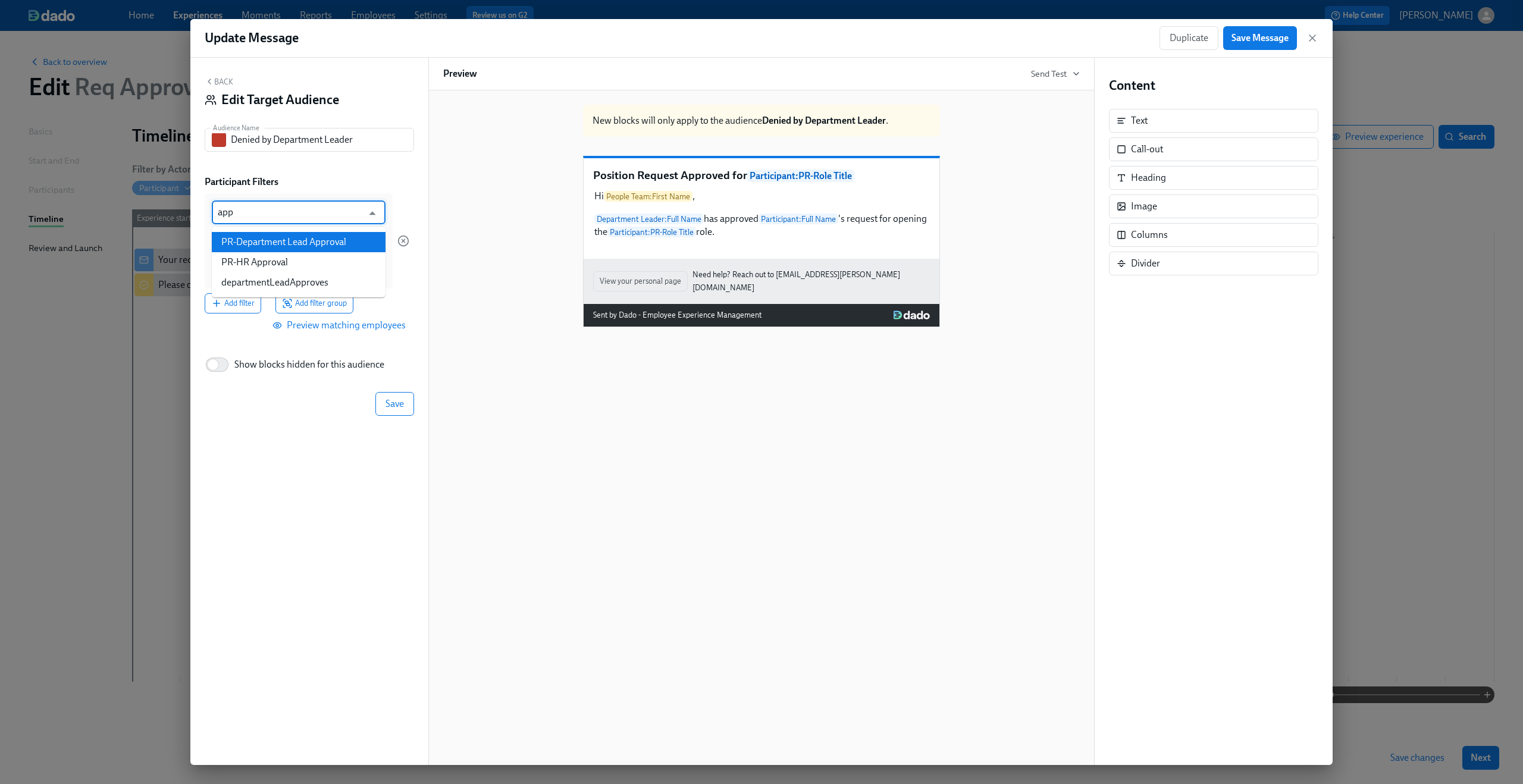
click at [318, 240] on li "PR-Department Lead Approval" at bounding box center [299, 242] width 174 height 20
click at [299, 268] on input at bounding box center [298, 270] width 162 height 13
click at [394, 401] on span "Save" at bounding box center [394, 403] width 19 height 12
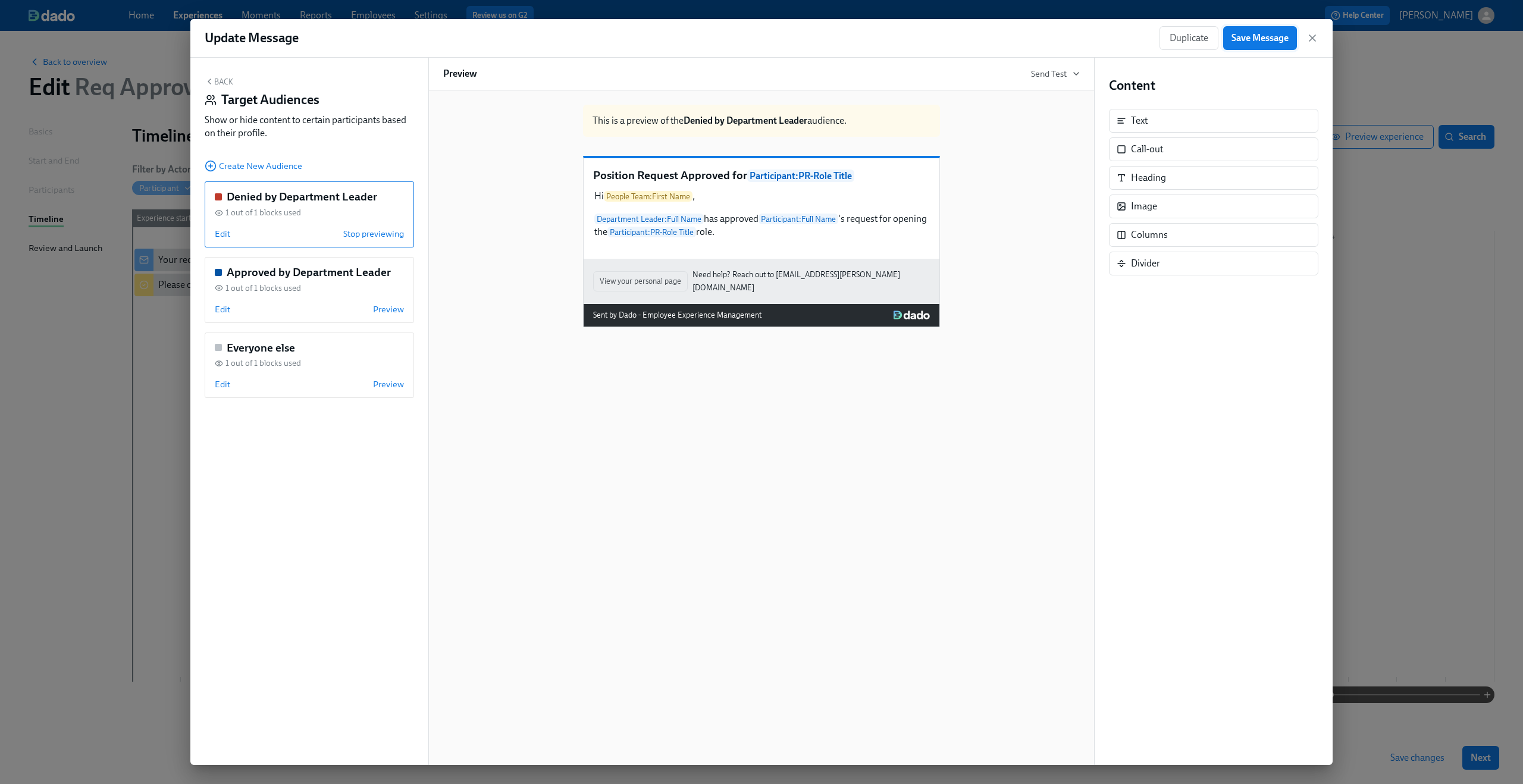
click at [1260, 31] on button "Save Message" at bounding box center [1260, 38] width 74 height 23
click at [1315, 38] on icon "button" at bounding box center [1312, 38] width 12 height 12
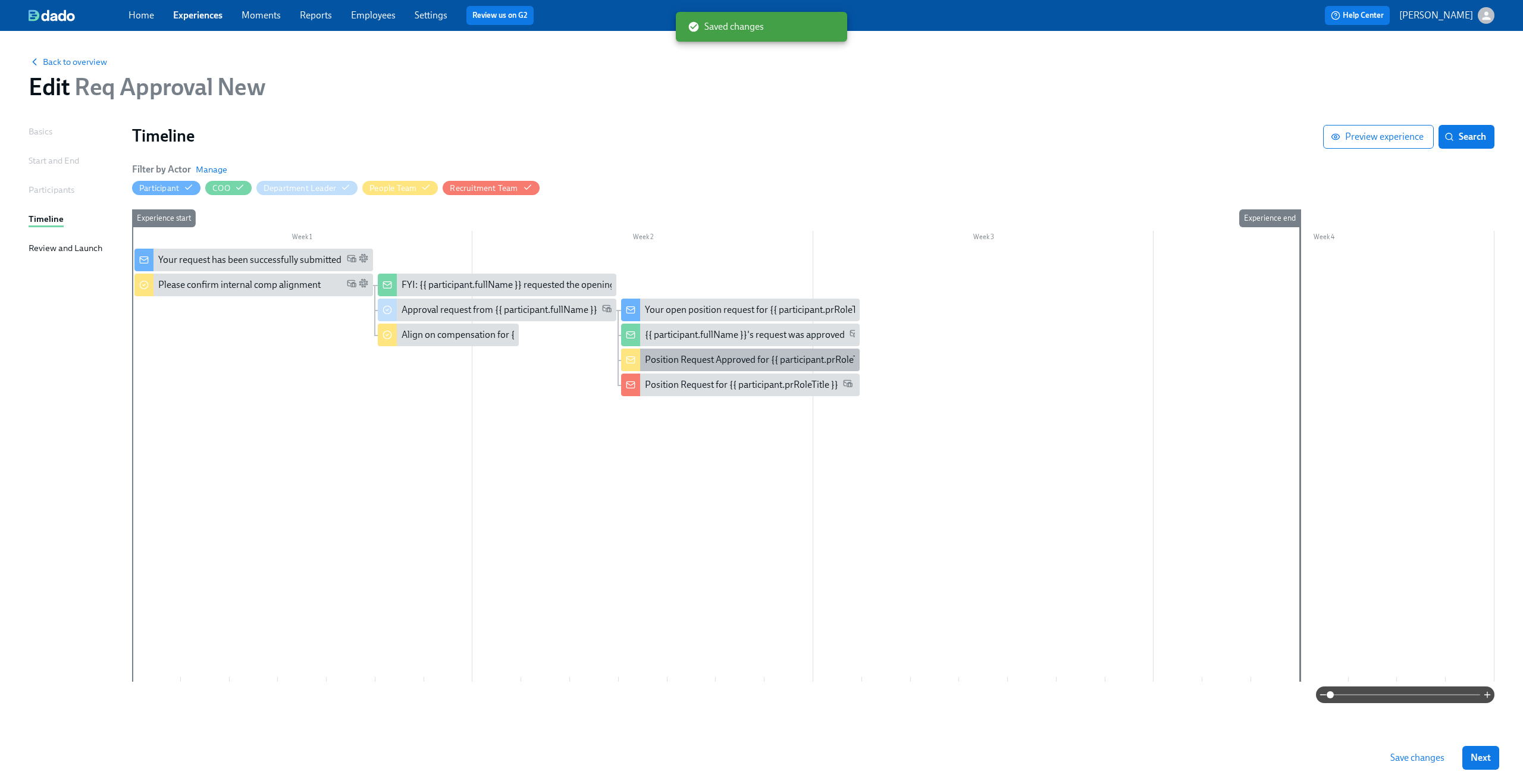
click at [709, 366] on div "Position Request Approved for {{ participant.prRoleTitle }}" at bounding box center [740, 359] width 239 height 23
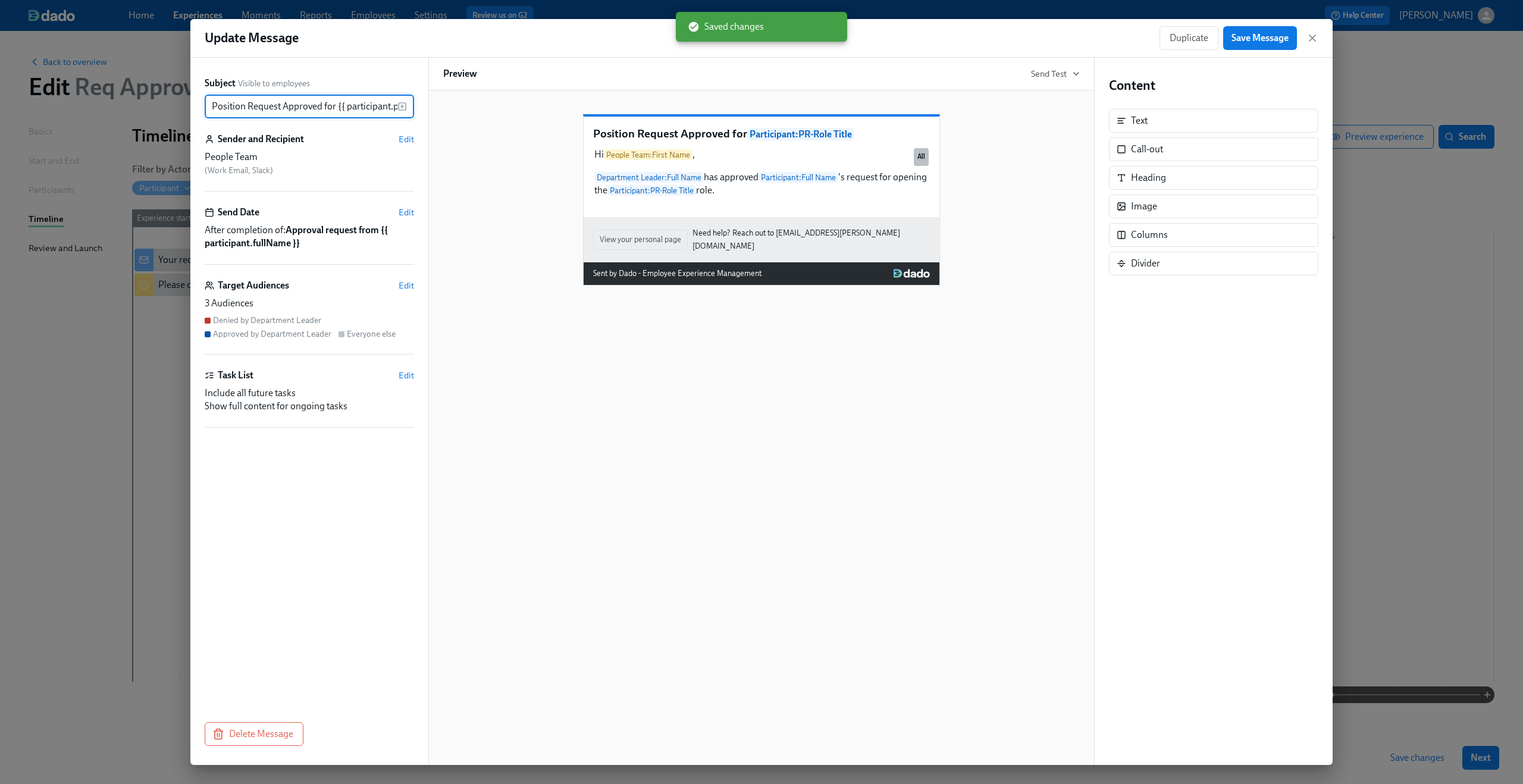
scroll to position [0, 49]
click at [1312, 34] on icon "button" at bounding box center [1312, 38] width 12 height 12
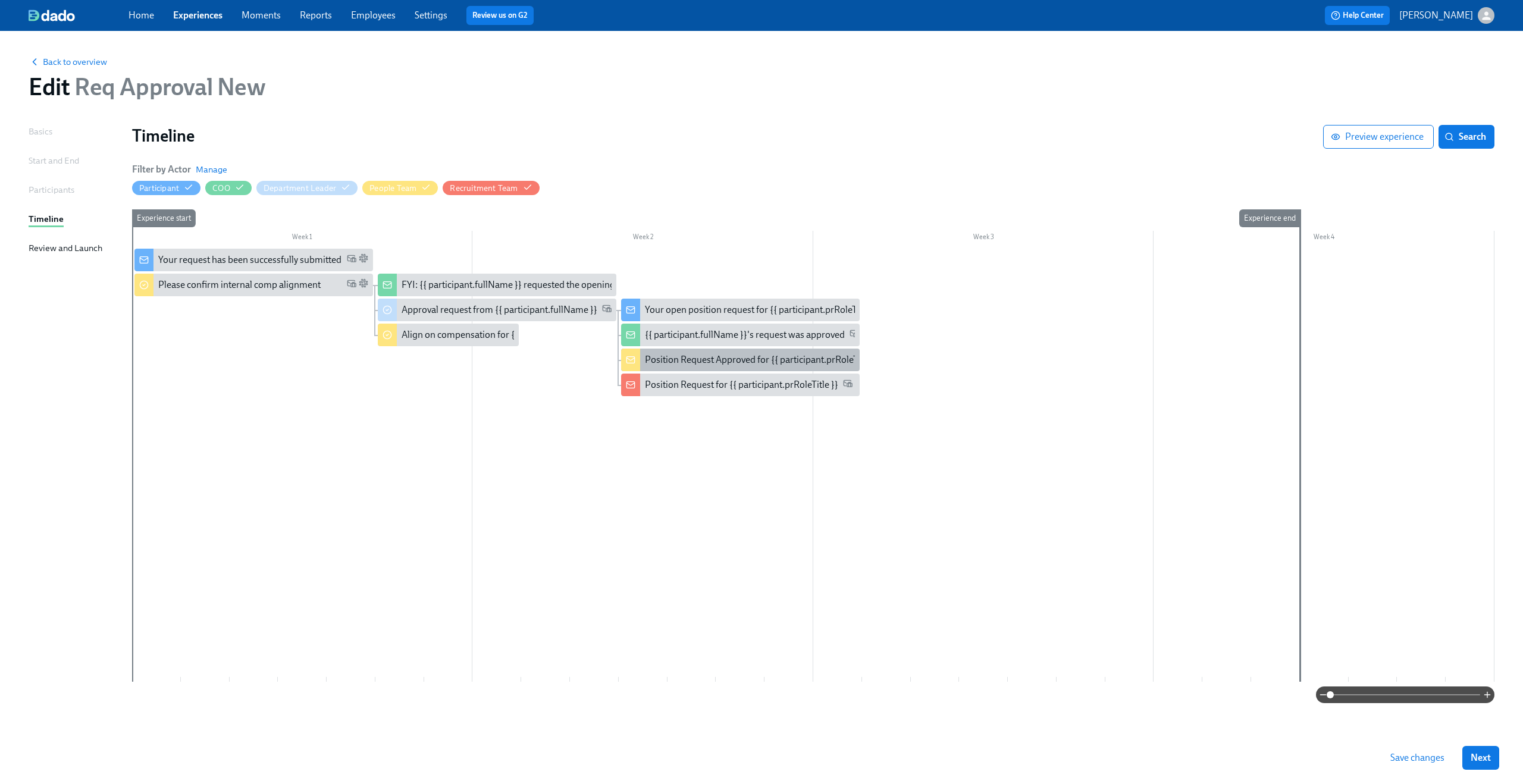
click at [733, 353] on div "Position Request Approved for {{ participant.prRoleTitle }}" at bounding box center [740, 359] width 239 height 23
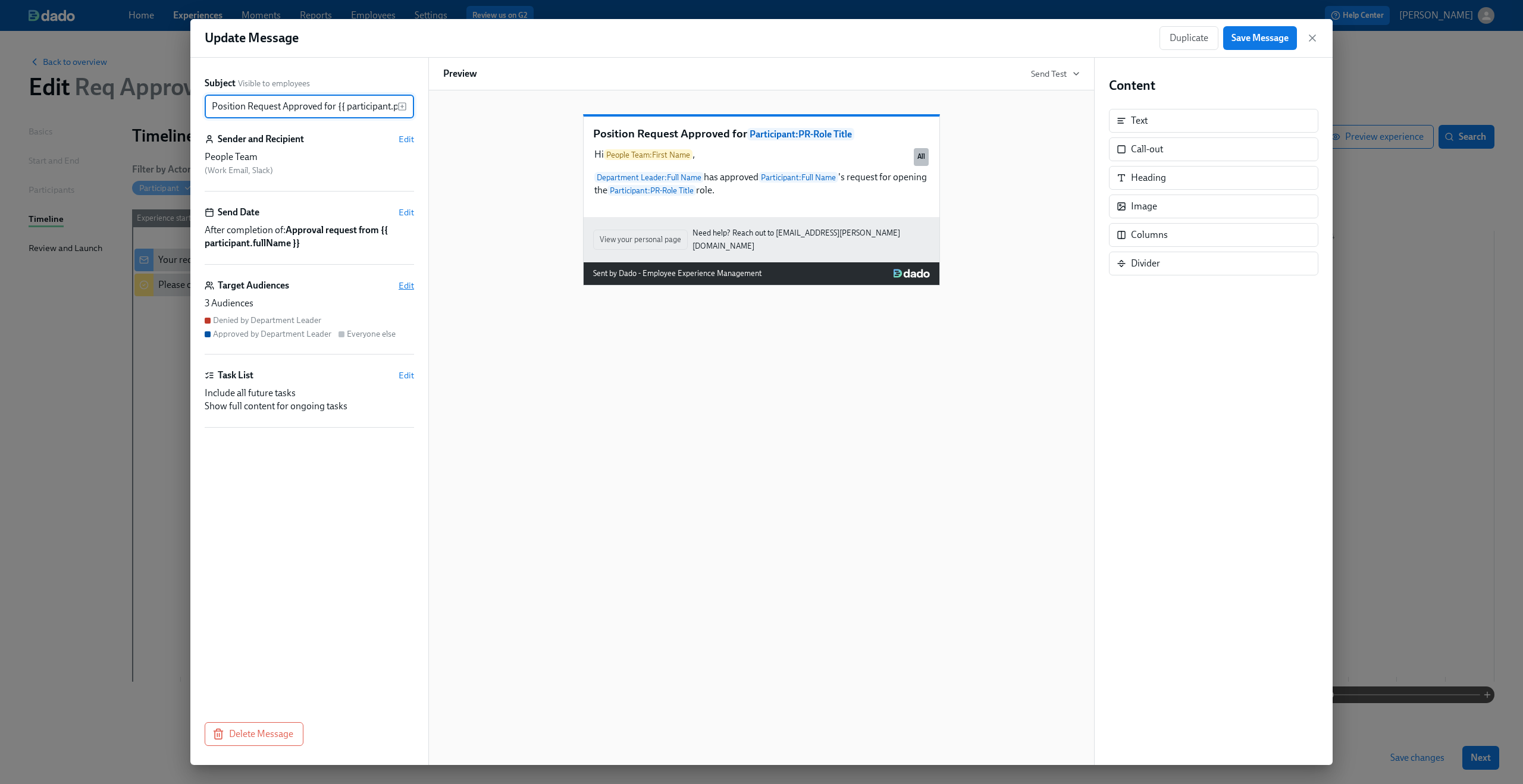
click at [408, 286] on span "Edit" at bounding box center [406, 285] width 16 height 12
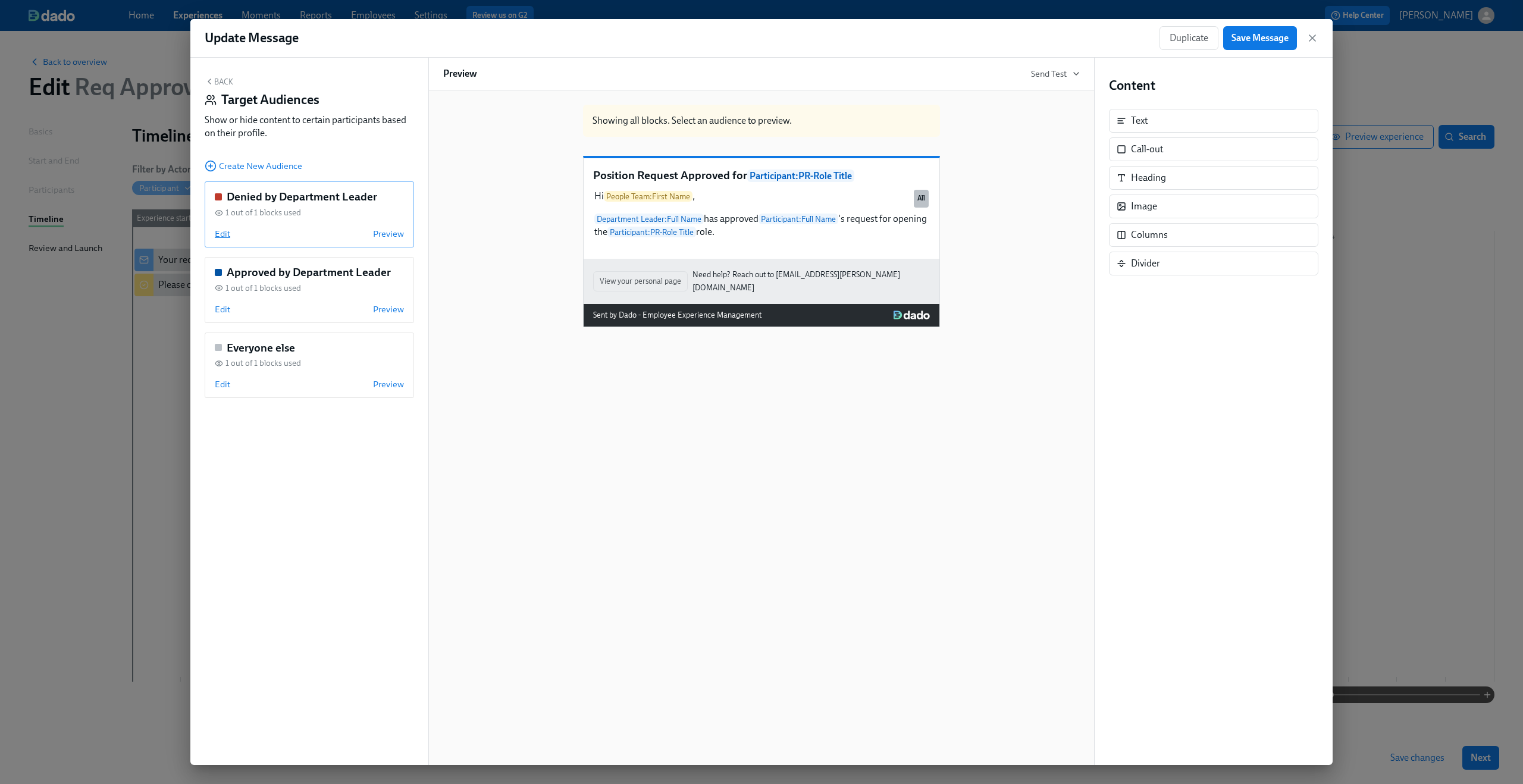
click at [218, 236] on span "Edit" at bounding box center [222, 233] width 16 height 12
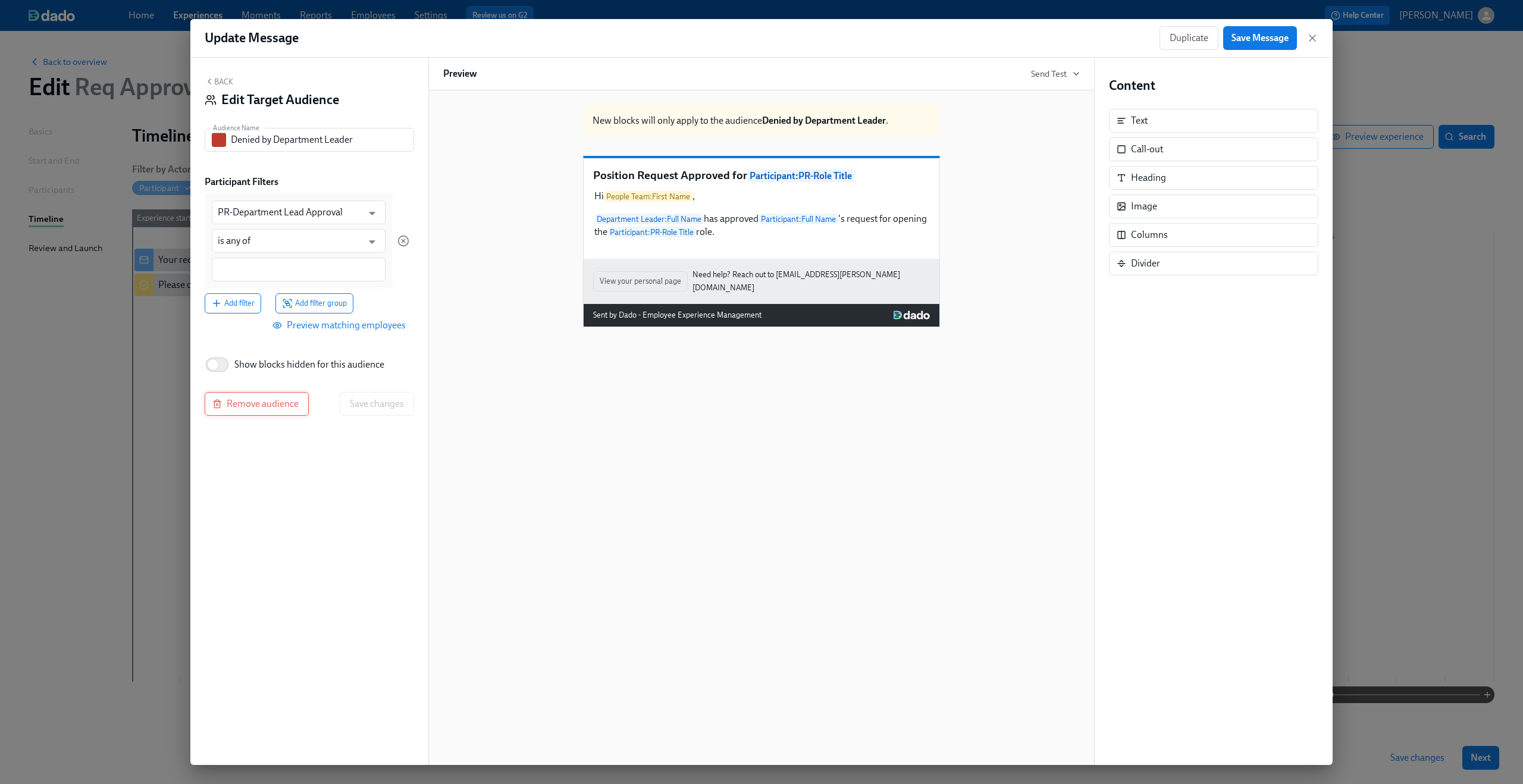
click at [236, 395] on button "Remove audience" at bounding box center [256, 404] width 104 height 23
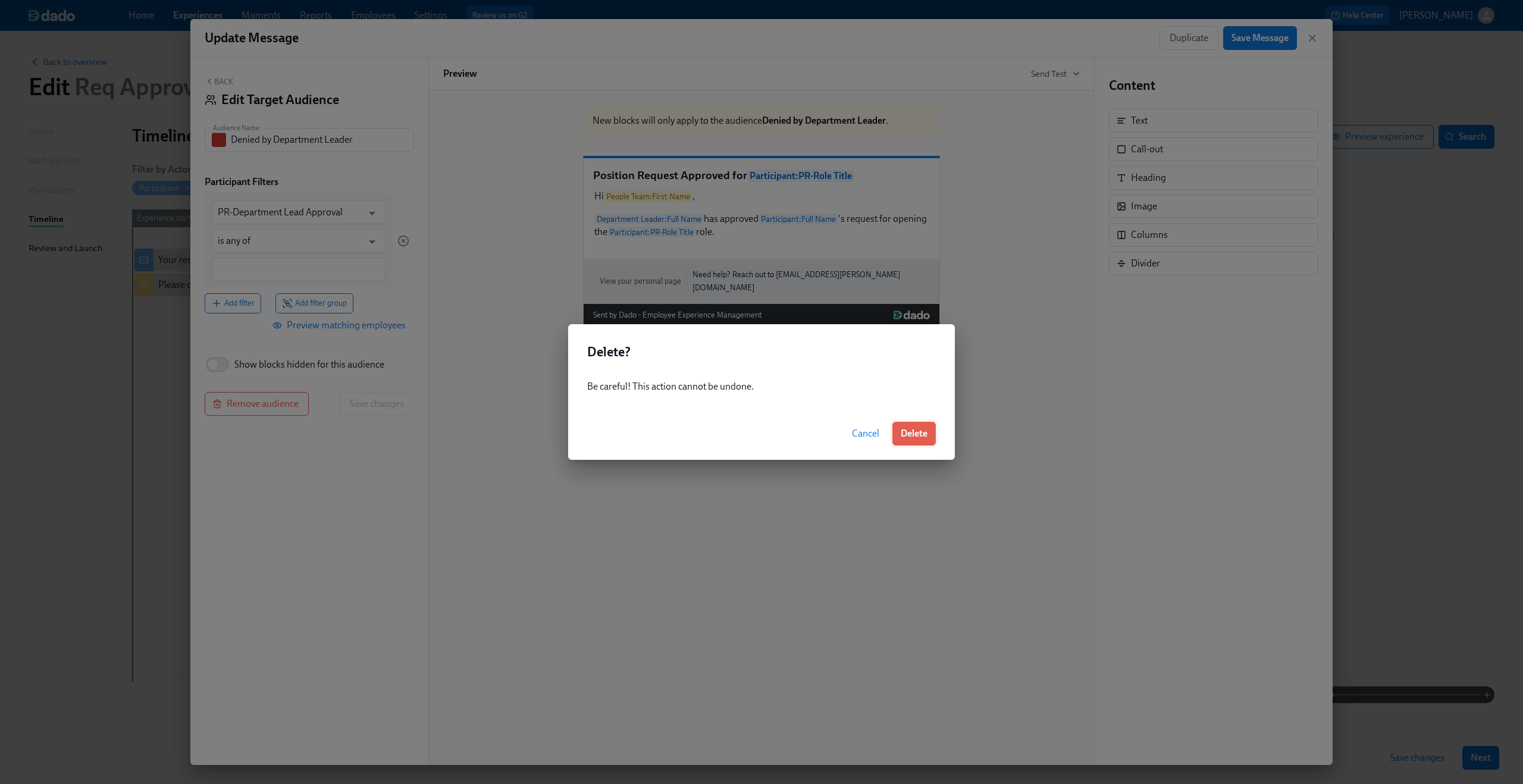
click at [916, 430] on span "Delete" at bounding box center [914, 433] width 27 height 12
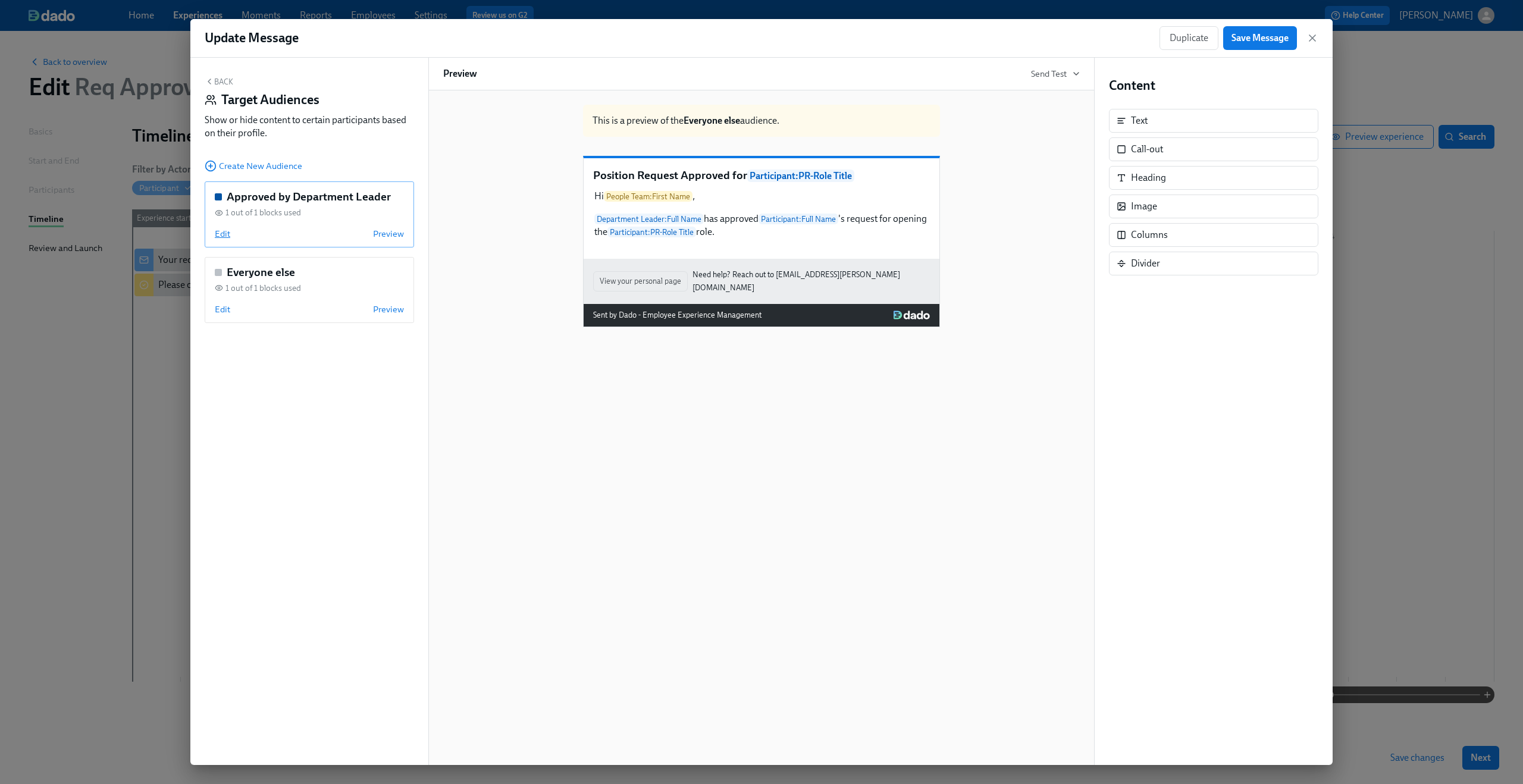
click at [229, 237] on span "Edit" at bounding box center [222, 233] width 16 height 12
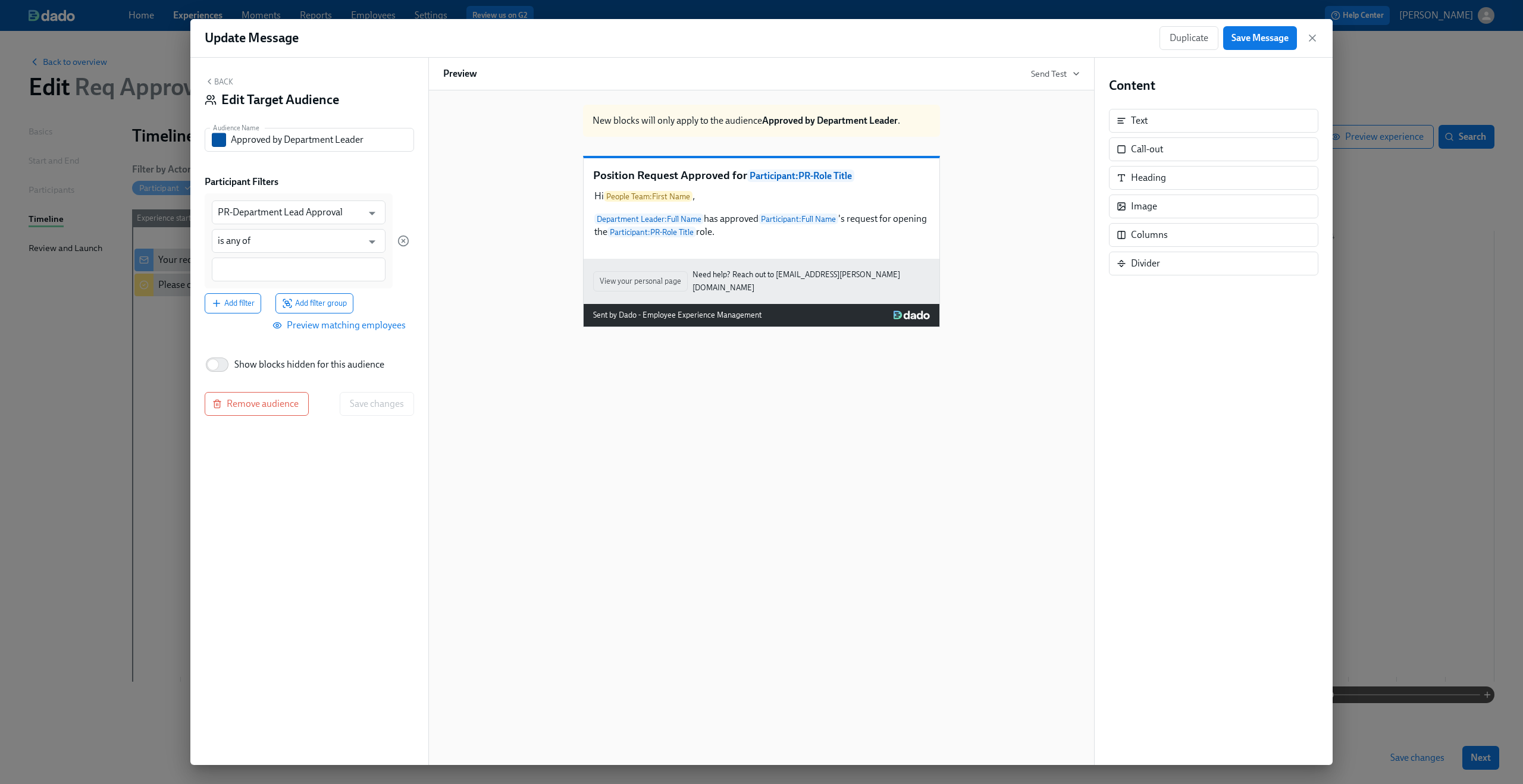
click at [281, 261] on div at bounding box center [299, 269] width 174 height 23
click at [412, 298] on div "PR-Department Lead Approval ​ is any of ​ Approval Add filter Add filter group" at bounding box center [309, 254] width 210 height 120
click at [380, 408] on span "Save changes" at bounding box center [376, 405] width 54 height 12
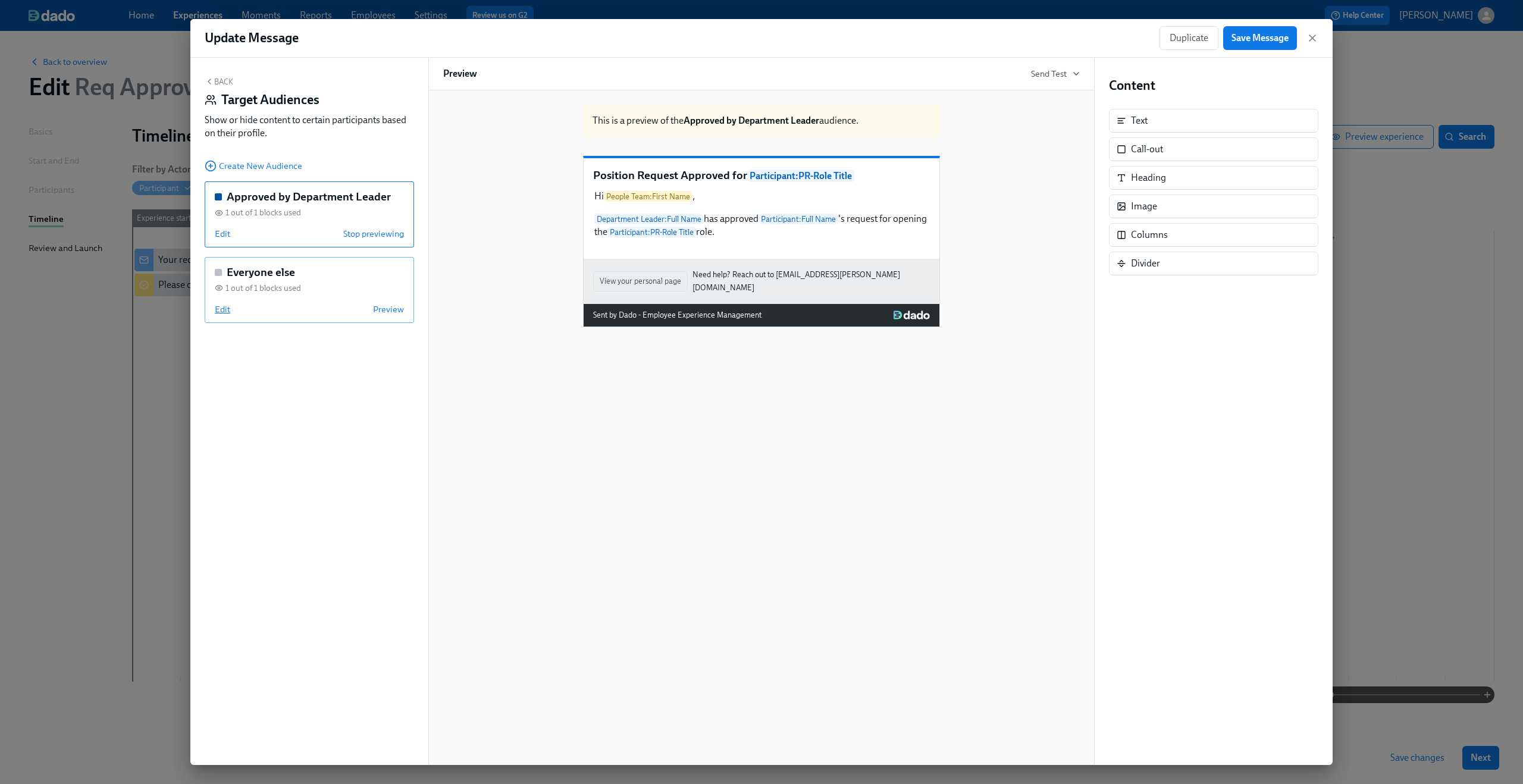
click at [221, 308] on span "Edit" at bounding box center [222, 309] width 16 height 12
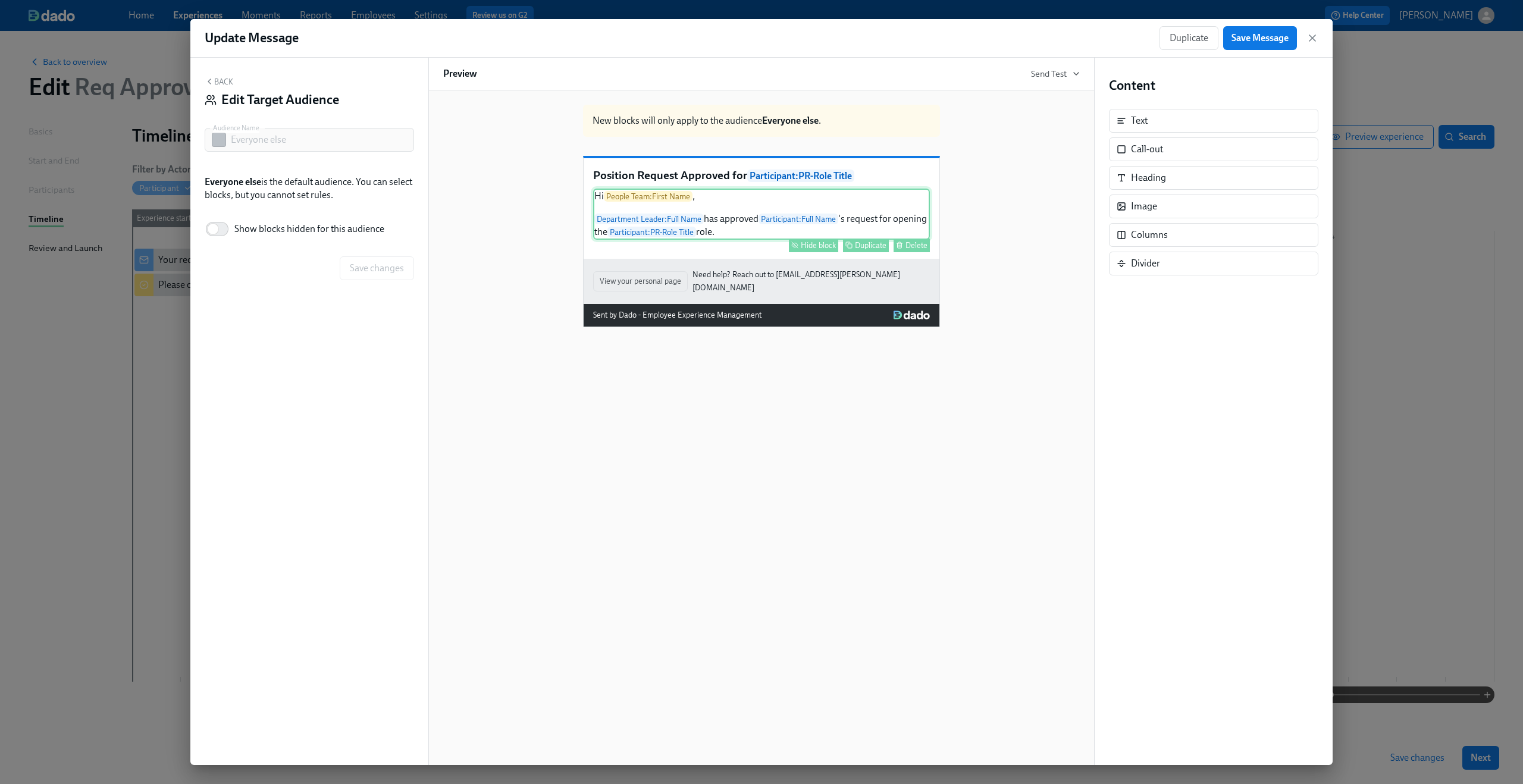
click at [643, 221] on div "Hi People Team : First Name , Department Leader : Full Name has approved Partic…" at bounding box center [762, 214] width 337 height 51
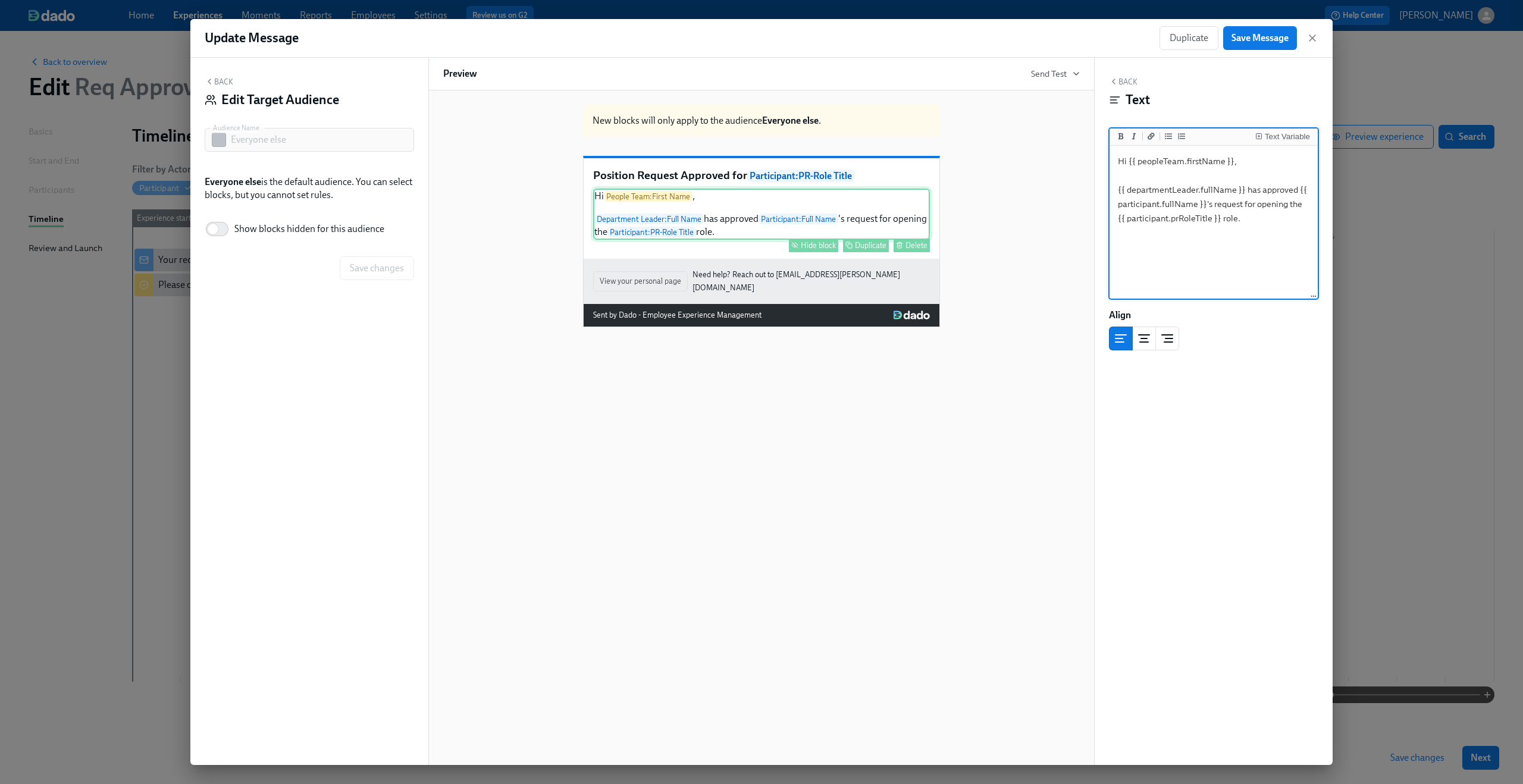
click at [804, 250] on div "Hide block" at bounding box center [818, 245] width 35 height 9
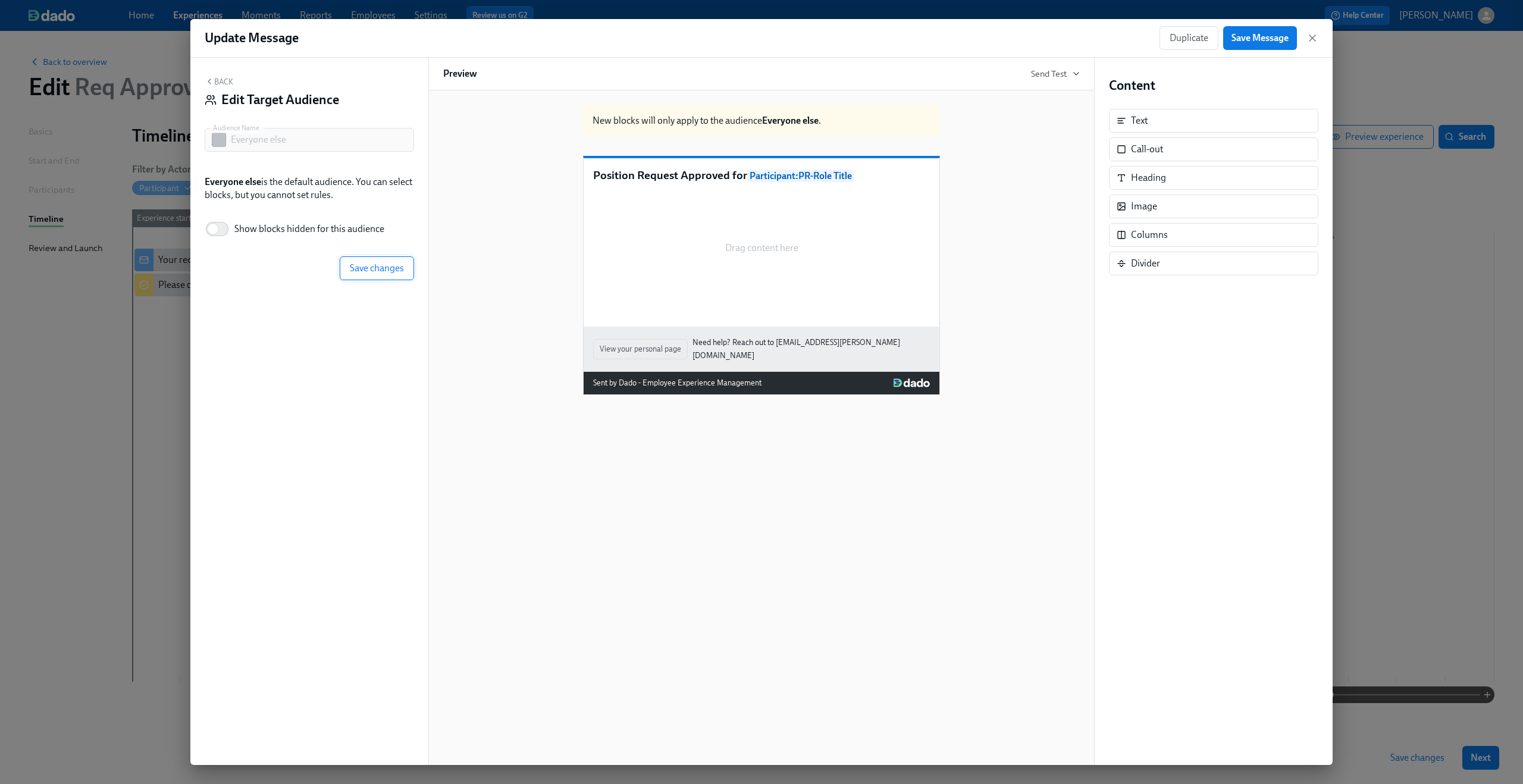
click at [373, 265] on span "Save changes" at bounding box center [376, 268] width 54 height 12
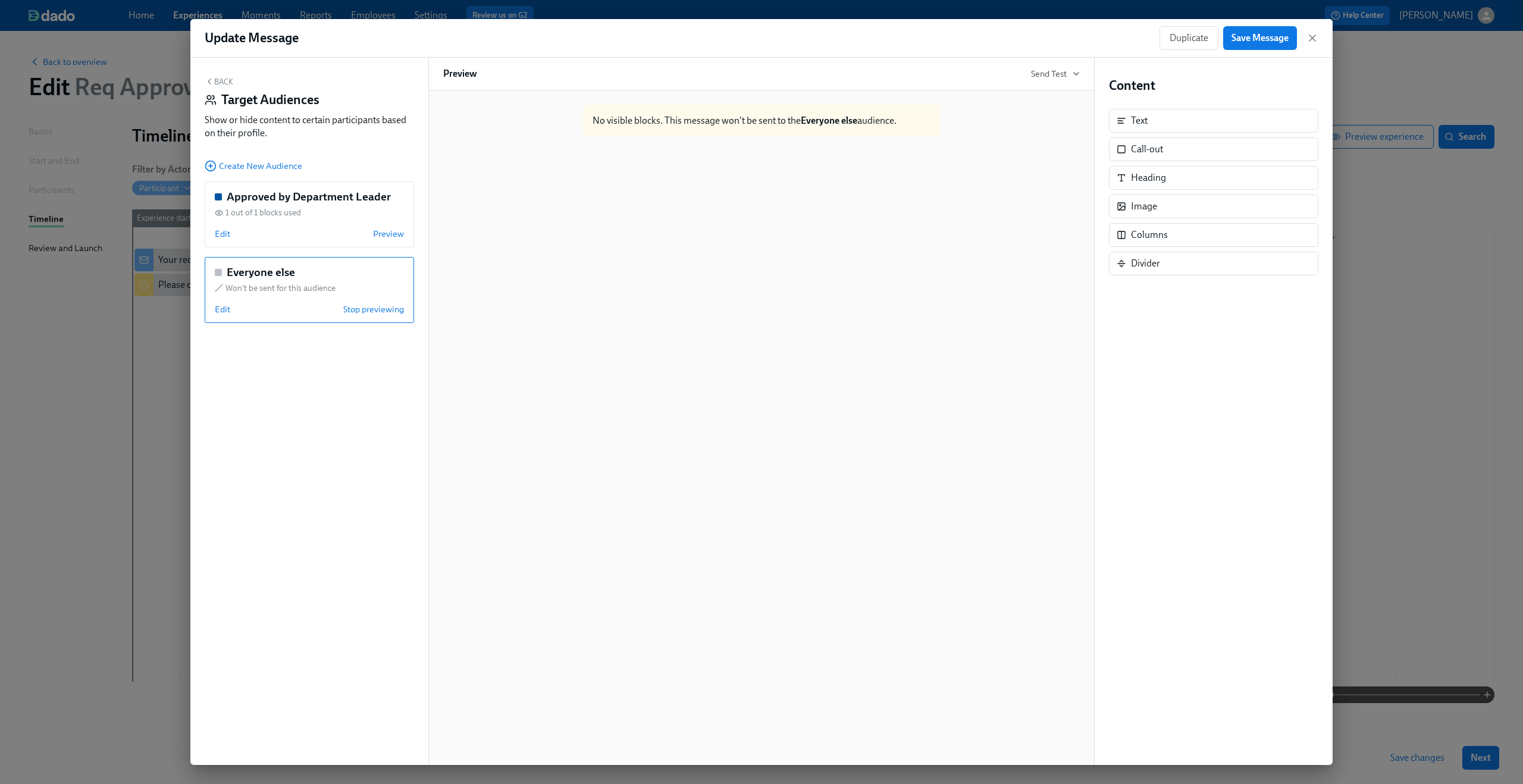
click at [214, 72] on div "Back Target Audiences Show or hide content to certain participants based on the…" at bounding box center [309, 412] width 238 height 707
click at [214, 81] on button "Back" at bounding box center [218, 81] width 28 height 9
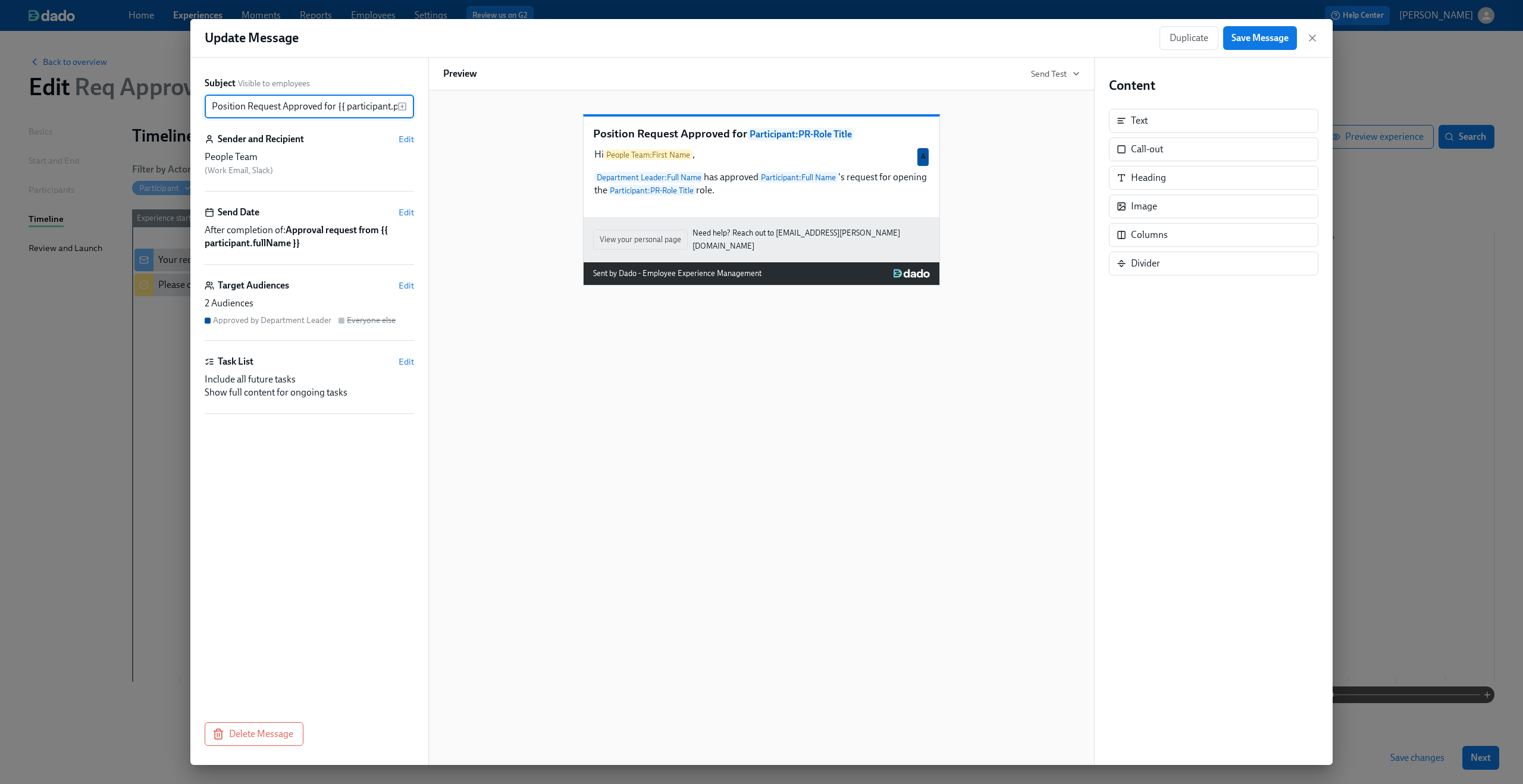
scroll to position [0, 49]
click at [1266, 34] on span "Save Message" at bounding box center [1259, 38] width 57 height 12
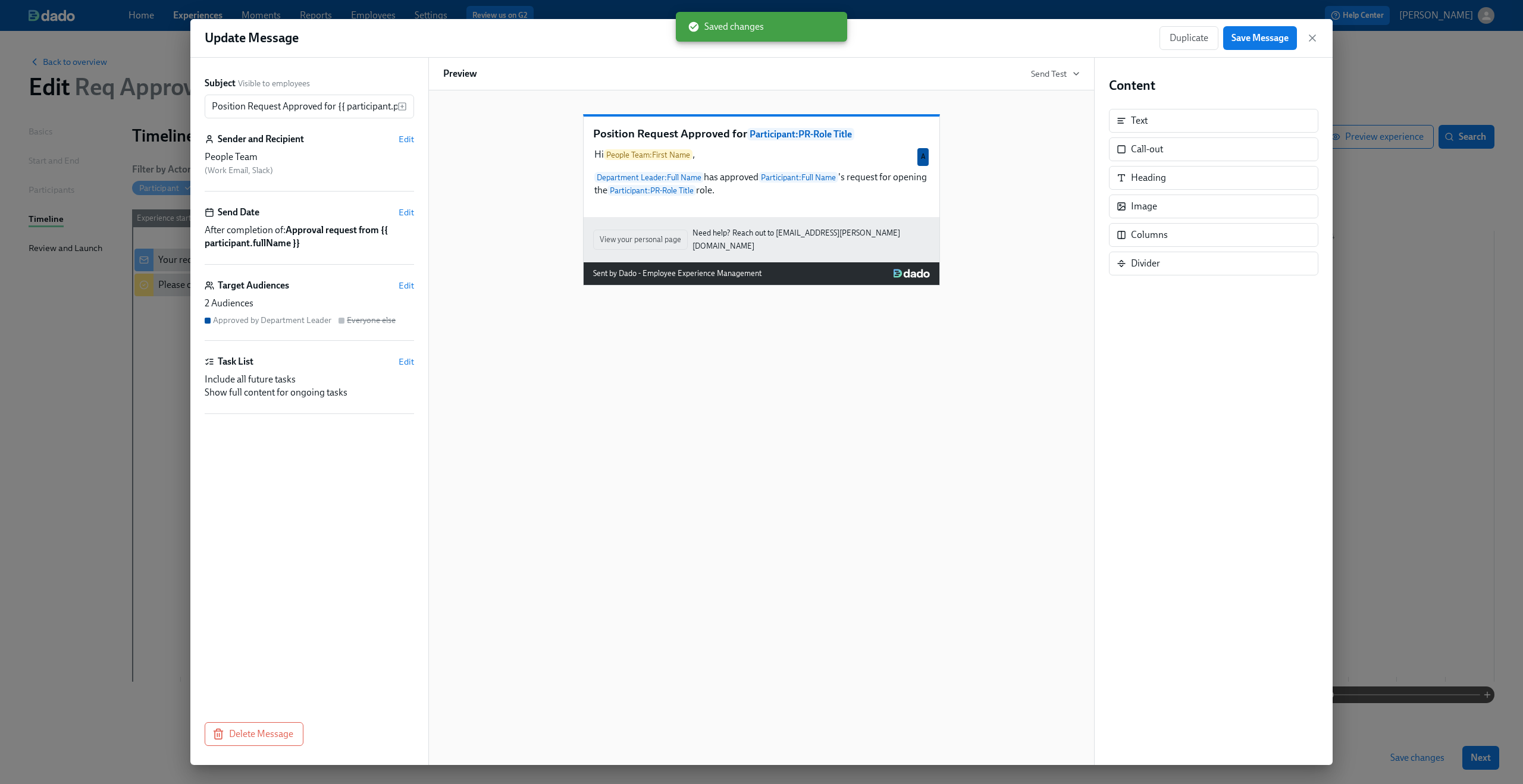
click at [404, 279] on div "Target Audiences Edit" at bounding box center [309, 285] width 210 height 13
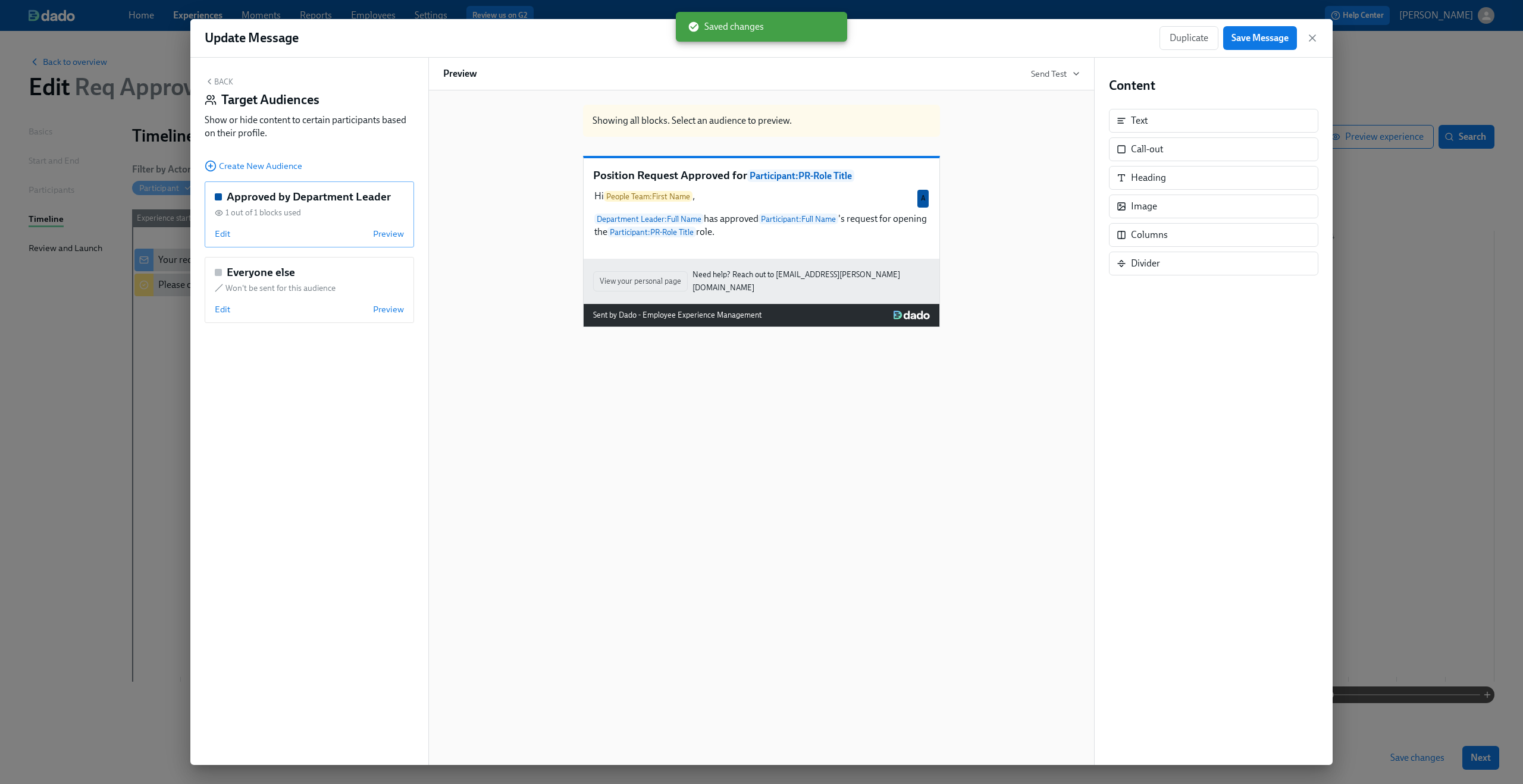
click at [222, 227] on div "Approved by Department Leader 1 out of 1 blocks used Edit Preview" at bounding box center [309, 214] width 210 height 66
click at [219, 234] on span "Edit" at bounding box center [222, 233] width 16 height 12
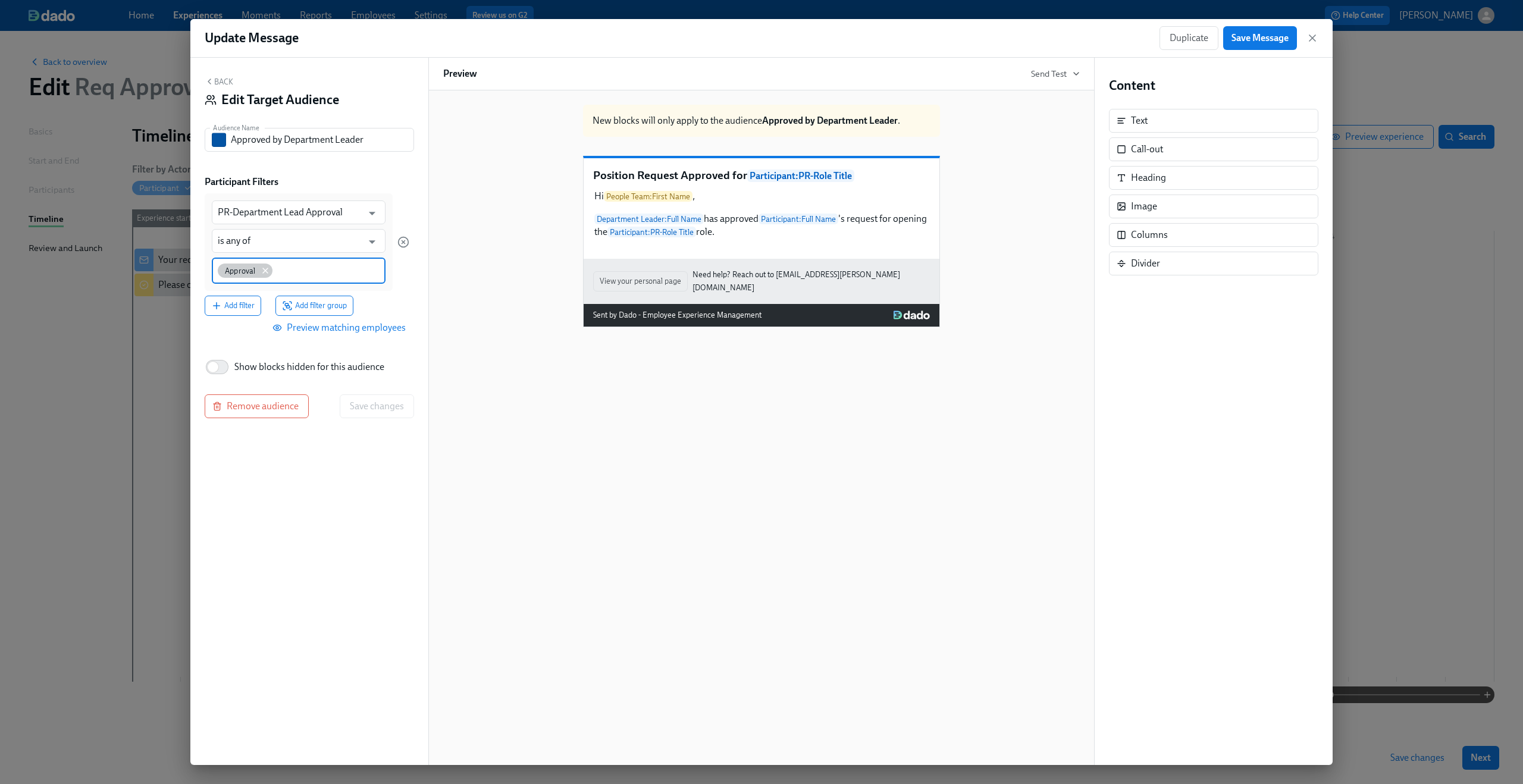
click at [265, 272] on icon at bounding box center [265, 271] width 9 height 9
click at [265, 272] on input at bounding box center [298, 270] width 162 height 13
click at [380, 296] on div "Add filter Add filter group" at bounding box center [306, 304] width 204 height 20
click at [381, 405] on span "Save changes" at bounding box center [376, 405] width 54 height 12
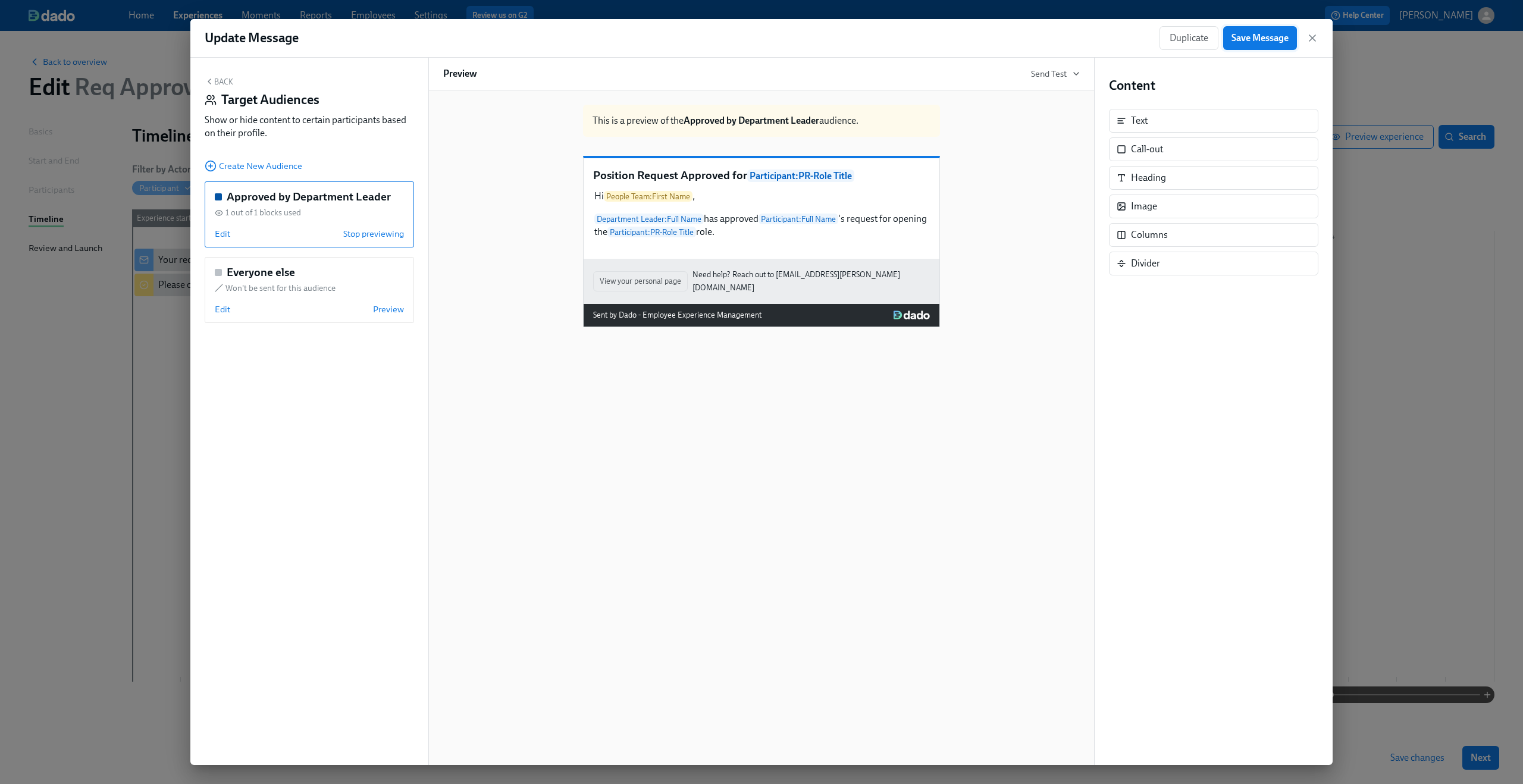
click at [1274, 39] on span "Save Message" at bounding box center [1259, 38] width 57 height 12
click at [1316, 40] on icon "button" at bounding box center [1312, 38] width 12 height 12
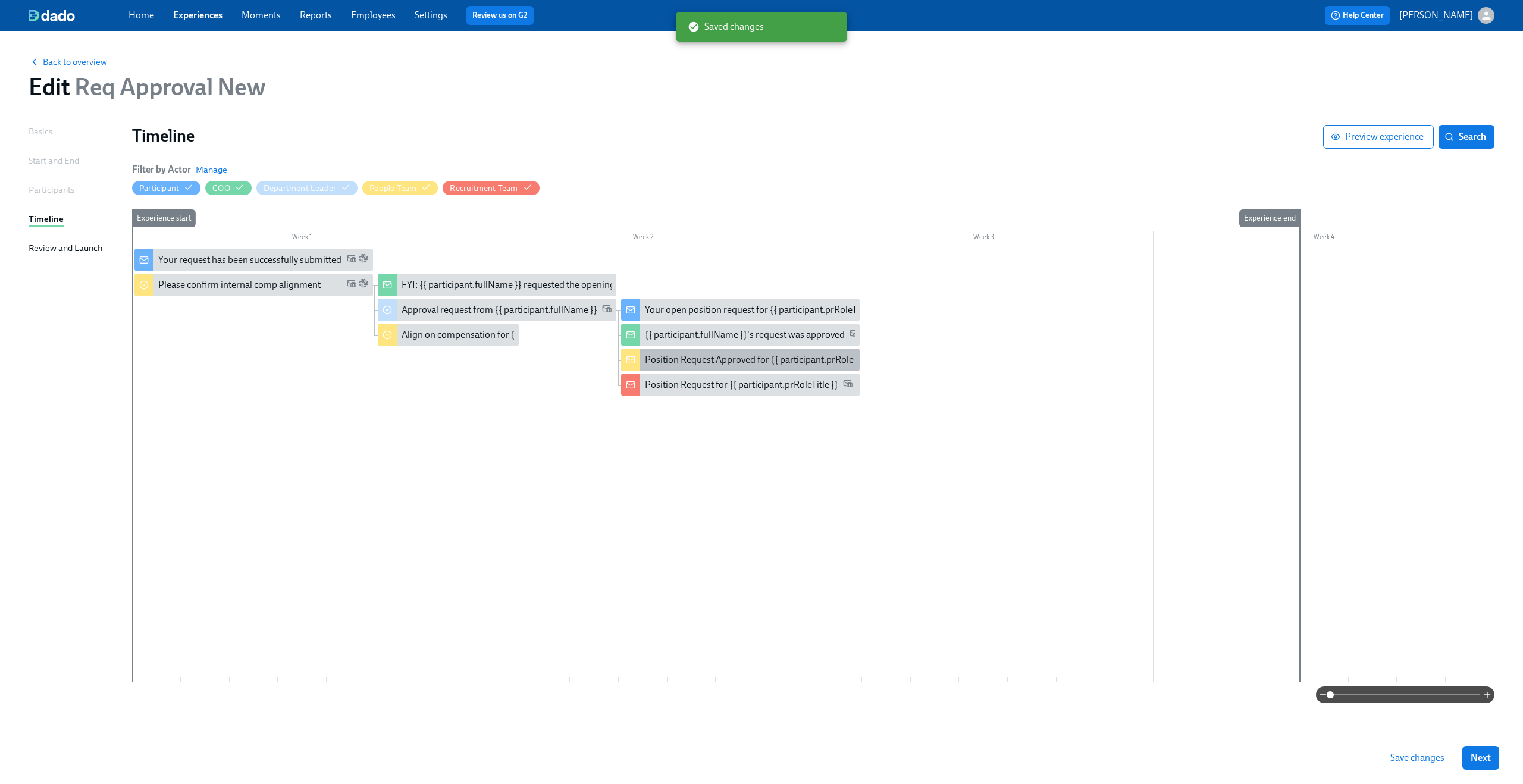
click at [737, 357] on div "Position Request Approved for {{ participant.prRoleTitle }}" at bounding box center [762, 359] width 235 height 13
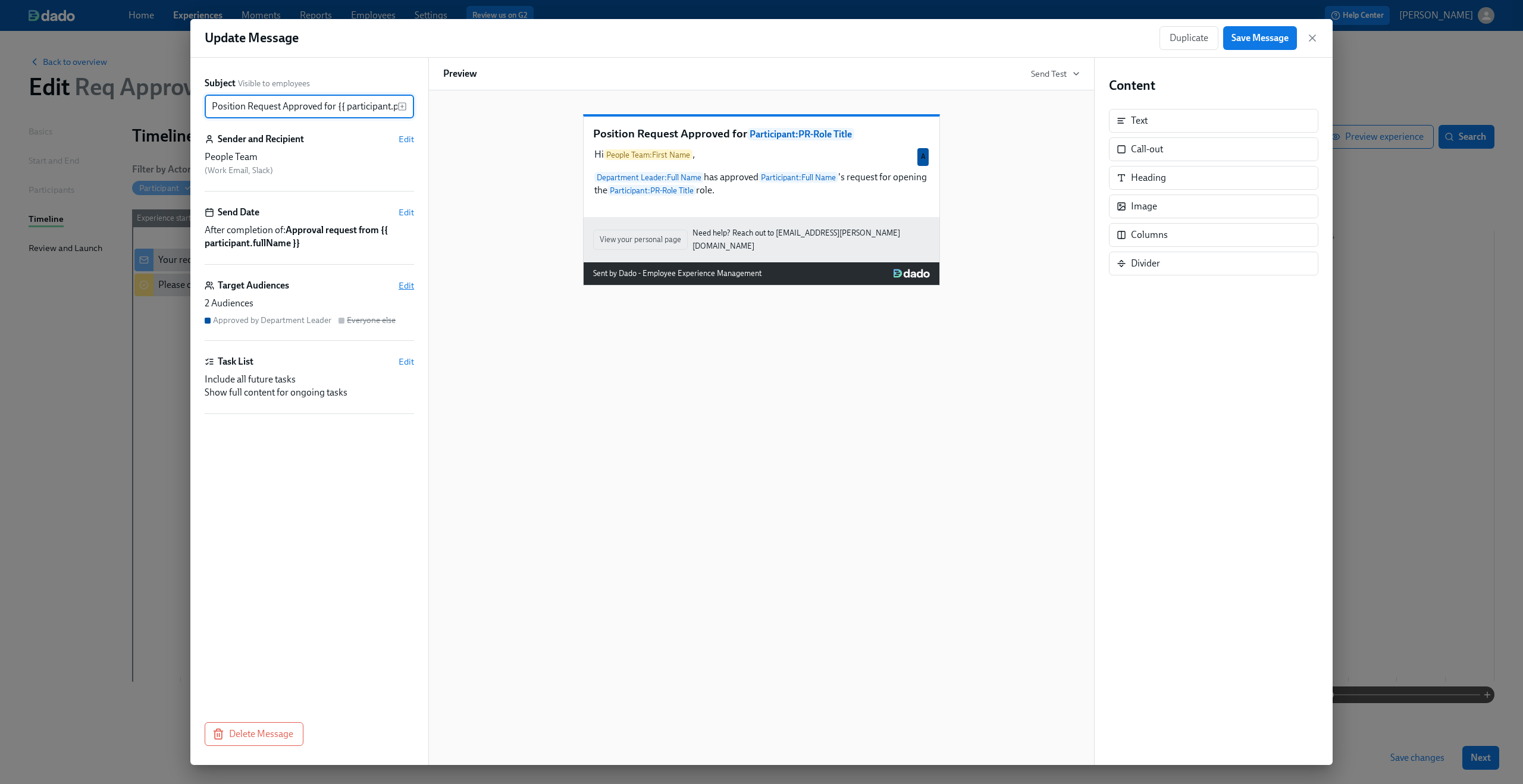
click at [406, 286] on span "Edit" at bounding box center [406, 285] width 16 height 12
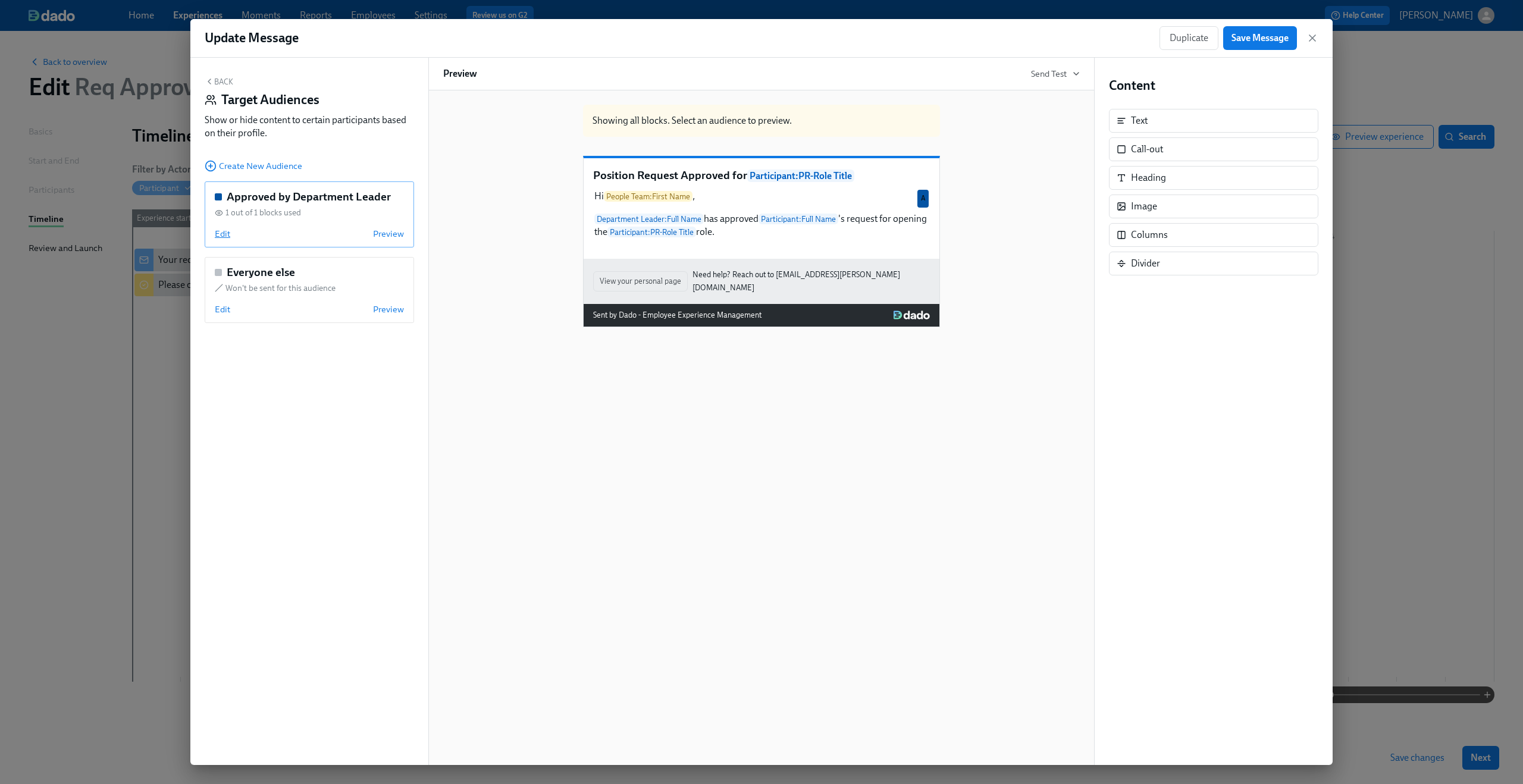
click at [224, 238] on span "Edit" at bounding box center [222, 233] width 16 height 12
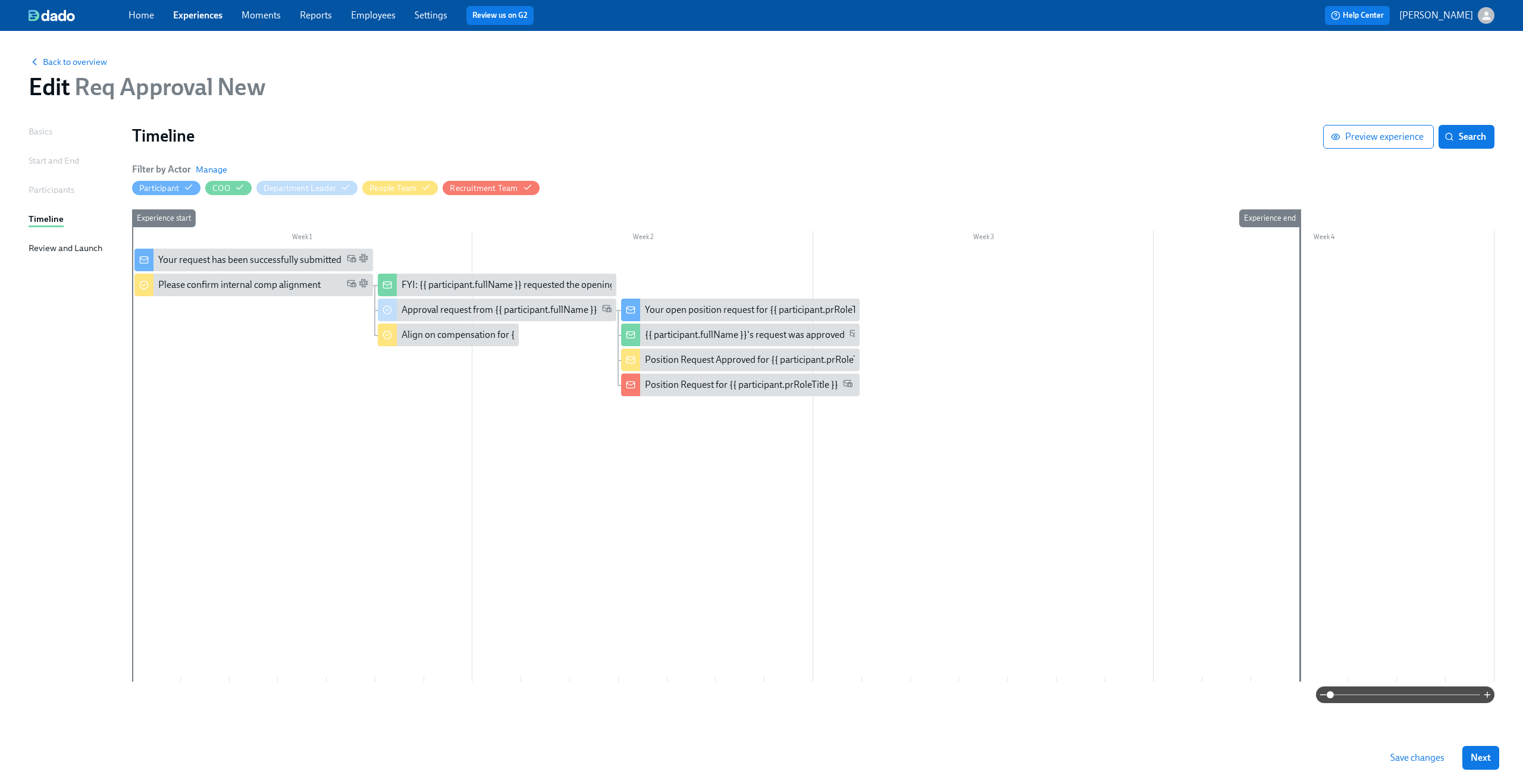
click at [1423, 756] on span "Save changes" at bounding box center [1417, 757] width 54 height 12
click at [743, 390] on div "Position Request for {{ participant.prRoleTitle }}" at bounding box center [741, 384] width 193 height 13
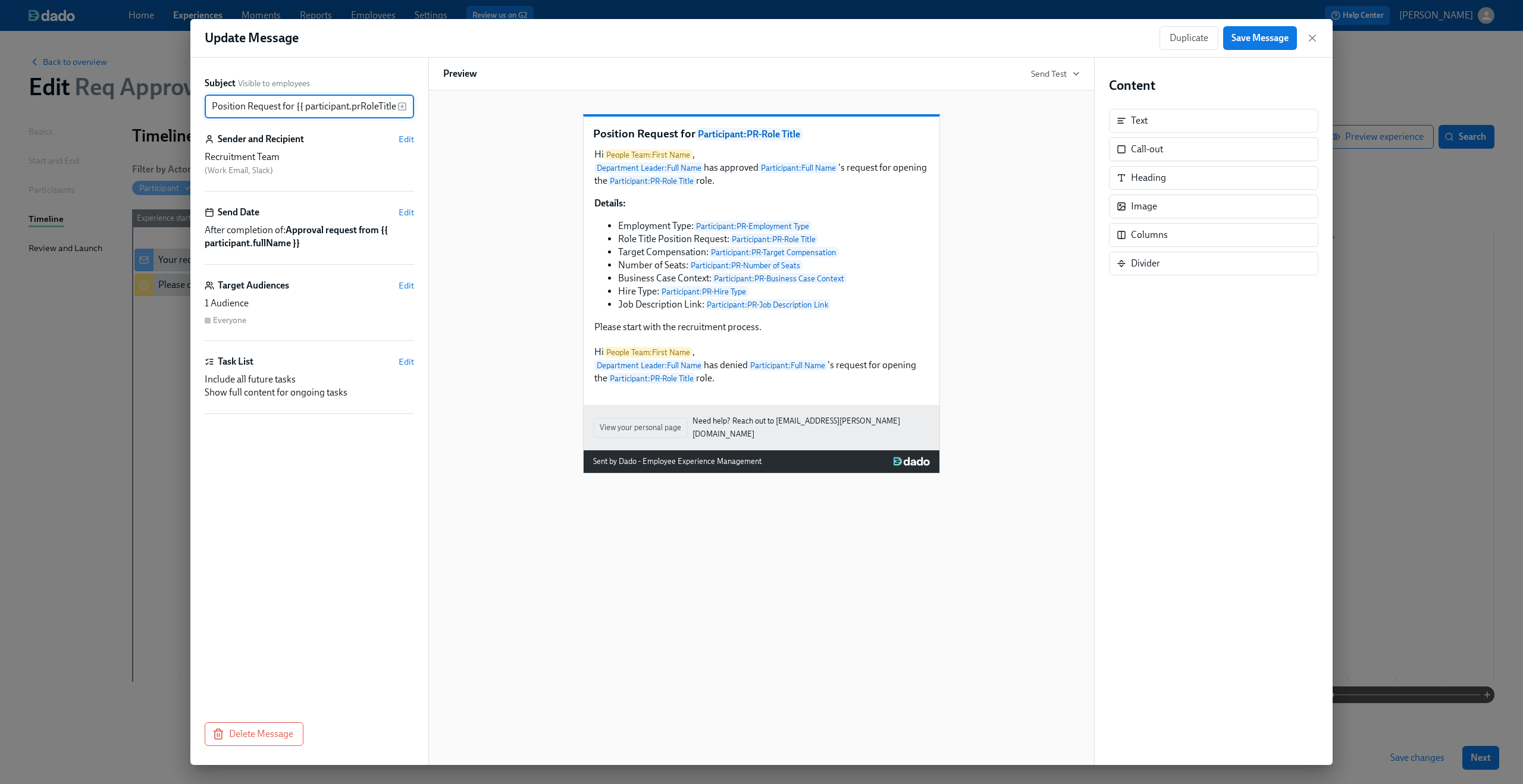
scroll to position [0, 7]
click at [715, 574] on div "Position Request for Participant : PR-Role Title Hi People Team : First Name , …" at bounding box center [761, 428] width 666 height 674
click at [410, 286] on span "Edit" at bounding box center [406, 285] width 16 height 12
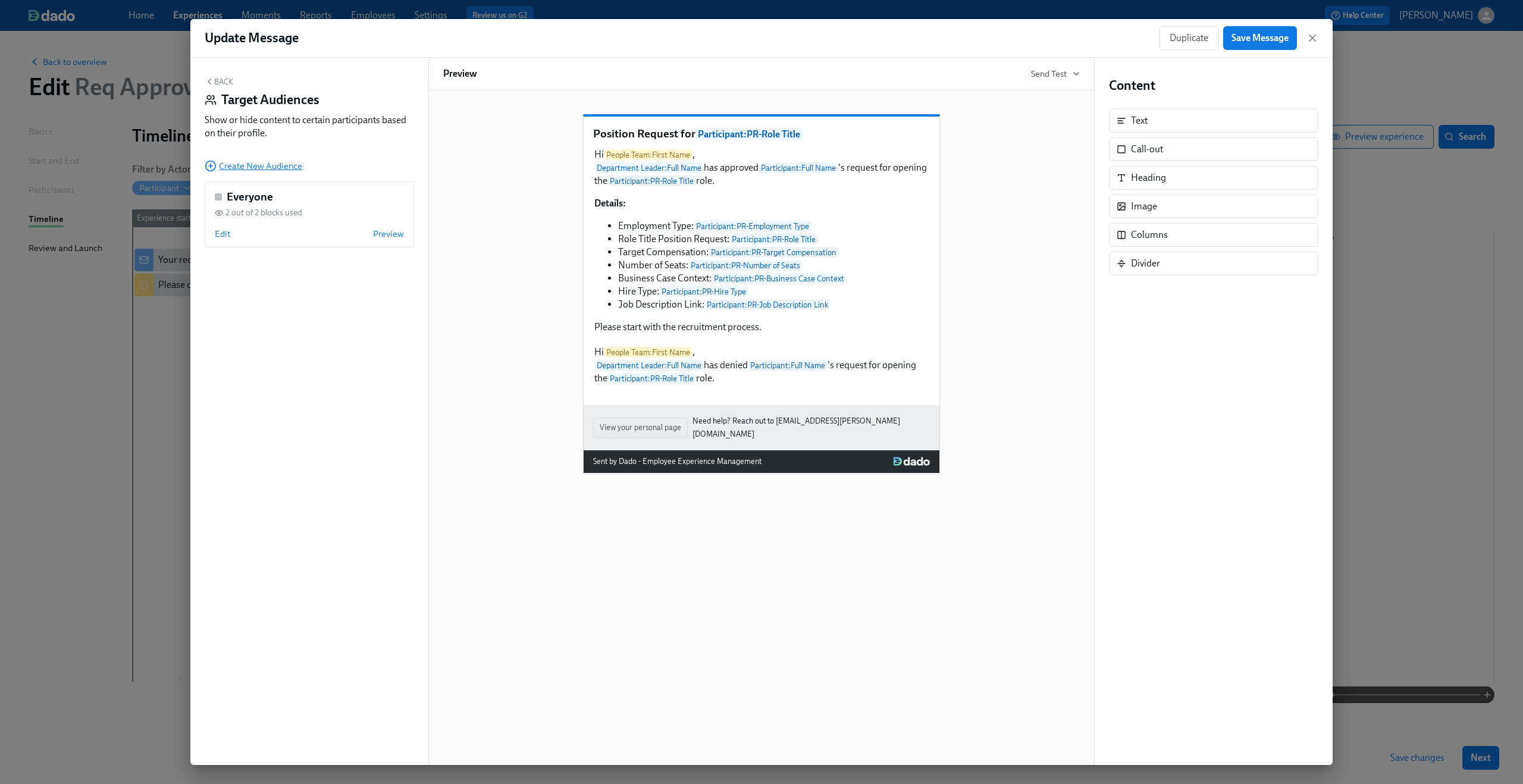
click at [276, 170] on span "Create New Audience" at bounding box center [253, 165] width 98 height 12
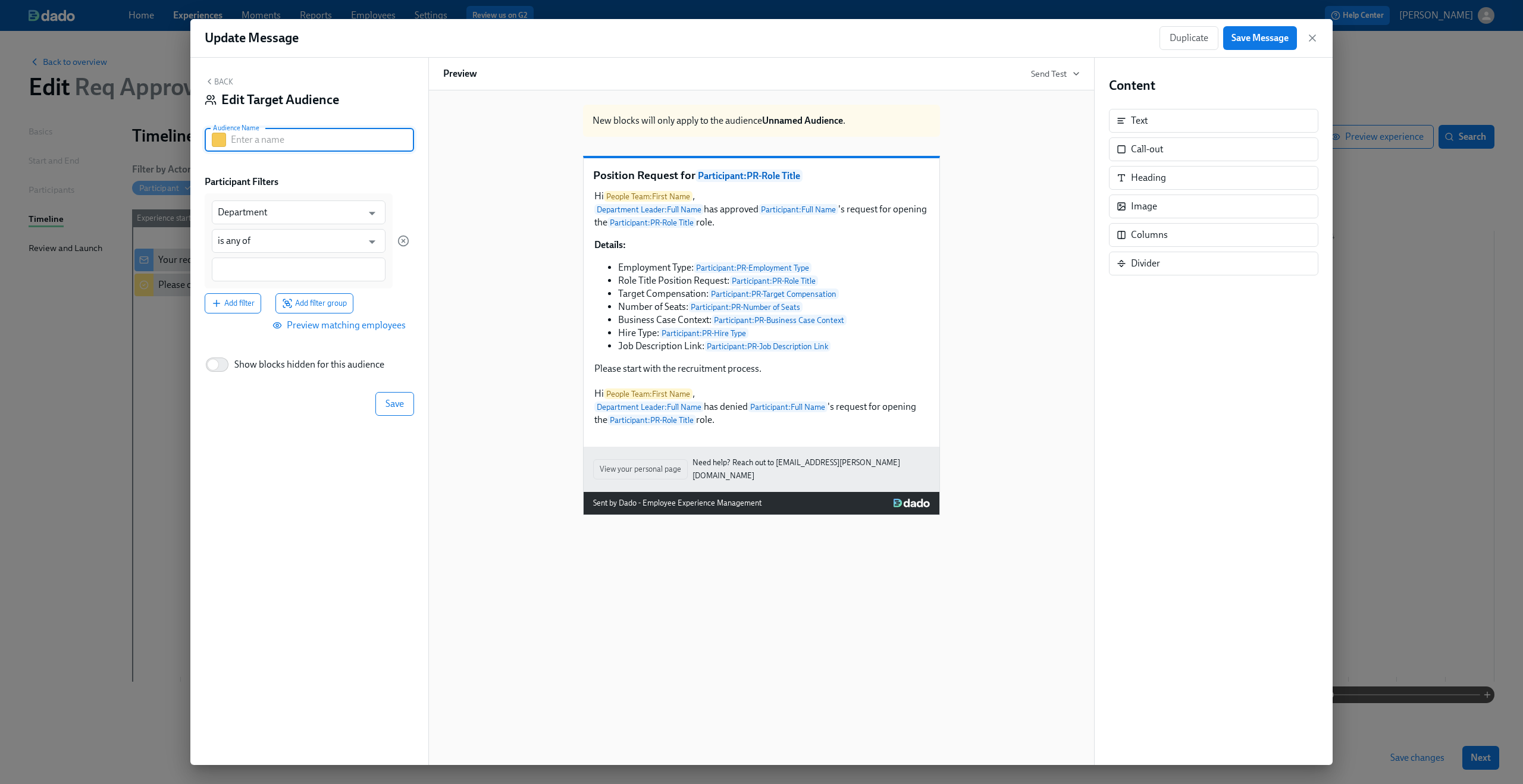
click at [302, 141] on input "text" at bounding box center [322, 139] width 183 height 23
click at [274, 218] on input "Department" at bounding box center [290, 212] width 145 height 23
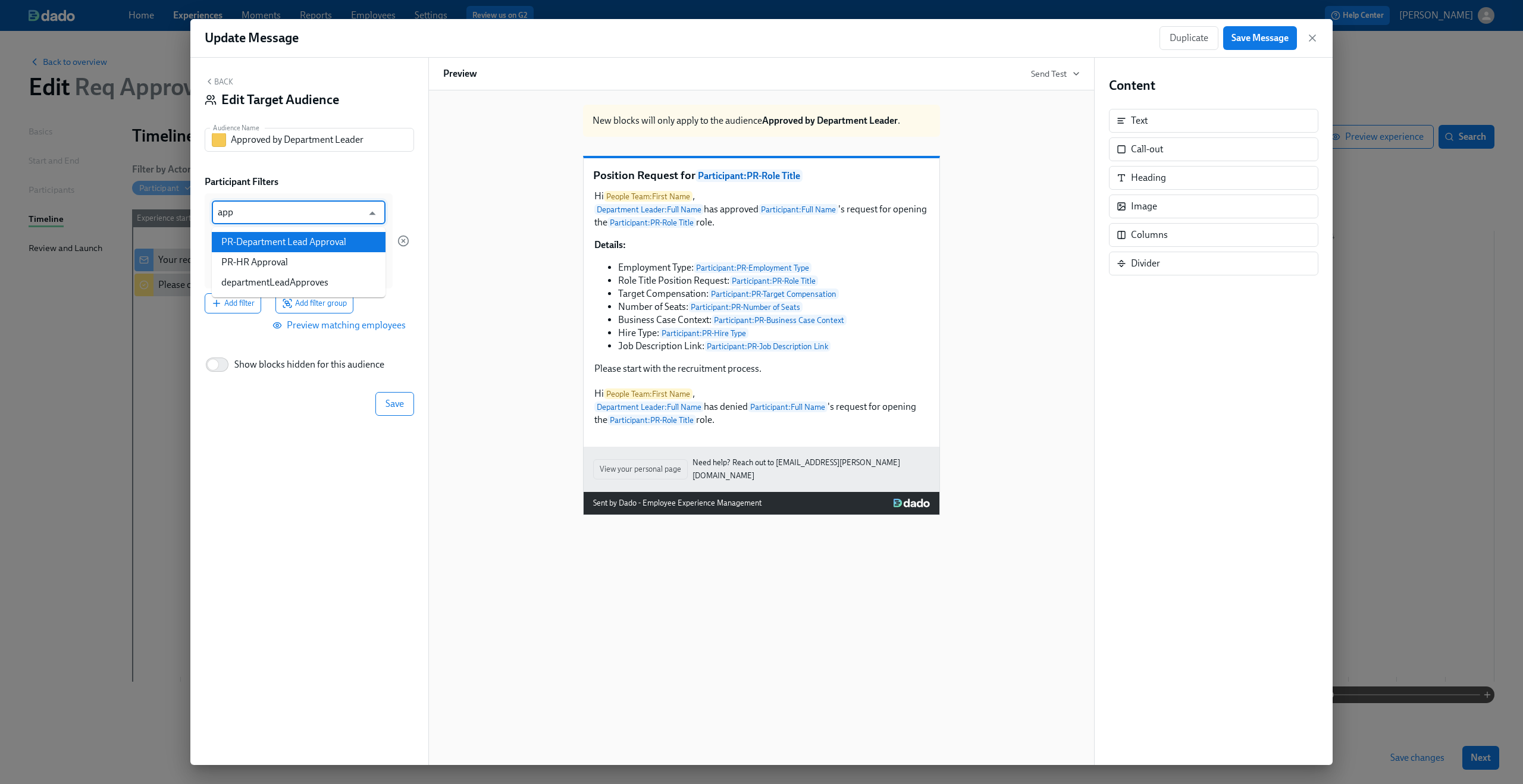
click at [276, 246] on li "PR-Department Lead Approval" at bounding box center [299, 242] width 174 height 20
click at [266, 272] on input at bounding box center [298, 270] width 162 height 13
click at [420, 213] on div "Back Edit Target Audience Audience Name Approved by Department Leader Audience …" at bounding box center [309, 412] width 238 height 707
click at [389, 405] on span "Save" at bounding box center [394, 405] width 19 height 12
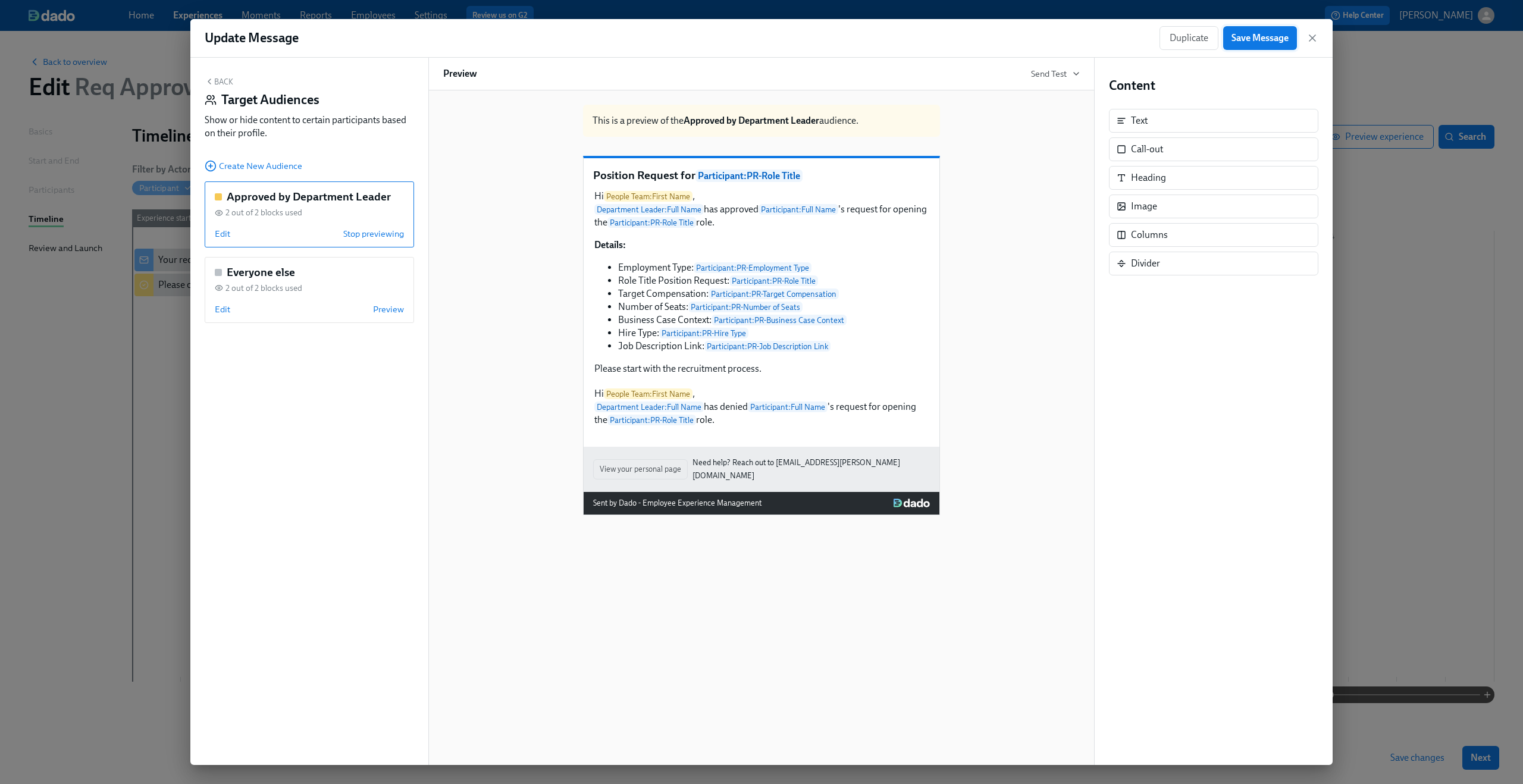
click at [1258, 44] on button "Save Message" at bounding box center [1260, 38] width 74 height 23
click at [218, 81] on button "Back" at bounding box center [218, 81] width 28 height 9
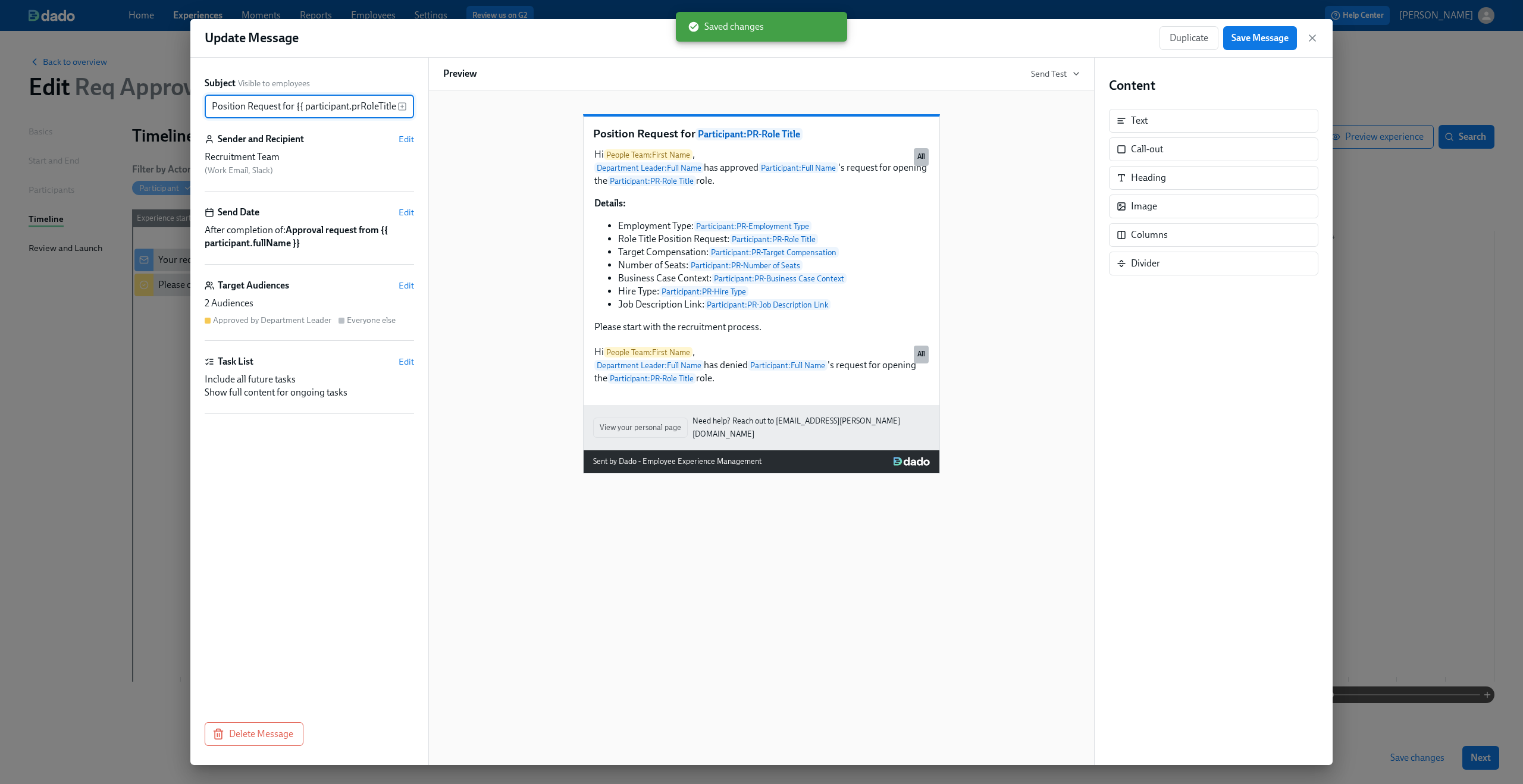
scroll to position [0, 7]
click at [405, 286] on span "Edit" at bounding box center [406, 285] width 16 height 12
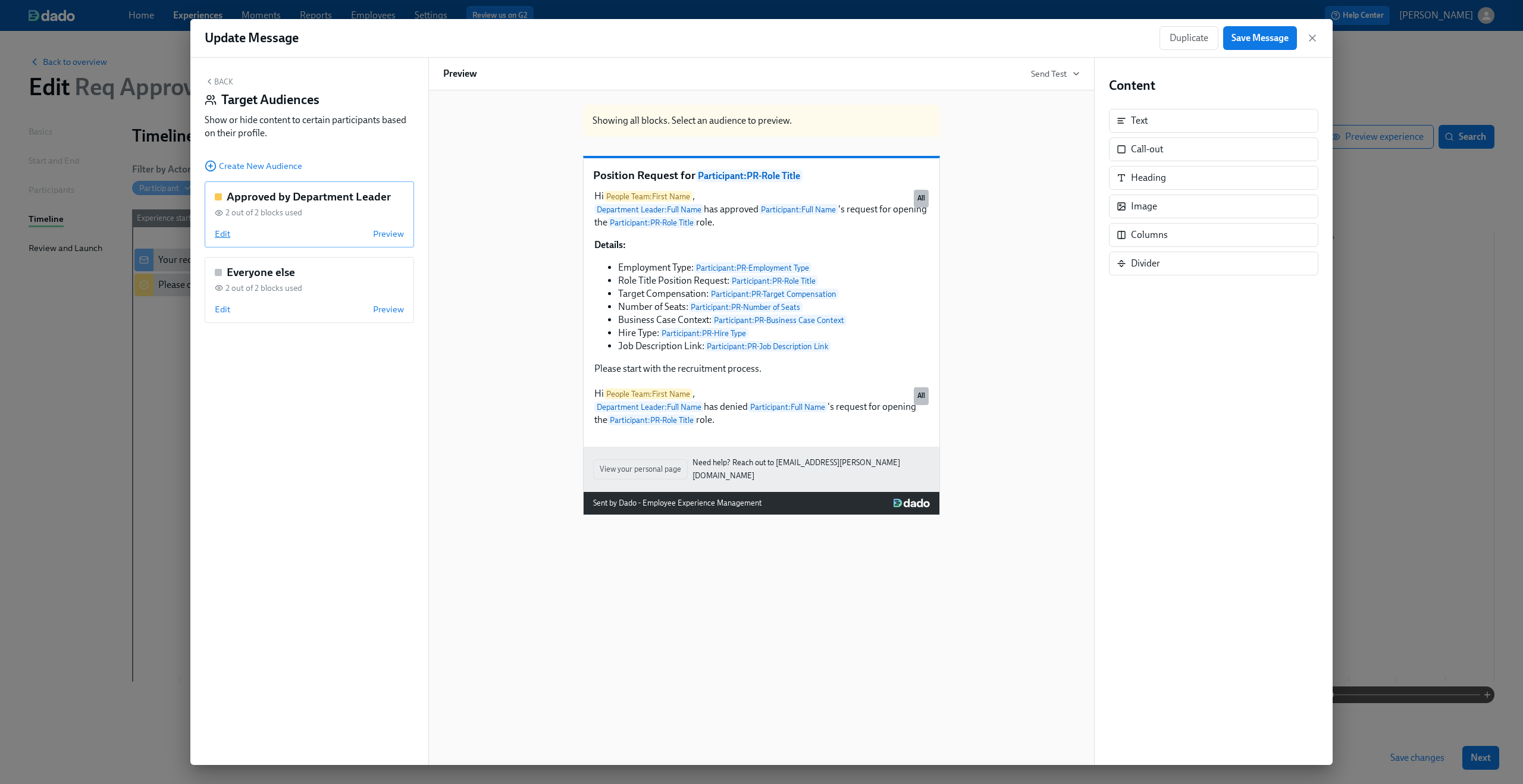
click at [224, 230] on span "Edit" at bounding box center [222, 233] width 16 height 12
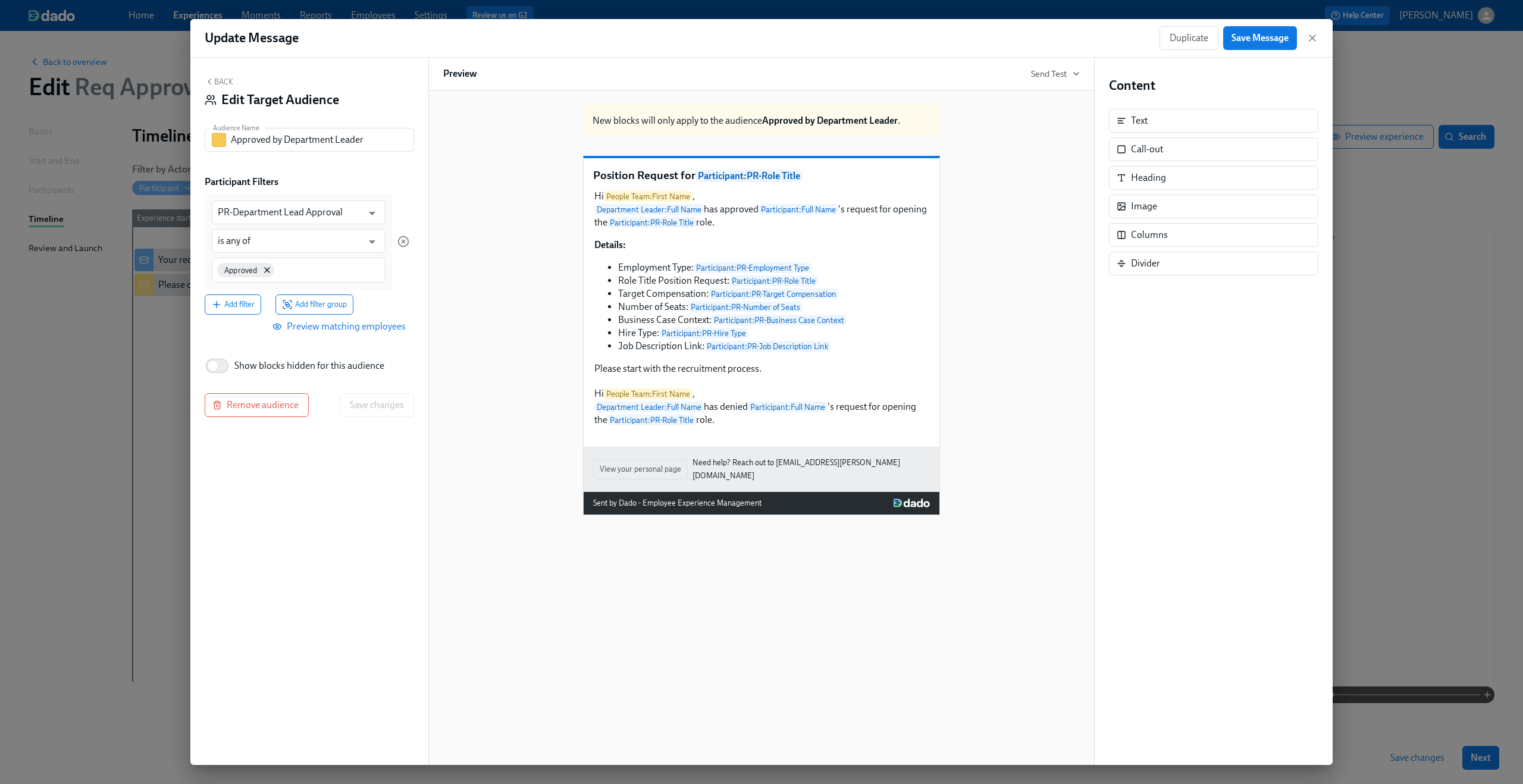
click at [219, 78] on button "Back" at bounding box center [218, 81] width 28 height 9
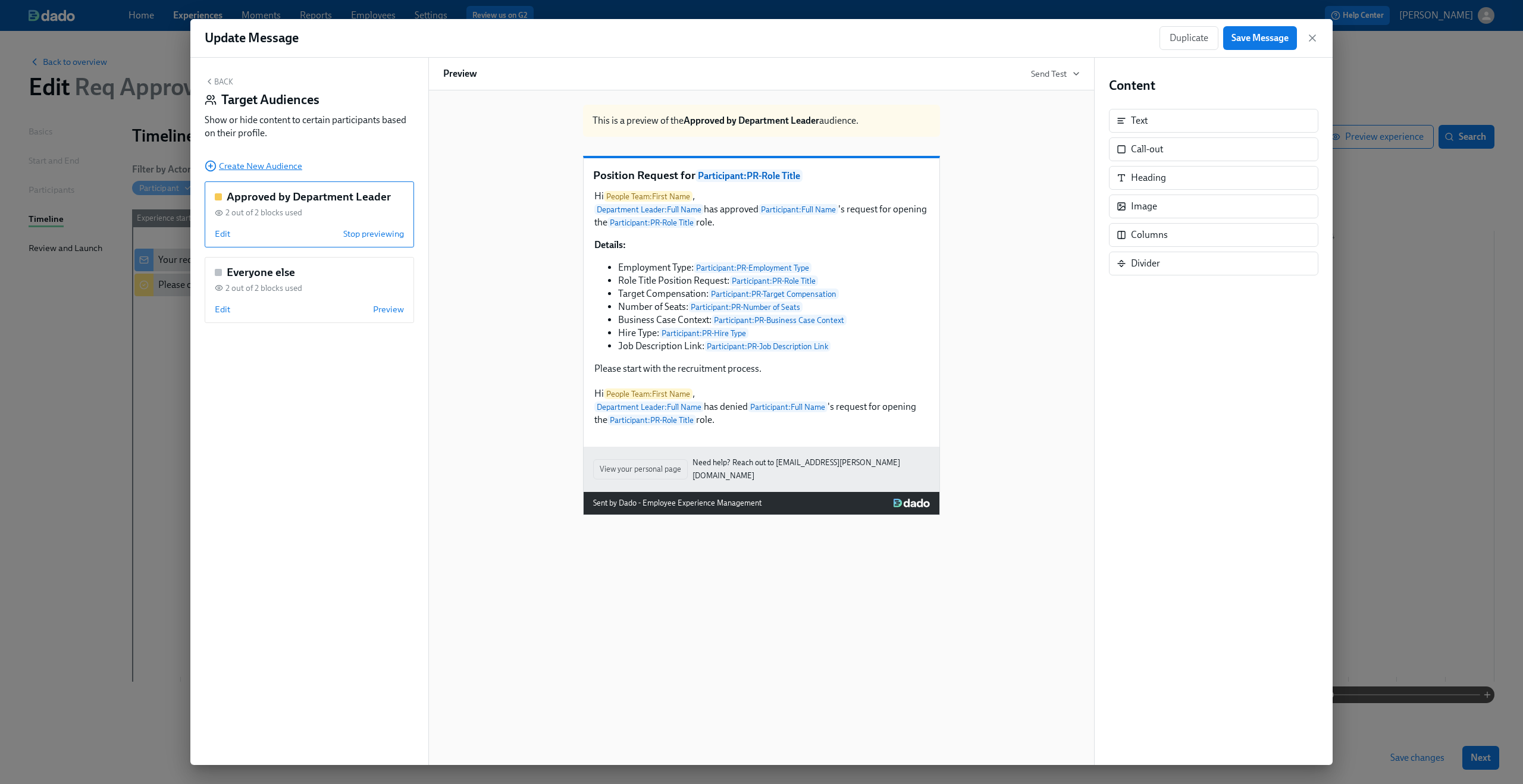
click at [233, 162] on span "Create New Audience" at bounding box center [253, 165] width 98 height 12
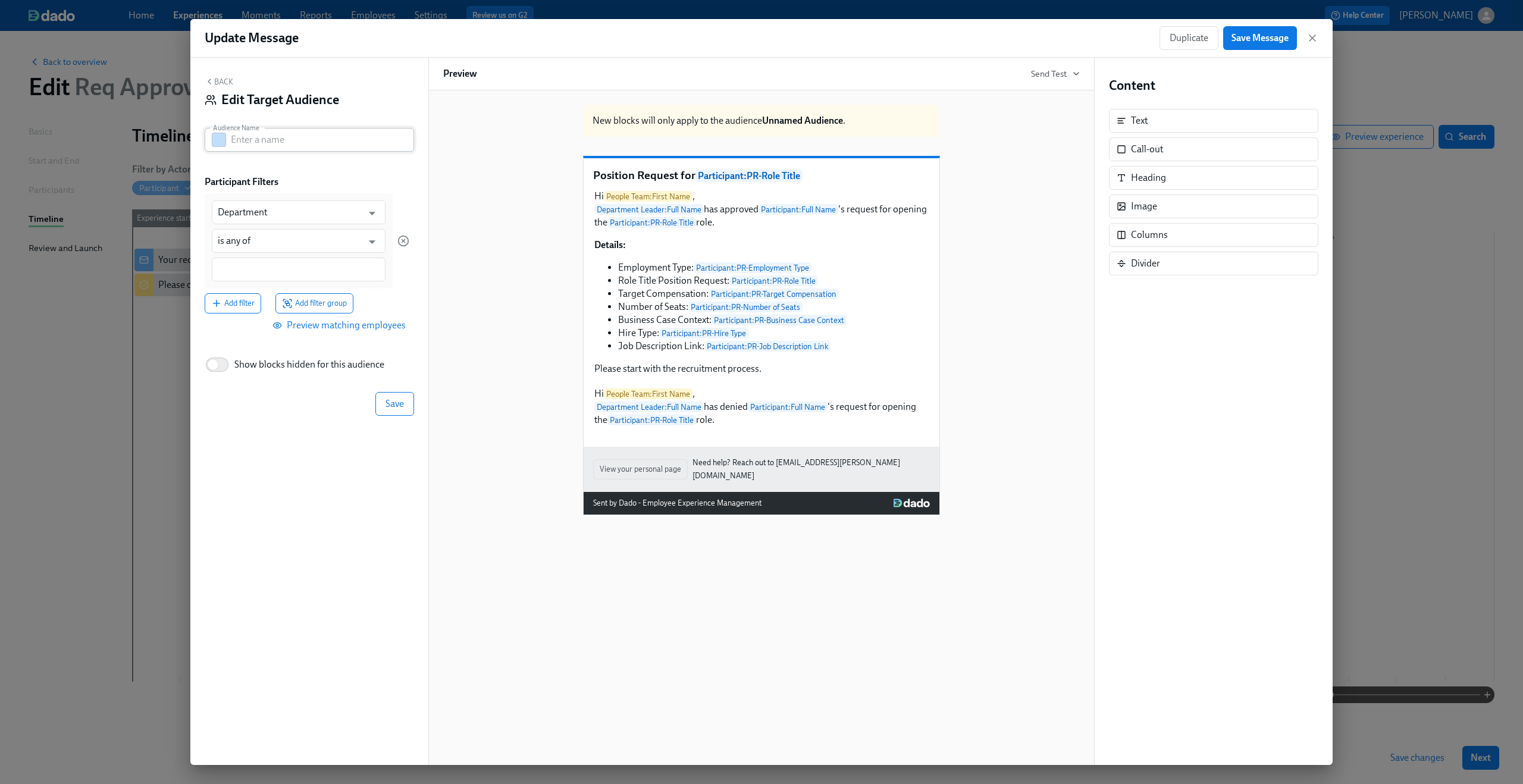
click at [297, 148] on input "text" at bounding box center [322, 139] width 183 height 23
click at [270, 214] on input "Department" at bounding box center [290, 212] width 145 height 23
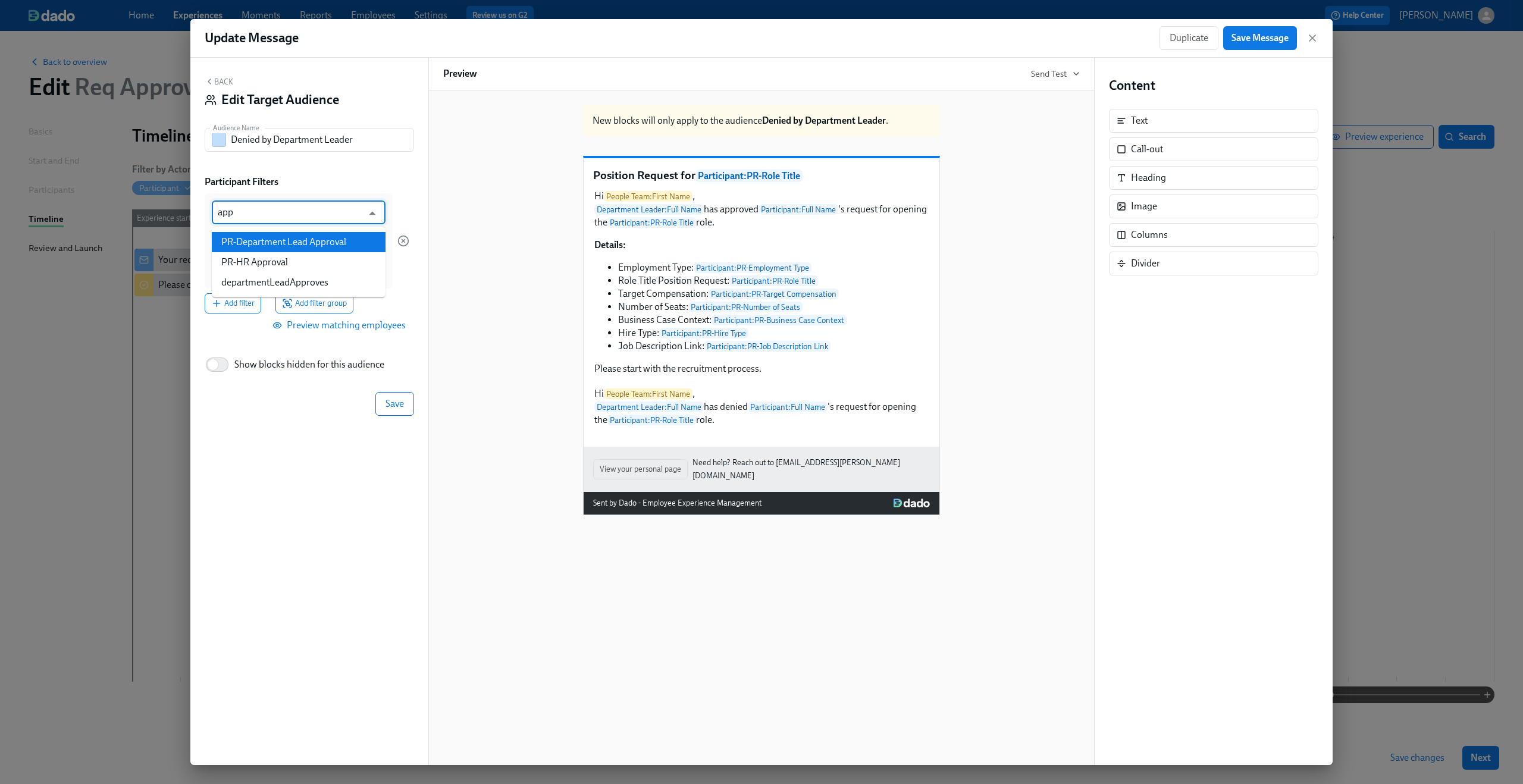
click at [279, 236] on li "PR-Department Lead Approval" at bounding box center [299, 242] width 174 height 20
click at [272, 270] on input at bounding box center [298, 270] width 162 height 13
click at [407, 296] on div "Add filter Add filter group" at bounding box center [306, 304] width 204 height 20
click at [400, 412] on button "Save" at bounding box center [394, 405] width 38 height 23
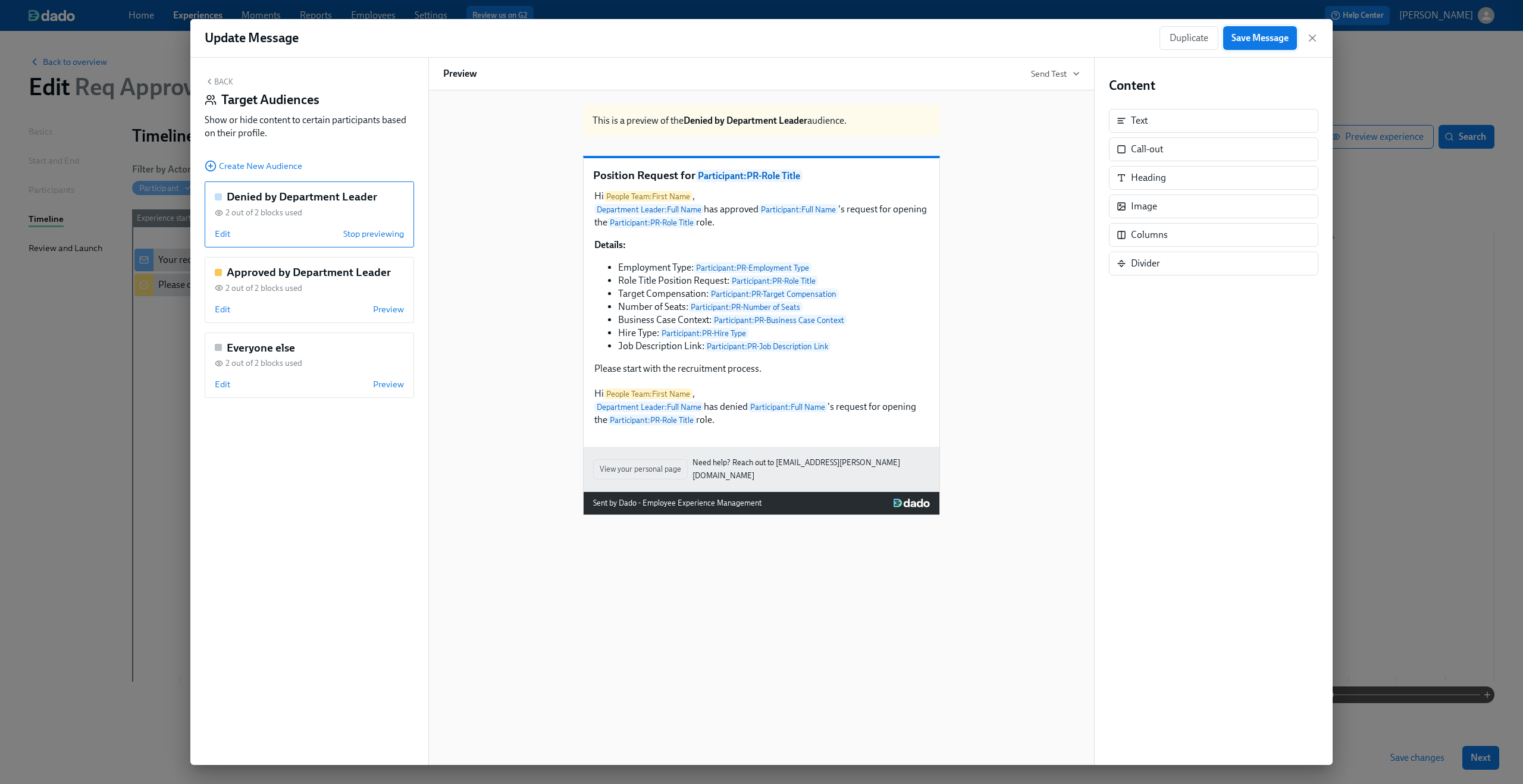
click at [1258, 38] on span "Save Message" at bounding box center [1259, 38] width 57 height 12
click at [1311, 36] on icon "button" at bounding box center [1312, 38] width 6 height 6
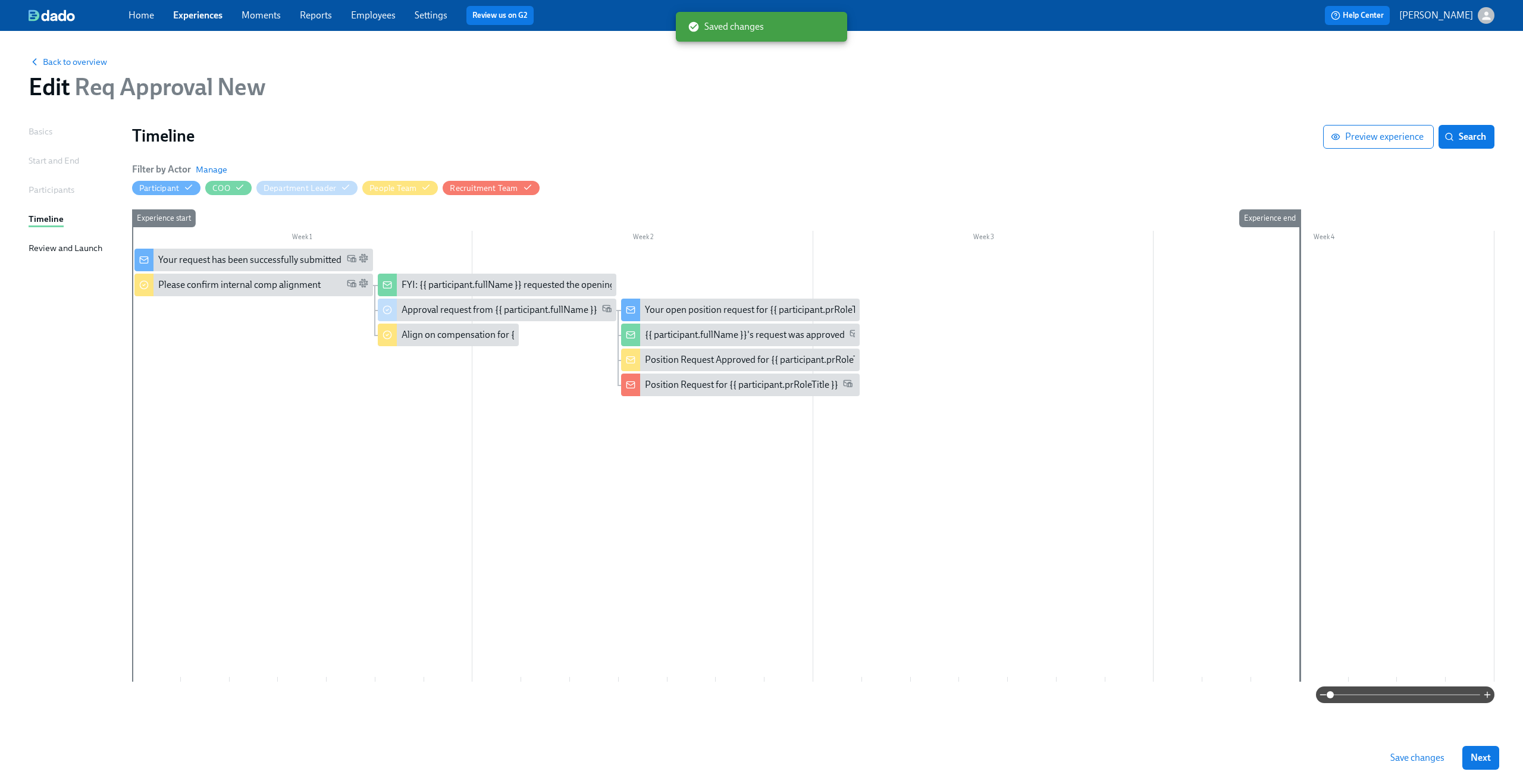
click at [1404, 756] on span "Save changes" at bounding box center [1417, 757] width 54 height 12
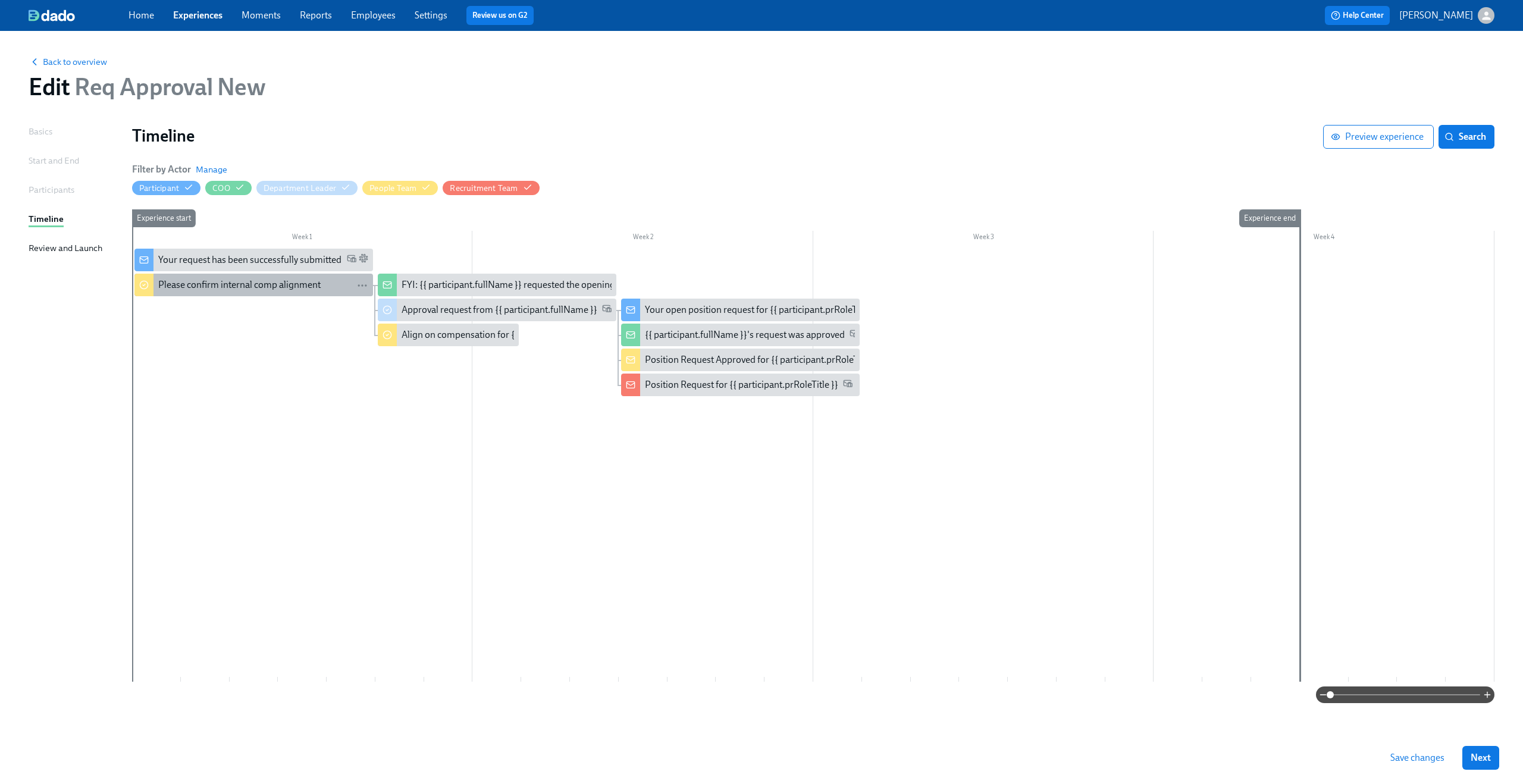
click at [286, 283] on div "Please confirm internal comp alignment" at bounding box center [239, 285] width 162 height 13
click at [681, 387] on div "Position Request for {{ participant.prRoleTitle }}" at bounding box center [741, 384] width 193 height 13
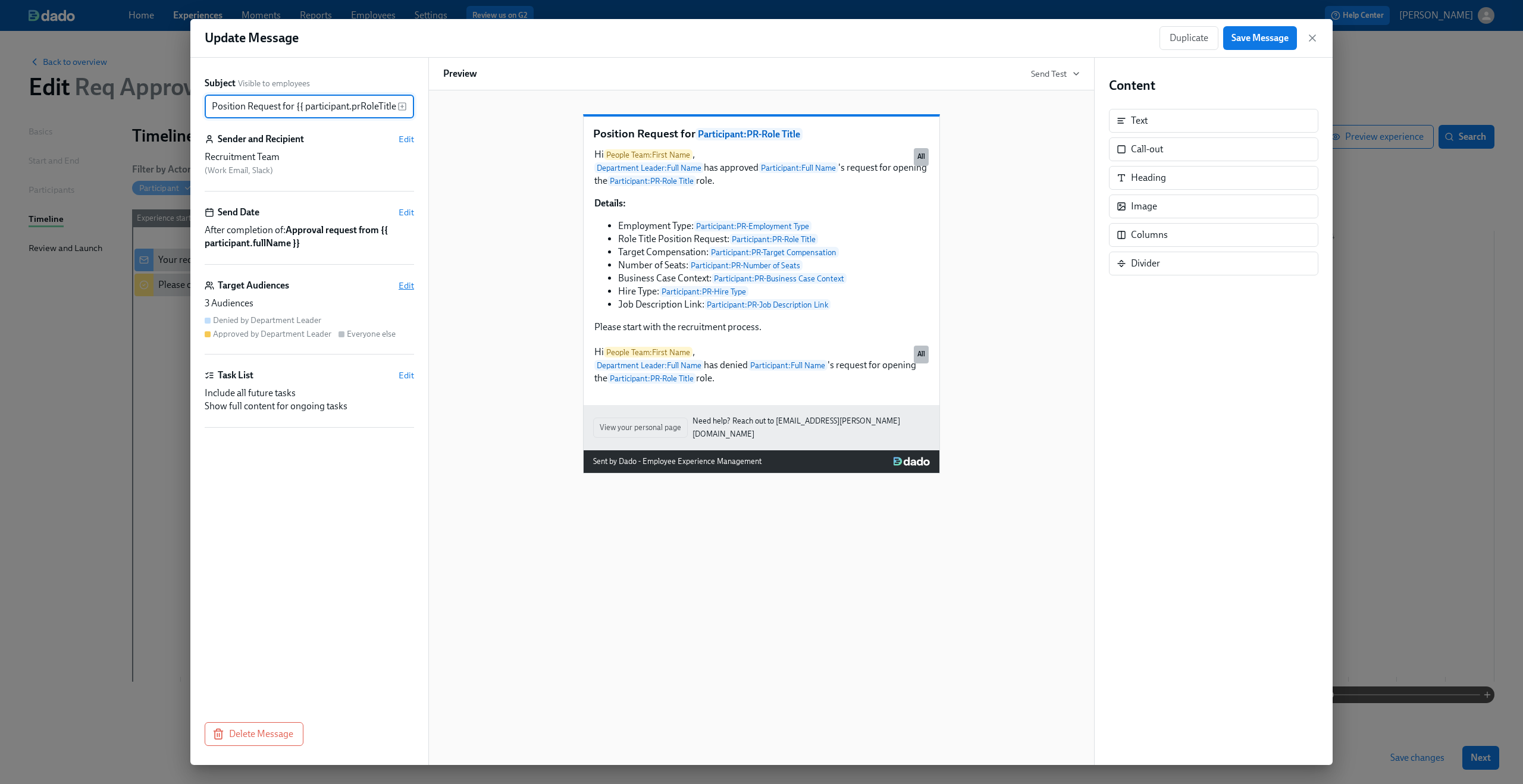
click at [406, 291] on span "Edit" at bounding box center [406, 285] width 16 height 12
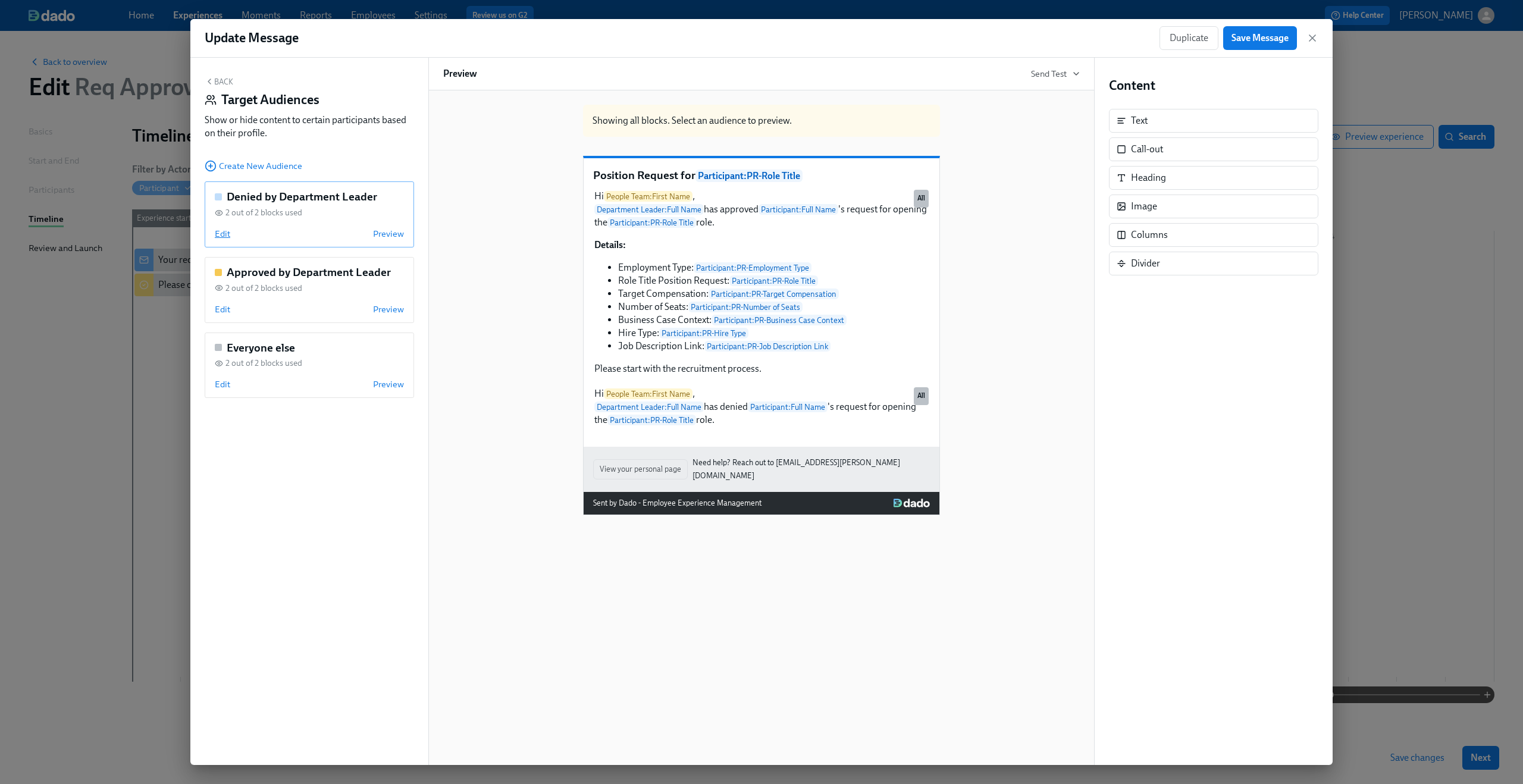
click at [218, 230] on span "Edit" at bounding box center [222, 233] width 16 height 12
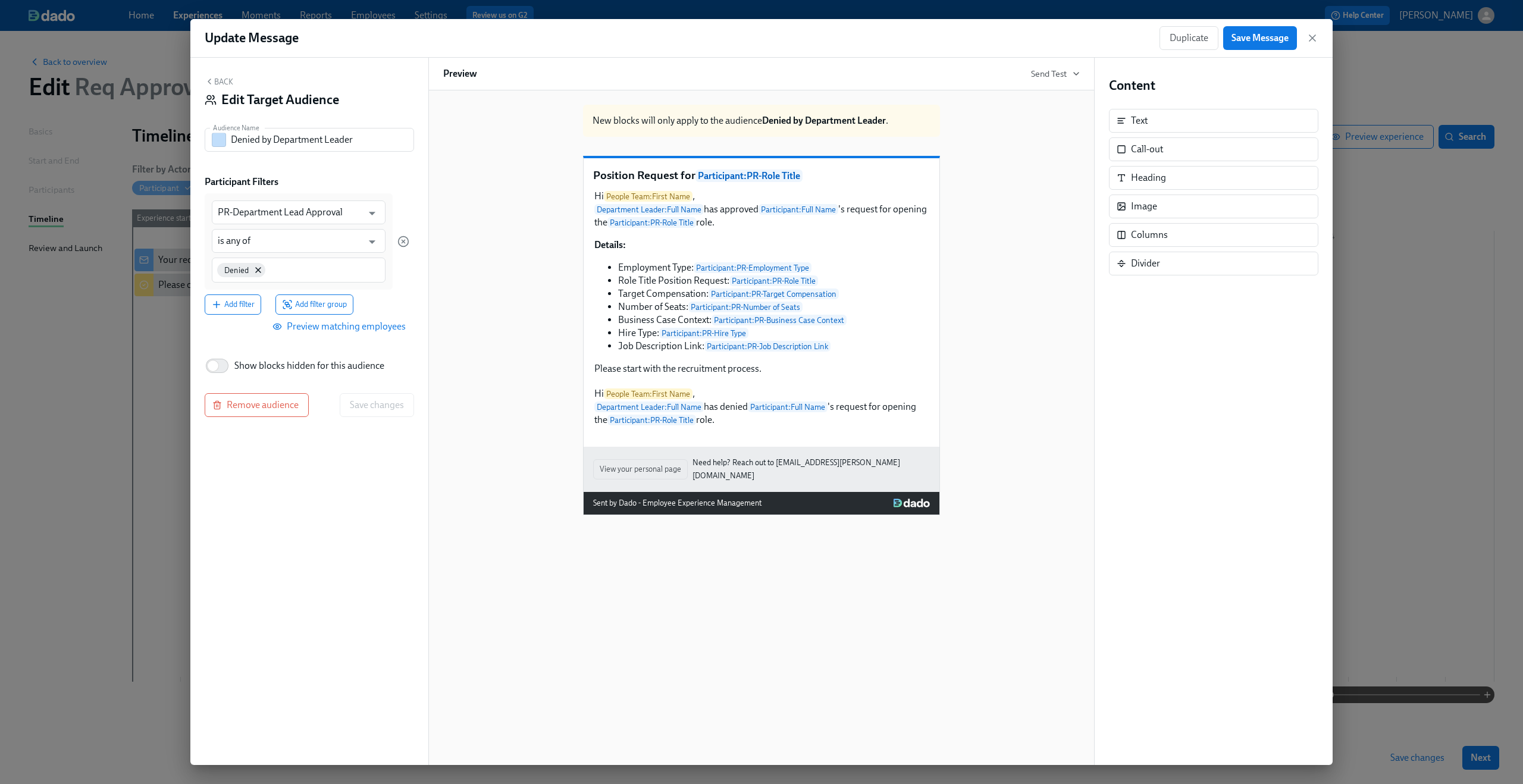
click at [209, 77] on icon "button" at bounding box center [209, 81] width 9 height 9
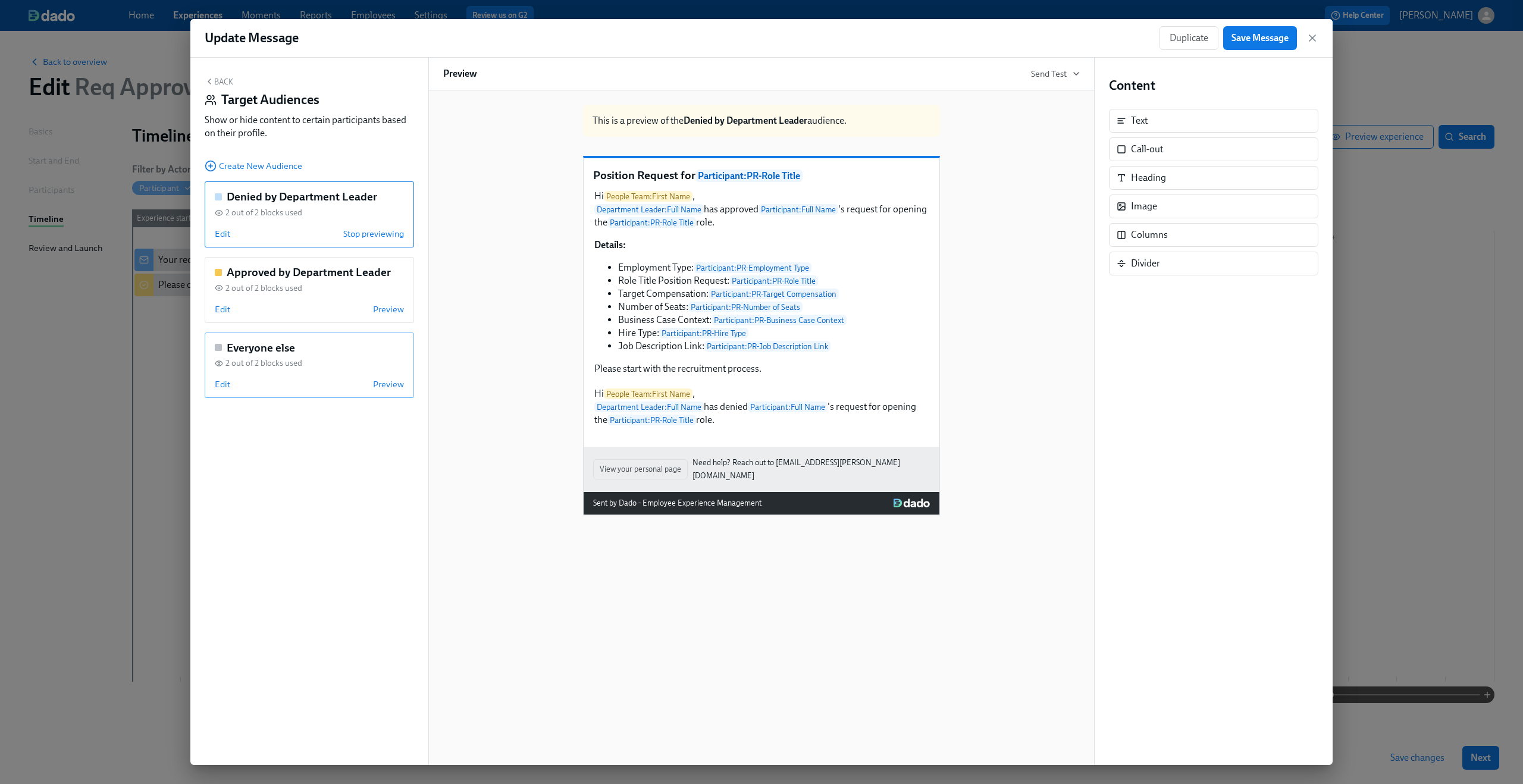
click at [209, 379] on div "Everyone else 2 out of 2 blocks used Edit Preview" at bounding box center [309, 365] width 210 height 66
click at [218, 380] on span "Edit" at bounding box center [222, 383] width 16 height 12
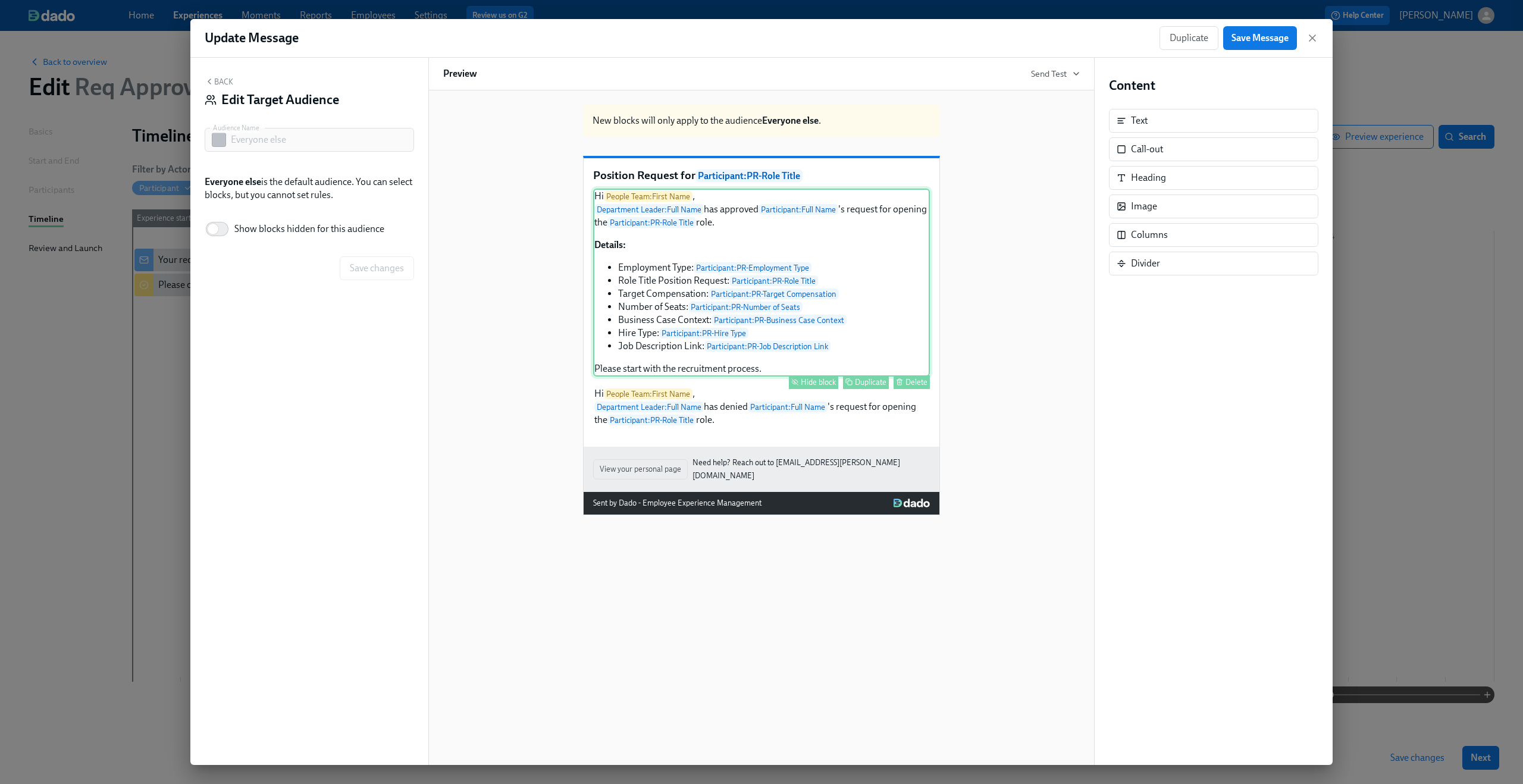
click at [743, 270] on div "Hi People Team : First Name , Department Leader : Full Name has approved Partic…" at bounding box center [762, 282] width 337 height 188
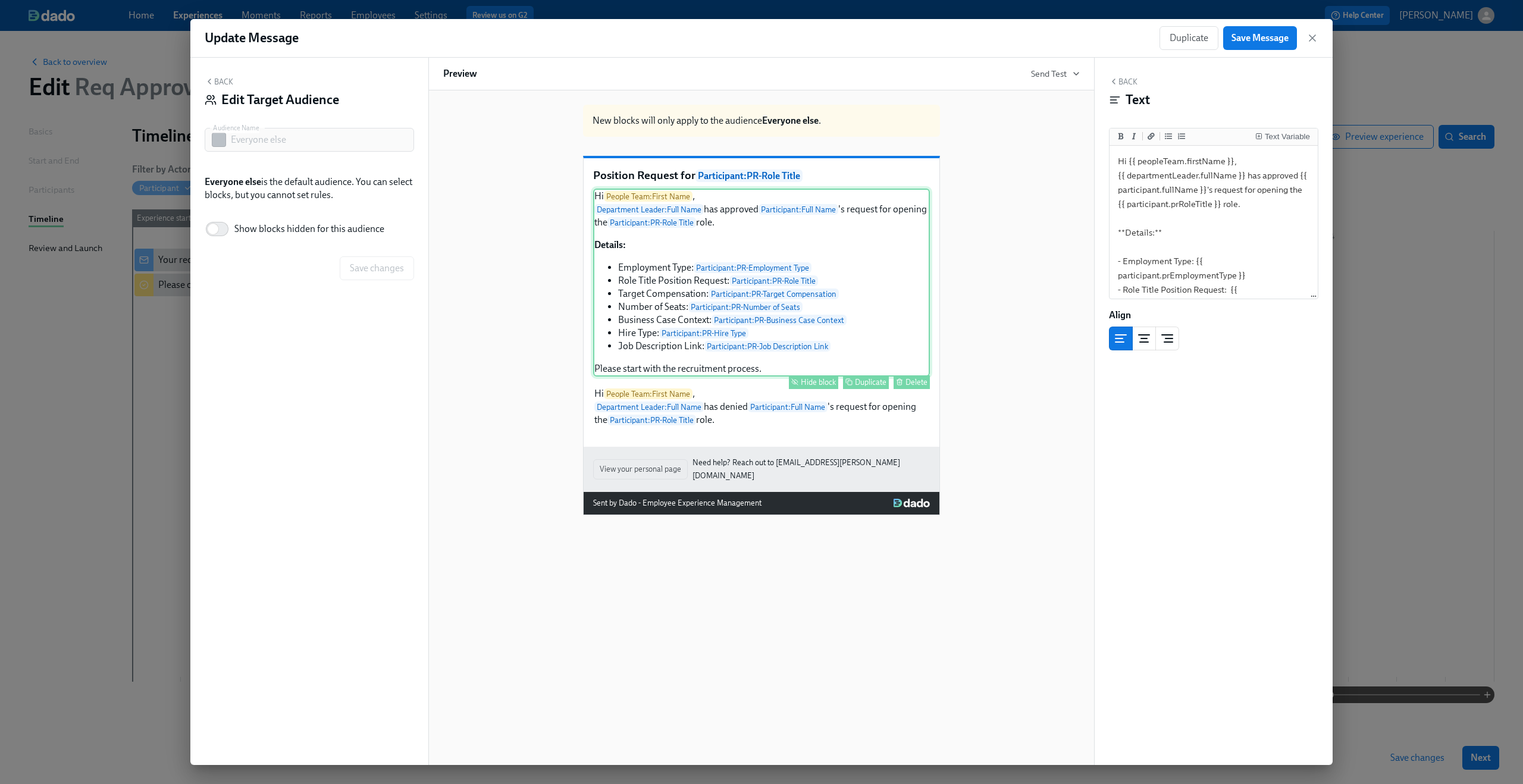
click at [806, 387] on div "Hide block" at bounding box center [818, 382] width 35 height 9
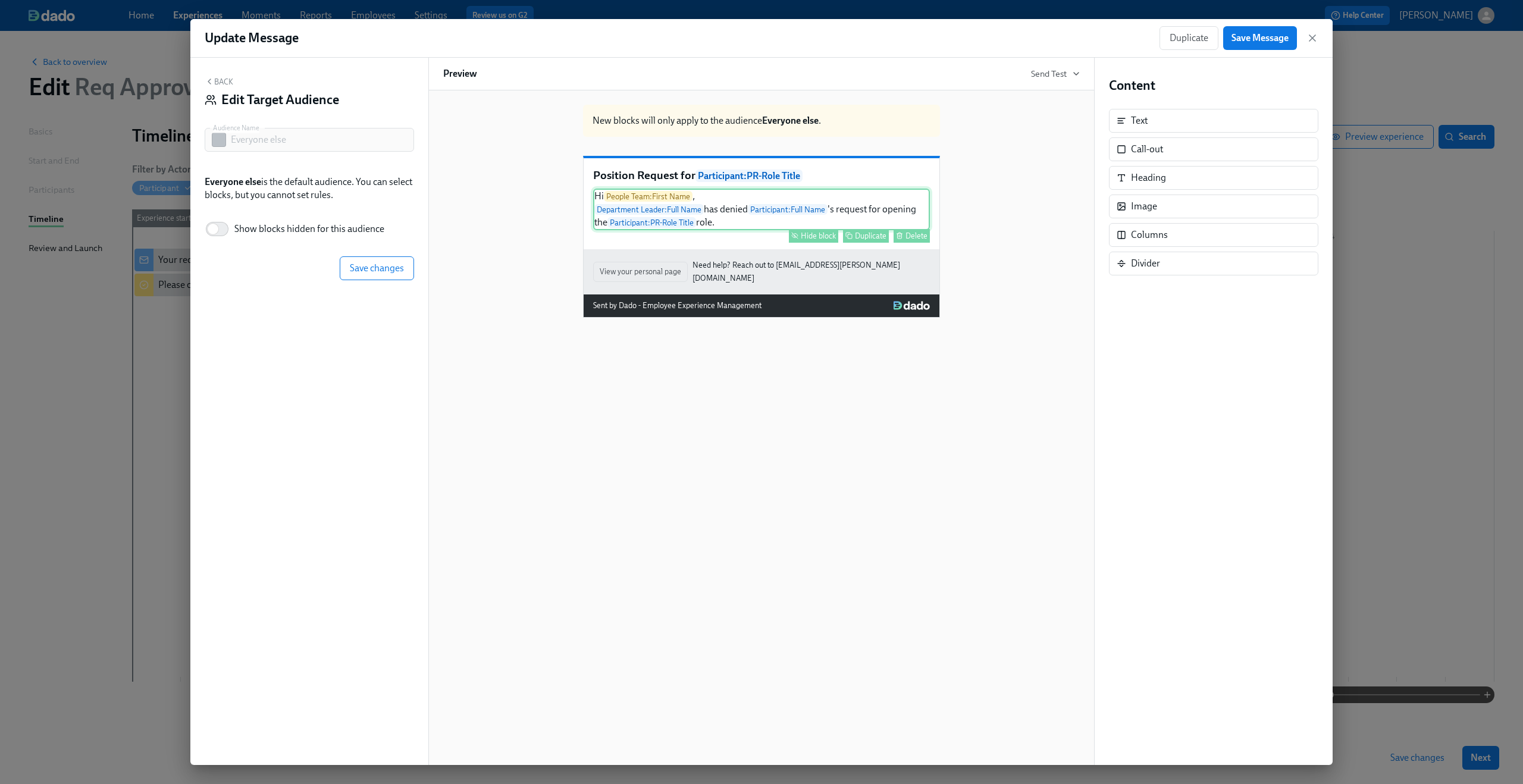
click at [757, 230] on div "Hi People Team : First Name , Department Leader : Full Name has denied Particip…" at bounding box center [762, 209] width 337 height 41
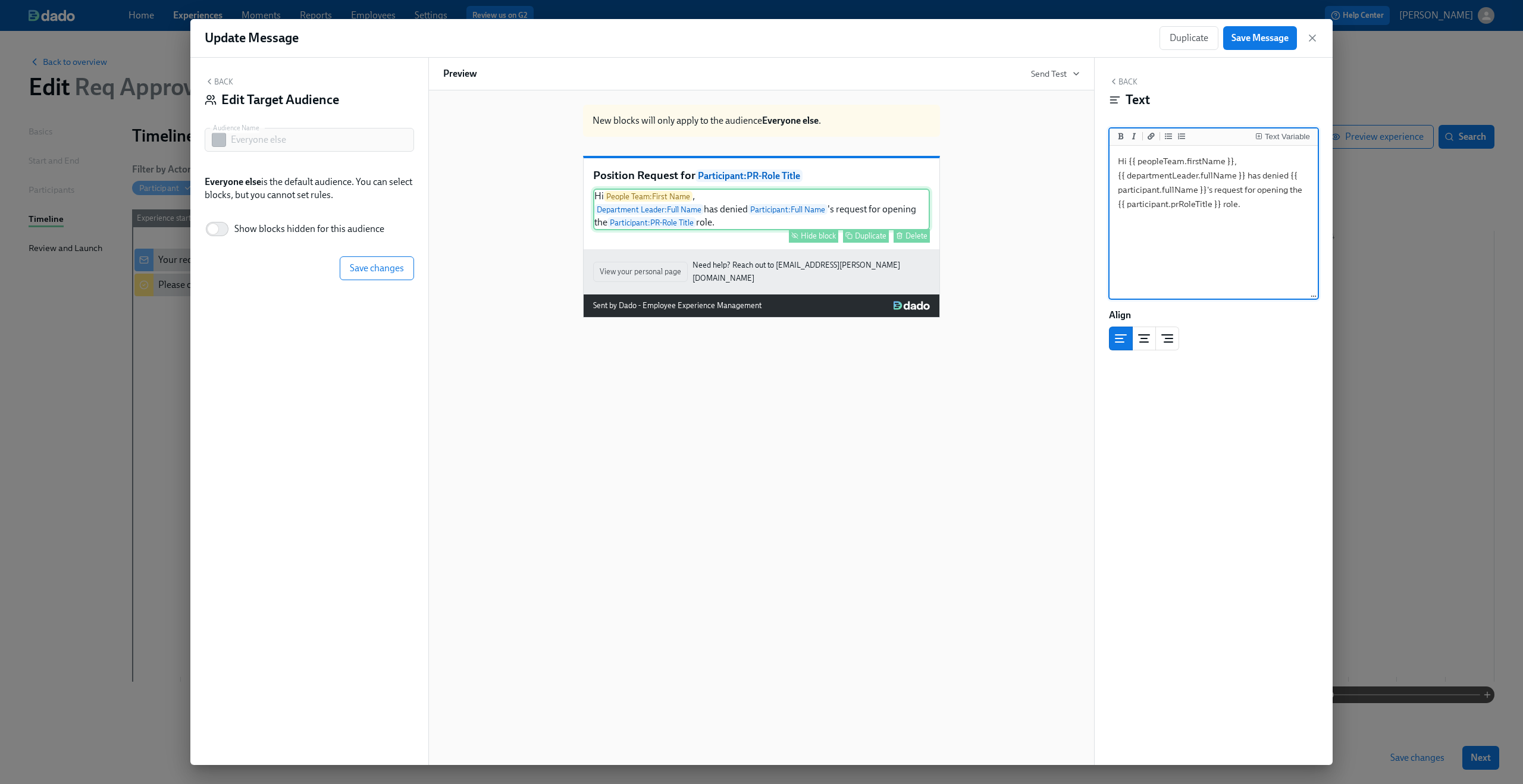
click at [807, 240] on div "Hide block" at bounding box center [818, 236] width 35 height 9
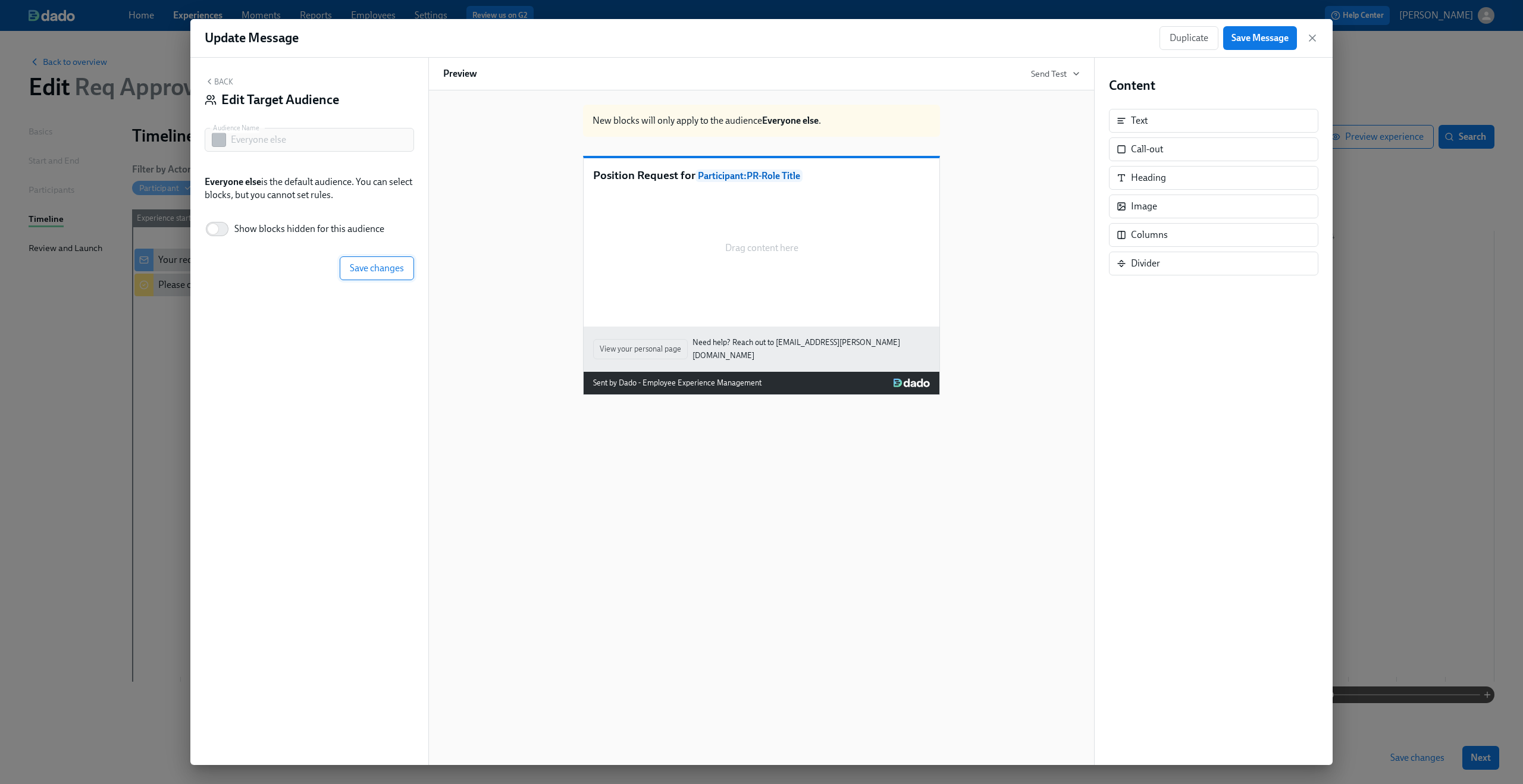
click at [377, 257] on button "Save changes" at bounding box center [376, 268] width 74 height 23
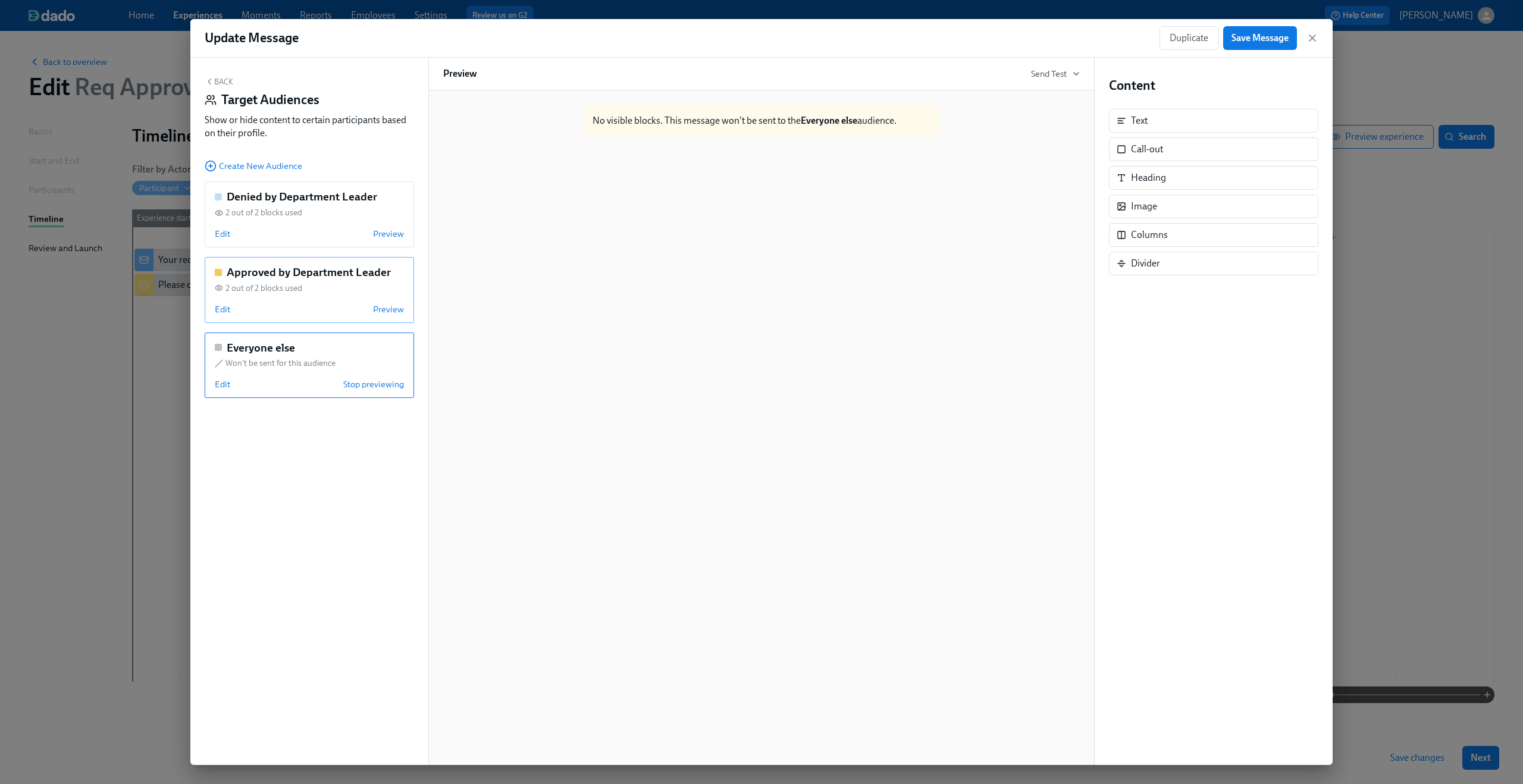
click at [236, 286] on span "2 out of 2 blocks used" at bounding box center [264, 288] width 77 height 11
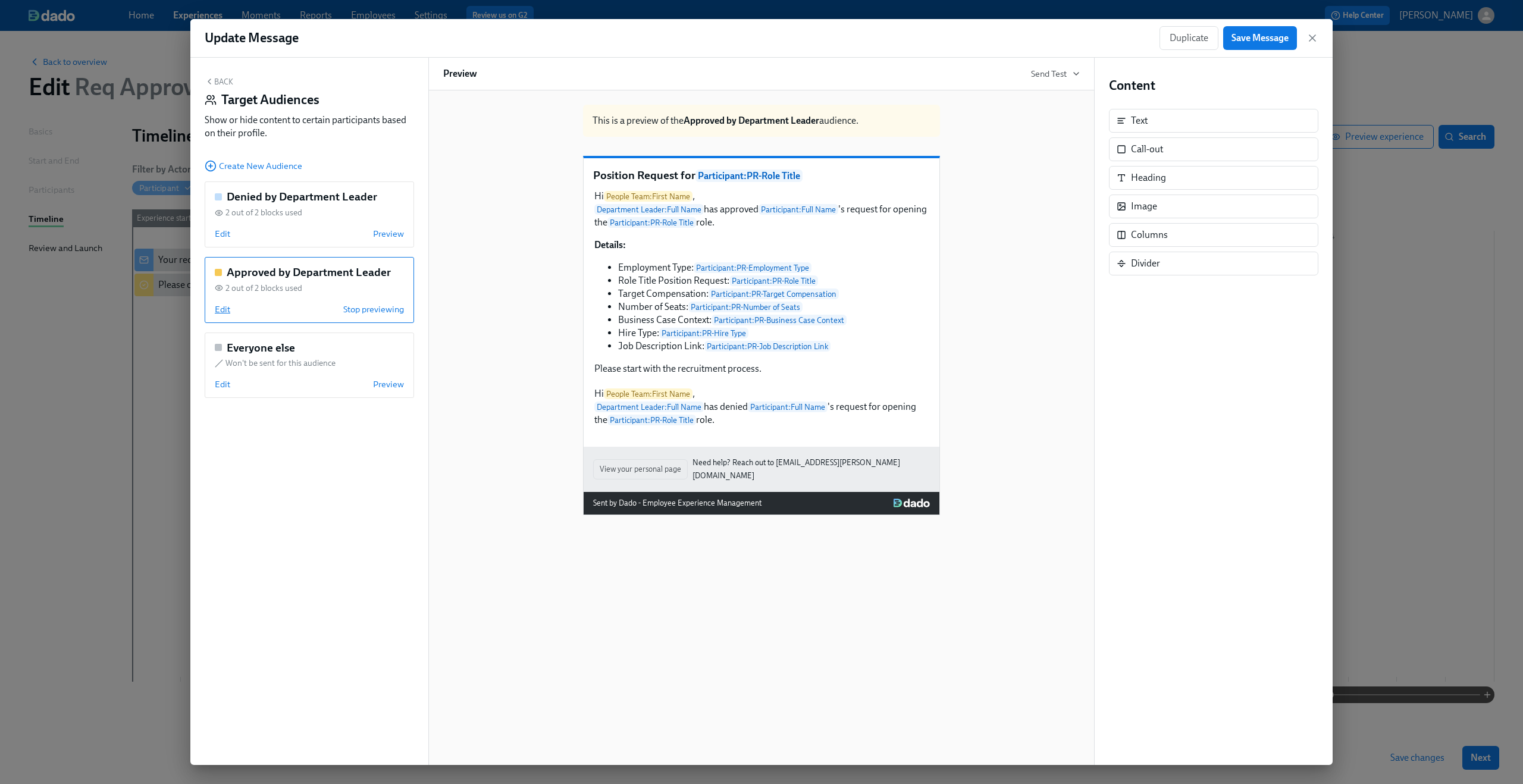
click at [221, 308] on span "Edit" at bounding box center [222, 309] width 16 height 12
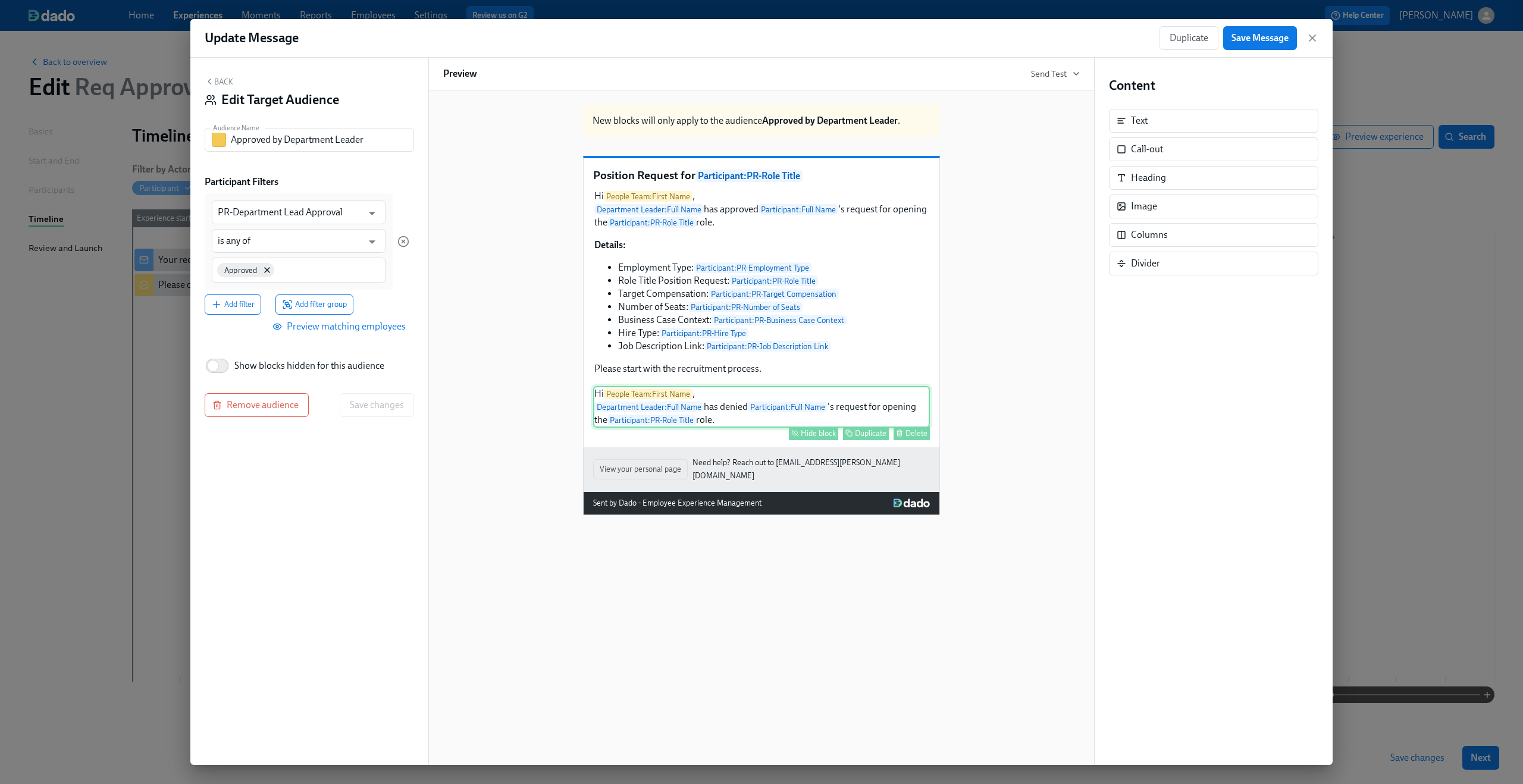
click at [678, 415] on div "Hi People Team : First Name , Department Leader : Full Name has denied Particip…" at bounding box center [762, 406] width 337 height 41
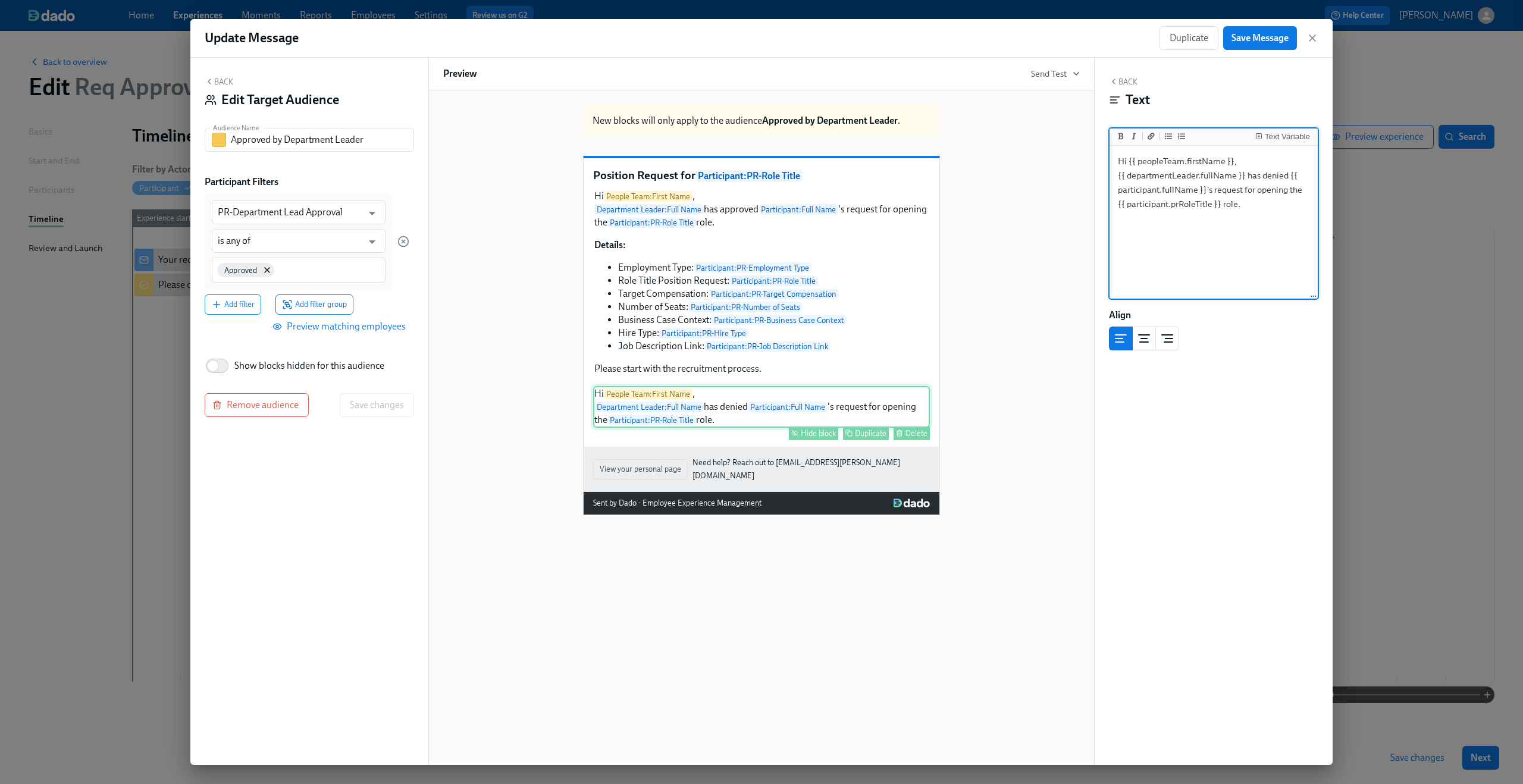
click at [805, 437] on div "Hide block" at bounding box center [818, 433] width 35 height 9
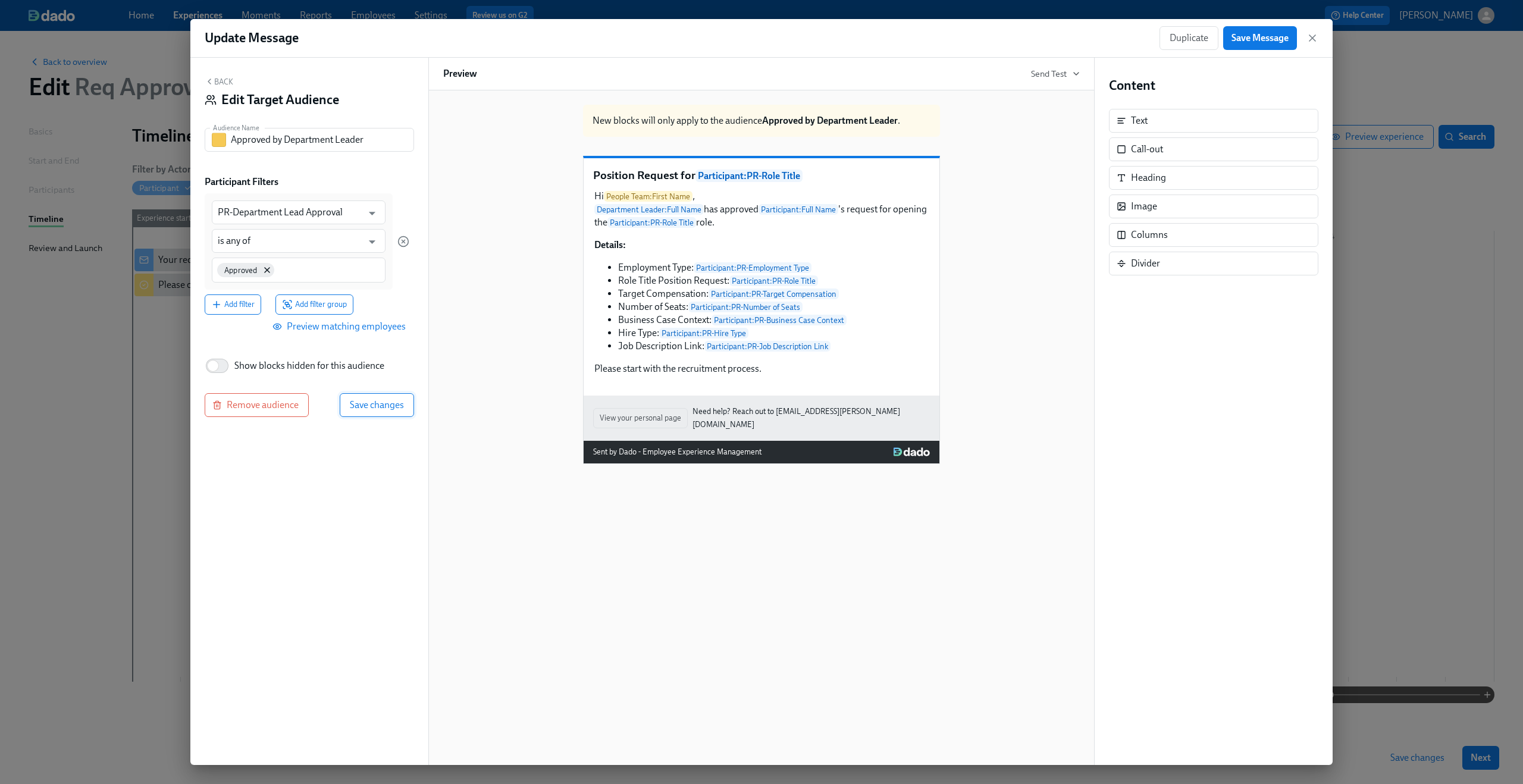
click at [397, 398] on button "Save changes" at bounding box center [376, 405] width 74 height 23
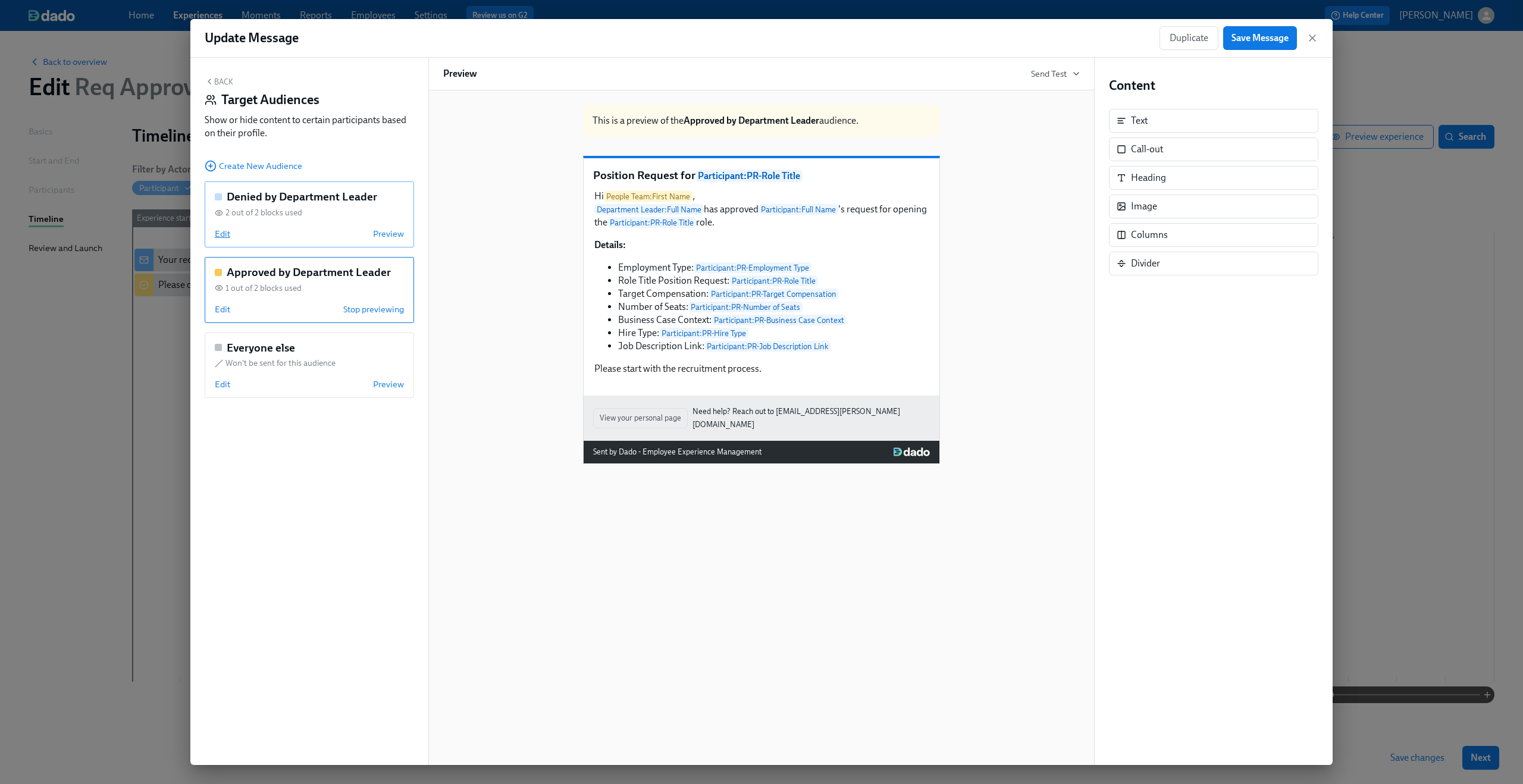
click at [225, 233] on span "Edit" at bounding box center [222, 233] width 16 height 12
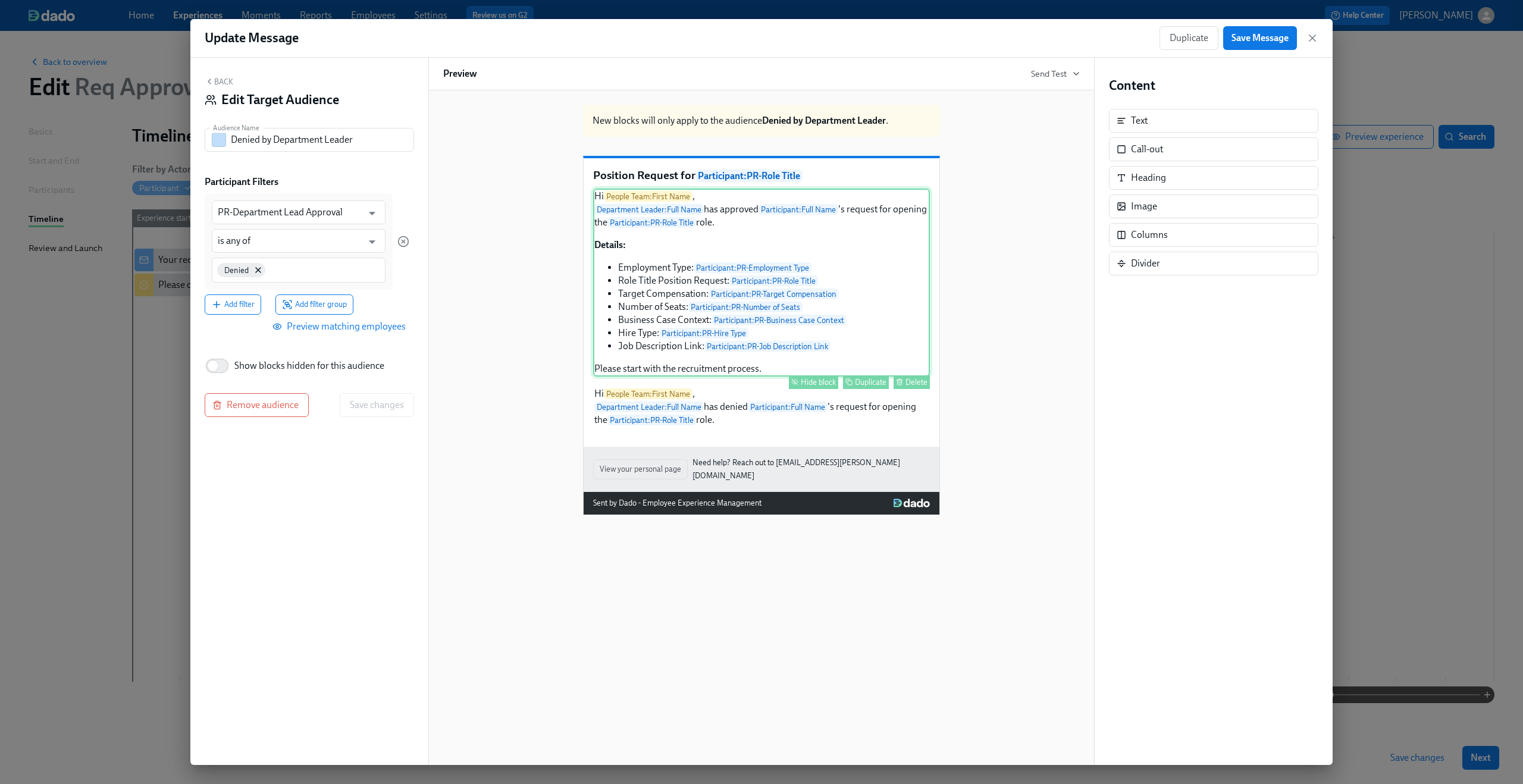
click at [700, 252] on div "Hi People Team : First Name , Department Leader : Full Name has approved Partic…" at bounding box center [762, 282] width 337 height 188
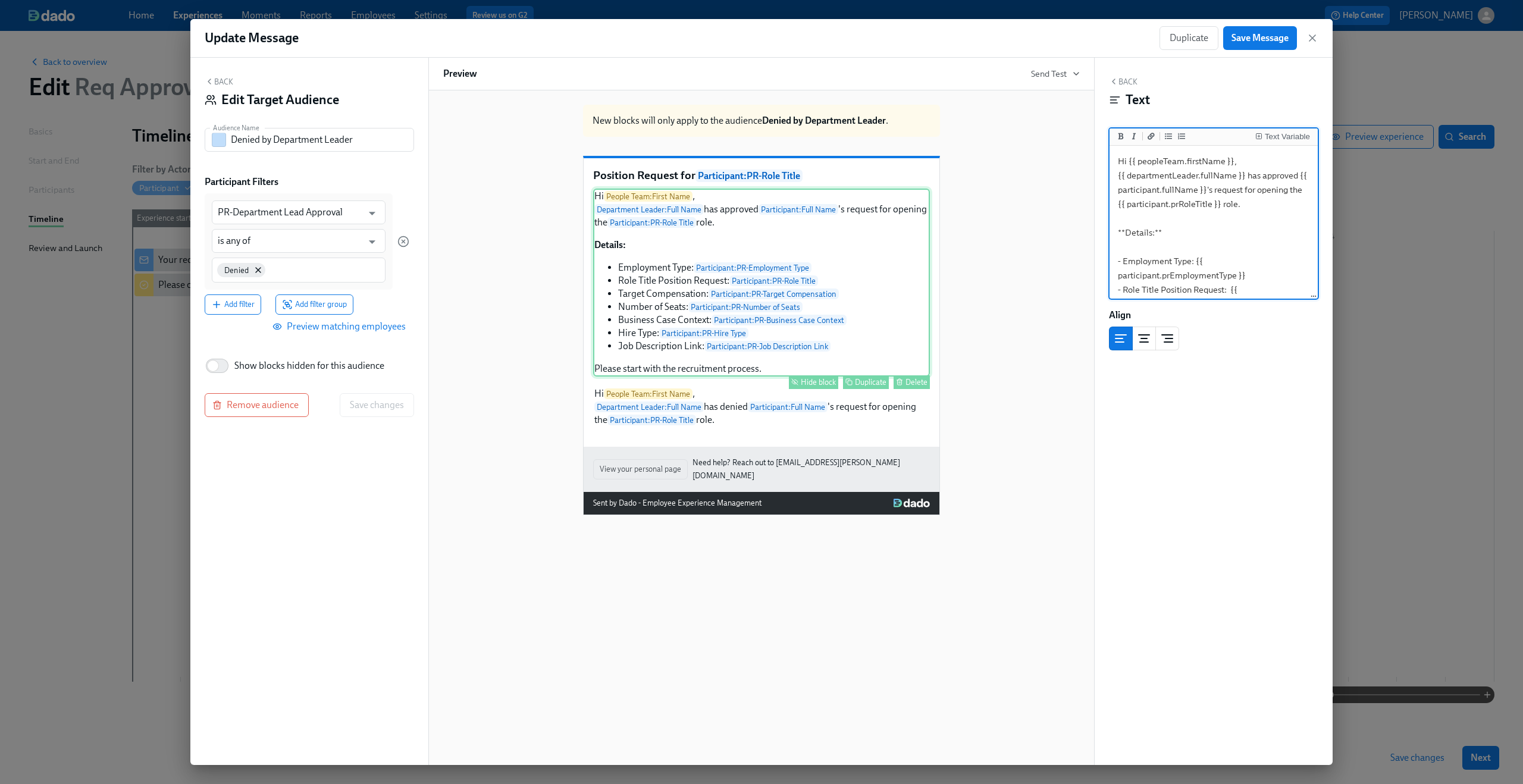
click at [804, 387] on div "Hide block" at bounding box center [818, 382] width 35 height 9
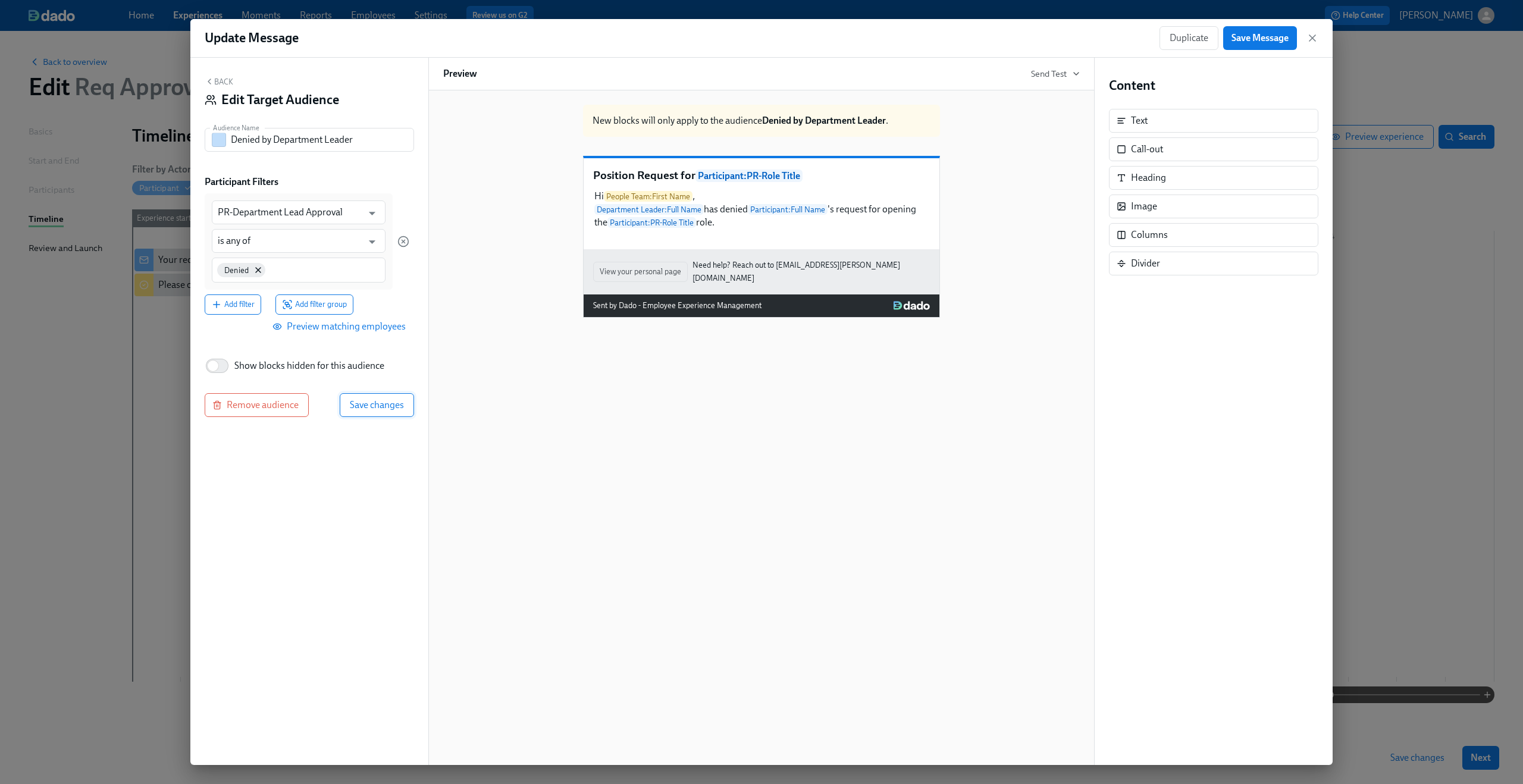
click at [387, 398] on button "Save changes" at bounding box center [376, 405] width 74 height 23
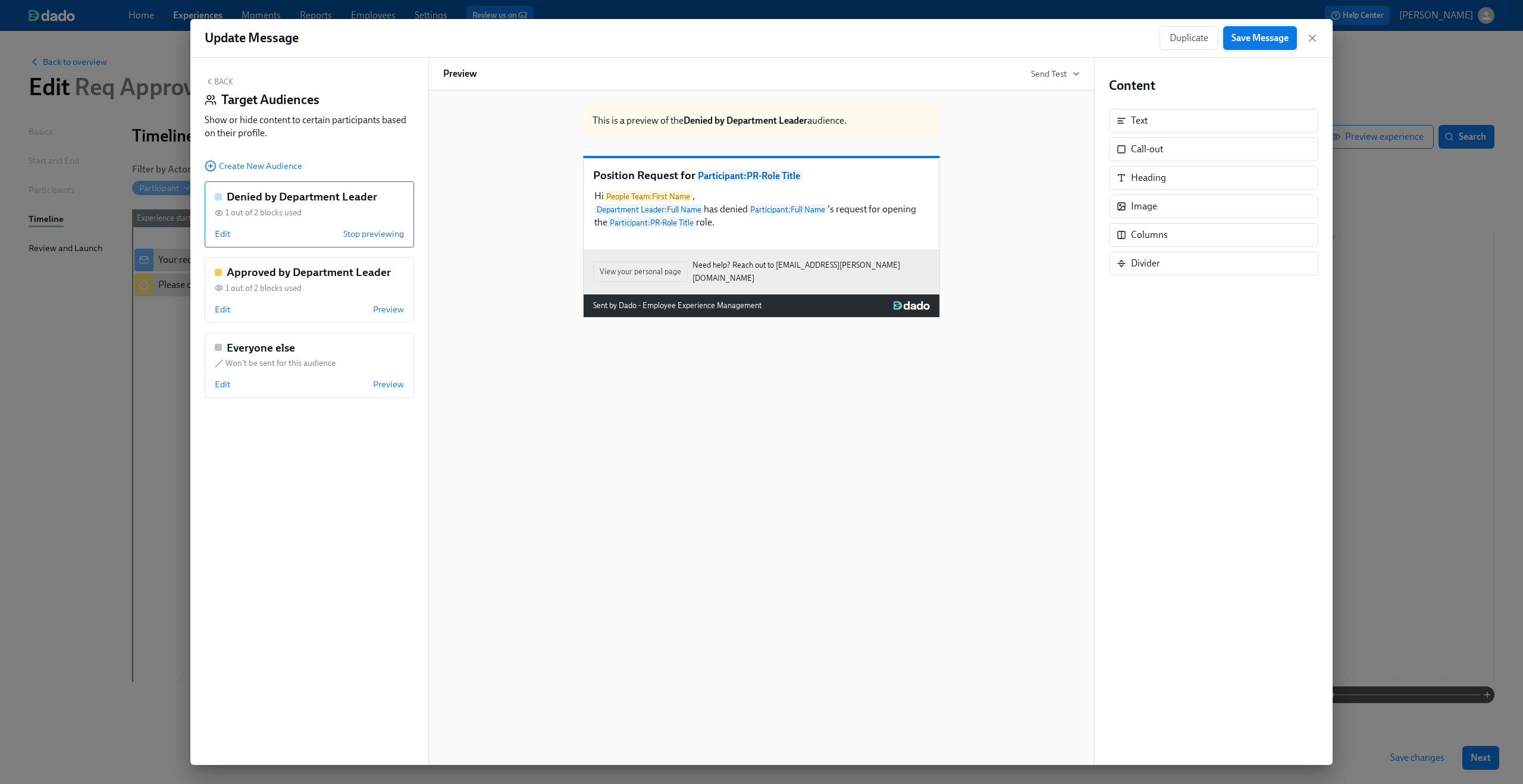
click at [1255, 41] on span "Save Message" at bounding box center [1259, 38] width 57 height 12
click at [1314, 37] on icon "button" at bounding box center [1312, 38] width 12 height 12
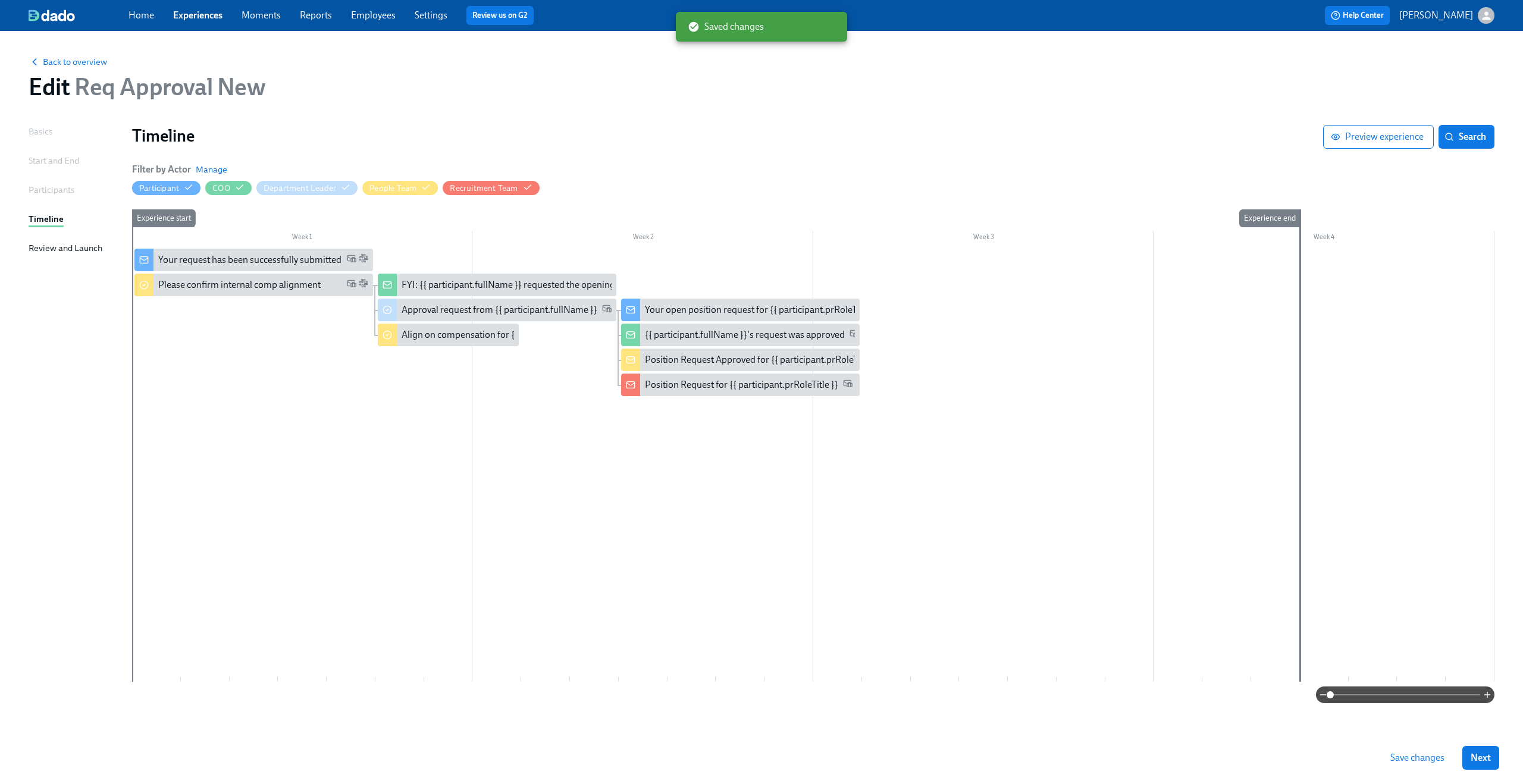
click at [1415, 761] on span "Save changes" at bounding box center [1417, 757] width 54 height 12
click at [681, 380] on div "Position Request for {{ participant.prRoleTitle }}" at bounding box center [741, 384] width 193 height 13
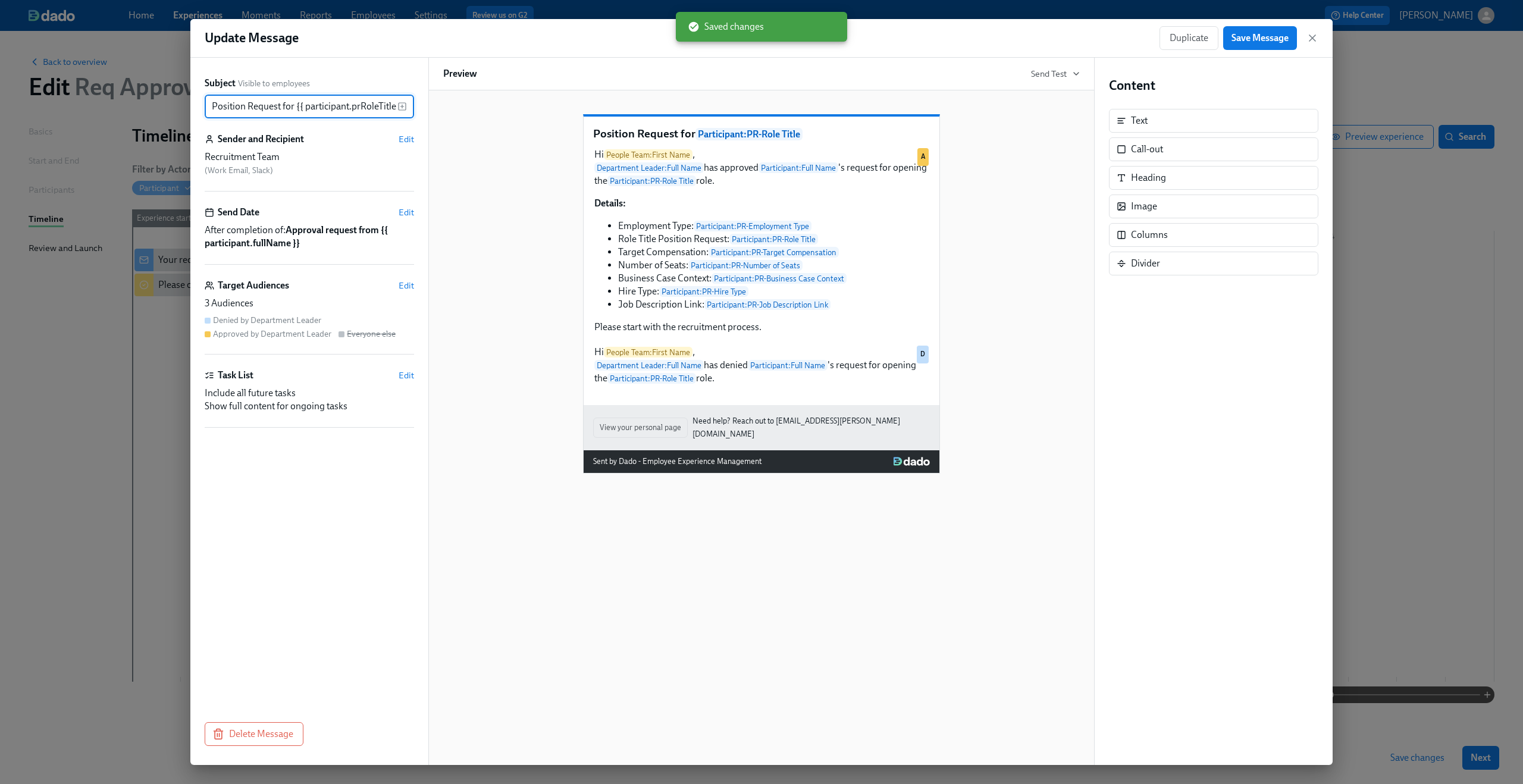
scroll to position [0, 7]
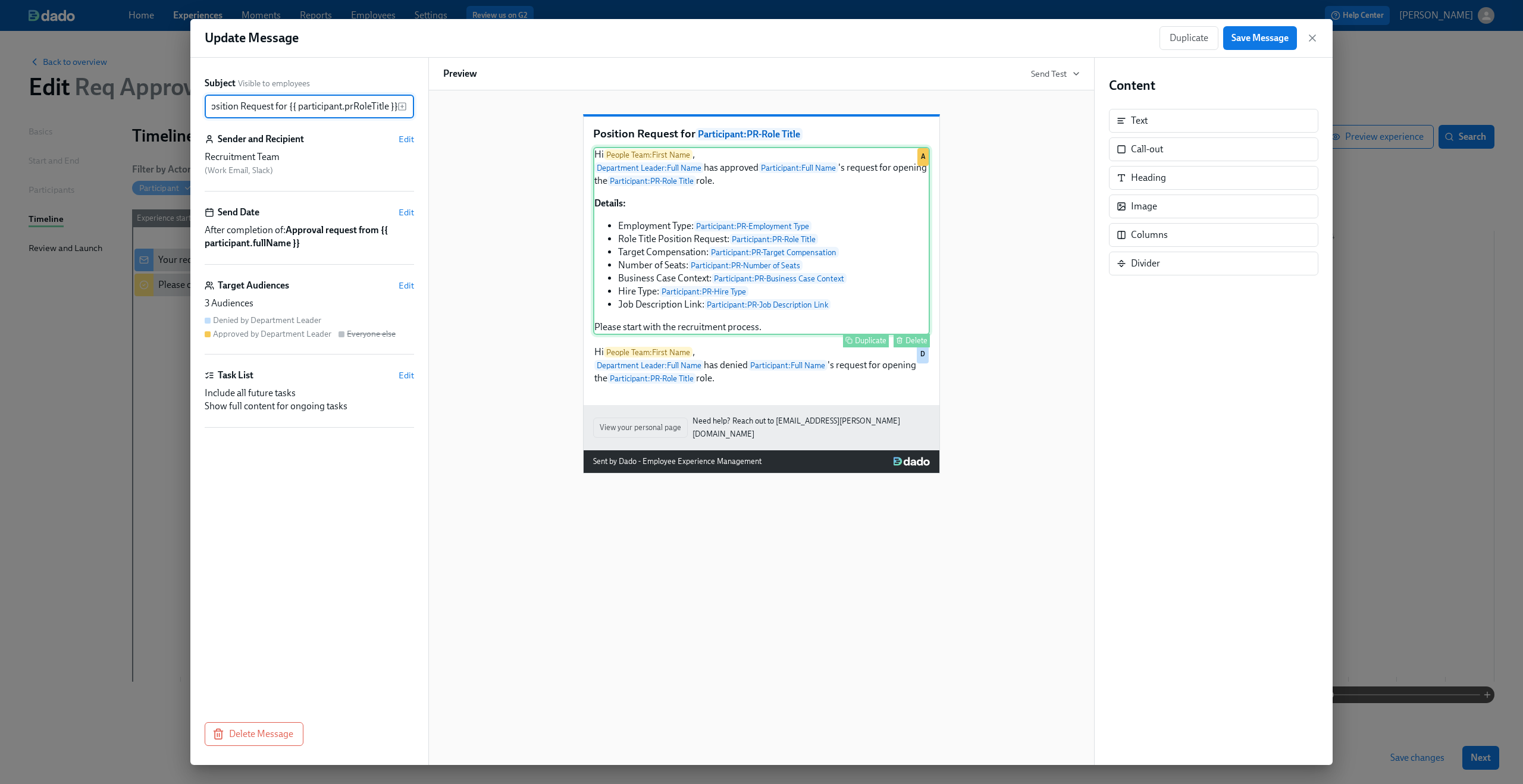
click at [670, 203] on div "Hi People Team : First Name , Department Leader : Full Name has approved Partic…" at bounding box center [762, 241] width 337 height 188
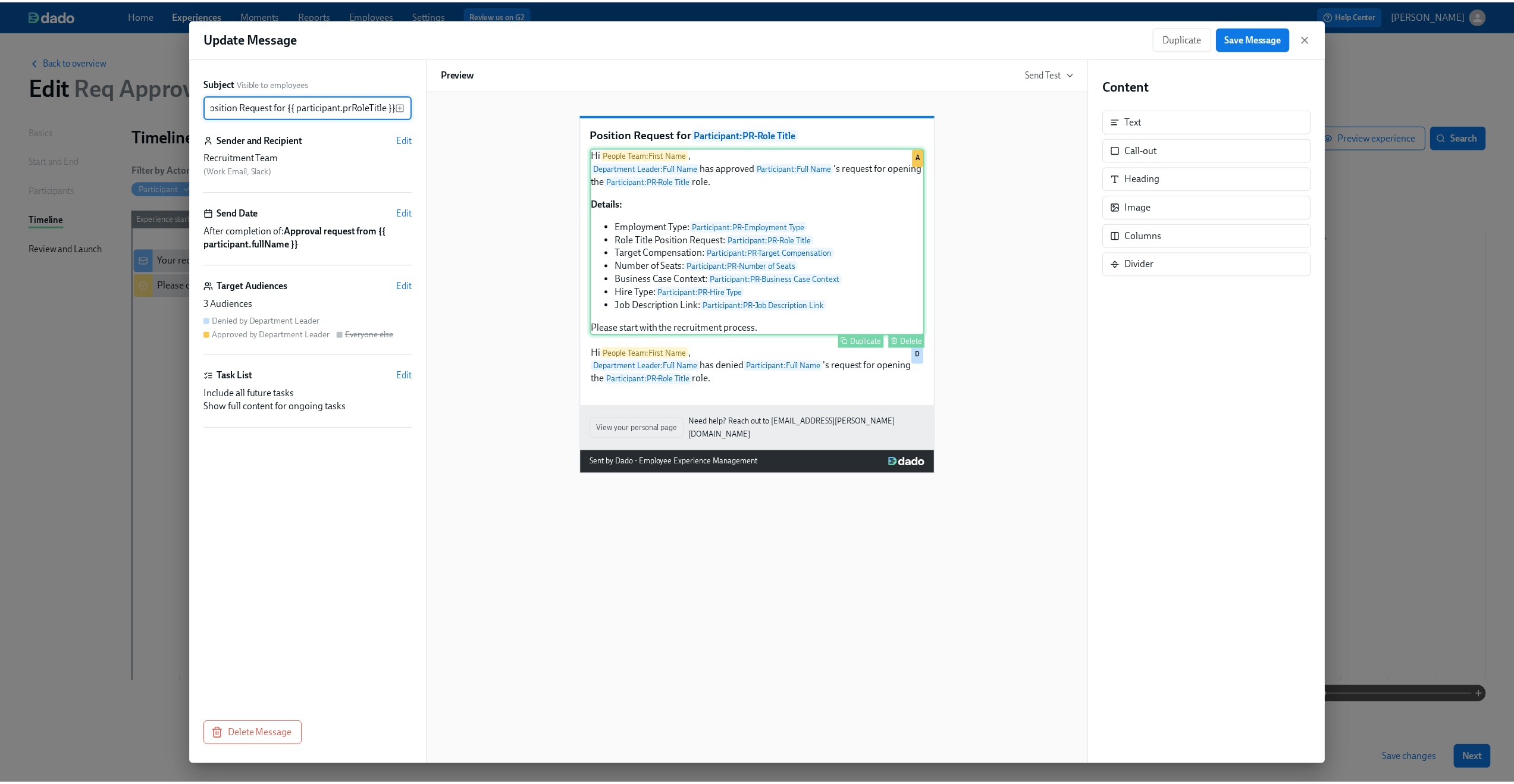
scroll to position [0, 0]
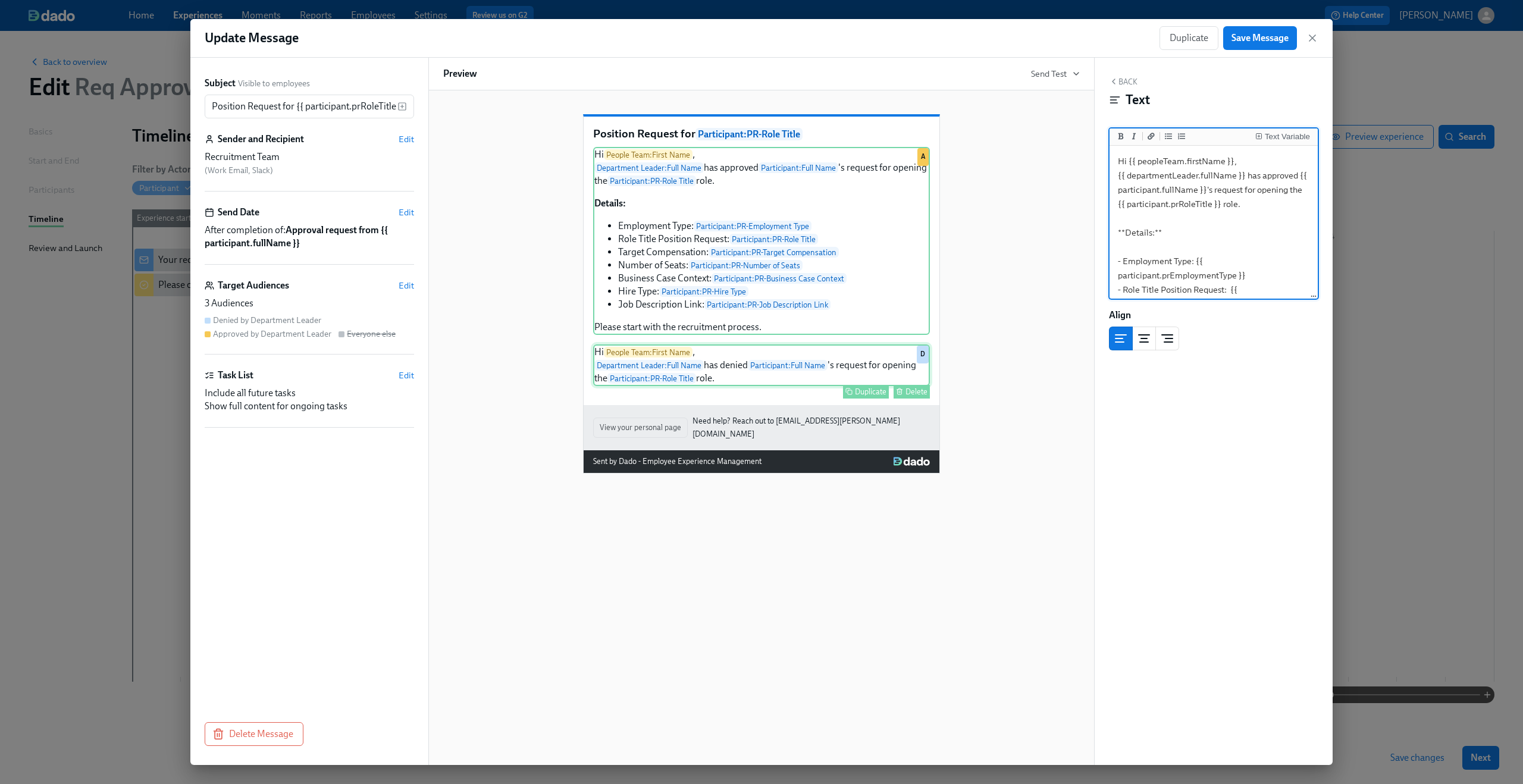
click at [670, 384] on div "Hi People Team : First Name , Department Leader : Full Name has denied Particip…" at bounding box center [762, 365] width 337 height 41
click at [673, 285] on div "Hi People Team : First Name , Department Leader : Full Name has approved Partic…" at bounding box center [762, 241] width 337 height 188
click at [1314, 39] on icon "button" at bounding box center [1312, 38] width 12 height 12
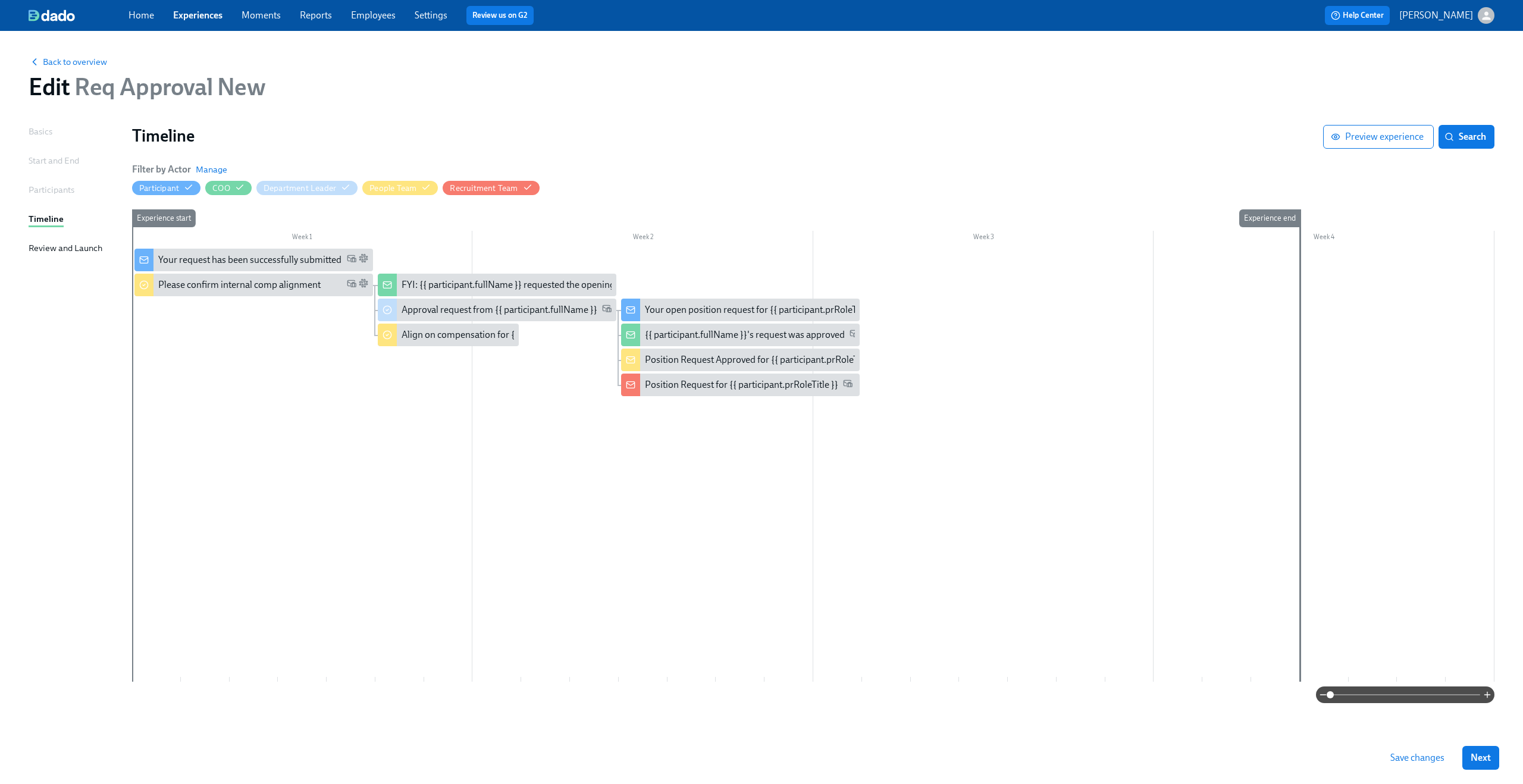
click at [1411, 754] on span "Save changes" at bounding box center [1417, 757] width 54 height 12
click at [1411, 761] on span "Save changes" at bounding box center [1417, 757] width 54 height 12
click at [66, 64] on span "Back to overview" at bounding box center [67, 61] width 78 height 12
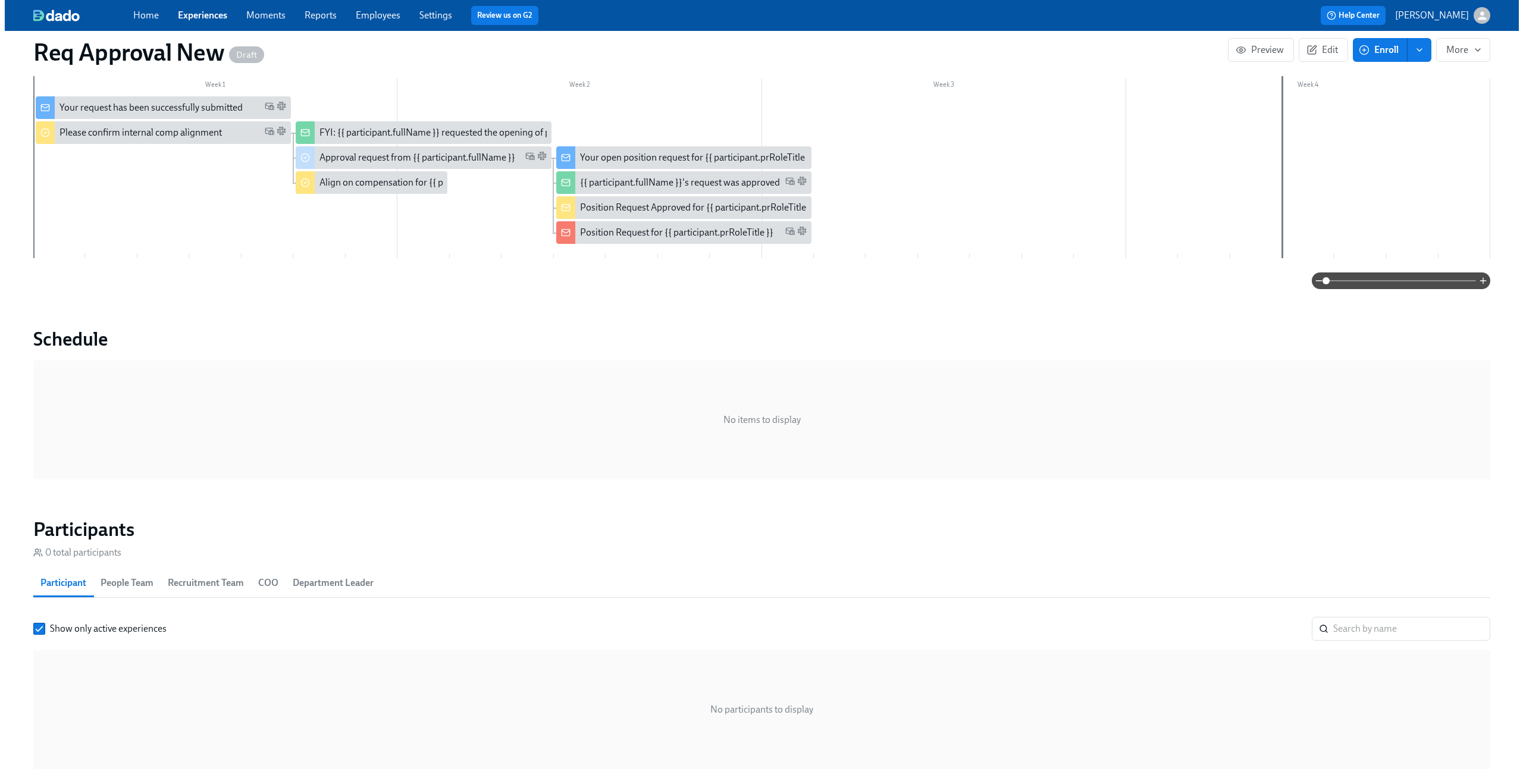
scroll to position [126, 0]
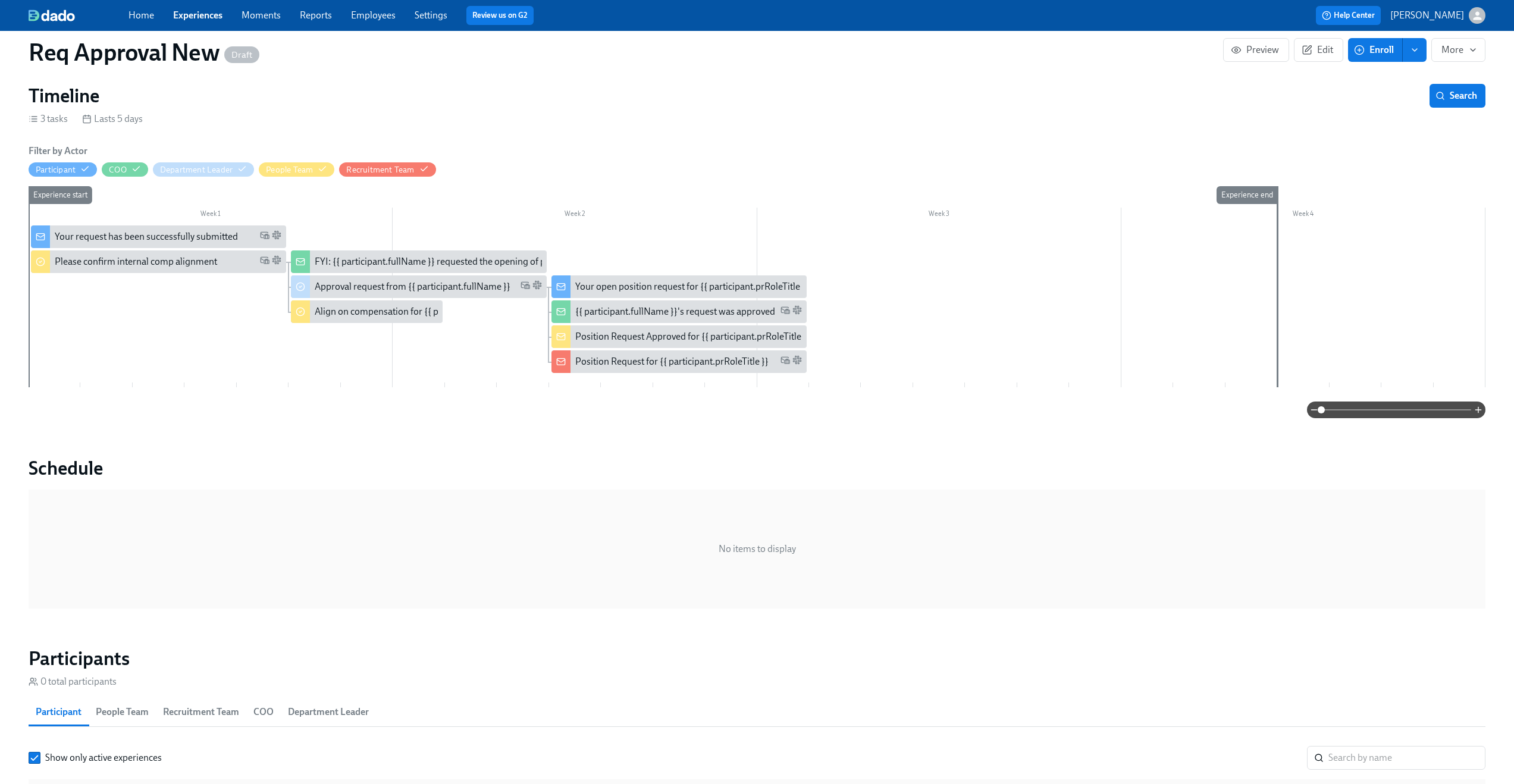
click at [673, 361] on div "Position Request for {{ participant.prRoleTitle }}" at bounding box center [672, 361] width 193 height 13
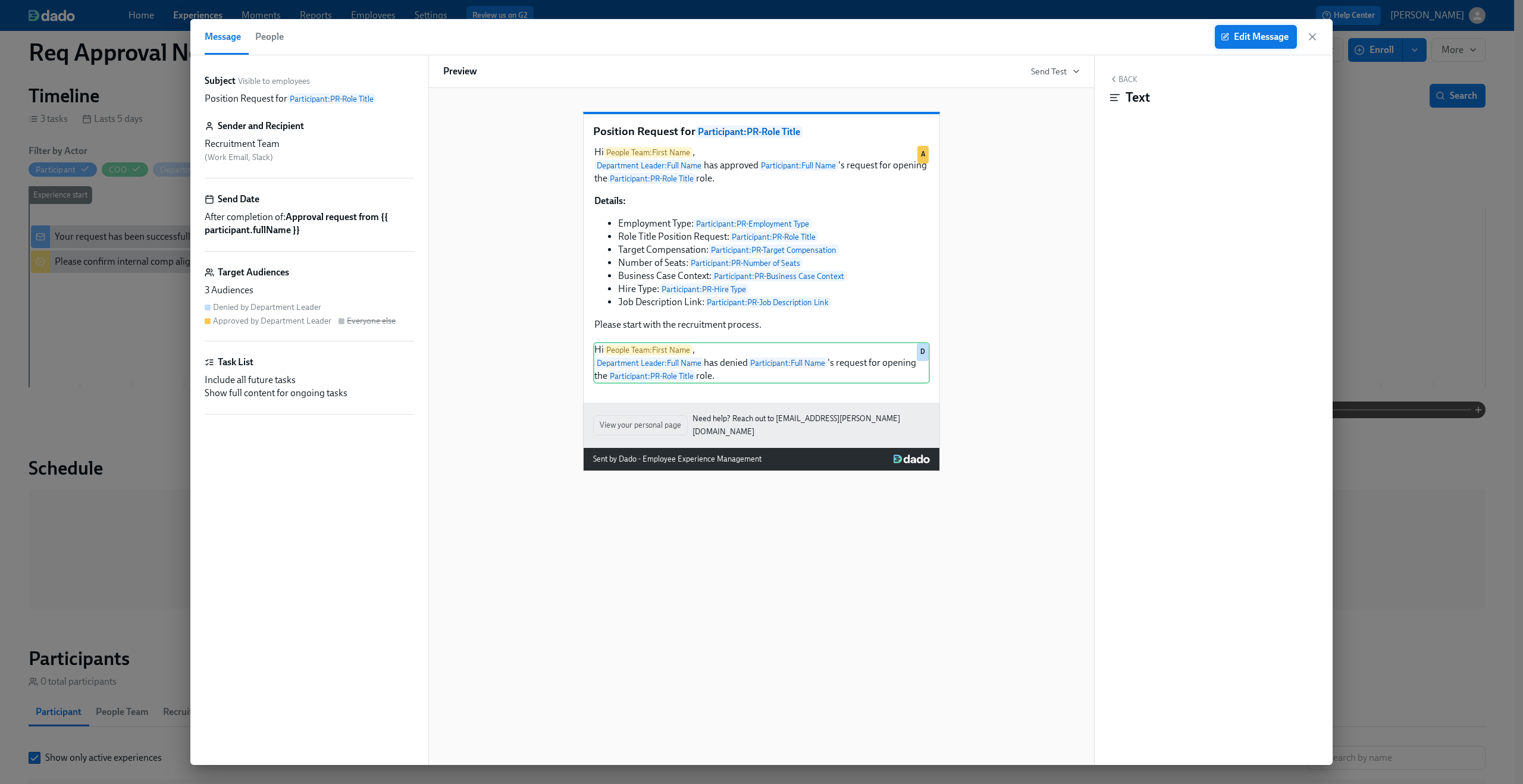
click at [1265, 38] on span "Edit Message" at bounding box center [1256, 37] width 66 height 12
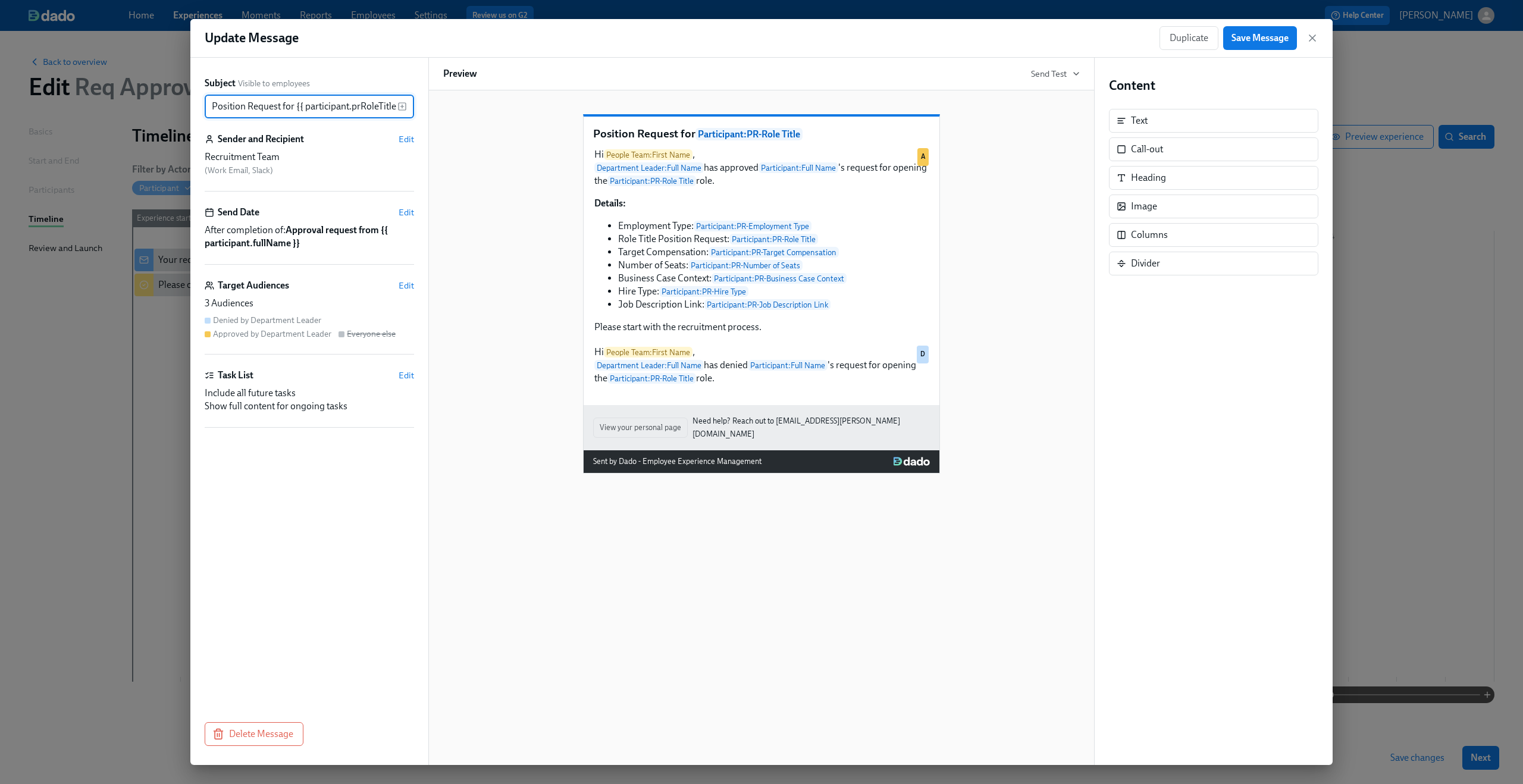
scroll to position [0, 7]
click at [408, 373] on span "Edit" at bounding box center [406, 375] width 16 height 12
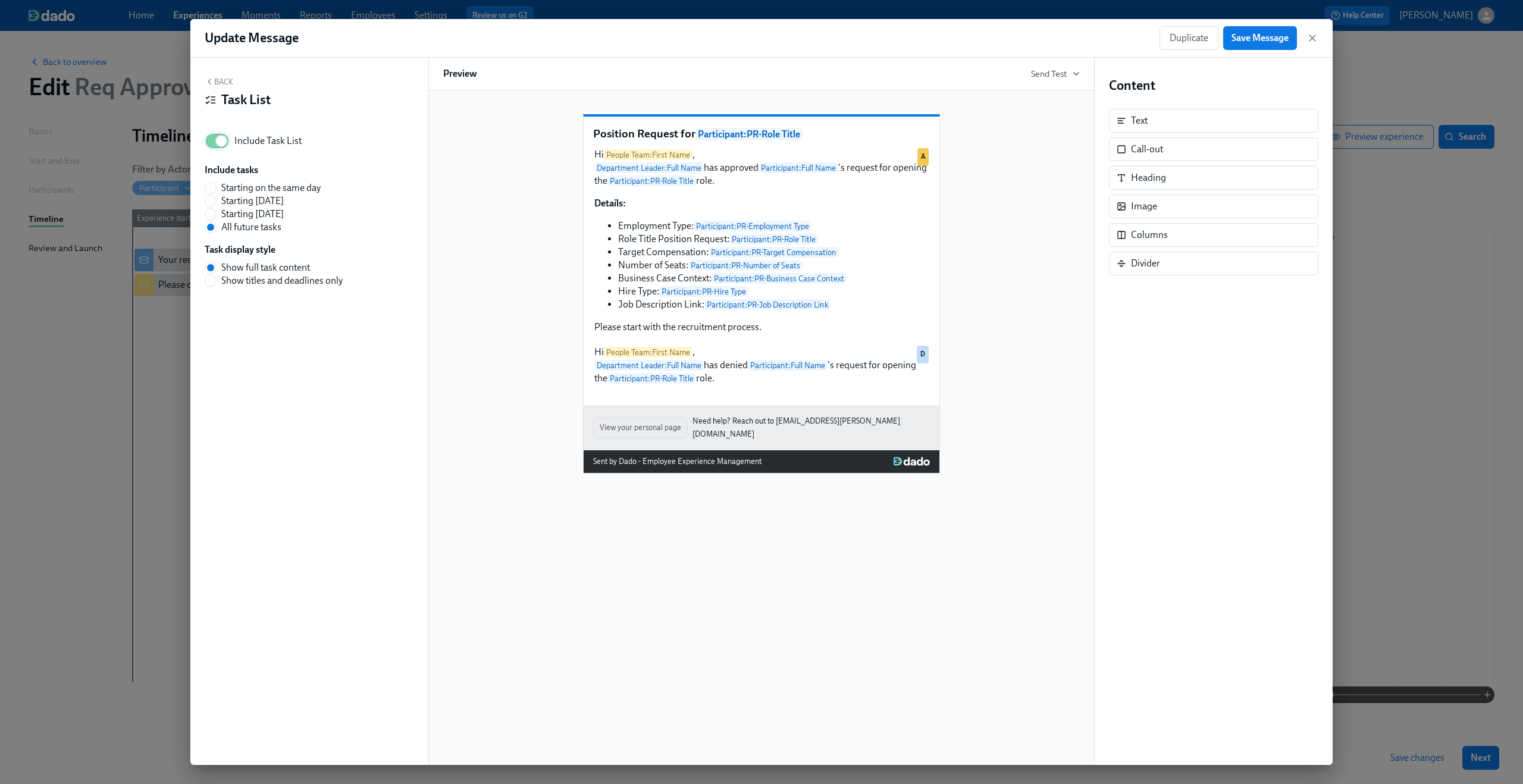
click at [219, 148] on input "Include Task List" at bounding box center [221, 140] width 78 height 26
click at [1261, 34] on span "Save Message" at bounding box center [1259, 38] width 57 height 12
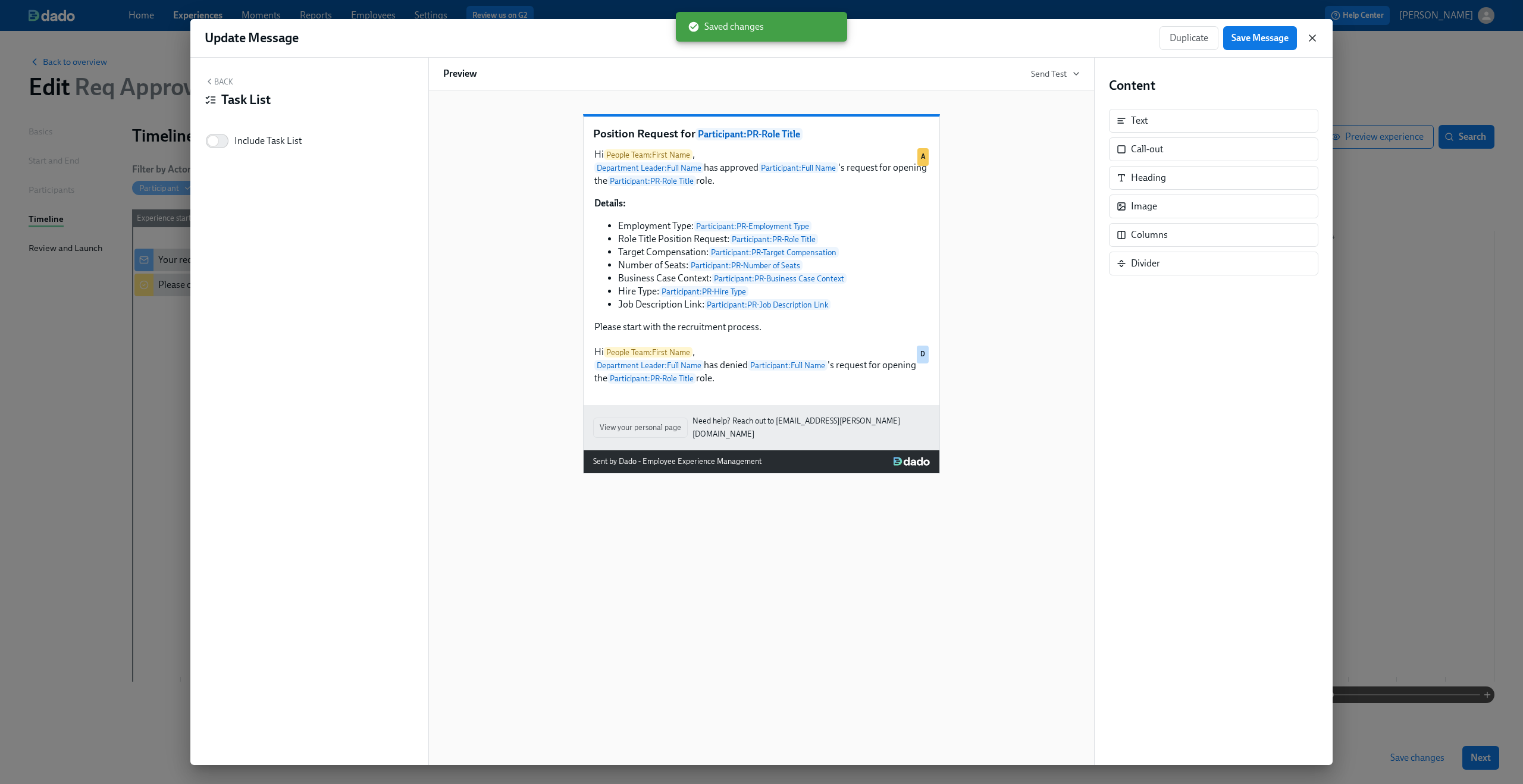
click at [1312, 40] on icon "button" at bounding box center [1312, 38] width 12 height 12
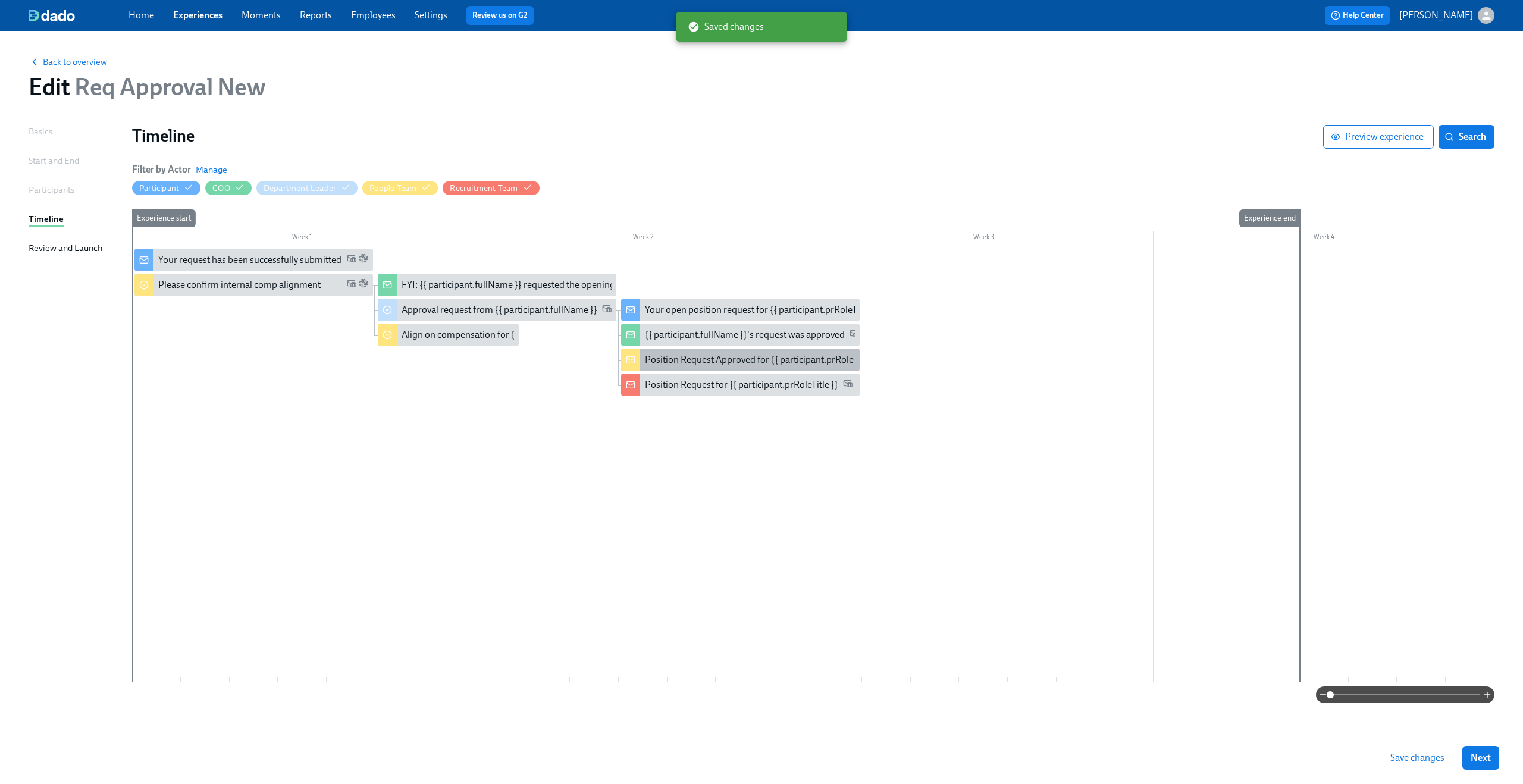
click at [730, 362] on div "Position Request Approved for {{ participant.prRoleTitle }}" at bounding box center [762, 359] width 235 height 13
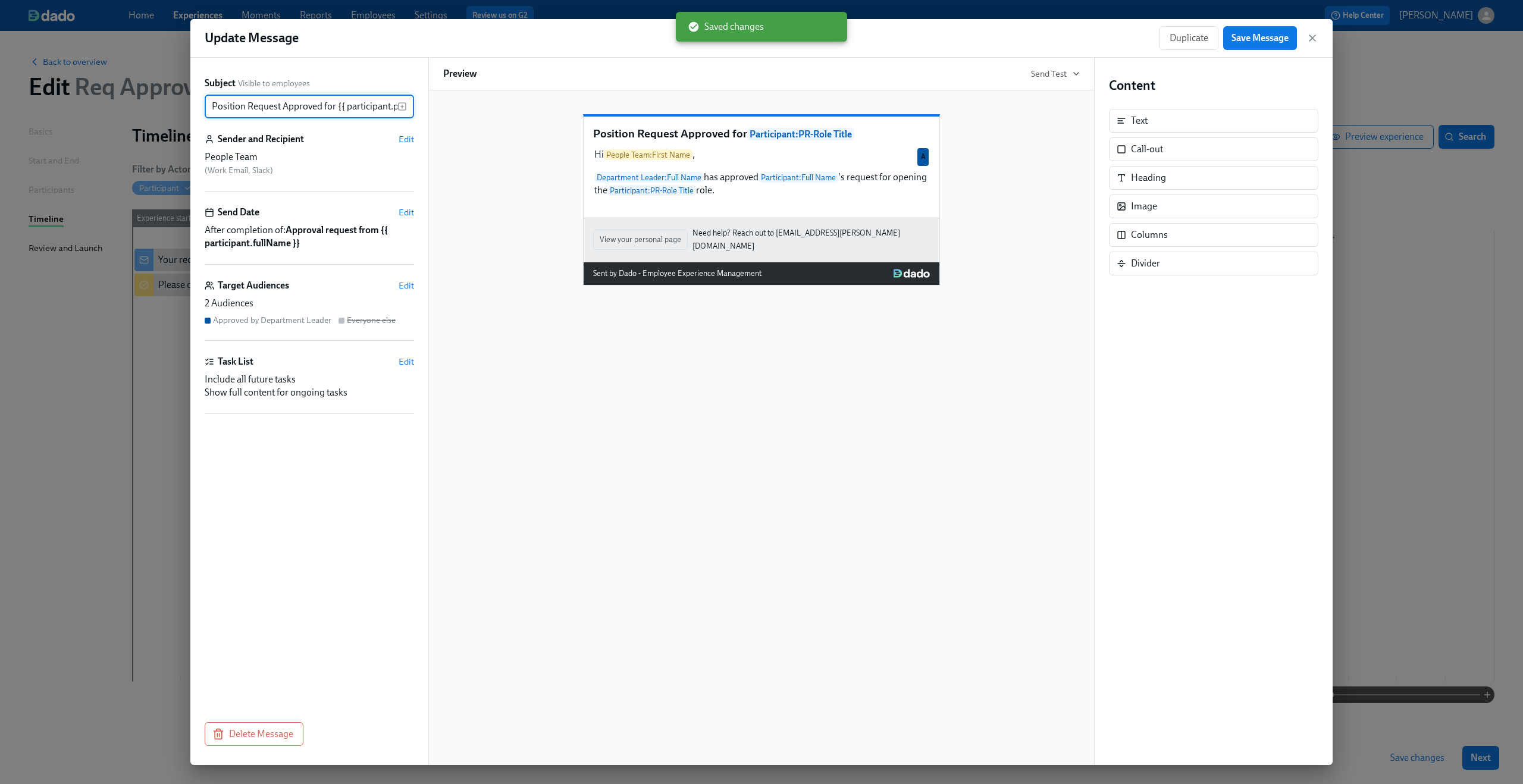
scroll to position [0, 49]
click at [403, 363] on span "Edit" at bounding box center [406, 361] width 16 height 12
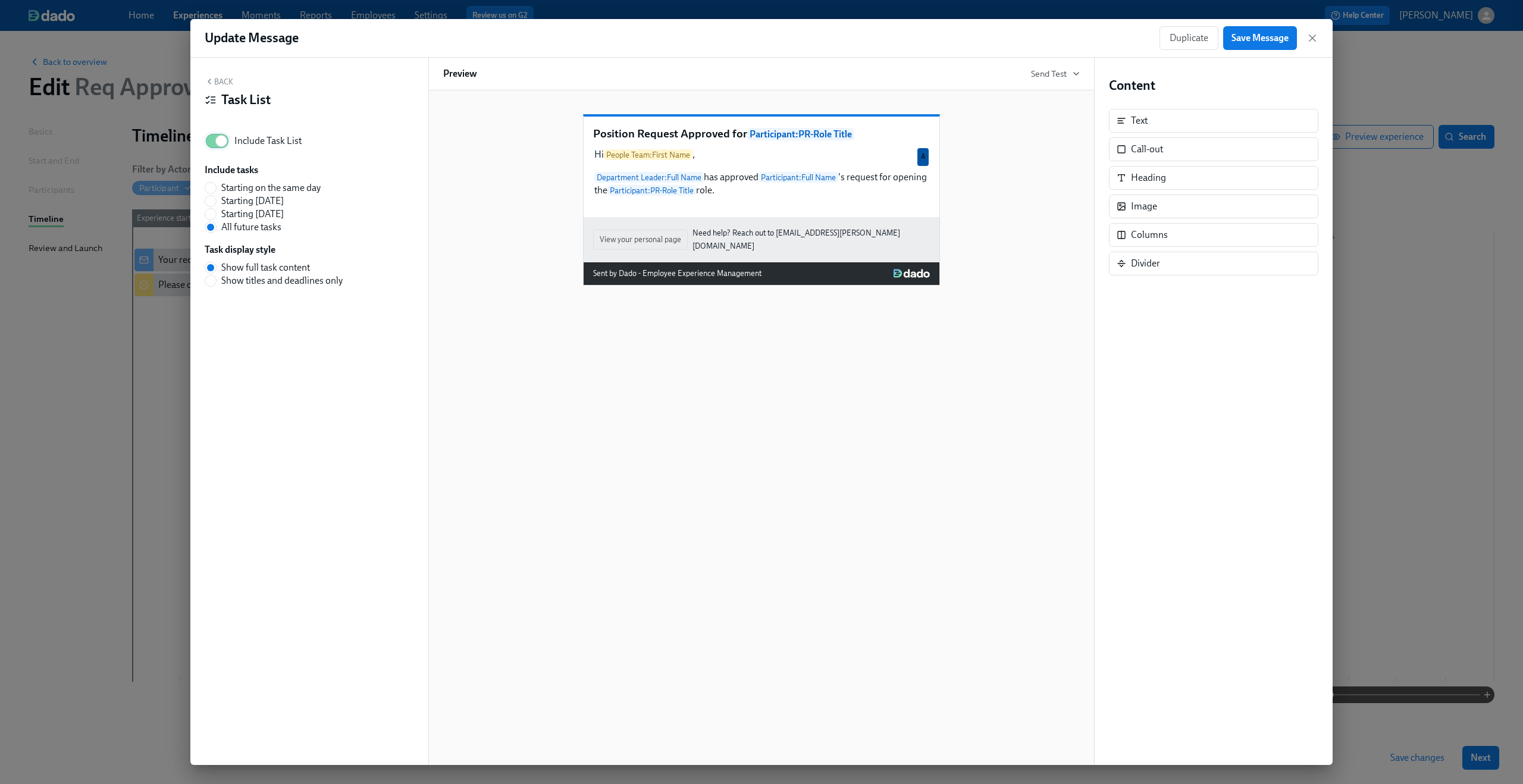
click at [210, 138] on input "Include Task List" at bounding box center [221, 140] width 78 height 26
click at [1262, 43] on span "Save Message" at bounding box center [1259, 38] width 57 height 12
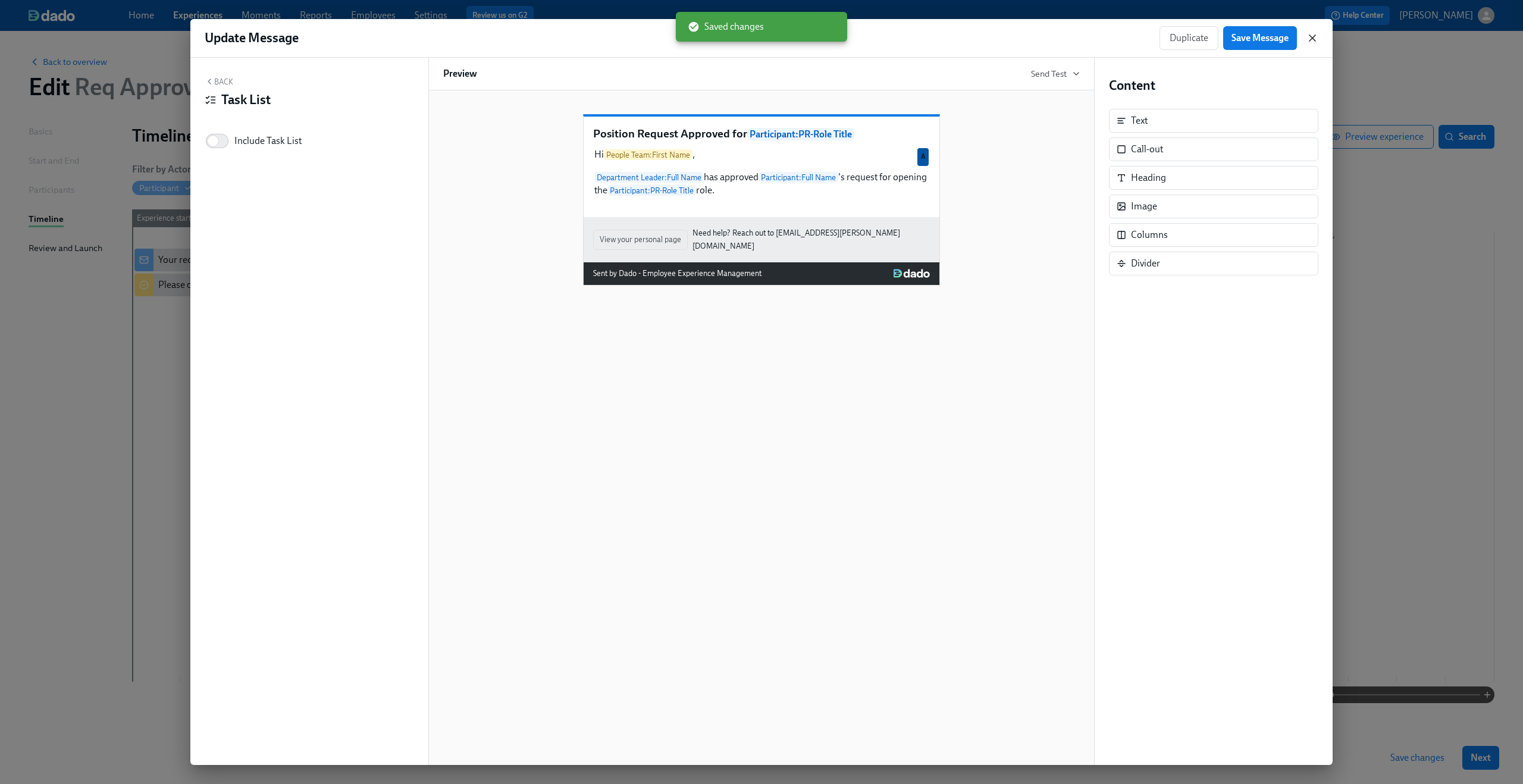
click at [1312, 41] on icon "button" at bounding box center [1312, 38] width 12 height 12
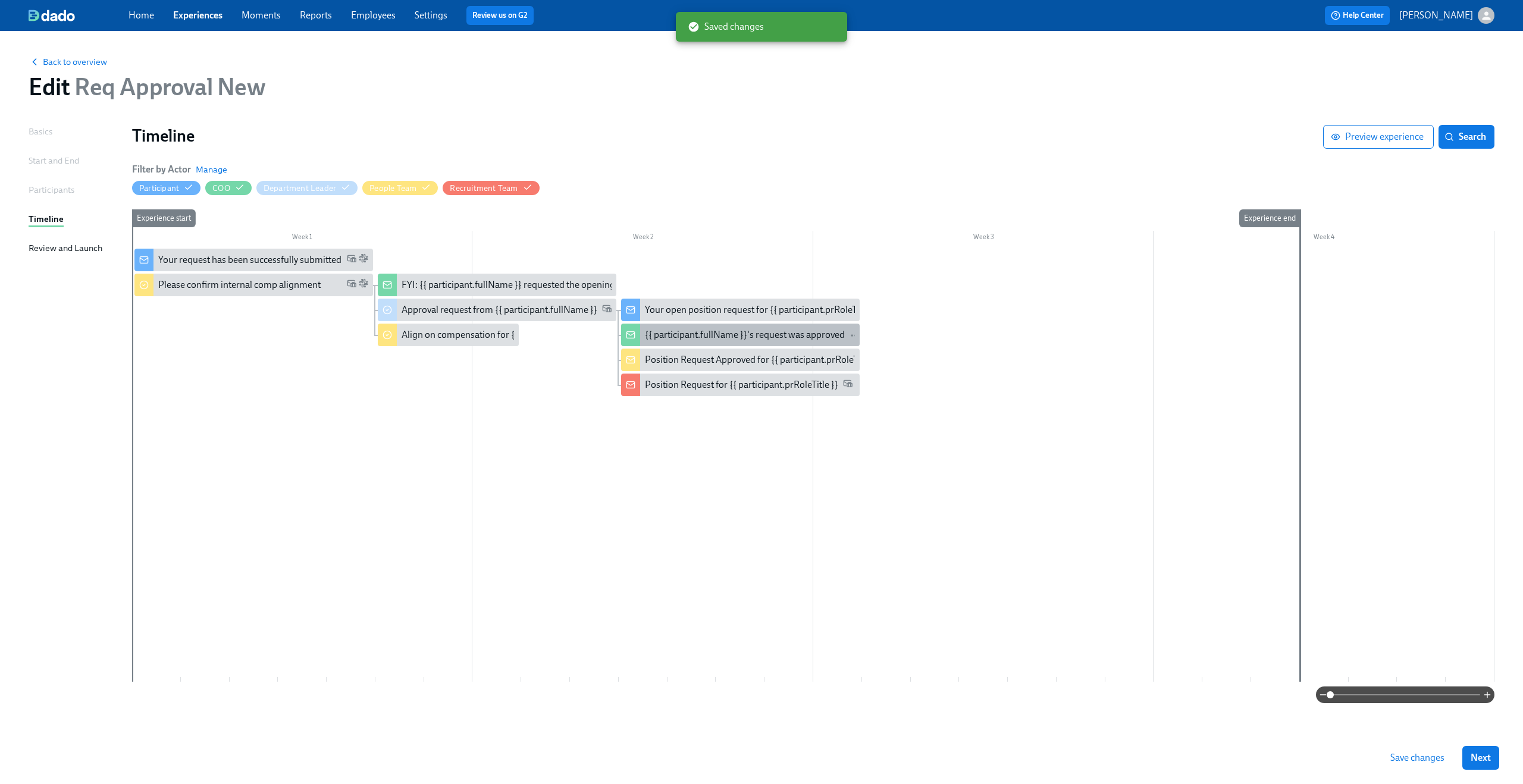
click at [733, 335] on div "{{ participant.fullName }}'s request was approved" at bounding box center [744, 335] width 200 height 13
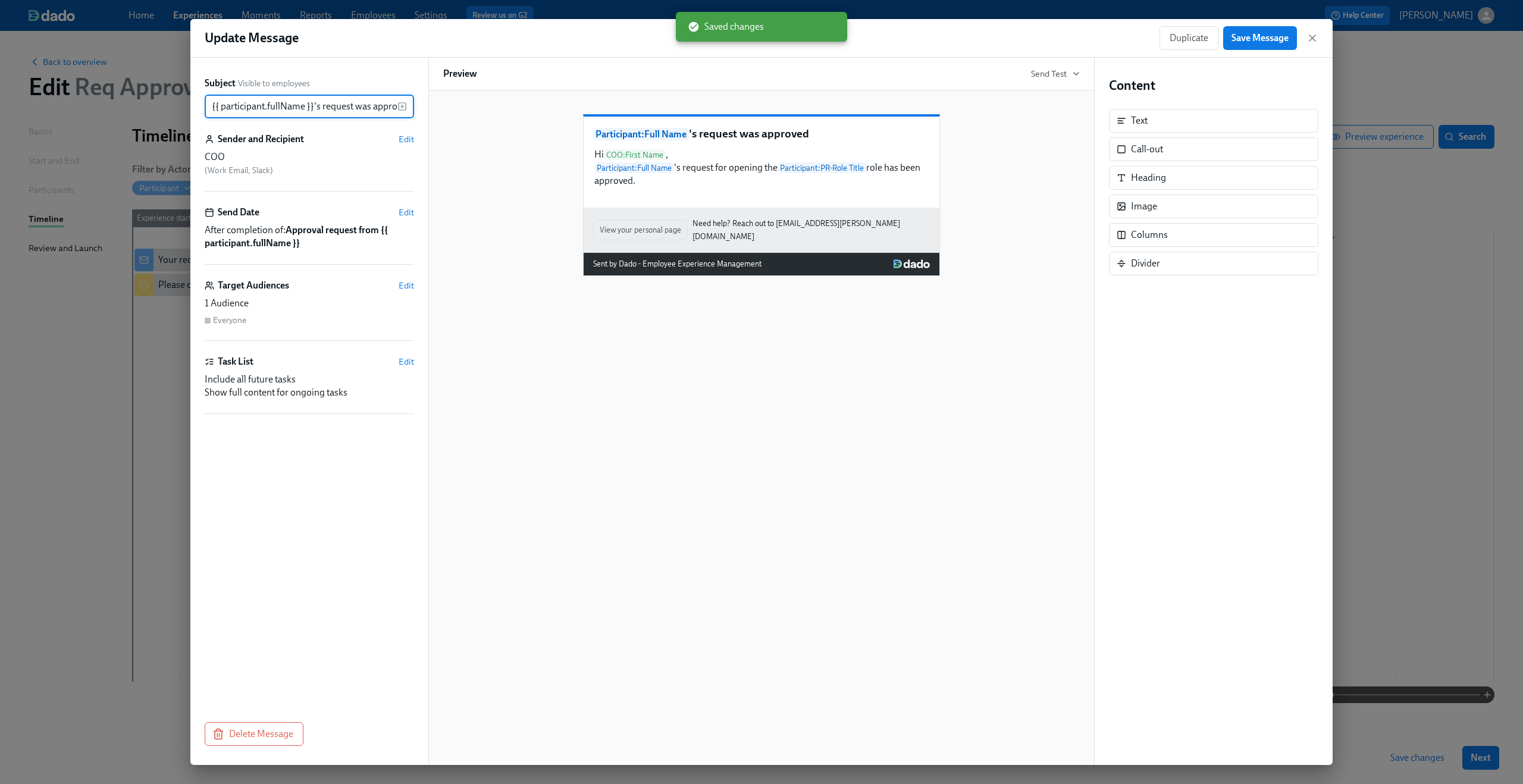
scroll to position [0, 13]
click at [407, 363] on span "Edit" at bounding box center [406, 361] width 16 height 12
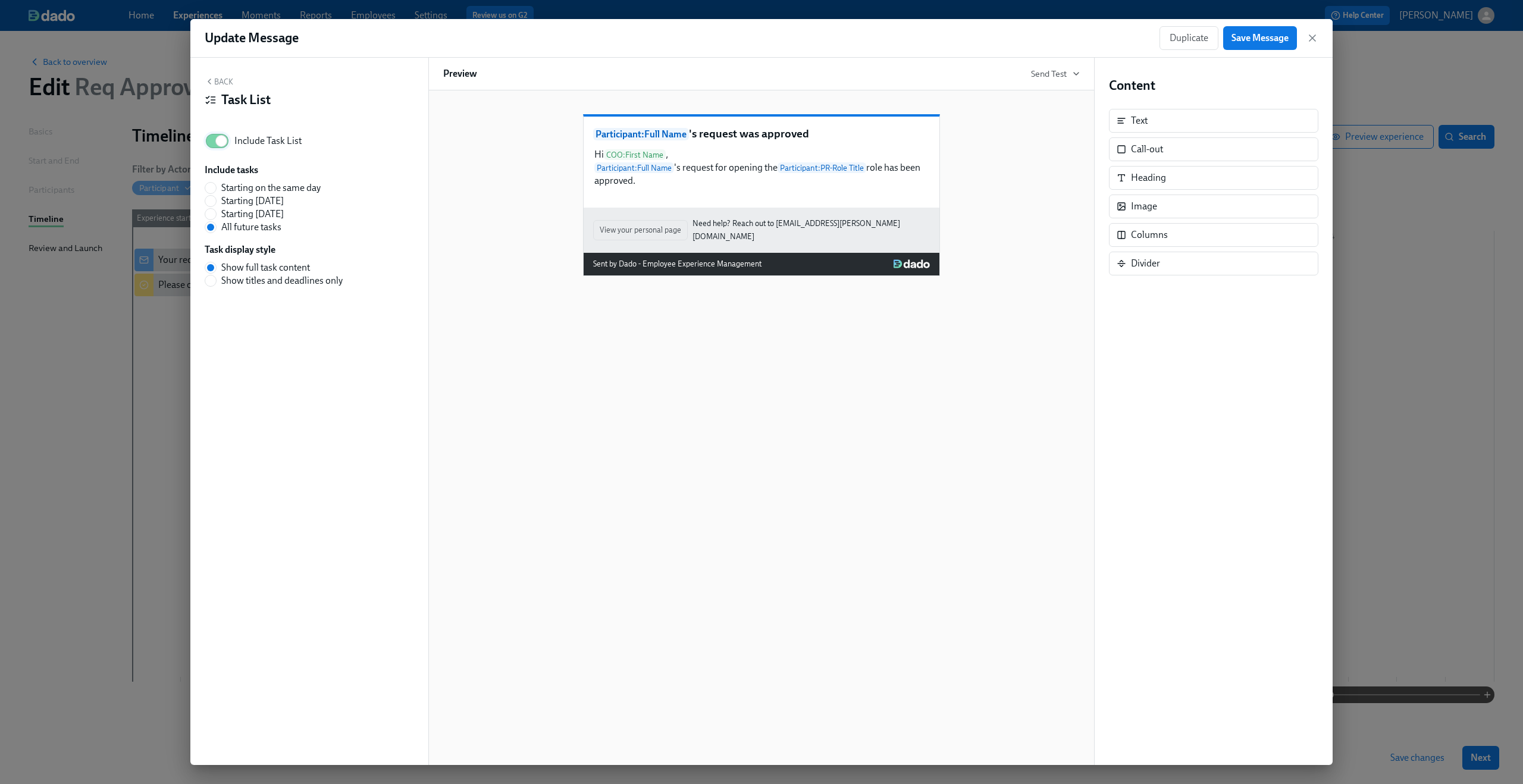
click at [210, 144] on input "Include Task List" at bounding box center [221, 140] width 78 height 26
click at [1238, 45] on button "Save Message" at bounding box center [1260, 38] width 74 height 23
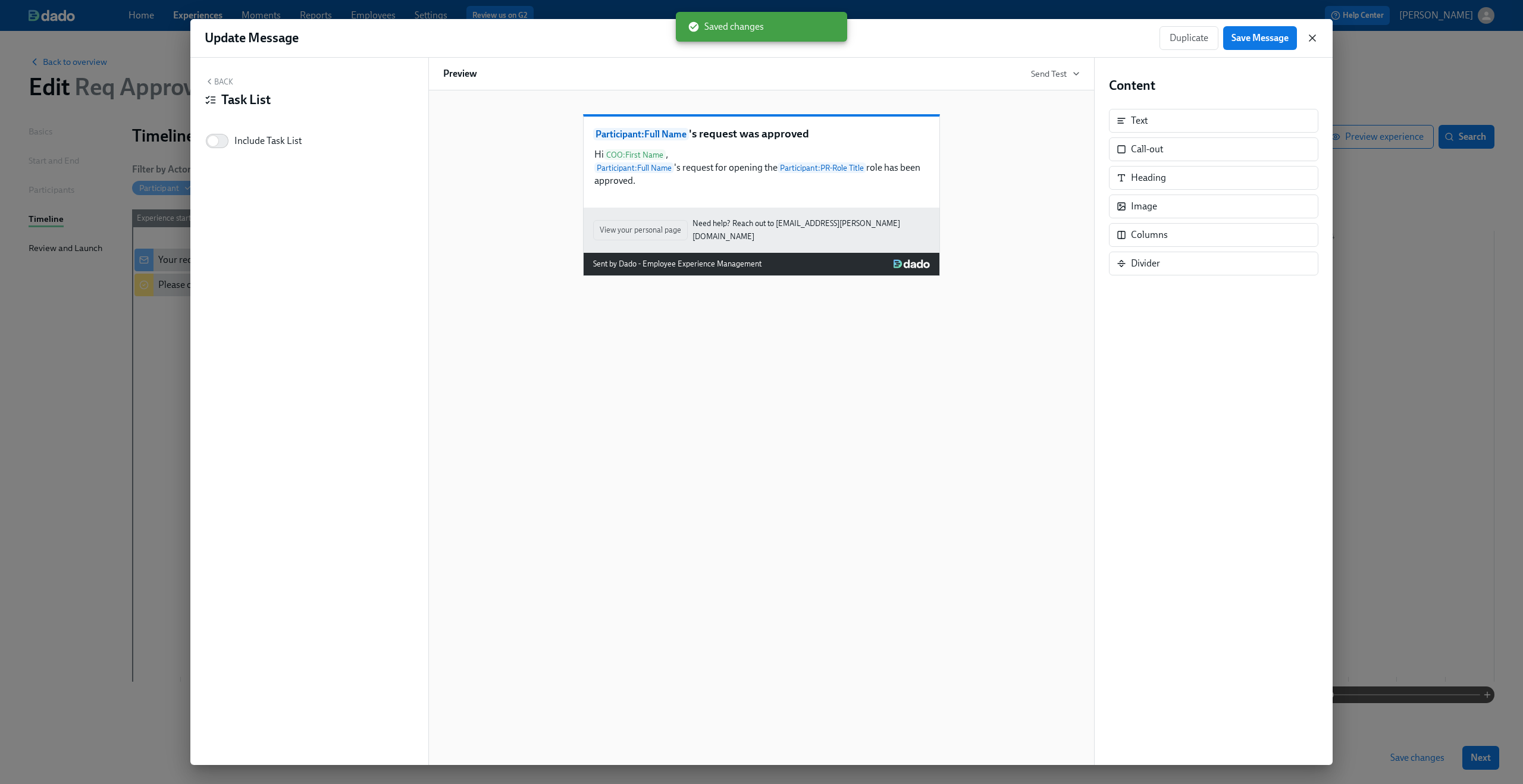
click at [1314, 36] on icon "button" at bounding box center [1312, 38] width 6 height 6
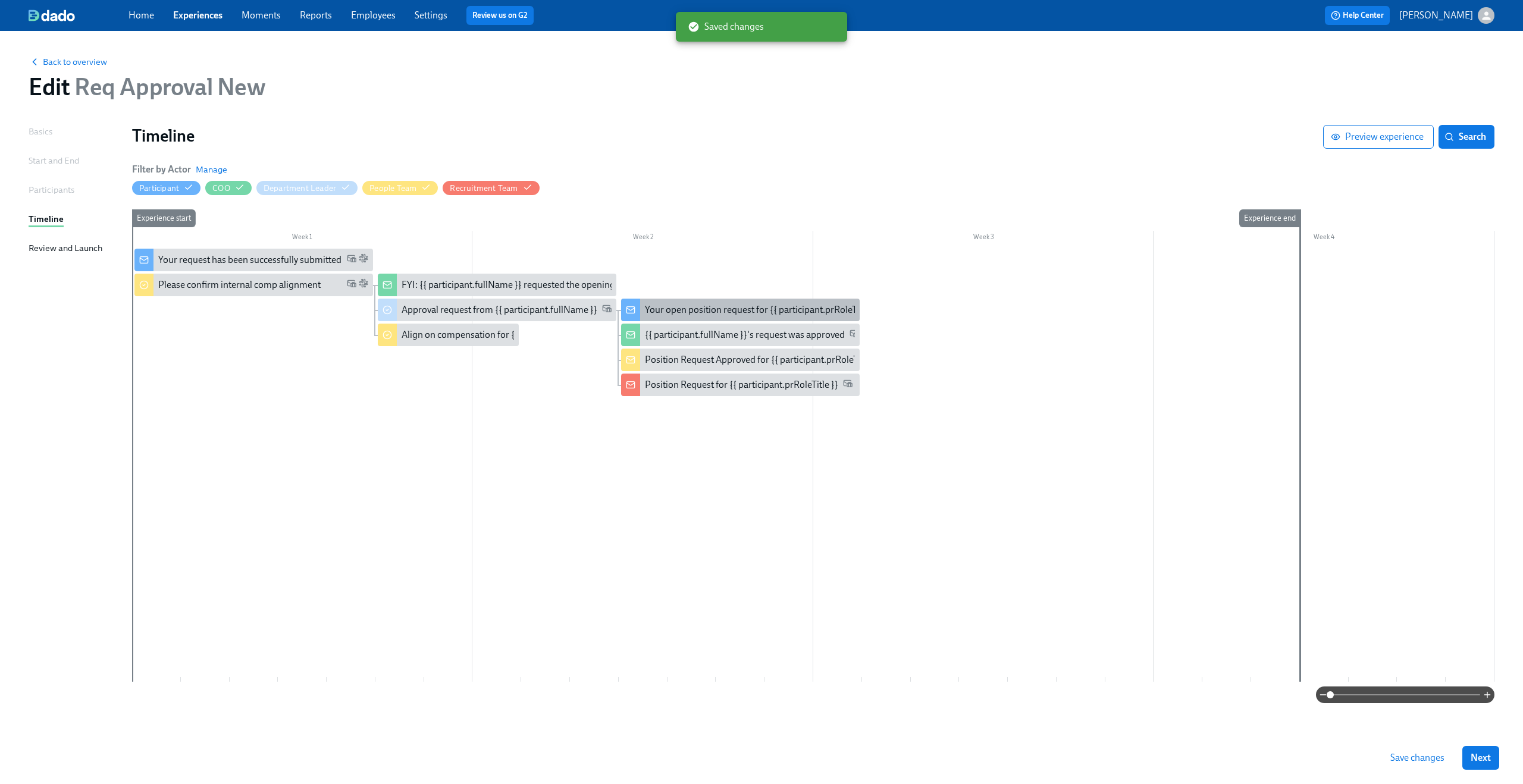
click at [787, 307] on div "Your open position request for {{ participant.prRoleTitle }}" at bounding box center [762, 310] width 234 height 13
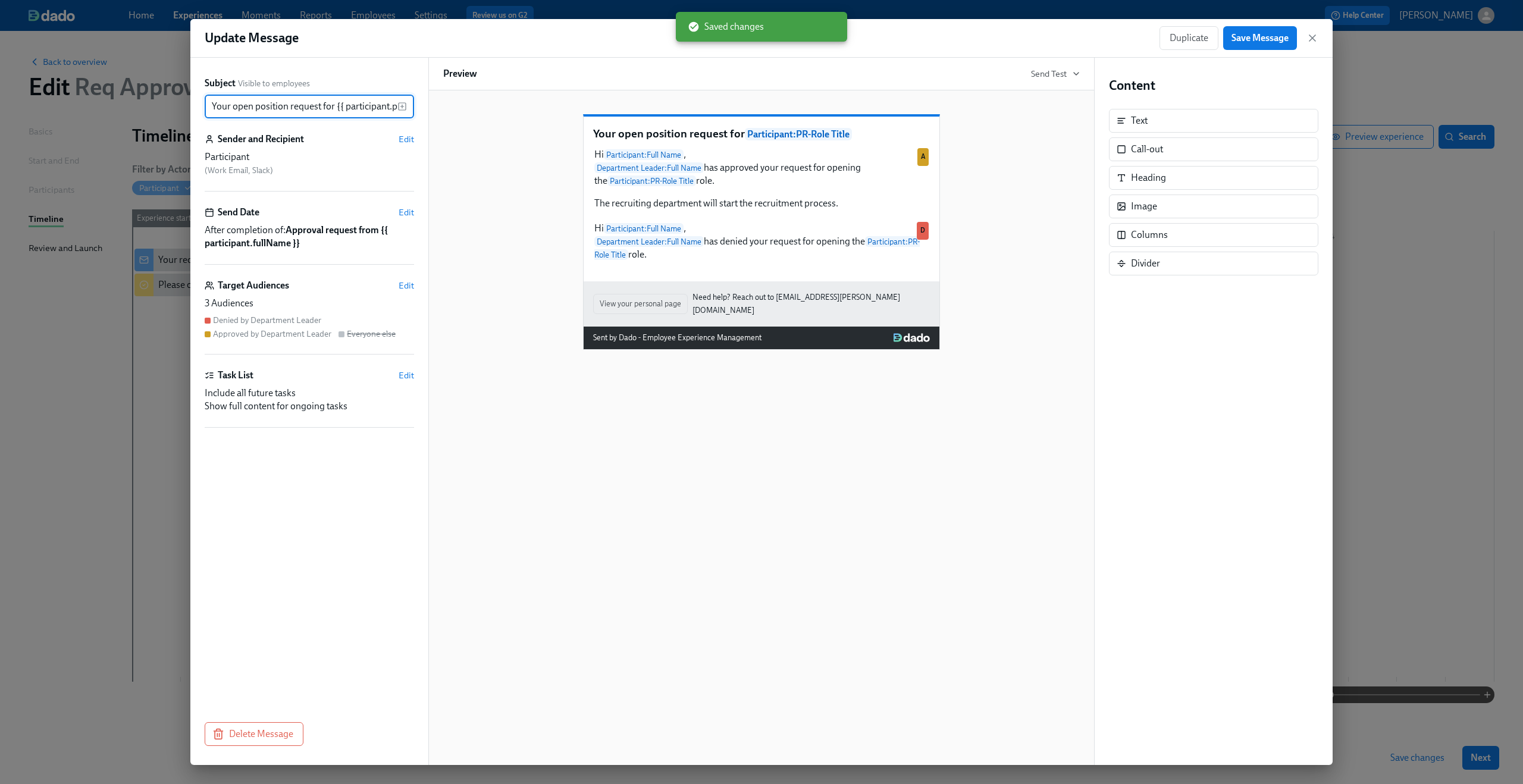
scroll to position [0, 47]
click at [405, 378] on span "Edit" at bounding box center [406, 375] width 16 height 12
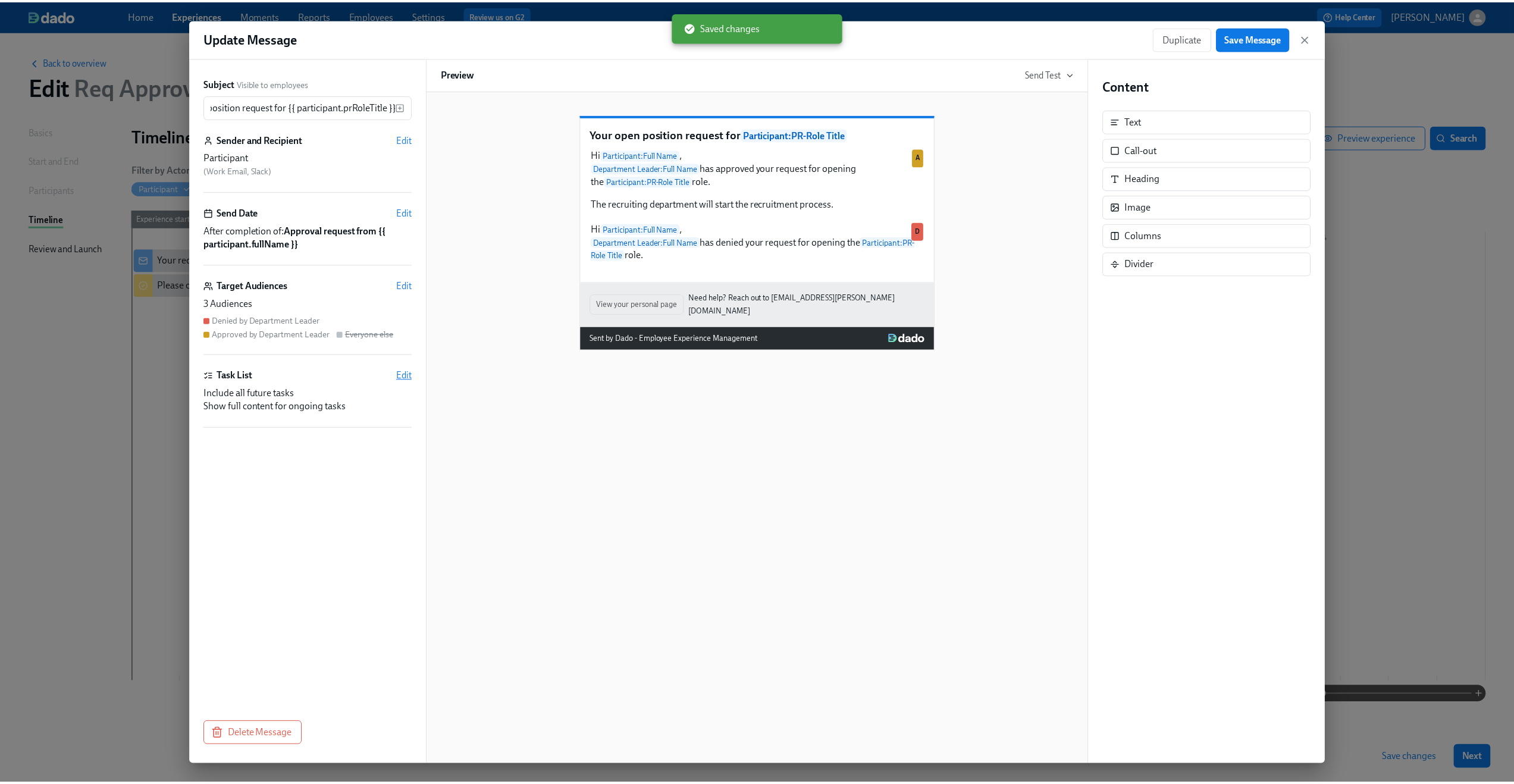
scroll to position [0, 0]
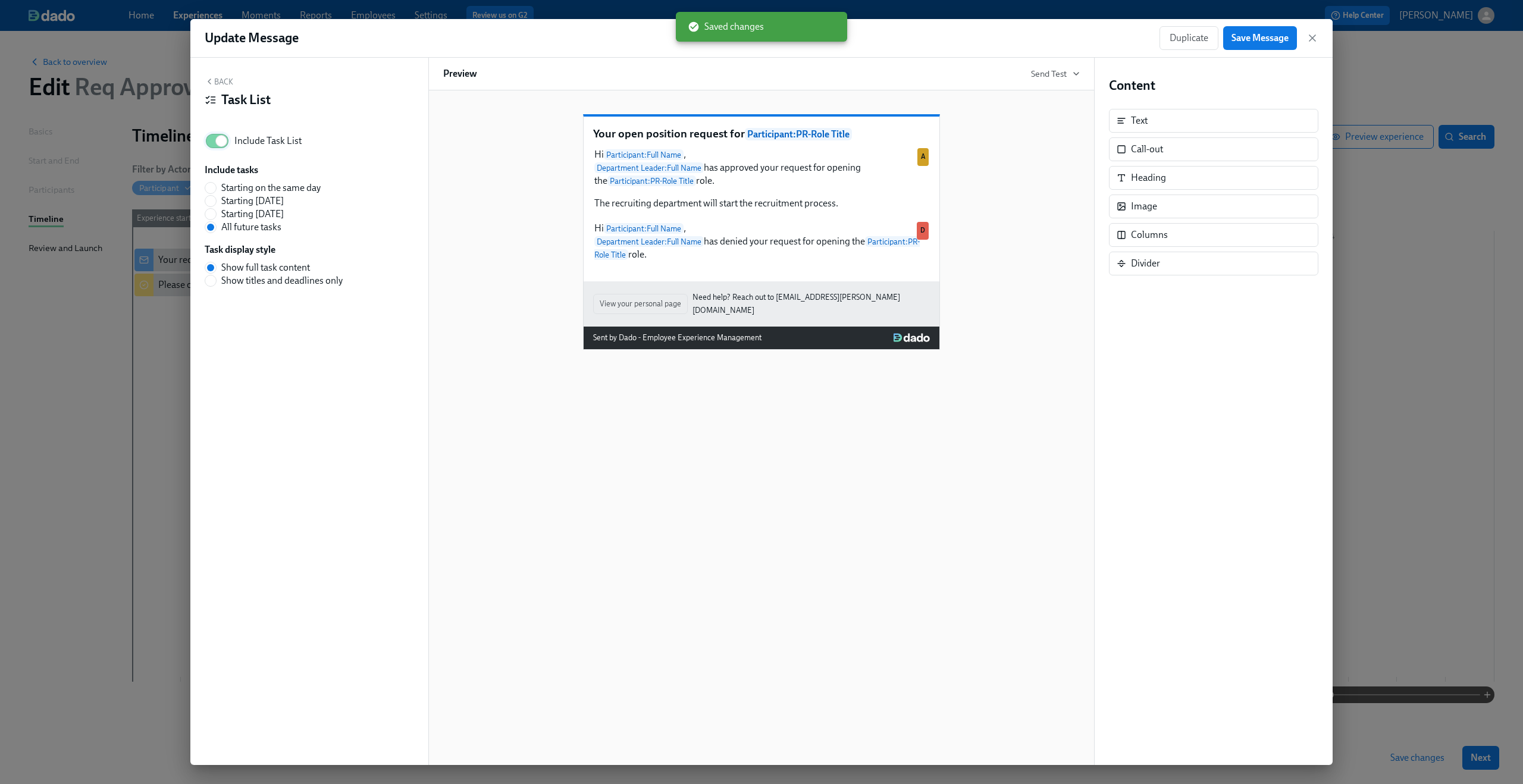
click at [214, 153] on input "Include Task List" at bounding box center [221, 140] width 78 height 26
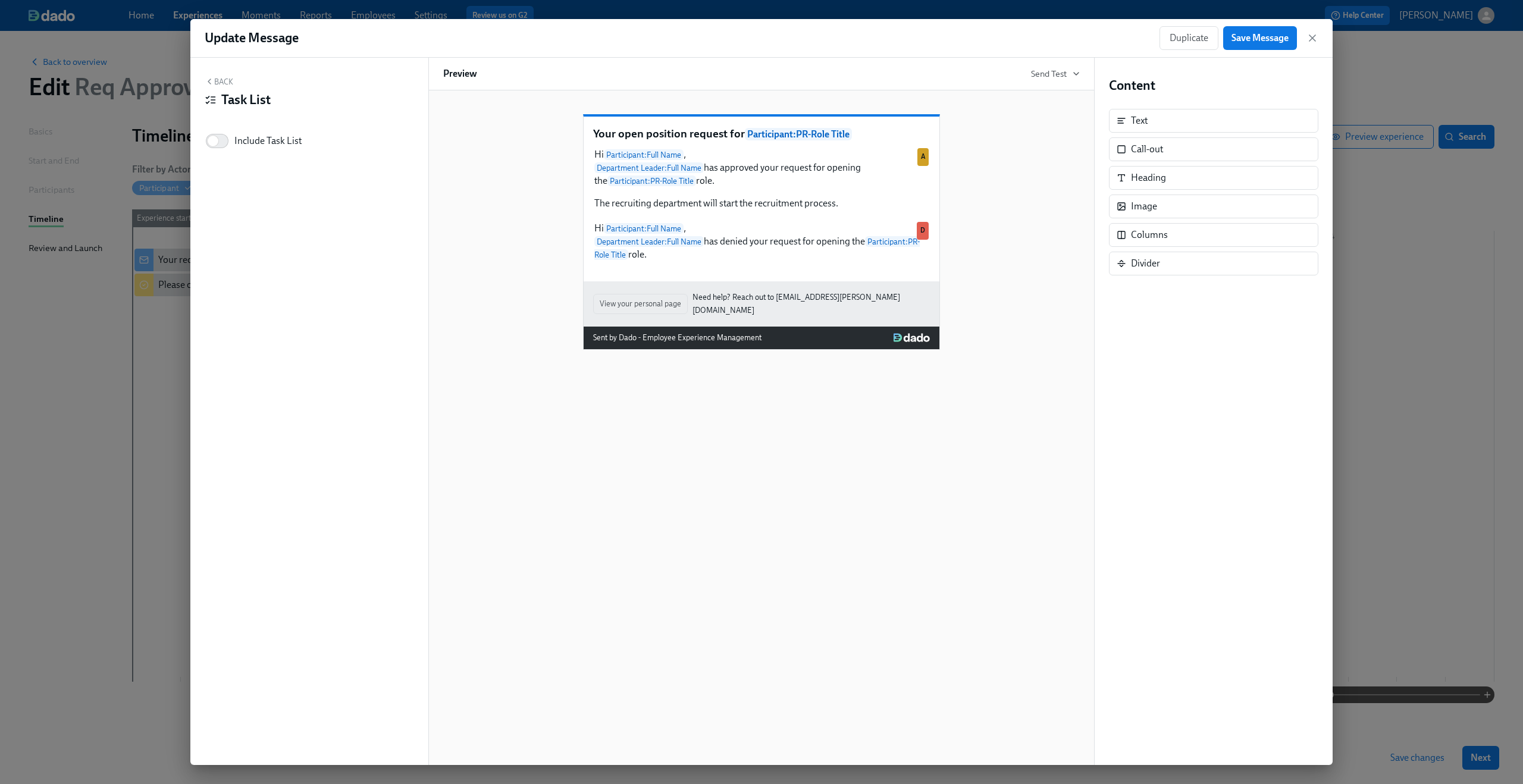
click at [1263, 24] on div "Update Message Duplicate Save Message" at bounding box center [761, 38] width 1142 height 38
click at [1263, 35] on span "Save Message" at bounding box center [1259, 38] width 57 height 12
click at [1309, 38] on icon "button" at bounding box center [1312, 38] width 12 height 12
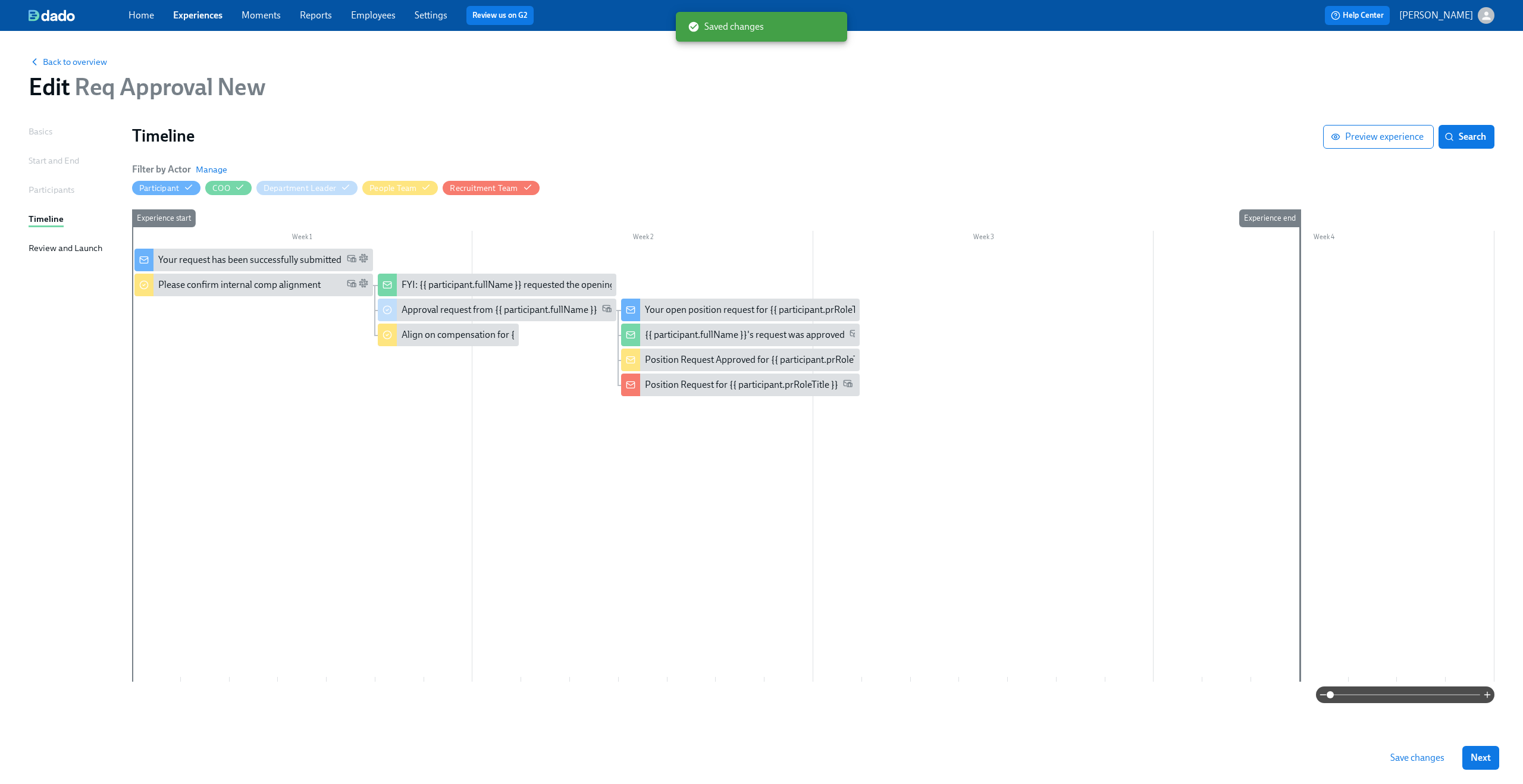
click at [1412, 757] on span "Save changes" at bounding box center [1417, 757] width 54 height 12
click at [61, 63] on span "Back to overview" at bounding box center [67, 61] width 78 height 12
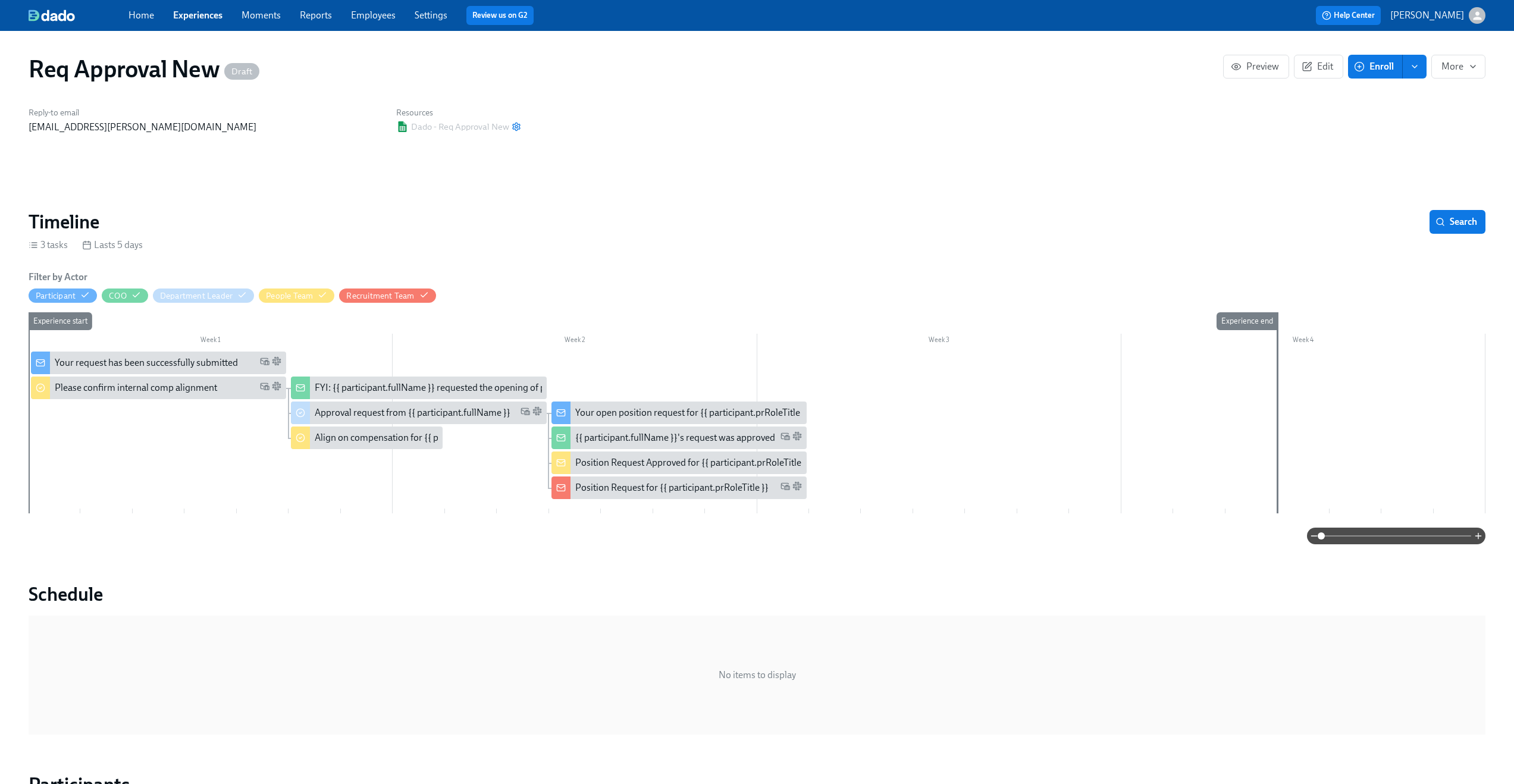
click at [276, 184] on div "Req Approval New Draft Preview Edit Enroll More Reply-to email claus.meyer@dado…" at bounding box center [756, 671] width 1457 height 1251
click at [157, 69] on h1 "Req Approval New Draft" at bounding box center [143, 69] width 231 height 28
click at [1315, 76] on button "Edit" at bounding box center [1318, 67] width 49 height 23
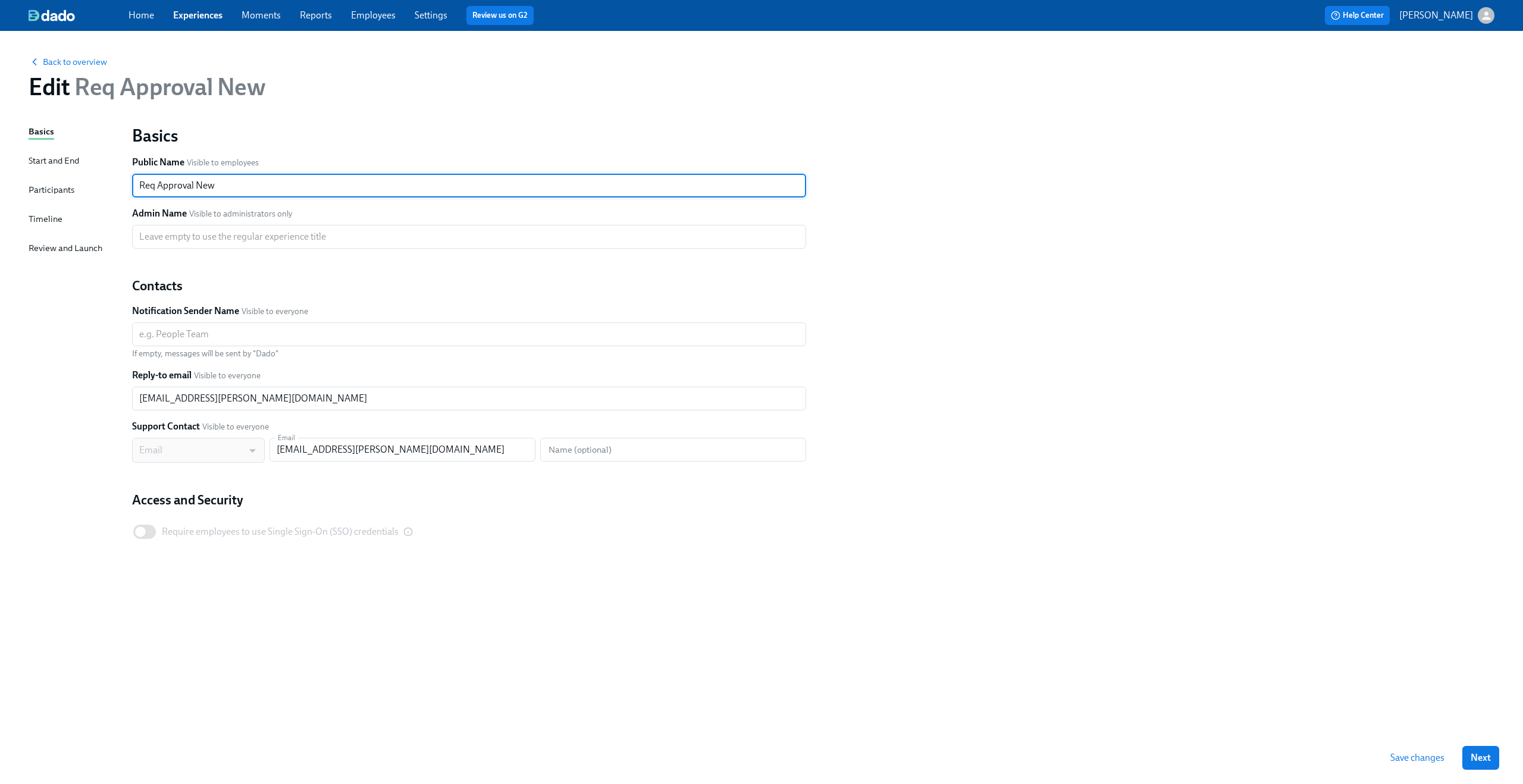
click at [259, 185] on input "Req Approval New" at bounding box center [469, 185] width 674 height 23
click at [281, 236] on input "text" at bounding box center [469, 236] width 674 height 23
click at [196, 189] on input "Req Approval Process" at bounding box center [469, 185] width 674 height 23
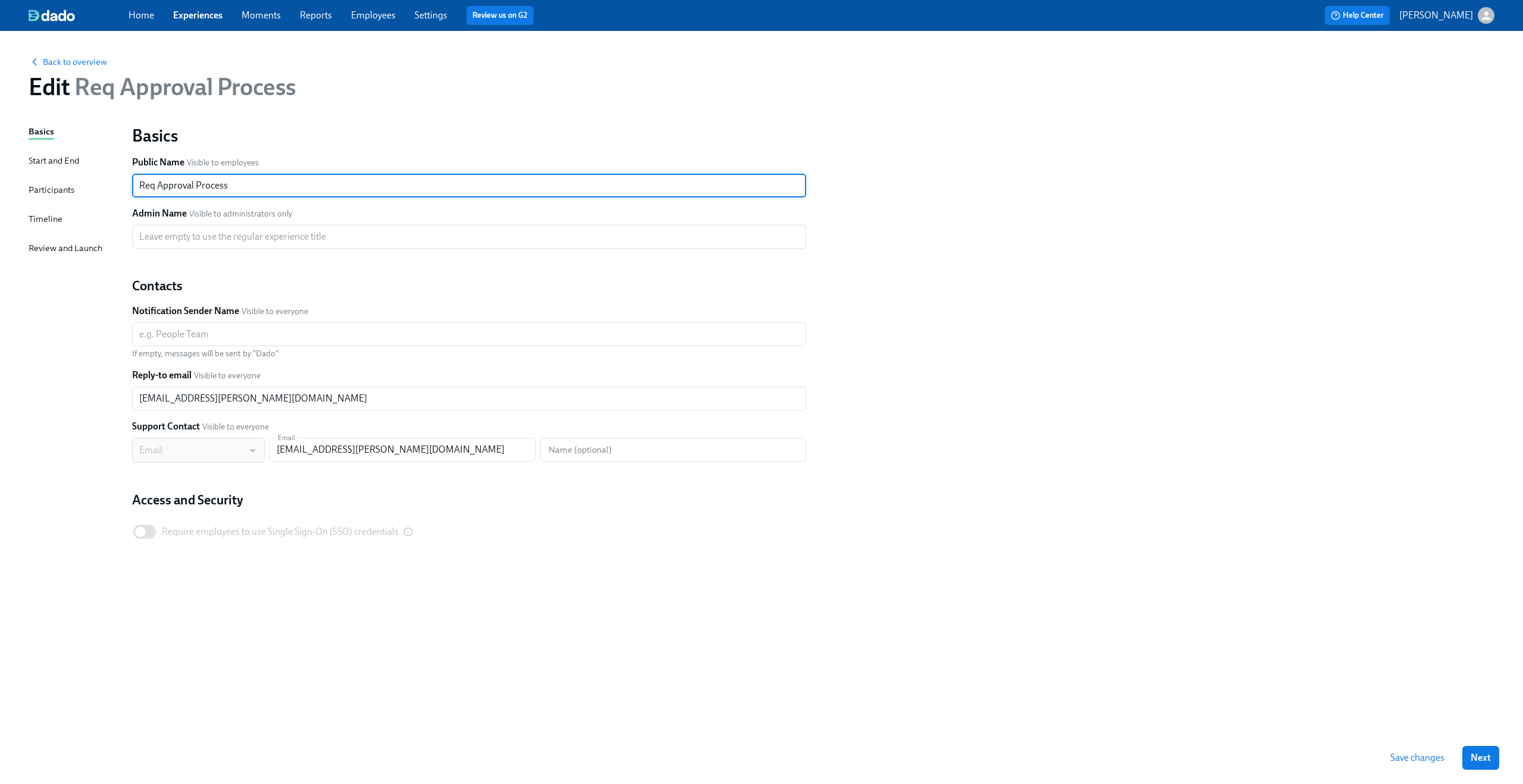
click at [196, 189] on input "Req Approval Process" at bounding box center [469, 185] width 674 height 23
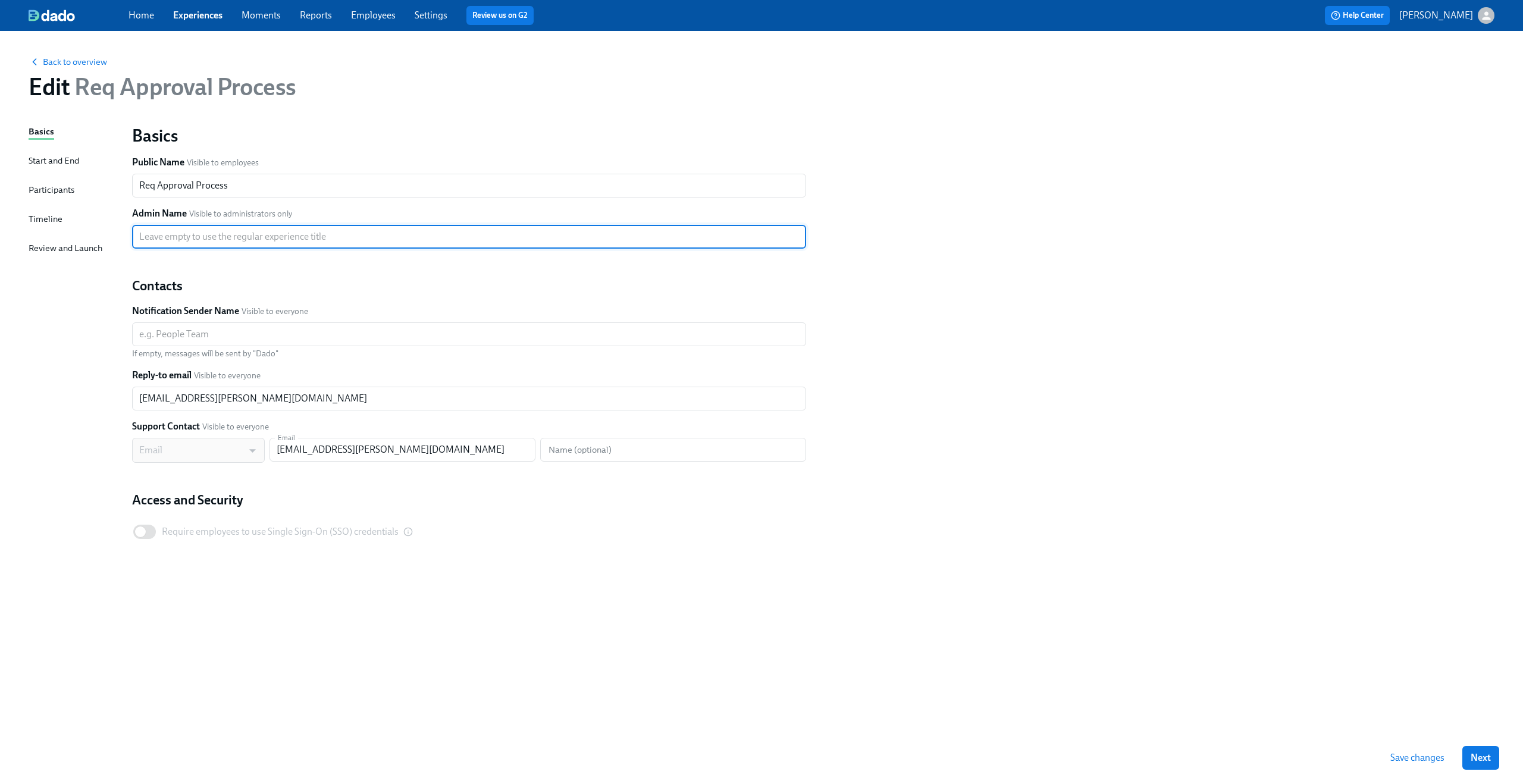
click at [193, 237] on input "text" at bounding box center [469, 236] width 674 height 23
paste input "Req Approval Process"
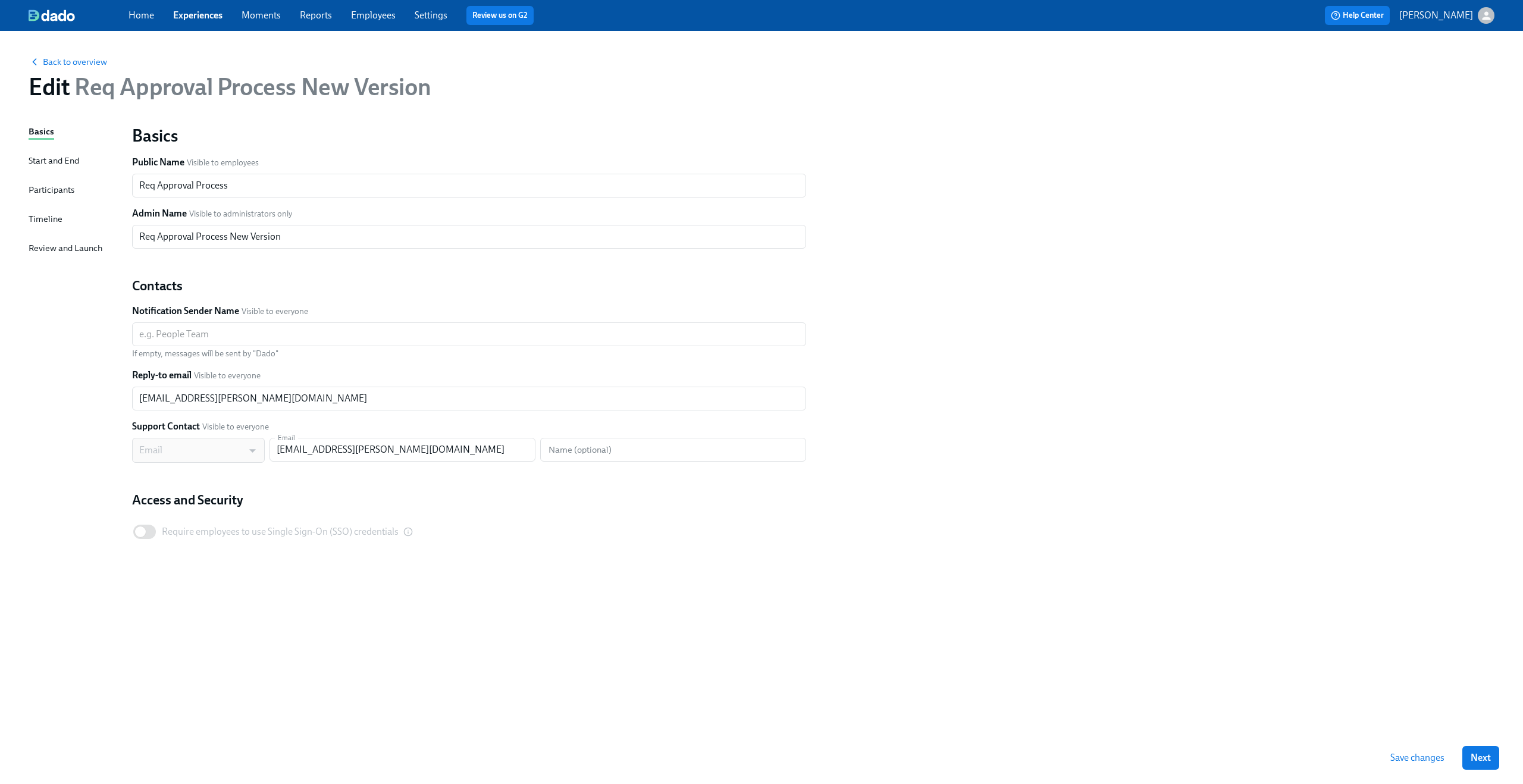
click at [874, 196] on div "Basics Public Name Visible to employees Req Approval Process ​ Admin Name Visib…" at bounding box center [813, 348] width 1377 height 462
click at [1417, 762] on span "Save changes" at bounding box center [1417, 757] width 54 height 12
click at [67, 63] on span "Back to overview" at bounding box center [67, 61] width 78 height 12
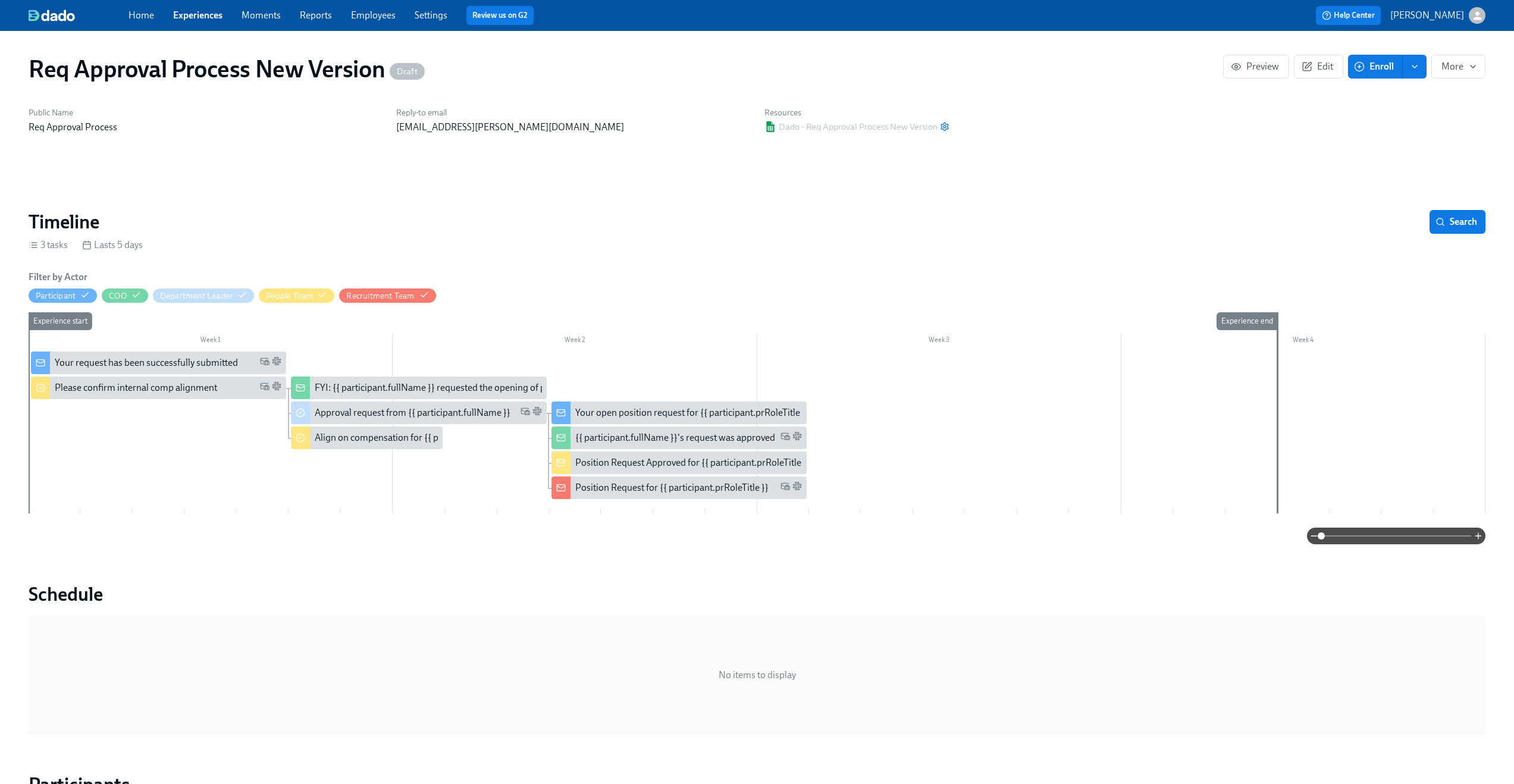
click at [214, 11] on link "Experiences" at bounding box center [197, 15] width 49 height 11
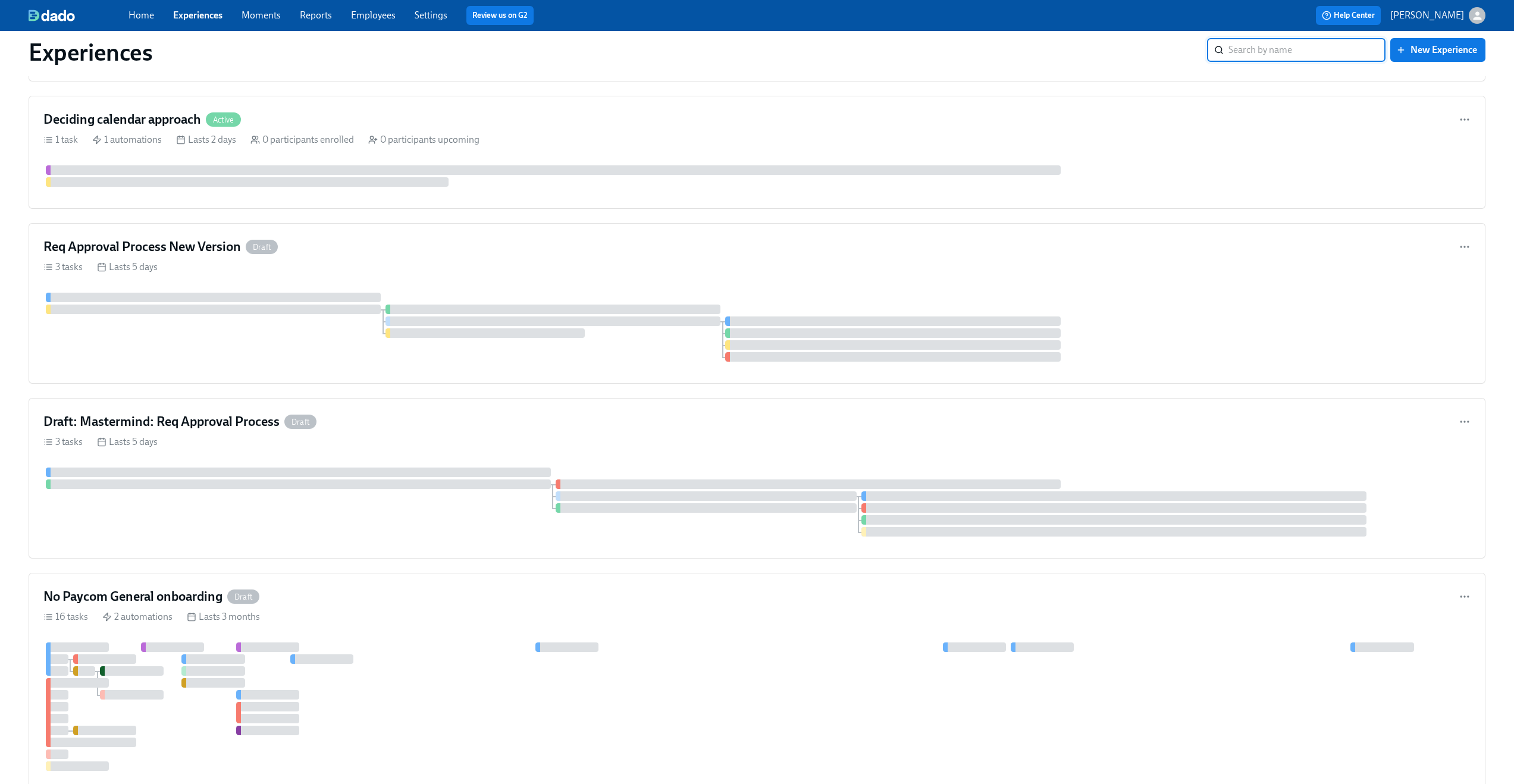
scroll to position [594, 0]
click at [1468, 420] on icon "button" at bounding box center [1464, 419] width 12 height 12
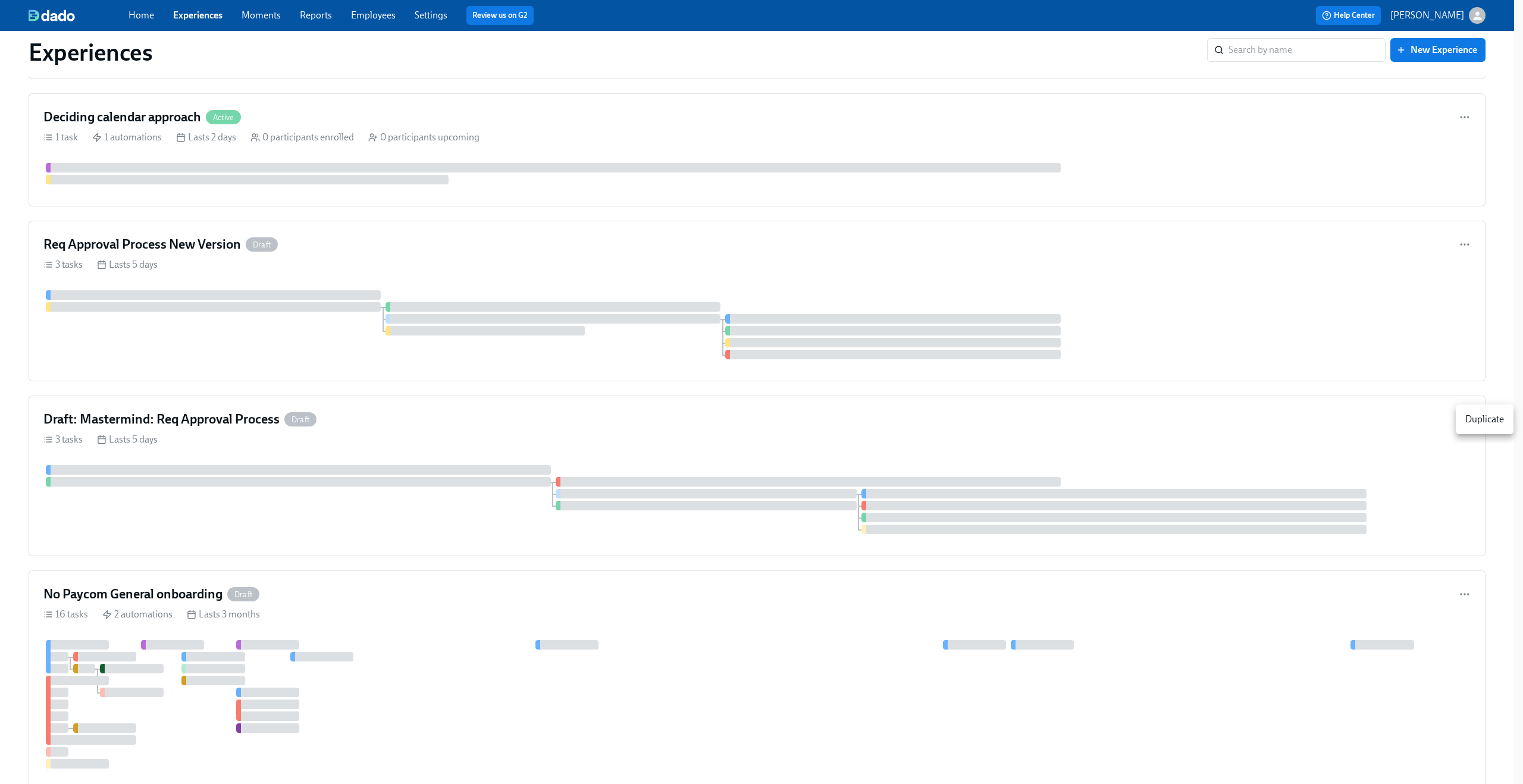
click at [1377, 433] on div at bounding box center [762, 392] width 1523 height 784
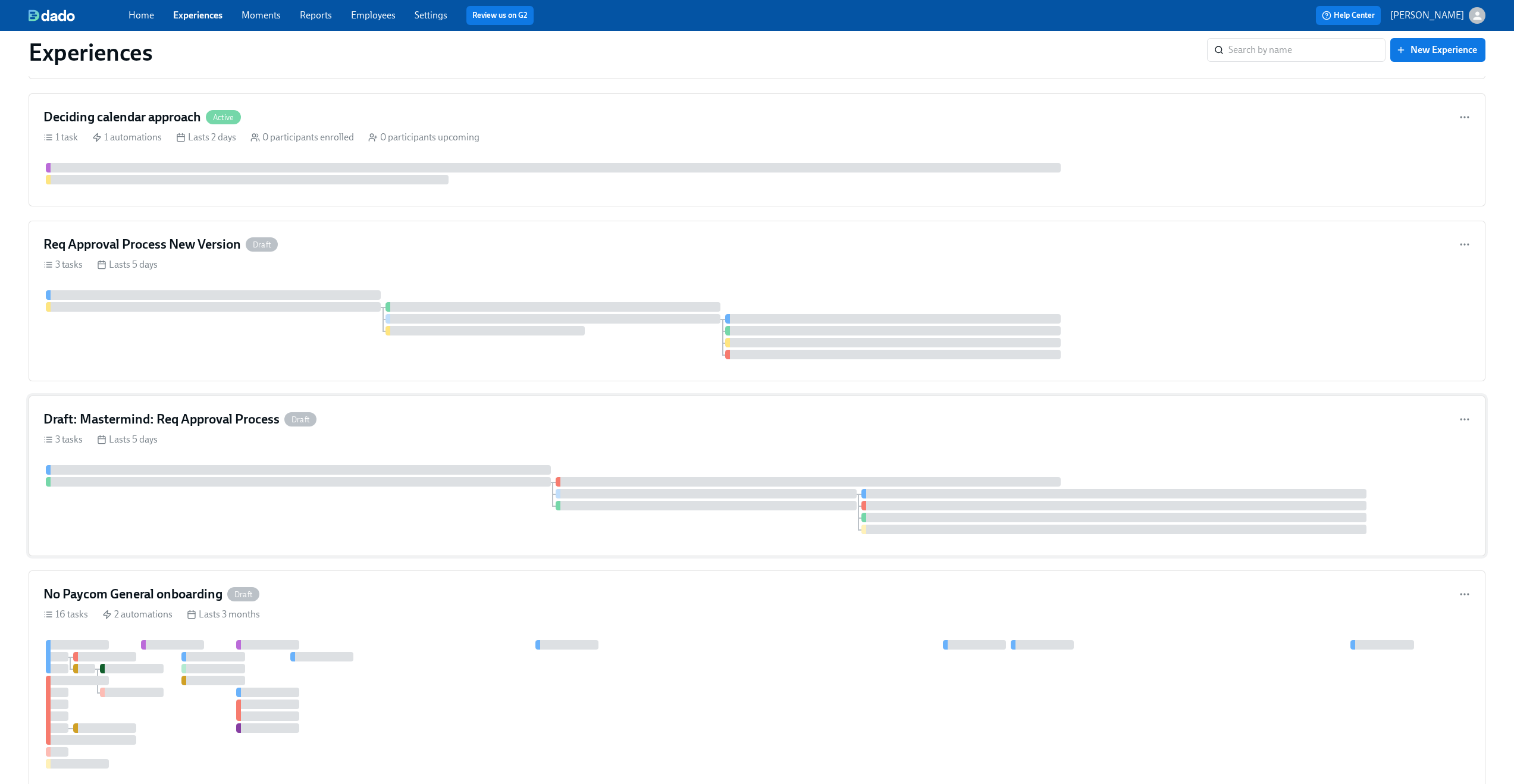
click at [1392, 424] on div "Draft: Mastermind: Req Approval Process Draft" at bounding box center [756, 419] width 1427 height 18
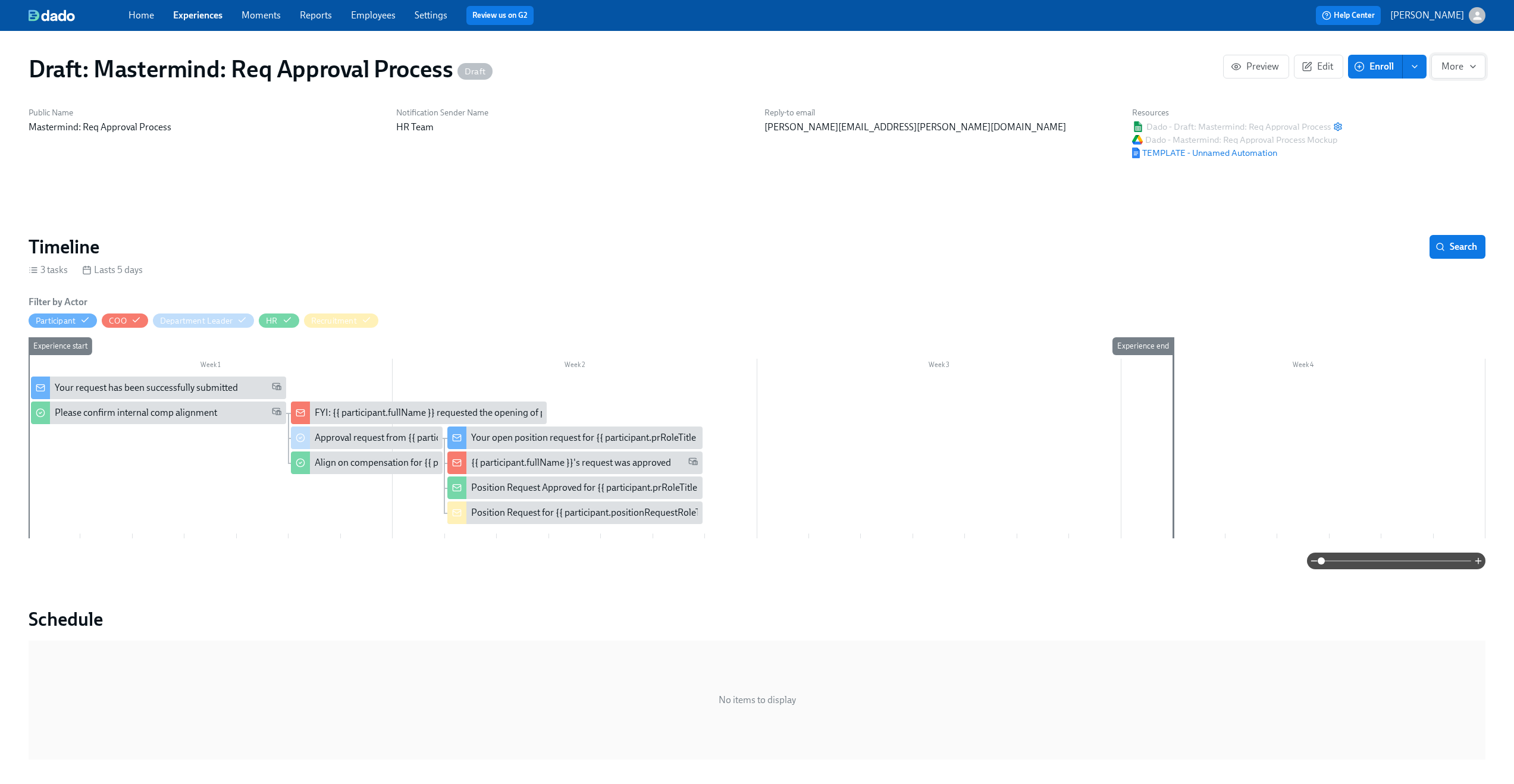
click at [1464, 67] on span "More" at bounding box center [1458, 67] width 34 height 12
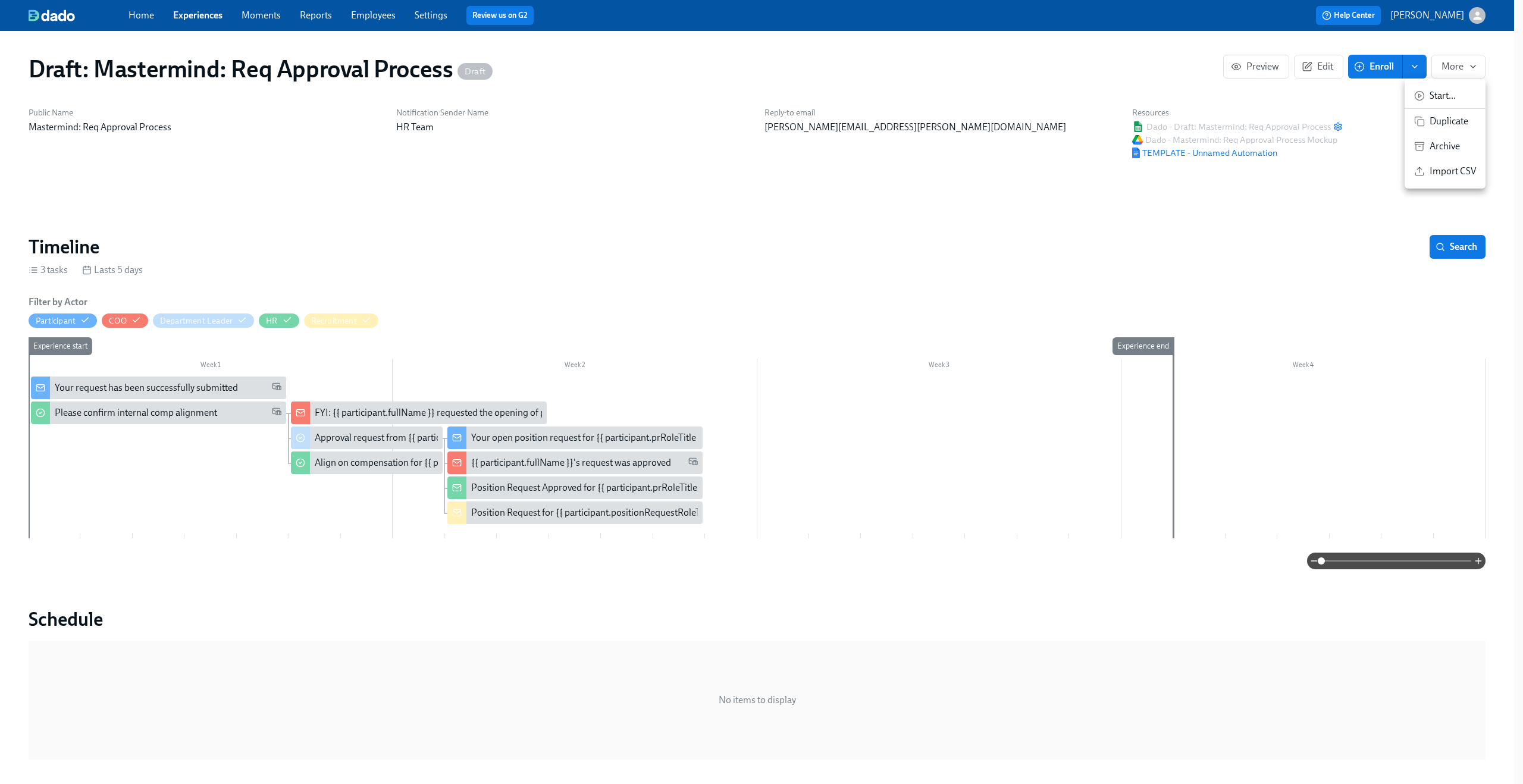
click at [1450, 146] on span "Archive" at bounding box center [1452, 146] width 46 height 13
click at [202, 16] on div at bounding box center [762, 392] width 1523 height 784
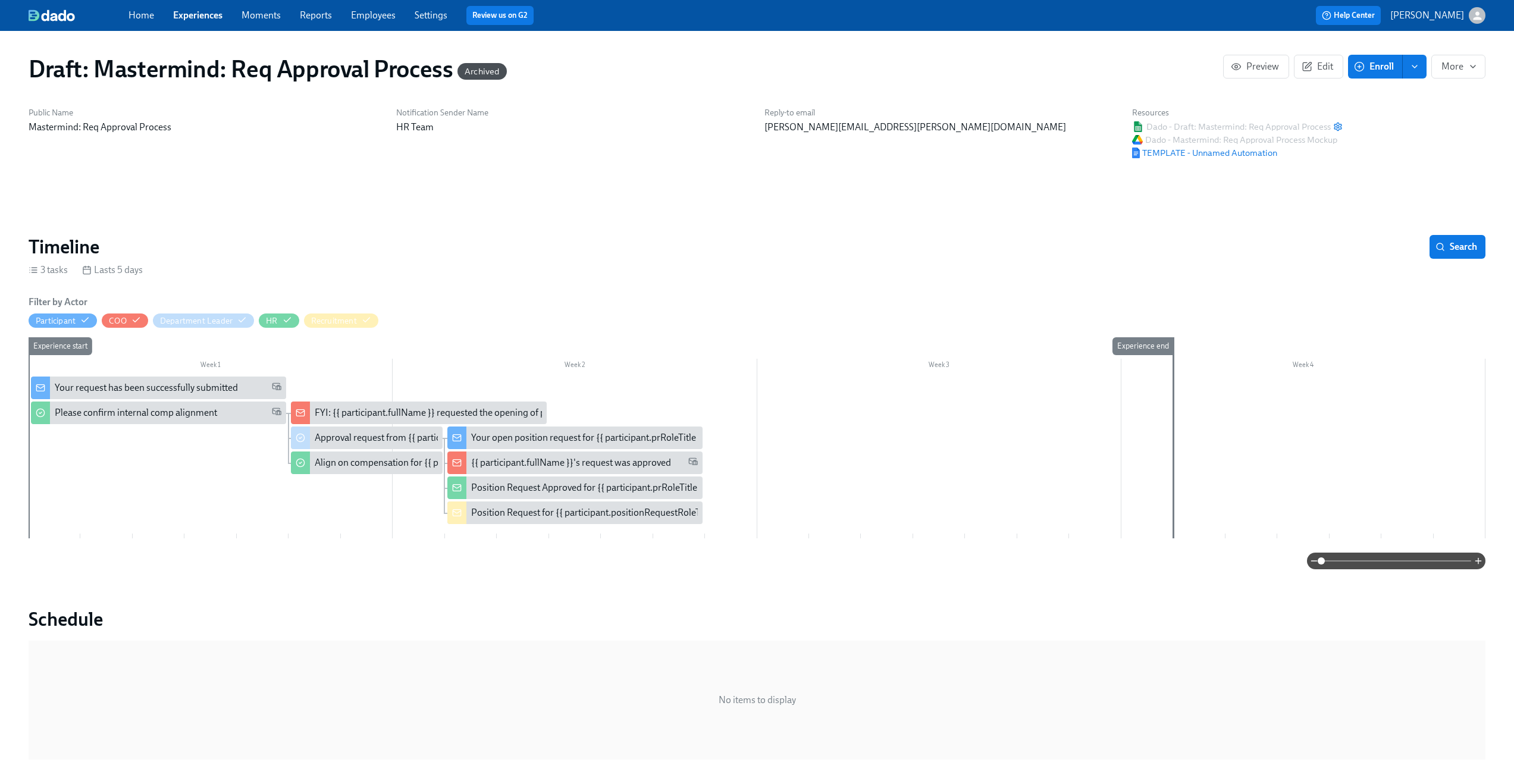
click at [210, 13] on link "Experiences" at bounding box center [197, 15] width 49 height 11
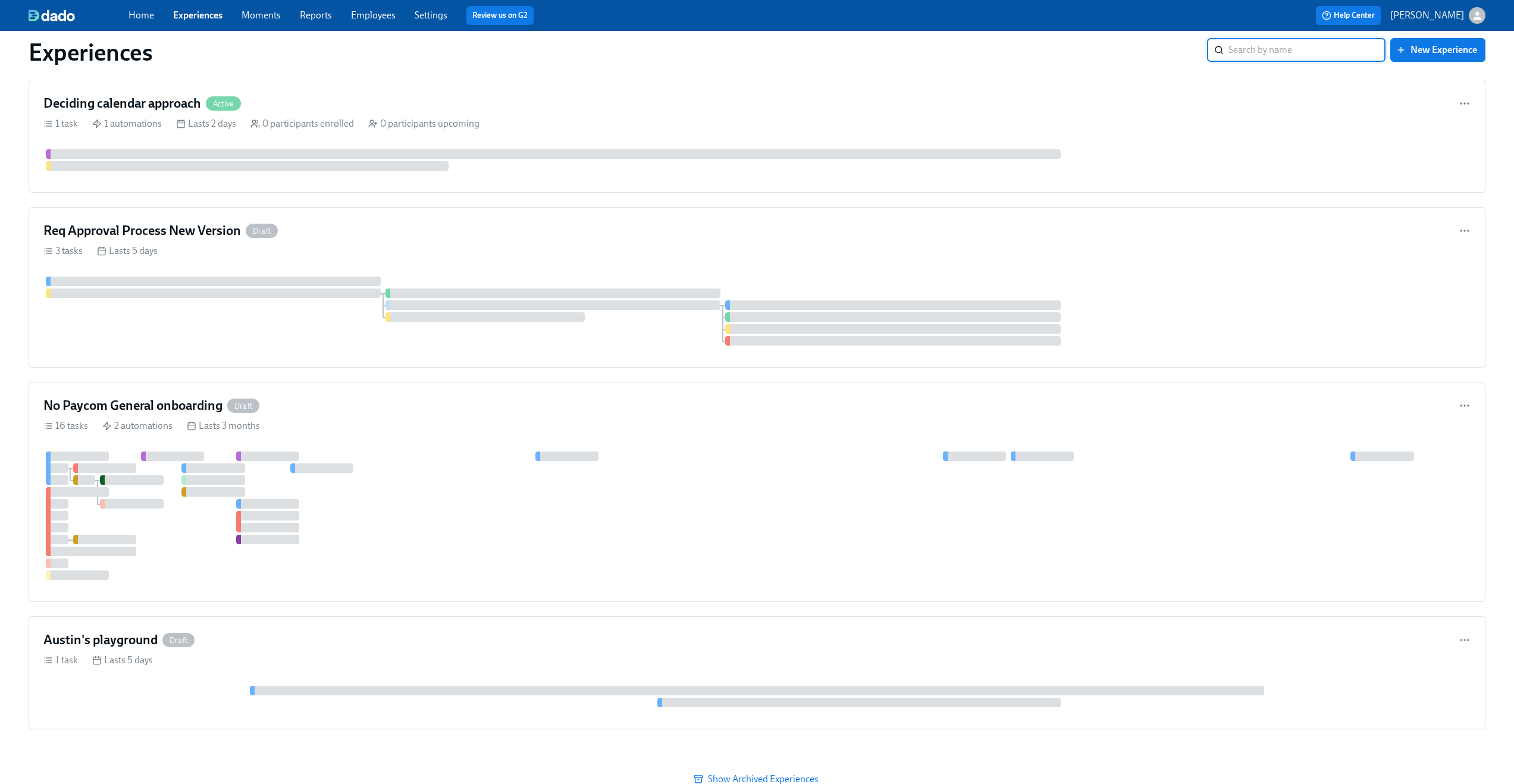
scroll to position [610, 0]
click at [418, 251] on div "3 tasks Lasts 5 days" at bounding box center [756, 249] width 1427 height 13
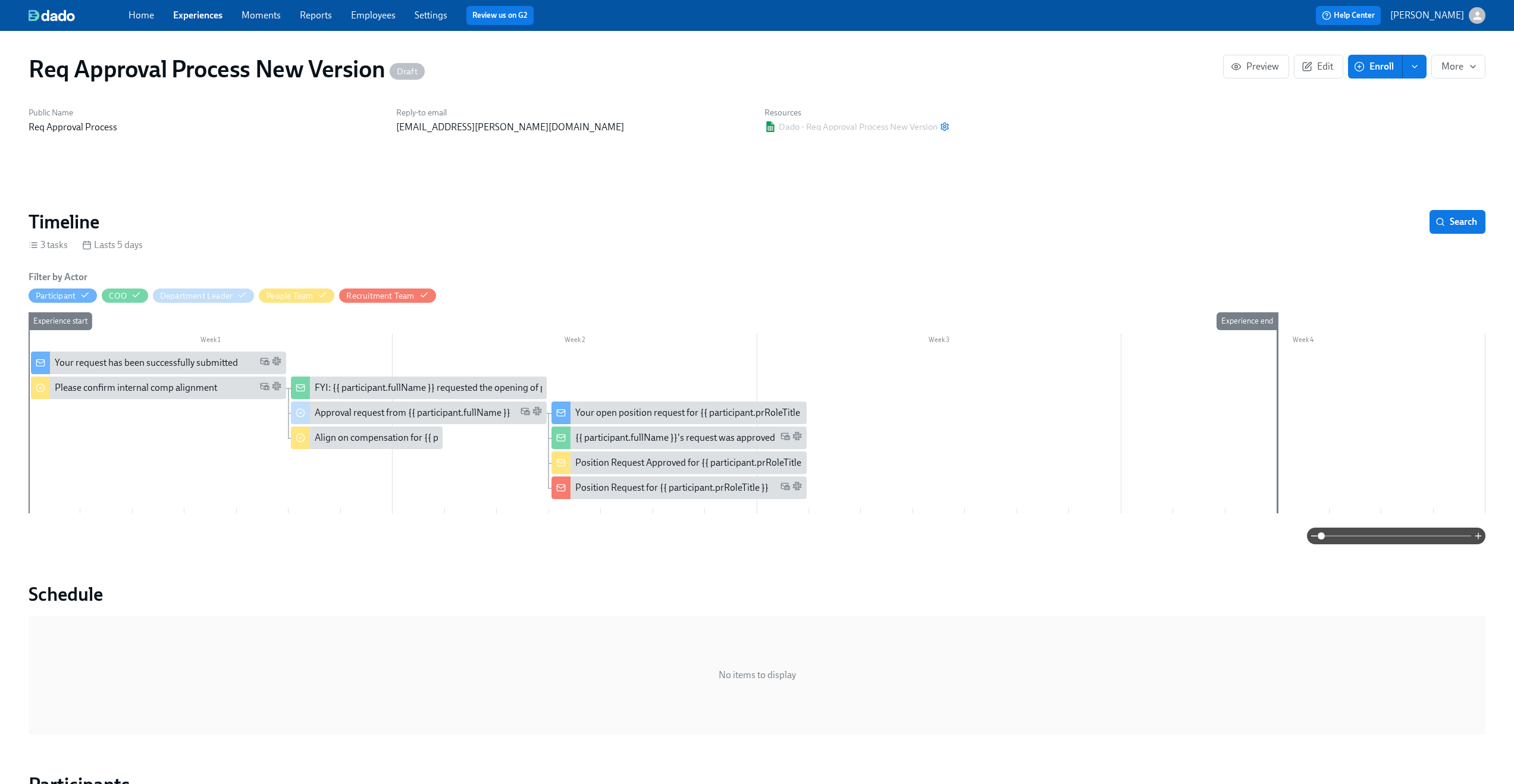
click at [145, 361] on div "Your request has been successfully submitted" at bounding box center [146, 362] width 183 height 13
click at [123, 388] on div "Please confirm internal comp alignment" at bounding box center [135, 387] width 162 height 13
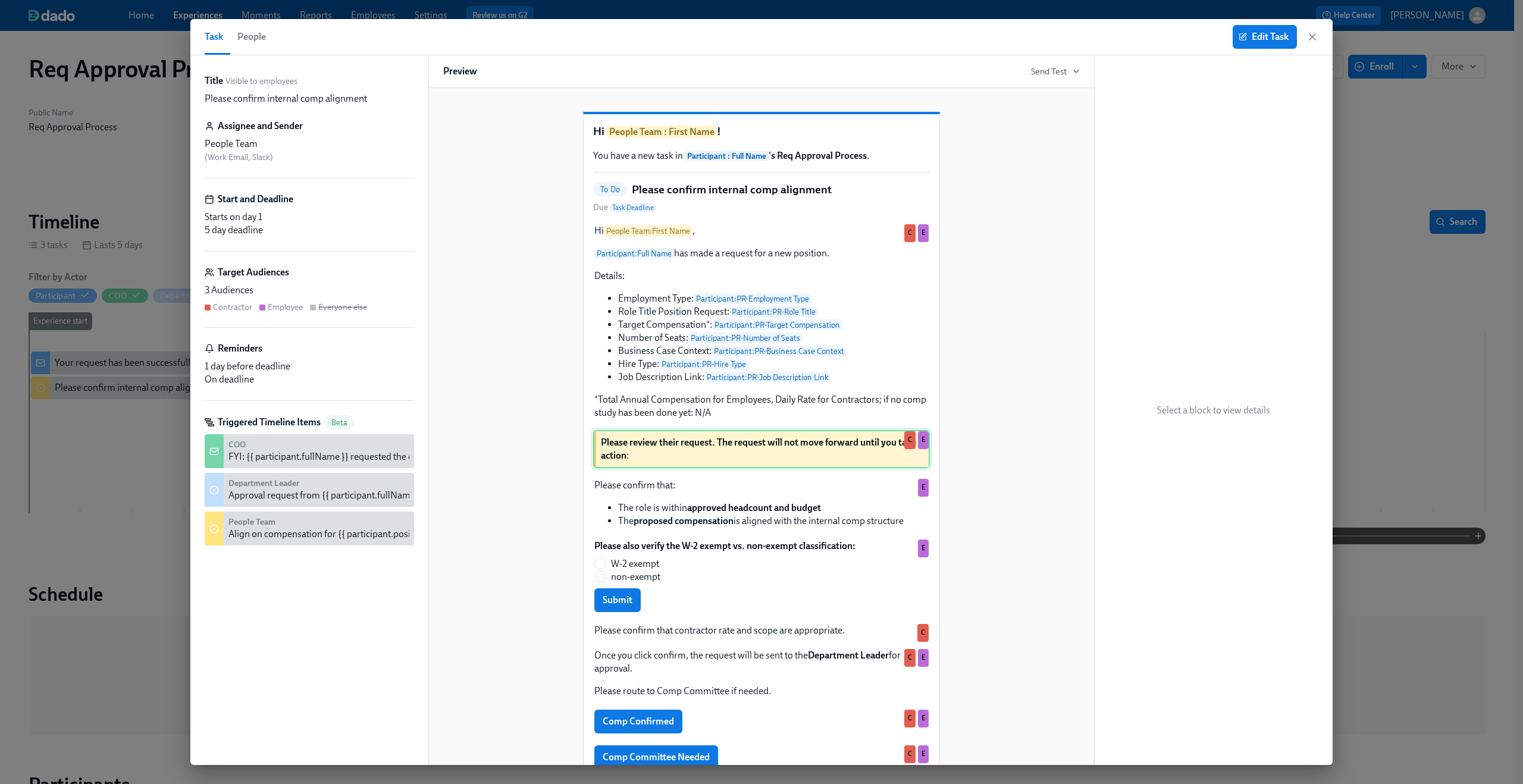
scroll to position [125, 0]
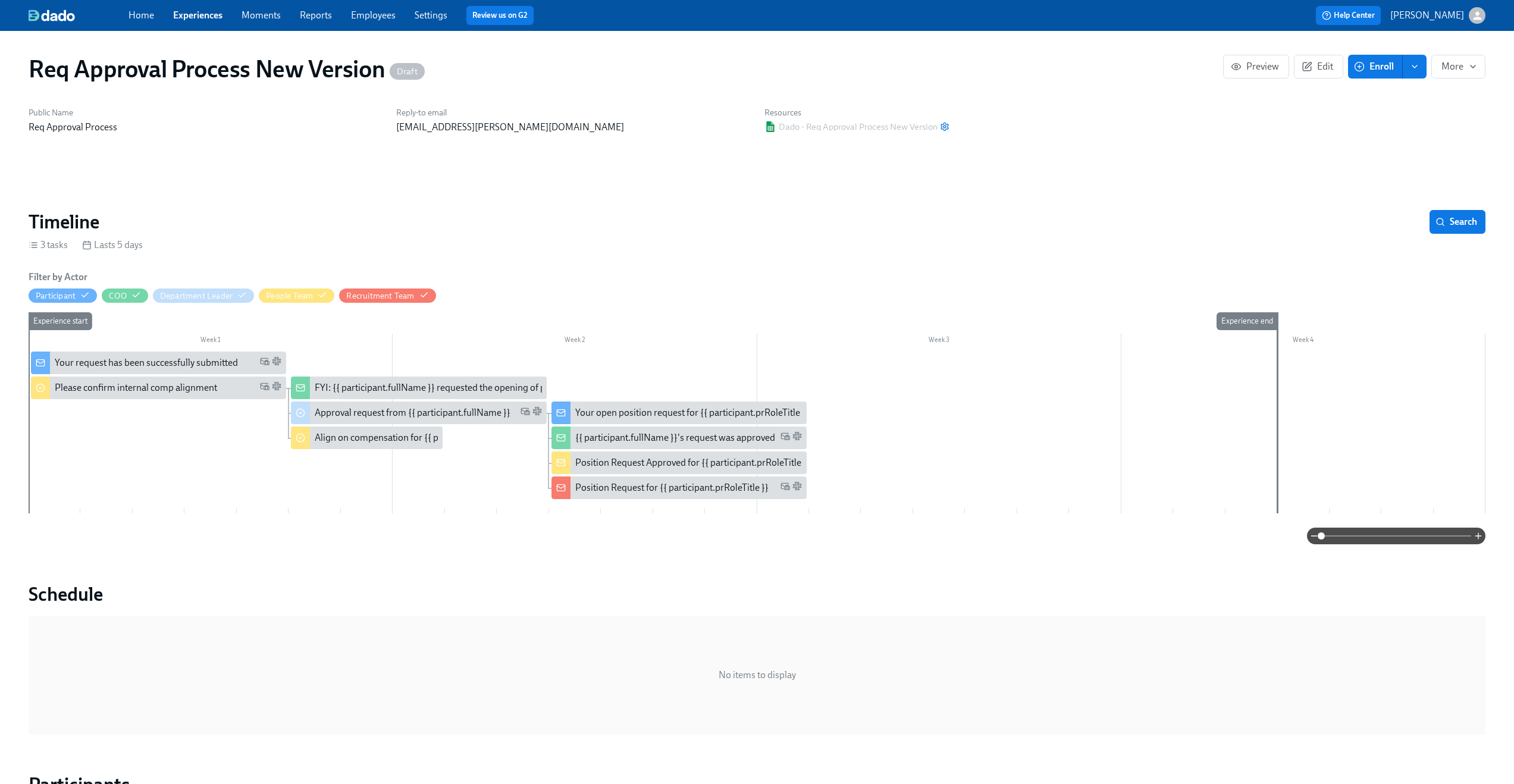
click at [348, 381] on div "FYI: {{ participant.fullName }} requested the opening of position {{ participan…" at bounding box center [499, 387] width 369 height 13
click at [398, 403] on div "Approval request from {{ participant.fullName }}" at bounding box center [419, 412] width 255 height 23
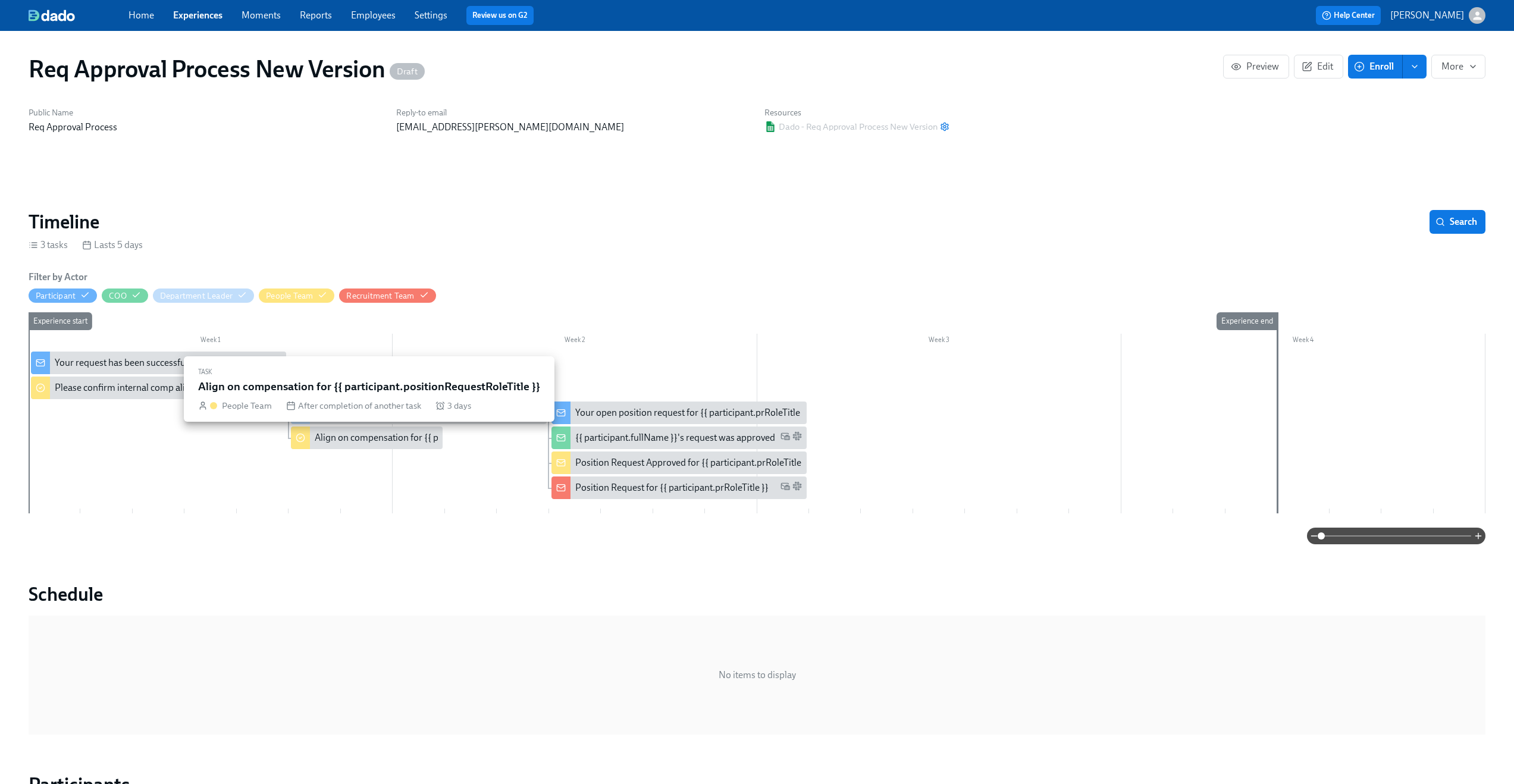
click at [335, 436] on div "Align on compensation for {{ participant.positionRequestRoleTitle }}" at bounding box center [452, 437] width 276 height 13
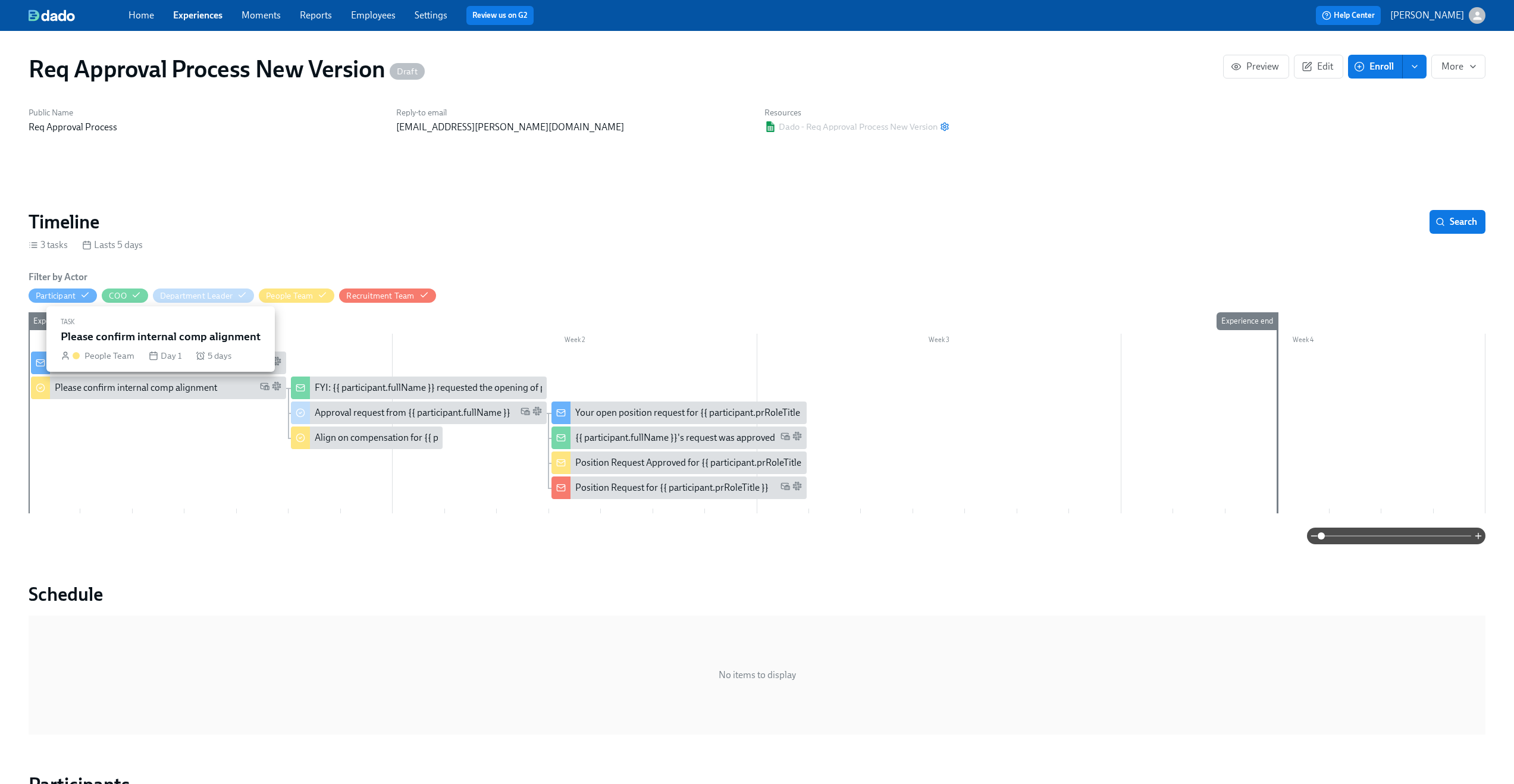
click at [148, 394] on div "Please confirm internal comp alignment" at bounding box center [135, 387] width 162 height 13
click at [1325, 67] on span "Edit" at bounding box center [1318, 67] width 29 height 12
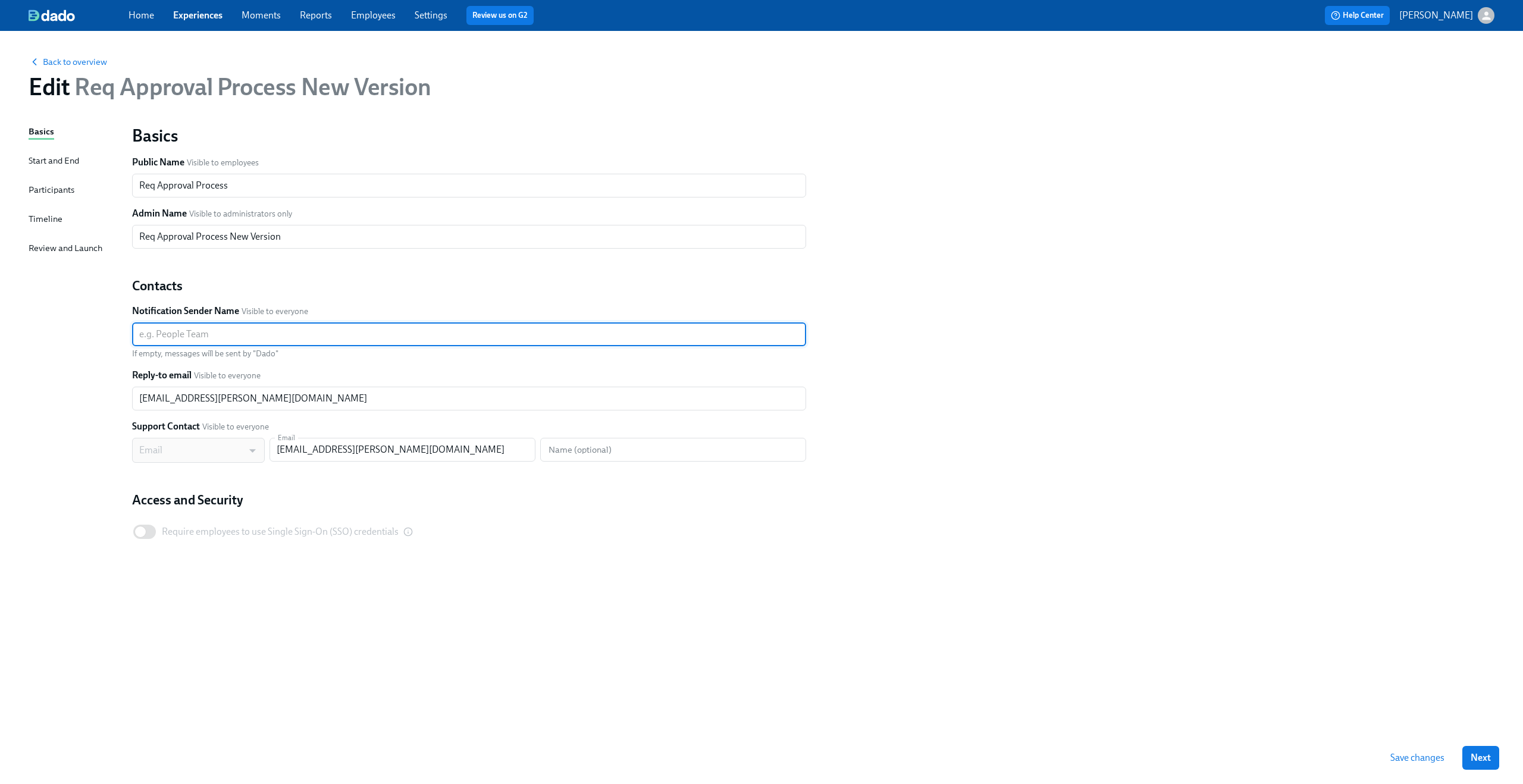
click at [214, 329] on input "text" at bounding box center [469, 334] width 674 height 23
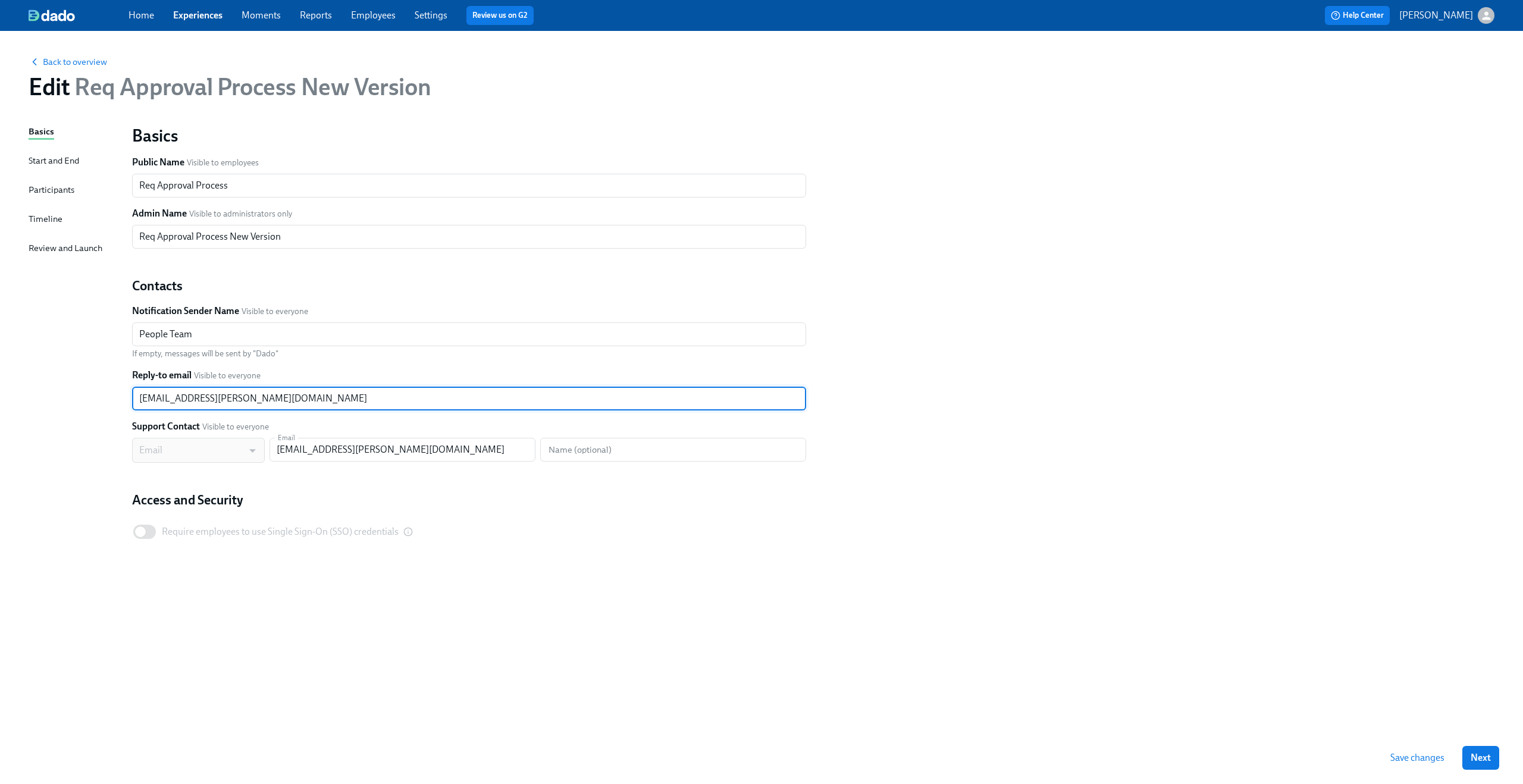
click at [227, 400] on input "claus.meyer@dadohr.com" at bounding box center [469, 398] width 674 height 23
click at [293, 394] on input "text" at bounding box center [469, 398] width 674 height 23
paste input "marcello.anzalone@mastermind.com"
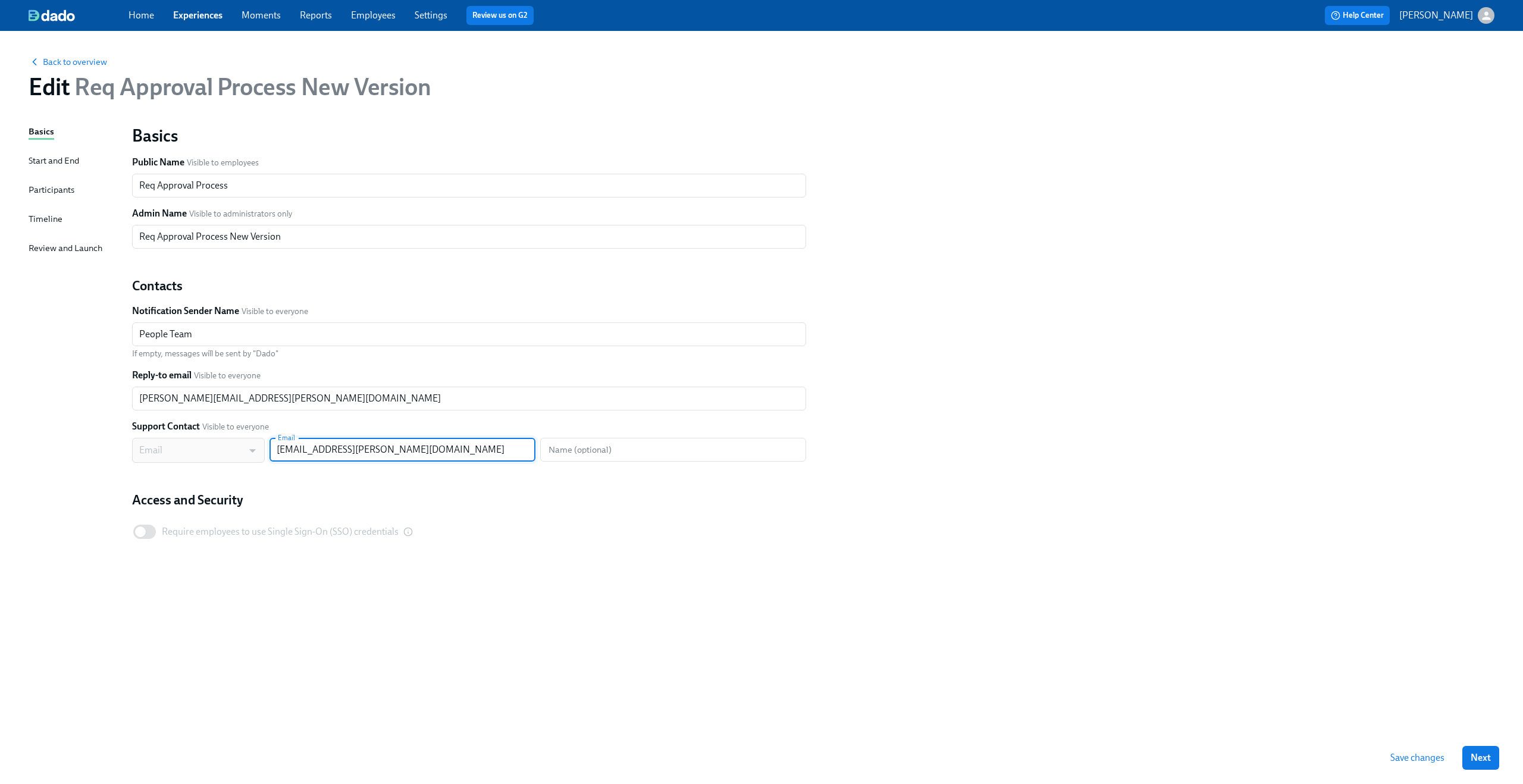
click at [304, 448] on input "claus.meyer@dadohr.com" at bounding box center [402, 449] width 266 height 23
paste input "marcello.anzalone@mastermind.com"
click at [590, 456] on input "text" at bounding box center [673, 449] width 266 height 23
click at [999, 338] on div "Basics Public Name Visible to employees Req Approval Process ​ Admin Name Visib…" at bounding box center [813, 348] width 1377 height 462
click at [1405, 758] on span "Save changes" at bounding box center [1417, 757] width 54 height 12
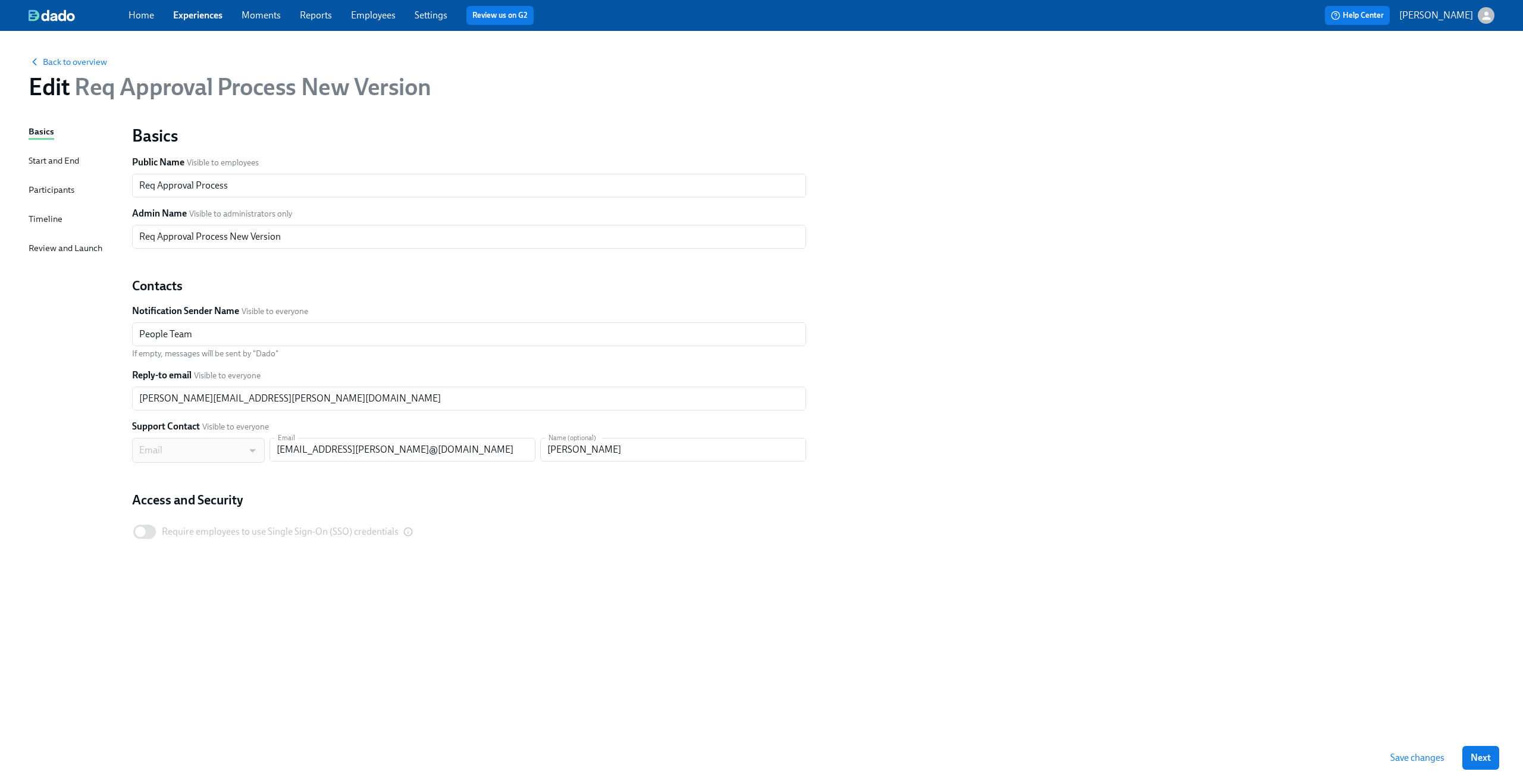
click at [42, 167] on div "Start and End" at bounding box center [53, 160] width 51 height 13
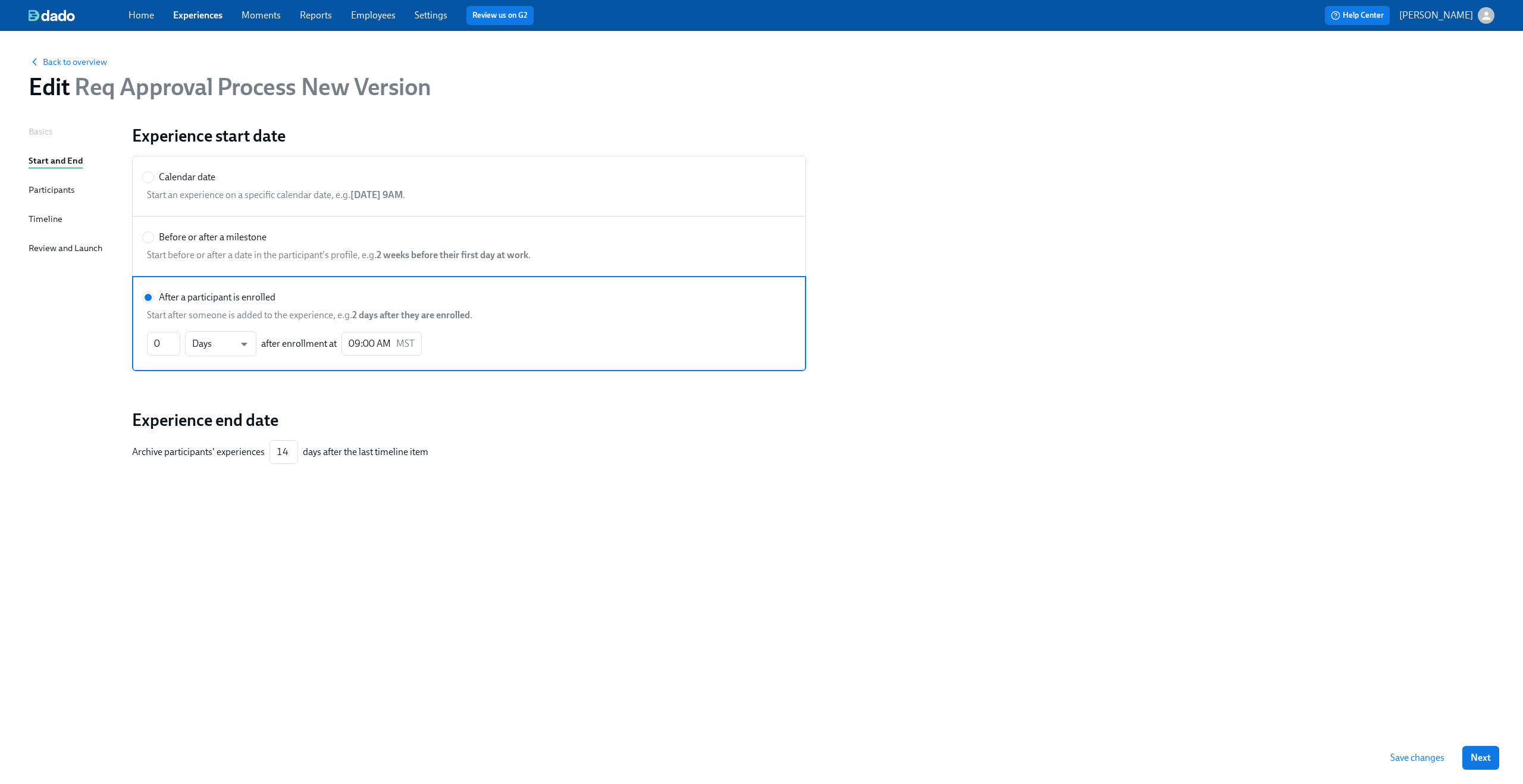
click at [47, 193] on div "Participants" at bounding box center [51, 189] width 46 height 13
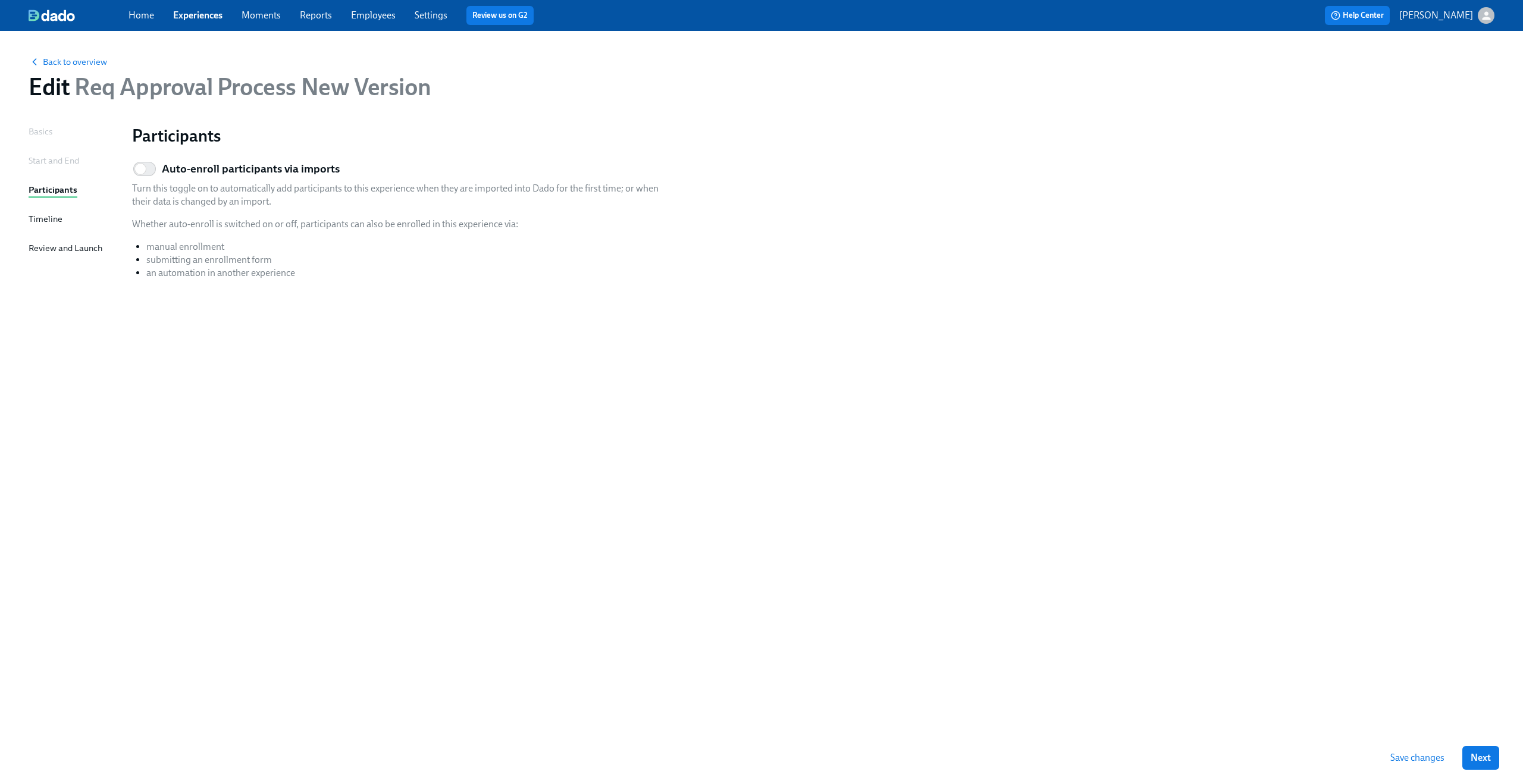
click at [46, 221] on div "Timeline" at bounding box center [45, 218] width 34 height 13
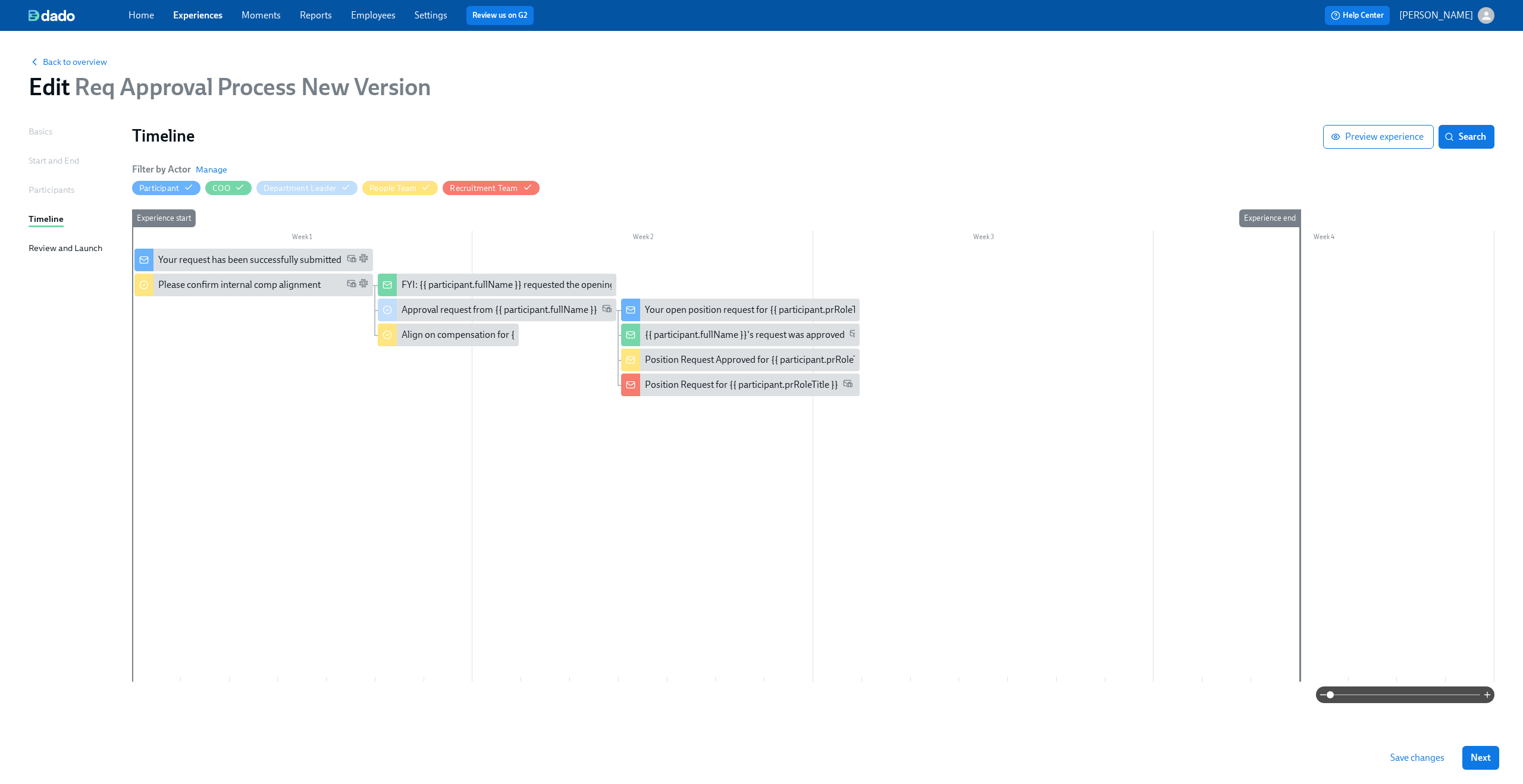
click at [49, 249] on div "Review and Launch" at bounding box center [65, 248] width 74 height 13
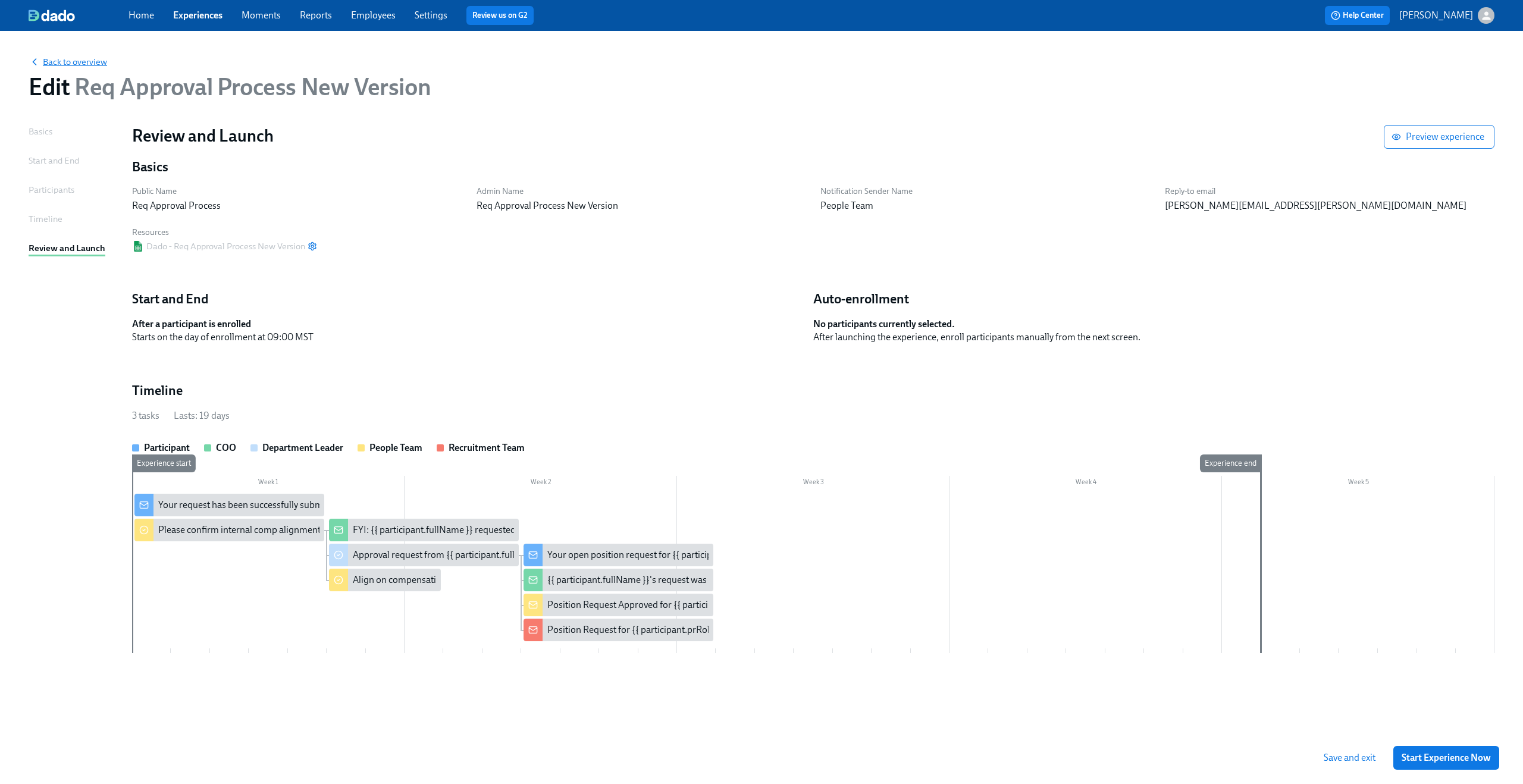
click at [97, 63] on span "Back to overview" at bounding box center [67, 61] width 78 height 12
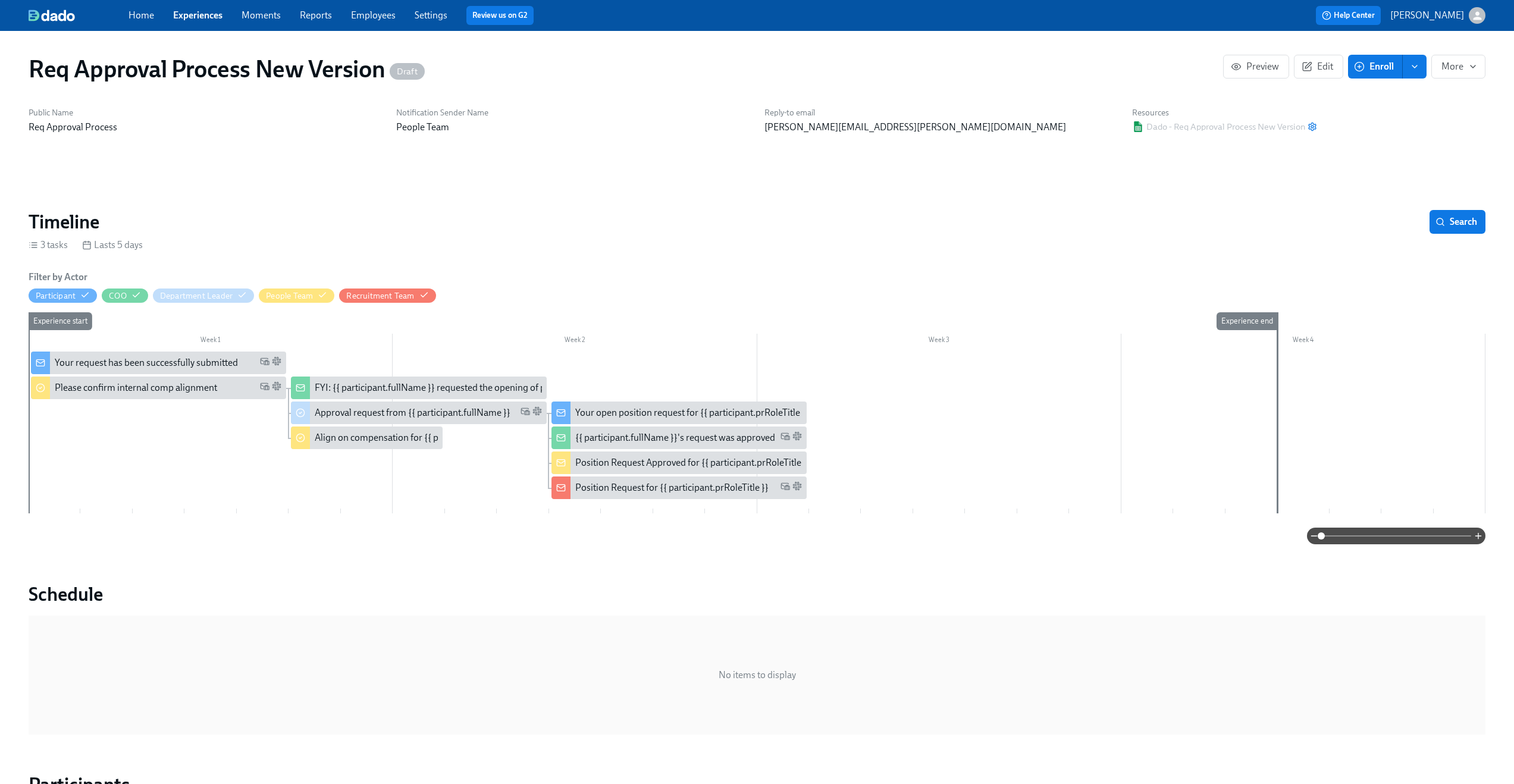
click at [578, 147] on div "Req Approval Process New Version Draft Preview Edit Enroll More Public Name Req…" at bounding box center [756, 671] width 1457 height 1251
click at [207, 19] on link "Experiences" at bounding box center [197, 15] width 49 height 11
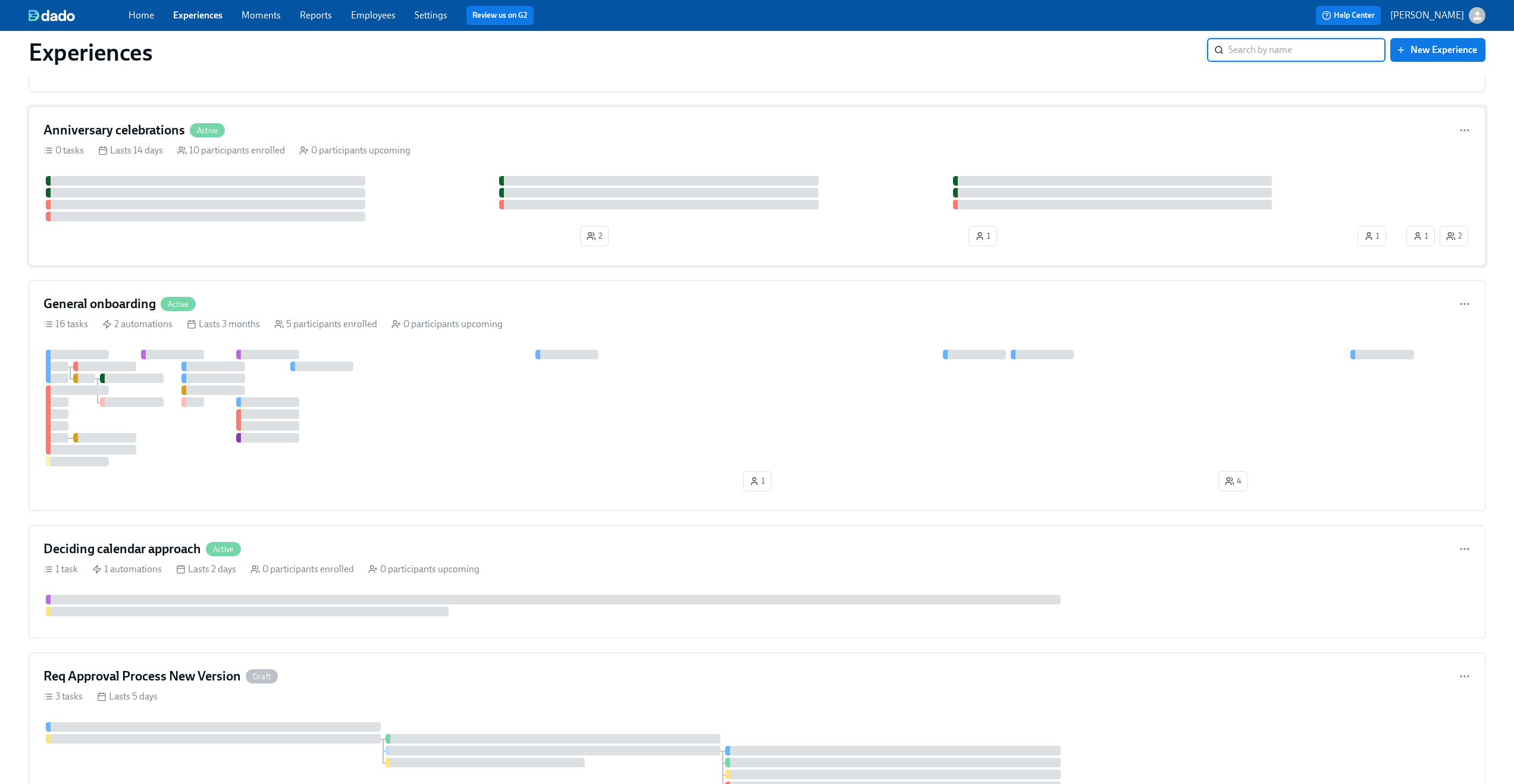
scroll to position [255, 0]
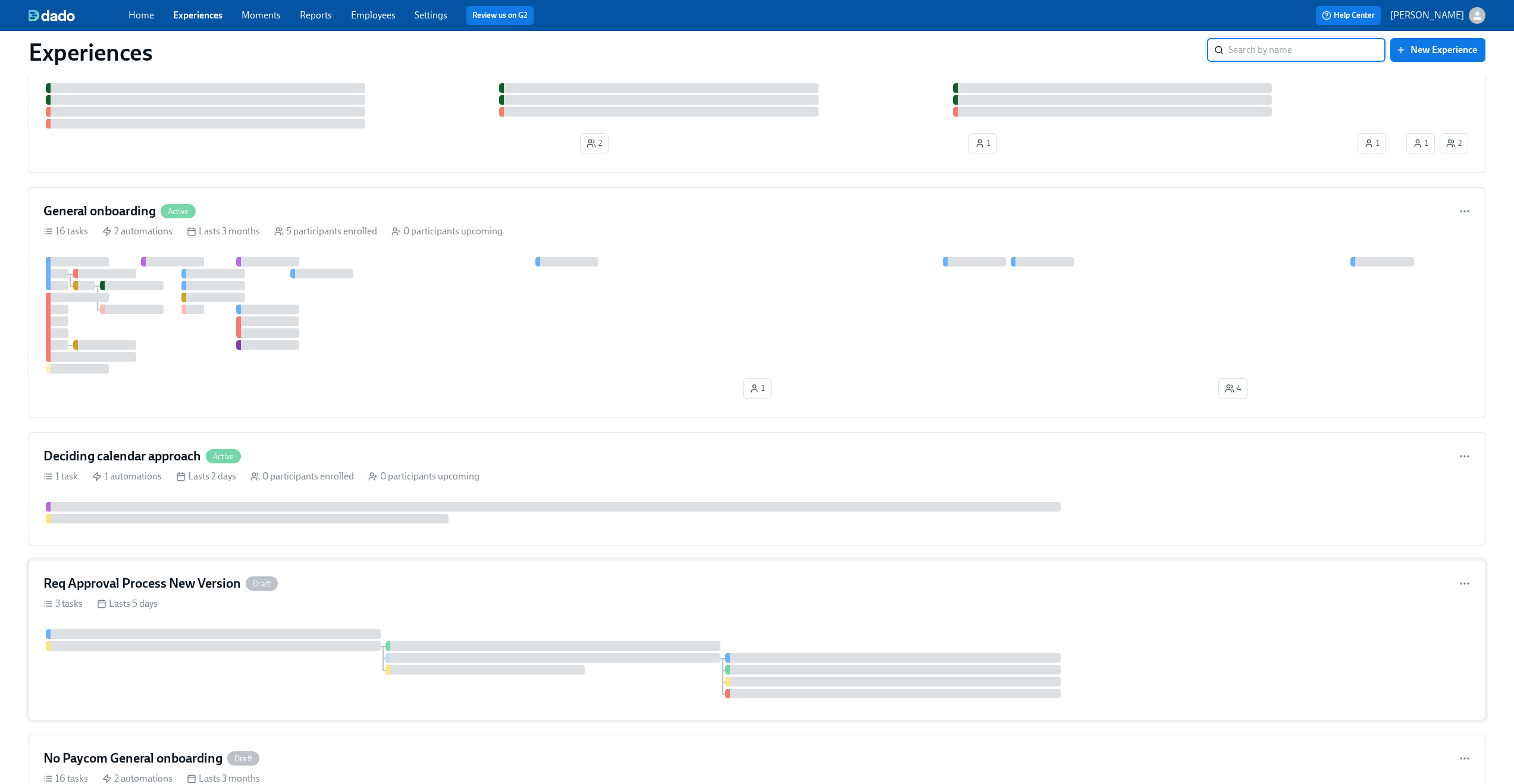
click at [493, 590] on div "Req Approval Process New Version Draft" at bounding box center [756, 583] width 1427 height 18
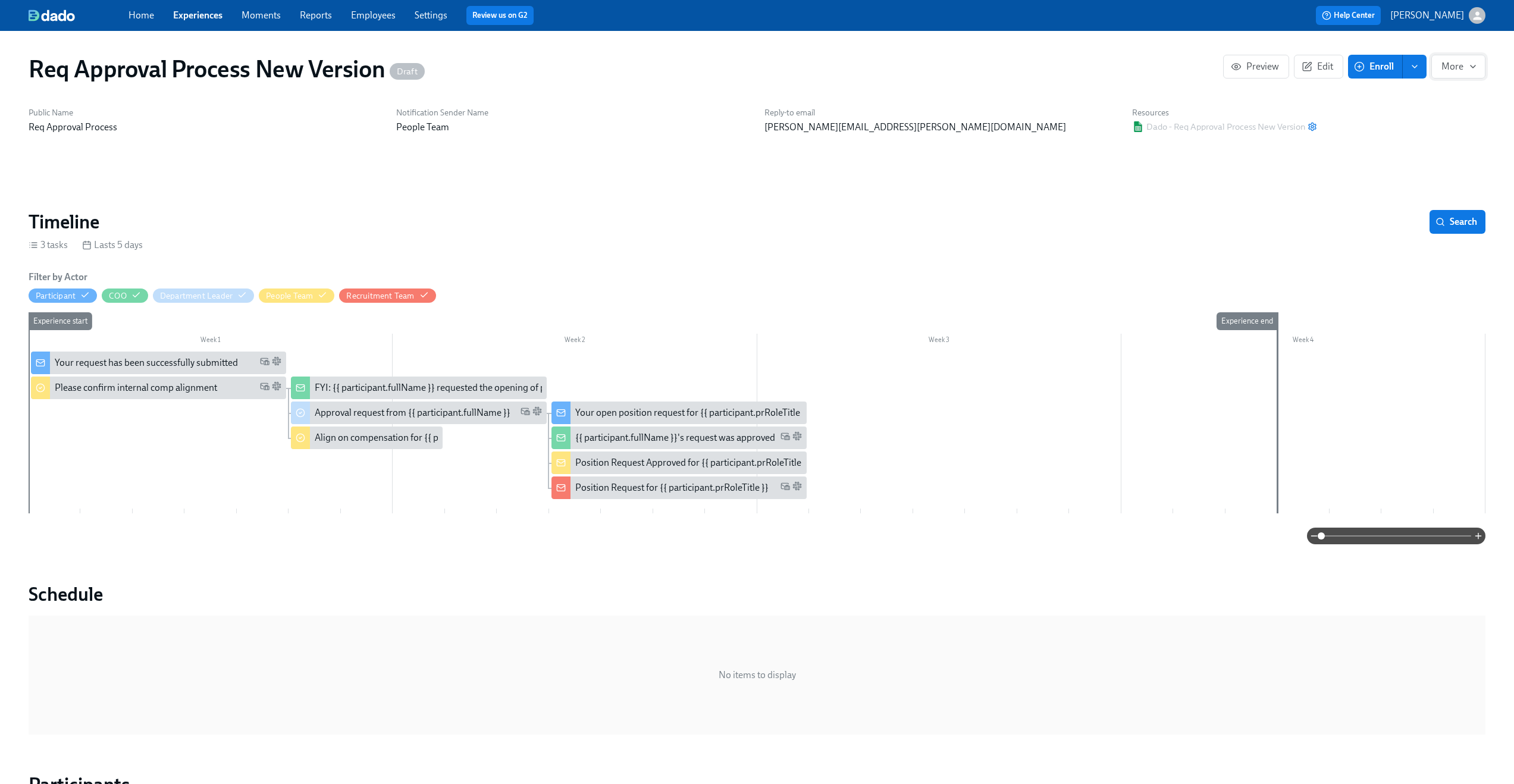
click at [1438, 63] on button "More" at bounding box center [1458, 67] width 54 height 23
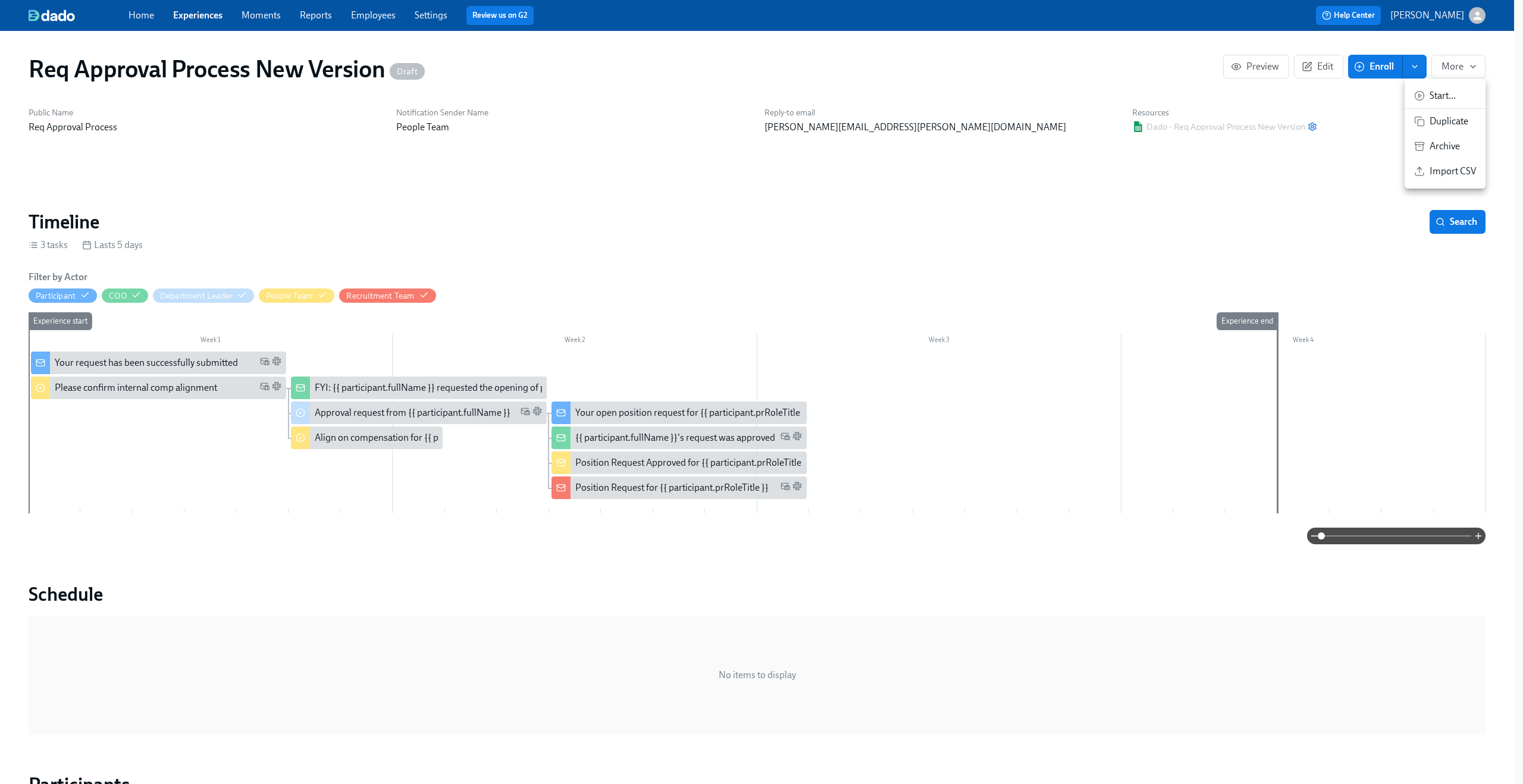
drag, startPoint x: 1438, startPoint y: 63, endPoint x: 1442, endPoint y: 102, distance: 39.2
click at [1442, 102] on div "Start ... Duplicate Archive Import CSV" at bounding box center [762, 392] width 1523 height 784
click at [1442, 100] on span "Start ..." at bounding box center [1452, 95] width 46 height 13
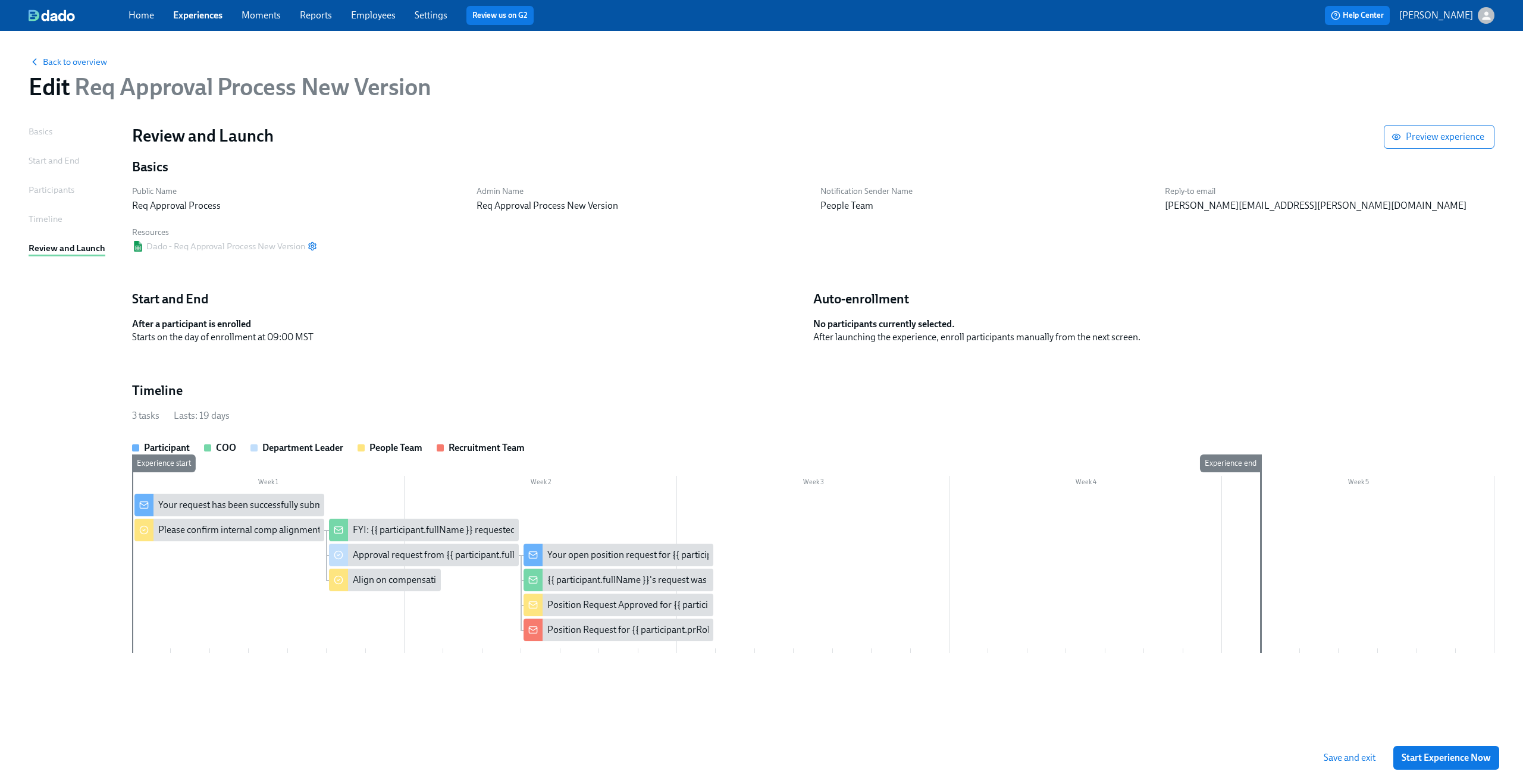
click at [52, 182] on div "Basics Start and End Participants Timeline Review and Launch" at bounding box center [73, 428] width 89 height 606
click at [54, 185] on div "Participants" at bounding box center [51, 189] width 46 height 13
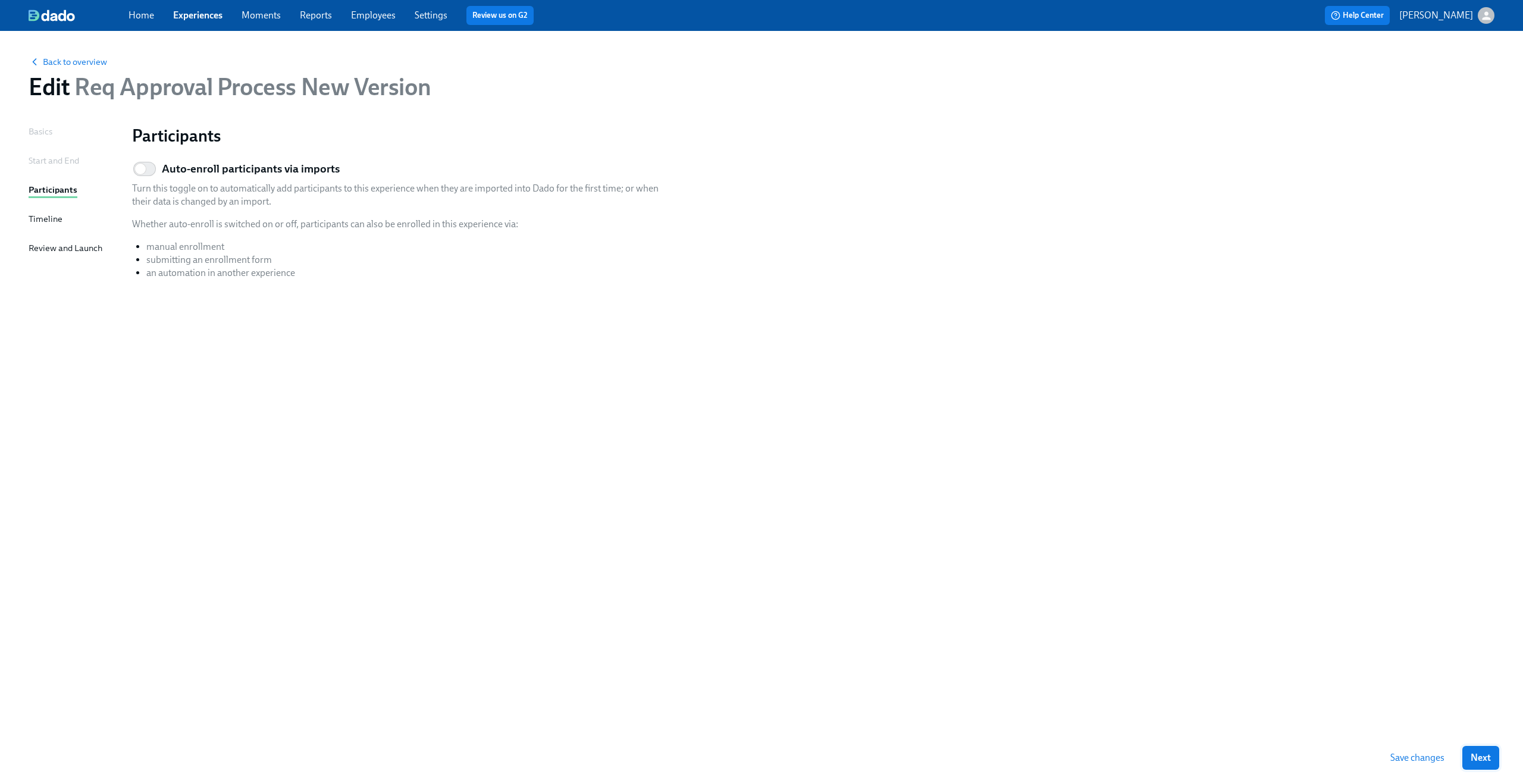
click at [1474, 753] on span "Next" at bounding box center [1481, 757] width 20 height 12
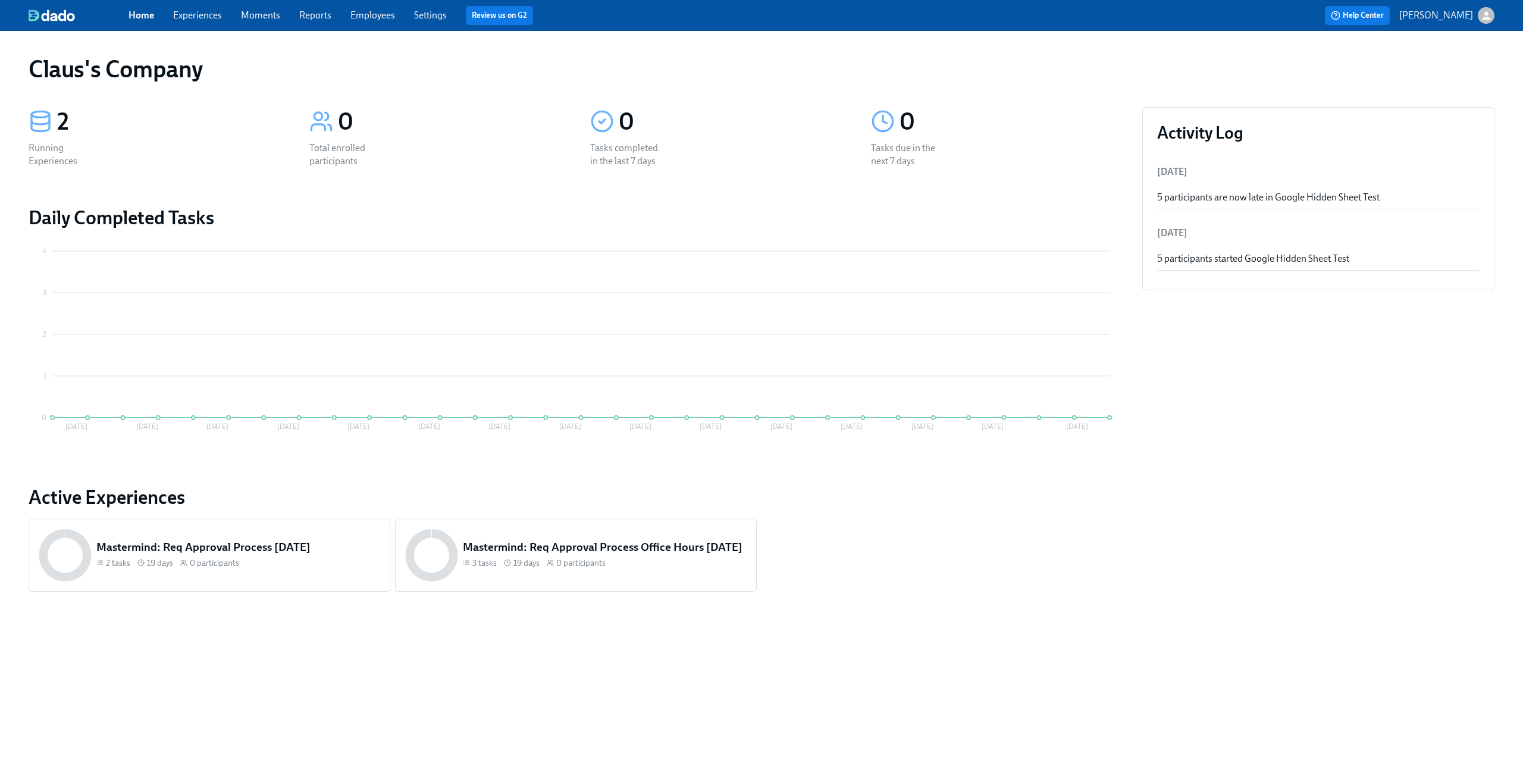
click at [201, 23] on div "Home Experiences Moments Reports Employees Settings Review us on G2" at bounding box center [470, 16] width 682 height 19
click at [200, 21] on span "Experiences" at bounding box center [197, 15] width 49 height 13
click at [202, 19] on link "Experiences" at bounding box center [197, 15] width 49 height 11
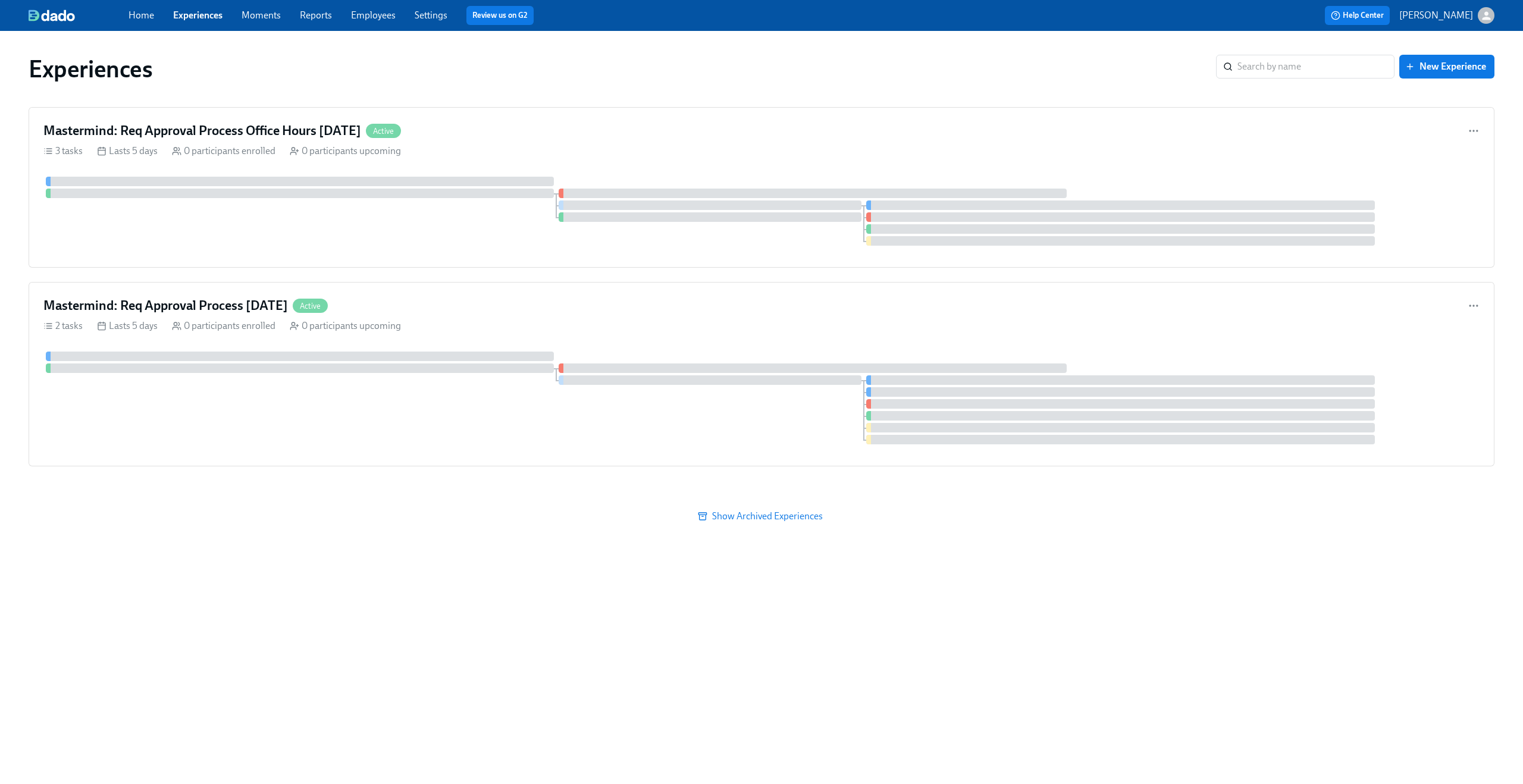
click at [1485, 10] on icon "button" at bounding box center [1486, 16] width 13 height 13
click at [1442, 66] on span "Switch organization..." at bounding box center [1428, 70] width 112 height 13
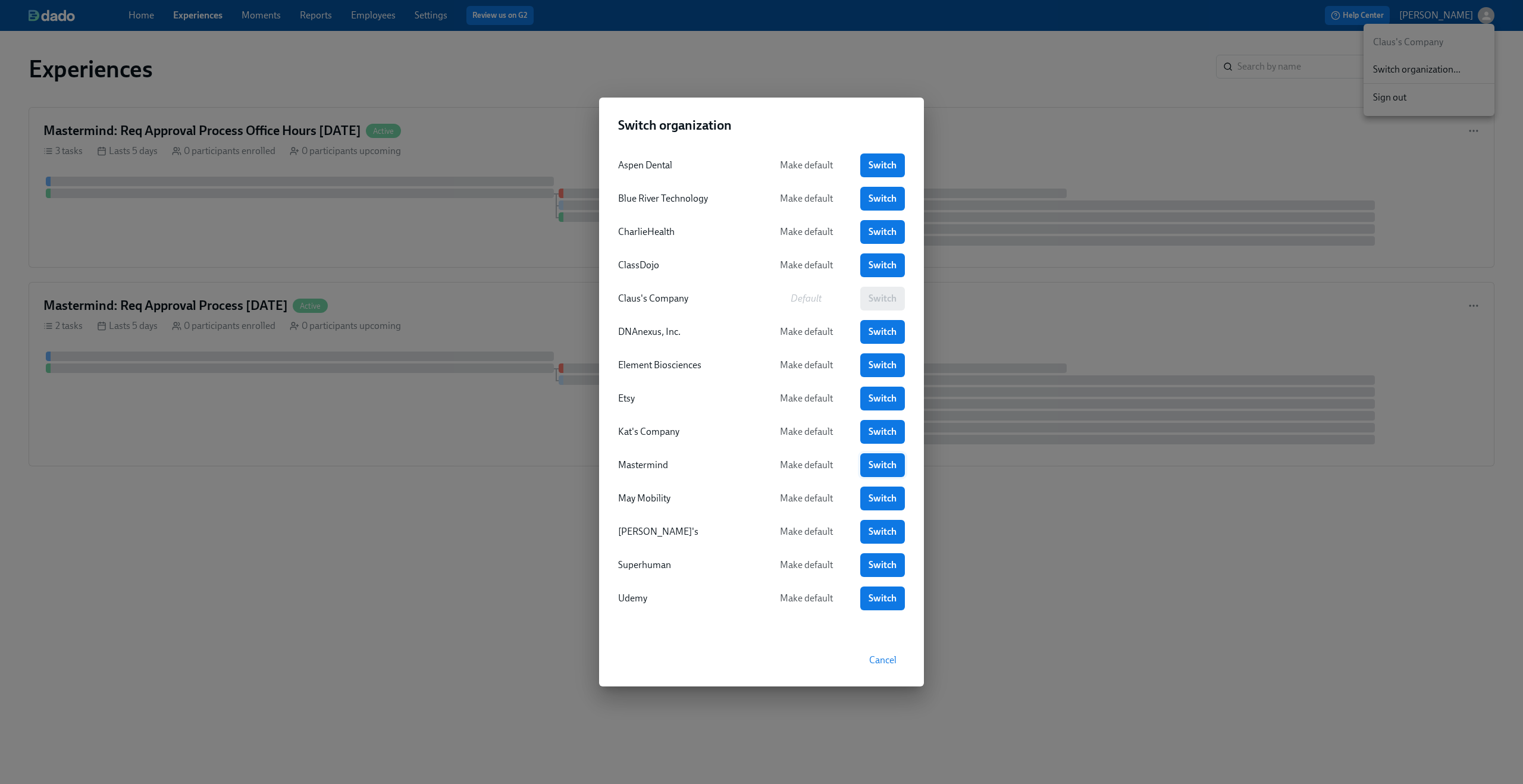
click at [873, 462] on span "Switch" at bounding box center [883, 465] width 28 height 12
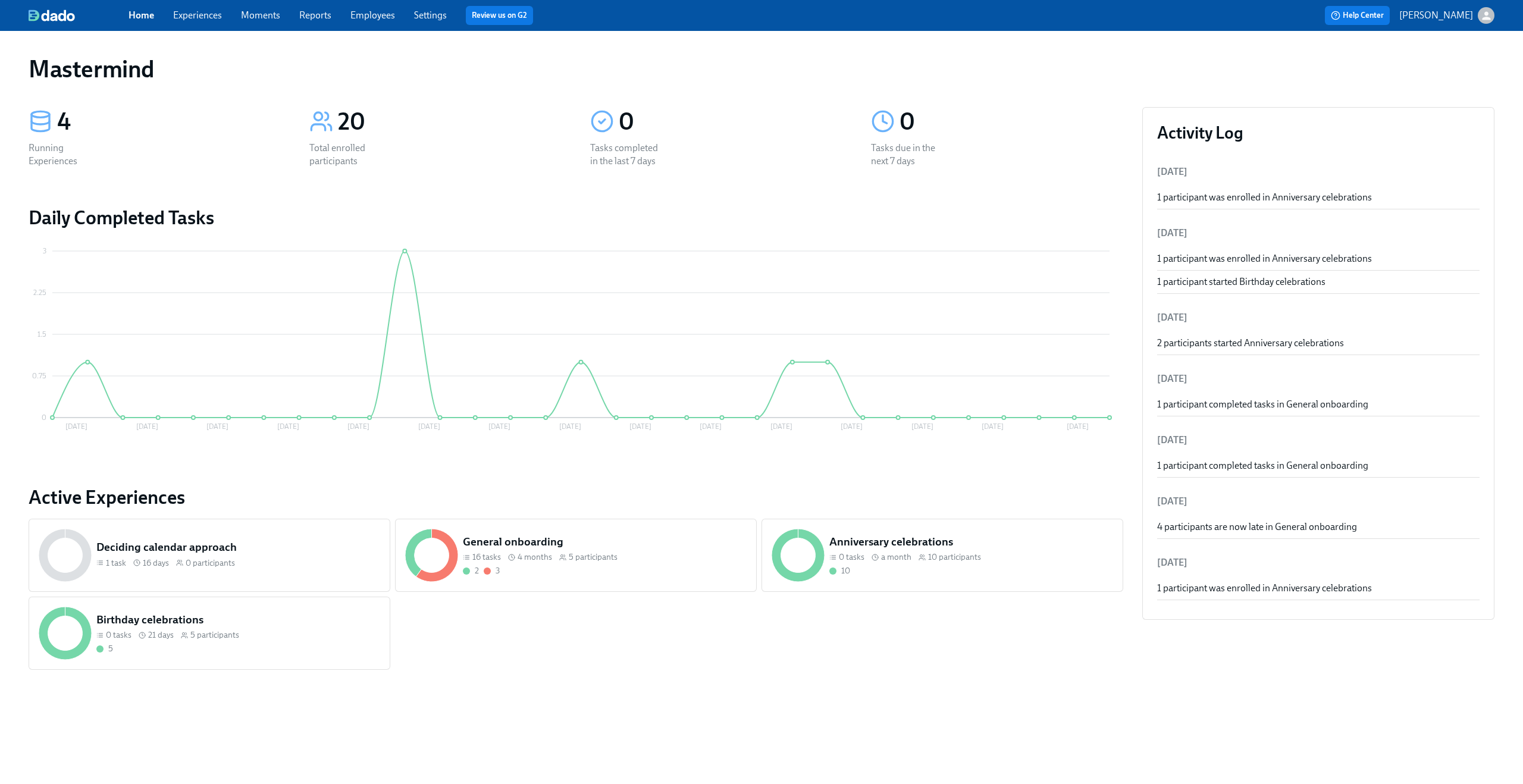
click at [187, 23] on div "Home Experiences Moments Reports Employees Settings Review us on G2" at bounding box center [470, 16] width 682 height 19
click at [189, 18] on link "Experiences" at bounding box center [197, 15] width 49 height 11
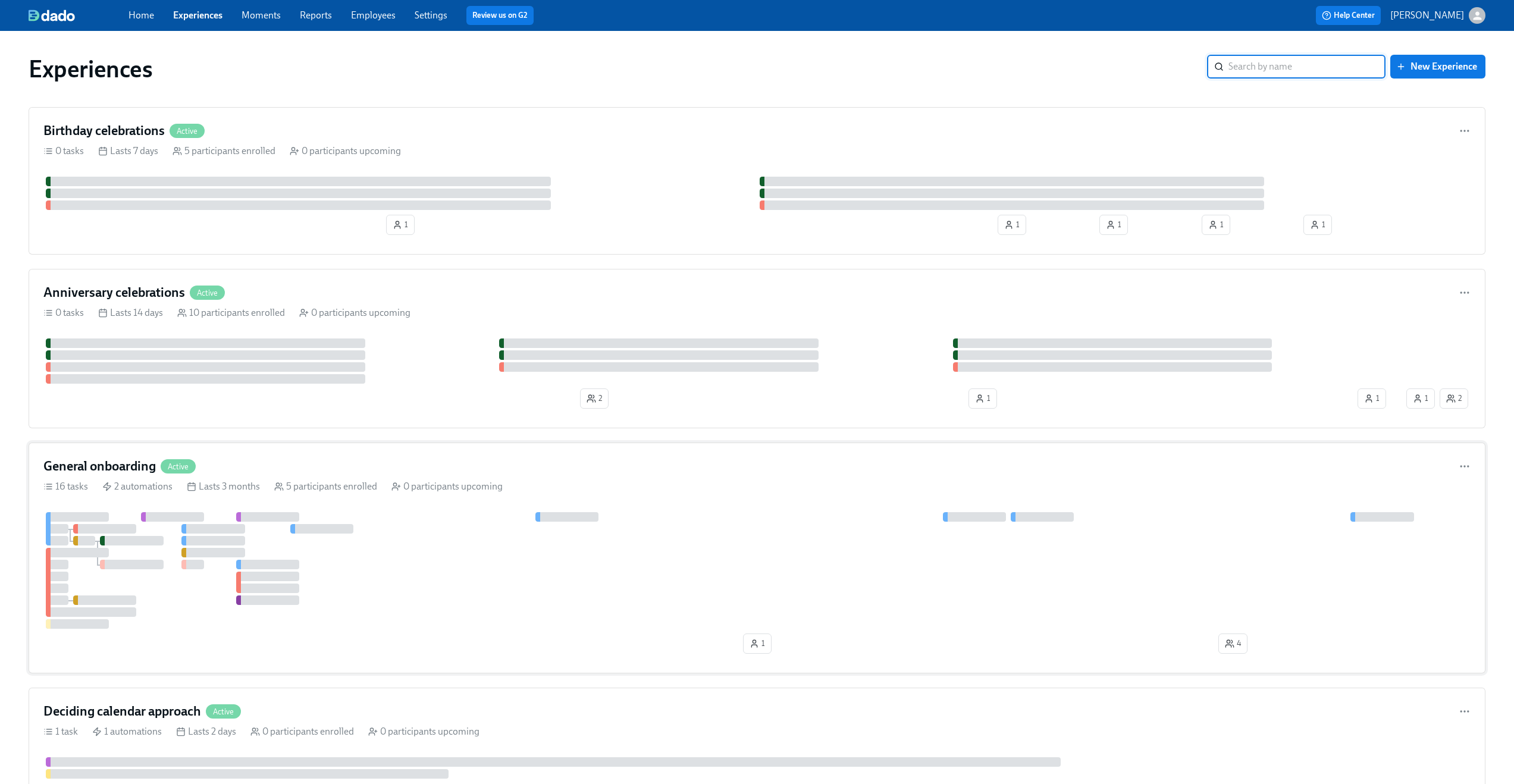
click at [471, 462] on div "General onboarding Active" at bounding box center [756, 466] width 1427 height 18
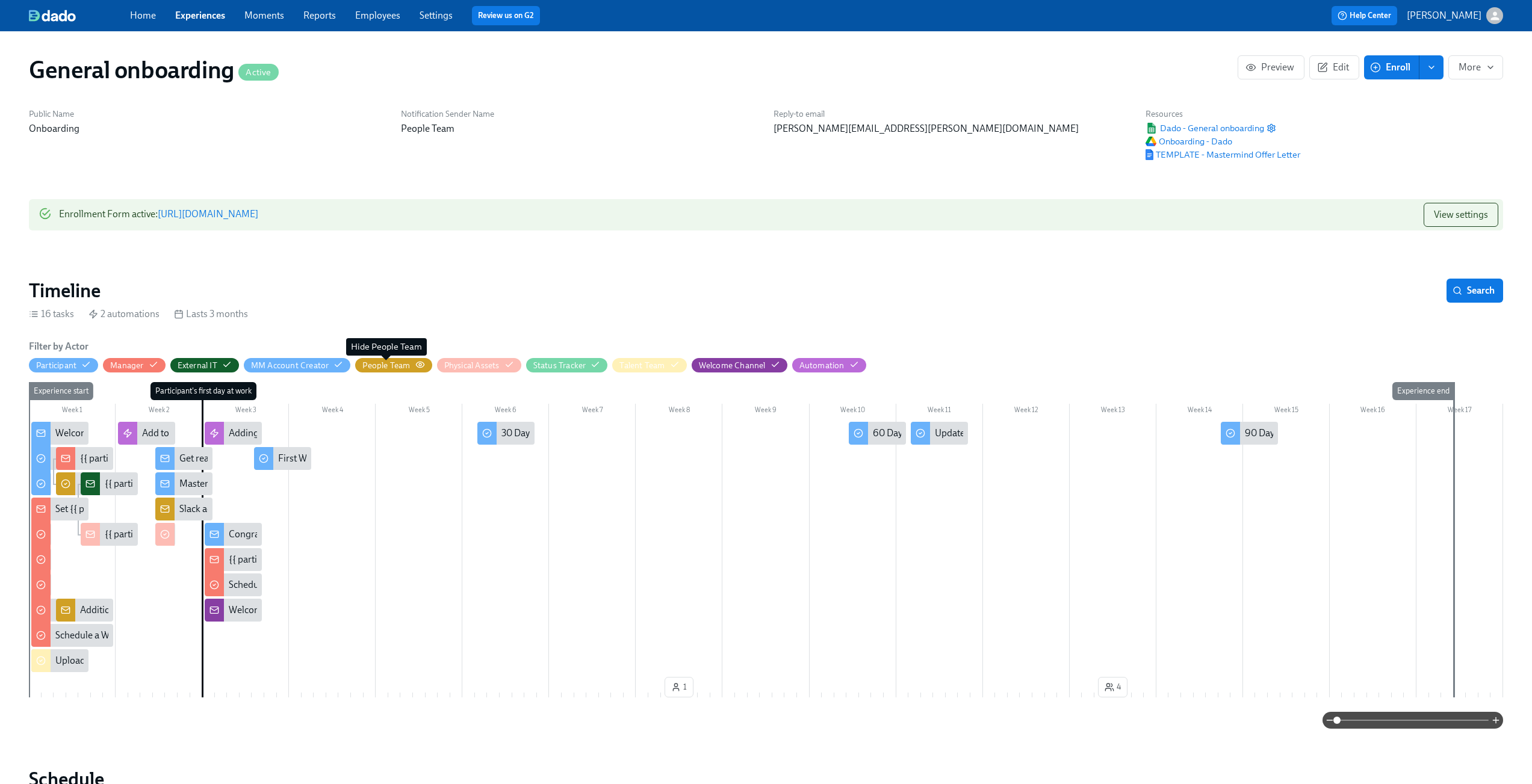
scroll to position [0, 1750]
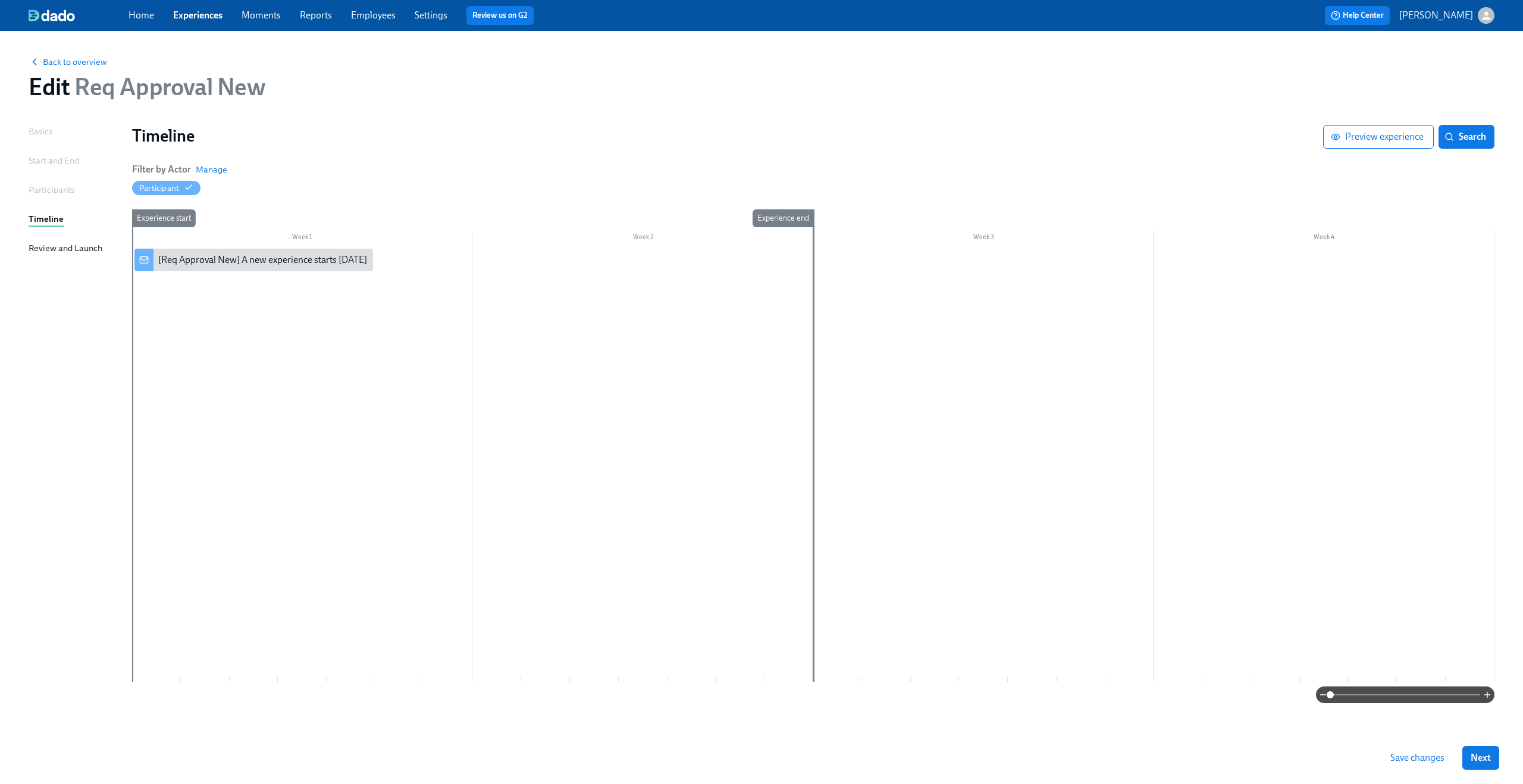
click at [378, 15] on link "Employees" at bounding box center [373, 15] width 45 height 11
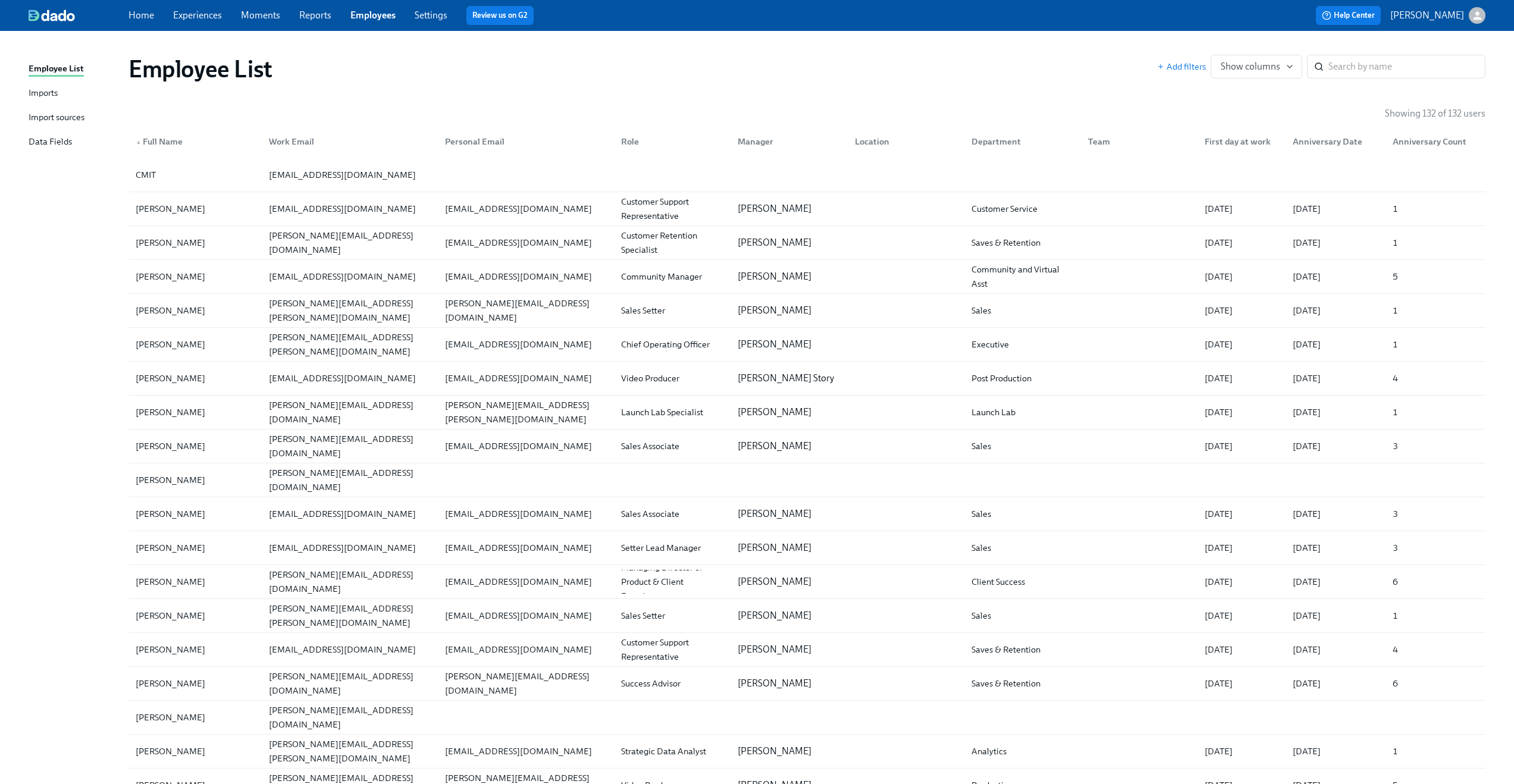
click at [56, 148] on div "Data Fields" at bounding box center [49, 142] width 43 height 15
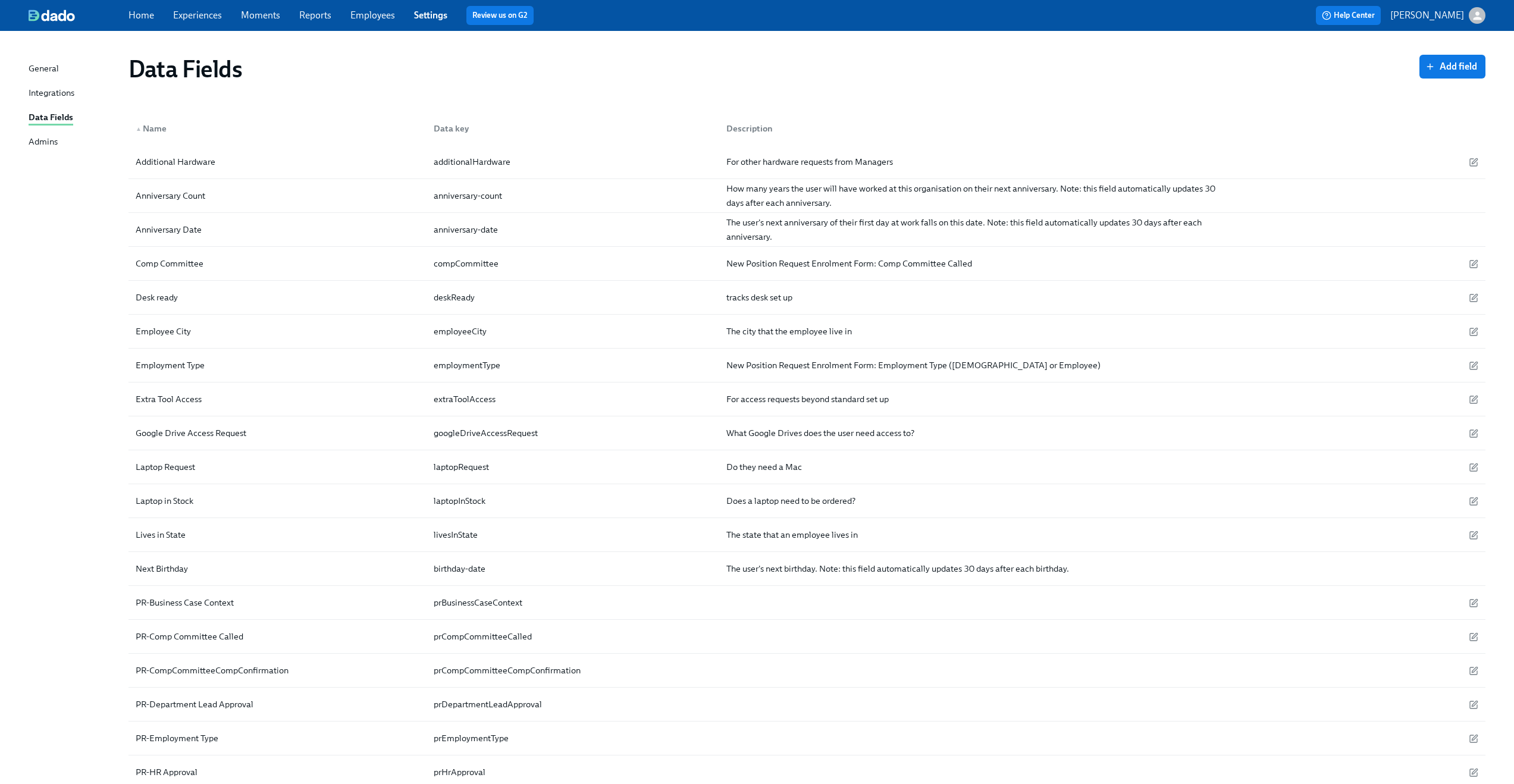
click at [42, 90] on div "Integrations" at bounding box center [51, 93] width 46 height 15
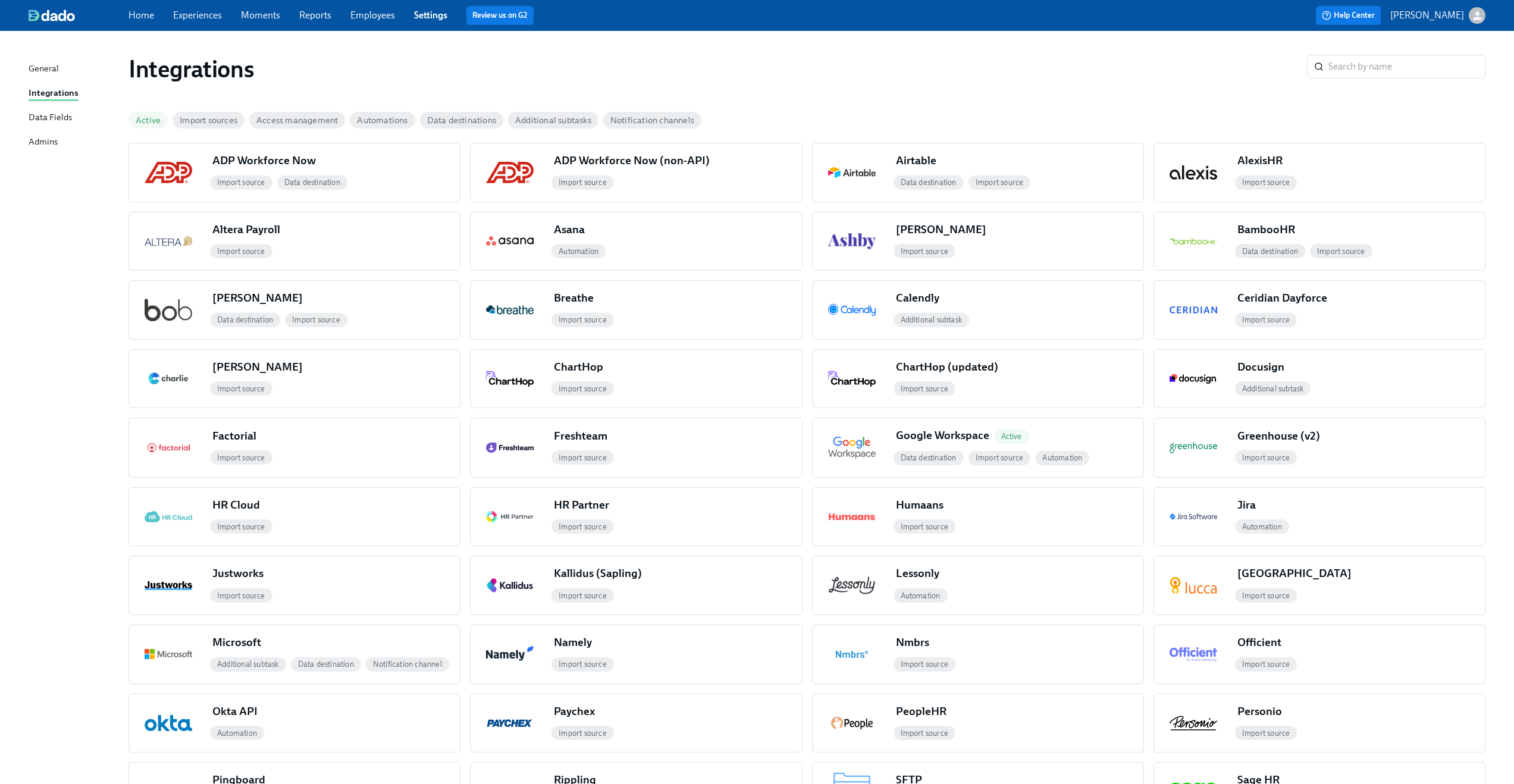
click at [38, 120] on div "Data Fields" at bounding box center [49, 117] width 43 height 15
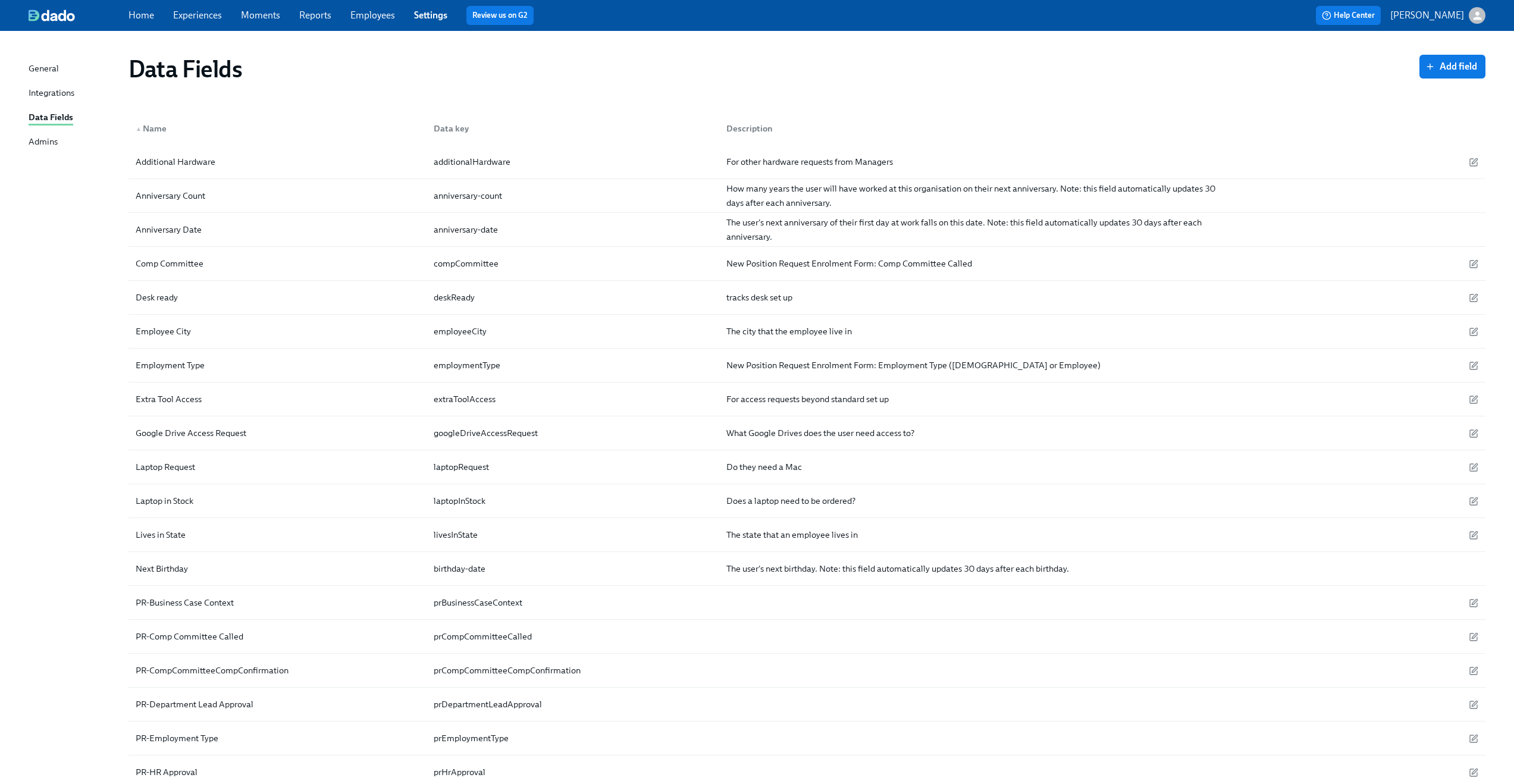
click at [374, 13] on link "Employees" at bounding box center [373, 15] width 45 height 11
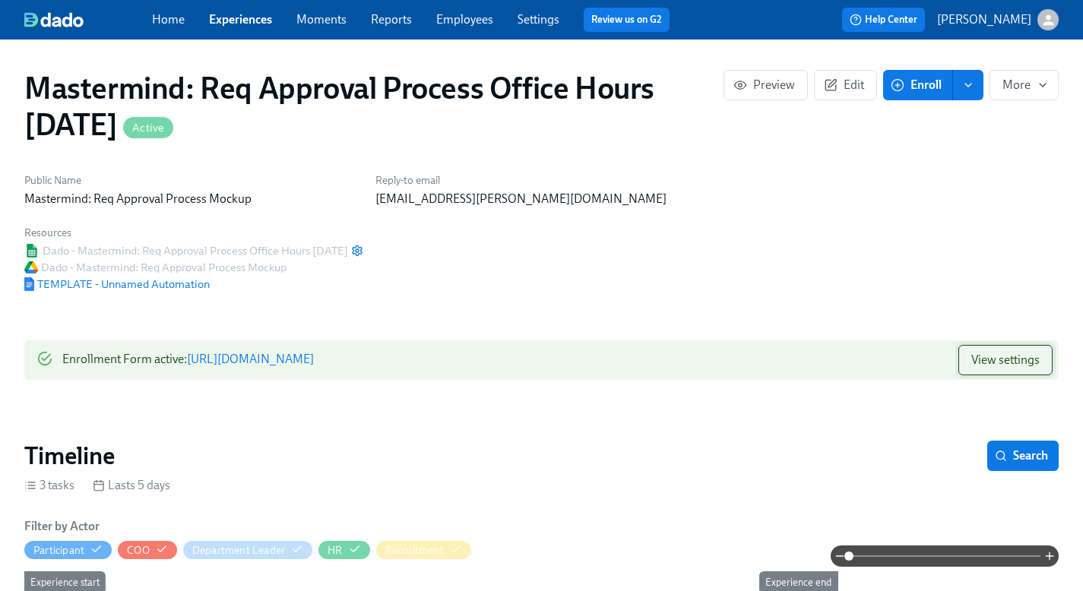
click at [996, 353] on span "View settings" at bounding box center [1005, 360] width 68 height 15
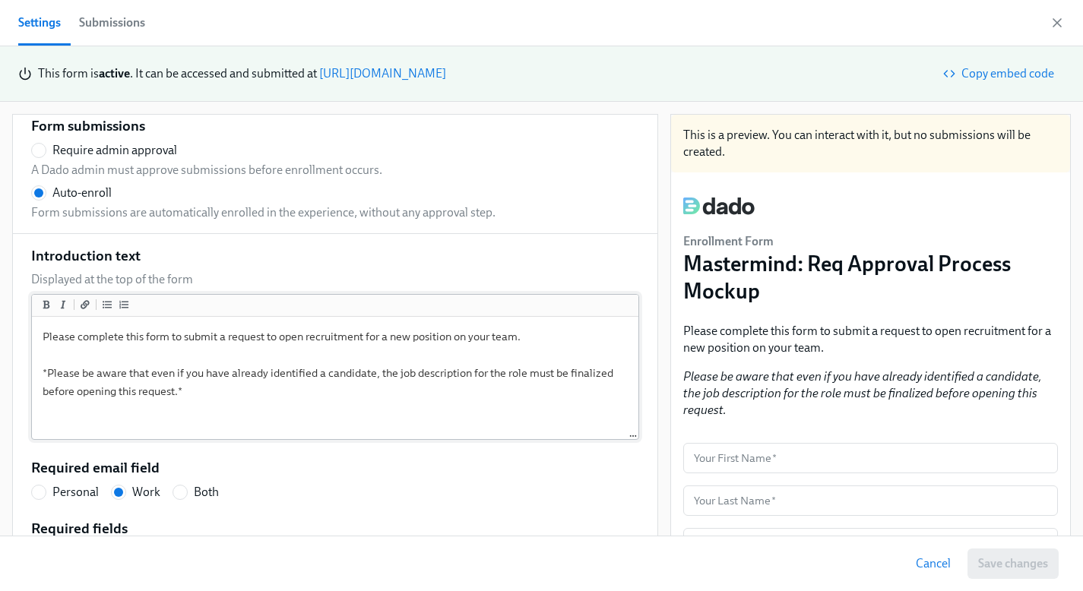
scroll to position [57, 0]
click at [266, 400] on textarea "Please complete this form to submit a request to open recruitment for a new pos…" at bounding box center [335, 379] width 600 height 118
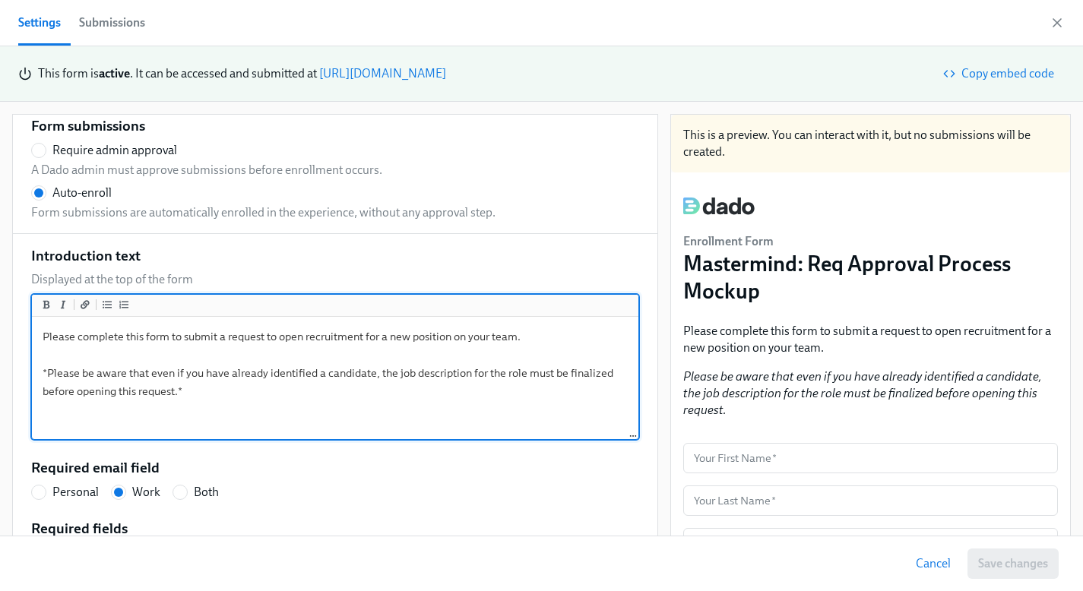
drag, startPoint x: 256, startPoint y: 393, endPoint x: 0, endPoint y: 335, distance: 262.5
click at [0, 335] on div "Activate form Form submissions Require admin approval A Dado admin must approve…" at bounding box center [541, 326] width 1083 height 448
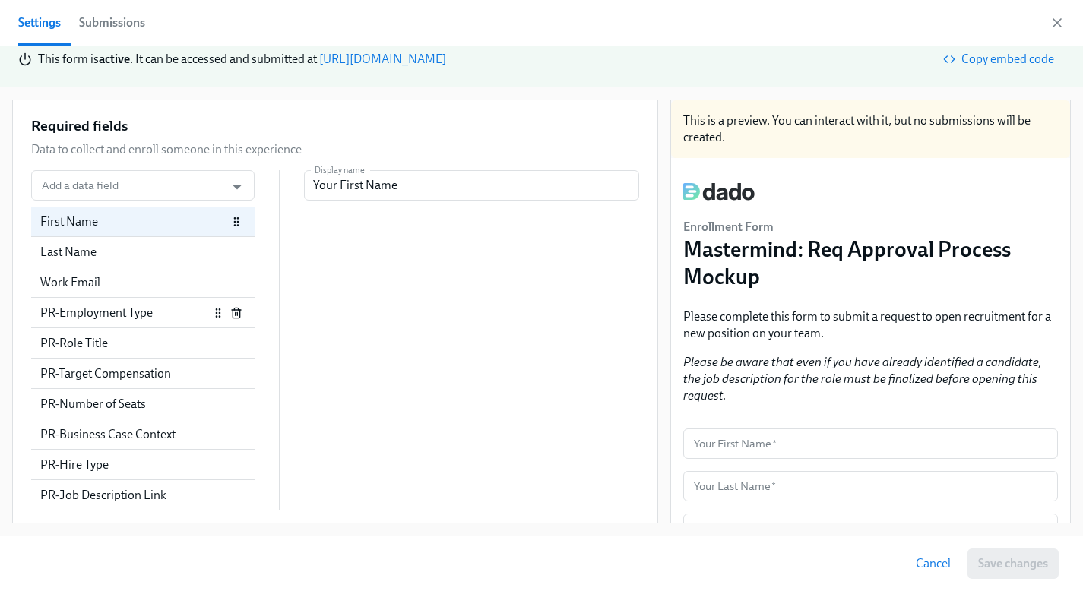
scroll to position [145, 0]
click at [94, 259] on div "Last Name" at bounding box center [133, 252] width 187 height 17
radio input "false"
type input "Your Last Name"
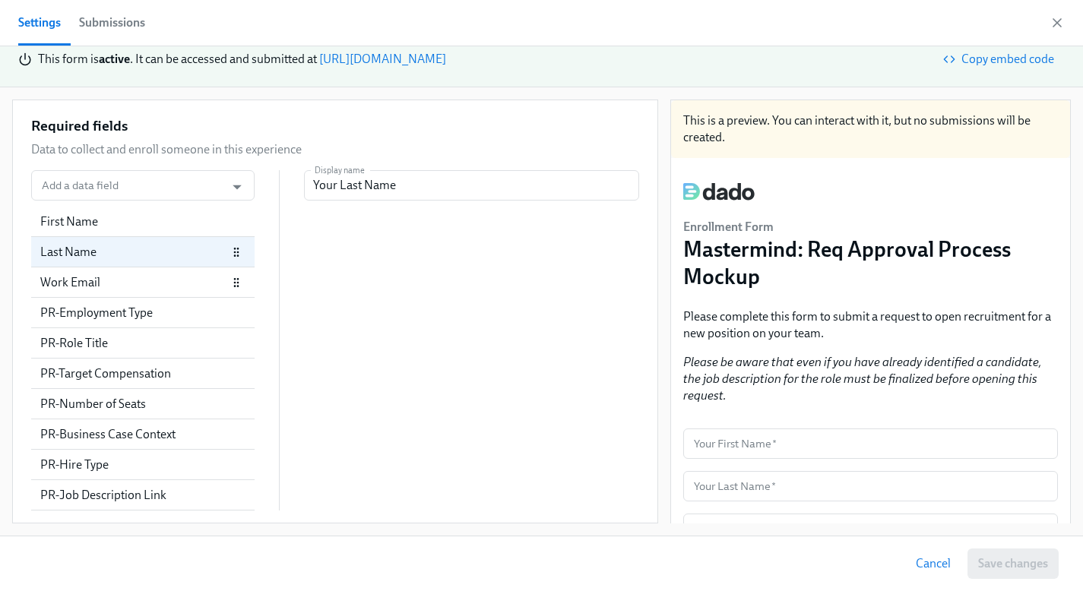
click at [92, 285] on div "Work Email" at bounding box center [133, 282] width 187 height 17
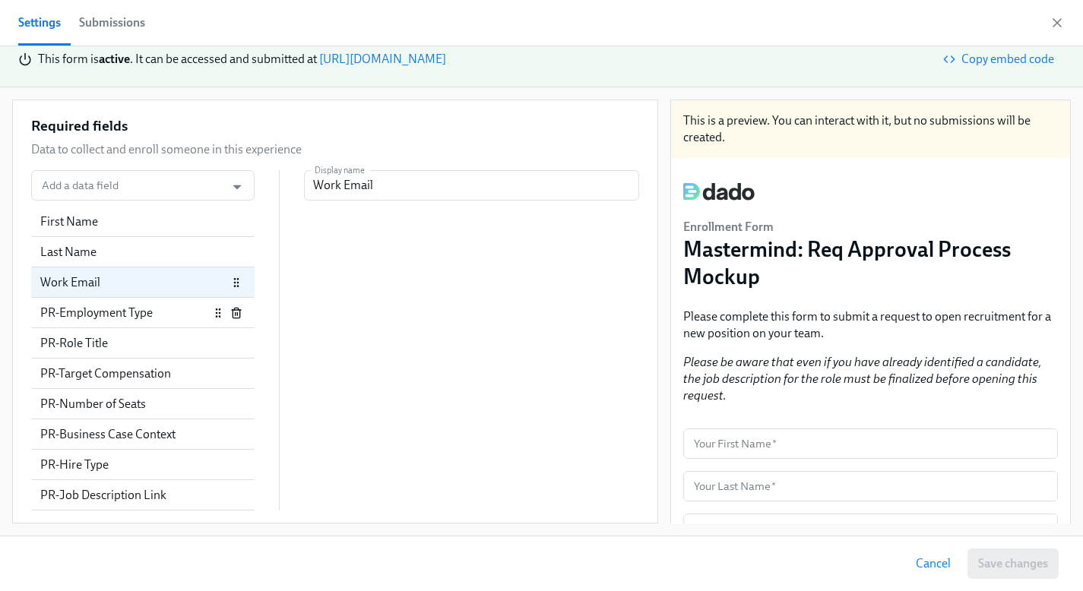
click at [92, 308] on div "PR-Employment Type" at bounding box center [124, 313] width 169 height 17
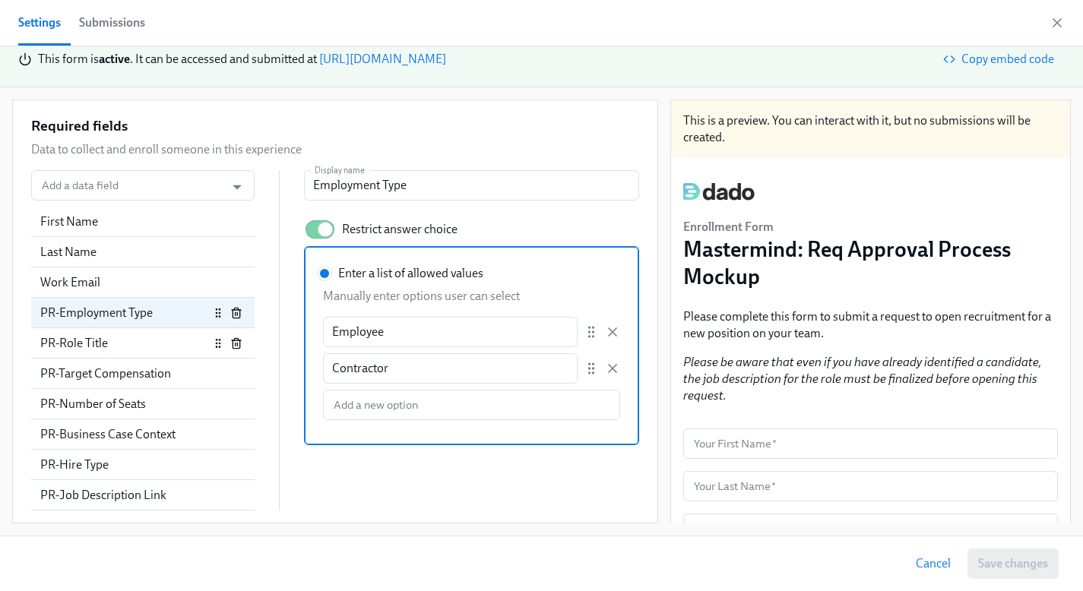
click at [67, 343] on div "PR-Role Title" at bounding box center [124, 343] width 169 height 17
radio input "false"
type input "Role Title"
checkbox input "false"
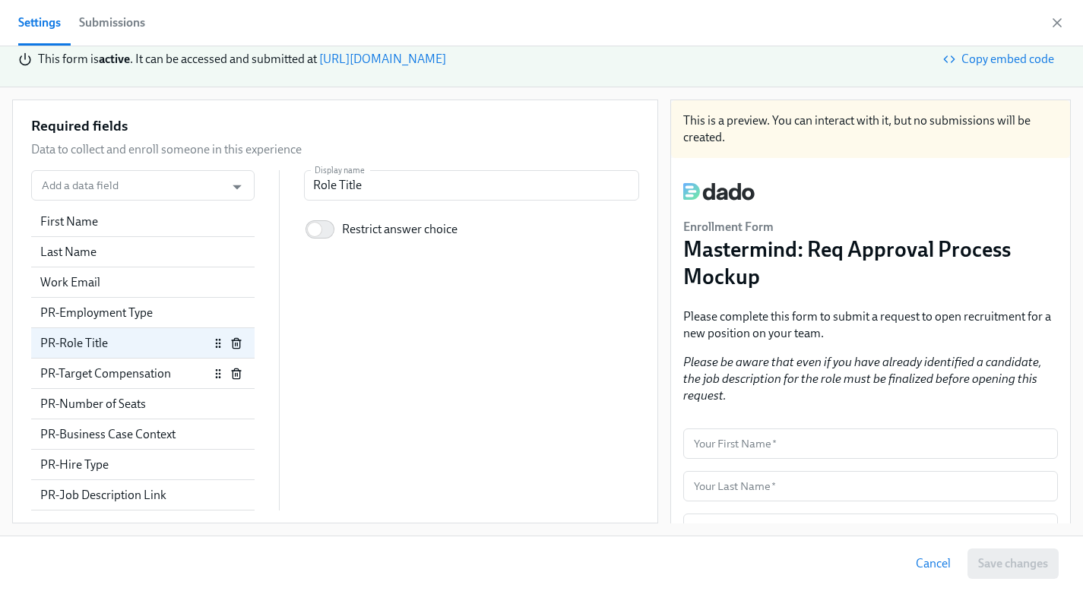
click at [86, 370] on div "PR-Target Compensation" at bounding box center [124, 374] width 169 height 17
radio input "false"
type input "Target Compensation (if Contractor: Daily Rate; if research on comp has not bee…"
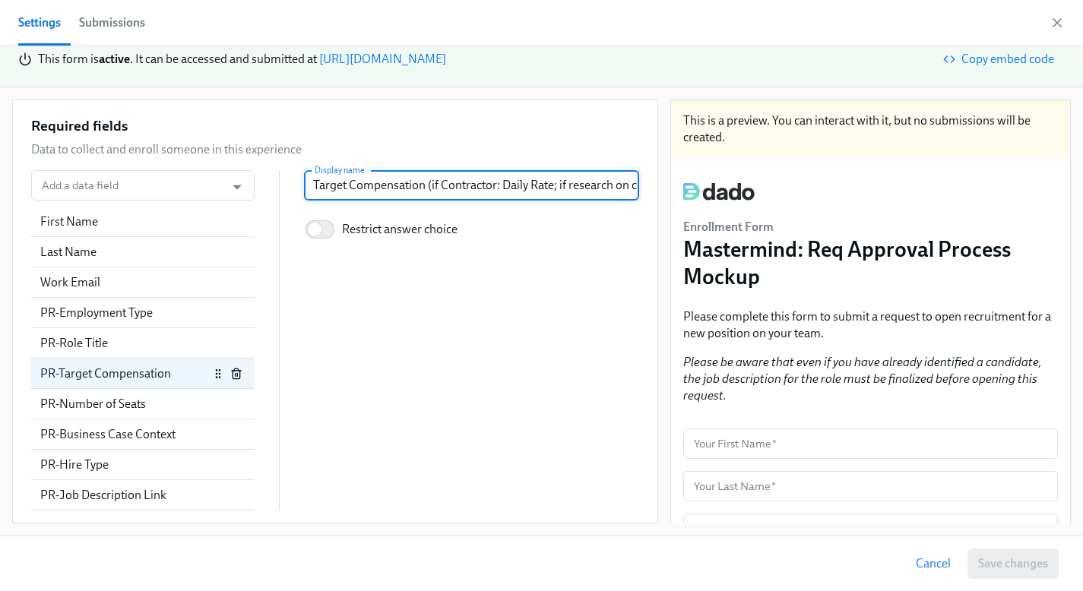
click at [430, 192] on input "Target Compensation (if Contractor: Daily Rate; if research on comp has not bee…" at bounding box center [471, 185] width 335 height 30
click at [93, 400] on div "PR-Number of Seats" at bounding box center [124, 404] width 169 height 17
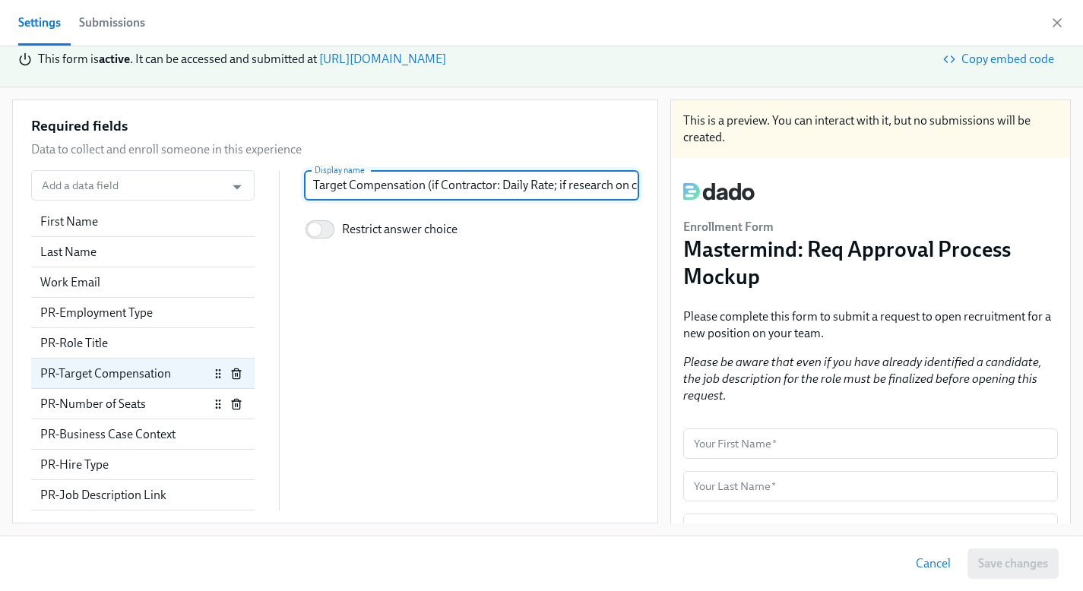
radio input "false"
type input "How many of this role do you need?"
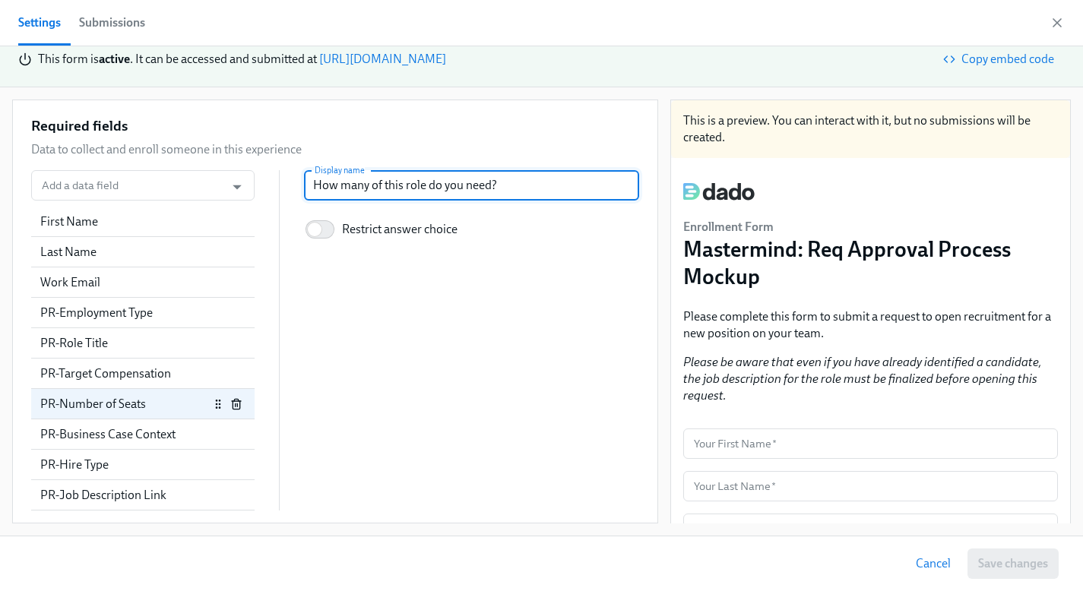
click at [392, 189] on input "How many of this role do you need?" at bounding box center [471, 185] width 335 height 30
click at [79, 432] on div "PR-Business Case Context" at bounding box center [142, 434] width 205 height 17
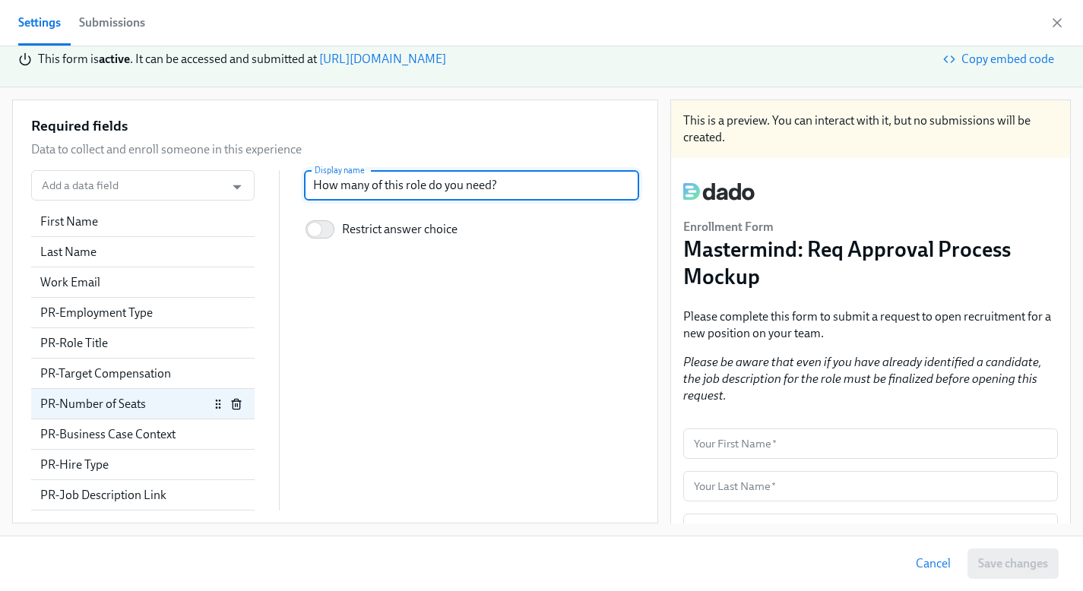
radio input "false"
type input "Business Case Context (e.g. we need to increase team capacity due to a recent s…"
click at [79, 432] on div "PR-Business Case Context" at bounding box center [142, 434] width 205 height 17
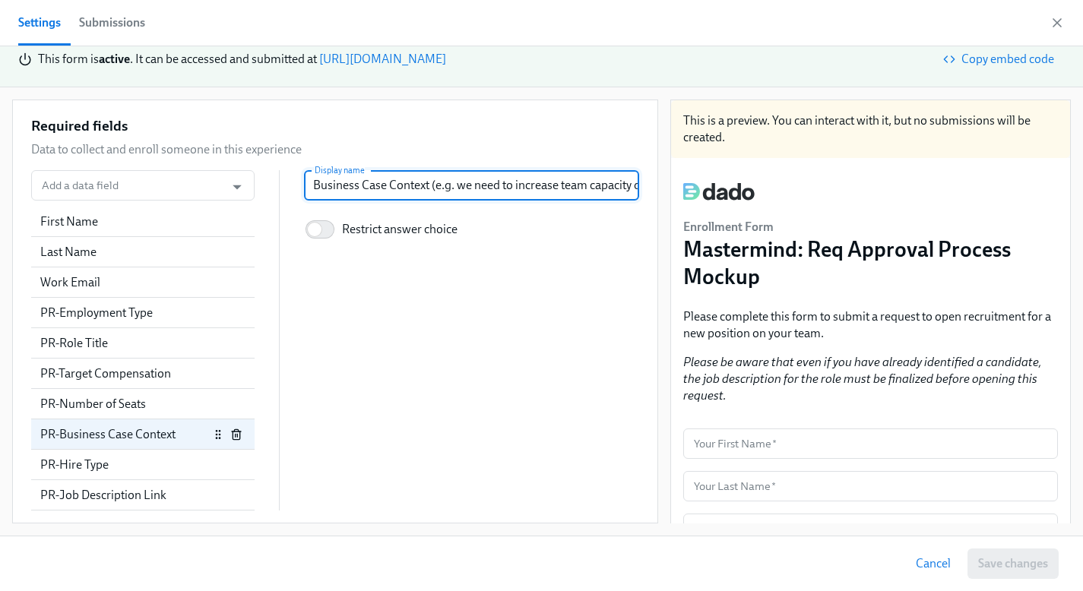
click at [370, 185] on input "Business Case Context (e.g. we need to increase team capacity due to a recent s…" at bounding box center [471, 185] width 335 height 30
click at [71, 461] on div "PR-Hire Type" at bounding box center [142, 465] width 205 height 17
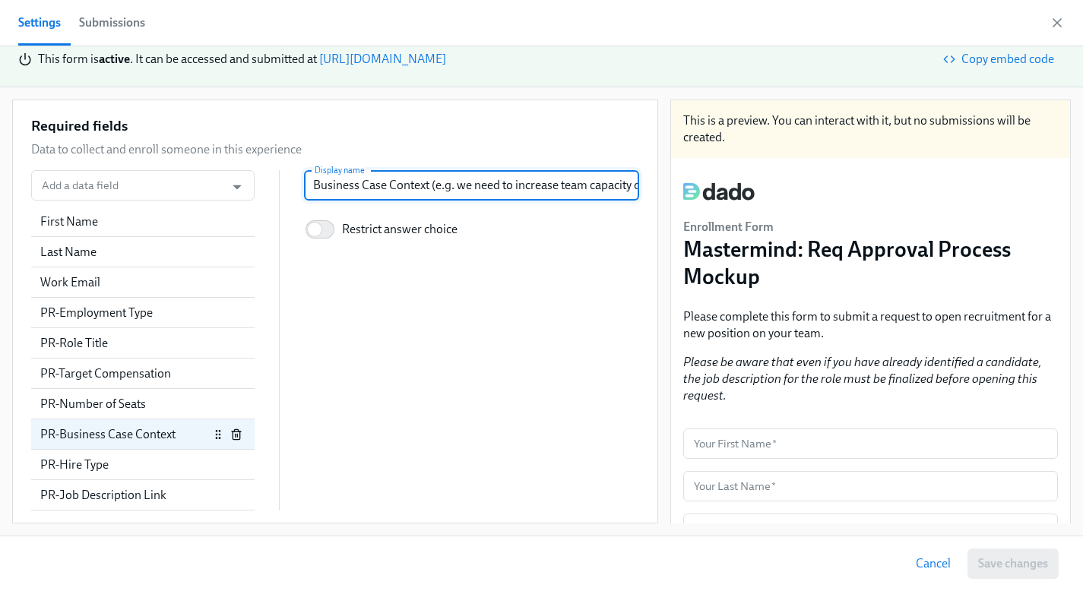
radio input "false"
type input "Hire Type"
checkbox input "true"
click at [71, 461] on div "PR-Hire Type" at bounding box center [142, 465] width 205 height 17
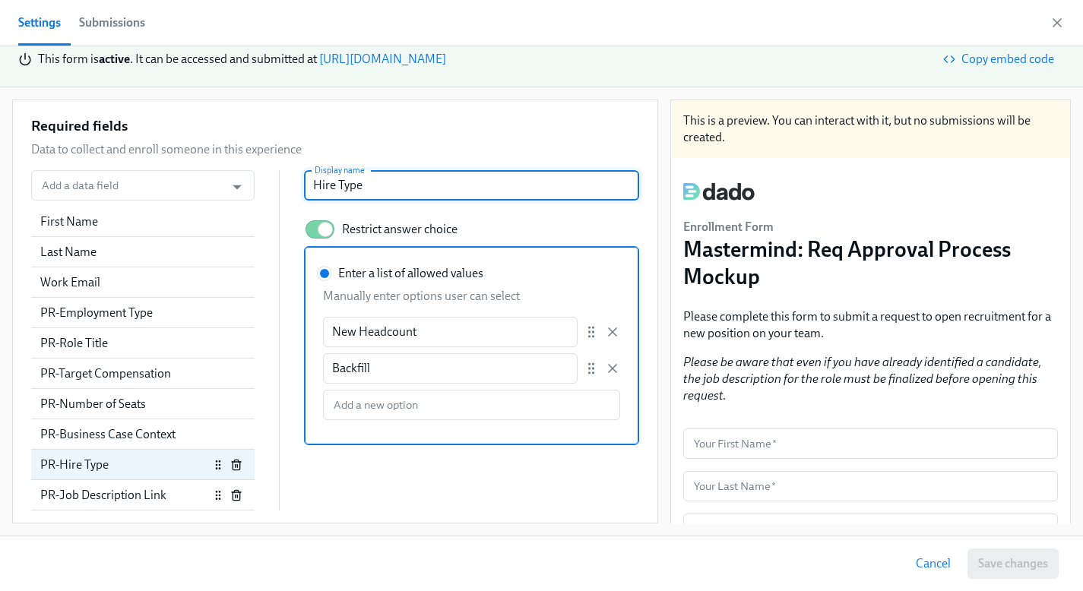
click at [100, 486] on div "PR-Job Description Link" at bounding box center [142, 495] width 223 height 30
radio input "false"
type input "Google Doc Link to Job Description"
checkbox input "false"
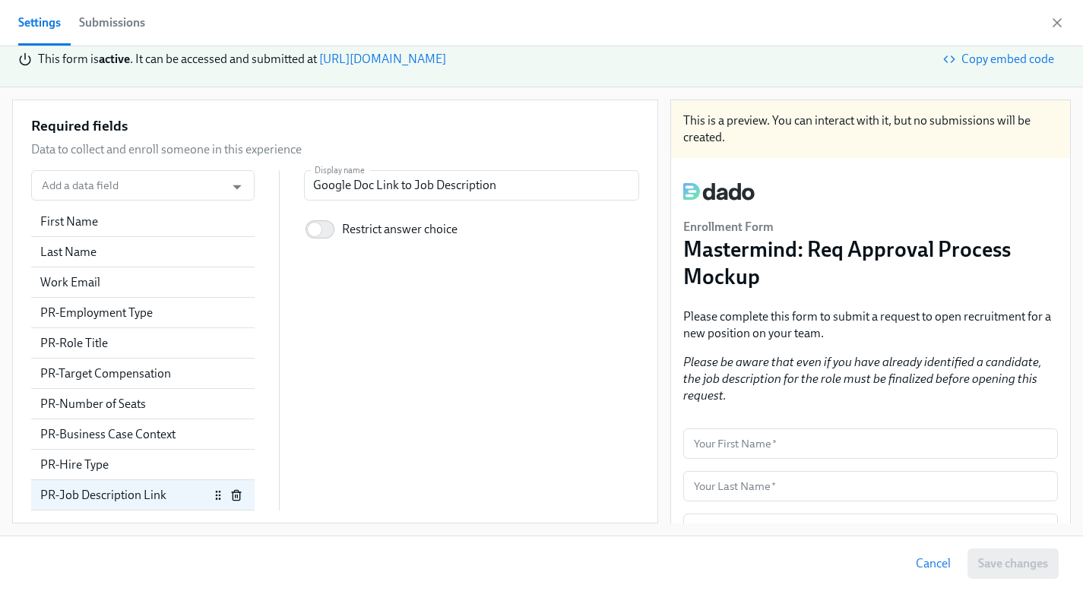
scroll to position [667, 0]
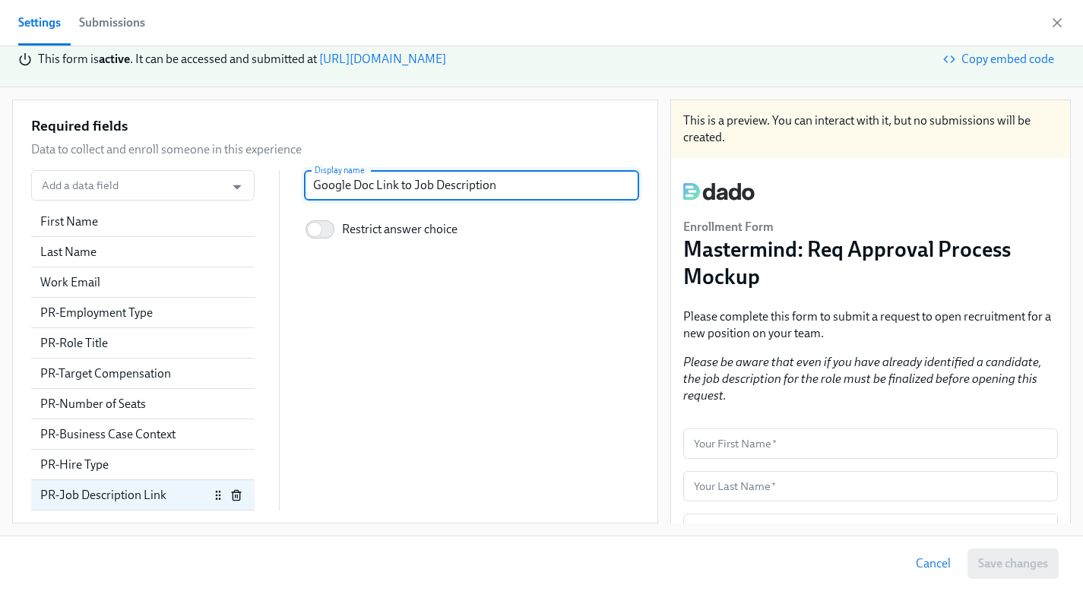
click at [359, 186] on input "Google Doc Link to Job Description" at bounding box center [471, 185] width 335 height 30
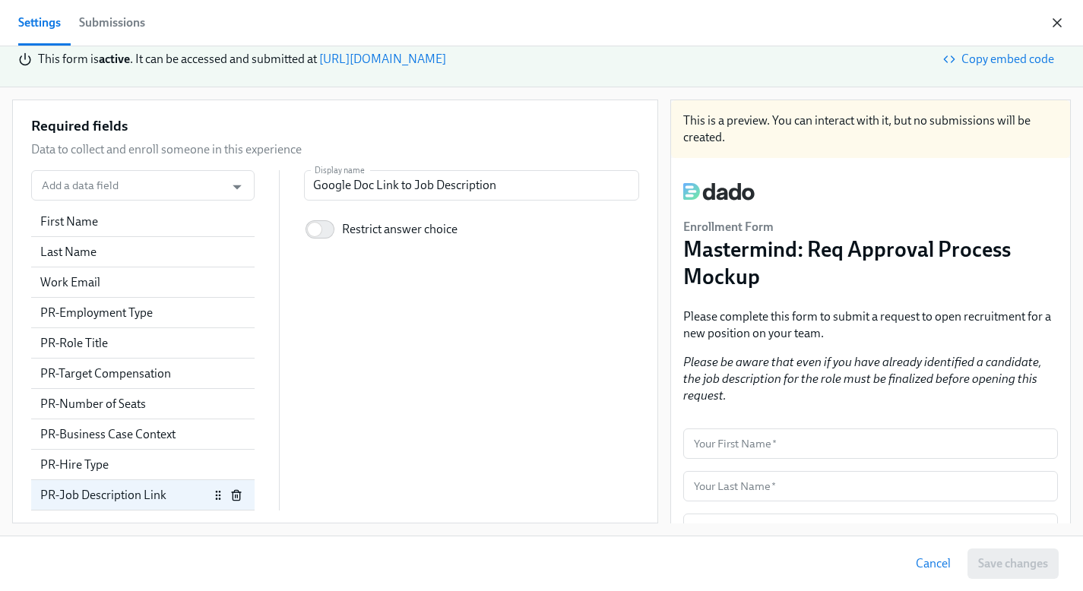
click at [1056, 26] on icon "button" at bounding box center [1057, 22] width 15 height 15
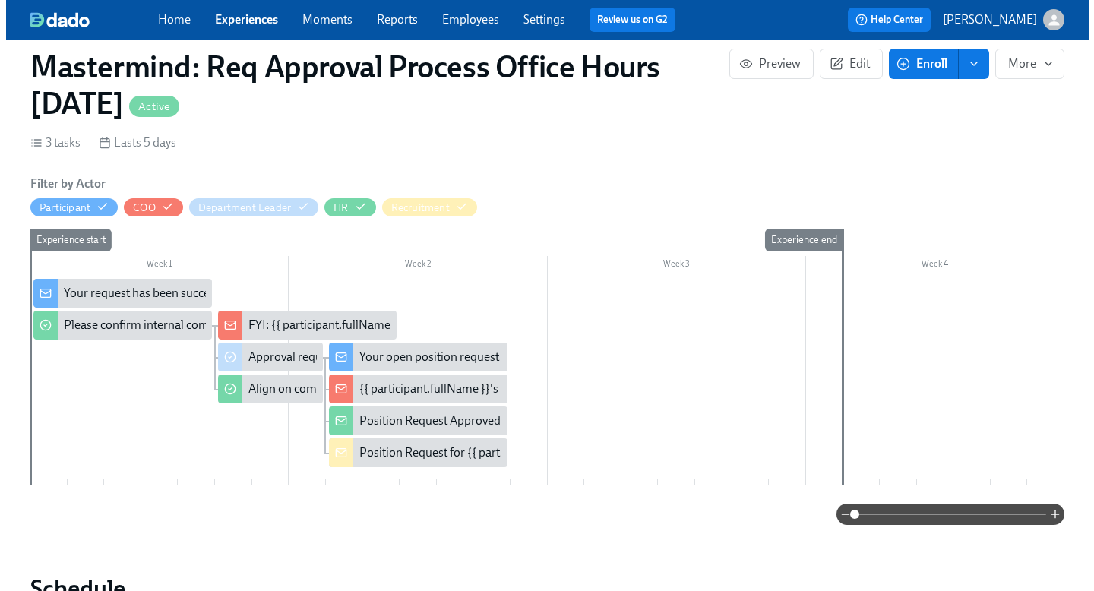
scroll to position [344, 0]
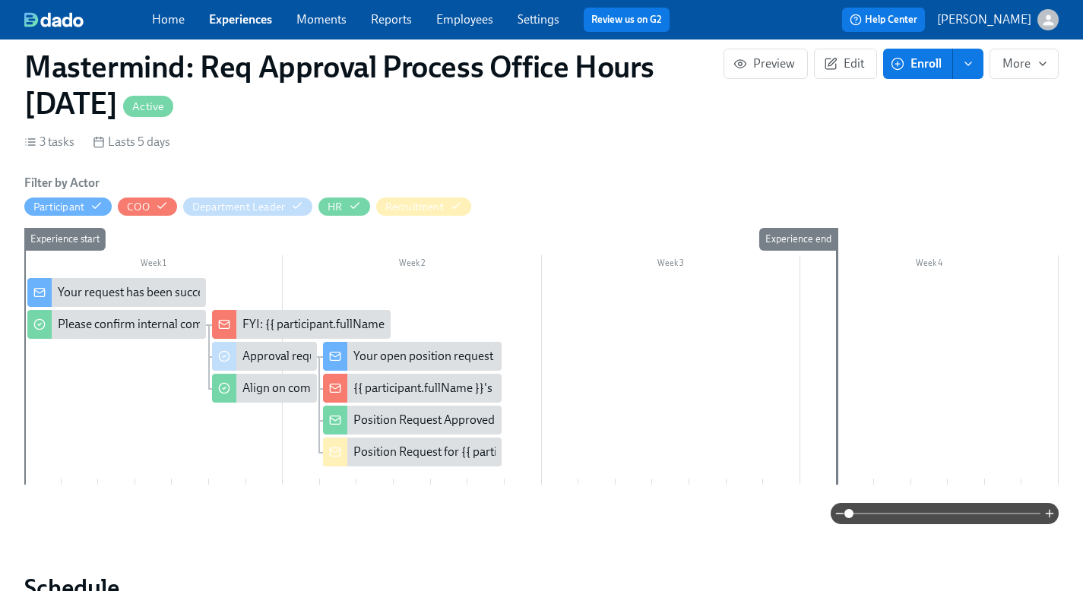
click at [111, 287] on div "Your request has been successfully submitted" at bounding box center [175, 292] width 234 height 17
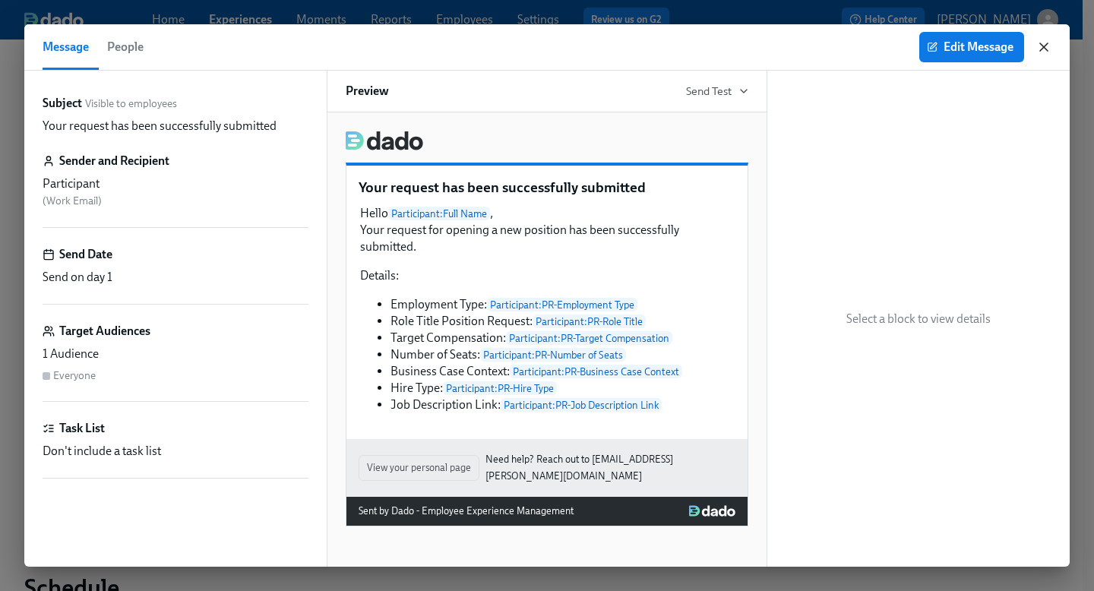
click at [1042, 48] on icon "button" at bounding box center [1044, 47] width 15 height 15
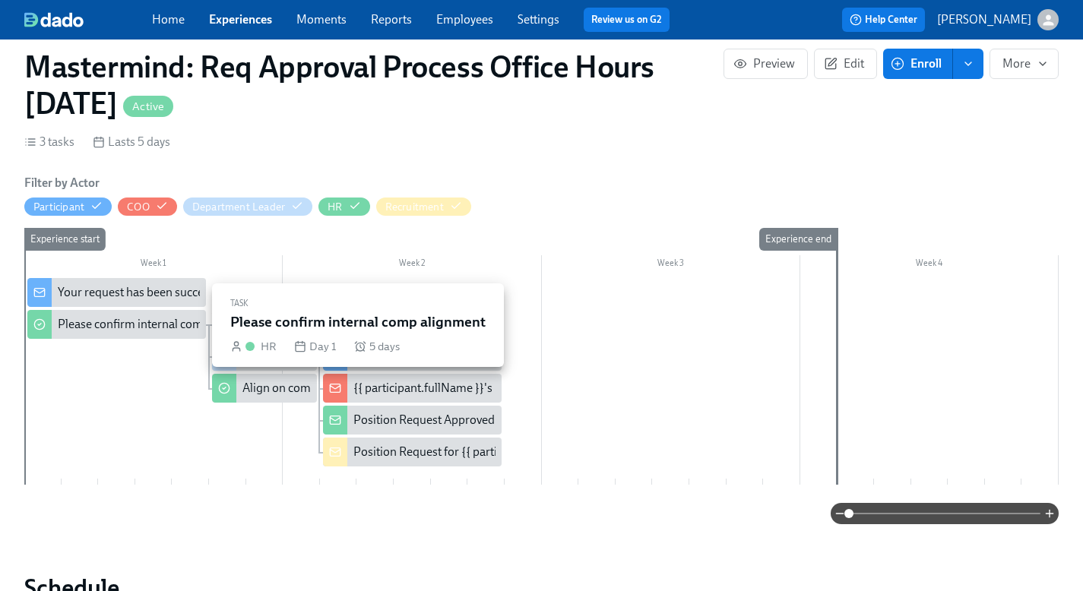
click at [157, 325] on div "Please confirm internal comp alignment" at bounding box center [161, 324] width 207 height 17
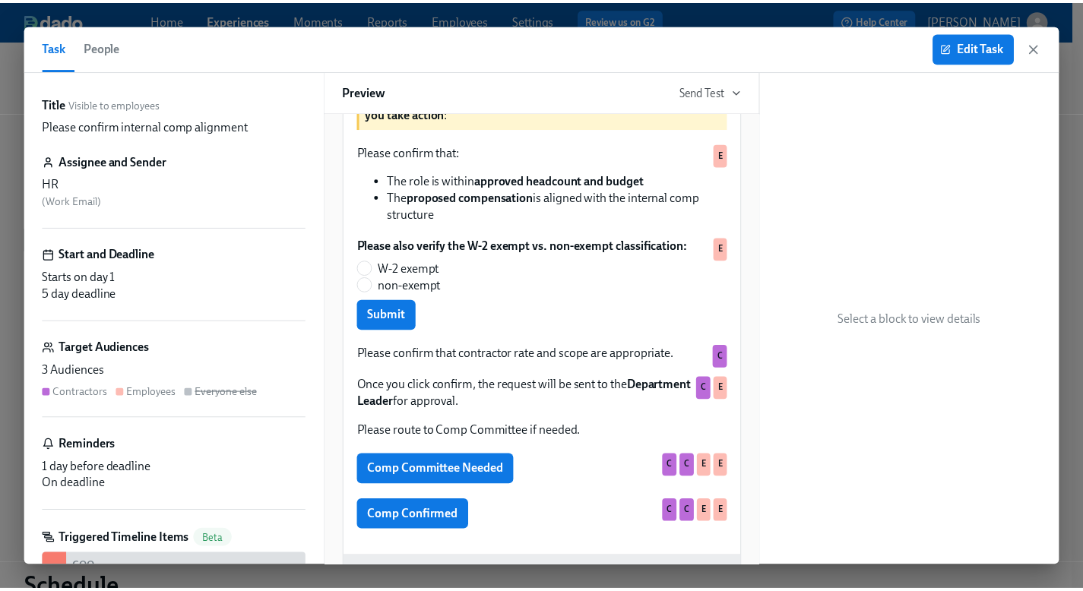
scroll to position [594, 0]
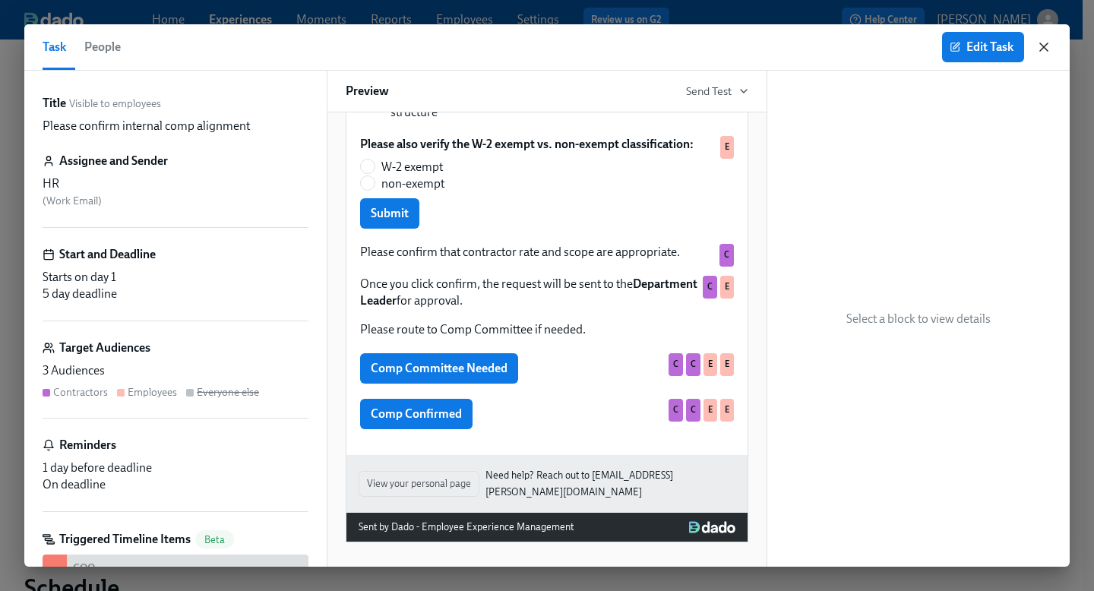
click at [1043, 49] on icon "button" at bounding box center [1044, 47] width 15 height 15
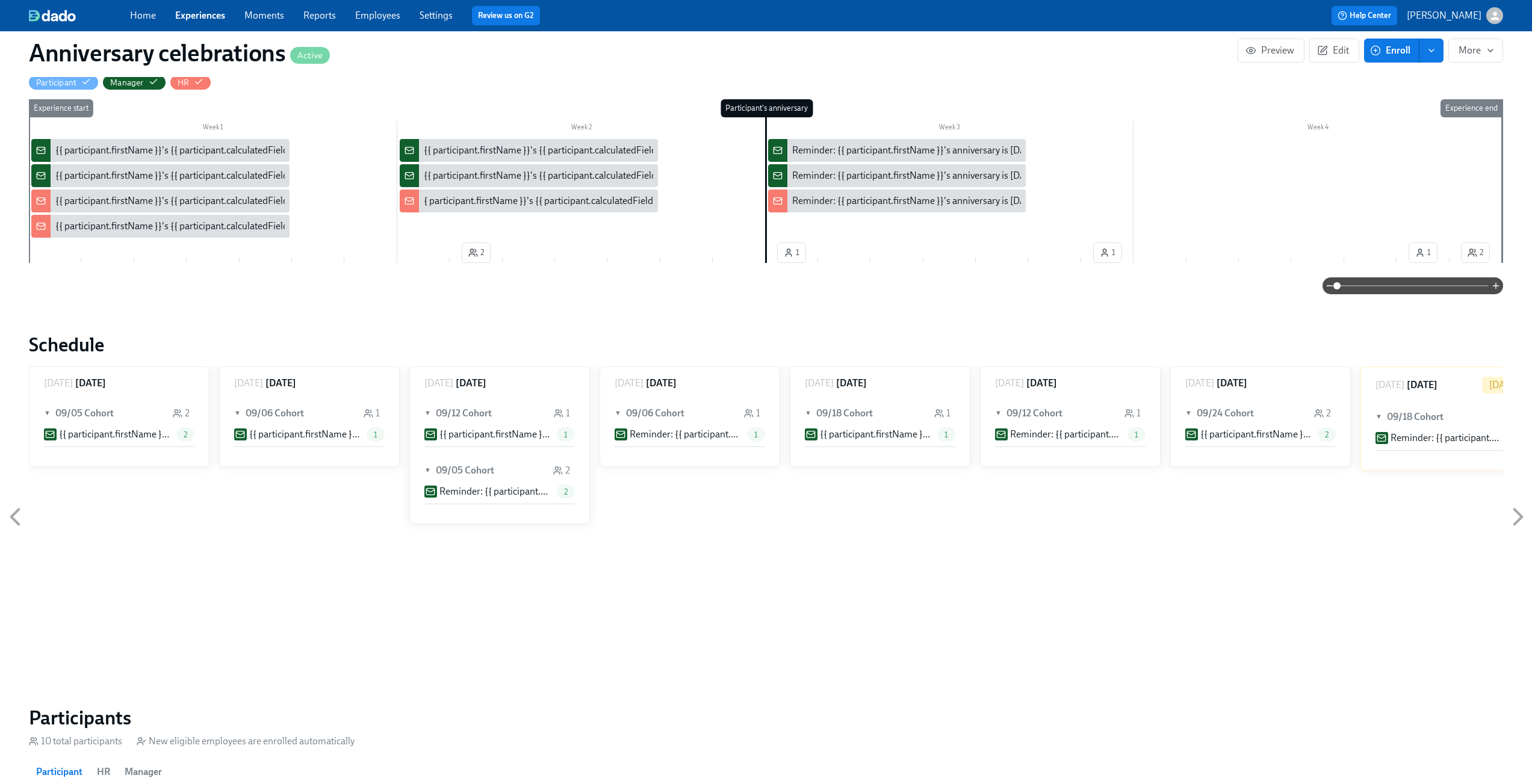
scroll to position [0, 1327]
click at [200, 13] on link "Experiences" at bounding box center [200, 15] width 50 height 11
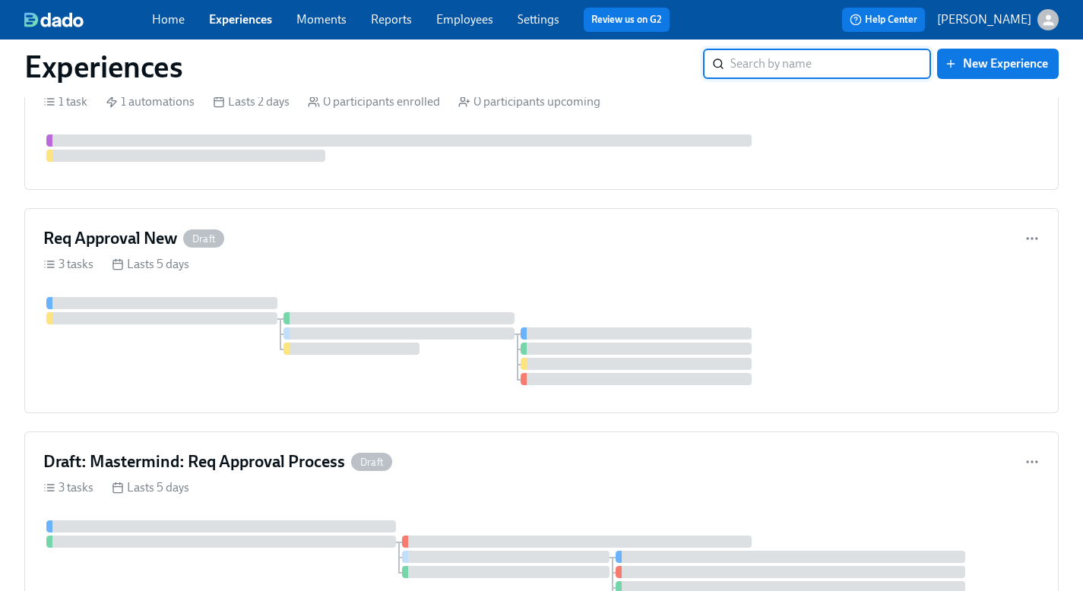
scroll to position [975, 0]
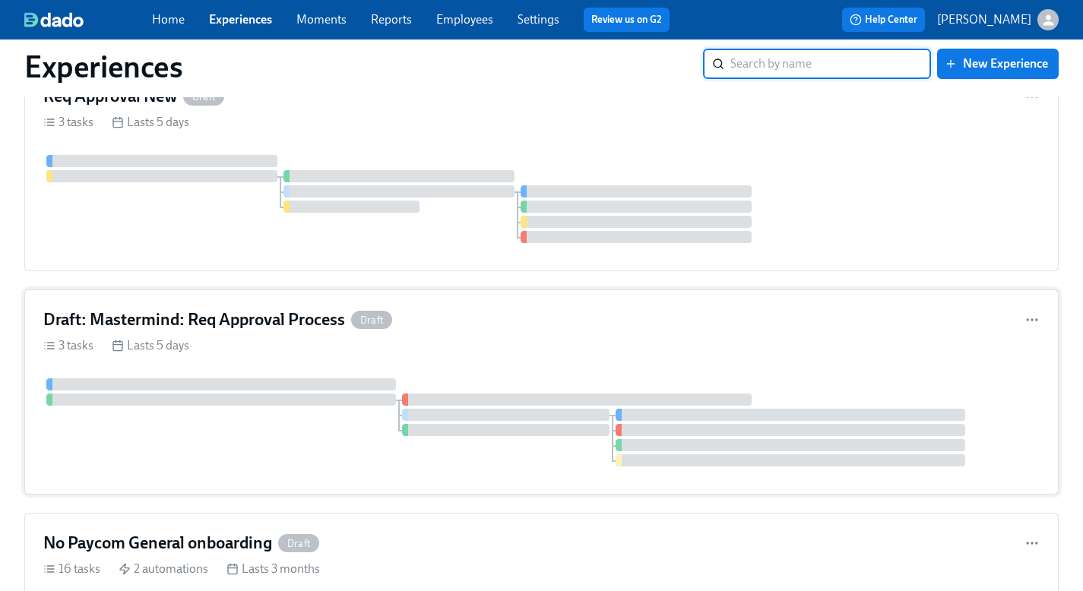
click at [441, 333] on div "Draft: Mastermind: Req Approval Process Draft 3 tasks Lasts 5 days" at bounding box center [541, 392] width 1034 height 205
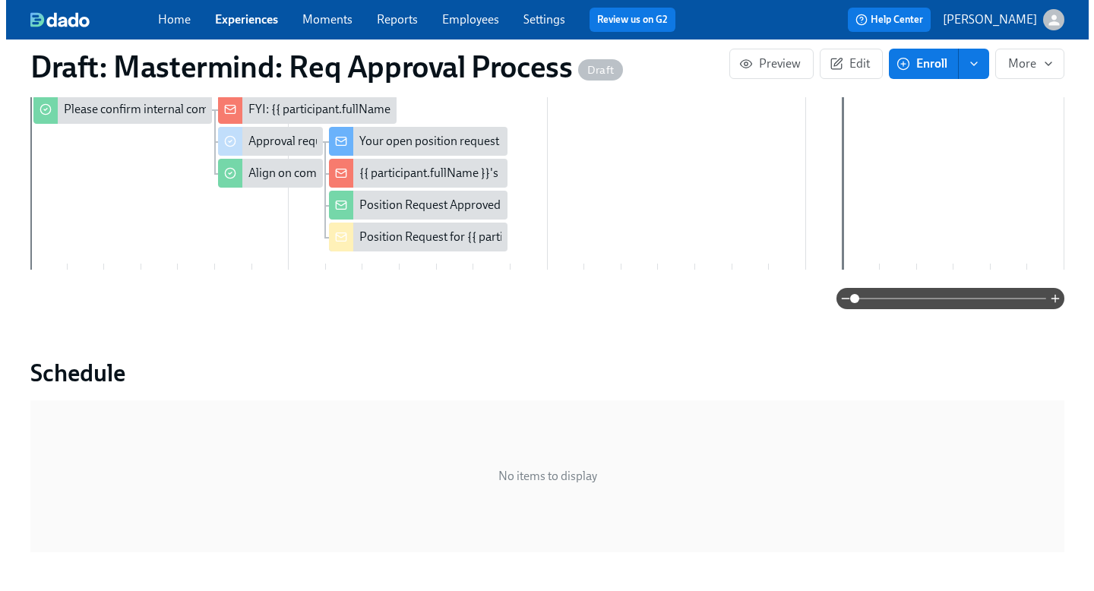
scroll to position [362, 0]
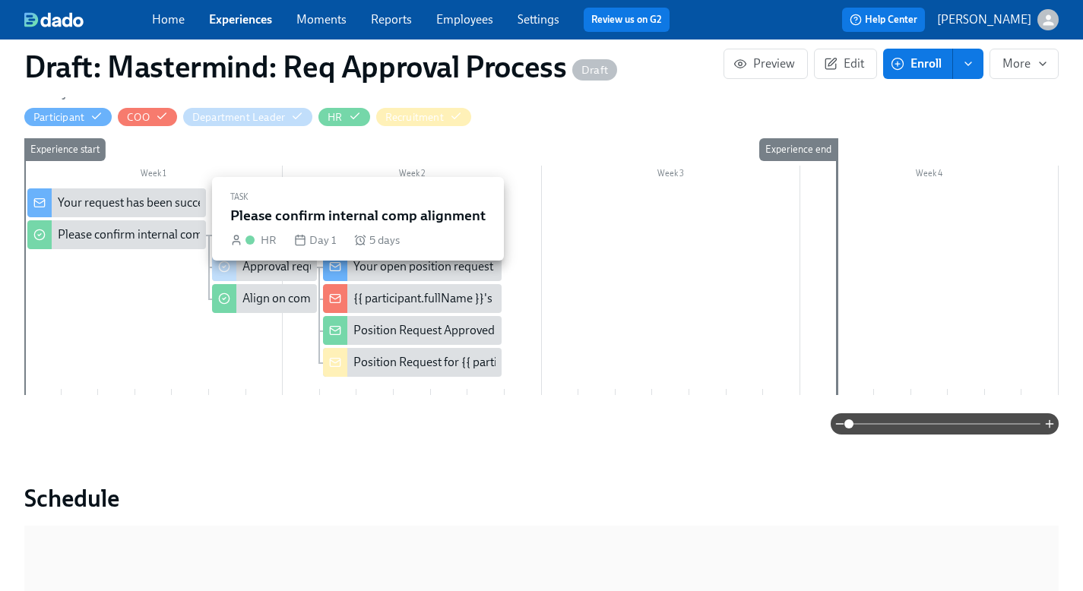
click at [141, 226] on div "Please confirm internal comp alignment" at bounding box center [161, 234] width 207 height 17
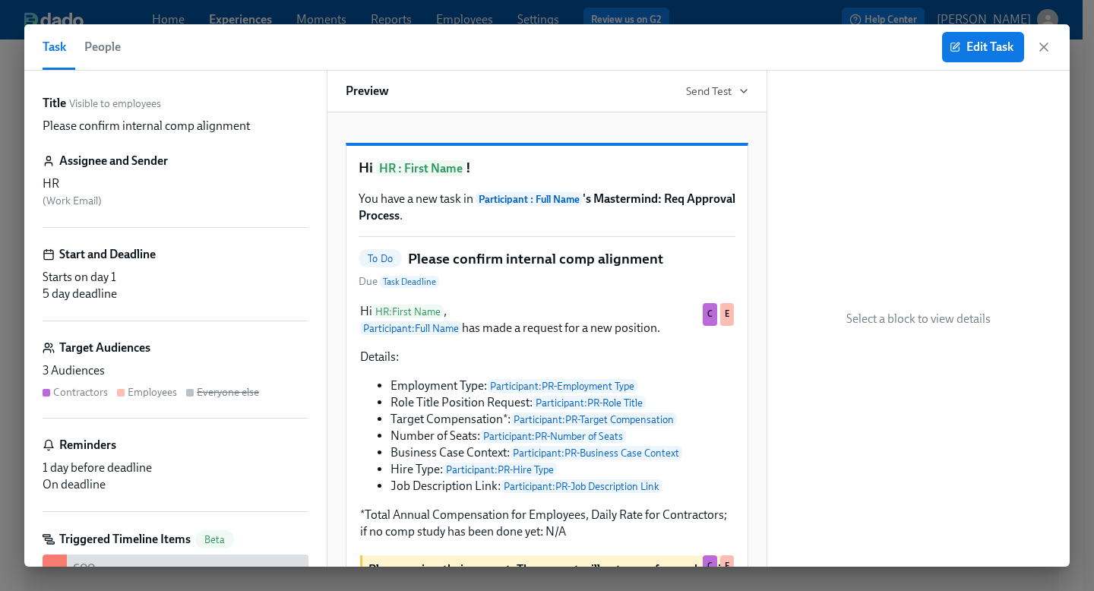
click at [206, 344] on div "Target Audiences" at bounding box center [176, 348] width 266 height 17
click at [963, 41] on span "Edit Task" at bounding box center [983, 47] width 61 height 15
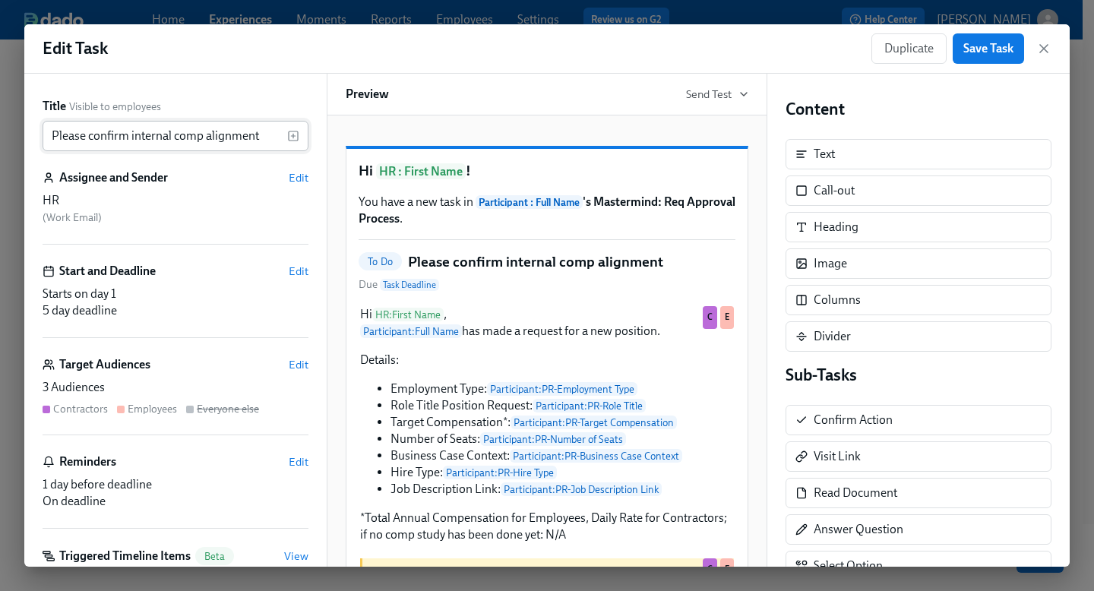
click at [114, 129] on input "Please confirm internal comp alignment" at bounding box center [165, 136] width 245 height 30
click at [289, 370] on span "Edit" at bounding box center [299, 364] width 20 height 15
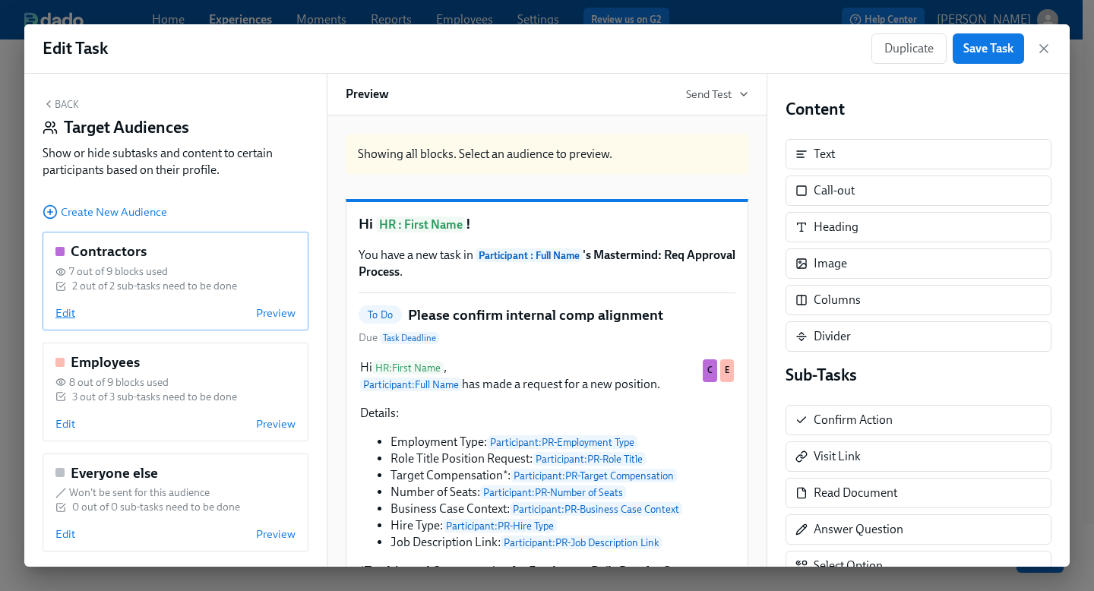
click at [63, 318] on span "Edit" at bounding box center [65, 313] width 20 height 15
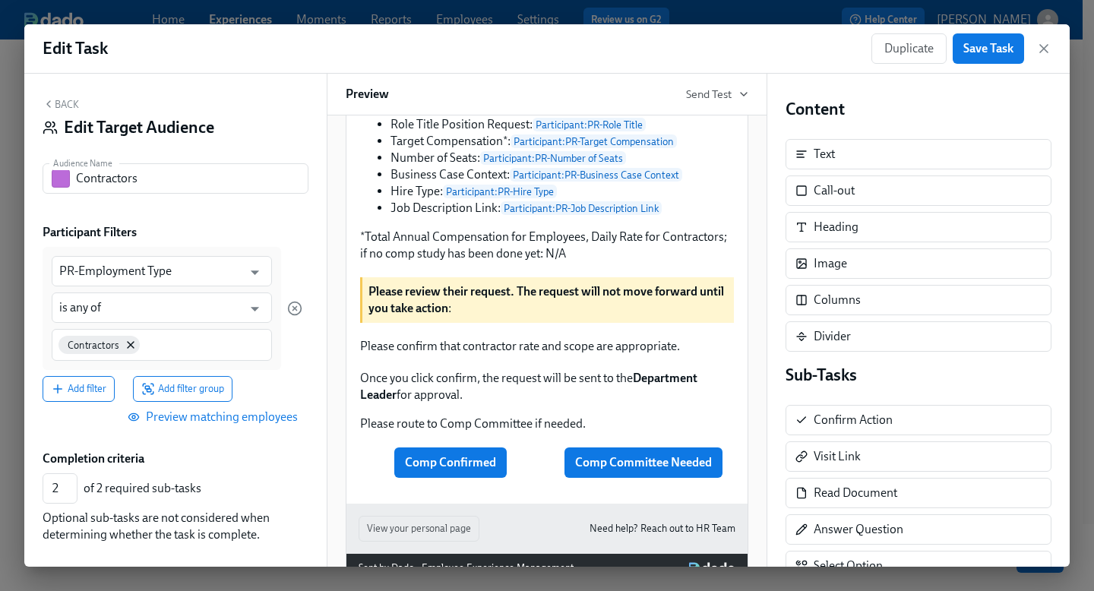
scroll to position [401, 0]
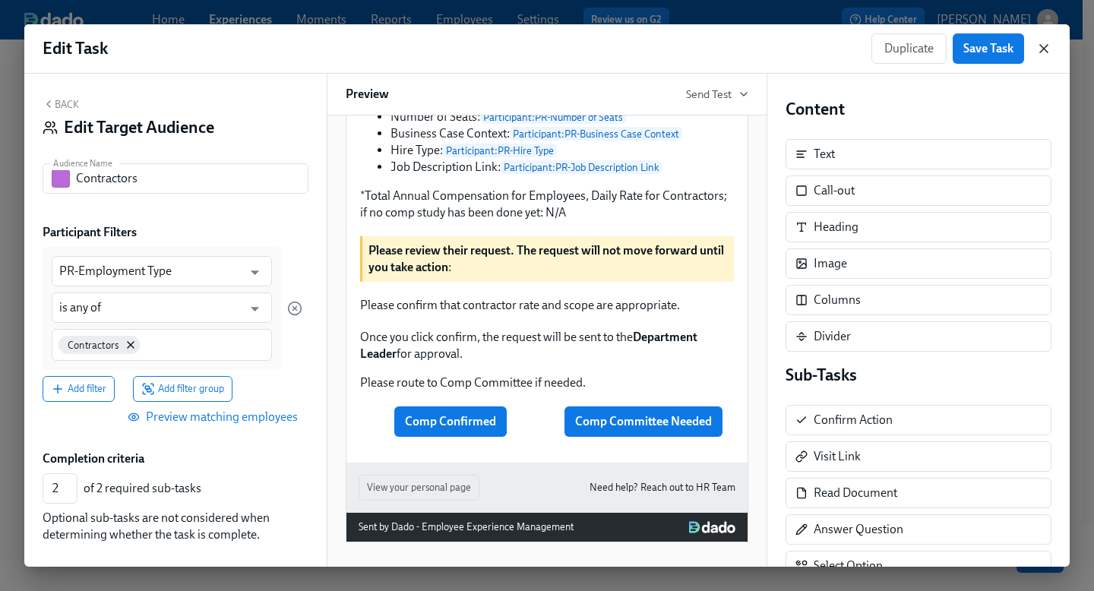
click at [1045, 44] on icon "button" at bounding box center [1044, 48] width 15 height 15
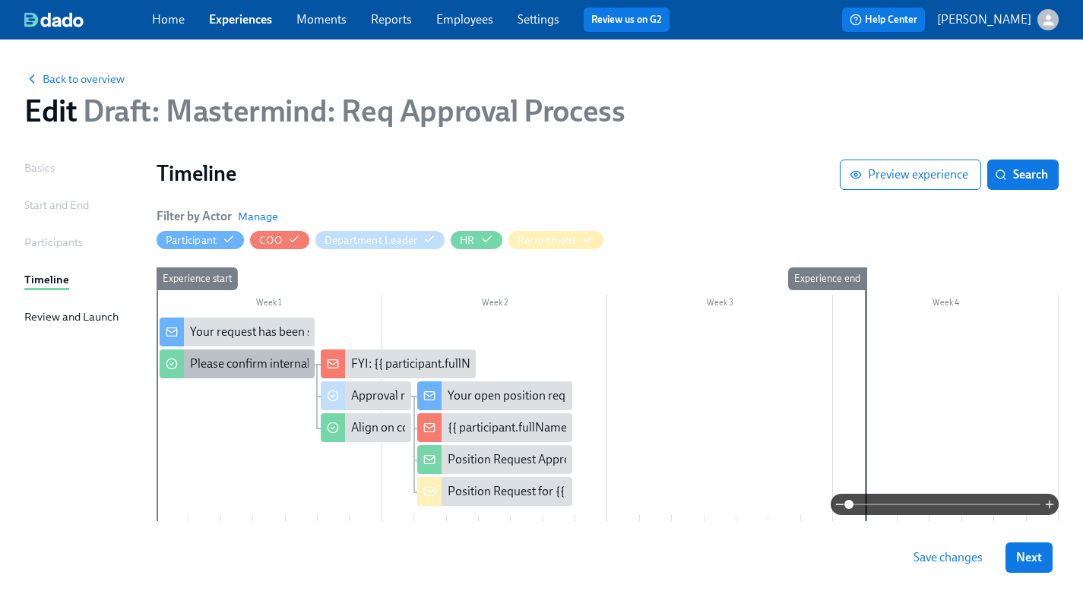
click at [245, 356] on div "Please confirm internal comp alignment" at bounding box center [293, 364] width 207 height 17
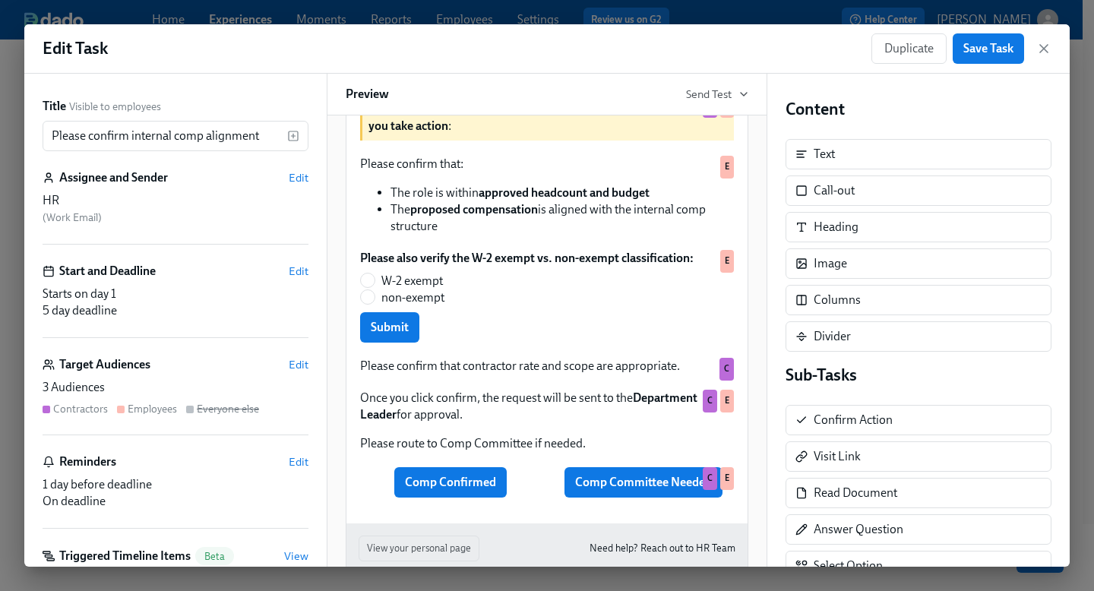
scroll to position [540, 0]
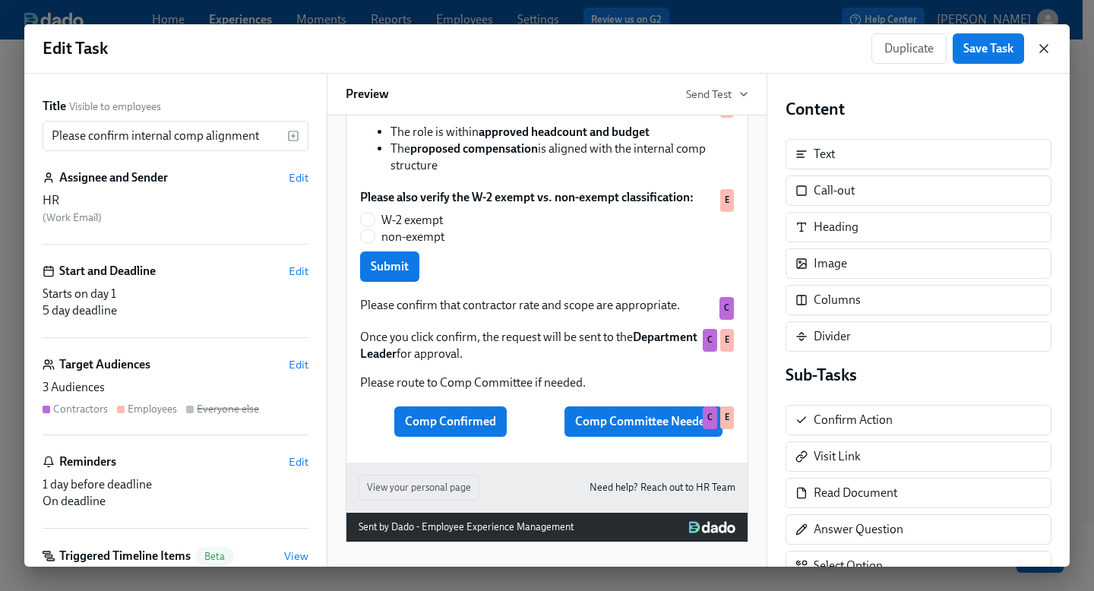
click at [1042, 47] on icon "button" at bounding box center [1044, 49] width 8 height 8
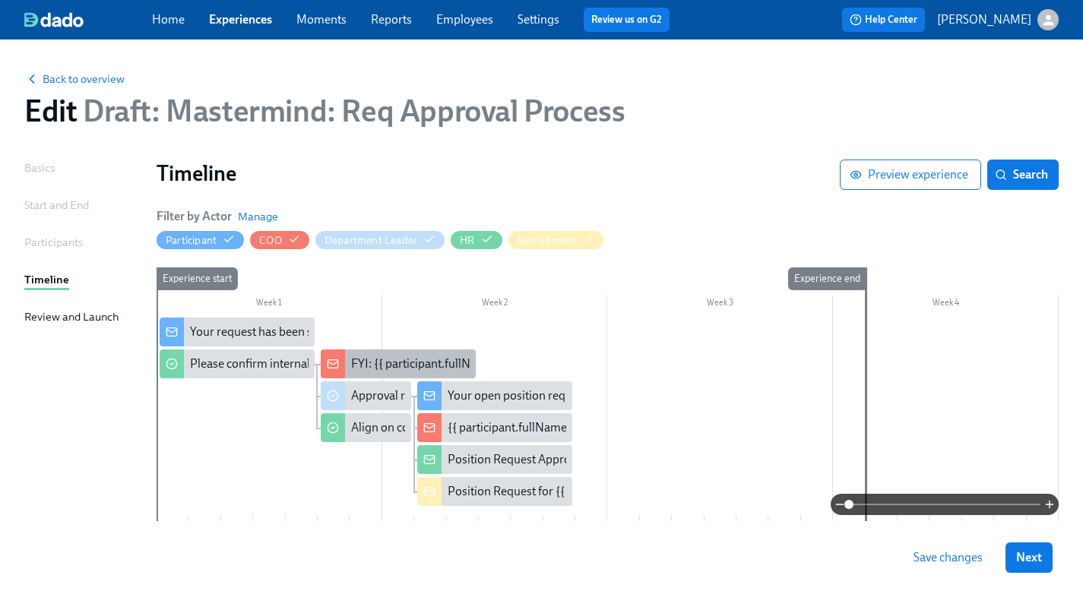
click at [380, 362] on div "FYI: {{ participant.fullName }} requested the opening of position {{ participan…" at bounding box center [587, 364] width 472 height 17
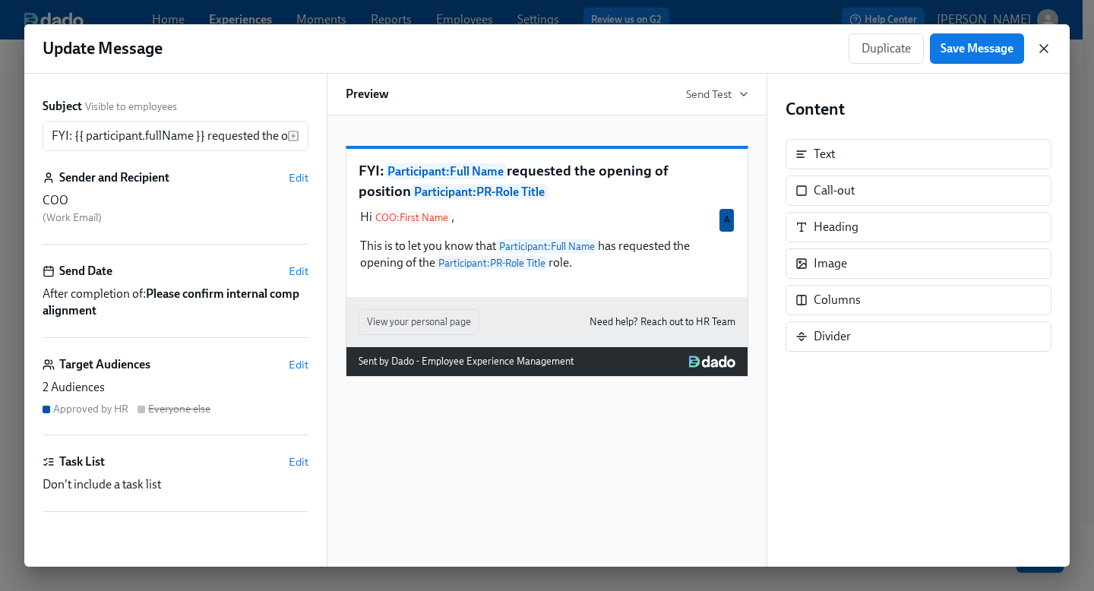
click at [1051, 47] on icon "button" at bounding box center [1044, 48] width 15 height 15
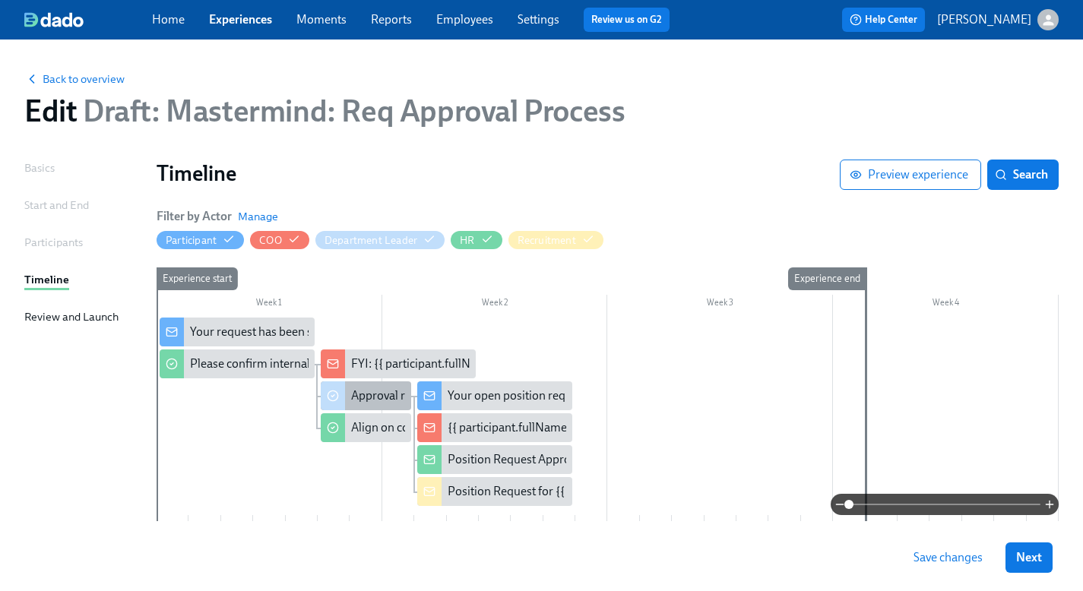
click at [378, 398] on div "Approval request from {{ participant.fullName }}" at bounding box center [476, 396] width 250 height 17
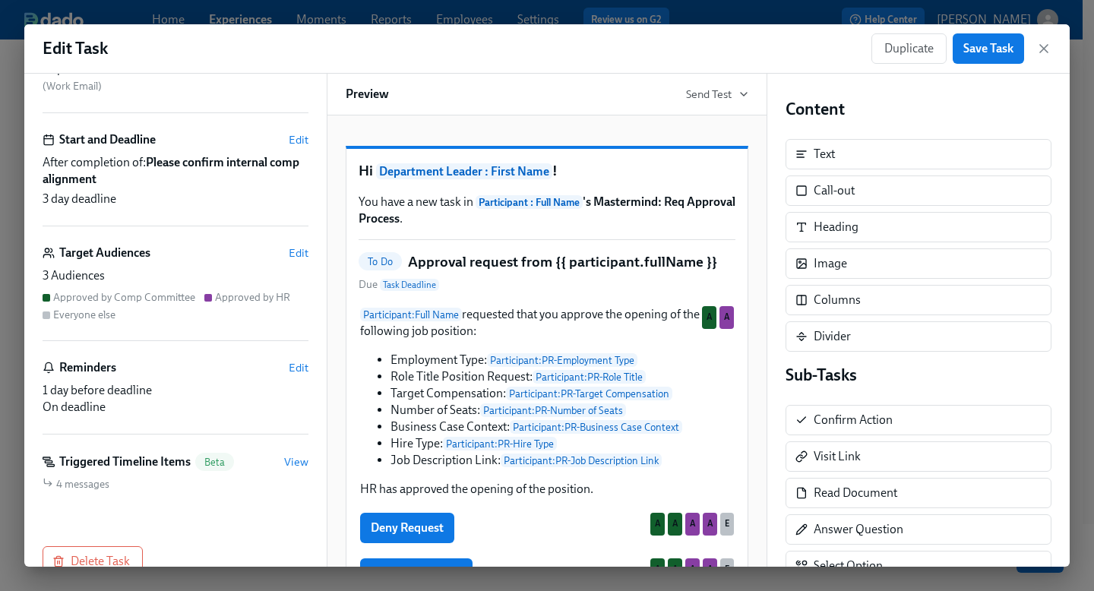
scroll to position [116, 0]
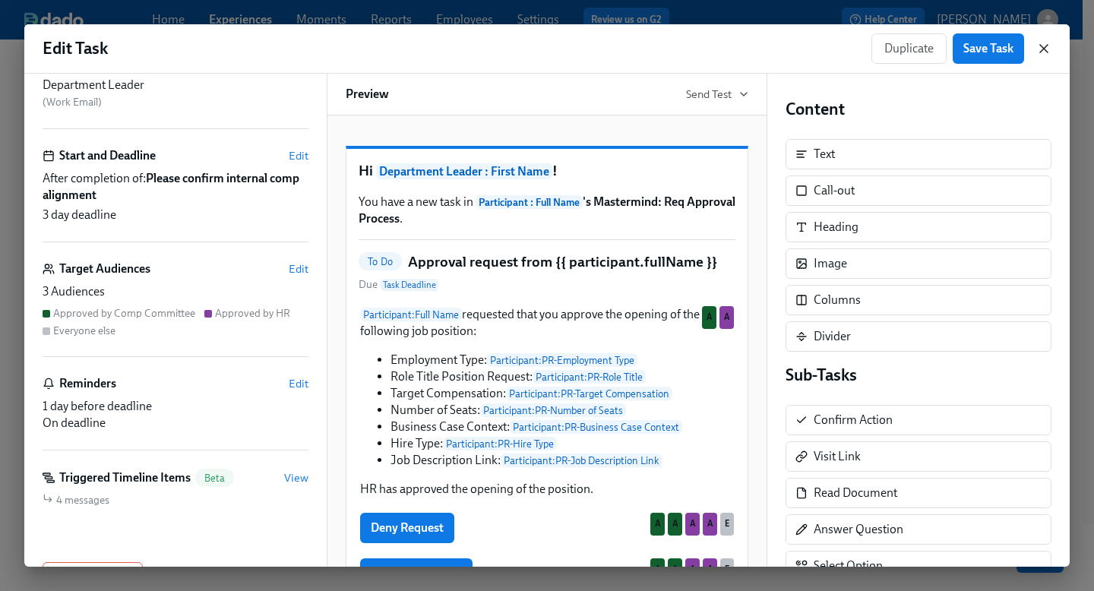
click at [1047, 48] on icon "button" at bounding box center [1044, 48] width 15 height 15
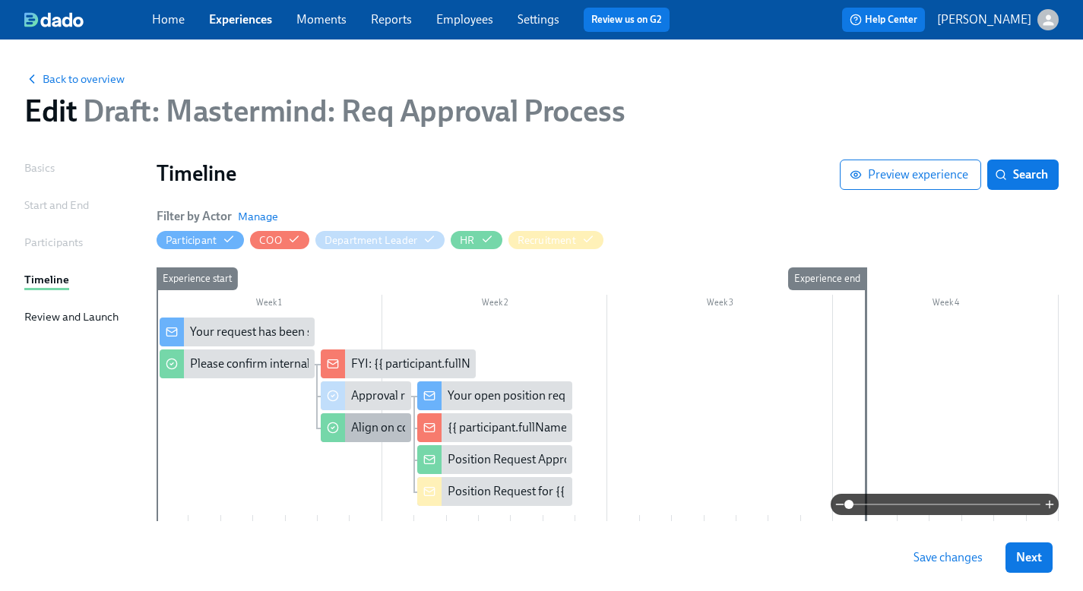
click at [376, 426] on div "Align on compensation for {{ participant.positionRequestRoleTitle }}" at bounding box center [527, 428] width 353 height 17
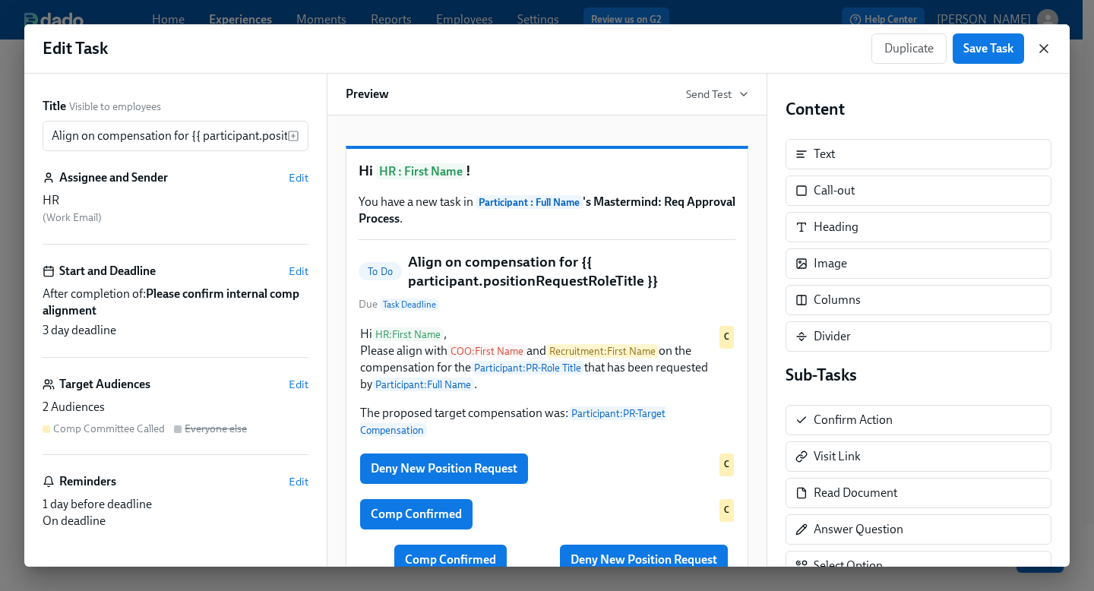
click at [1043, 49] on icon "button" at bounding box center [1044, 49] width 8 height 8
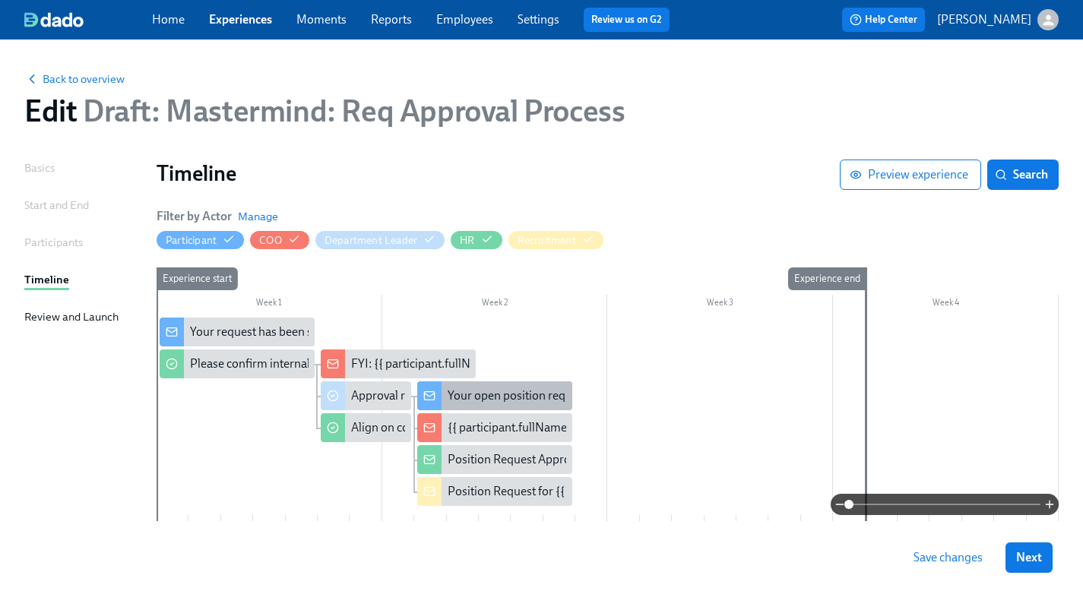
click at [485, 389] on div "Your open position request for {{ participant.prRoleTitle }}" at bounding box center [597, 396] width 299 height 17
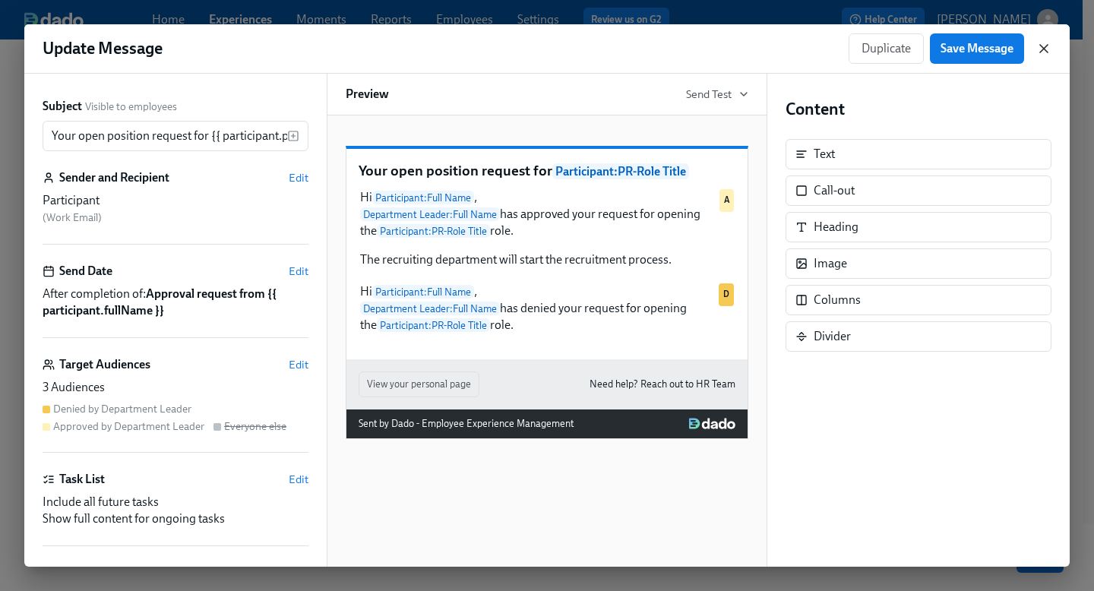
click at [1041, 47] on icon "button" at bounding box center [1044, 48] width 15 height 15
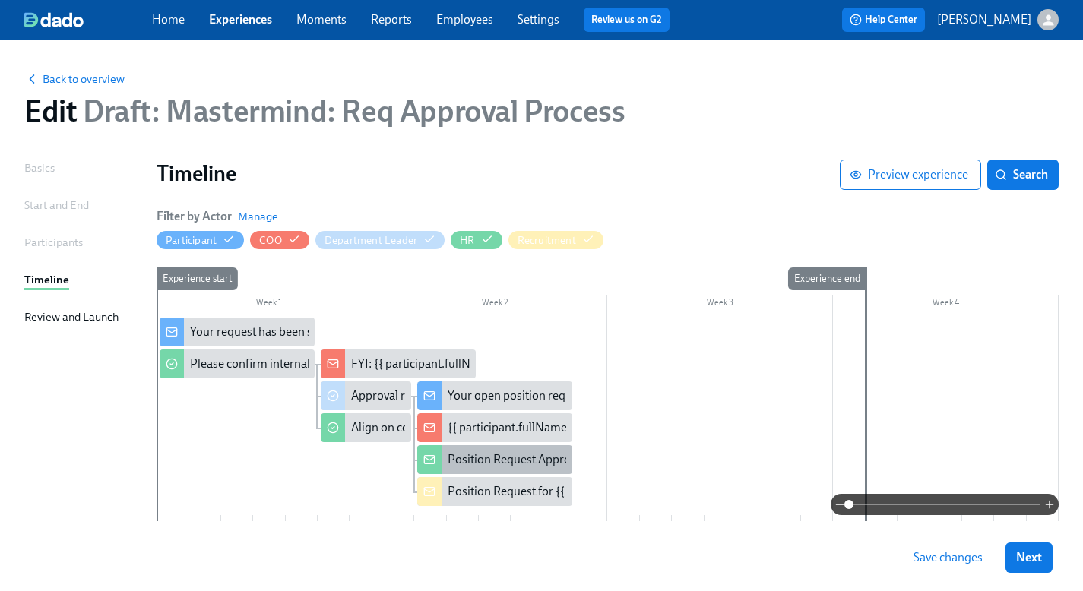
click at [457, 469] on div "Position Request Approved for {{ participant.prRoleTitle }}" at bounding box center [494, 459] width 155 height 29
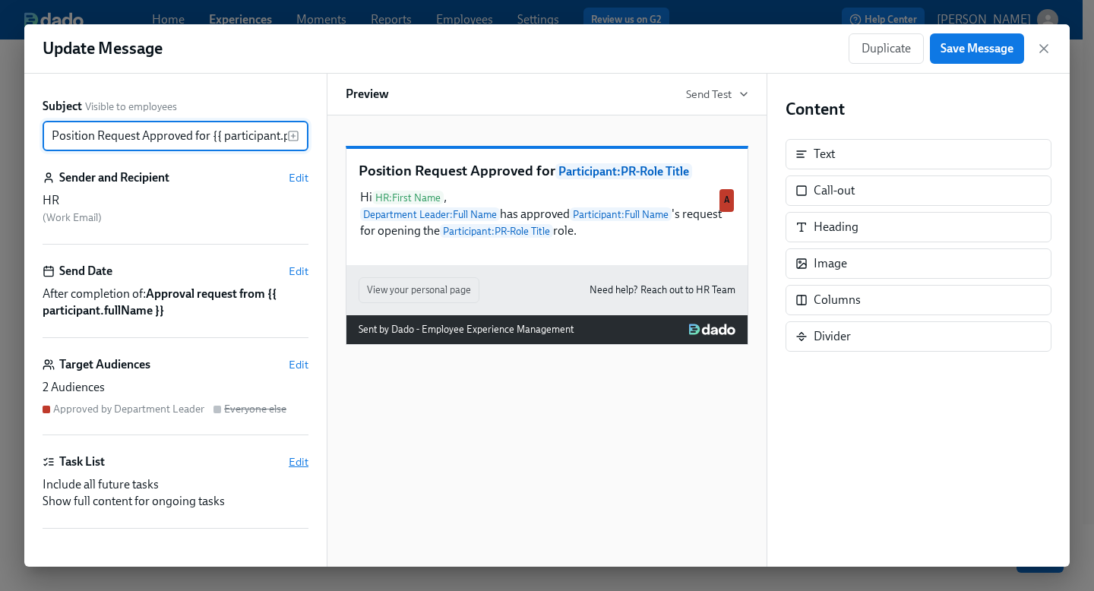
click at [289, 458] on span "Edit" at bounding box center [299, 461] width 20 height 15
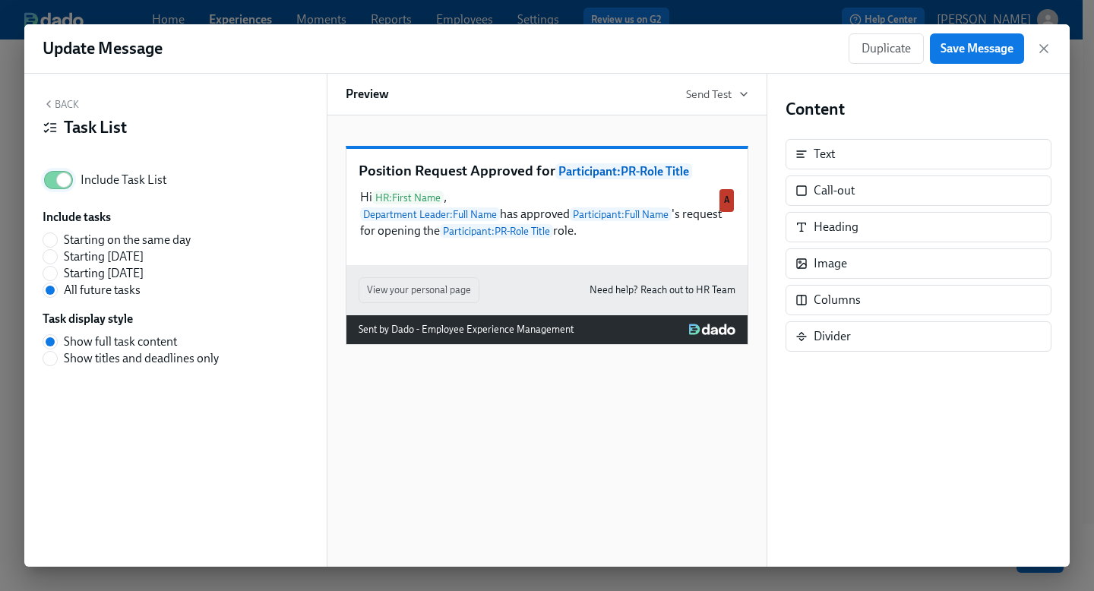
click at [55, 176] on input "Include Task List" at bounding box center [64, 179] width 100 height 33
checkbox input "false"
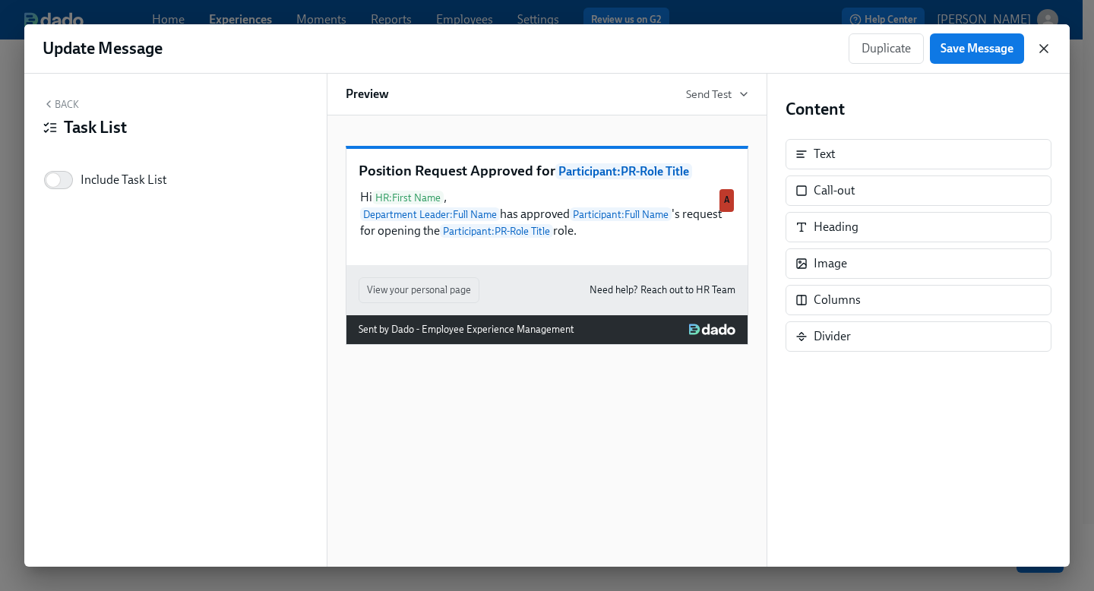
click at [1043, 49] on icon "button" at bounding box center [1044, 49] width 8 height 8
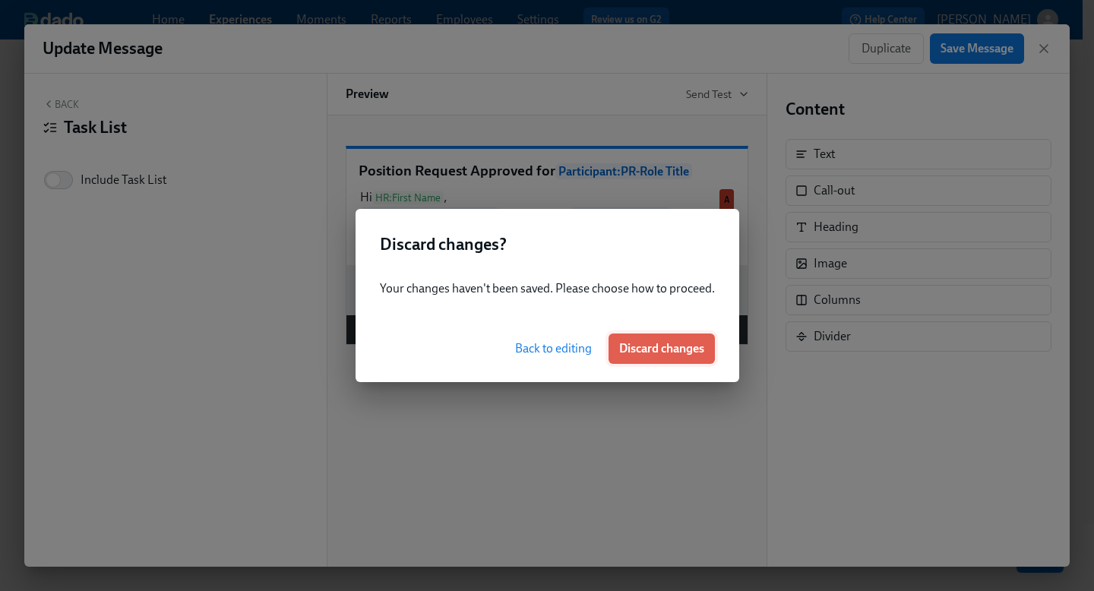
click at [645, 341] on span "Discard changes" at bounding box center [661, 348] width 85 height 15
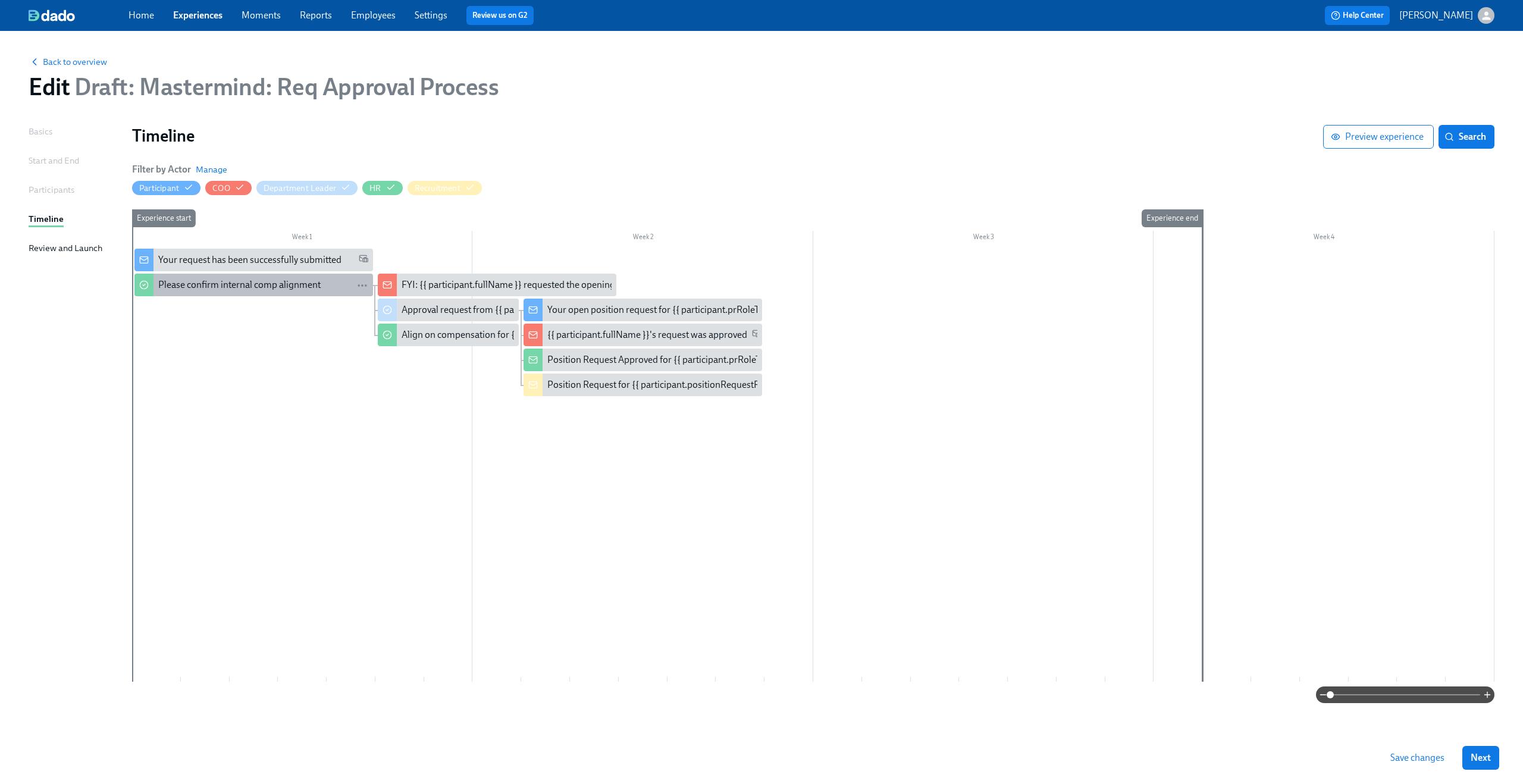
click at [254, 279] on div "Please confirm internal comp alignment" at bounding box center [239, 285] width 162 height 13
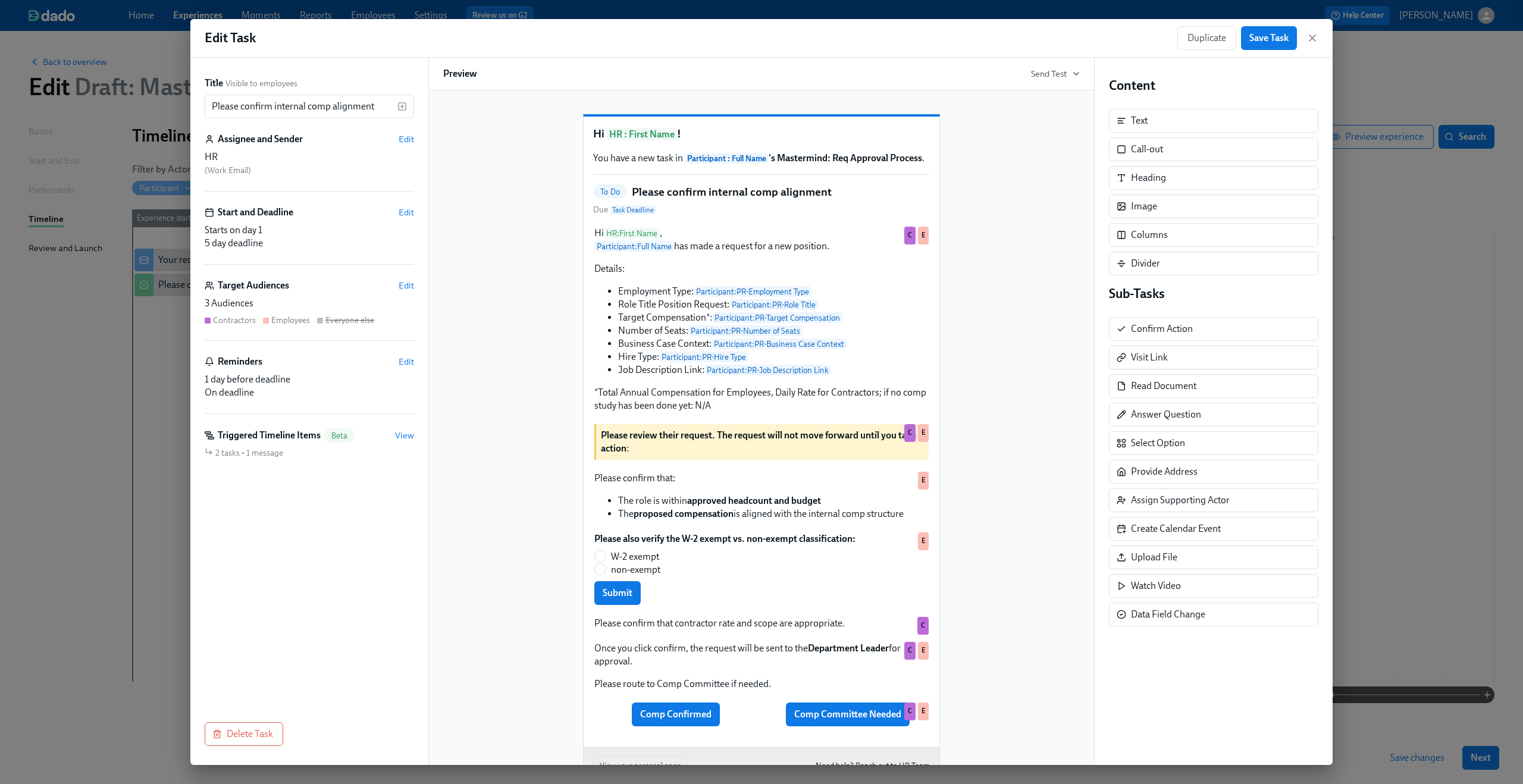
click at [1324, 30] on div "Edit Task Duplicate Save Task" at bounding box center [761, 38] width 1142 height 38
click at [1313, 37] on icon "button" at bounding box center [1312, 38] width 12 height 12
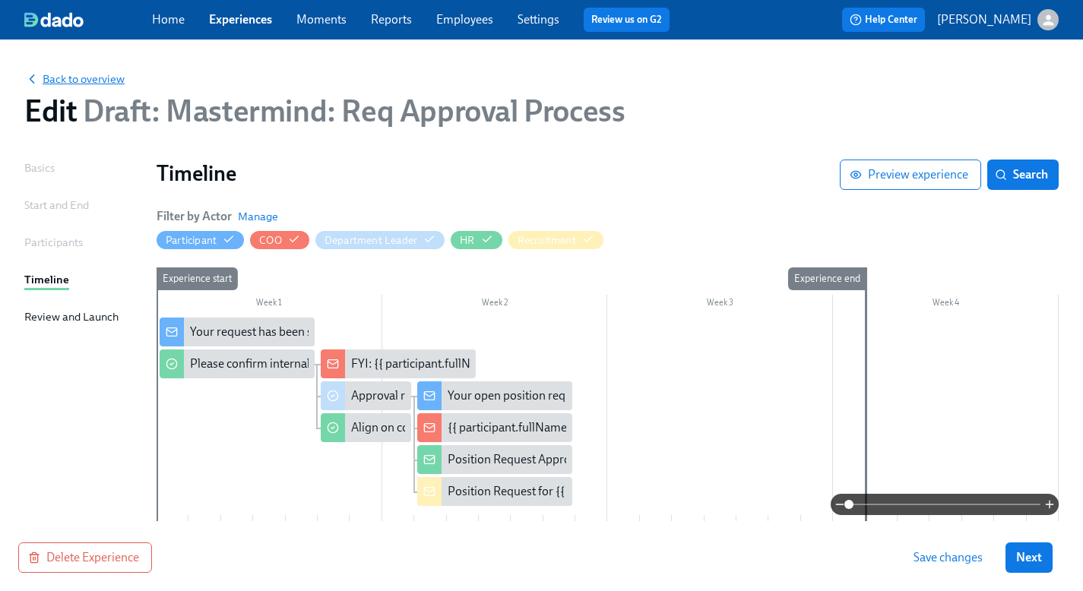
click at [90, 78] on span "Back to overview" at bounding box center [74, 78] width 100 height 15
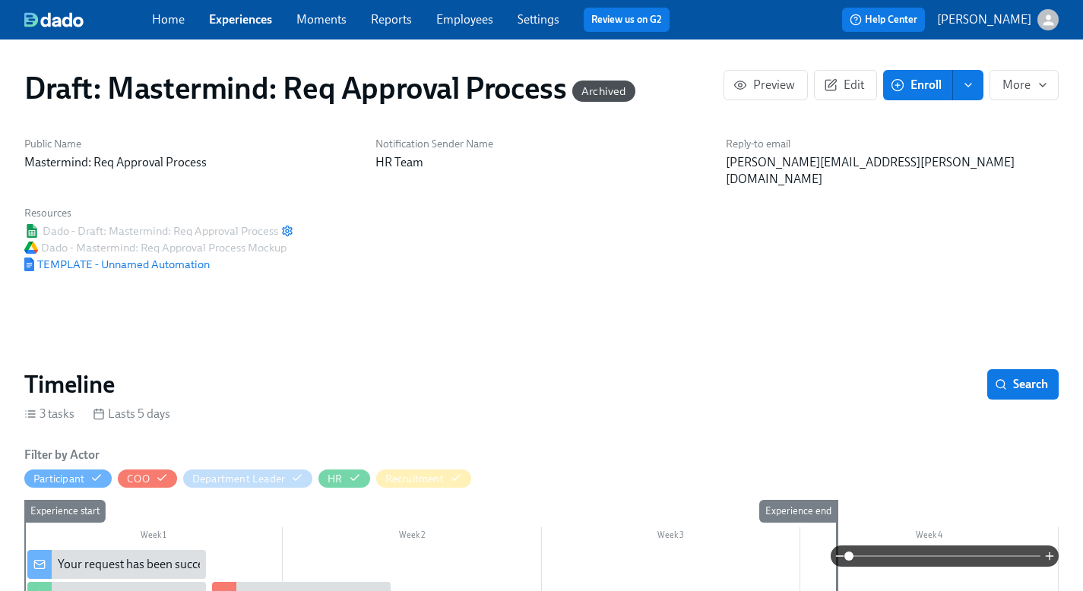
click at [242, 17] on link "Experiences" at bounding box center [240, 19] width 63 height 14
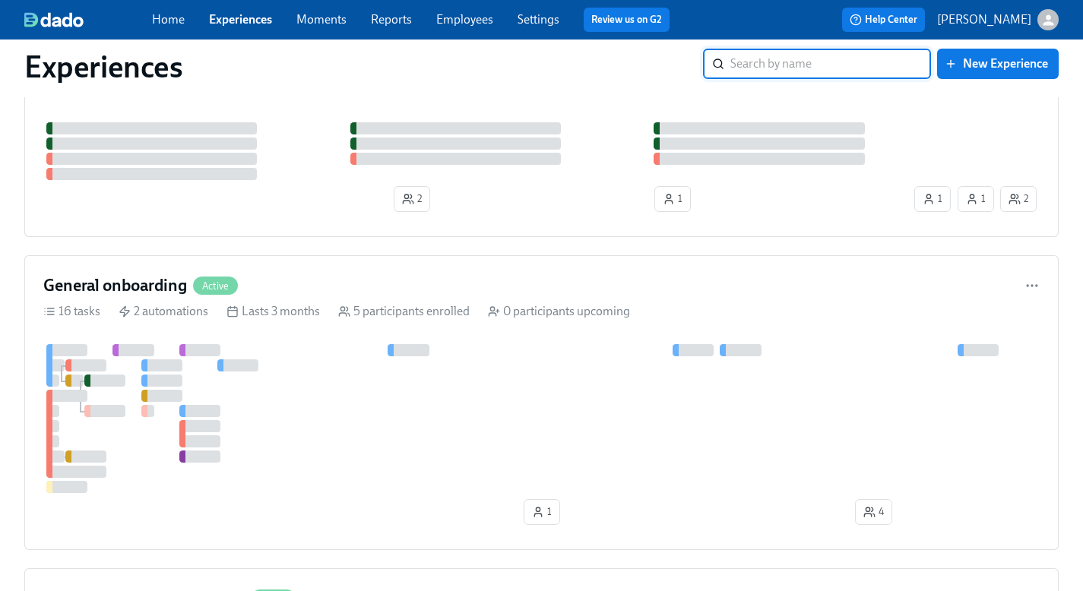
scroll to position [388, 0]
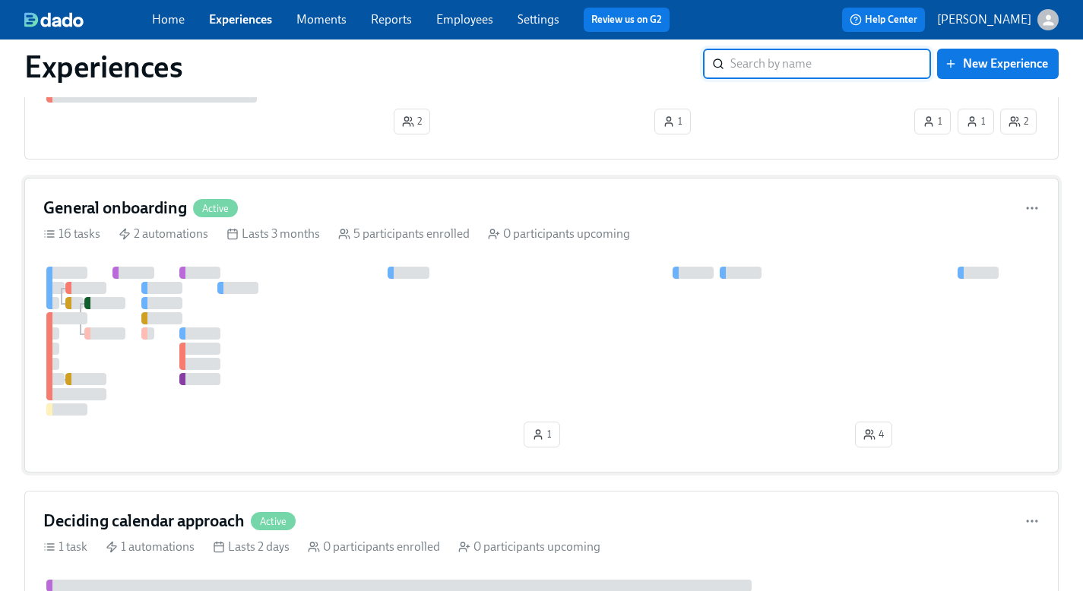
click at [545, 197] on div "General onboarding Active" at bounding box center [541, 208] width 996 height 23
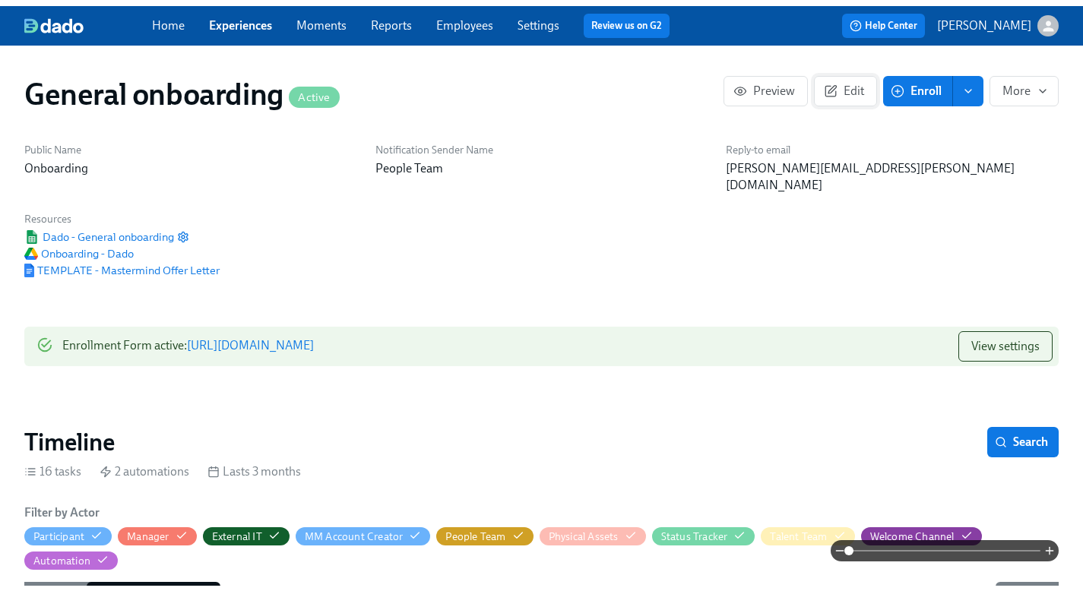
scroll to position [0, 3036]
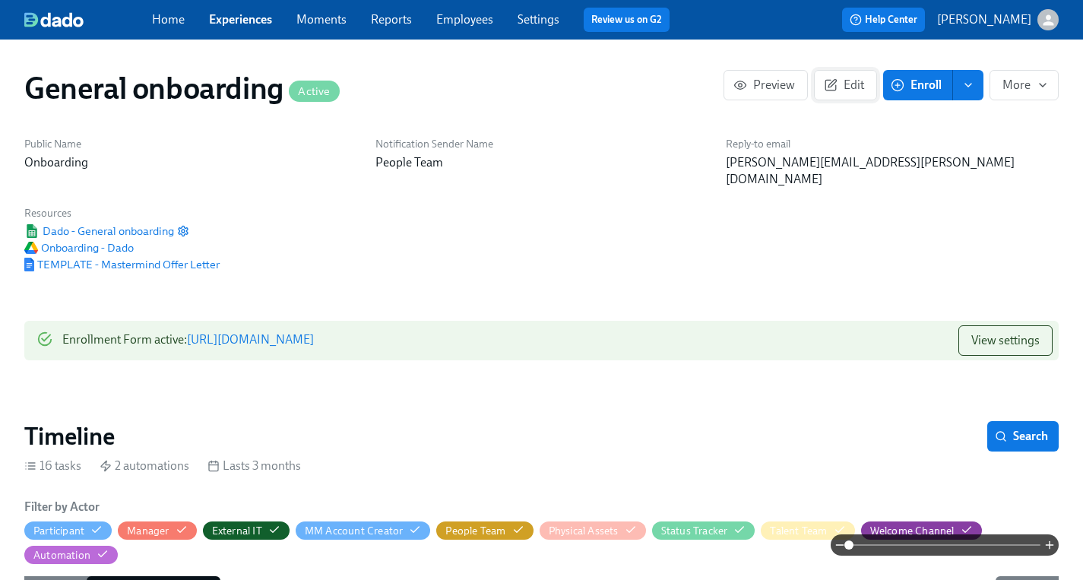
click at [848, 90] on span "Edit" at bounding box center [845, 85] width 37 height 15
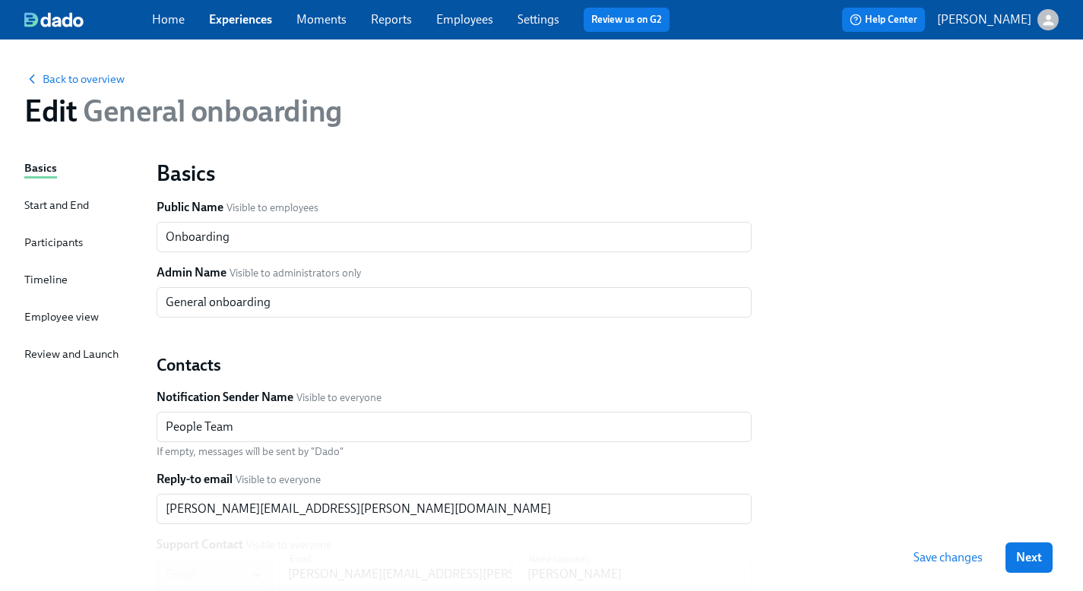
click at [55, 344] on div "Basics Start and End Participants Timeline Employee view Review and Launch" at bounding box center [81, 465] width 114 height 610
click at [55, 350] on div "Review and Launch" at bounding box center [71, 354] width 94 height 17
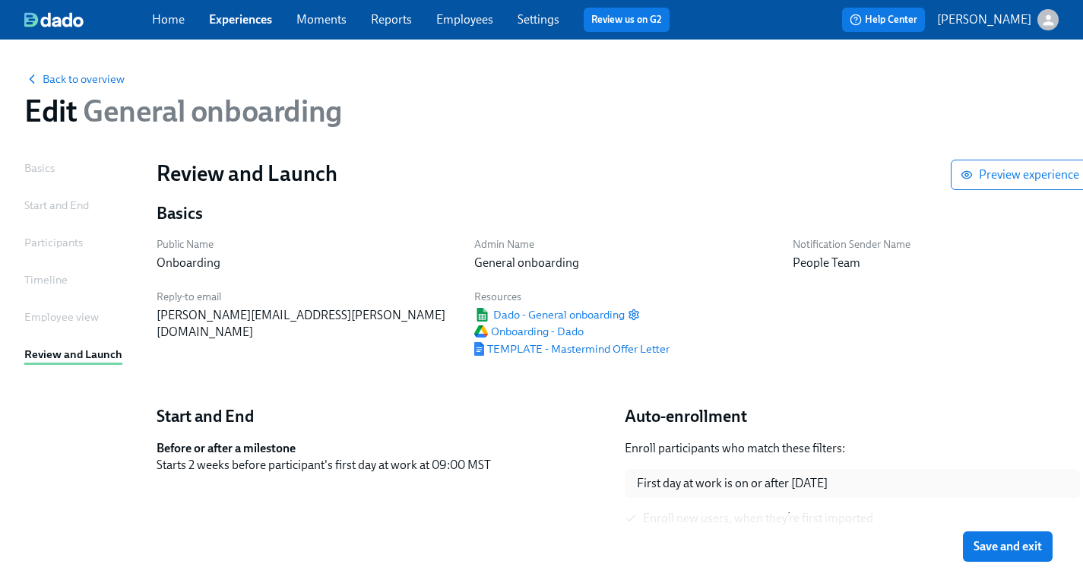
click at [59, 325] on div "Employee view" at bounding box center [61, 317] width 74 height 17
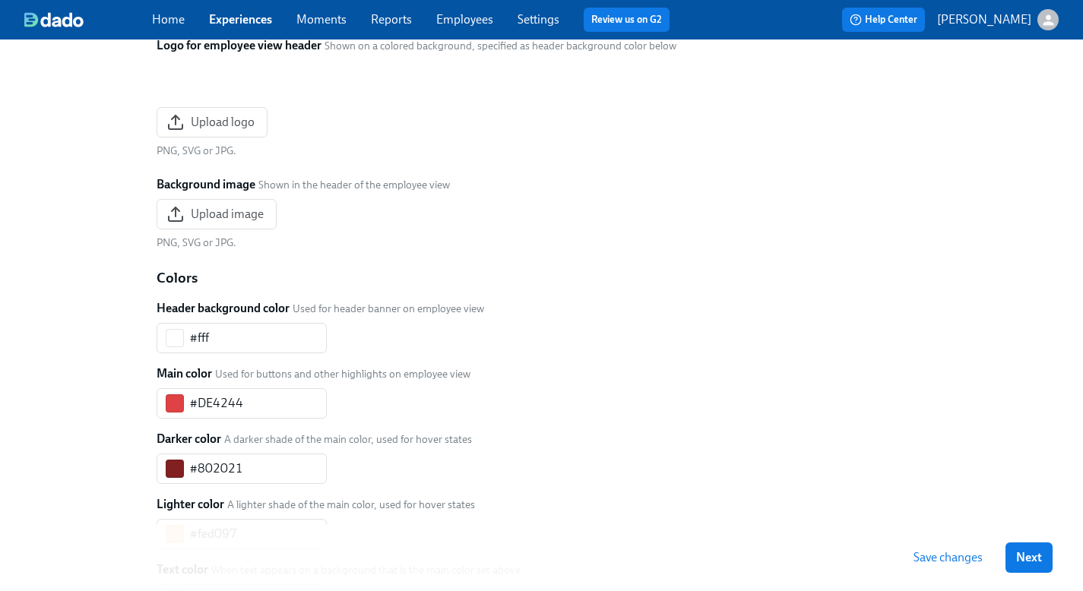
scroll to position [279, 0]
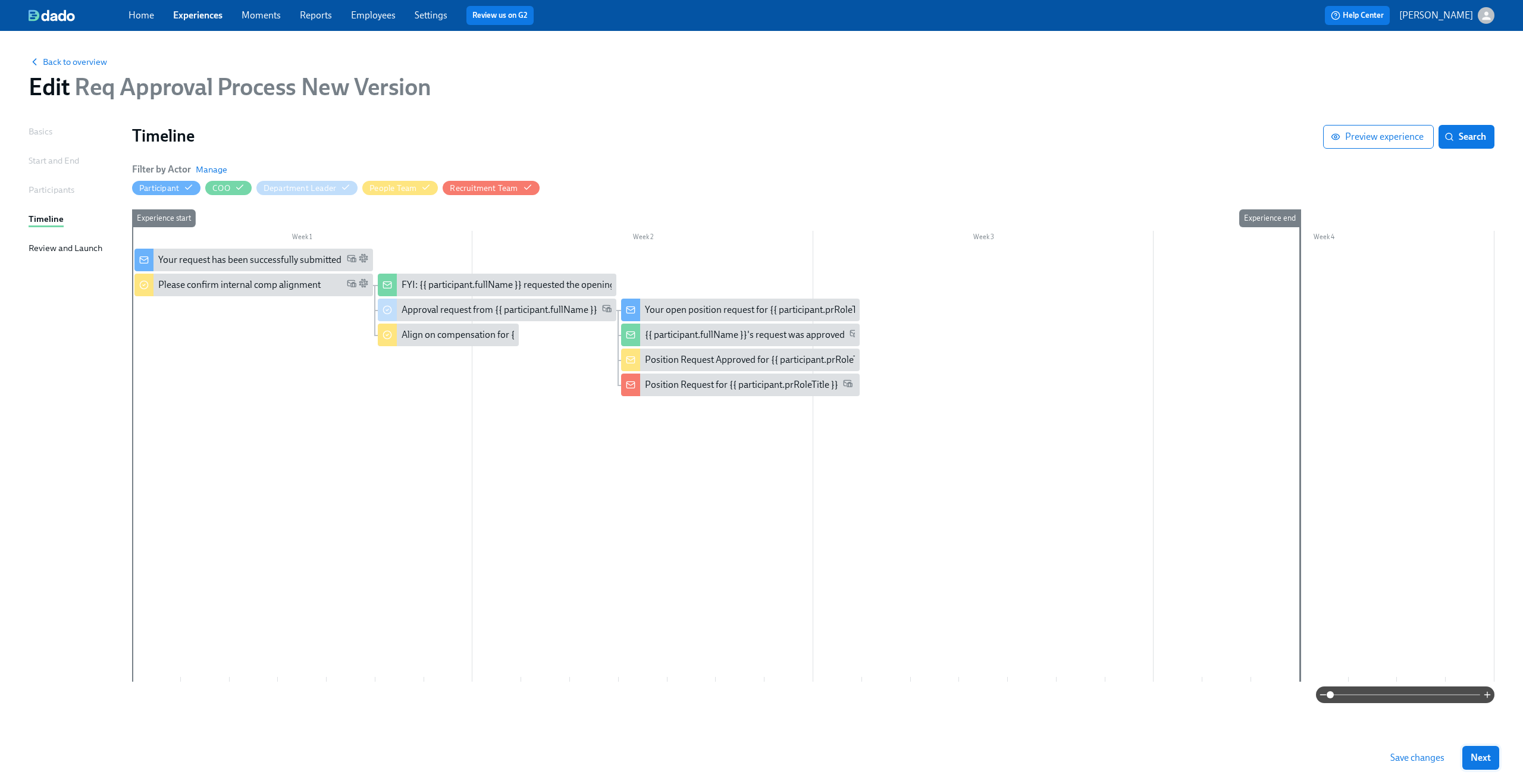
click at [1493, 757] on button "Next" at bounding box center [1480, 757] width 37 height 23
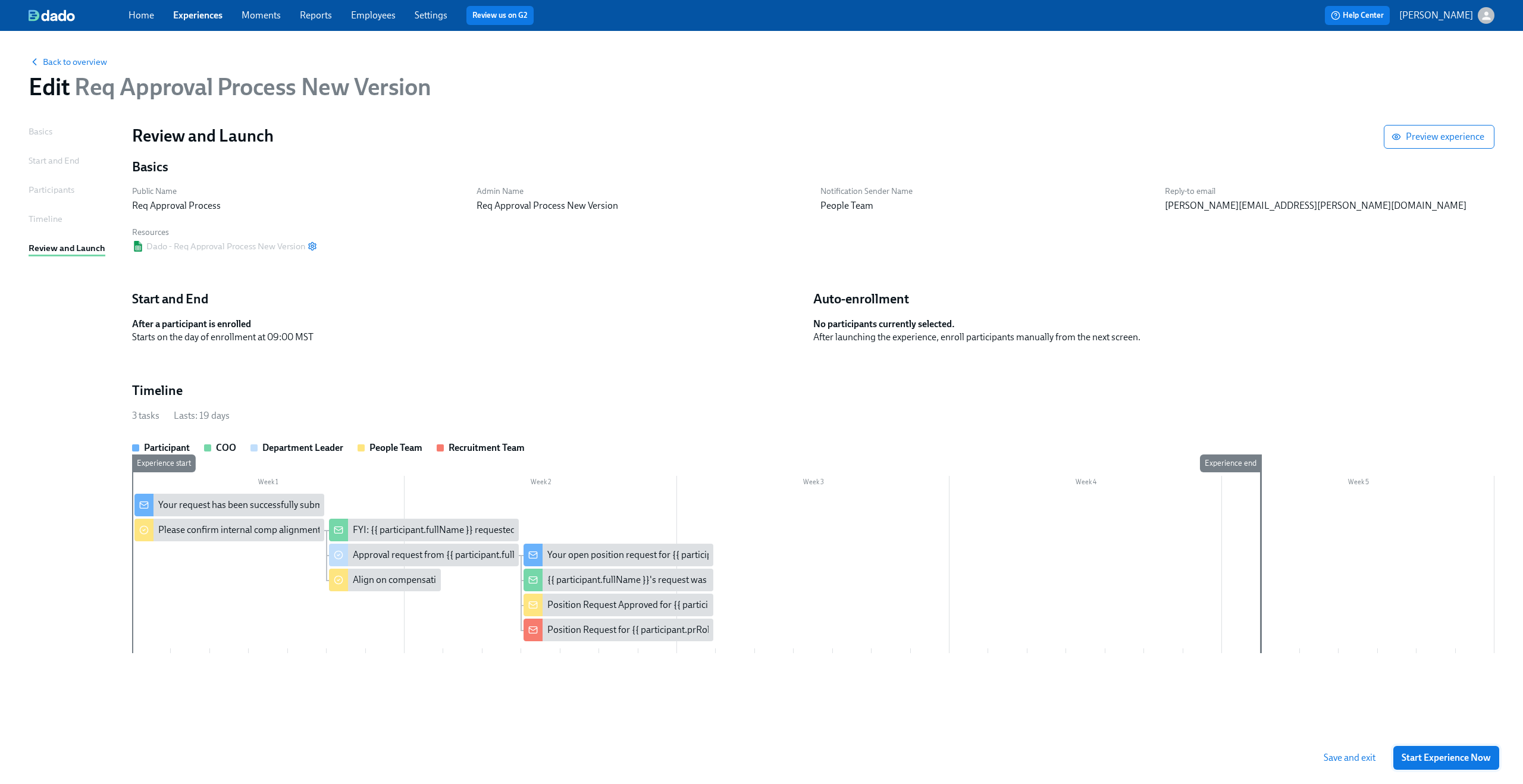
click at [1482, 757] on span "Start Experience Now" at bounding box center [1446, 757] width 89 height 12
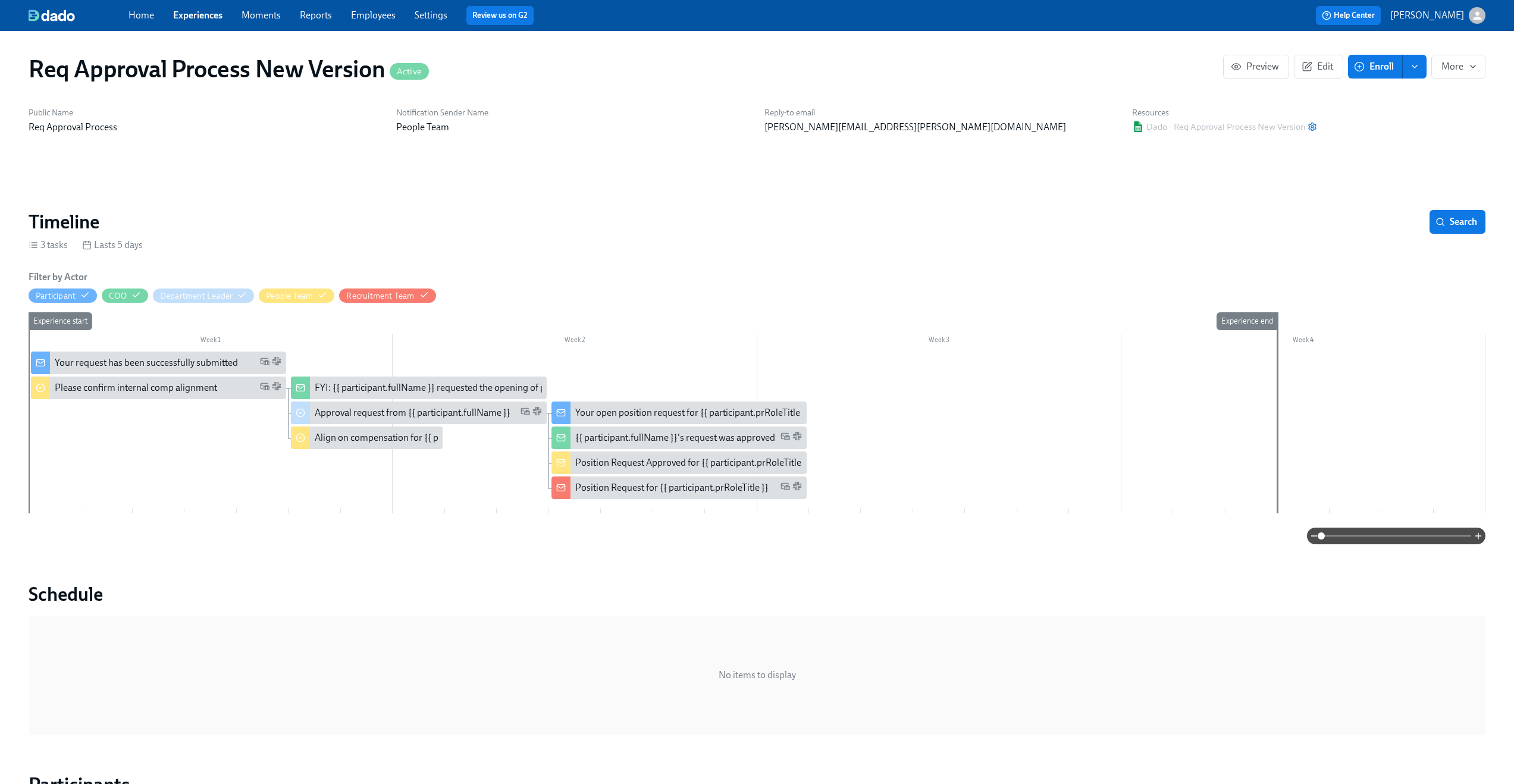
click at [196, 23] on div "Home Experiences Moments Reports Employees Settings Review us on G2" at bounding box center [467, 16] width 679 height 19
click at [196, 21] on span "Experiences" at bounding box center [197, 15] width 49 height 13
click at [195, 16] on link "Experiences" at bounding box center [197, 15] width 49 height 11
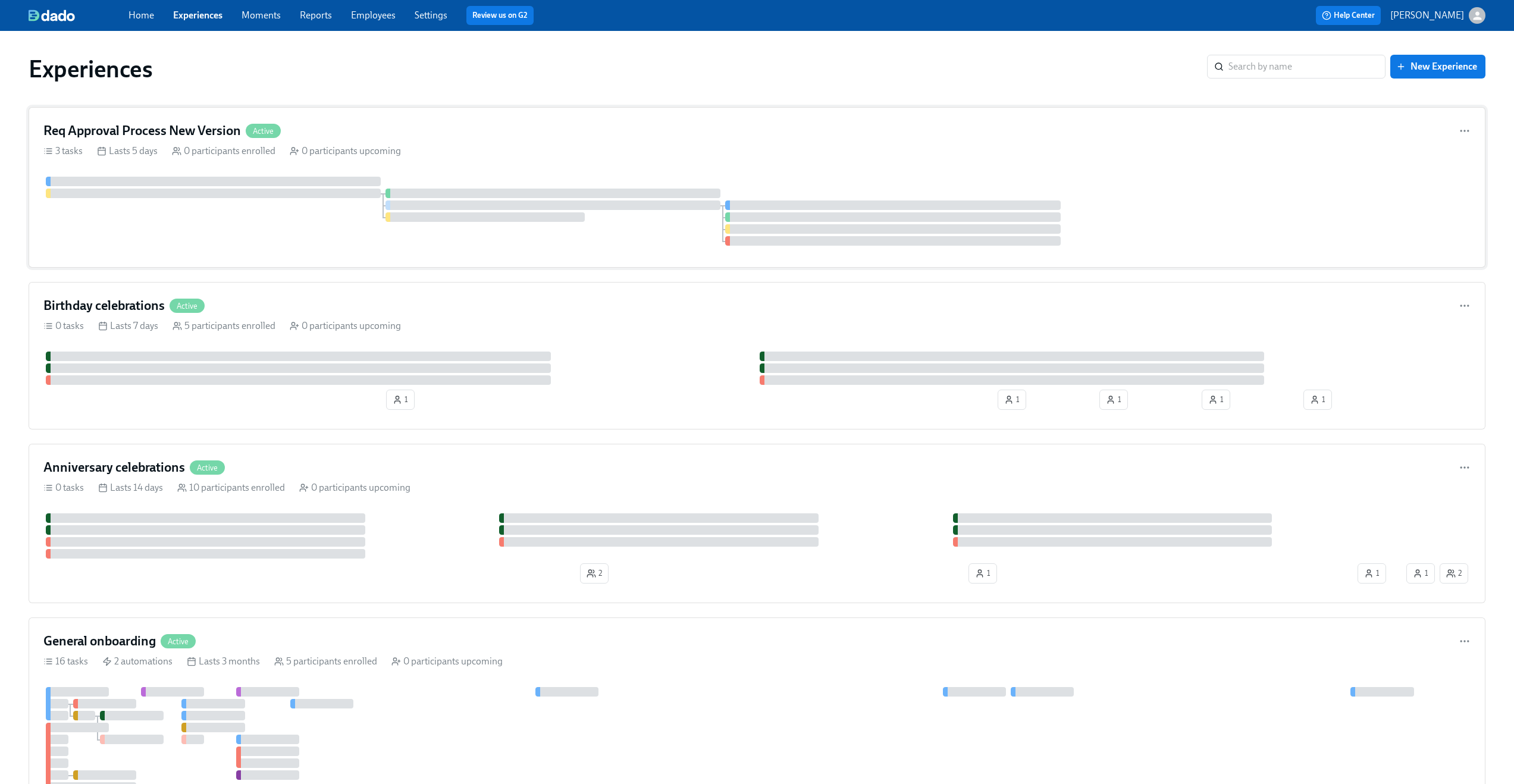
click at [507, 133] on div "Req Approval Process New Version Active" at bounding box center [756, 131] width 1427 height 18
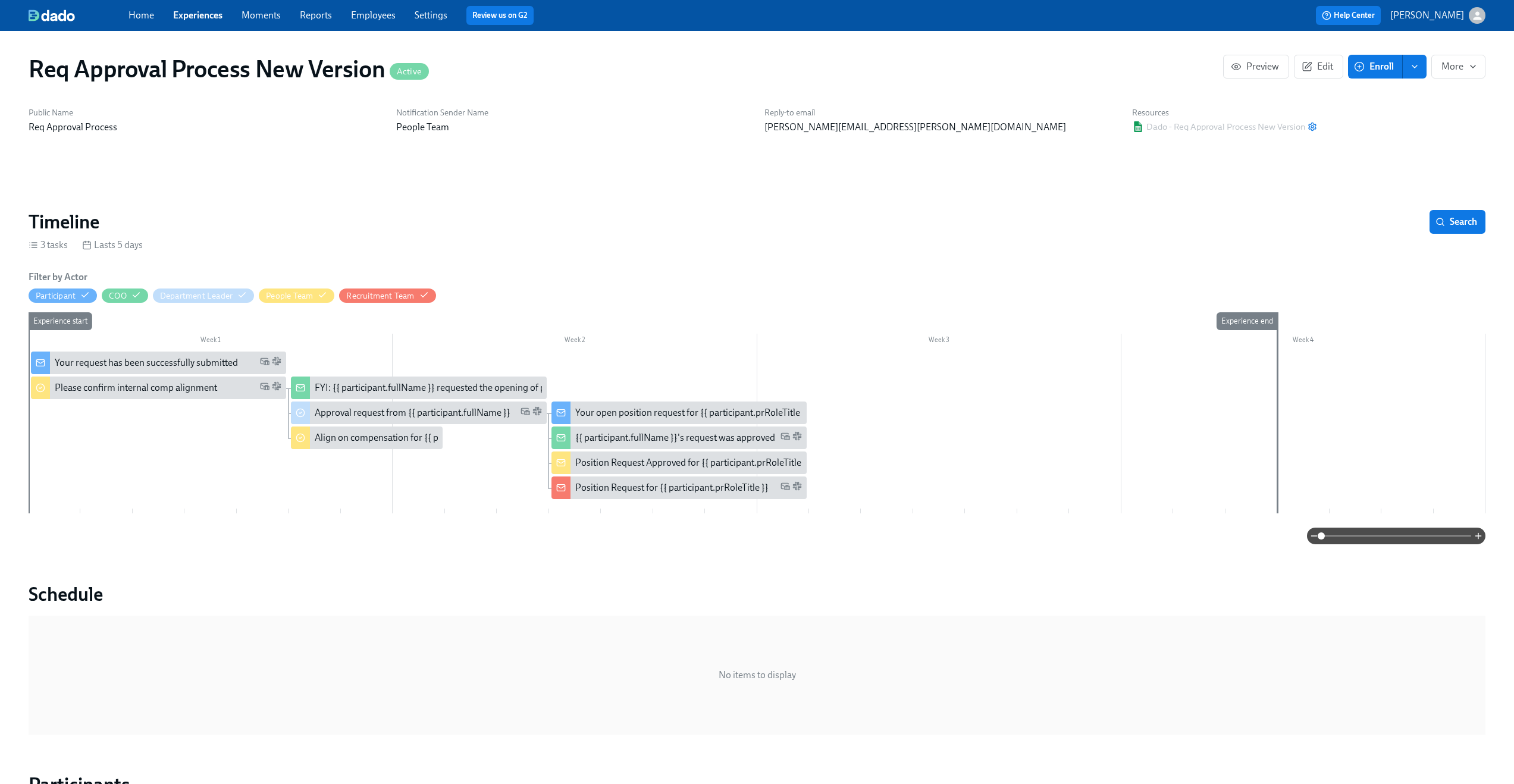
click at [1418, 62] on icon "enroll" at bounding box center [1415, 67] width 9 height 9
click at [1400, 115] on span "Enrollment form" at bounding box center [1383, 120] width 68 height 13
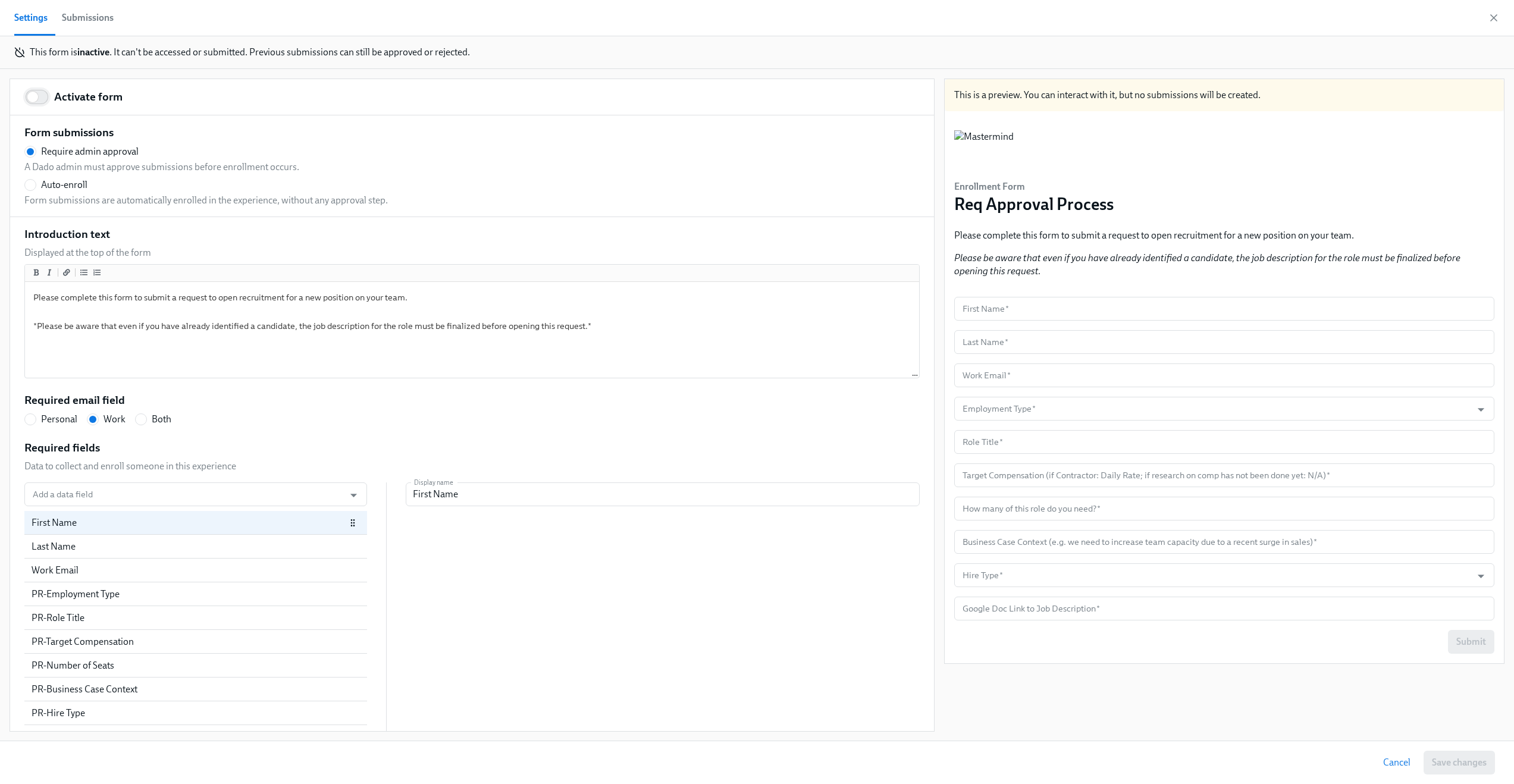
click at [45, 87] on input "Activate form" at bounding box center [33, 96] width 78 height 26
checkbox input "true"
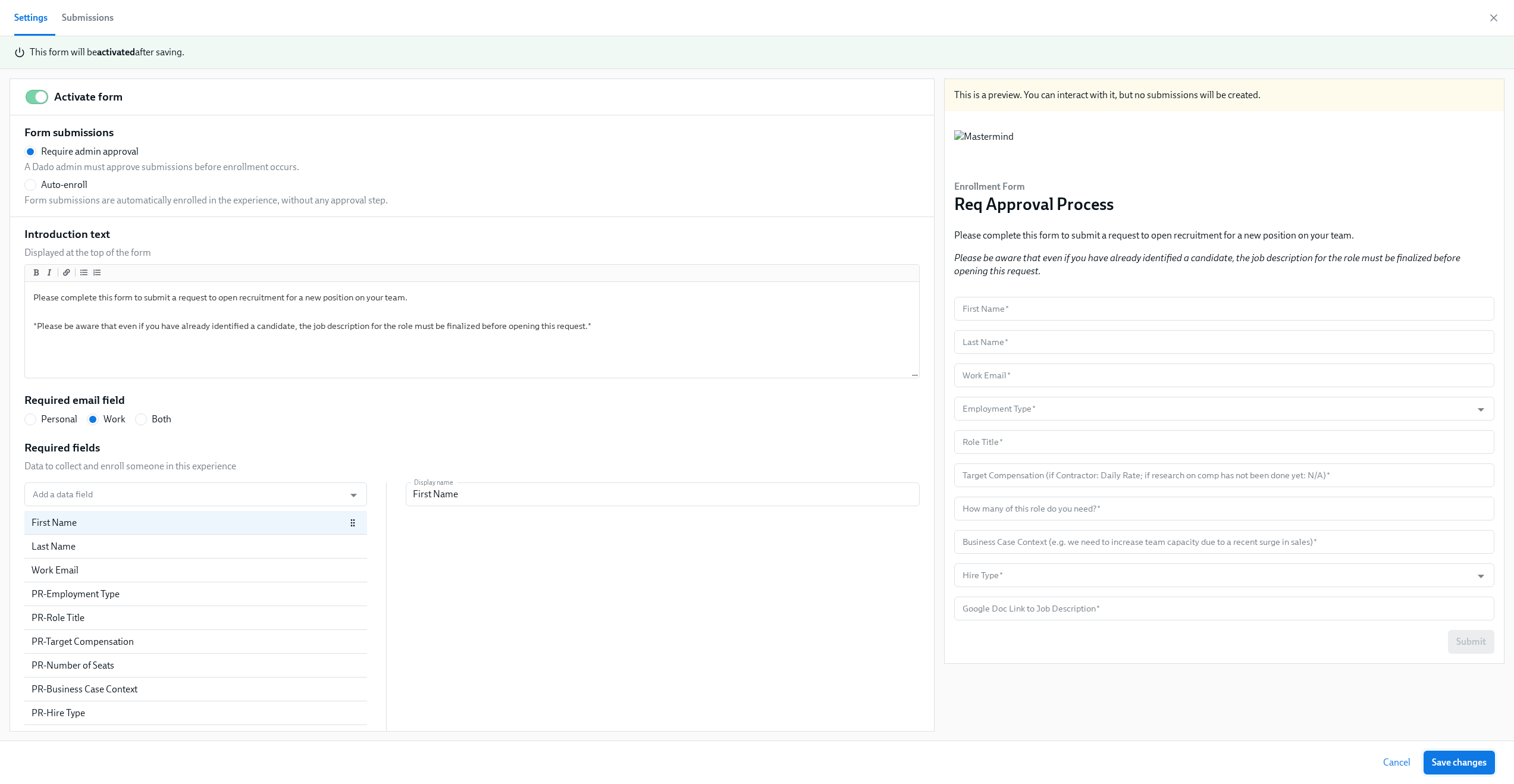
click at [1485, 762] on span "Save changes" at bounding box center [1459, 762] width 55 height 12
radio input "false"
click at [1493, 16] on icon "button" at bounding box center [1494, 17] width 12 height 12
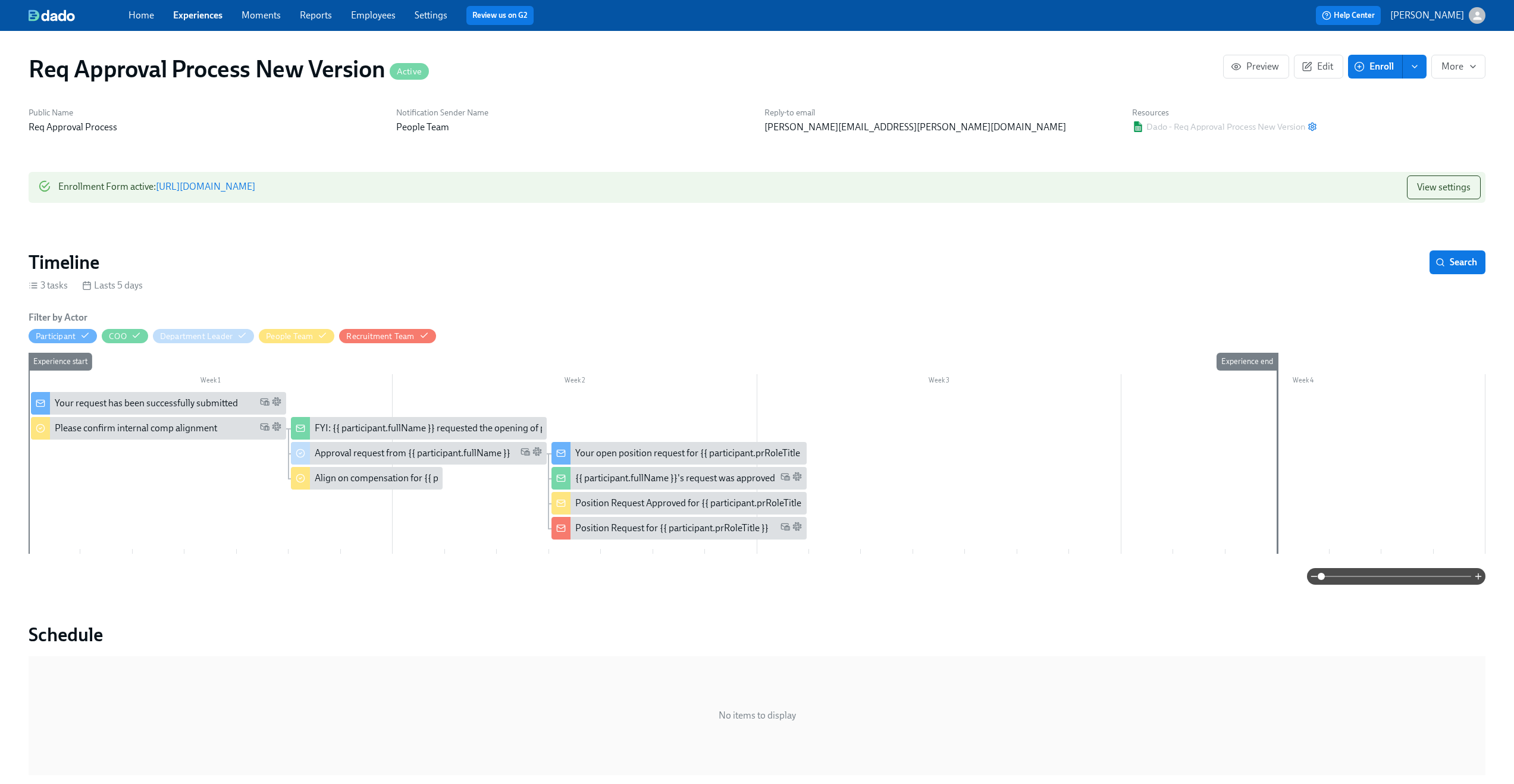
click at [255, 187] on link "https://my.dadohr.com/enrollmentForms/ikpSibN38sqQYClU_61gygsRcxNgM" at bounding box center [205, 186] width 99 height 11
click at [99, 433] on div "Please confirm internal comp alignment" at bounding box center [135, 428] width 162 height 13
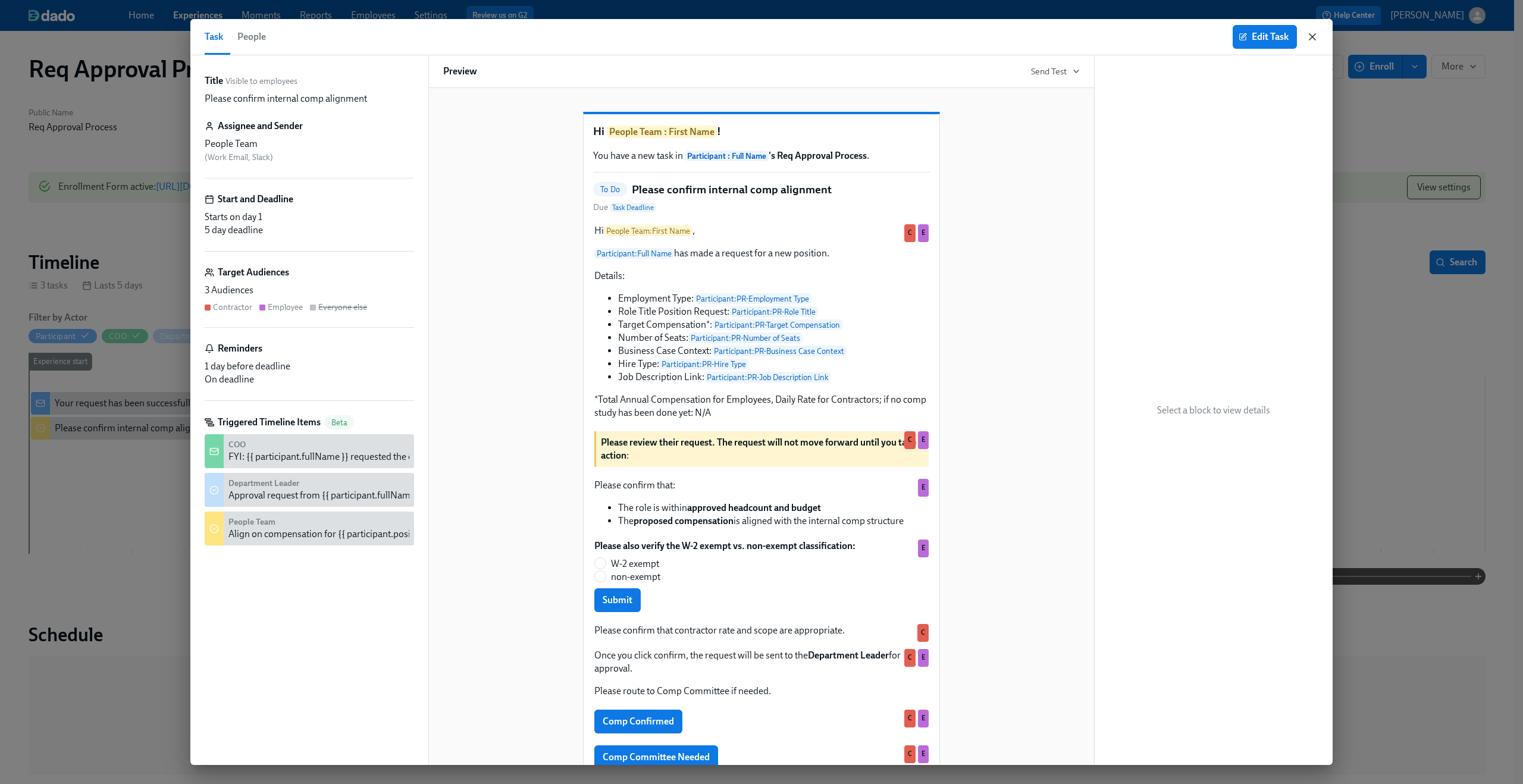
click at [1315, 36] on icon "button" at bounding box center [1312, 37] width 12 height 12
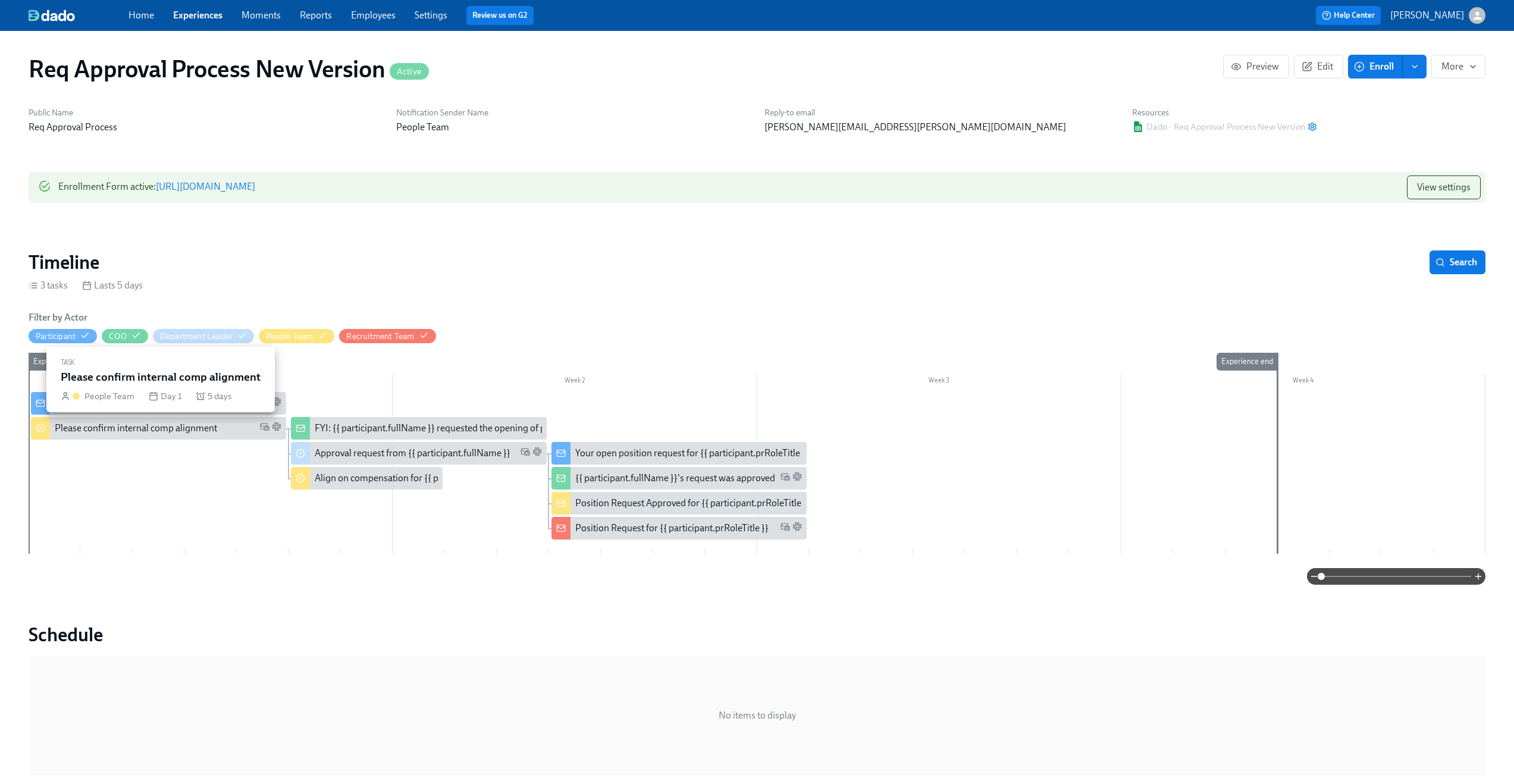
drag, startPoint x: 80, startPoint y: 420, endPoint x: 147, endPoint y: 420, distance: 67.0
click at [147, 420] on div "Please confirm internal comp alignment" at bounding box center [159, 428] width 255 height 23
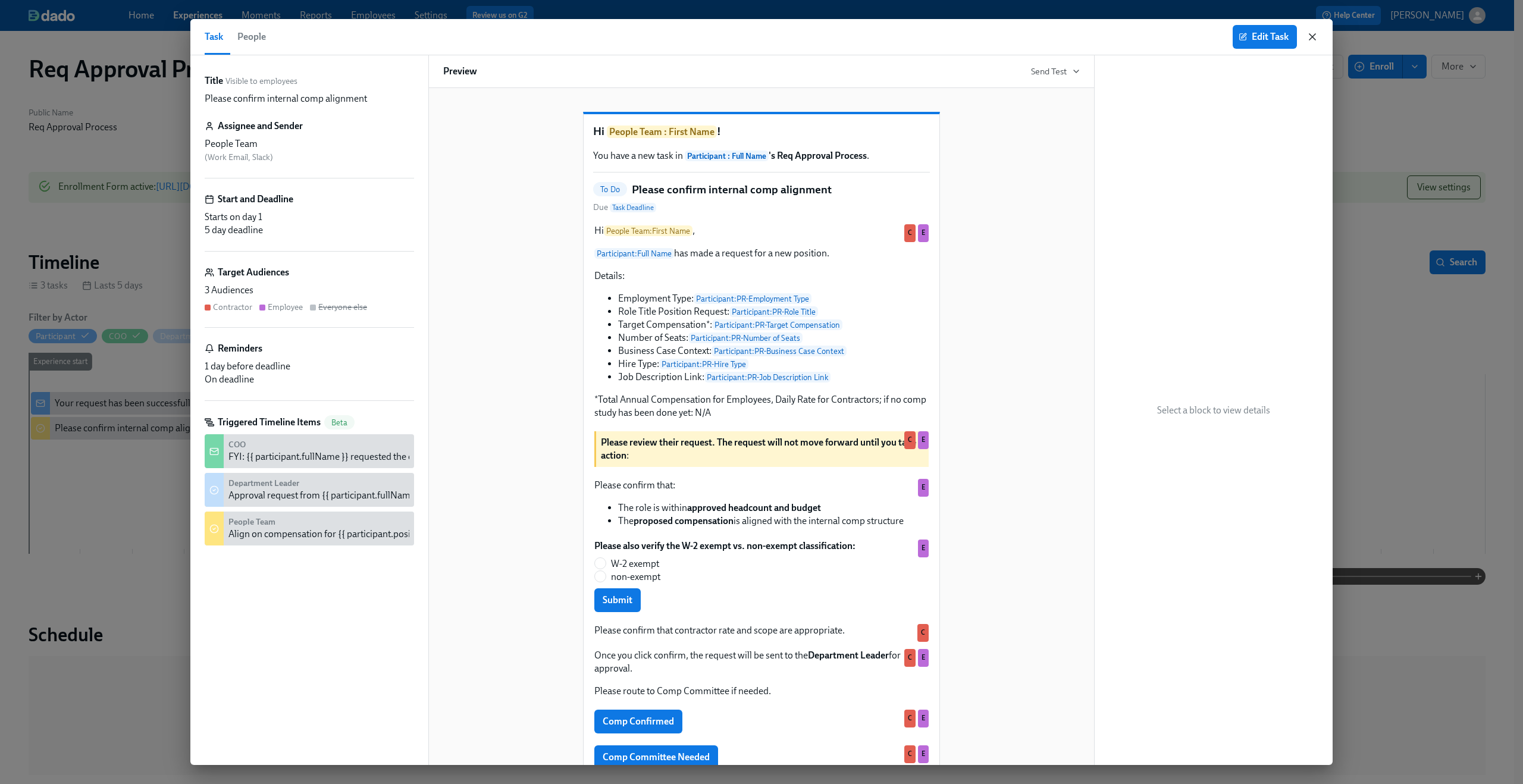
click at [1316, 38] on icon "button" at bounding box center [1312, 37] width 12 height 12
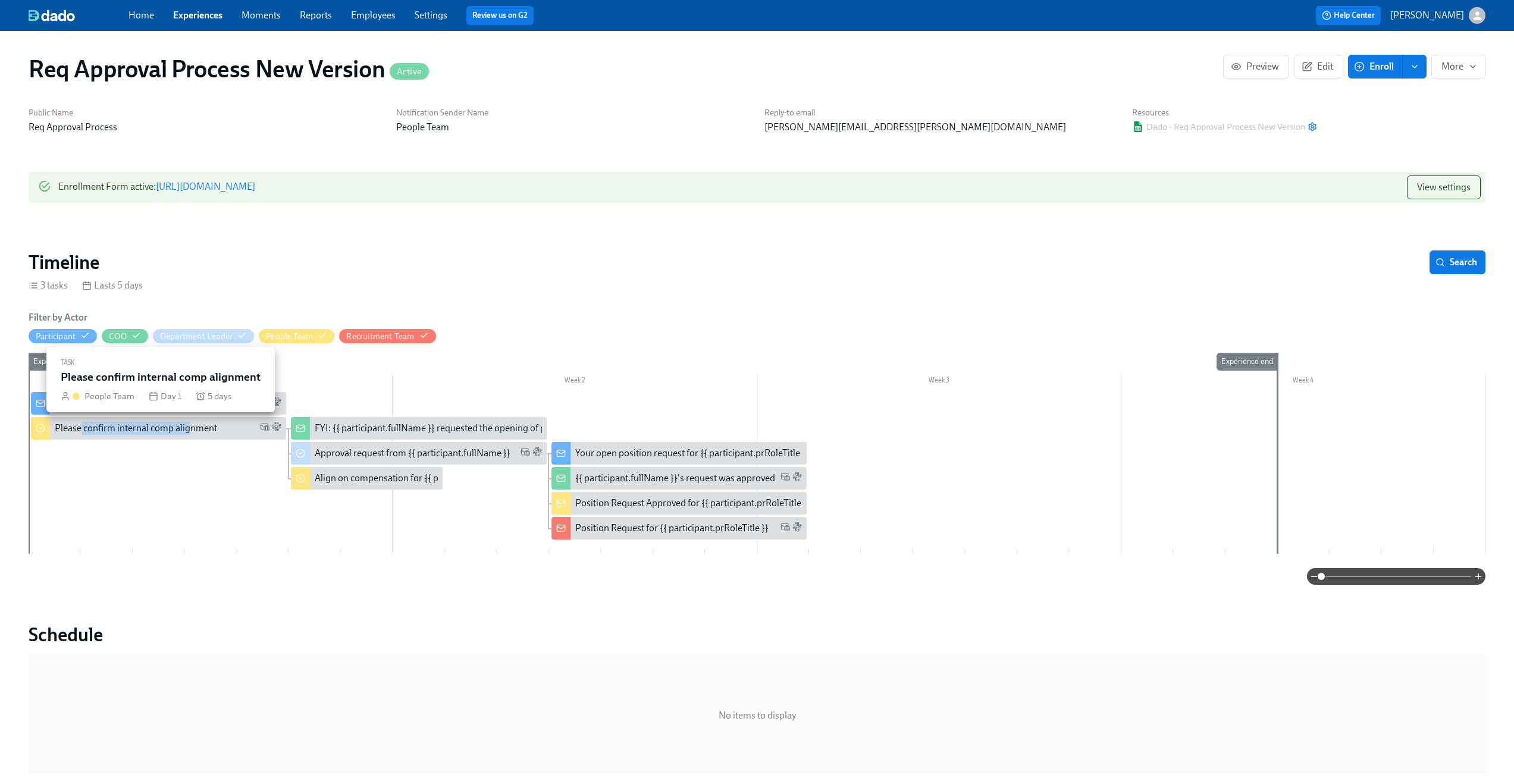
drag, startPoint x: 81, startPoint y: 429, endPoint x: 191, endPoint y: 426, distance: 110.0
click at [191, 426] on div "Please confirm internal comp alignment" at bounding box center [135, 428] width 162 height 13
click at [1311, 63] on icon "button" at bounding box center [1307, 67] width 11 height 11
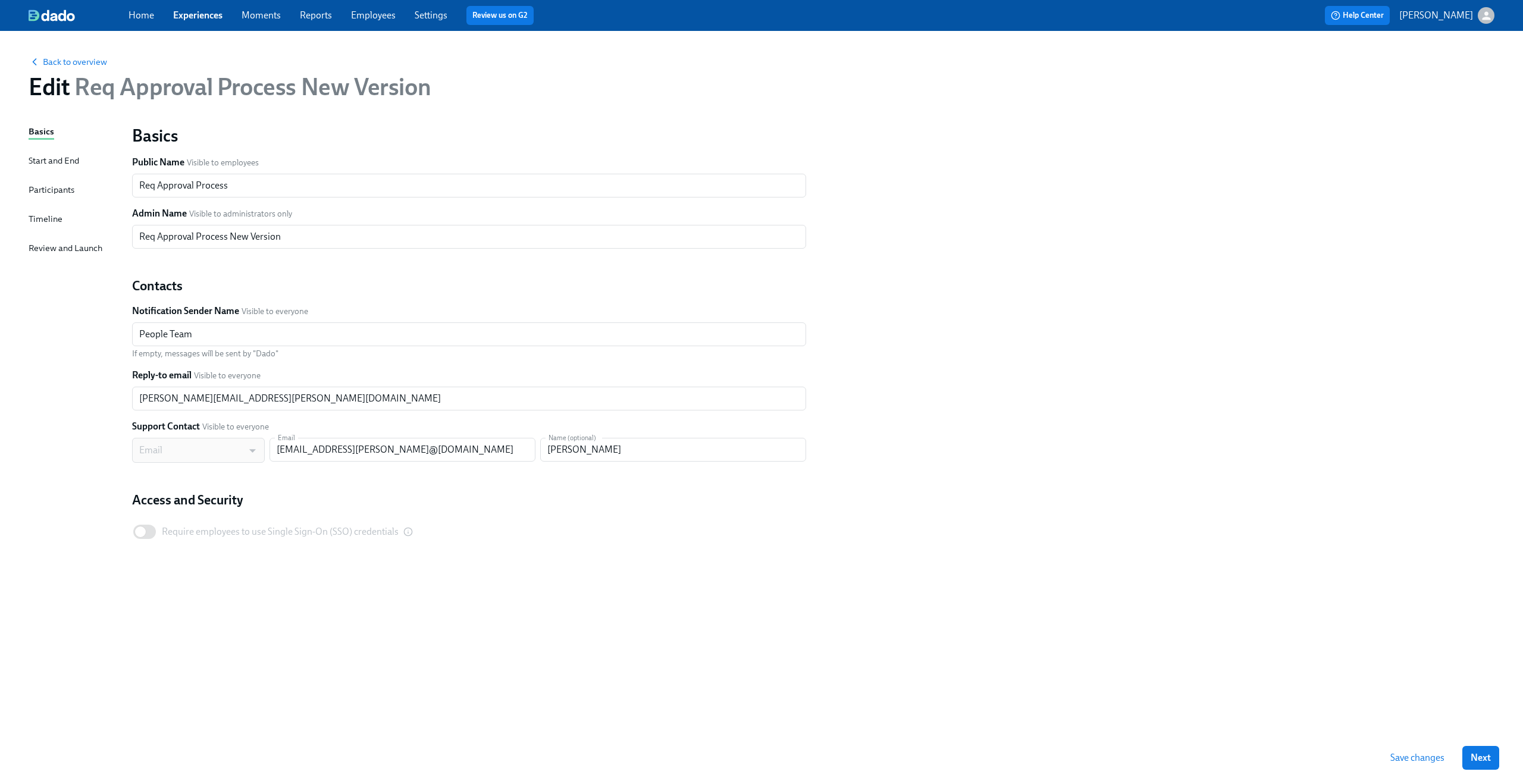
click at [46, 221] on div "Timeline" at bounding box center [45, 218] width 34 height 13
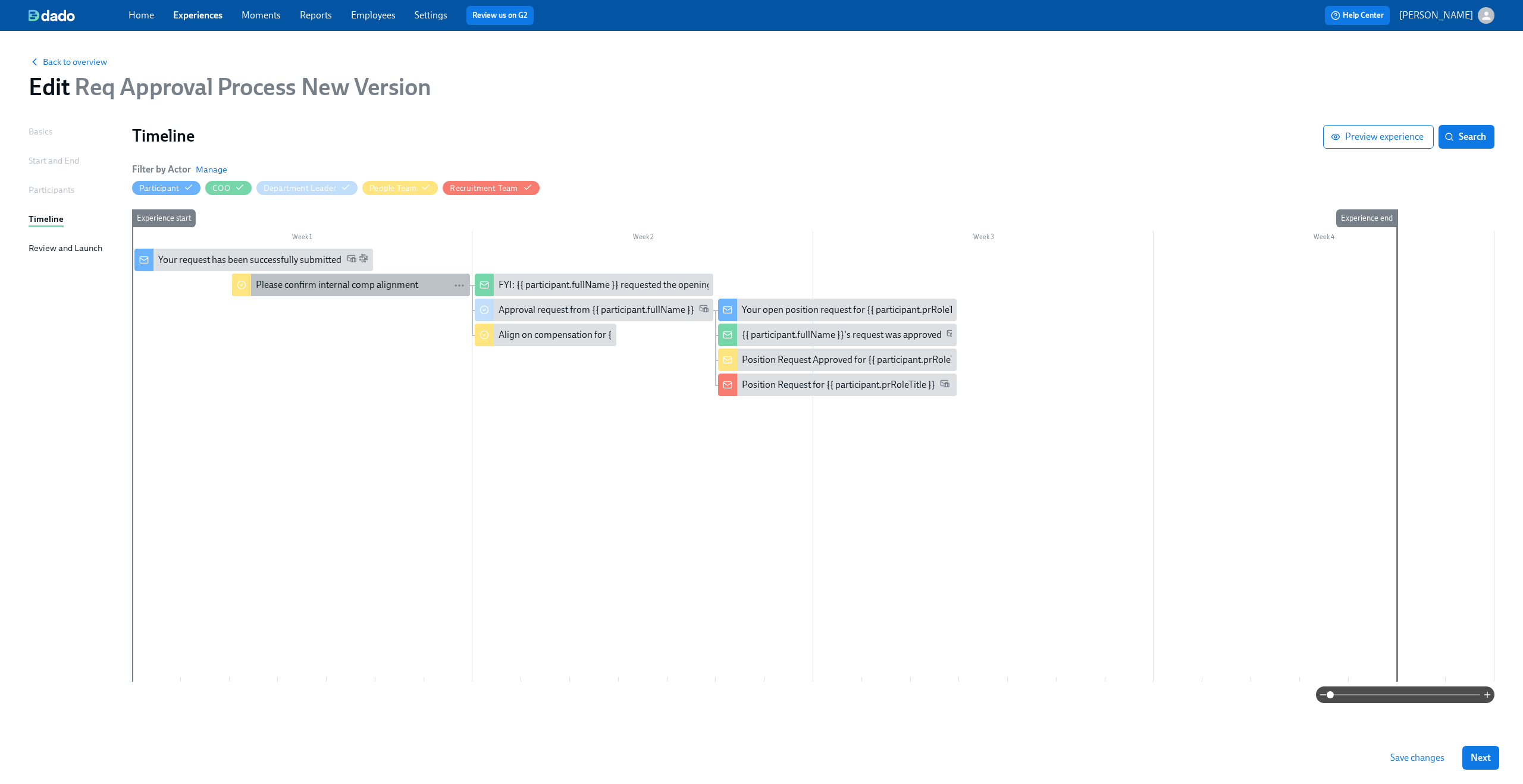
click at [272, 286] on div "Please confirm internal comp alignment" at bounding box center [337, 285] width 162 height 13
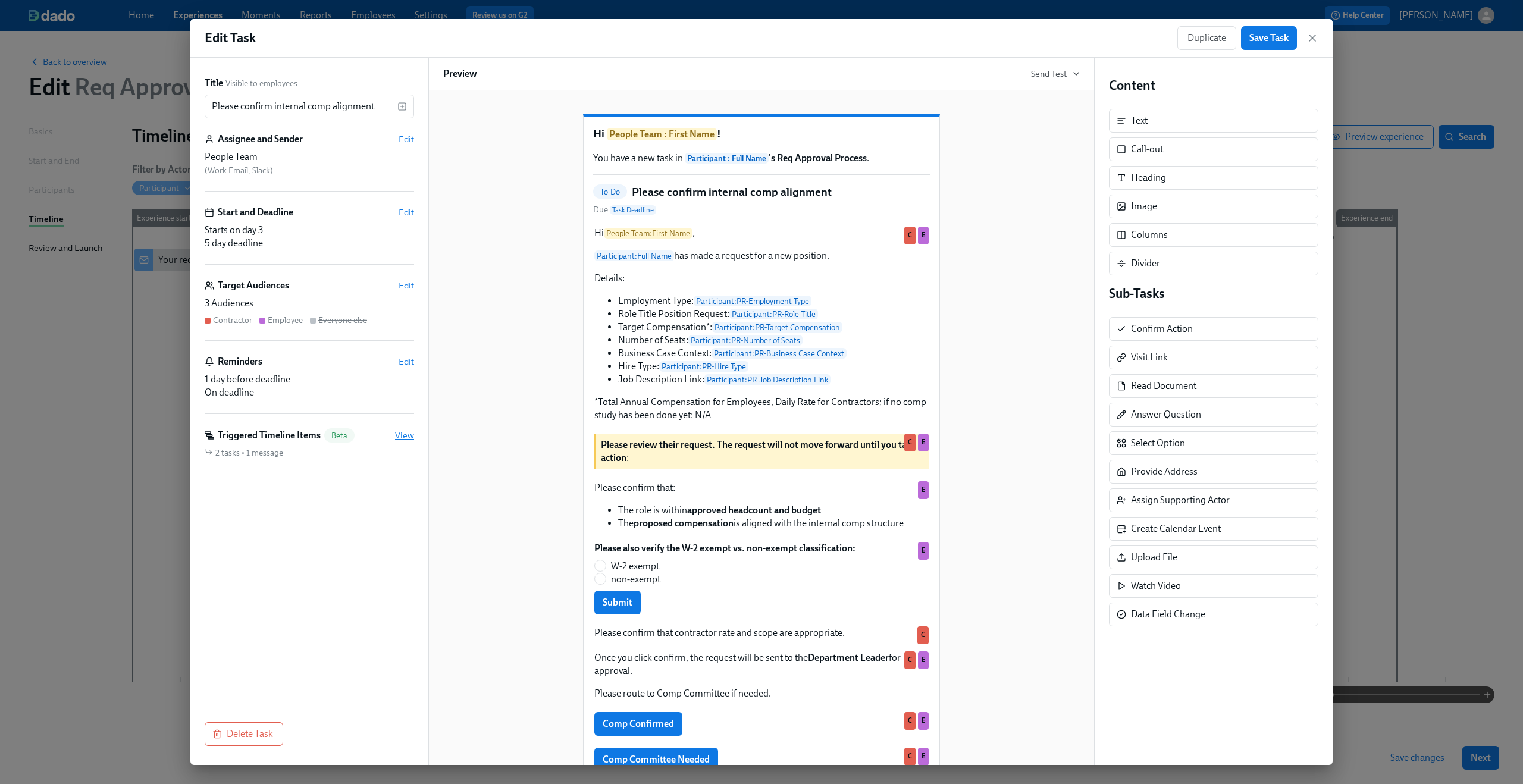
click at [396, 435] on span "View" at bounding box center [405, 435] width 19 height 12
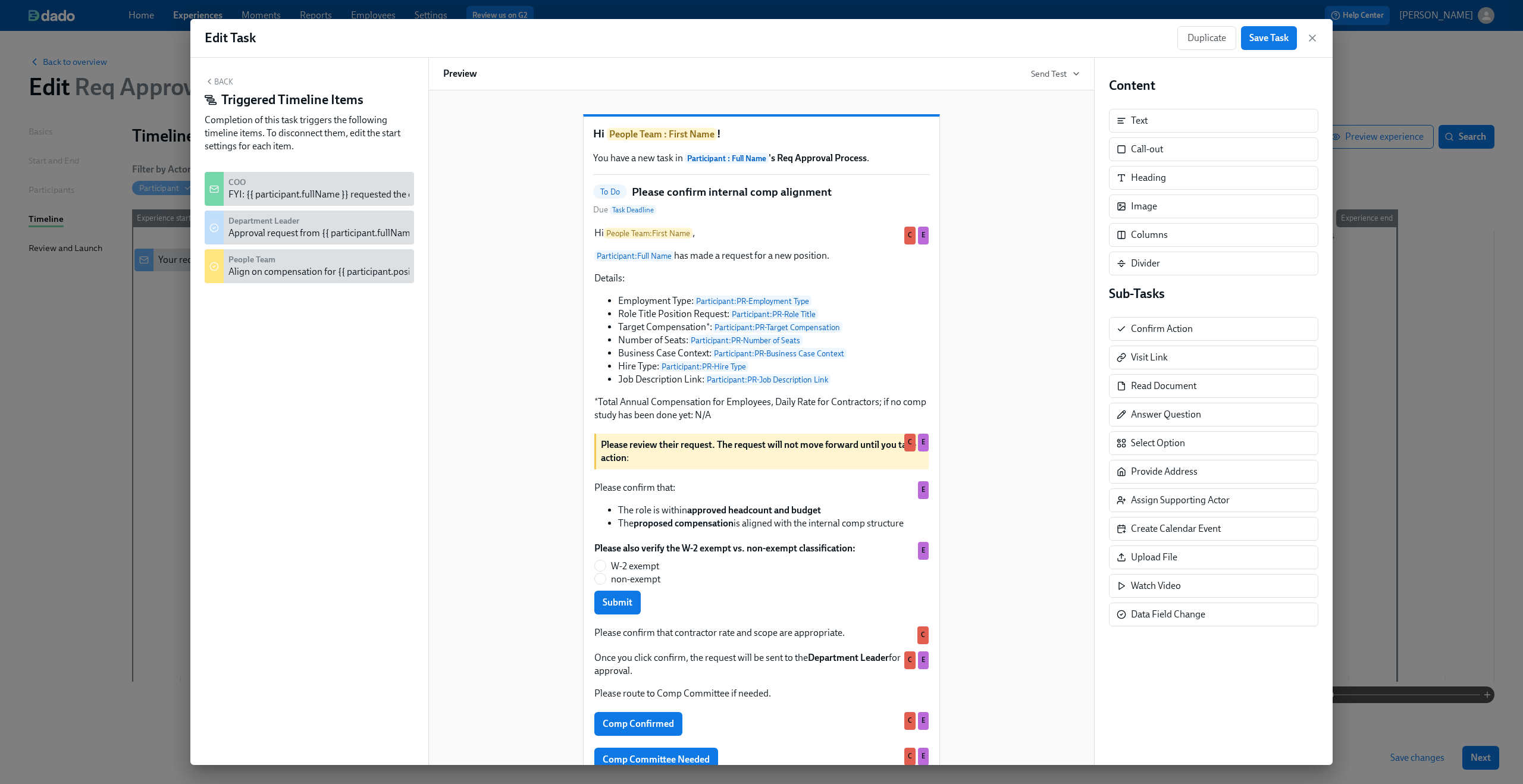
click at [214, 77] on div "Back Triggered Timeline Items Completion of this task triggers the following ti…" at bounding box center [309, 117] width 210 height 81
click at [215, 78] on button "Back" at bounding box center [218, 81] width 28 height 9
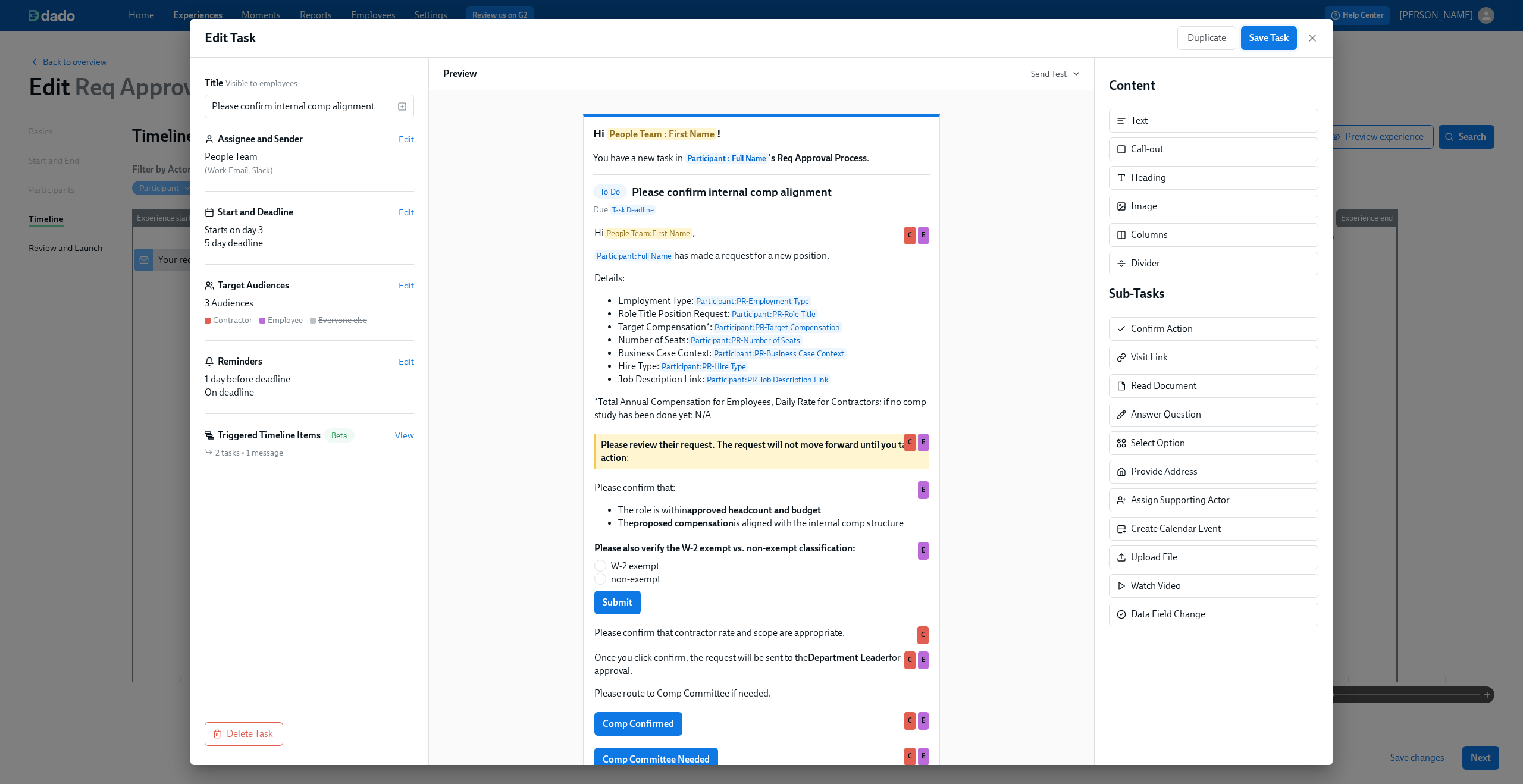
click at [1280, 41] on span "Save Task" at bounding box center [1269, 38] width 39 height 12
click at [1314, 36] on icon "button" at bounding box center [1312, 38] width 12 height 12
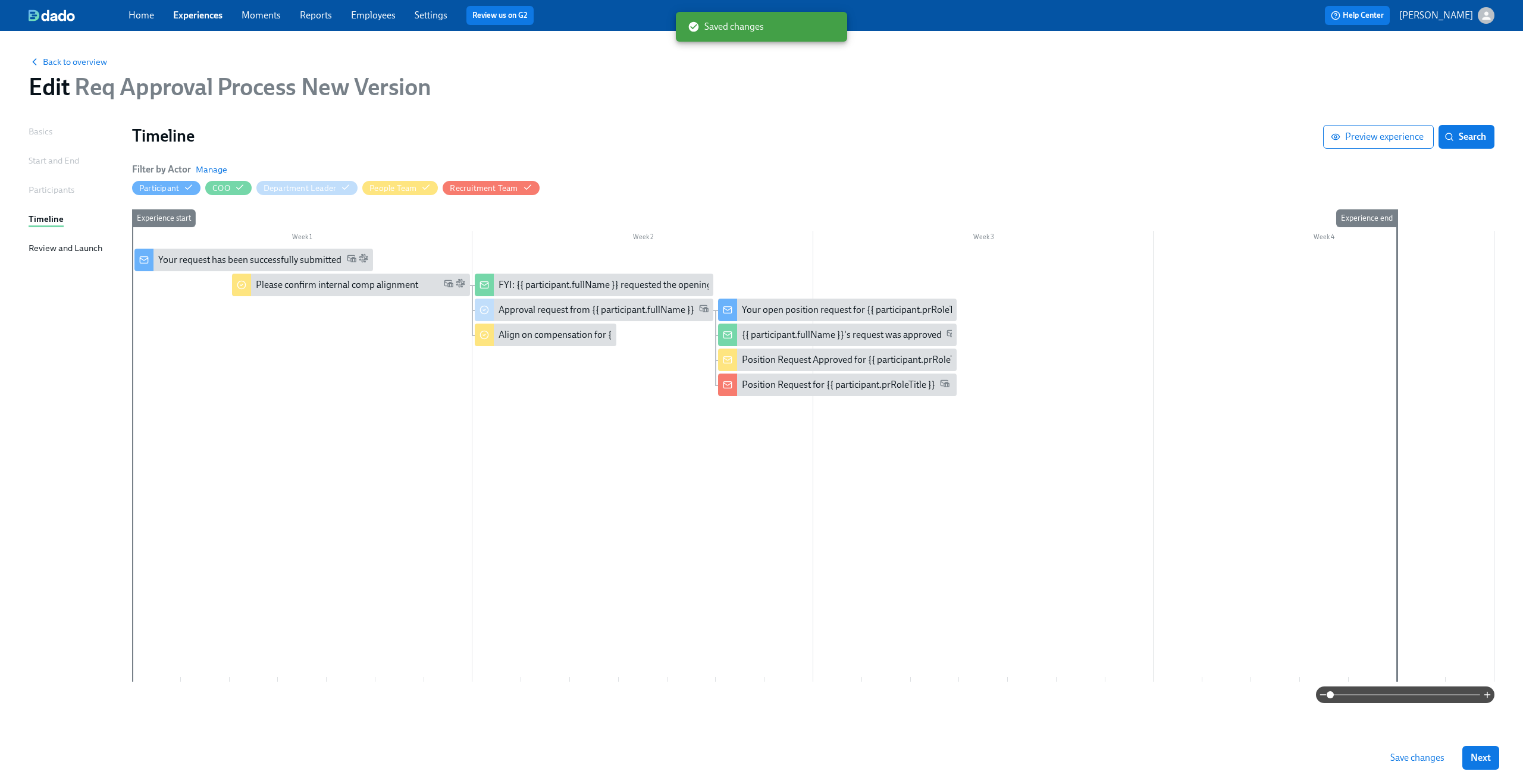
click at [1435, 764] on button "Save changes" at bounding box center [1417, 757] width 70 height 23
click at [193, 12] on link "Experiences" at bounding box center [197, 15] width 49 height 11
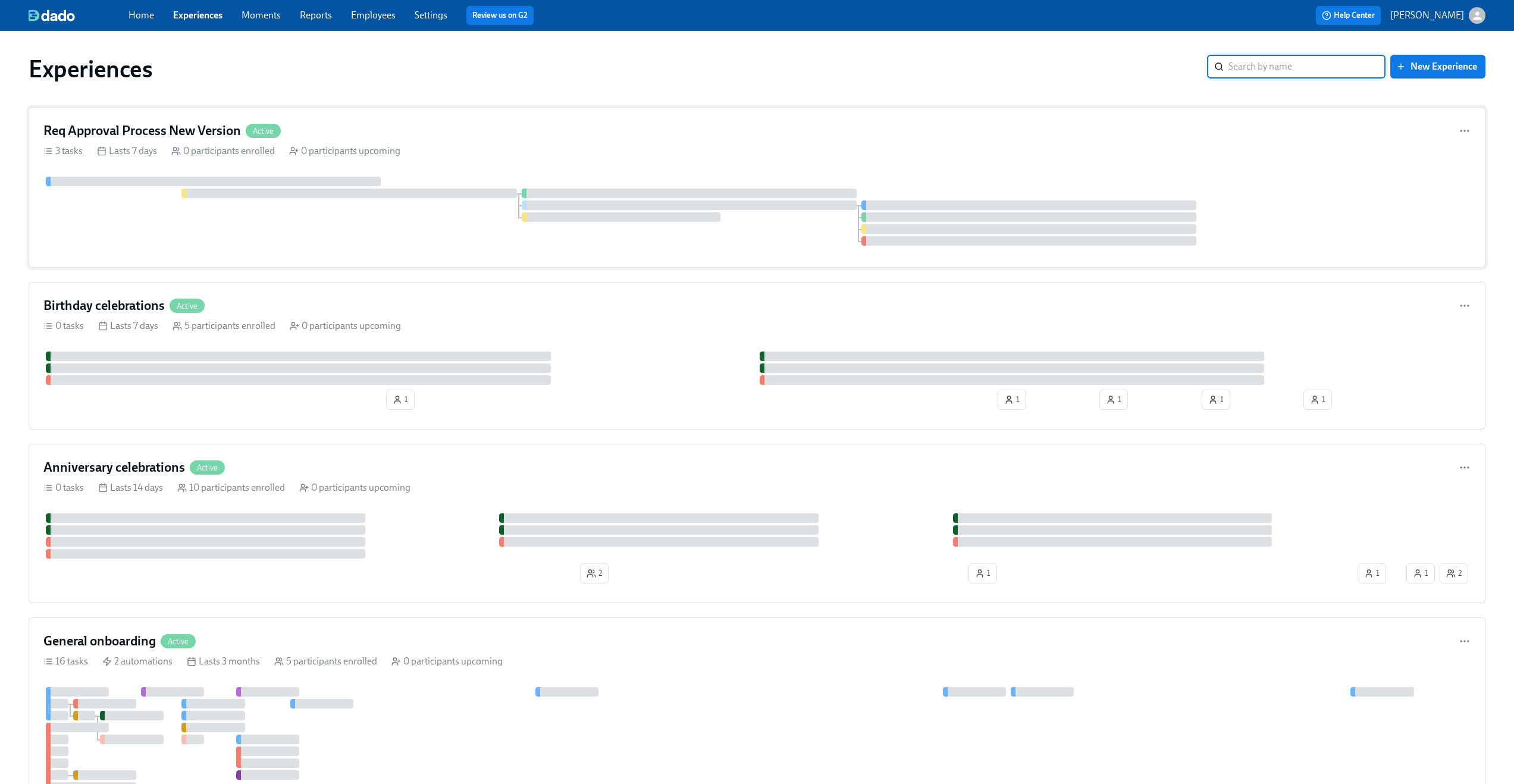
click at [510, 128] on div "Req Approval Process New Version Active" at bounding box center [756, 131] width 1427 height 18
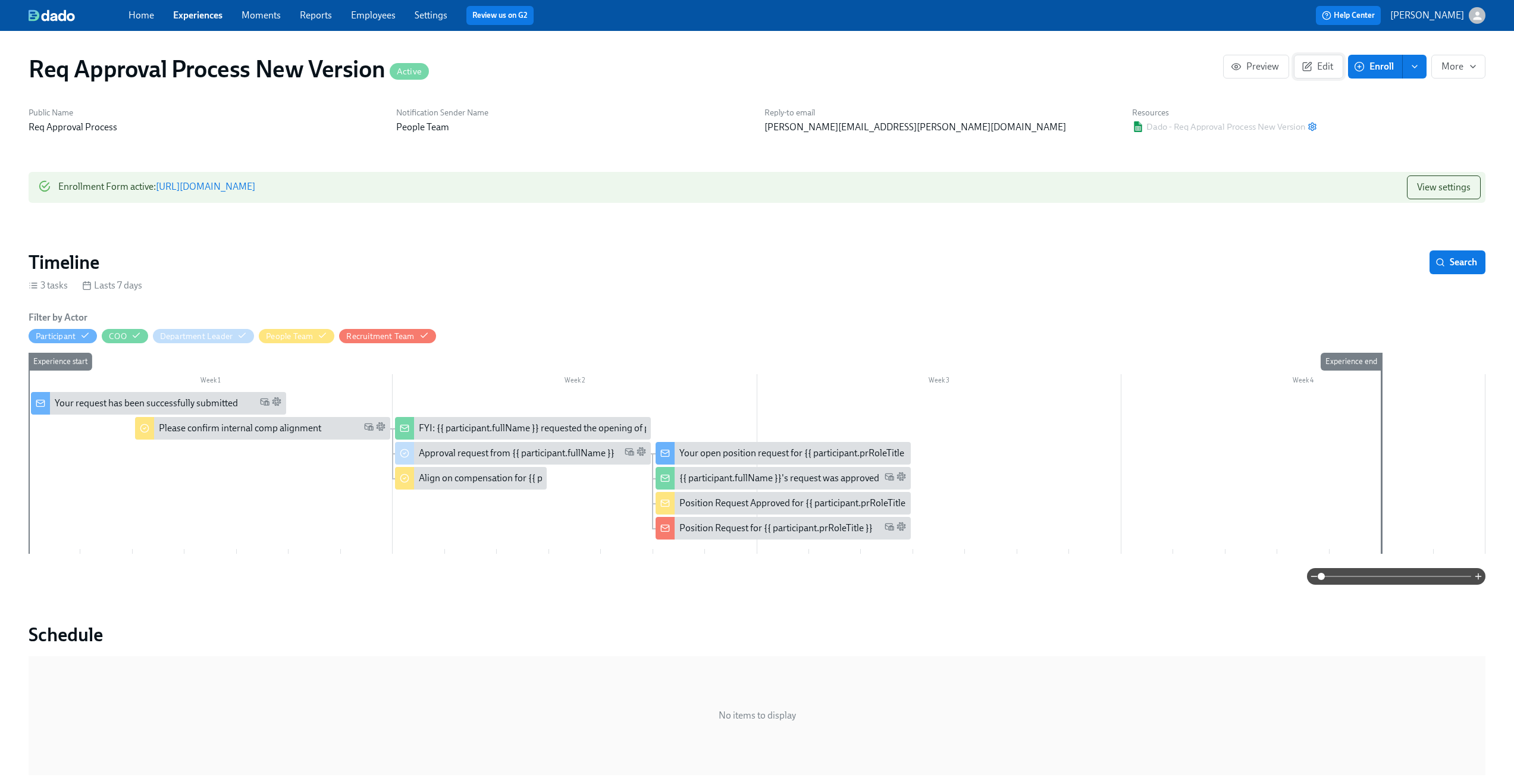
click at [1330, 68] on span "Edit" at bounding box center [1318, 67] width 29 height 12
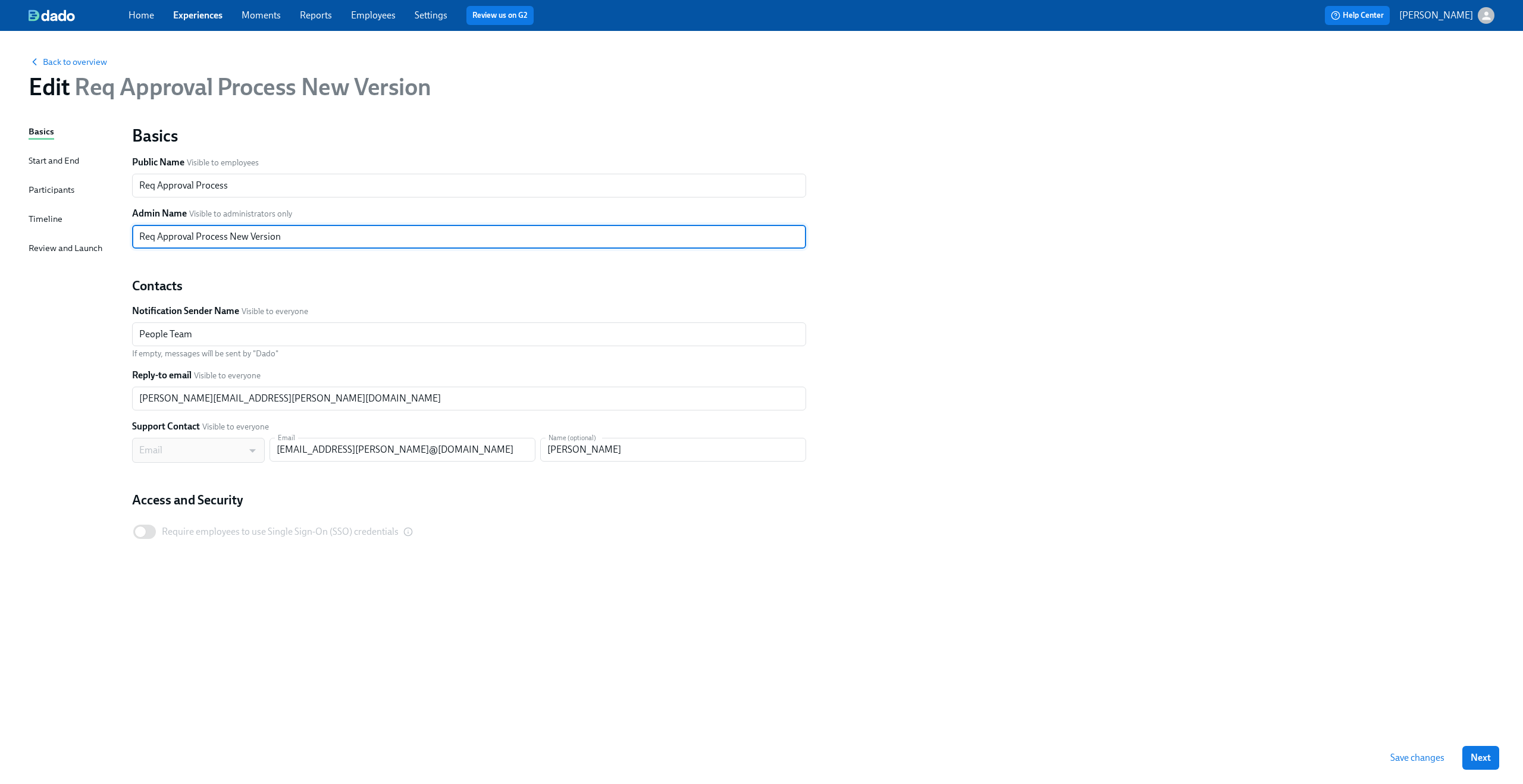
drag, startPoint x: 233, startPoint y: 236, endPoint x: 409, endPoint y: 244, distance: 176.2
click at [409, 244] on input "Req Approval Process New Version" at bounding box center [469, 236] width 674 height 23
type input "Req Approval Process V1"
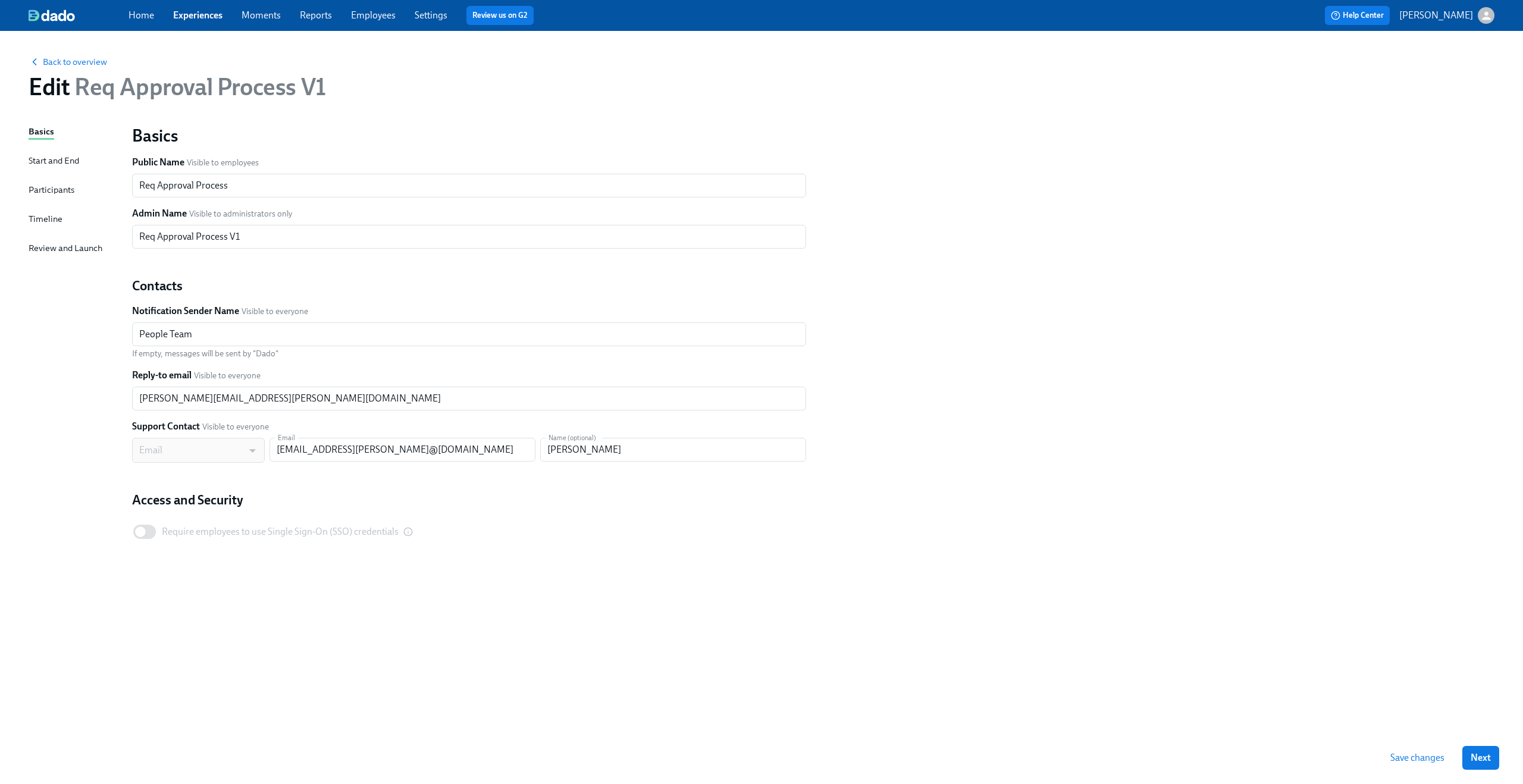
click at [1082, 286] on div "Basics Public Name Visible to employees Req Approval Process ​ Admin Name Visib…" at bounding box center [813, 348] width 1377 height 462
click at [1435, 754] on span "Save changes" at bounding box center [1417, 757] width 54 height 12
click at [207, 19] on link "Experiences" at bounding box center [197, 15] width 49 height 11
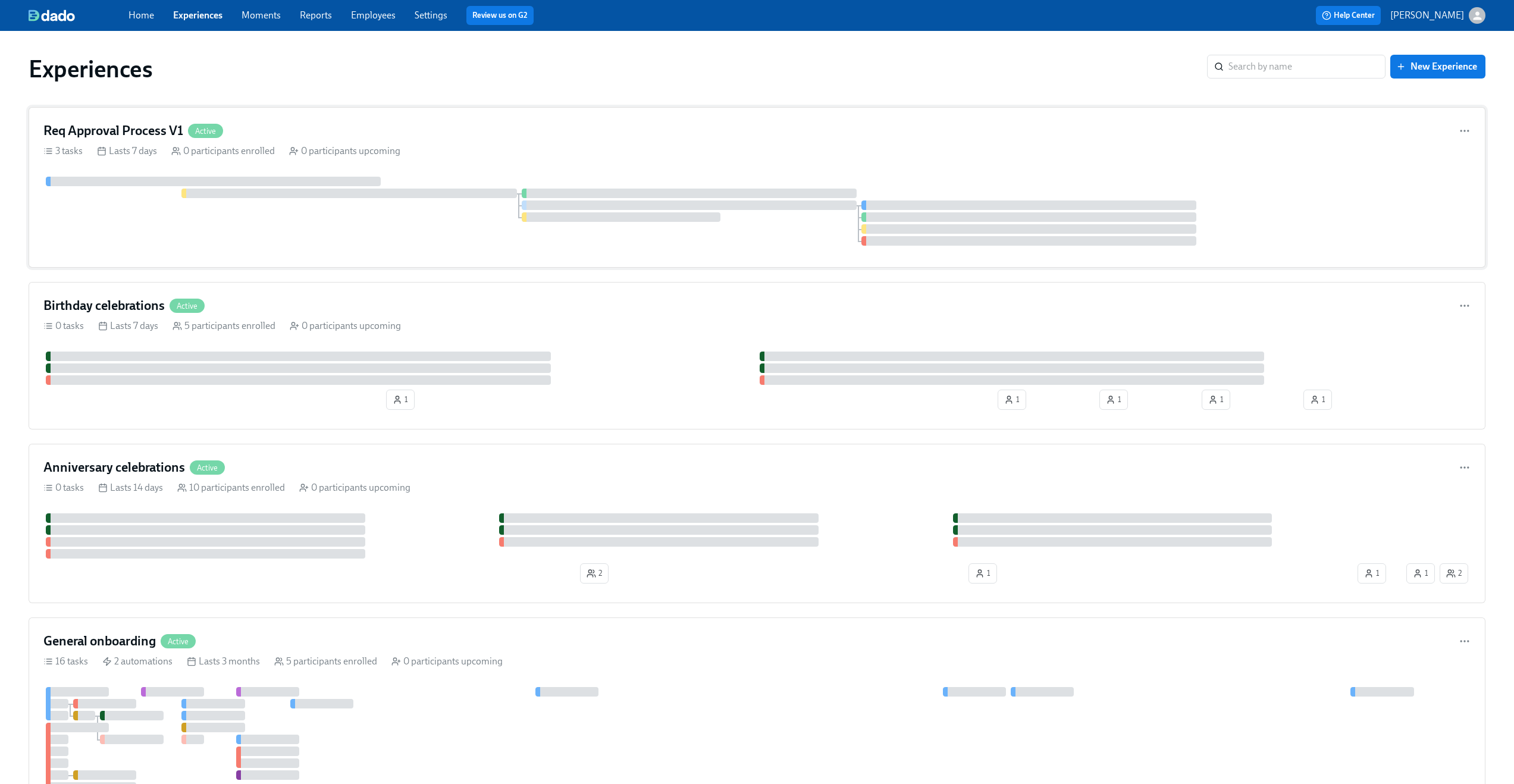
click at [430, 155] on div "3 tasks Lasts 7 days 0 participants enrolled 0 participants upcoming" at bounding box center [756, 151] width 1427 height 13
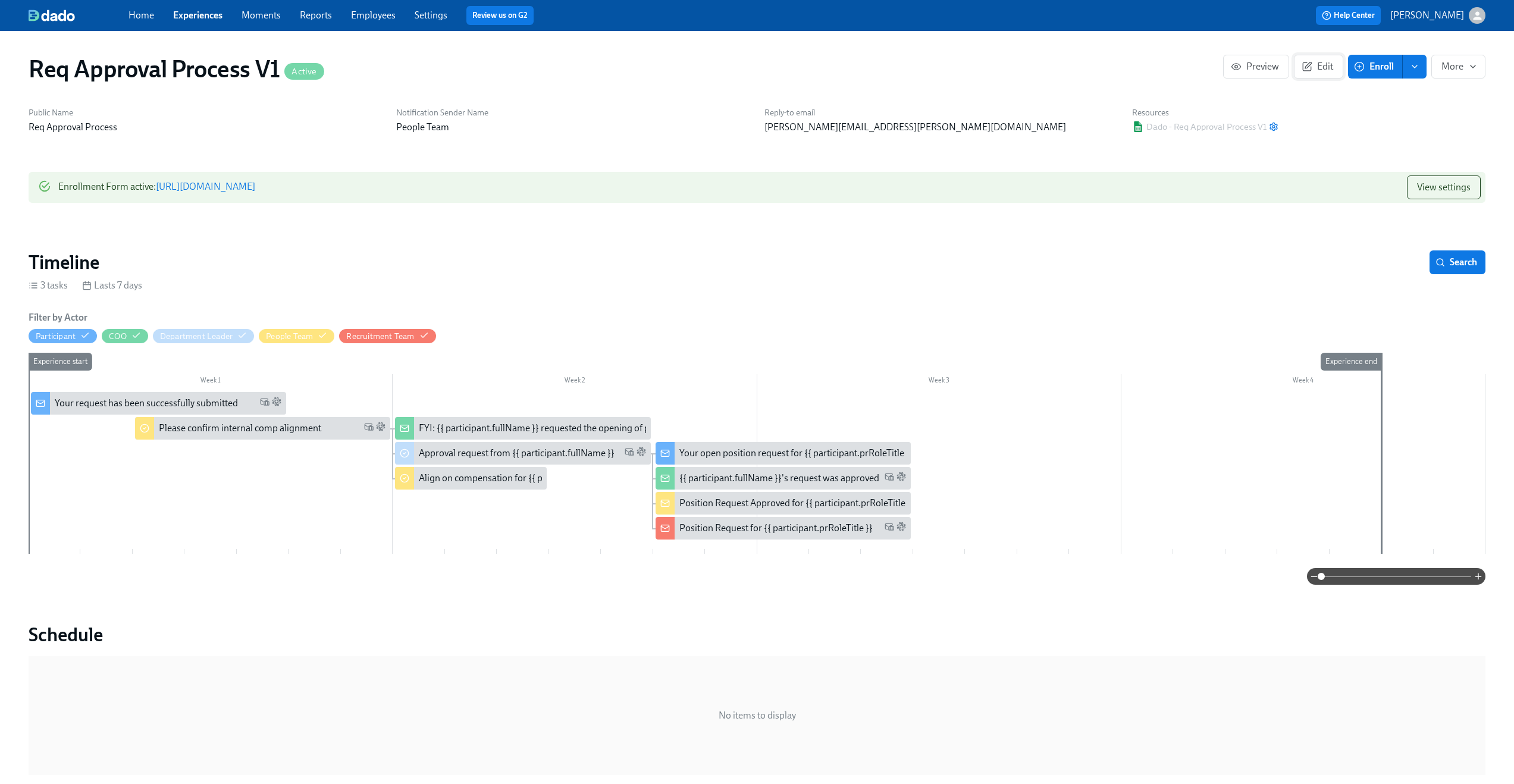
click at [1313, 63] on span "Edit" at bounding box center [1318, 67] width 29 height 12
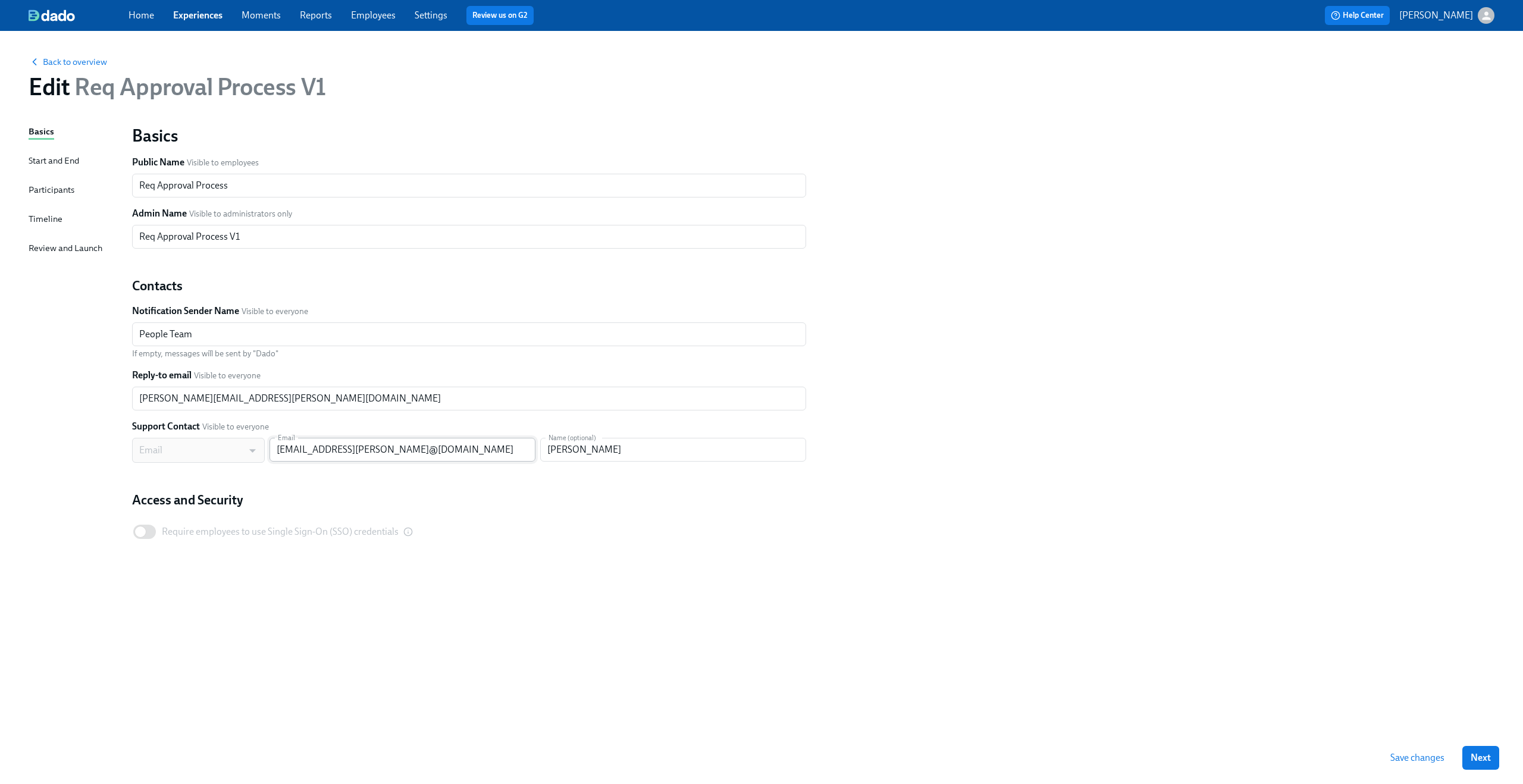
click at [464, 455] on input "claus.mmarcello.anzalone@mastermind.comeyer@dadohr.com" at bounding box center [402, 449] width 266 height 23
paste input "marcello.anzalone@mastermind.com"
type input "marcello.anzalone@mastermind.com"
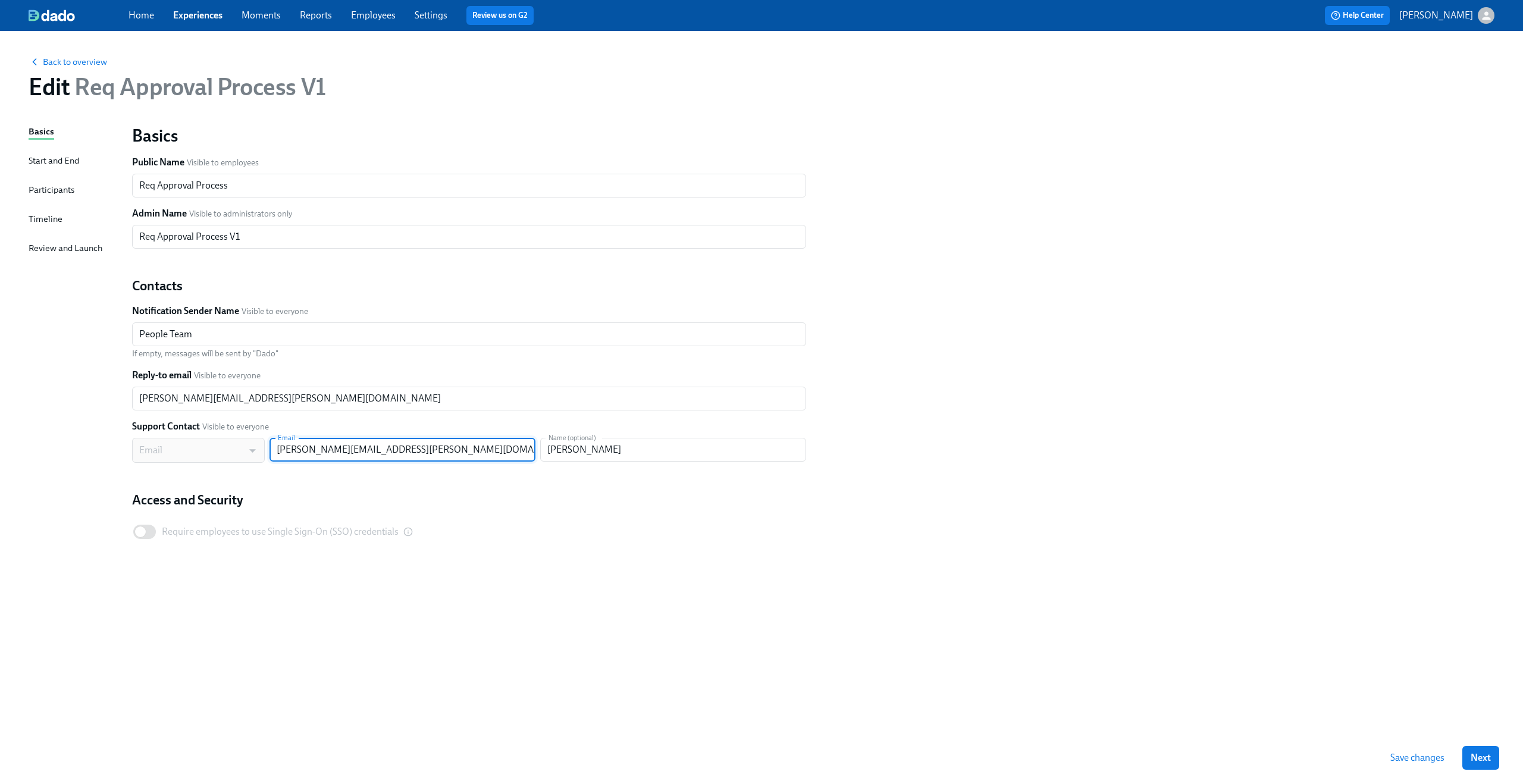
click at [1424, 758] on span "Save changes" at bounding box center [1417, 757] width 54 height 12
click at [34, 129] on div "Basics" at bounding box center [41, 131] width 26 height 13
click at [71, 58] on span "Back to overview" at bounding box center [67, 61] width 78 height 12
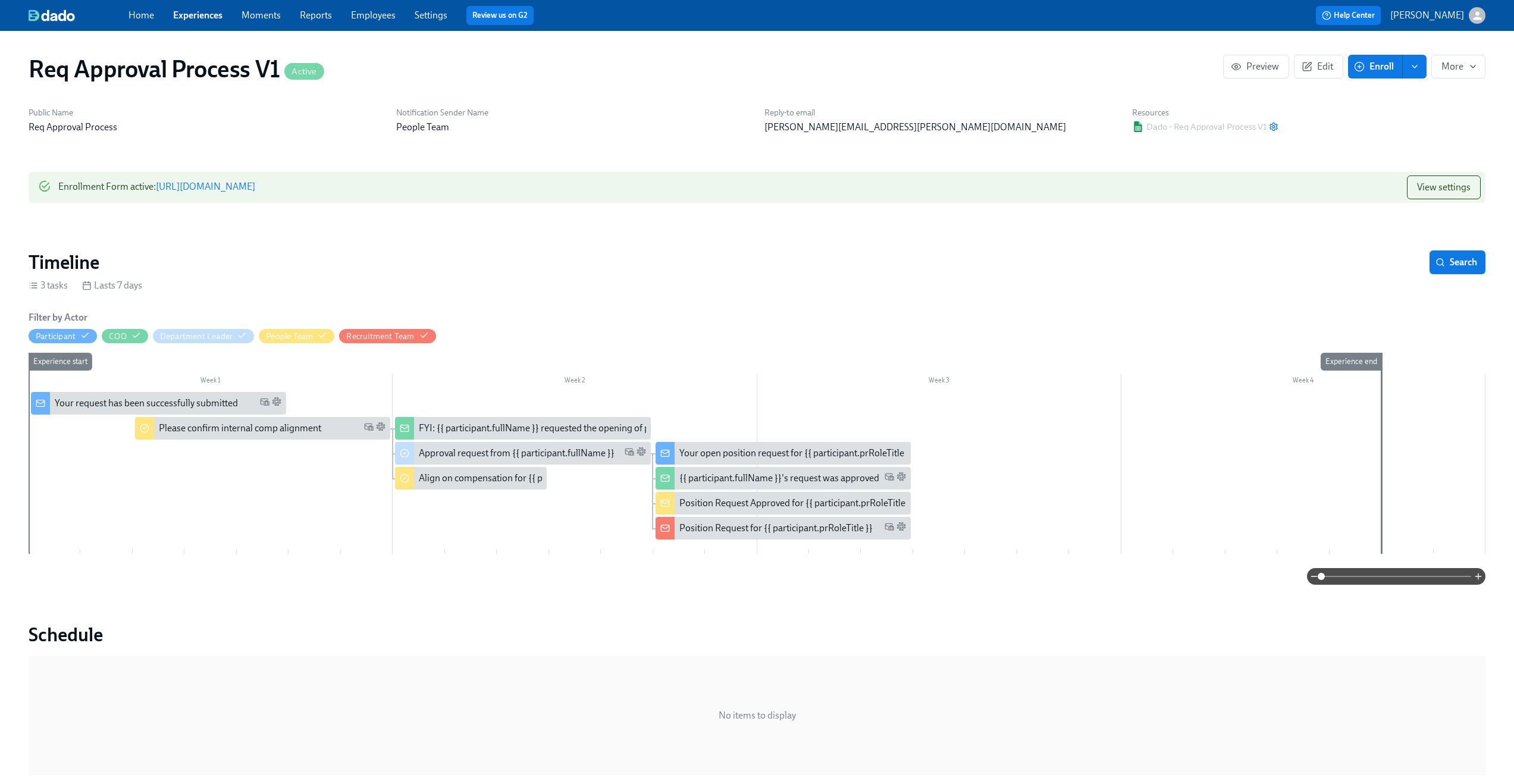
click at [1065, 81] on div "Req Approval Process V1 Active" at bounding box center [625, 69] width 1195 height 28
click at [242, 429] on div "Please confirm internal comp alignment" at bounding box center [240, 428] width 162 height 13
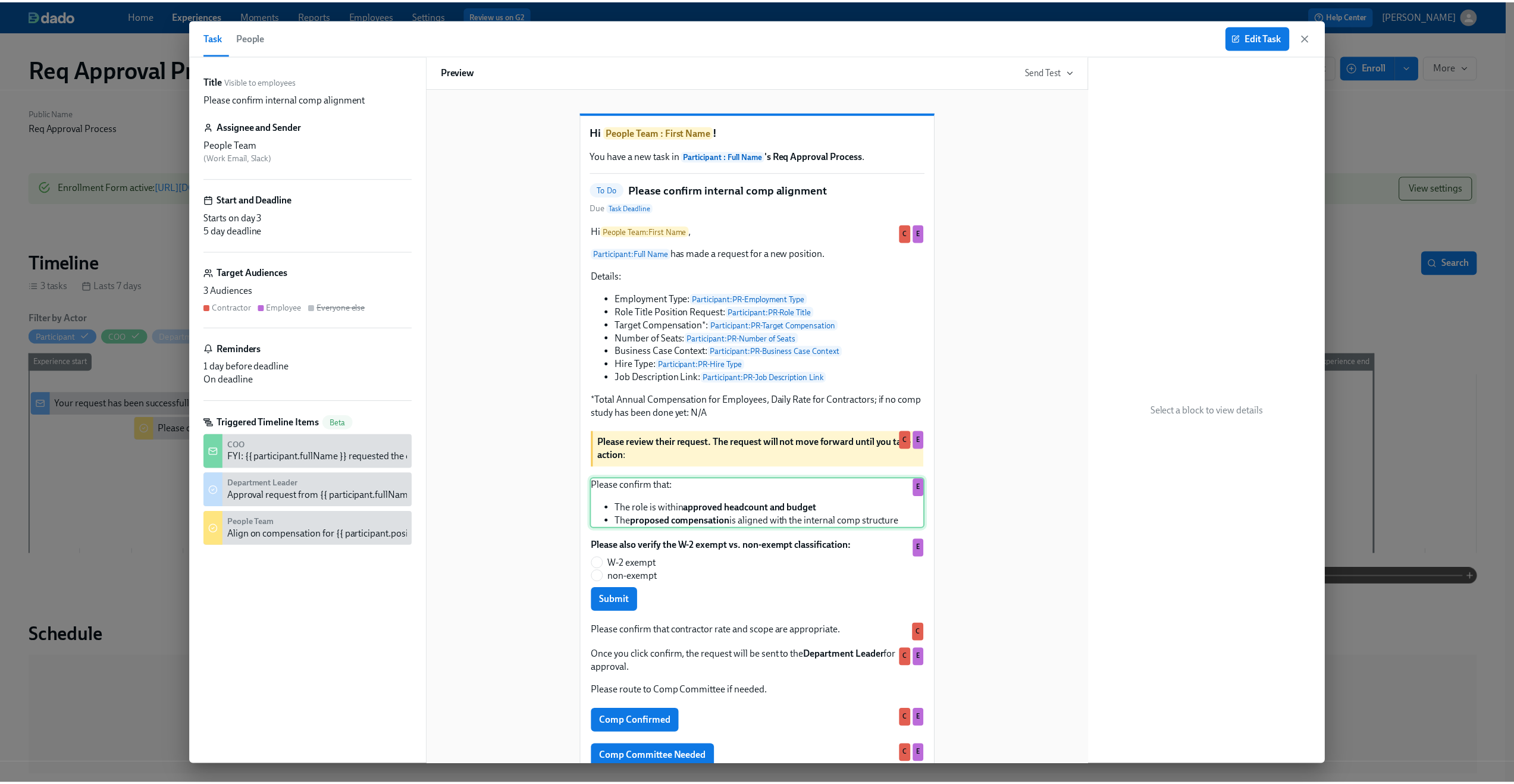
scroll to position [125, 0]
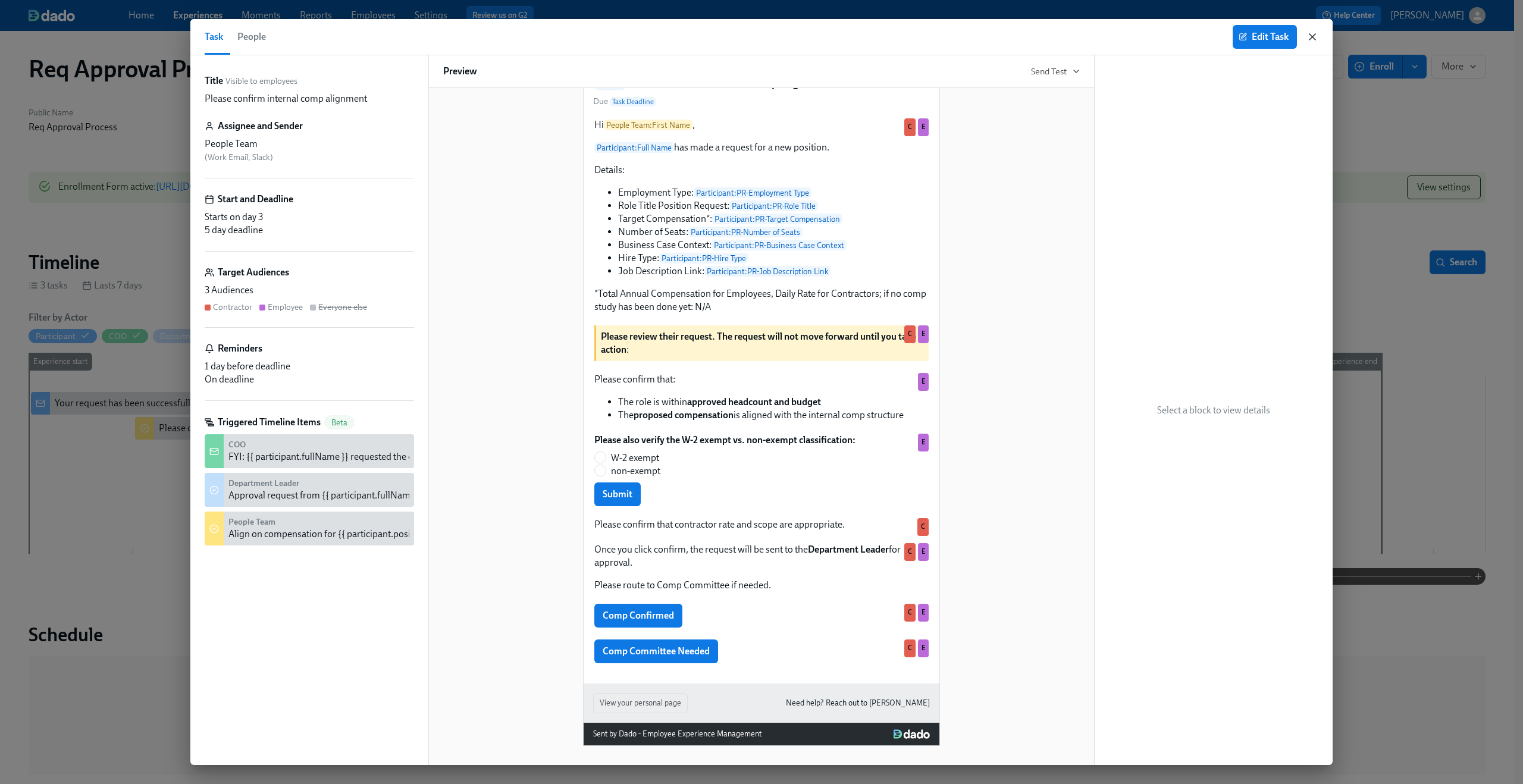
click at [1312, 35] on icon "button" at bounding box center [1312, 37] width 12 height 12
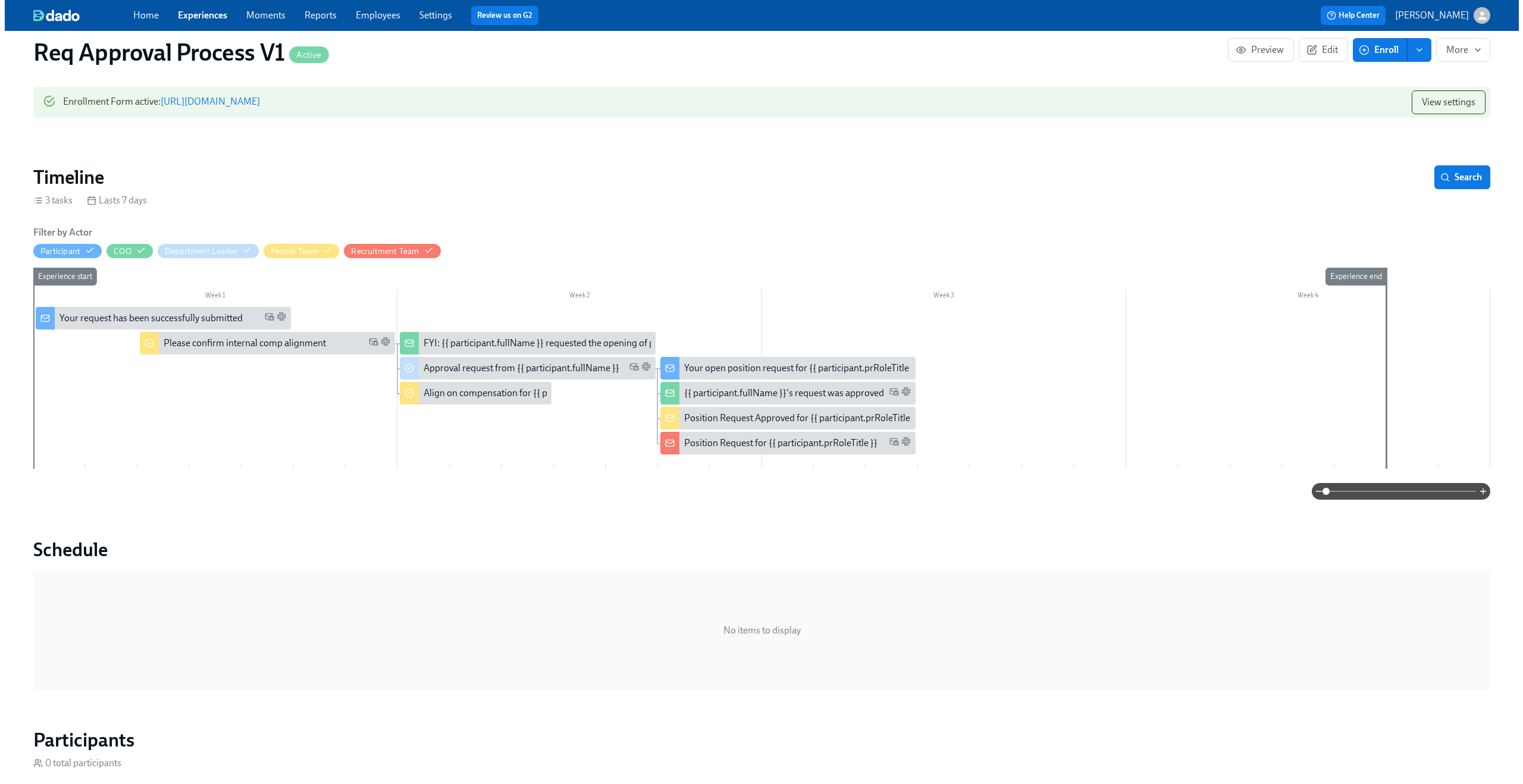
scroll to position [131, 0]
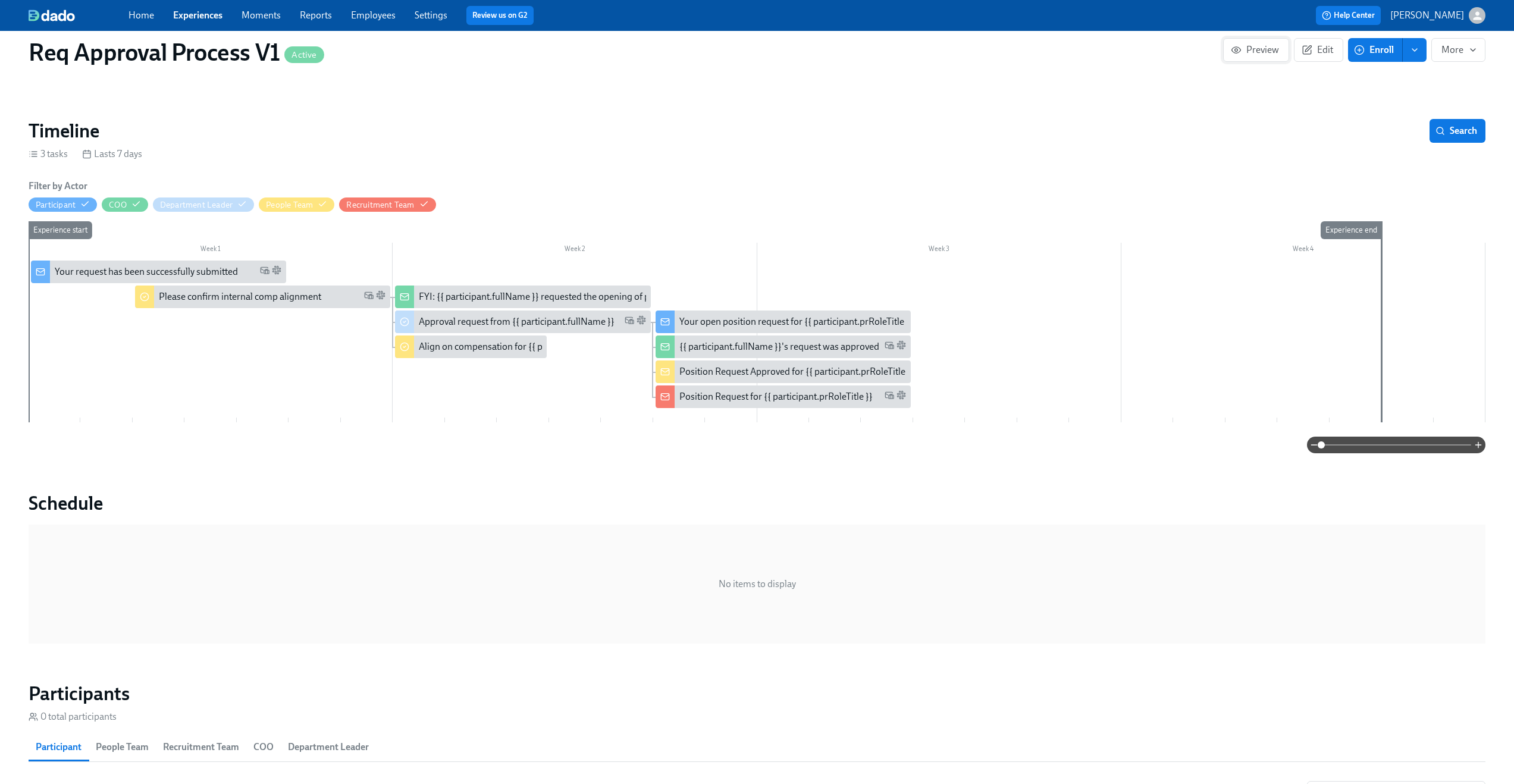
click at [1265, 48] on span "Preview" at bounding box center [1256, 49] width 46 height 12
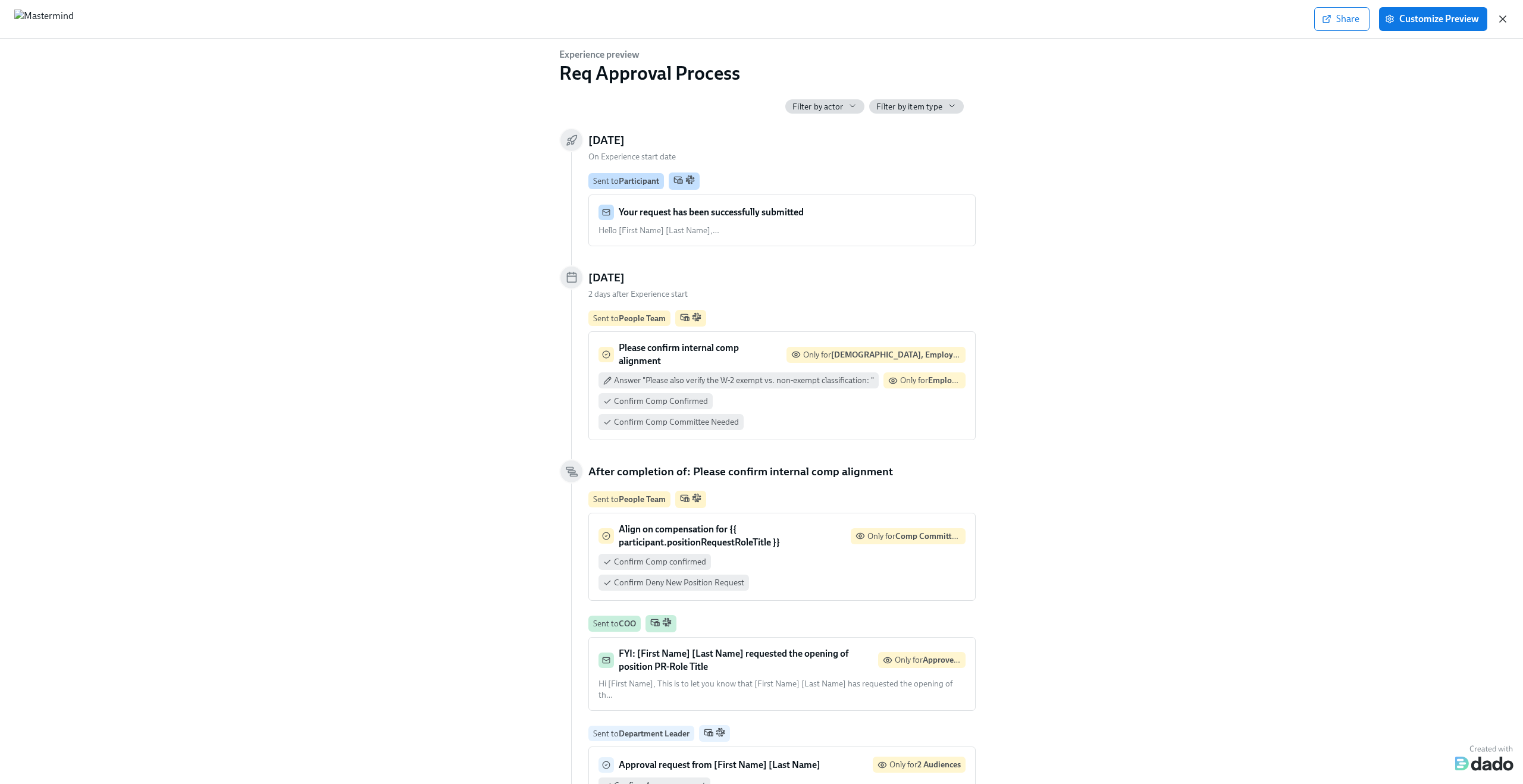
click at [1506, 20] on icon "button" at bounding box center [1502, 19] width 12 height 12
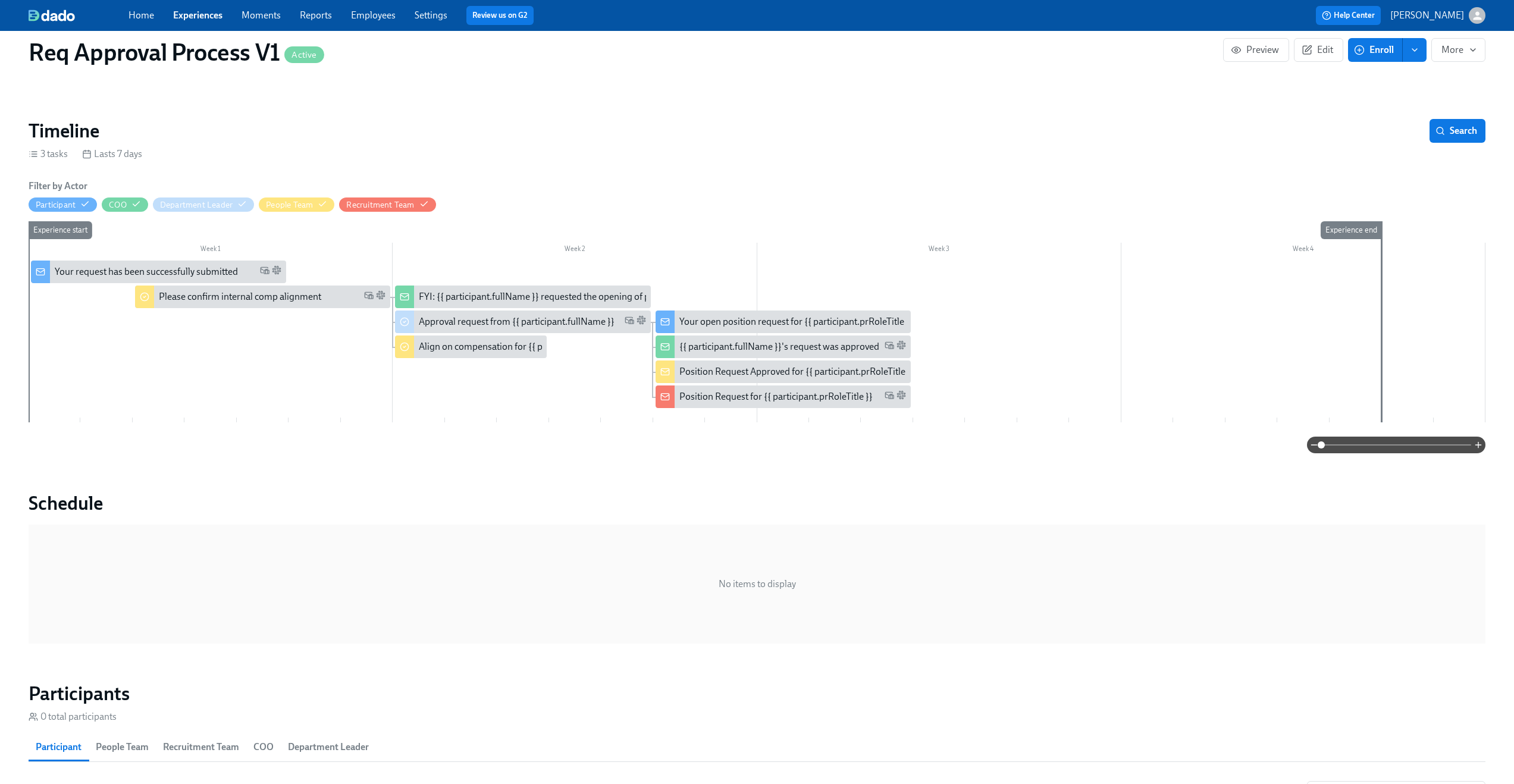
click at [471, 120] on div "Timeline Search" at bounding box center [756, 131] width 1457 height 23
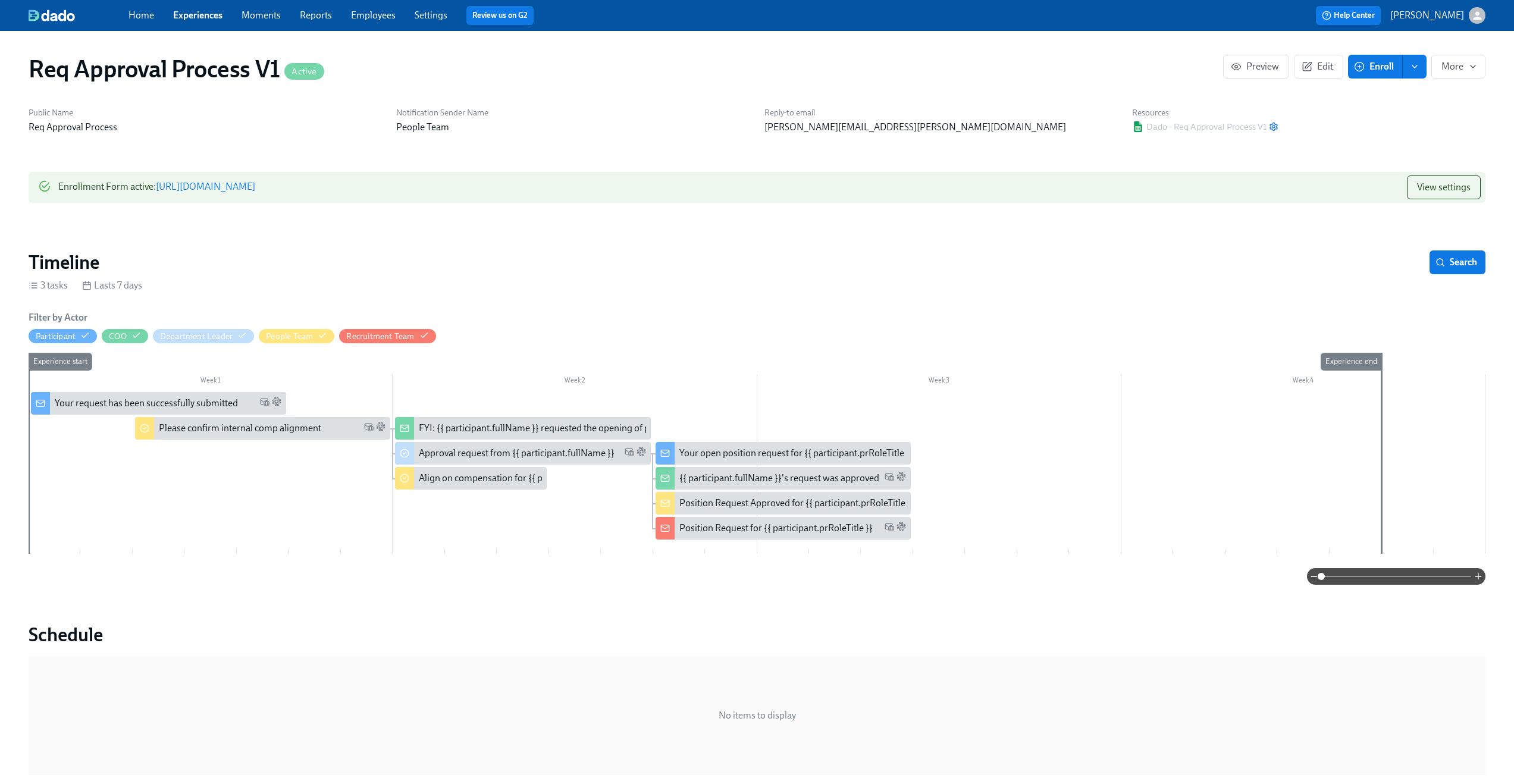
click at [388, 154] on div "Req Approval Process V1 Active Preview Edit Enroll More Public Name Req Approva…" at bounding box center [756, 691] width 1457 height 1292
click at [205, 20] on link "Experiences" at bounding box center [197, 15] width 49 height 11
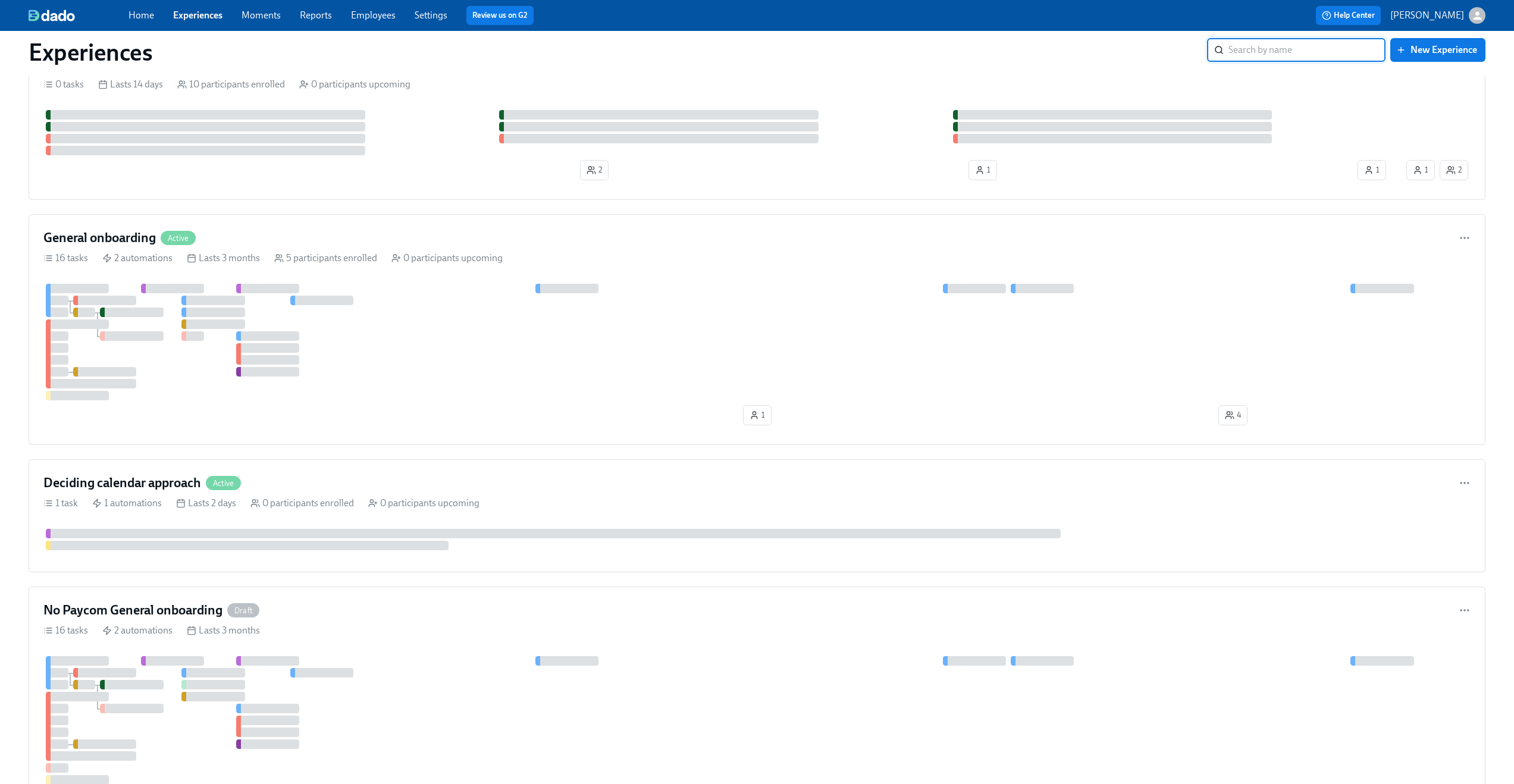
scroll to position [405, 0]
click at [352, 232] on div "General onboarding Active" at bounding box center [756, 236] width 1427 height 18
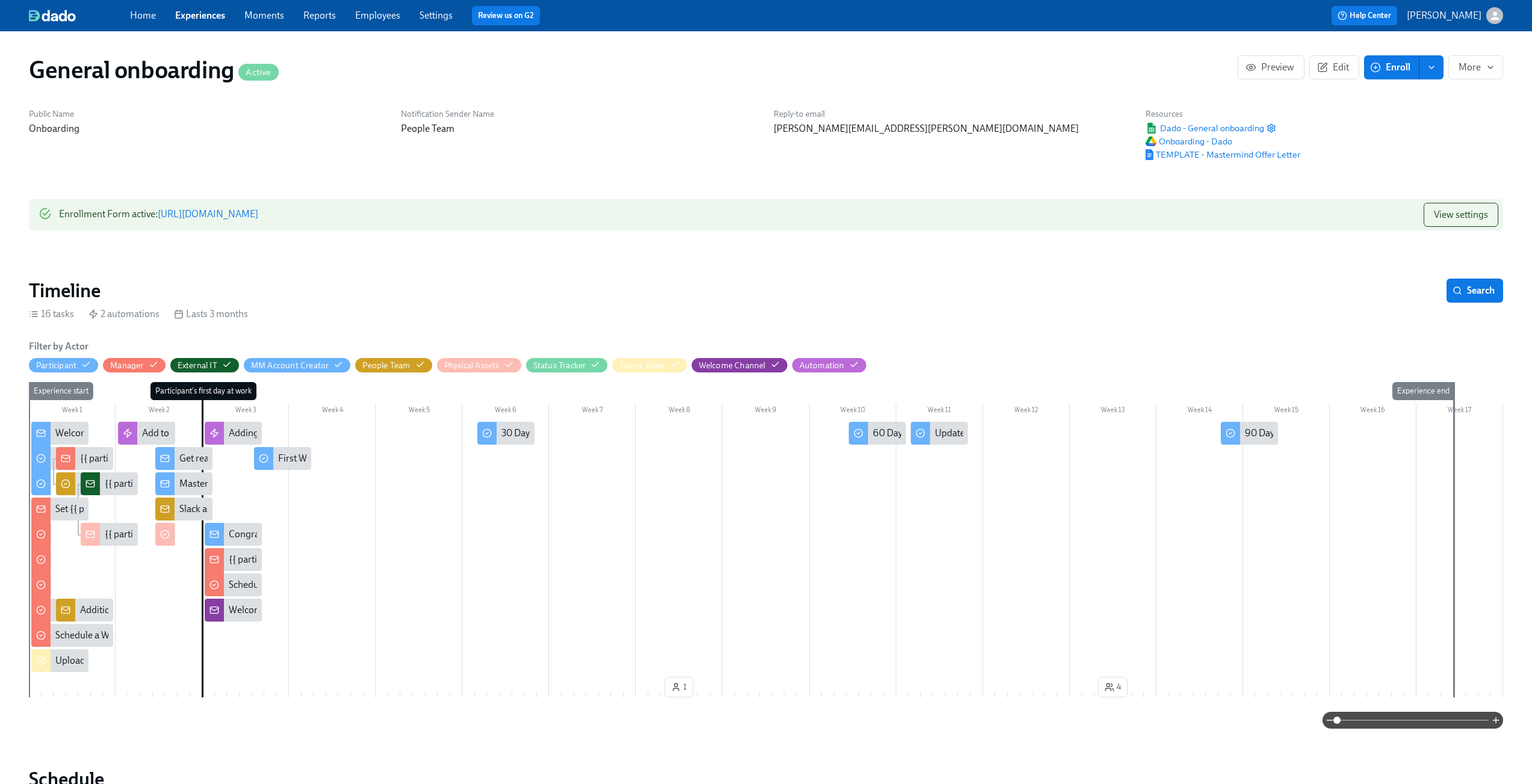
click at [211, 152] on div "Public Name Onboarding" at bounding box center [208, 135] width 372 height 67
click at [219, 14] on link "Experiences" at bounding box center [200, 15] width 50 height 11
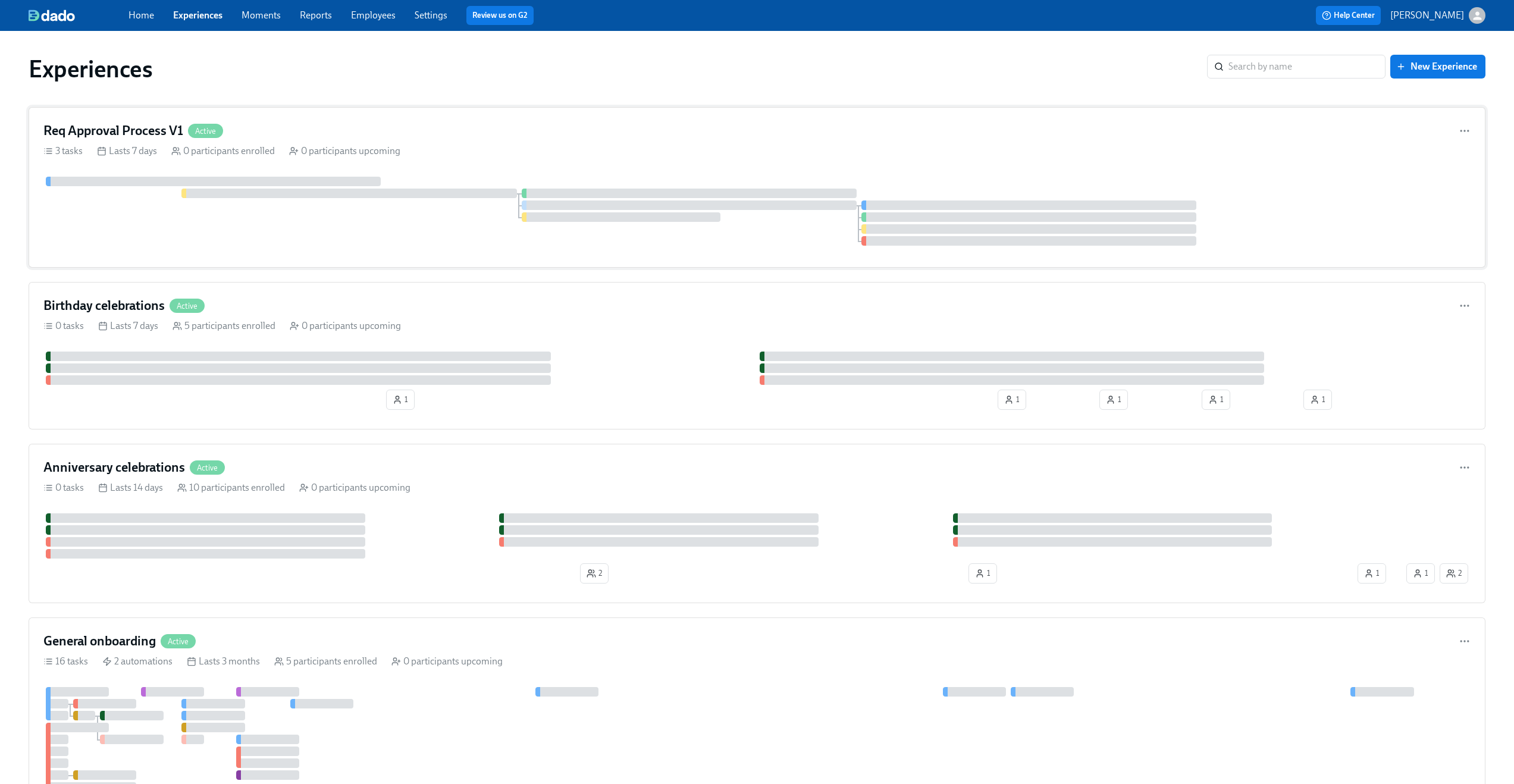
click at [698, 153] on div "3 tasks Lasts 7 days 0 participants enrolled 0 participants upcoming" at bounding box center [756, 151] width 1427 height 13
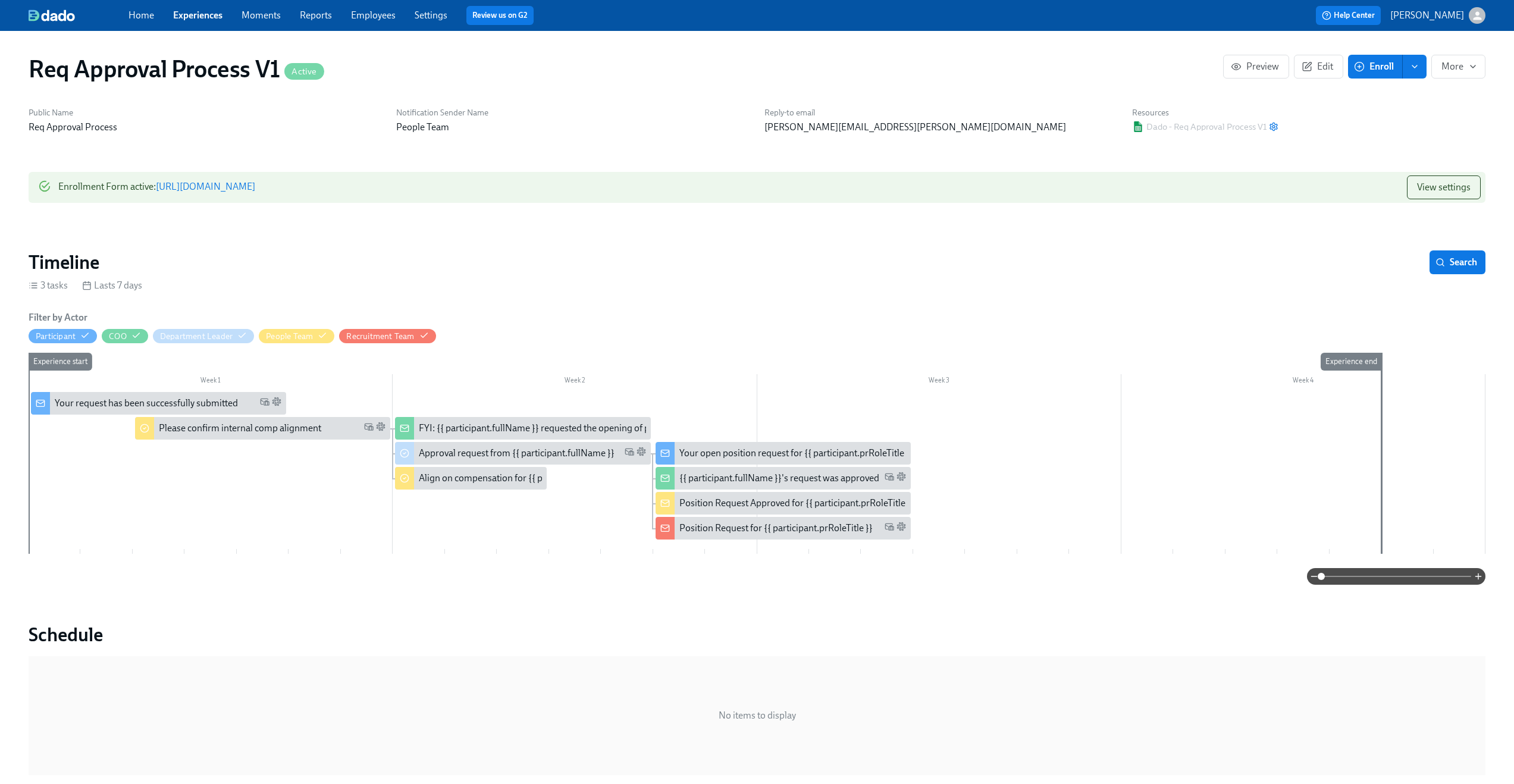
click at [255, 185] on link "https://my.dadohr.com/enrollmentForms/ikpSibN38sqQYClU_61gygsRcxNgM" at bounding box center [205, 186] width 99 height 11
click at [124, 396] on div "Your request has been successfully submitted" at bounding box center [159, 403] width 255 height 23
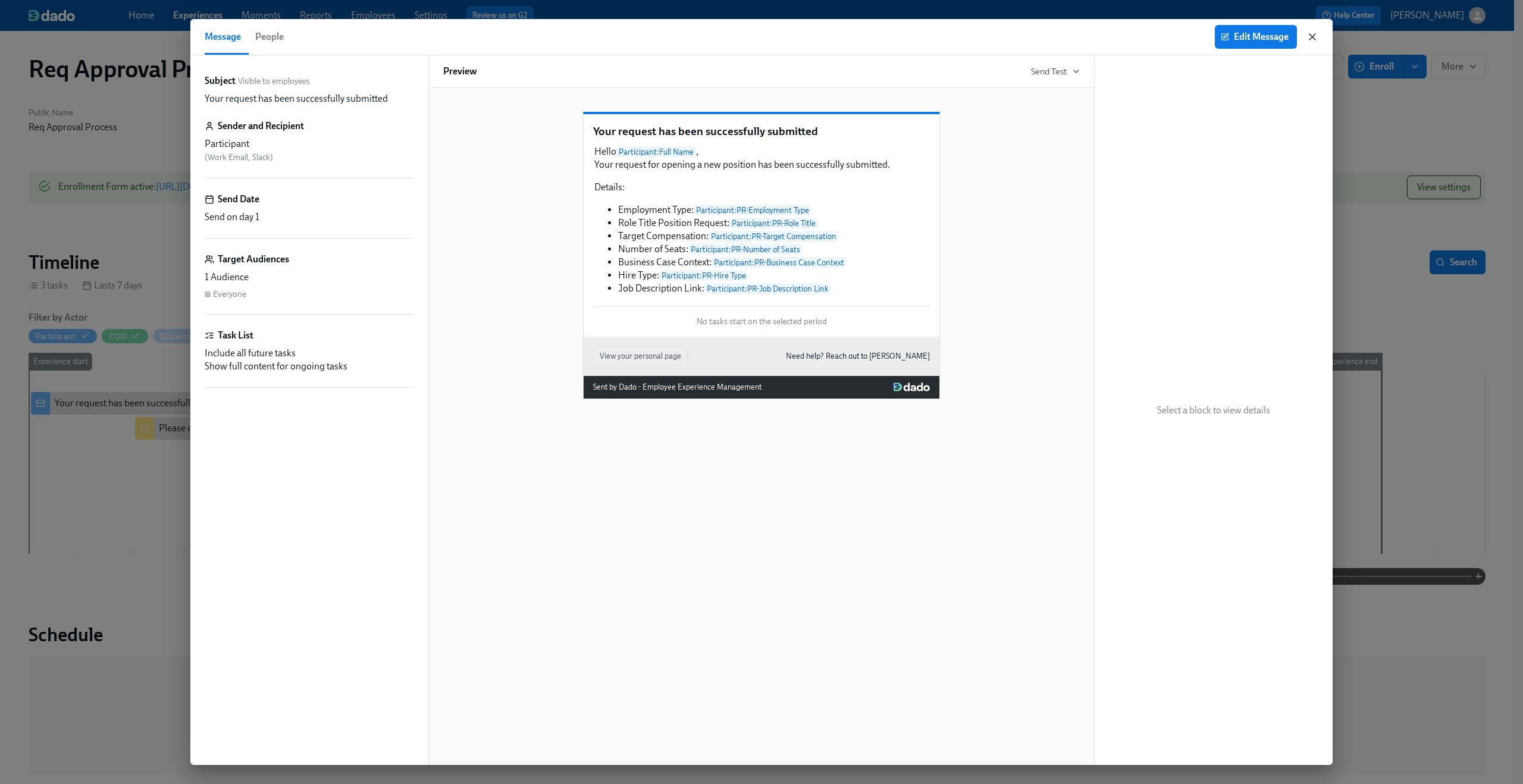
click at [1312, 38] on icon "button" at bounding box center [1312, 37] width 6 height 6
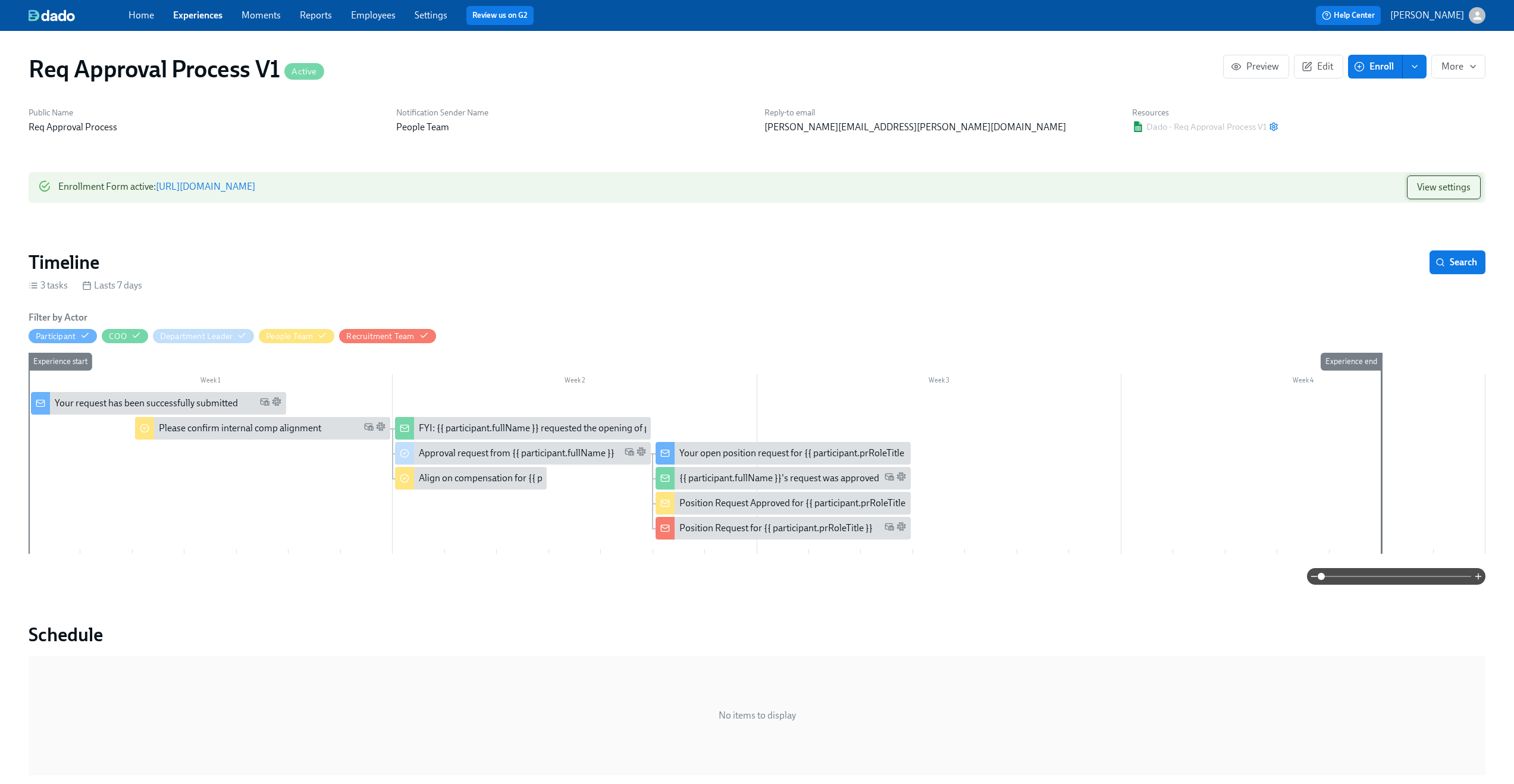
click at [1428, 185] on span "View settings" at bounding box center [1444, 187] width 53 height 12
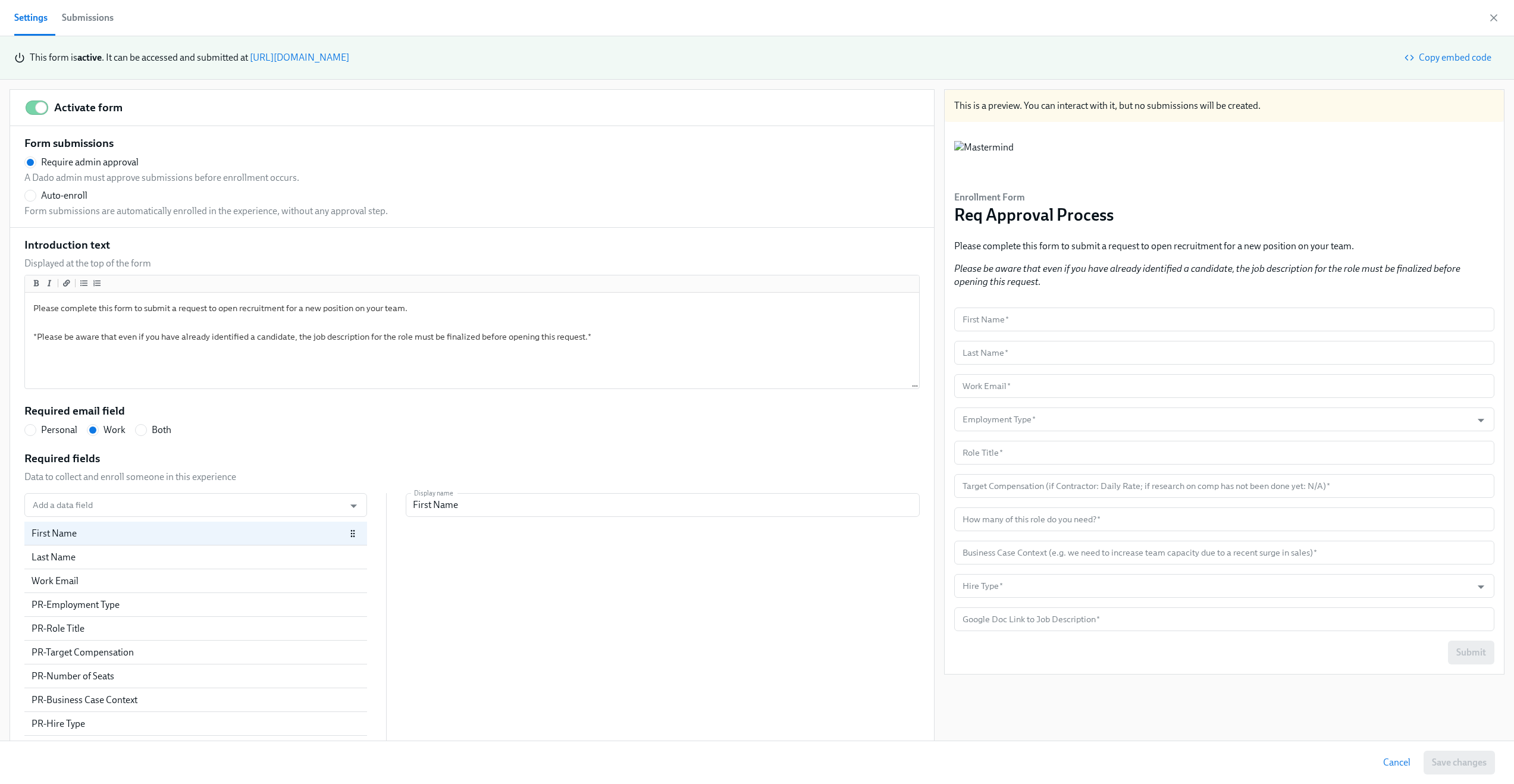
click at [56, 200] on span "Auto-enroll" at bounding box center [63, 196] width 46 height 13
click at [36, 200] on input "Auto-enroll" at bounding box center [31, 196] width 11 height 11
click at [1469, 763] on span "Save changes" at bounding box center [1459, 762] width 55 height 12
radio input "false"
click at [1492, 16] on icon "button" at bounding box center [1494, 18] width 6 height 6
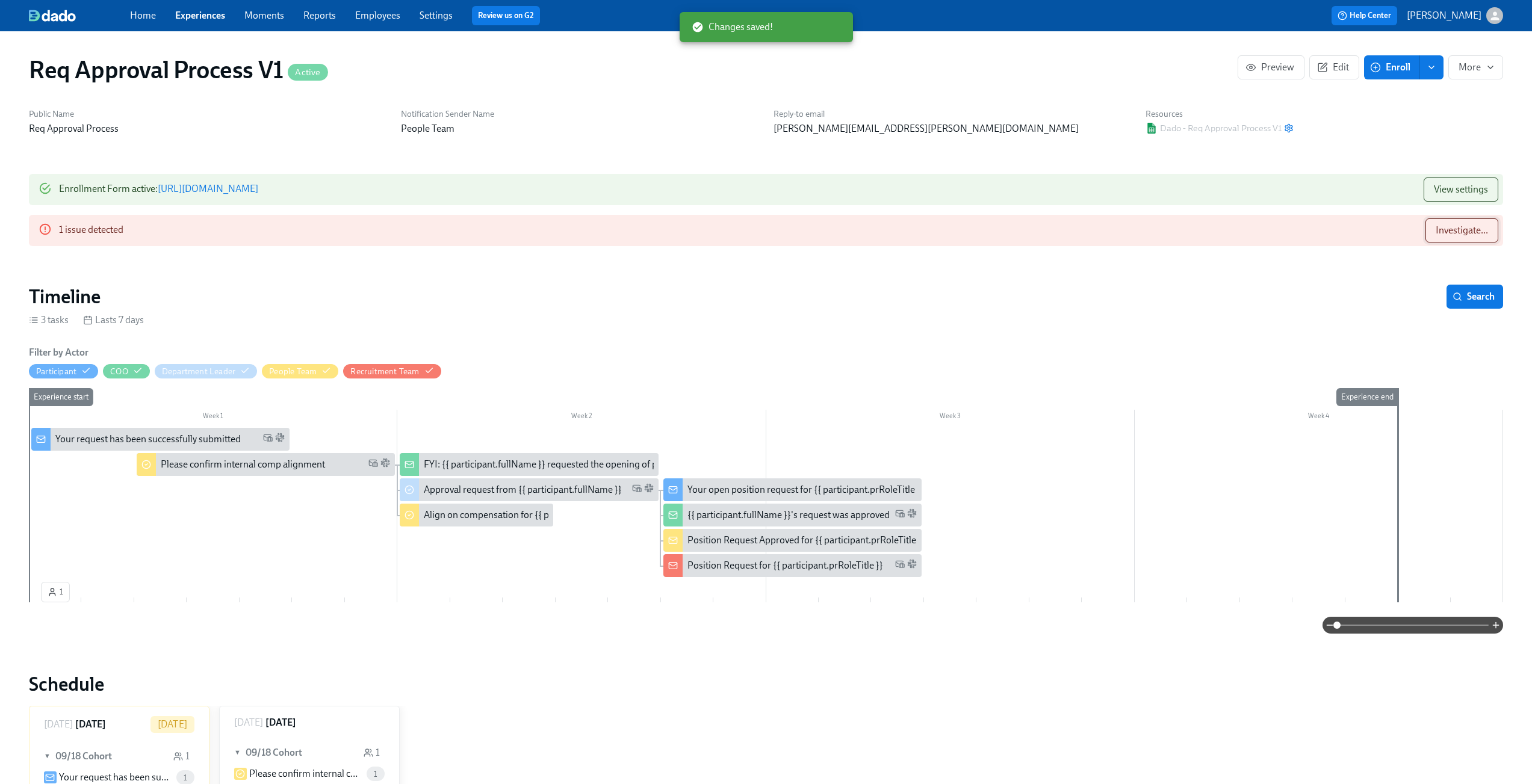
click at [1431, 230] on button "Investigate..." at bounding box center [1462, 230] width 73 height 24
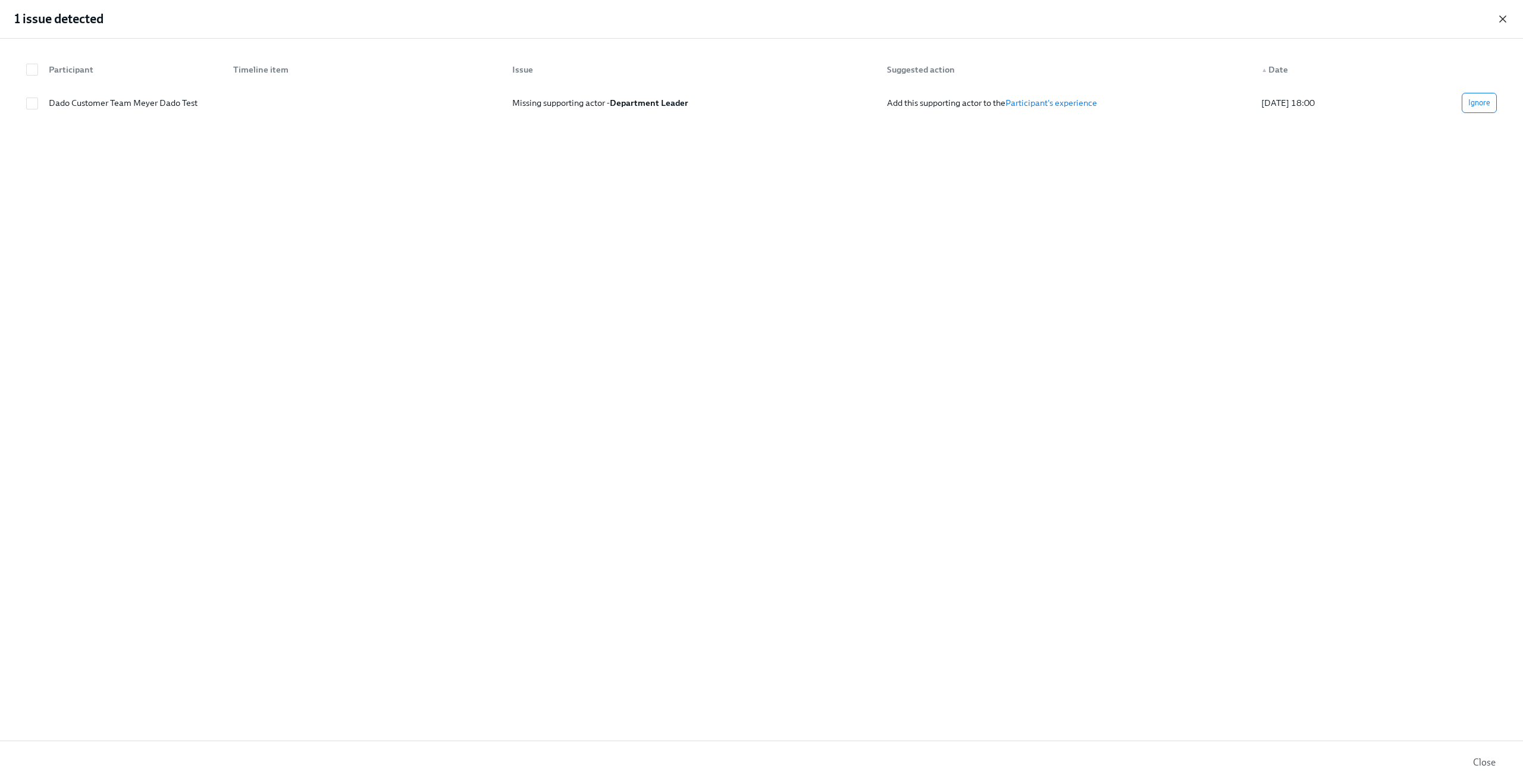
click at [1503, 18] on icon "button" at bounding box center [1503, 20] width 6 height 6
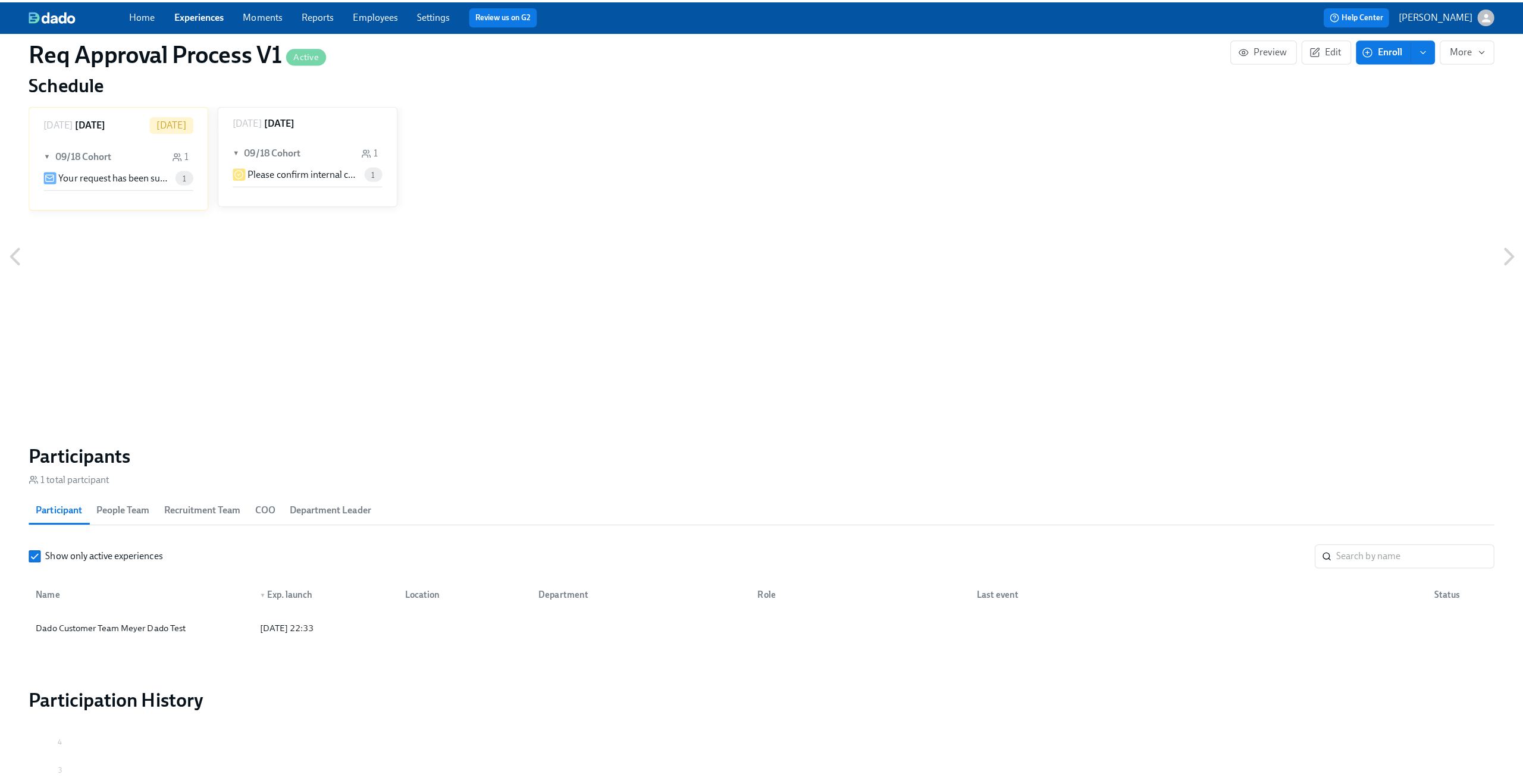
scroll to position [602, 0]
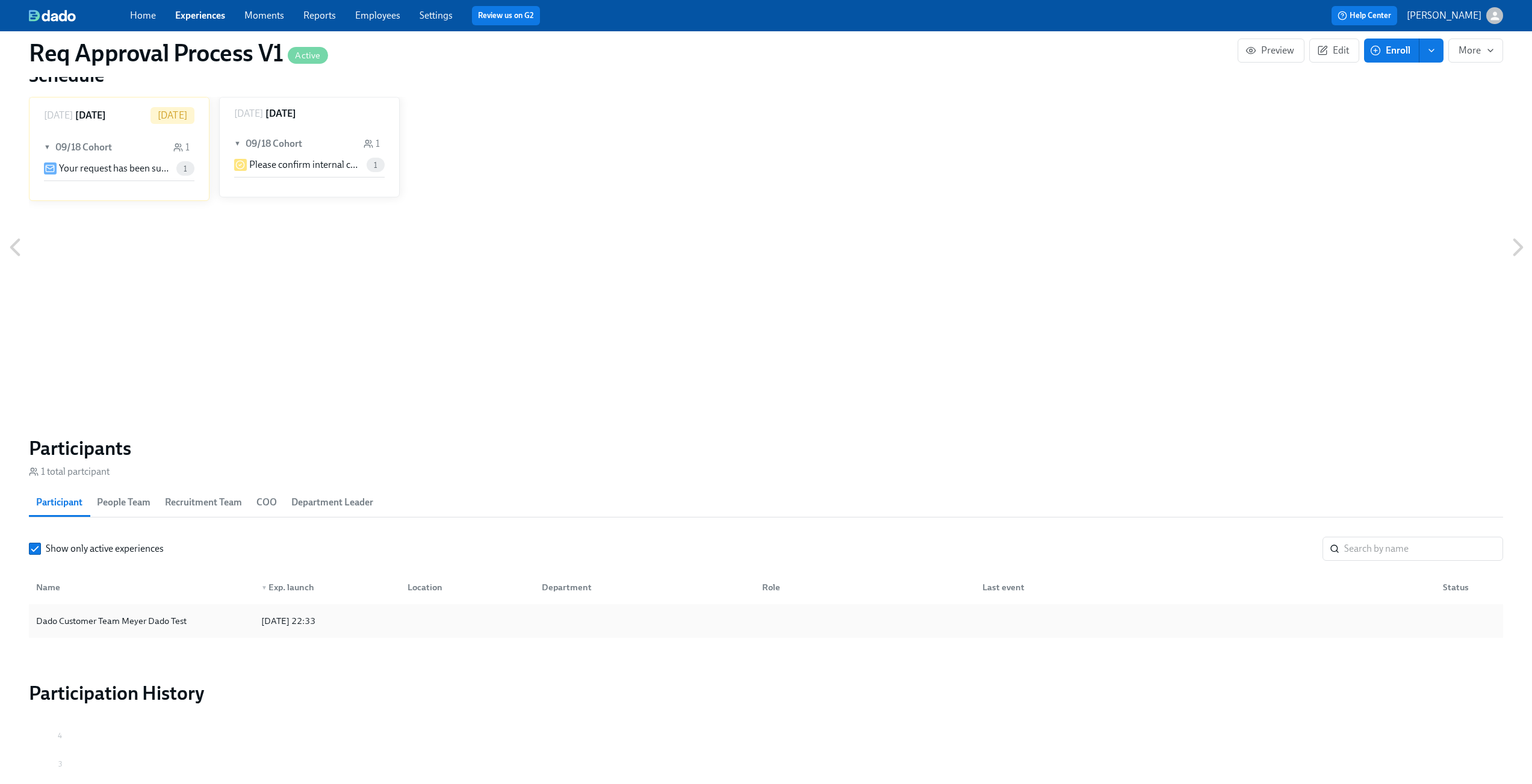
click at [169, 623] on div "Dado Customer Team Meyer Dado Test" at bounding box center [112, 621] width 160 height 14
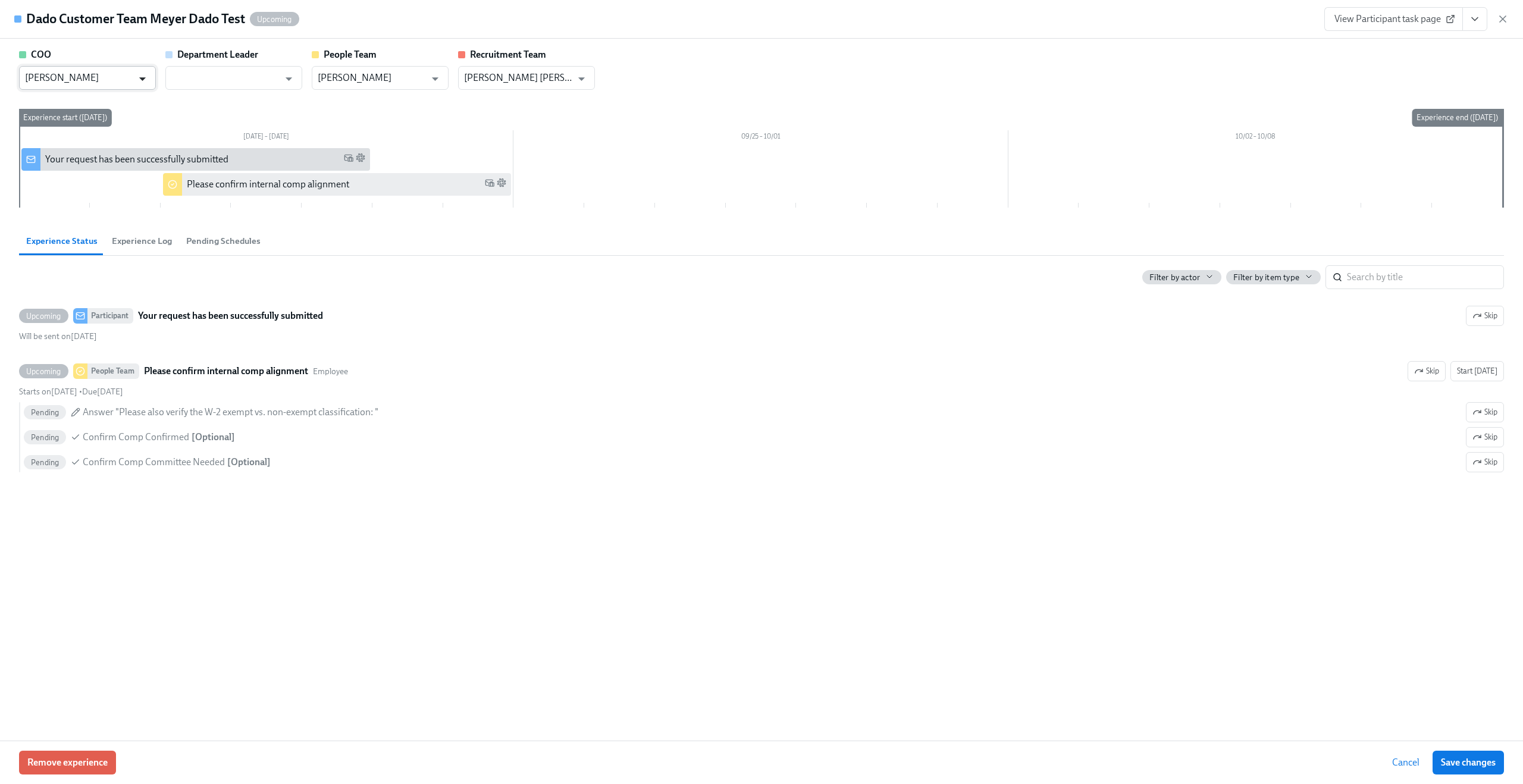
click at [146, 83] on icon "Open" at bounding box center [142, 78] width 16 height 16
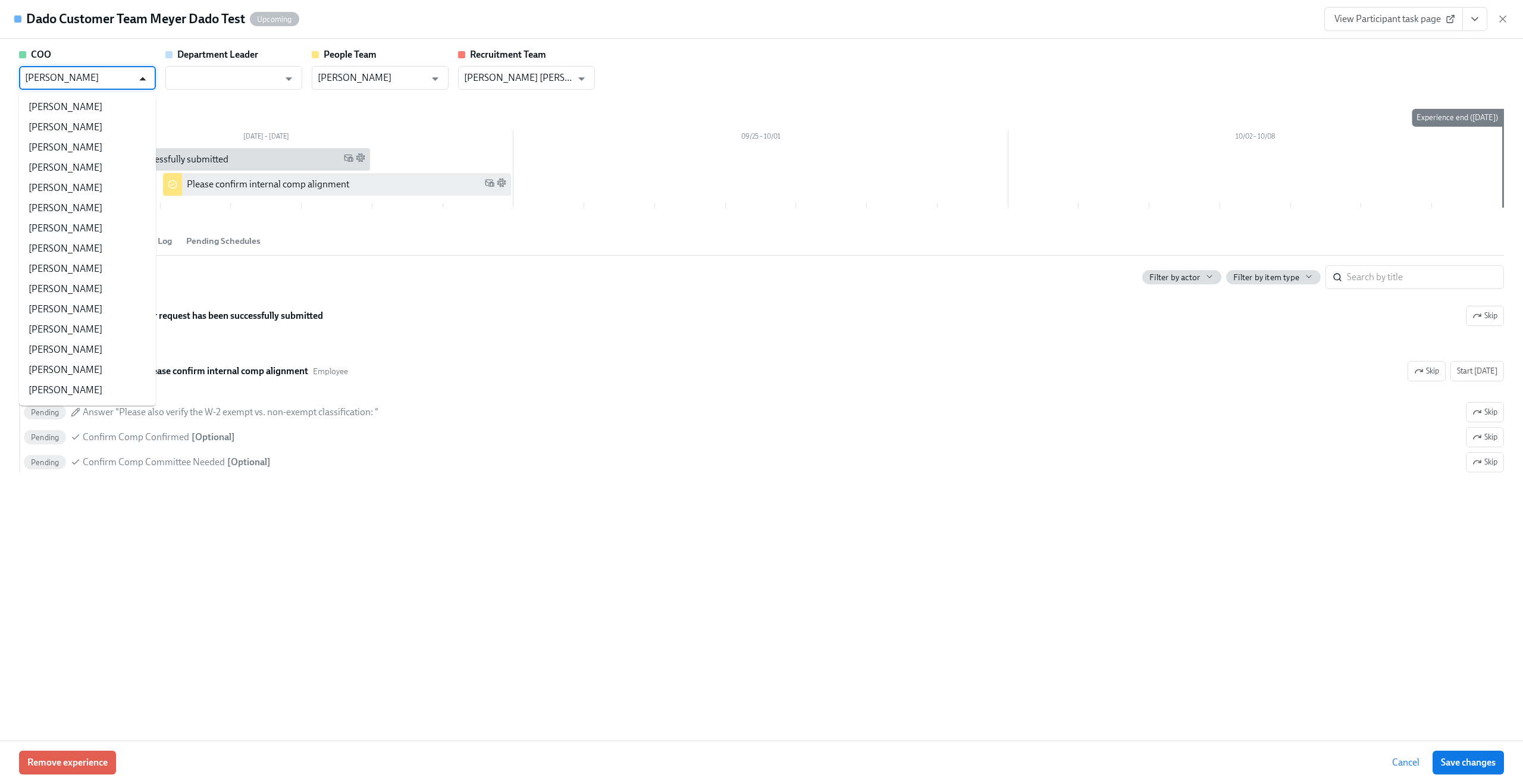
scroll to position [786, 0]
type input "a"
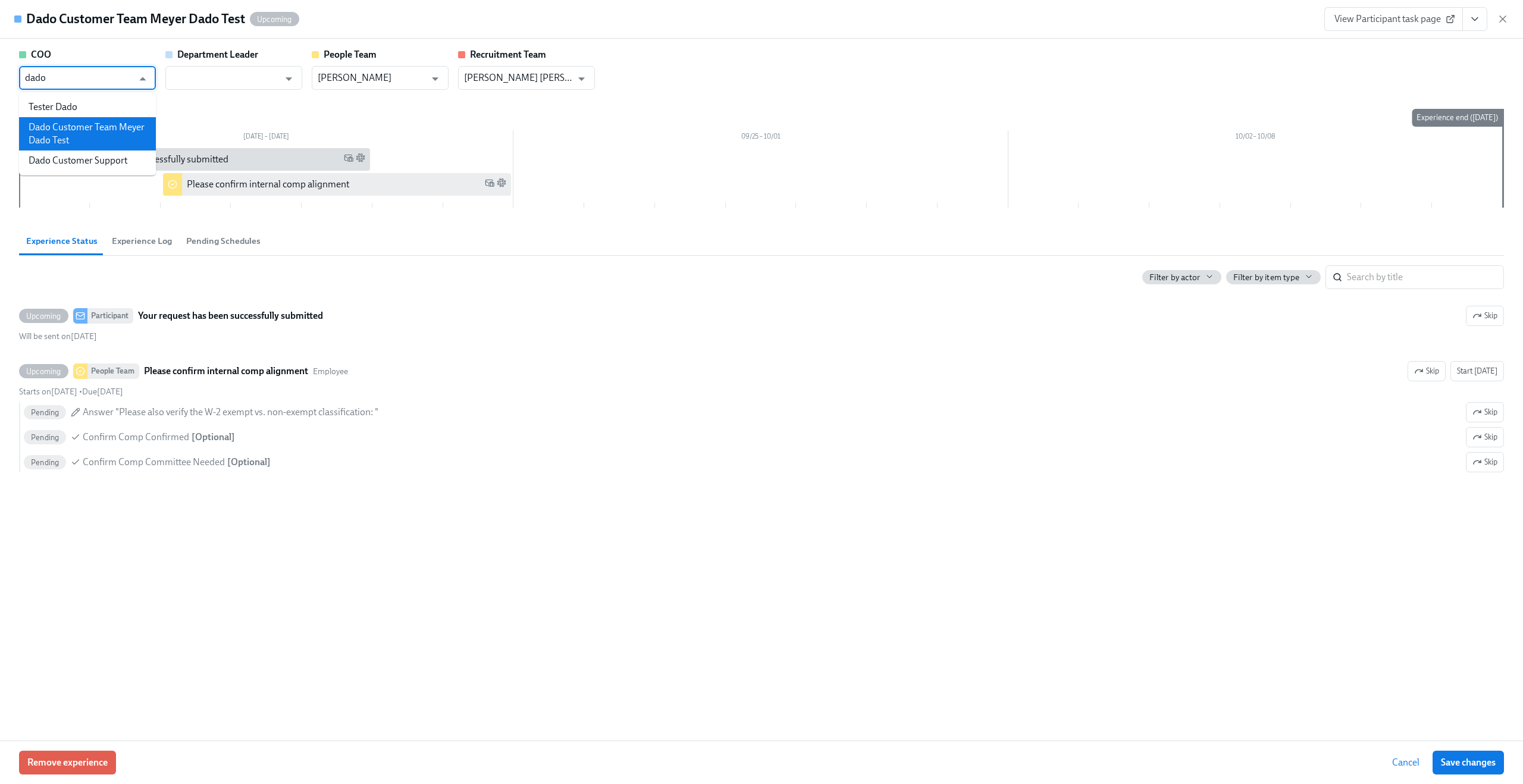
click at [131, 130] on li "Dado Customer Team Meyer Dado Test" at bounding box center [87, 134] width 137 height 34
type input "Dado Customer Team Meyer Dado Test"
click at [236, 76] on input "text" at bounding box center [225, 77] width 108 height 23
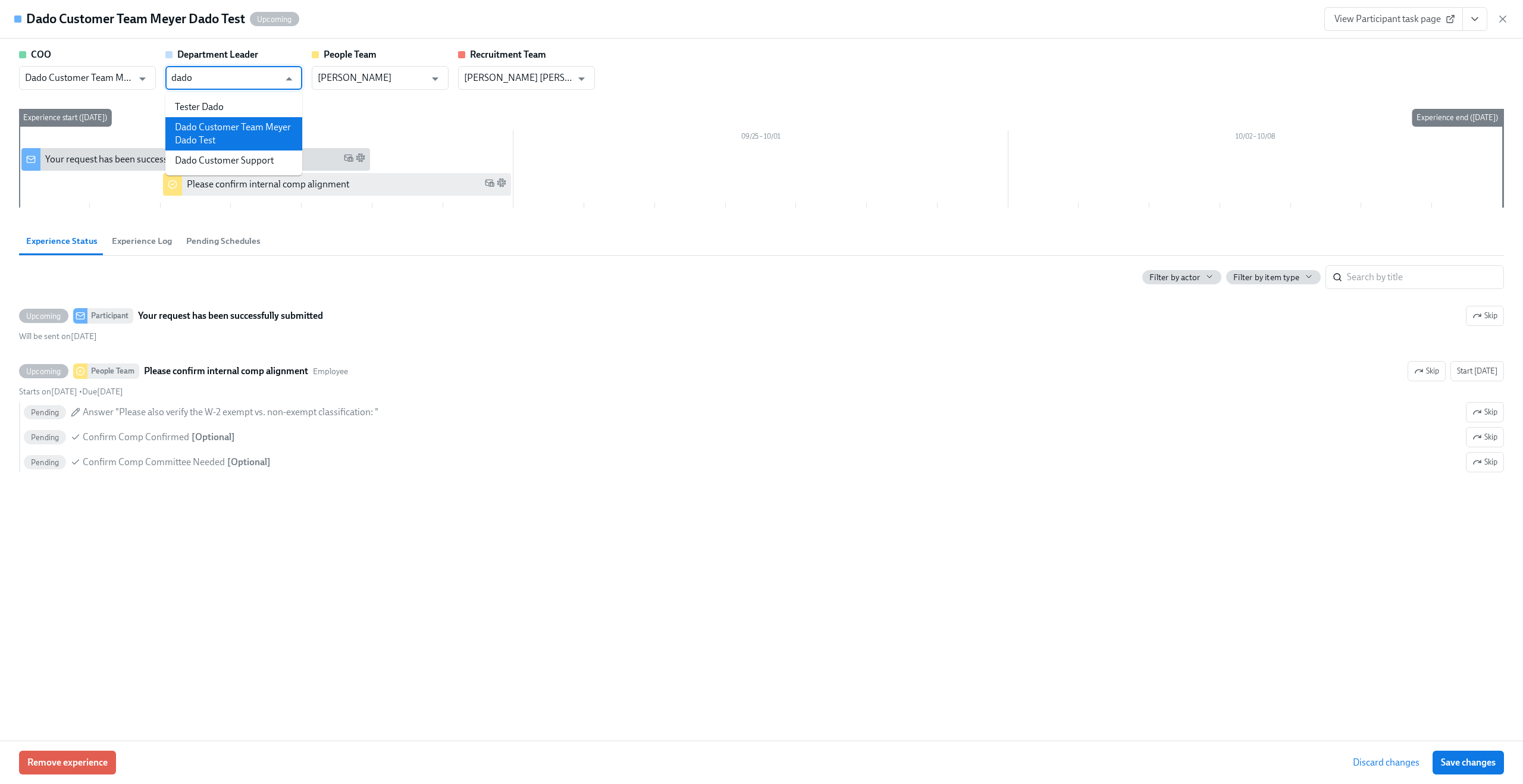
click at [247, 127] on li "Dado Customer Team Meyer Dado Test" at bounding box center [233, 134] width 137 height 34
type input "Dado Customer Team Meyer Dado Test"
click at [344, 73] on input "Marcello Anzalone" at bounding box center [372, 77] width 108 height 23
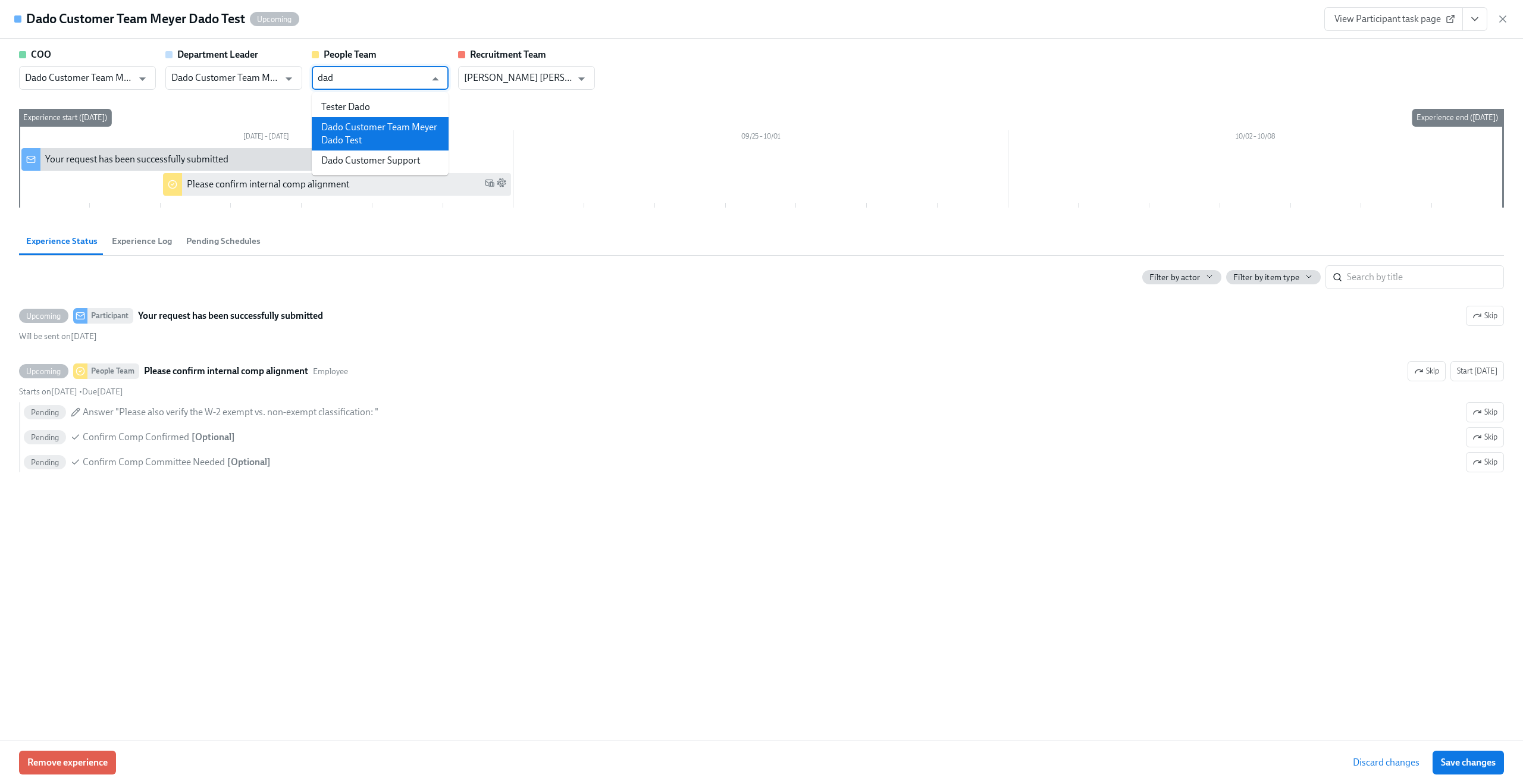
click at [363, 135] on li "Dado Customer Team Meyer Dado Test" at bounding box center [380, 134] width 137 height 34
type input "Dado Customer Team Meyer Dado Test"
click at [499, 78] on input "Andres Sette Arruza" at bounding box center [518, 77] width 108 height 23
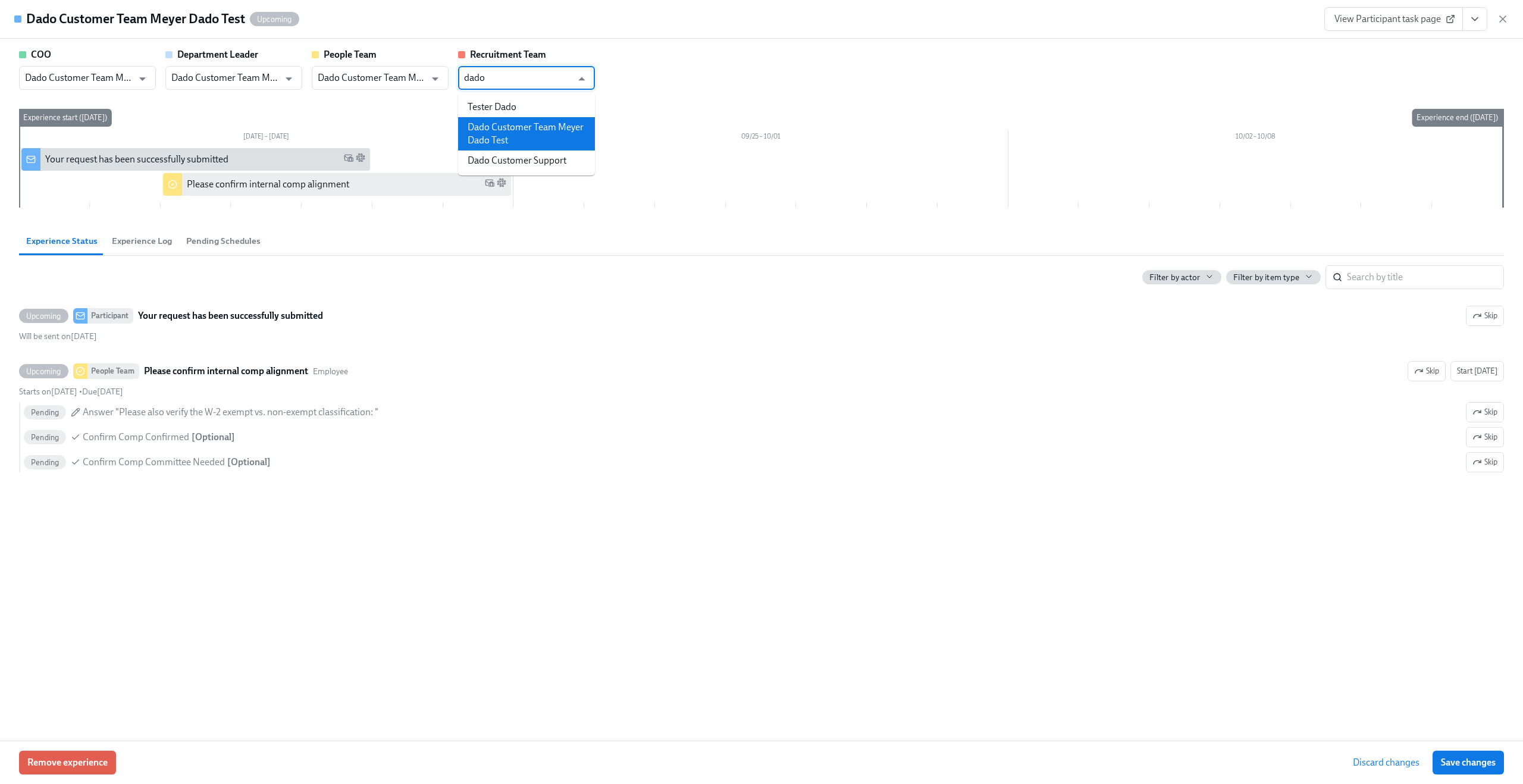
click at [535, 125] on li "Dado Customer Team Meyer Dado Test" at bounding box center [526, 134] width 137 height 34
type input "Dado Customer Team Meyer Dado Test"
click at [702, 98] on div "COO Dado Customer Team Meyer Dado Test ​ Department Leader Dado Customer Team M…" at bounding box center [761, 131] width 1485 height 164
click at [1477, 766] on span "Save changes" at bounding box center [1468, 762] width 55 height 12
type input "Dado Customer Team Meyer Dado Test"
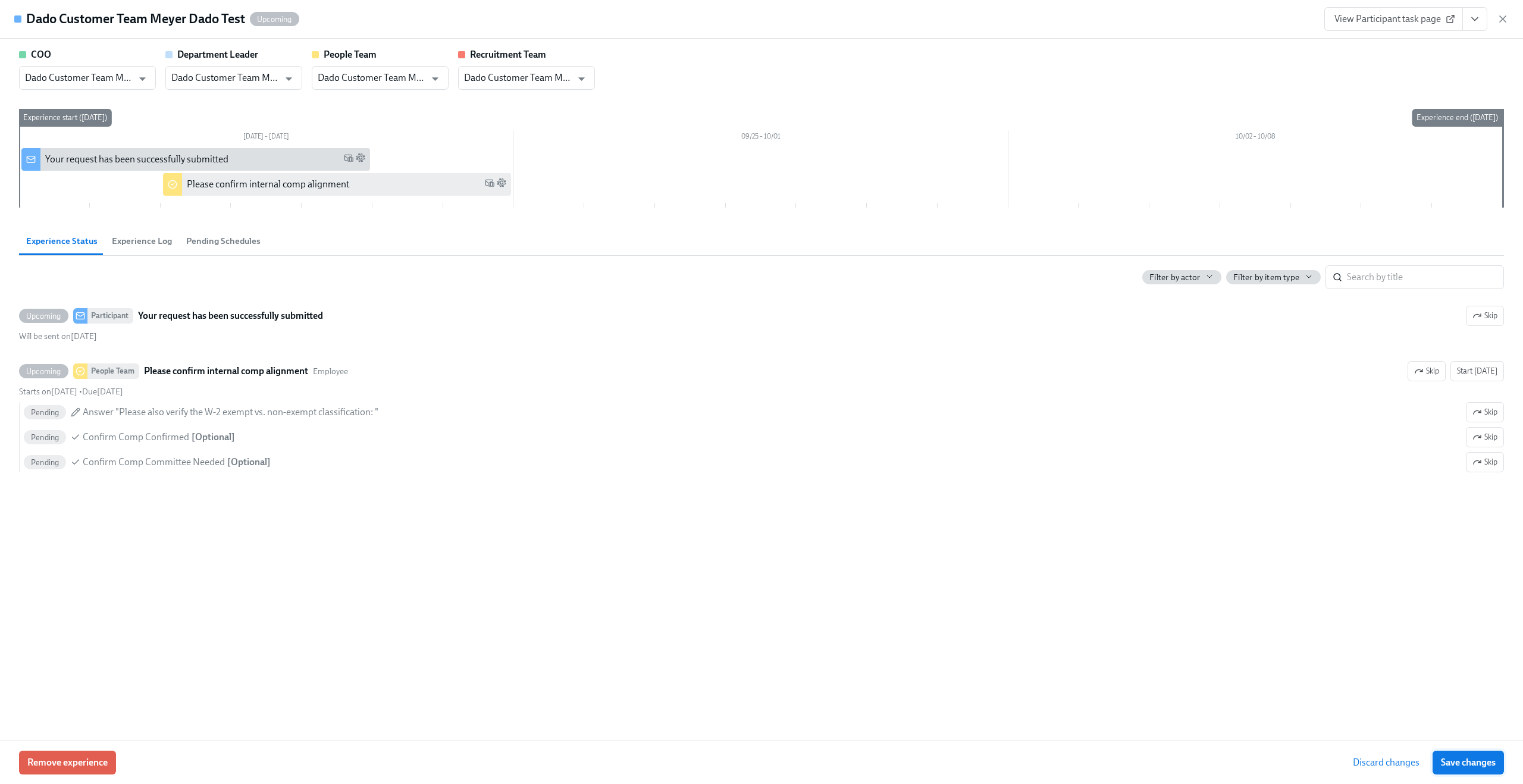
type input "Dado Customer Team Meyer Dado Test"
click at [1500, 20] on icon "button" at bounding box center [1503, 20] width 6 height 6
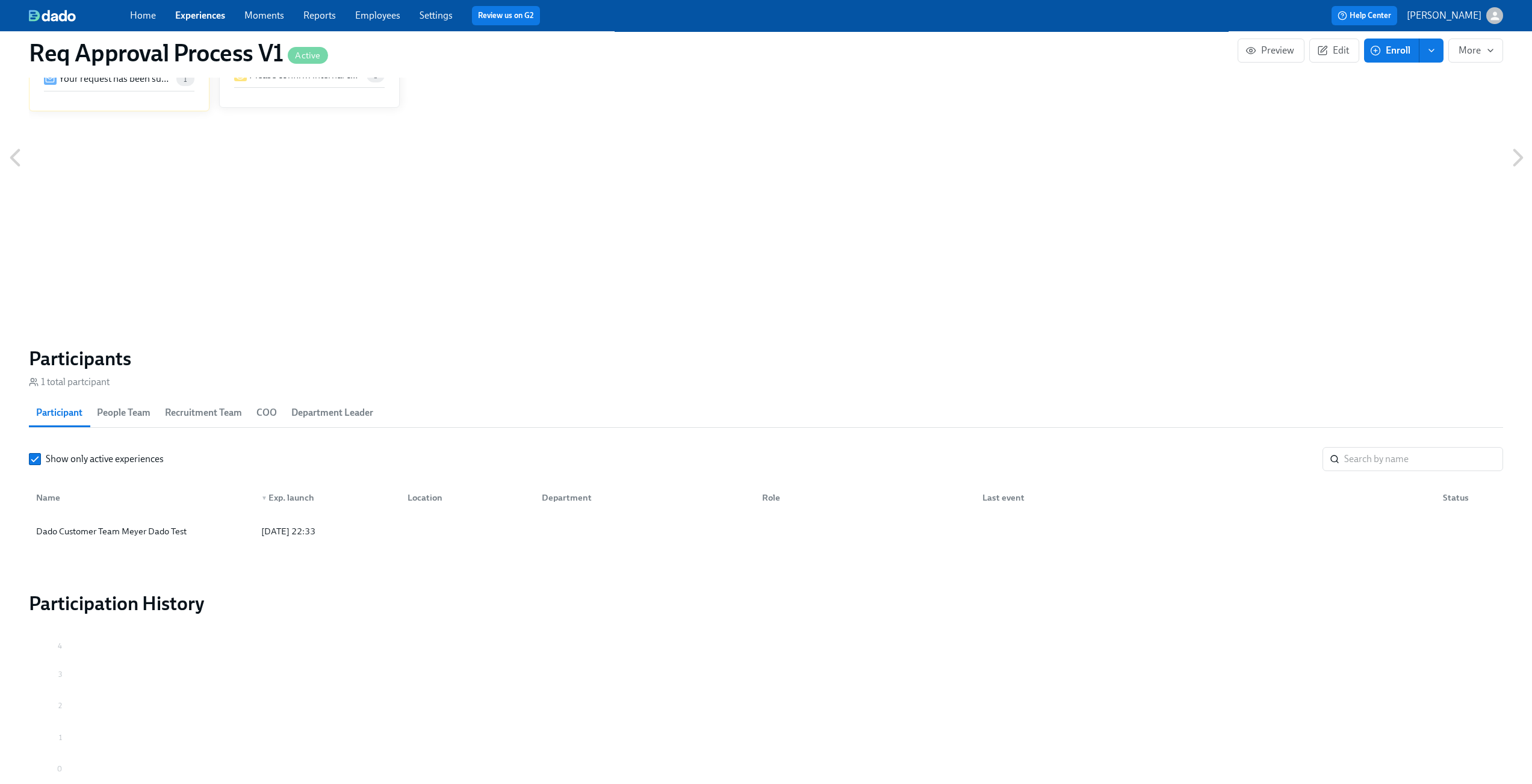
scroll to position [741, 0]
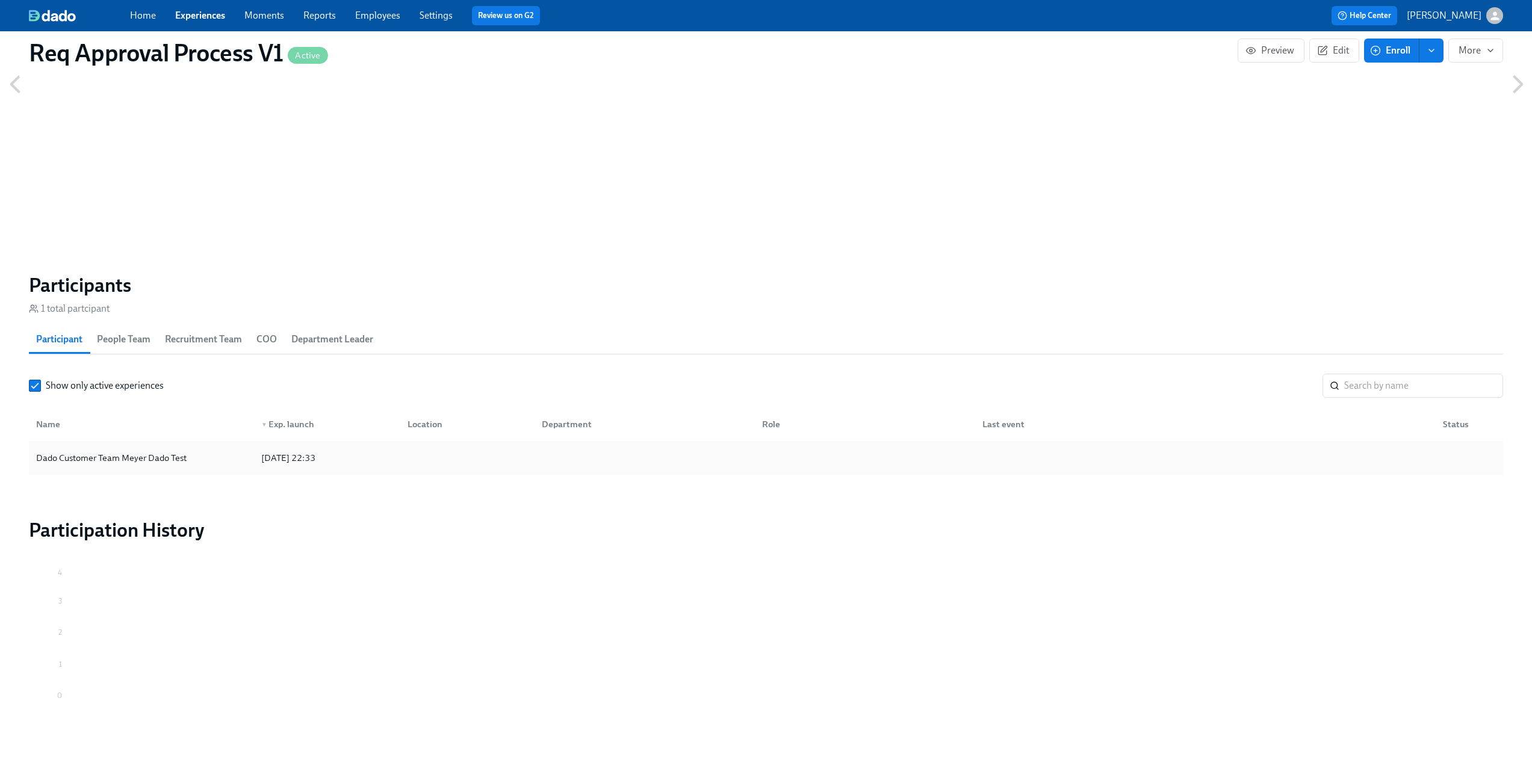
click at [132, 459] on div "Dado Customer Team Meyer Dado Test" at bounding box center [112, 458] width 160 height 14
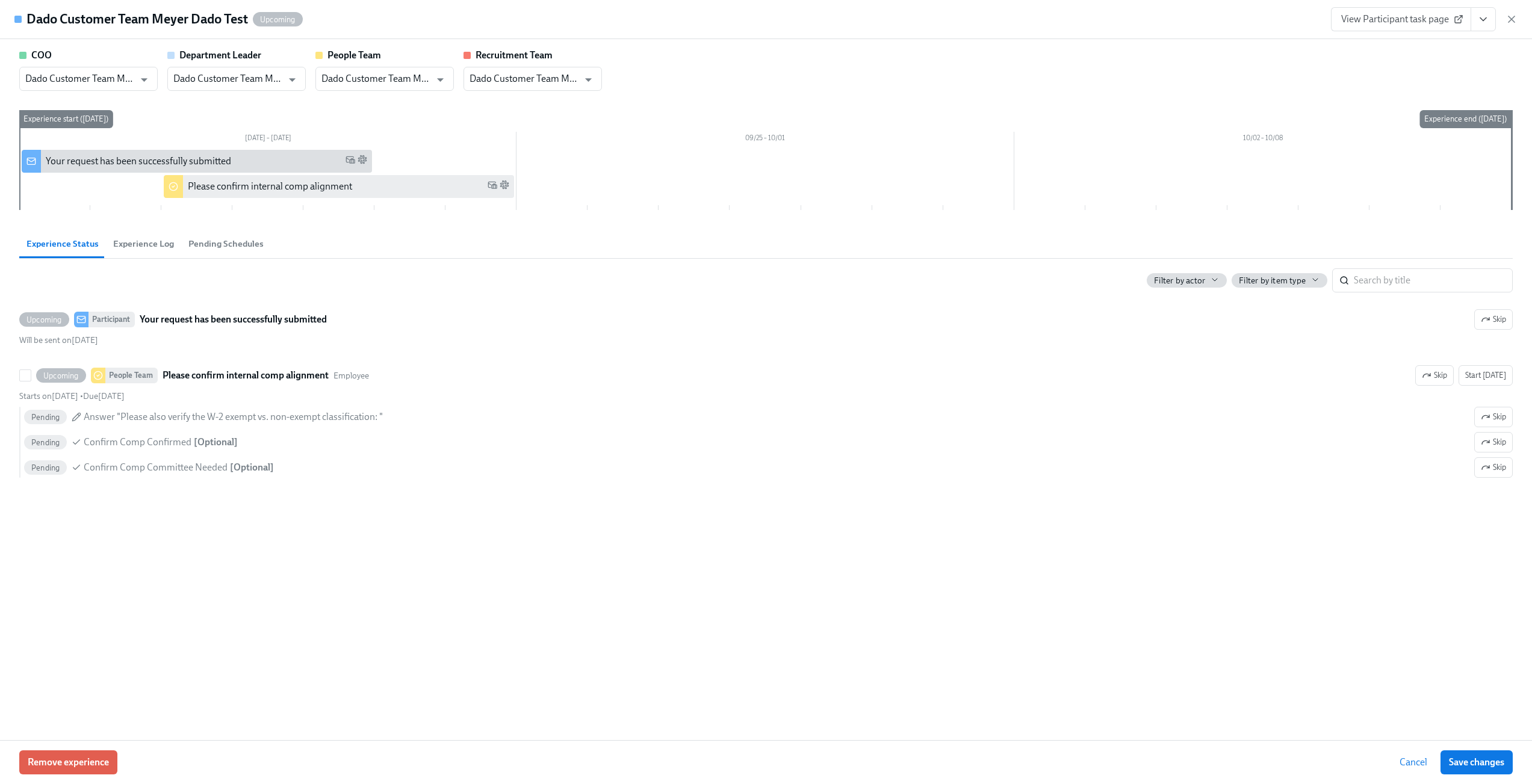
scroll to position [732, 0]
click at [158, 245] on span "Experience Log" at bounding box center [143, 243] width 61 height 13
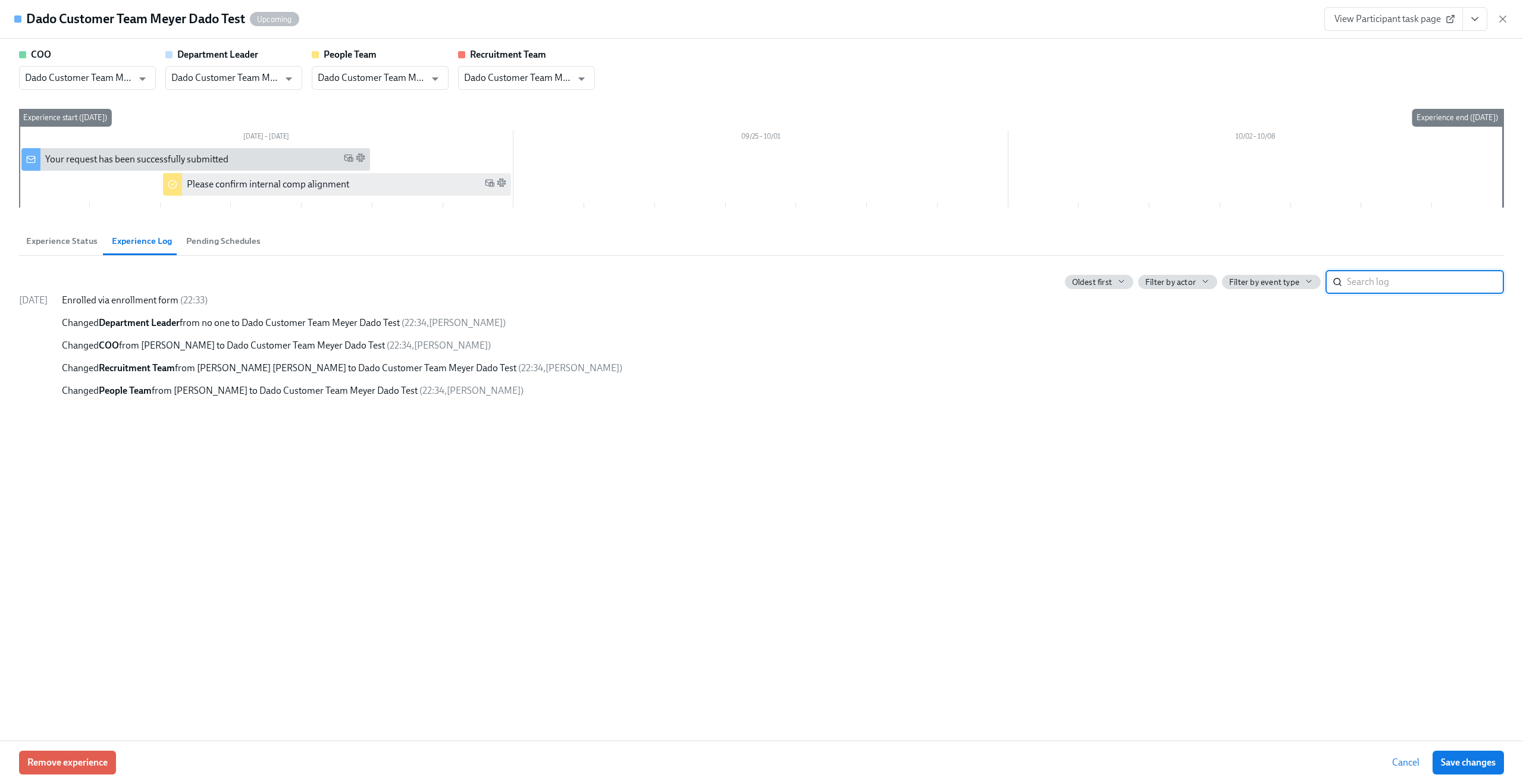
click at [216, 239] on span "Pending Schedules" at bounding box center [223, 240] width 74 height 13
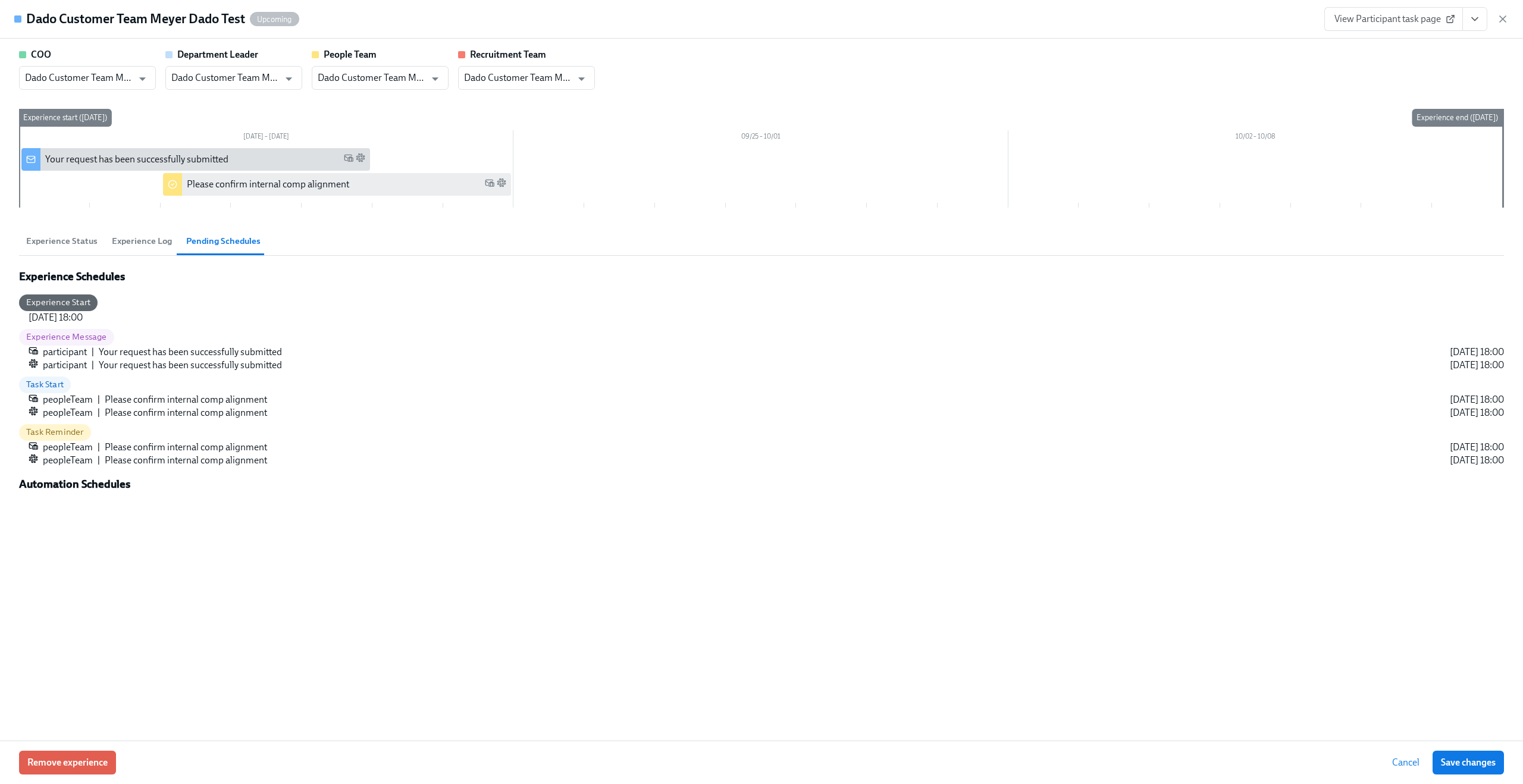
click at [159, 236] on span "Experience Log" at bounding box center [142, 240] width 60 height 13
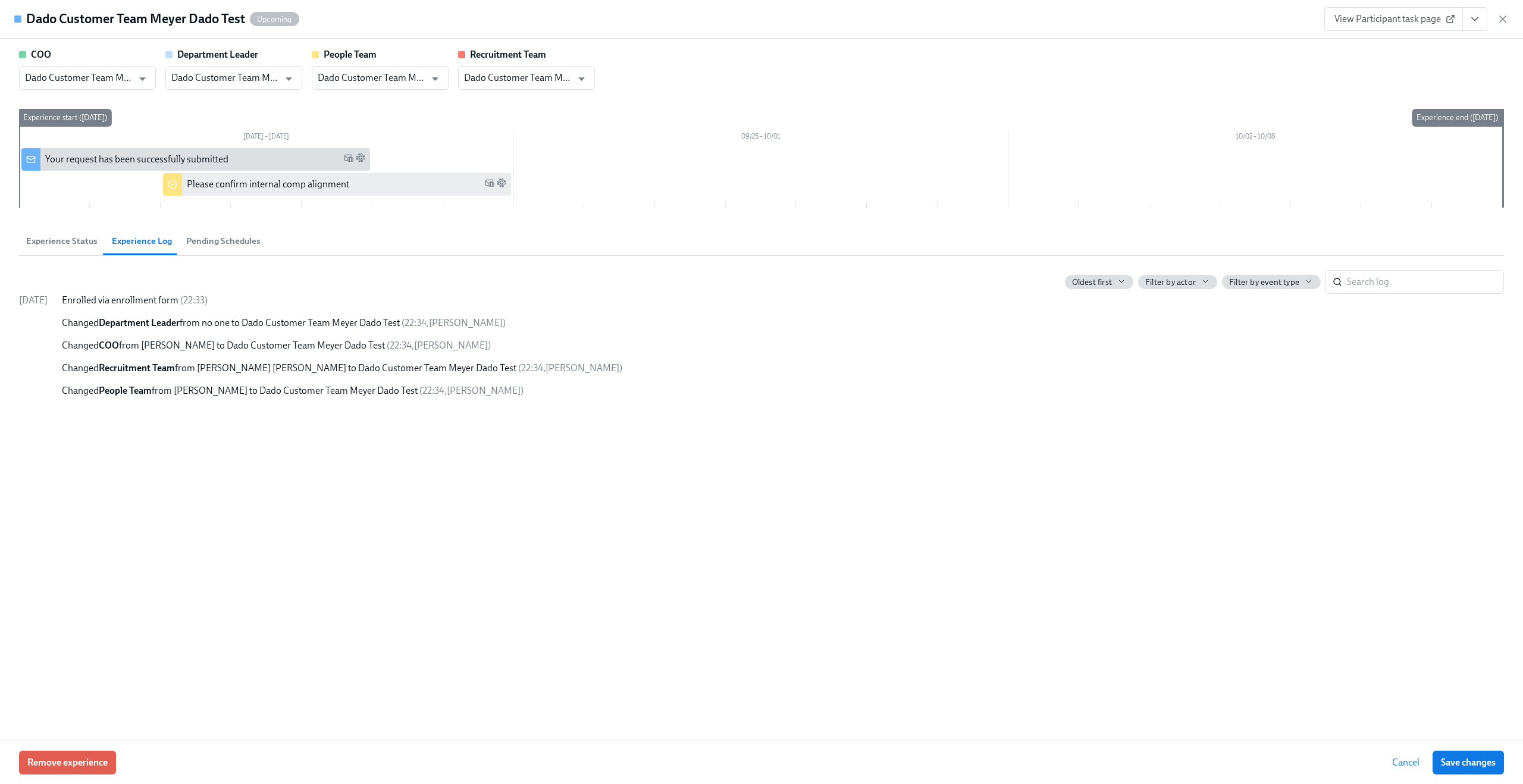
click at [78, 247] on span "Experience Status" at bounding box center [61, 240] width 71 height 13
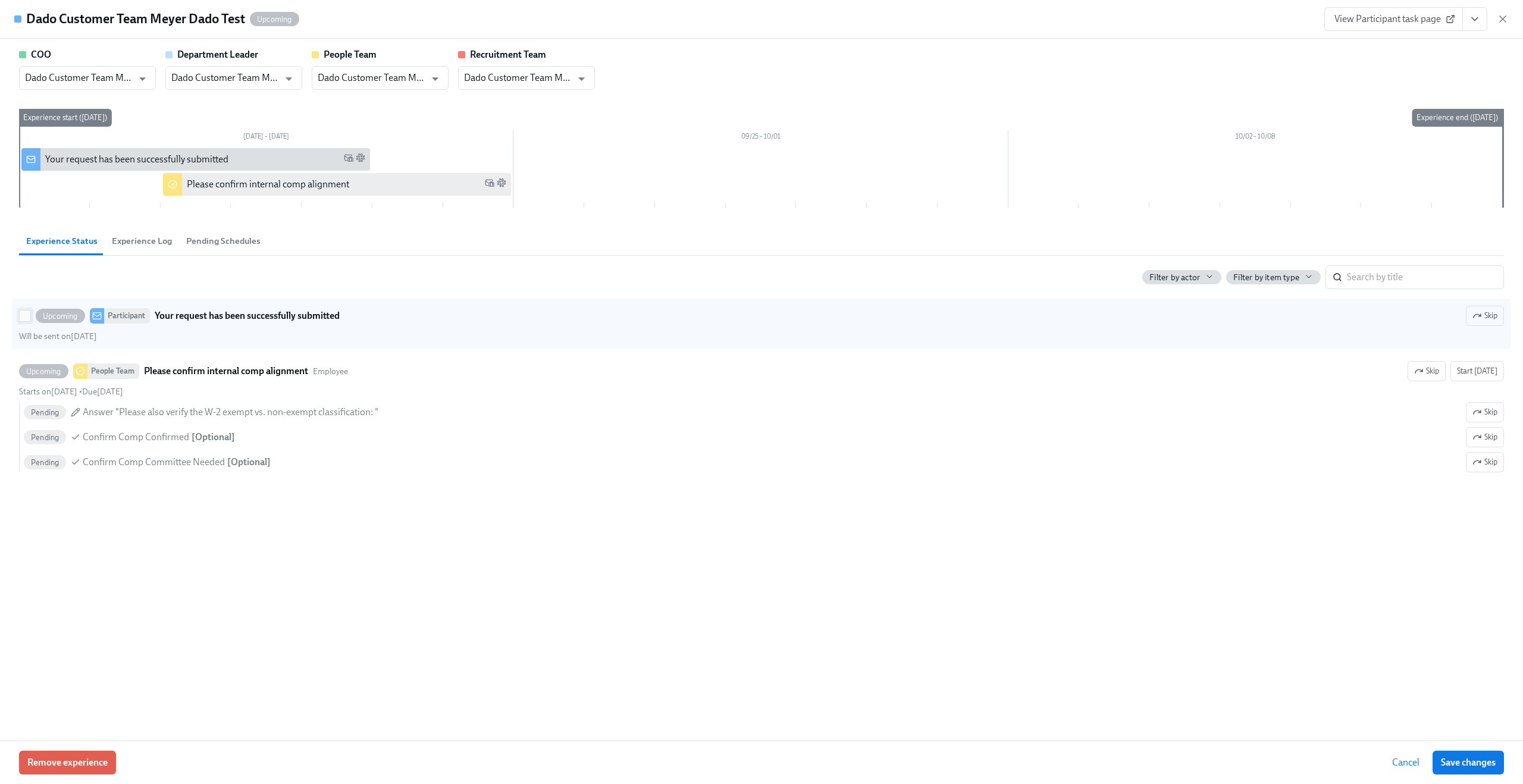
click at [29, 315] on input "Upcoming Participant Your request has been successfully submitted Skip Will be …" at bounding box center [25, 316] width 11 height 11
checkbox input "true"
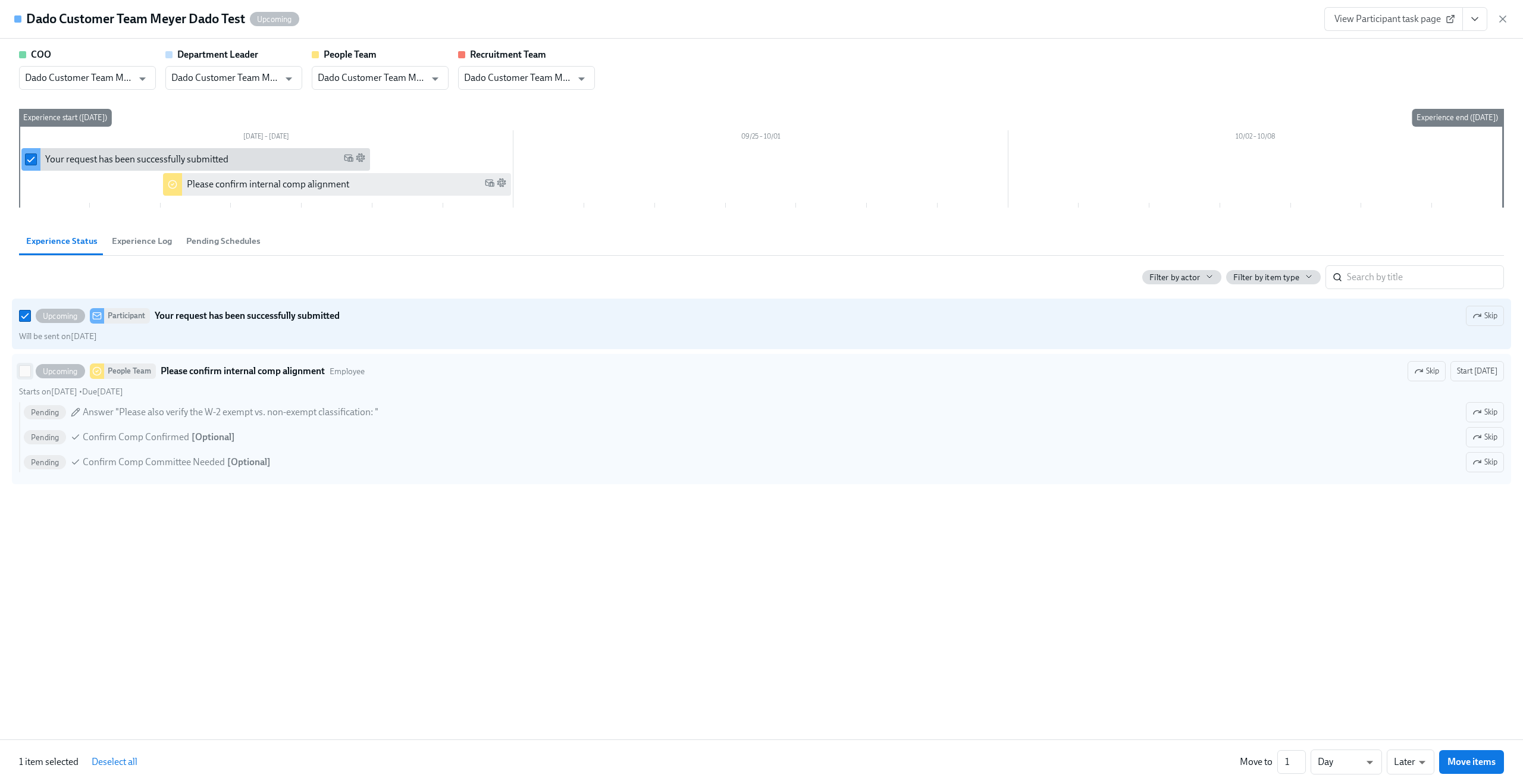
click at [23, 376] on input "Upcoming People Team Please confirm internal comp alignment Employee Skip Start…" at bounding box center [25, 371] width 11 height 11
checkbox input "true"
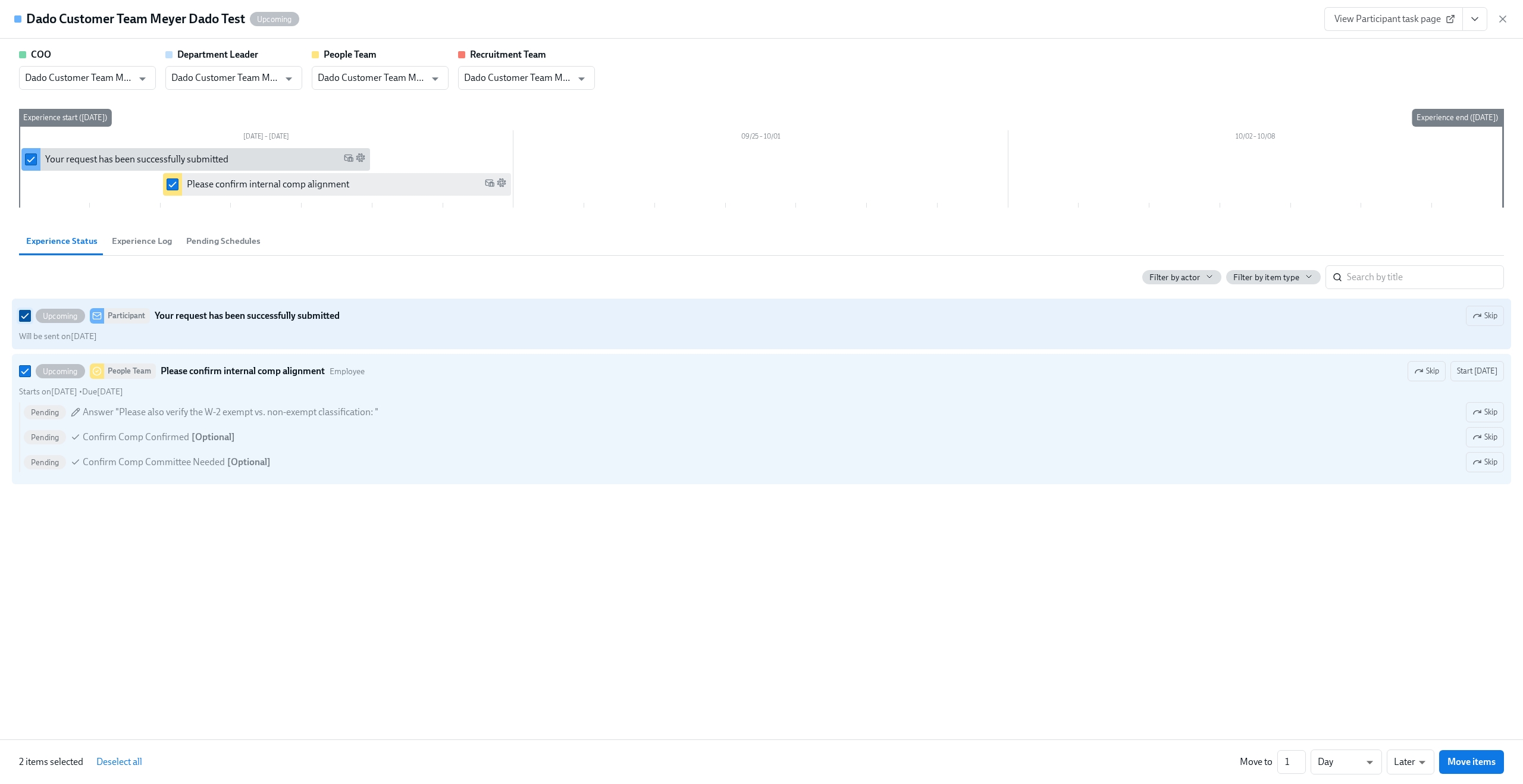
click at [28, 316] on input "Upcoming Participant Your request has been successfully submitted Skip Will be …" at bounding box center [25, 316] width 11 height 11
checkbox input "false"
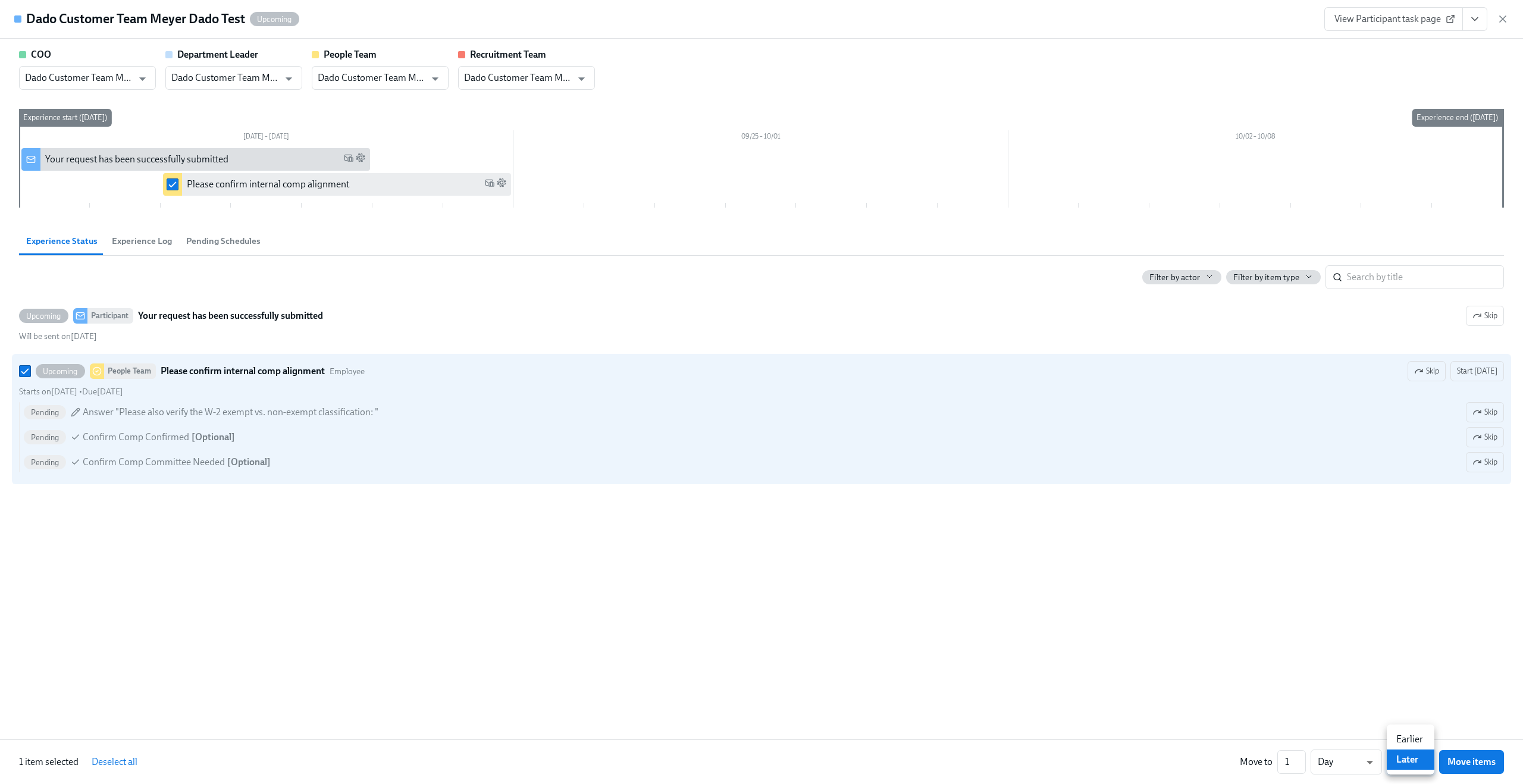
click at [1410, 759] on body "Home Experiences Moments Reports Employees Settings Review us on G2 Help Center…" at bounding box center [762, 31] width 1523 height 1507
click at [1412, 743] on li "Earlier" at bounding box center [1410, 739] width 48 height 20
type input "earlier"
click at [1293, 755] on input "2" at bounding box center [1286, 761] width 28 height 23
type input "3"
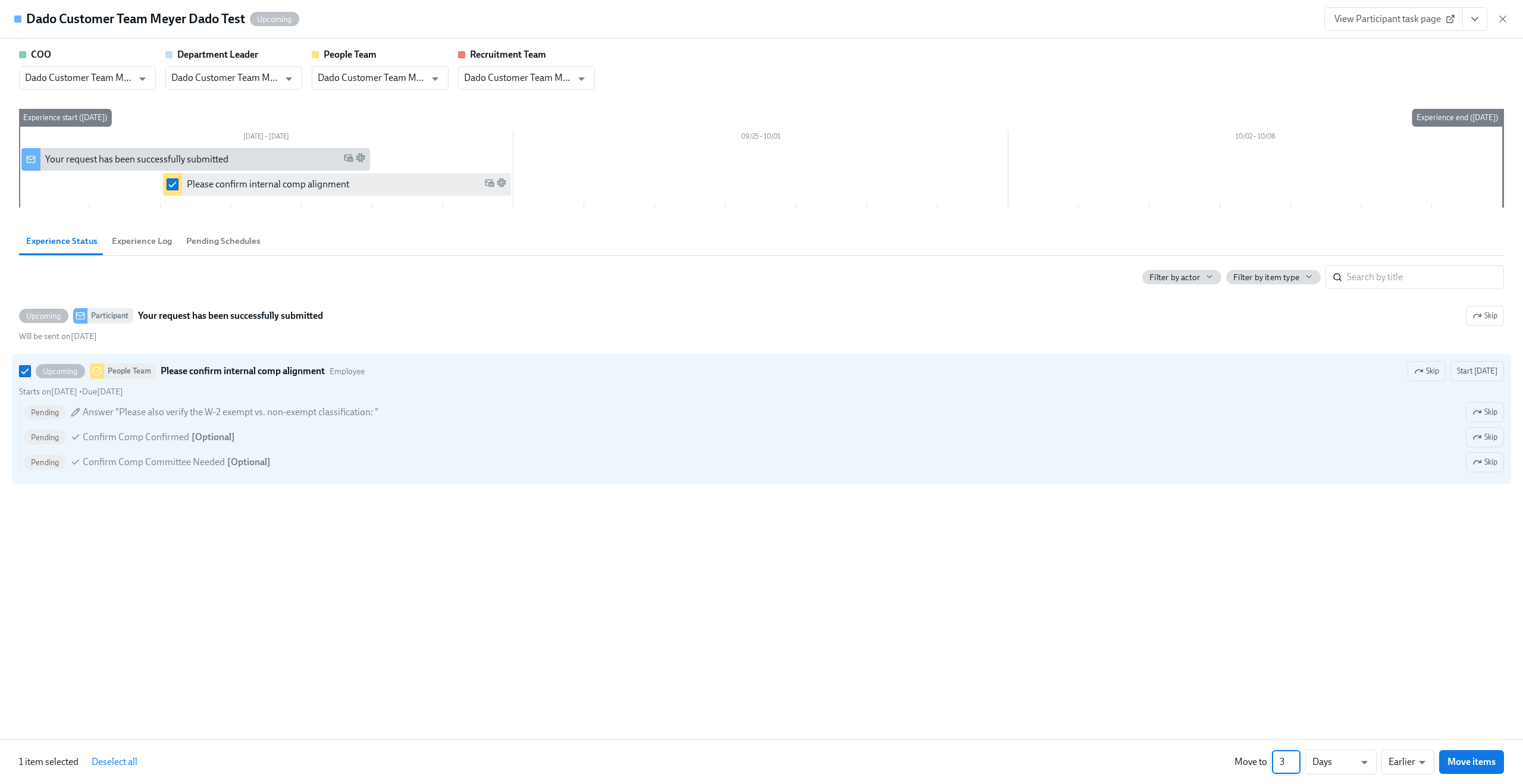
click at [1293, 755] on input "3" at bounding box center [1286, 761] width 28 height 23
click at [1476, 762] on span "Move items" at bounding box center [1471, 761] width 49 height 12
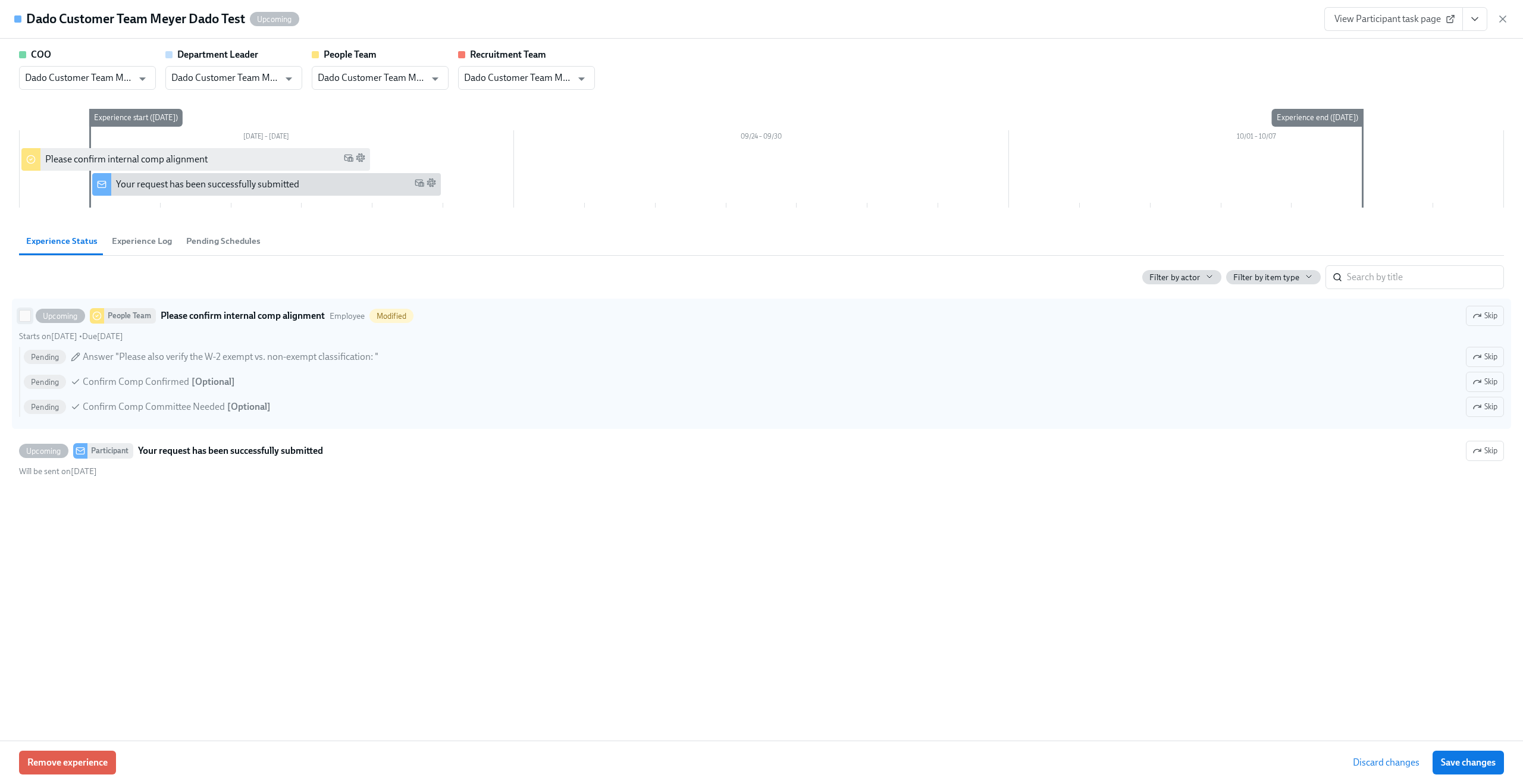
click at [27, 320] on input "Upcoming People Team Please confirm internal comp alignment Employee Modified S…" at bounding box center [25, 316] width 11 height 11
checkbox input "true"
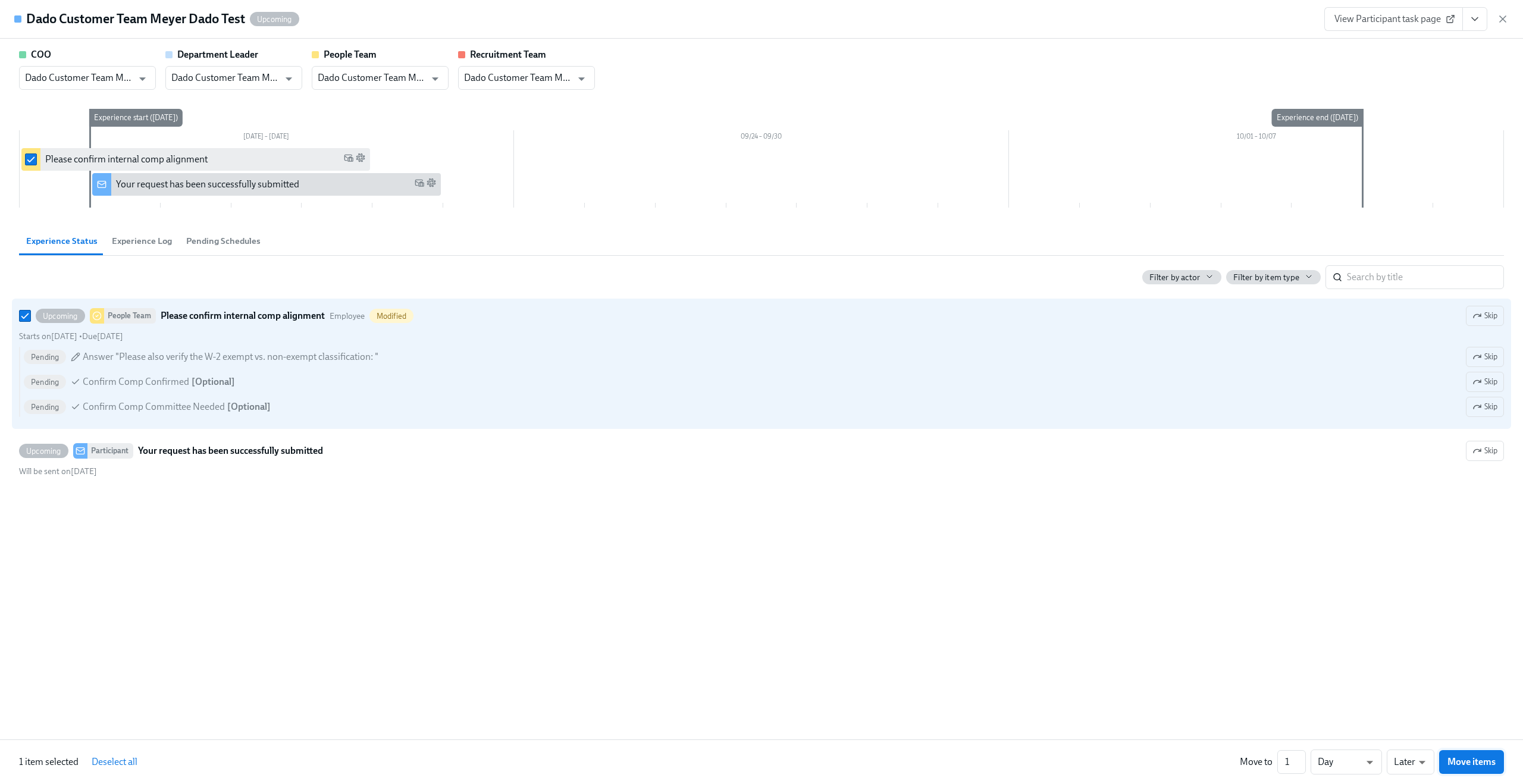
click at [1461, 764] on span "Move items" at bounding box center [1471, 761] width 49 height 12
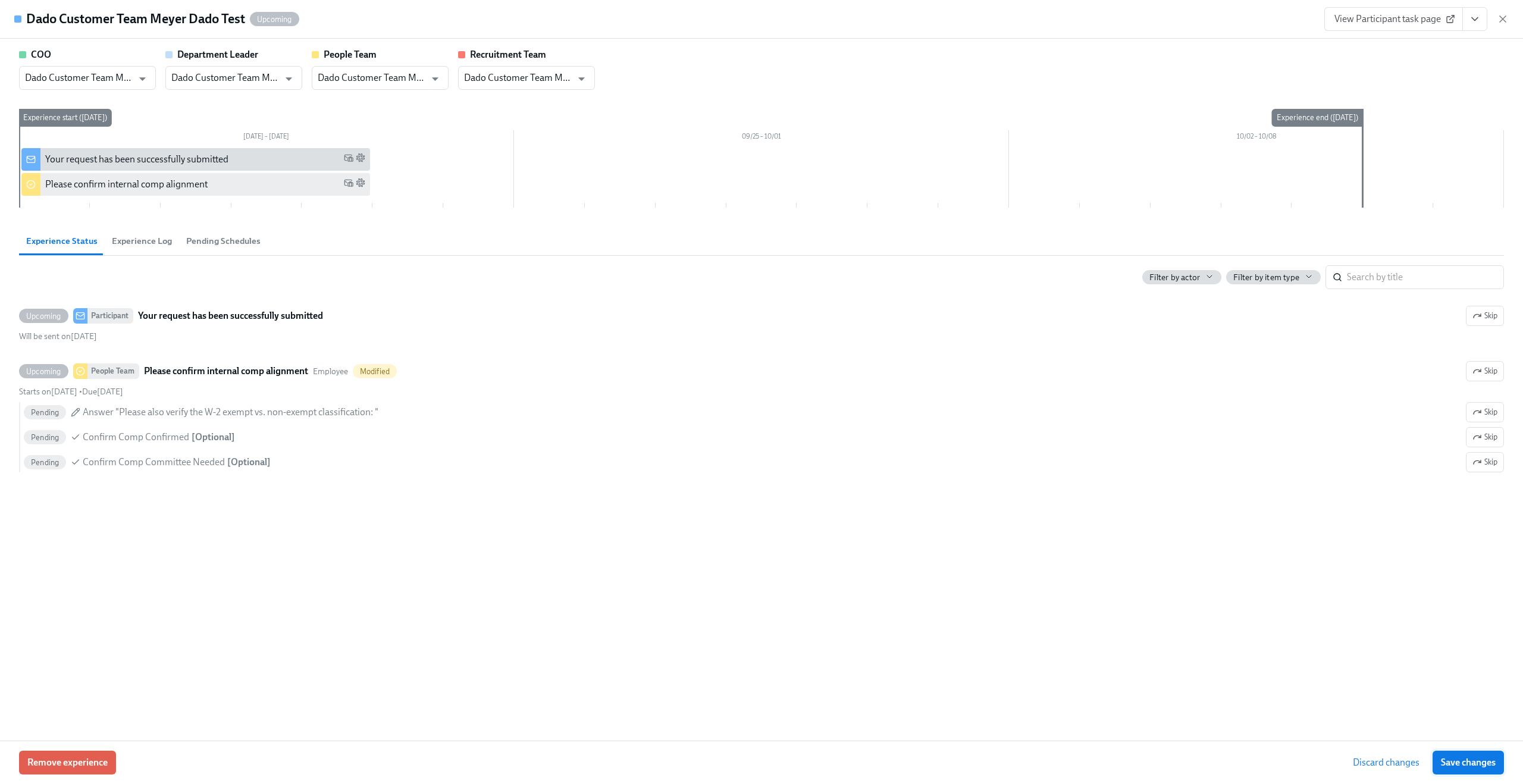
click at [1453, 759] on span "Save changes" at bounding box center [1468, 762] width 55 height 12
click at [1503, 15] on icon "button" at bounding box center [1502, 19] width 12 height 12
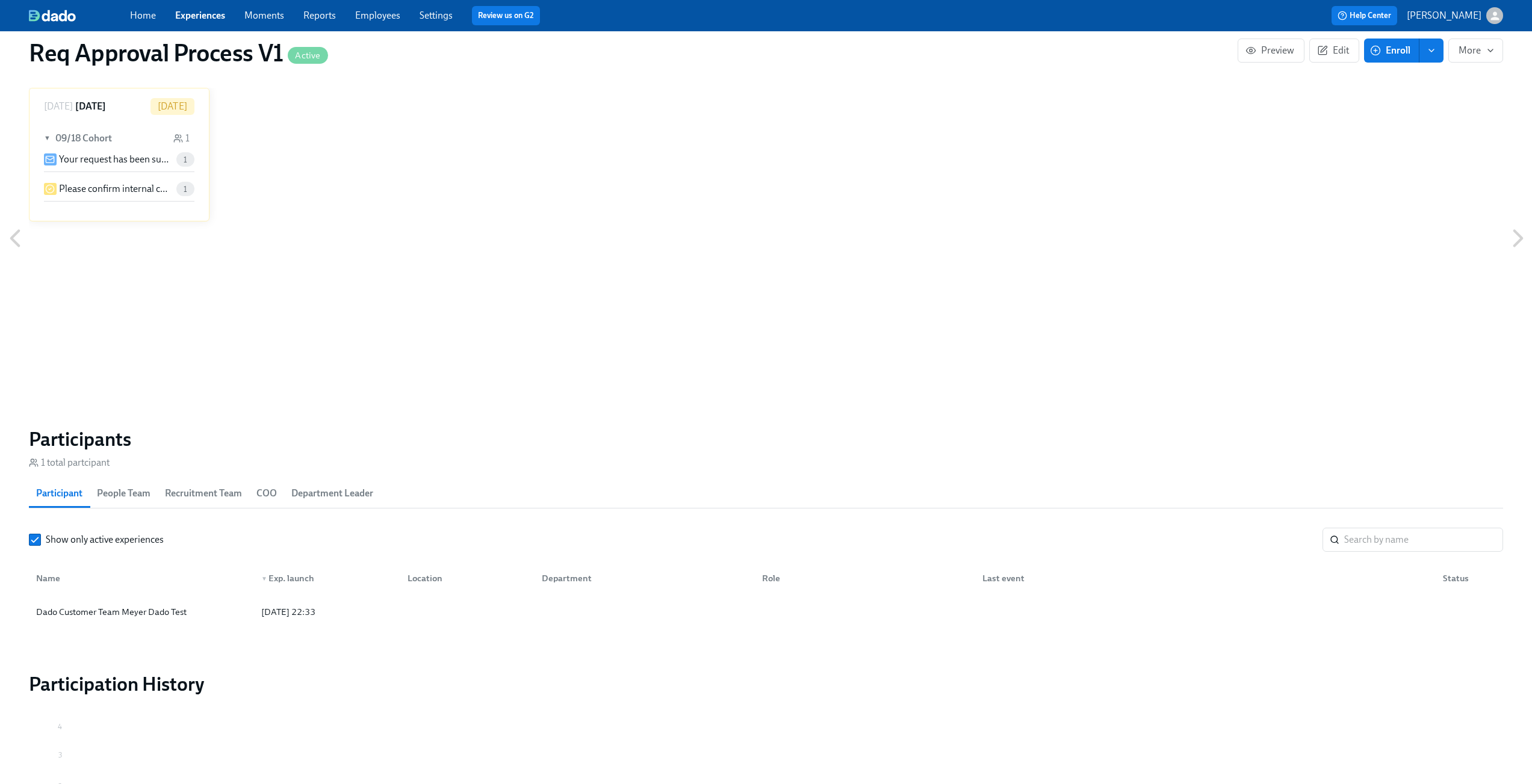
scroll to position [741, 0]
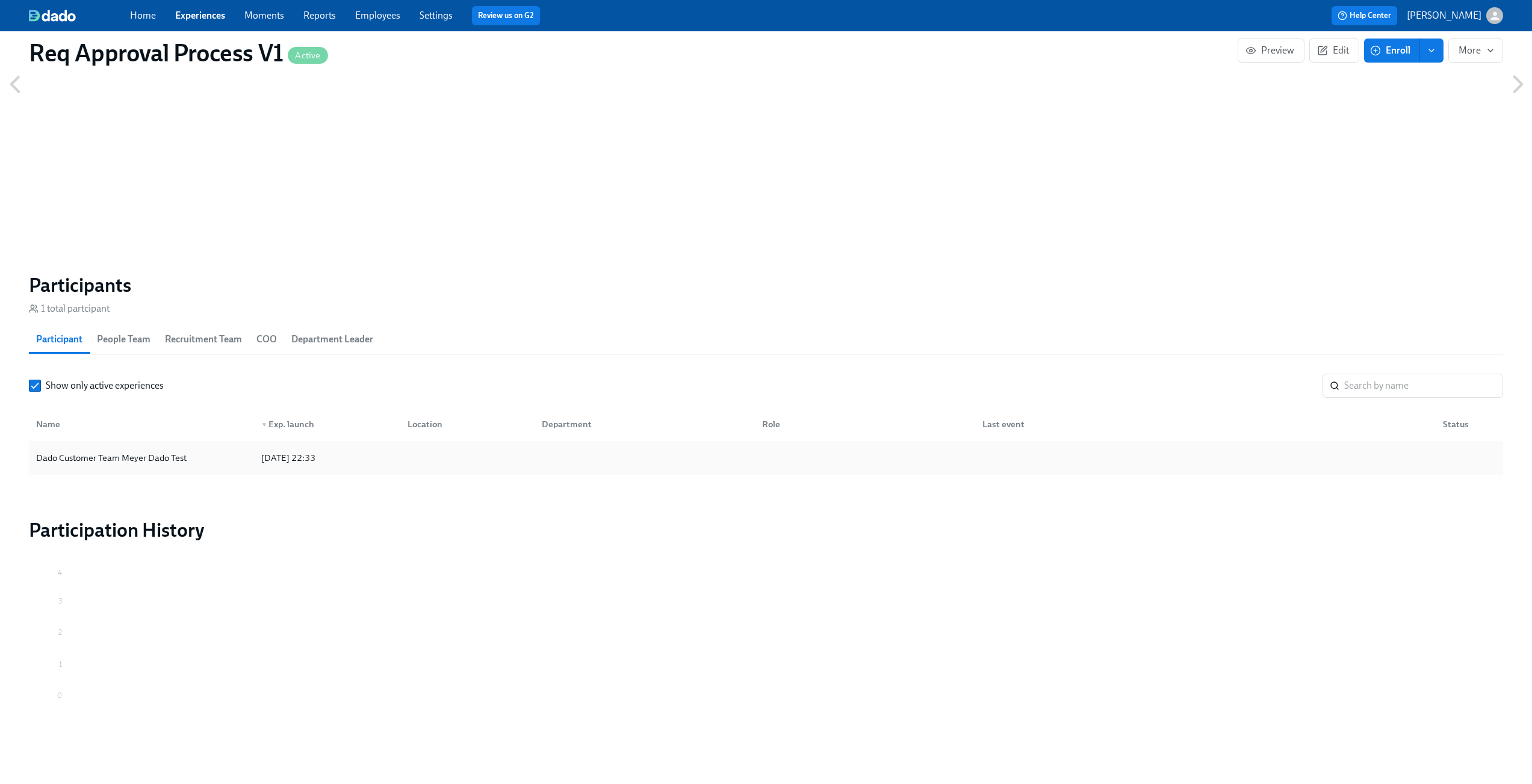
click at [368, 452] on div "2025/09/18 22:33" at bounding box center [325, 458] width 147 height 24
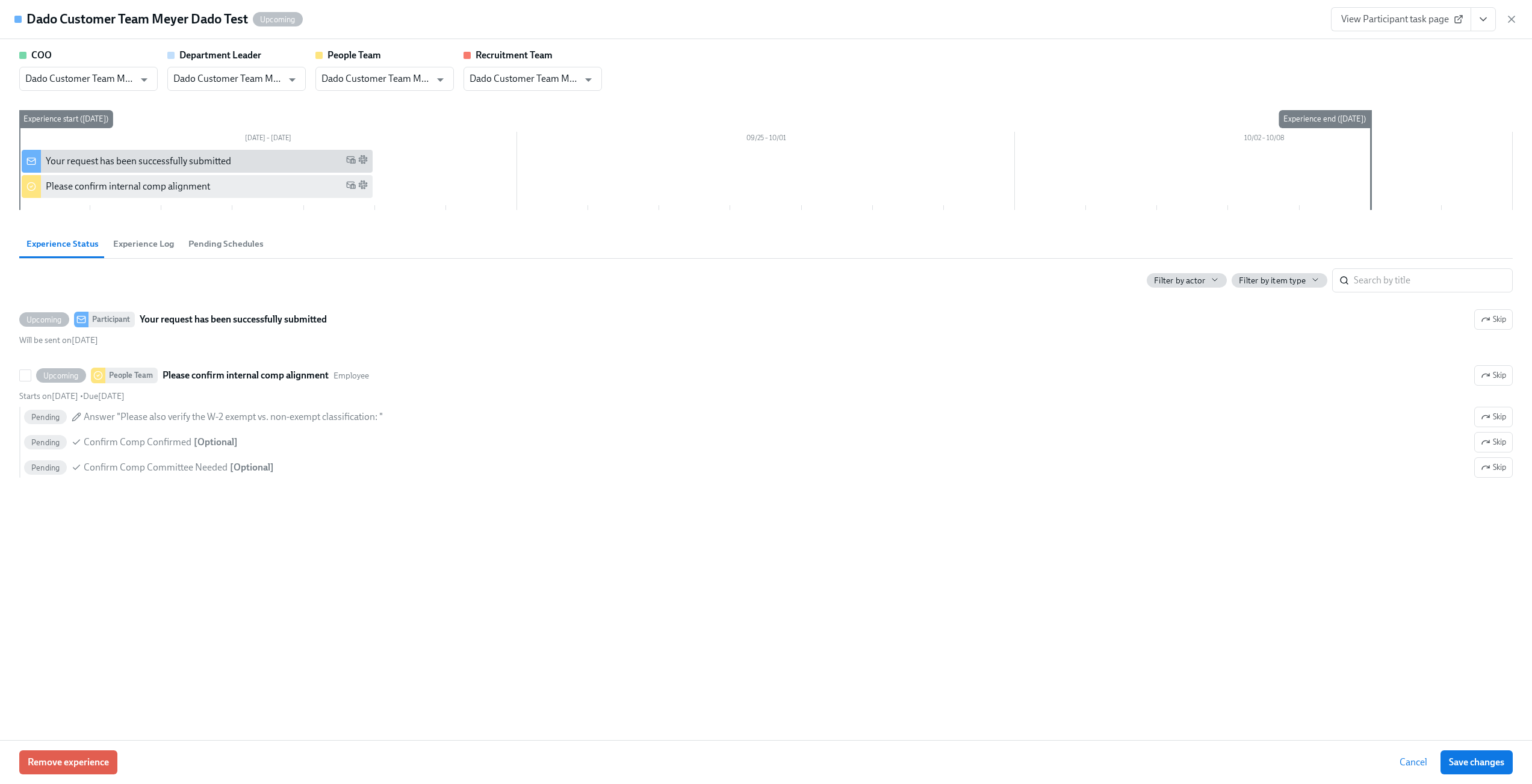
scroll to position [732, 0]
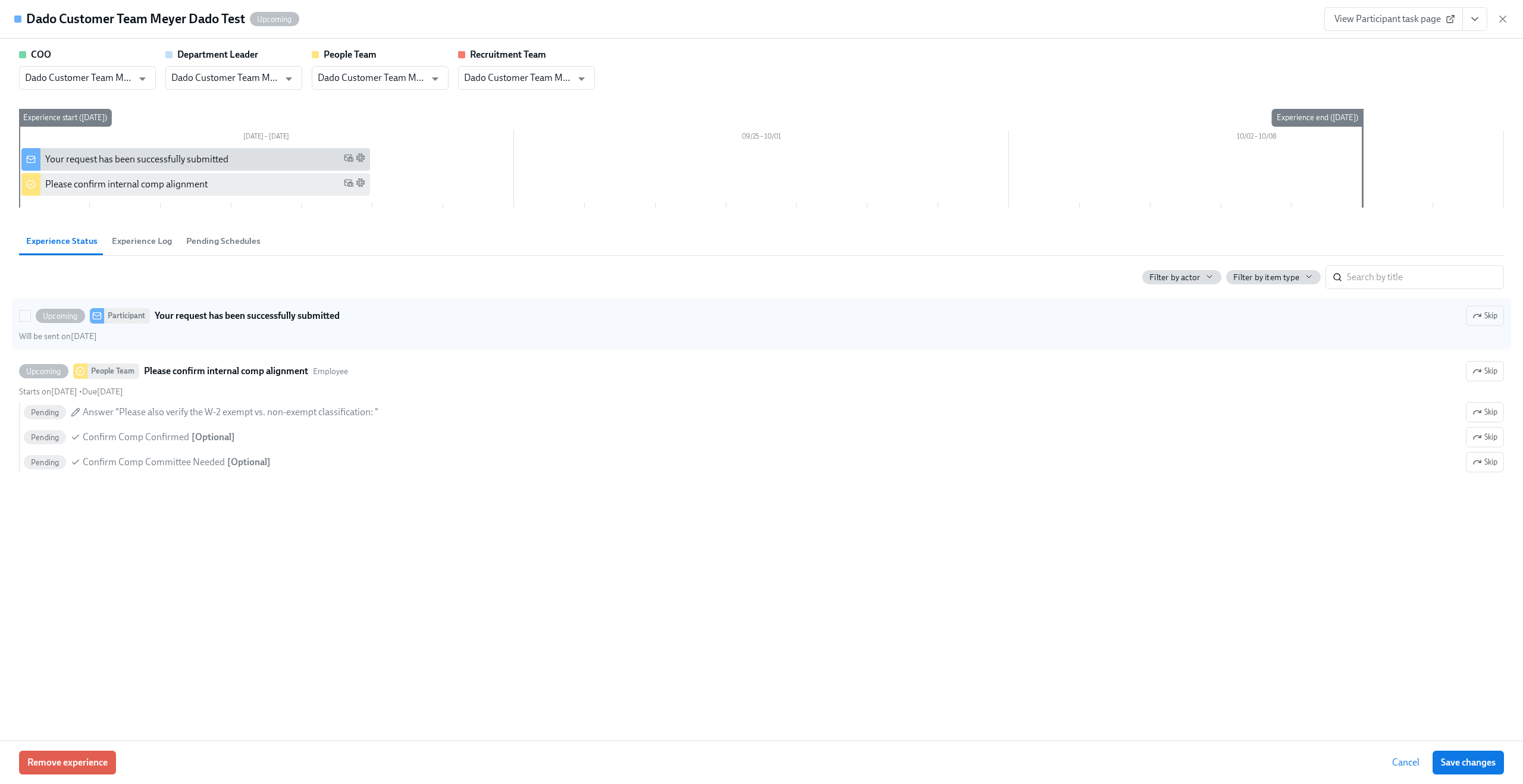
click at [267, 333] on div "Will be sent on September 18th" at bounding box center [761, 336] width 1485 height 11
click at [31, 321] on input "Upcoming Participant Your request has been successfully submitted Skip Will be …" at bounding box center [25, 316] width 11 height 11
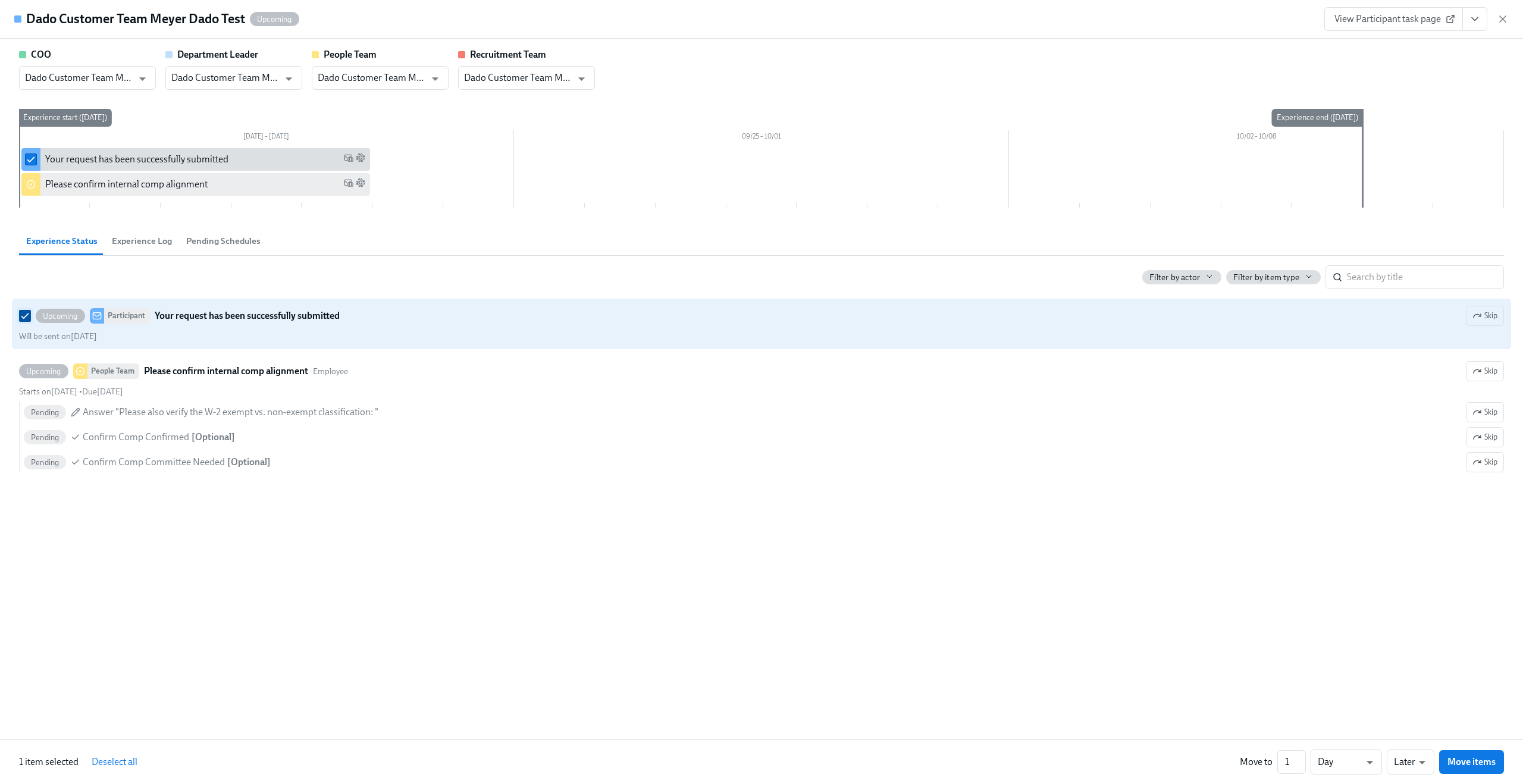
click at [25, 316] on input "Upcoming Participant Your request has been successfully submitted Skip Will be …" at bounding box center [25, 316] width 11 height 11
checkbox input "false"
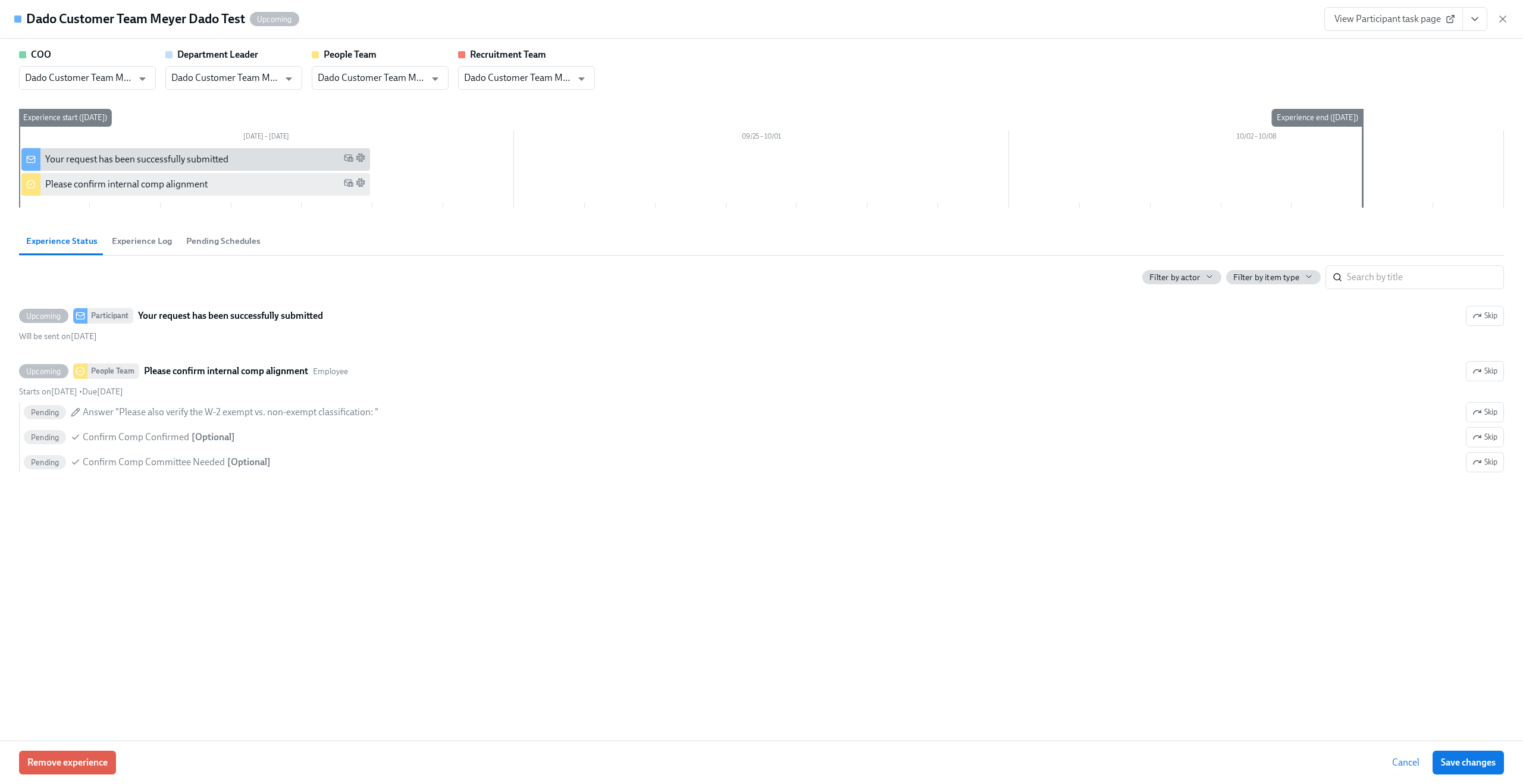
click at [1399, 761] on span "Cancel" at bounding box center [1405, 762] width 27 height 12
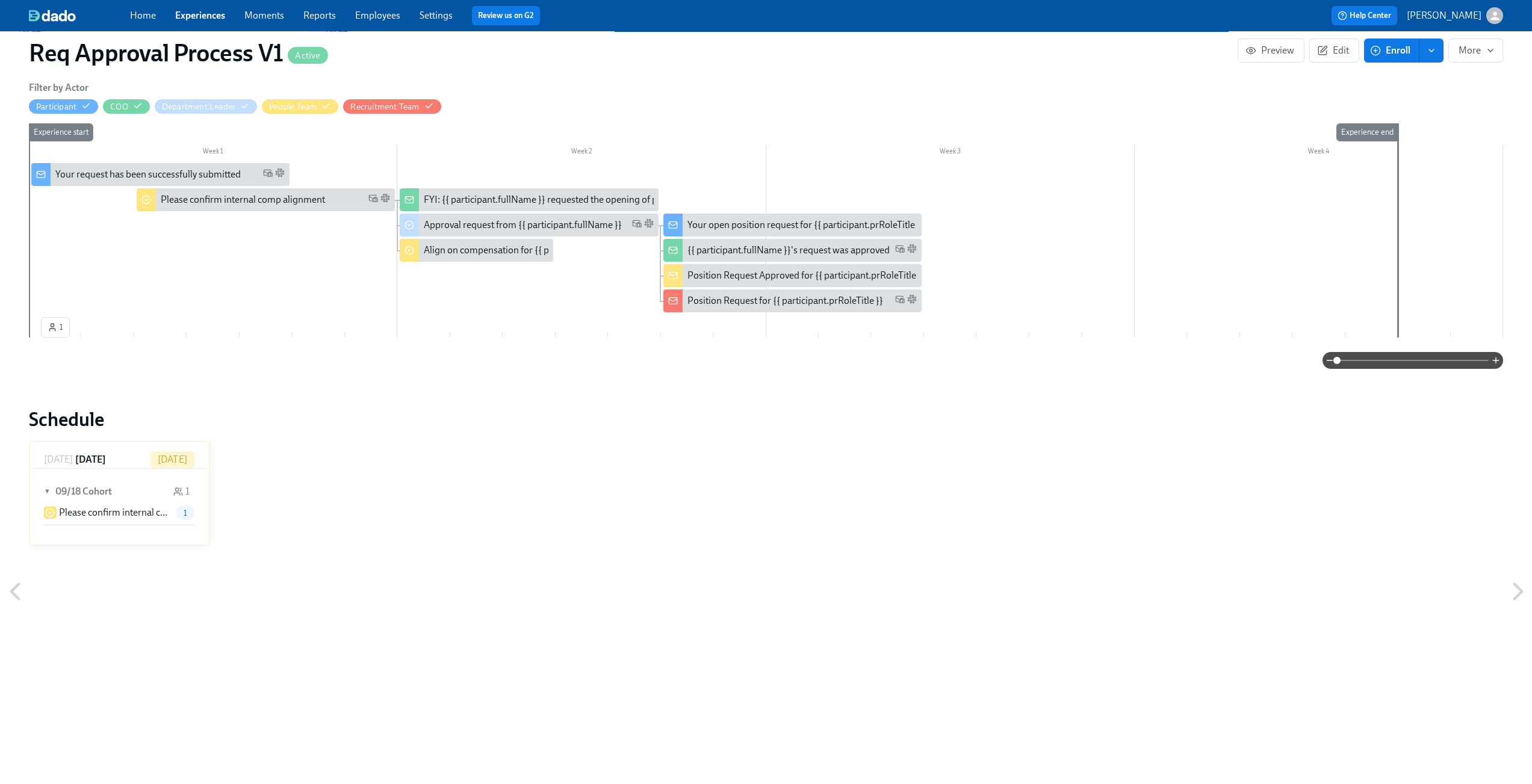
scroll to position [296, 0]
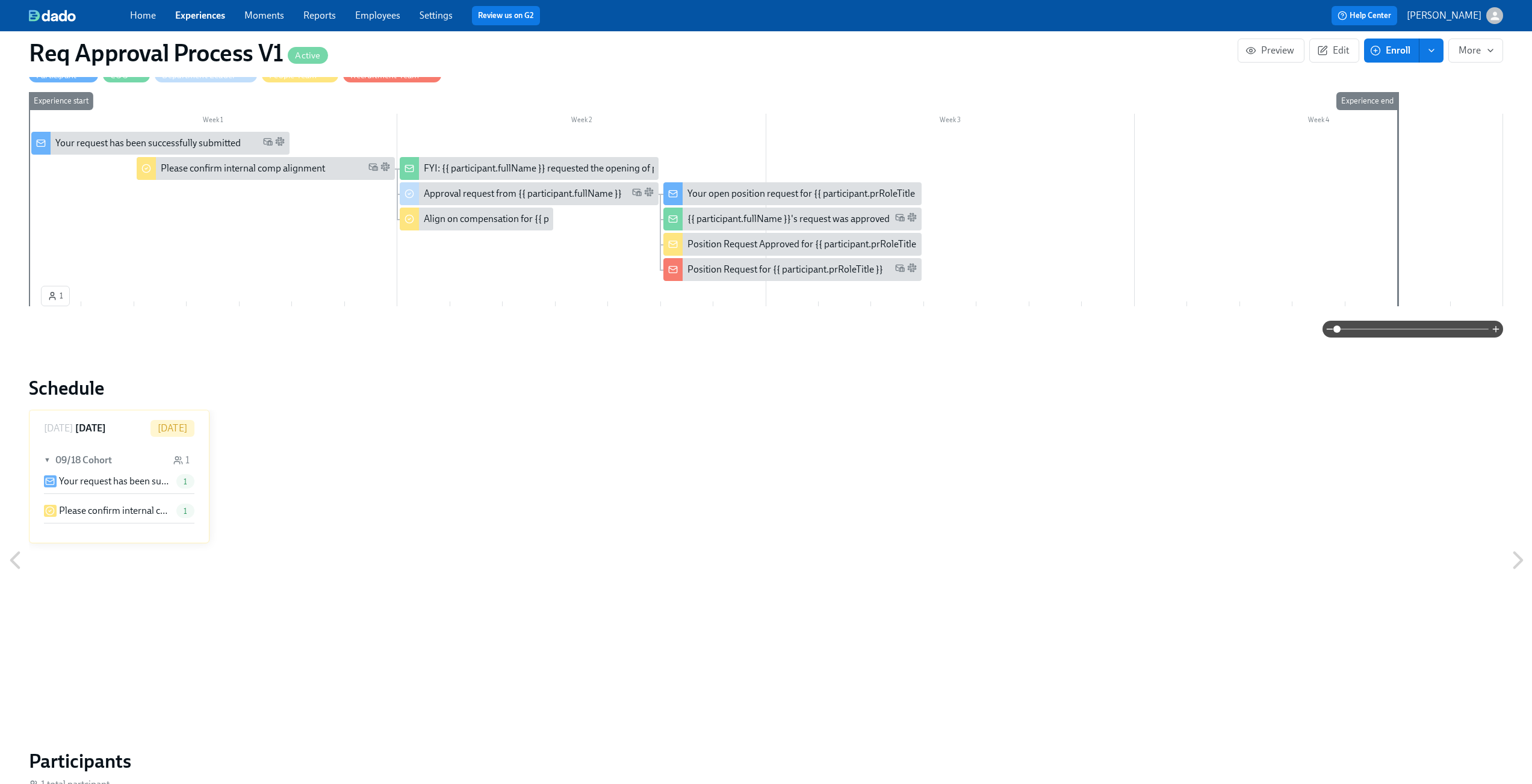
click at [539, 448] on div "Thursday September 18 Today ▼ 09/18 Cohort 1 Your request has been successfully…" at bounding box center [765, 561] width 1474 height 301
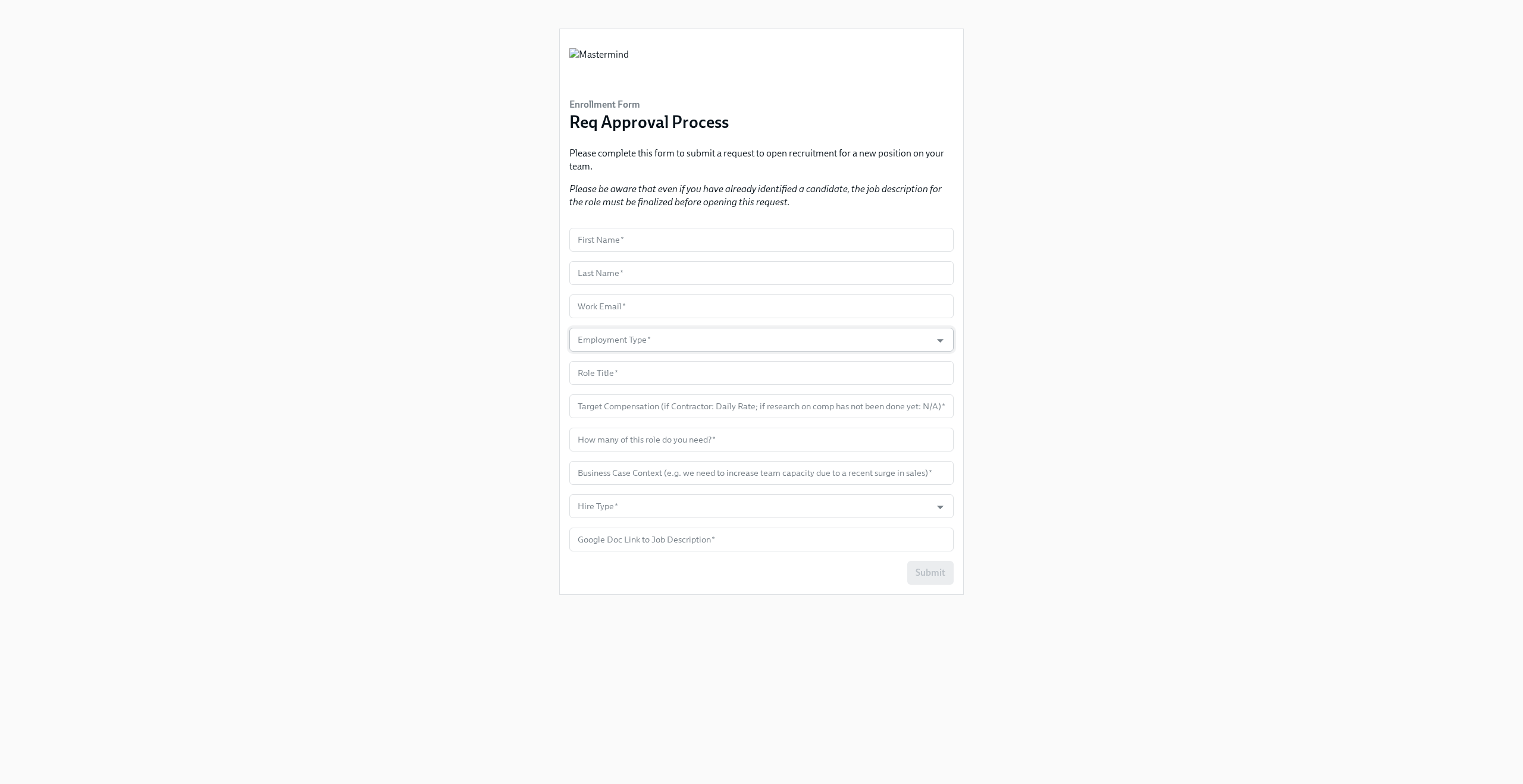
click at [684, 333] on input "Employment Type   *" at bounding box center [750, 340] width 350 height 23
drag, startPoint x: 437, startPoint y: 298, endPoint x: 555, endPoint y: 347, distance: 127.8
click at [437, 298] on div "Enrollment Form Req Approval Process Please complete this form to submit a requ…" at bounding box center [761, 377] width 1466 height 755
click at [605, 368] on input "text" at bounding box center [761, 372] width 384 height 23
click at [464, 374] on div "Enrollment Form Req Approval Process Please complete this form to submit a requ…" at bounding box center [761, 377] width 1466 height 755
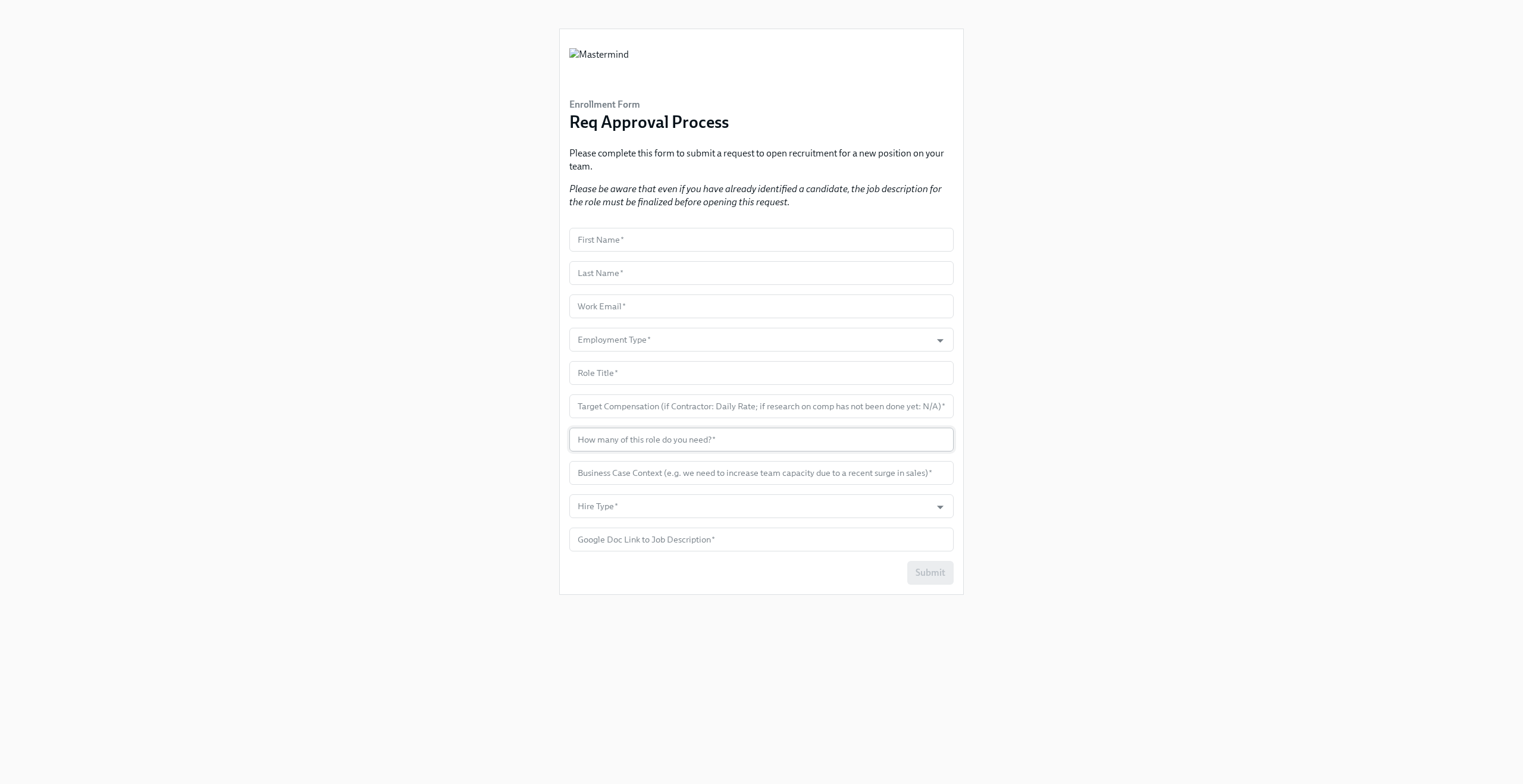
click at [641, 439] on input "text" at bounding box center [761, 439] width 384 height 23
click at [409, 403] on div "Enrollment Form Req Approval Process Please complete this form to submit a requ…" at bounding box center [761, 377] width 1466 height 755
click at [571, 465] on input "text" at bounding box center [761, 473] width 384 height 23
drag, startPoint x: 429, startPoint y: 454, endPoint x: 507, endPoint y: 484, distance: 83.6
click at [428, 454] on div "Enrollment Form Req Approval Process Please complete this form to submit a requ…" at bounding box center [761, 377] width 1466 height 755
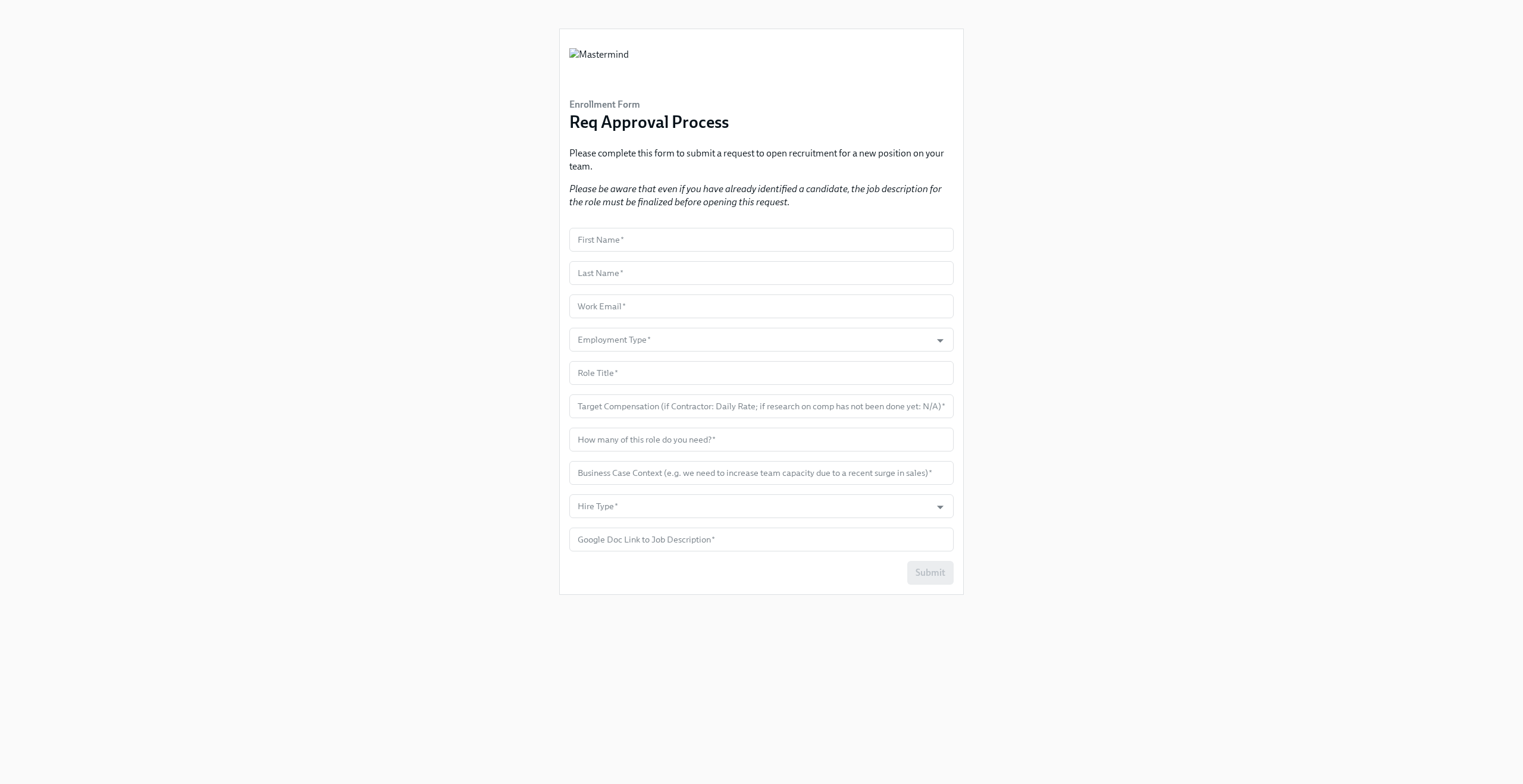
click at [567, 498] on div "Enrollment Form Req Approval Process Please complete this form to submit a requ…" at bounding box center [761, 311] width 403 height 565
click at [578, 500] on input "Hire Type   *" at bounding box center [750, 506] width 350 height 23
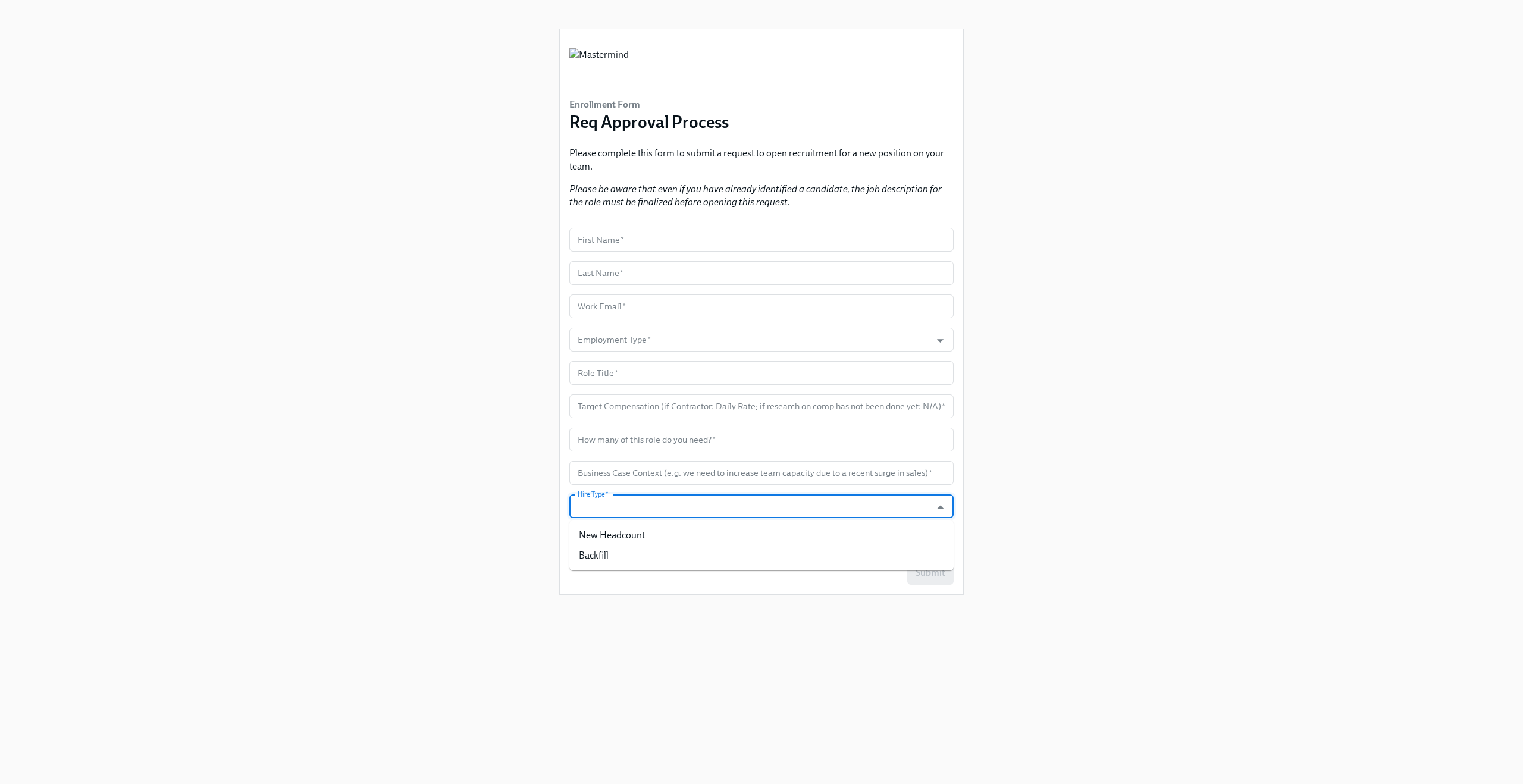
click at [434, 482] on div "Enrollment Form Req Approval Process Please complete this form to submit a requ…" at bounding box center [761, 377] width 1466 height 755
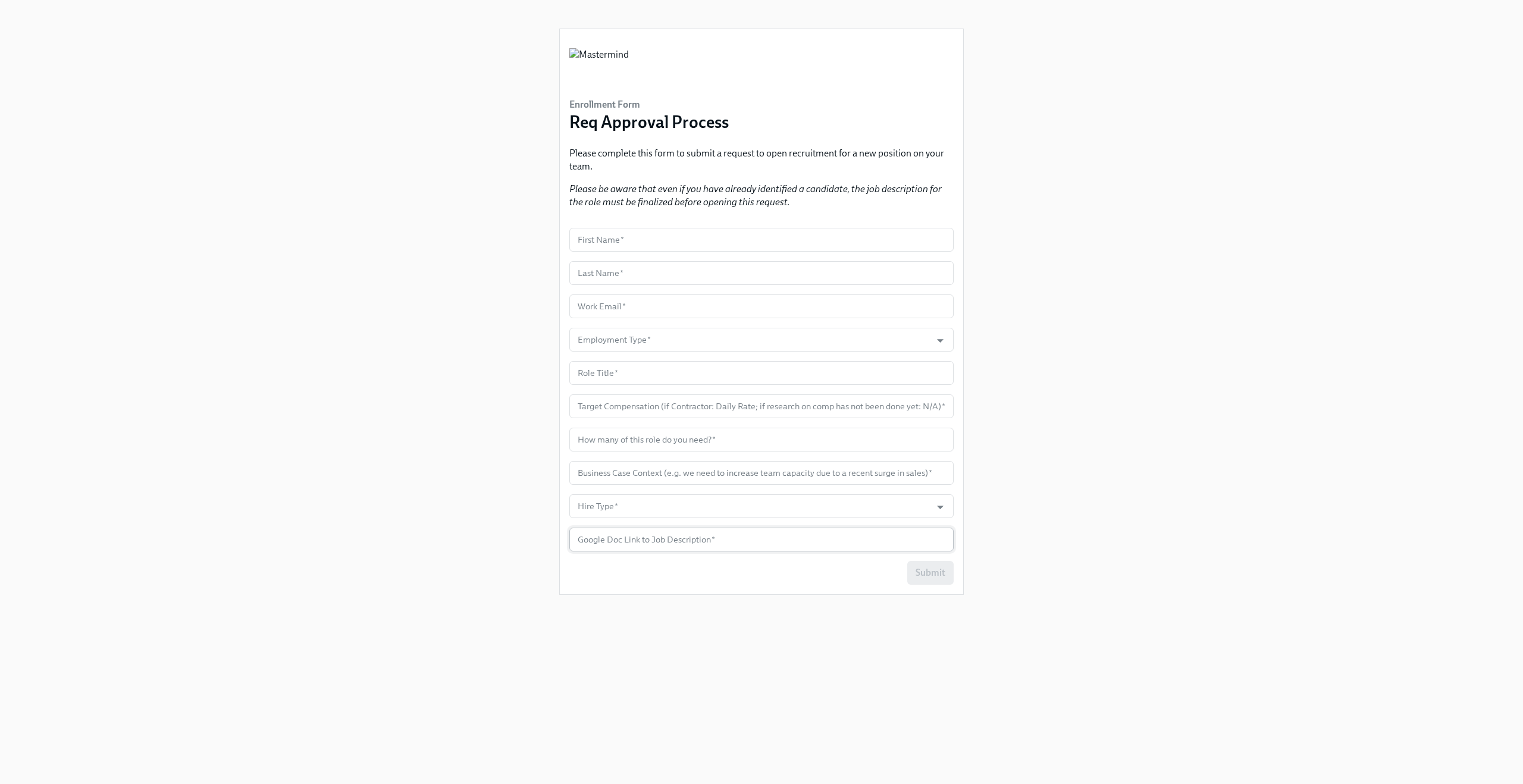
click at [578, 534] on input "text" at bounding box center [761, 539] width 384 height 23
click at [405, 496] on div "Enrollment Form Req Approval Process Please complete this form to submit a requ…" at bounding box center [761, 377] width 1466 height 755
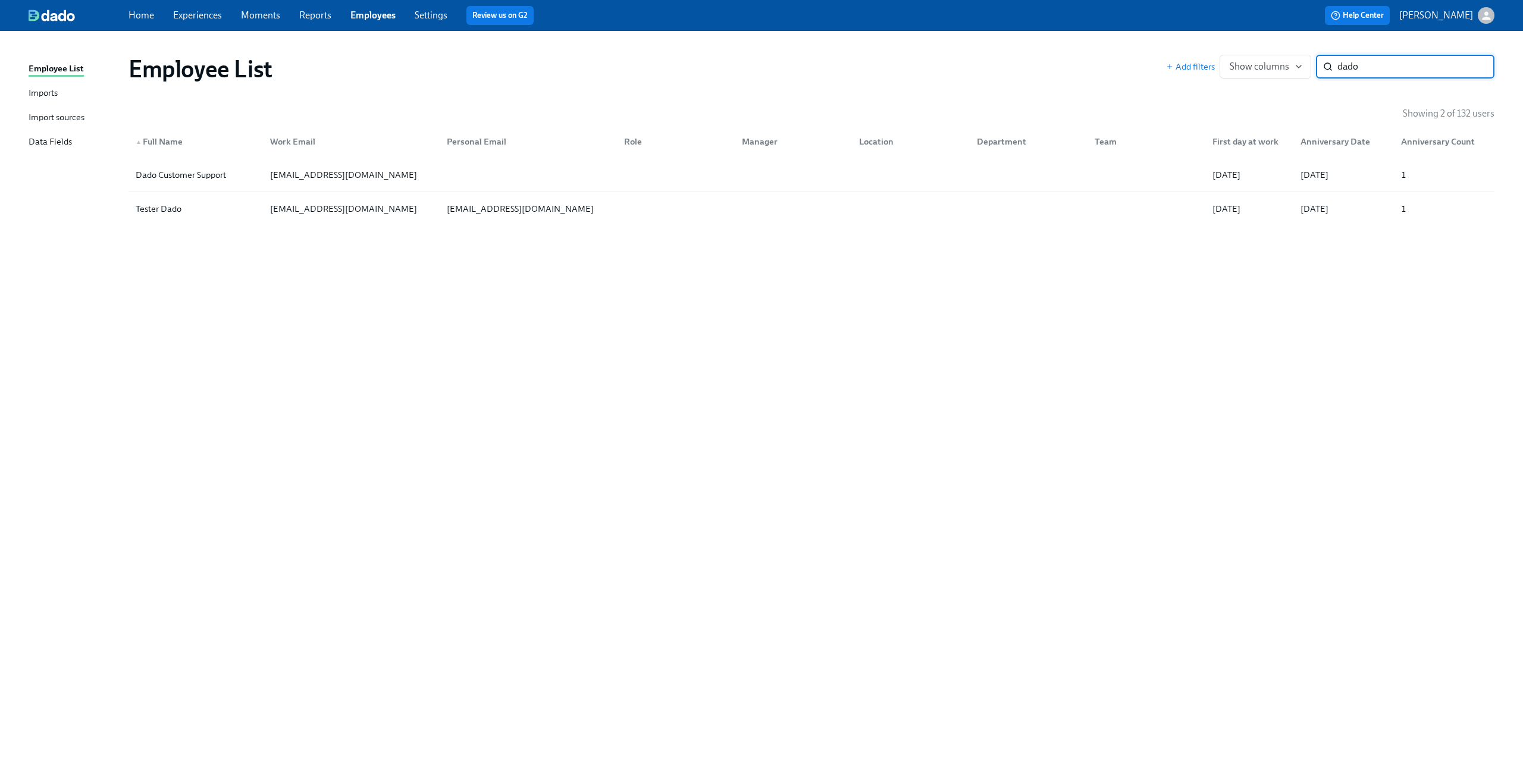
type input "dado"
click at [296, 308] on div "Employee List Add filters Show columns dado ​ Showing 2 of 132 users ▲ Full Nam…" at bounding box center [761, 400] width 1466 height 710
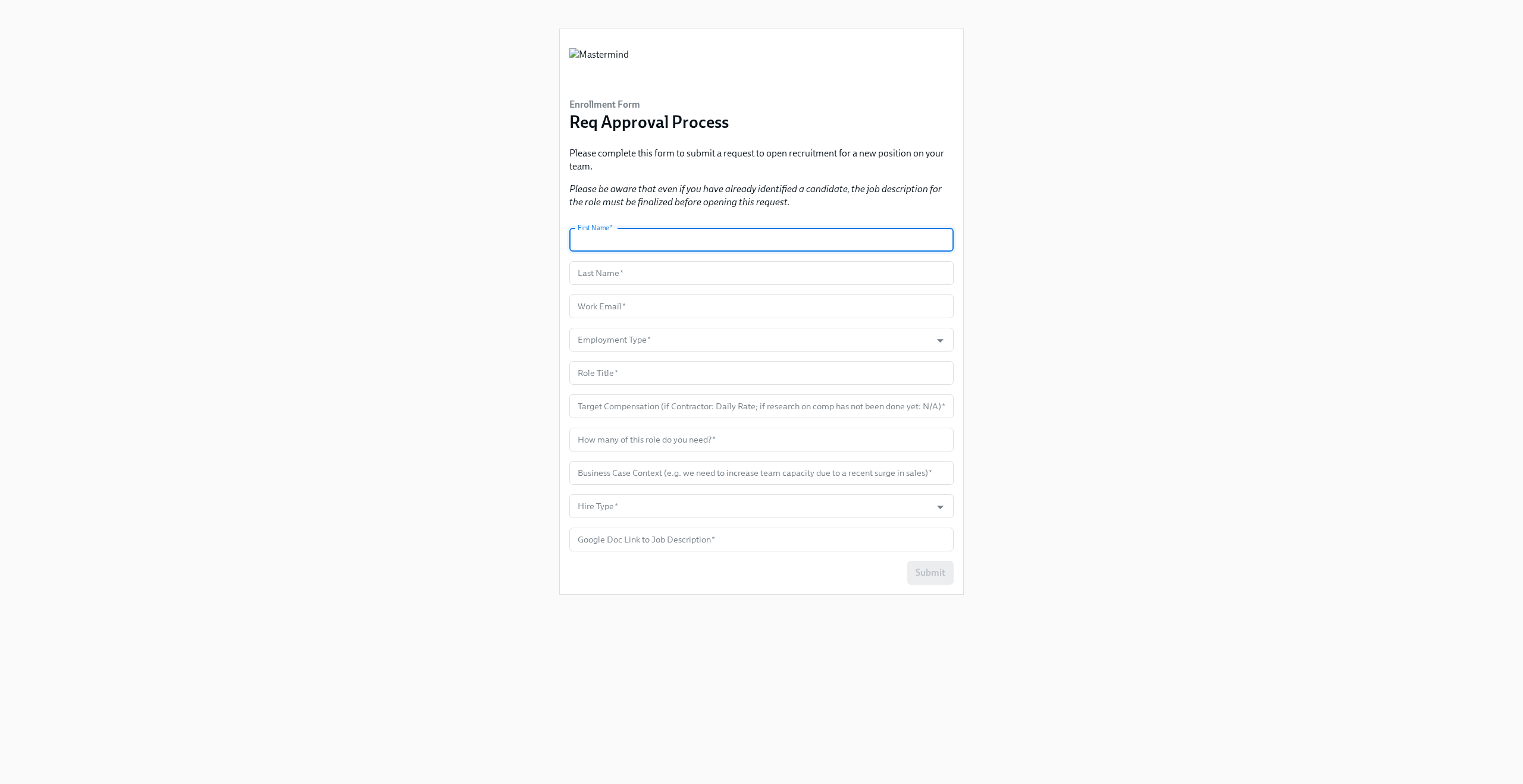
click at [729, 231] on input "text" at bounding box center [761, 239] width 384 height 23
type input "Claus"
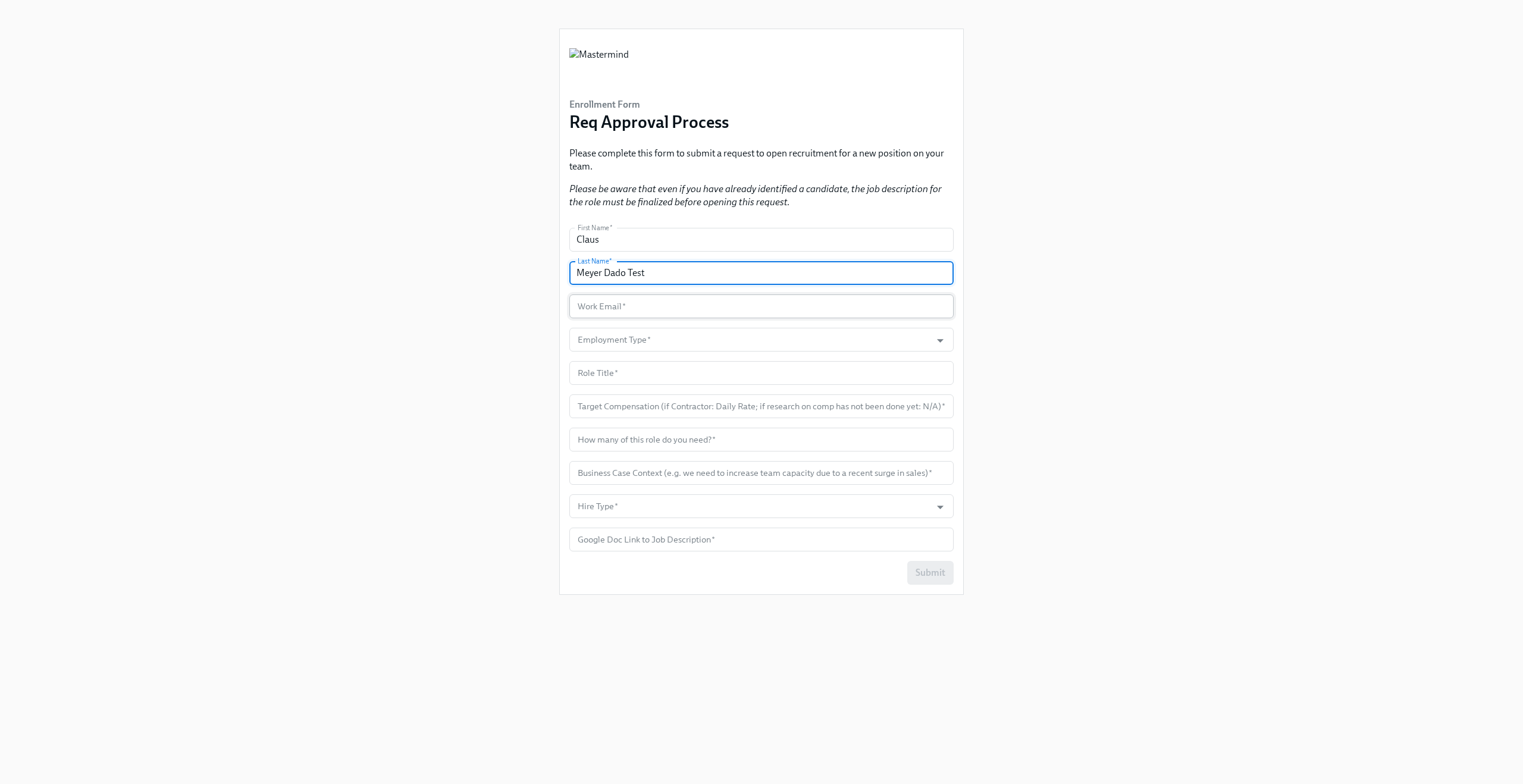
type input "Meyer Dado Test"
click at [769, 305] on input "text" at bounding box center [761, 306] width 384 height 23
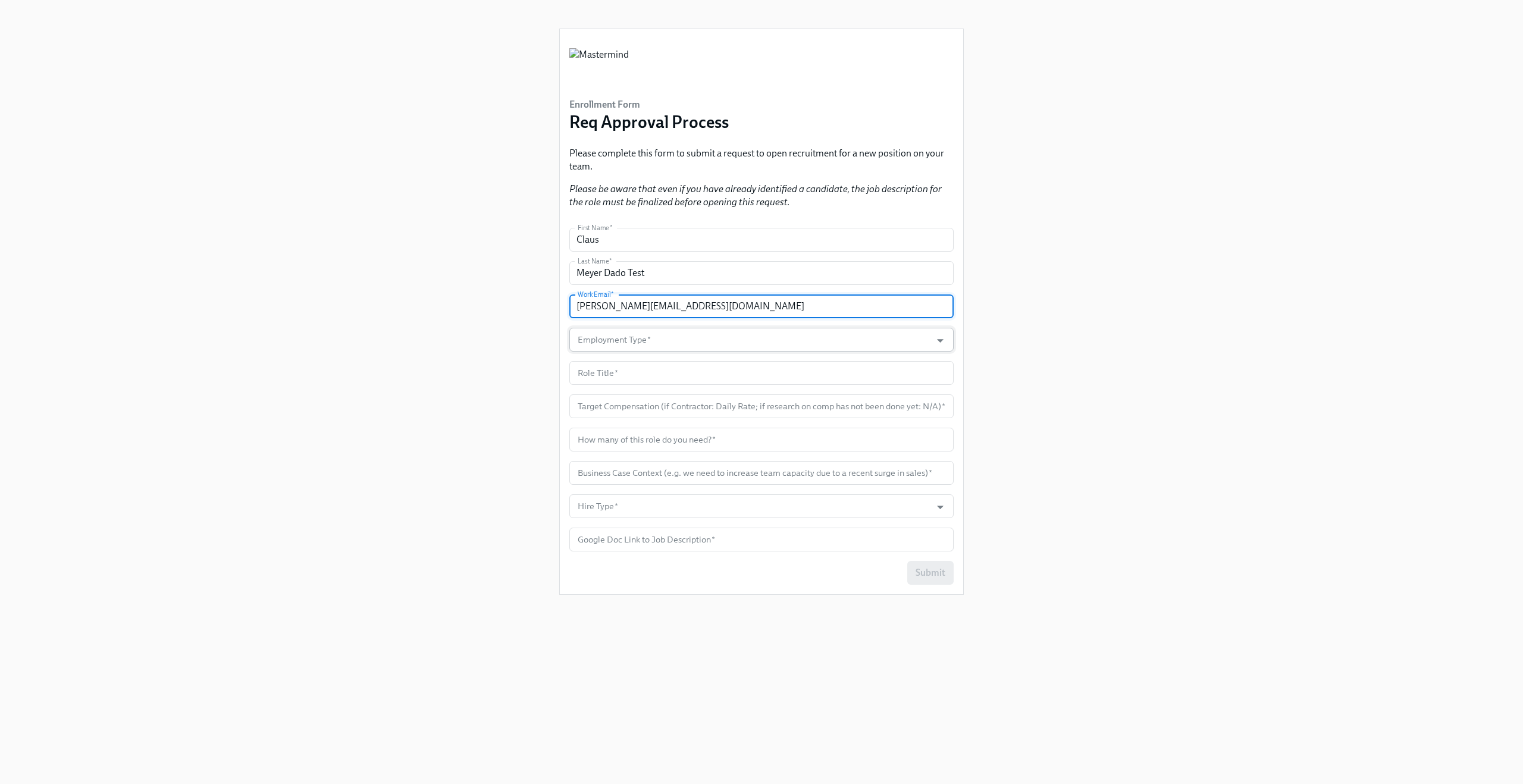
type input "[PERSON_NAME][EMAIL_ADDRESS][DOMAIN_NAME]"
click at [652, 340] on input "Employment Type   *" at bounding box center [750, 340] width 350 height 23
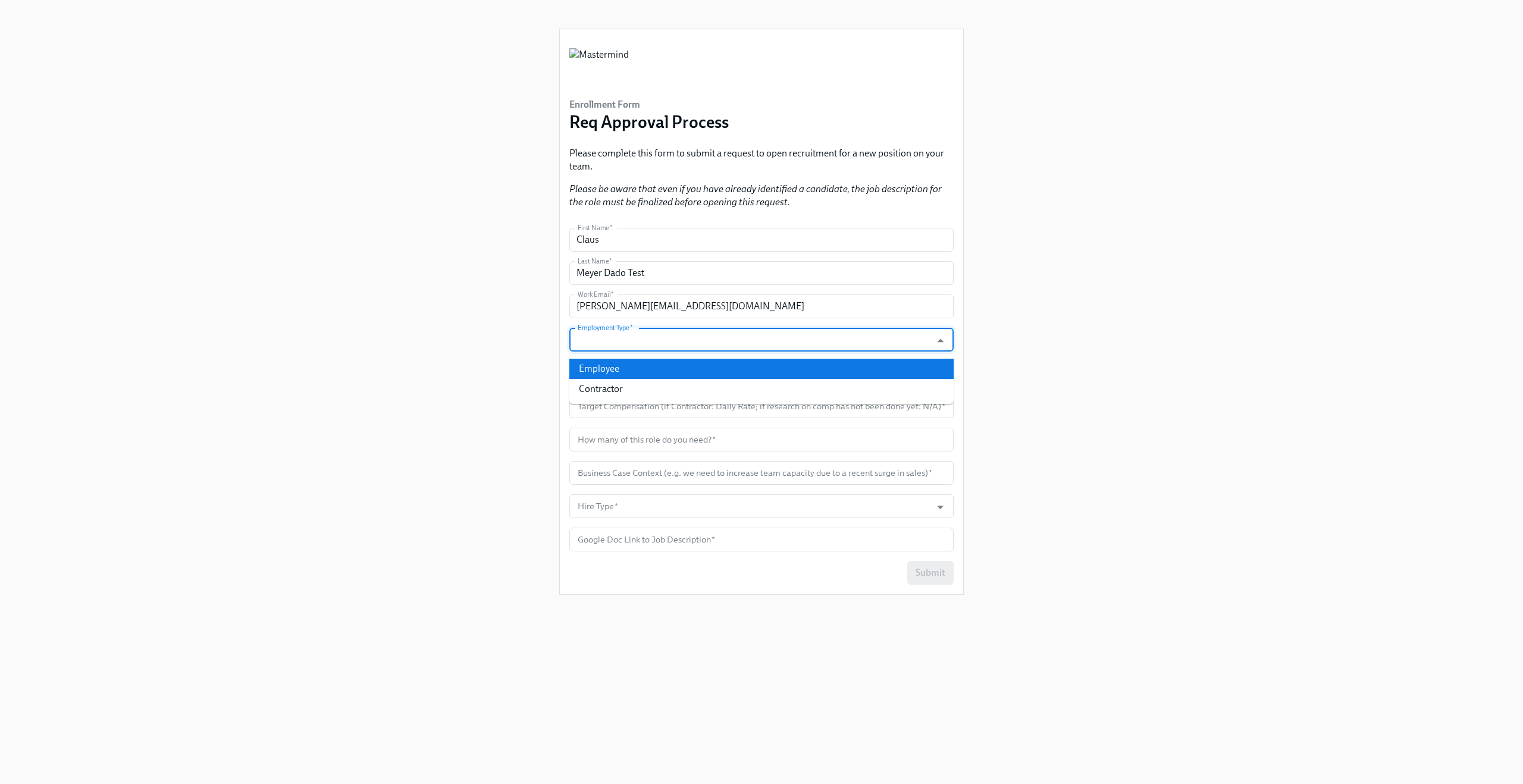
click at [650, 376] on li "Employee" at bounding box center [761, 369] width 384 height 20
type input "Employee"
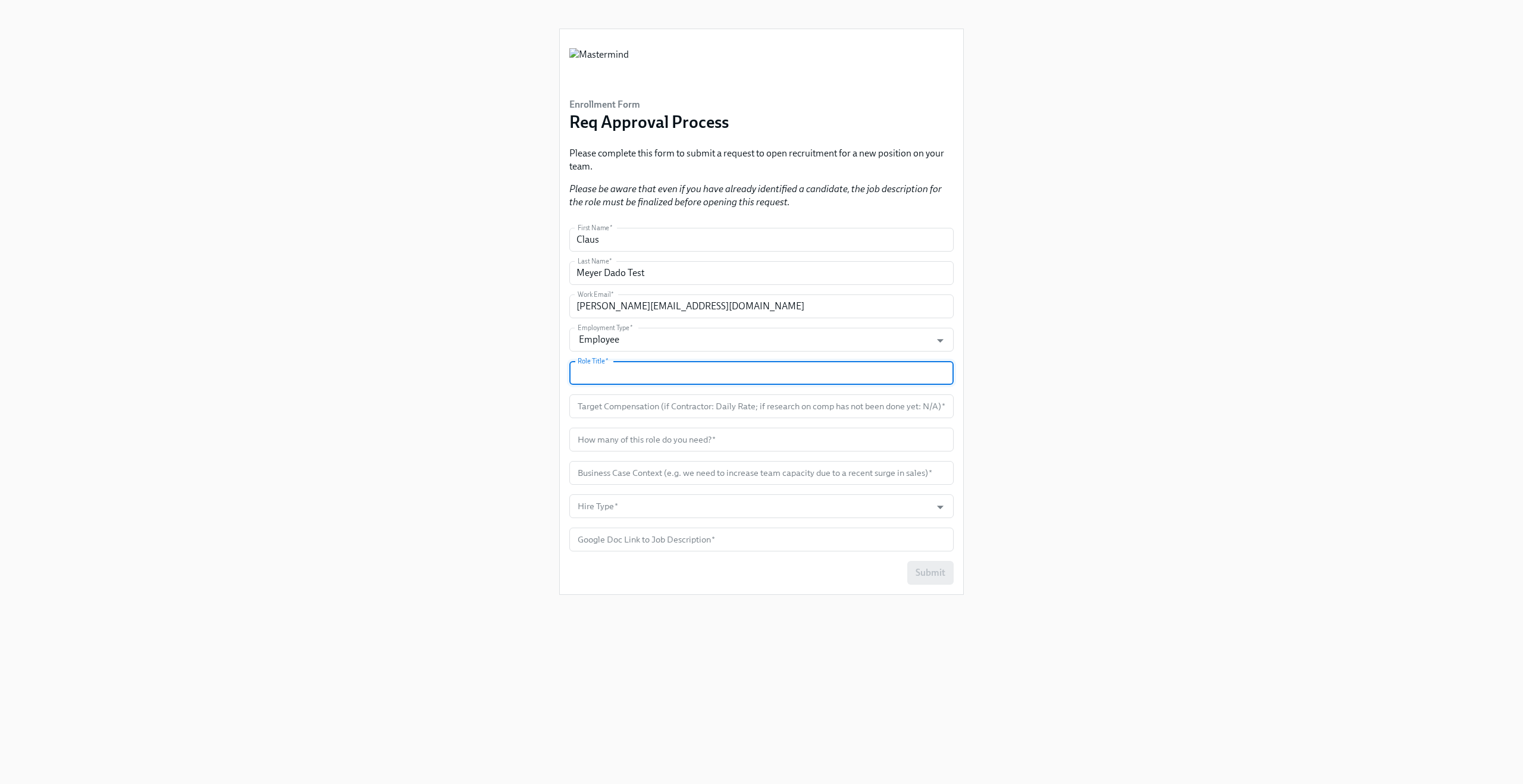
click at [646, 382] on input "text" at bounding box center [761, 372] width 384 height 23
type input "Software Tester"
click at [653, 414] on input "text" at bounding box center [761, 406] width 384 height 23
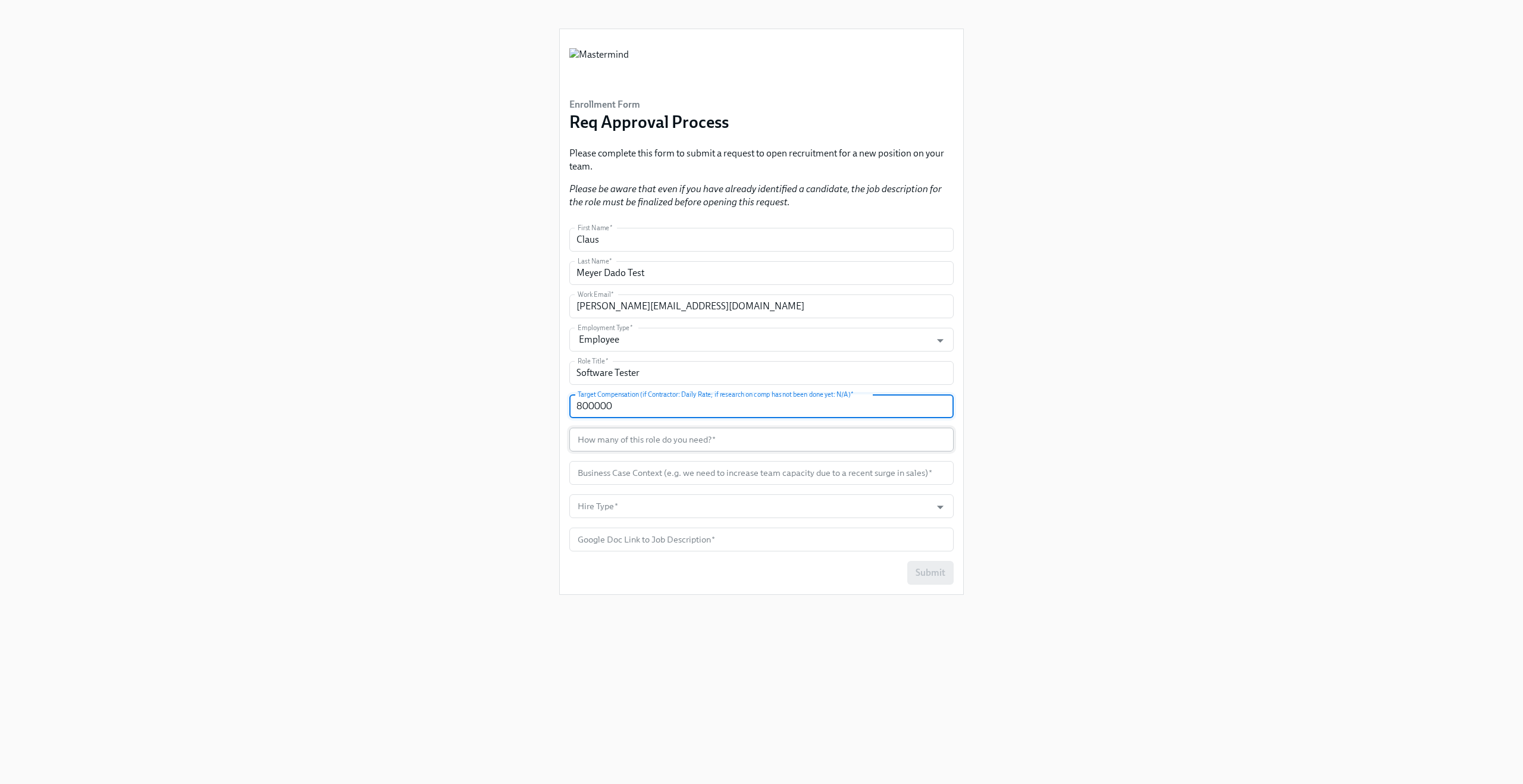
click at [659, 439] on input "text" at bounding box center [761, 439] width 384 height 23
click at [589, 408] on input "800000" at bounding box center [761, 406] width 384 height 23
click at [593, 408] on input "800000" at bounding box center [761, 406] width 384 height 23
type input "80000"
click at [587, 442] on input "text" at bounding box center [761, 439] width 384 height 23
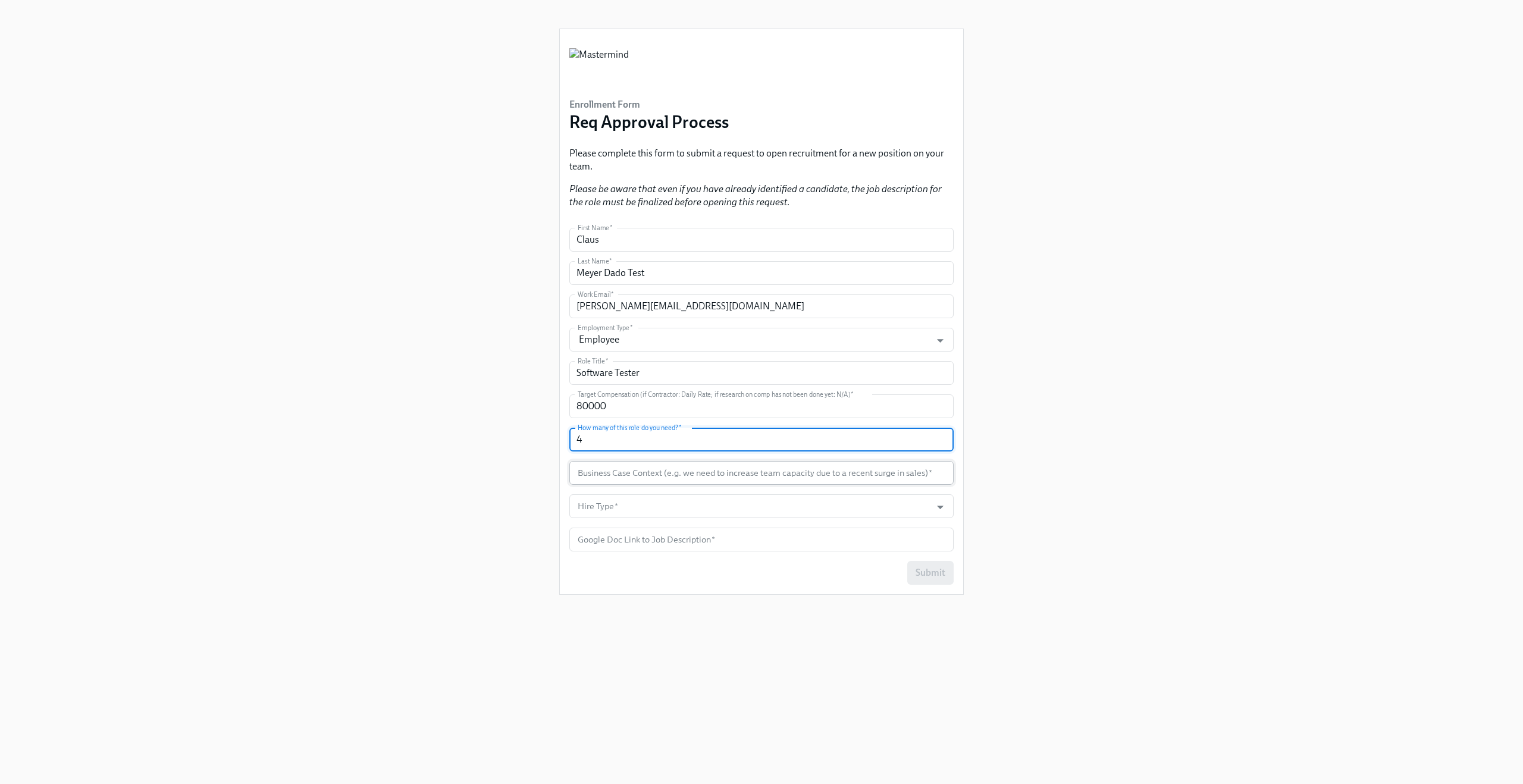
type input "4"
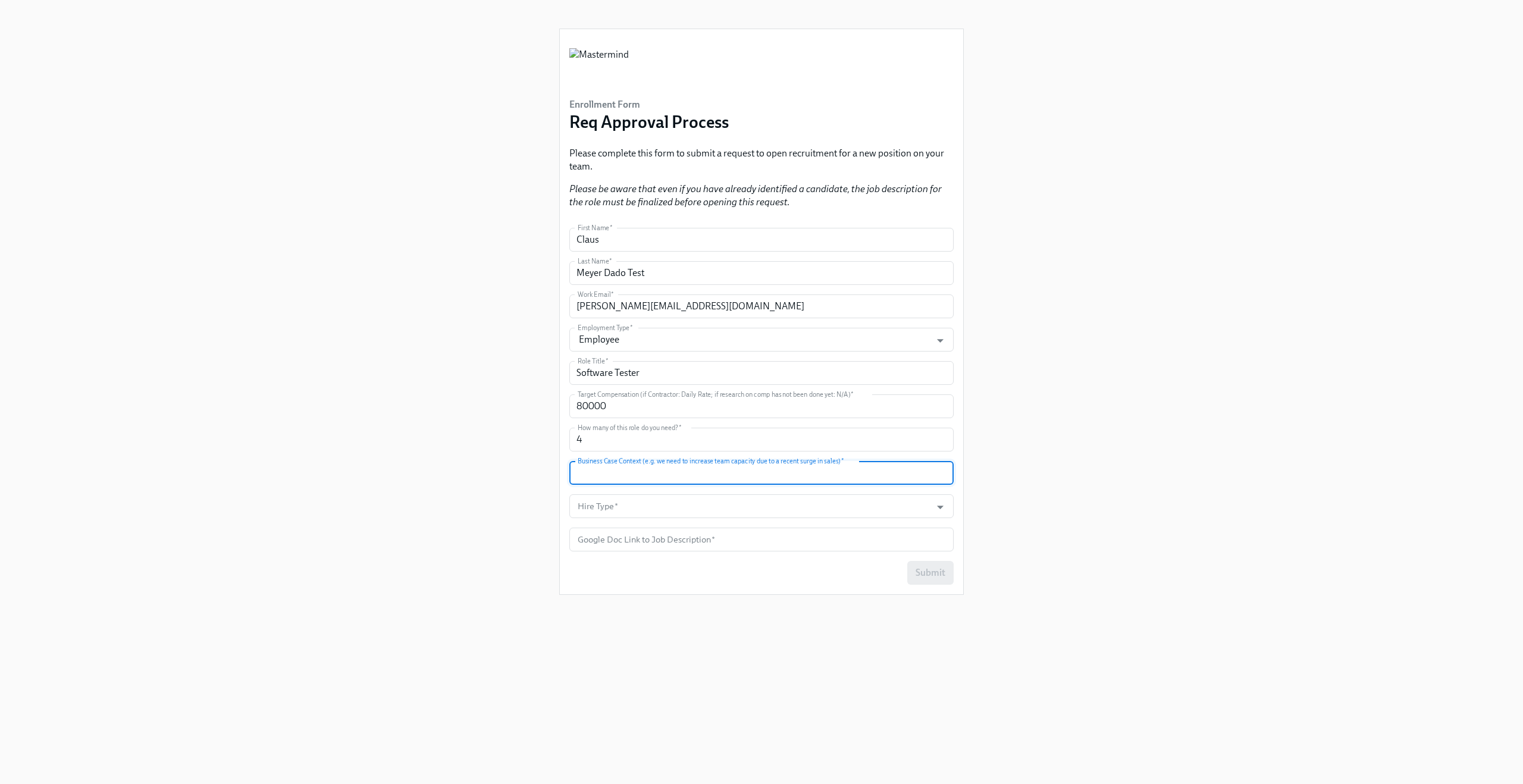
click at [628, 474] on input "text" at bounding box center [761, 473] width 384 height 23
type input "N"
type input "Test"
click at [618, 503] on input "Hire Type   *" at bounding box center [750, 506] width 350 height 23
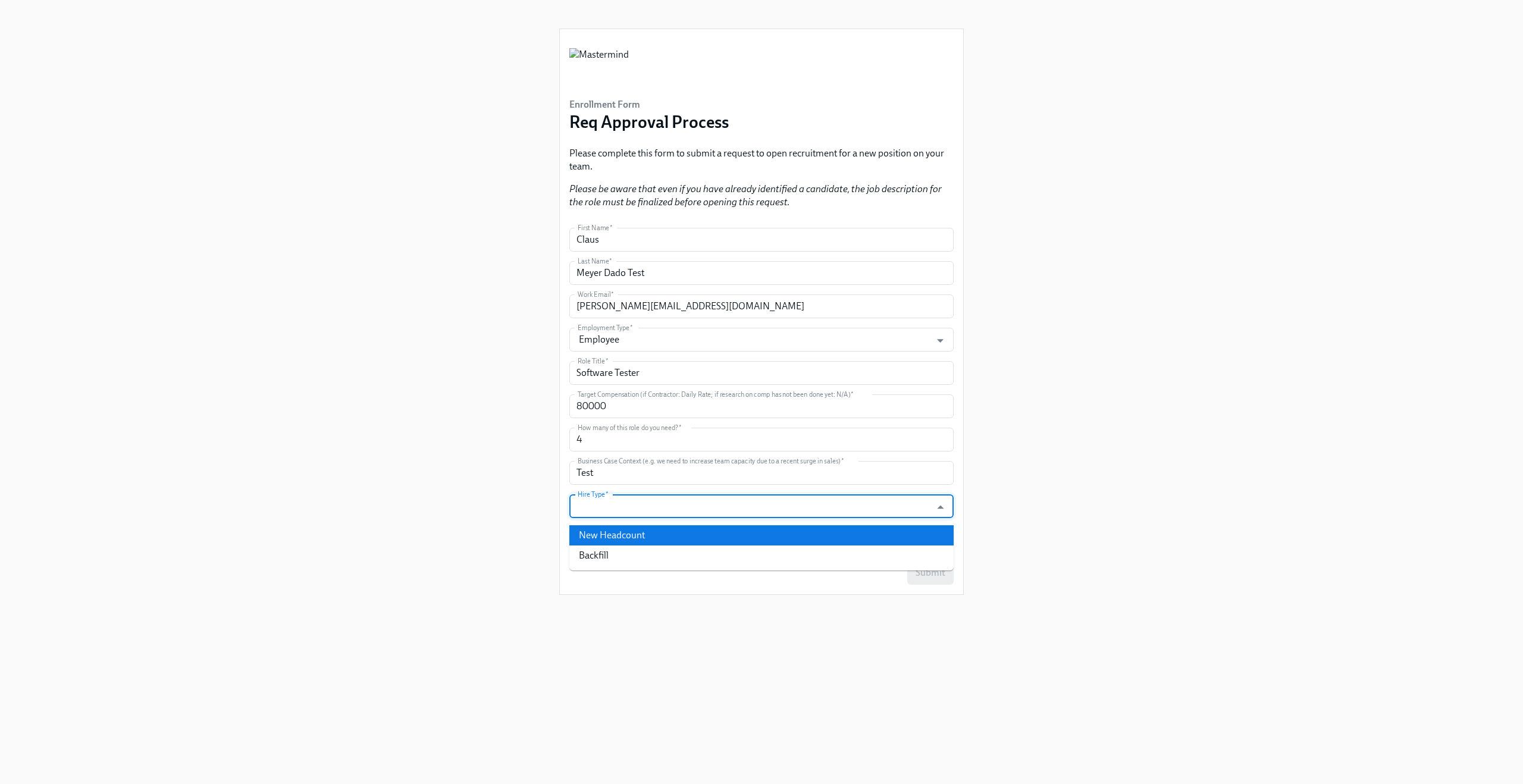
click at [617, 533] on li "New Headcount" at bounding box center [761, 535] width 384 height 20
type input "New Headcount"
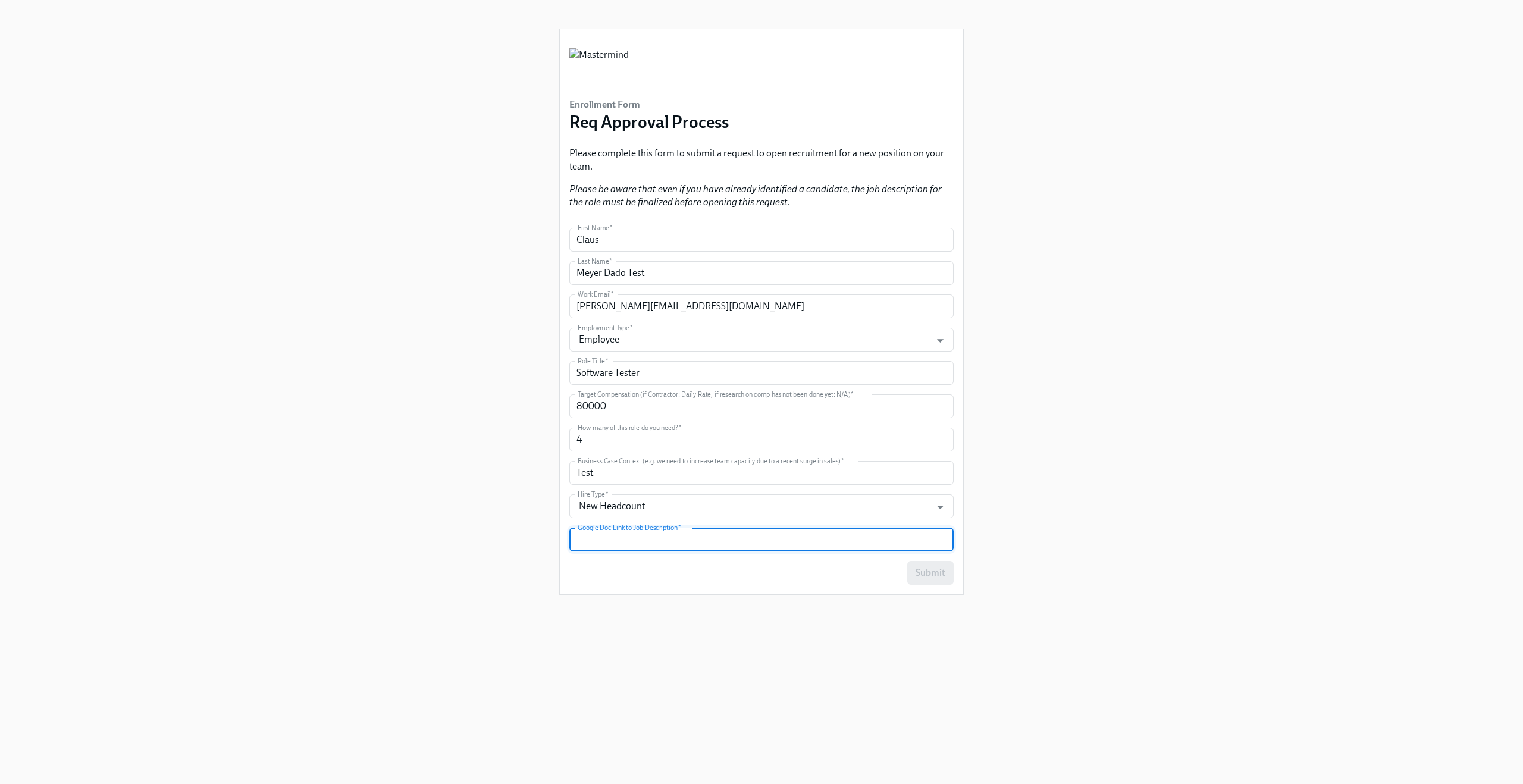
click at [614, 540] on input "text" at bounding box center [761, 539] width 384 height 23
type input "https://"
click at [351, 395] on div "Enrollment Form Req Approval Process Please complete this form to submit a requ…" at bounding box center [761, 377] width 1466 height 755
click at [919, 570] on span "Submit" at bounding box center [931, 572] width 30 height 12
